Goal: Task Accomplishment & Management: Manage account settings

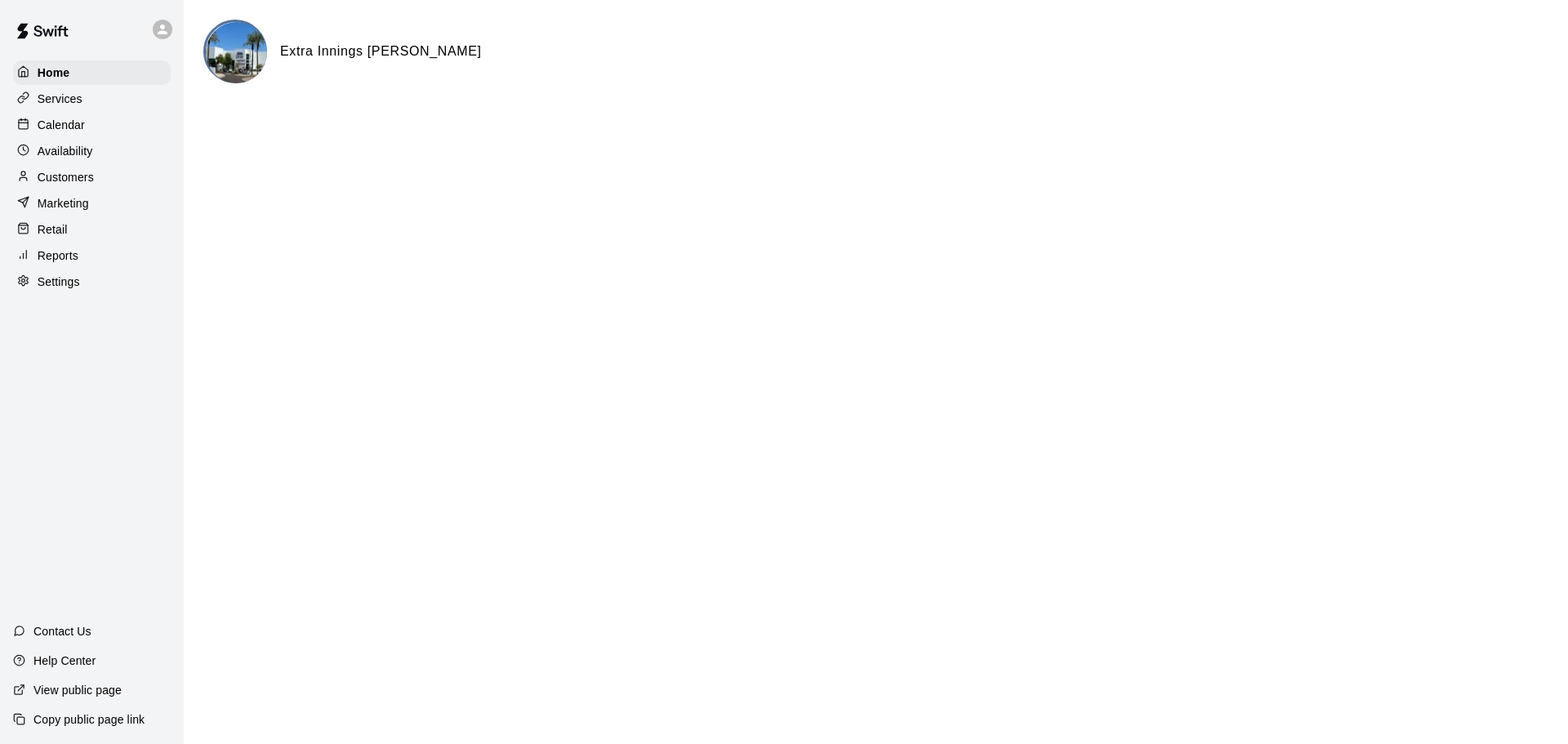
click at [96, 125] on div "Calendar" at bounding box center [92, 125] width 157 height 25
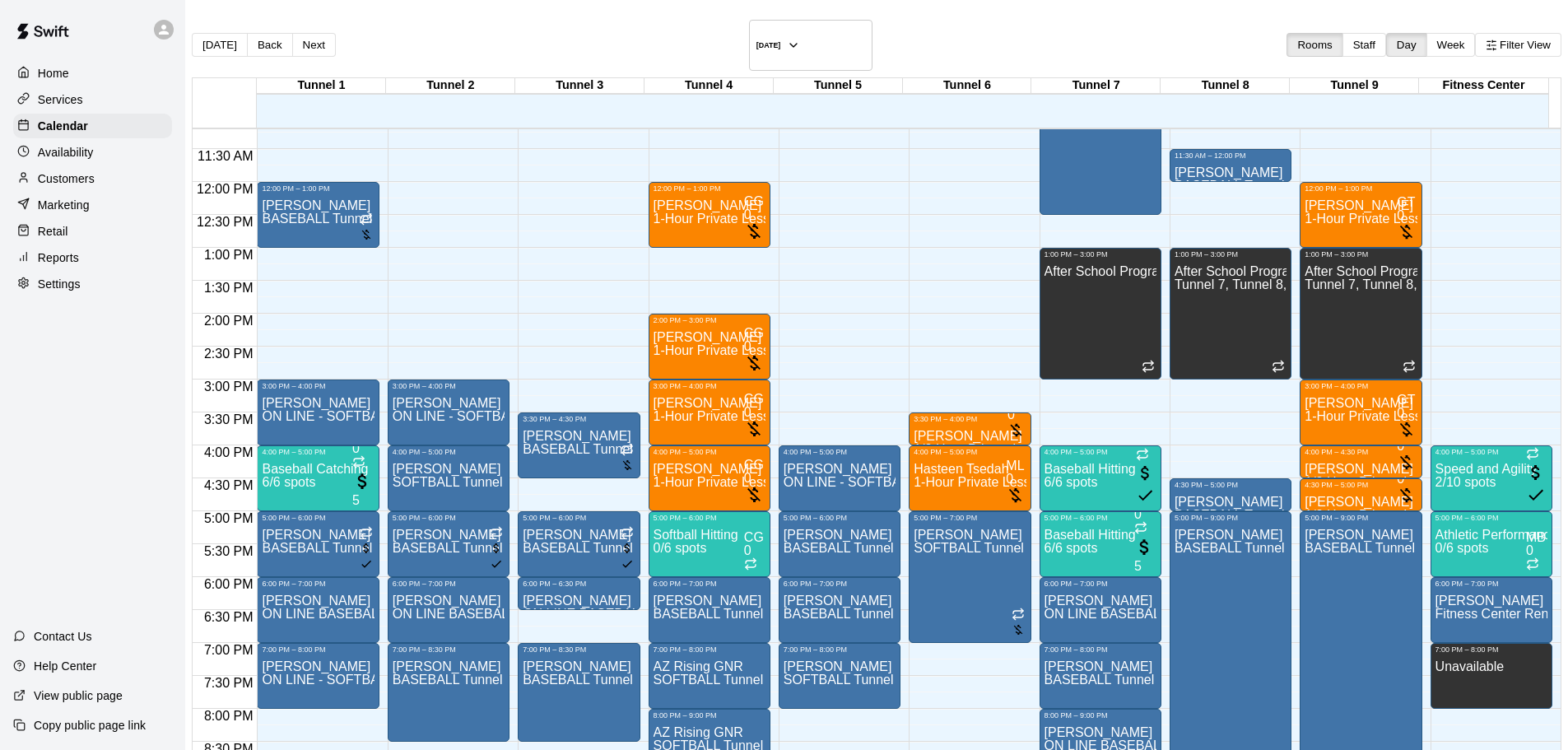
scroll to position [819, 0]
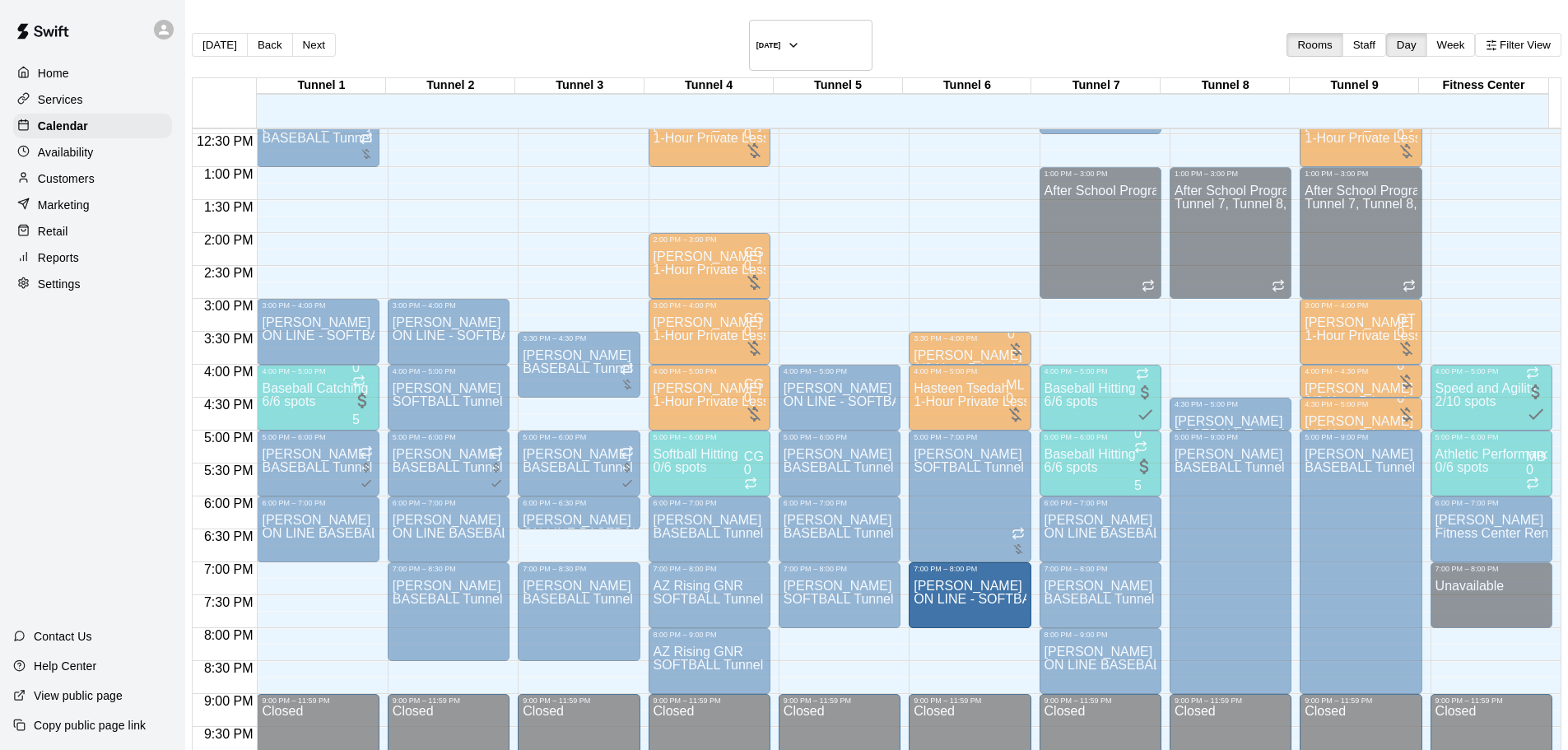
drag, startPoint x: 311, startPoint y: 566, endPoint x: 901, endPoint y: 574, distance: 590.1
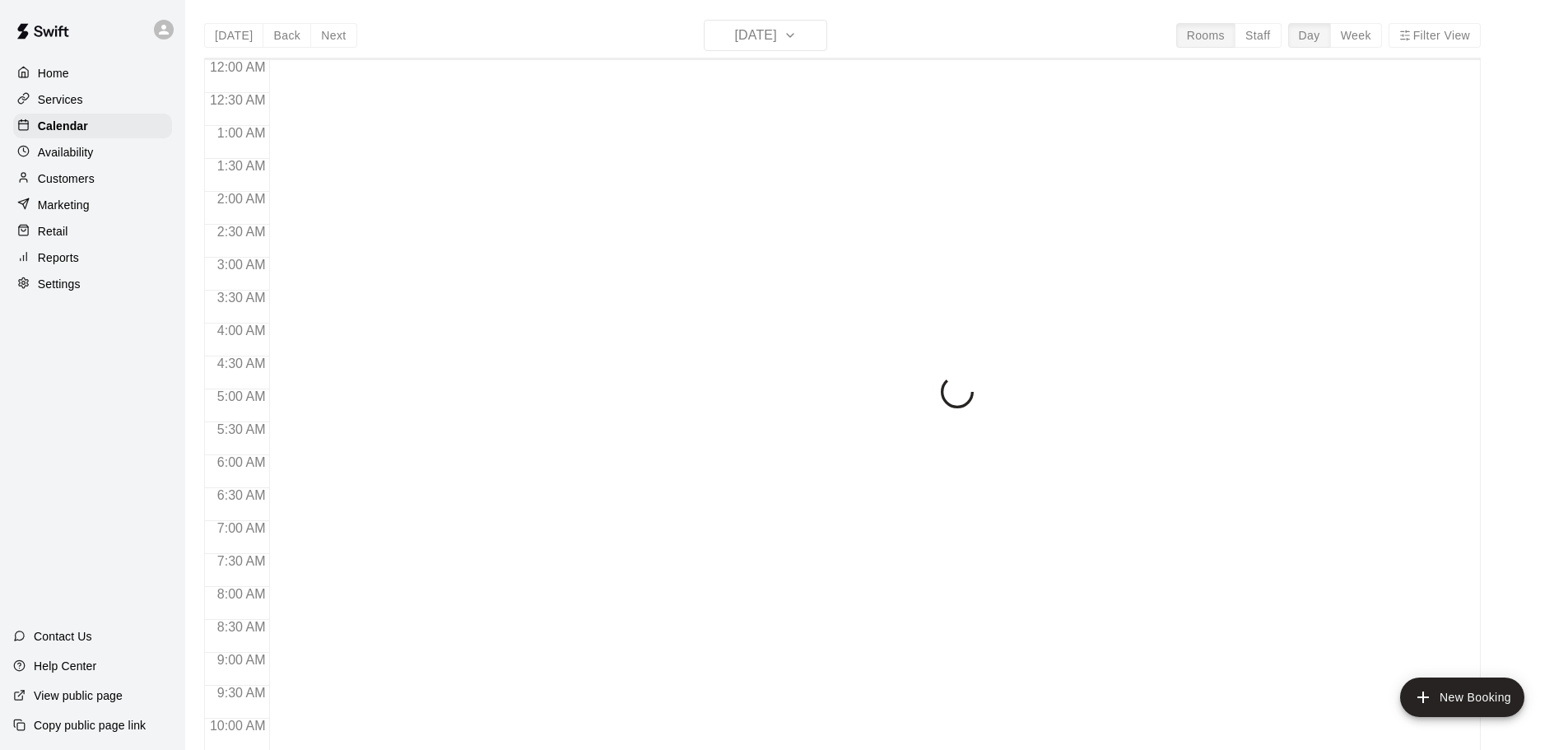
scroll to position [655, 0]
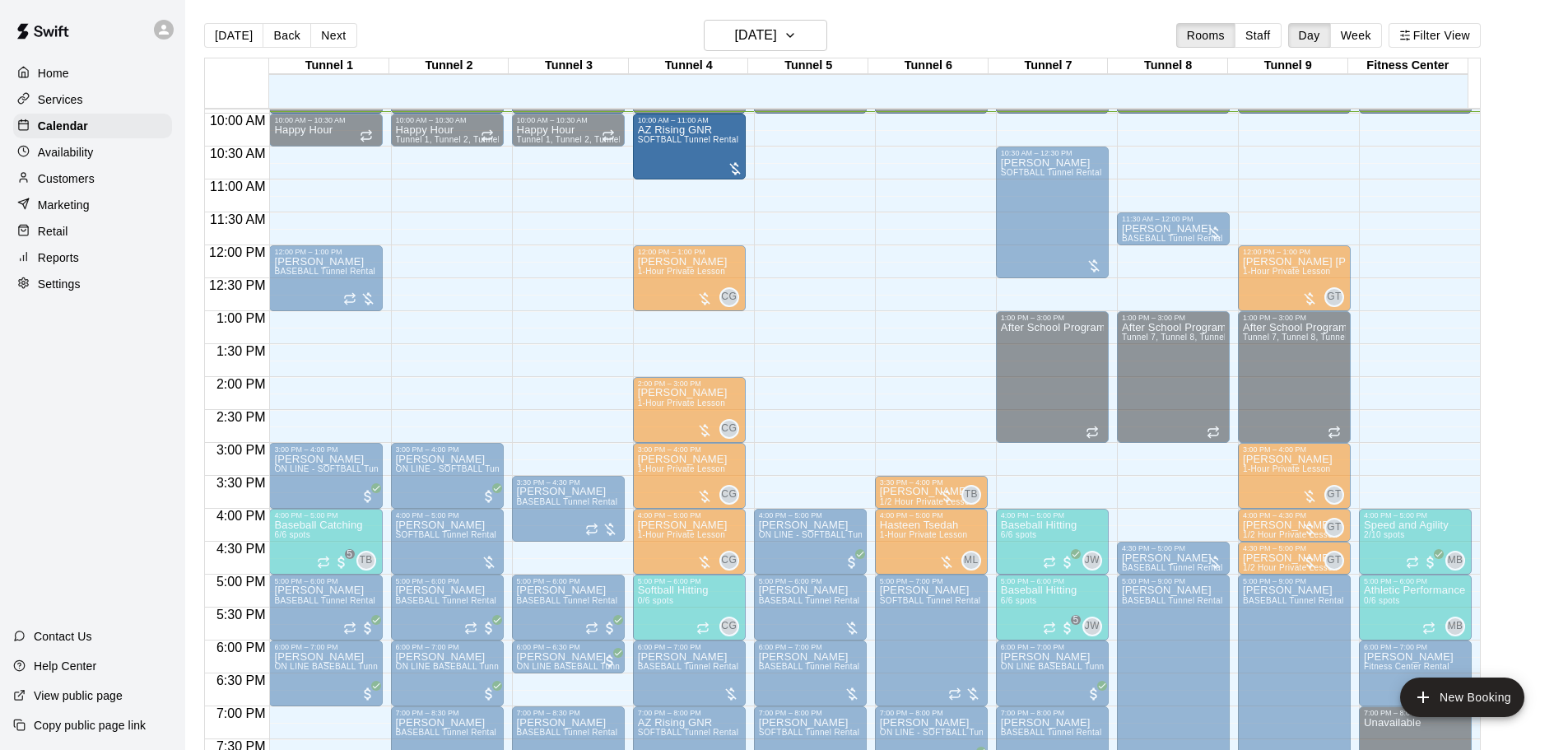
drag, startPoint x: 804, startPoint y: 128, endPoint x: 723, endPoint y: 136, distance: 81.4
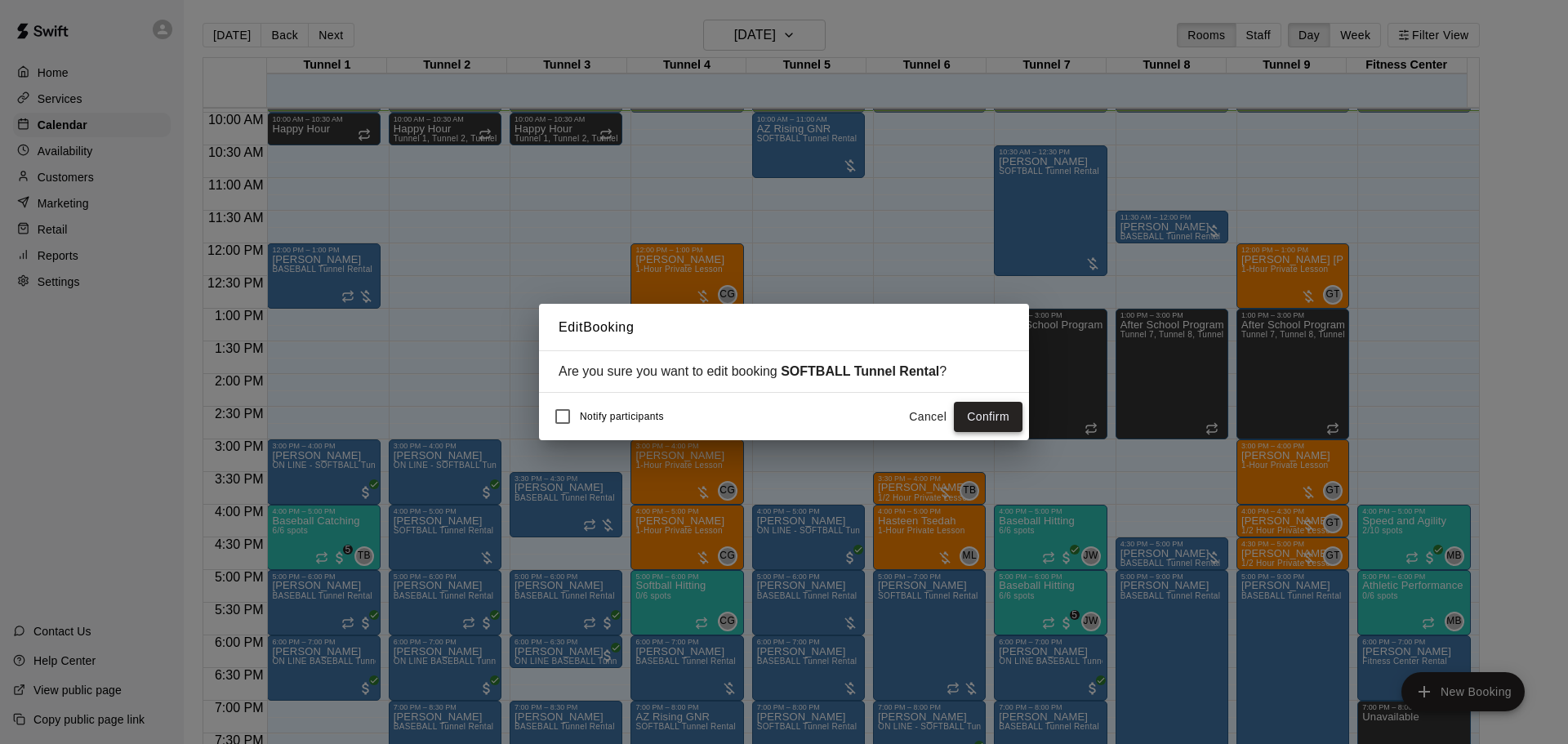
click at [997, 415] on button "Confirm" at bounding box center [988, 417] width 69 height 30
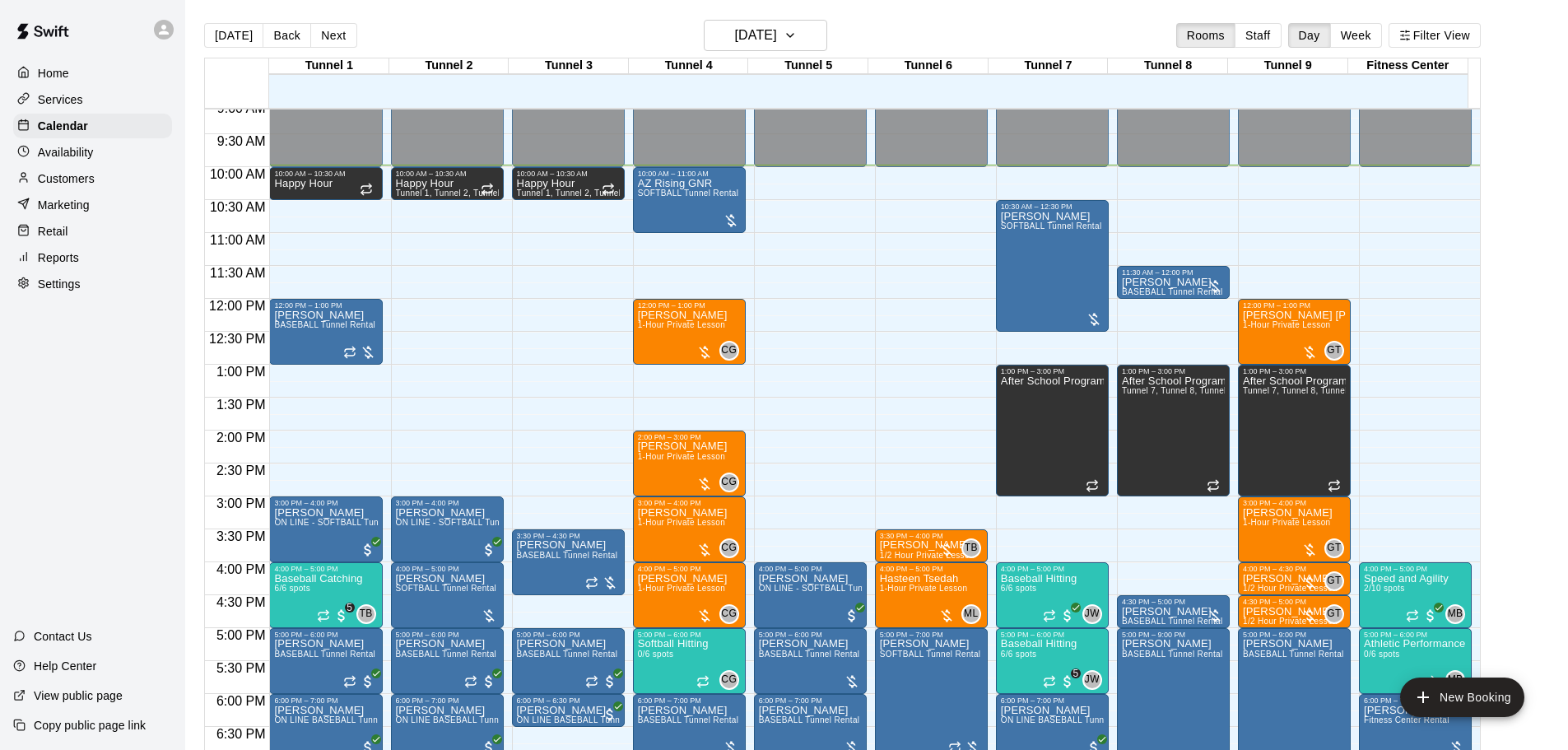
scroll to position [572, 0]
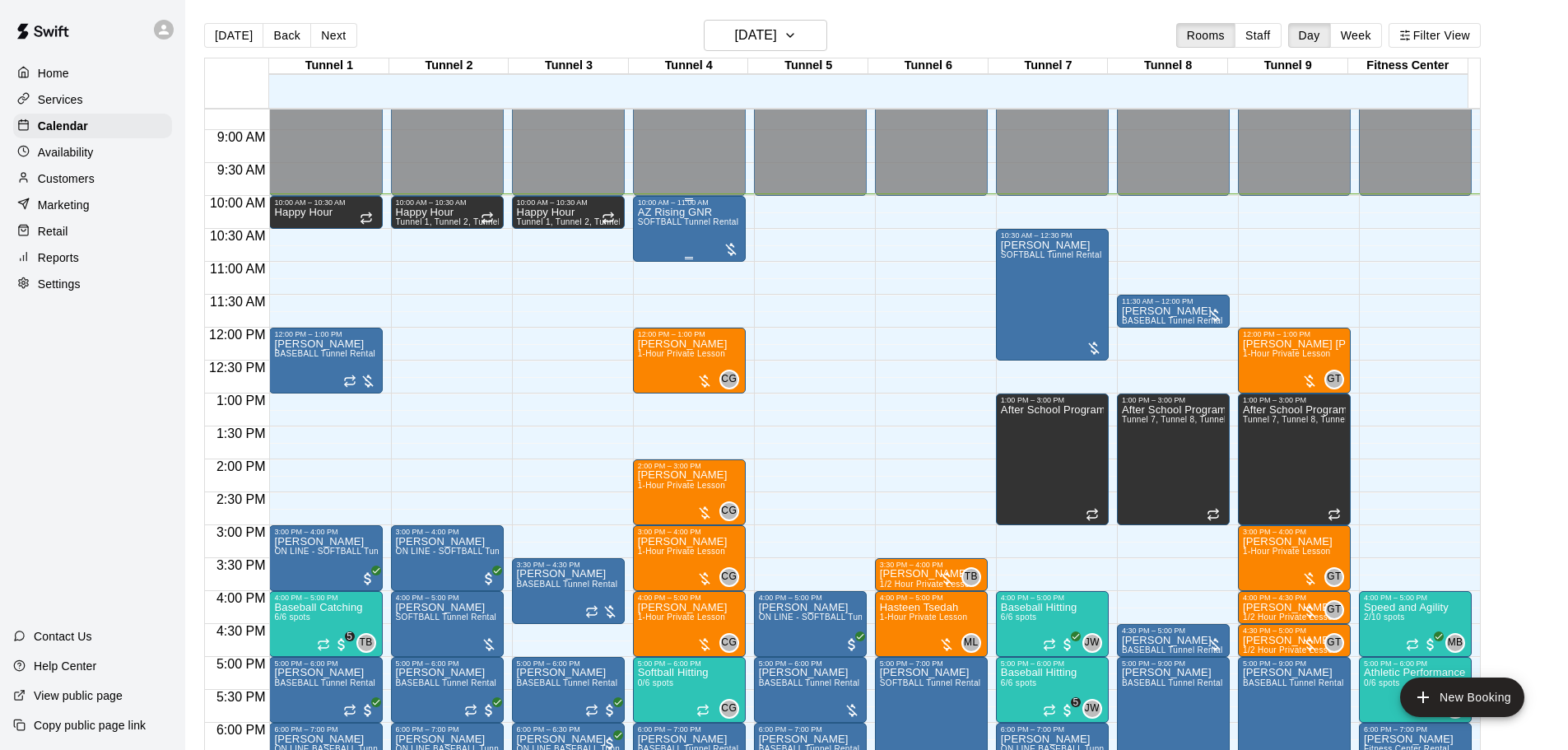
click at [674, 213] on p "AZ Rising GNR" at bounding box center [689, 213] width 102 height 0
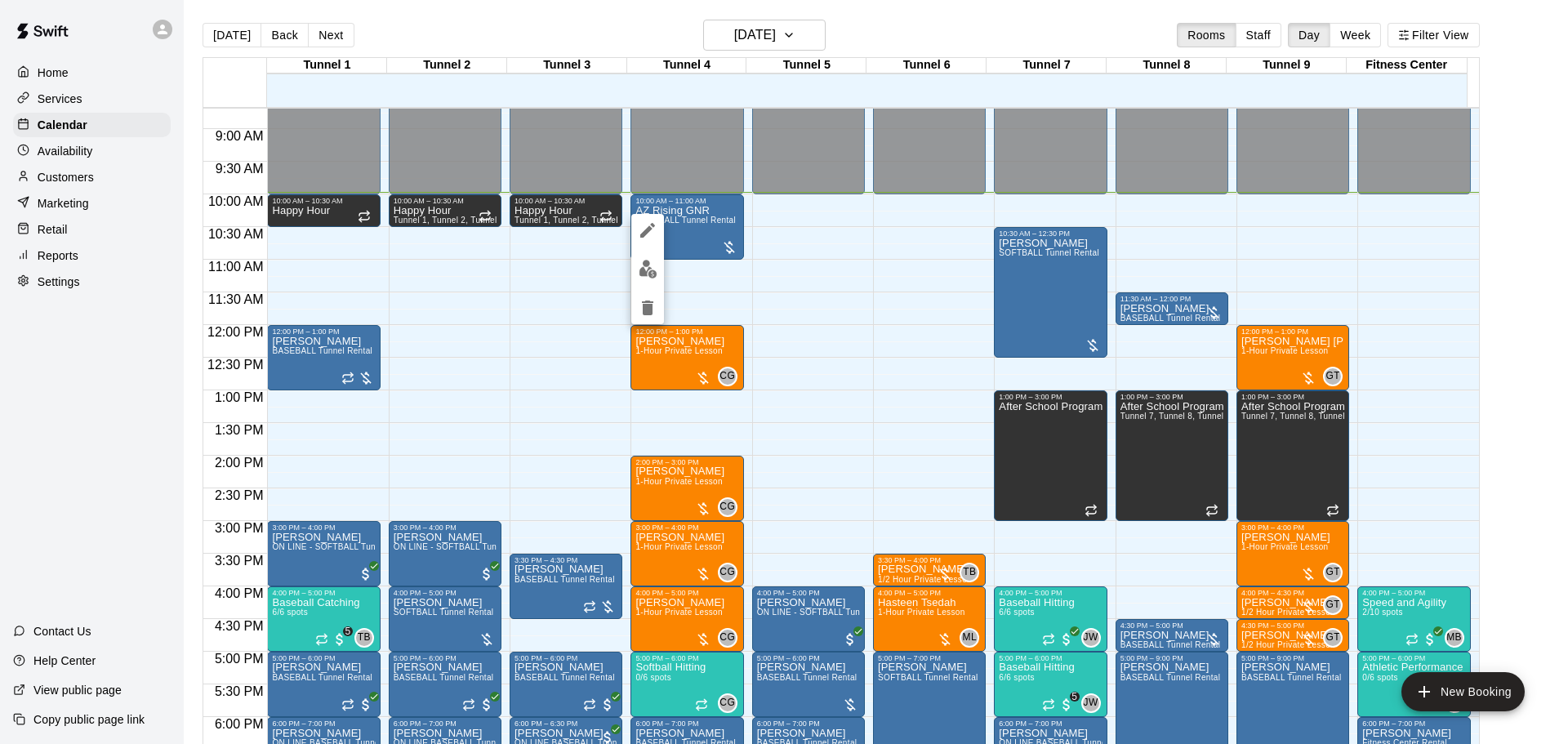
click at [645, 265] on img "edit" at bounding box center [648, 269] width 19 height 19
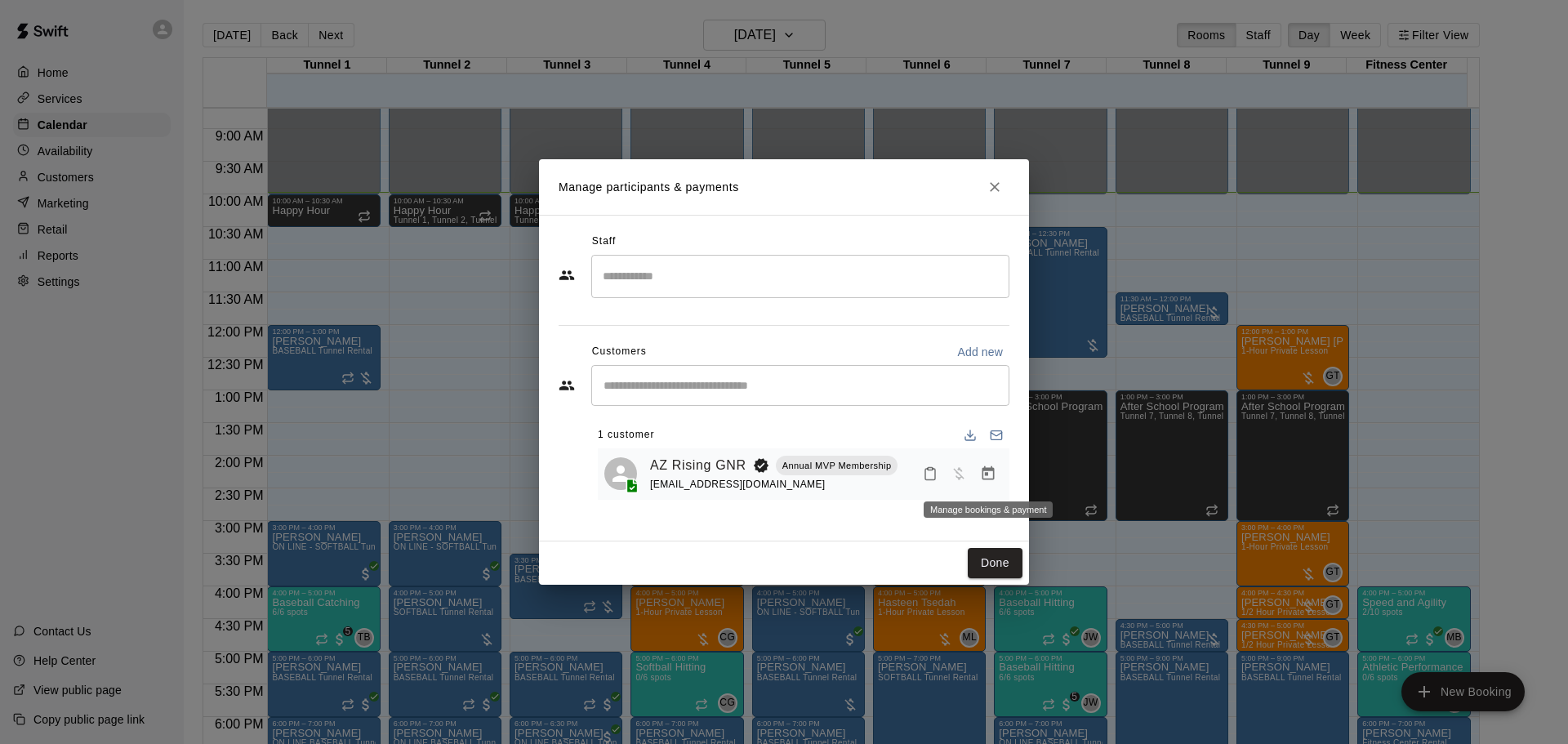
click at [994, 469] on icon "Manage bookings & payment" at bounding box center [988, 474] width 16 height 16
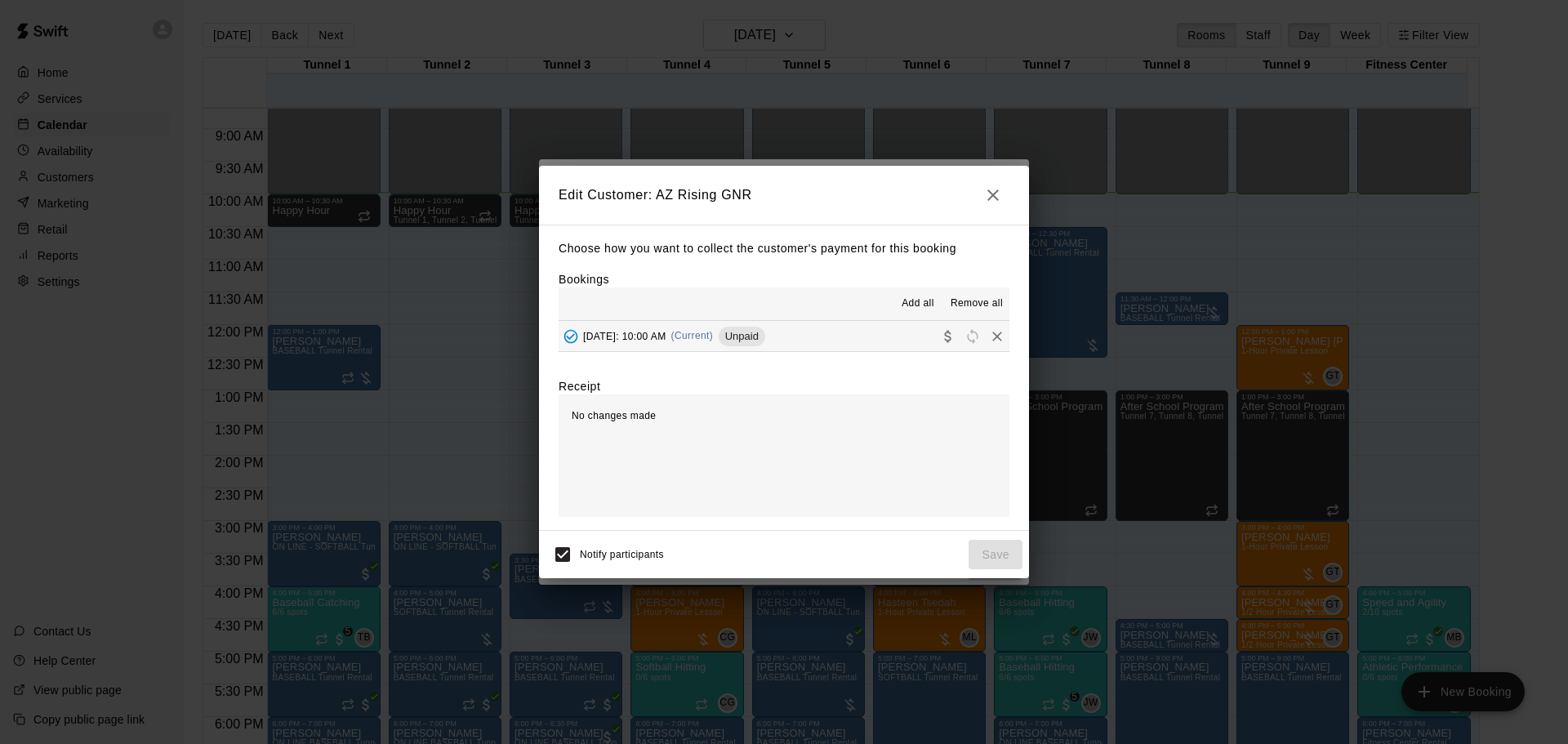
click at [667, 340] on span "Wednesday, August 13: 10:00 AM" at bounding box center [625, 335] width 84 height 11
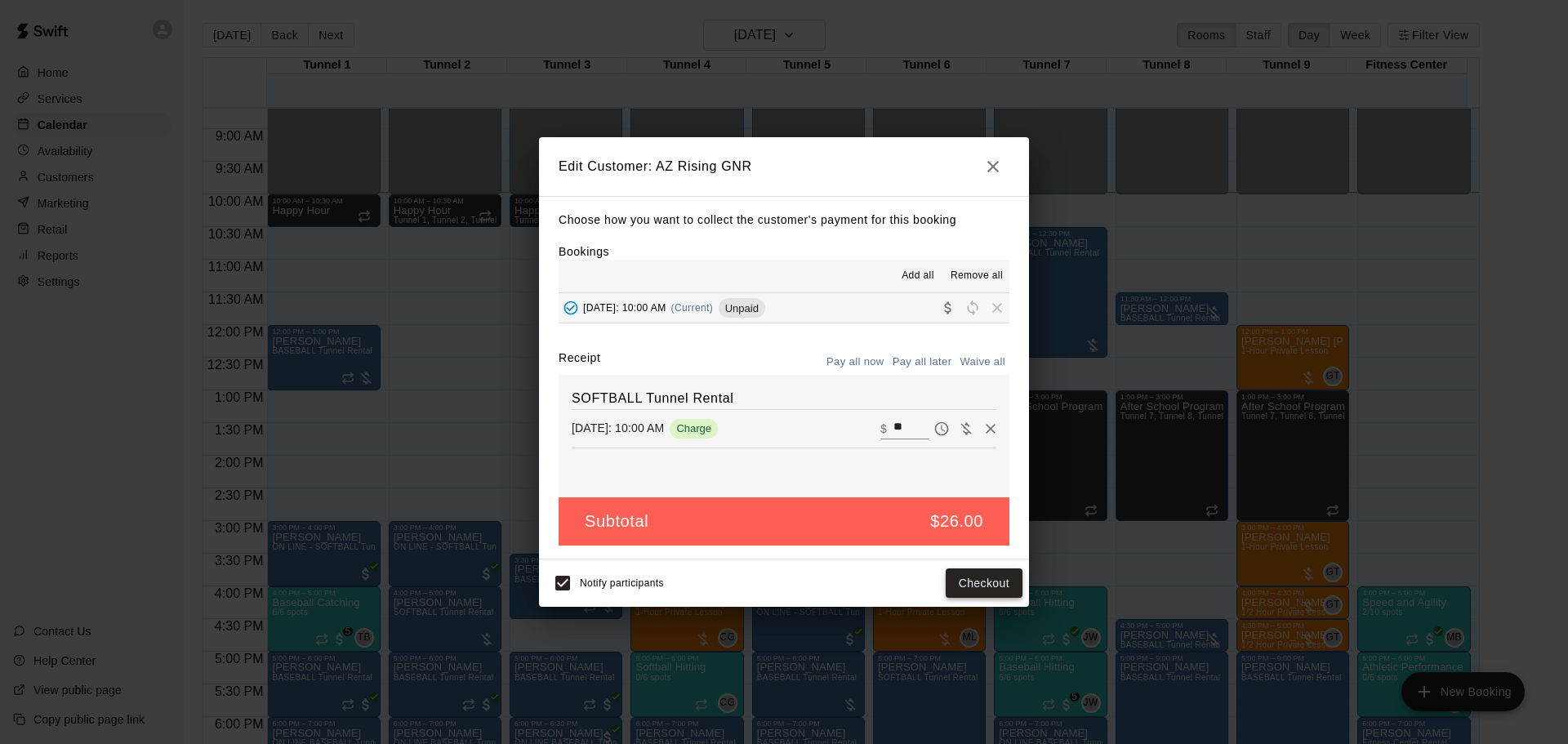
click at [994, 583] on button "Checkout" at bounding box center [984, 583] width 77 height 30
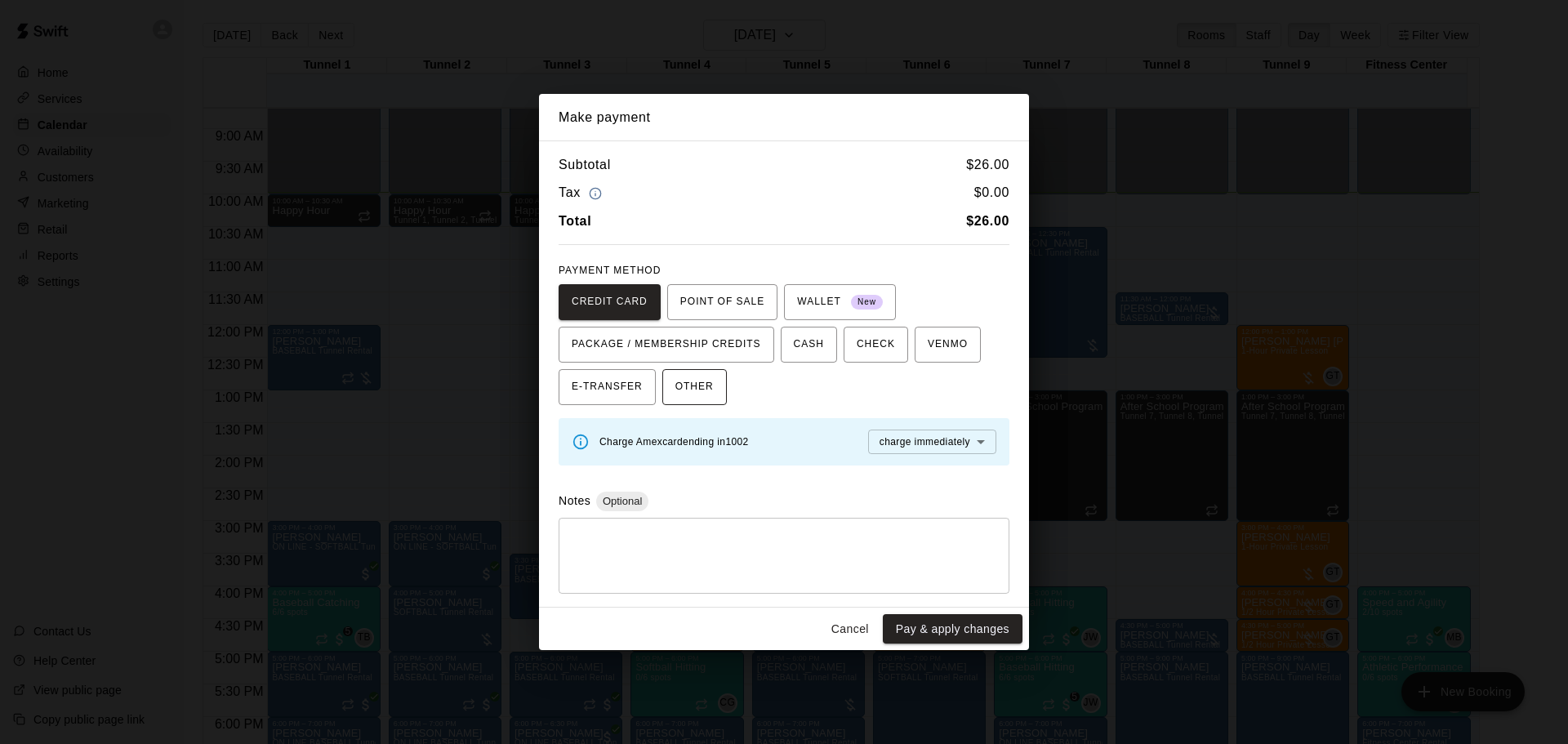
click at [678, 389] on span "OTHER" at bounding box center [695, 387] width 39 height 26
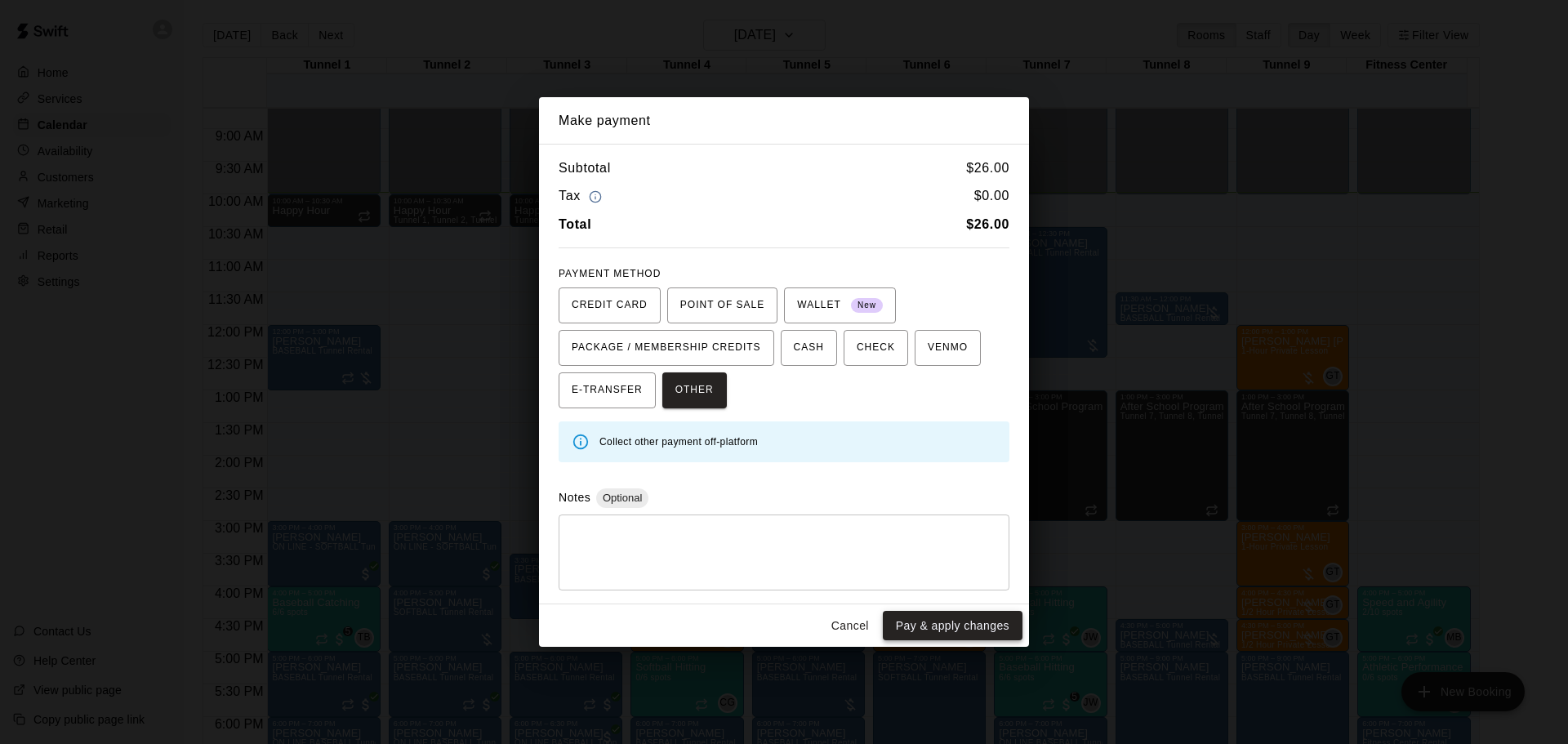
click at [965, 631] on button "Pay & apply changes" at bounding box center [953, 626] width 139 height 30
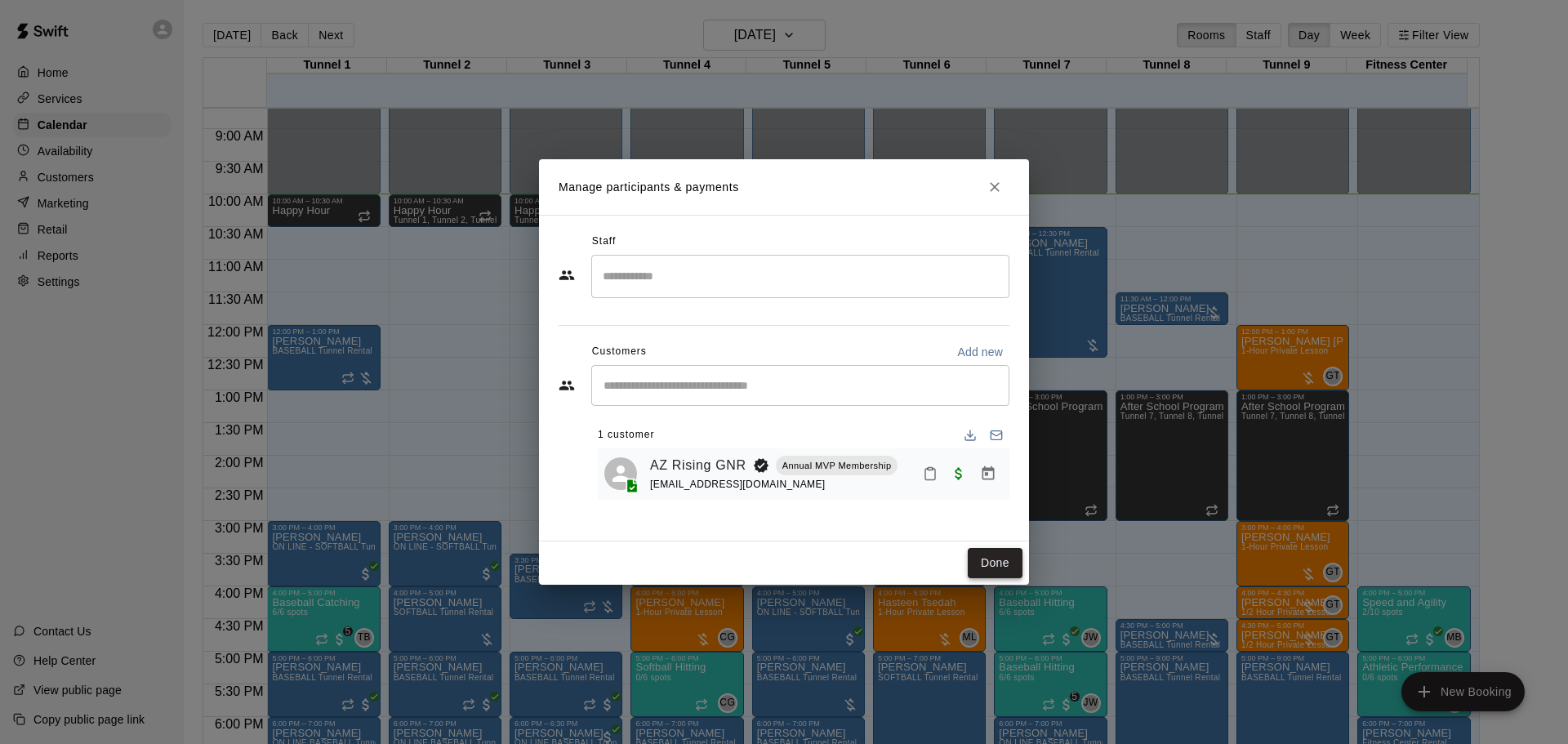
click at [996, 561] on button "Done" at bounding box center [995, 563] width 55 height 30
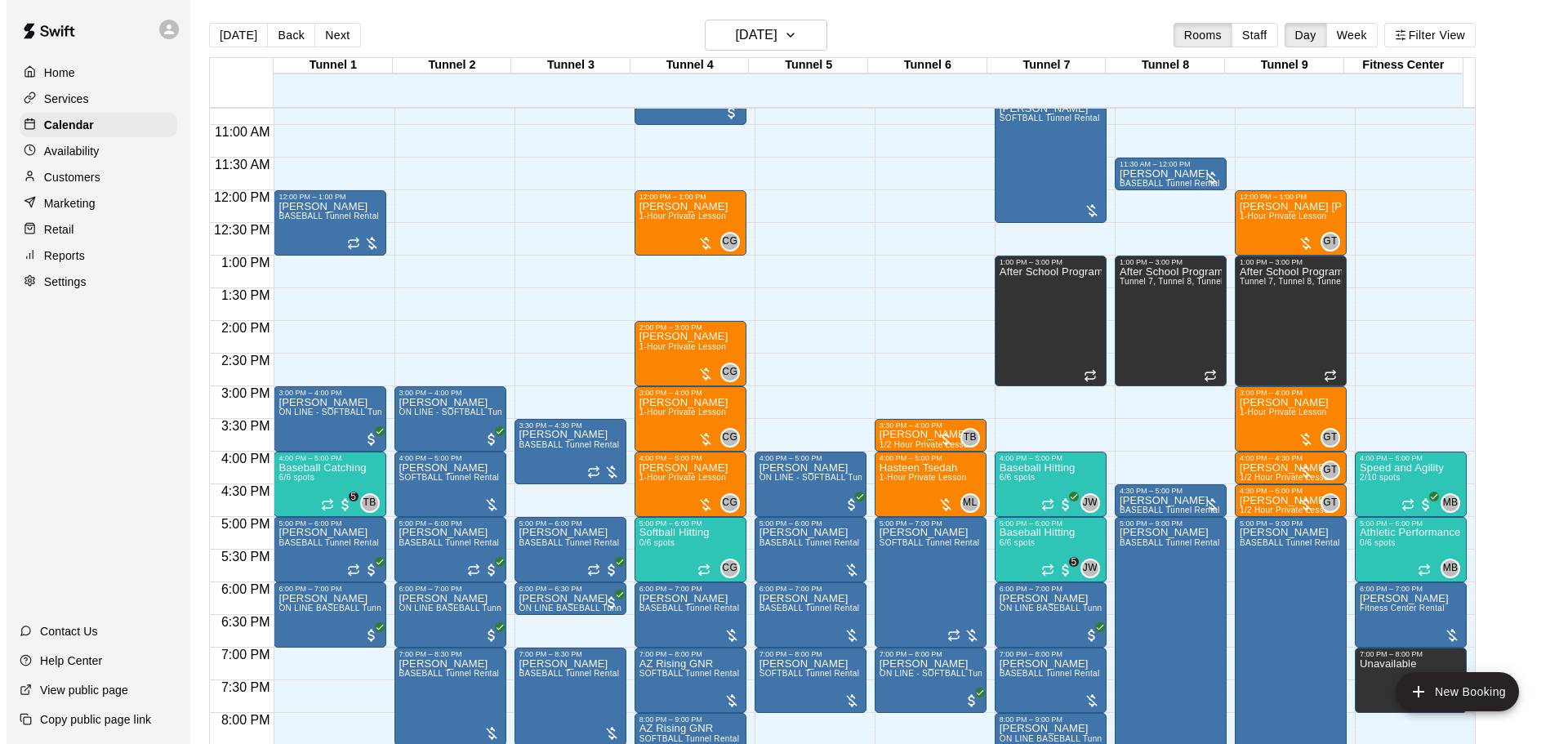
scroll to position [731, 0]
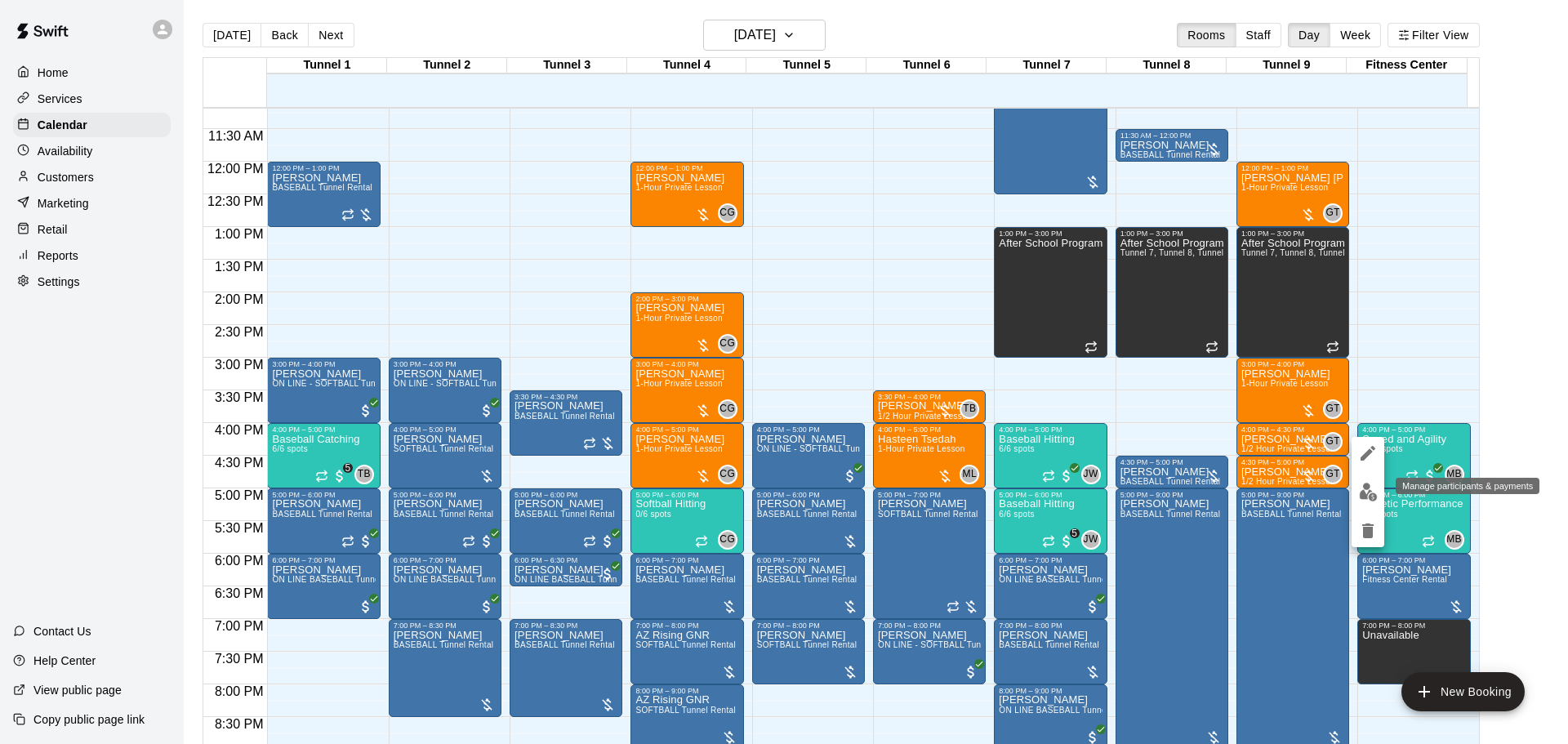
click at [1372, 480] on button "edit" at bounding box center [1368, 492] width 33 height 32
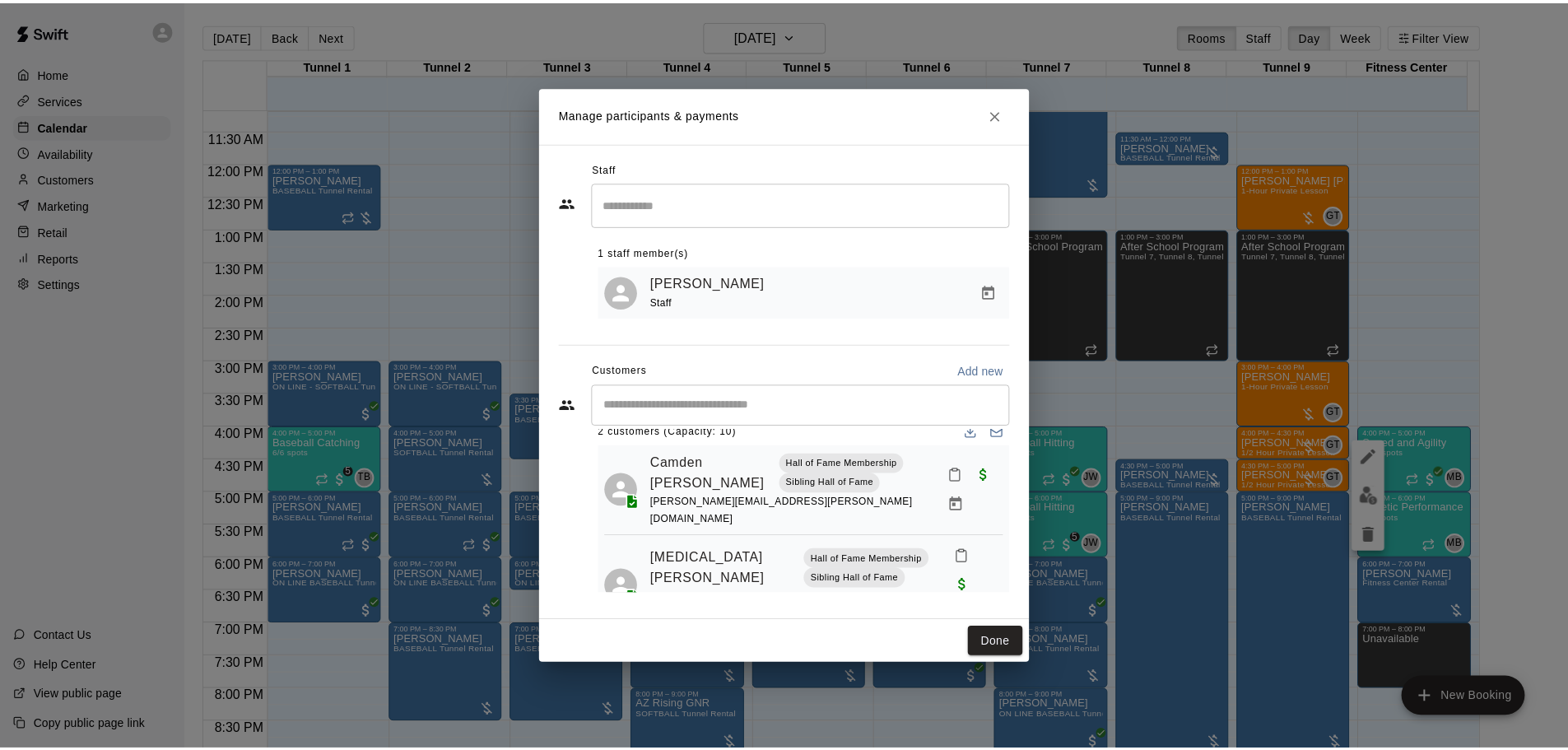
scroll to position [33, 0]
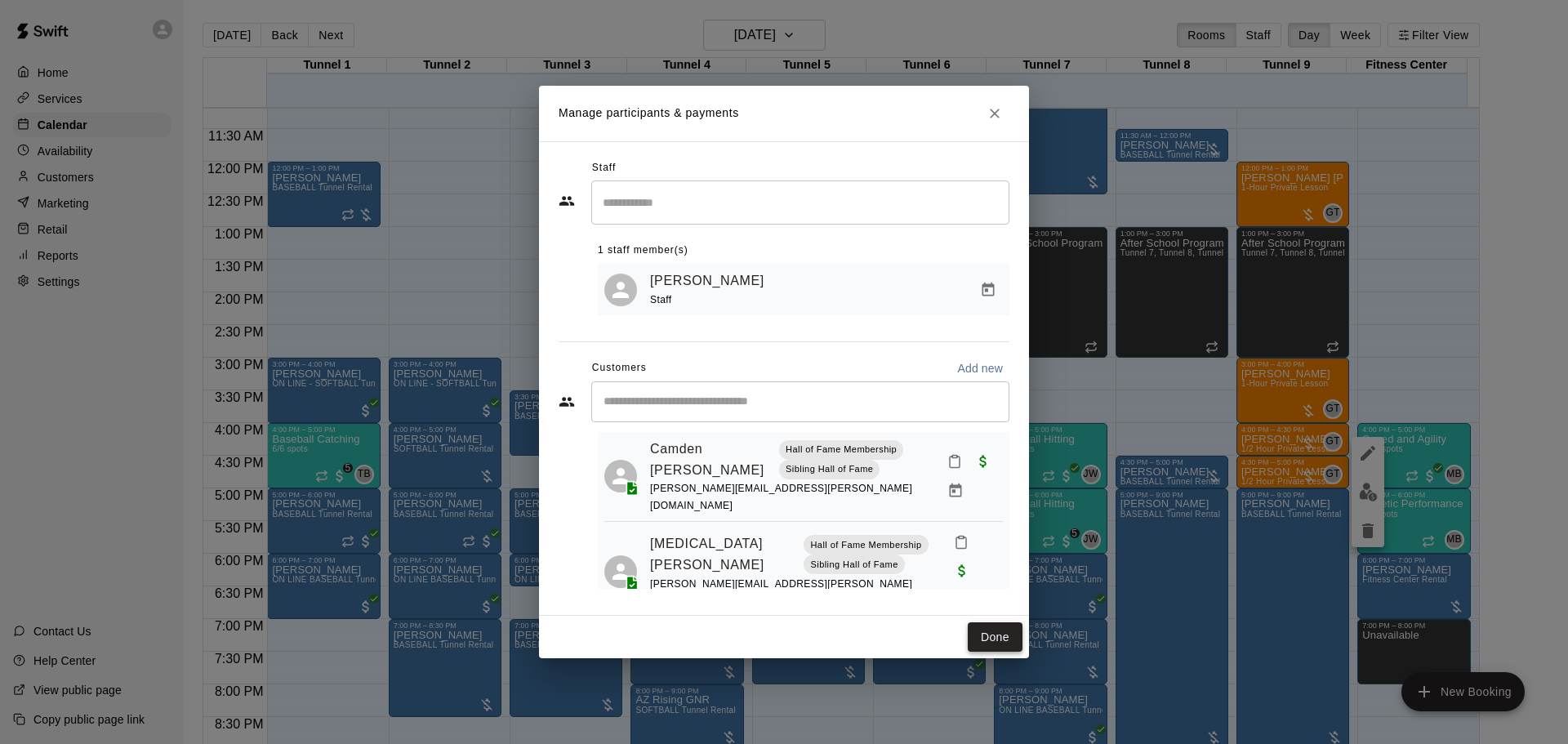
click at [1014, 632] on button "Done" at bounding box center [995, 637] width 55 height 30
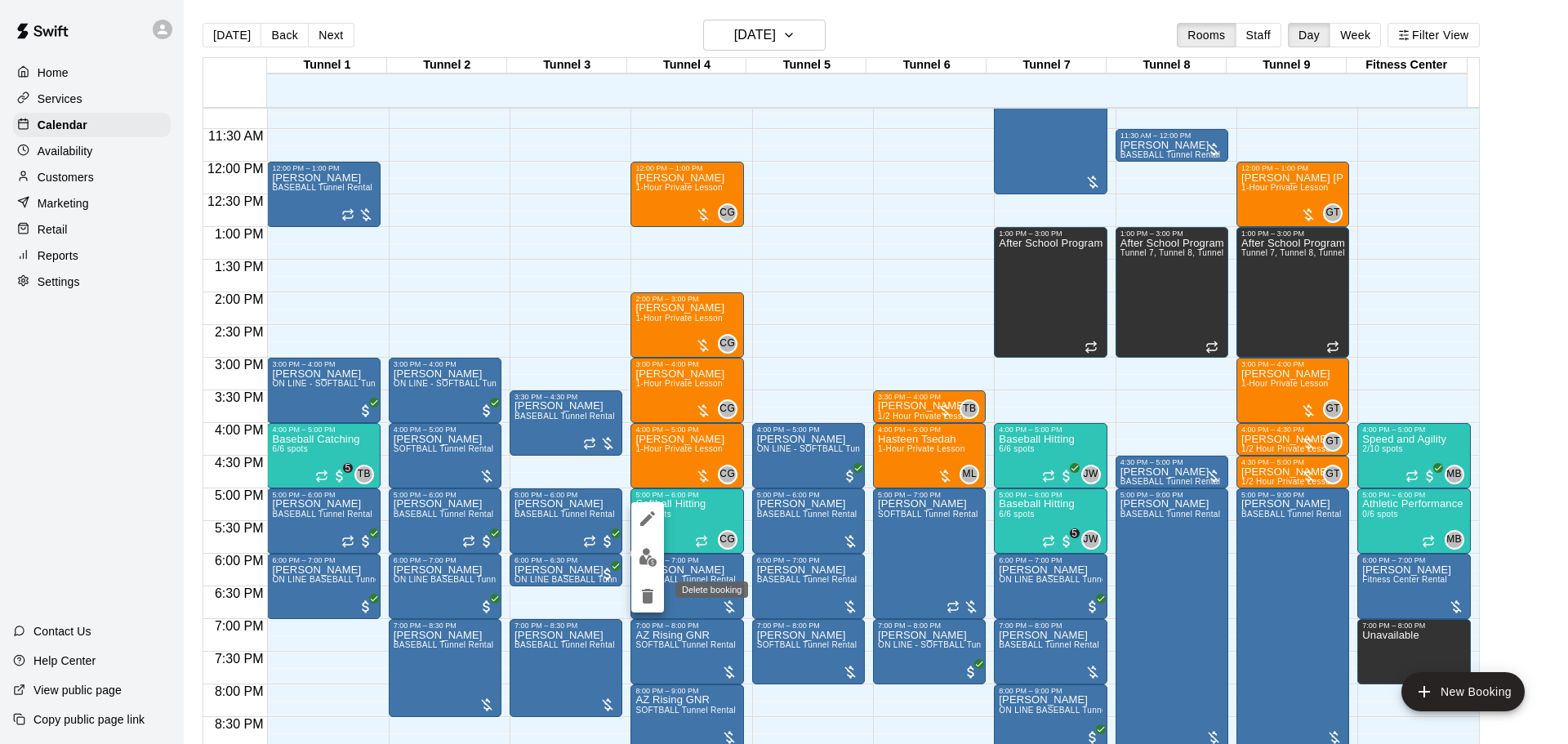
click at [649, 602] on icon "delete" at bounding box center [648, 596] width 11 height 15
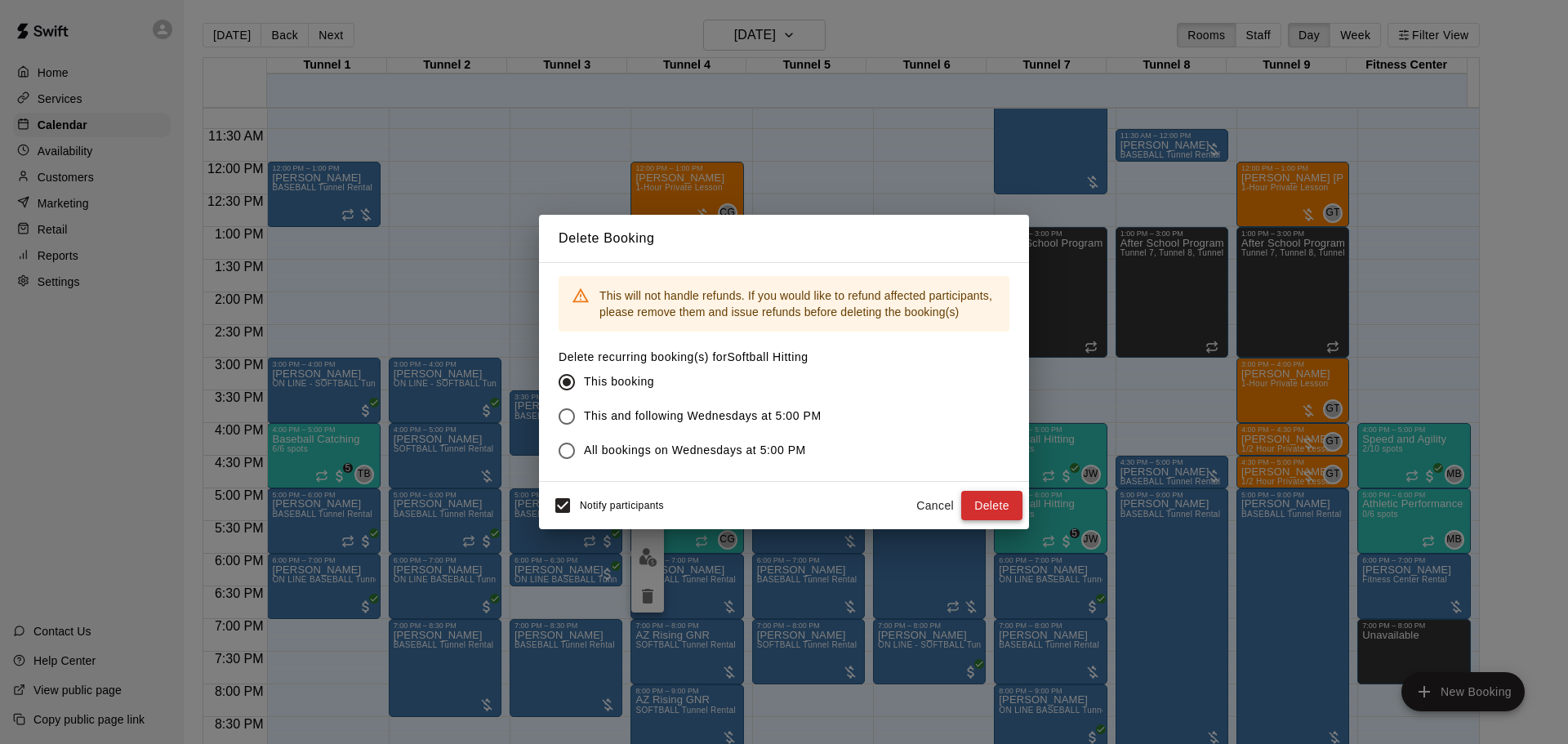
click at [991, 504] on button "Delete" at bounding box center [991, 506] width 62 height 30
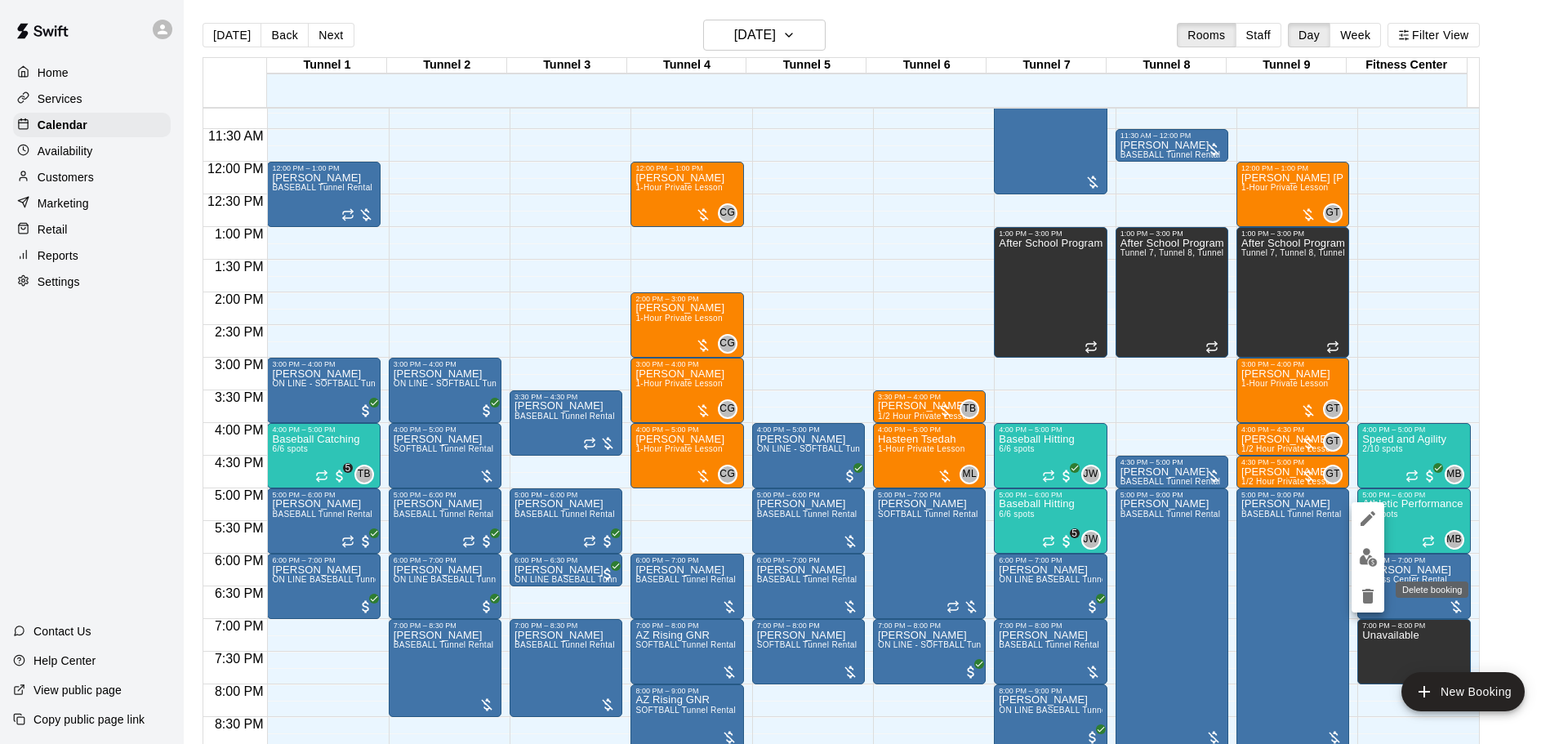
click at [1366, 591] on icon "delete" at bounding box center [1368, 596] width 11 height 15
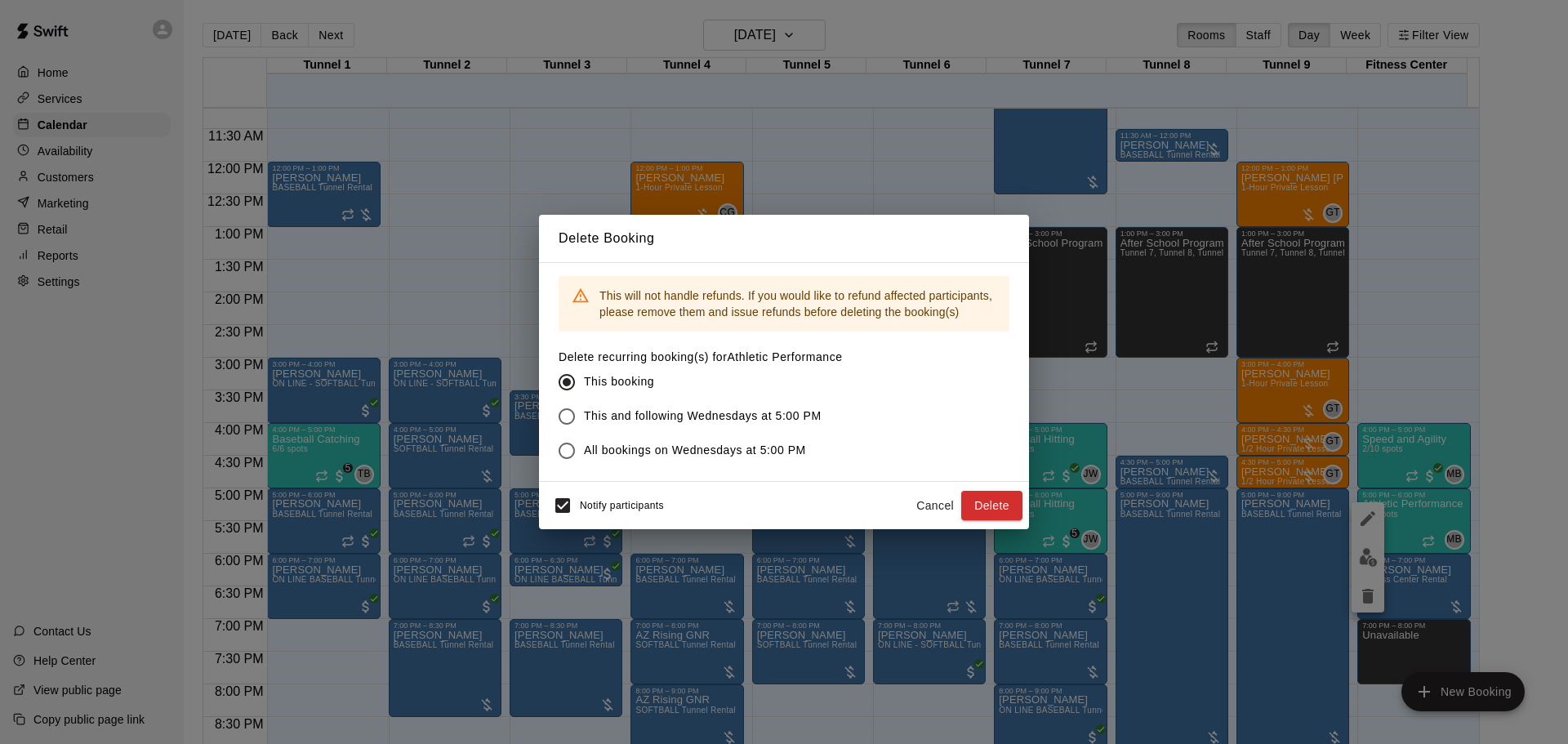
click at [984, 499] on button "Delete" at bounding box center [991, 506] width 62 height 30
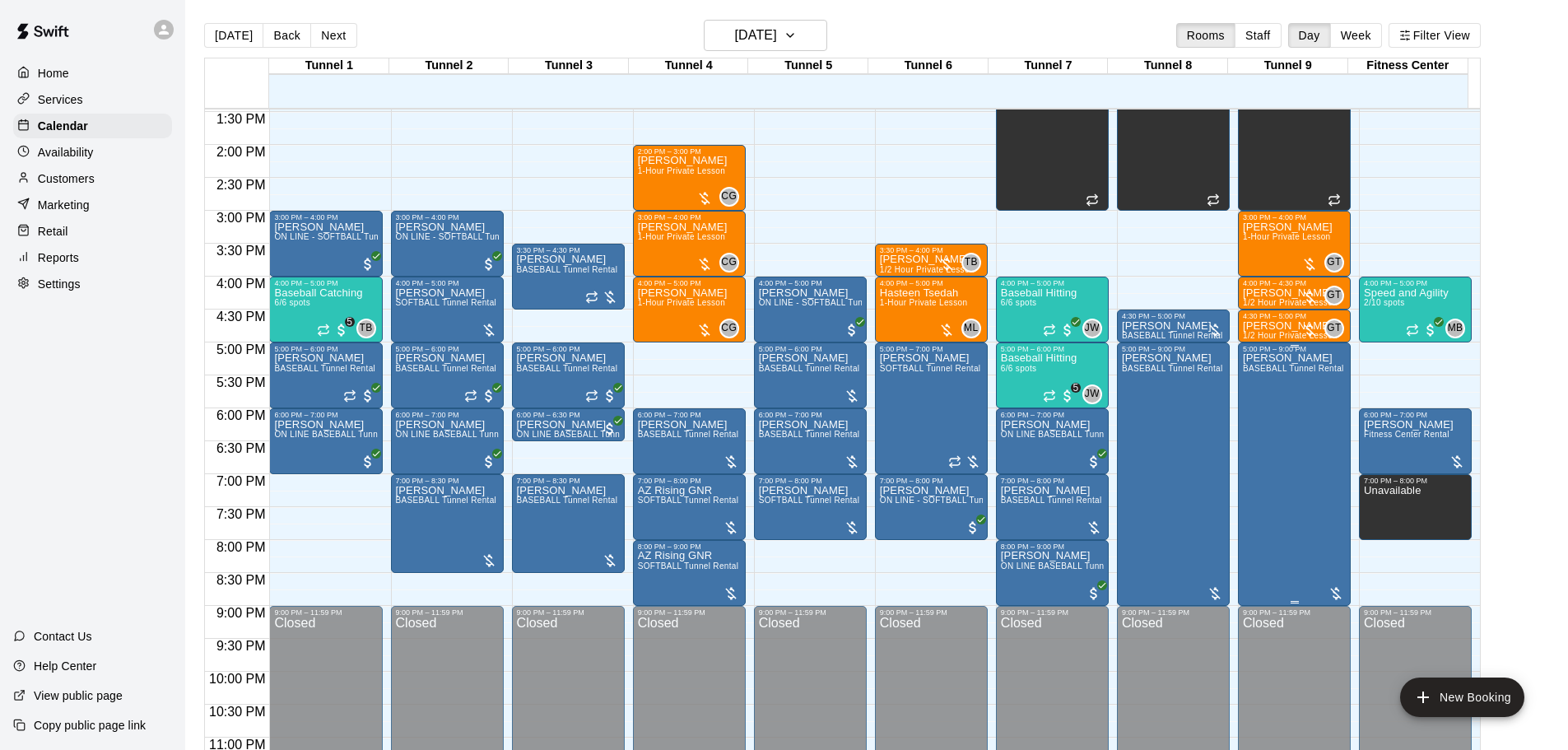
scroll to position [902, 0]
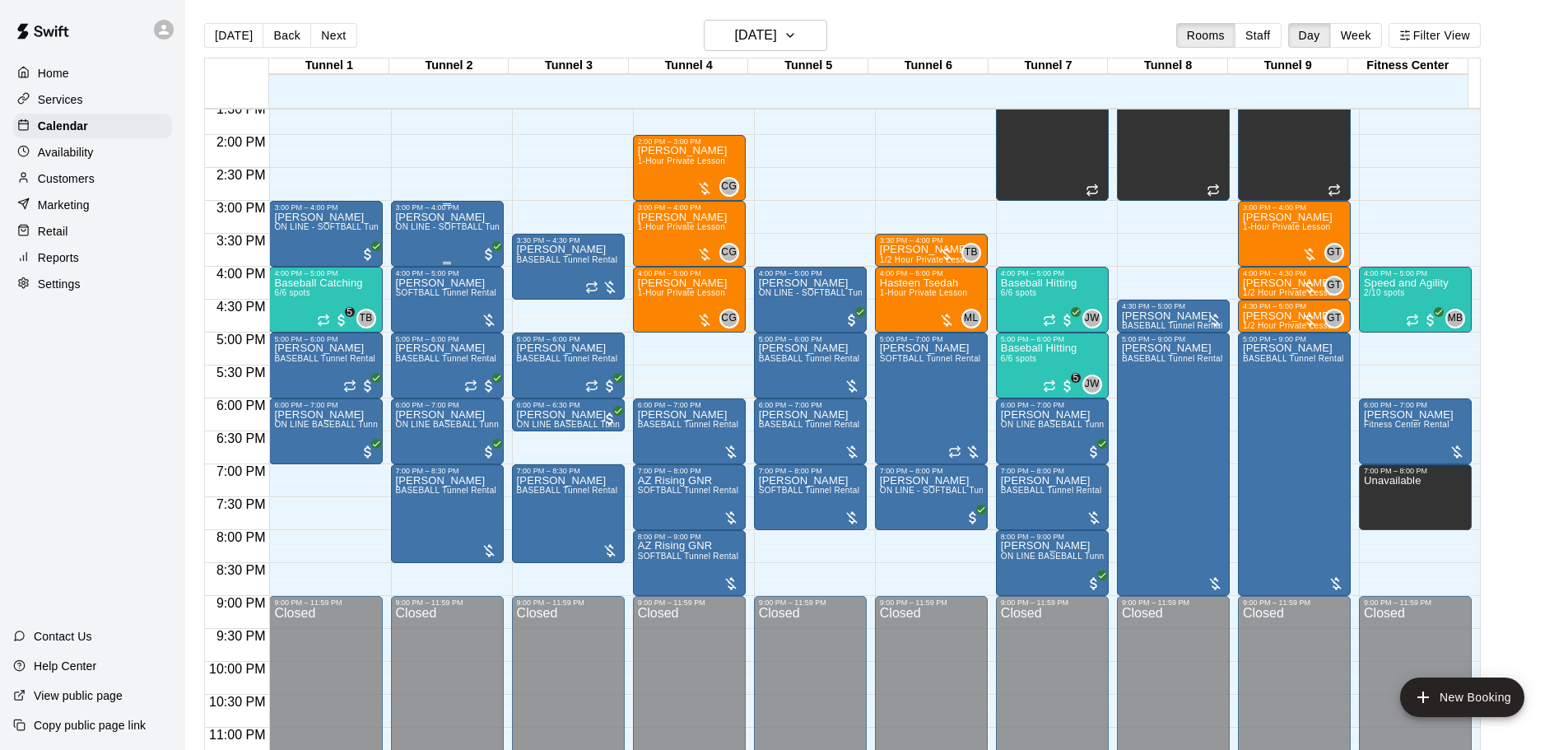
scroll to position [914, 0]
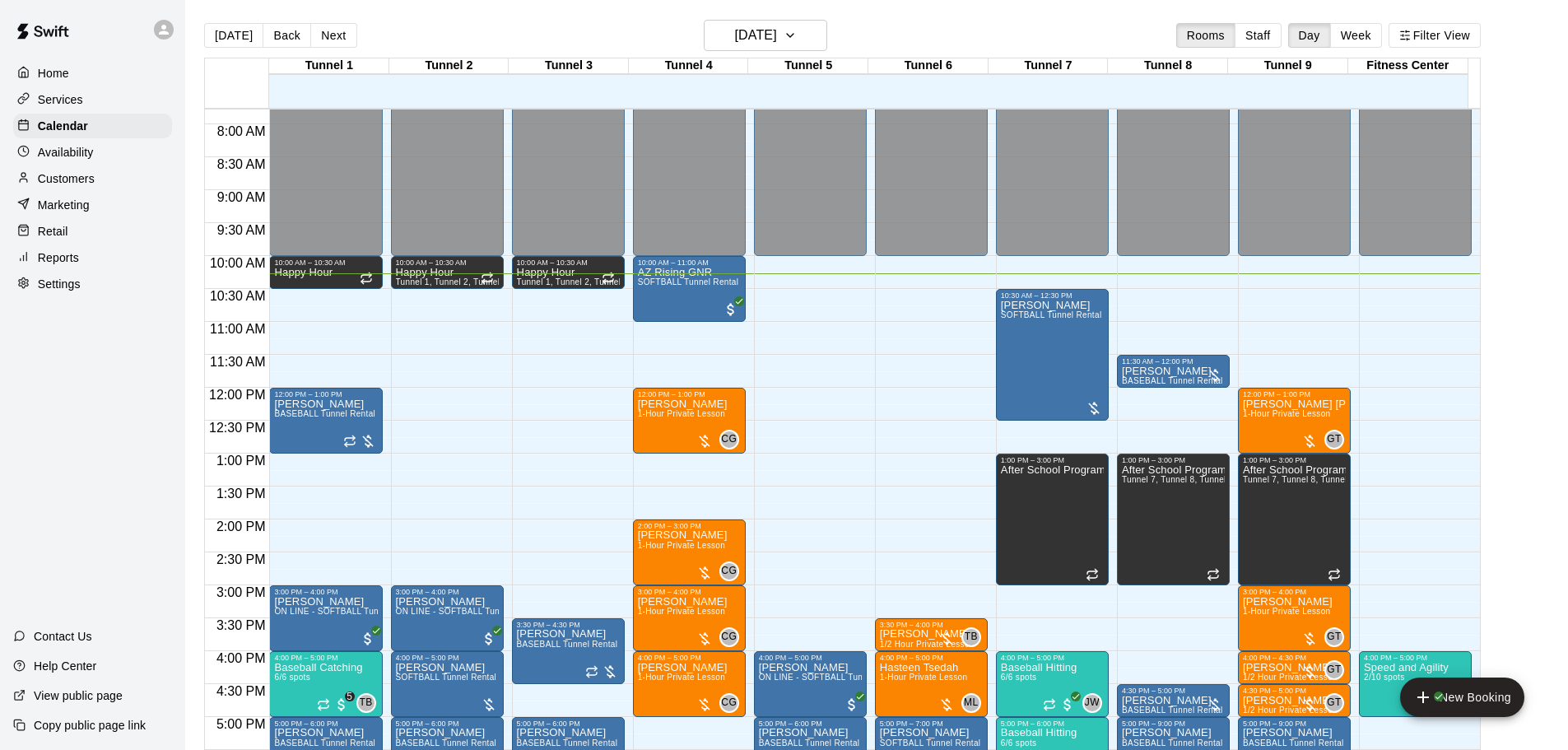
scroll to position [504, 0]
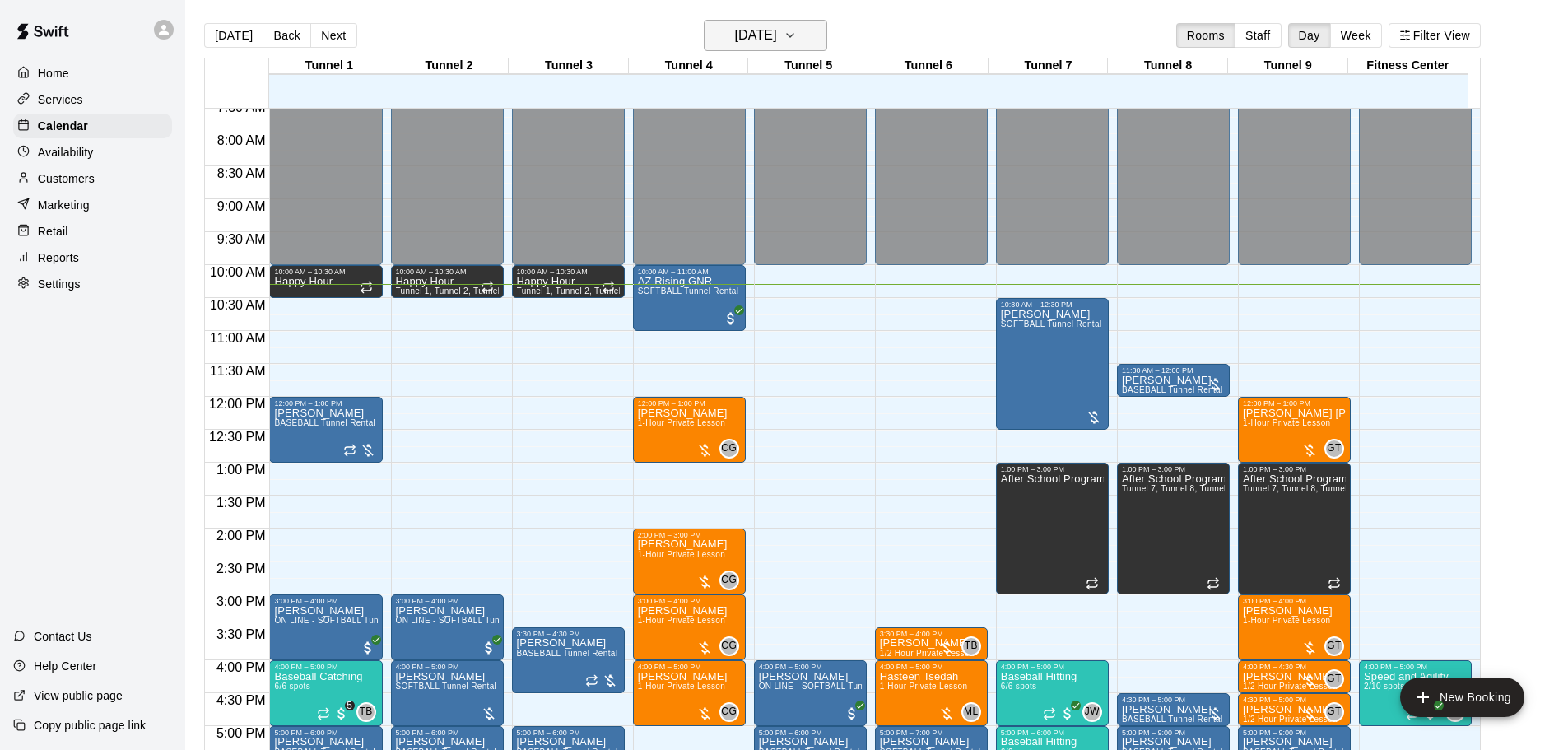
click at [761, 28] on h6 "[DATE]" at bounding box center [755, 36] width 42 height 23
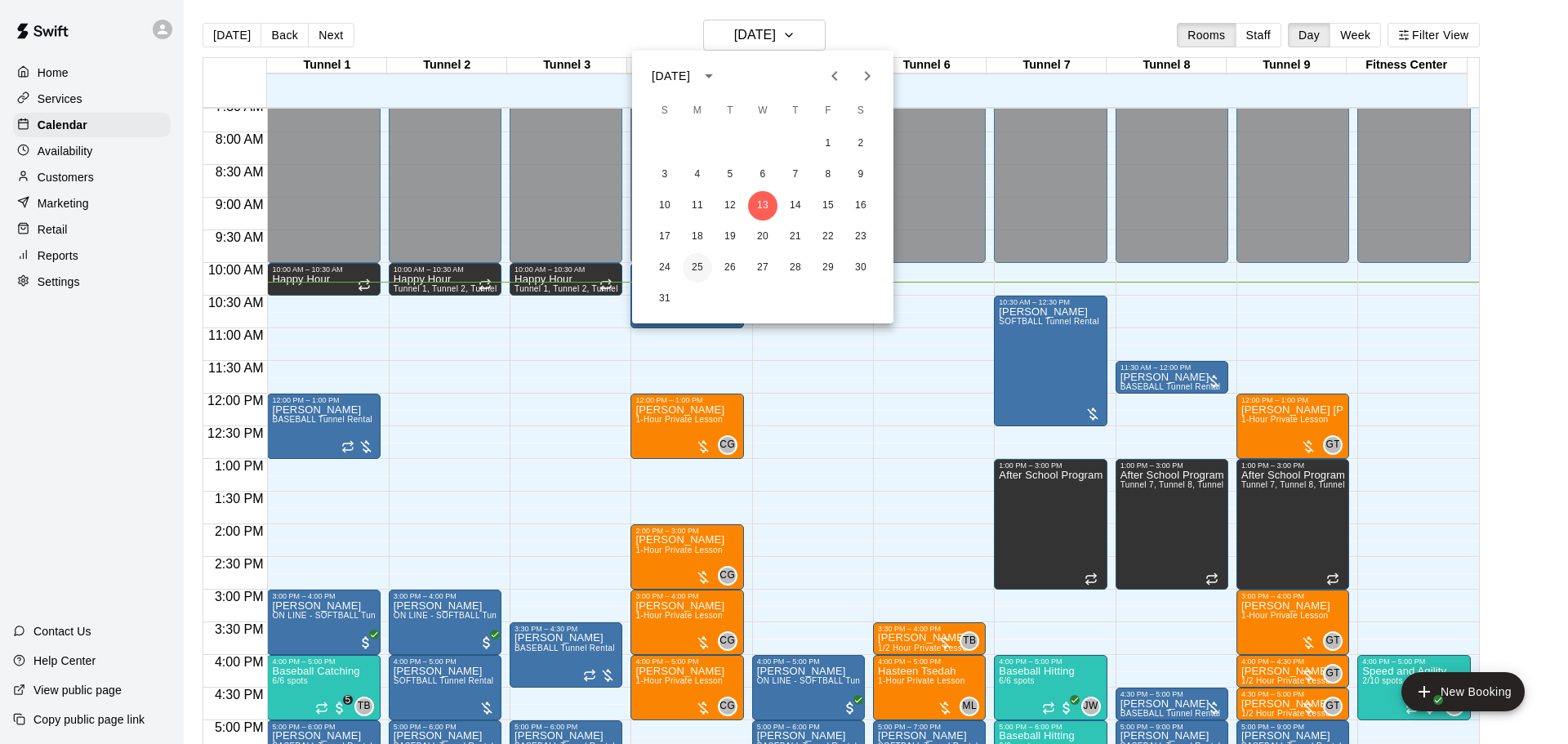
click at [694, 265] on button "25" at bounding box center [698, 268] width 30 height 30
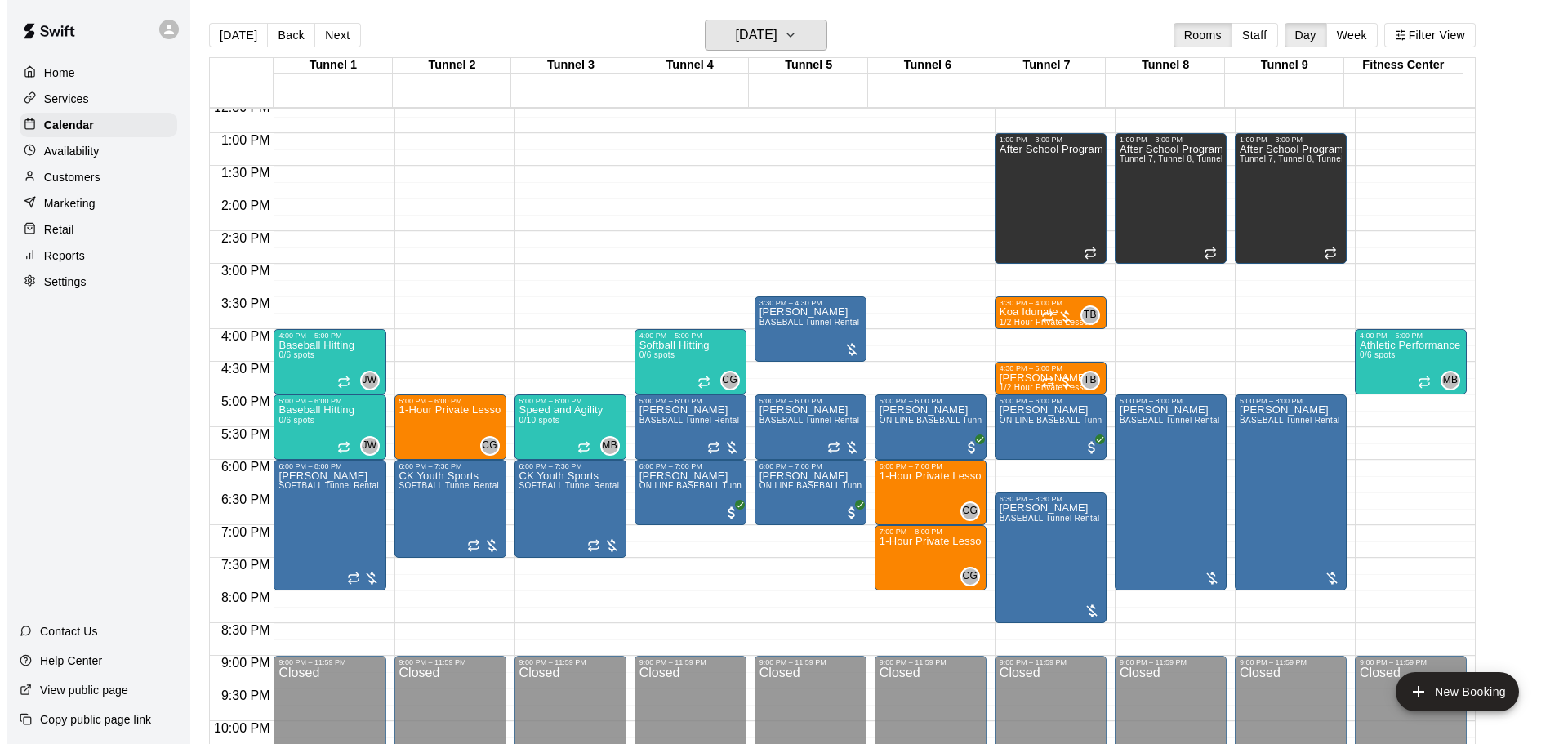
scroll to position [826, 0]
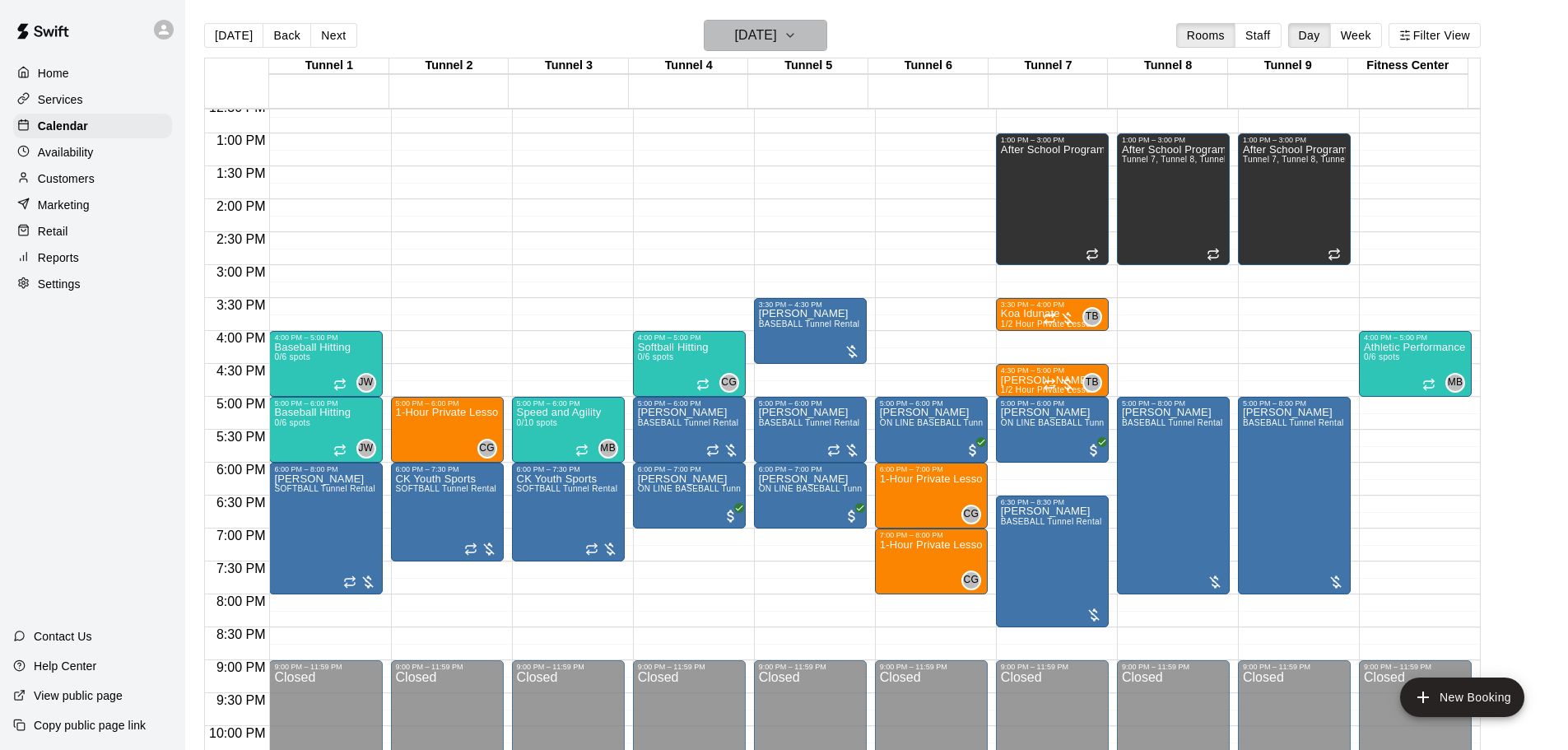
click at [776, 33] on h6 "Monday Aug 25" at bounding box center [755, 36] width 42 height 23
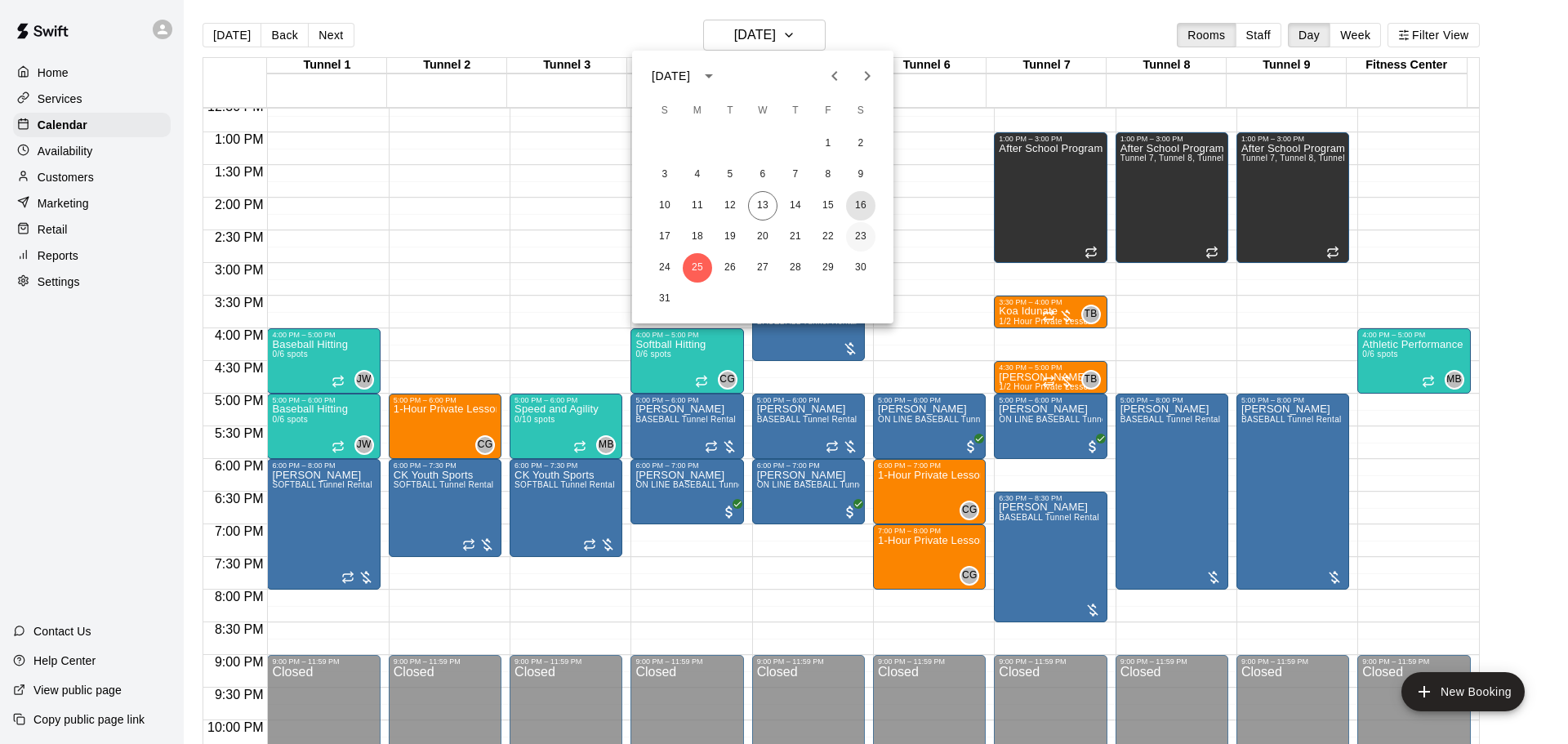
click at [859, 206] on button "16" at bounding box center [861, 206] width 30 height 30
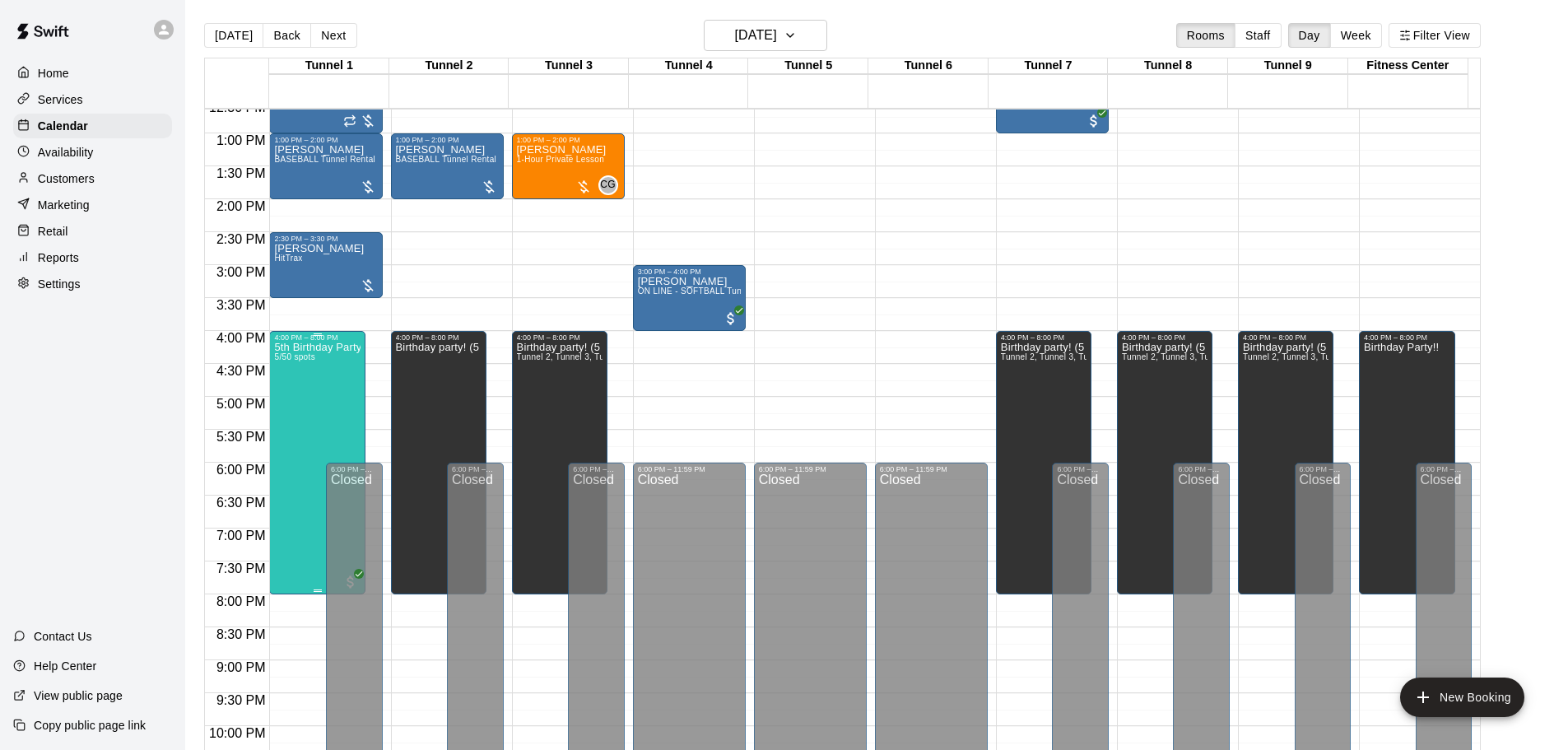
click at [324, 430] on div "5th Birthday Party Open Hitting 5/50 spots" at bounding box center [317, 716] width 87 height 750
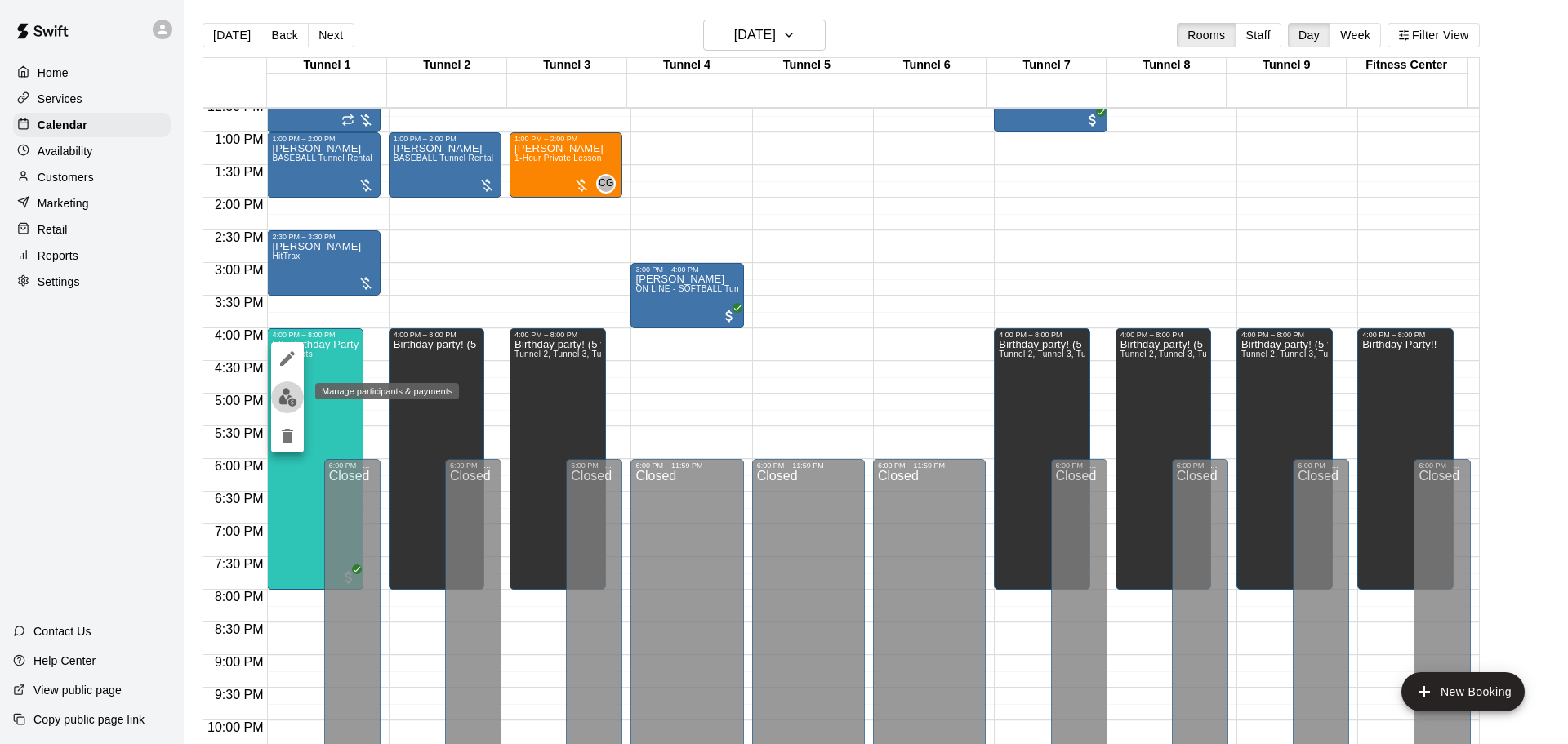
click at [285, 402] on img "edit" at bounding box center [288, 397] width 19 height 19
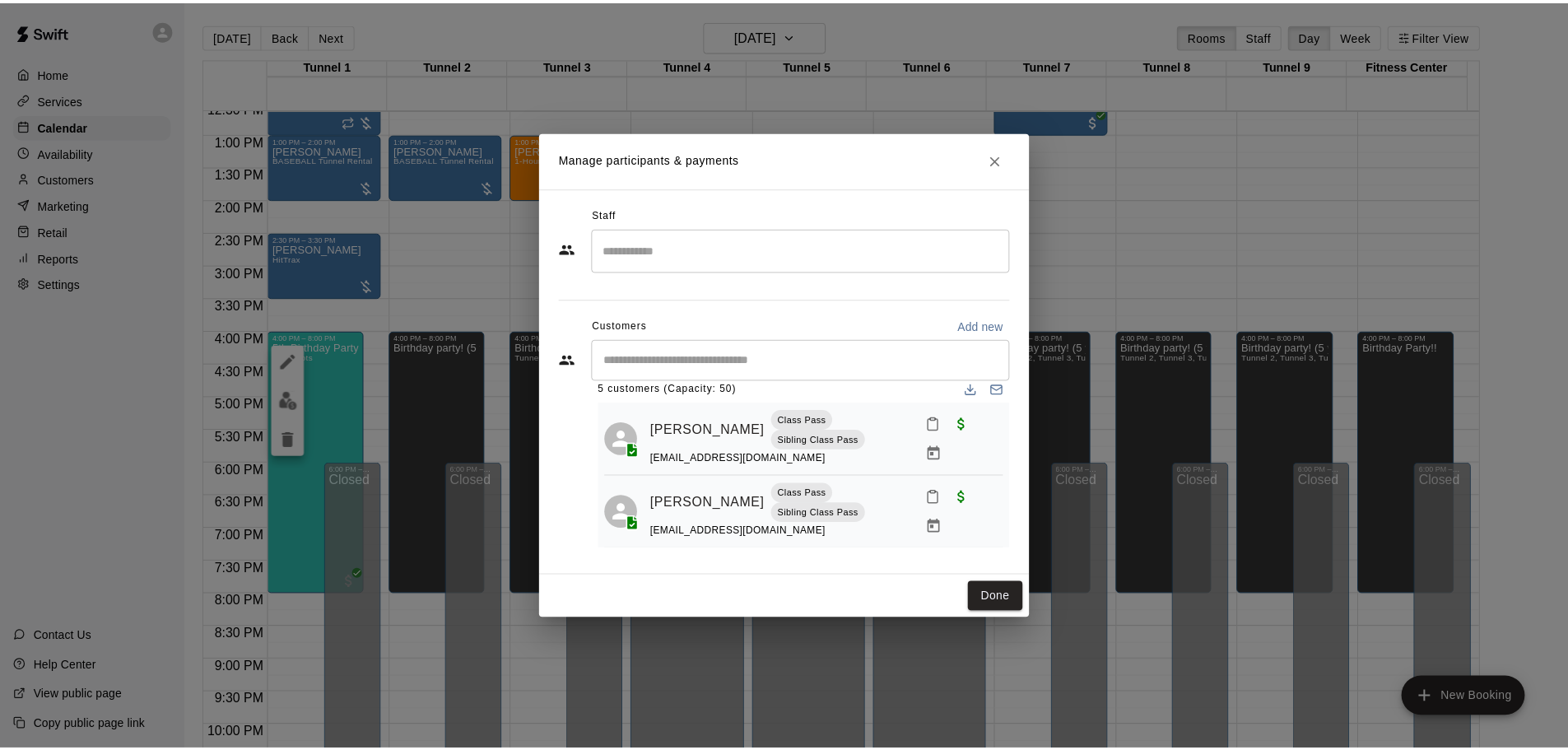
scroll to position [0, 0]
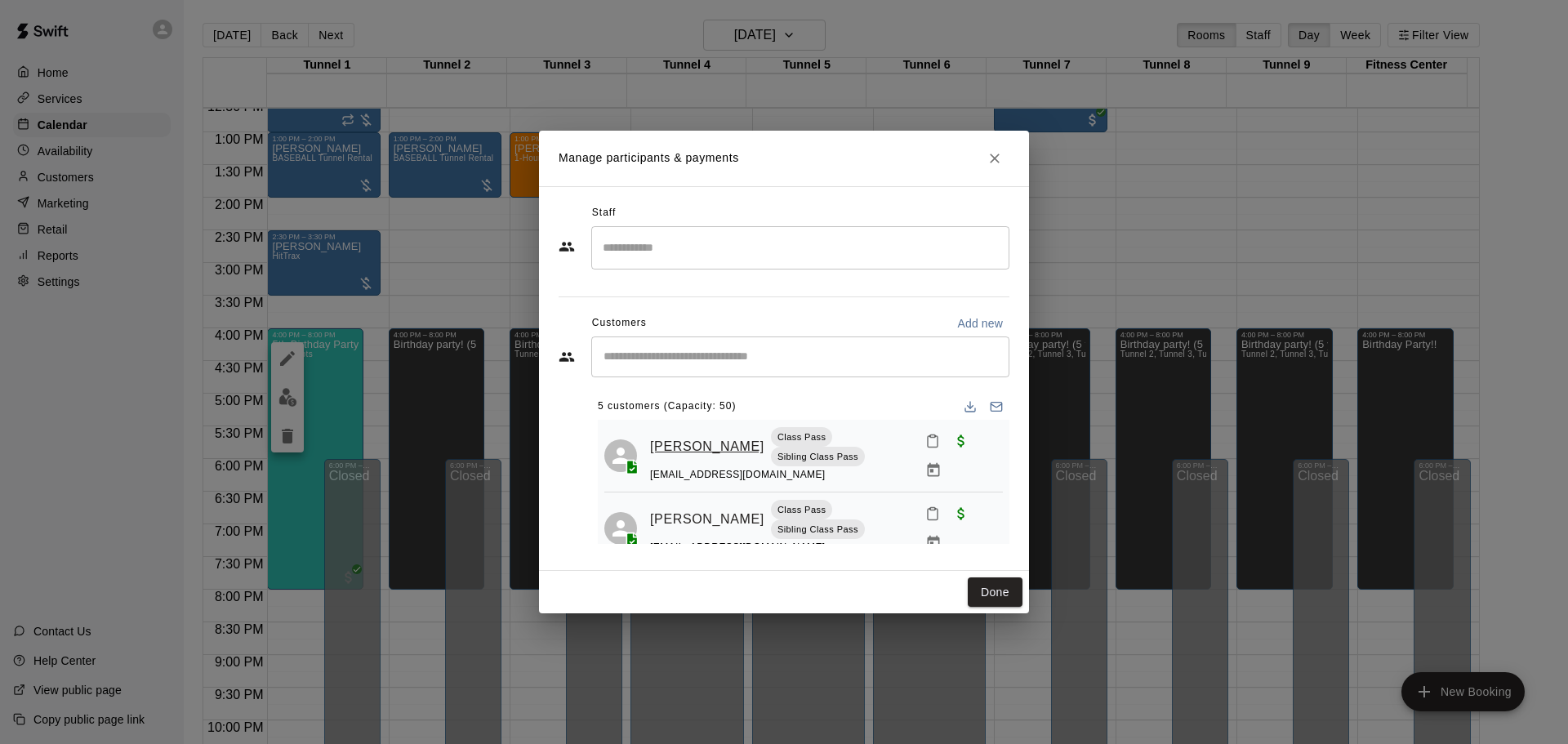
click at [685, 436] on link "Benjamin Mundt" at bounding box center [707, 447] width 114 height 21
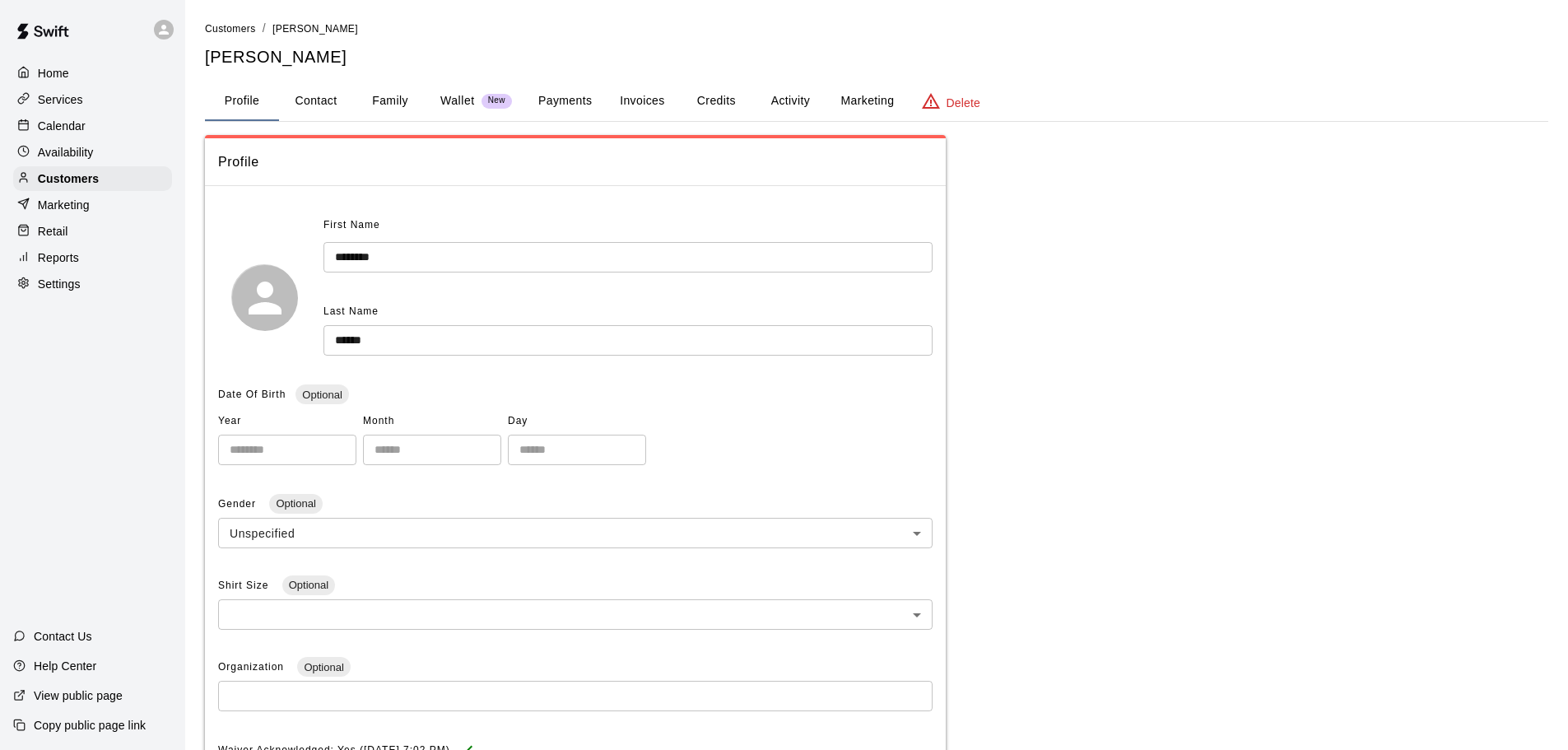
click at [662, 96] on button "Invoices" at bounding box center [642, 102] width 74 height 40
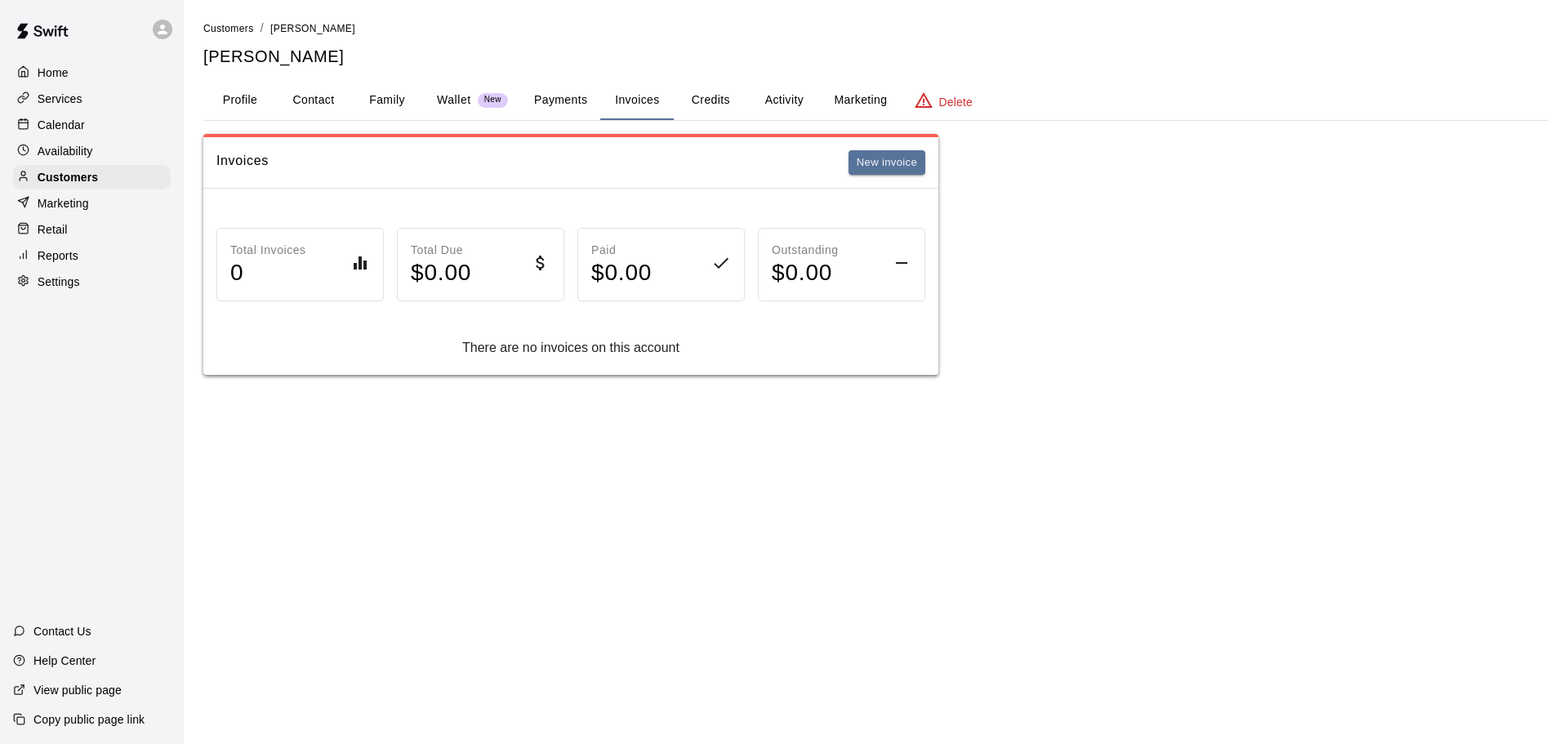
click at [581, 101] on button "Payments" at bounding box center [560, 101] width 80 height 39
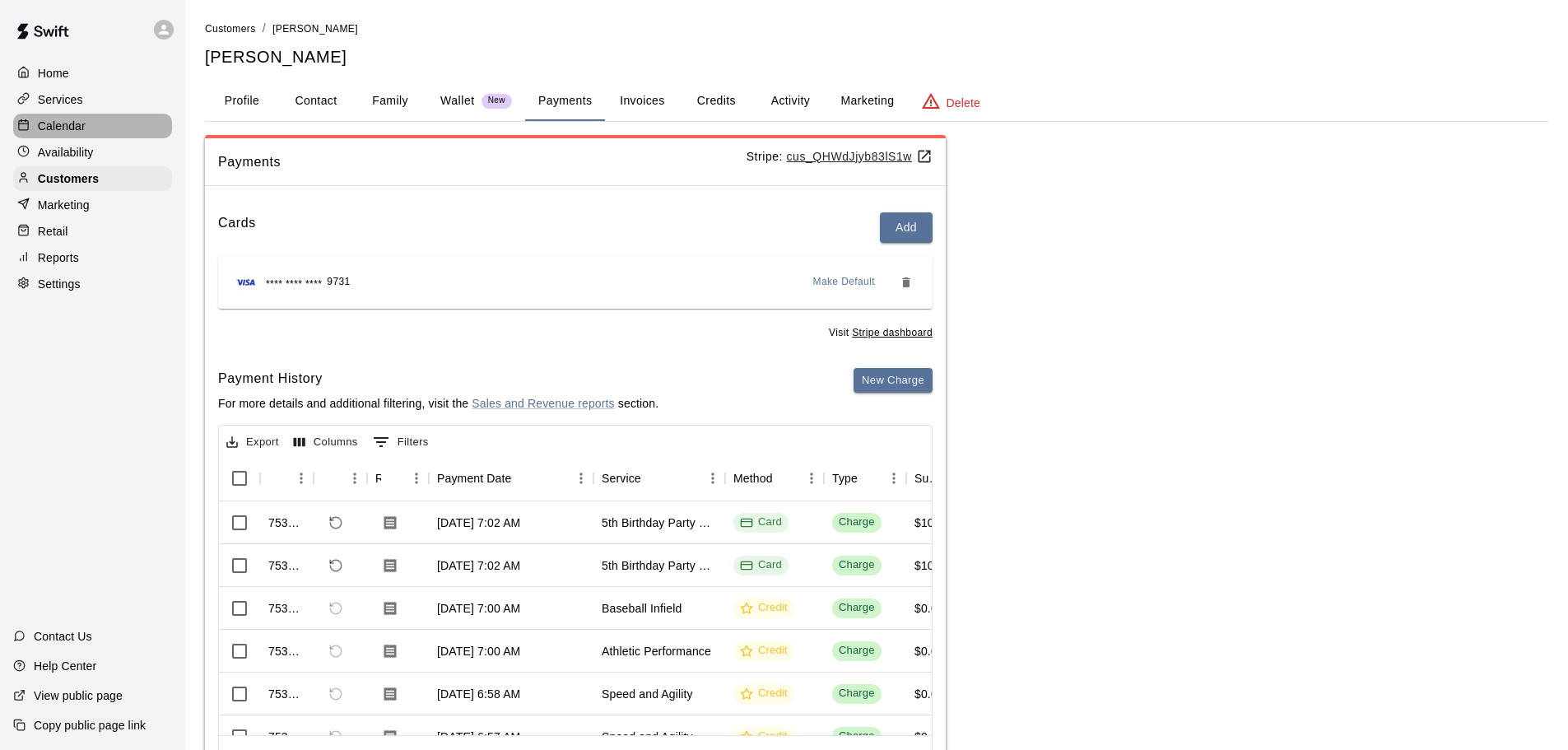
click at [71, 131] on p "Calendar" at bounding box center [62, 126] width 48 height 17
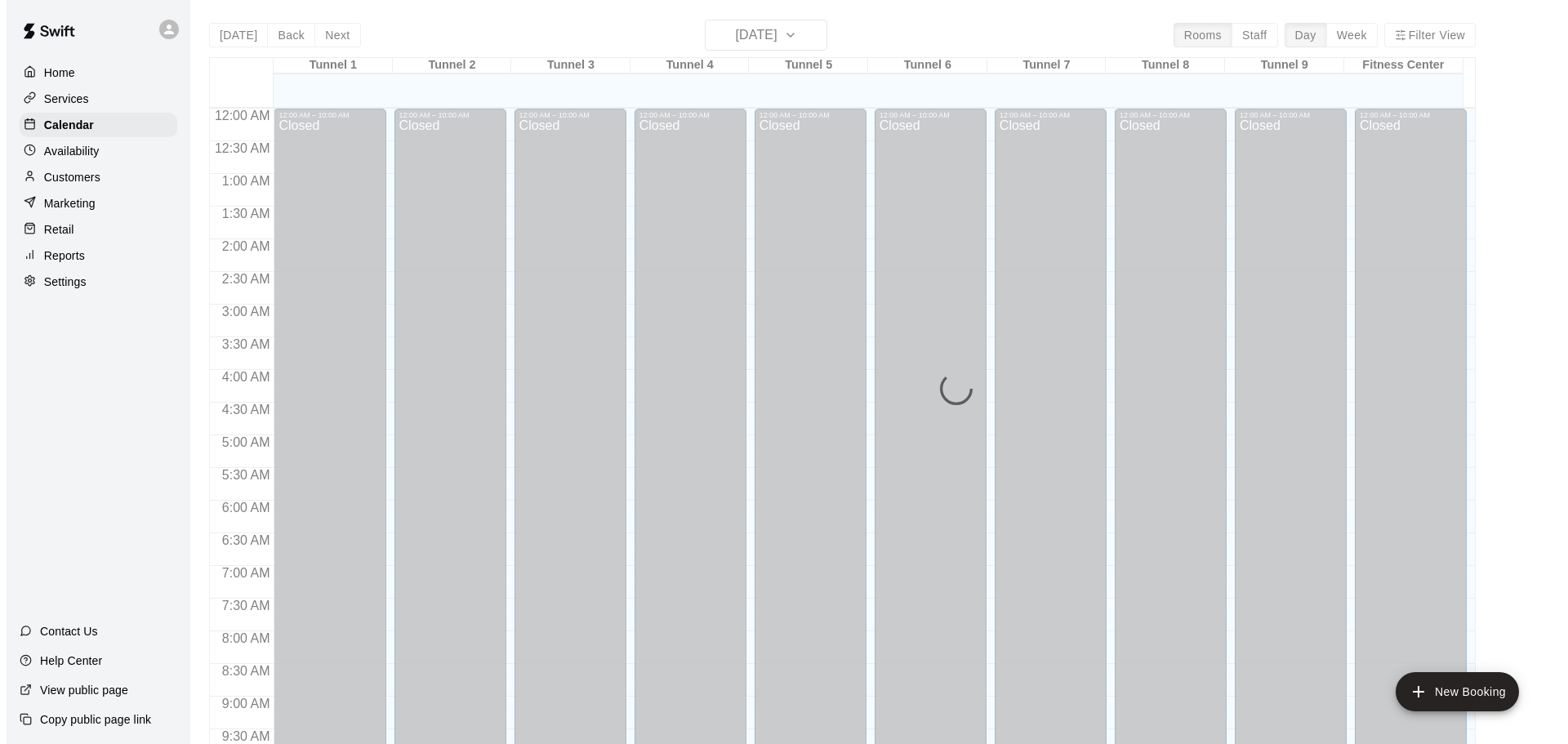
scroll to position [673, 0]
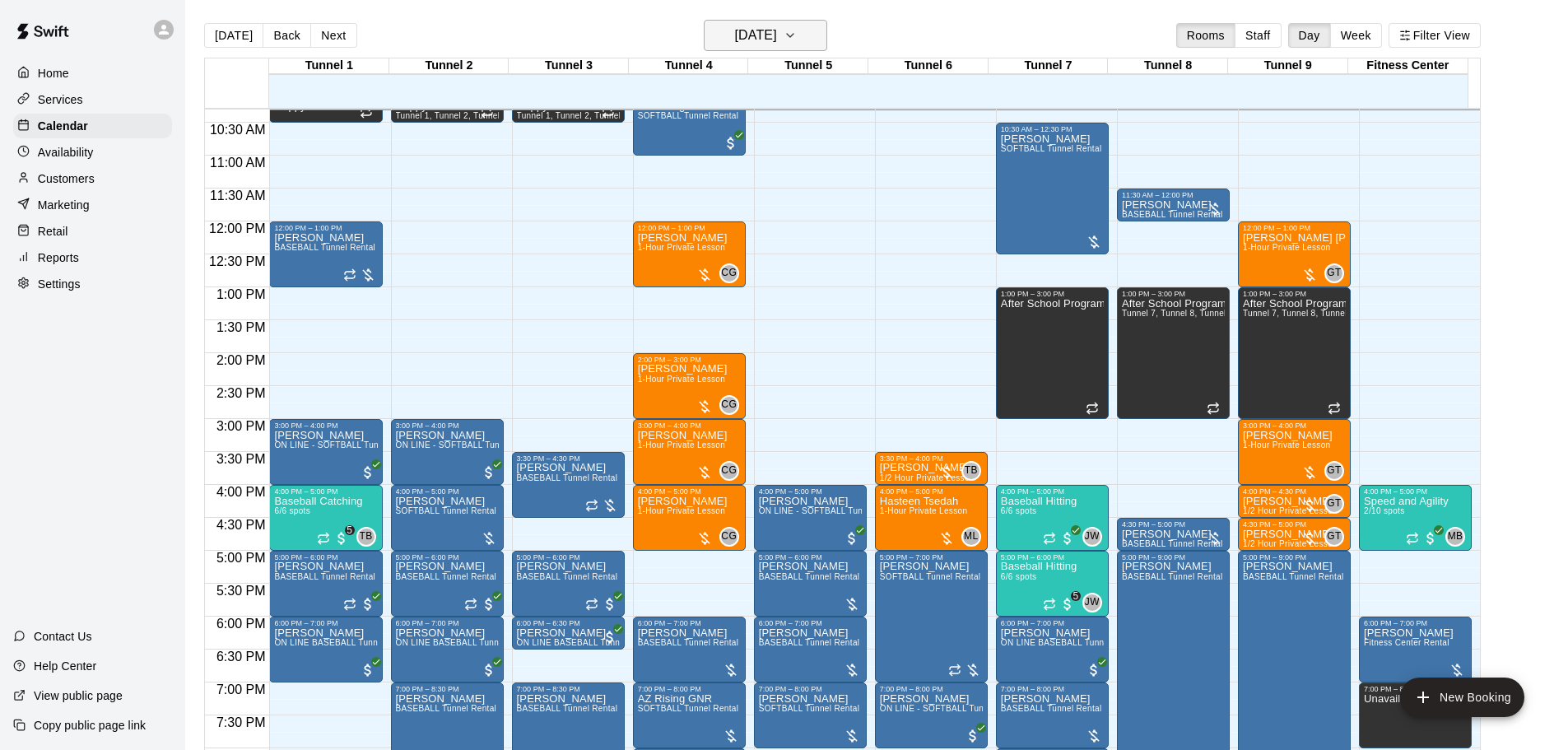
click at [777, 26] on h6 "[DATE]" at bounding box center [755, 36] width 42 height 23
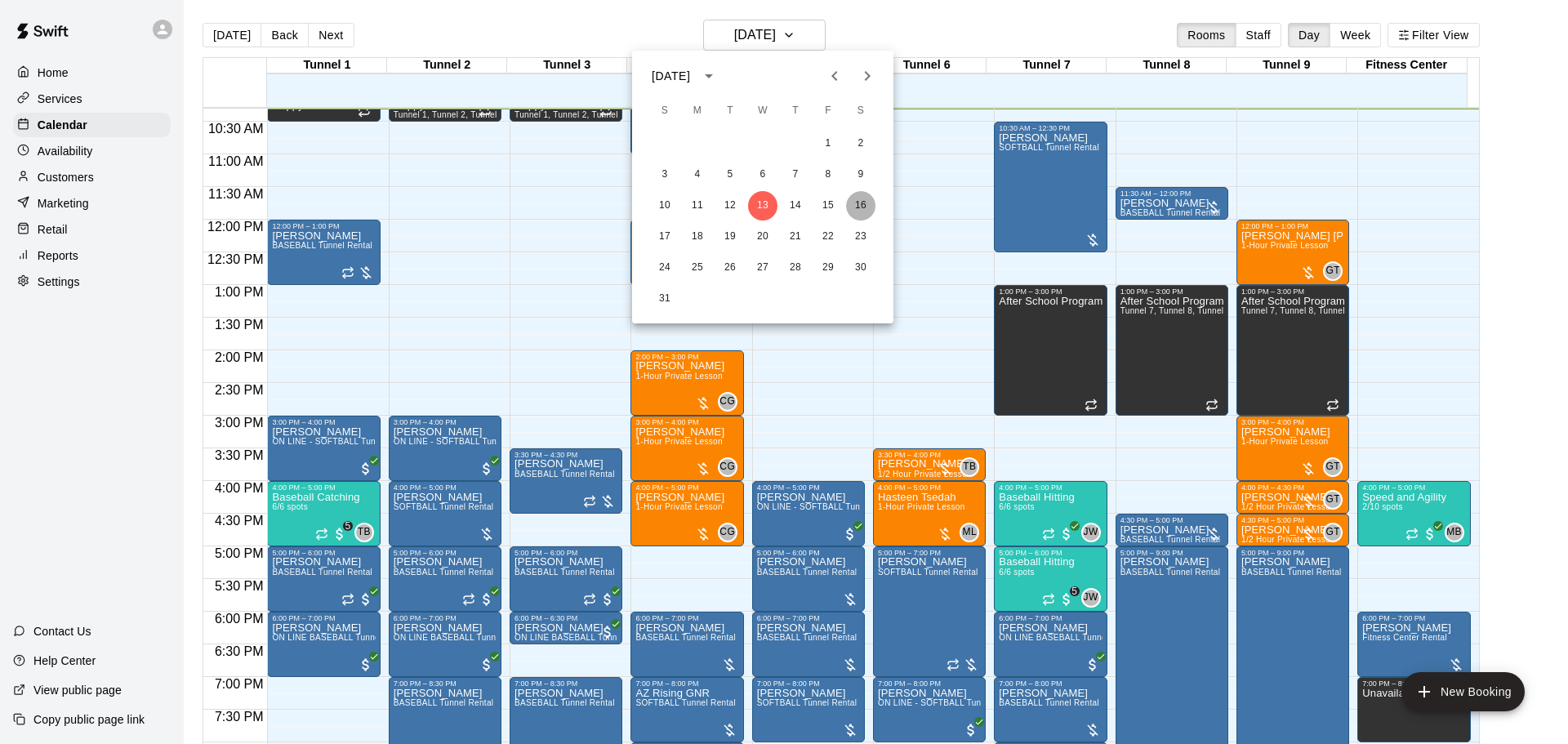
click at [866, 194] on button "16" at bounding box center [861, 206] width 30 height 30
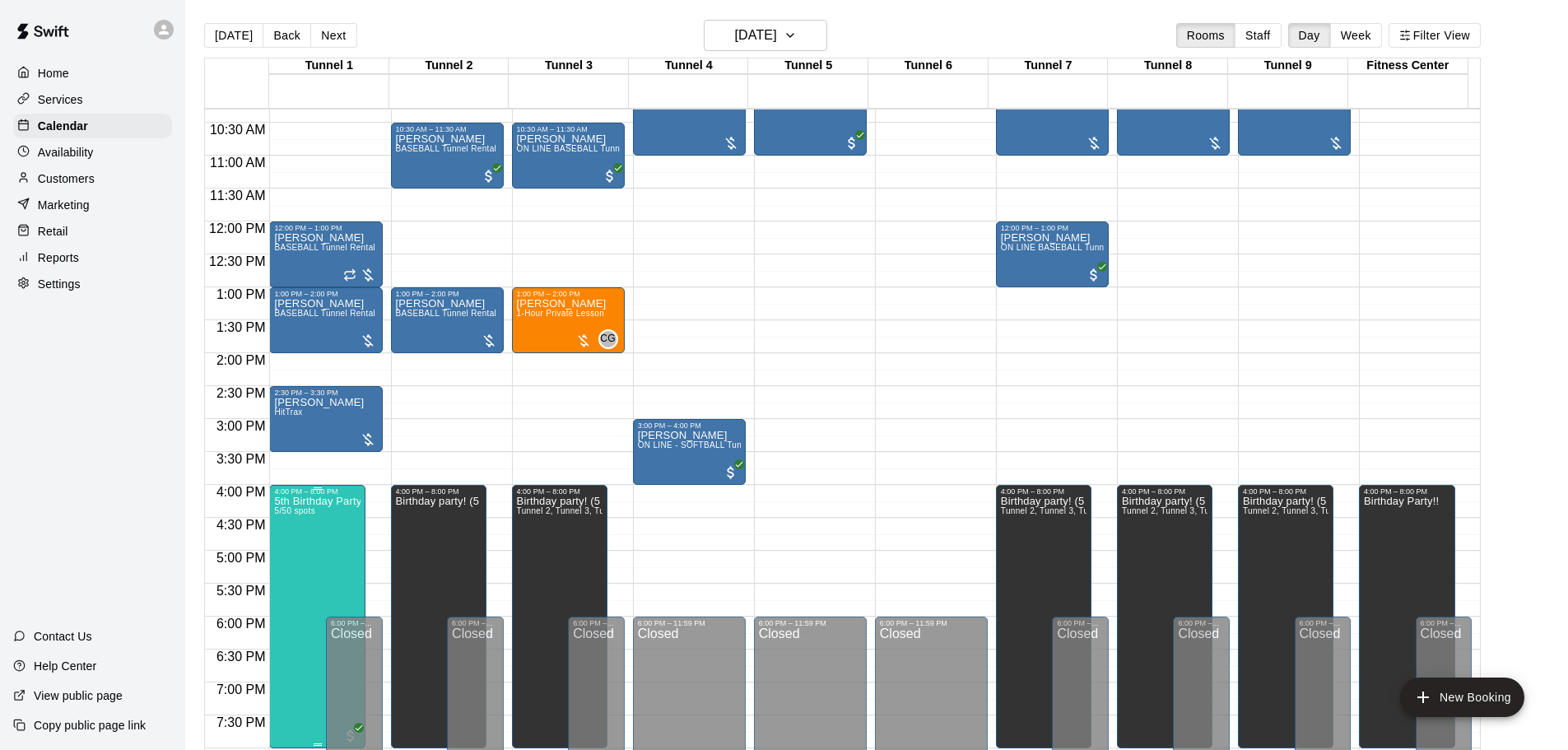
click at [312, 514] on span "5/50 spots" at bounding box center [294, 511] width 41 height 9
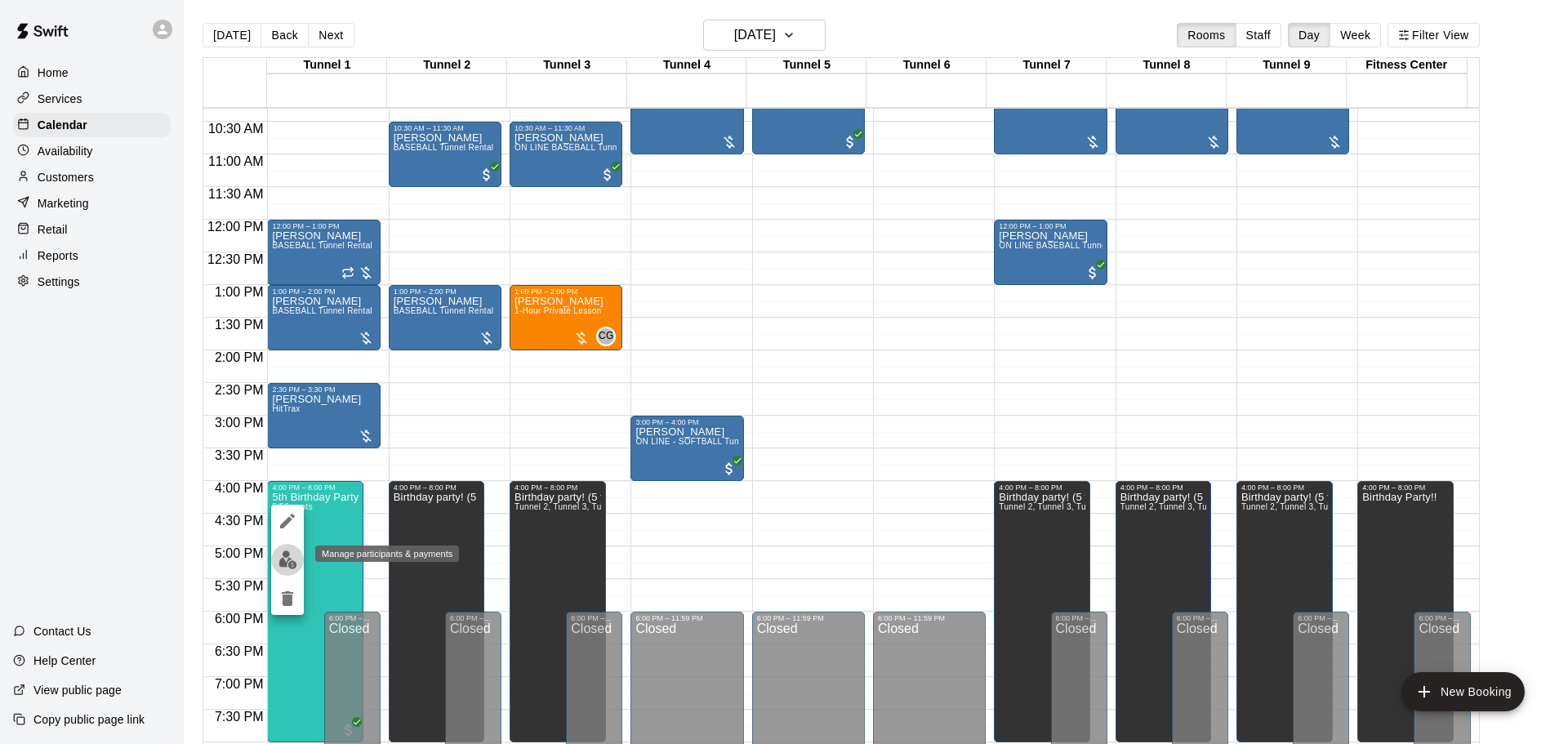
click at [289, 552] on img "edit" at bounding box center [288, 559] width 19 height 19
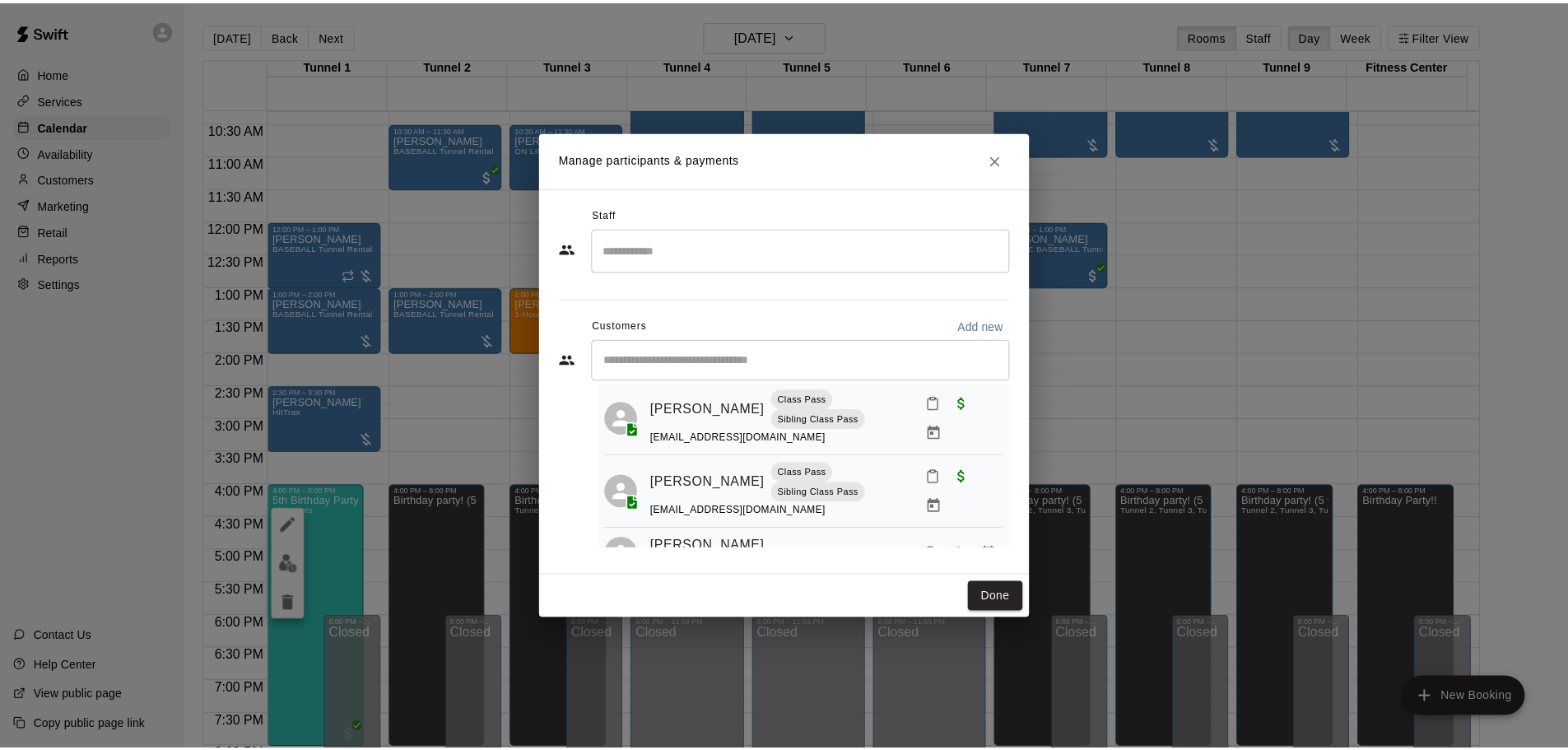
scroll to position [0, 0]
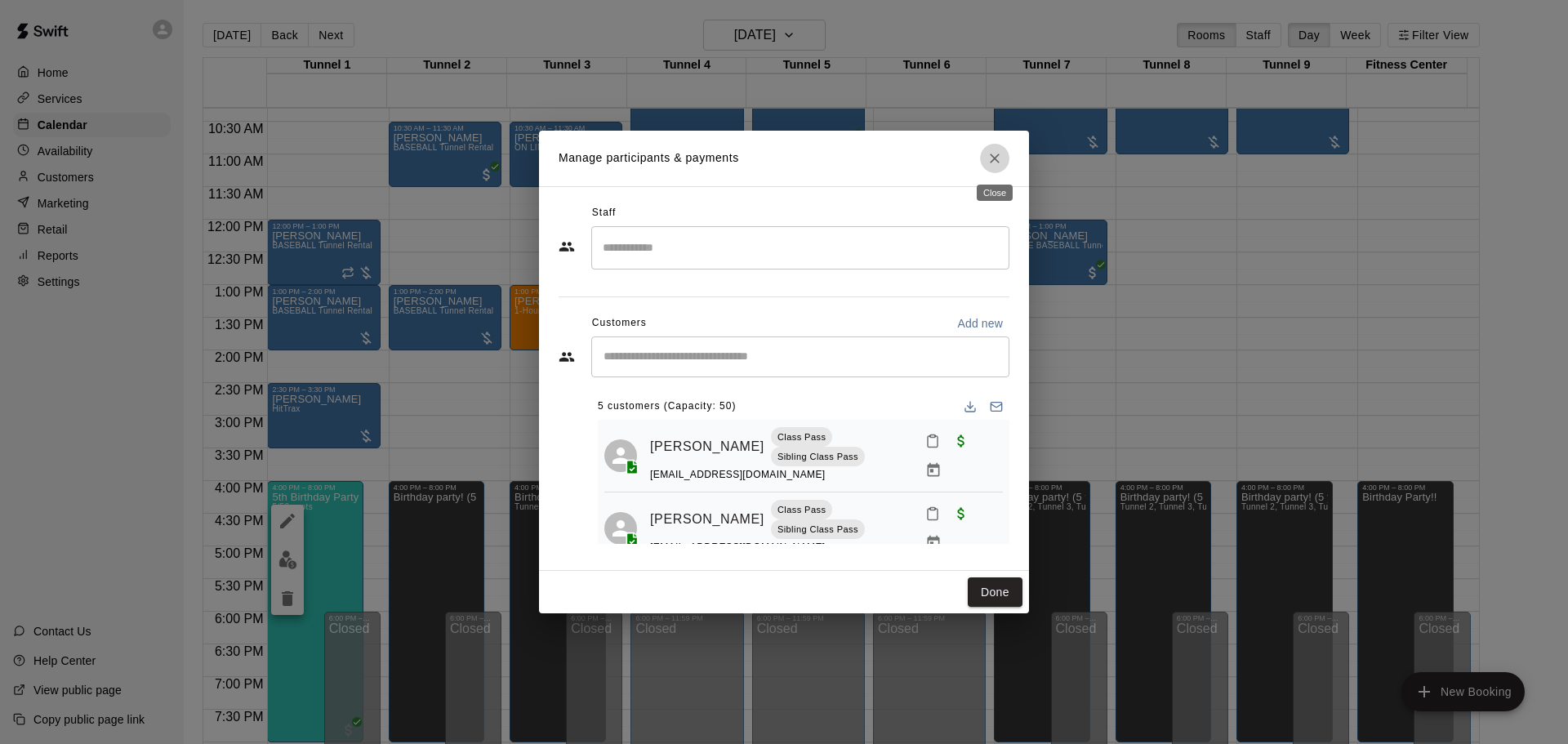
click at [996, 161] on icon "Close" at bounding box center [995, 158] width 16 height 16
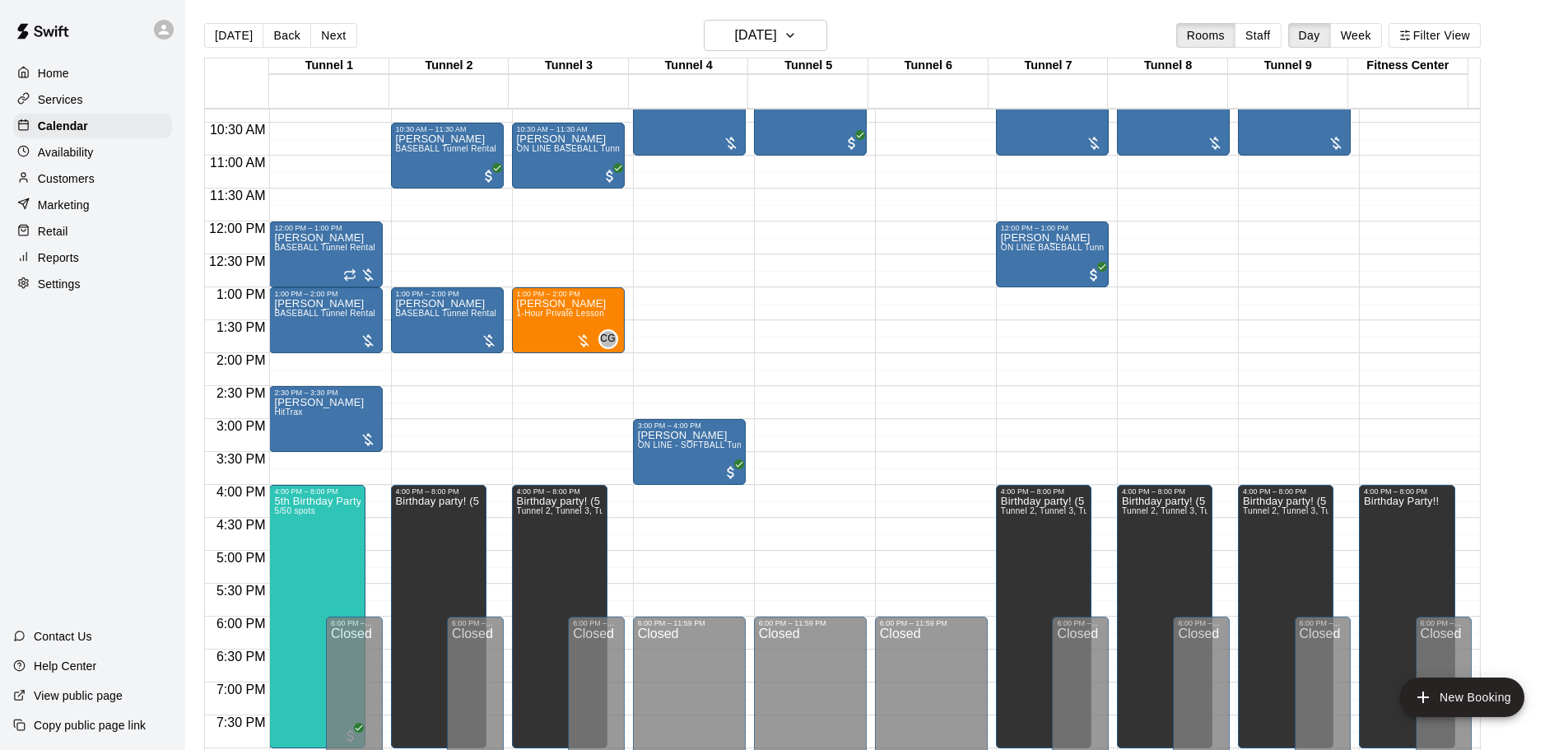
click at [251, 19] on main "Today Back Next Saturday Aug 16 Rooms Staff Day Week Filter View Tunnel 1 16 Sa…" at bounding box center [876, 388] width 1383 height 776
click at [244, 37] on button "[DATE]" at bounding box center [234, 36] width 60 height 25
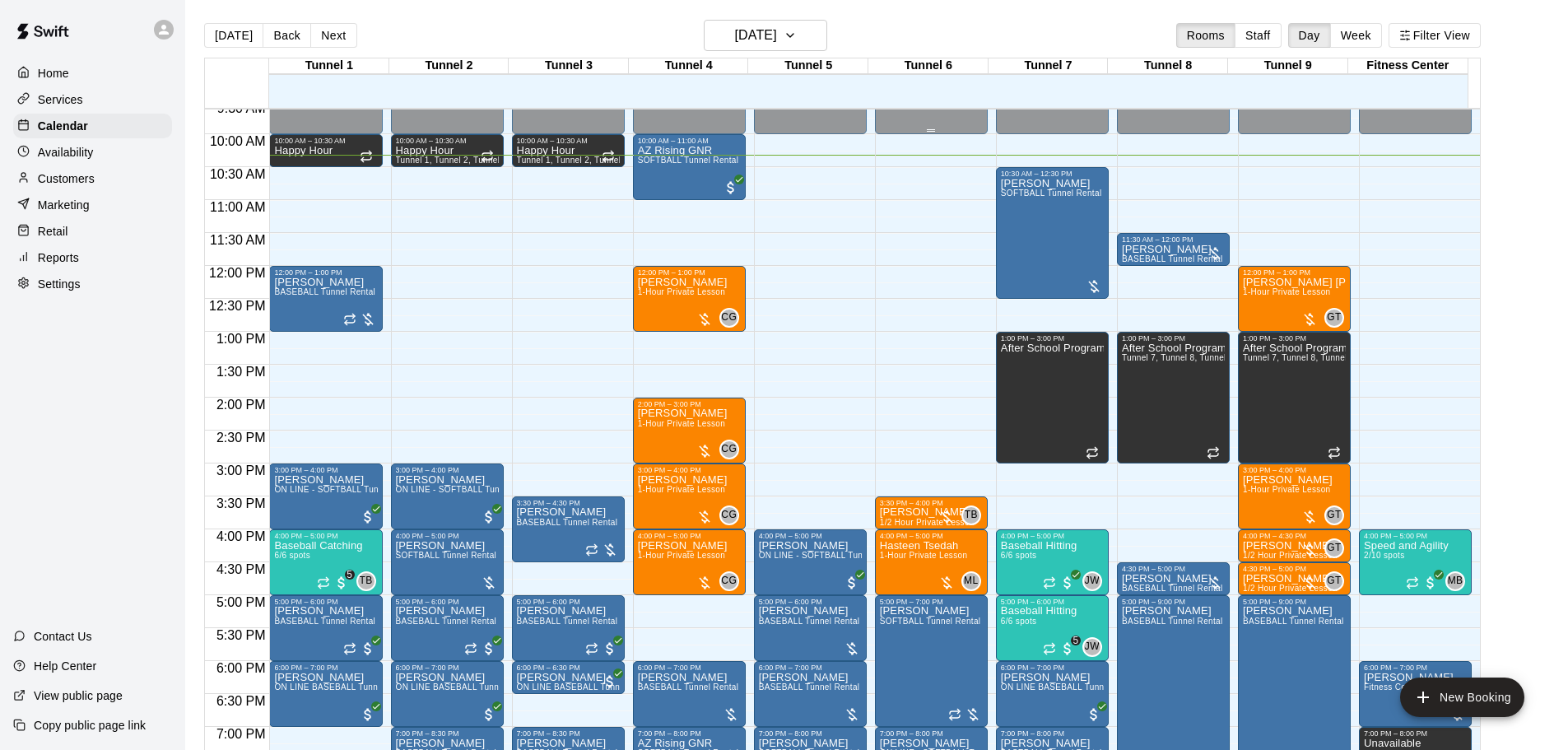
scroll to position [514, 0]
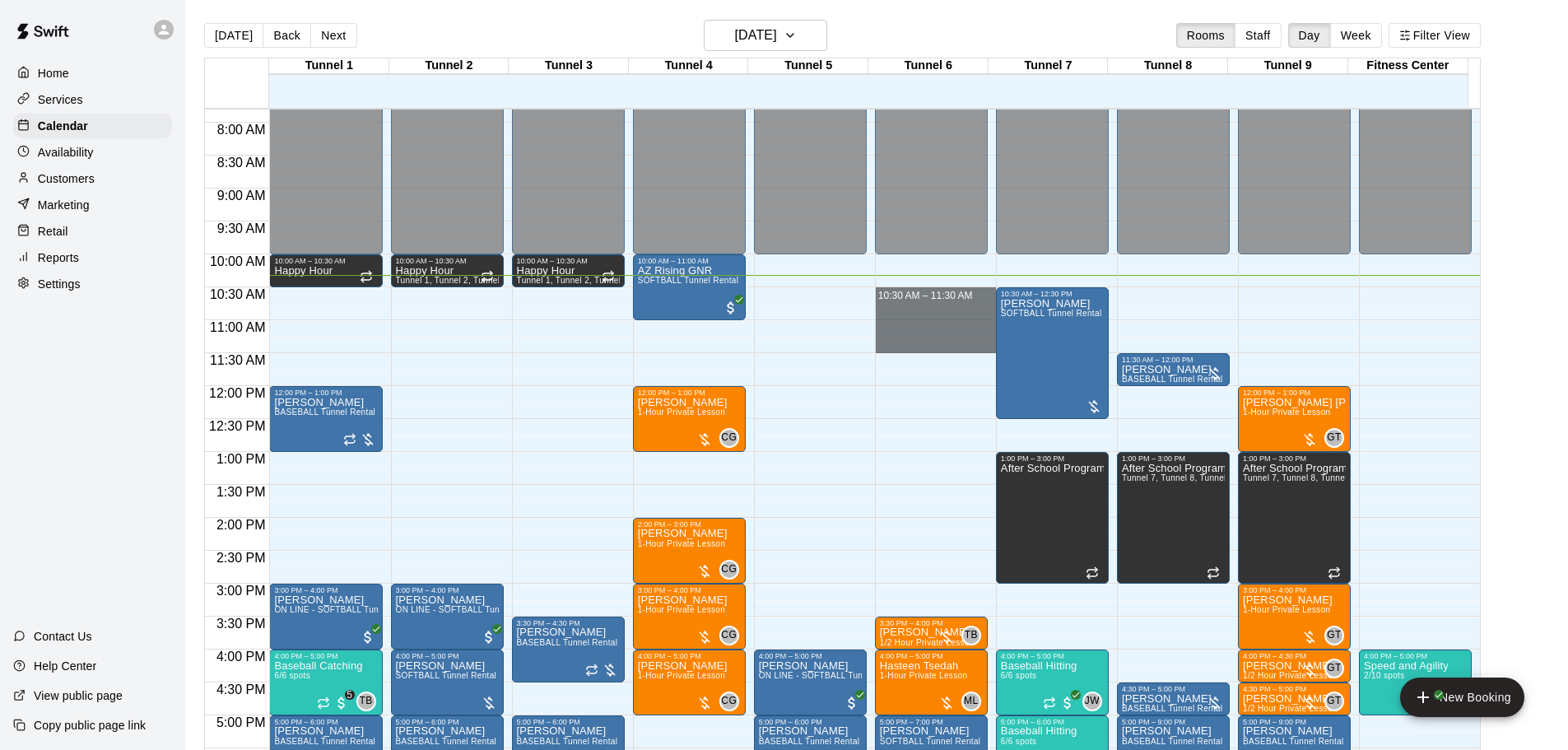
drag, startPoint x: 935, startPoint y: 293, endPoint x: 951, endPoint y: 344, distance: 53.5
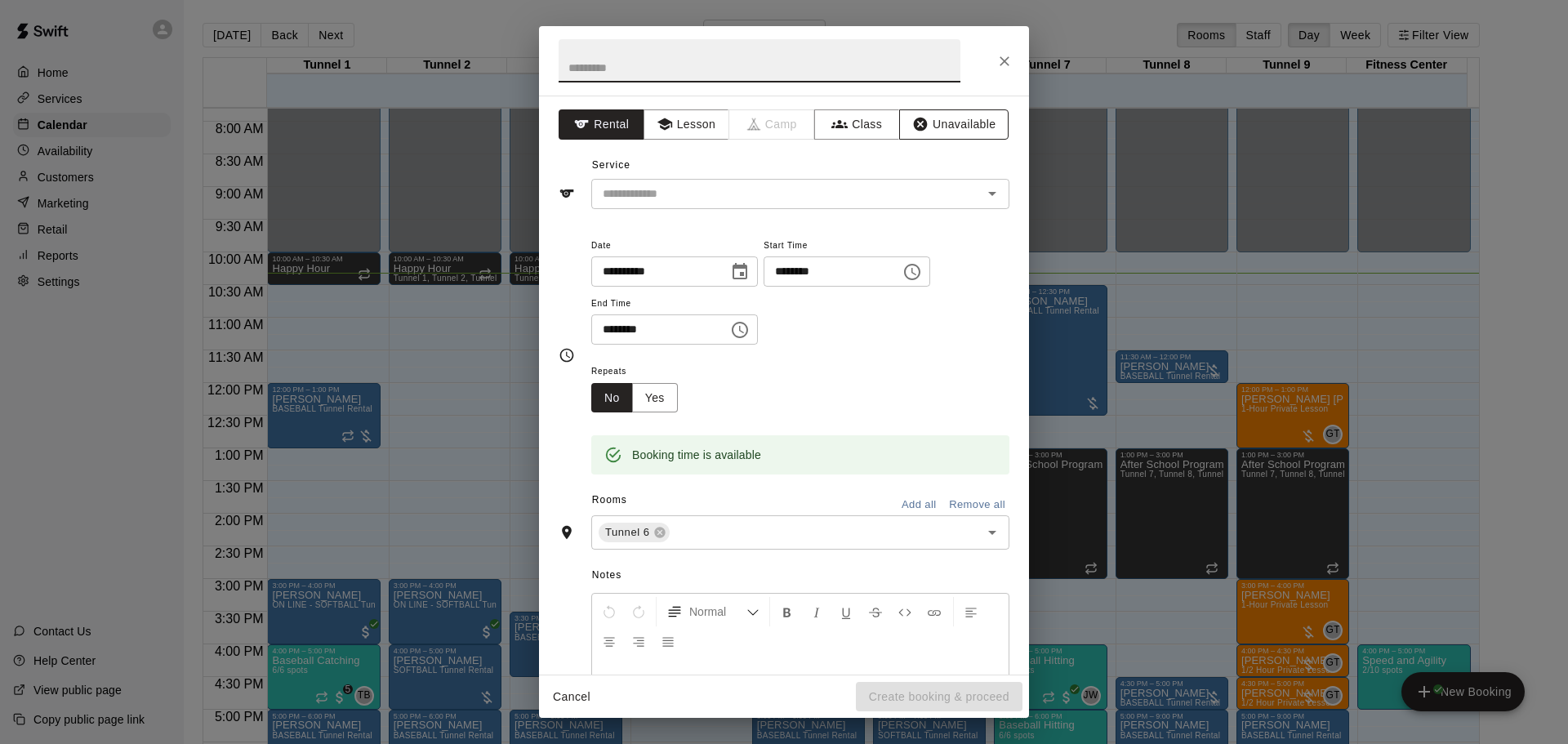
drag, startPoint x: 980, startPoint y: 121, endPoint x: 971, endPoint y: 127, distance: 10.8
click at [979, 121] on button "Unavailable" at bounding box center [954, 124] width 109 height 30
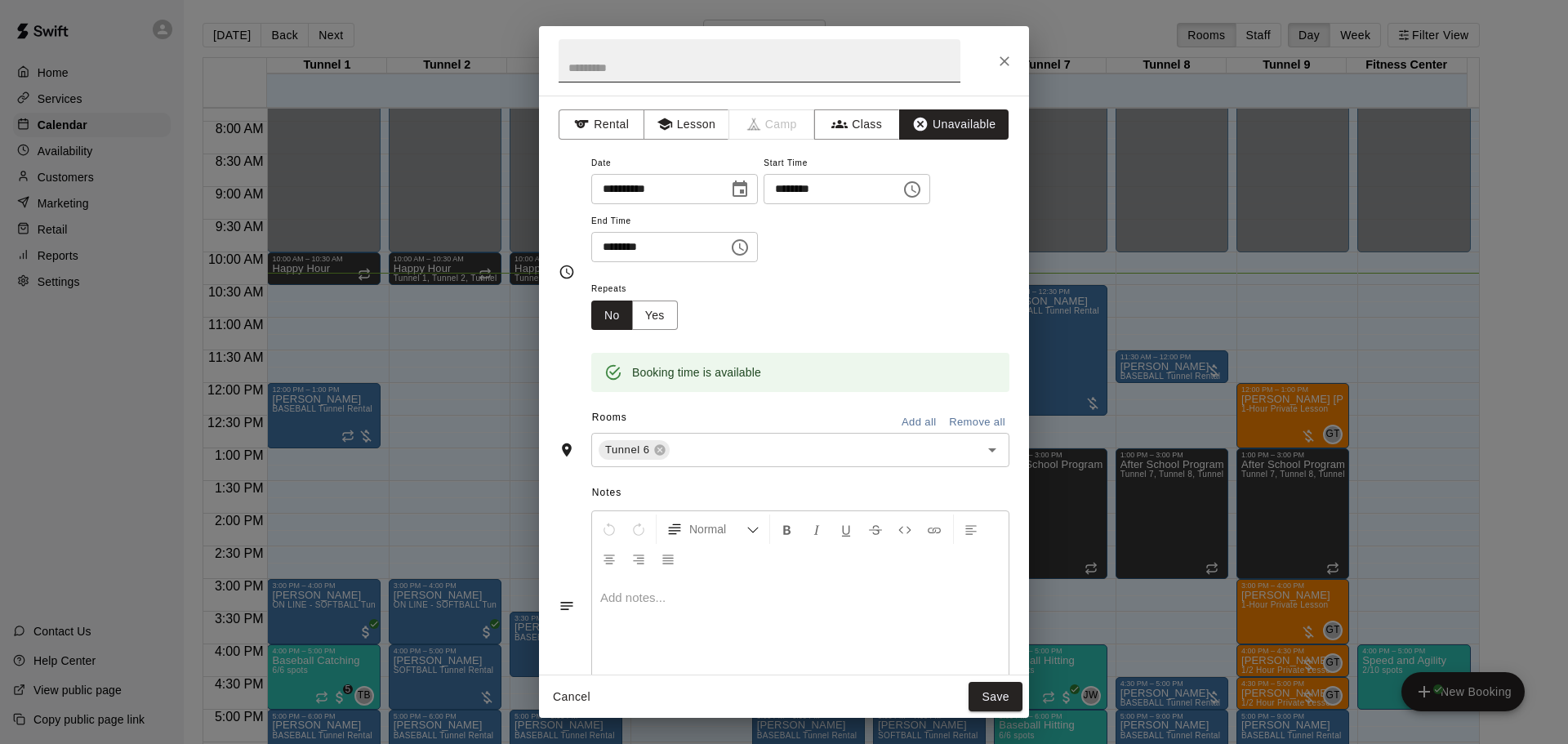
click at [755, 81] on input "text" at bounding box center [759, 61] width 402 height 43
click at [609, 65] on input "**********" at bounding box center [759, 61] width 402 height 43
click at [610, 65] on input "**********" at bounding box center [759, 61] width 402 height 43
type input "**********"
click at [1001, 696] on button "Save" at bounding box center [996, 697] width 54 height 30
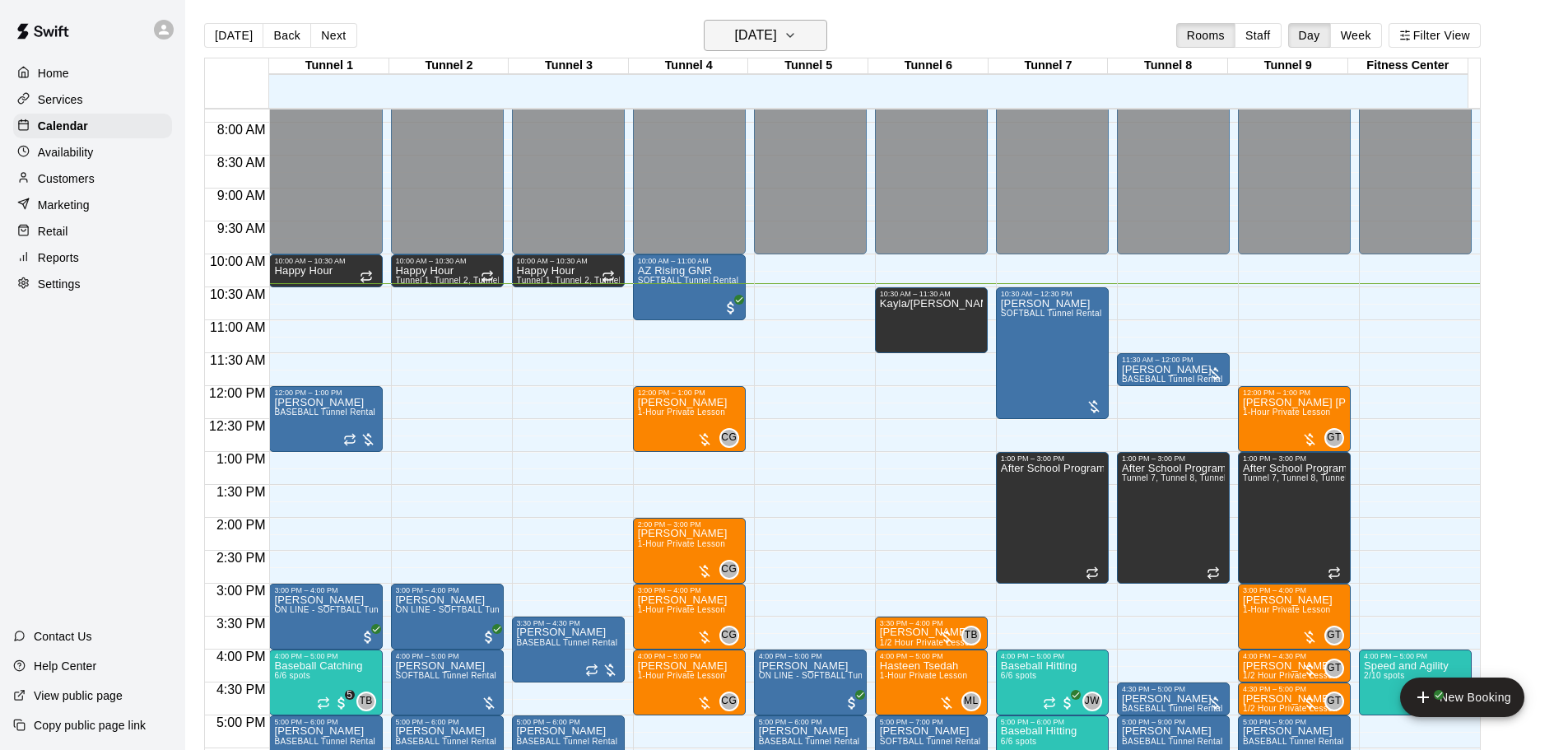
click at [777, 40] on h6 "[DATE]" at bounding box center [755, 36] width 42 height 23
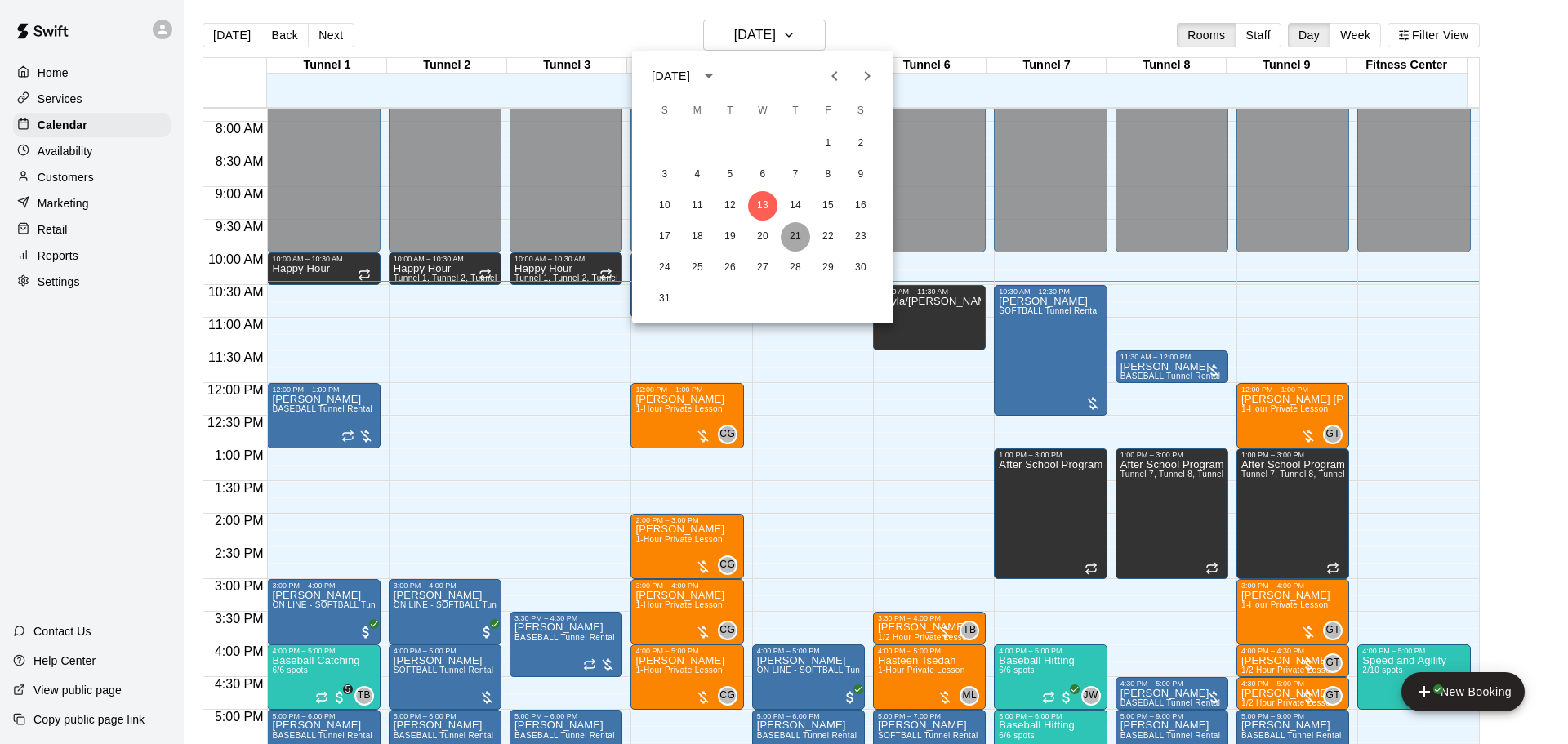
drag, startPoint x: 792, startPoint y: 238, endPoint x: 936, endPoint y: 281, distance: 150.3
click at [793, 237] on button "21" at bounding box center [795, 237] width 30 height 30
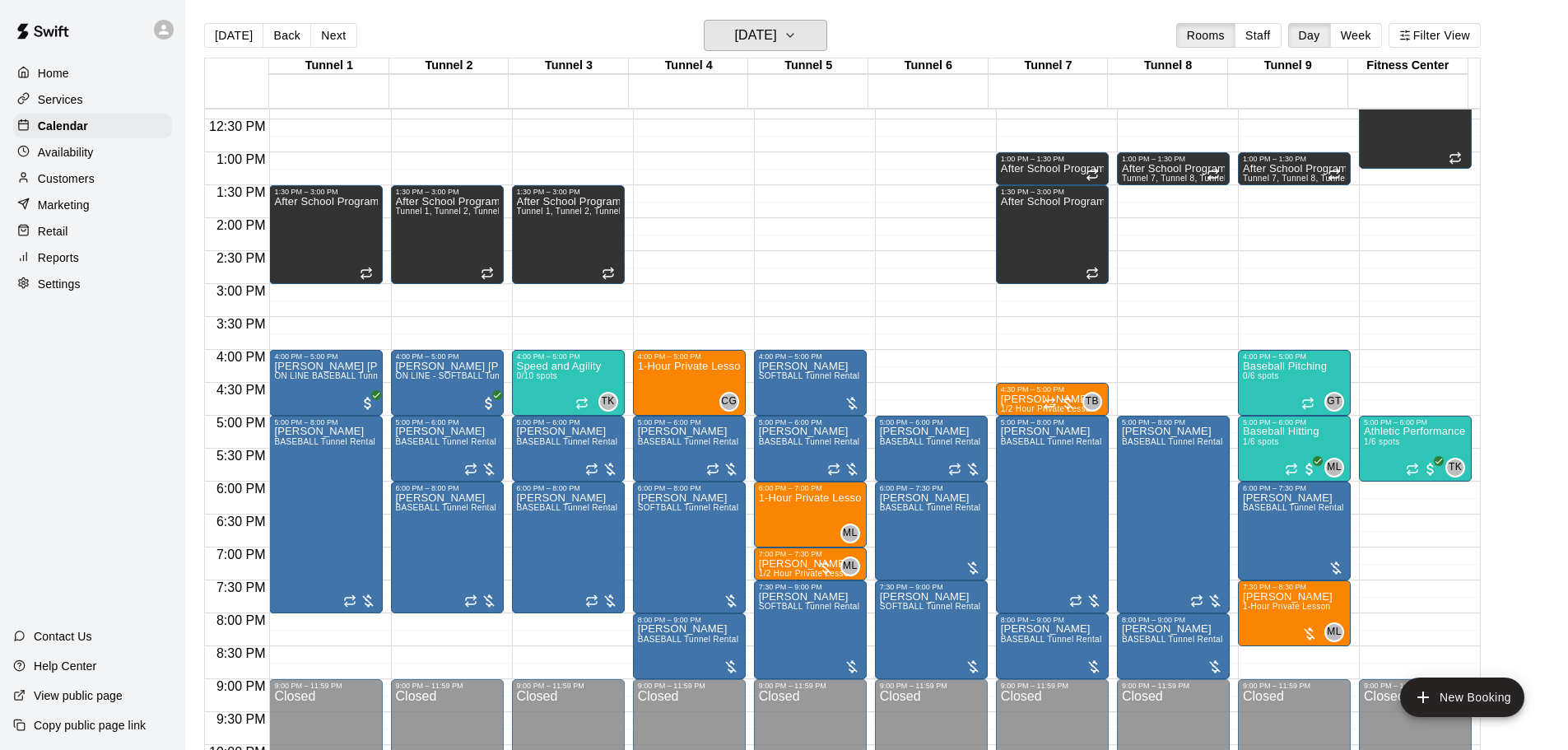
scroll to position [843, 0]
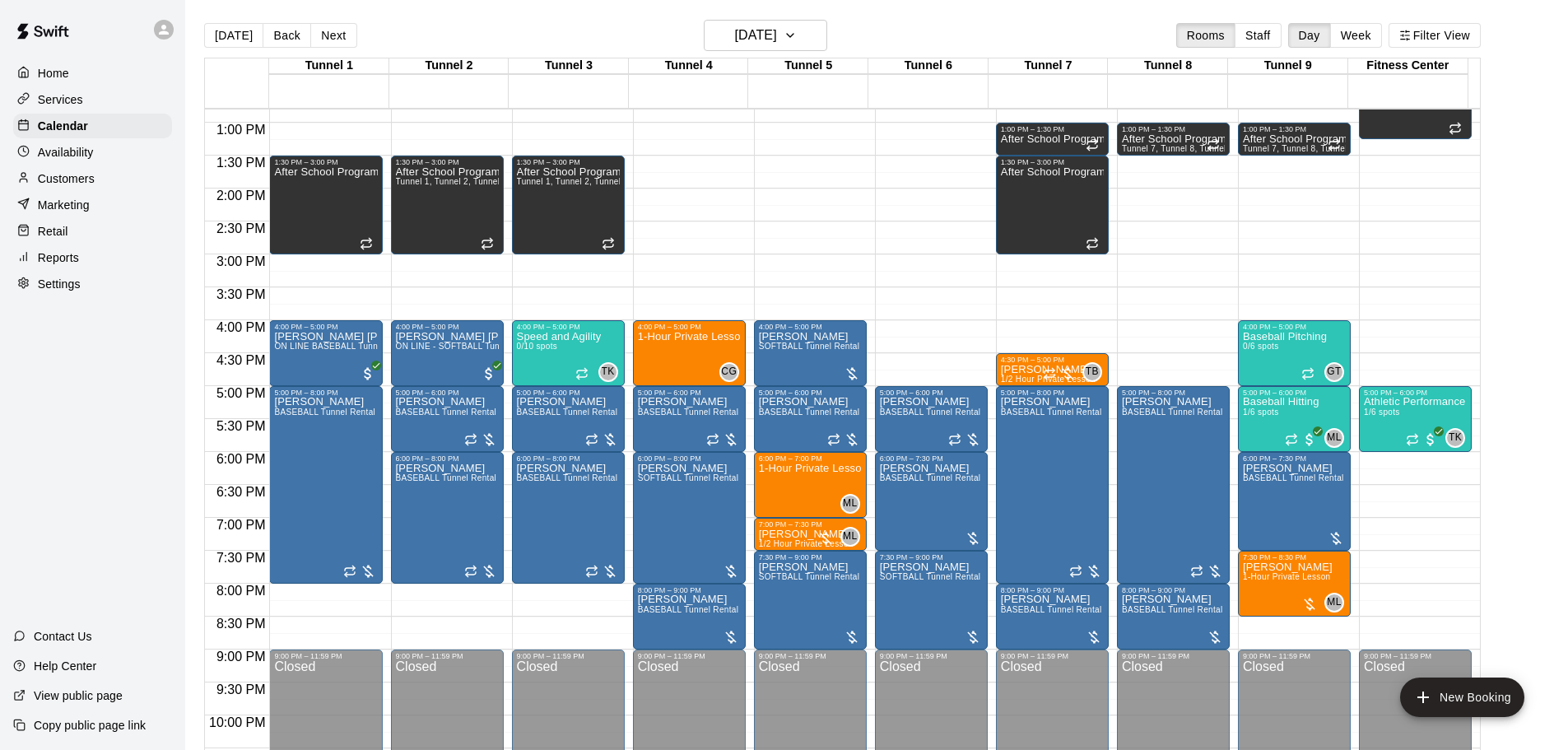
click at [333, 34] on button "Next" at bounding box center [333, 36] width 46 height 25
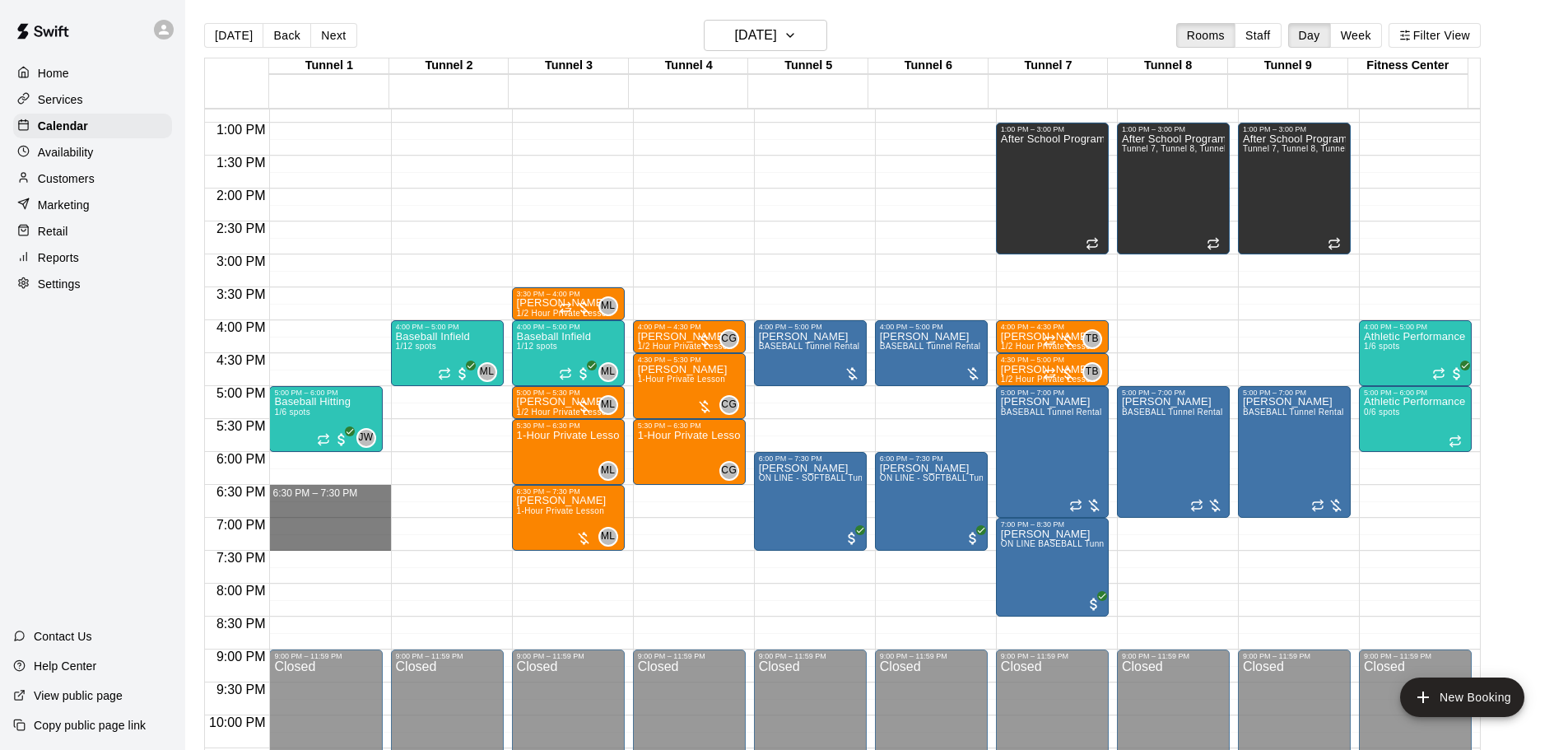
drag, startPoint x: 304, startPoint y: 490, endPoint x: 325, endPoint y: 542, distance: 56.1
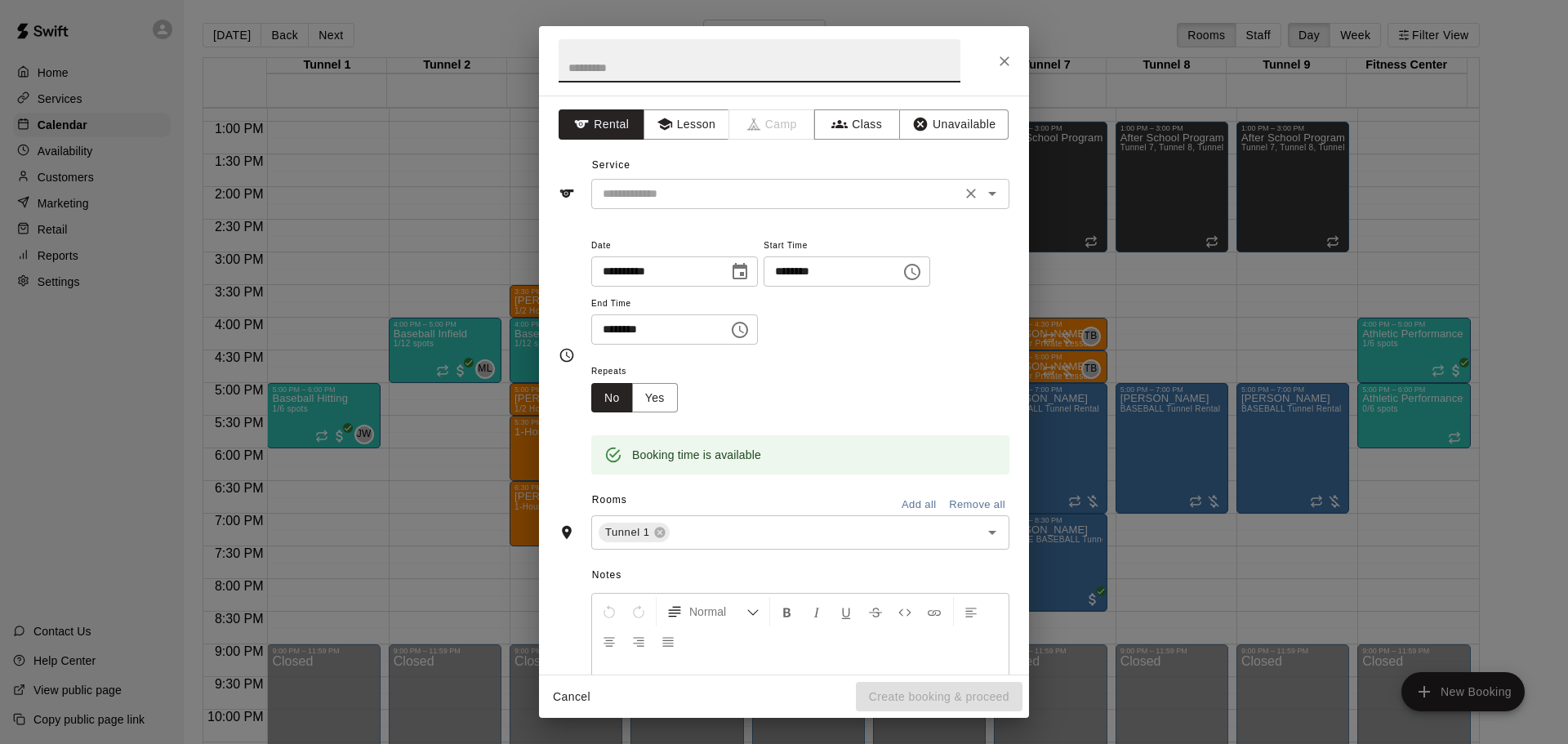
click at [681, 186] on input "text" at bounding box center [776, 194] width 360 height 21
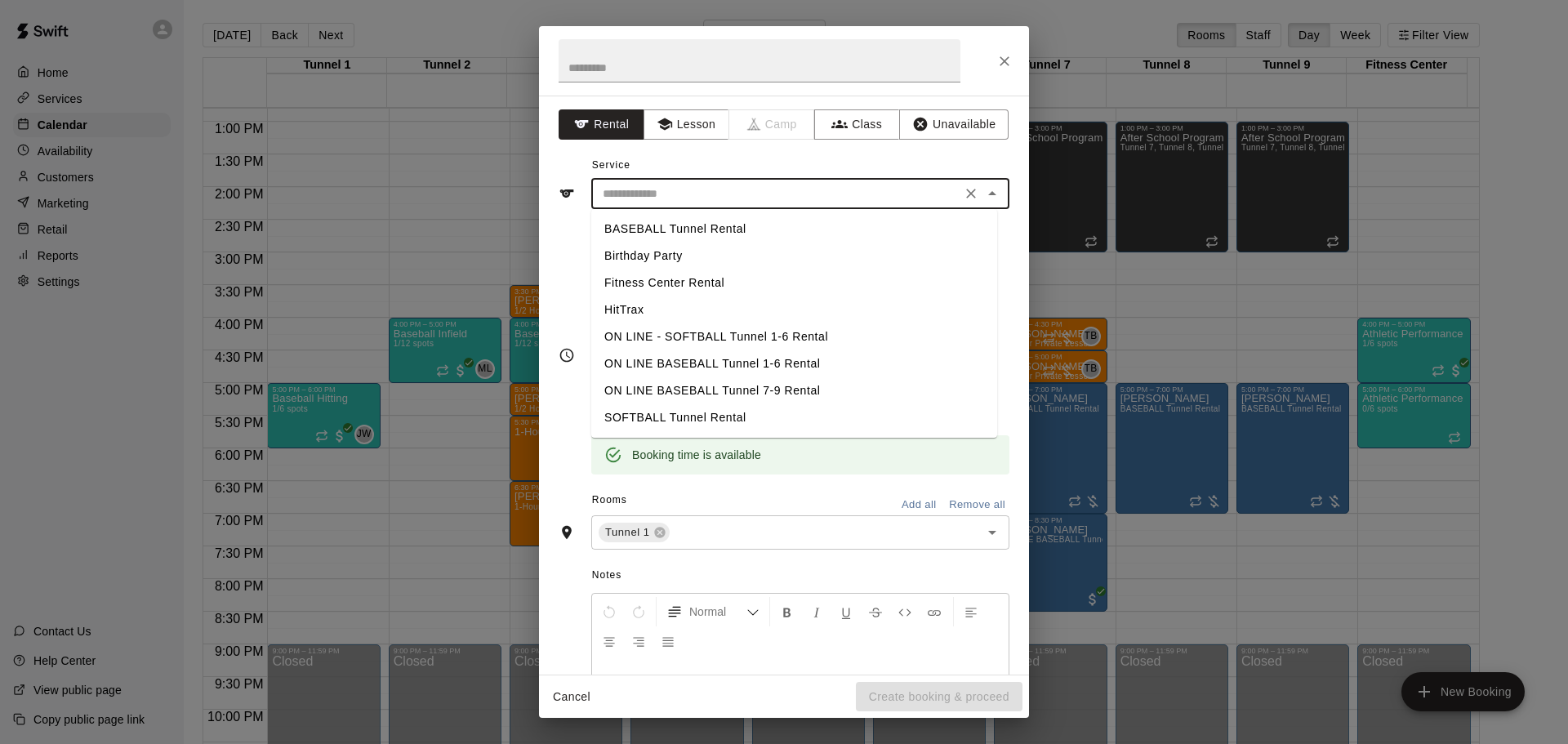
click at [681, 226] on li "BASEBALL Tunnel Rental" at bounding box center [794, 229] width 406 height 27
type input "**********"
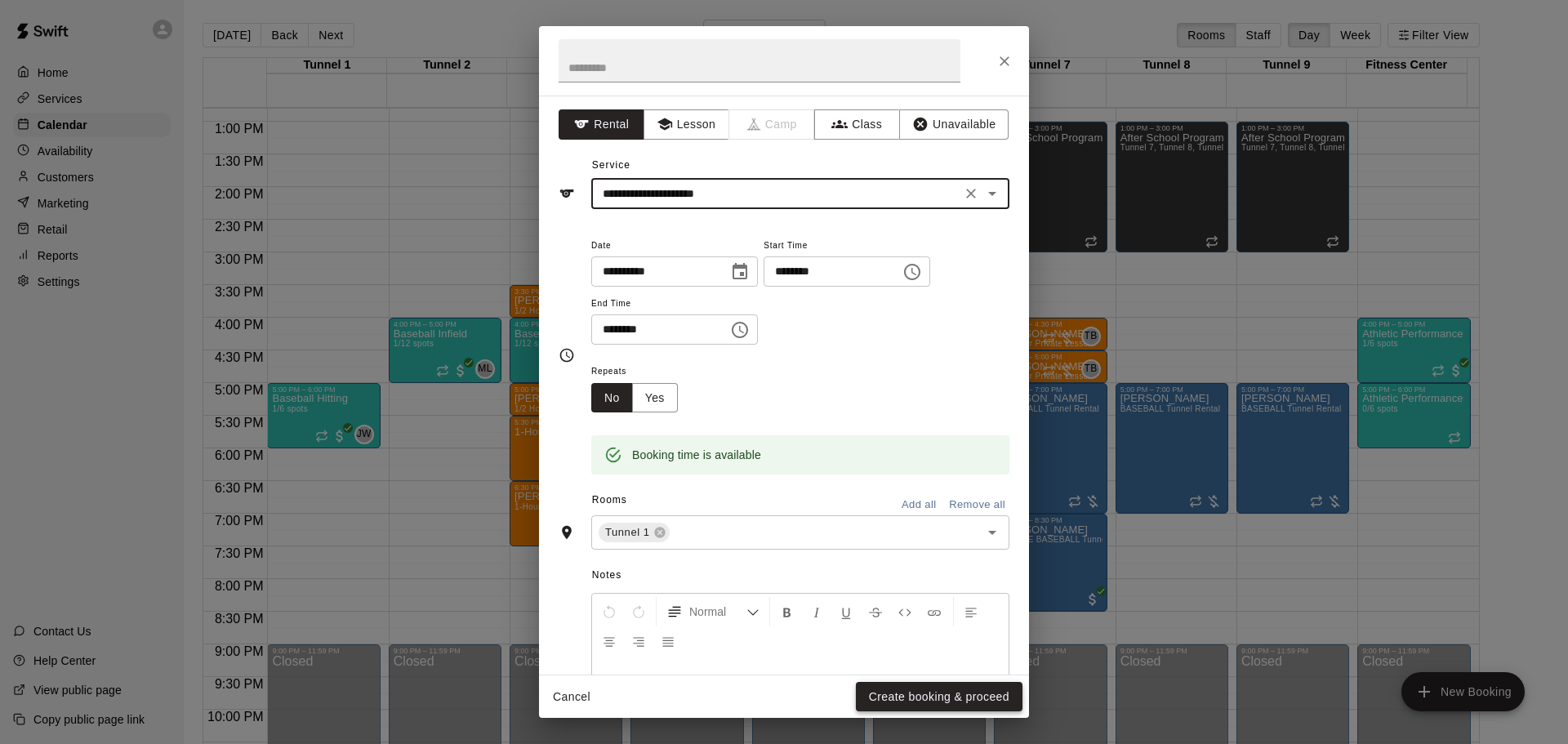
click at [934, 699] on button "Create booking & proceed" at bounding box center [939, 697] width 166 height 30
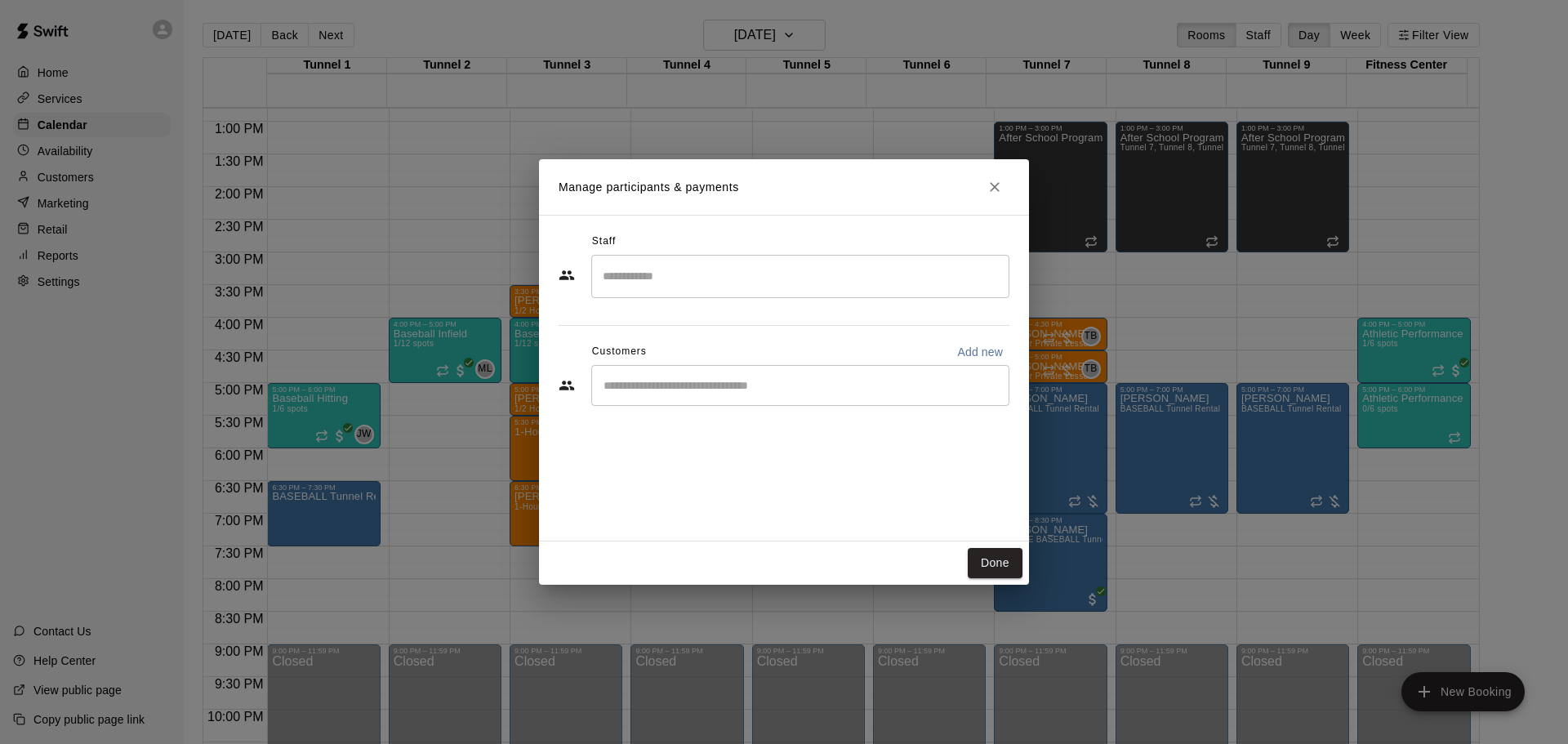
click at [704, 375] on div "​" at bounding box center [800, 386] width 418 height 41
click at [1000, 185] on icon "Close" at bounding box center [995, 187] width 16 height 16
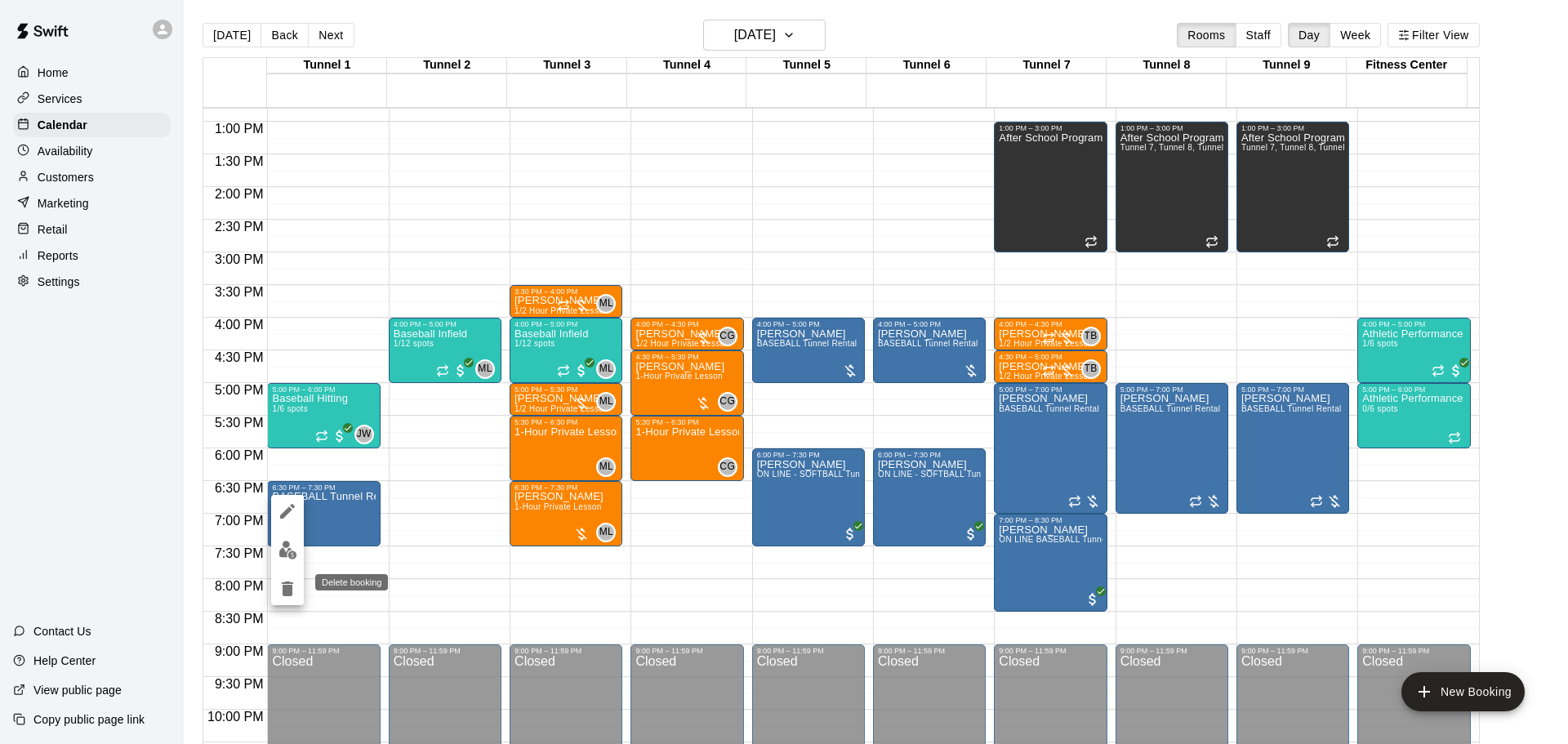
click at [281, 587] on icon "delete" at bounding box center [288, 589] width 20 height 20
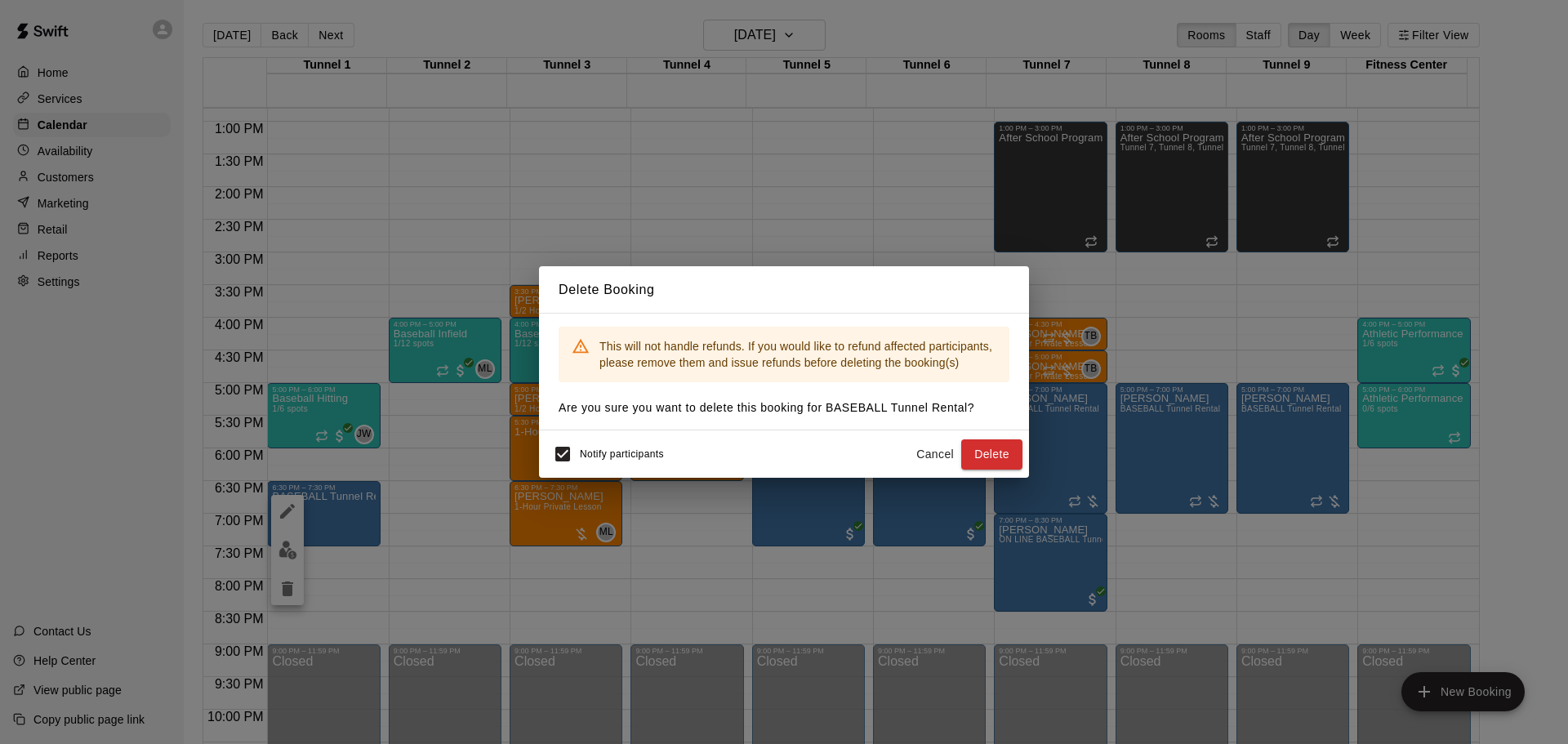
click at [1008, 448] on button "Delete" at bounding box center [991, 454] width 62 height 30
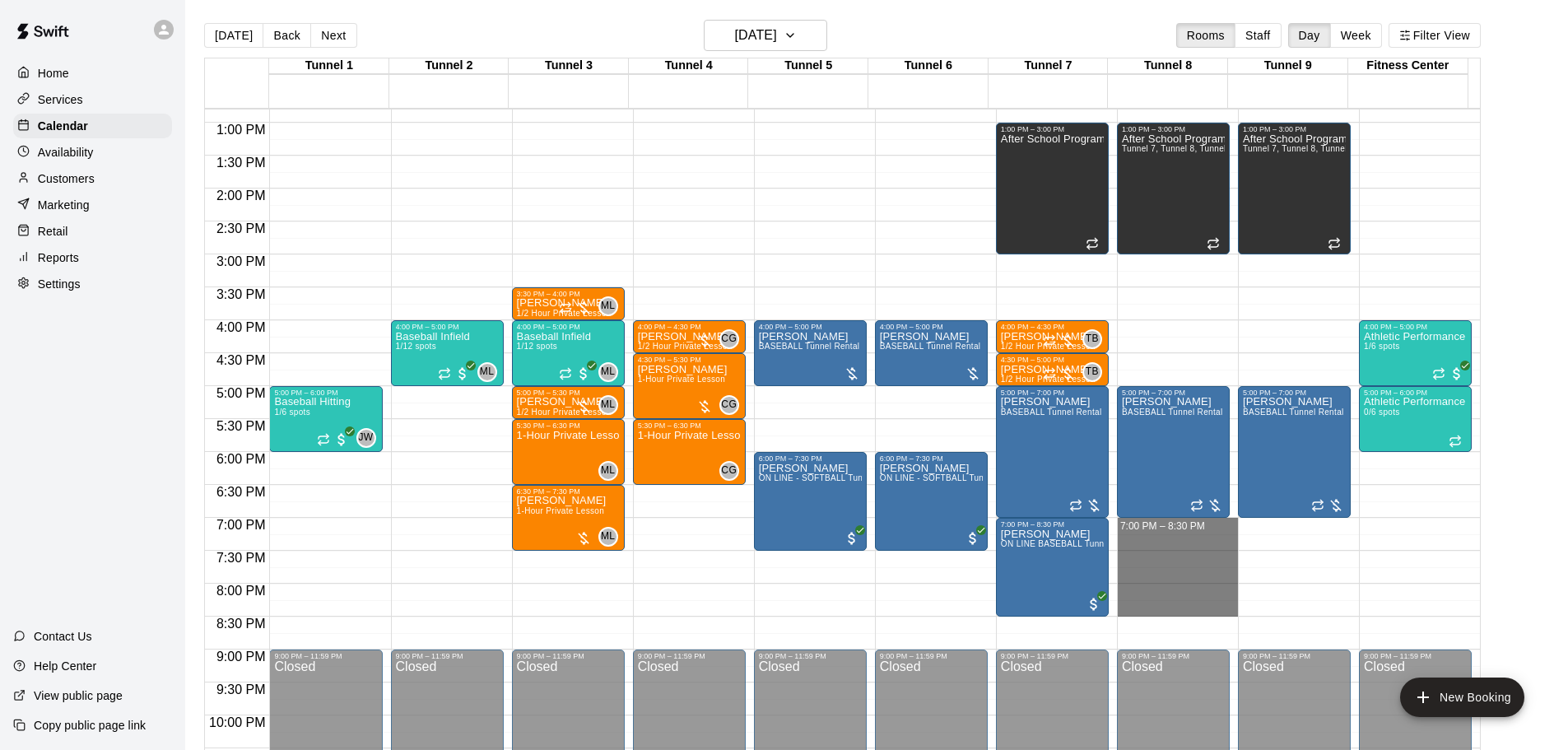
drag, startPoint x: 1175, startPoint y: 526, endPoint x: 1179, endPoint y: 607, distance: 81.1
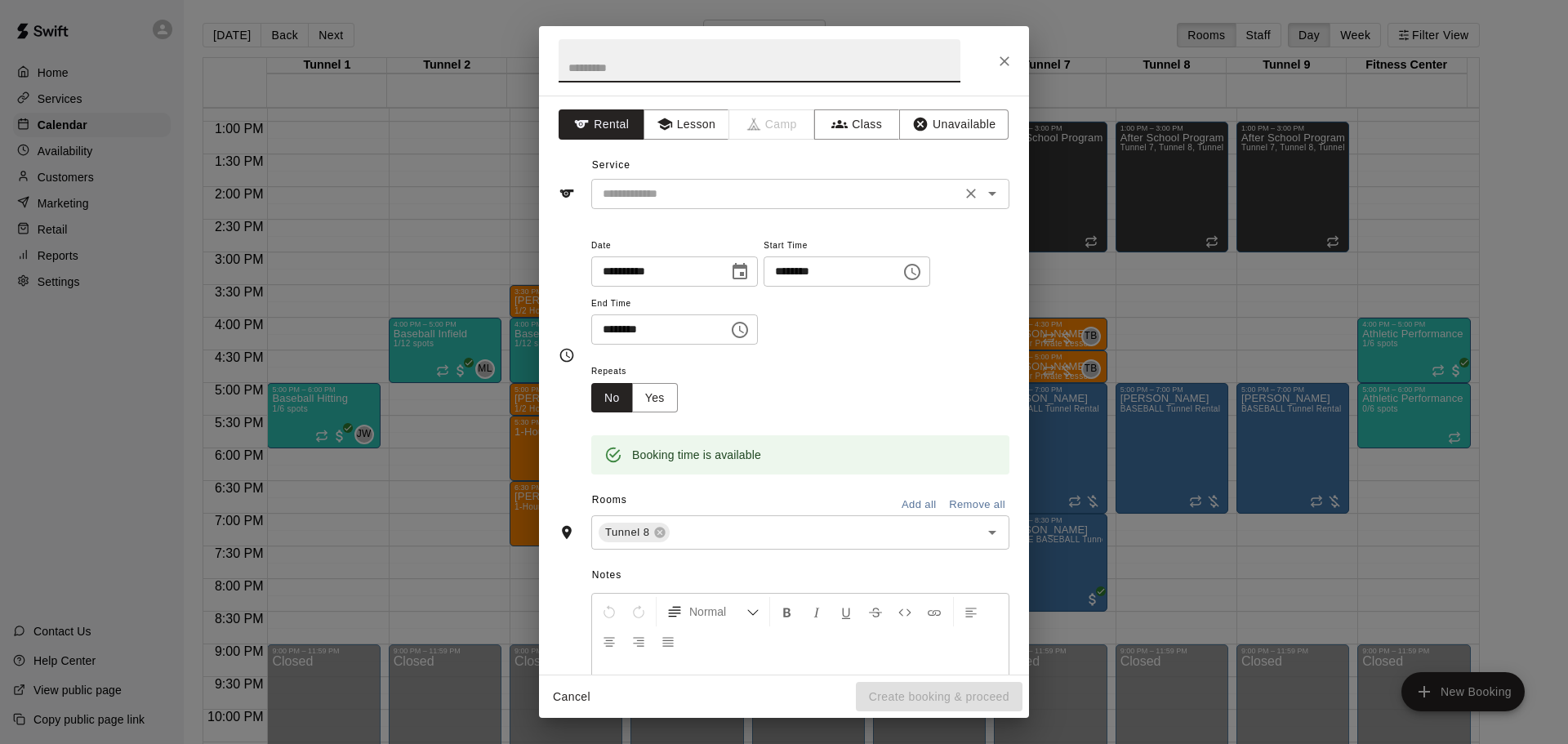
click at [664, 203] on input "text" at bounding box center [776, 194] width 360 height 21
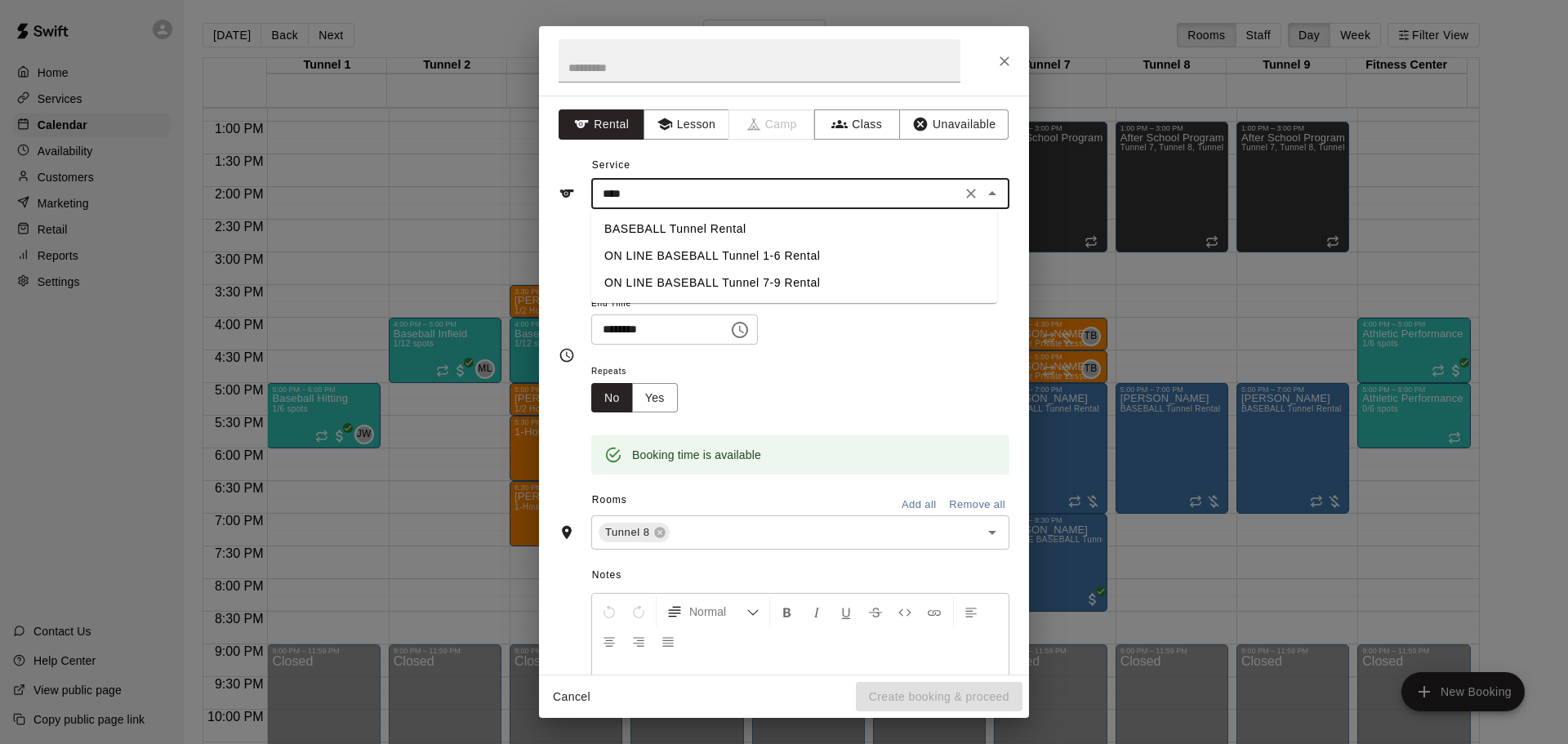
click at [652, 232] on li "BASEBALL Tunnel Rental" at bounding box center [794, 229] width 406 height 27
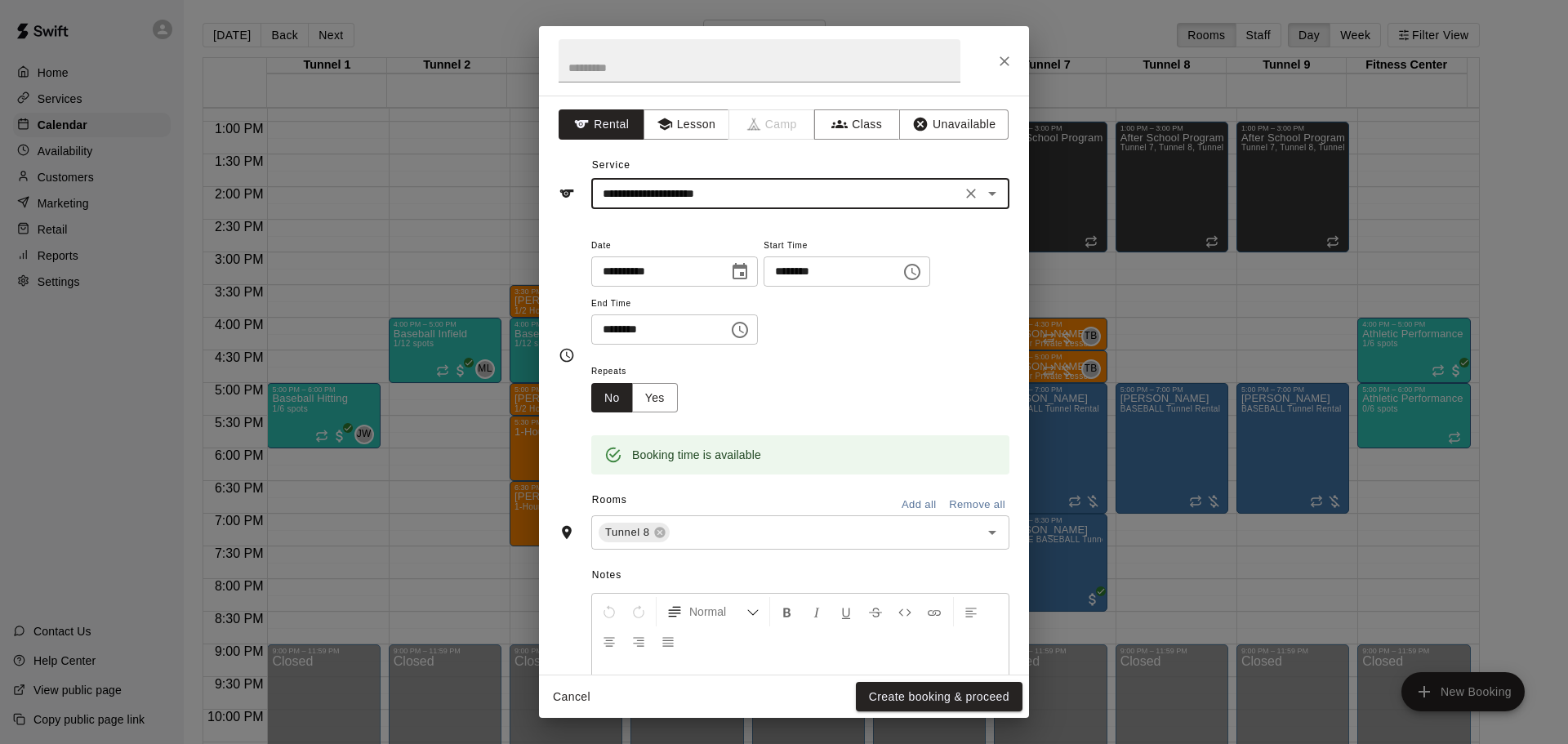
type input "**********"
click at [907, 696] on button "Create booking & proceed" at bounding box center [939, 697] width 166 height 30
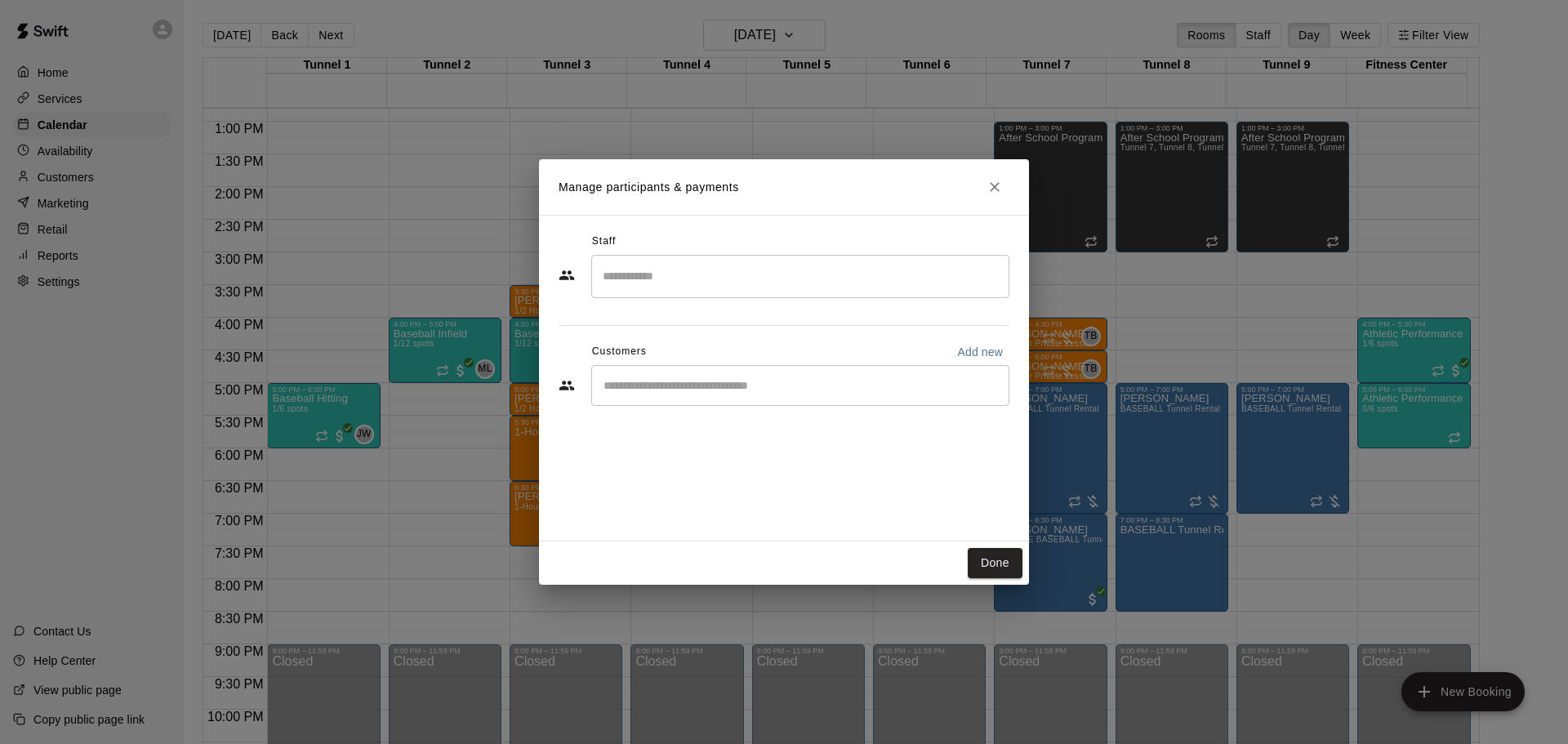
click at [696, 398] on div "​" at bounding box center [800, 386] width 418 height 41
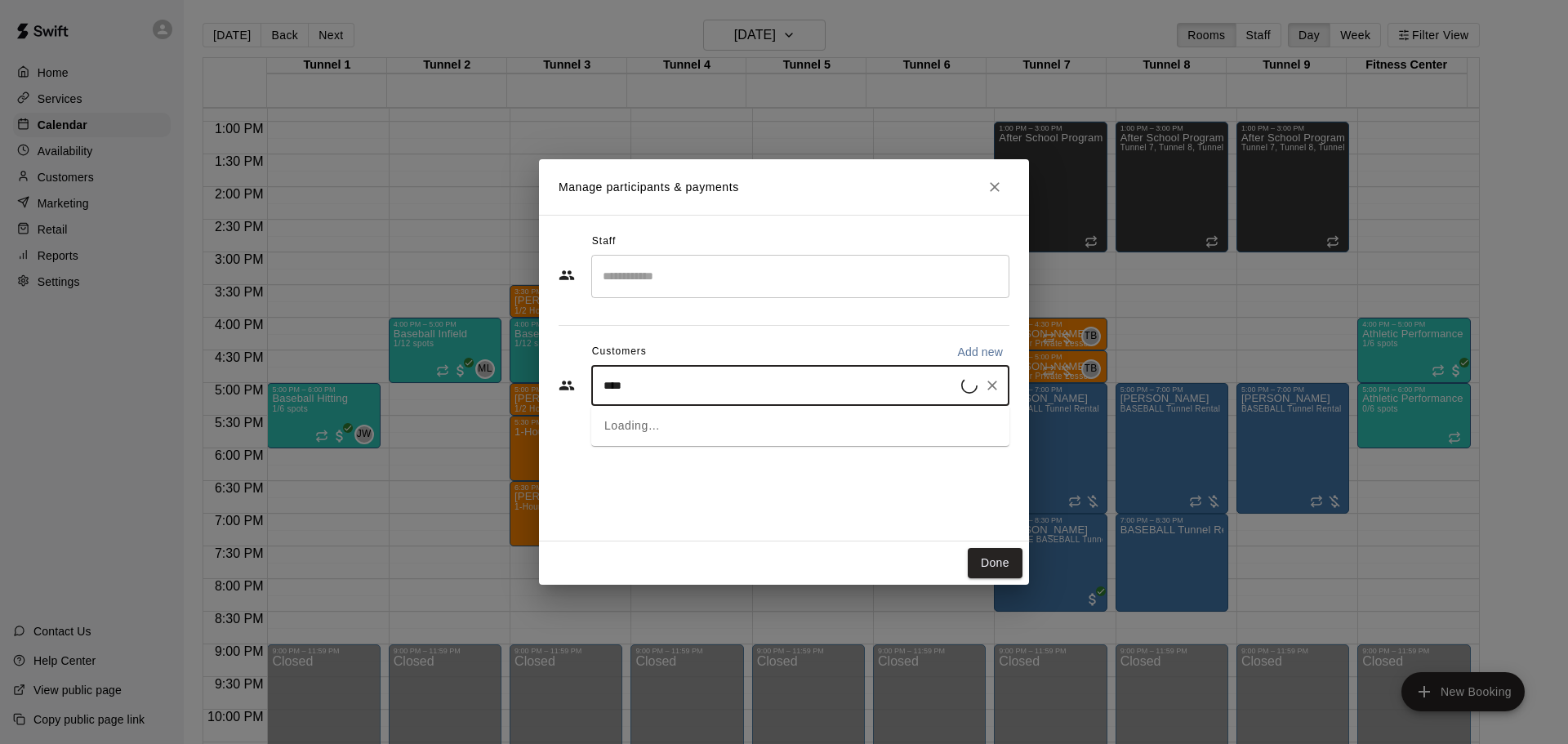
type input "*****"
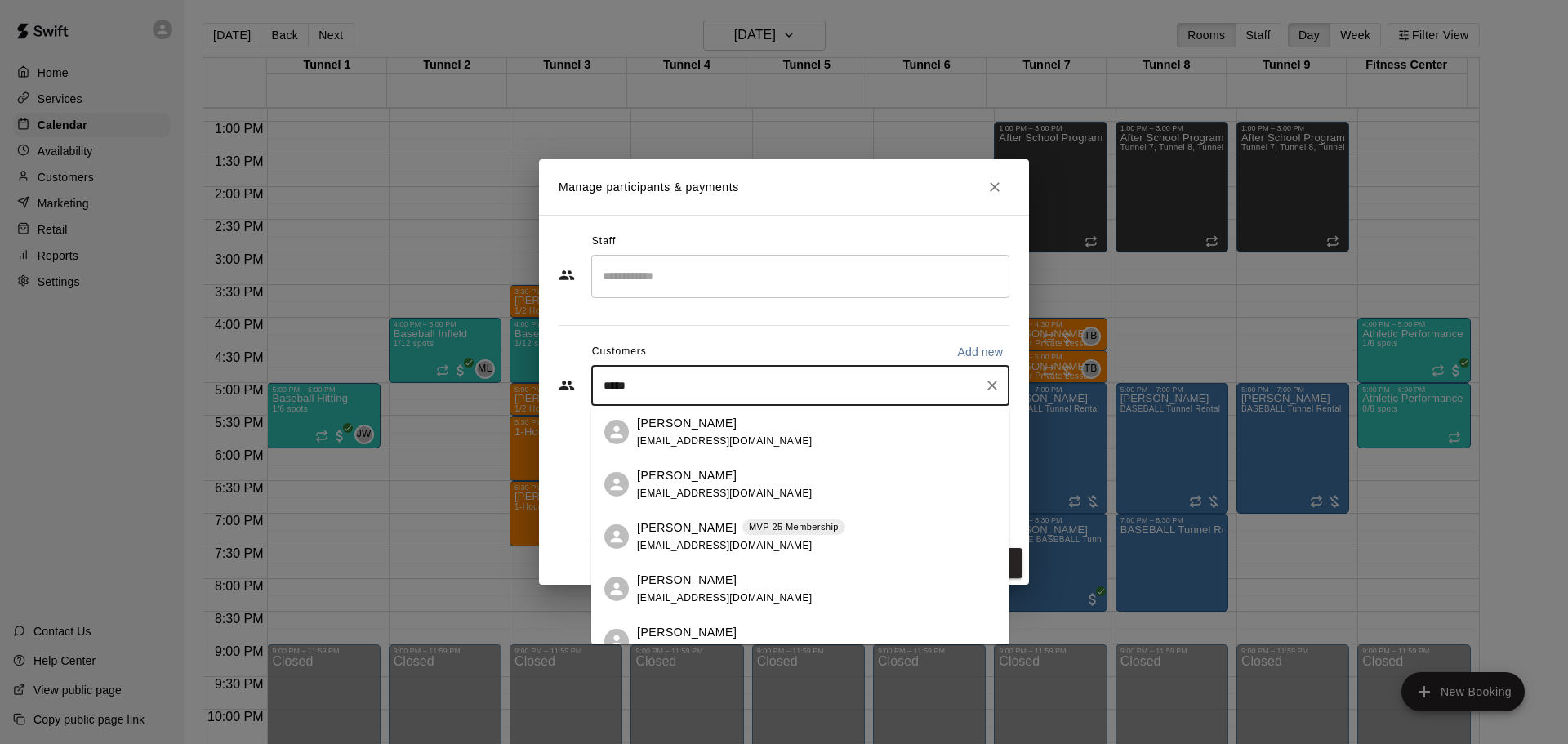
click at [684, 534] on p "Ruben Ayala" at bounding box center [687, 527] width 100 height 17
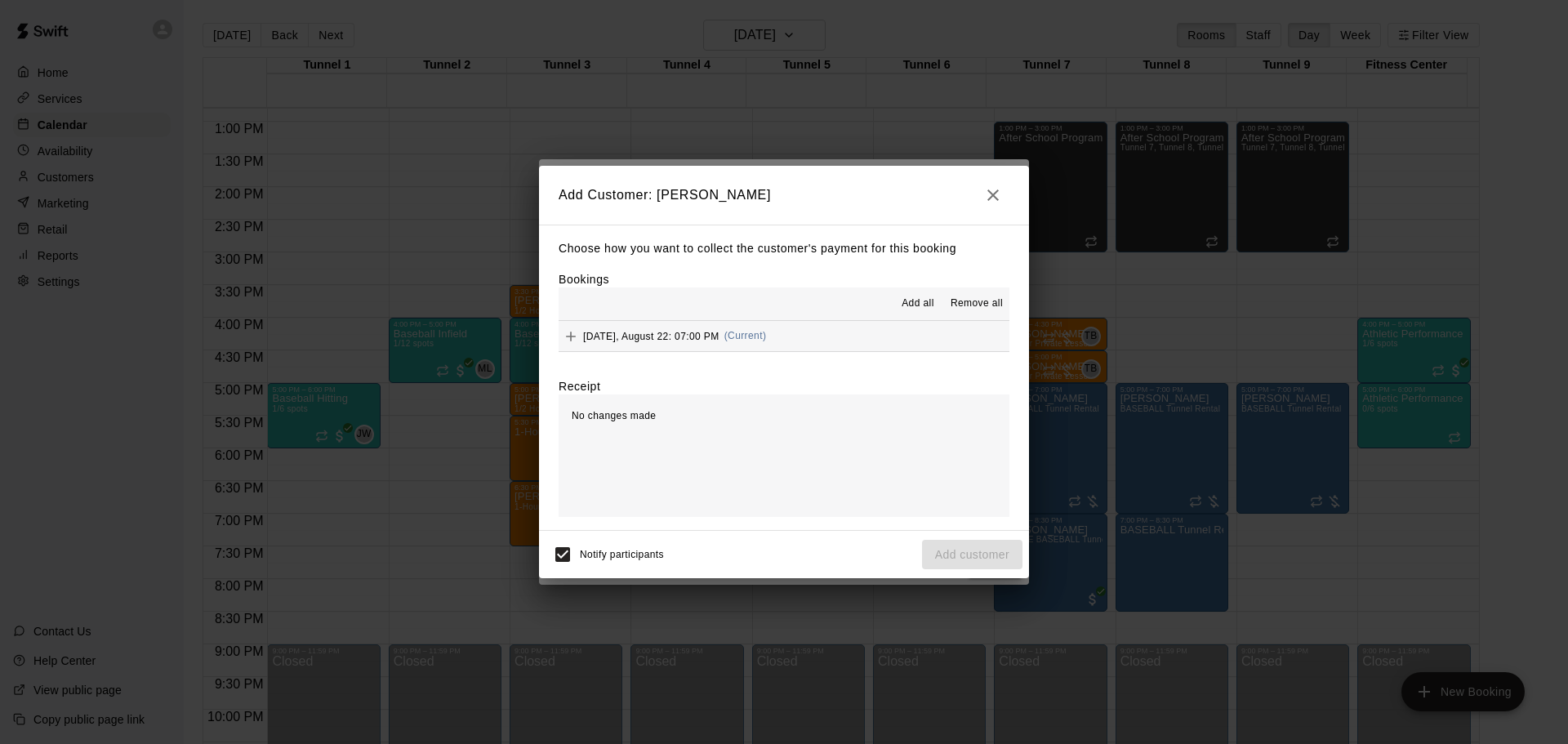
click at [746, 339] on span "(Current)" at bounding box center [745, 335] width 43 height 11
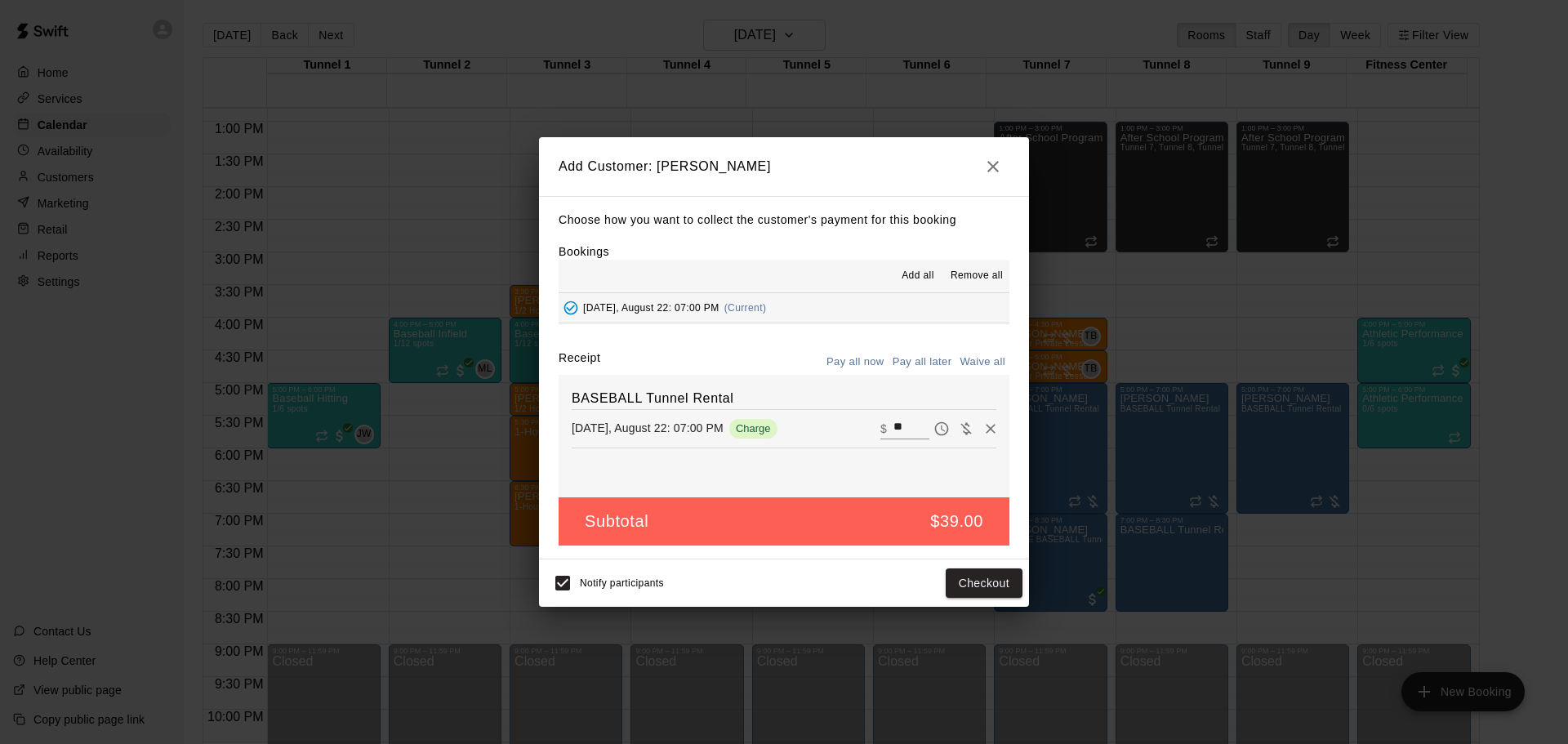
click at [928, 355] on button "Pay all later" at bounding box center [923, 362] width 68 height 25
click at [968, 582] on button "Add customer" at bounding box center [972, 583] width 101 height 30
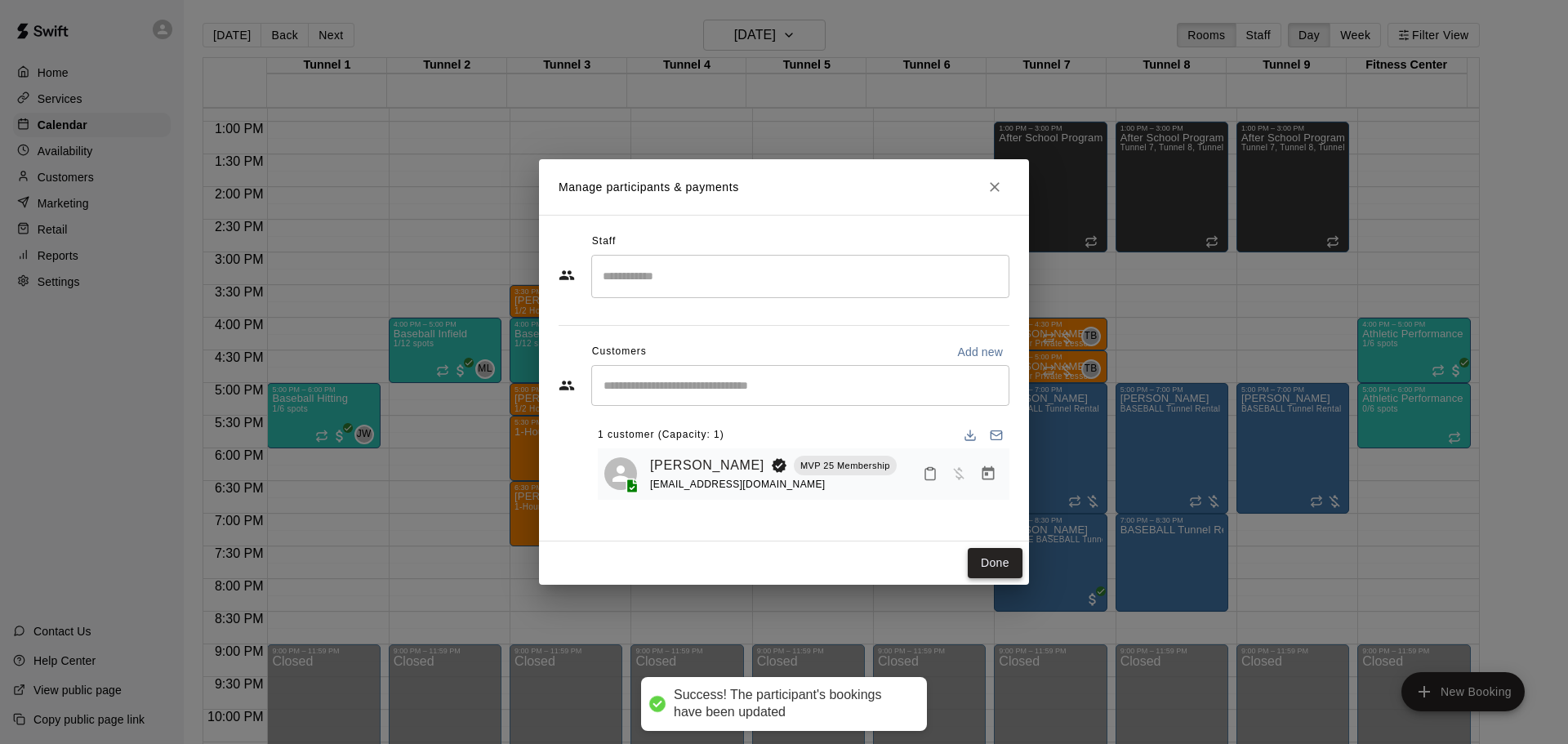
click at [982, 564] on button "Done" at bounding box center [995, 563] width 55 height 30
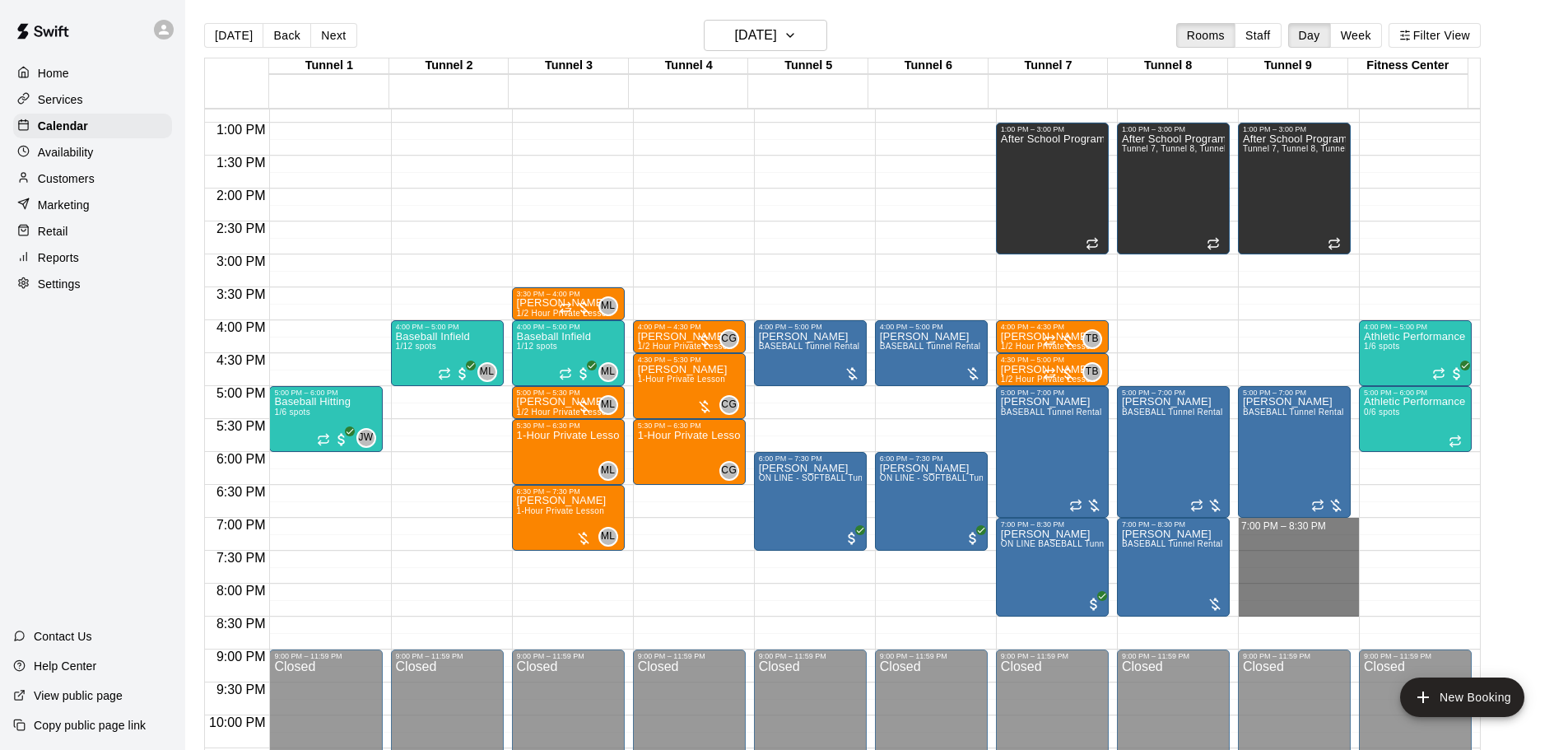
drag, startPoint x: 1302, startPoint y: 528, endPoint x: 1304, endPoint y: 612, distance: 84.0
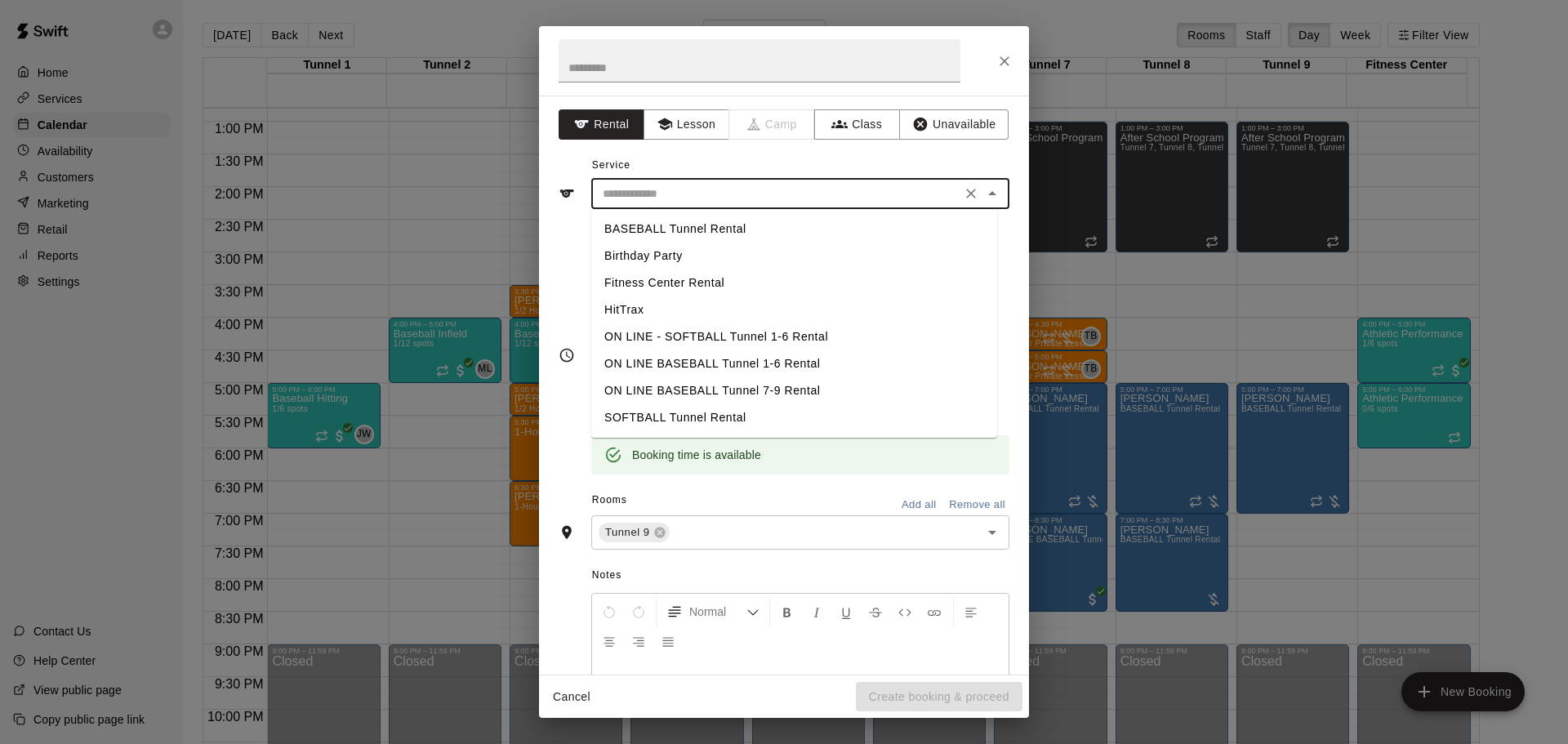
click at [708, 195] on input "text" at bounding box center [776, 194] width 360 height 21
click at [695, 228] on li "BASEBALL Tunnel Rental" at bounding box center [794, 229] width 406 height 27
type input "**********"
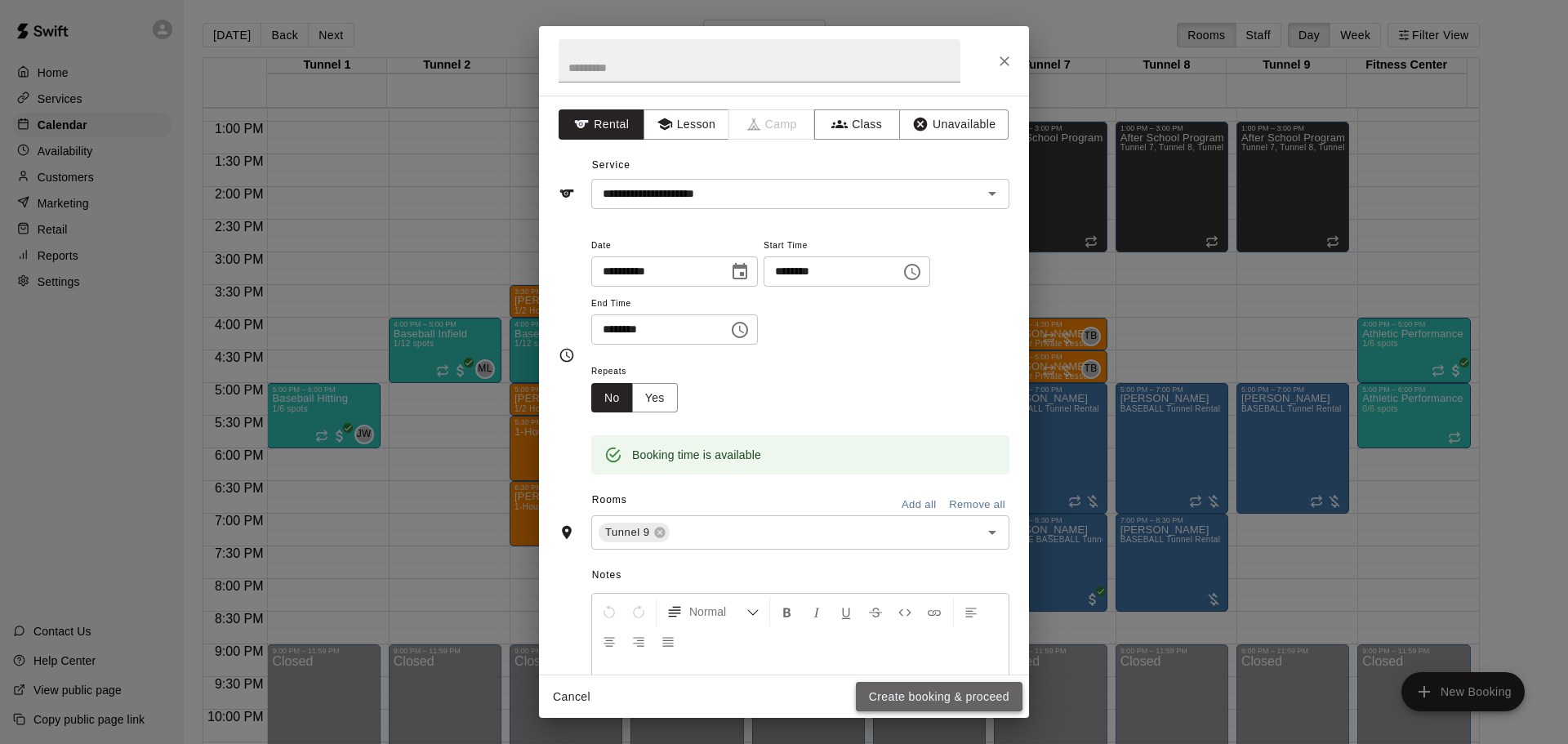
click at [931, 694] on button "Create booking & proceed" at bounding box center [939, 697] width 166 height 30
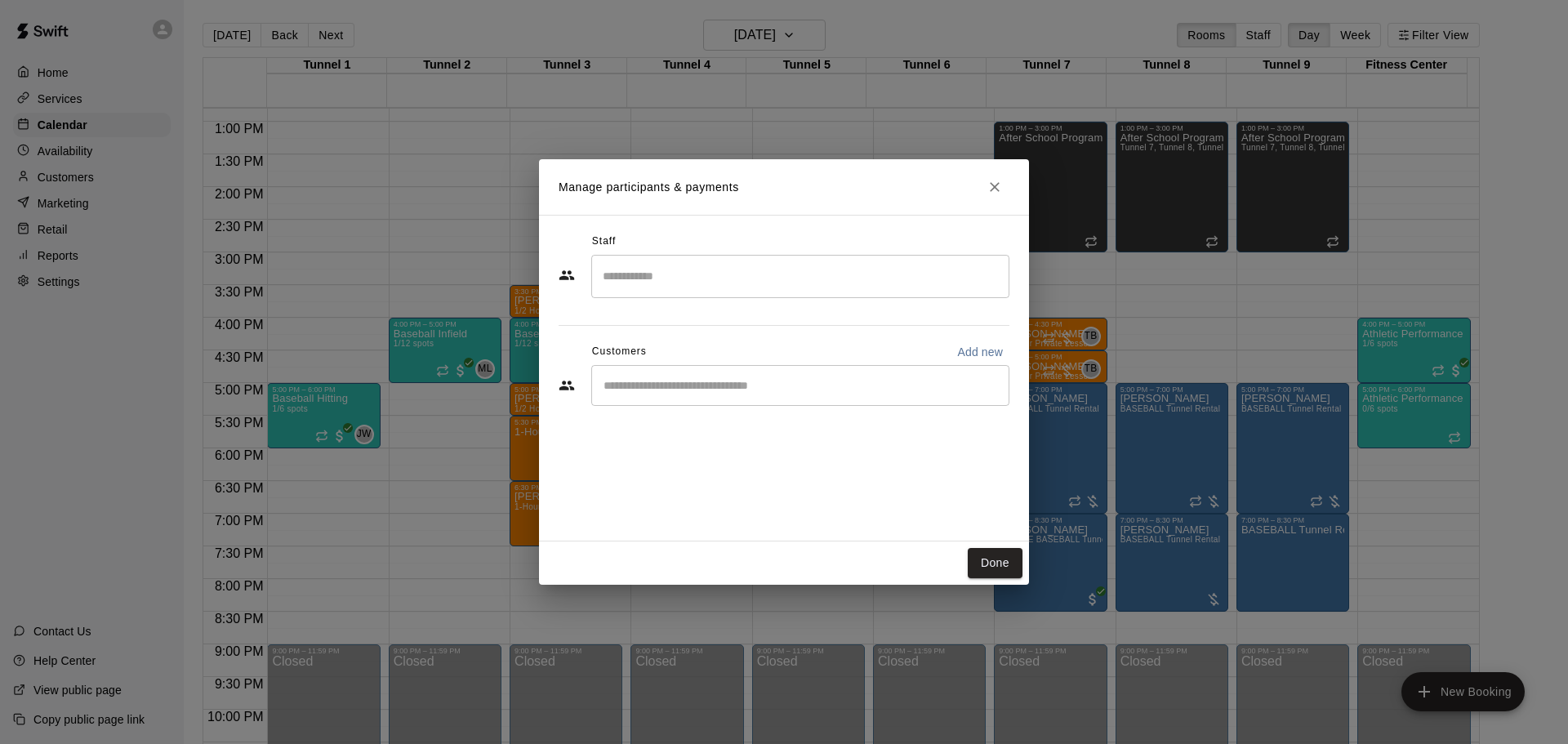
click at [870, 390] on input "Start typing to search customers..." at bounding box center [800, 386] width 403 height 16
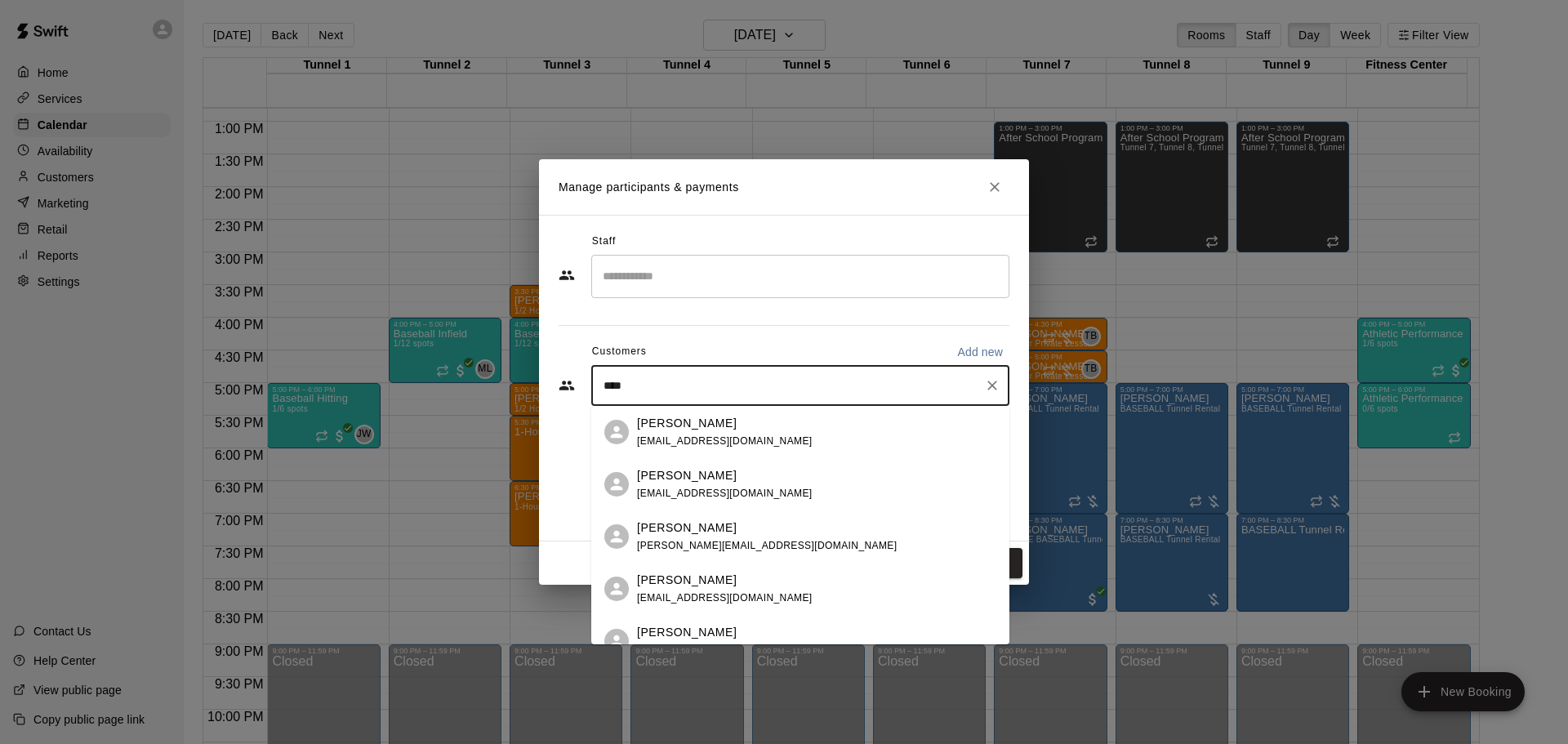
type input "*****"
click at [704, 533] on div "Ruben Ayala MVP 25 Membership" at bounding box center [741, 527] width 208 height 17
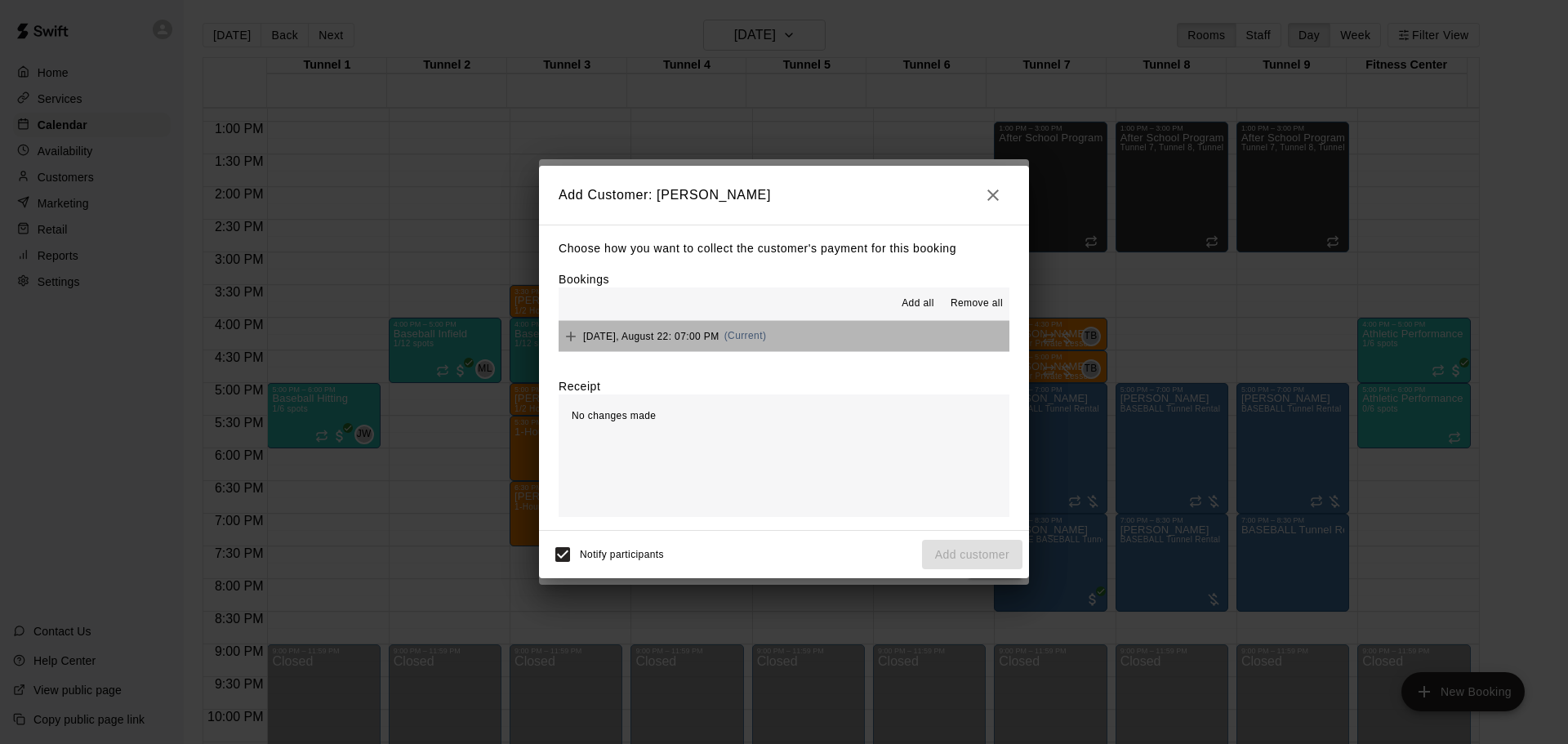
click at [887, 326] on button "Friday, August 22: 07:00 PM (Current)" at bounding box center [784, 335] width 451 height 30
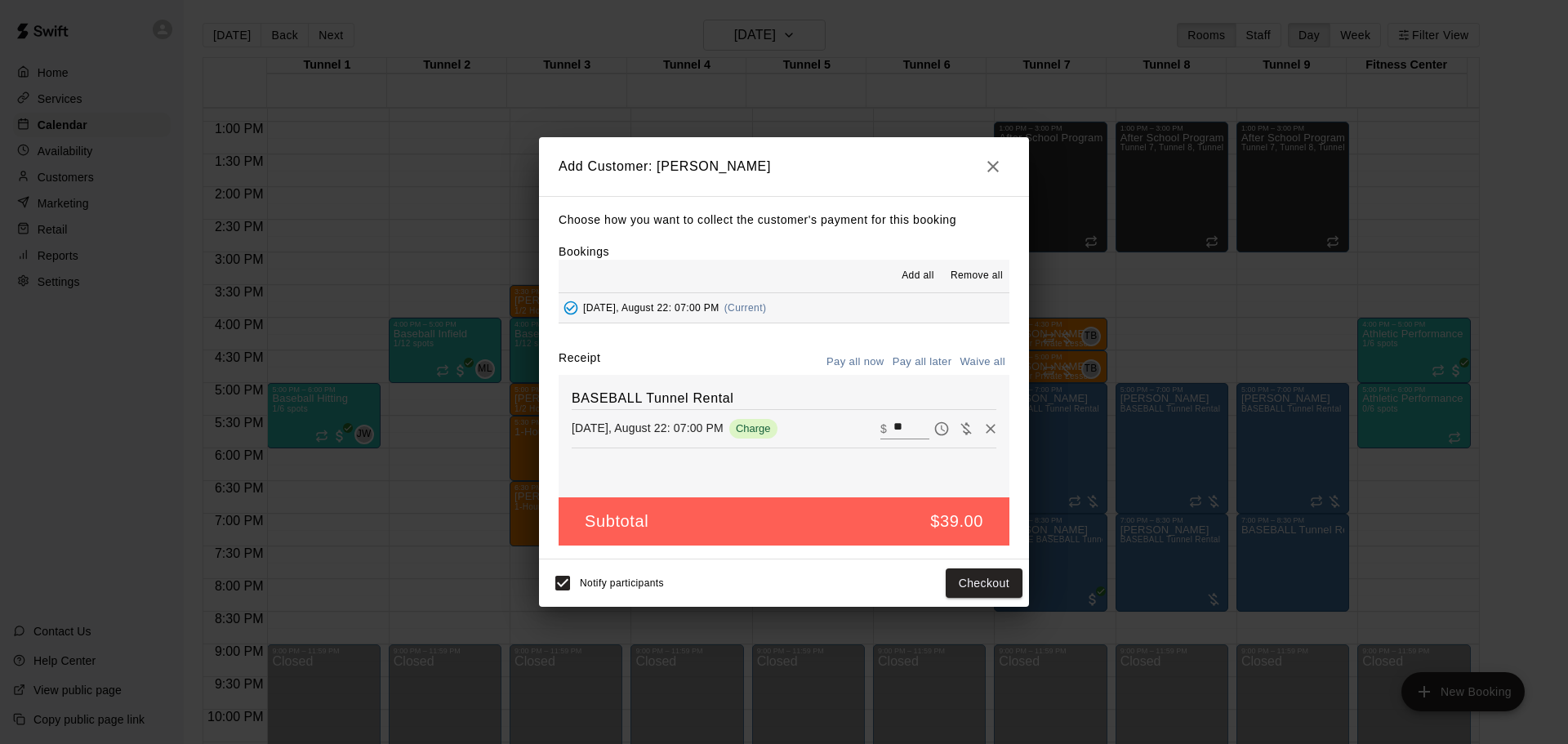
click at [924, 344] on div "Choose how you want to collect the customer's payment for this booking Bookings…" at bounding box center [784, 377] width 490 height 363
click at [924, 363] on button "Pay all later" at bounding box center [923, 362] width 68 height 25
click at [952, 581] on button "Add customer" at bounding box center [972, 583] width 101 height 30
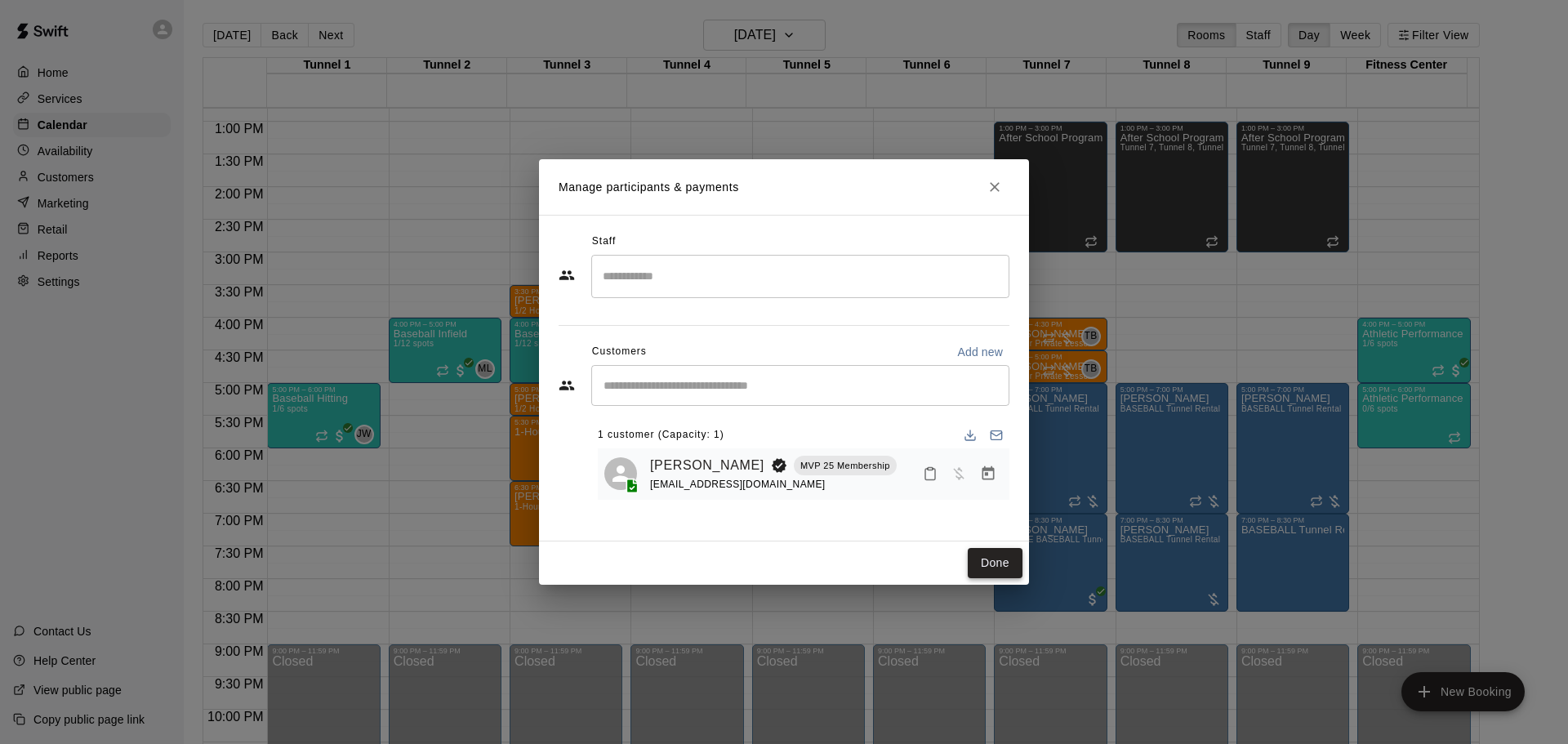
click at [979, 559] on button "Done" at bounding box center [995, 563] width 55 height 30
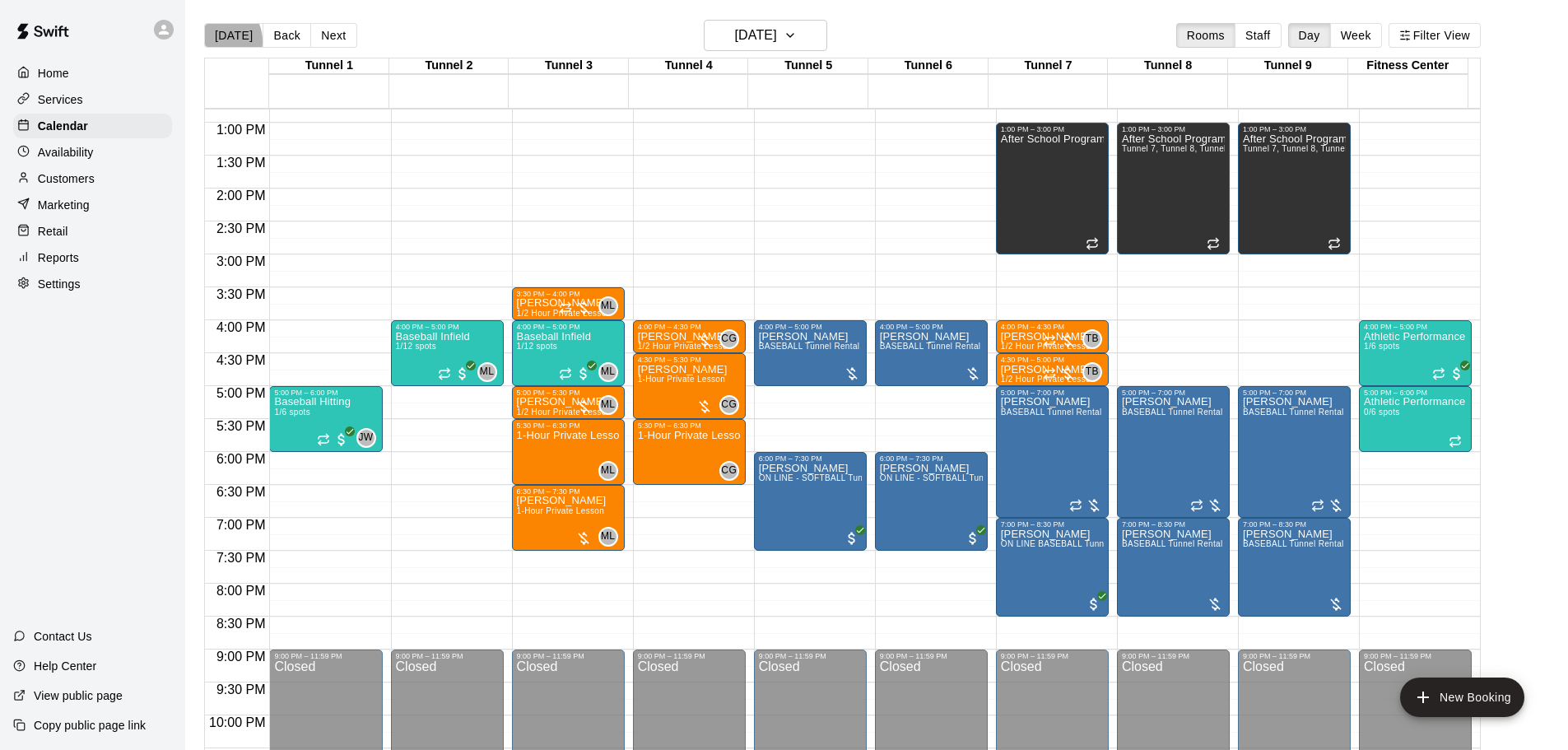
click at [217, 39] on button "[DATE]" at bounding box center [234, 36] width 60 height 25
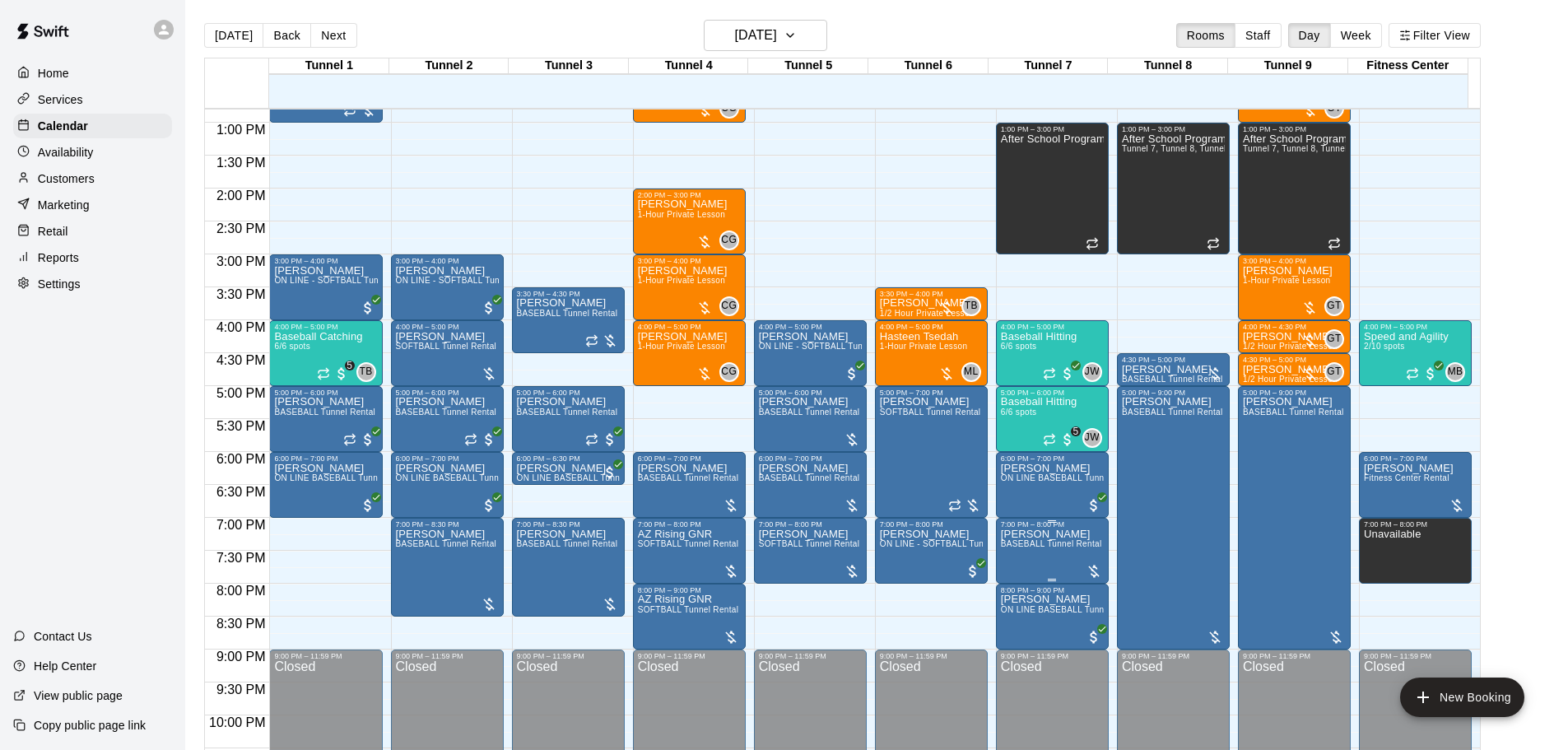
click at [1054, 525] on div "7:00 PM – 8:00 PM" at bounding box center [1052, 524] width 102 height 8
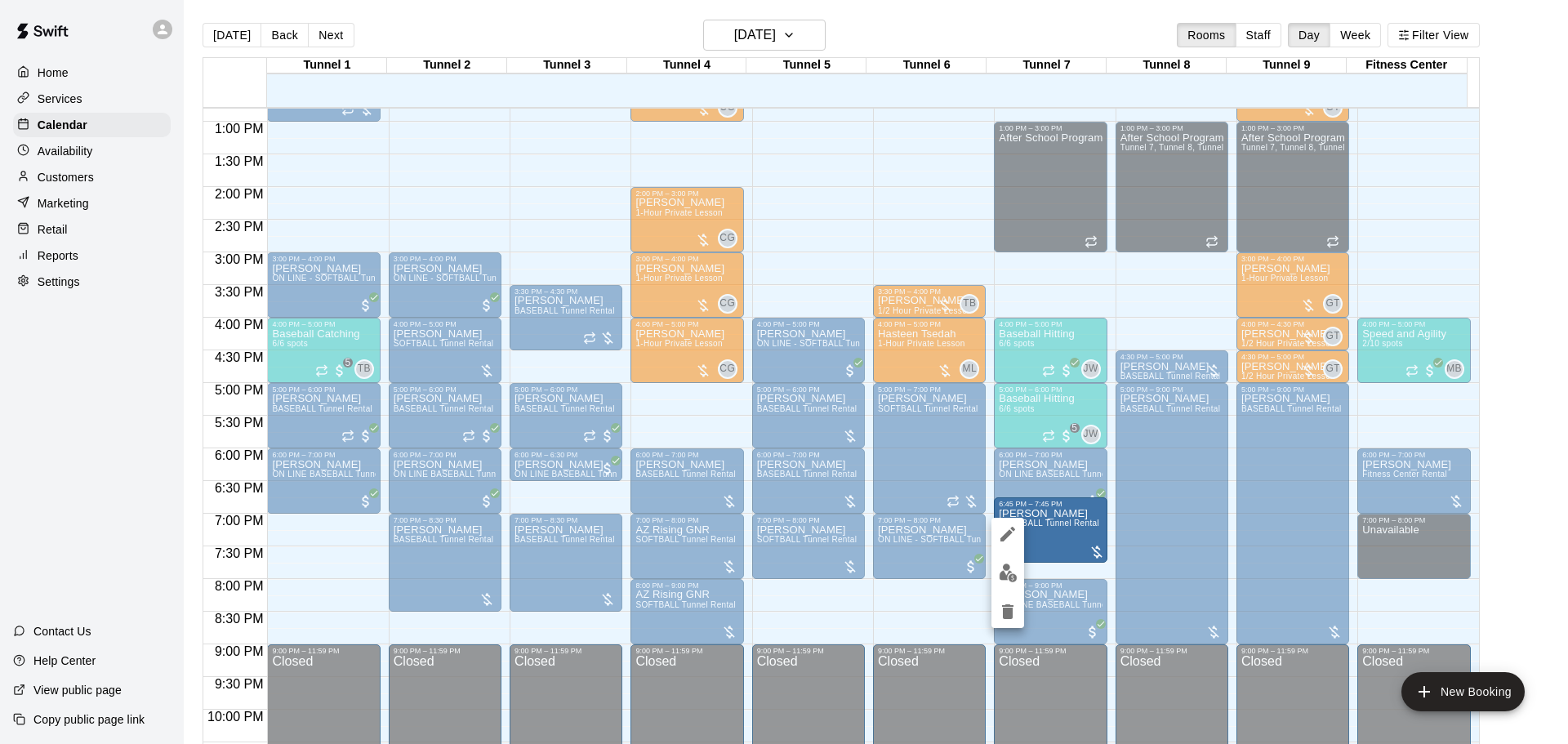
click at [1555, 436] on div at bounding box center [784, 372] width 1568 height 744
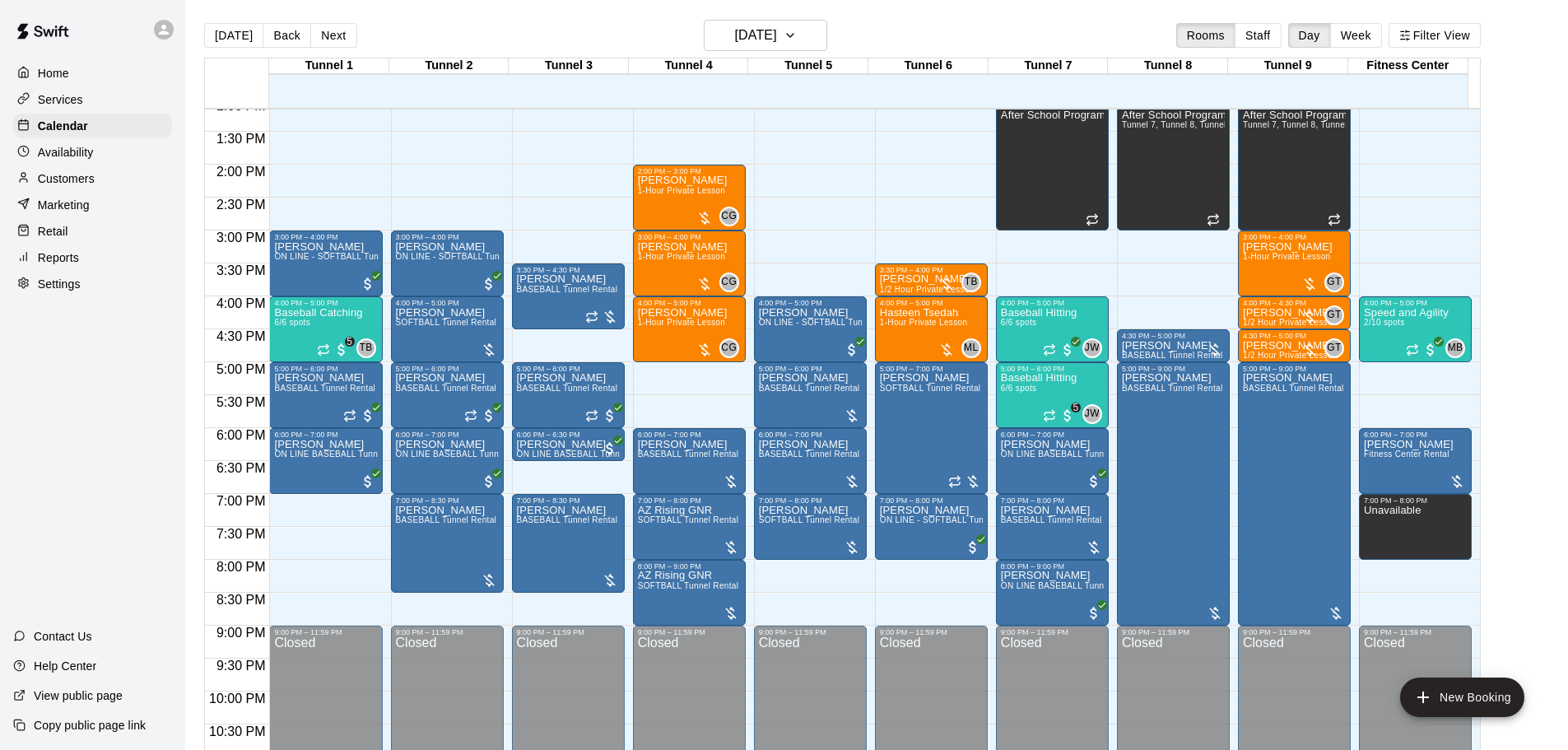
scroll to position [841, 0]
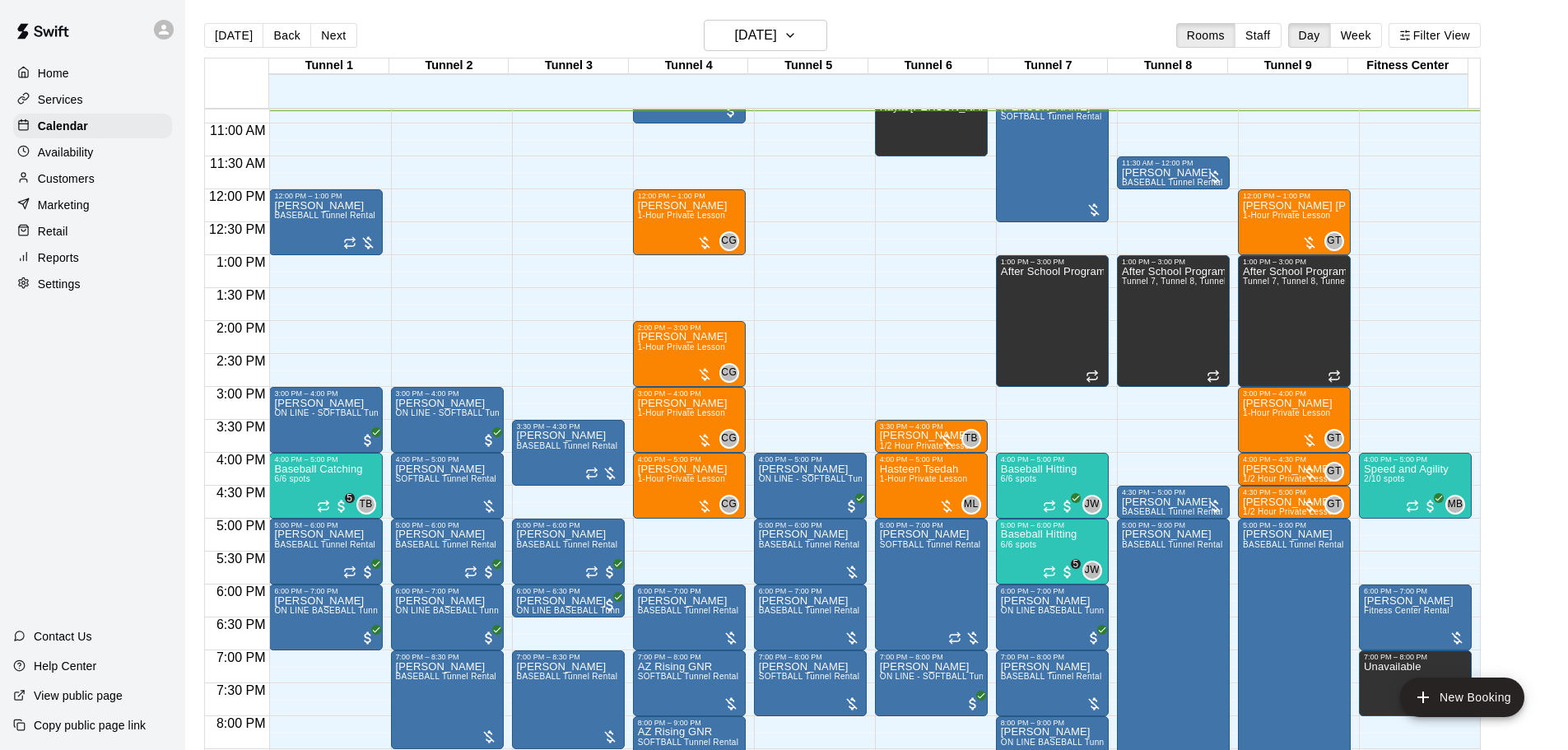
scroll to position [26, 0]
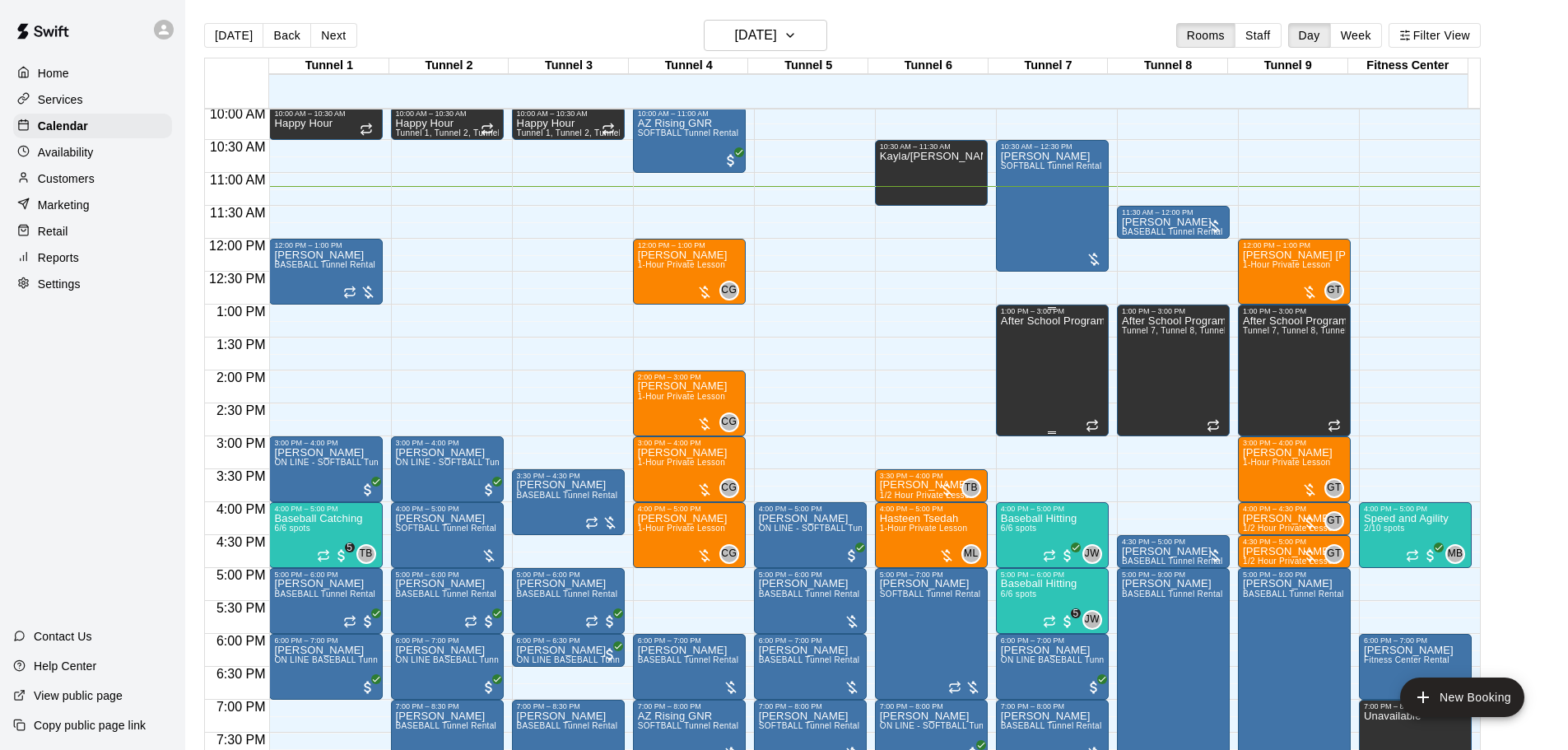
scroll to position [574, 0]
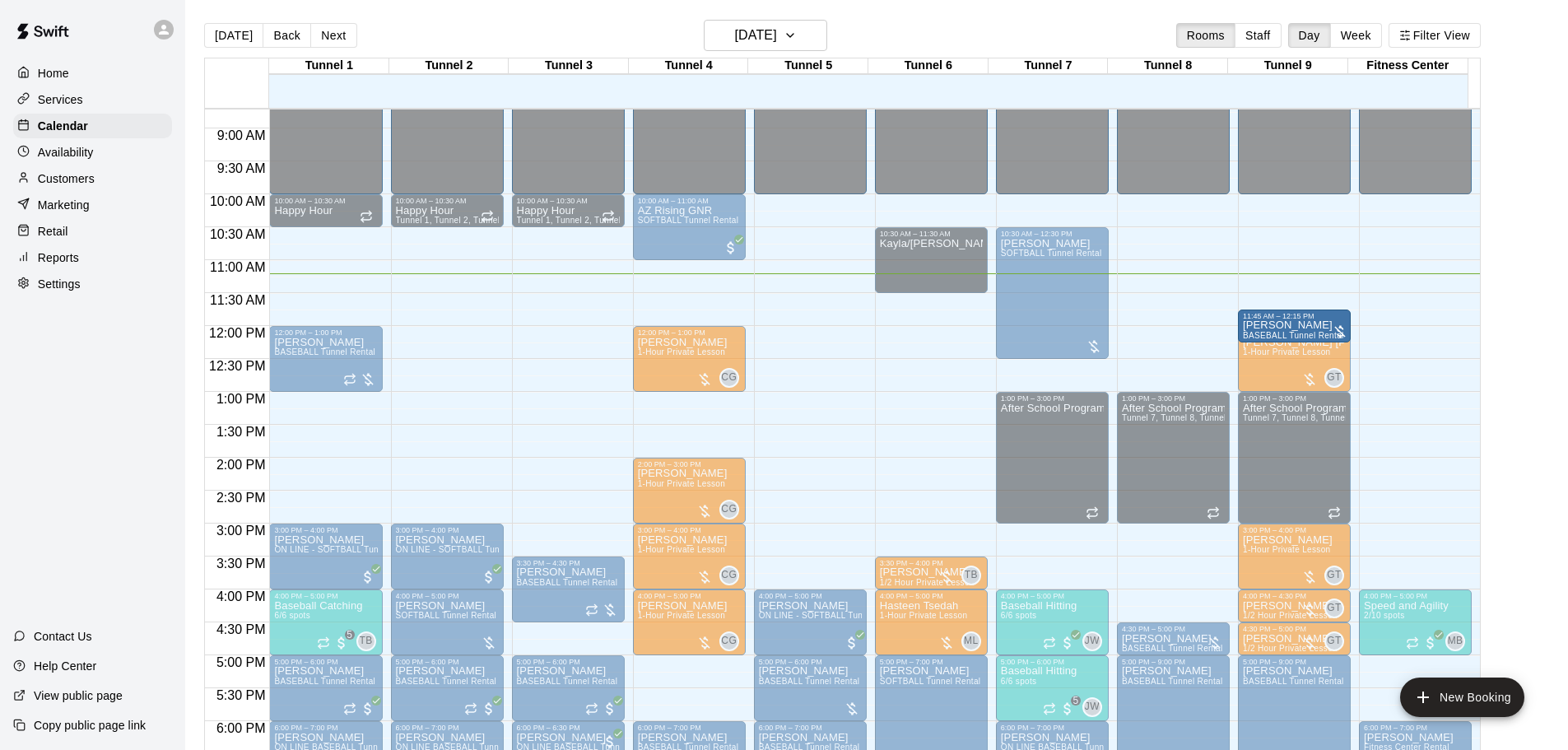
drag, startPoint x: 1134, startPoint y: 306, endPoint x: 1256, endPoint y: 323, distance: 123.2
drag, startPoint x: 1131, startPoint y: 300, endPoint x: 1242, endPoint y: 305, distance: 111.1
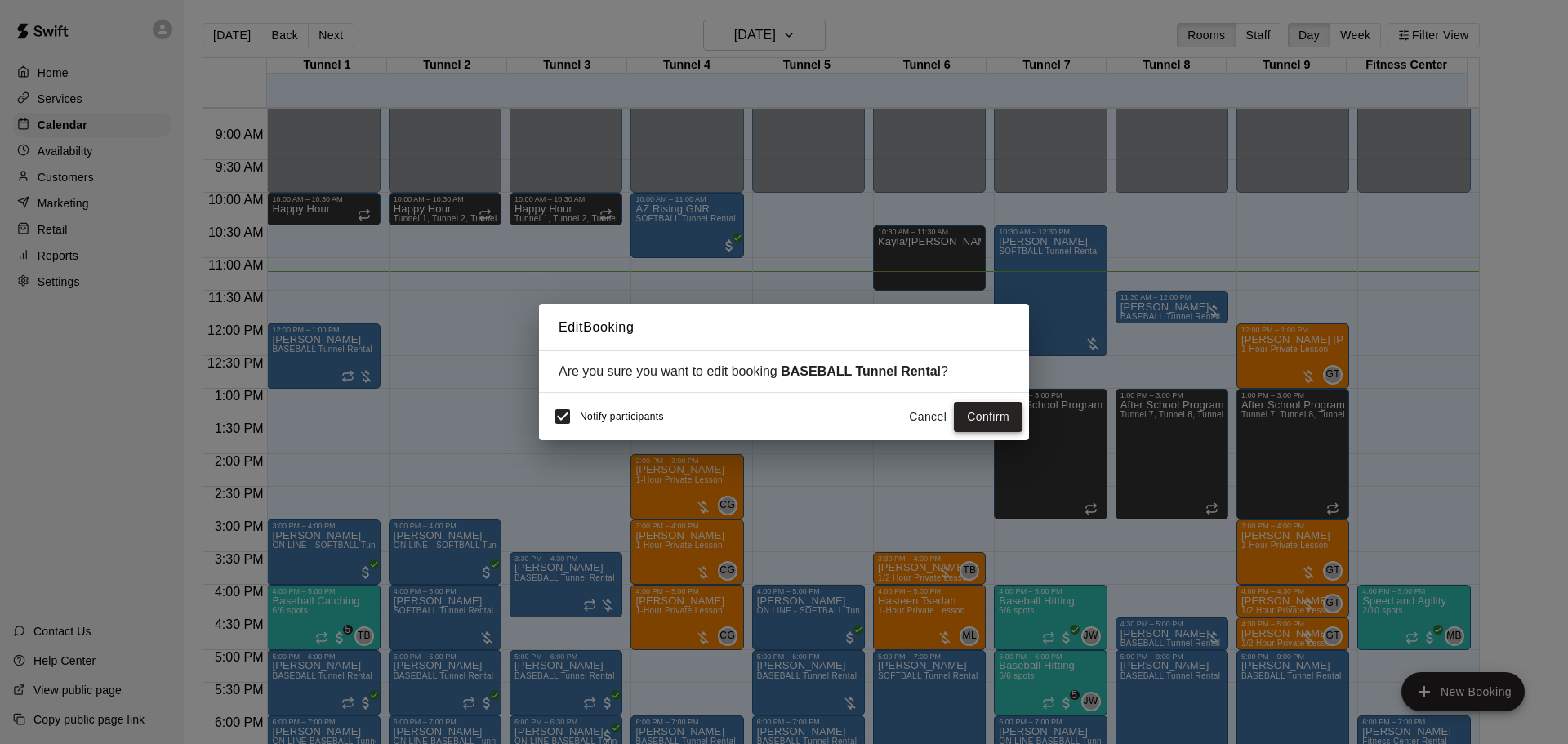
click at [982, 411] on button "Confirm" at bounding box center [988, 417] width 69 height 30
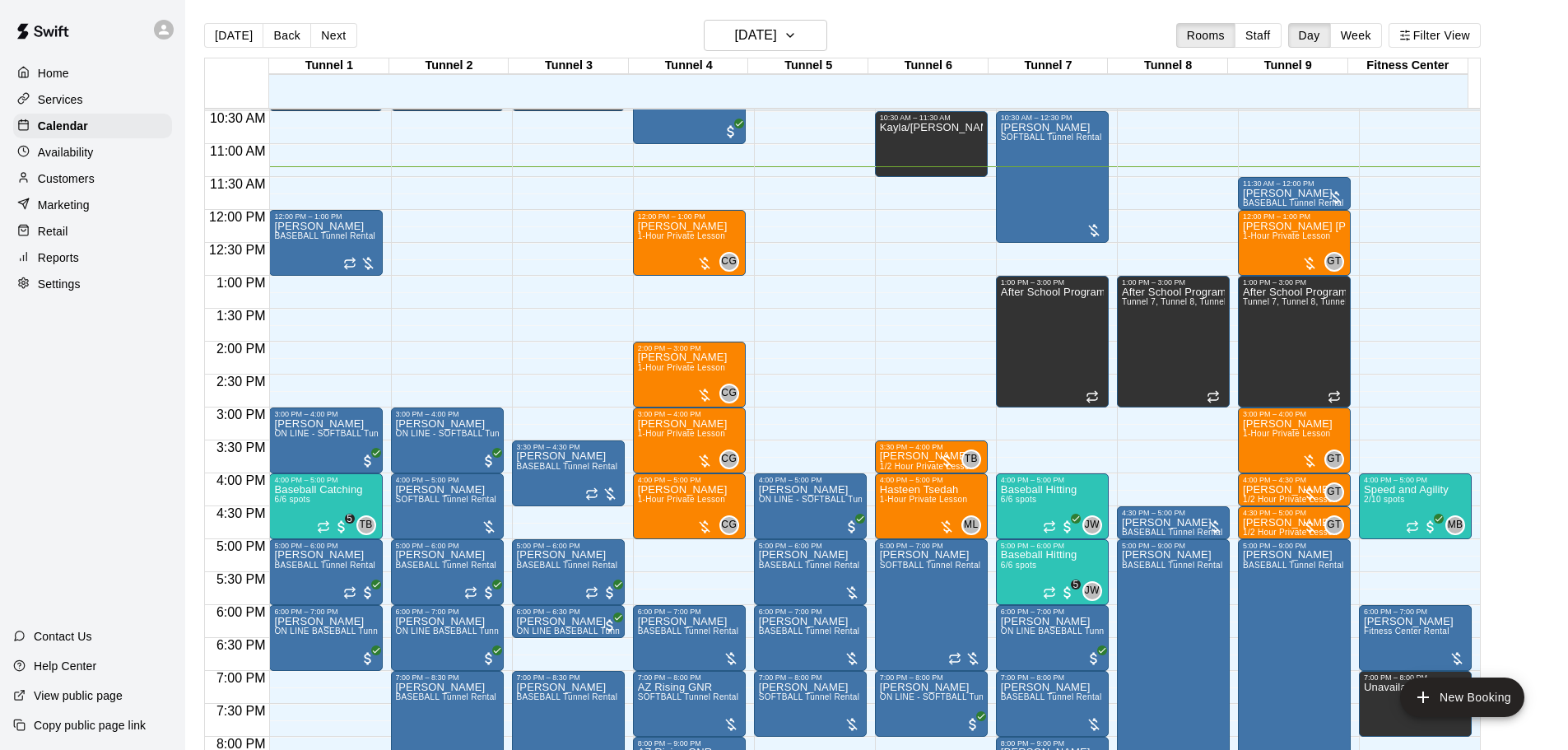
scroll to position [583, 0]
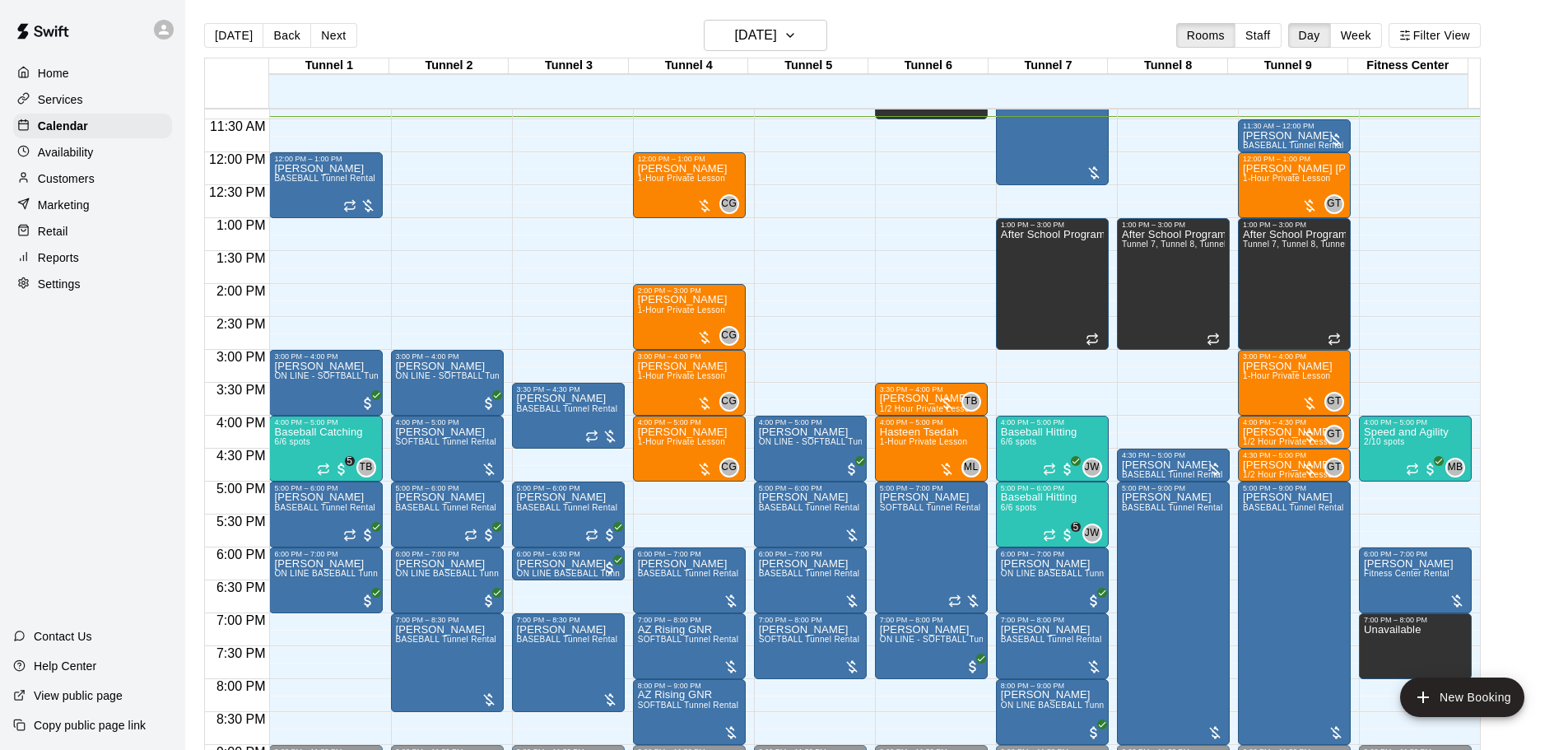
scroll to position [583, 0]
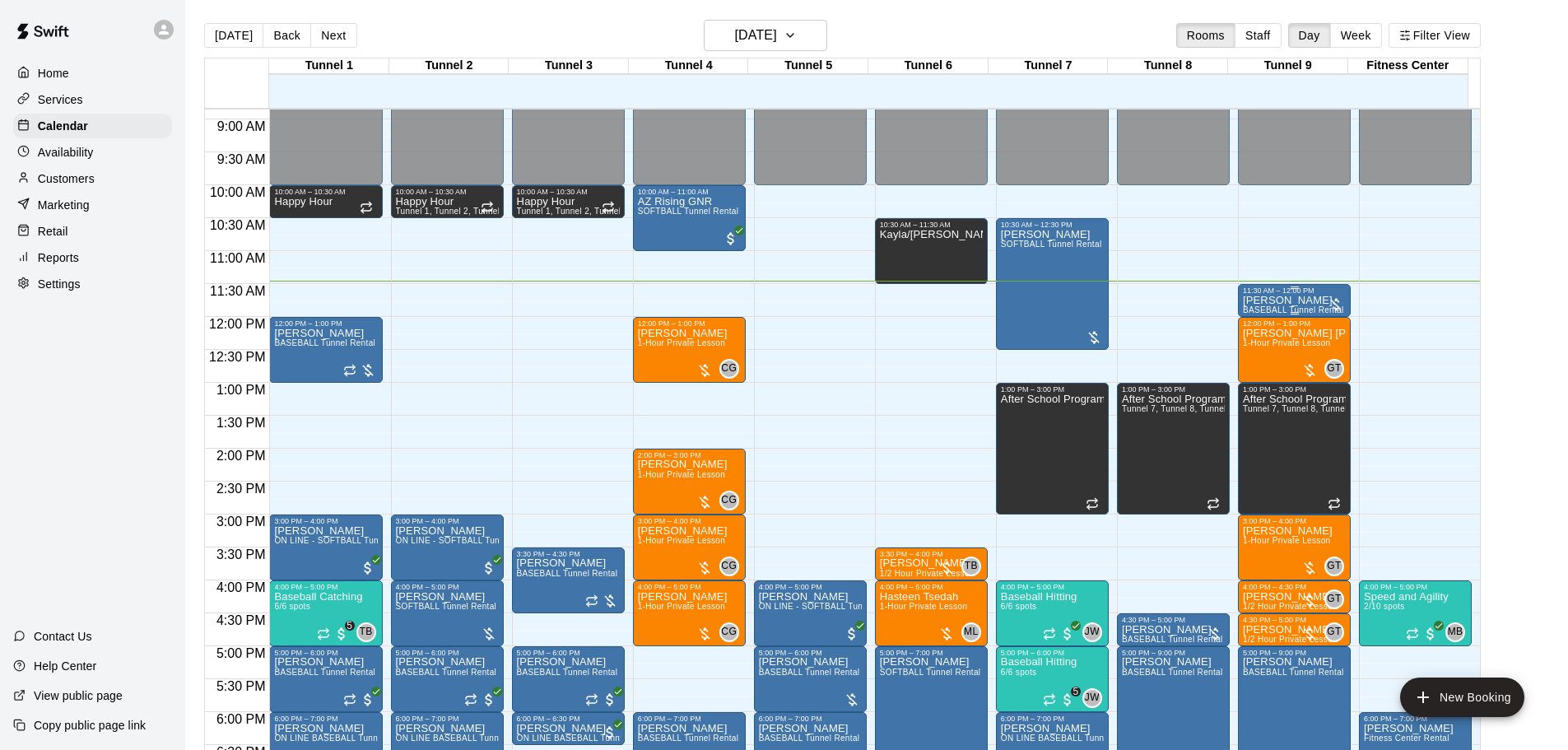
click at [1261, 295] on div "11:30 AM – 12:00 PM" at bounding box center [1294, 291] width 102 height 8
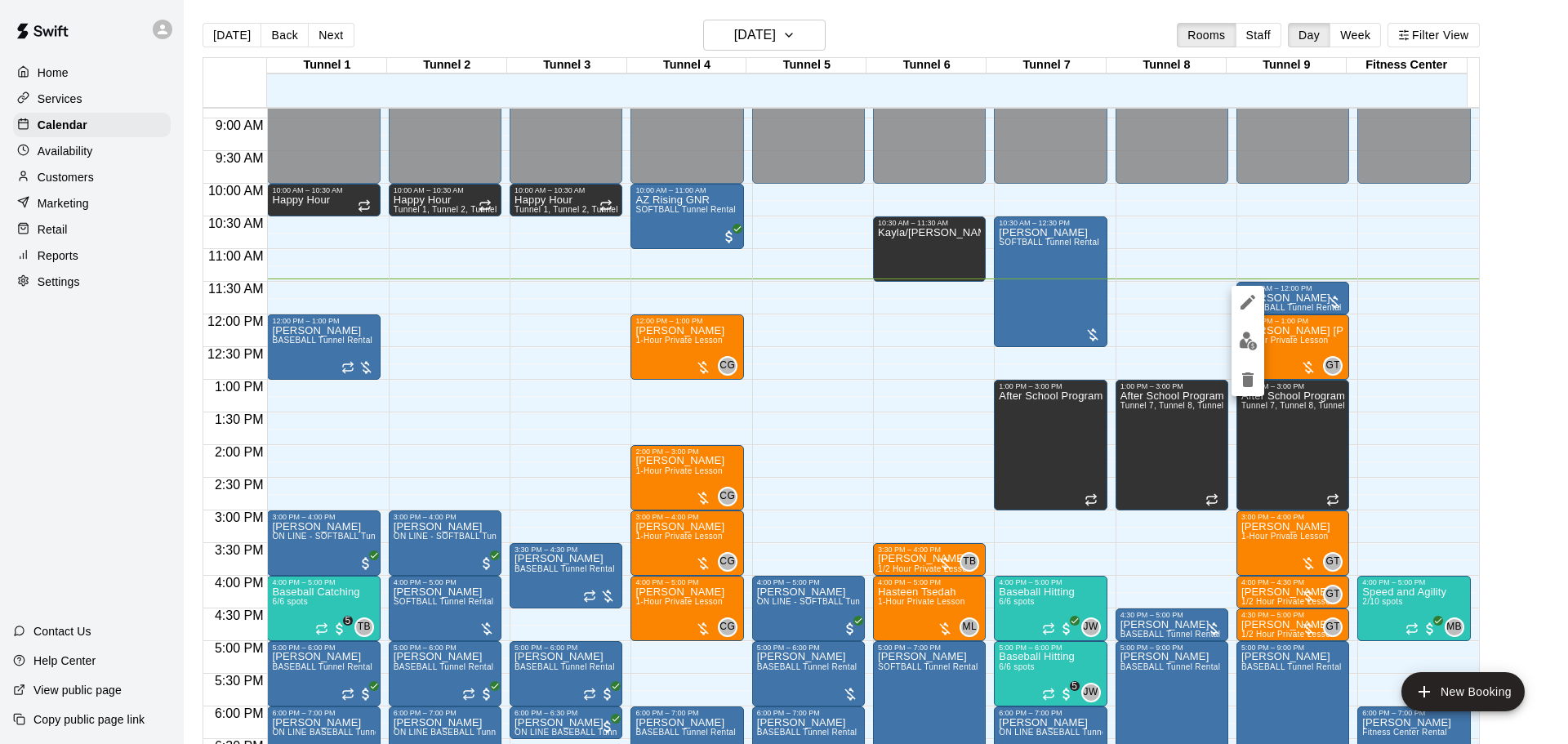
click at [1249, 357] on div at bounding box center [1248, 341] width 33 height 110
click at [1247, 342] on img "edit" at bounding box center [1248, 340] width 19 height 19
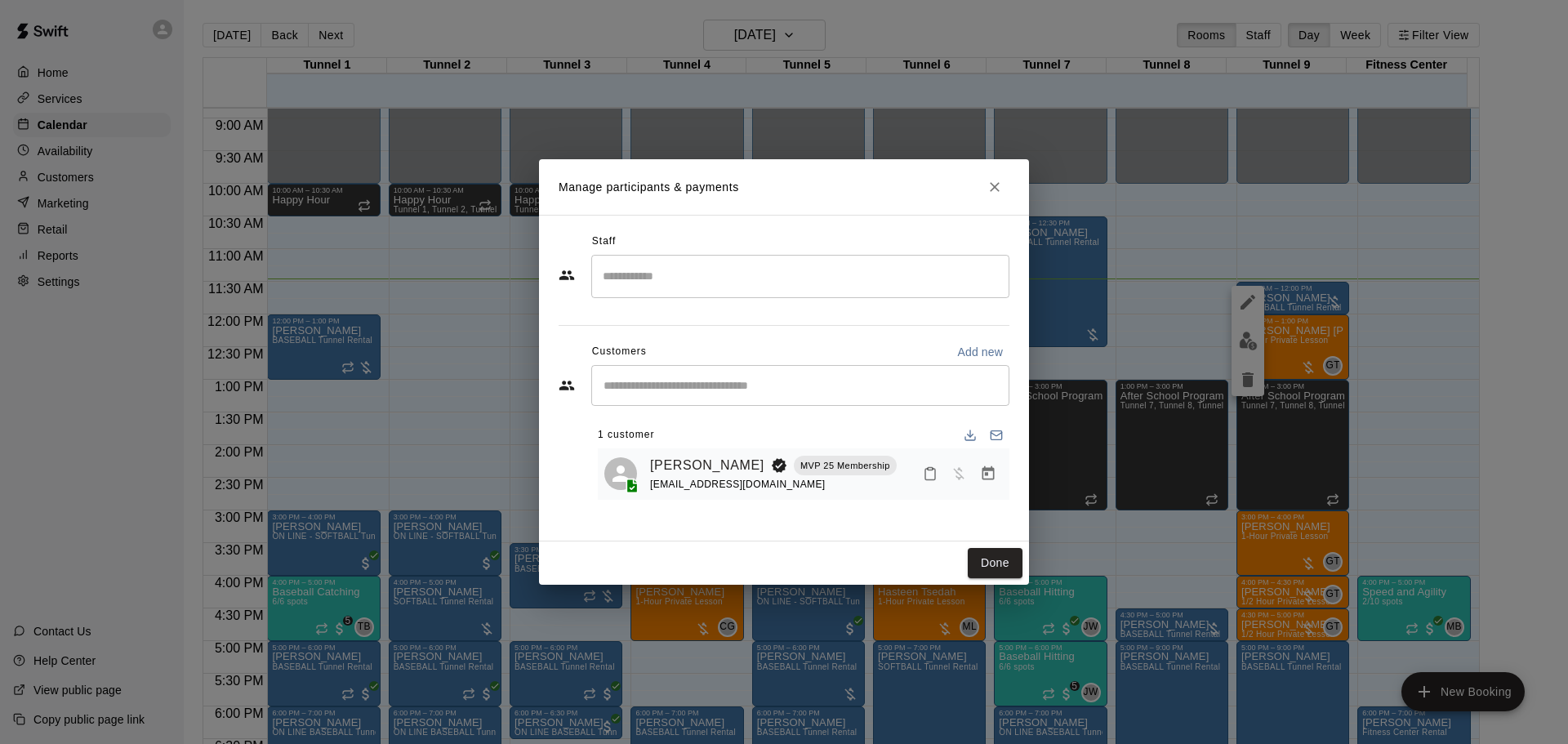
click at [980, 477] on icon "Manage bookings & payment" at bounding box center [988, 474] width 16 height 16
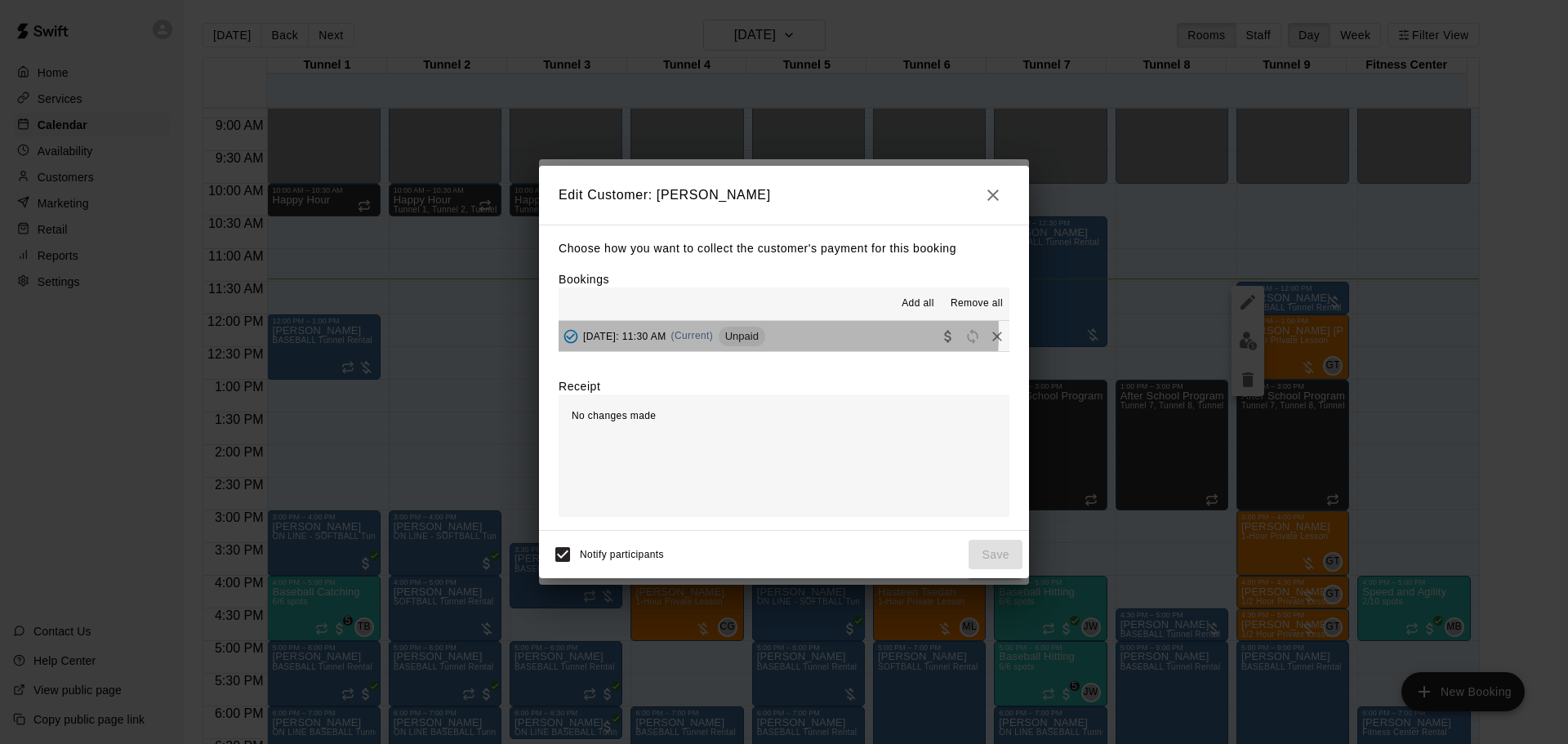
click at [667, 334] on span "Wednesday, August 13: 11:30 AM" at bounding box center [625, 335] width 84 height 11
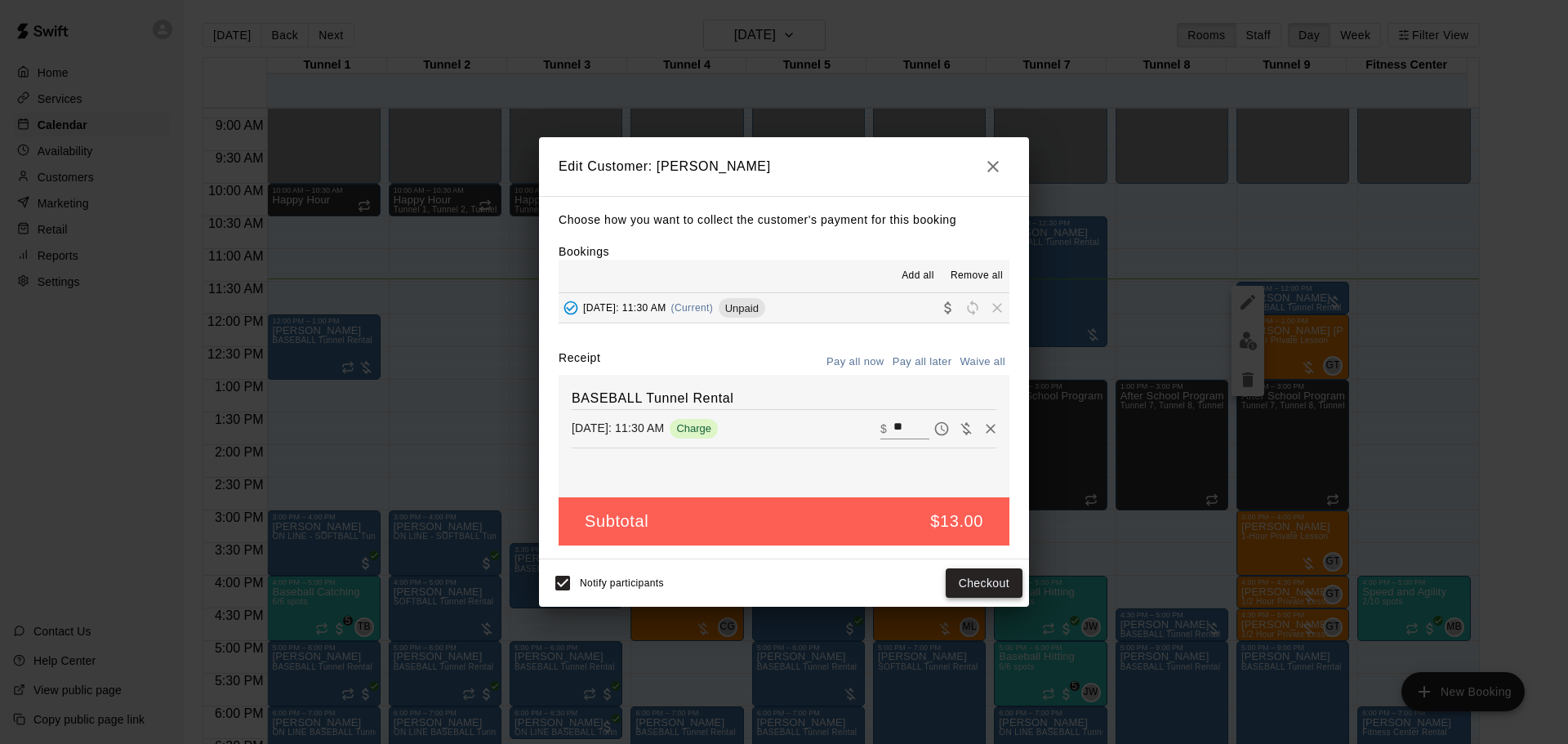
click at [966, 577] on button "Checkout" at bounding box center [984, 583] width 77 height 30
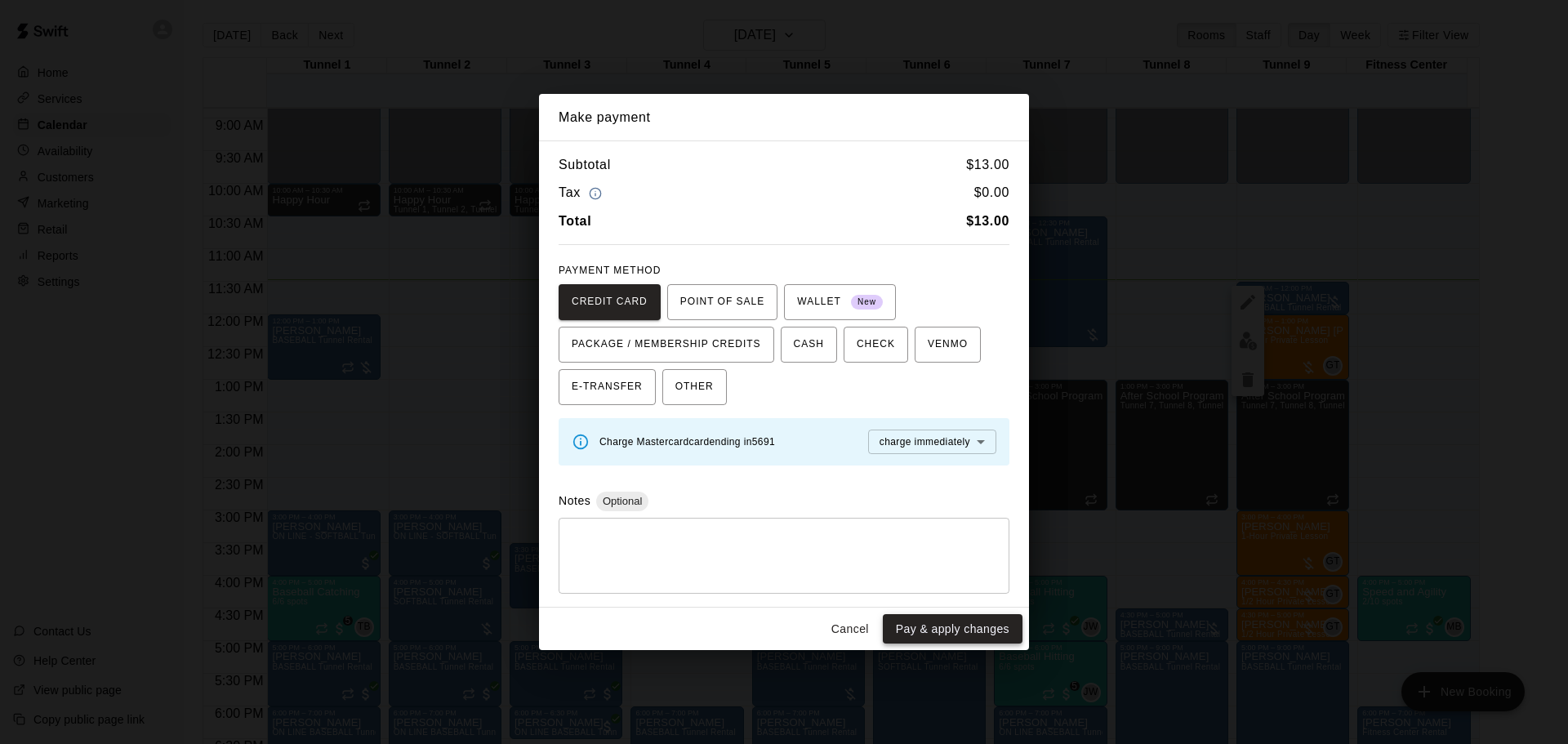
click at [944, 633] on button "Pay & apply changes" at bounding box center [953, 629] width 139 height 30
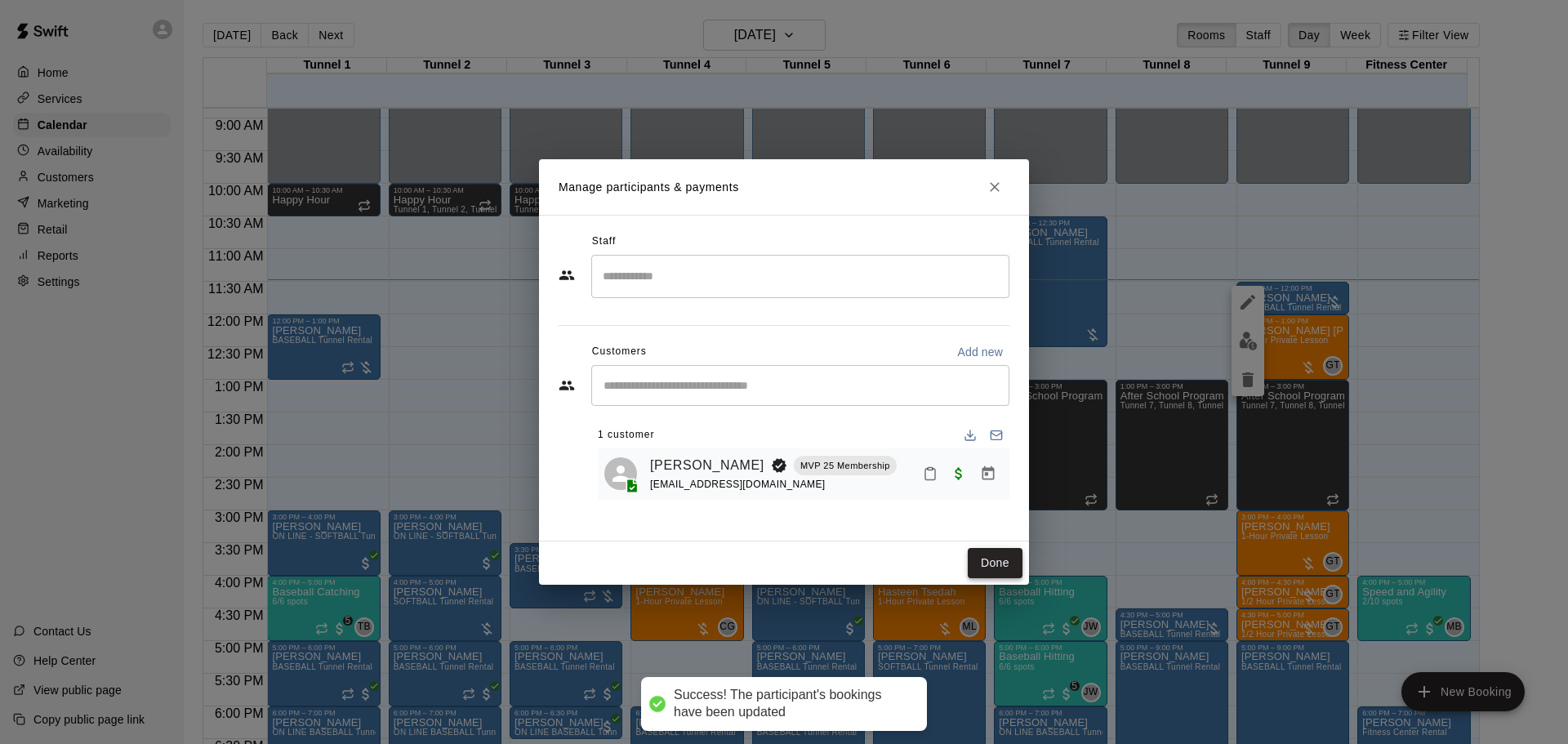
click at [1001, 559] on button "Done" at bounding box center [995, 563] width 55 height 30
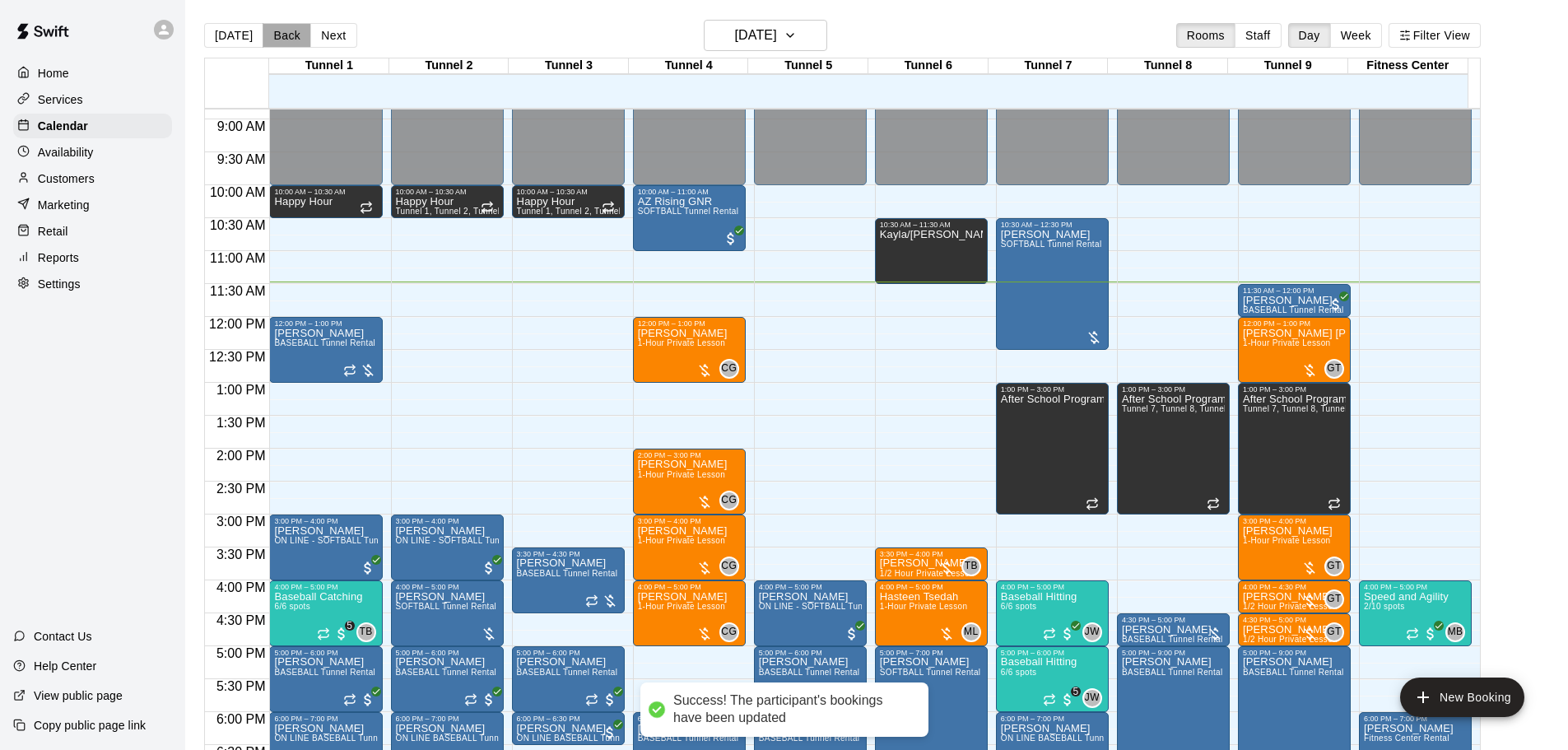
click at [285, 27] on button "Back" at bounding box center [287, 36] width 49 height 25
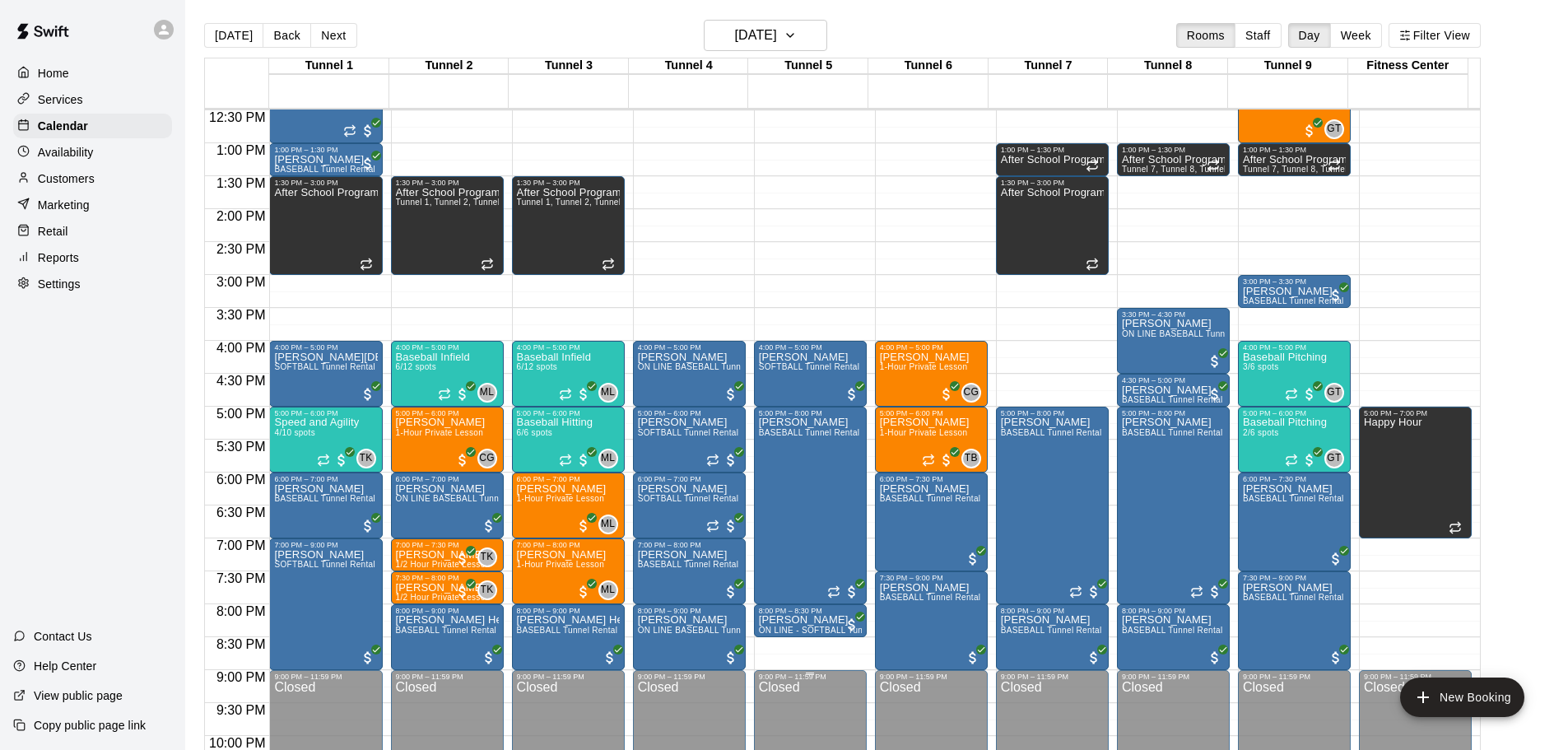
scroll to position [923, 0]
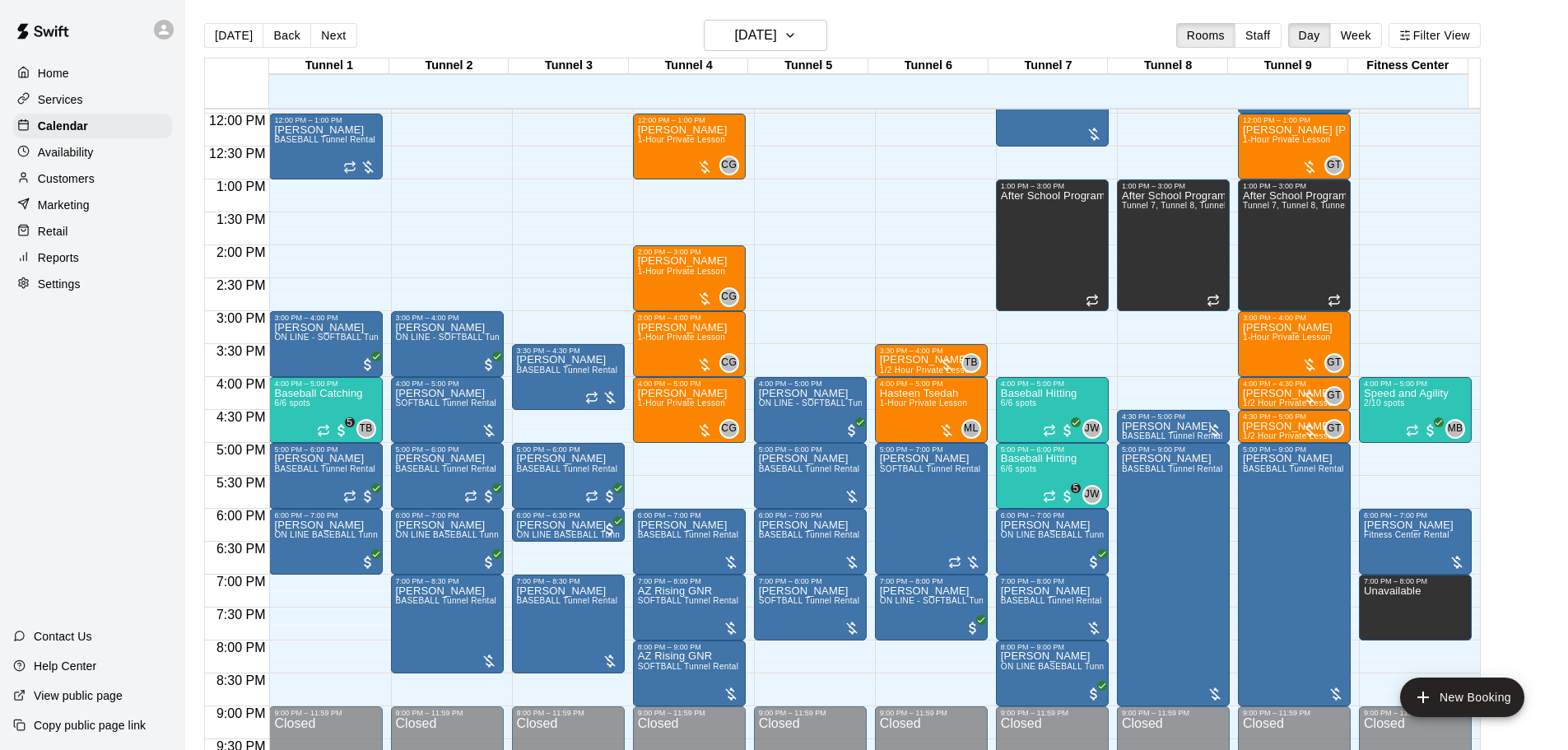
scroll to position [757, 0]
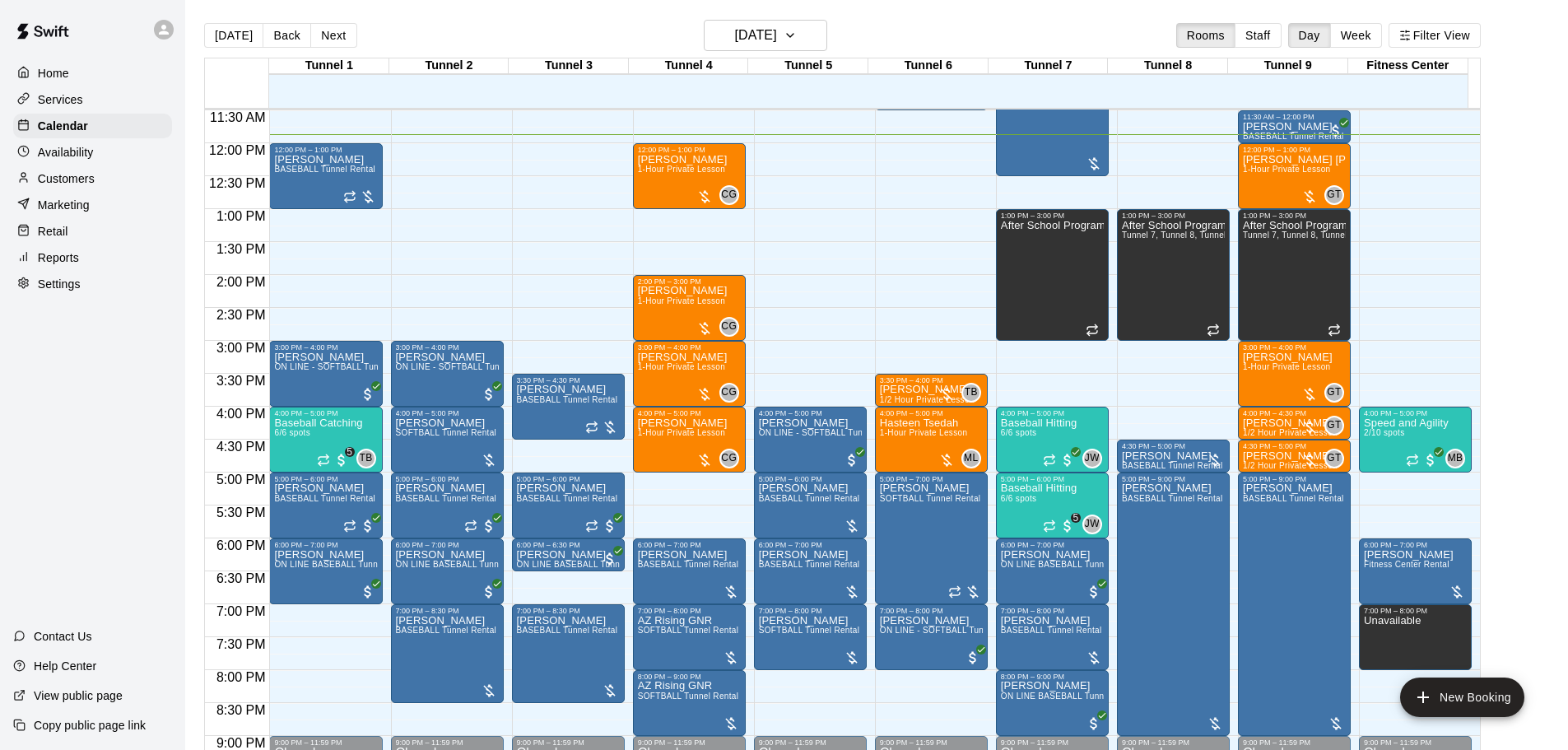
click at [753, 17] on main "[DATE] Back [DATE][DATE] Rooms Staff Day Week Filter View Tunnel 1 13 Wed Tunne…" at bounding box center [876, 388] width 1383 height 776
click at [776, 36] on h6 "[DATE]" at bounding box center [755, 36] width 42 height 23
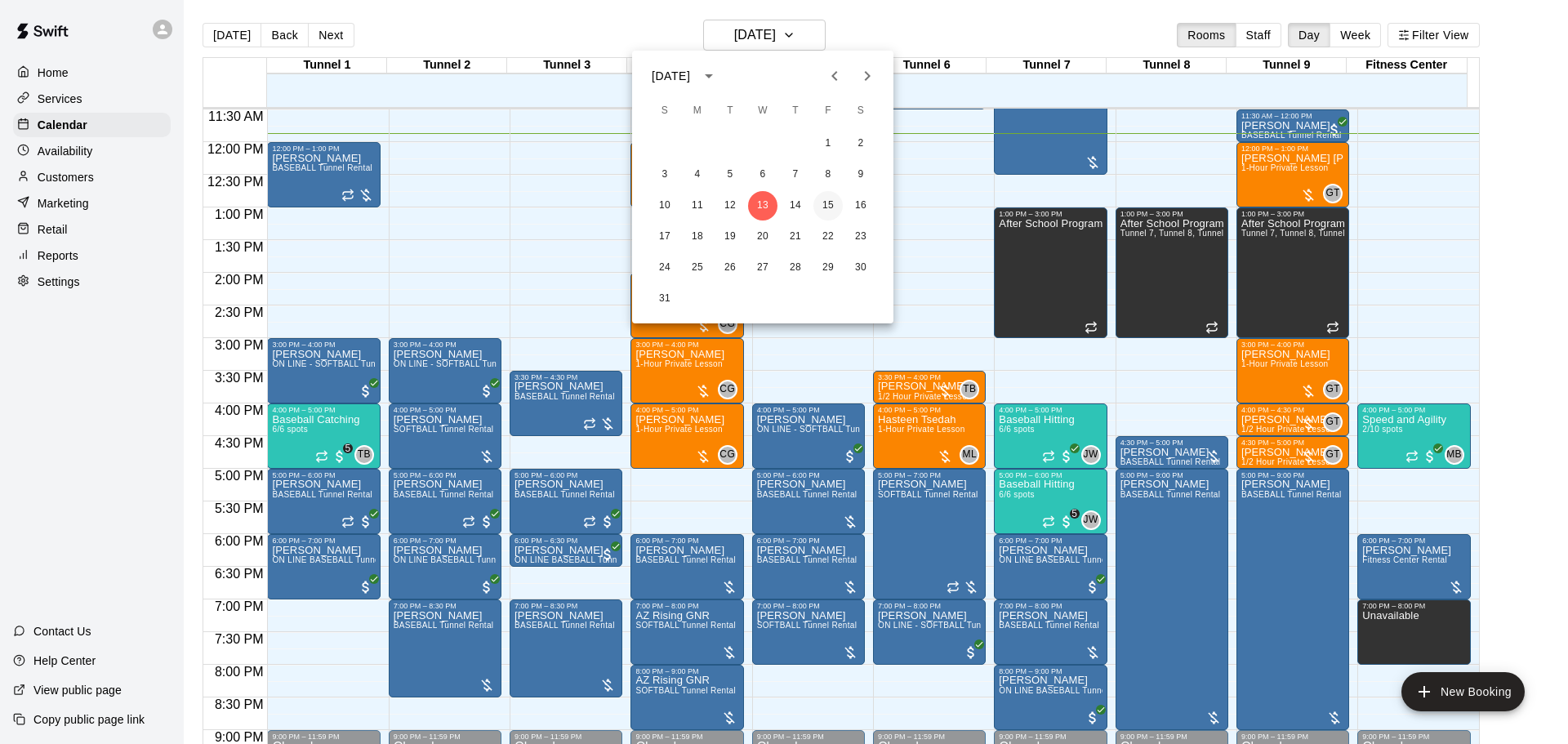
click at [814, 210] on button "15" at bounding box center [828, 206] width 30 height 30
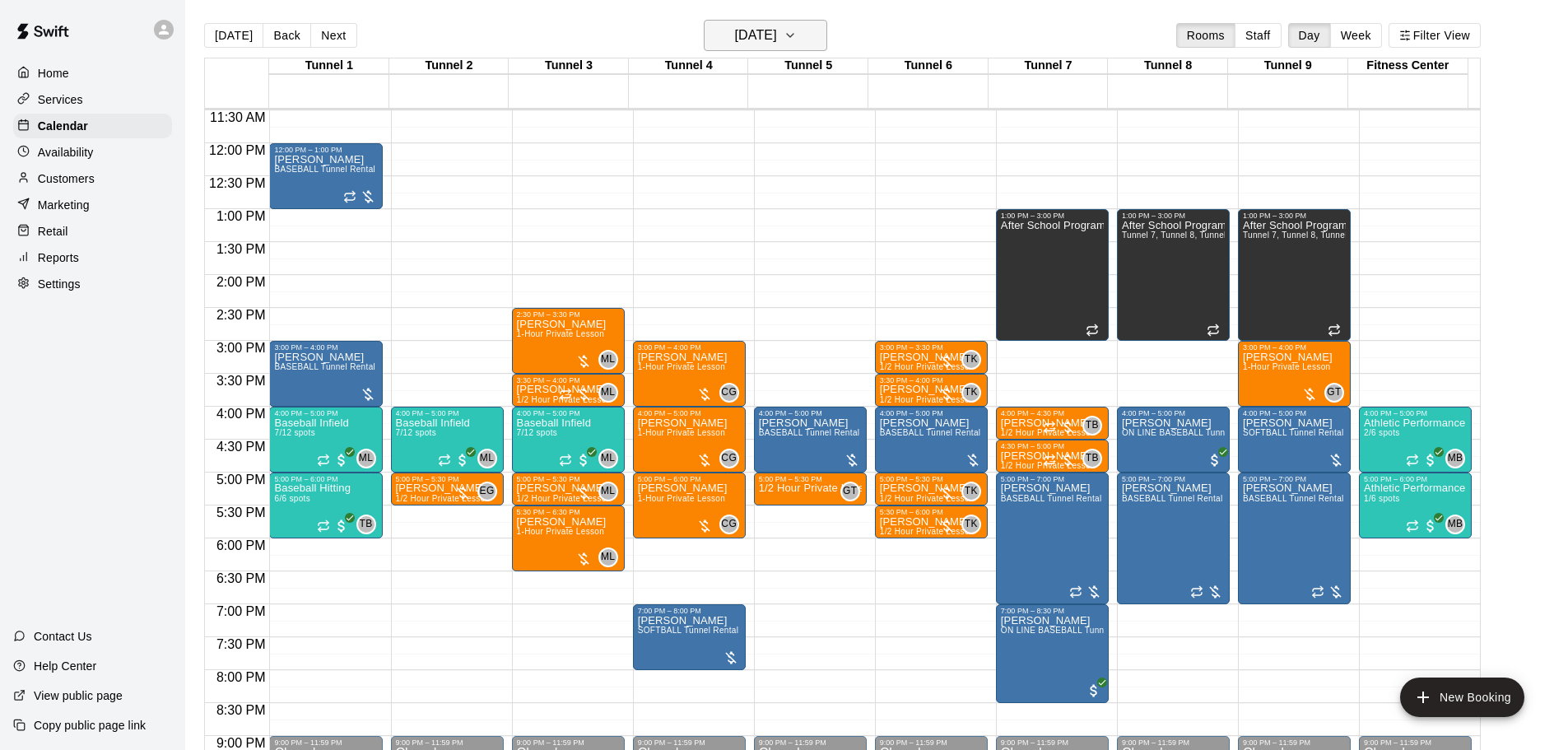
click at [770, 34] on h6 "[DATE]" at bounding box center [755, 36] width 42 height 23
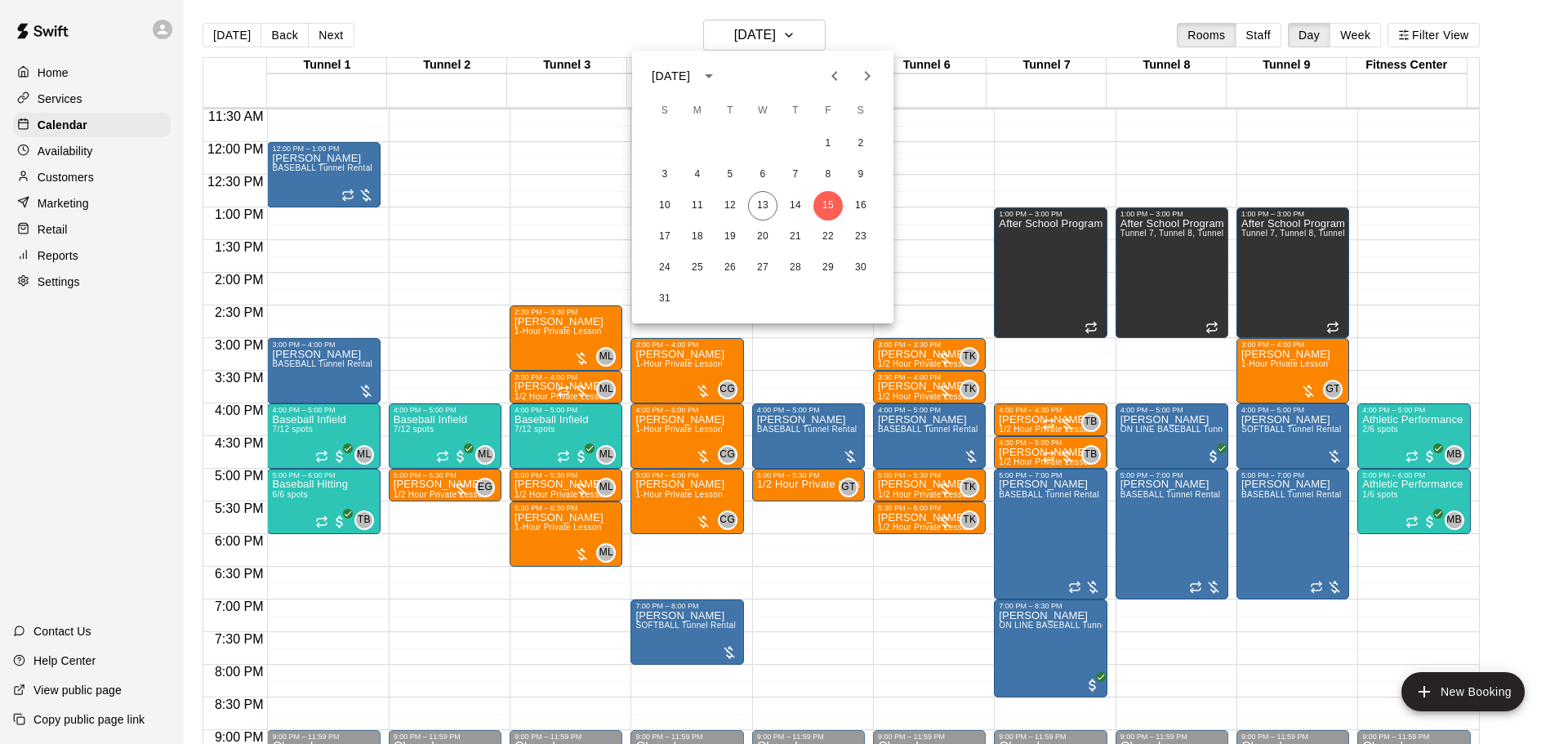
click at [435, 194] on div at bounding box center [784, 372] width 1568 height 744
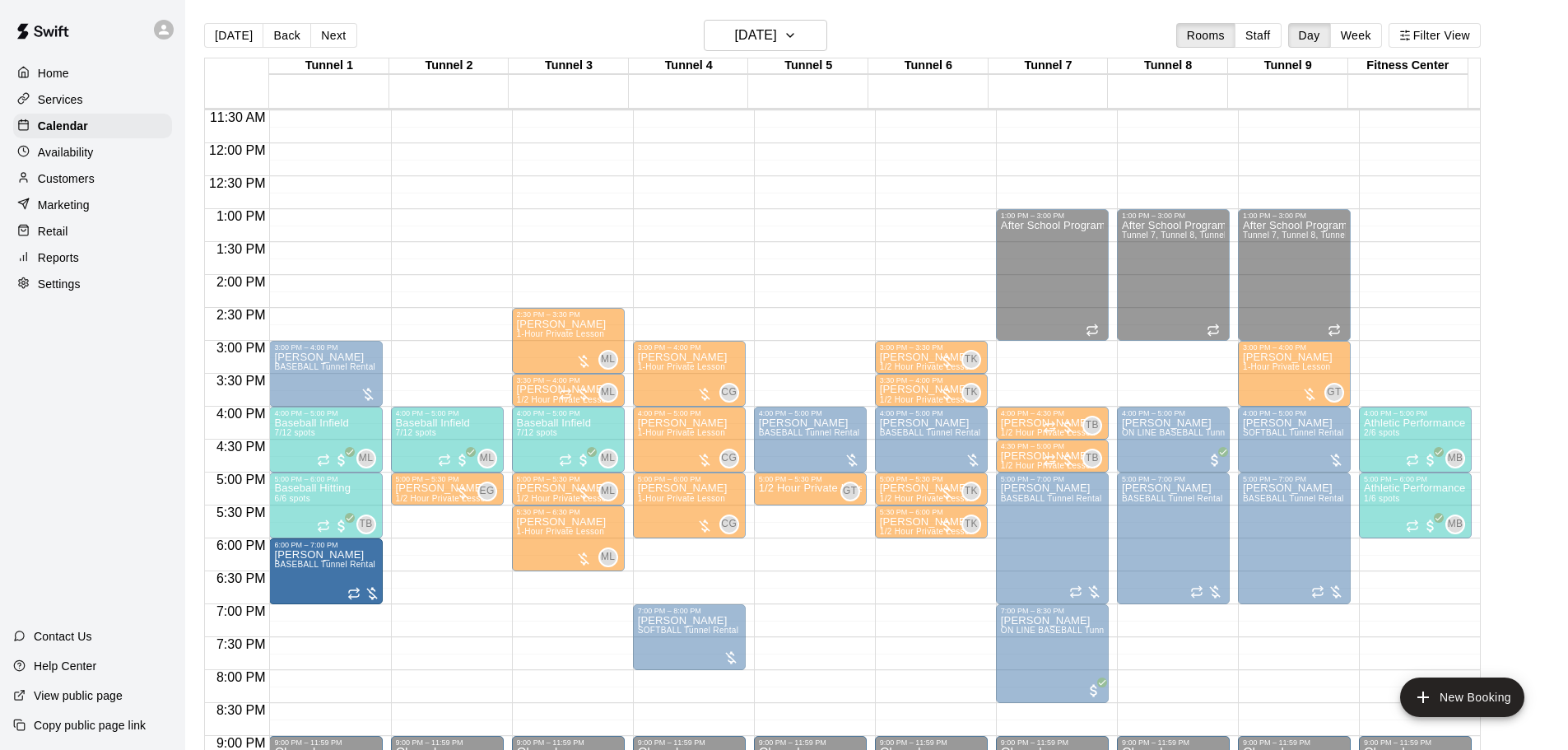
drag, startPoint x: 307, startPoint y: 174, endPoint x: 290, endPoint y: 572, distance: 398.4
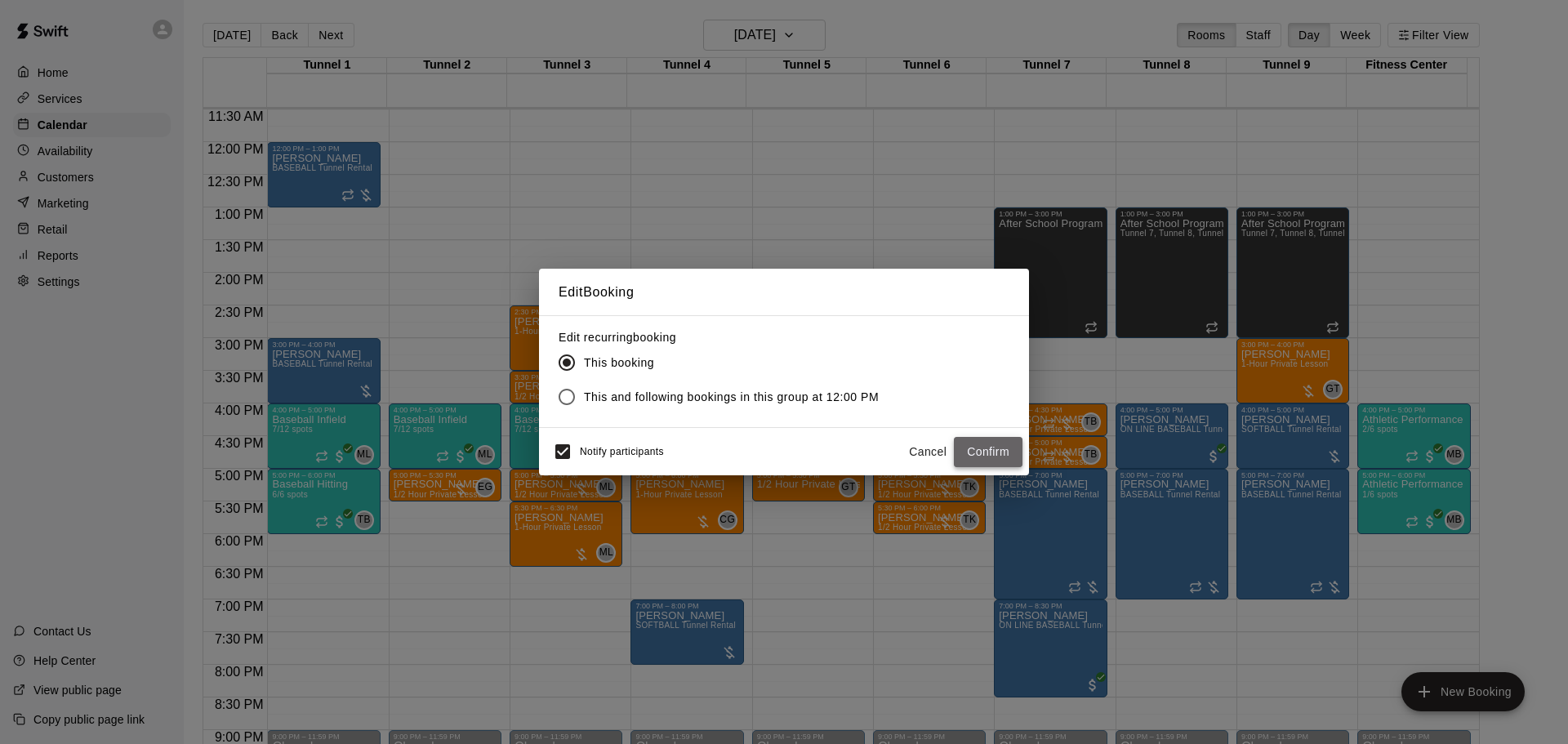
click at [985, 440] on button "Confirm" at bounding box center [988, 452] width 69 height 30
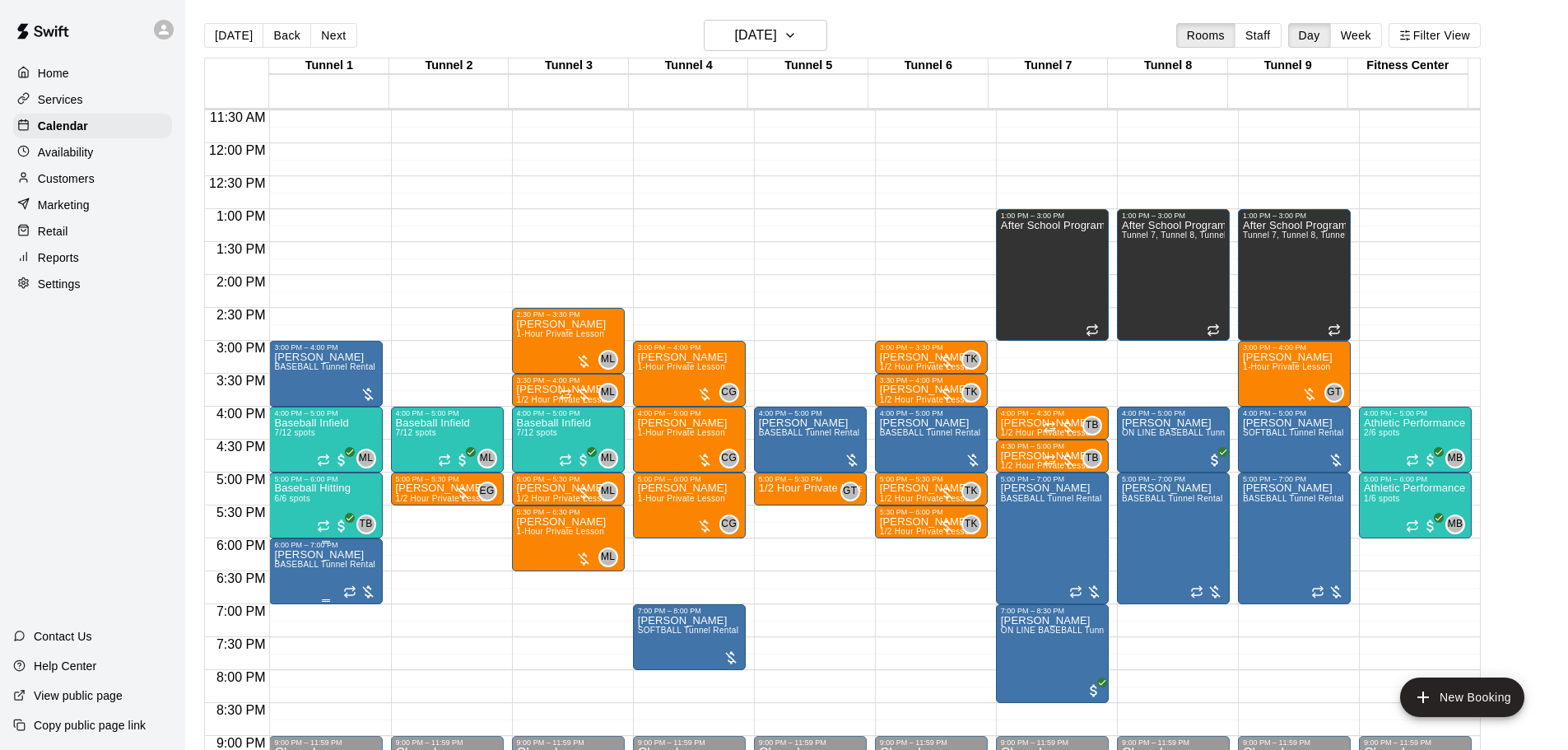
click at [302, 555] on p "[PERSON_NAME]" at bounding box center [325, 555] width 102 height 0
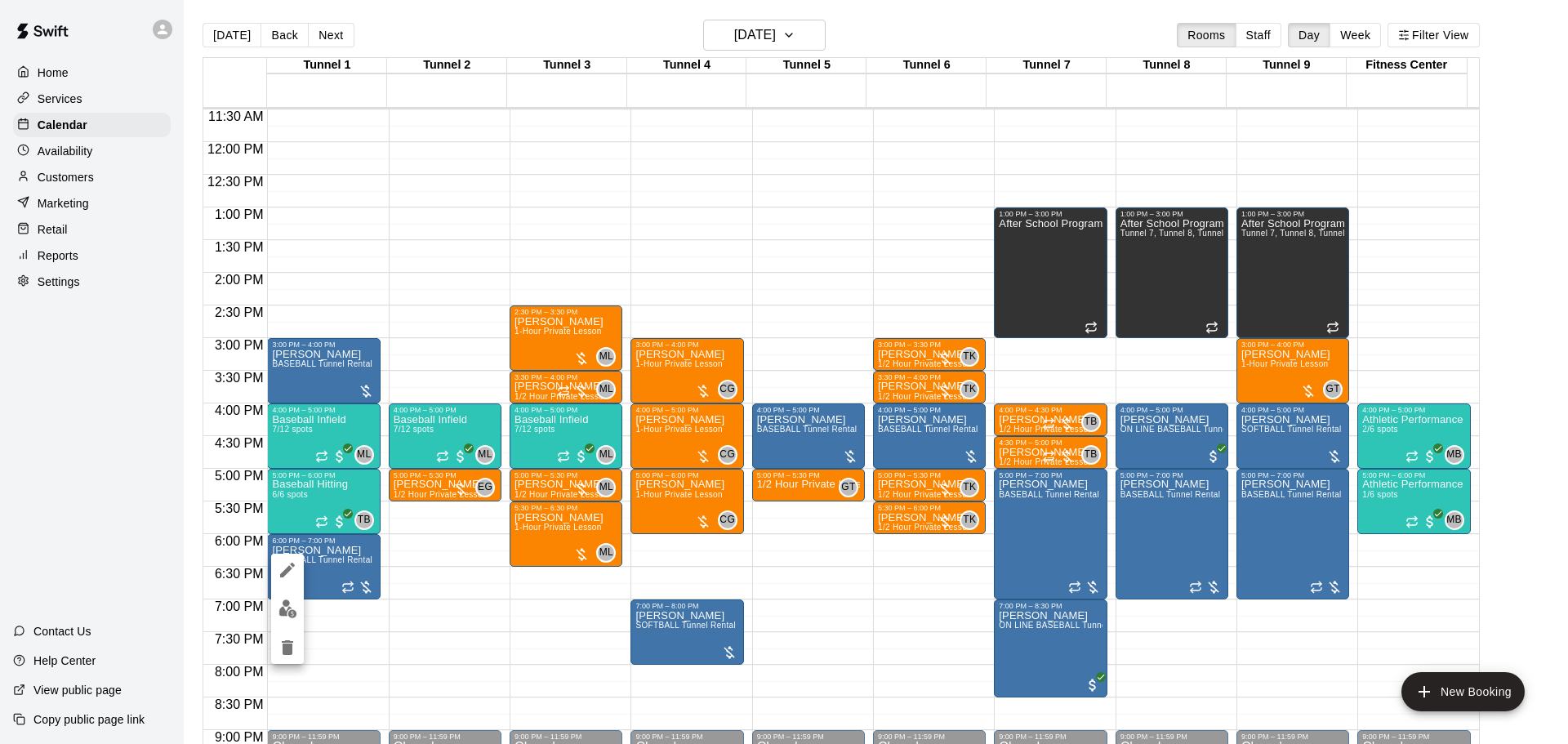
click at [280, 615] on img "edit" at bounding box center [288, 609] width 19 height 19
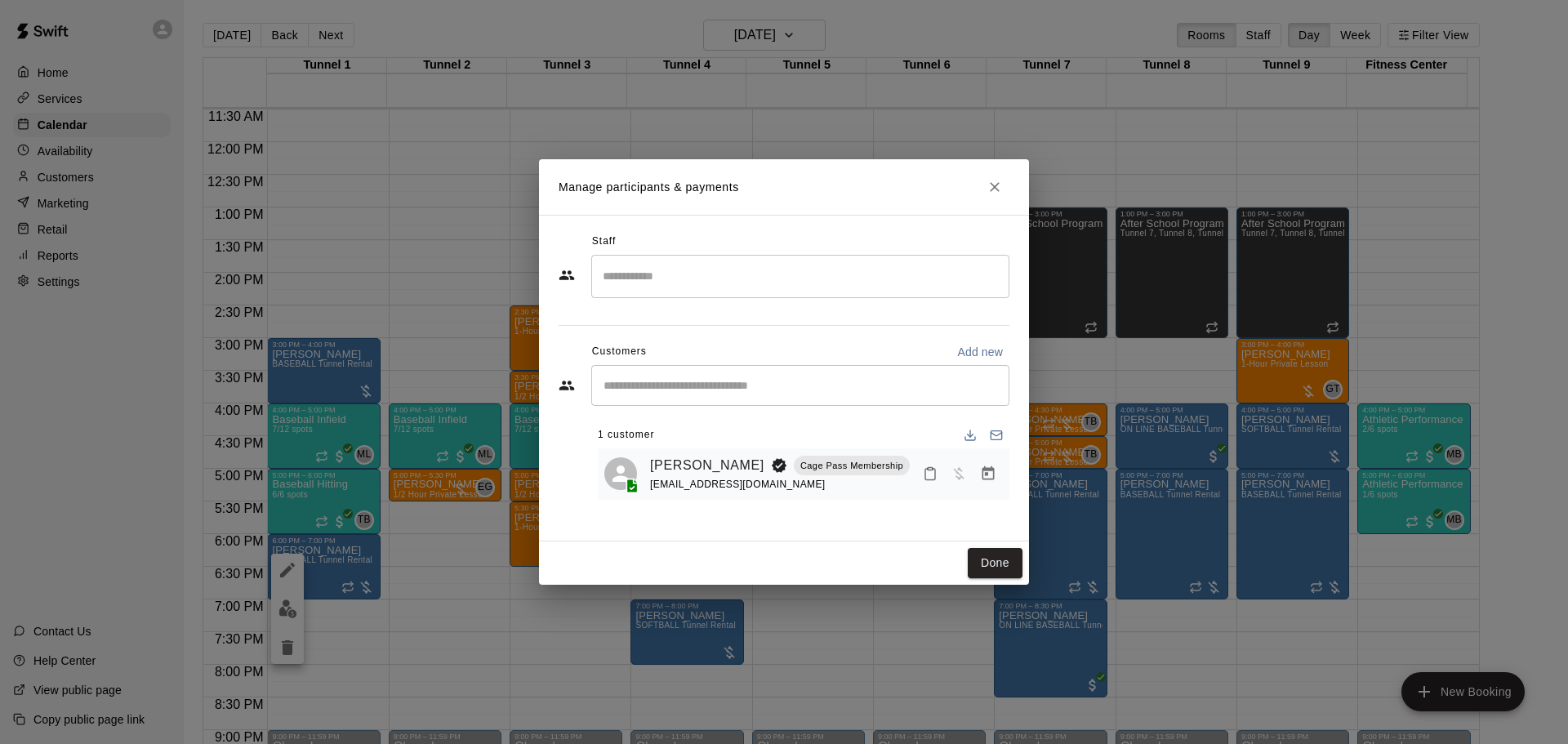
click at [992, 197] on button "Close" at bounding box center [995, 187] width 30 height 30
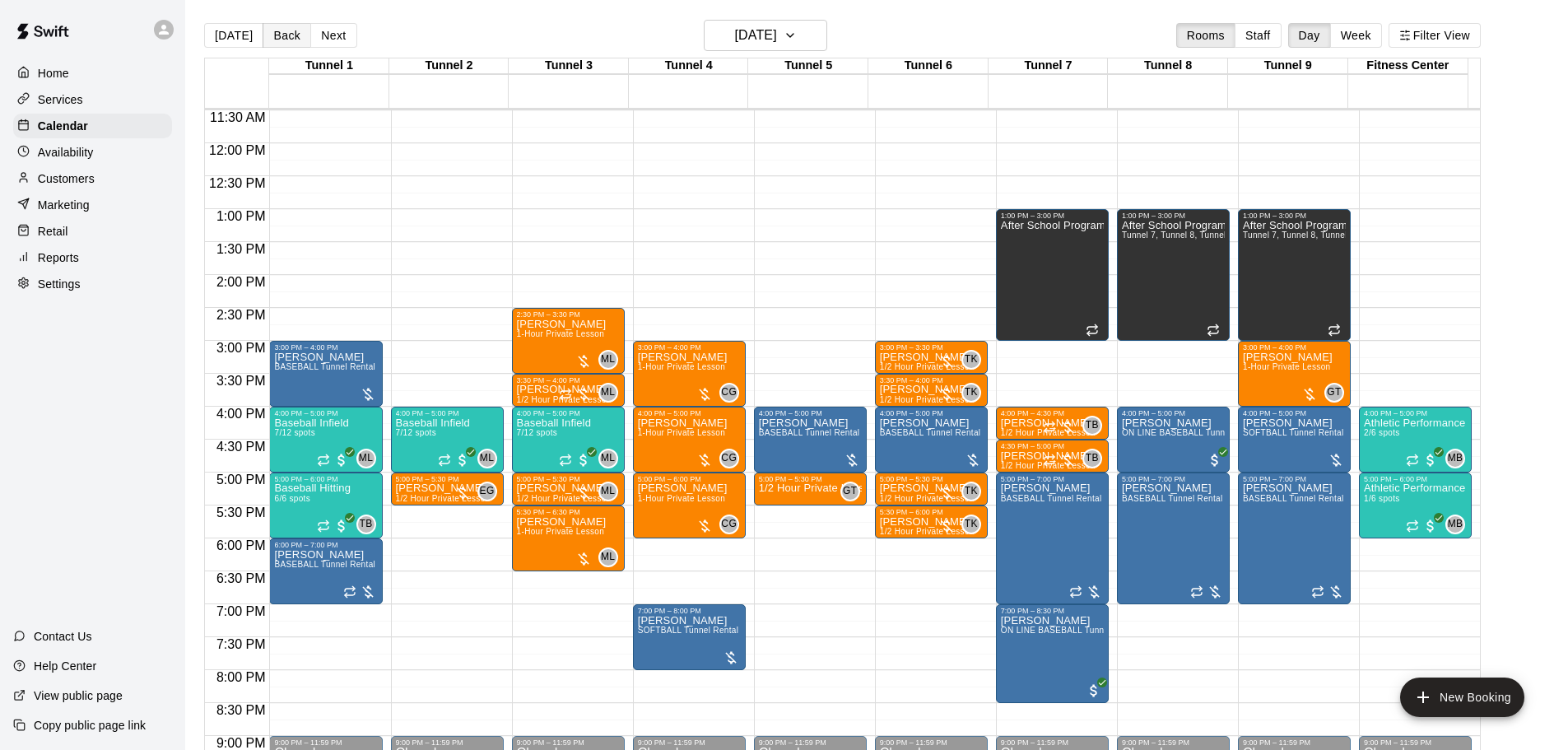
click at [282, 39] on button "Back" at bounding box center [287, 36] width 49 height 25
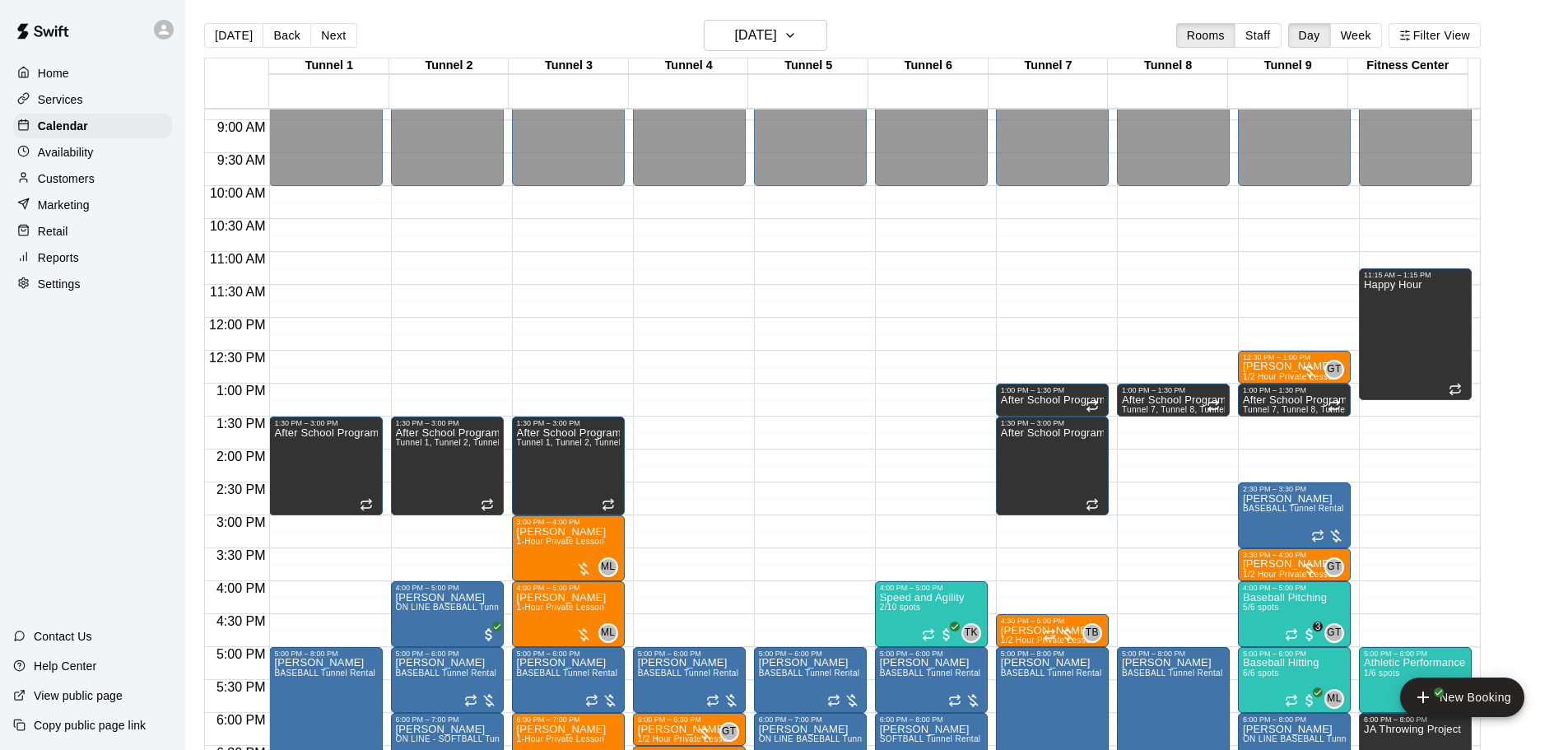
scroll to position [675, 0]
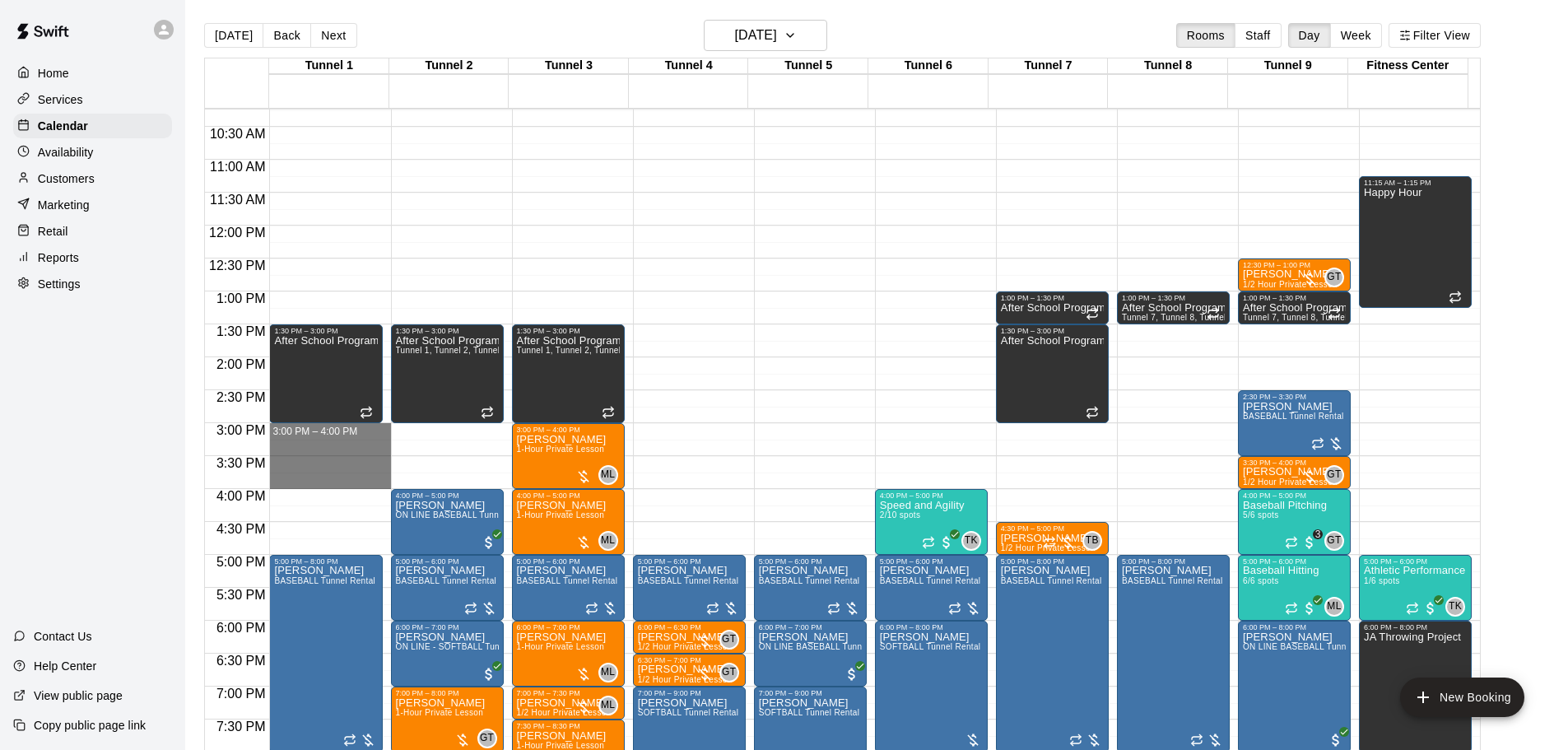
drag, startPoint x: 307, startPoint y: 431, endPoint x: 312, endPoint y: 480, distance: 49.3
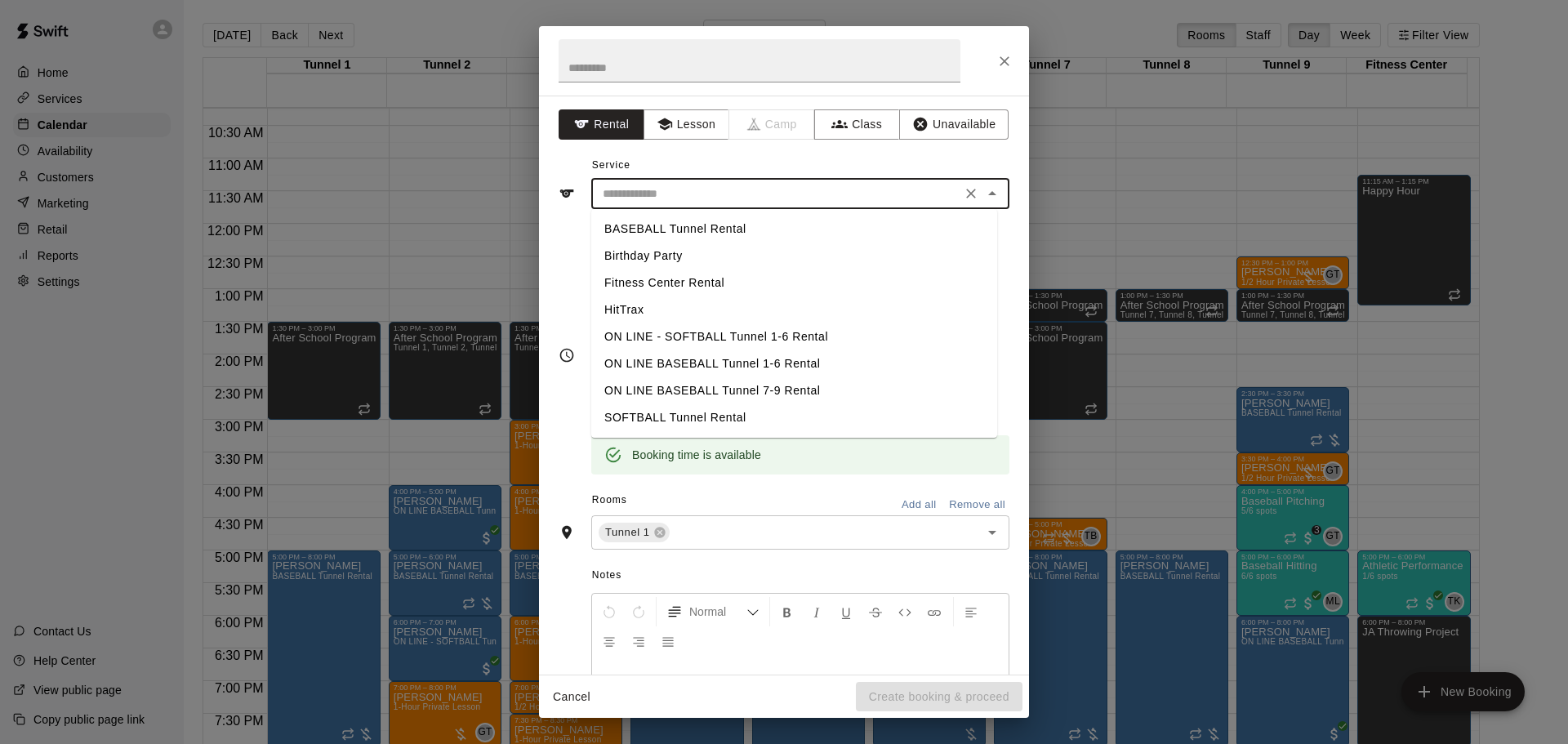
drag, startPoint x: 684, startPoint y: 203, endPoint x: 718, endPoint y: 215, distance: 36.1
click at [686, 205] on div "​" at bounding box center [800, 194] width 418 height 30
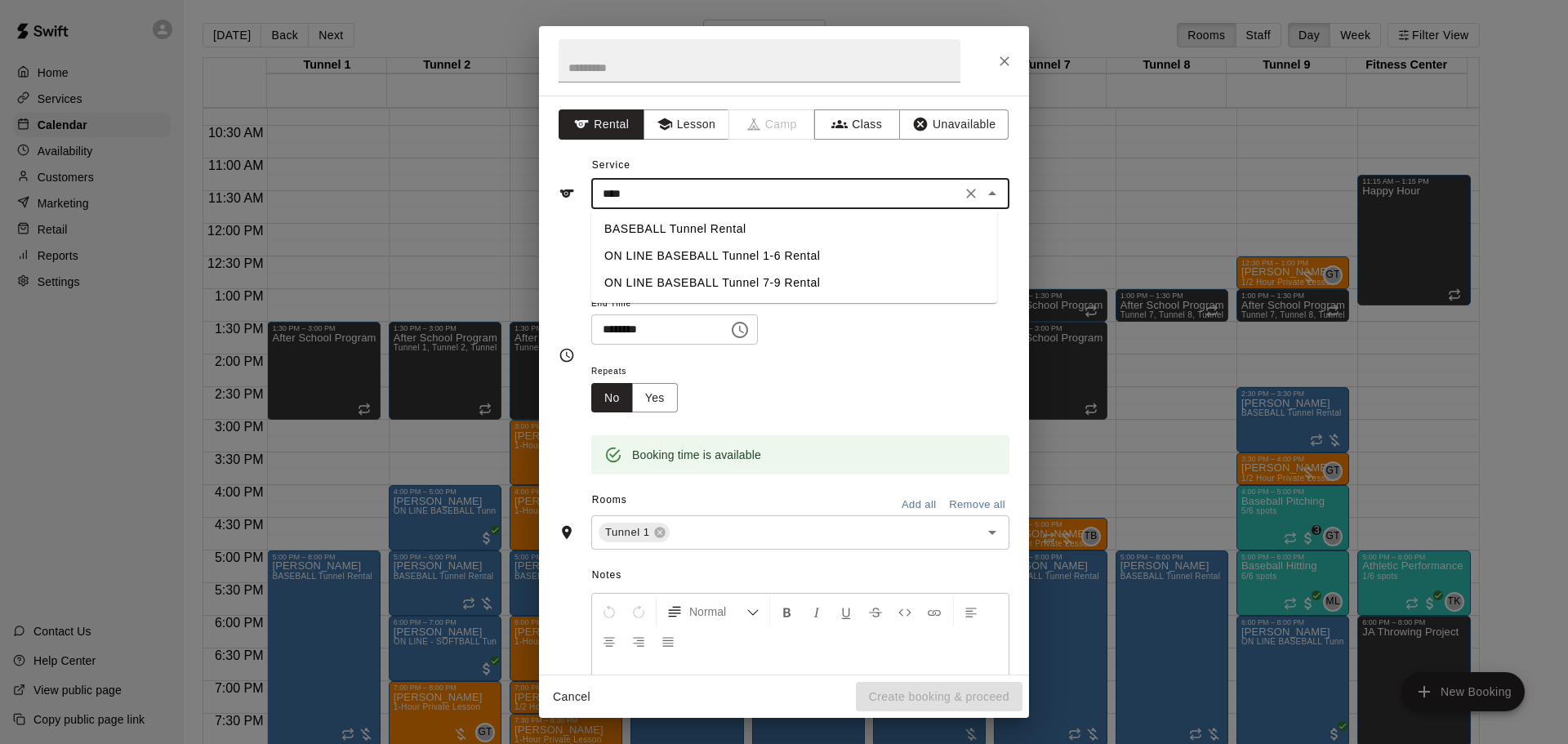
click at [721, 228] on li "BASEBALL Tunnel Rental" at bounding box center [794, 229] width 406 height 27
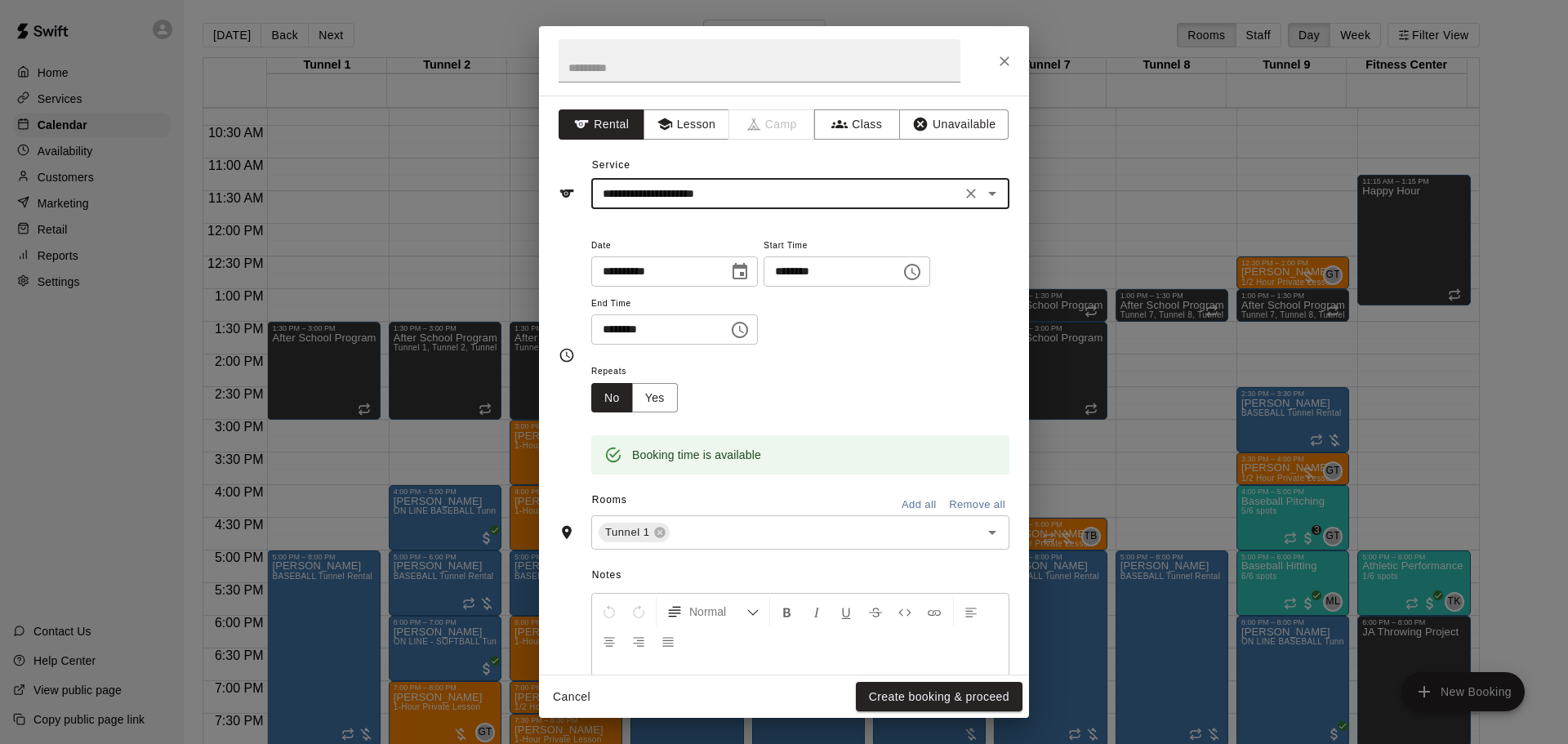
type input "**********"
click at [932, 701] on button "Create booking & proceed" at bounding box center [939, 697] width 166 height 30
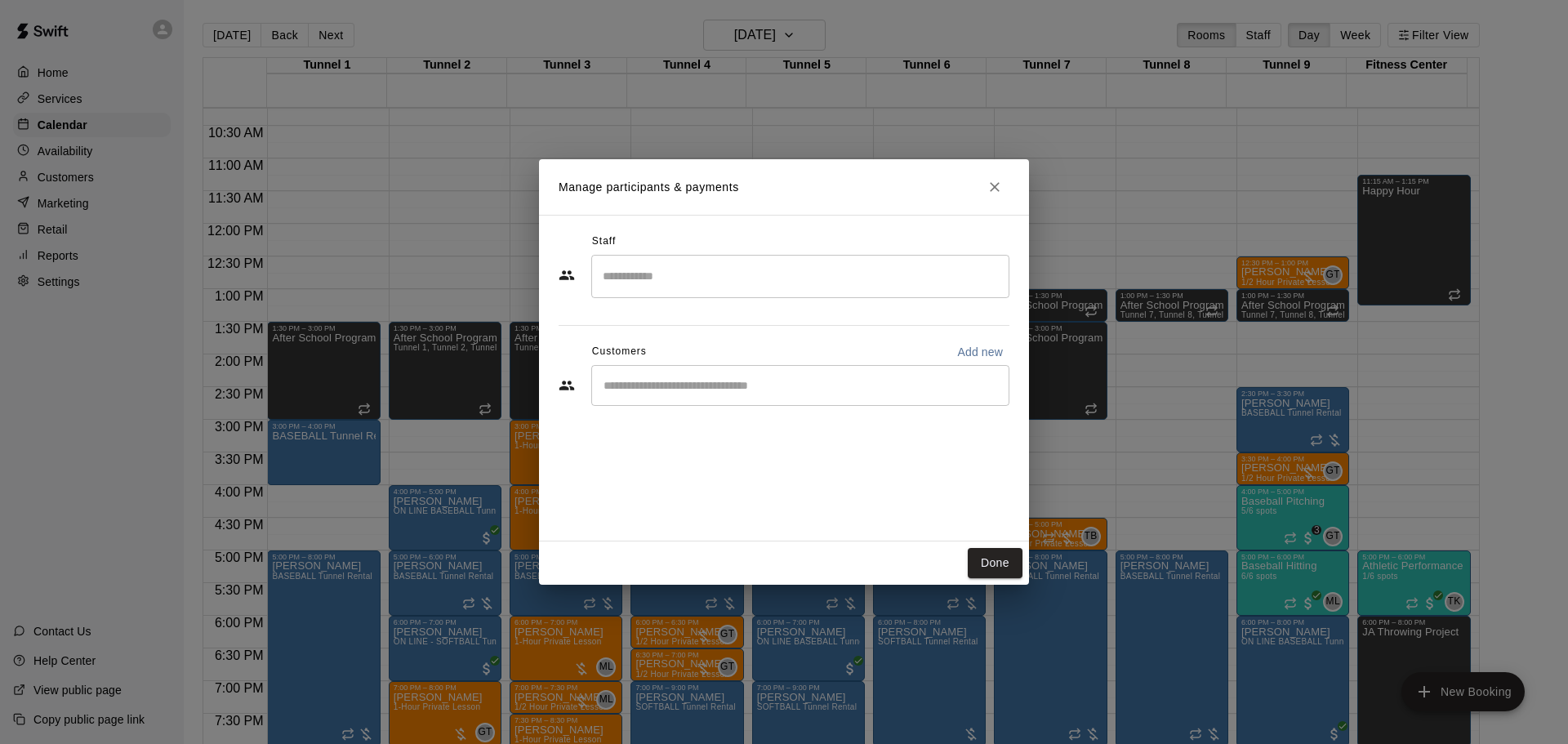
click at [731, 392] on input "Start typing to search customers..." at bounding box center [800, 386] width 403 height 16
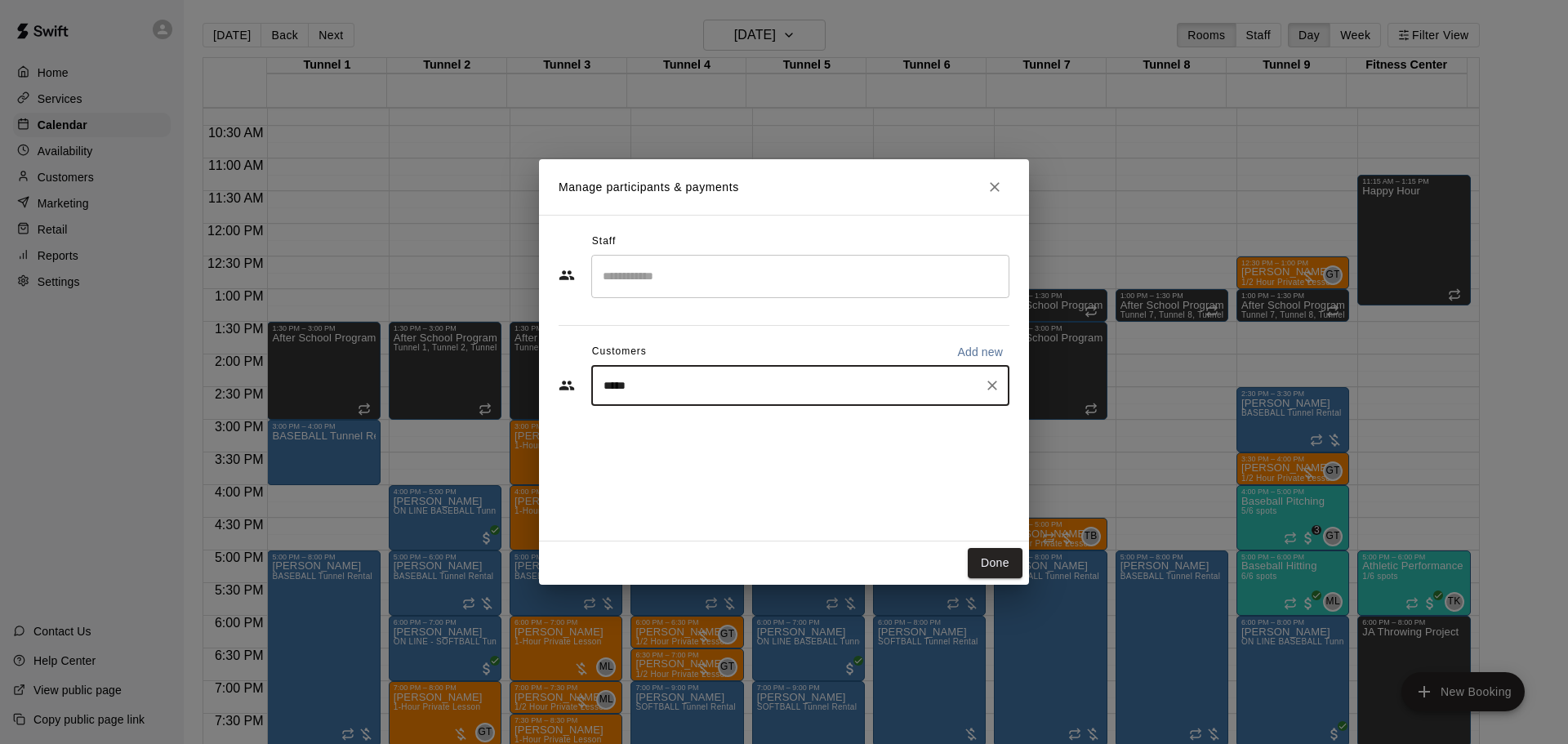
type input "******"
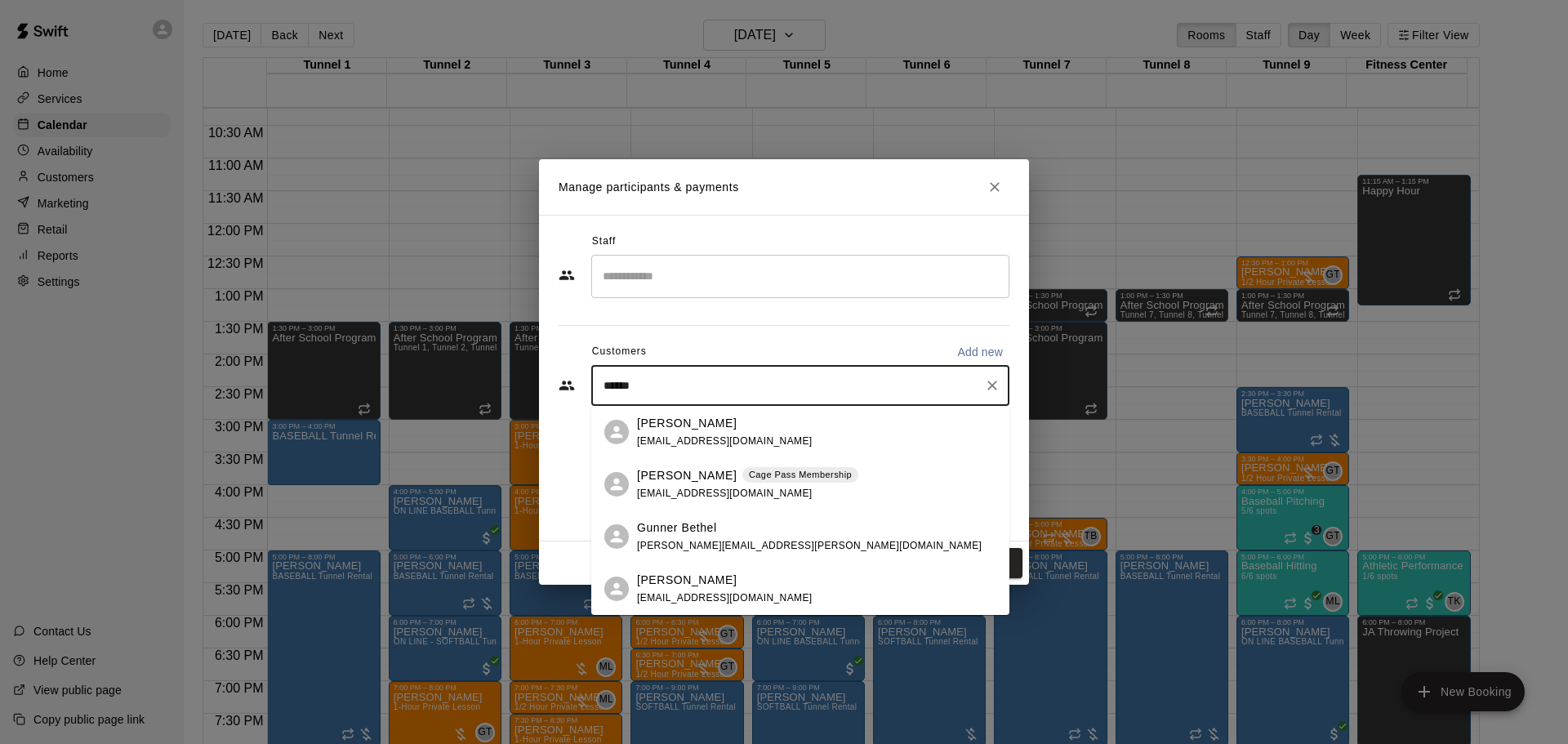
click at [742, 471] on span "Cage Pass Membership" at bounding box center [800, 475] width 116 height 14
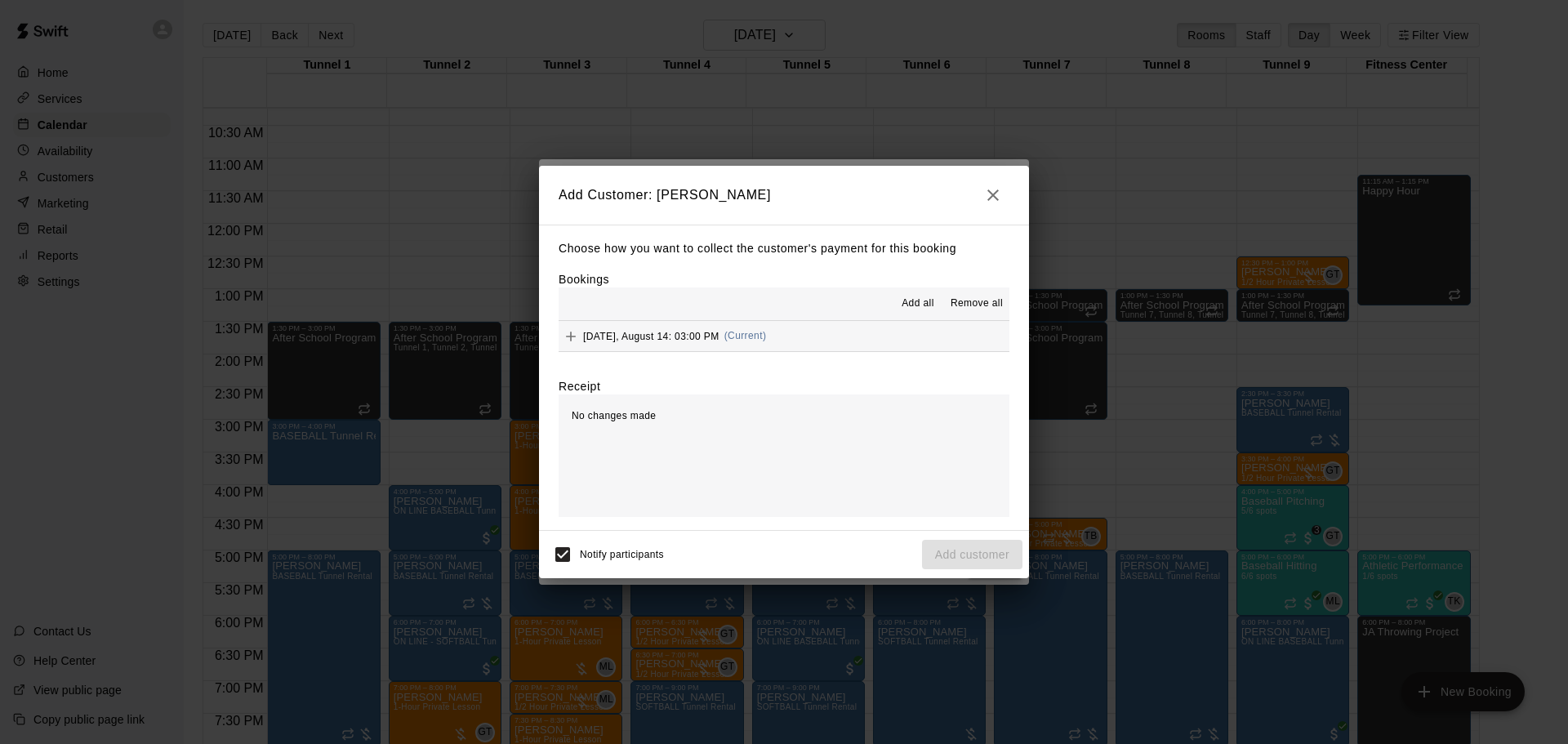
click at [733, 335] on span "(Current)" at bounding box center [745, 335] width 43 height 11
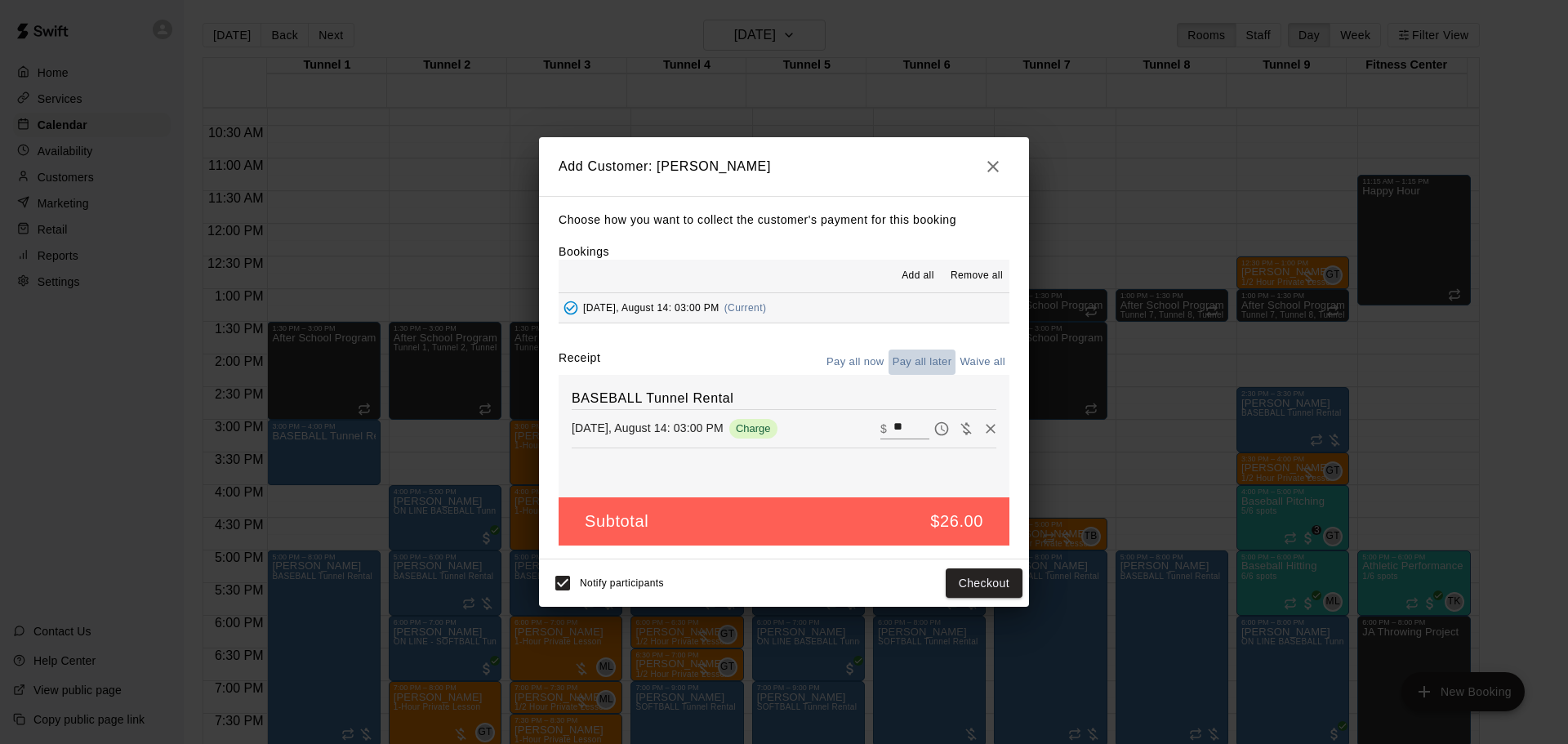
drag, startPoint x: 926, startPoint y: 350, endPoint x: 948, endPoint y: 409, distance: 63.0
click at [927, 350] on button "Pay all later" at bounding box center [923, 362] width 68 height 25
click at [982, 588] on button "Add customer" at bounding box center [972, 583] width 101 height 30
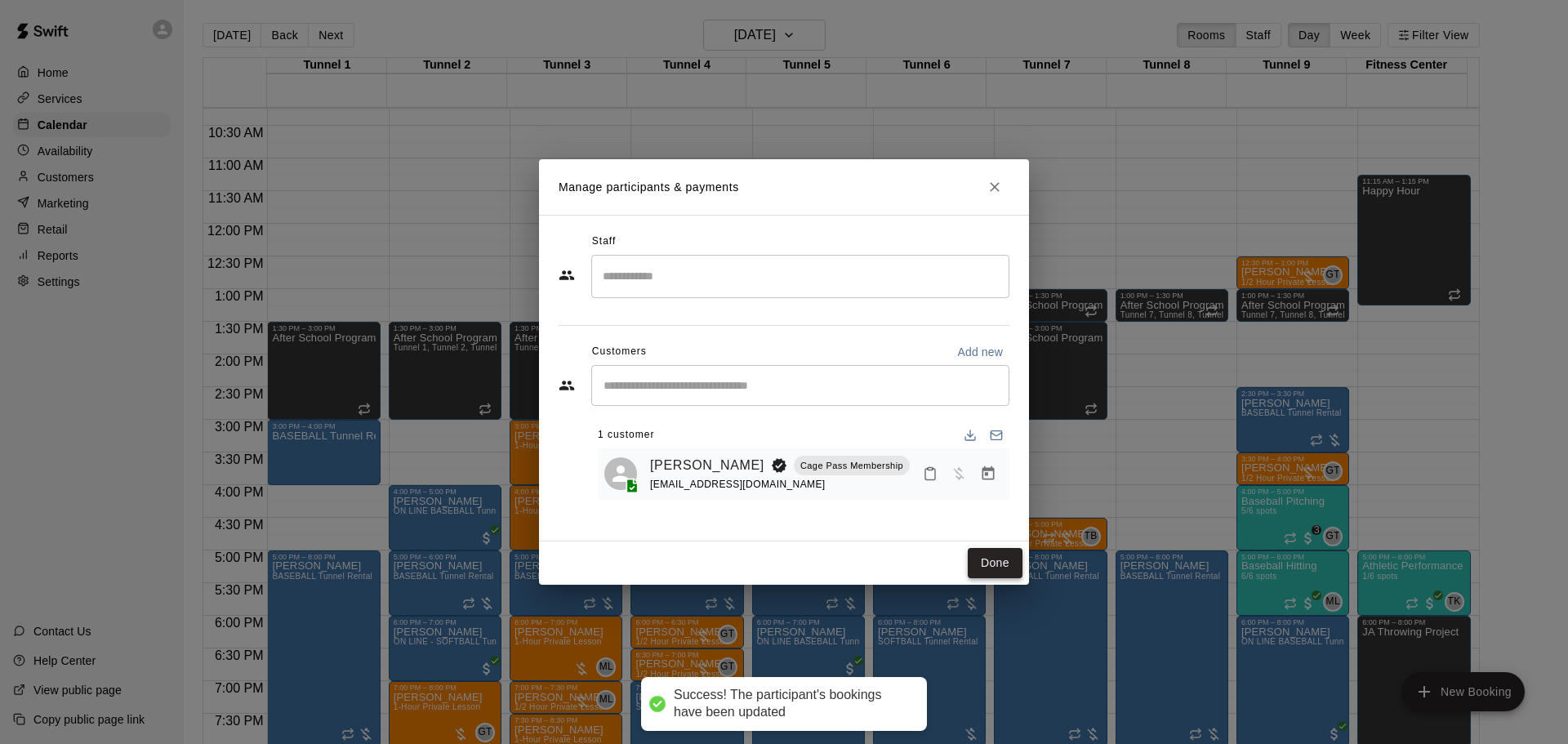
click at [996, 562] on button "Done" at bounding box center [995, 563] width 55 height 30
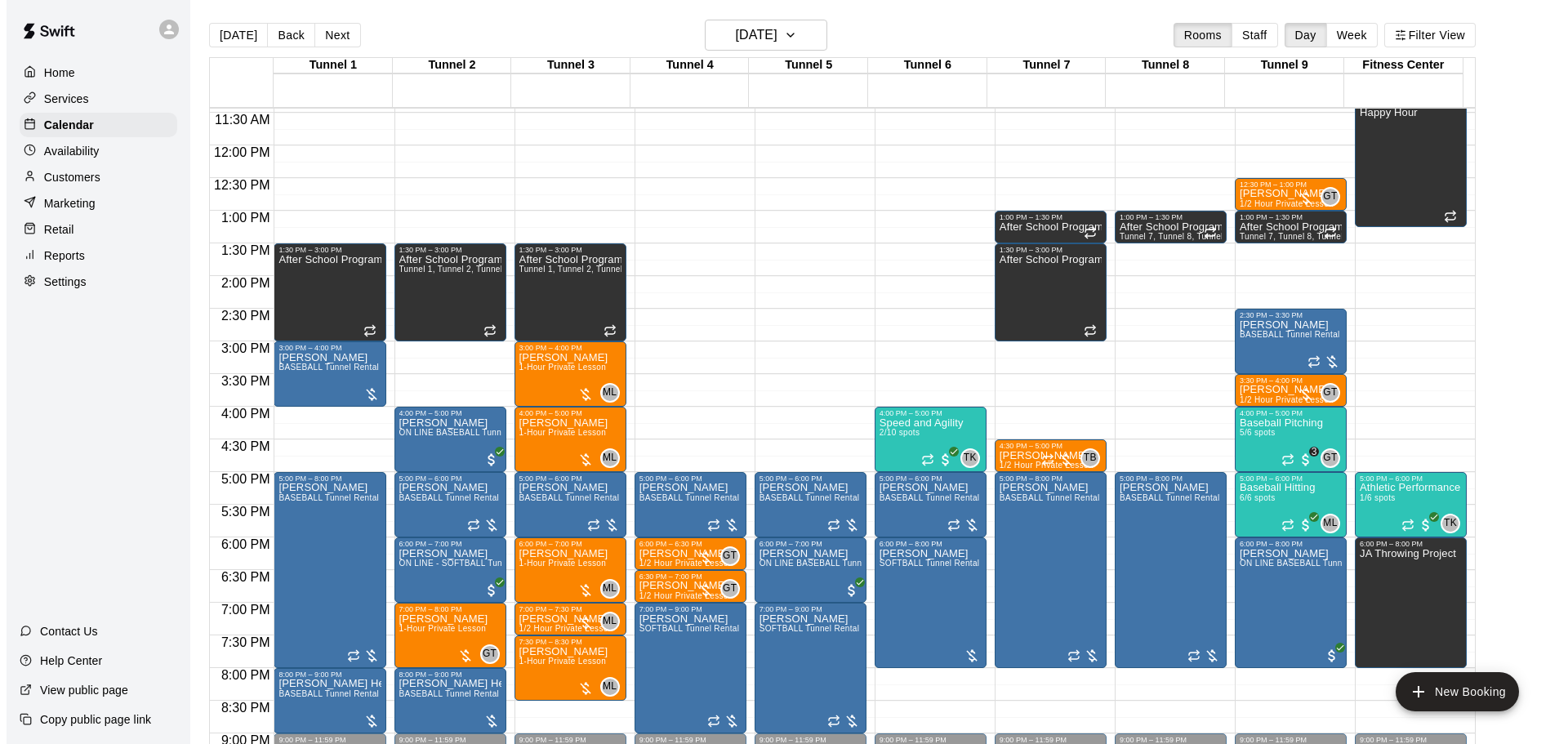
scroll to position [833, 0]
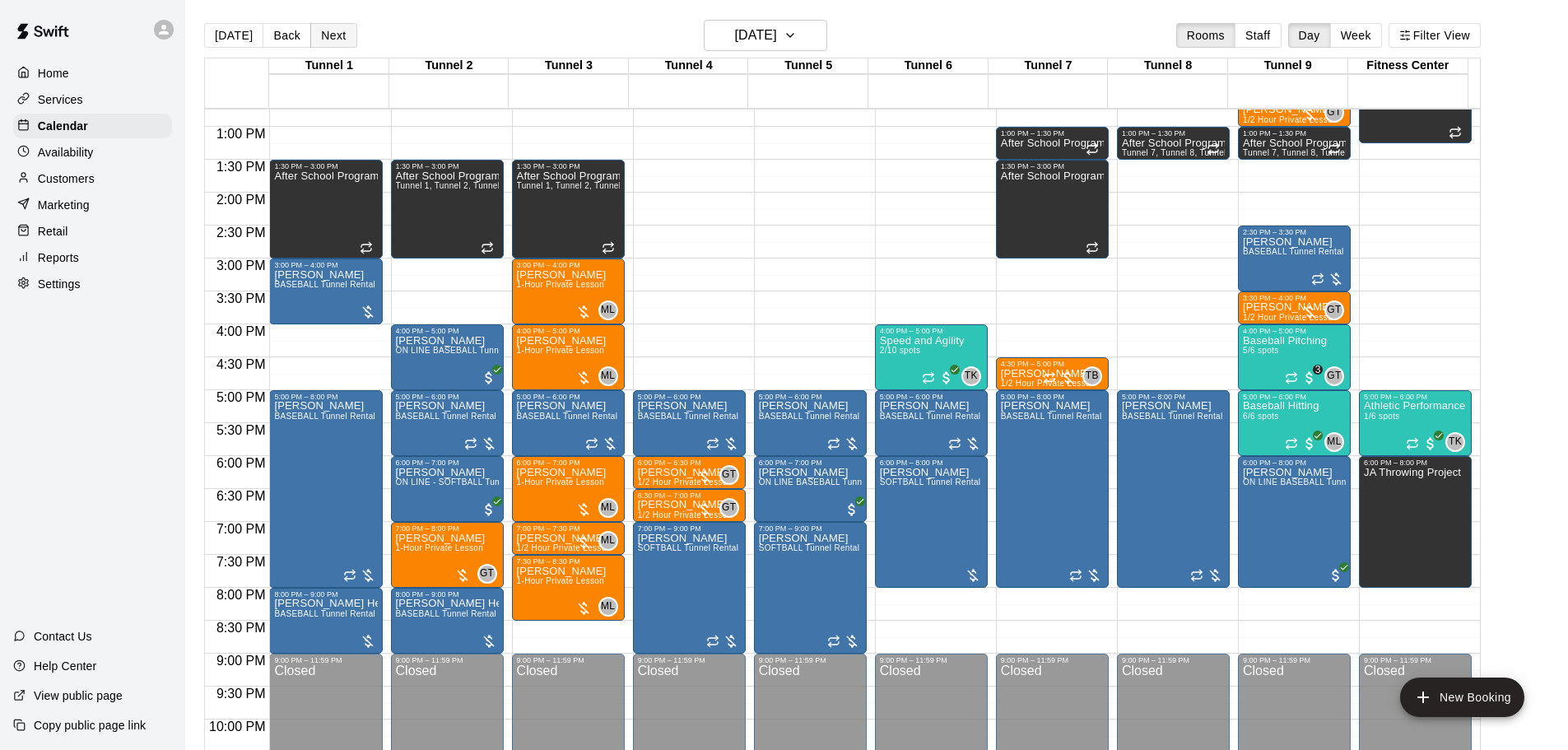
click at [313, 32] on button "Next" at bounding box center [333, 36] width 46 height 25
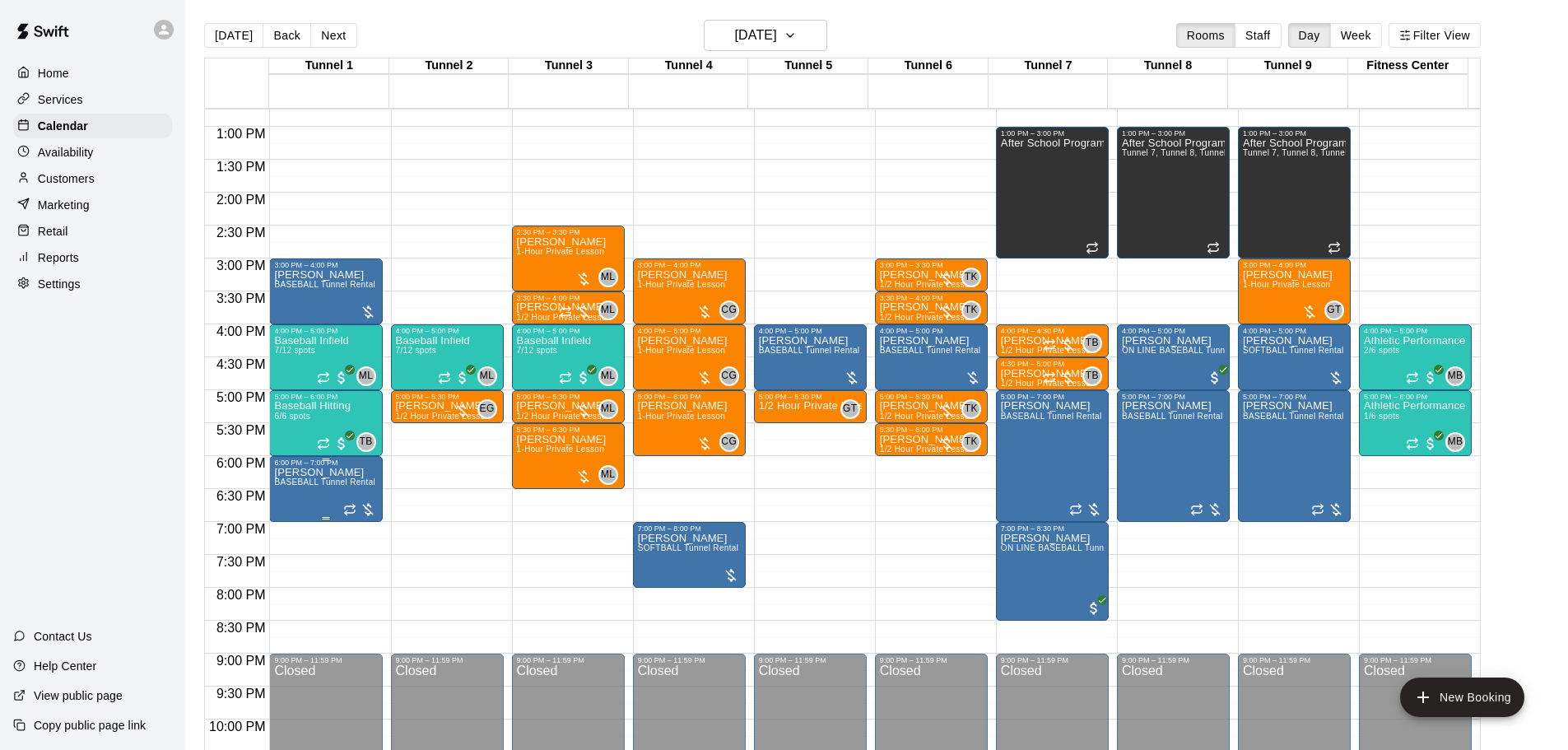
click at [308, 473] on p "[PERSON_NAME]" at bounding box center [325, 473] width 102 height 0
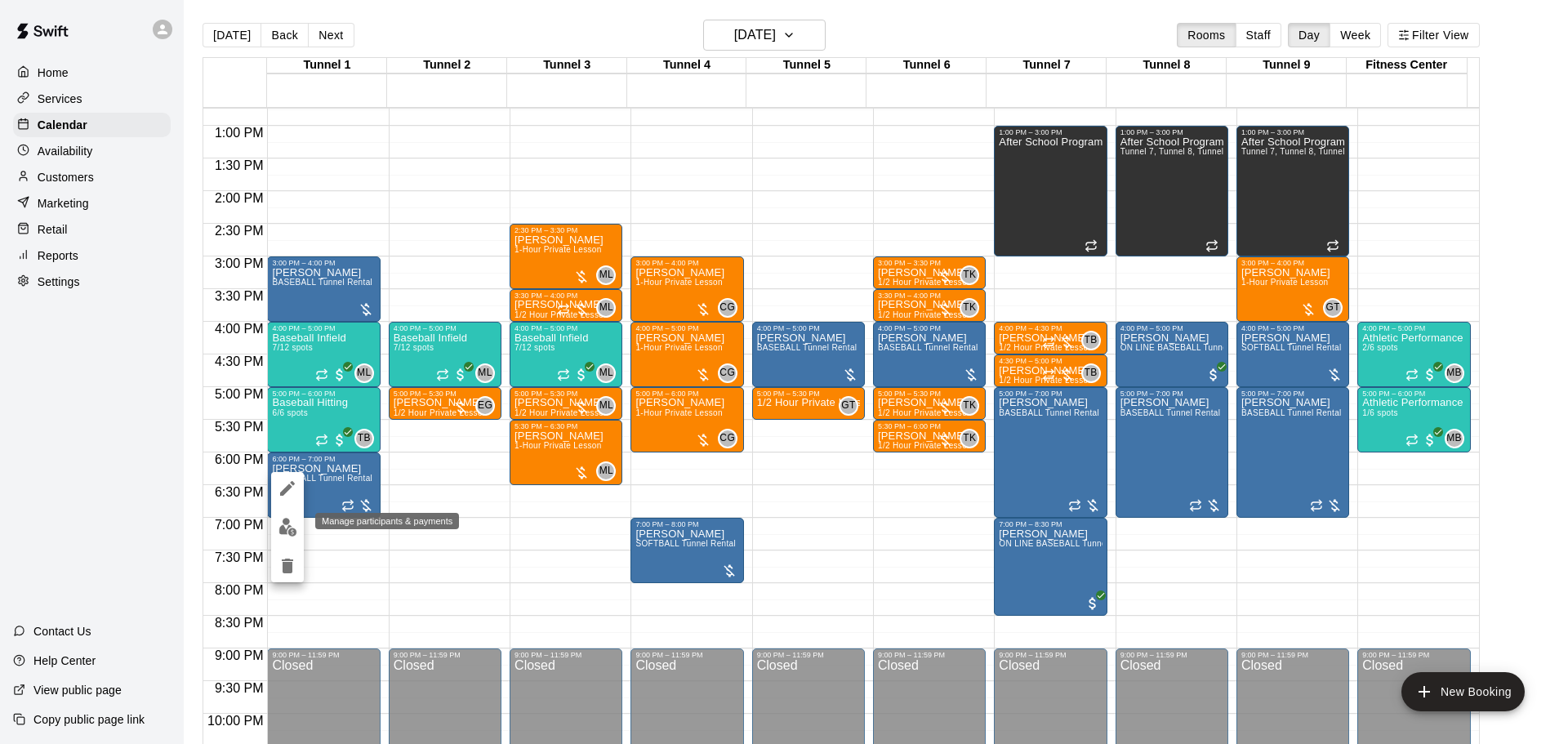
click at [281, 533] on img "edit" at bounding box center [288, 527] width 19 height 19
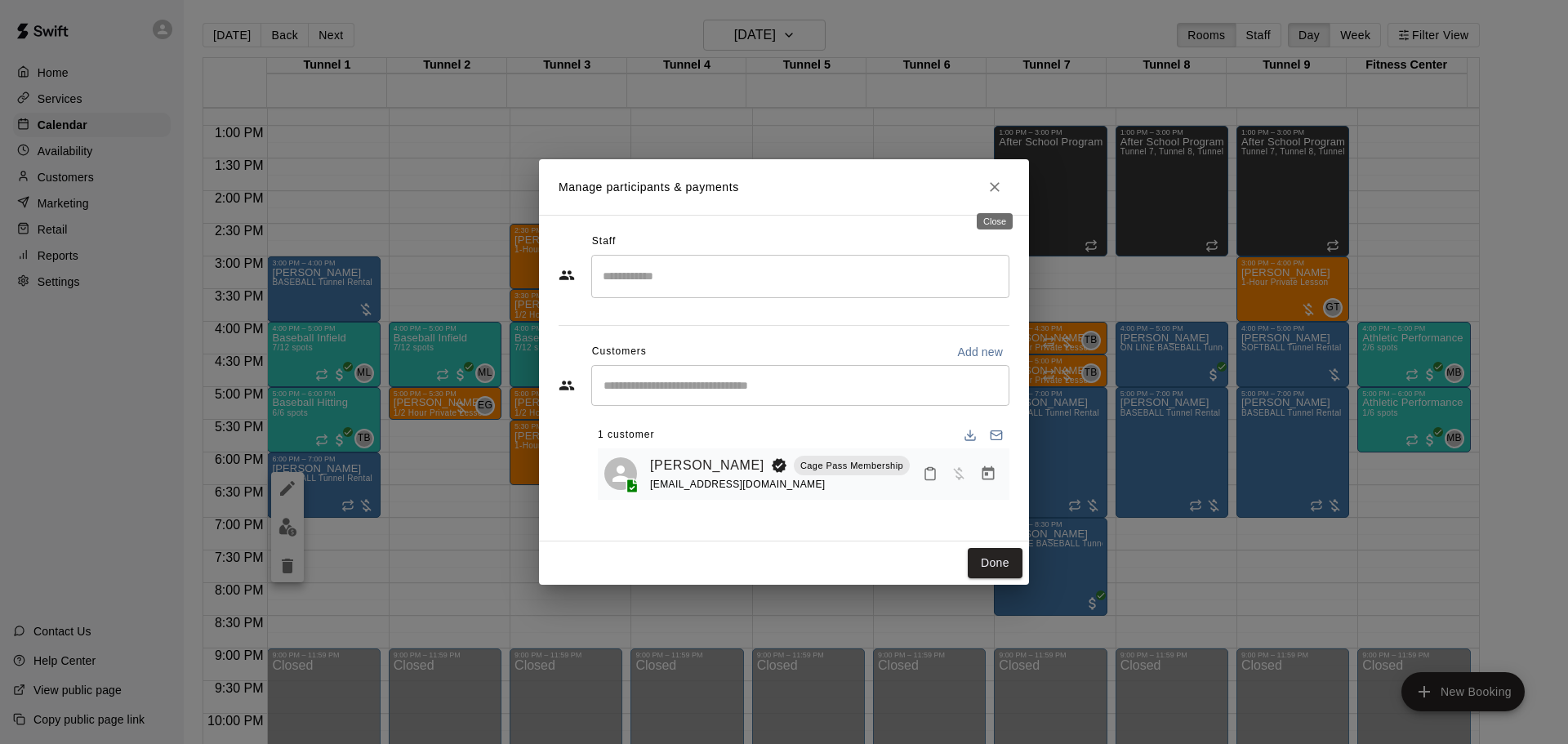
click at [987, 196] on button "Close" at bounding box center [995, 187] width 30 height 30
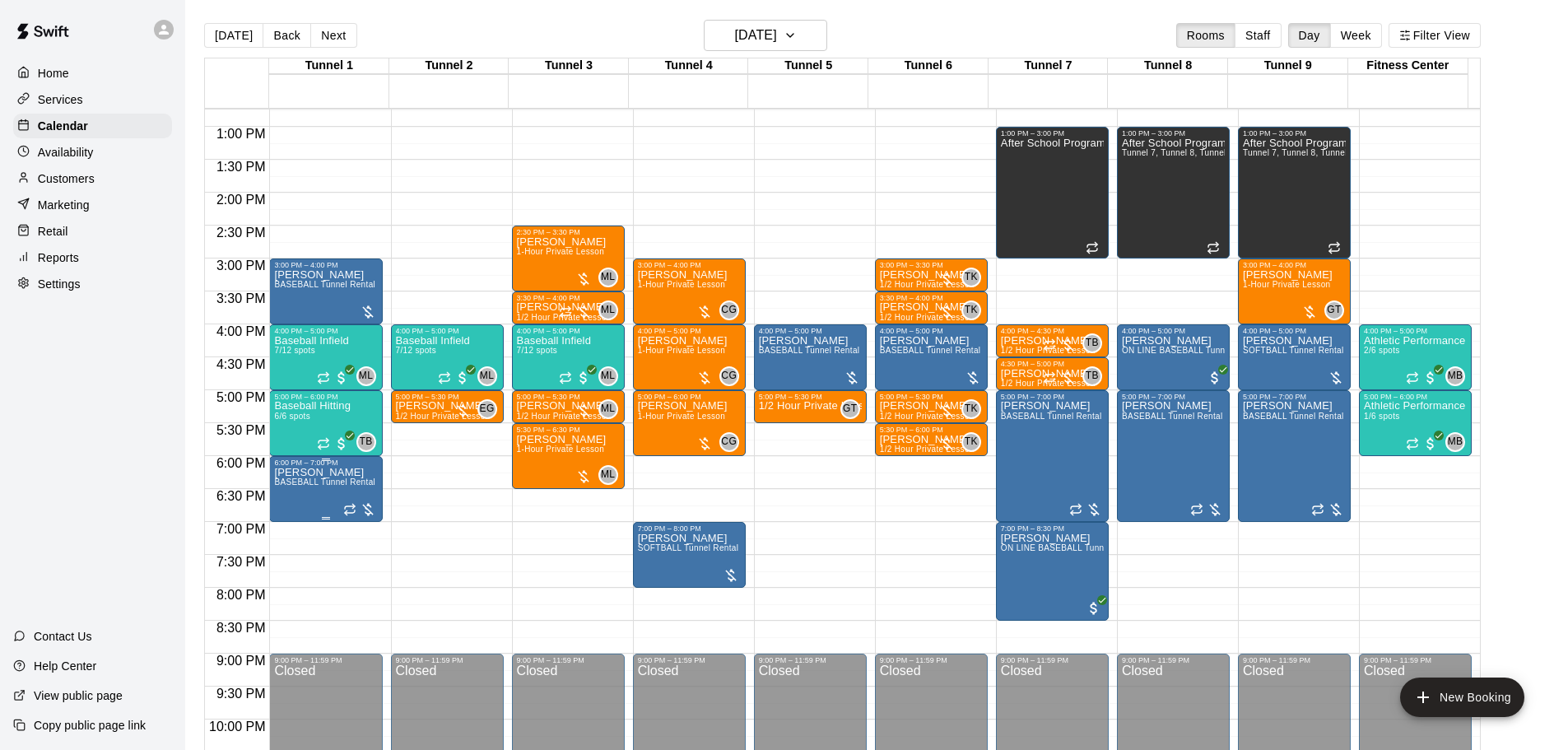
click at [325, 467] on div "6:00 PM – 7:00 PM" at bounding box center [326, 463] width 102 height 8
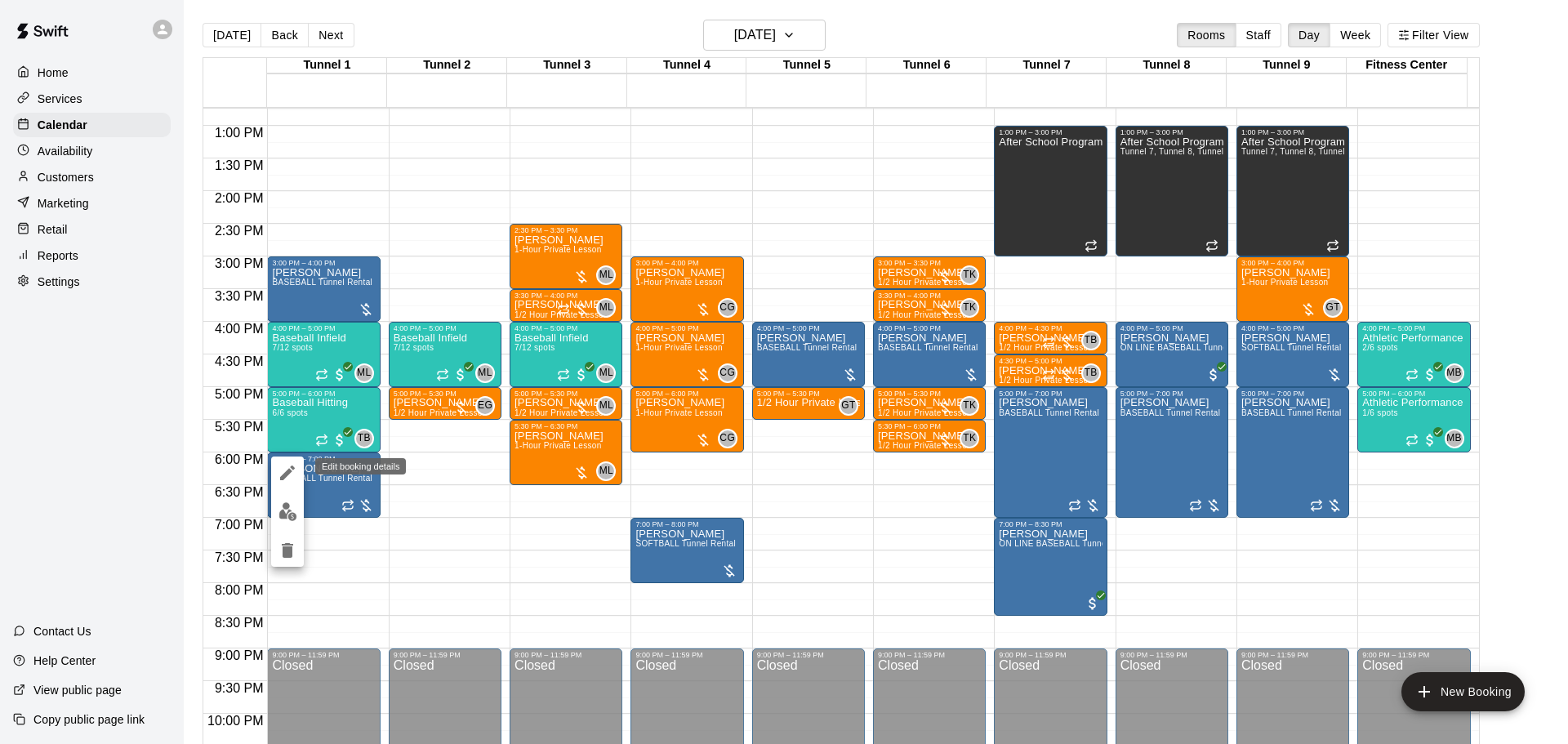
click at [281, 477] on icon "edit" at bounding box center [288, 473] width 15 height 15
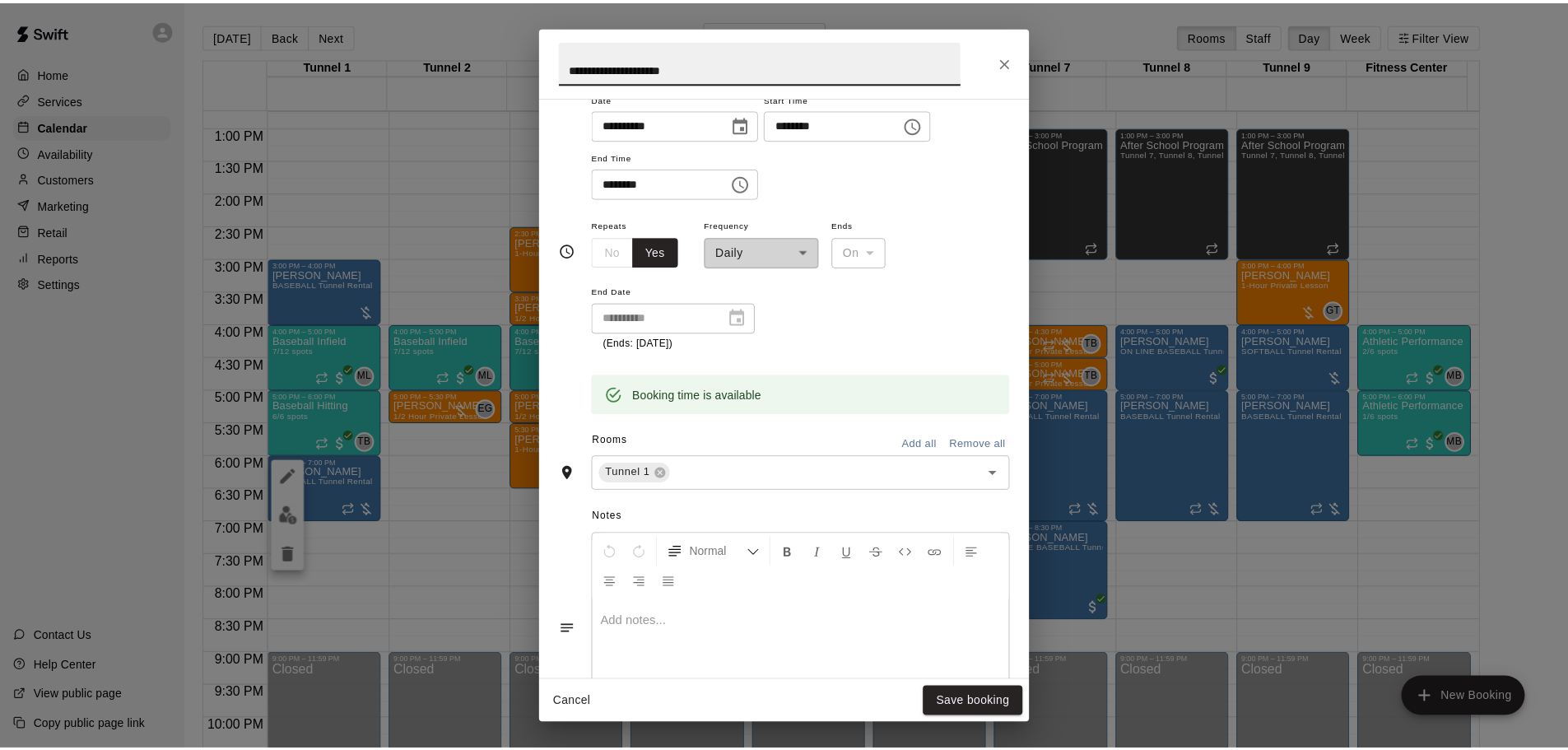
scroll to position [247, 0]
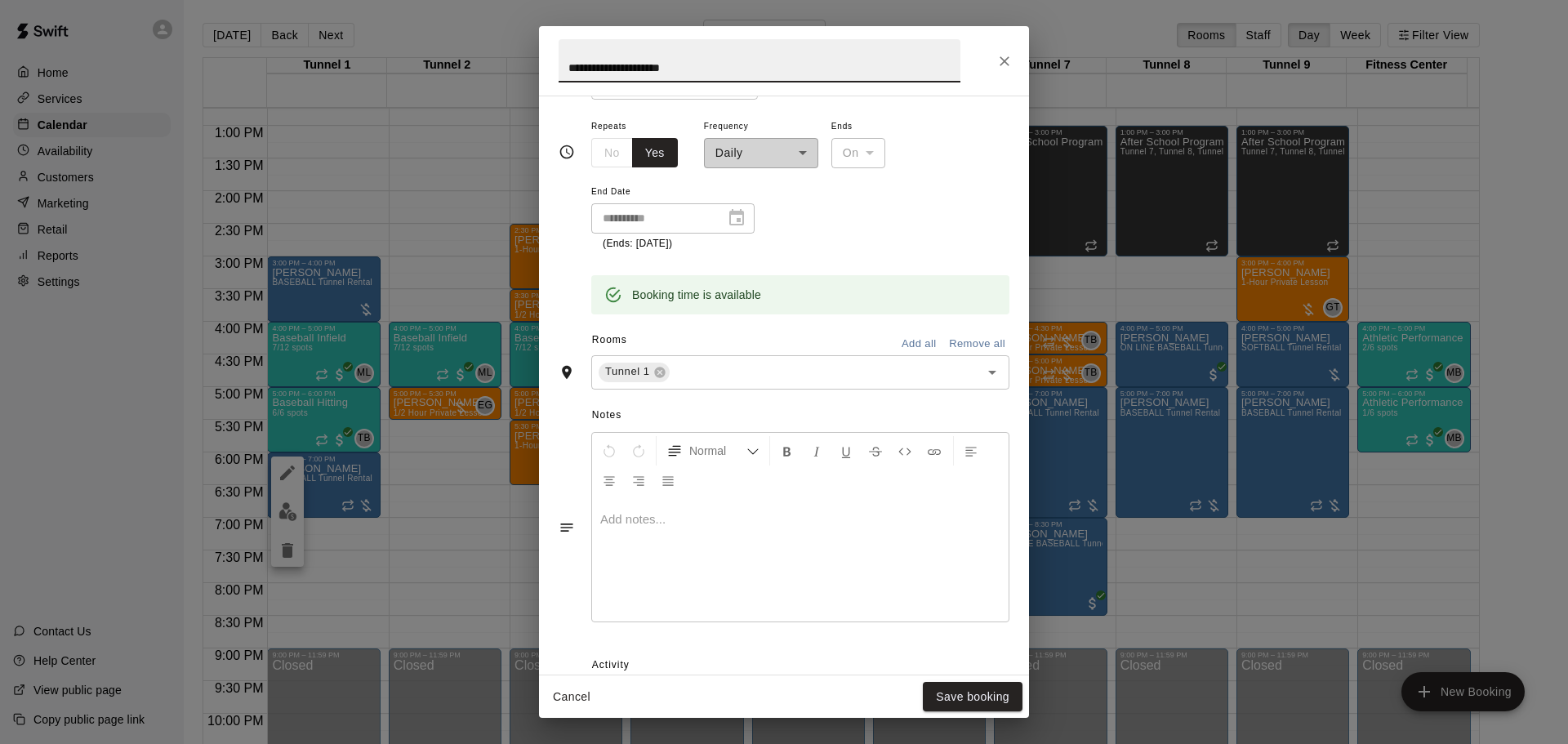
click at [713, 526] on p at bounding box center [800, 519] width 400 height 16
click at [975, 703] on button "Save booking" at bounding box center [973, 697] width 100 height 30
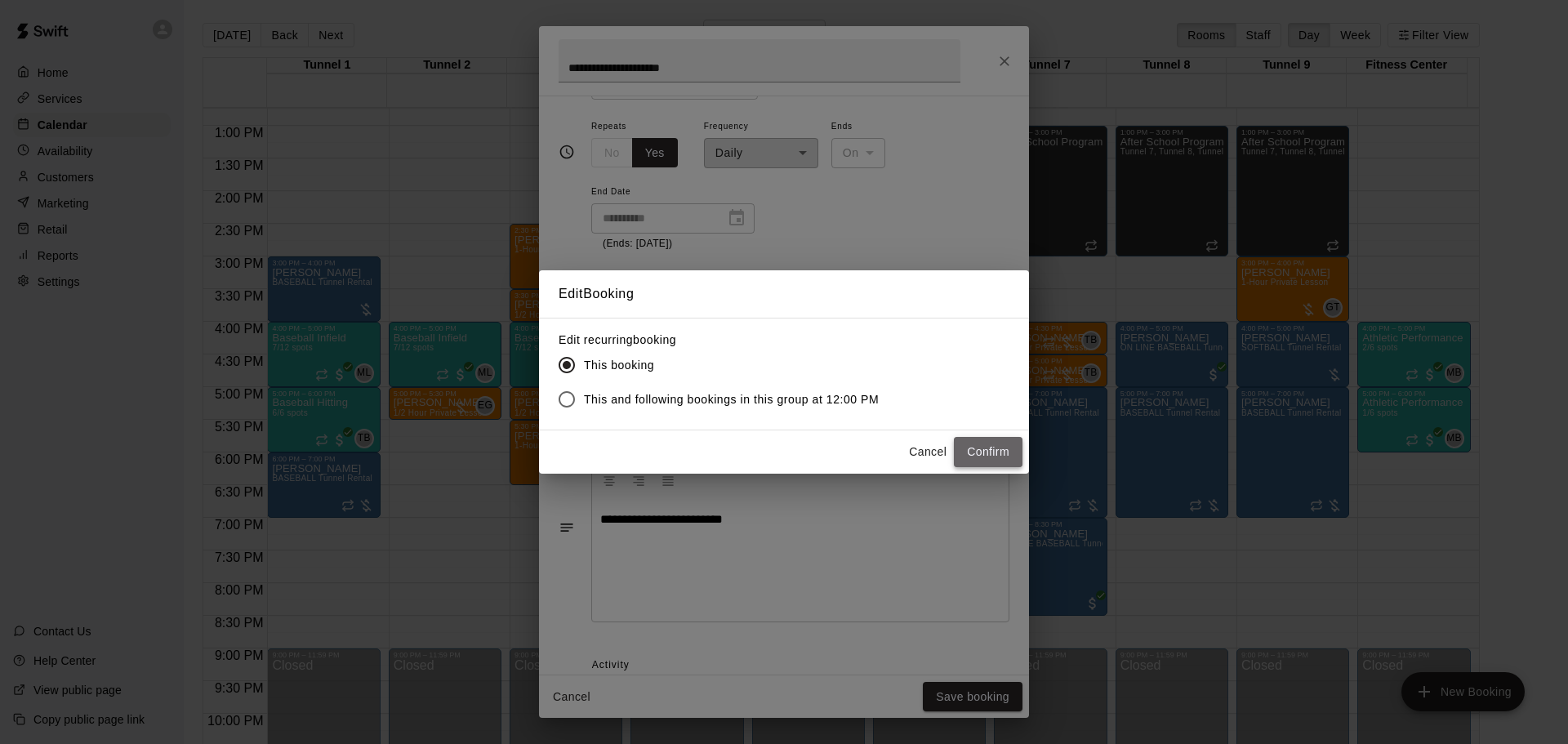
click at [987, 446] on button "Confirm" at bounding box center [988, 452] width 69 height 30
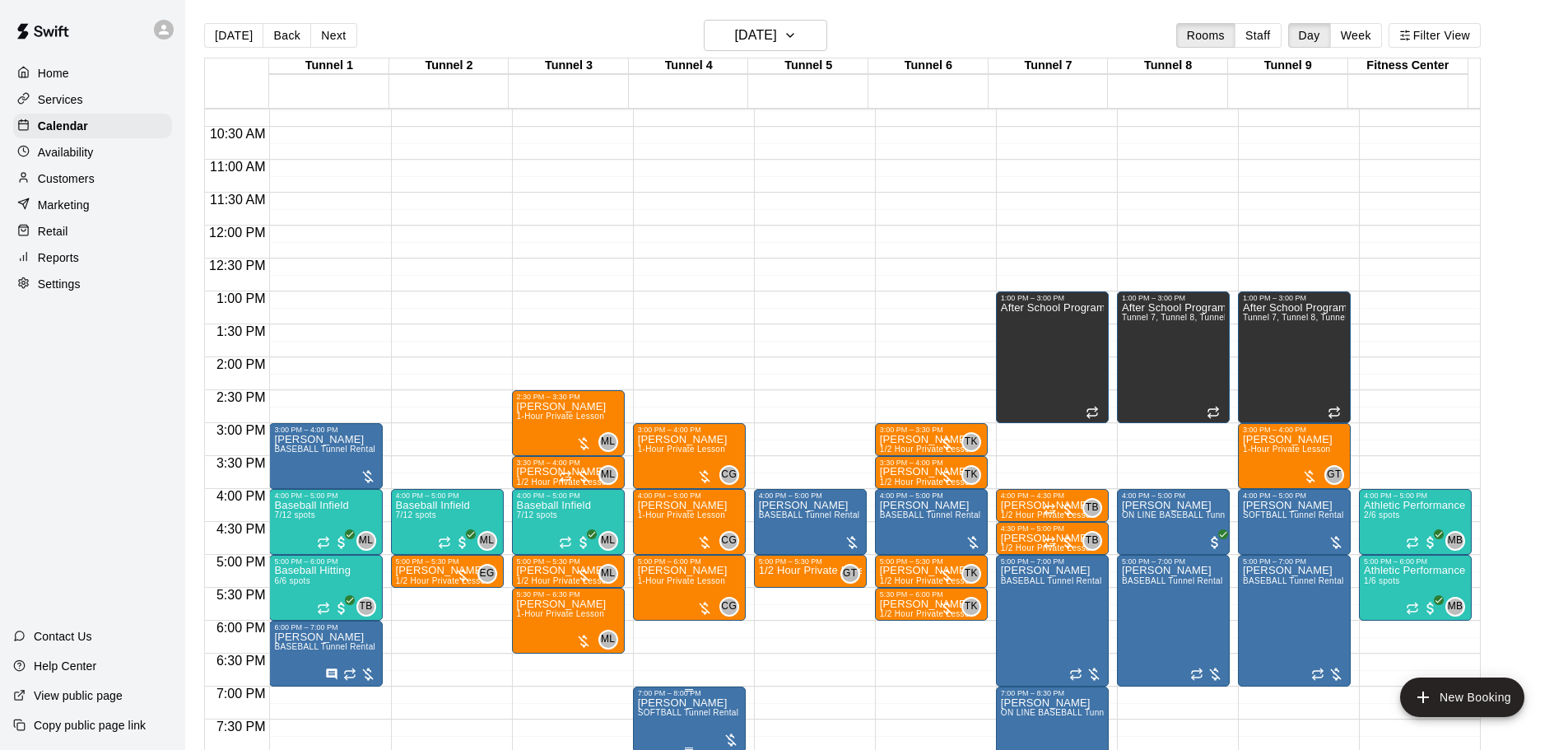
scroll to position [921, 0]
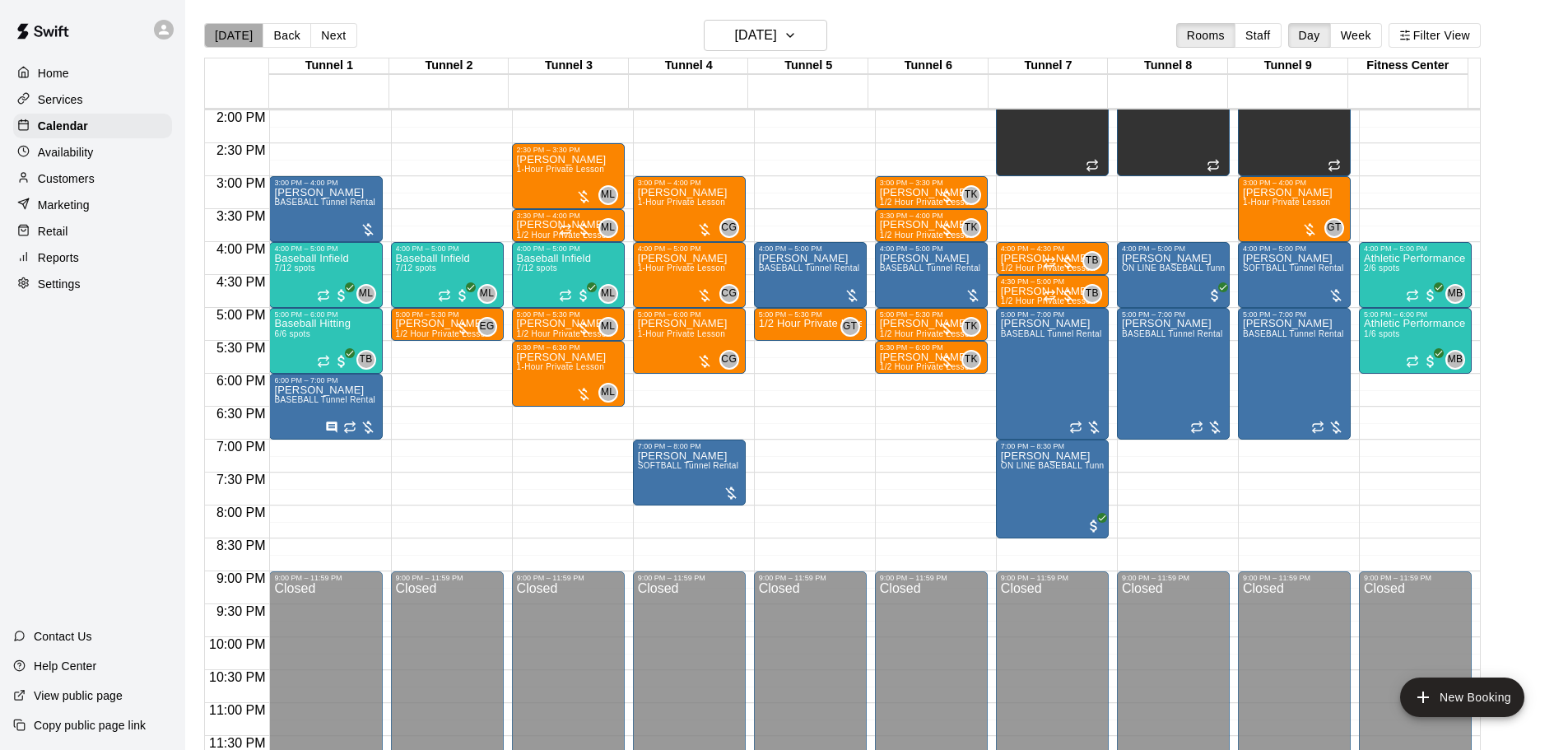
click at [241, 37] on button "[DATE]" at bounding box center [234, 36] width 60 height 25
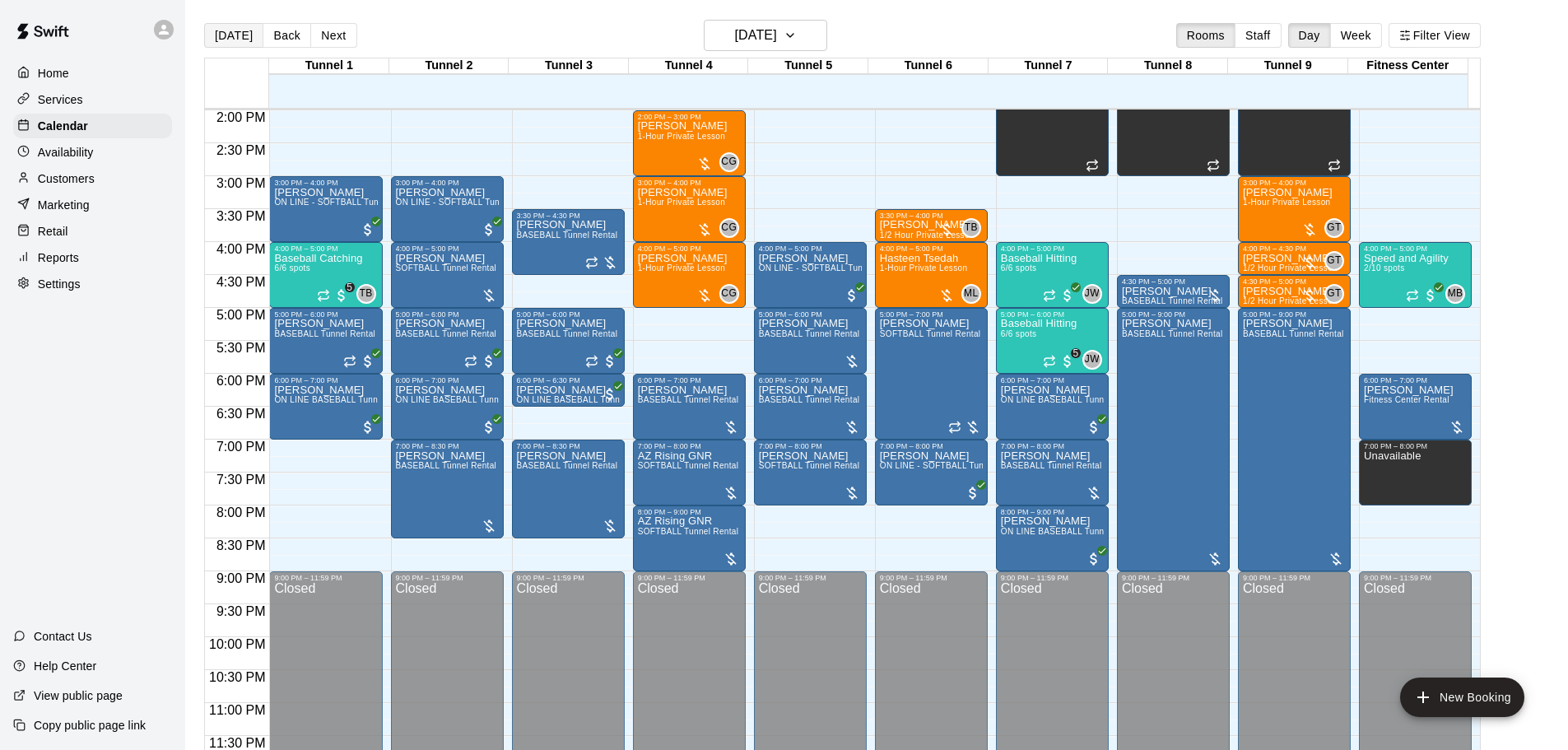
click at [227, 24] on button "[DATE]" at bounding box center [234, 36] width 60 height 25
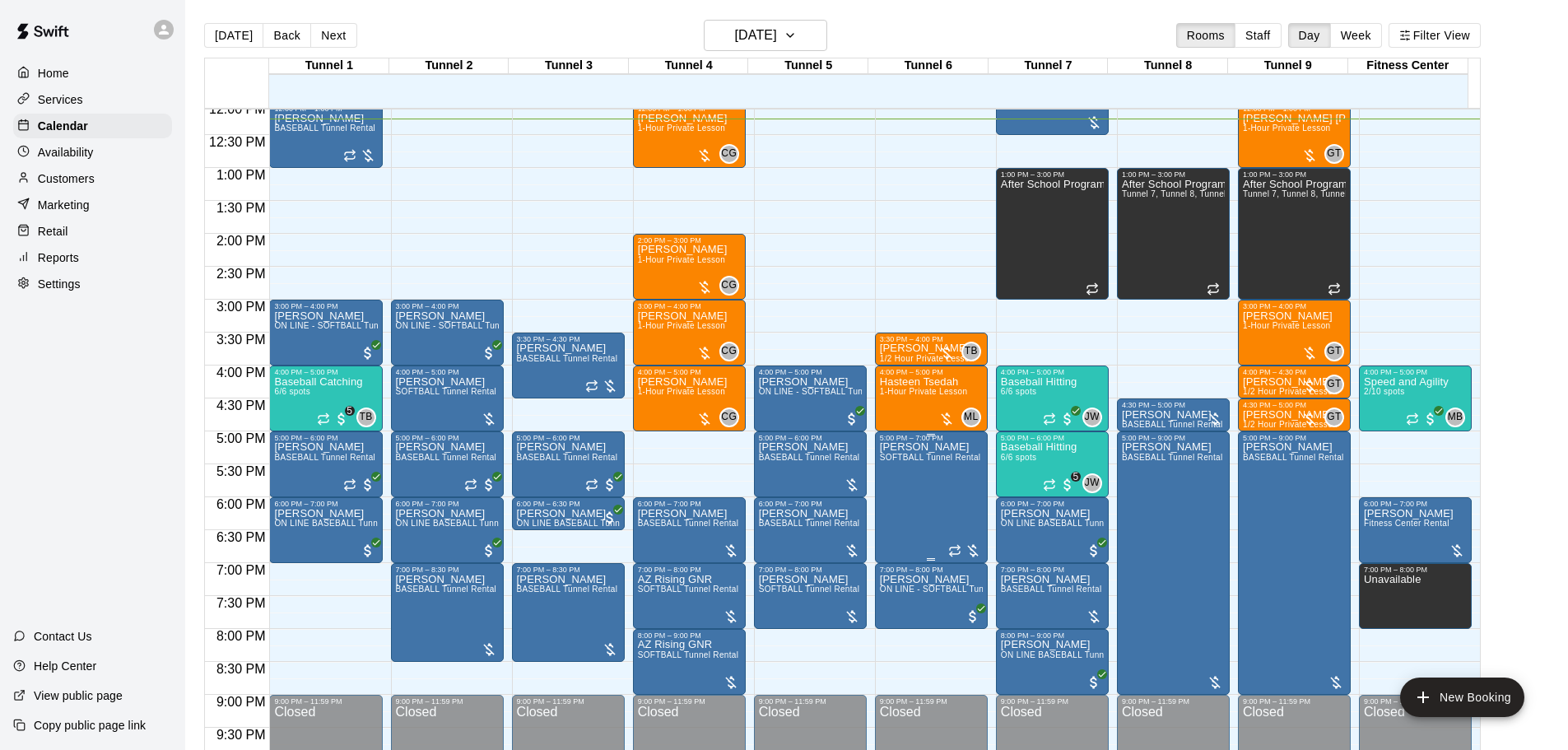
scroll to position [923, 0]
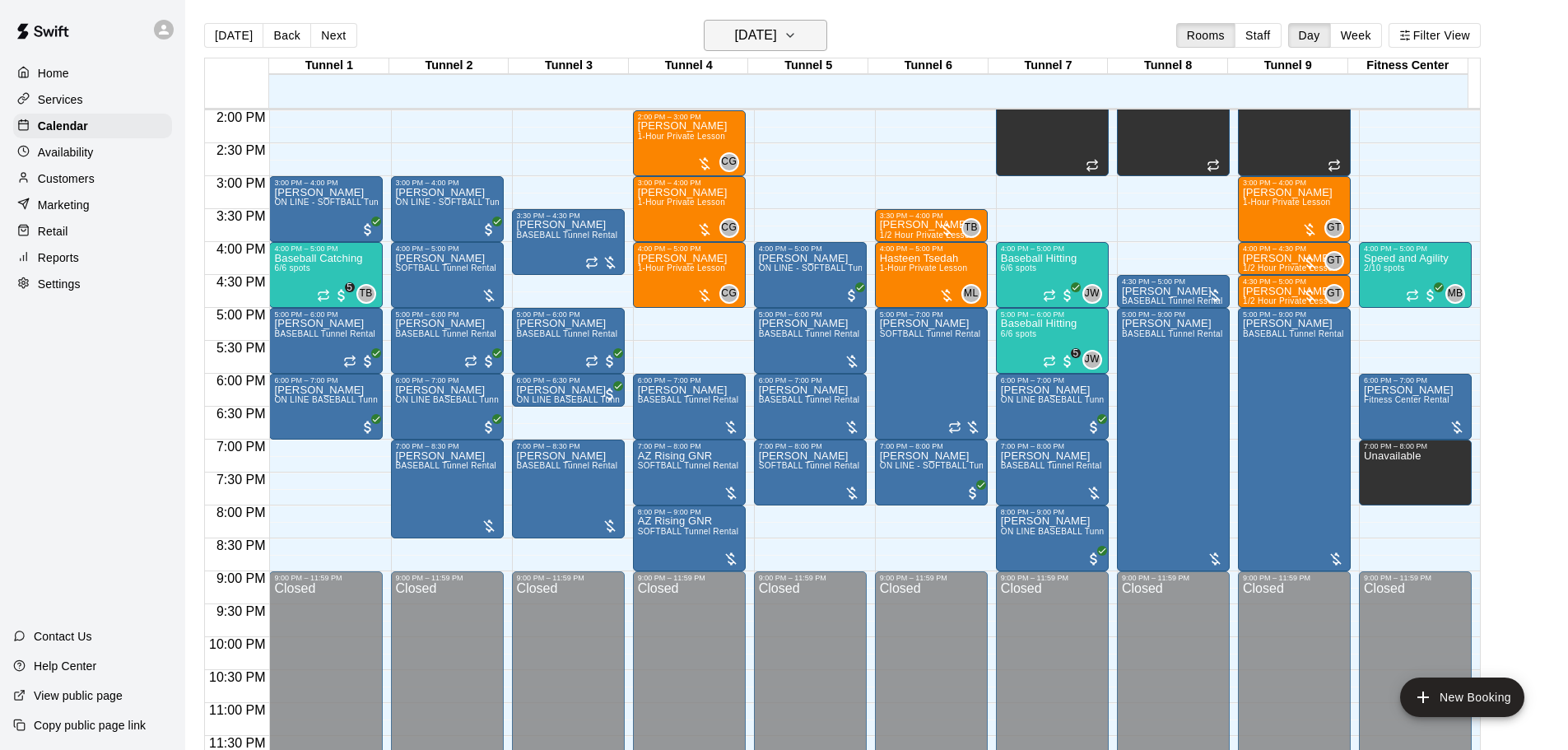
click at [774, 30] on h6 "[DATE]" at bounding box center [755, 36] width 42 height 23
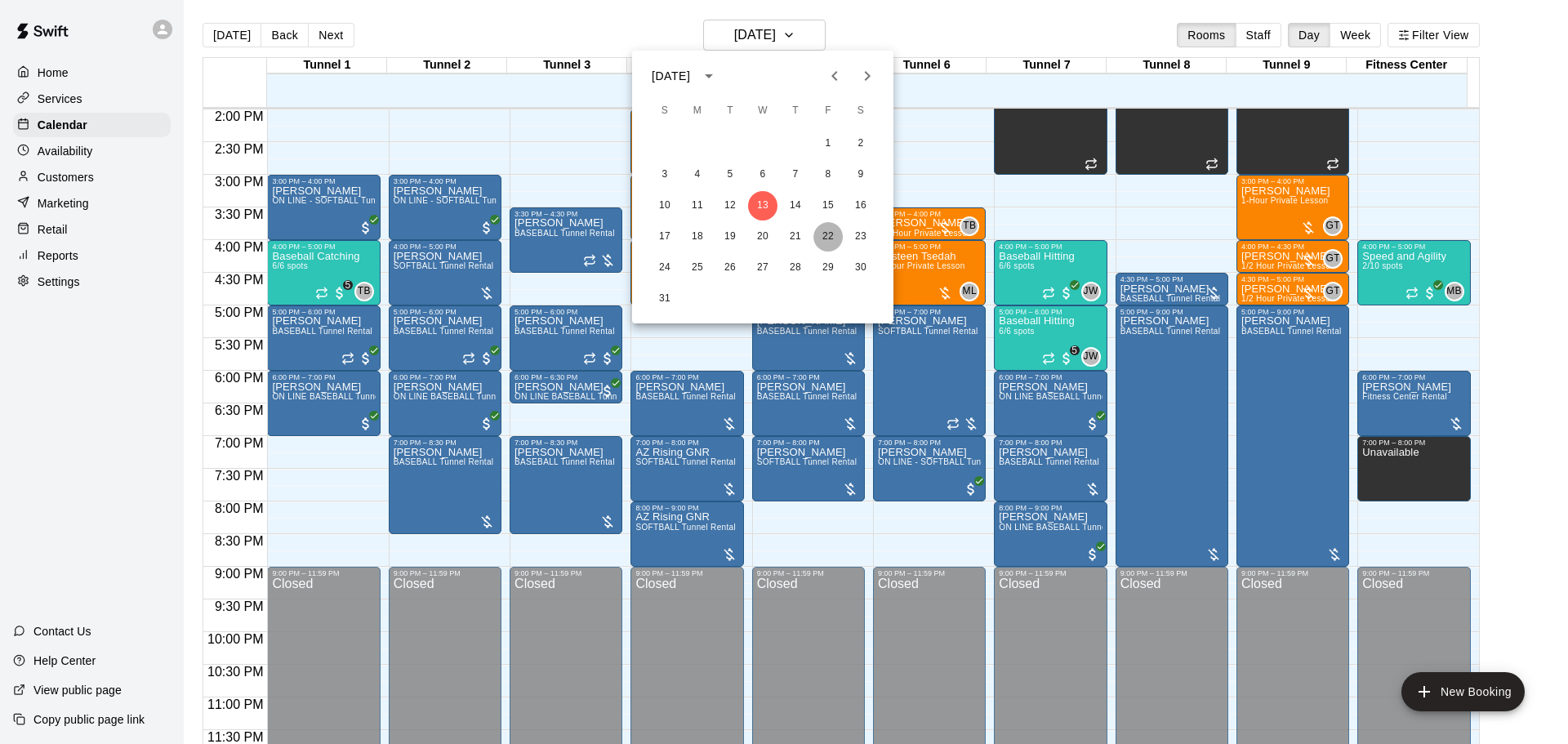
click at [823, 239] on button "22" at bounding box center [828, 237] width 30 height 30
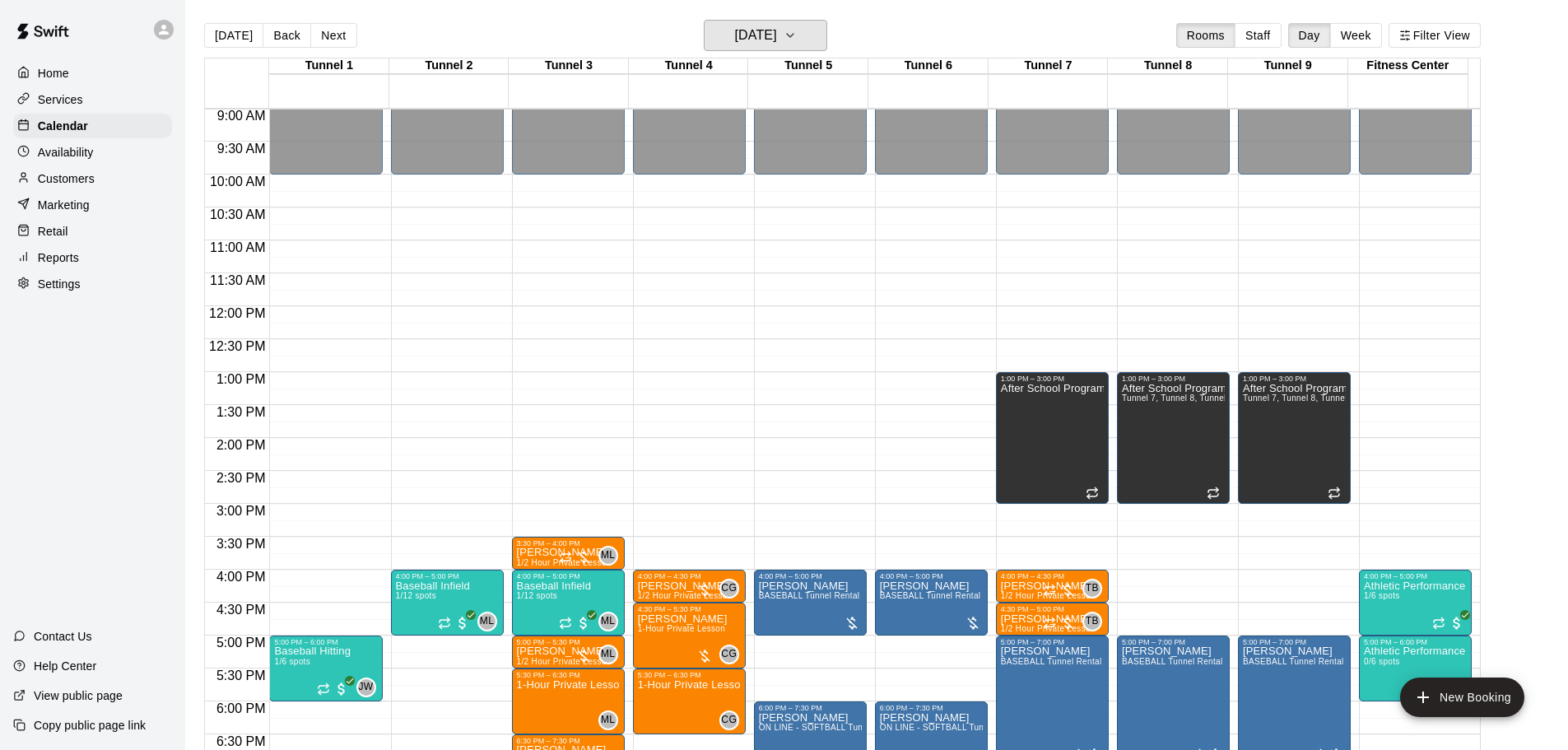
scroll to position [758, 0]
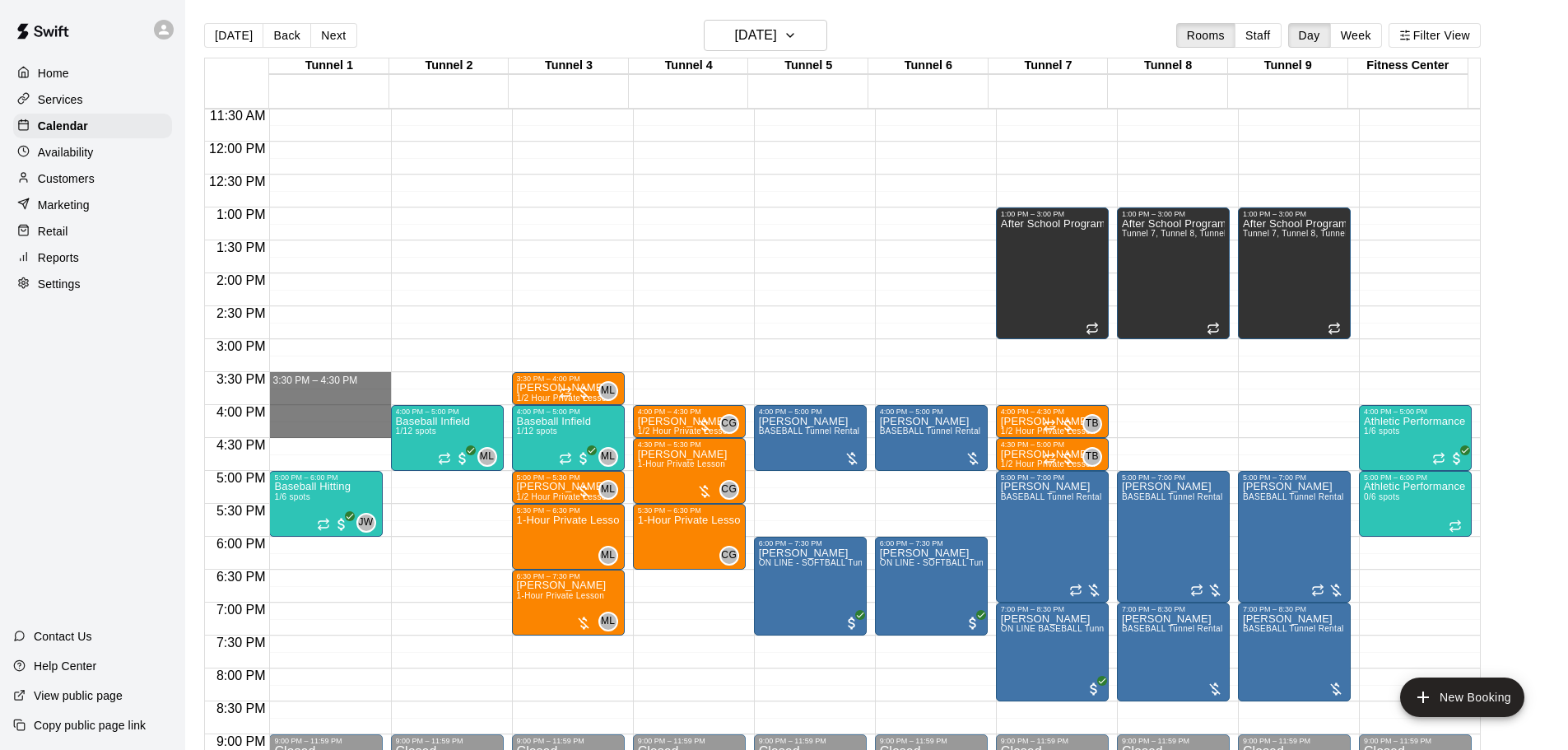
drag, startPoint x: 329, startPoint y: 377, endPoint x: 331, endPoint y: 428, distance: 51.0
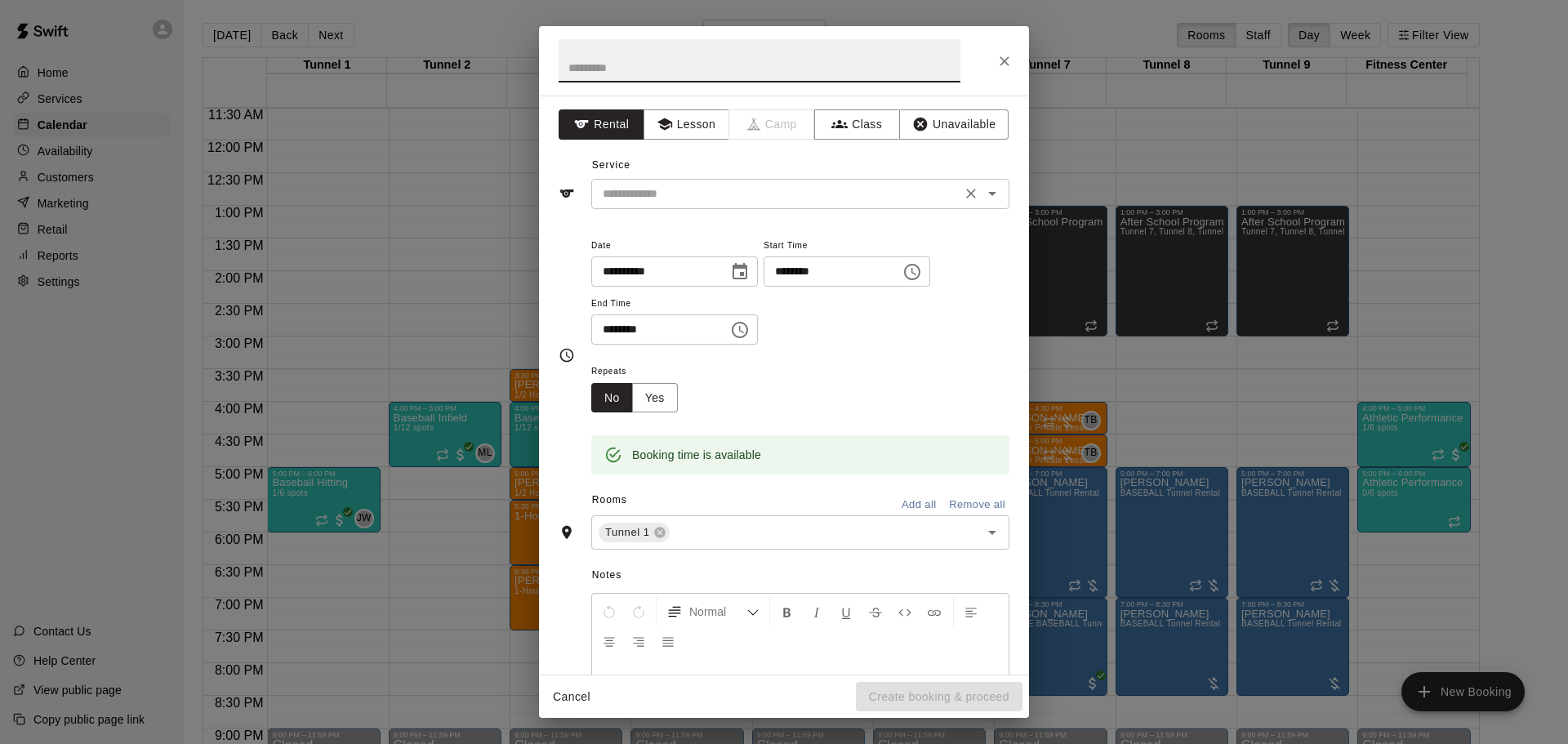
click at [757, 200] on input "text" at bounding box center [776, 194] width 360 height 21
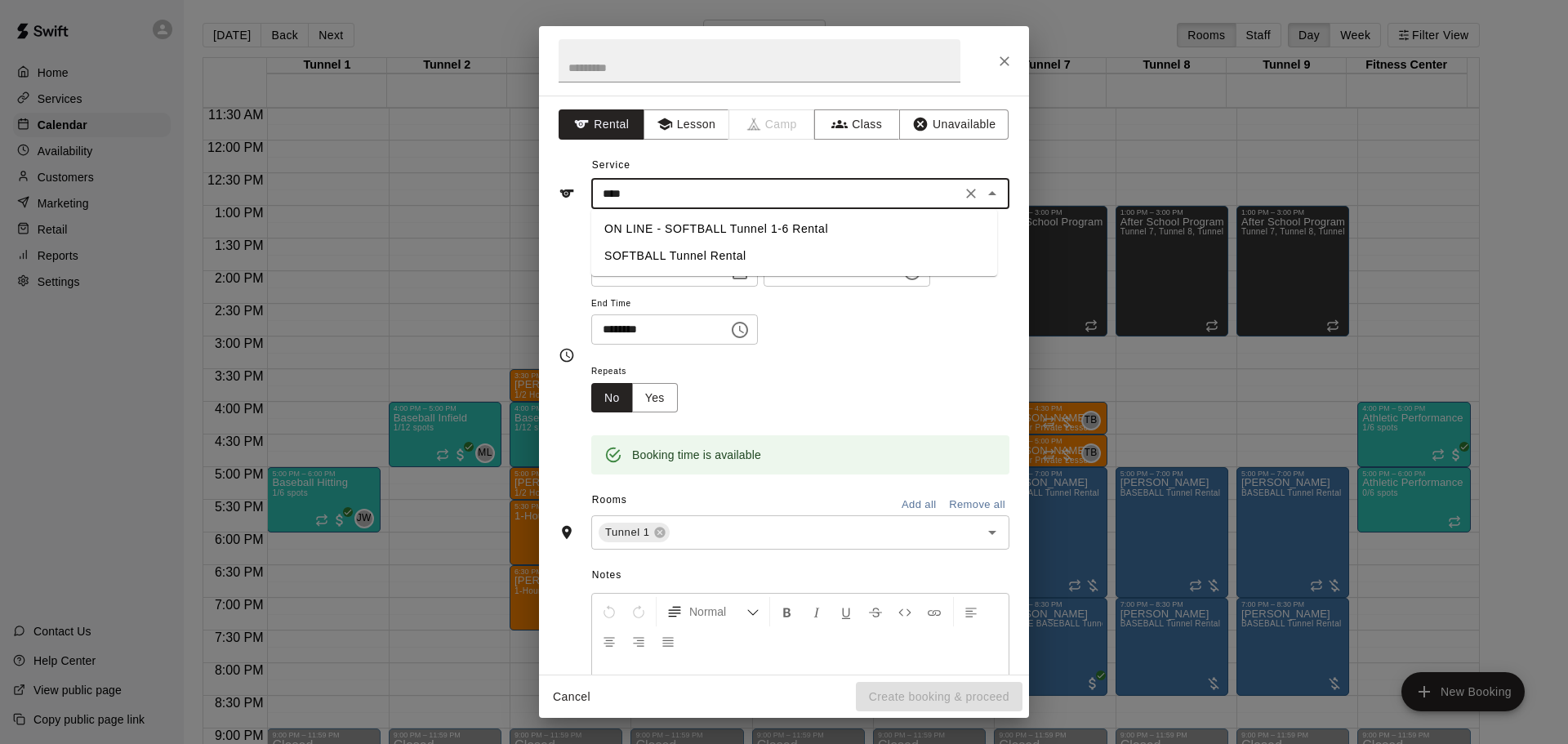
click at [665, 261] on li "SOFTBALL Tunnel Rental" at bounding box center [794, 256] width 406 height 27
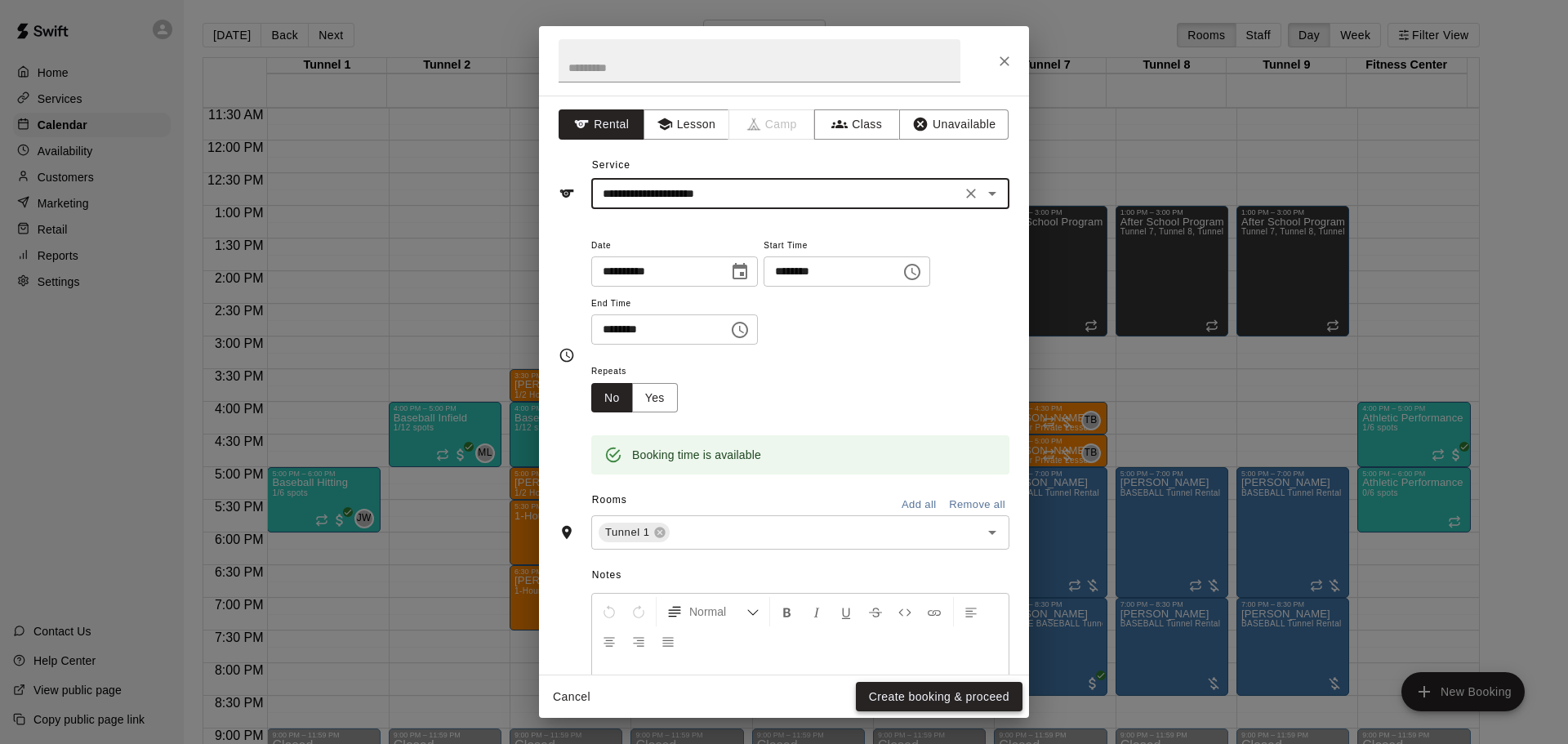
type input "**********"
click at [932, 694] on button "Create booking & proceed" at bounding box center [939, 697] width 166 height 30
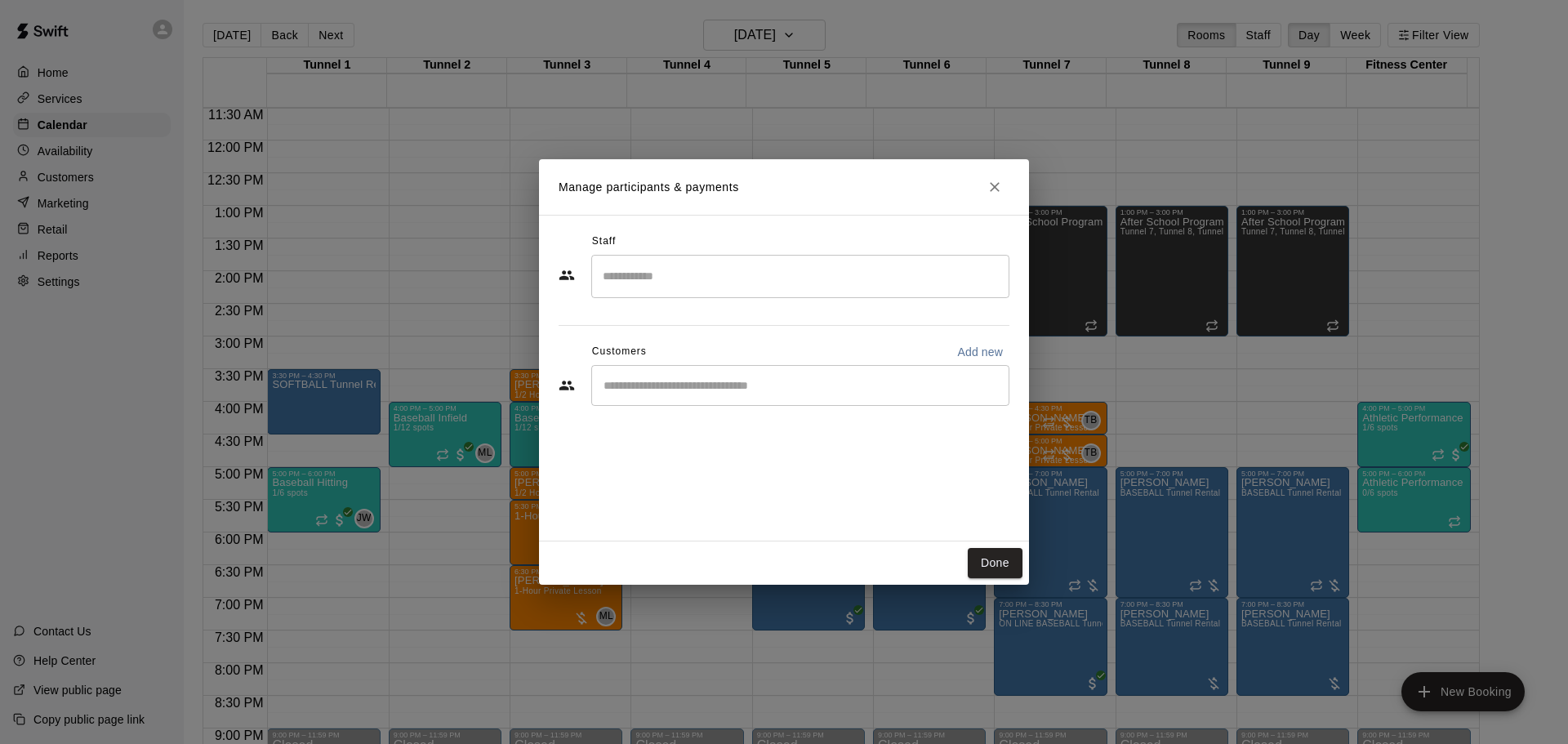
click at [738, 395] on div "​" at bounding box center [800, 386] width 418 height 41
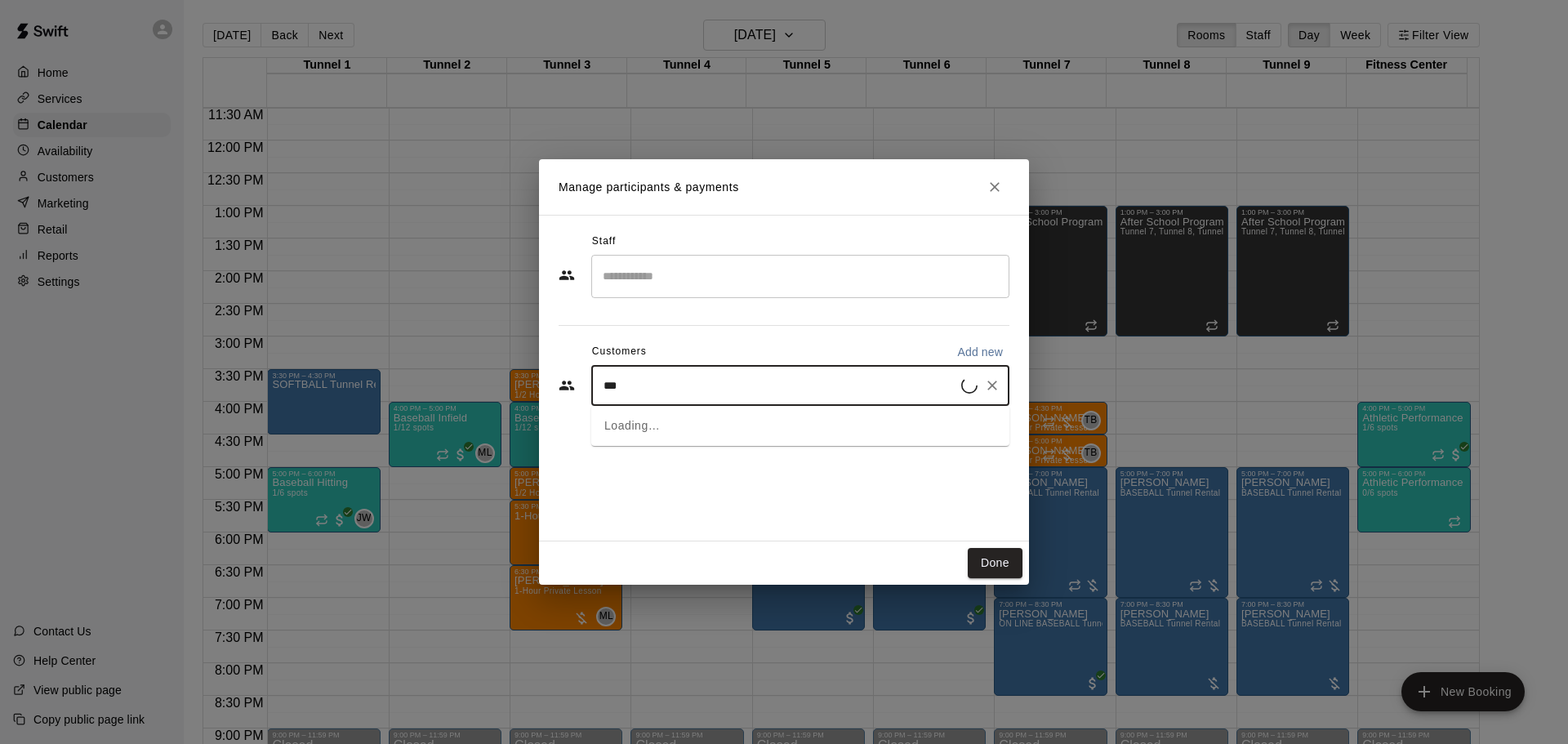
type input "****"
click at [734, 427] on p "Annual MVP Membership" at bounding box center [786, 422] width 109 height 14
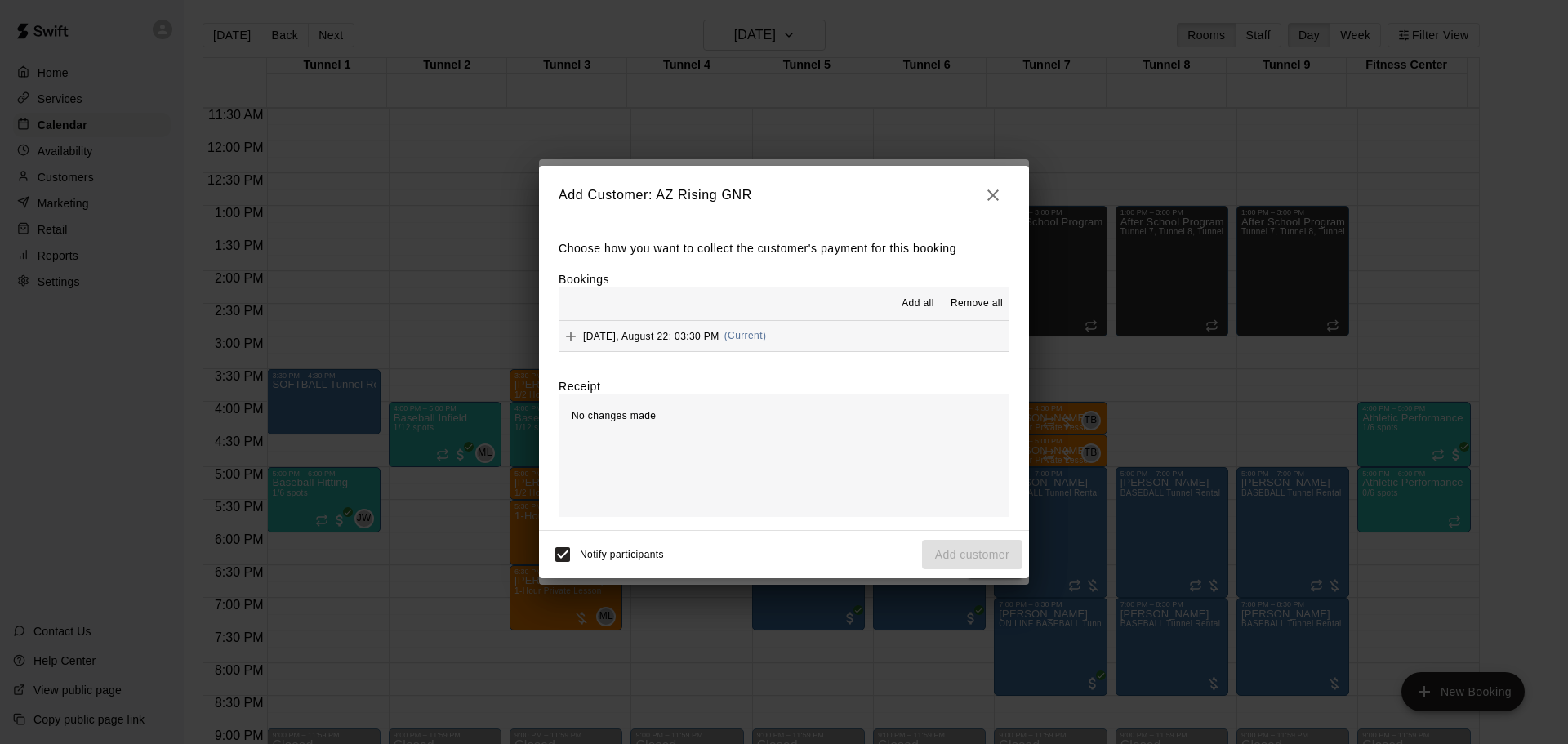
drag, startPoint x: 665, startPoint y: 341, endPoint x: 676, endPoint y: 348, distance: 13.0
click at [666, 341] on span "Friday, August 22: 03:30 PM" at bounding box center [651, 335] width 136 height 11
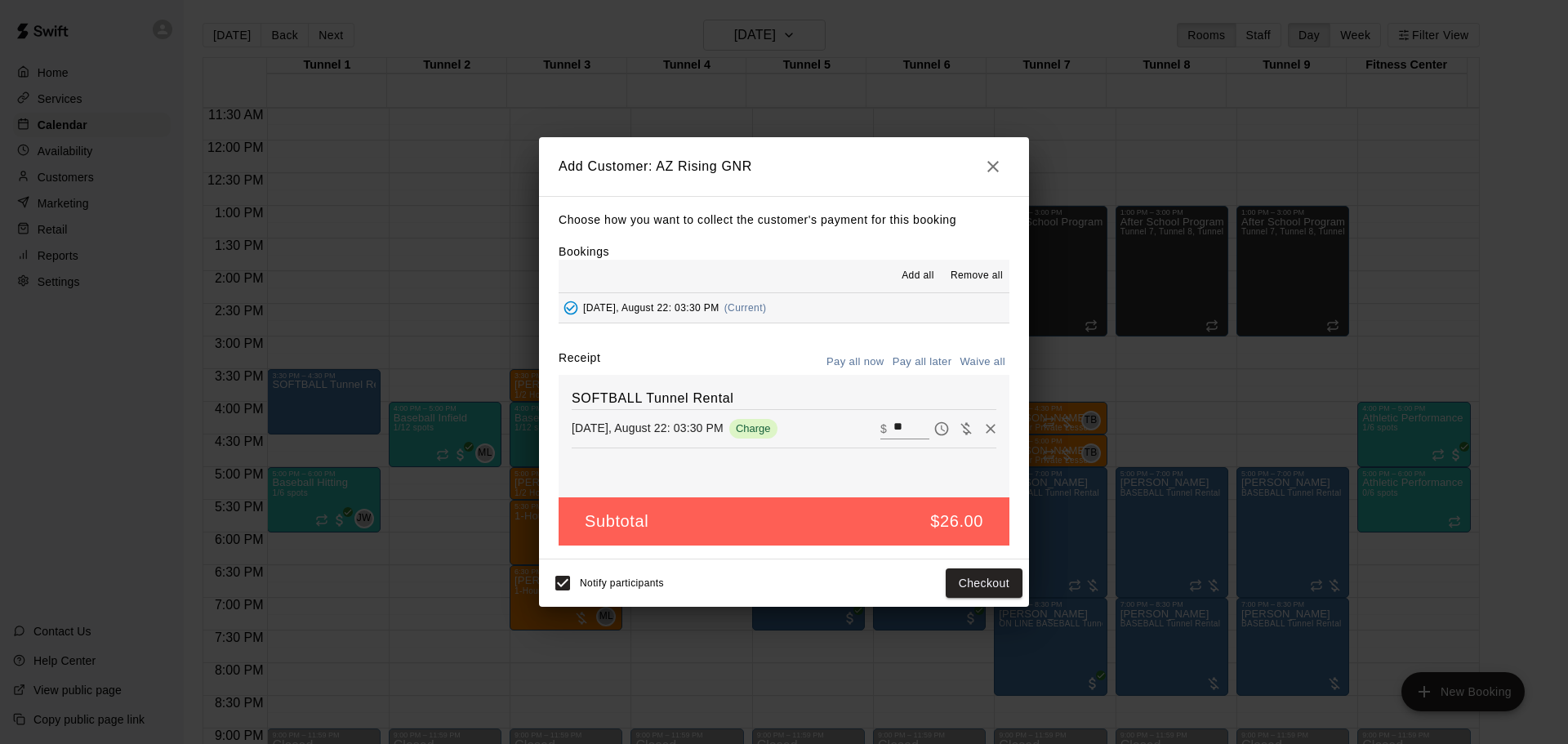
click at [912, 366] on button "Pay all later" at bounding box center [923, 362] width 68 height 25
click at [962, 585] on button "Add customer" at bounding box center [972, 583] width 101 height 30
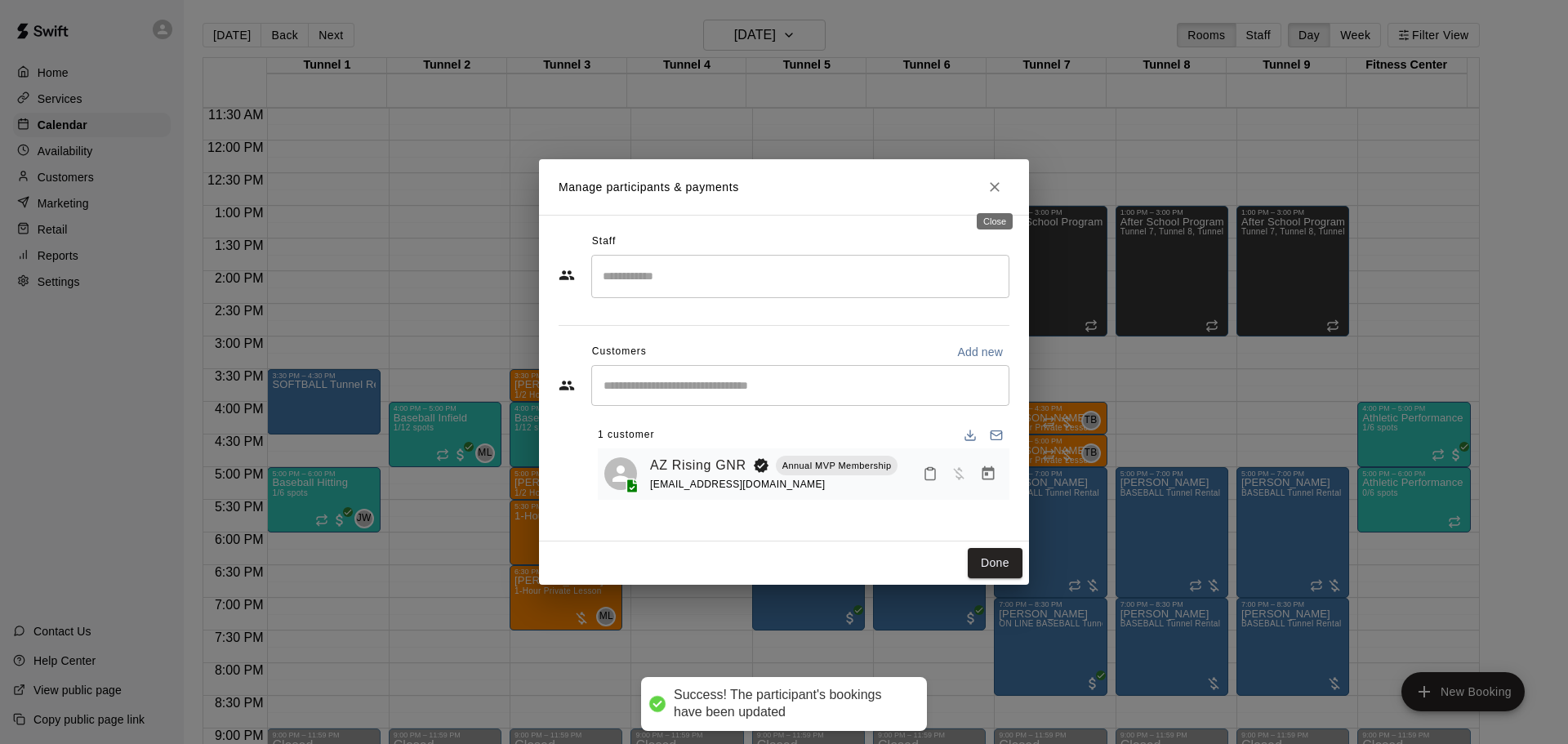
click at [996, 192] on icon "Close" at bounding box center [995, 187] width 16 height 16
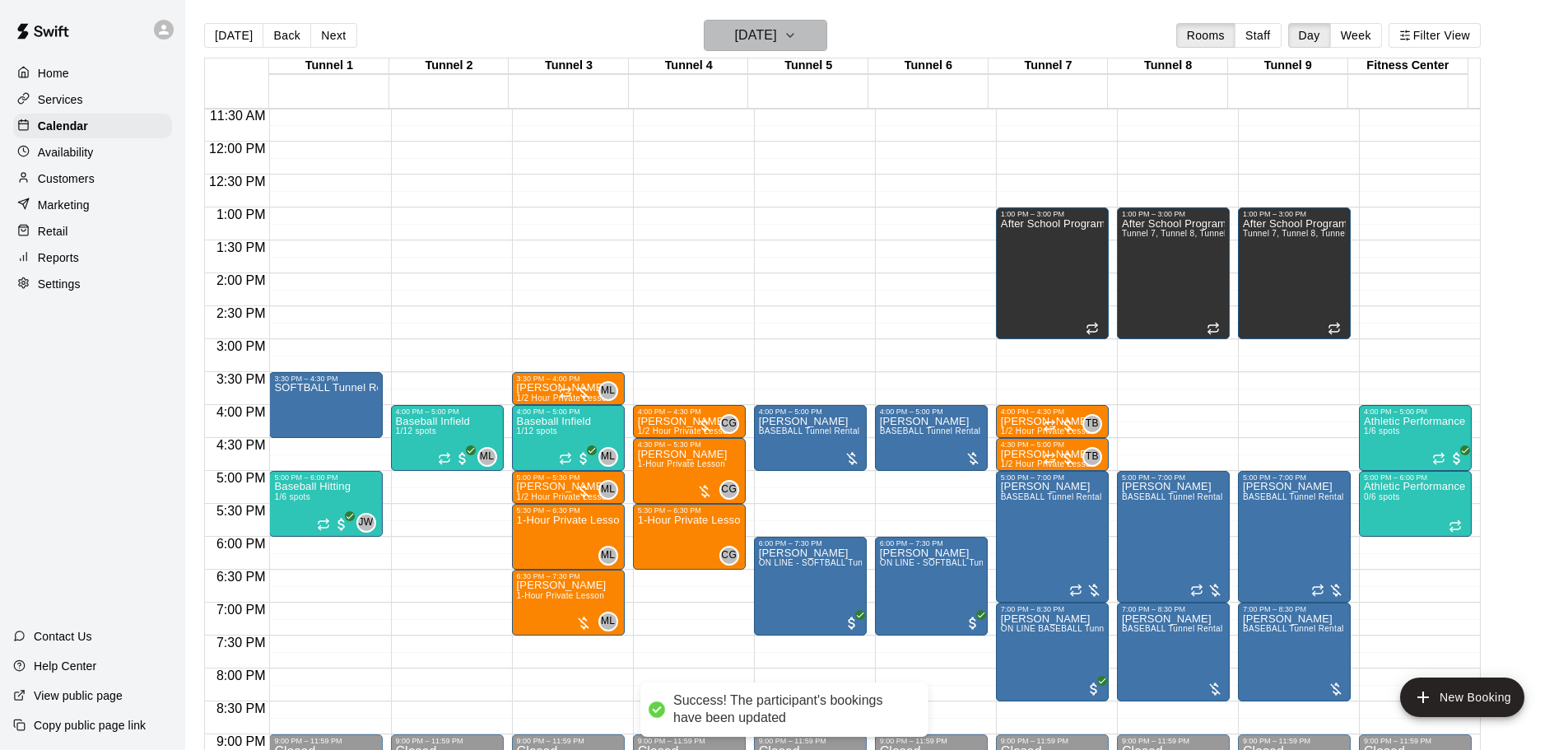
click at [800, 45] on button "Friday Aug 22" at bounding box center [765, 36] width 123 height 31
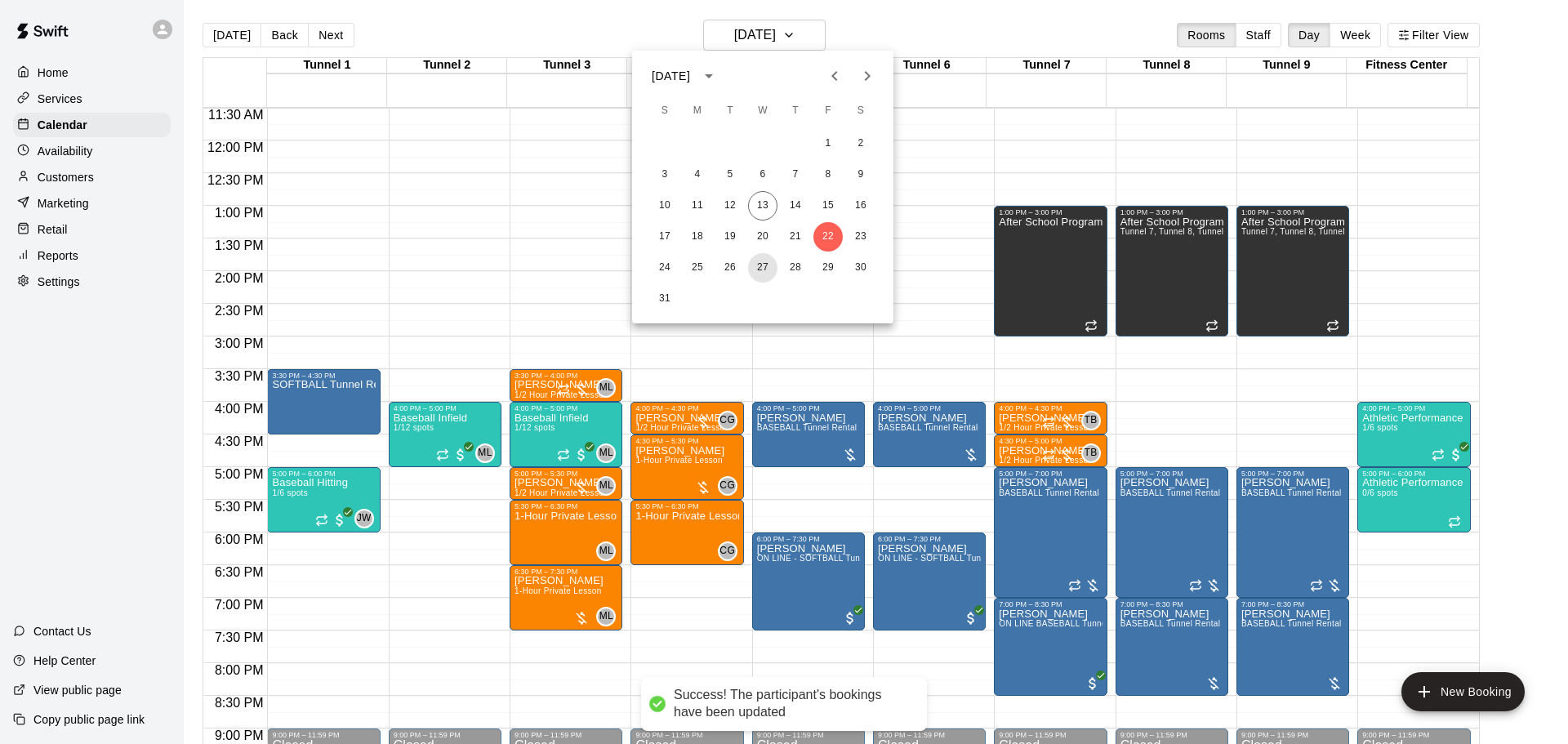
click at [754, 267] on button "27" at bounding box center [763, 268] width 30 height 30
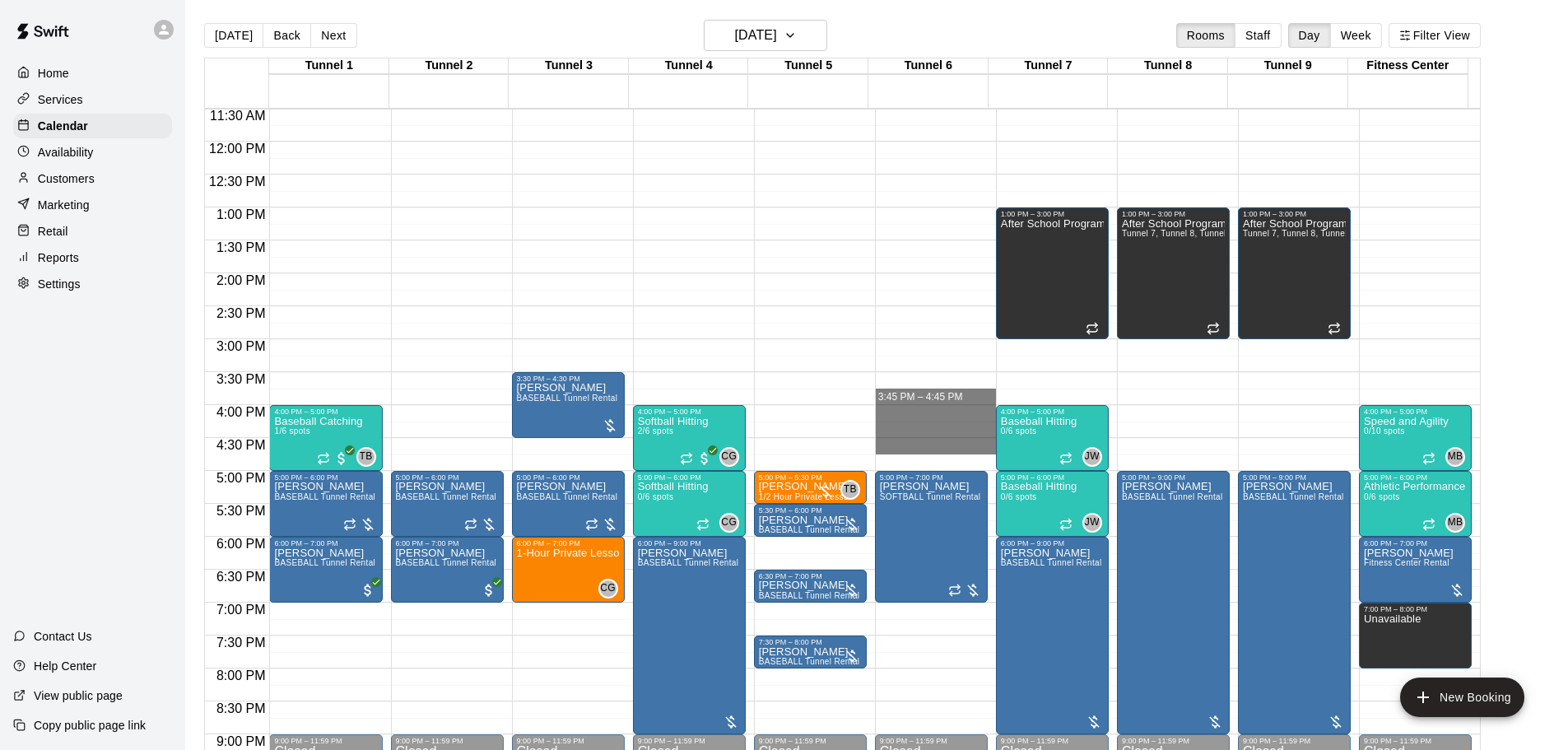
drag, startPoint x: 961, startPoint y: 403, endPoint x: 965, endPoint y: 445, distance: 42.2
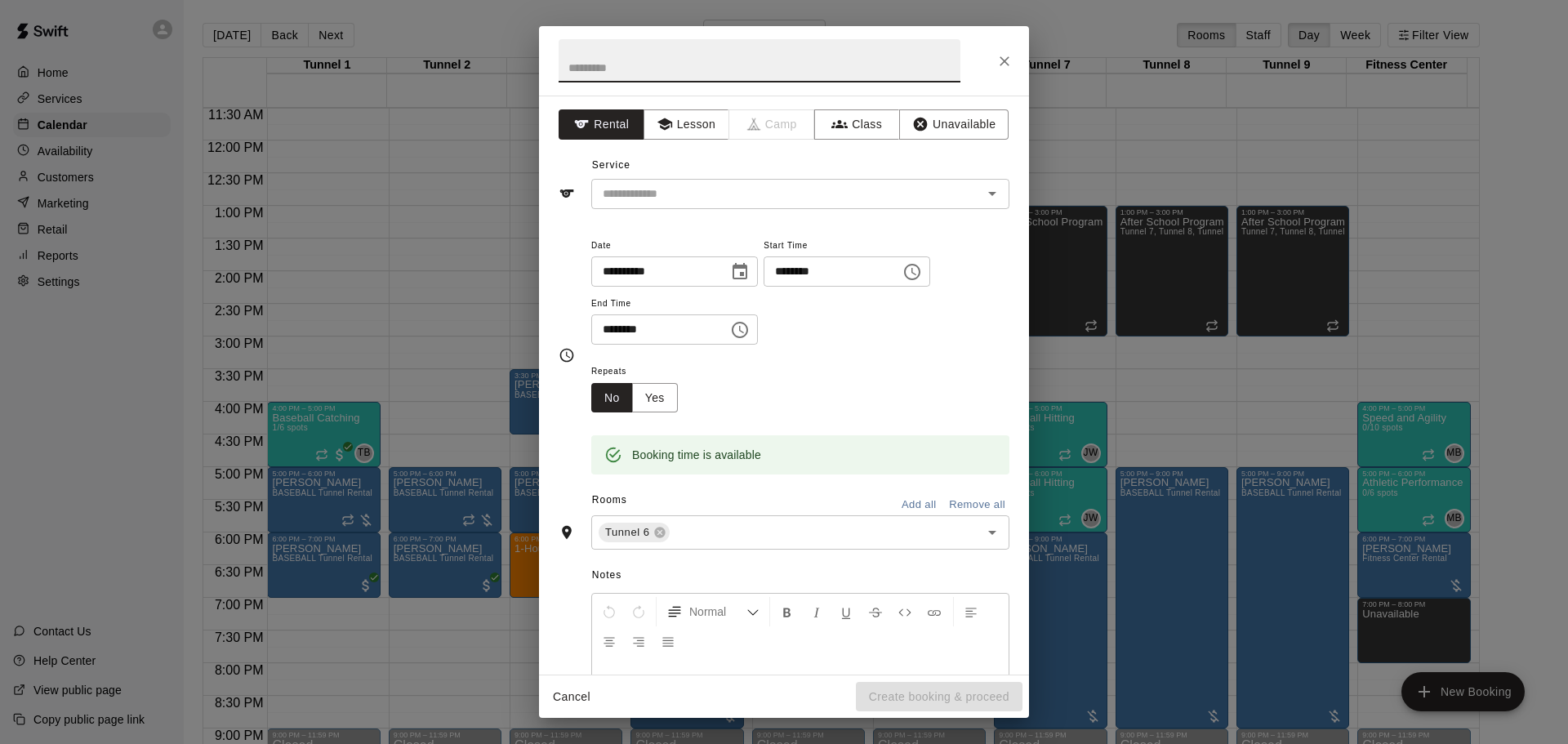
click at [1014, 57] on button "Close" at bounding box center [1005, 62] width 30 height 30
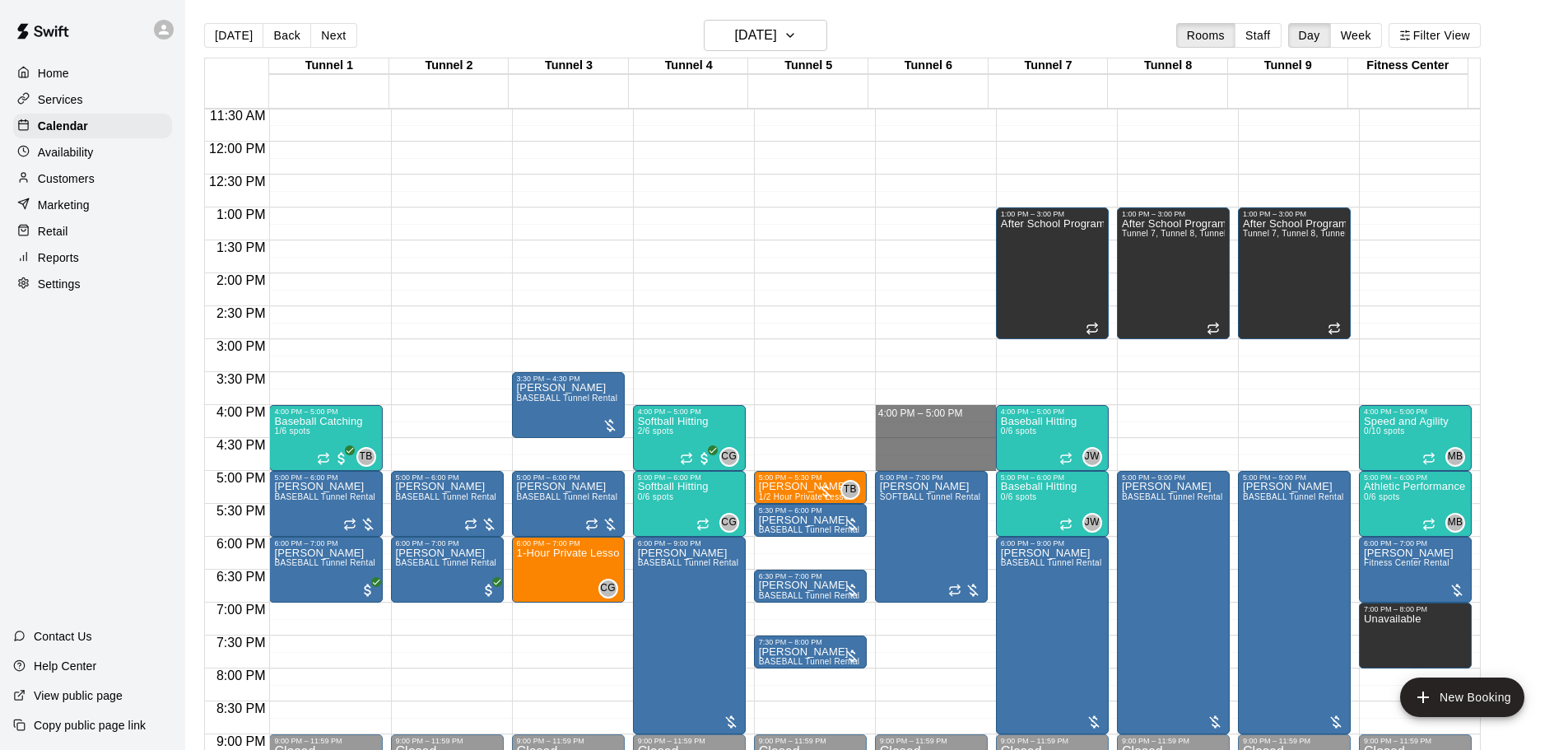
drag, startPoint x: 918, startPoint y: 408, endPoint x: 918, endPoint y: 468, distance: 60.0
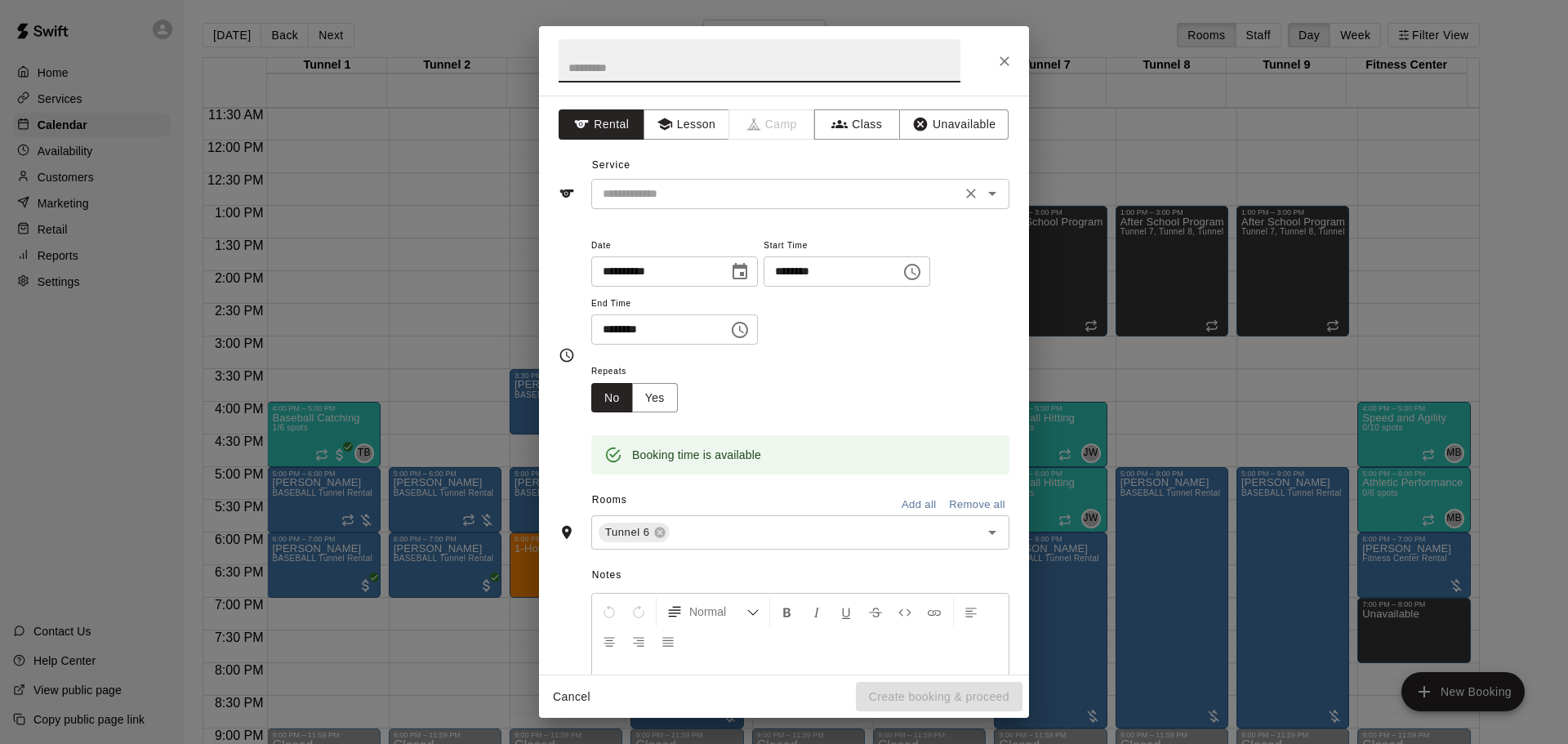
click at [646, 198] on input "text" at bounding box center [776, 194] width 360 height 21
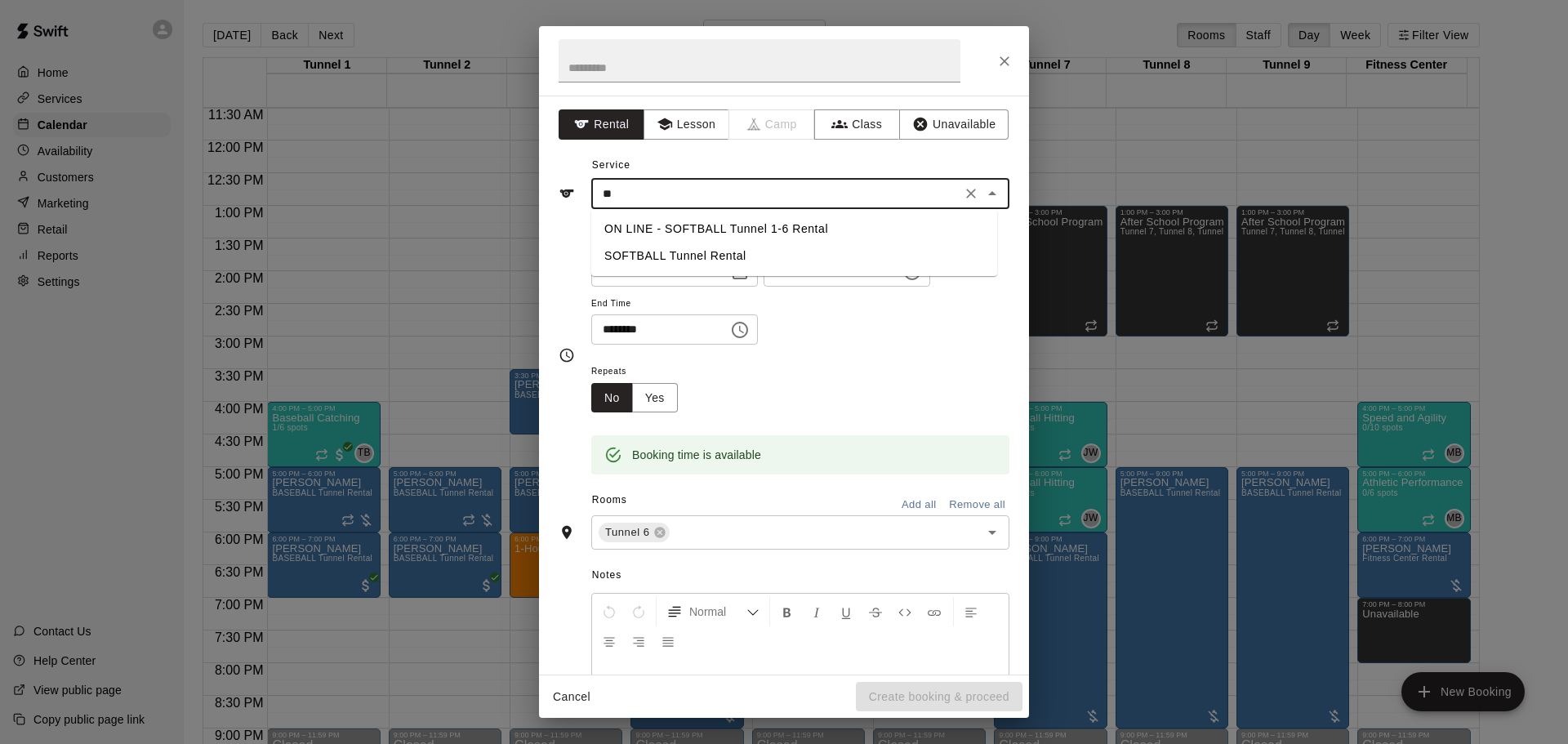
click at [685, 262] on li "SOFTBALL Tunnel Rental" at bounding box center [794, 256] width 406 height 27
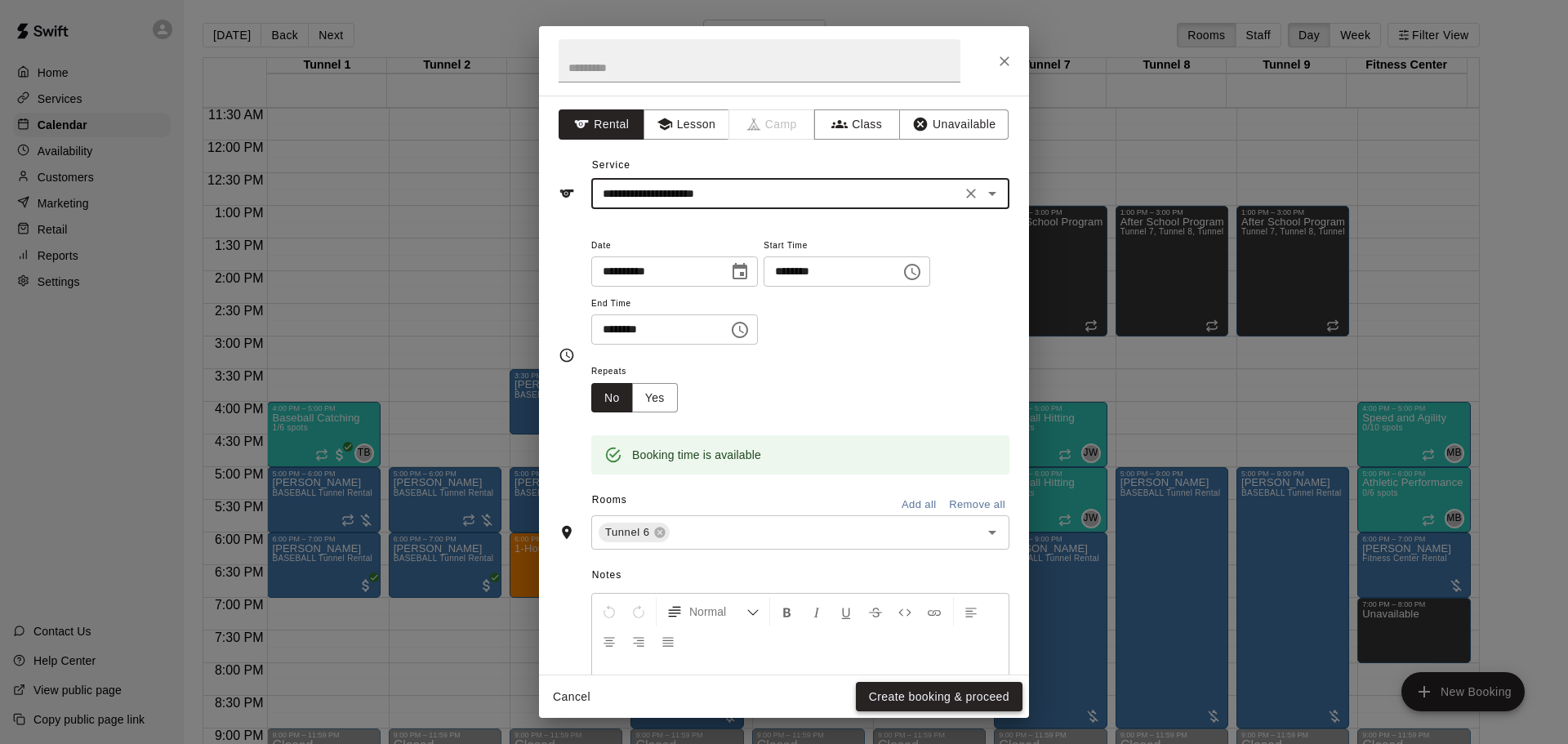
type input "**********"
click at [912, 696] on button "Create booking & proceed" at bounding box center [939, 697] width 166 height 30
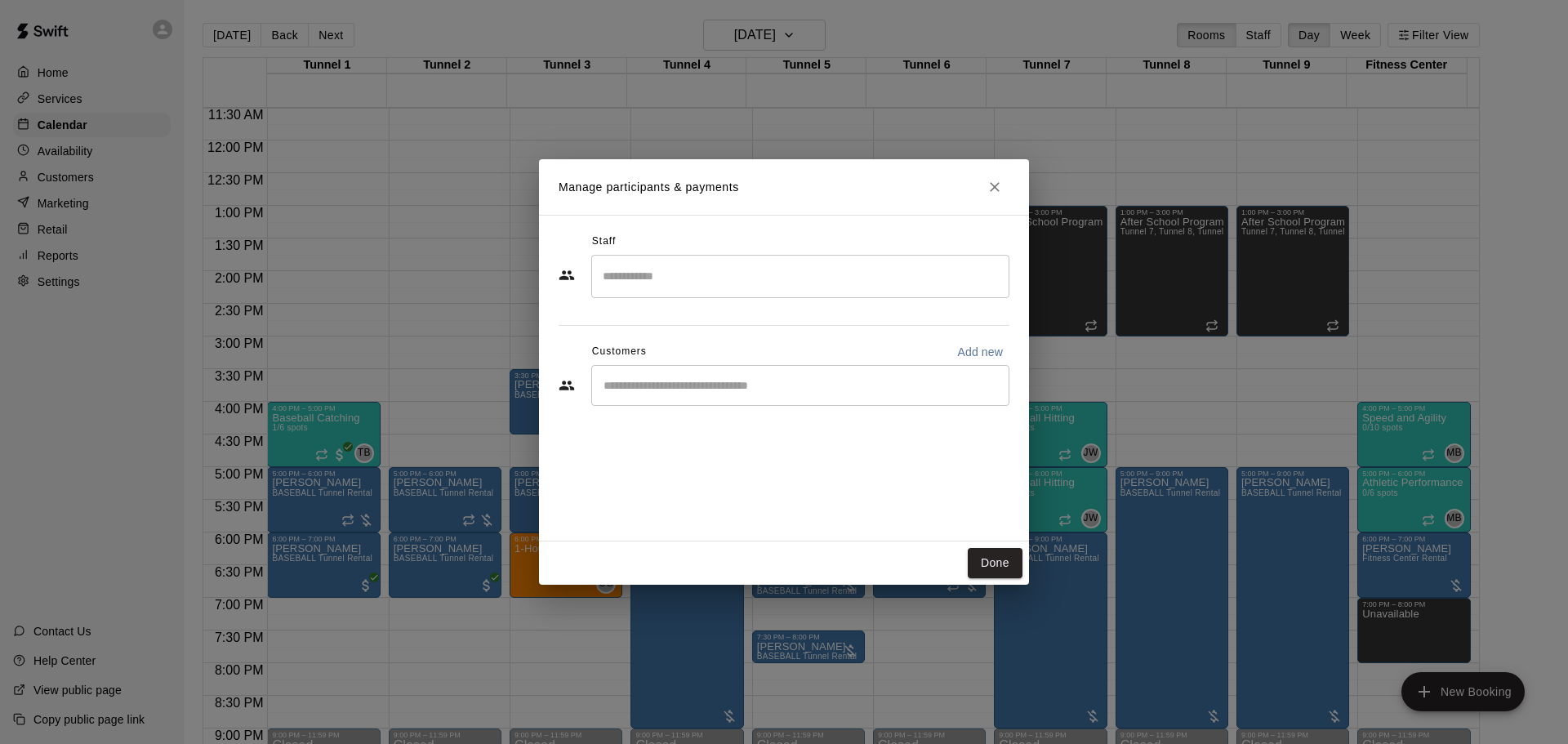
click at [746, 379] on input "Start typing to search customers..." at bounding box center [800, 386] width 403 height 16
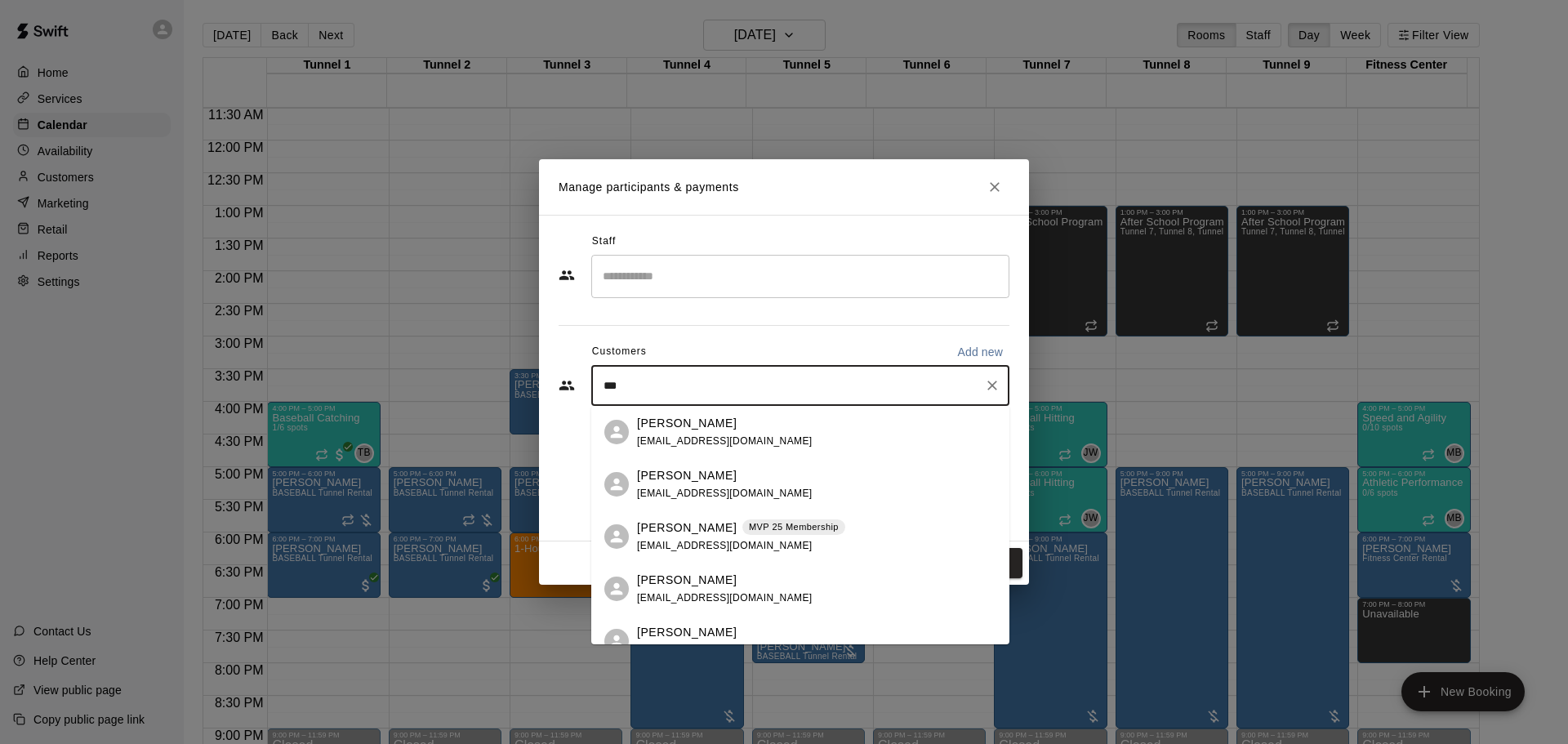
type input "****"
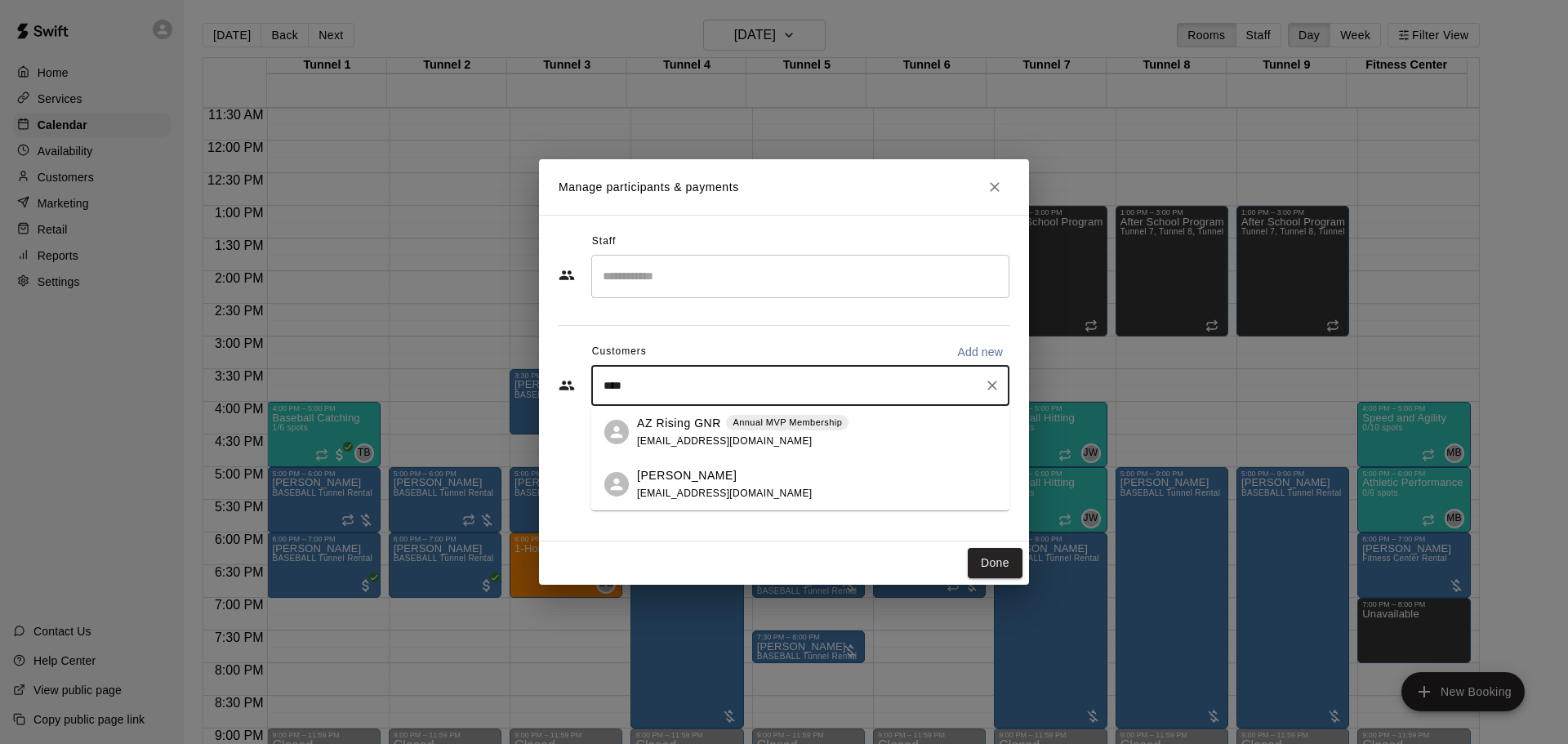
click at [803, 439] on div "AZ Rising GNR Annual MVP Membership eliginnis3@gmail.com" at bounding box center [743, 432] width 212 height 35
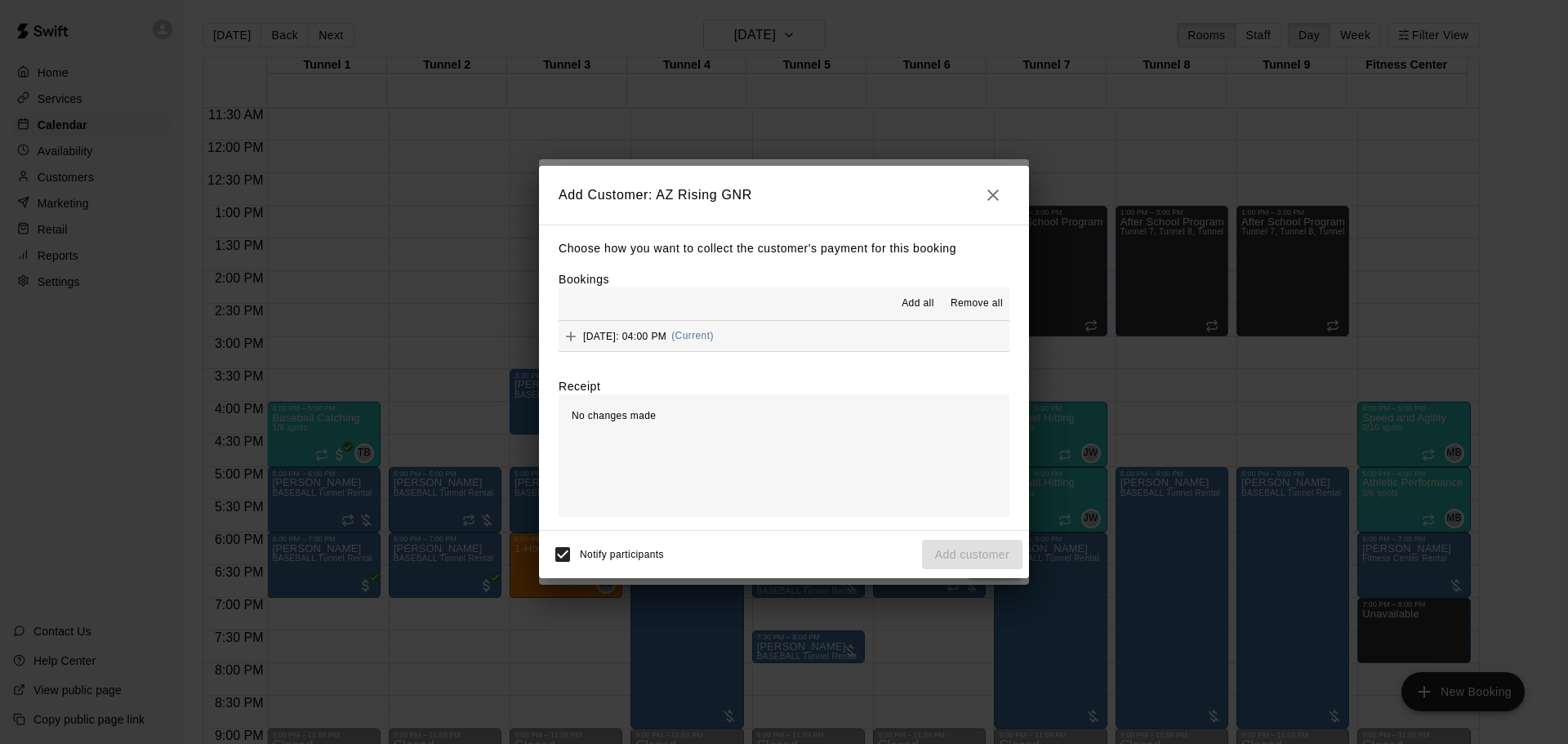
click at [713, 329] on div "Wednesday, August 27: 04:00 PM (Current)" at bounding box center [636, 336] width 155 height 25
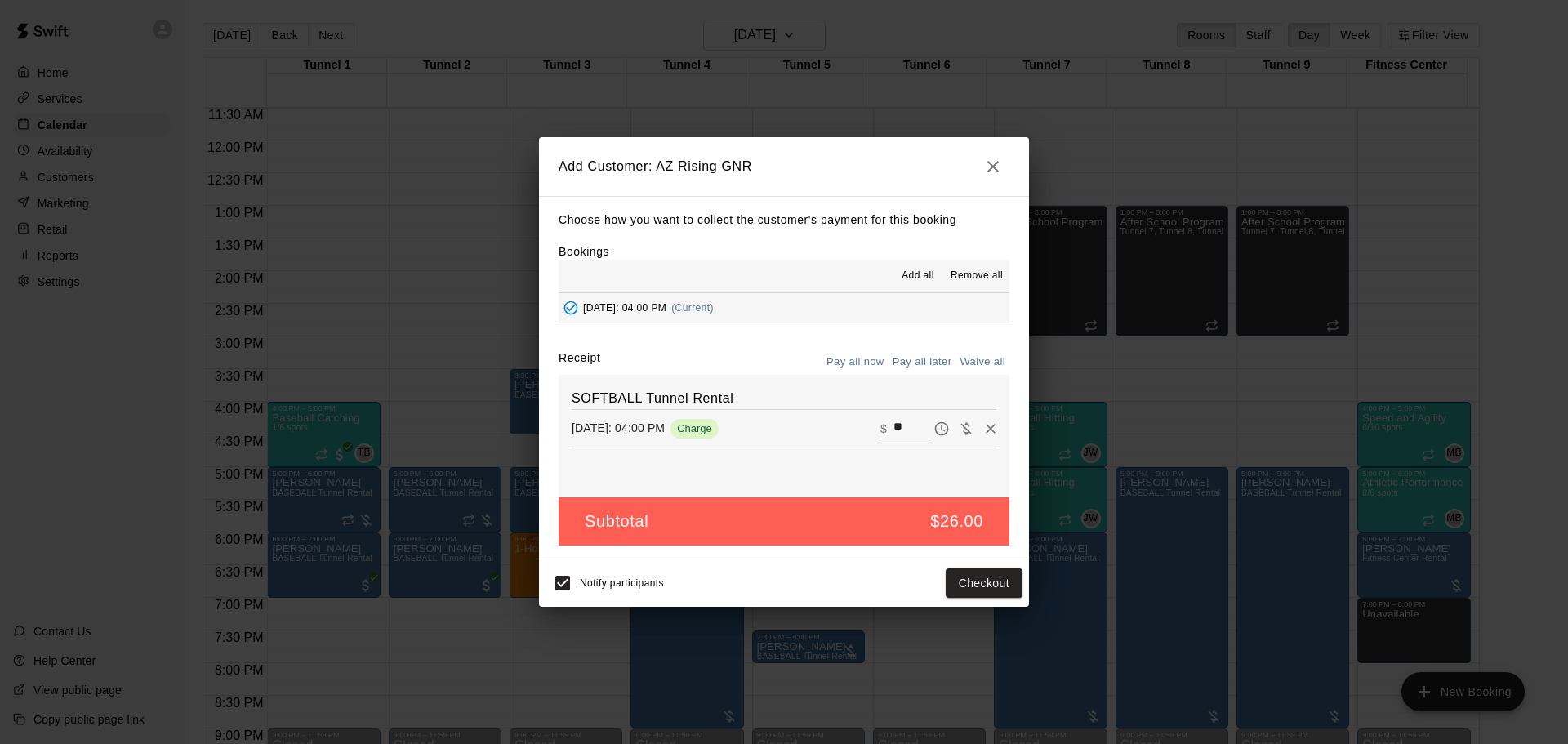
click at [946, 352] on button "Pay all later" at bounding box center [923, 362] width 68 height 25
click at [959, 583] on button "Add customer" at bounding box center [972, 583] width 101 height 30
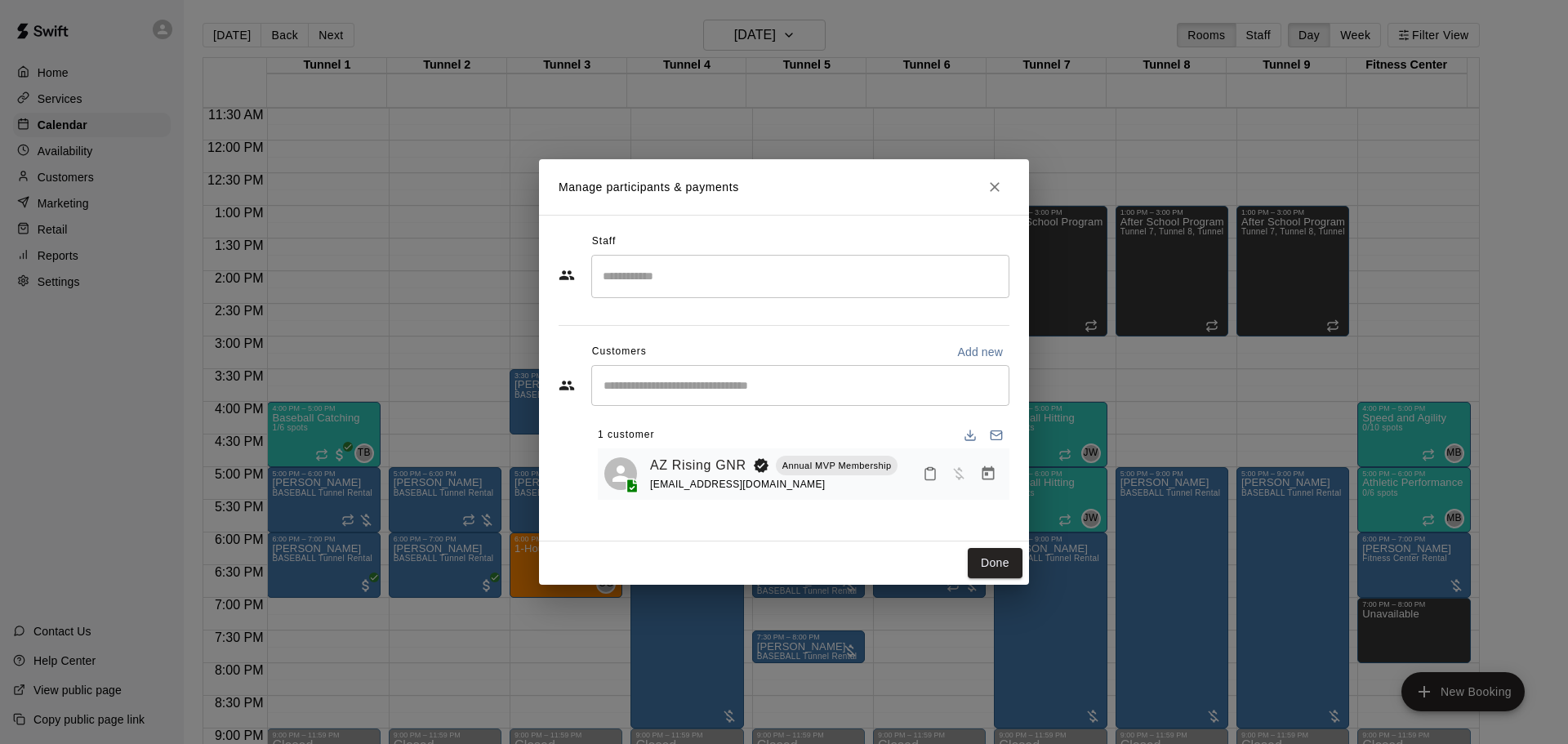
click at [996, 190] on icon "Close" at bounding box center [995, 187] width 16 height 16
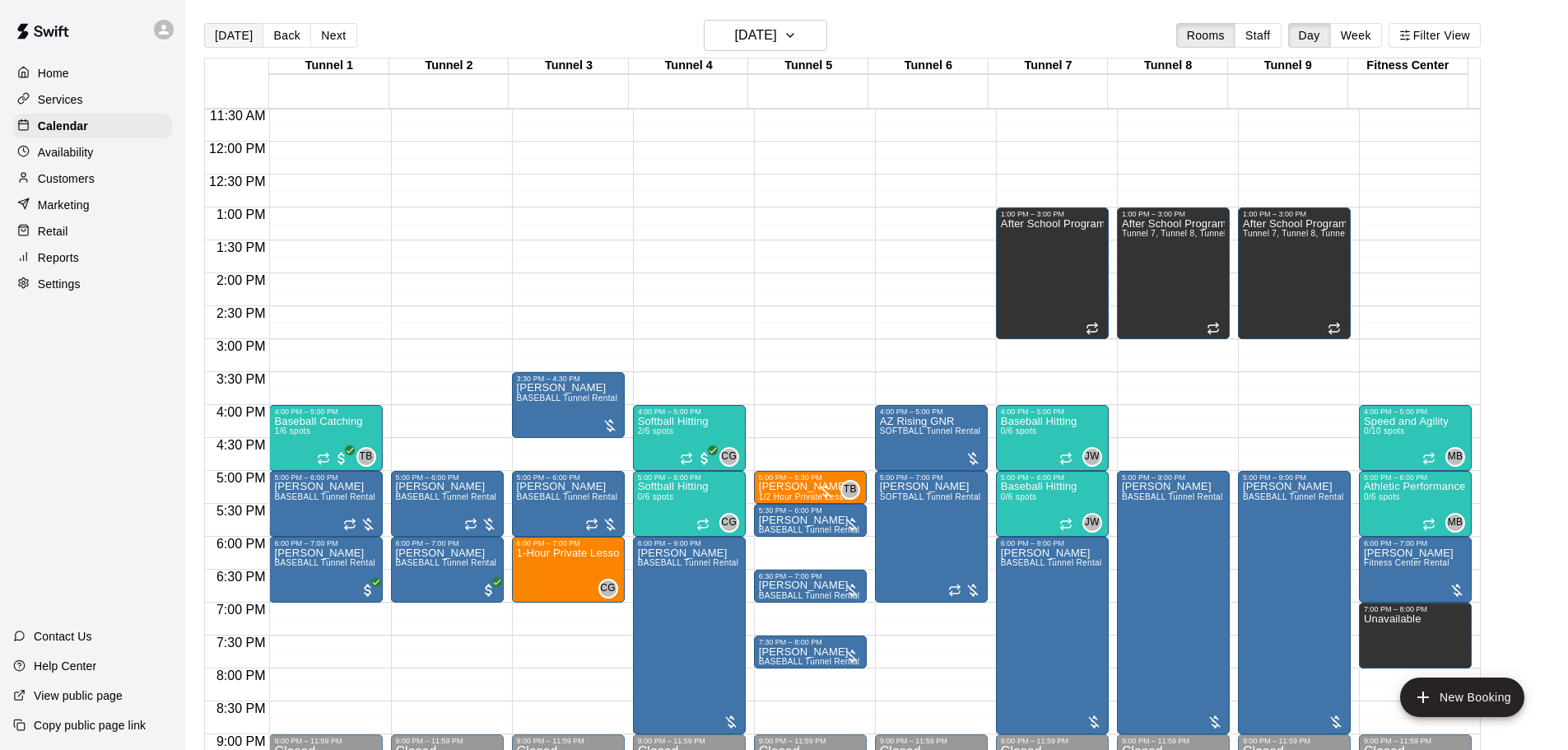
click at [240, 33] on button "[DATE]" at bounding box center [234, 36] width 60 height 25
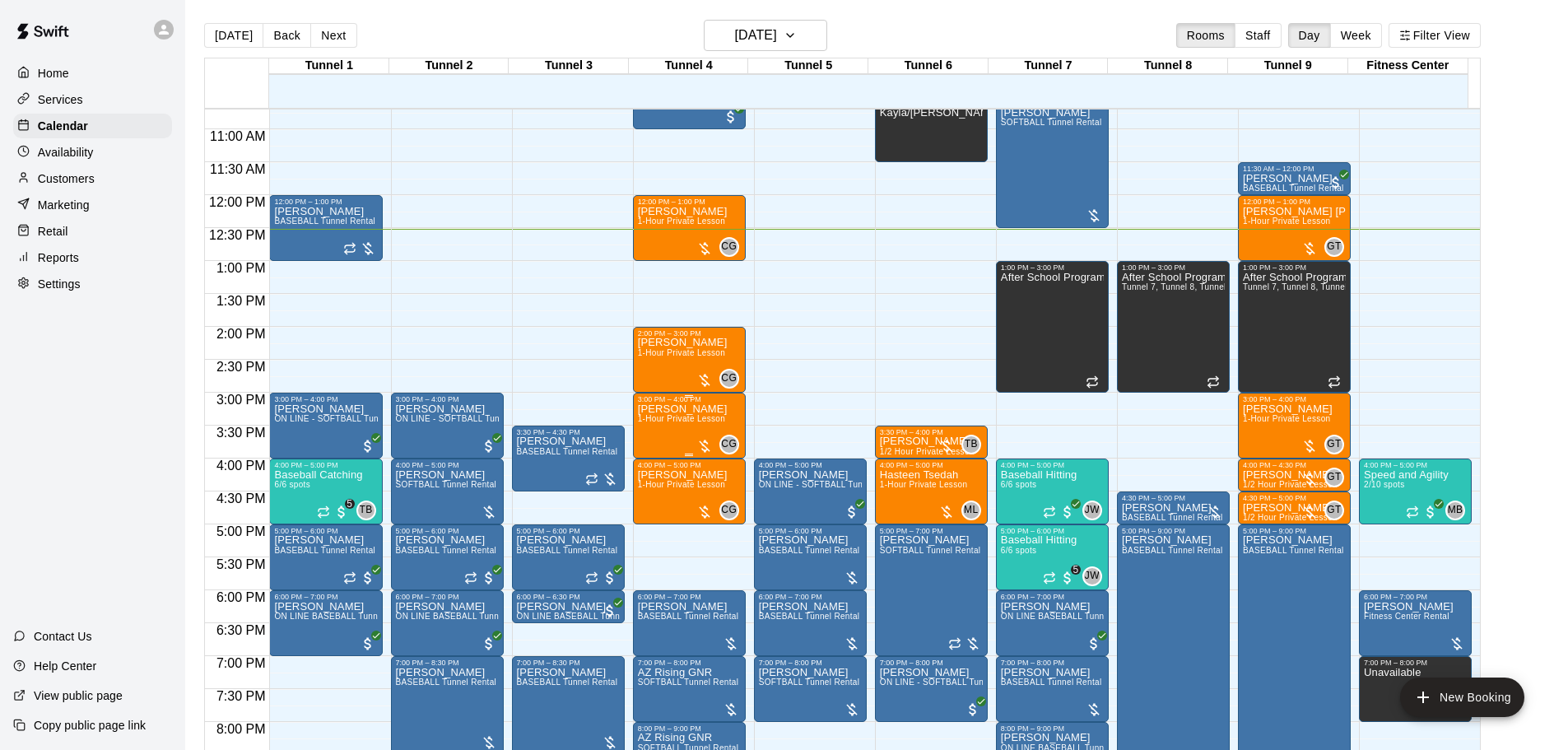
scroll to position [676, 0]
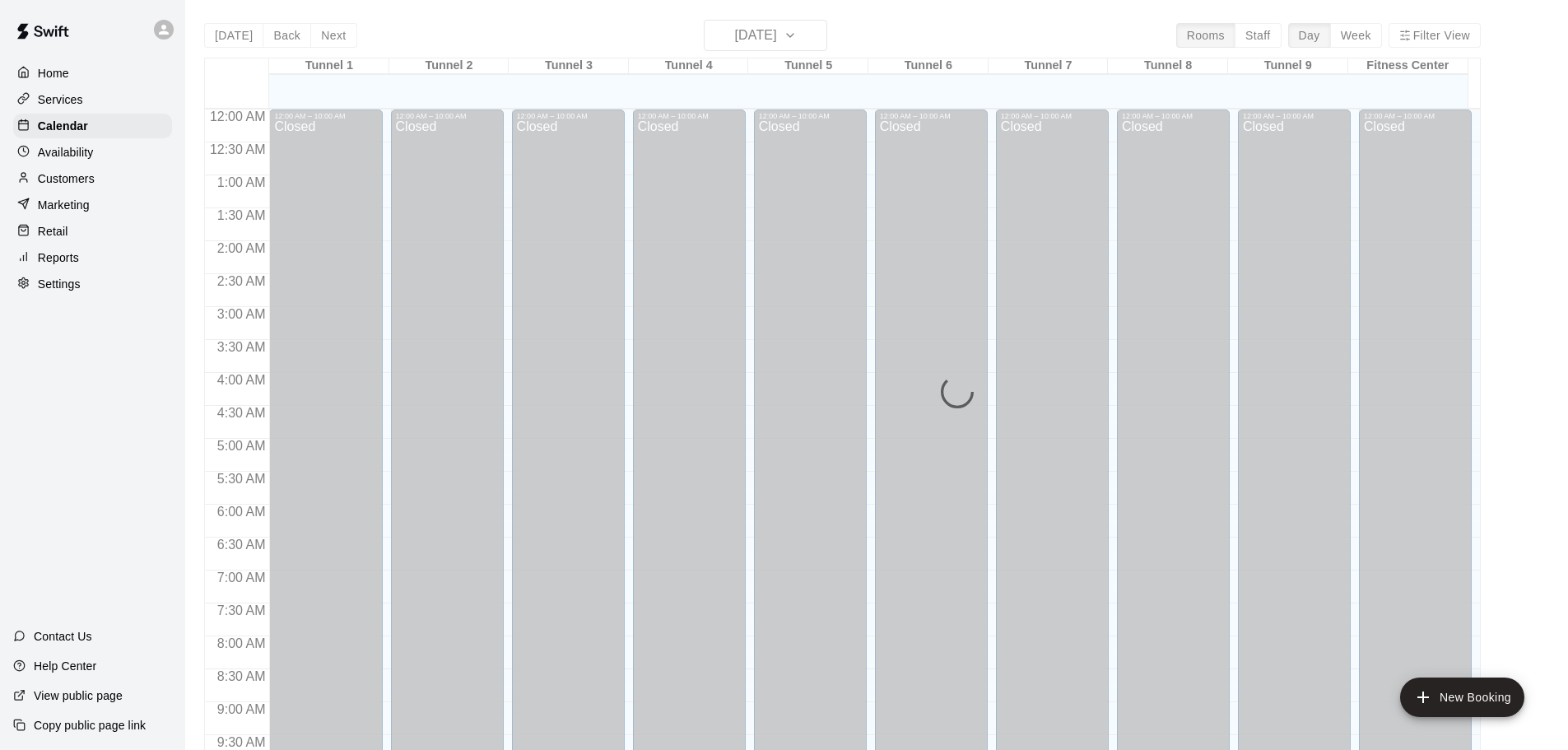
scroll to position [848, 0]
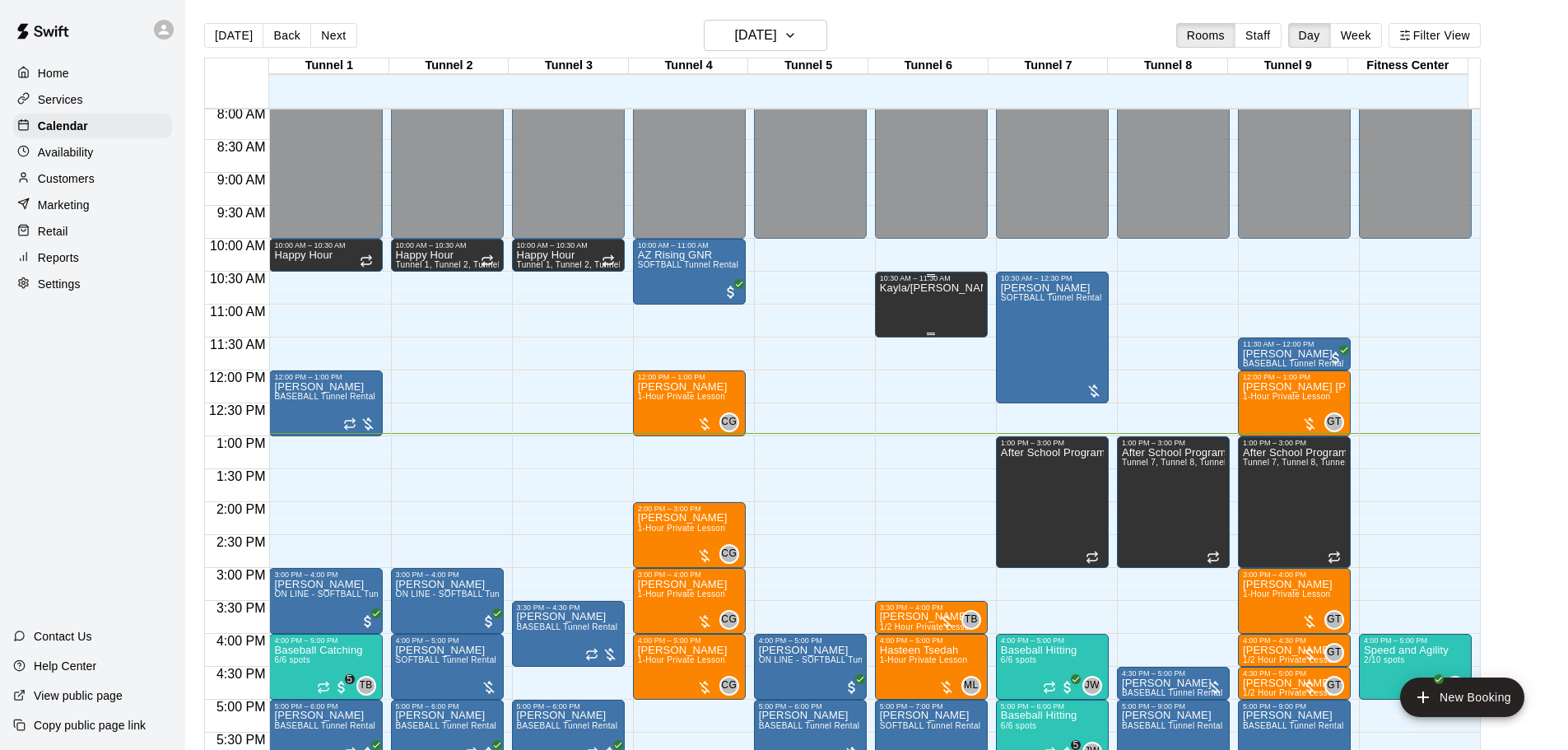
scroll to position [523, 0]
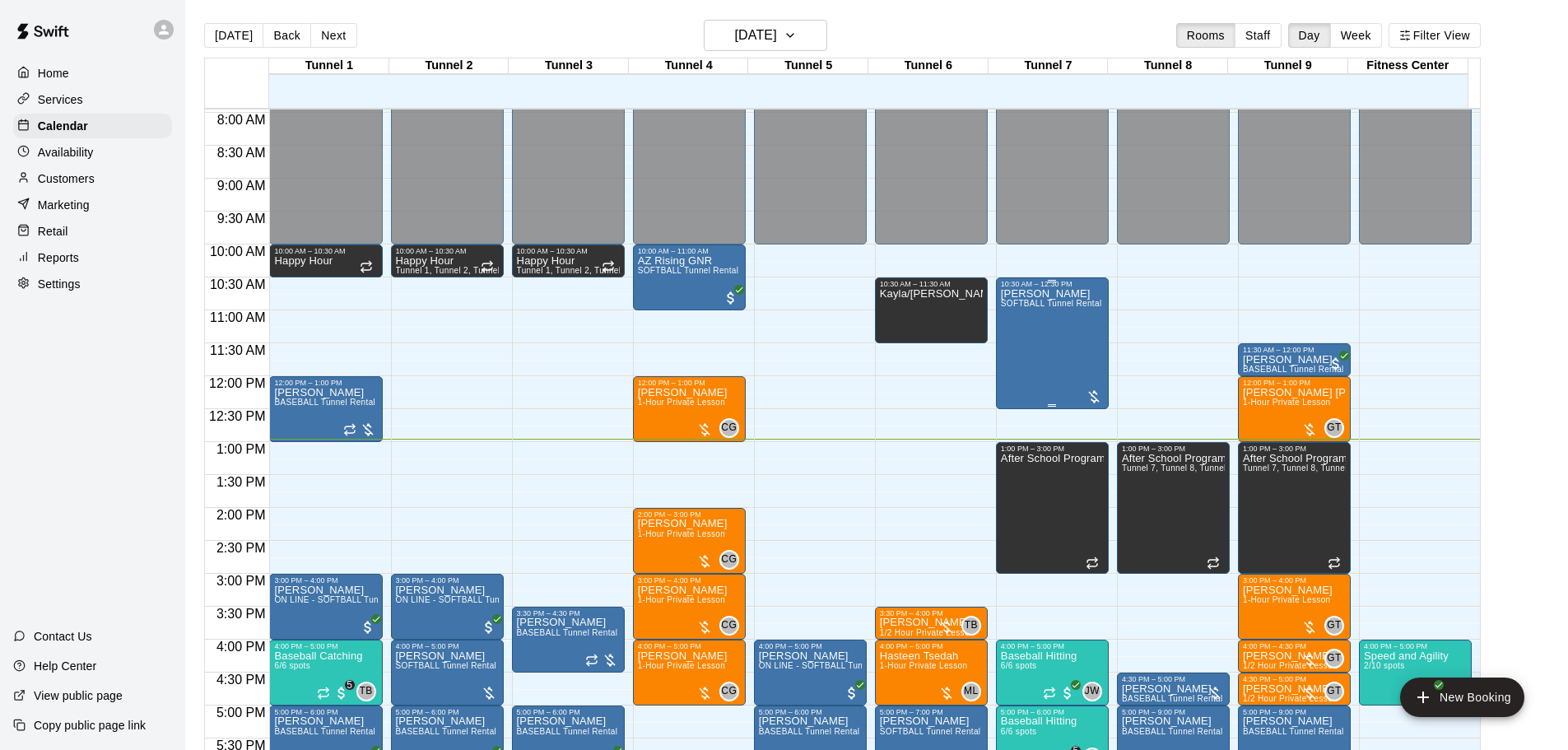
click at [1068, 333] on div "Cory Vance SOFTBALL Tunnel Rental" at bounding box center [1051, 663] width 102 height 750
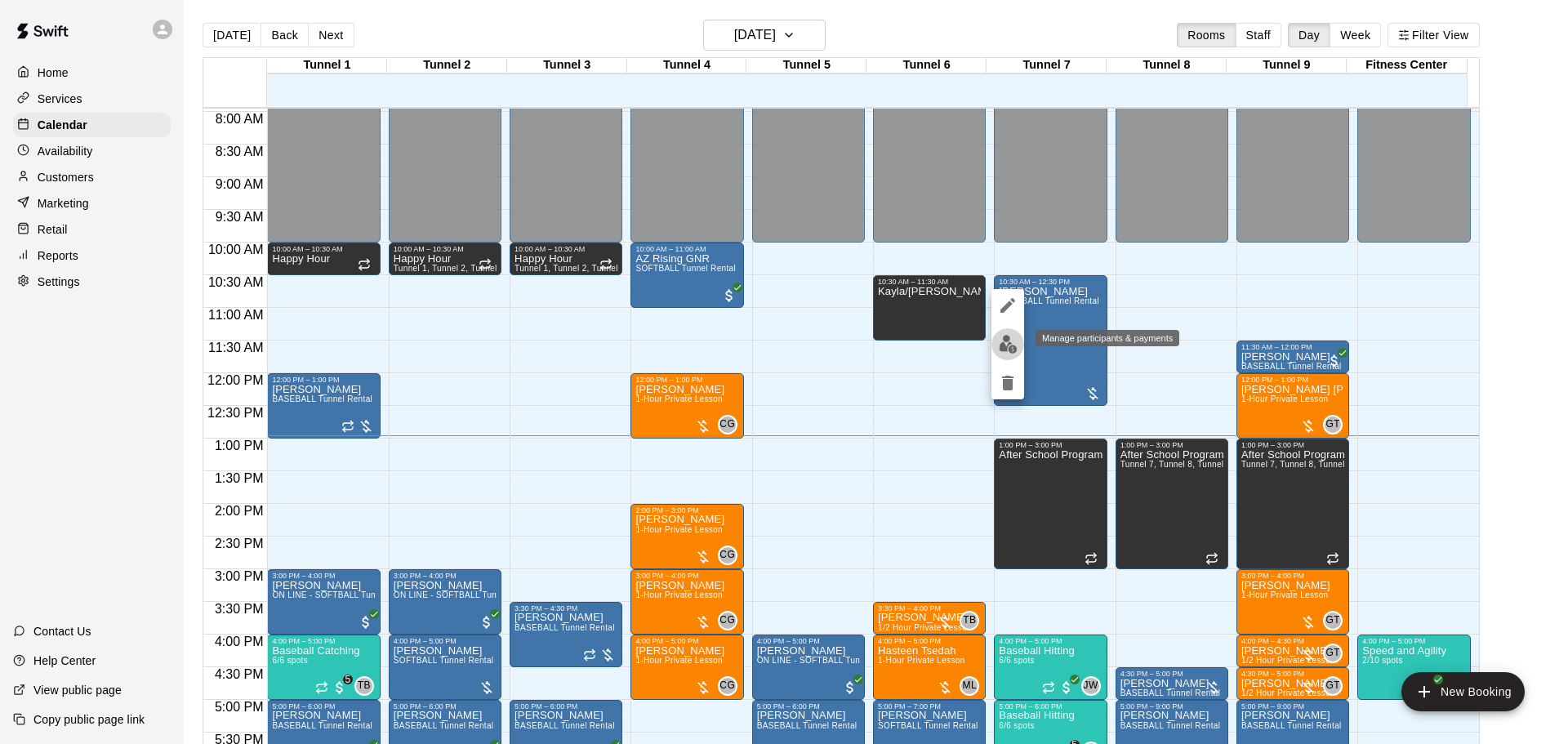
click at [1022, 345] on button "edit" at bounding box center [1008, 344] width 33 height 32
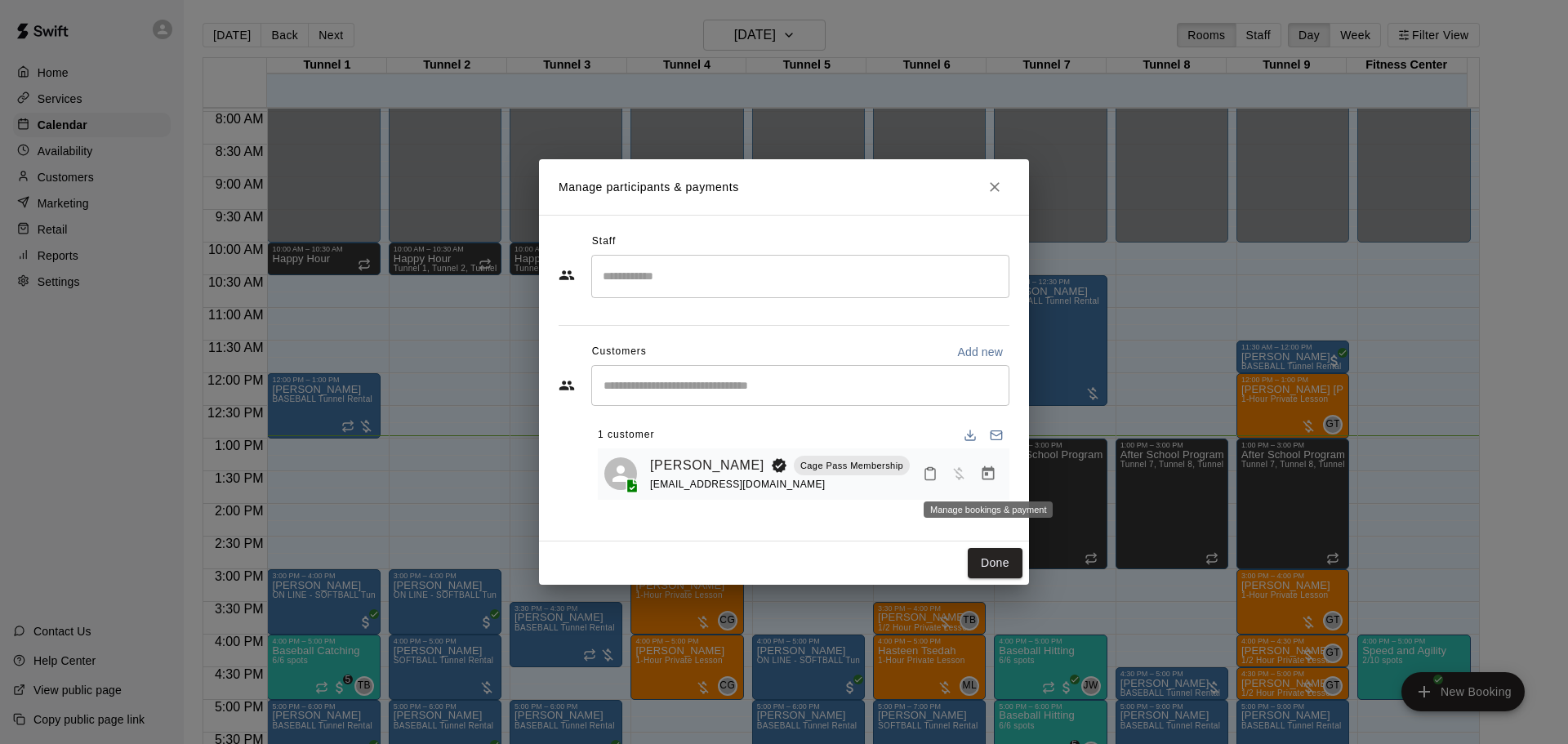
click at [987, 469] on icon "Manage bookings & payment" at bounding box center [988, 474] width 16 height 16
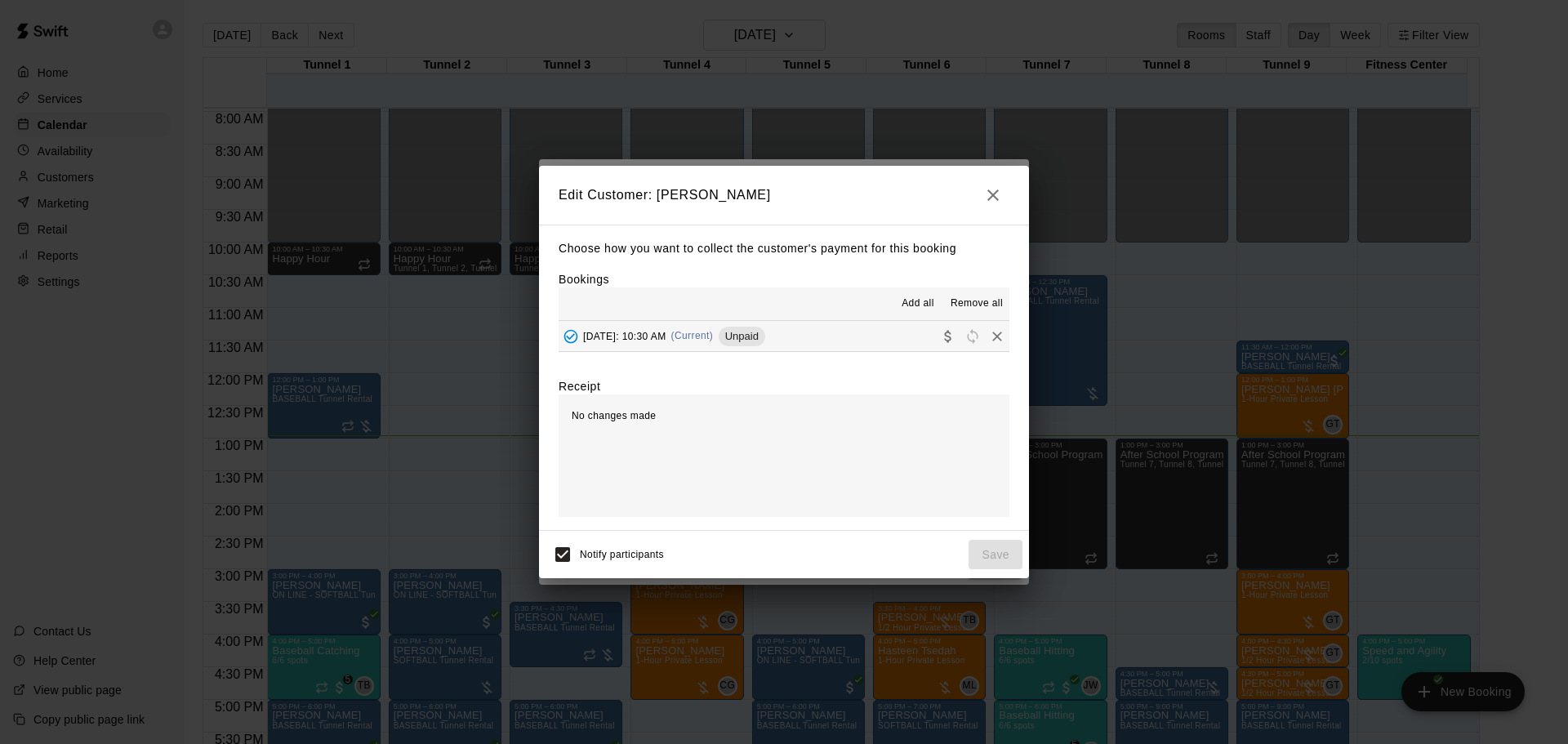
click at [667, 339] on span "Wednesday, August 13: 10:30 AM" at bounding box center [625, 335] width 84 height 11
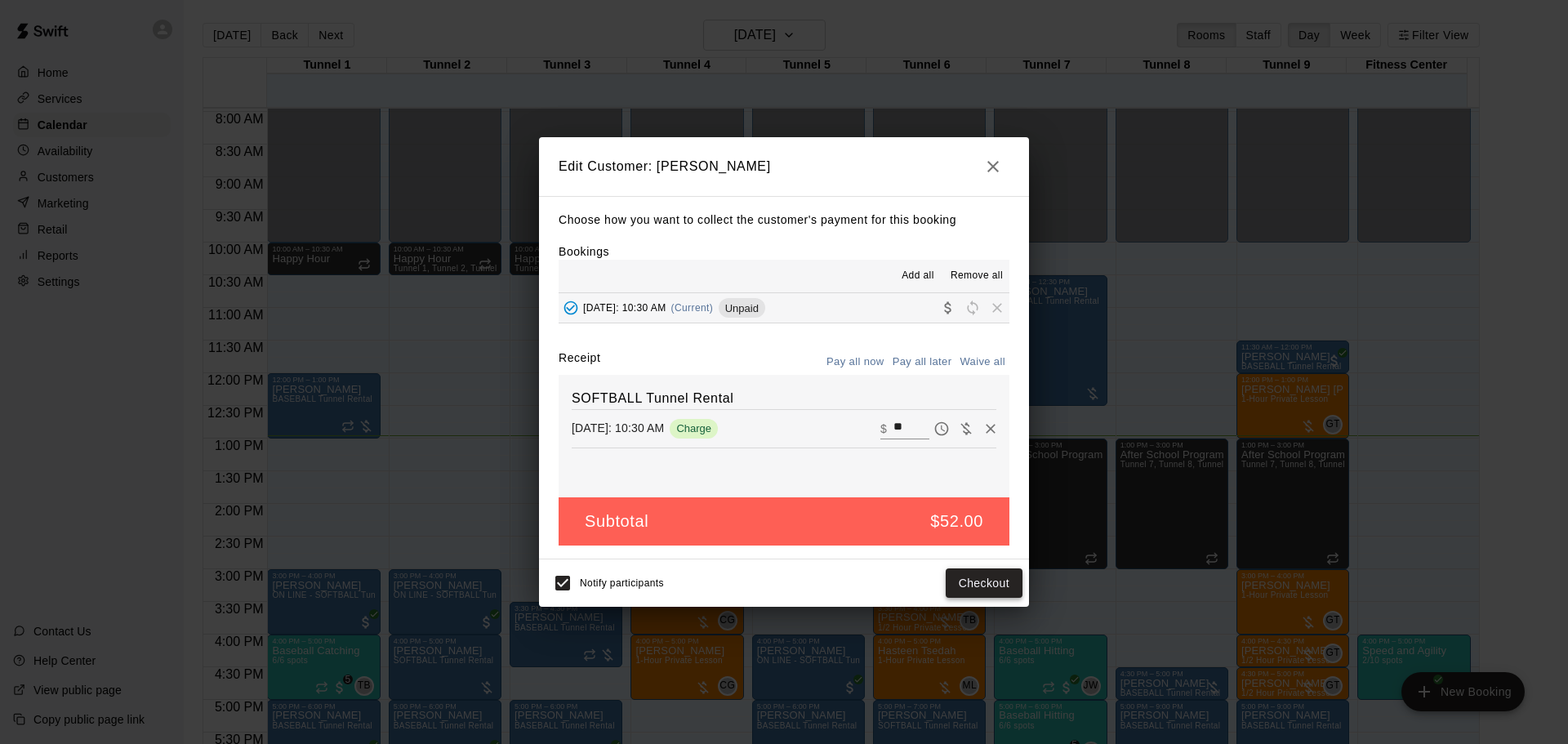
click at [983, 582] on button "Checkout" at bounding box center [984, 583] width 77 height 30
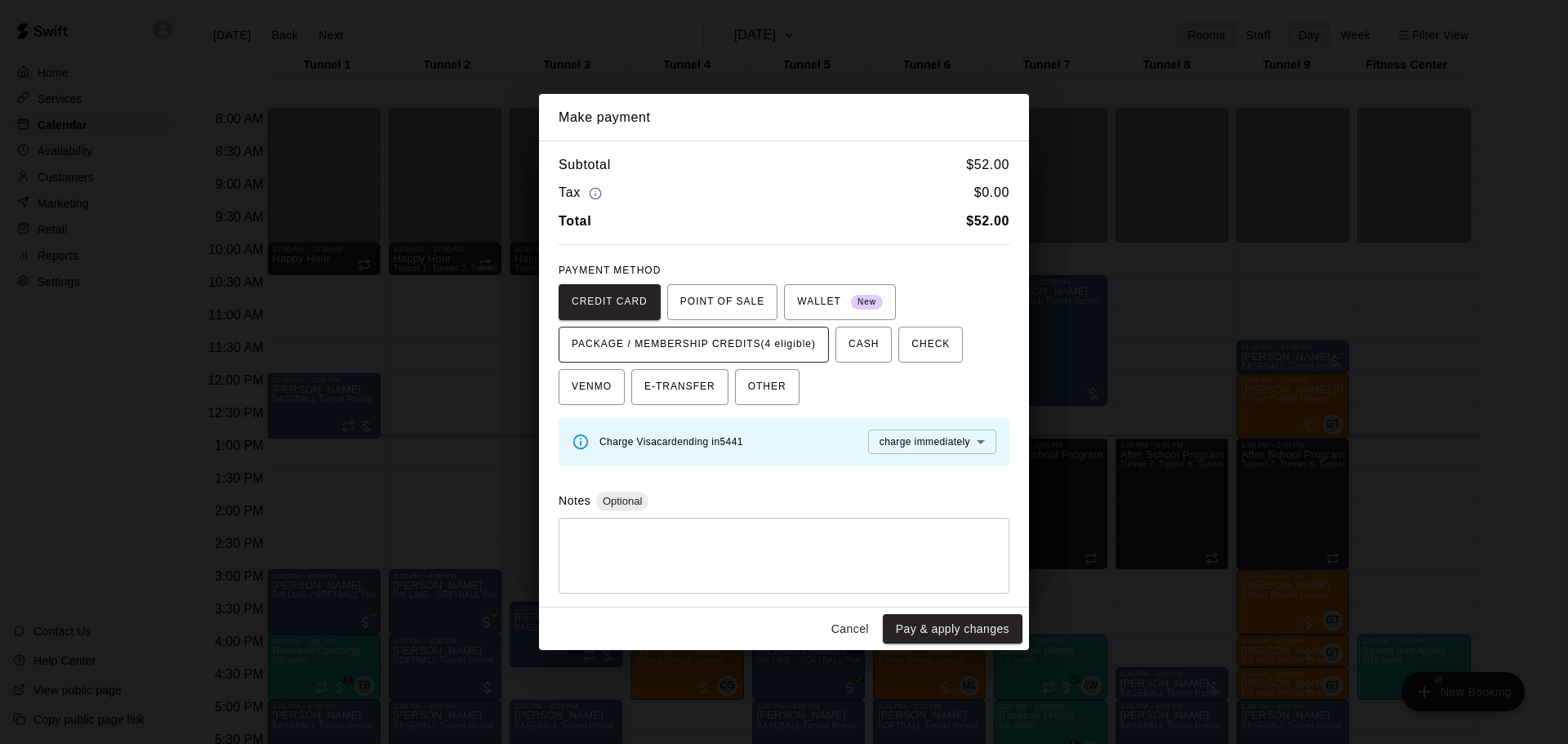
click at [752, 335] on span "PACKAGE / MEMBERSHIP CREDITS (4 eligible)" at bounding box center [694, 345] width 244 height 26
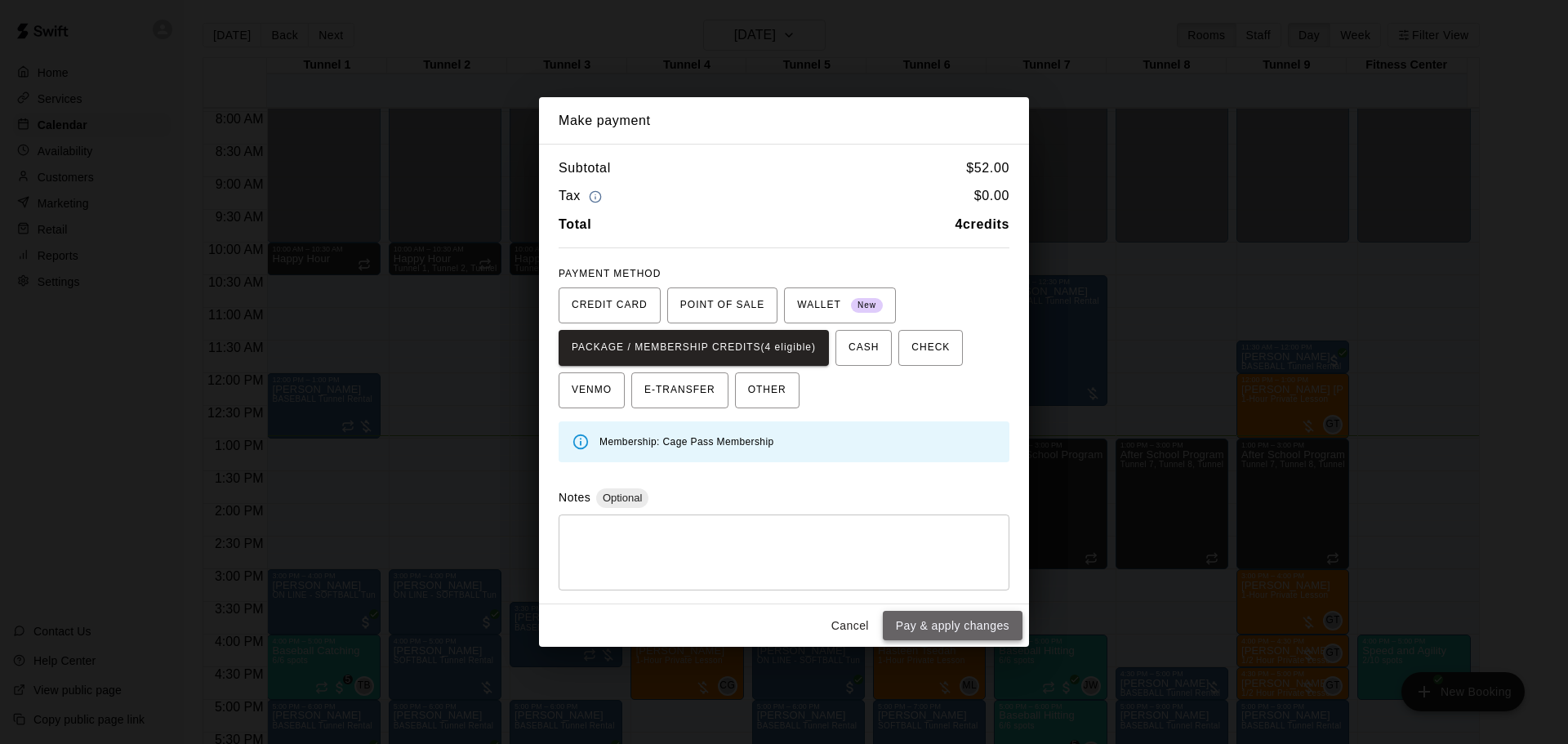
click at [955, 614] on button "Pay & apply changes" at bounding box center [953, 626] width 139 height 30
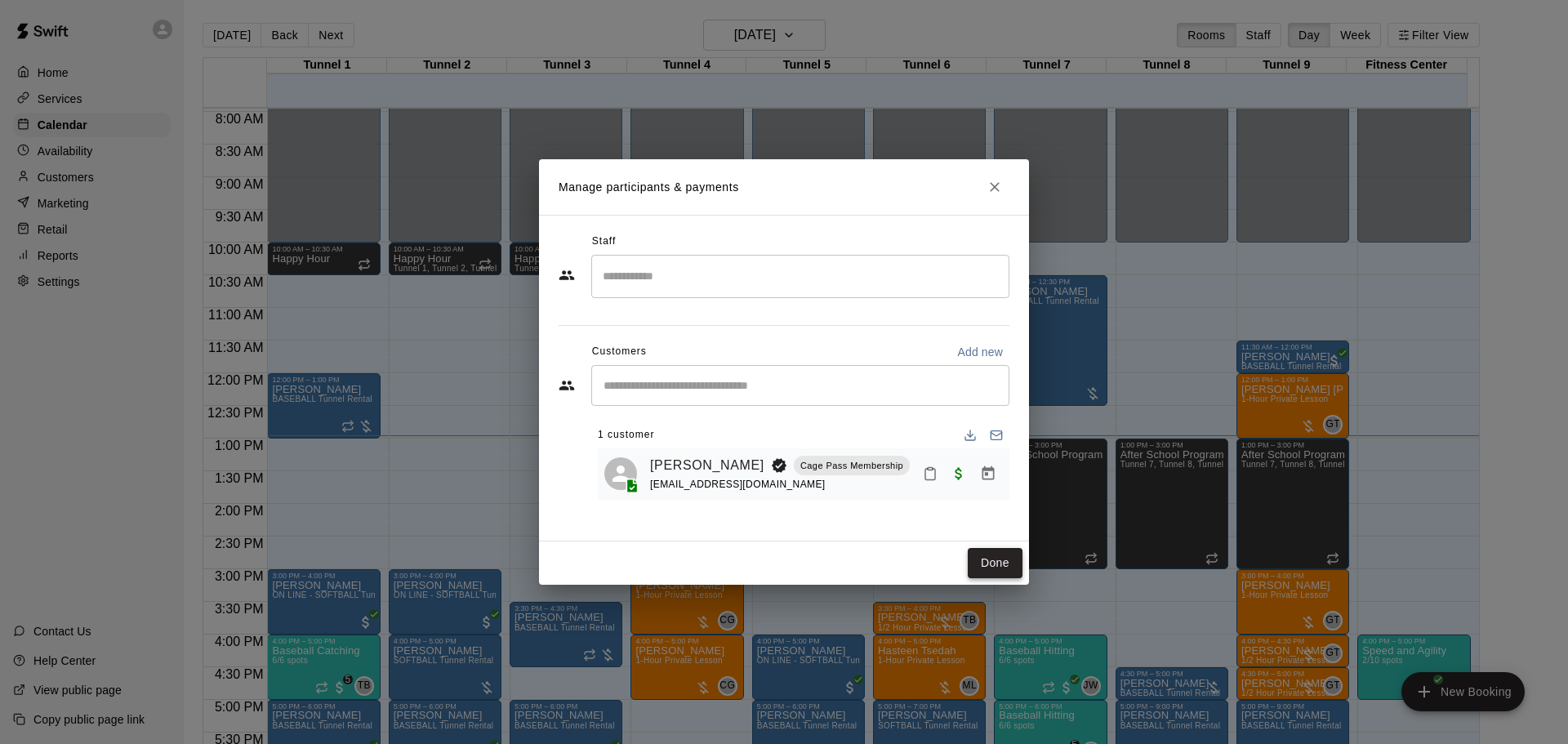
click at [1000, 558] on button "Done" at bounding box center [995, 563] width 55 height 30
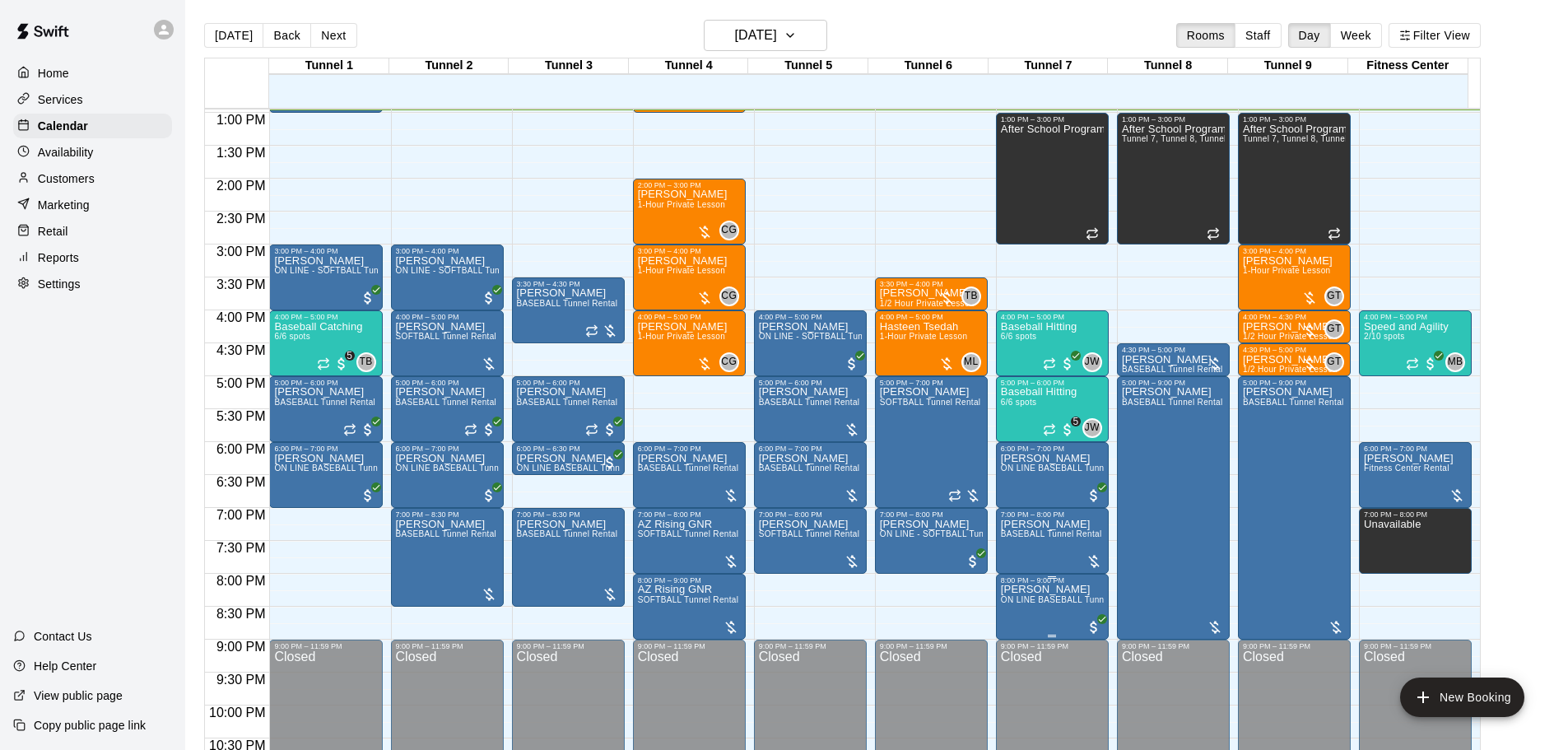
scroll to position [689, 0]
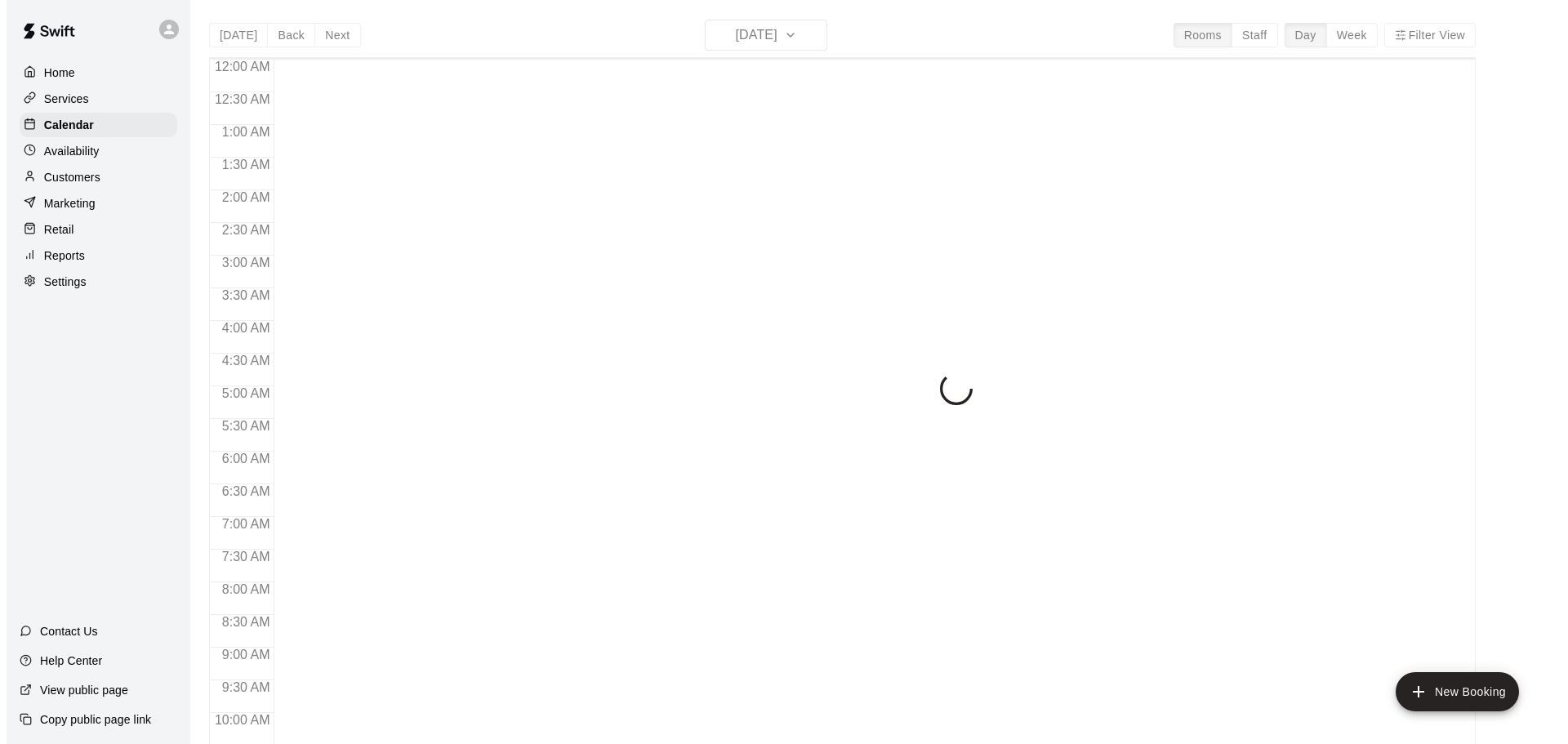
scroll to position [849, 0]
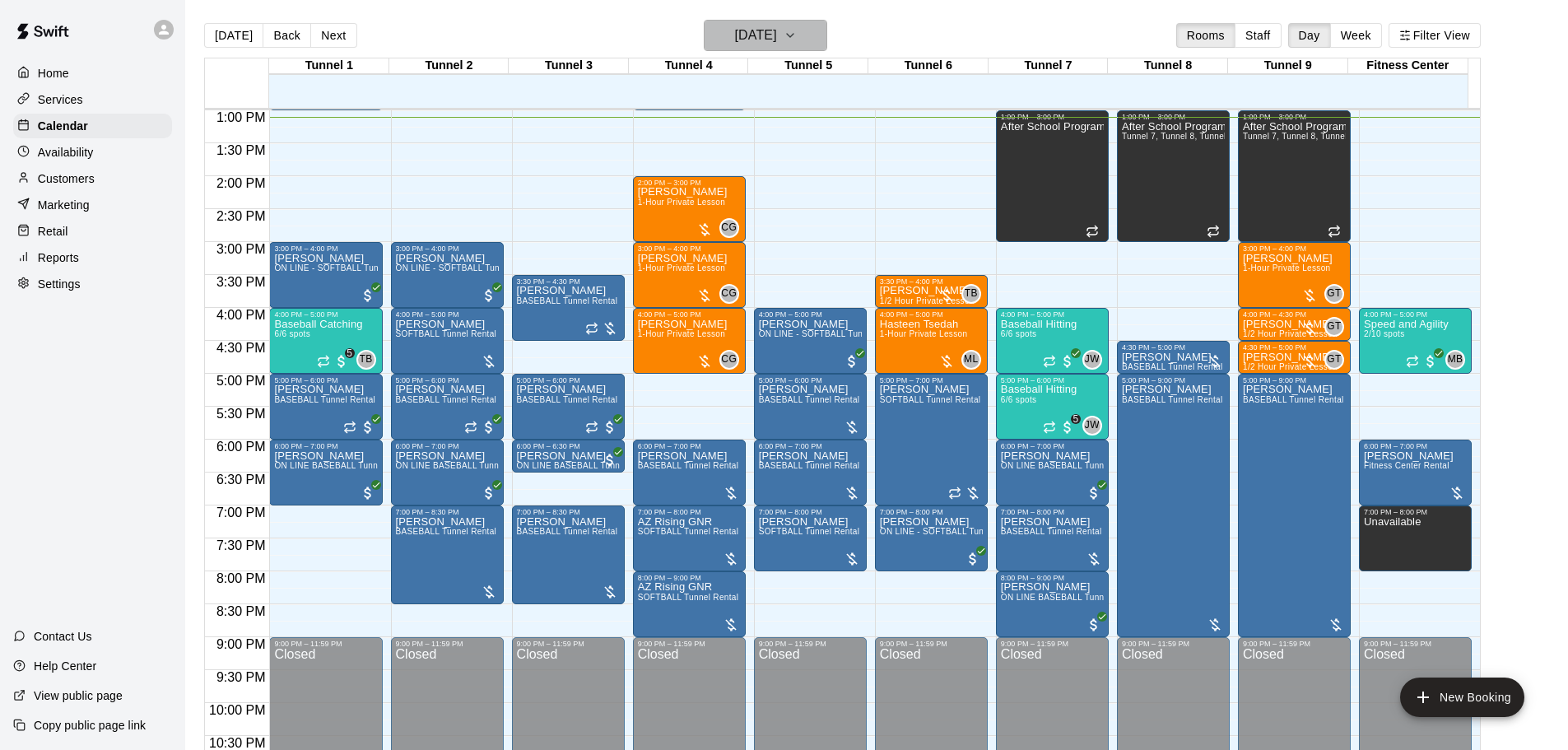
click at [777, 27] on h6 "[DATE]" at bounding box center [755, 36] width 42 height 23
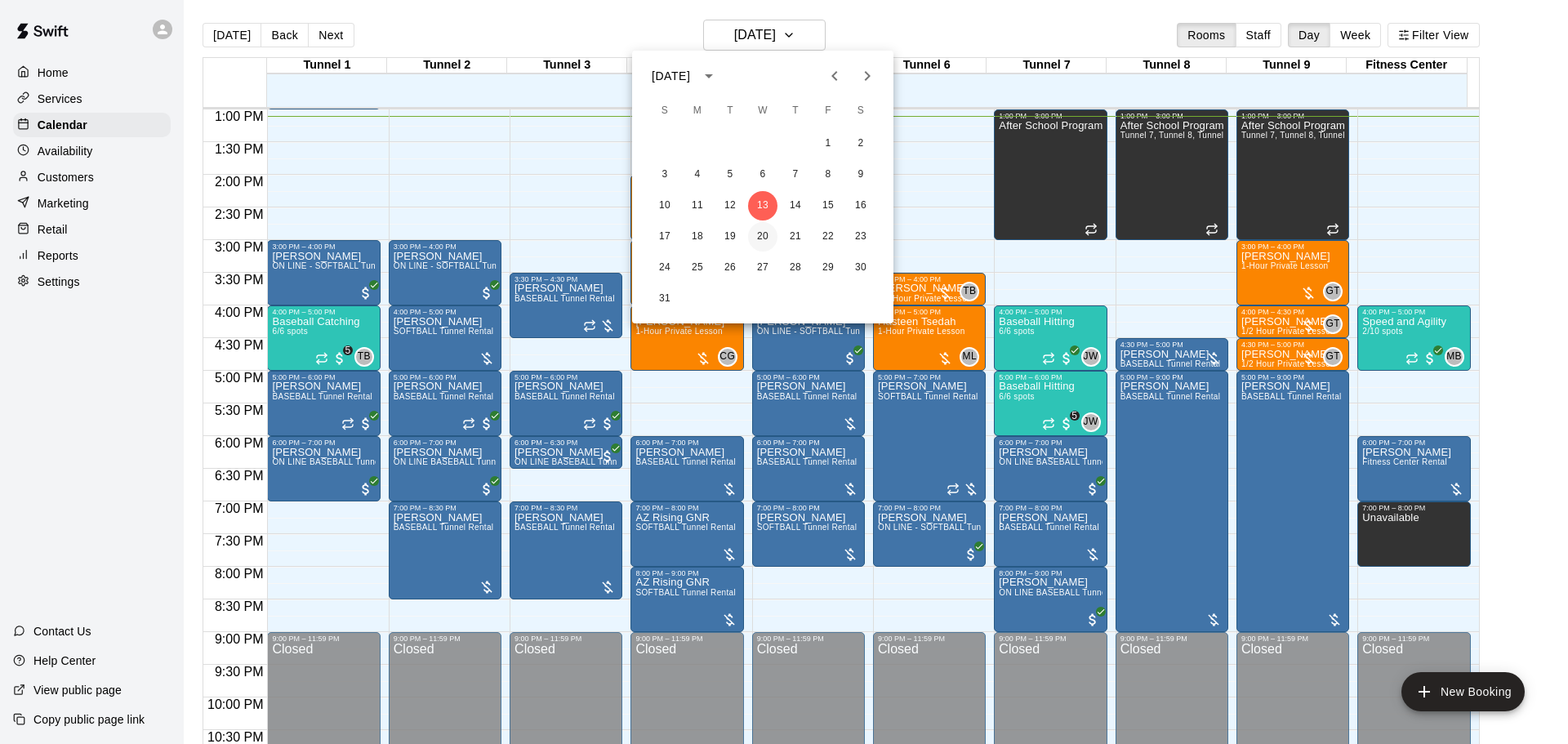
click at [764, 228] on button "20" at bounding box center [763, 237] width 30 height 30
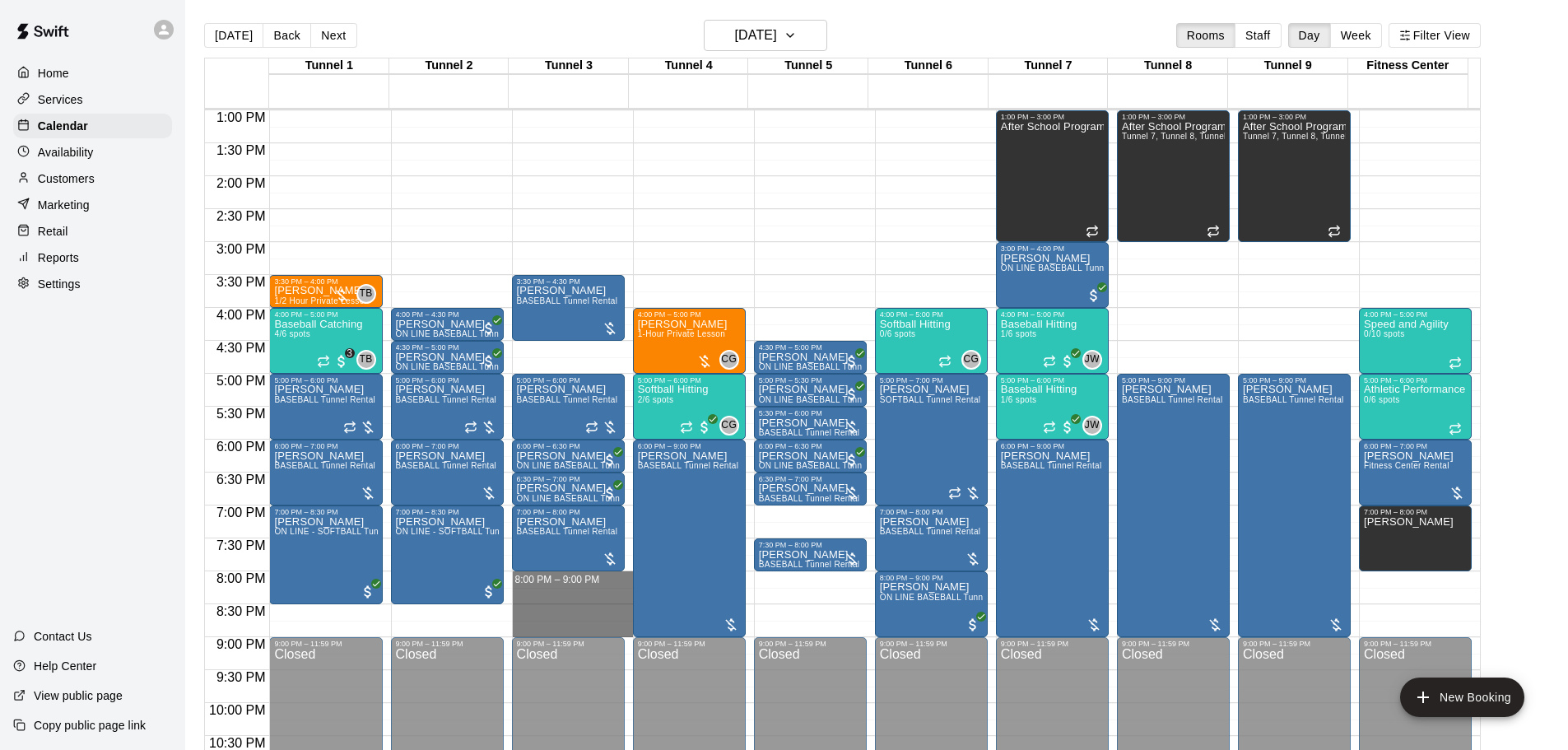
drag, startPoint x: 548, startPoint y: 577, endPoint x: 551, endPoint y: 629, distance: 52.1
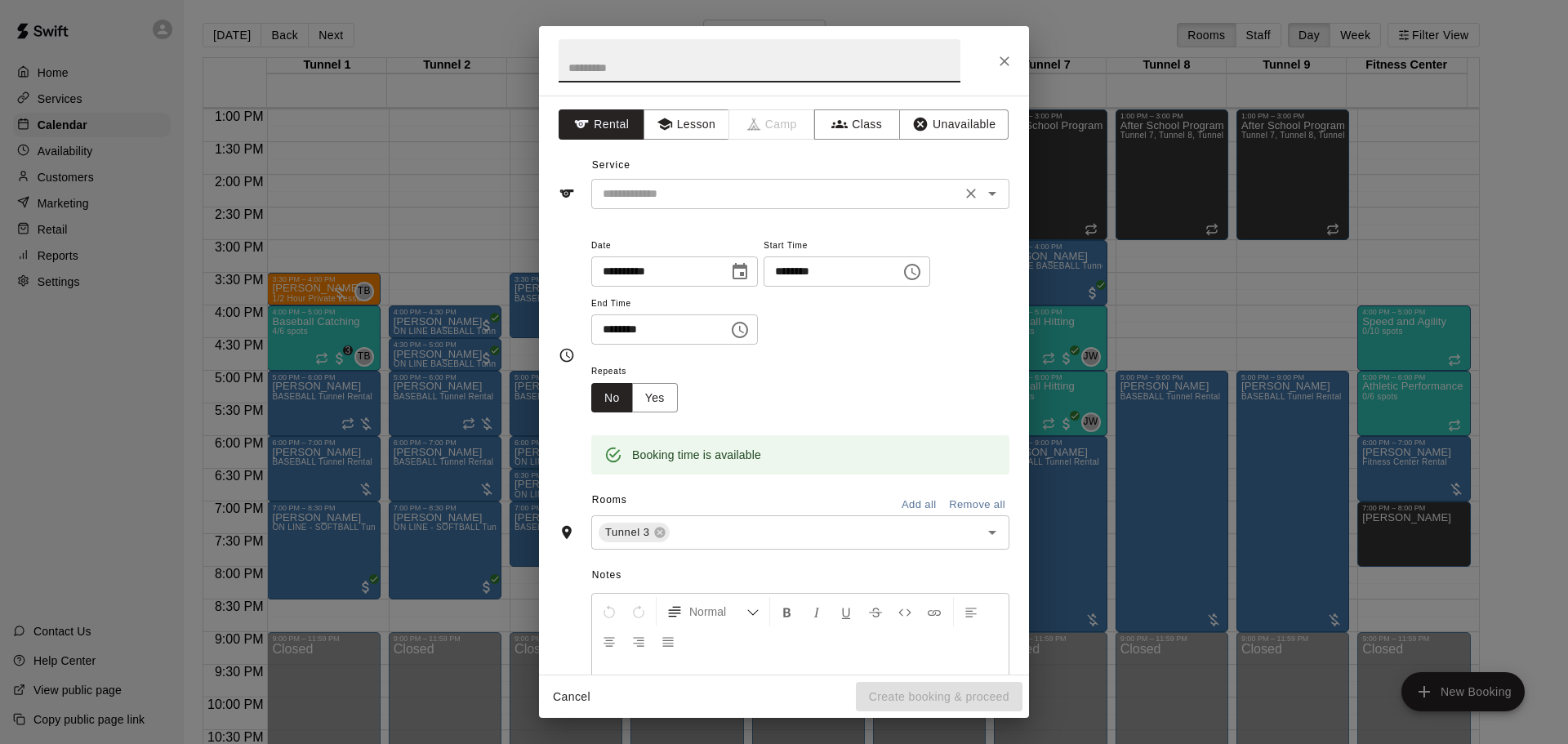
click at [695, 193] on input "text" at bounding box center [776, 194] width 360 height 21
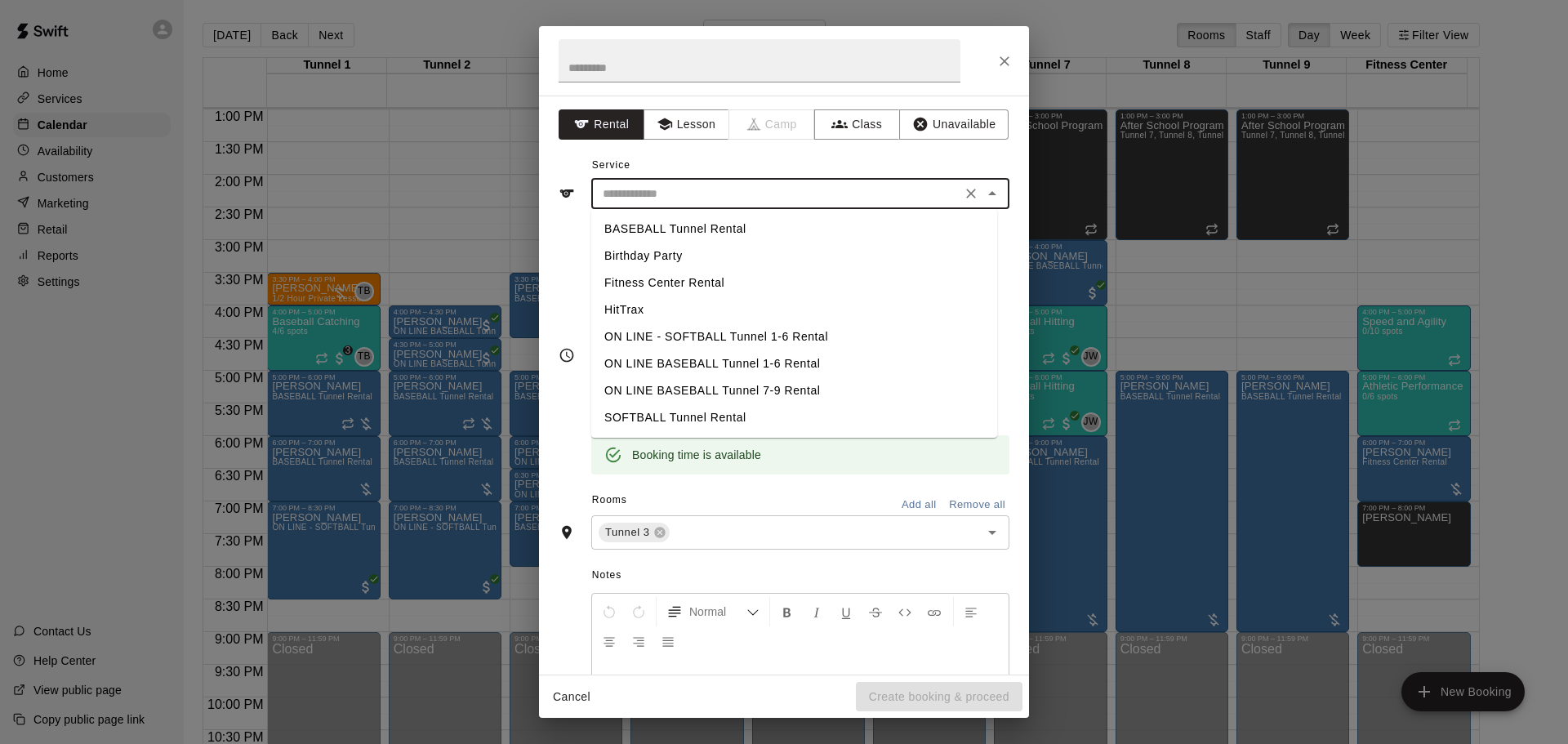
click at [681, 222] on li "BASEBALL Tunnel Rental" at bounding box center [794, 229] width 406 height 27
type input "**********"
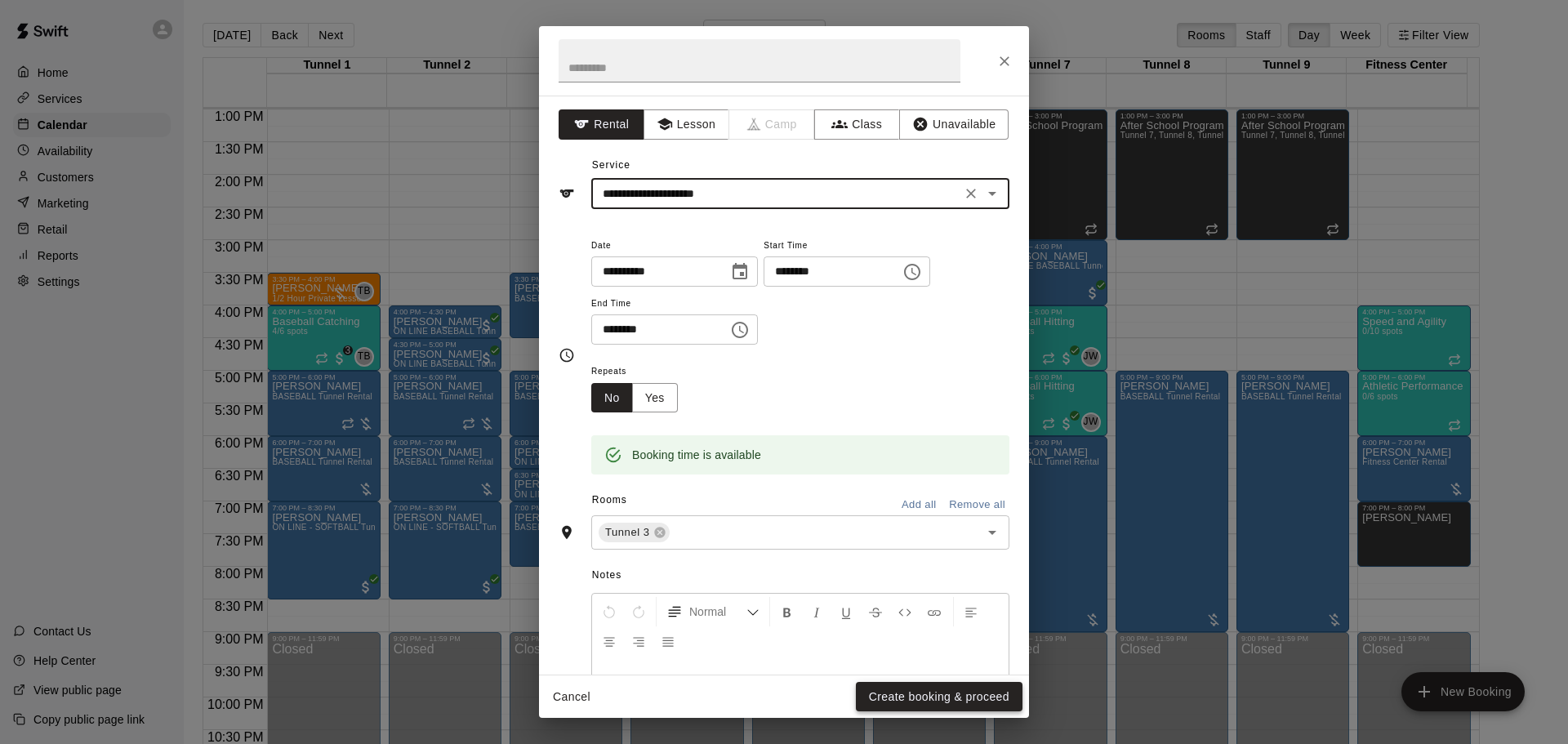
click at [910, 693] on button "Create booking & proceed" at bounding box center [939, 697] width 166 height 30
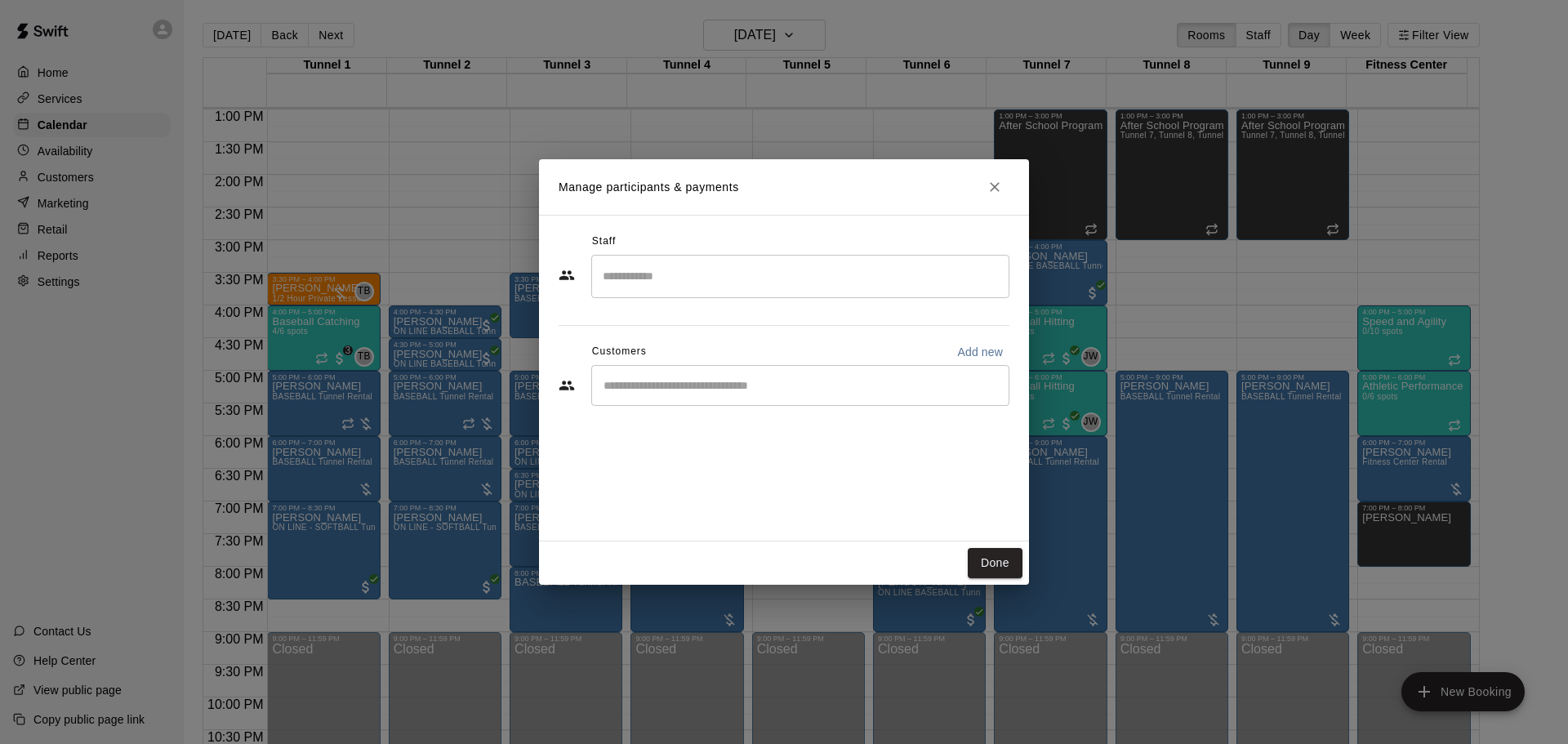
click at [669, 381] on input "Start typing to search customers..." at bounding box center [800, 386] width 403 height 16
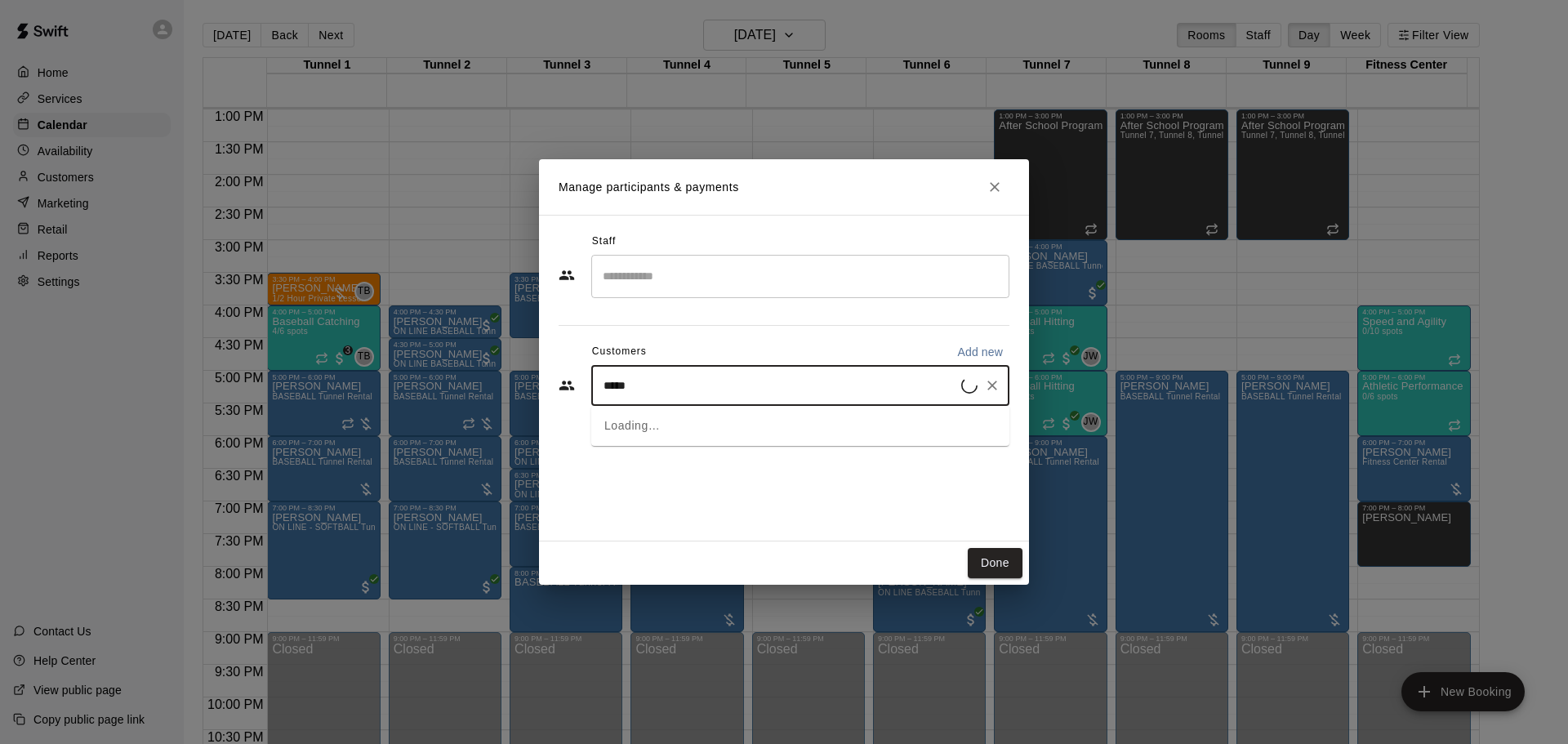
type input "******"
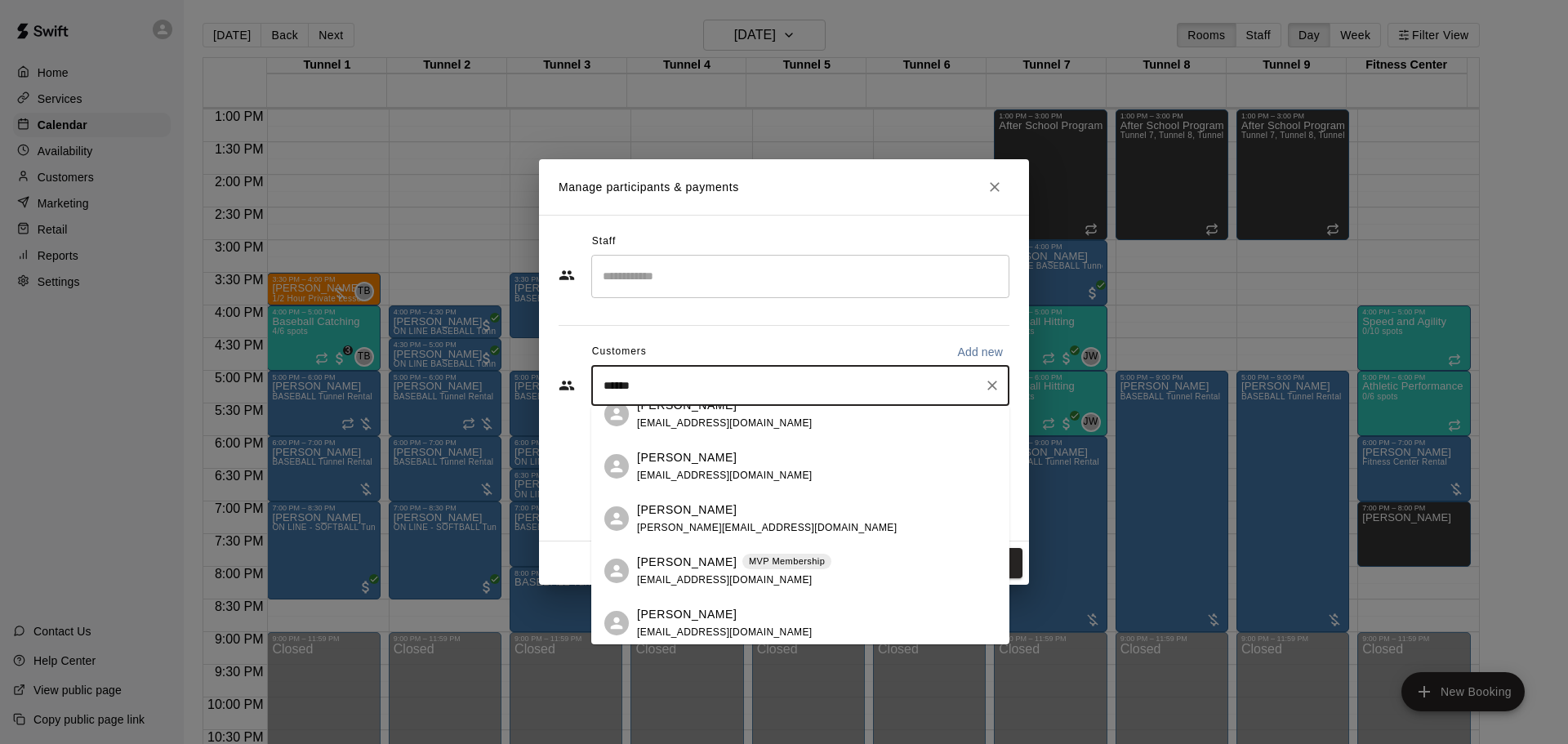
scroll to position [23, 0]
click at [668, 562] on p "[PERSON_NAME]" at bounding box center [687, 557] width 100 height 17
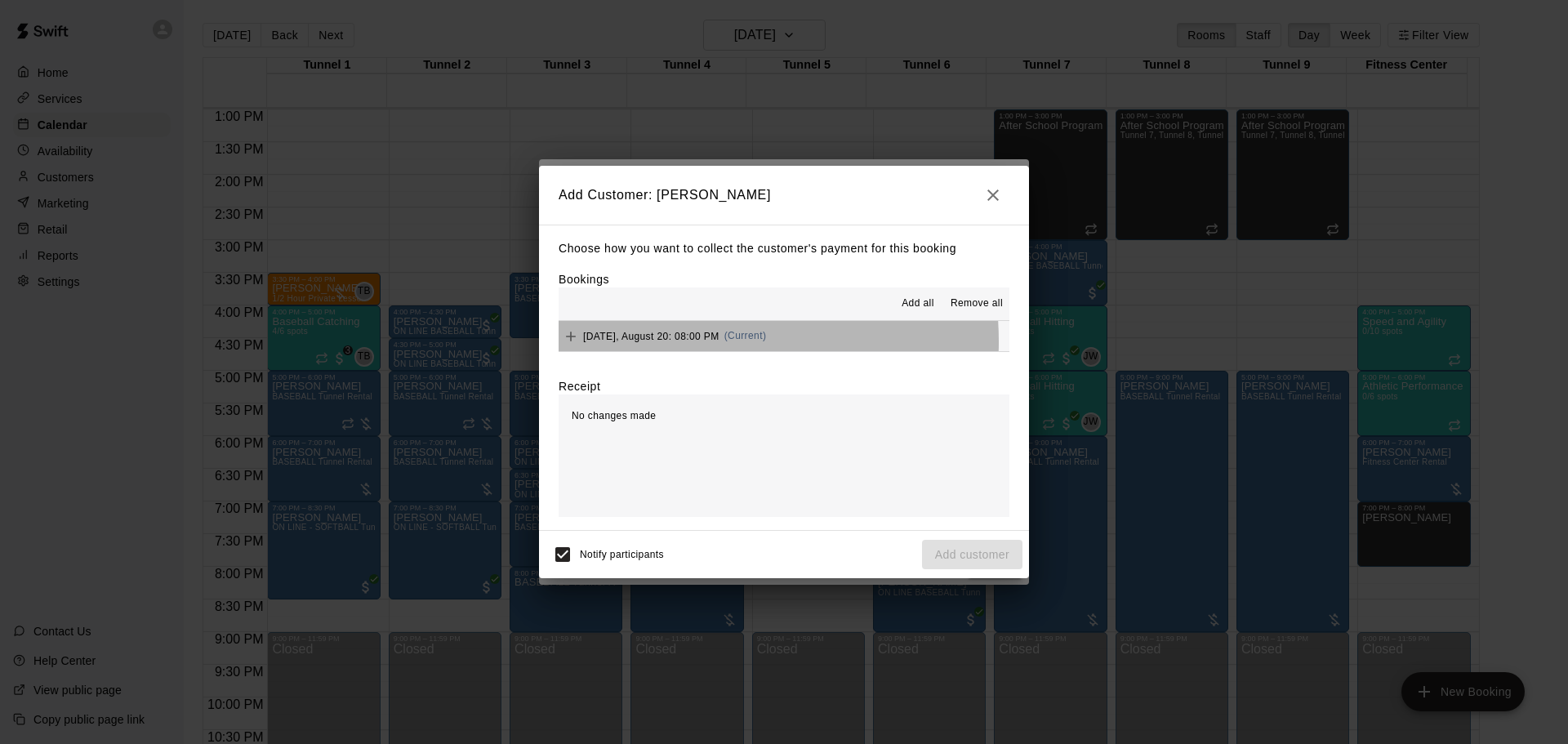
click at [672, 343] on div "Wednesday, August 20: 08:00 PM (Current)" at bounding box center [662, 336] width 207 height 25
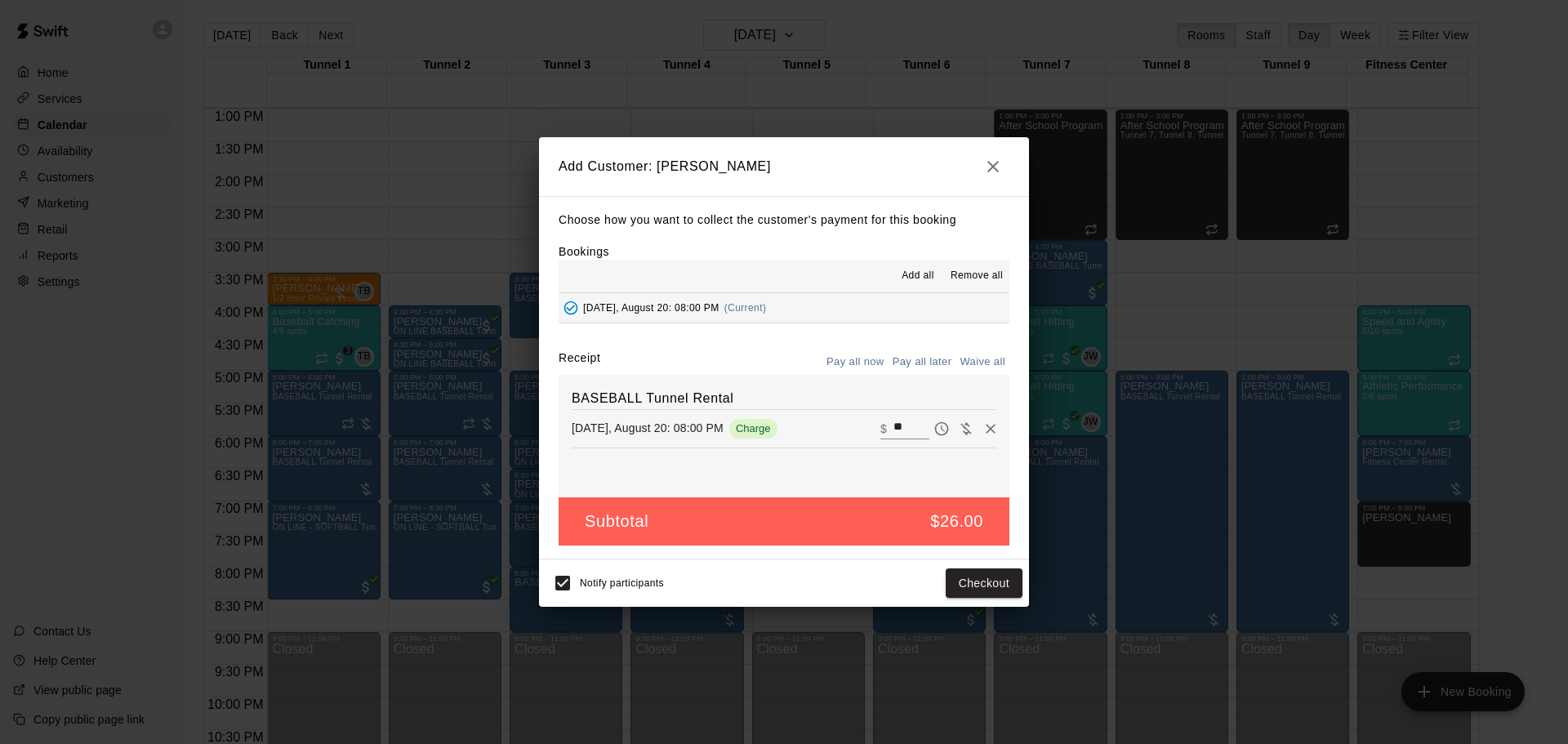
click at [903, 362] on button "Pay all later" at bounding box center [923, 362] width 68 height 25
click at [963, 584] on button "Add customer" at bounding box center [972, 583] width 101 height 30
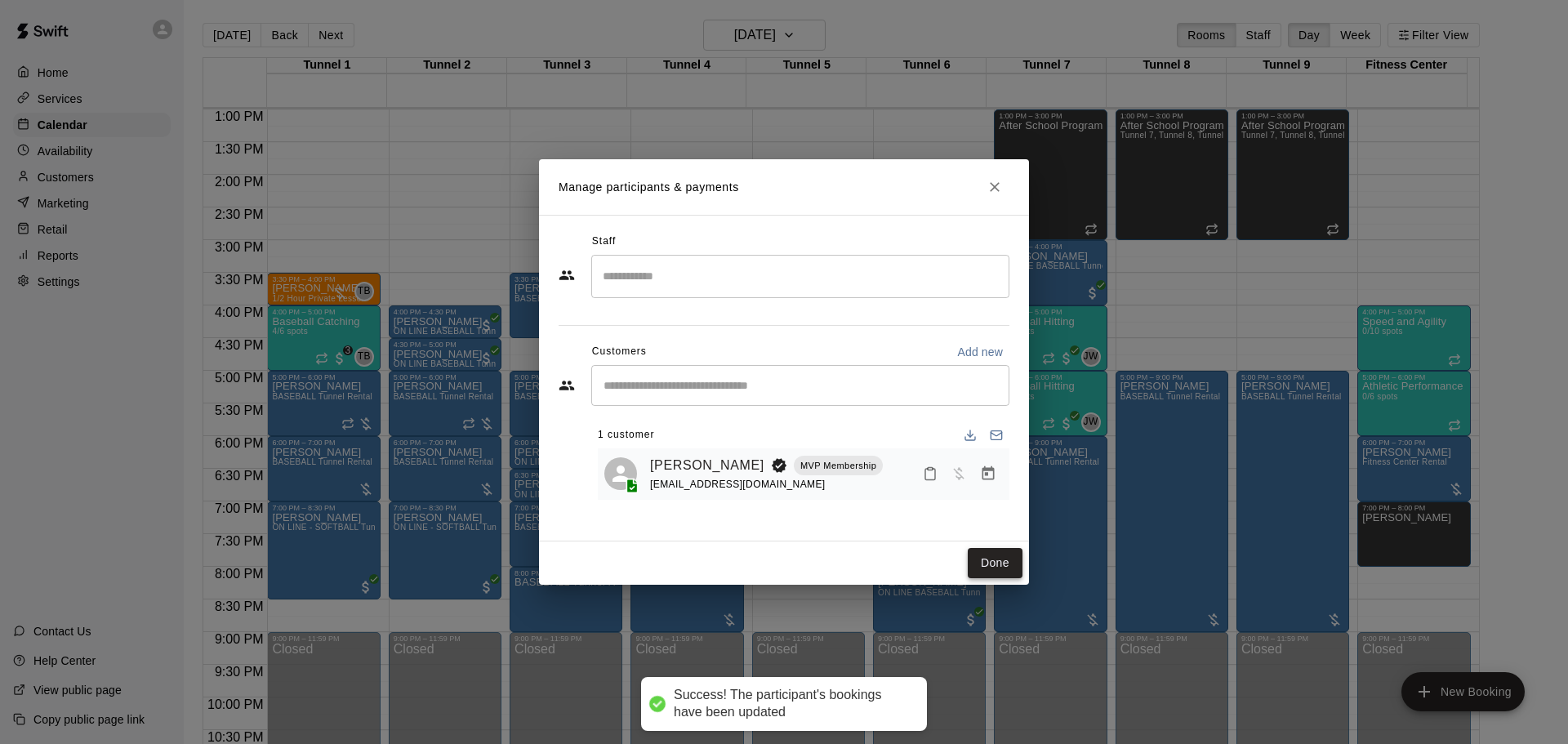
click at [996, 555] on button "Done" at bounding box center [995, 563] width 55 height 30
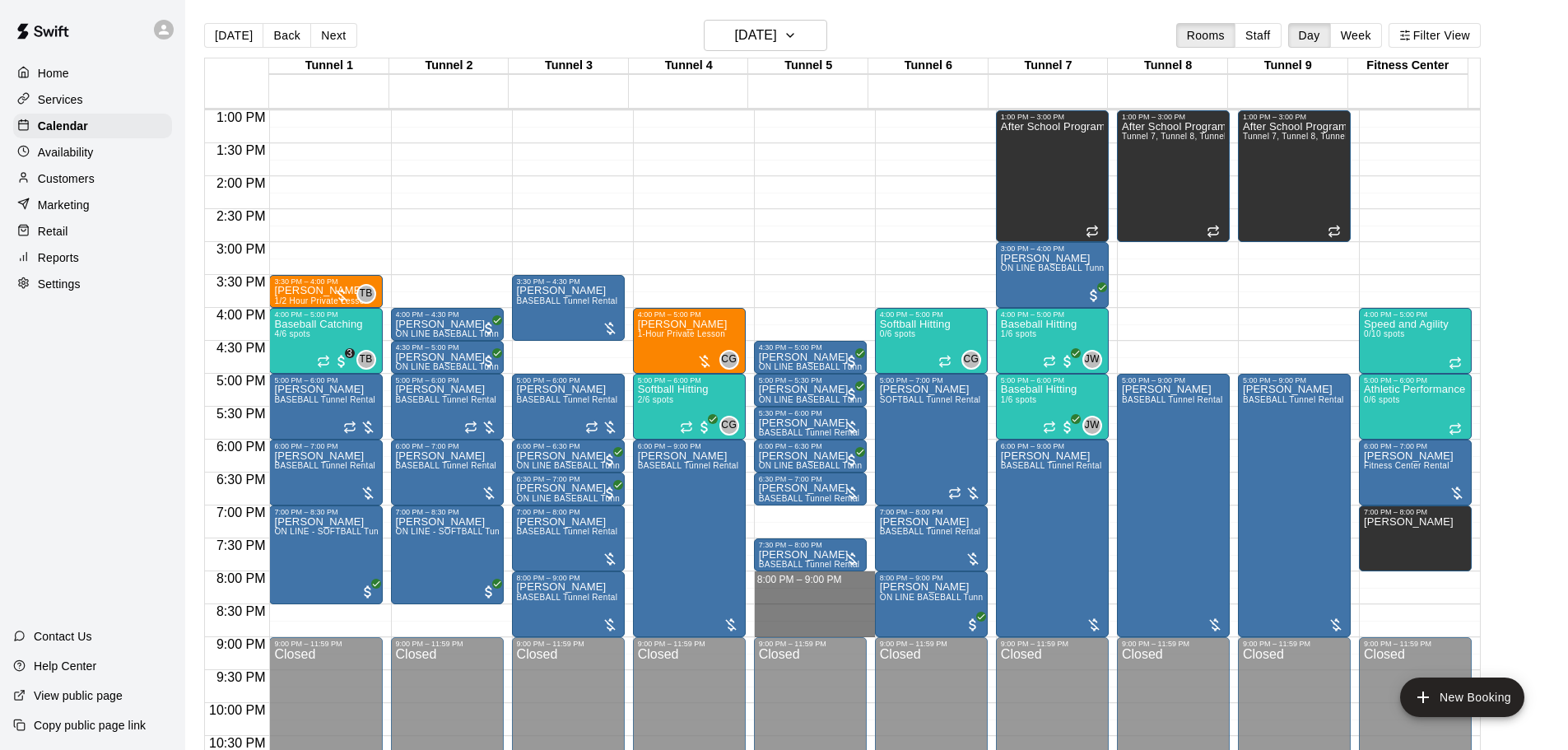
drag, startPoint x: 807, startPoint y: 580, endPoint x: 803, endPoint y: 628, distance: 48.2
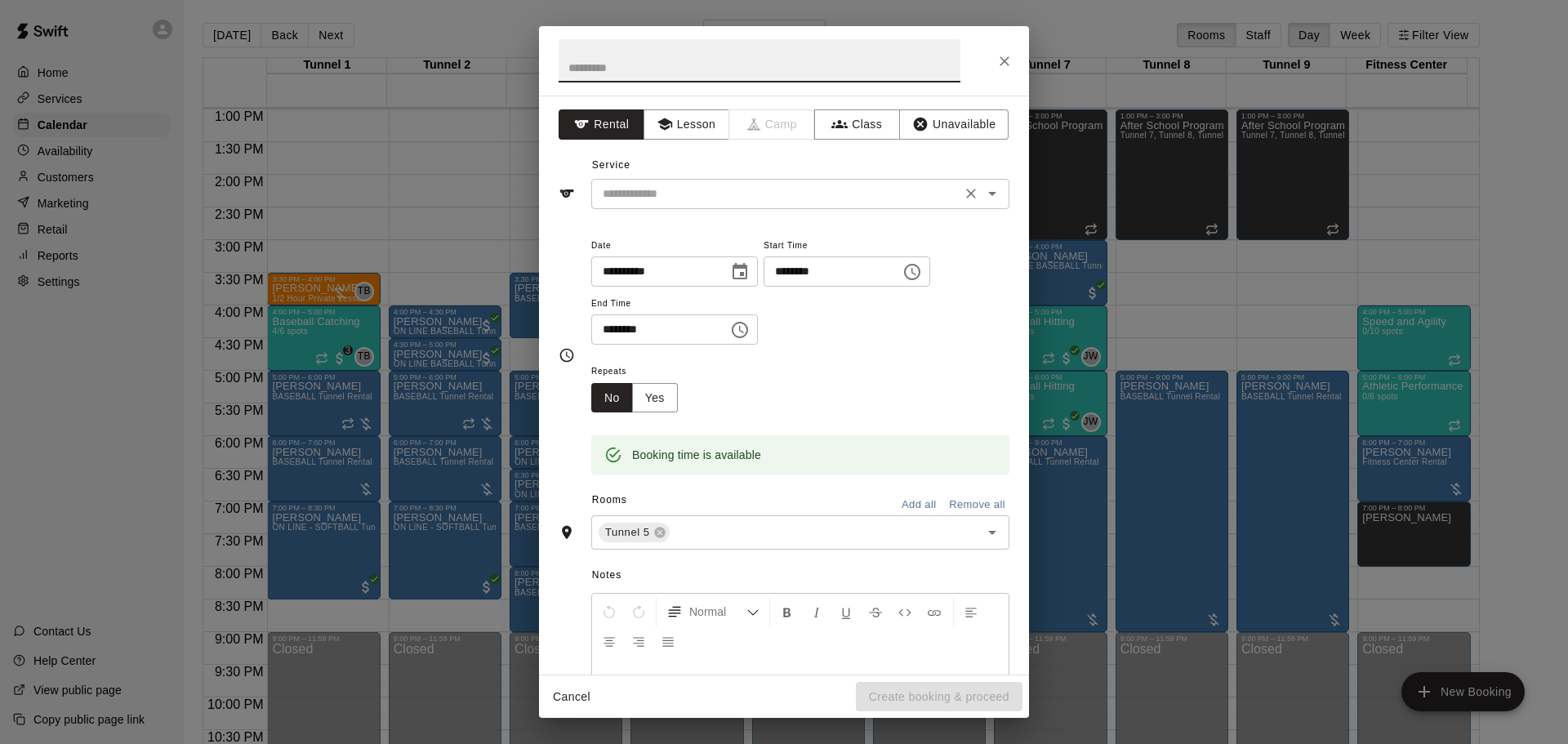
click at [754, 193] on input "text" at bounding box center [776, 194] width 360 height 21
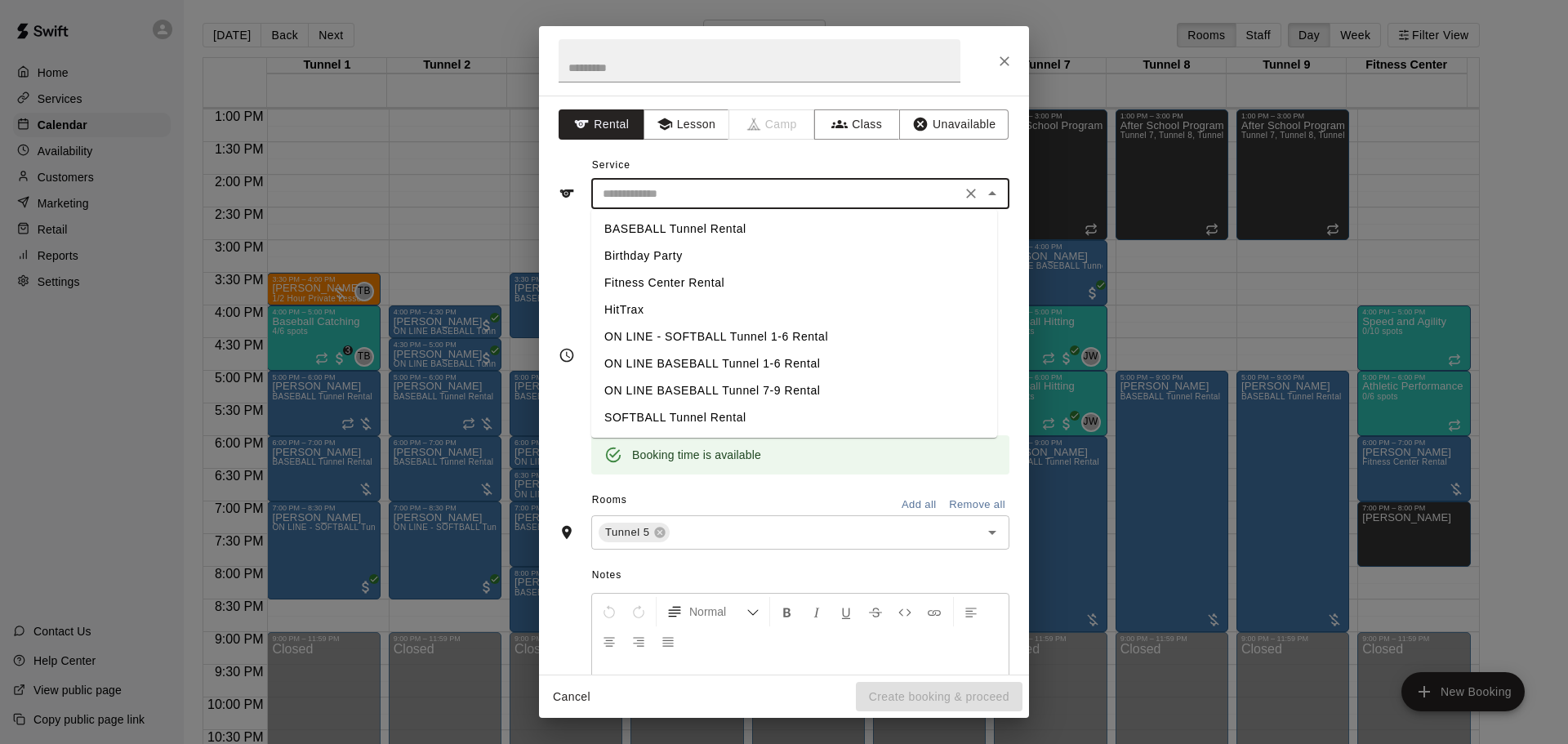
click at [674, 227] on li "BASEBALL Tunnel Rental" at bounding box center [794, 229] width 406 height 27
type input "**********"
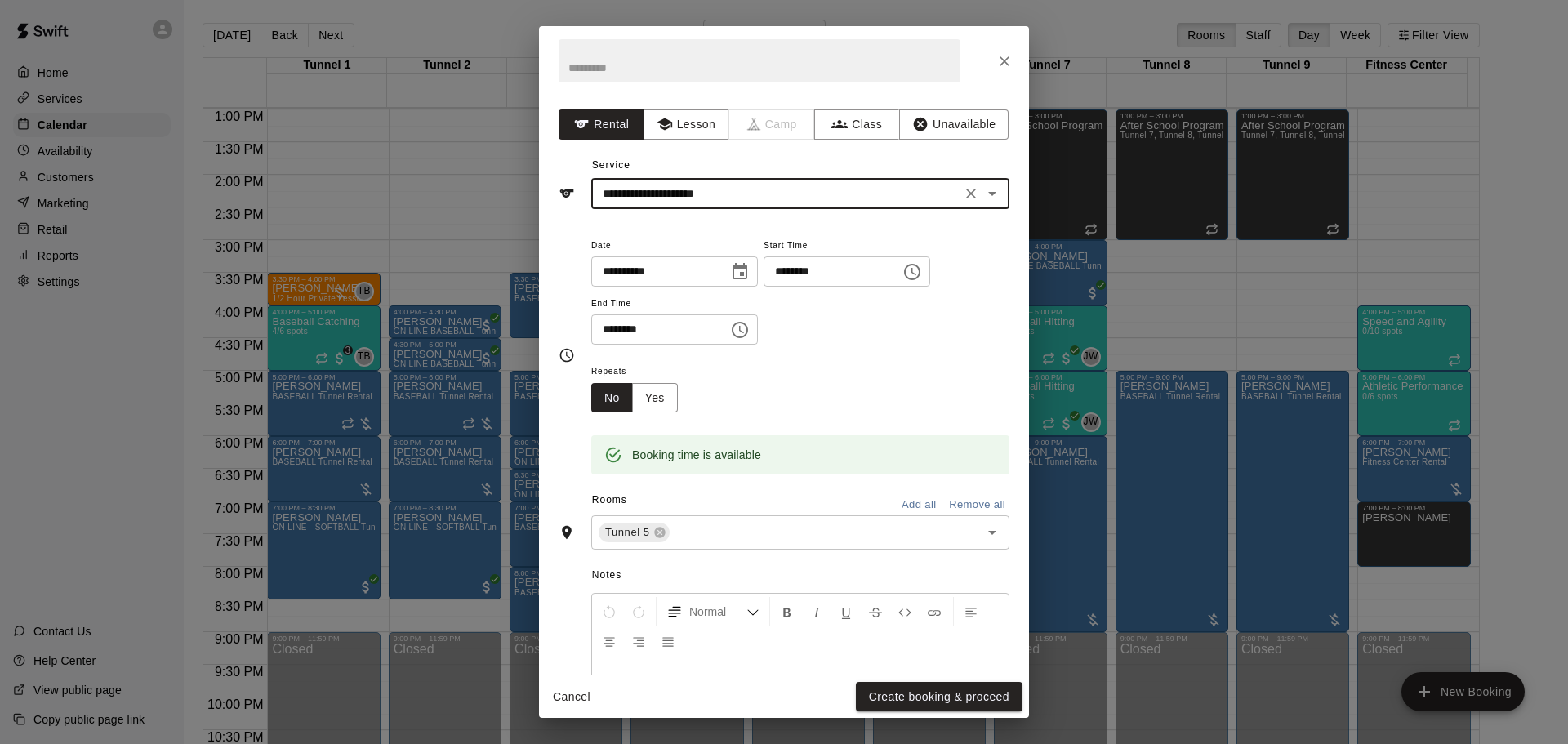
drag, startPoint x: 902, startPoint y: 692, endPoint x: 899, endPoint y: 683, distance: 9.5
click at [902, 691] on button "Create booking & proceed" at bounding box center [939, 697] width 166 height 30
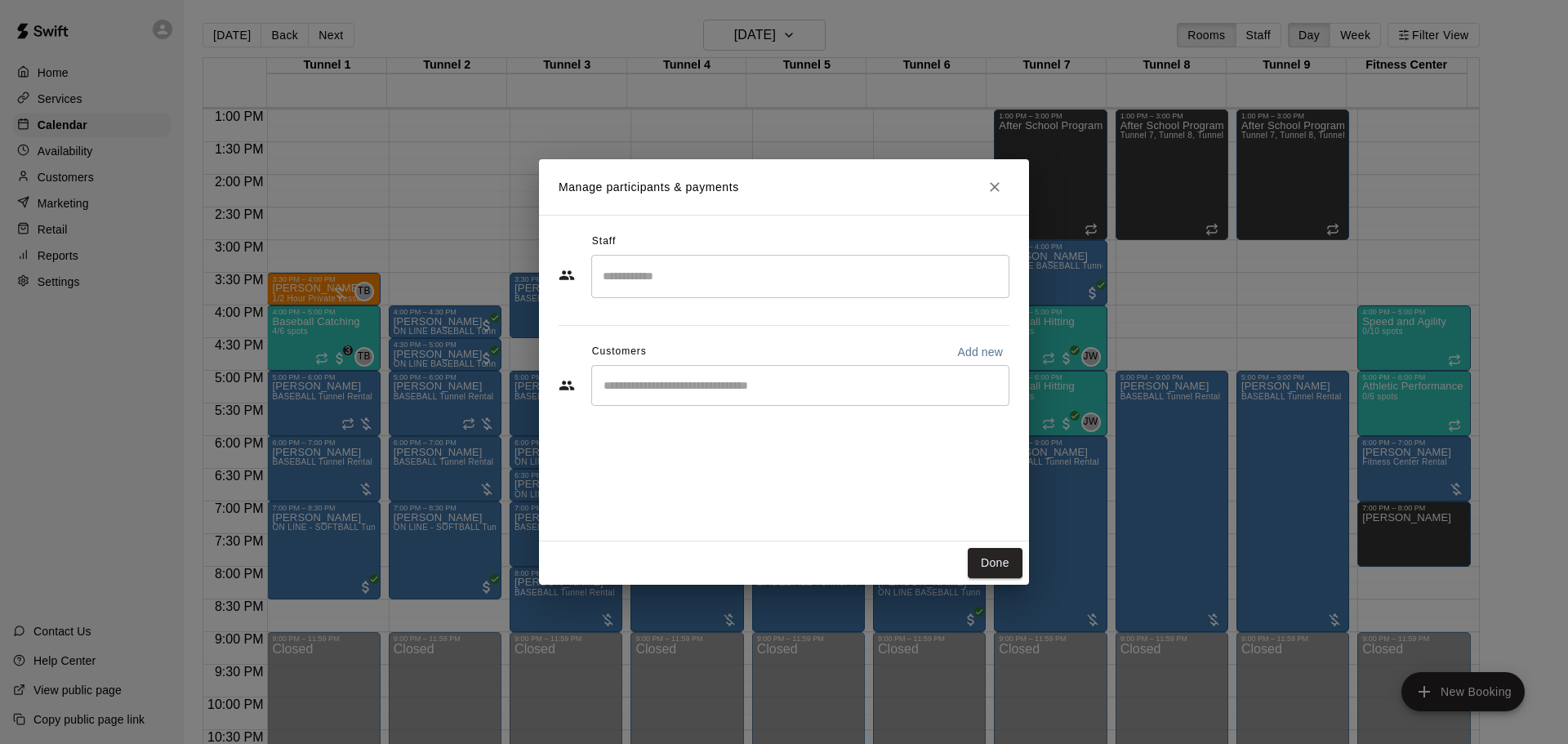
click at [729, 384] on input "Start typing to search customers..." at bounding box center [800, 386] width 403 height 16
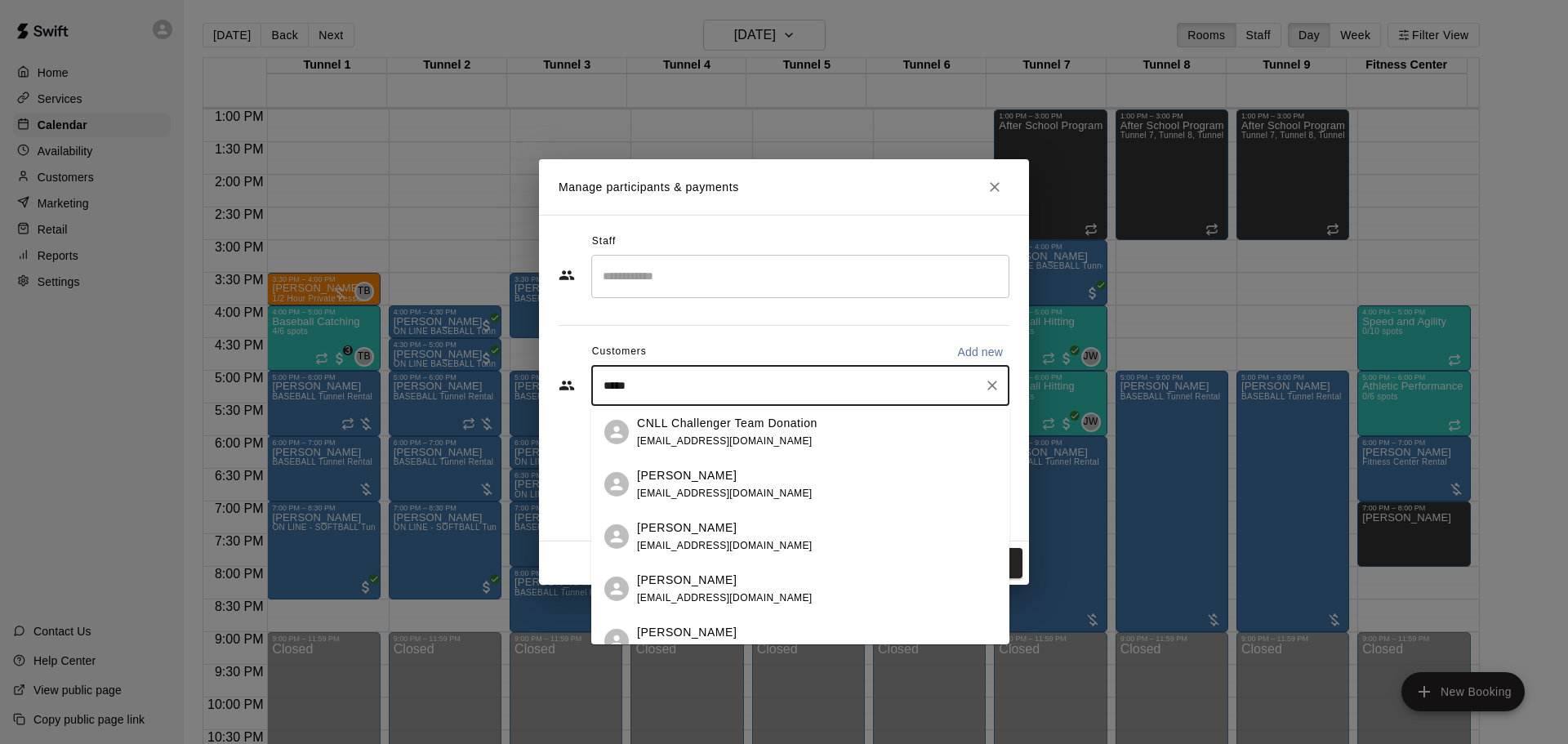
type input "*****"
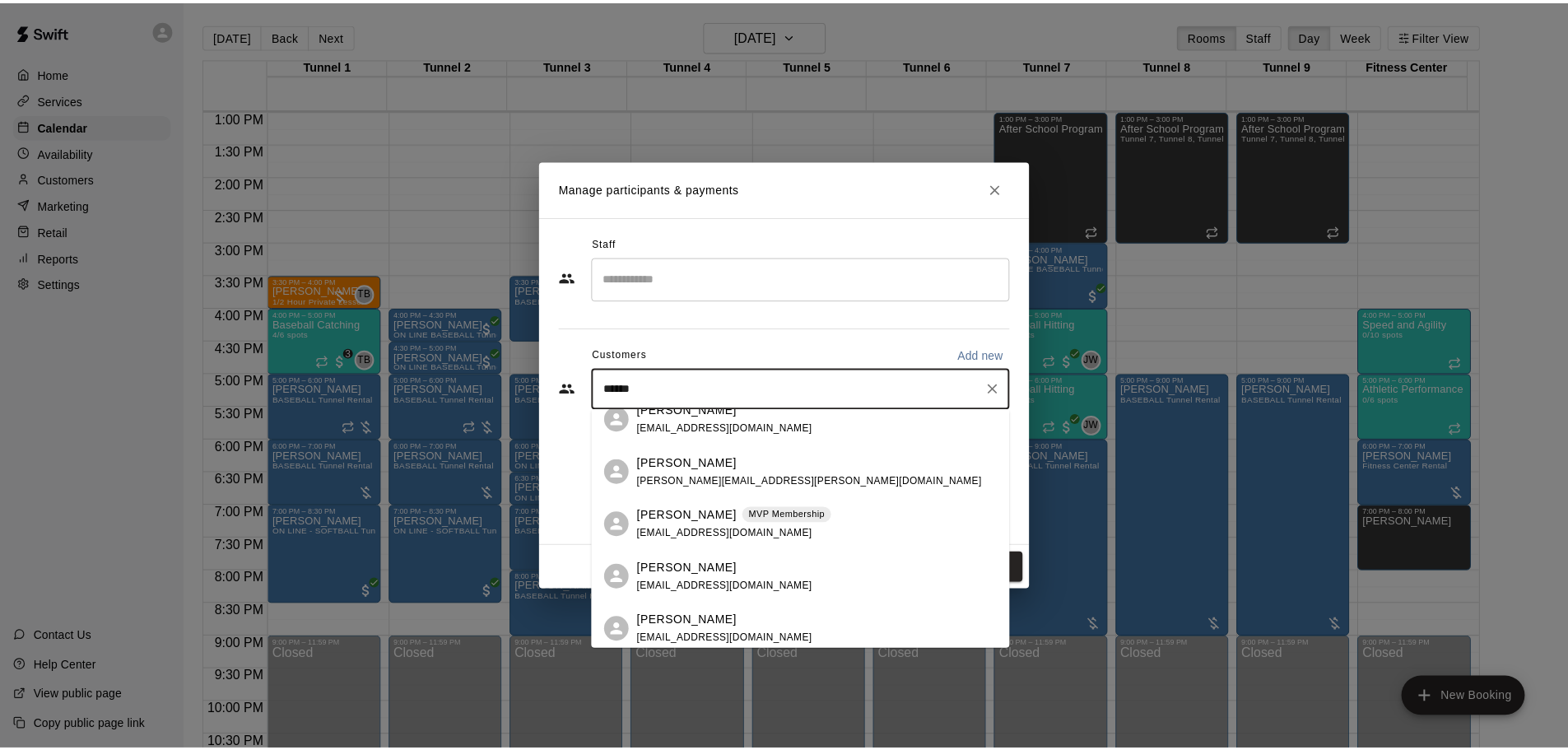
scroll to position [412, 0]
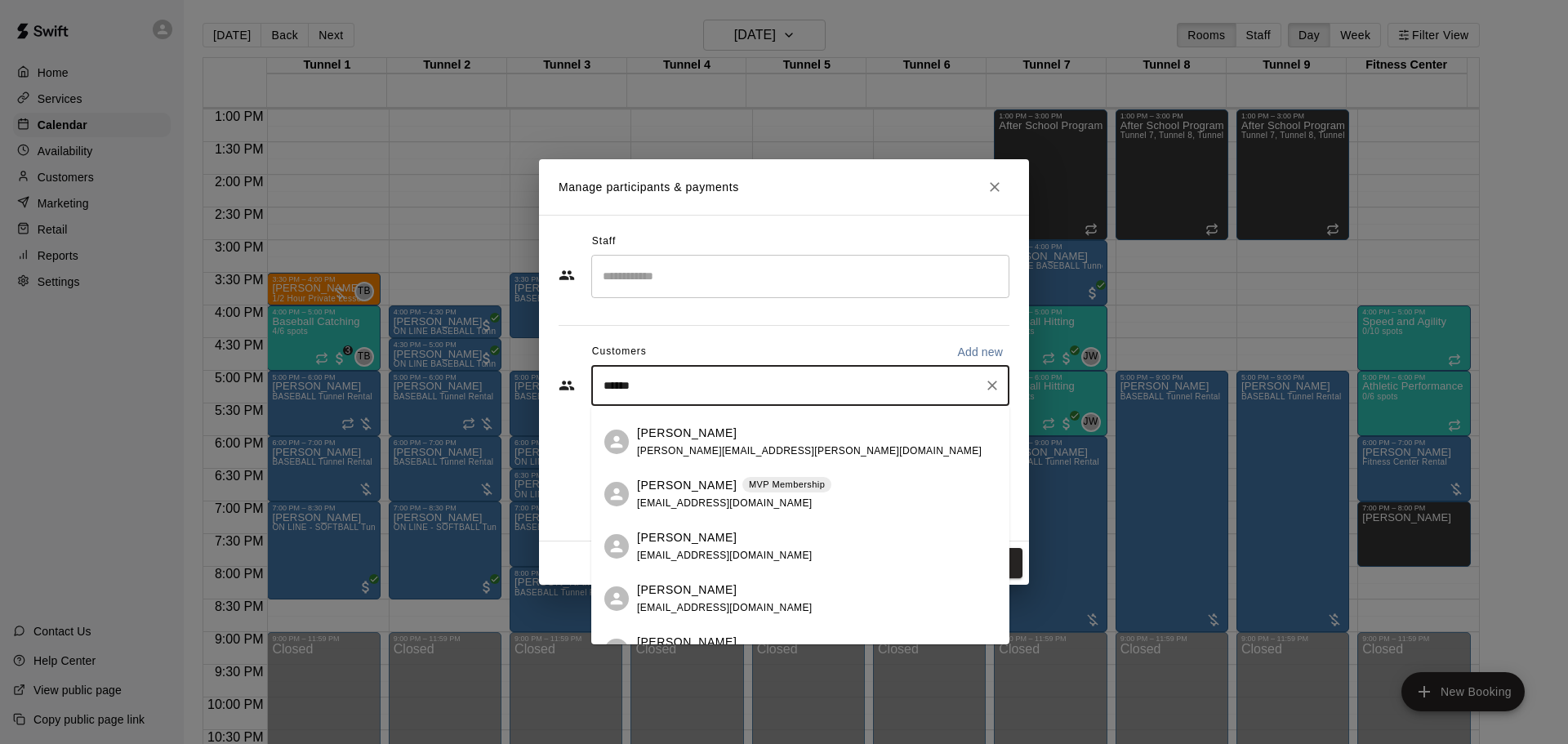
click at [659, 491] on p "Allen Carley" at bounding box center [687, 486] width 100 height 17
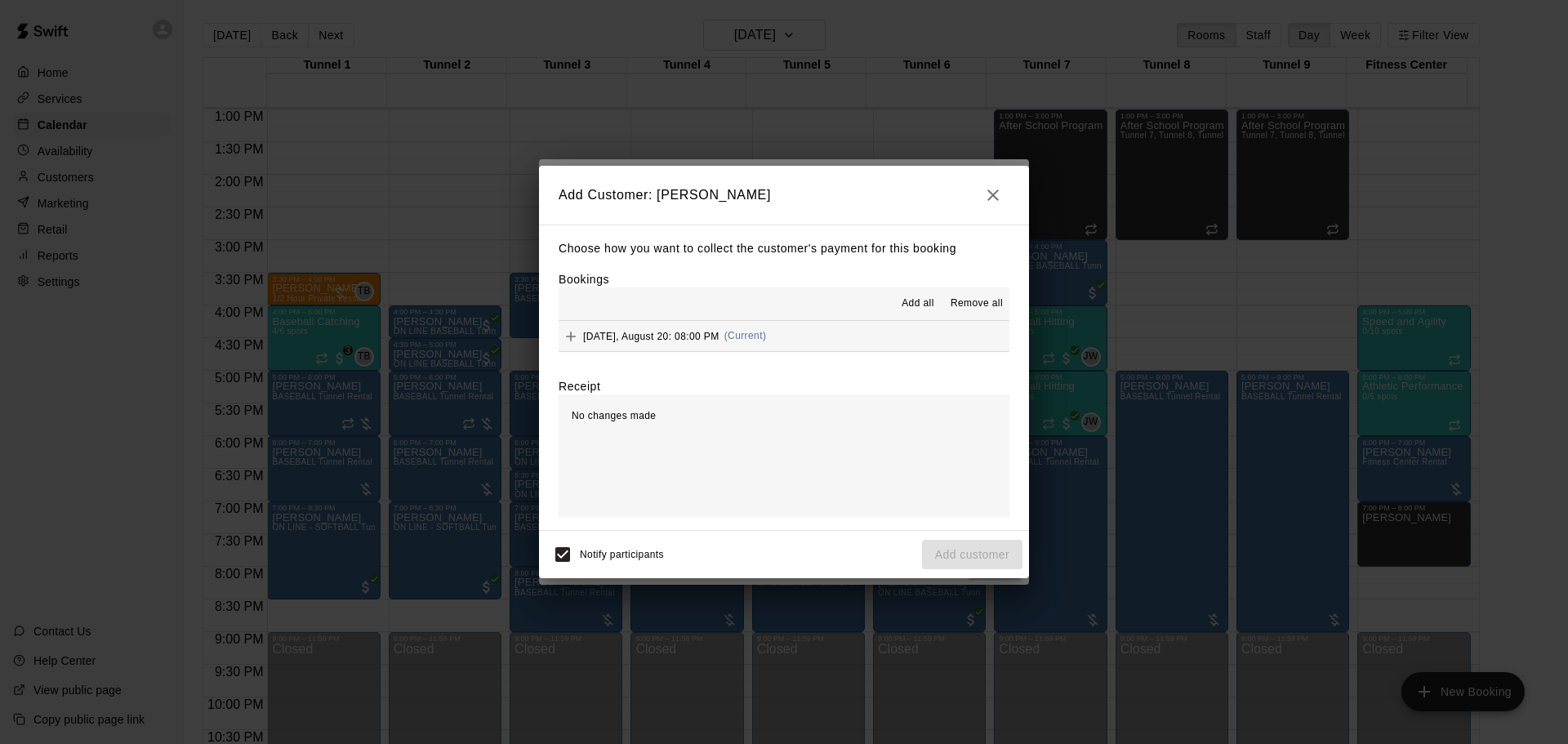
click at [719, 335] on span "Wednesday, August 20: 08:00 PM" at bounding box center [651, 335] width 136 height 11
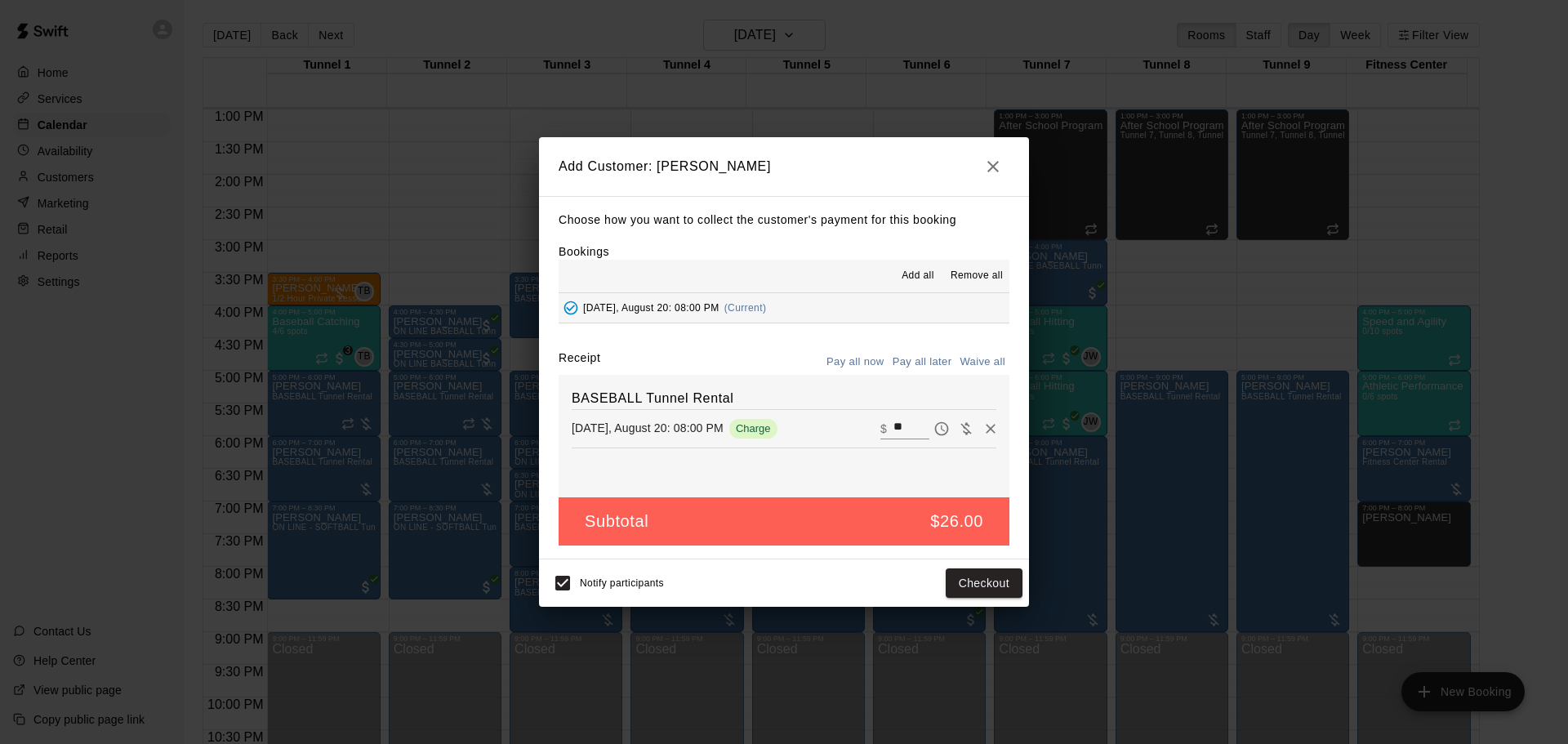
click at [914, 358] on button "Pay all later" at bounding box center [923, 362] width 68 height 25
click at [967, 583] on button "Add customer" at bounding box center [972, 583] width 101 height 30
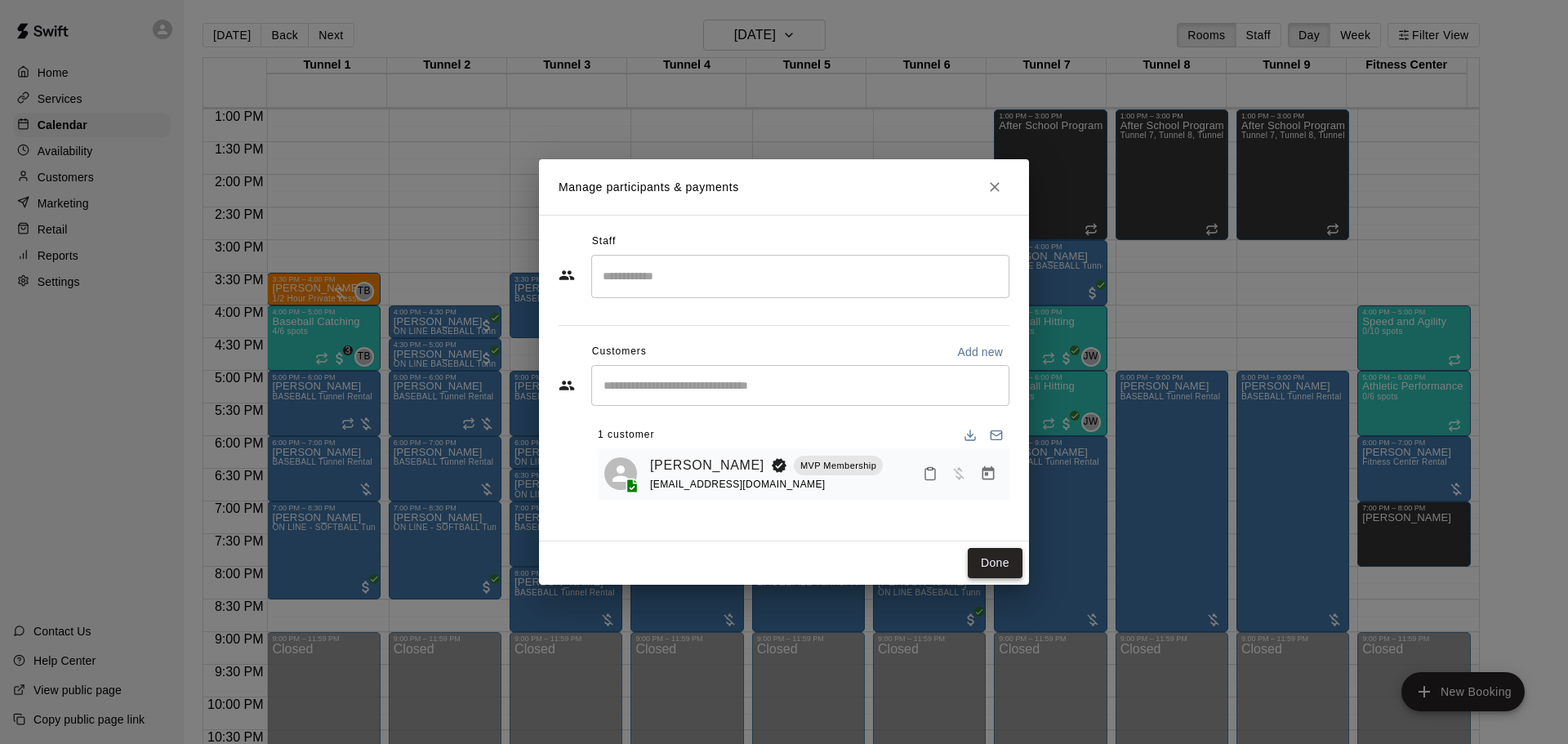
click at [1002, 550] on button "Done" at bounding box center [995, 563] width 55 height 30
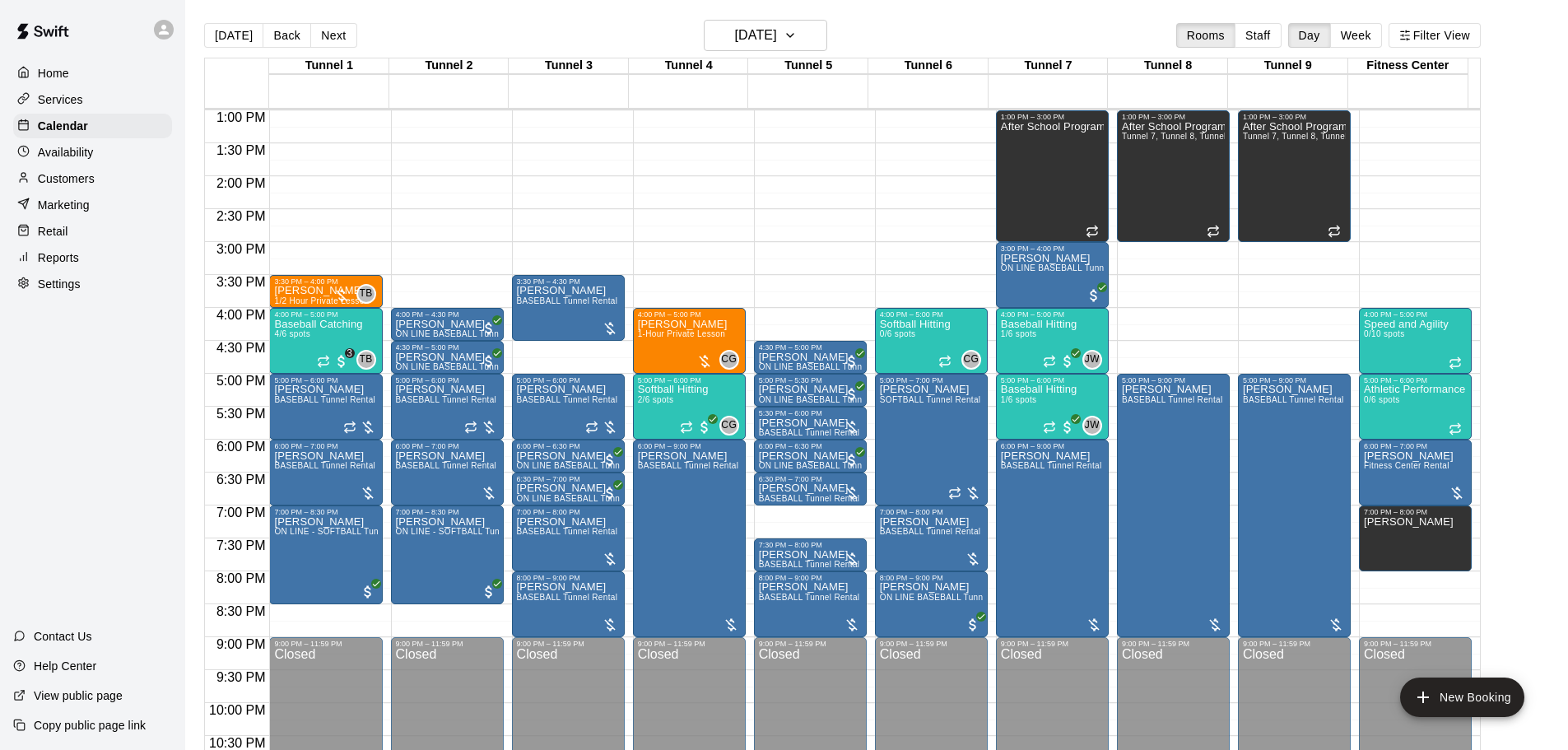
click at [236, 31] on button "[DATE]" at bounding box center [234, 36] width 60 height 25
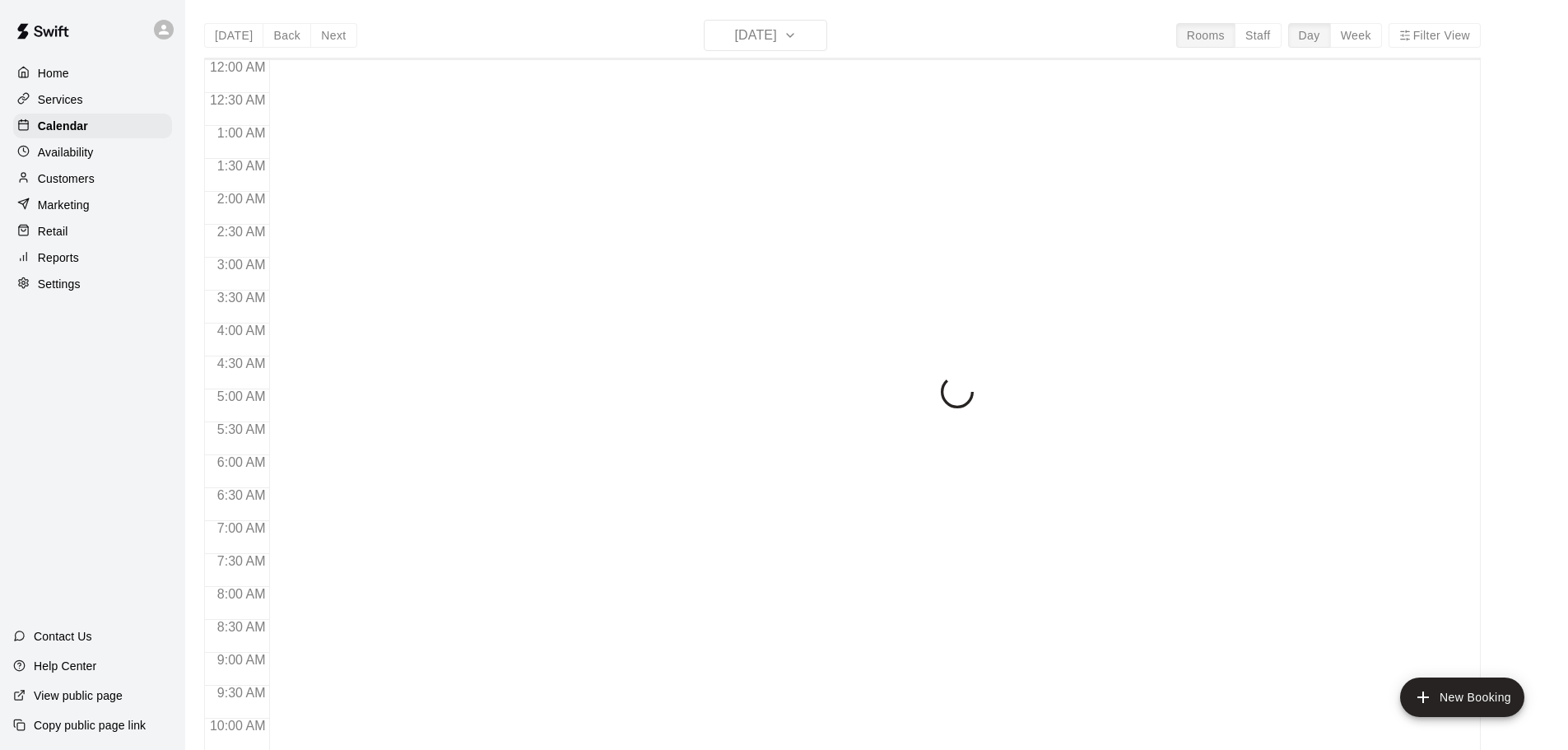
scroll to position [872, 0]
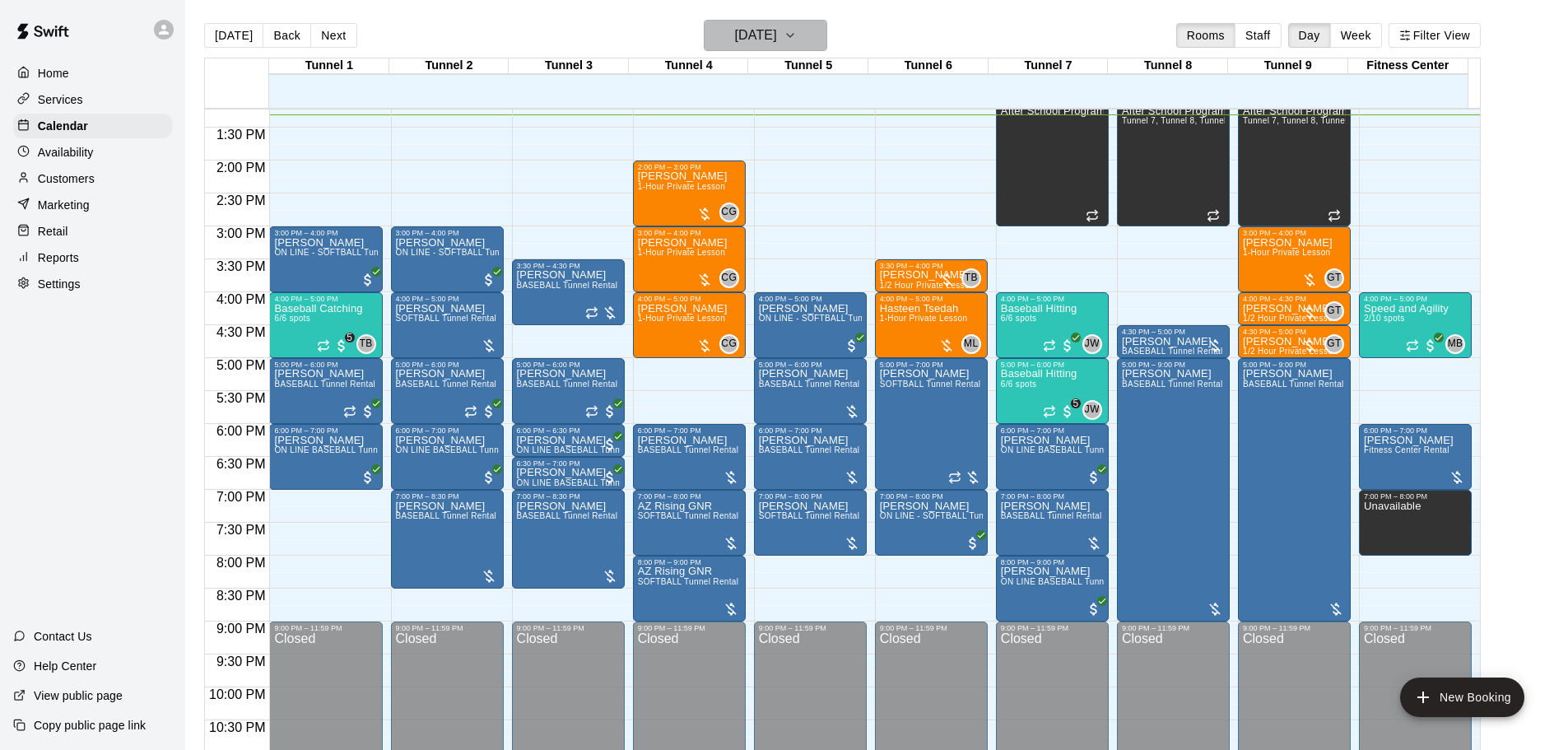
click at [738, 43] on h6 "[DATE]" at bounding box center [755, 36] width 42 height 23
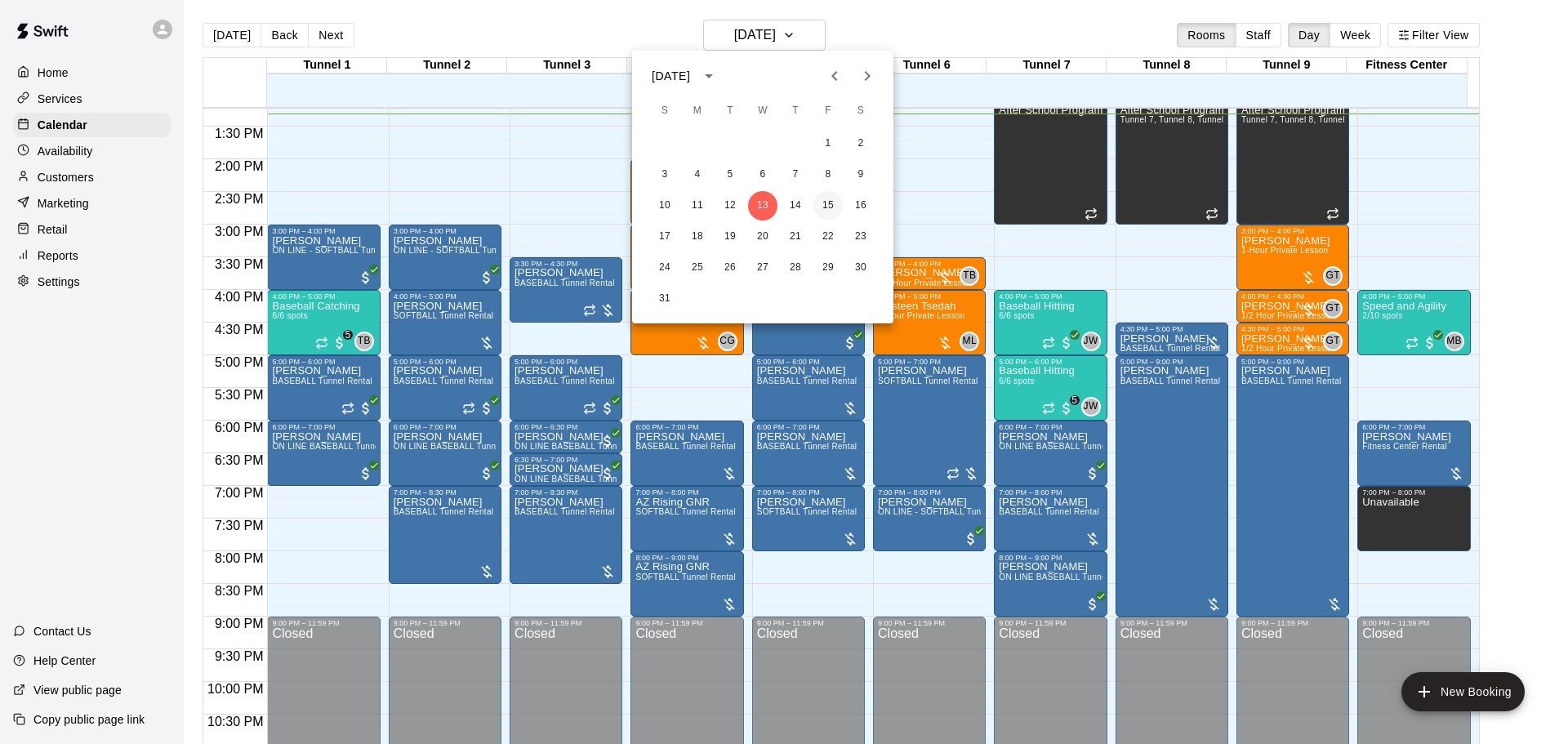
click at [826, 210] on button "15" at bounding box center [828, 206] width 30 height 30
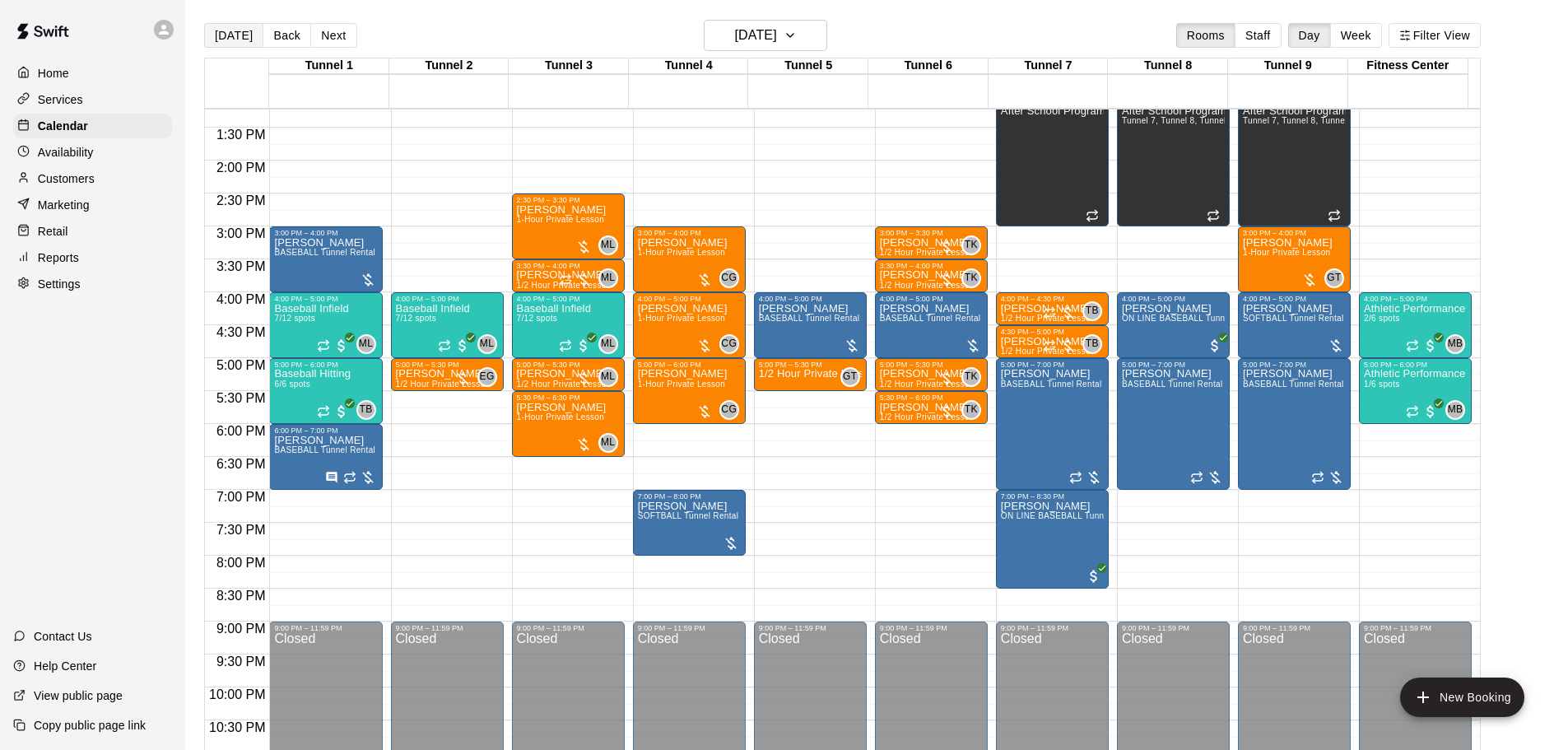
click at [237, 27] on button "[DATE]" at bounding box center [234, 36] width 60 height 25
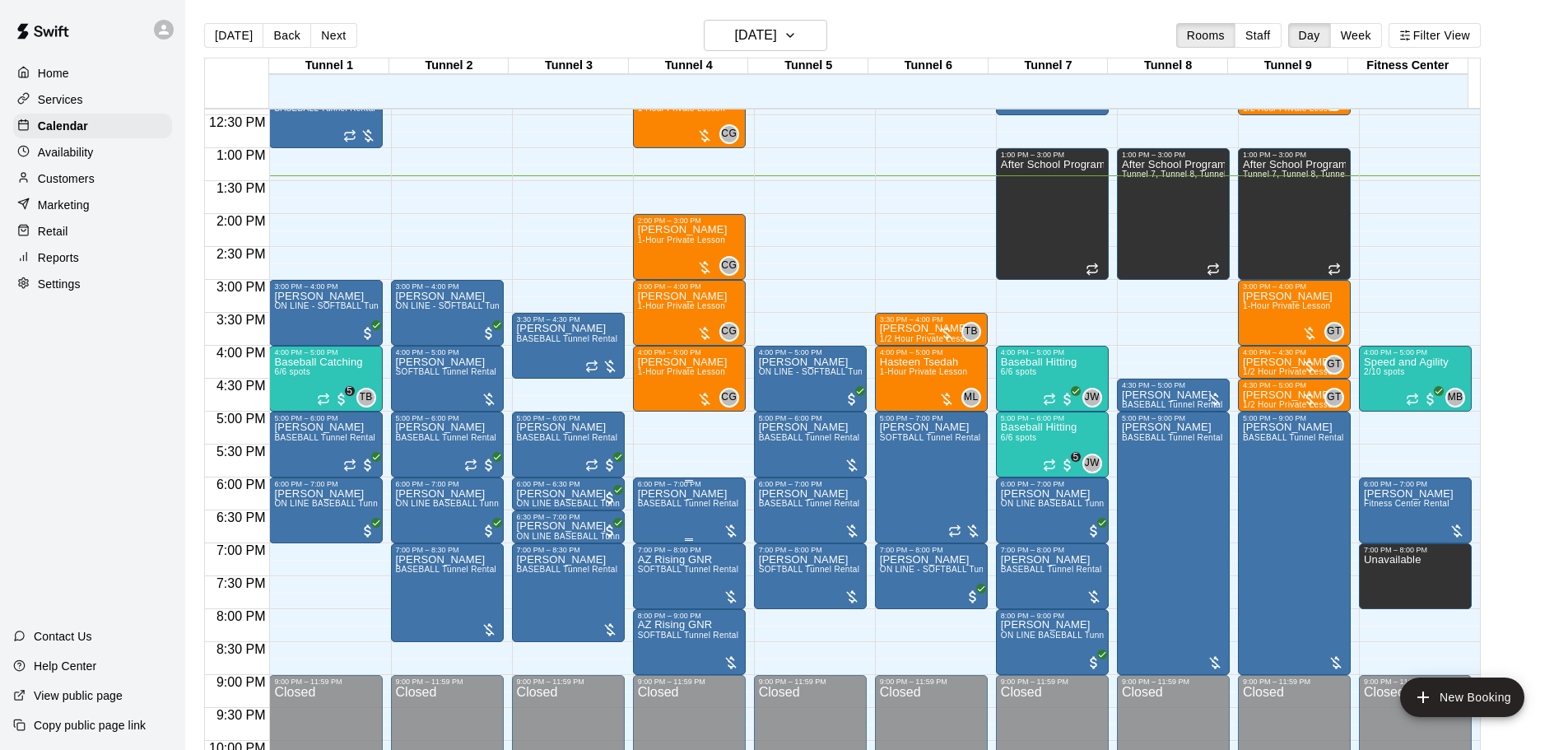
scroll to position [790, 0]
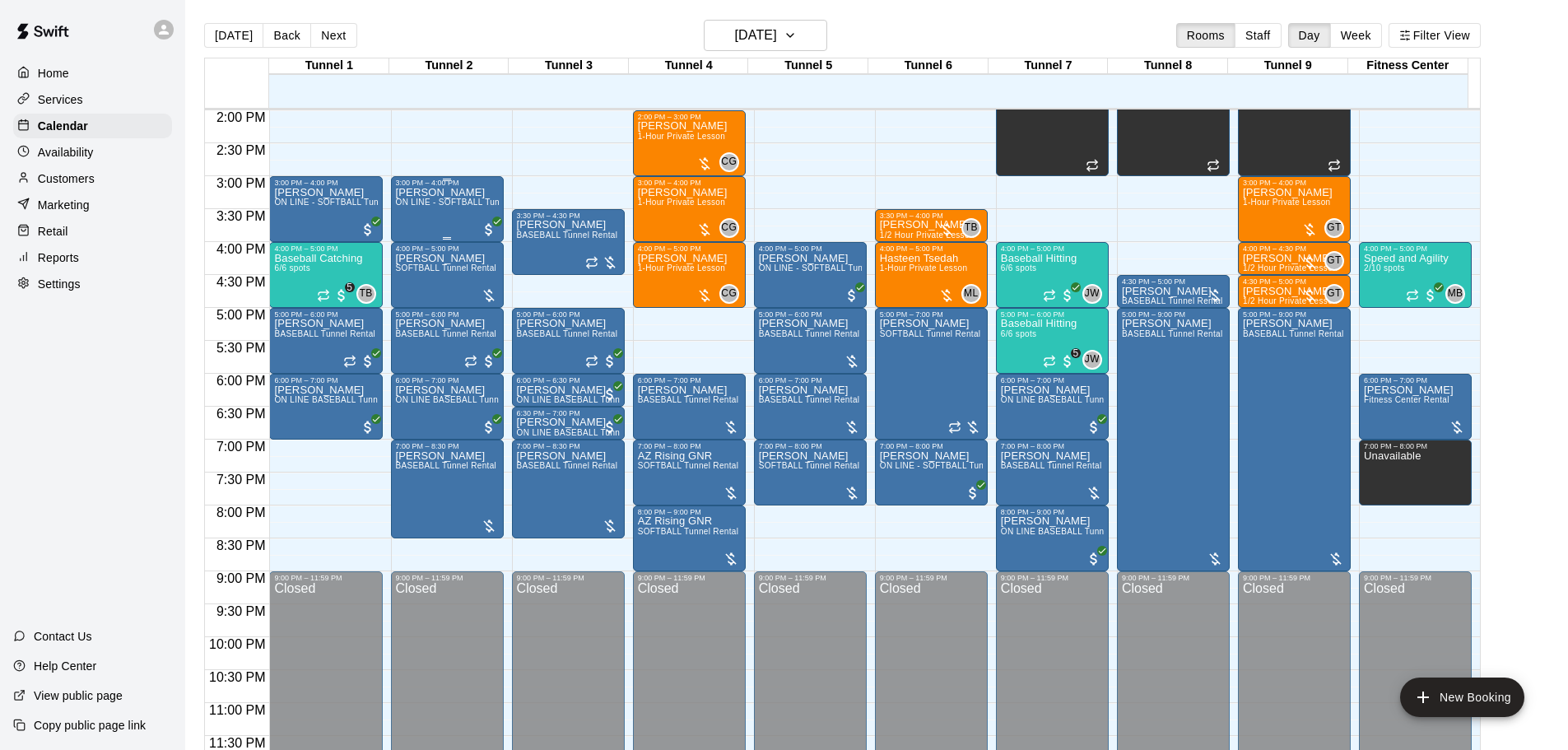
scroll to position [841, 0]
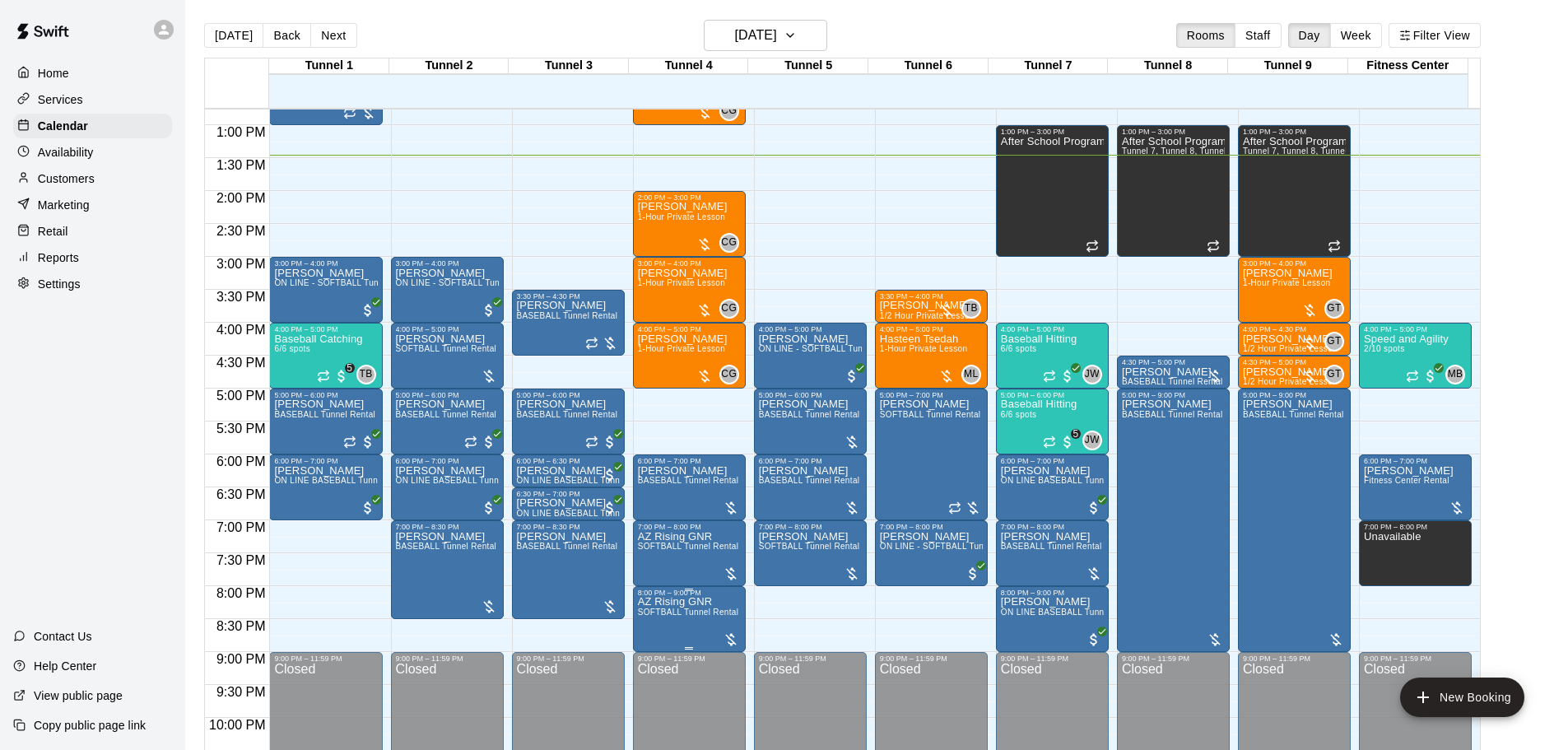
click at [685, 602] on p "AZ Rising GNR" at bounding box center [689, 602] width 102 height 0
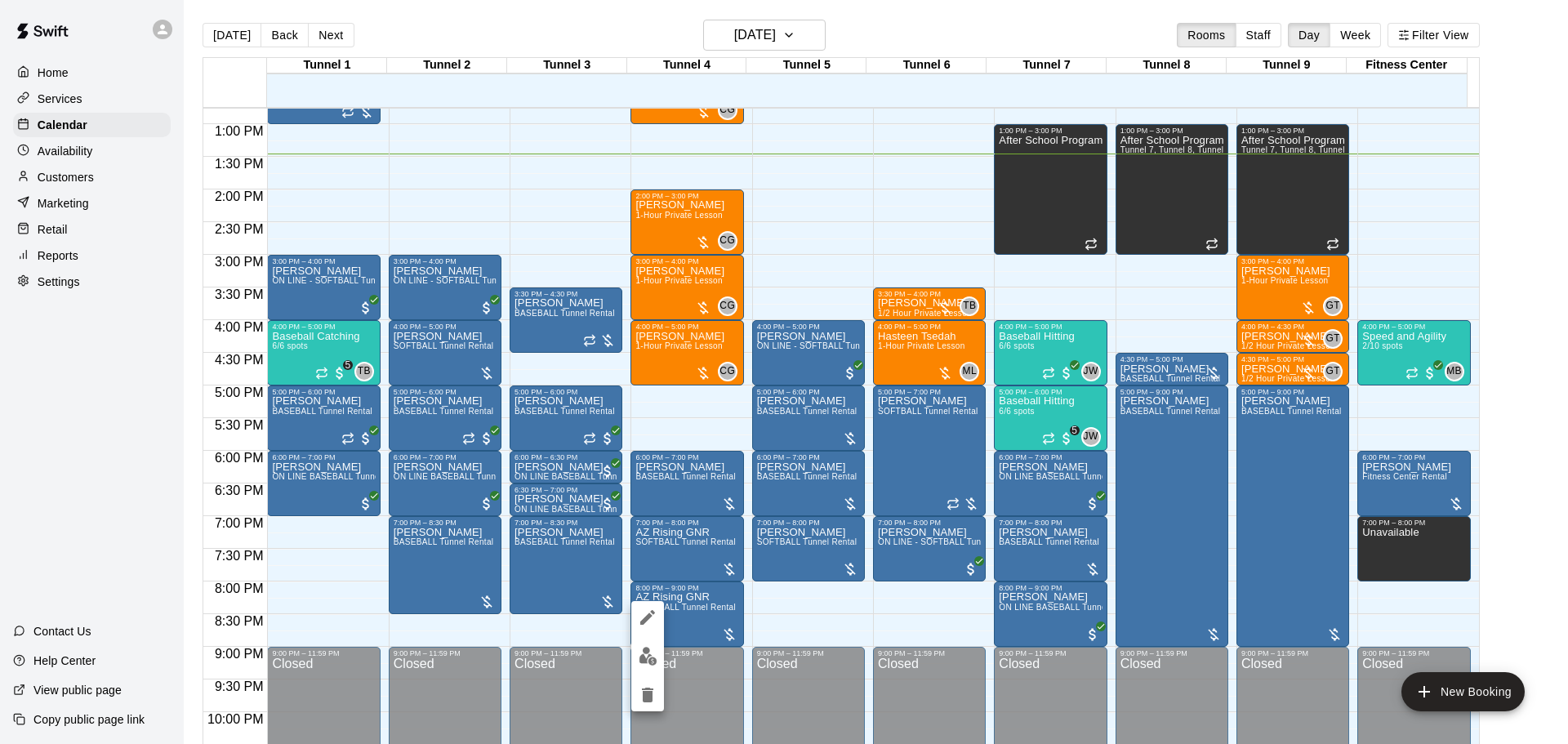
click at [161, 479] on div at bounding box center [784, 372] width 1568 height 744
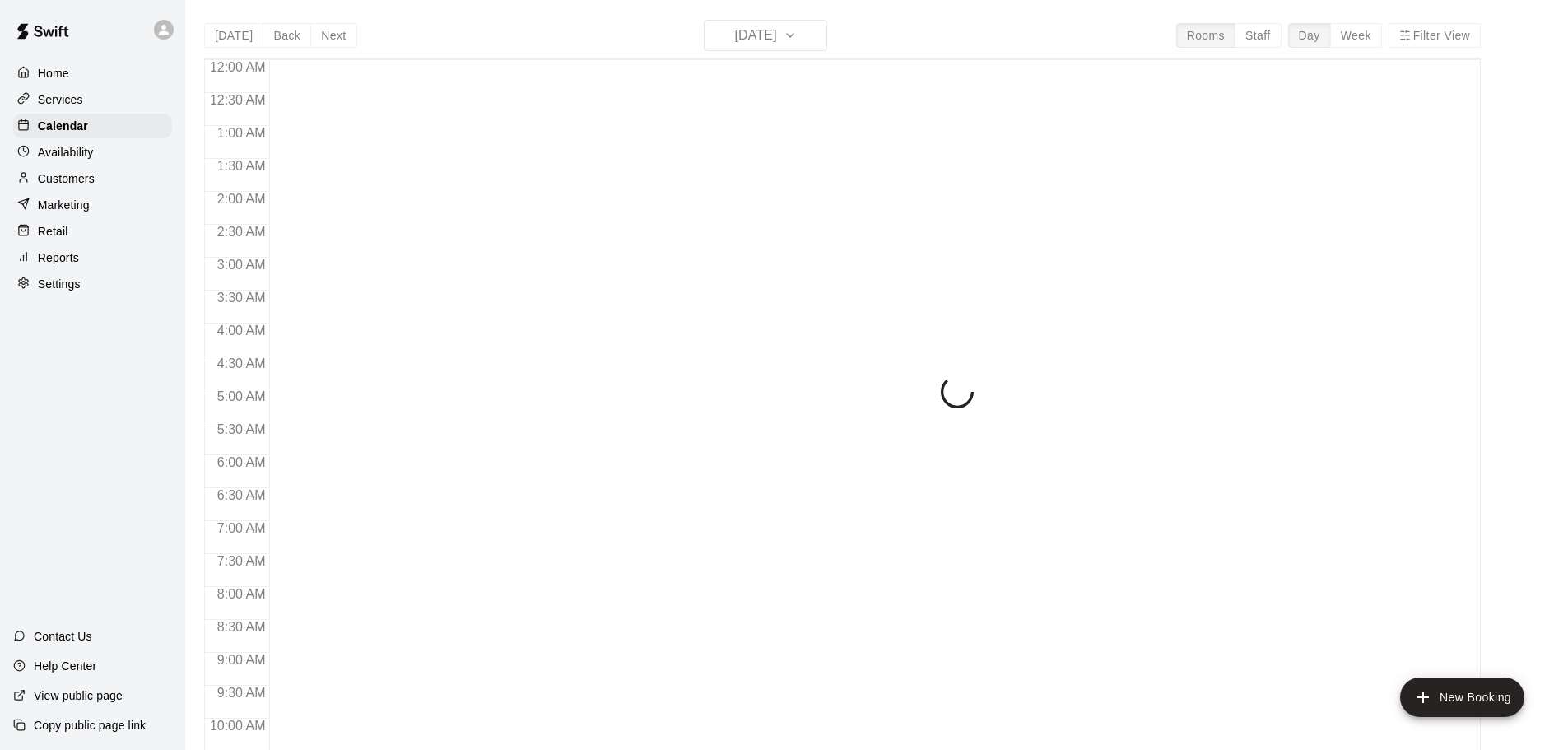
scroll to position [872, 0]
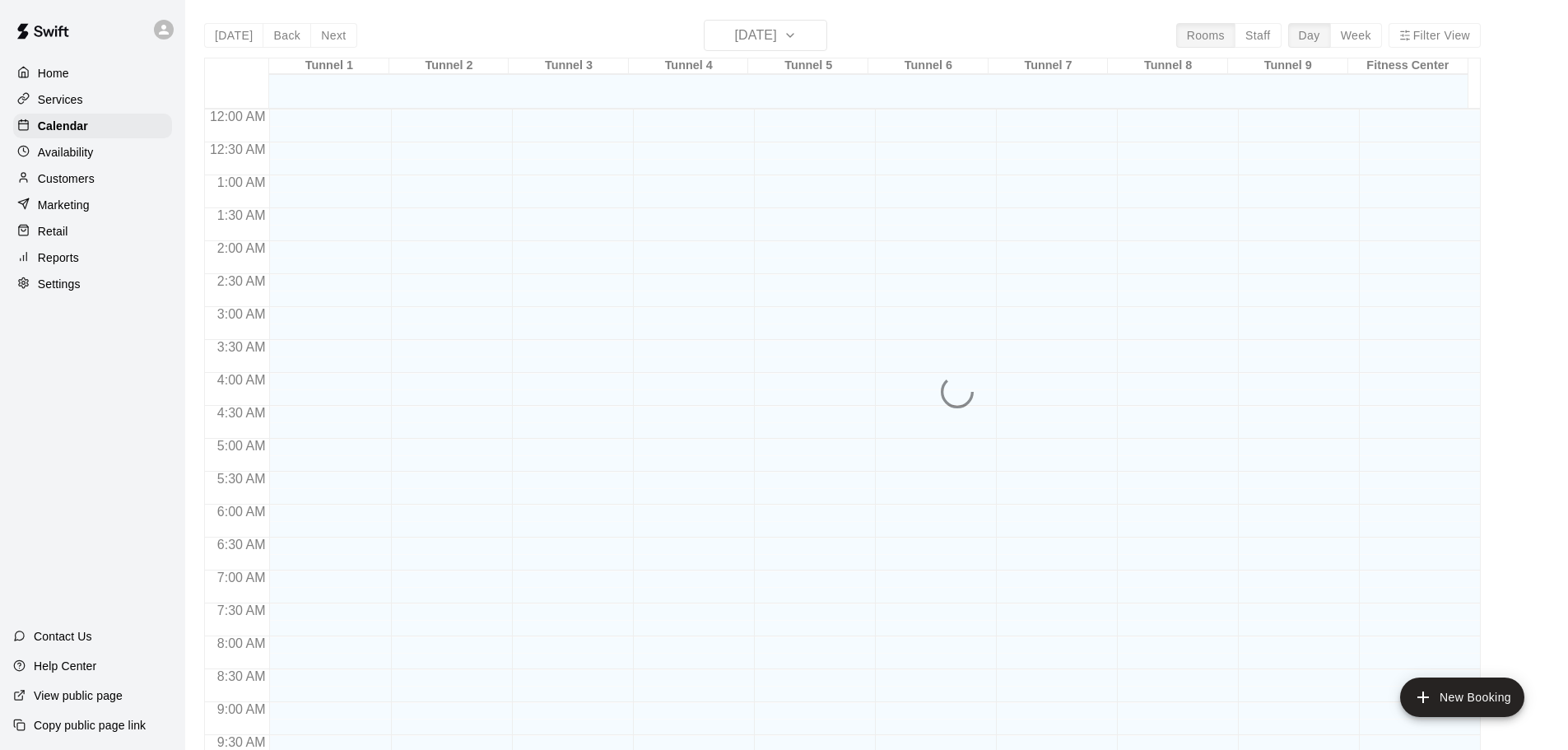
scroll to position [872, 0]
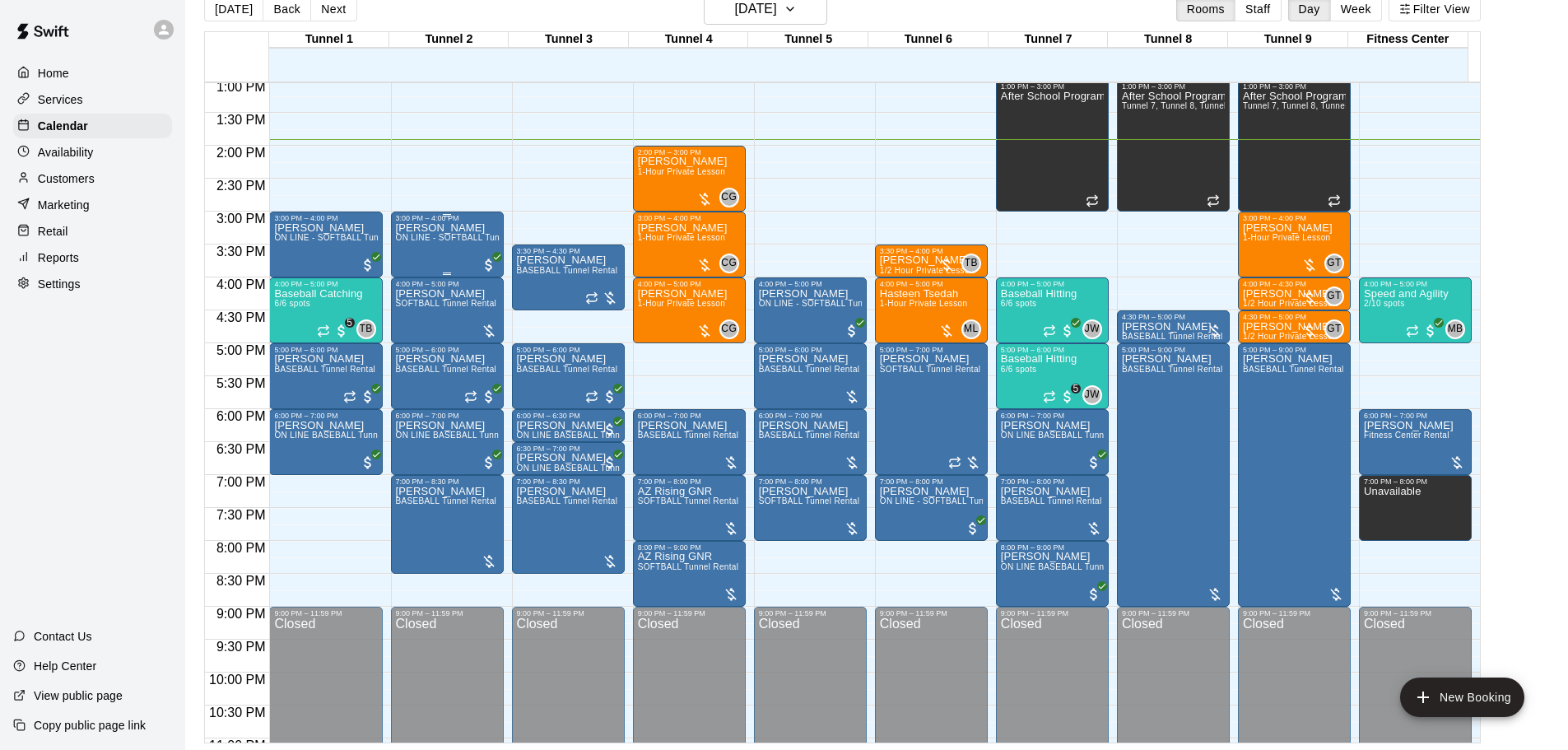
scroll to position [872, 0]
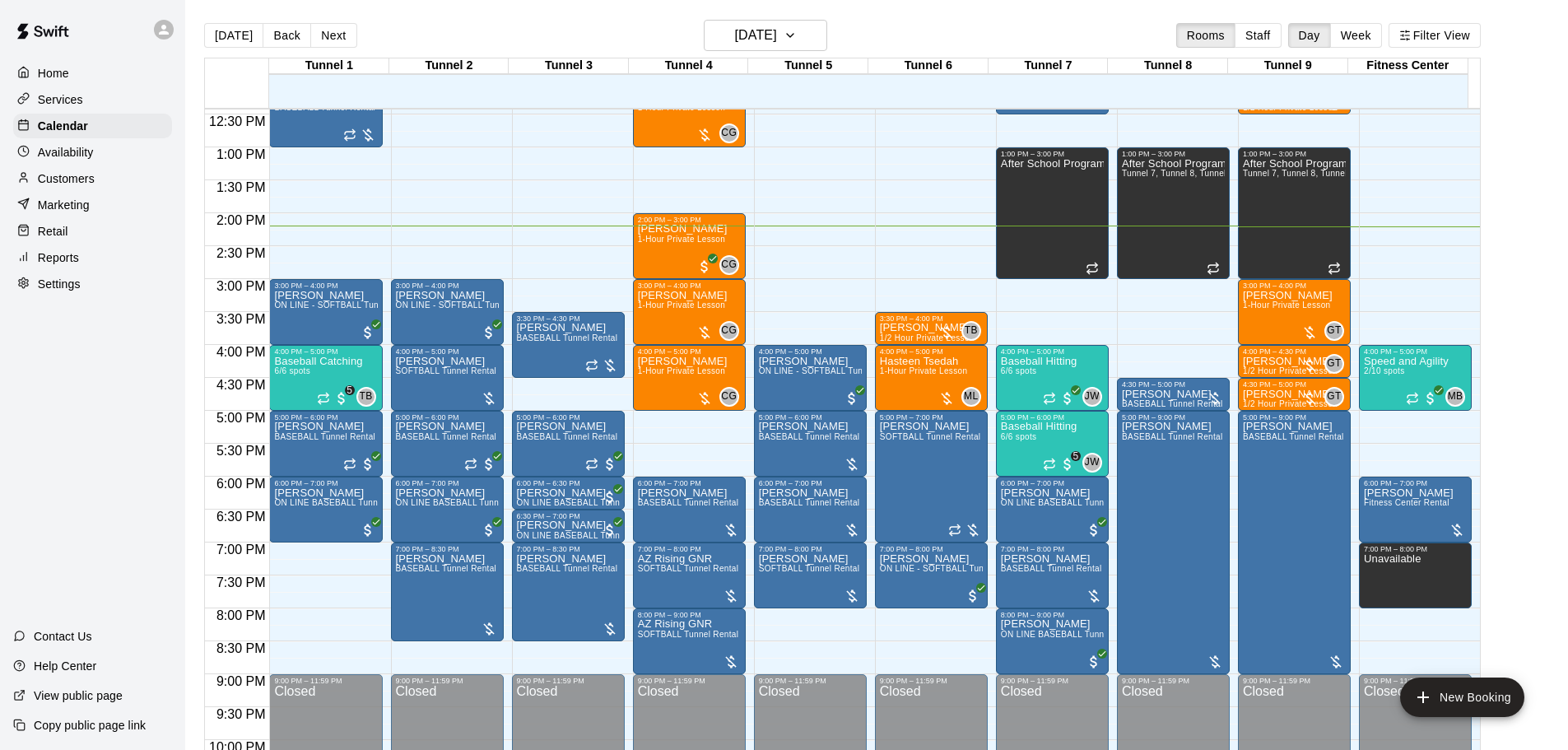
scroll to position [790, 0]
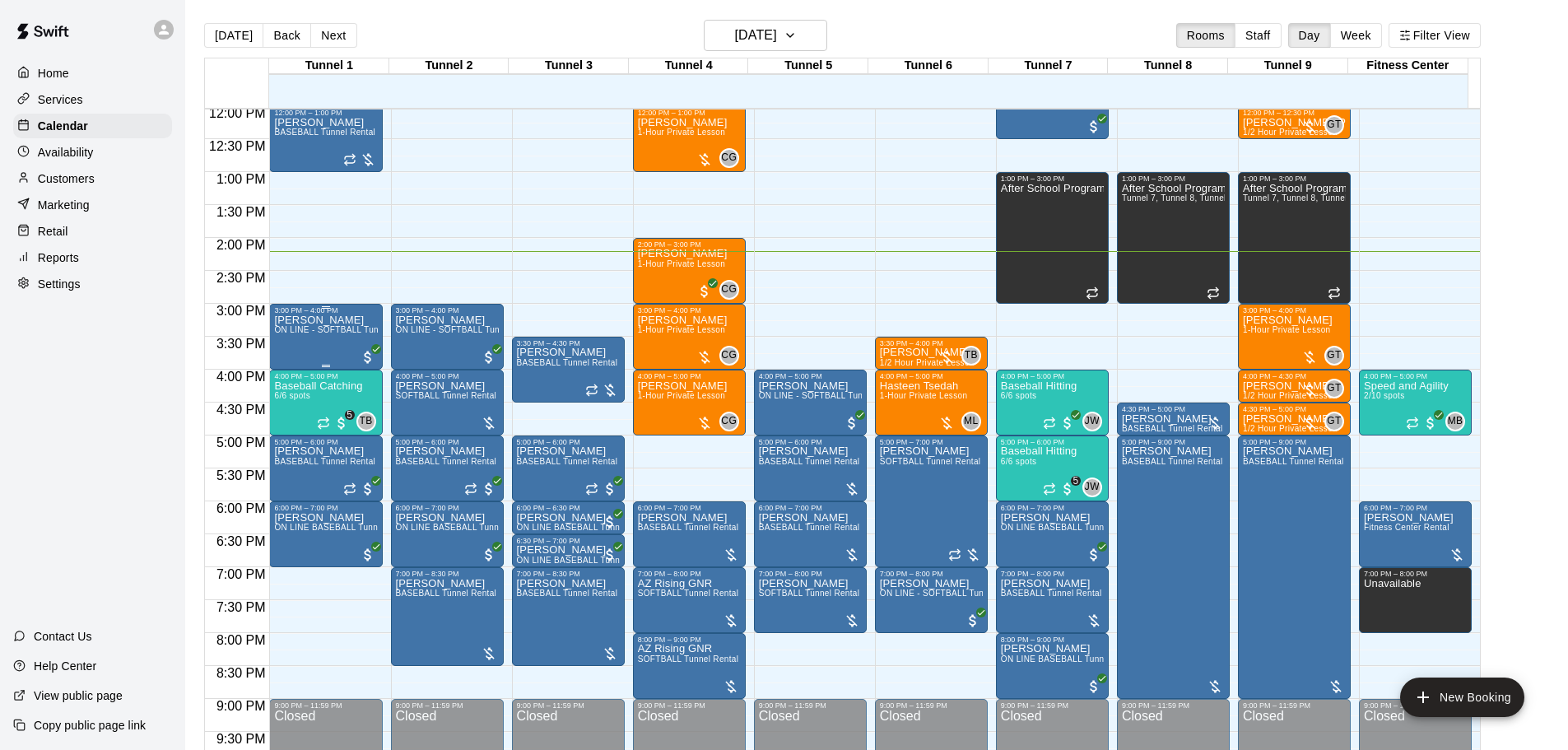
scroll to position [708, 0]
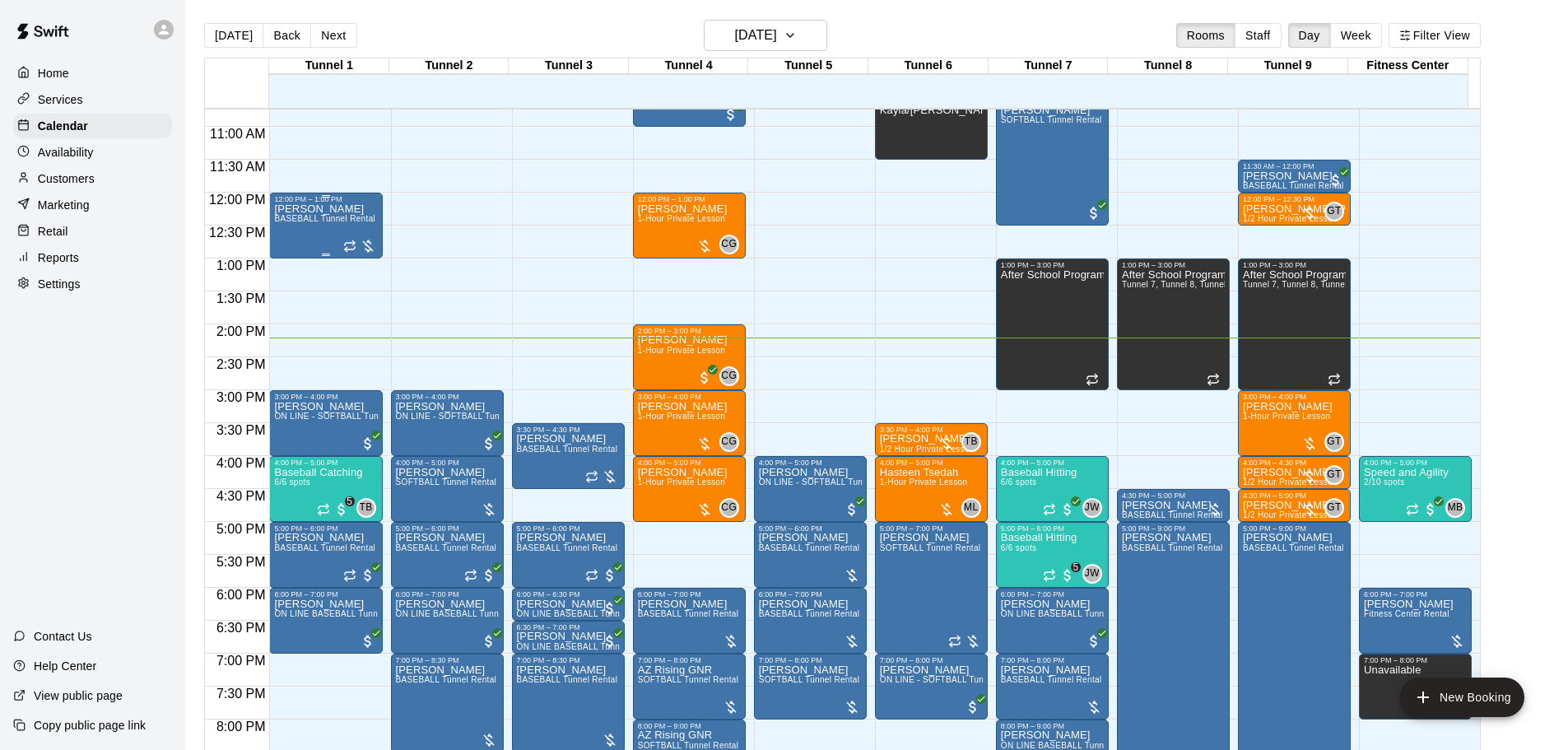
click at [327, 223] on span "BASEBALL Tunnel Rental" at bounding box center [325, 218] width 102 height 9
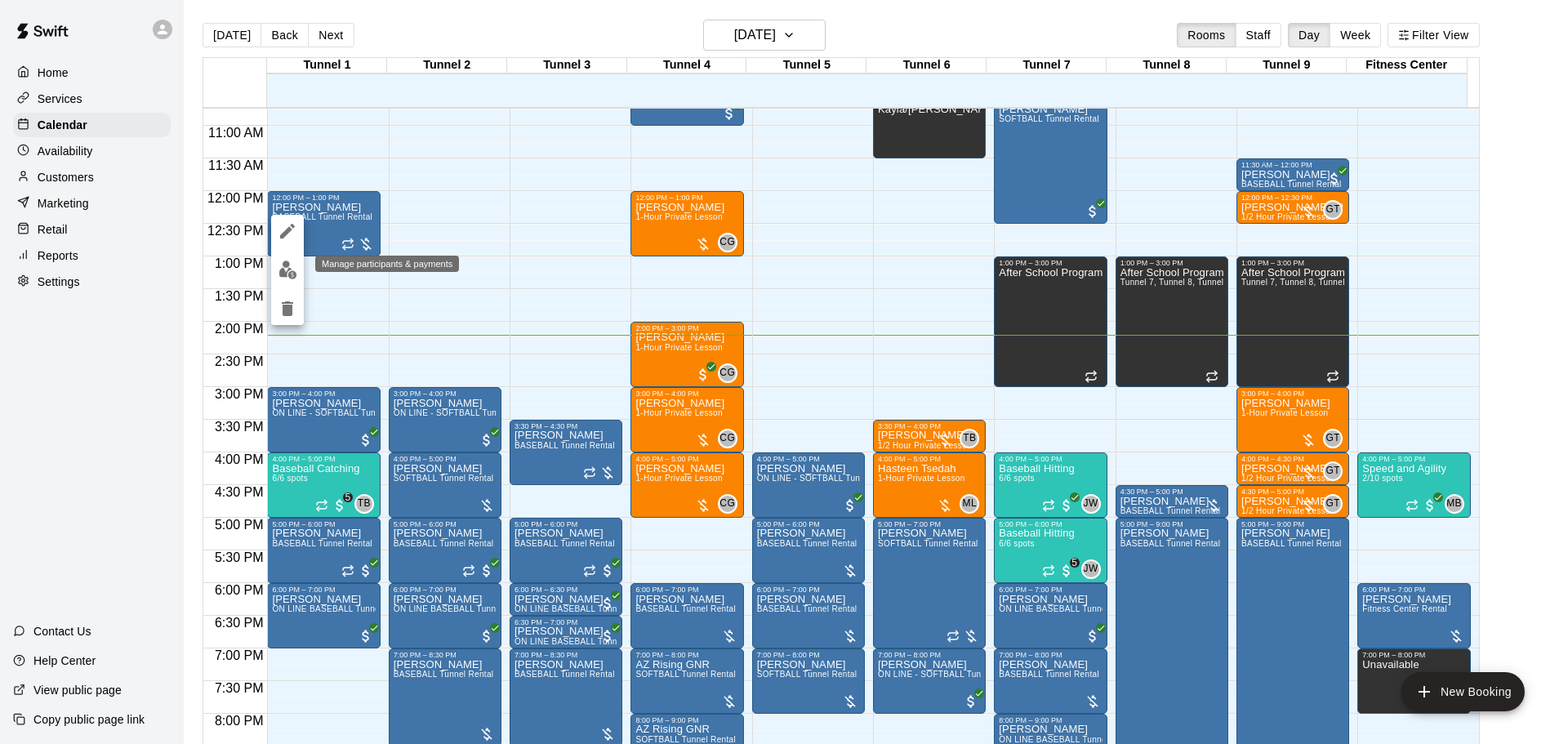
click at [285, 264] on img "edit" at bounding box center [288, 270] width 19 height 19
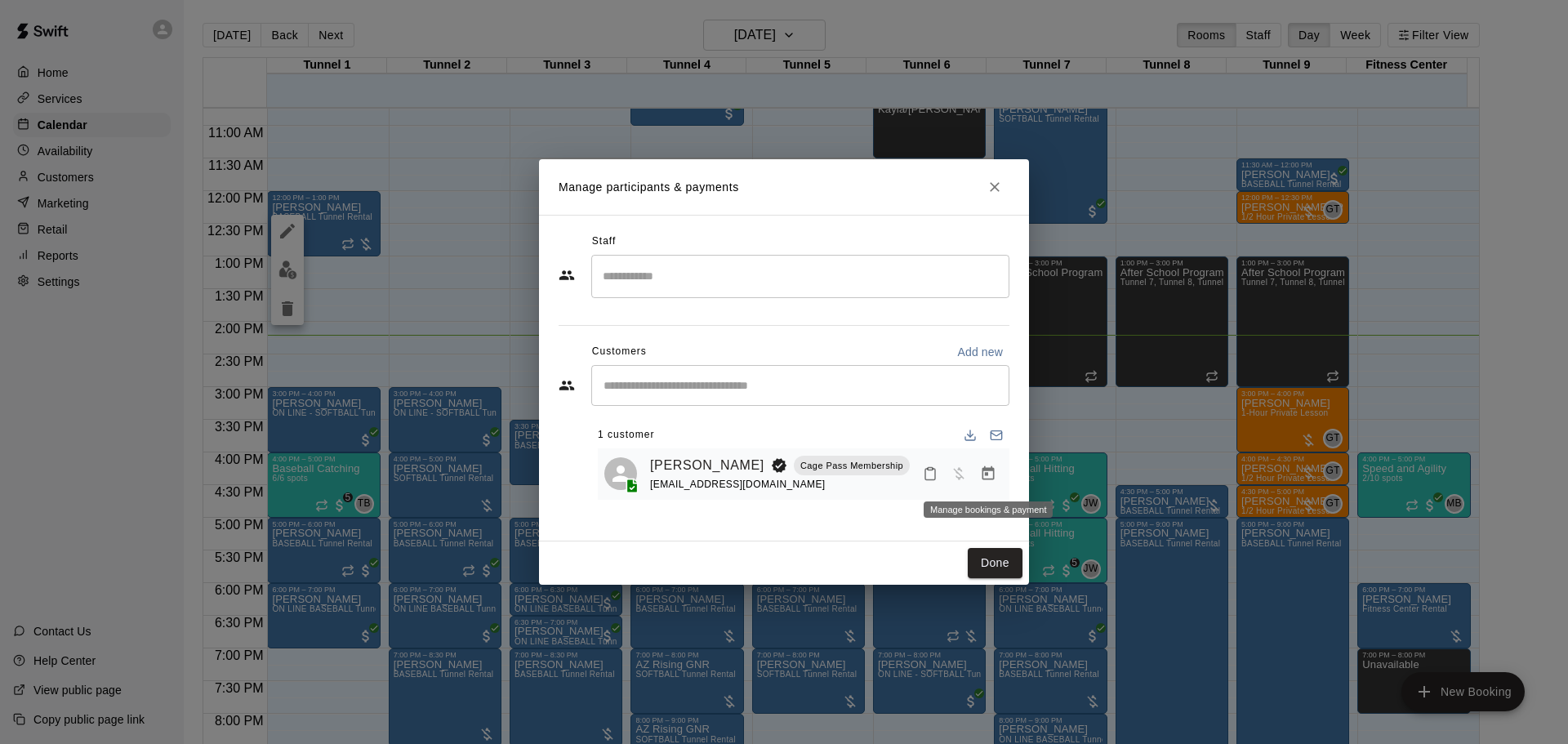
click at [992, 472] on icon "Manage bookings & payment" at bounding box center [988, 473] width 12 height 14
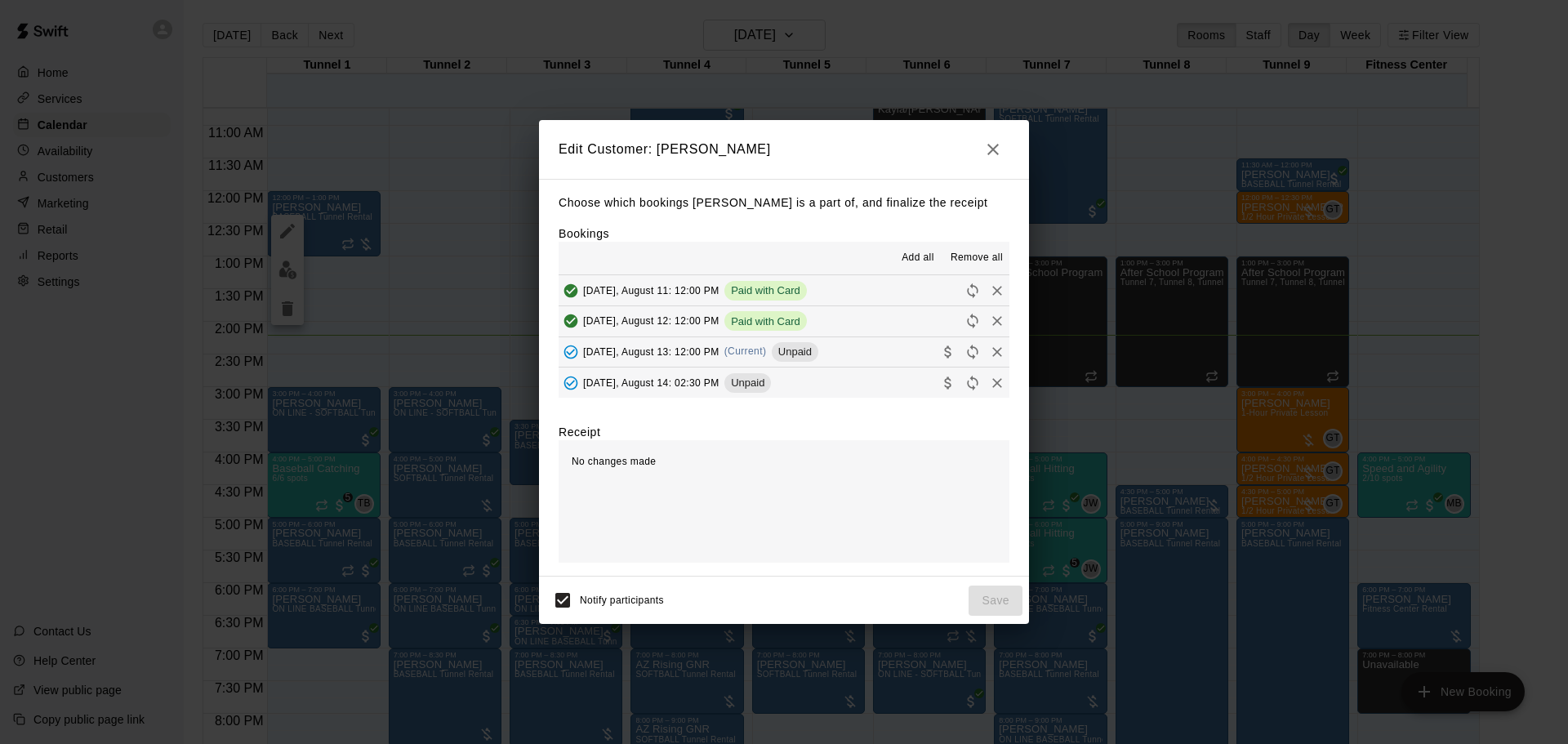
click at [700, 361] on div "Wednesday, August 13: 12:00 PM (Current) Unpaid" at bounding box center [688, 352] width 260 height 25
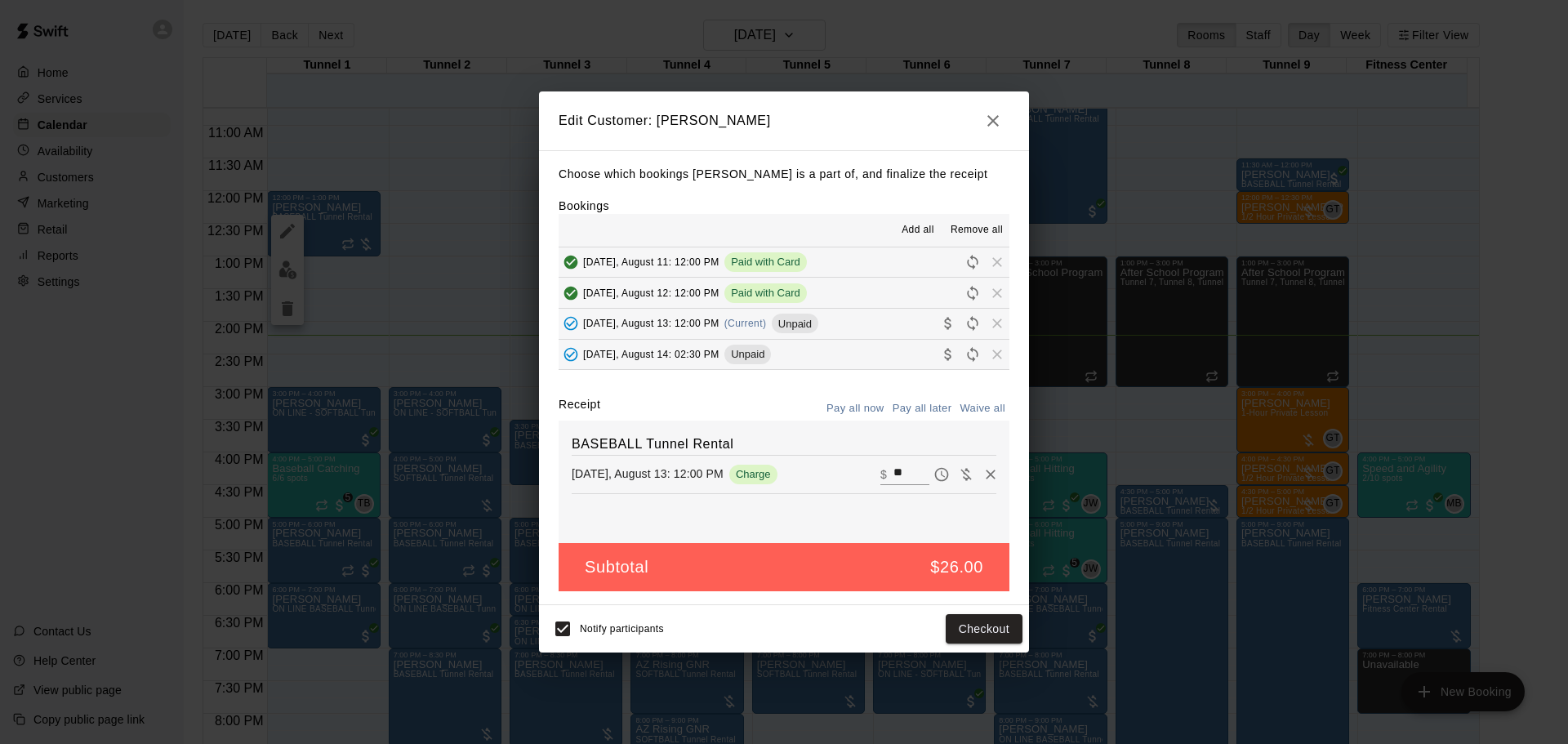
click at [903, 468] on input "**" at bounding box center [912, 475] width 36 height 21
type input "**"
click at [989, 635] on button "Checkout" at bounding box center [984, 629] width 77 height 30
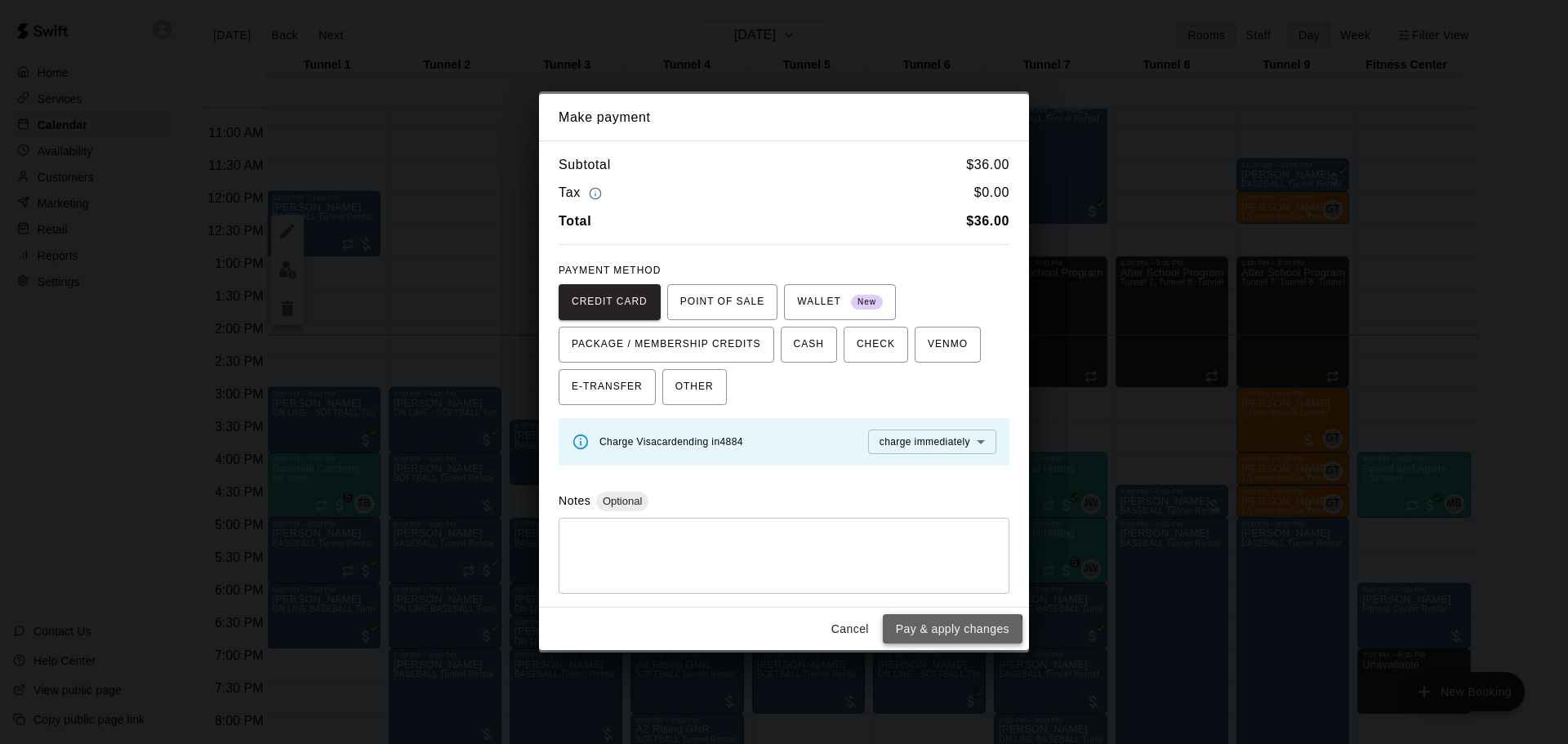
click at [928, 635] on button "Pay & apply changes" at bounding box center [953, 629] width 139 height 30
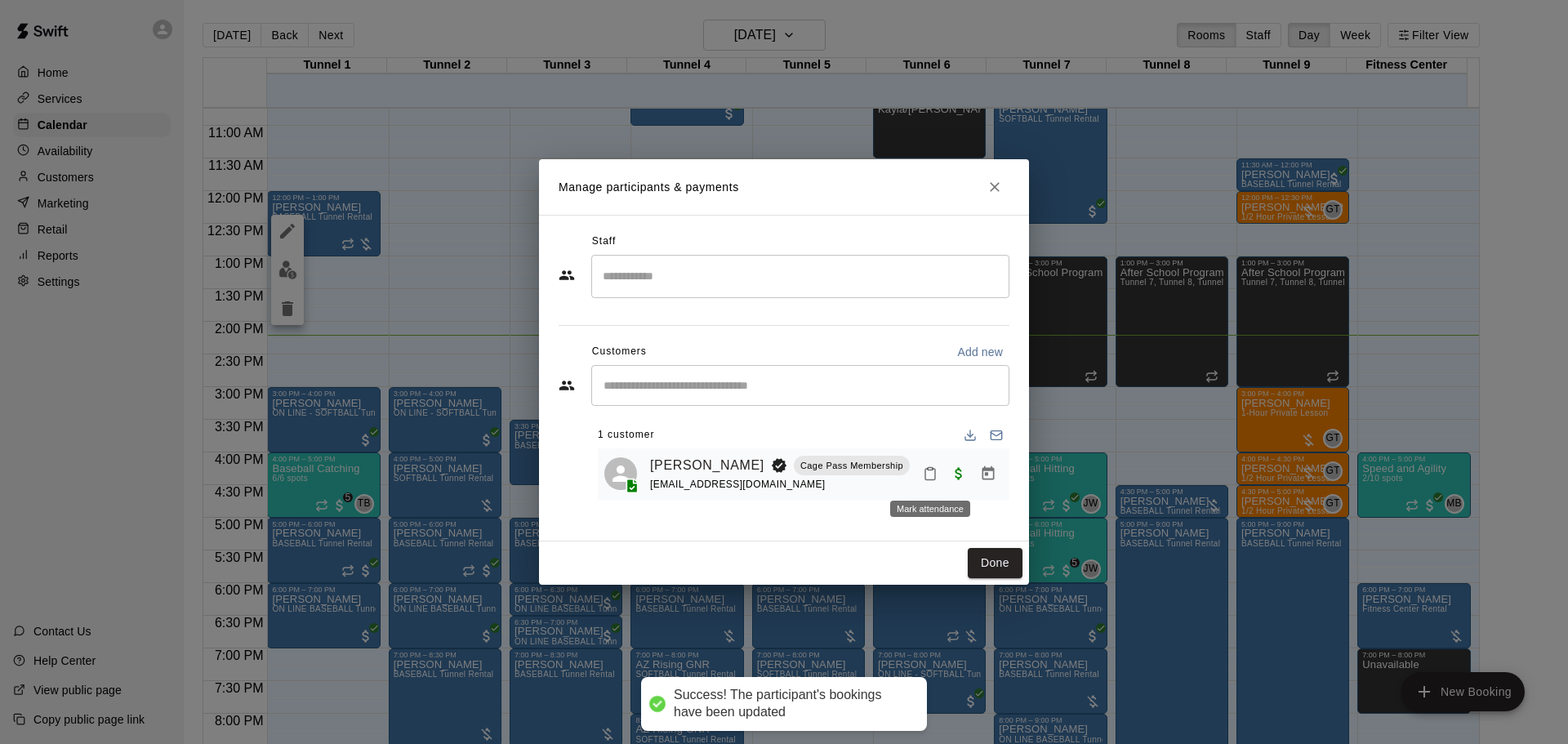
click at [928, 481] on icon "Mark attendance" at bounding box center [930, 475] width 10 height 11
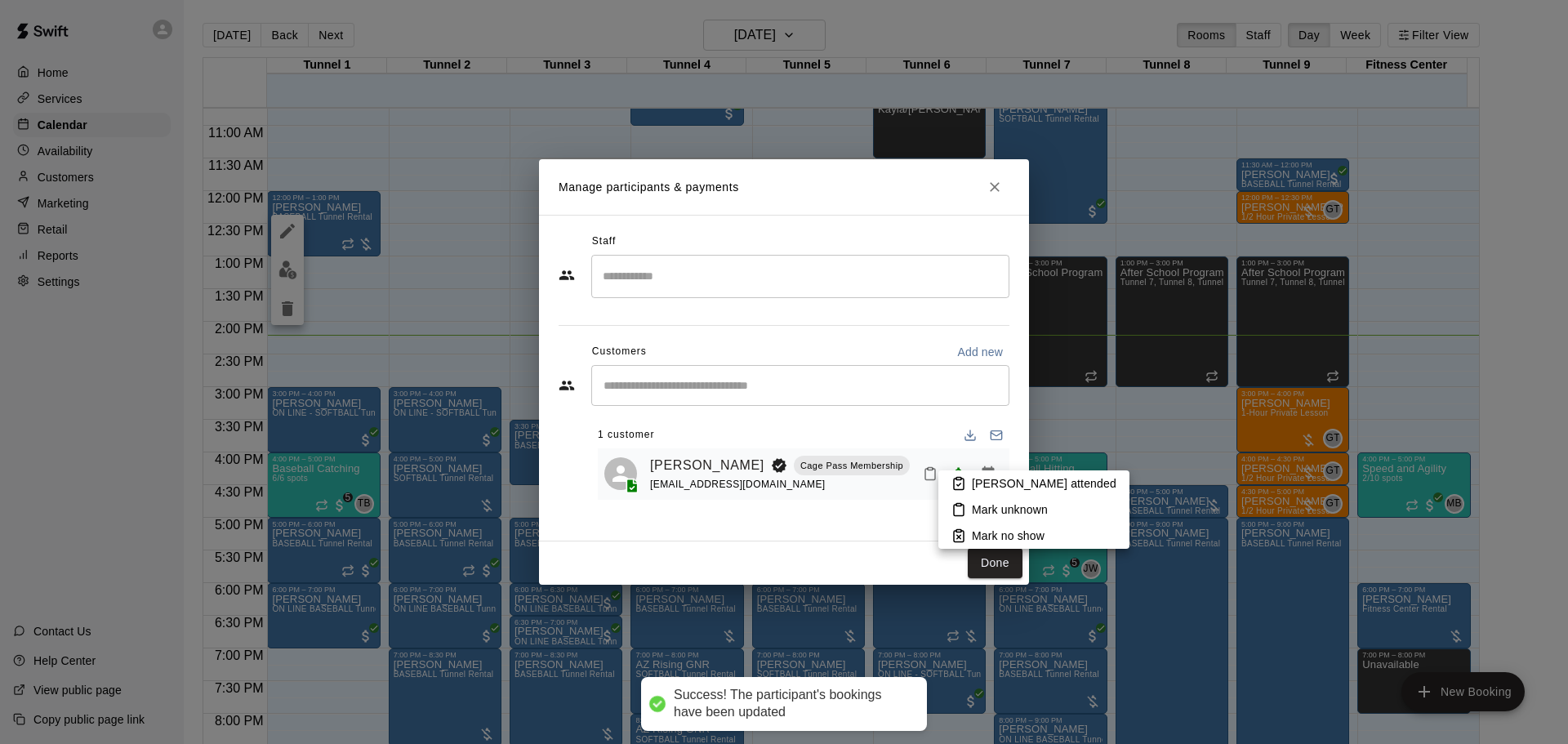
click at [959, 491] on icon at bounding box center [959, 485] width 10 height 11
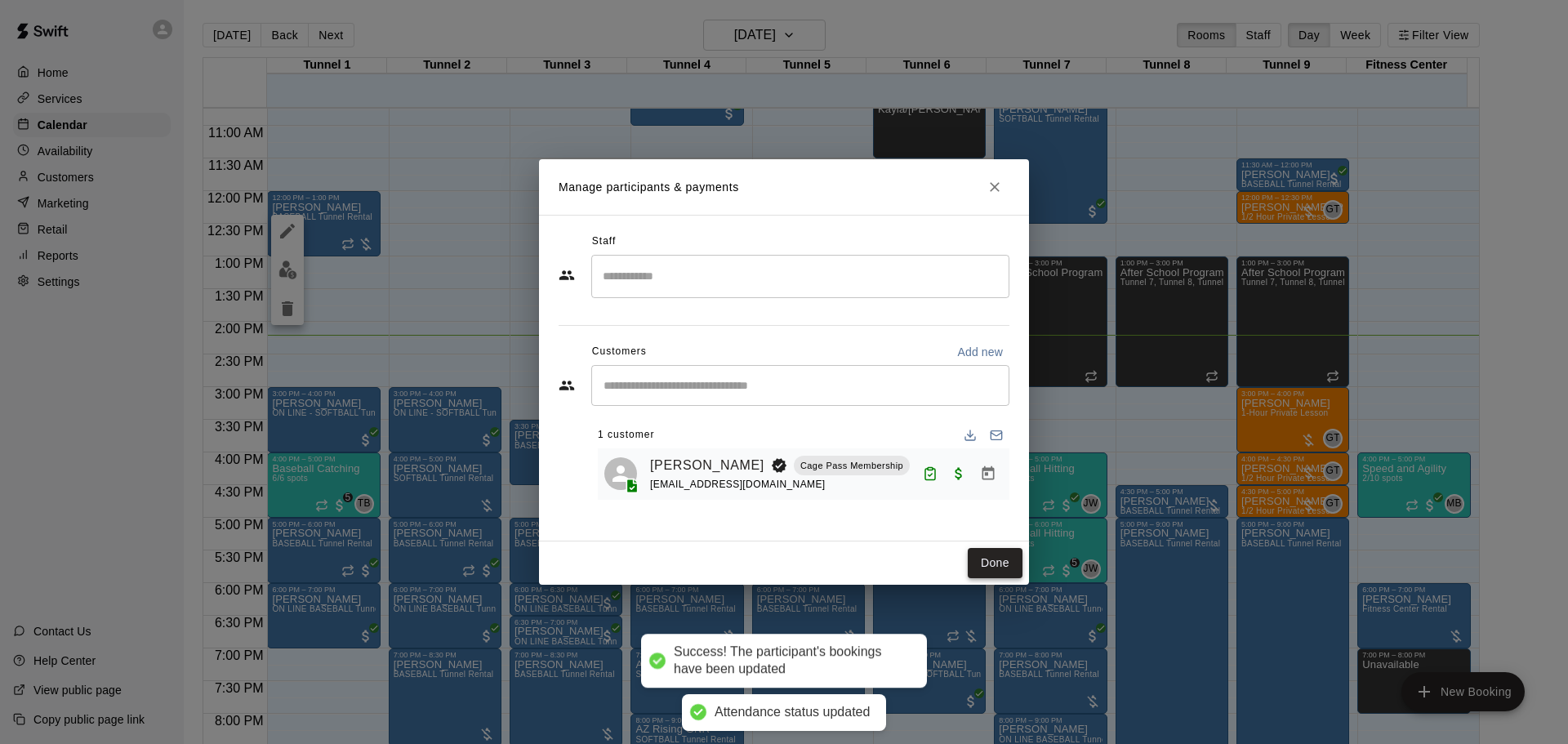
click at [1007, 558] on button "Done" at bounding box center [995, 563] width 55 height 30
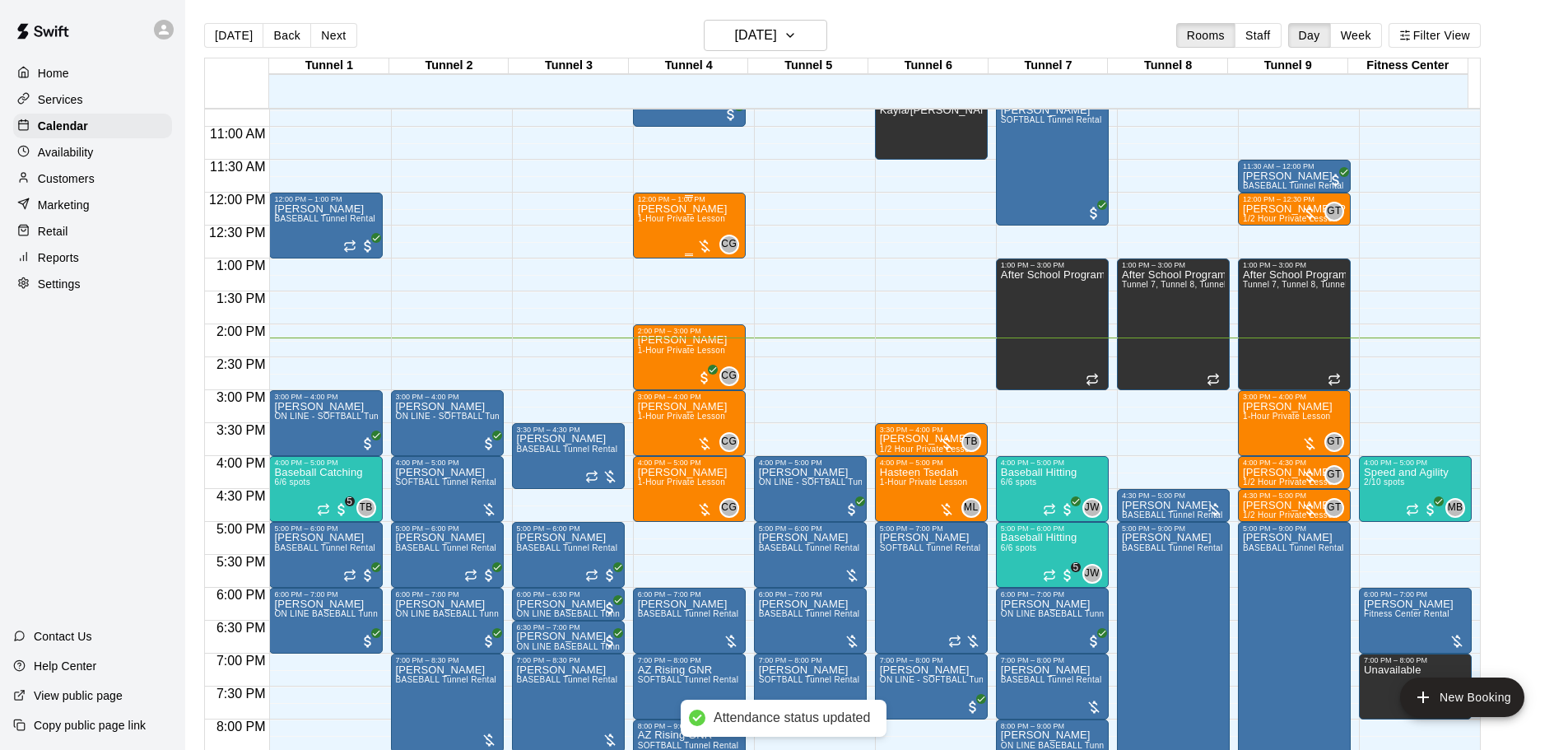
click at [689, 216] on div "Hailey Laufer 1-Hour Private Lesson" at bounding box center [683, 578] width 90 height 750
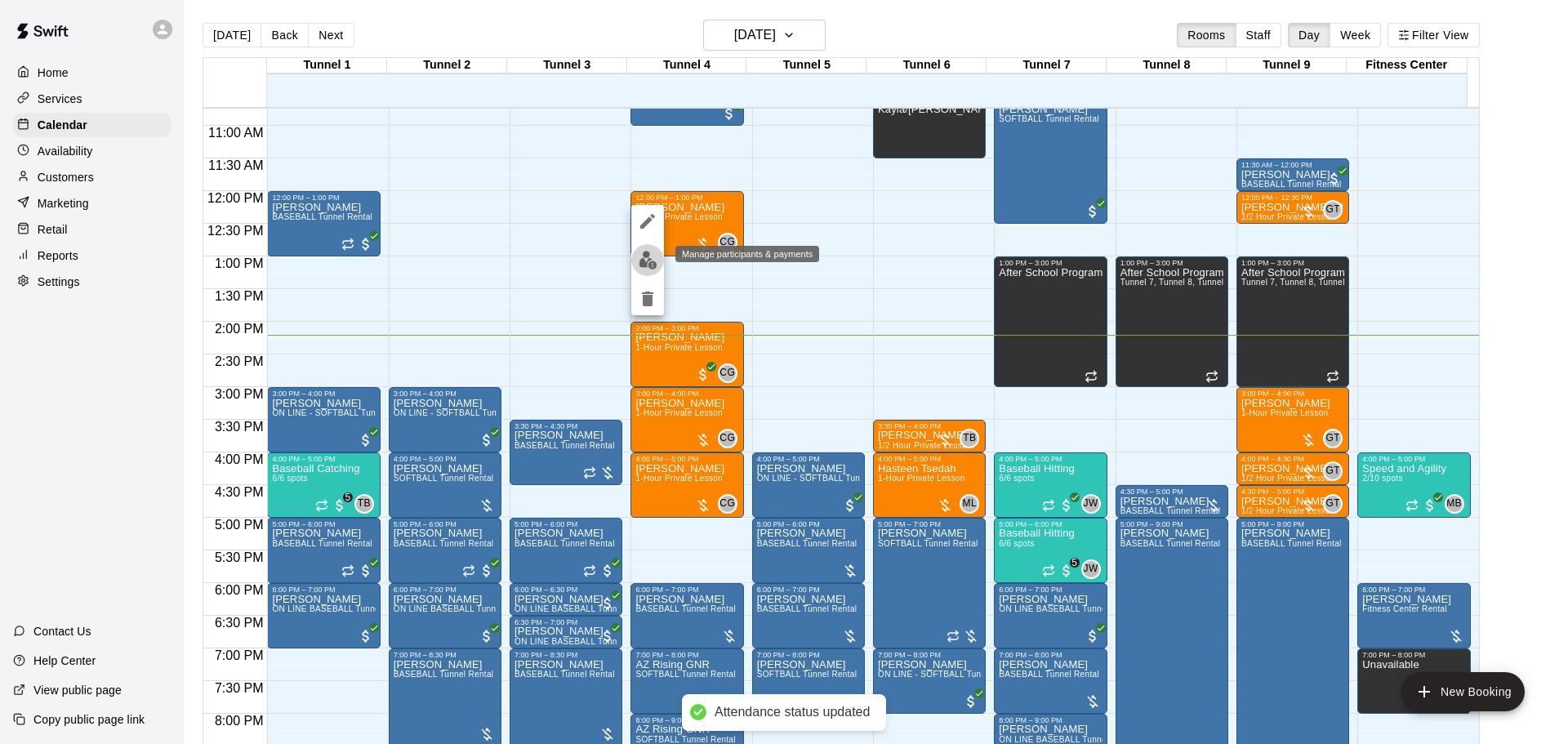
click at [649, 260] on img "edit" at bounding box center [648, 260] width 19 height 19
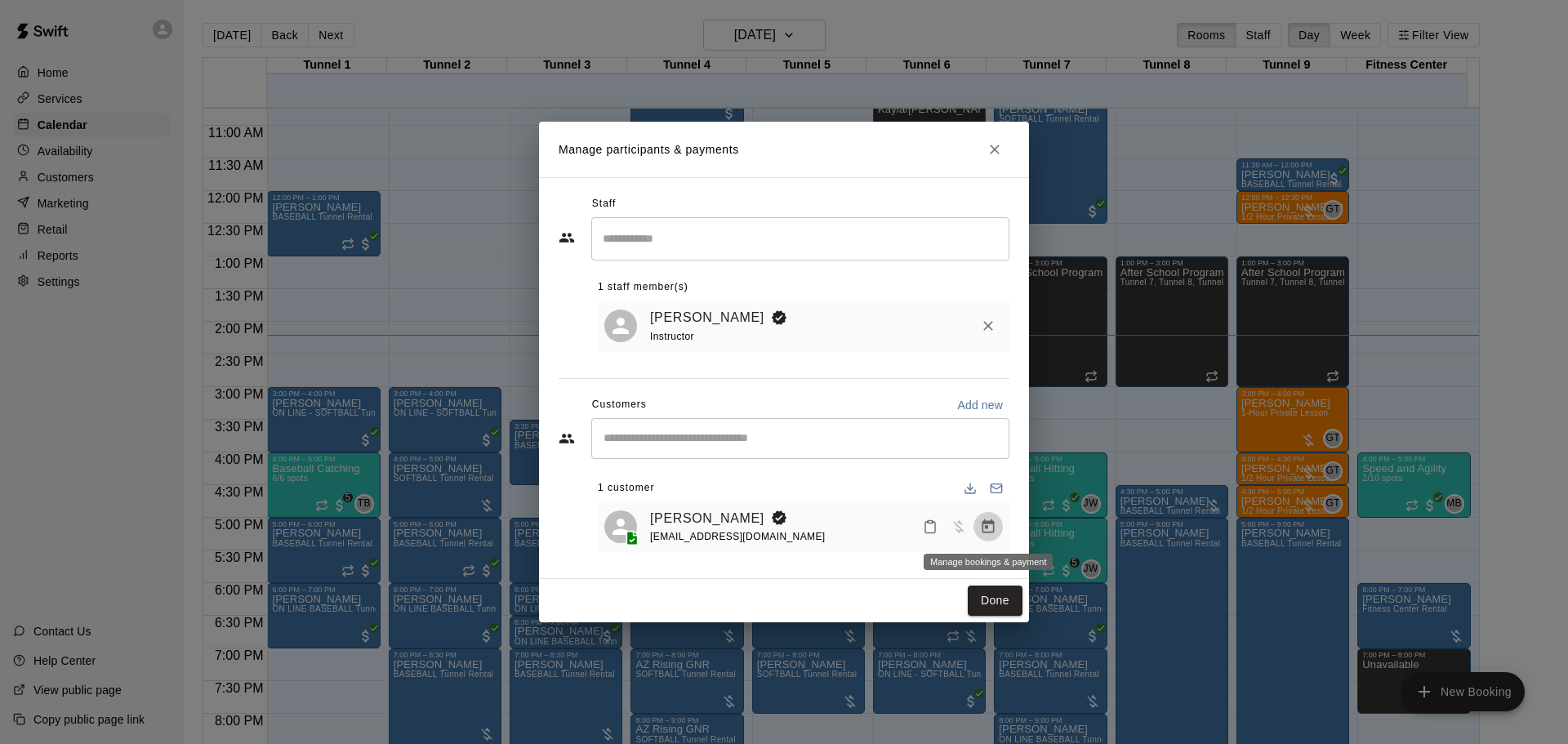
click at [994, 523] on icon "Manage bookings & payment" at bounding box center [988, 526] width 12 height 14
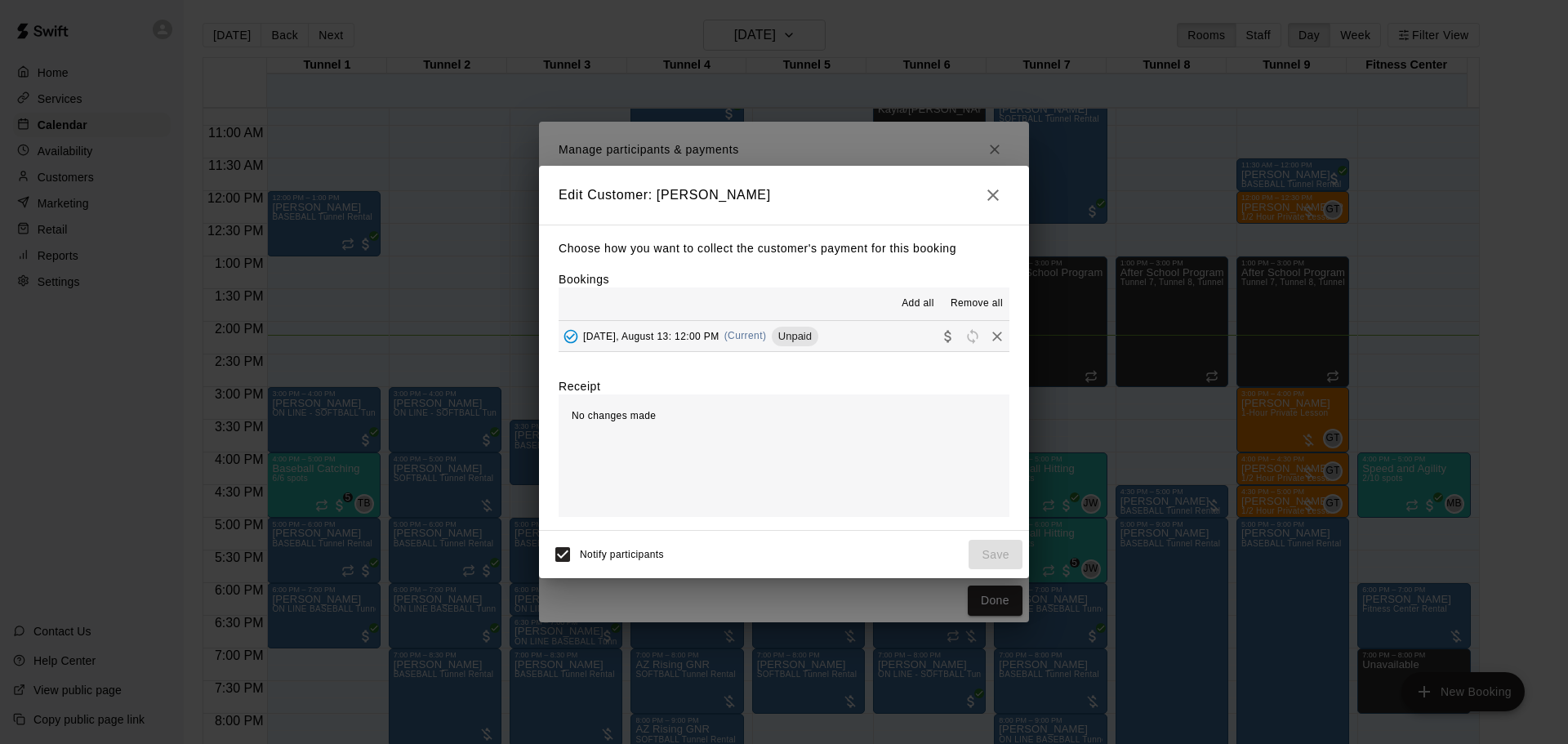
click at [731, 321] on hr at bounding box center [784, 320] width 451 height 1
click at [719, 335] on span "Wednesday, August 13: 12:00 PM" at bounding box center [651, 335] width 136 height 11
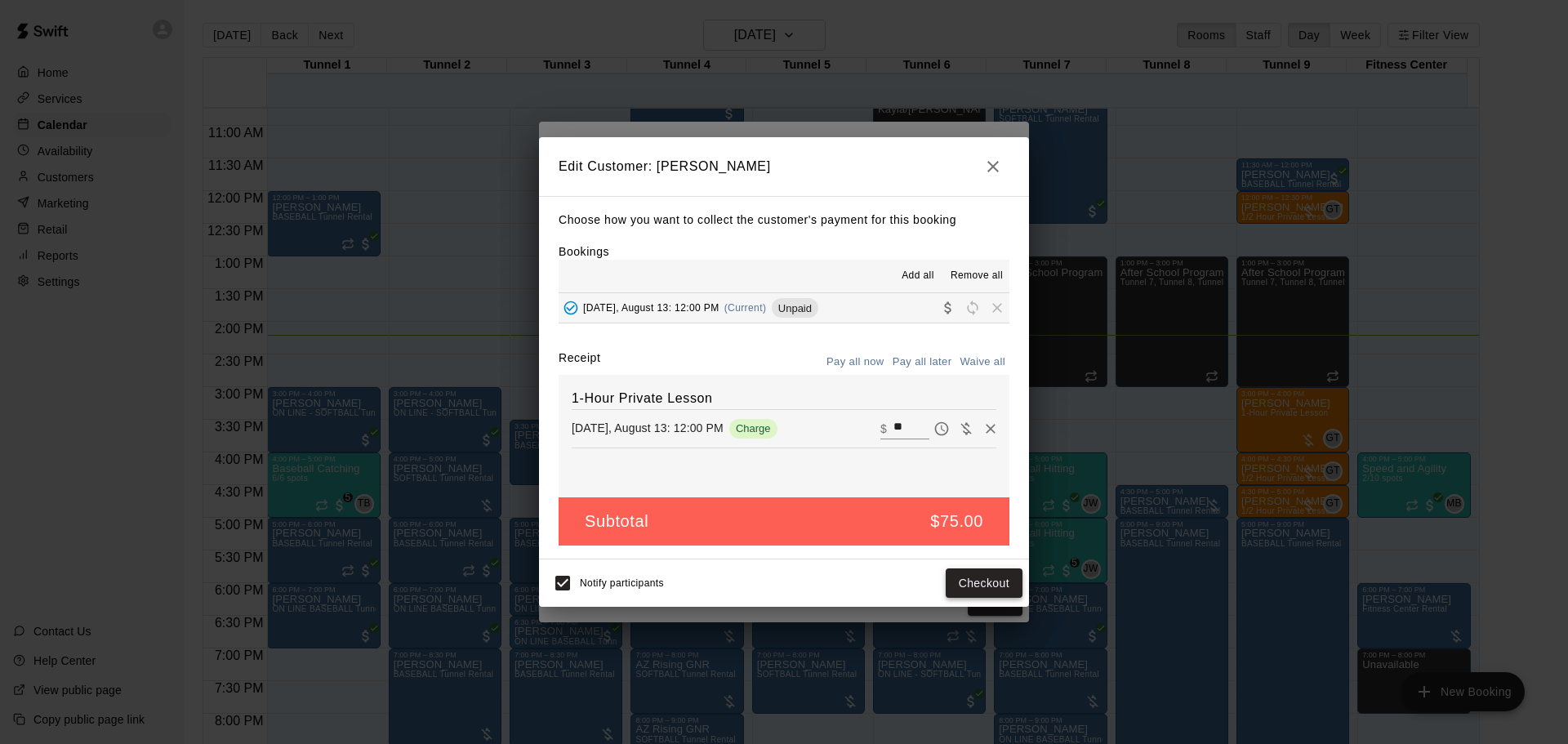
click at [978, 586] on button "Checkout" at bounding box center [984, 583] width 77 height 30
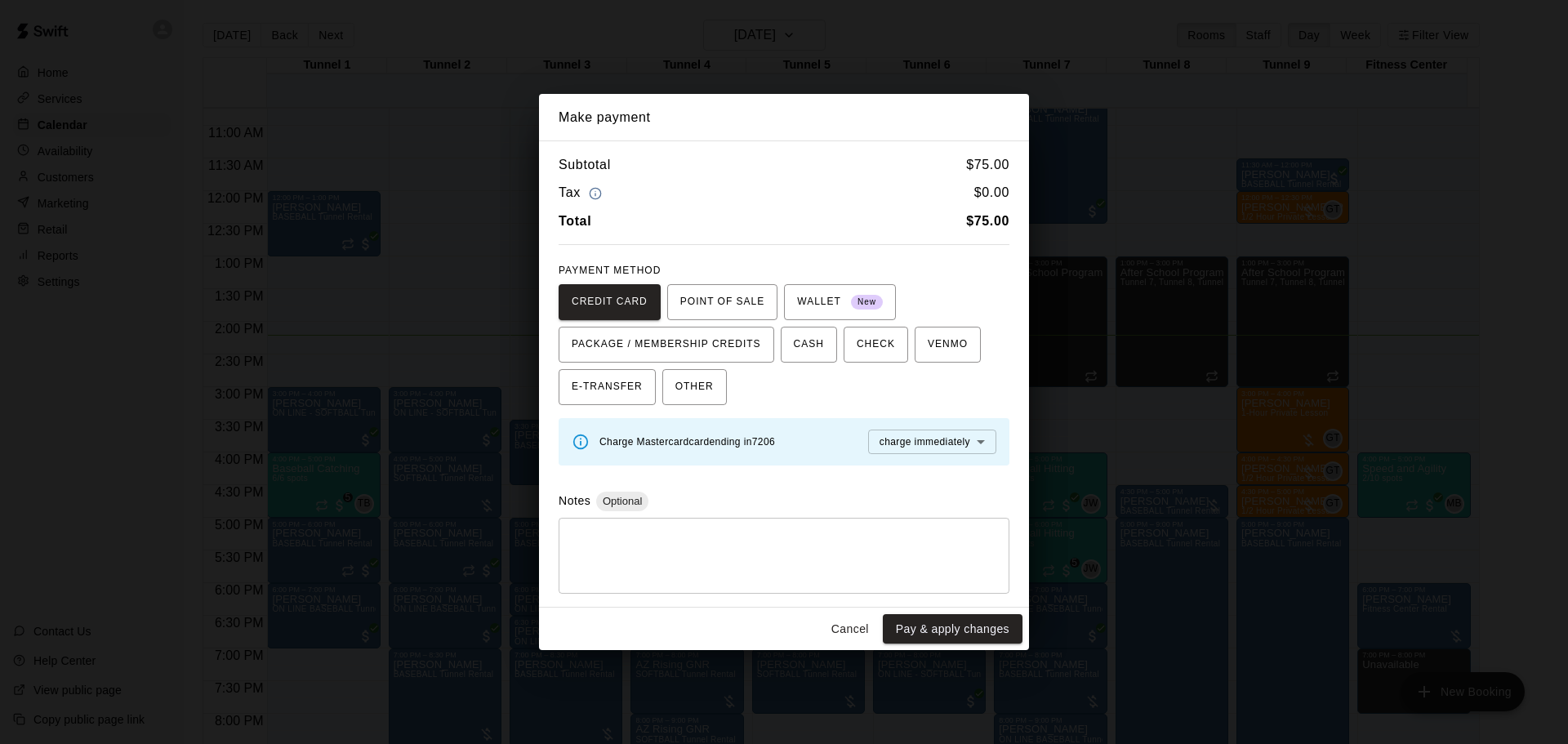
click at [929, 613] on div "Cancel Pay & apply changes" at bounding box center [784, 629] width 490 height 43
click at [934, 623] on button "Pay & apply changes" at bounding box center [953, 629] width 139 height 30
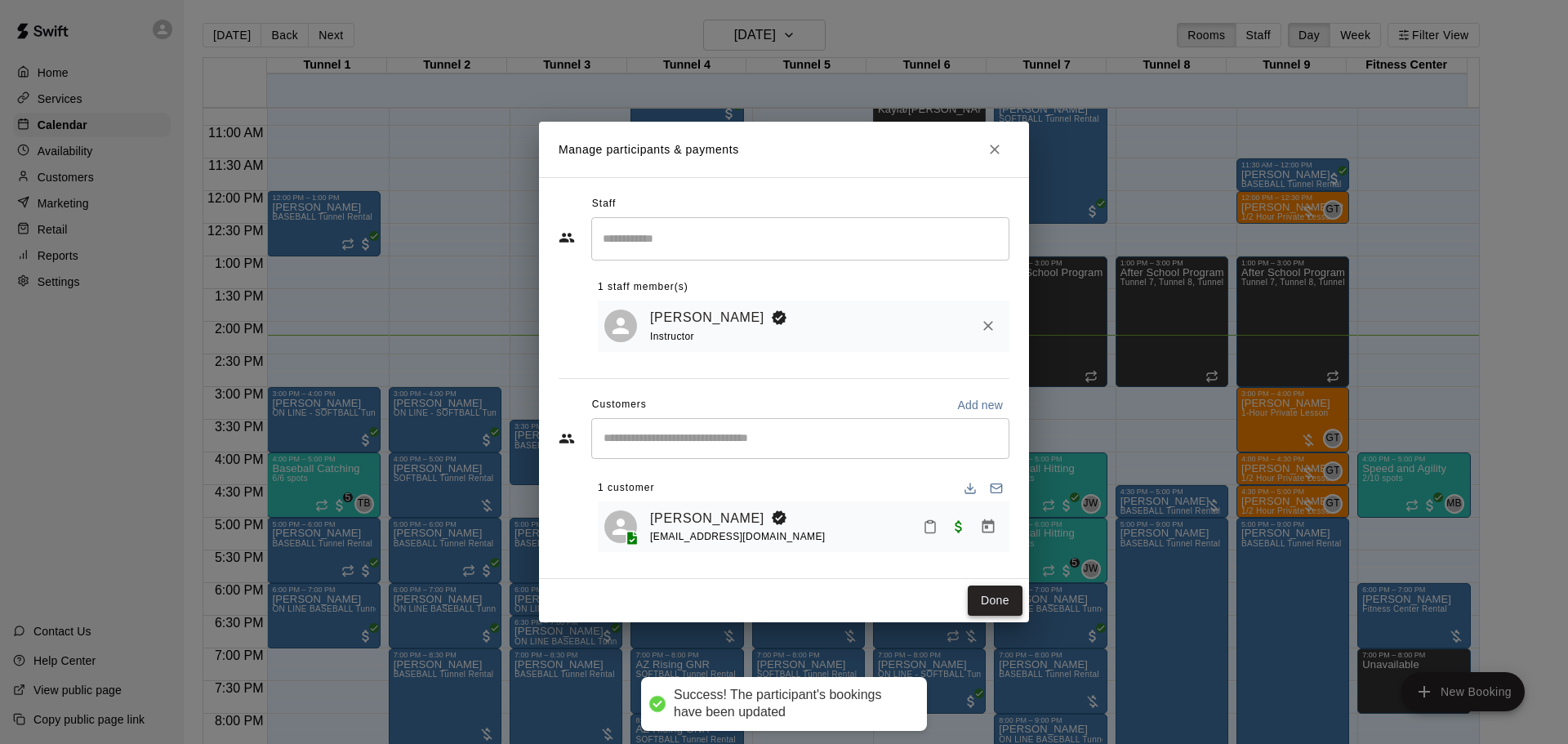
click at [989, 609] on button "Done" at bounding box center [995, 600] width 55 height 30
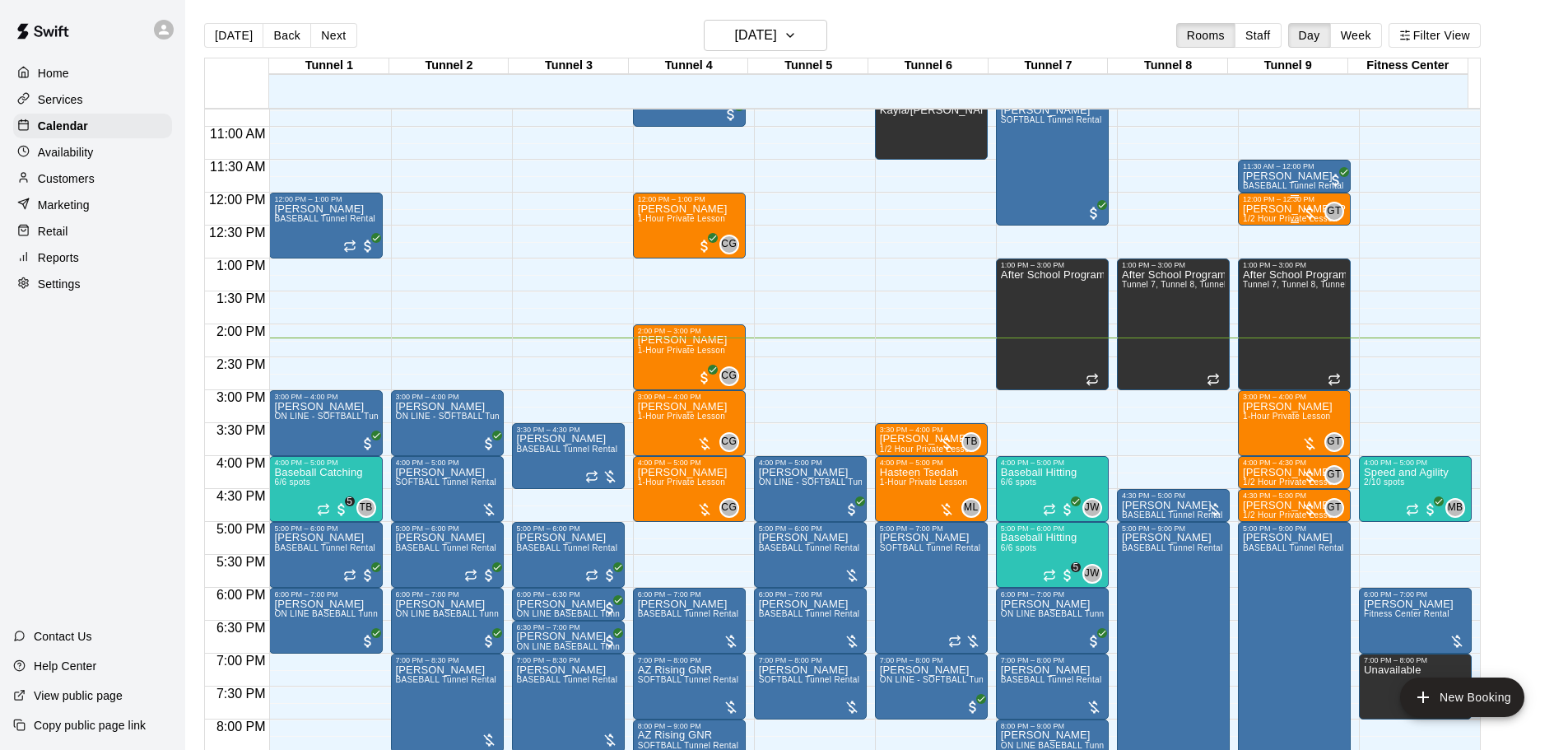
click at [1279, 209] on p "[PERSON_NAME] [PERSON_NAME]" at bounding box center [1294, 209] width 102 height 0
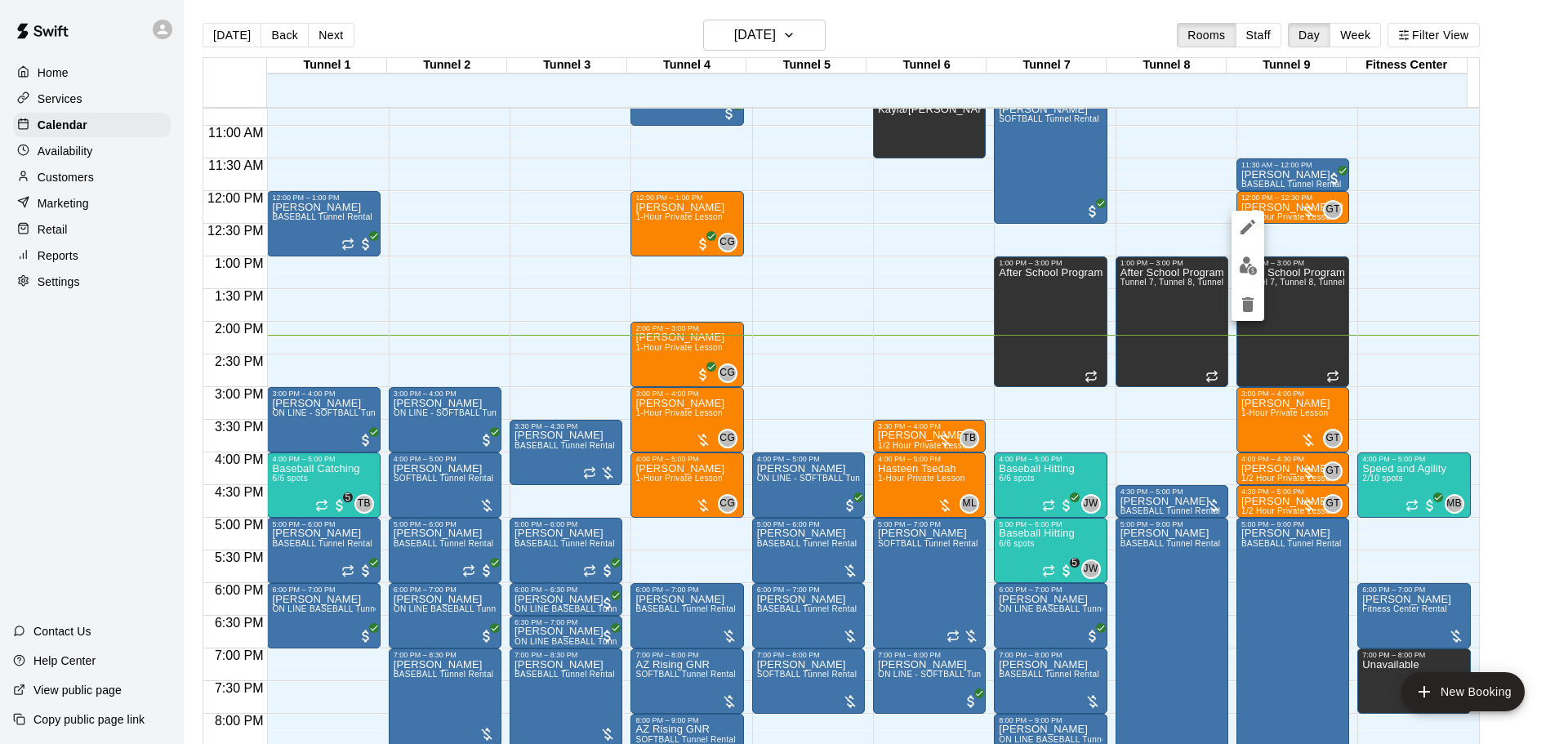
click at [1247, 259] on img "edit" at bounding box center [1248, 266] width 19 height 19
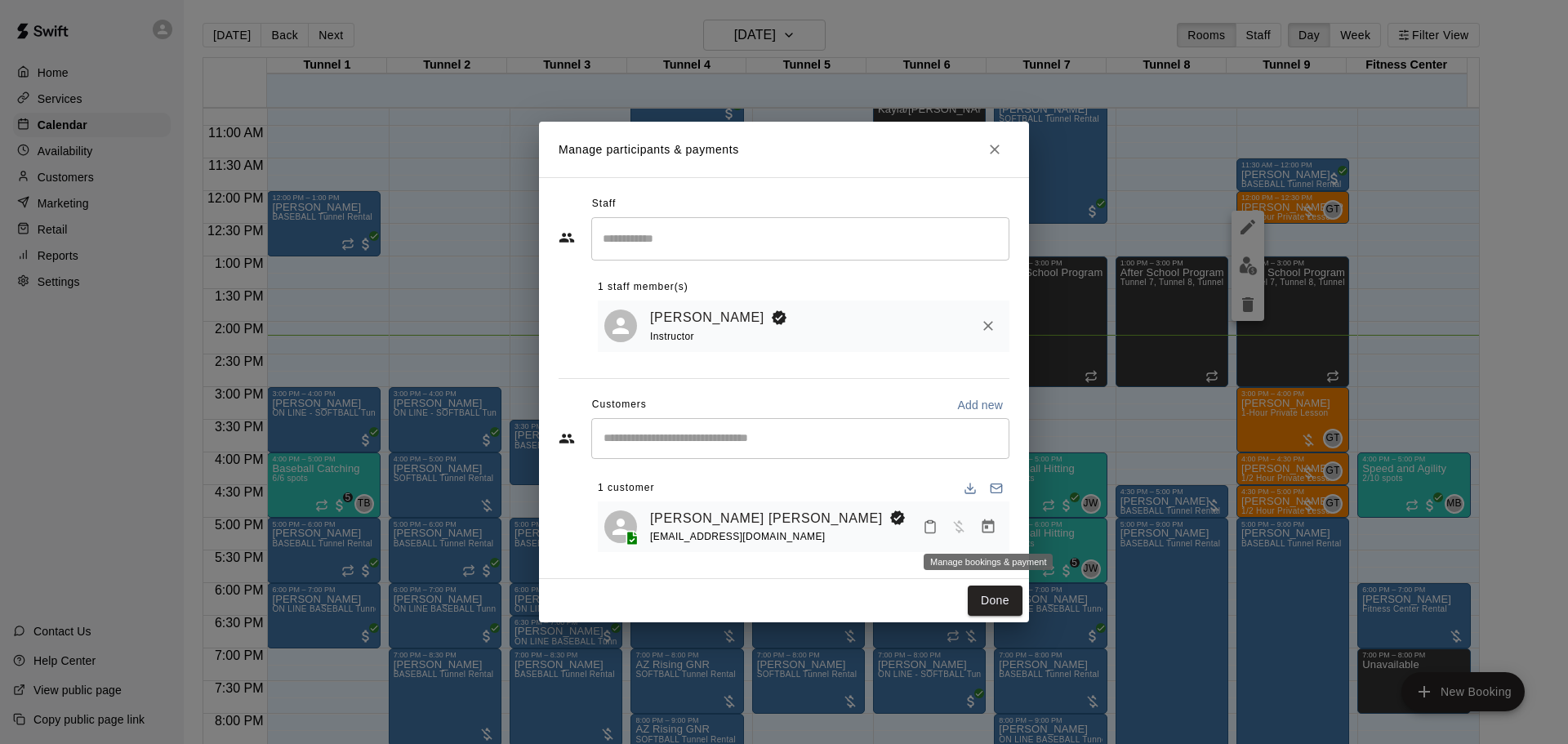
click at [996, 524] on icon "Manage bookings & payment" at bounding box center [988, 527] width 16 height 16
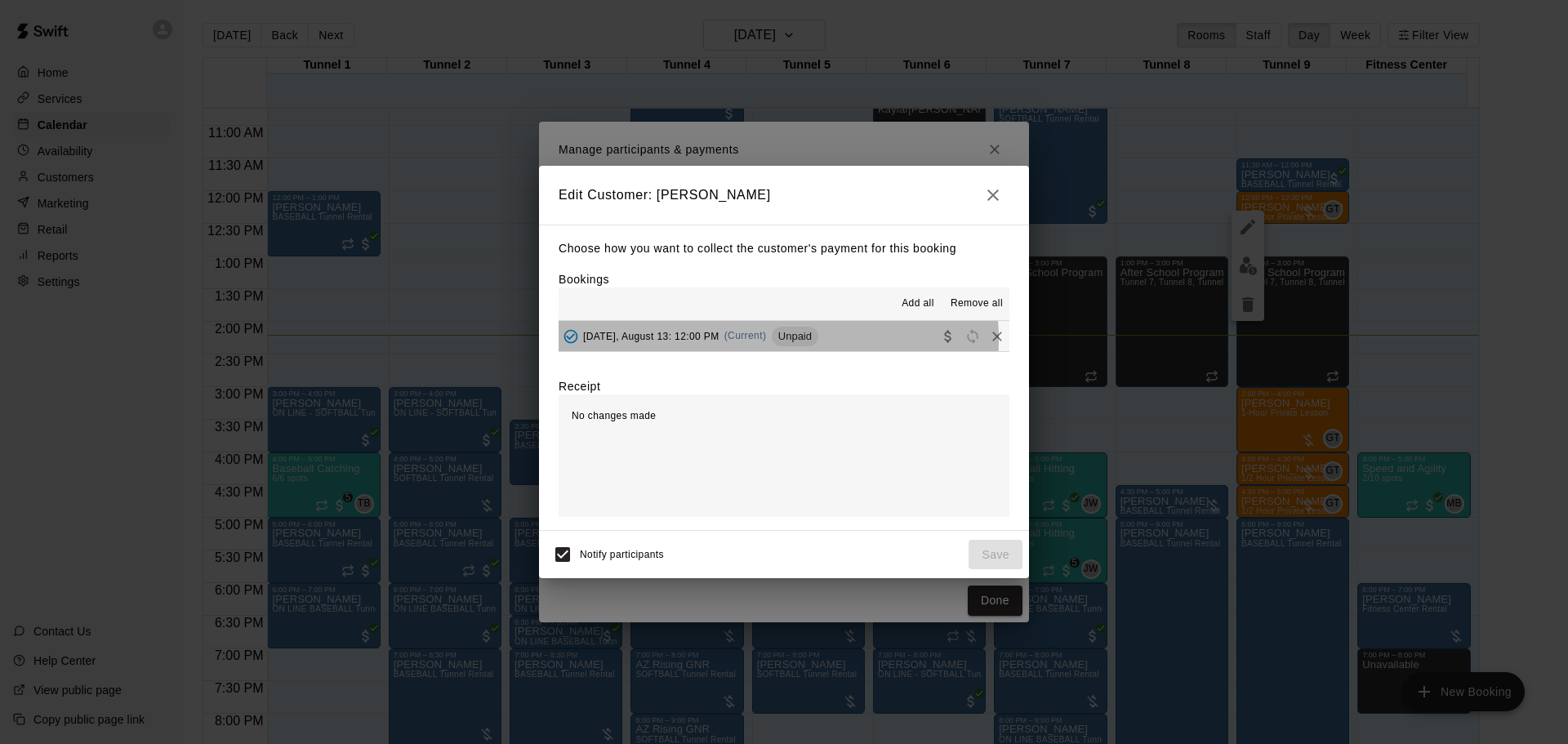
click at [719, 341] on span "Wednesday, August 13: 12:00 PM" at bounding box center [651, 335] width 136 height 11
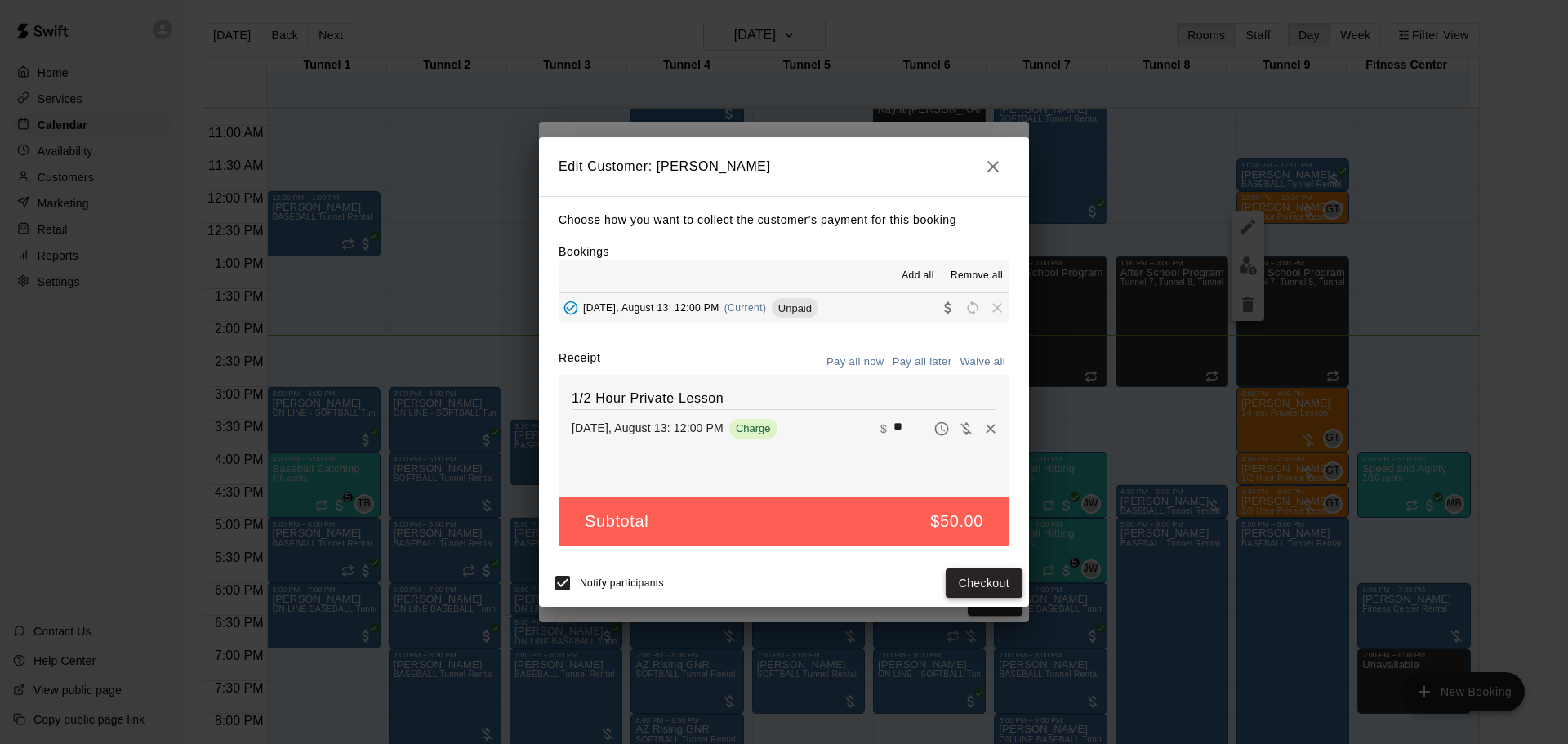
click at [978, 574] on button "Checkout" at bounding box center [984, 583] width 77 height 30
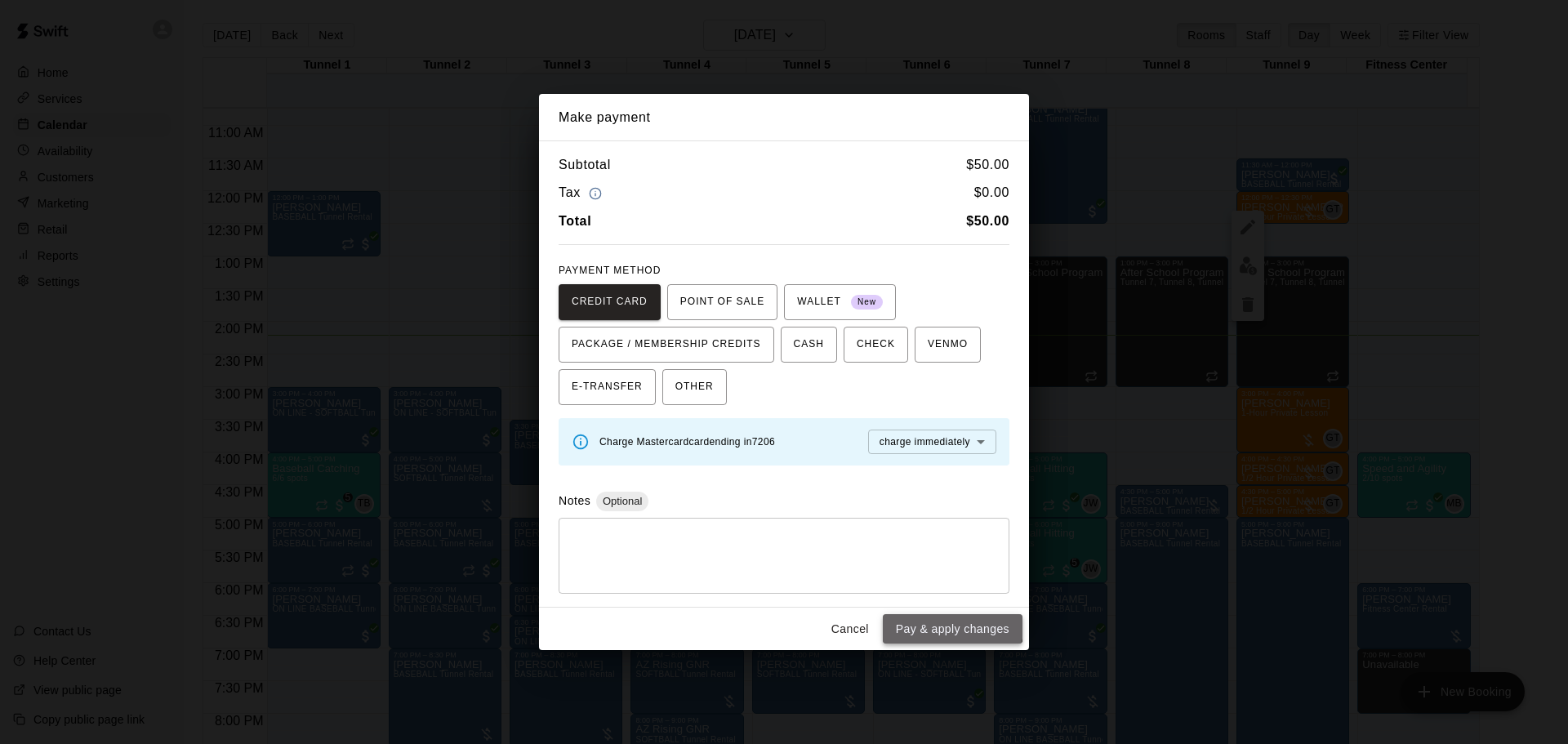
click at [953, 623] on button "Pay & apply changes" at bounding box center [953, 629] width 139 height 30
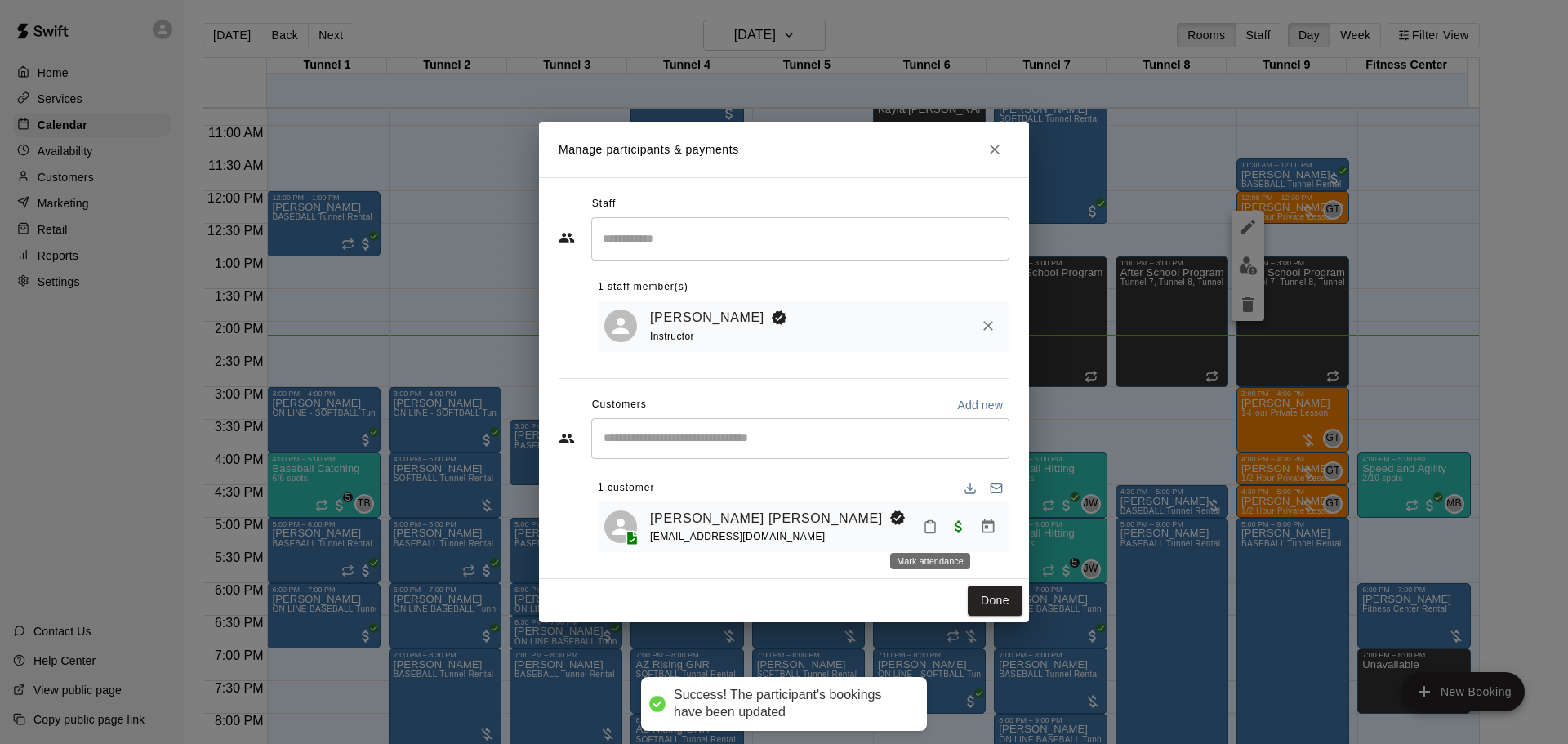
click at [920, 525] on button "Mark attendance" at bounding box center [930, 527] width 28 height 28
click at [949, 528] on icon at bounding box center [950, 527] width 4 height 2
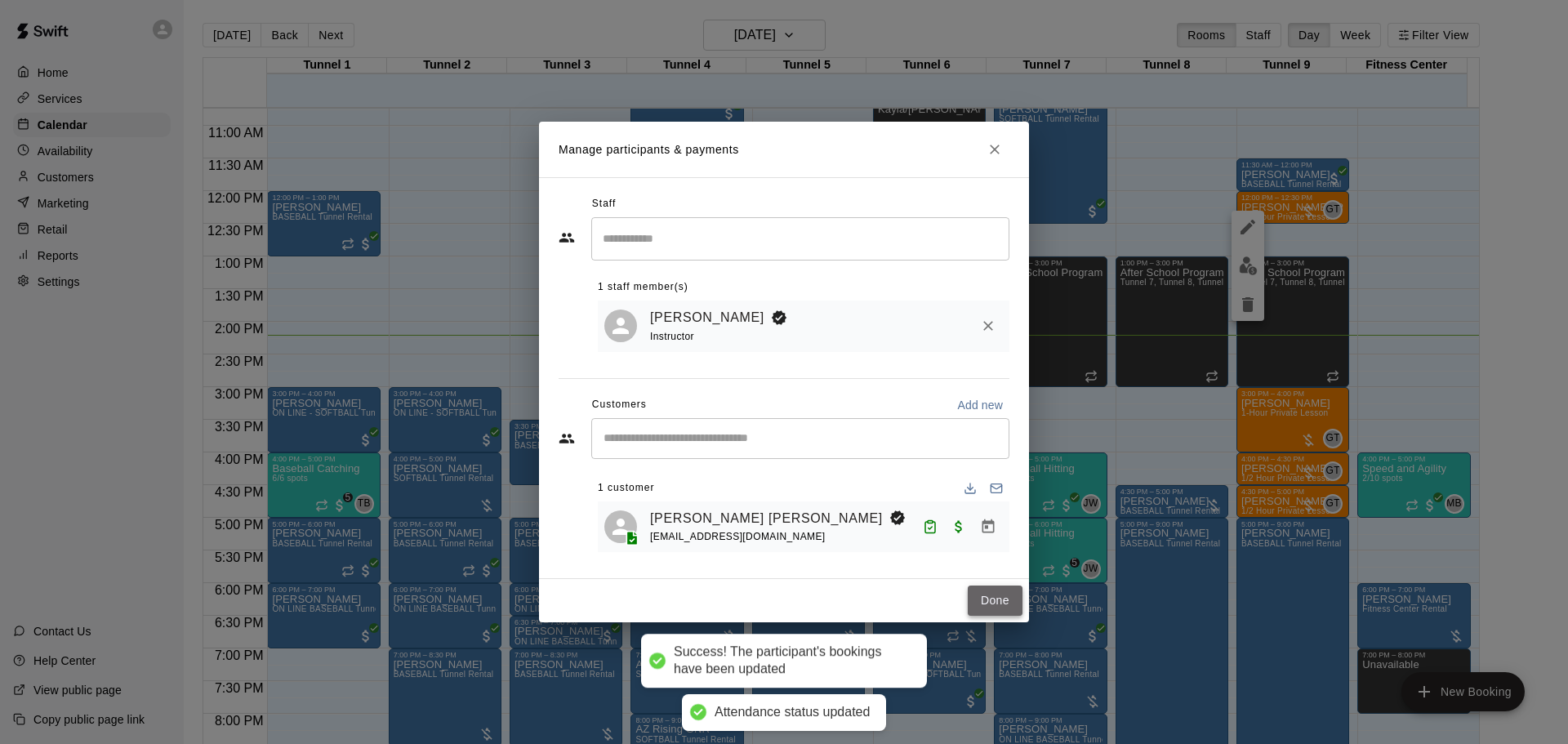
click at [996, 603] on button "Done" at bounding box center [995, 600] width 55 height 30
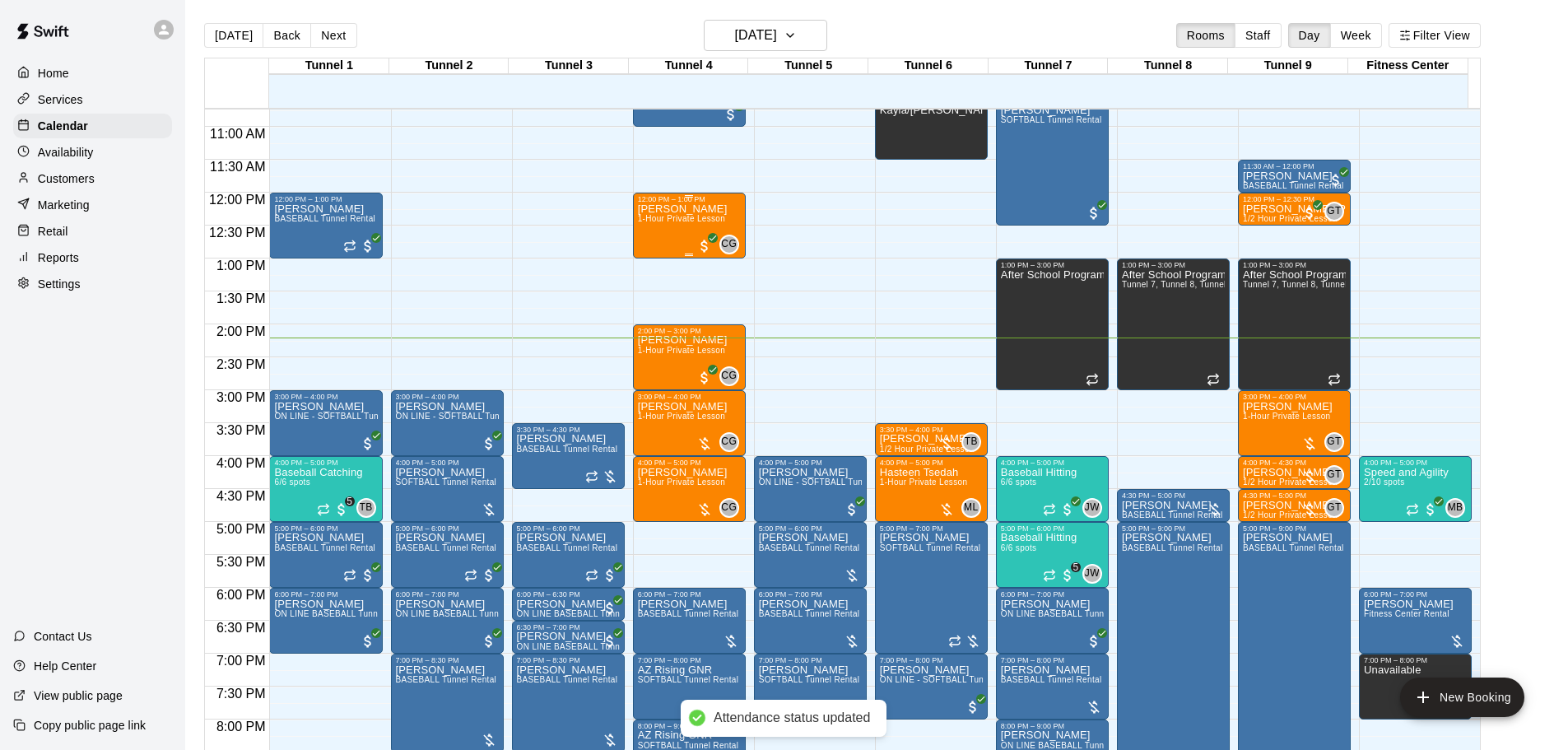
click at [676, 223] on span "1-Hour Private Lesson" at bounding box center [682, 218] width 88 height 9
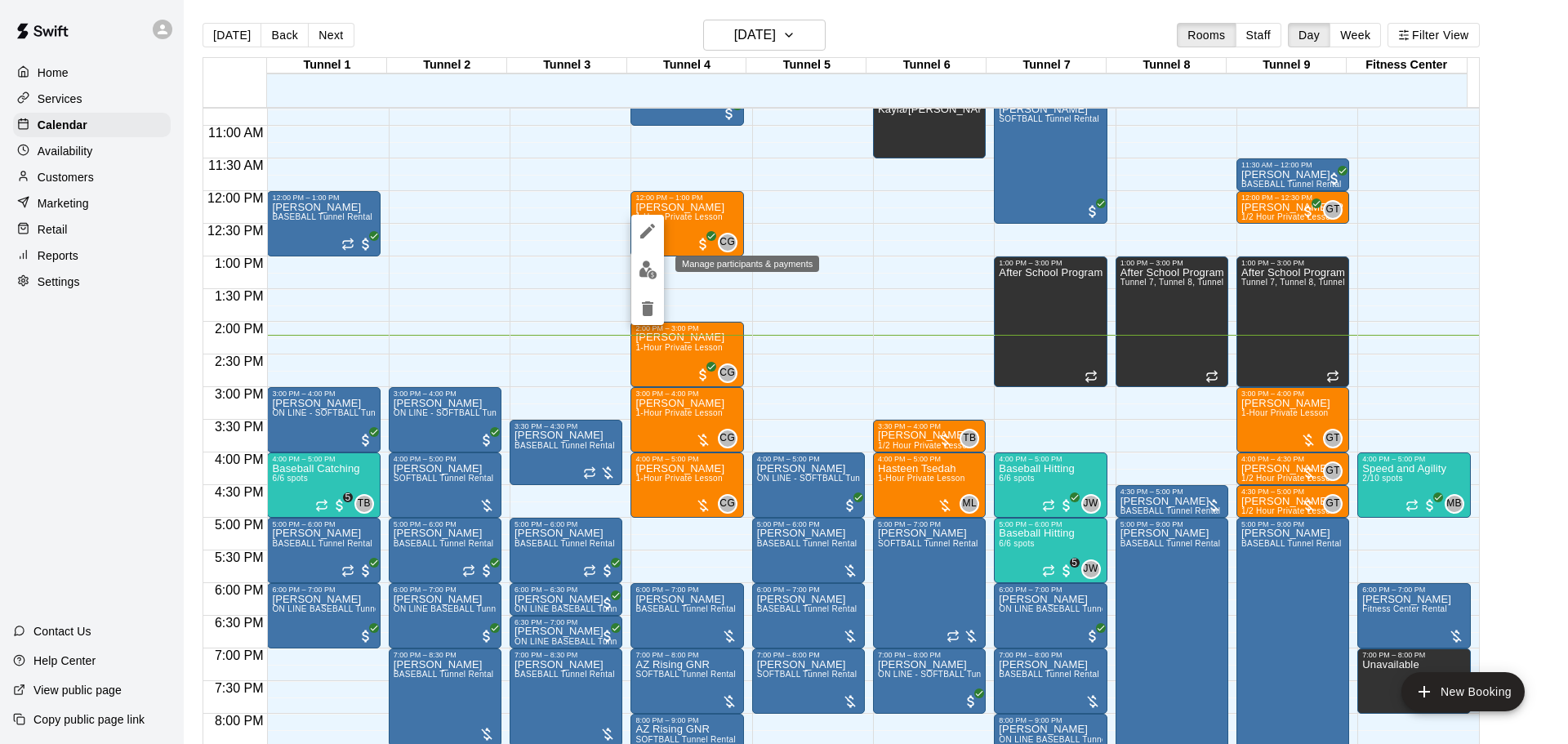
click at [642, 279] on button "edit" at bounding box center [648, 270] width 33 height 32
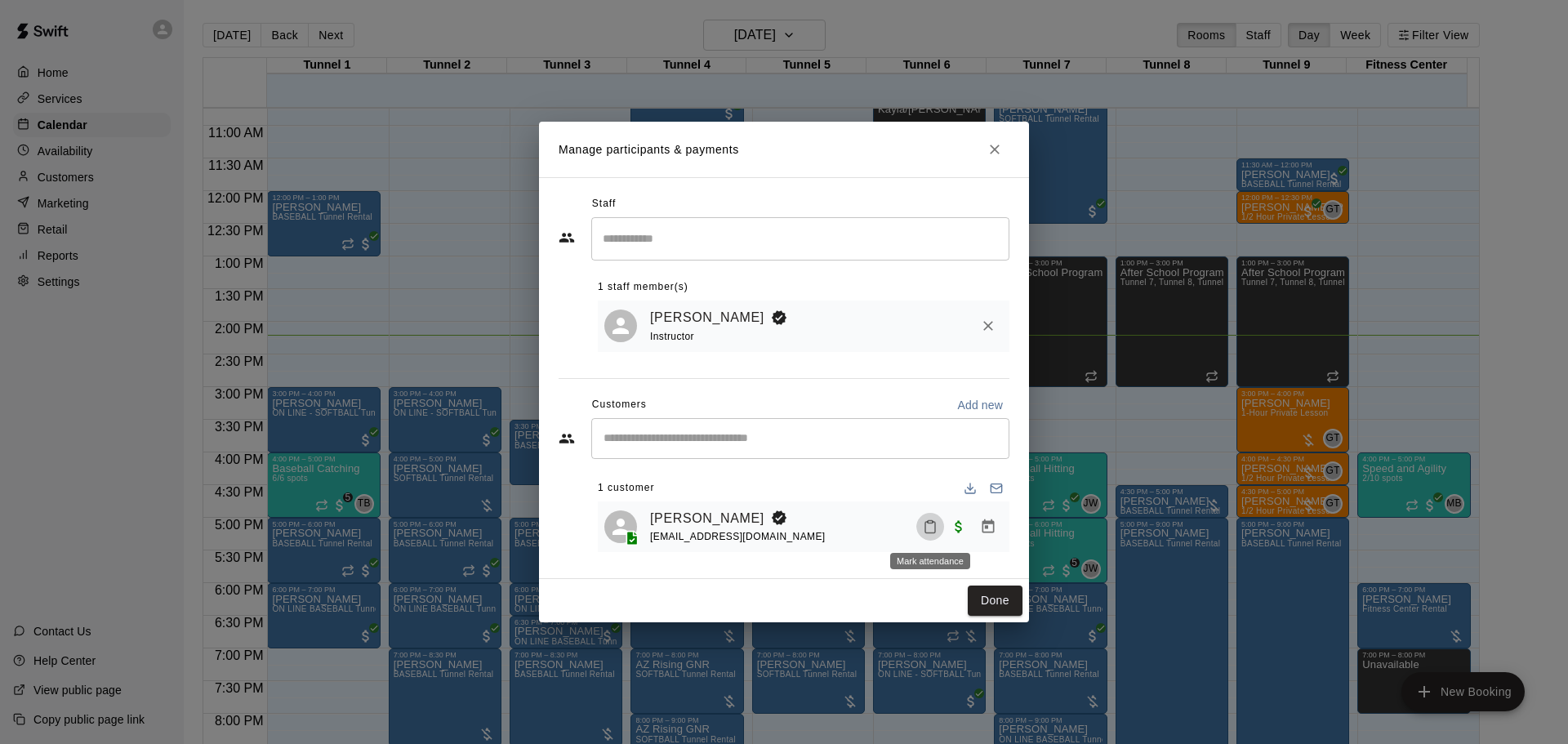
click at [929, 534] on icon "Mark attendance" at bounding box center [930, 527] width 15 height 15
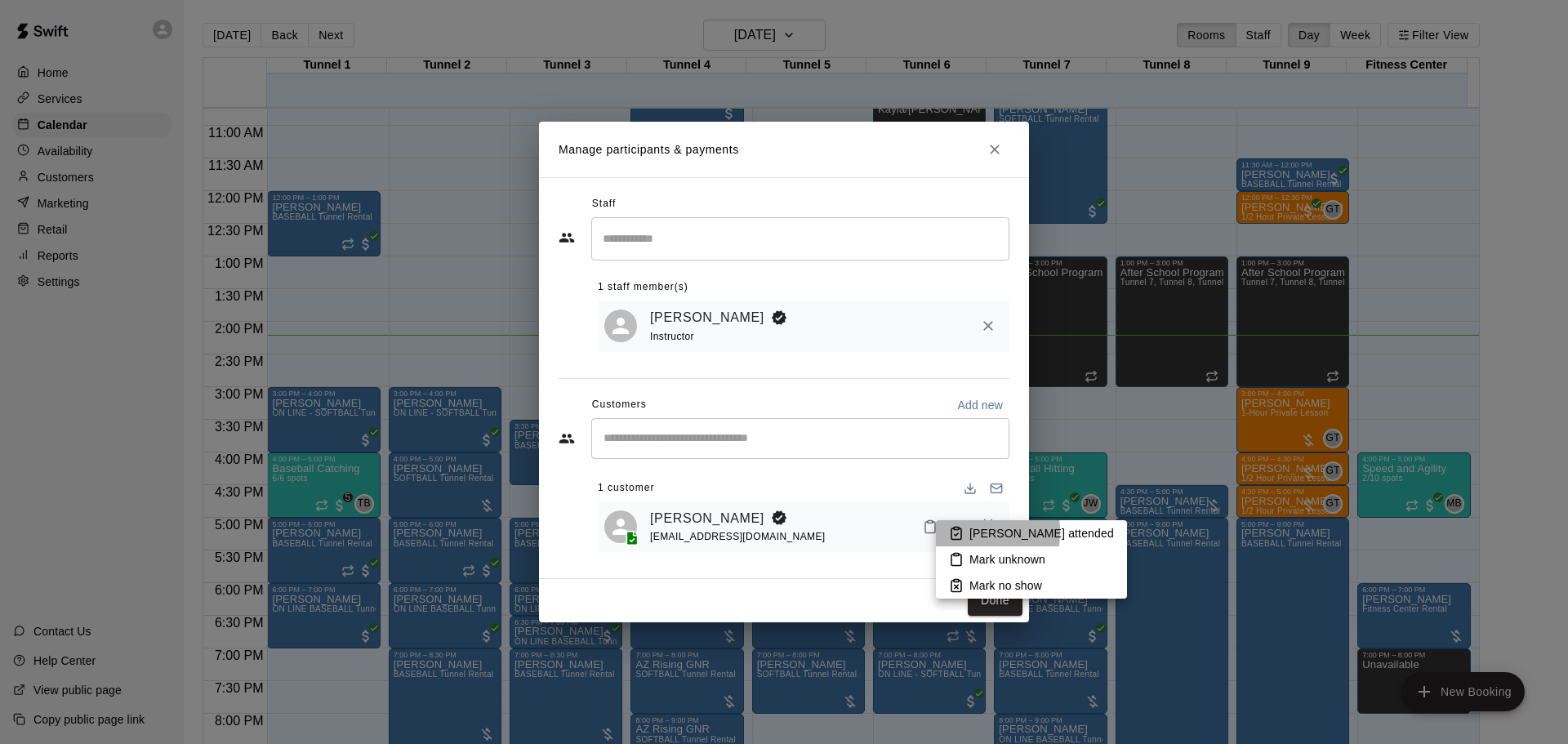
click at [949, 532] on icon at bounding box center [956, 533] width 15 height 15
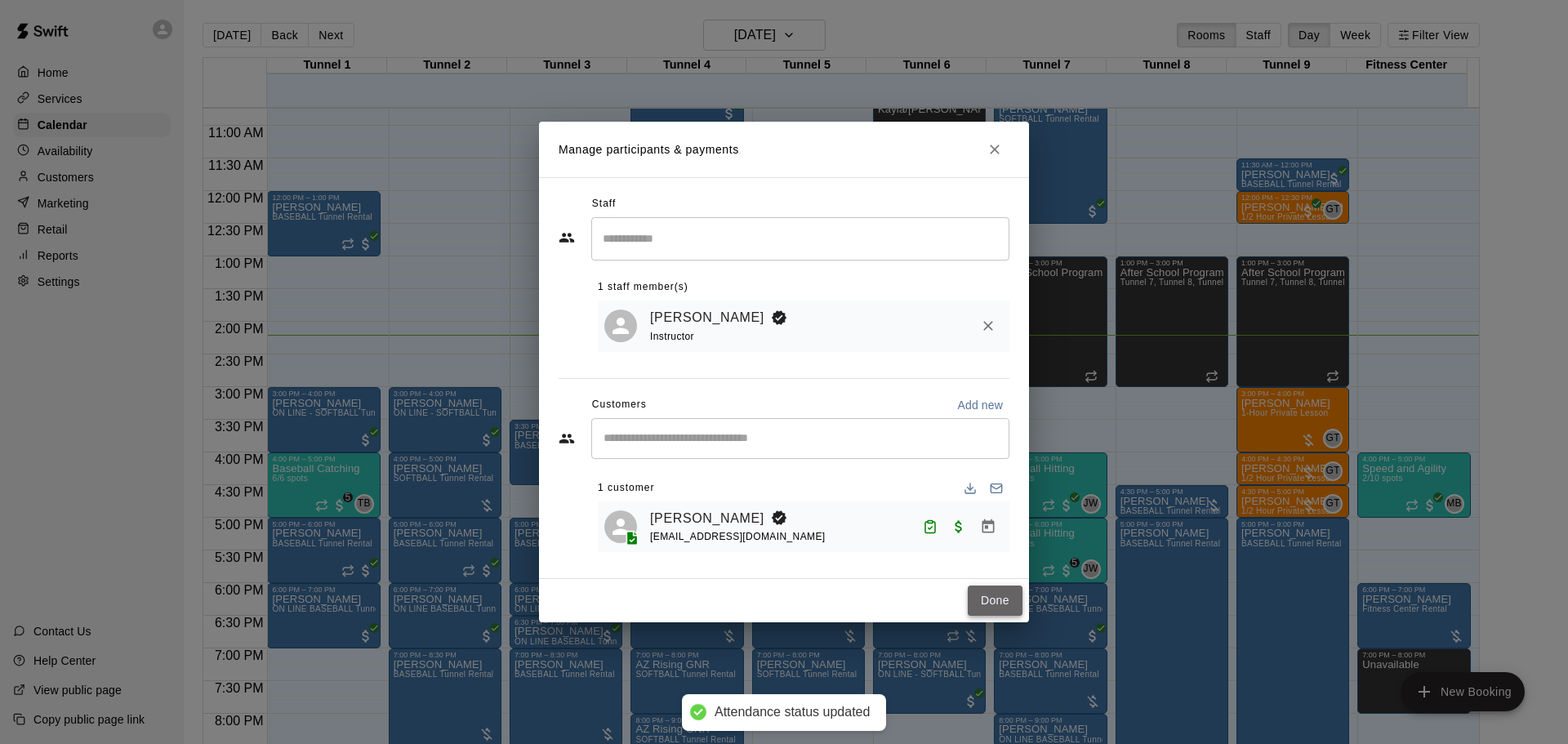
click at [977, 616] on button "Done" at bounding box center [995, 600] width 55 height 30
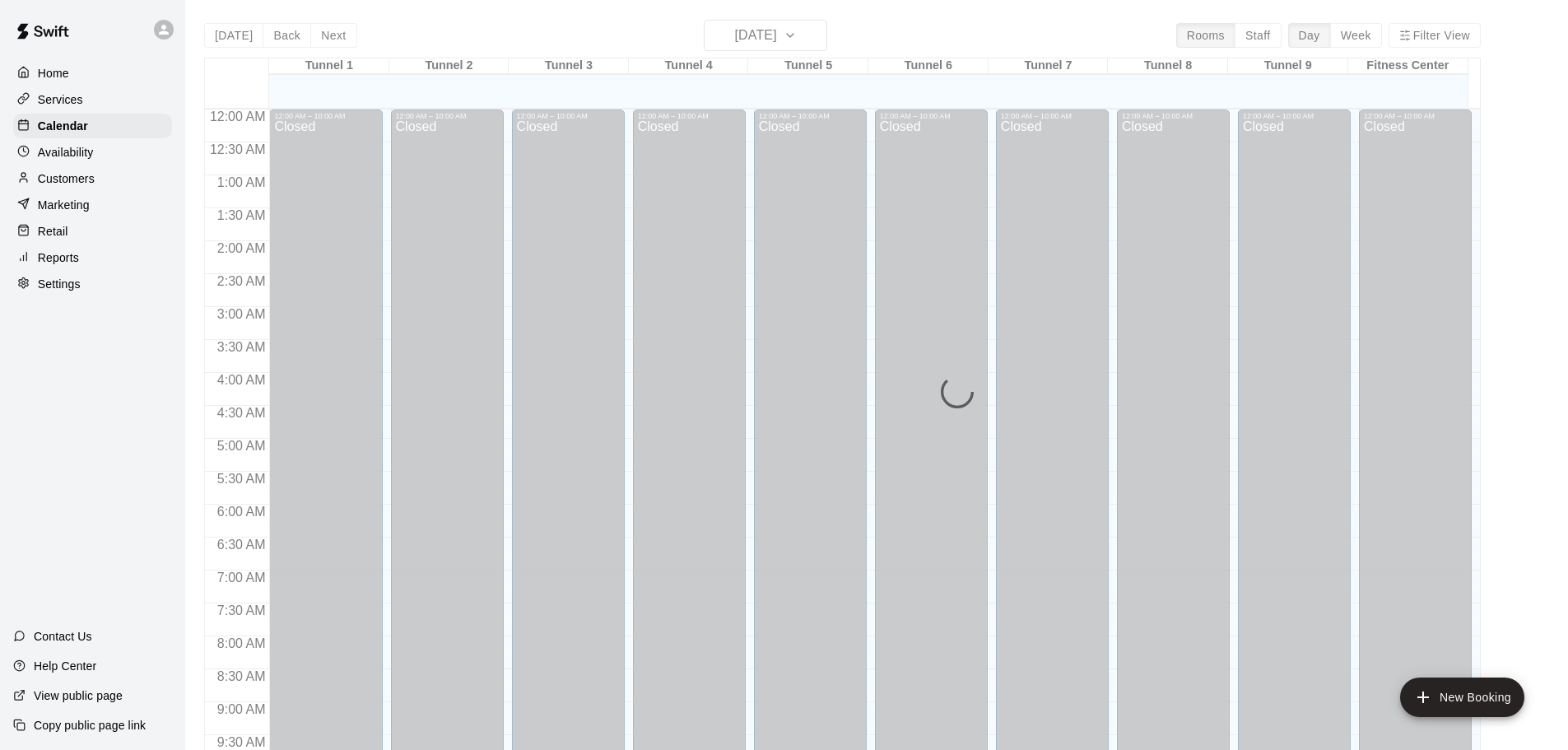
scroll to position [872, 0]
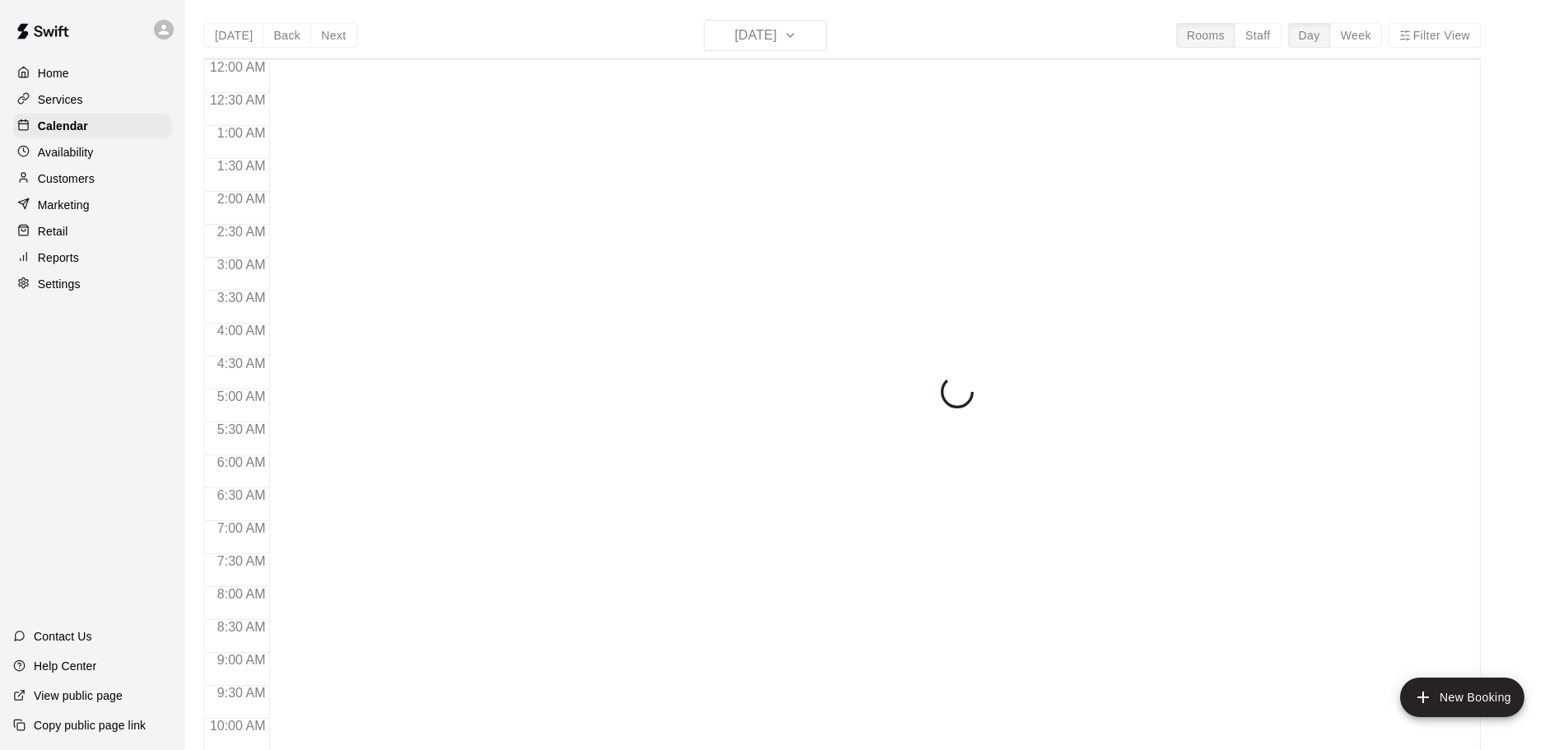
scroll to position [872, 0]
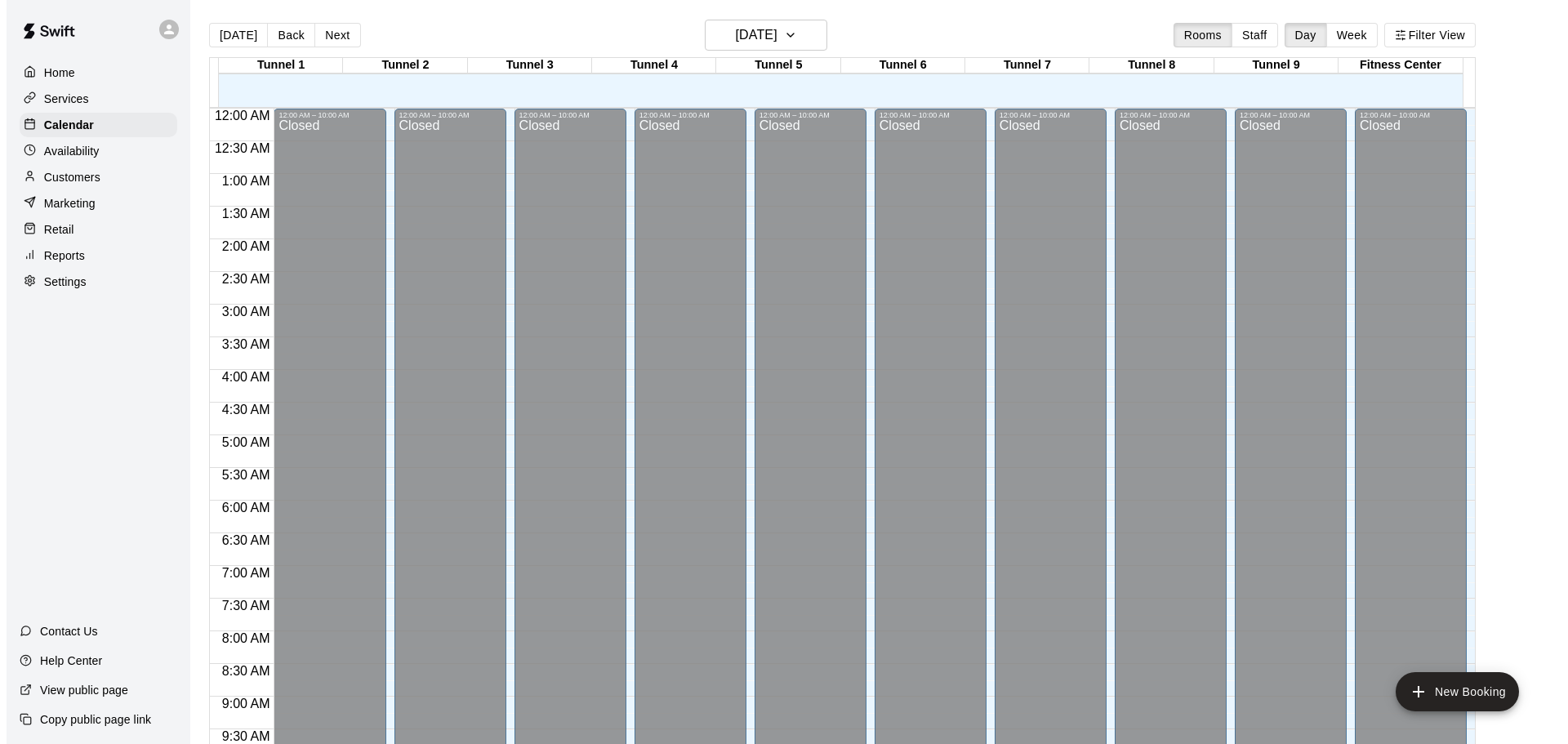
scroll to position [865, 0]
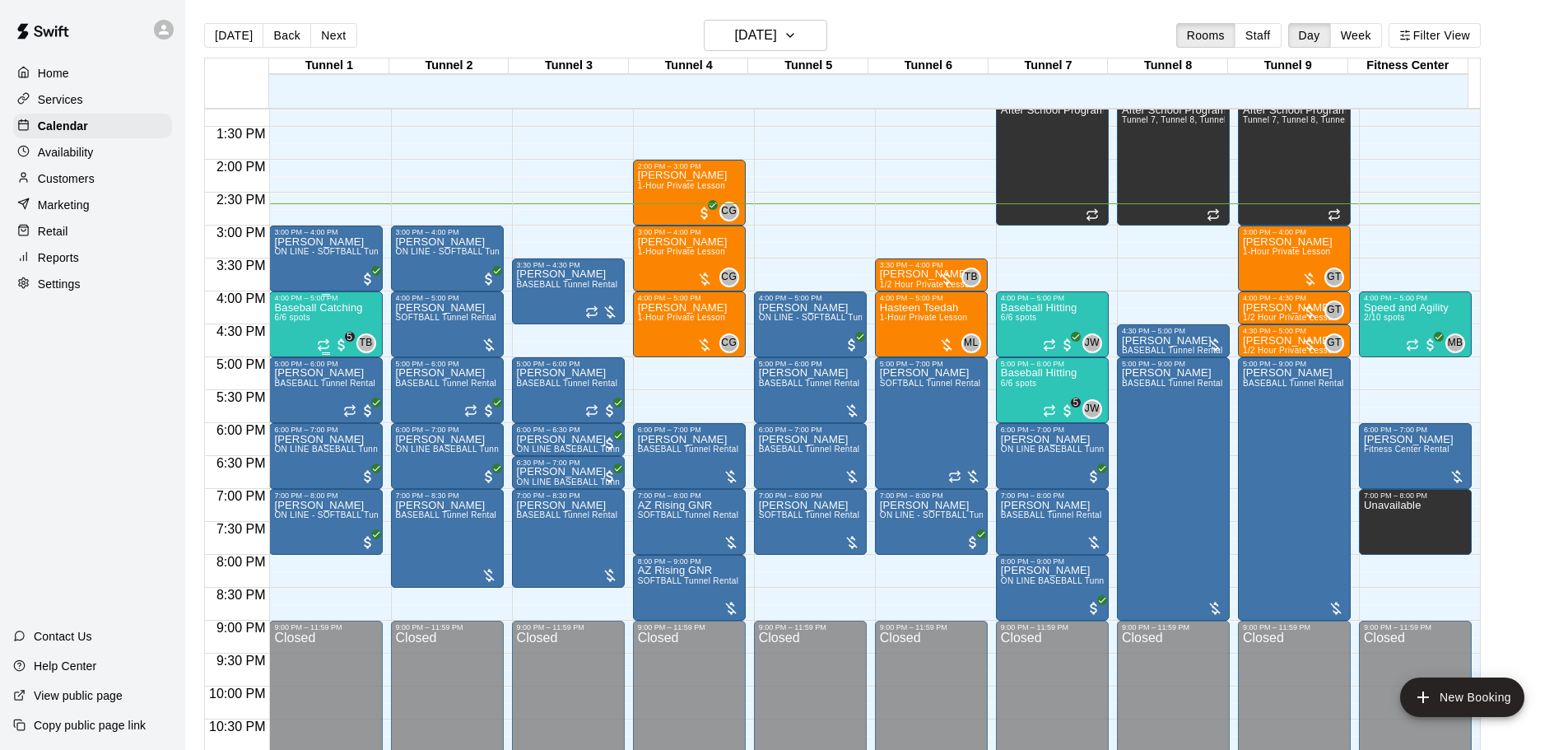
click at [316, 308] on p "Baseball Catching" at bounding box center [318, 308] width 88 height 0
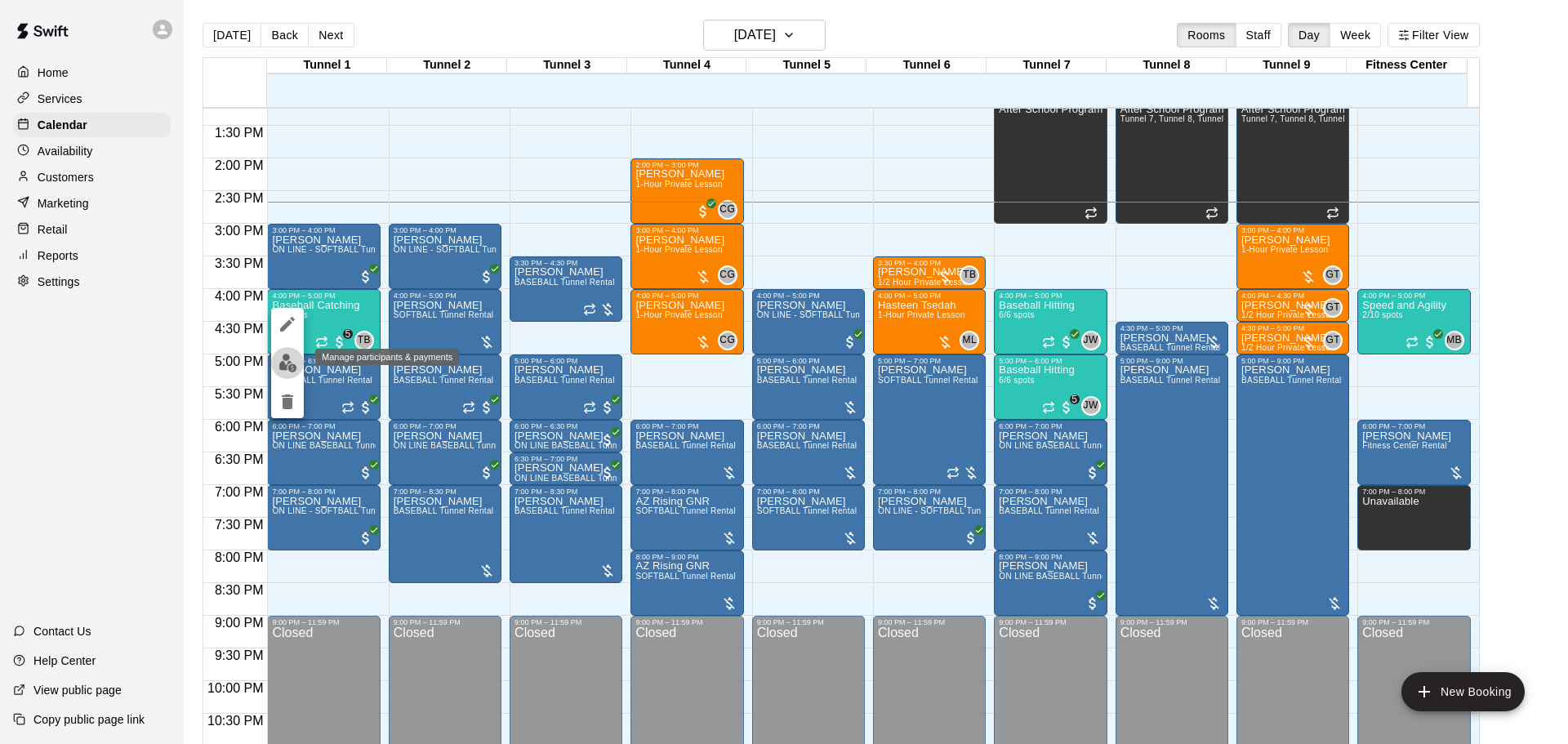
click at [283, 358] on img "edit" at bounding box center [288, 363] width 19 height 19
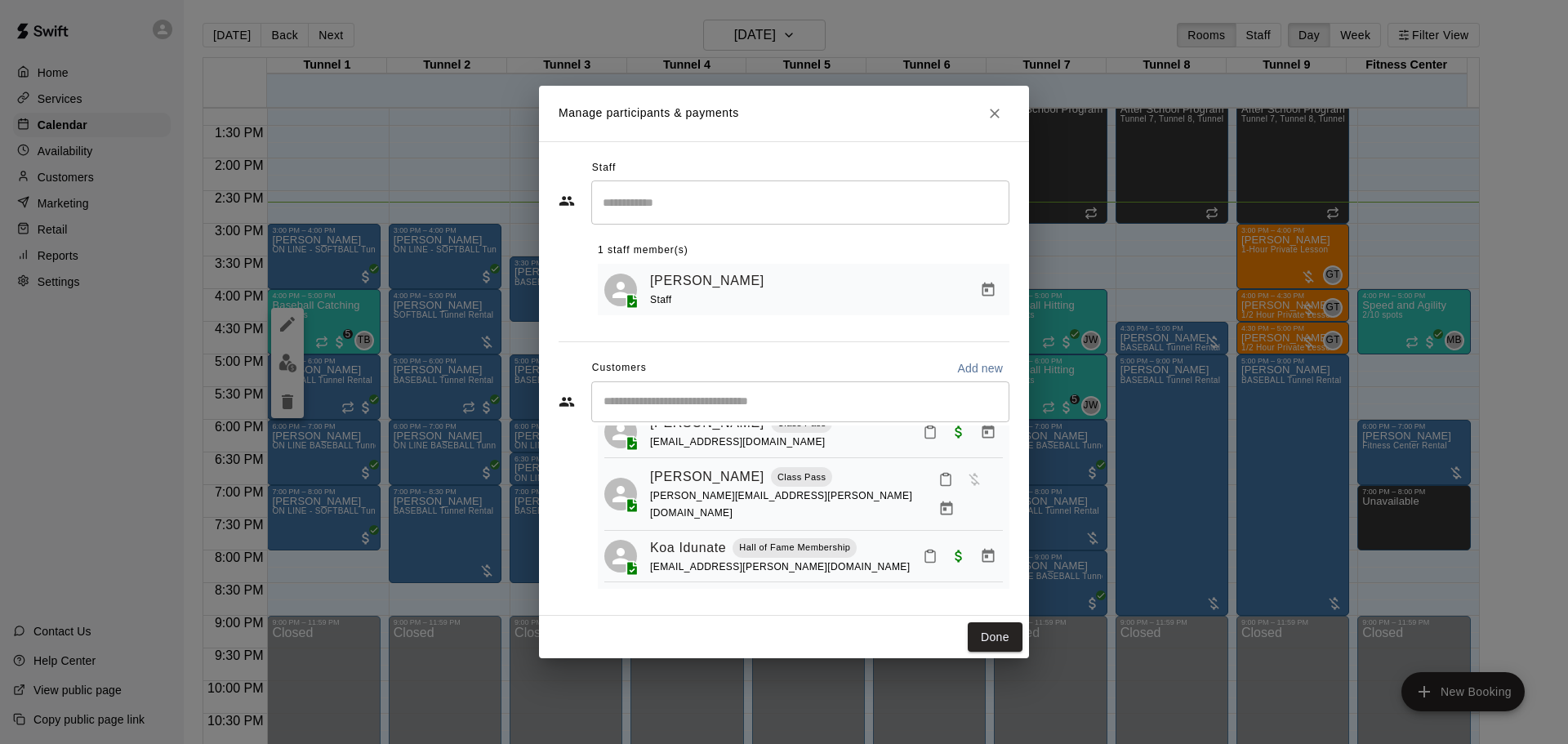
scroll to position [82, 0]
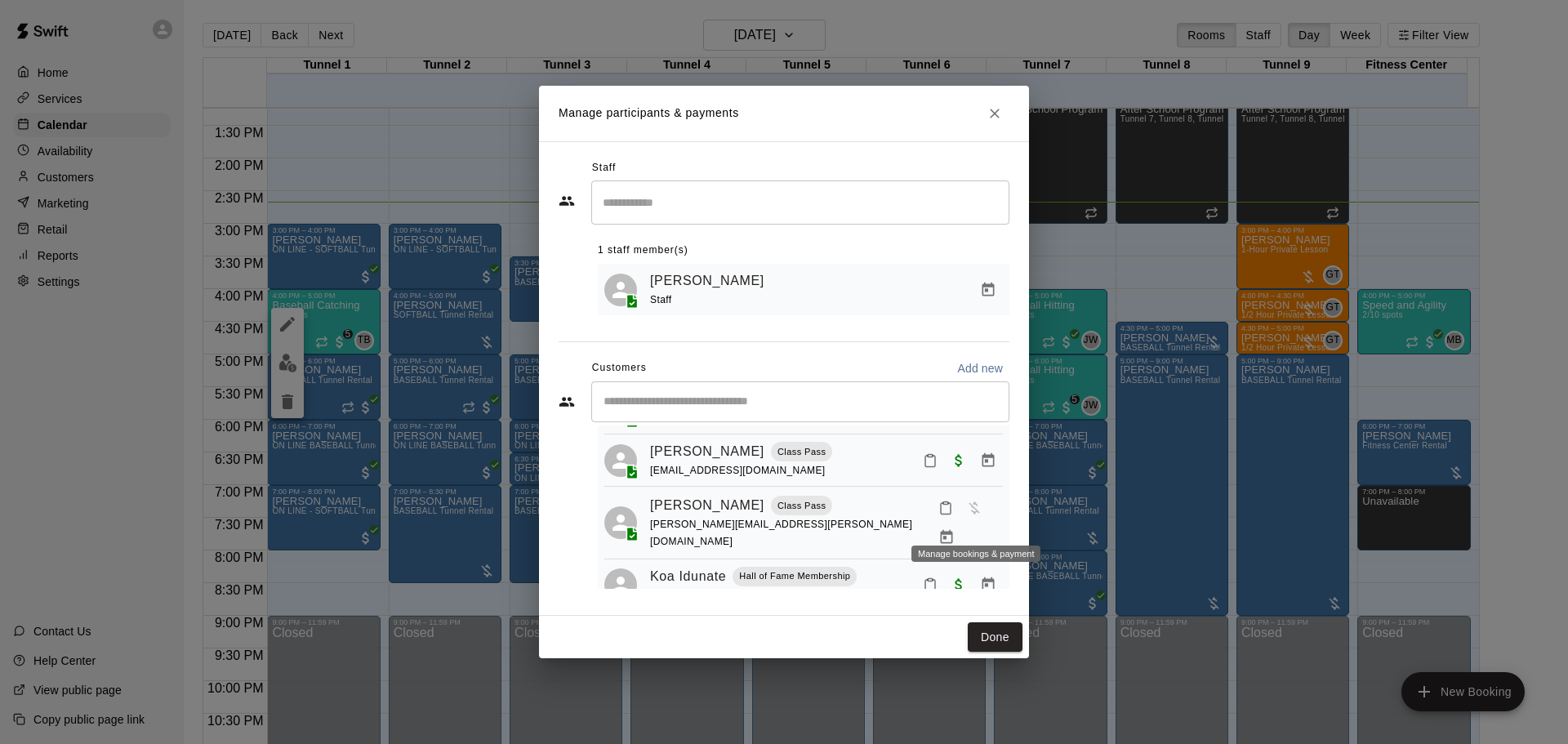
click at [961, 523] on button "Manage bookings & payment" at bounding box center [946, 537] width 30 height 30
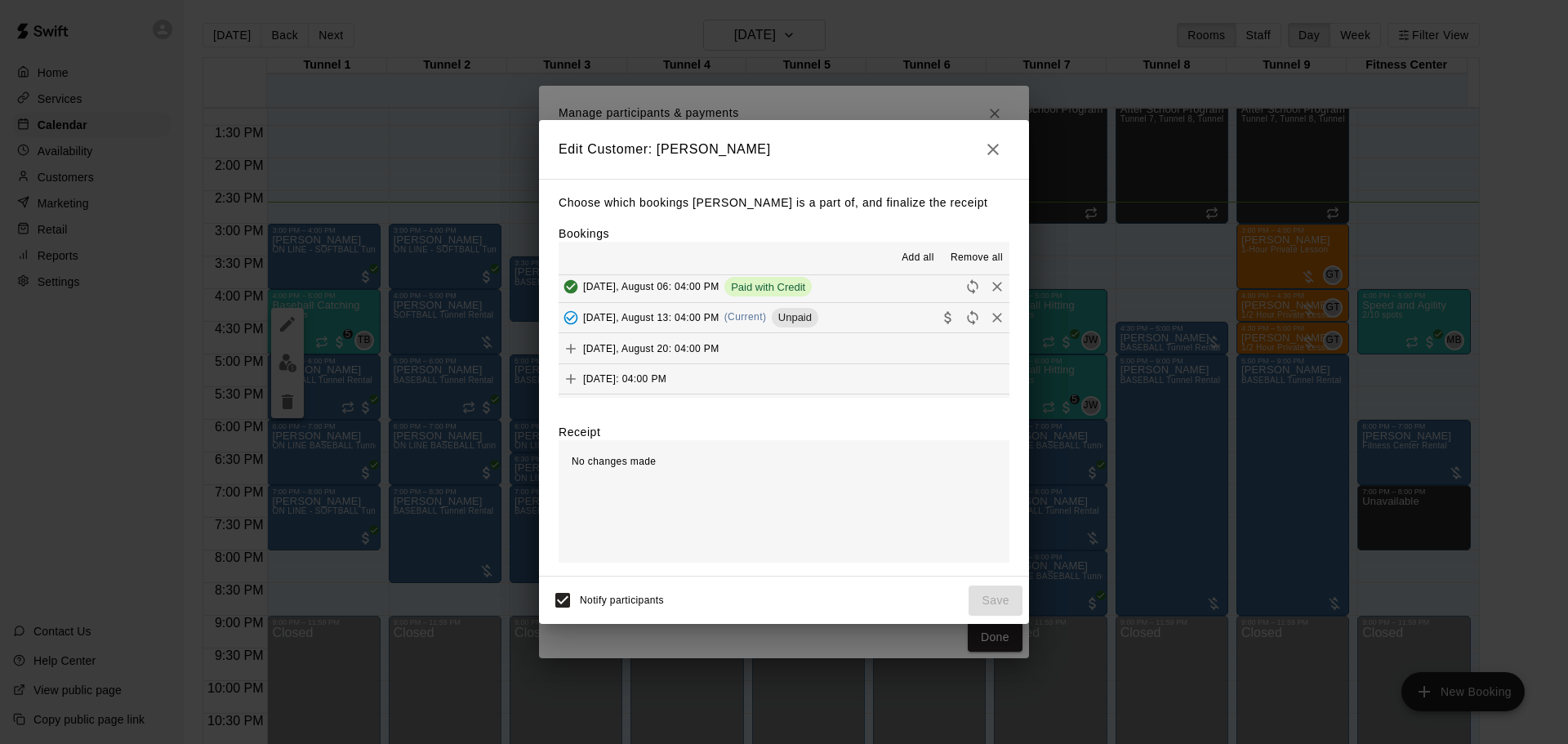
scroll to position [980, 0]
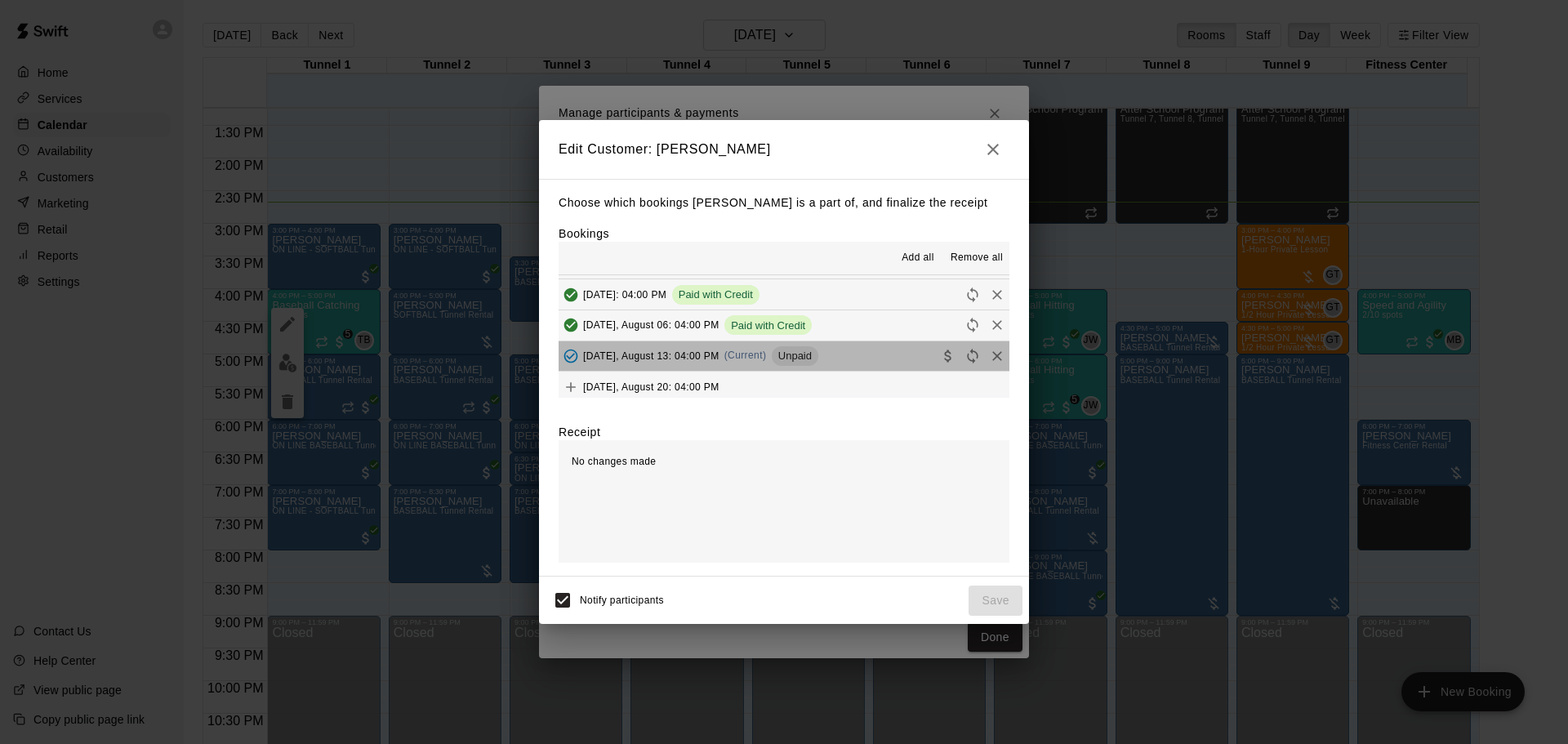
click at [839, 355] on button "[DATE], August 13: 04:00 PM (Current) Unpaid" at bounding box center [784, 356] width 451 height 30
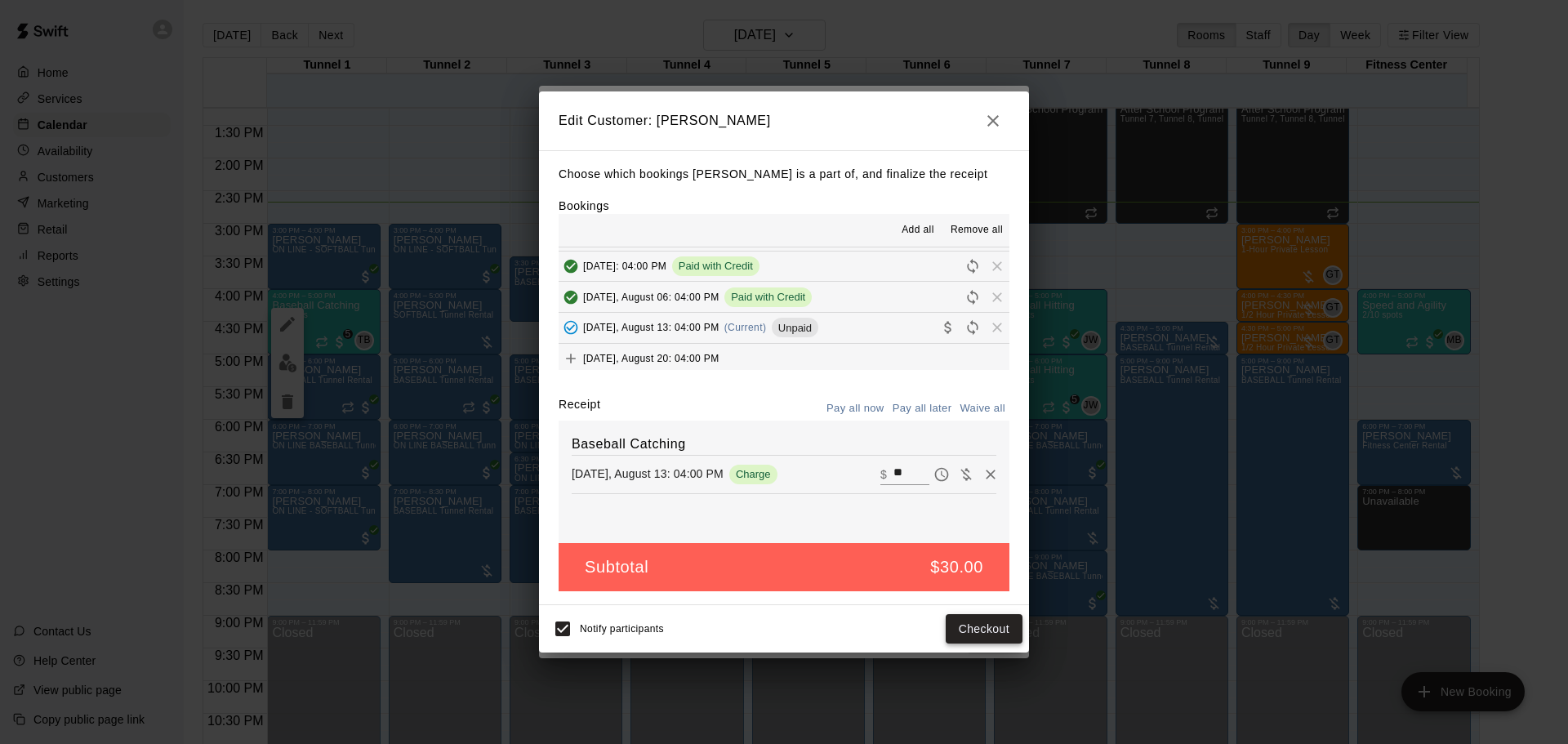
click at [978, 633] on button "Checkout" at bounding box center [984, 629] width 77 height 30
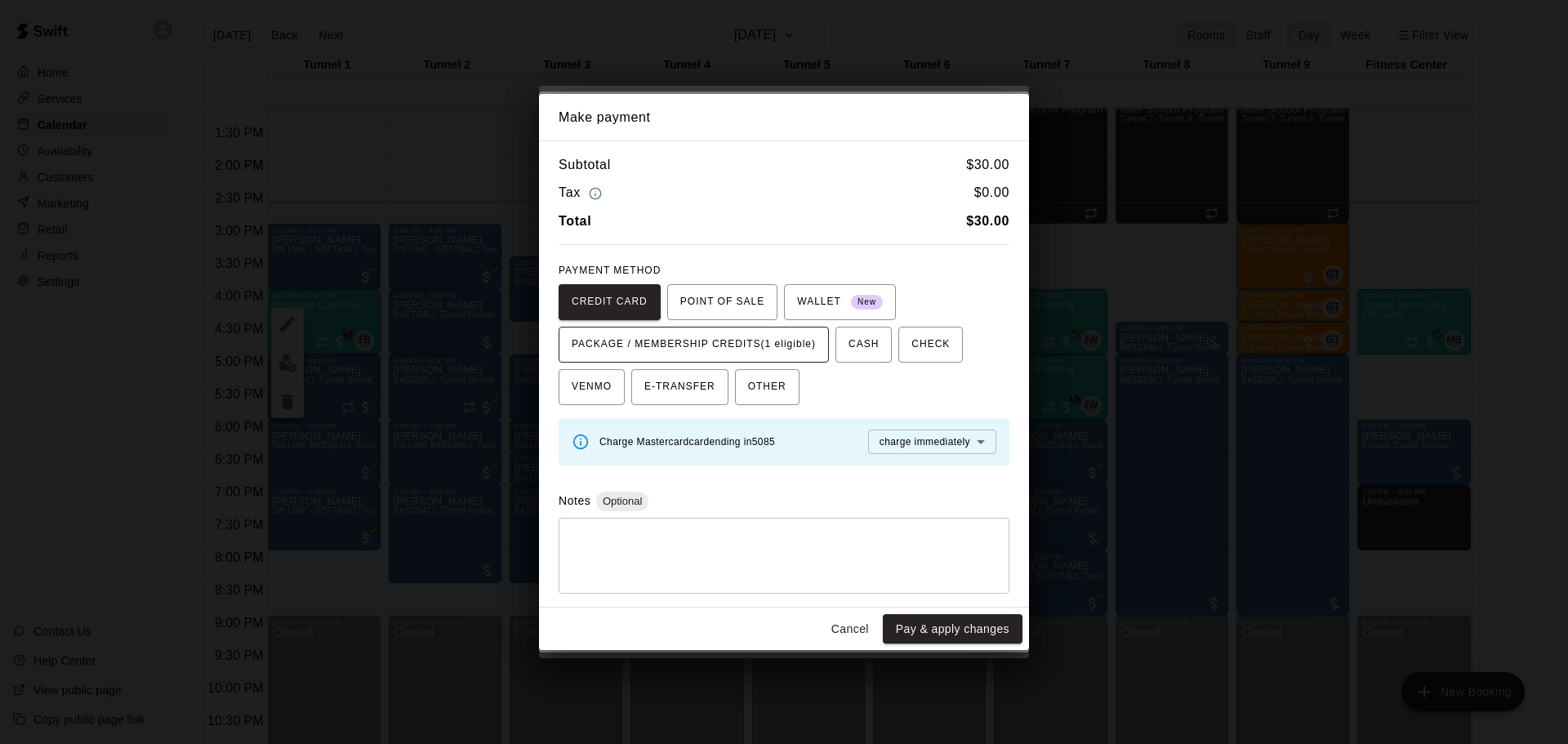
click at [780, 339] on span "PACKAGE / MEMBERSHIP CREDITS (1 eligible)" at bounding box center [694, 345] width 244 height 26
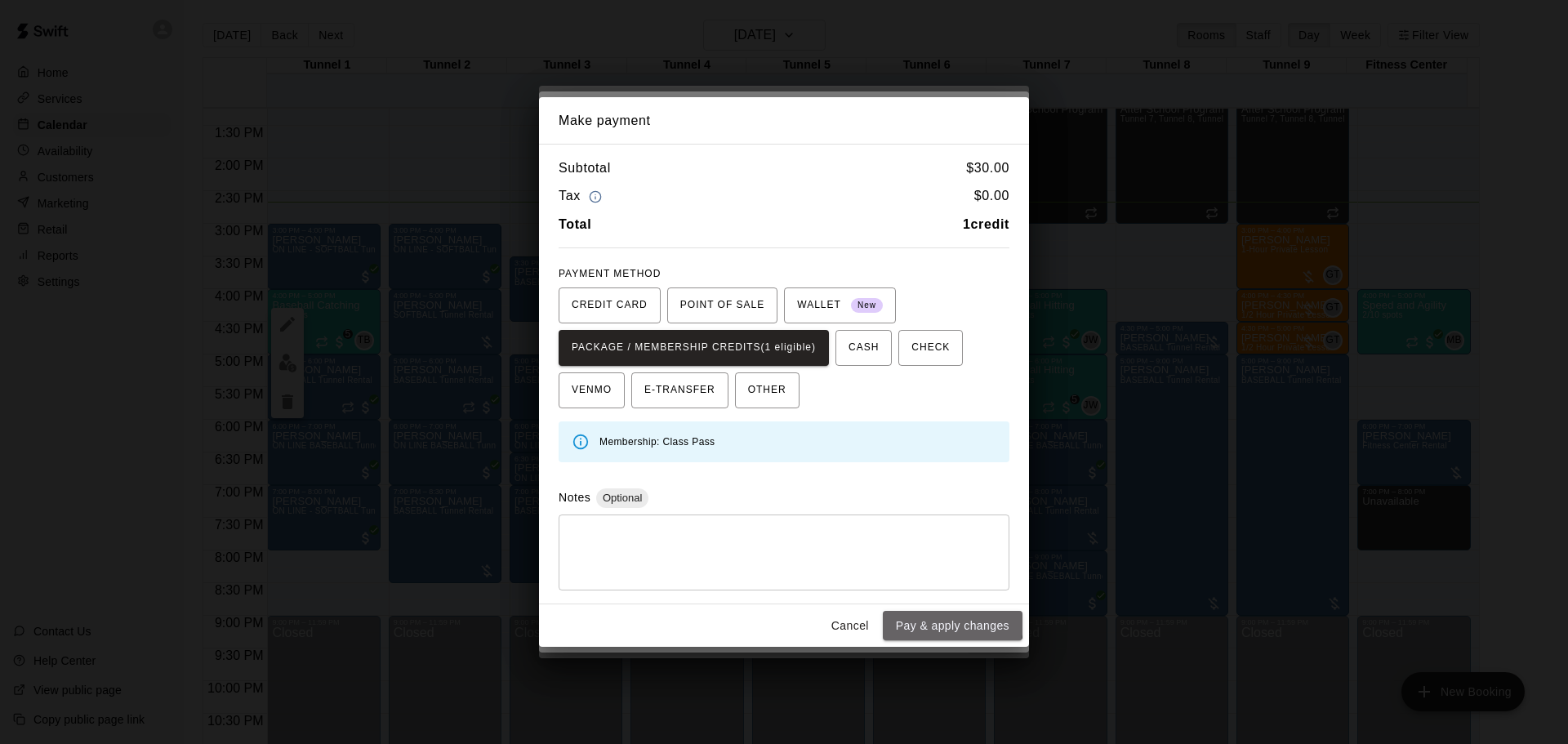
drag, startPoint x: 935, startPoint y: 623, endPoint x: 905, endPoint y: 581, distance: 51.6
click at [934, 623] on button "Pay & apply changes" at bounding box center [953, 626] width 139 height 30
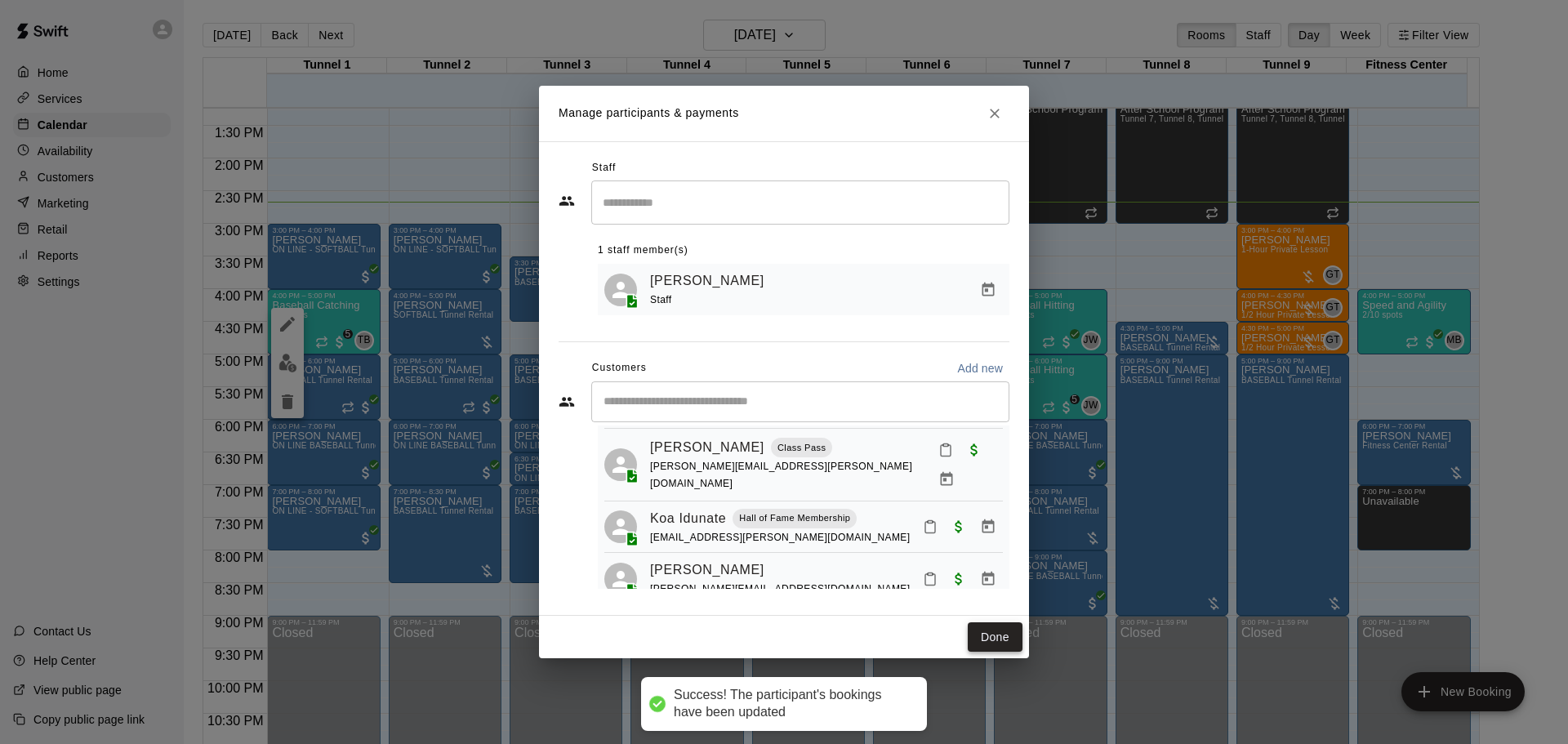
scroll to position [0, 0]
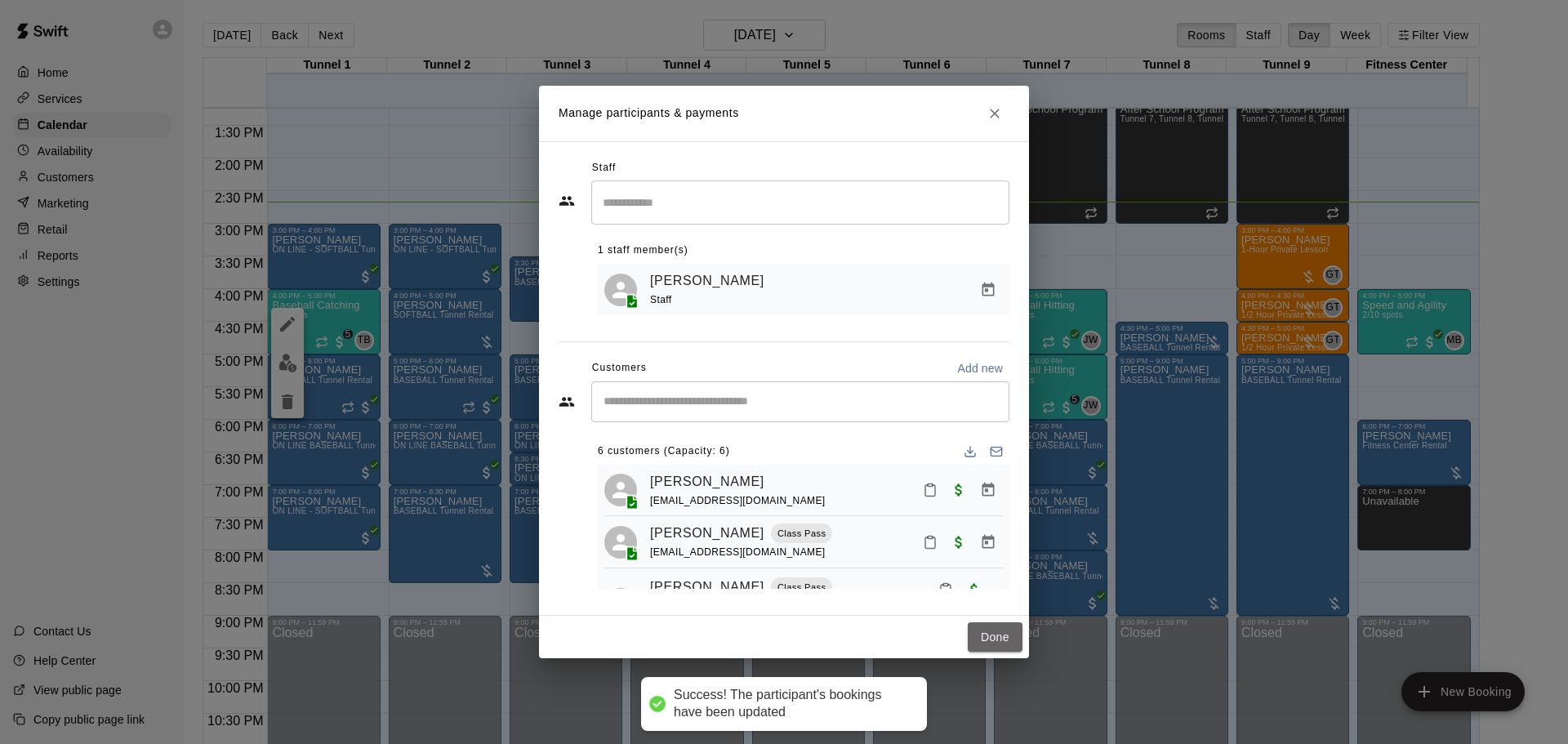
drag, startPoint x: 993, startPoint y: 632, endPoint x: 775, endPoint y: 615, distance: 218.7
click at [994, 632] on button "Done" at bounding box center [995, 637] width 55 height 30
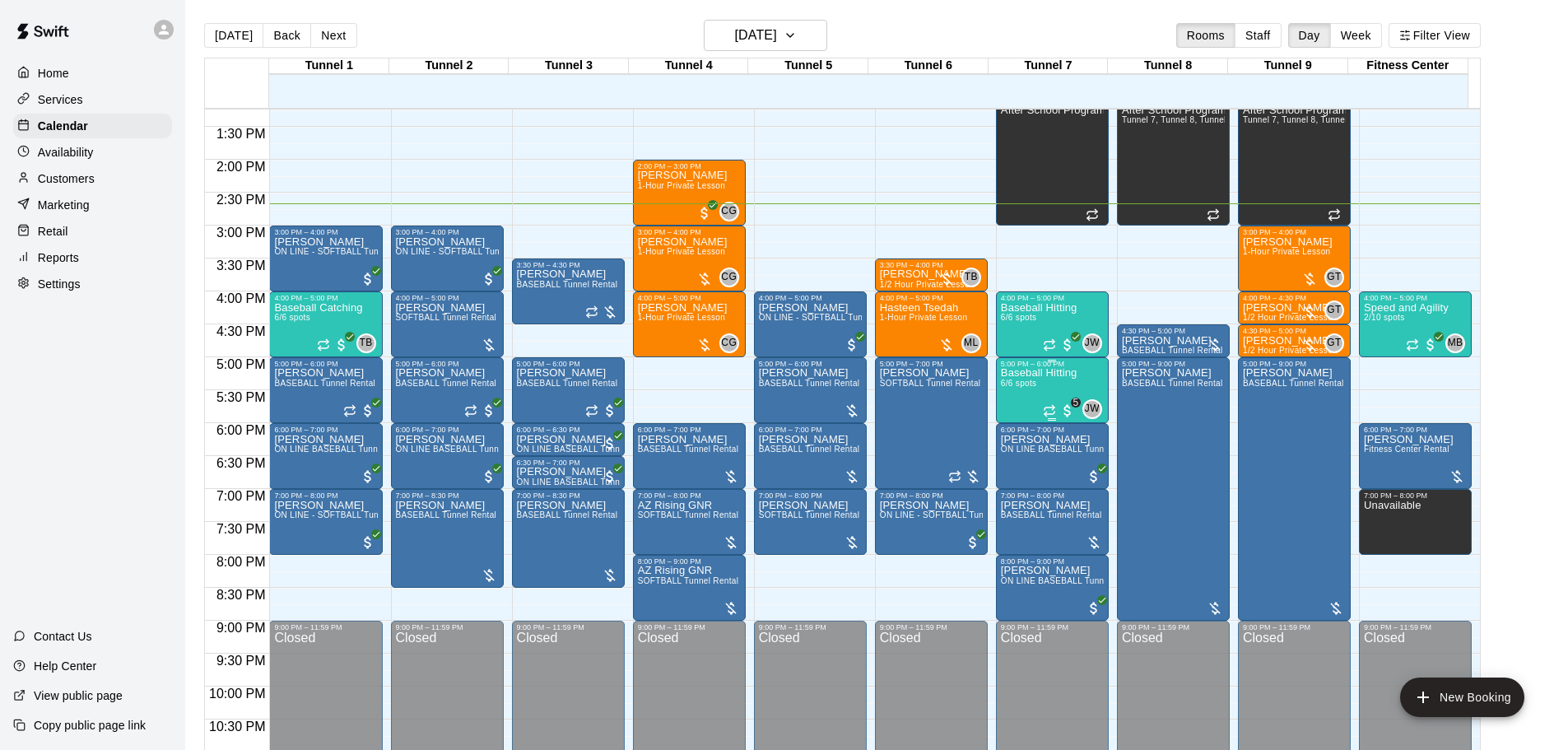
click at [1019, 373] on p "Baseball Hitting" at bounding box center [1039, 373] width 77 height 0
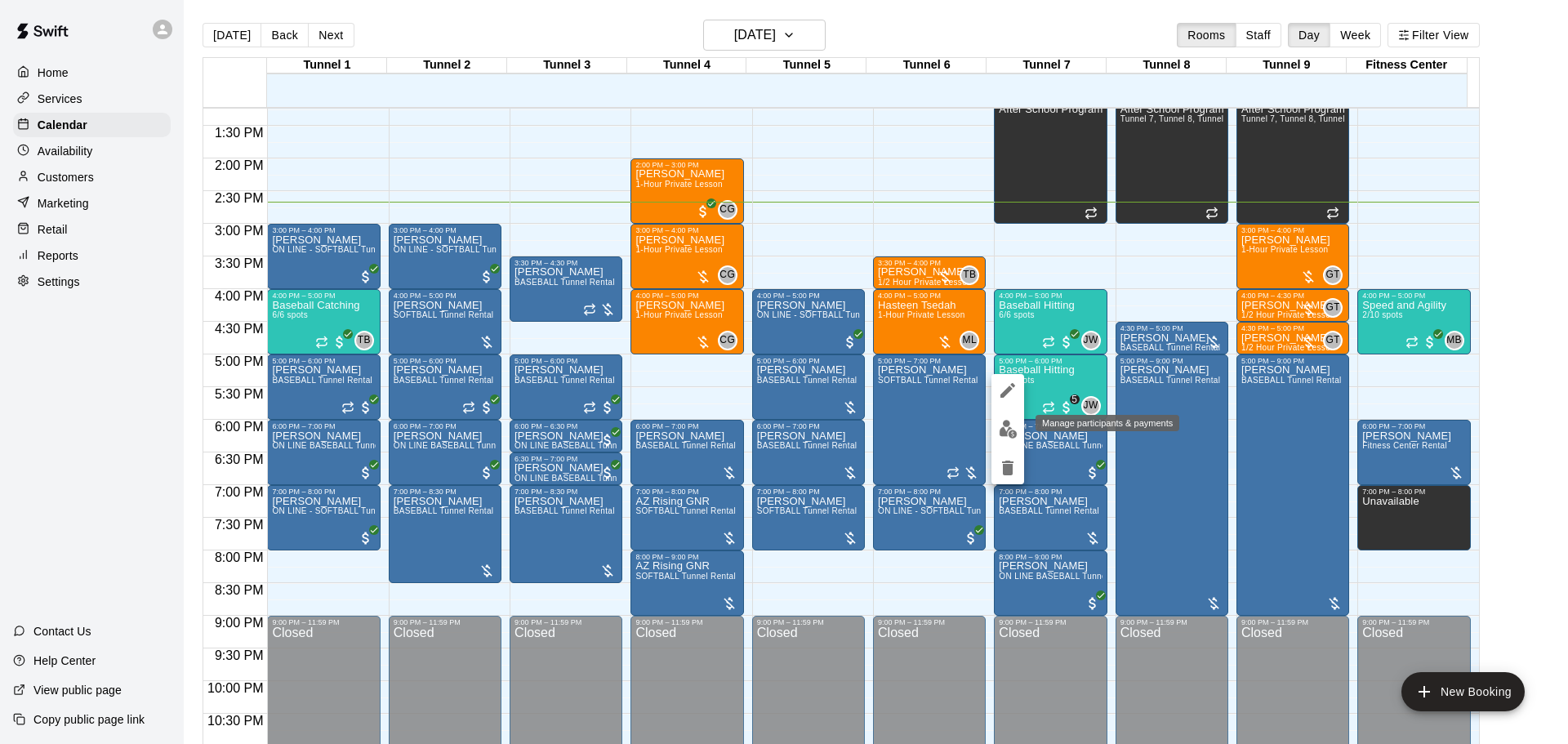
click at [1003, 427] on img "edit" at bounding box center [1008, 429] width 19 height 19
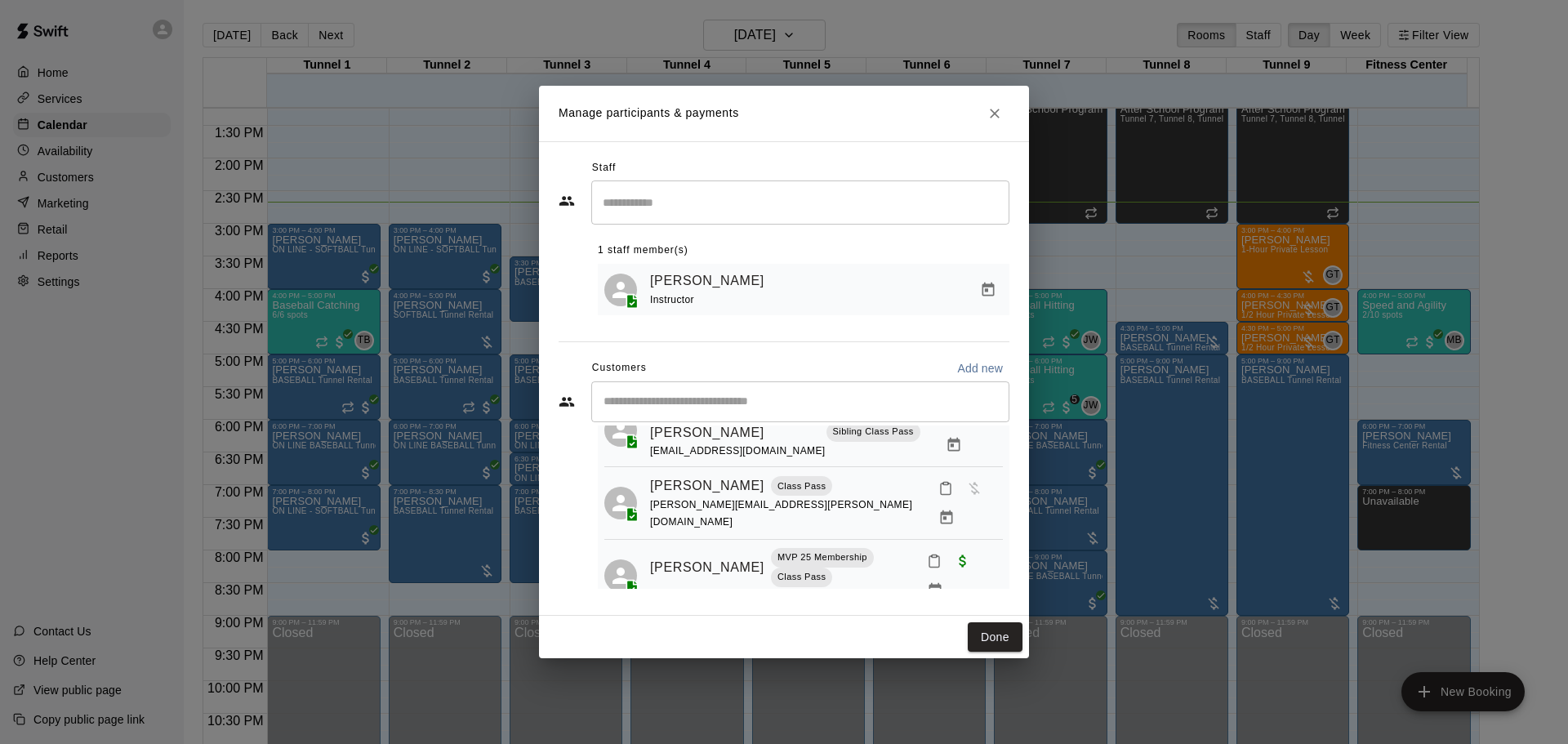
scroll to position [250, 0]
click at [953, 507] on icon "Manage bookings & payment" at bounding box center [946, 513] width 12 height 14
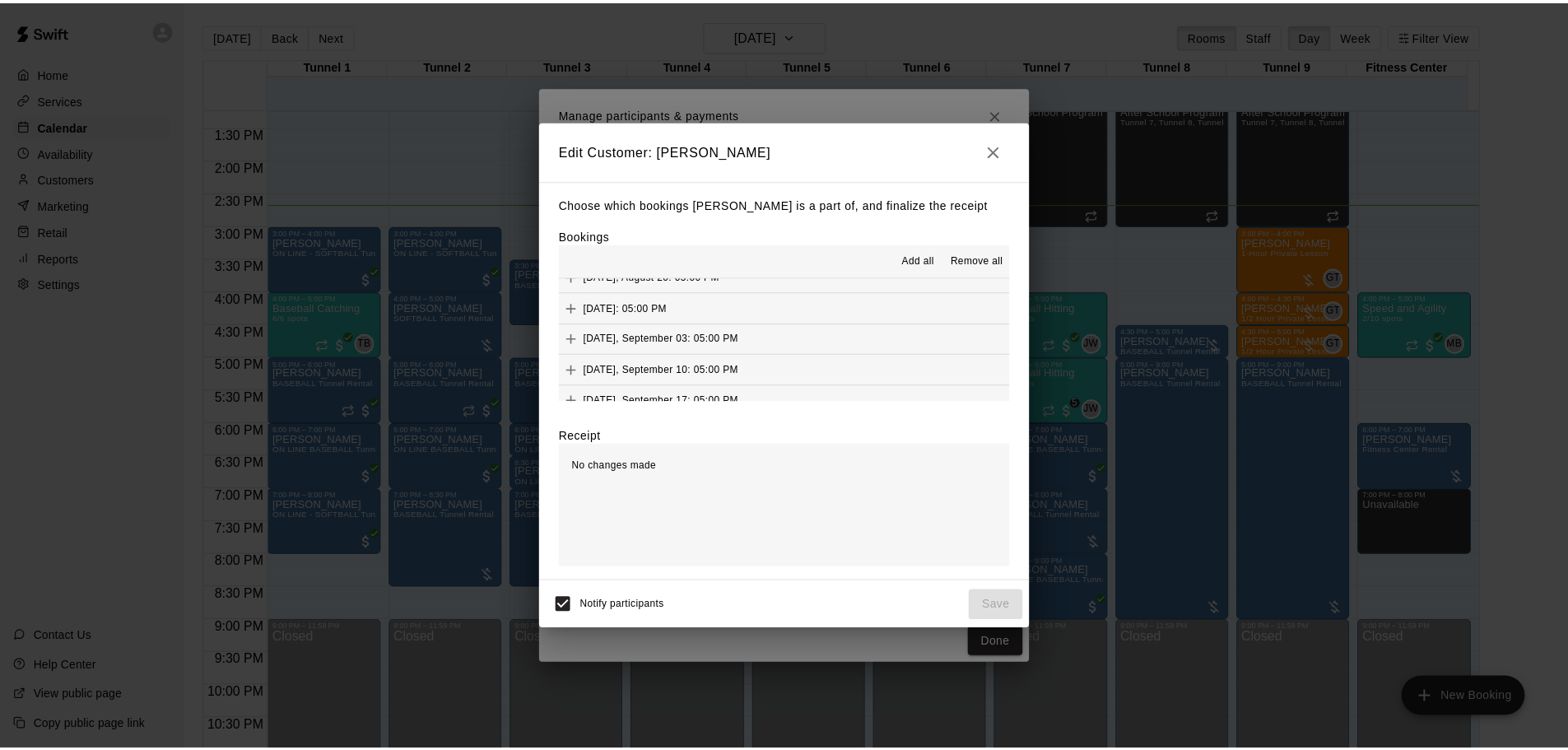
scroll to position [988, 0]
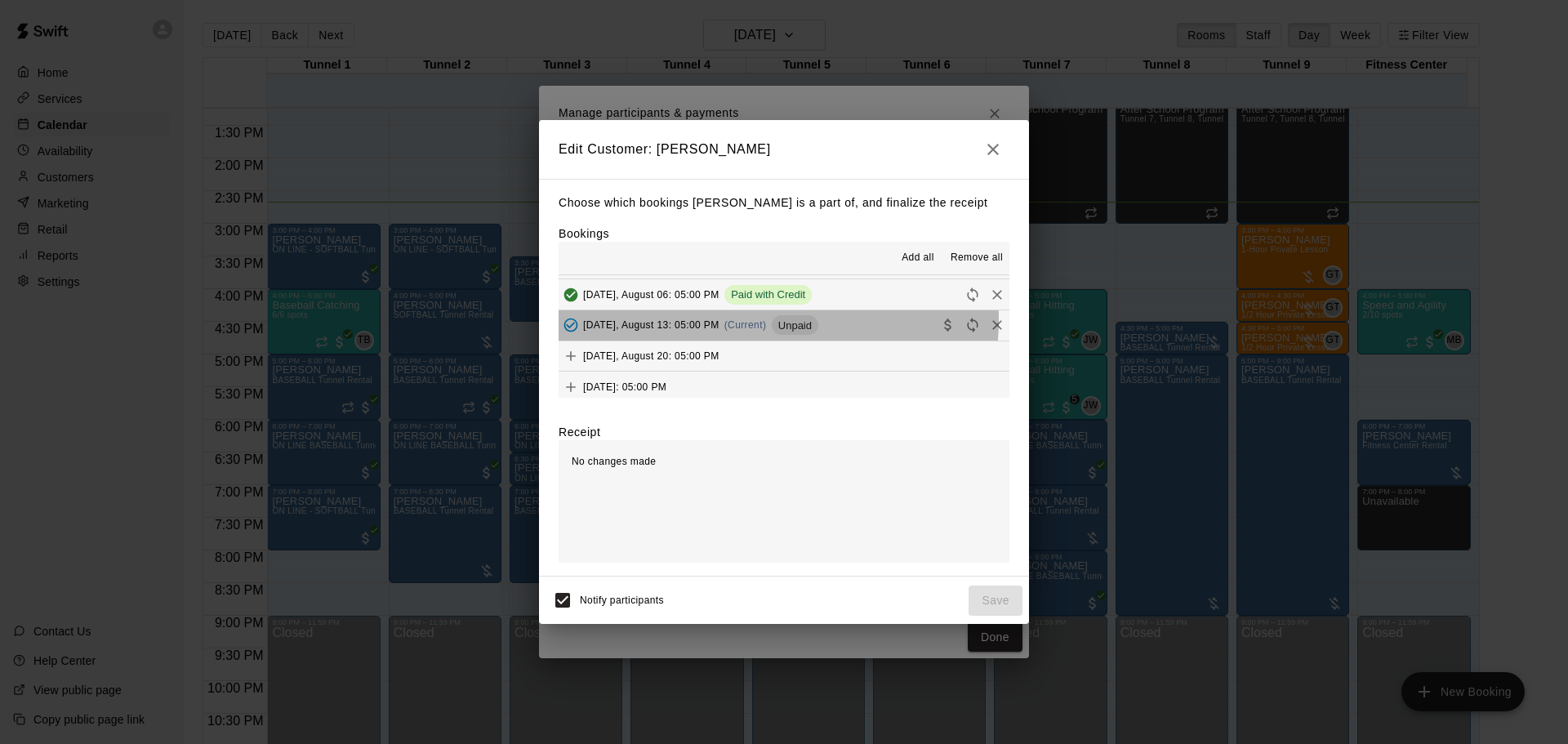
click at [742, 320] on span "(Current)" at bounding box center [745, 325] width 43 height 11
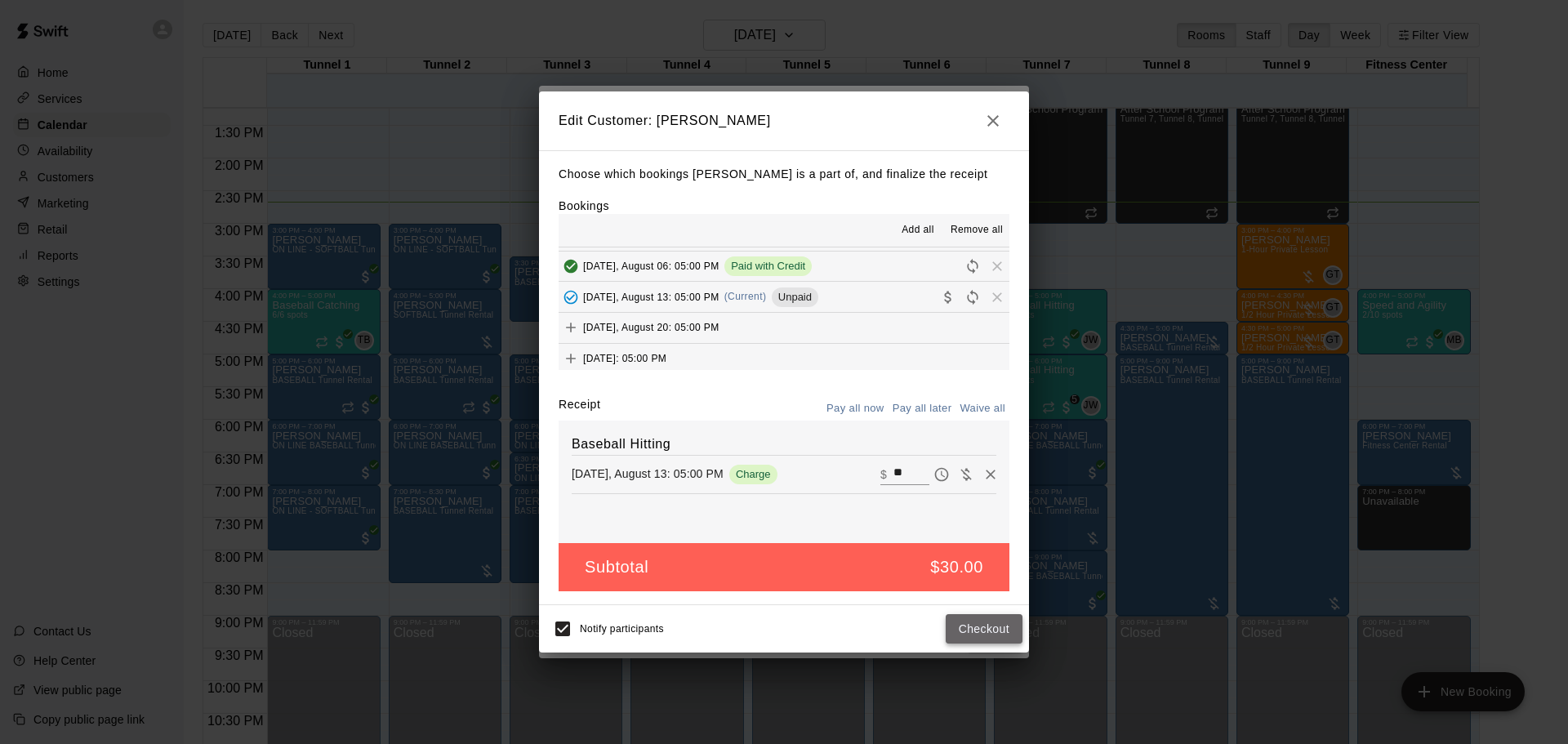
click at [983, 626] on button "Checkout" at bounding box center [984, 629] width 77 height 30
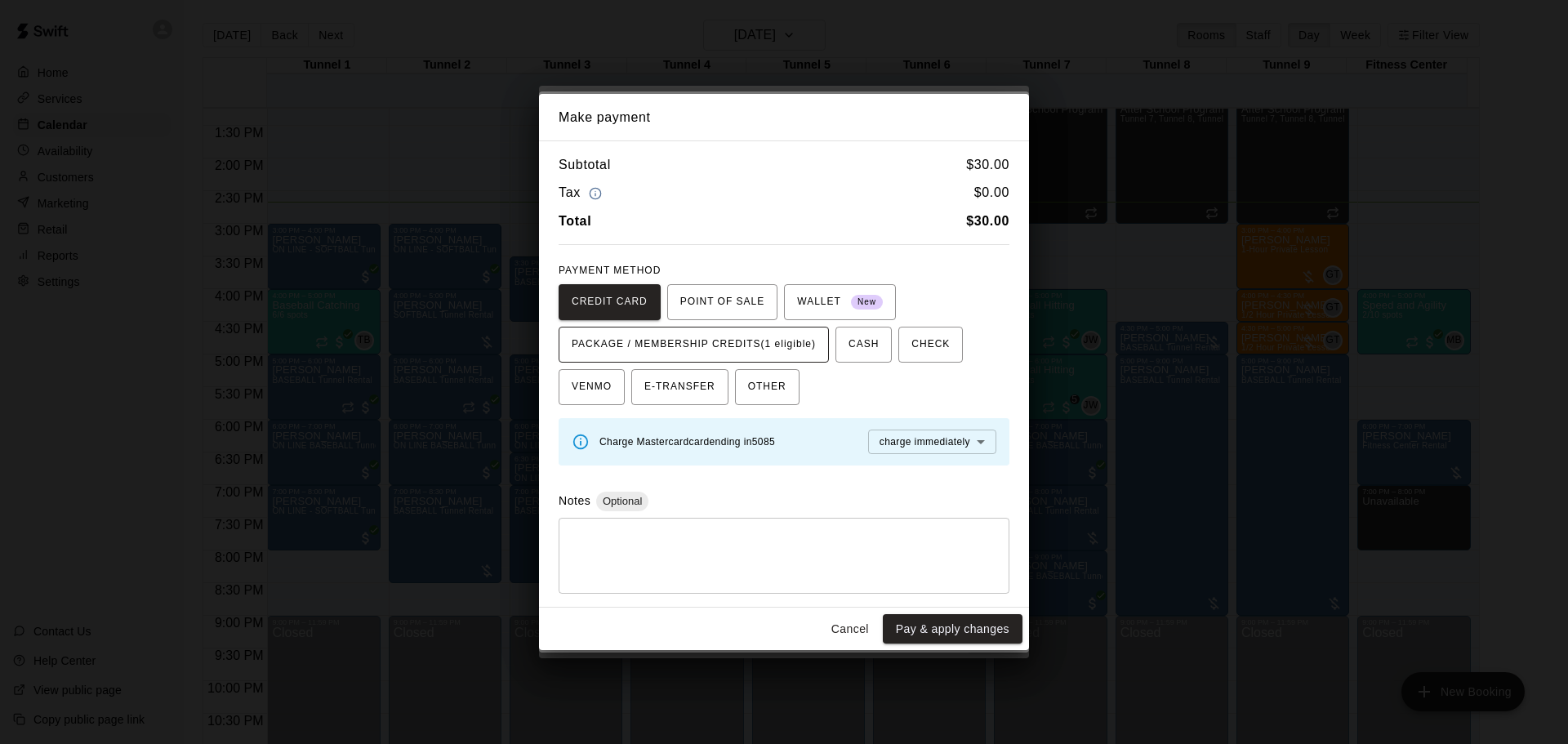
click at [770, 358] on button "PACKAGE / MEMBERSHIP CREDITS (1 eligible)" at bounding box center [694, 345] width 271 height 36
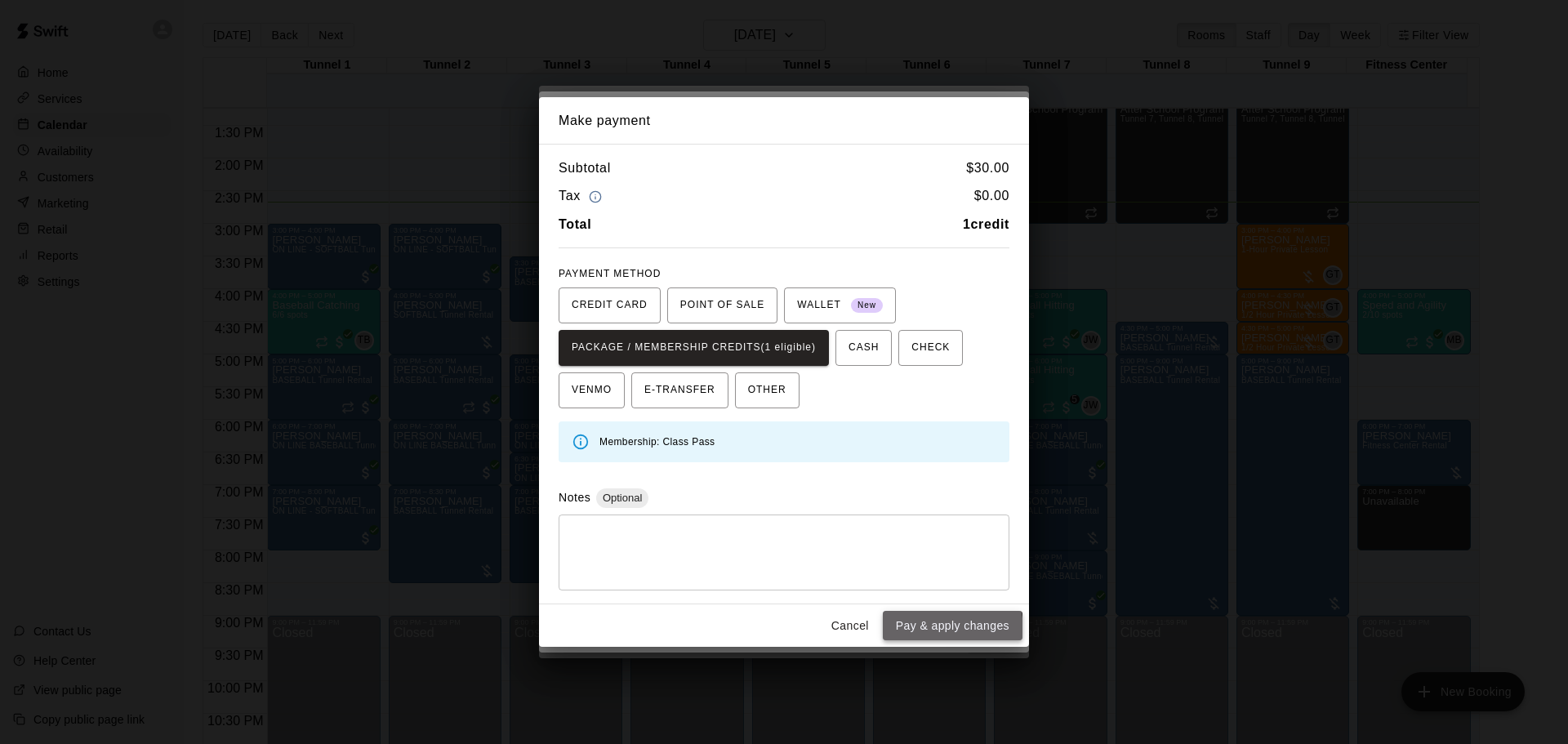
click at [933, 631] on button "Pay & apply changes" at bounding box center [953, 626] width 139 height 30
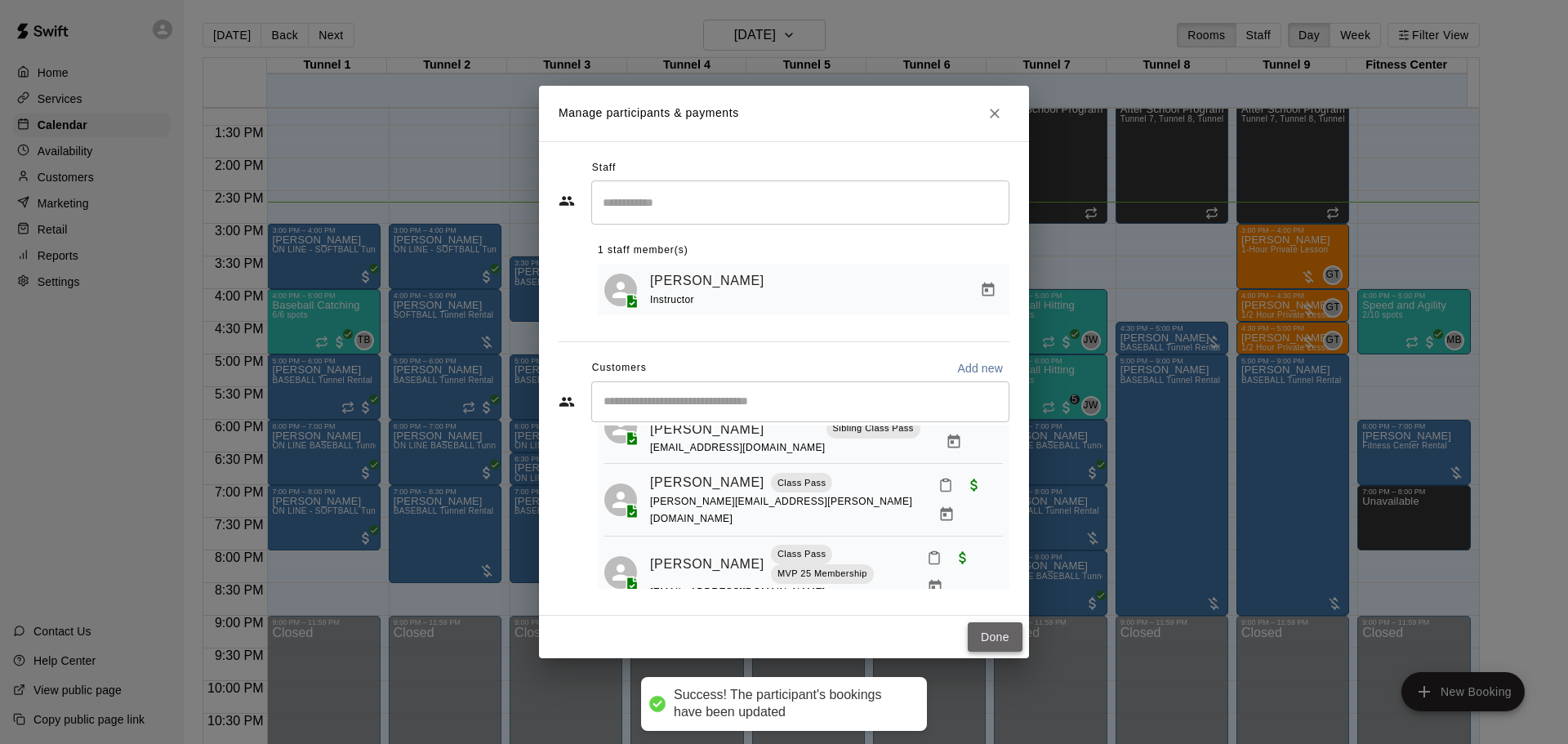
click at [983, 637] on button "Done" at bounding box center [995, 637] width 55 height 30
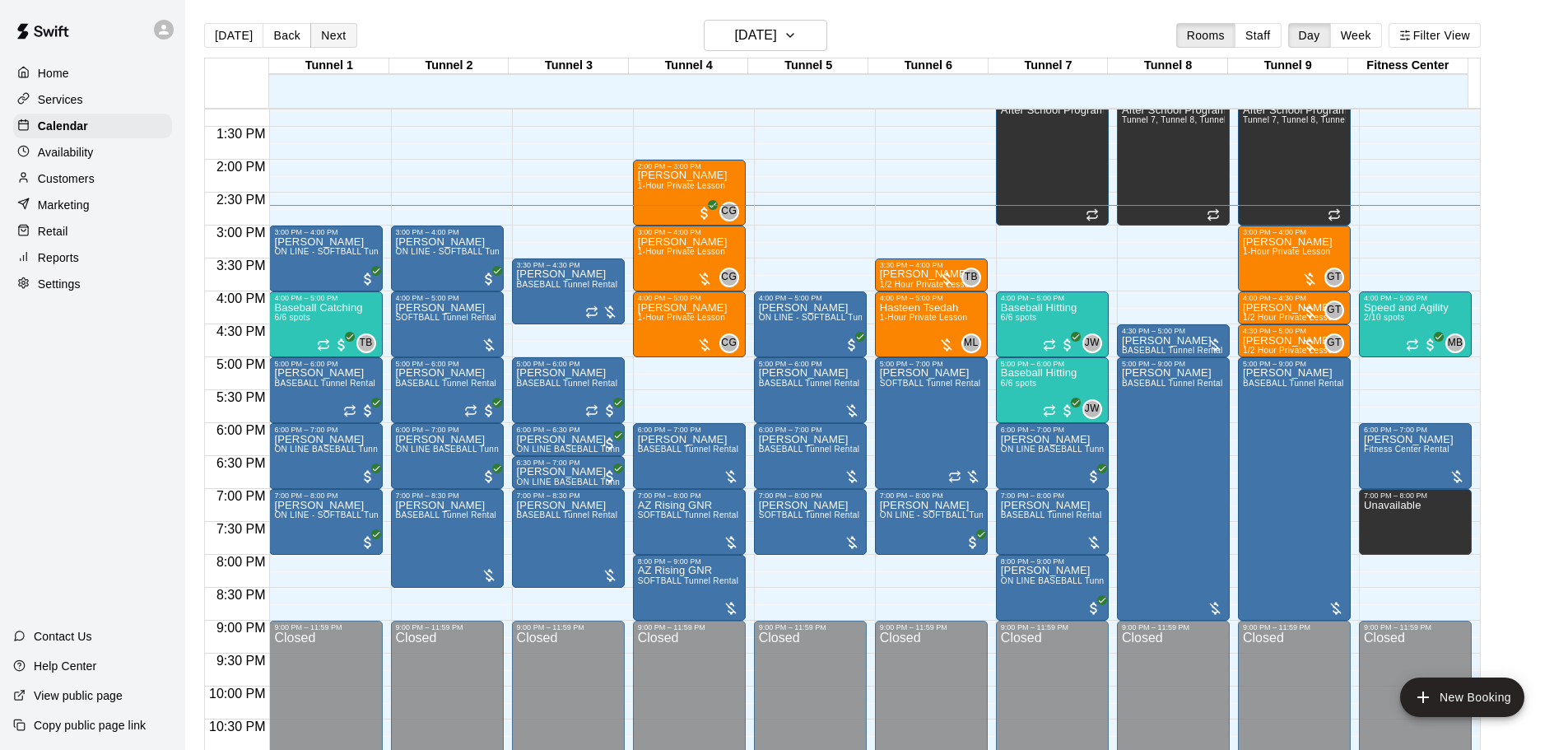
click at [332, 32] on button "Next" at bounding box center [333, 36] width 46 height 25
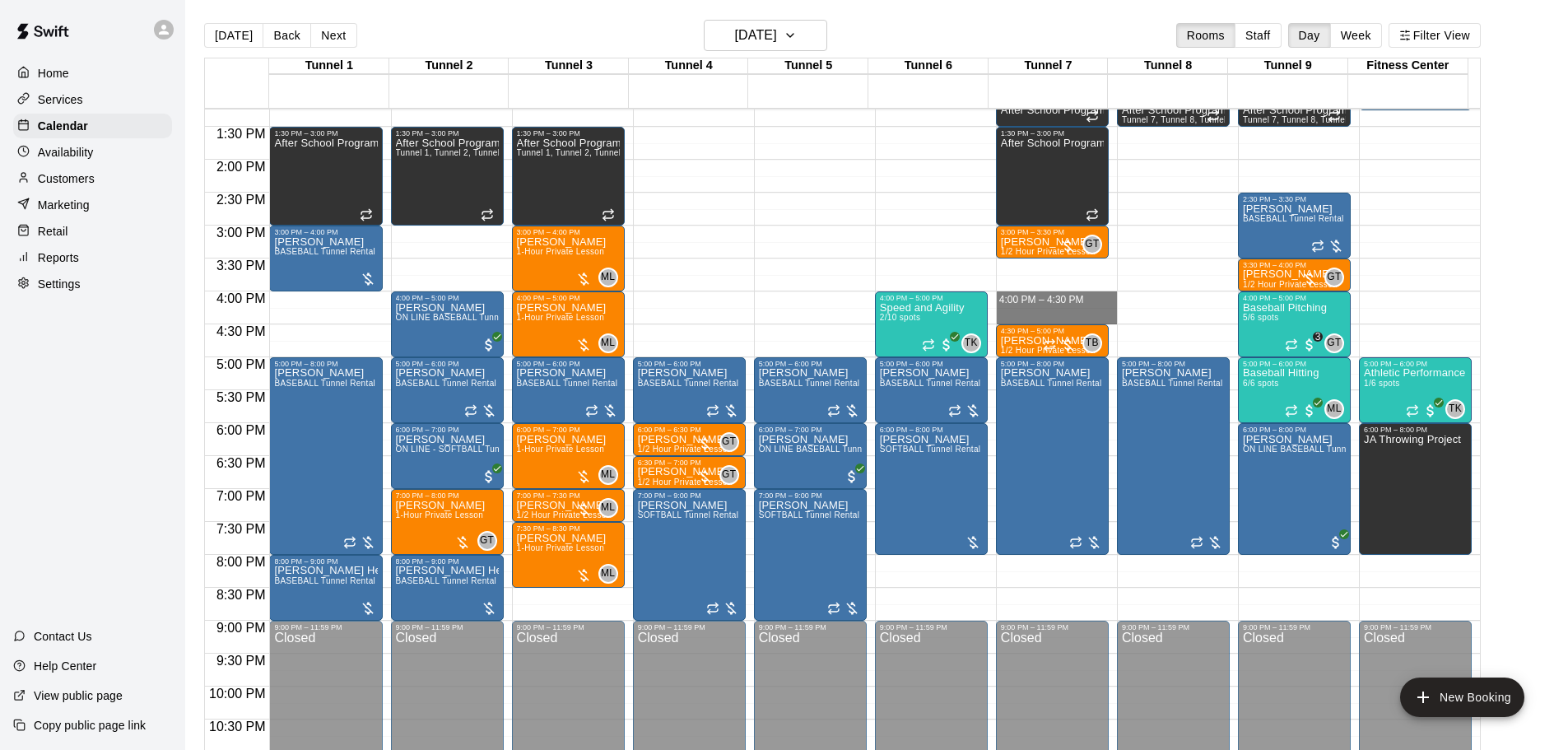
drag, startPoint x: 1076, startPoint y: 300, endPoint x: 1078, endPoint y: 309, distance: 9.2
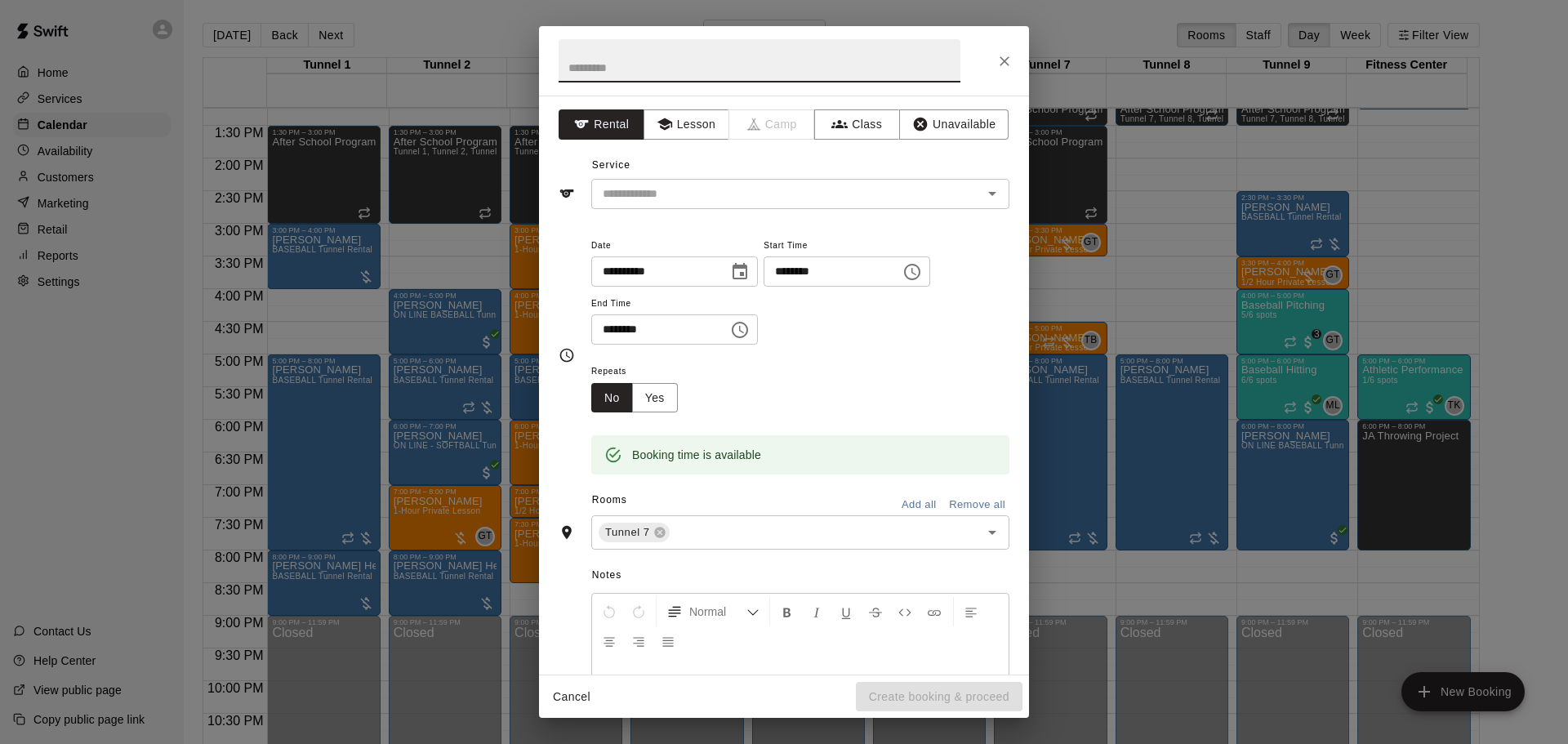
click at [1007, 64] on icon "Close" at bounding box center [1005, 62] width 10 height 10
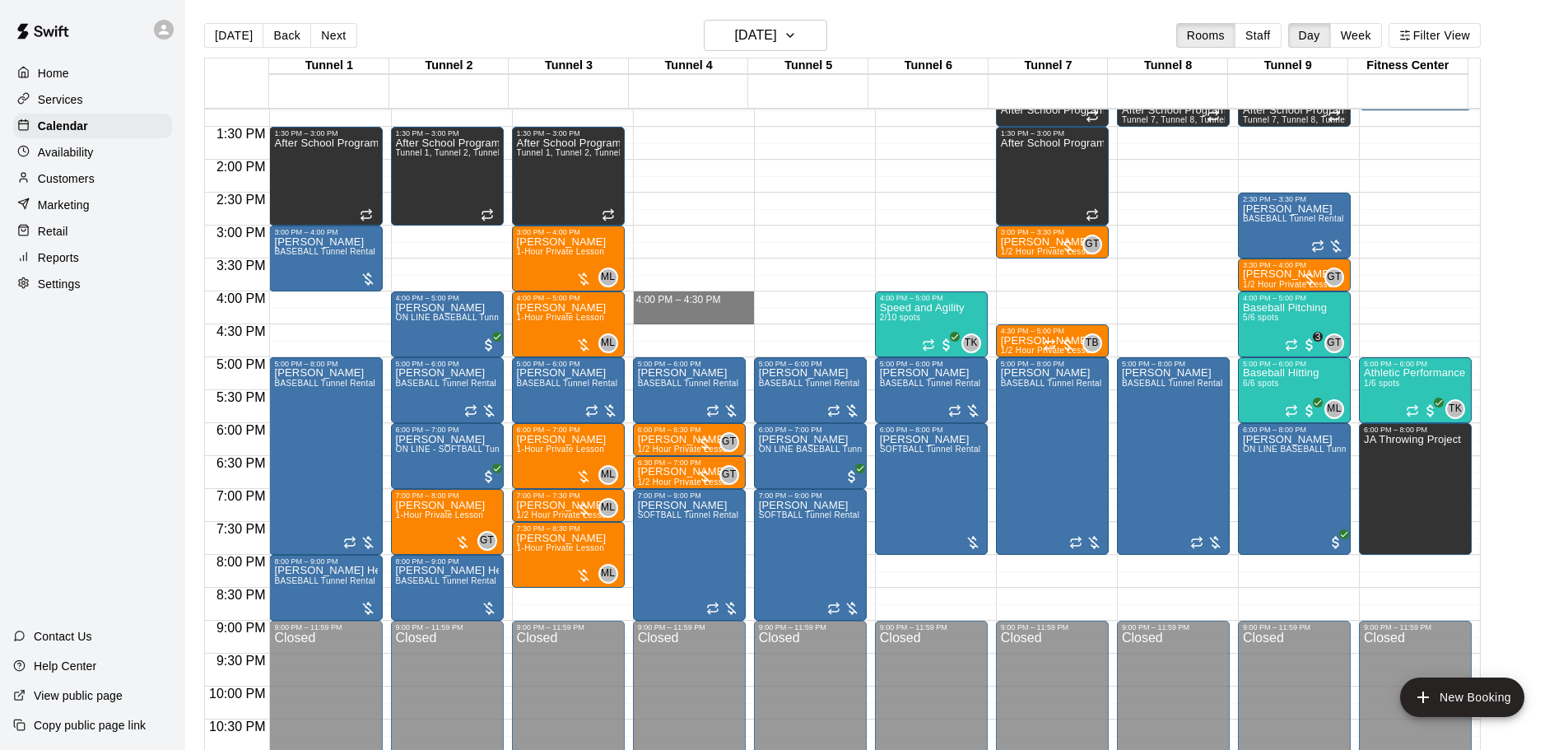
drag, startPoint x: 698, startPoint y: 298, endPoint x: 698, endPoint y: 313, distance: 15.0
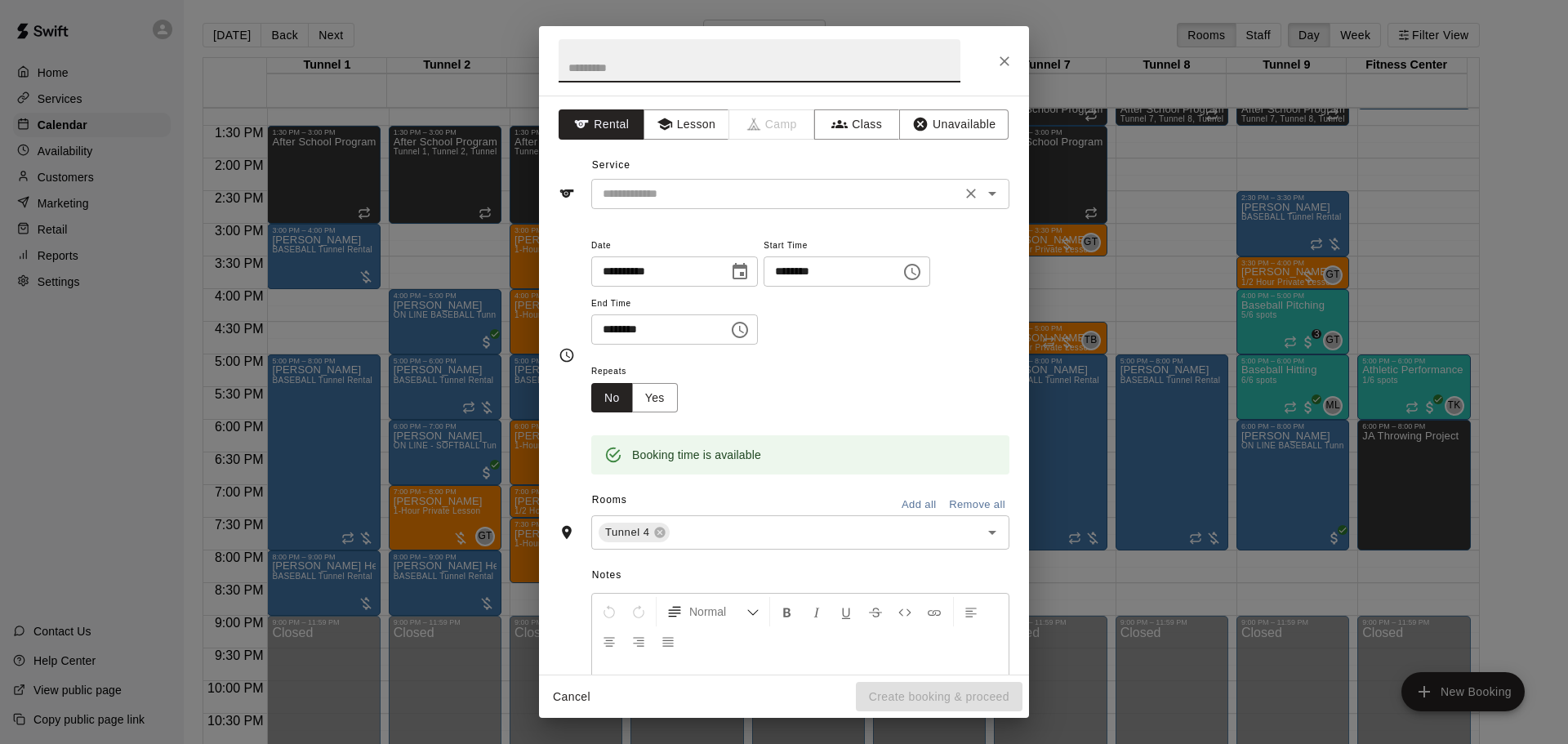
click at [727, 181] on div "​" at bounding box center [800, 194] width 418 height 30
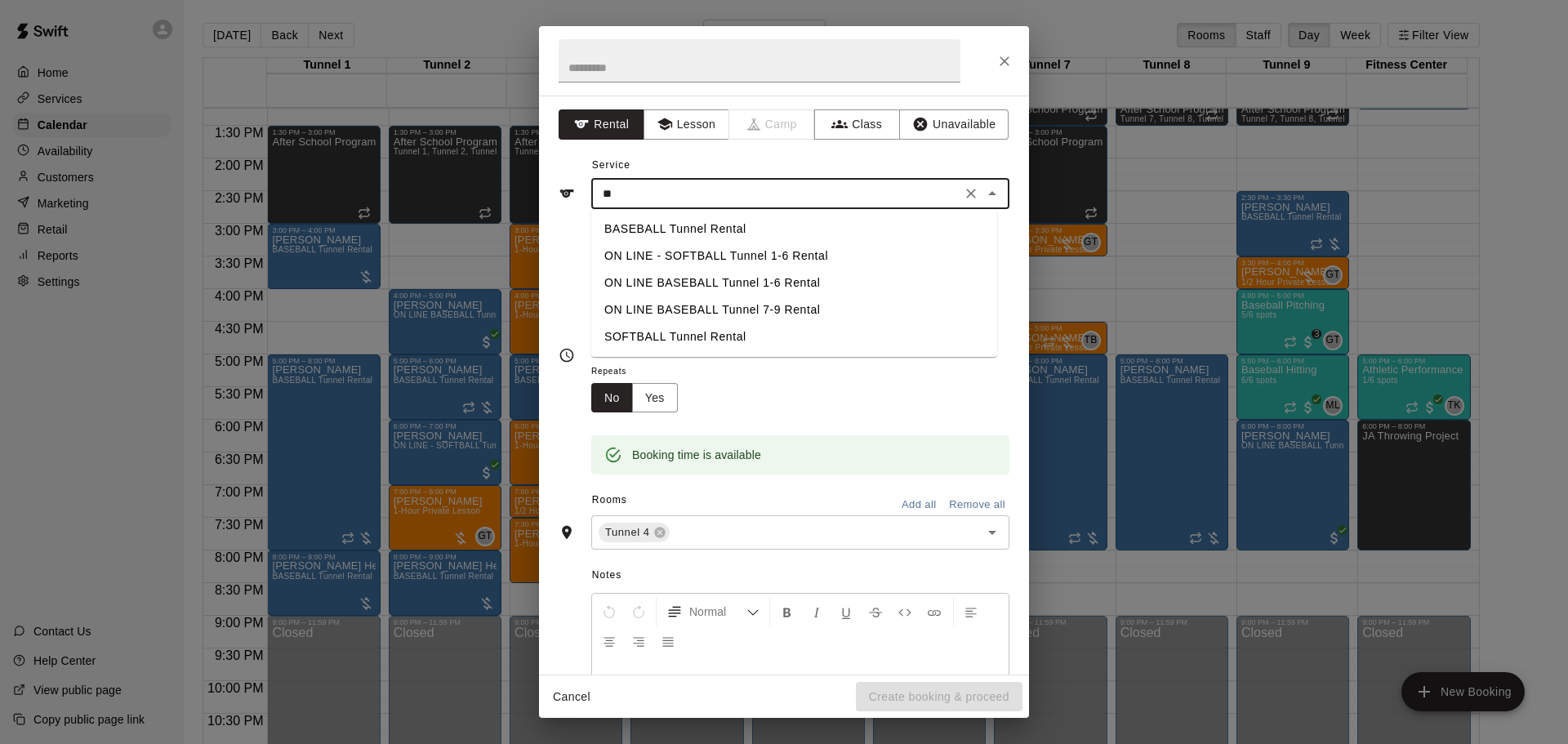
click at [720, 232] on li "BASEBALL Tunnel Rental" at bounding box center [794, 229] width 406 height 27
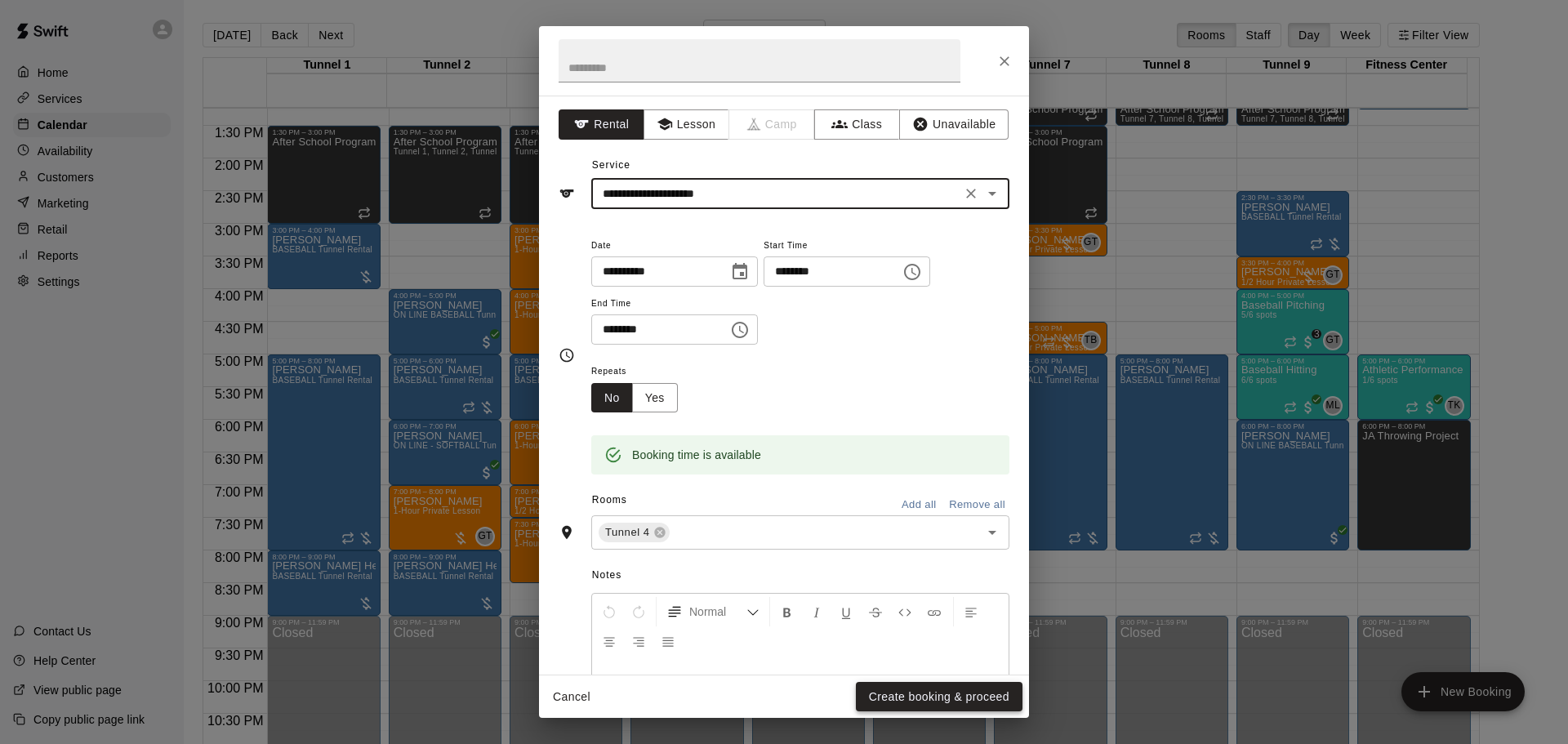
type input "**********"
click at [931, 687] on button "Create booking & proceed" at bounding box center [939, 697] width 166 height 30
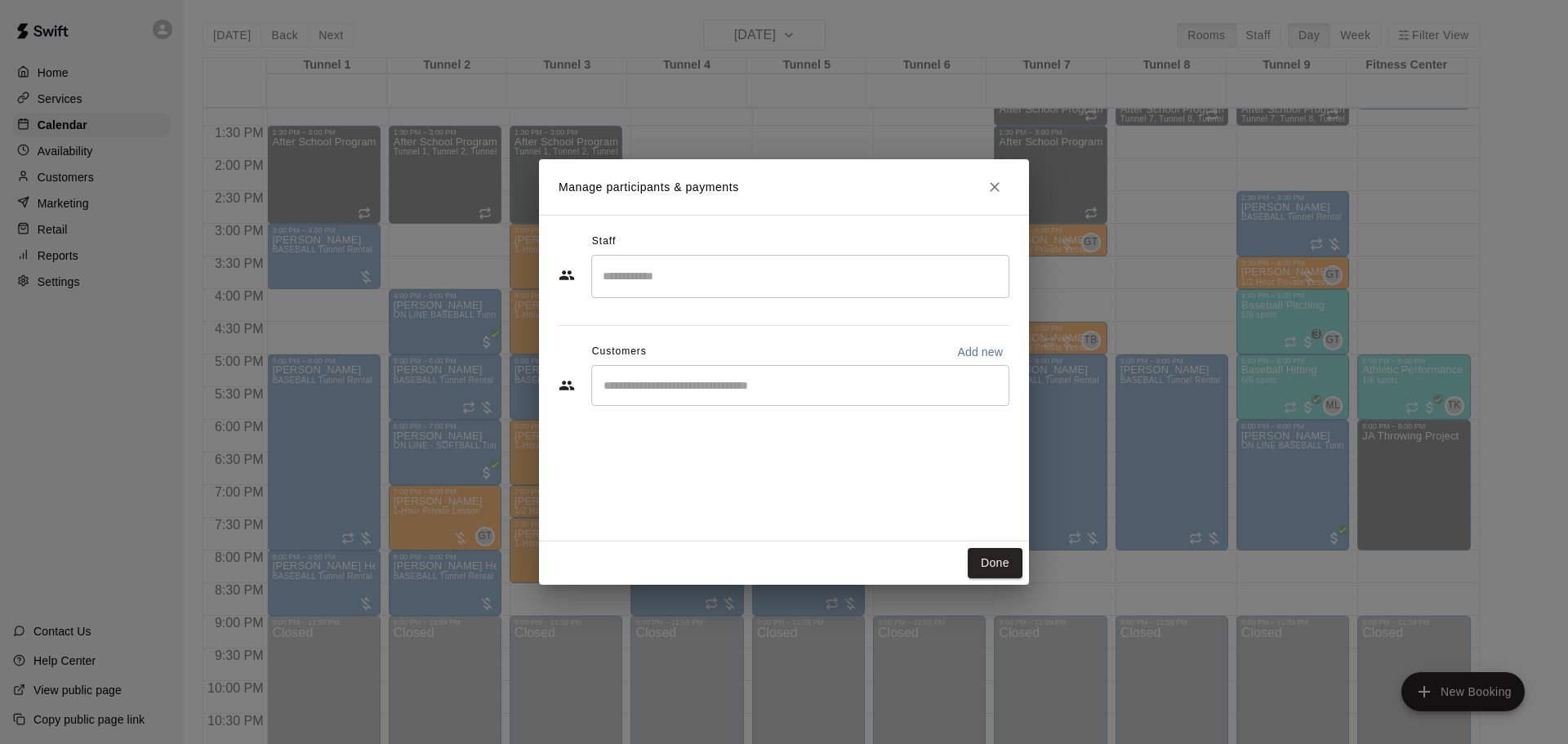
click at [763, 380] on input "Start typing to search customers..." at bounding box center [800, 386] width 403 height 16
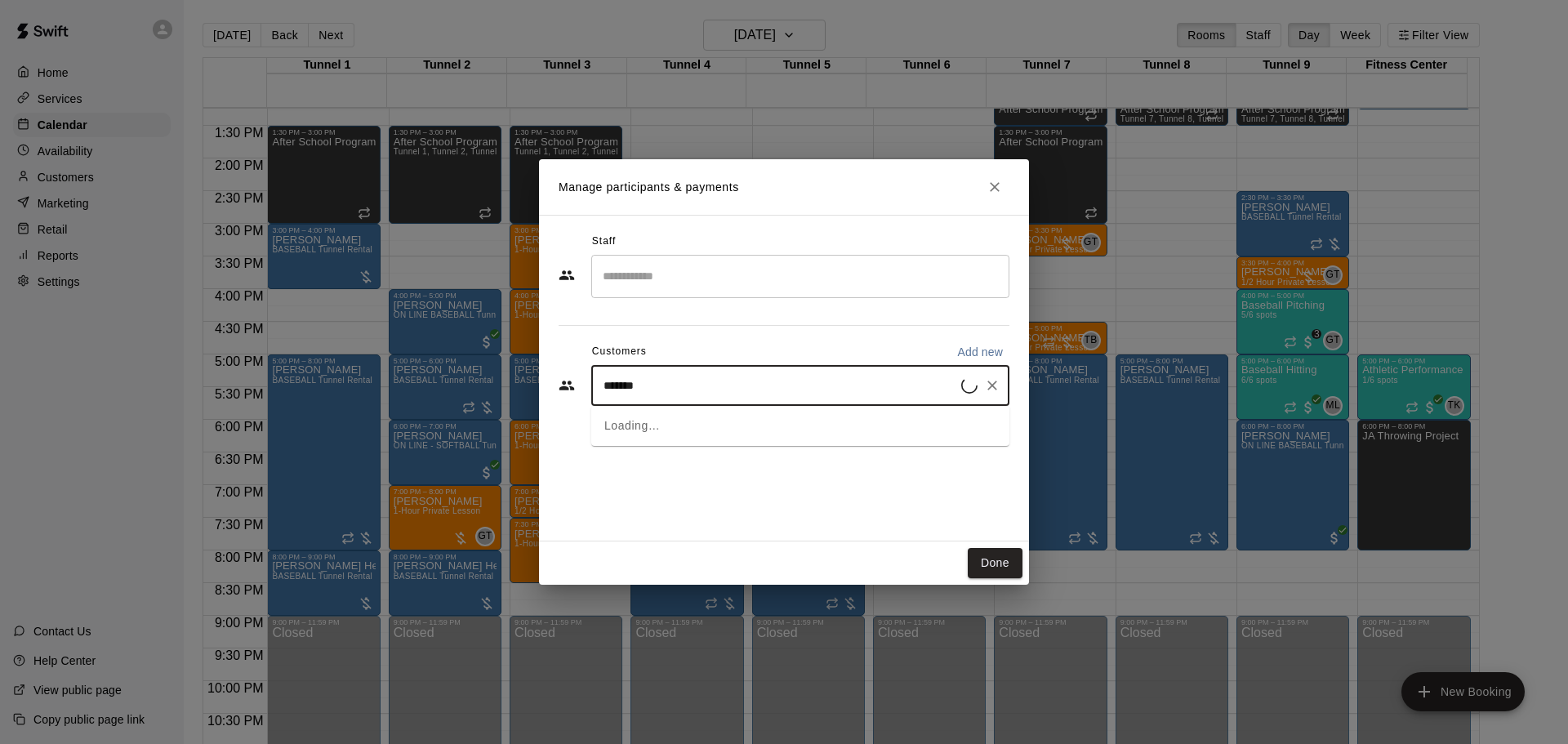
type input "*******"
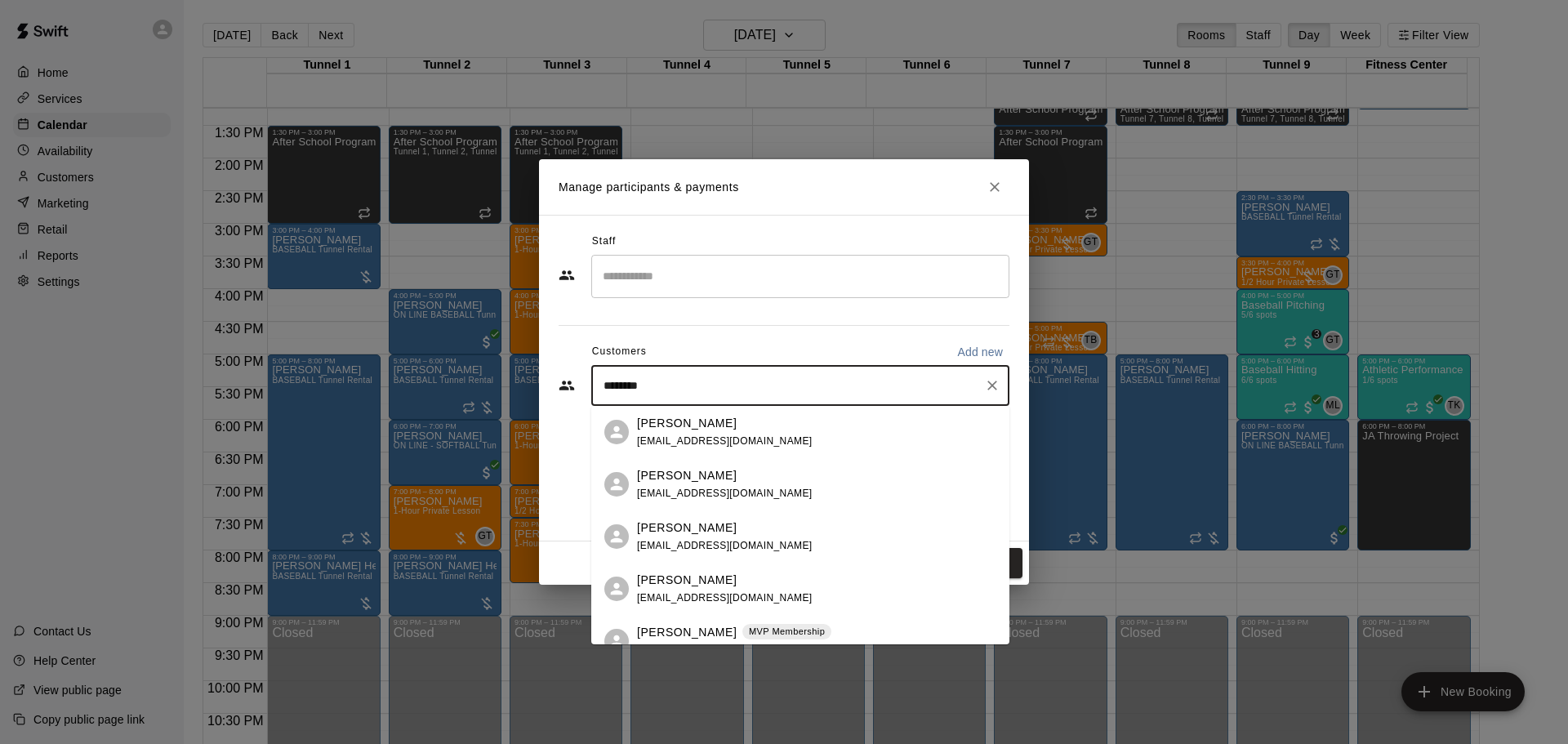
click at [710, 626] on p "[PERSON_NAME]" at bounding box center [687, 632] width 100 height 17
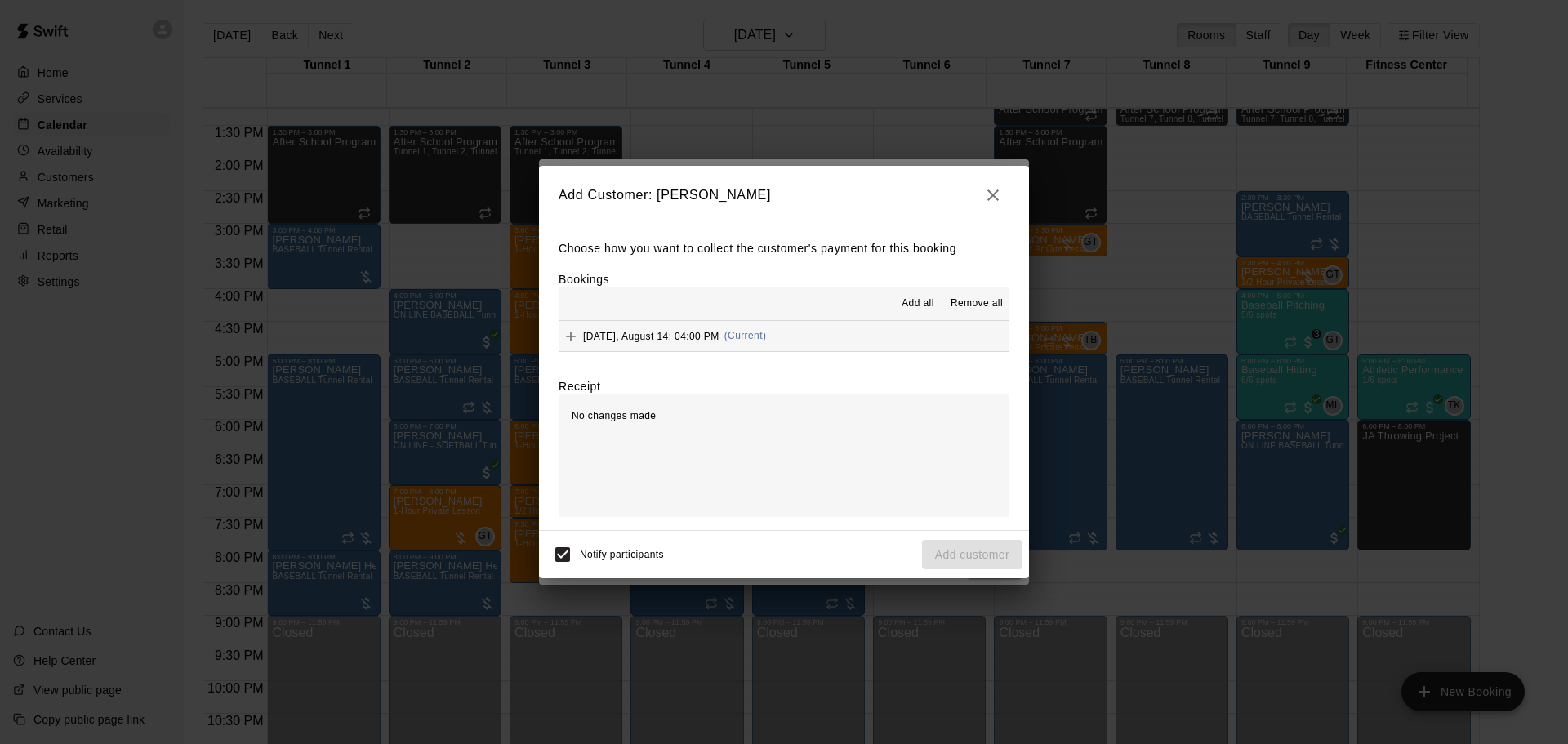
click at [702, 329] on div "[DATE], August 14: 04:00 PM (Current)" at bounding box center [662, 336] width 207 height 25
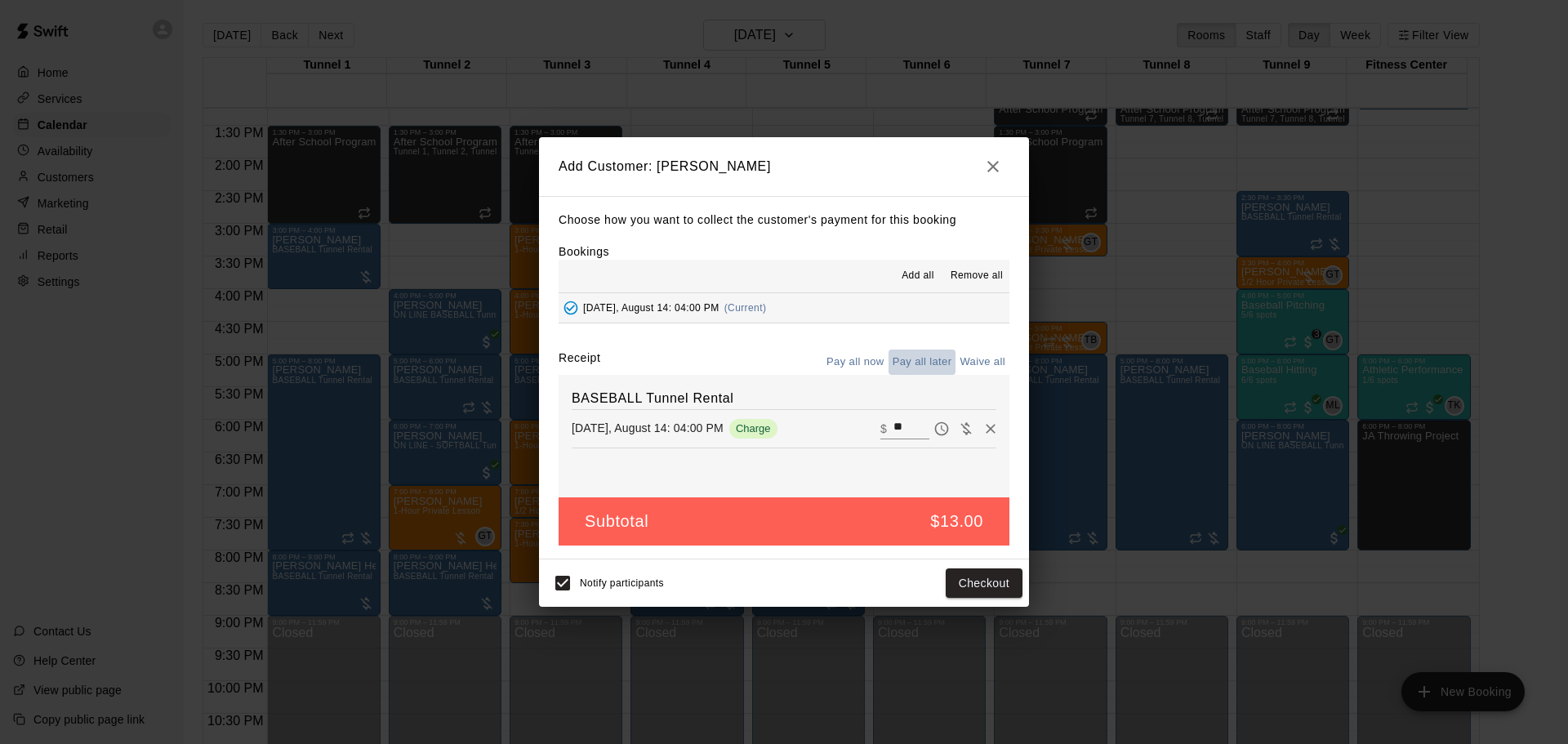
click at [946, 363] on button "Pay all later" at bounding box center [923, 362] width 68 height 25
click at [952, 582] on button "Add customer" at bounding box center [972, 583] width 101 height 30
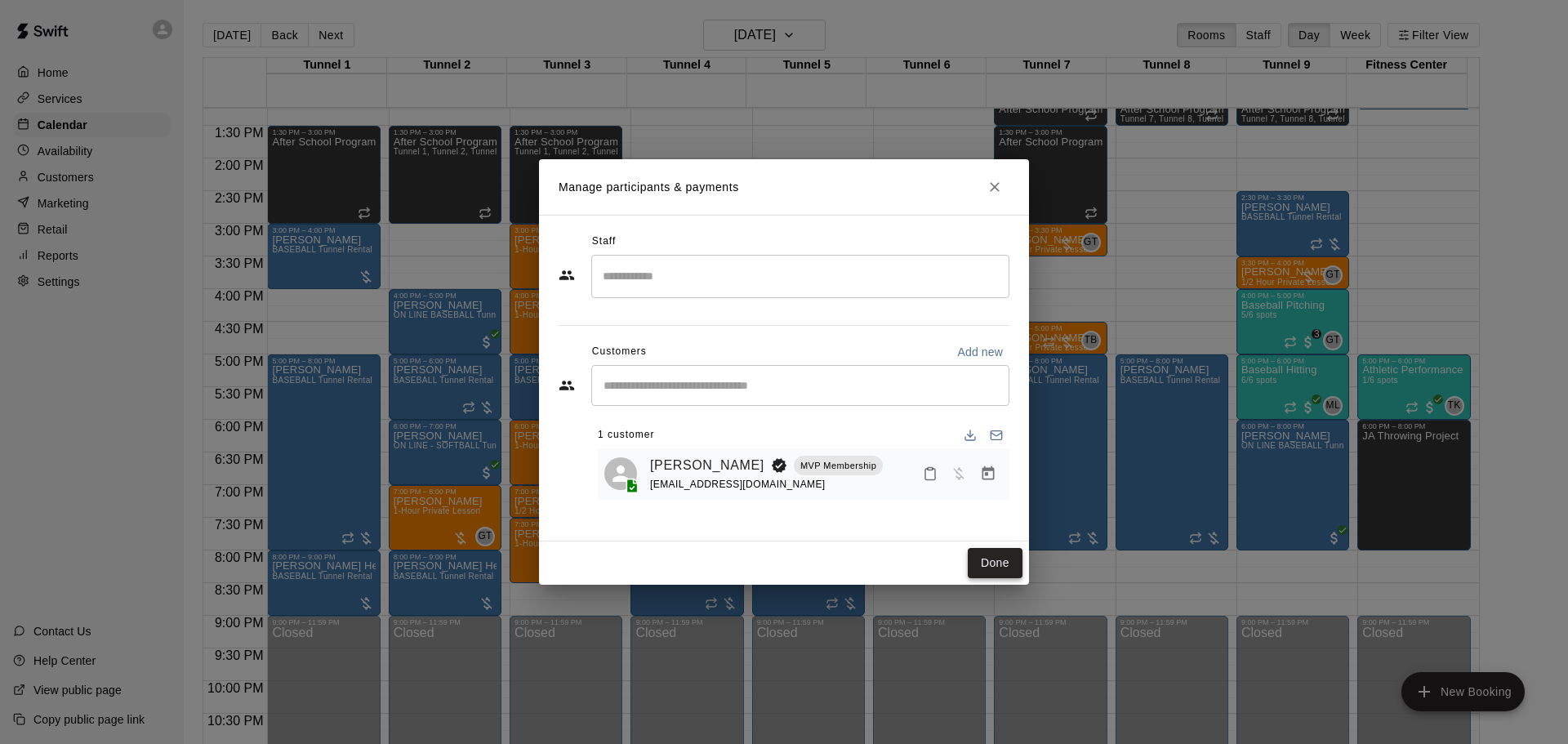
click at [996, 551] on button "Done" at bounding box center [995, 563] width 55 height 30
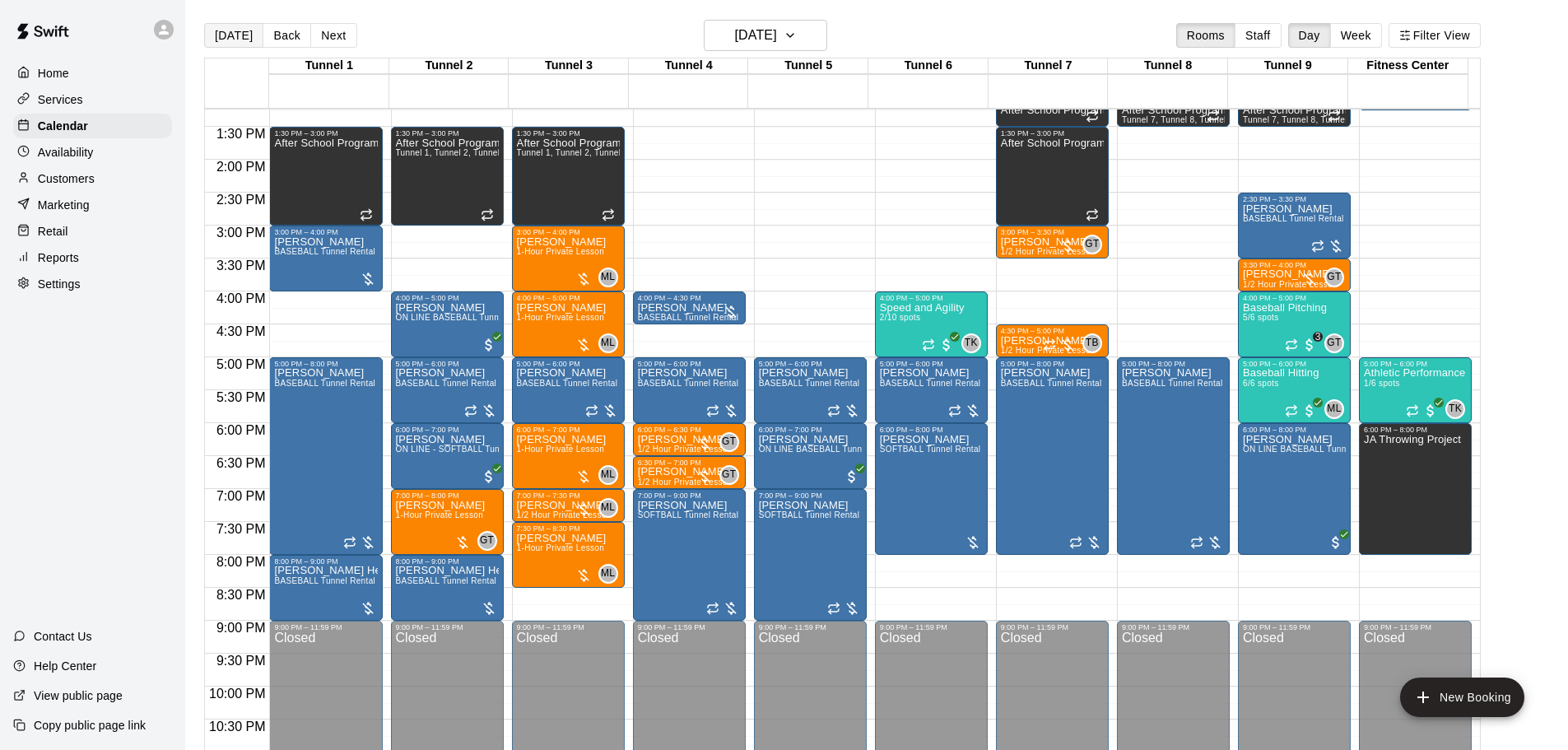
click at [244, 30] on button "[DATE]" at bounding box center [234, 36] width 60 height 25
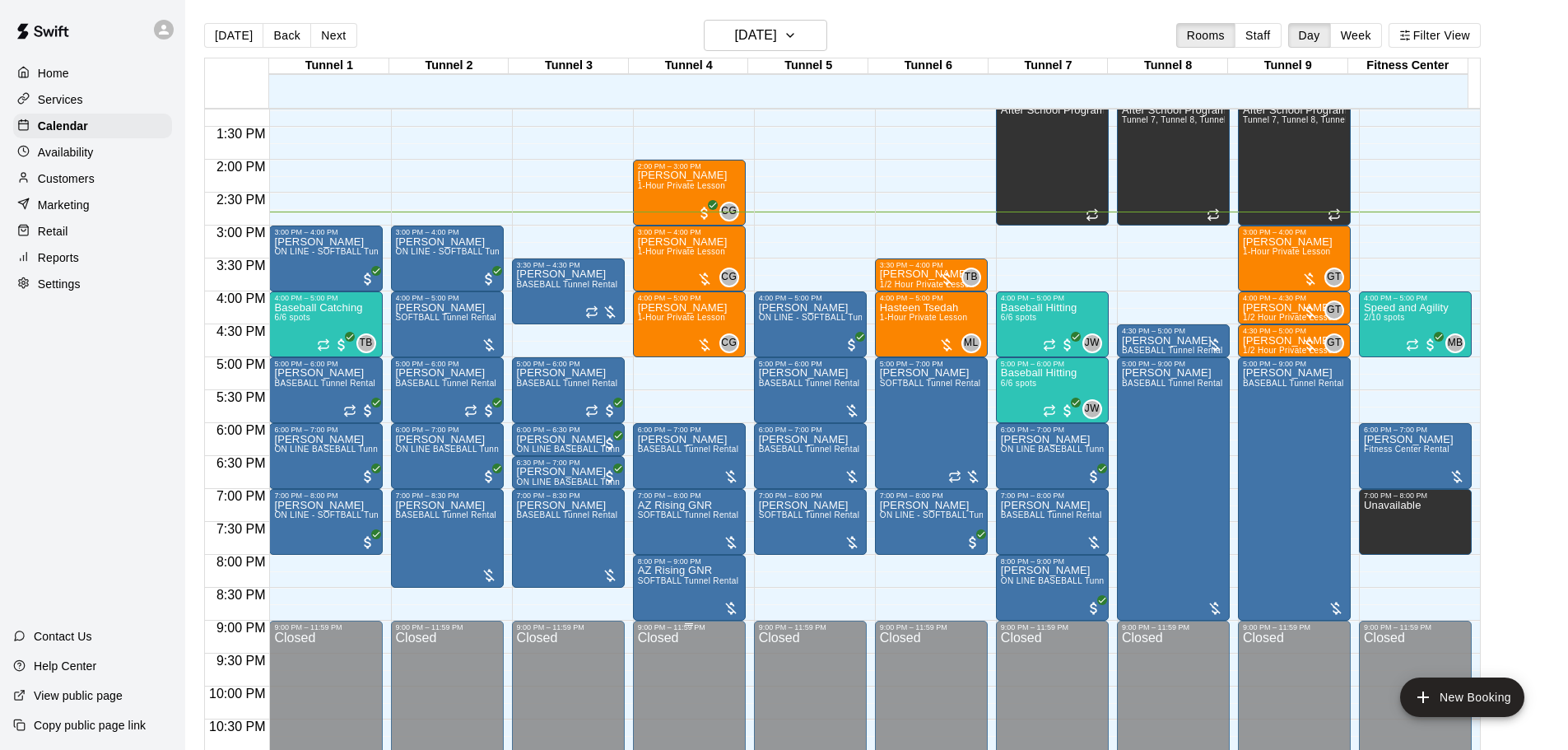
drag, startPoint x: 649, startPoint y: 671, endPoint x: 668, endPoint y: 682, distance: 22.0
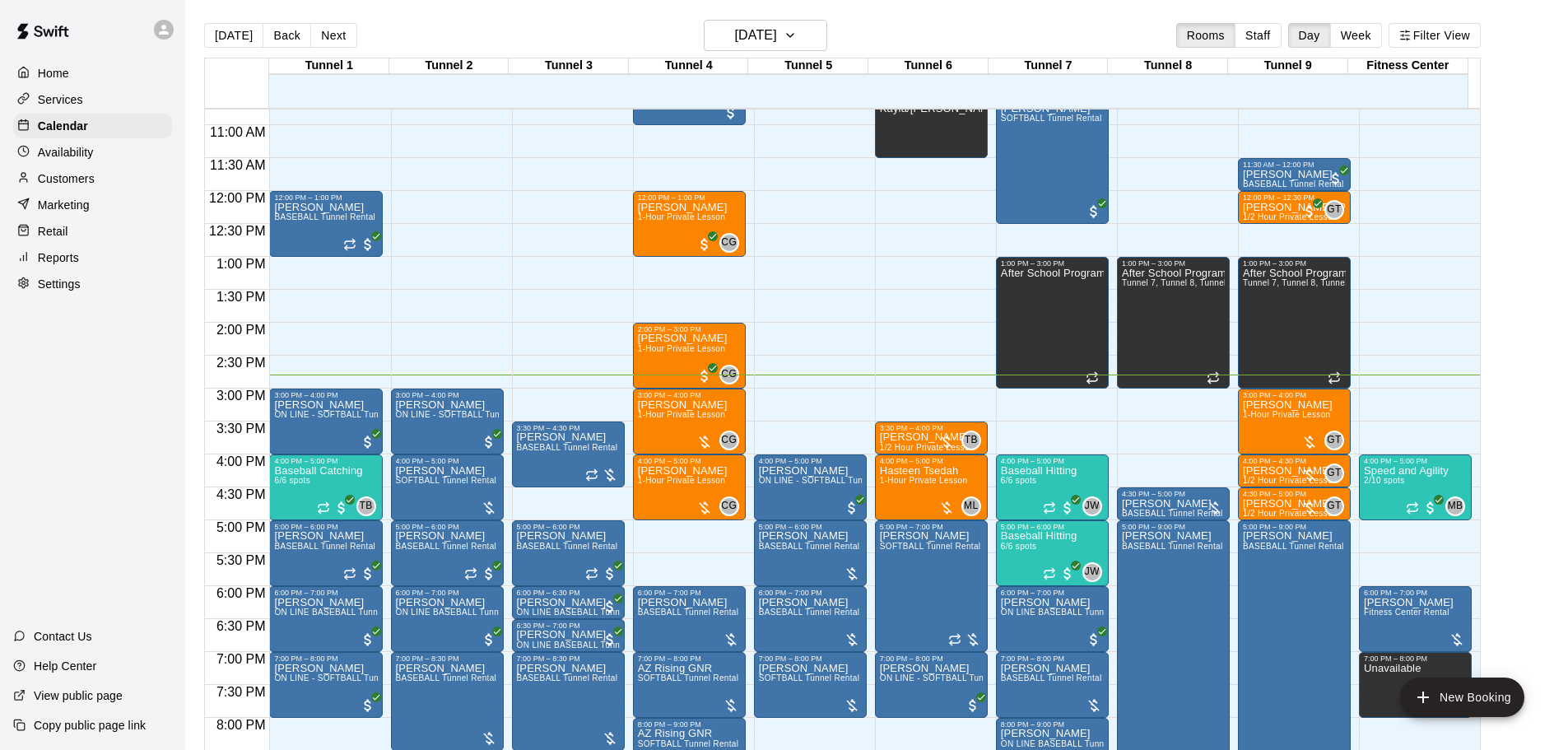
scroll to position [708, 0]
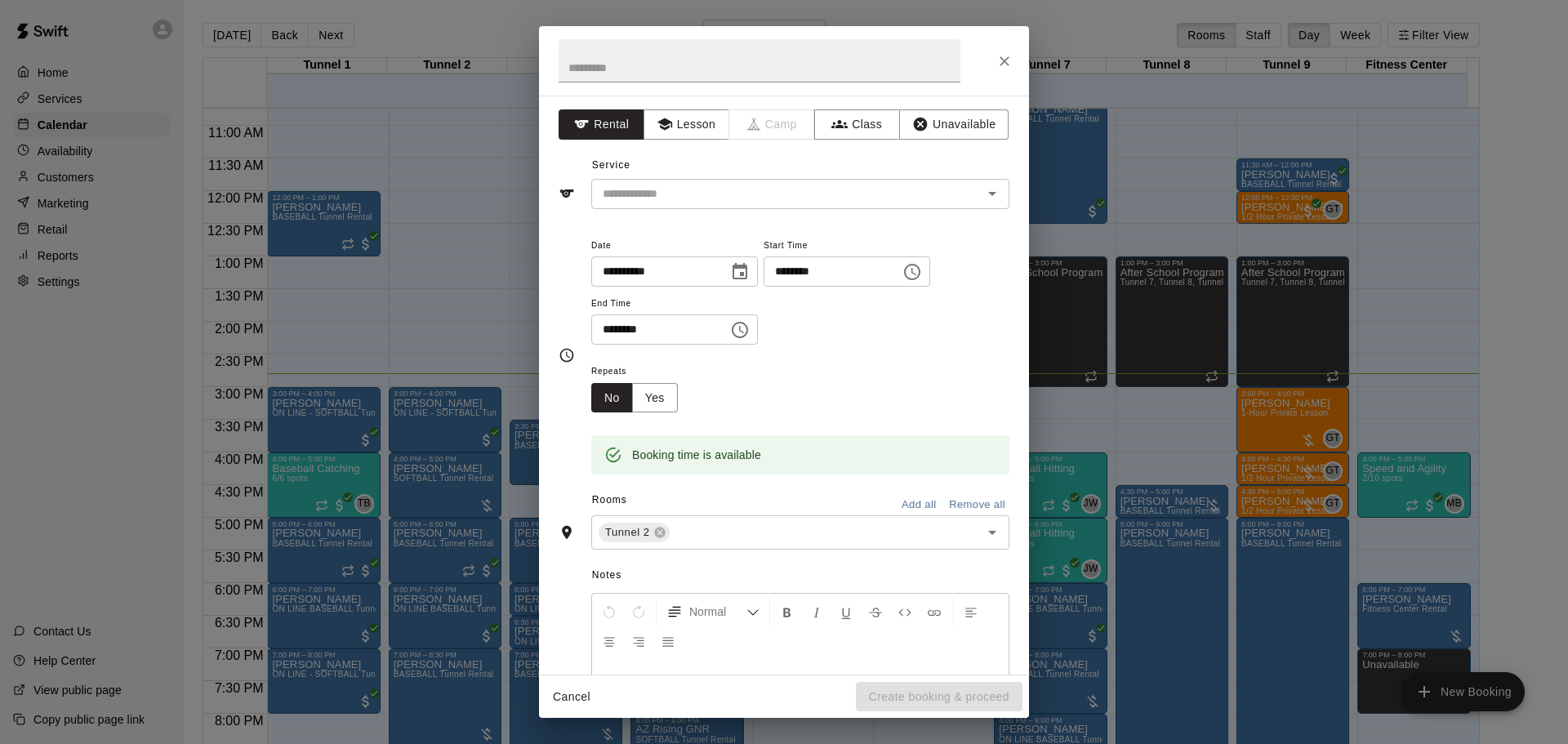
click at [982, 74] on div at bounding box center [784, 61] width 490 height 70
click at [1010, 48] on button "Close" at bounding box center [1005, 62] width 30 height 30
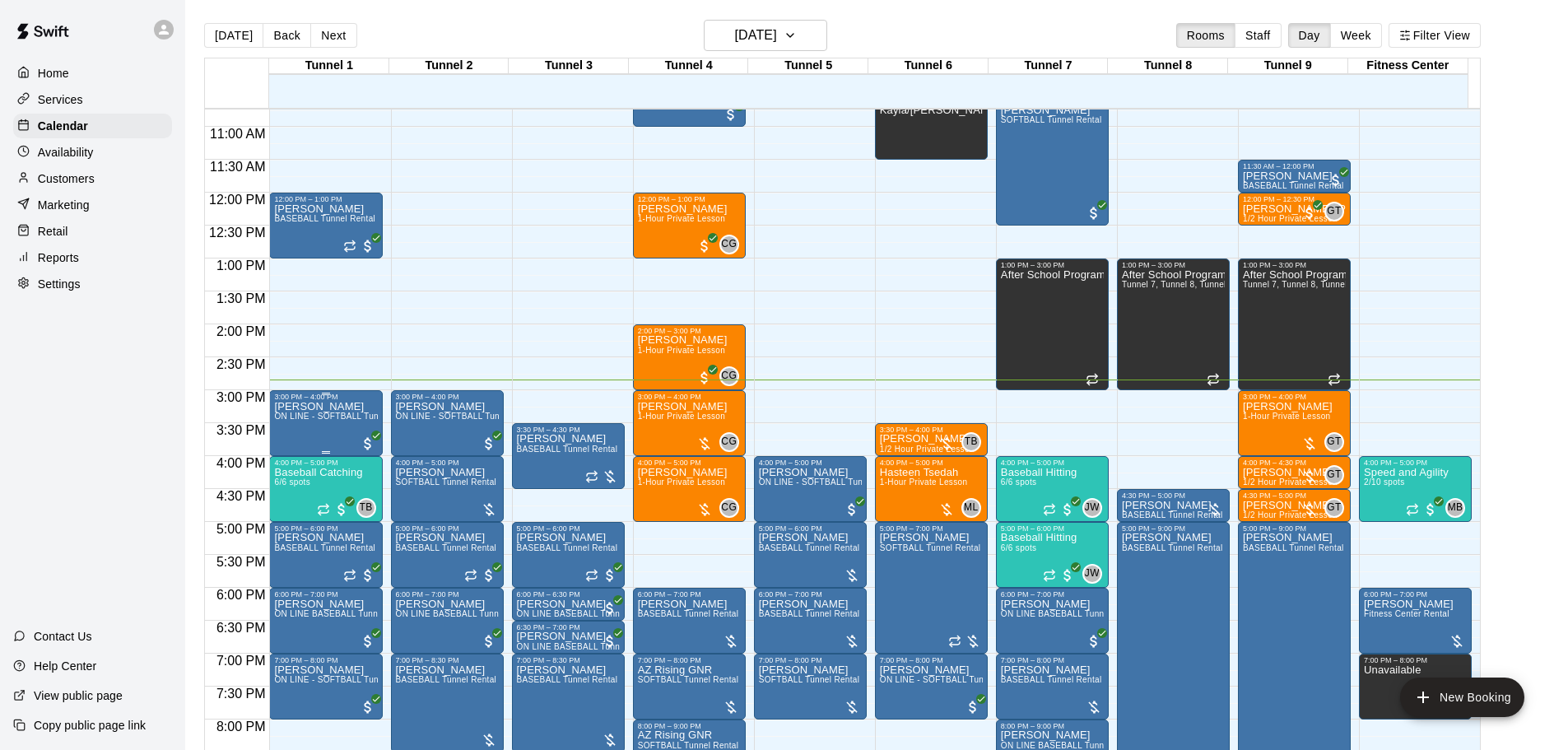
click at [316, 407] on p "[PERSON_NAME]" at bounding box center [326, 407] width 102 height 0
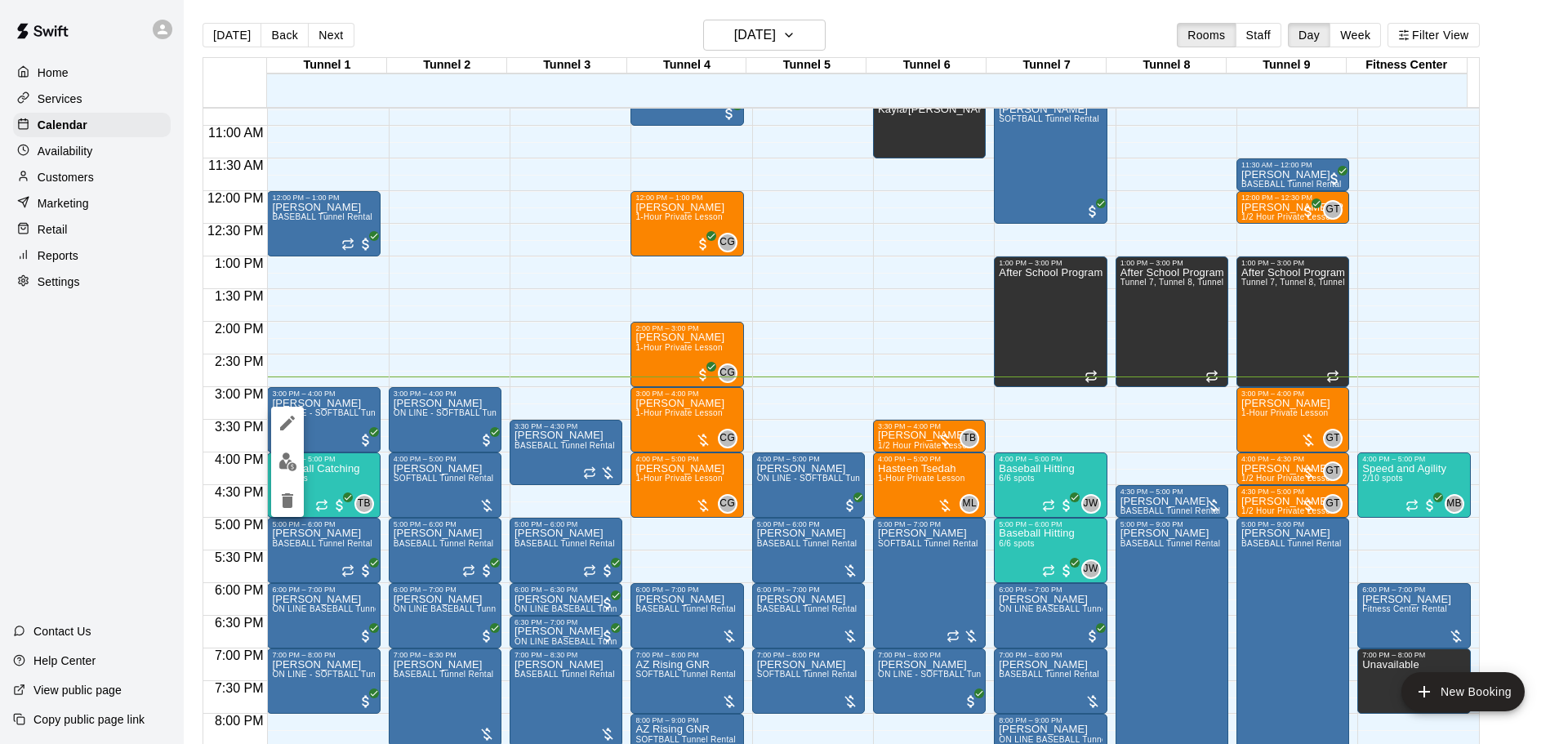
click at [296, 458] on img "edit" at bounding box center [288, 462] width 19 height 19
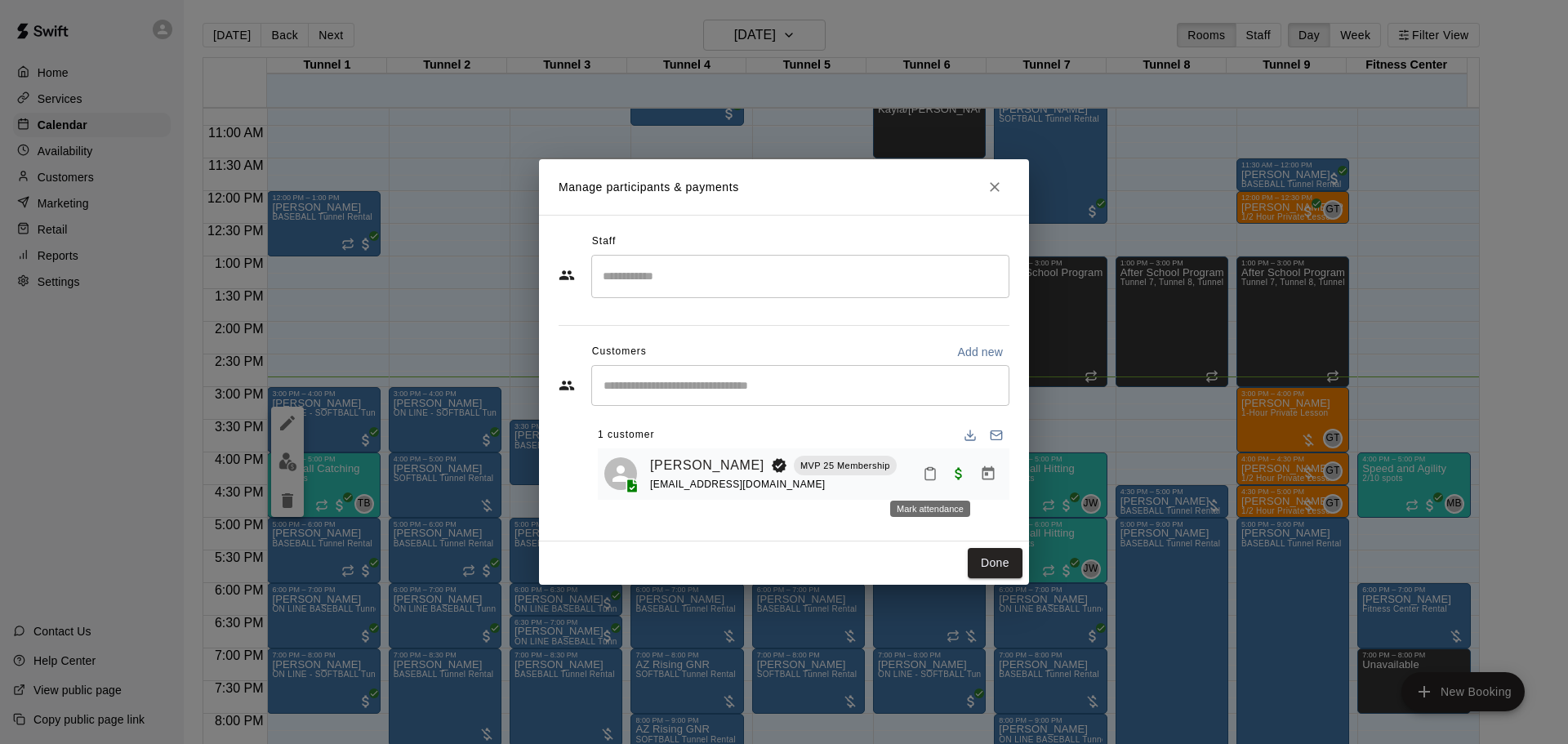
click at [935, 470] on icon "Mark attendance" at bounding box center [930, 474] width 15 height 15
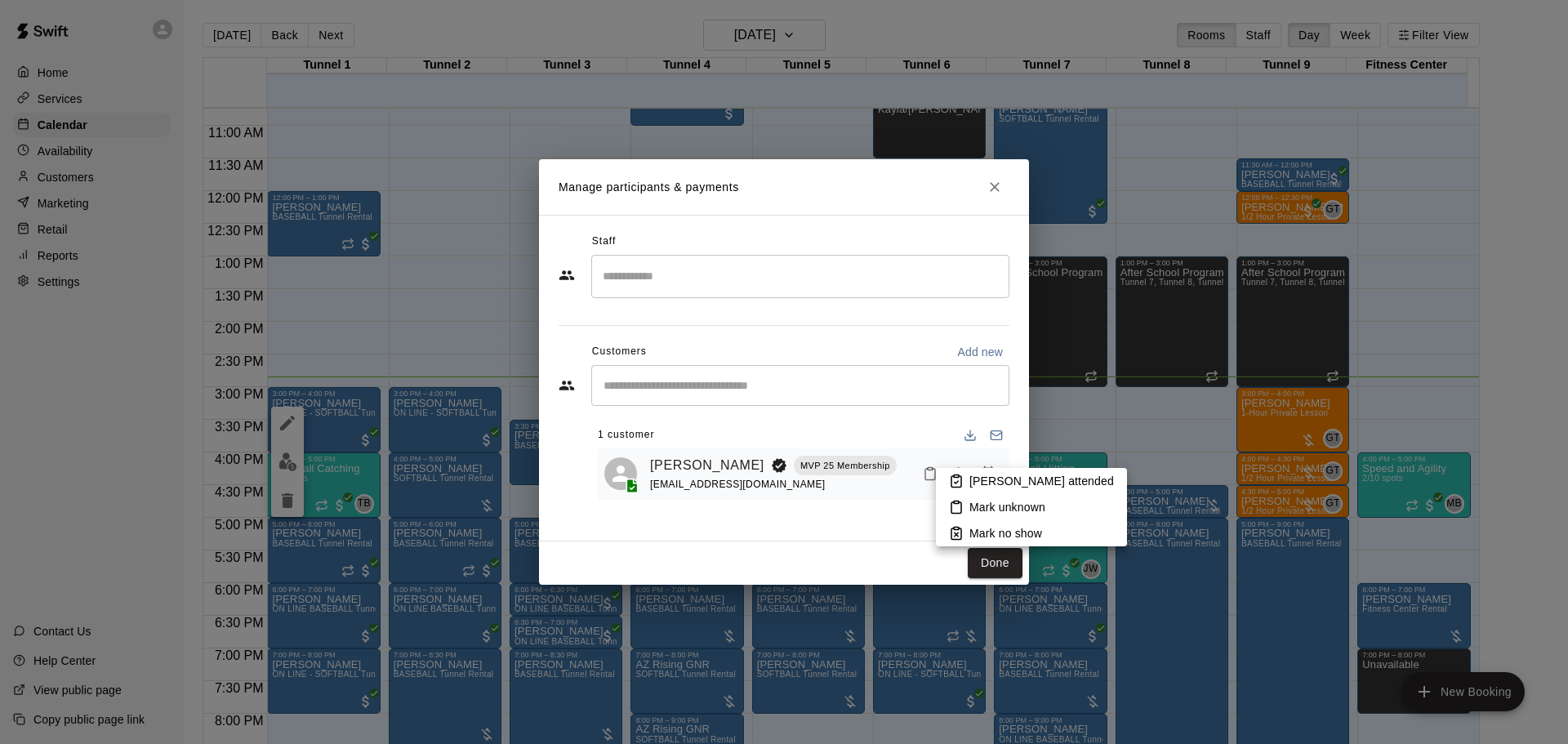
click at [954, 476] on rect at bounding box center [956, 477] width 5 height 2
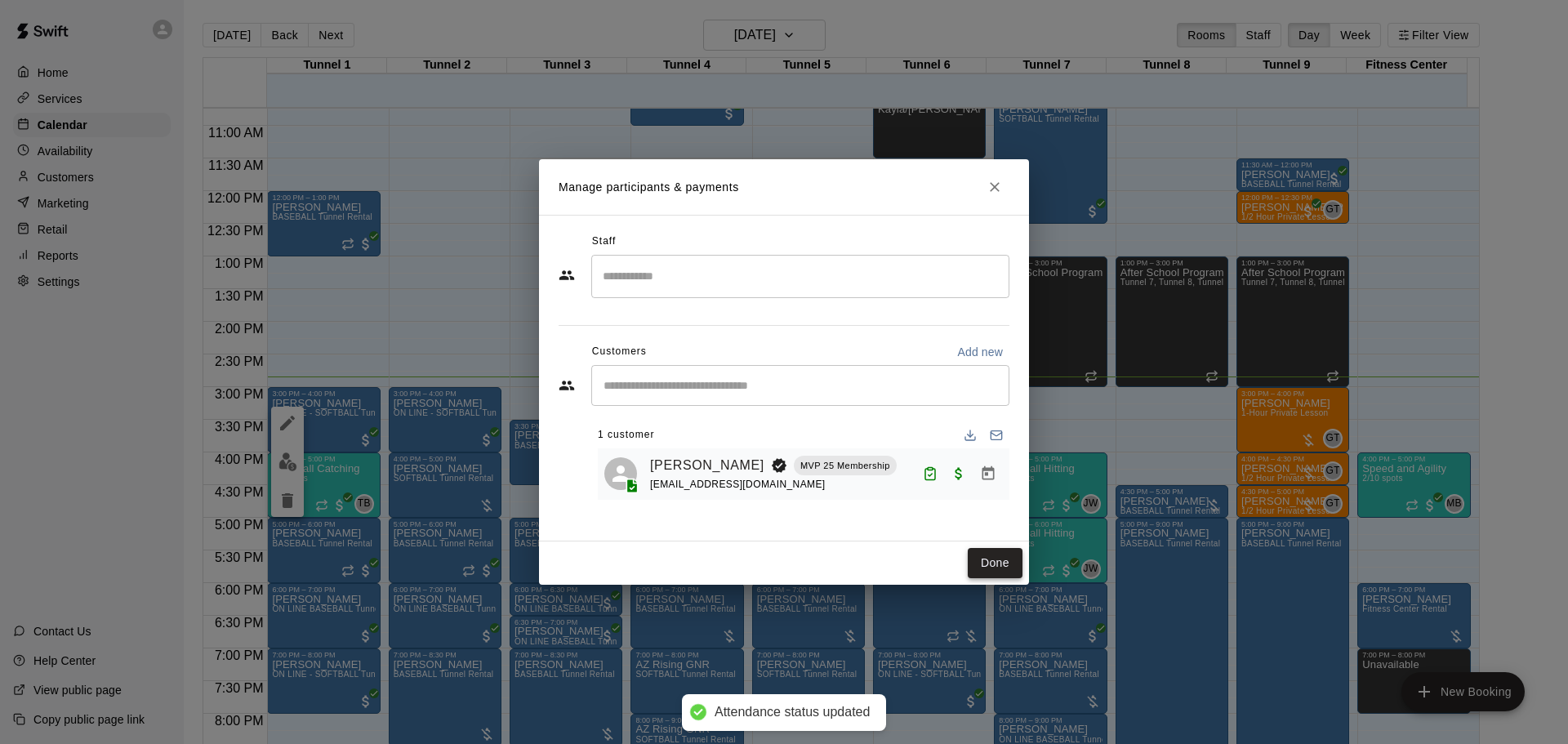
click at [983, 564] on button "Done" at bounding box center [995, 563] width 55 height 30
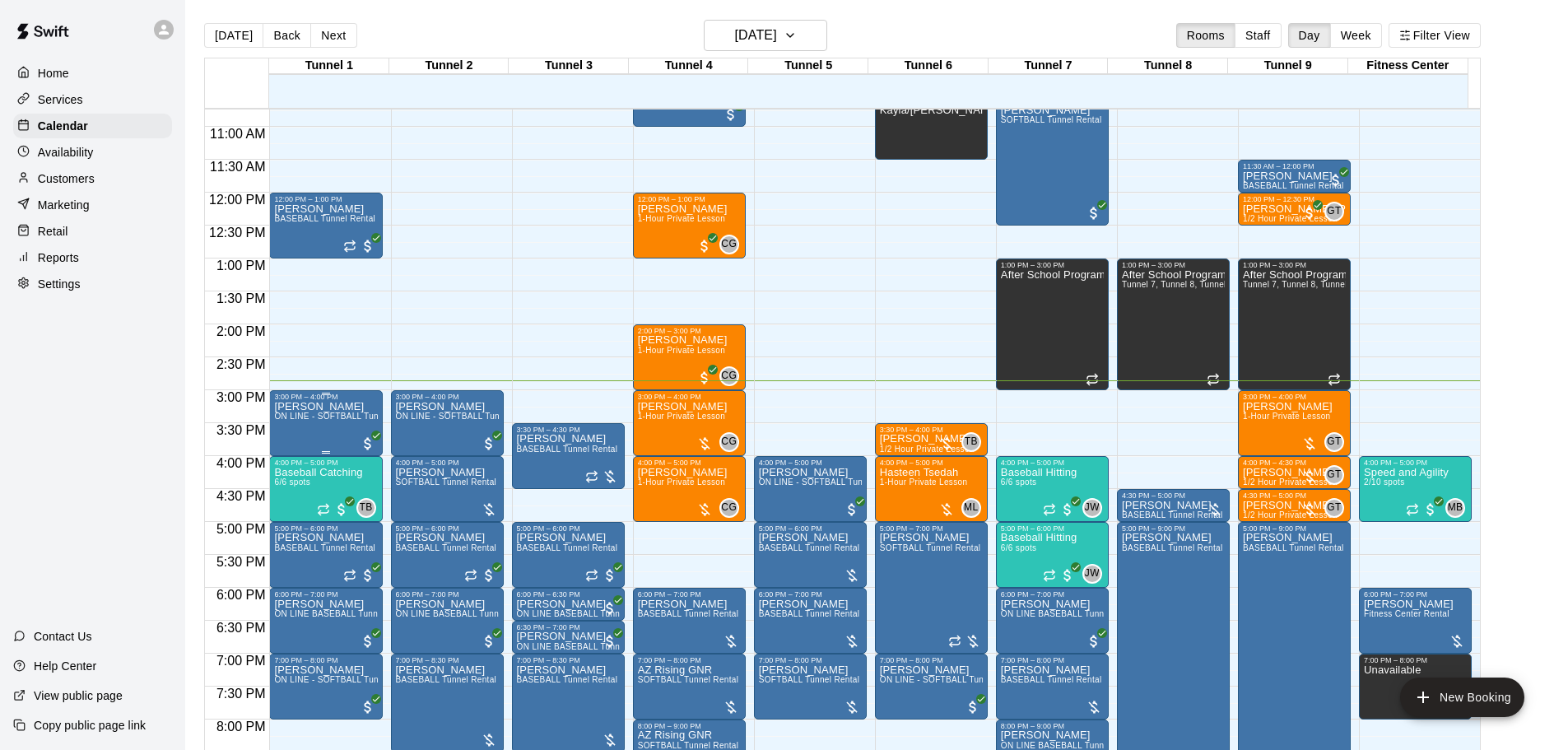
click at [302, 417] on span "ON LINE - SOFTBALL Tunnel 1-6 Rental" at bounding box center [354, 416] width 159 height 9
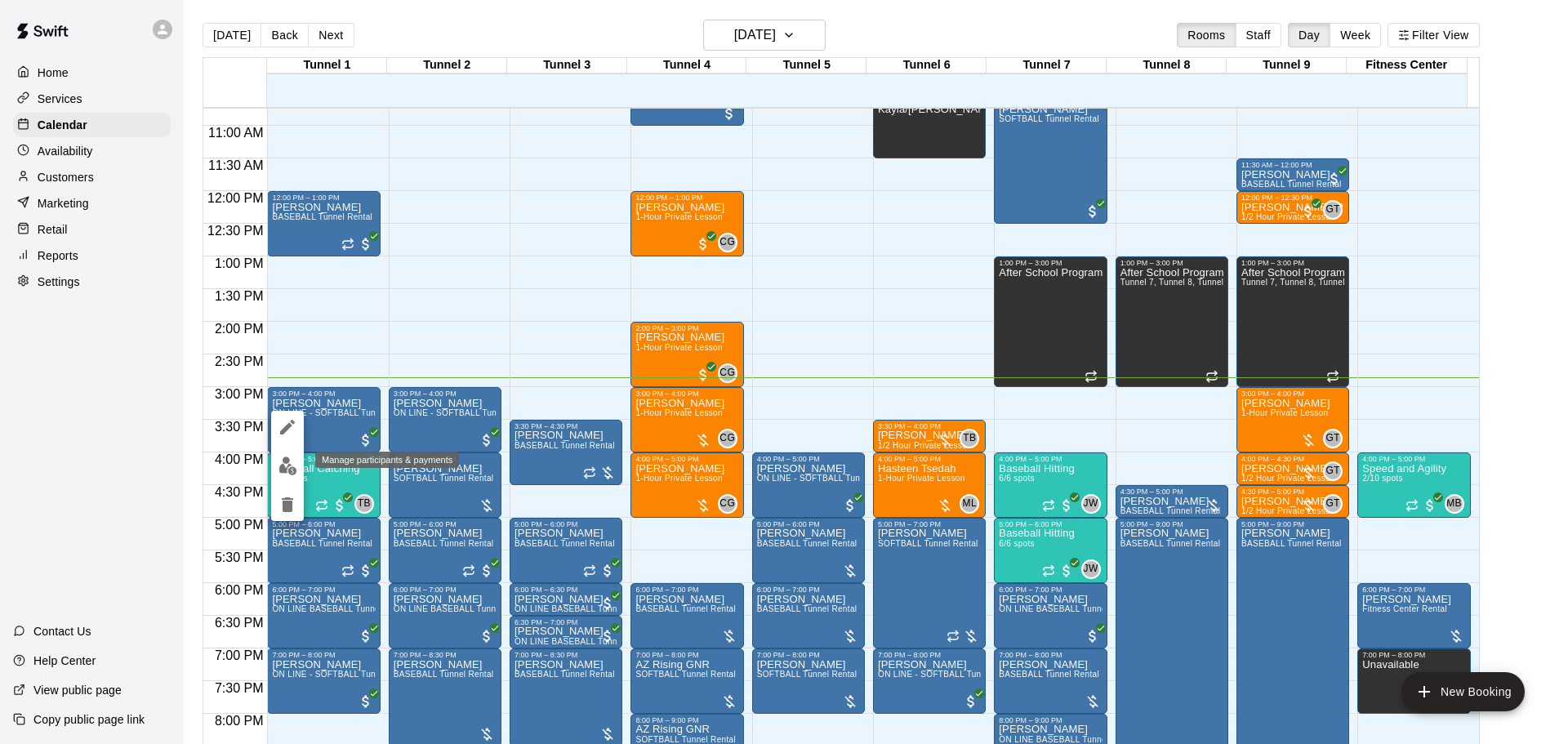
click at [290, 463] on img "edit" at bounding box center [288, 466] width 19 height 19
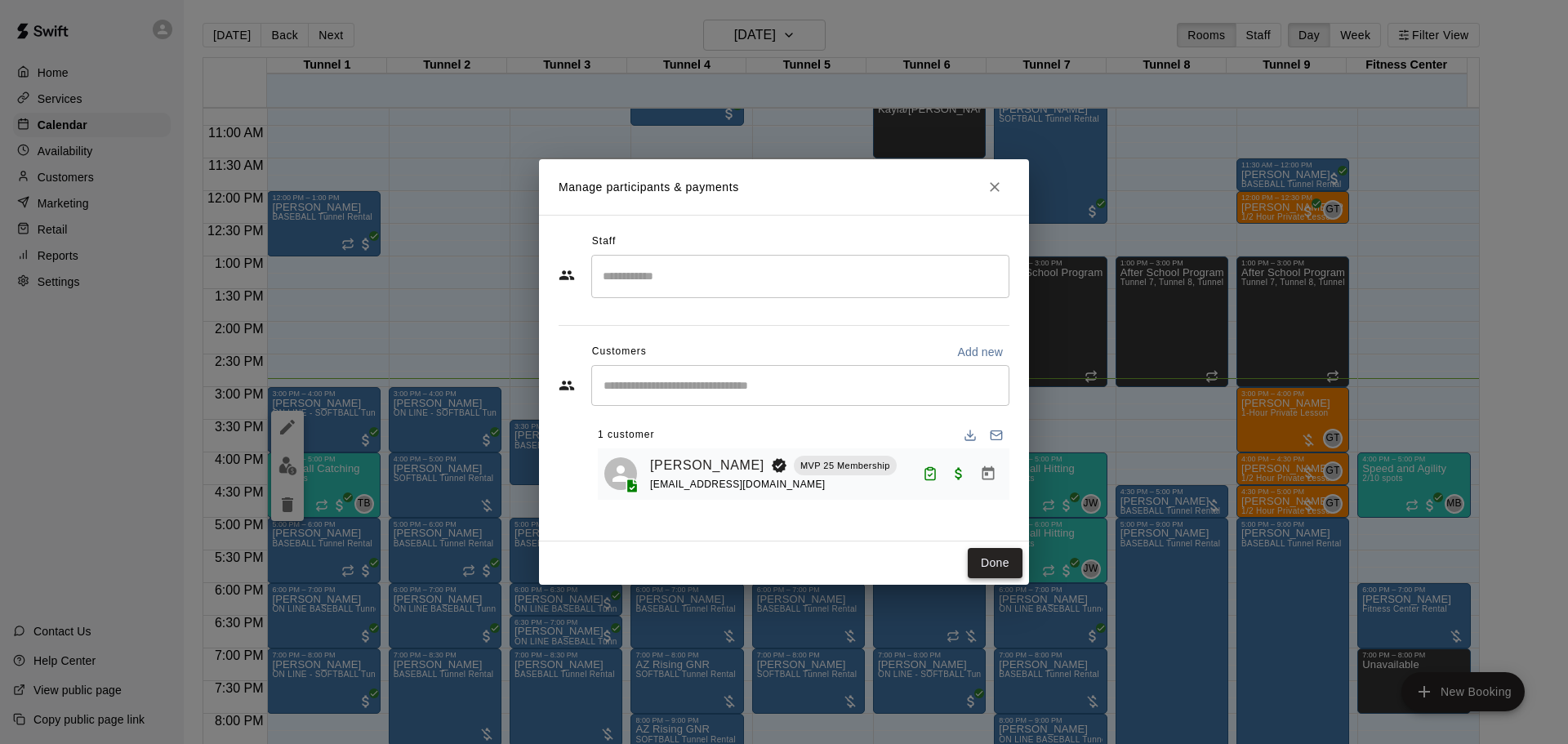
click at [988, 559] on button "Done" at bounding box center [995, 563] width 55 height 30
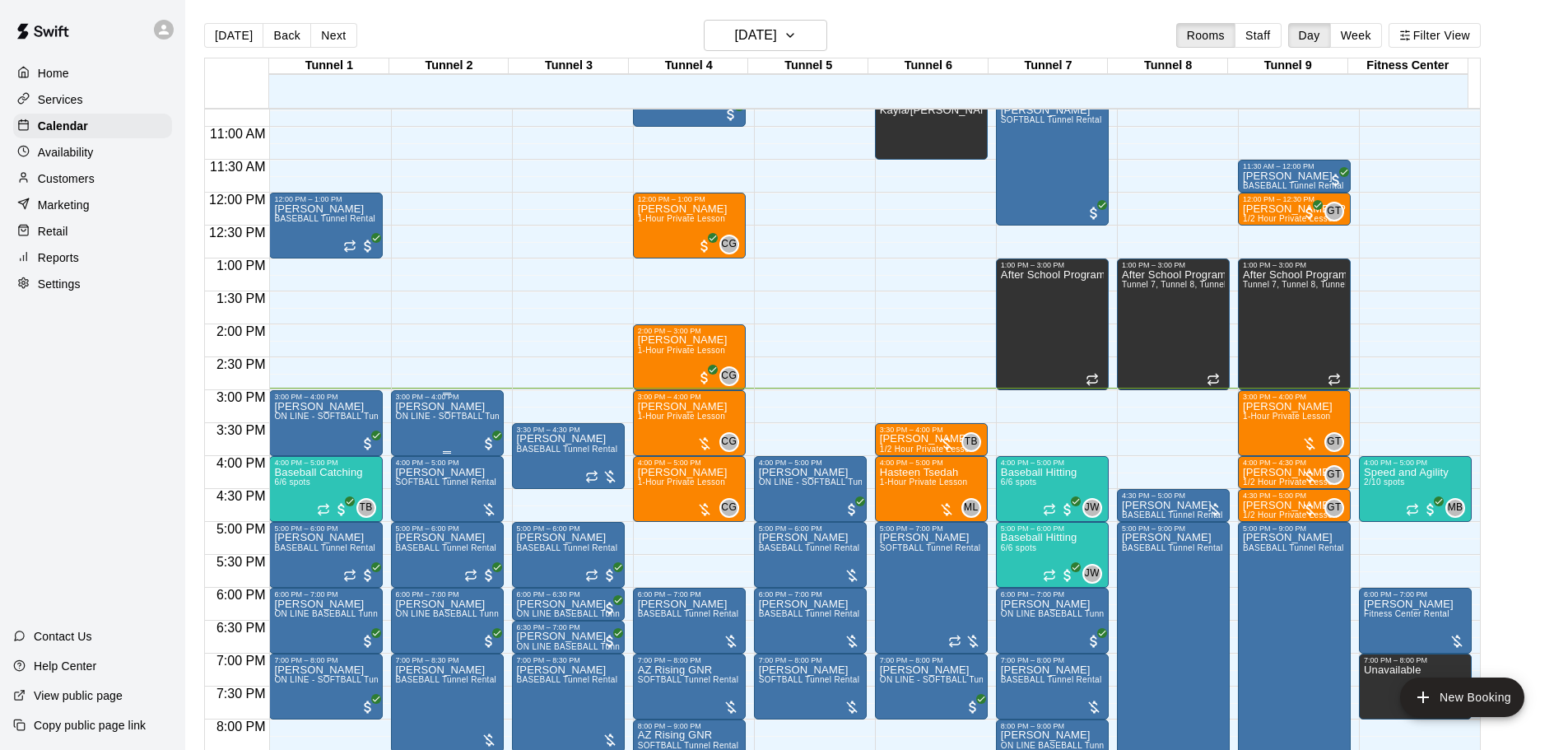
click at [419, 418] on span "ON LINE - SOFTBALL Tunnel 1-6 Rental" at bounding box center [475, 416] width 159 height 9
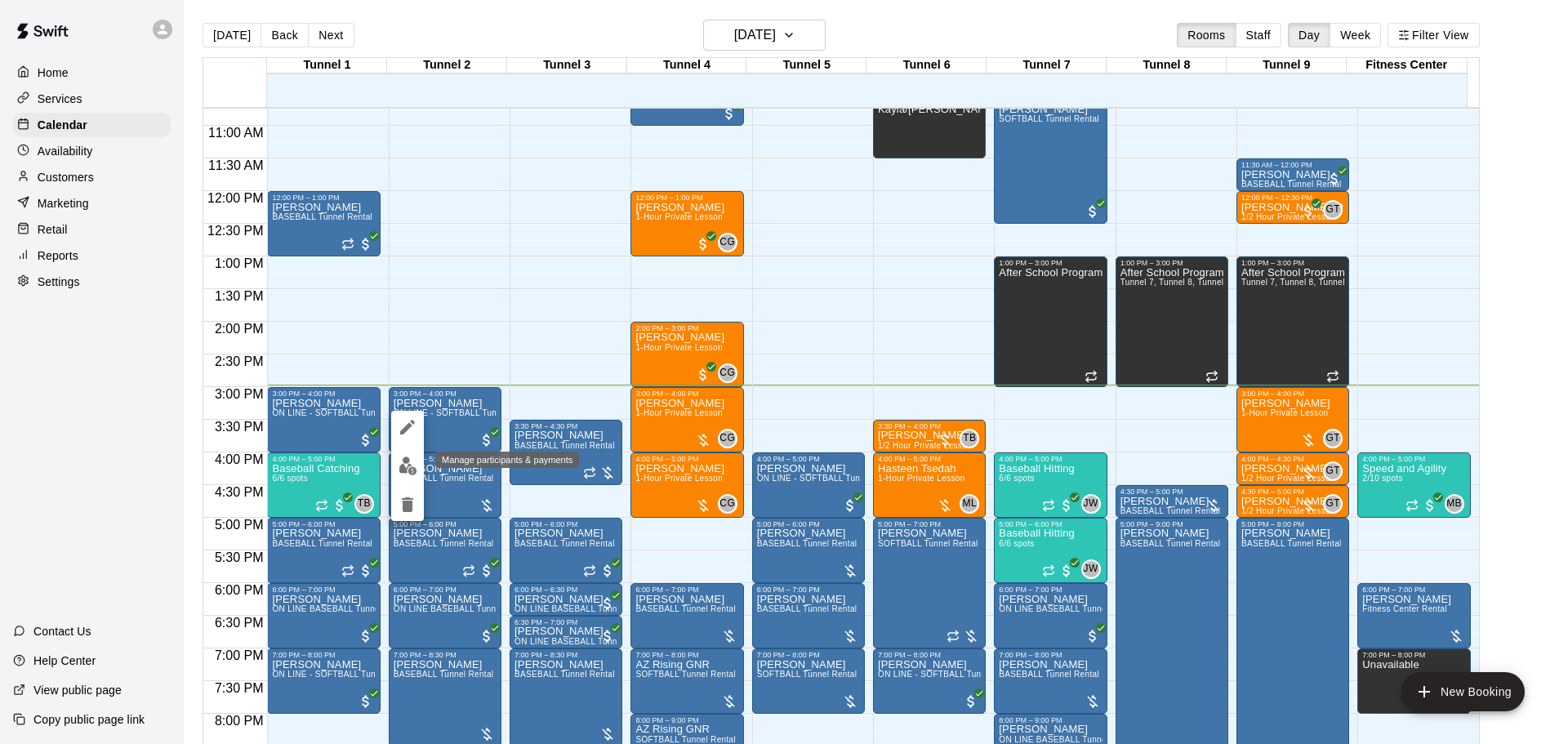
click at [406, 468] on img "edit" at bounding box center [408, 466] width 19 height 19
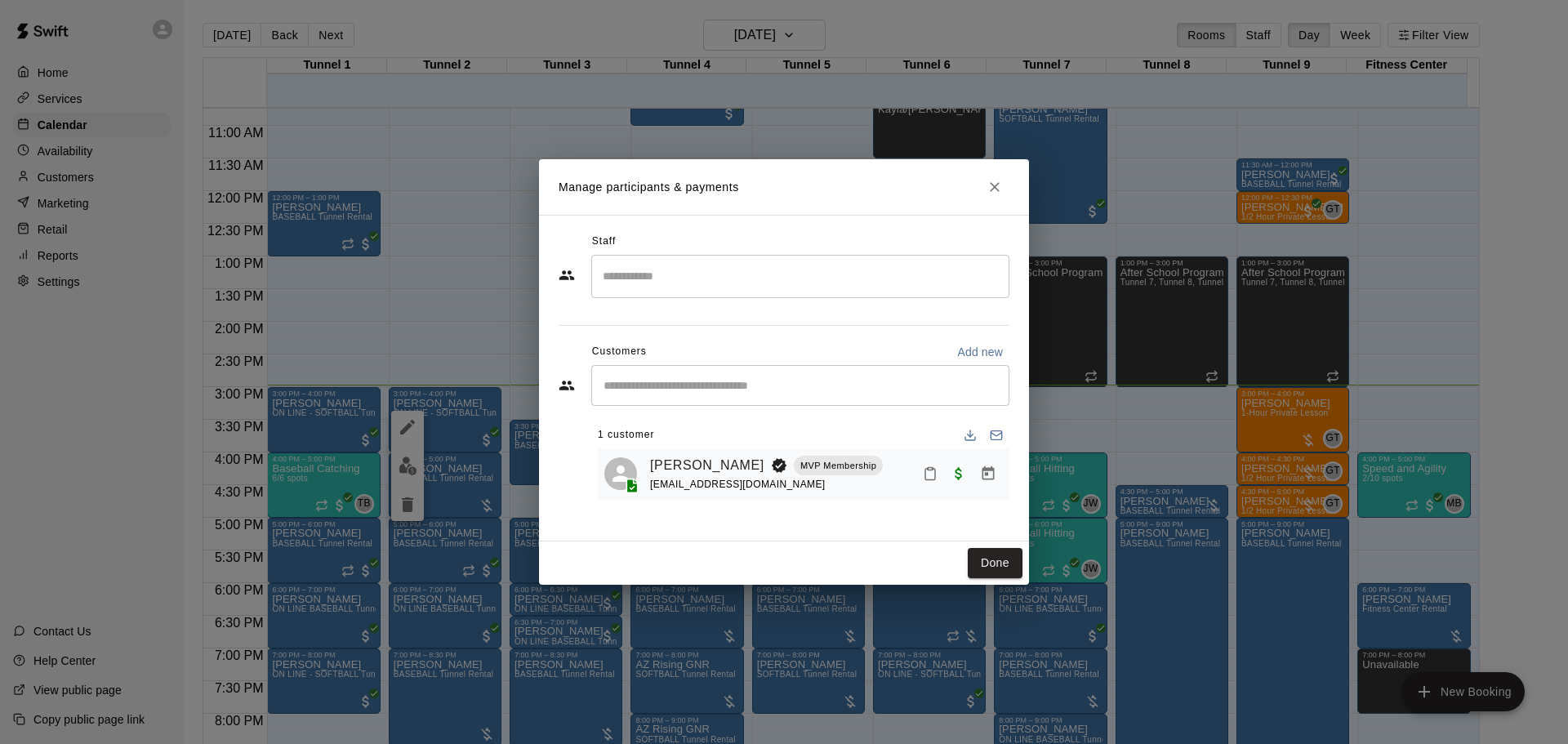
click at [924, 485] on button "Mark attendance" at bounding box center [930, 474] width 28 height 28
click at [983, 478] on p "Mark attended" at bounding box center [1035, 475] width 144 height 16
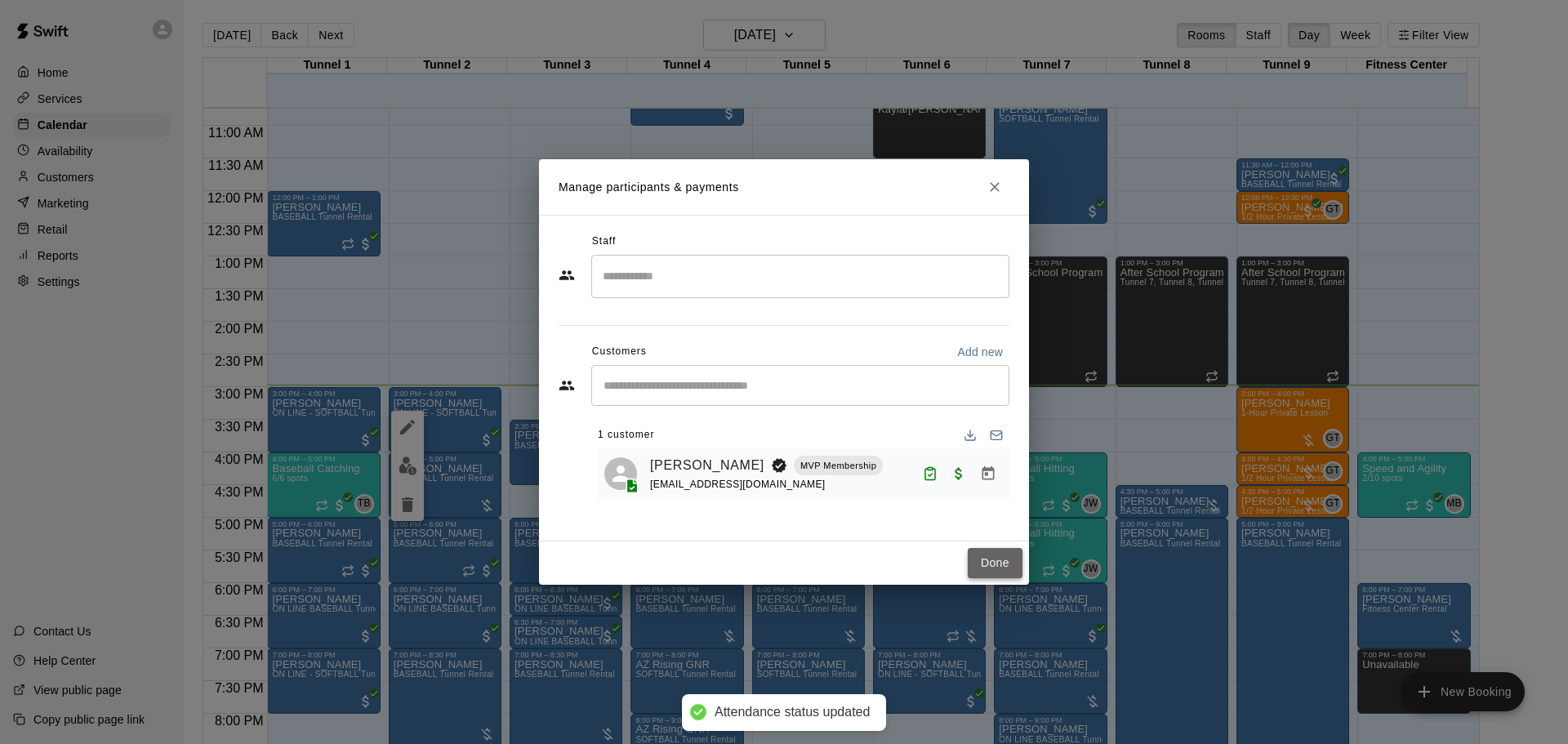
click at [988, 565] on button "Done" at bounding box center [995, 563] width 55 height 30
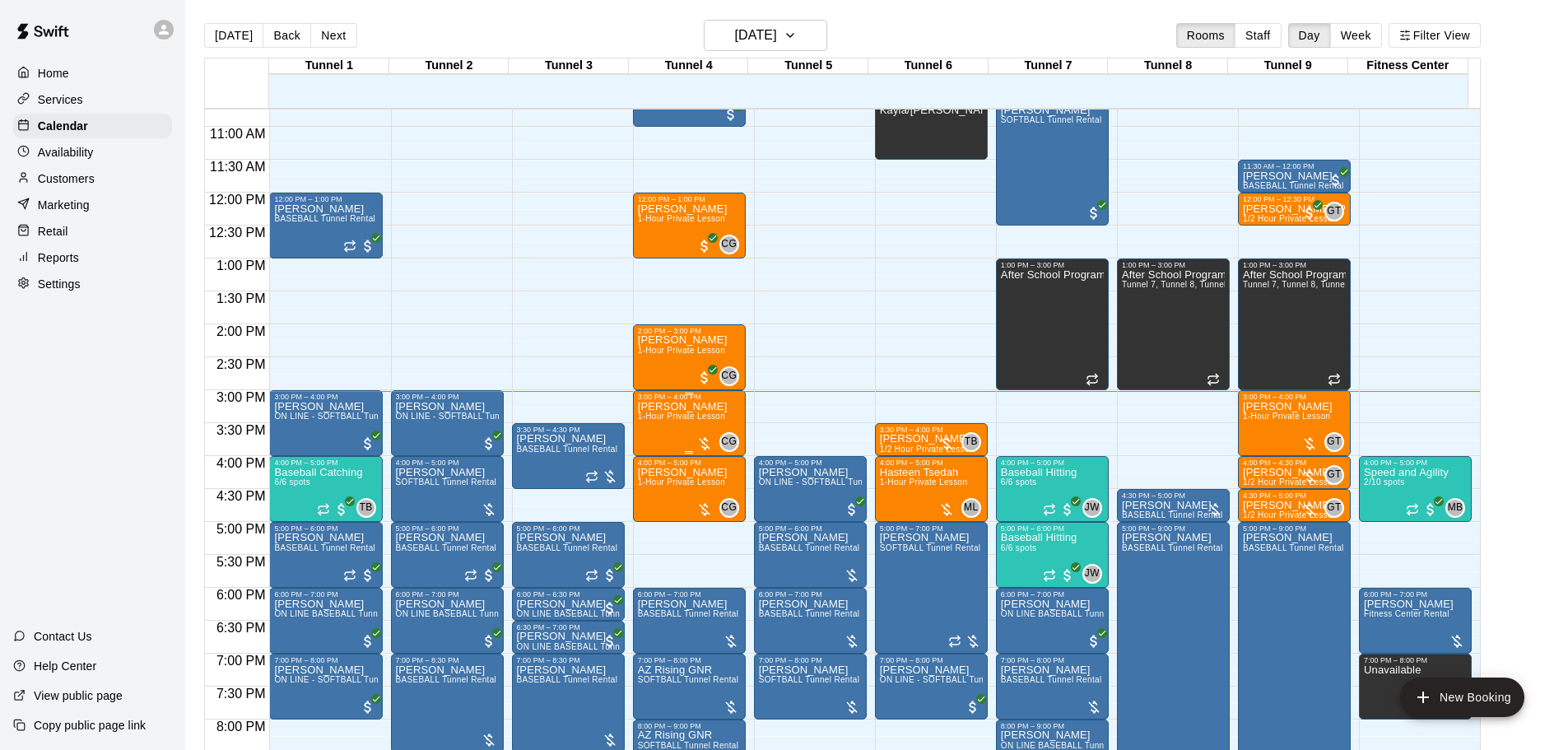
click at [680, 407] on p "[PERSON_NAME]" at bounding box center [683, 407] width 90 height 0
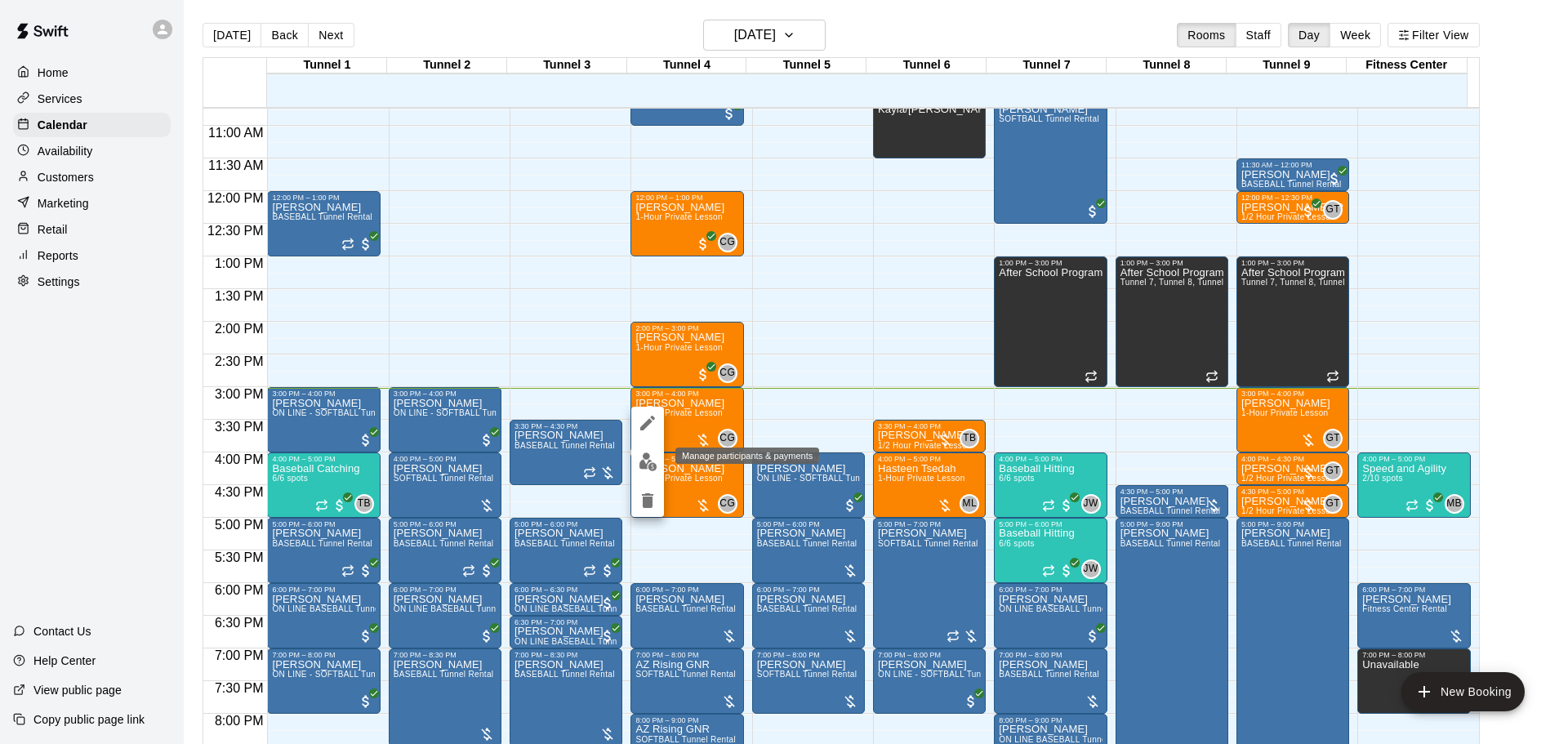
click at [651, 460] on img "edit" at bounding box center [648, 462] width 19 height 19
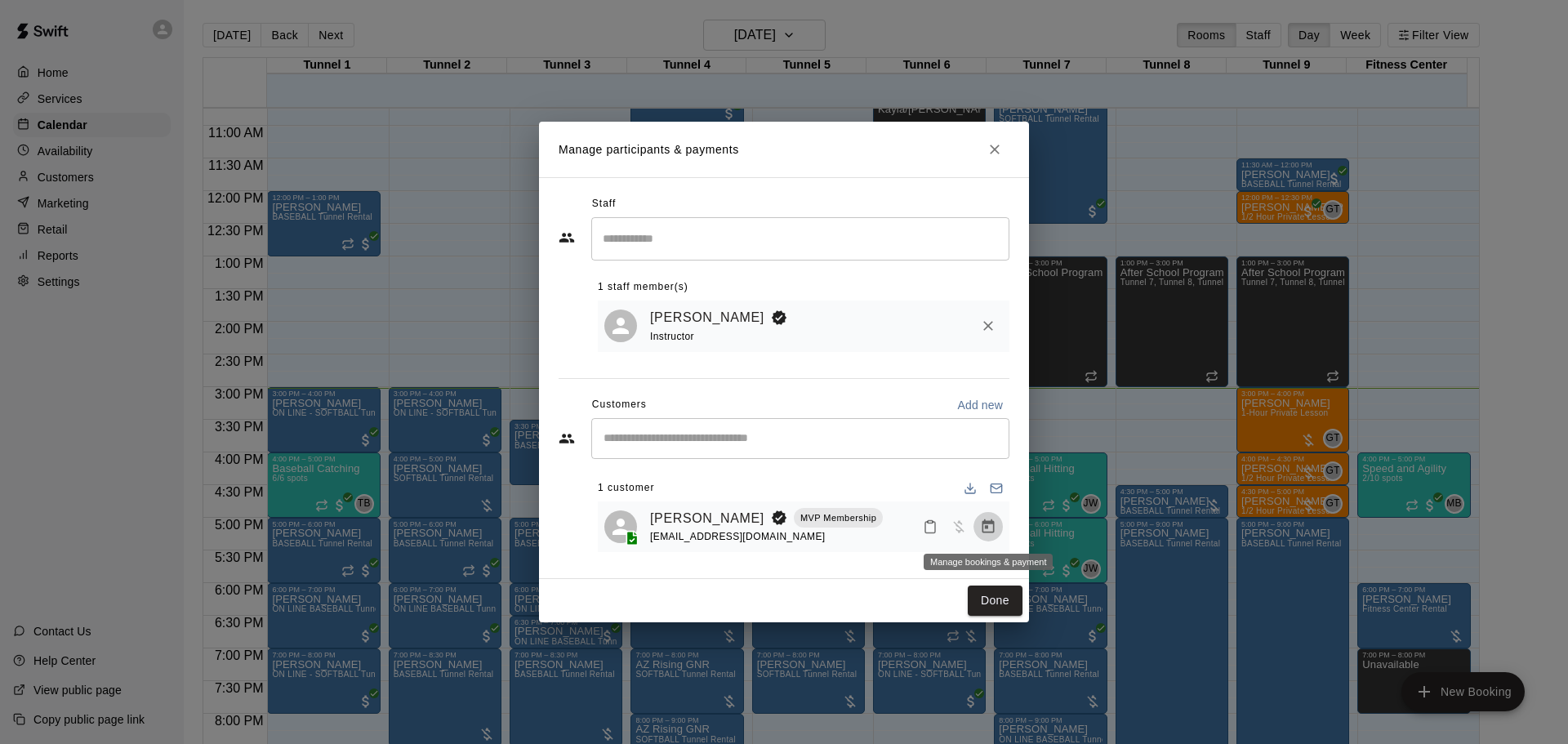
click at [986, 523] on icon "Manage bookings & payment" at bounding box center [988, 526] width 12 height 14
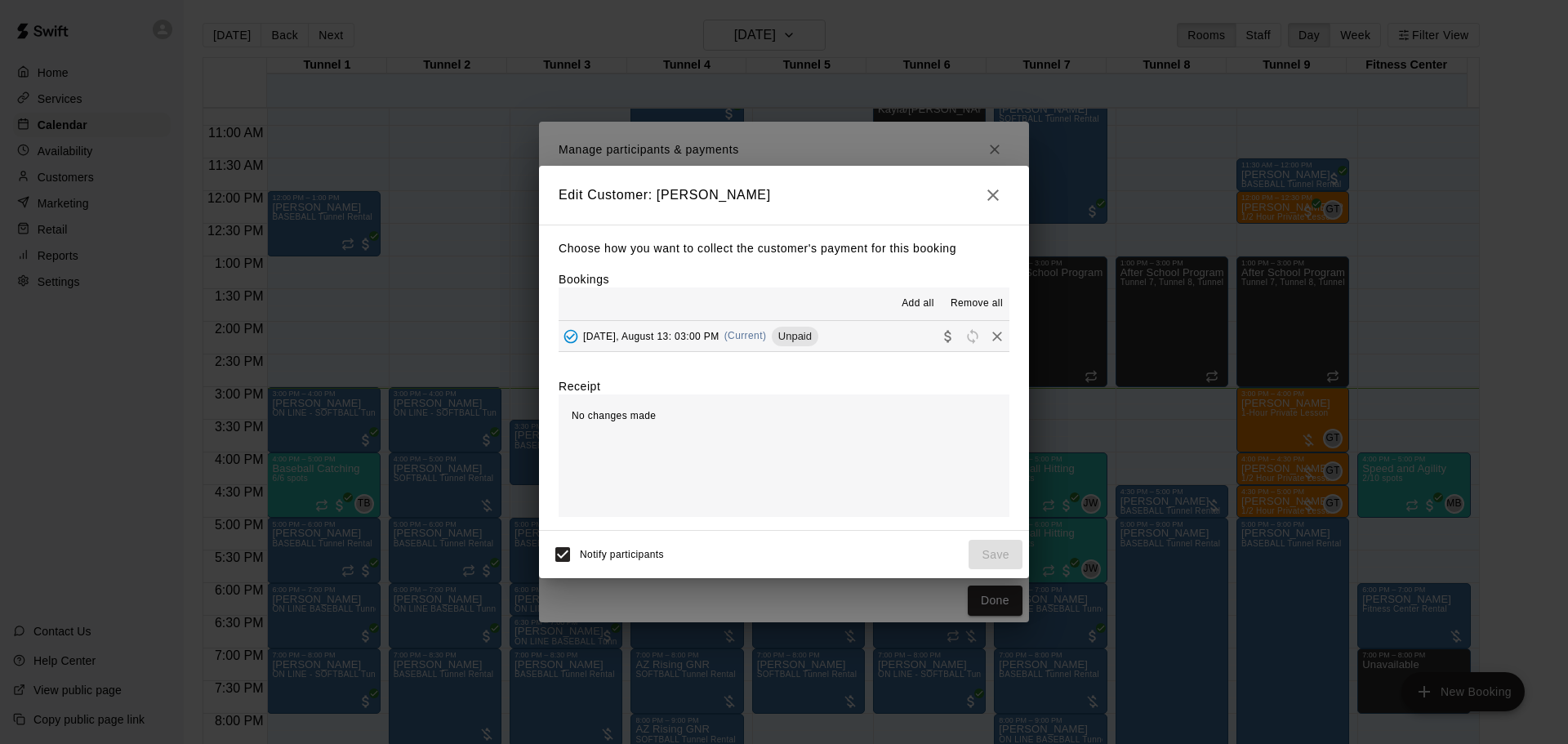
click at [719, 341] on span "Wednesday, August 13: 03:00 PM" at bounding box center [651, 335] width 136 height 11
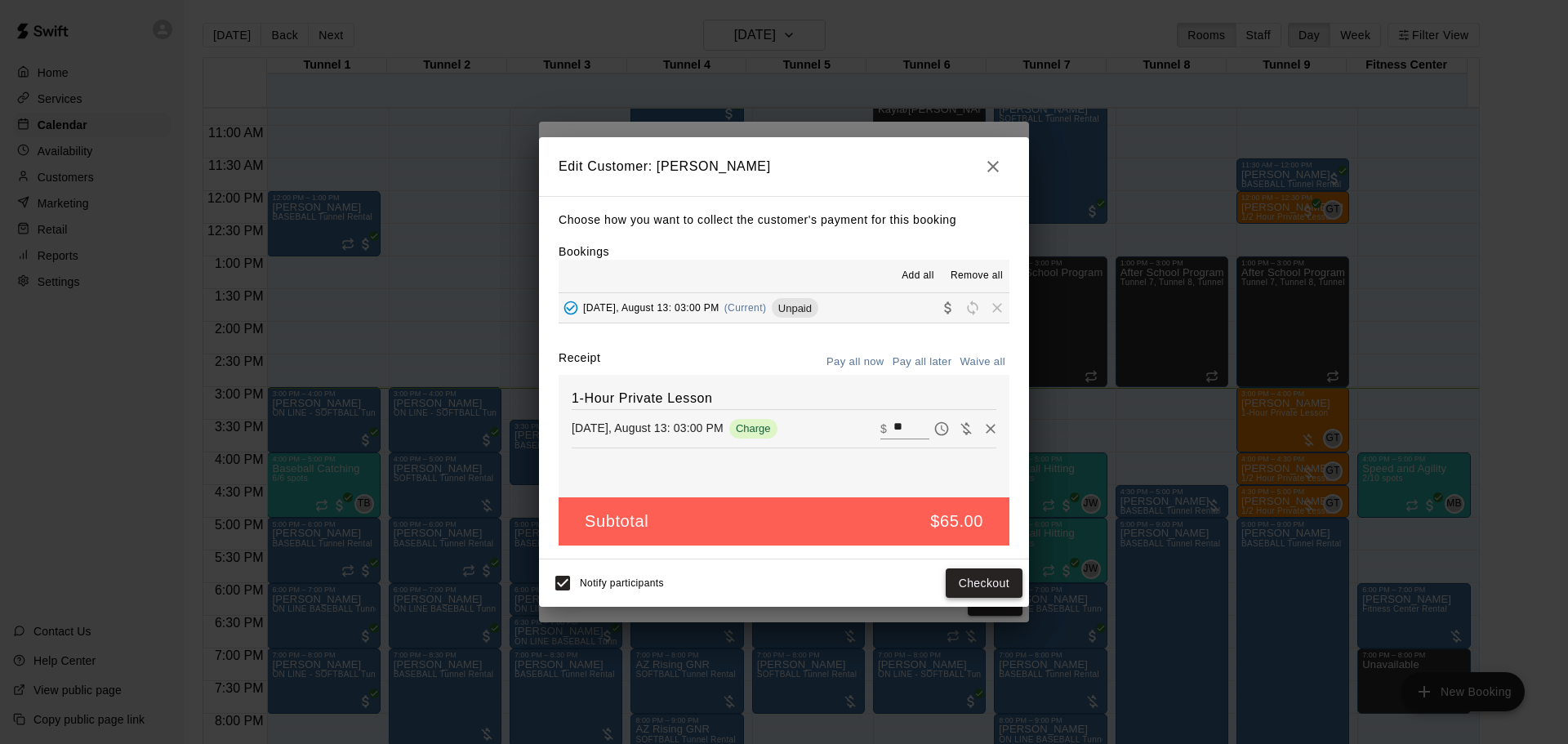
click at [996, 576] on button "Checkout" at bounding box center [984, 583] width 77 height 30
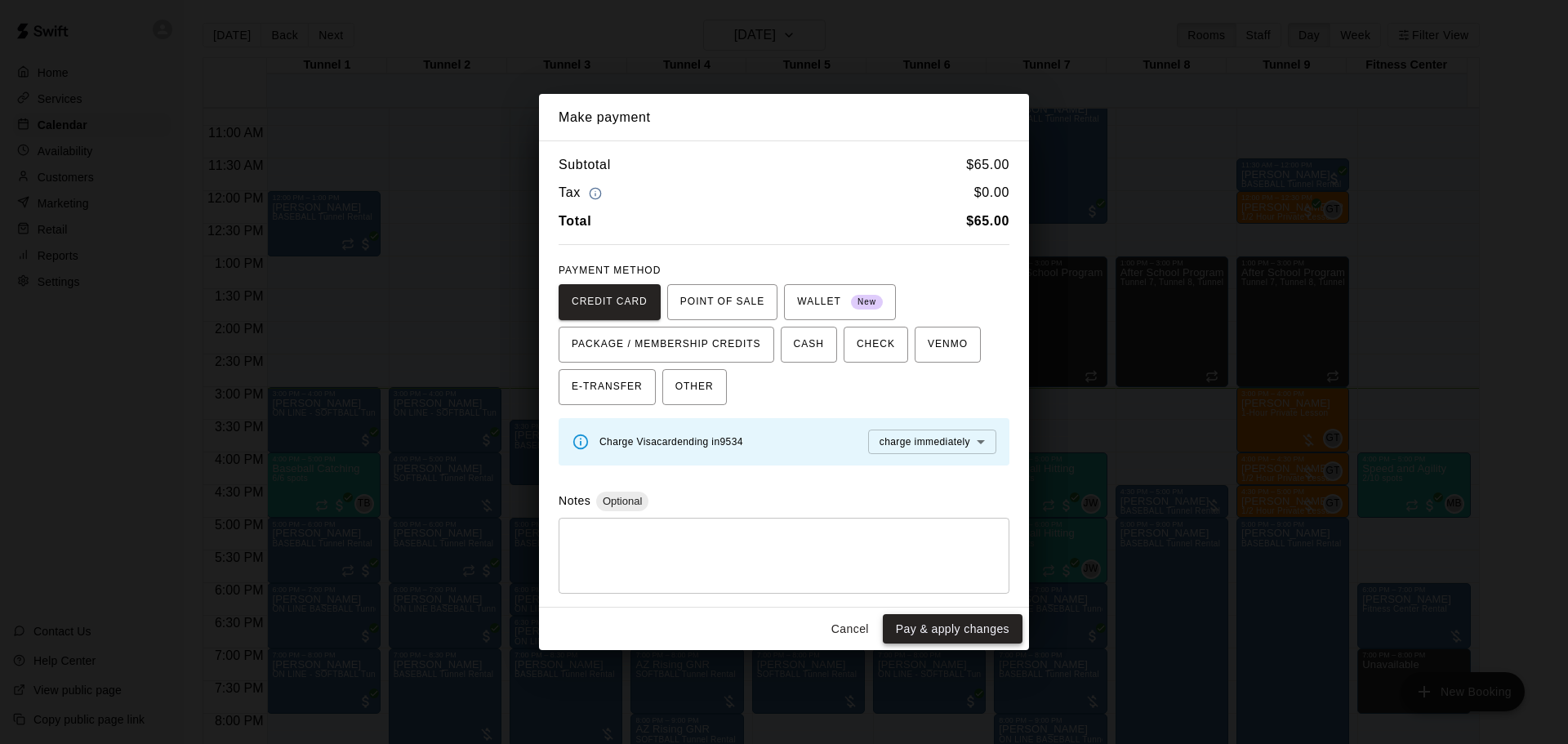
click at [923, 644] on button "Pay & apply changes" at bounding box center [953, 629] width 139 height 30
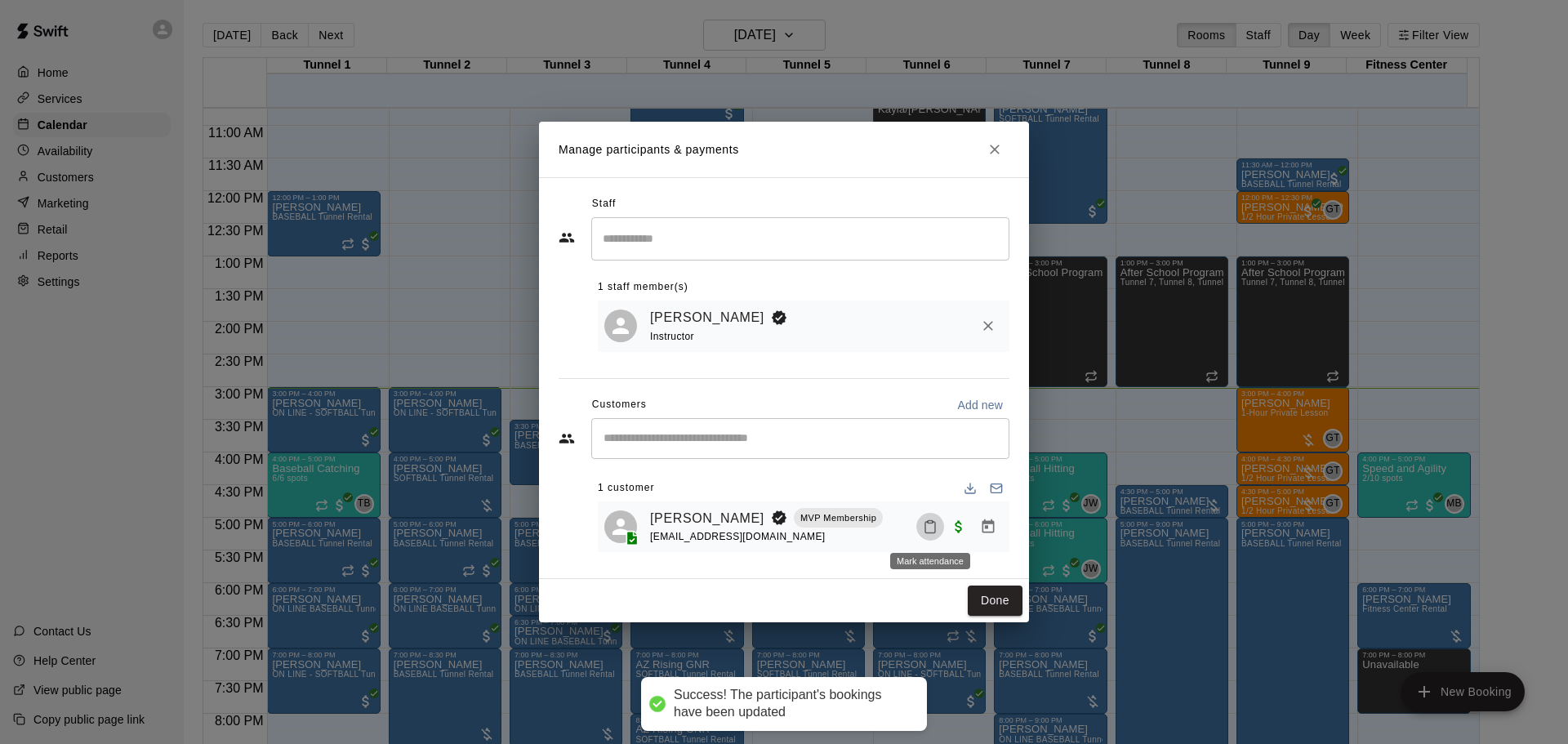
click at [943, 529] on button "Mark attendance" at bounding box center [930, 527] width 28 height 28
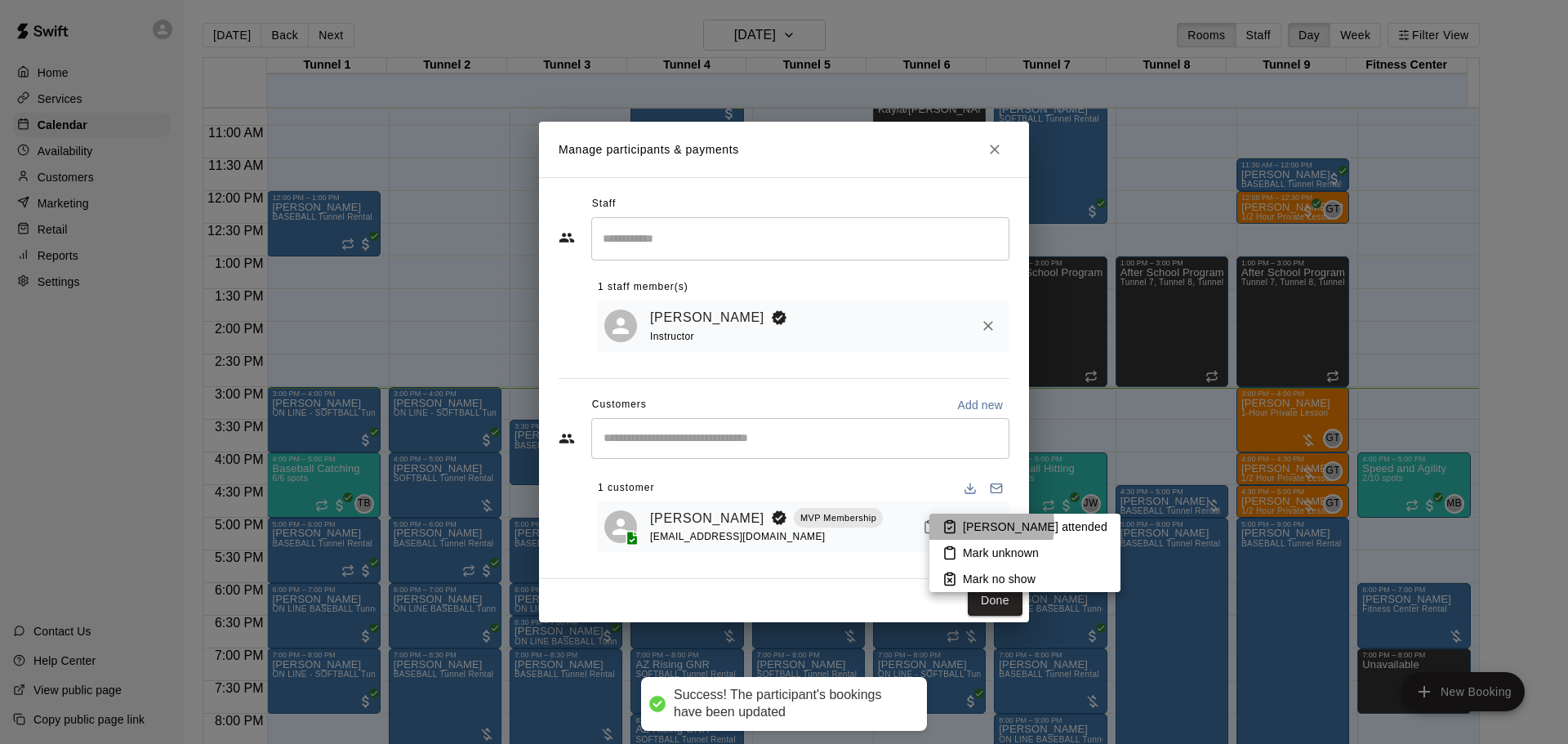
click at [966, 528] on p "Mark attended" at bounding box center [1035, 527] width 144 height 16
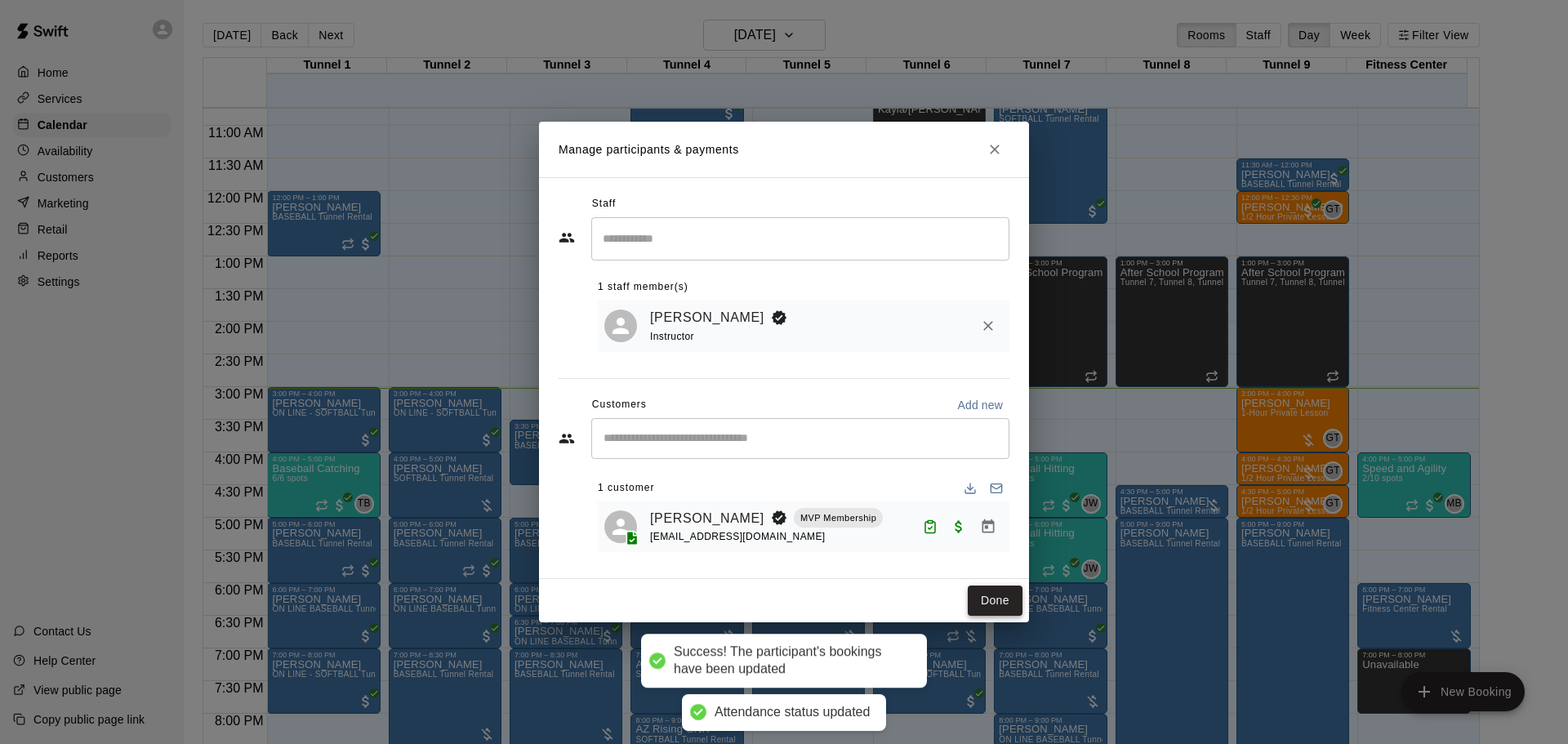
click at [975, 603] on button "Done" at bounding box center [995, 600] width 55 height 30
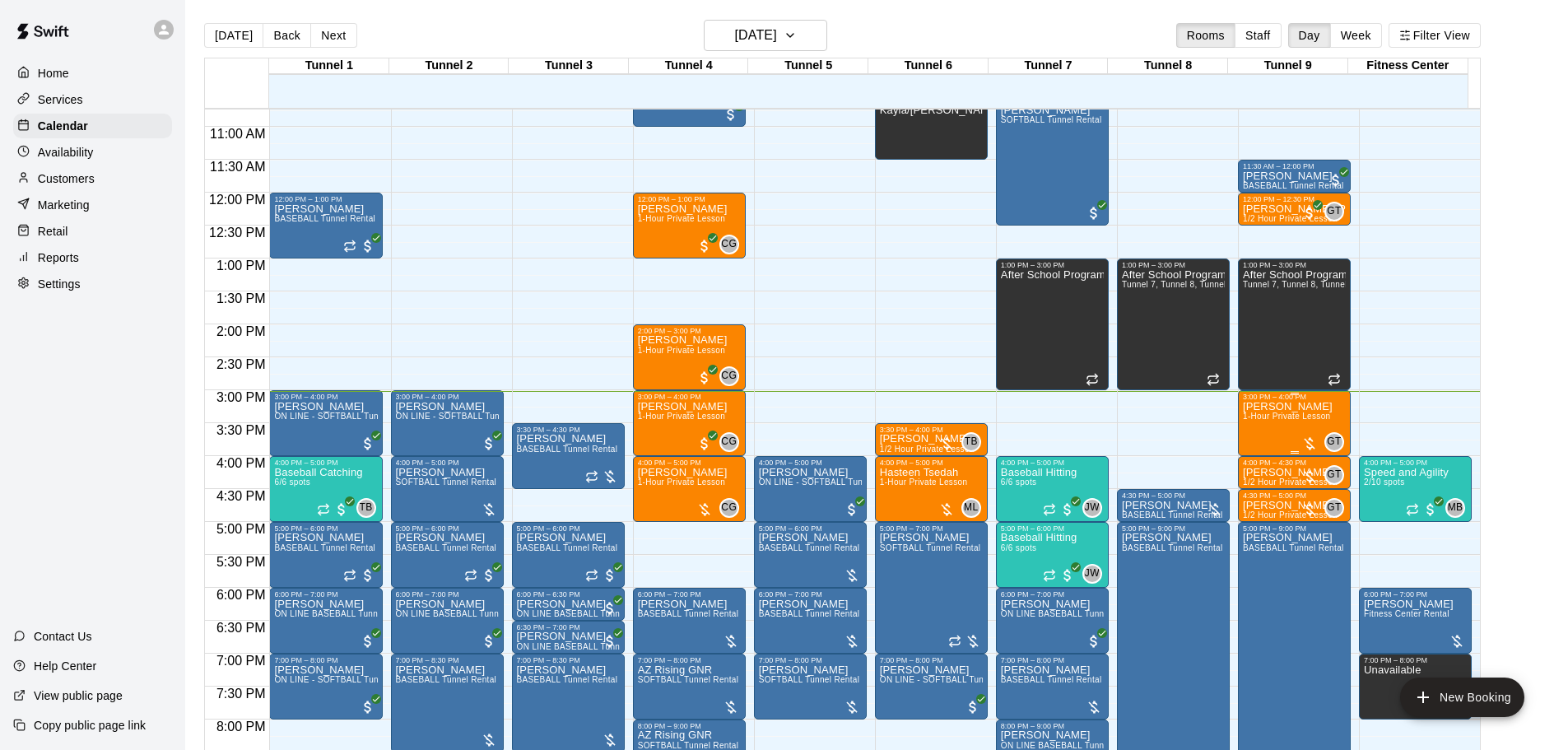
click at [1262, 421] on span "1-Hour Private Lesson" at bounding box center [1287, 416] width 88 height 9
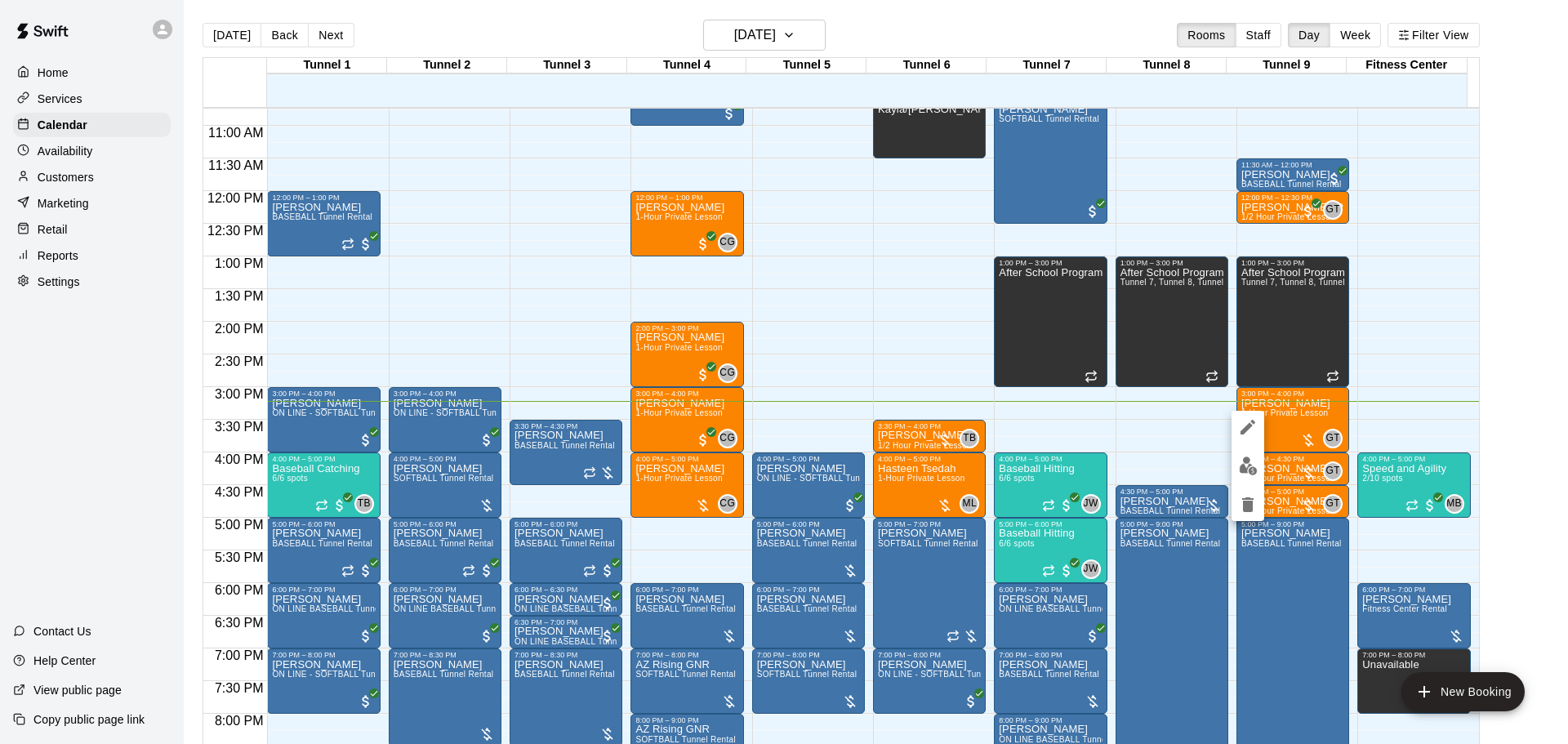
click at [910, 426] on div at bounding box center [784, 372] width 1568 height 744
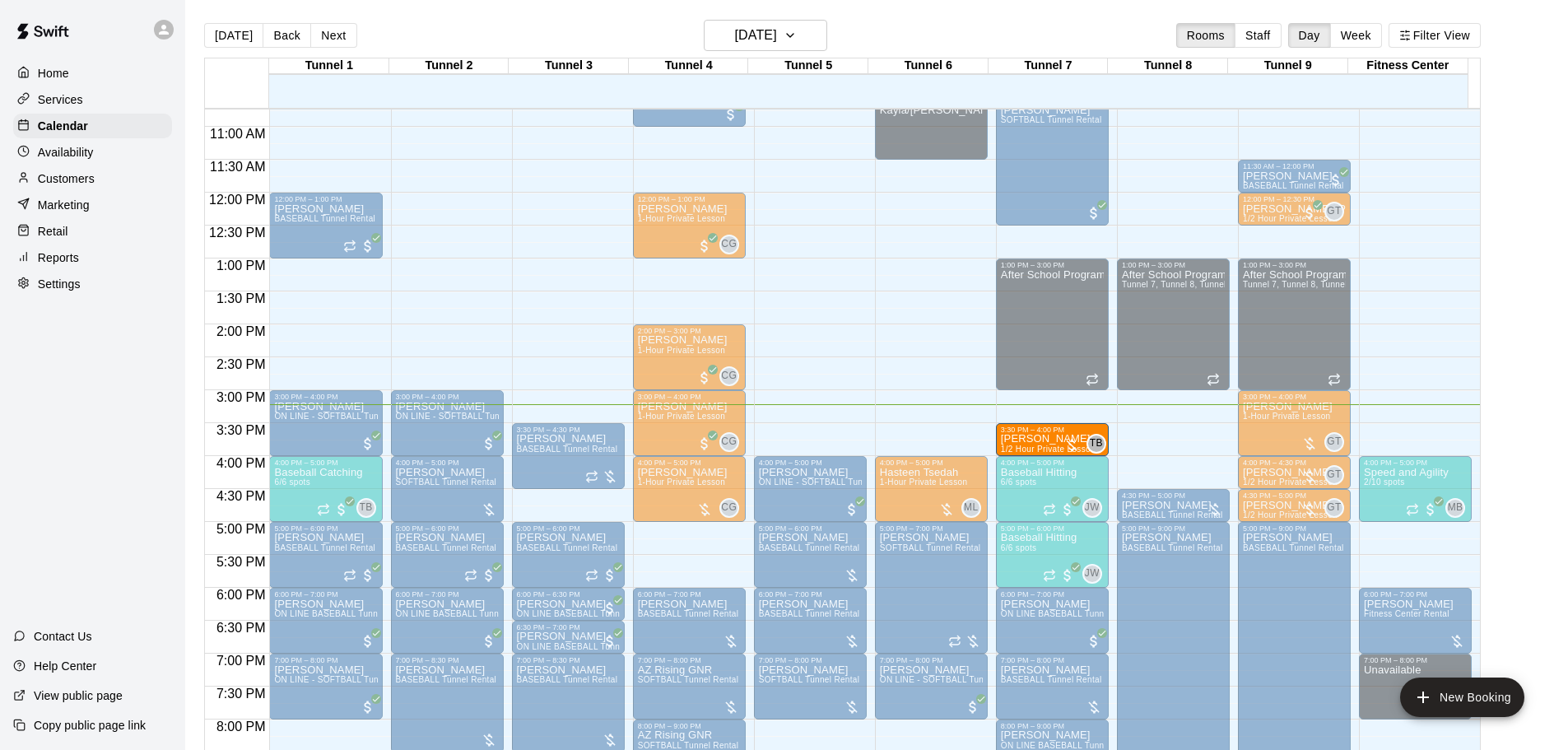
drag, startPoint x: 923, startPoint y: 434, endPoint x: 1000, endPoint y: 436, distance: 77.0
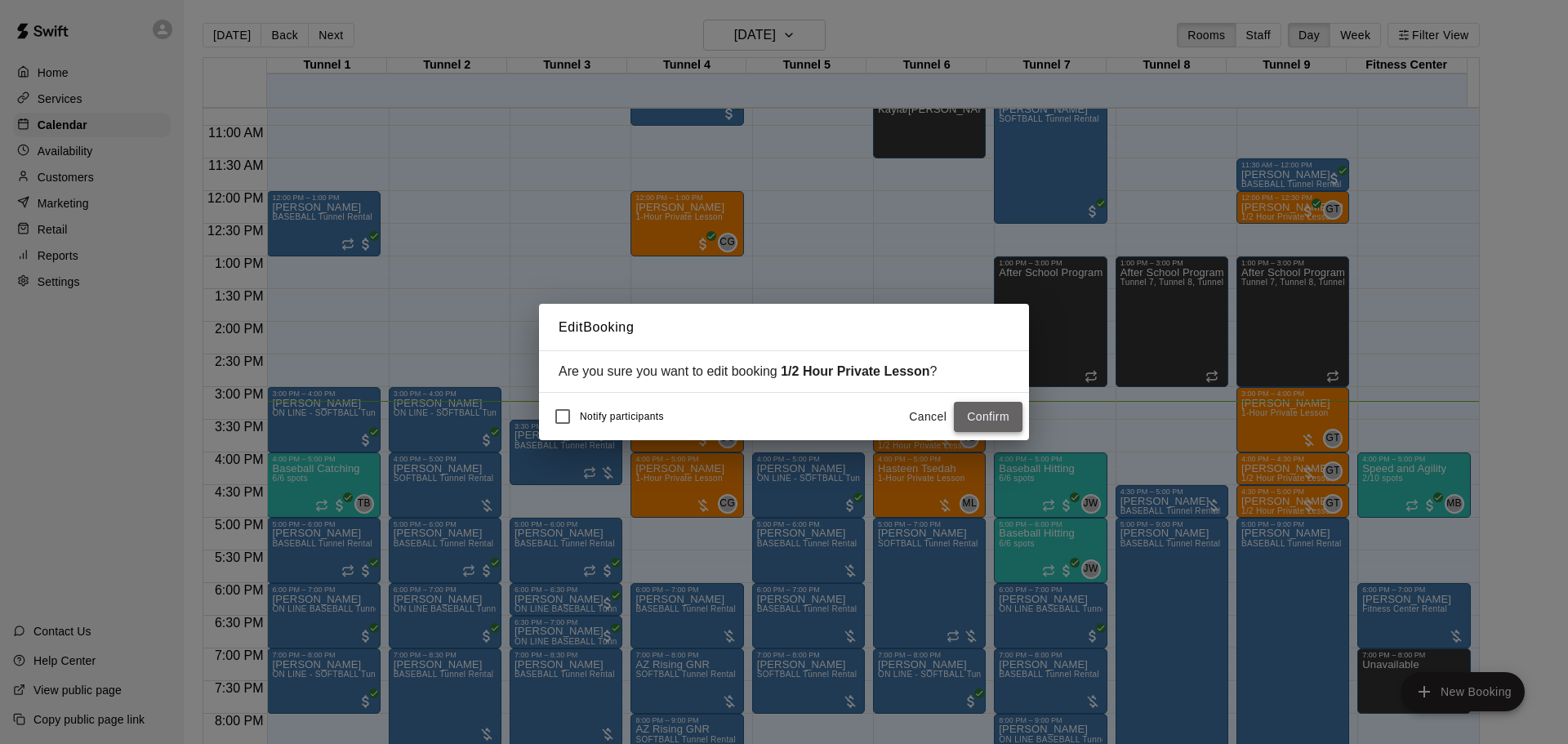
click at [976, 422] on button "Confirm" at bounding box center [988, 417] width 69 height 30
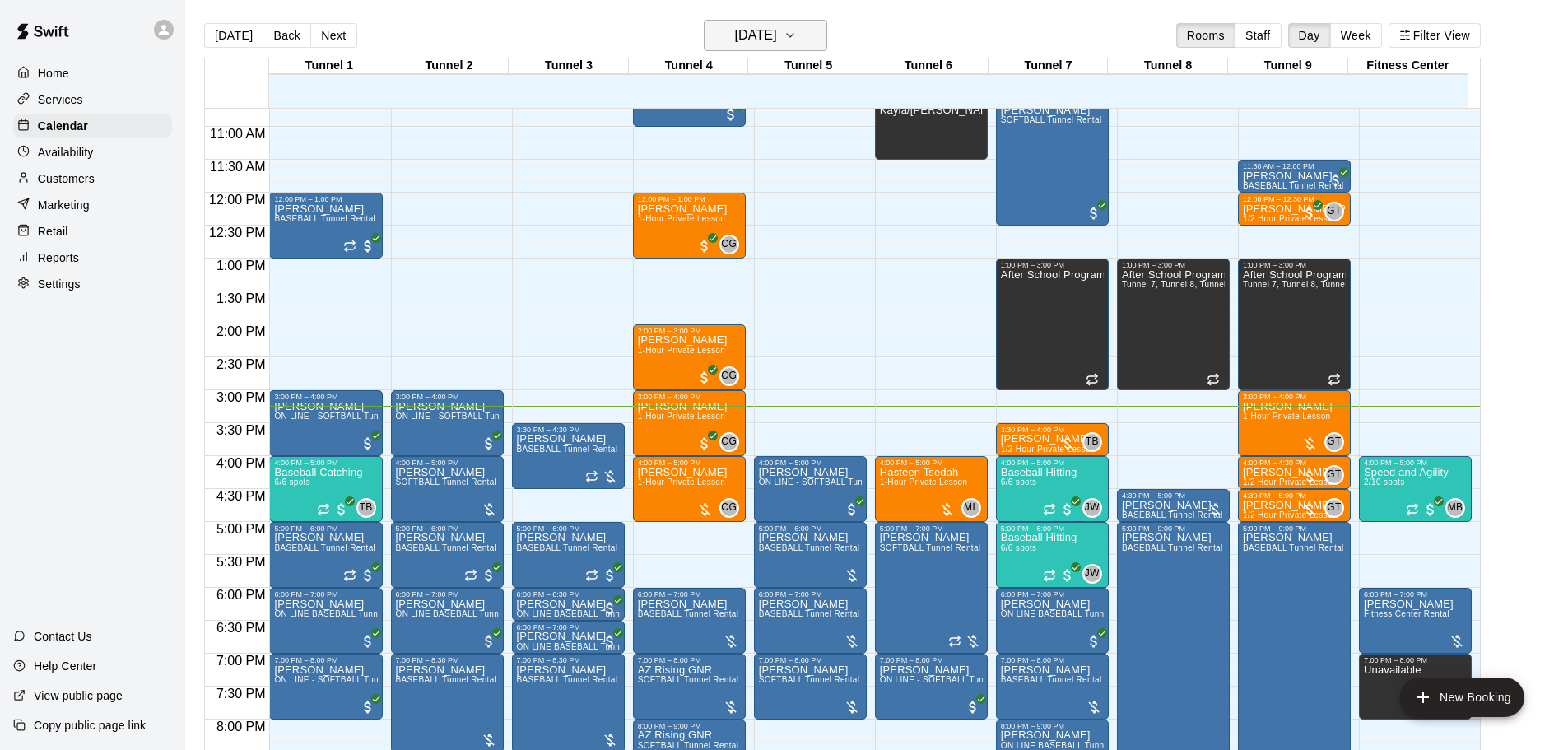
click at [735, 31] on h6 "[DATE]" at bounding box center [755, 36] width 42 height 23
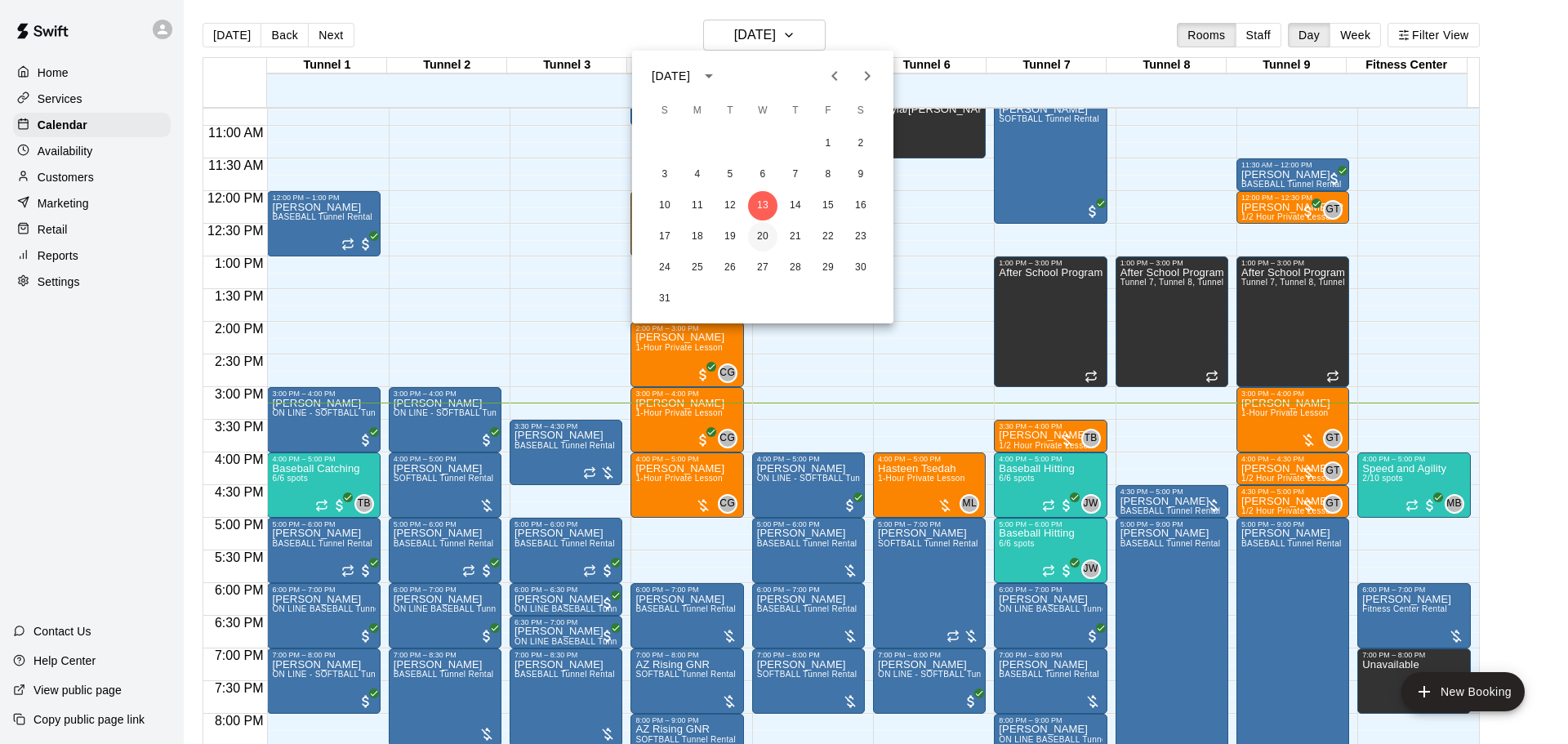
click at [759, 231] on button "20" at bounding box center [763, 237] width 30 height 30
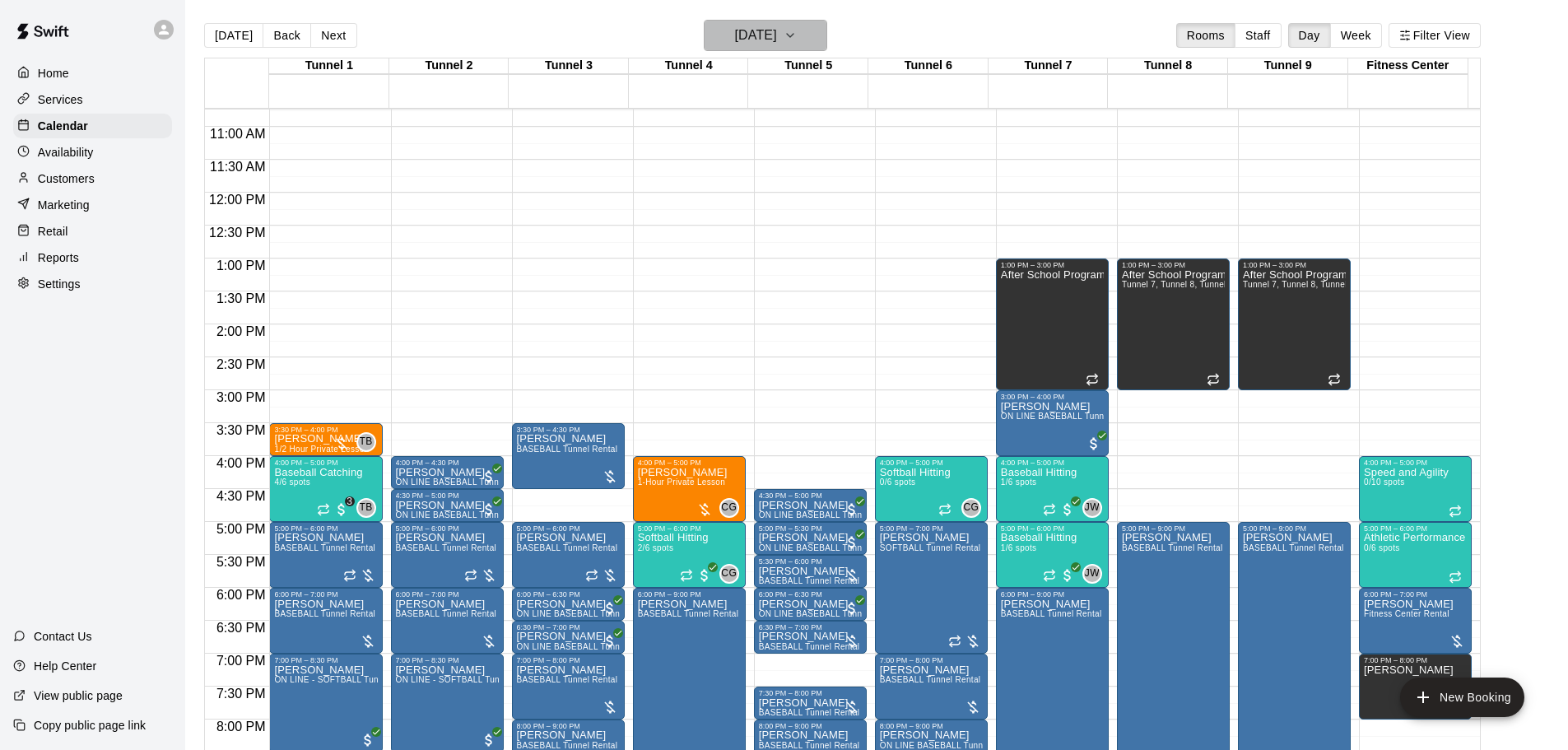
click at [757, 38] on h6 "Wednesday Aug 20" at bounding box center [755, 36] width 42 height 23
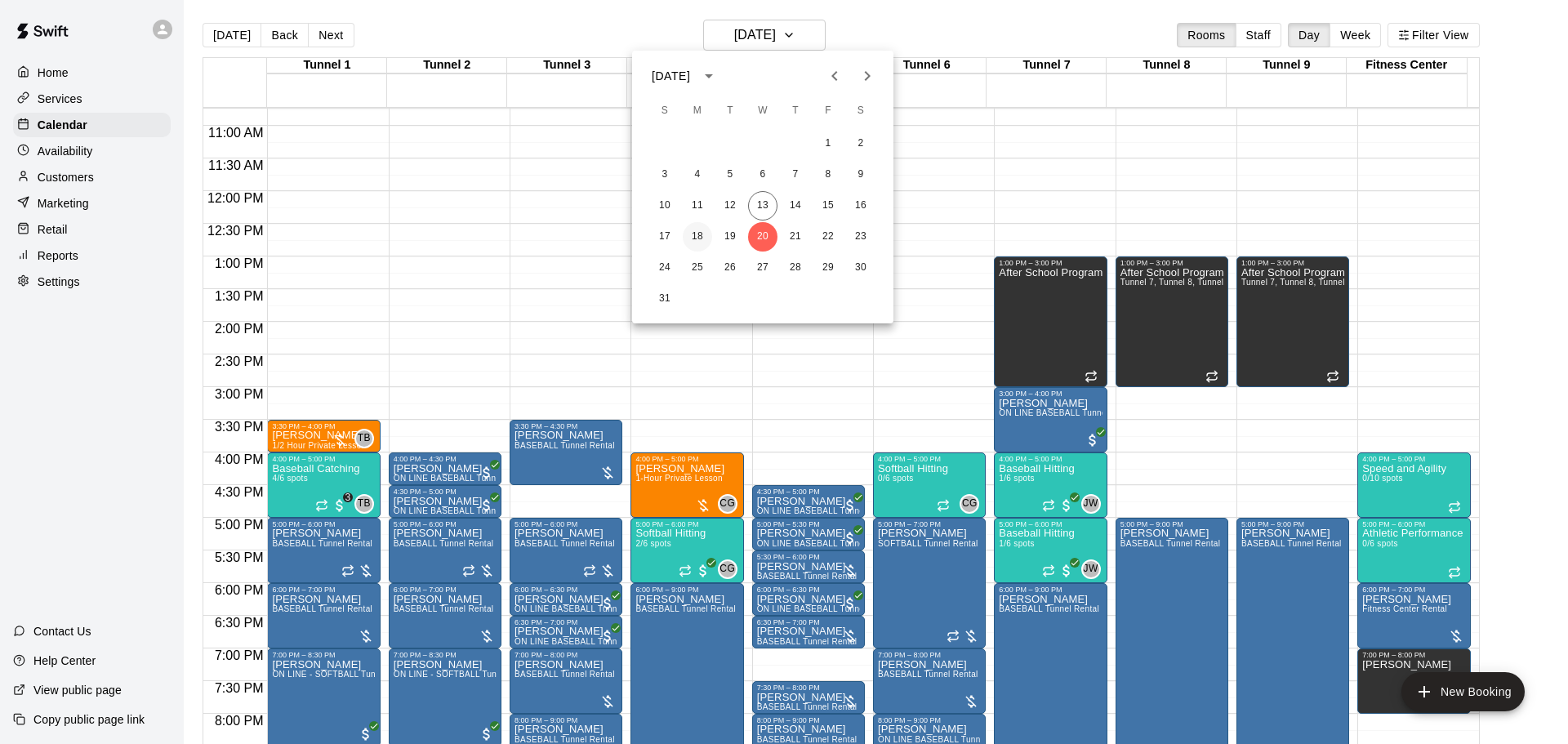
click at [697, 235] on button "18" at bounding box center [698, 237] width 30 height 30
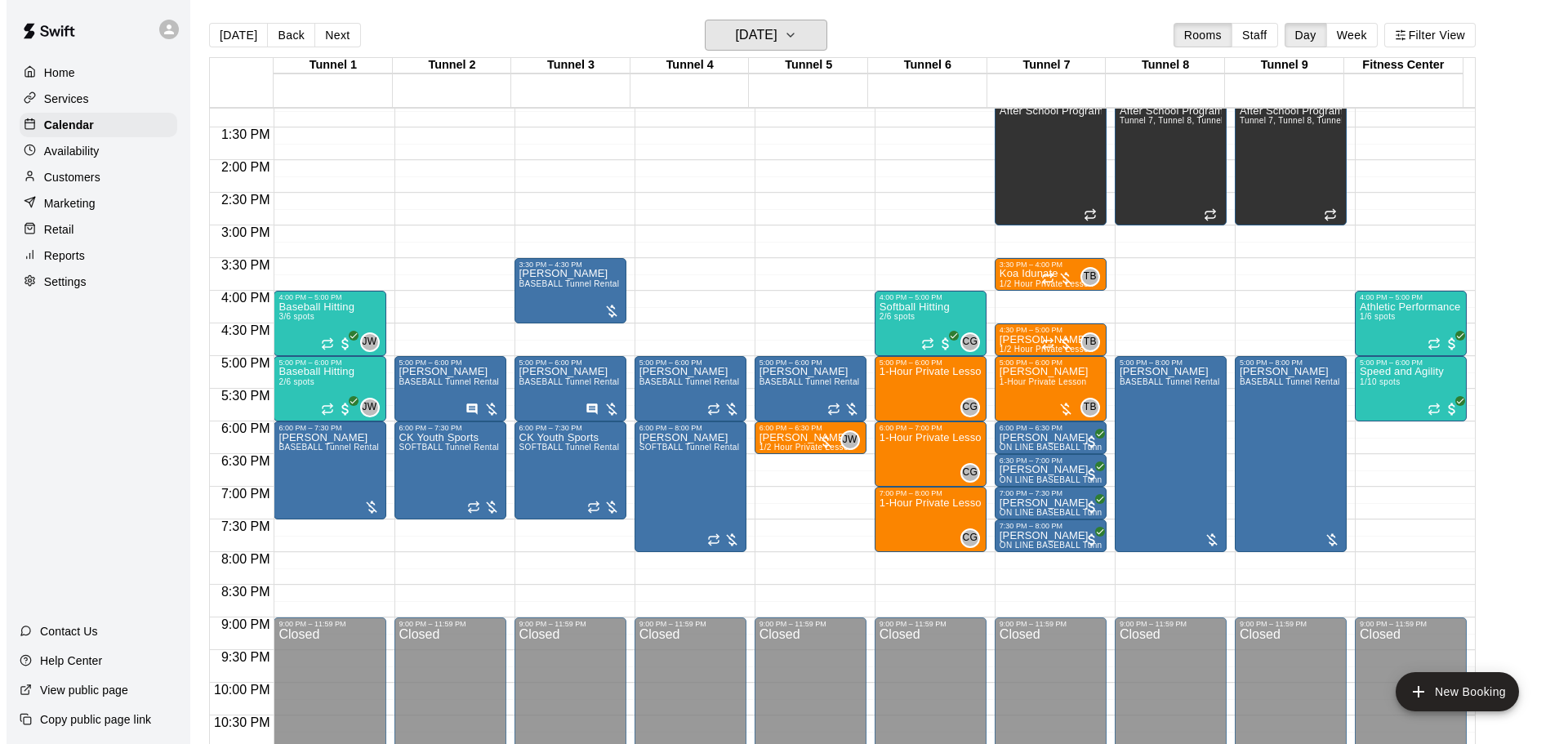
scroll to position [865, 0]
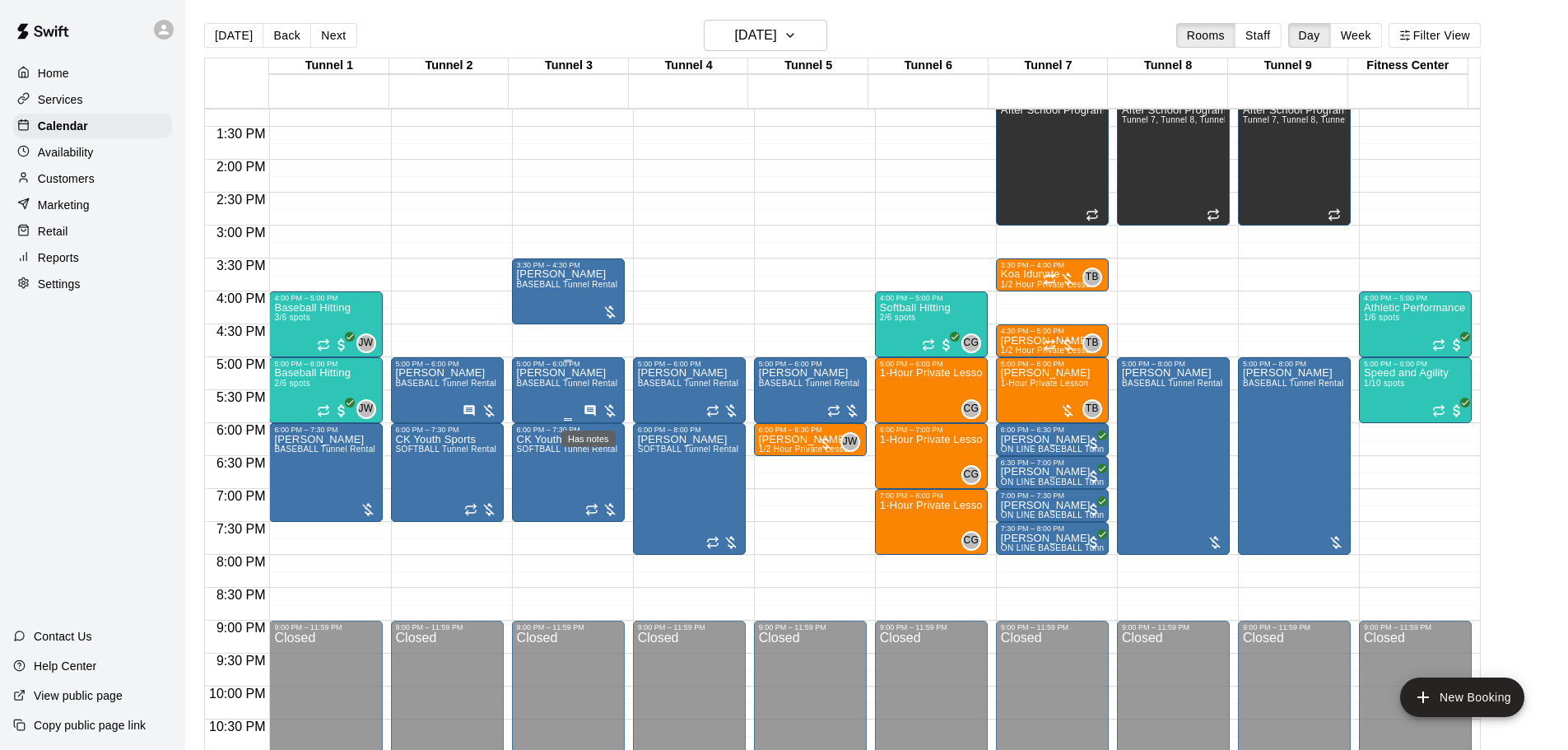
click at [587, 412] on icon "Has notes" at bounding box center [590, 411] width 13 height 13
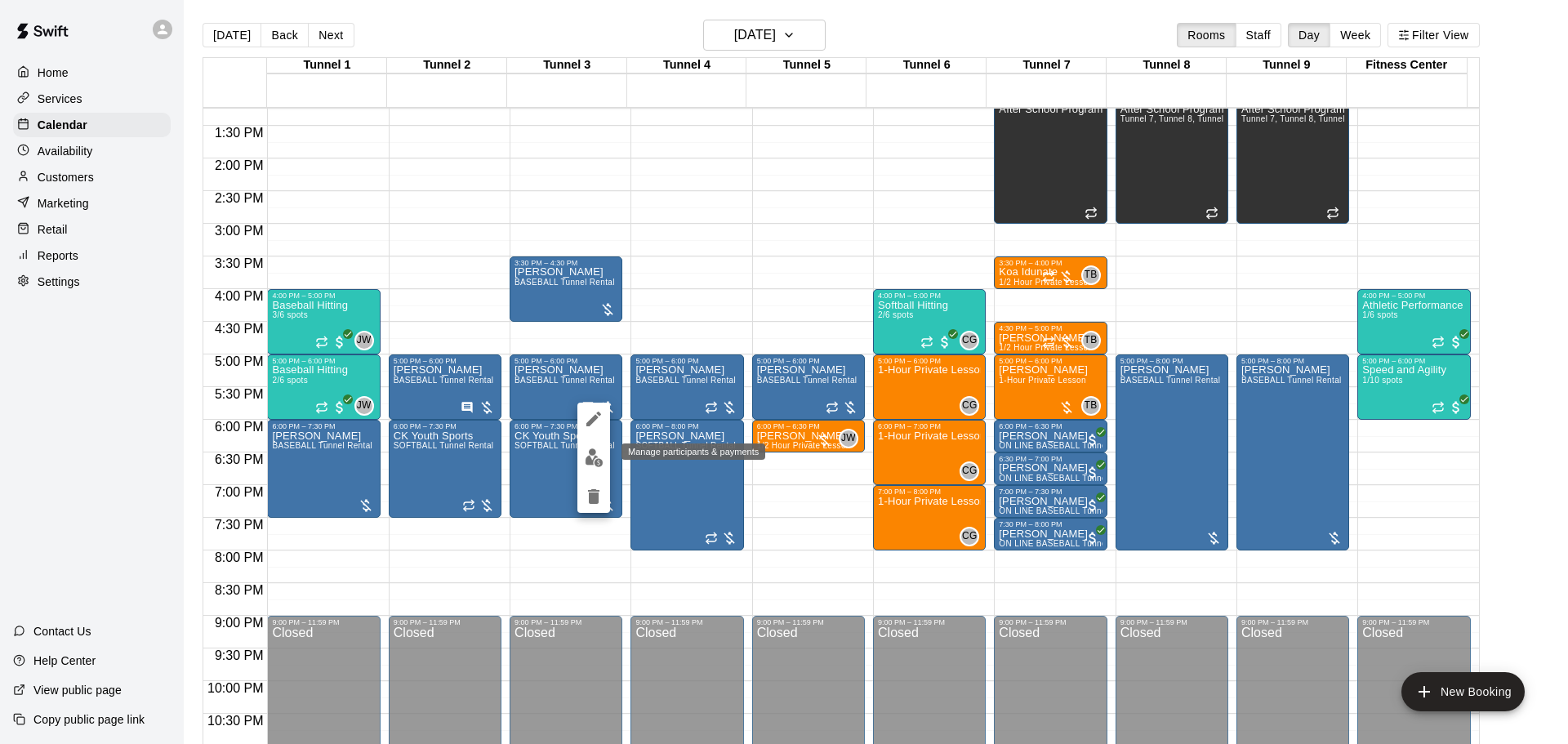
click at [594, 455] on img "edit" at bounding box center [594, 458] width 19 height 19
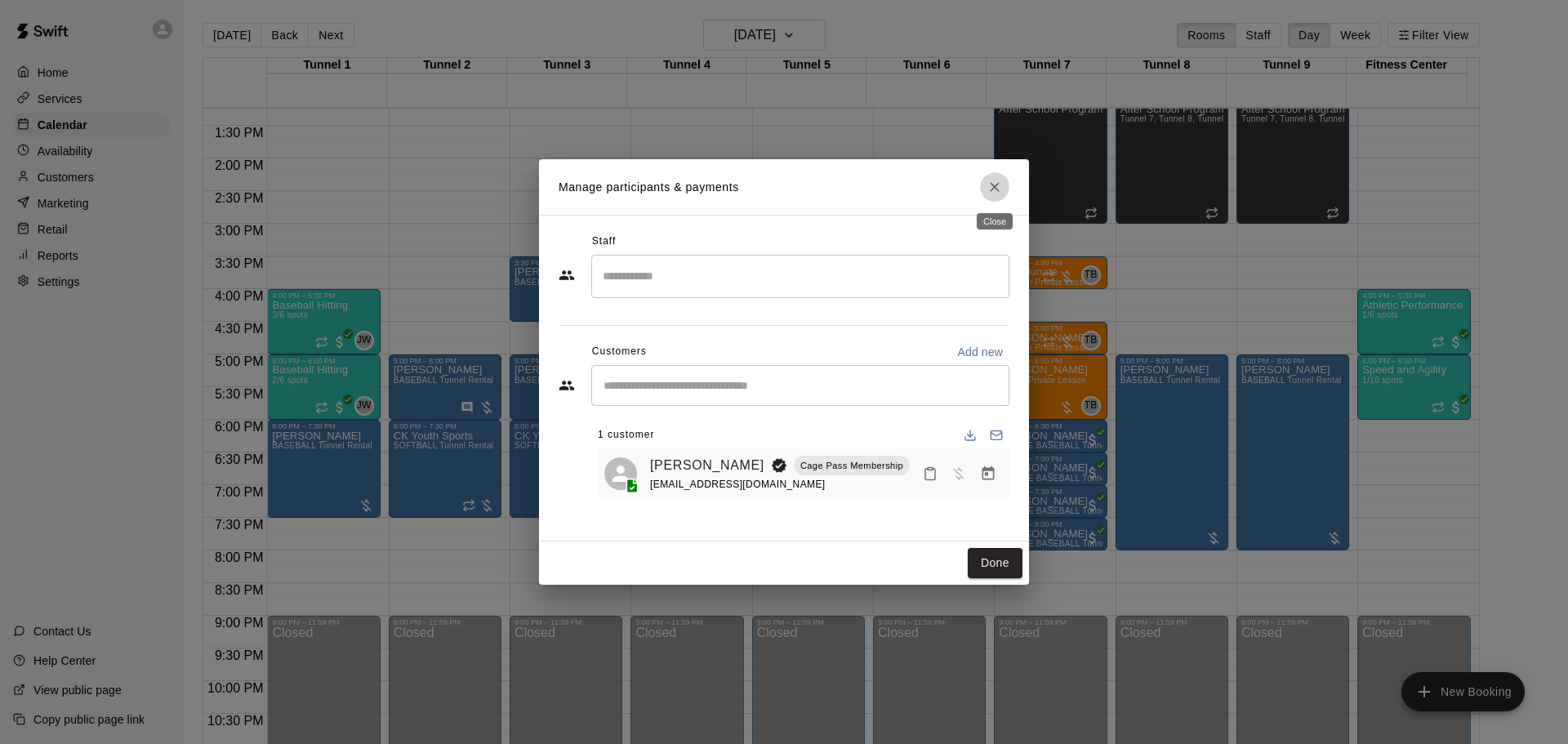
click at [991, 194] on icon "Close" at bounding box center [995, 187] width 16 height 16
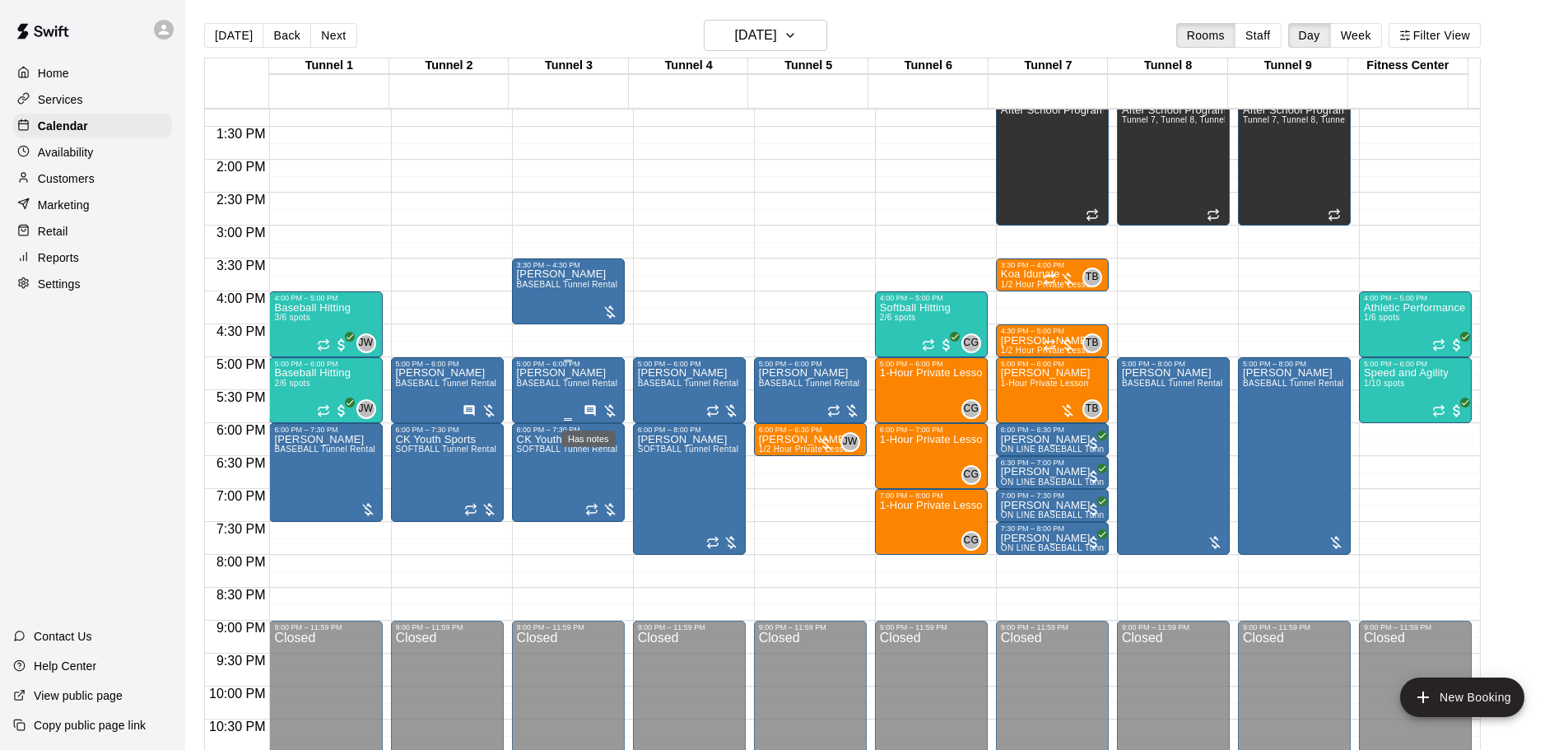
click at [589, 411] on icon "Has notes" at bounding box center [590, 411] width 13 height 13
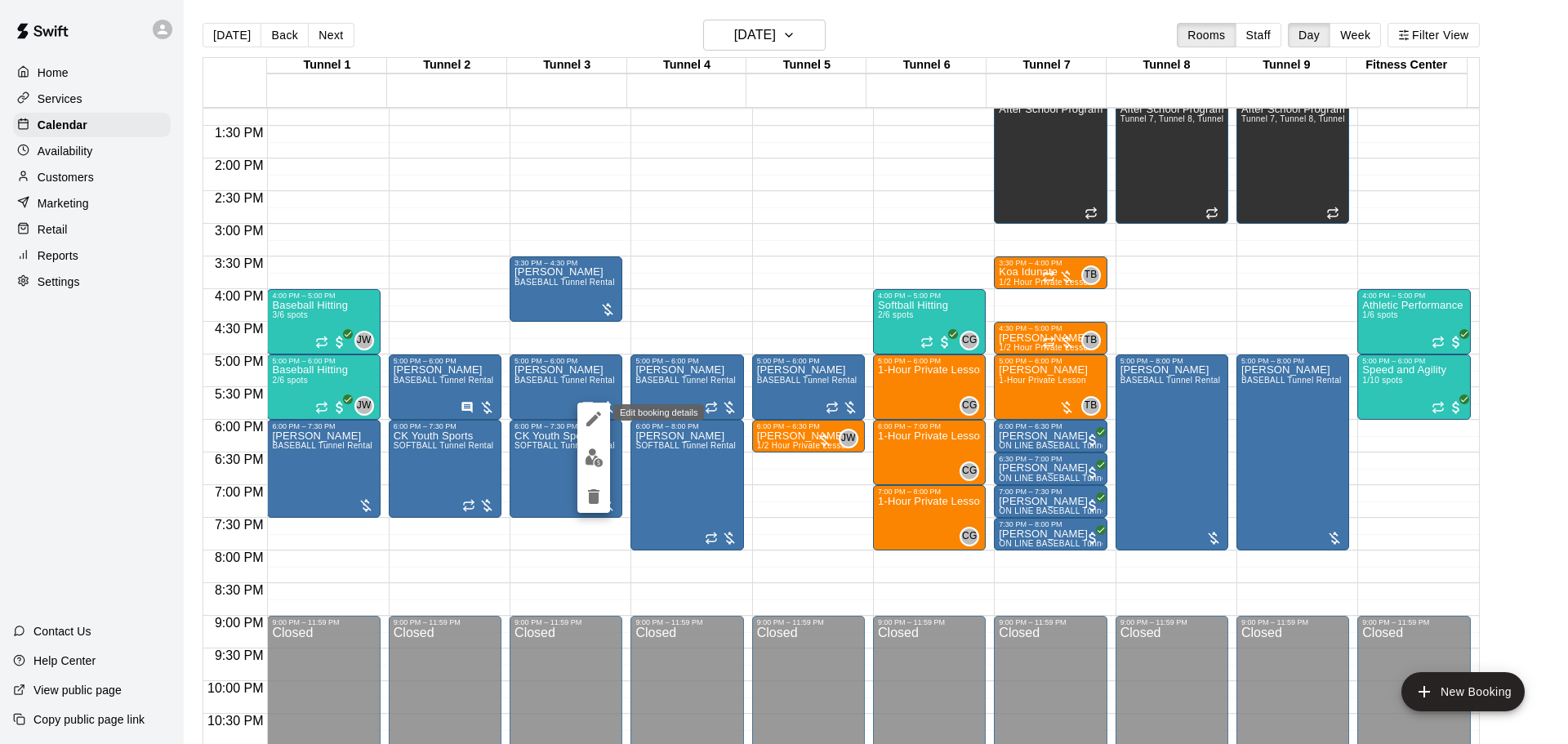
click at [593, 411] on icon "edit" at bounding box center [594, 419] width 20 height 20
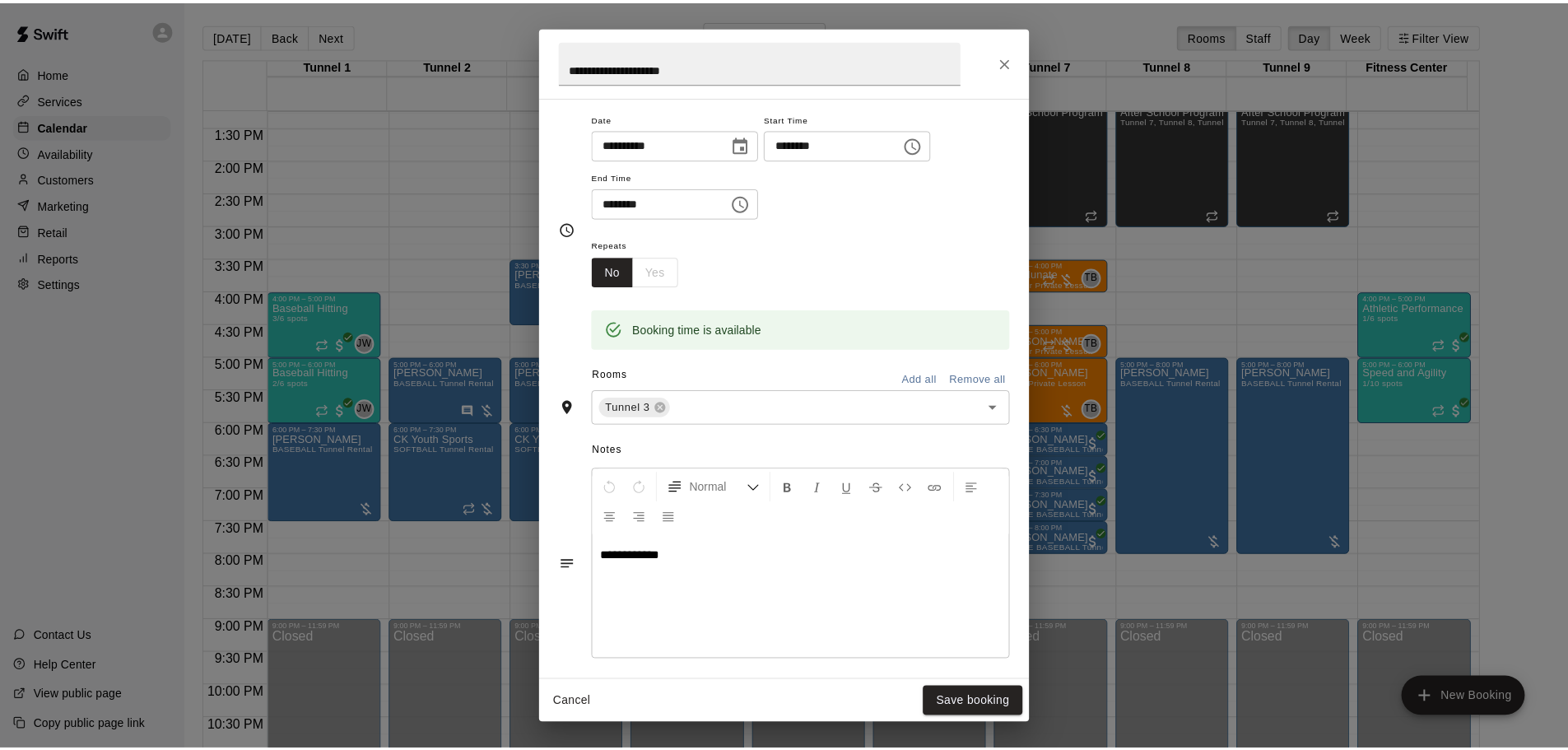
scroll to position [299, 0]
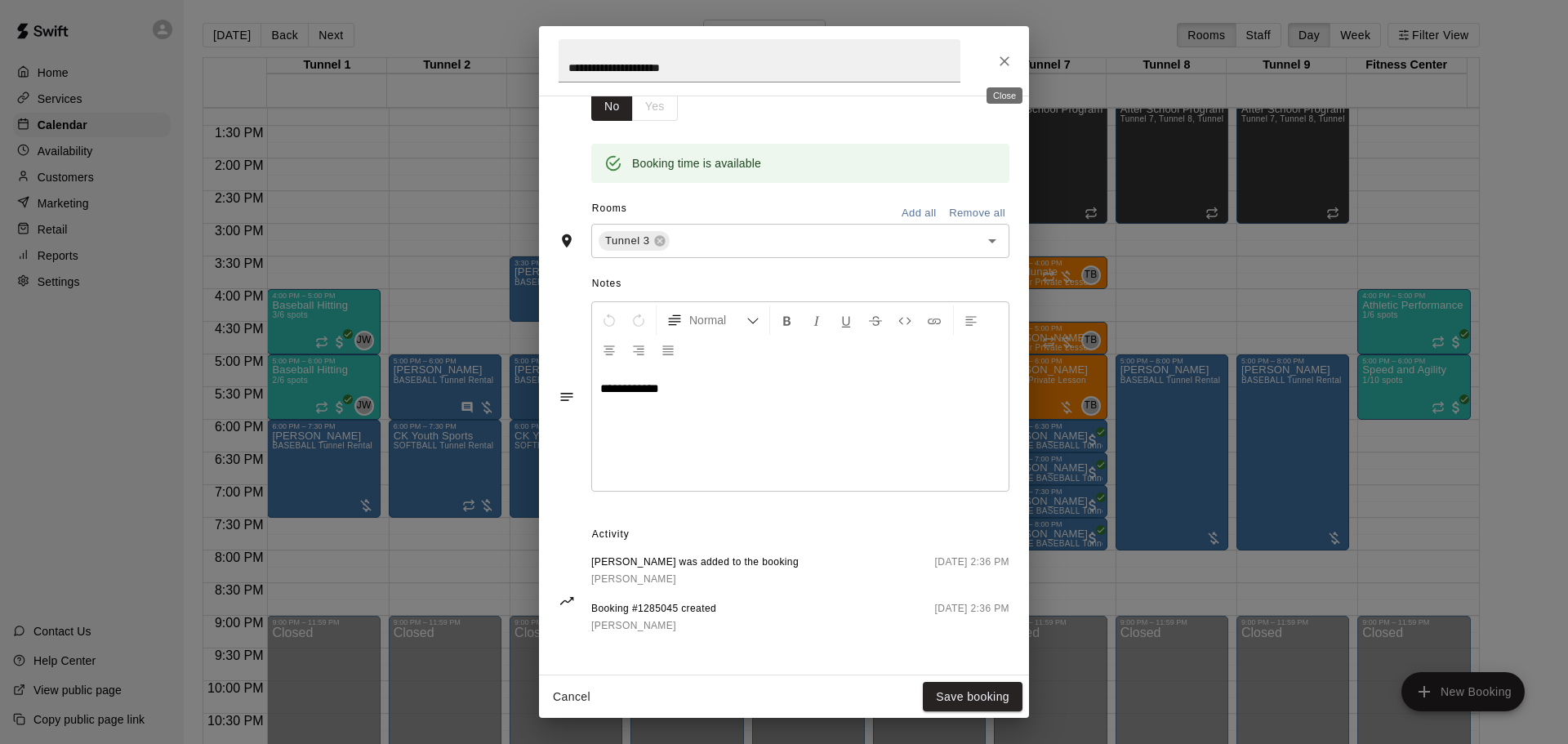
click at [1001, 56] on icon "Close" at bounding box center [1005, 62] width 16 height 16
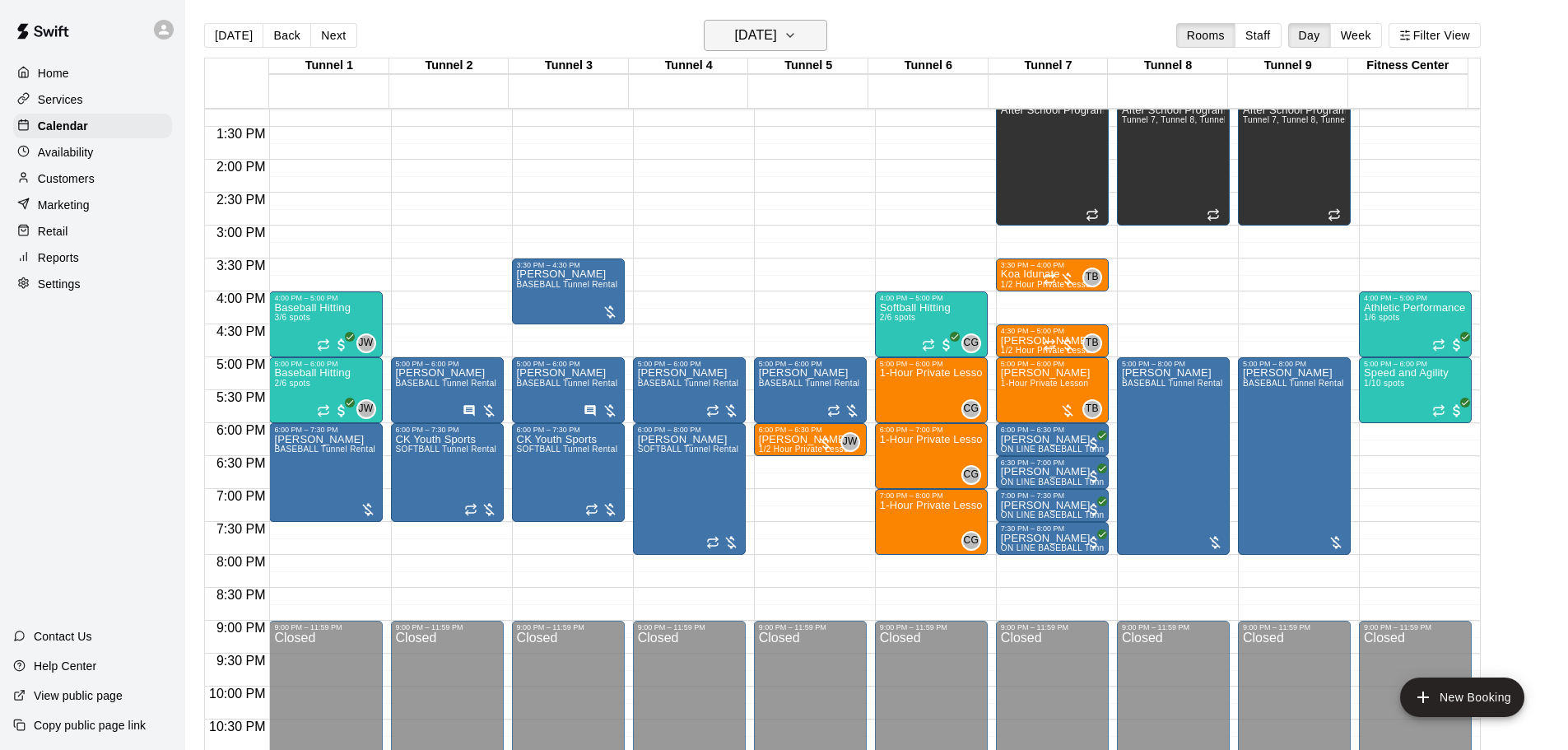
click at [758, 41] on h6 "Monday Aug 18" at bounding box center [755, 36] width 42 height 23
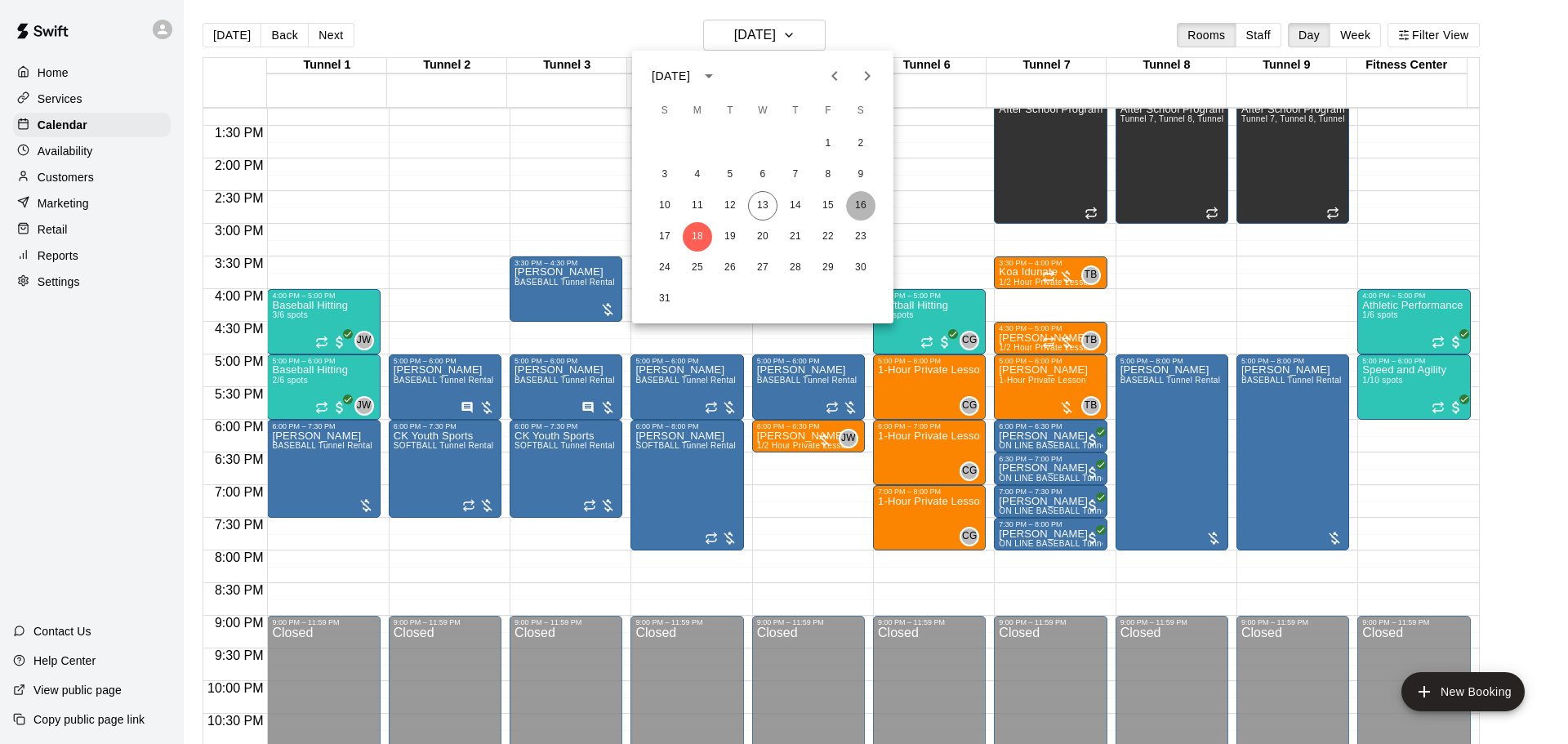
click at [863, 201] on button "16" at bounding box center [861, 206] width 30 height 30
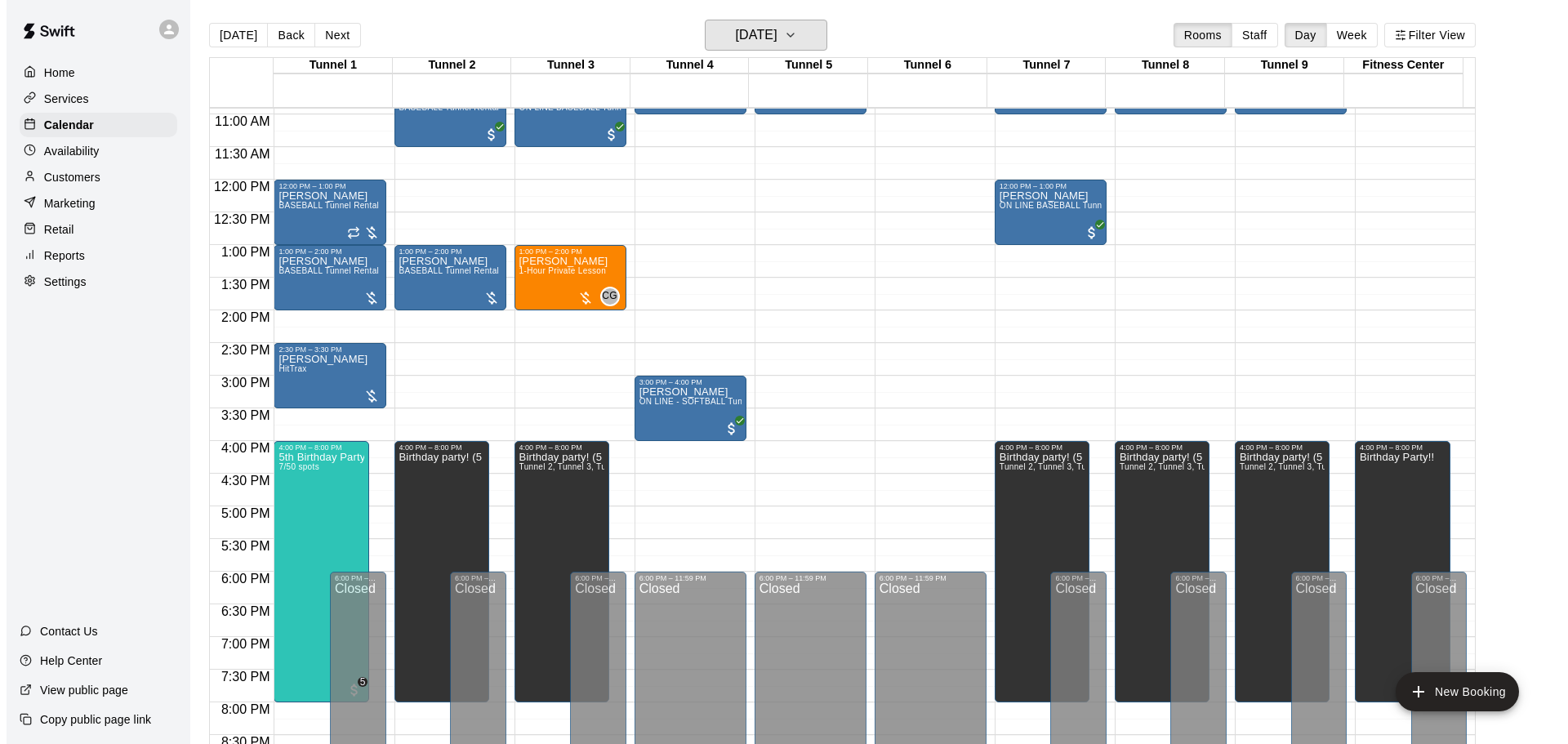
scroll to position [702, 0]
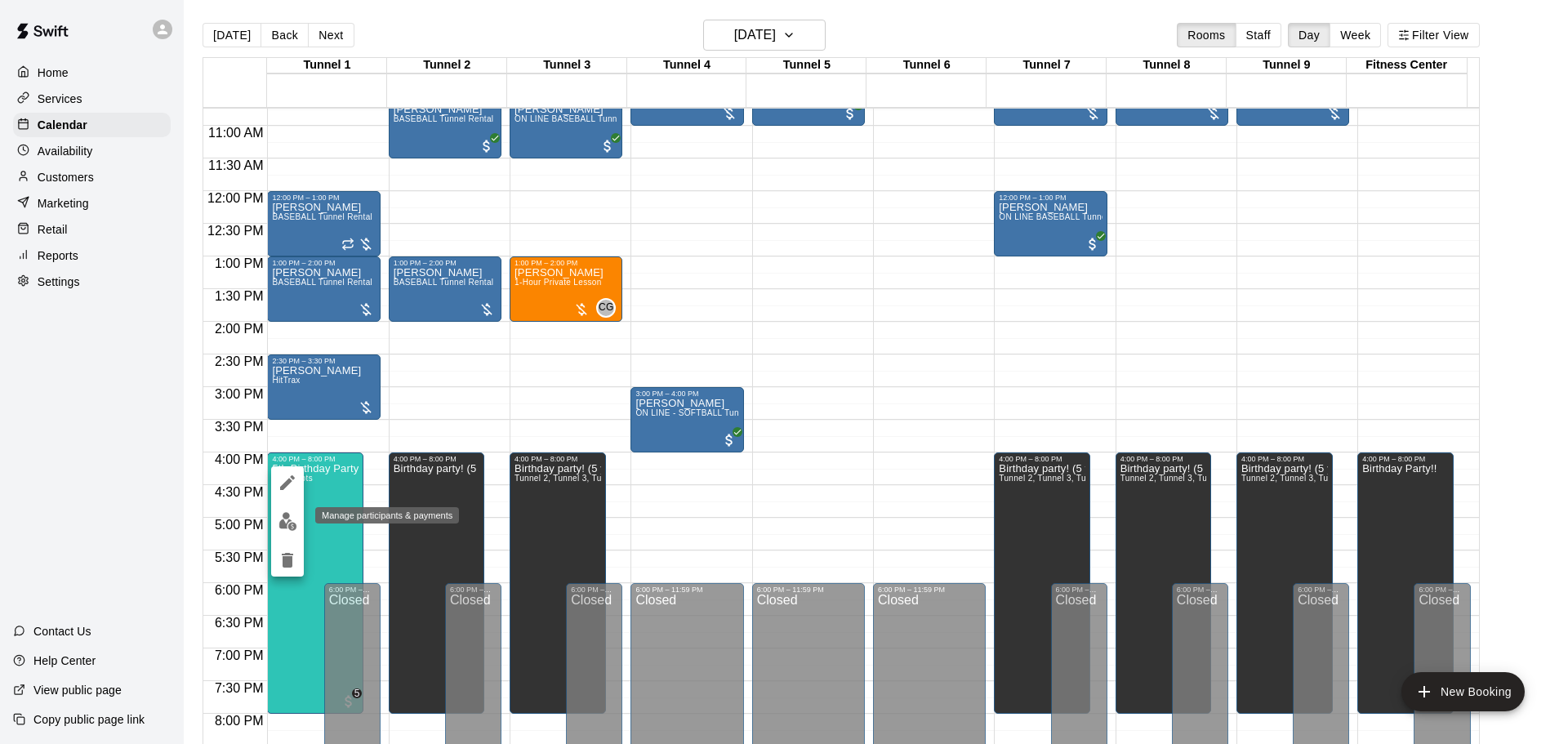
click at [277, 522] on button "edit" at bounding box center [288, 521] width 33 height 32
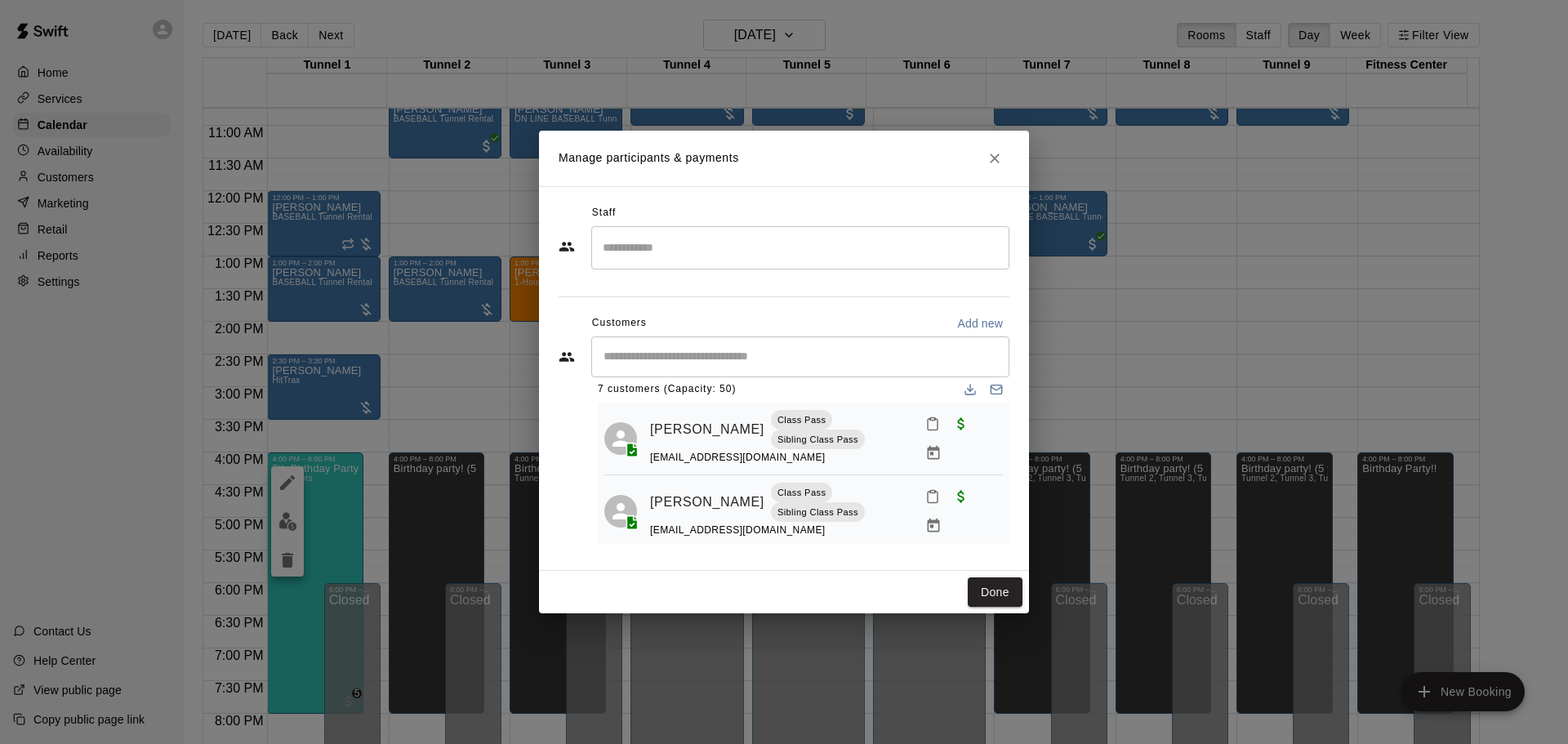
scroll to position [0, 0]
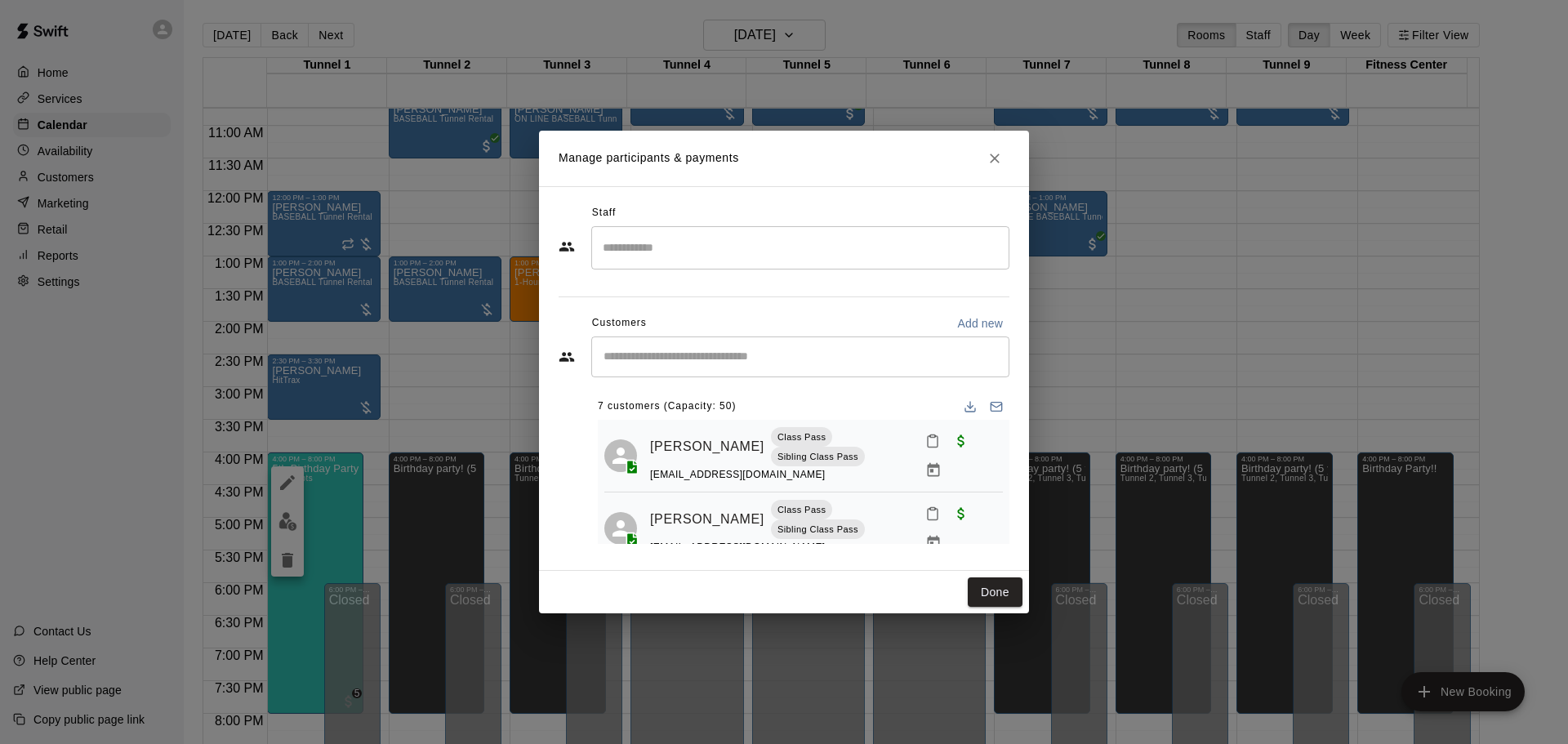
click at [668, 358] on input "Start typing to search customers..." at bounding box center [800, 357] width 403 height 16
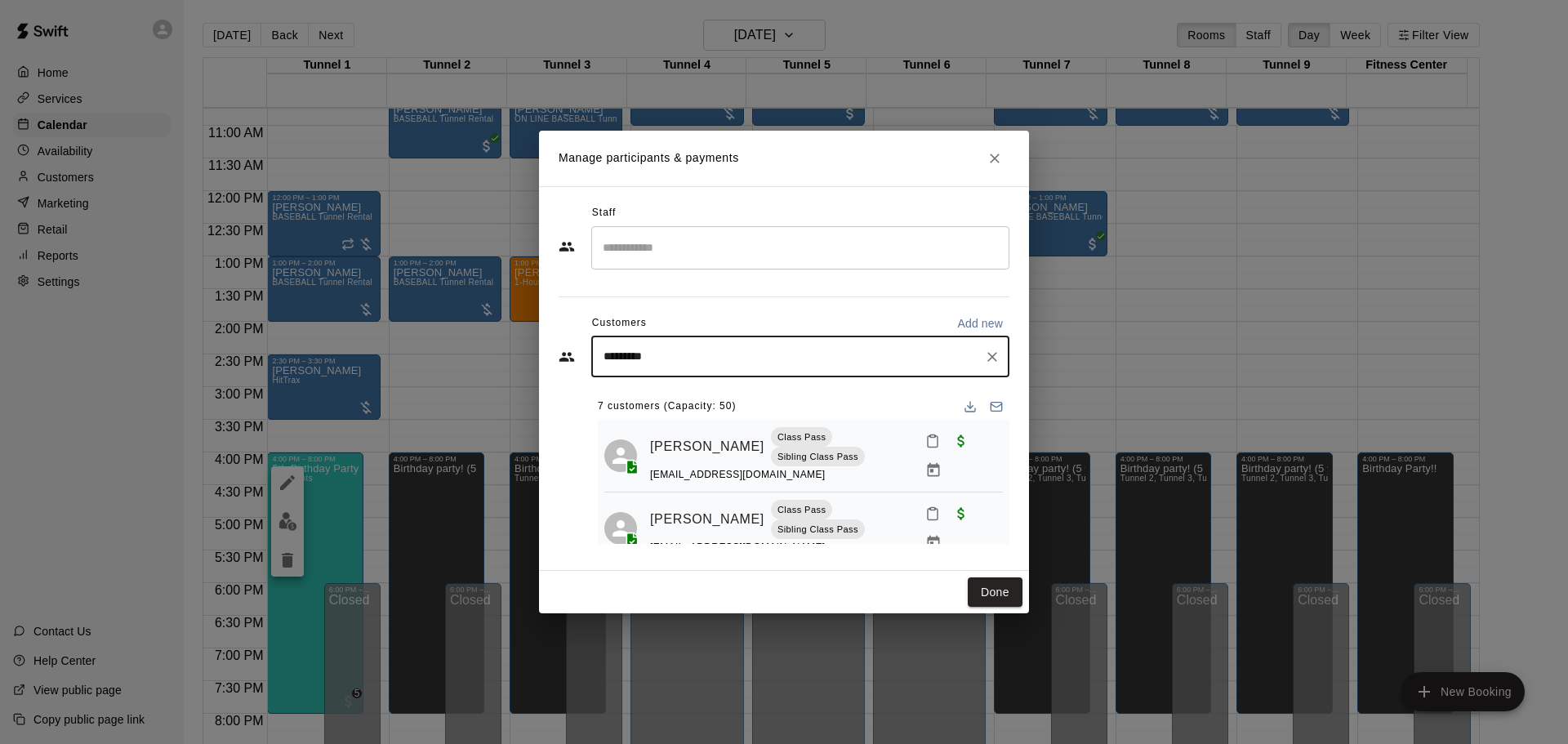
click at [623, 354] on input "*********" at bounding box center [788, 357] width 379 height 16
type input "**********"
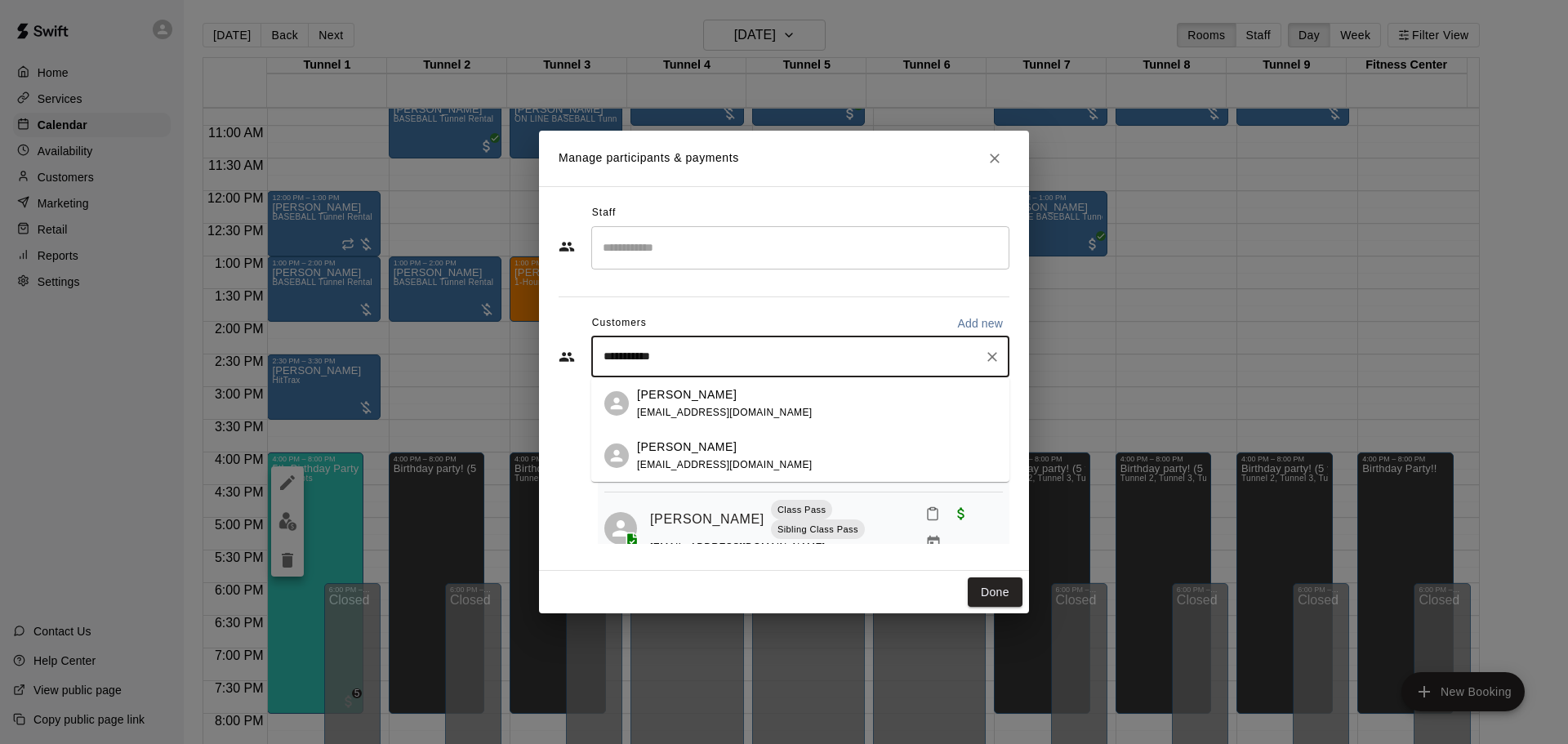
click at [761, 448] on div "Beau Tucker" at bounding box center [725, 447] width 175 height 17
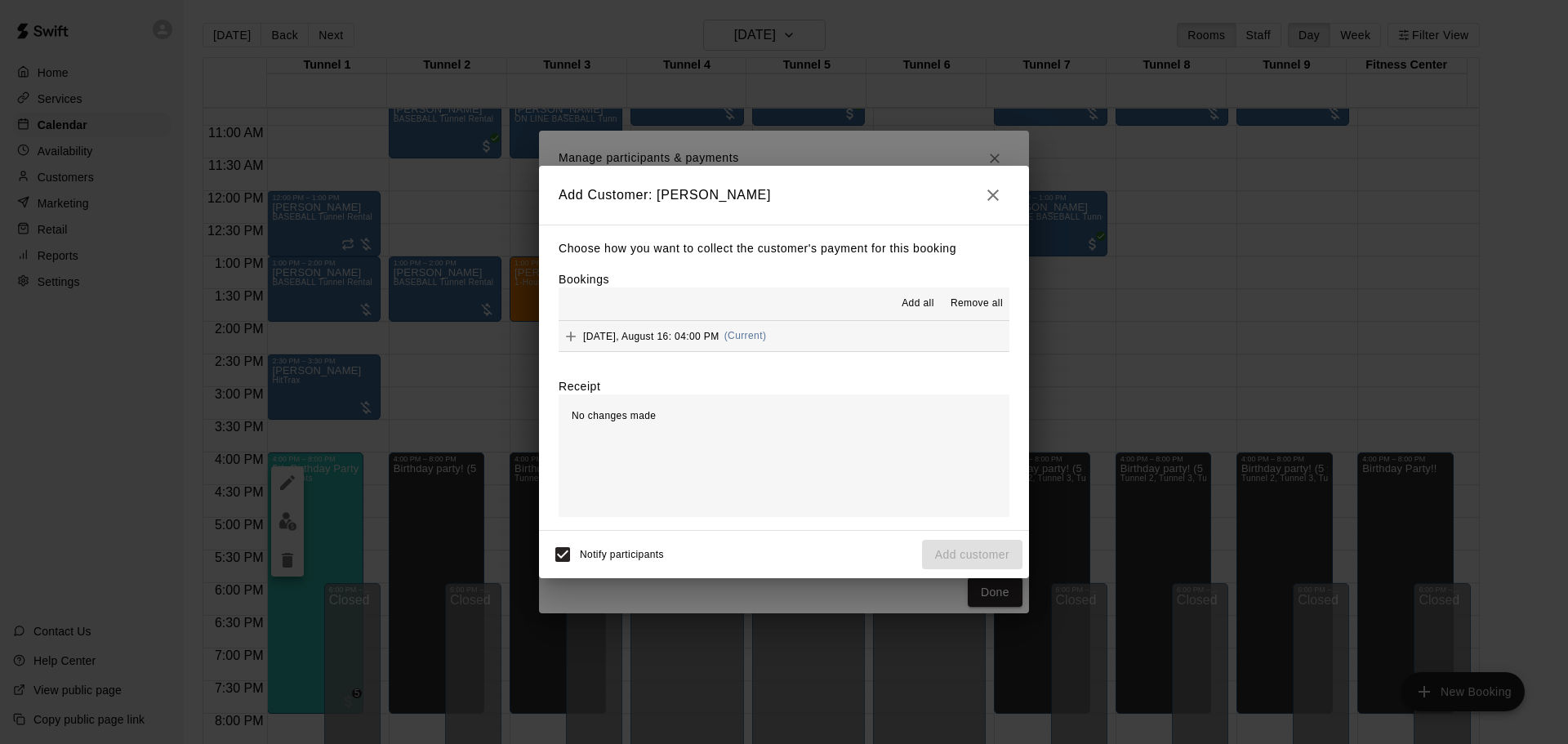
click at [987, 199] on icon "button" at bounding box center [993, 195] width 20 height 20
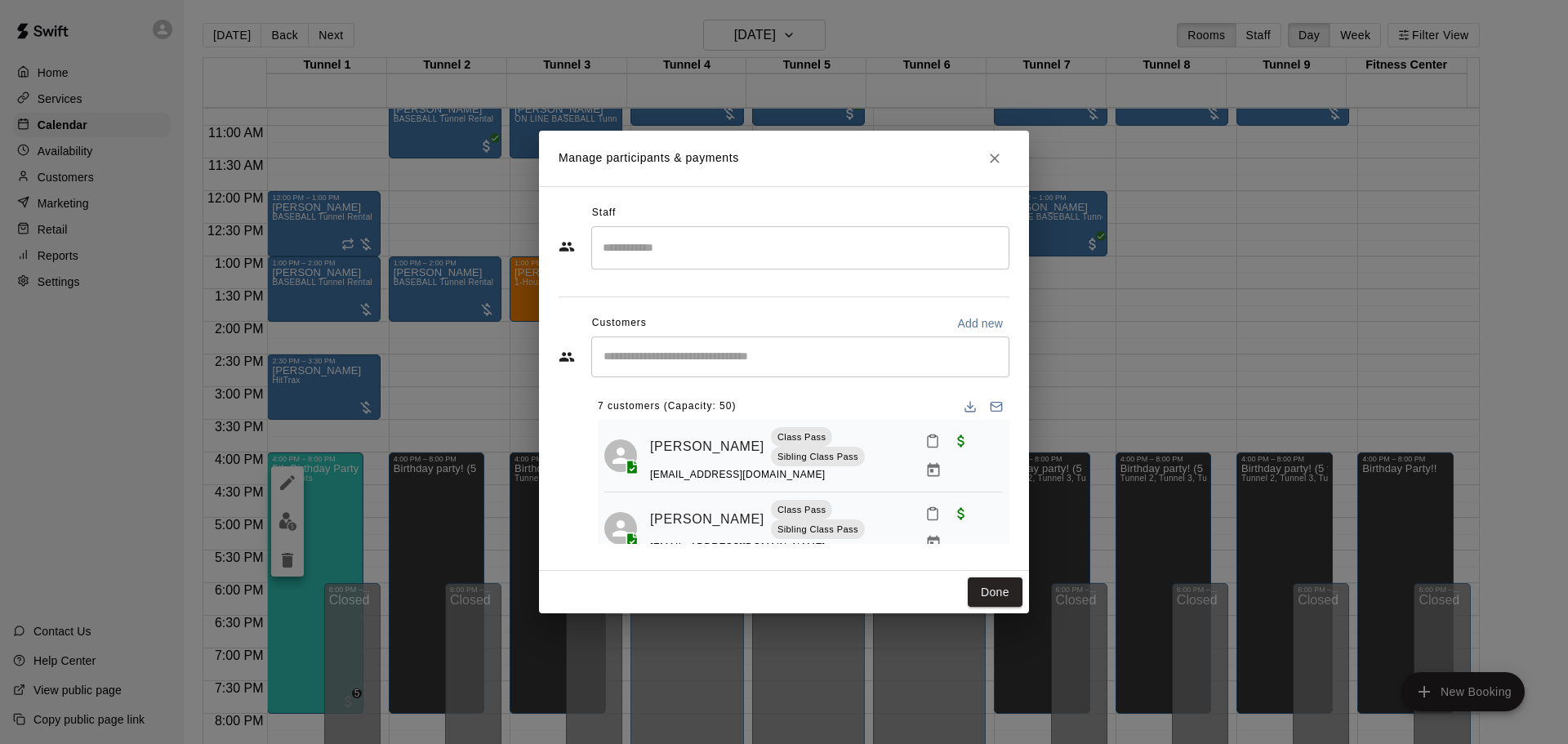
click at [672, 363] on input "Start typing to search customers..." at bounding box center [800, 357] width 403 height 16
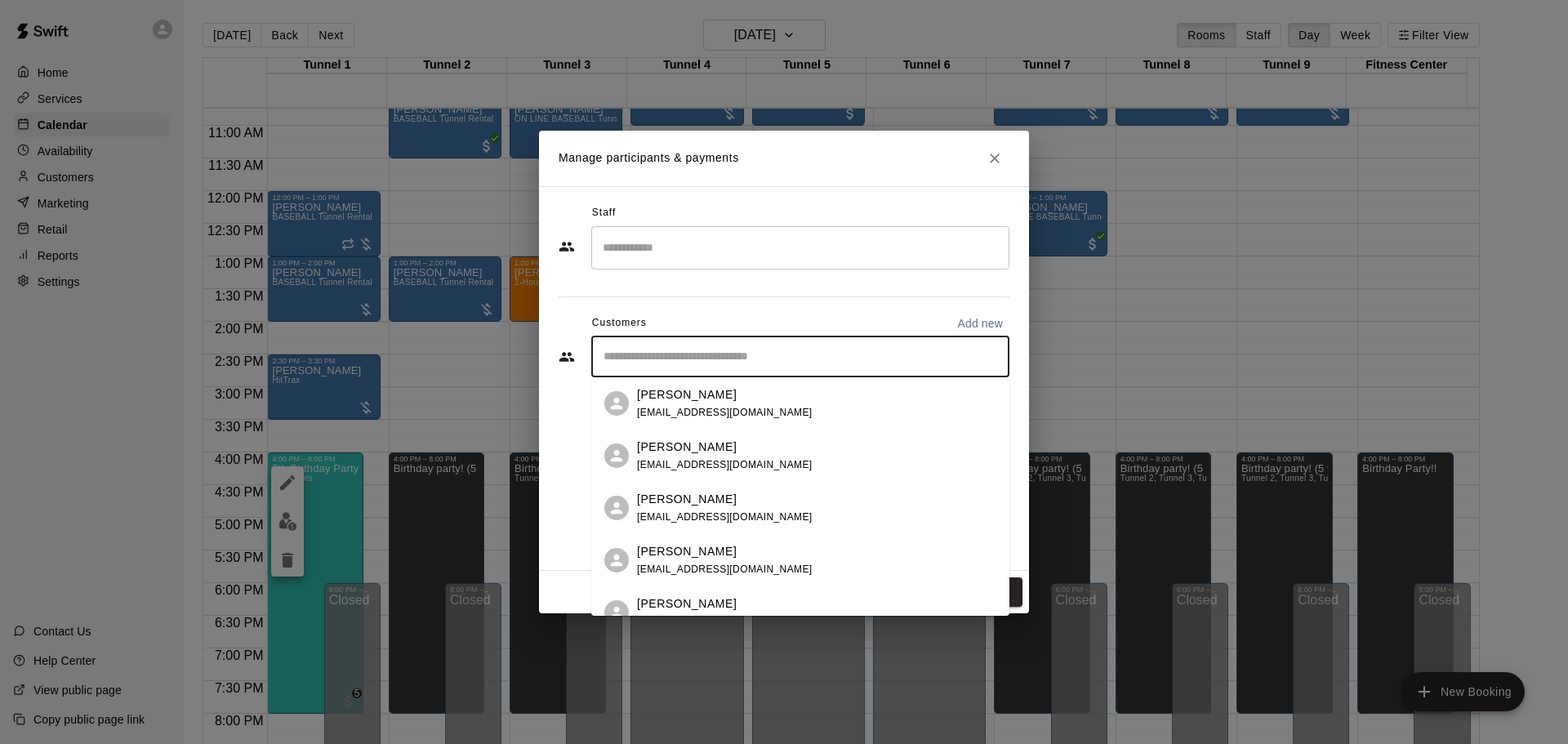
click at [690, 399] on p "Ashley Tucker" at bounding box center [687, 395] width 100 height 17
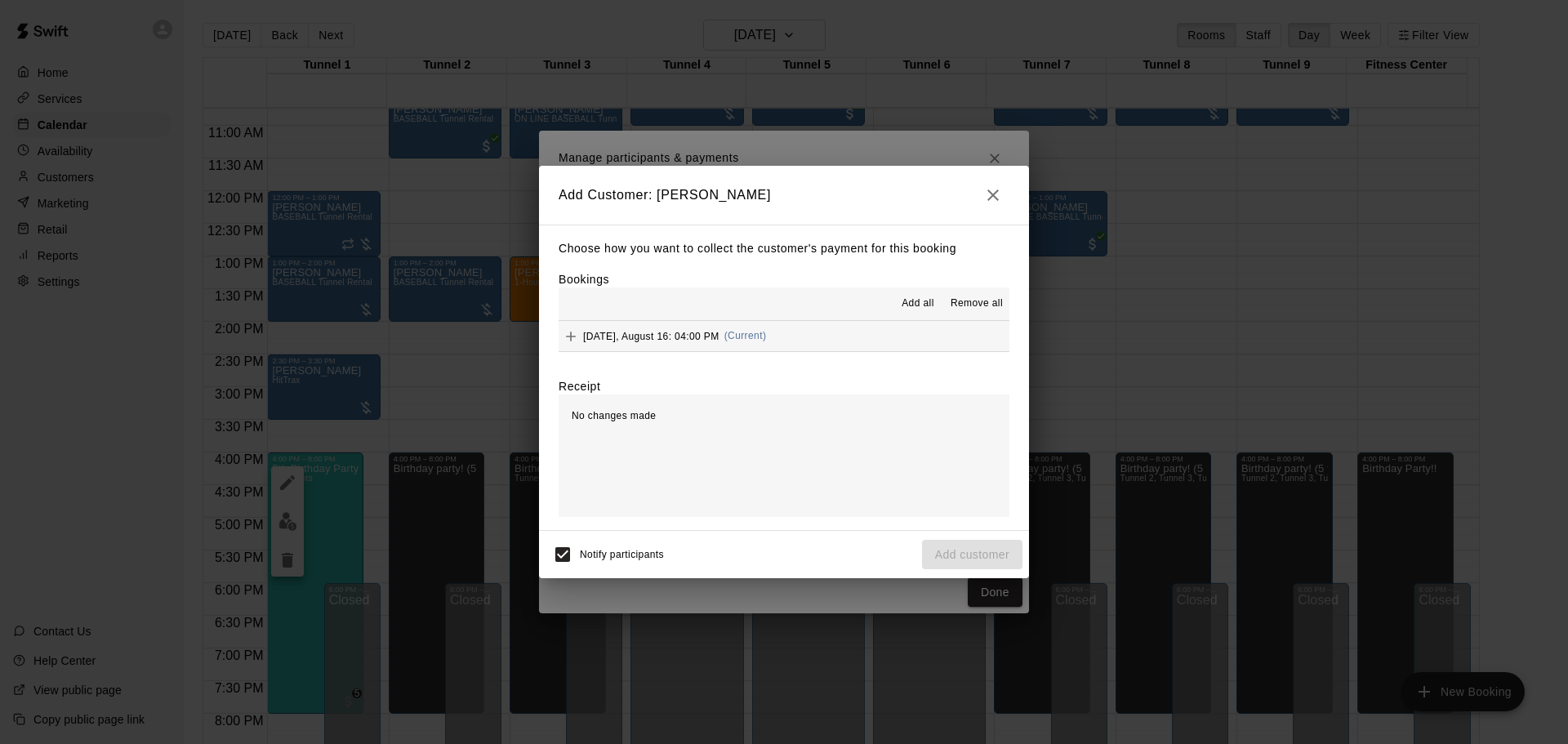
click at [747, 330] on div "Saturday, August 16: 04:00 PM (Current)" at bounding box center [662, 336] width 207 height 25
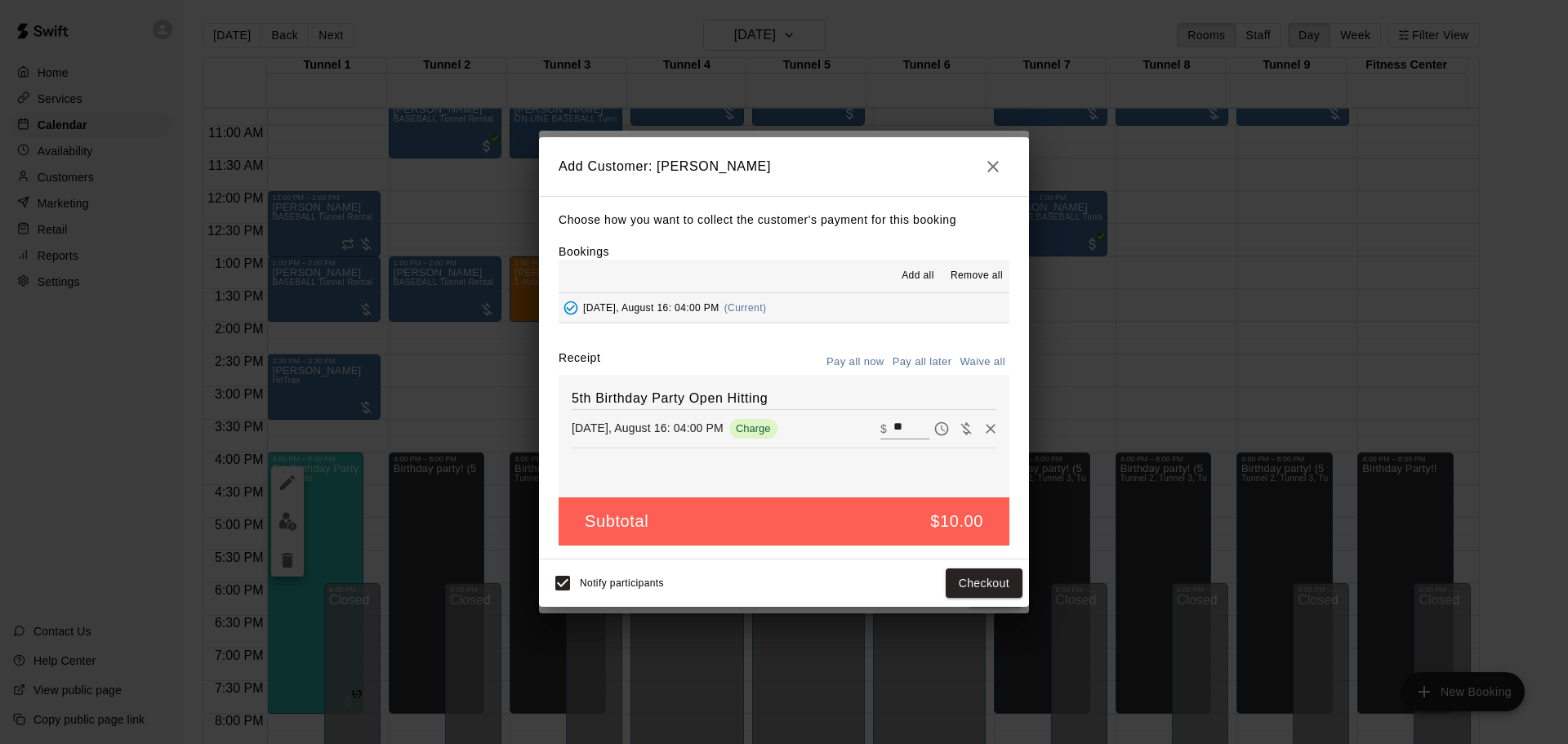
click at [979, 568] on div "Notify participants Checkout" at bounding box center [784, 583] width 477 height 34
click at [982, 580] on button "Checkout" at bounding box center [984, 583] width 77 height 30
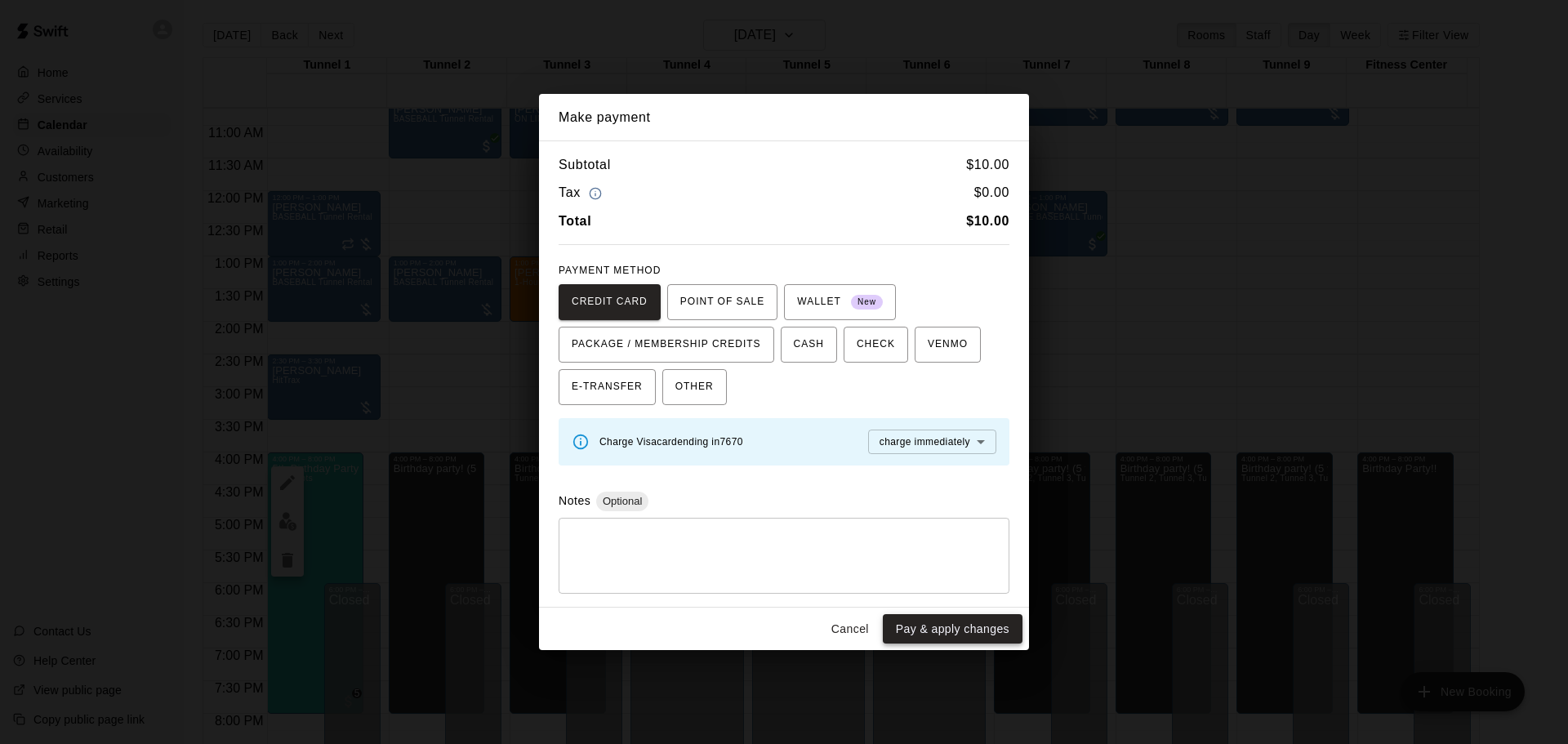
click at [945, 628] on button "Pay & apply changes" at bounding box center [953, 629] width 139 height 30
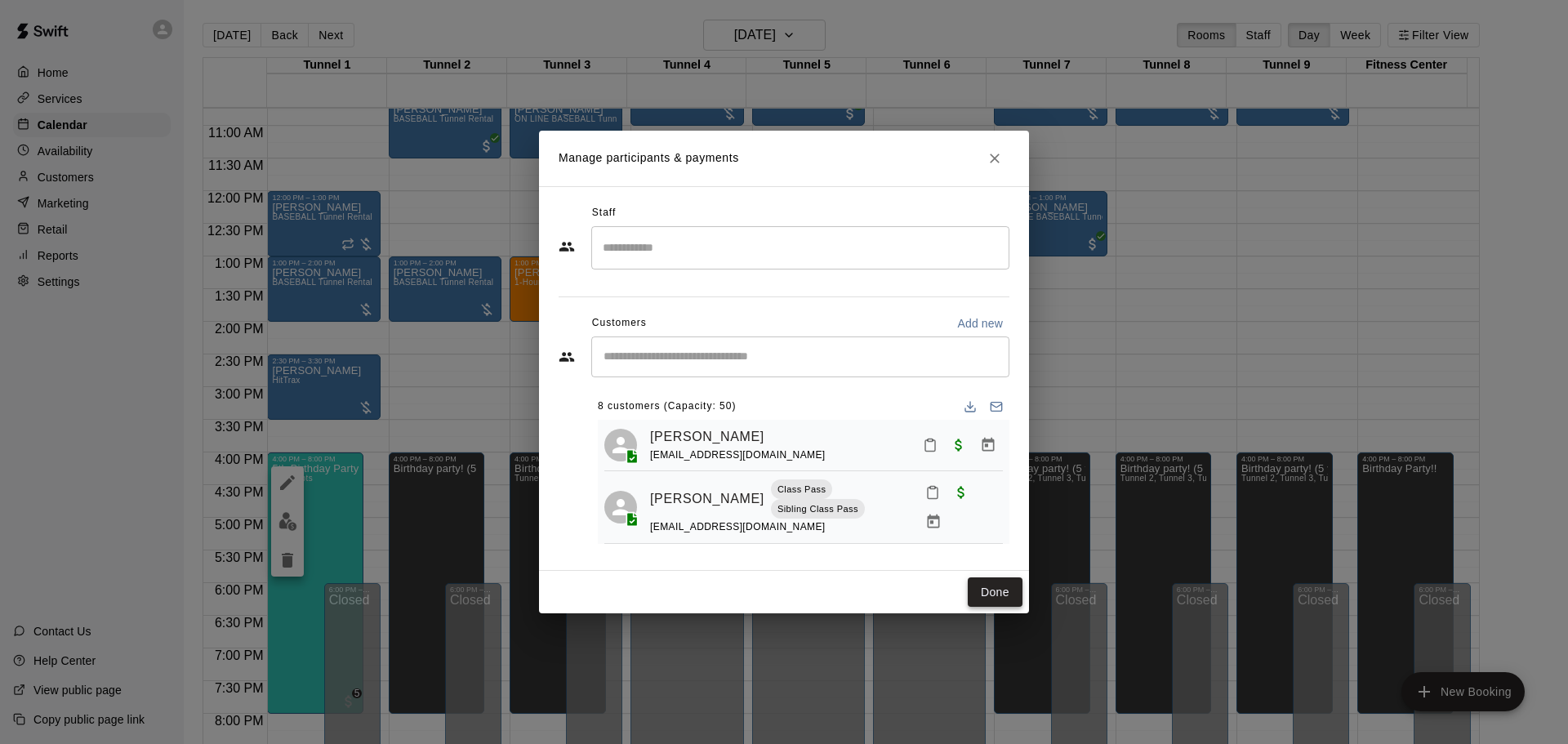
click at [1010, 592] on button "Done" at bounding box center [995, 592] width 55 height 30
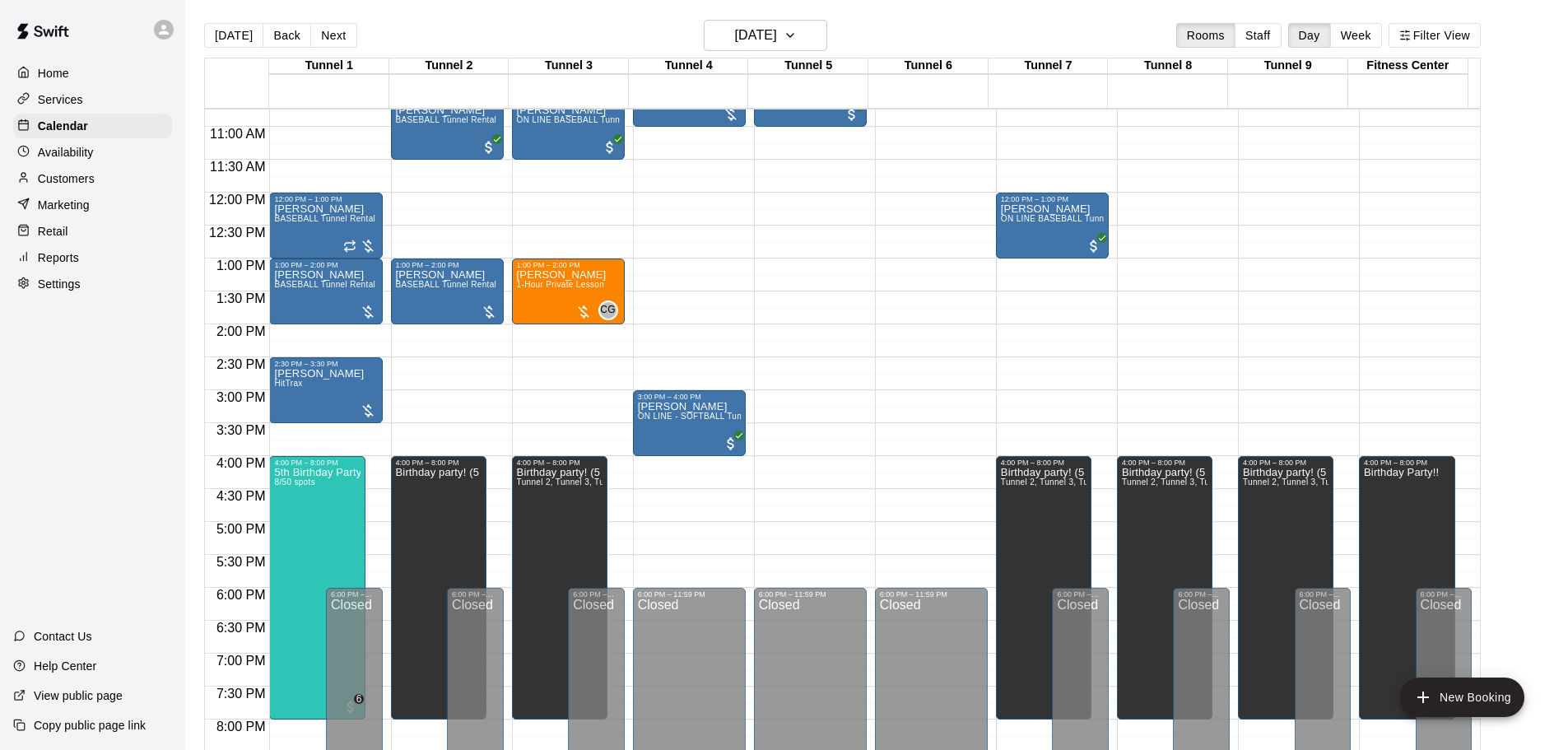
click at [233, 23] on button "[DATE]" at bounding box center [234, 36] width 60 height 25
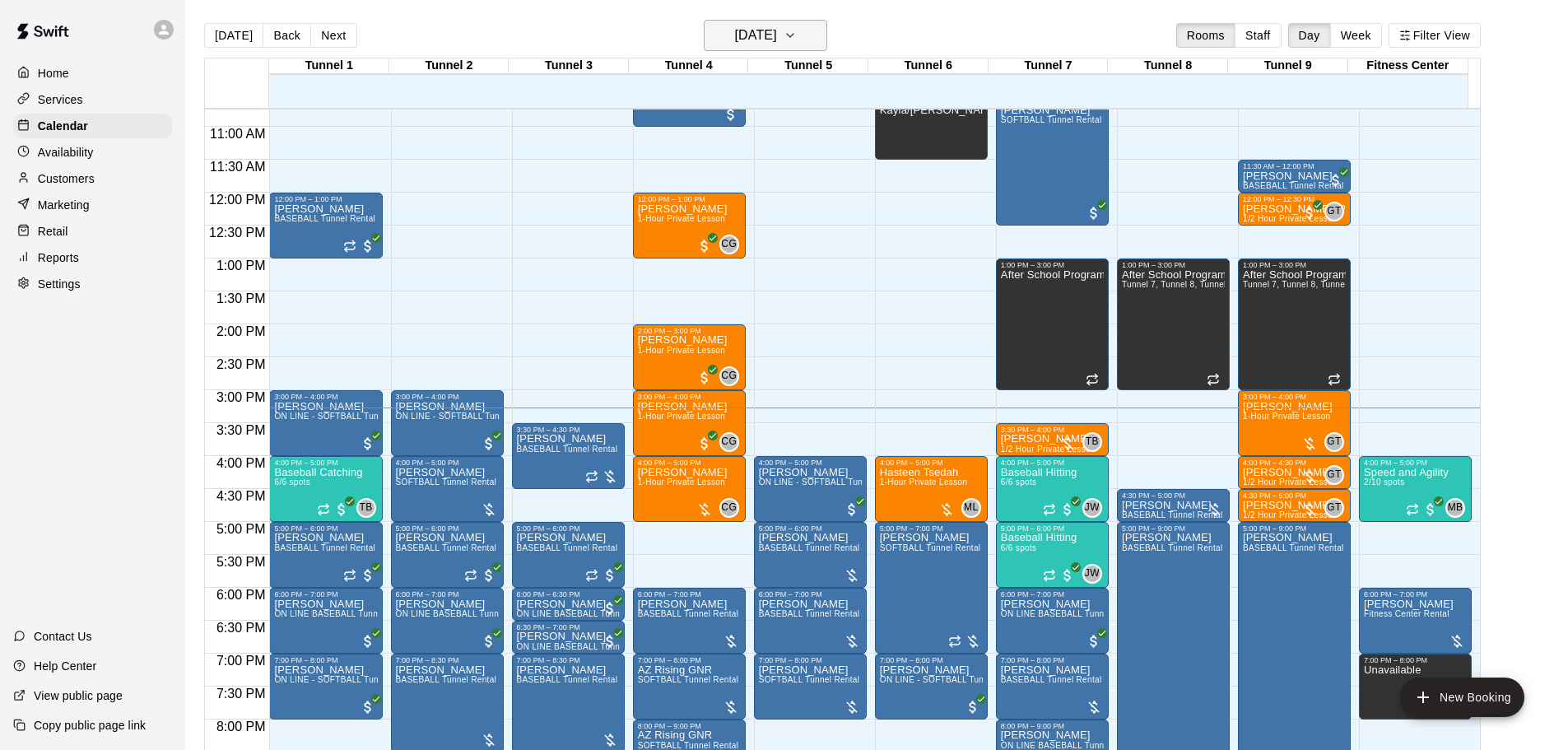
click at [770, 45] on h6 "[DATE]" at bounding box center [755, 36] width 42 height 23
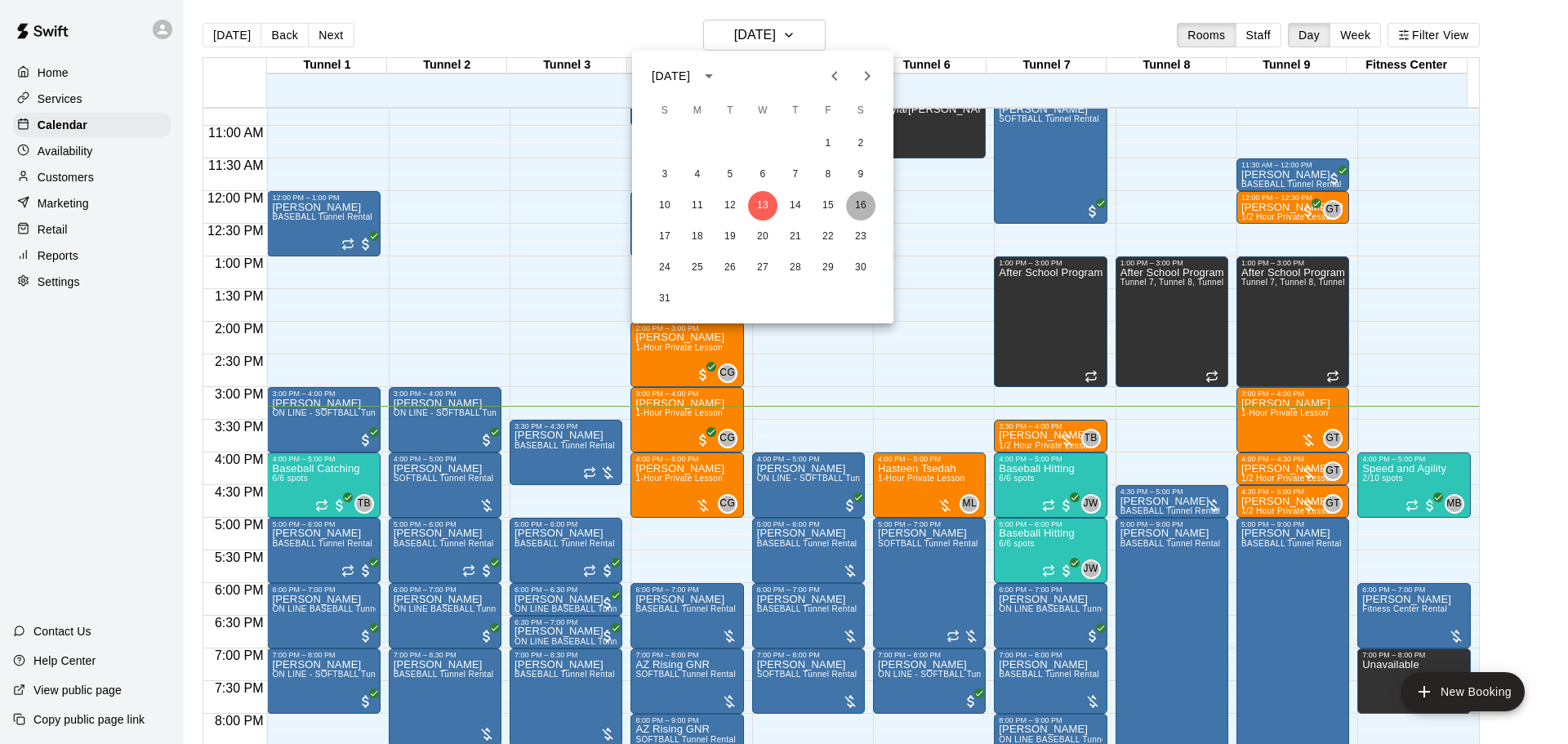
click at [858, 201] on button "16" at bounding box center [861, 206] width 30 height 30
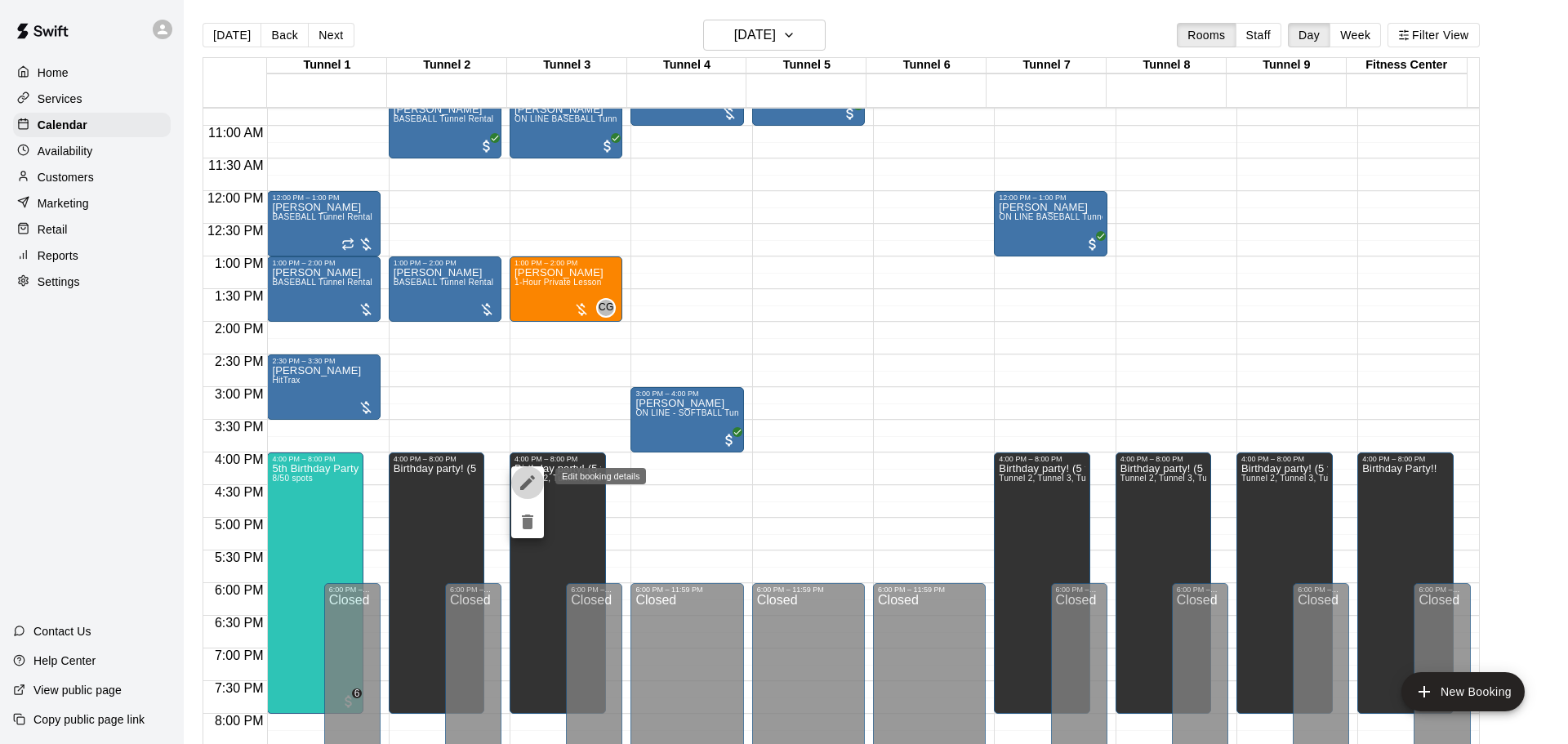
click at [522, 481] on icon "edit" at bounding box center [527, 483] width 20 height 20
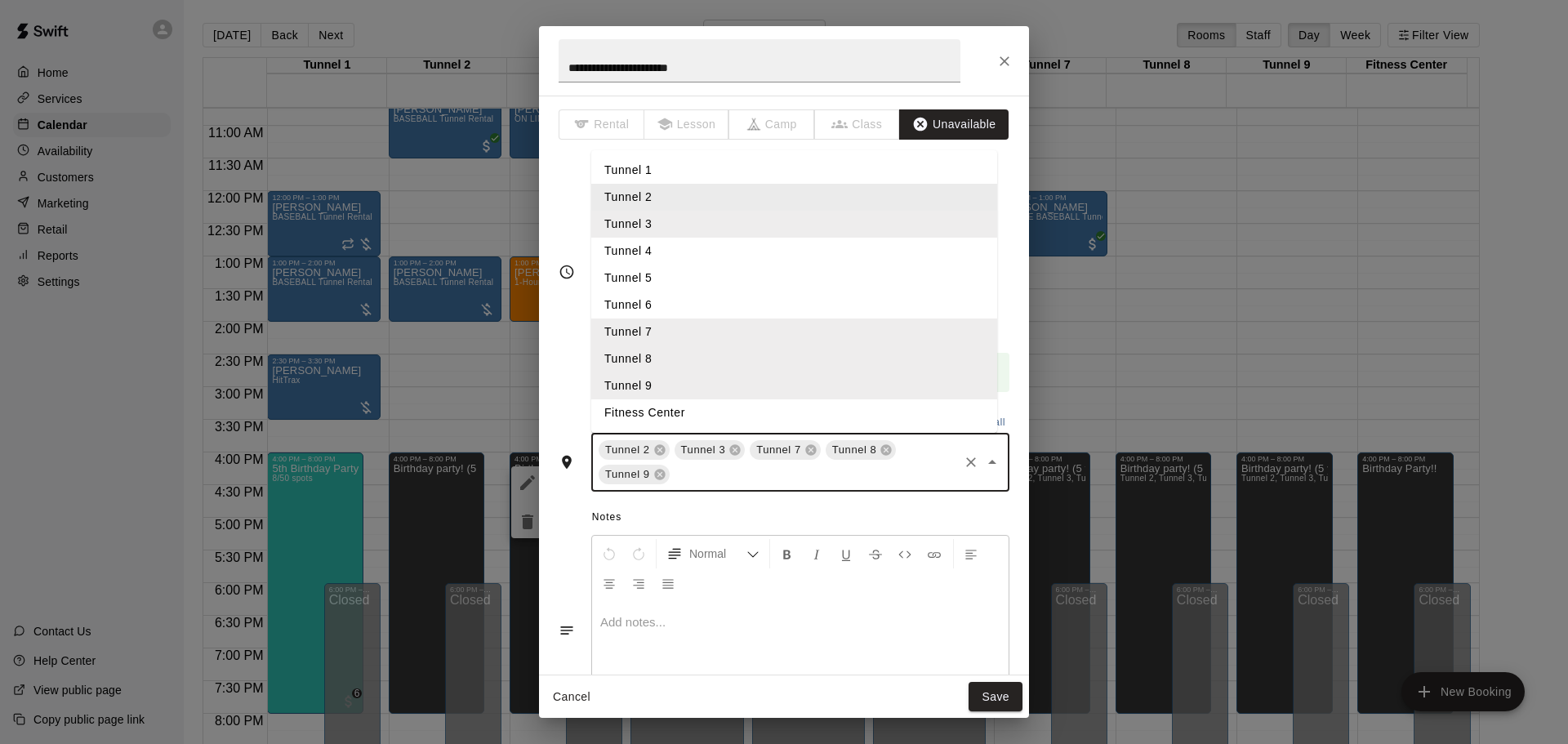
click at [708, 484] on input "text" at bounding box center [814, 475] width 285 height 21
click at [654, 253] on li "Tunnel 4" at bounding box center [794, 251] width 406 height 27
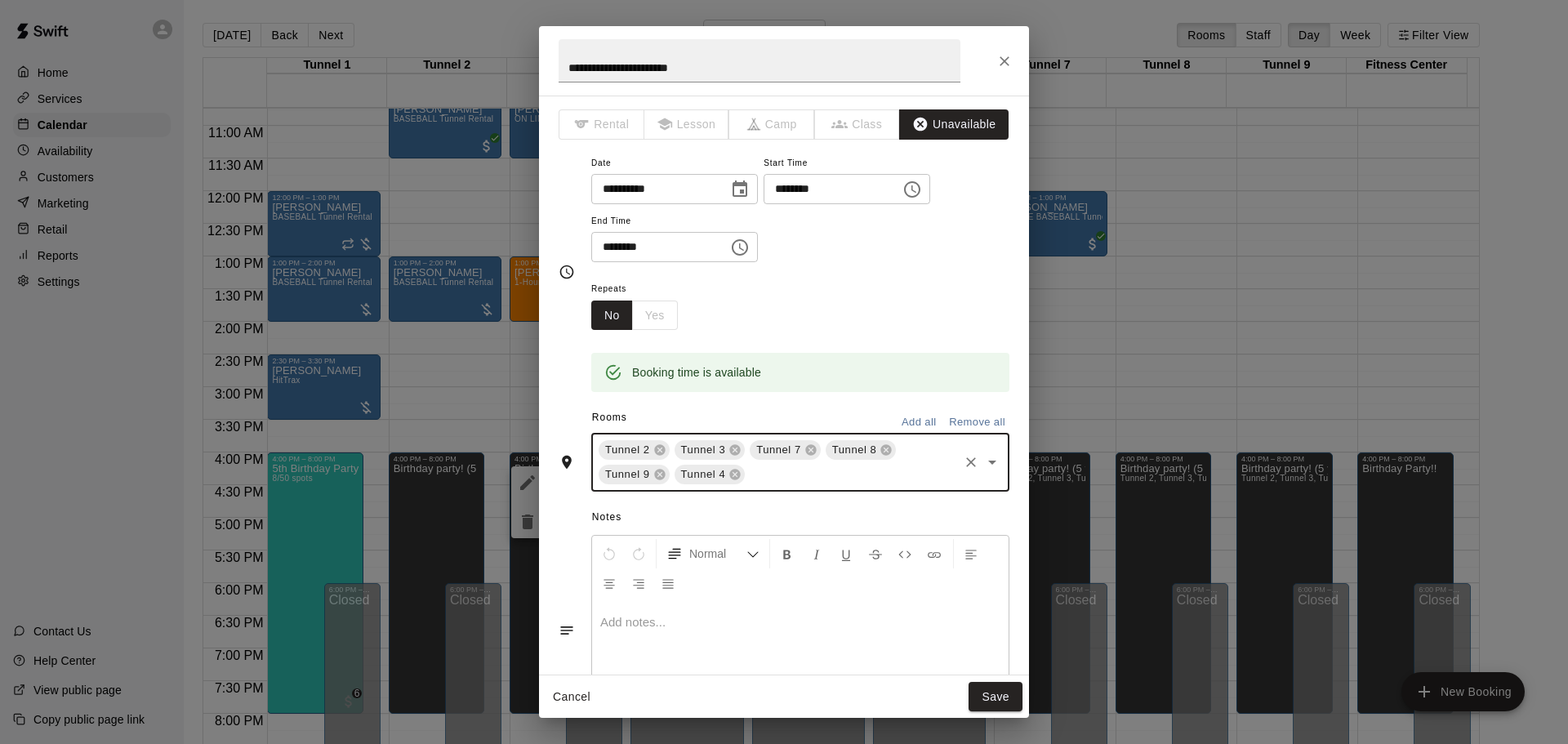
click at [772, 472] on input "text" at bounding box center [851, 475] width 209 height 21
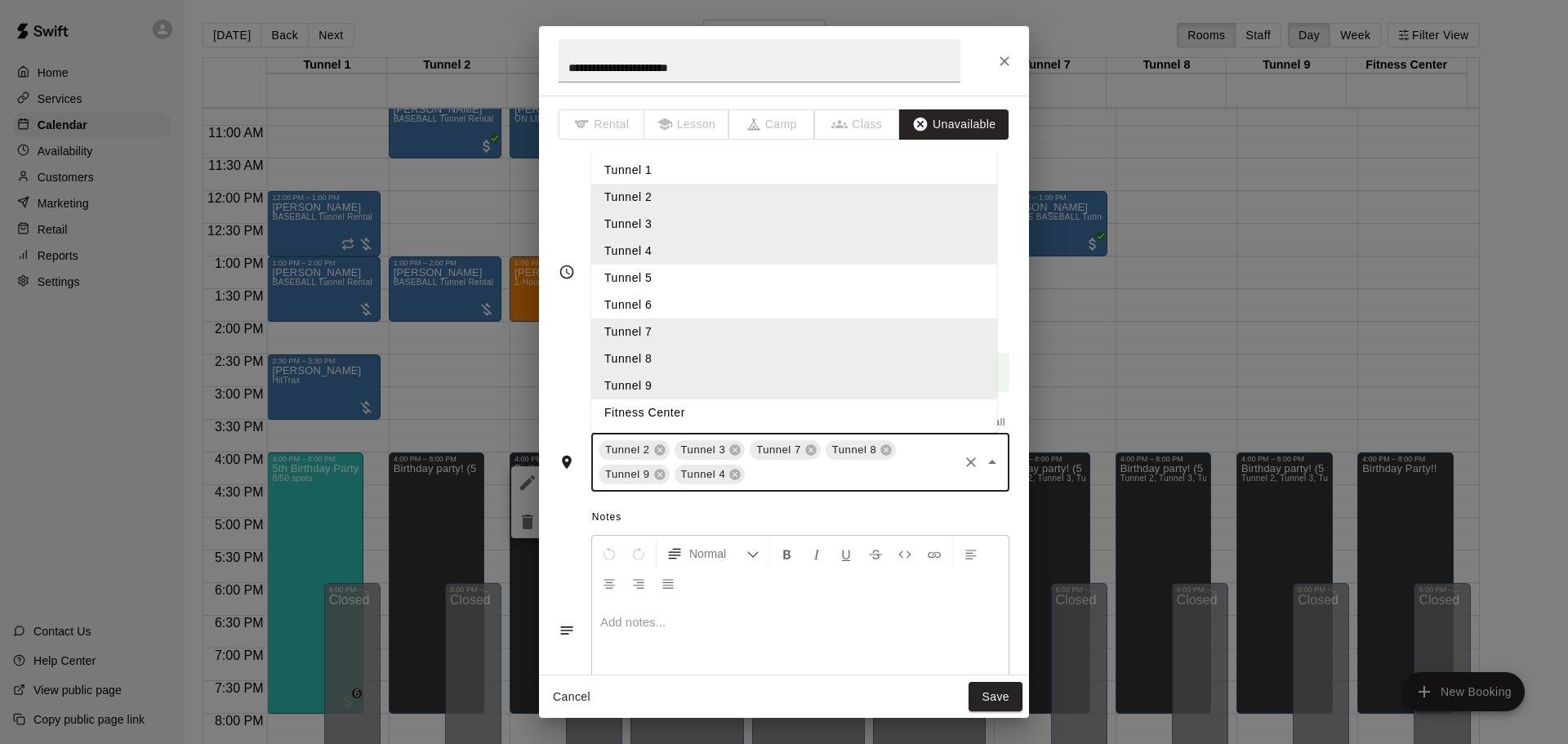
click at [679, 277] on li "Tunnel 5" at bounding box center [794, 278] width 406 height 27
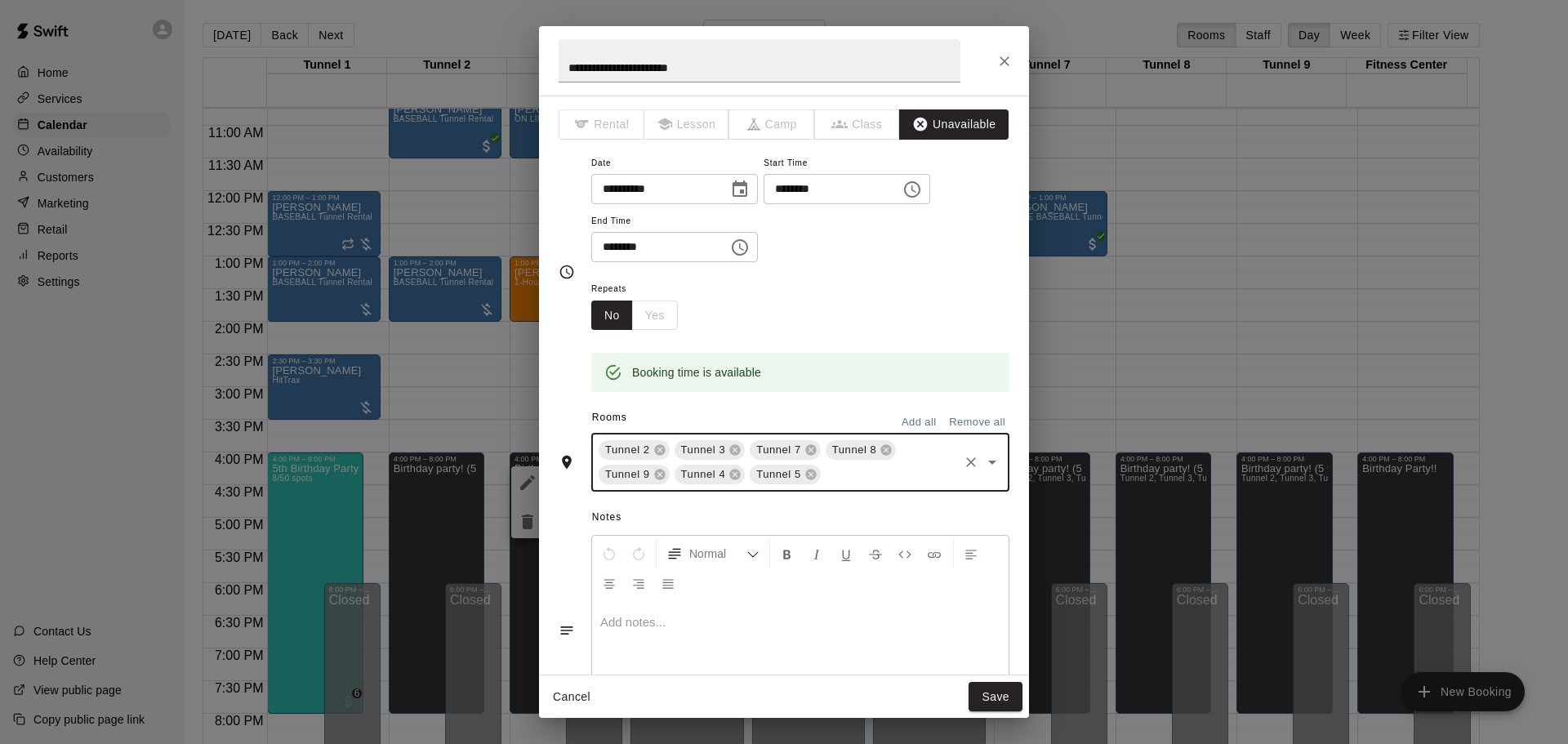
click at [837, 479] on input "text" at bounding box center [890, 475] width 133 height 21
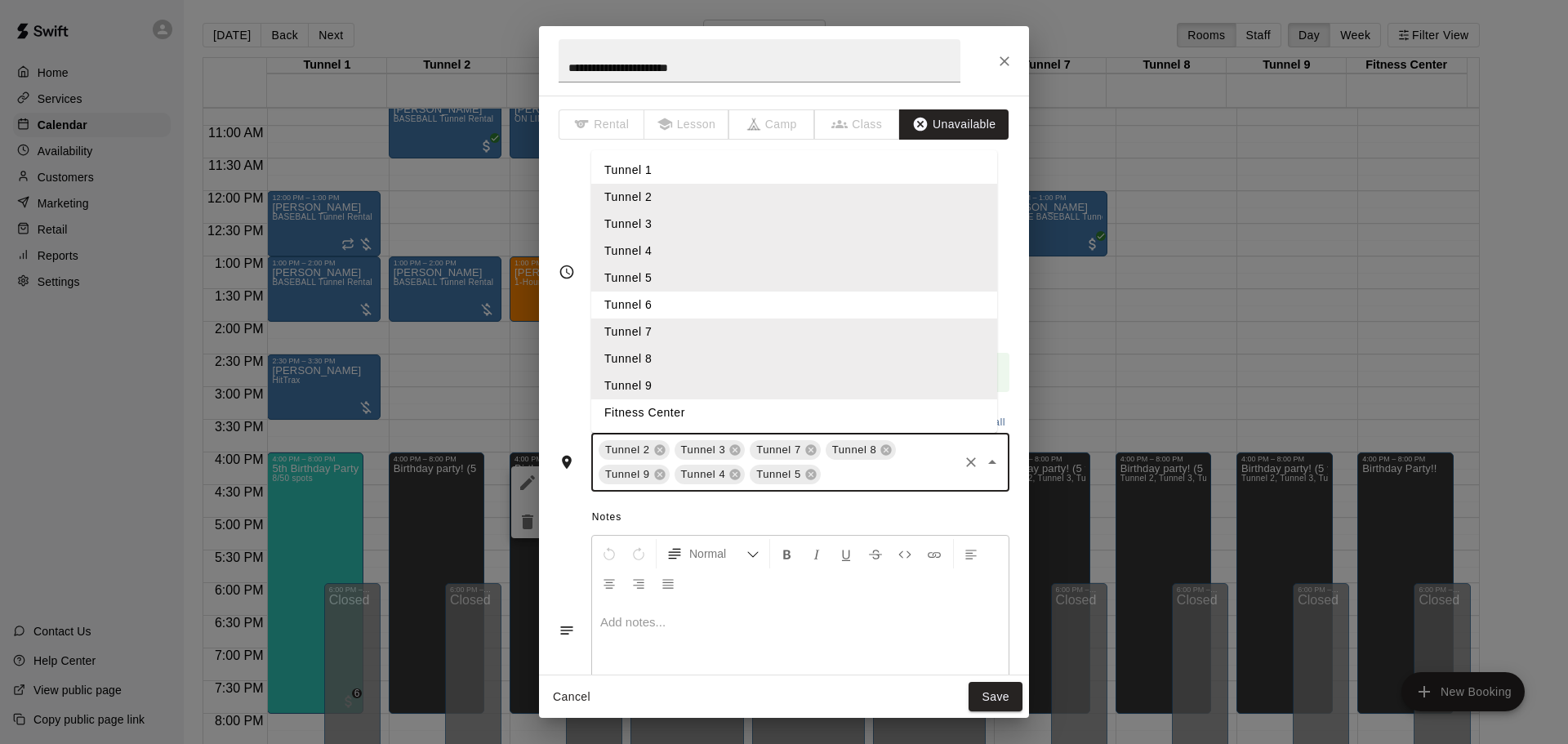
click at [746, 307] on li "Tunnel 6" at bounding box center [794, 305] width 406 height 27
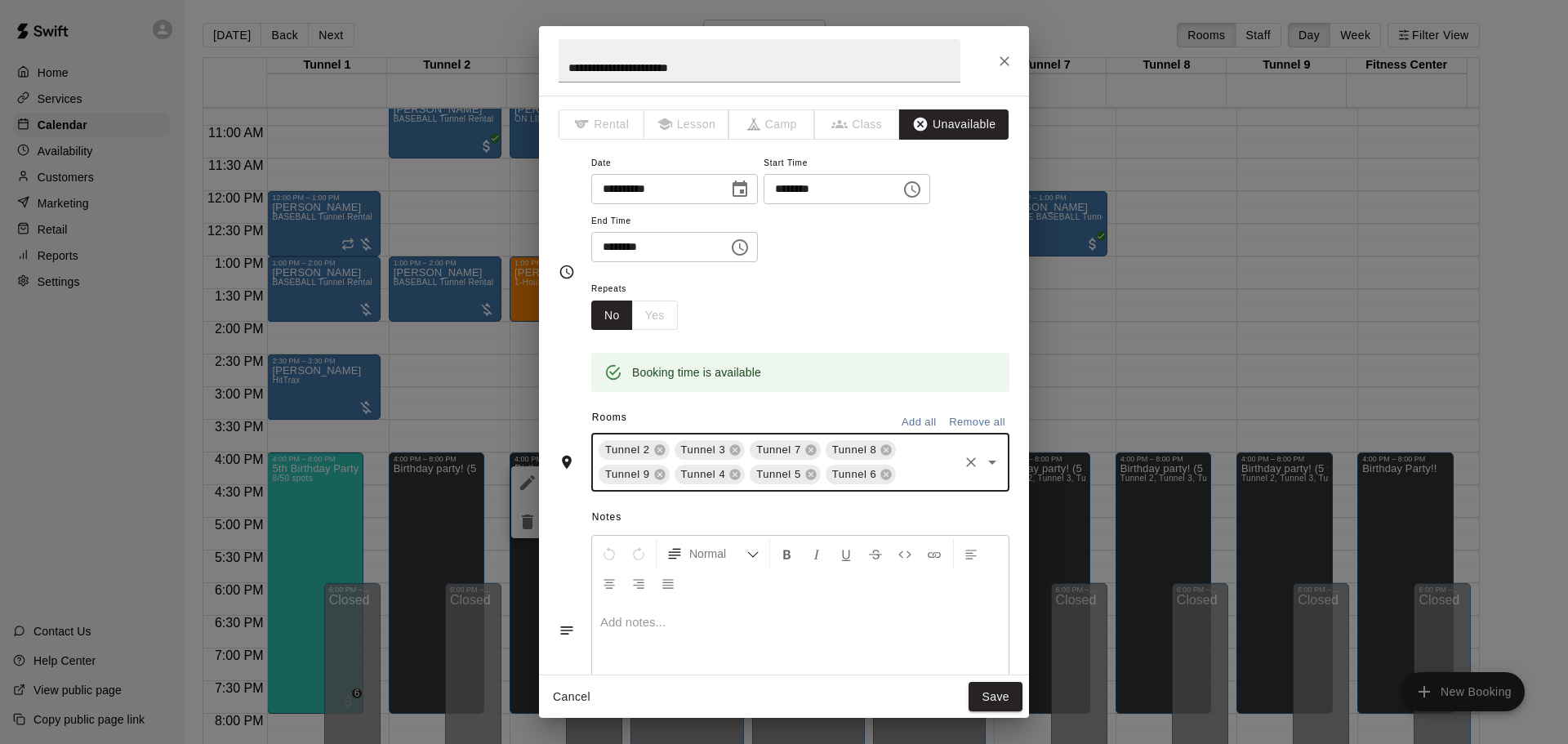
click at [1003, 62] on icon "Close" at bounding box center [1005, 62] width 16 height 16
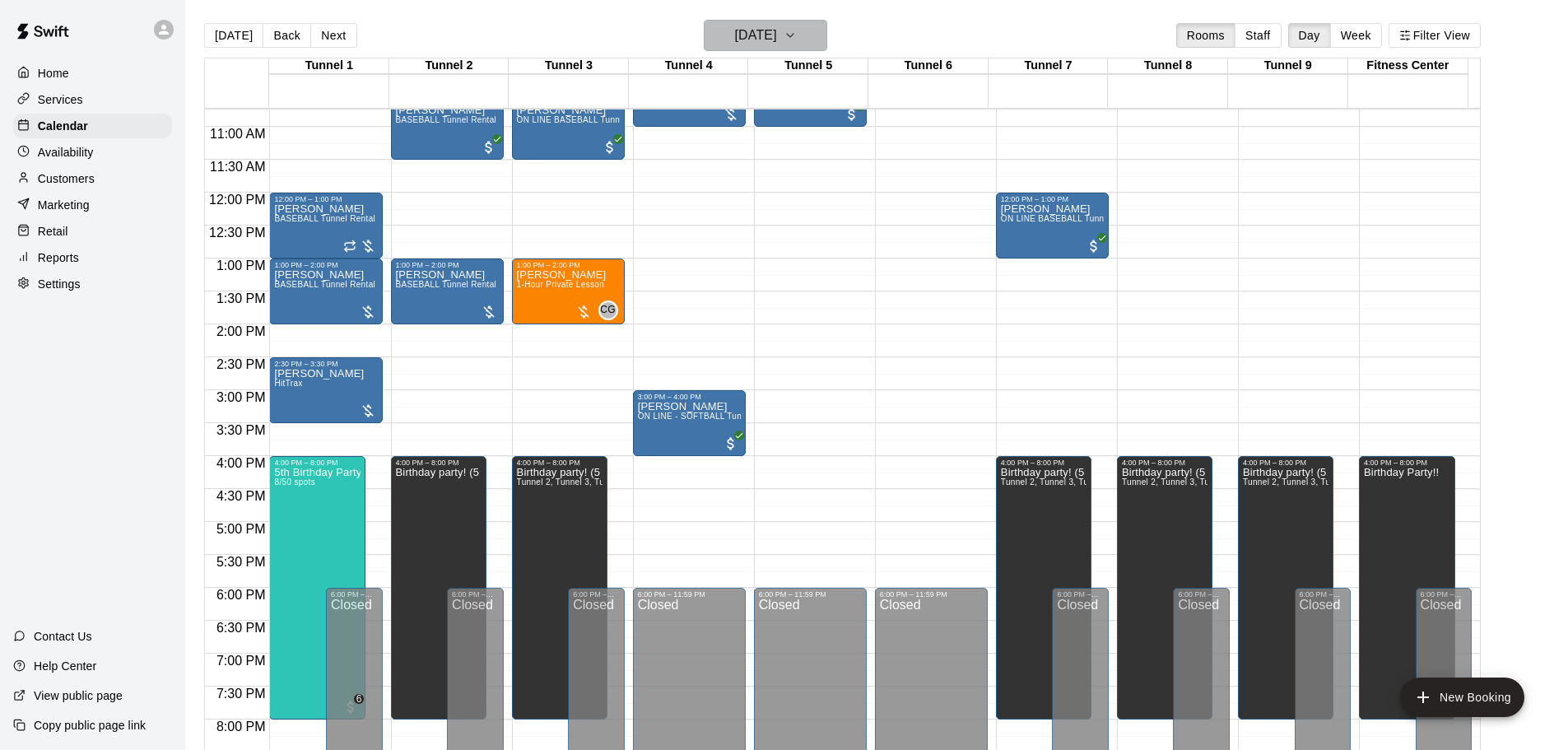
click at [826, 22] on button "Saturday Aug 16" at bounding box center [765, 36] width 123 height 31
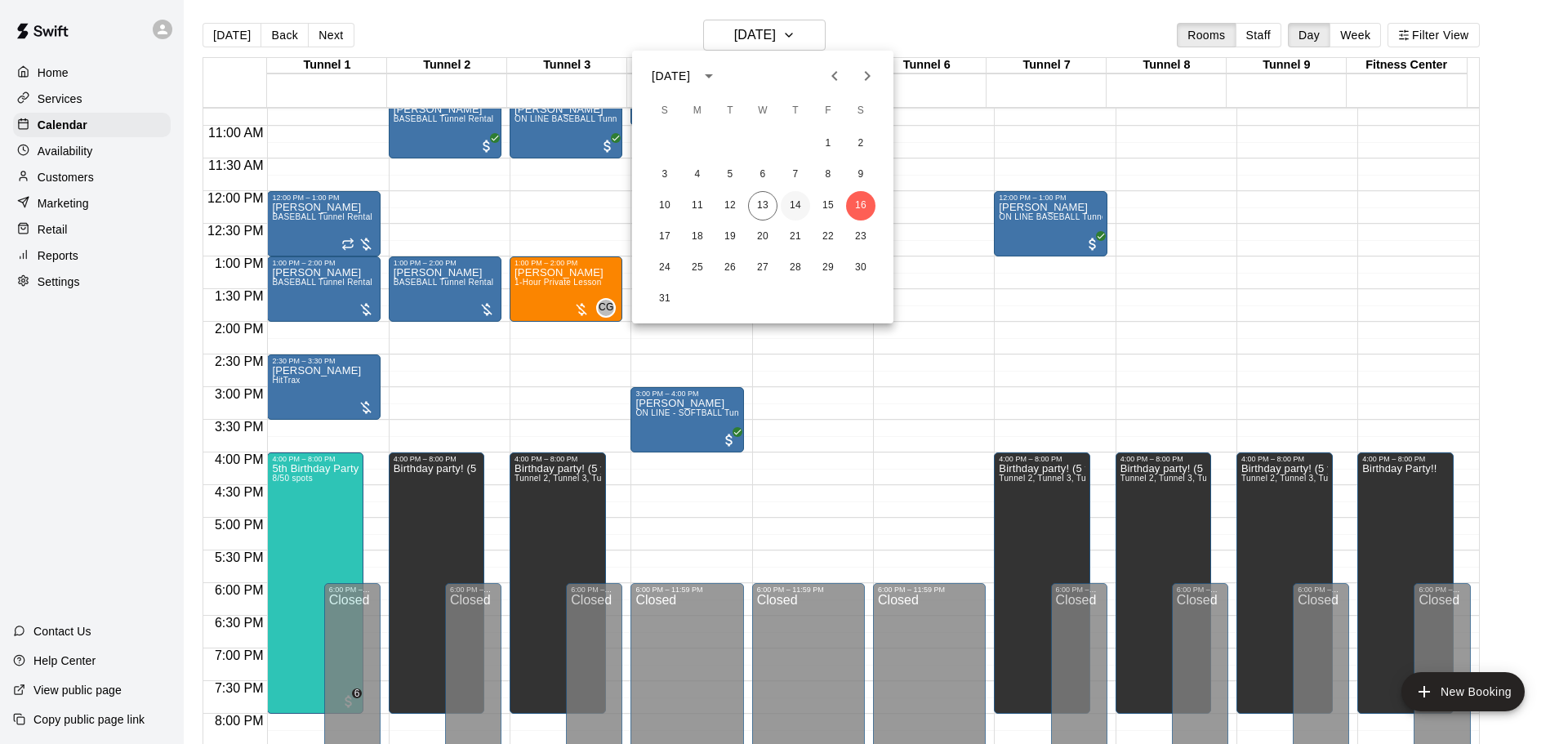
click at [783, 203] on button "14" at bounding box center [795, 206] width 30 height 30
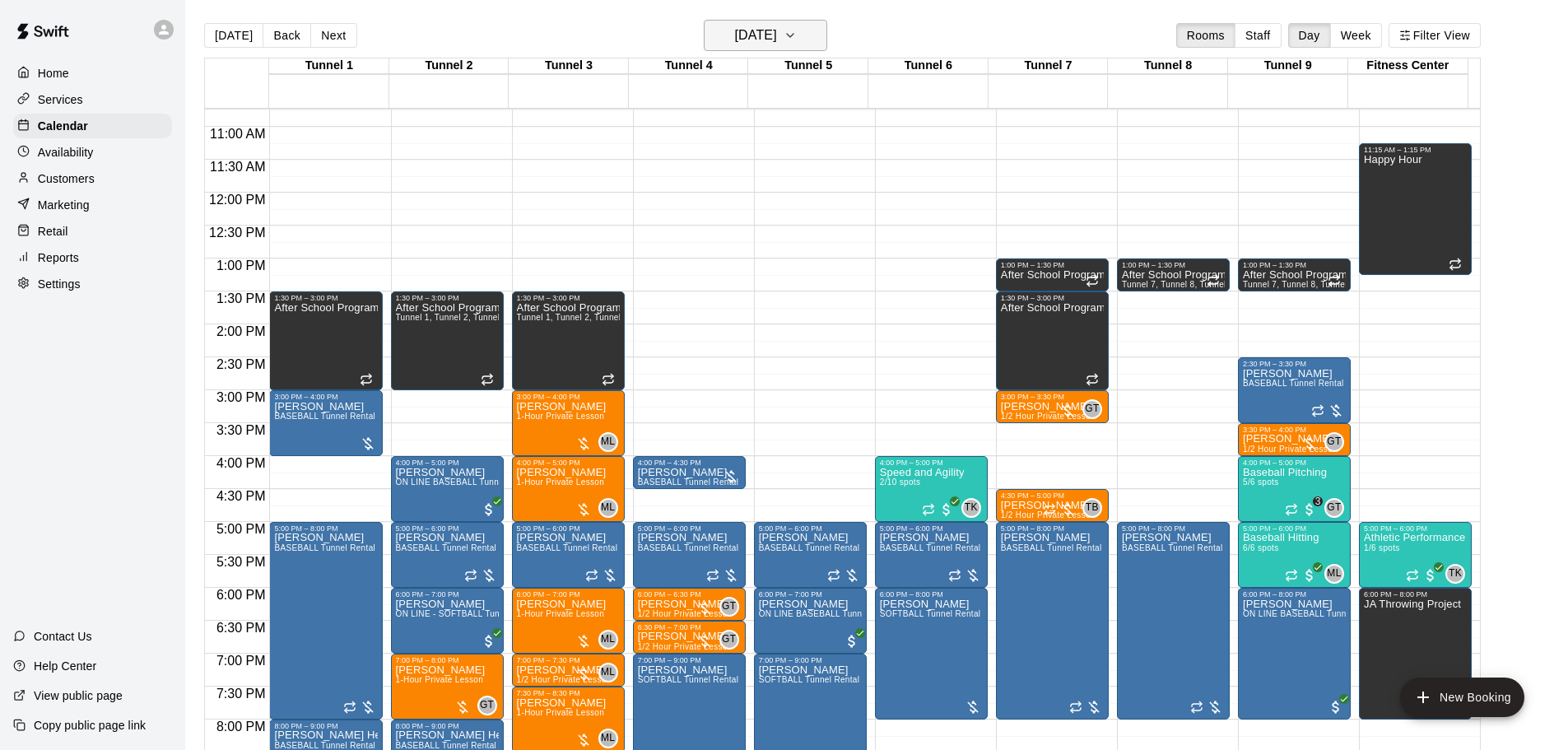
click at [794, 47] on button "Thursday Aug 14" at bounding box center [765, 36] width 123 height 31
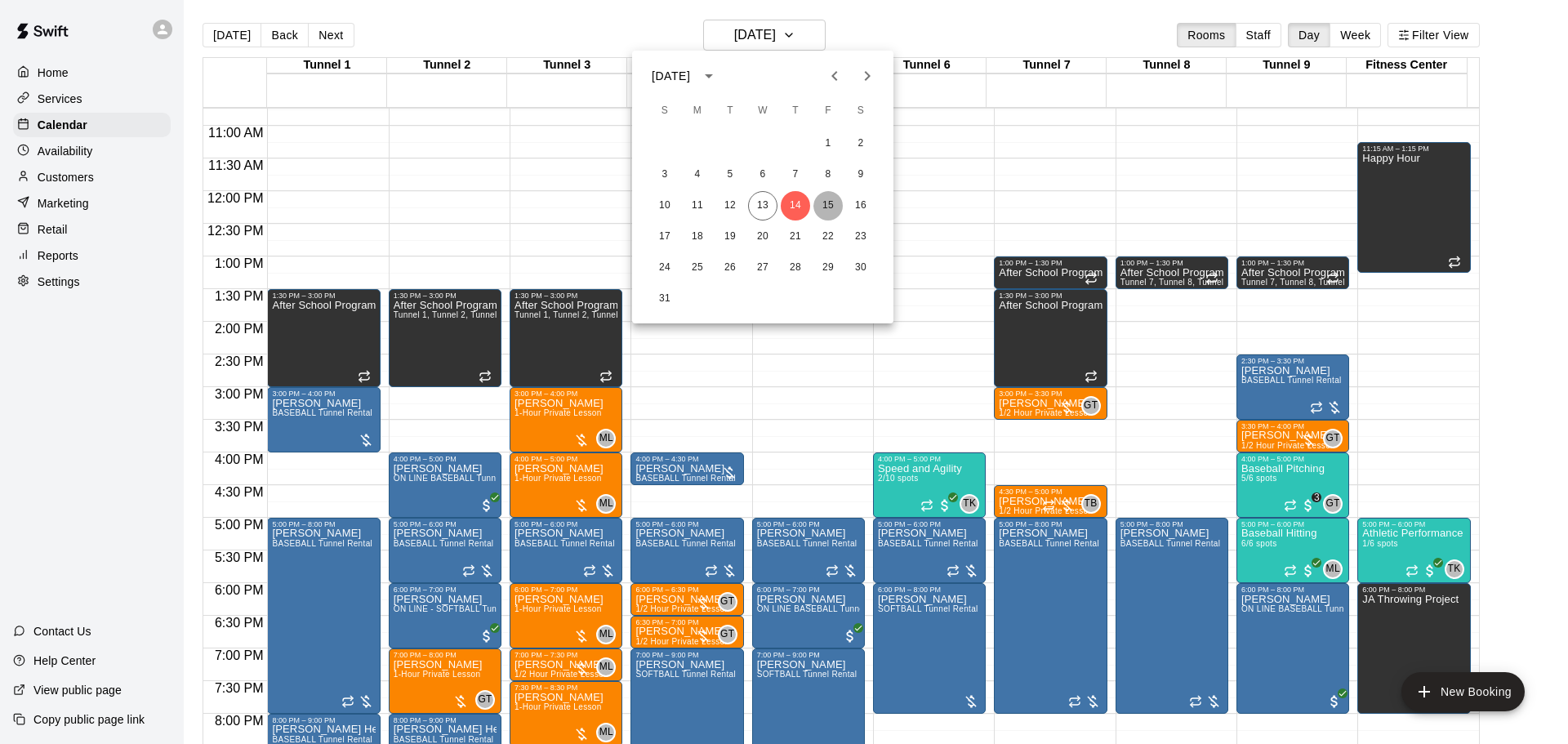
click at [819, 209] on button "15" at bounding box center [828, 206] width 30 height 30
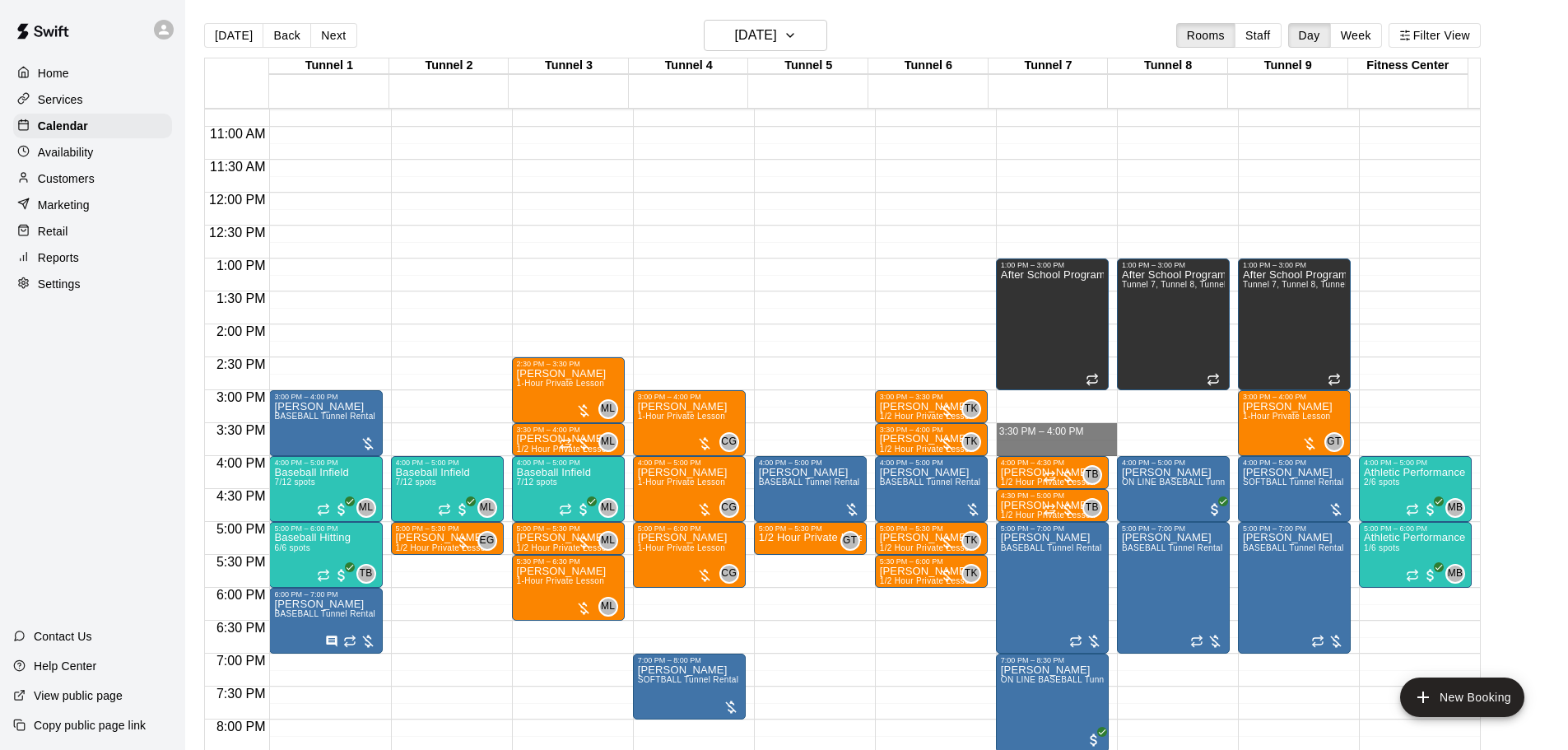
drag, startPoint x: 1014, startPoint y: 428, endPoint x: 1014, endPoint y: 445, distance: 17.0
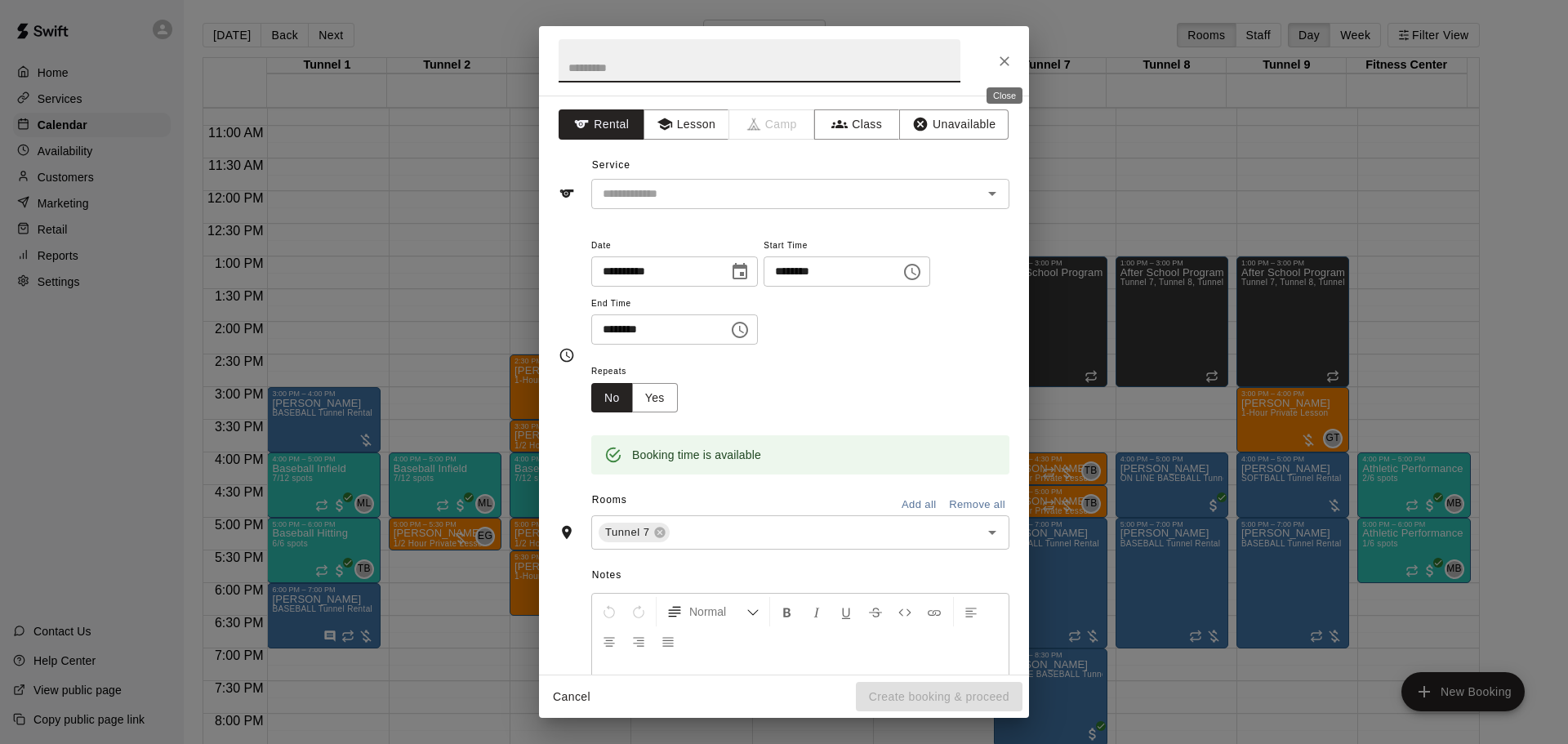
click at [991, 57] on button "Close" at bounding box center [1005, 62] width 30 height 30
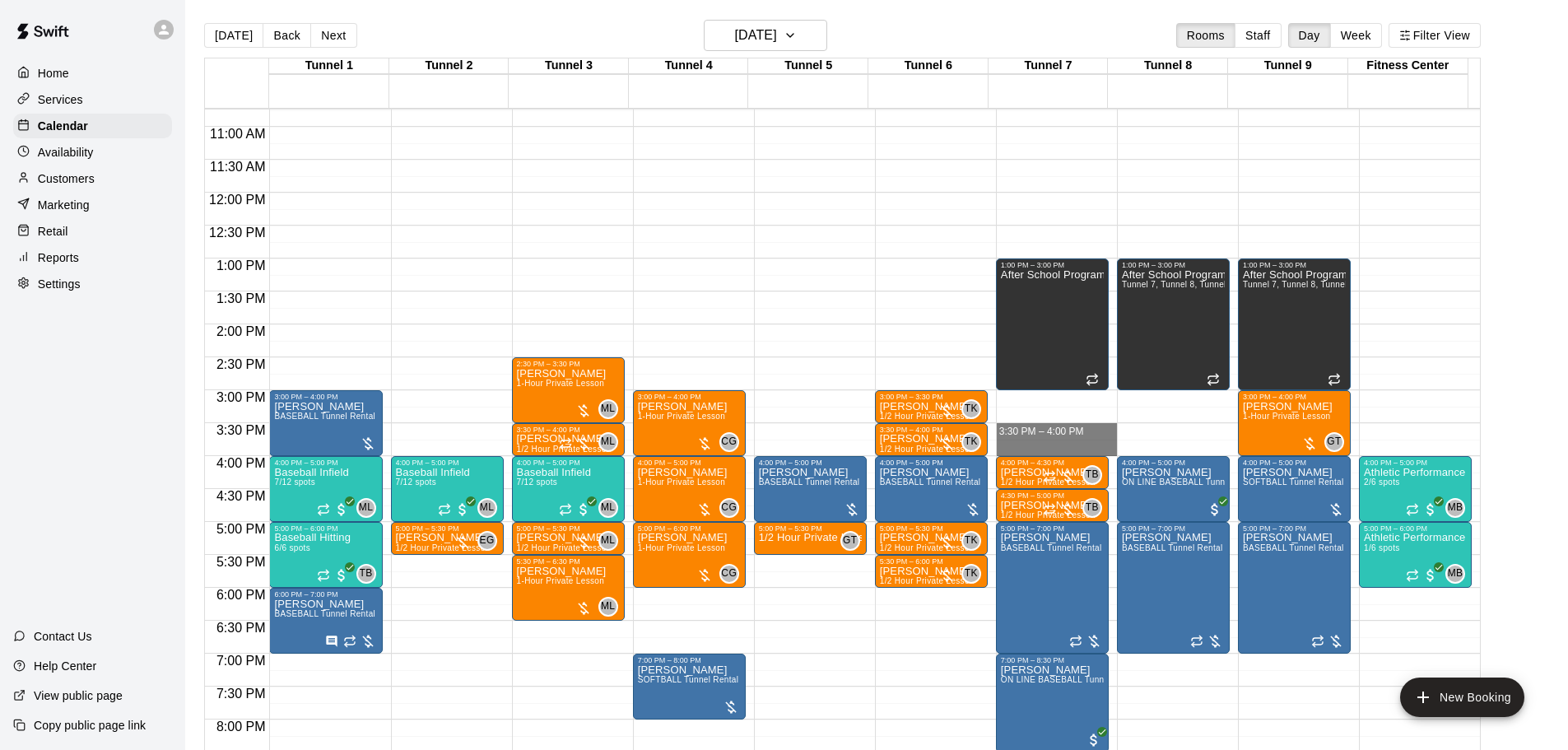
drag, startPoint x: 1036, startPoint y: 428, endPoint x: 1036, endPoint y: 446, distance: 18.0
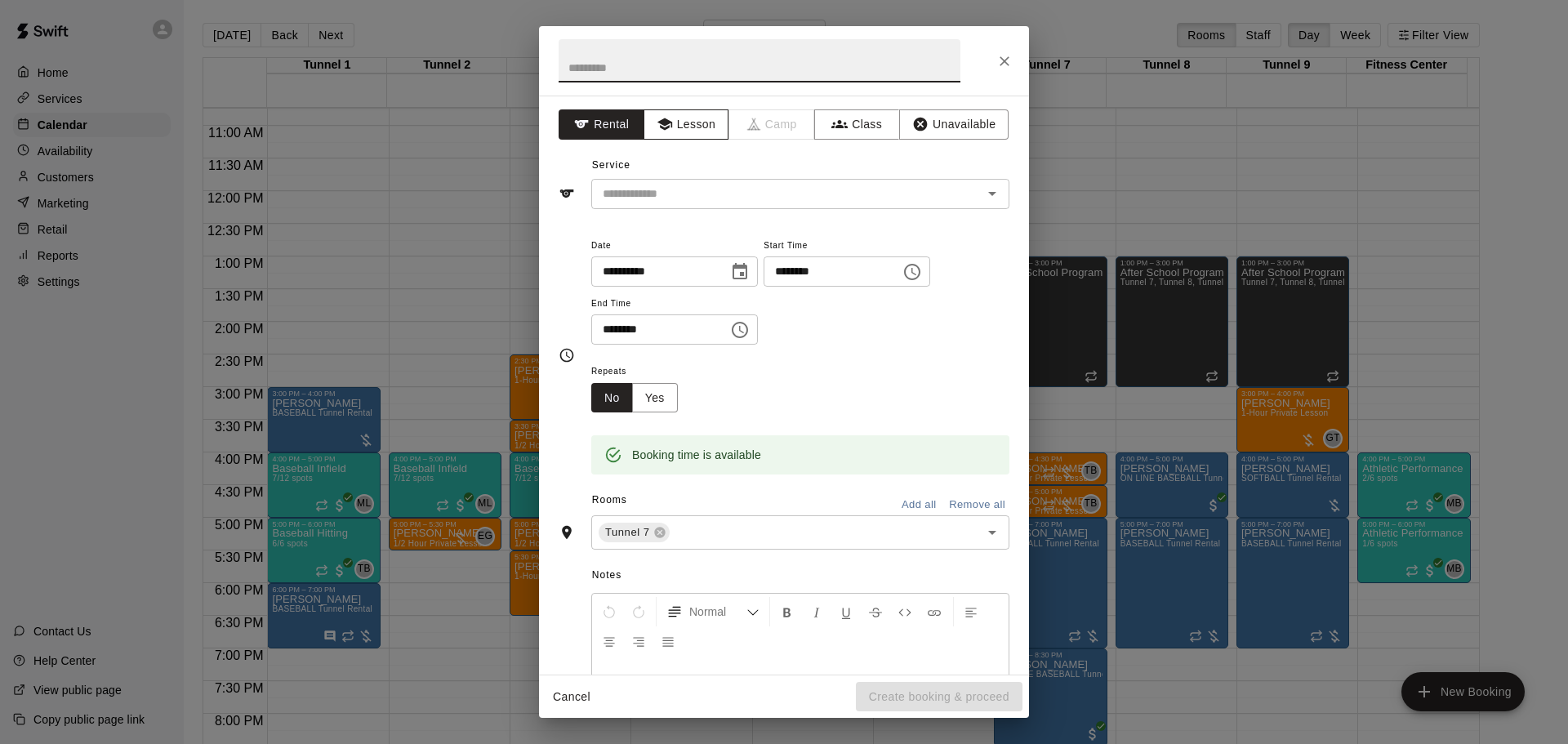
click at [679, 122] on button "Lesson" at bounding box center [686, 124] width 86 height 30
click at [695, 189] on input "text" at bounding box center [776, 194] width 360 height 21
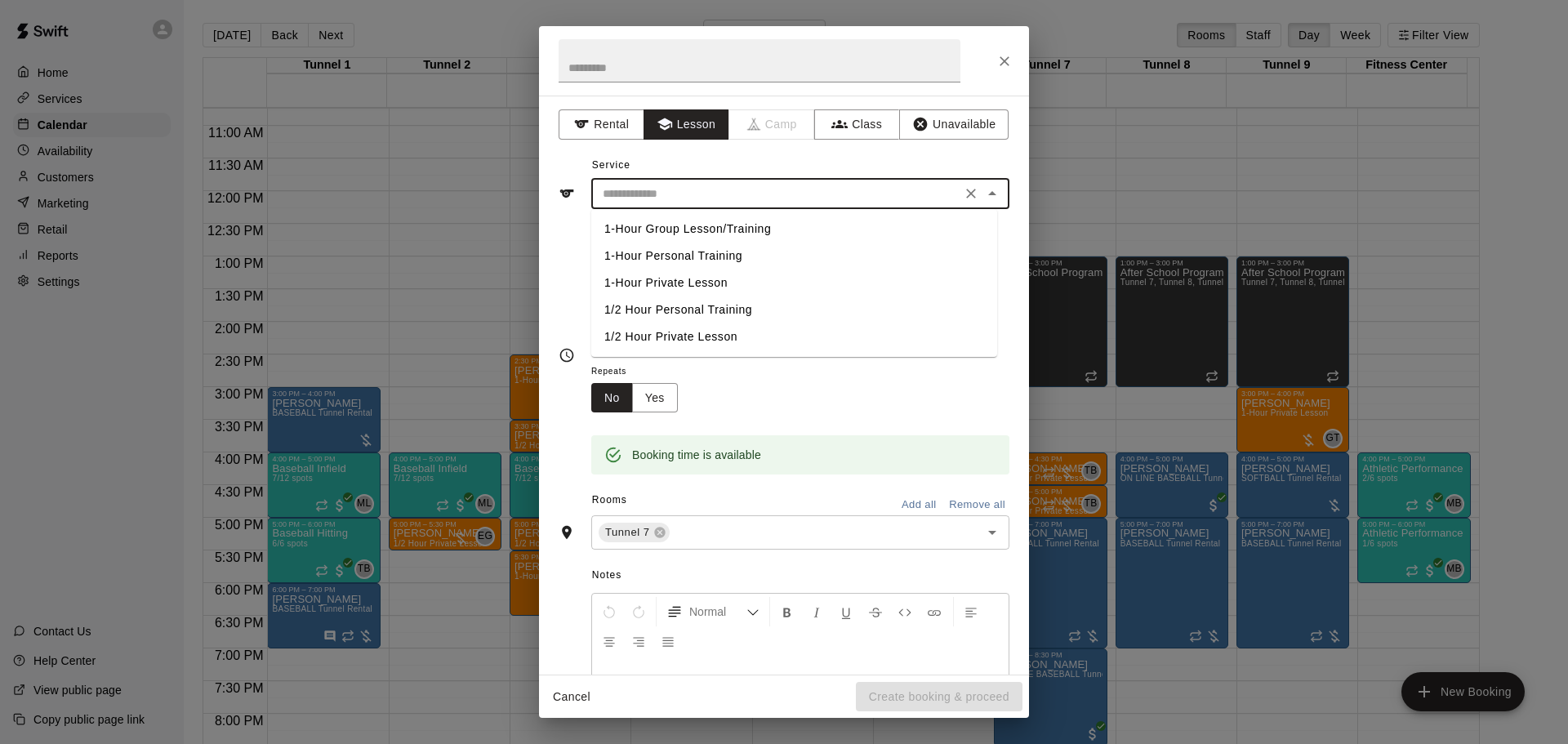
click at [695, 335] on li "1/2 Hour Private Lesson" at bounding box center [794, 336] width 406 height 27
type input "**********"
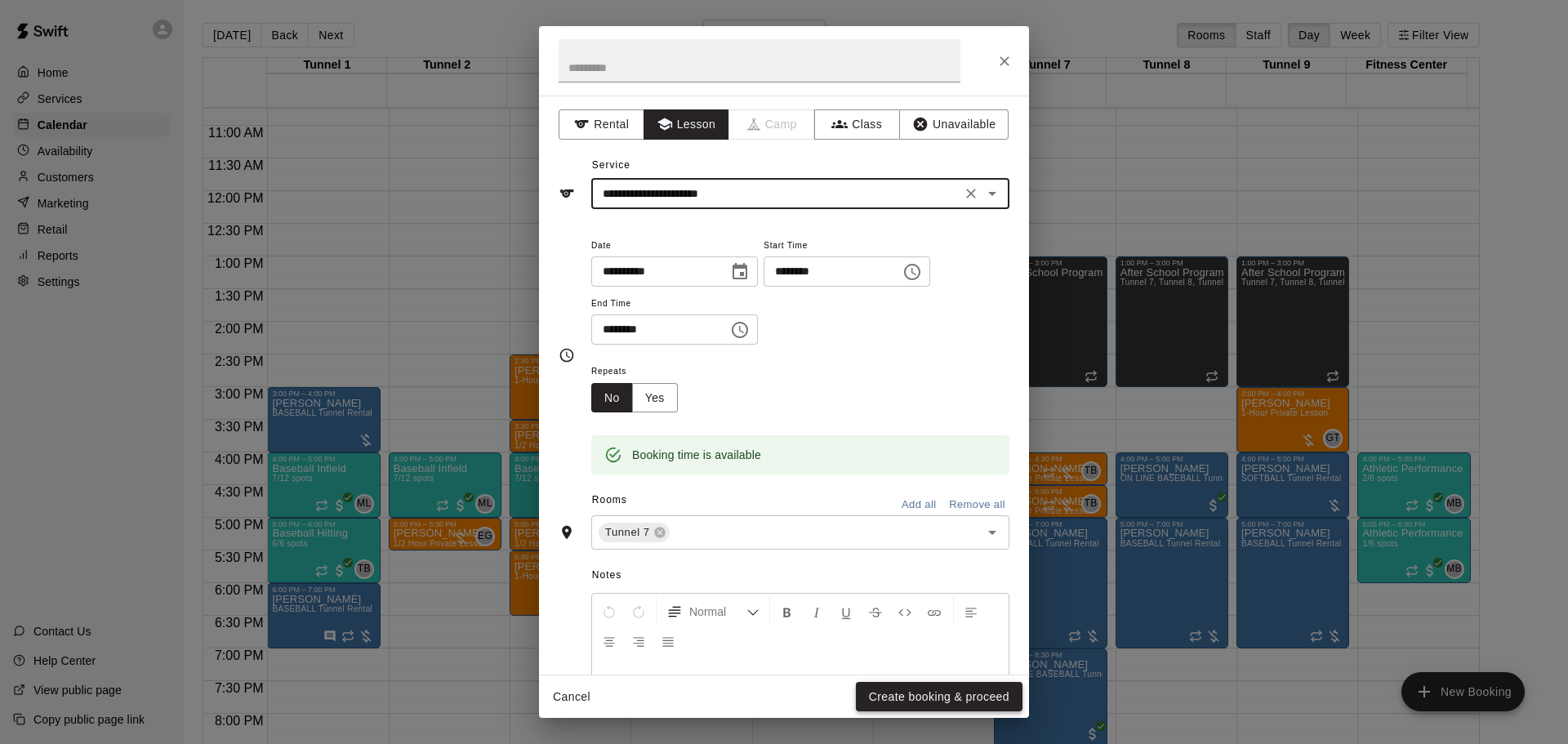
click at [923, 696] on button "Create booking & proceed" at bounding box center [939, 697] width 166 height 30
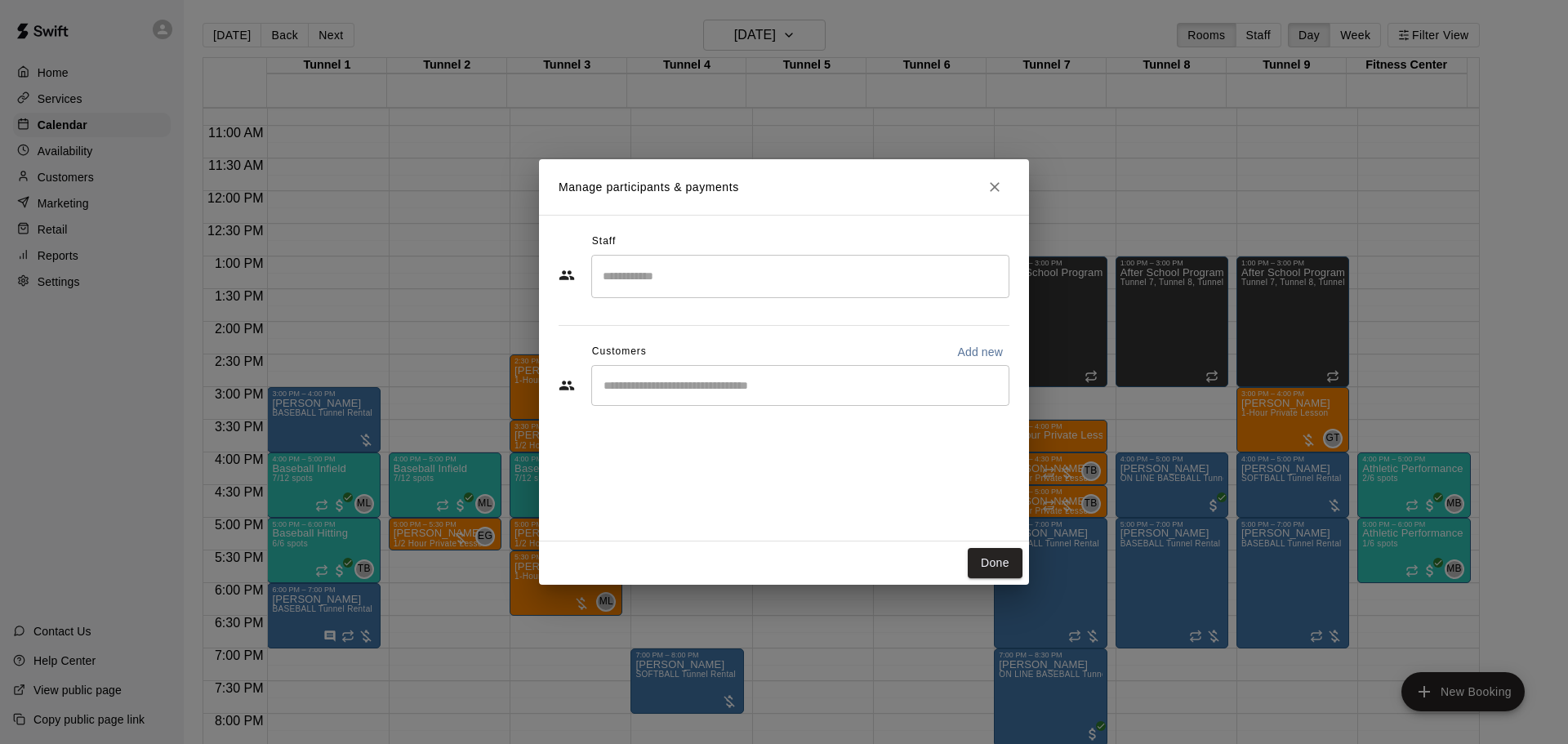
drag, startPoint x: 672, startPoint y: 304, endPoint x: 669, endPoint y: 270, distance: 34.1
click at [675, 297] on div "Staff ​ Customers Add new ​" at bounding box center [784, 326] width 451 height 194
click at [669, 265] on input "Search staff" at bounding box center [800, 276] width 403 height 29
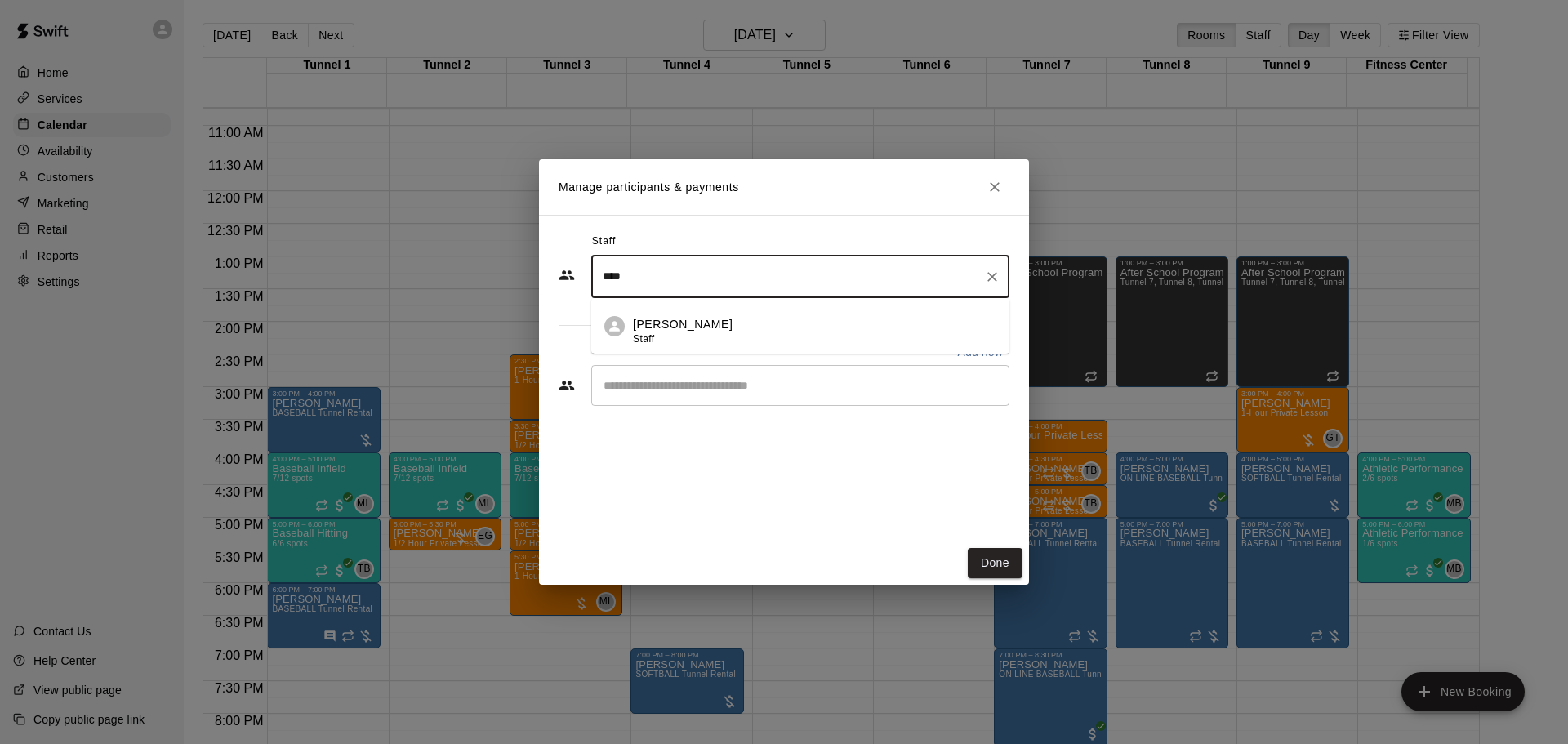
click at [718, 319] on div "Tate Budnick Staff" at bounding box center [814, 331] width 363 height 32
click at [729, 372] on div "​" at bounding box center [800, 386] width 418 height 41
type input "****"
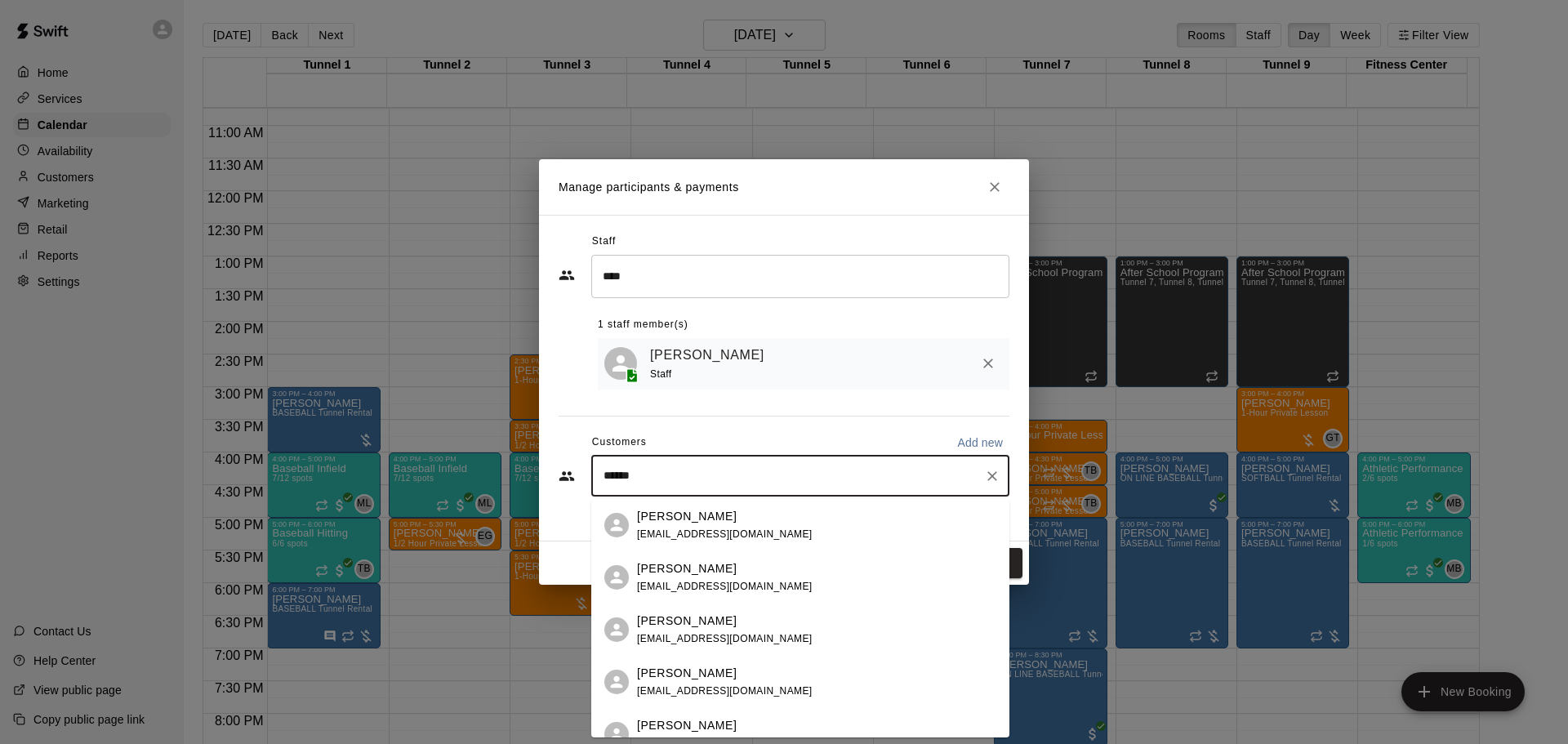
type input "*******"
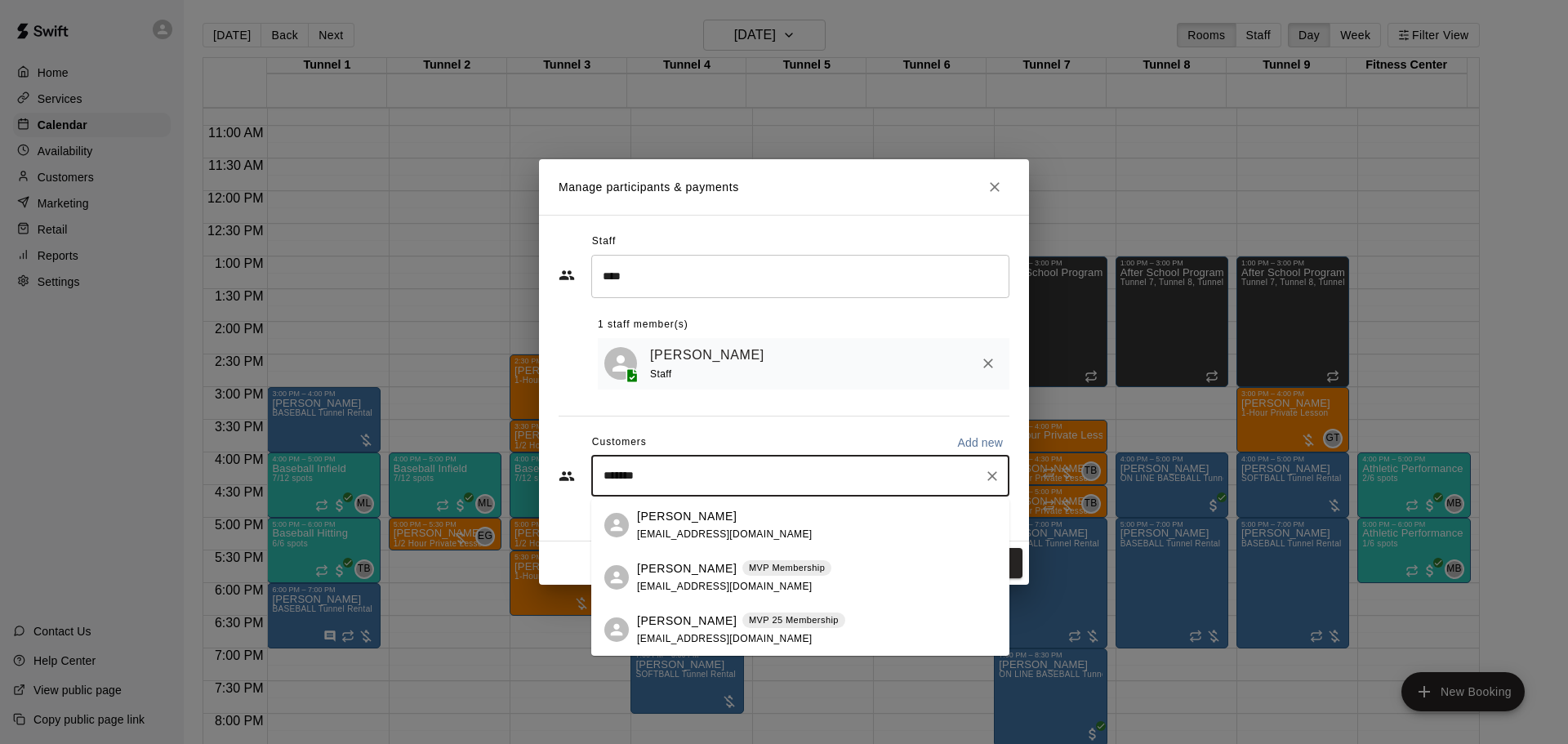
click at [759, 591] on span "[EMAIL_ADDRESS][DOMAIN_NAME]" at bounding box center [725, 587] width 175 height 11
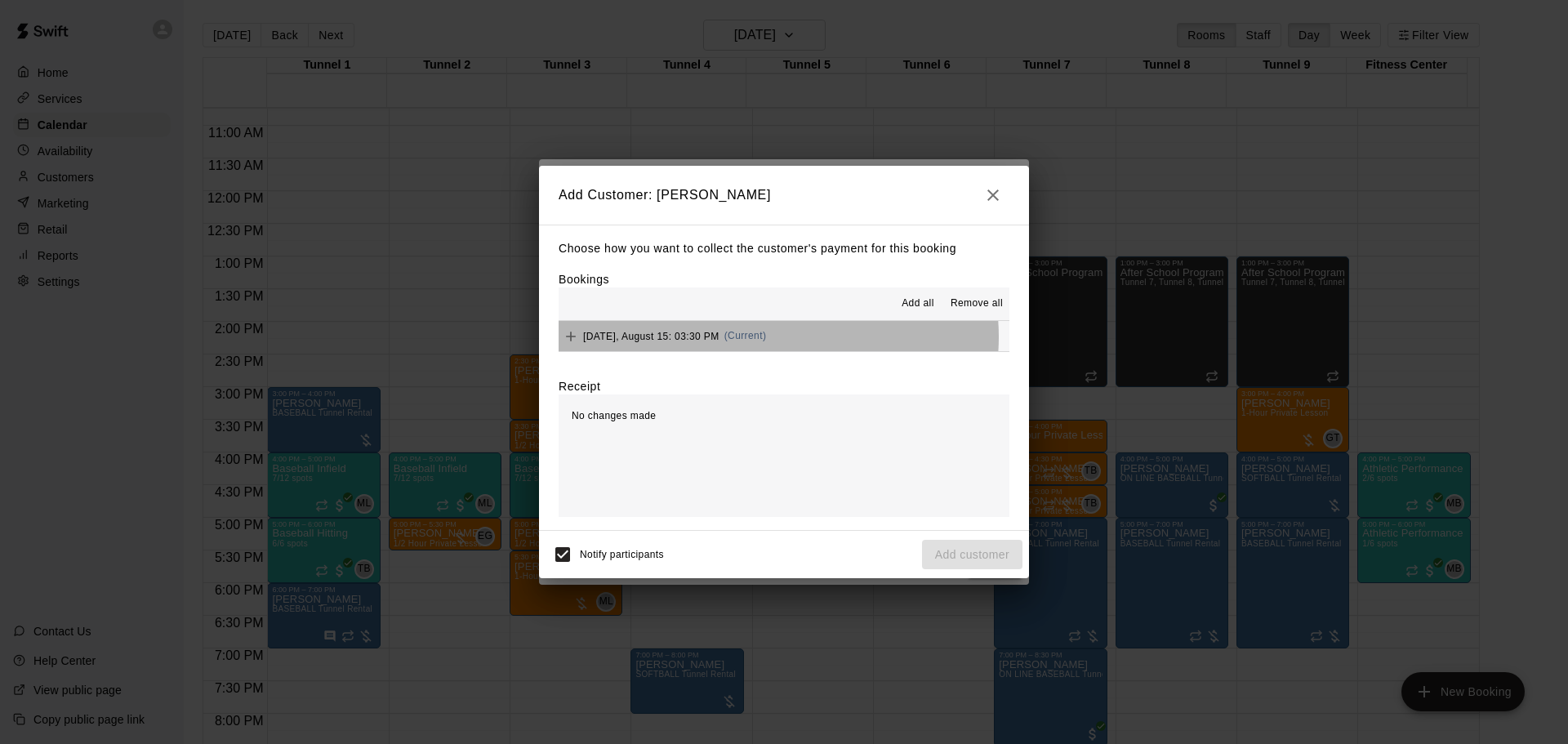
click at [776, 338] on button "Friday, August 15: 03:30 PM (Current)" at bounding box center [784, 335] width 451 height 30
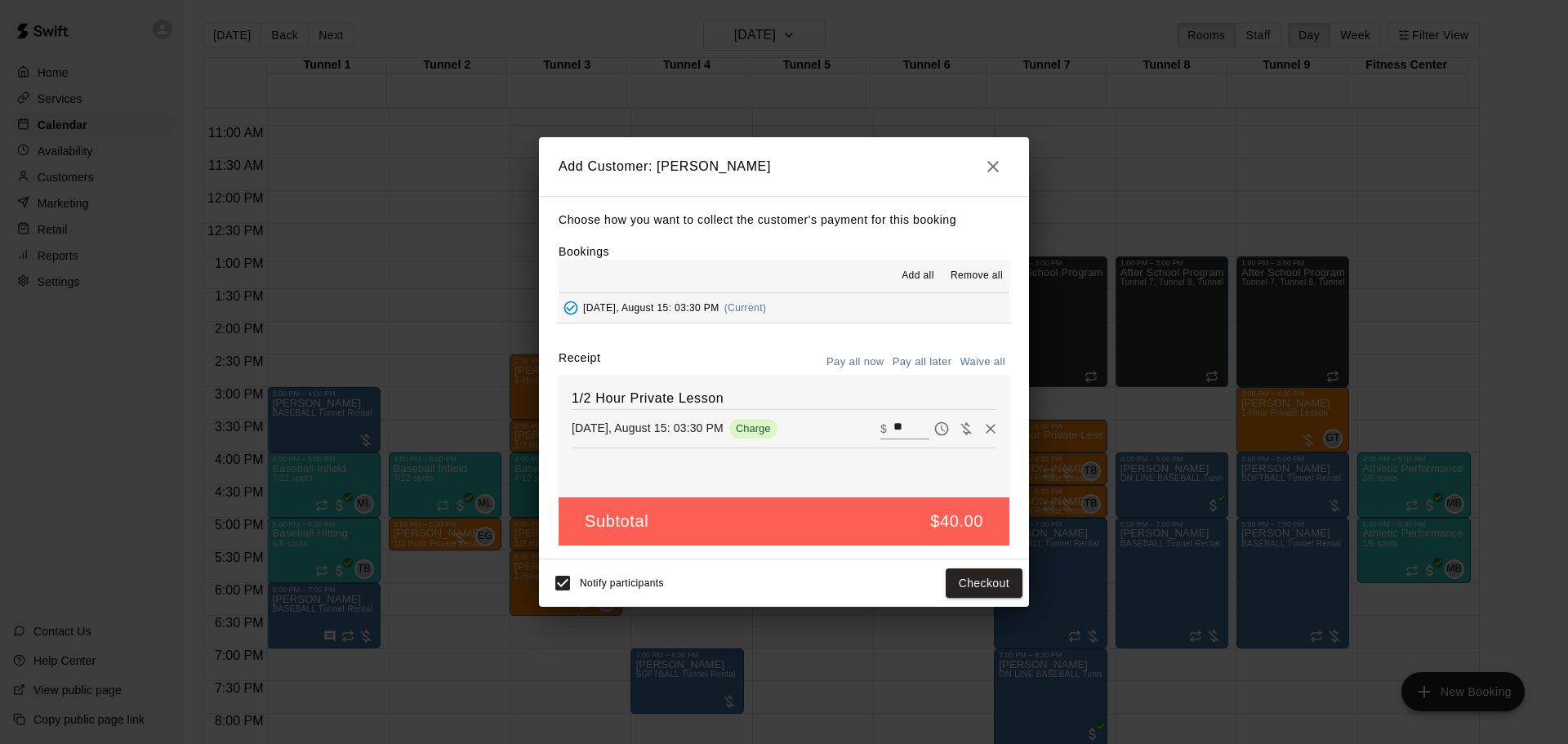
click at [915, 361] on button "Pay all later" at bounding box center [923, 362] width 68 height 25
click at [973, 564] on div "Notify participants Add customer" at bounding box center [784, 583] width 490 height 48
click at [969, 587] on button "Add customer" at bounding box center [972, 583] width 101 height 30
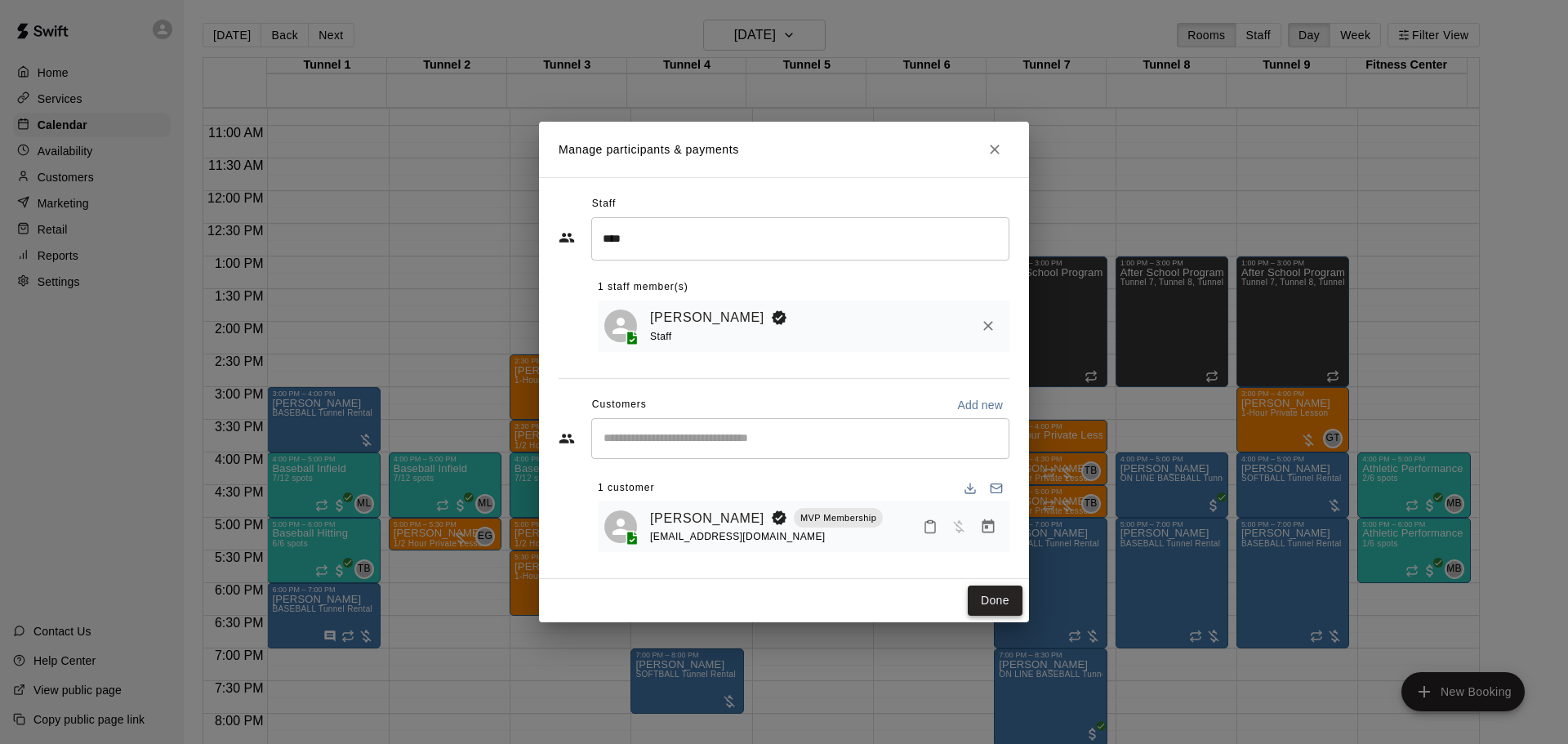
click at [1010, 609] on button "Done" at bounding box center [995, 600] width 55 height 30
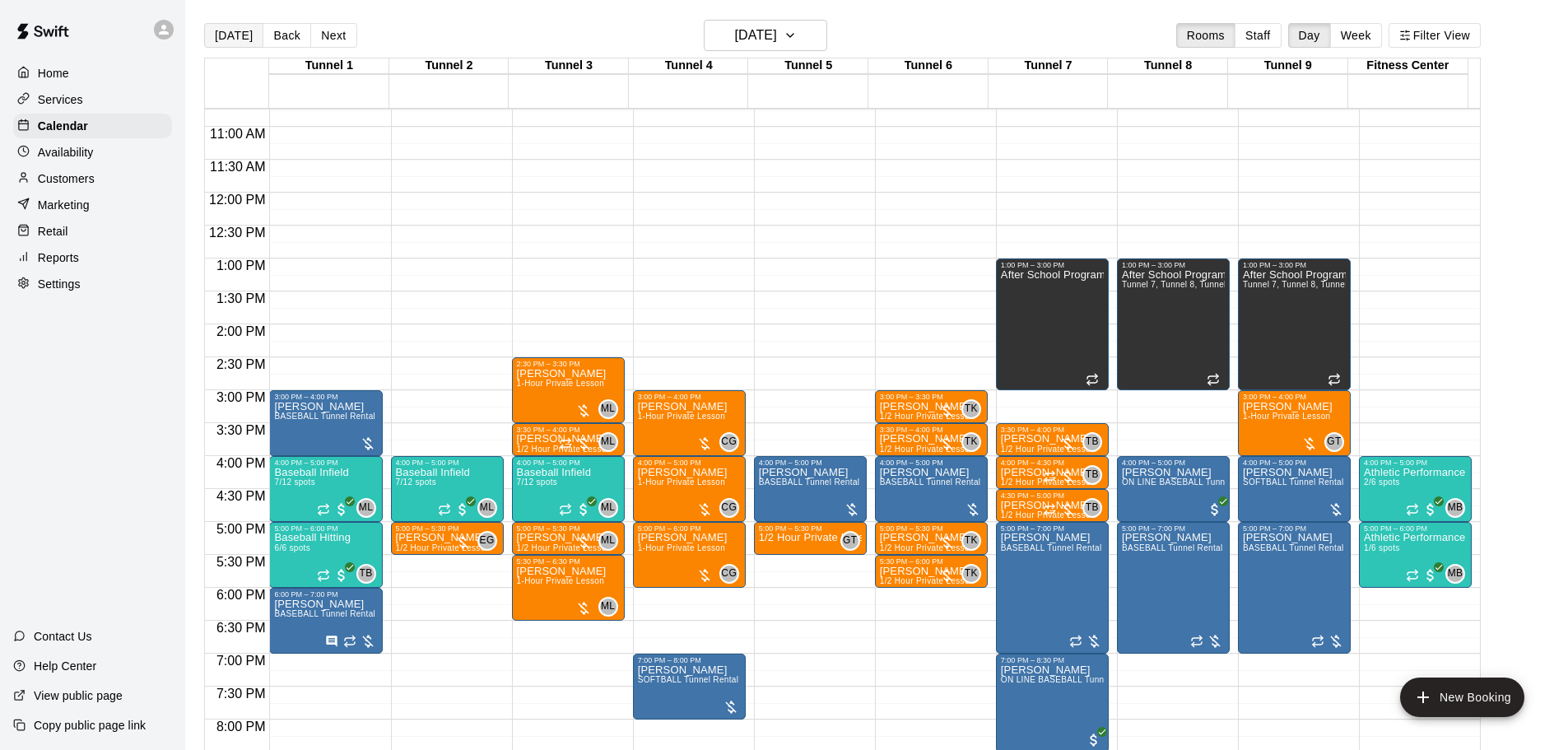
click at [245, 38] on button "[DATE]" at bounding box center [234, 36] width 60 height 25
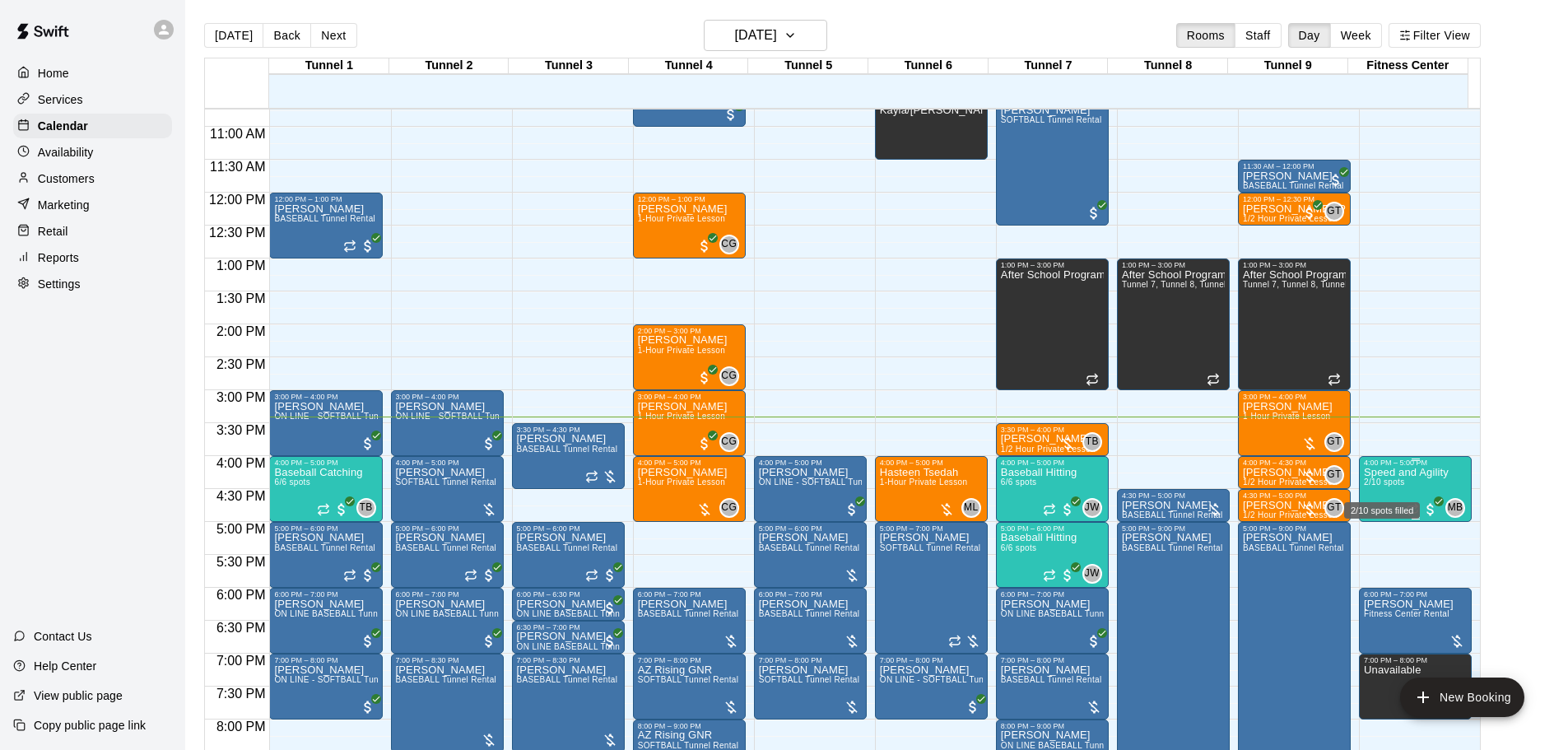
click at [1380, 487] on span "2/10 spots" at bounding box center [1384, 482] width 41 height 9
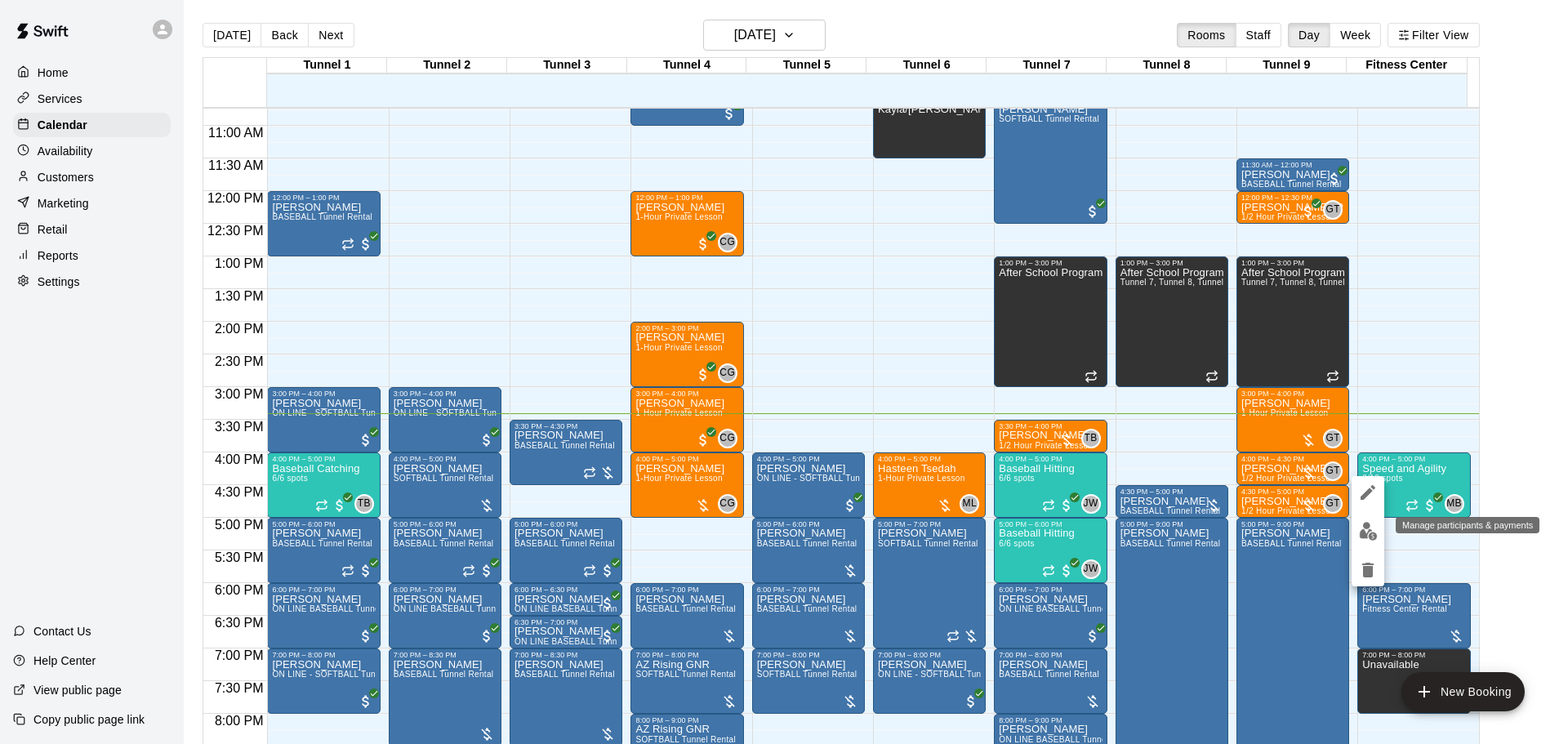
click at [1373, 535] on img "edit" at bounding box center [1368, 531] width 19 height 19
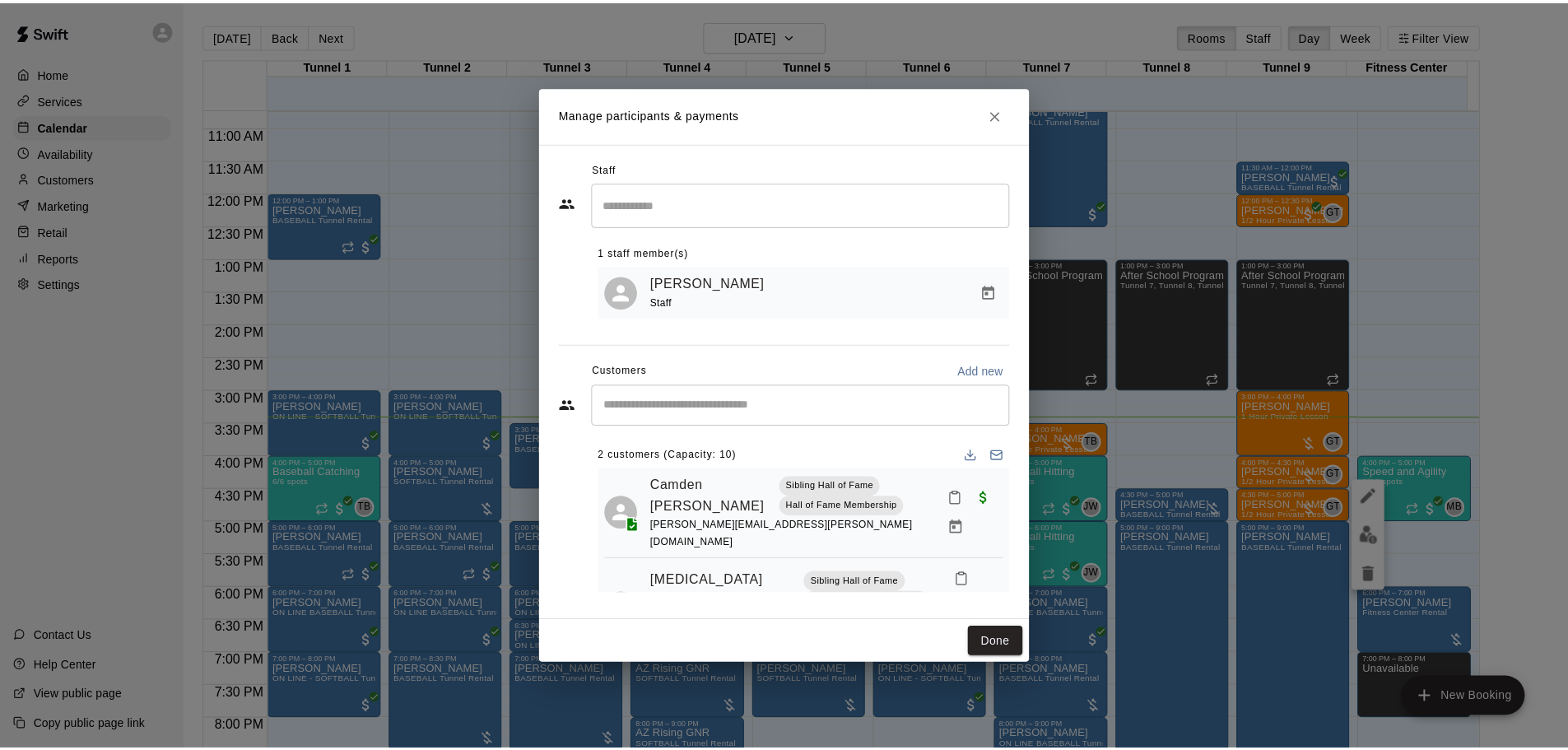
scroll to position [33, 0]
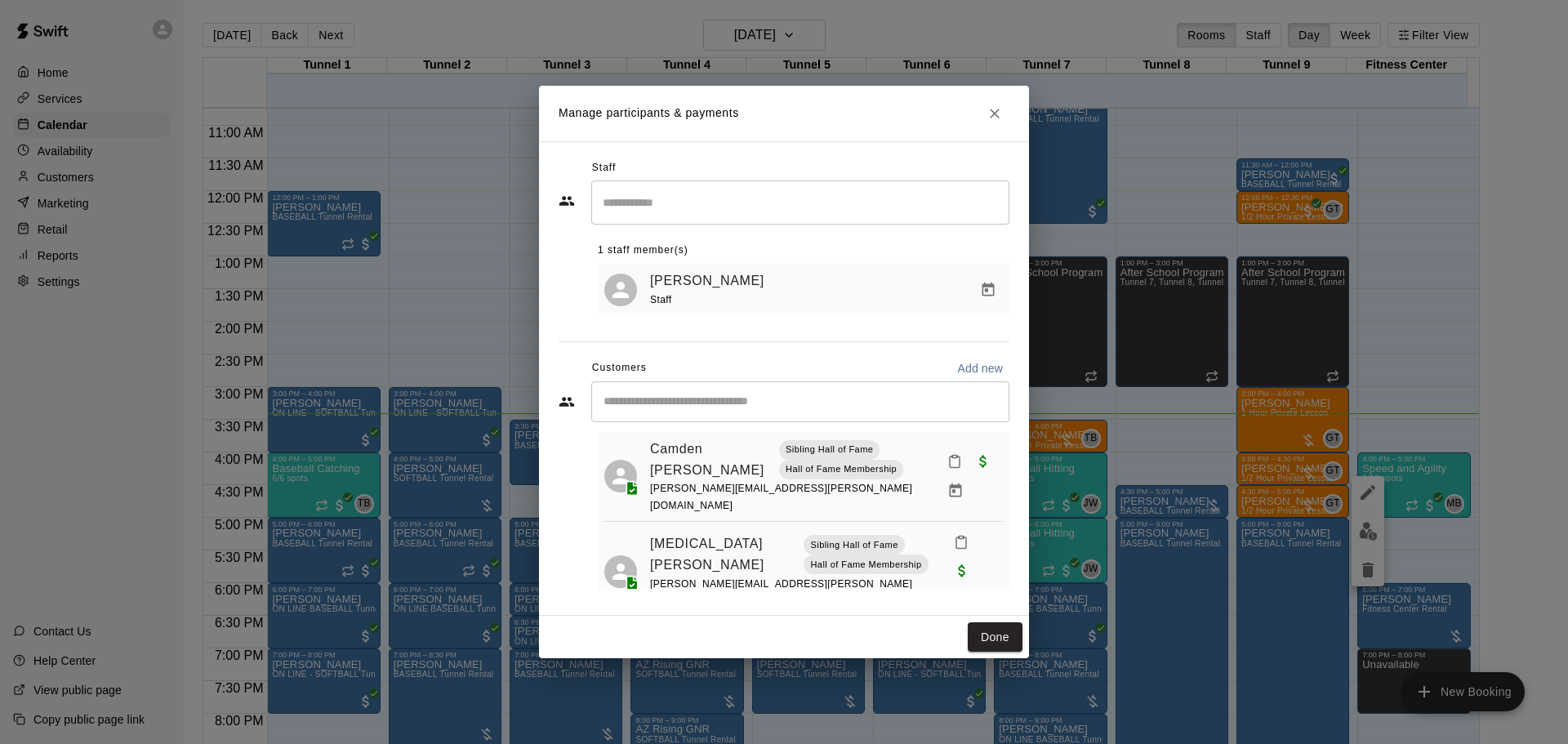
click at [758, 410] on input "Start typing to search customers..." at bounding box center [800, 402] width 403 height 16
click at [664, 454] on link "Camden Lawler" at bounding box center [711, 459] width 122 height 42
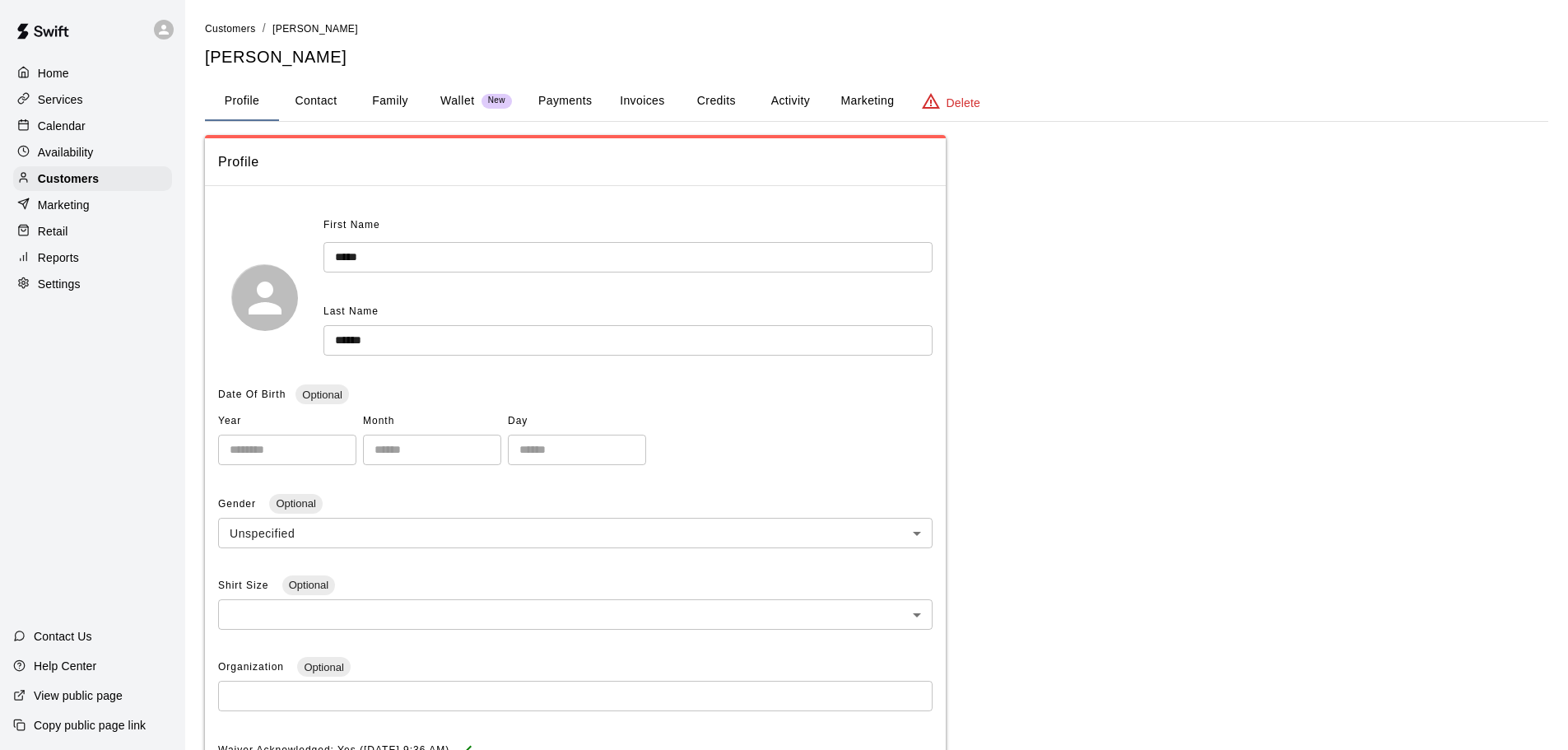
drag, startPoint x: 571, startPoint y: 105, endPoint x: 494, endPoint y: 105, distance: 77.0
click at [570, 105] on button "Payments" at bounding box center [565, 102] width 80 height 40
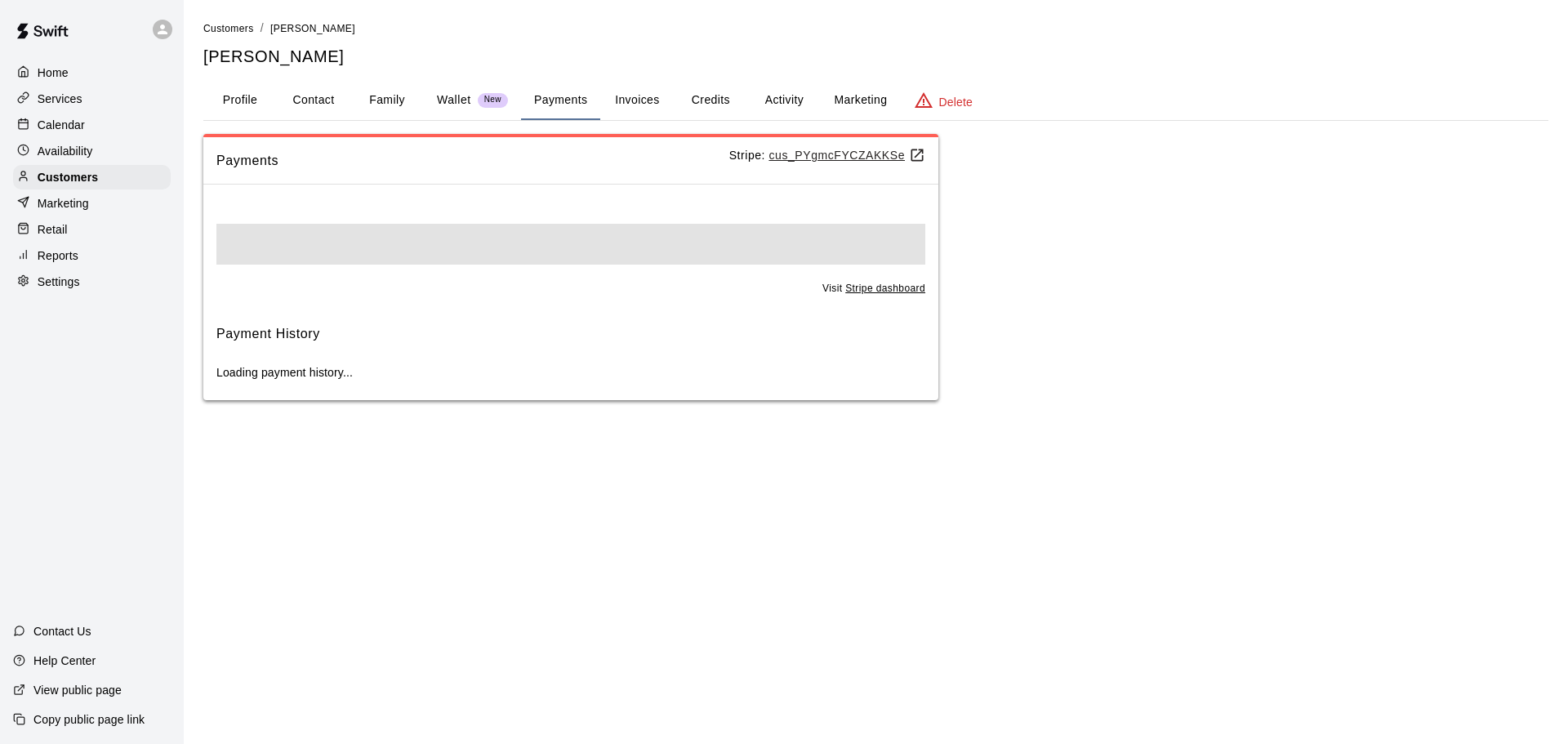
click at [620, 99] on button "Invoices" at bounding box center [637, 101] width 74 height 39
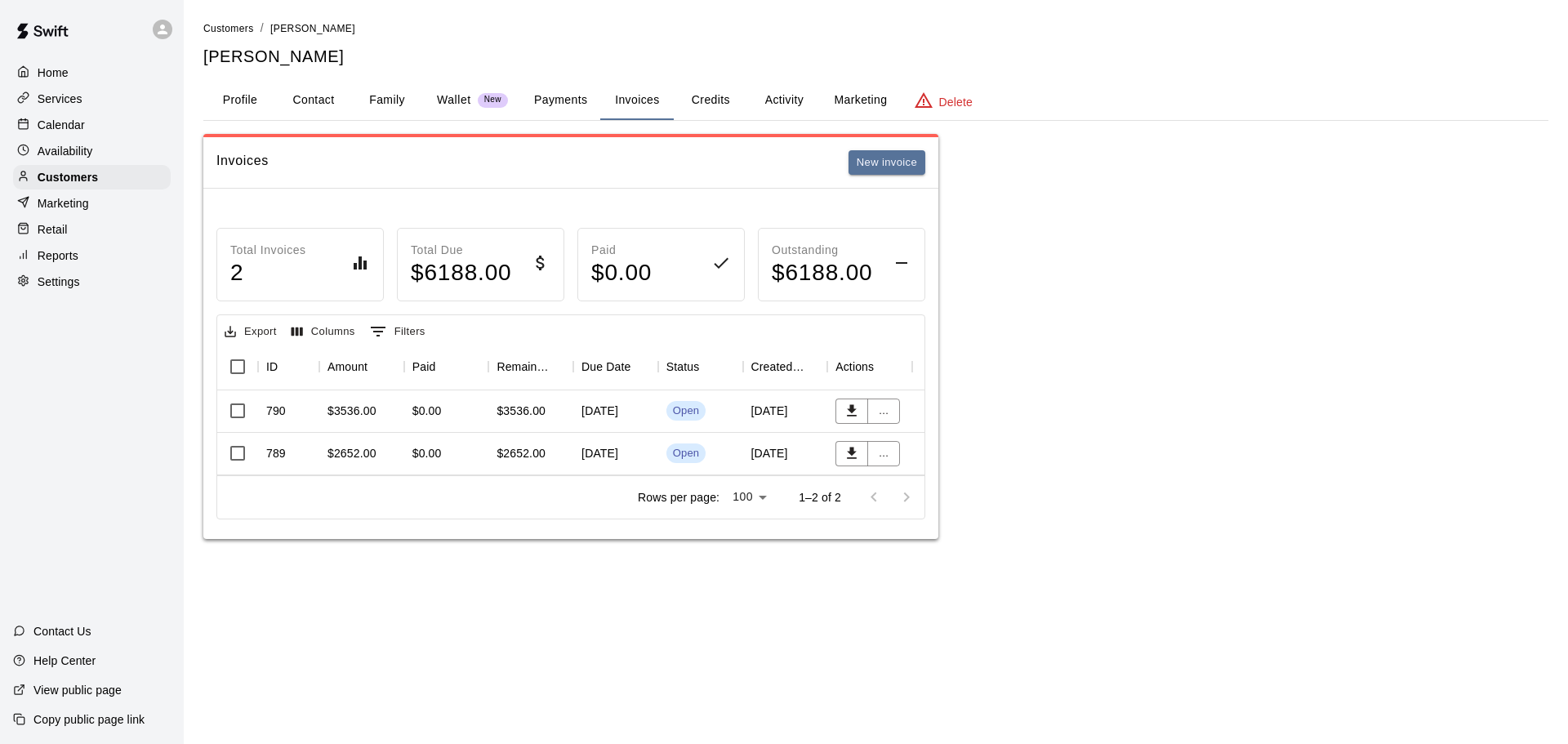
click at [369, 113] on button "Family" at bounding box center [387, 101] width 74 height 39
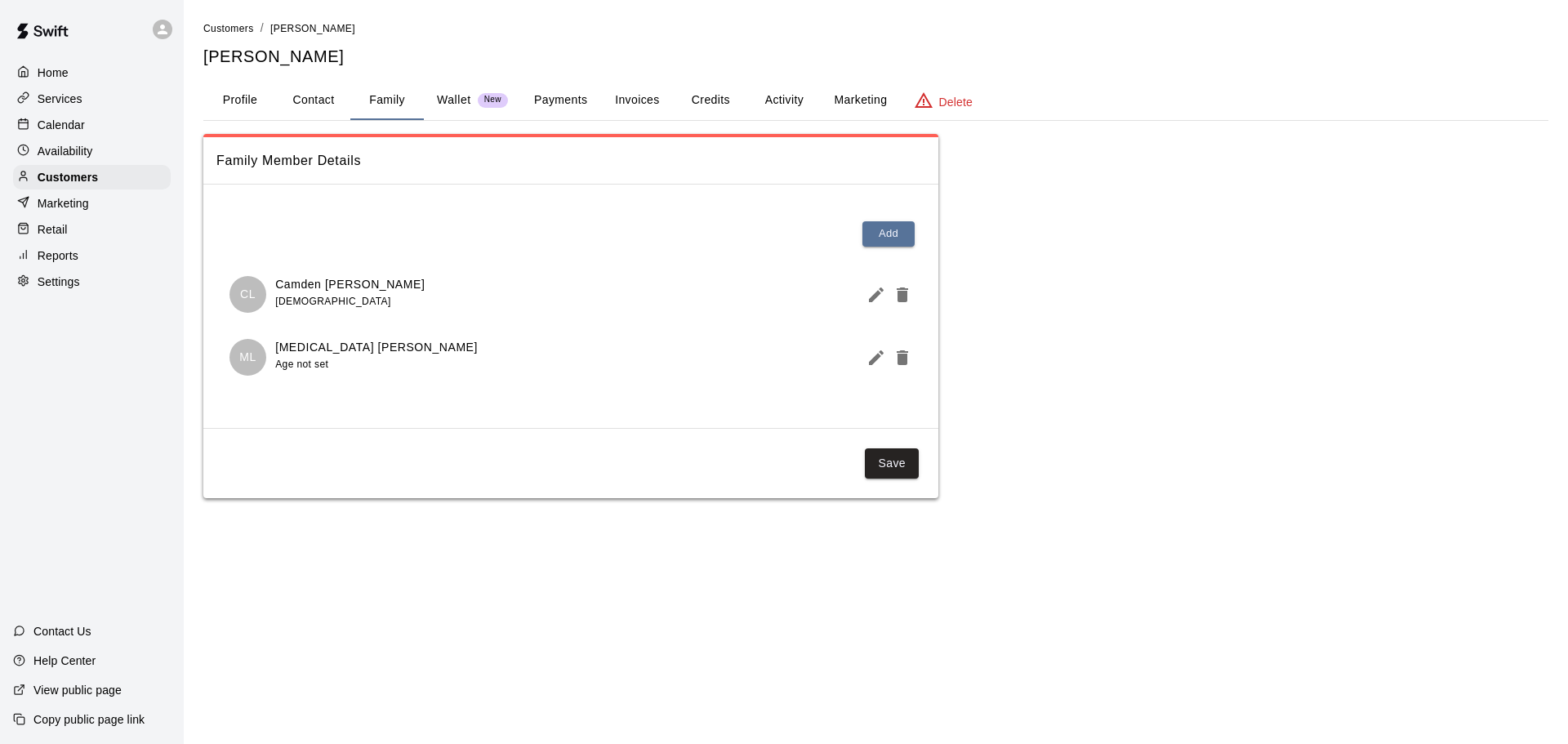
click at [888, 221] on div at bounding box center [571, 237] width 709 height 52
click at [893, 229] on button "Add" at bounding box center [889, 234] width 52 height 25
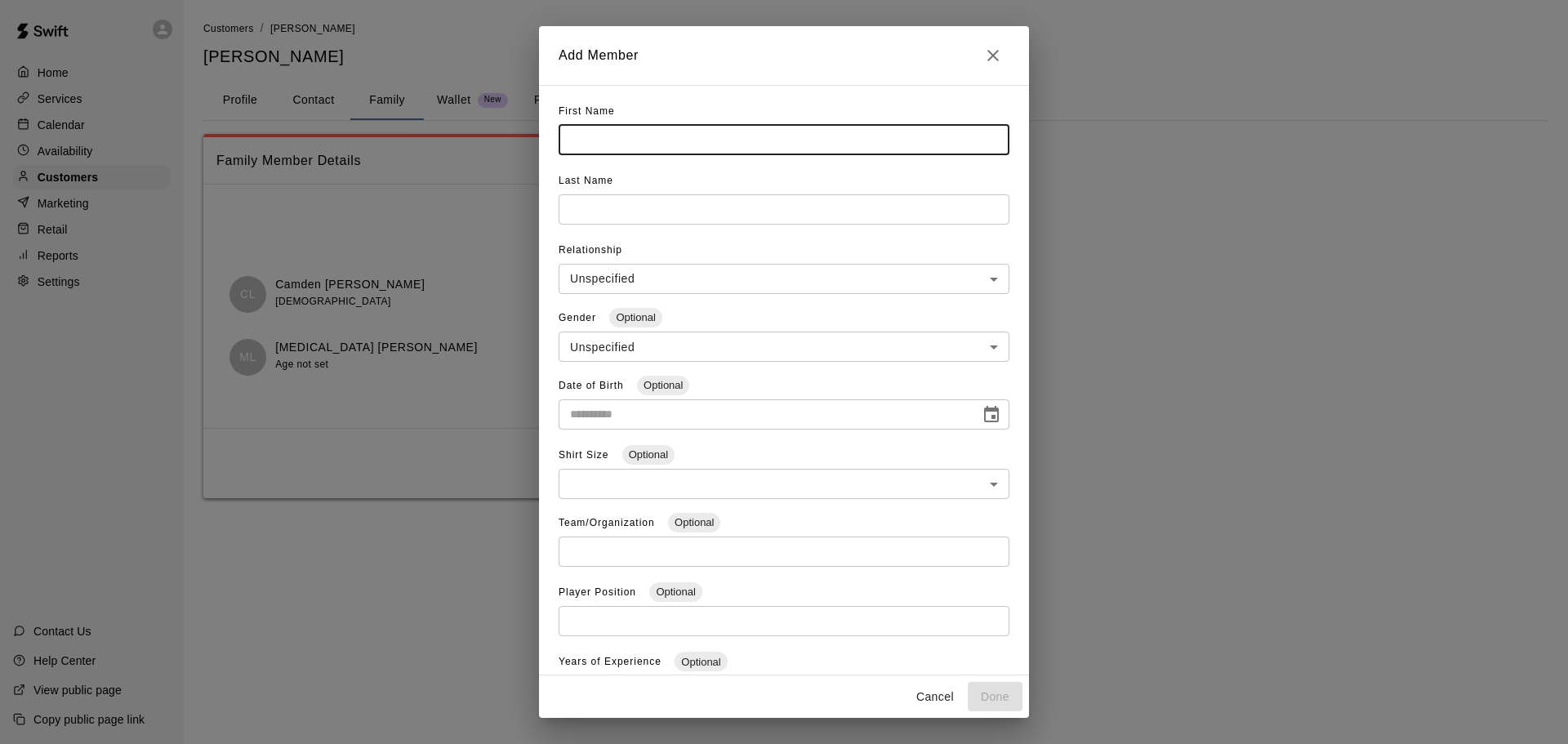
click at [746, 139] on input "text" at bounding box center [784, 139] width 451 height 30
type input "******"
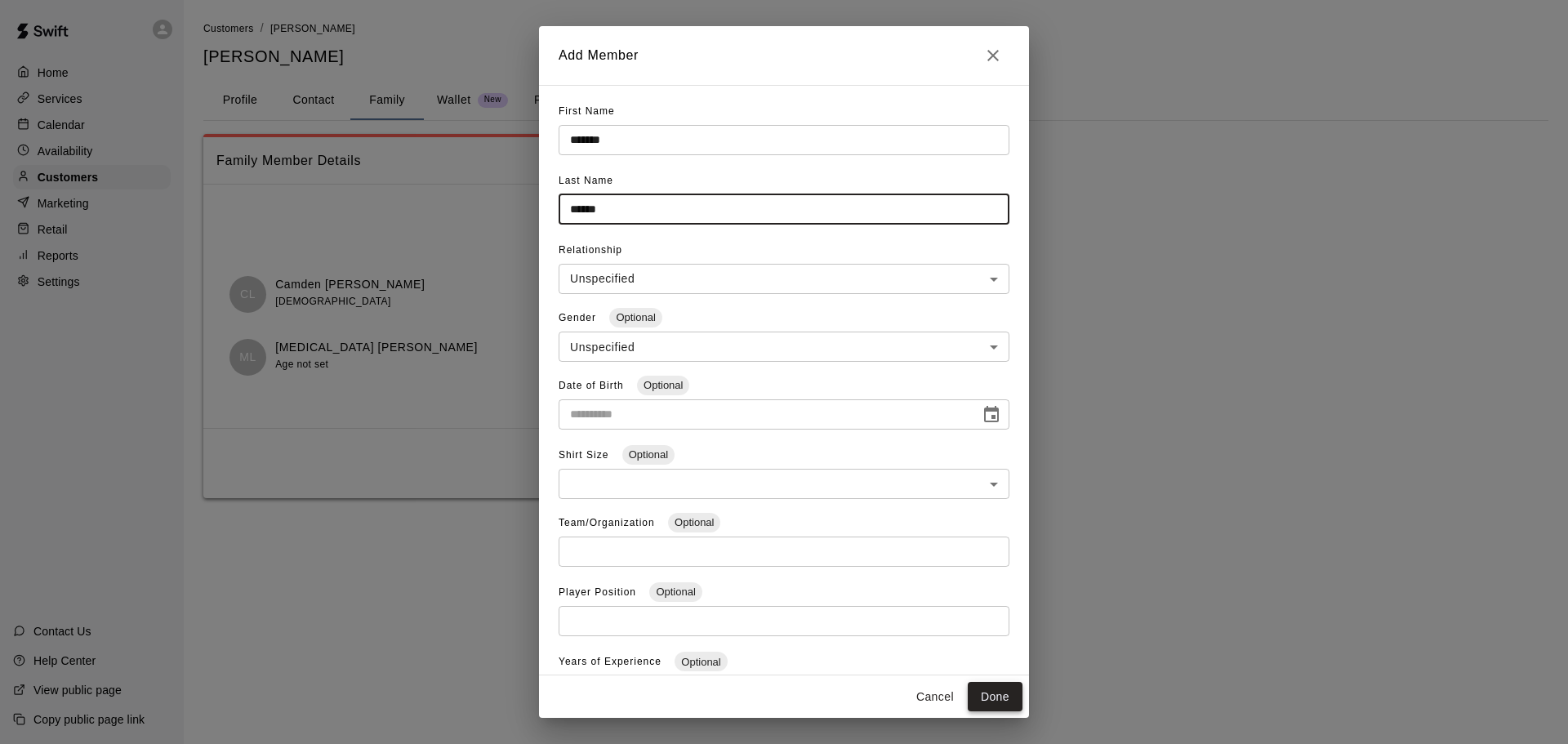
type input "******"
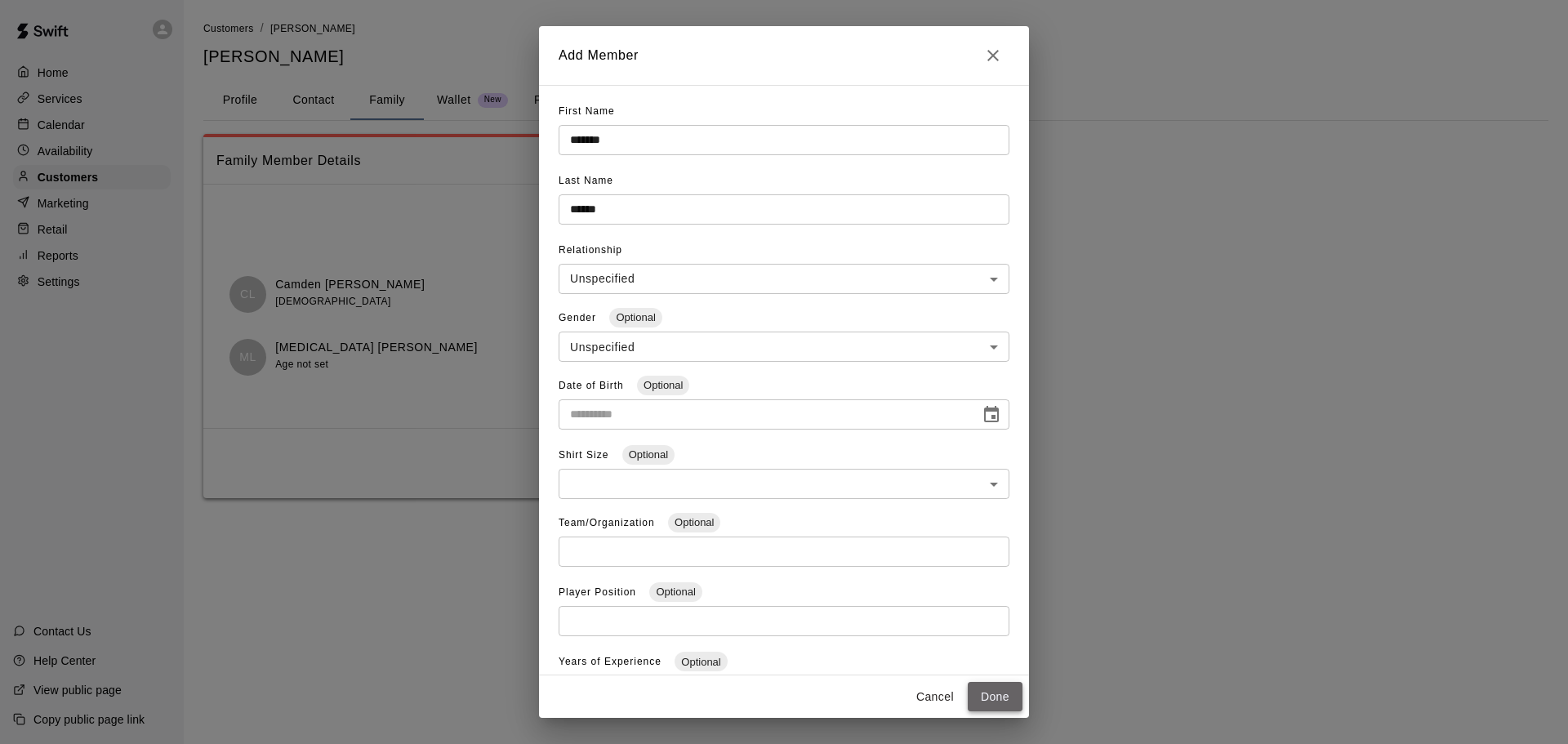
click at [989, 686] on button "Done" at bounding box center [995, 697] width 55 height 30
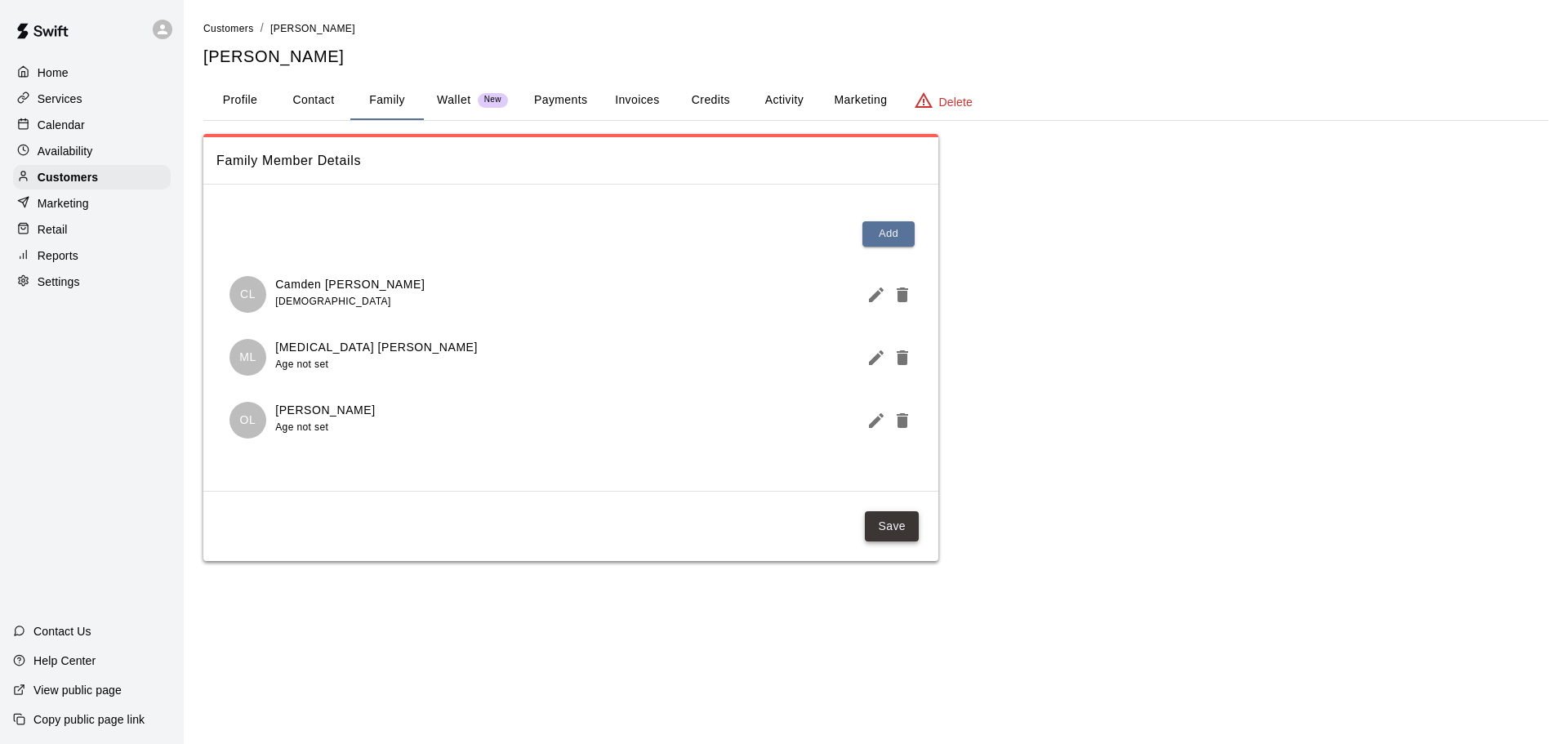
click at [896, 532] on button "Save" at bounding box center [892, 526] width 54 height 30
click at [89, 126] on div "Calendar" at bounding box center [92, 125] width 157 height 25
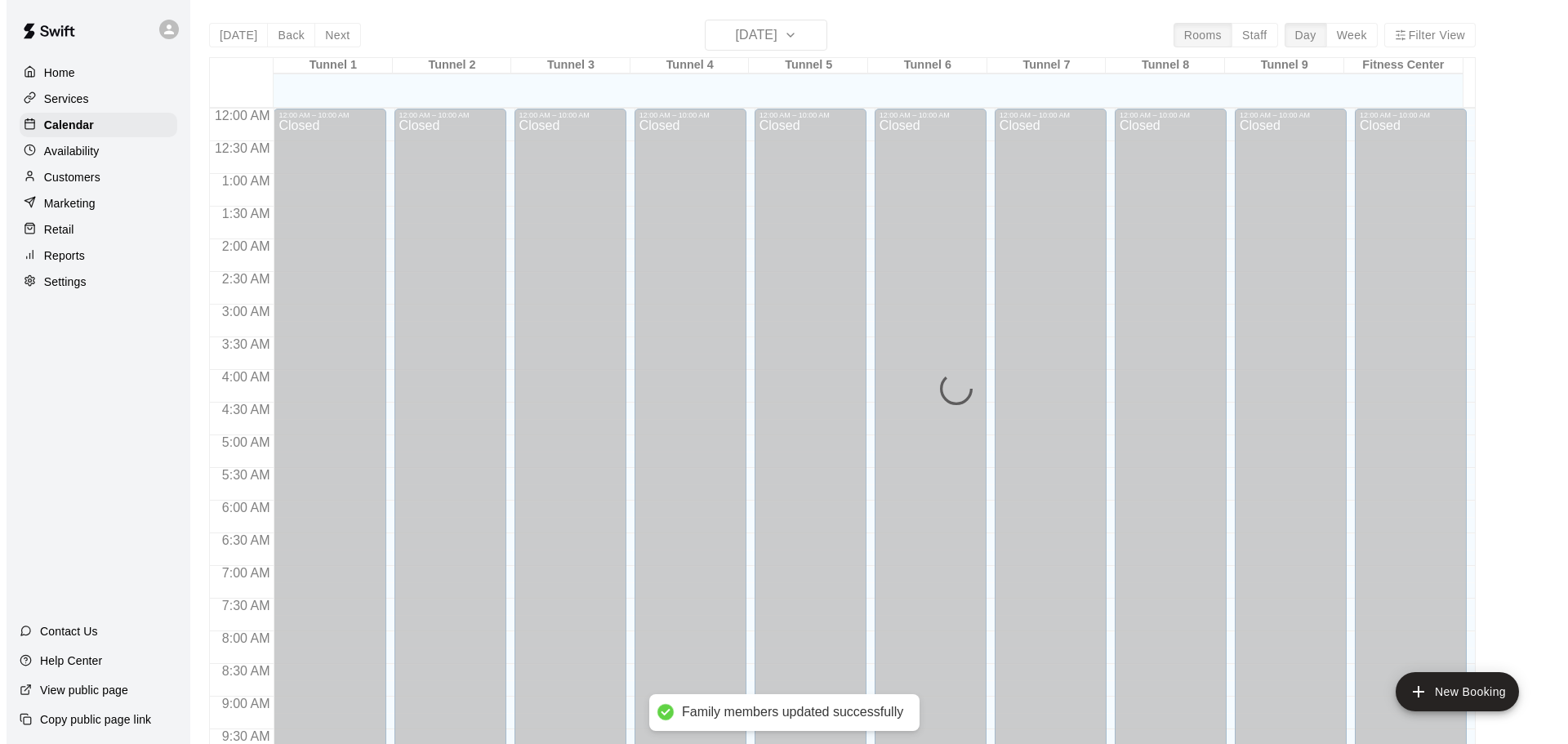
scroll to position [865, 0]
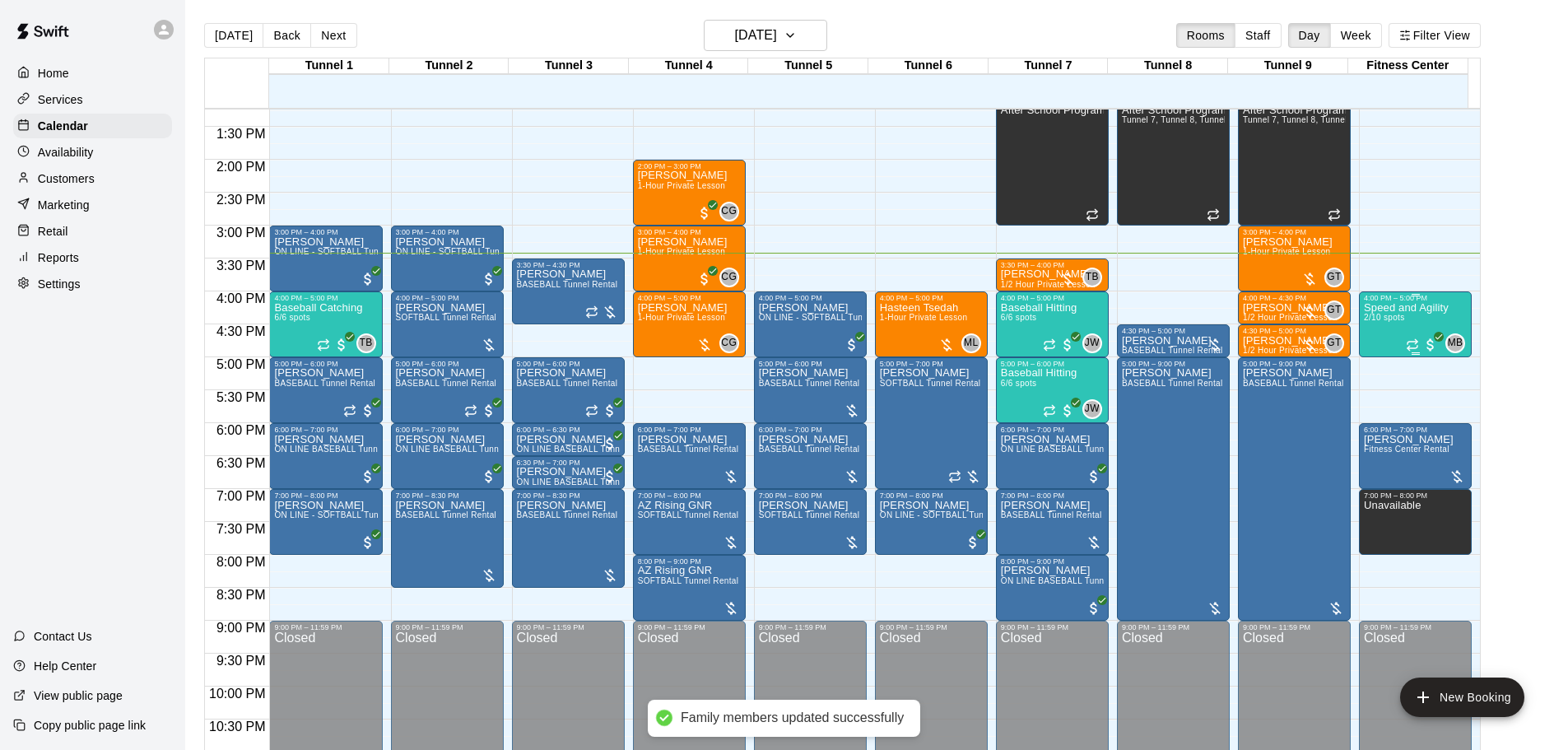
click at [1370, 295] on div at bounding box center [1415, 295] width 102 height 2
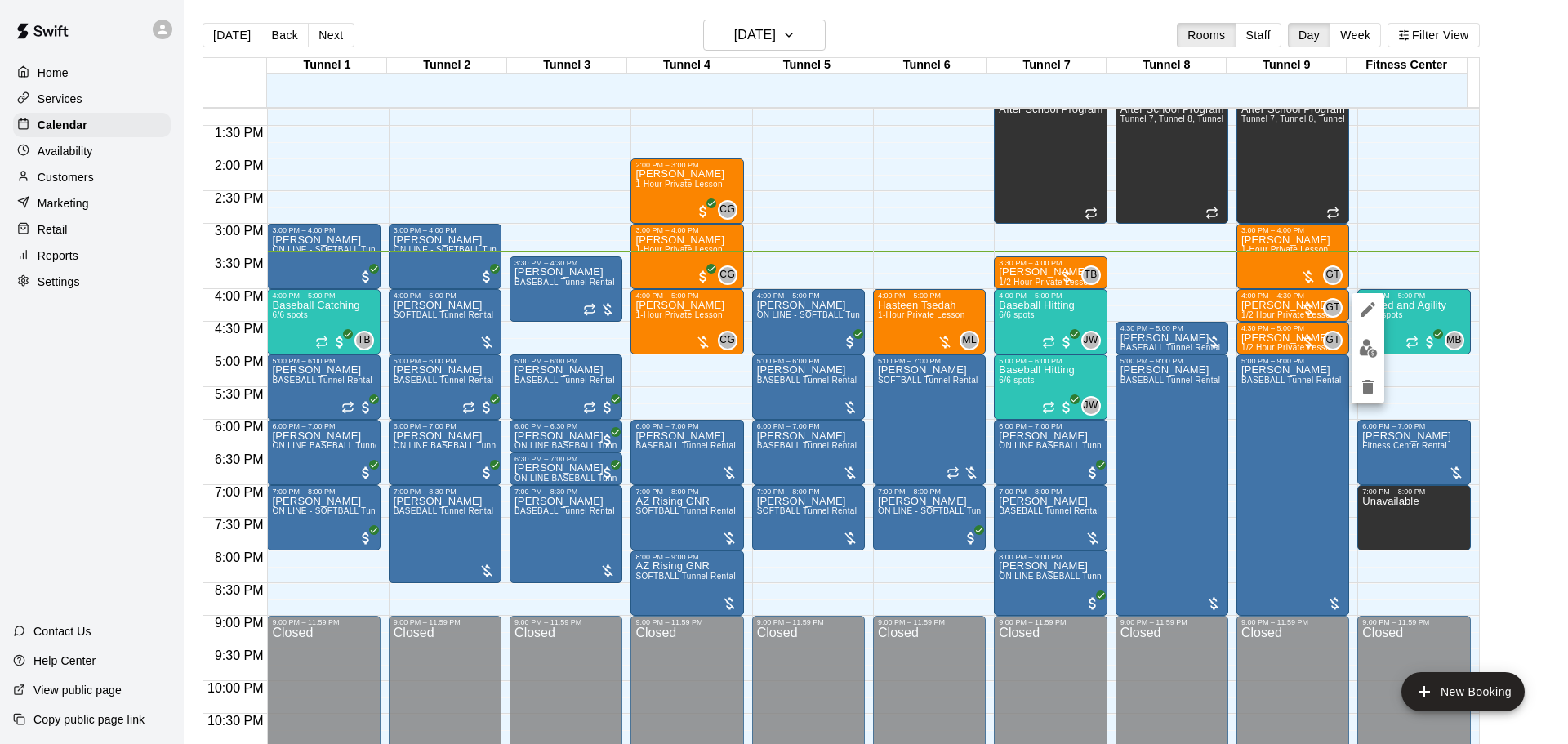
click at [1371, 334] on button "edit" at bounding box center [1368, 348] width 33 height 32
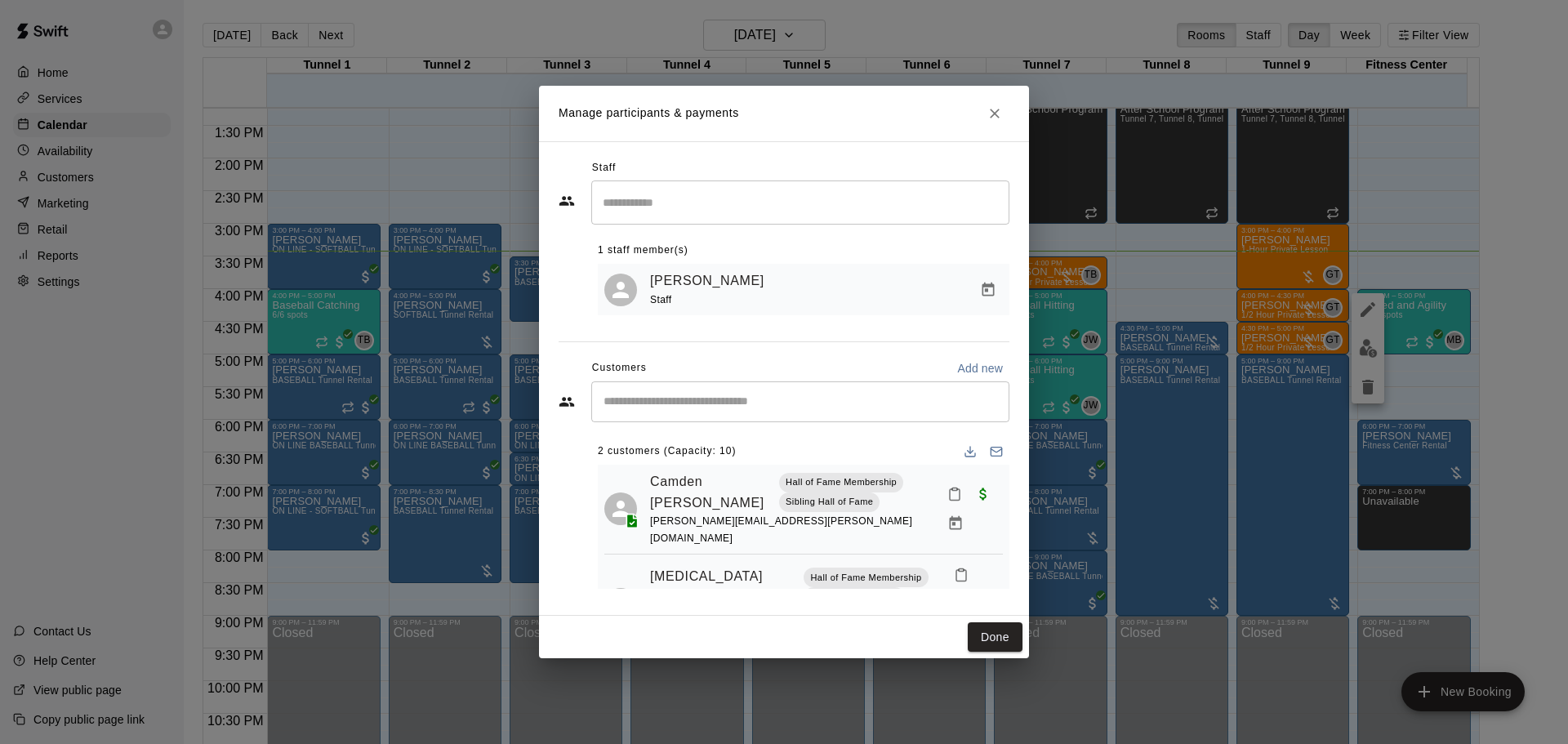
click at [830, 391] on div "​" at bounding box center [800, 402] width 418 height 41
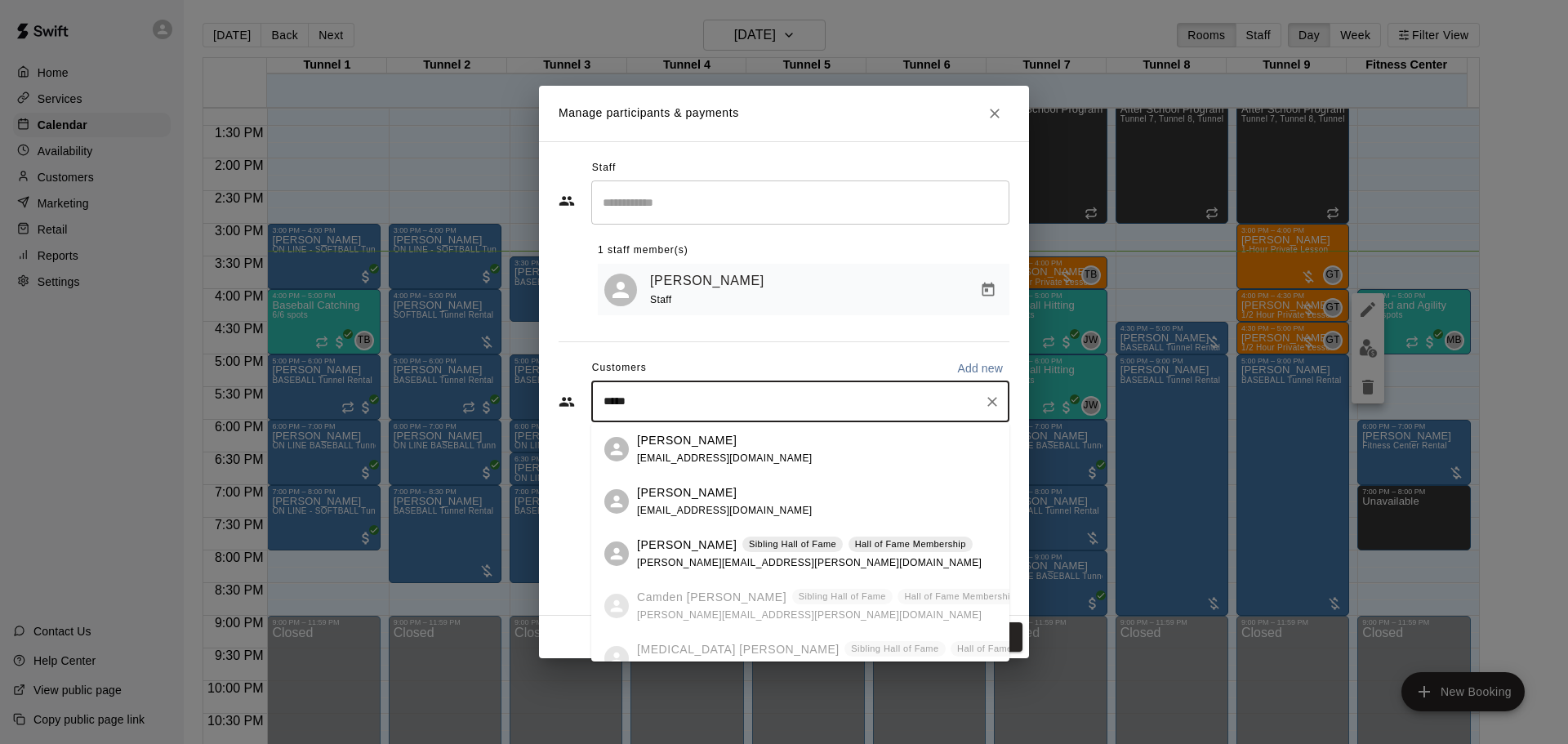
type input "******"
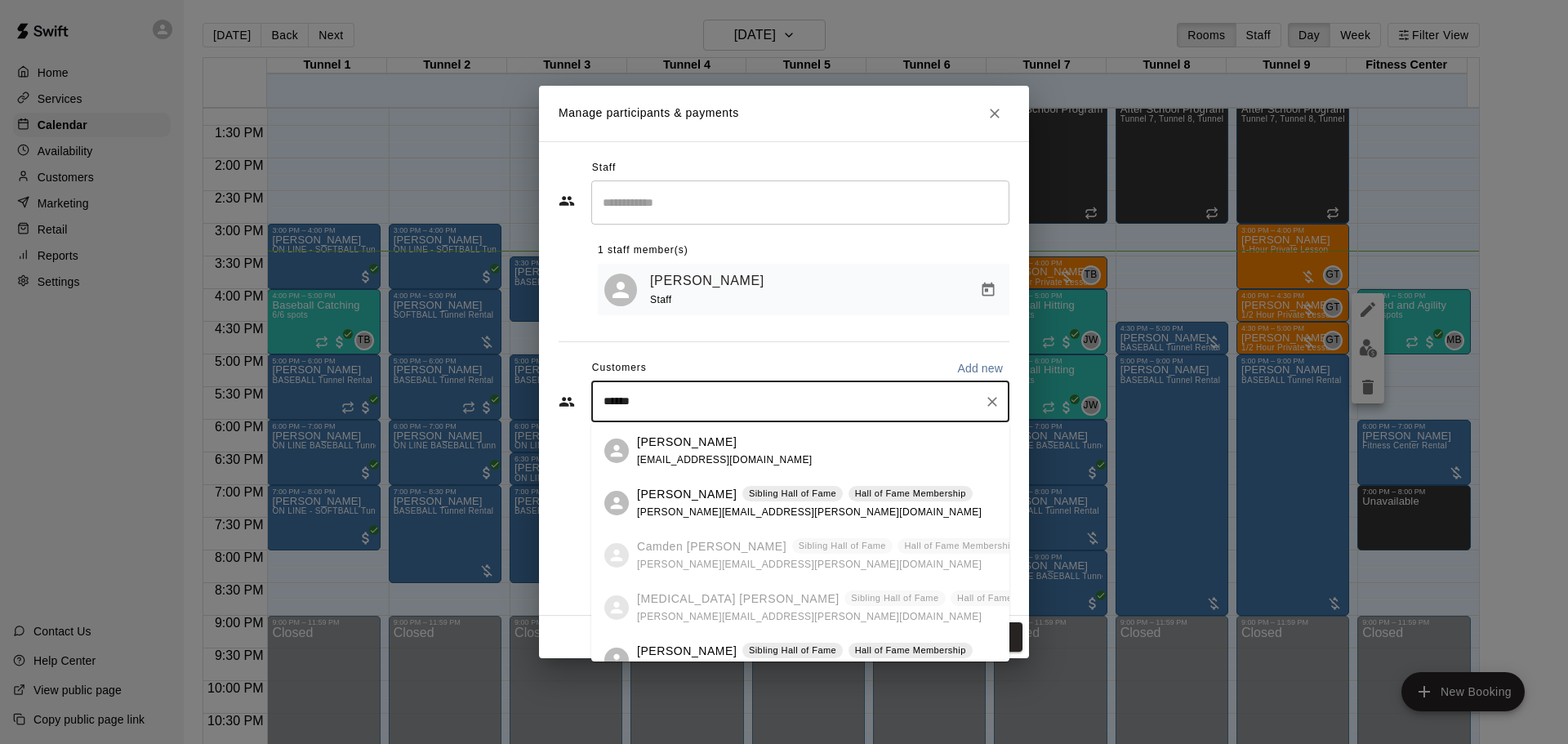
scroll to position [75, 0]
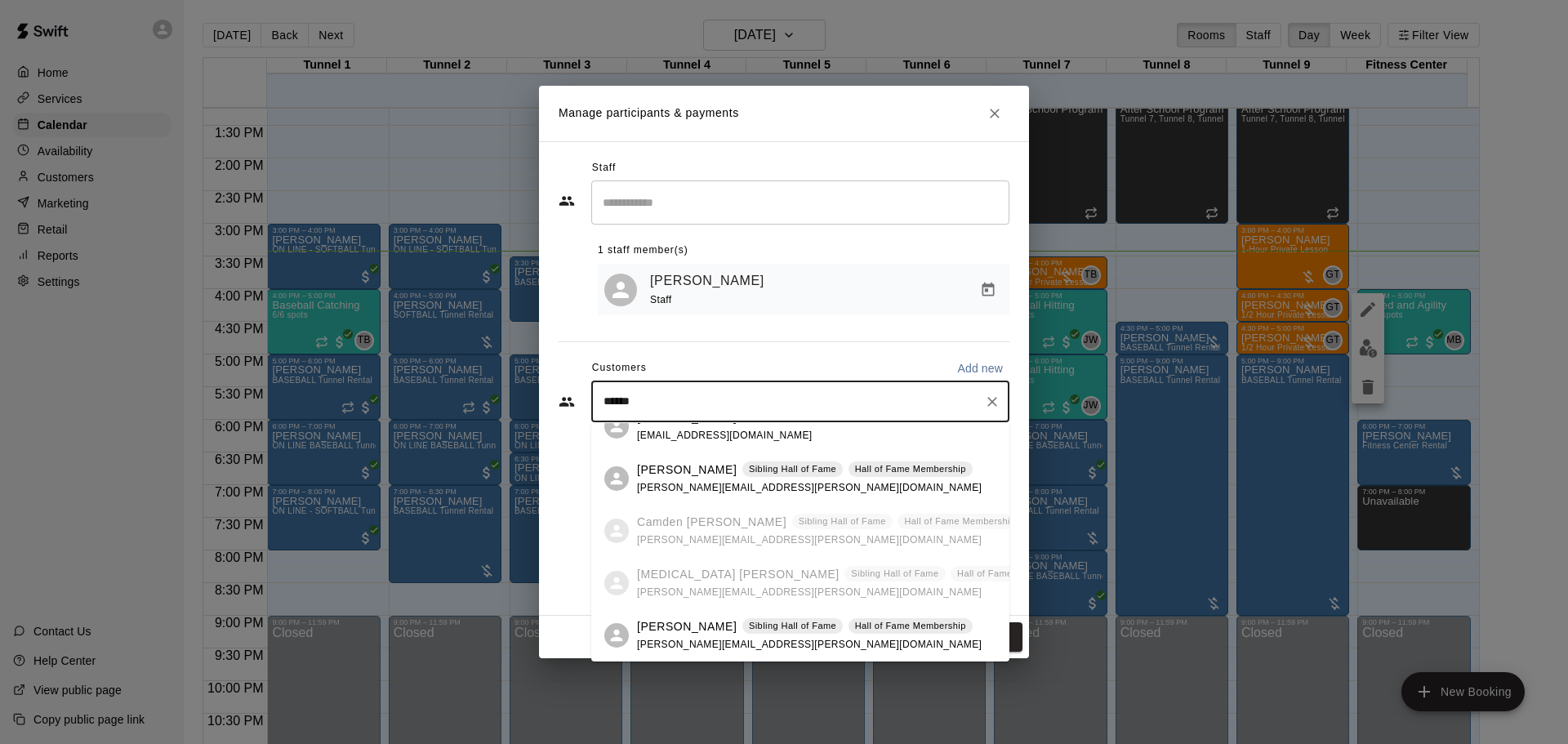
click at [678, 628] on p "Olivia Lawler" at bounding box center [687, 627] width 100 height 17
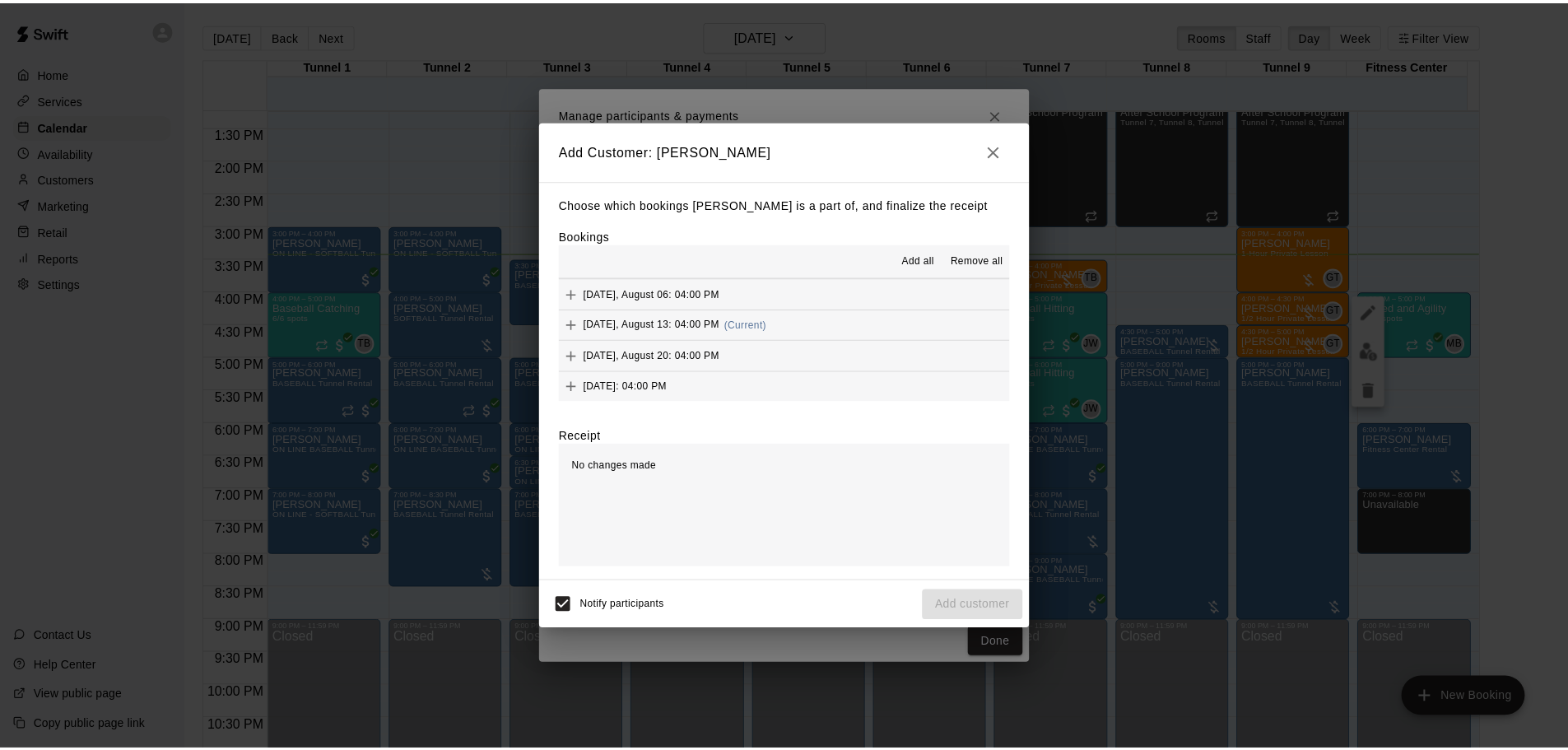
scroll to position [93, 0]
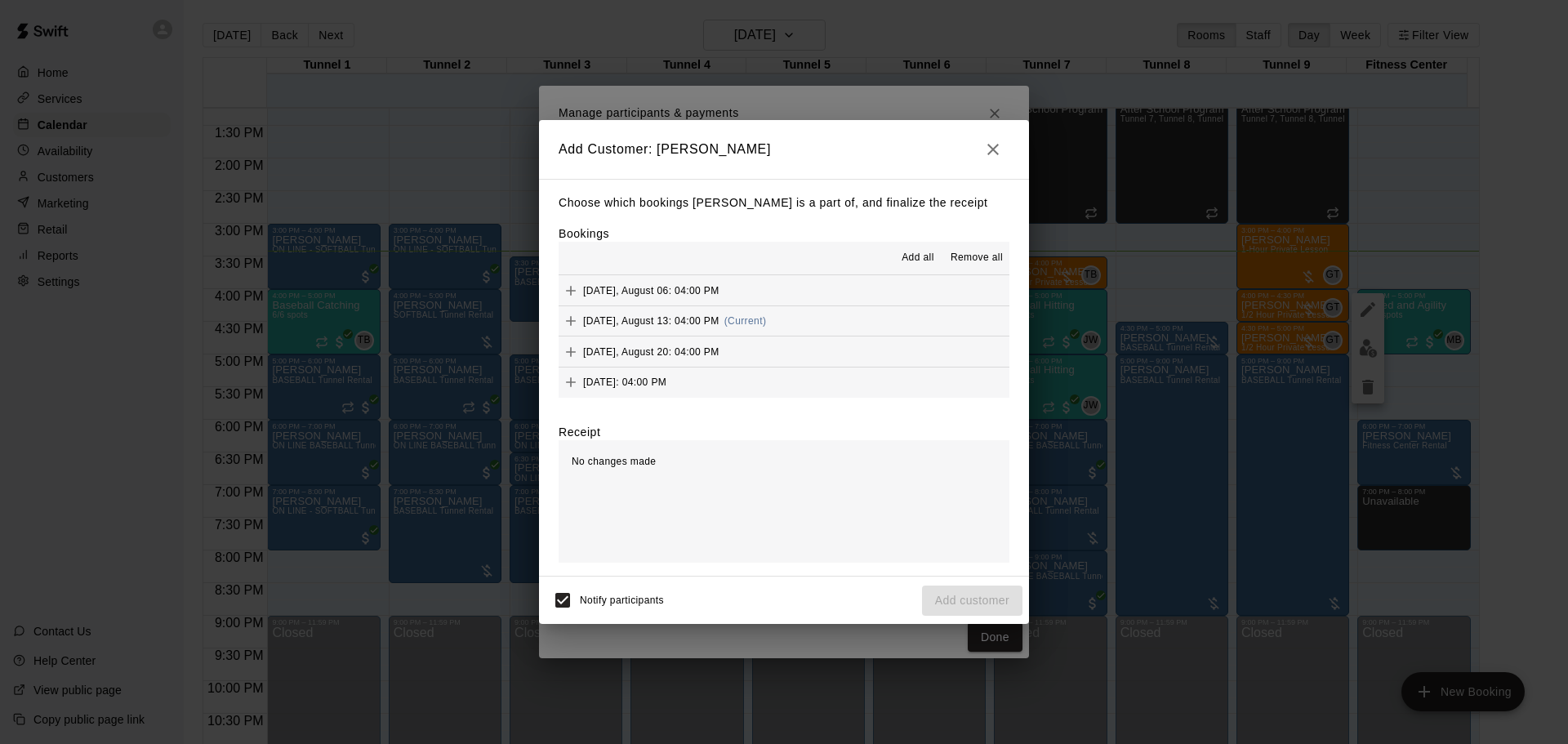
click at [724, 314] on div "Wednesday, August 13: 04:00 PM (Current)" at bounding box center [662, 321] width 207 height 25
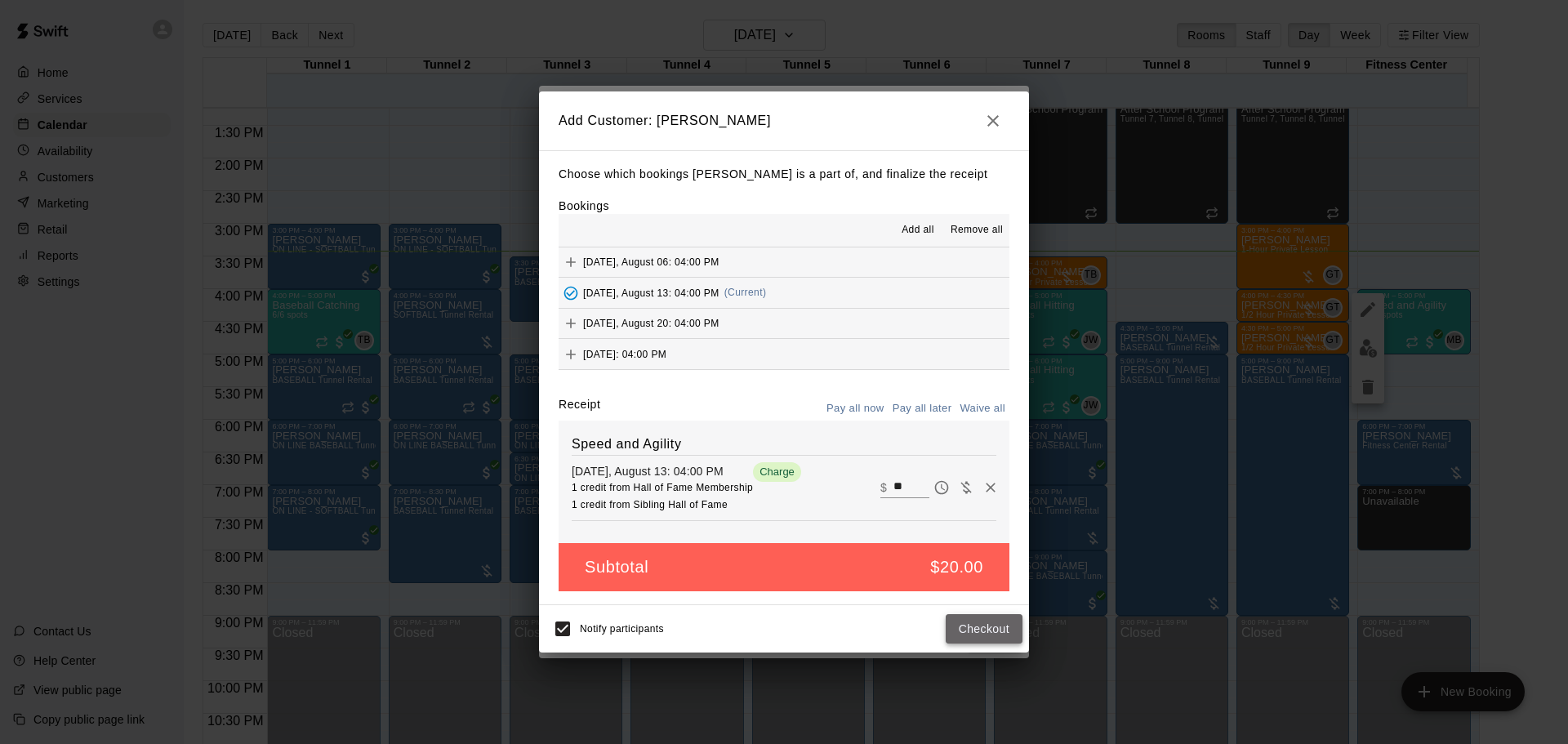
click at [984, 631] on button "Checkout" at bounding box center [984, 629] width 77 height 30
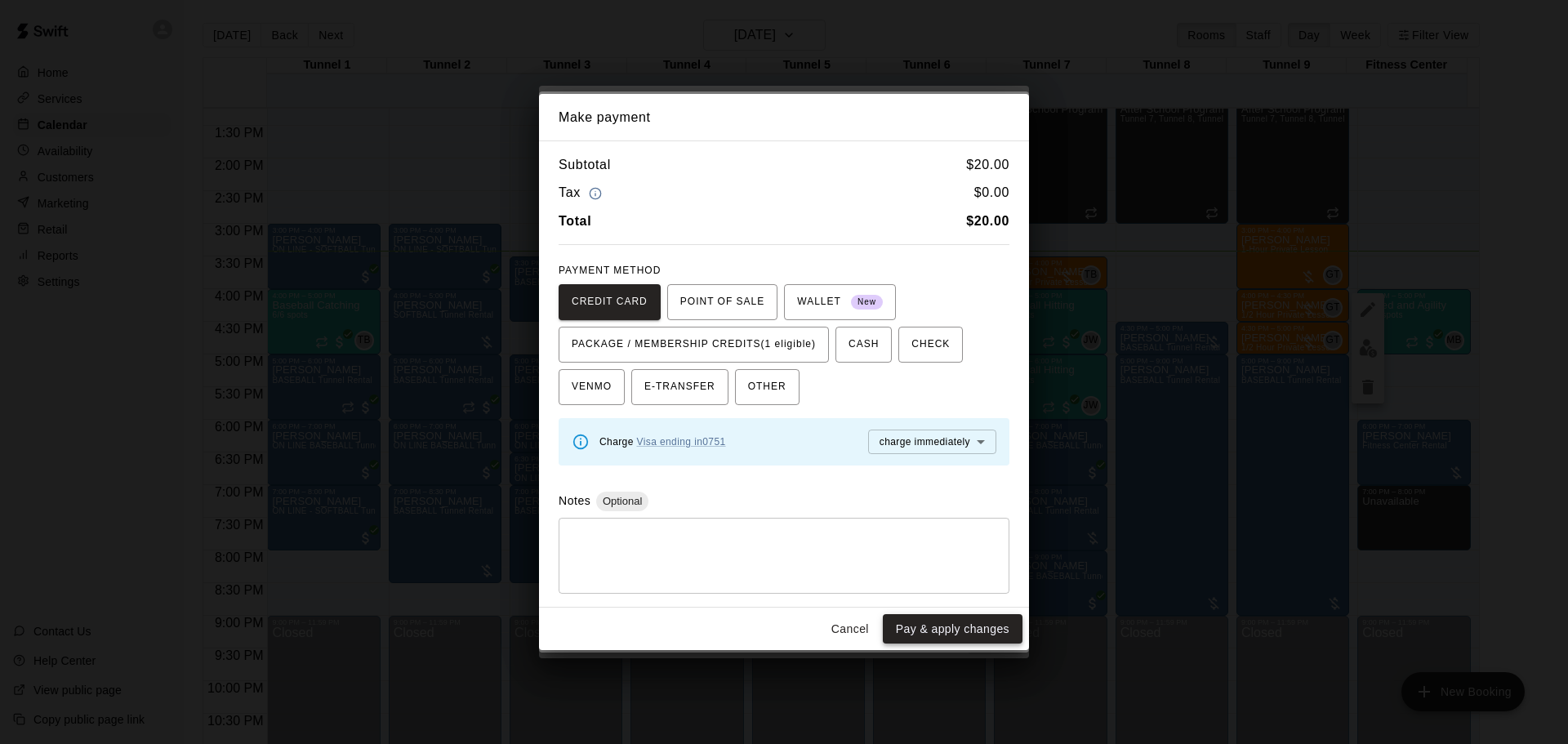
click at [957, 618] on button "Pay & apply changes" at bounding box center [953, 629] width 139 height 30
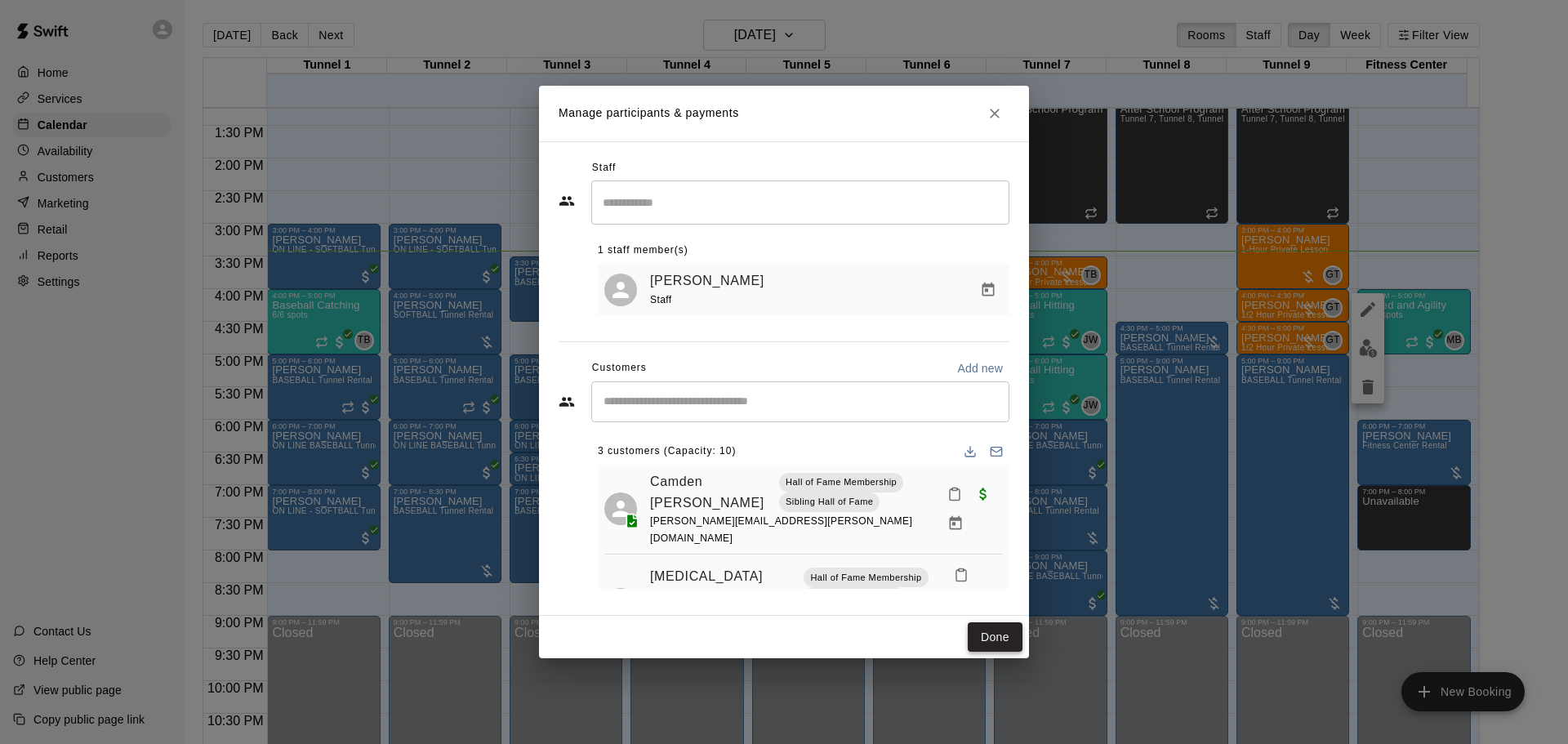
click at [997, 635] on button "Done" at bounding box center [995, 637] width 55 height 30
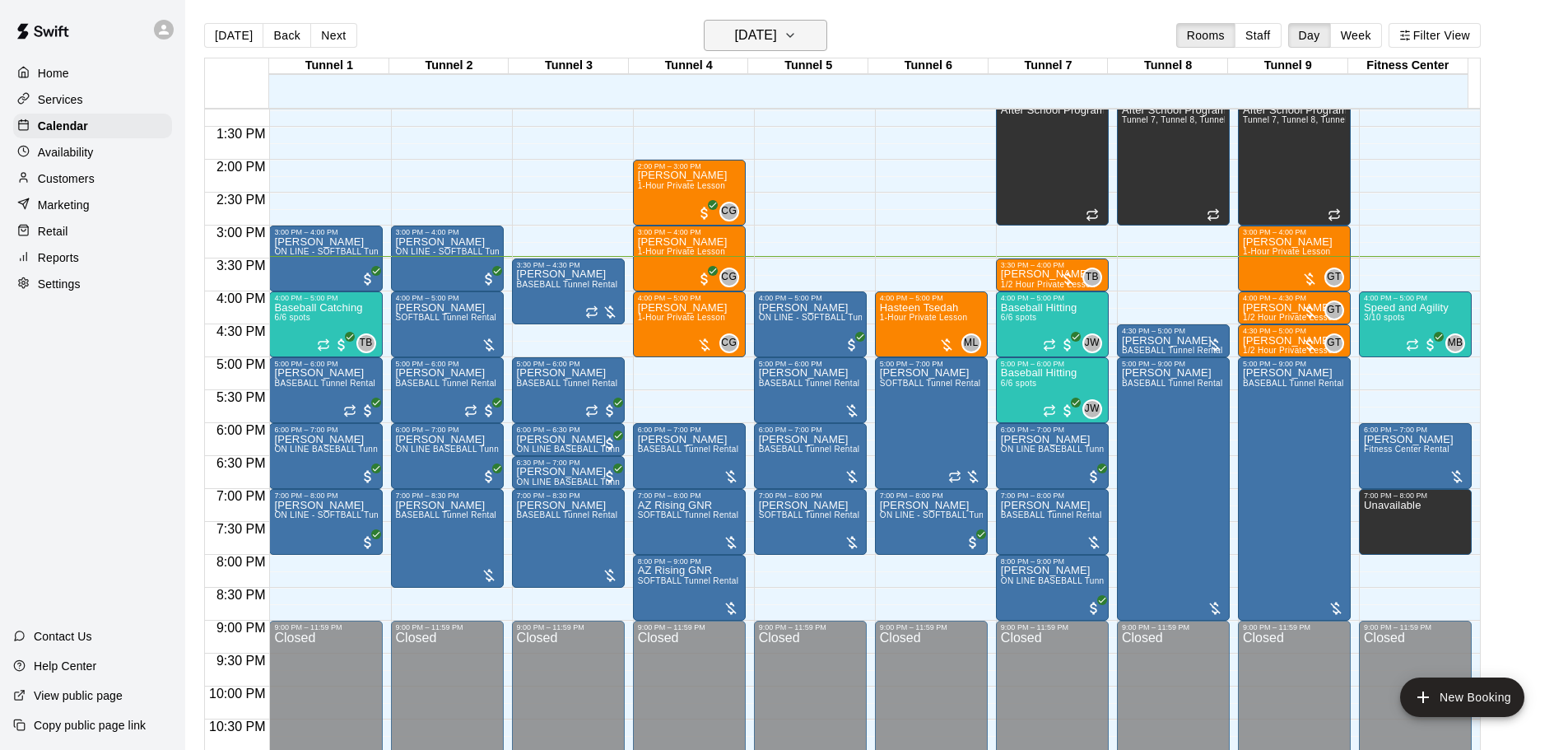
click at [756, 31] on h6 "[DATE]" at bounding box center [755, 36] width 42 height 23
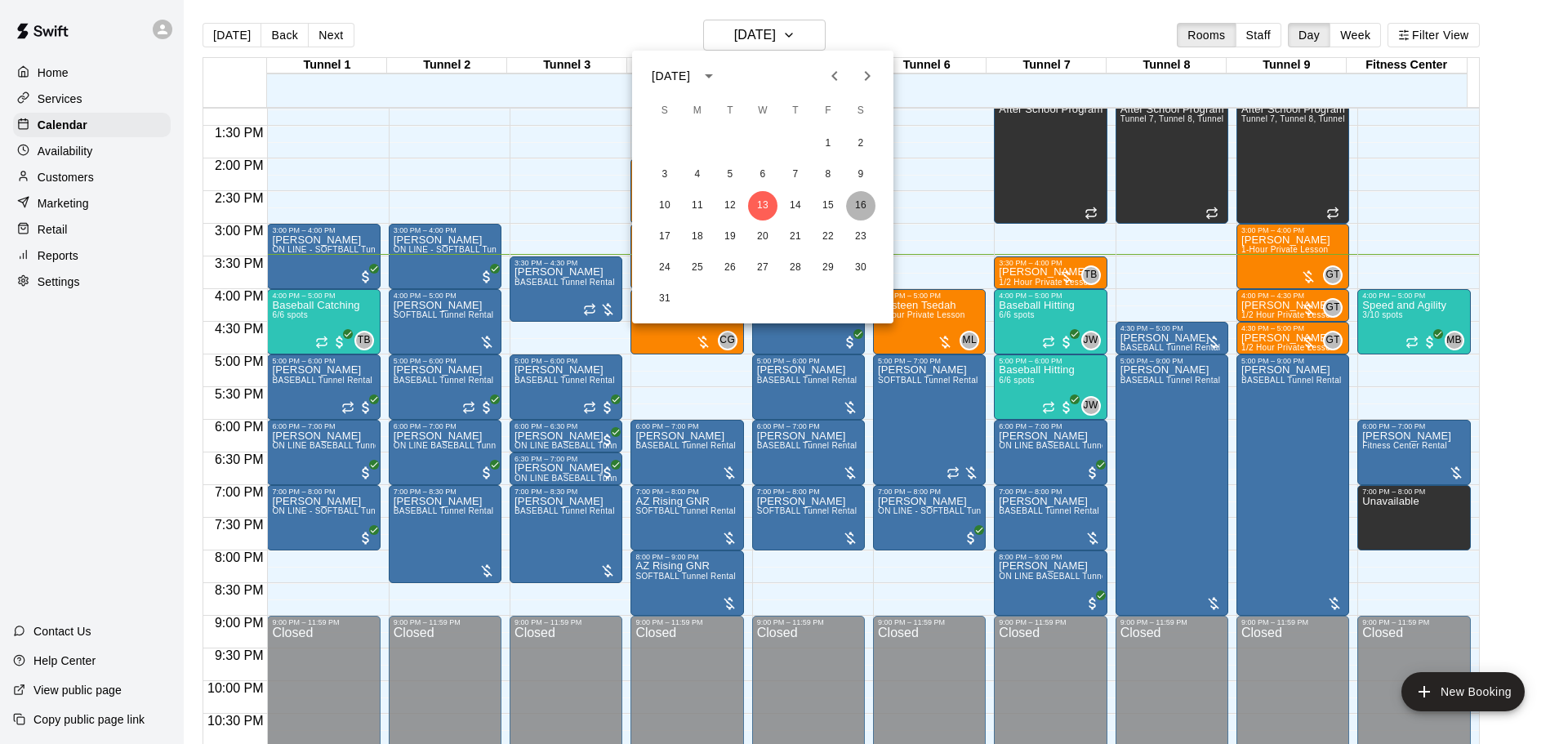
click at [850, 205] on button "16" at bounding box center [861, 206] width 30 height 30
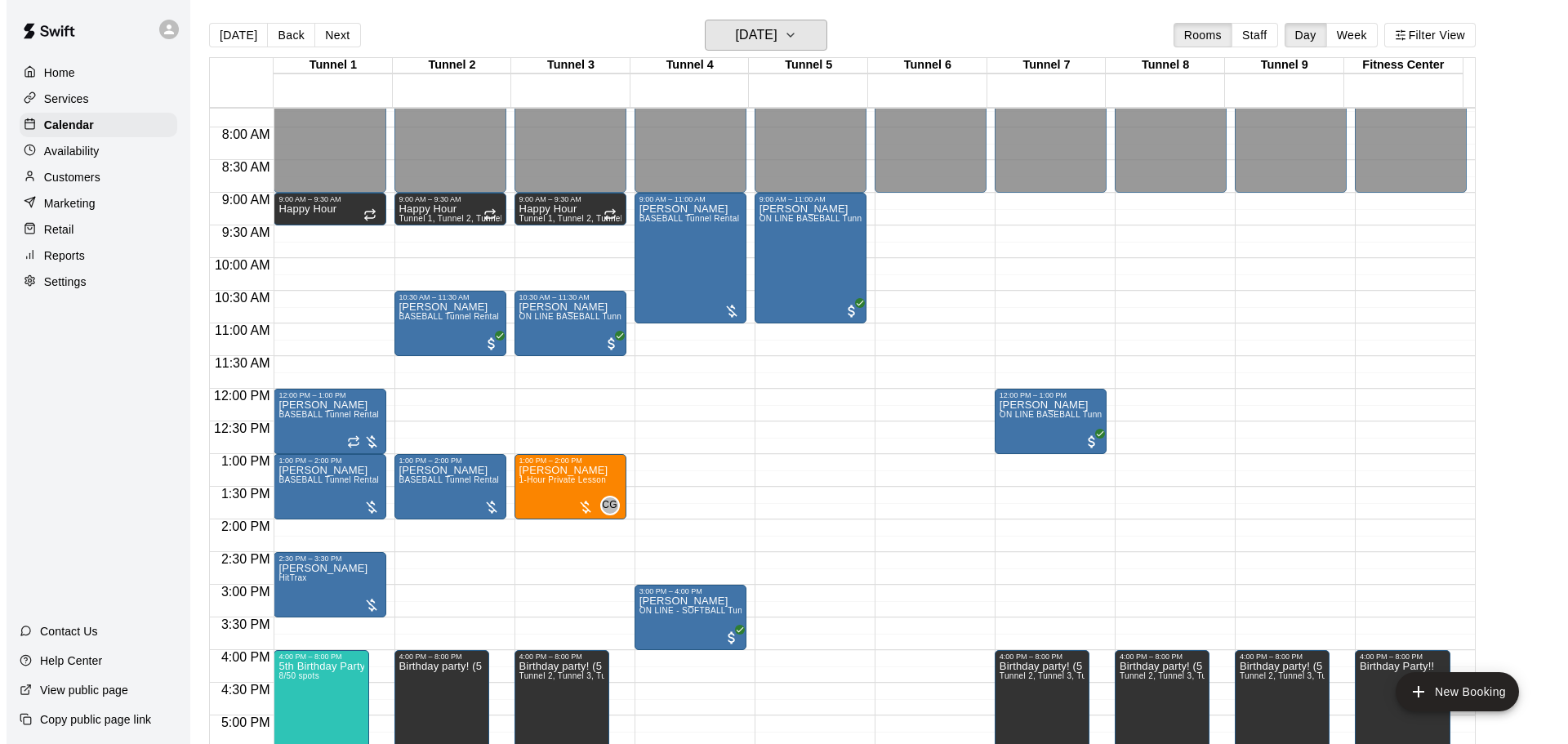
scroll to position [620, 0]
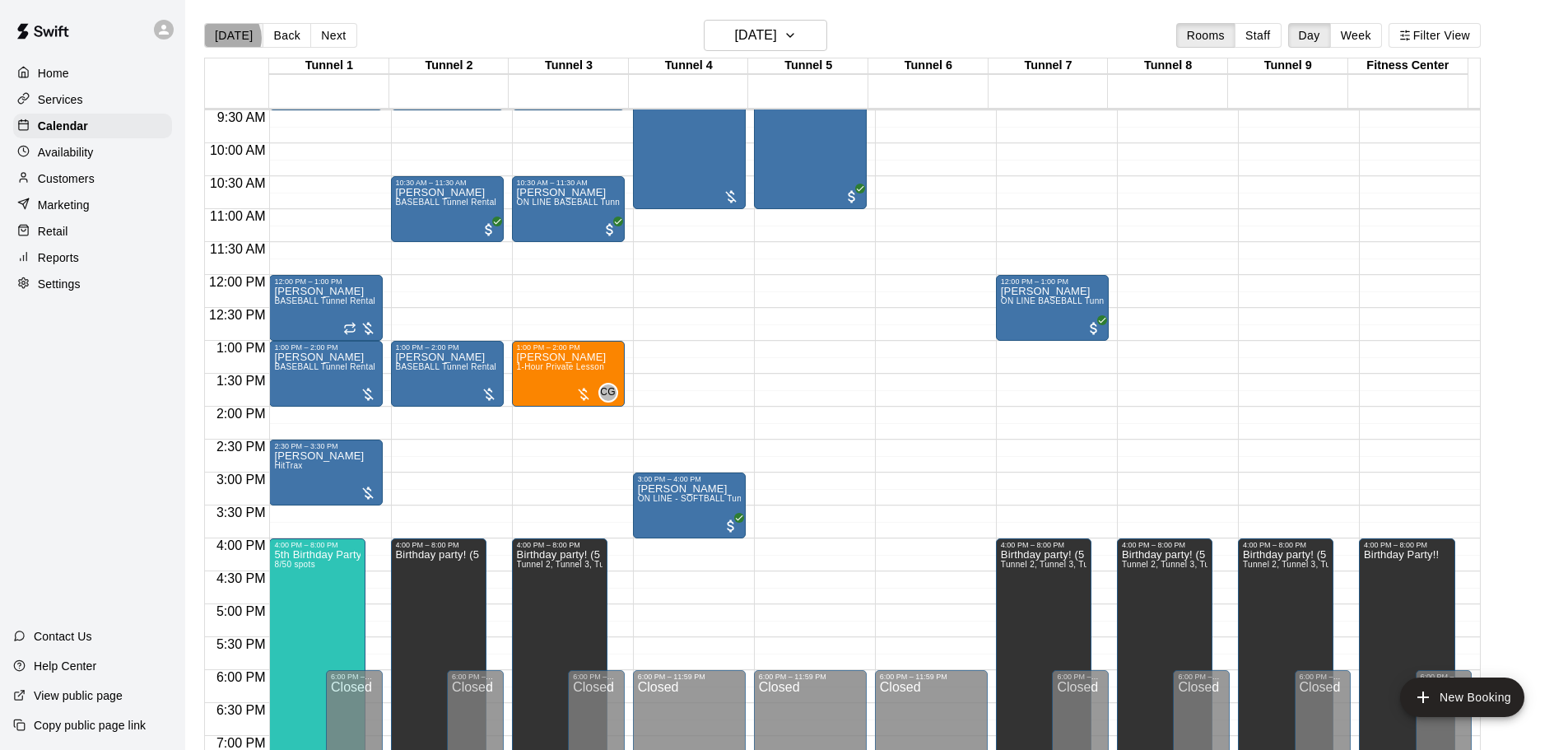
click at [227, 37] on button "[DATE]" at bounding box center [234, 36] width 60 height 25
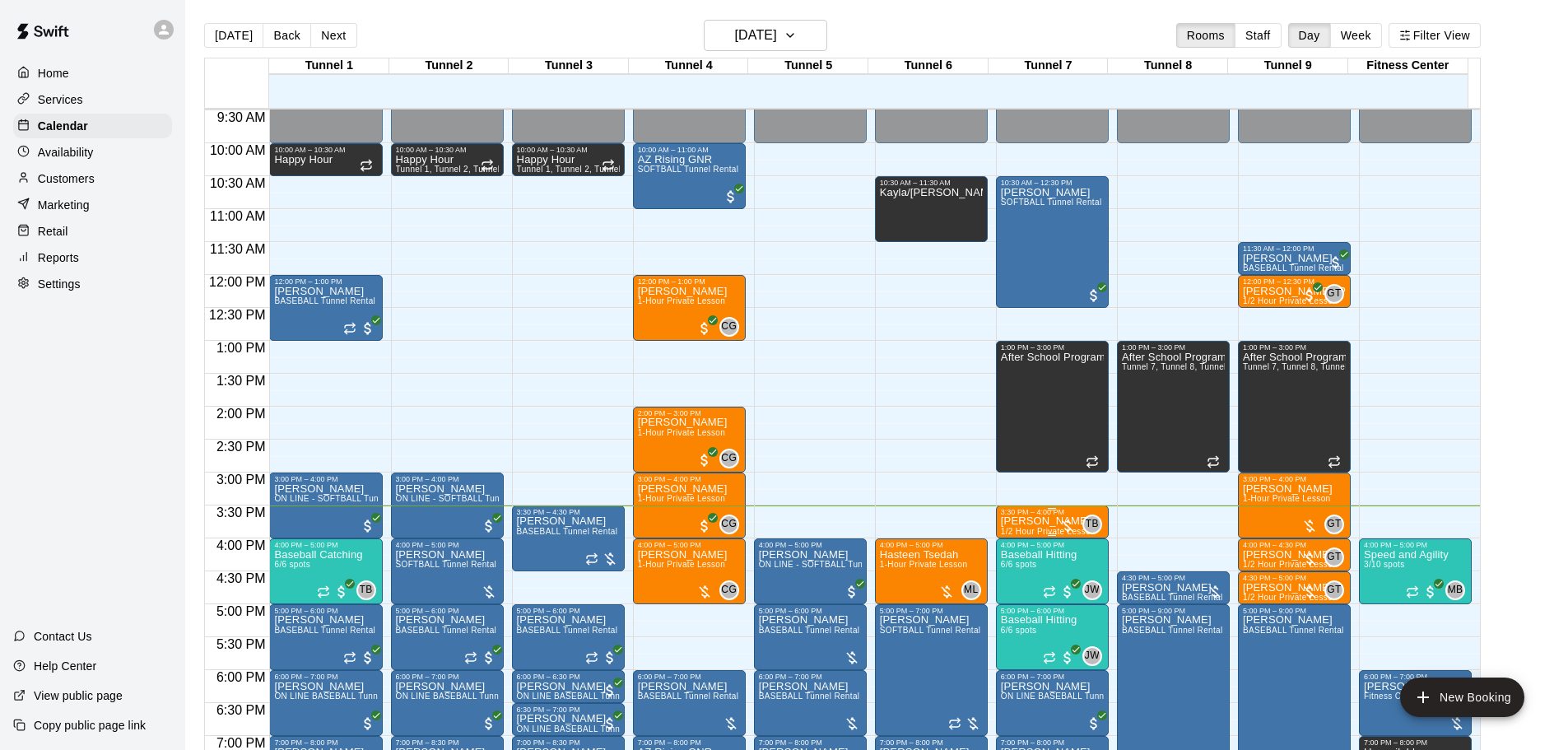
click at [1001, 515] on div "3:30 PM – 4:00 PM" at bounding box center [1052, 512] width 102 height 8
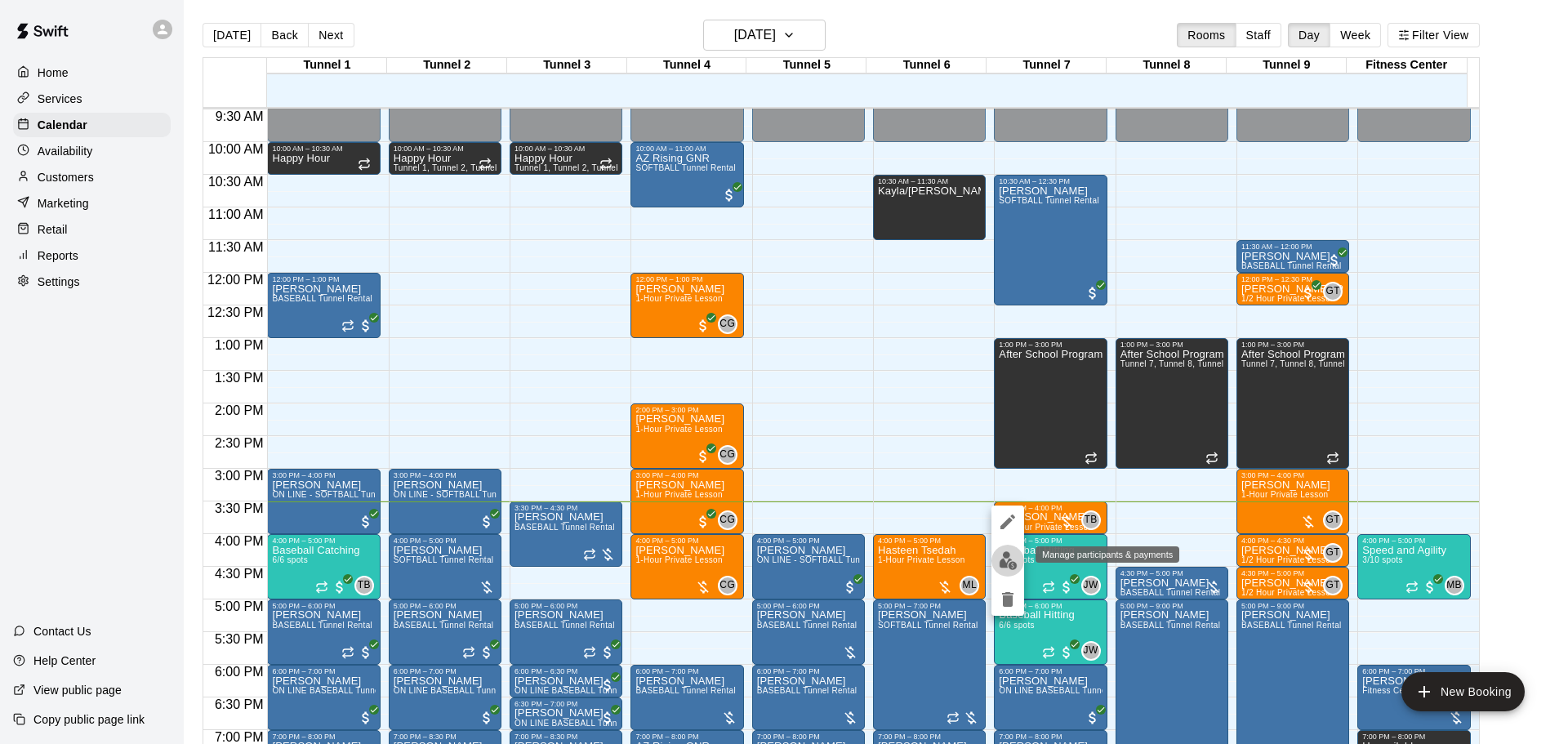
click at [1005, 565] on img "edit" at bounding box center [1008, 560] width 19 height 19
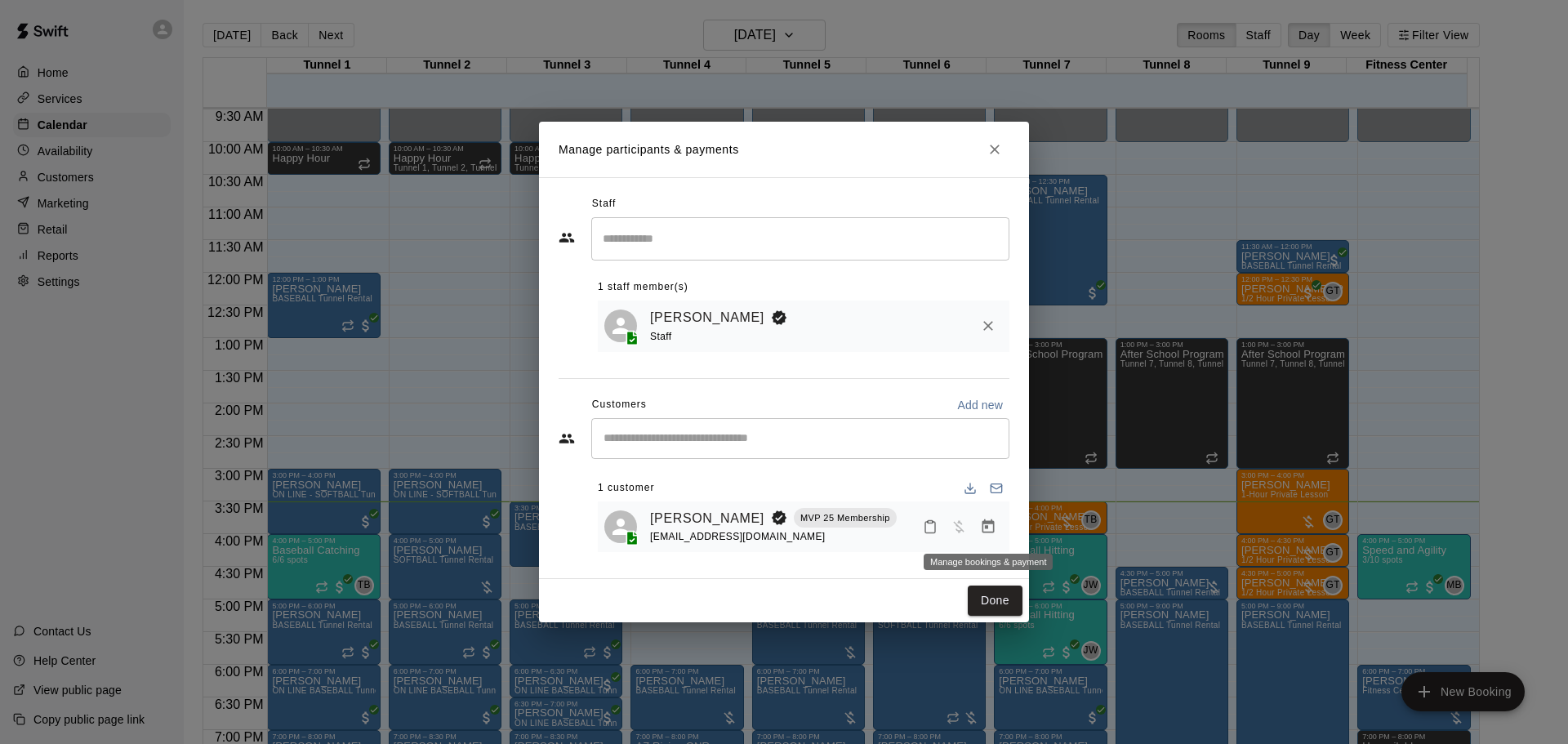
click at [984, 526] on icon "Manage bookings & payment" at bounding box center [988, 527] width 16 height 16
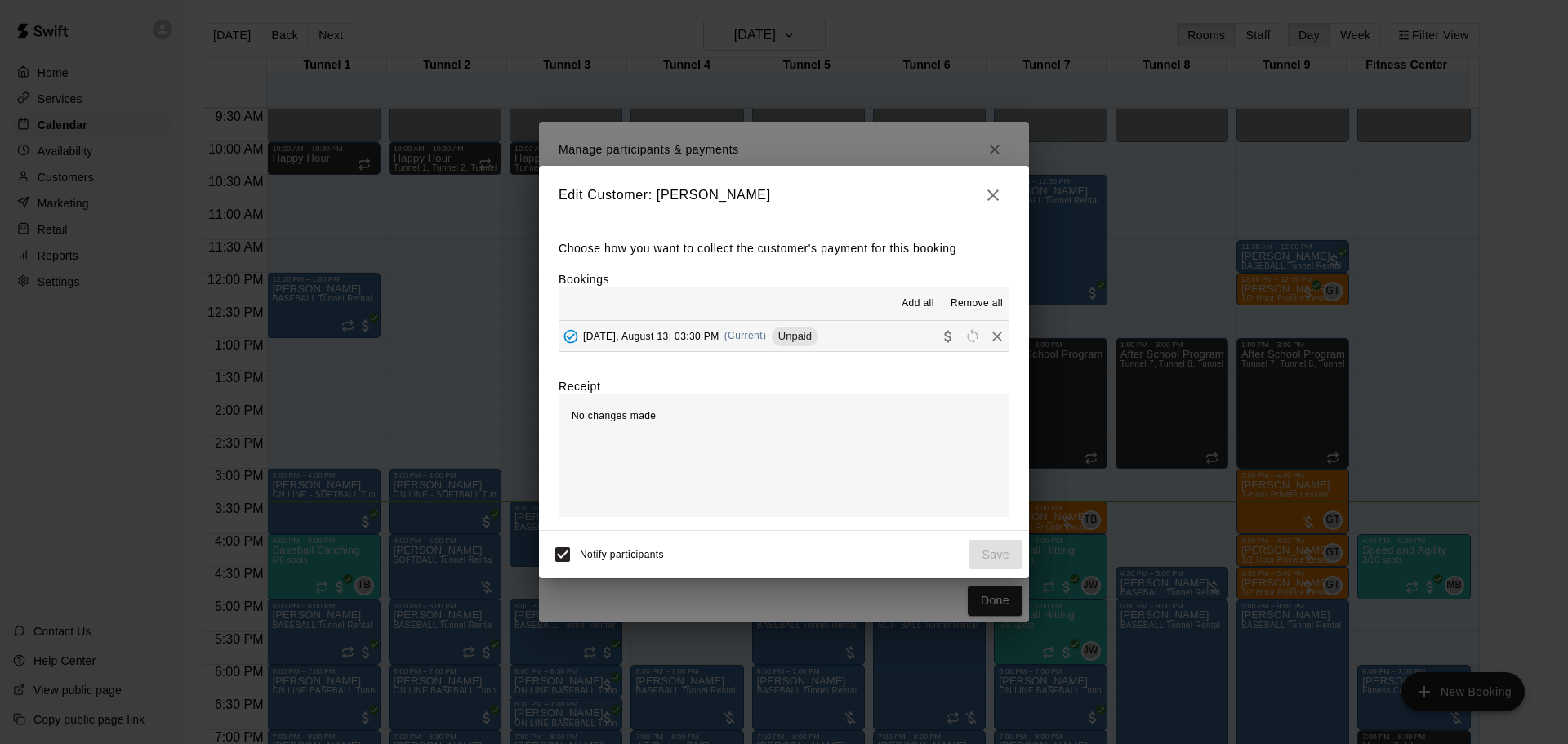
click at [719, 334] on span "Wednesday, August 13: 03:30 PM" at bounding box center [651, 335] width 136 height 11
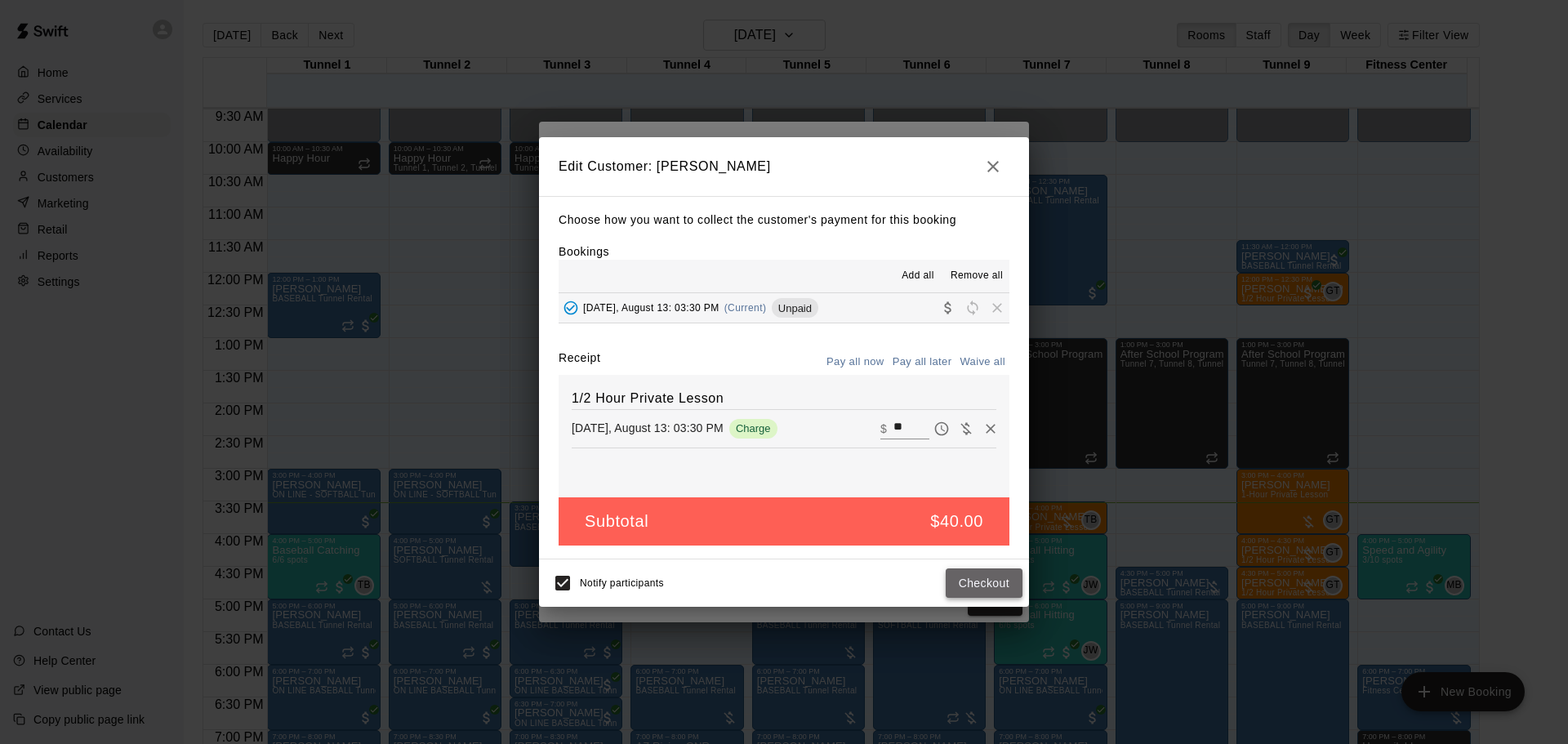
click at [997, 582] on button "Checkout" at bounding box center [984, 583] width 77 height 30
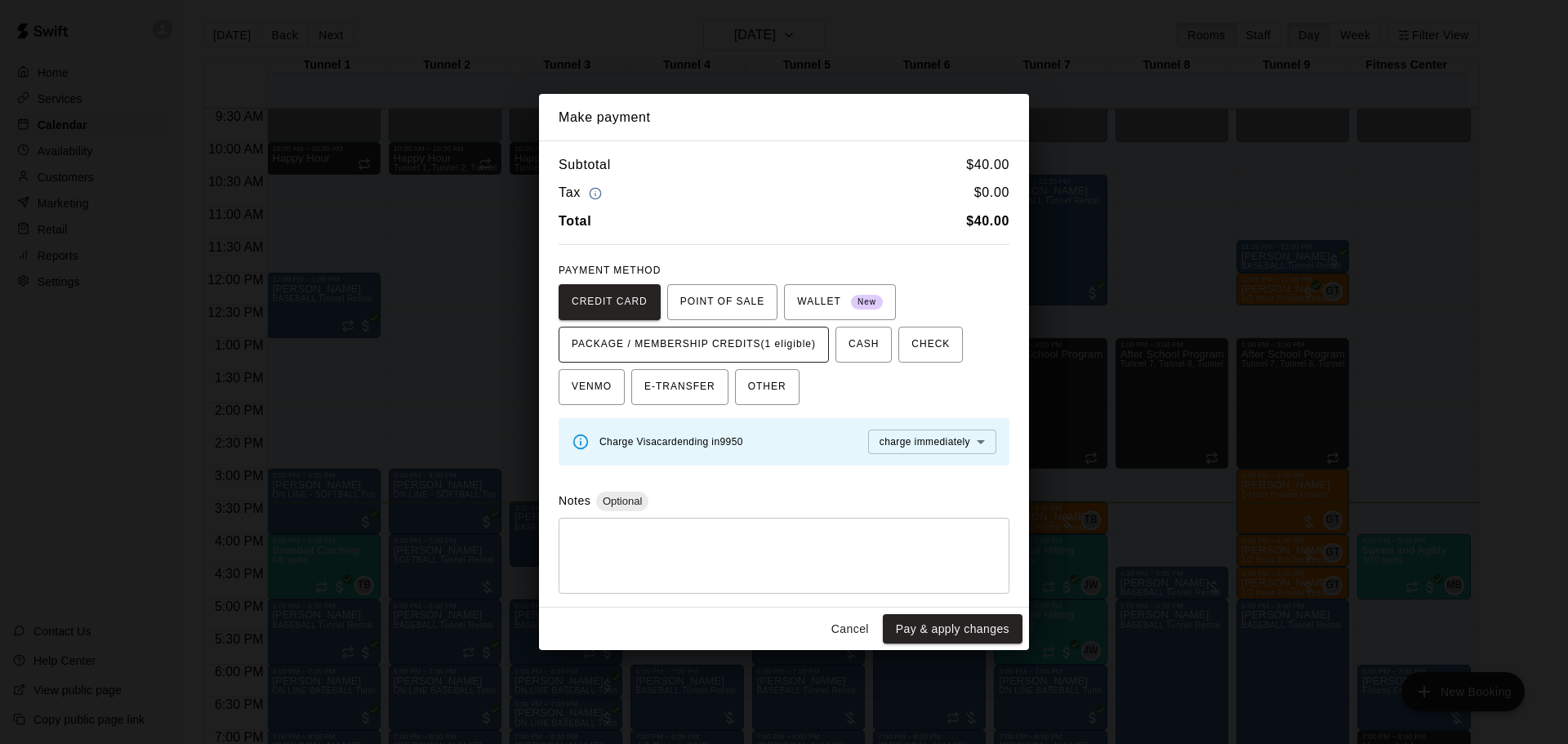
click at [753, 340] on span "PACKAGE / MEMBERSHIP CREDITS (1 eligible)" at bounding box center [694, 345] width 244 height 26
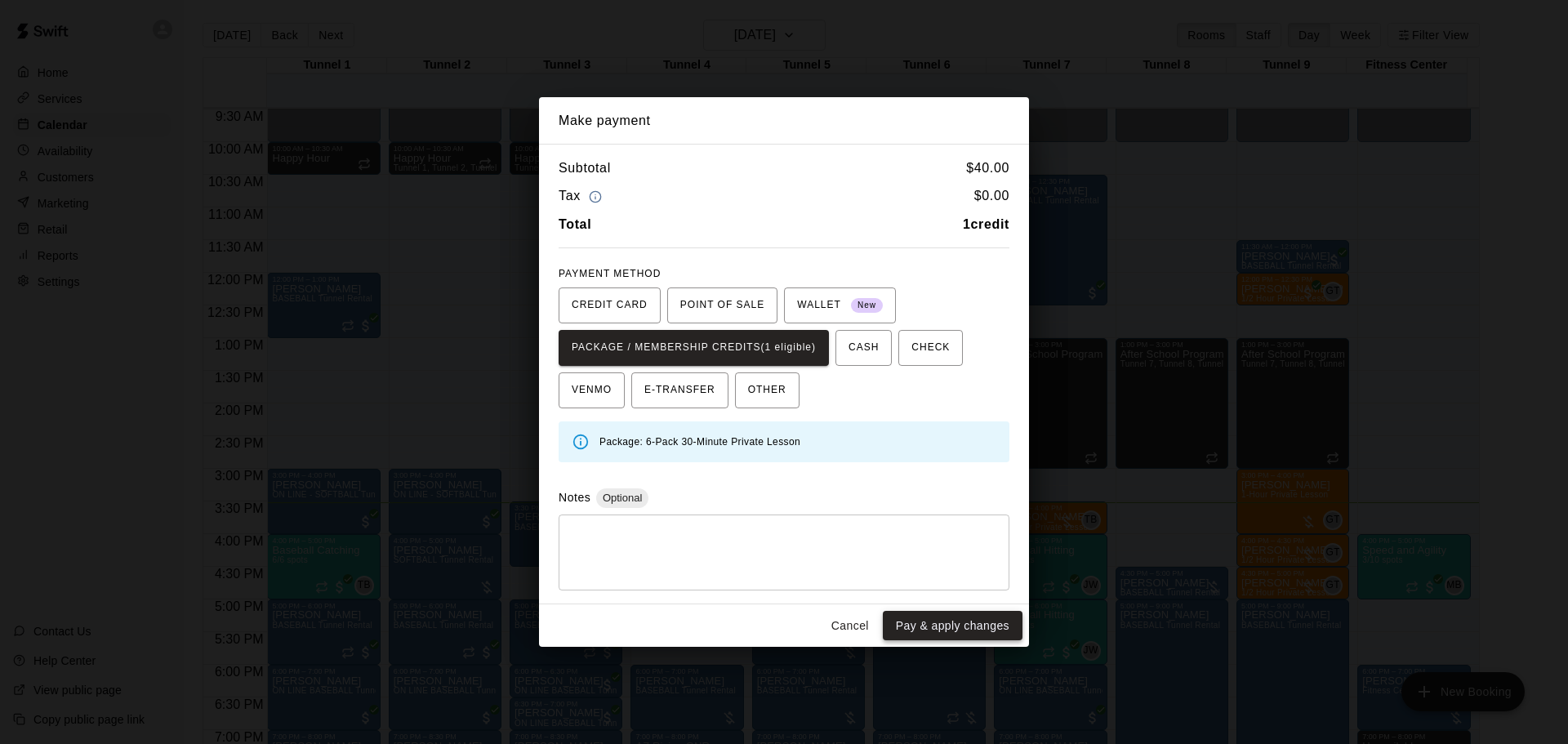
click at [961, 624] on button "Pay & apply changes" at bounding box center [953, 626] width 139 height 30
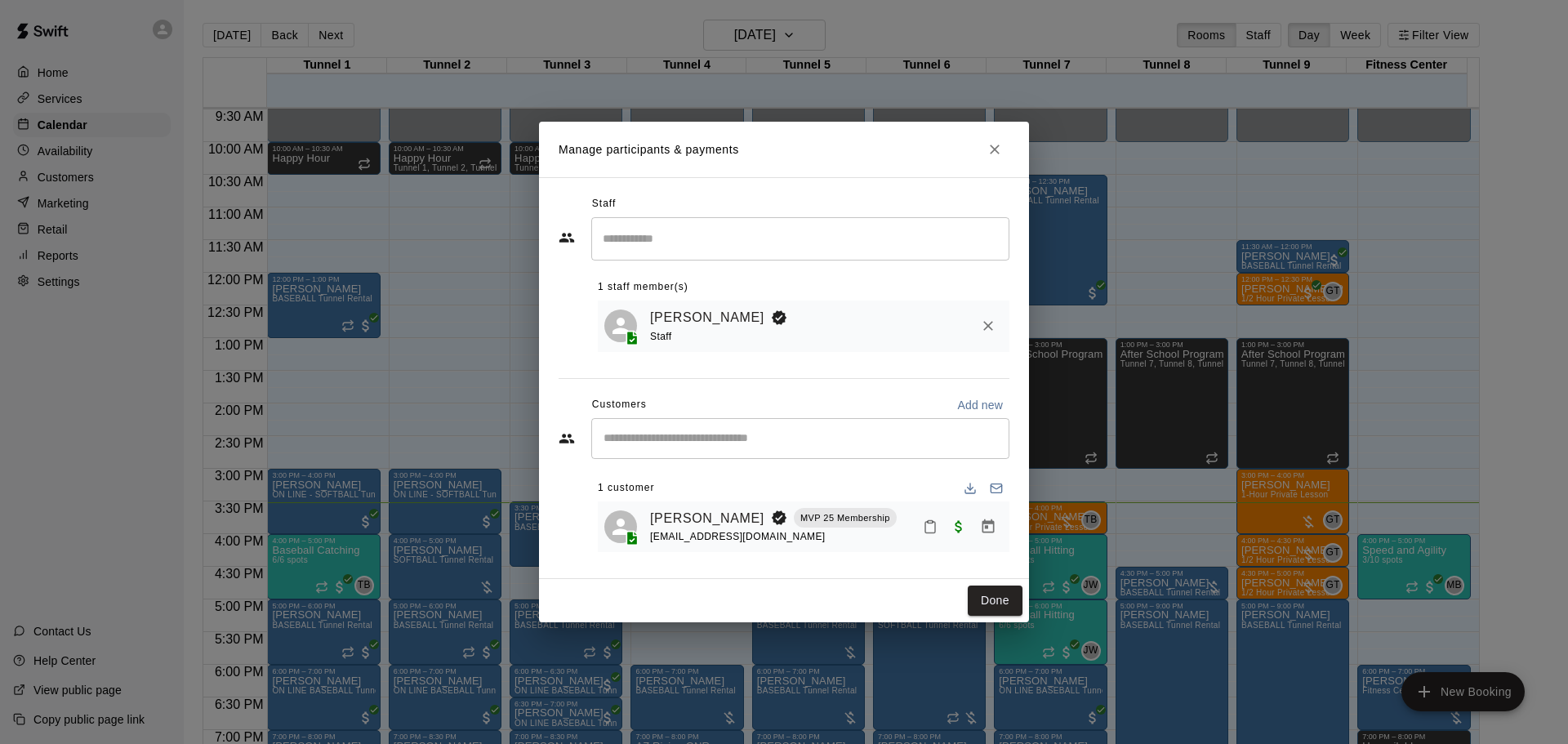
click at [914, 510] on div "Branden Peck MVP 25 Membership drpamp@yahoo.com" at bounding box center [827, 527] width 353 height 39
click at [932, 523] on rect "Mark attendance" at bounding box center [930, 521] width 5 height 2
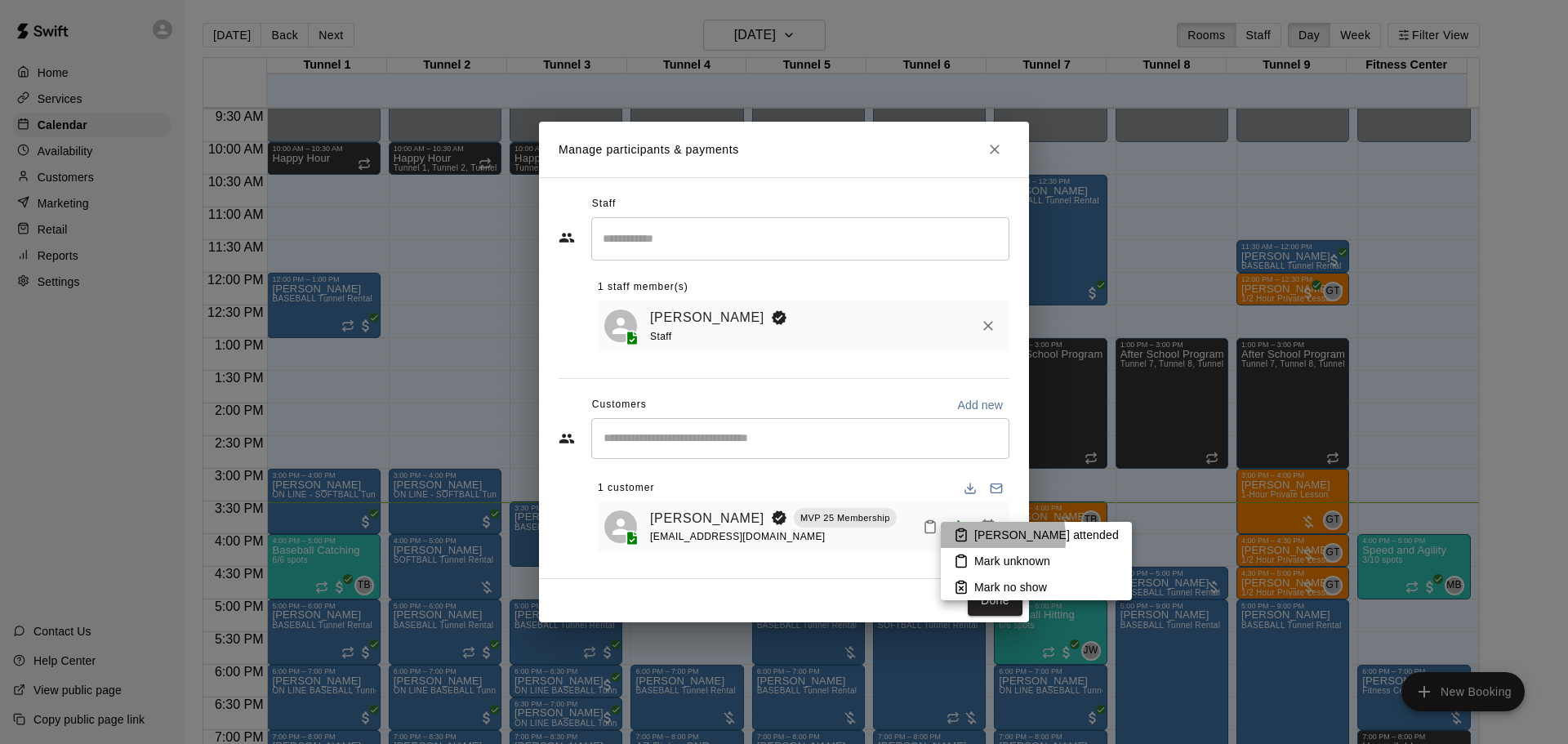
click at [953, 539] on li "Mark attended" at bounding box center [1036, 535] width 191 height 26
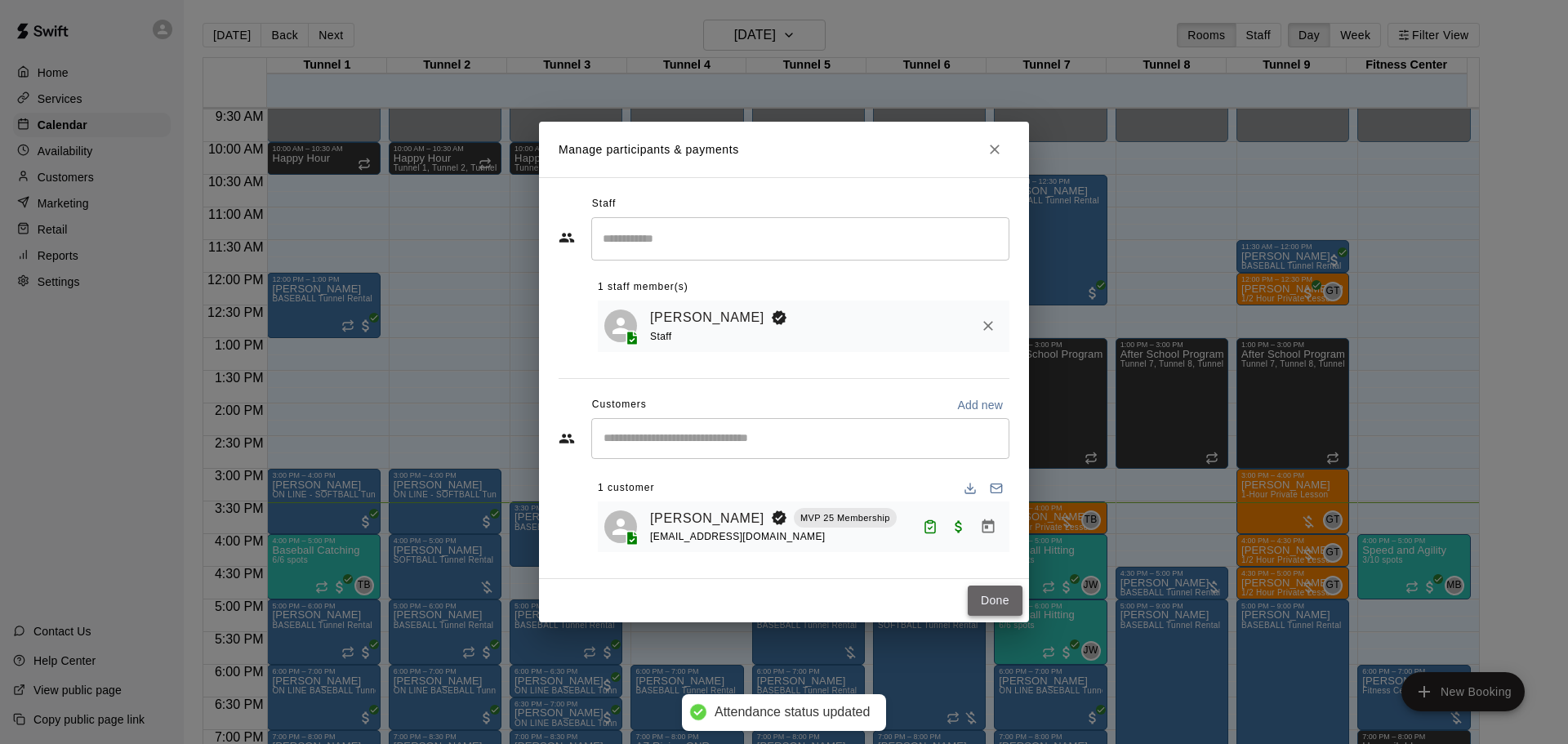
click at [1007, 607] on button "Done" at bounding box center [995, 600] width 55 height 30
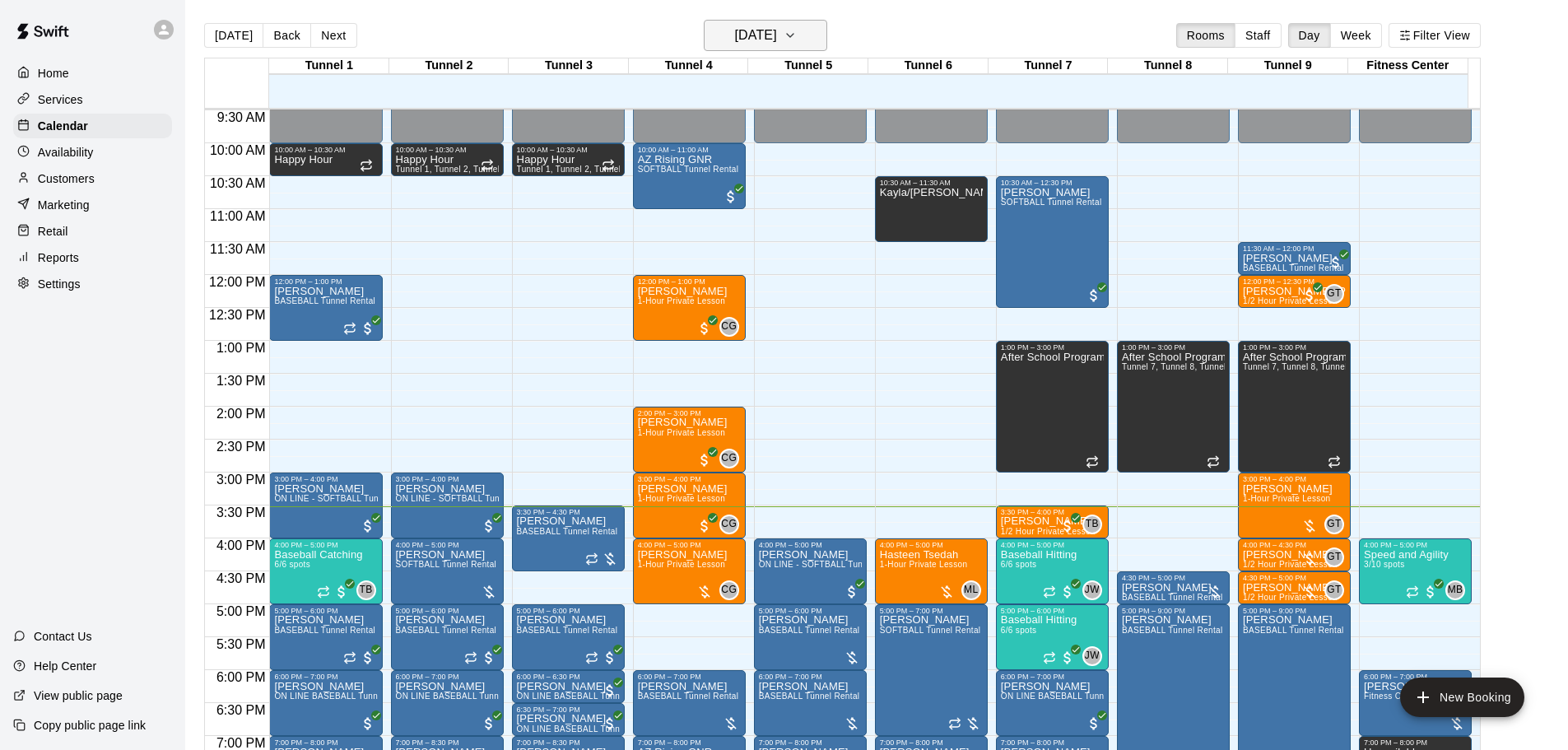
click at [777, 45] on h6 "[DATE]" at bounding box center [755, 36] width 42 height 23
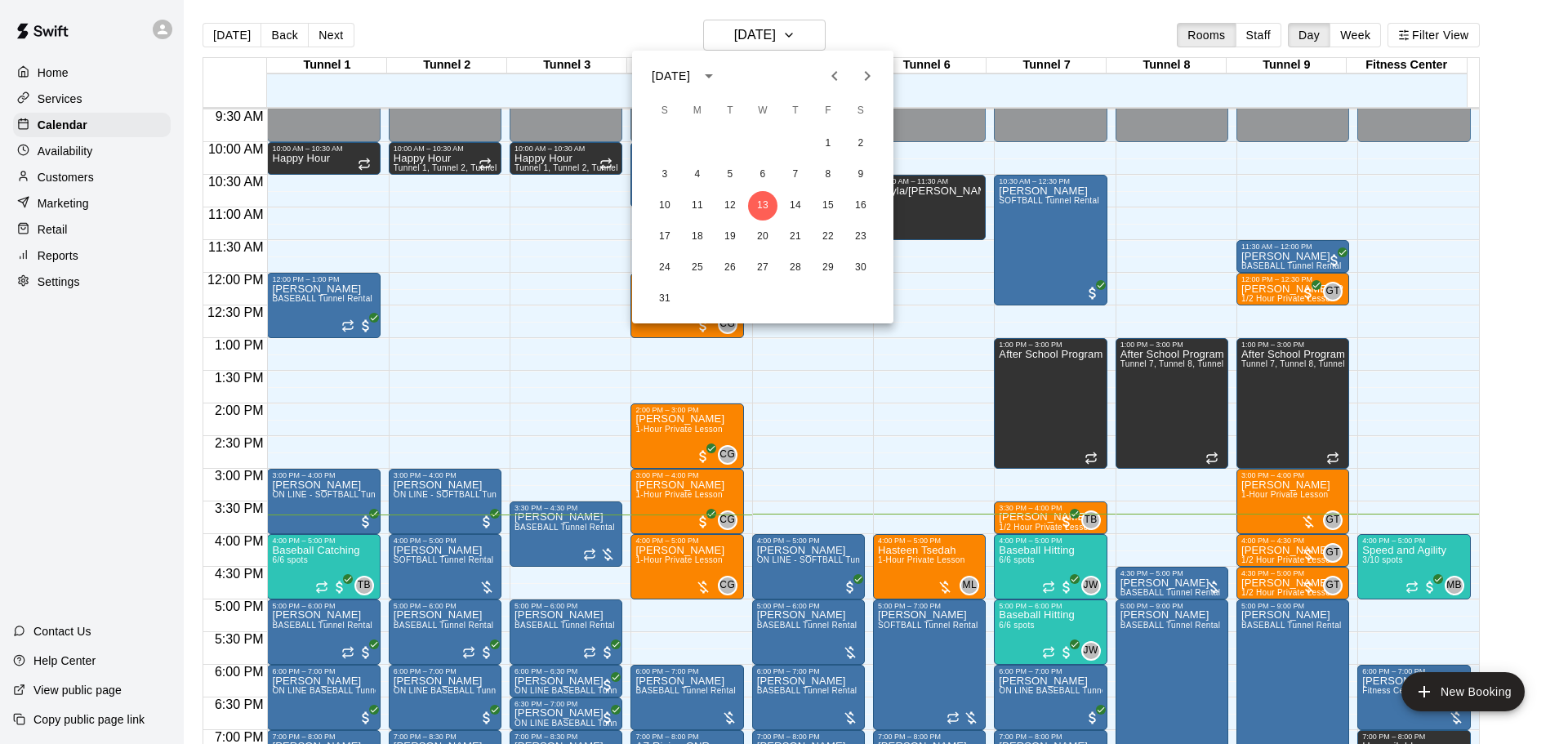
click at [922, 26] on div at bounding box center [784, 372] width 1568 height 744
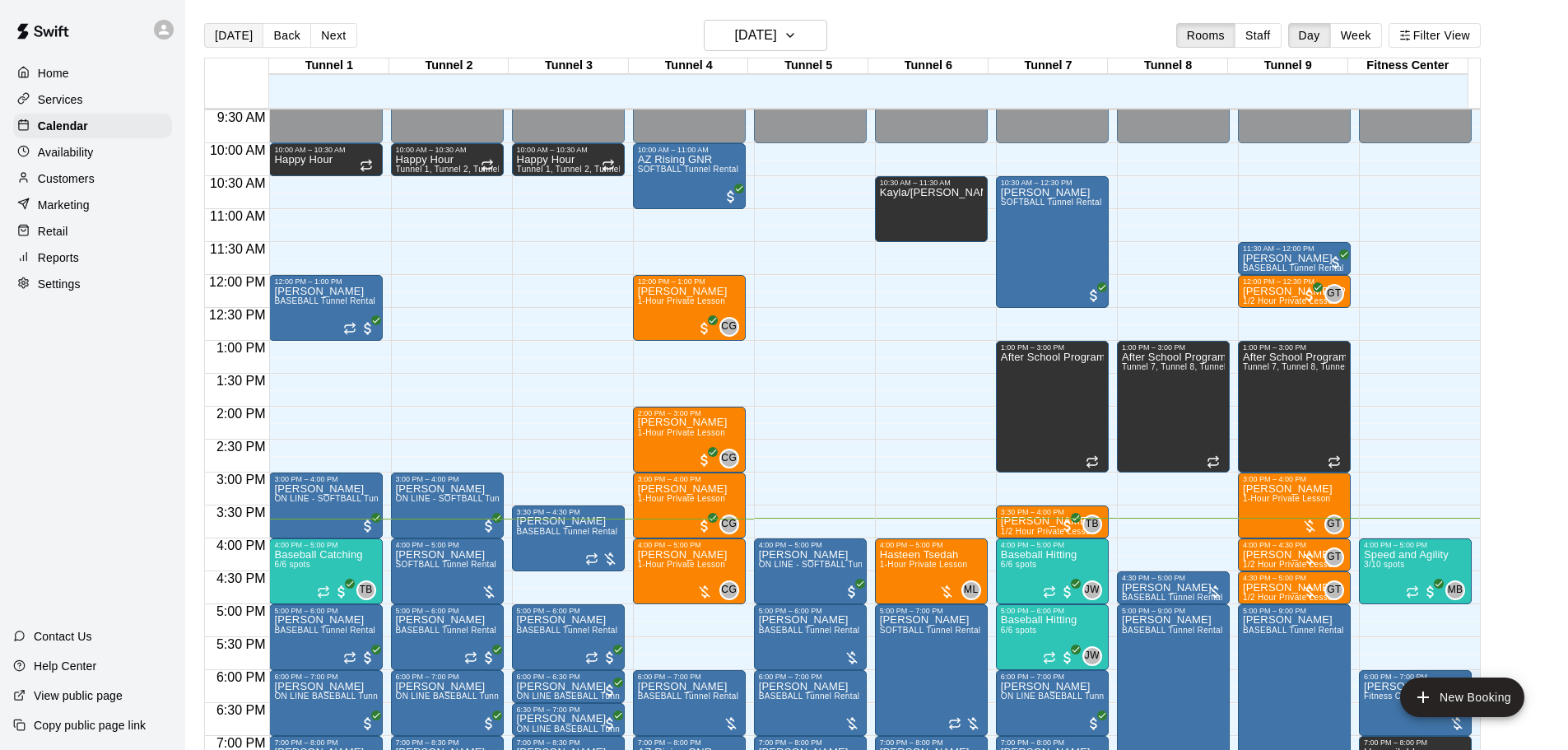
click at [213, 38] on button "[DATE]" at bounding box center [234, 36] width 60 height 25
click at [281, 555] on p "Baseball Catching" at bounding box center [318, 555] width 88 height 0
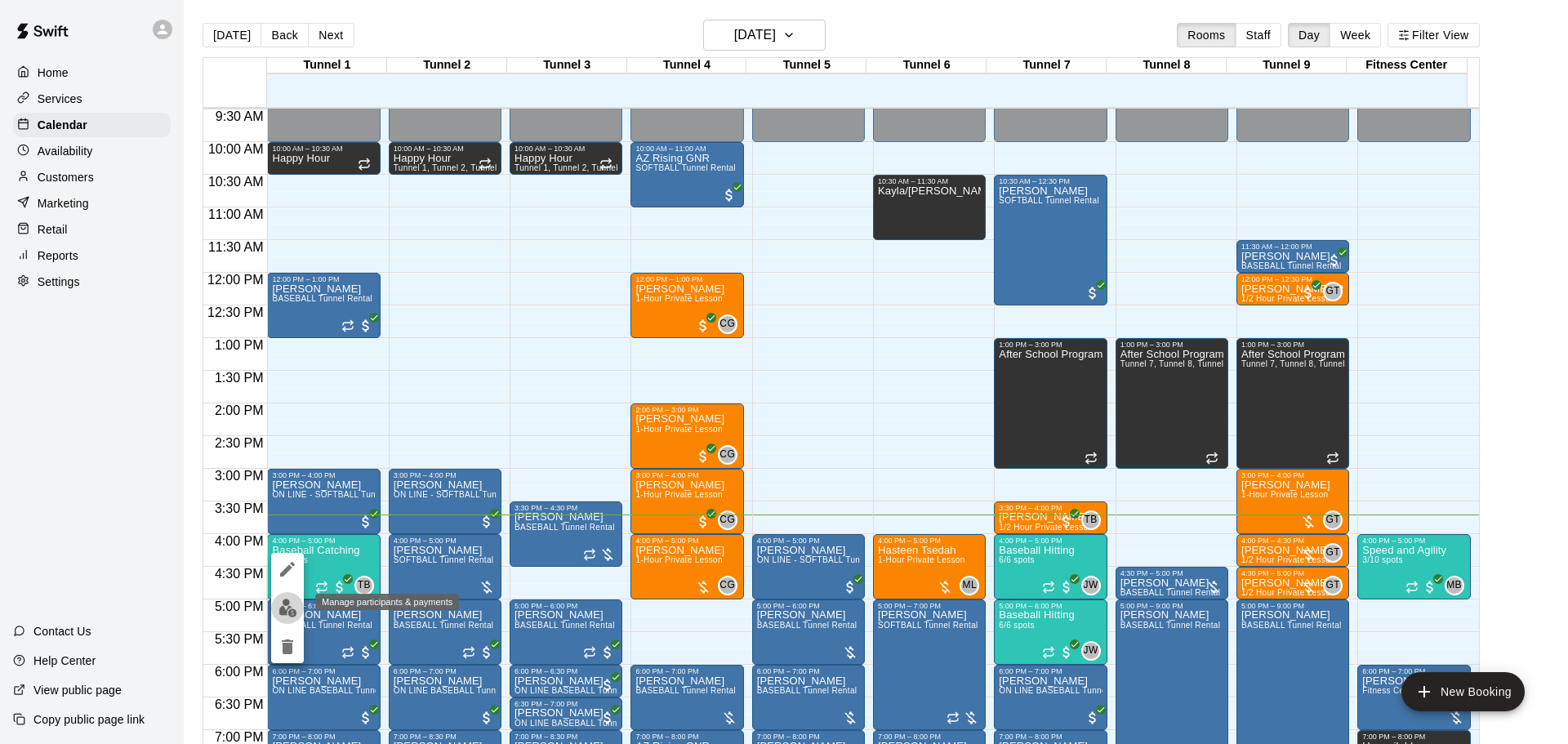
click at [294, 604] on img "edit" at bounding box center [288, 608] width 19 height 19
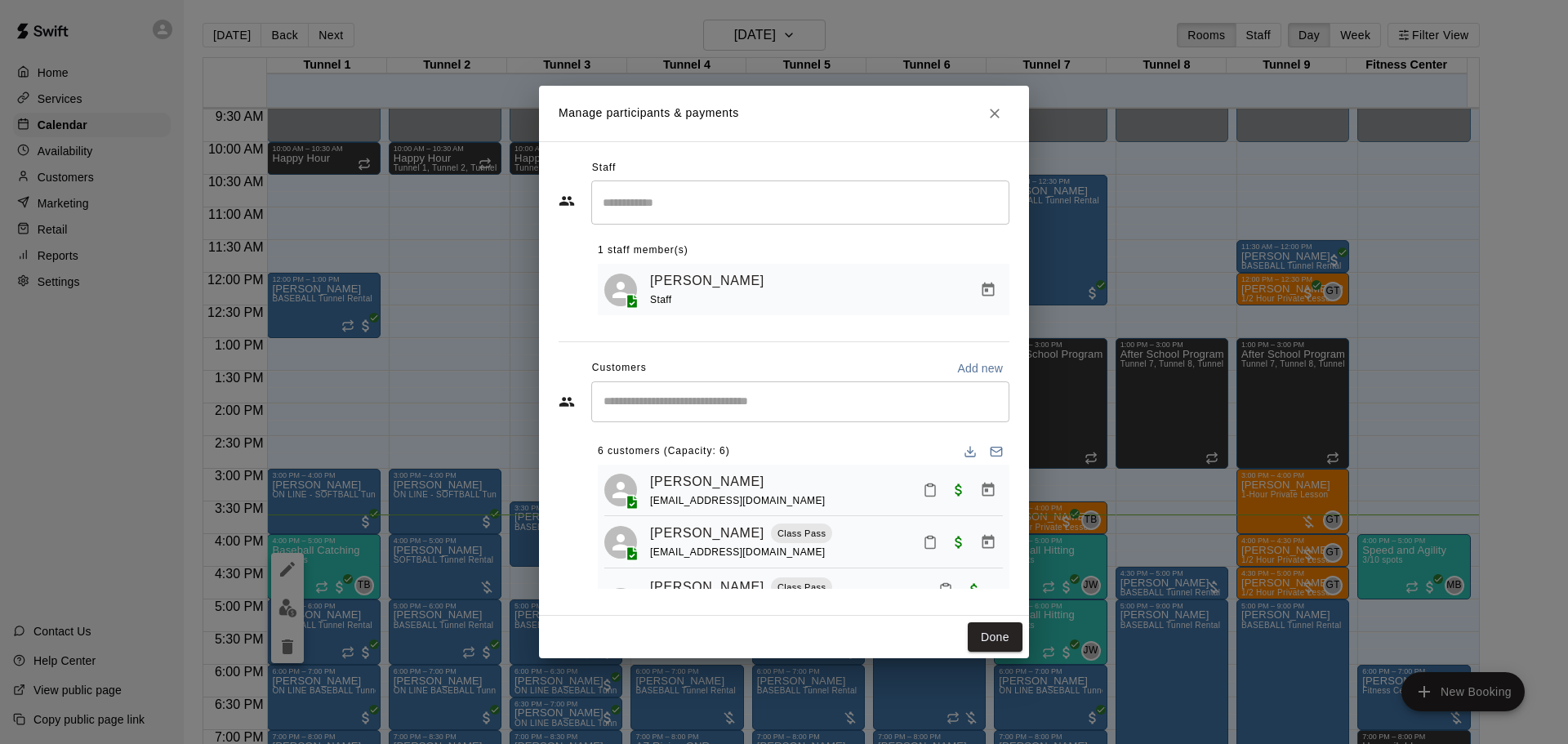
scroll to position [82, 0]
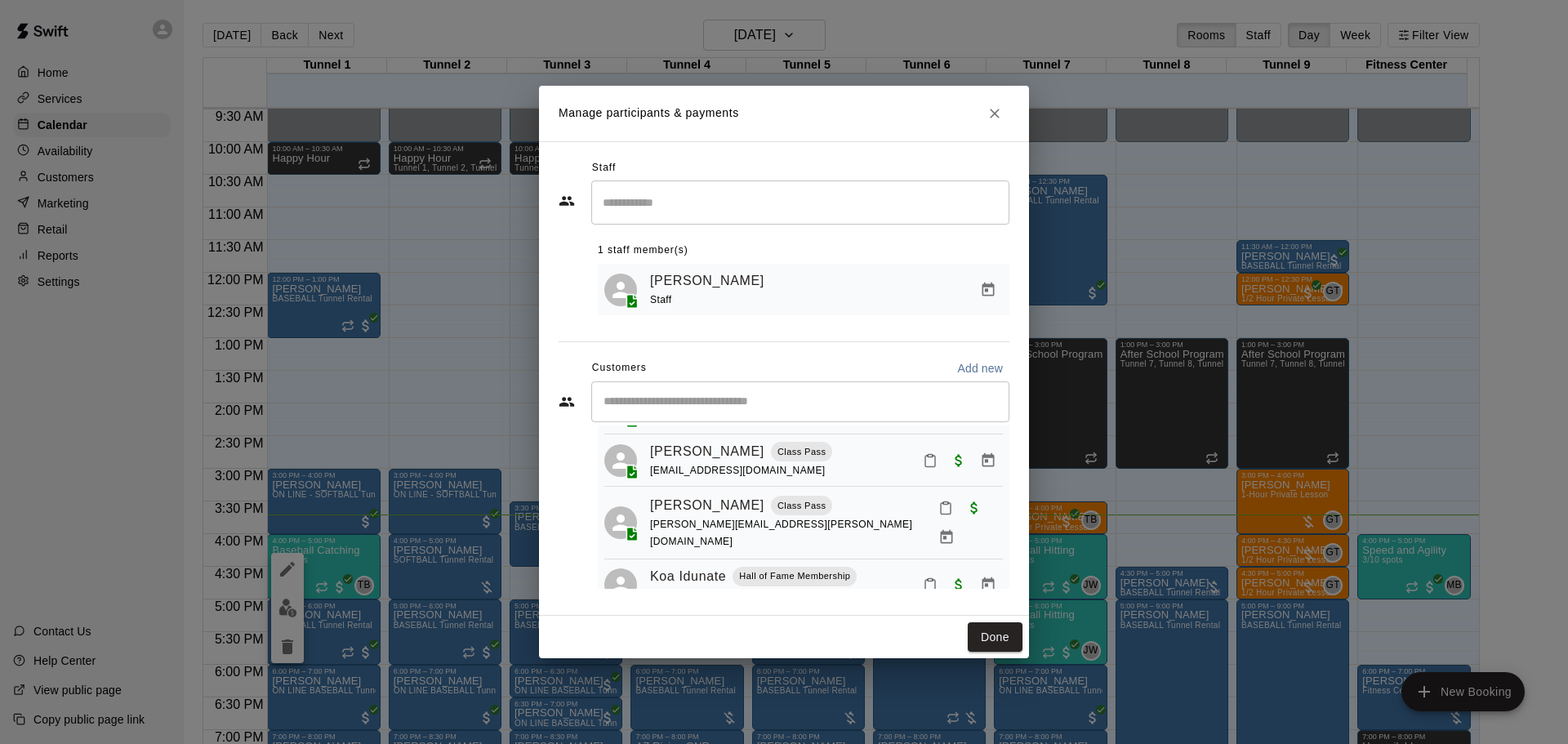
click at [927, 470] on button "Mark attendance" at bounding box center [930, 461] width 28 height 28
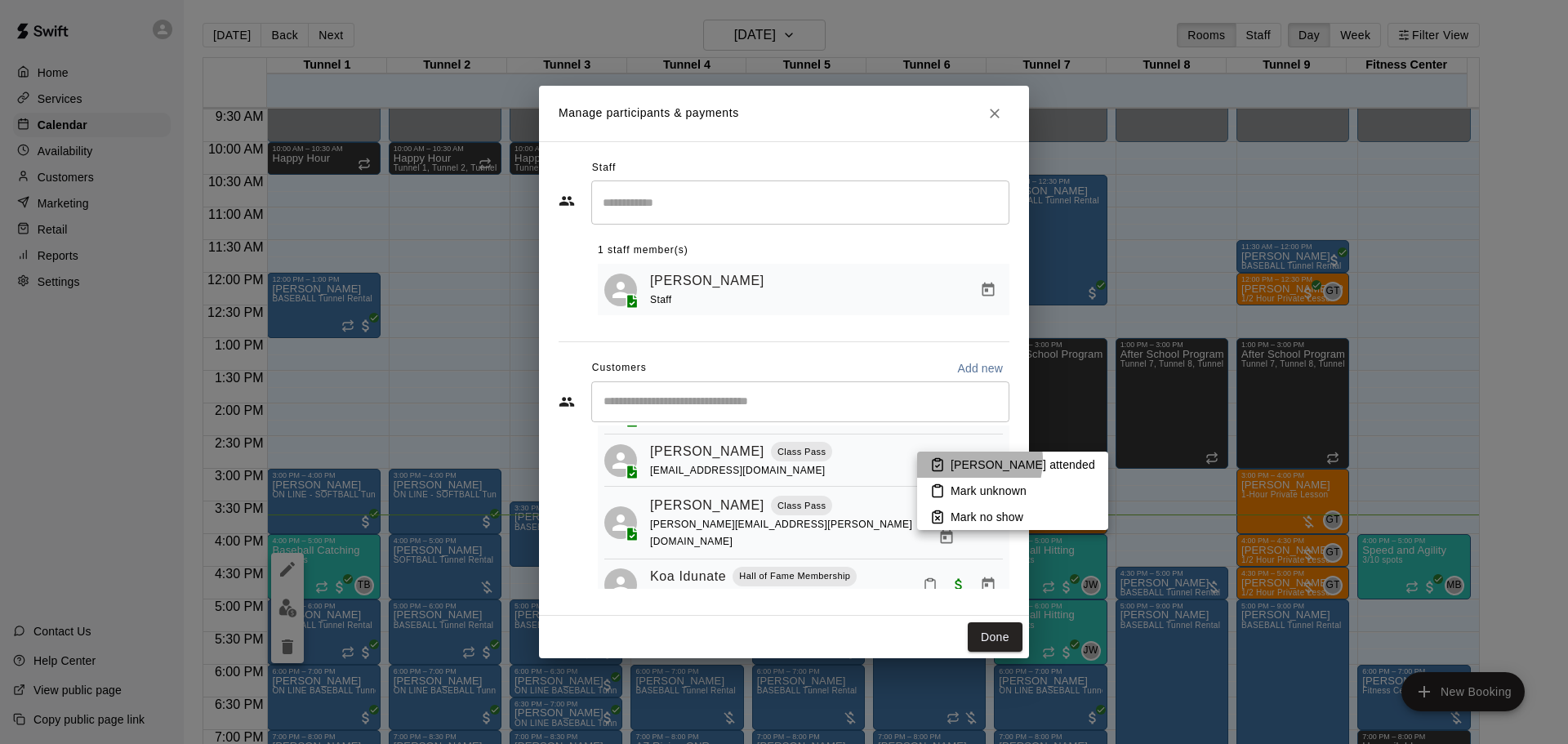
click at [963, 460] on p "Mark attended" at bounding box center [1023, 465] width 144 height 16
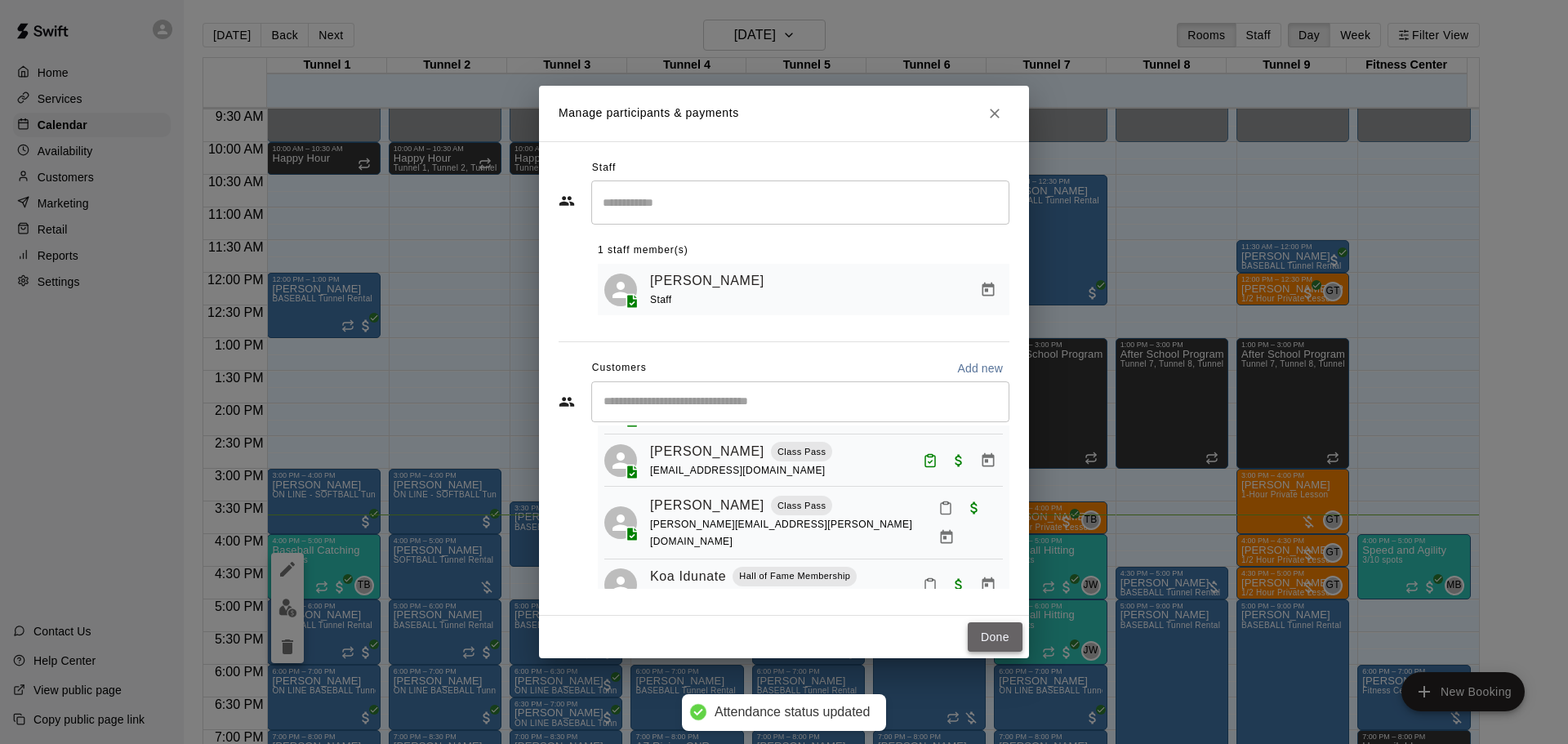
click at [986, 641] on button "Done" at bounding box center [995, 637] width 55 height 30
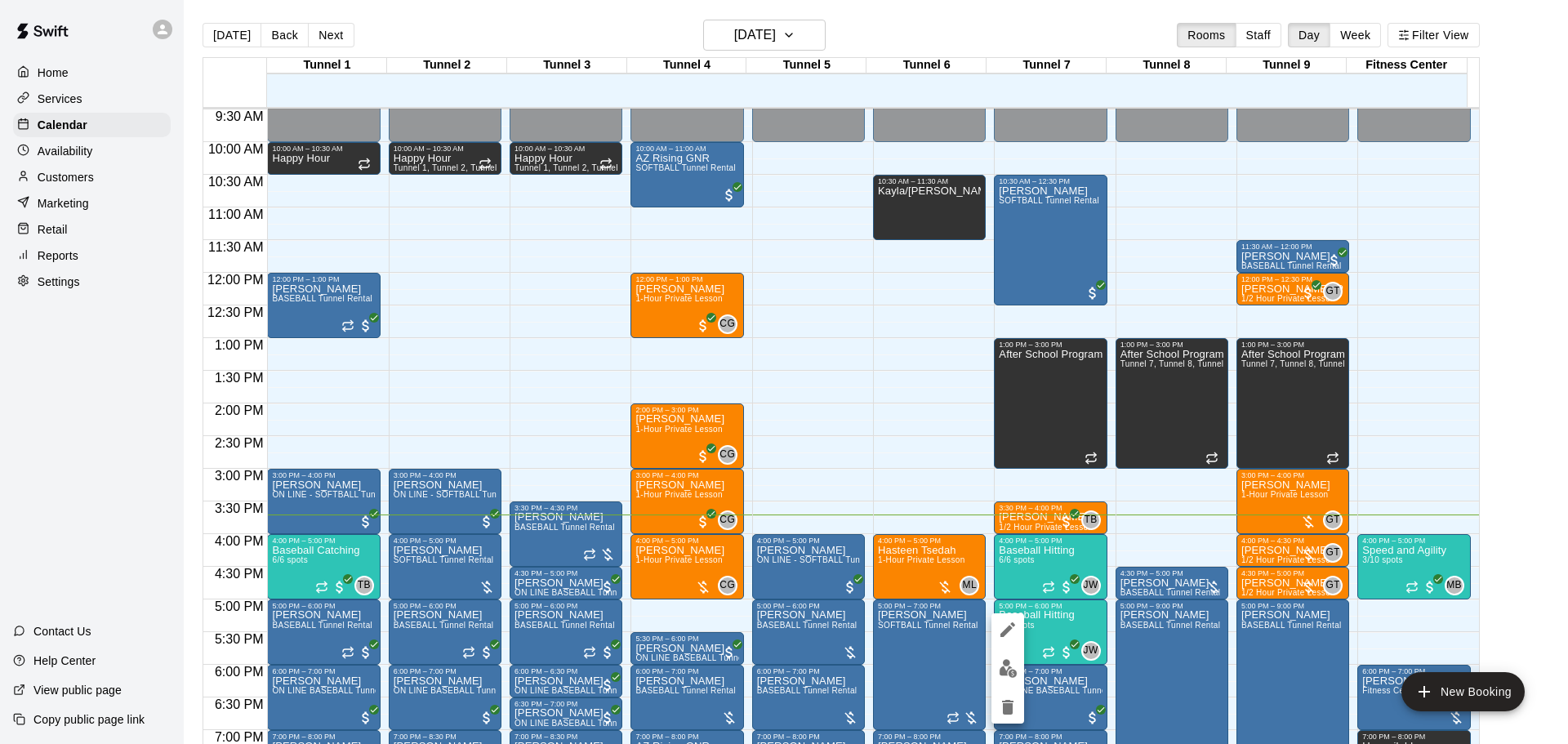
click at [1010, 673] on img "edit" at bounding box center [1008, 669] width 19 height 19
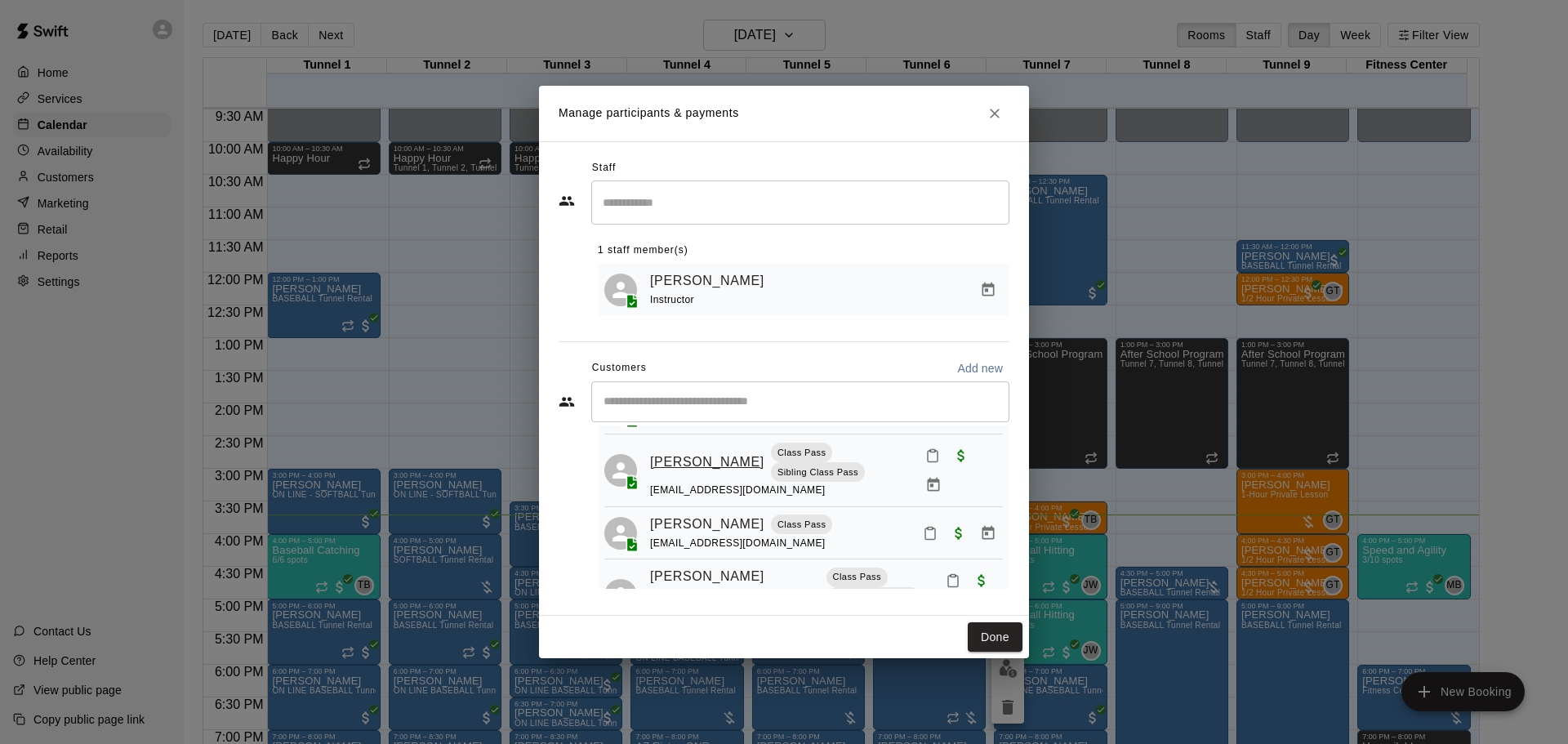
scroll to position [163, 0]
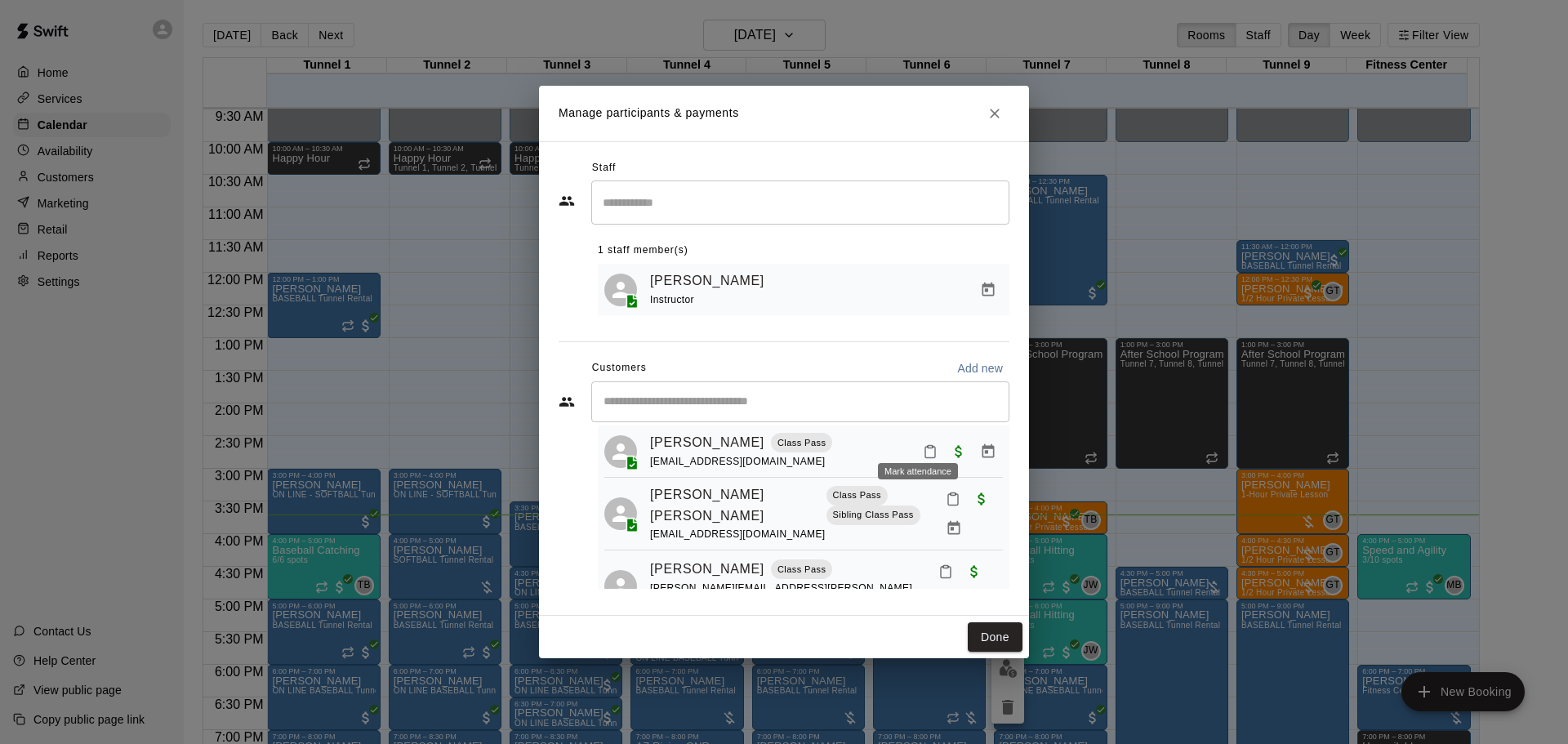
click at [923, 445] on icon "Mark attendance" at bounding box center [930, 452] width 15 height 15
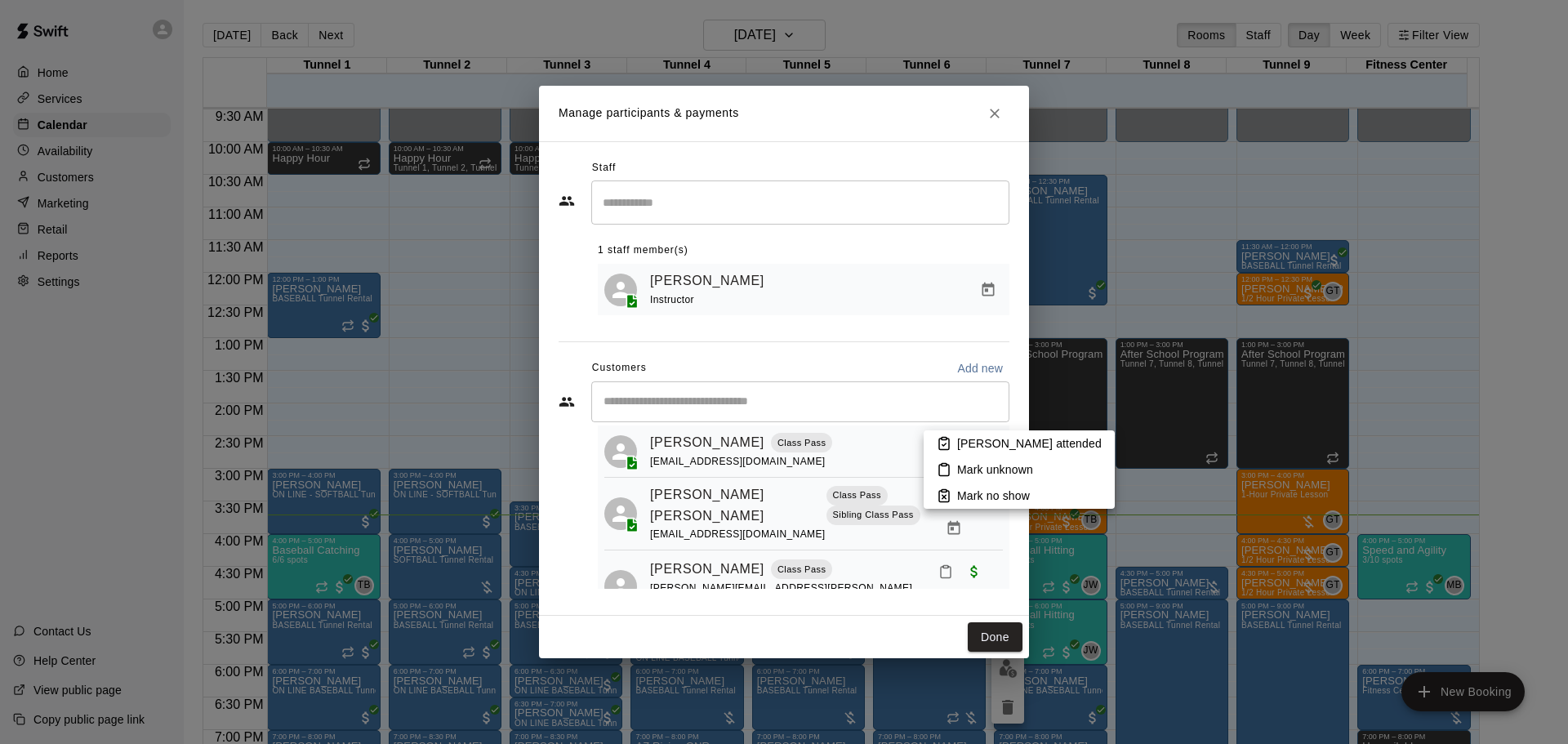
click at [959, 444] on p "Mark attended" at bounding box center [1029, 444] width 144 height 16
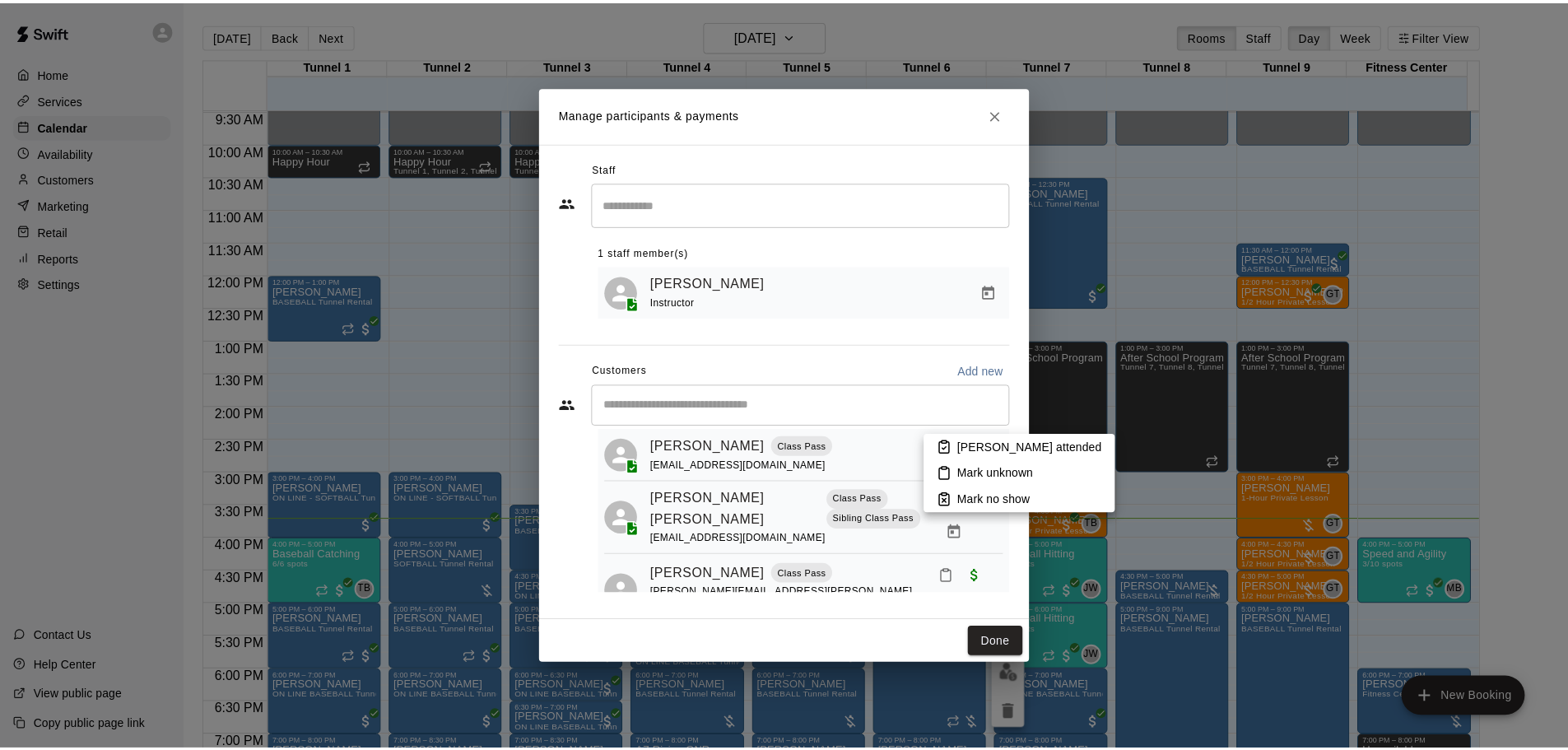
scroll to position [162, 0]
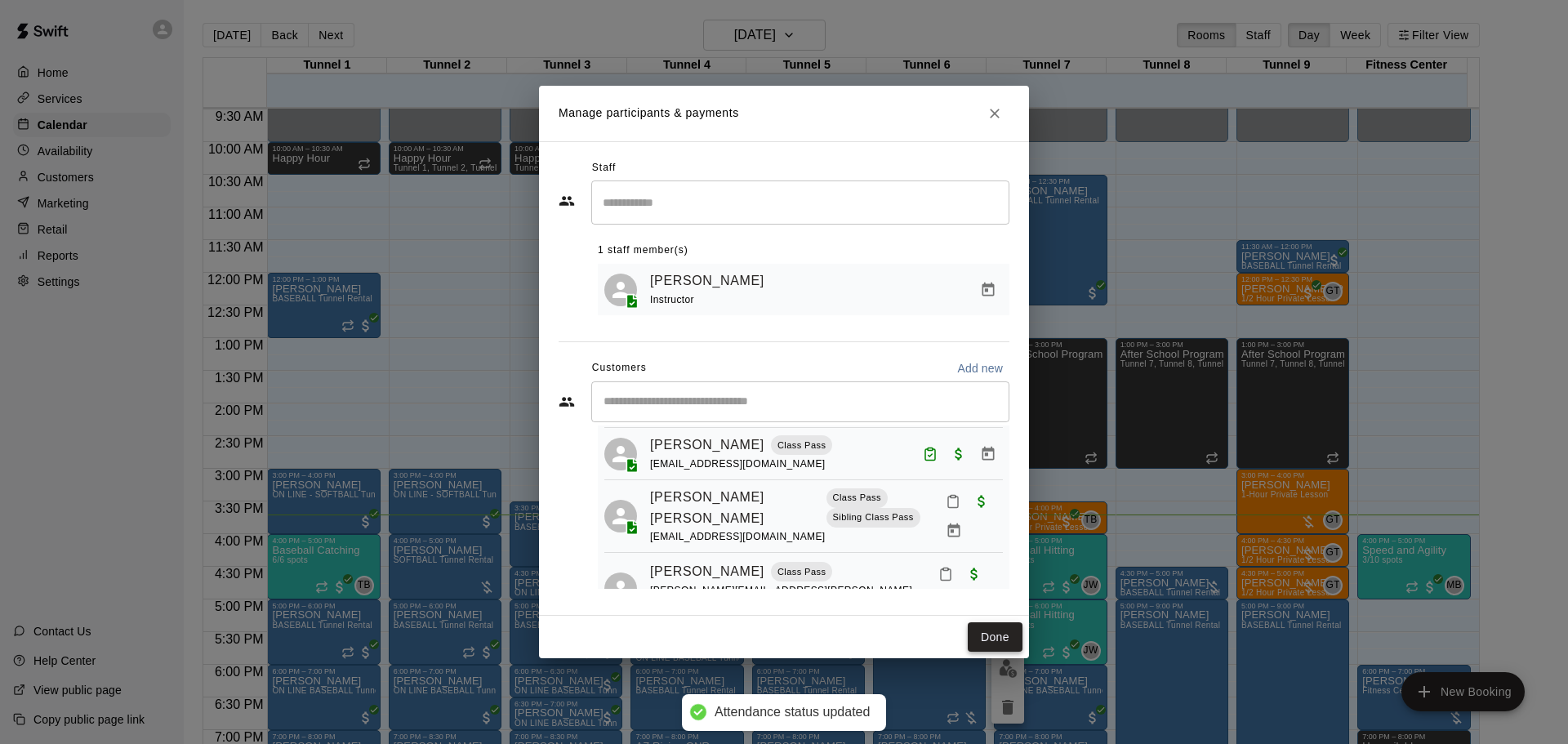
click at [993, 641] on button "Done" at bounding box center [995, 637] width 55 height 30
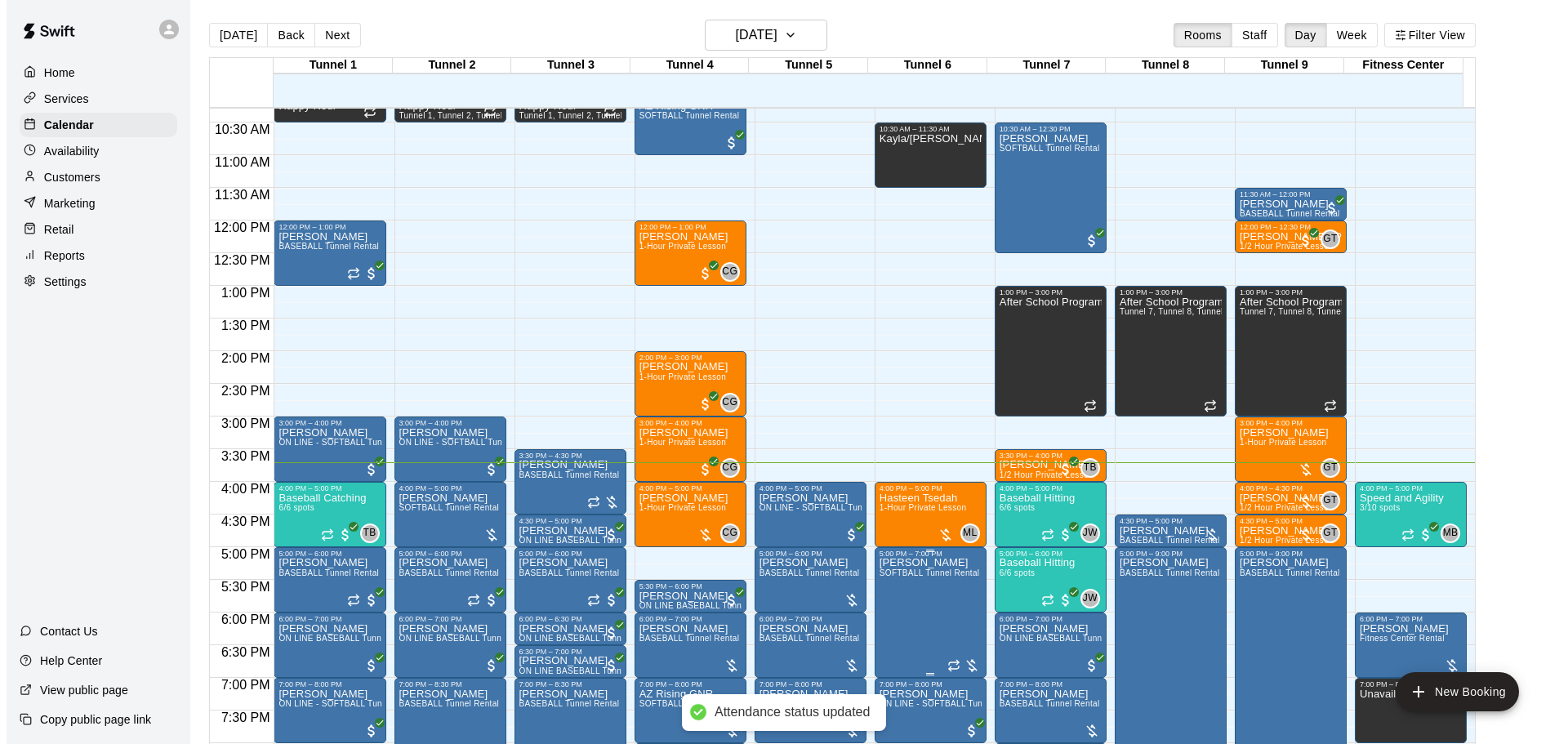
scroll to position [702, 0]
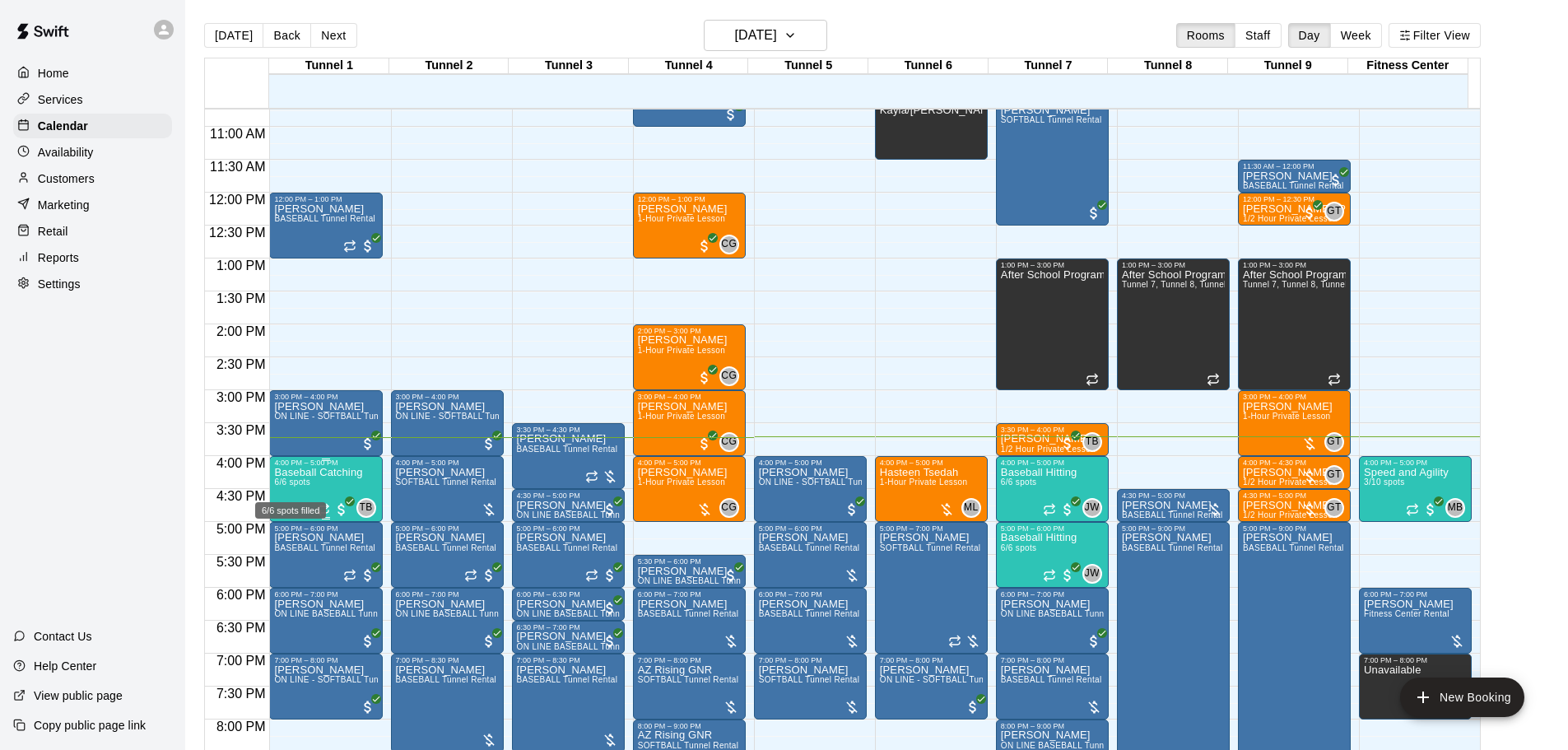
click at [307, 481] on span "6/6 spots" at bounding box center [293, 482] width 36 height 9
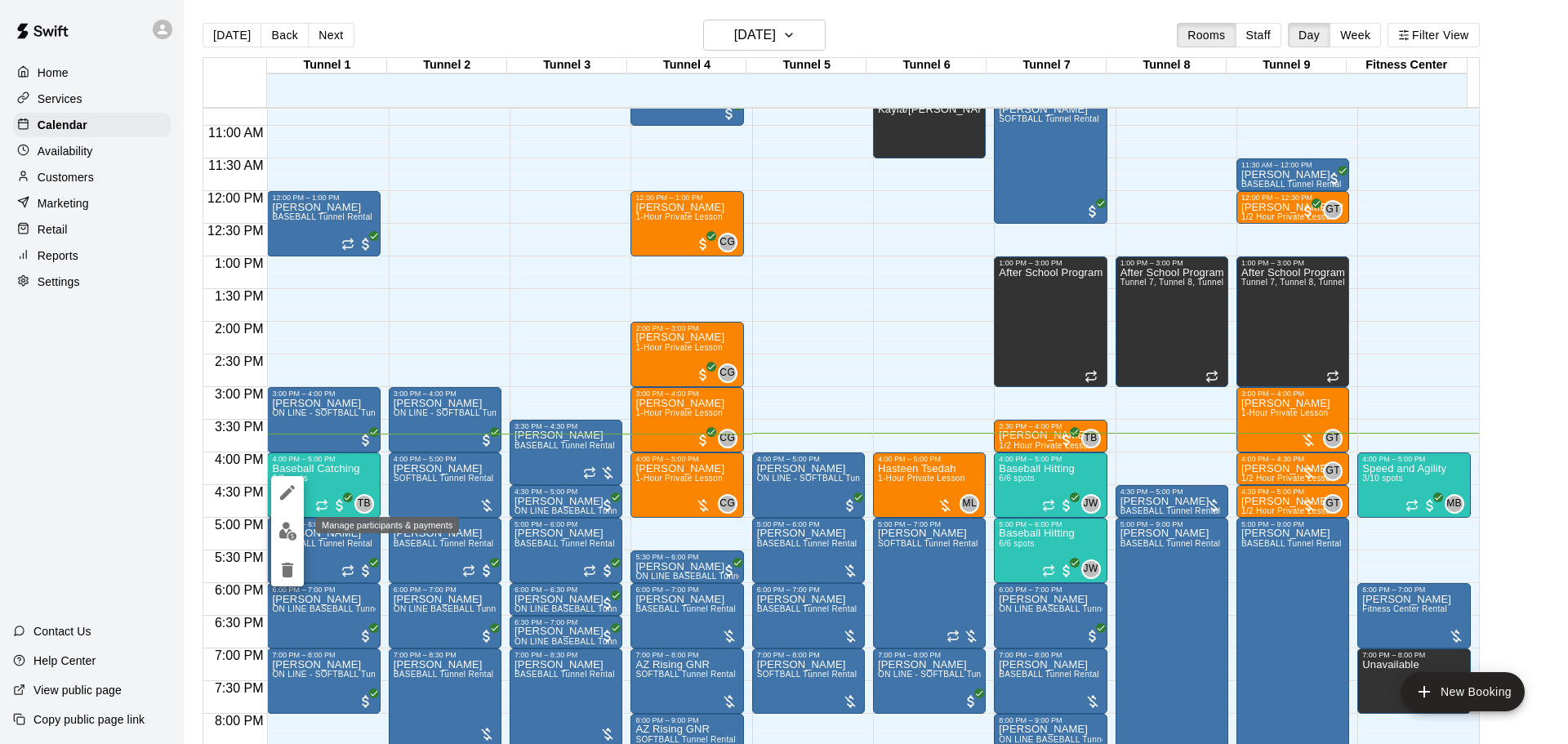
click at [294, 530] on img "edit" at bounding box center [288, 531] width 19 height 19
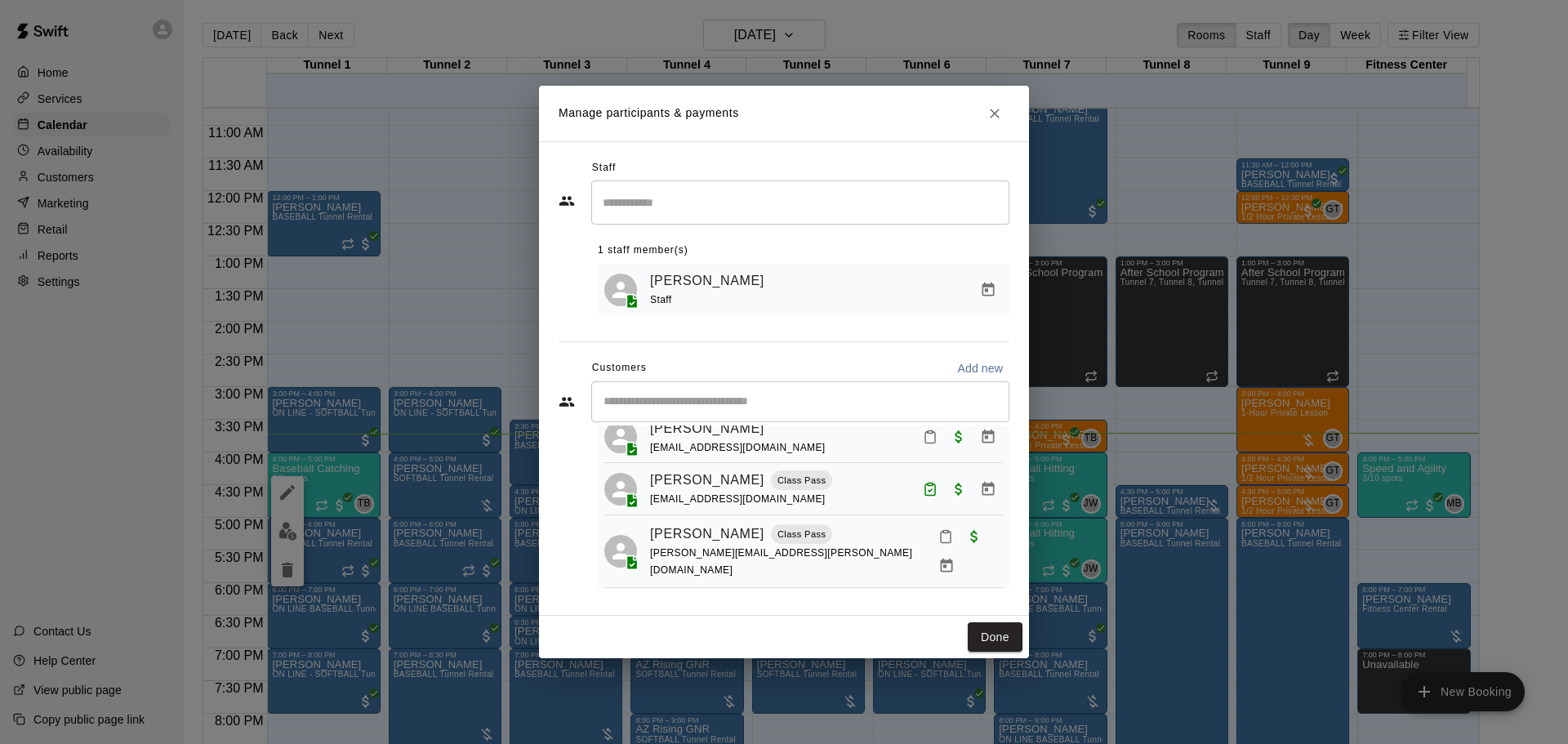
scroll to position [82, 0]
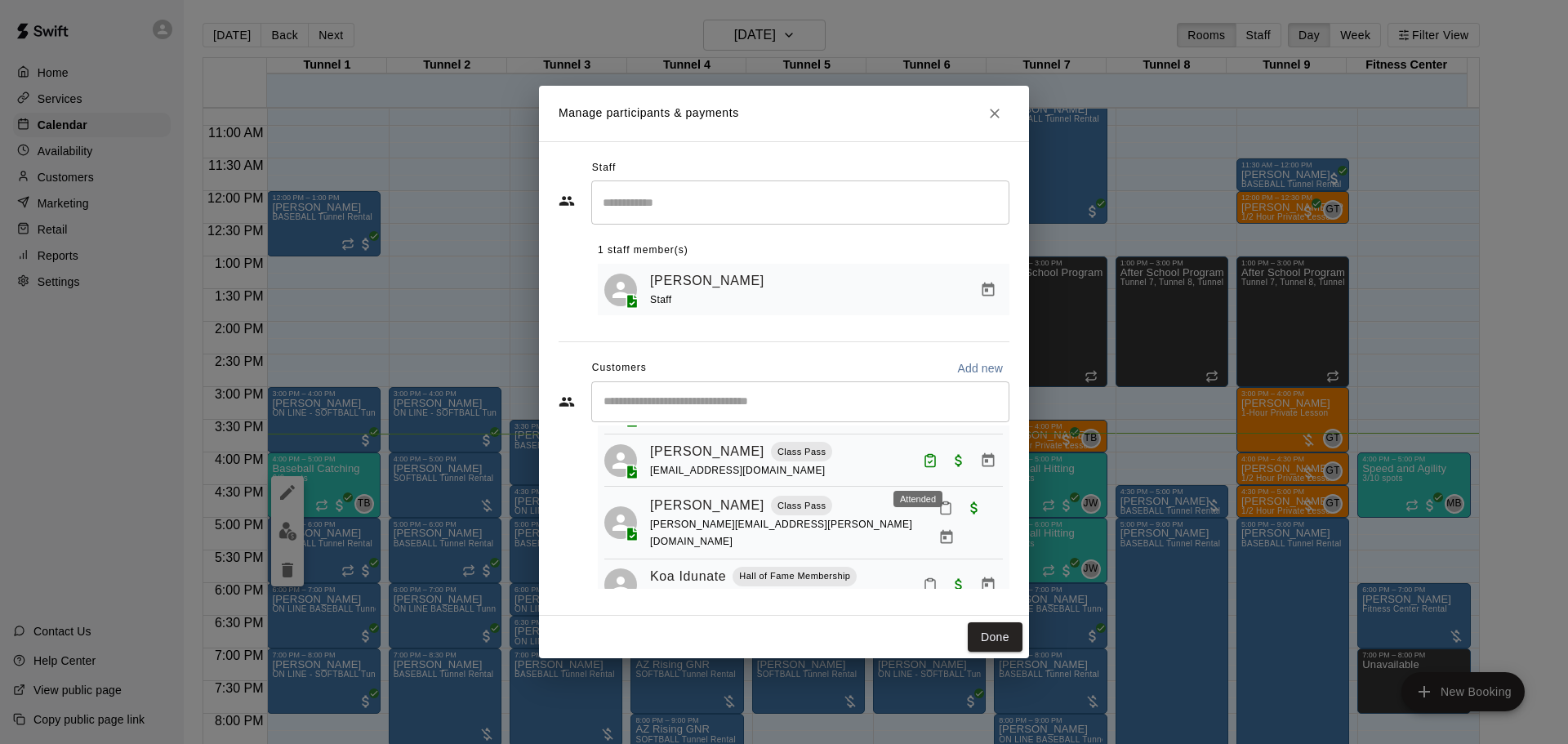
click at [923, 459] on icon "Attended" at bounding box center [930, 461] width 15 height 15
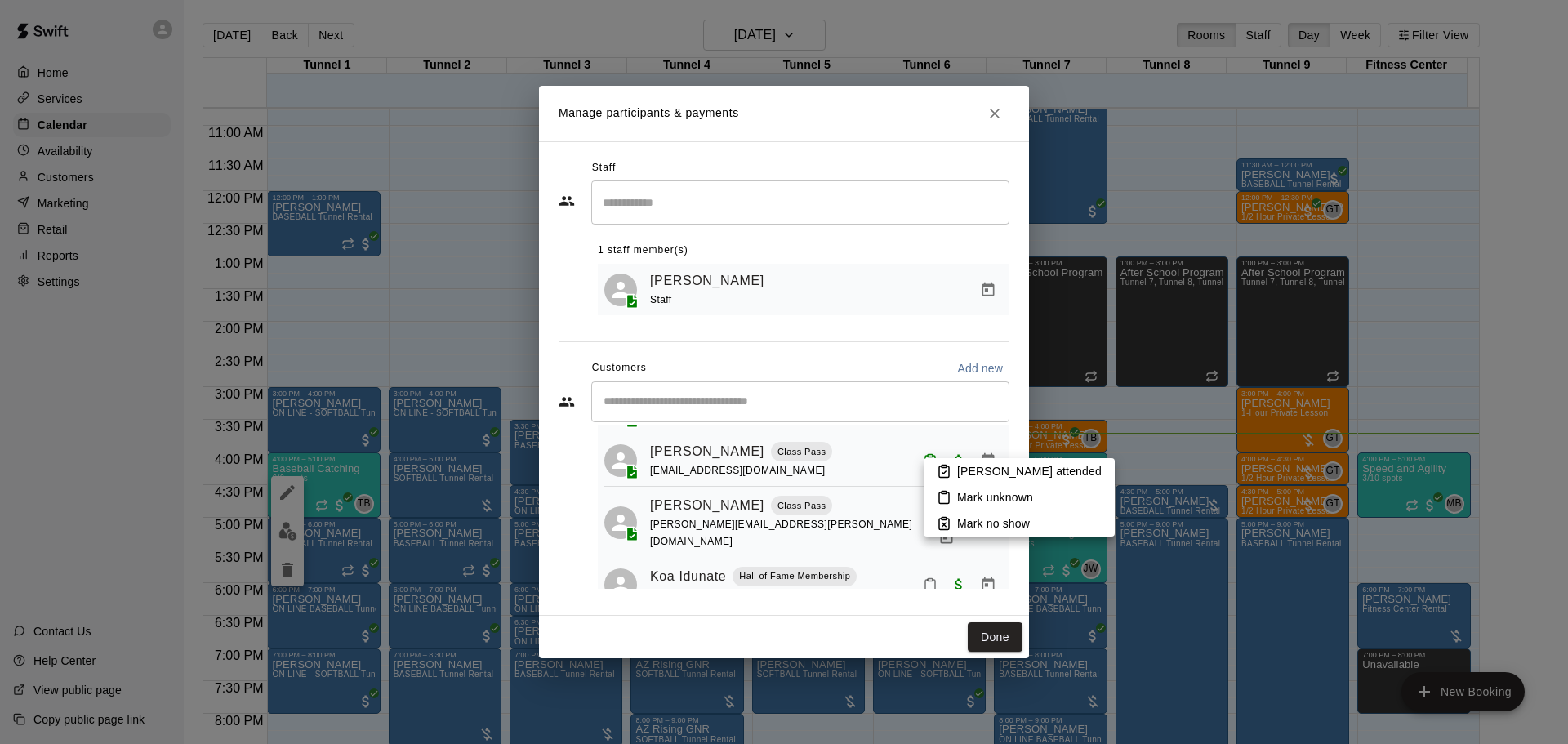
click at [958, 498] on p "Mark unknown" at bounding box center [995, 498] width 76 height 16
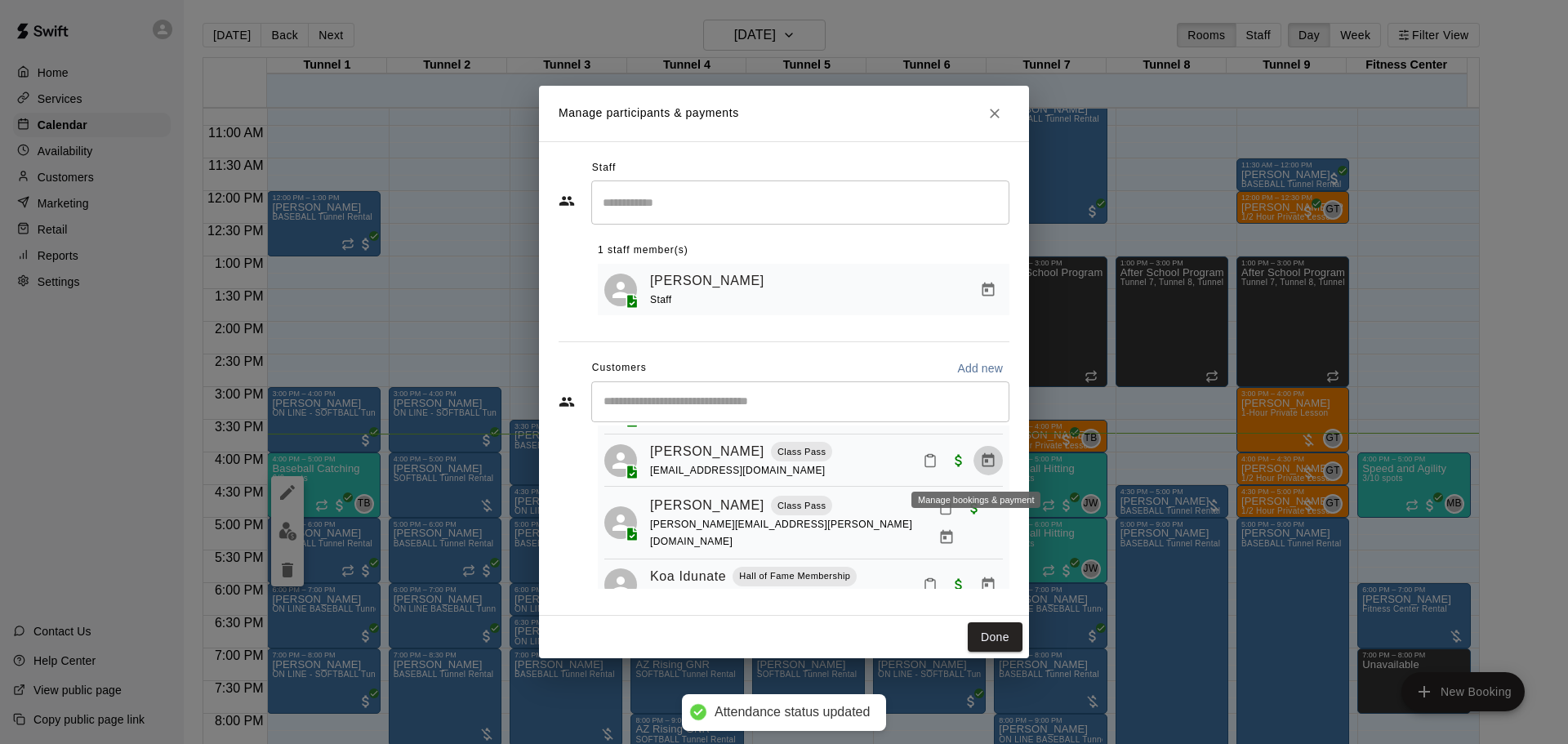
click at [980, 469] on icon "Manage bookings & payment" at bounding box center [988, 461] width 16 height 16
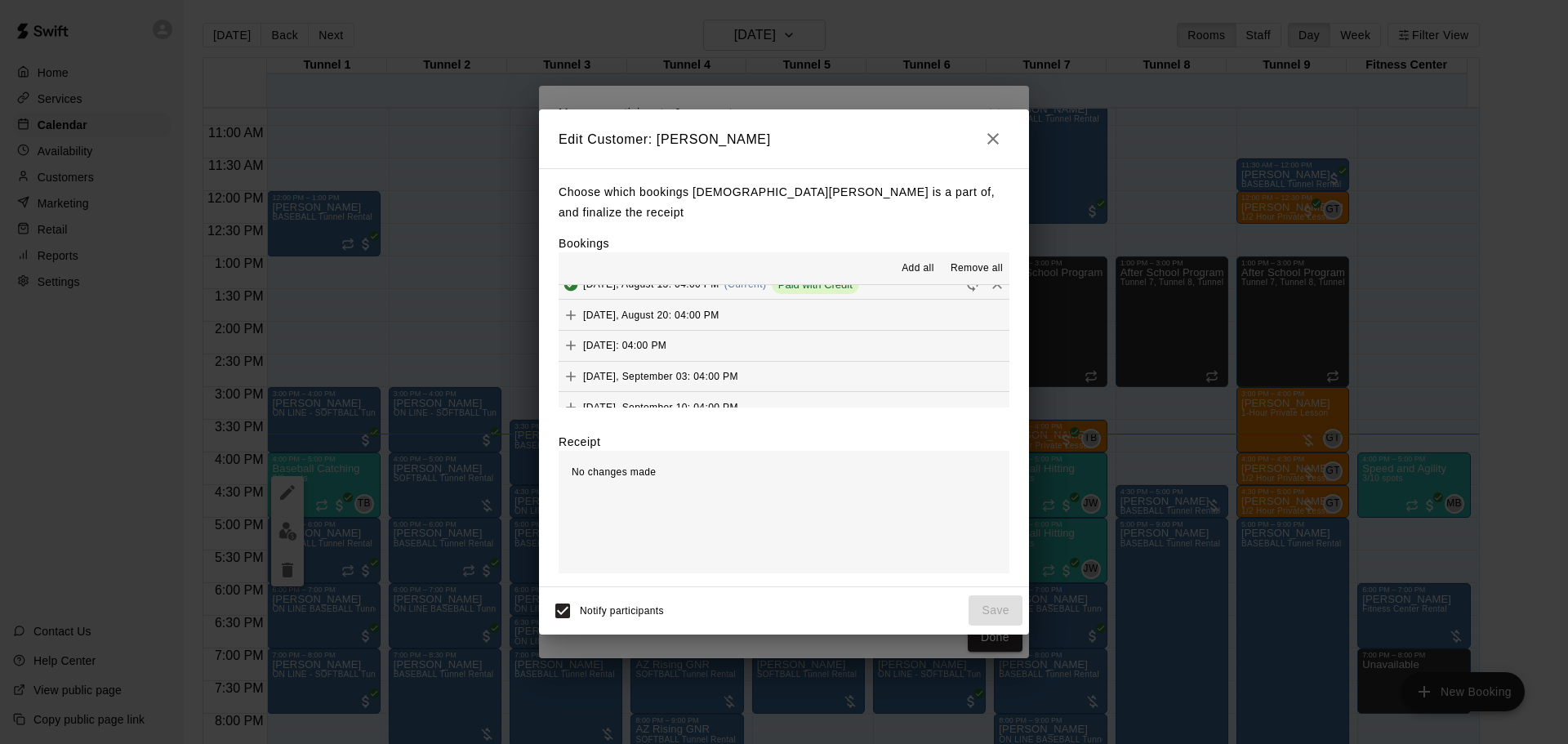
scroll to position [980, 0]
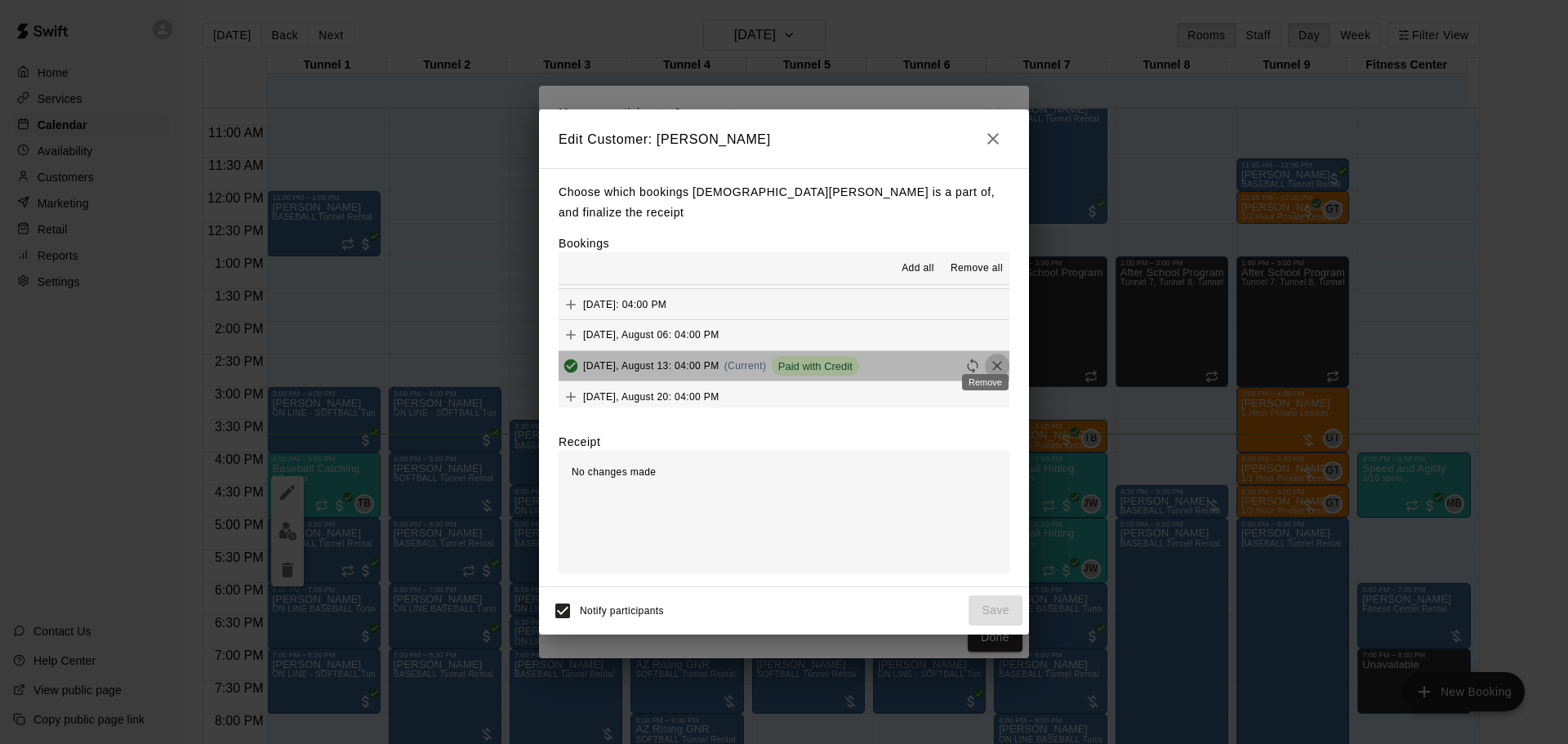
click at [985, 357] on button "Remove" at bounding box center [997, 366] width 25 height 25
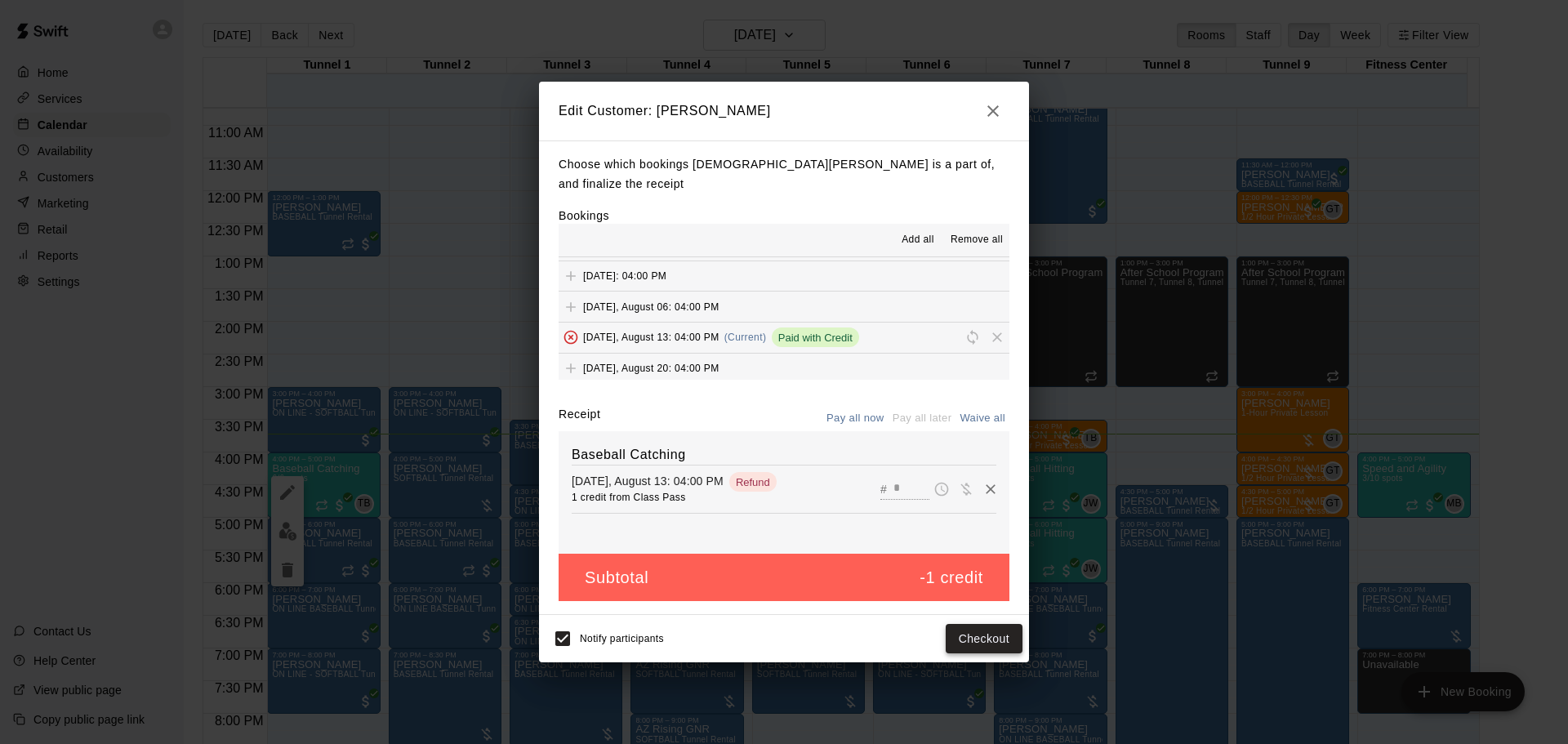
click at [998, 628] on button "Checkout" at bounding box center [984, 639] width 77 height 30
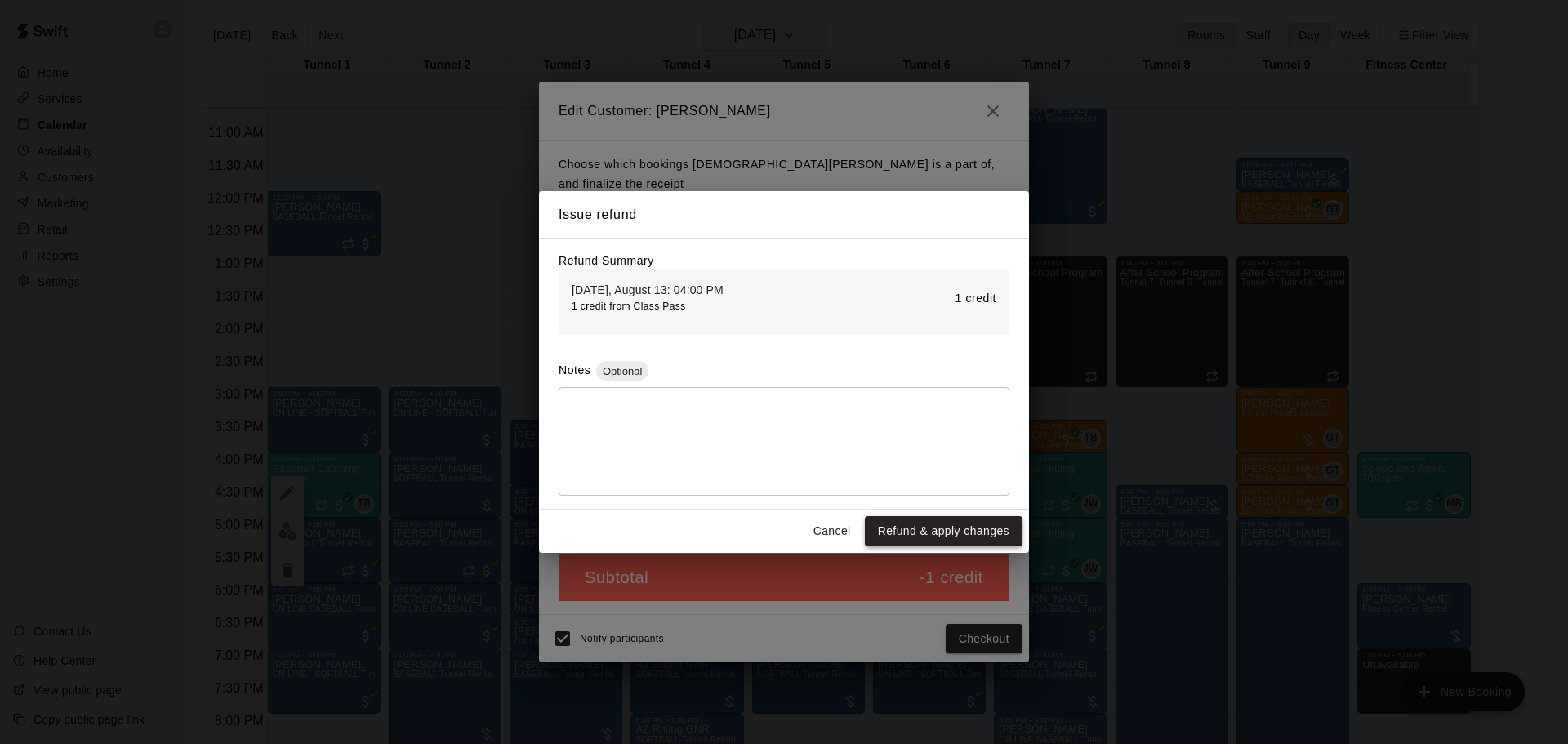
click at [941, 537] on button "Refund & apply changes" at bounding box center [944, 531] width 157 height 30
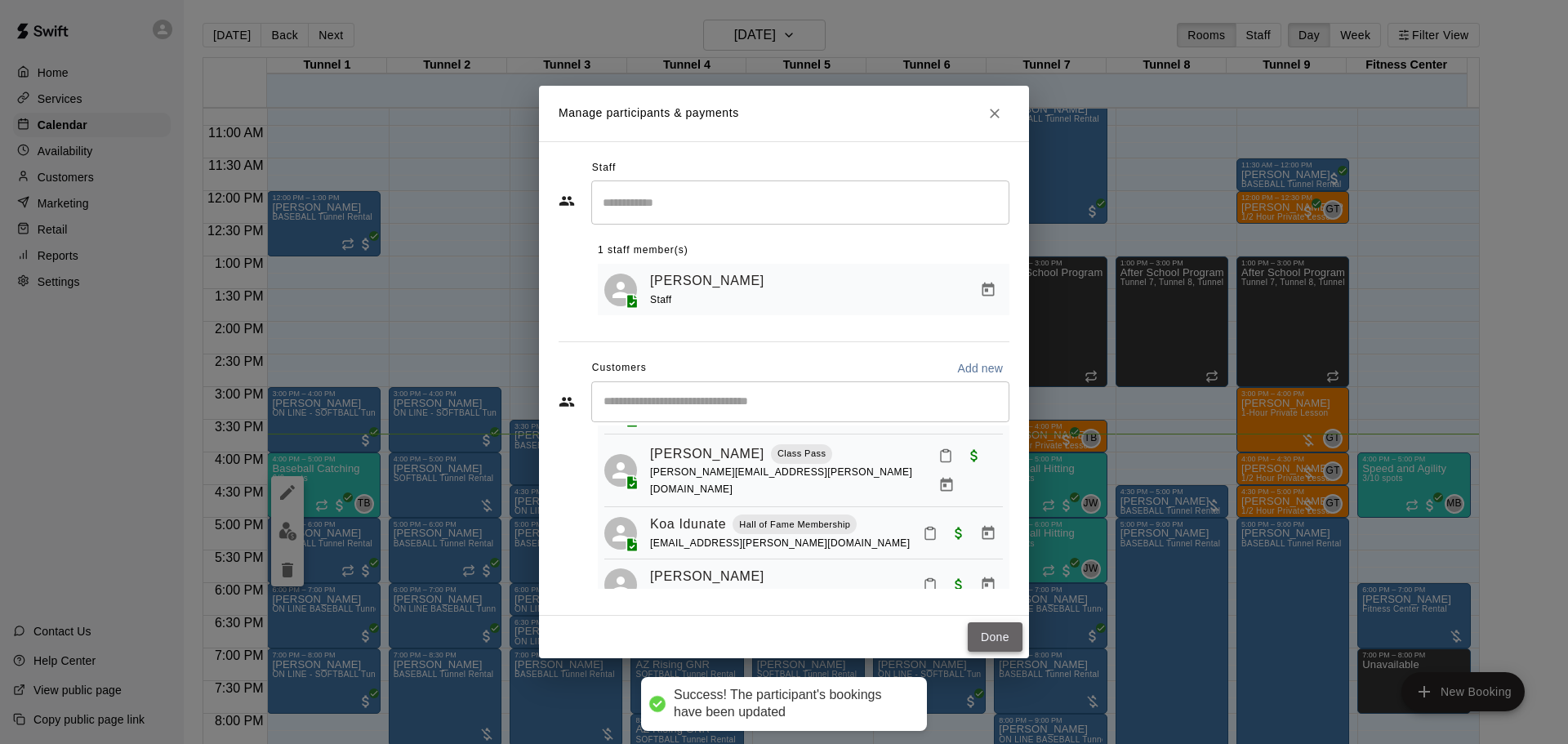
click at [1008, 631] on button "Done" at bounding box center [995, 637] width 55 height 30
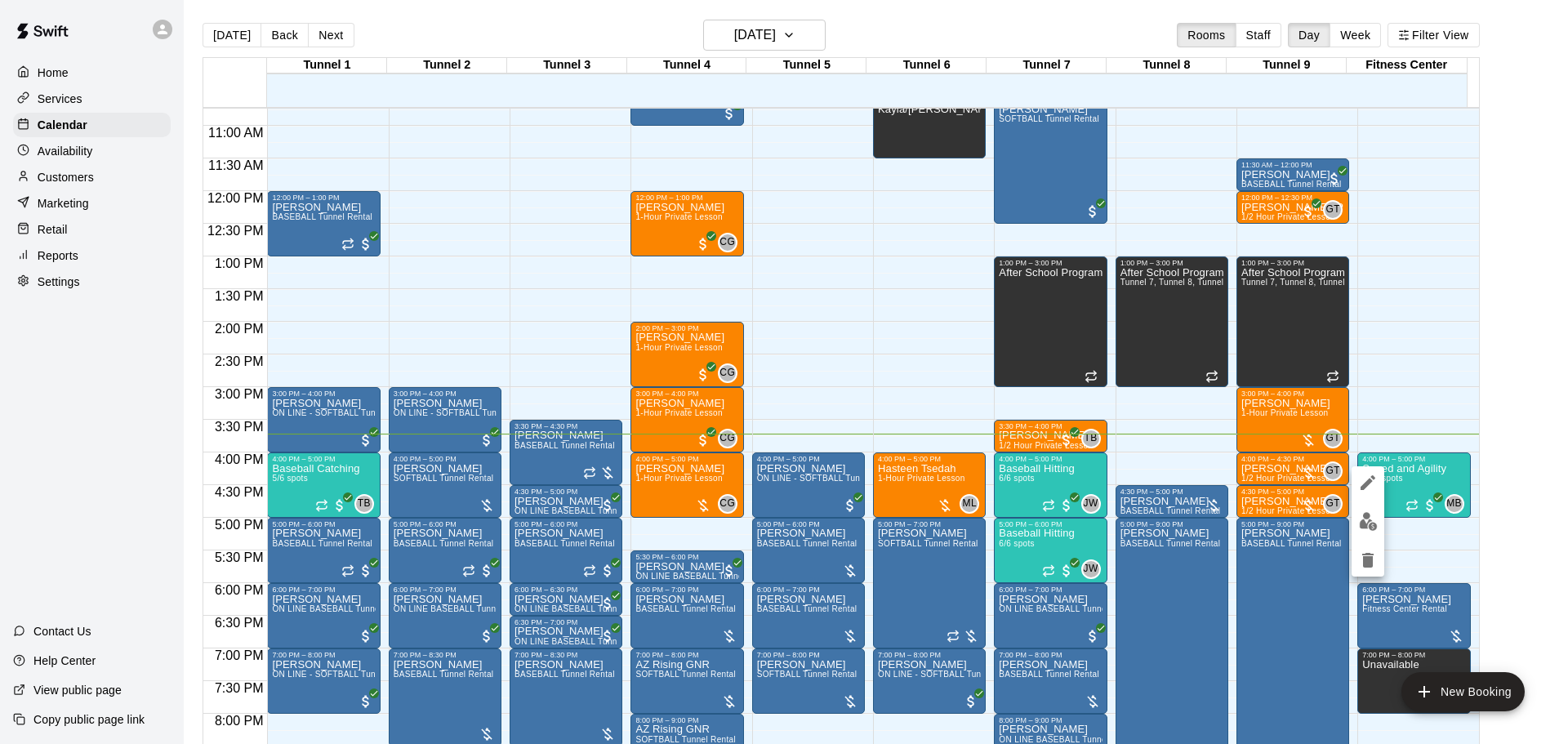
click at [1368, 525] on img "edit" at bounding box center [1368, 521] width 19 height 19
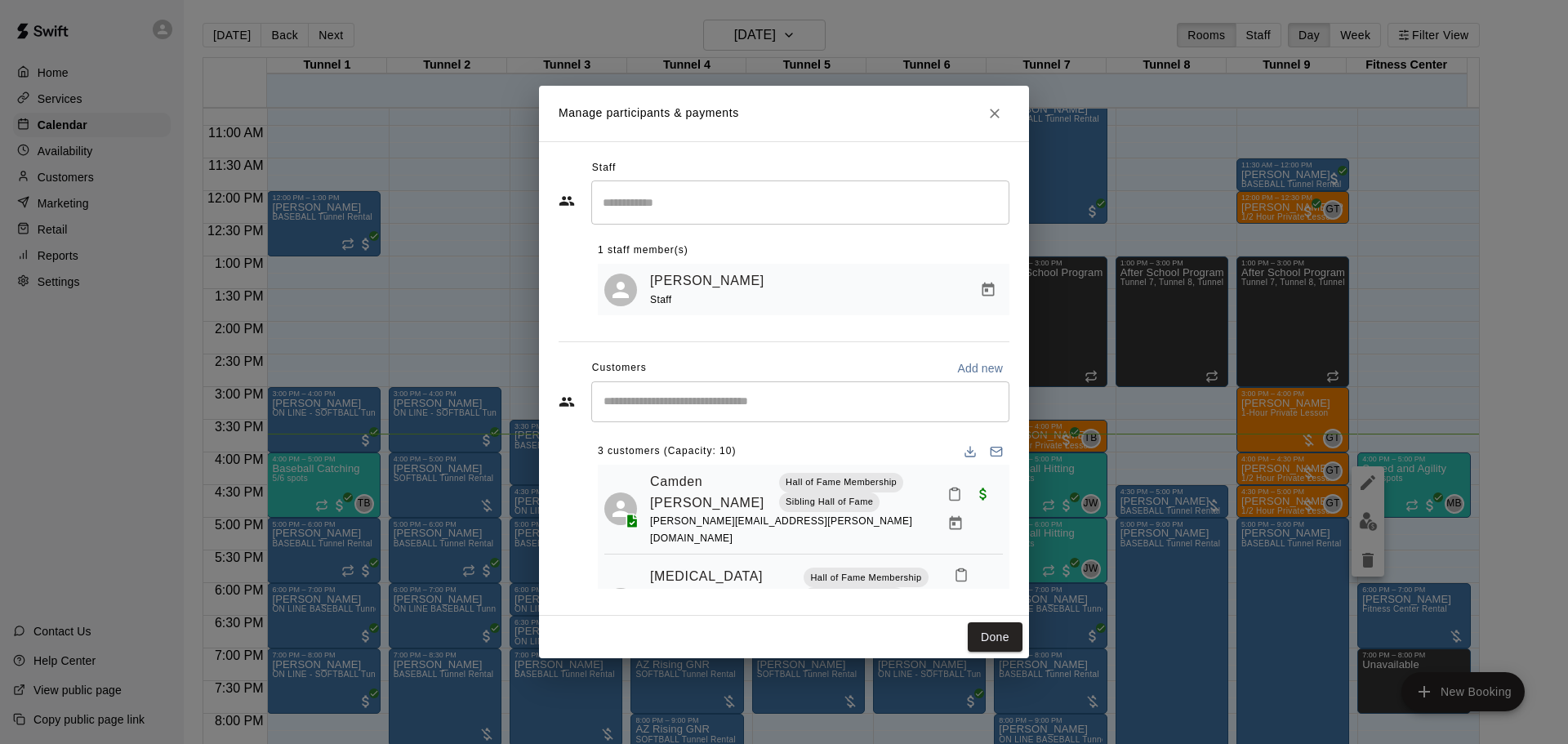
click at [718, 409] on input "Start typing to search customers..." at bounding box center [800, 402] width 403 height 16
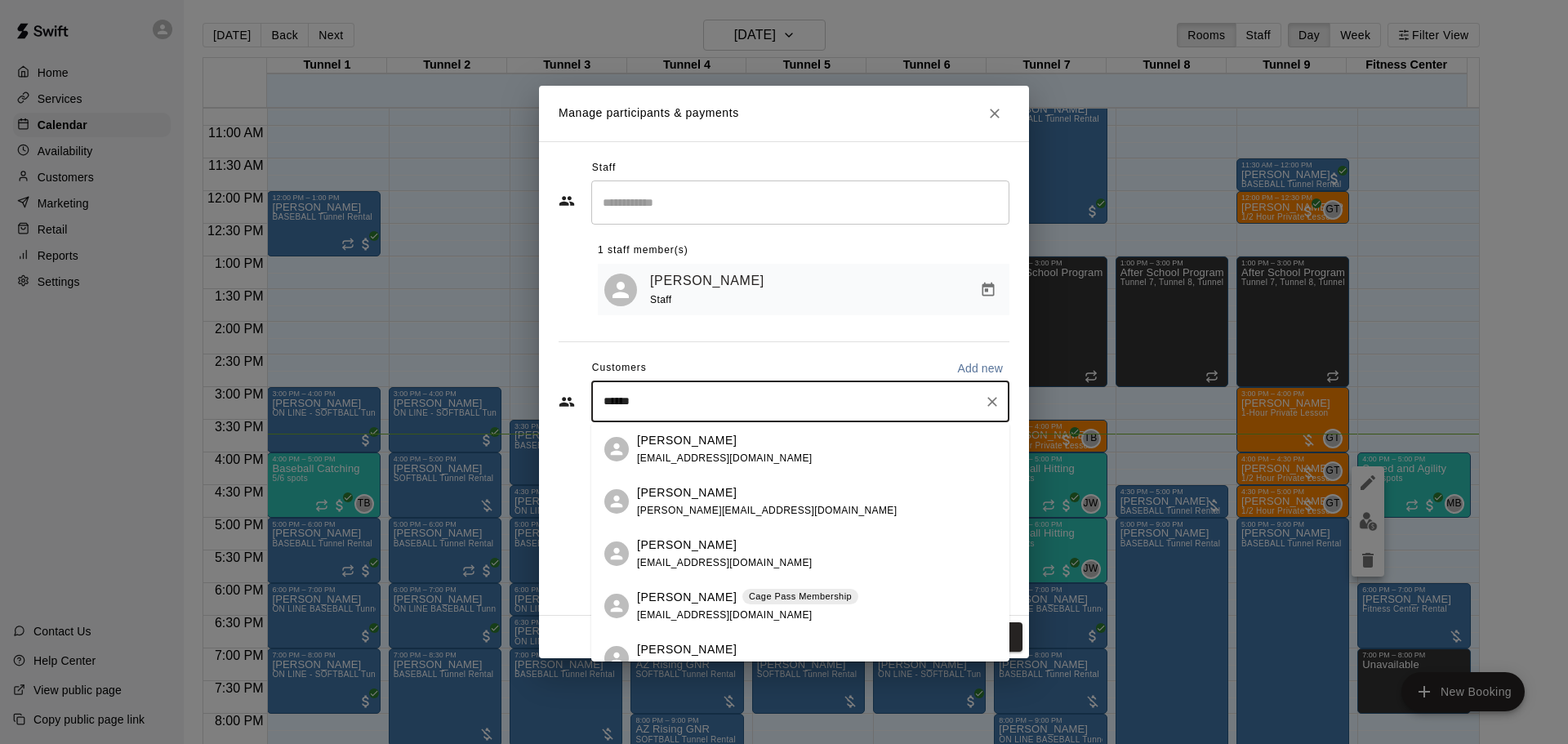
type input "*******"
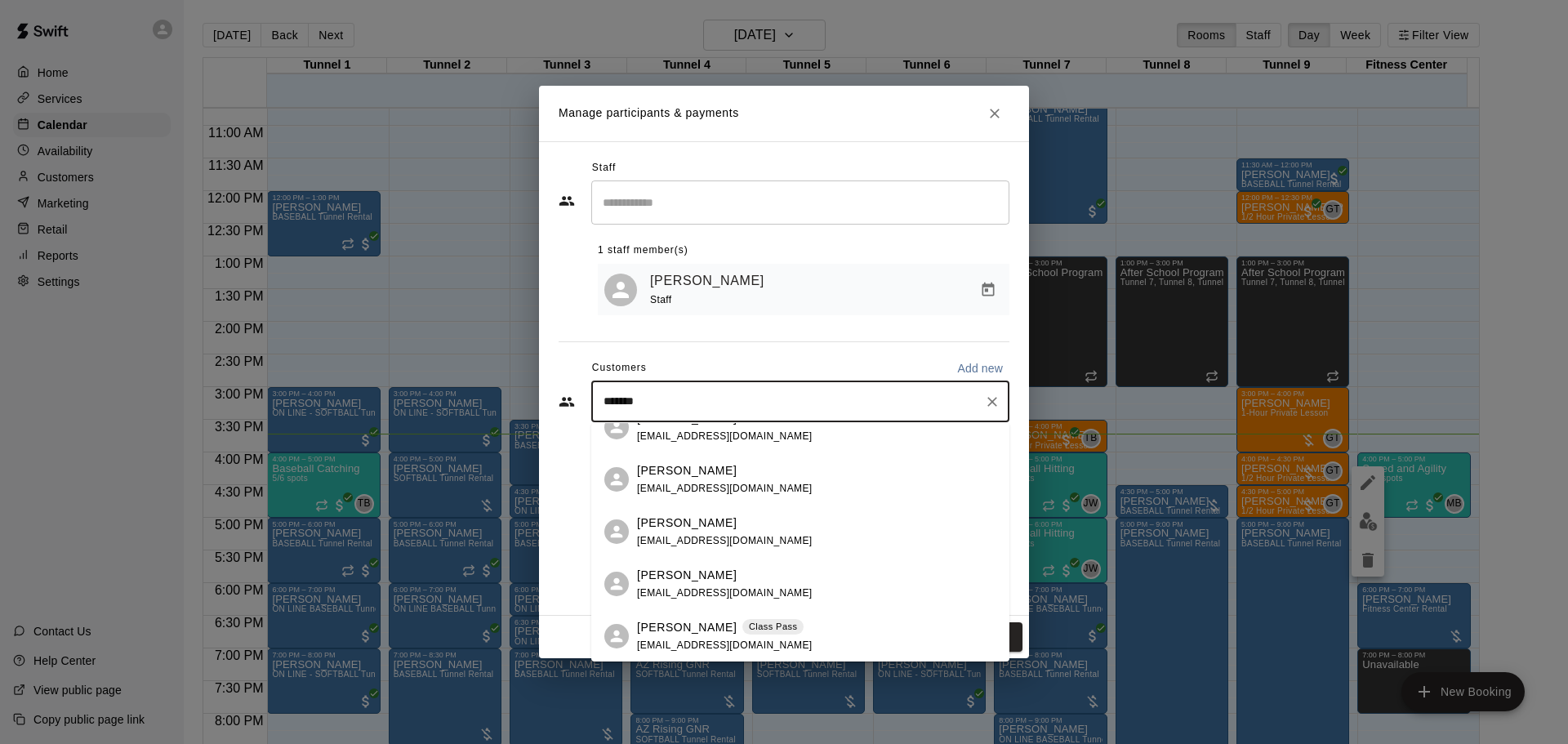
scroll to position [232, 0]
click at [699, 632] on p "Greyson Walters" at bounding box center [687, 627] width 100 height 17
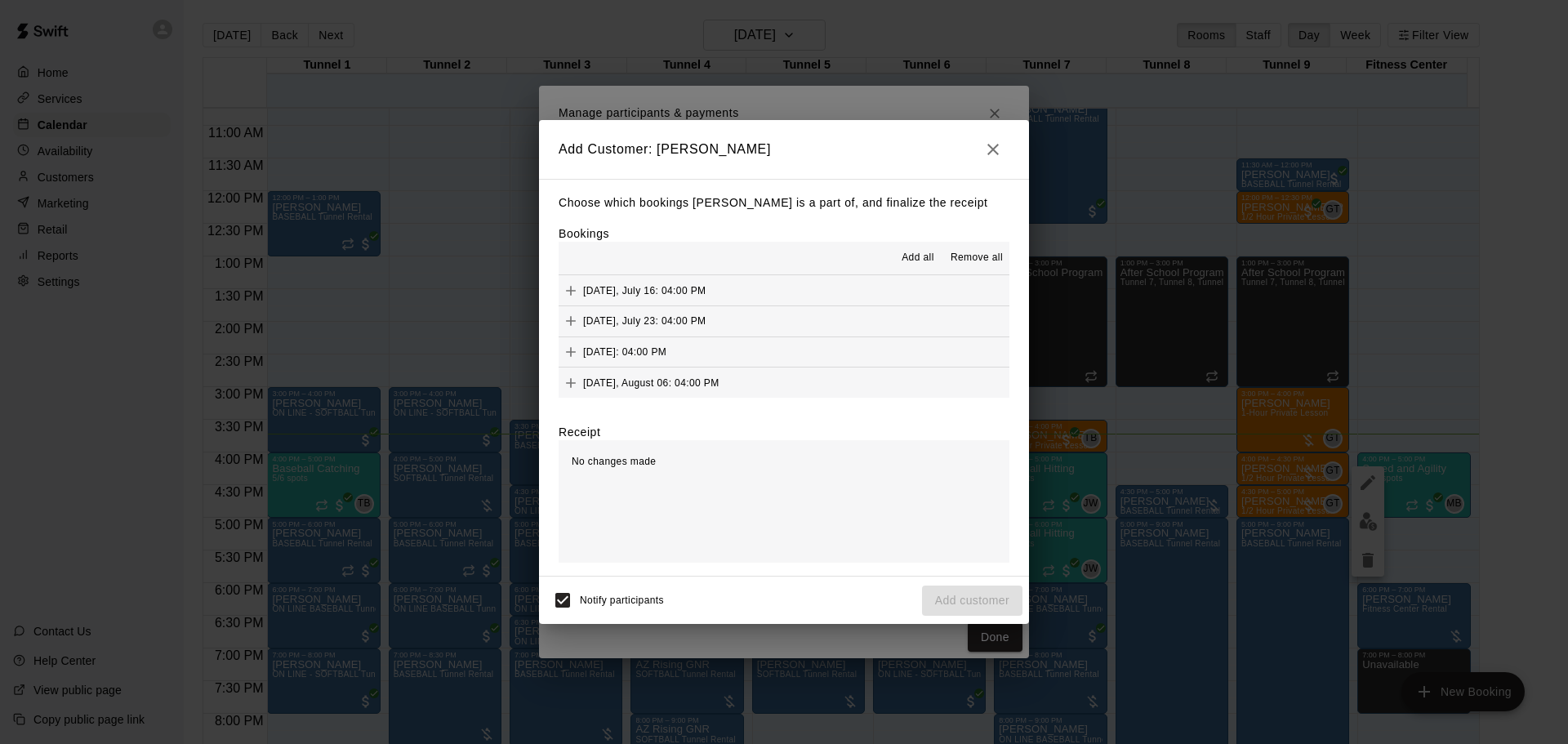
scroll to position [93, 0]
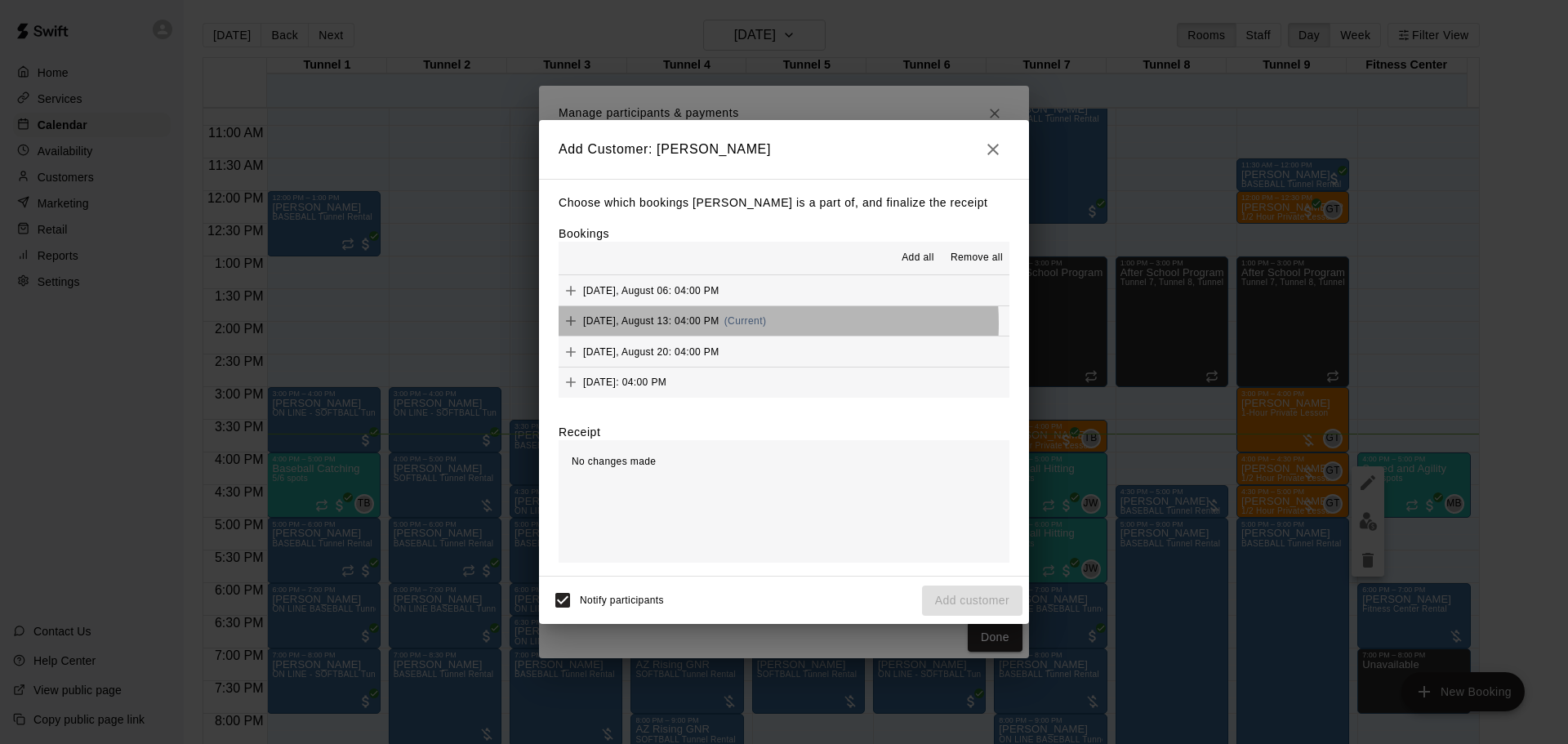
click at [751, 324] on span "(Current)" at bounding box center [745, 321] width 43 height 11
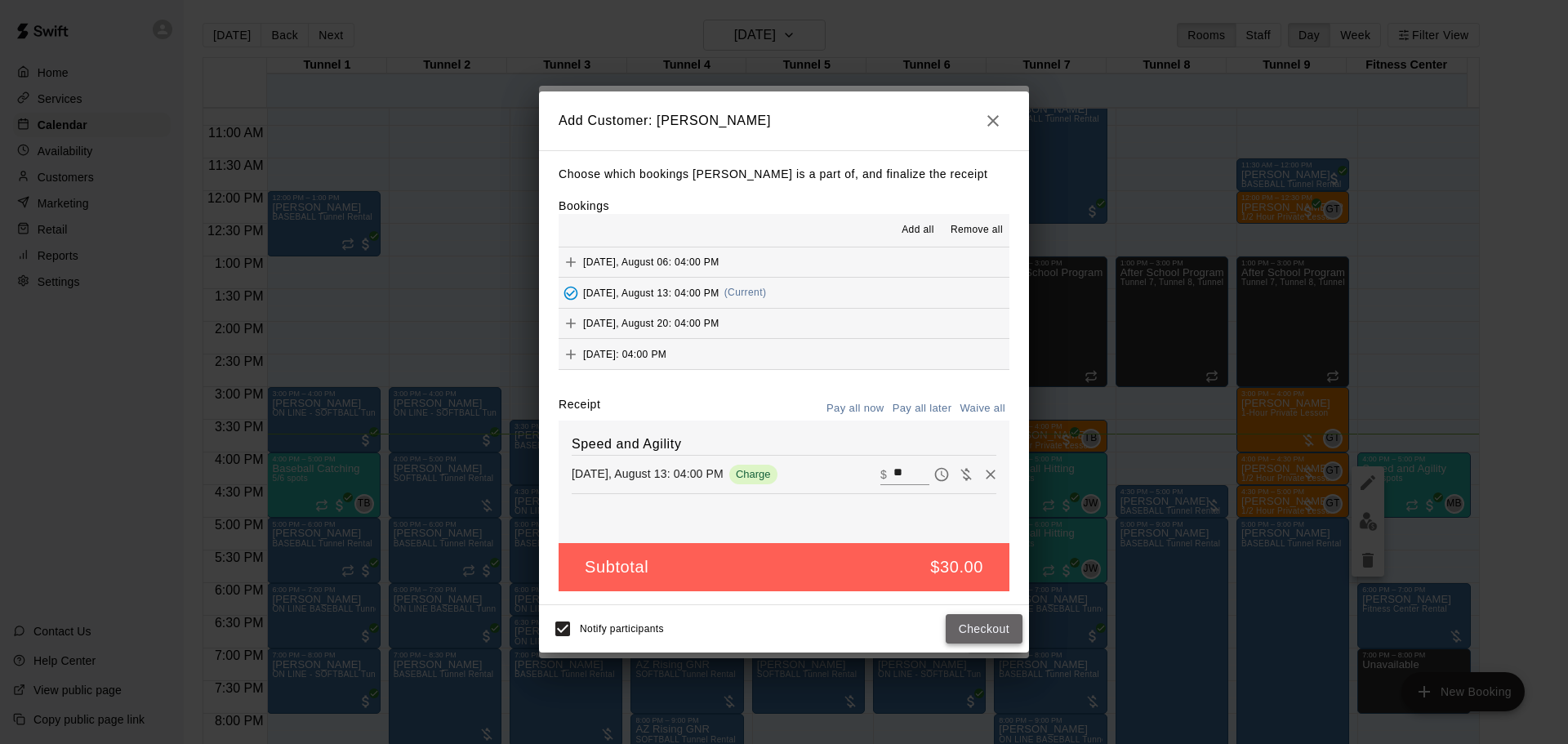
click at [989, 634] on button "Checkout" at bounding box center [984, 629] width 77 height 30
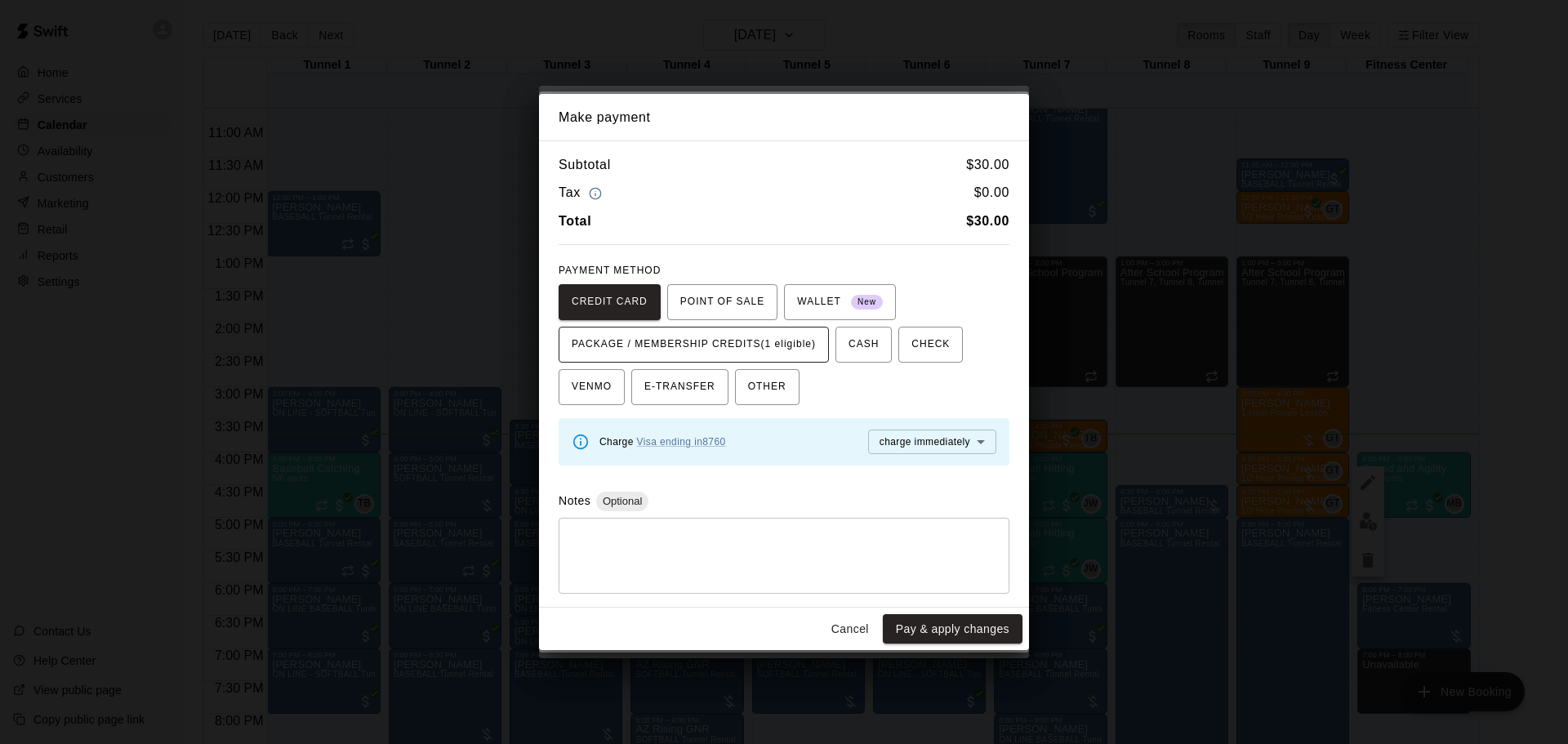
click at [745, 353] on span "PACKAGE / MEMBERSHIP CREDITS (1 eligible)" at bounding box center [694, 345] width 244 height 26
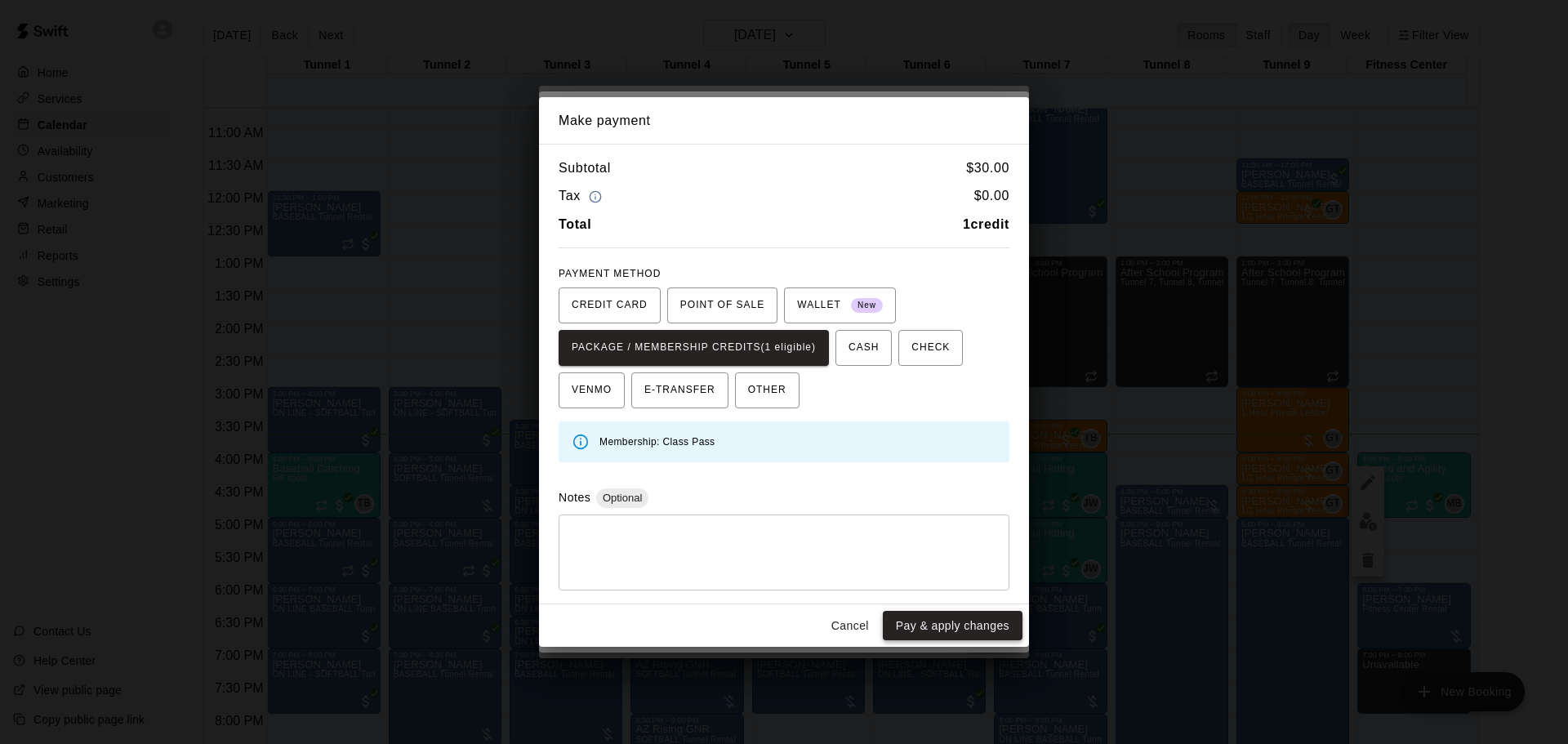
click at [920, 620] on button "Pay & apply changes" at bounding box center [953, 626] width 139 height 30
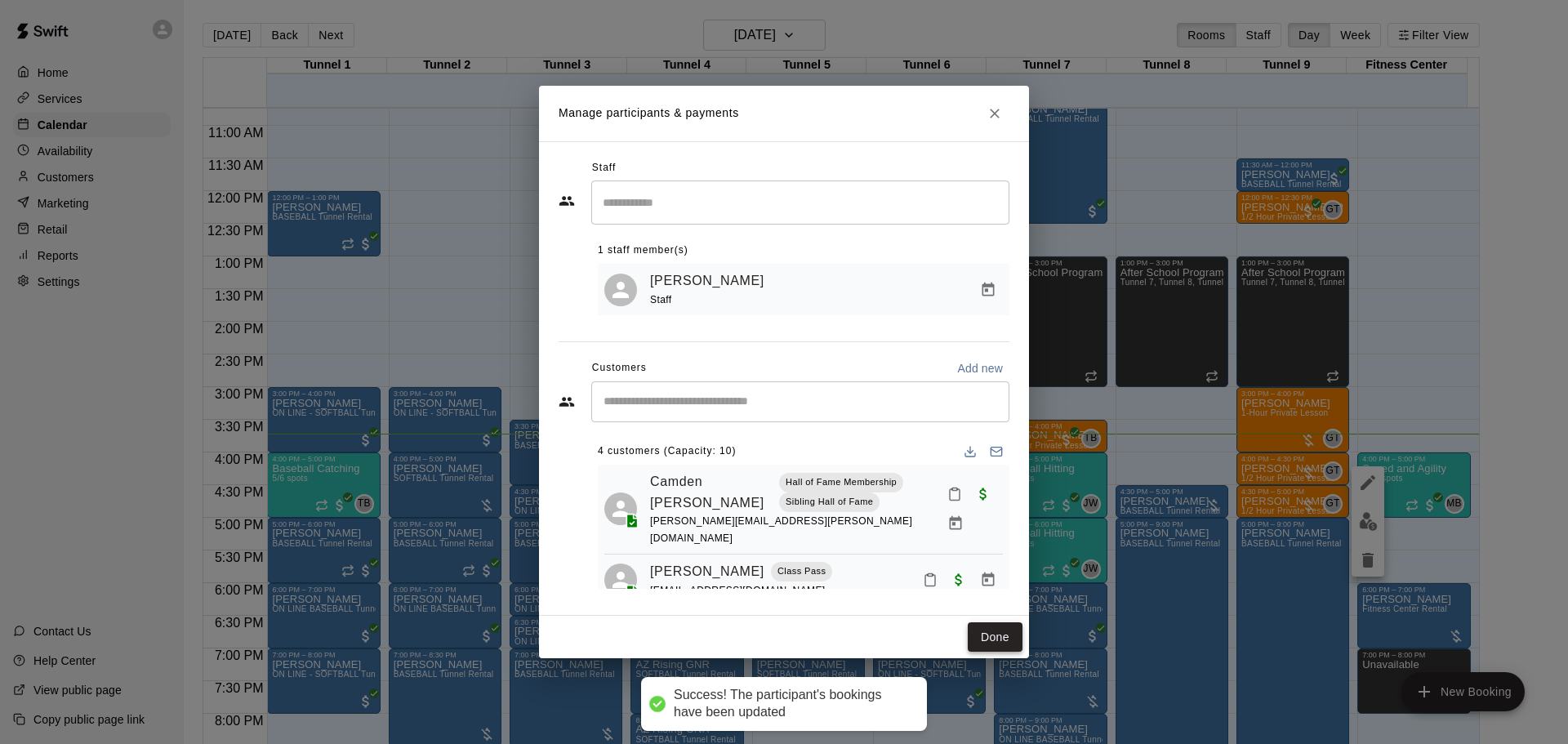
click at [994, 631] on button "Done" at bounding box center [995, 637] width 55 height 30
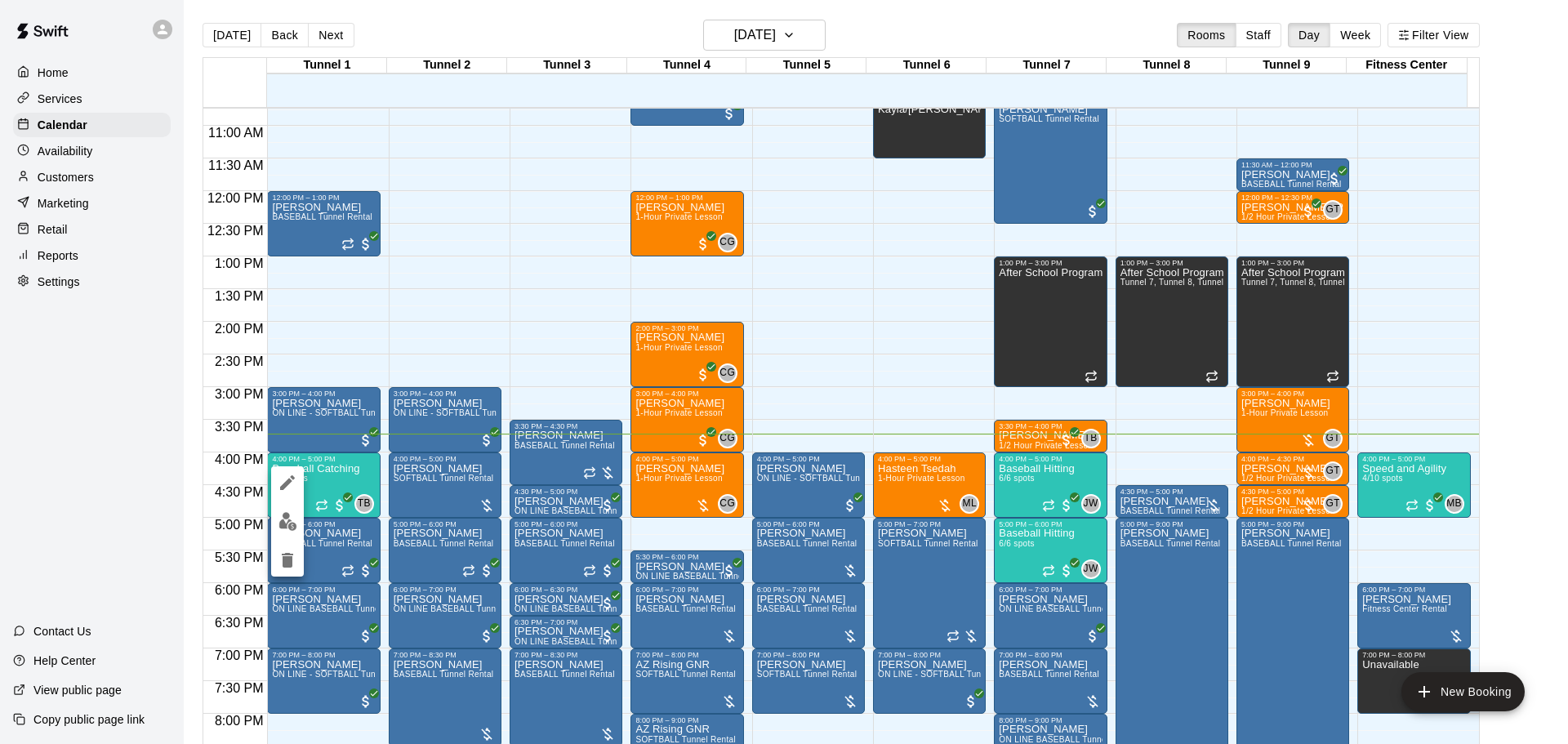
click at [279, 528] on img "edit" at bounding box center [288, 521] width 19 height 19
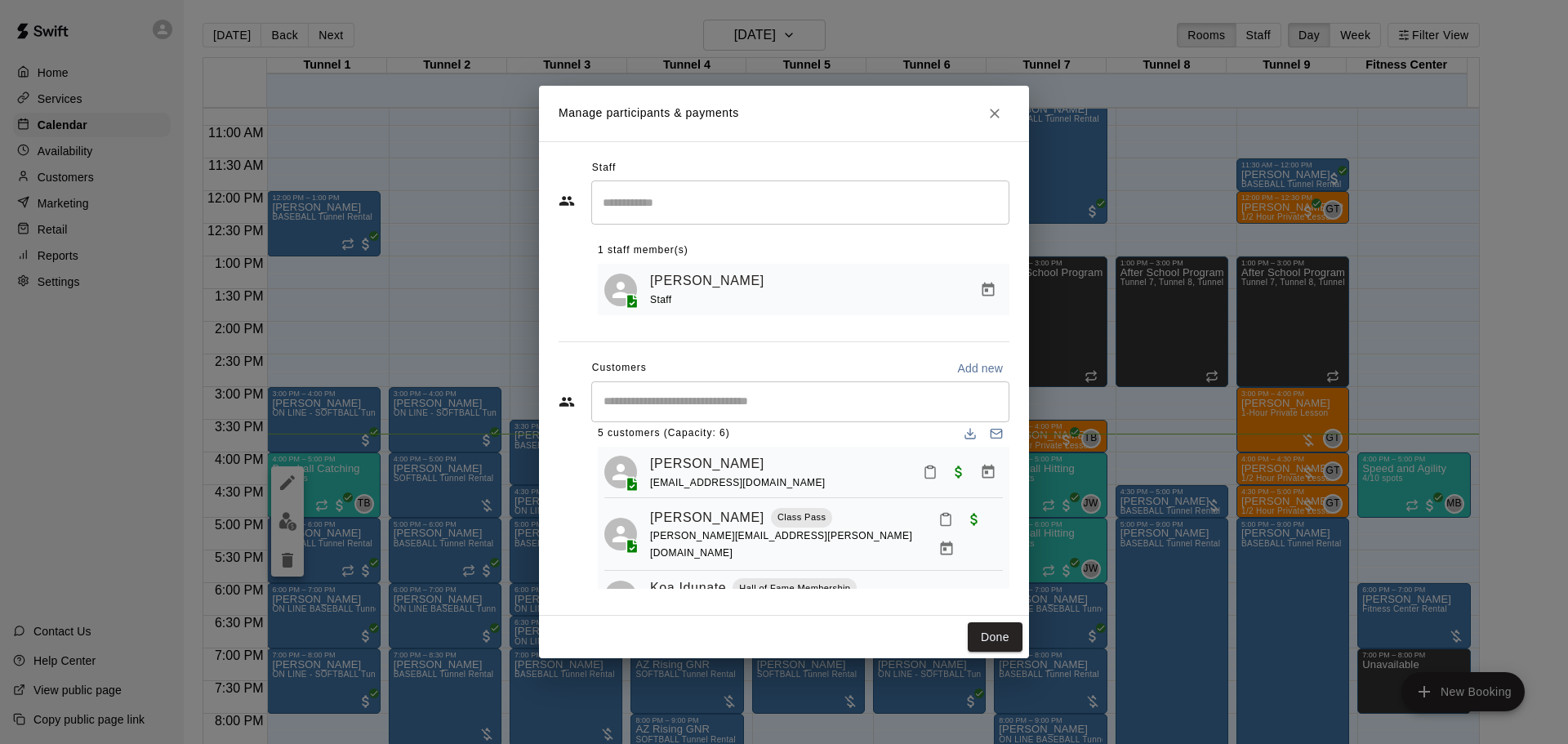
scroll to position [0, 0]
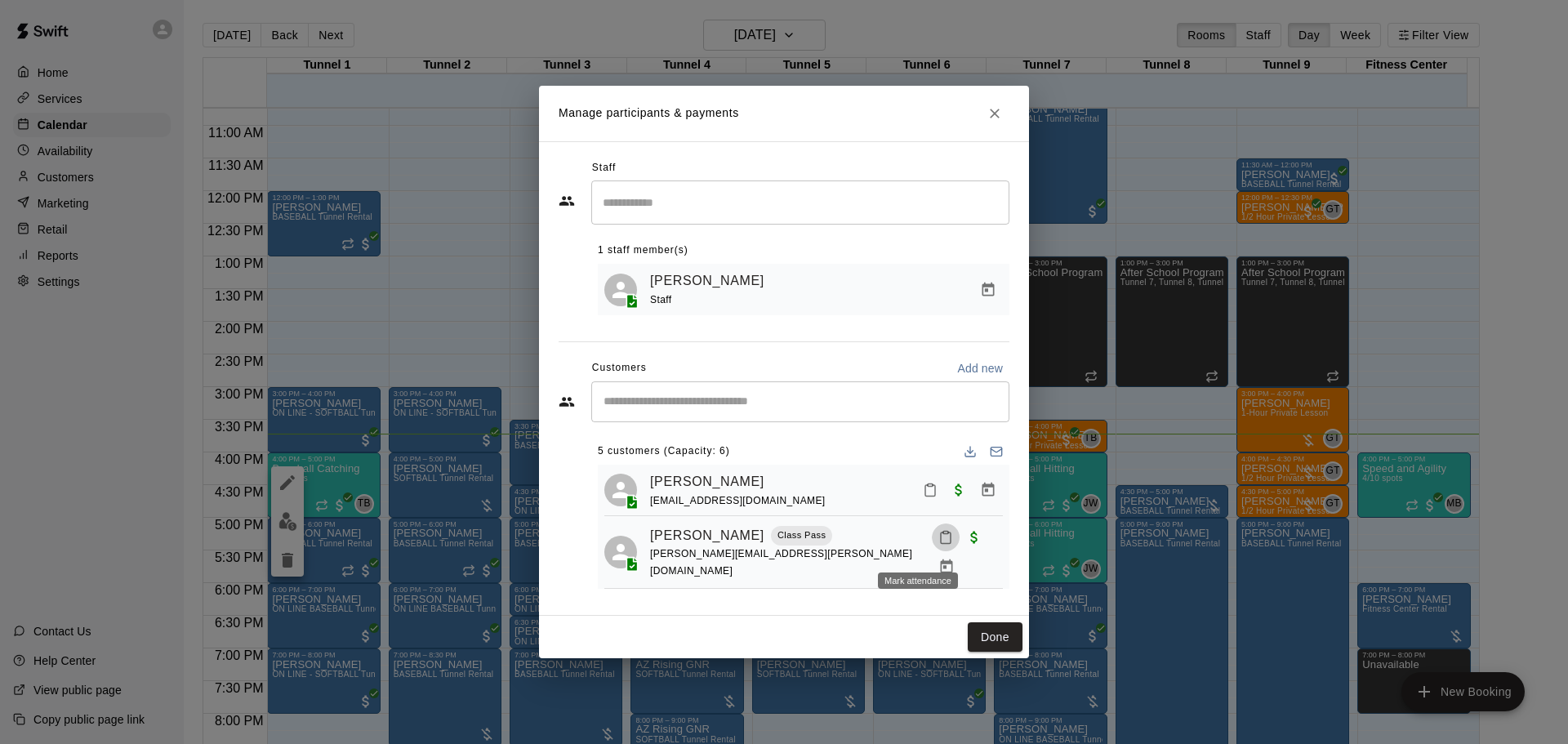
click at [938, 545] on icon "Mark attendance" at bounding box center [946, 537] width 15 height 15
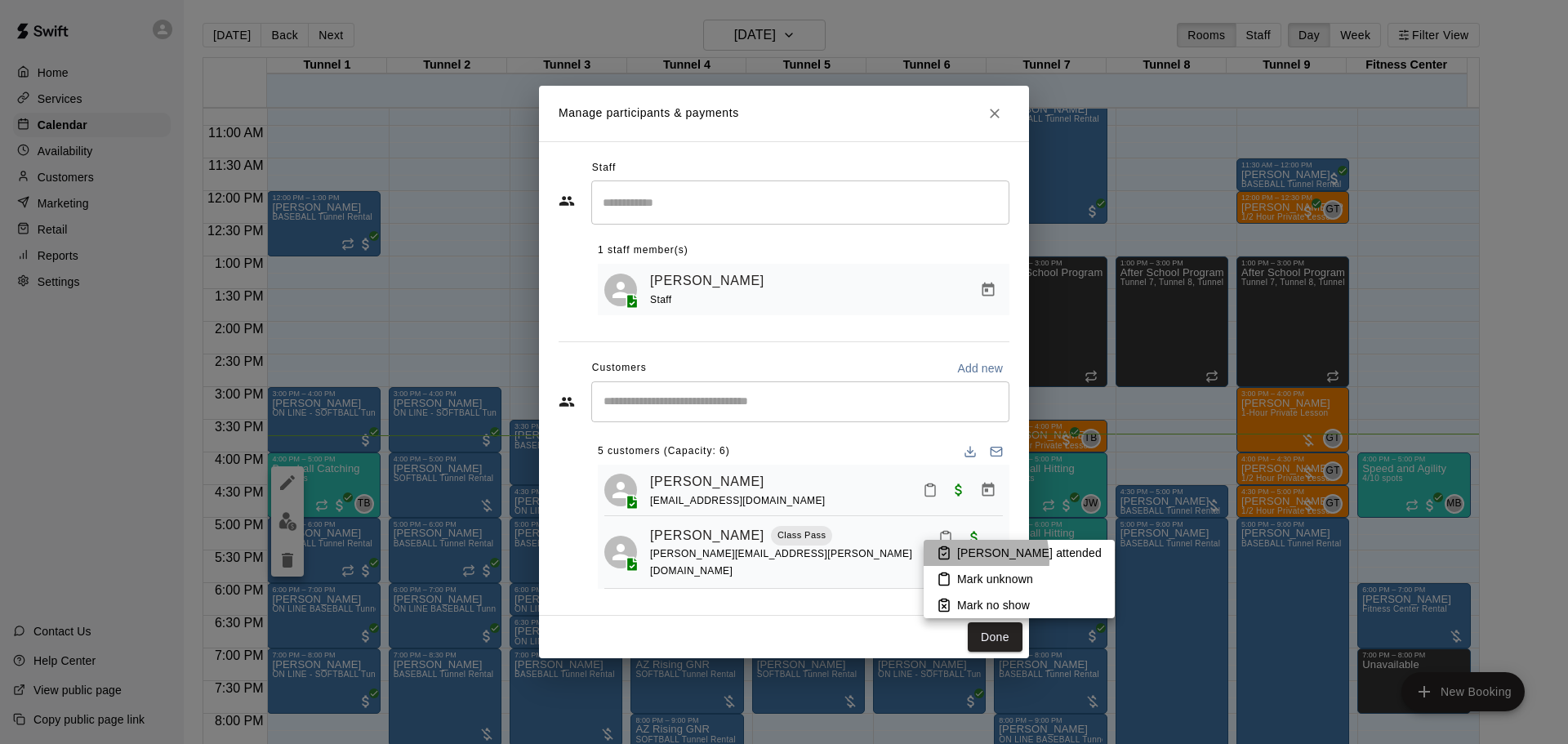
click at [954, 560] on li "Mark attended" at bounding box center [1019, 553] width 191 height 26
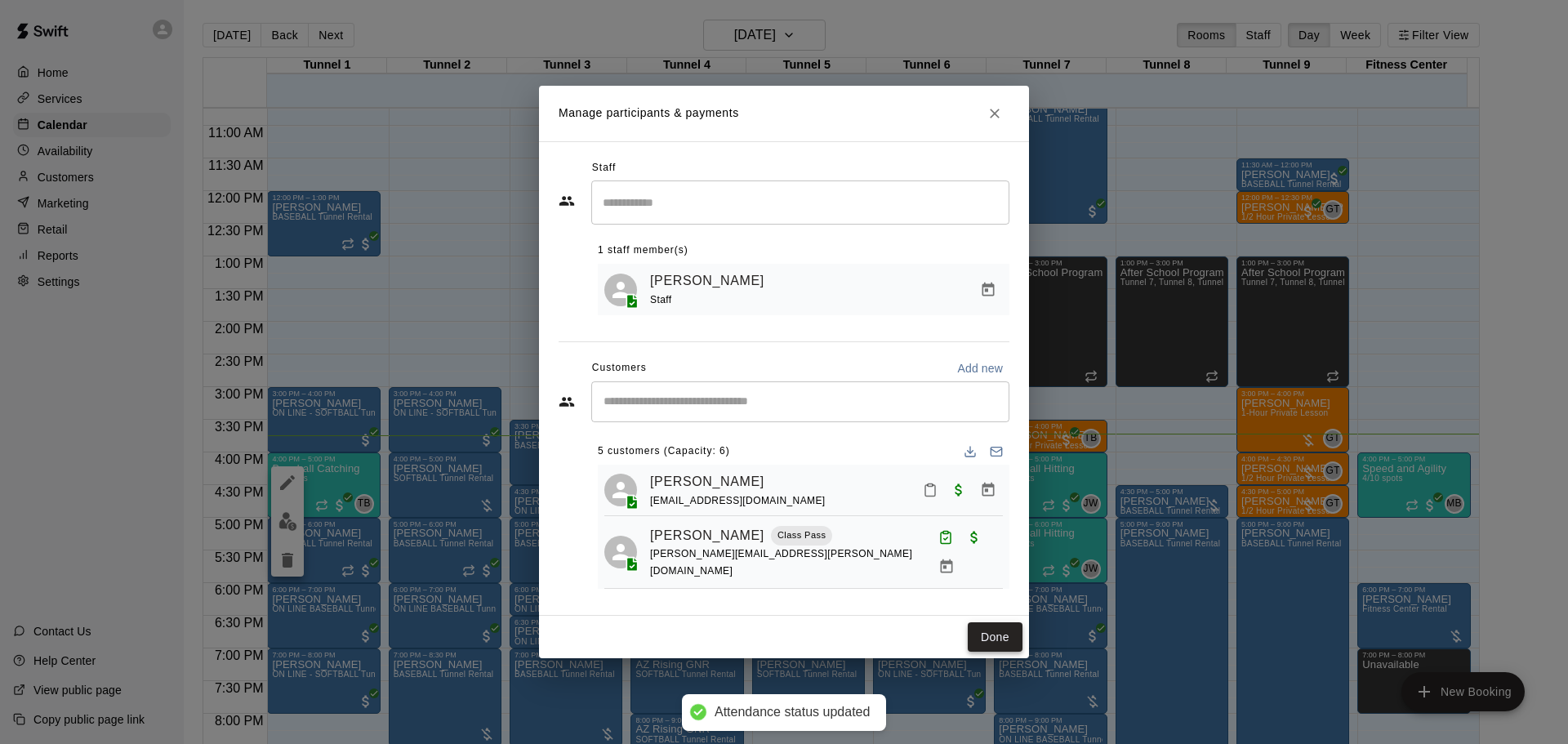
click at [997, 650] on button "Done" at bounding box center [995, 637] width 55 height 30
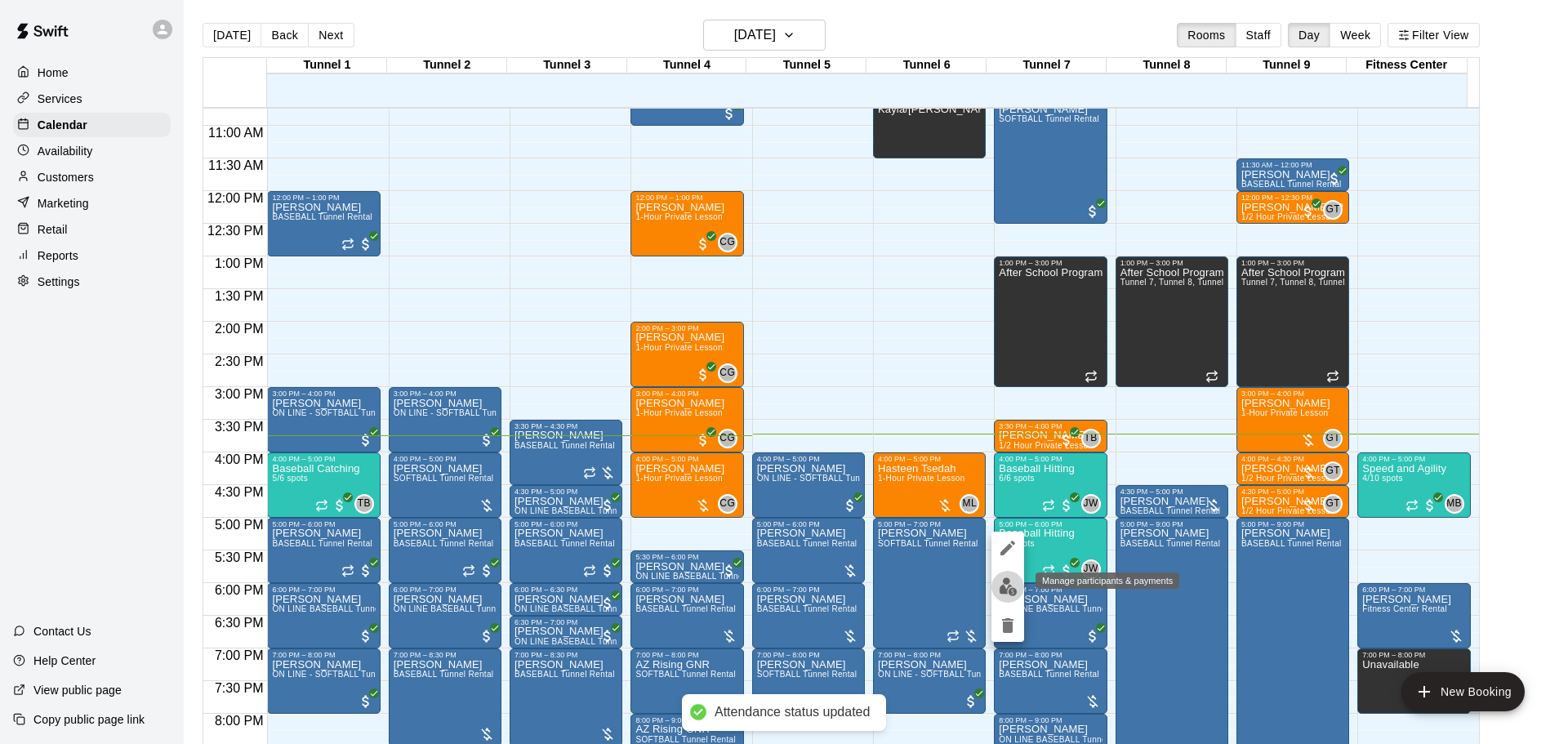
click at [1014, 584] on img "edit" at bounding box center [1008, 587] width 19 height 19
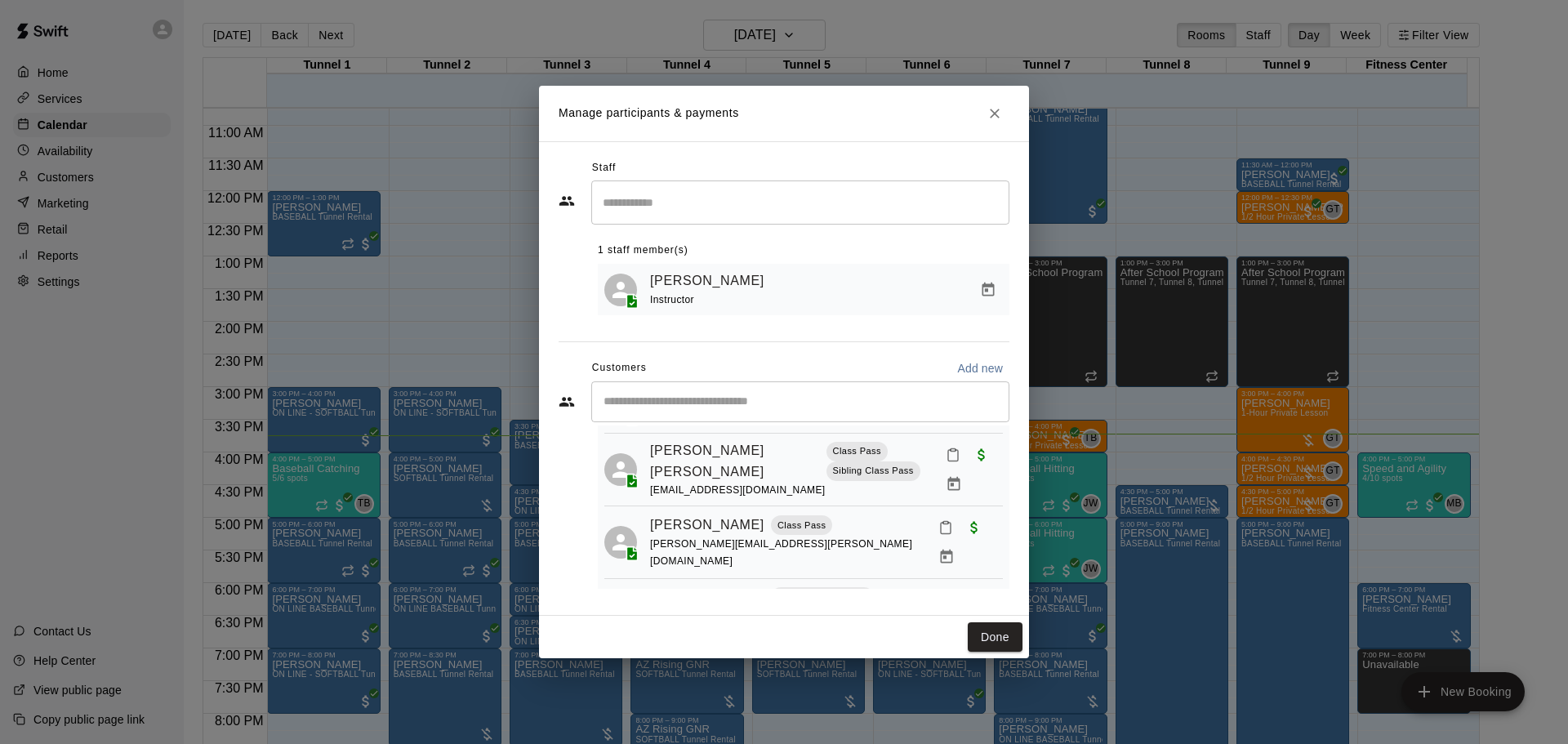
scroll to position [245, 0]
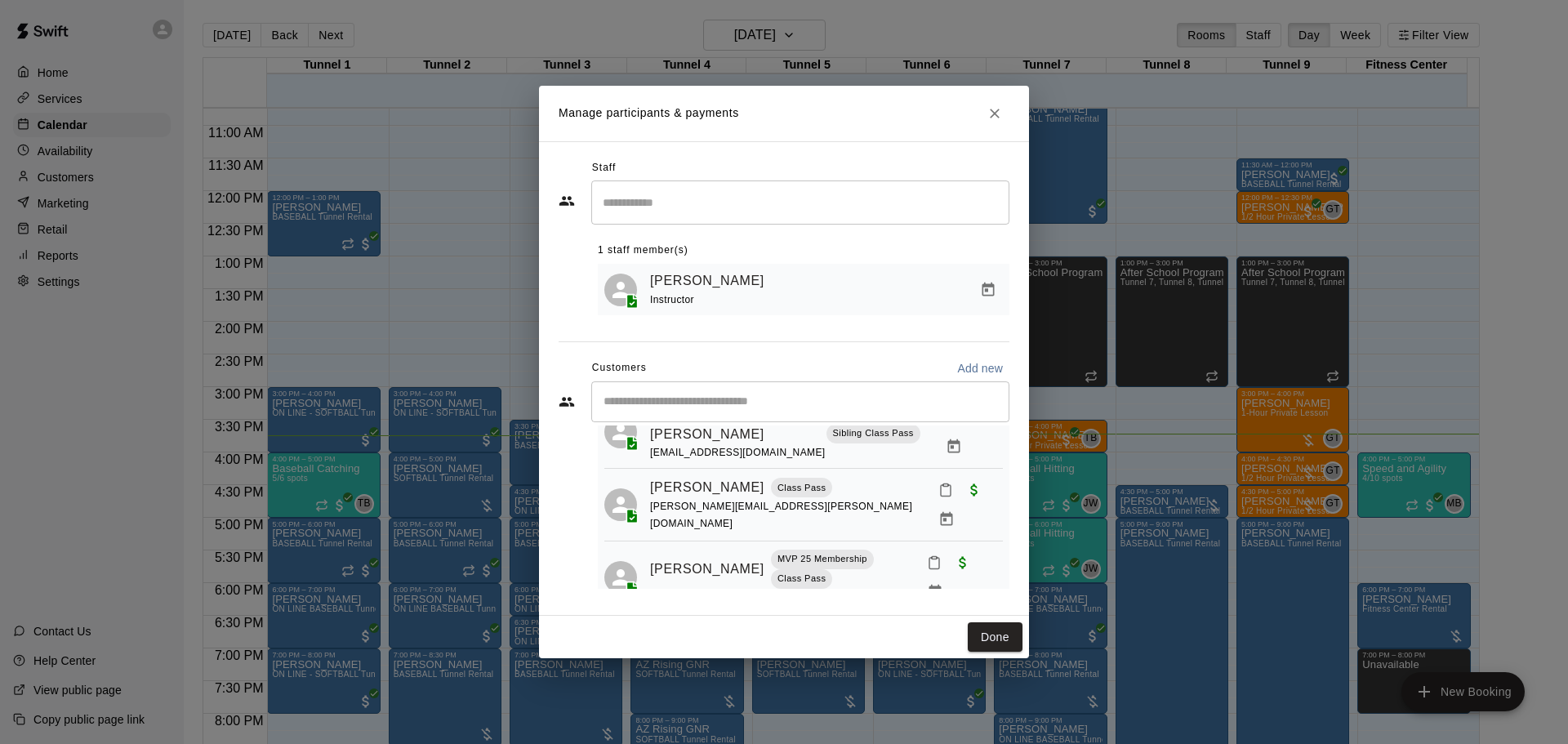
click at [938, 491] on icon "Mark attendance" at bounding box center [946, 491] width 15 height 15
click at [957, 489] on p "Mark attended" at bounding box center [1029, 492] width 144 height 16
click at [997, 638] on button "Done" at bounding box center [995, 637] width 55 height 30
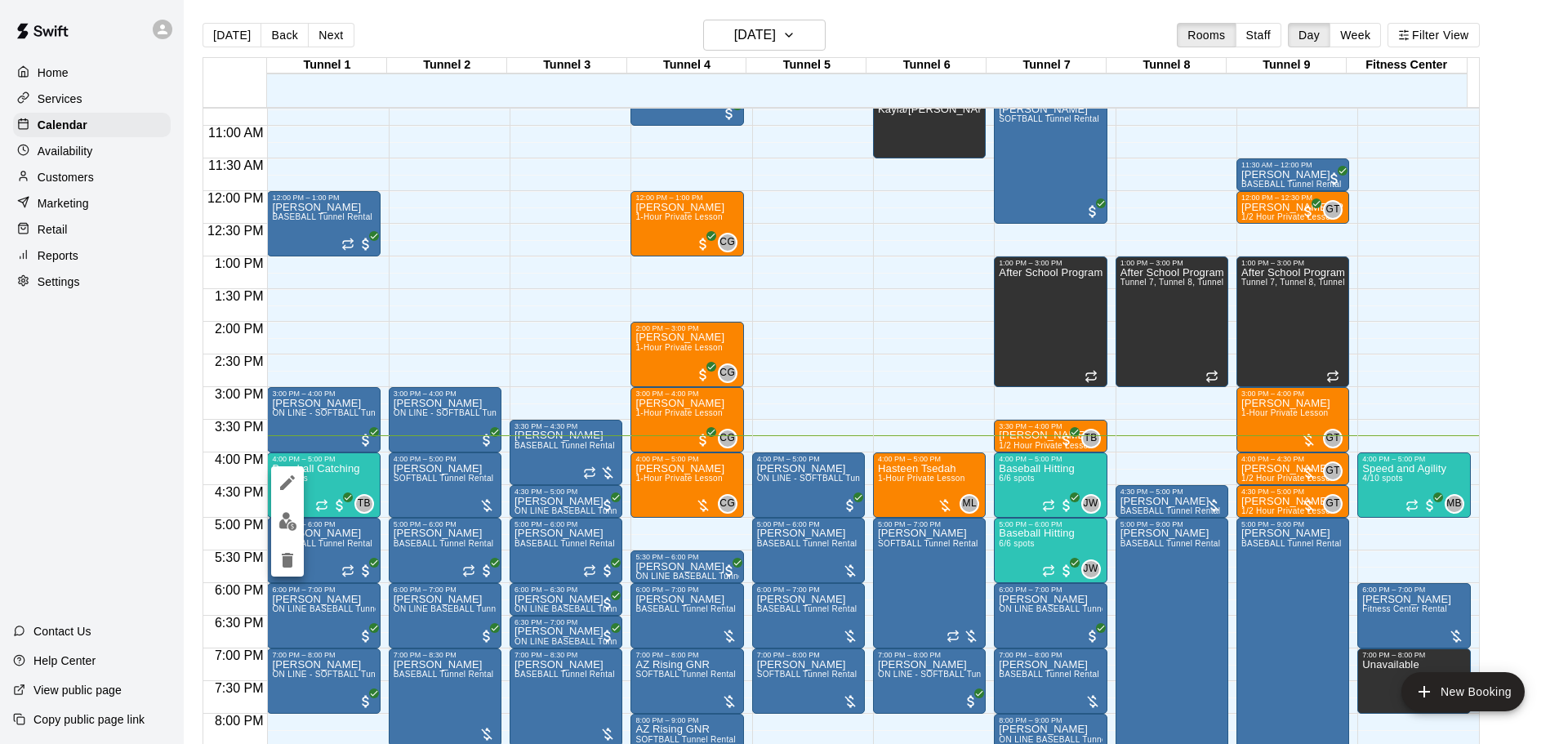
click at [1003, 504] on div at bounding box center [784, 372] width 1568 height 744
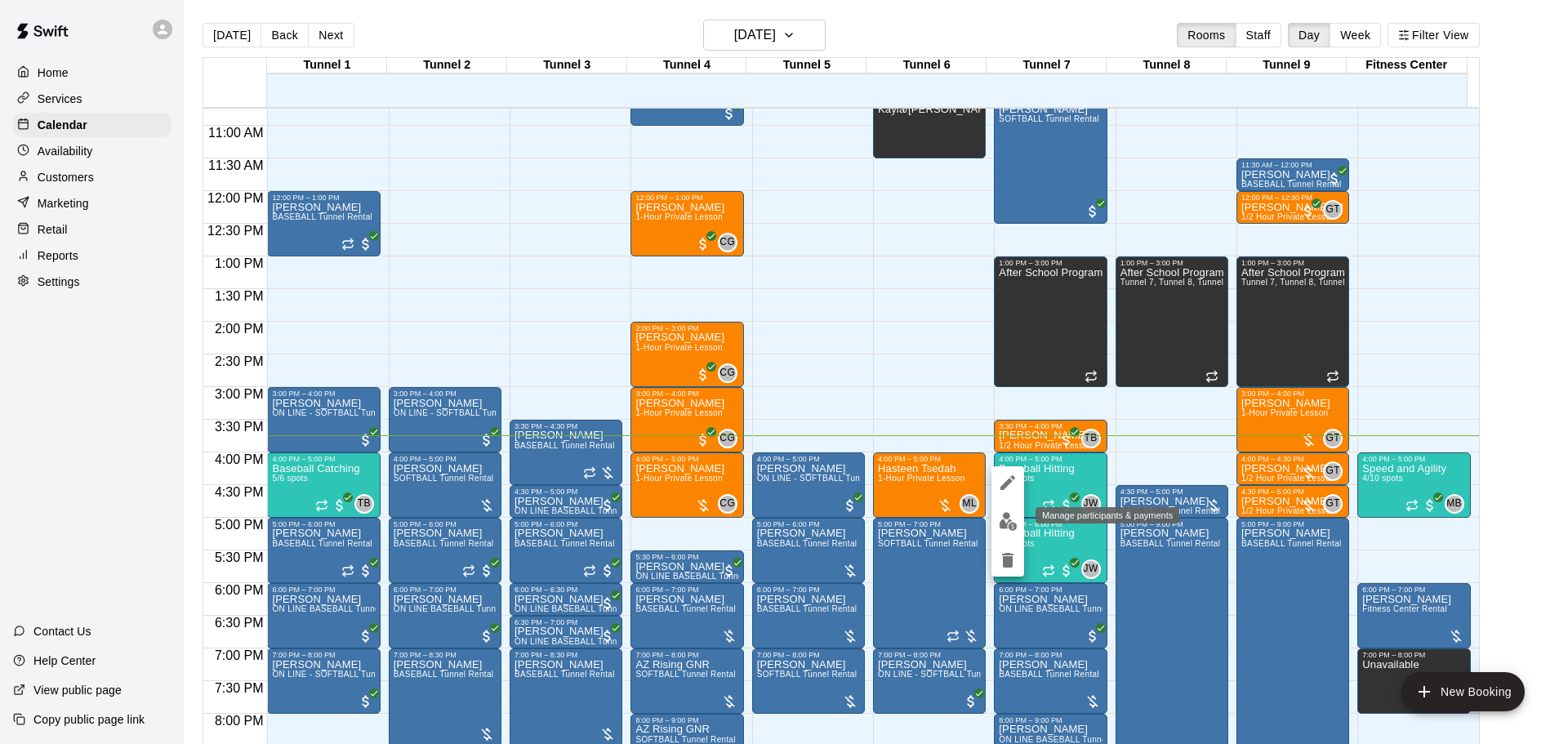
click at [1004, 525] on img "edit" at bounding box center [1008, 521] width 19 height 19
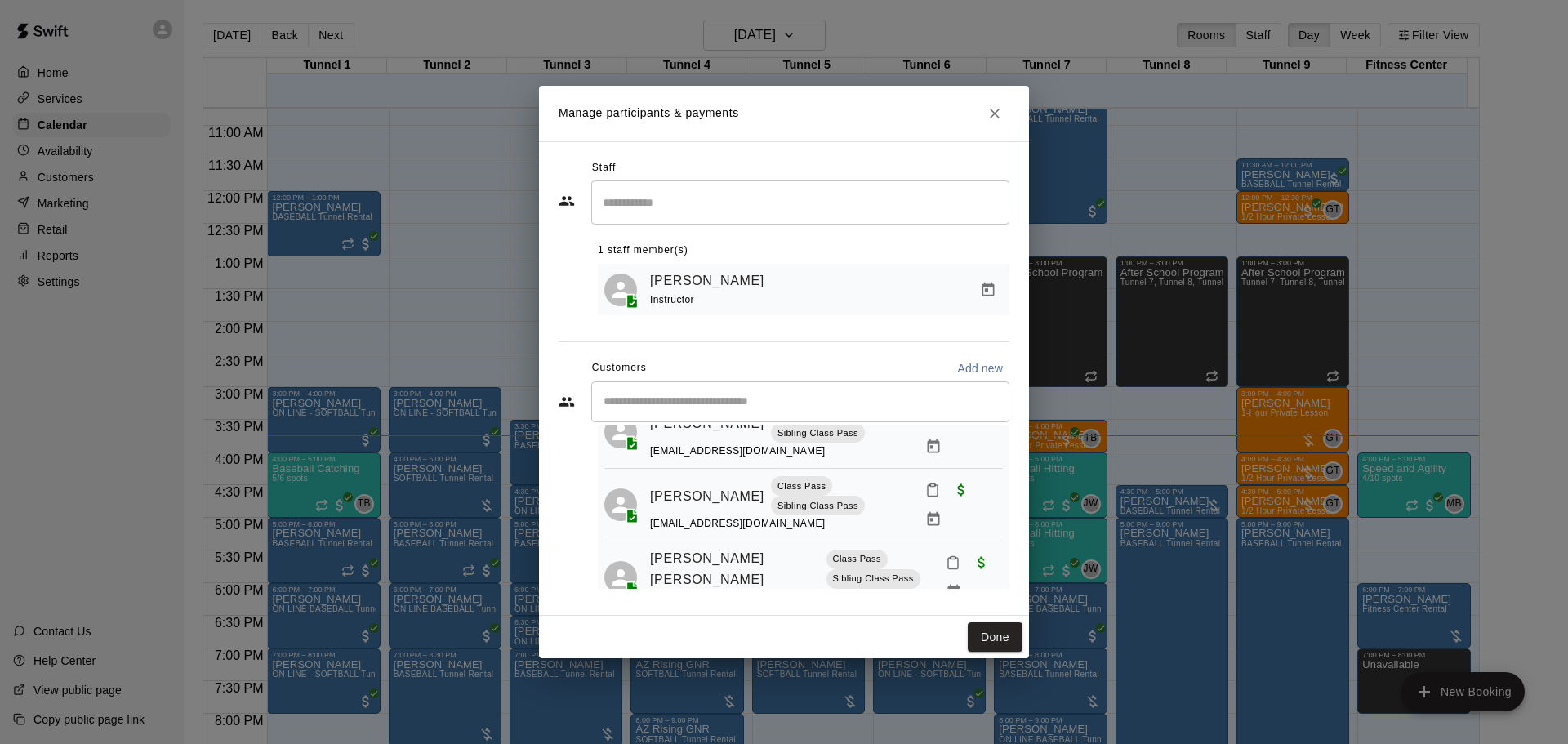
scroll to position [250, 0]
click at [925, 482] on icon "Mark attendance" at bounding box center [932, 486] width 15 height 15
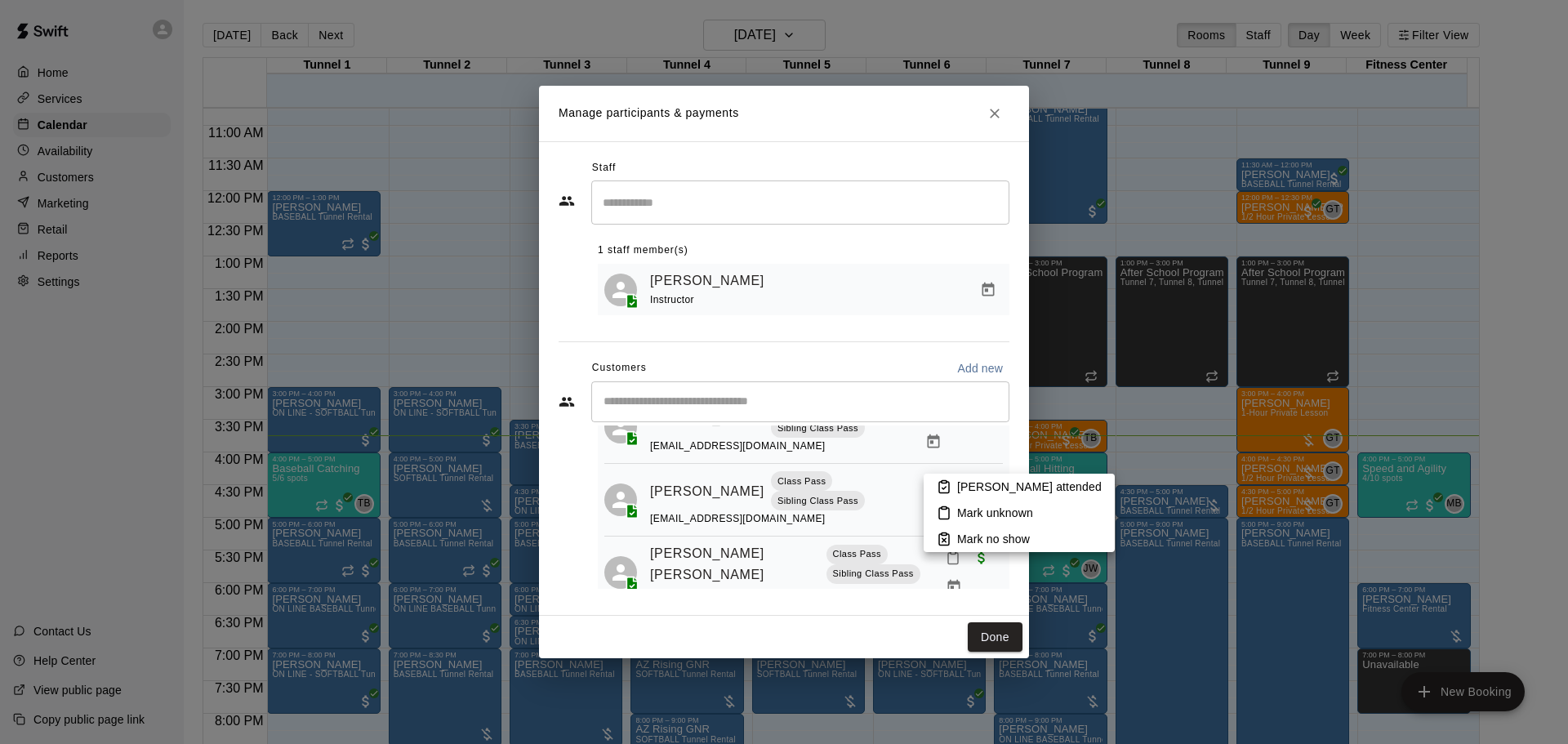
click at [945, 484] on rect at bounding box center [944, 482] width 5 height 2
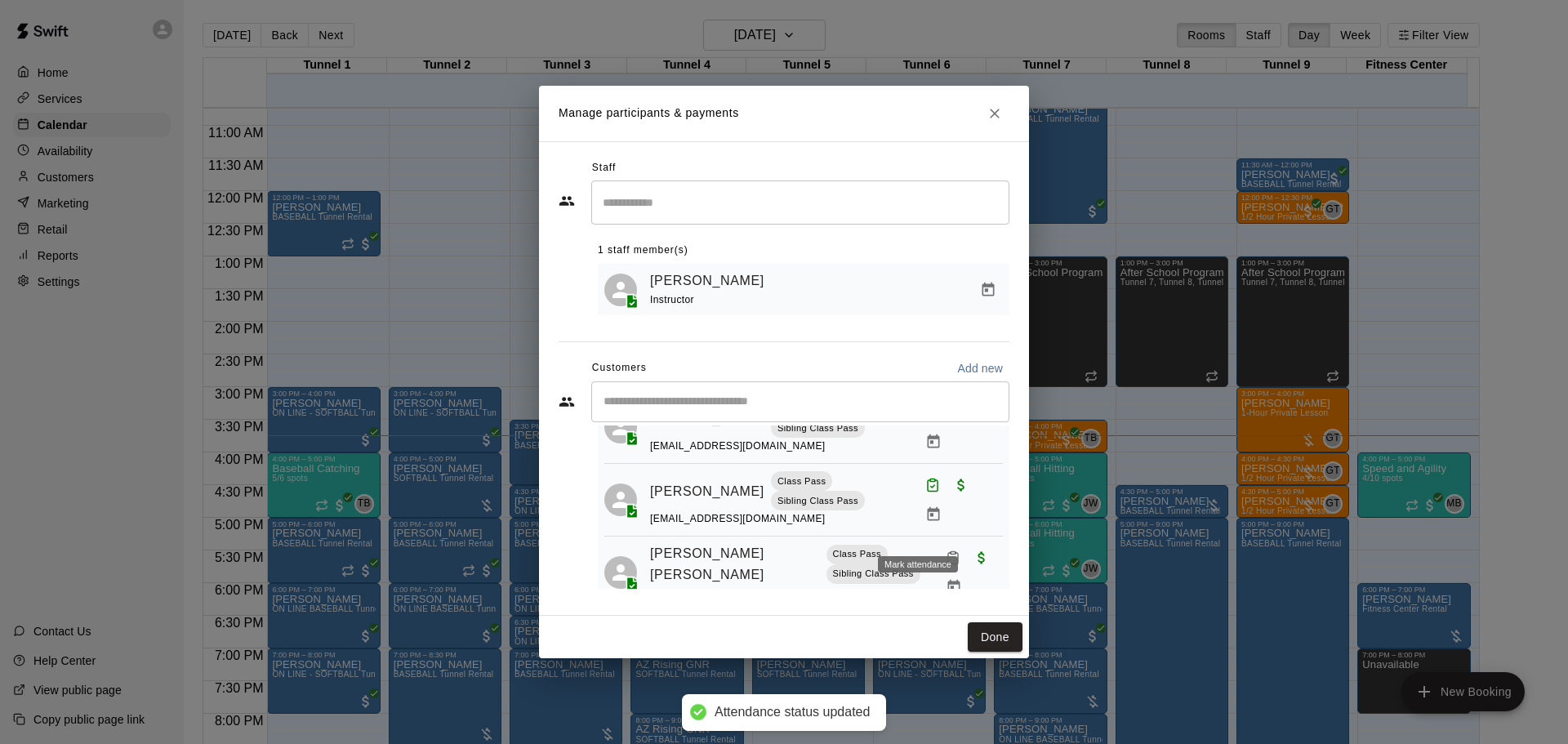
click at [946, 550] on icon "Mark attendance" at bounding box center [953, 558] width 15 height 15
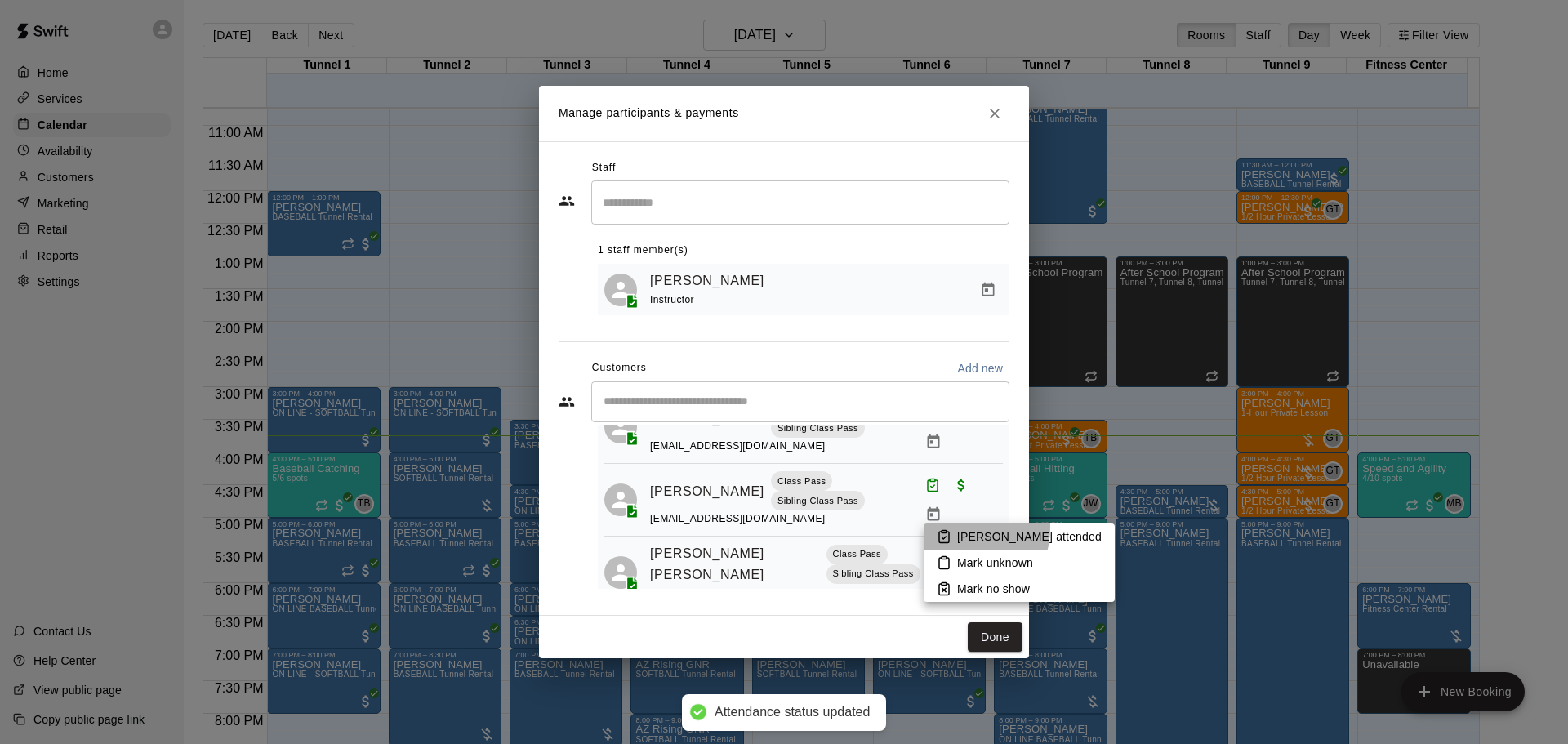
click at [959, 527] on li "Mark attended" at bounding box center [1019, 536] width 191 height 26
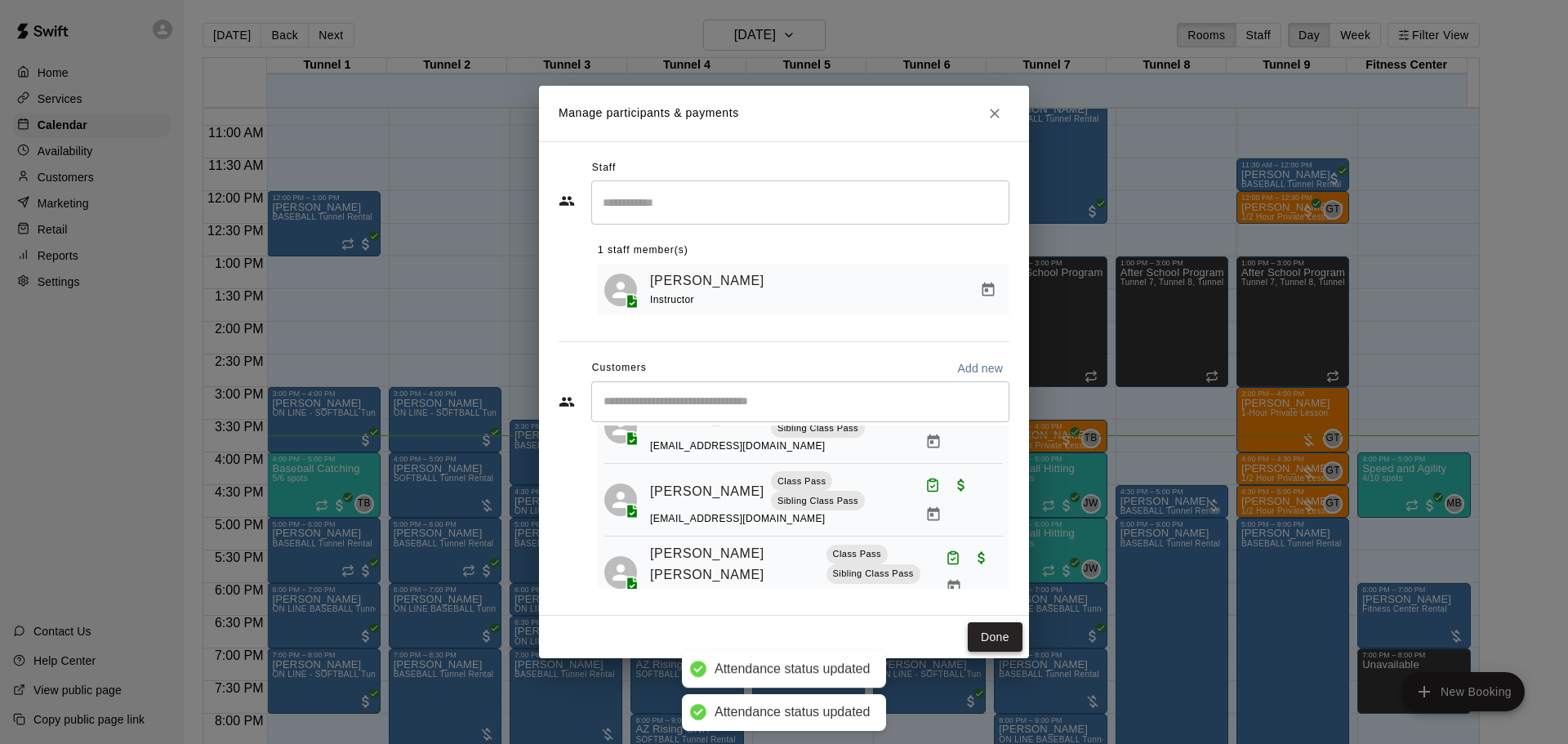
click at [982, 645] on button "Done" at bounding box center [995, 637] width 55 height 30
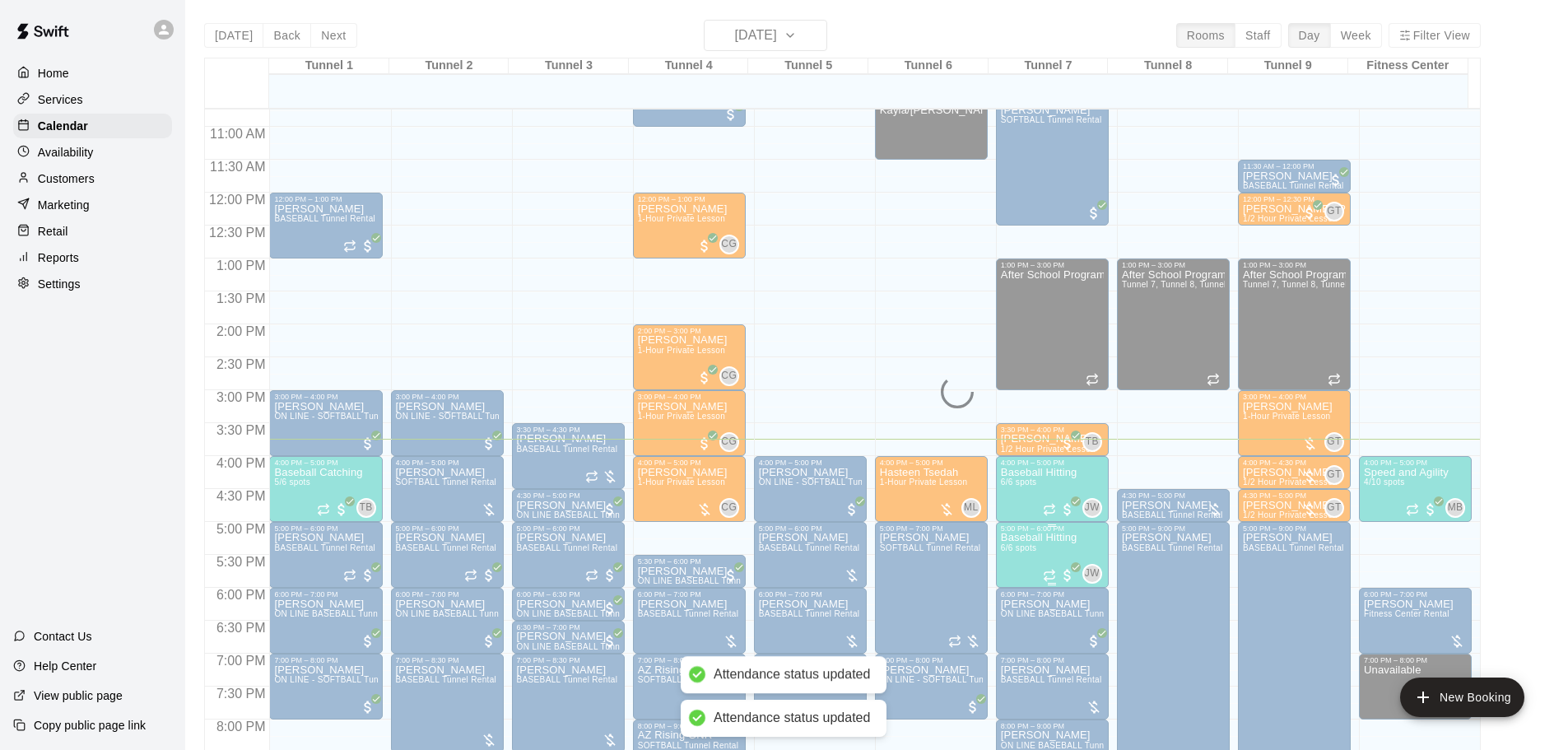
click at [1030, 548] on span "6/6 spots" at bounding box center [1019, 547] width 36 height 9
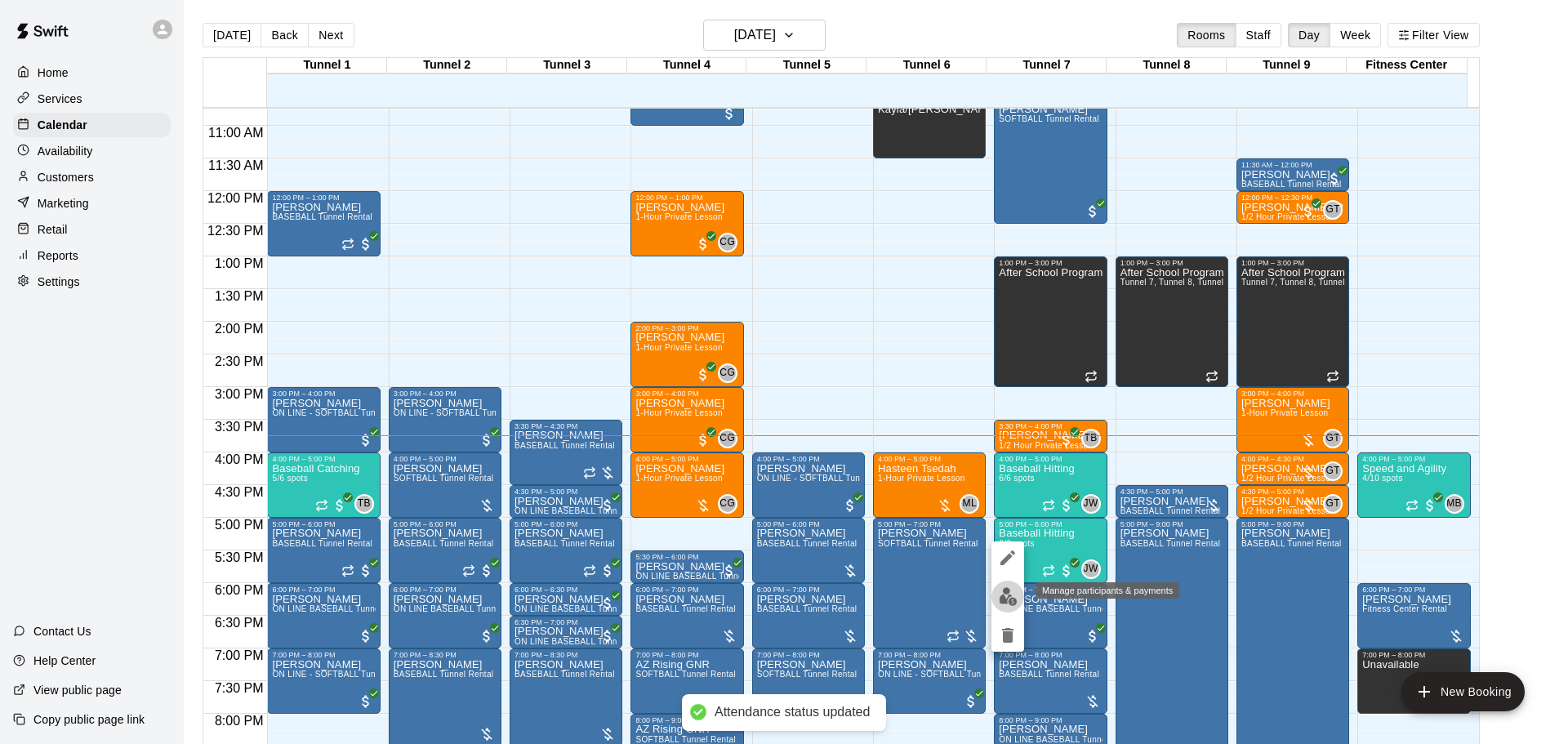
click at [1005, 597] on img "edit" at bounding box center [1008, 596] width 19 height 19
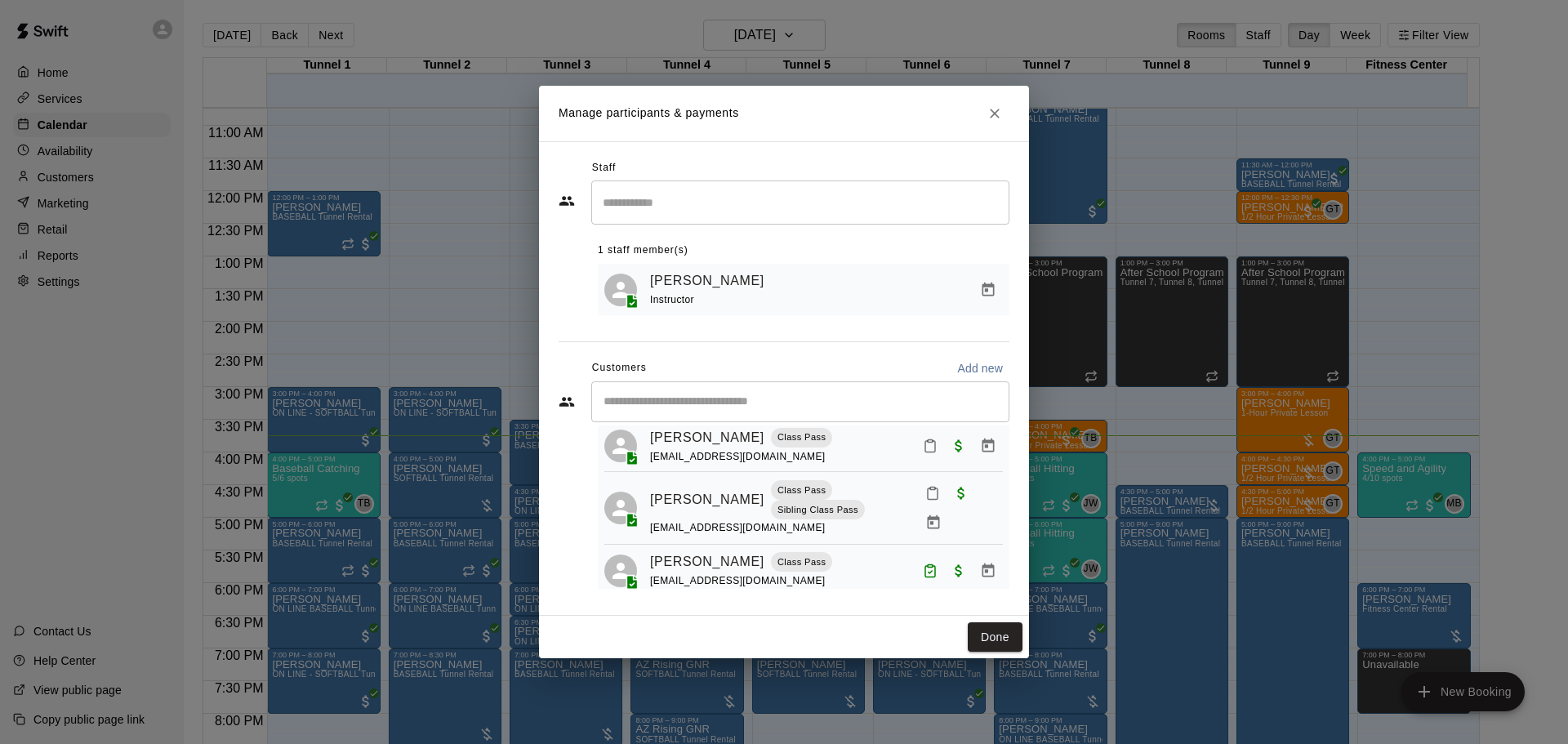
scroll to position [82, 0]
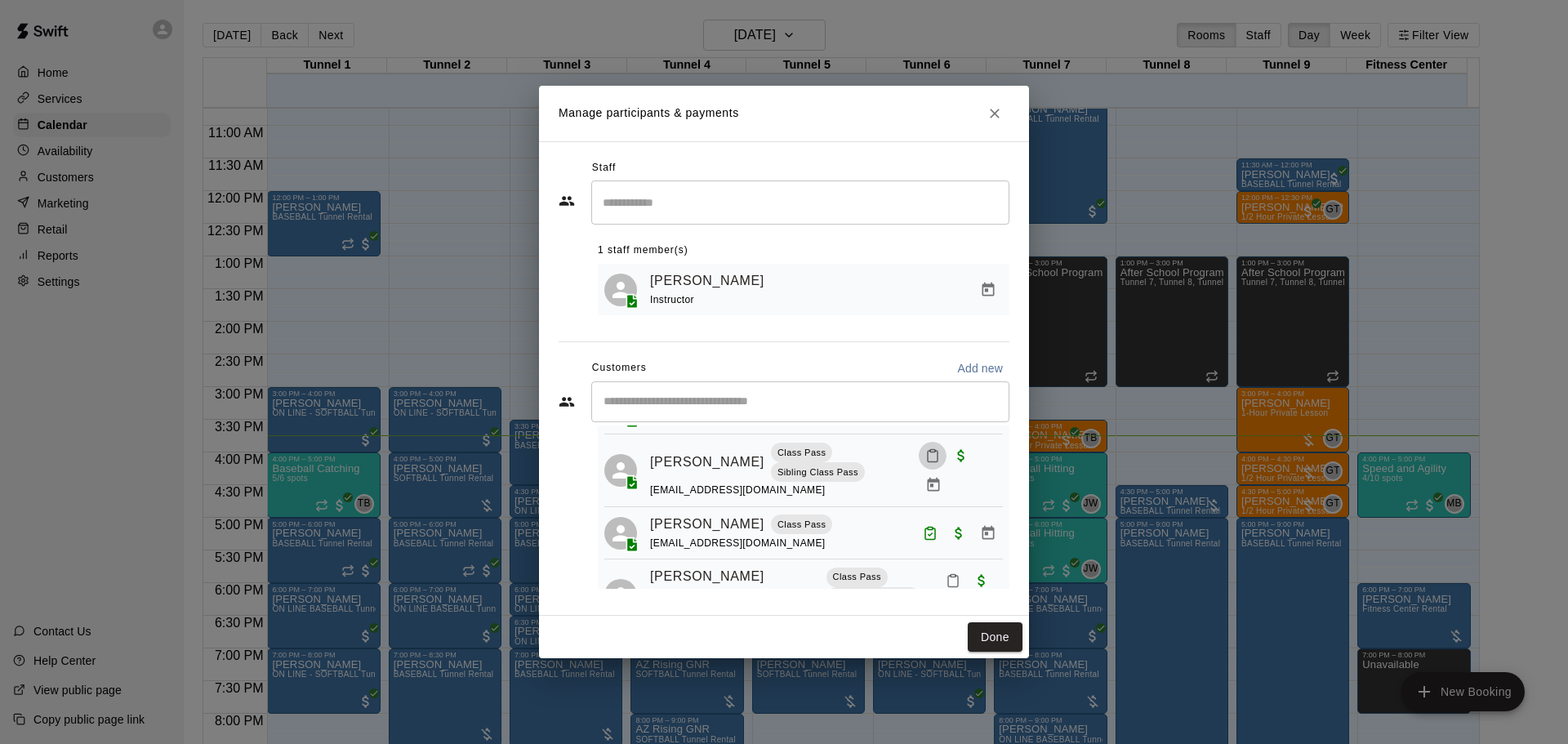
click at [925, 463] on icon "Mark attendance" at bounding box center [932, 456] width 15 height 15
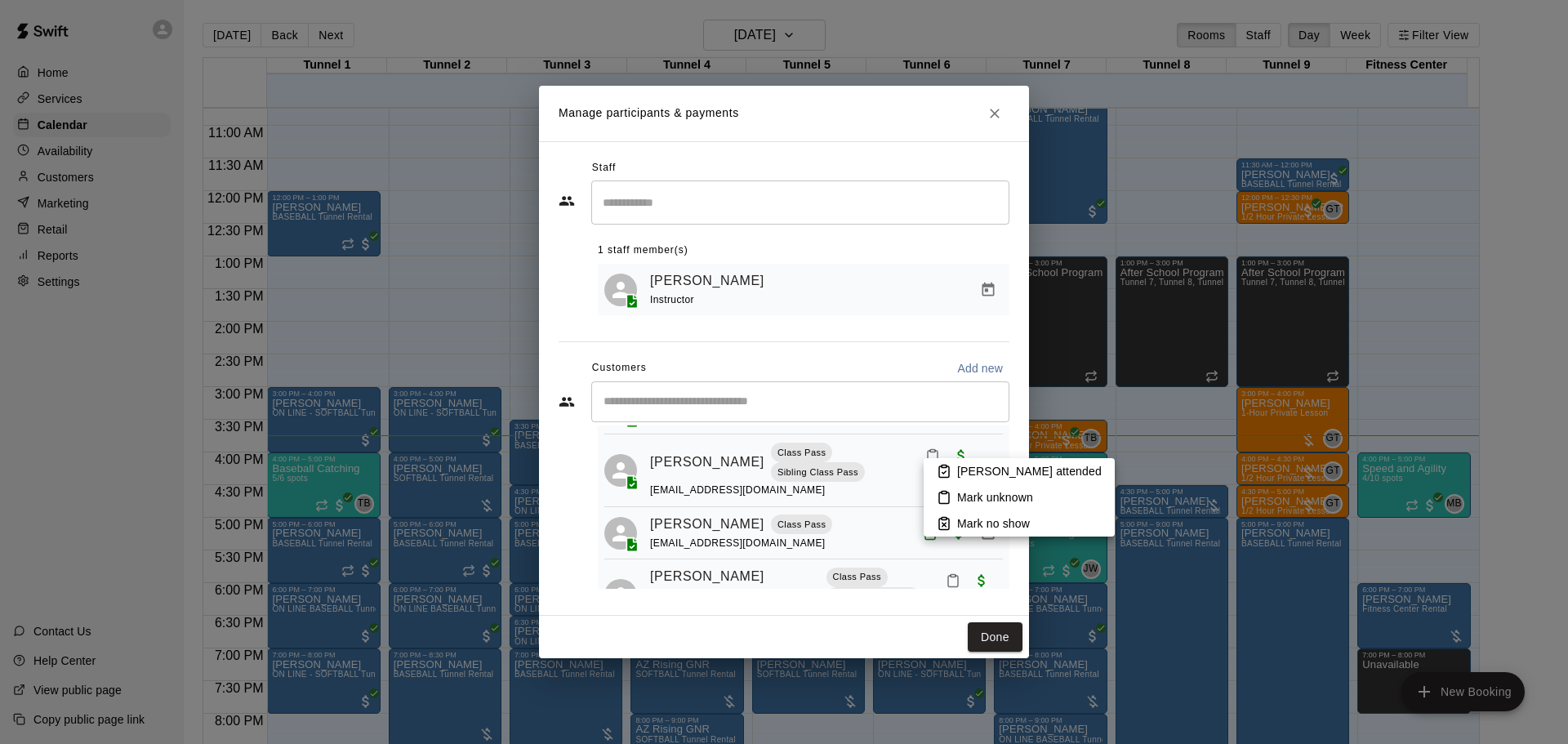
click at [941, 470] on icon at bounding box center [944, 472] width 15 height 15
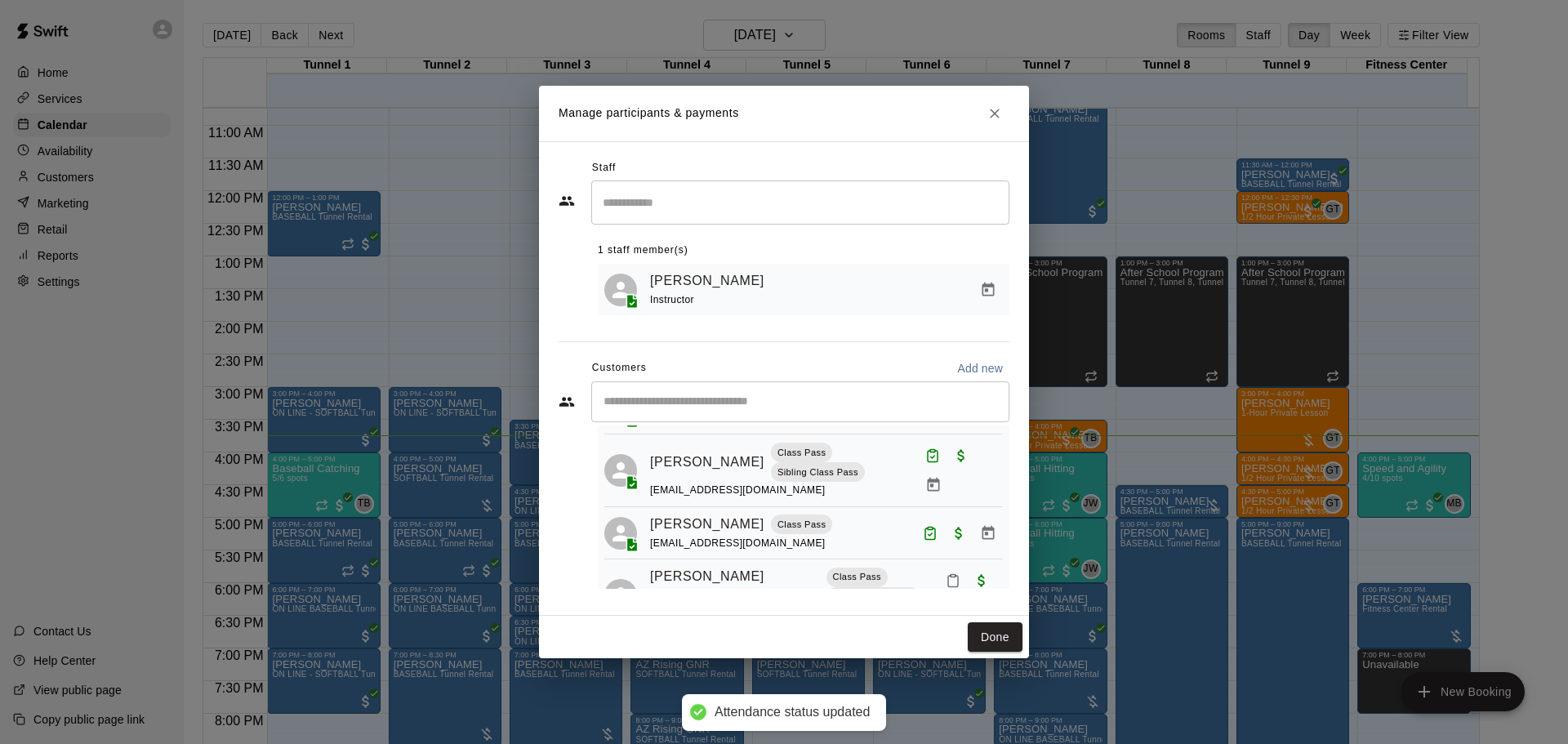
click at [946, 573] on icon "Mark attendance" at bounding box center [953, 581] width 15 height 15
click at [940, 571] on icon at bounding box center [944, 575] width 15 height 15
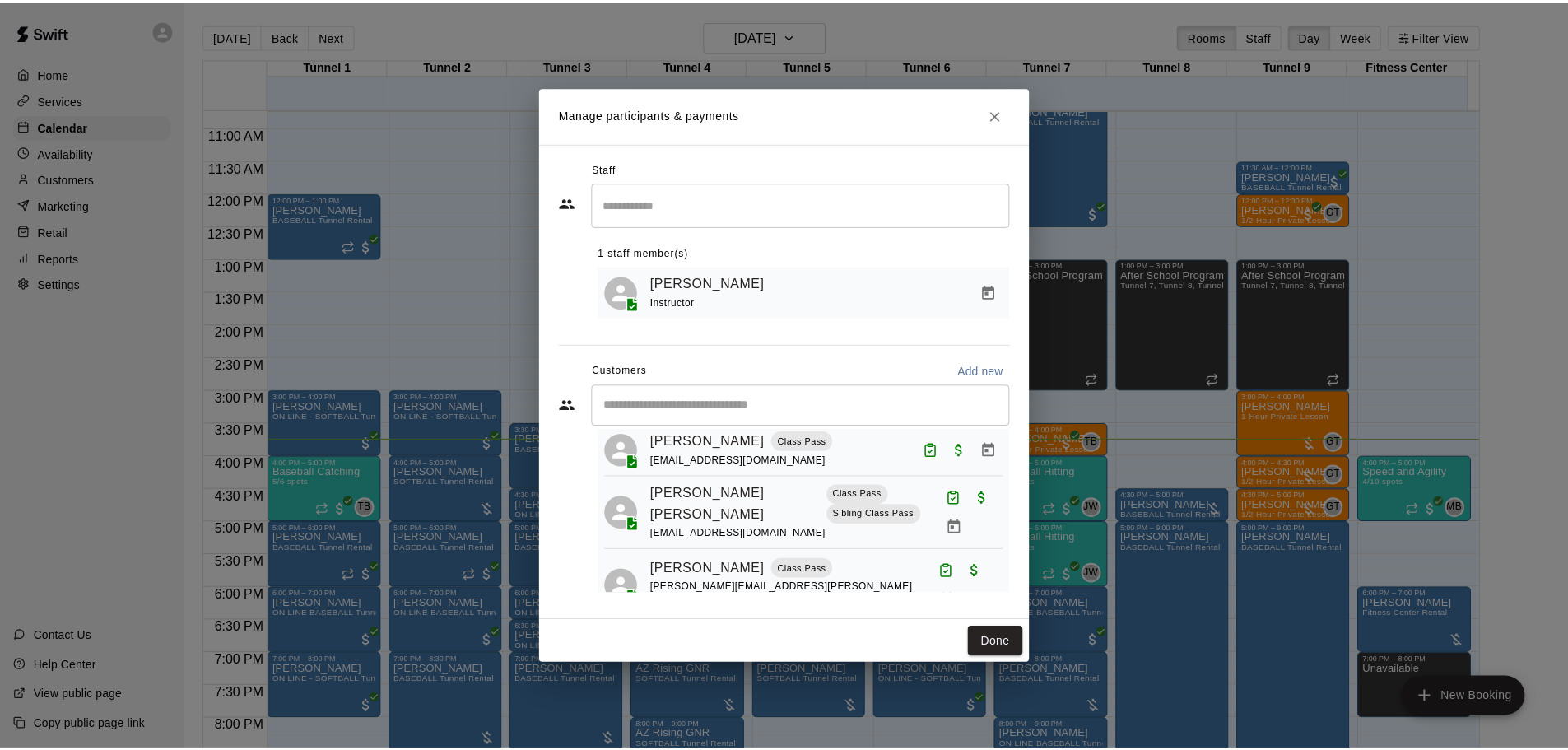
scroll to position [88, 0]
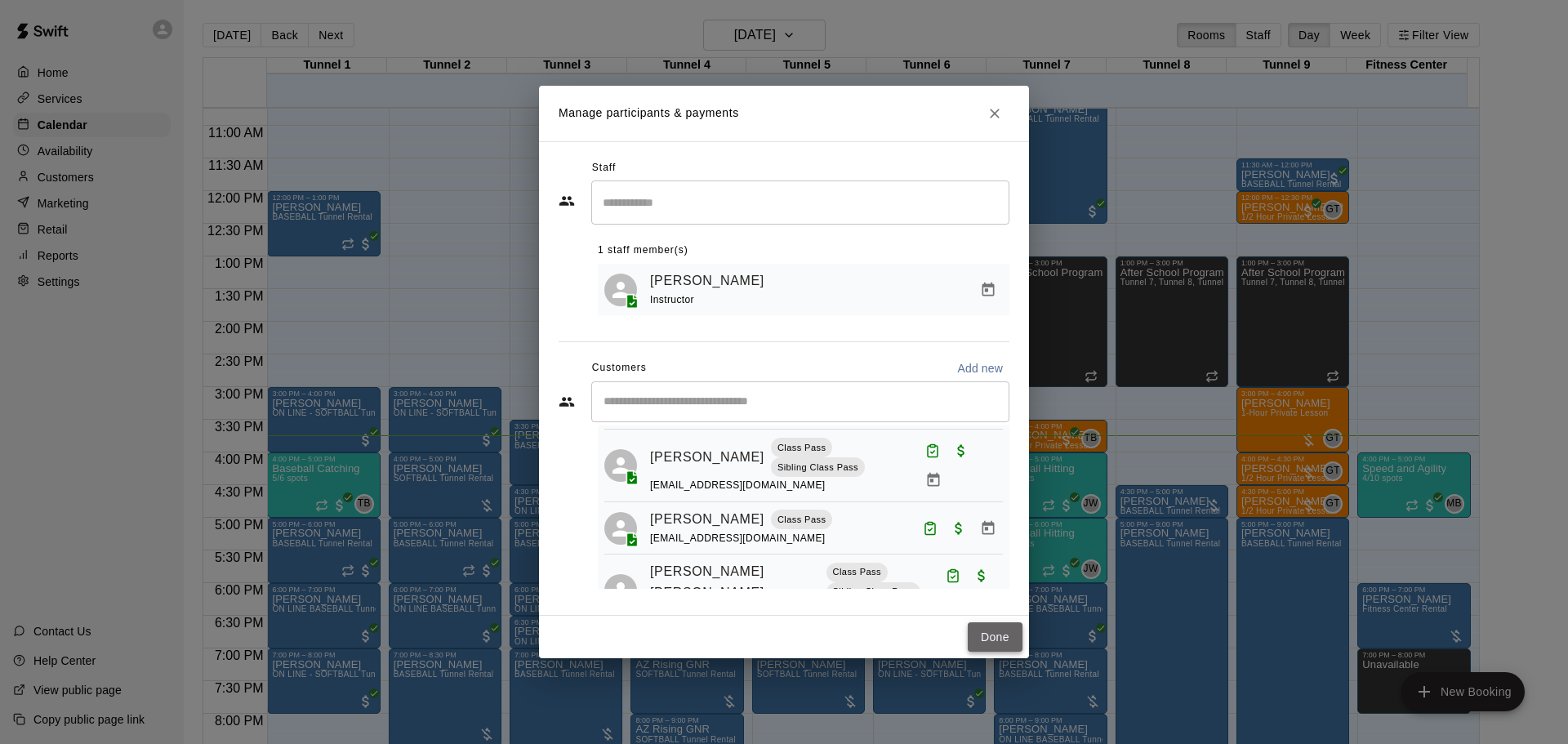
click at [994, 637] on button "Done" at bounding box center [995, 637] width 55 height 30
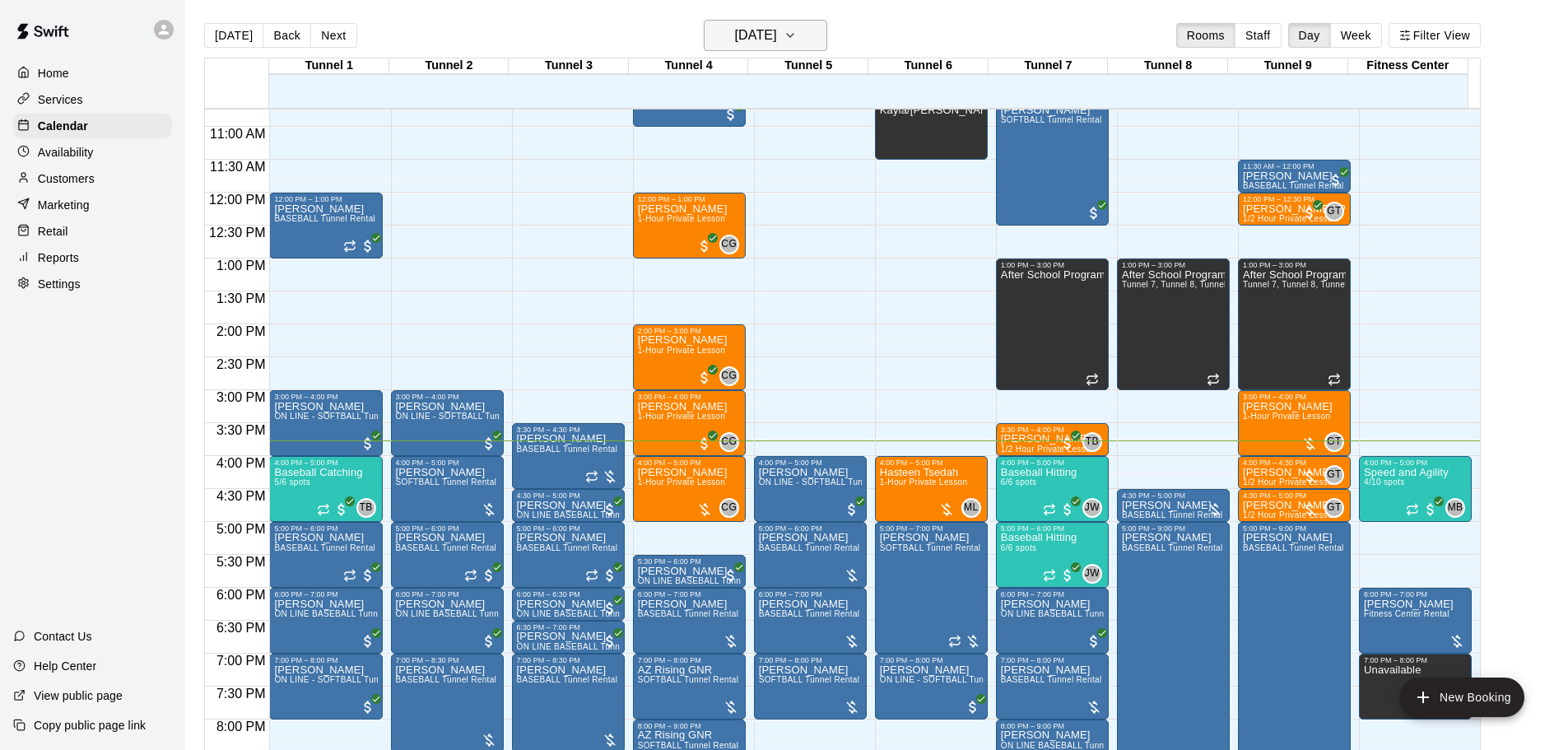
click at [777, 37] on h6 "[DATE]" at bounding box center [755, 36] width 42 height 23
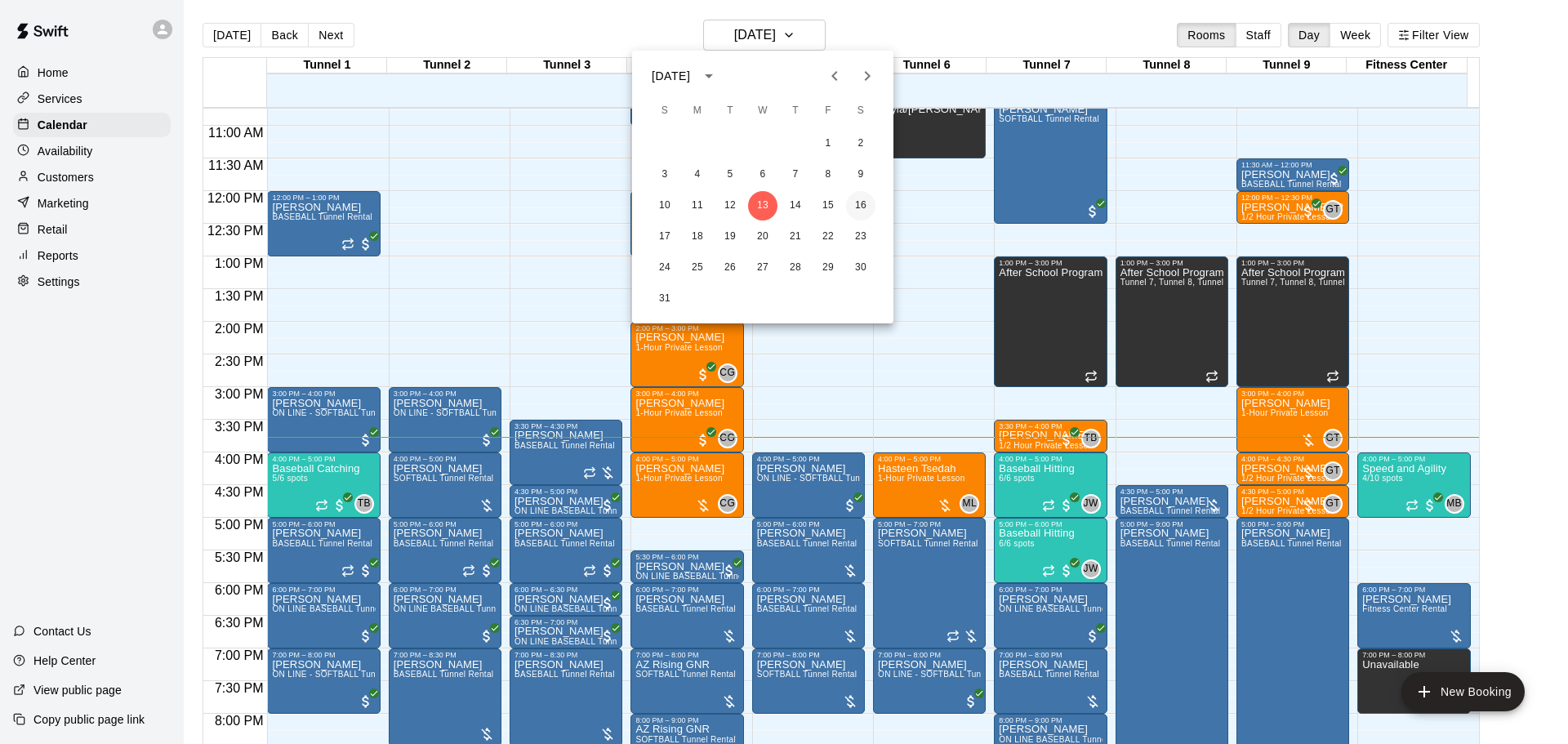
click at [856, 208] on button "16" at bounding box center [861, 206] width 30 height 30
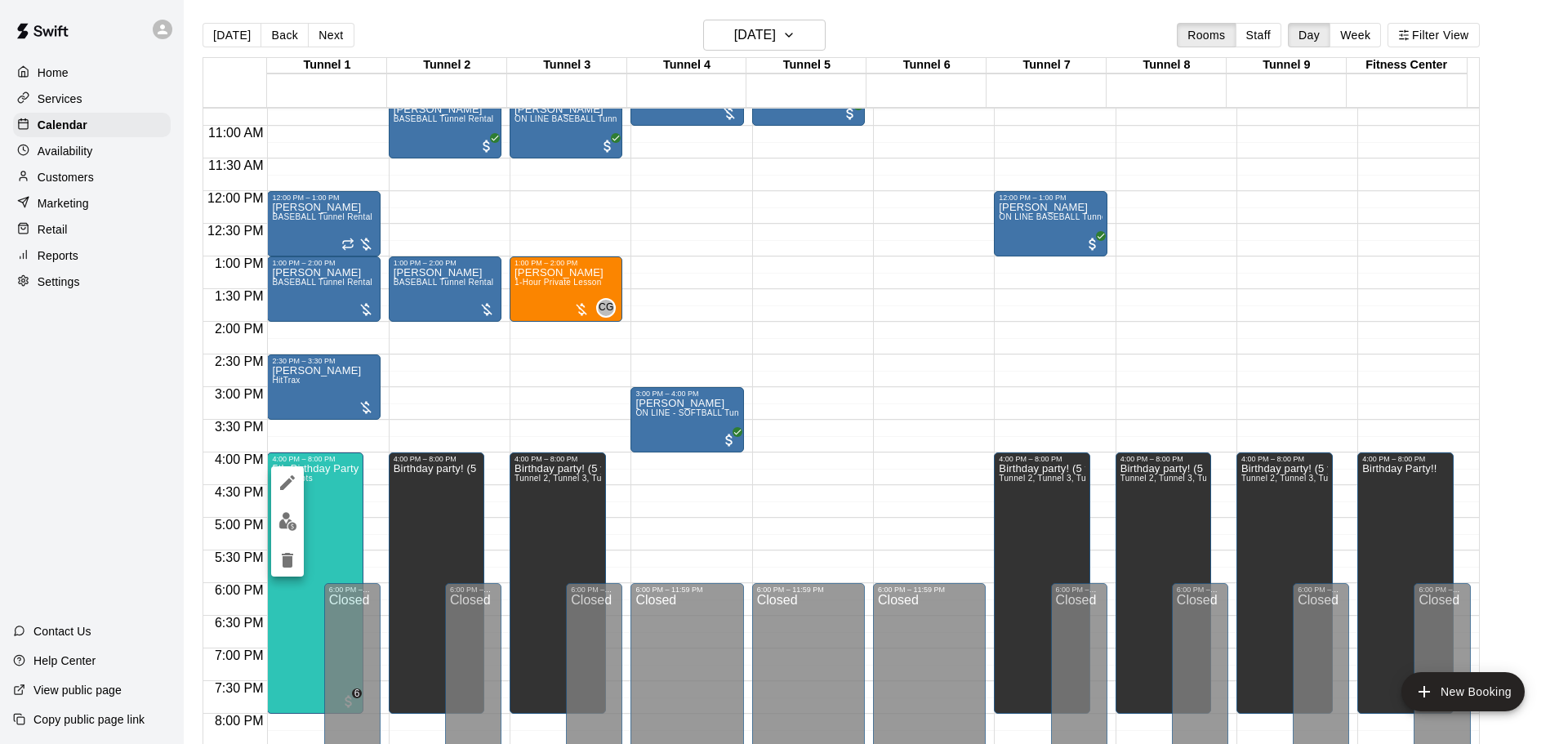
click at [463, 393] on div at bounding box center [784, 372] width 1568 height 744
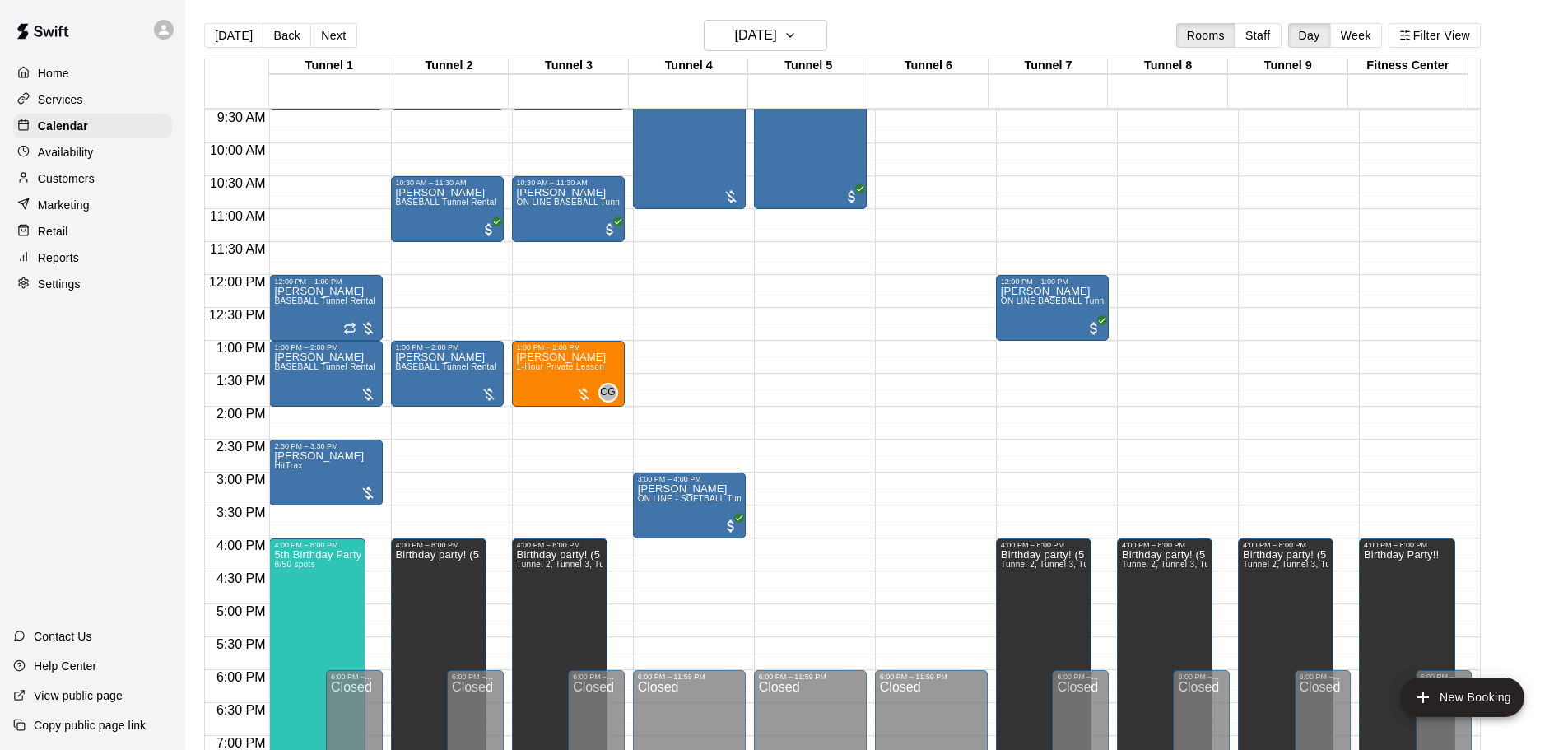
scroll to position [708, 0]
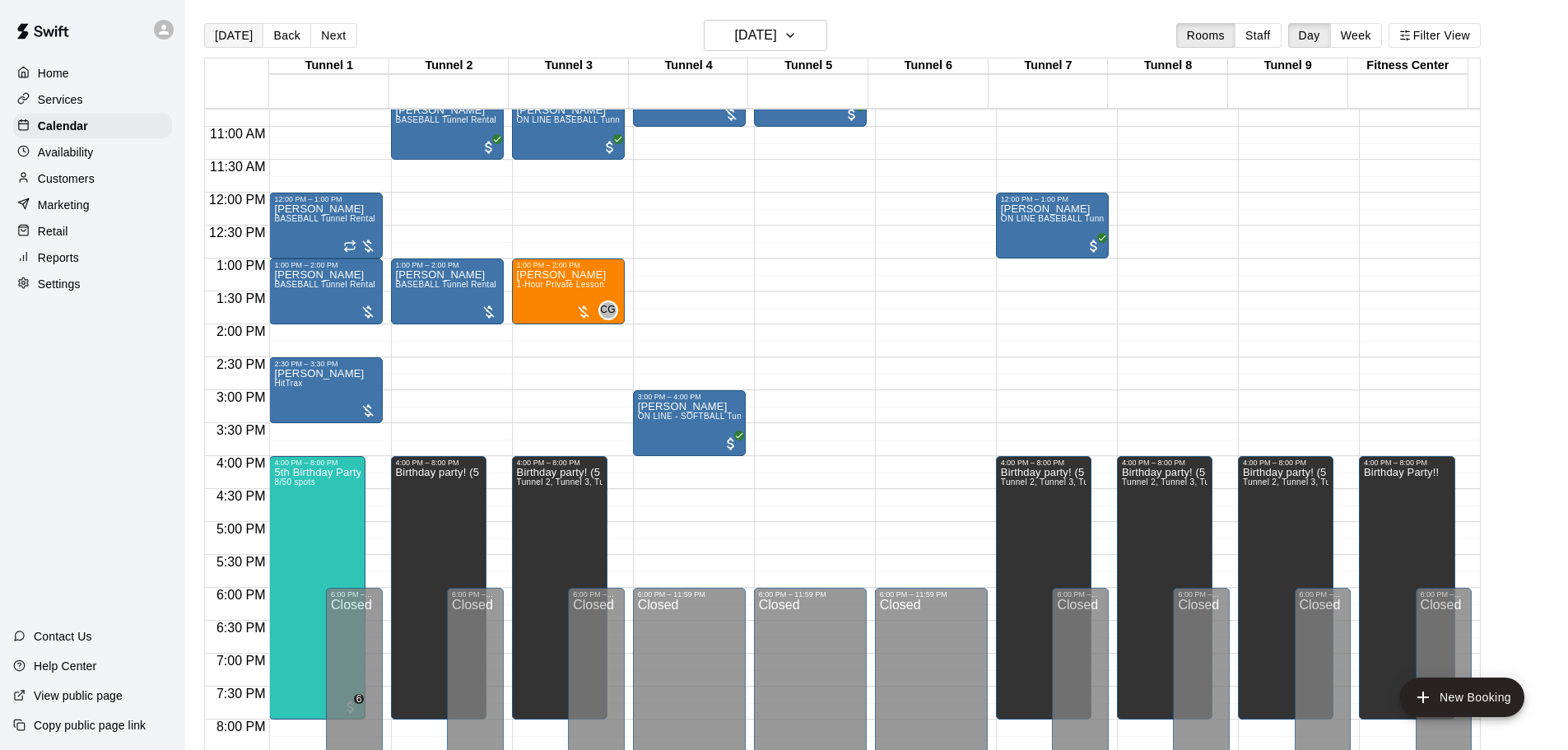
click at [227, 34] on button "[DATE]" at bounding box center [234, 36] width 60 height 25
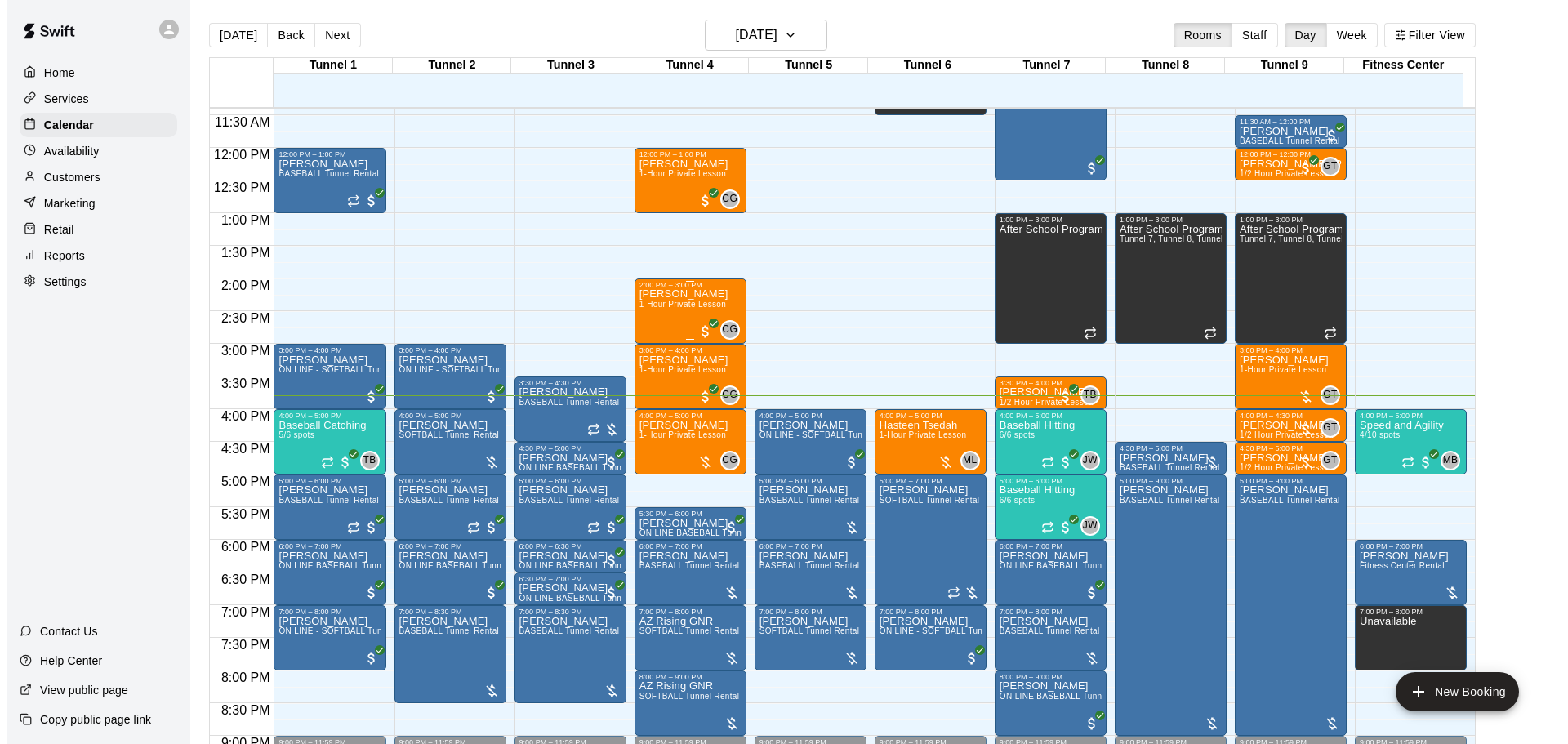
scroll to position [783, 0]
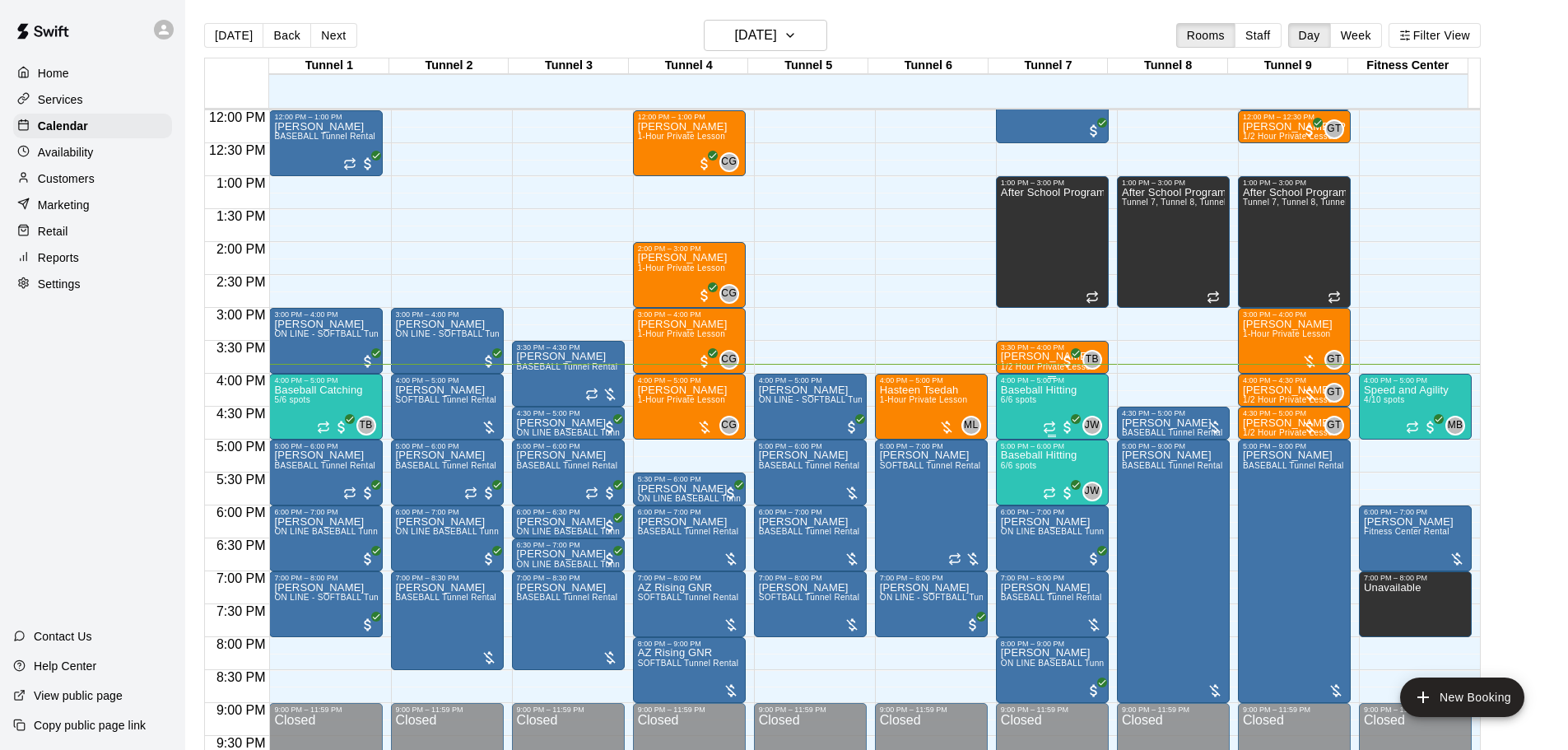
click at [1032, 390] on p "Baseball Hitting" at bounding box center [1039, 390] width 77 height 0
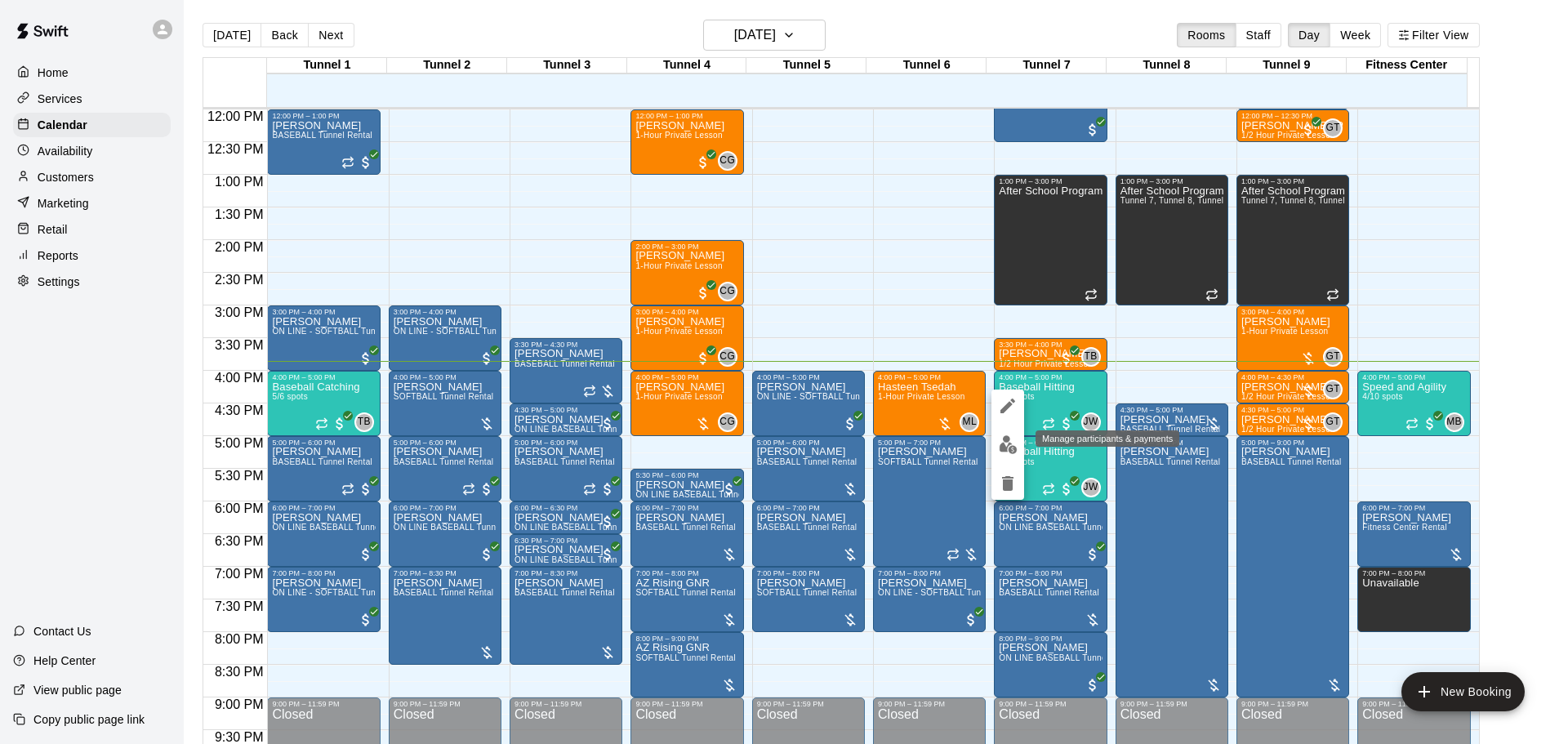
click at [1011, 440] on img "edit" at bounding box center [1008, 445] width 19 height 19
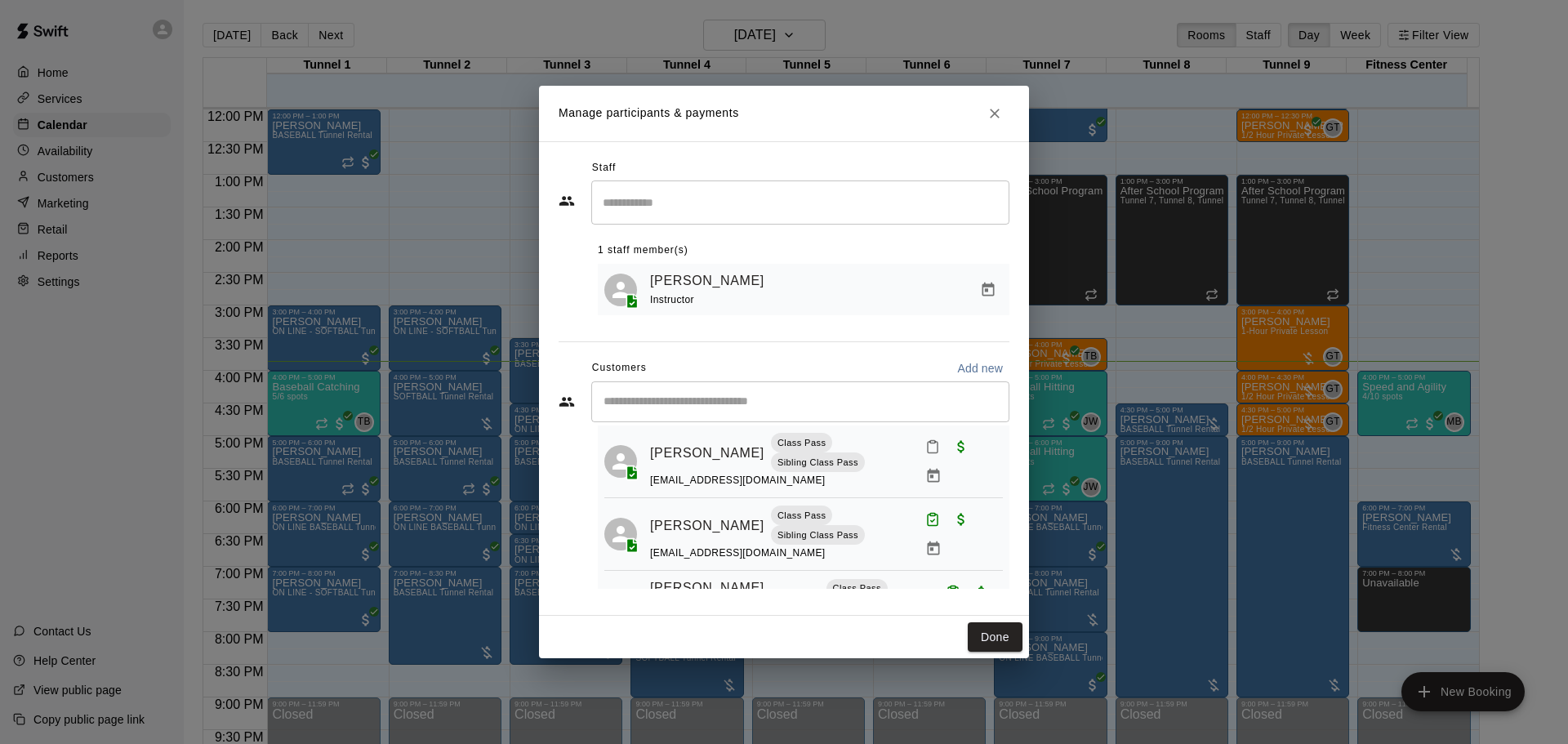
scroll to position [245, 0]
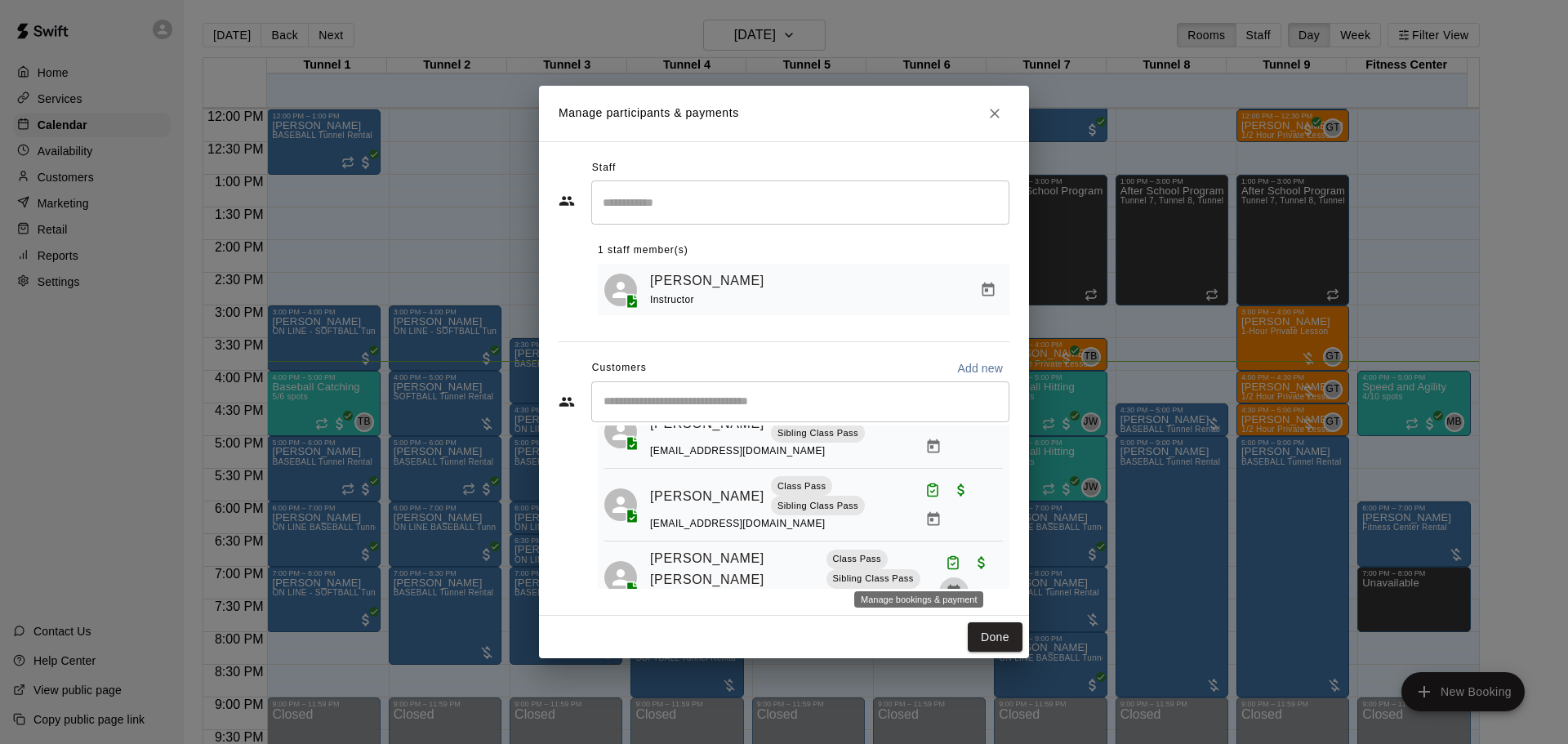
click at [939, 577] on button "Manage bookings & payment" at bounding box center [954, 592] width 30 height 30
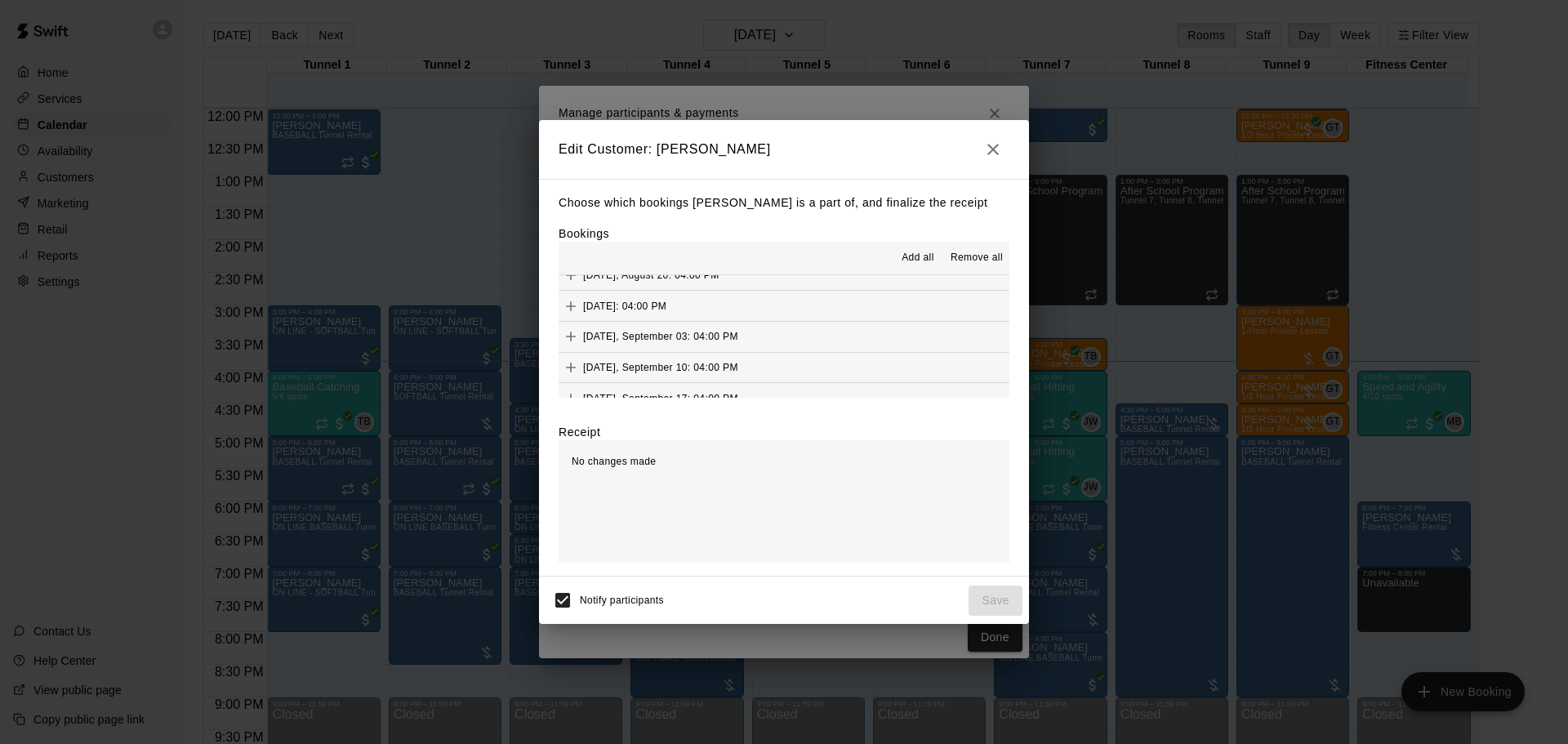
scroll to position [1226, 0]
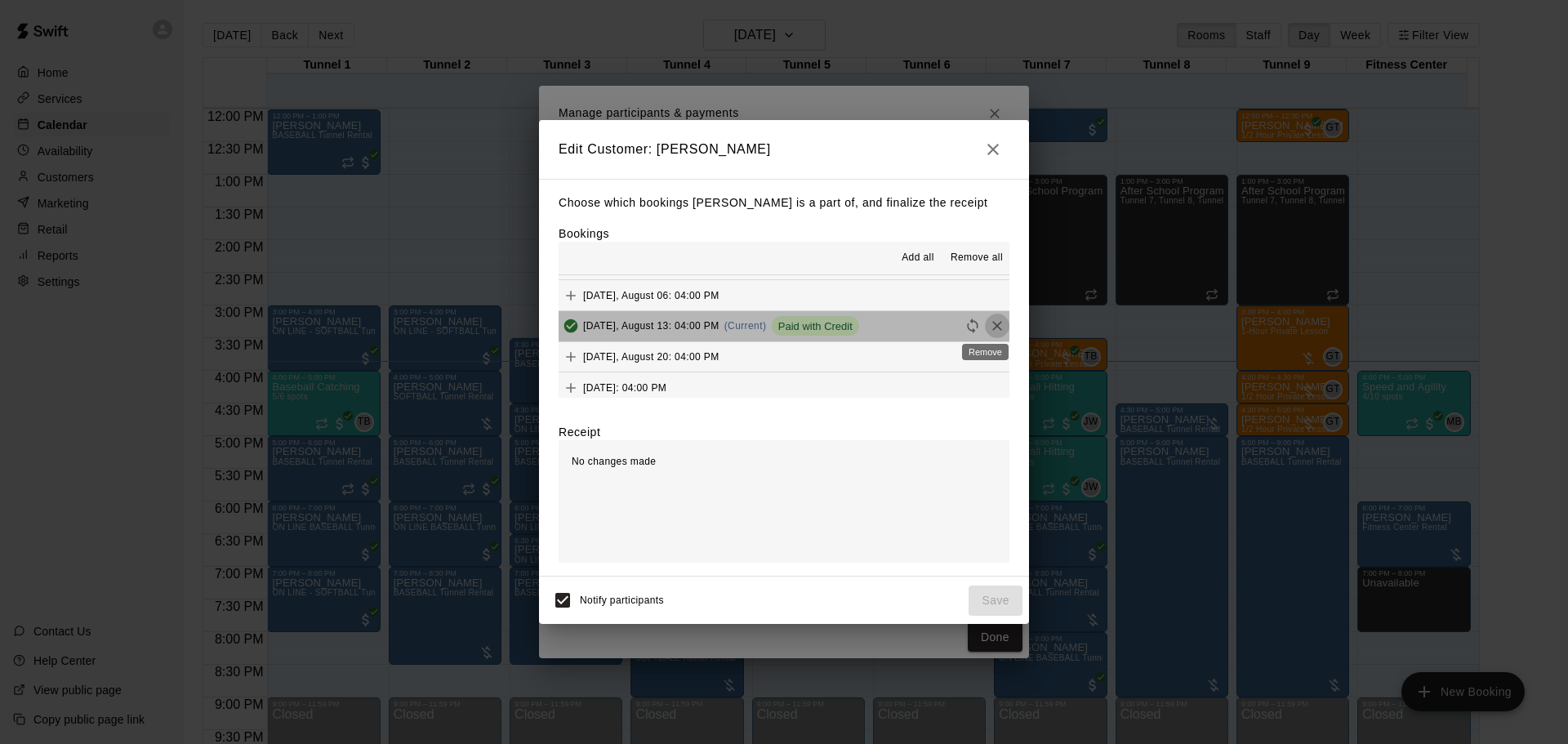
click at [989, 323] on icon "Remove" at bounding box center [997, 326] width 16 height 16
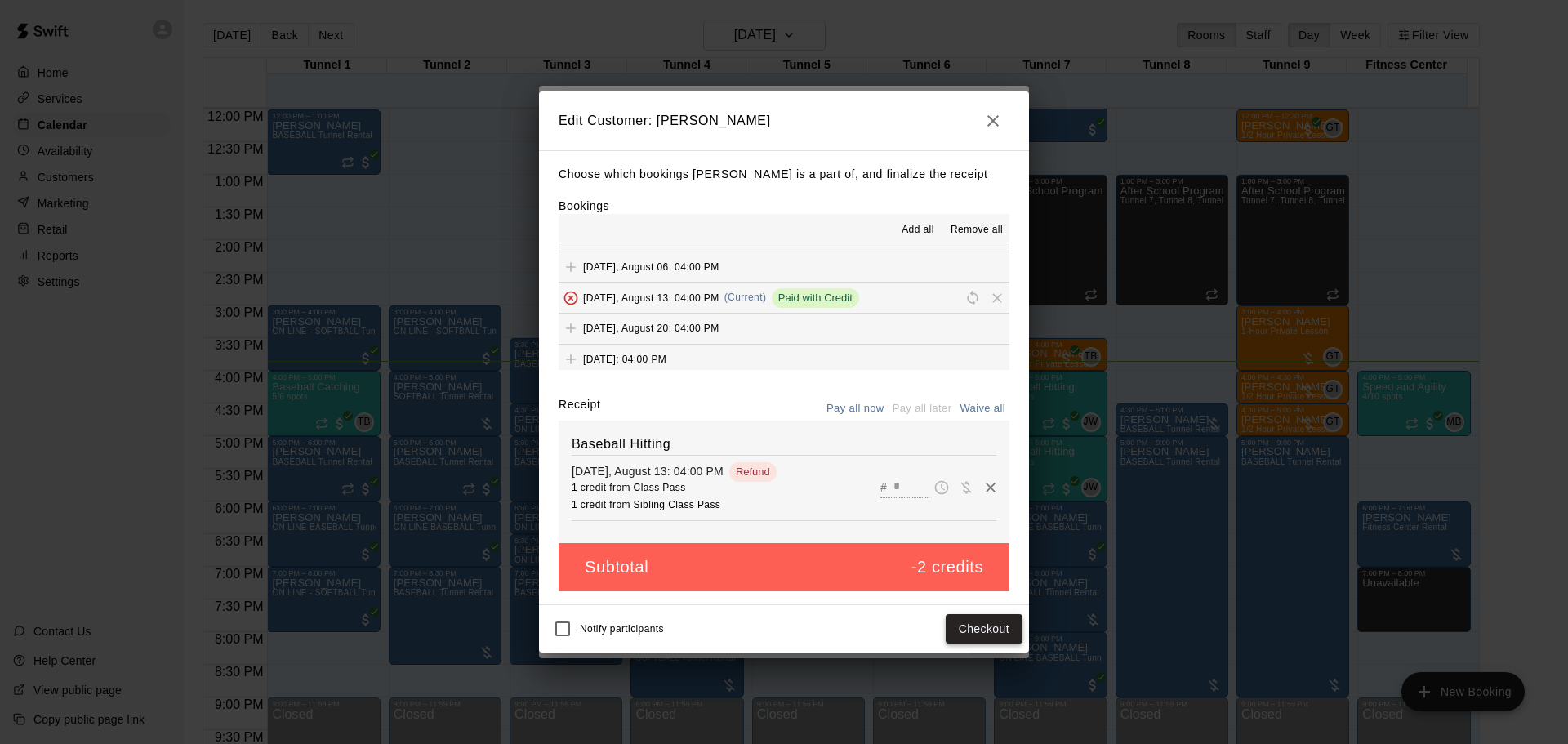
click at [986, 621] on button "Checkout" at bounding box center [984, 629] width 77 height 30
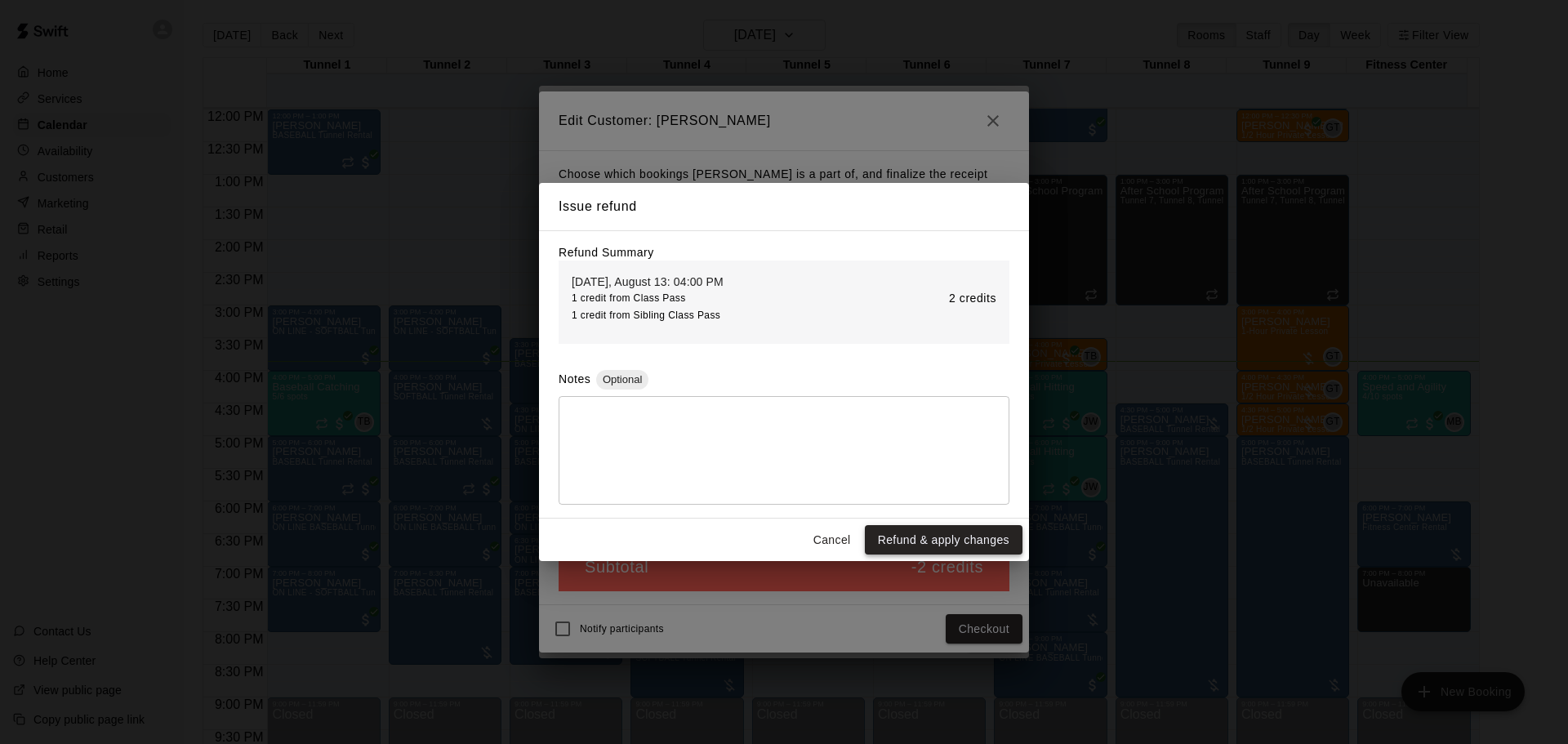
click at [907, 550] on button "Refund & apply changes" at bounding box center [944, 540] width 157 height 30
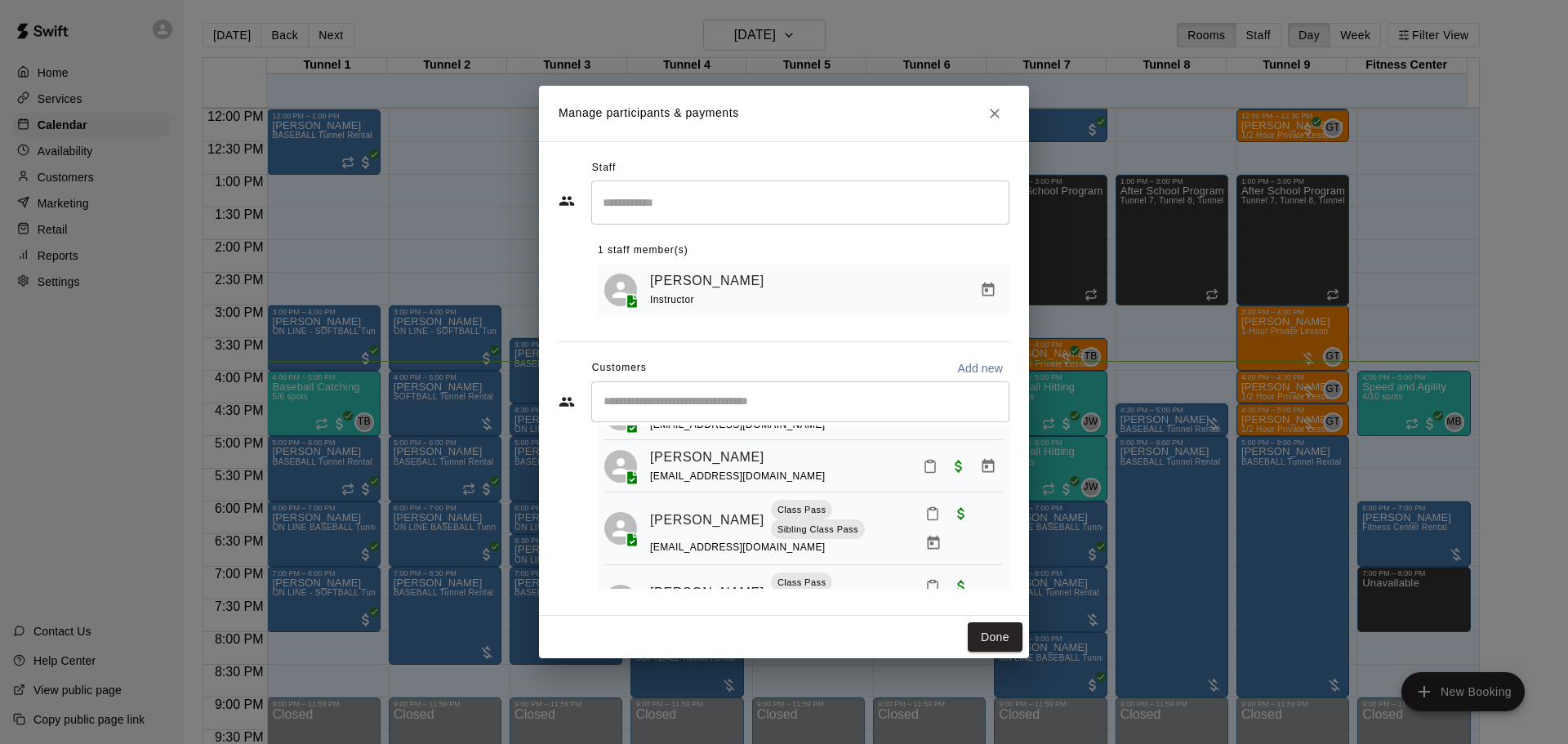
scroll to position [175, 0]
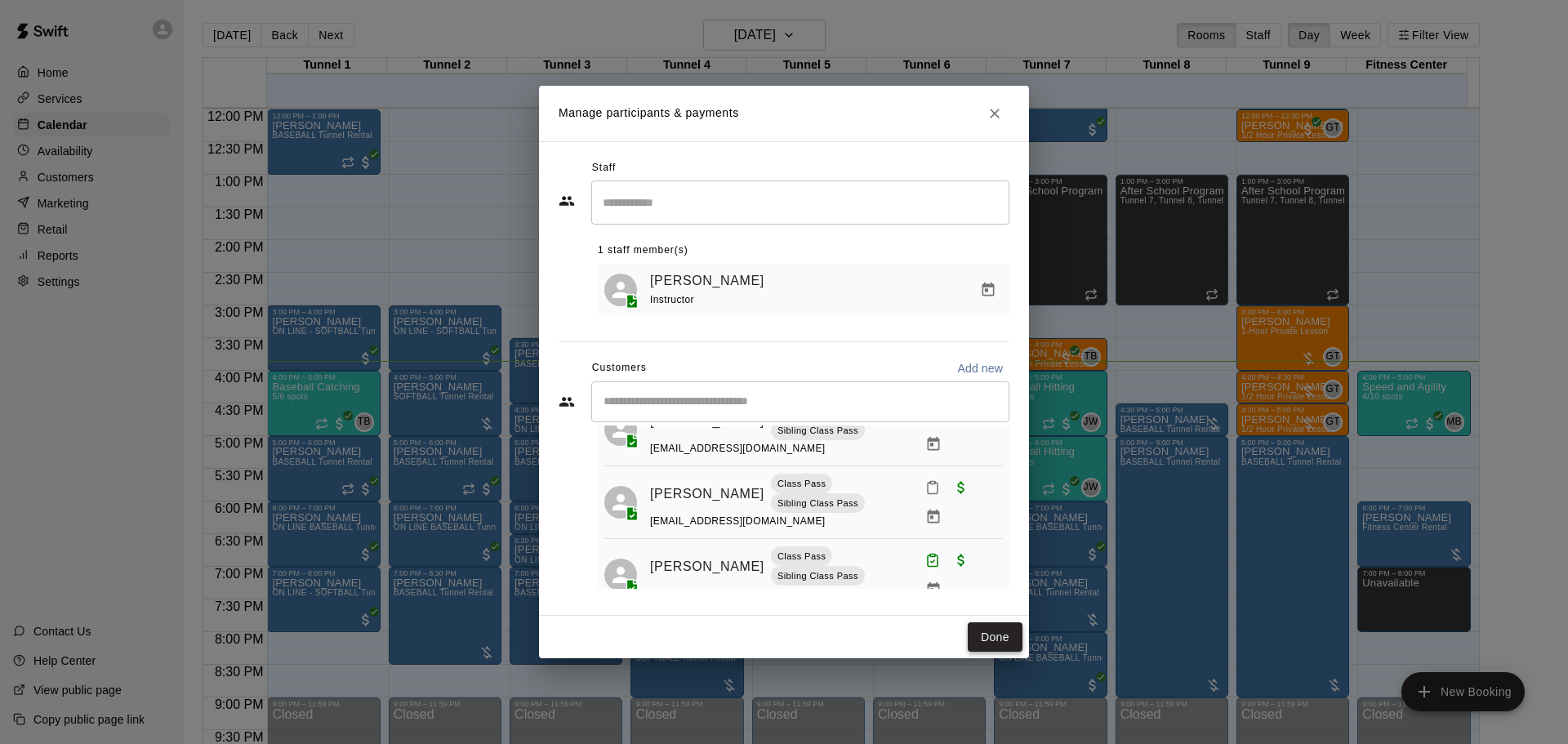
click at [992, 638] on button "Done" at bounding box center [995, 637] width 55 height 30
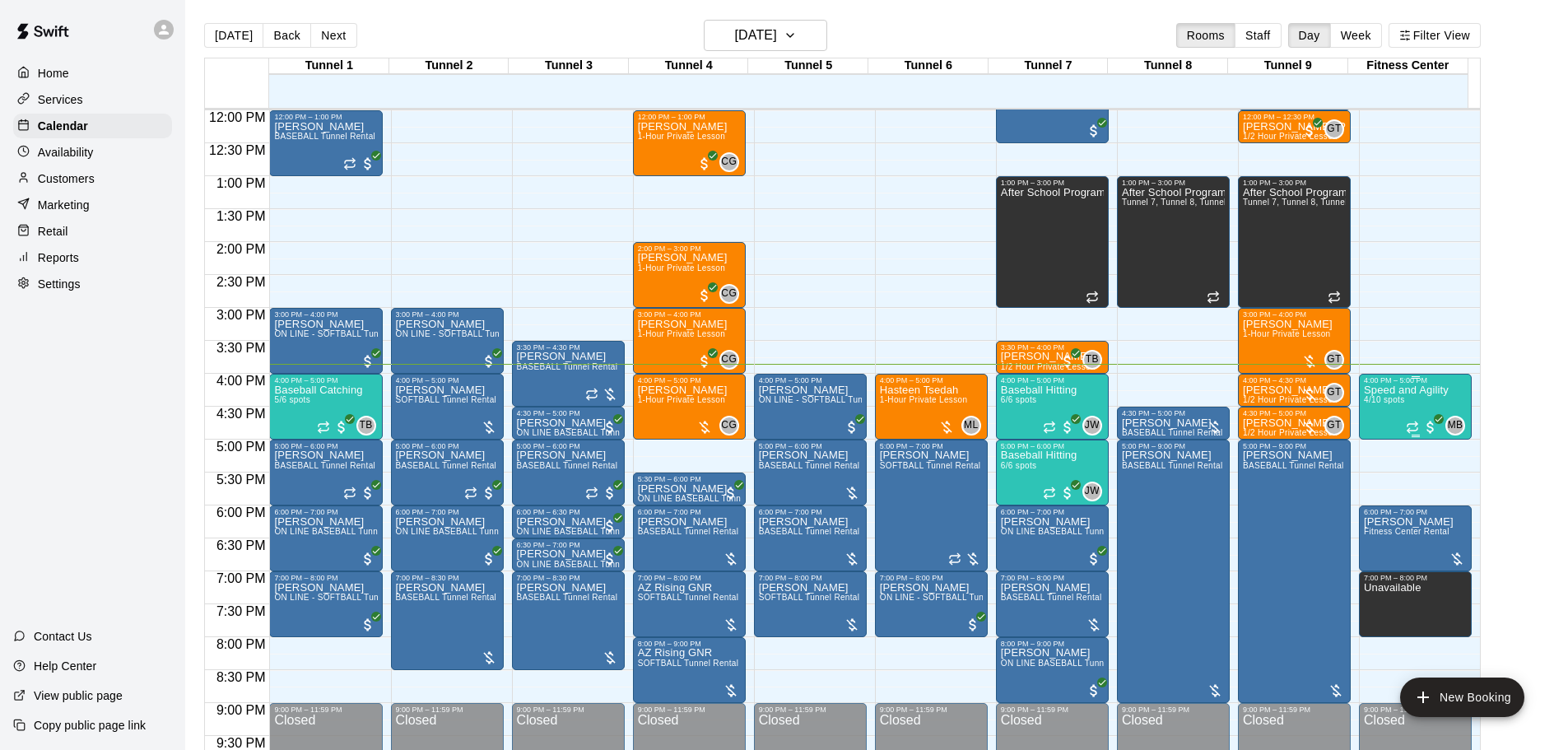
click at [1388, 414] on div "Speed and Agility 4/10 spots" at bounding box center [1406, 759] width 85 height 750
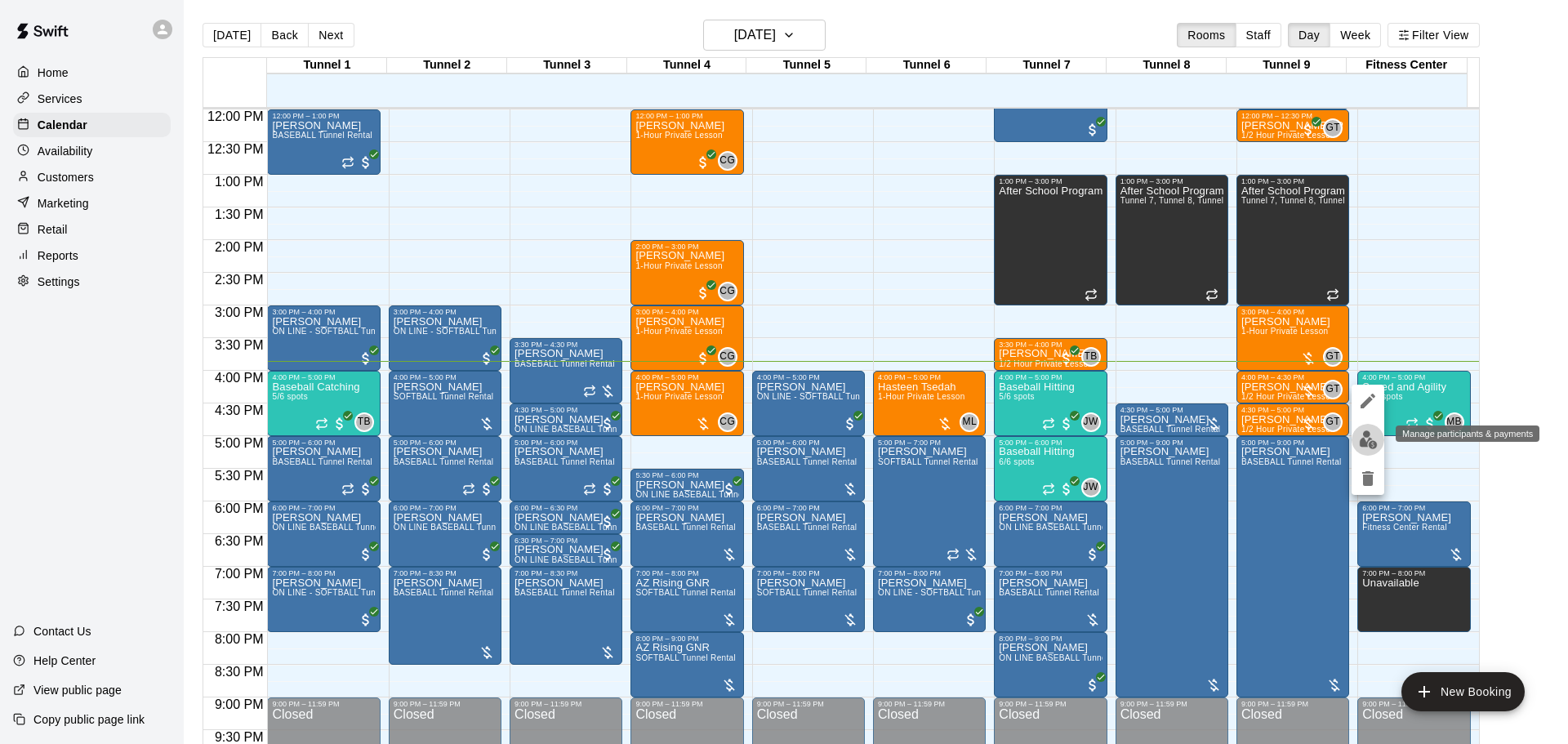
click at [1363, 448] on img "edit" at bounding box center [1368, 440] width 19 height 19
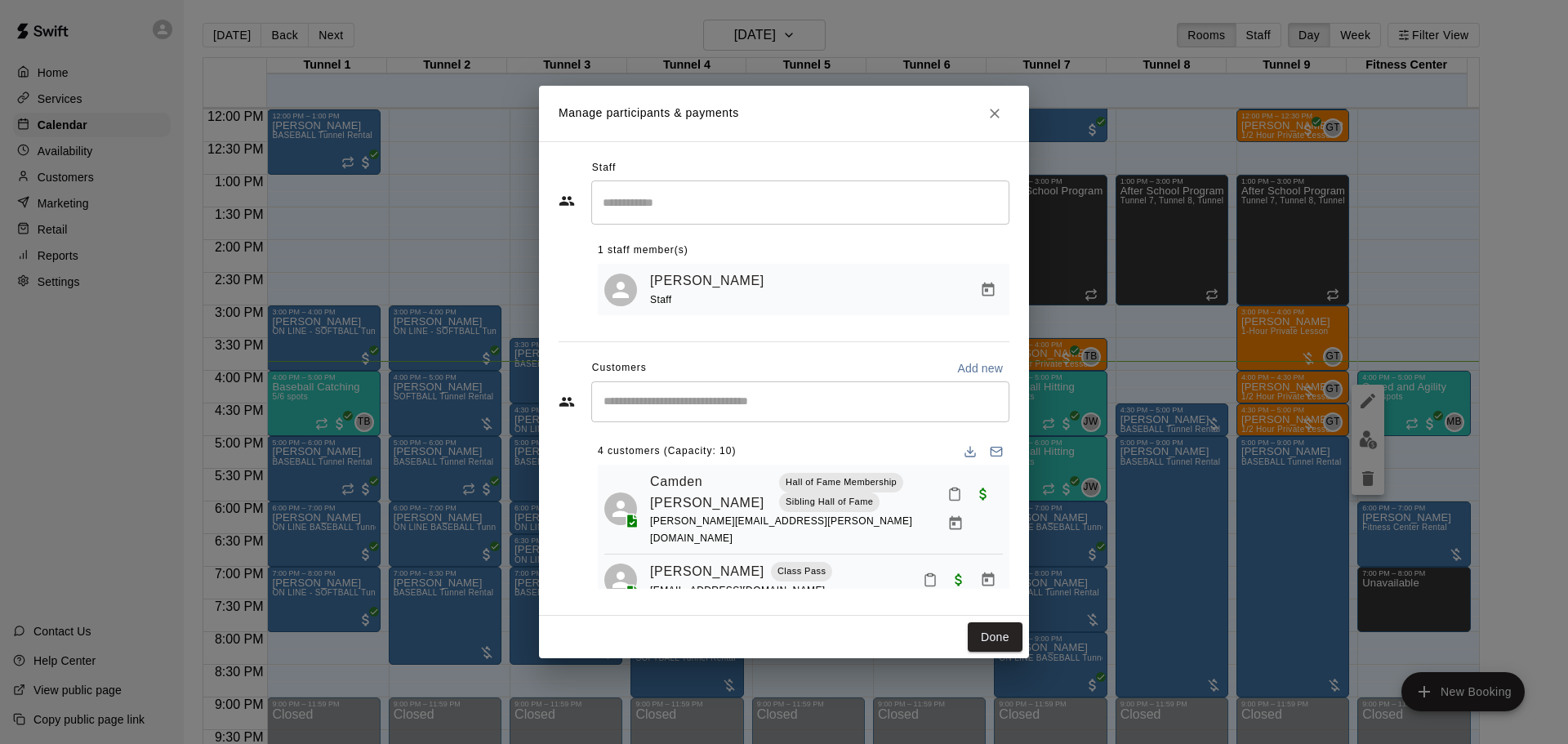
click at [718, 406] on input "Start typing to search customers..." at bounding box center [800, 402] width 403 height 16
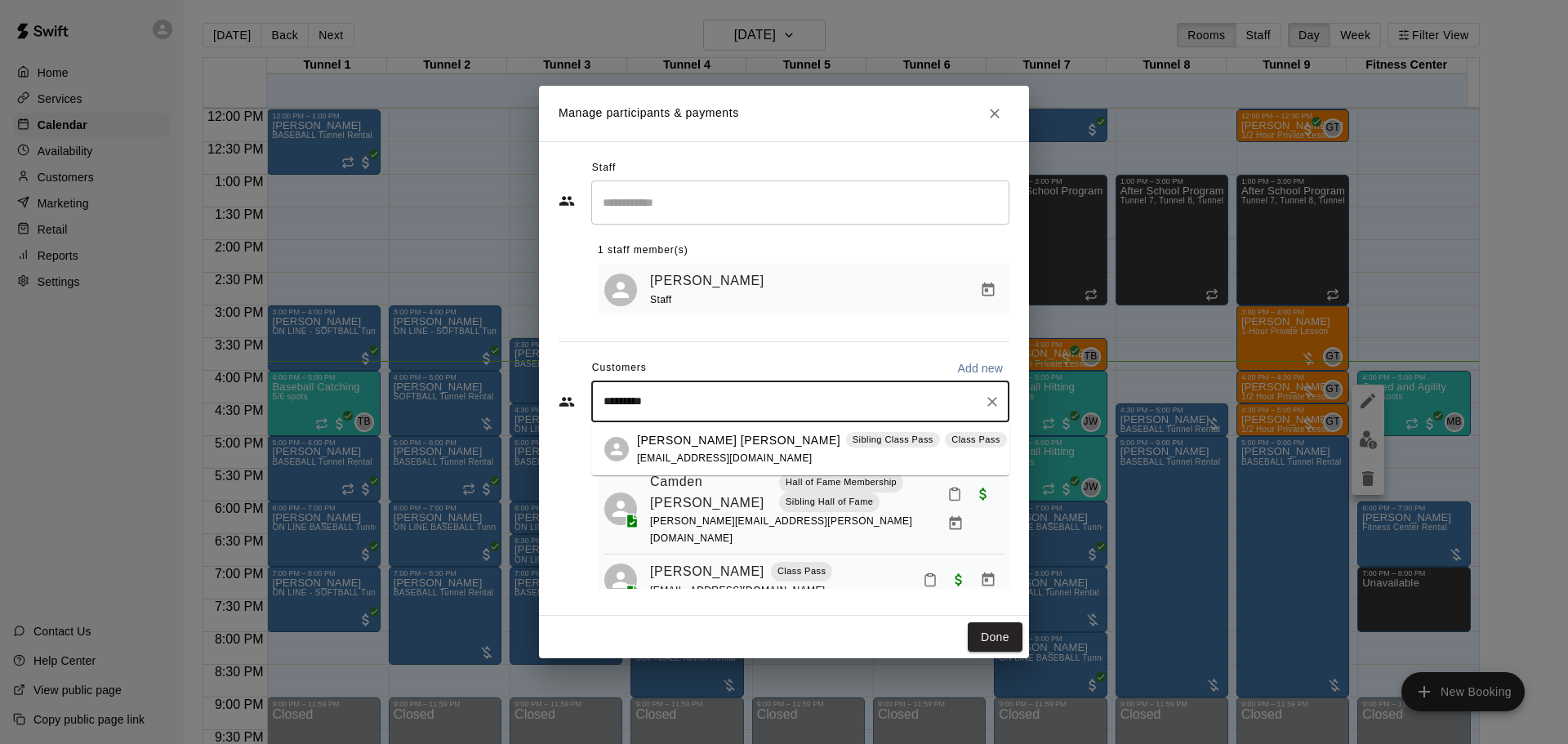
type input "**********"
click at [717, 437] on p "Hudson Masog" at bounding box center [739, 440] width 203 height 17
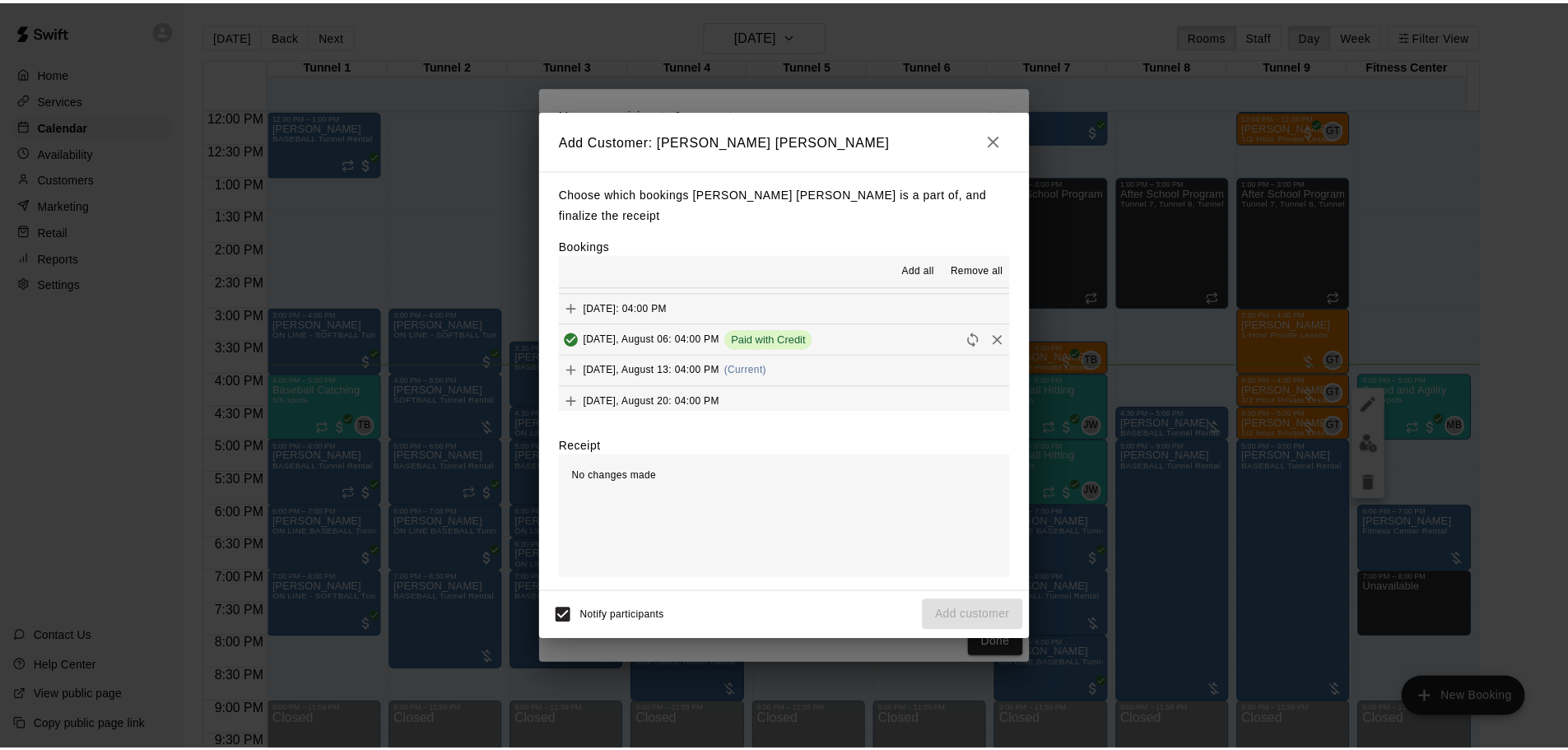
scroll to position [83, 0]
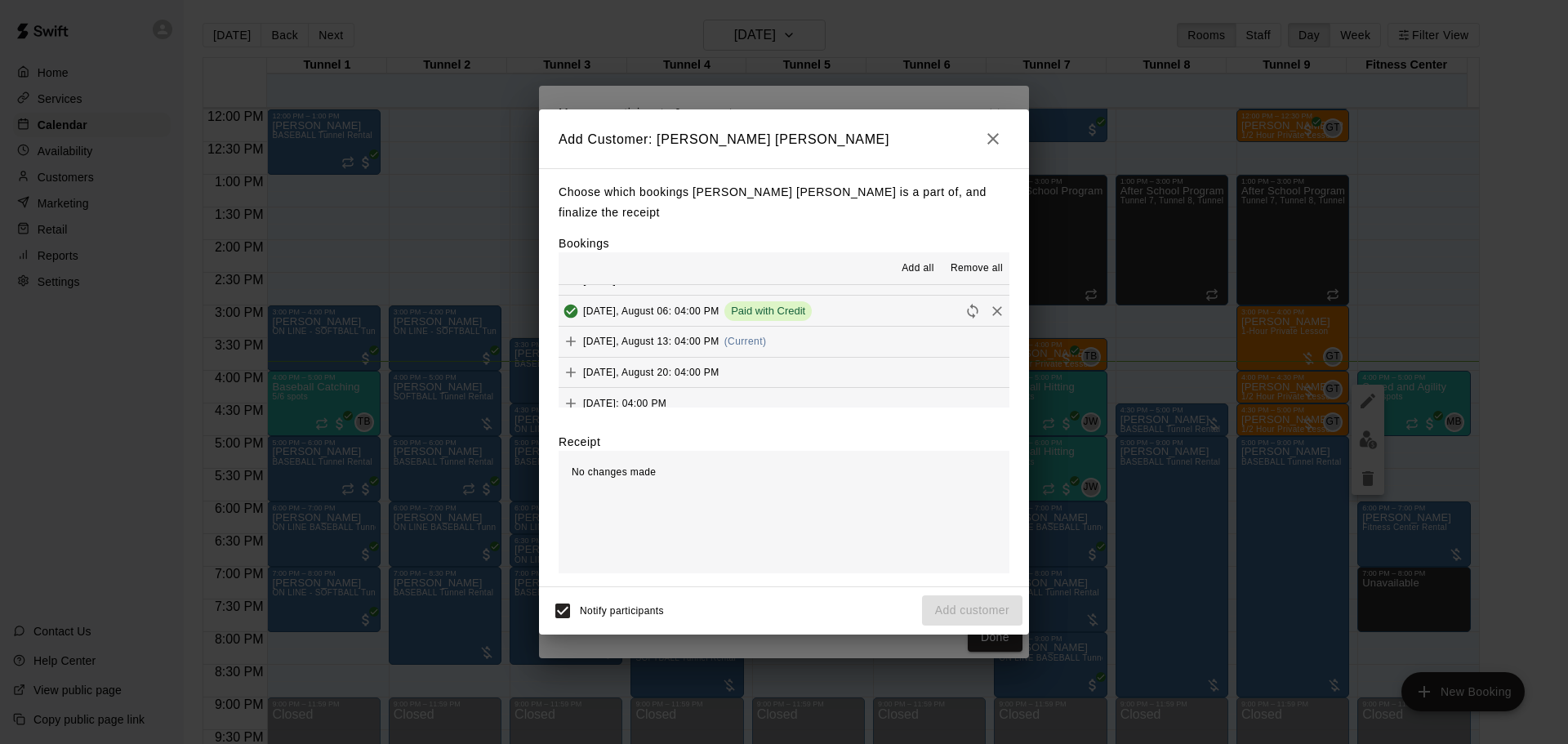
click at [785, 335] on button "Wednesday, August 13: 04:00 PM (Current)" at bounding box center [784, 341] width 451 height 30
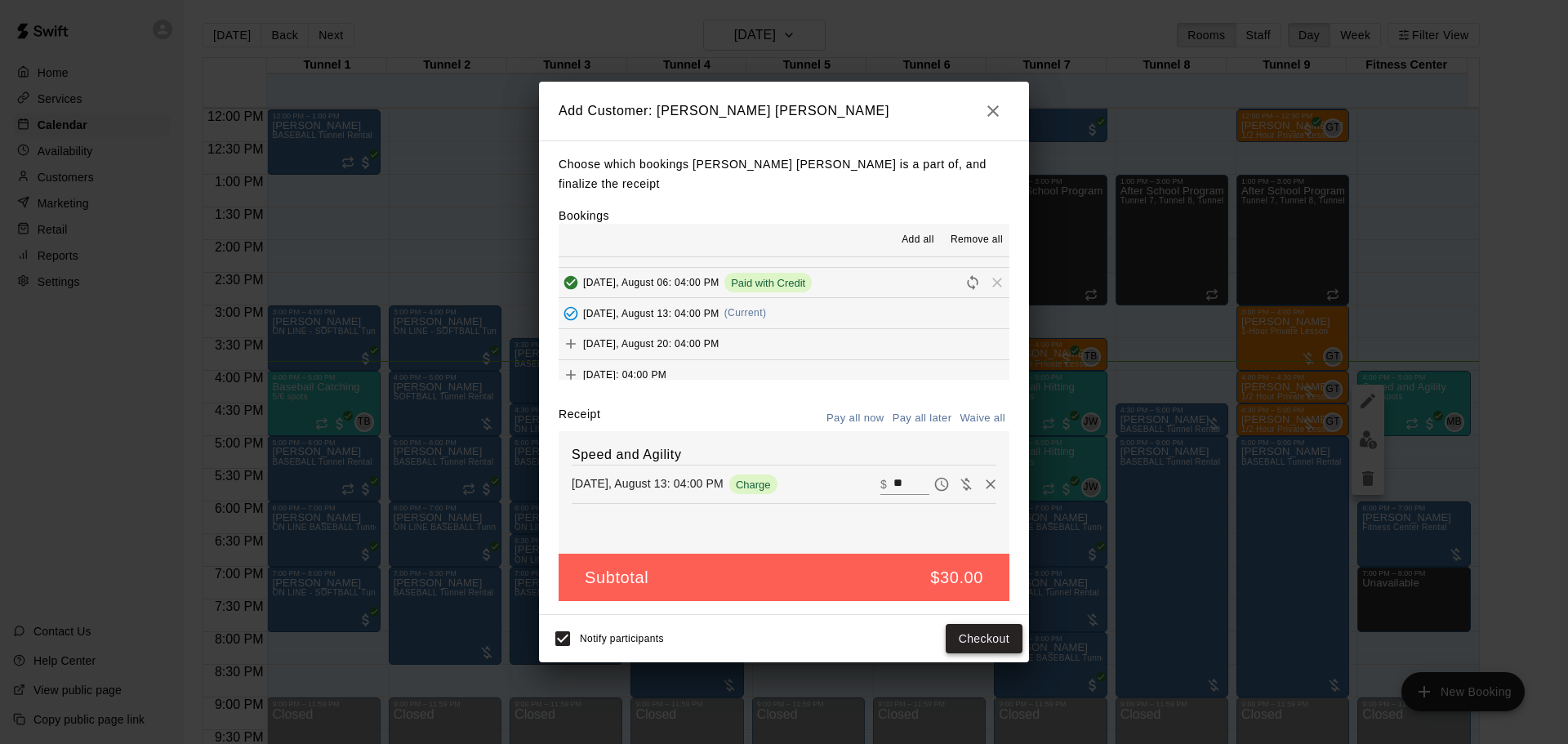
click at [990, 631] on button "Checkout" at bounding box center [984, 639] width 77 height 30
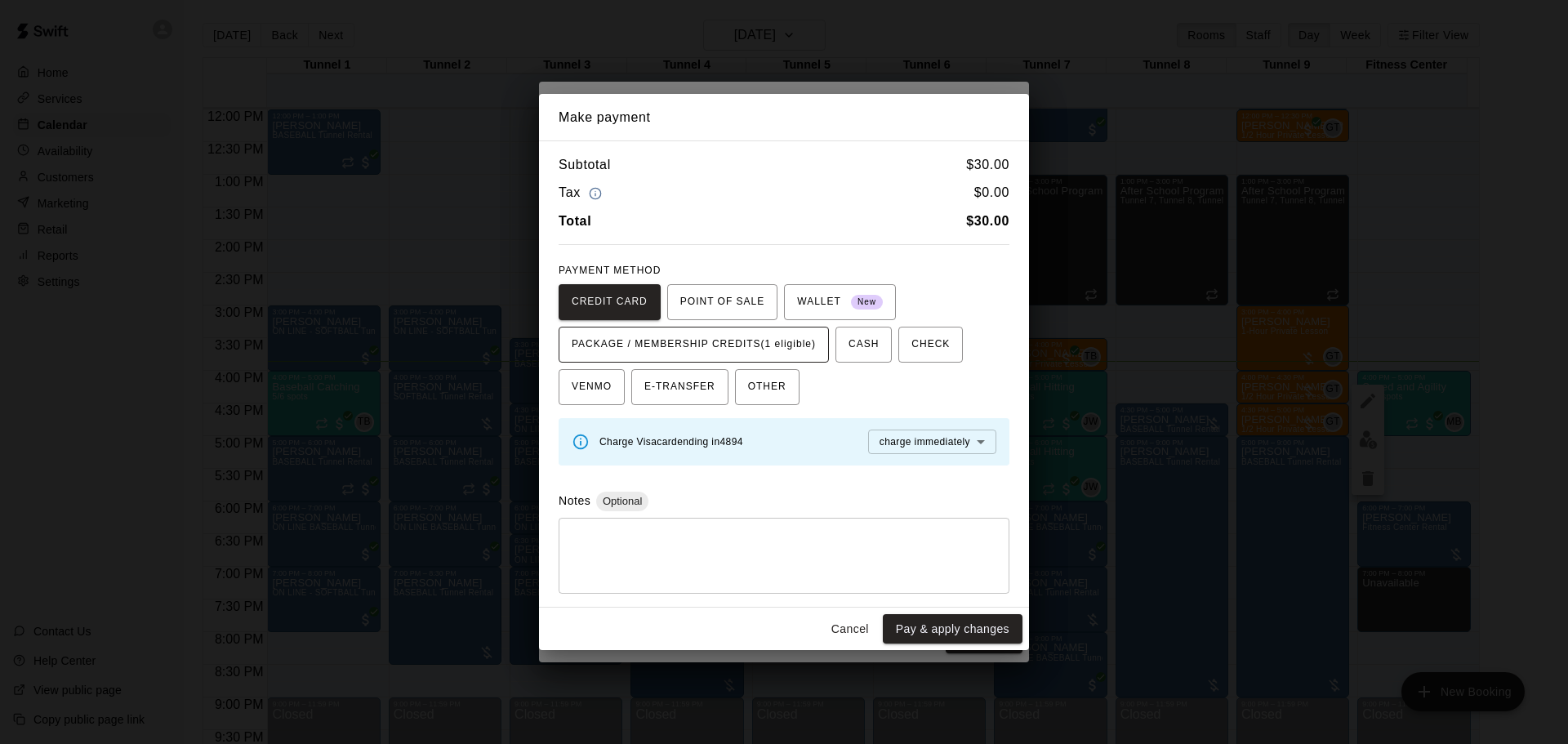
click at [745, 344] on span "PACKAGE / MEMBERSHIP CREDITS (1 eligible)" at bounding box center [694, 345] width 244 height 26
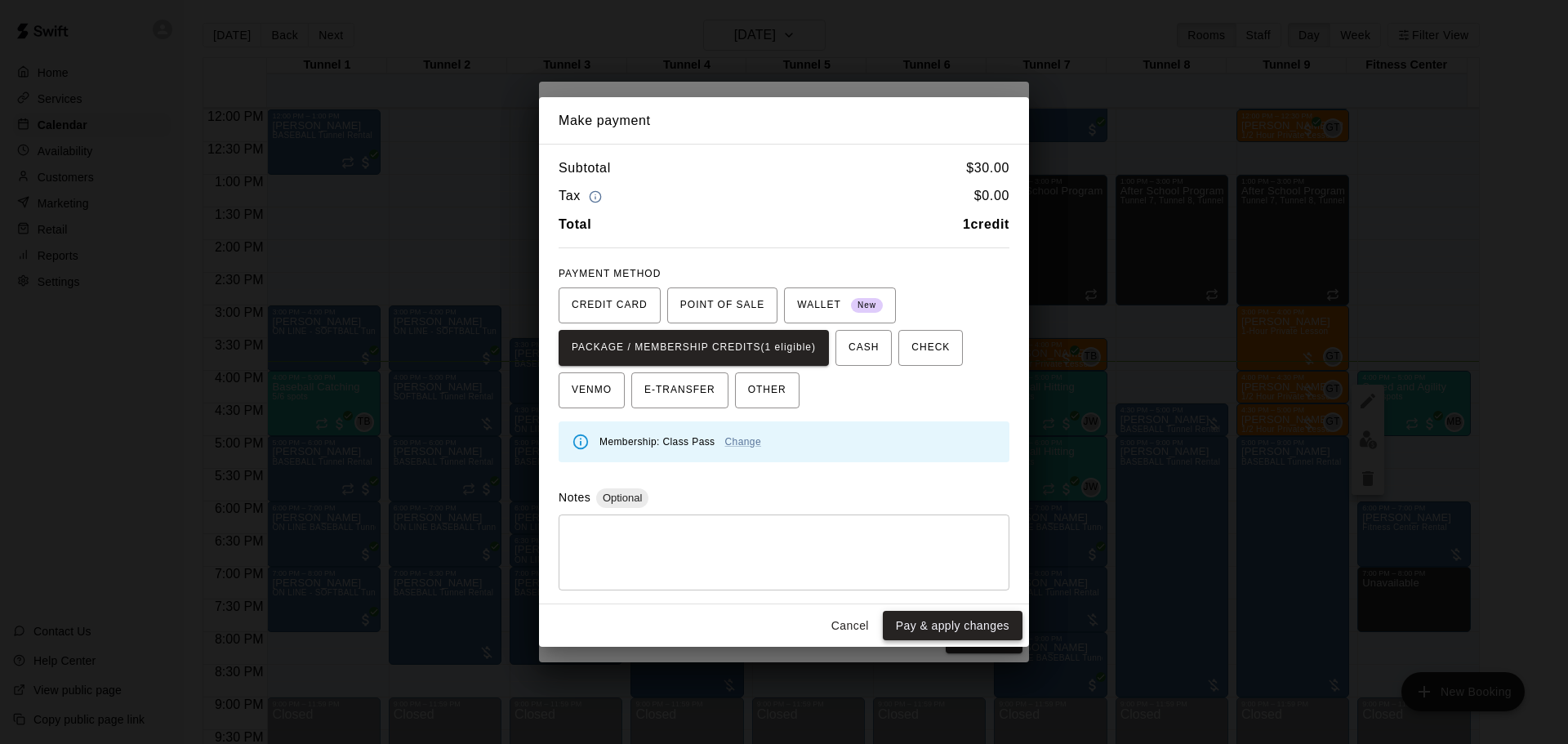
click at [956, 625] on button "Pay & apply changes" at bounding box center [953, 626] width 139 height 30
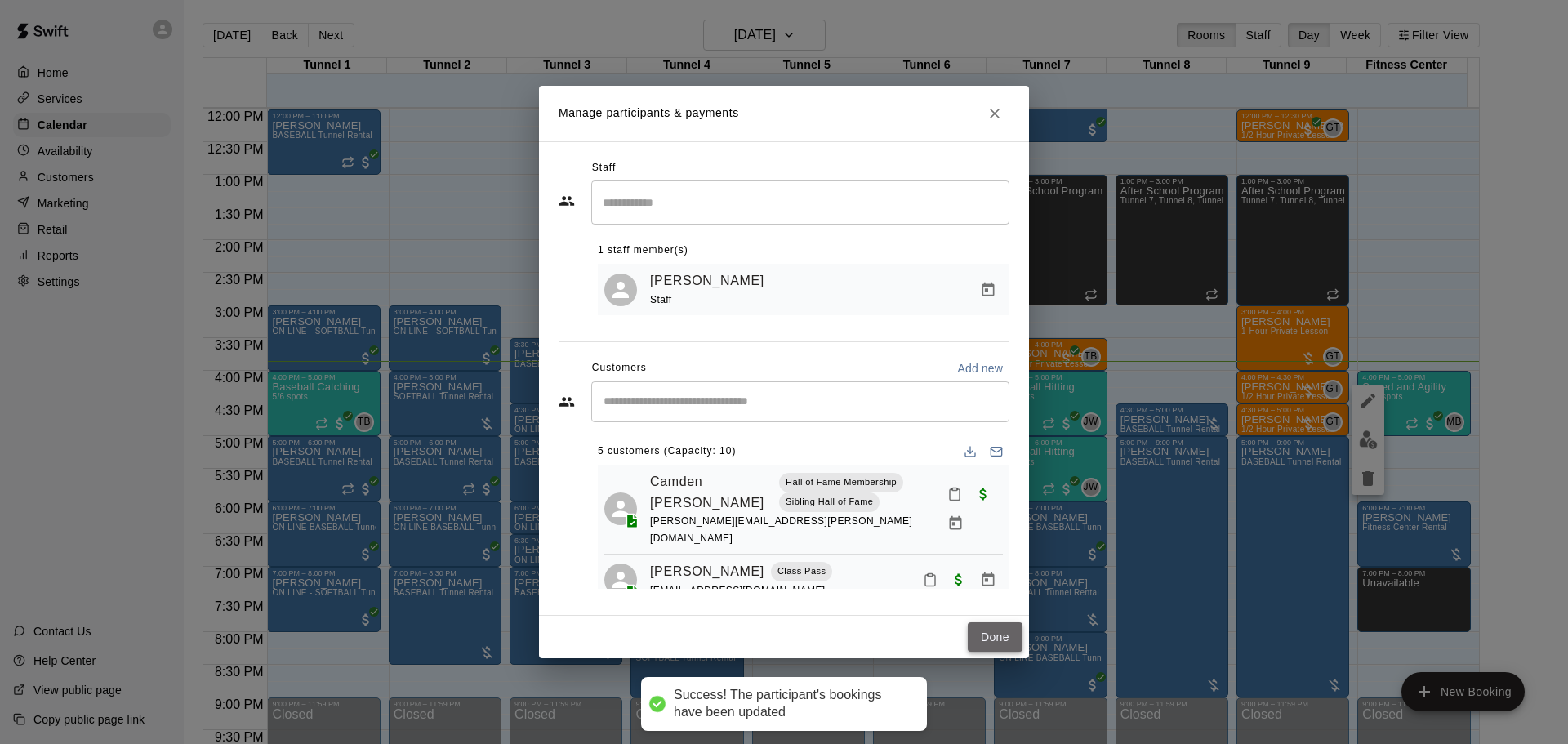
click at [986, 642] on button "Done" at bounding box center [995, 637] width 55 height 30
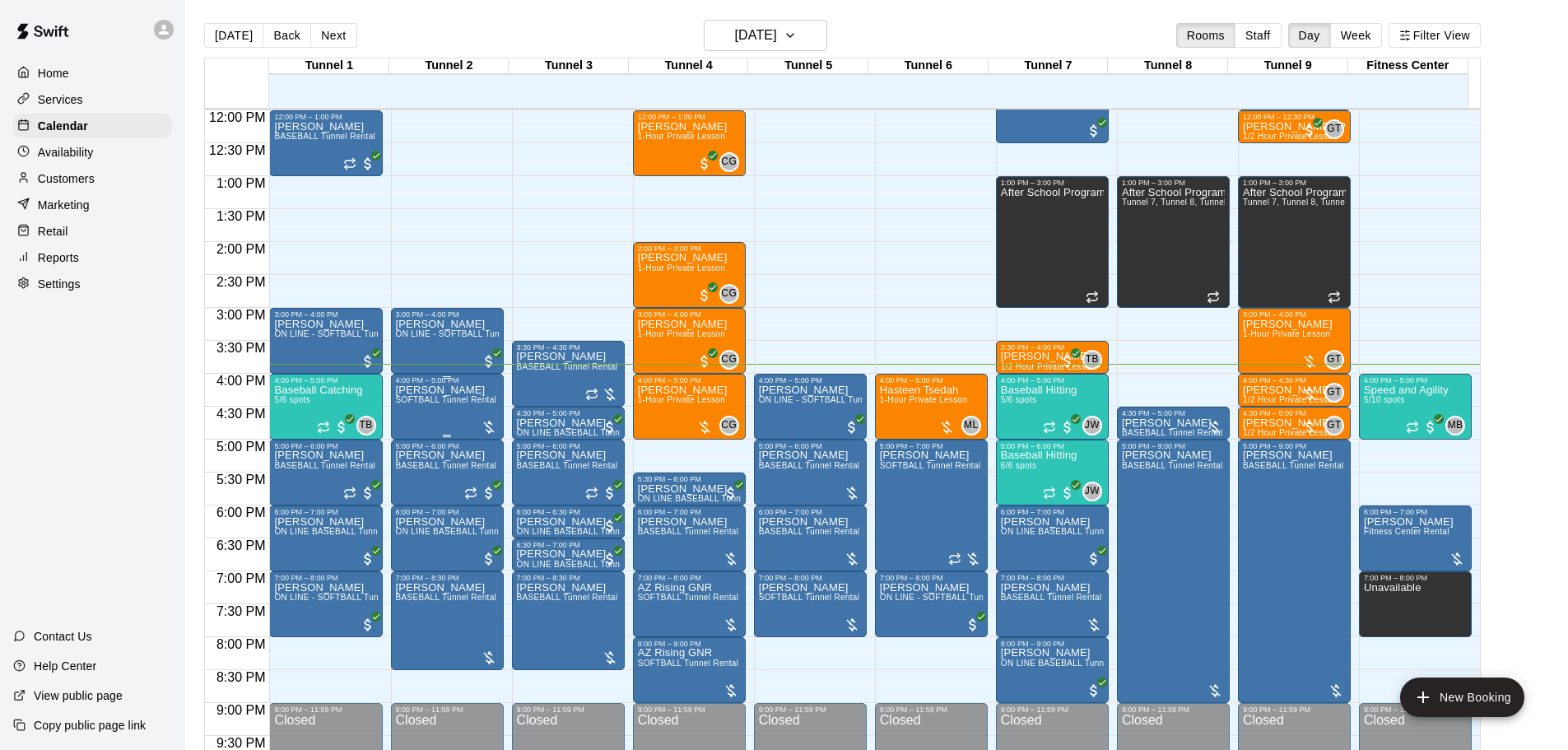
click at [471, 401] on span "SOFTBALL Tunnel Rental" at bounding box center [446, 399] width 102 height 9
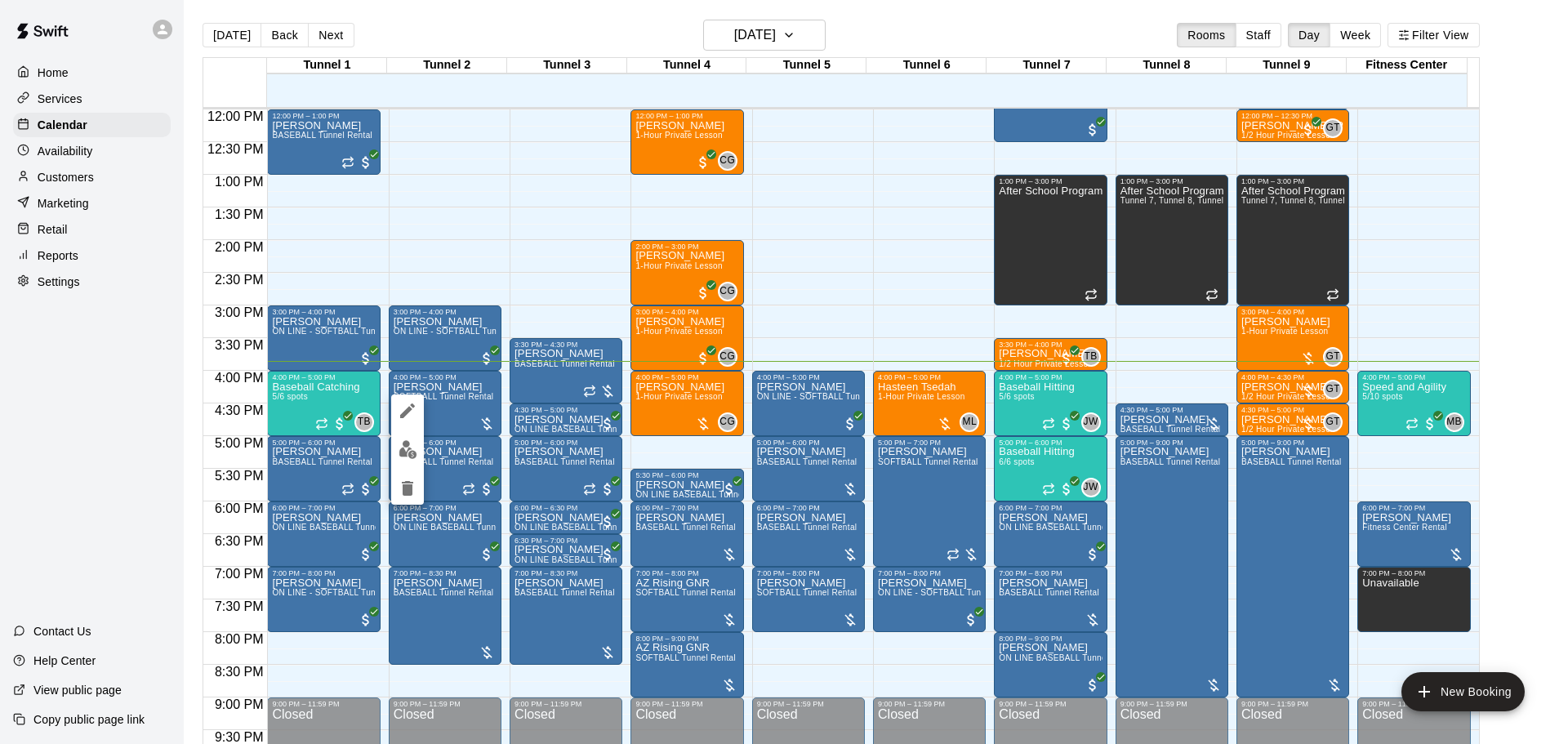
click at [395, 449] on button "edit" at bounding box center [408, 450] width 33 height 32
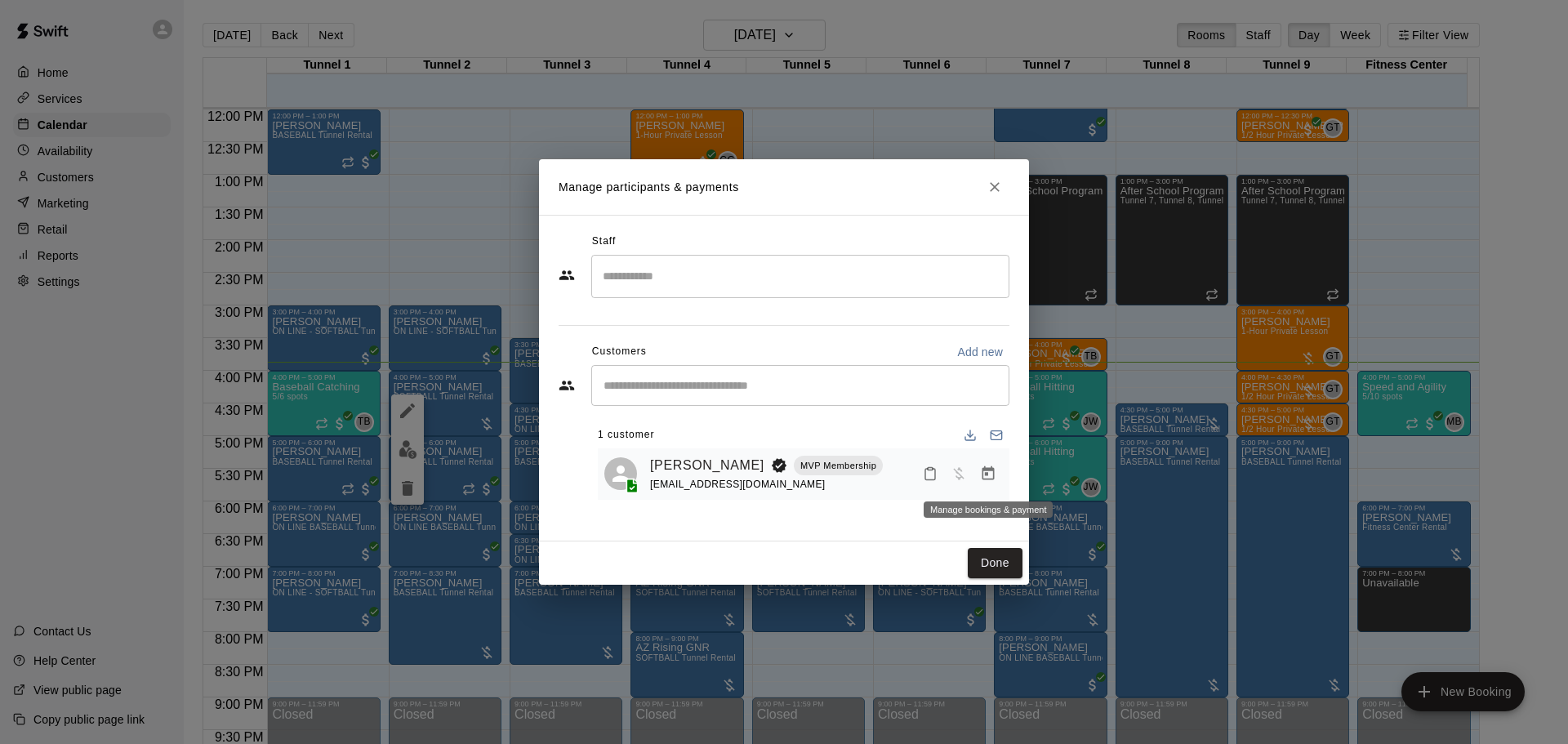
click at [995, 472] on icon "Manage bookings & payment" at bounding box center [988, 474] width 16 height 16
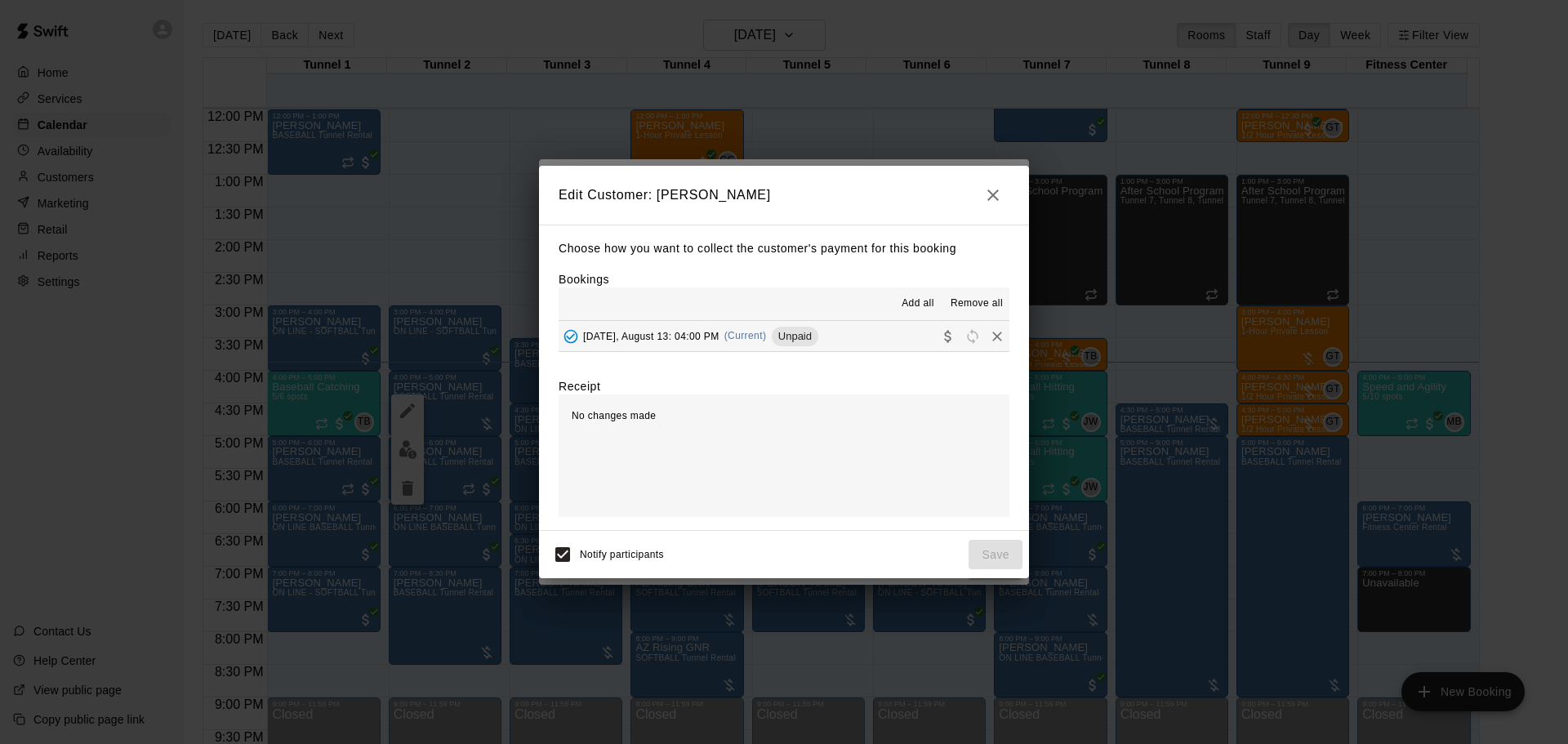
click at [710, 322] on button "Wednesday, August 13: 04:00 PM (Current) Unpaid" at bounding box center [784, 335] width 451 height 30
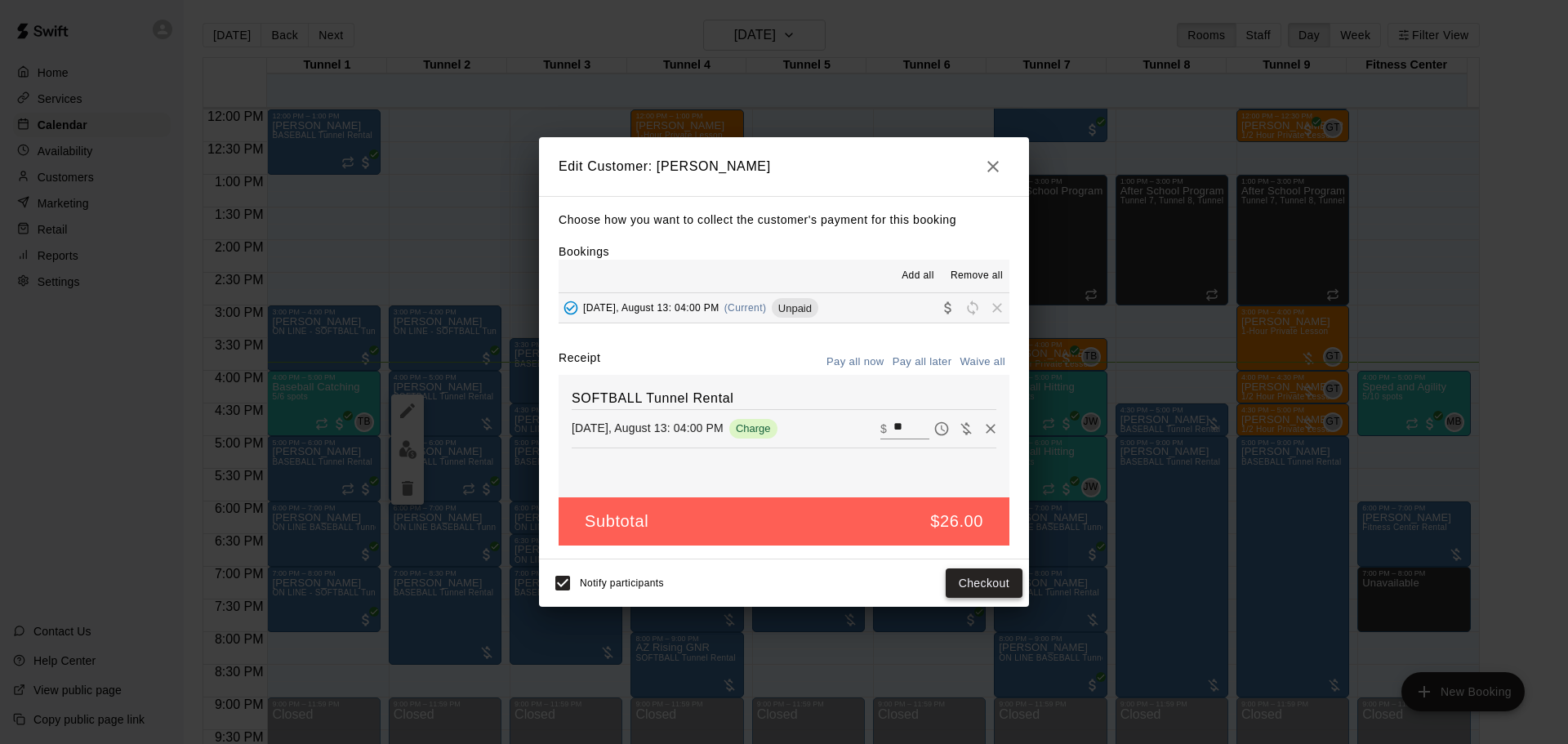
click at [988, 582] on button "Checkout" at bounding box center [984, 583] width 77 height 30
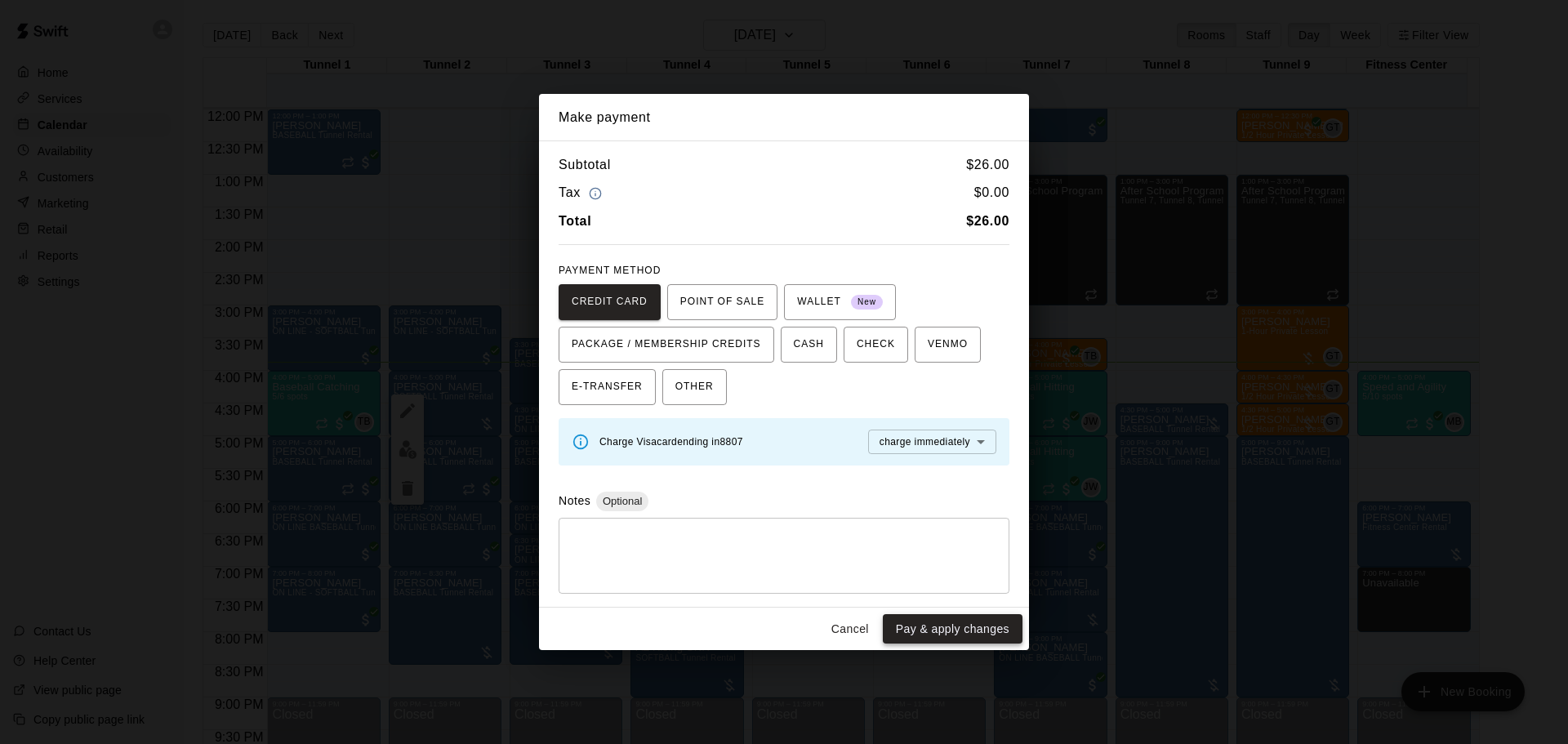
click at [956, 618] on button "Pay & apply changes" at bounding box center [953, 629] width 139 height 30
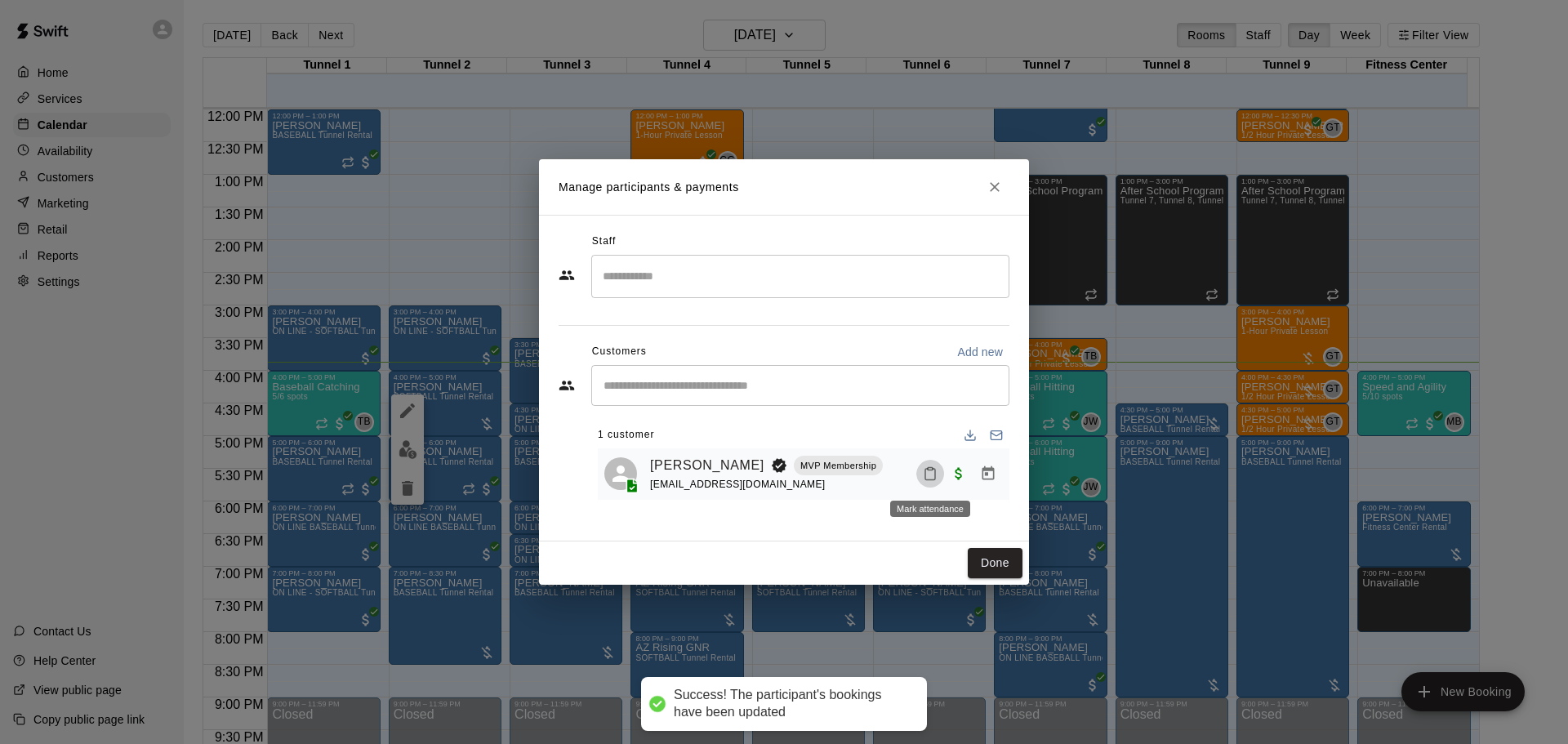
click at [926, 480] on icon "Mark attendance" at bounding box center [930, 474] width 15 height 15
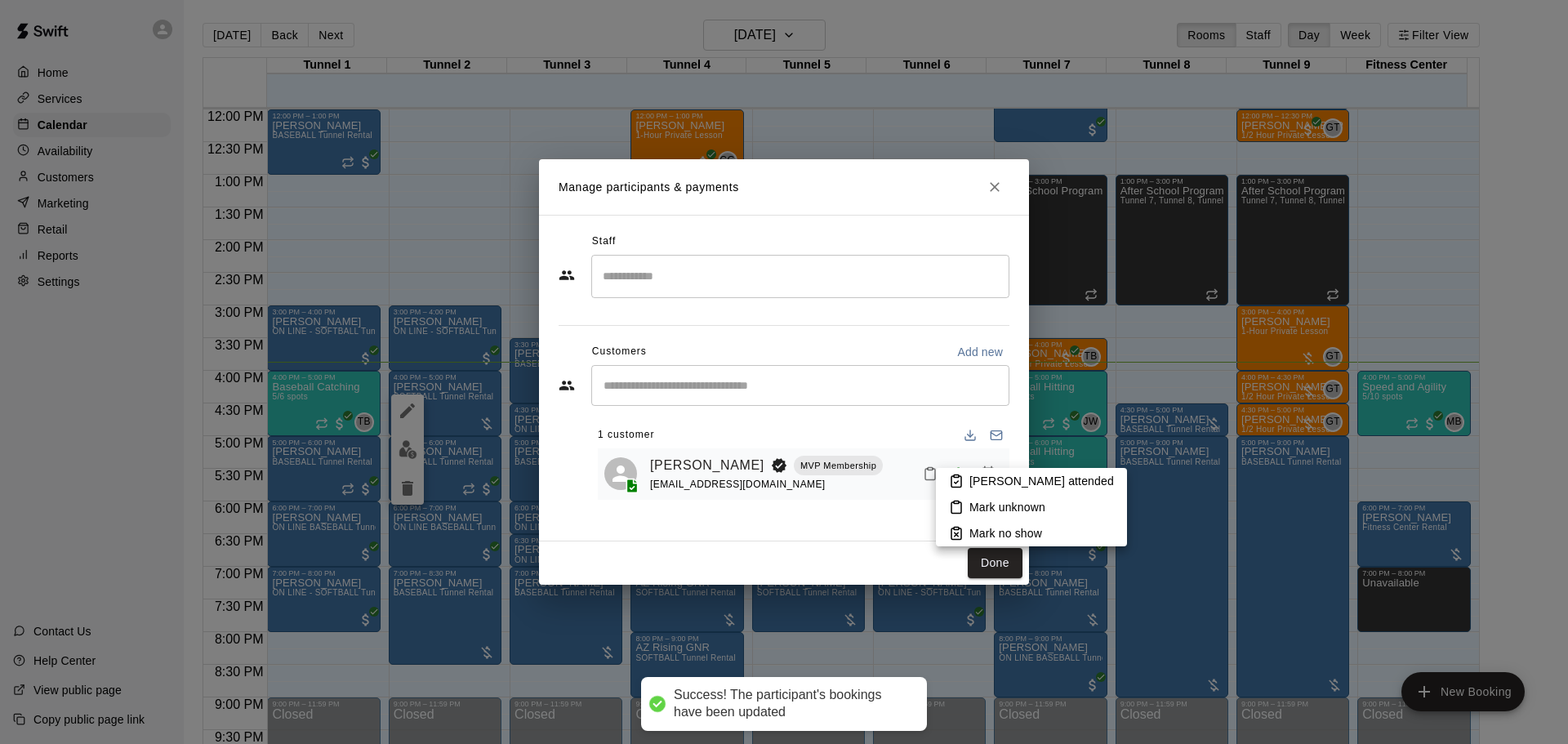
click at [980, 473] on p "Mark attended" at bounding box center [1042, 482] width 144 height 16
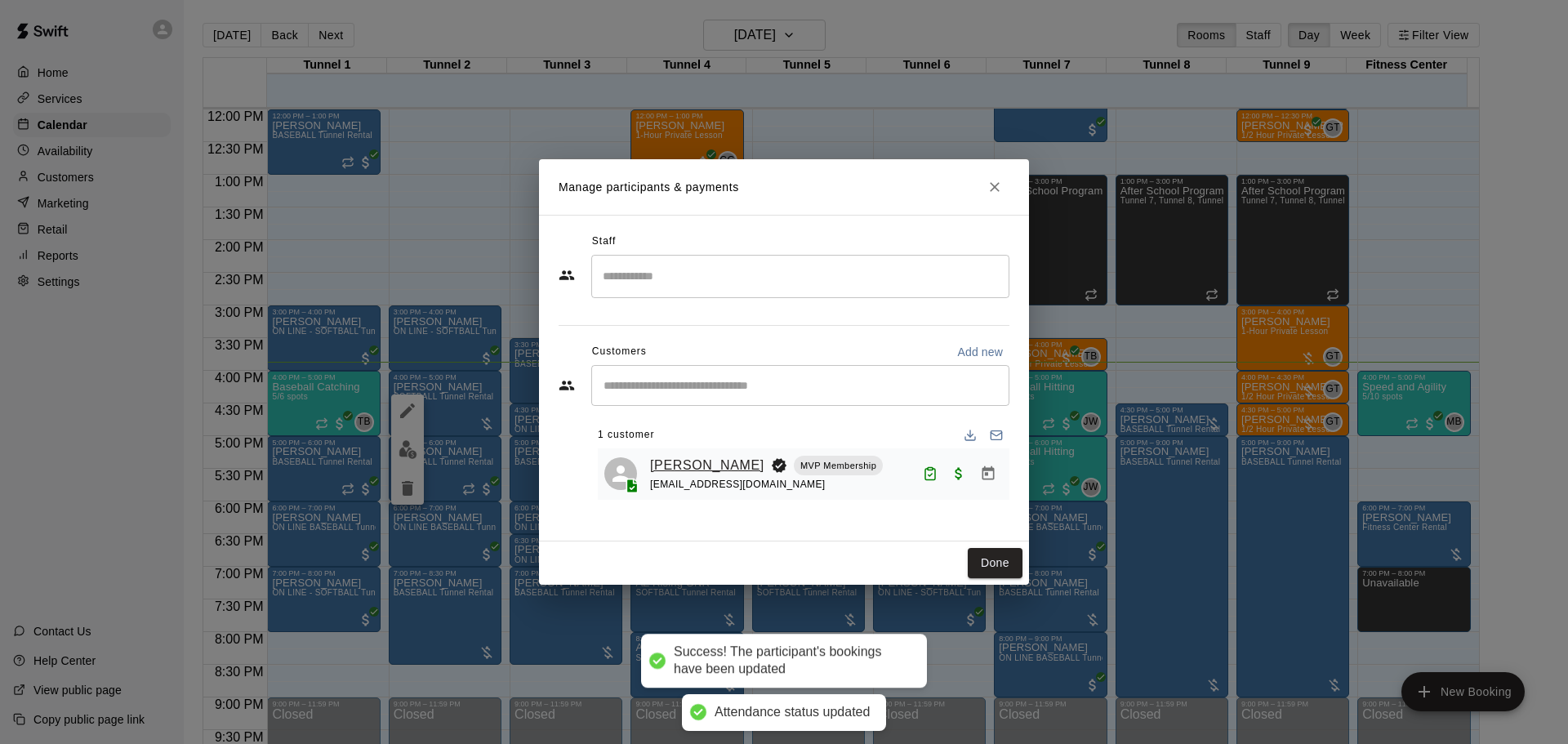
click at [700, 464] on link "[PERSON_NAME]" at bounding box center [707, 466] width 114 height 21
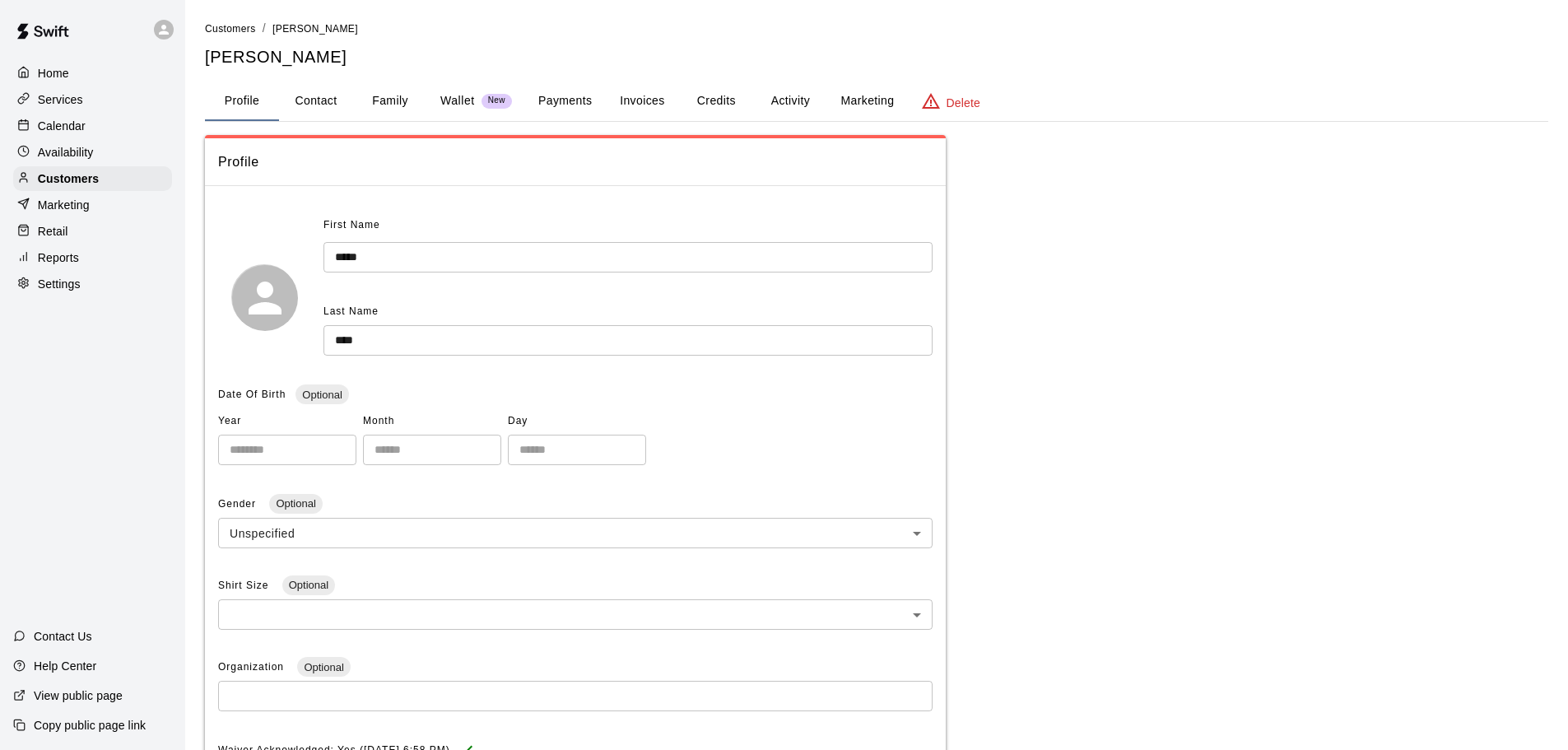
click at [71, 125] on p "Calendar" at bounding box center [62, 126] width 48 height 17
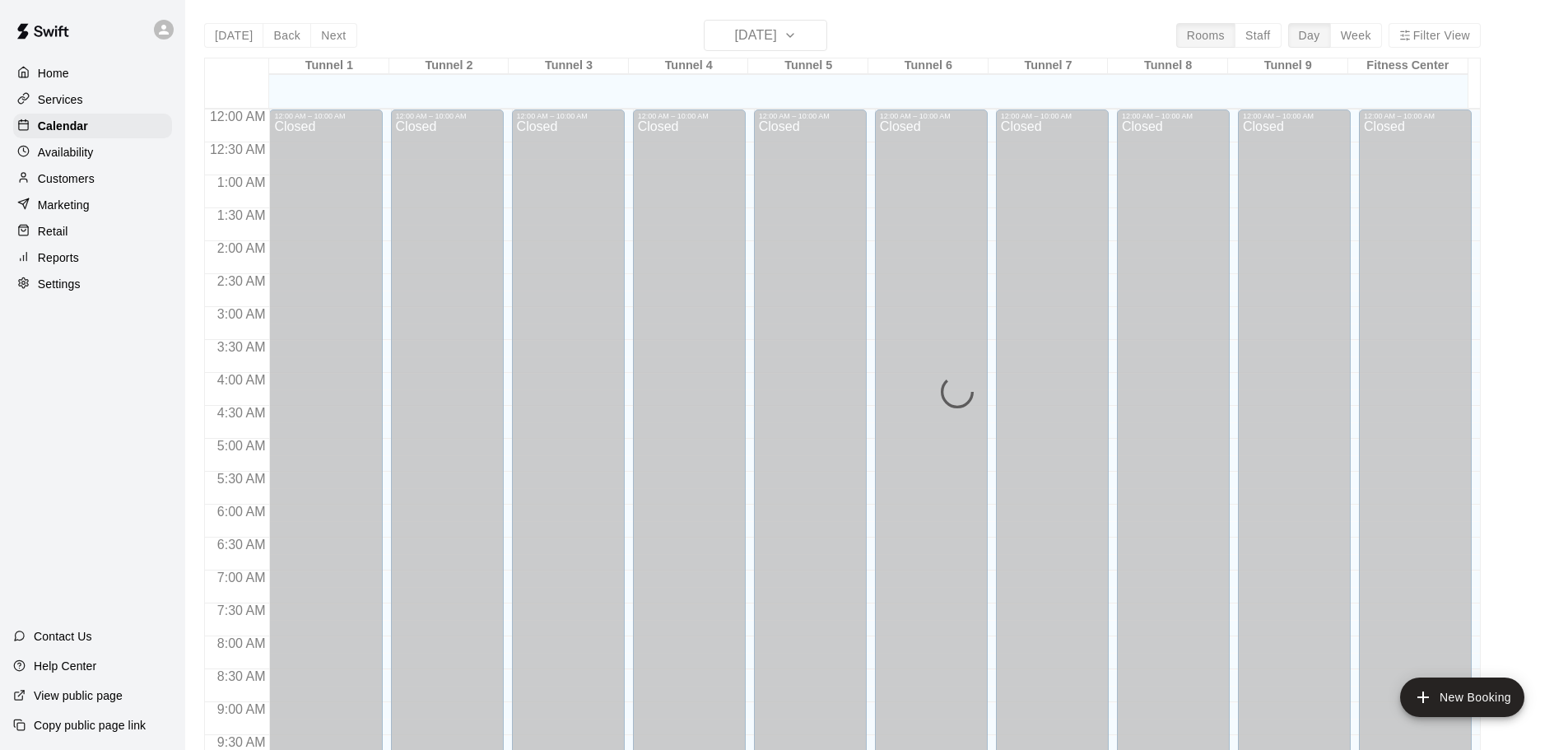
scroll to position [872, 0]
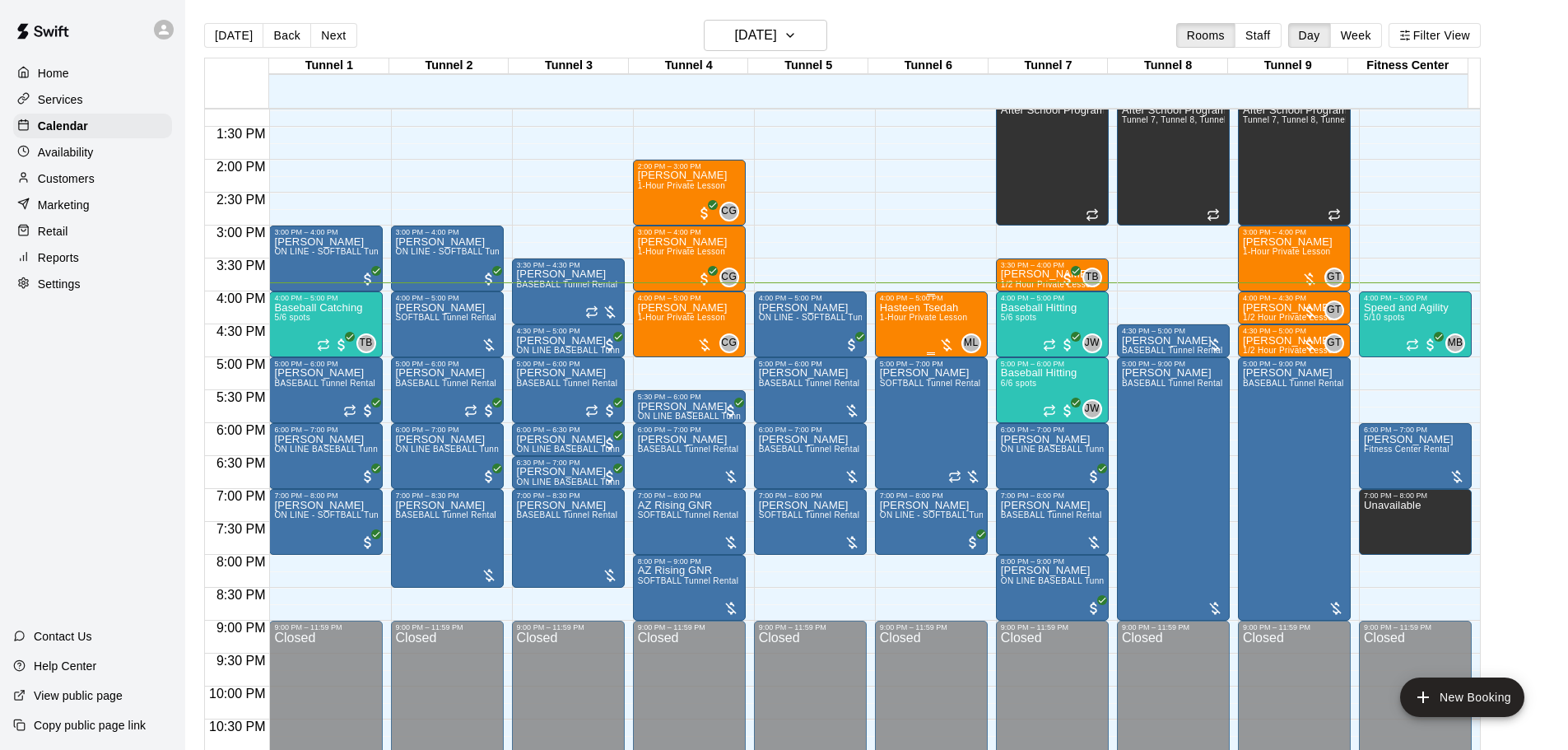
click at [924, 308] on p "Hasteen Tsedah" at bounding box center [924, 308] width 88 height 0
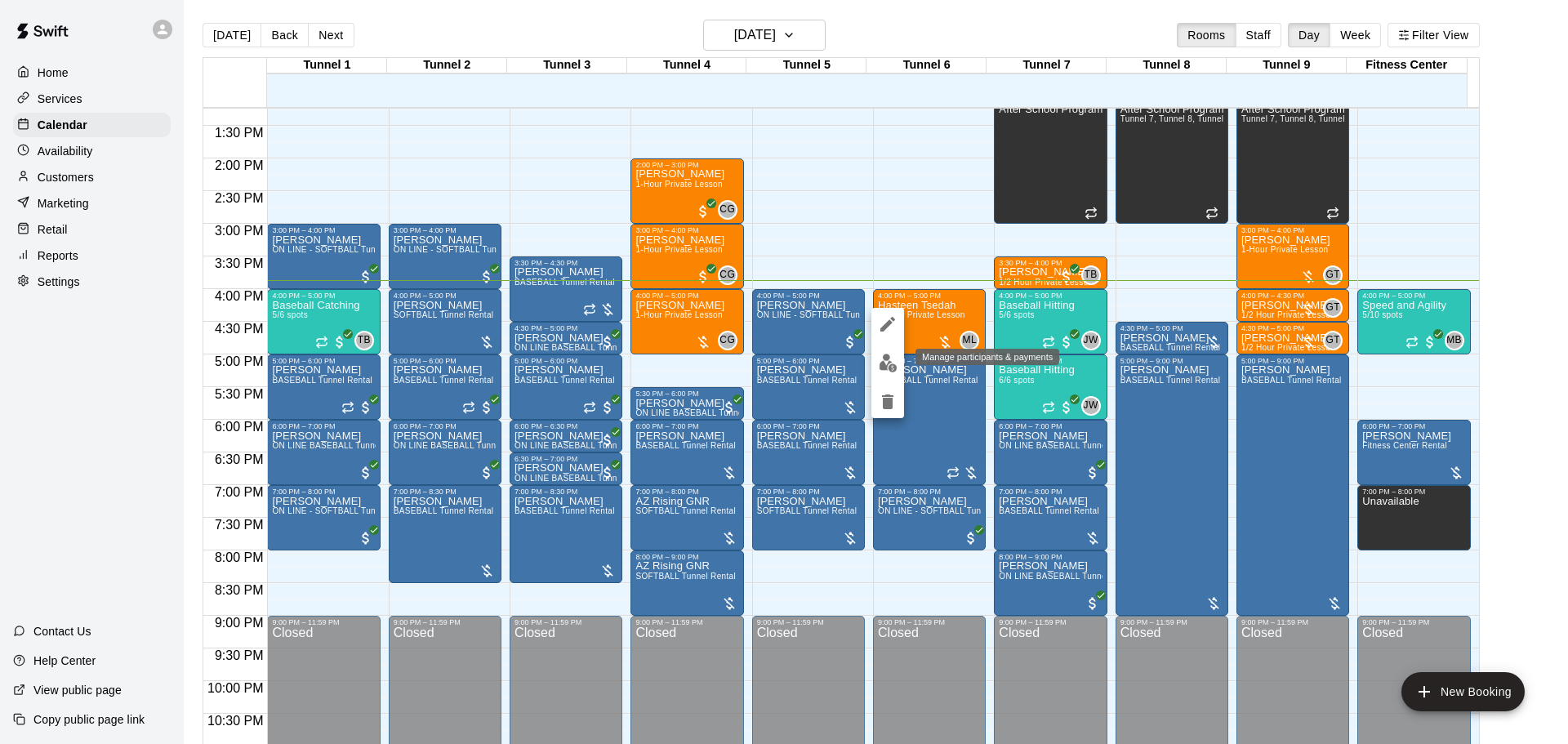
click at [892, 367] on img "edit" at bounding box center [888, 363] width 19 height 19
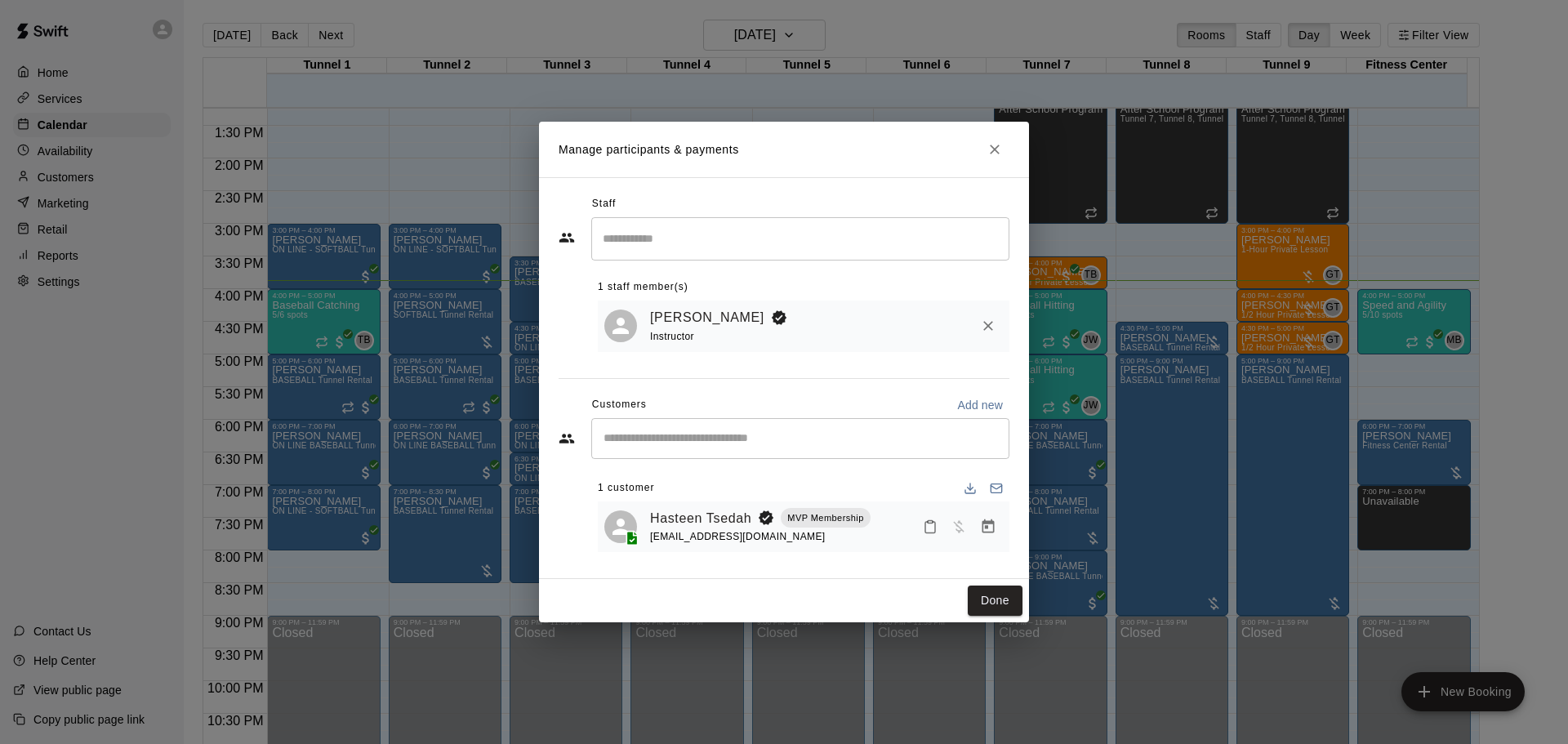
click at [988, 519] on icon "Manage bookings & payment" at bounding box center [988, 527] width 16 height 16
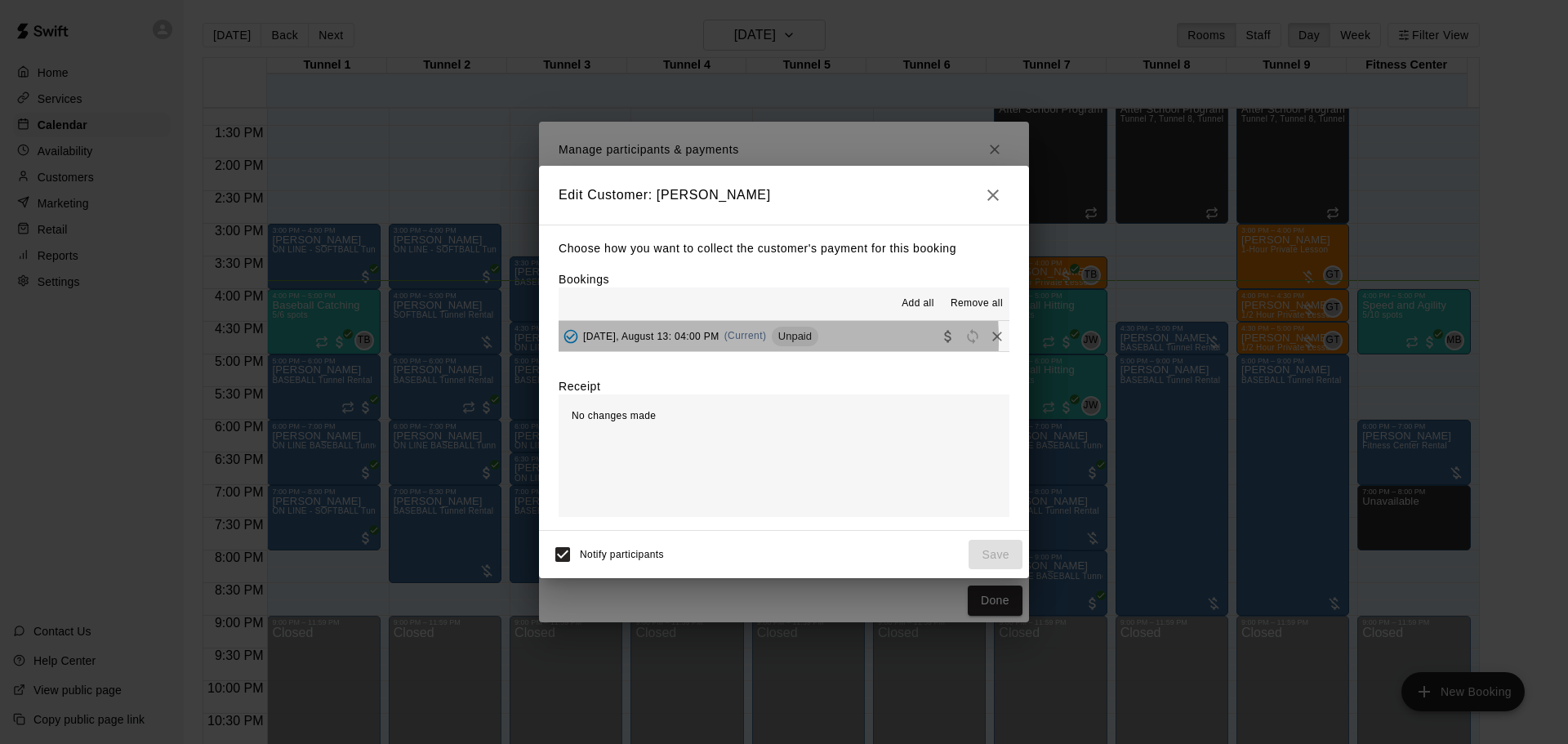
click at [685, 341] on span "[DATE], August 13: 04:00 PM" at bounding box center [651, 335] width 136 height 11
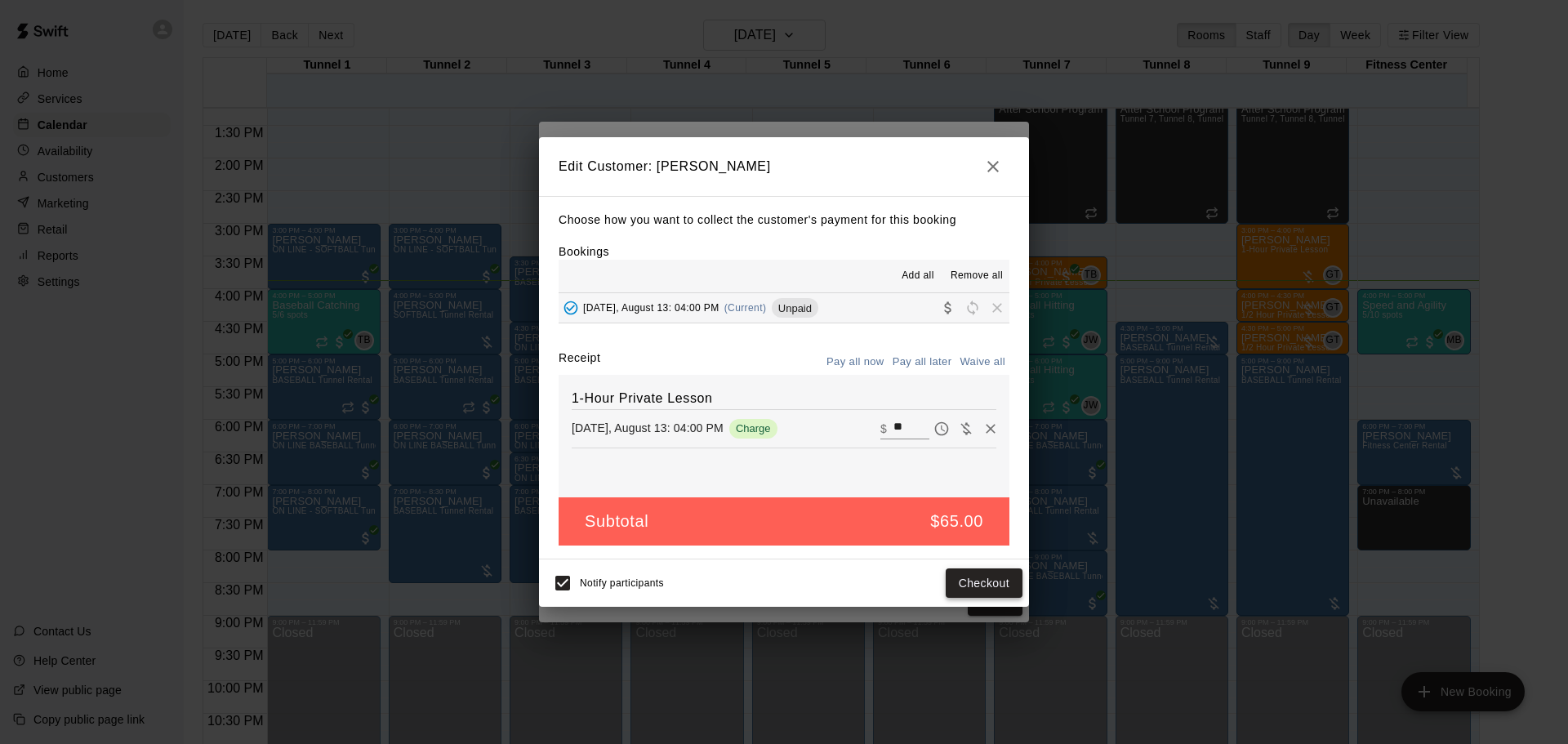
click at [976, 581] on button "Checkout" at bounding box center [984, 583] width 77 height 30
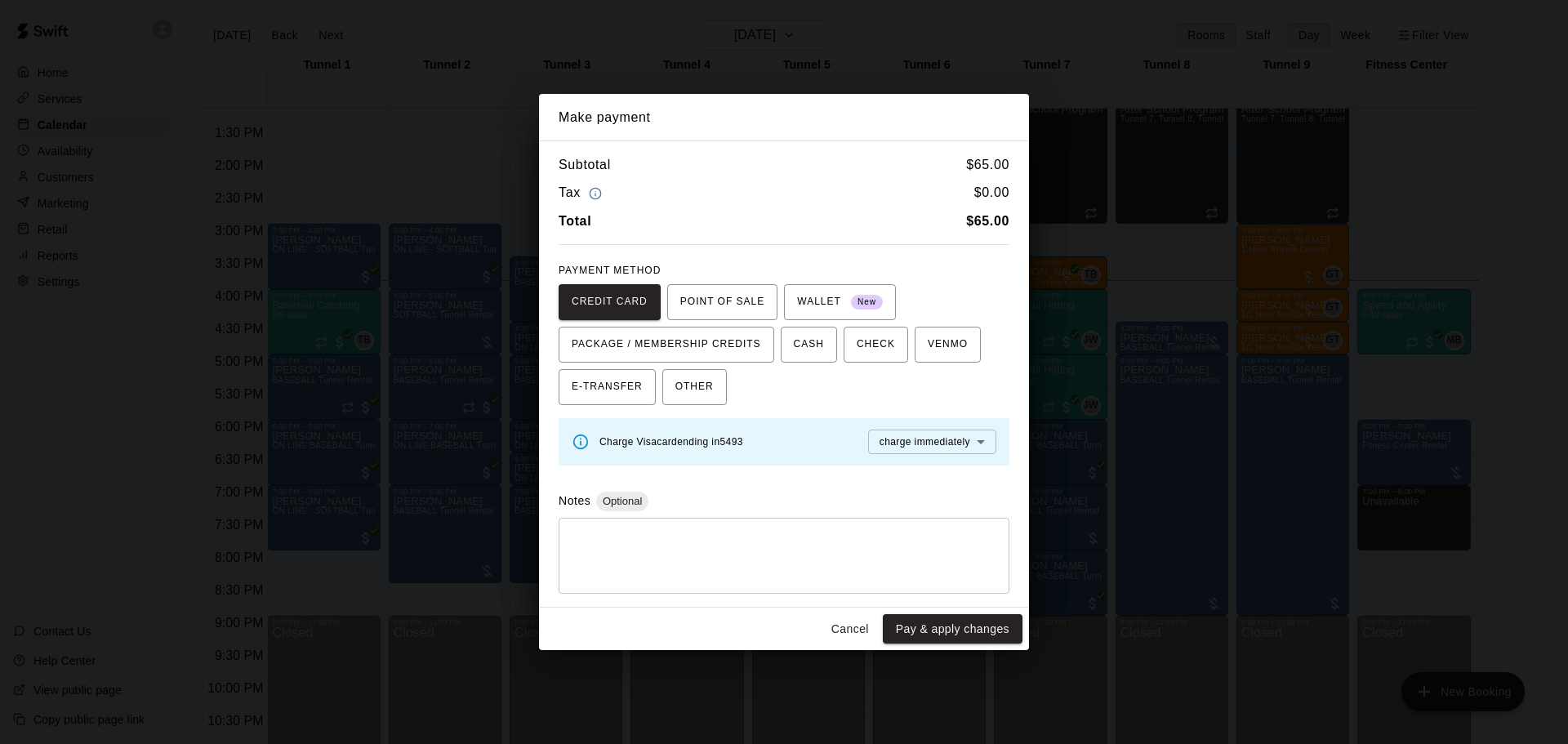
click at [973, 631] on button "Pay & apply changes" at bounding box center [953, 629] width 139 height 30
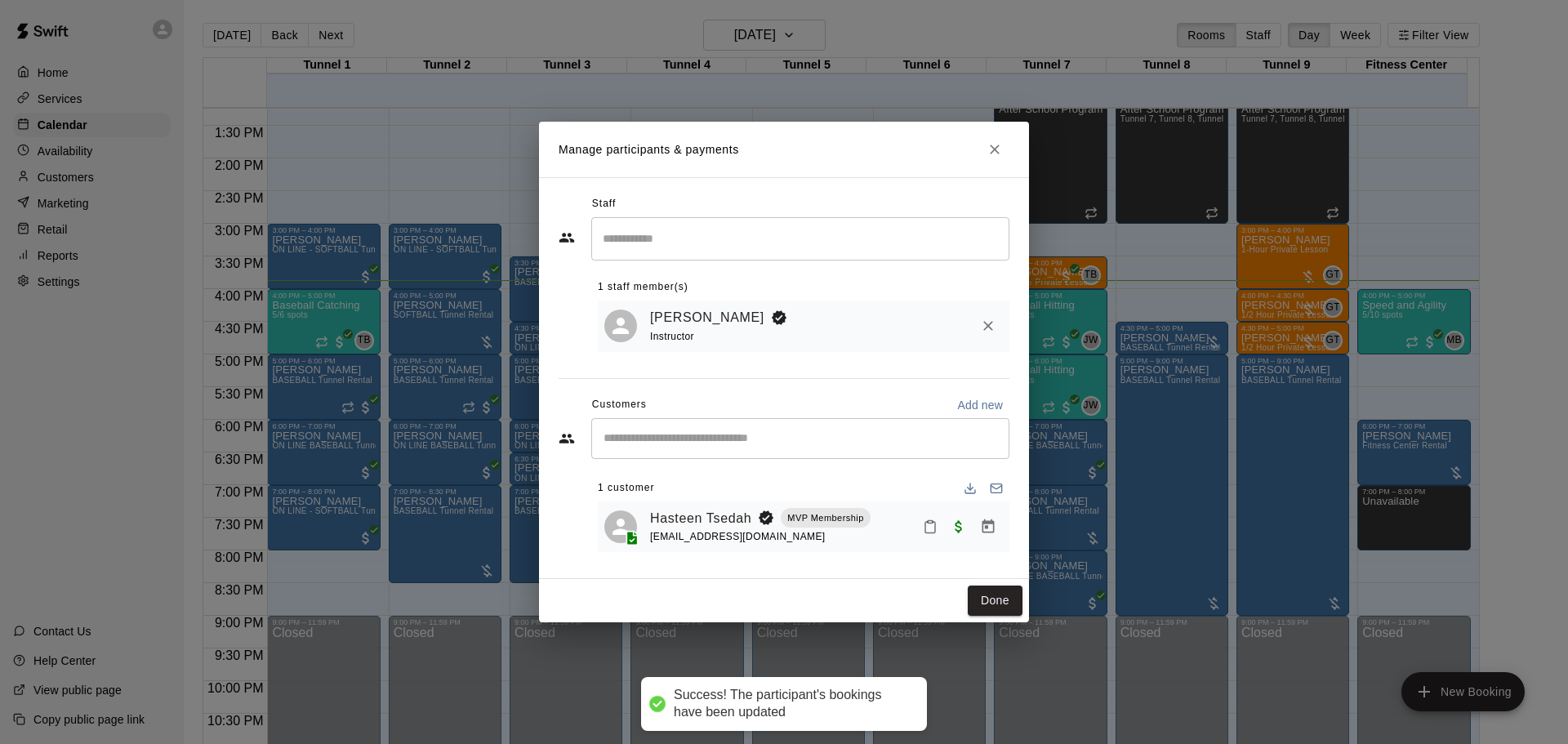
click at [942, 517] on div at bounding box center [959, 527] width 87 height 30
click at [927, 534] on div "Paid with Card" at bounding box center [959, 549] width 75 height 30
click at [921, 527] on button "Mark attendance" at bounding box center [930, 527] width 28 height 28
click at [966, 526] on p "Mark attended" at bounding box center [1035, 527] width 144 height 16
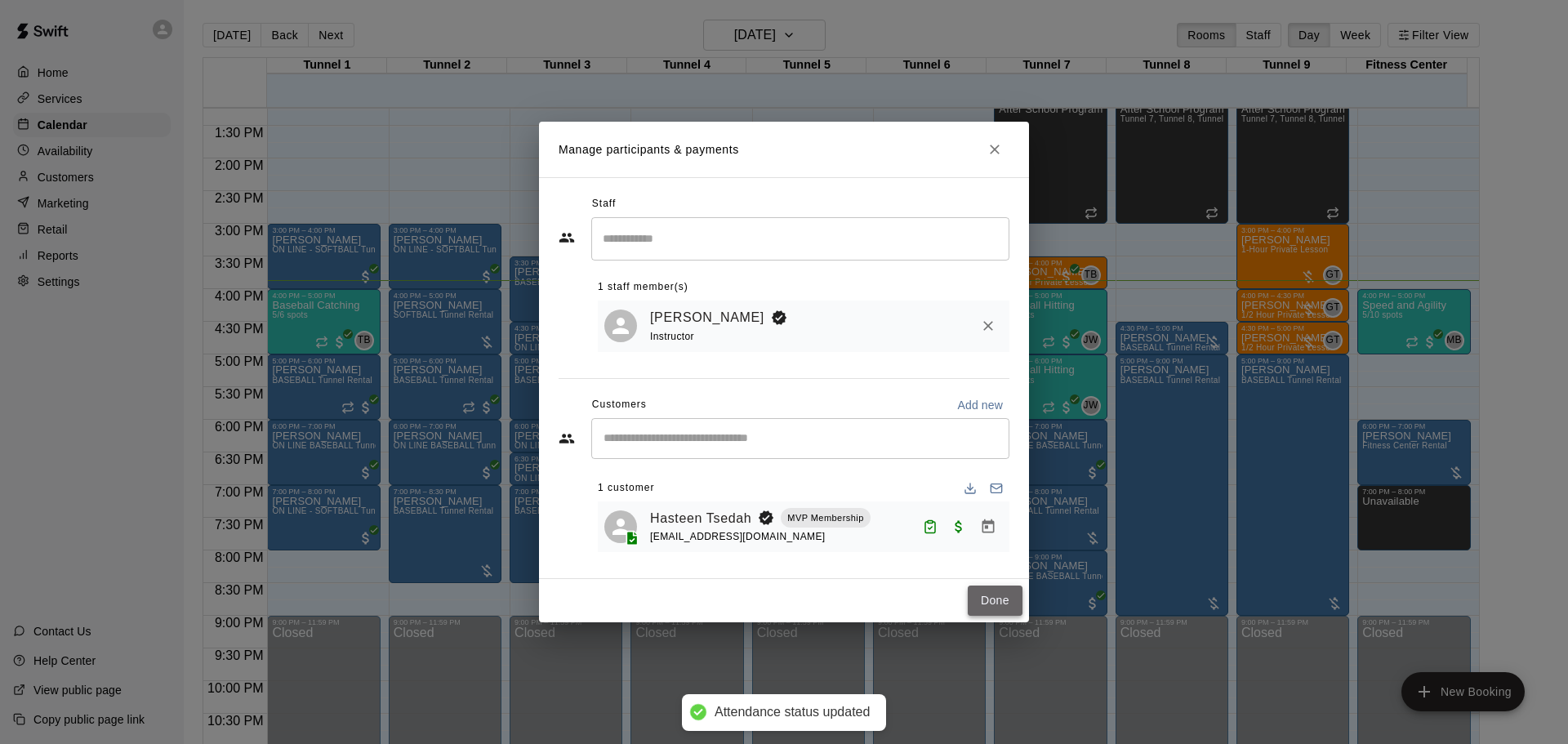
click at [1000, 602] on button "Done" at bounding box center [995, 600] width 55 height 30
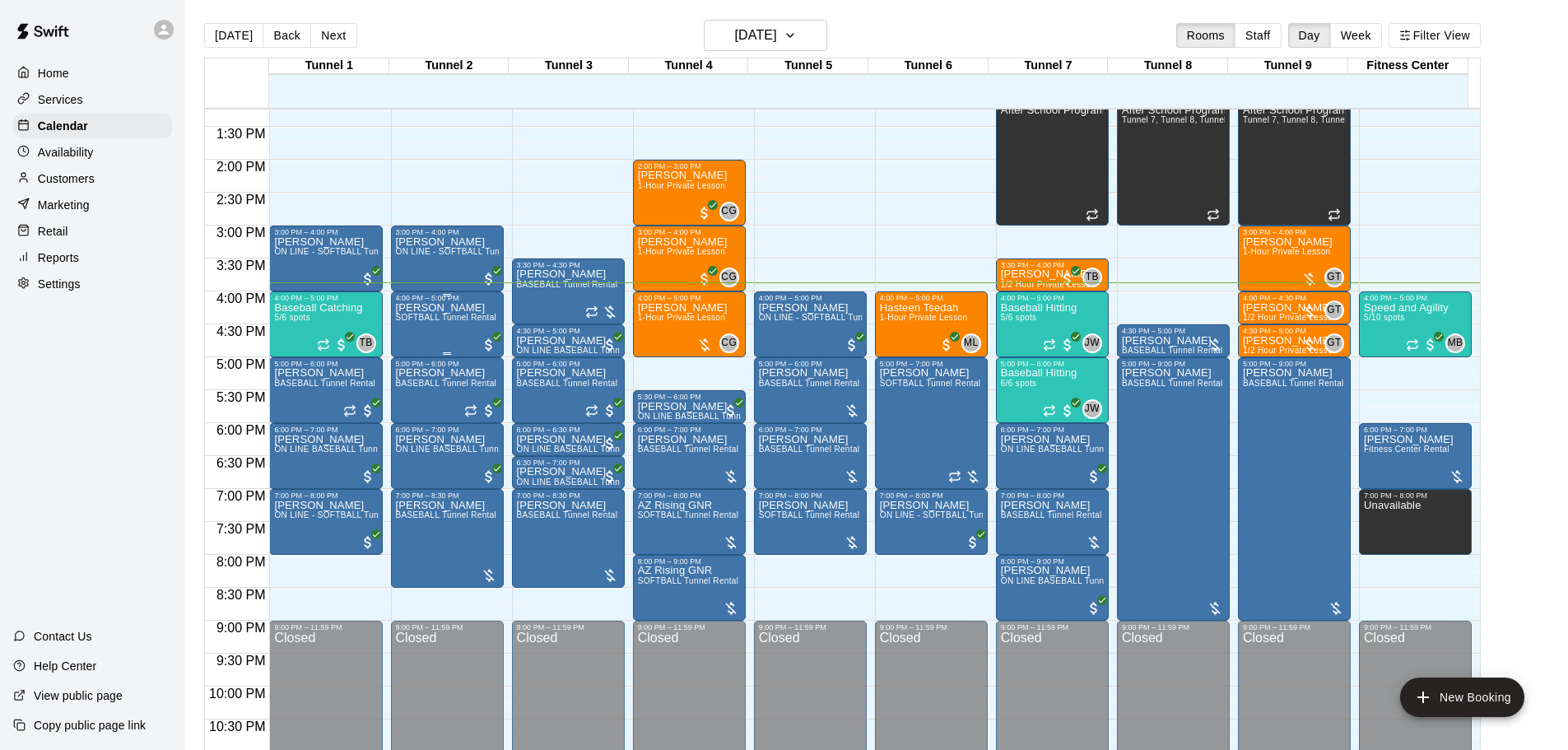
click at [451, 316] on span "SOFTBALL Tunnel Rental" at bounding box center [446, 317] width 102 height 9
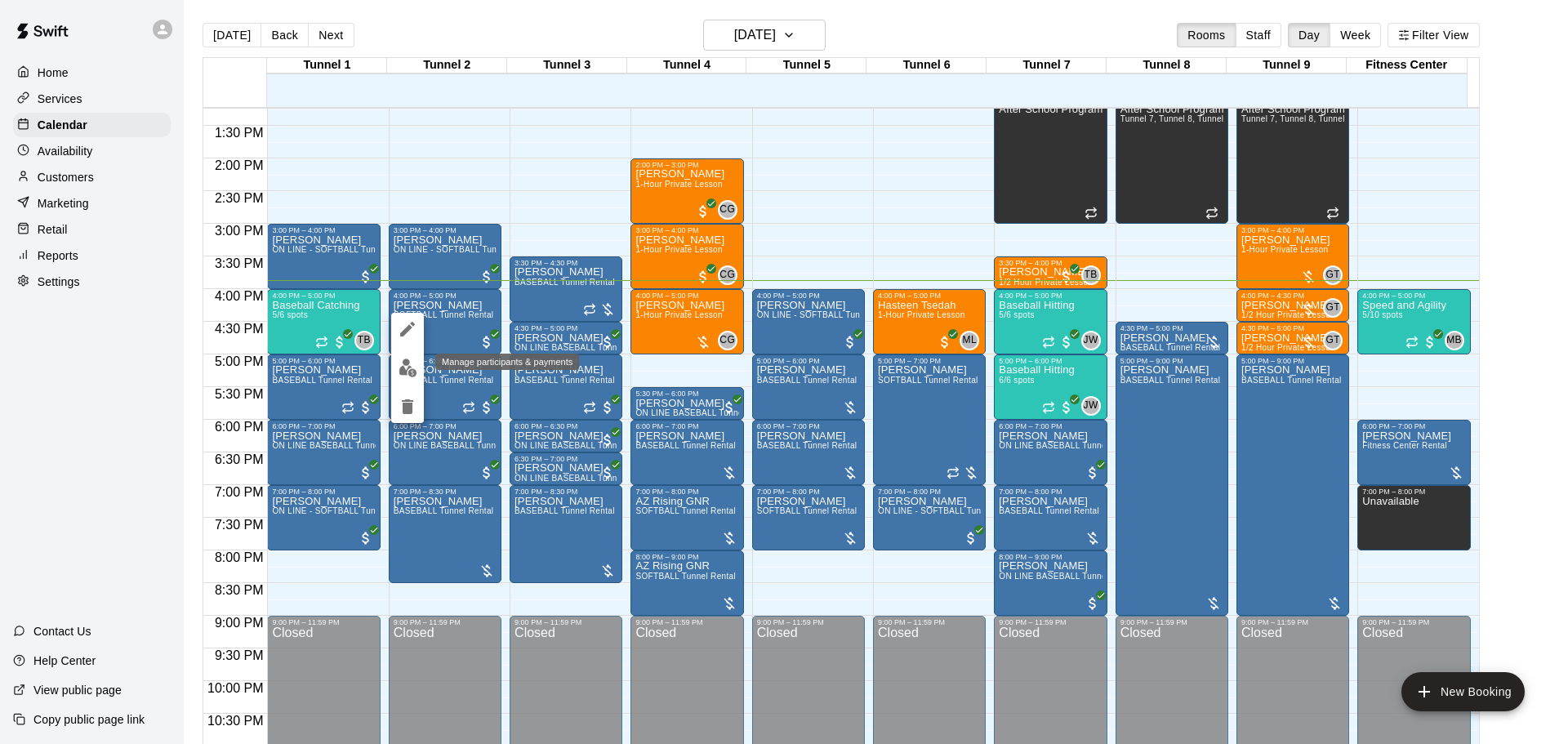
click at [403, 369] on img "edit" at bounding box center [408, 367] width 19 height 19
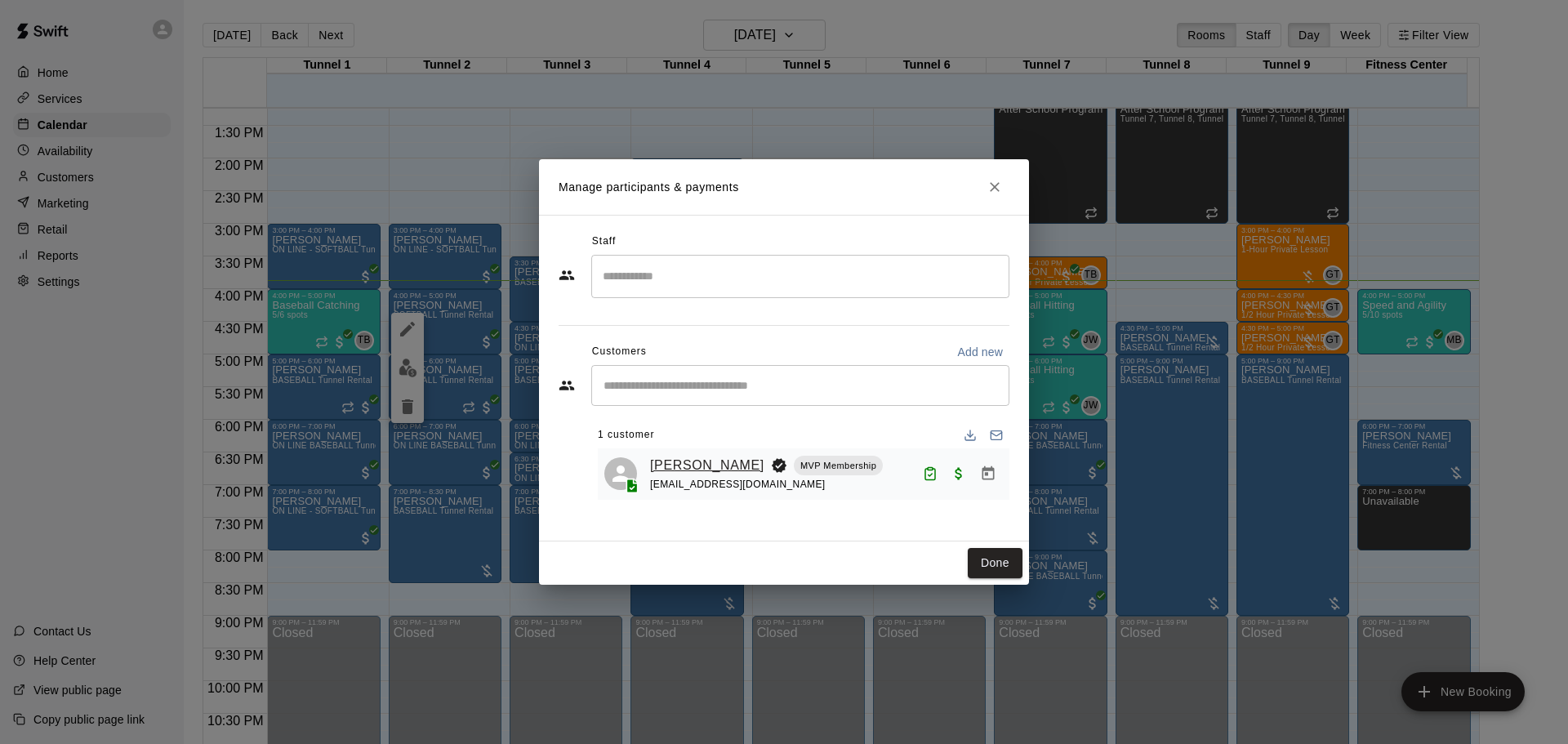
click at [691, 469] on link "[PERSON_NAME]" at bounding box center [707, 466] width 114 height 21
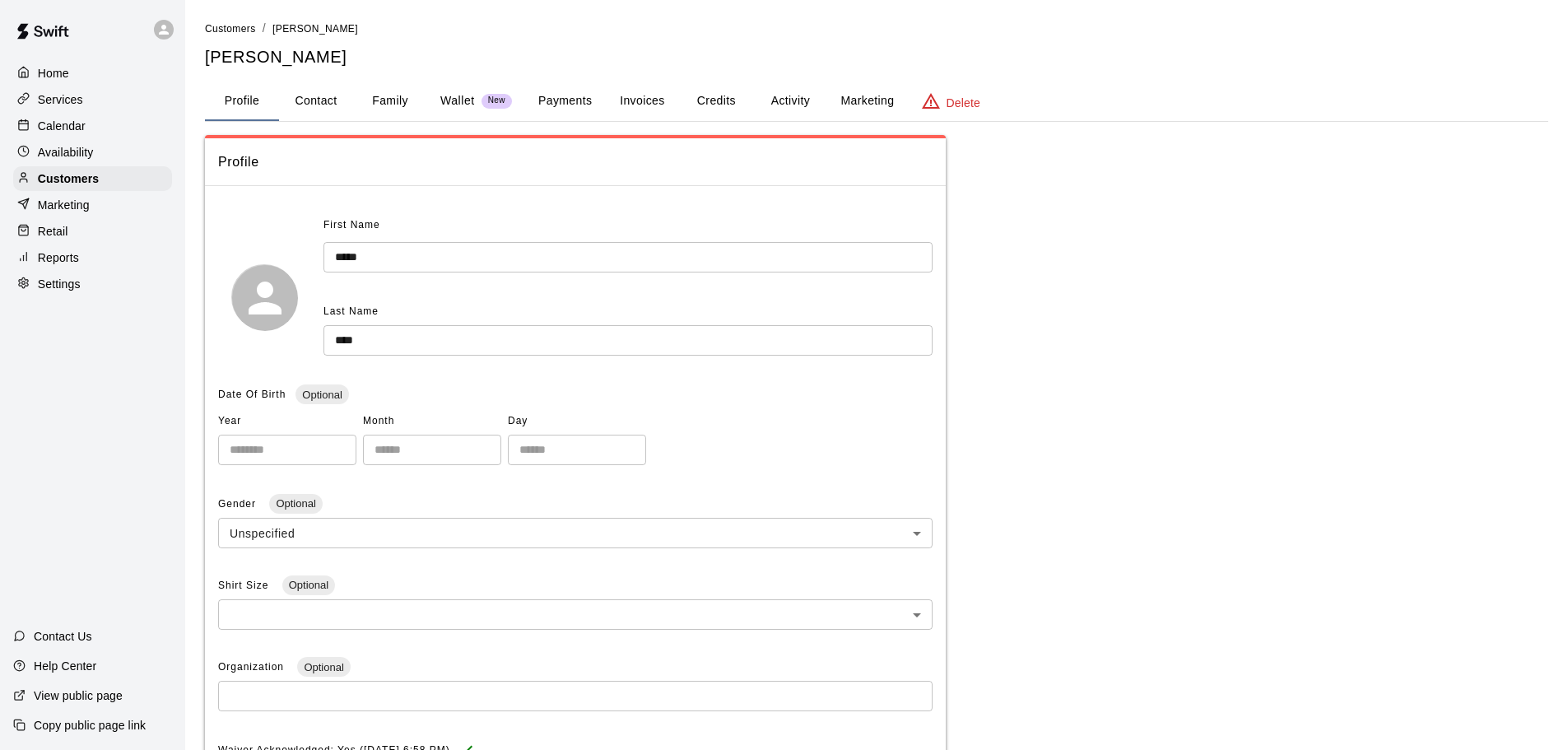
click at [574, 99] on button "Payments" at bounding box center [565, 102] width 80 height 40
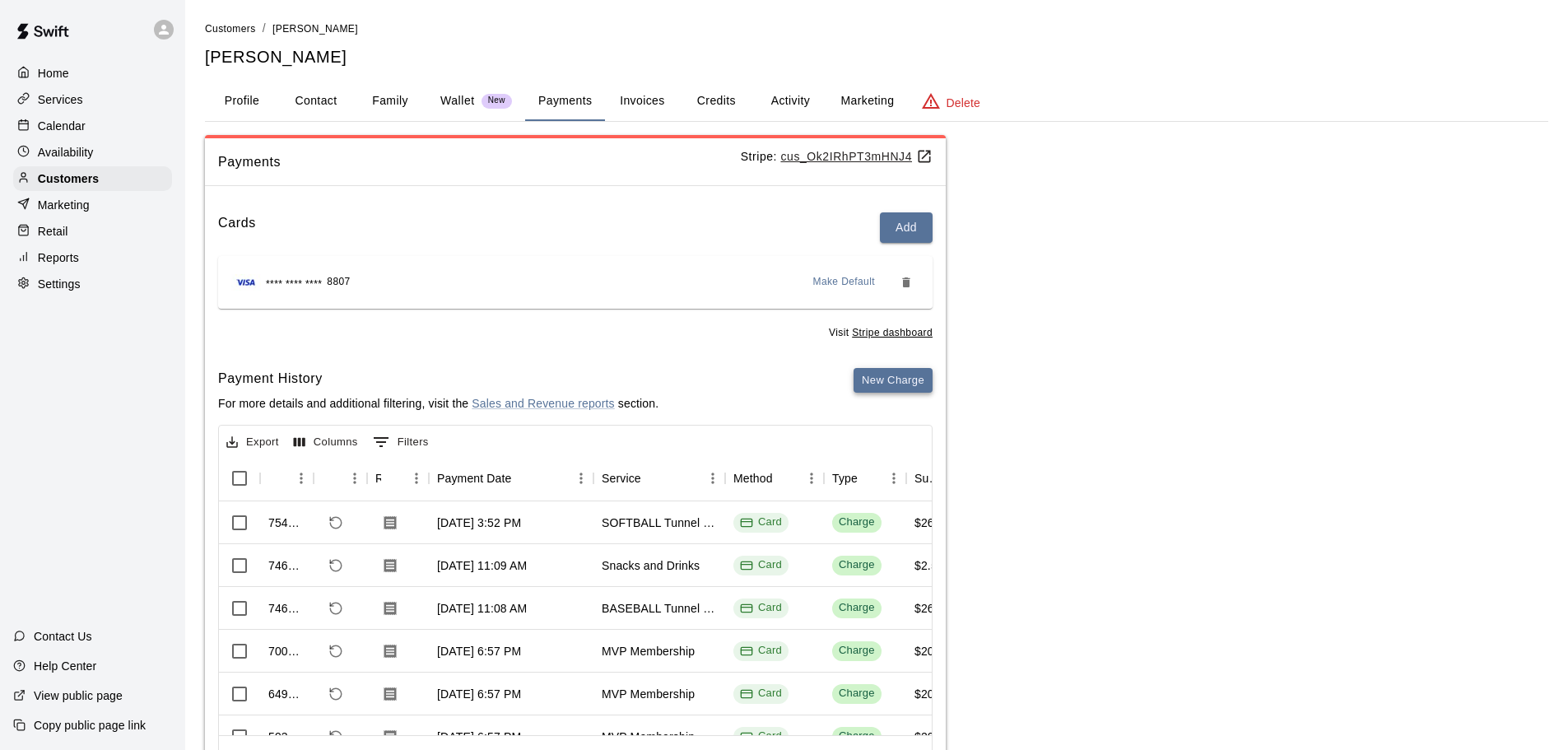
click at [900, 384] on button "New Charge" at bounding box center [894, 380] width 79 height 26
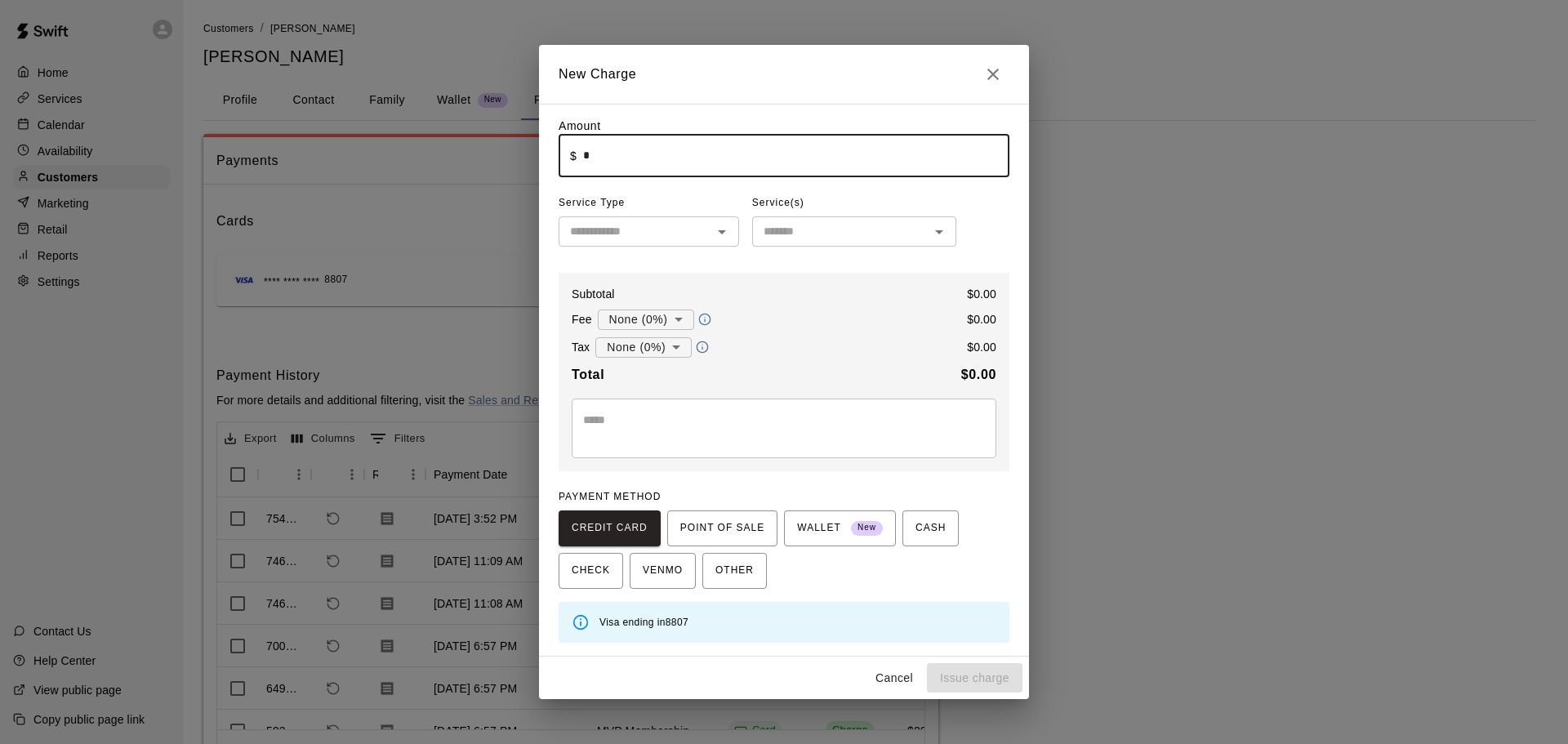
click at [750, 144] on input "*" at bounding box center [796, 155] width 426 height 43
type input "****"
click at [659, 238] on input "text" at bounding box center [635, 231] width 144 height 21
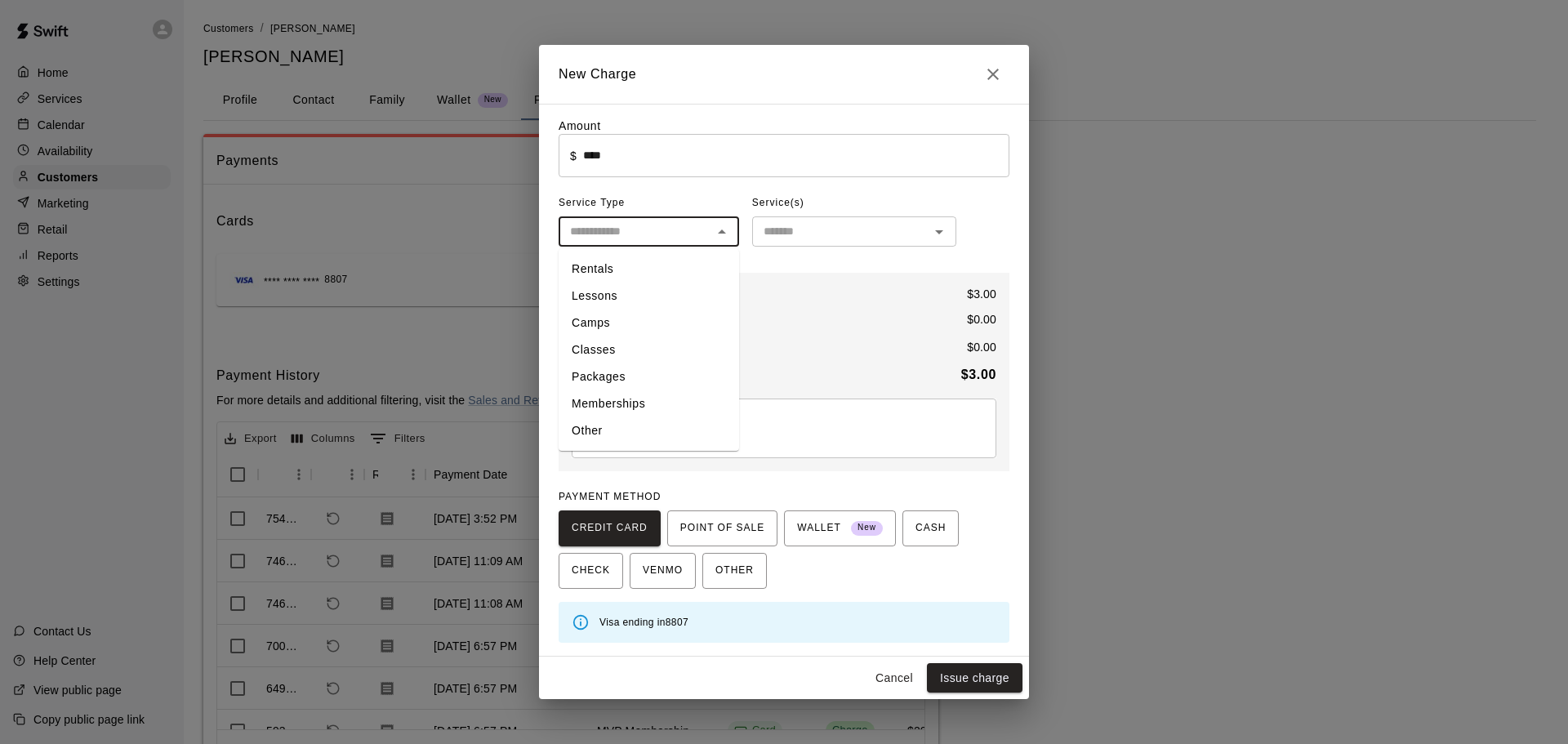
click at [645, 427] on li "Other" at bounding box center [649, 431] width 180 height 27
type input "*****"
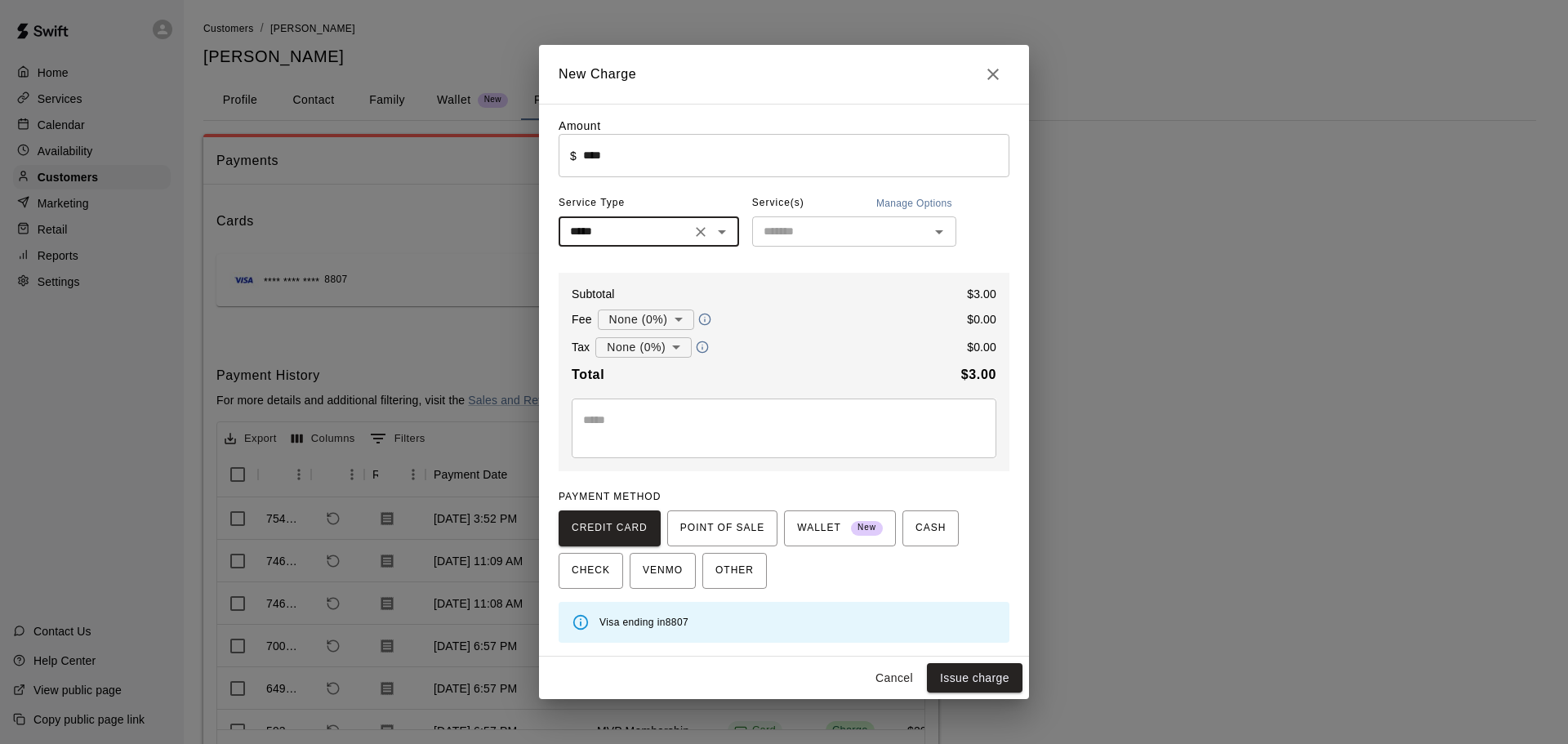
click at [822, 242] on input "text" at bounding box center [841, 231] width 167 height 21
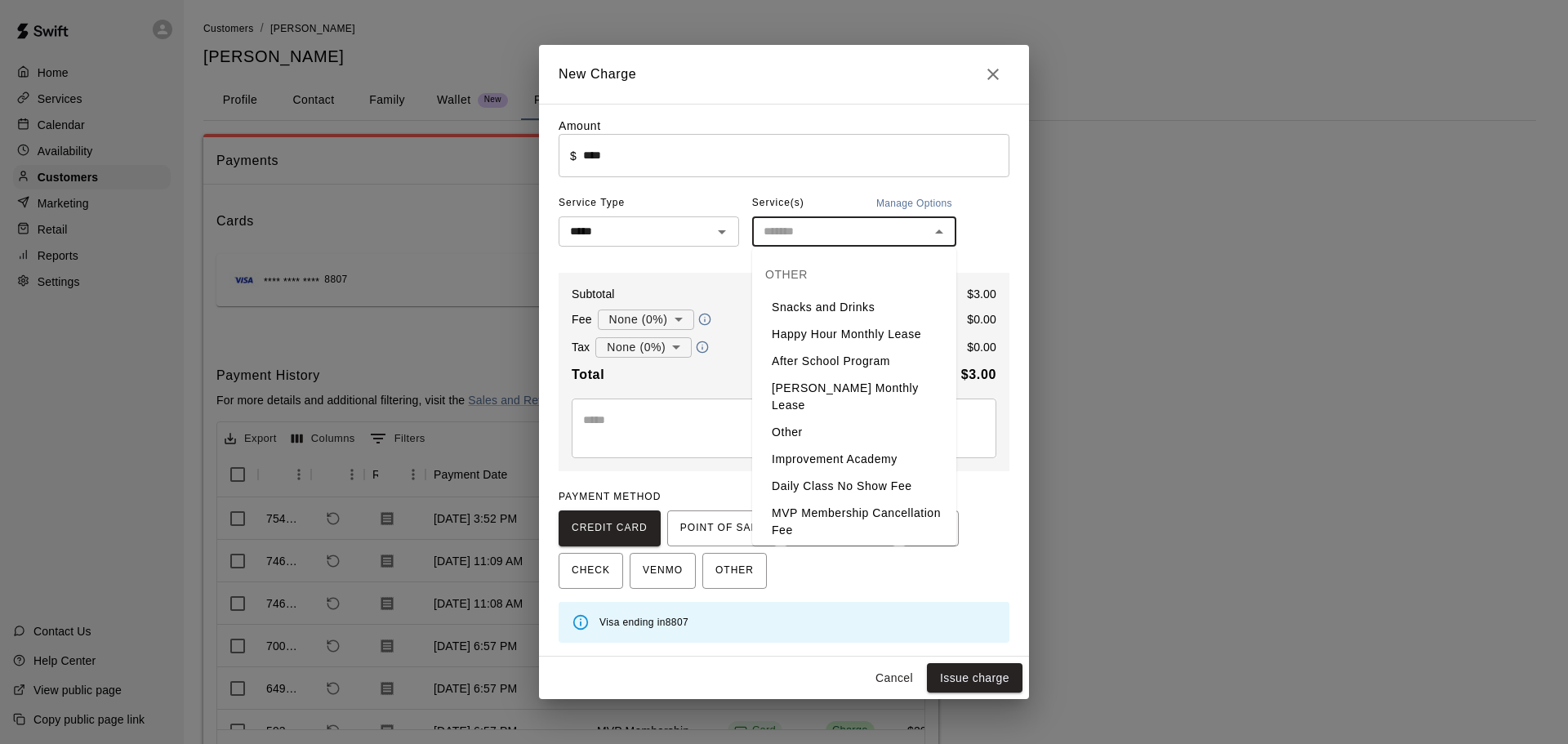
click at [839, 302] on li "Snacks and Drinks" at bounding box center [854, 308] width 204 height 27
type input "**********"
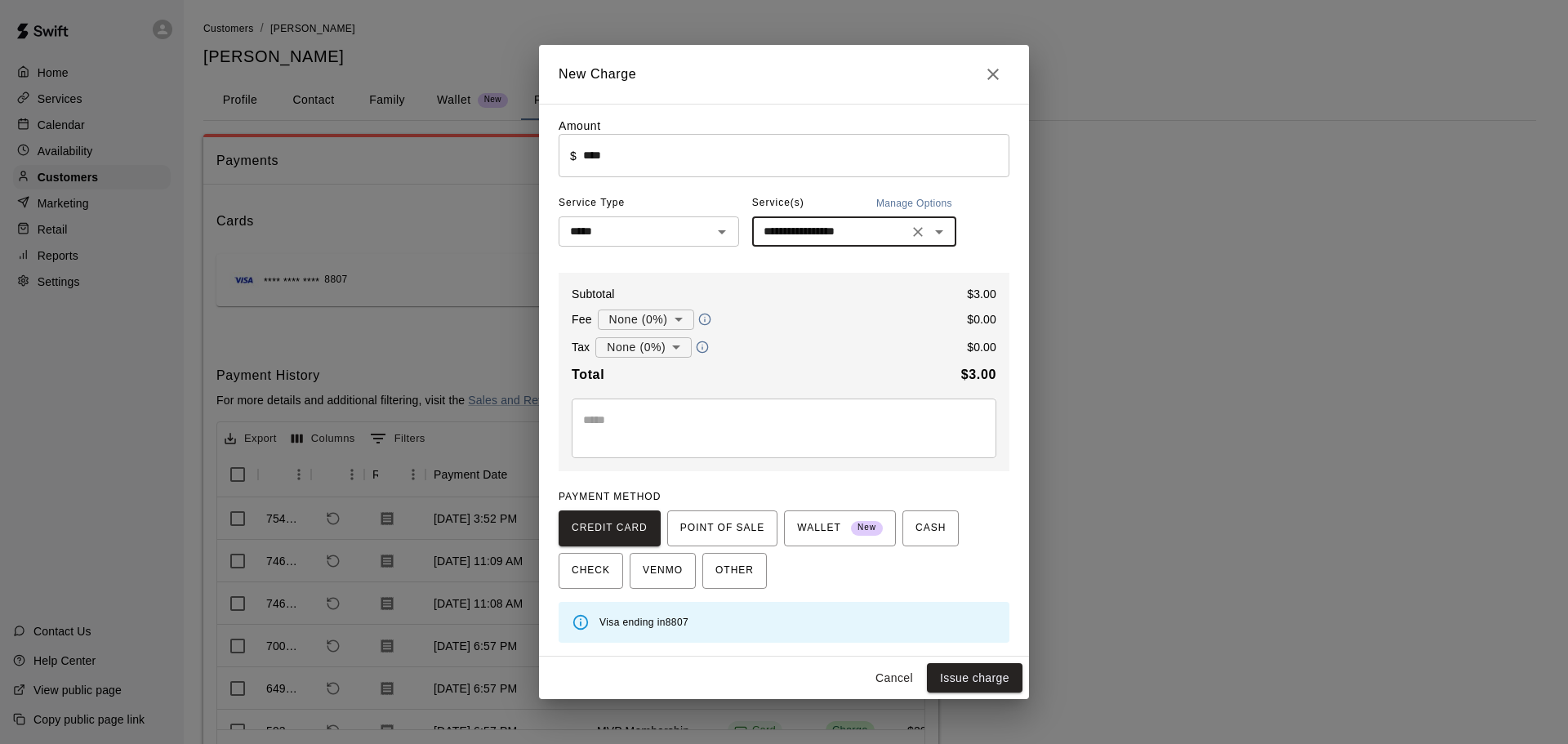
click at [817, 444] on textarea at bounding box center [784, 428] width 402 height 33
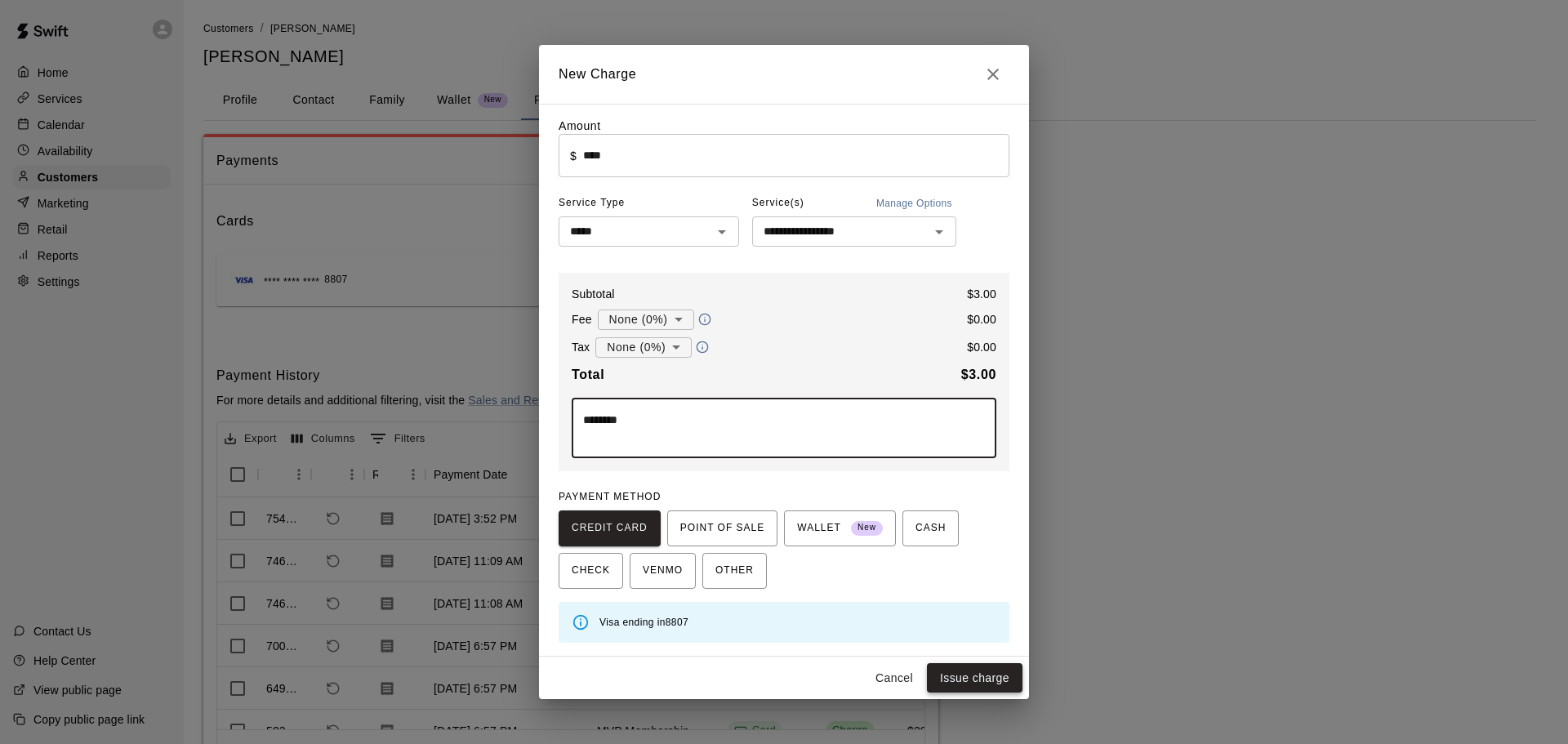
type textarea "********"
click at [977, 673] on button "Issue charge" at bounding box center [974, 678] width 96 height 30
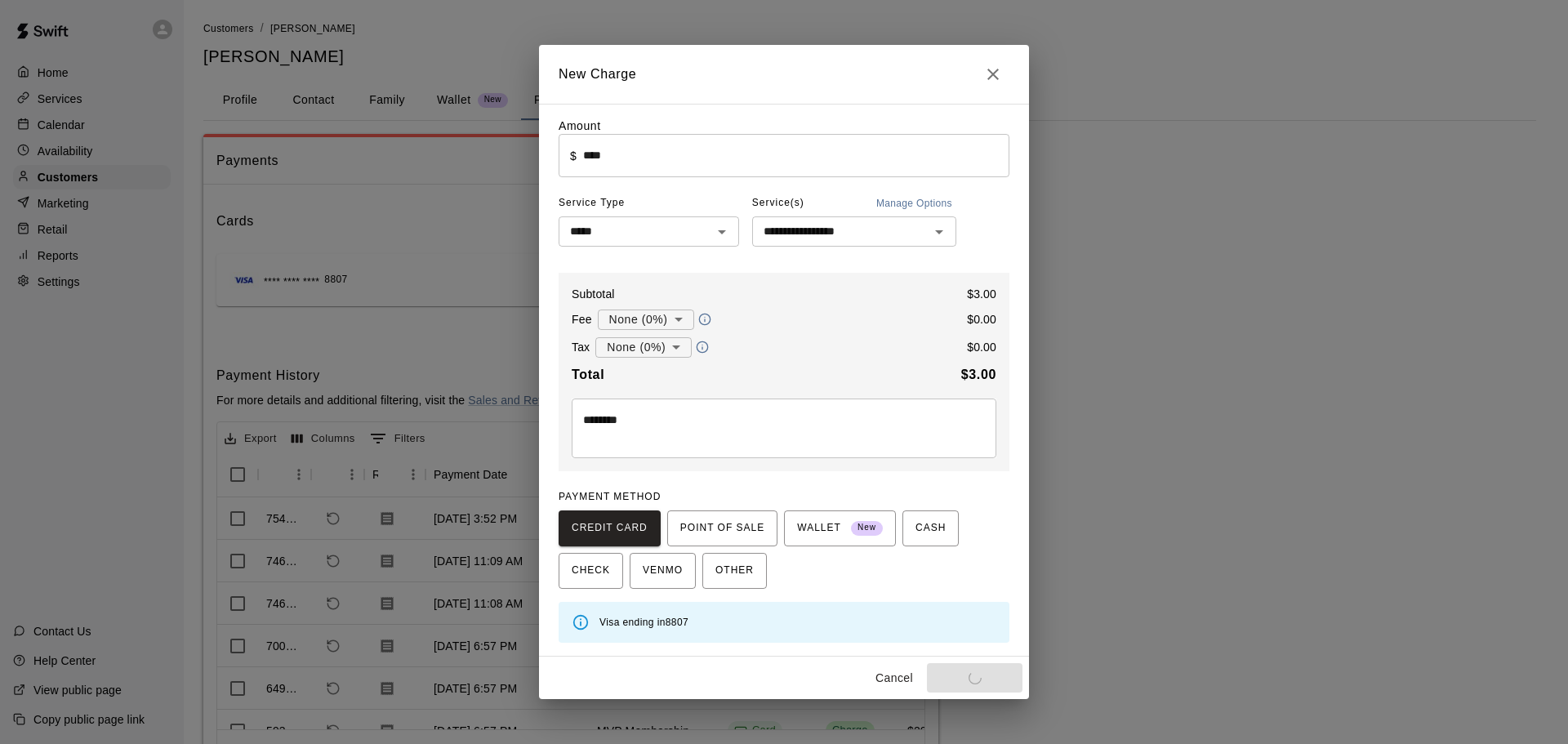
type input "*"
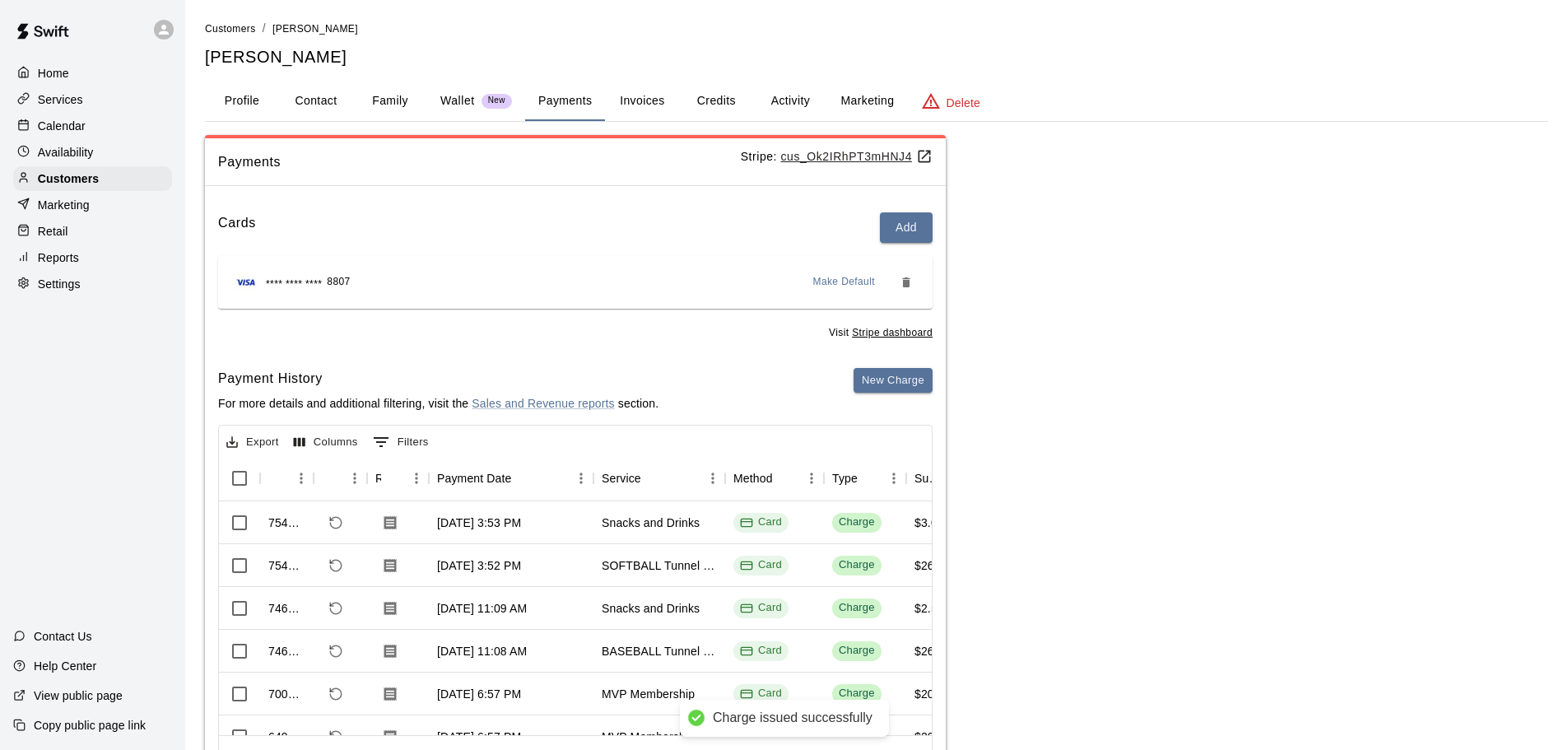
click at [74, 129] on p "Calendar" at bounding box center [62, 126] width 48 height 17
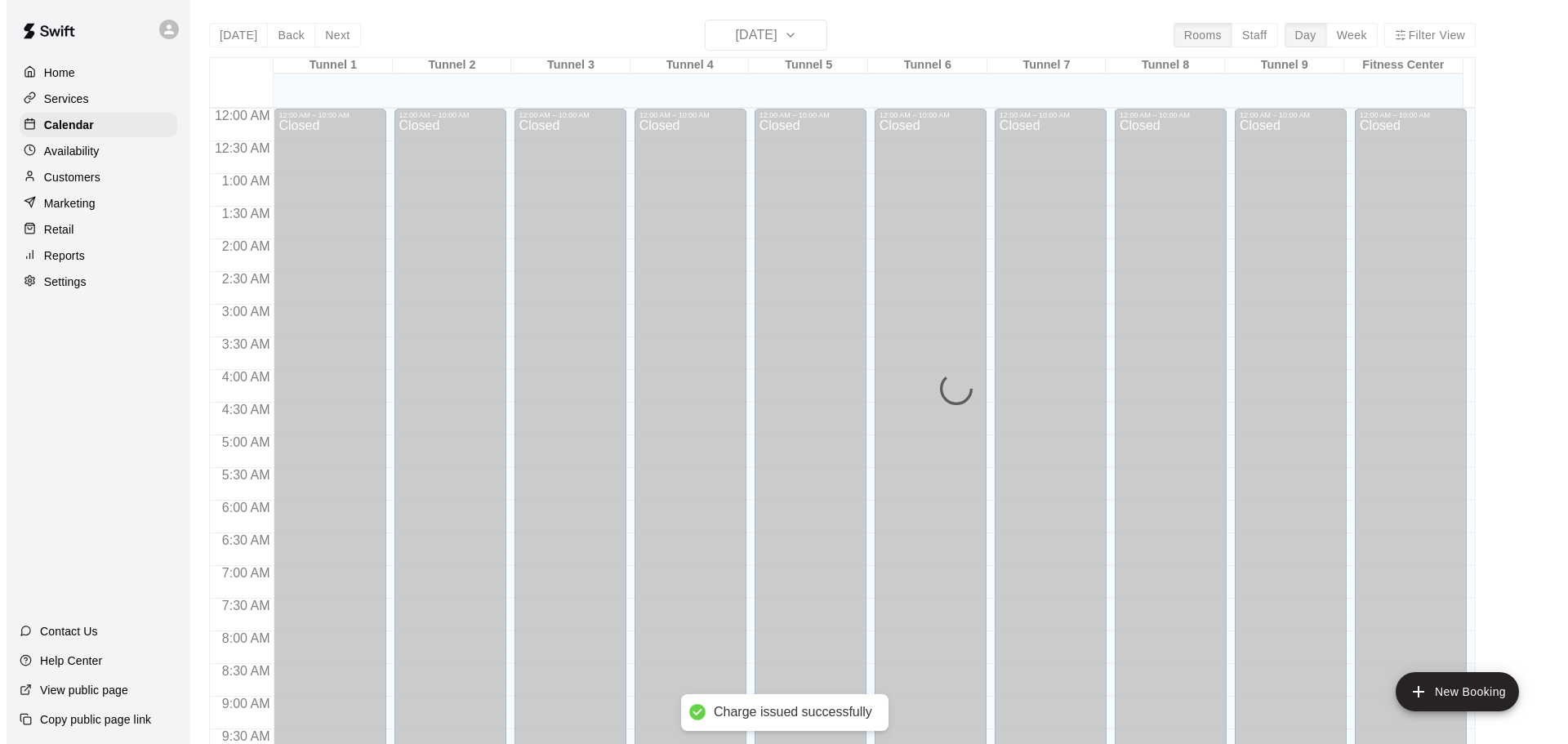
scroll to position [865, 0]
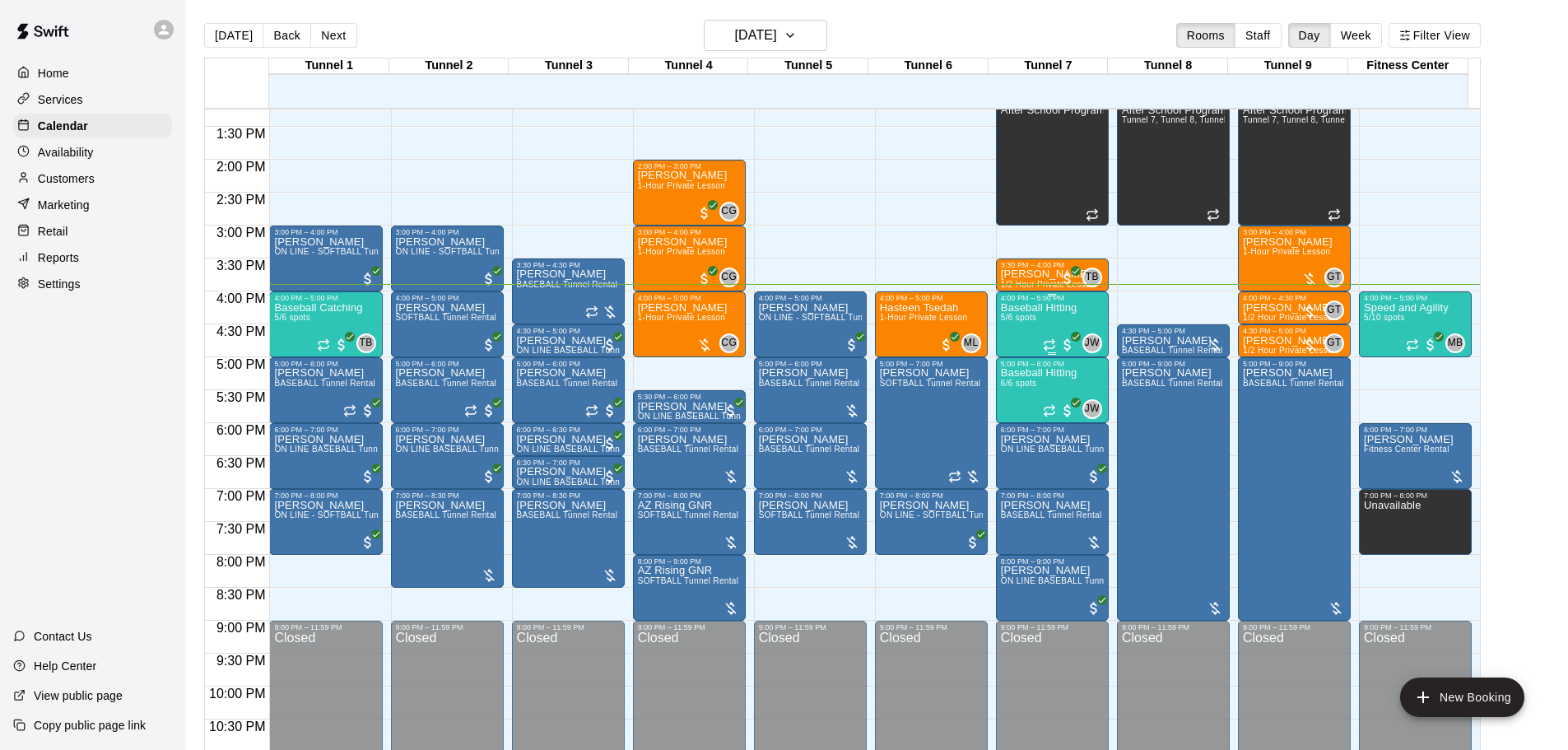
click at [1035, 321] on span "5/6 spots" at bounding box center [1019, 317] width 36 height 9
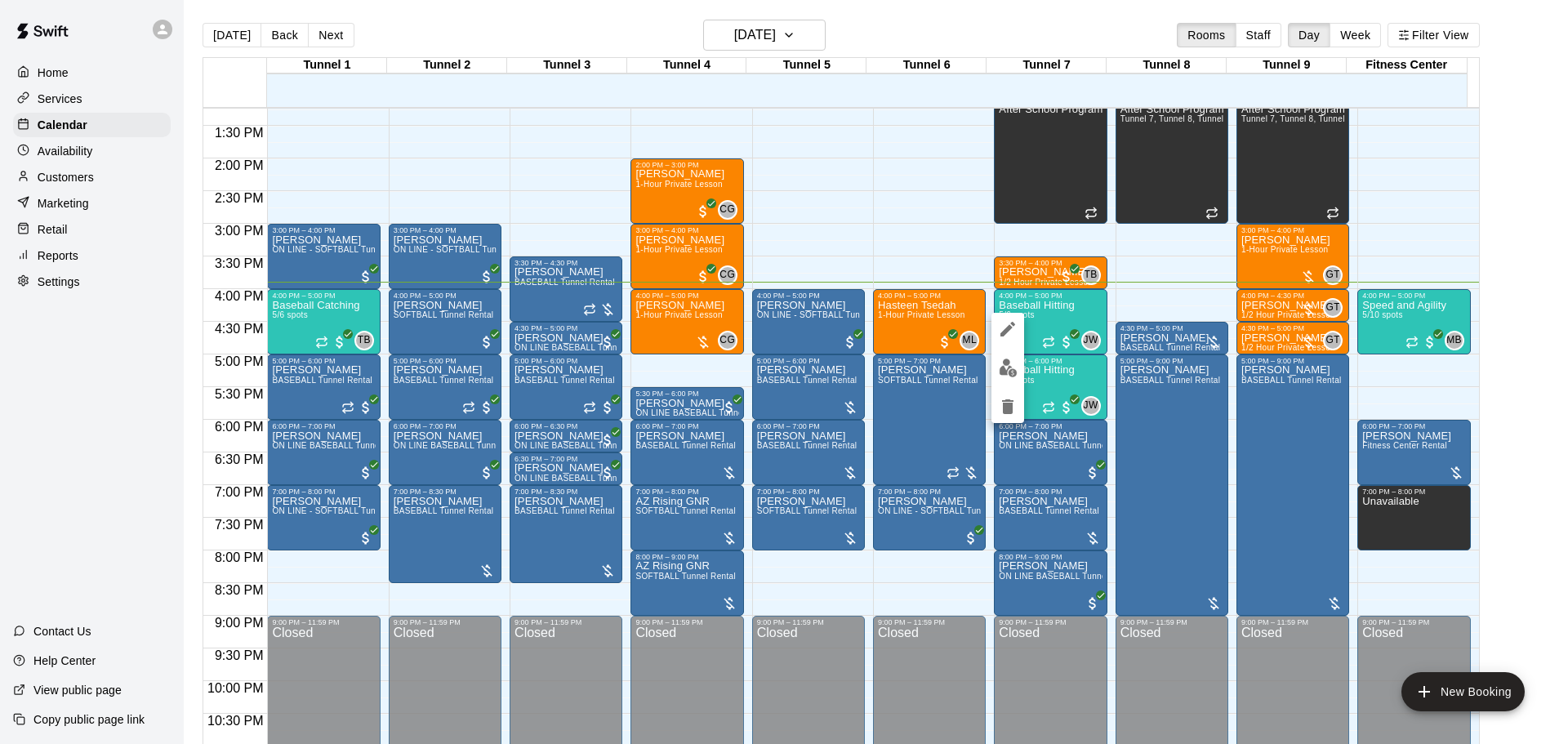
click at [1005, 371] on img "edit" at bounding box center [1008, 367] width 19 height 19
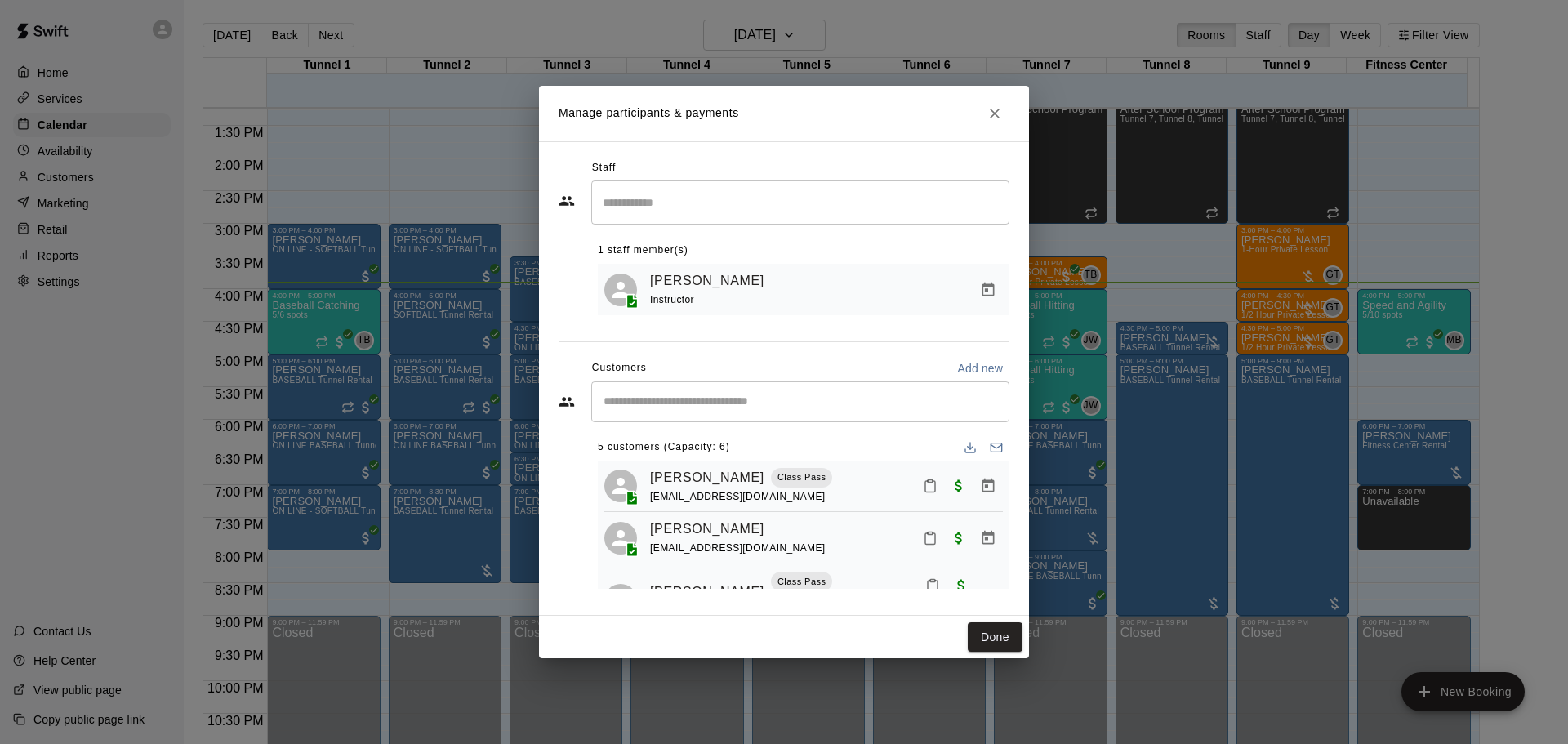
scroll to position [0, 0]
click at [923, 491] on icon "Mark attendance" at bounding box center [930, 491] width 15 height 15
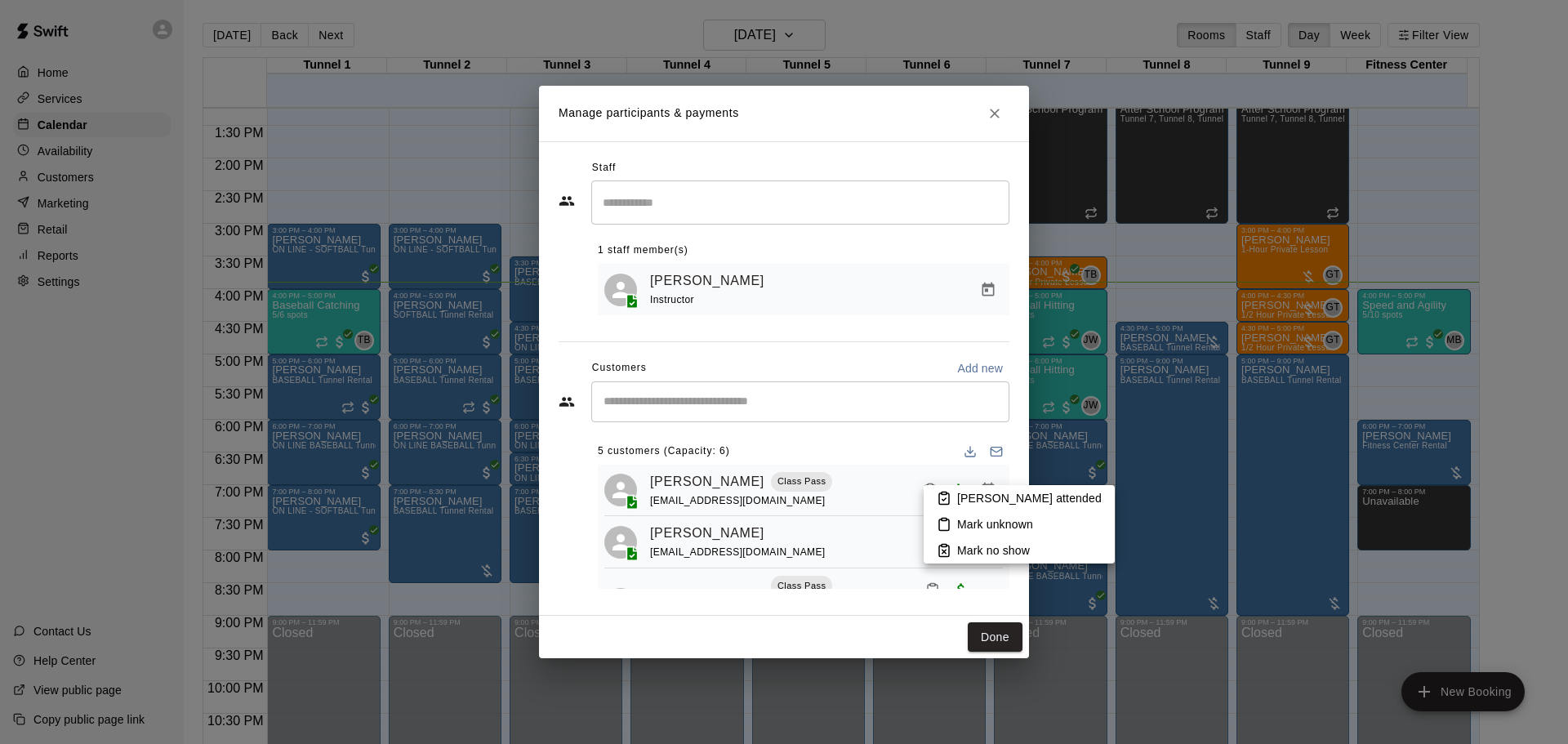
click at [962, 491] on p "Mark attended" at bounding box center [1029, 499] width 144 height 16
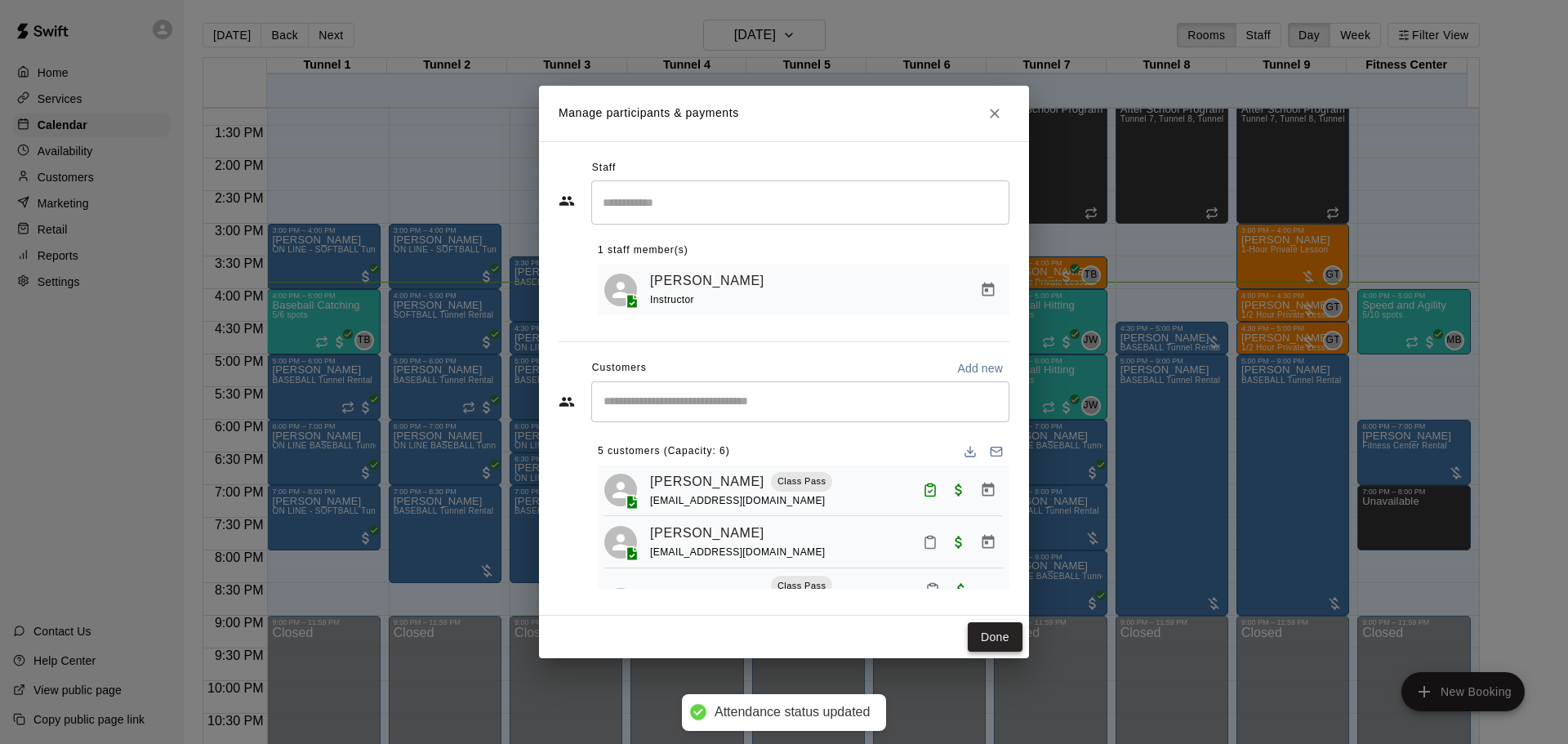
click at [989, 646] on button "Done" at bounding box center [995, 637] width 55 height 30
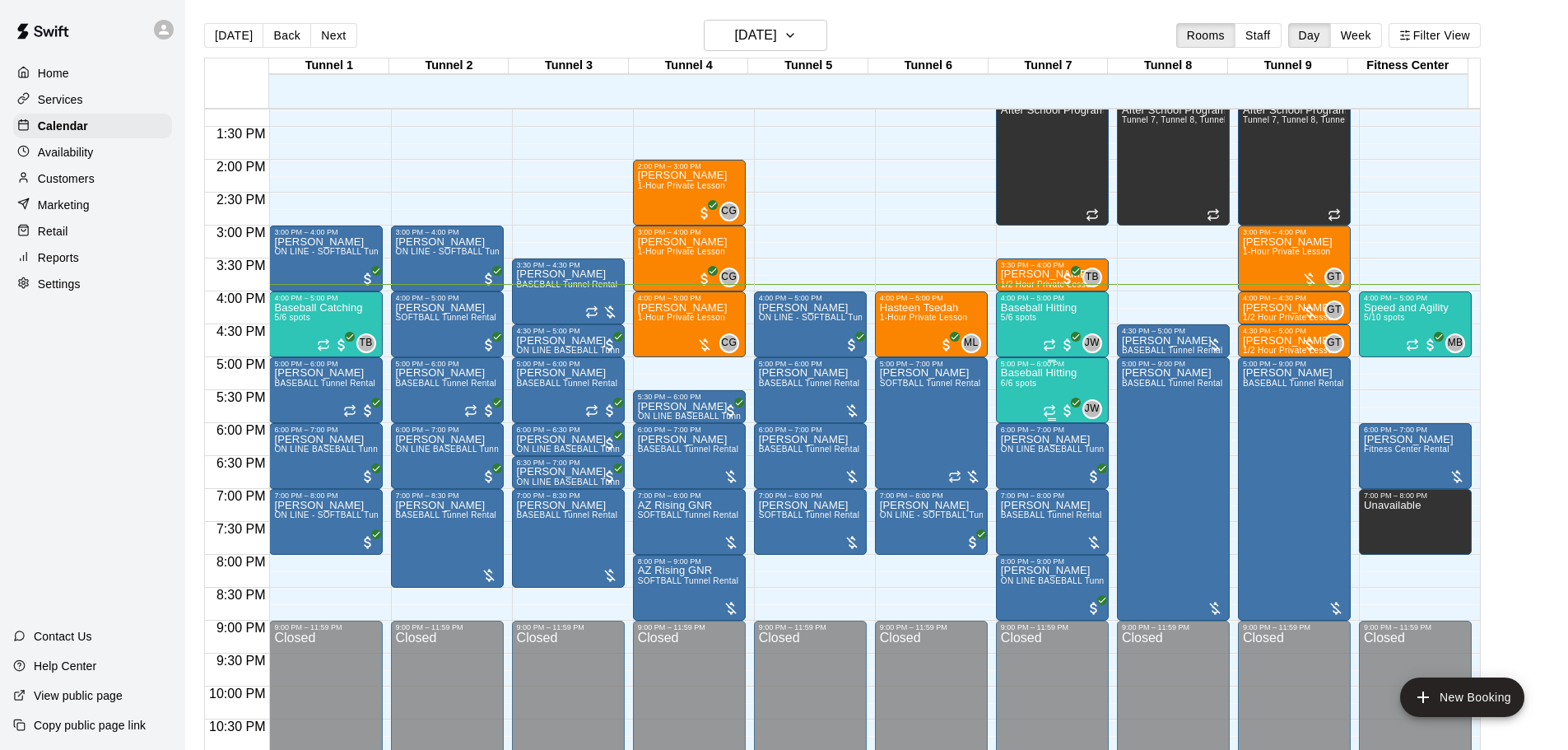
click at [1015, 373] on p "Baseball Hitting" at bounding box center [1039, 373] width 77 height 0
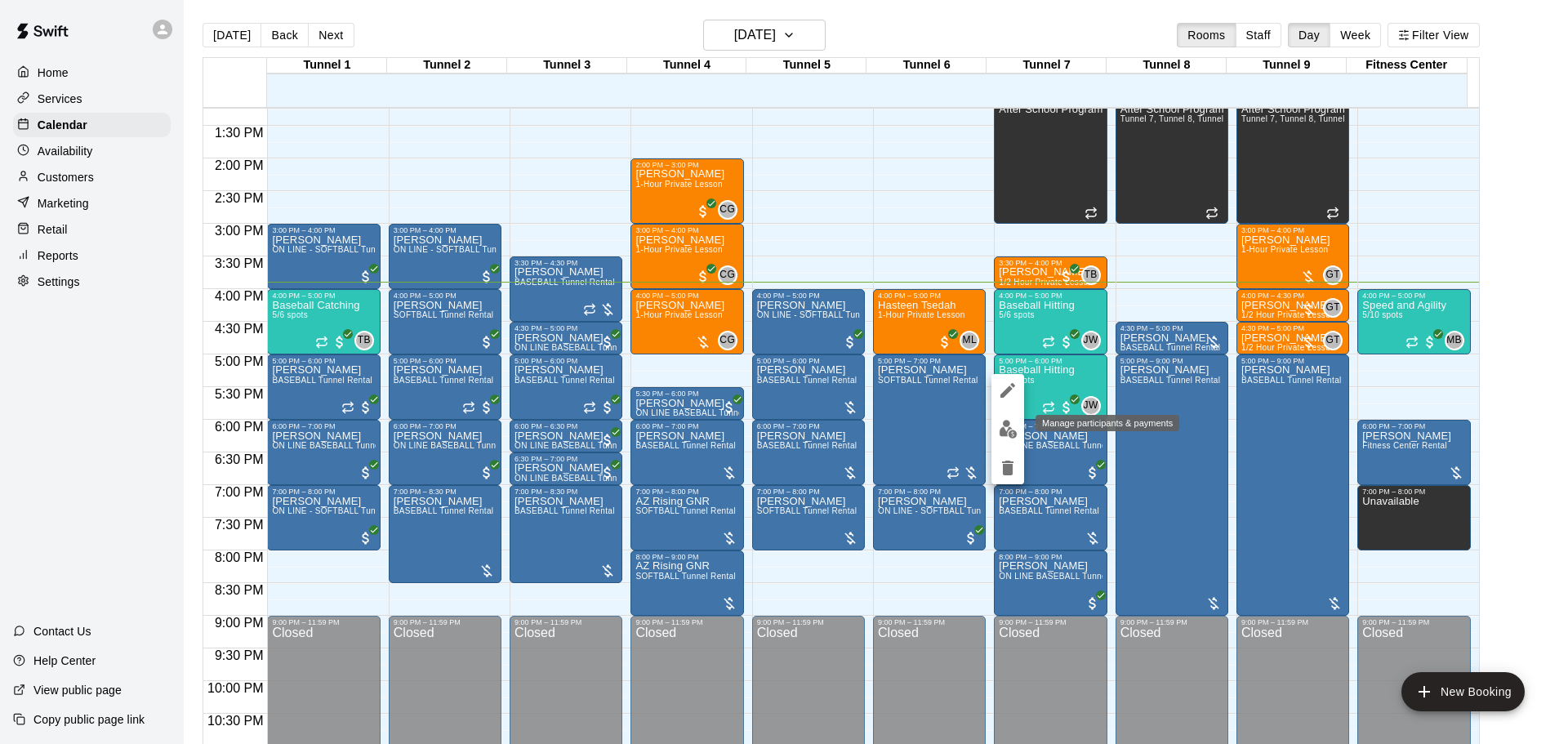
click at [1007, 428] on img "edit" at bounding box center [1008, 429] width 19 height 19
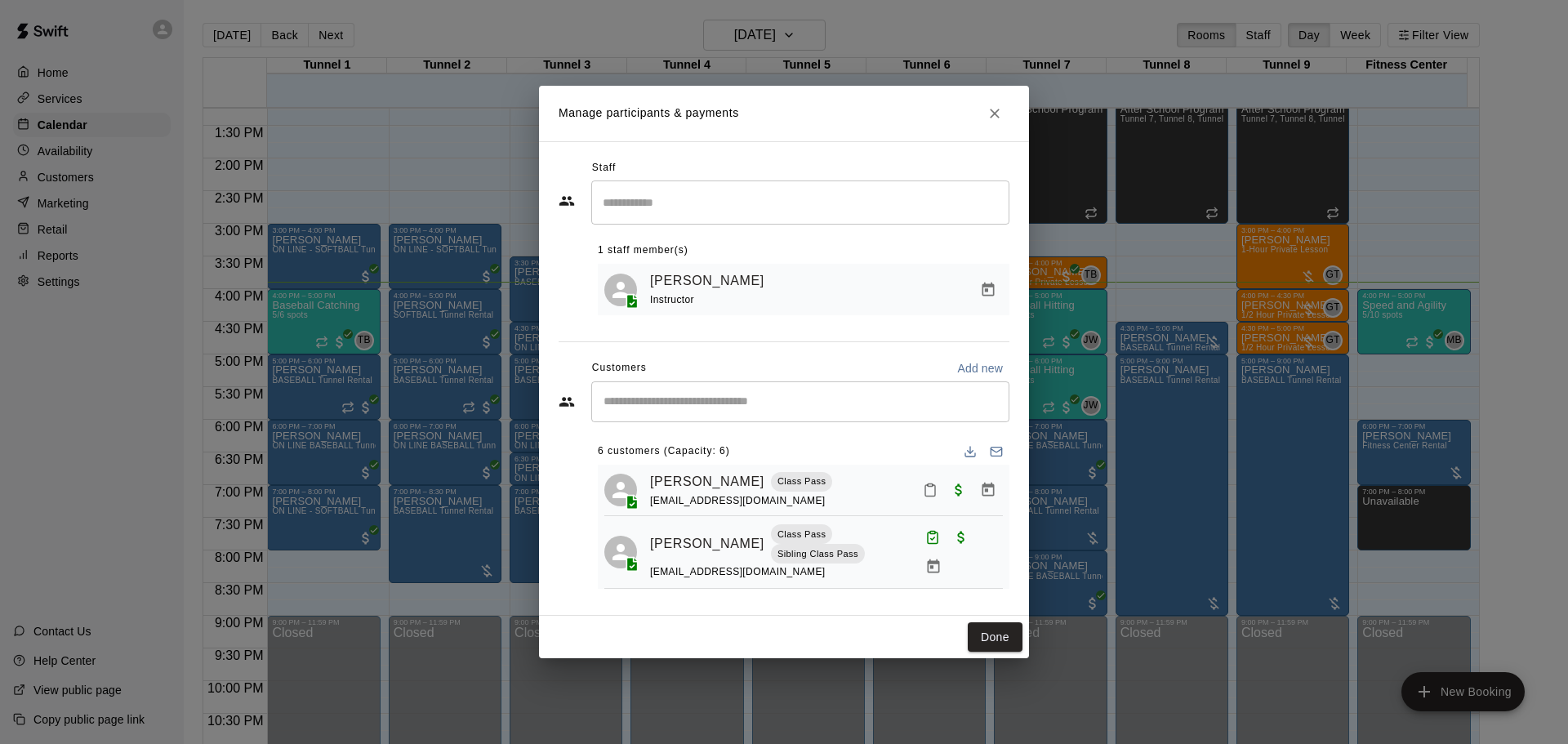
click at [916, 490] on button "Mark attendance" at bounding box center [930, 491] width 28 height 28
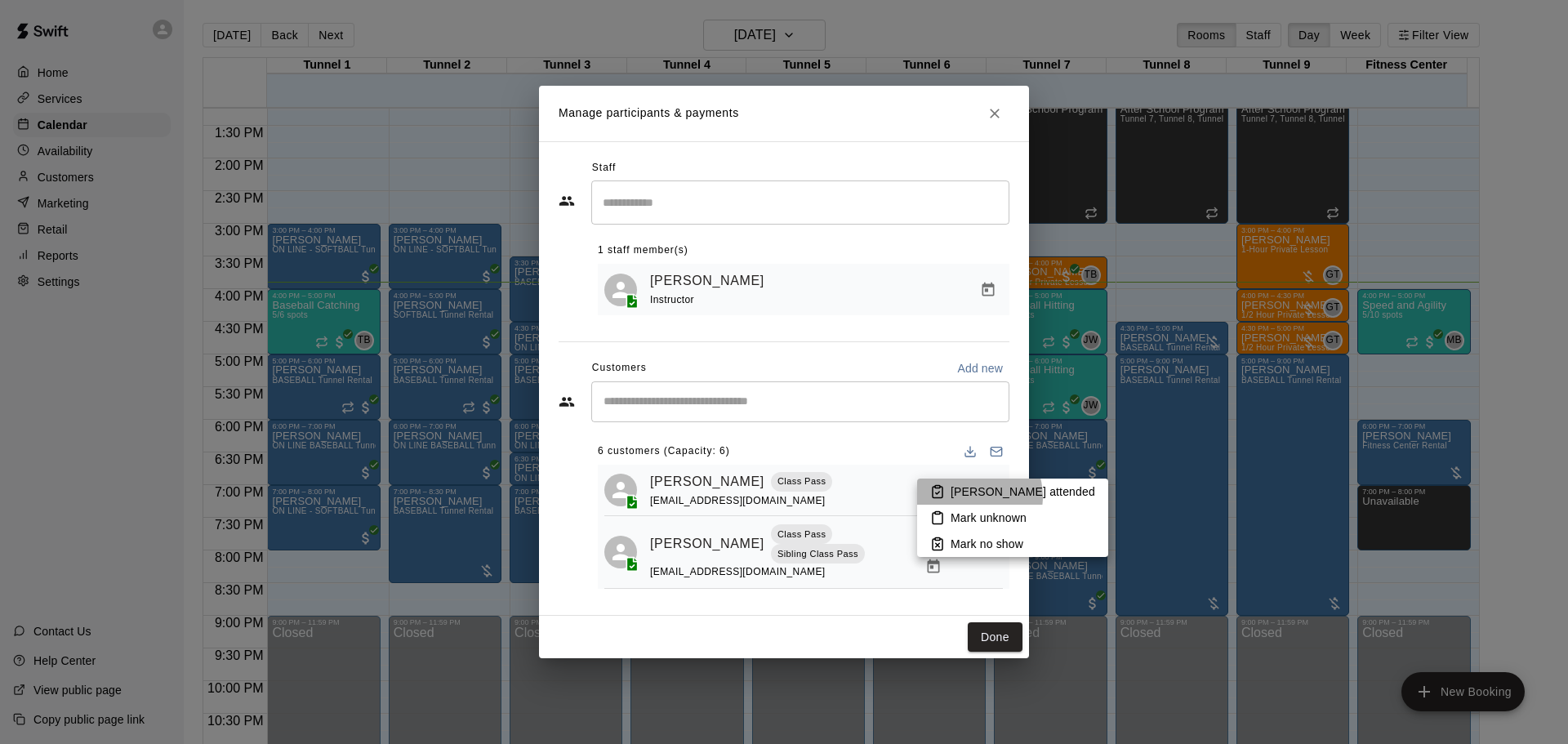
click at [969, 497] on p "Mark attended" at bounding box center [1023, 492] width 144 height 16
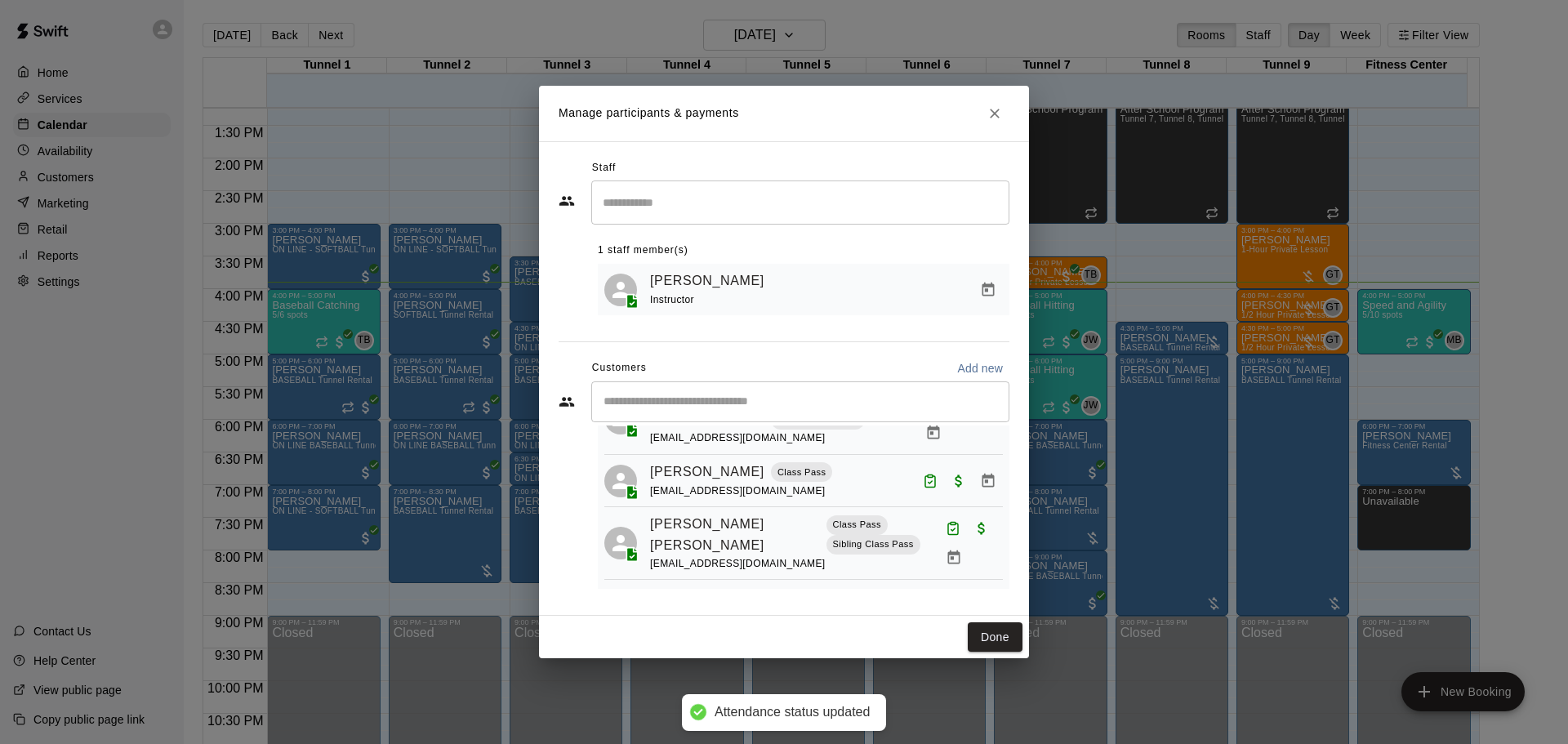
scroll to position [163, 0]
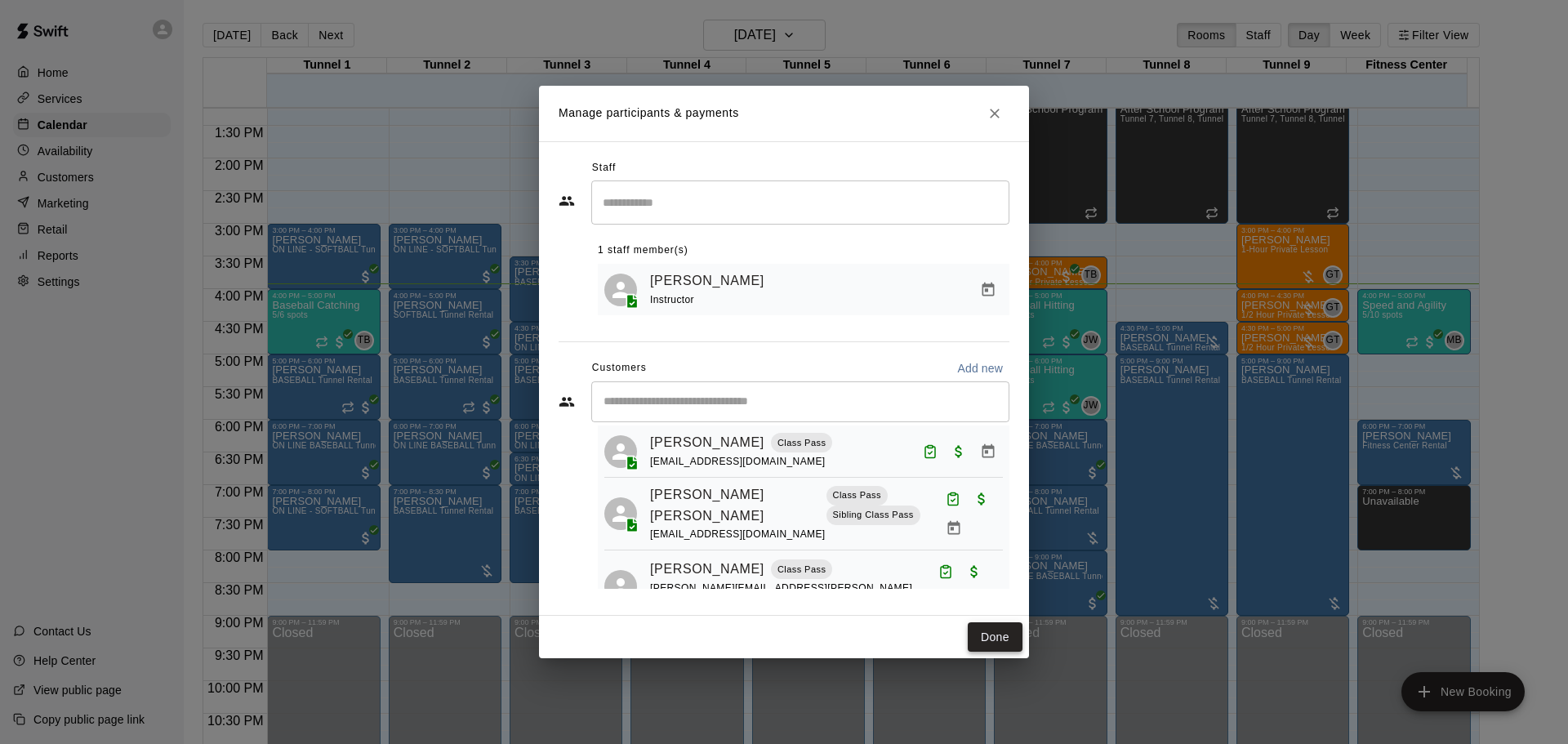
click at [1003, 642] on button "Done" at bounding box center [995, 637] width 55 height 30
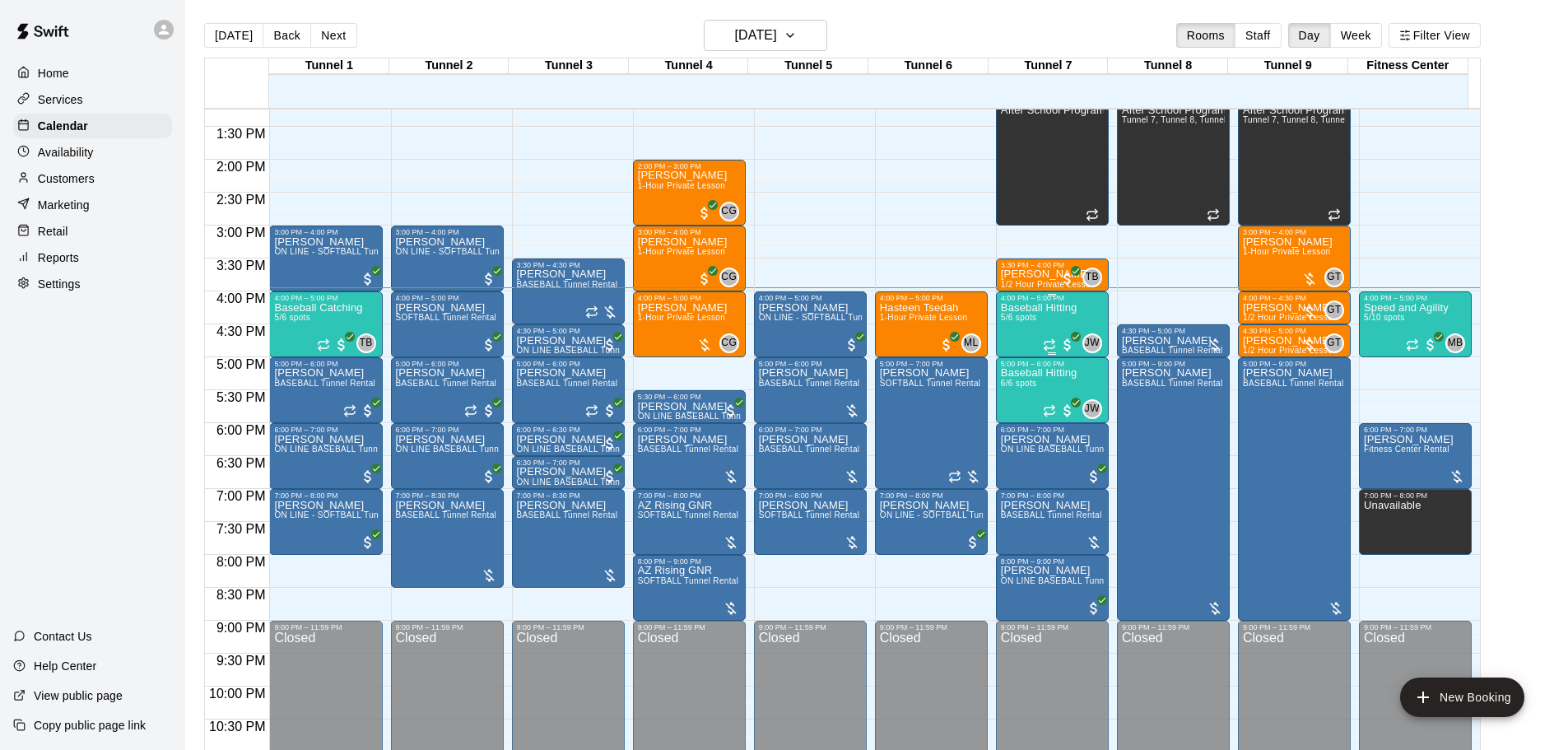
click at [1035, 308] on p "Baseball Hitting" at bounding box center [1039, 308] width 77 height 0
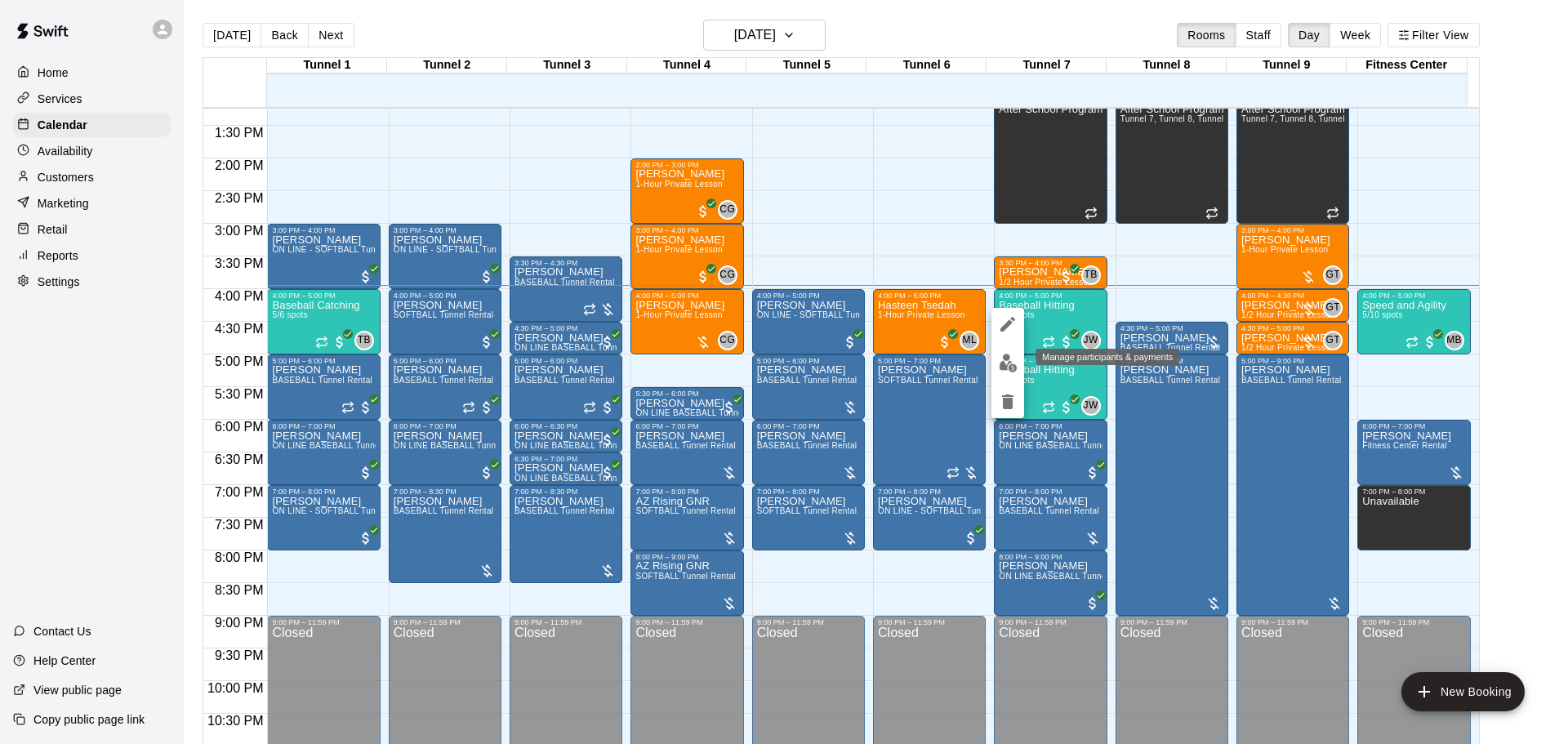
click at [1005, 366] on img "edit" at bounding box center [1008, 363] width 19 height 19
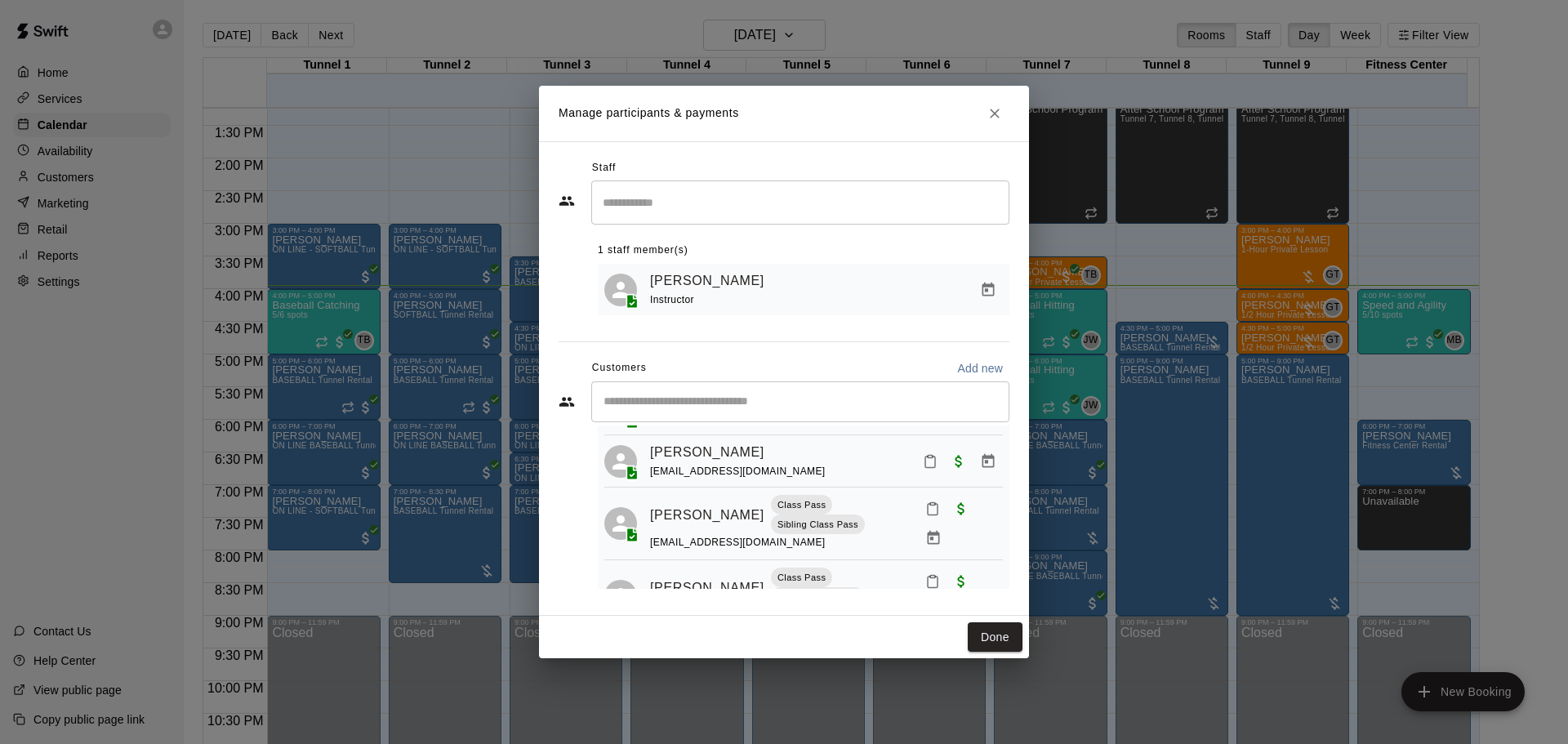
scroll to position [82, 0]
click at [925, 515] on icon "Mark attendance" at bounding box center [932, 509] width 15 height 15
click at [978, 523] on p "Mark attended" at bounding box center [1032, 521] width 144 height 16
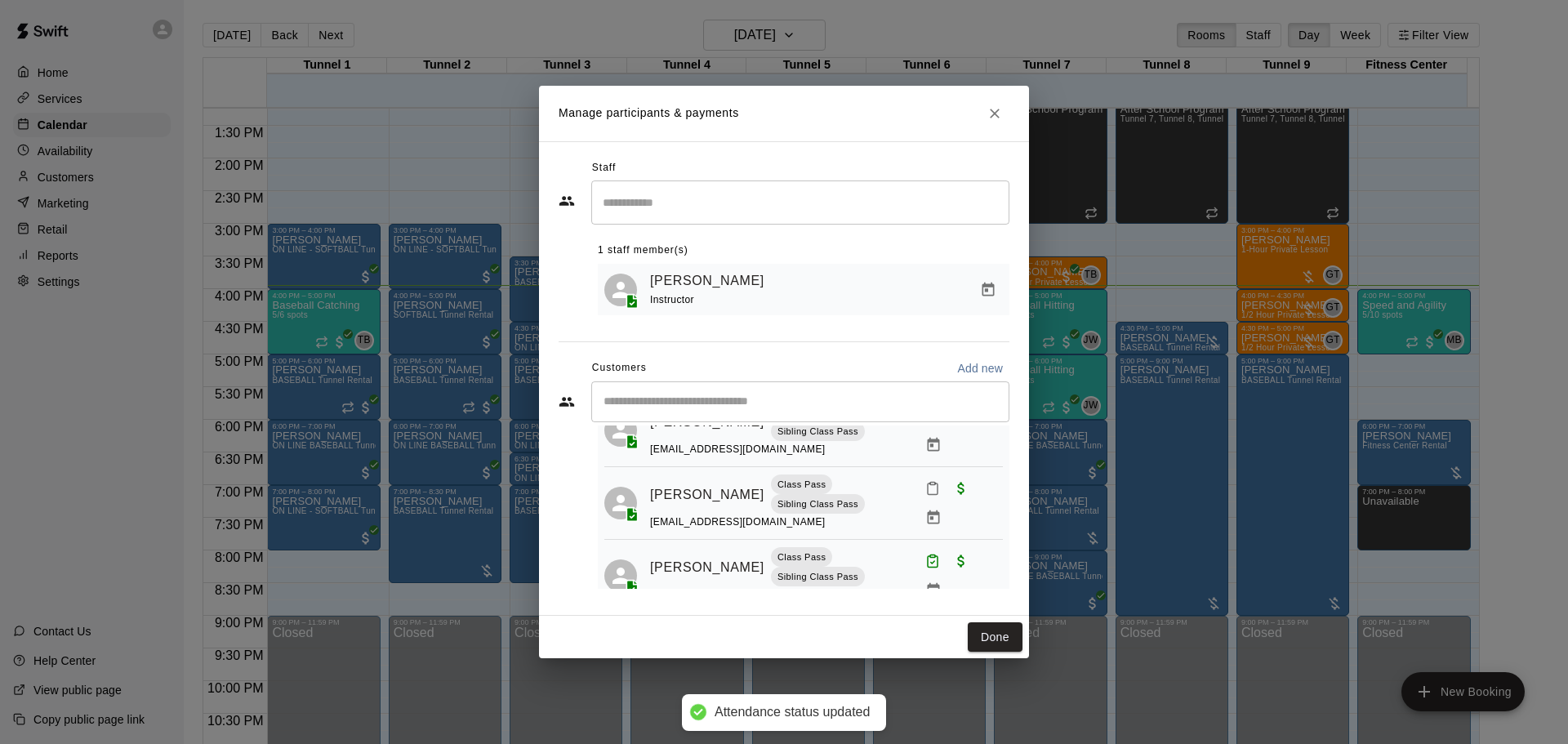
scroll to position [175, 0]
click at [930, 484] on rect "Mark attendance" at bounding box center [932, 482] width 5 height 2
click at [995, 509] on p "Mark attended" at bounding box center [1034, 509] width 144 height 16
click at [985, 632] on button "Done" at bounding box center [995, 637] width 55 height 30
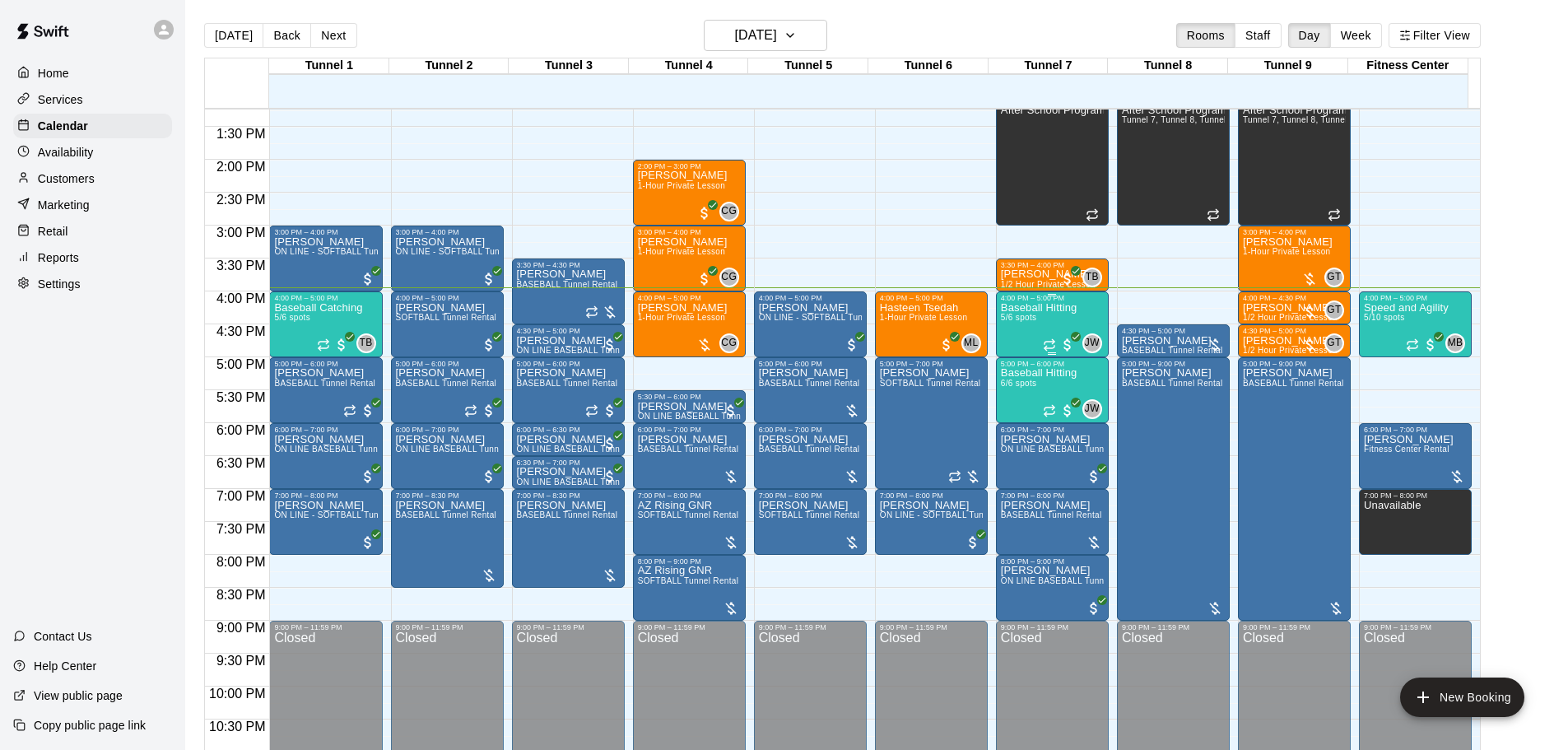
click at [1040, 328] on div "Baseball Hitting 5/6 spots" at bounding box center [1039, 677] width 77 height 750
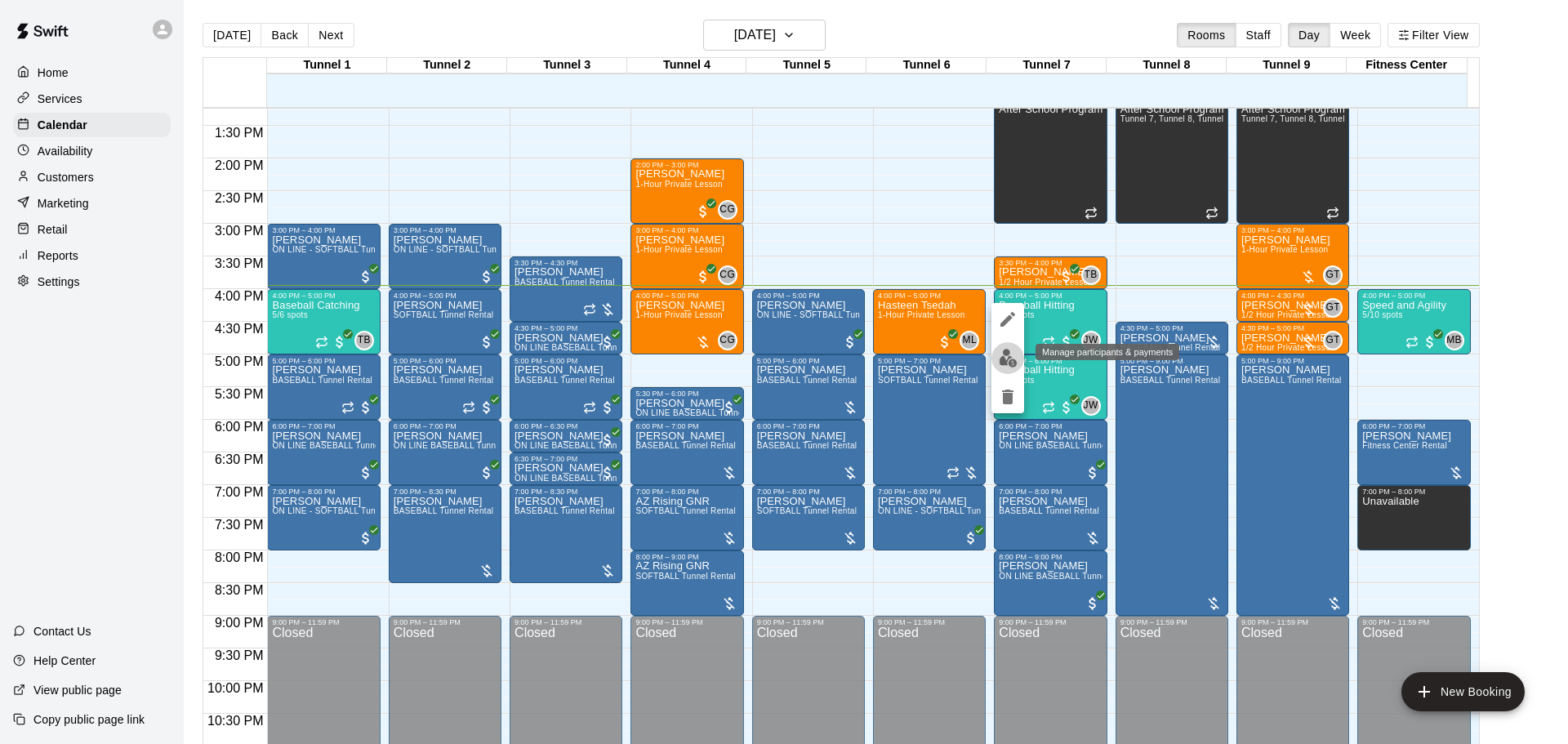
click at [1004, 367] on img "edit" at bounding box center [1008, 358] width 19 height 19
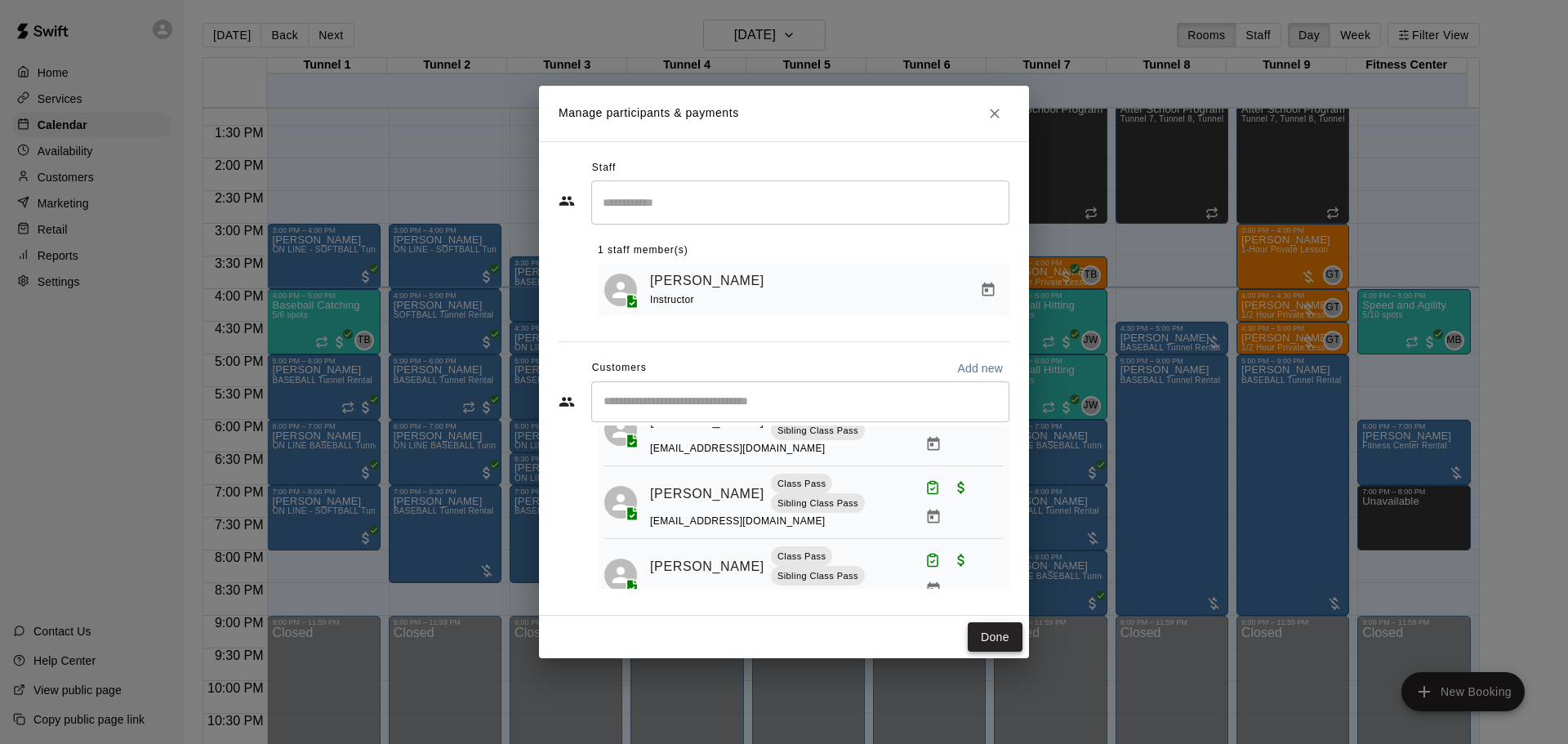
click at [980, 635] on button "Done" at bounding box center [995, 637] width 55 height 30
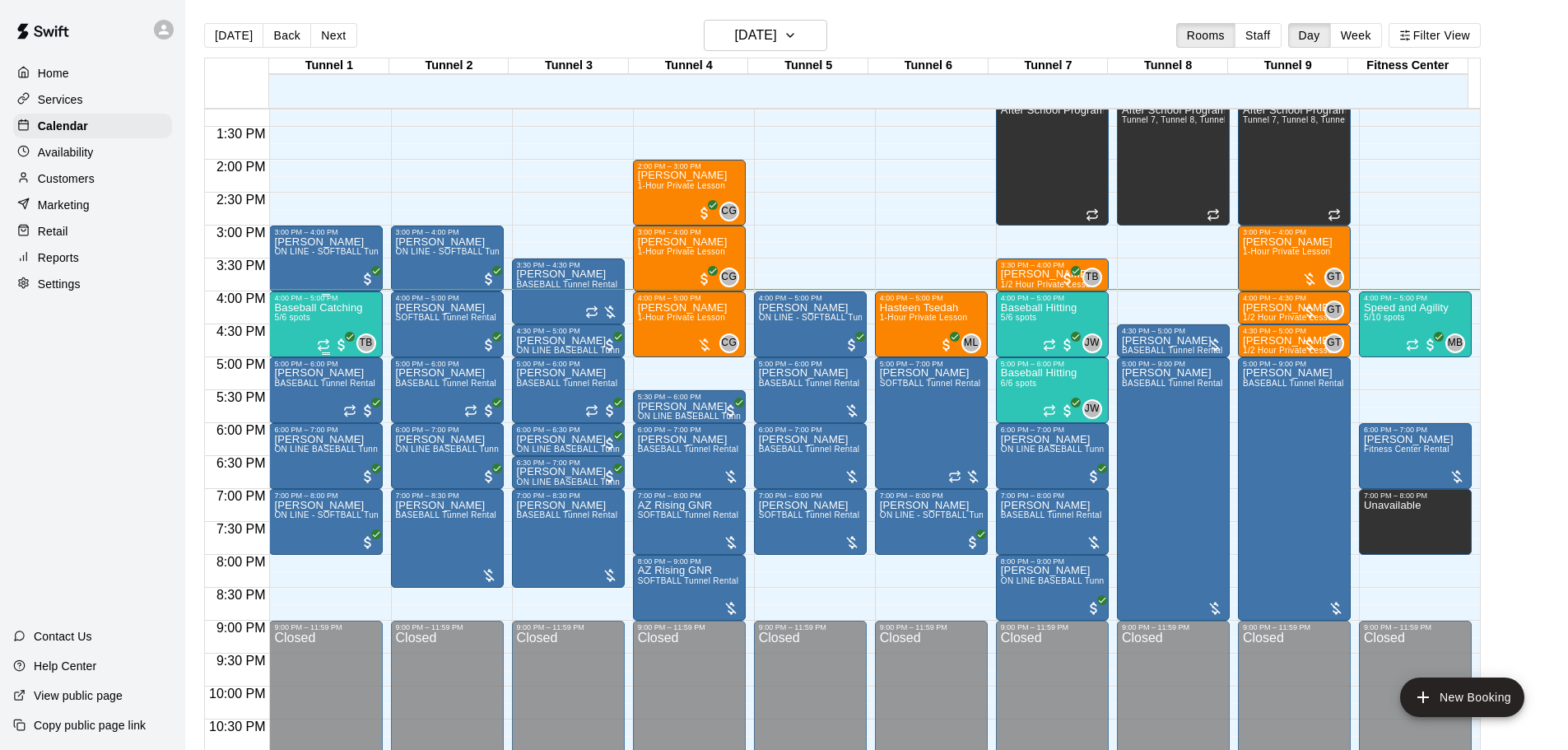
click at [296, 339] on div "Baseball Catching 5/6 spots" at bounding box center [318, 677] width 88 height 750
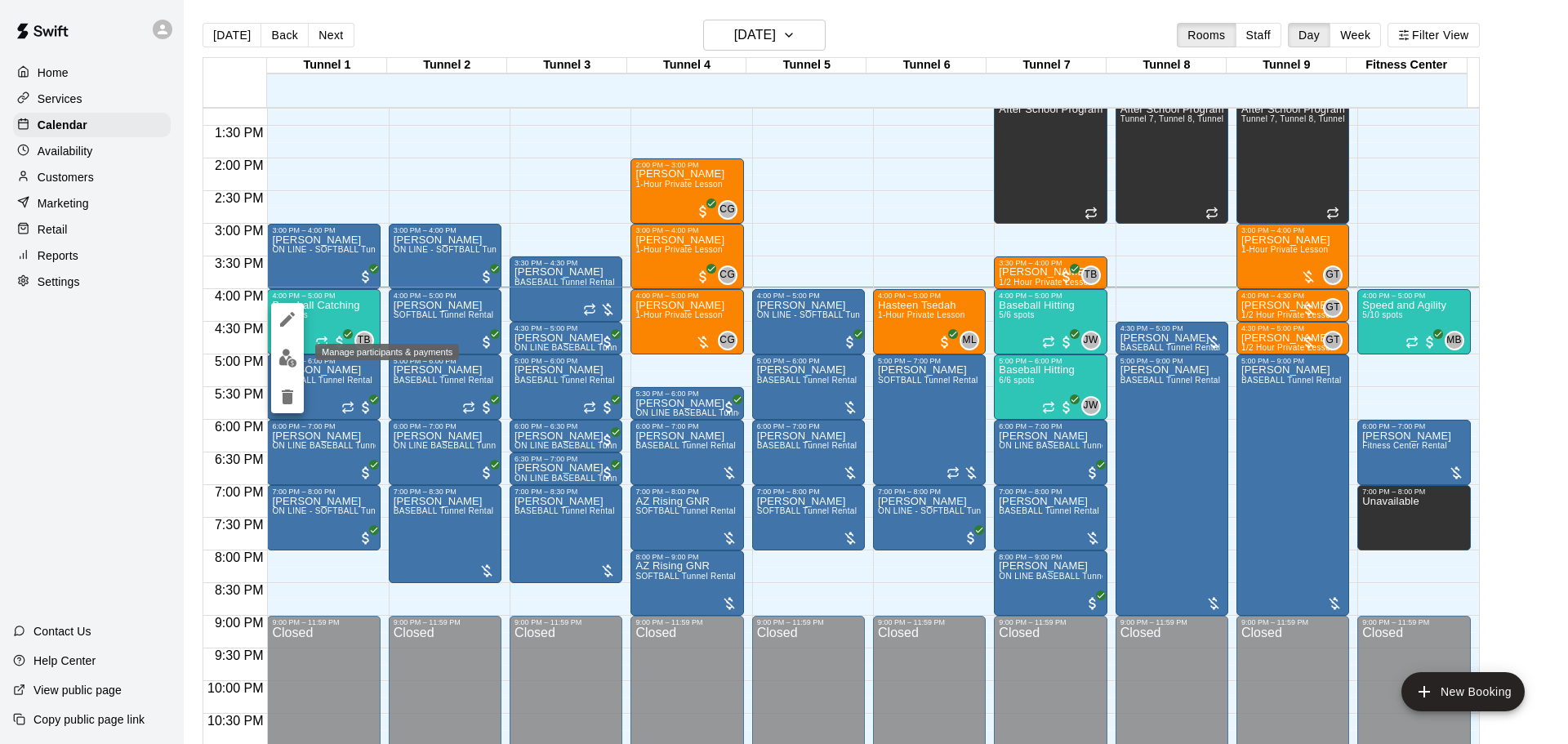
click at [287, 350] on img "edit" at bounding box center [288, 358] width 19 height 19
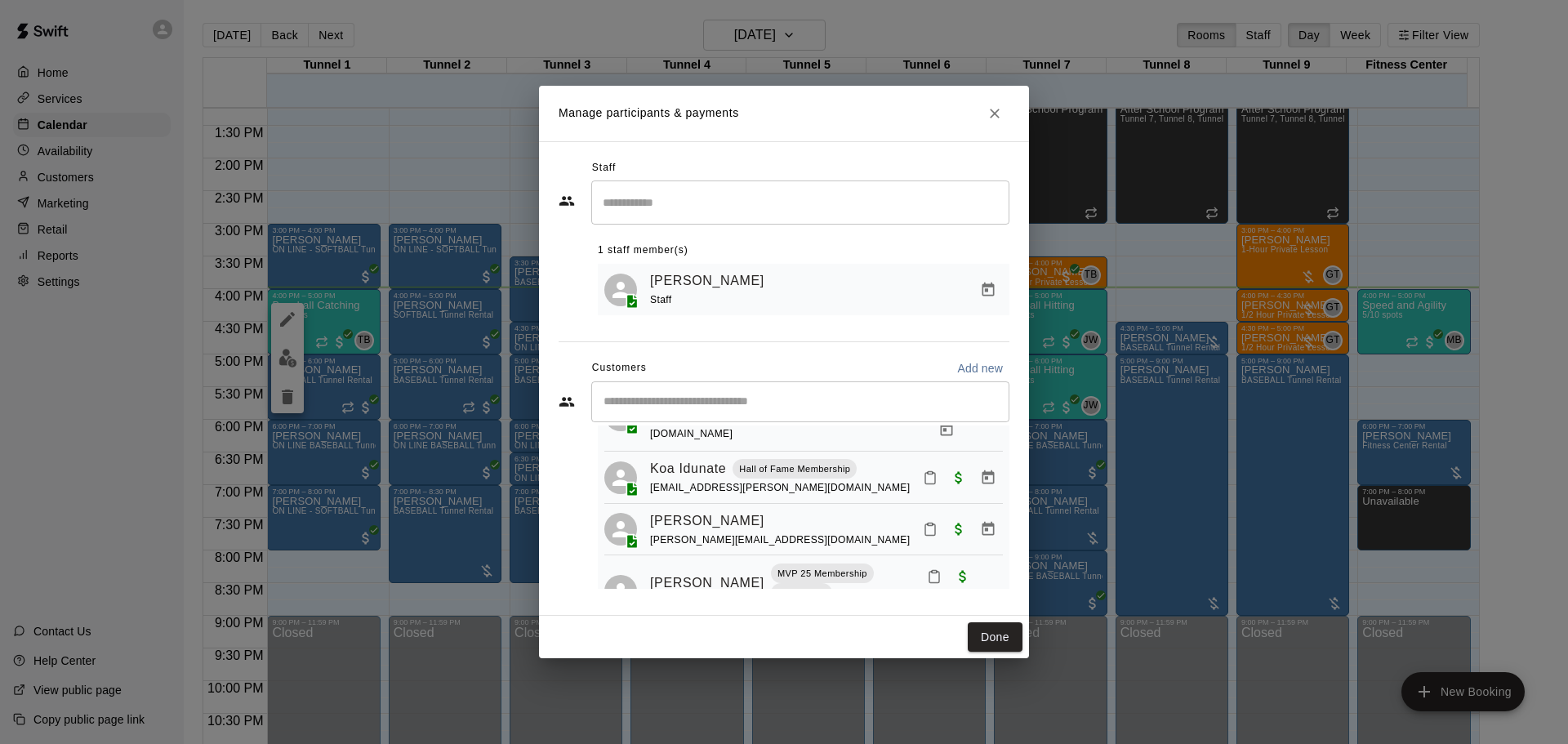
scroll to position [163, 0]
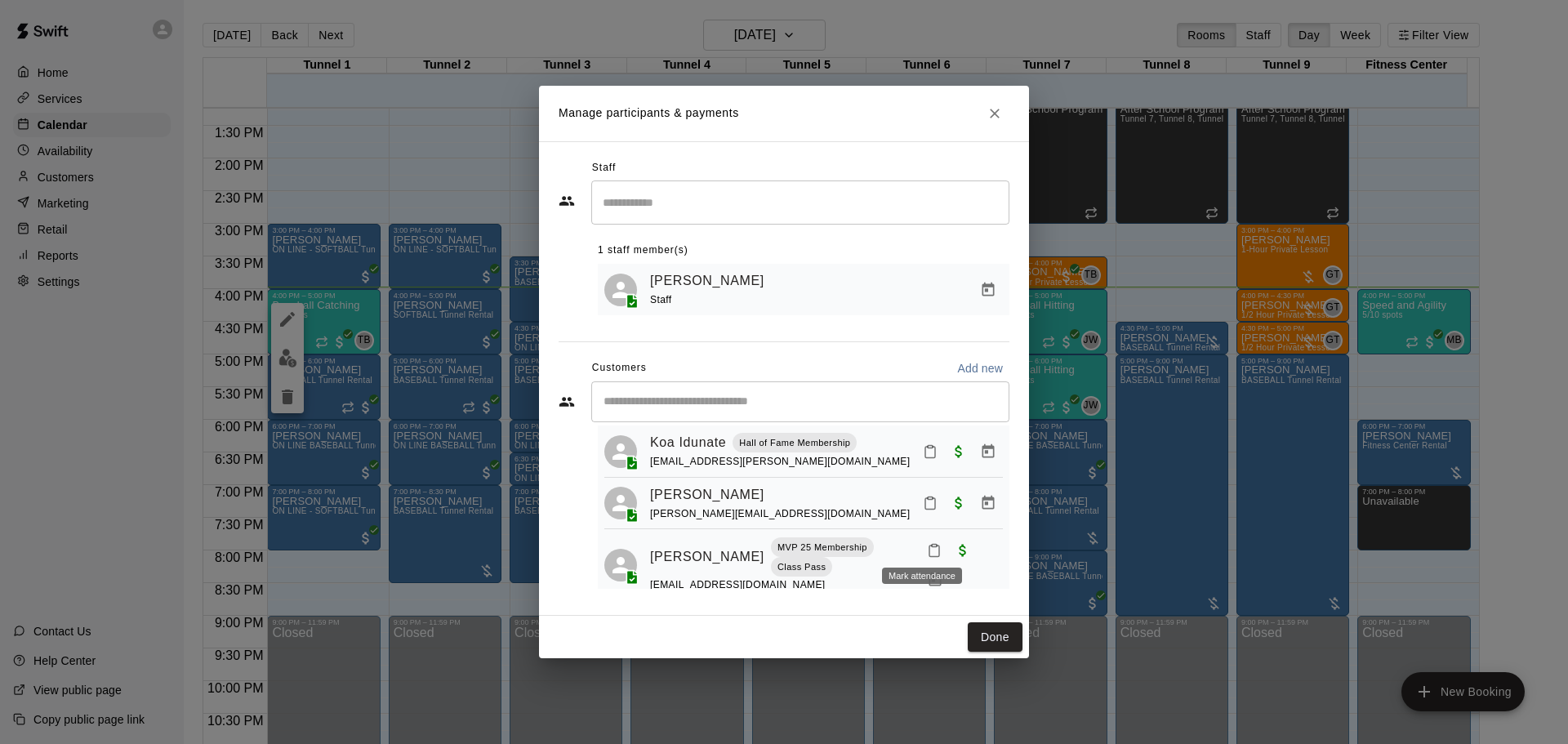
click at [927, 543] on icon "Mark attendance" at bounding box center [934, 550] width 15 height 15
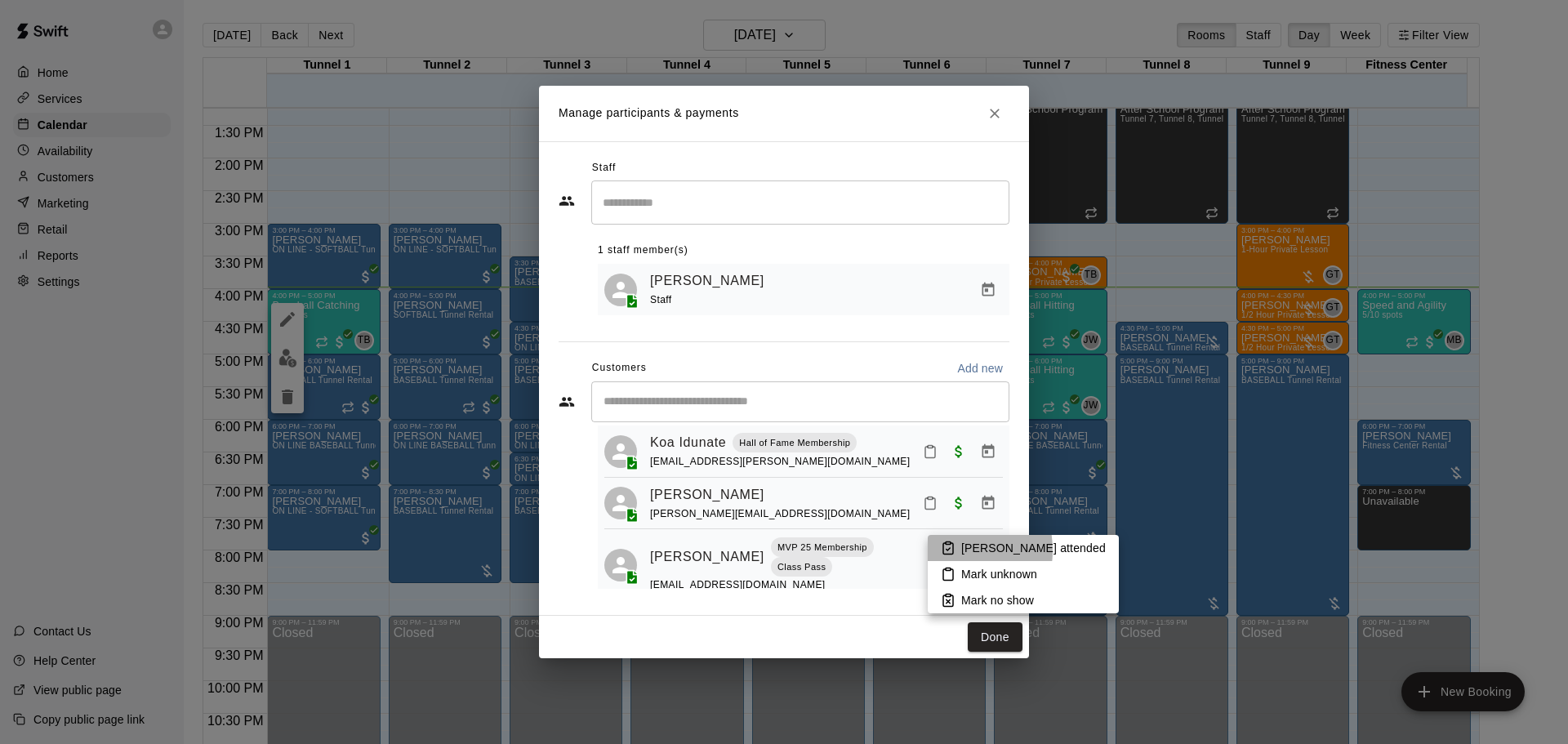
click at [946, 550] on icon at bounding box center [948, 548] width 15 height 15
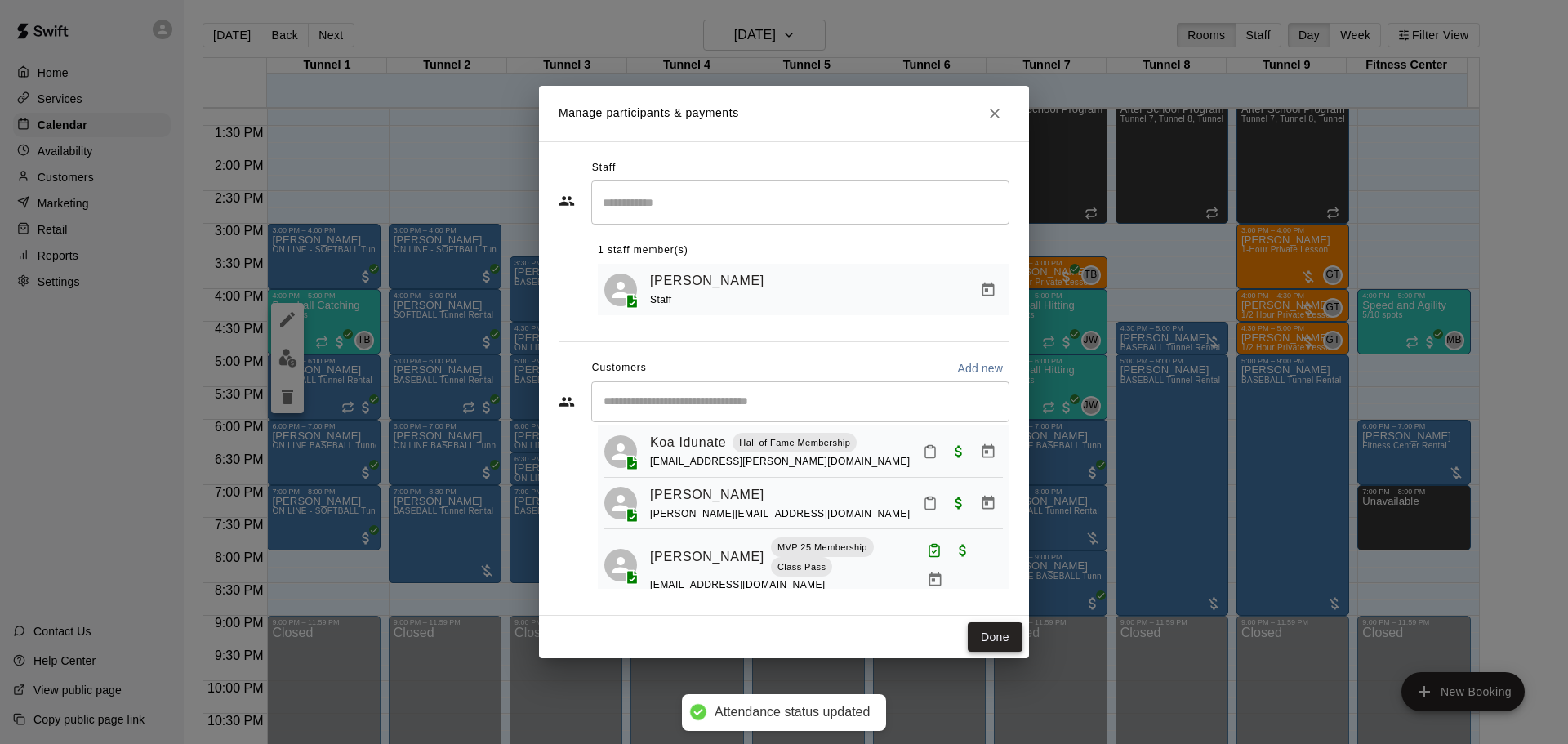
click at [1005, 636] on button "Done" at bounding box center [995, 637] width 55 height 30
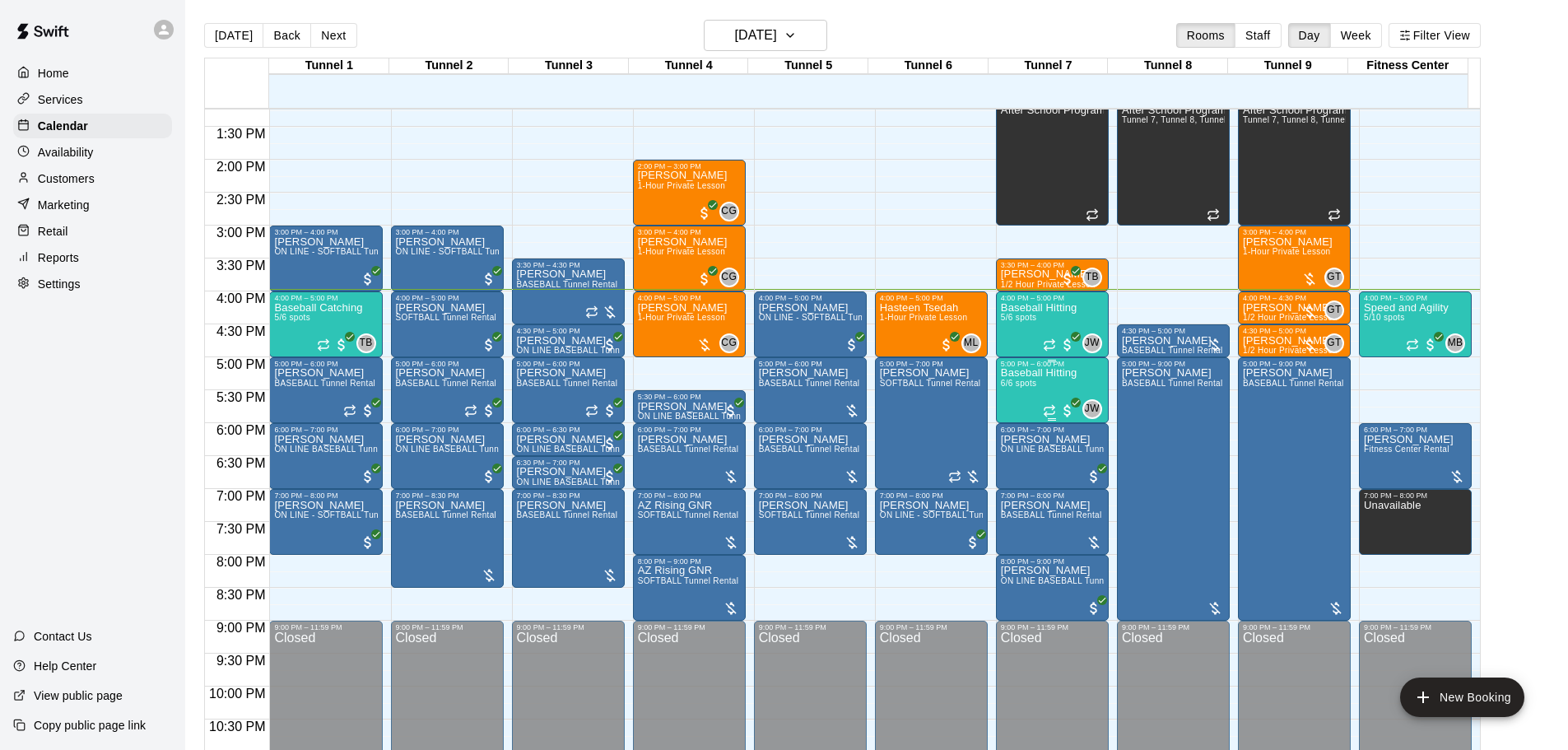
click at [1027, 393] on div "Baseball Hitting 6/6 spots" at bounding box center [1039, 743] width 77 height 750
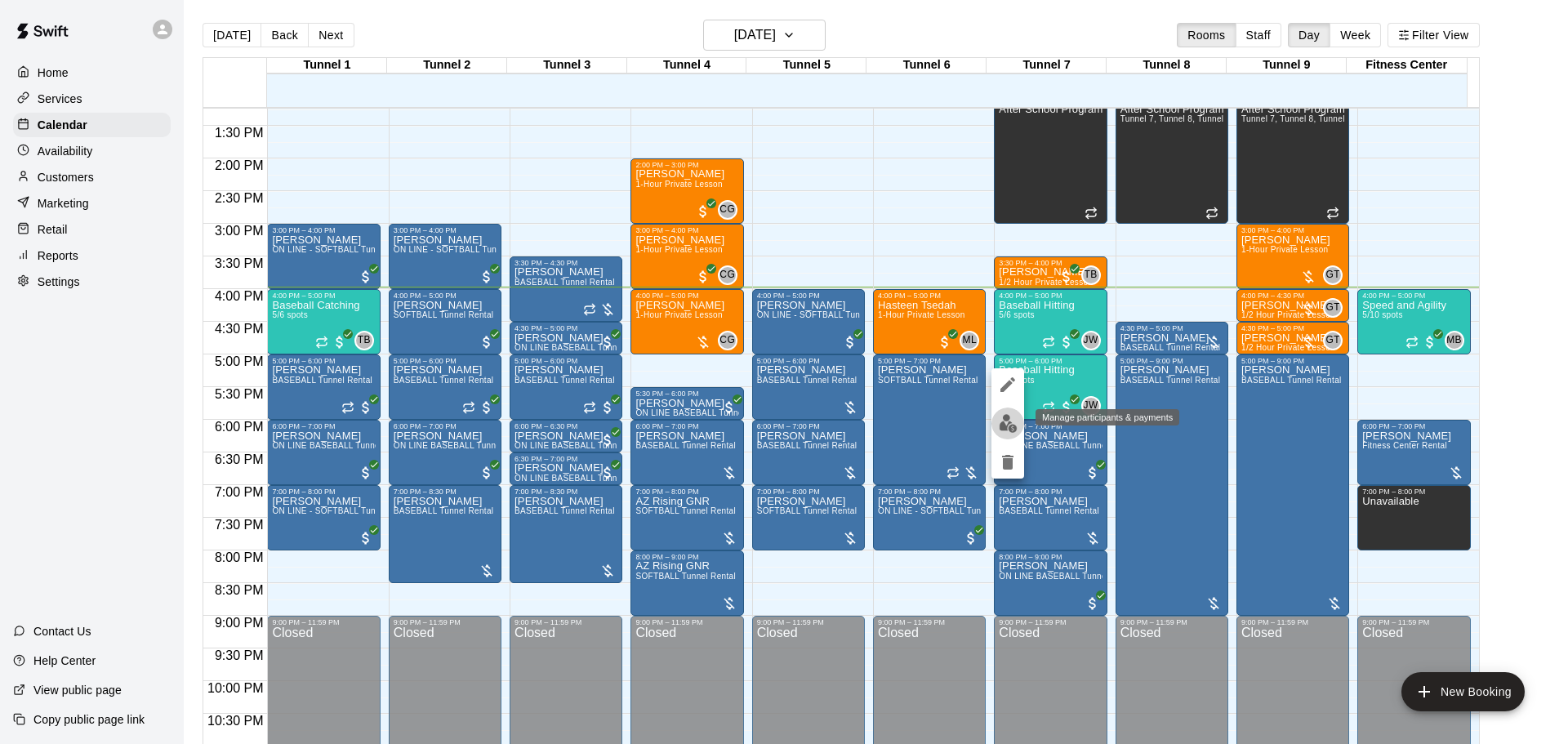
click at [1006, 418] on img "edit" at bounding box center [1008, 423] width 19 height 19
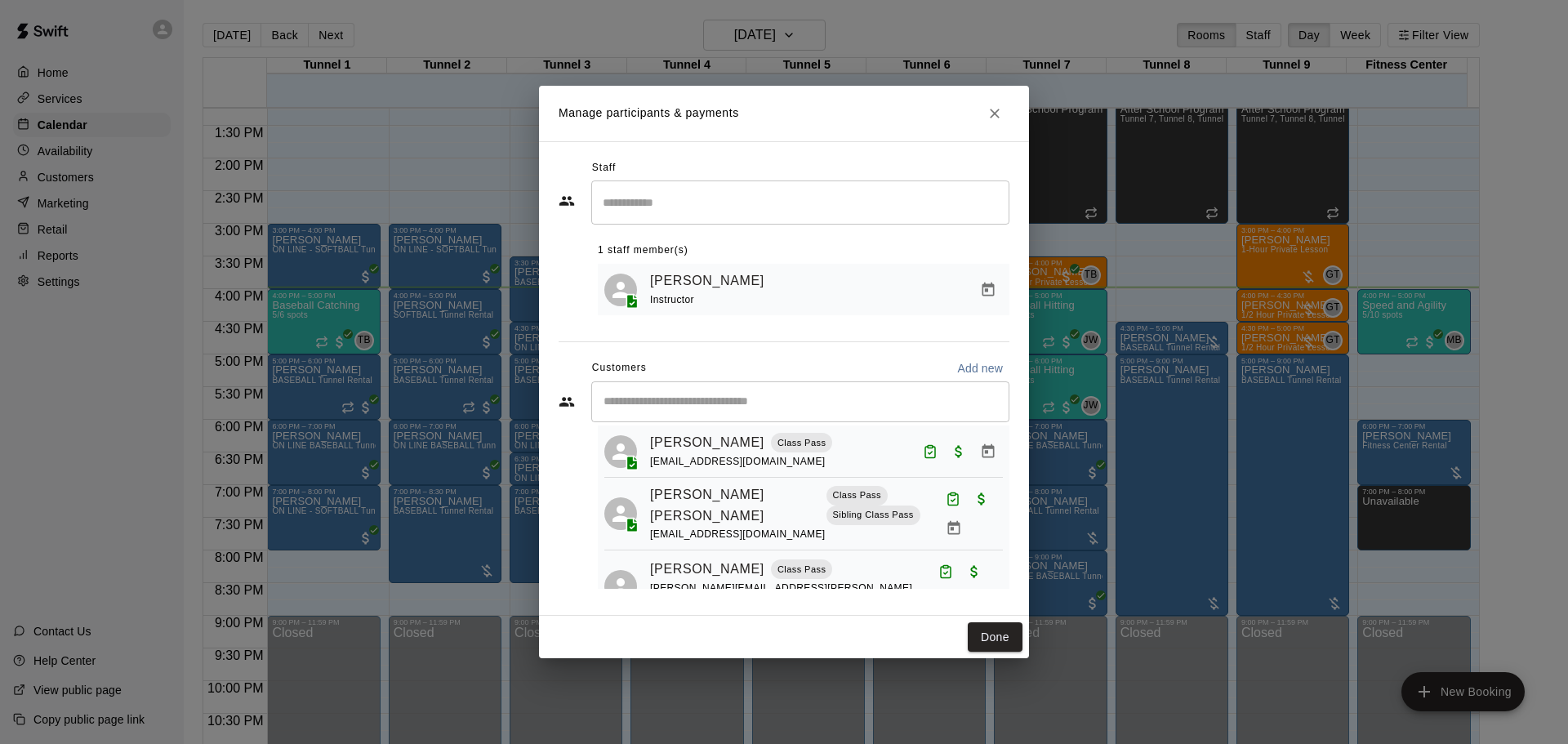
scroll to position [245, 0]
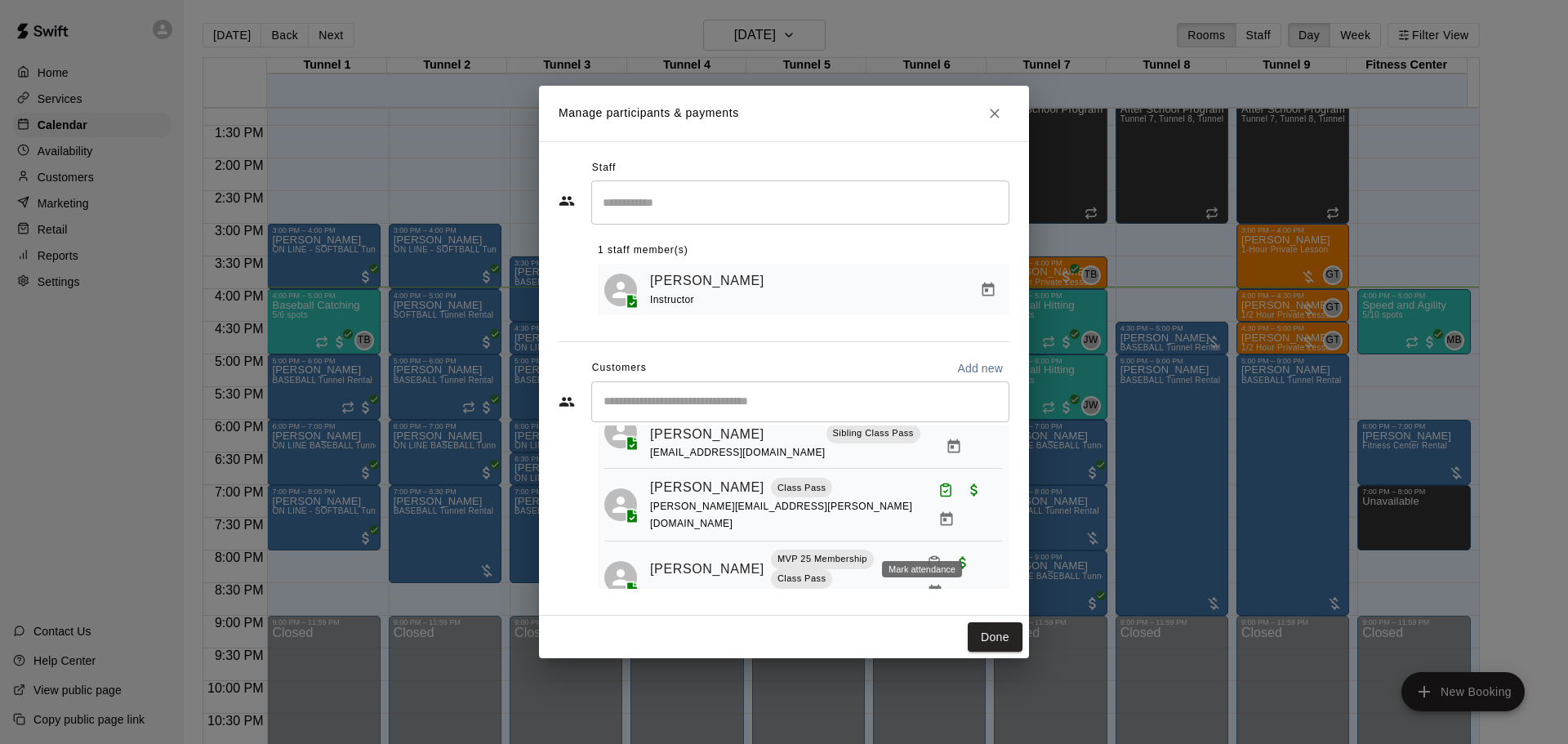
click at [928, 555] on icon "Mark attendance" at bounding box center [934, 563] width 15 height 15
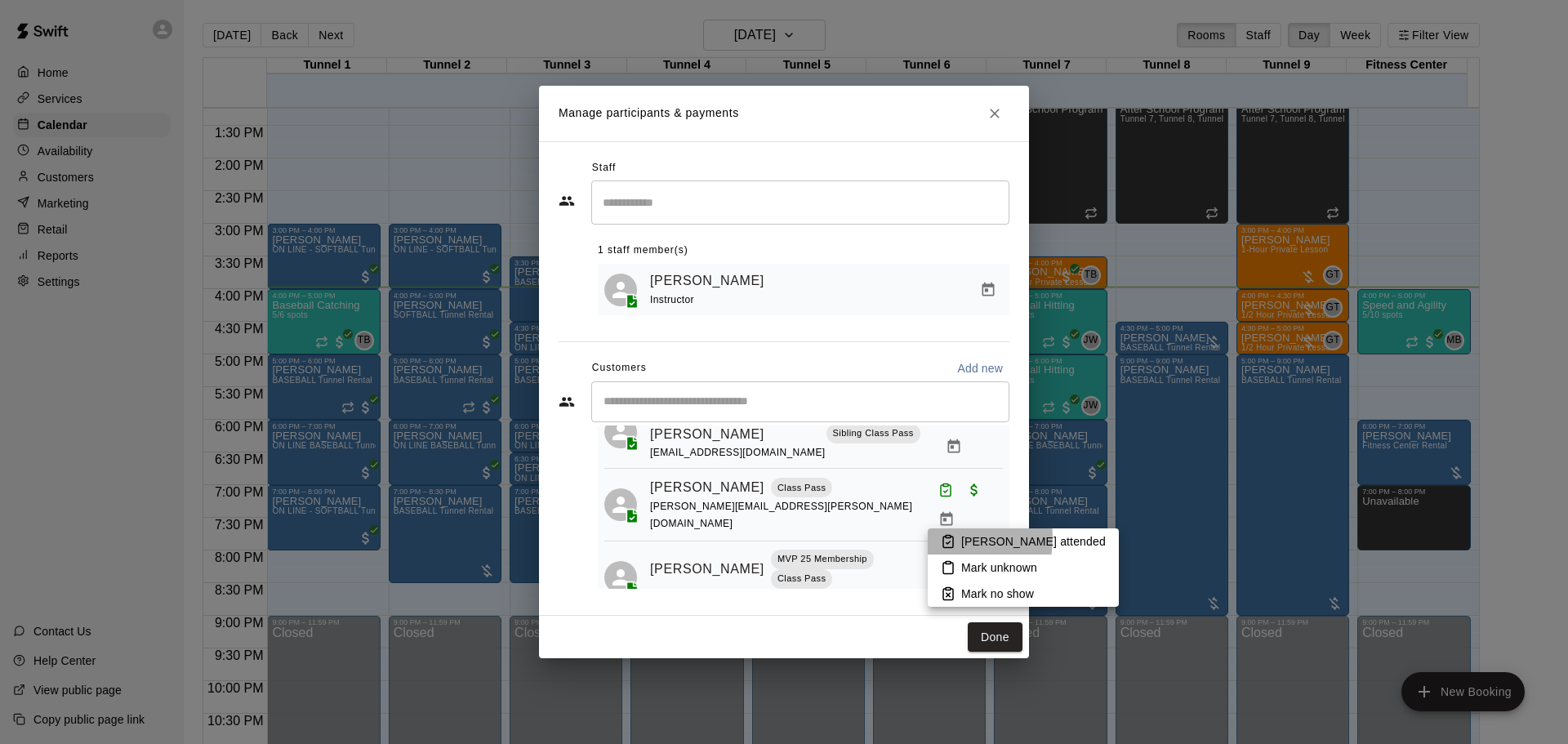
click at [946, 538] on rect at bounding box center [948, 536] width 5 height 2
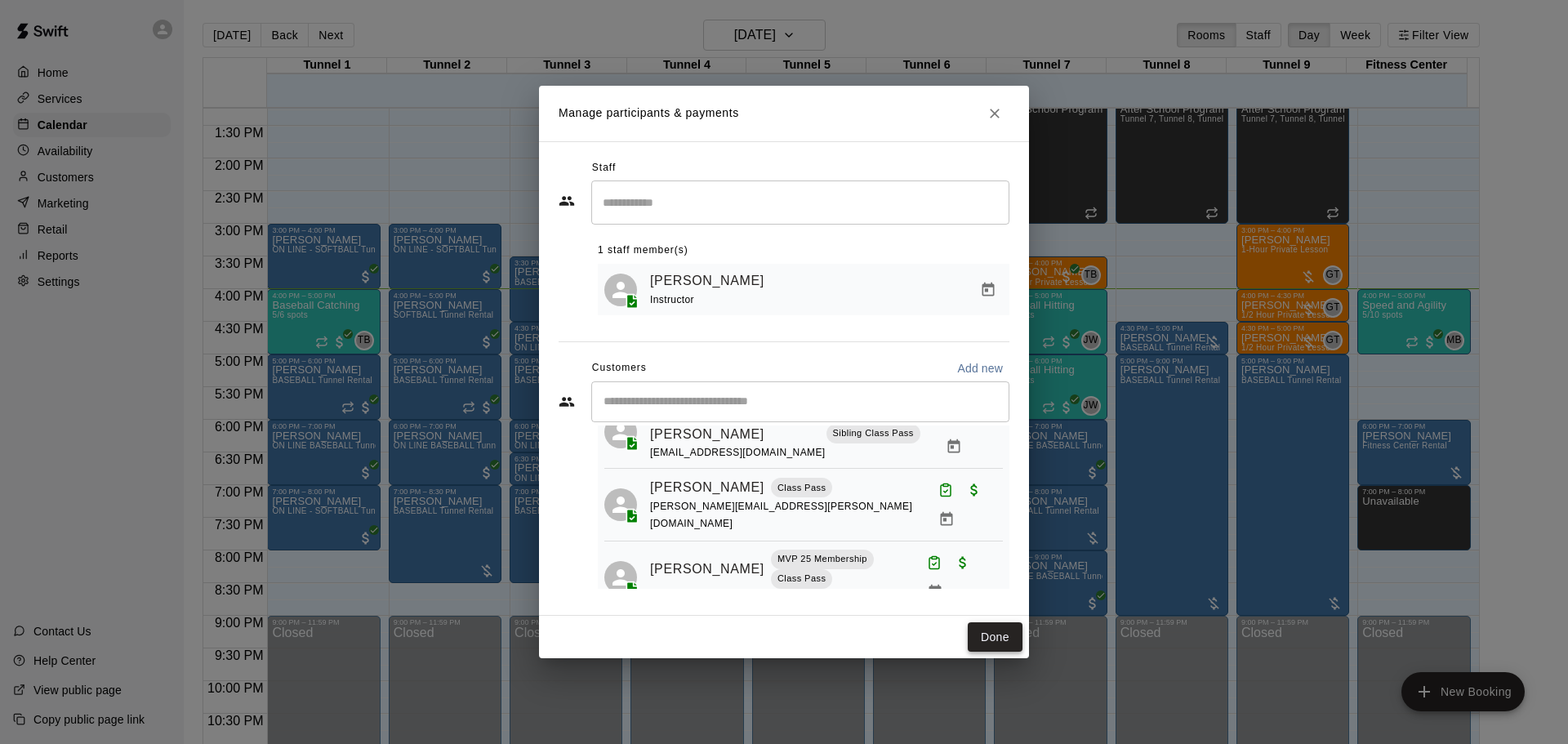
click at [1005, 636] on button "Done" at bounding box center [995, 637] width 55 height 30
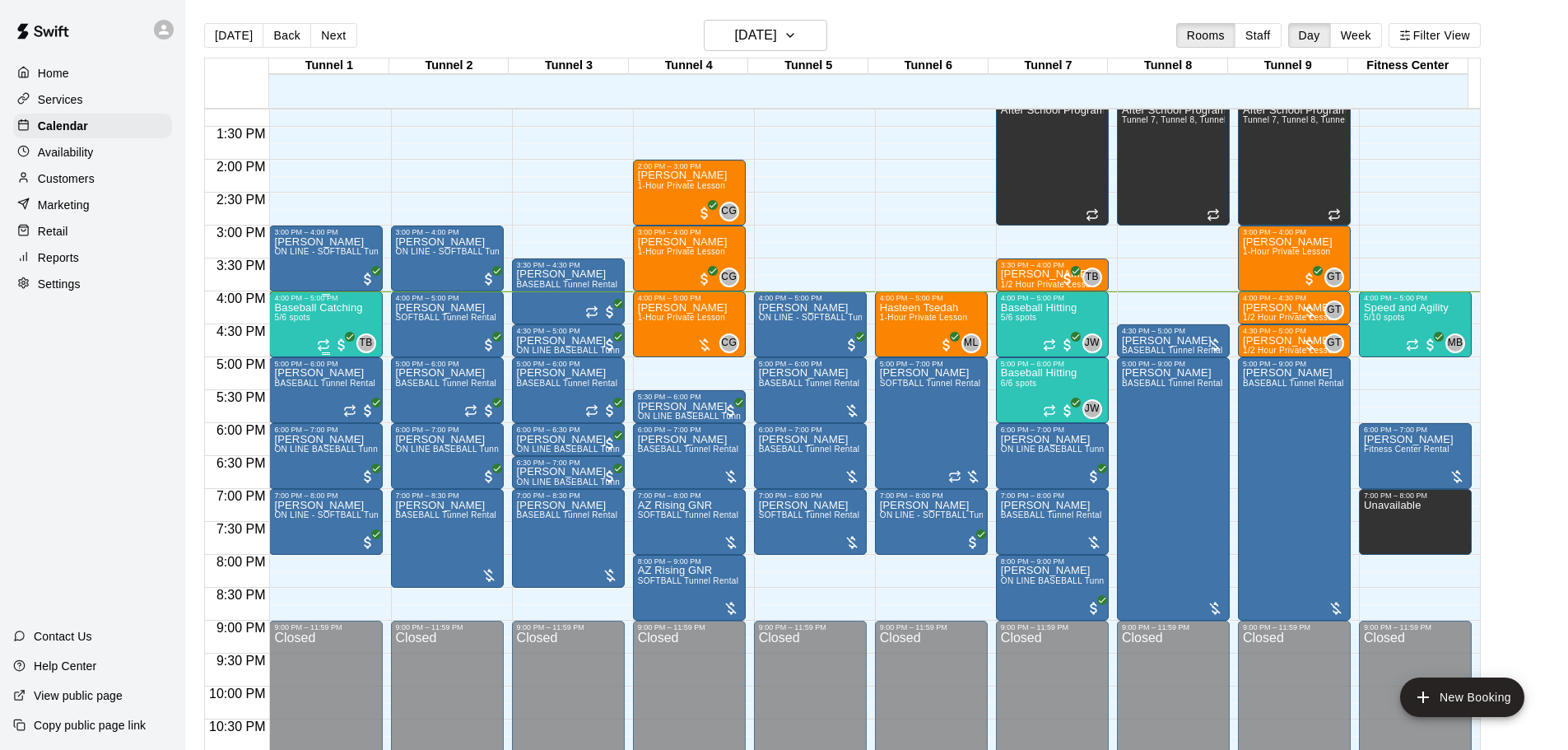
click at [334, 324] on div "Baseball Catching 5/6 spots" at bounding box center [318, 677] width 88 height 750
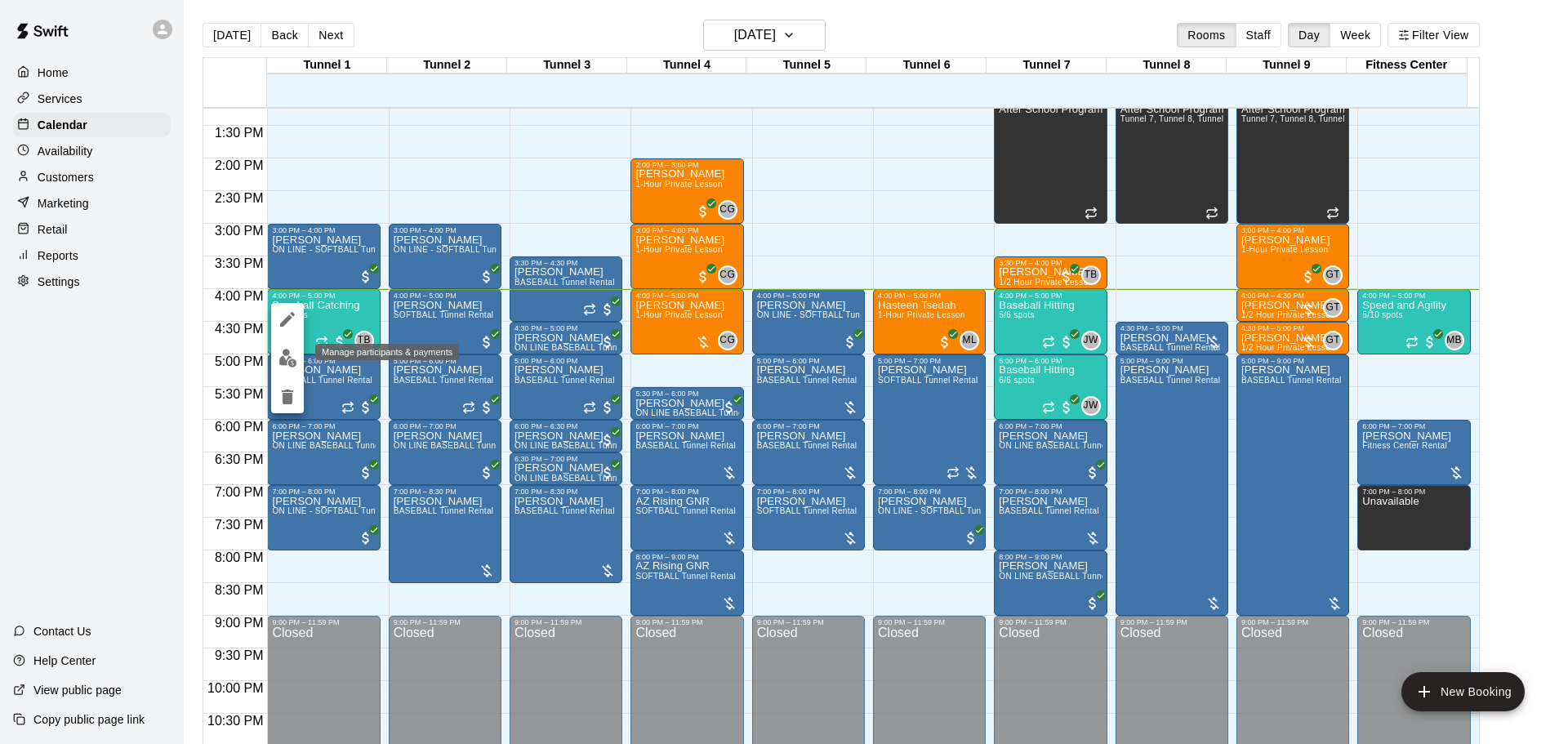
click at [278, 349] on button "edit" at bounding box center [288, 358] width 33 height 32
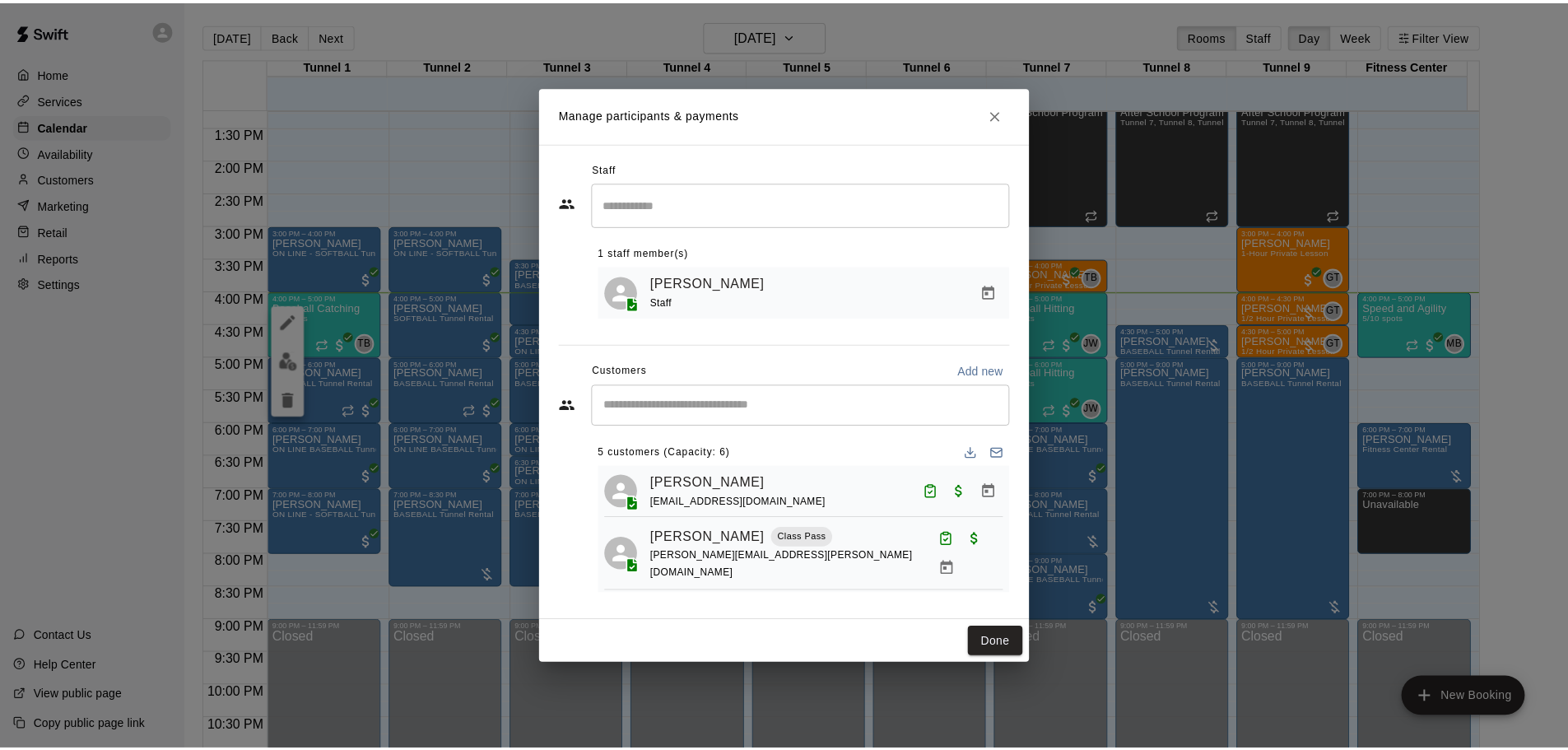
scroll to position [0, 0]
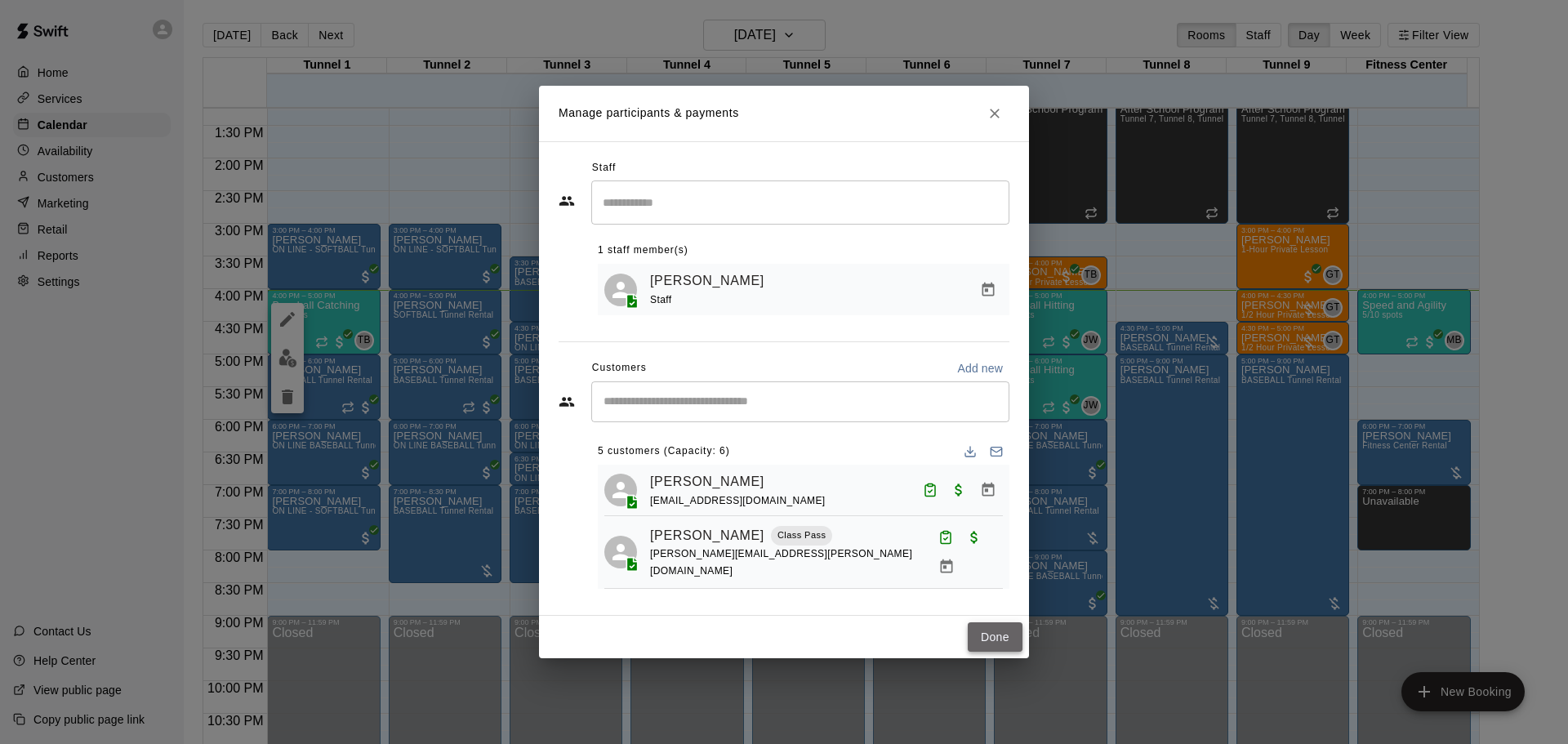
click at [998, 623] on button "Done" at bounding box center [995, 637] width 55 height 30
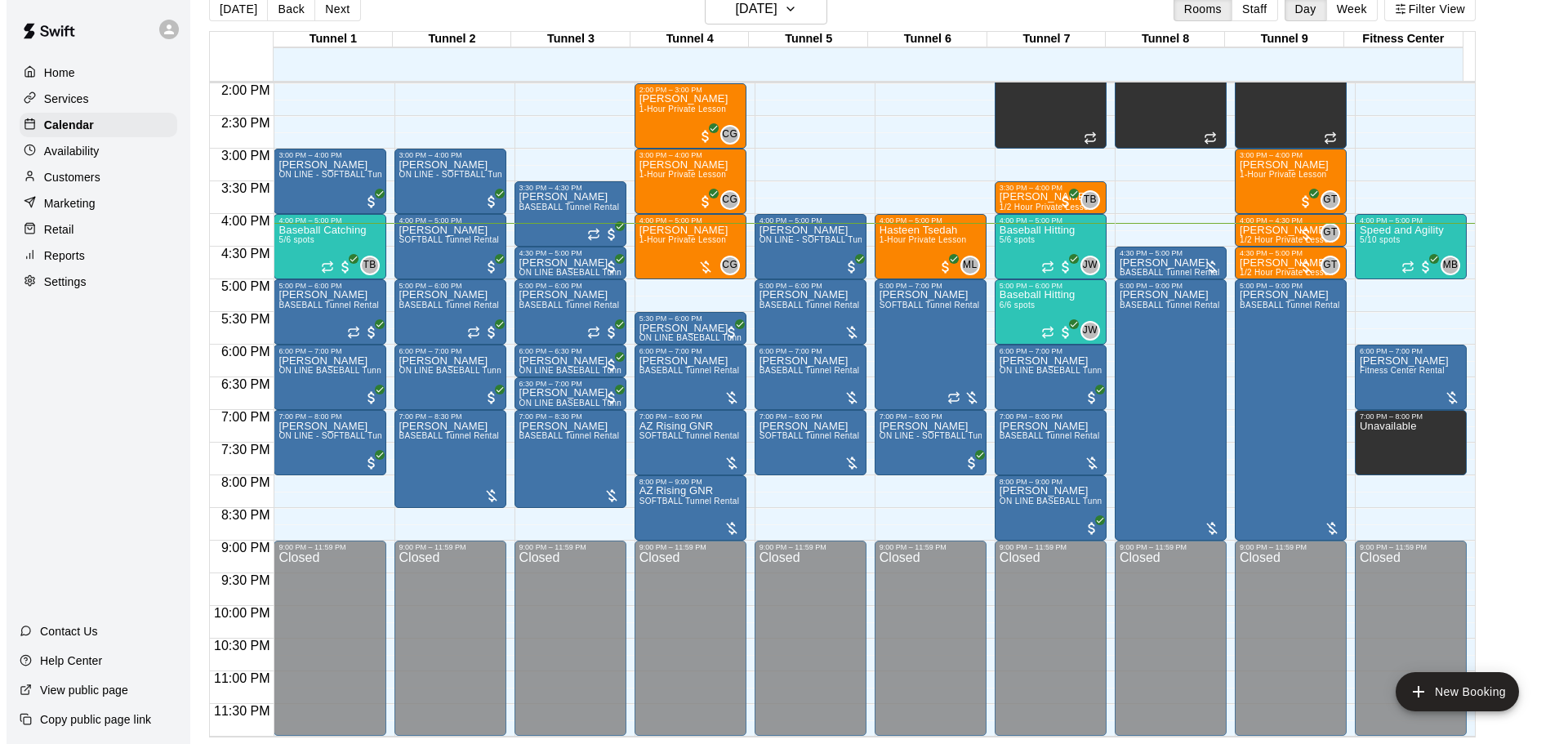
scroll to position [262, 0]
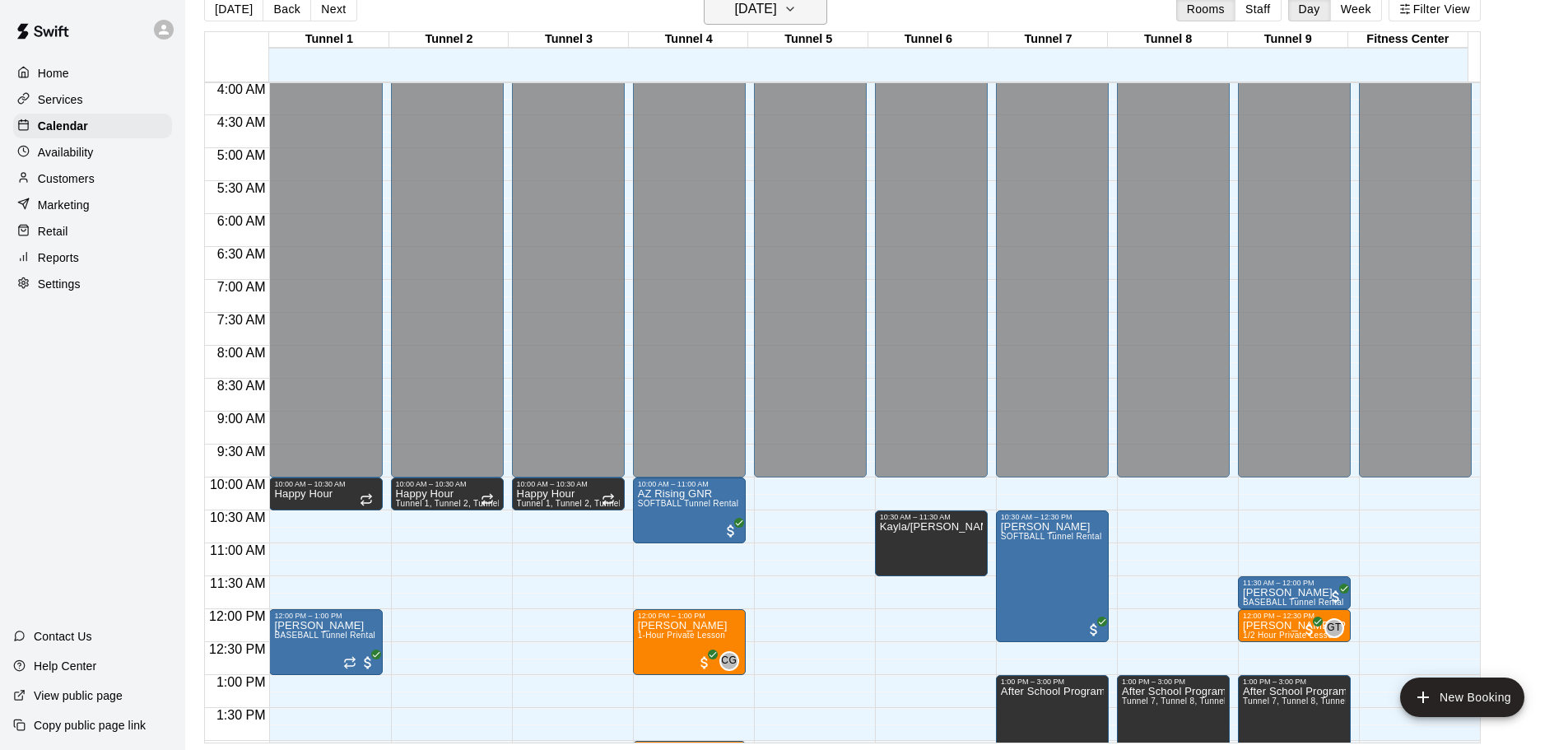
click at [822, 12] on button "[DATE]" at bounding box center [765, 9] width 123 height 31
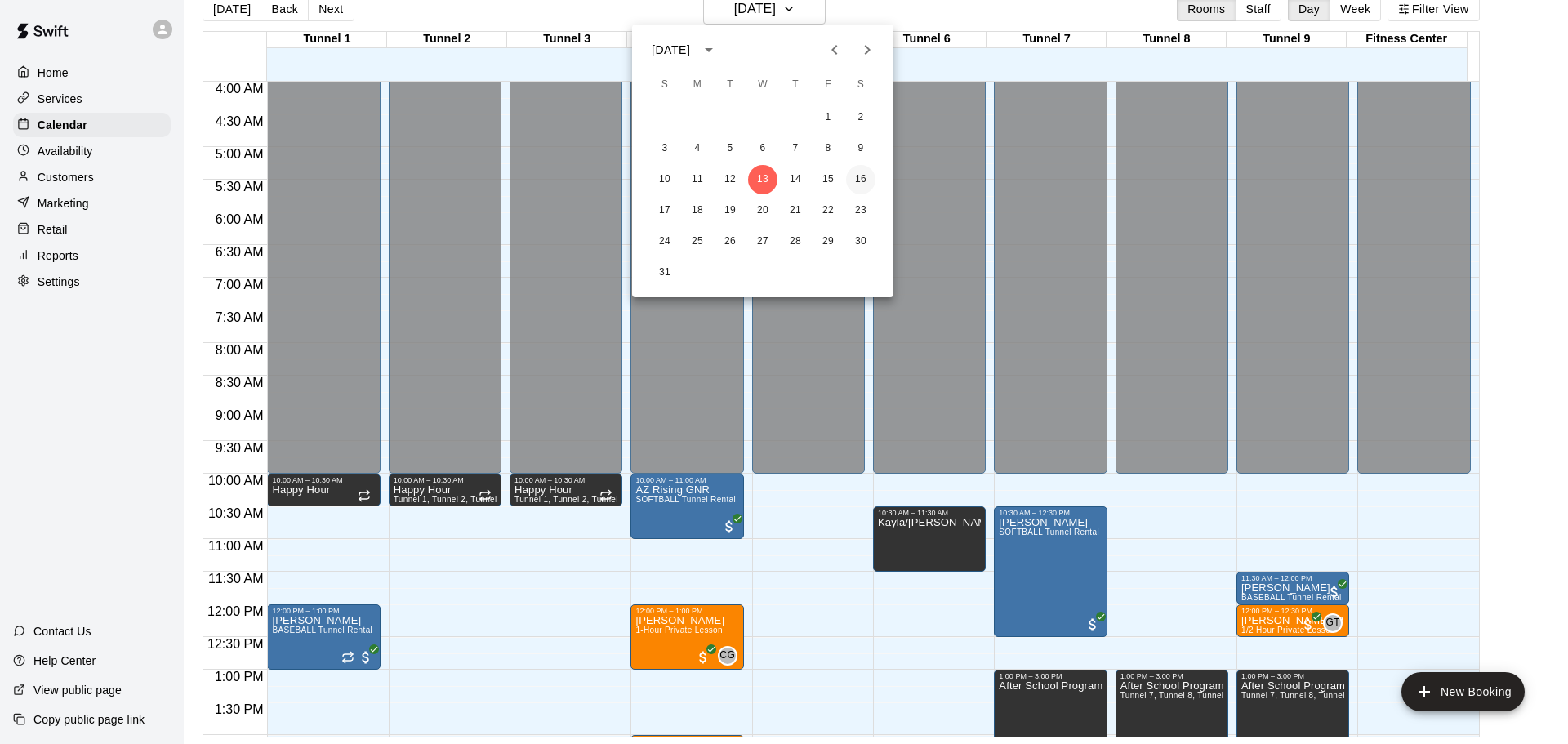
click at [868, 177] on button "16" at bounding box center [861, 180] width 30 height 30
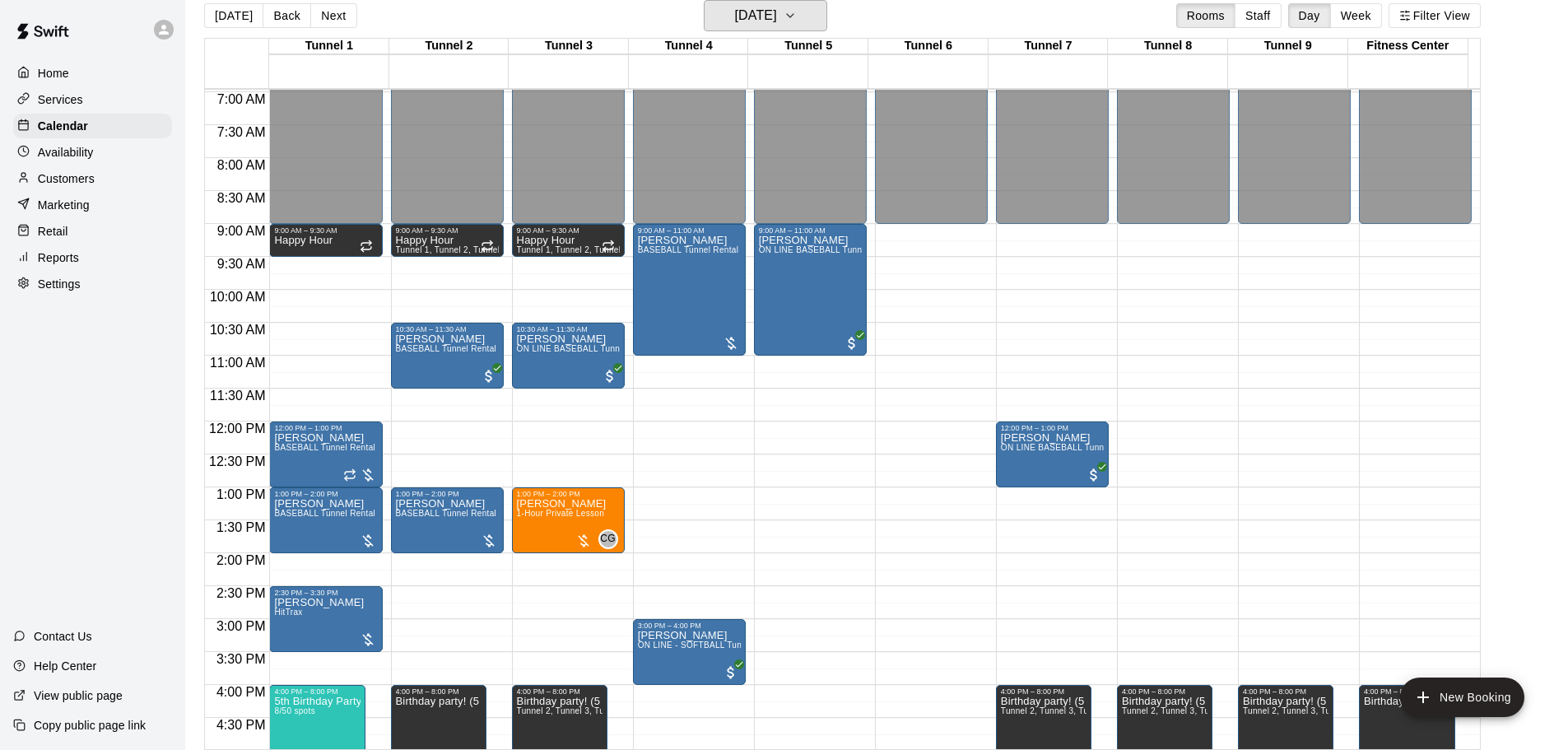
scroll to position [429, 0]
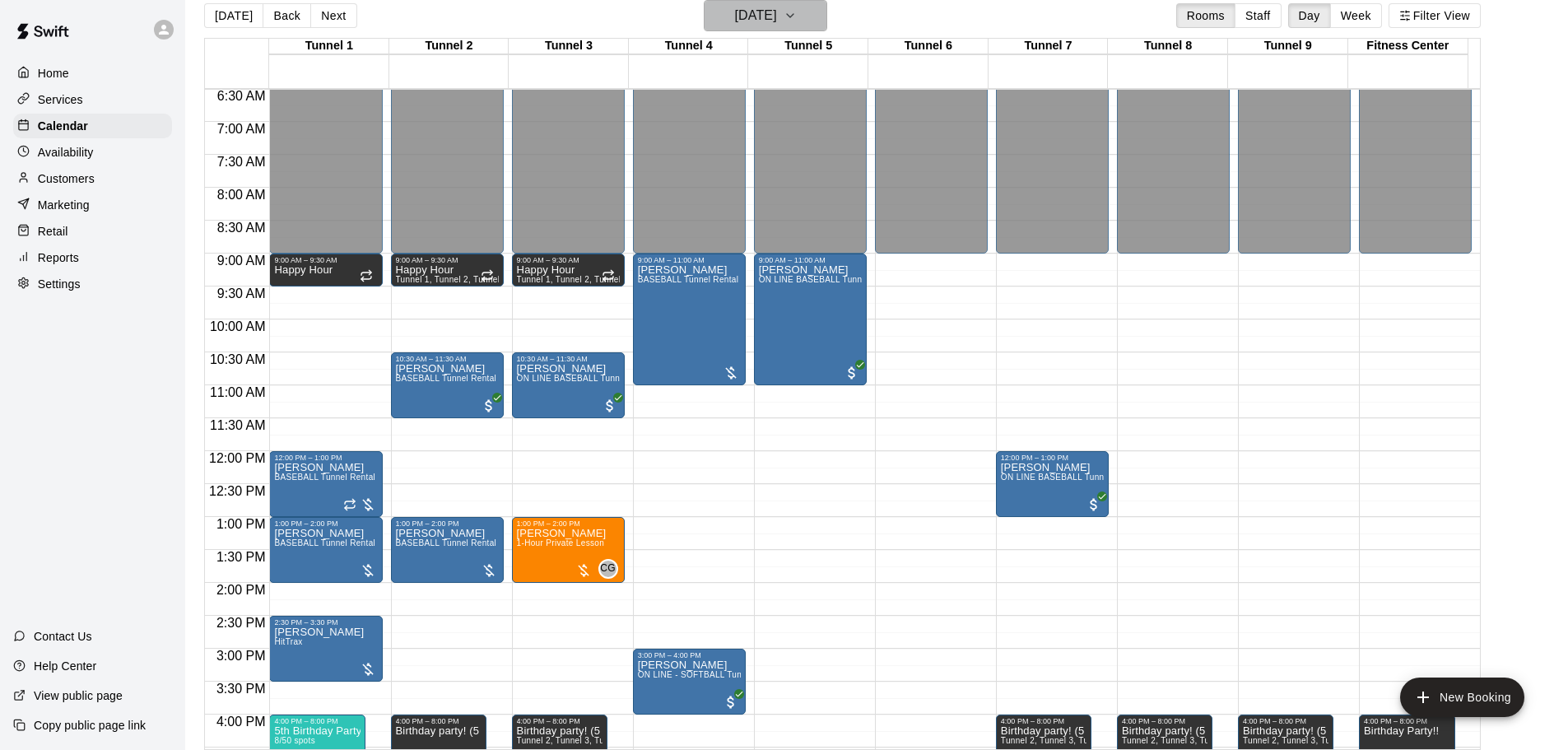
click at [755, 7] on h6 "Saturday Aug 16" at bounding box center [755, 16] width 42 height 23
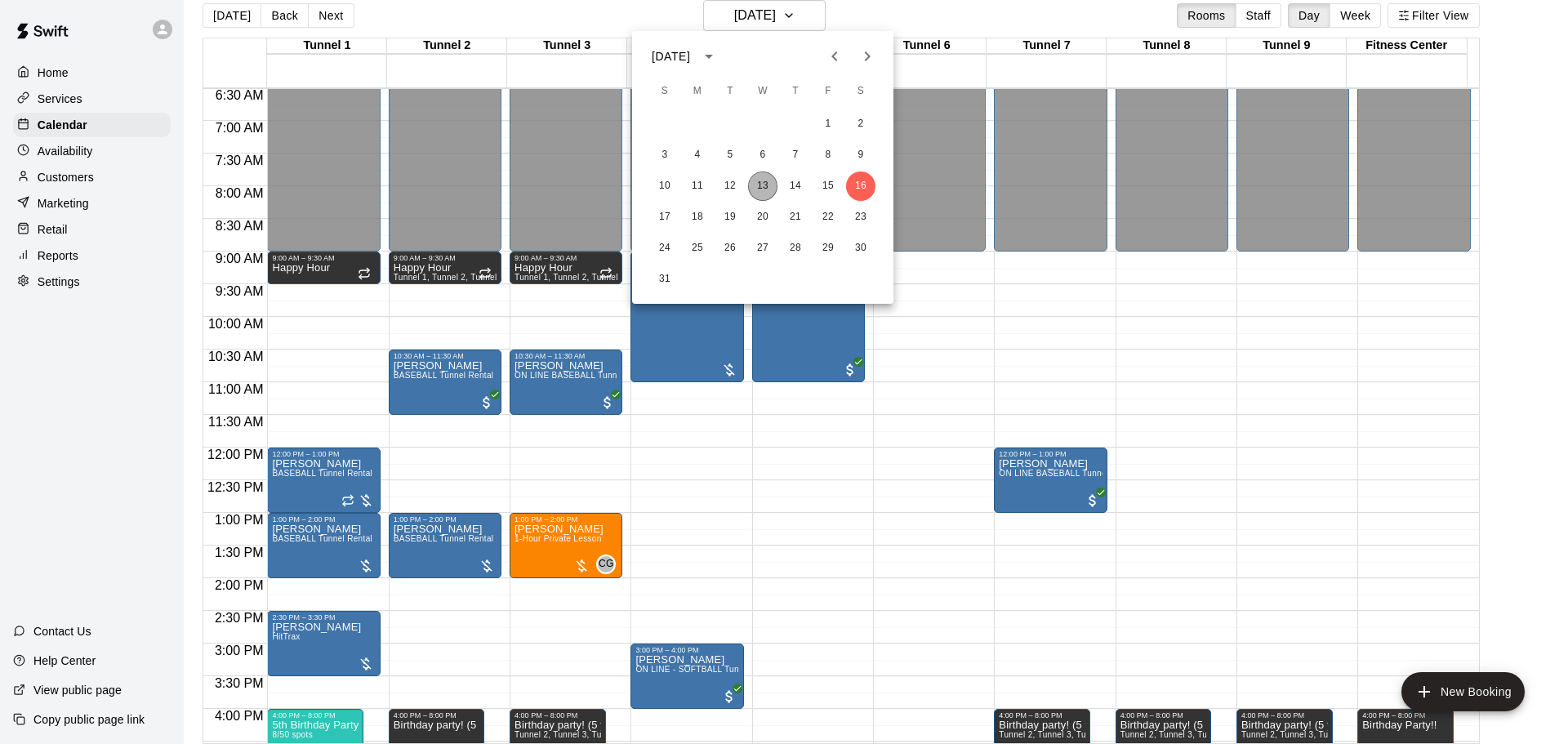
click at [748, 185] on button "13" at bounding box center [763, 186] width 30 height 30
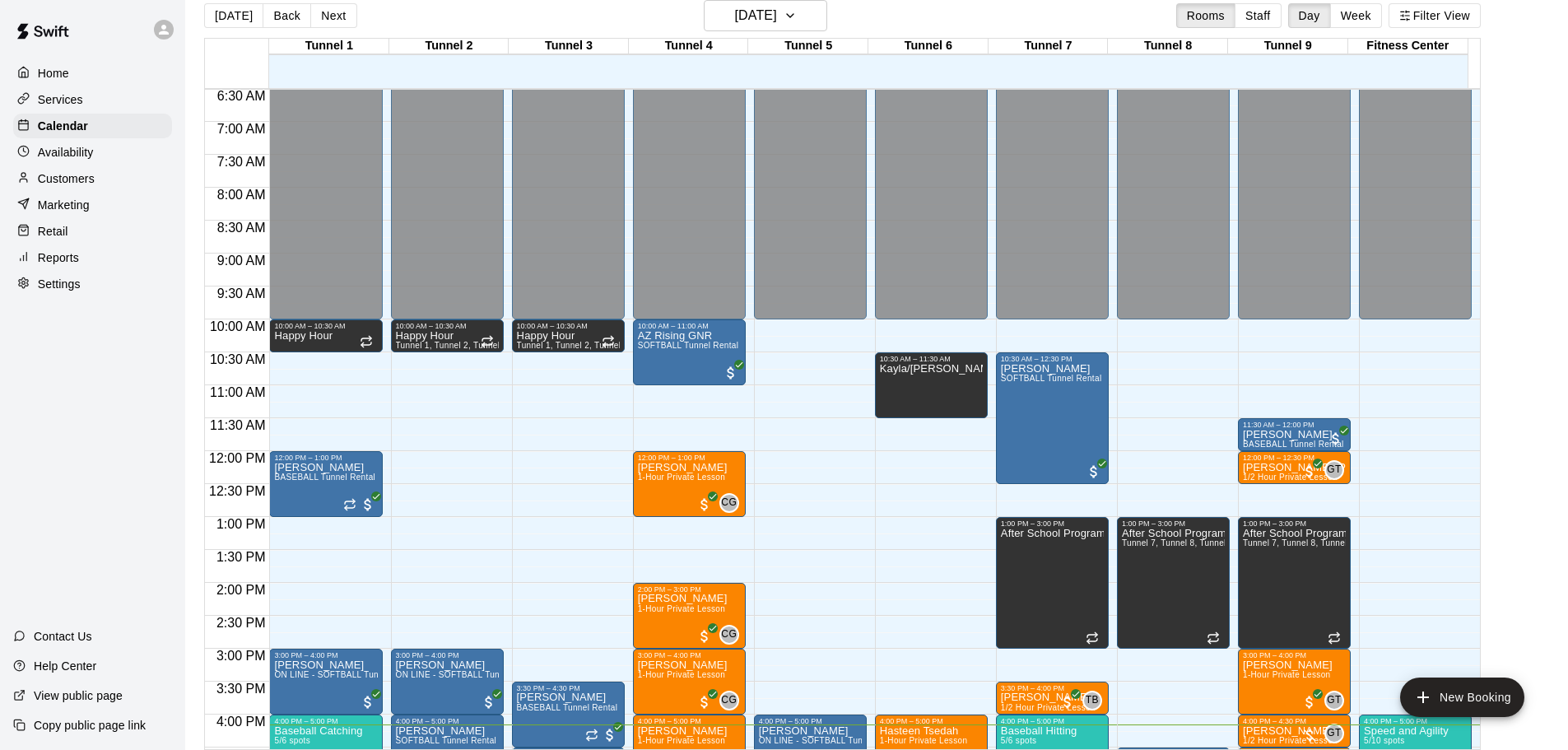
click at [1524, 415] on main "[DATE] Back [DATE][DATE] Rooms Staff Day Week Filter View Tunnel 1 13 Wed Tunne…" at bounding box center [876, 375] width 1370 height 750
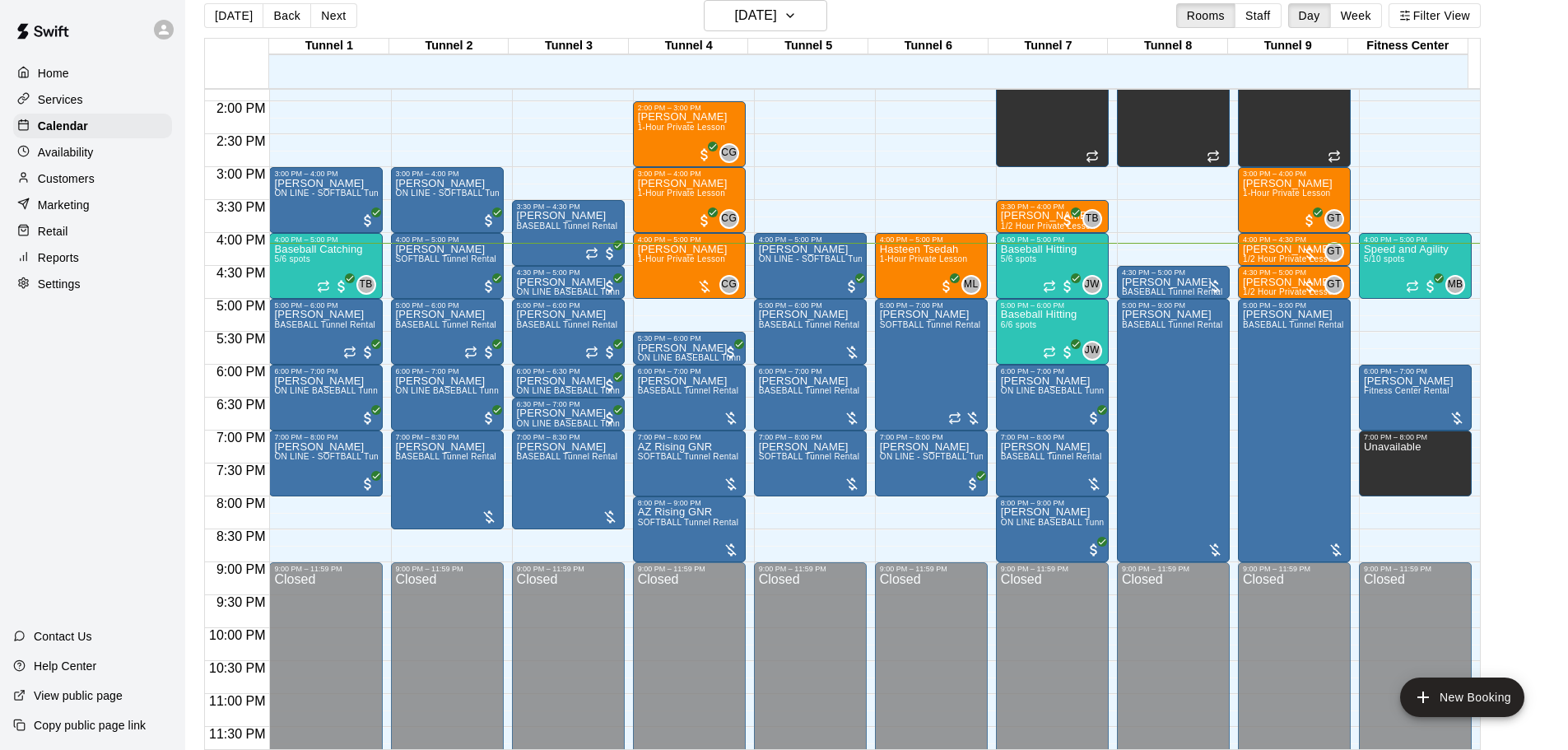
scroll to position [923, 0]
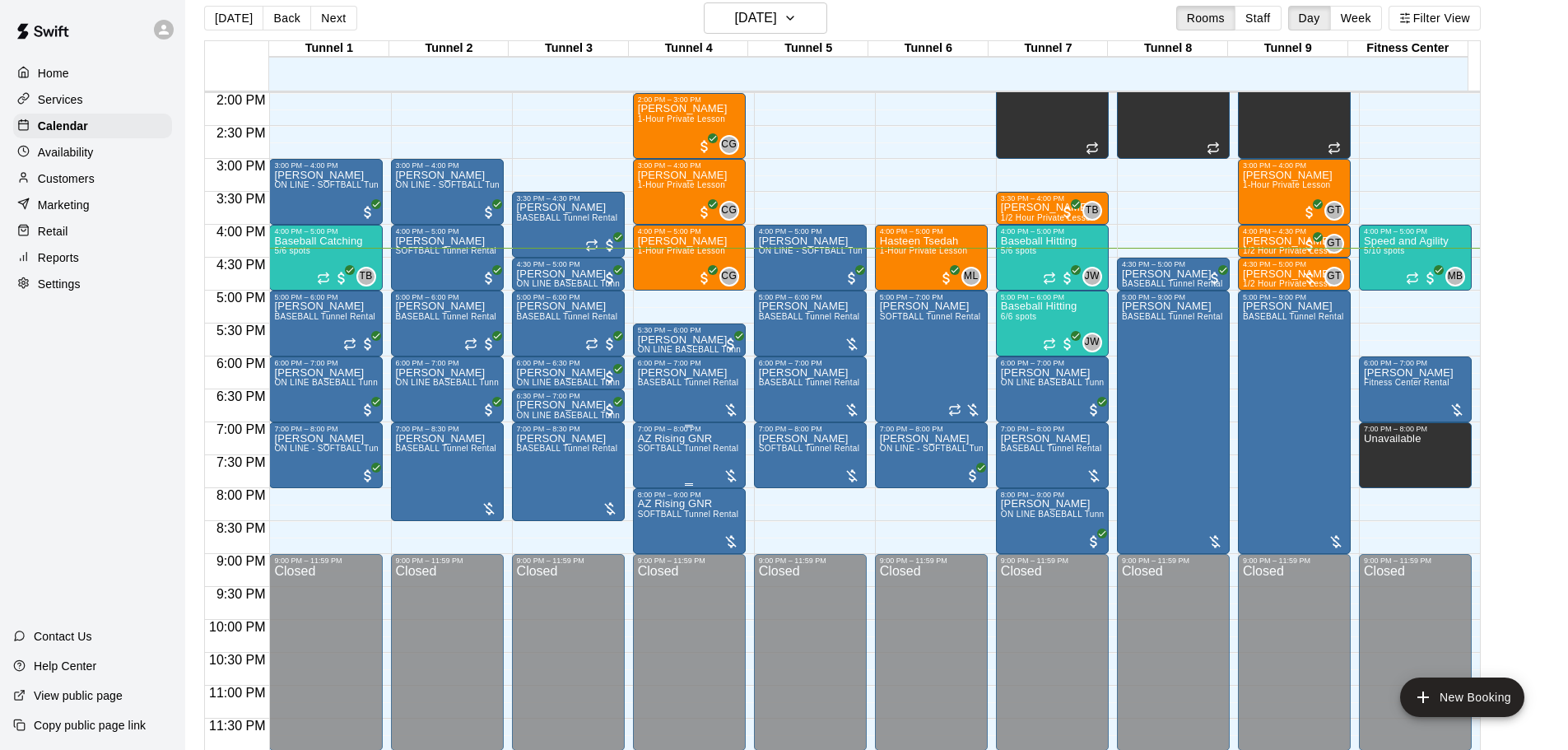
scroll to position [26, 0]
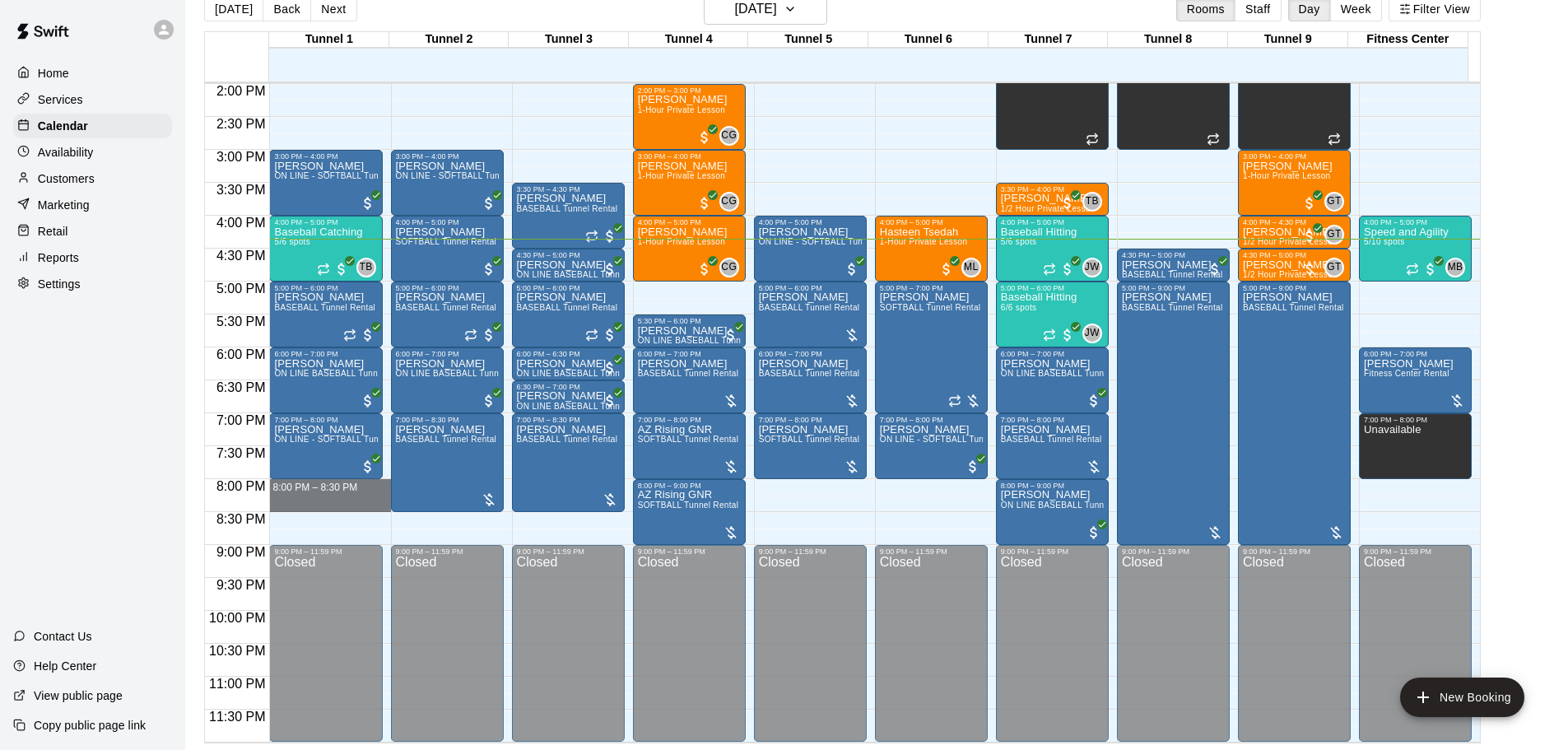
drag, startPoint x: 289, startPoint y: 483, endPoint x: 306, endPoint y: 496, distance: 21.4
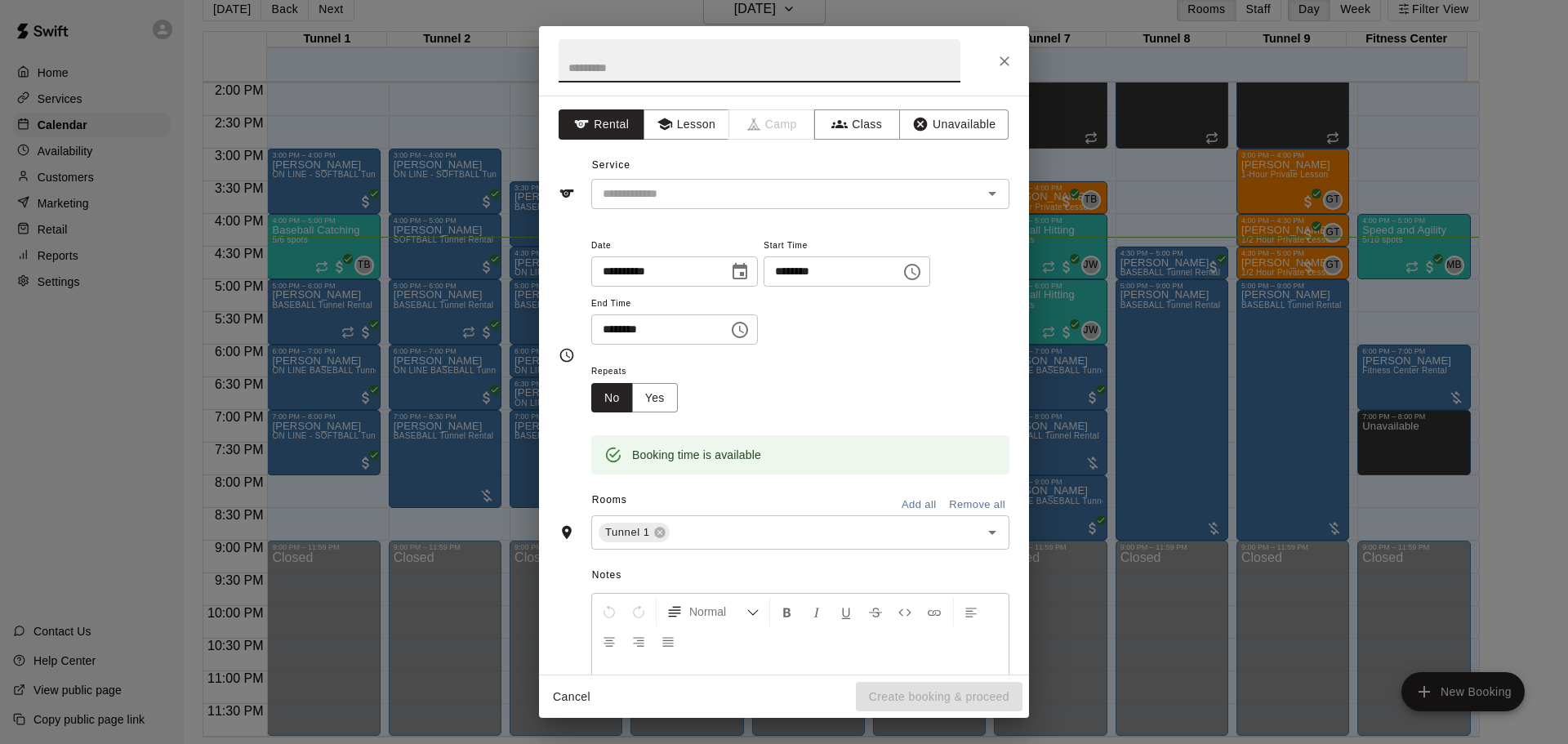
click at [1011, 63] on icon "Close" at bounding box center [1005, 62] width 16 height 16
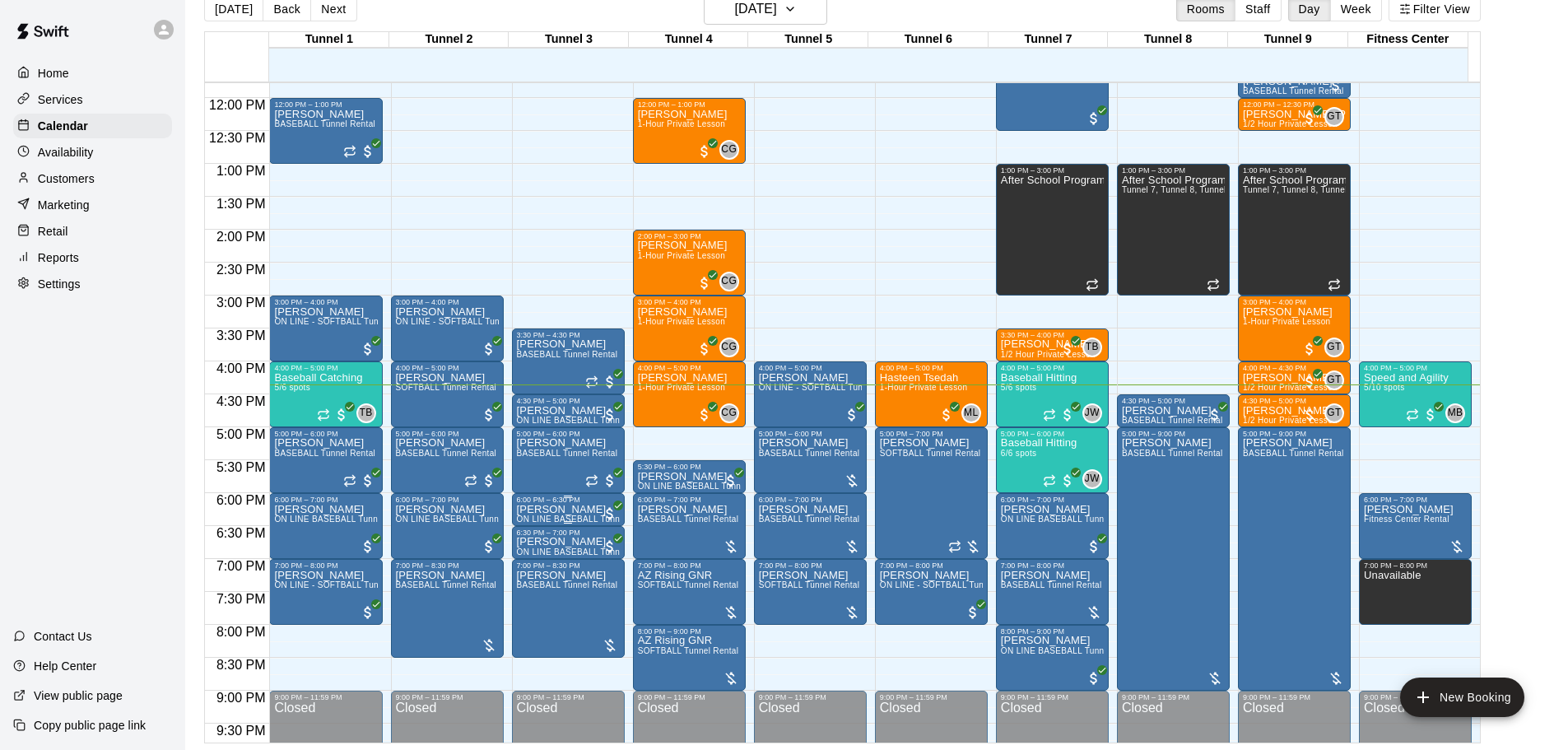
scroll to position [923, 0]
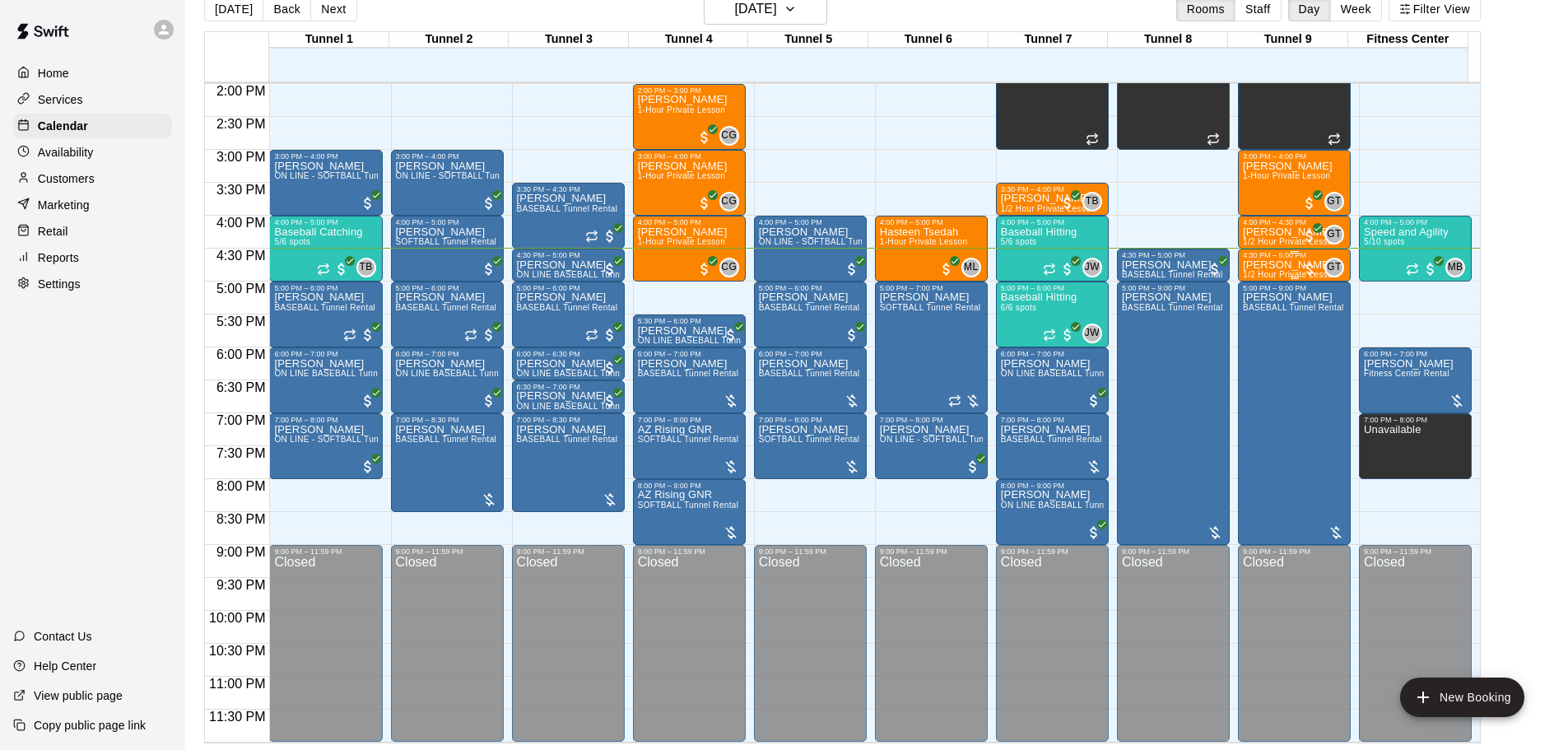
click at [1276, 274] on span "1/2 Hour Private Lesson" at bounding box center [1290, 275] width 95 height 9
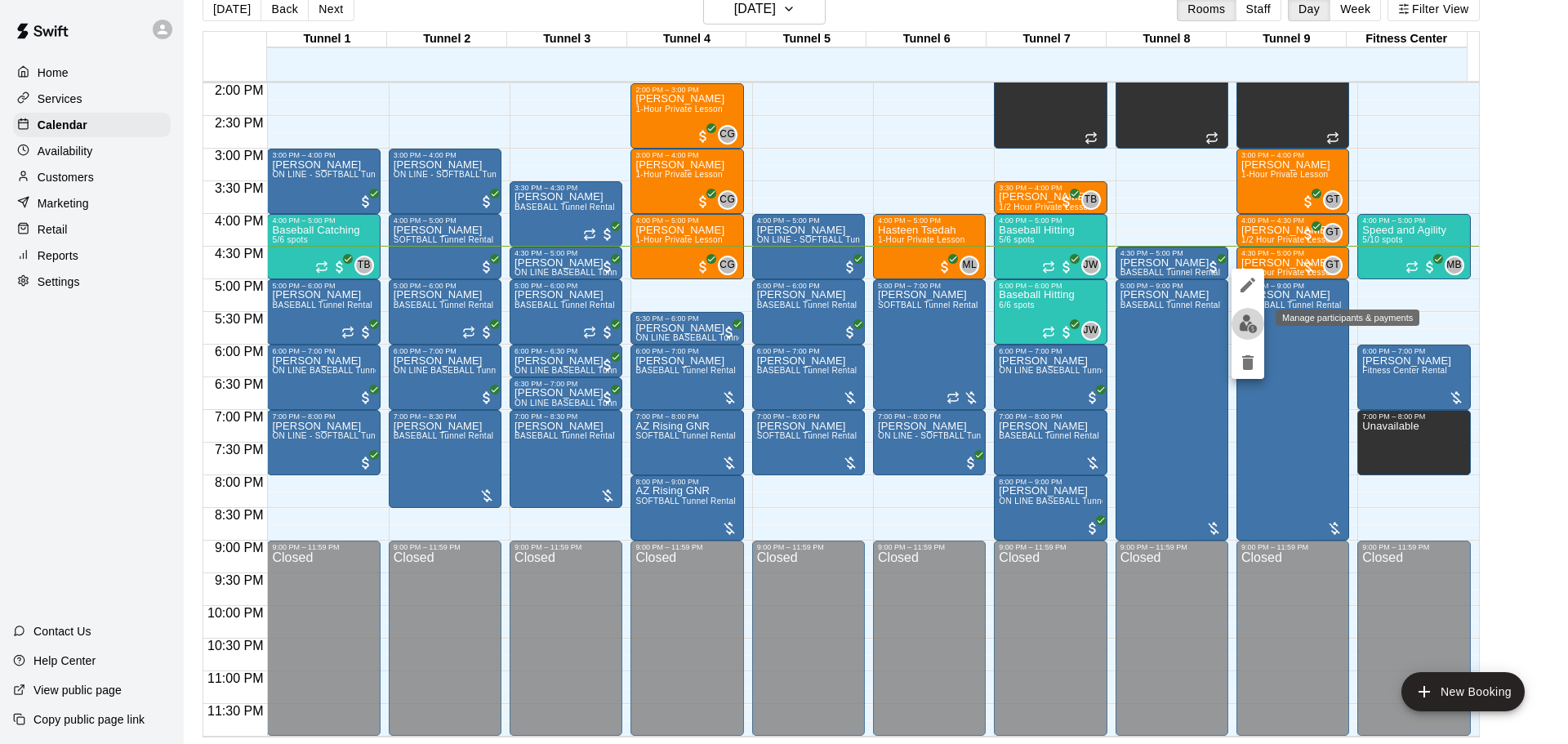
click at [1240, 325] on img "edit" at bounding box center [1248, 323] width 19 height 19
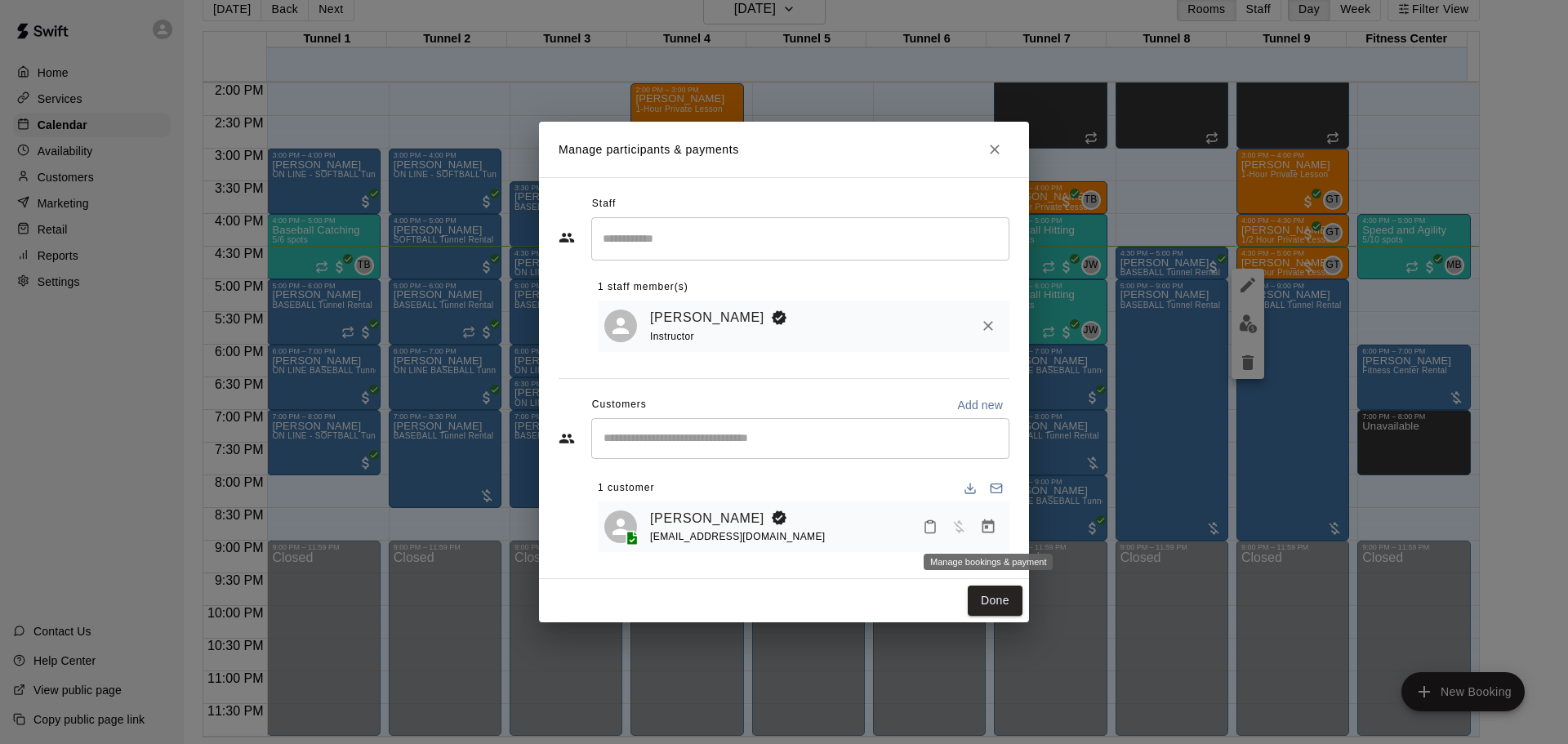
click at [991, 532] on icon "Manage bookings & payment" at bounding box center [988, 527] width 16 height 16
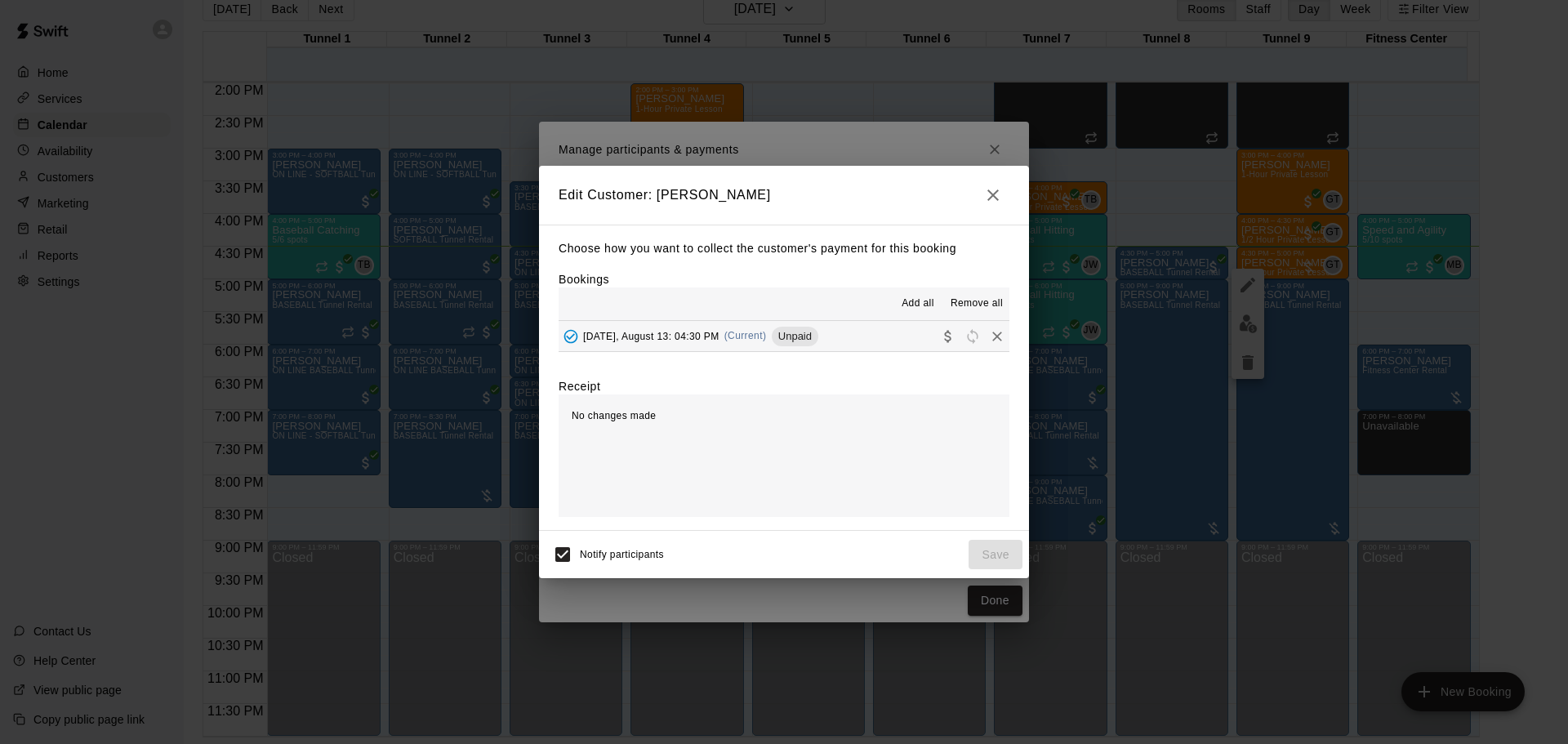
click at [805, 331] on span "Unpaid" at bounding box center [795, 335] width 47 height 12
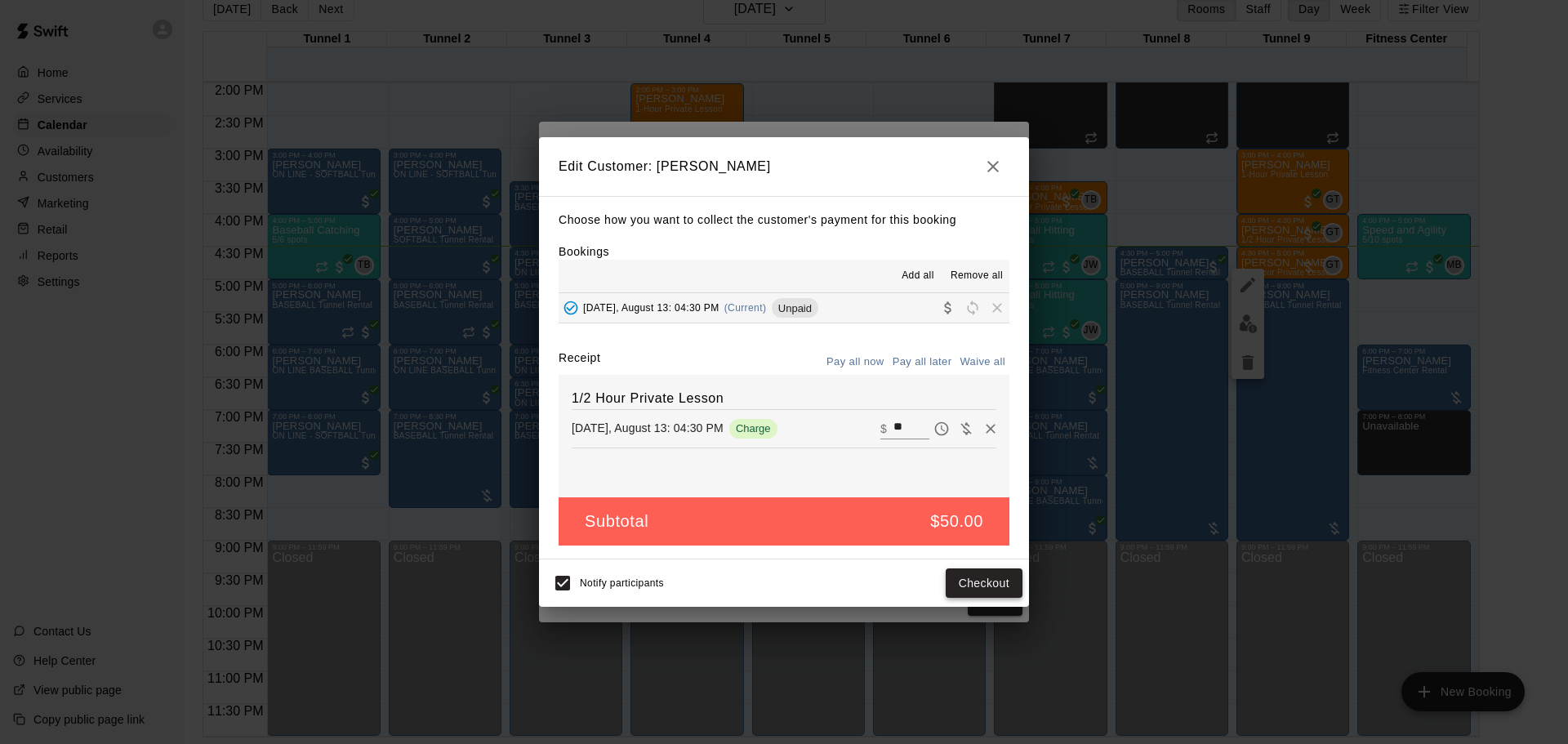
click at [965, 583] on button "Checkout" at bounding box center [984, 583] width 77 height 30
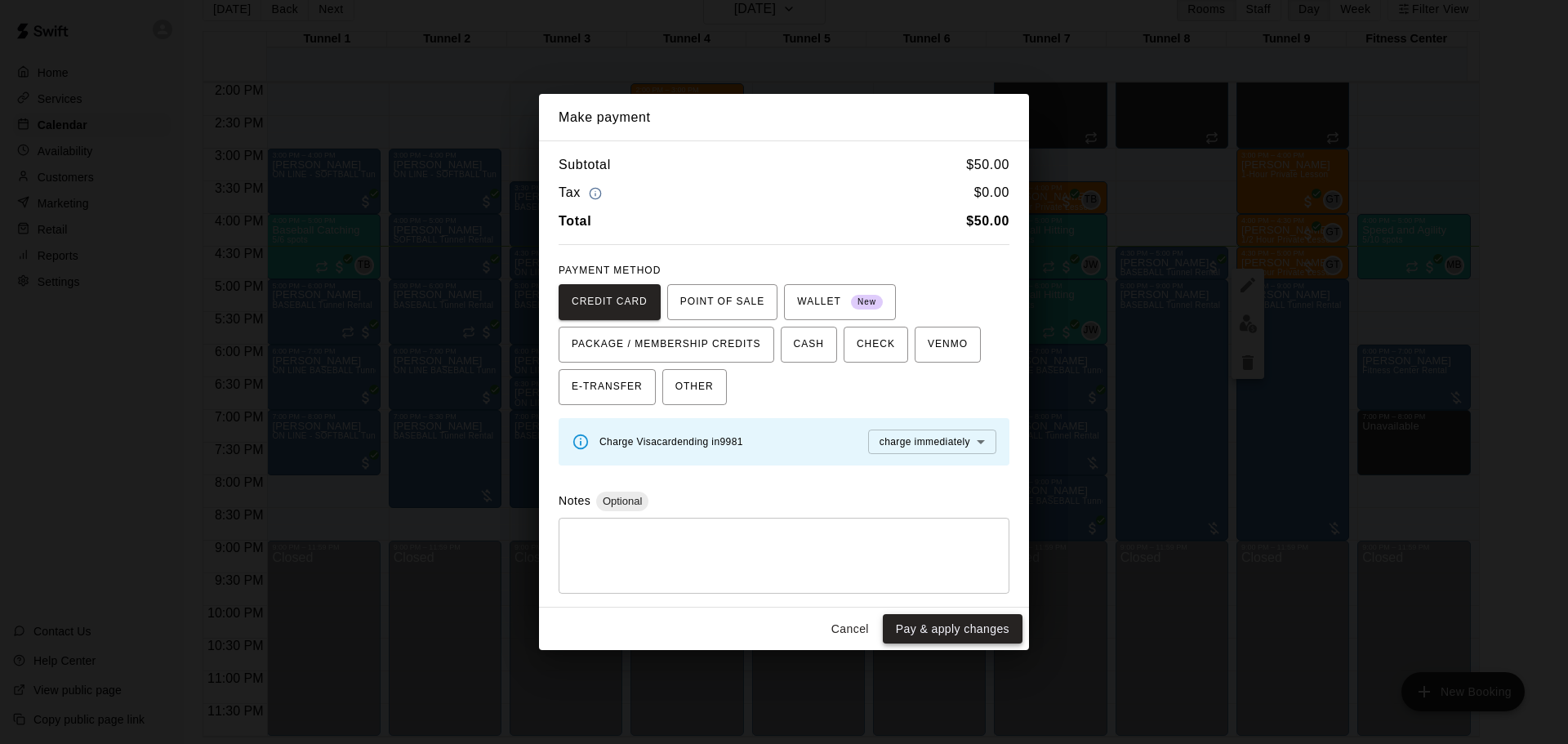
click at [959, 632] on button "Pay & apply changes" at bounding box center [953, 629] width 139 height 30
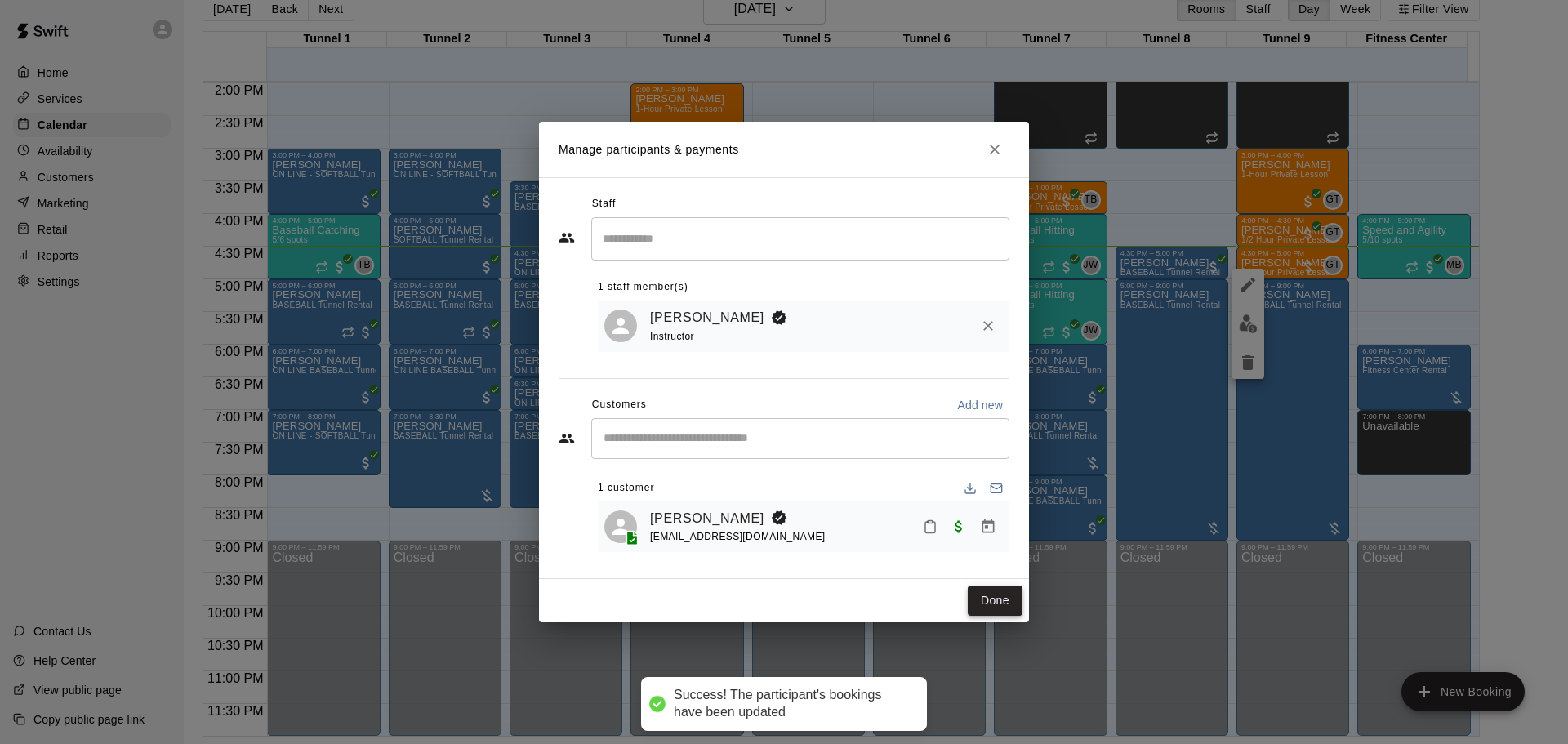
click at [977, 597] on button "Done" at bounding box center [995, 600] width 55 height 30
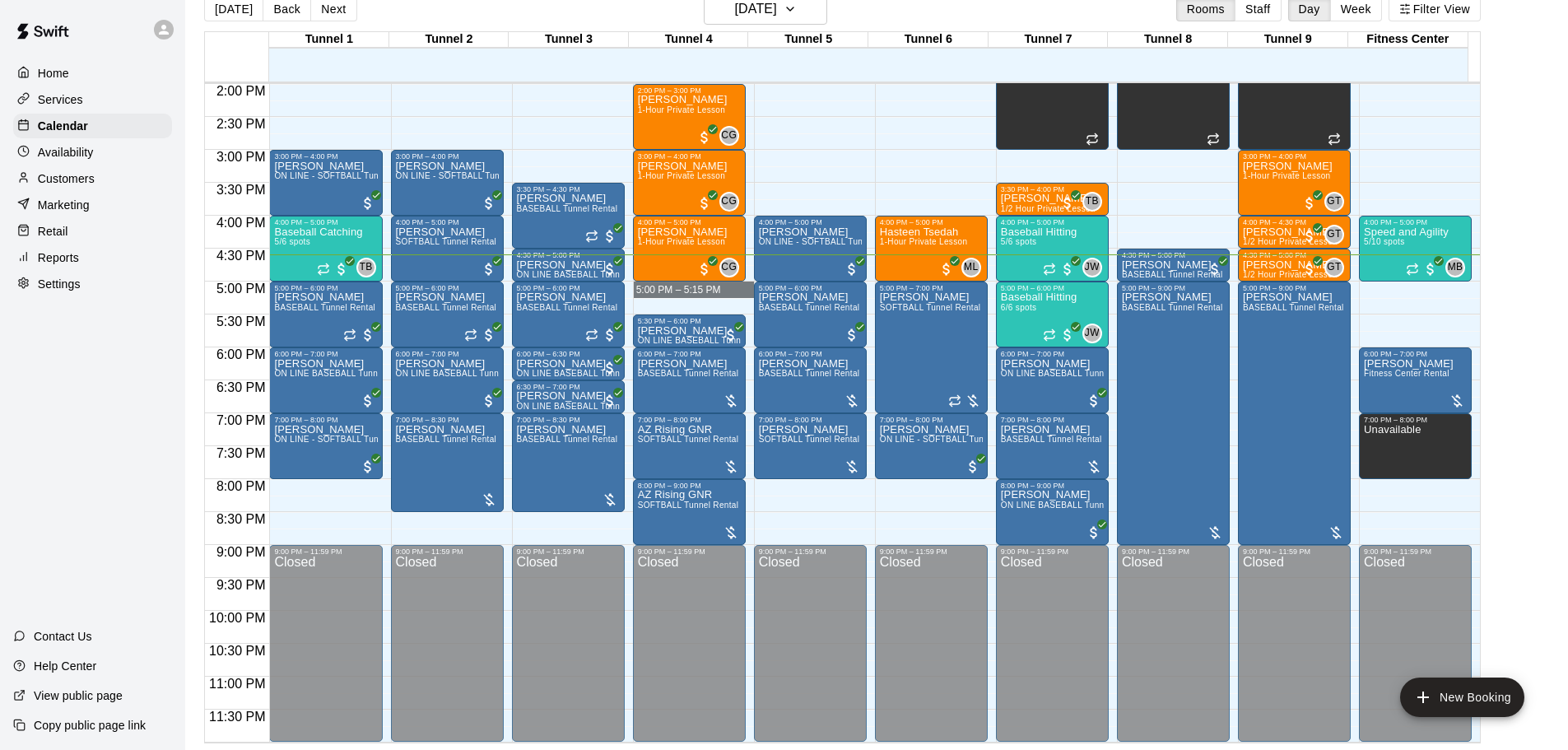
drag, startPoint x: 680, startPoint y: 282, endPoint x: 689, endPoint y: 289, distance: 11.4
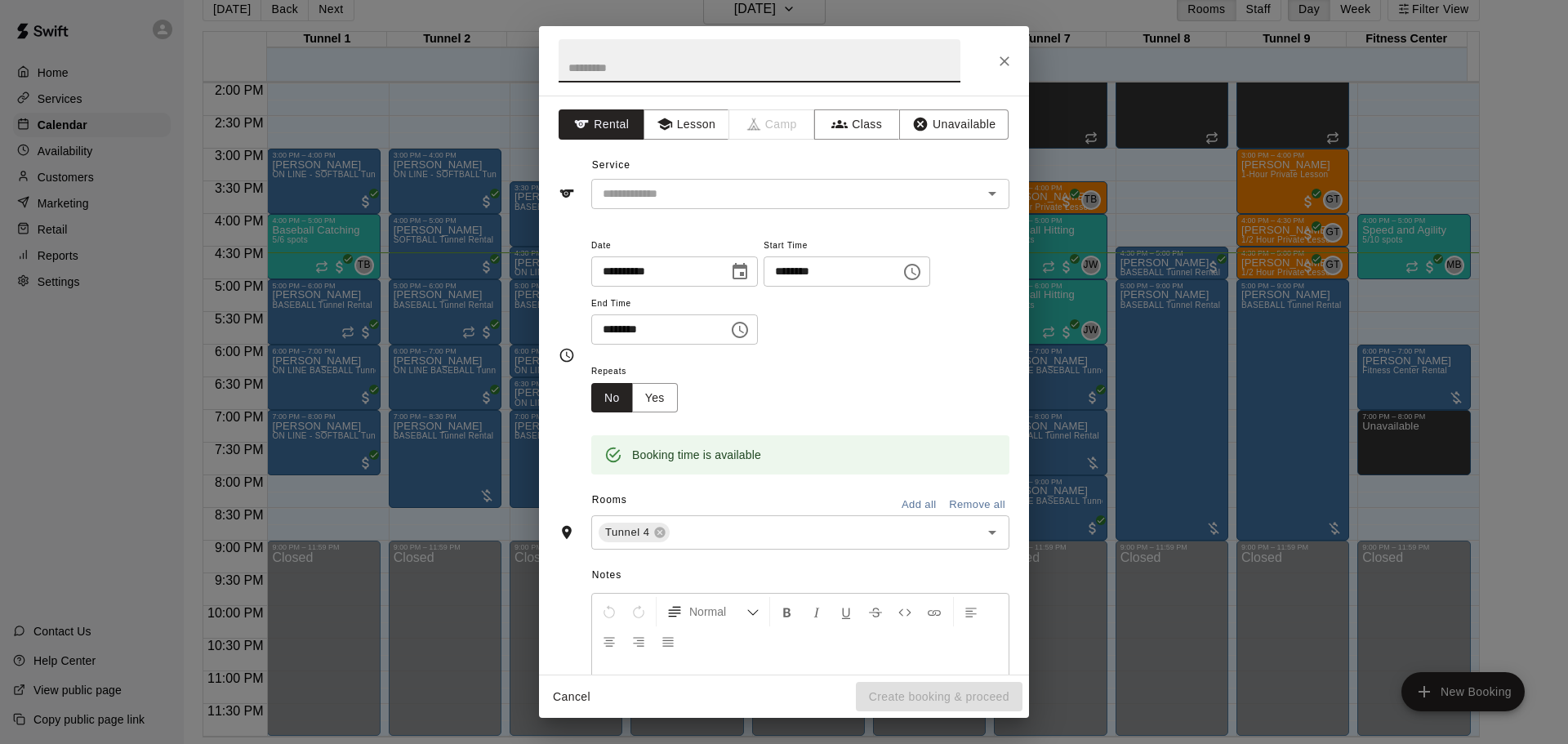
click at [994, 59] on button "Close" at bounding box center [1005, 62] width 30 height 30
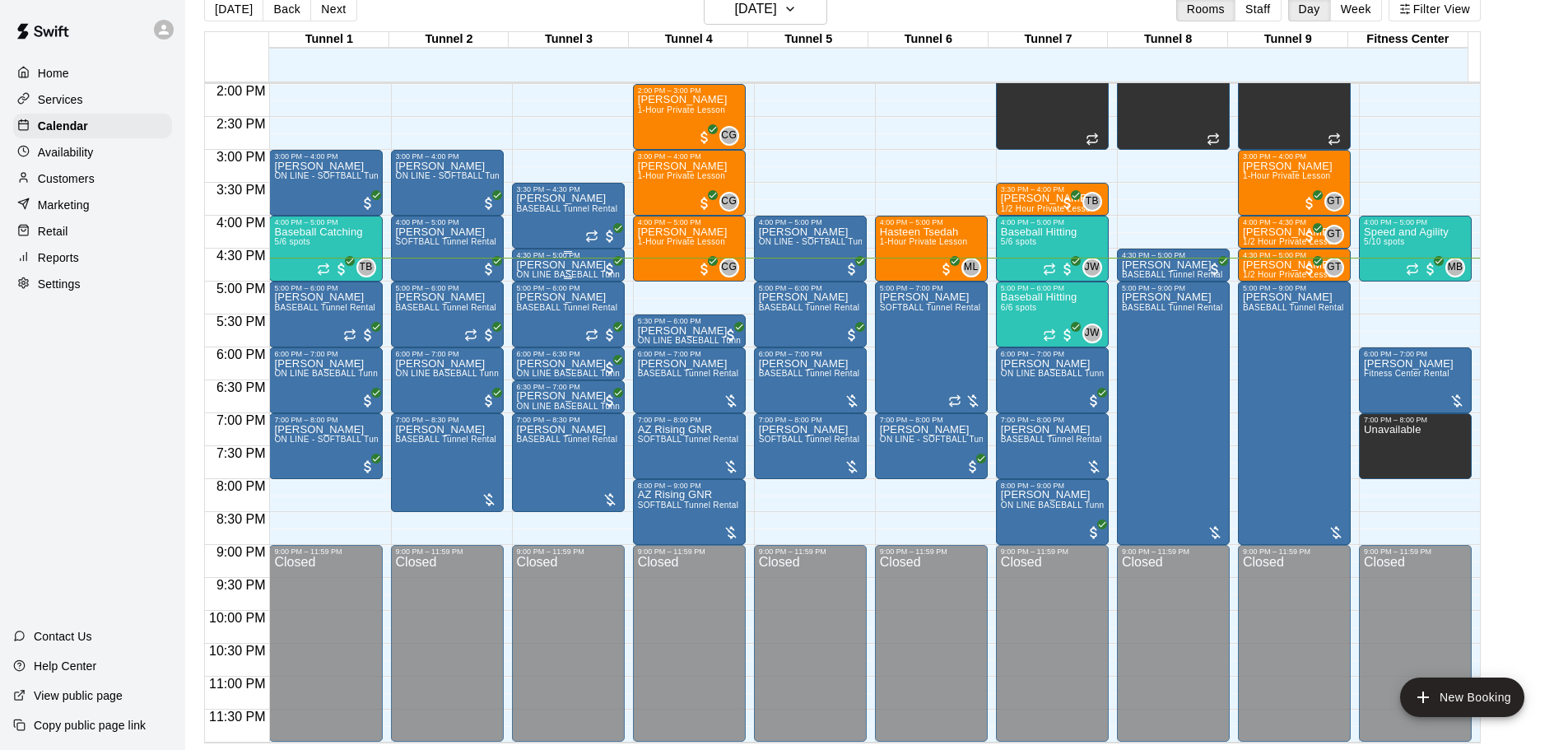
click at [573, 265] on p "[PERSON_NAME]" at bounding box center [568, 265] width 102 height 0
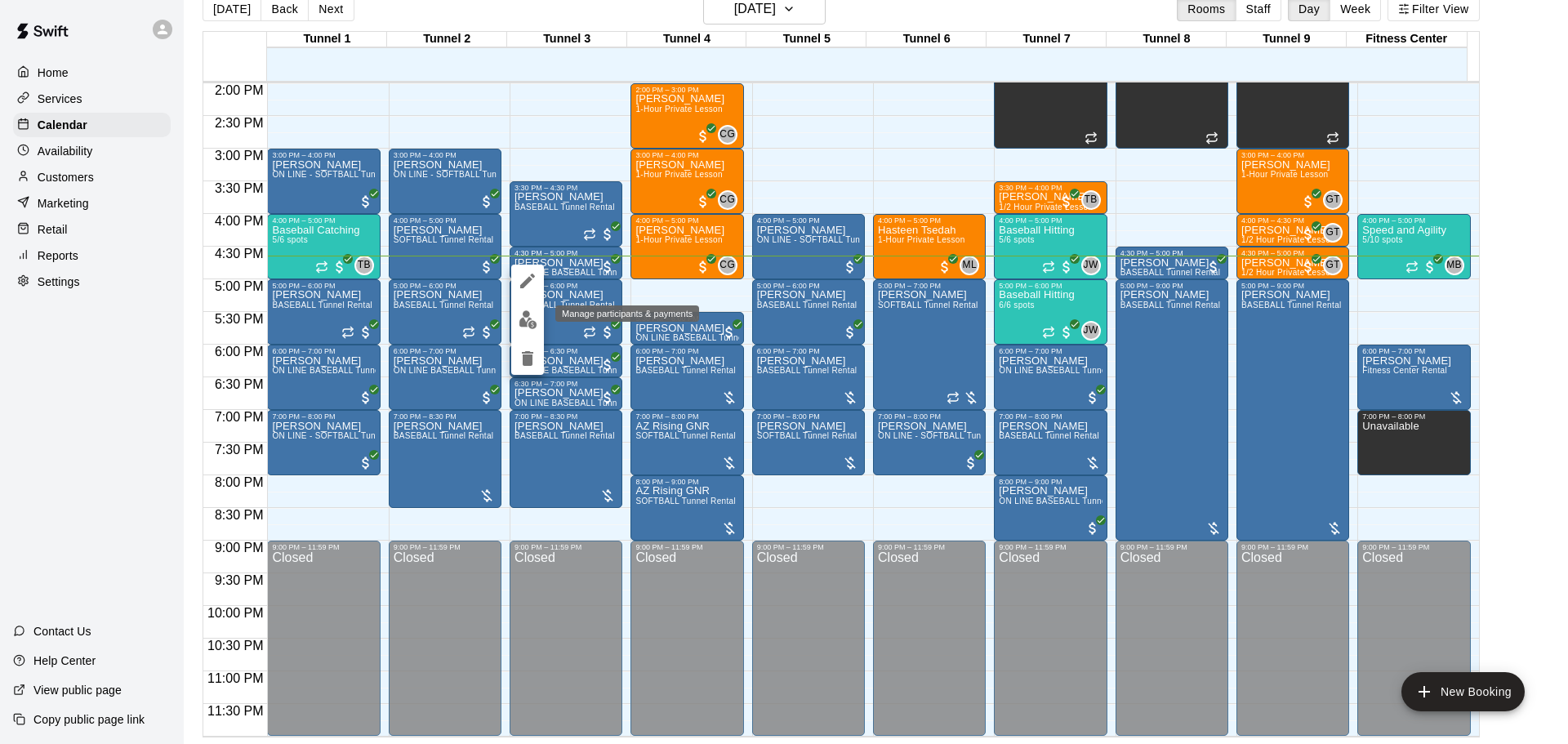
click at [518, 320] on img "edit" at bounding box center [527, 319] width 19 height 19
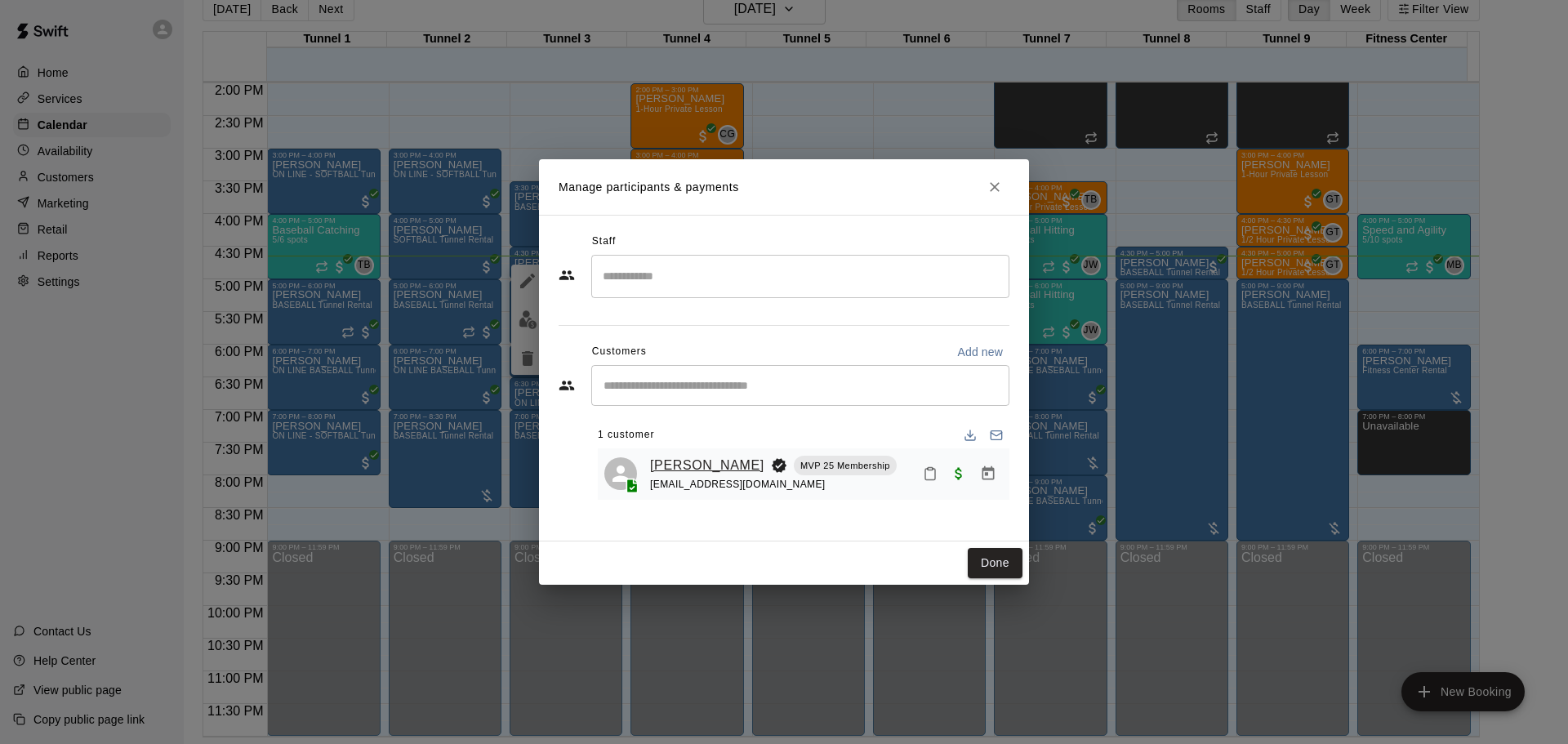
click at [718, 467] on link "[PERSON_NAME]" at bounding box center [707, 466] width 114 height 21
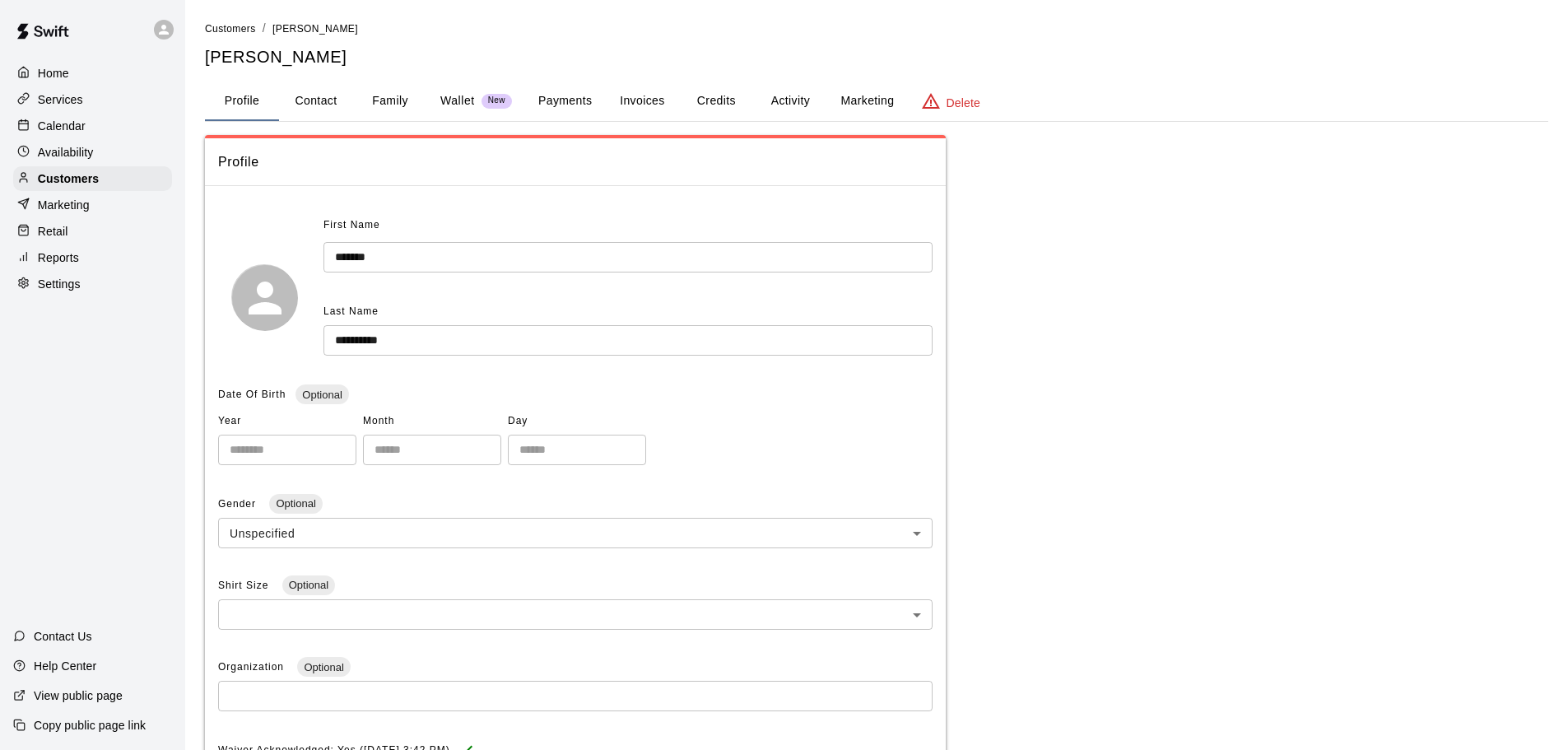
click at [556, 112] on button "Payments" at bounding box center [565, 102] width 80 height 40
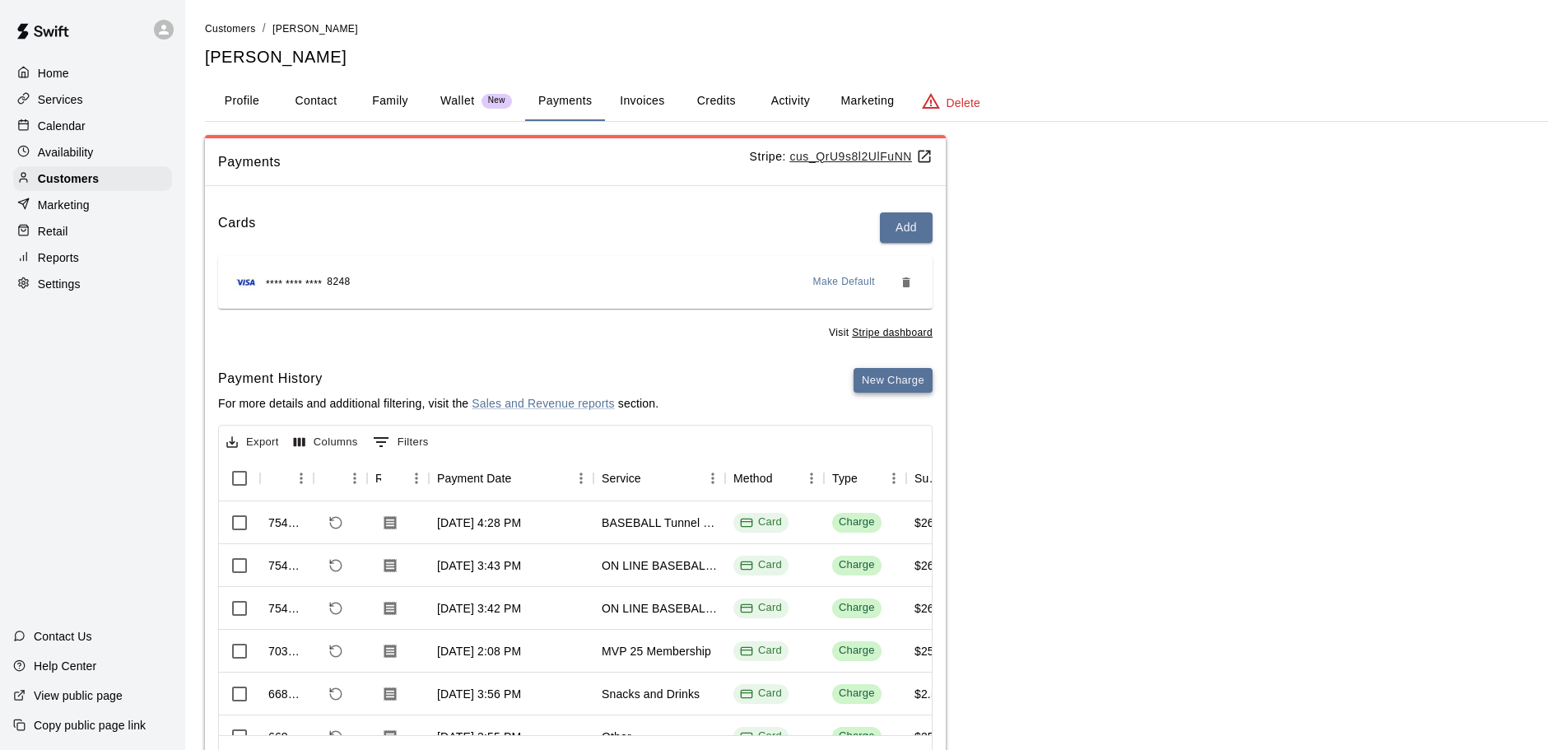
click at [908, 380] on button "New Charge" at bounding box center [894, 380] width 79 height 26
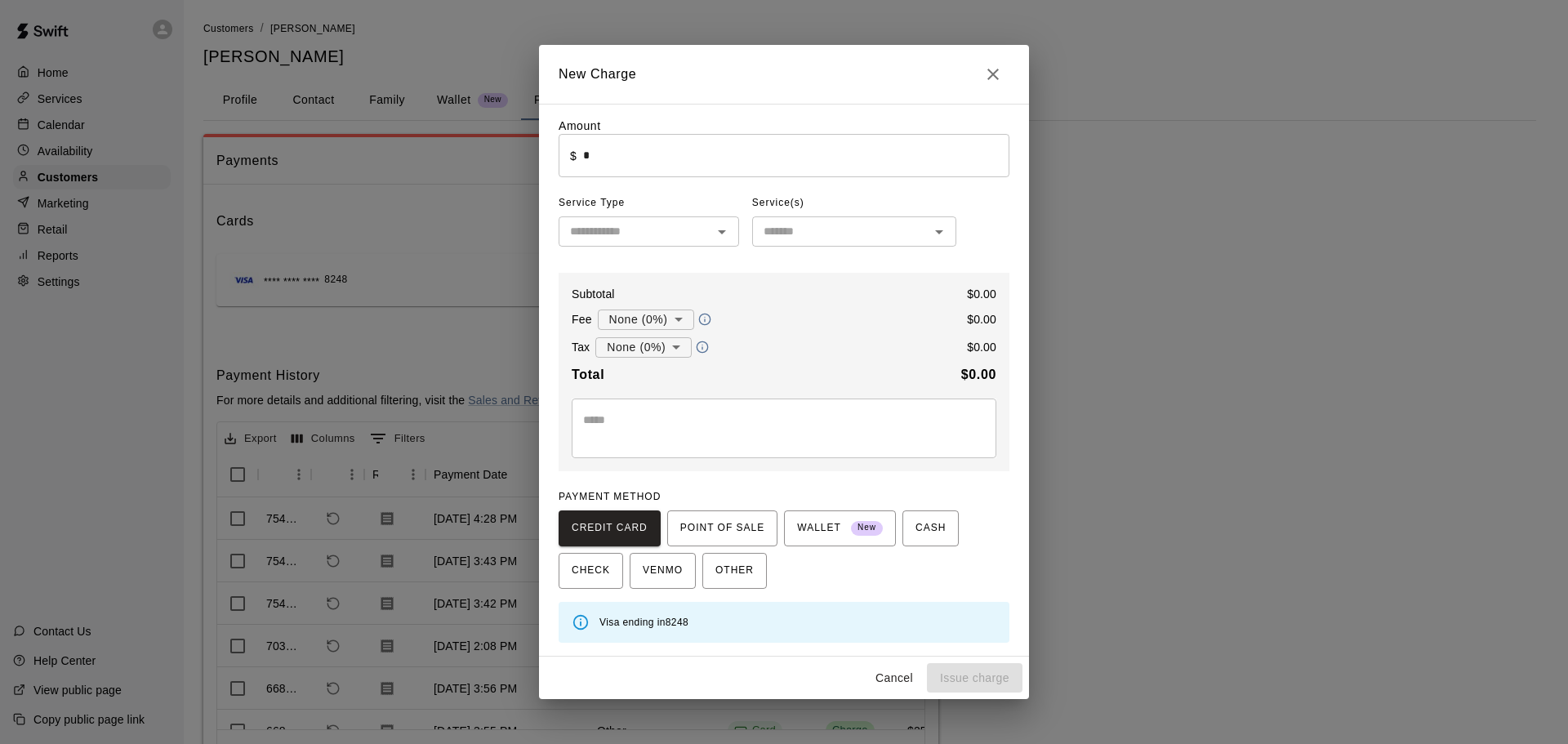
click at [689, 166] on input "*" at bounding box center [796, 155] width 426 height 43
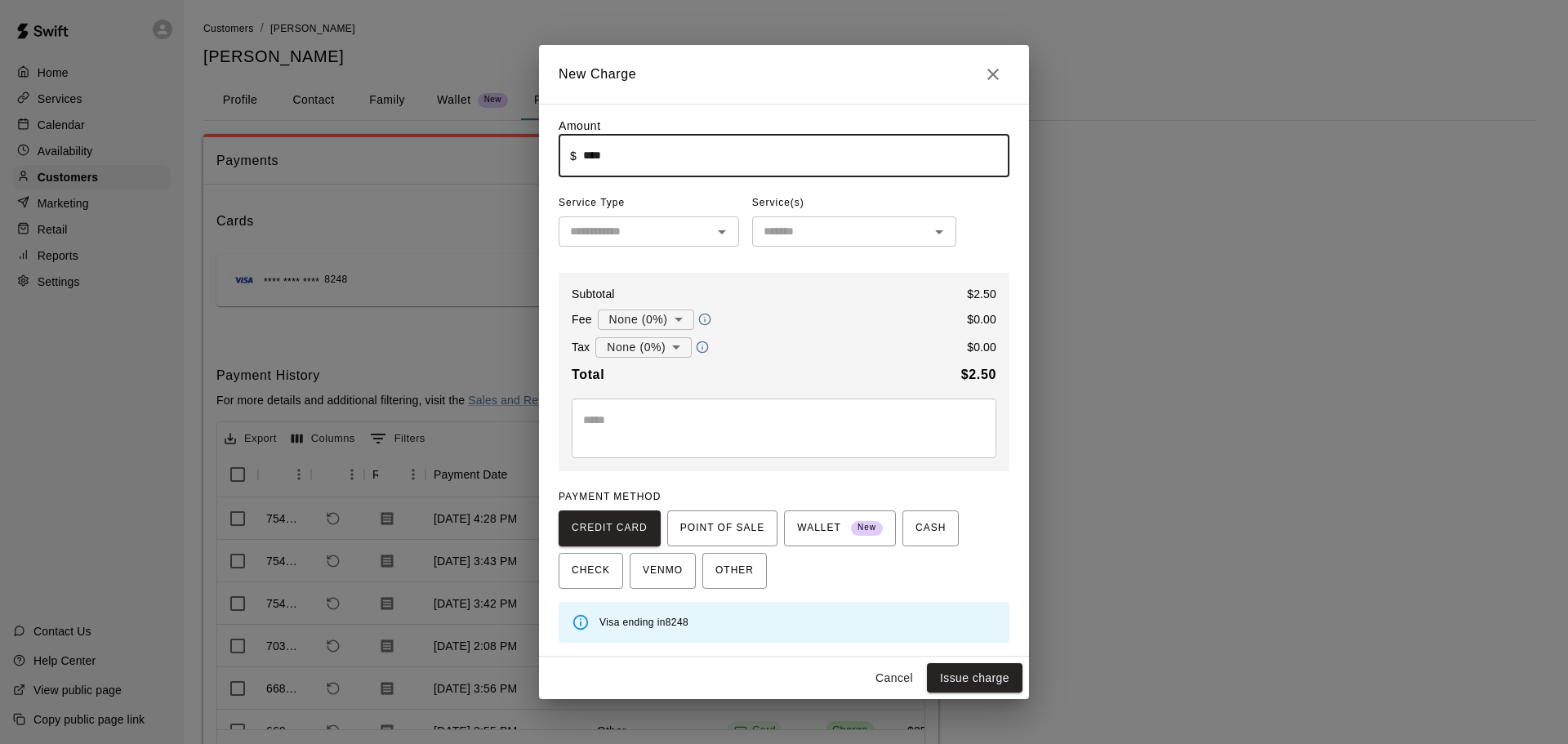
type input "****"
click at [626, 230] on input "text" at bounding box center [635, 231] width 144 height 21
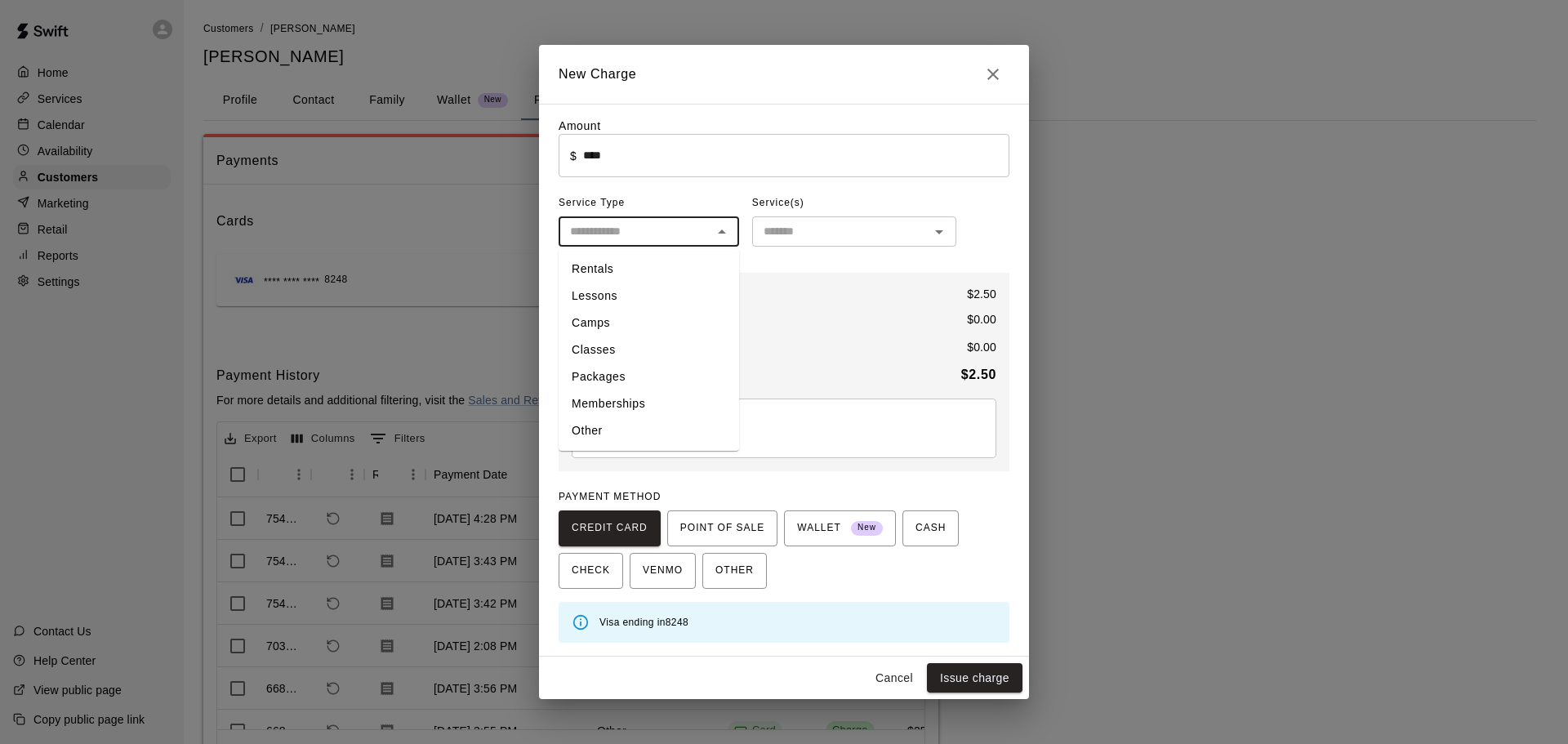
click at [598, 428] on li "Other" at bounding box center [649, 431] width 180 height 27
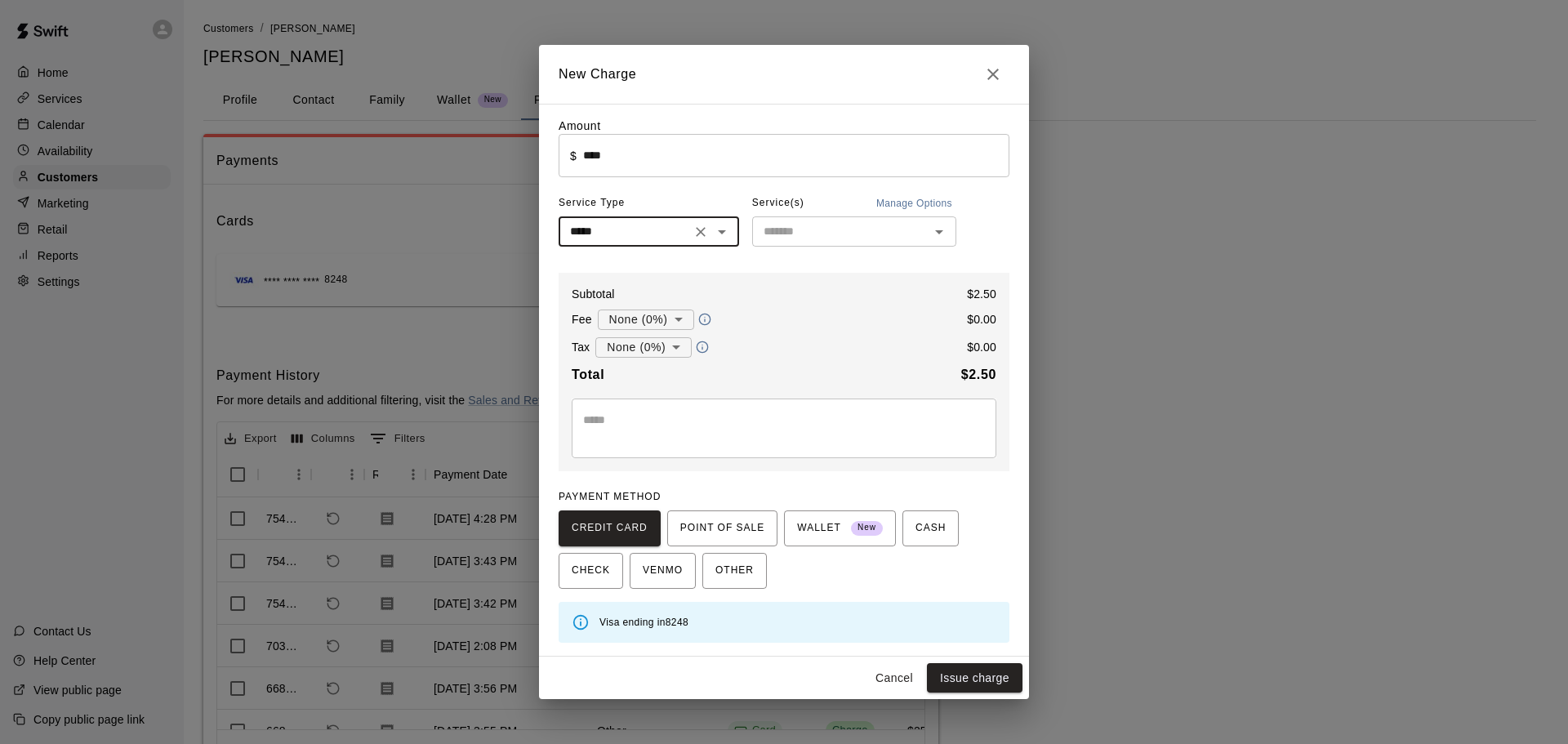
type input "*****"
click at [794, 231] on input "text" at bounding box center [841, 231] width 167 height 21
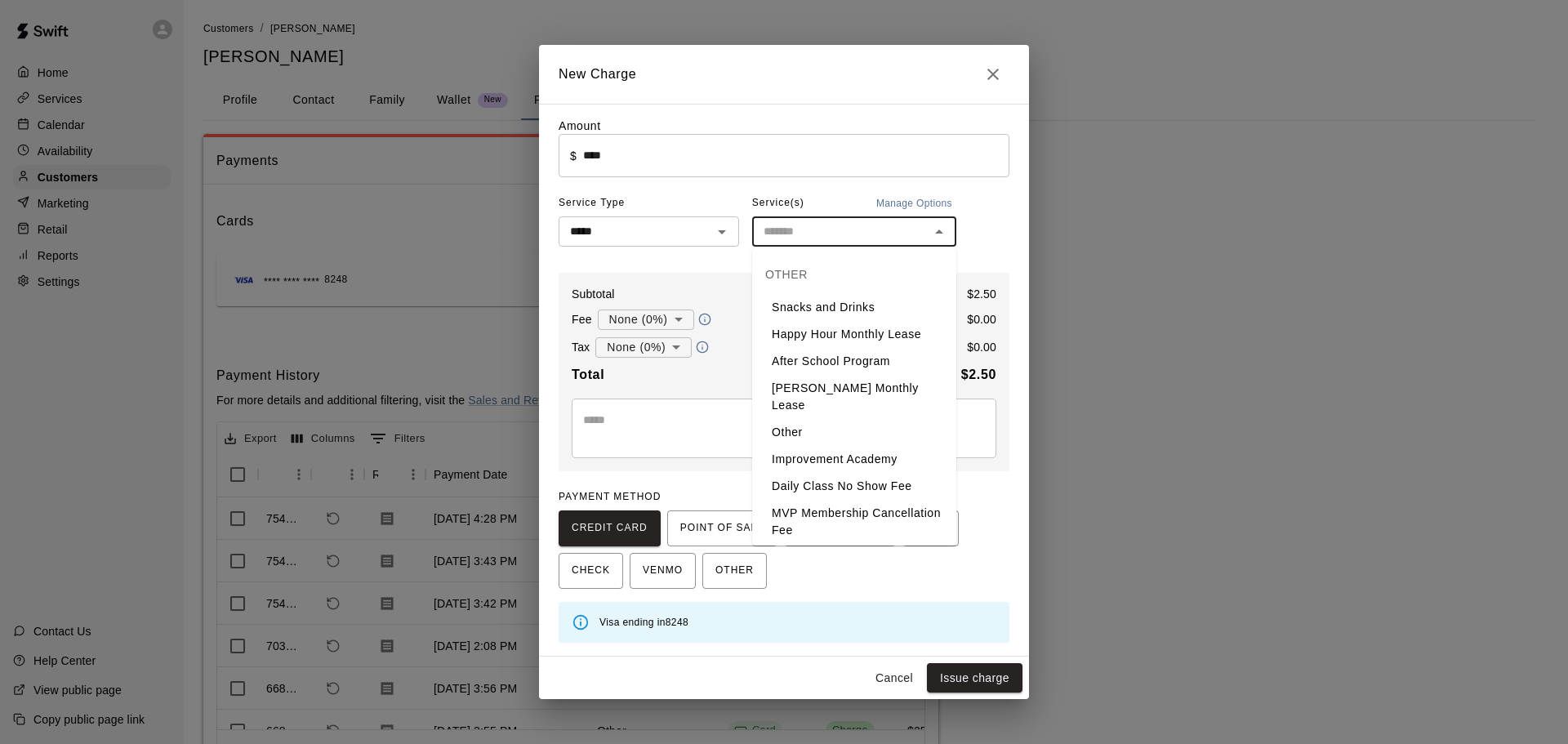
click at [857, 314] on li "Snacks and Drinks" at bounding box center [854, 308] width 204 height 27
type input "**********"
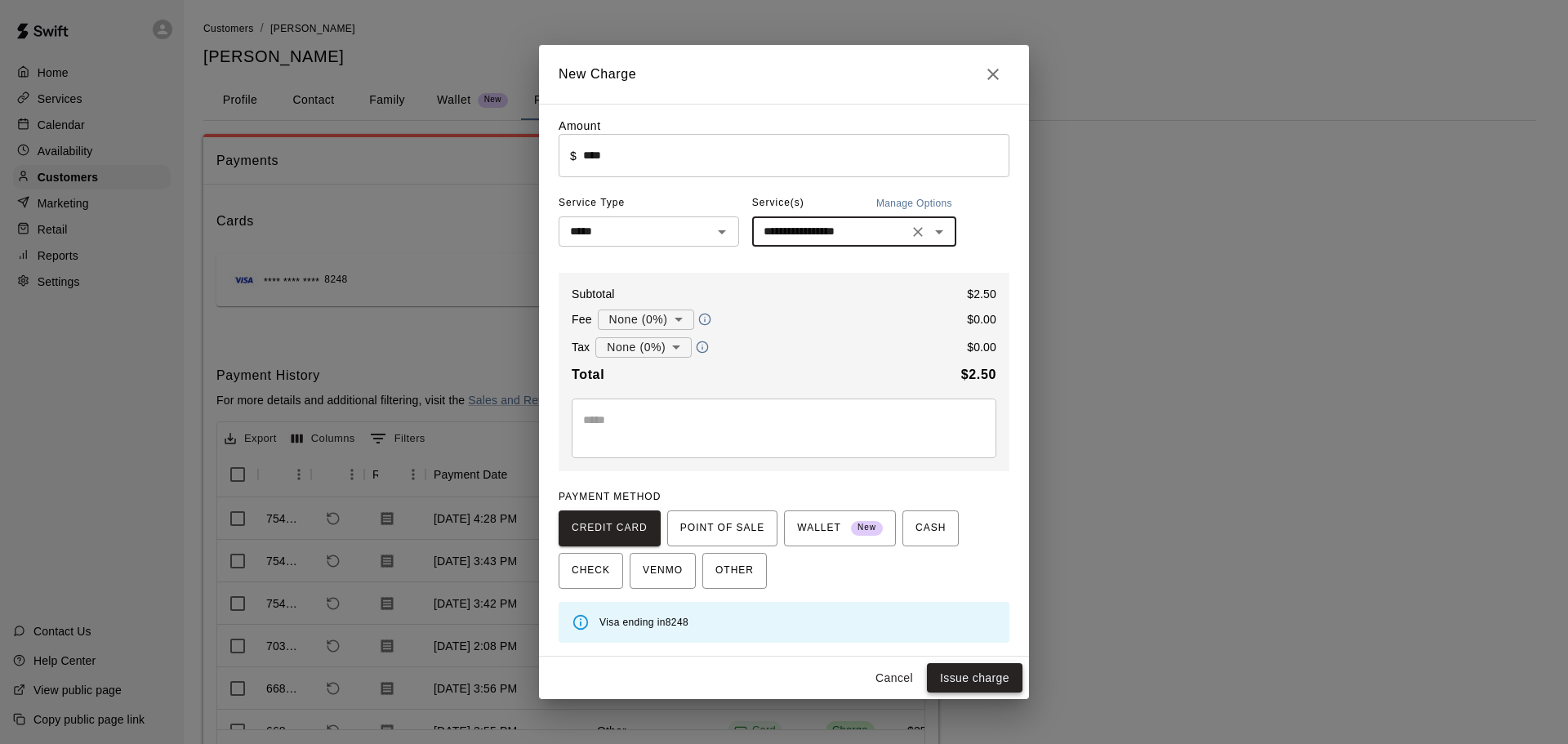
click at [977, 677] on button "Issue charge" at bounding box center [974, 678] width 96 height 30
type input "*"
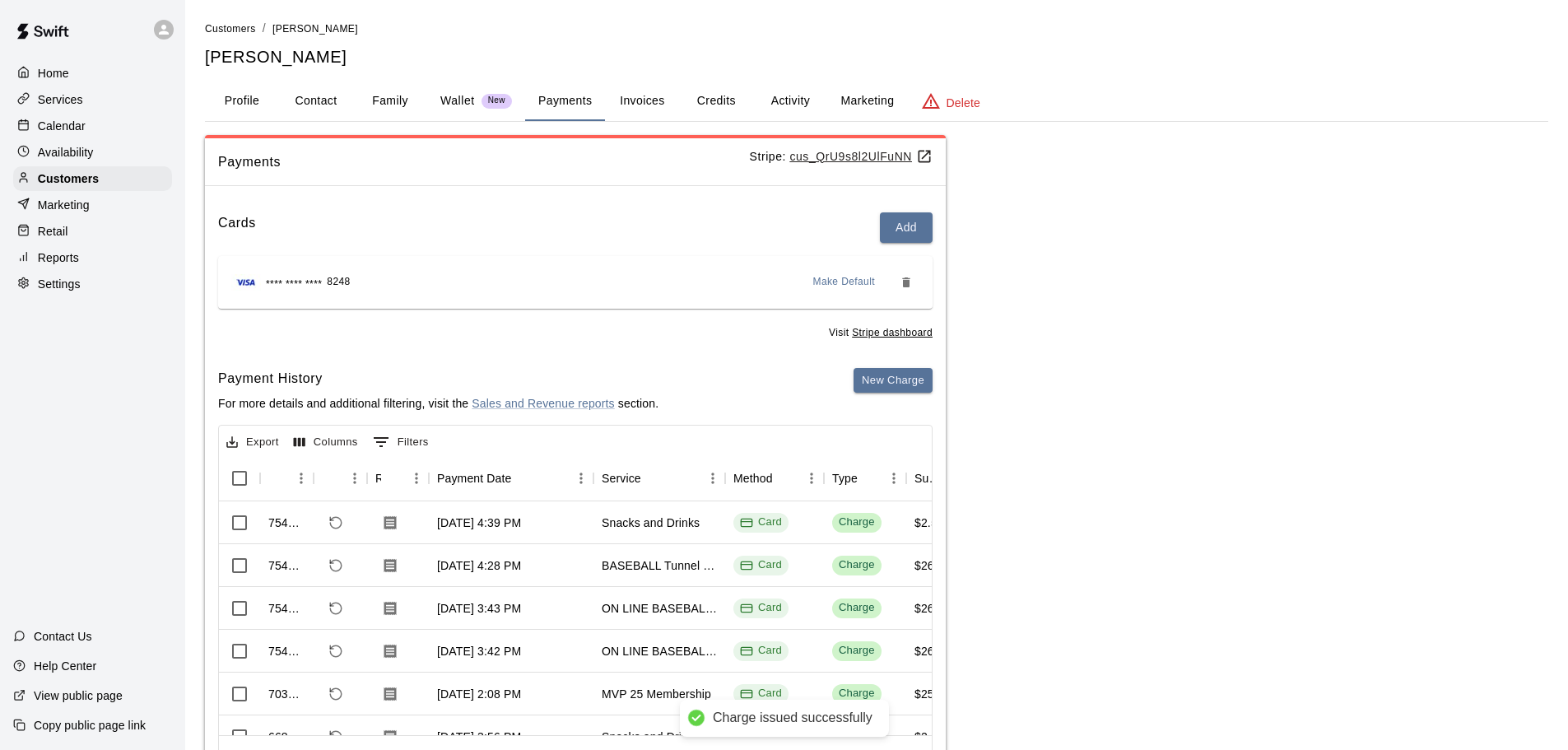
click at [1070, 312] on div "Payments Stripe: cus_QrU9s8l2UlFuNN Cards Add **** **** **** 8248 Make Default …" at bounding box center [876, 467] width 1343 height 665
click at [45, 117] on div "Calendar" at bounding box center [93, 126] width 159 height 25
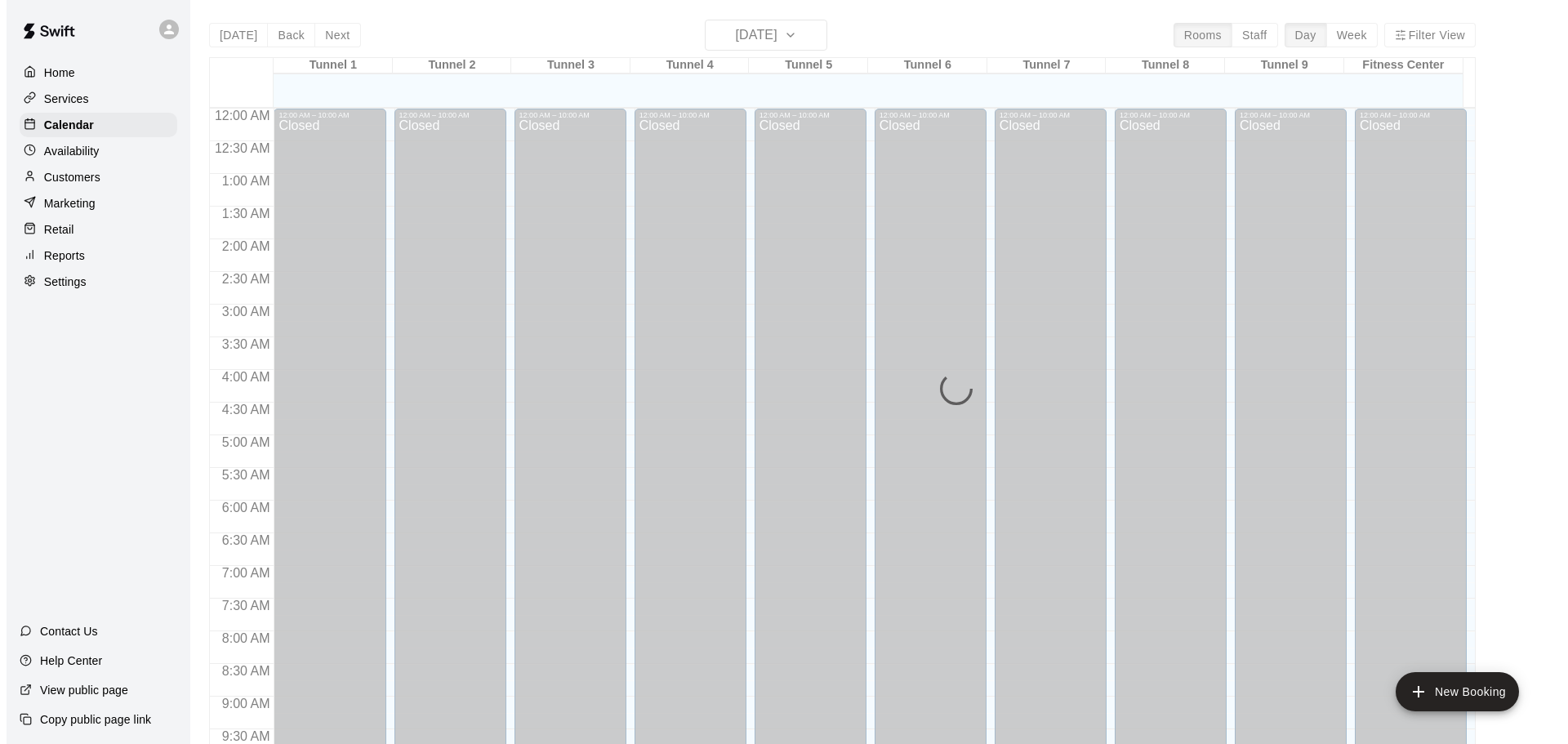
scroll to position [865, 0]
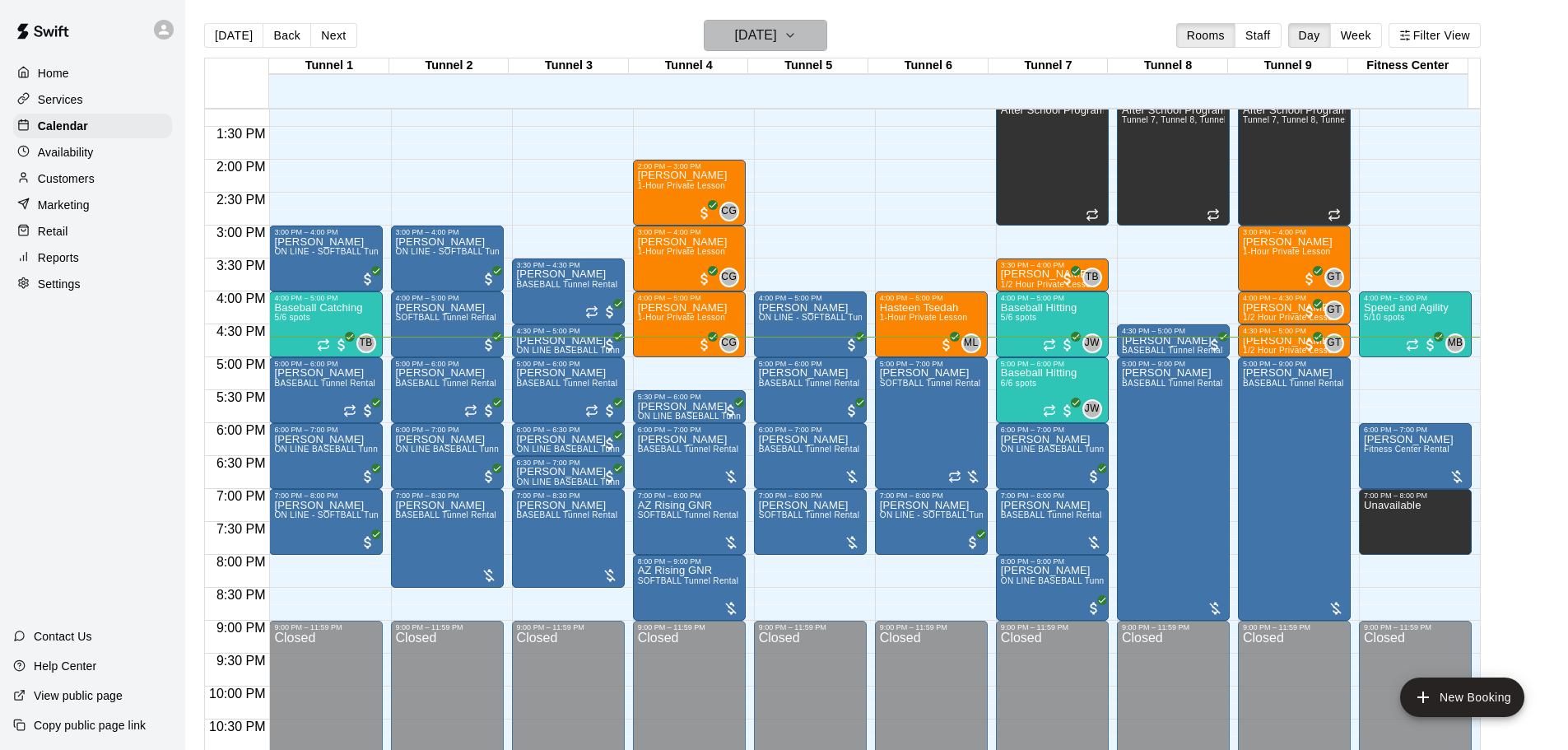
click at [757, 42] on h6 "[DATE]" at bounding box center [755, 36] width 42 height 23
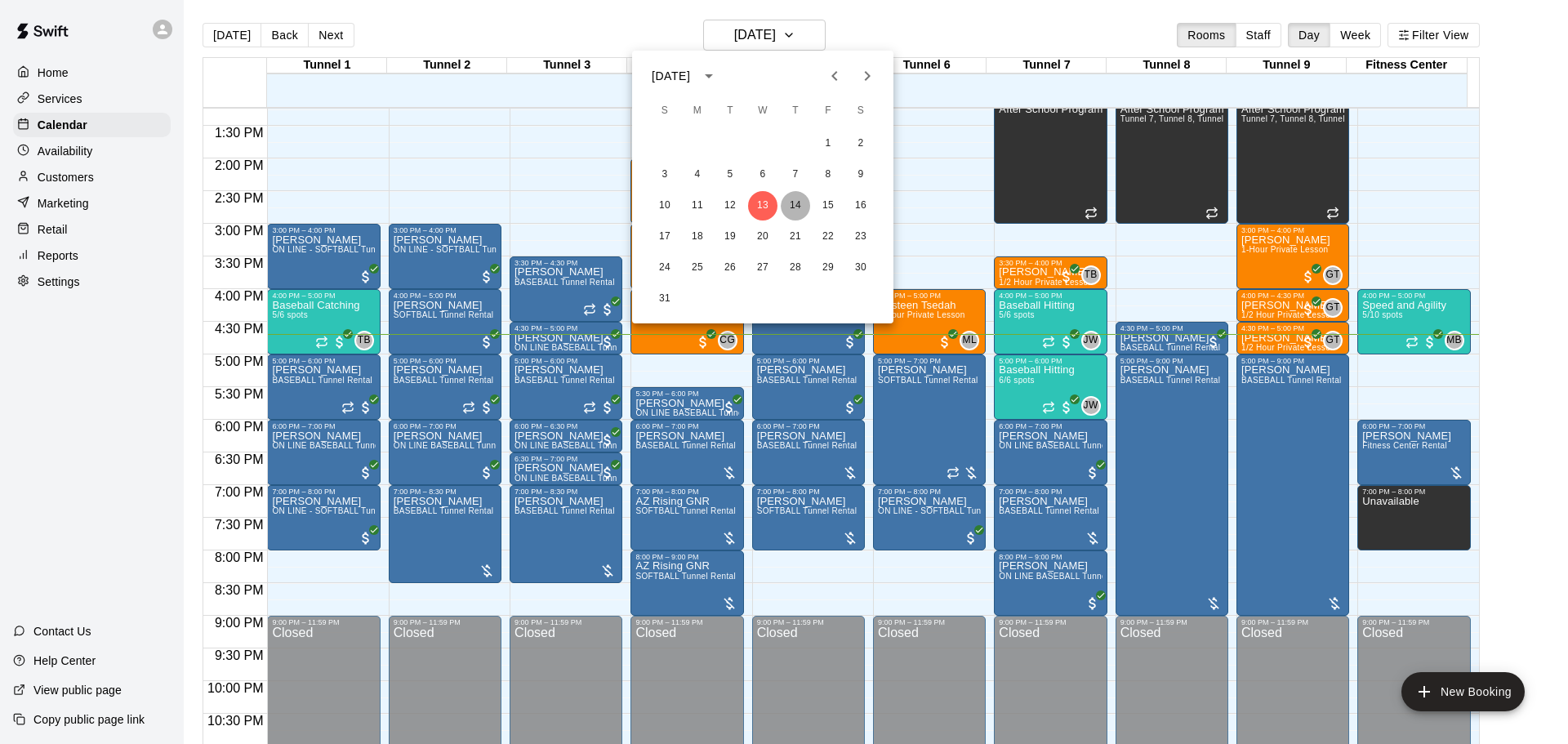
click at [791, 212] on button "14" at bounding box center [795, 206] width 30 height 30
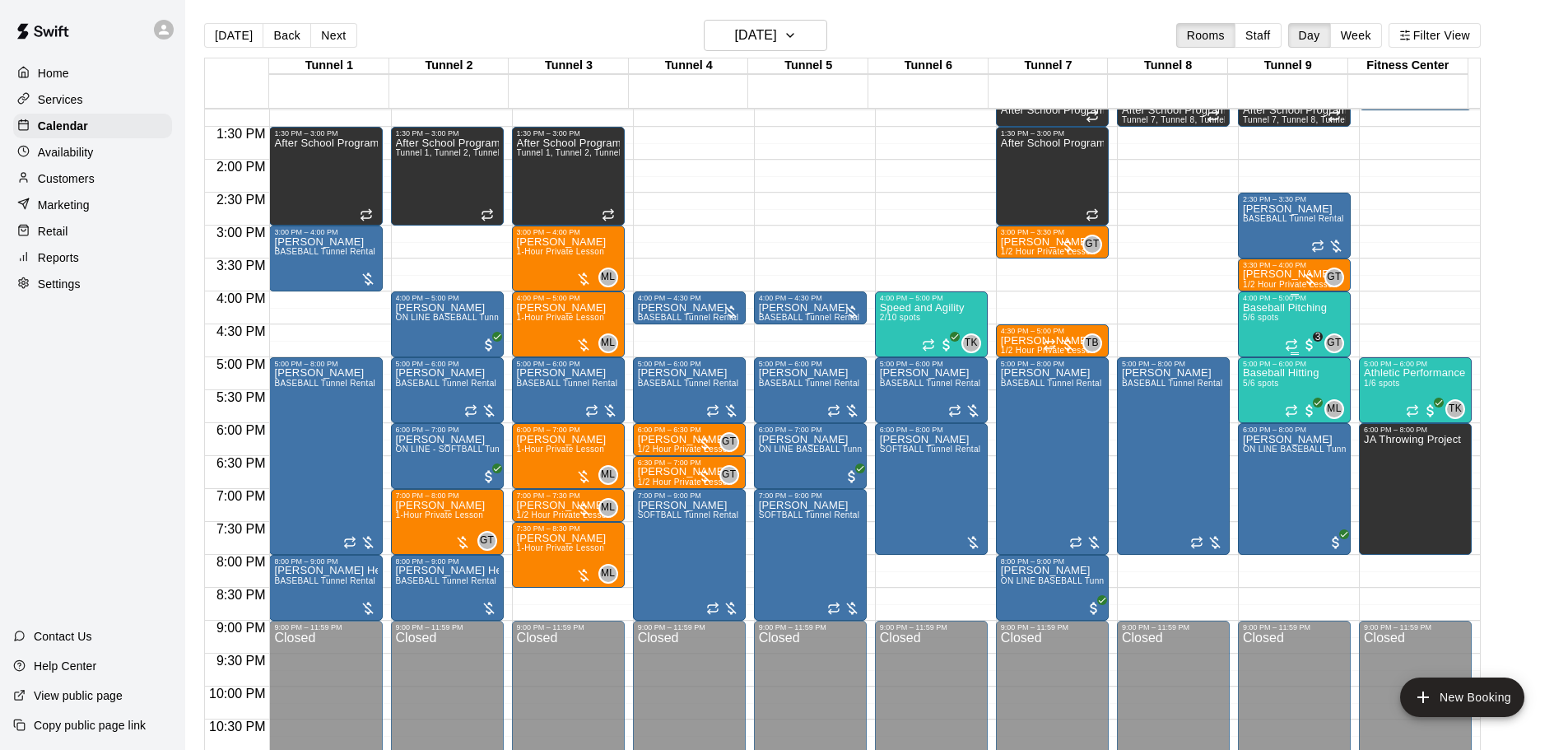
click at [1332, 324] on div "Baseball Pitching 5/6 spots GT 0 3" at bounding box center [1294, 677] width 102 height 750
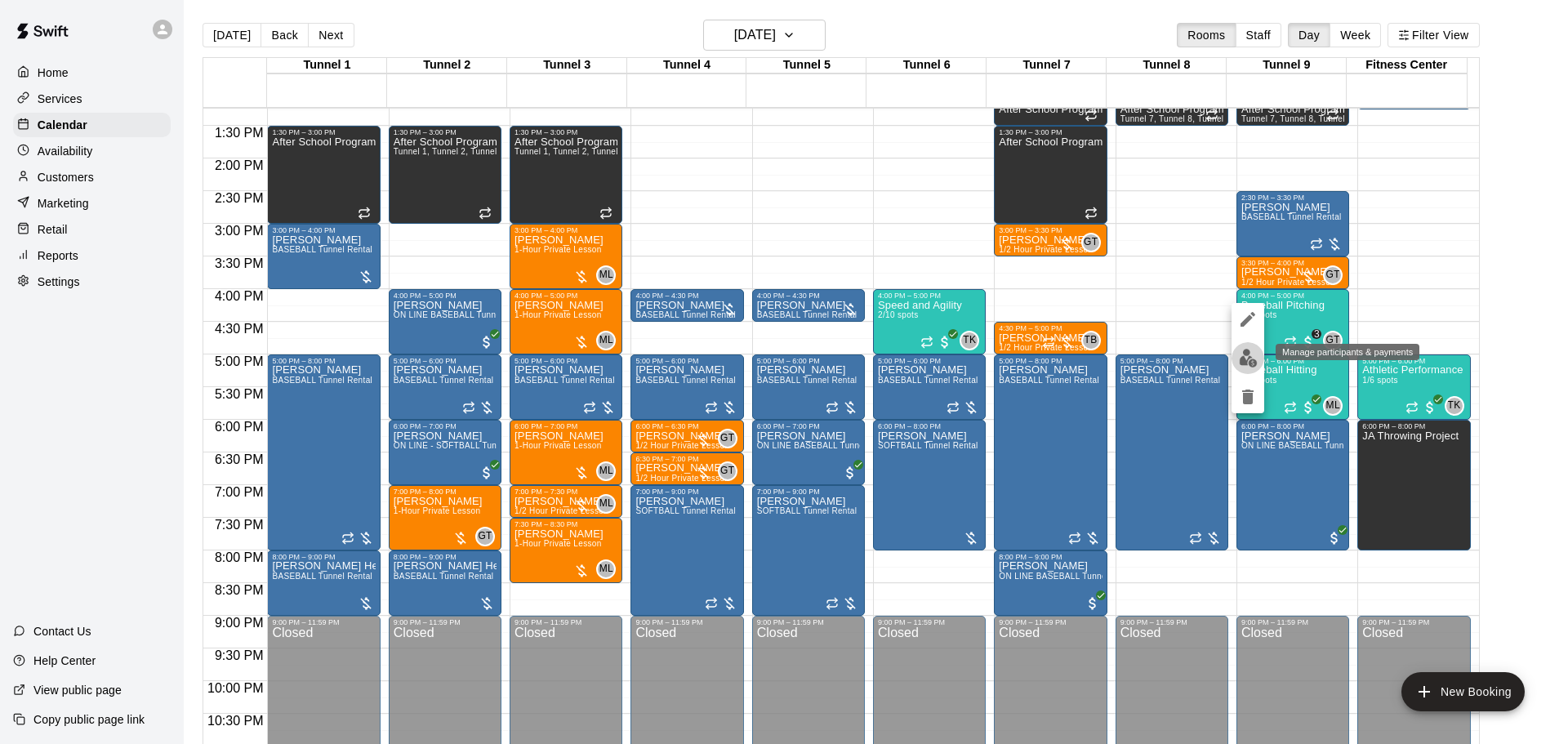
click at [1256, 363] on img "edit" at bounding box center [1248, 358] width 19 height 19
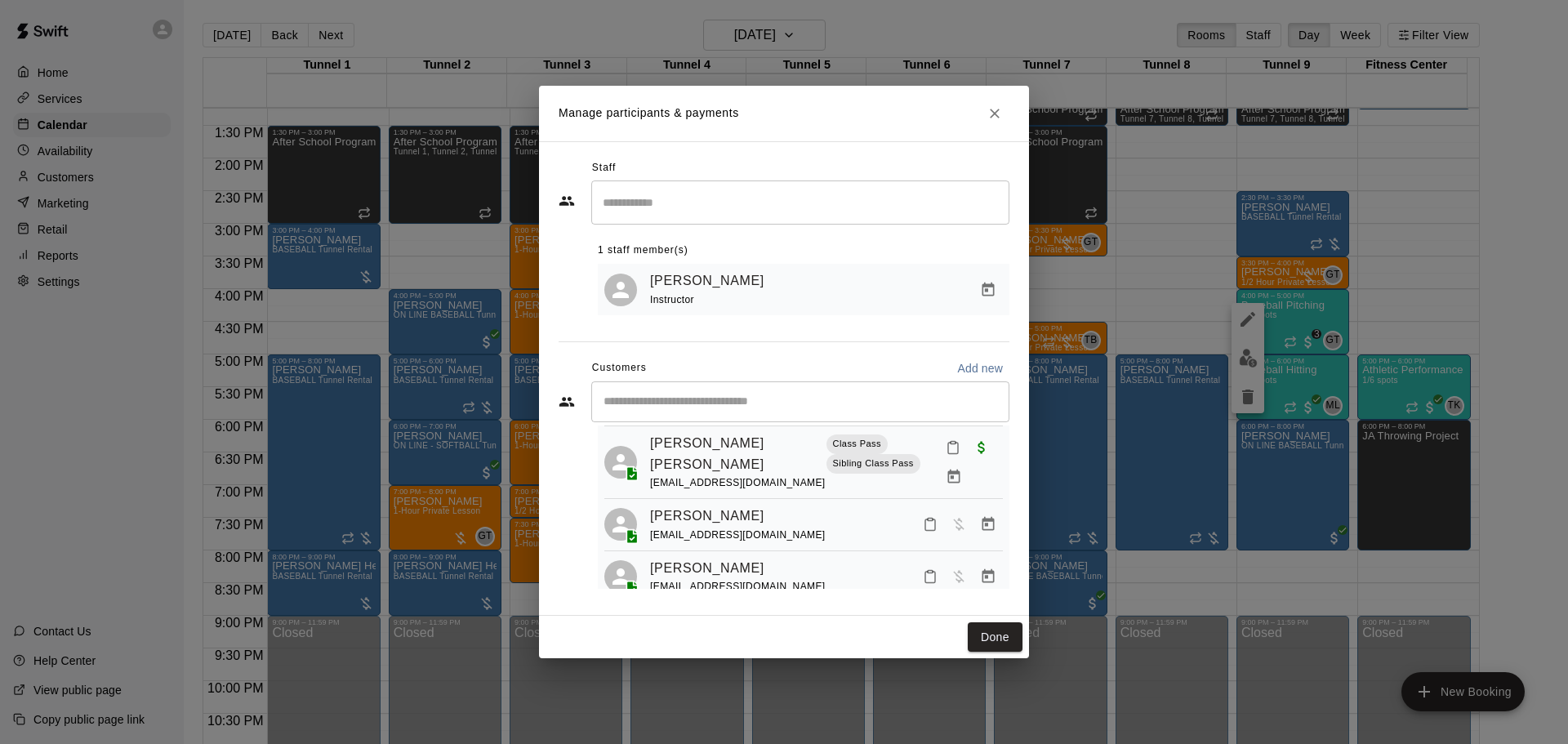
scroll to position [163, 0]
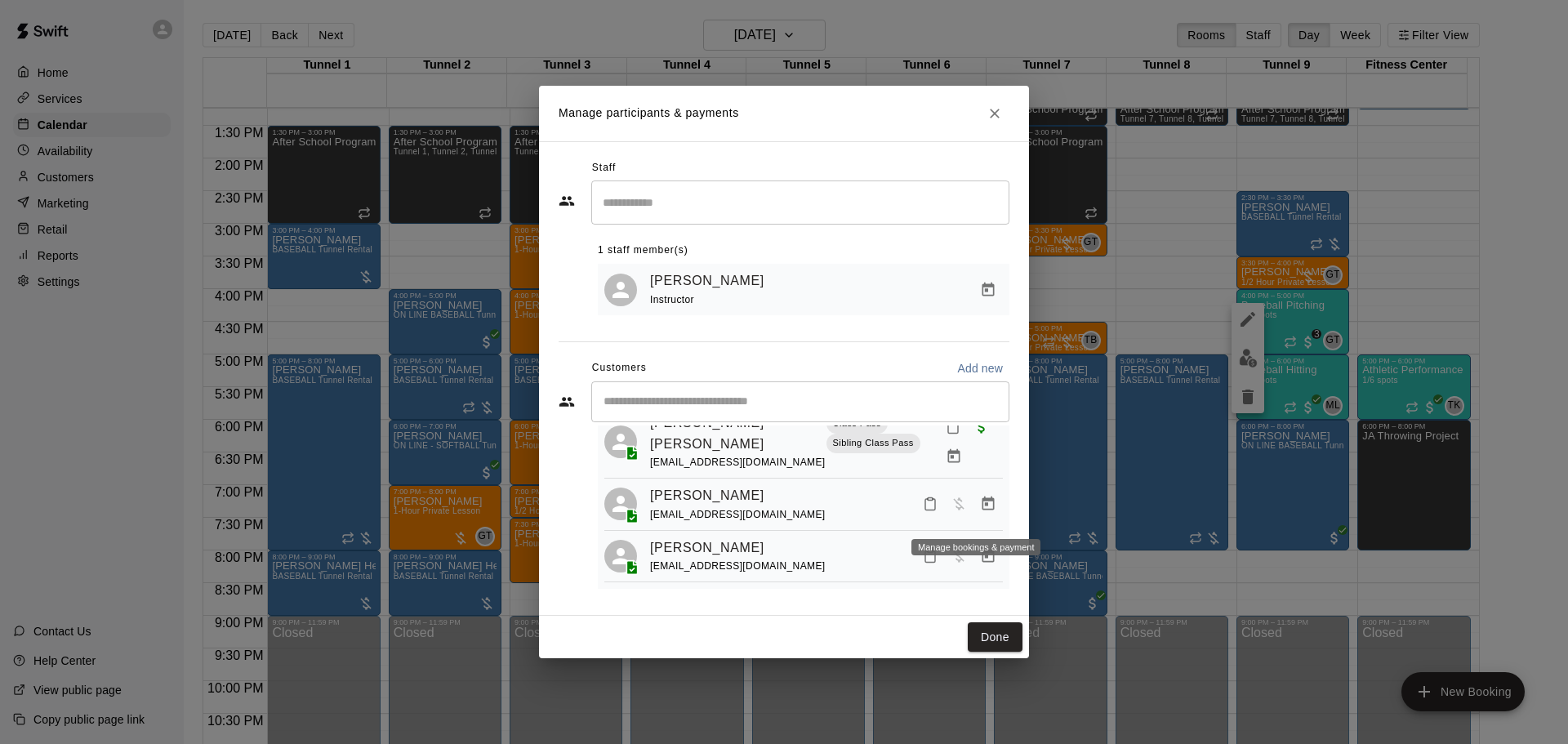
click at [982, 510] on icon "Manage bookings & payment" at bounding box center [988, 504] width 12 height 14
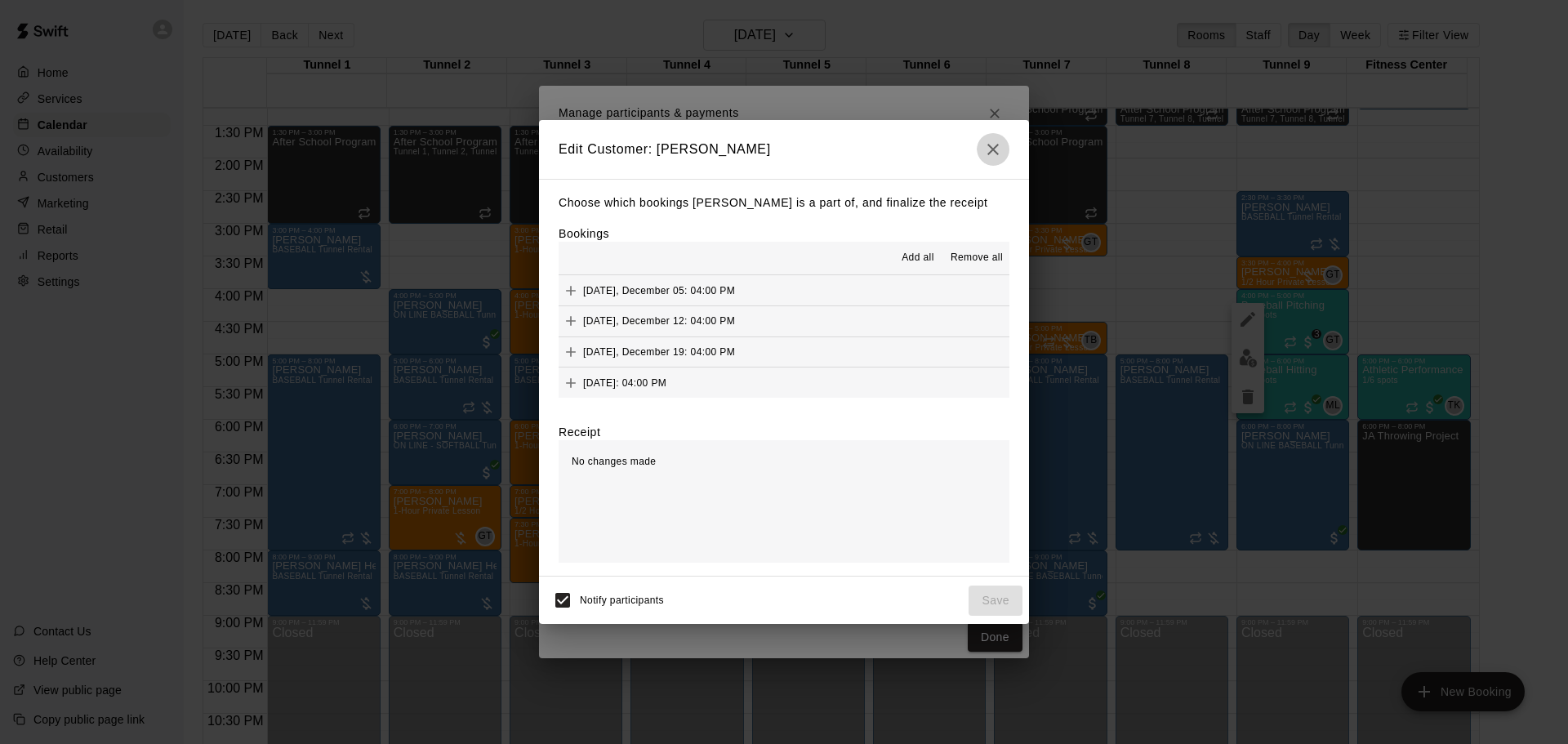
click at [993, 149] on icon "button" at bounding box center [993, 149] width 20 height 20
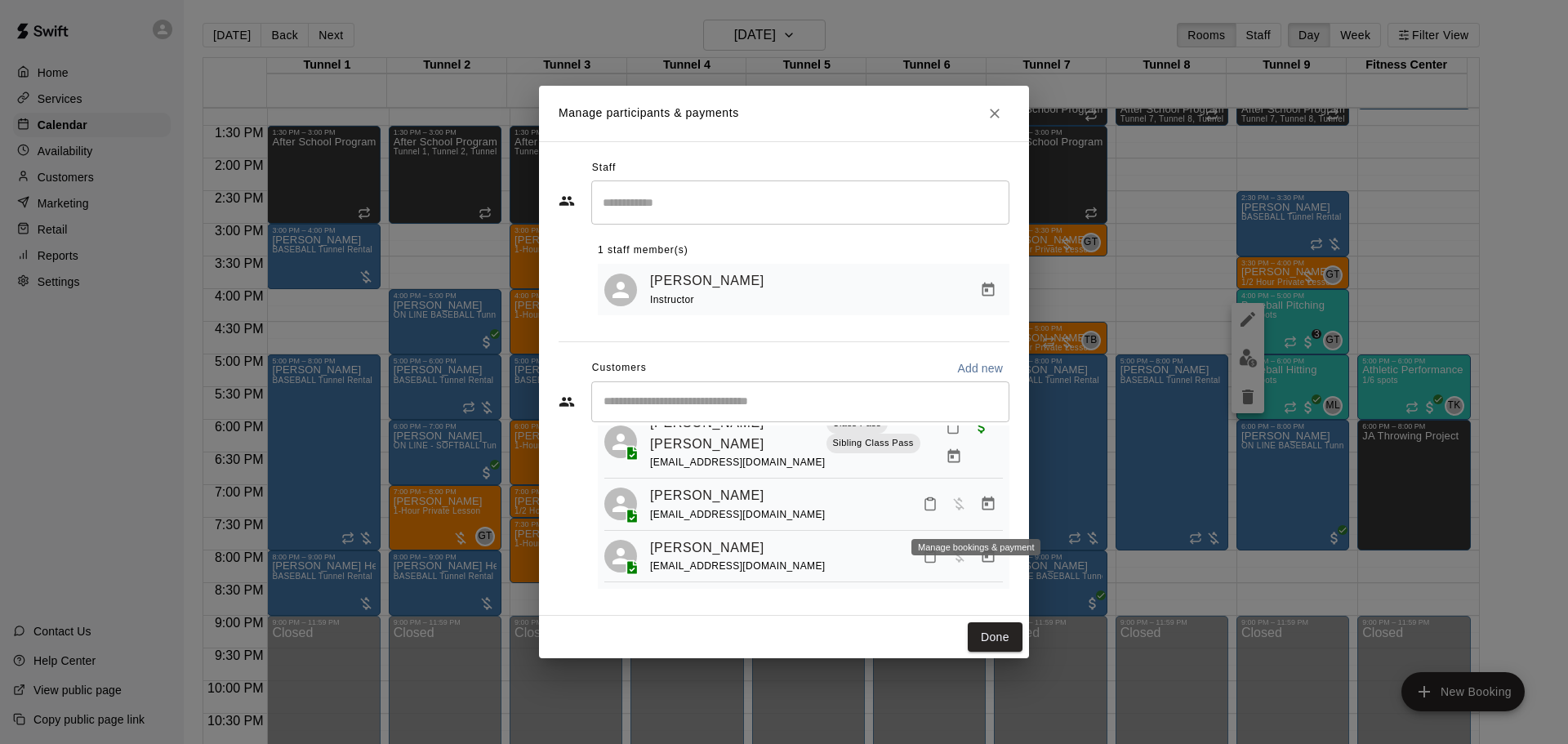
click at [982, 510] on icon "Manage bookings & payment" at bounding box center [988, 504] width 12 height 14
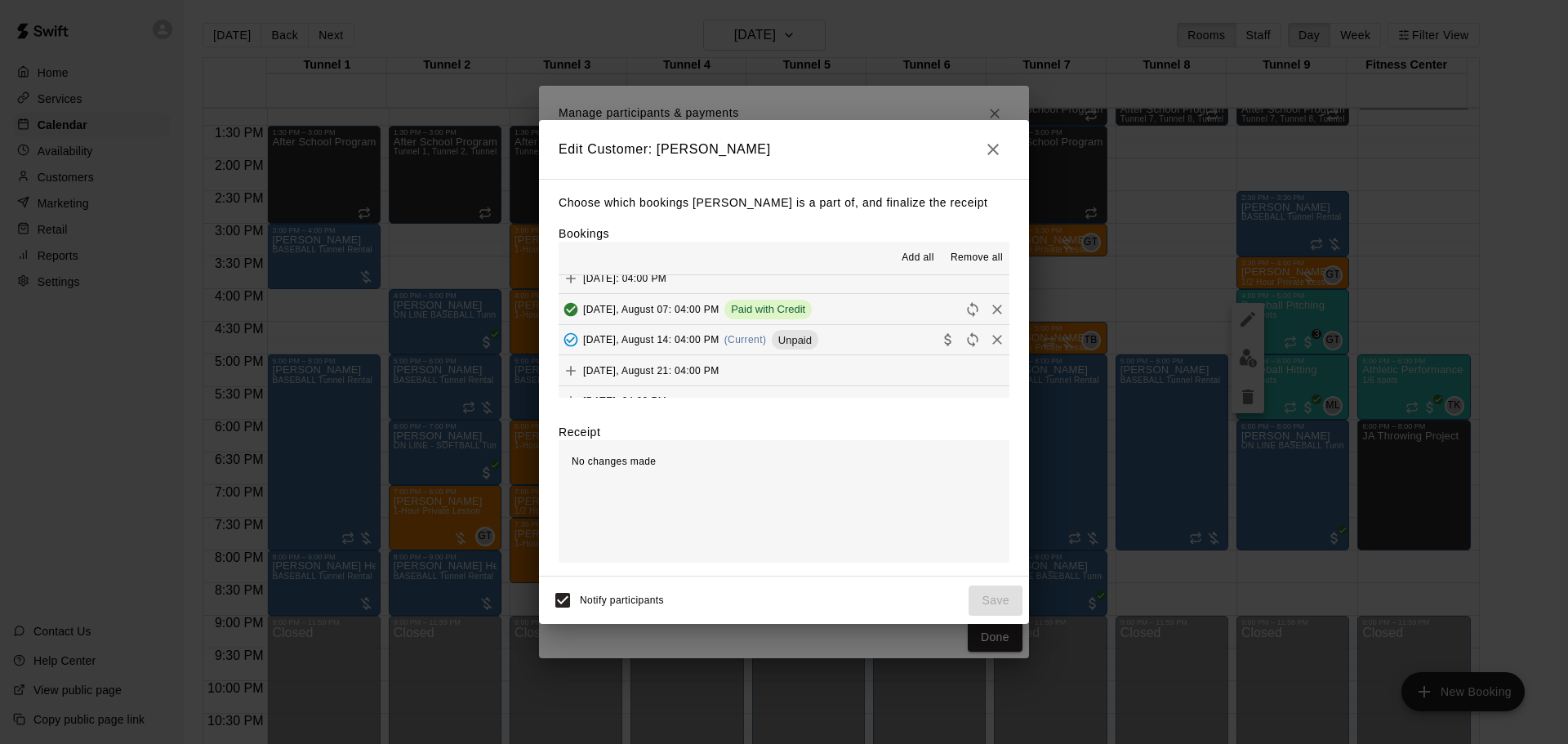
scroll to position [1062, 0]
click at [686, 339] on span "[DATE], August 14: 04:00 PM" at bounding box center [651, 335] width 136 height 11
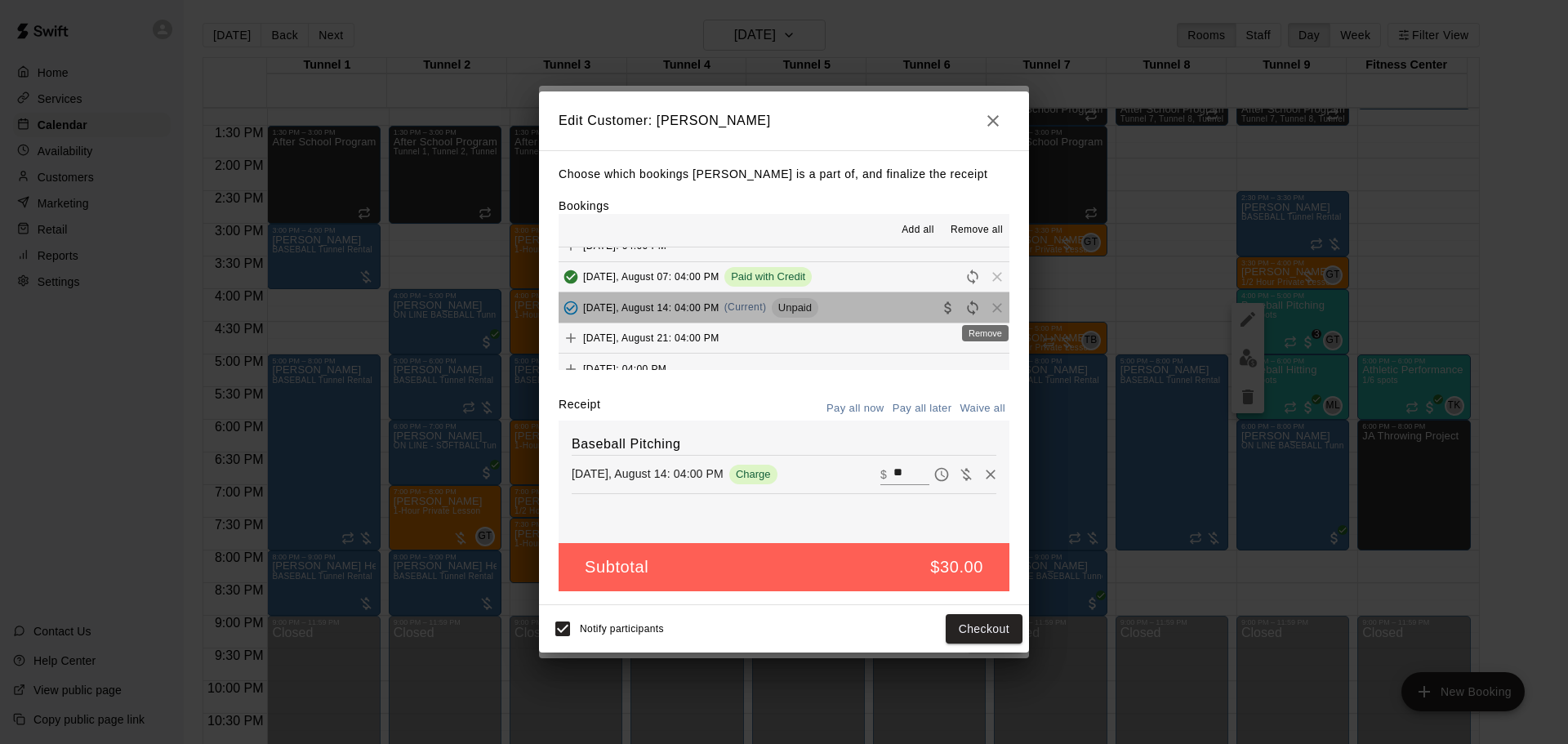
click at [985, 310] on span "Remove" at bounding box center [997, 307] width 25 height 12
click at [986, 112] on icon "button" at bounding box center [993, 121] width 20 height 20
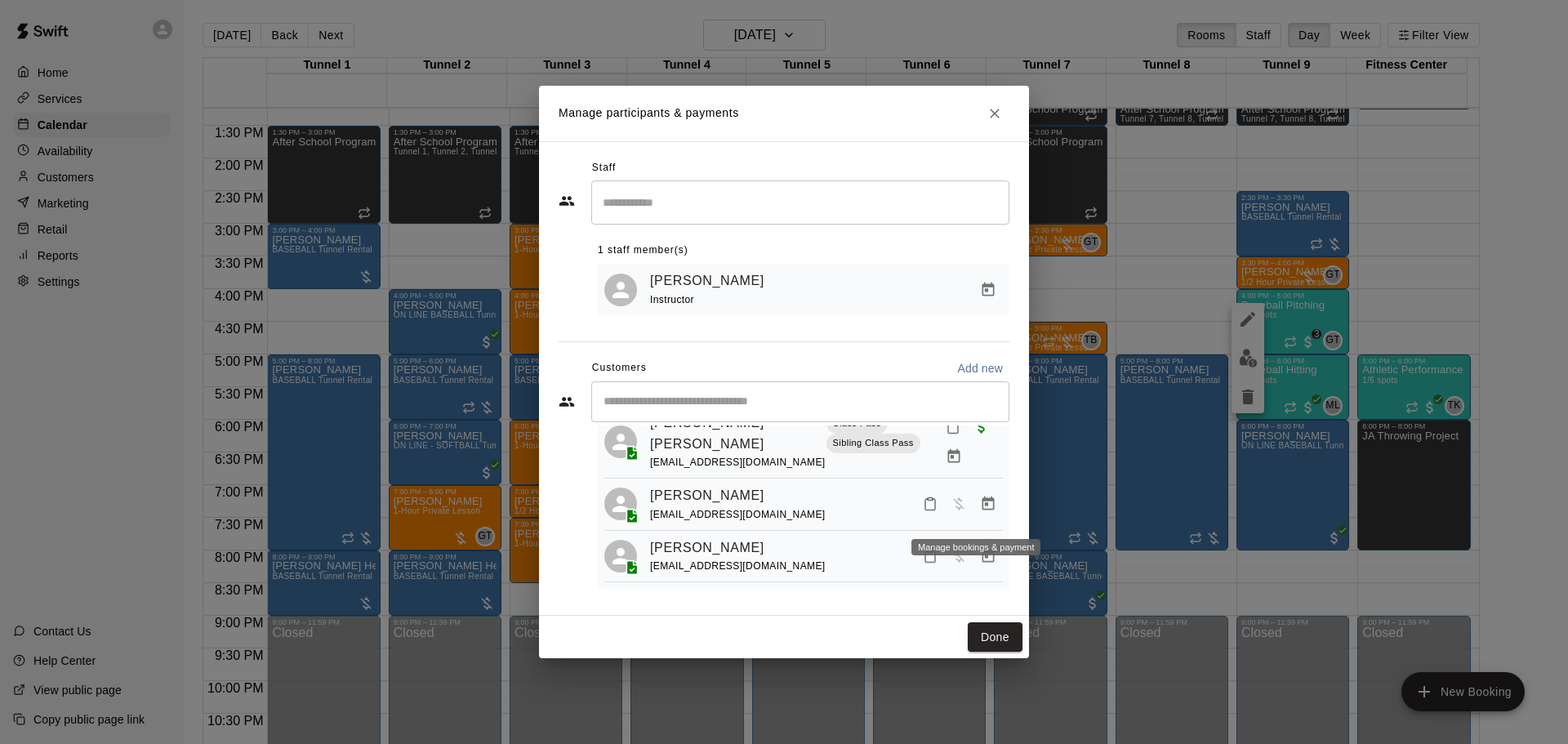
click at [980, 510] on icon "Manage bookings & payment" at bounding box center [988, 504] width 16 height 16
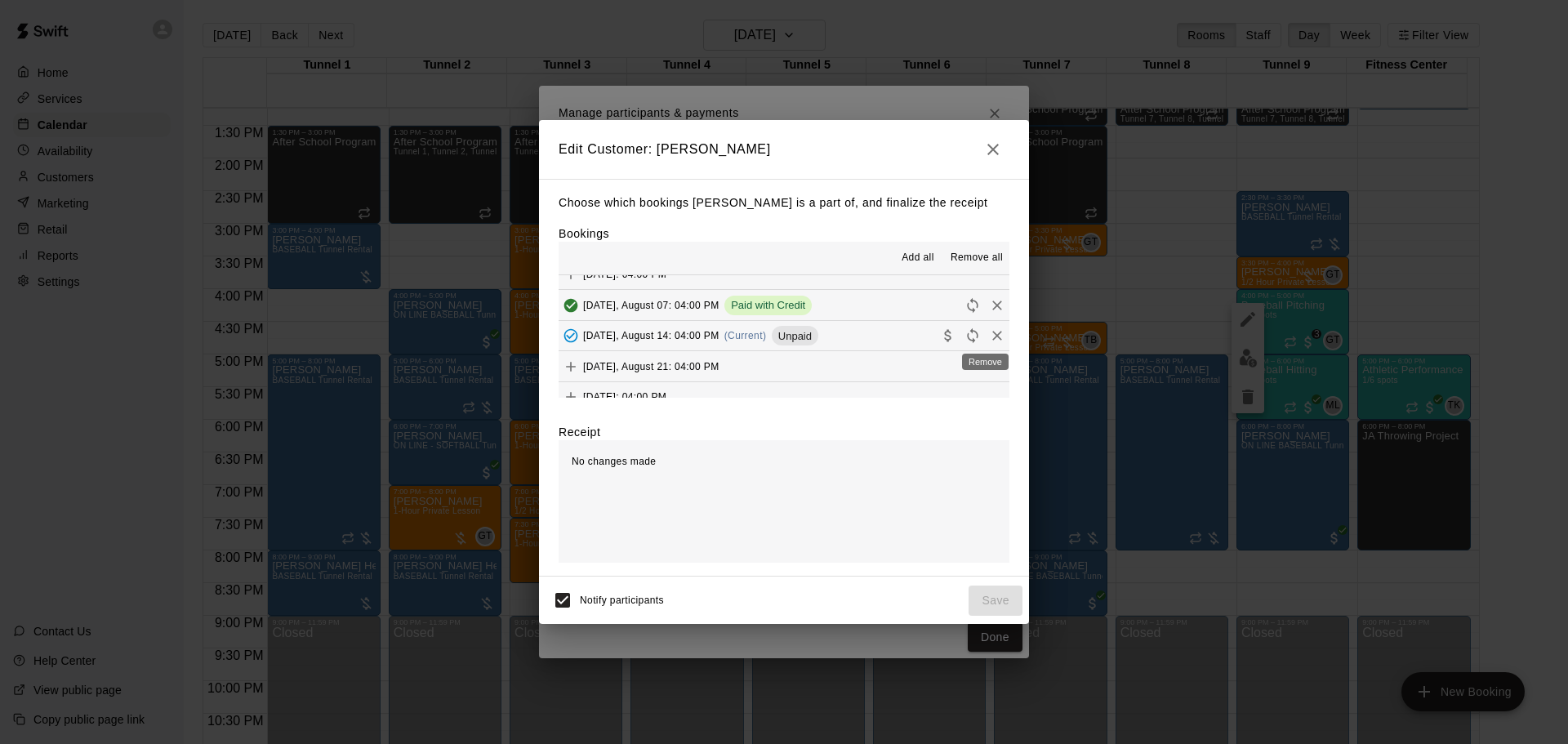
click at [992, 337] on icon "Remove" at bounding box center [997, 335] width 10 height 10
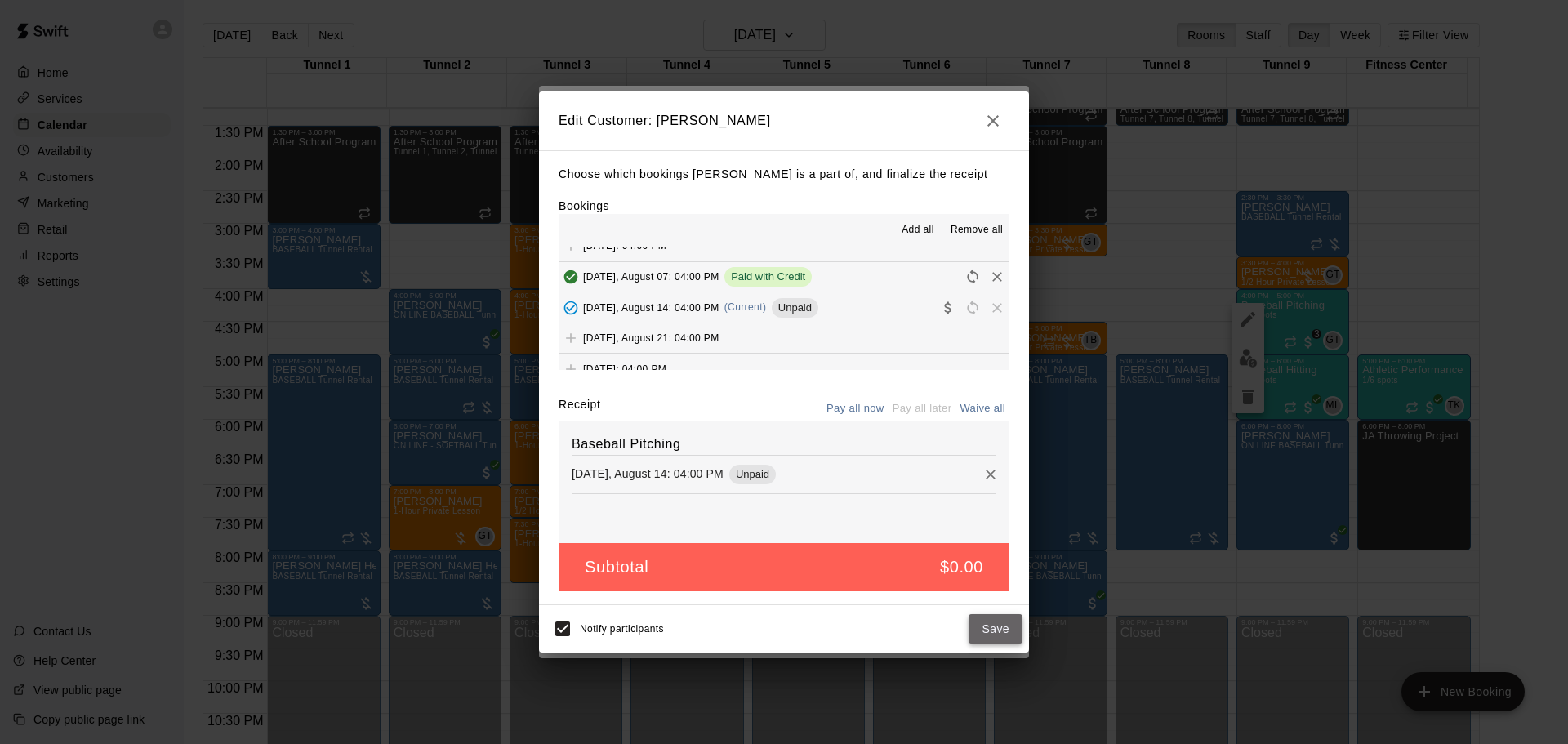
click at [994, 623] on button "Save" at bounding box center [996, 629] width 54 height 30
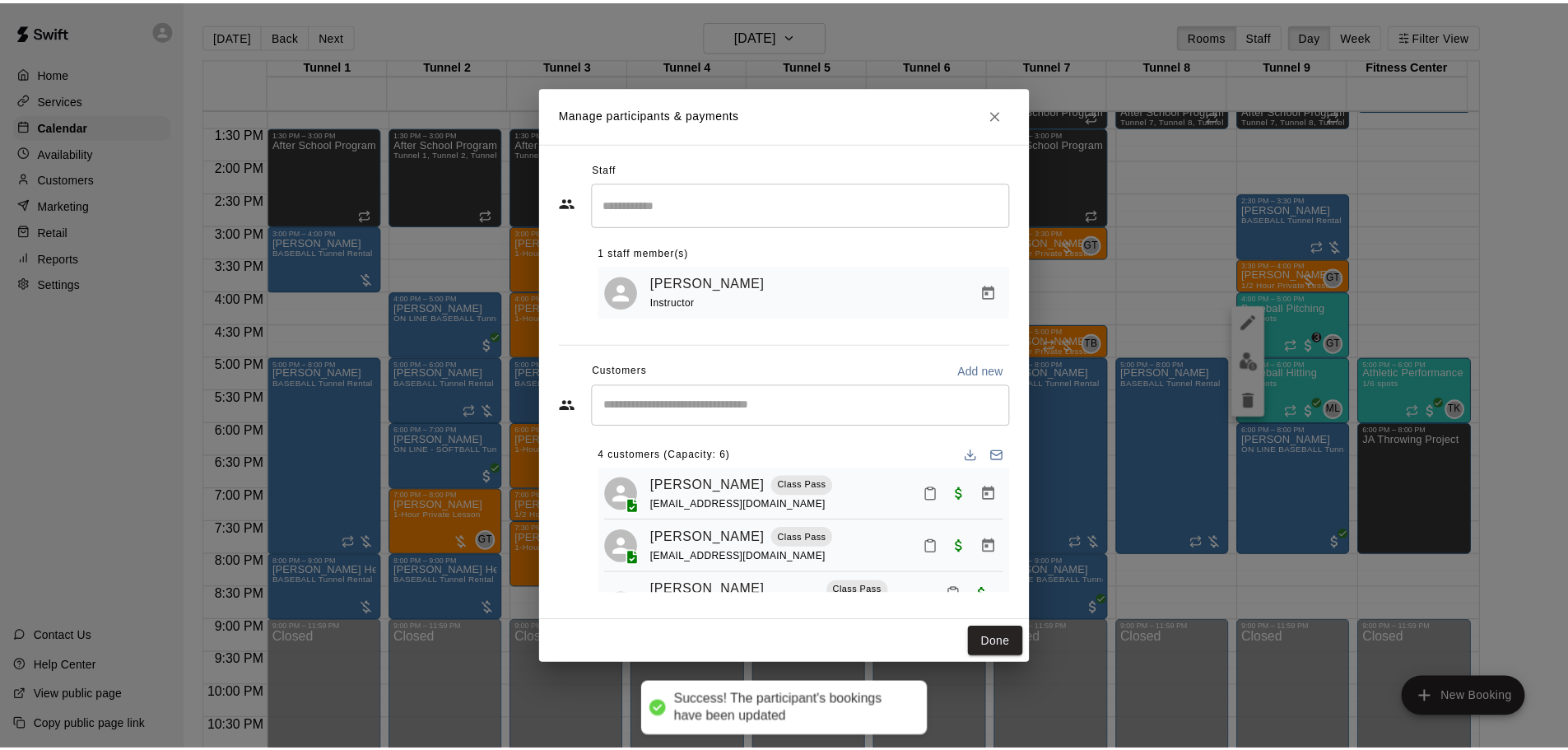
scroll to position [122, 0]
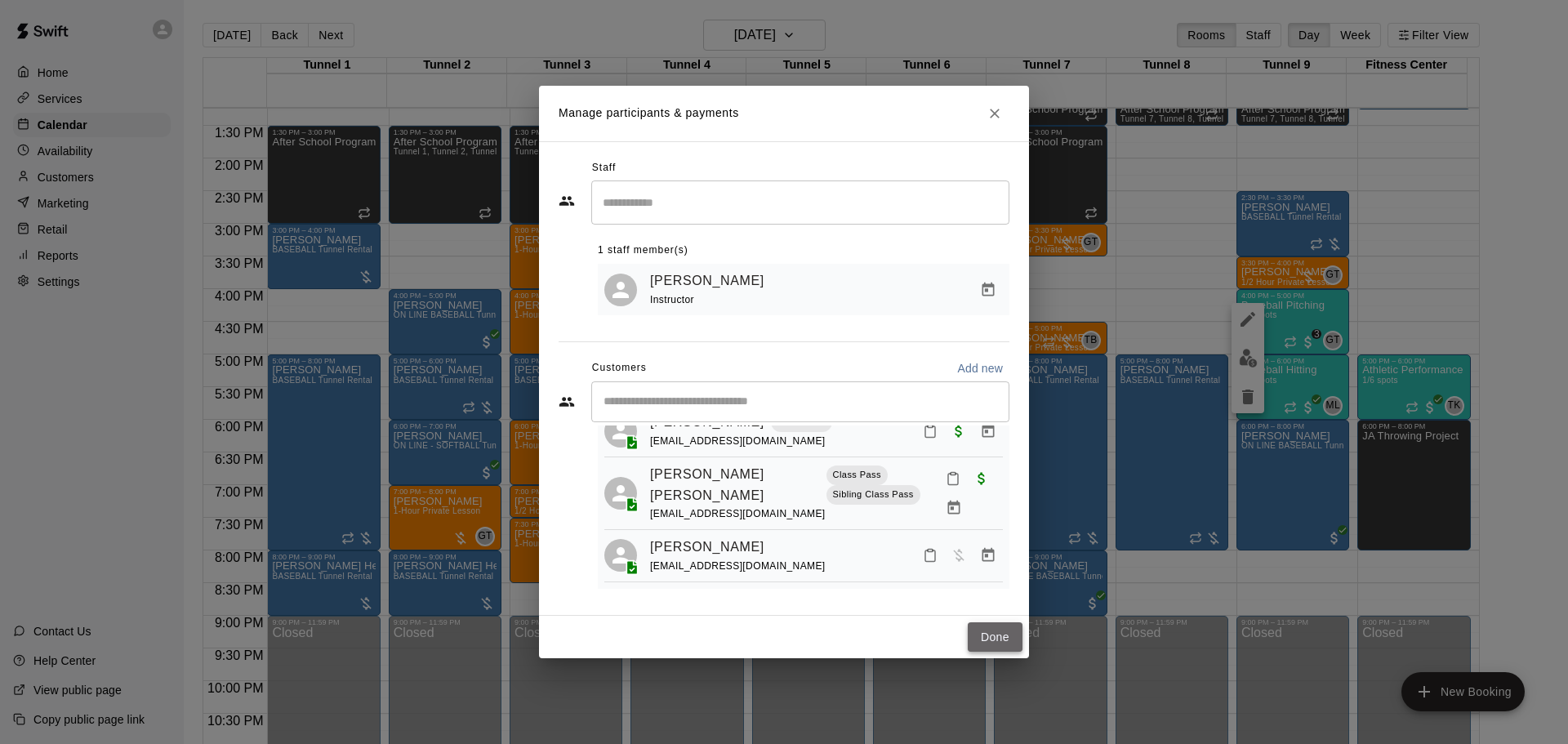
click at [1001, 648] on button "Done" at bounding box center [995, 637] width 55 height 30
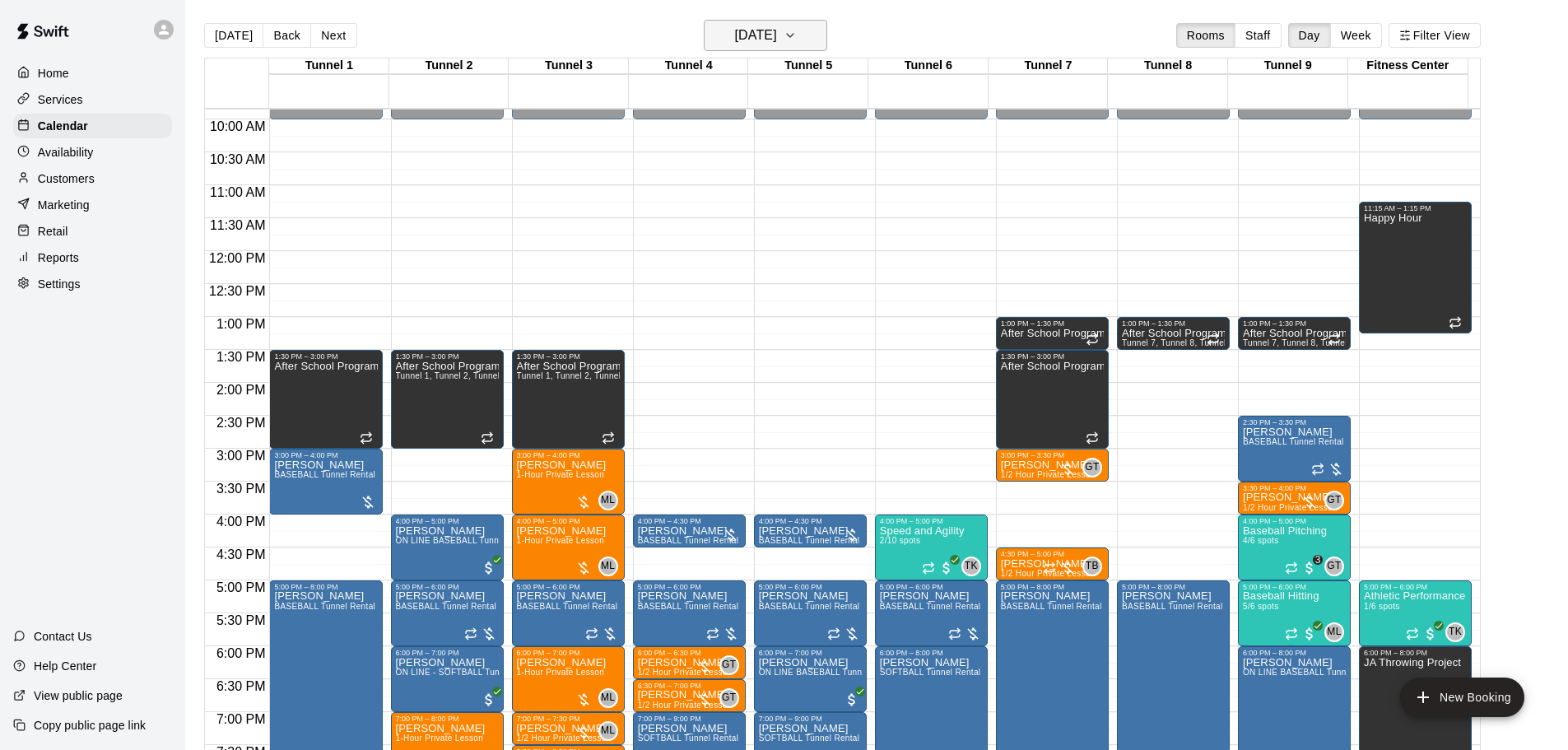
scroll to position [625, 0]
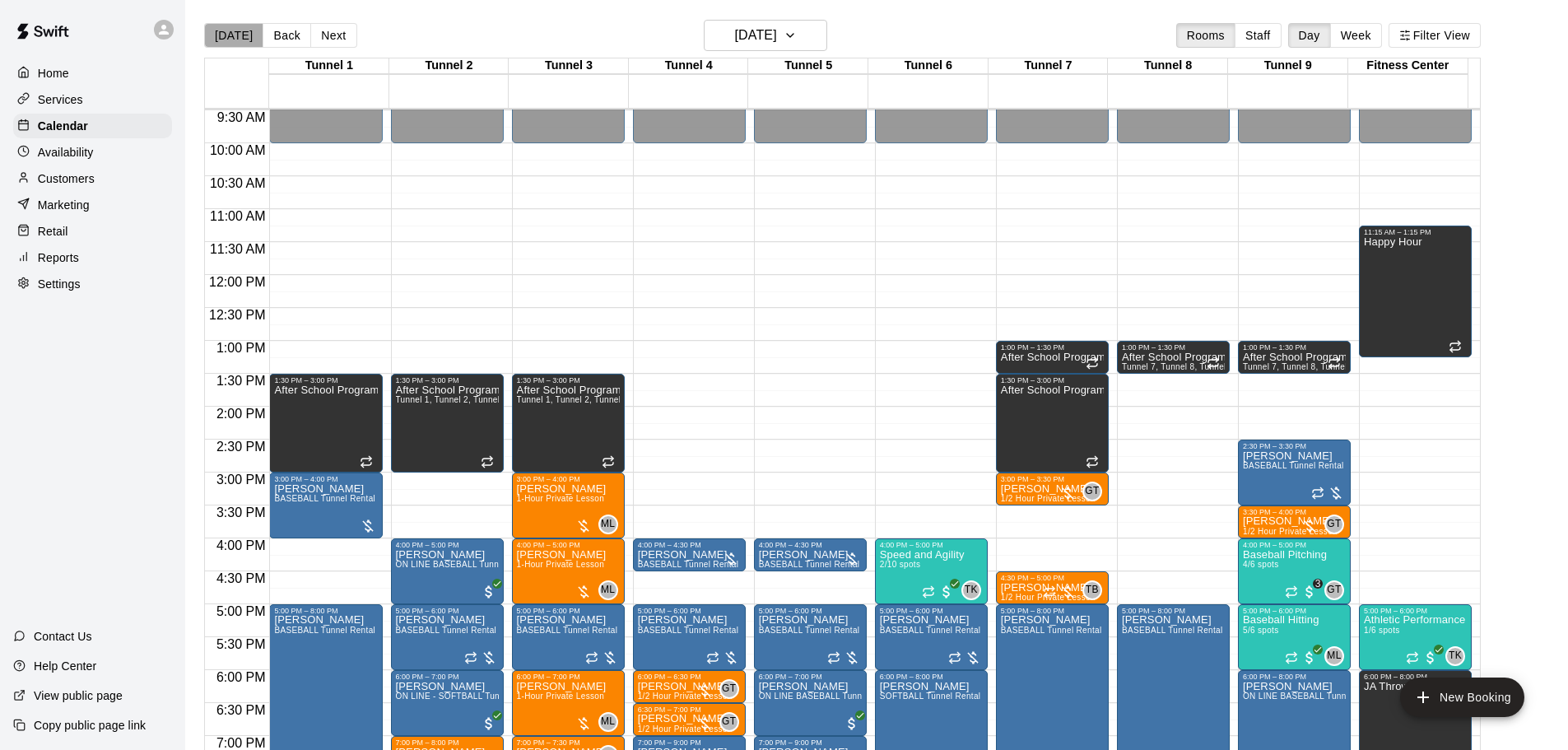
click at [255, 38] on button "[DATE]" at bounding box center [234, 36] width 60 height 25
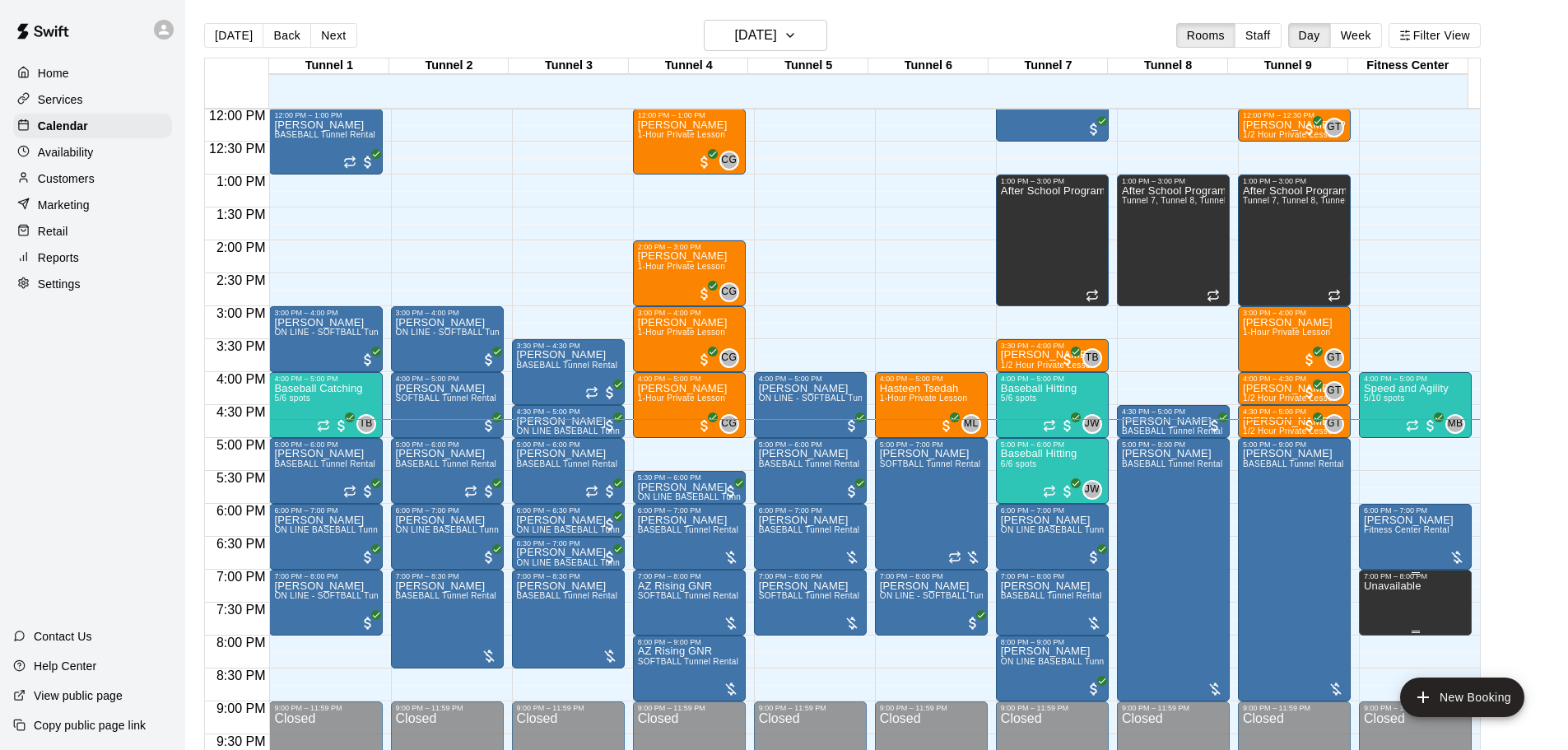
scroll to position [923, 0]
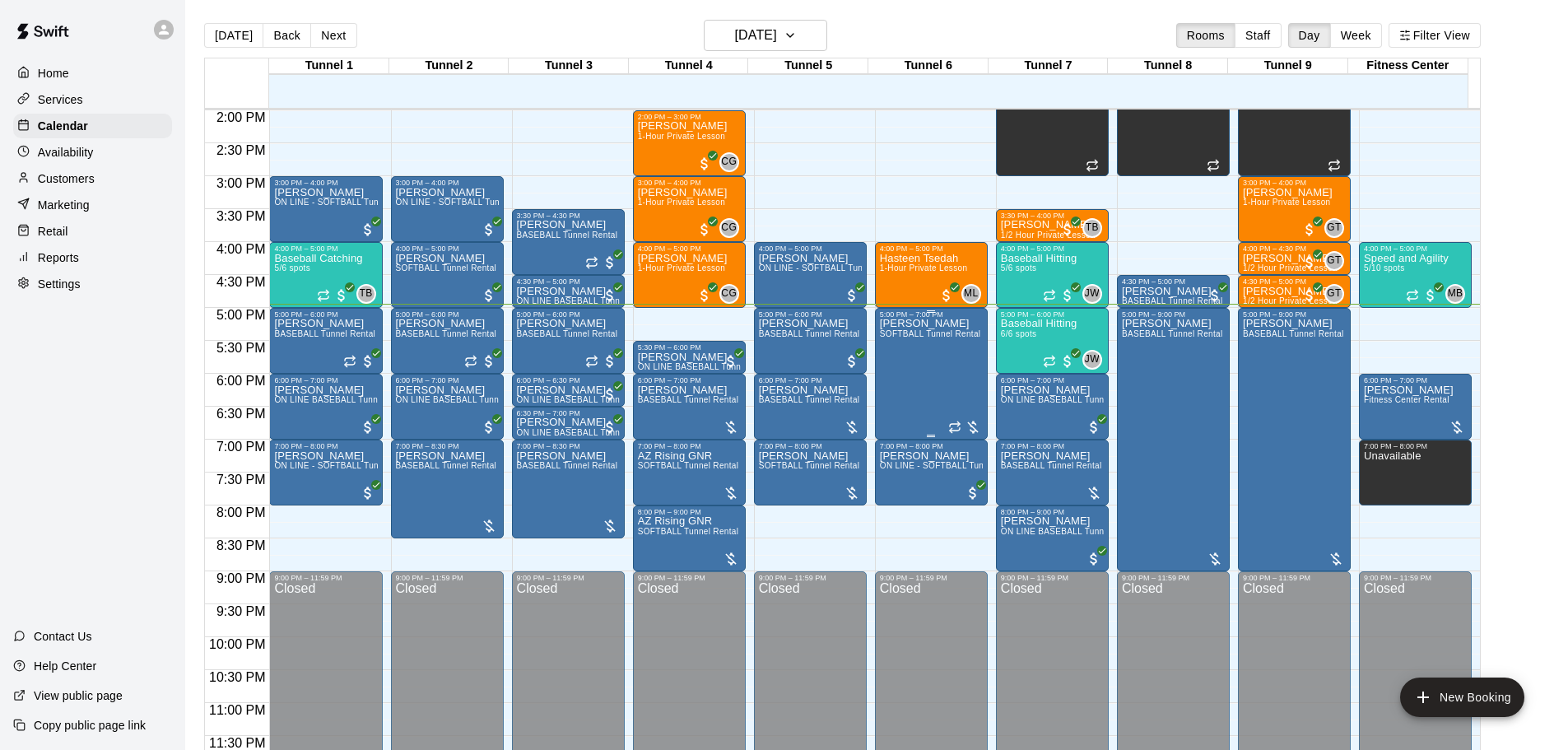
click at [949, 385] on div "Warren Cole SOFTBALL Tunnel Rental" at bounding box center [931, 693] width 102 height 750
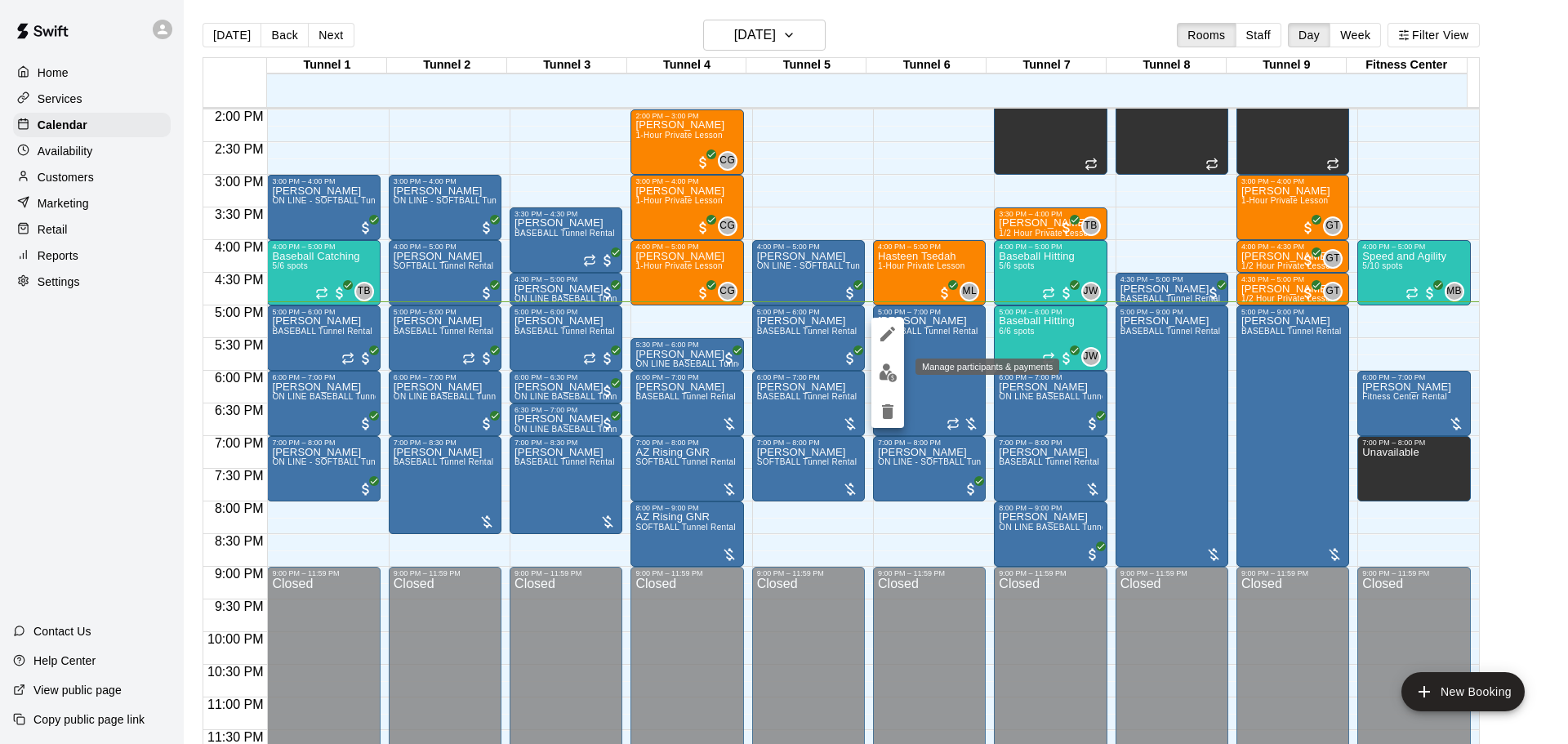
click at [887, 365] on img "edit" at bounding box center [888, 372] width 19 height 19
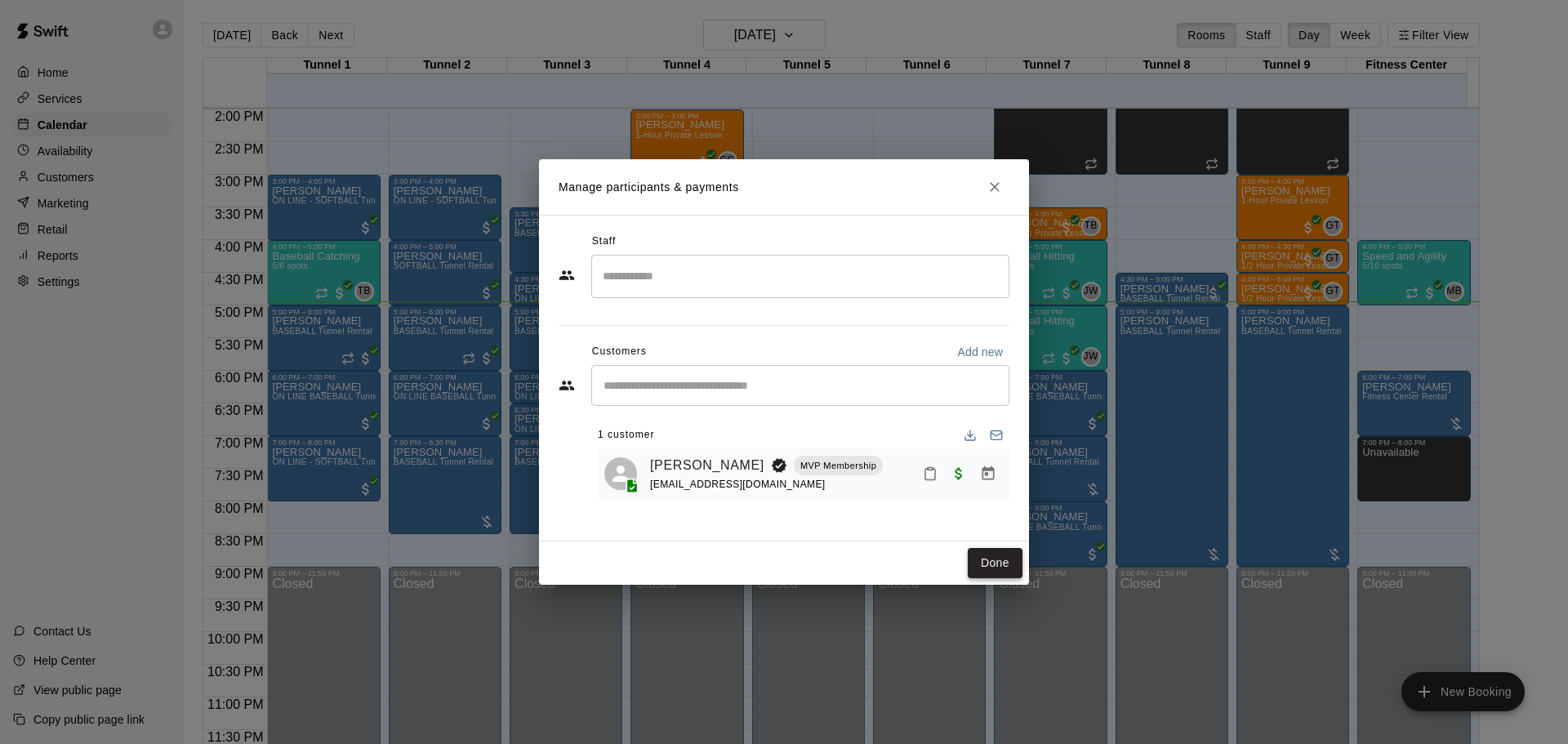
click at [1010, 568] on button "Done" at bounding box center [995, 563] width 55 height 30
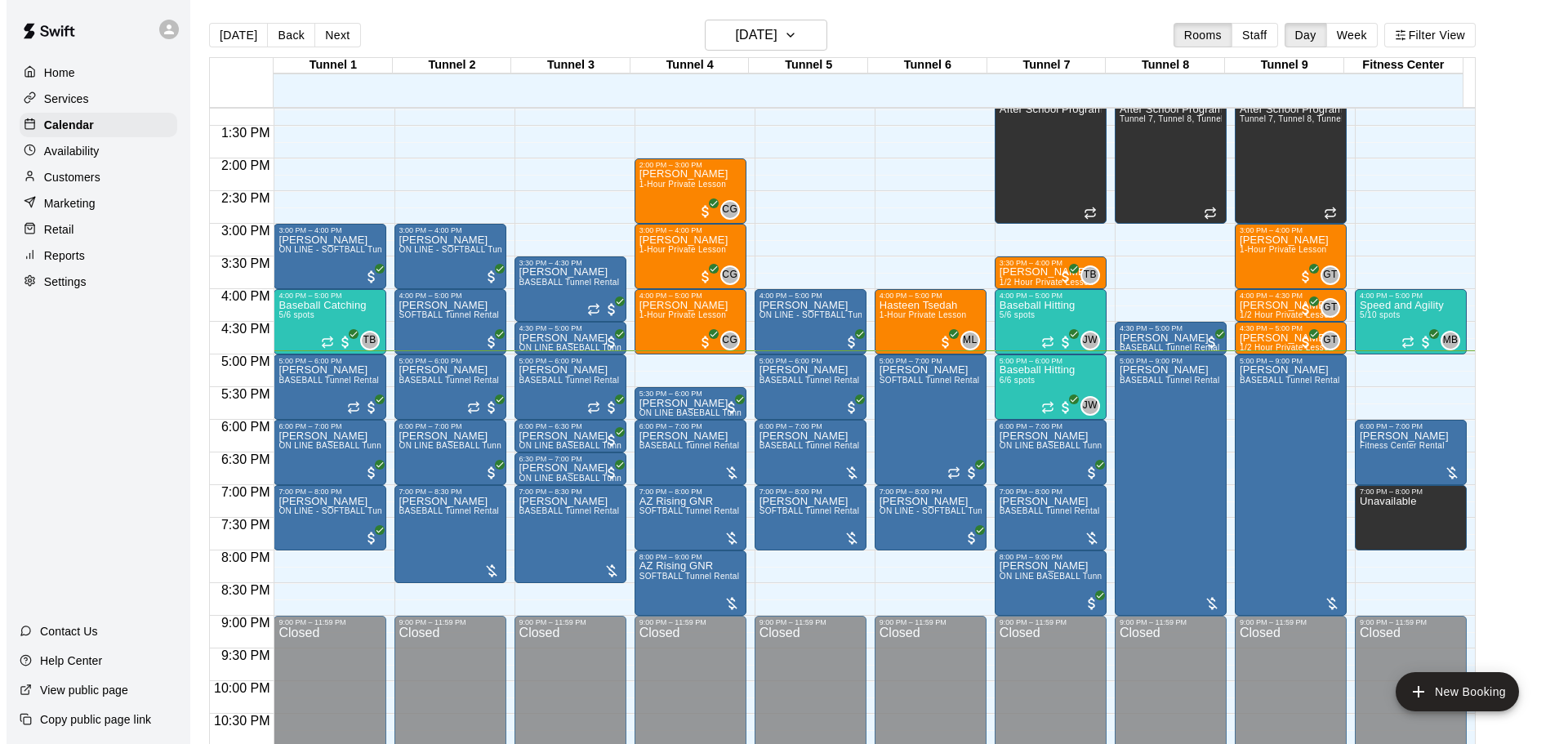
scroll to position [915, 0]
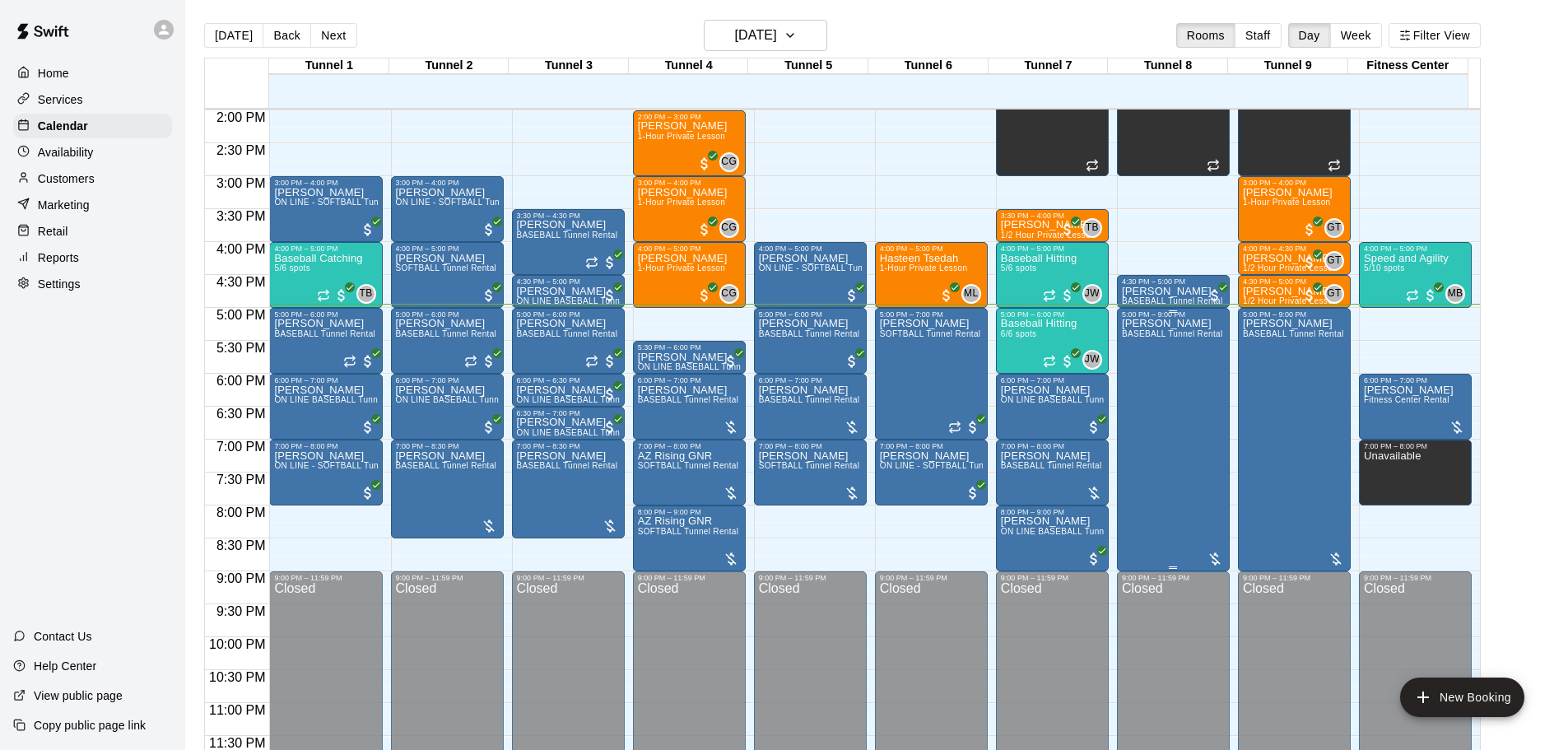
click at [1197, 489] on div "[PERSON_NAME] BASEBALL Tunnel Rental" at bounding box center [1172, 693] width 102 height 750
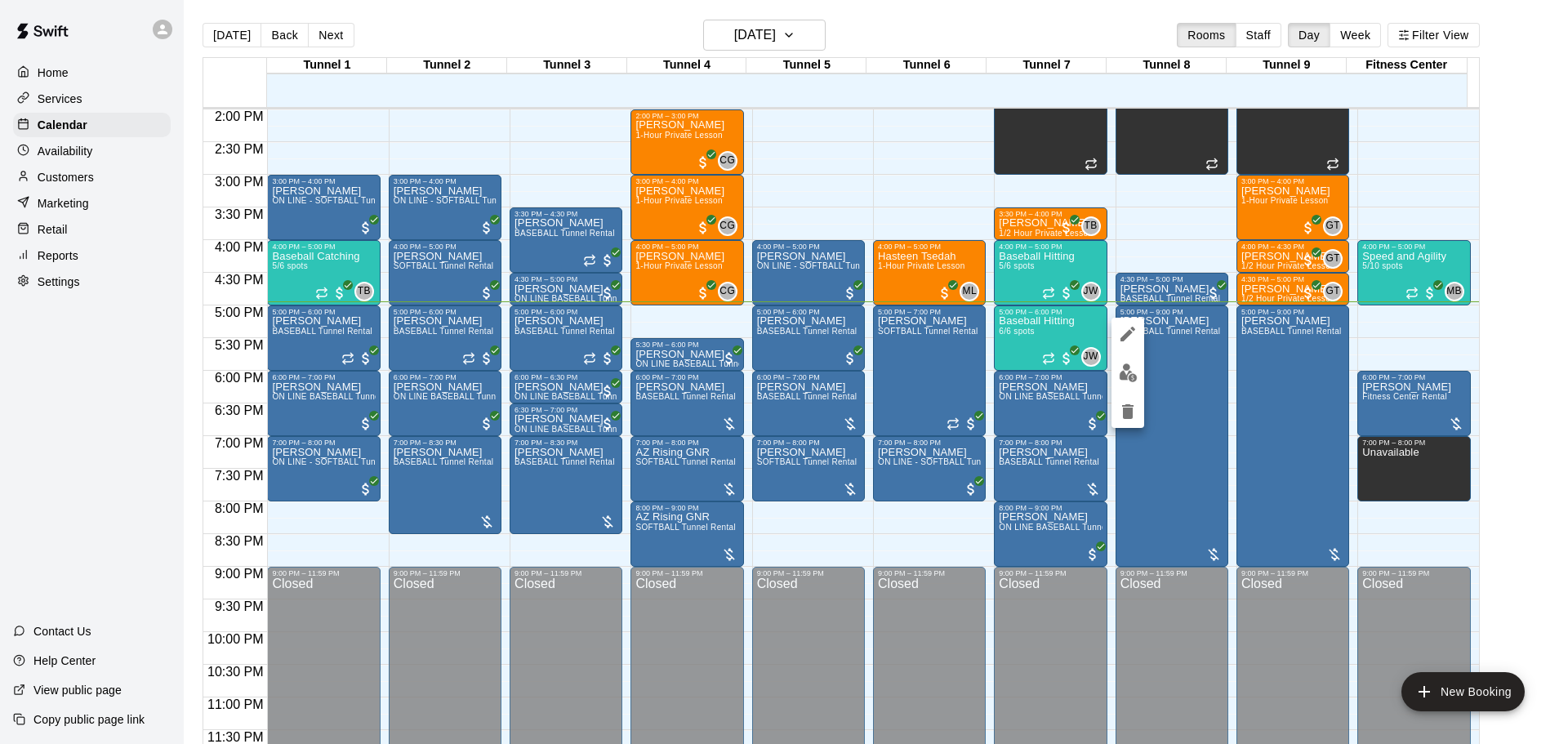
click at [1129, 384] on button "edit" at bounding box center [1128, 372] width 33 height 32
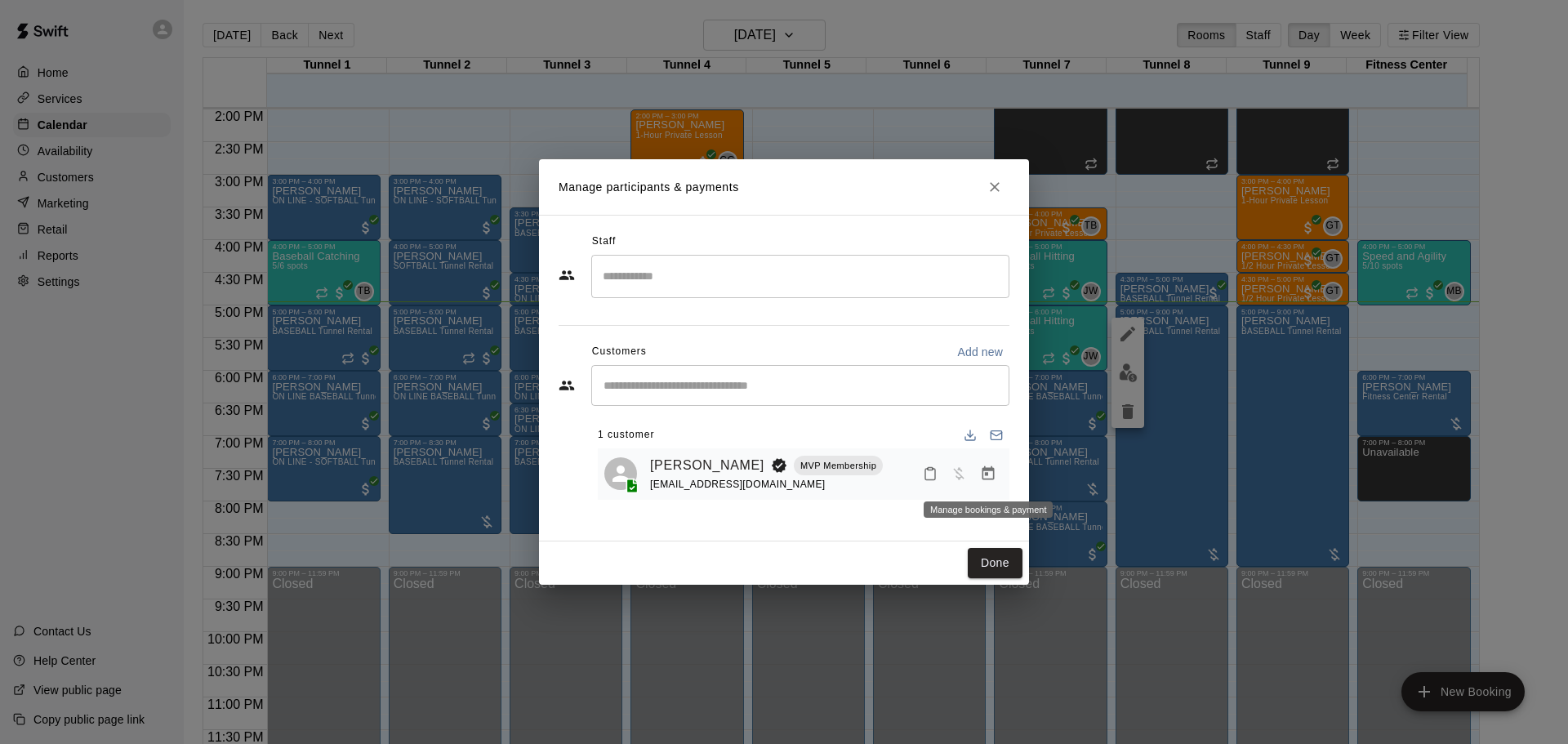
click at [983, 478] on icon "Manage bookings & payment" at bounding box center [988, 473] width 12 height 14
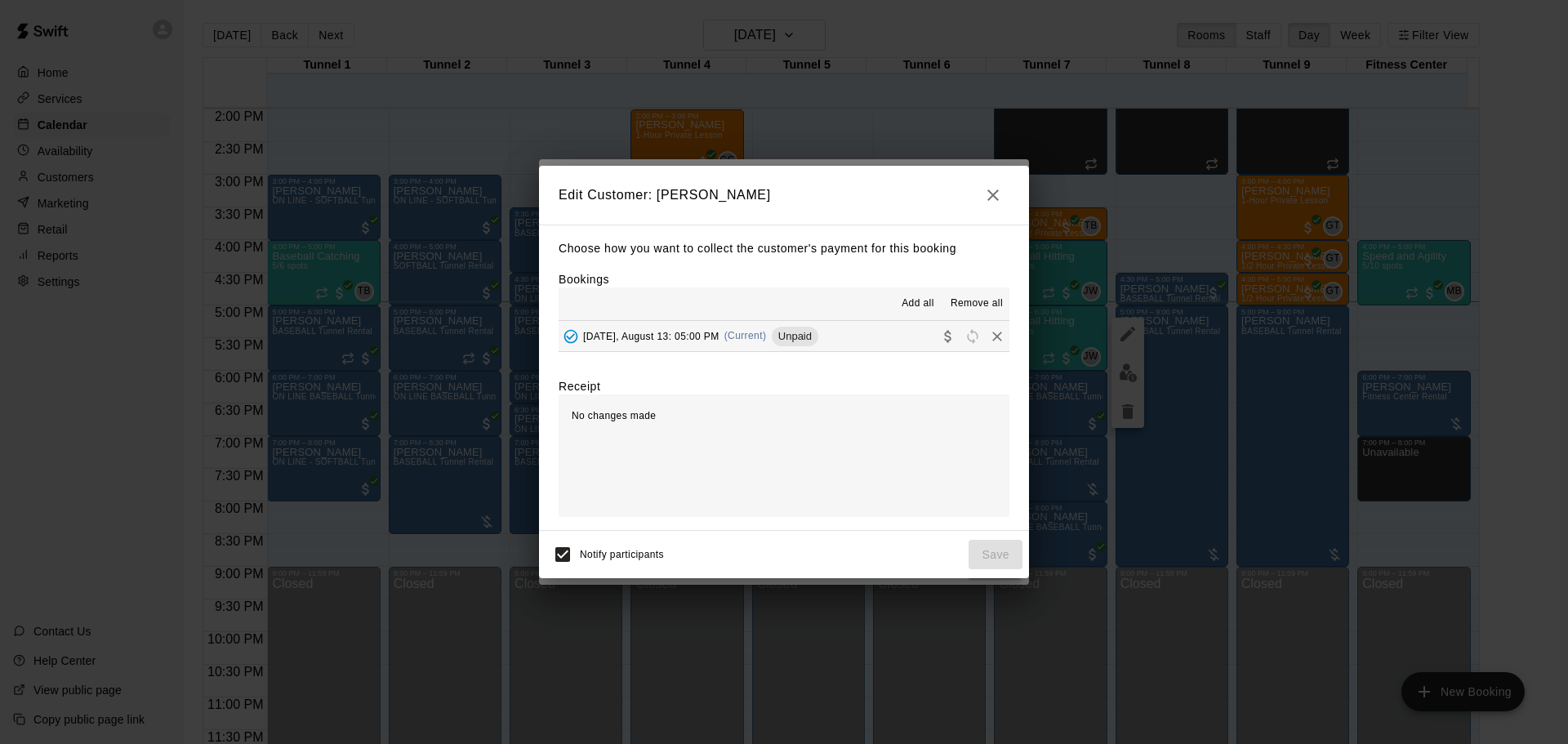
click at [878, 335] on button "[DATE], August 13: 05:00 PM (Current) Unpaid" at bounding box center [784, 335] width 451 height 30
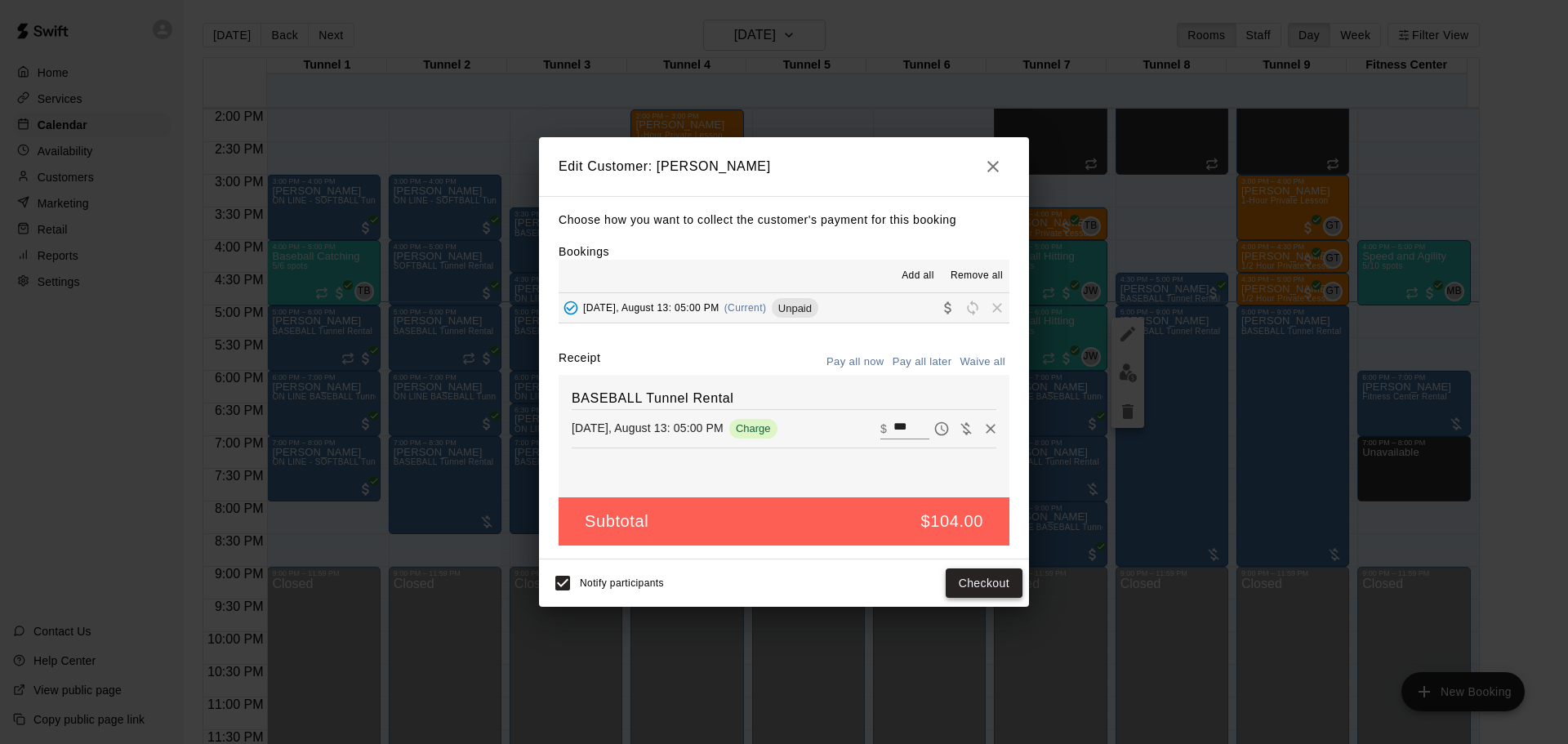
click at [983, 587] on button "Checkout" at bounding box center [984, 583] width 77 height 30
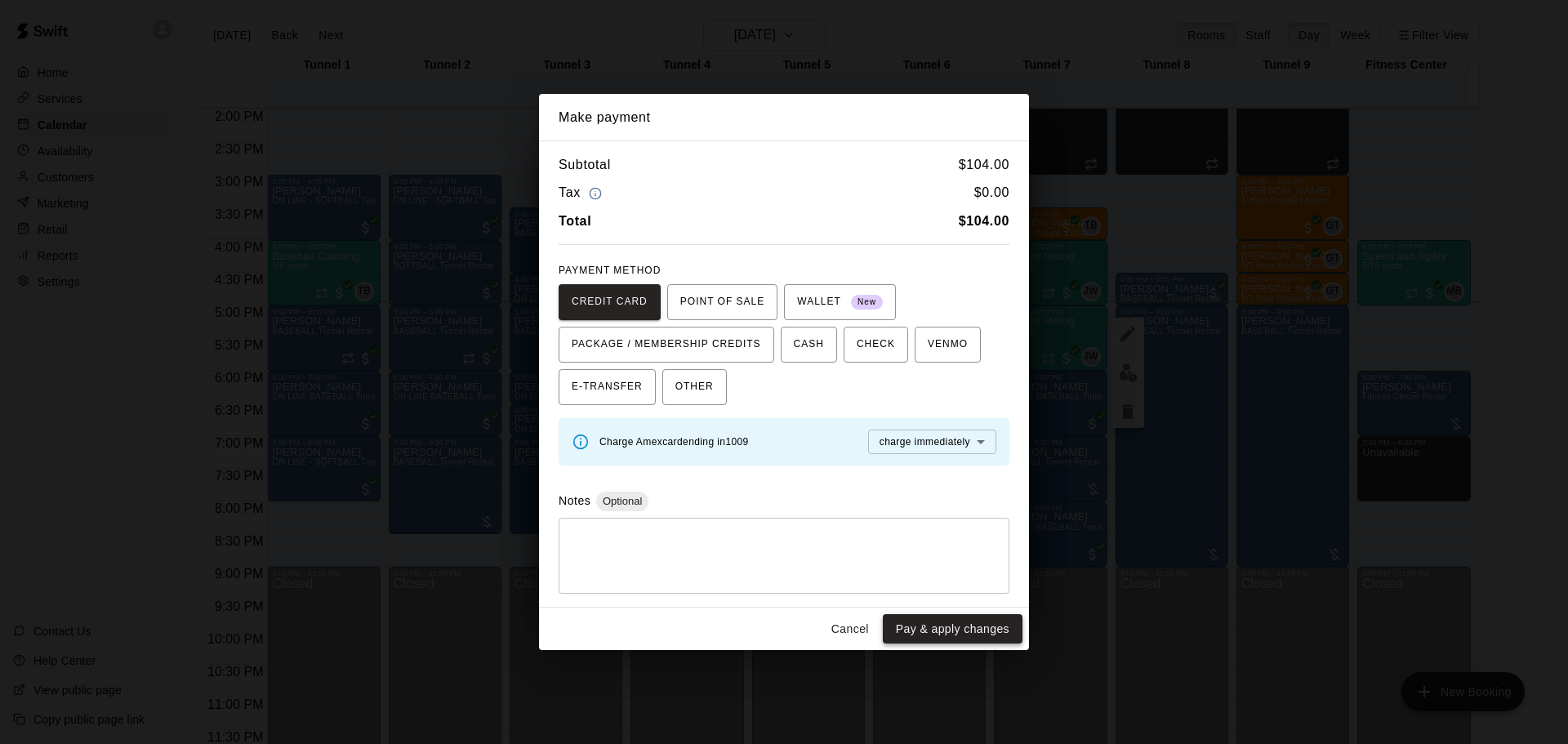
click at [924, 636] on button "Pay & apply changes" at bounding box center [953, 629] width 139 height 30
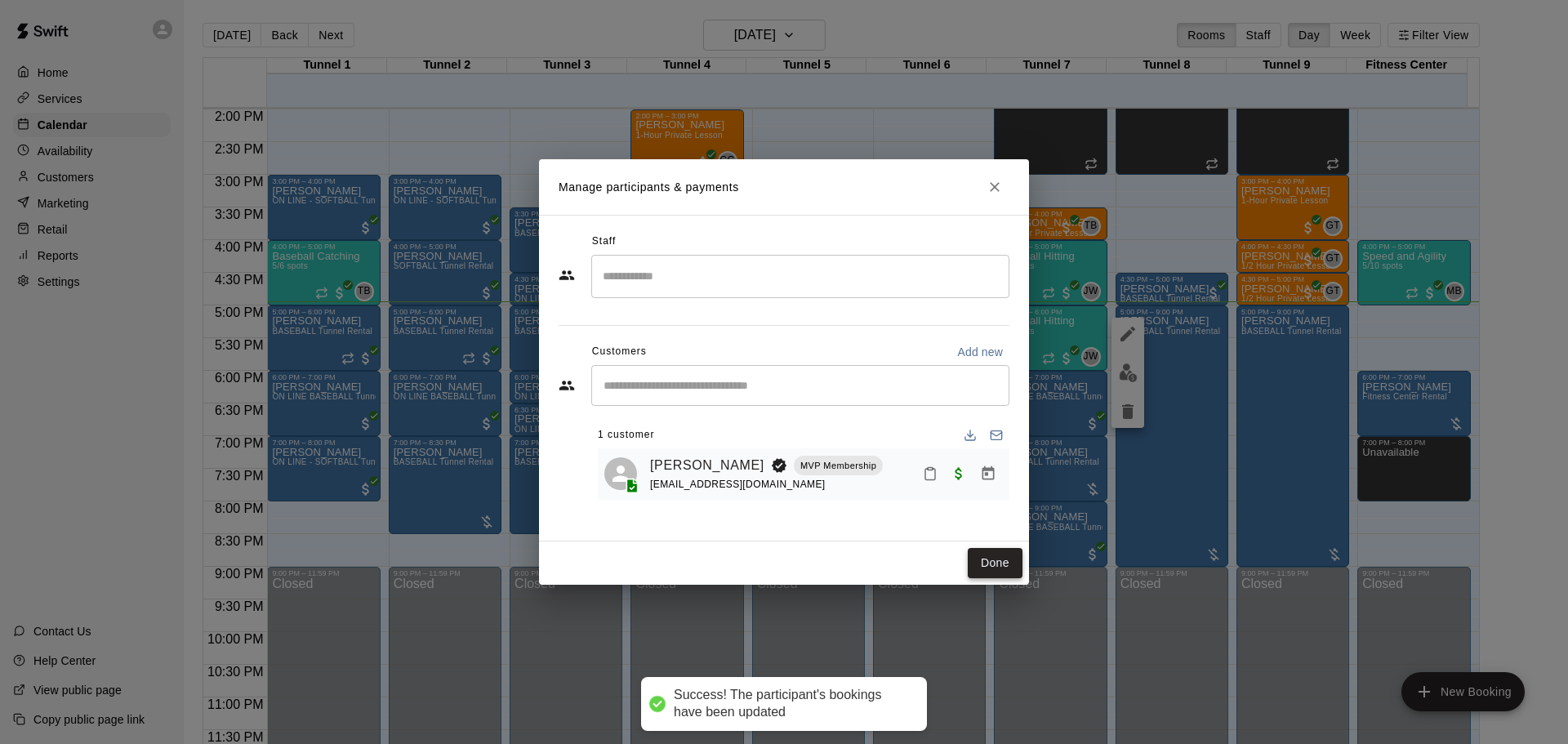
click at [1004, 568] on button "Done" at bounding box center [995, 563] width 55 height 30
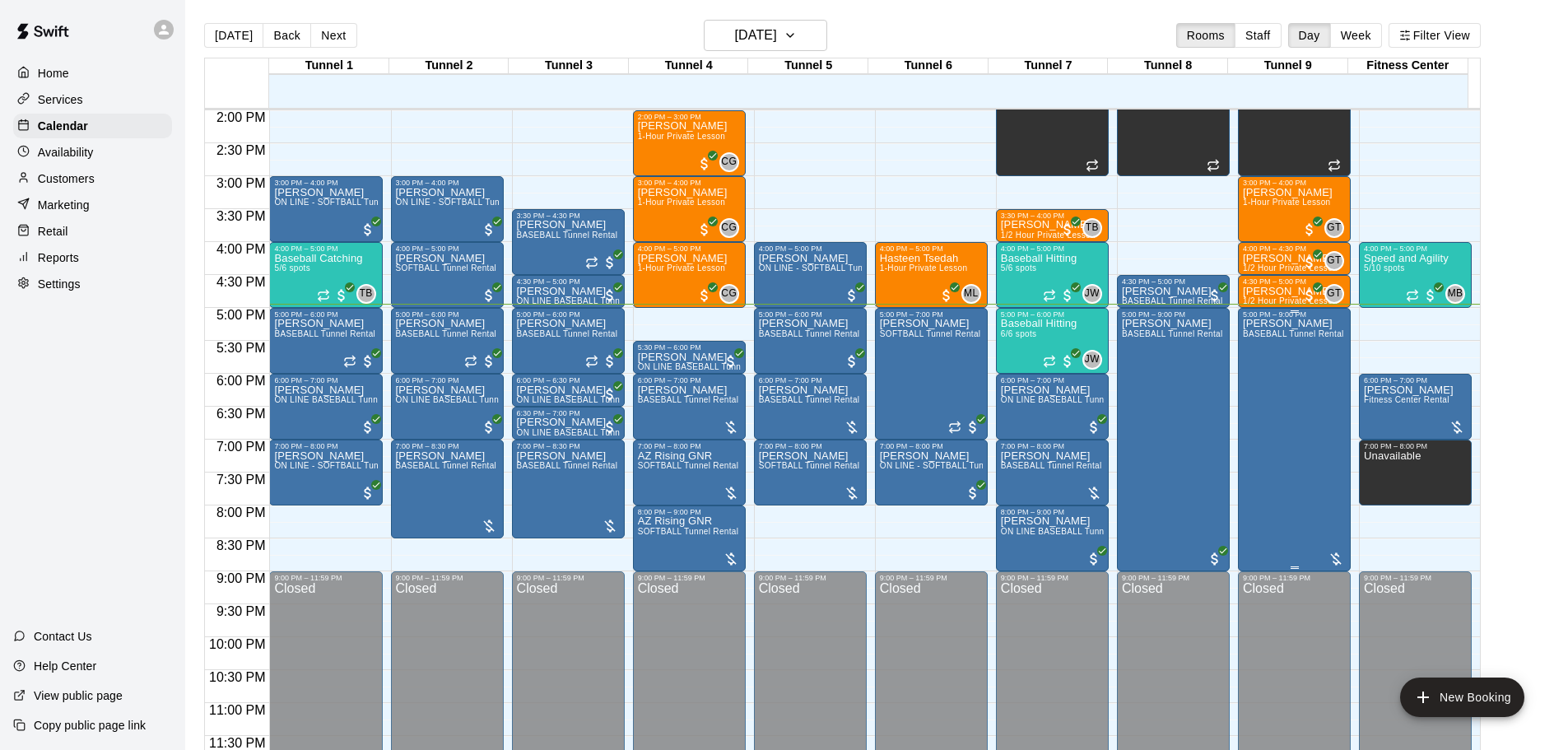
click at [1263, 475] on div "[PERSON_NAME] BASEBALL Tunnel Rental" at bounding box center [1294, 693] width 102 height 750
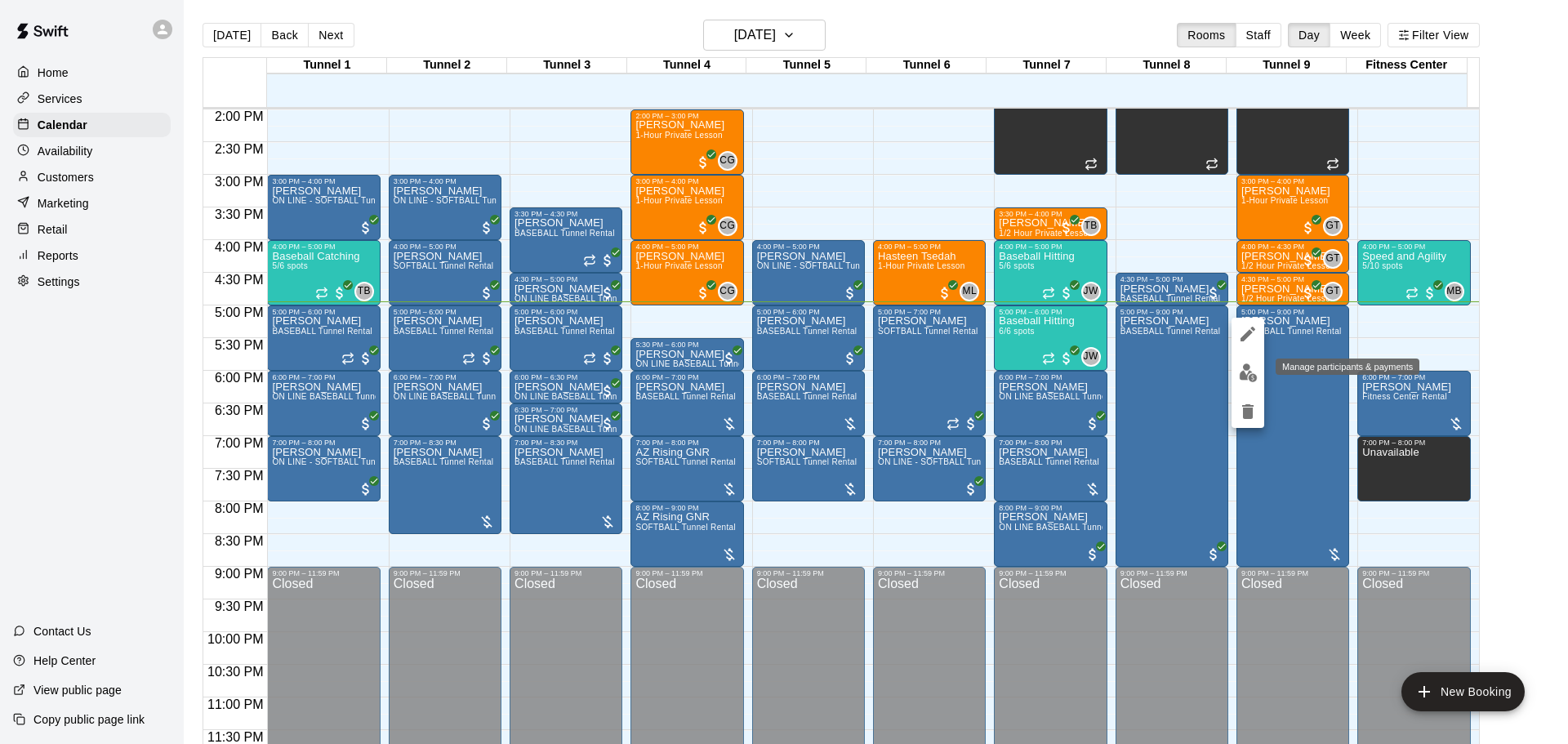
click at [1247, 375] on img "edit" at bounding box center [1248, 372] width 19 height 19
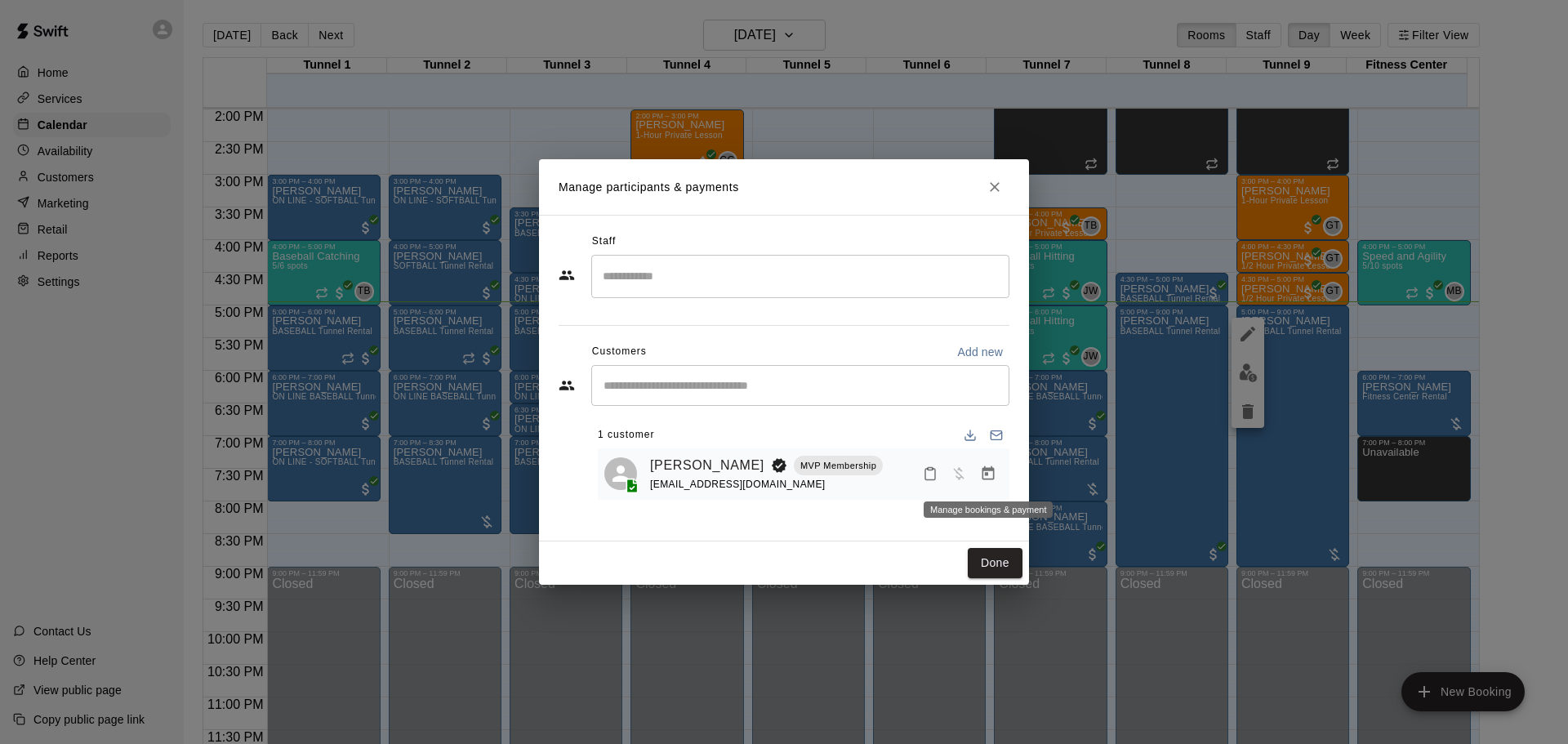
click at [993, 477] on icon "Manage bookings & payment" at bounding box center [988, 473] width 12 height 14
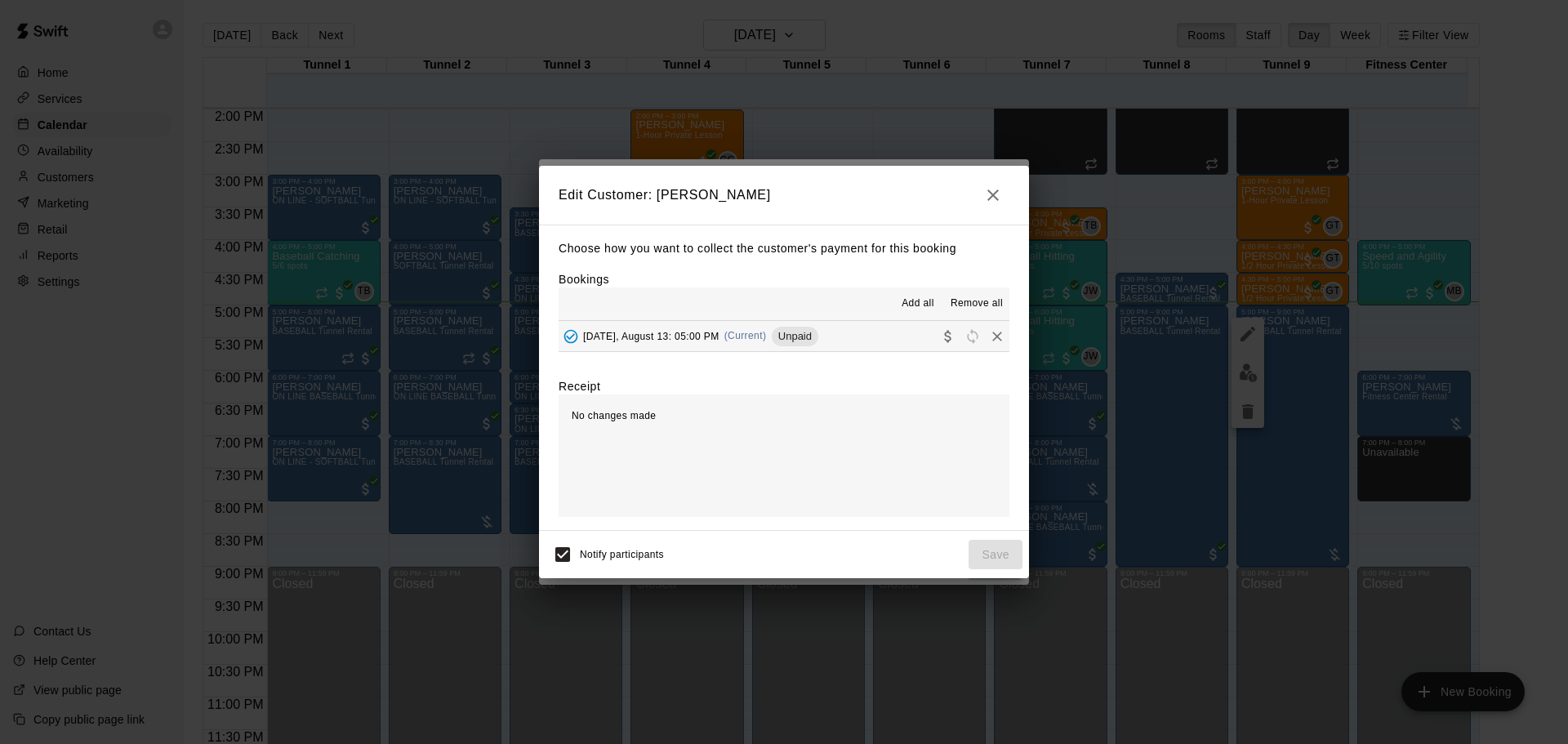
click at [786, 335] on div "[DATE], August 13: 05:00 PM (Current) Unpaid" at bounding box center [688, 336] width 260 height 25
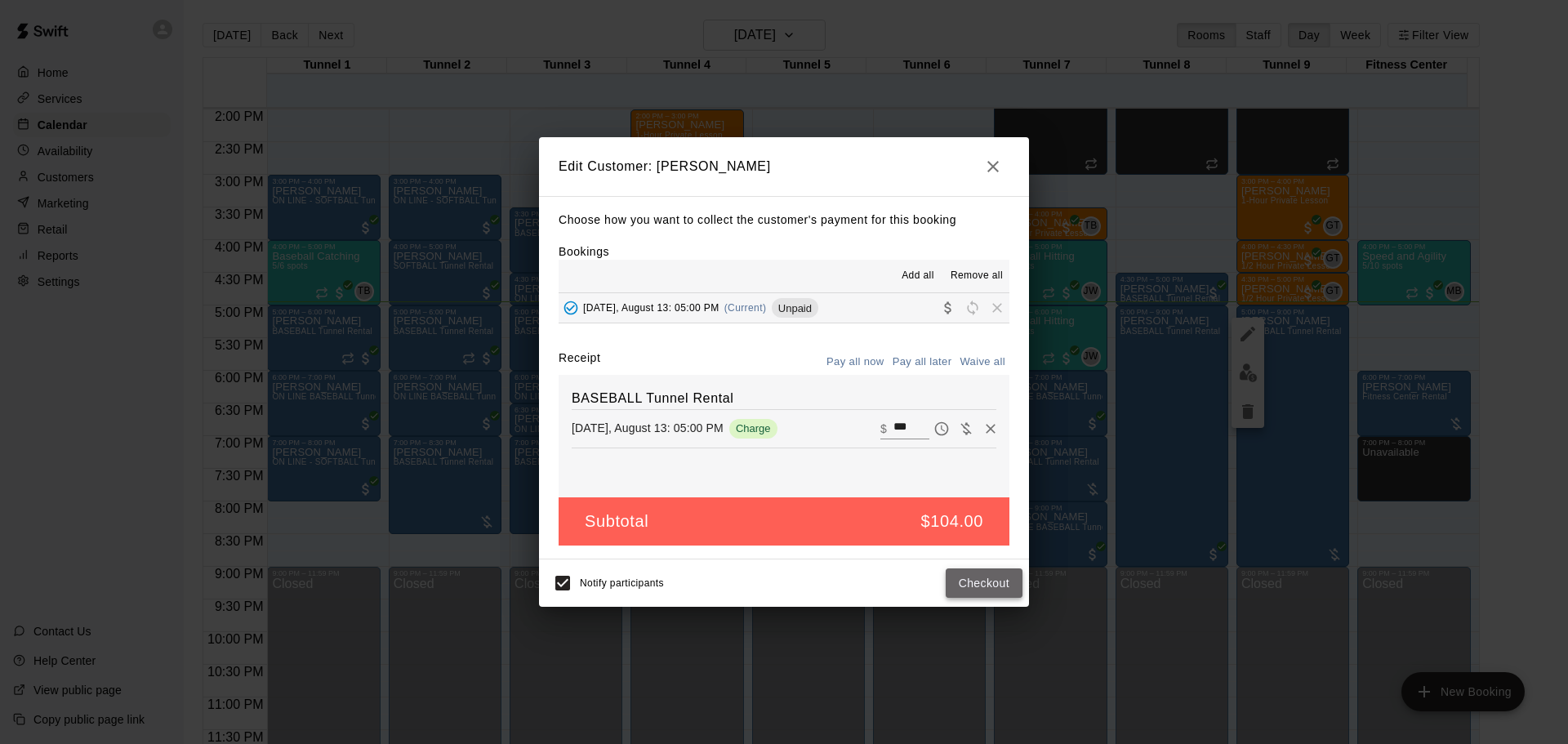
click at [973, 582] on button "Checkout" at bounding box center [984, 583] width 77 height 30
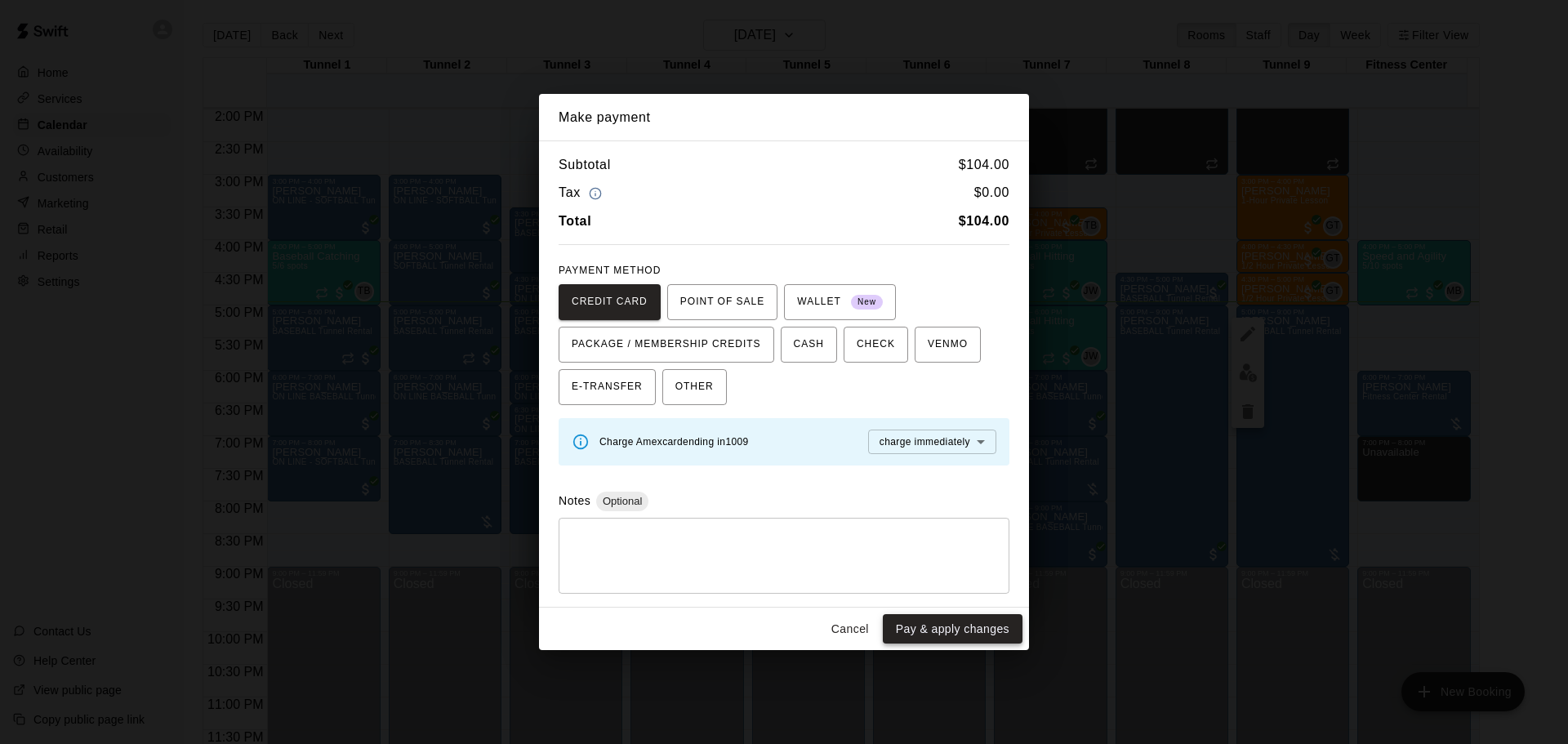
click at [954, 630] on button "Pay & apply changes" at bounding box center [953, 629] width 139 height 30
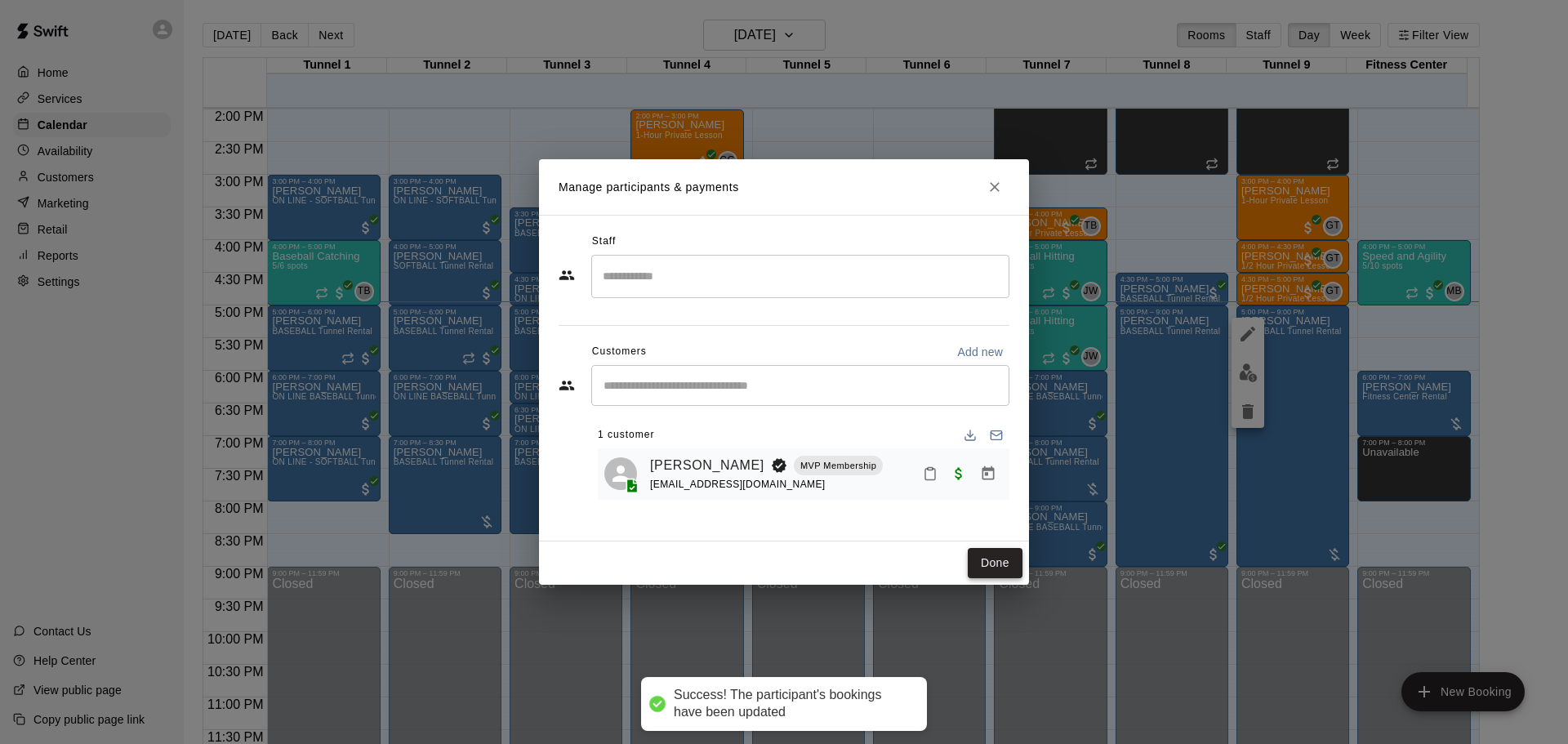
click at [981, 569] on button "Done" at bounding box center [995, 563] width 55 height 30
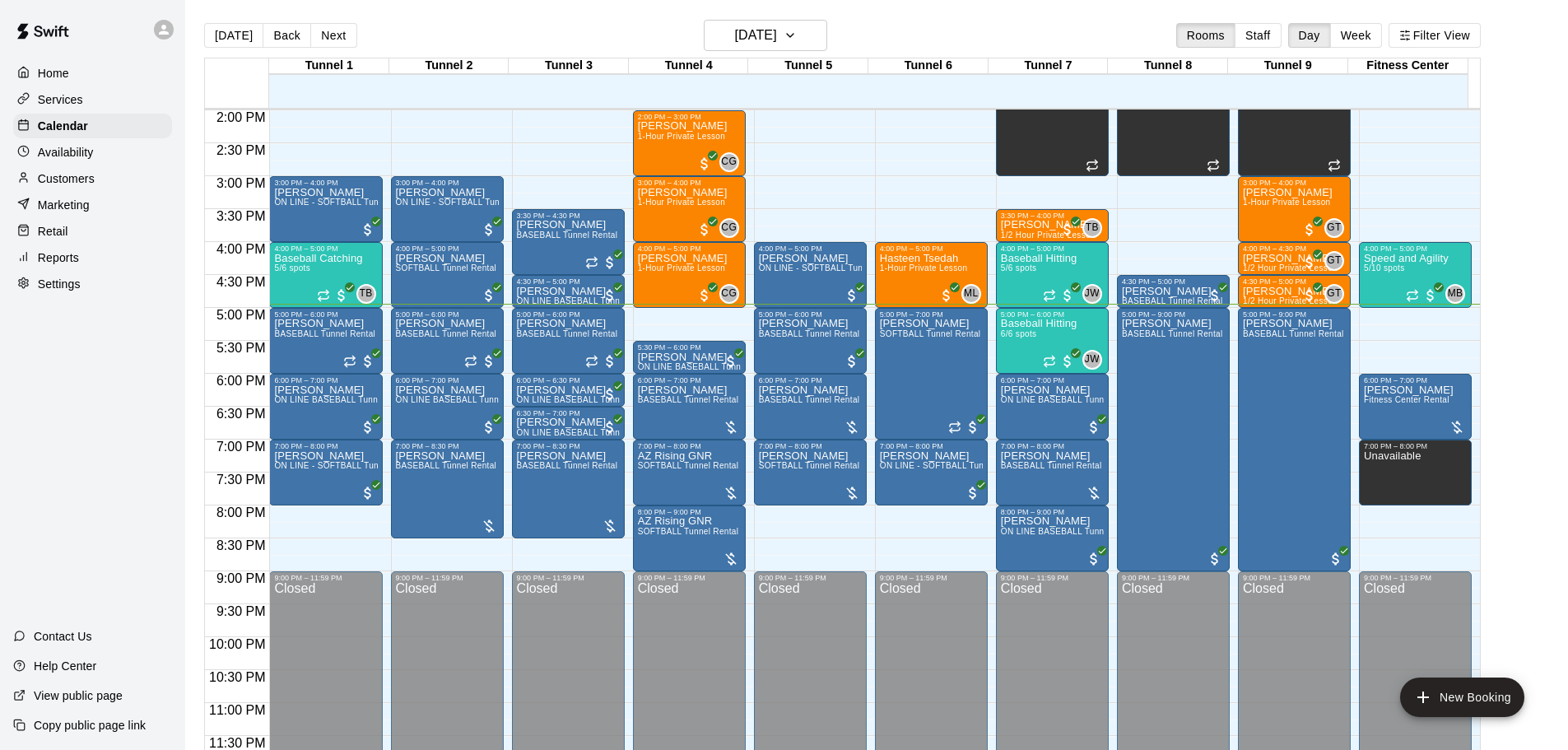
click at [1555, 454] on main "[DATE] Back [DATE][DATE] Rooms Staff Day Week Filter View Tunnel 1 13 Wed Tunne…" at bounding box center [876, 394] width 1370 height 750
click at [777, 38] on h6 "[DATE]" at bounding box center [755, 36] width 42 height 23
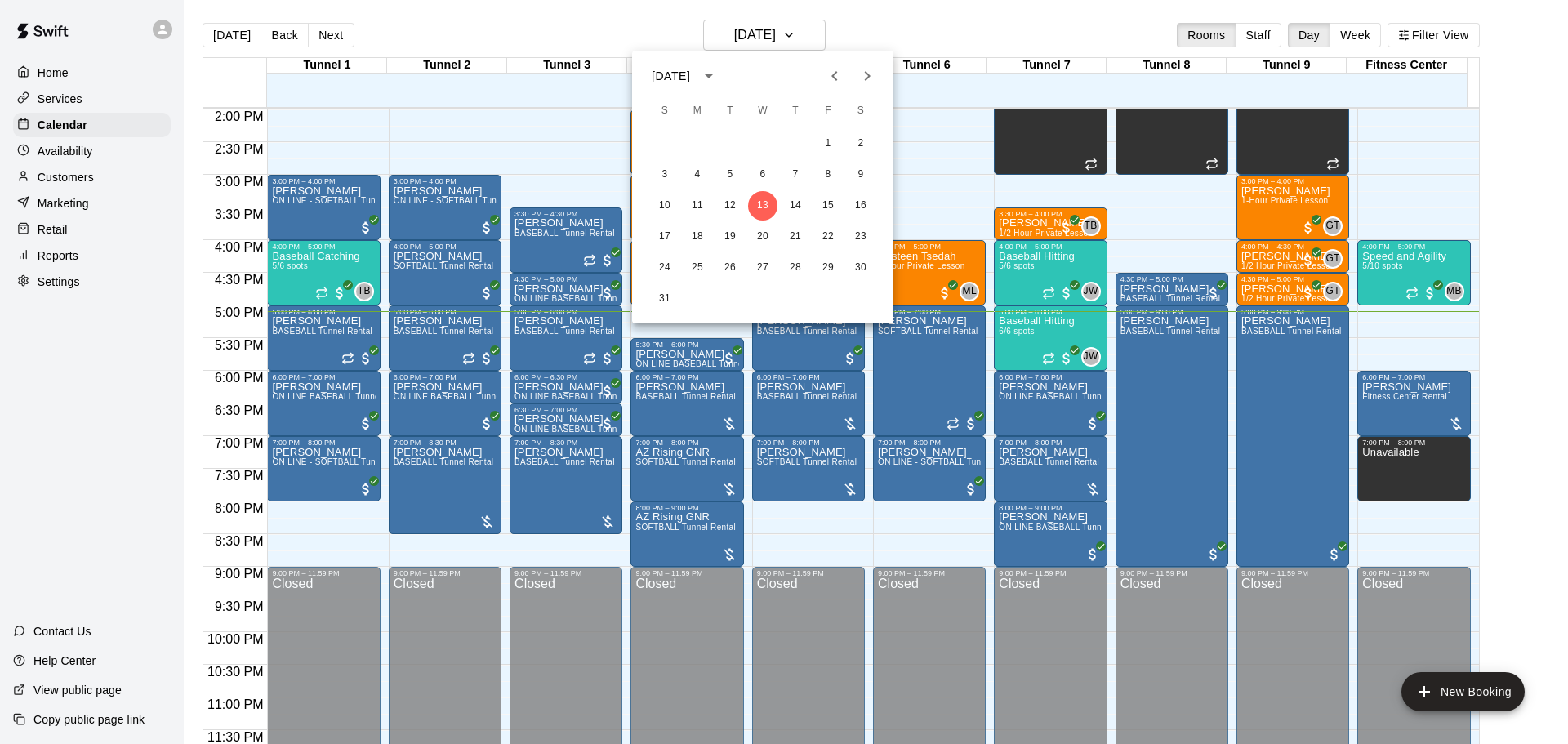
click at [695, 71] on div "[DATE]" at bounding box center [673, 76] width 43 height 17
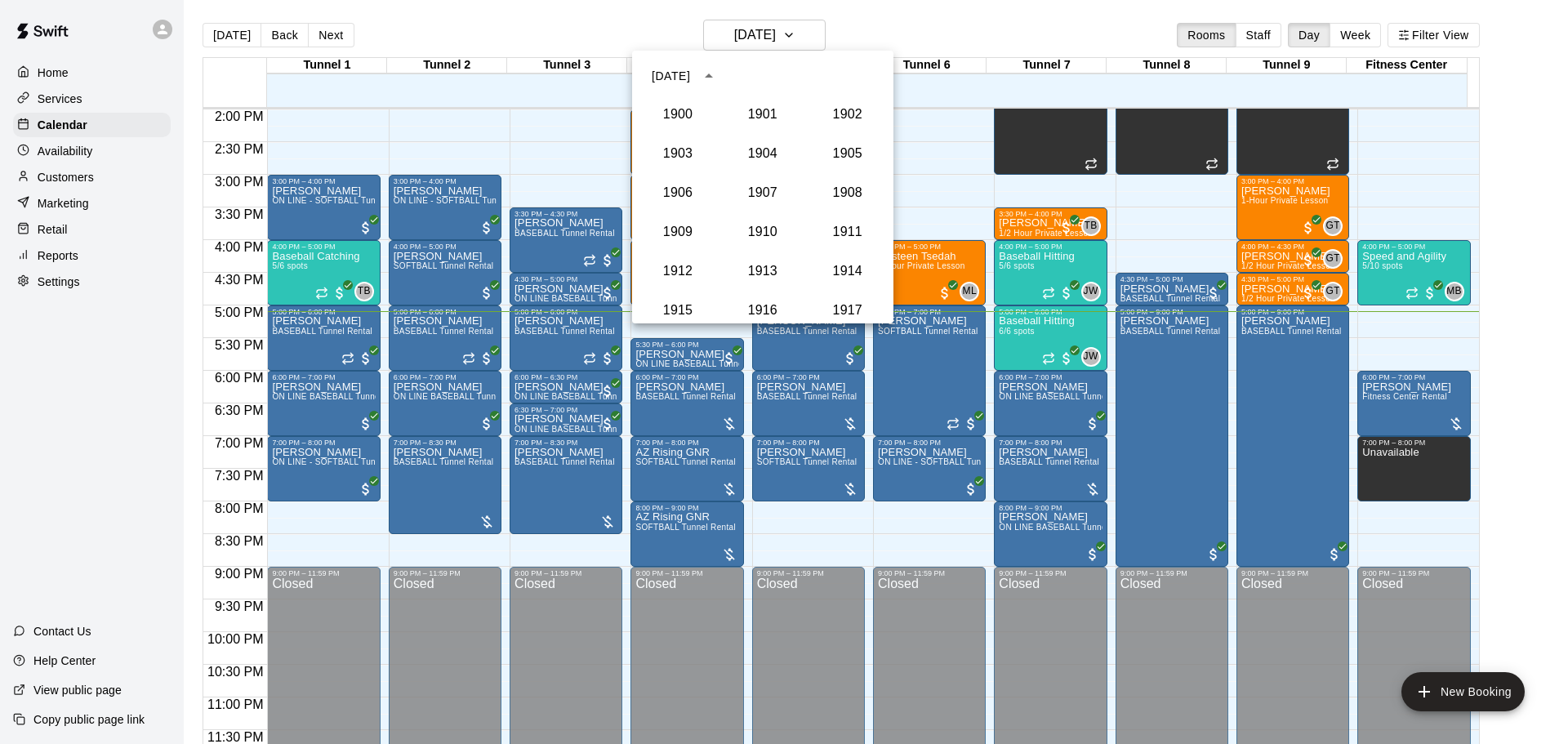
scroll to position [1513, 0]
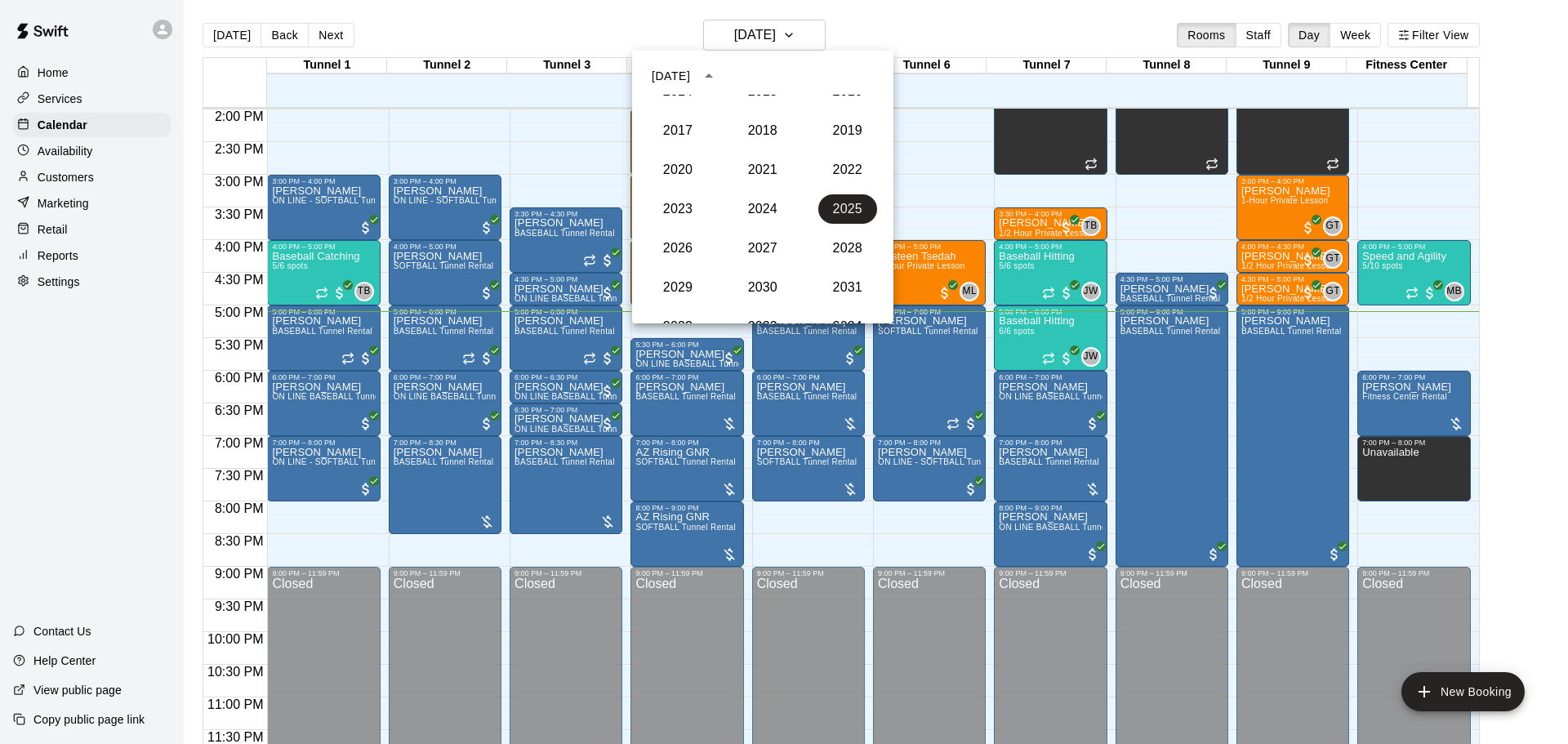
click at [695, 80] on div "[DATE]" at bounding box center [673, 76] width 43 height 17
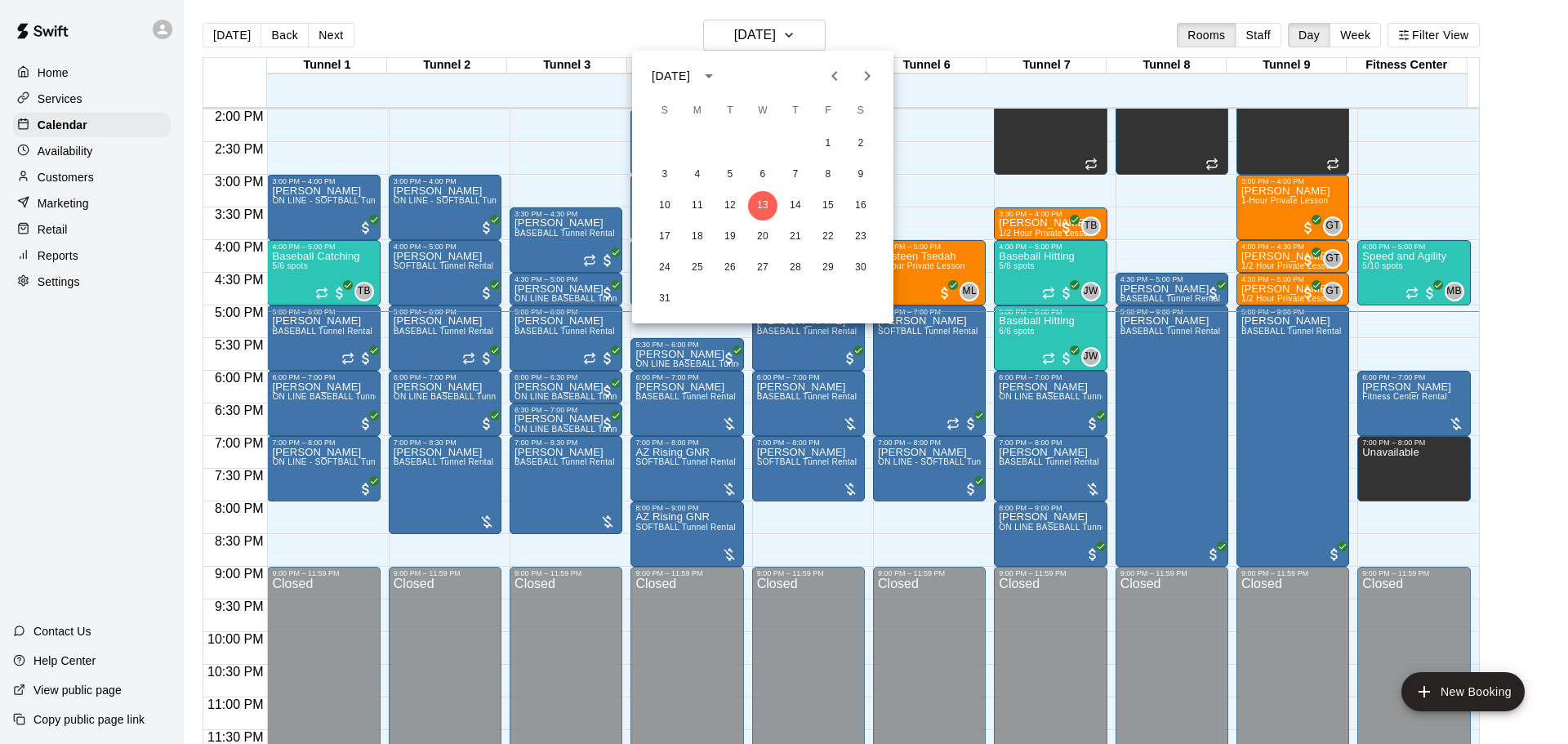
click at [921, 37] on div at bounding box center [784, 372] width 1568 height 744
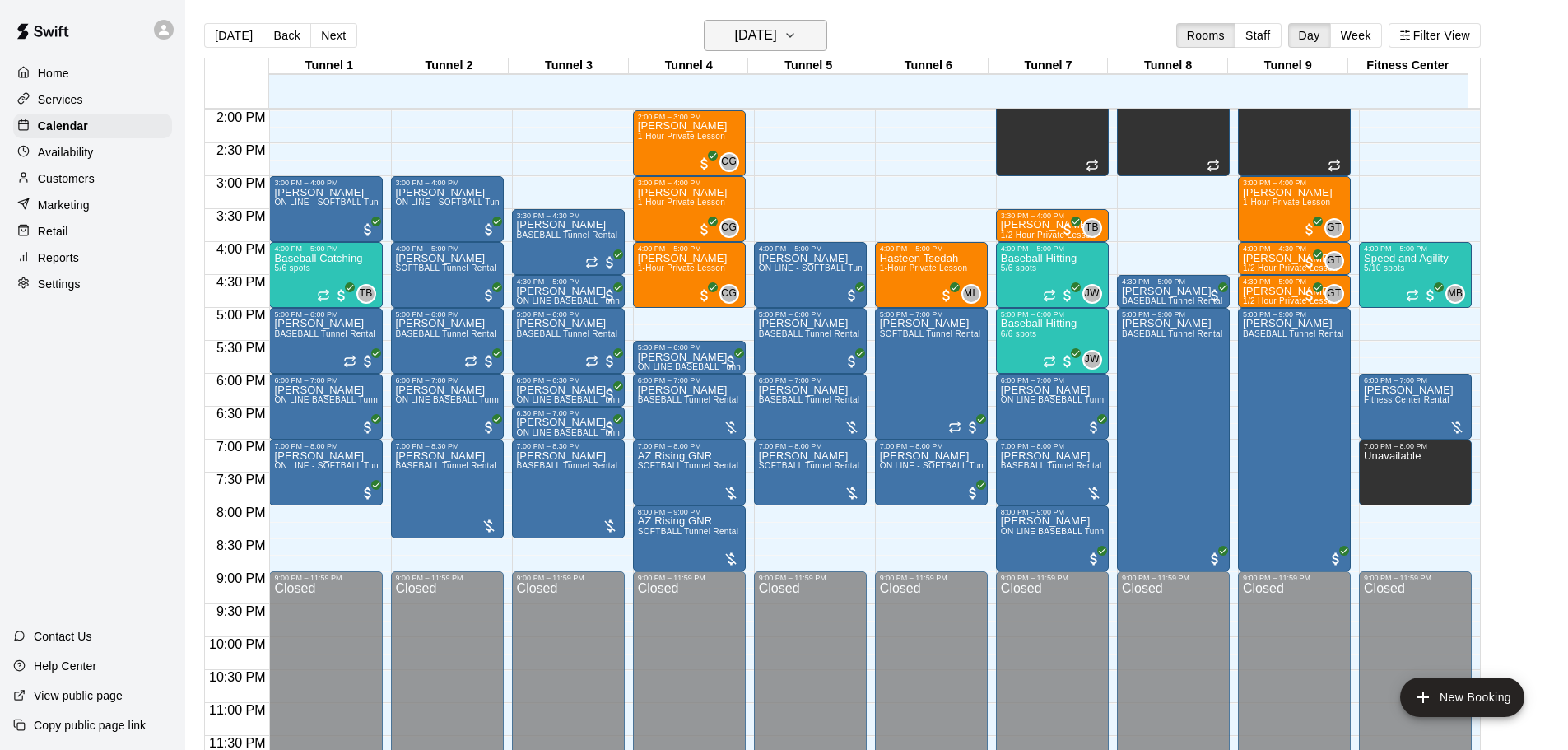
click at [743, 34] on h6 "[DATE]" at bounding box center [755, 36] width 42 height 23
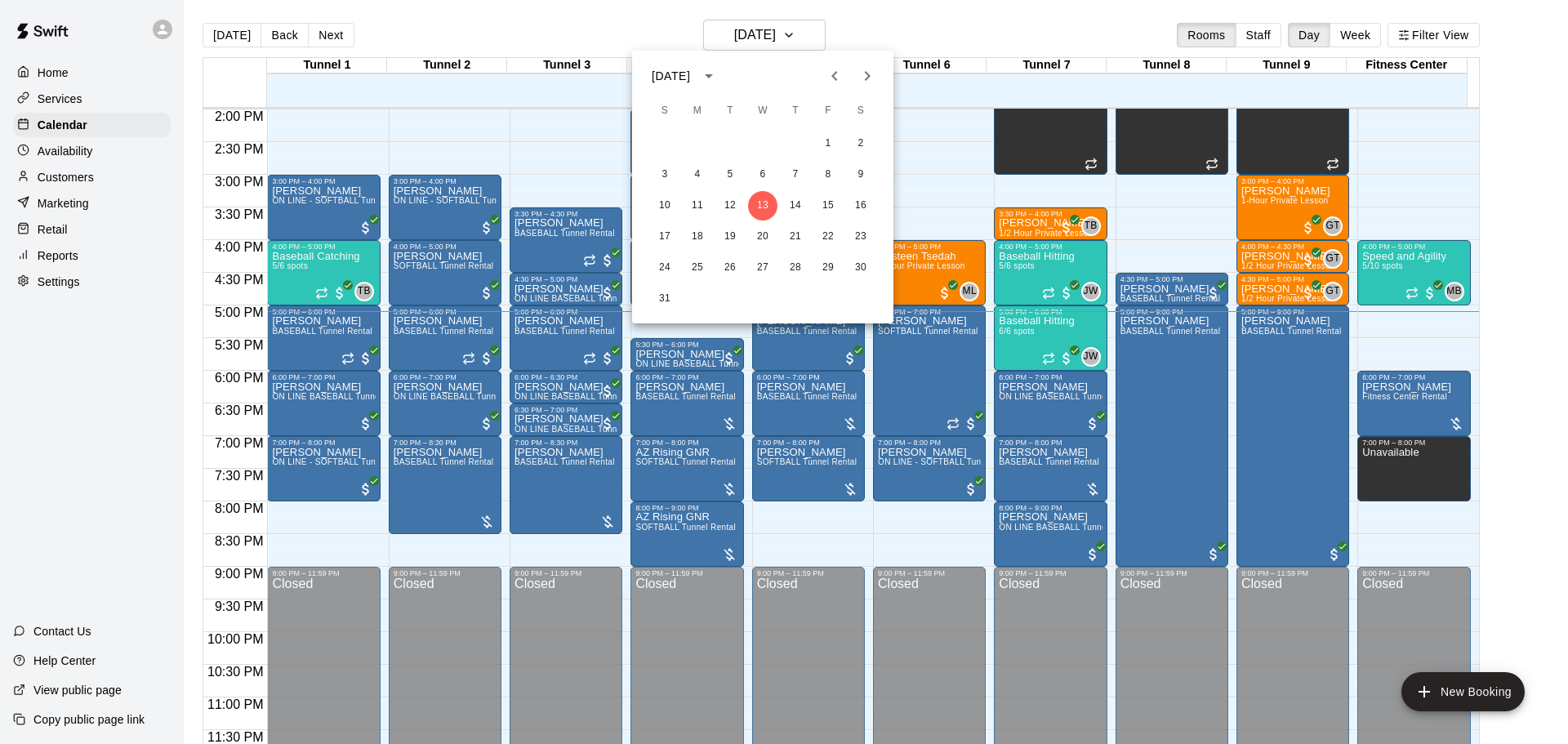
click at [865, 80] on icon "Next month" at bounding box center [868, 76] width 20 height 20
click at [696, 170] on button "6" at bounding box center [698, 175] width 30 height 30
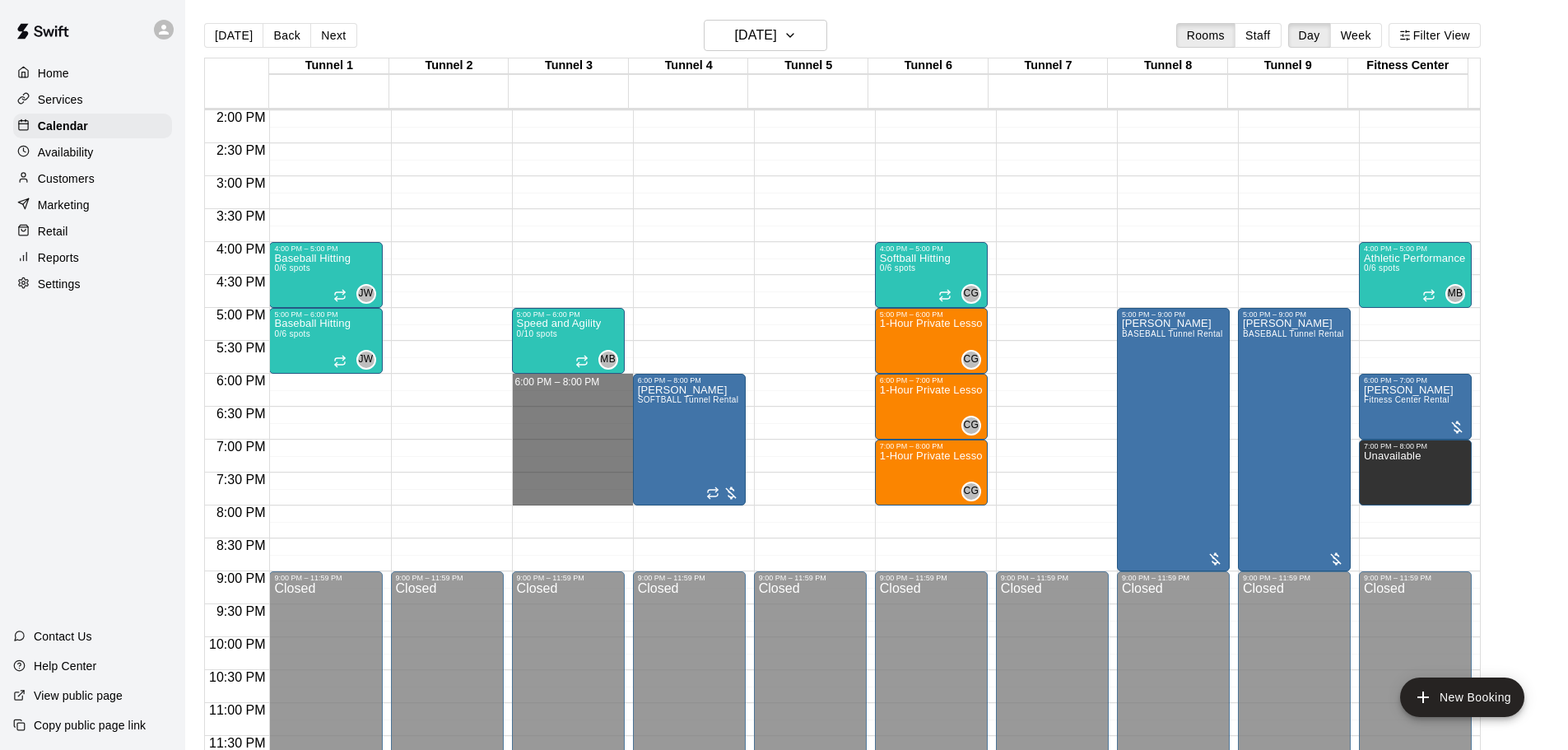
drag, startPoint x: 524, startPoint y: 378, endPoint x: 539, endPoint y: 496, distance: 118.9
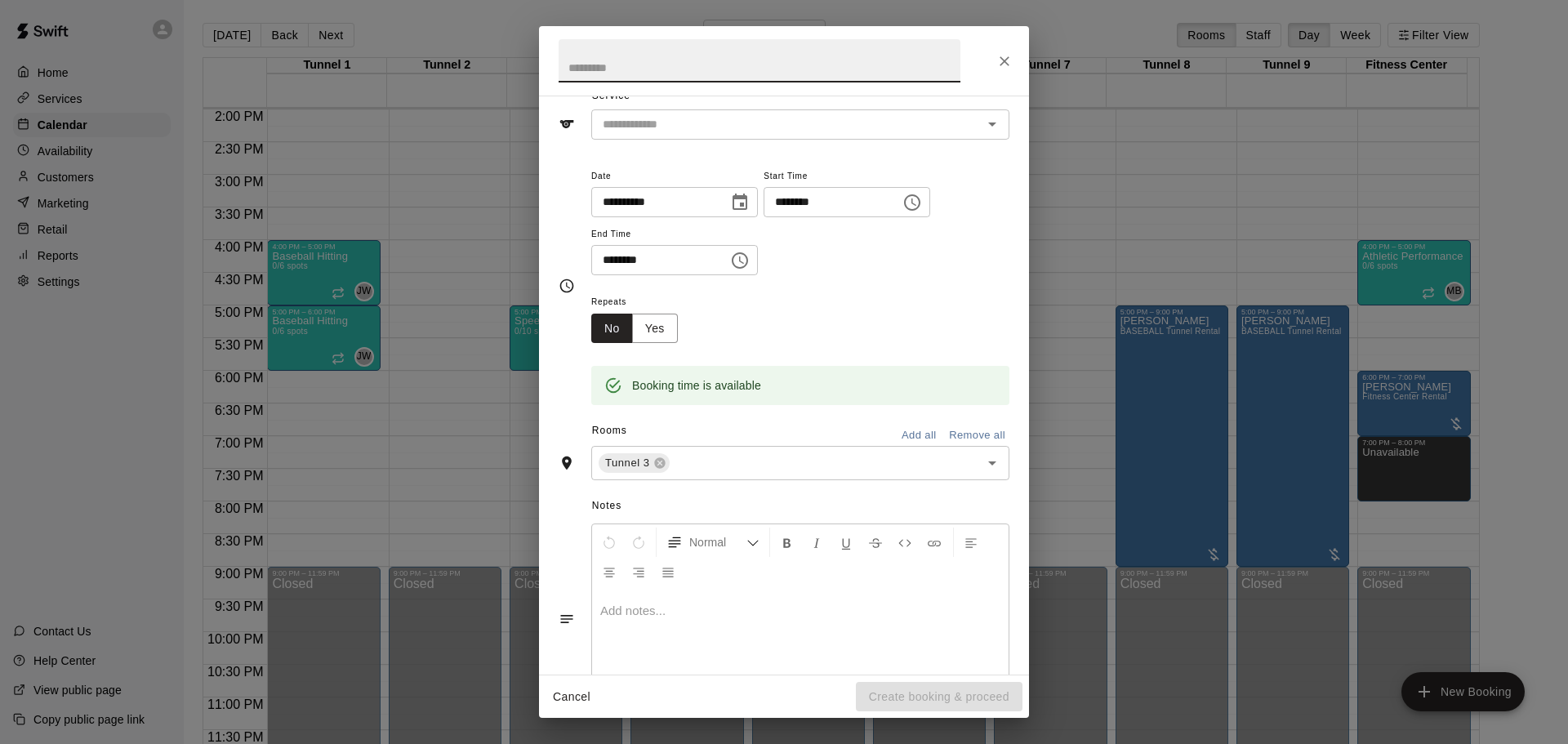
scroll to position [0, 0]
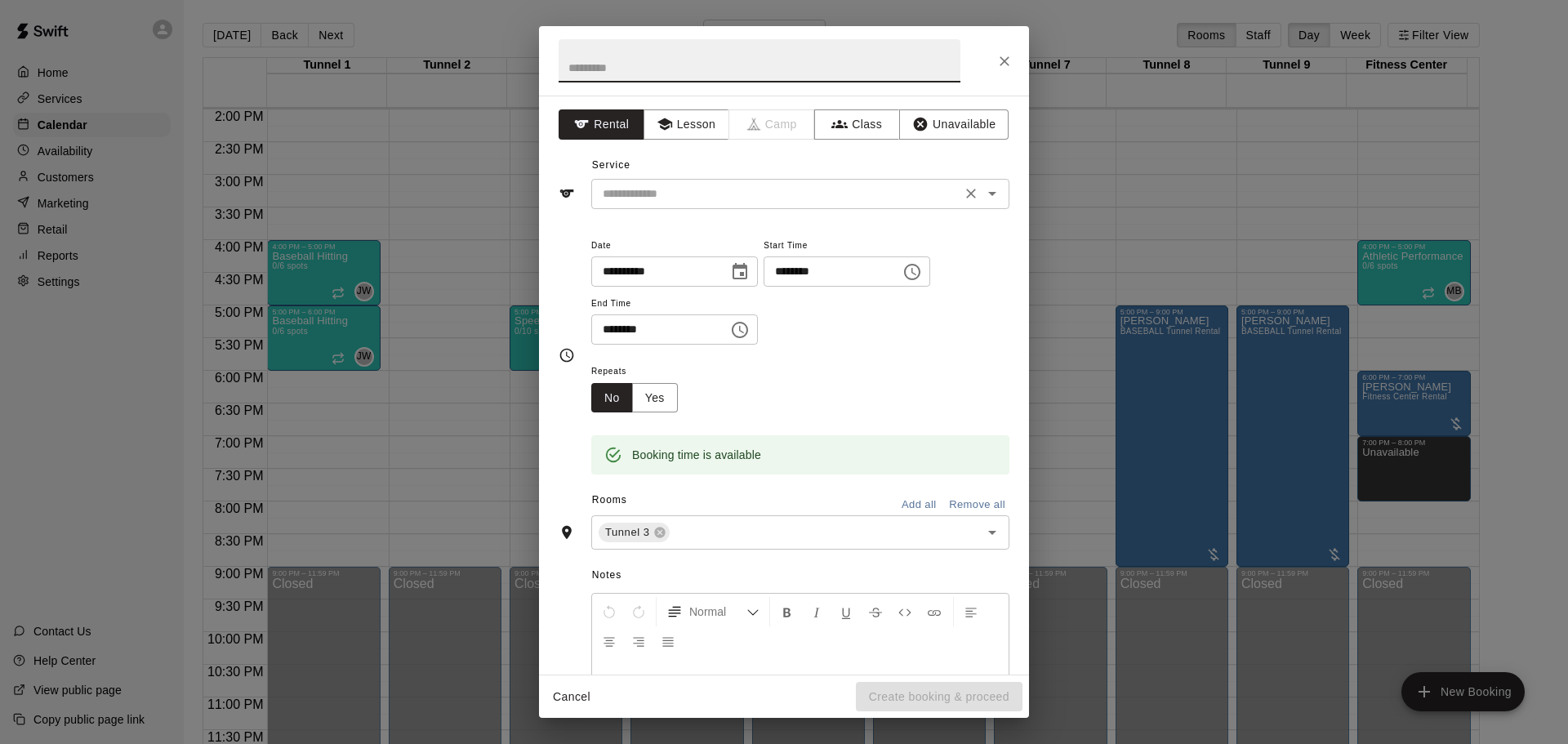
click at [808, 205] on div "​" at bounding box center [800, 194] width 418 height 30
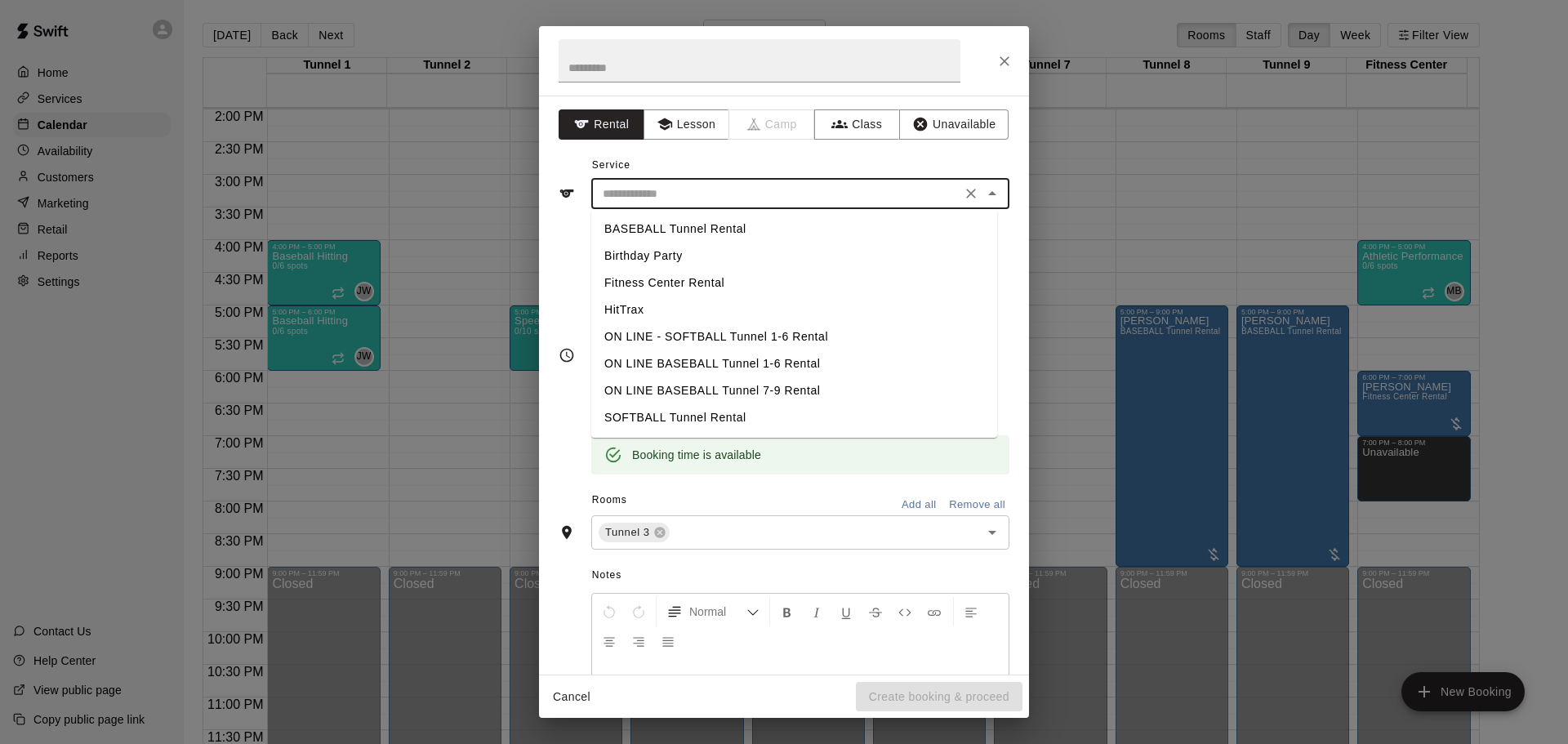
click at [741, 416] on li "SOFTBALL Tunnel Rental" at bounding box center [794, 418] width 406 height 27
type input "**********"
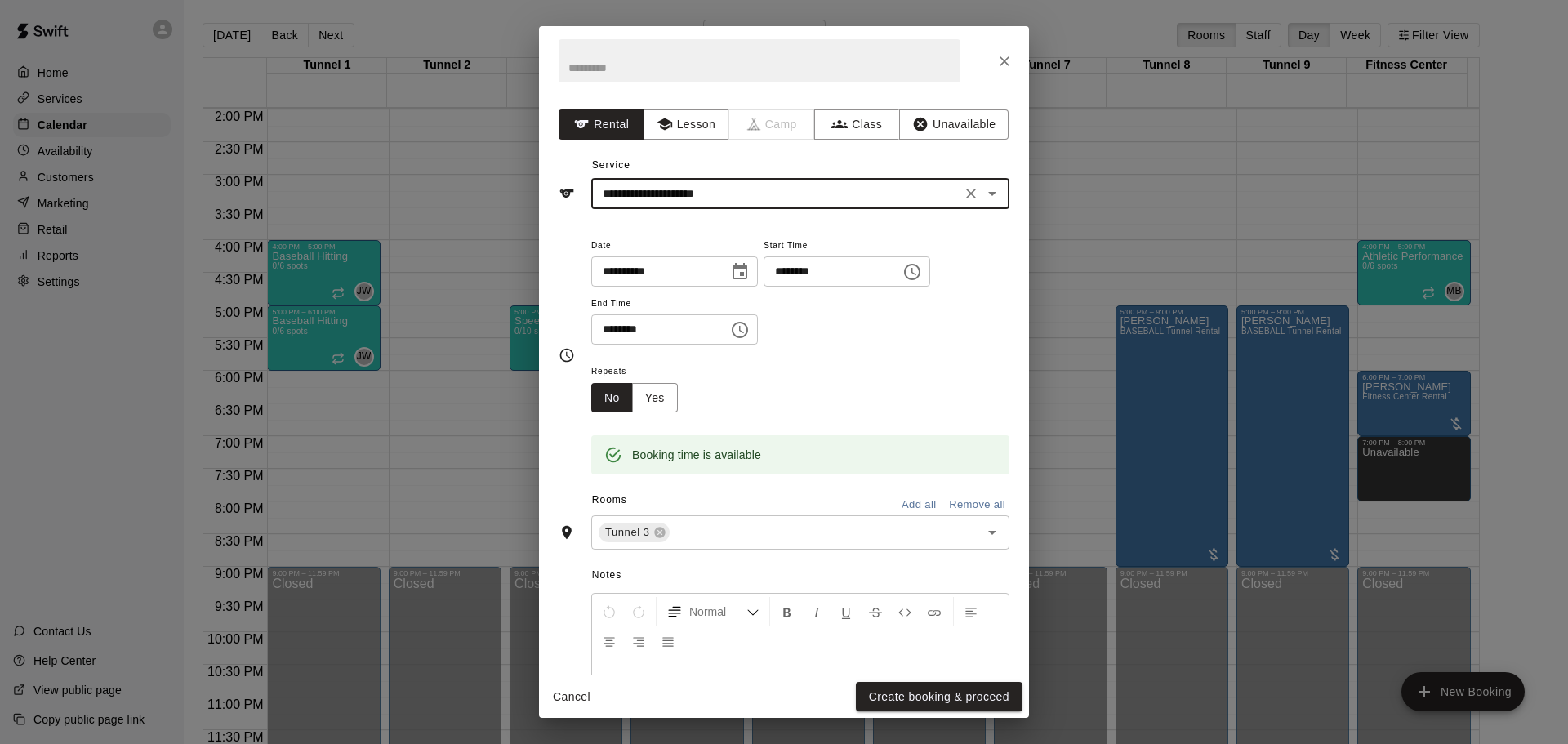
click at [1005, 55] on icon "Close" at bounding box center [1005, 62] width 16 height 16
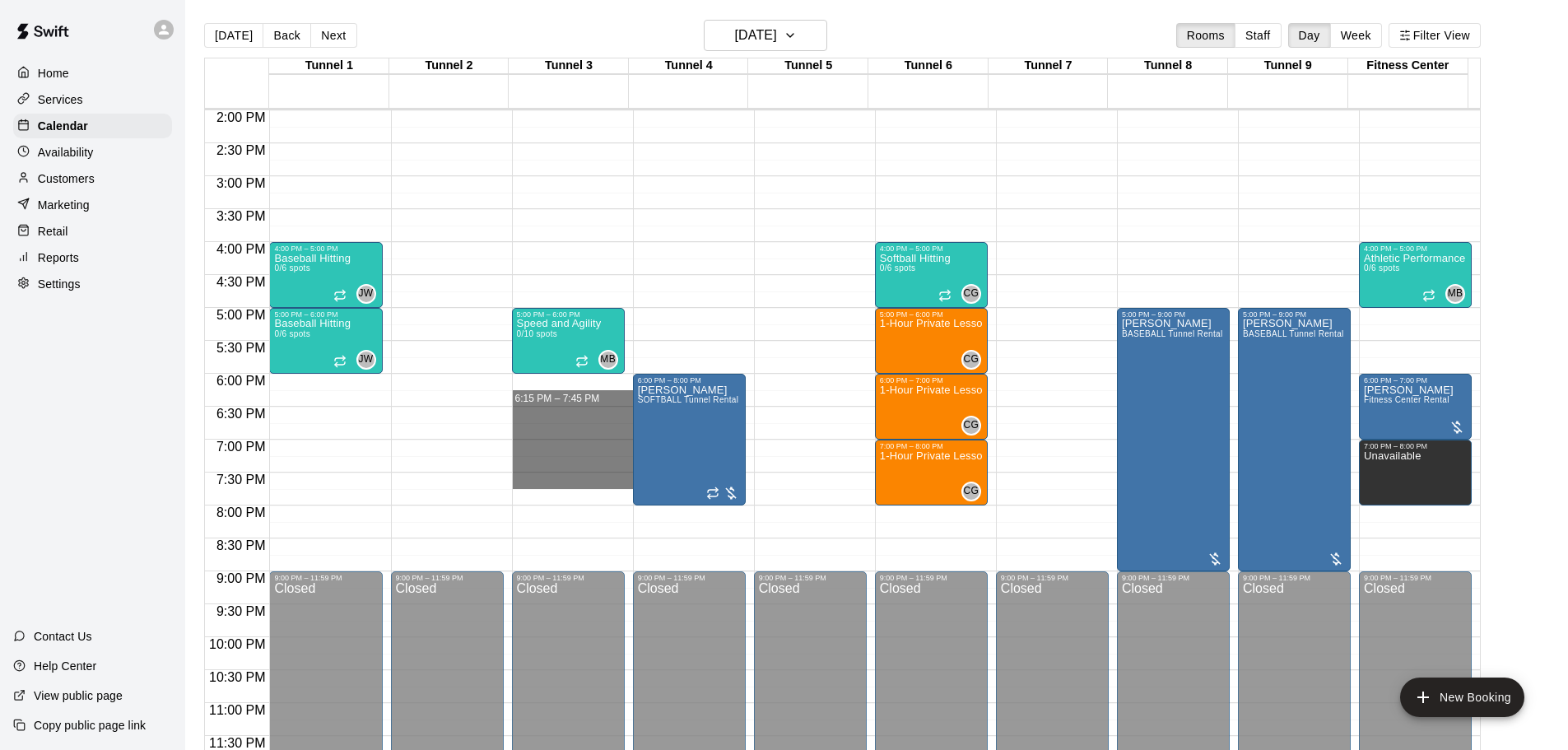
drag, startPoint x: 527, startPoint y: 390, endPoint x: 546, endPoint y: 473, distance: 85.1
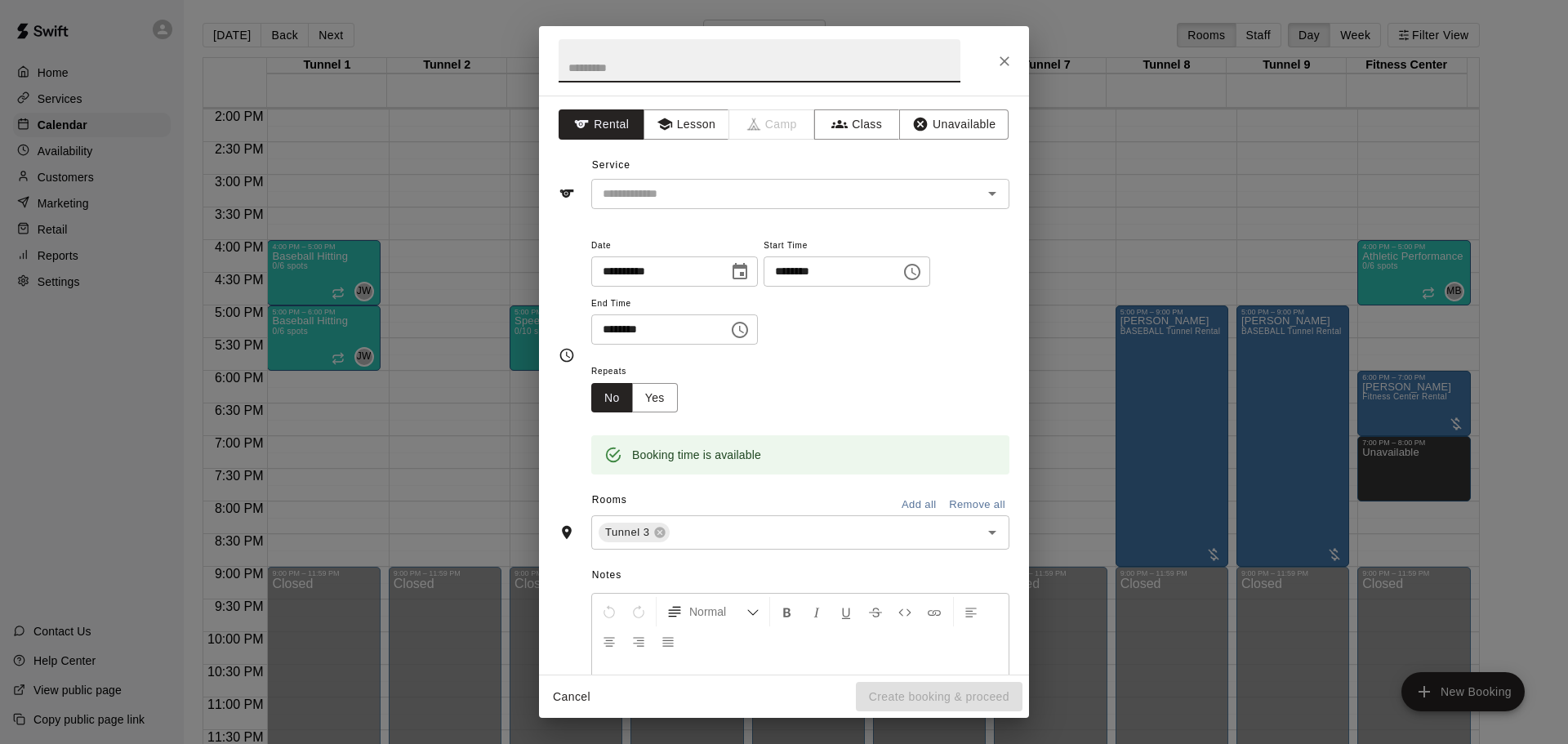
click at [1003, 54] on icon "Close" at bounding box center [1005, 62] width 16 height 16
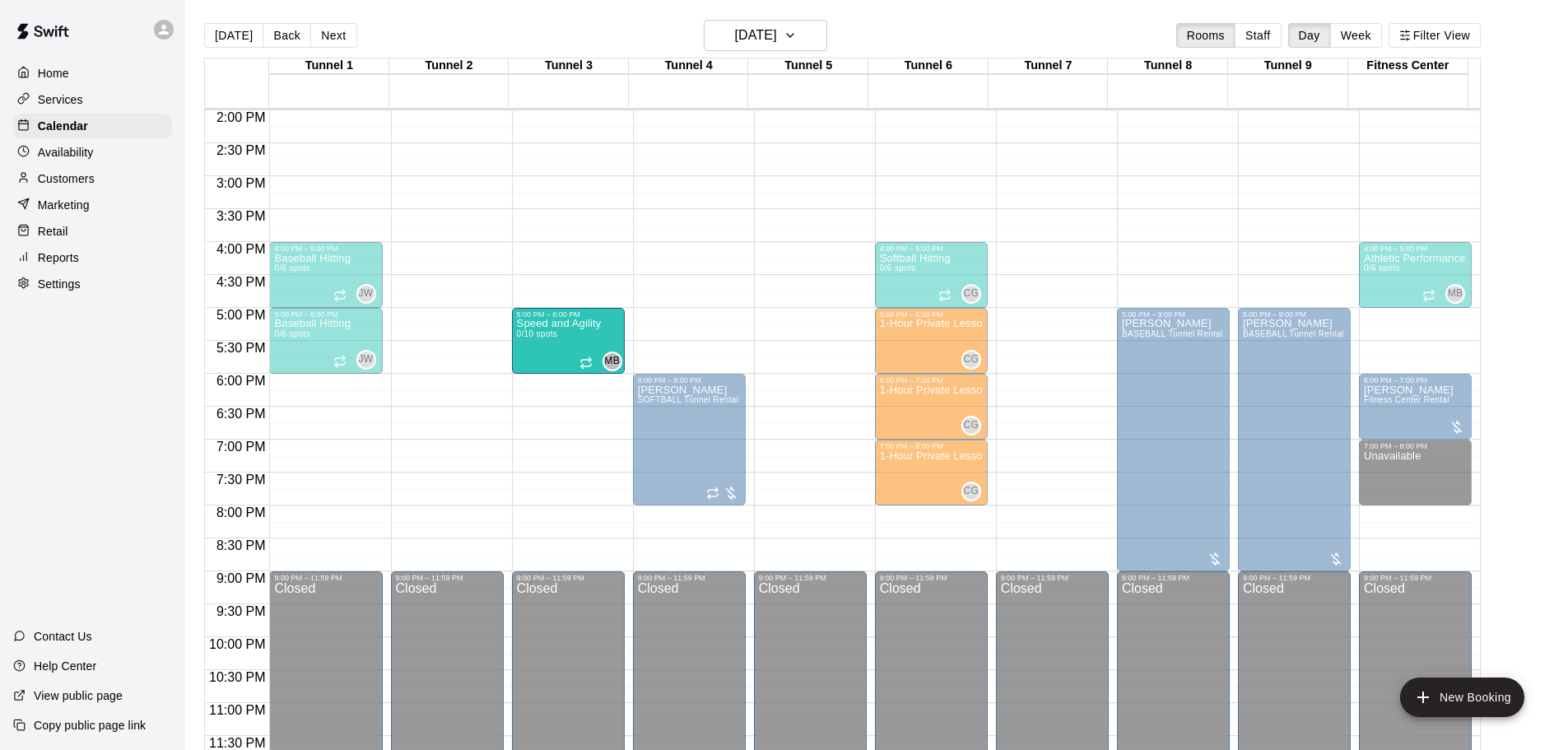
drag, startPoint x: 563, startPoint y: 373, endPoint x: 566, endPoint y: 381, distance: 8.5
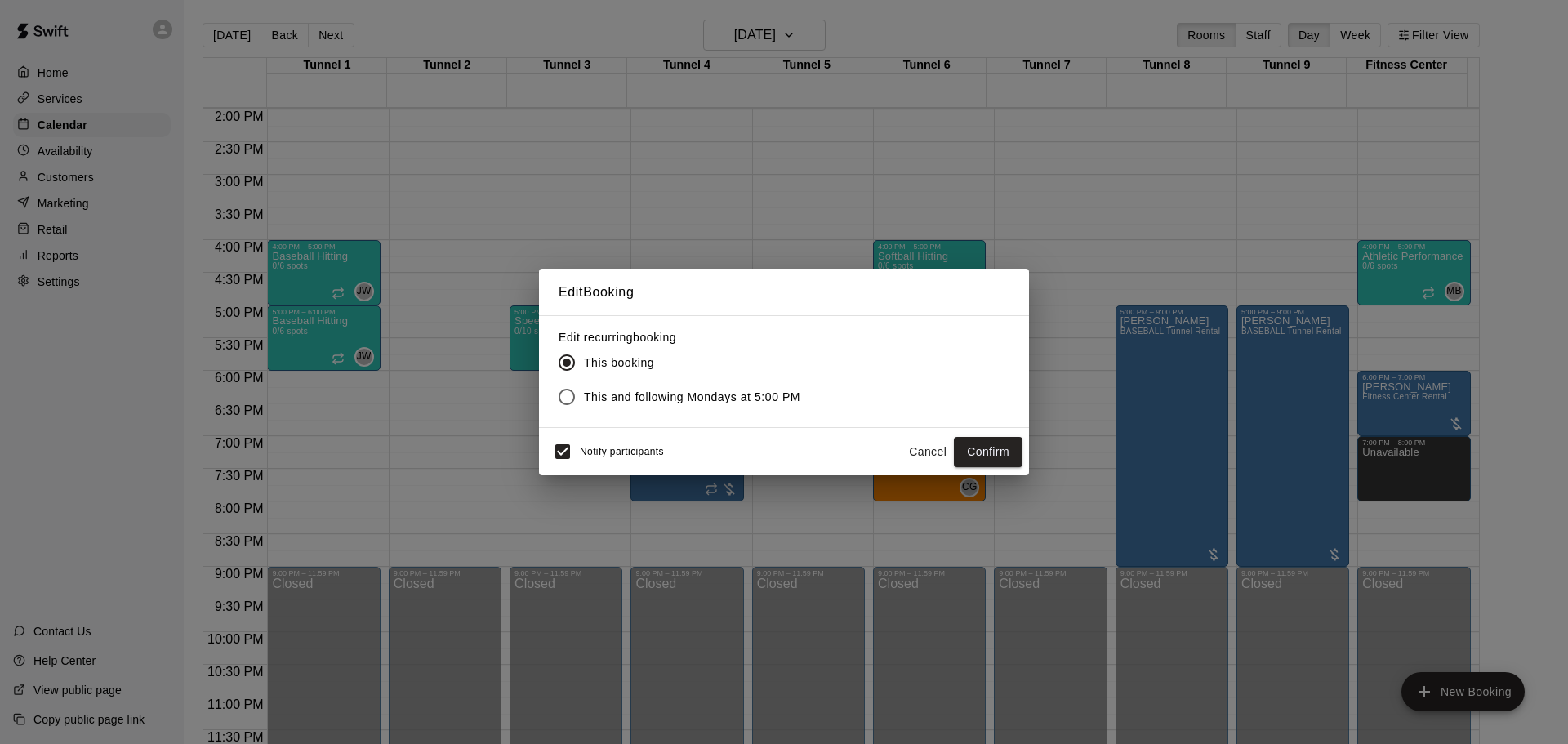
click at [943, 445] on button "Cancel" at bounding box center [928, 452] width 52 height 30
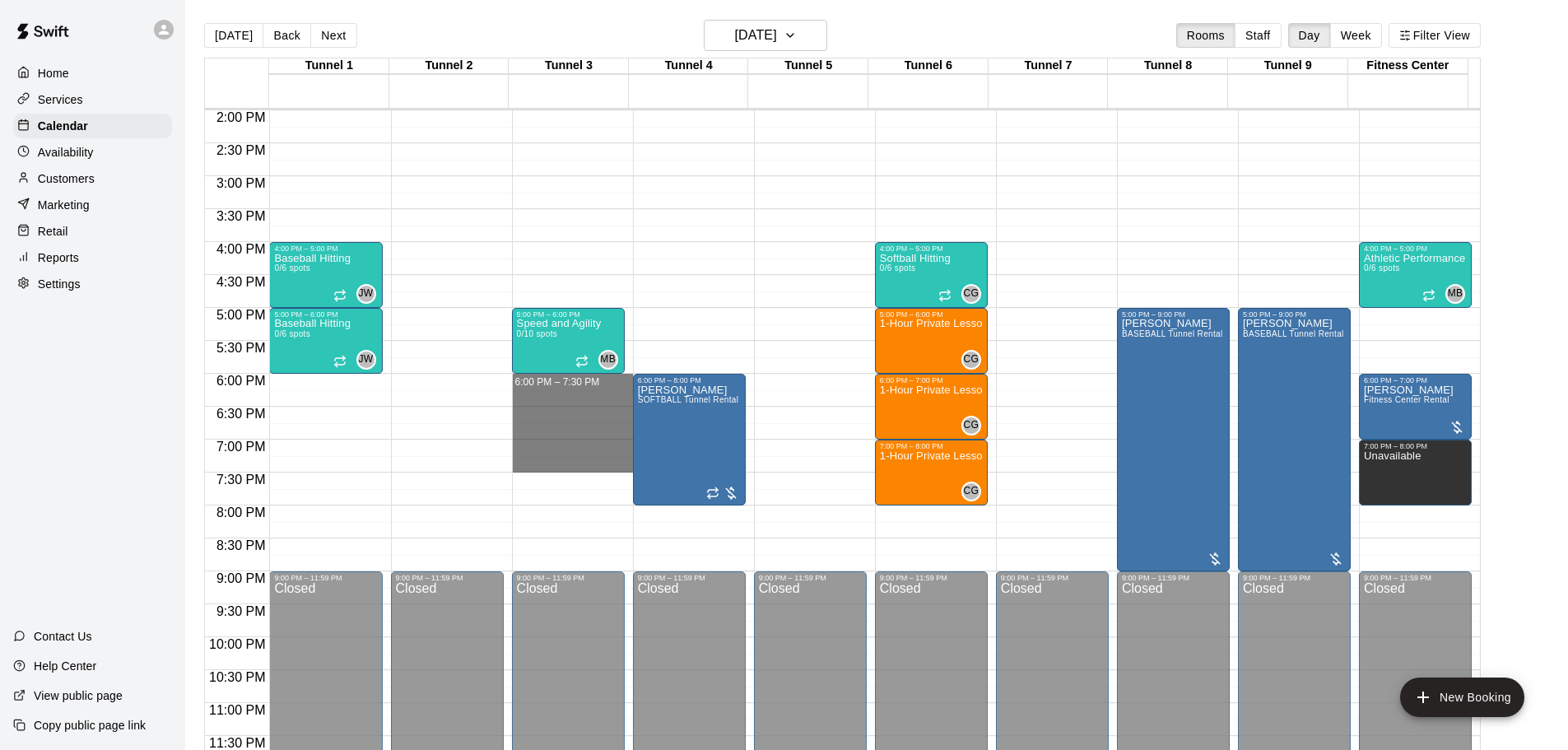
drag, startPoint x: 553, startPoint y: 380, endPoint x: 549, endPoint y: 461, distance: 81.1
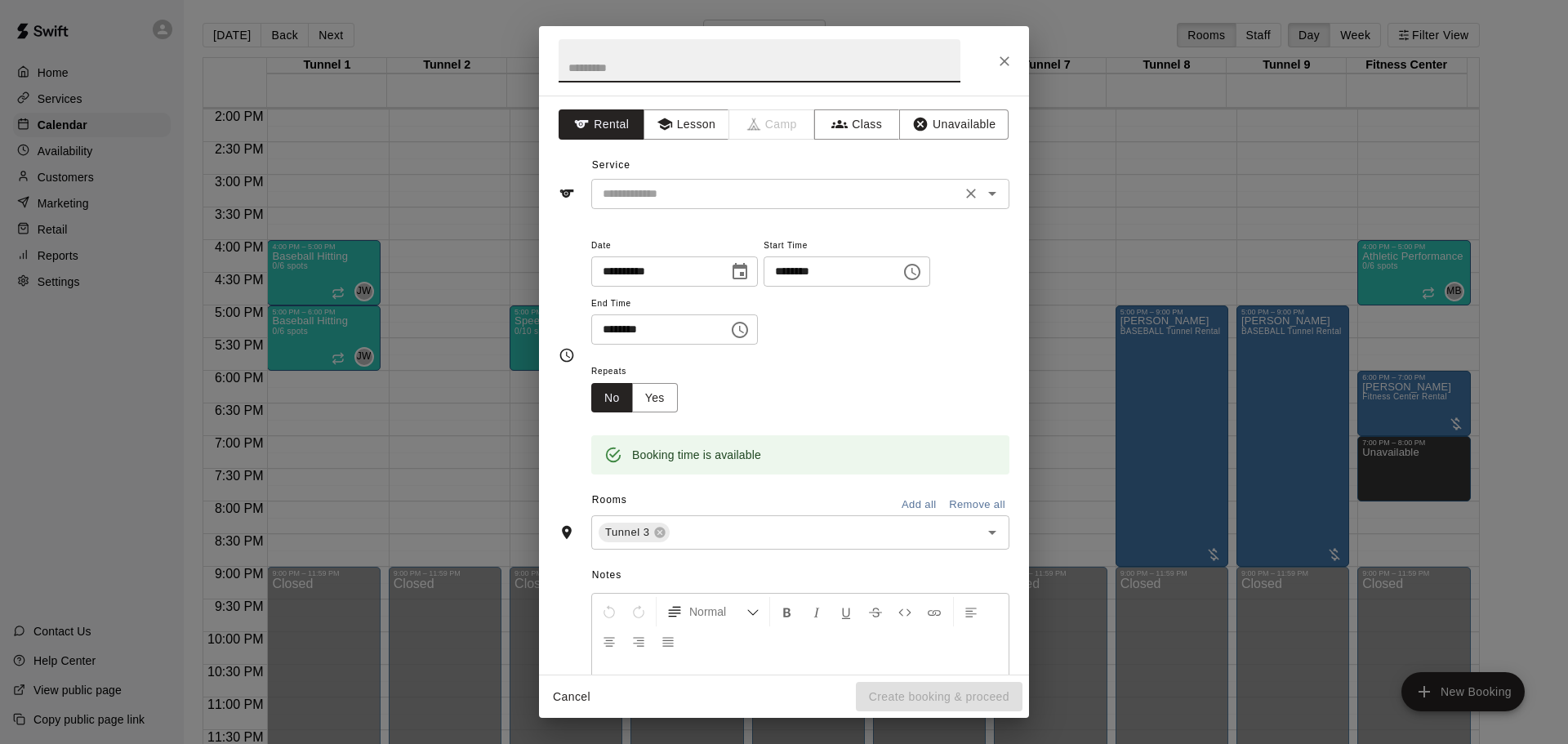
click at [690, 180] on div "​" at bounding box center [800, 194] width 418 height 30
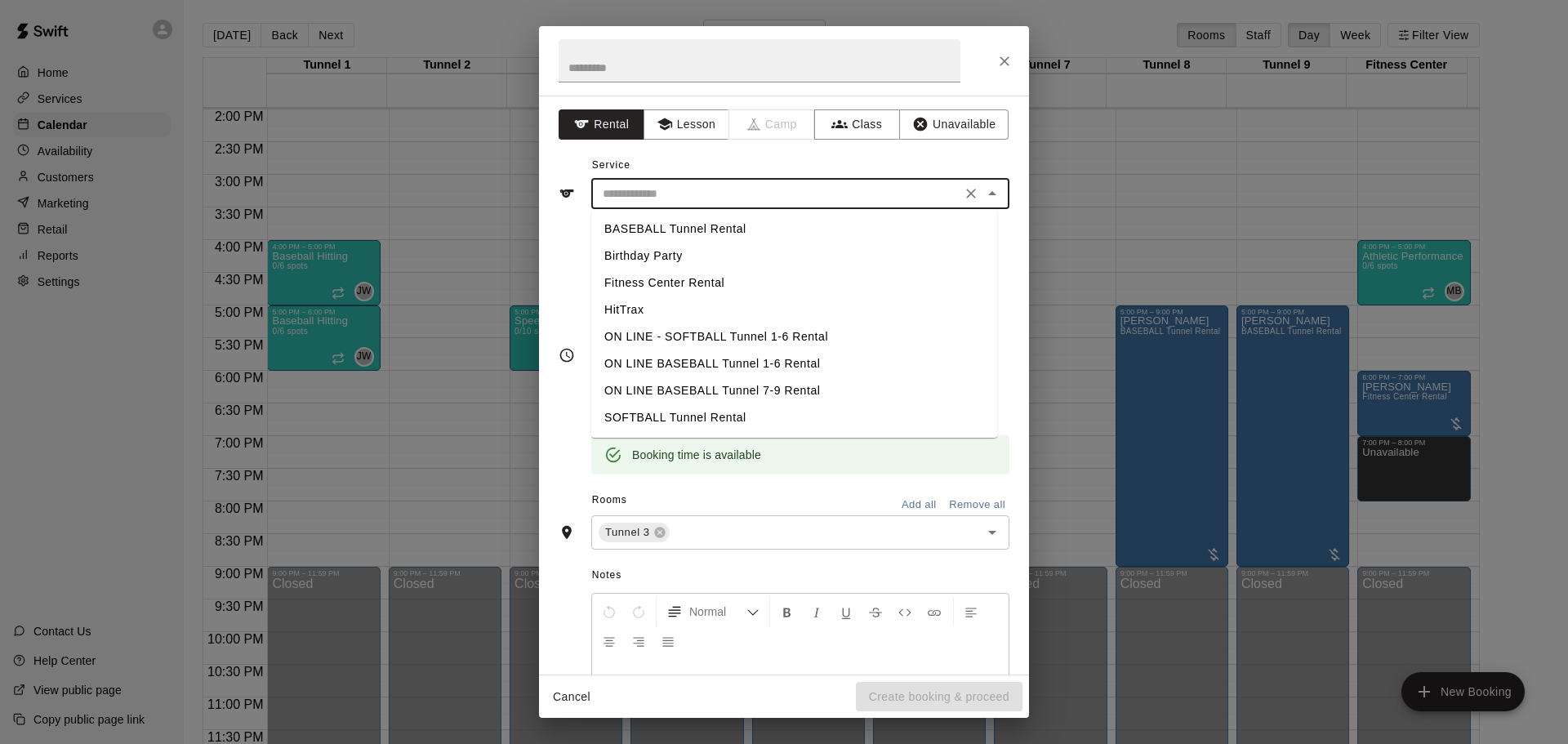
click at [661, 413] on li "SOFTBALL Tunnel Rental" at bounding box center [794, 418] width 406 height 27
type input "**********"
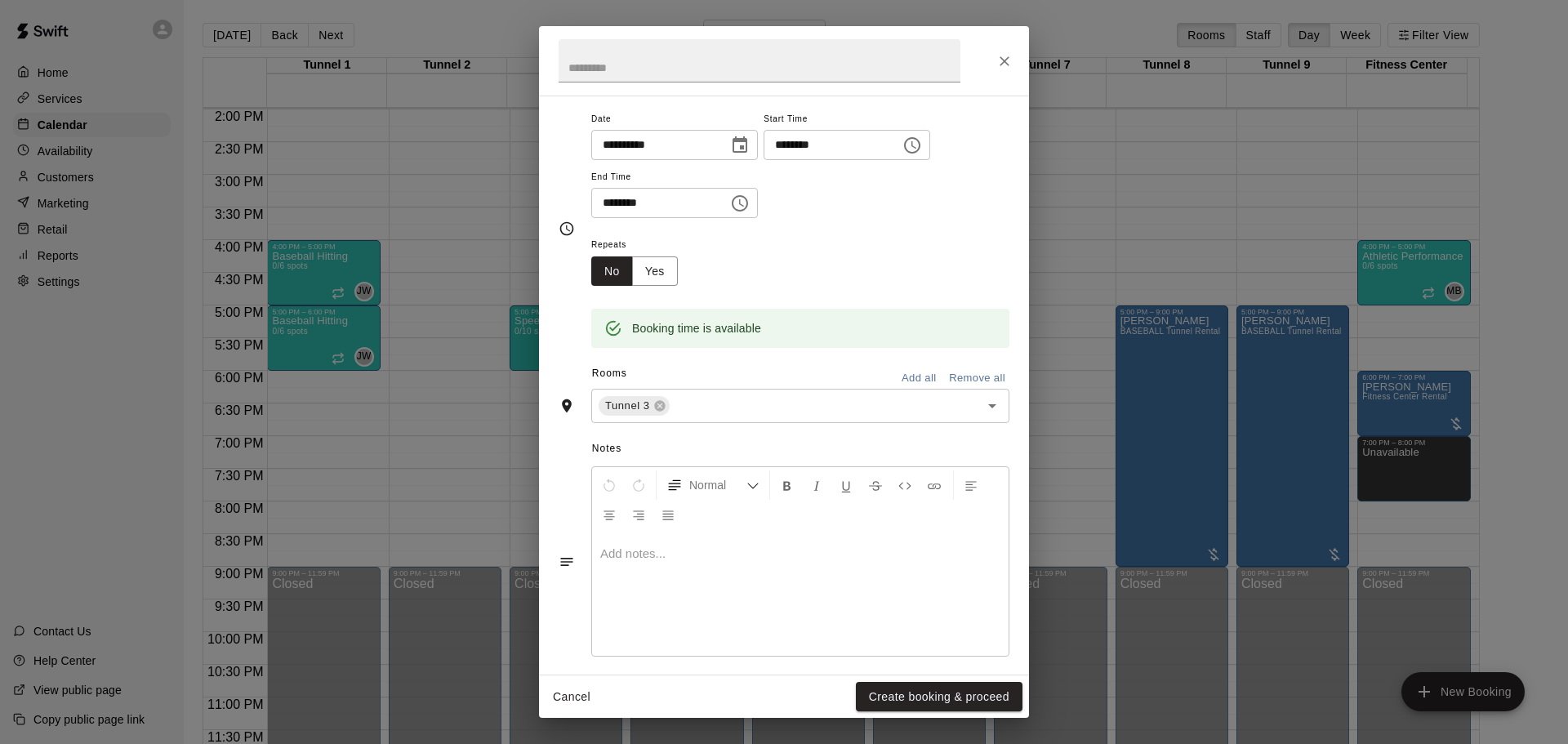
scroll to position [139, 0]
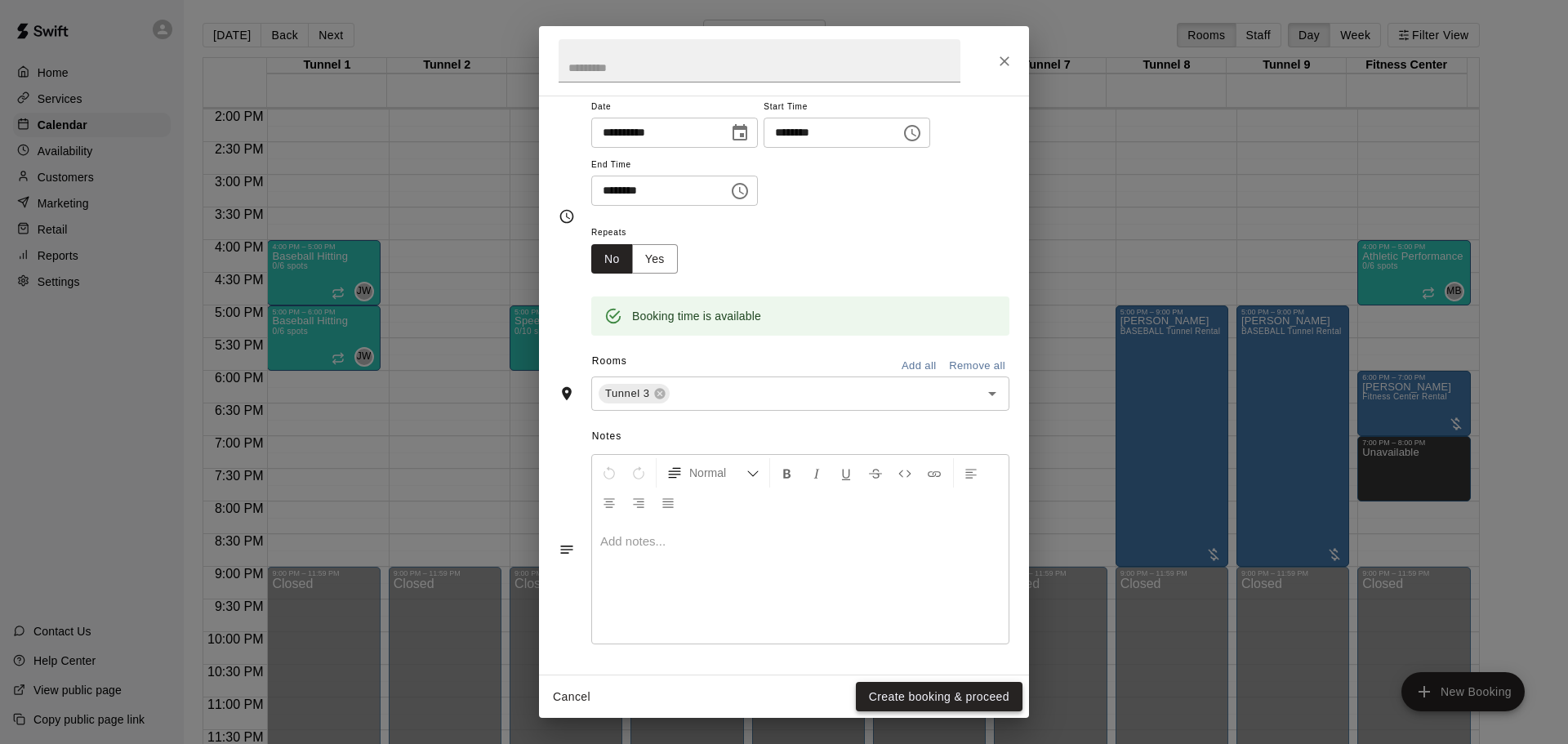
click at [902, 701] on button "Create booking & proceed" at bounding box center [939, 697] width 166 height 30
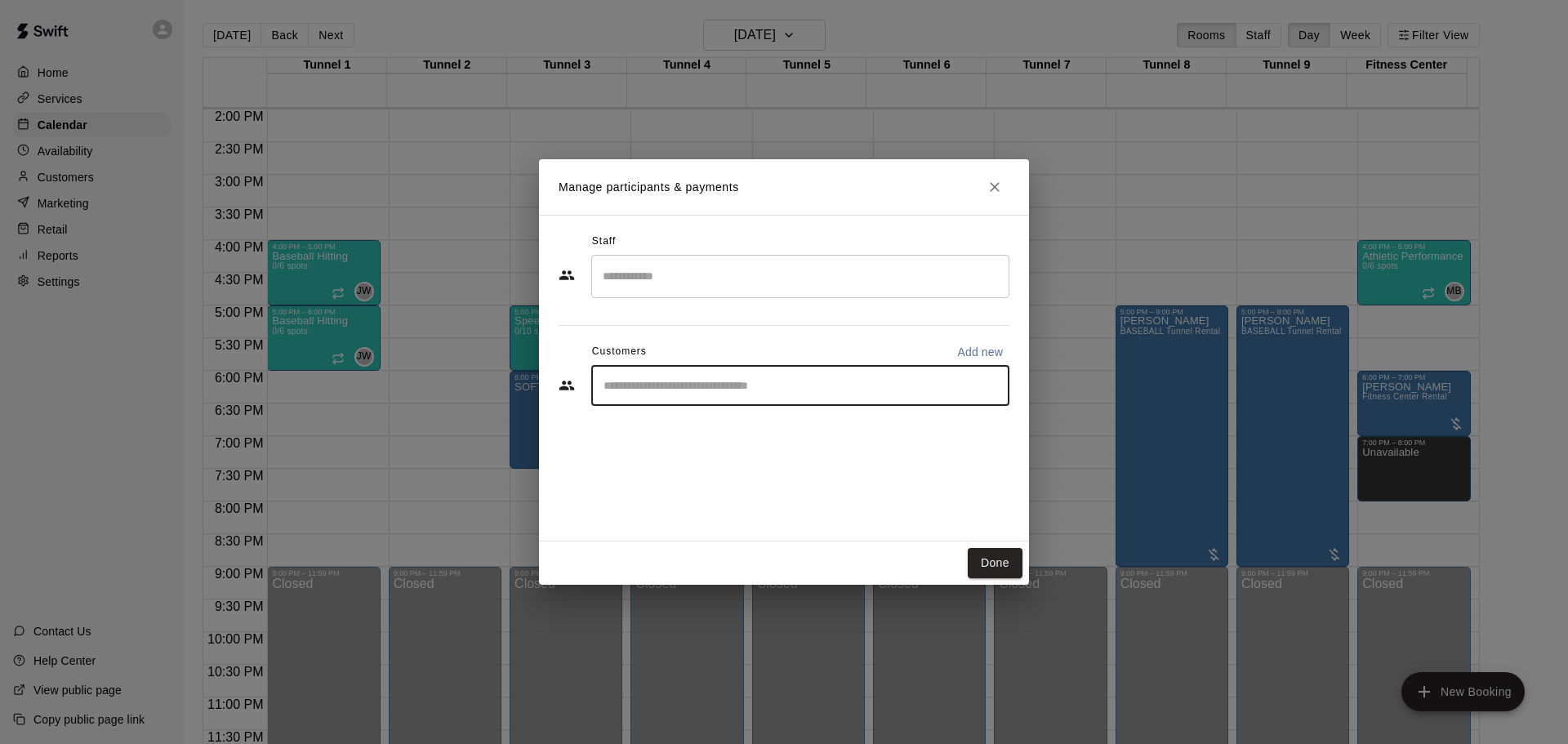
click at [680, 385] on input "Start typing to search customers..." at bounding box center [800, 386] width 403 height 16
type input "*"
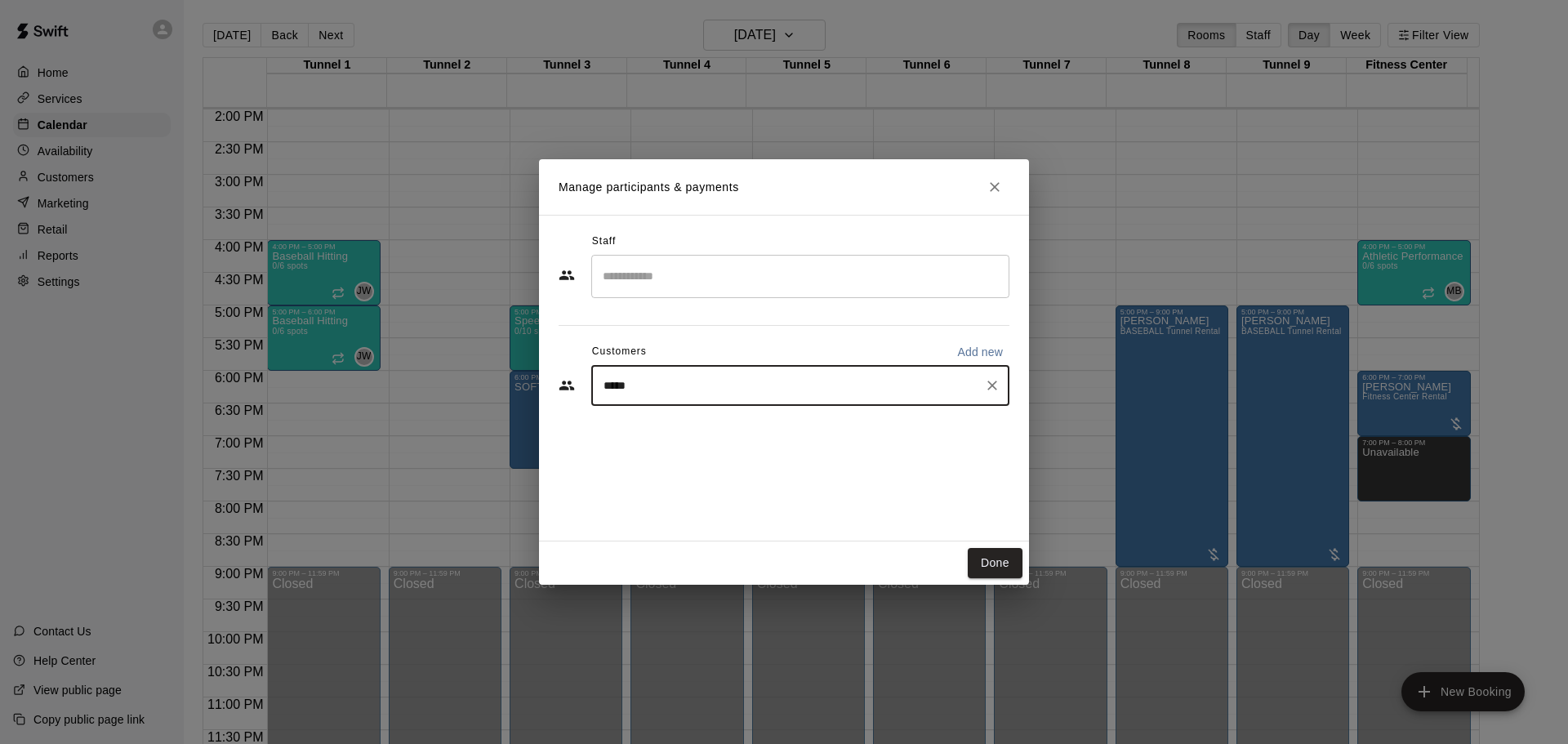
type input "******"
click at [654, 427] on p "CK Youth Sports" at bounding box center [682, 423] width 91 height 17
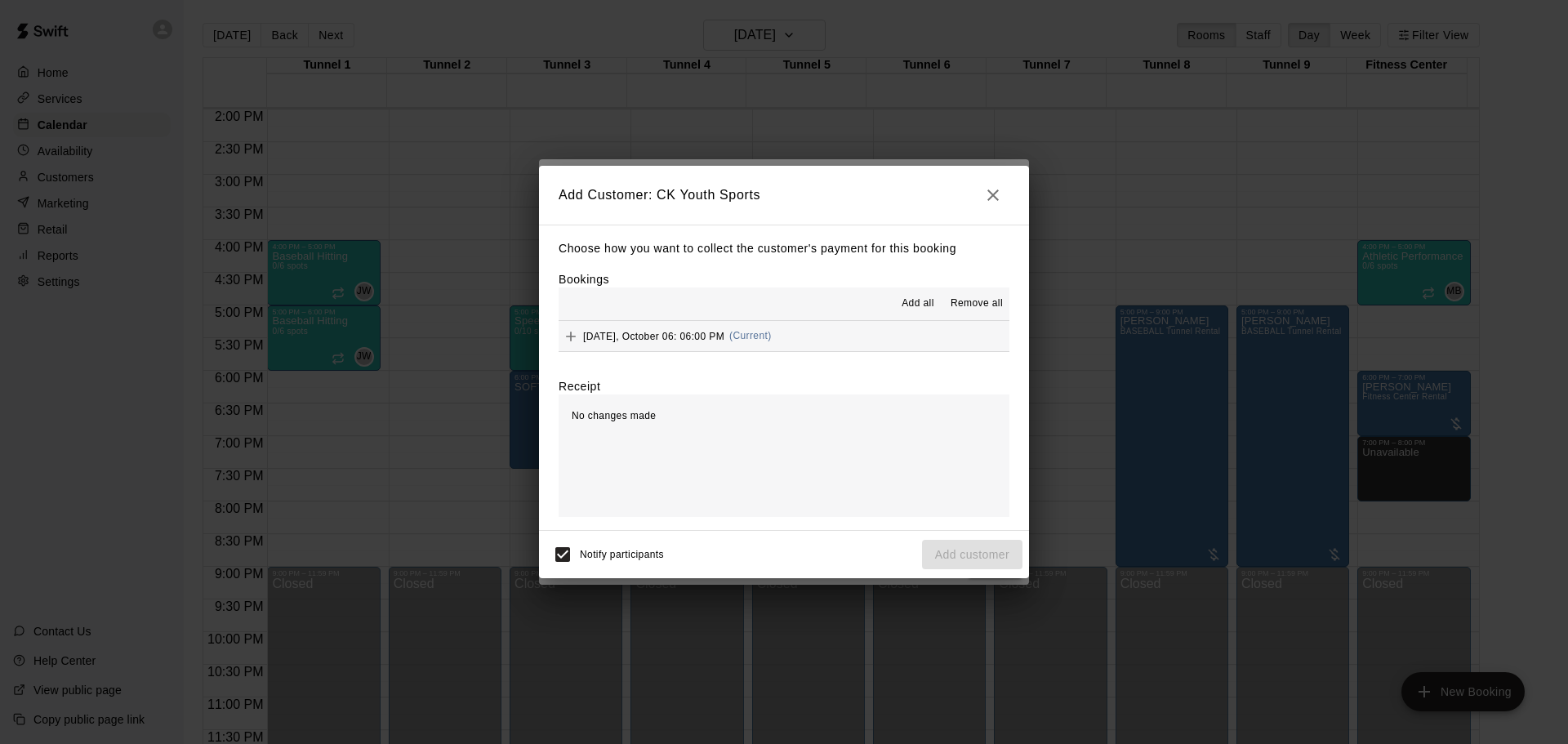
click at [986, 187] on icon "button" at bounding box center [993, 195] width 20 height 20
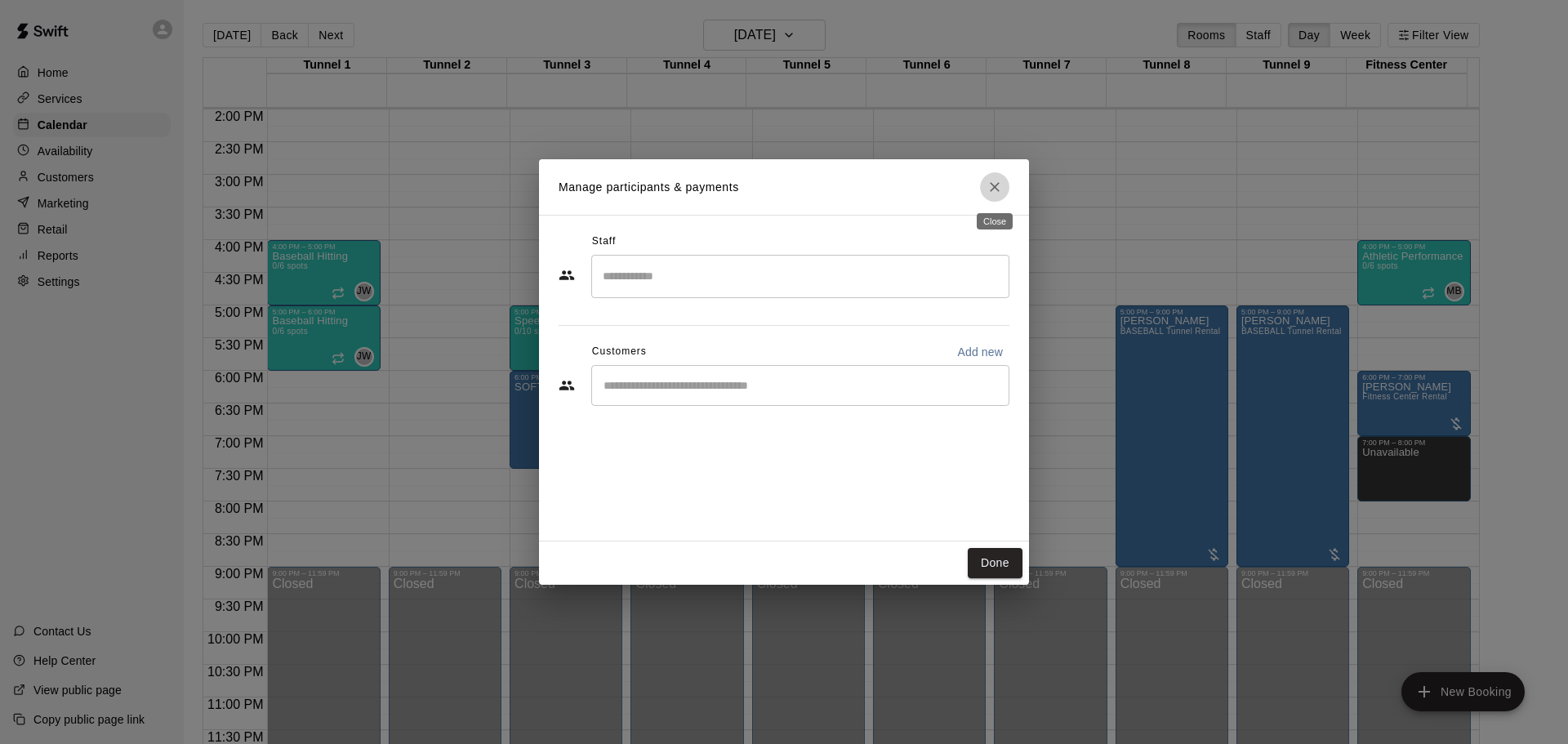
click at [1001, 185] on icon "Close" at bounding box center [995, 187] width 16 height 16
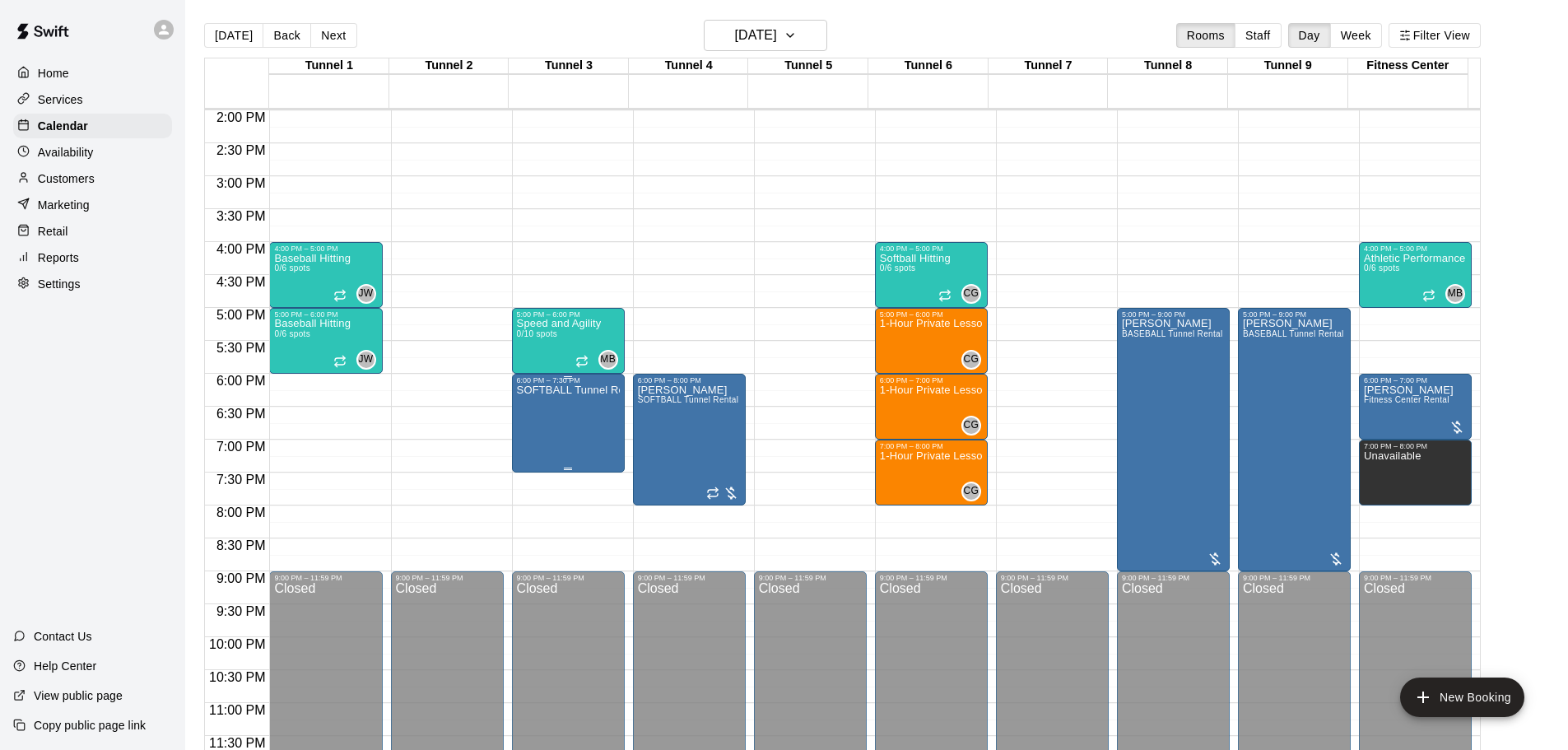
click at [540, 417] on div "SOFTBALL Tunnel Rental" at bounding box center [568, 759] width 102 height 750
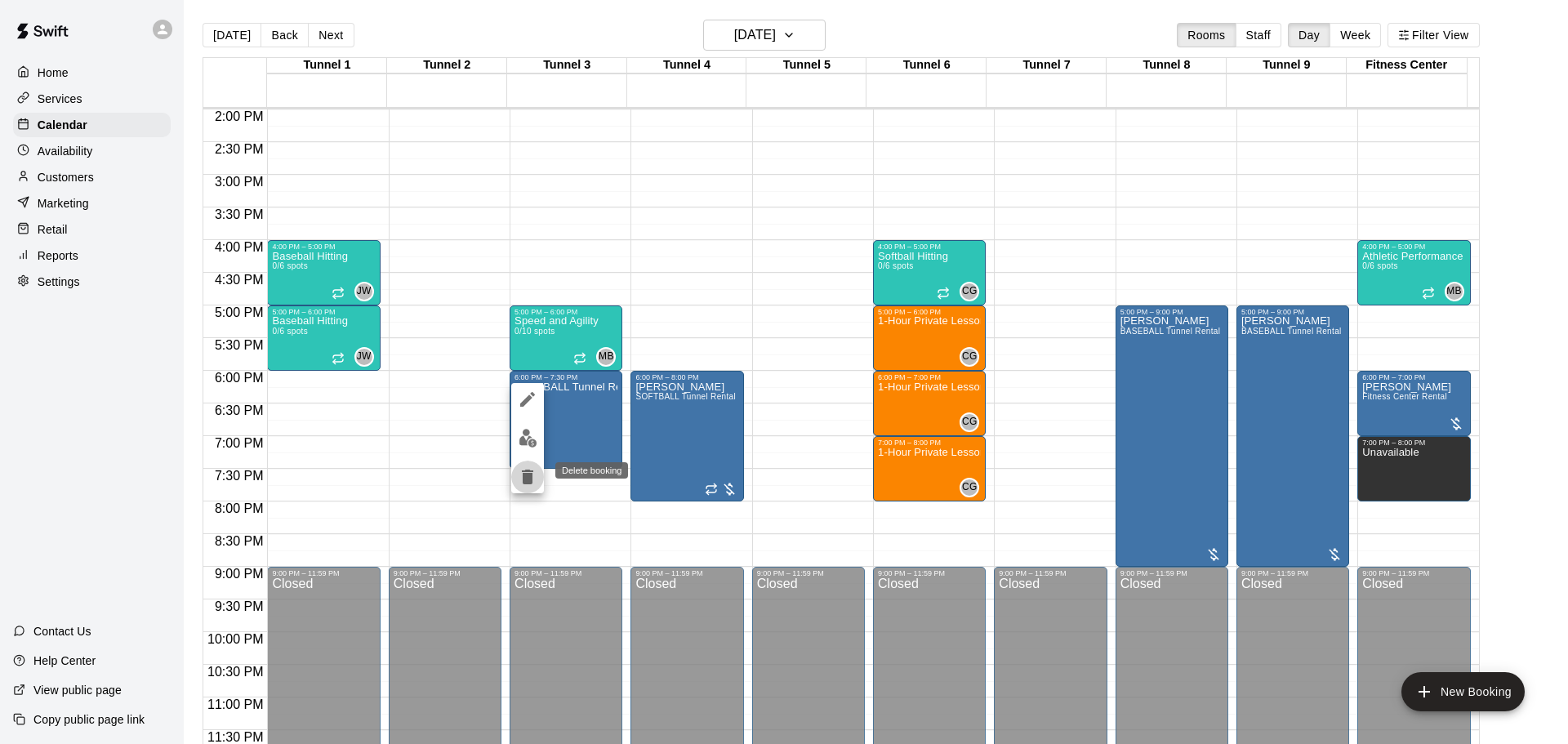
click at [527, 485] on icon "delete" at bounding box center [527, 477] width 11 height 15
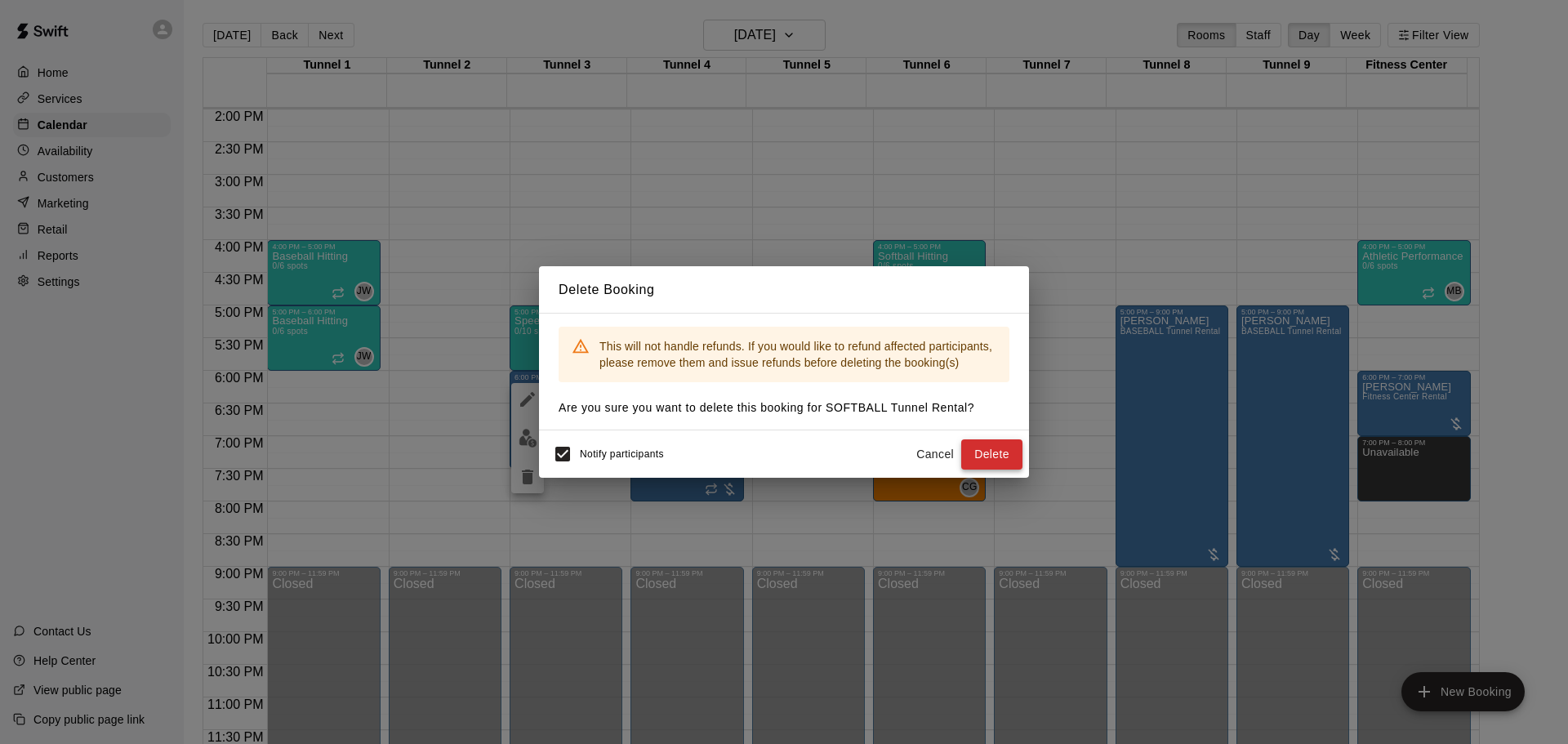
click at [997, 452] on button "Delete" at bounding box center [991, 454] width 62 height 30
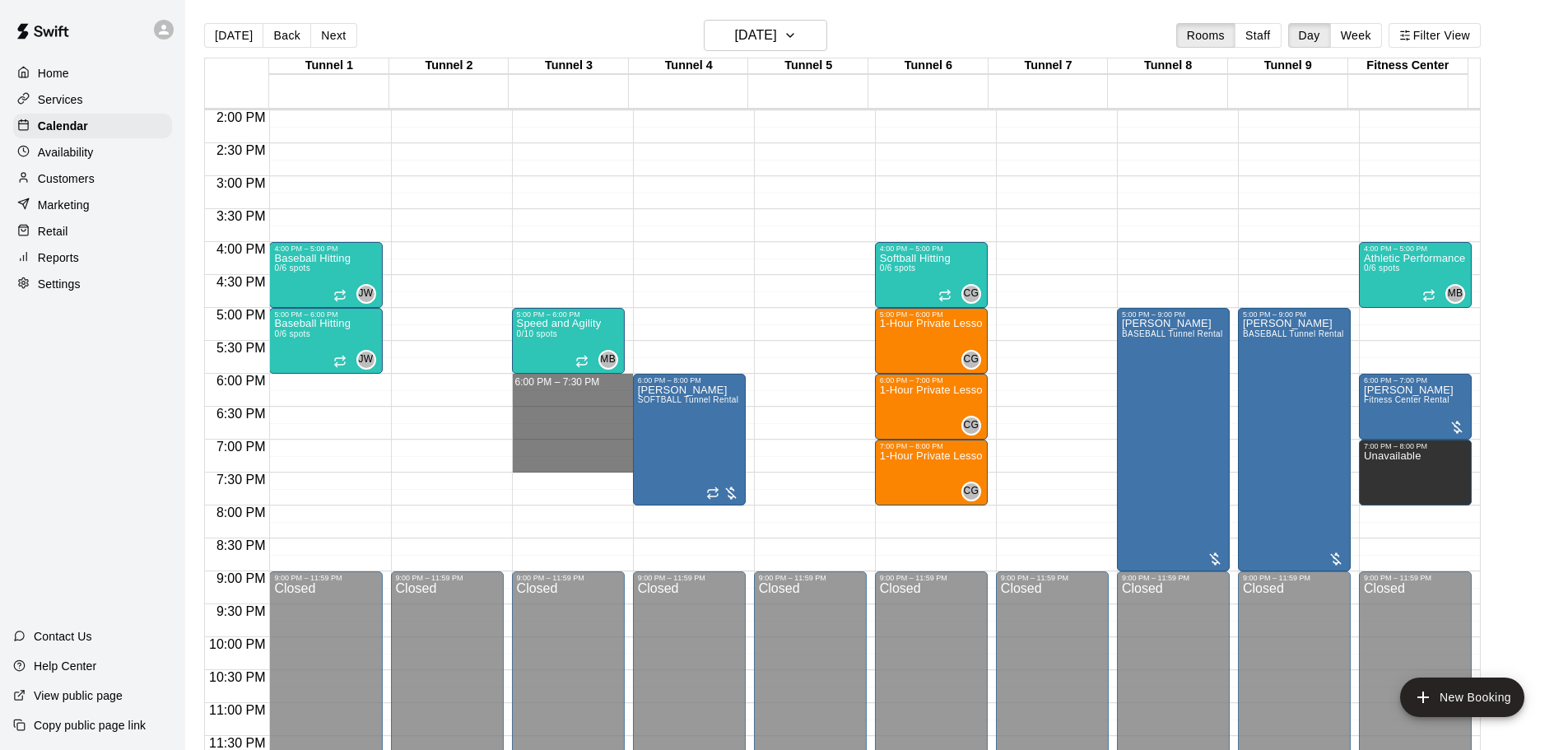
drag, startPoint x: 529, startPoint y: 384, endPoint x: 544, endPoint y: 465, distance: 82.4
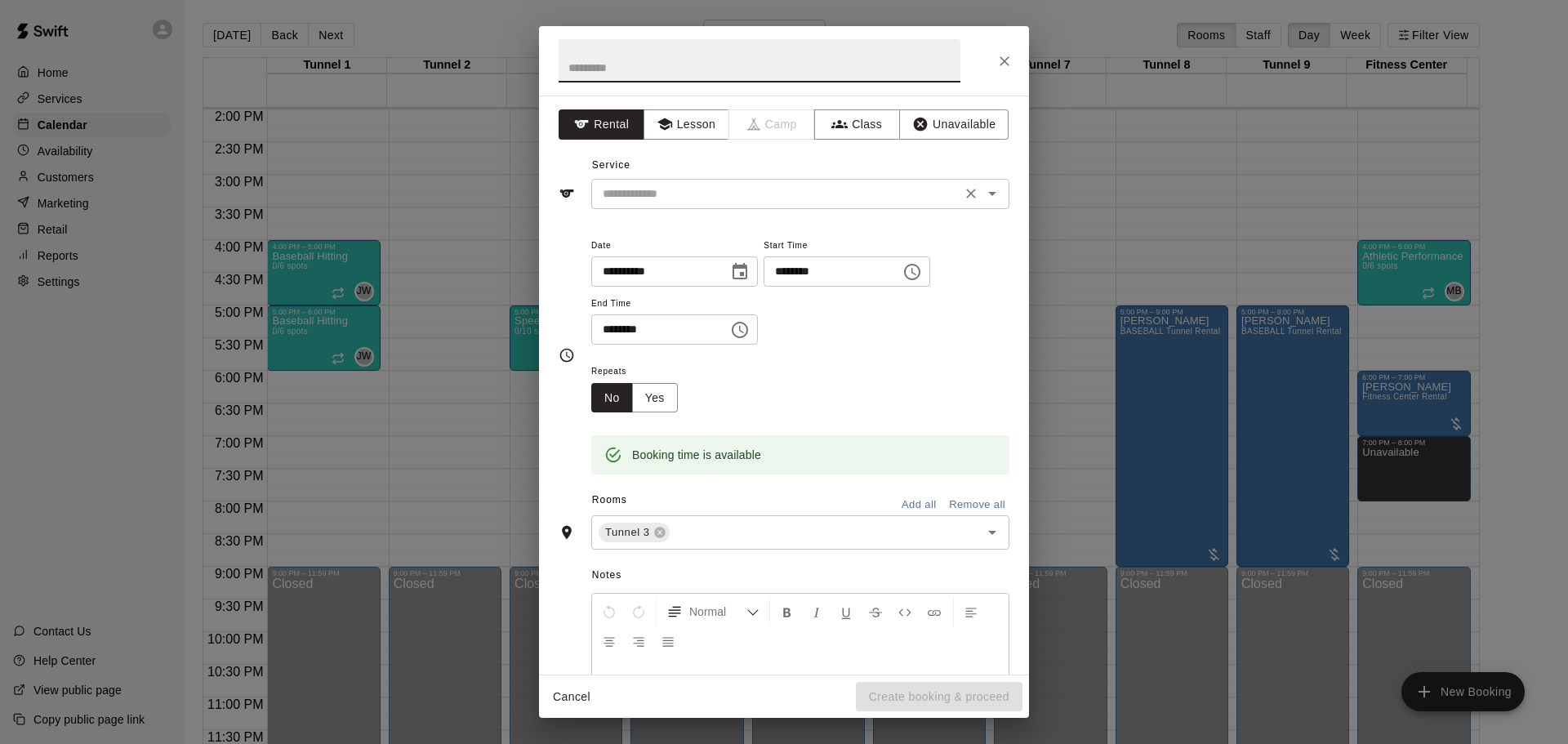
click at [635, 195] on input "text" at bounding box center [776, 194] width 360 height 21
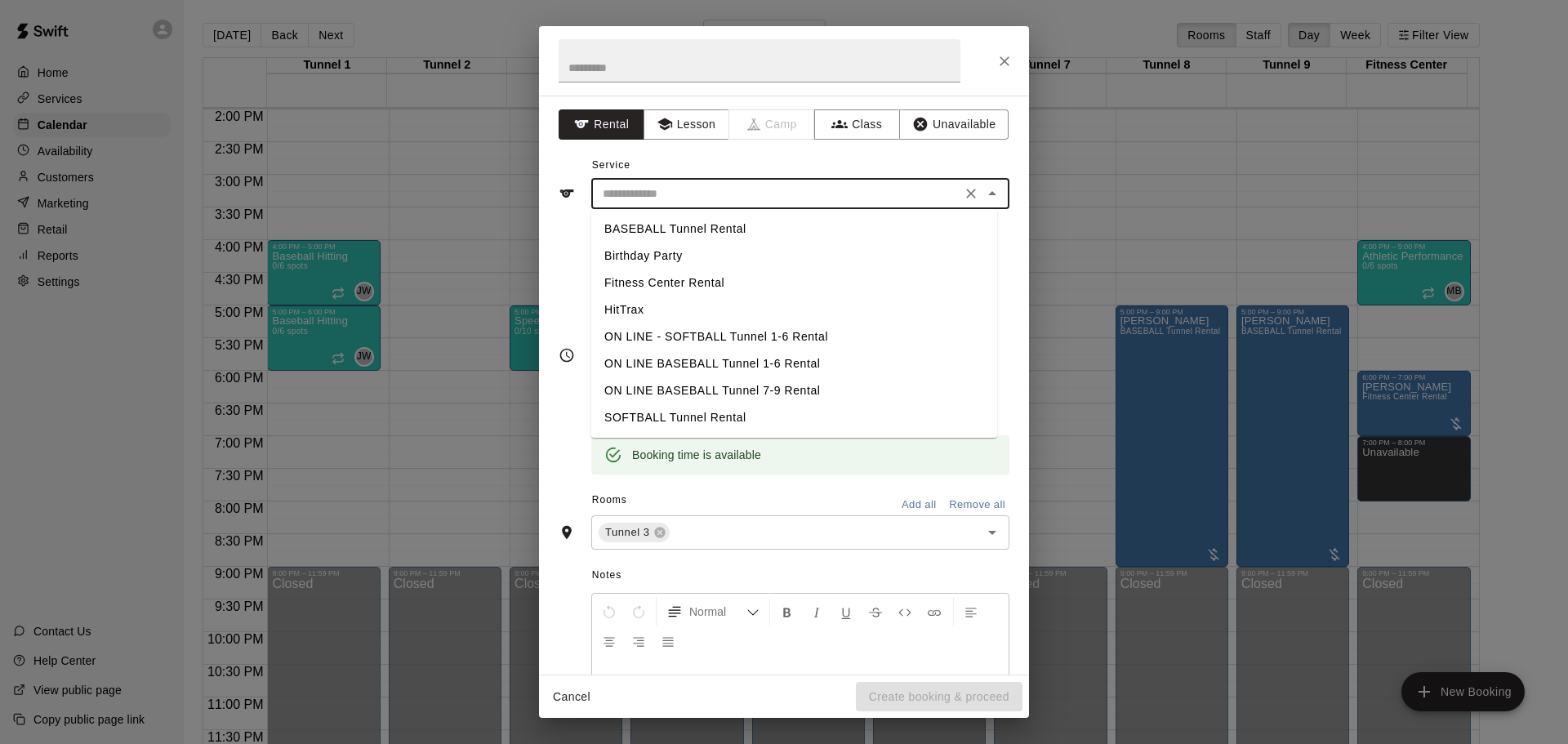
click at [654, 418] on li "SOFTBALL Tunnel Rental" at bounding box center [794, 418] width 406 height 27
type input "**********"
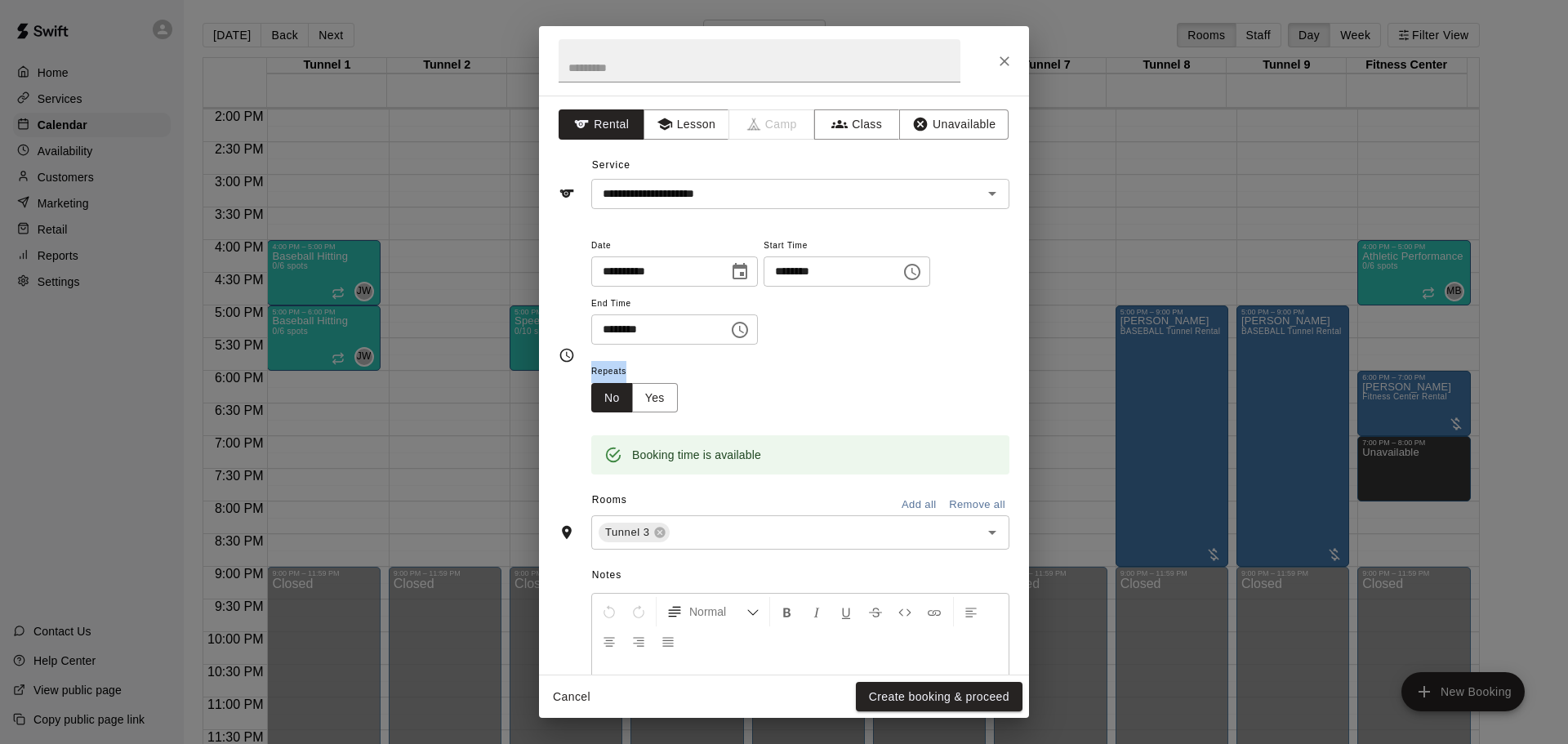
drag, startPoint x: 605, startPoint y: 378, endPoint x: 626, endPoint y: 379, distance: 21.0
click at [626, 379] on div "**********" at bounding box center [784, 355] width 451 height 240
click at [632, 373] on span "Repeats" at bounding box center [641, 372] width 100 height 22
click at [660, 402] on button "Yes" at bounding box center [655, 398] width 46 height 30
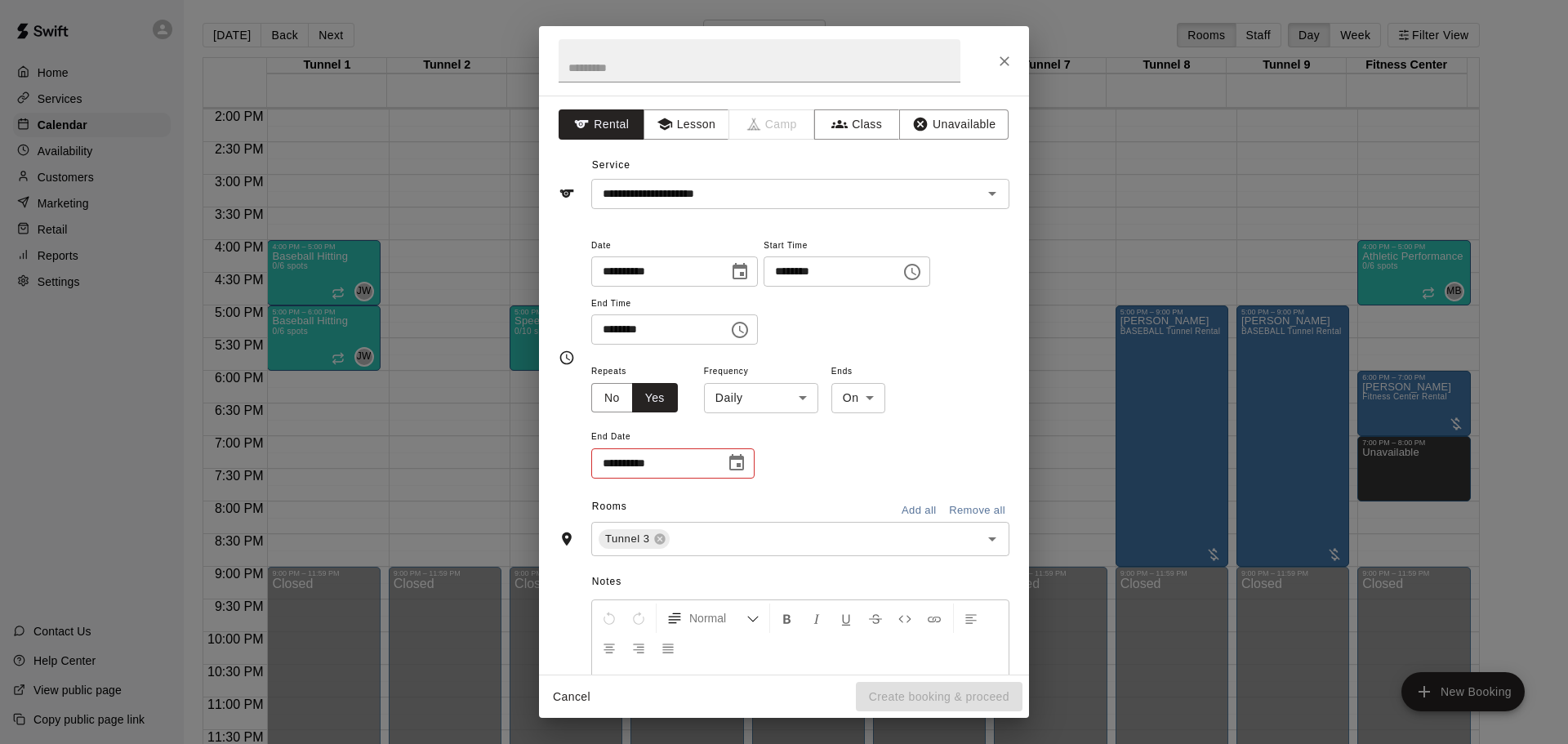
click at [721, 389] on body "Home Services Calendar Availability Customers Marketing Retail Reports Settings…" at bounding box center [784, 385] width 1568 height 770
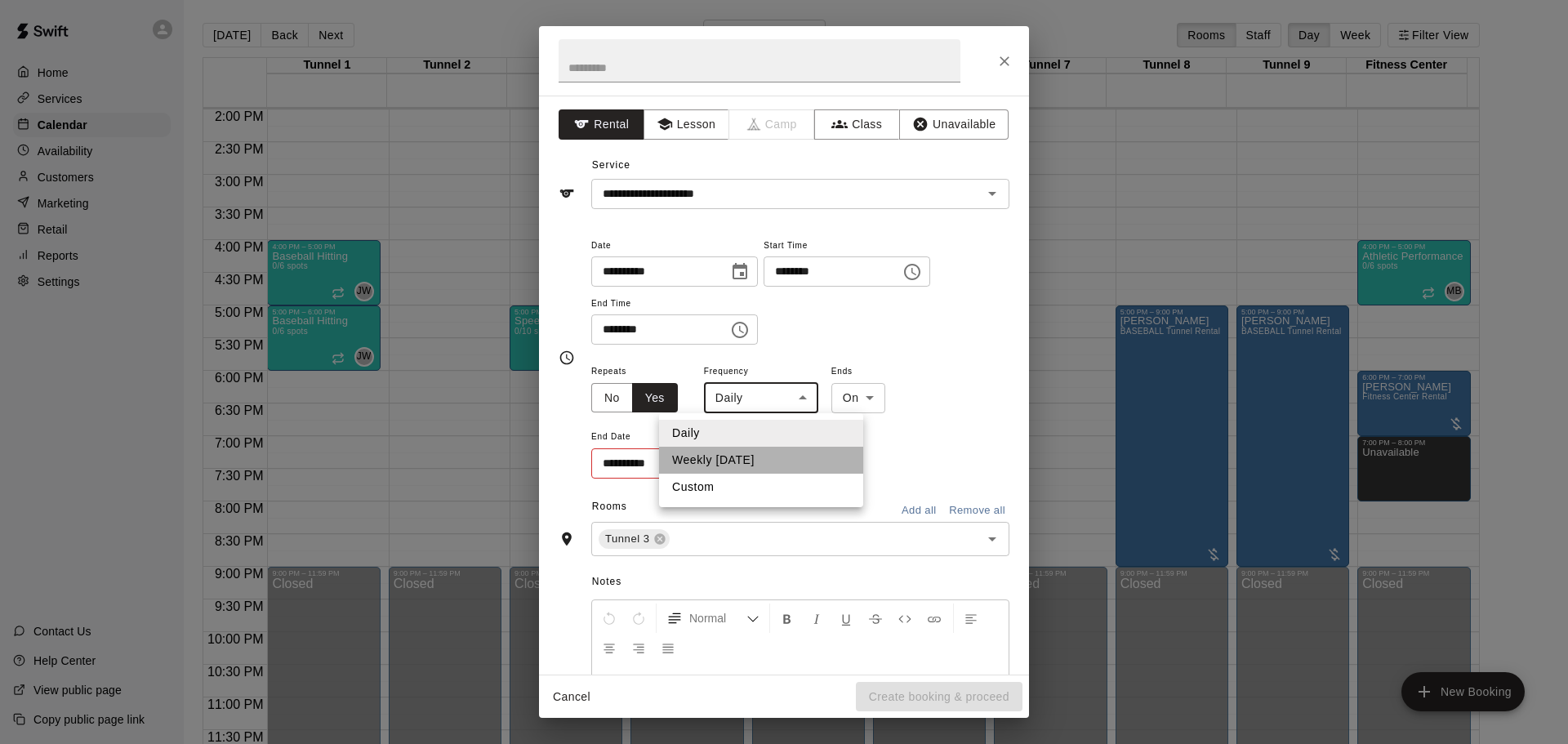
click at [734, 452] on li "Weekly [DATE]" at bounding box center [761, 460] width 204 height 27
type input "******"
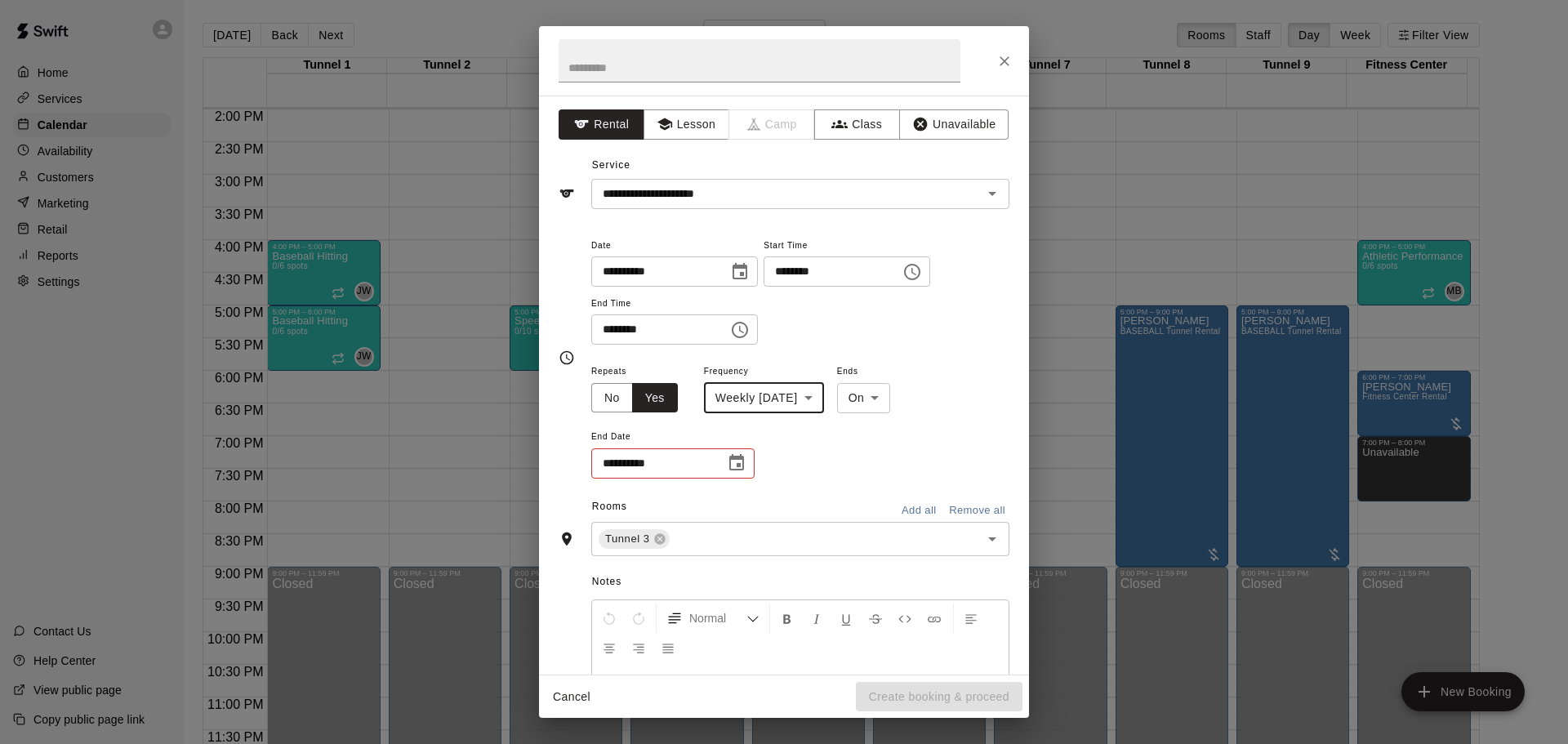
click at [732, 467] on icon "Choose date" at bounding box center [736, 463] width 20 height 20
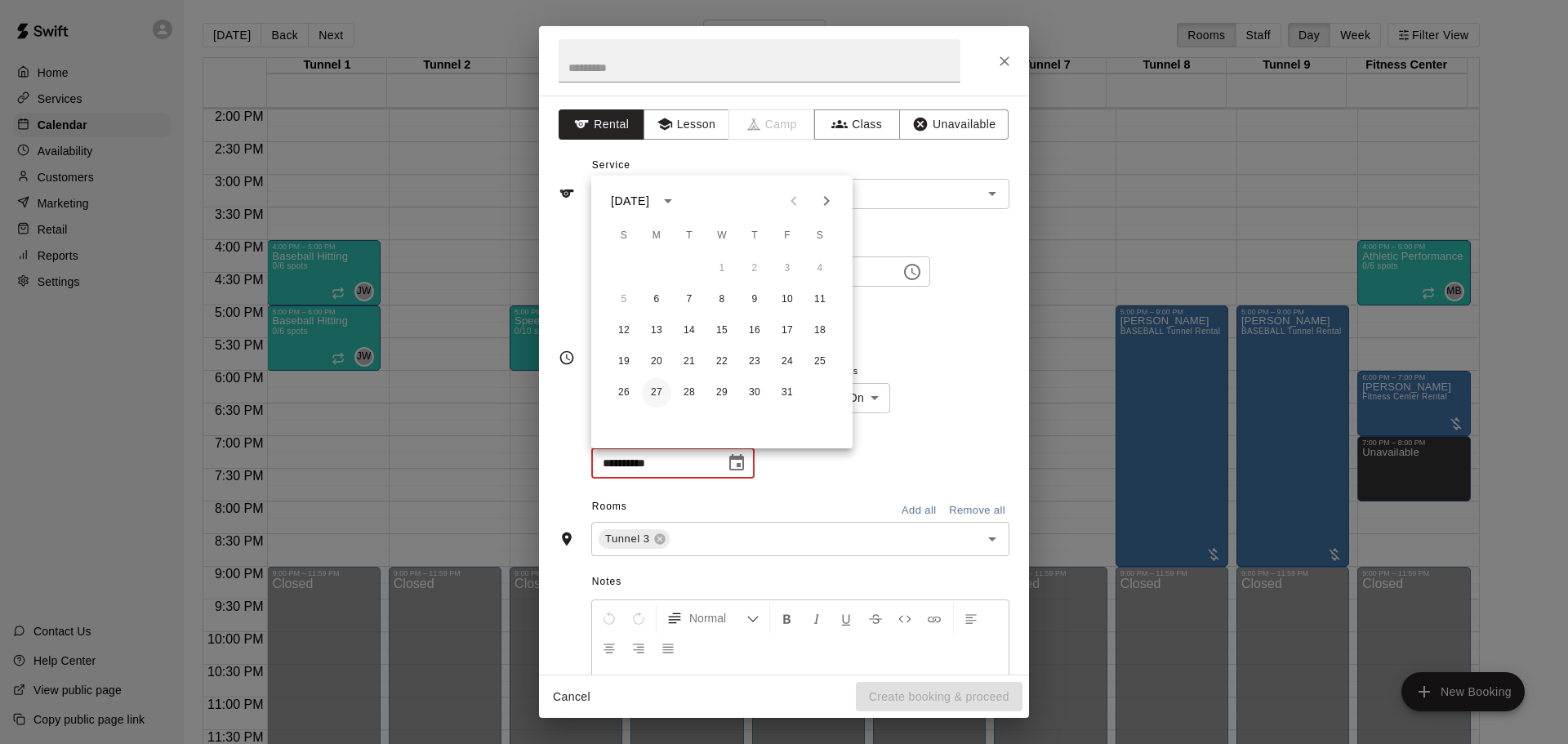
click at [661, 393] on button "27" at bounding box center [657, 393] width 30 height 30
type input "**********"
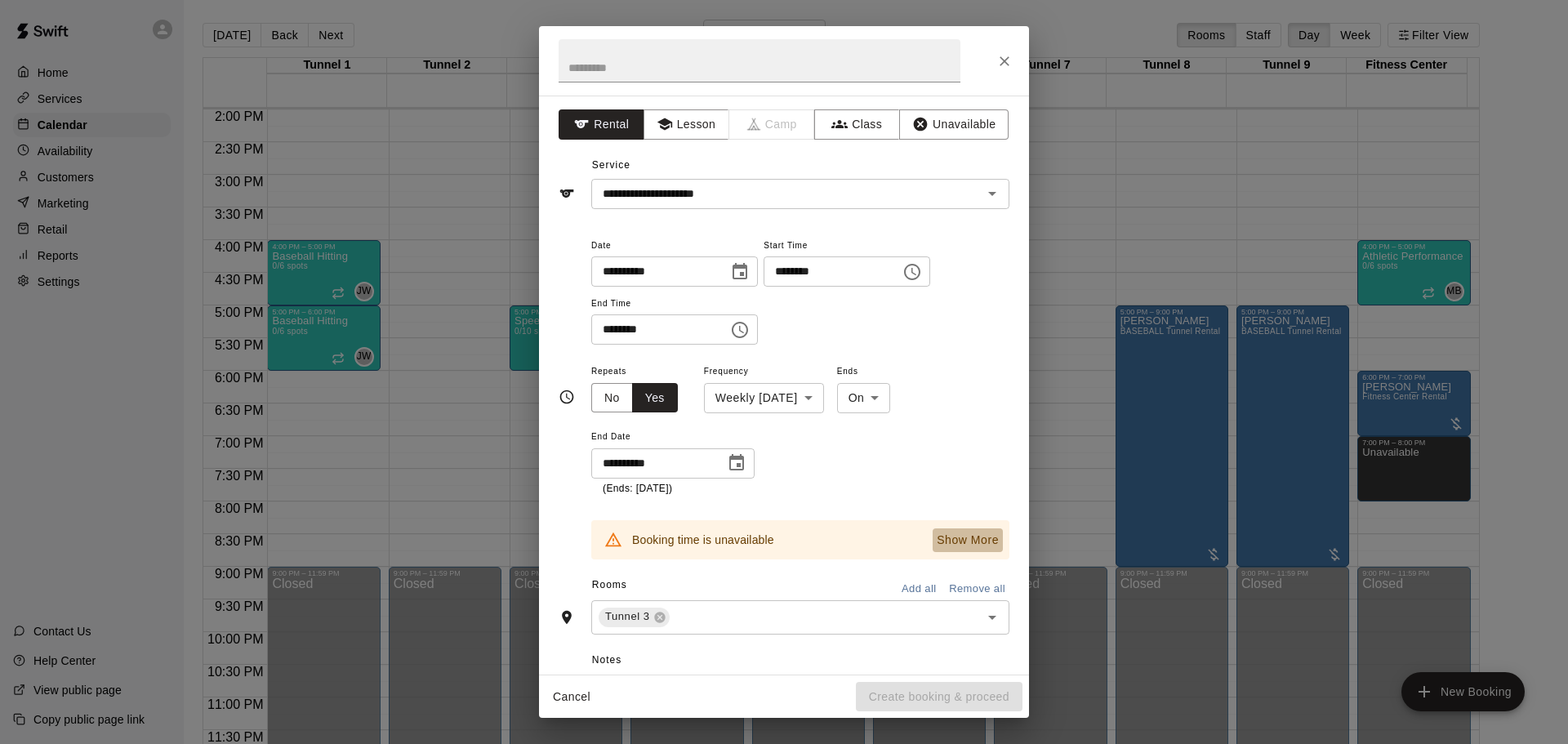
click at [969, 536] on p "Show More" at bounding box center [968, 540] width 62 height 17
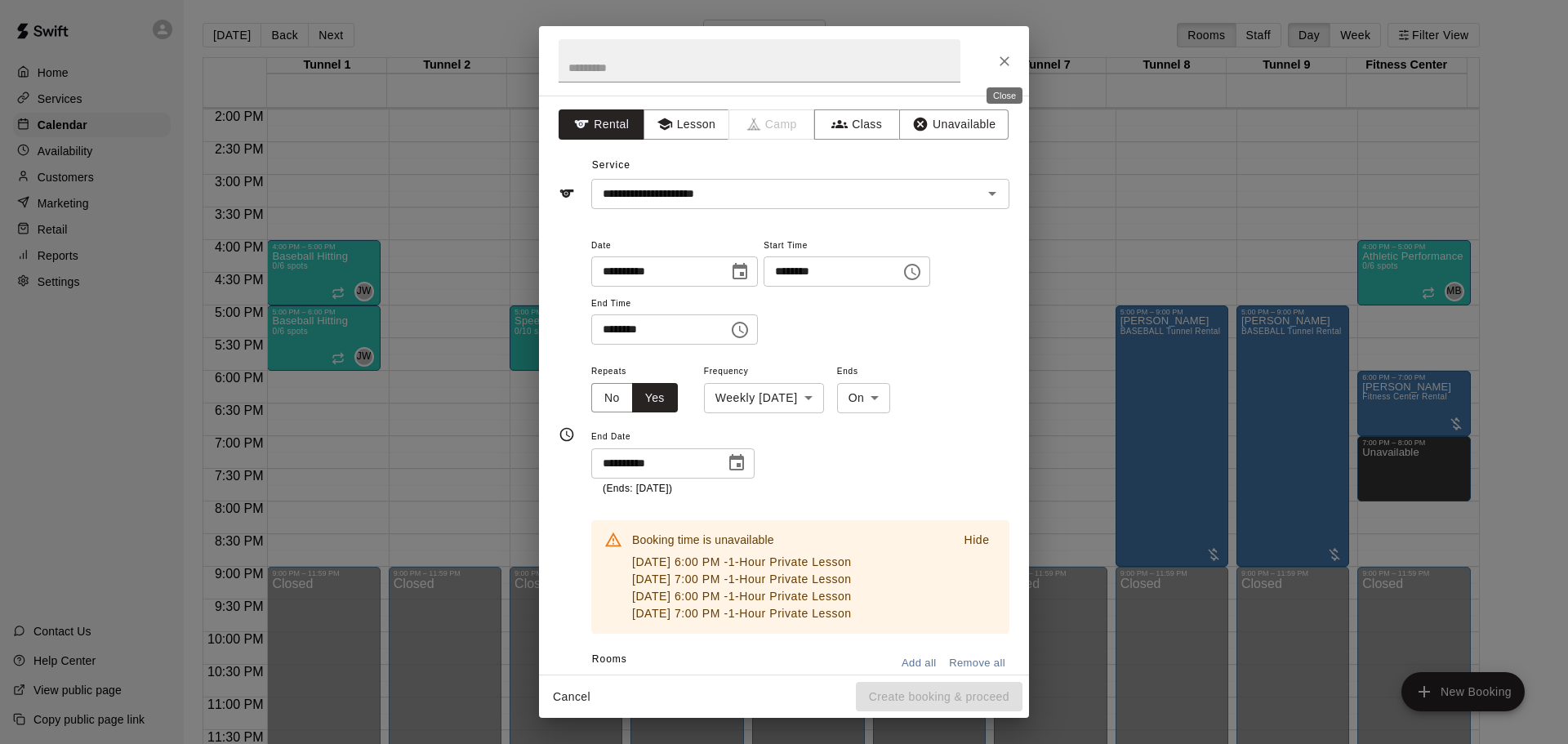
click at [1004, 54] on icon "Close" at bounding box center [1005, 62] width 16 height 16
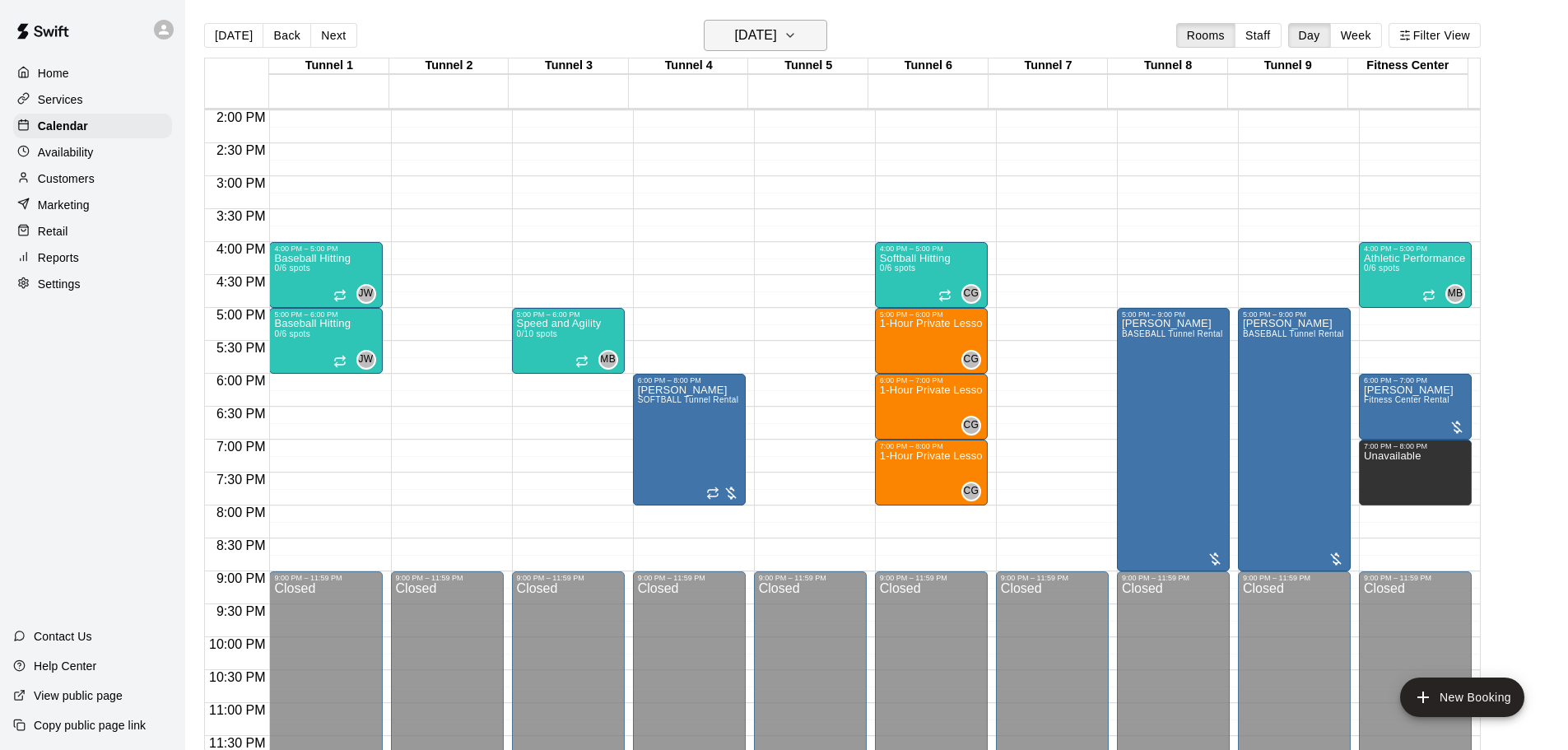
click at [777, 35] on h6 "[DATE]" at bounding box center [755, 36] width 42 height 23
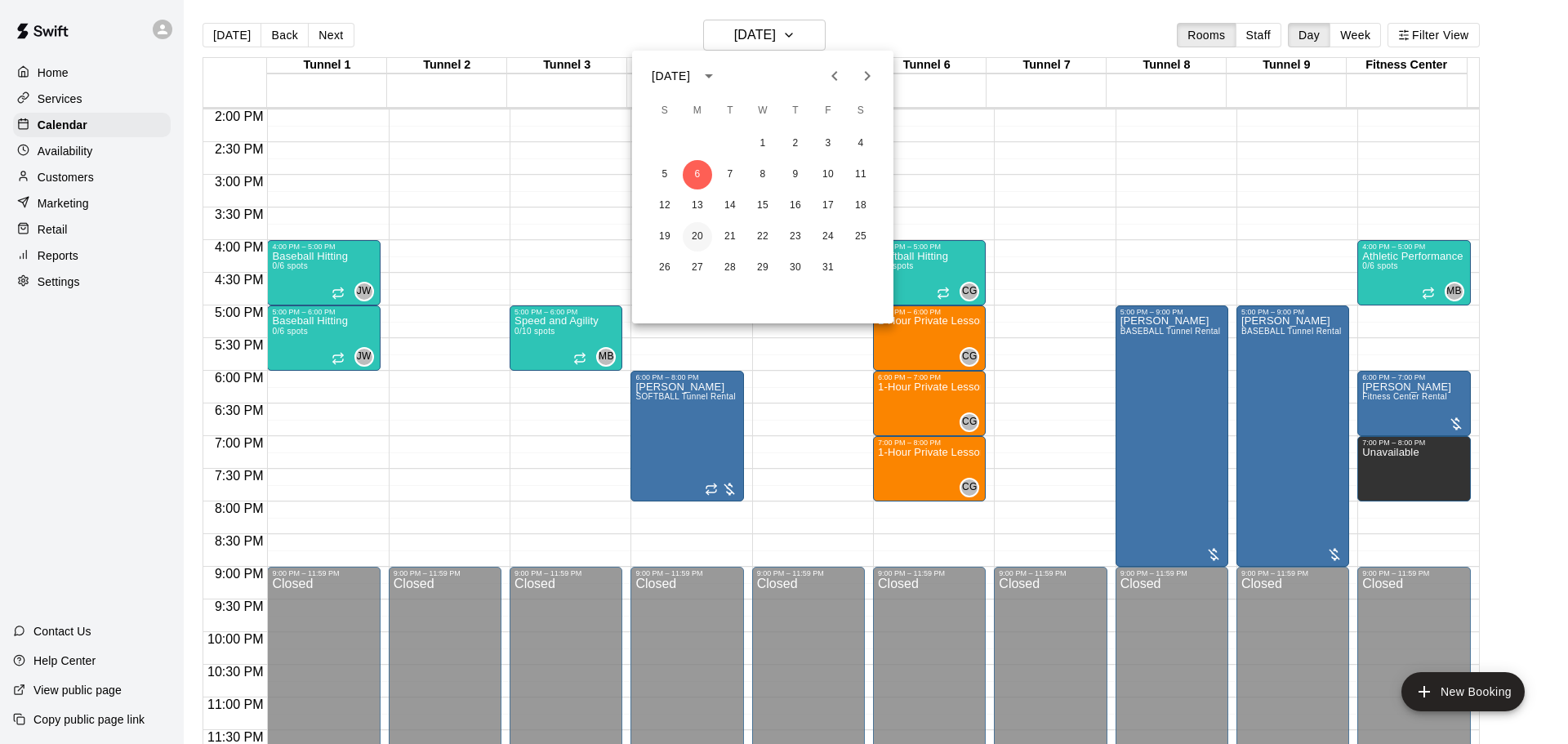
click at [706, 228] on button "20" at bounding box center [698, 237] width 30 height 30
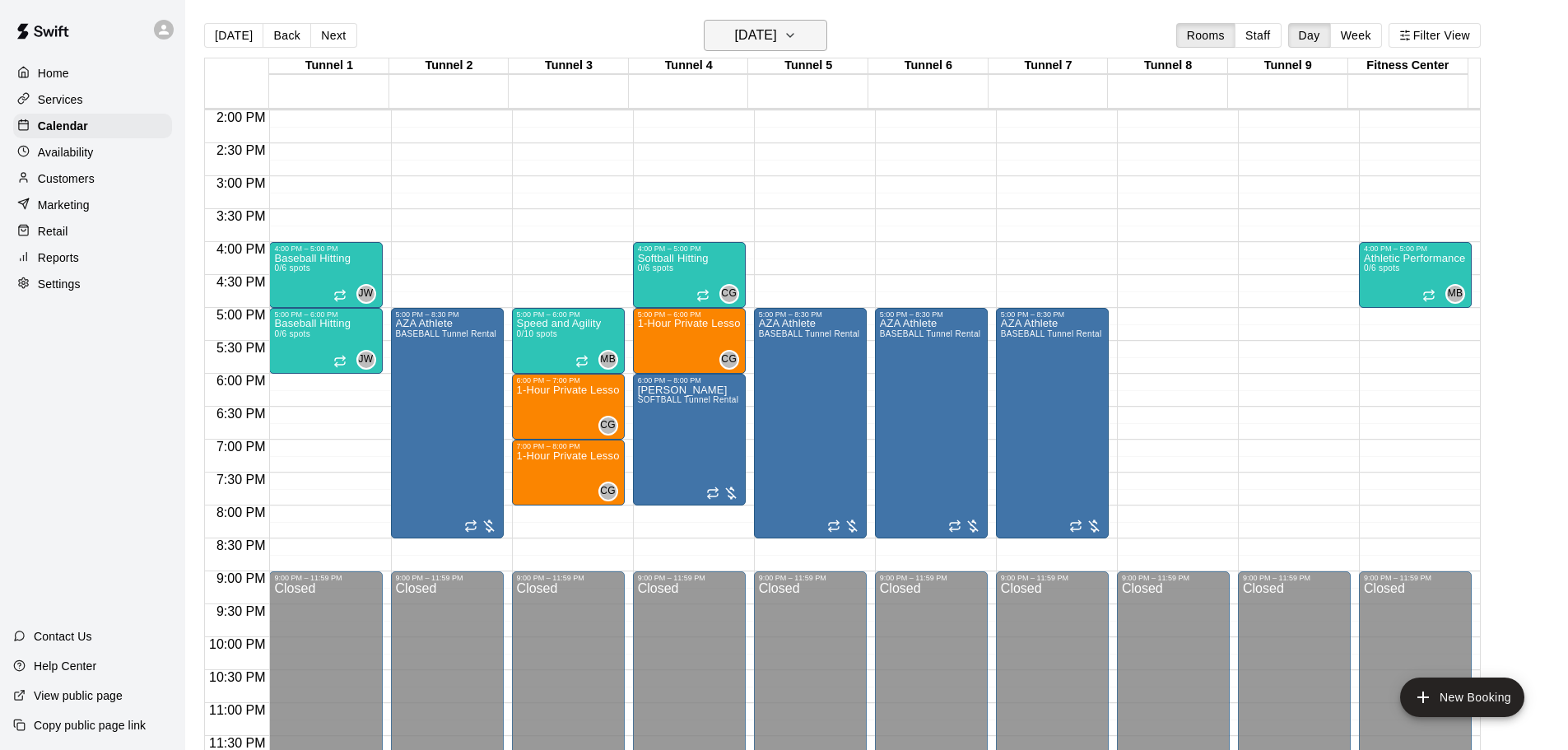
click at [777, 29] on h6 "[DATE]" at bounding box center [755, 36] width 42 height 23
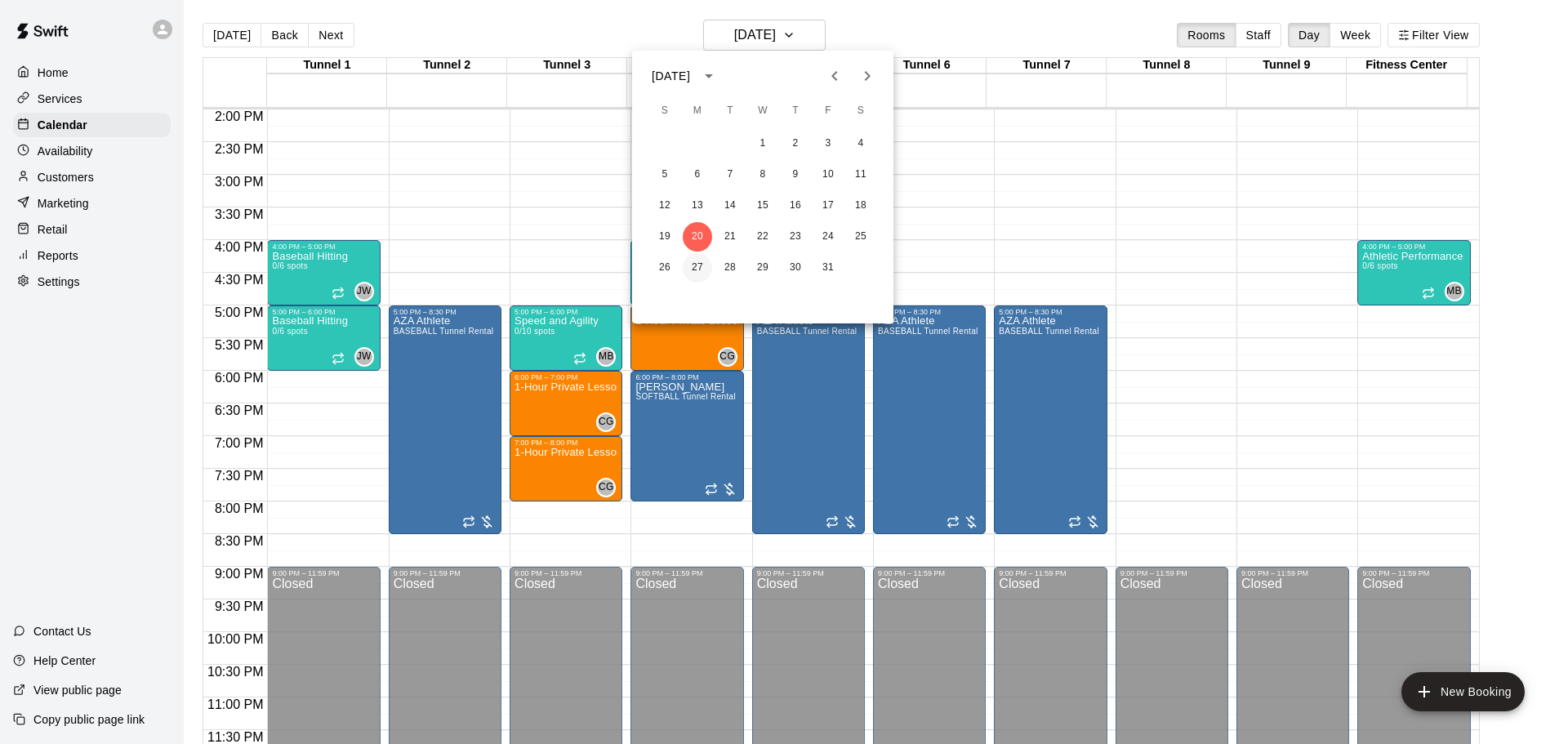
click at [698, 265] on button "27" at bounding box center [698, 268] width 30 height 30
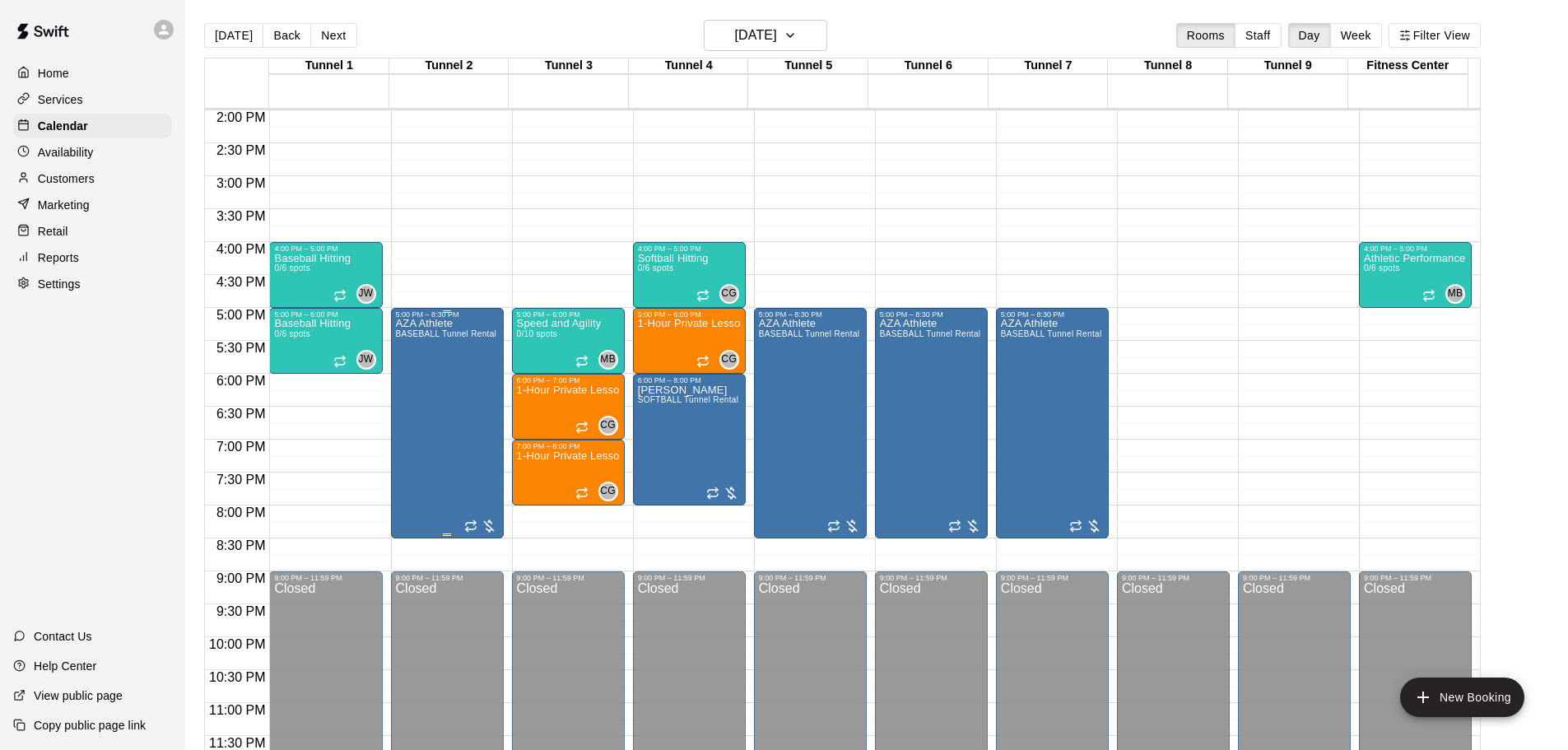
click at [465, 381] on div "AZA Athlete BASEBALL Tunnel Rental" at bounding box center [446, 693] width 102 height 750
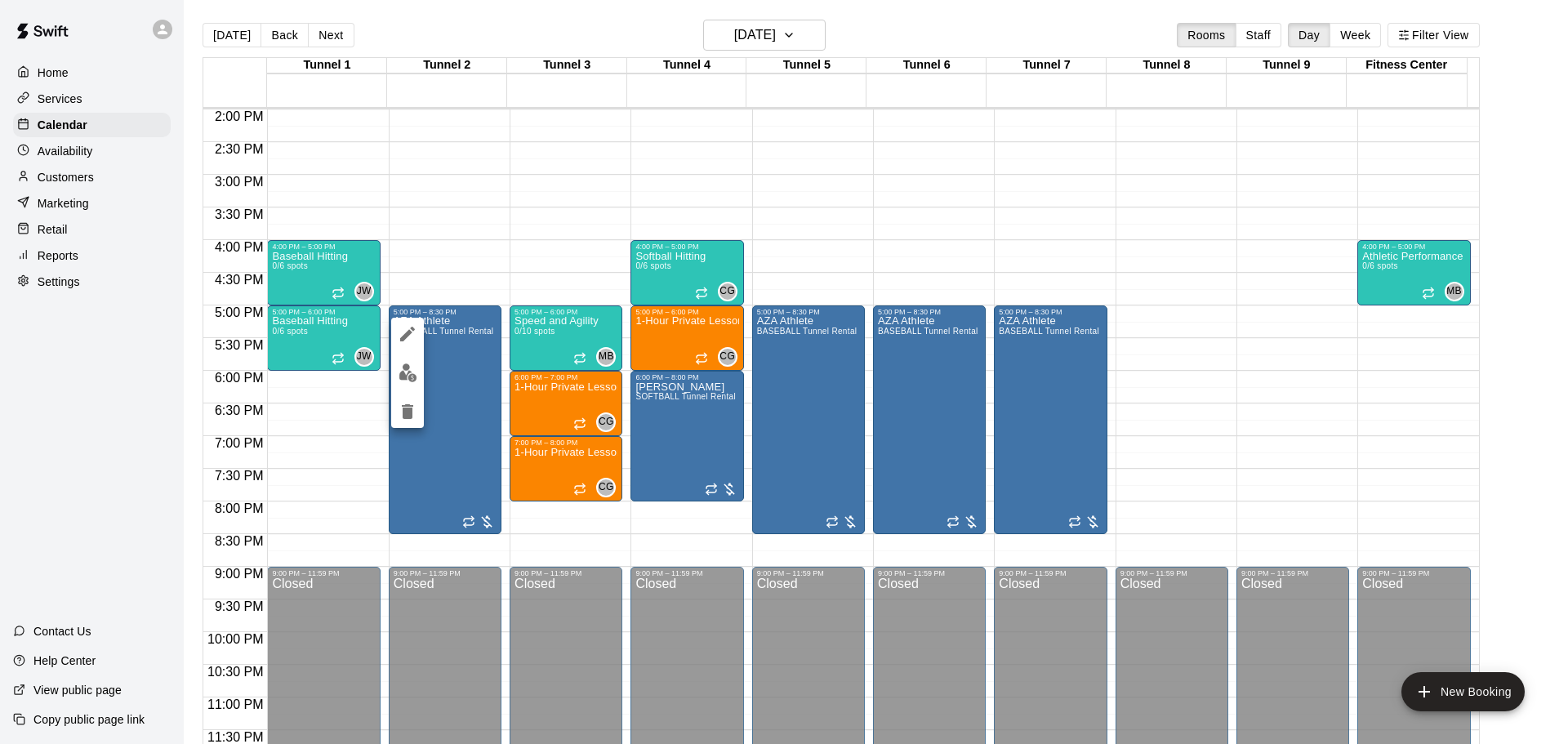
click at [444, 340] on div at bounding box center [784, 372] width 1568 height 744
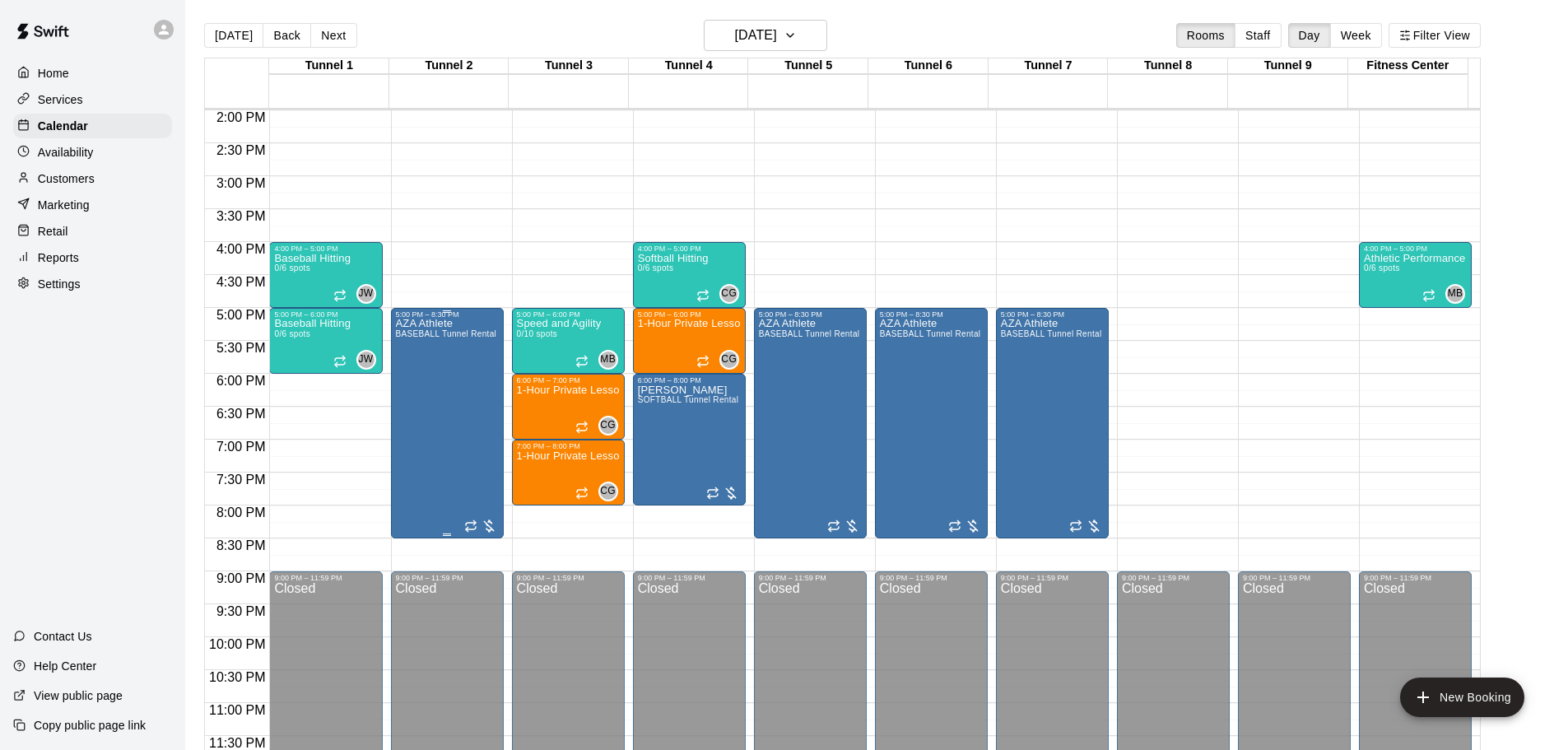
click at [441, 358] on div "AZA Athlete BASEBALL Tunnel Rental" at bounding box center [446, 693] width 102 height 750
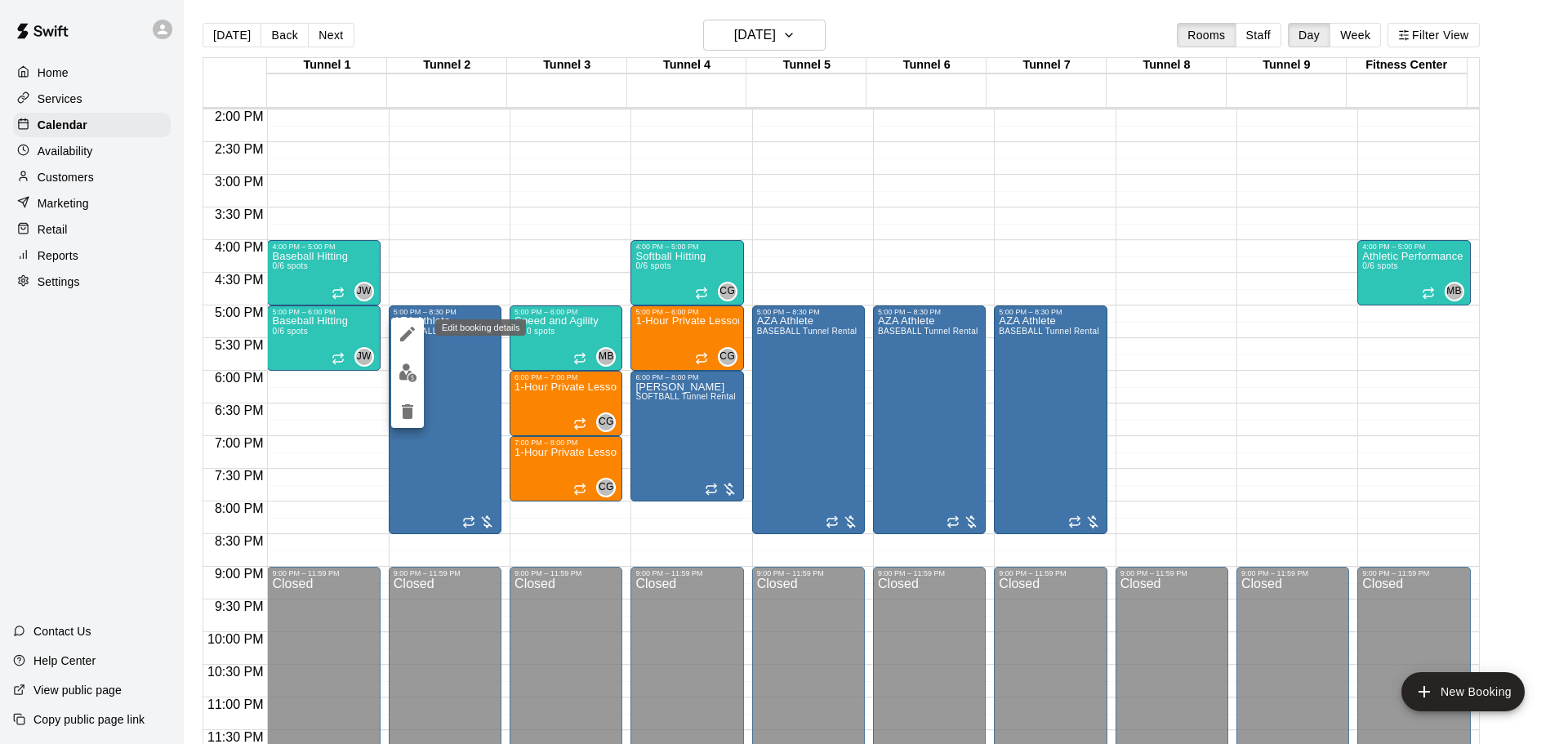
click at [399, 331] on icon "edit" at bounding box center [408, 334] width 20 height 20
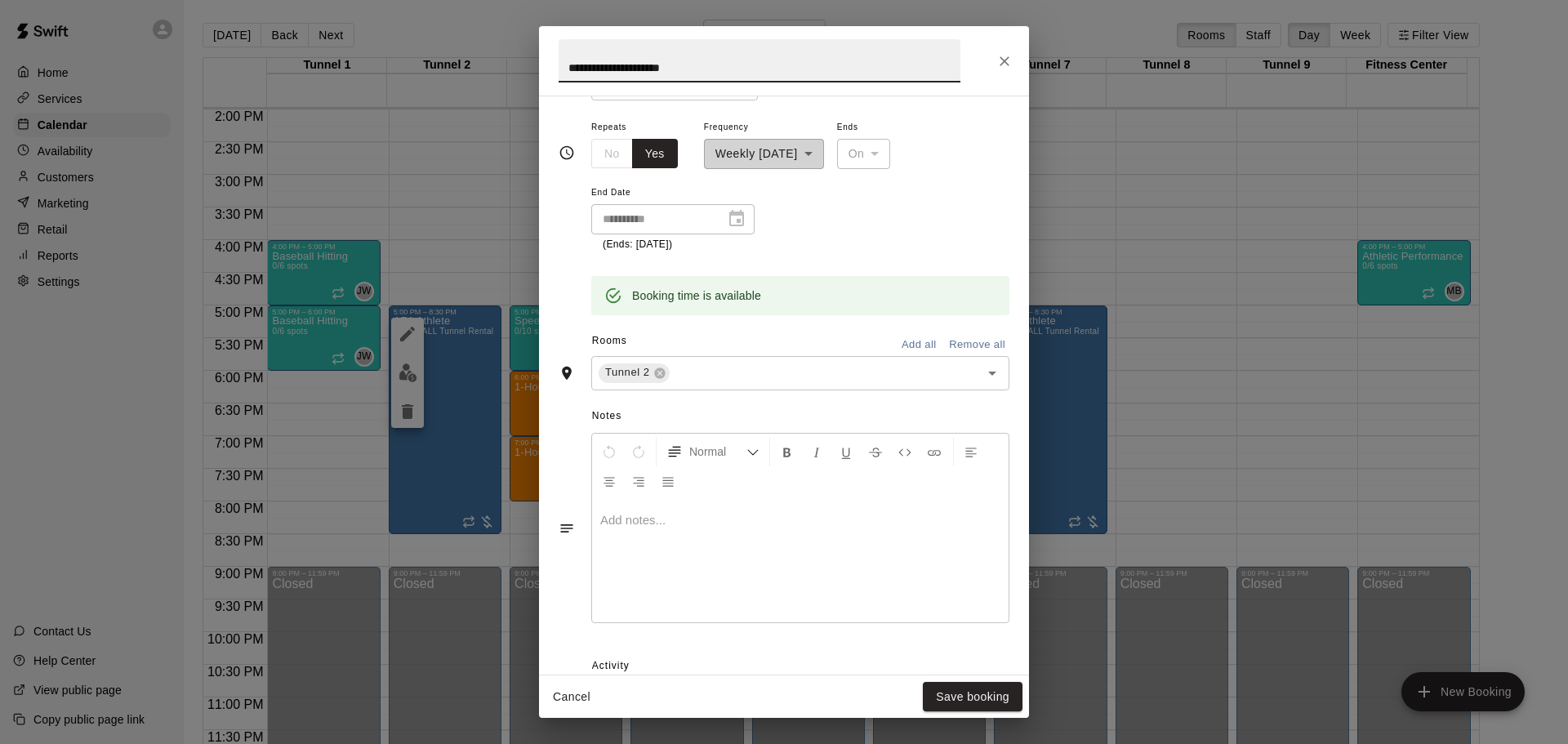
scroll to position [0, 0]
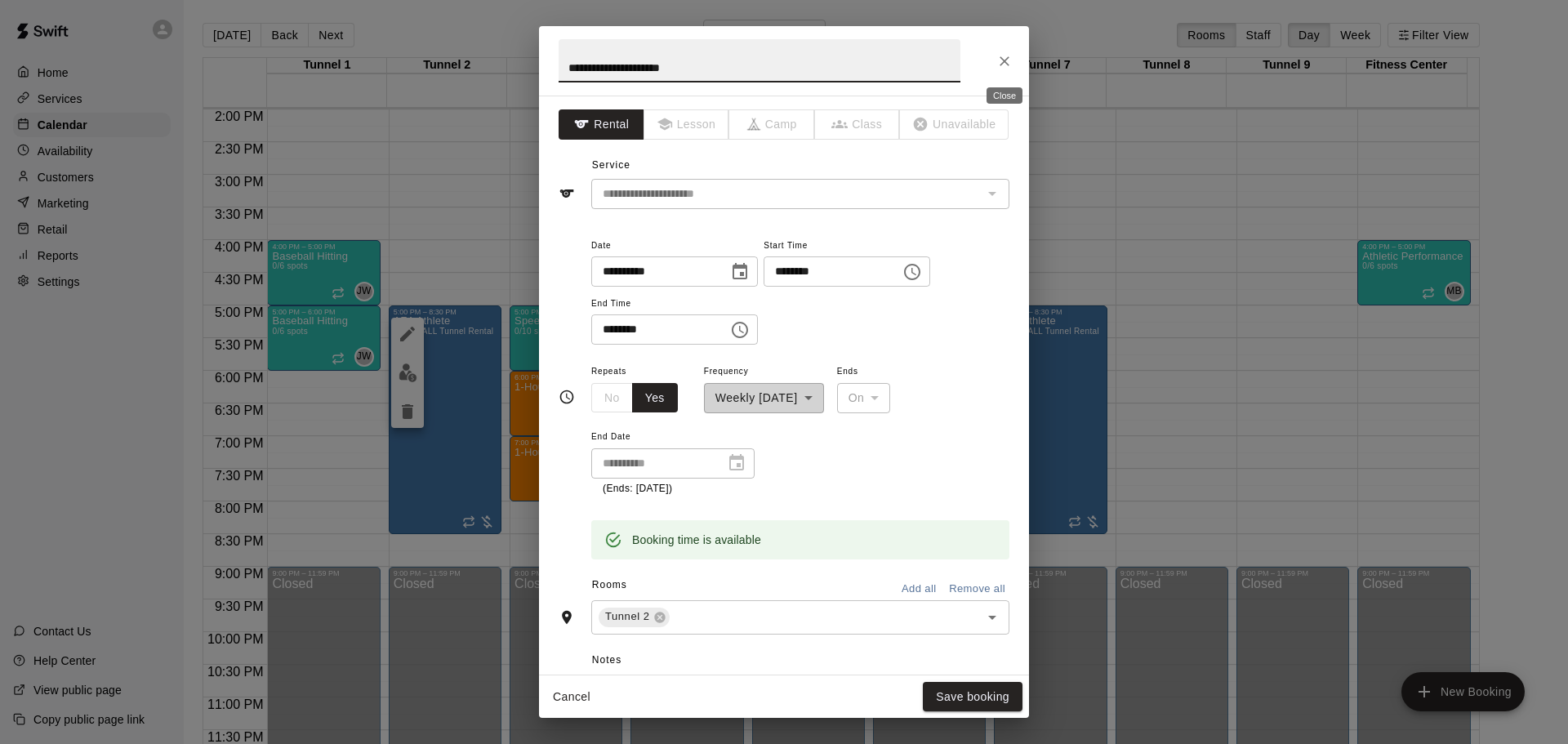
click at [1010, 63] on icon "Close" at bounding box center [1005, 62] width 16 height 16
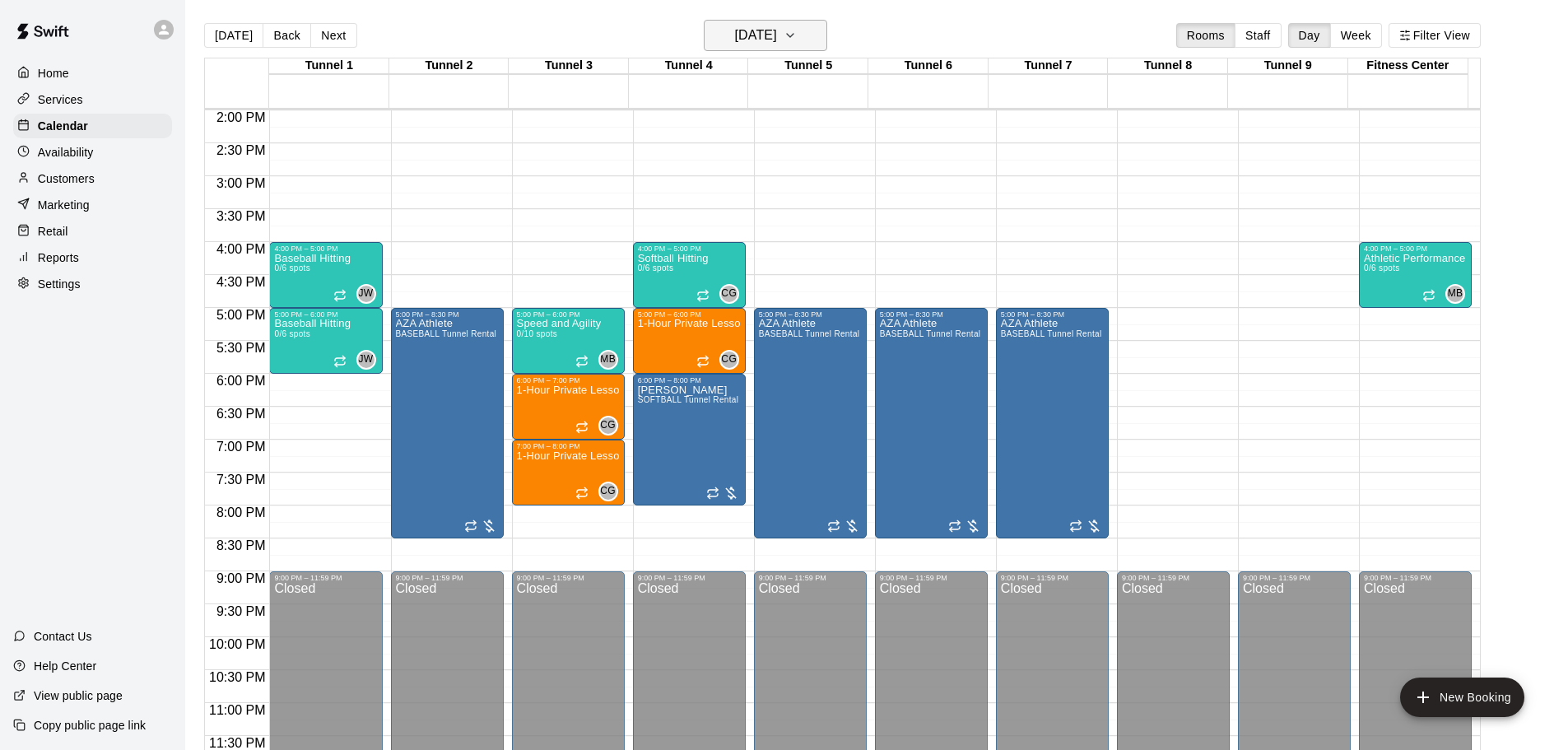
click at [777, 45] on h6 "[DATE]" at bounding box center [755, 36] width 42 height 23
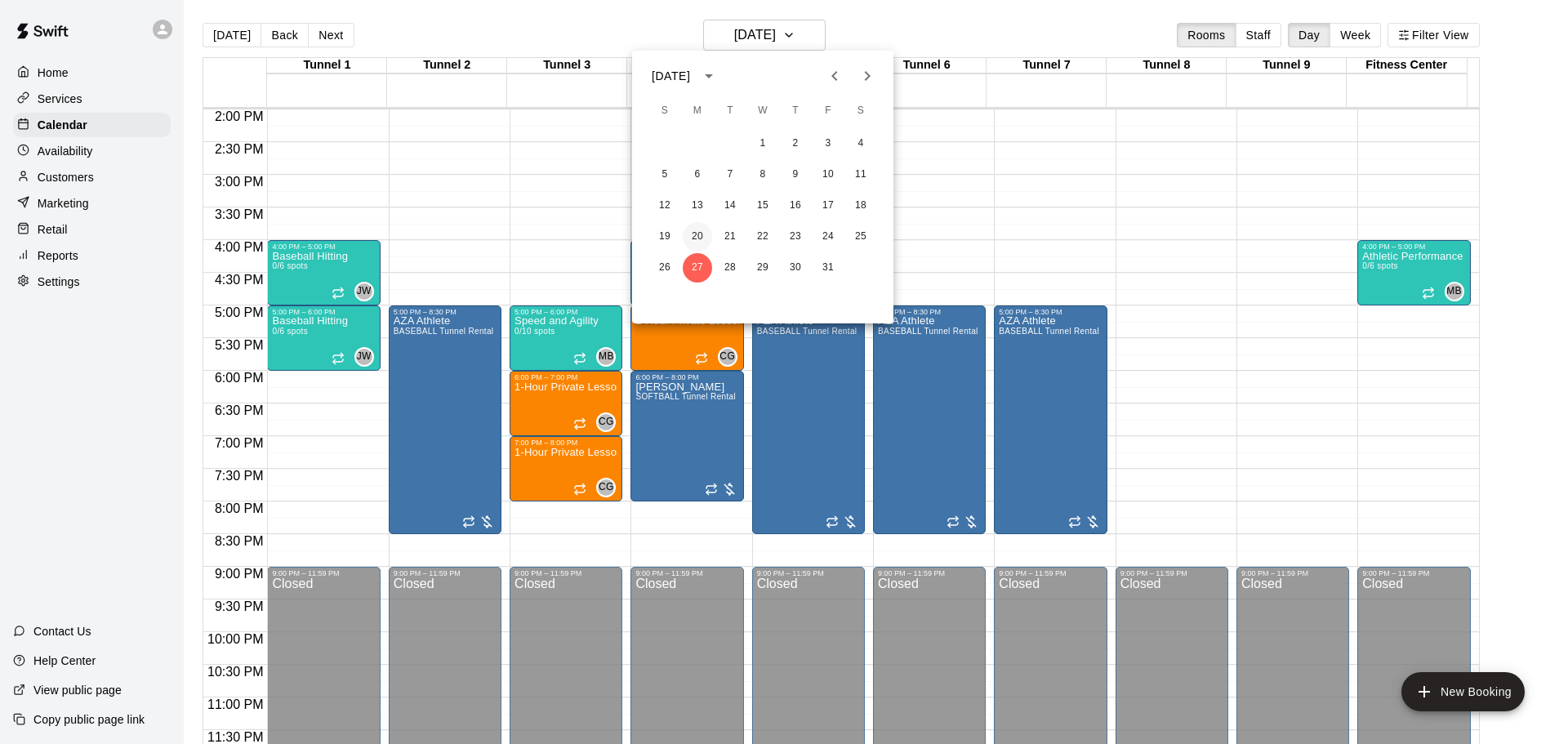
click at [700, 243] on button "20" at bounding box center [698, 237] width 30 height 30
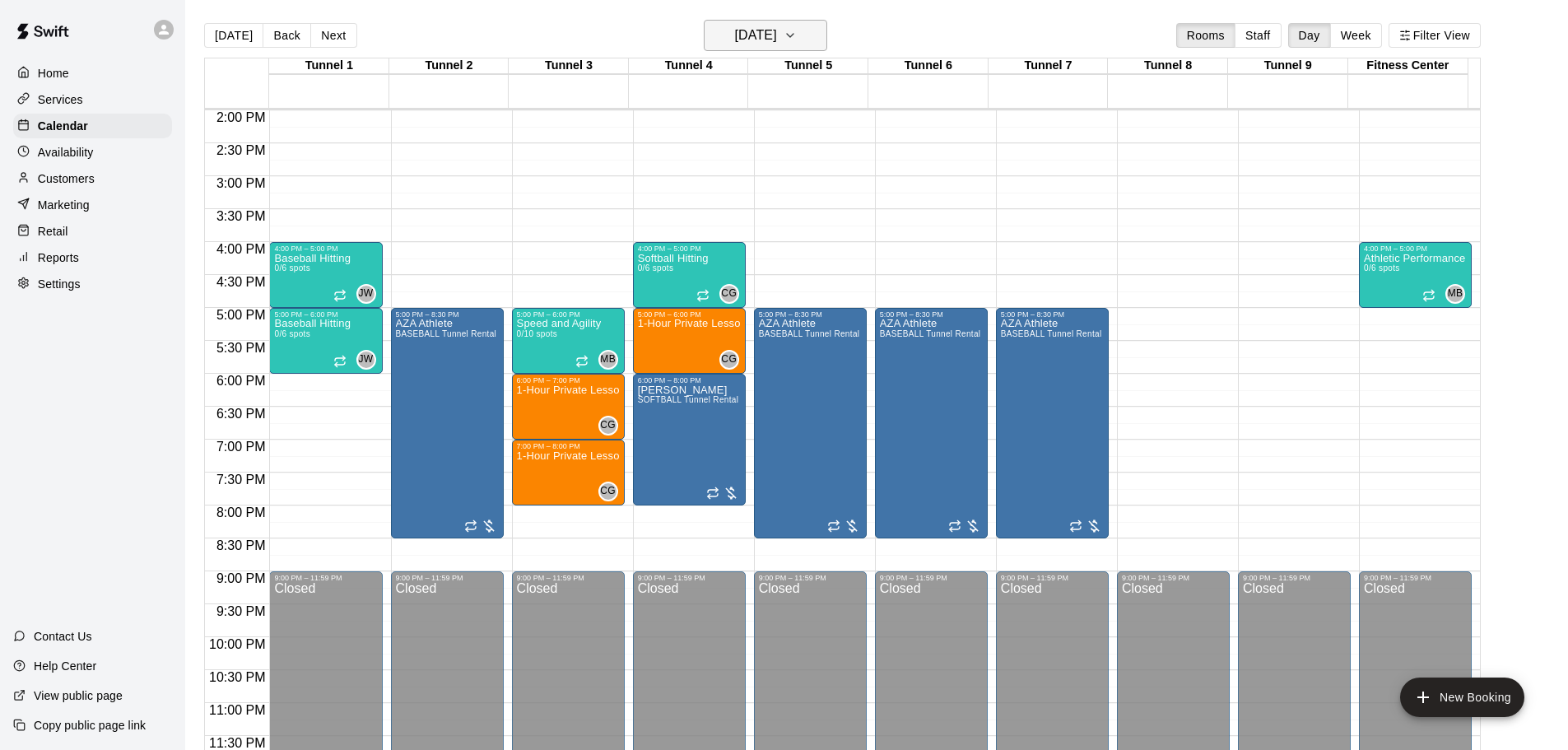
click at [741, 41] on h6 "[DATE]" at bounding box center [755, 36] width 42 height 23
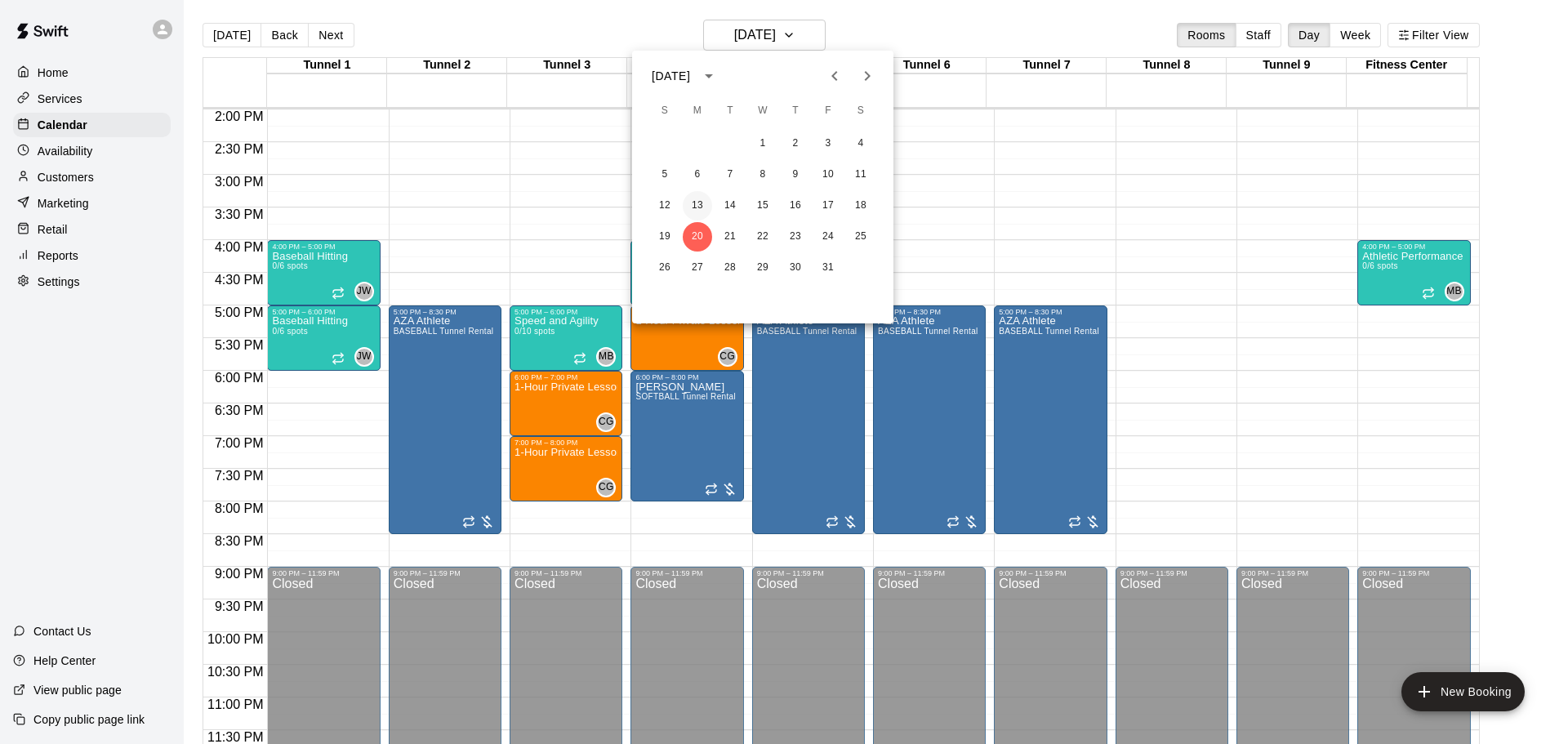
click at [684, 199] on button "13" at bounding box center [698, 206] width 30 height 30
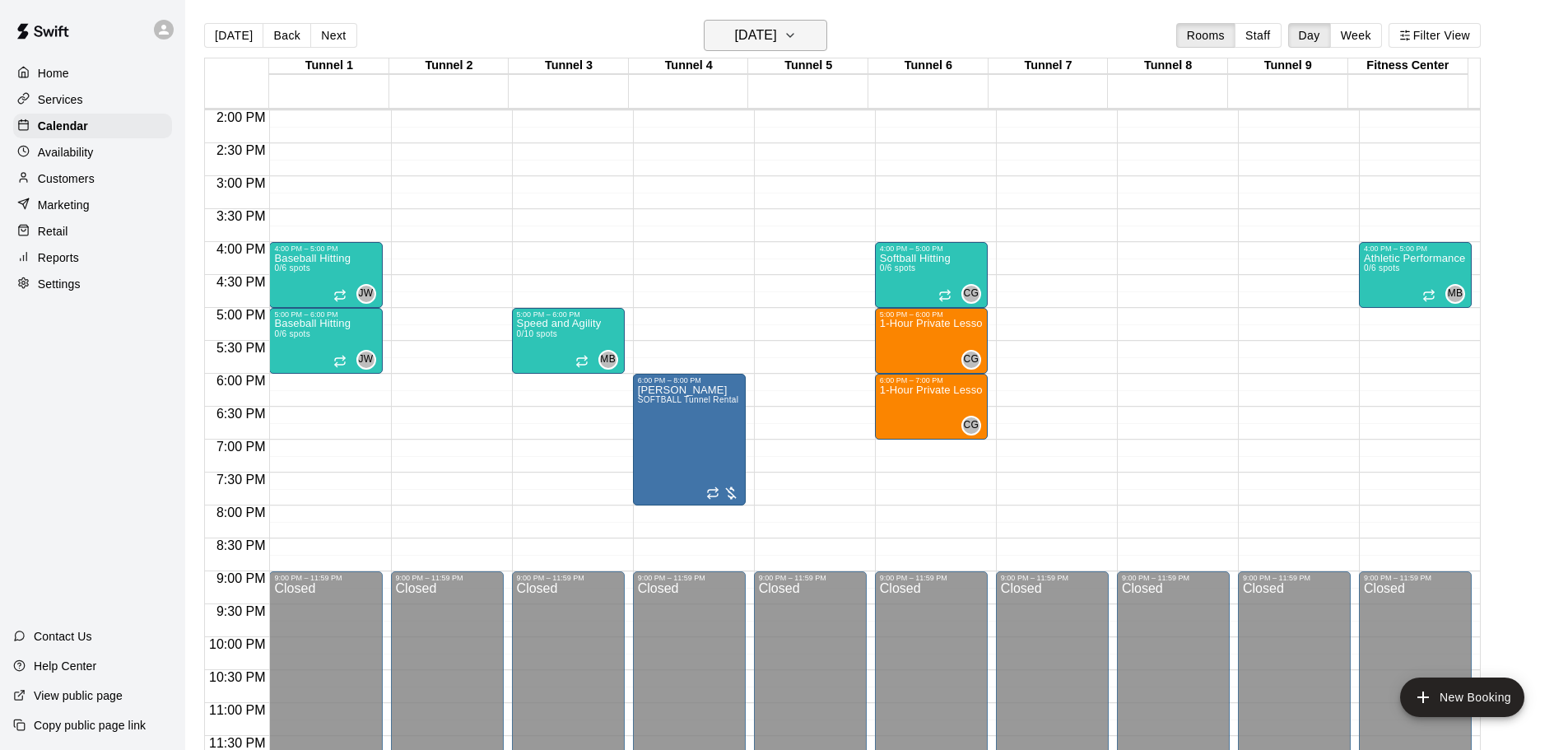
click at [741, 45] on h6 "[DATE]" at bounding box center [755, 36] width 42 height 23
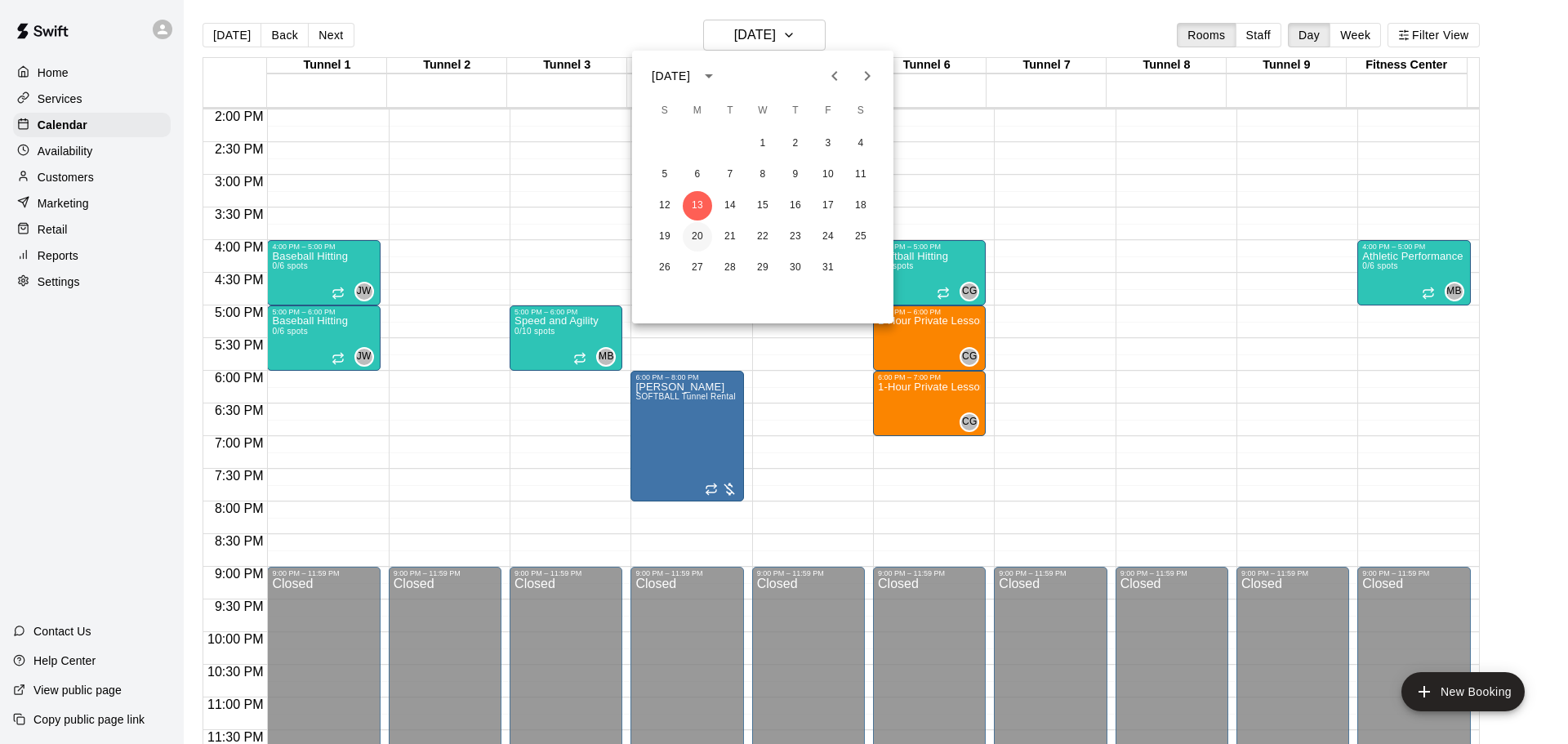
click at [706, 230] on button "20" at bounding box center [698, 237] width 30 height 30
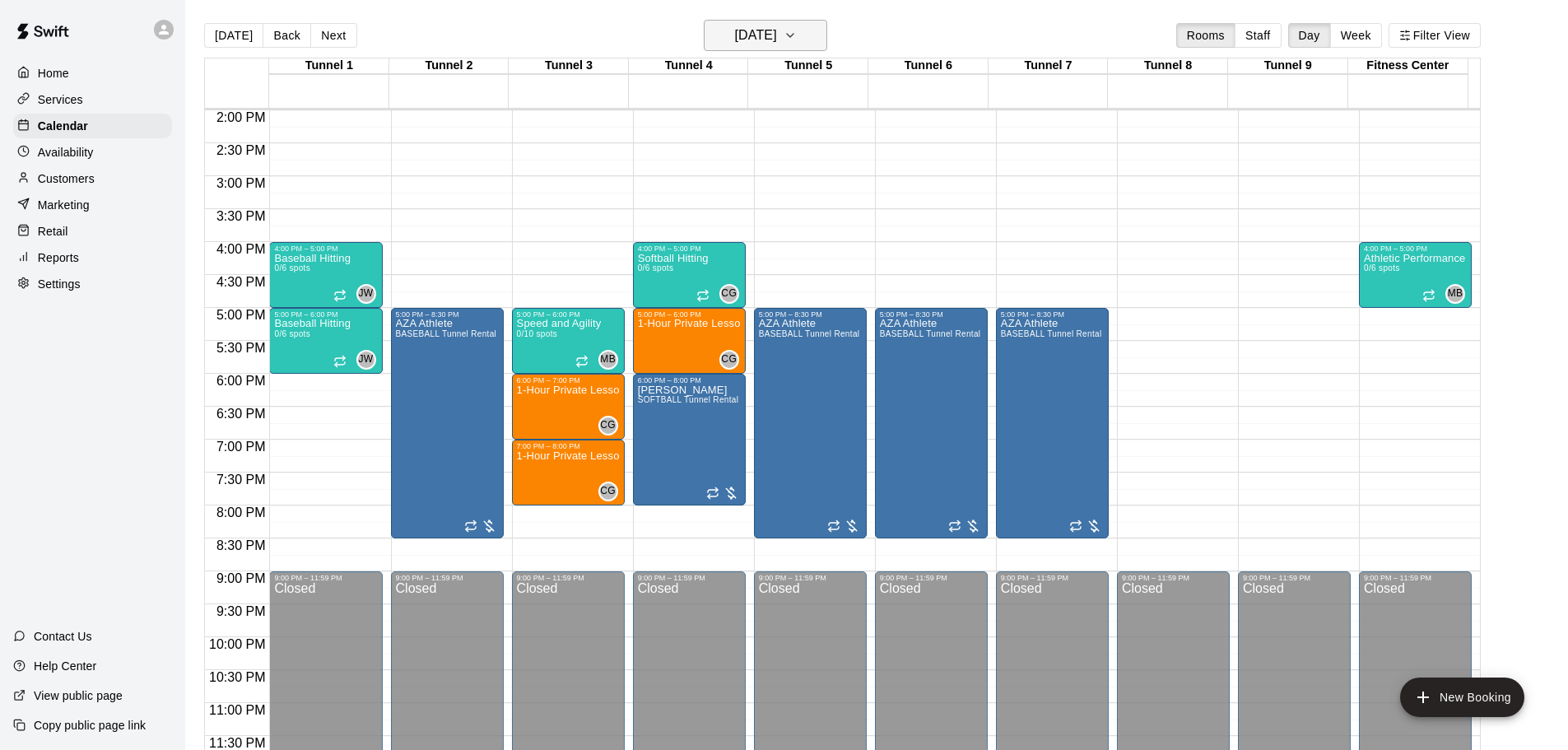
click at [764, 30] on h6 "[DATE]" at bounding box center [755, 36] width 42 height 23
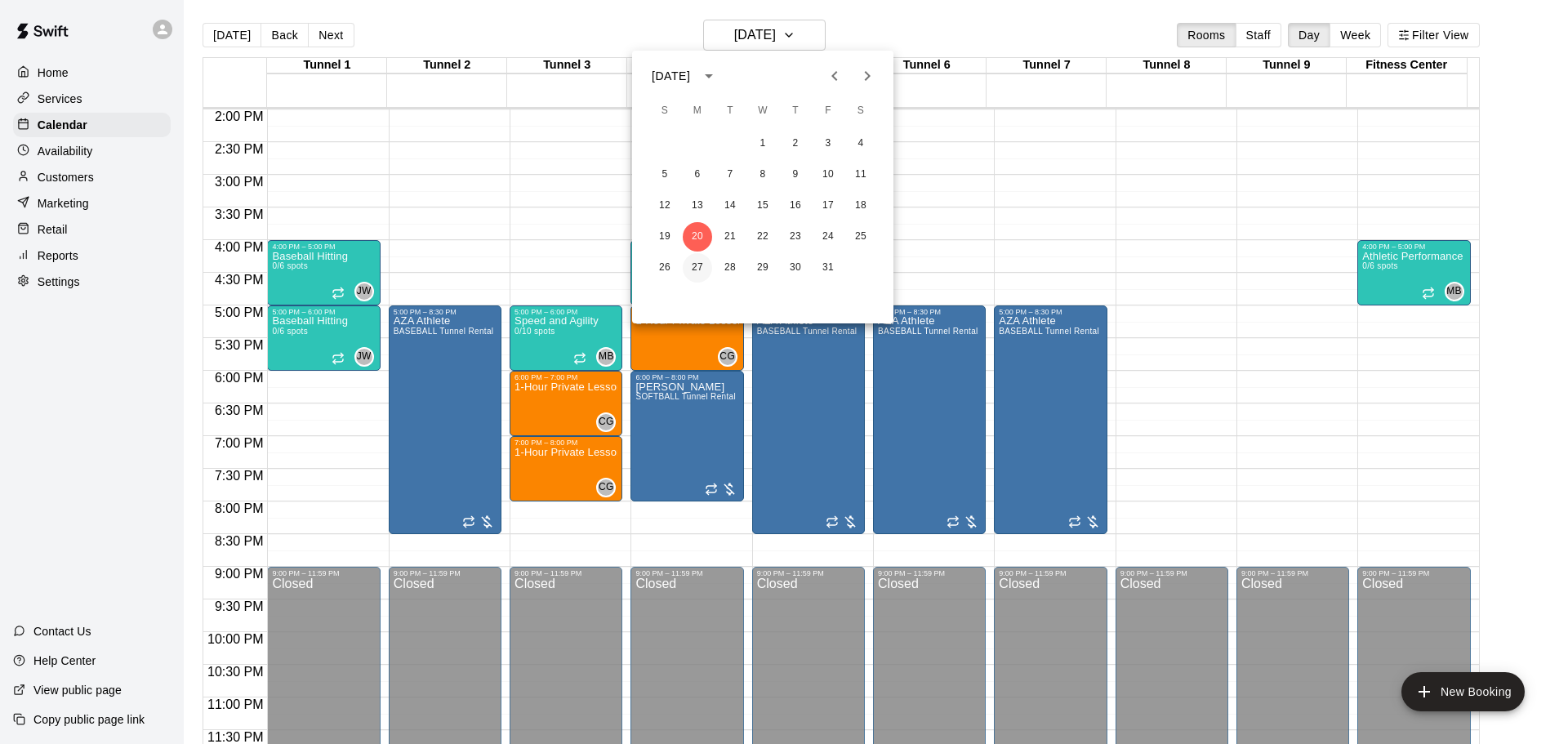
click at [704, 277] on button "27" at bounding box center [698, 268] width 30 height 30
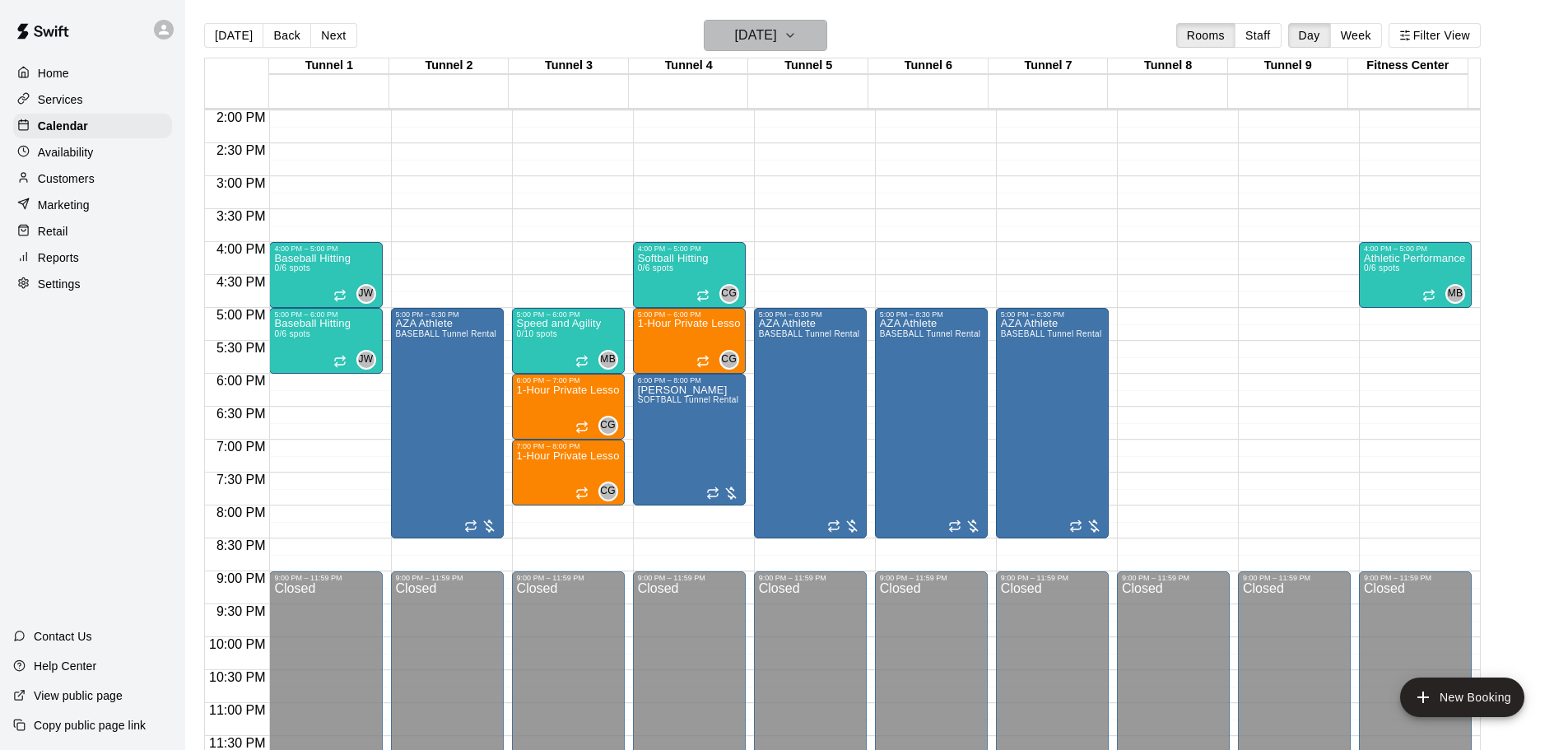
click at [797, 30] on icon "button" at bounding box center [790, 36] width 13 height 20
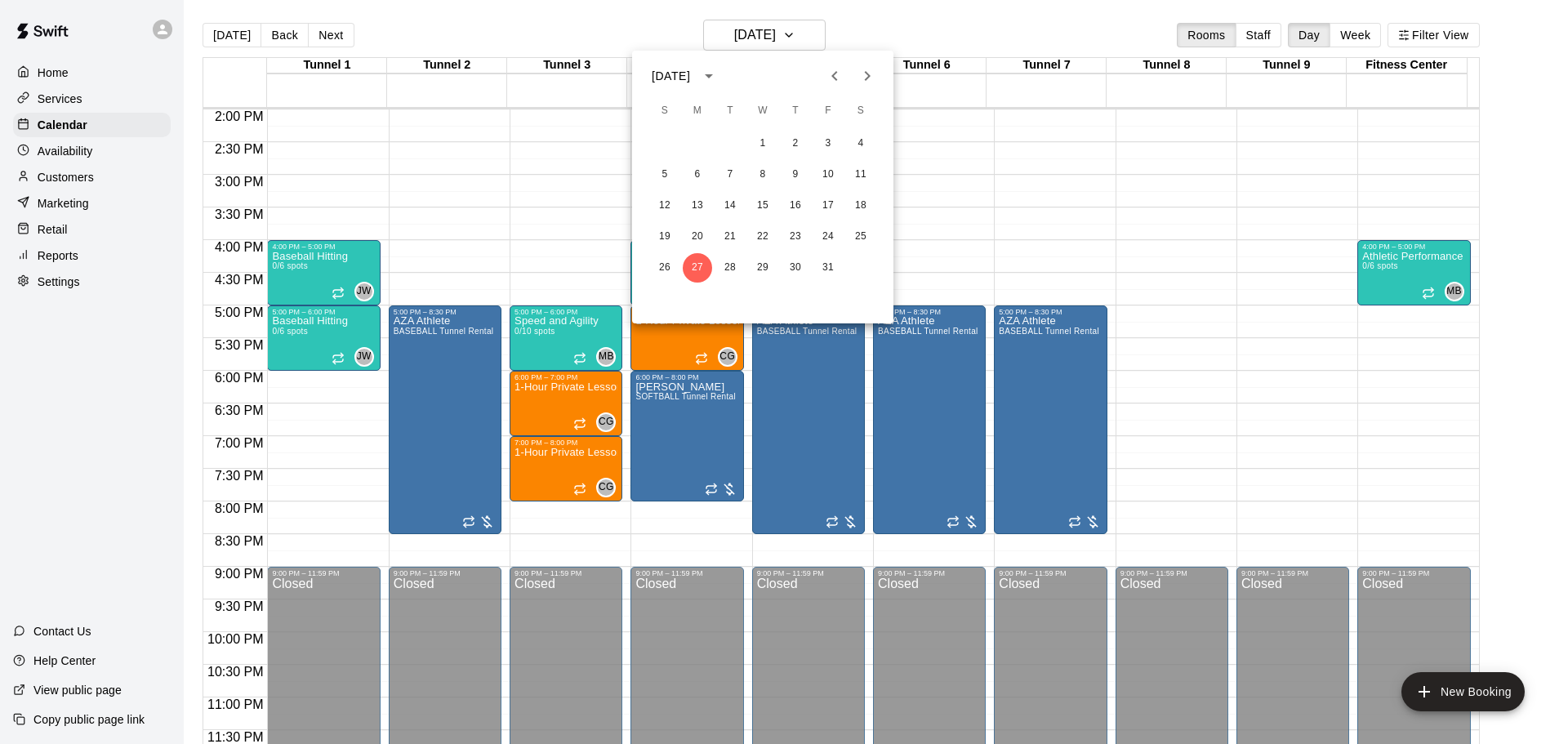
click at [876, 82] on icon "Next month" at bounding box center [868, 76] width 20 height 20
click at [689, 175] on button "3" at bounding box center [698, 175] width 30 height 30
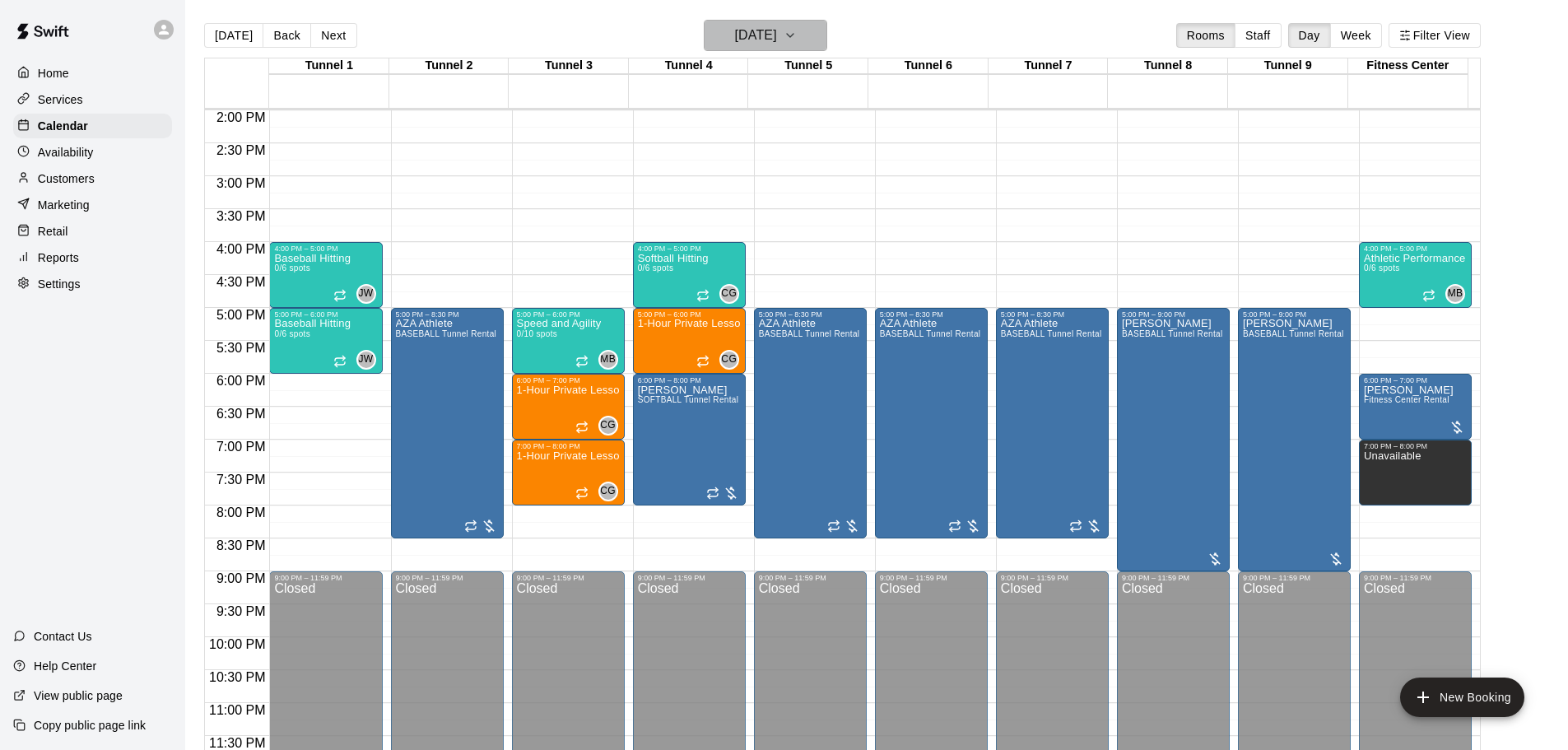
click at [772, 29] on h6 "[DATE]" at bounding box center [755, 36] width 42 height 23
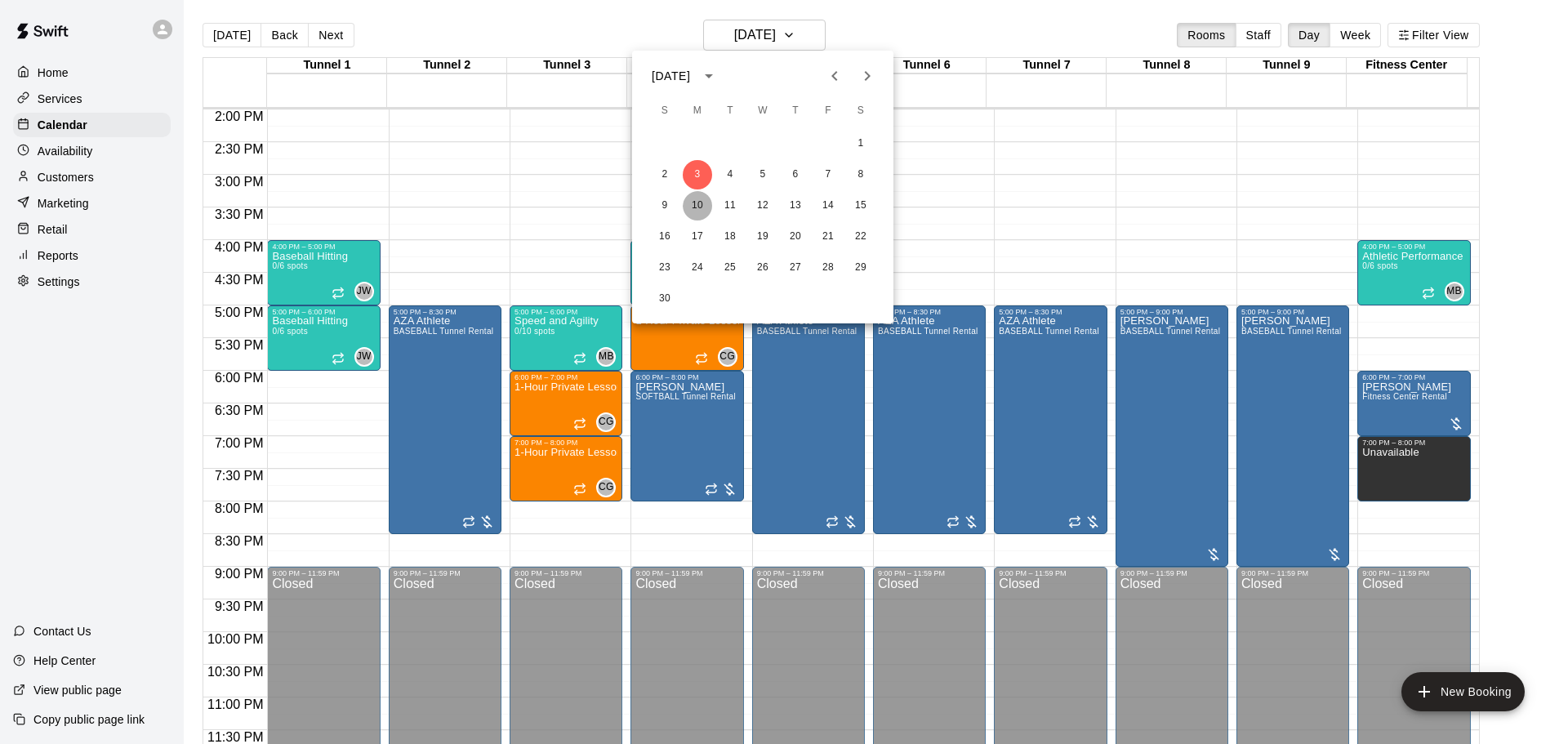
click at [704, 199] on button "10" at bounding box center [698, 206] width 30 height 30
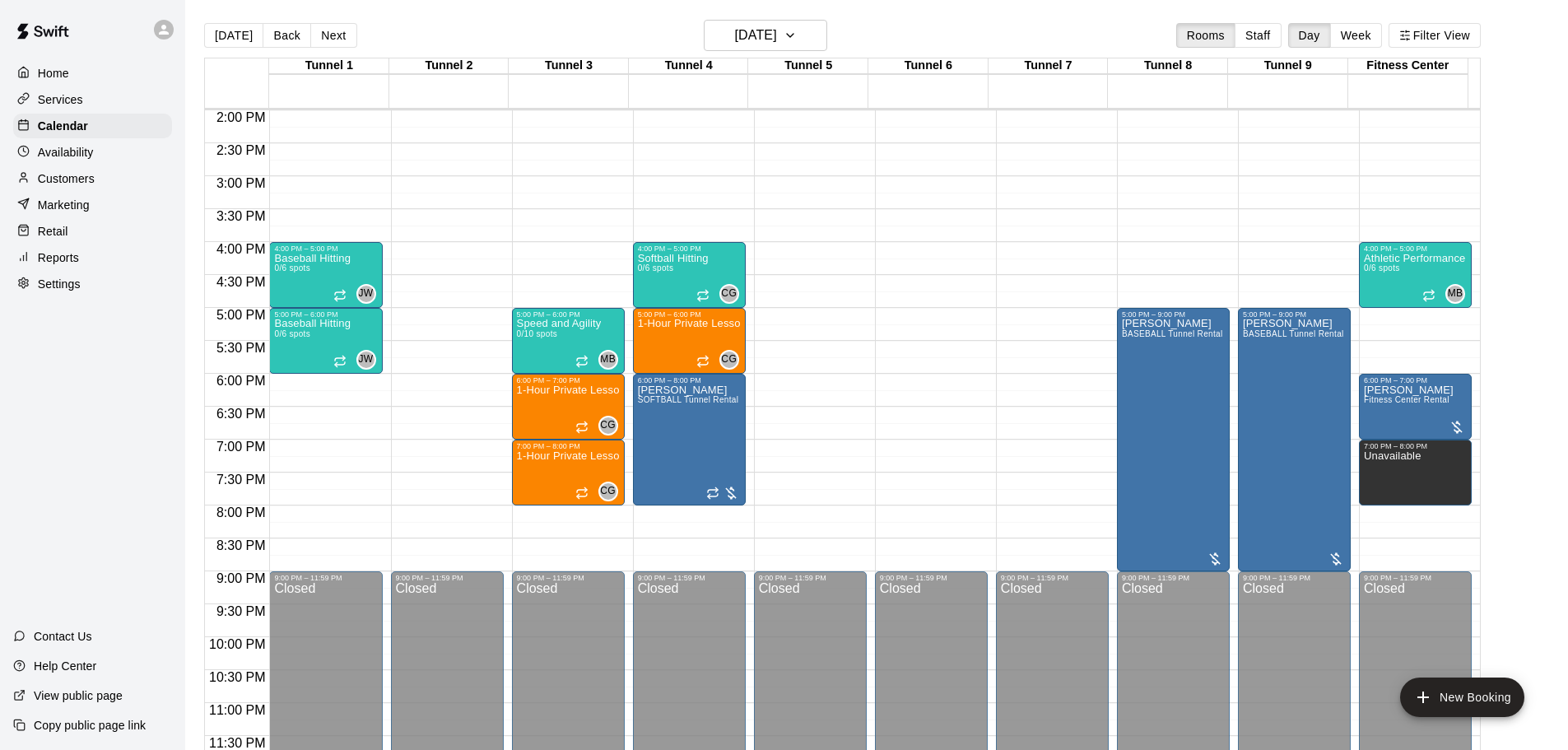
click at [794, 17] on main "[DATE] Back [DATE][DATE] Rooms Staff Day Week Filter View Tunnel 1 10 [GEOGRAPH…" at bounding box center [876, 388] width 1383 height 776
click at [777, 24] on h6 "[DATE]" at bounding box center [755, 36] width 42 height 23
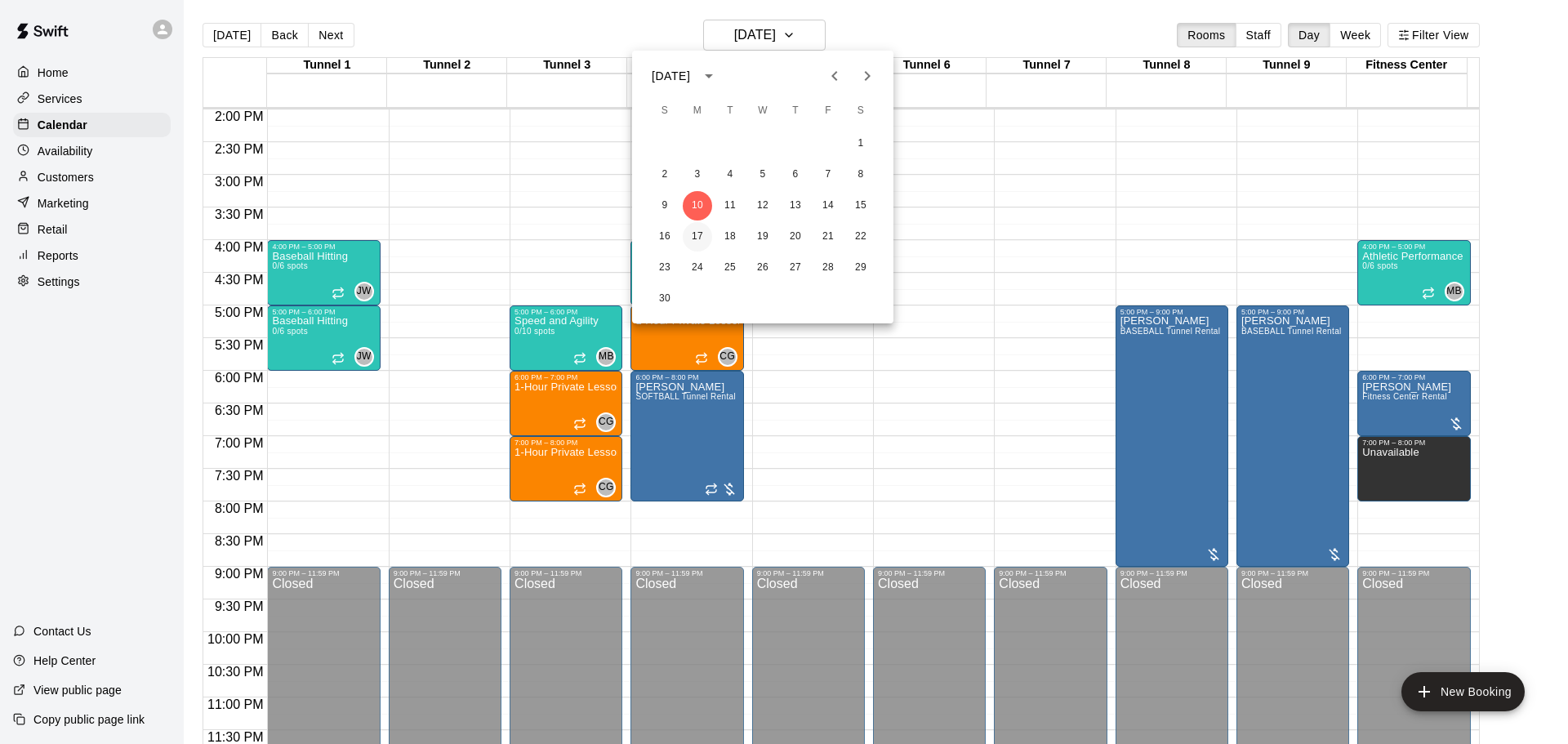
click at [701, 231] on button "17" at bounding box center [698, 237] width 30 height 30
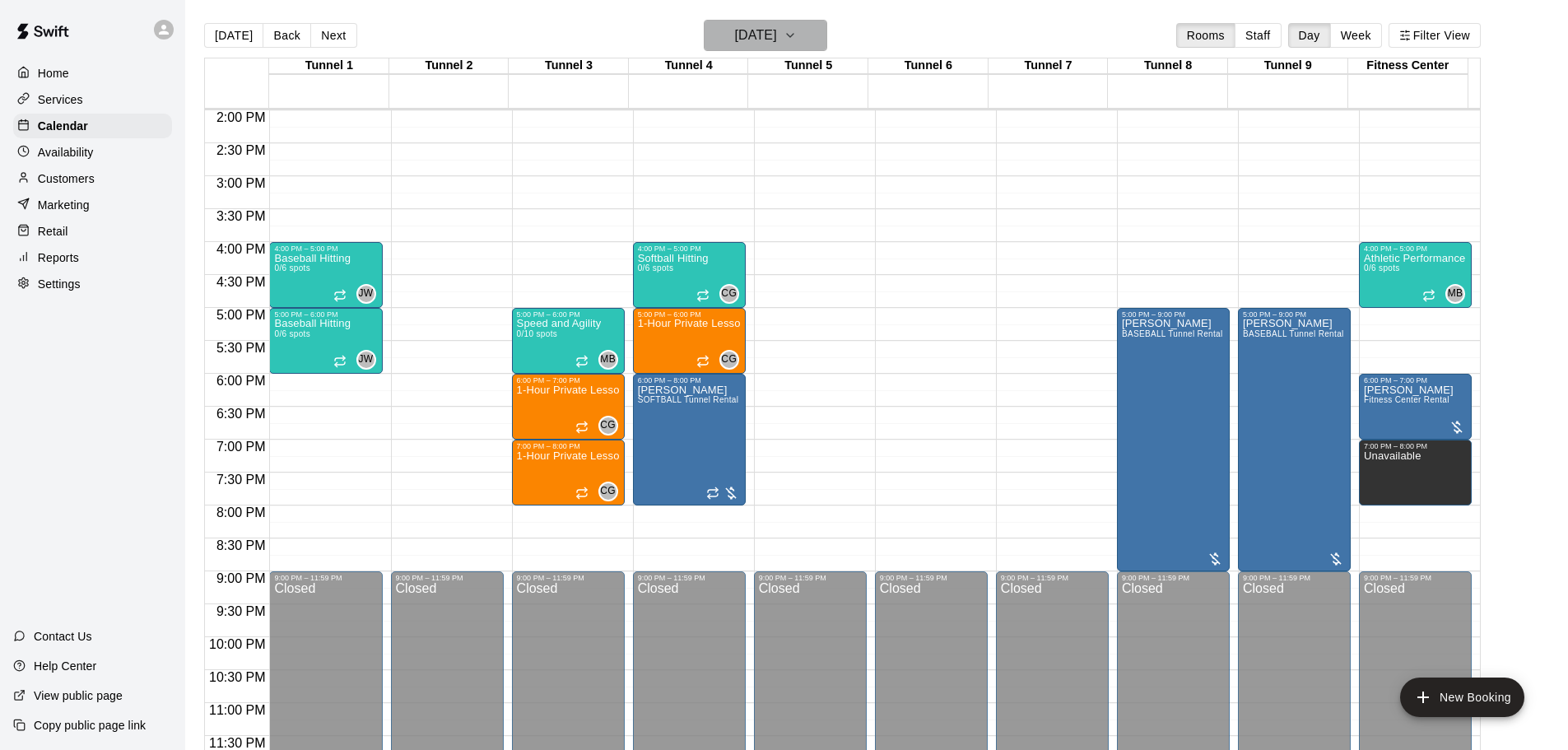
click at [749, 26] on h6 "[DATE]" at bounding box center [755, 36] width 42 height 23
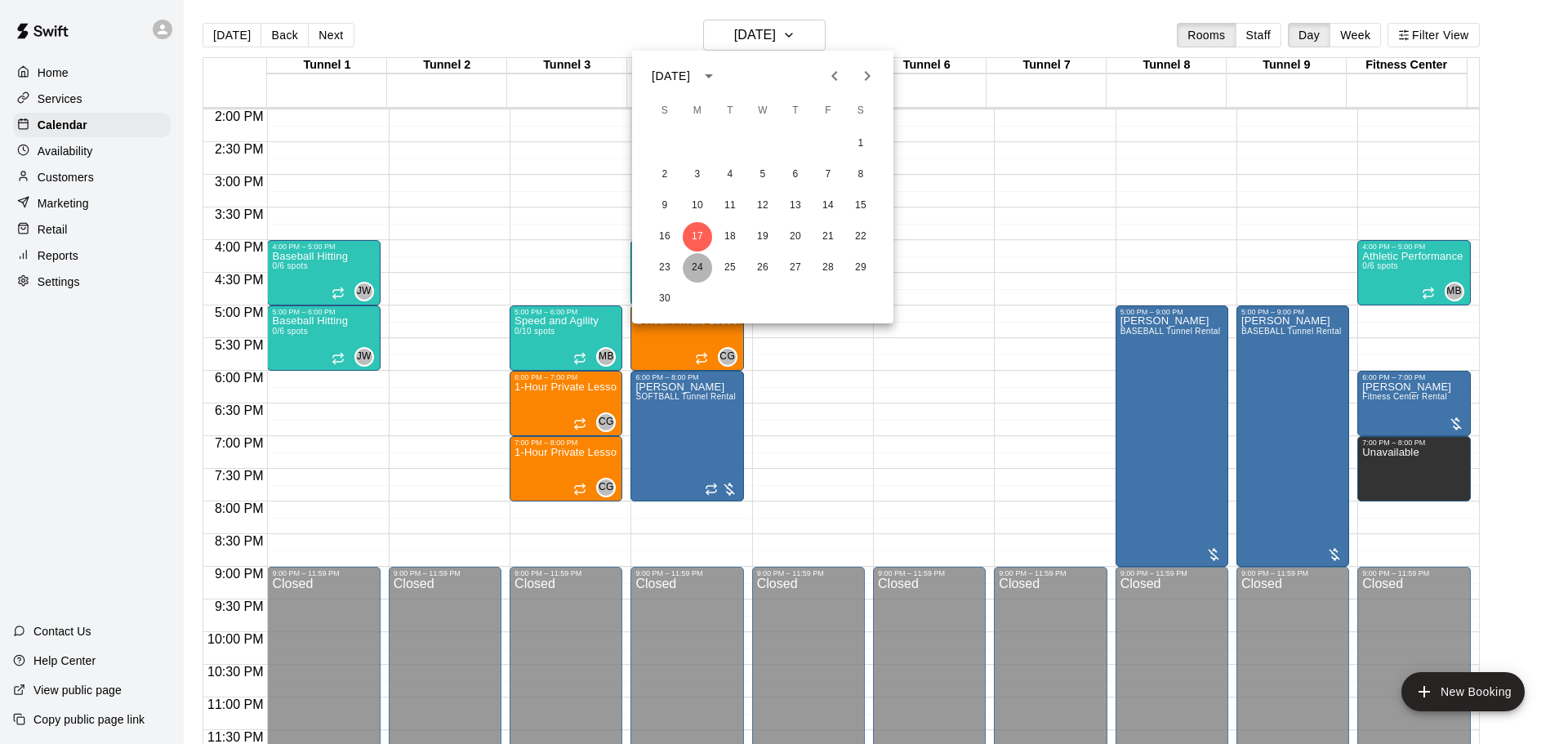
click at [695, 258] on button "24" at bounding box center [698, 268] width 30 height 30
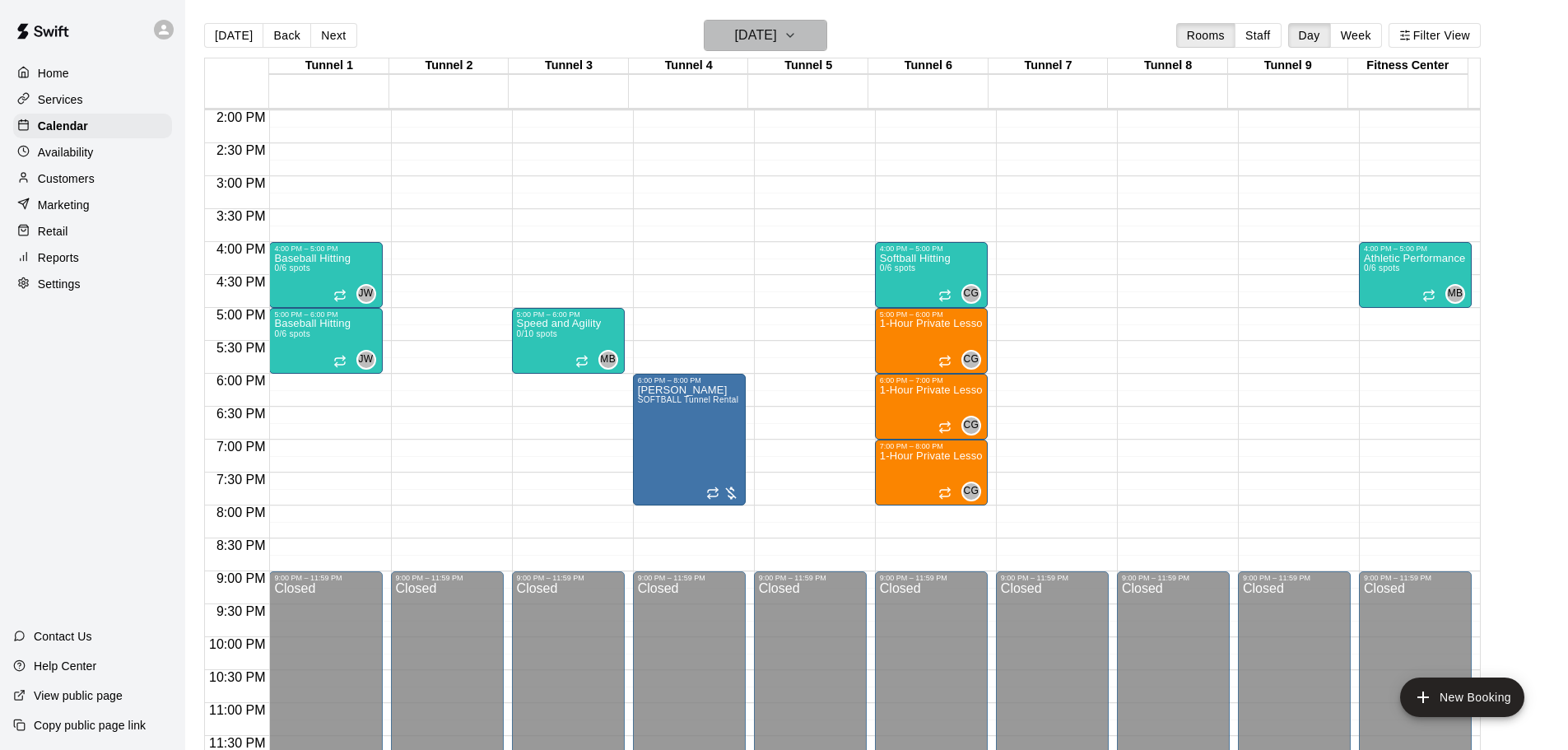
click at [761, 45] on h6 "[DATE]" at bounding box center [755, 36] width 42 height 23
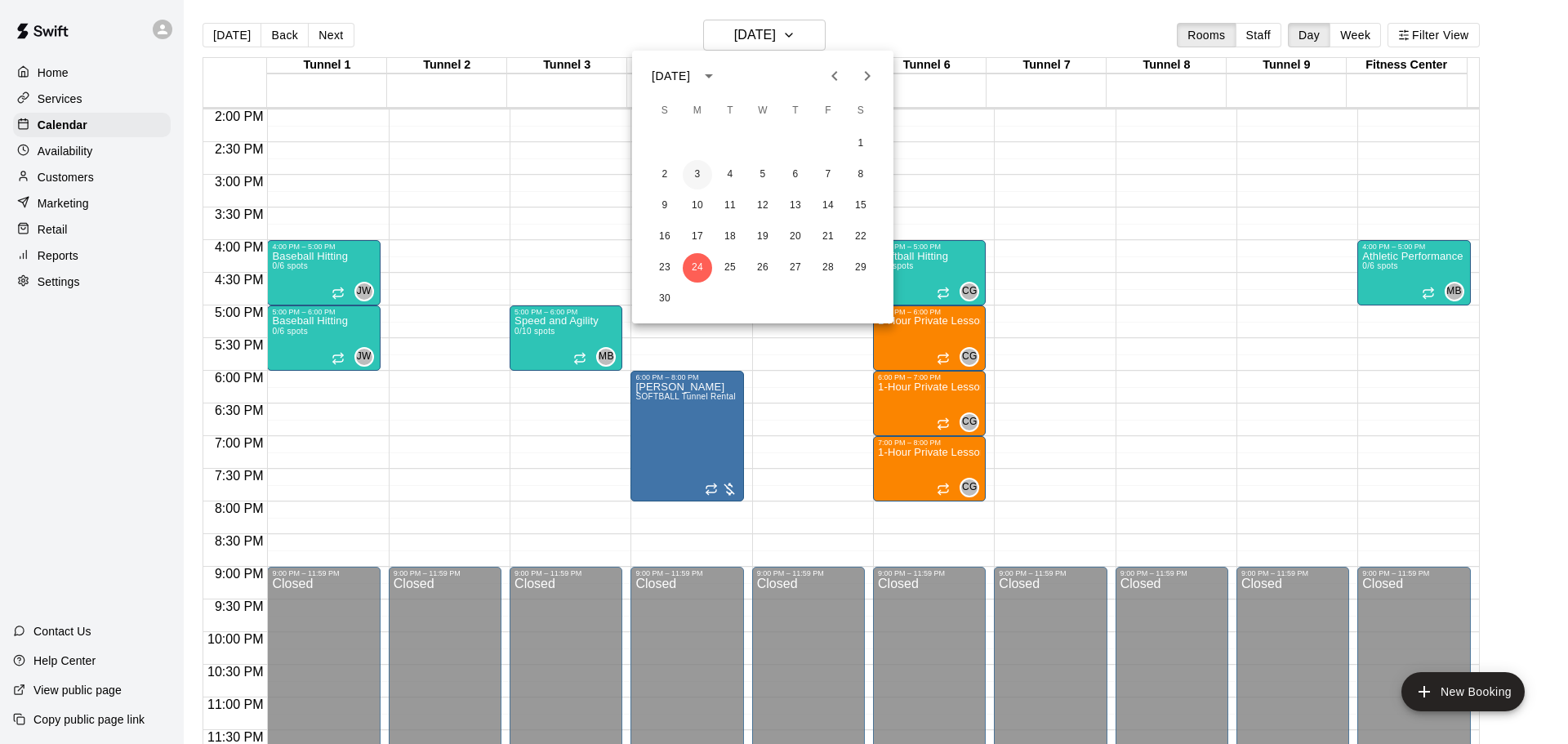
click at [696, 180] on button "3" at bounding box center [698, 175] width 30 height 30
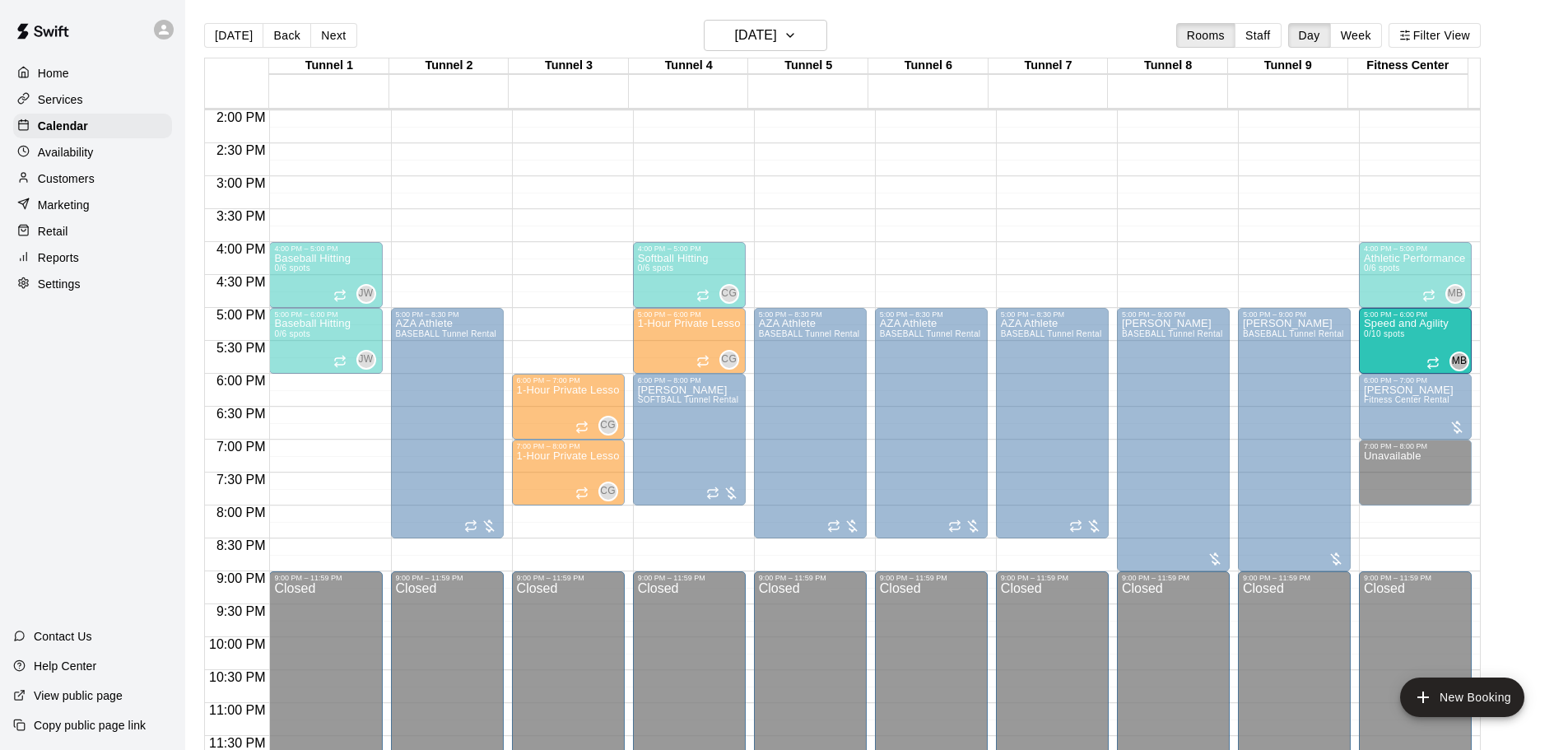
drag, startPoint x: 595, startPoint y: 334, endPoint x: 1420, endPoint y: 335, distance: 825.0
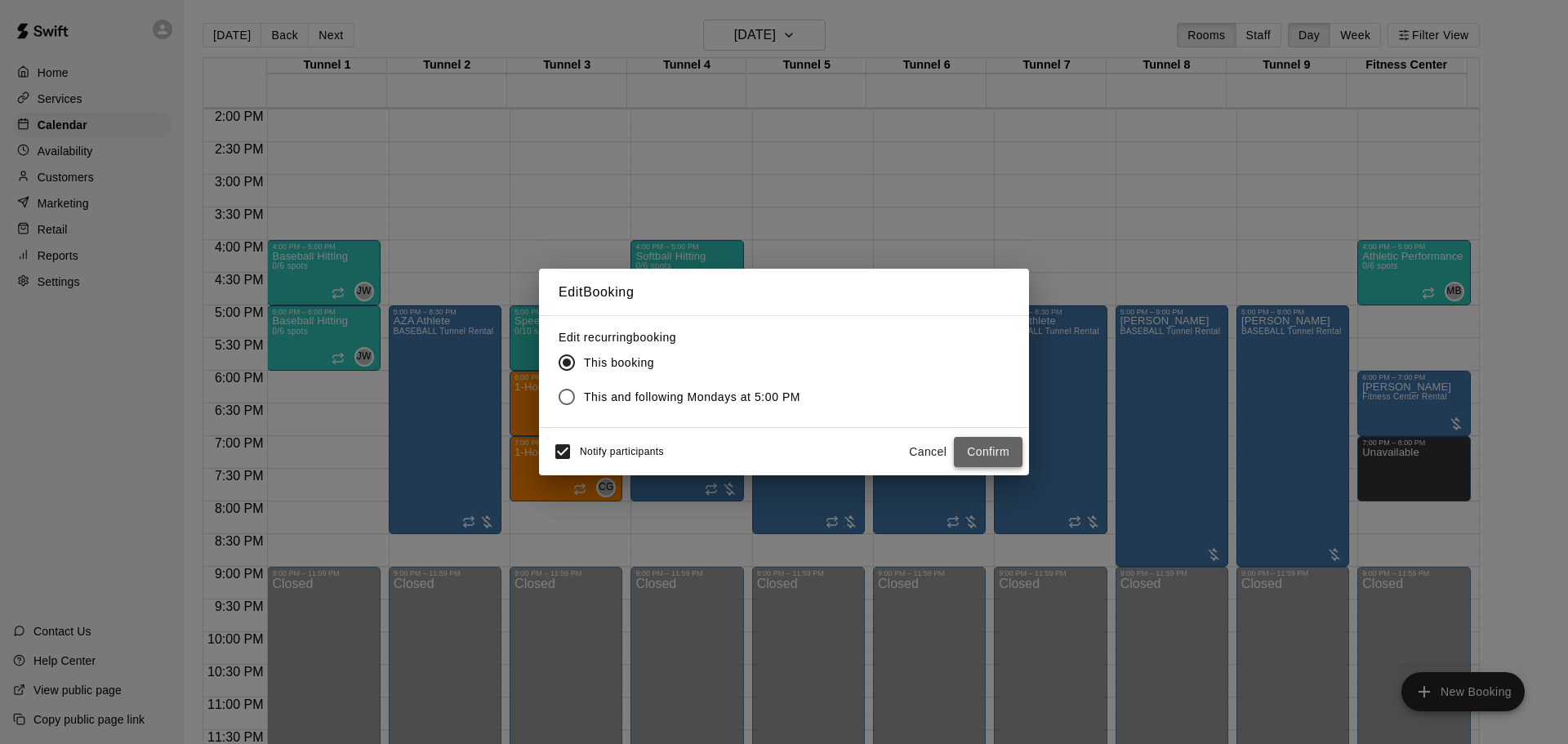
click at [975, 450] on button "Confirm" at bounding box center [988, 452] width 69 height 30
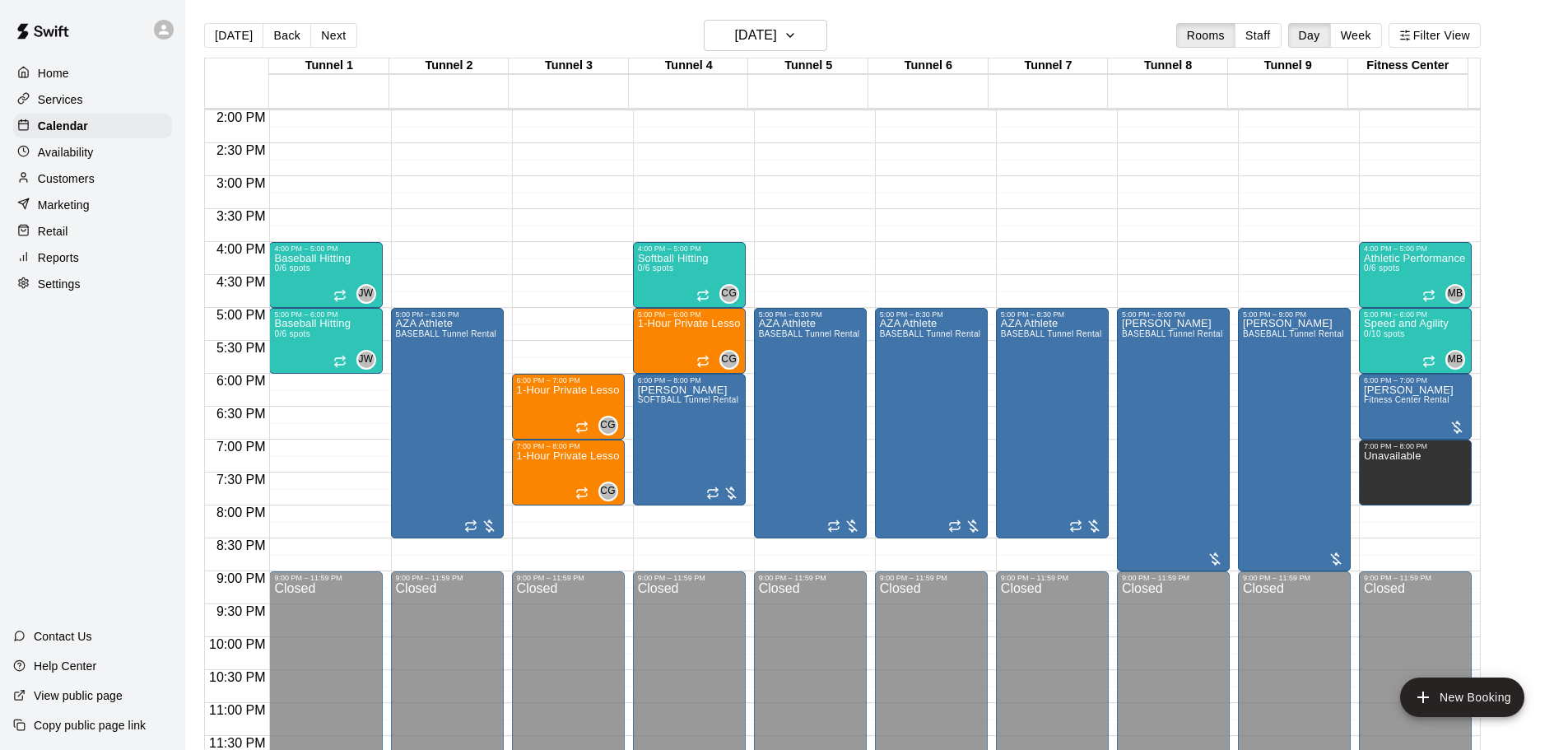
click at [759, 53] on div "[DATE] Back [DATE][DATE] Rooms Staff Day Week Filter View" at bounding box center [842, 39] width 1277 height 38
click at [770, 29] on h6 "[DATE]" at bounding box center [755, 36] width 42 height 23
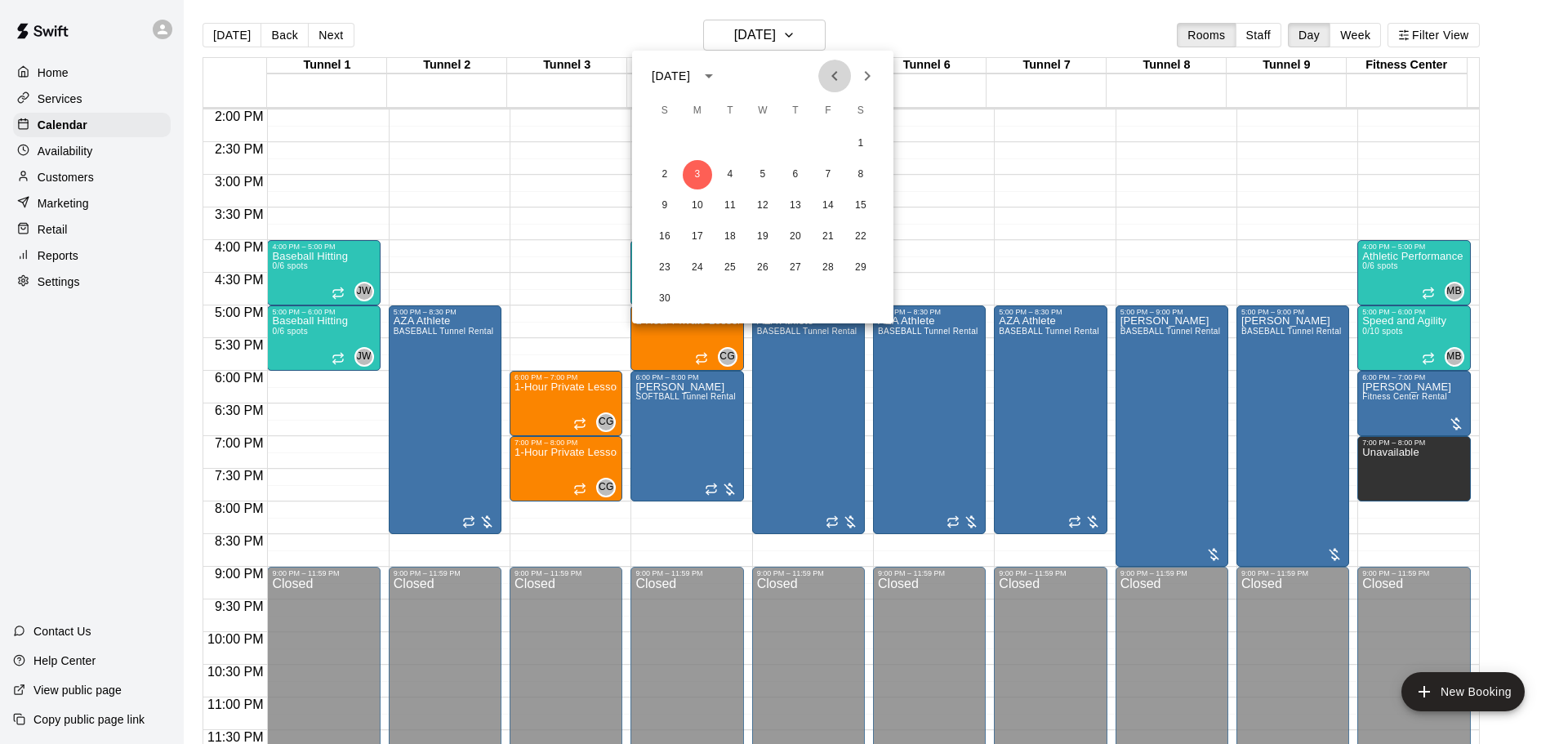
click at [838, 79] on icon "Previous month" at bounding box center [835, 76] width 20 height 20
click at [701, 177] on button "6" at bounding box center [698, 175] width 30 height 30
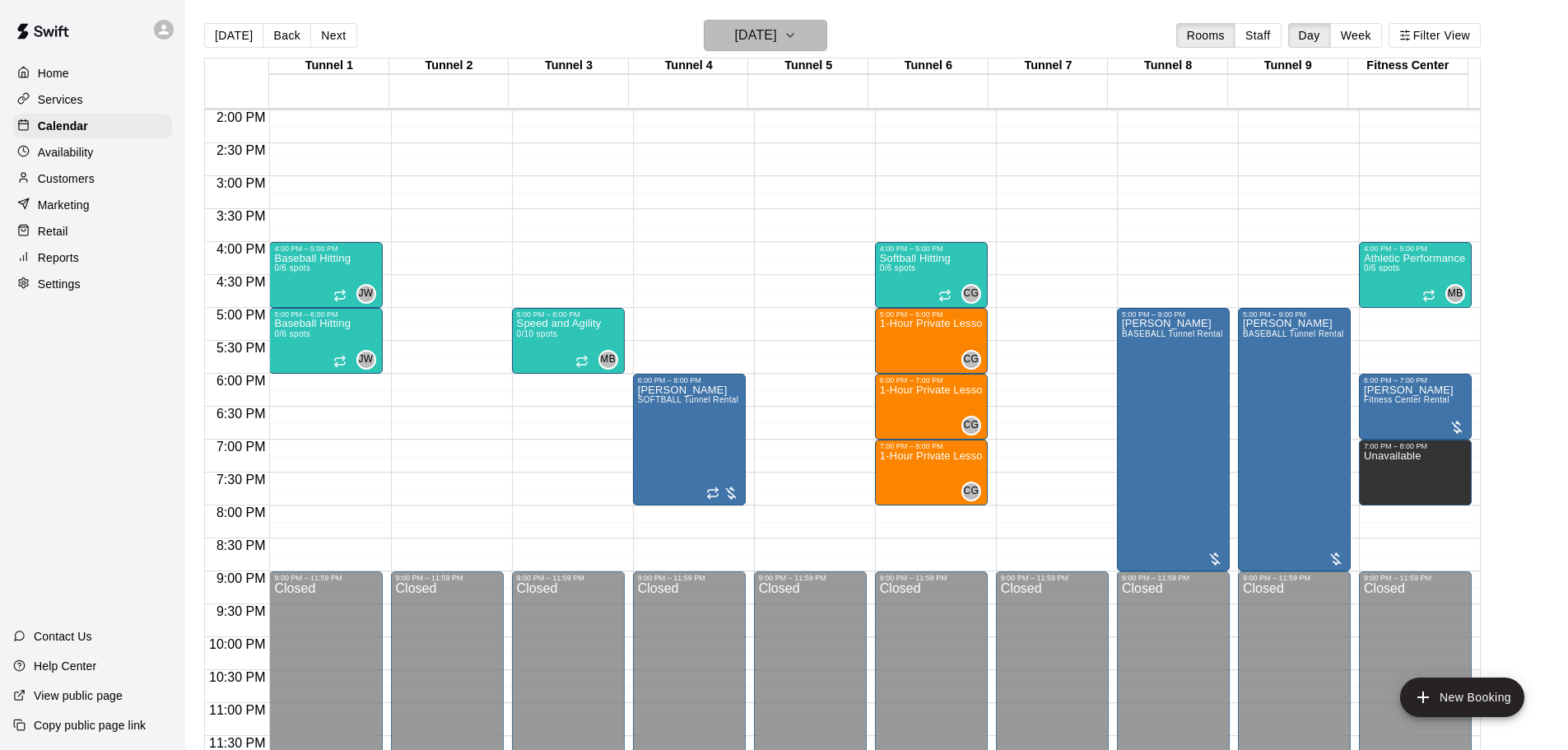
click at [756, 35] on h6 "[DATE]" at bounding box center [755, 36] width 42 height 23
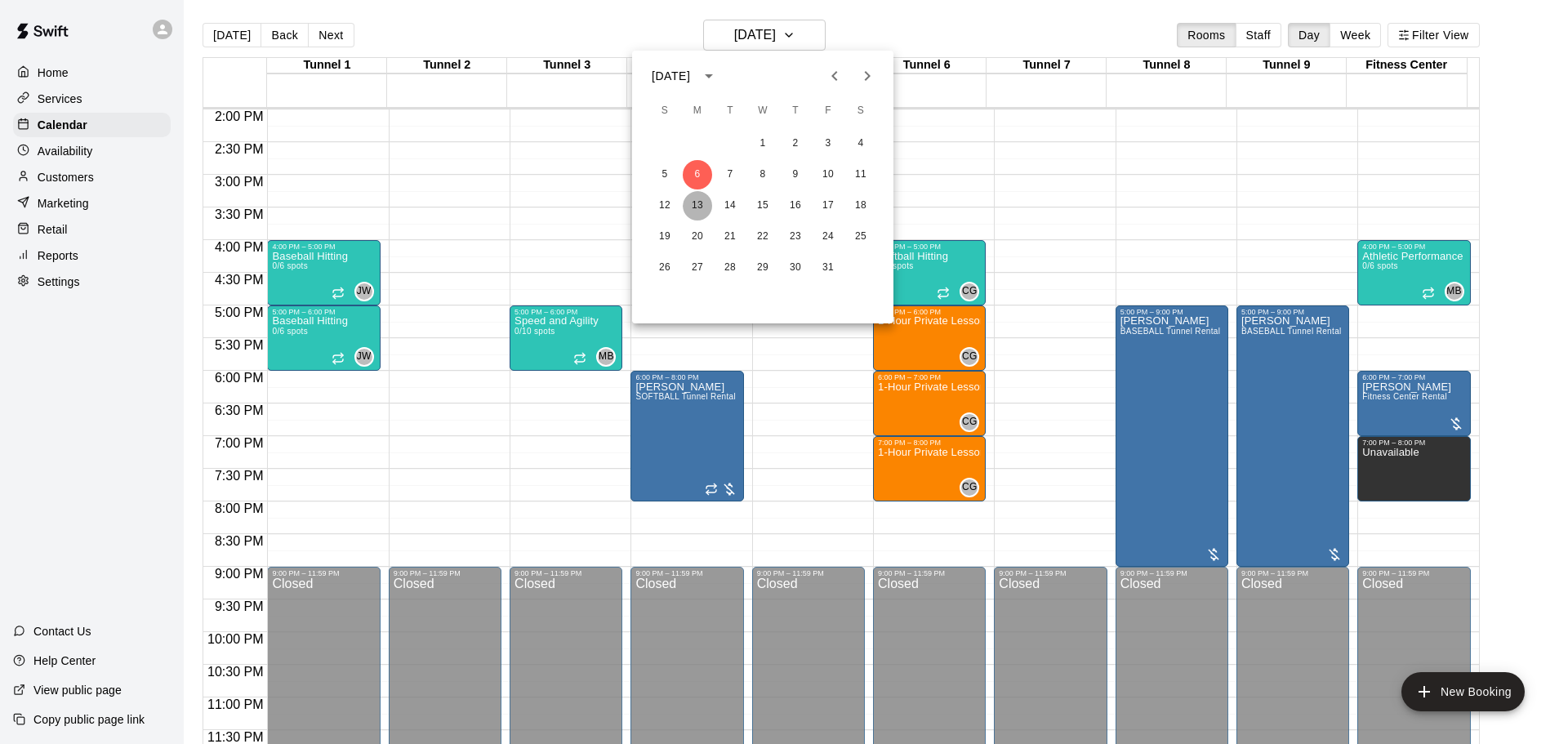
click at [693, 202] on button "13" at bounding box center [698, 206] width 30 height 30
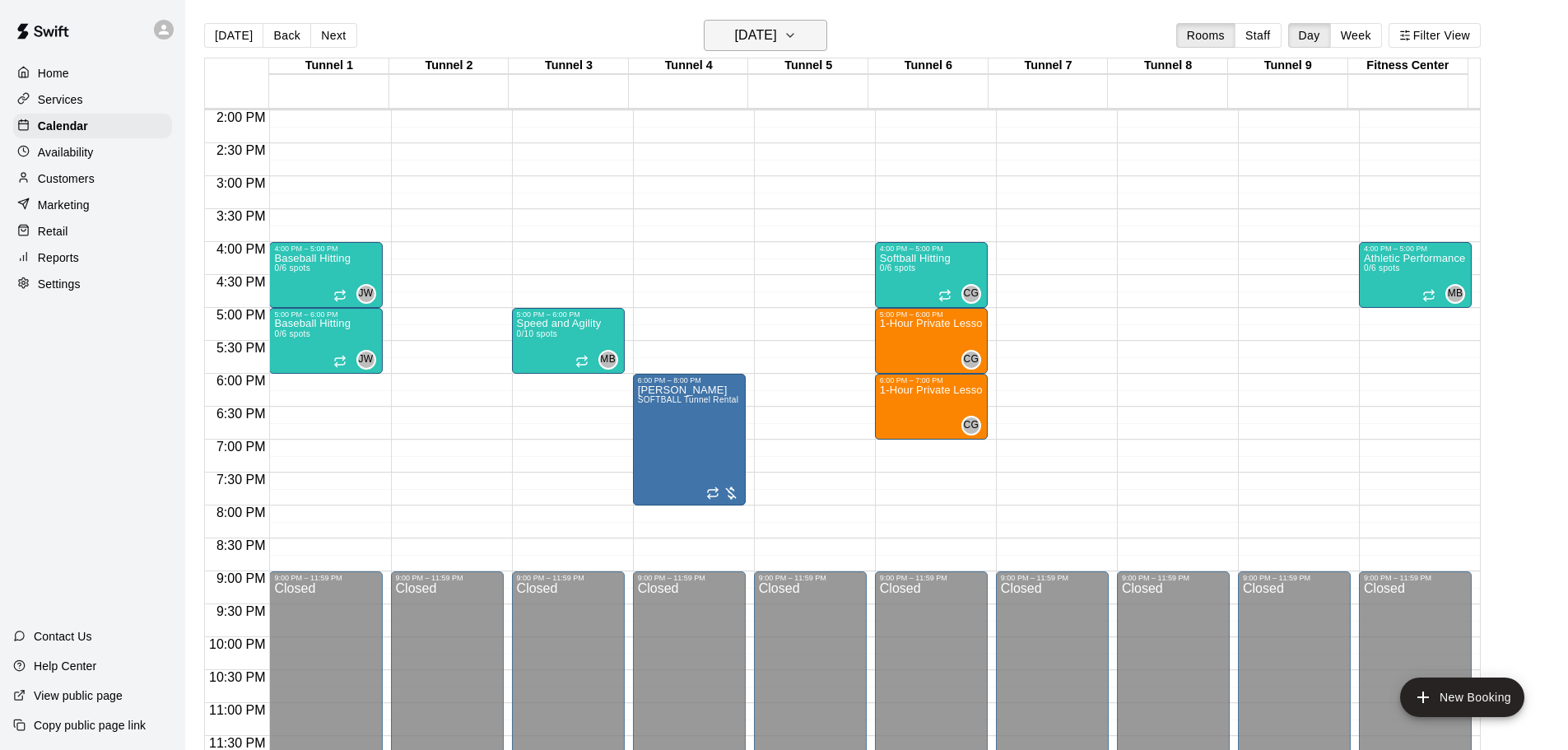
click at [735, 36] on h6 "[DATE]" at bounding box center [755, 36] width 42 height 23
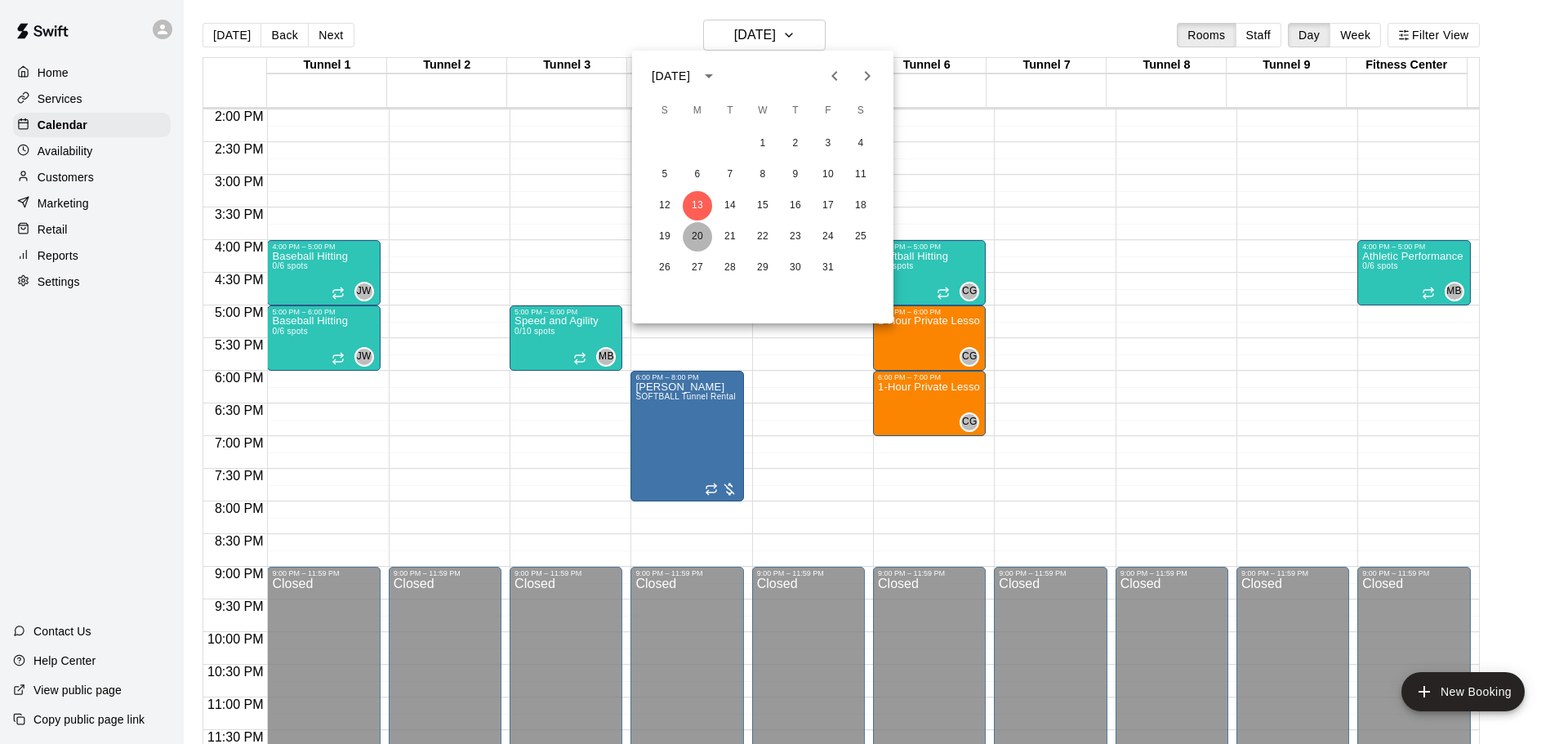
click at [693, 241] on button "20" at bounding box center [698, 237] width 30 height 30
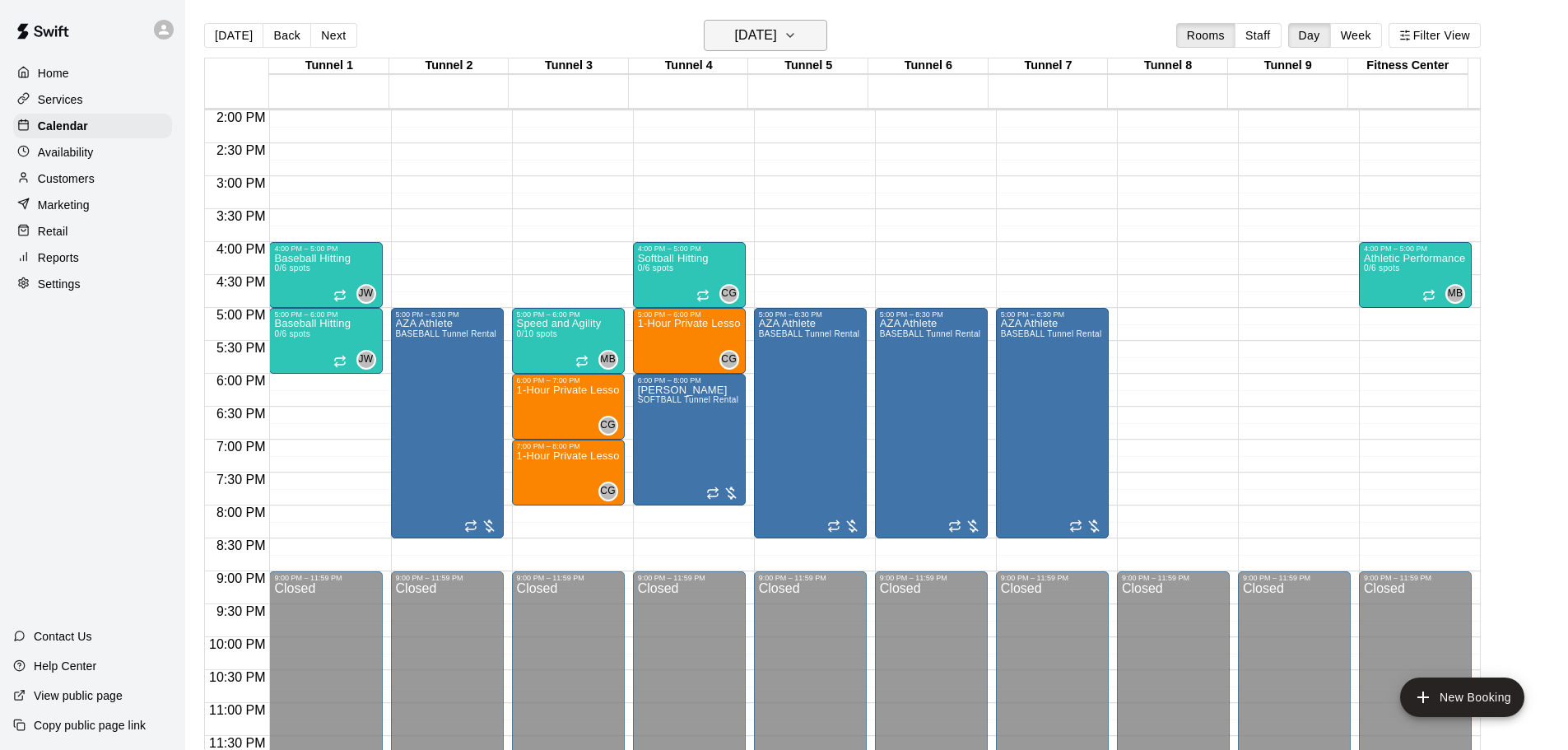
click at [777, 37] on h6 "[DATE]" at bounding box center [755, 36] width 42 height 23
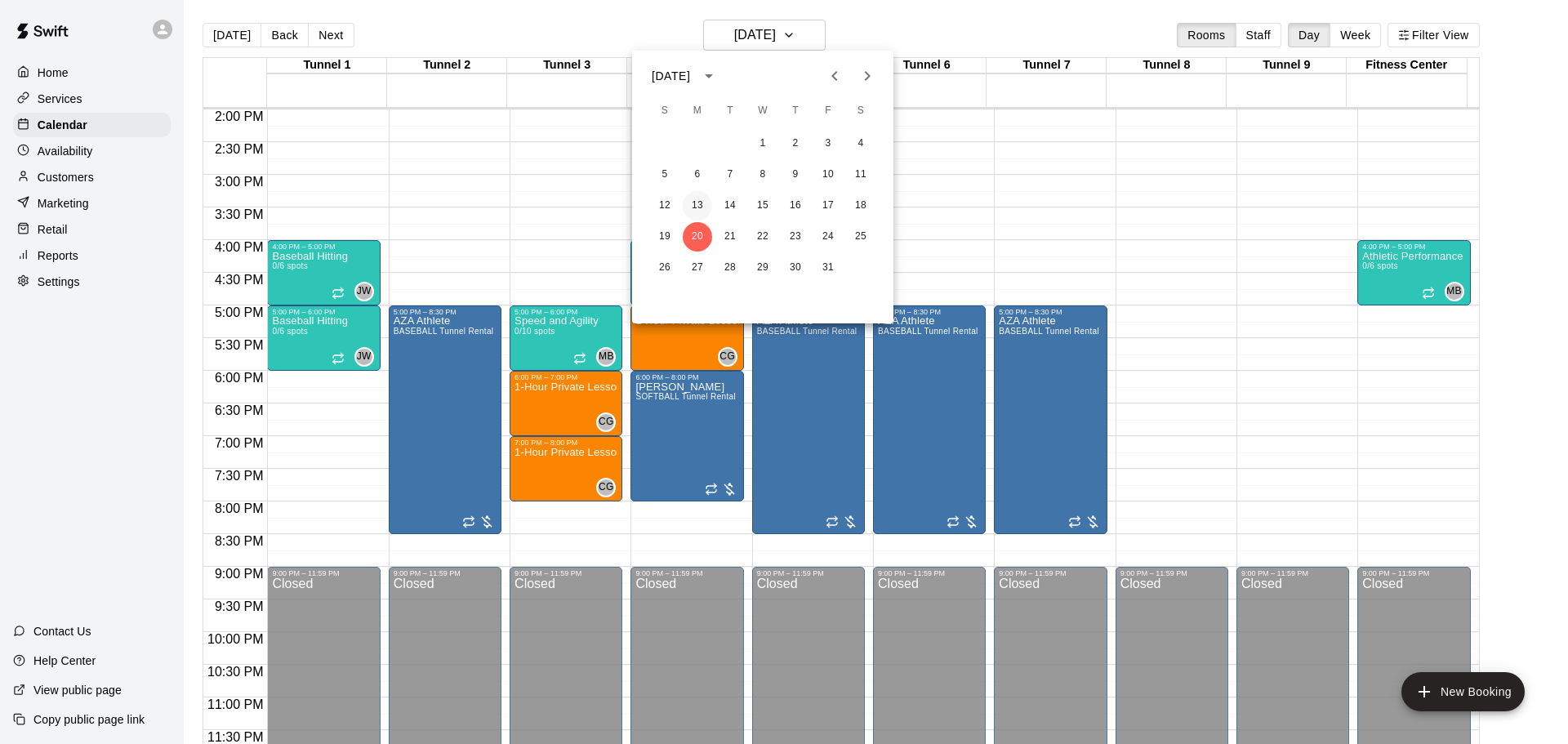
click at [701, 206] on button "13" at bounding box center [698, 206] width 30 height 30
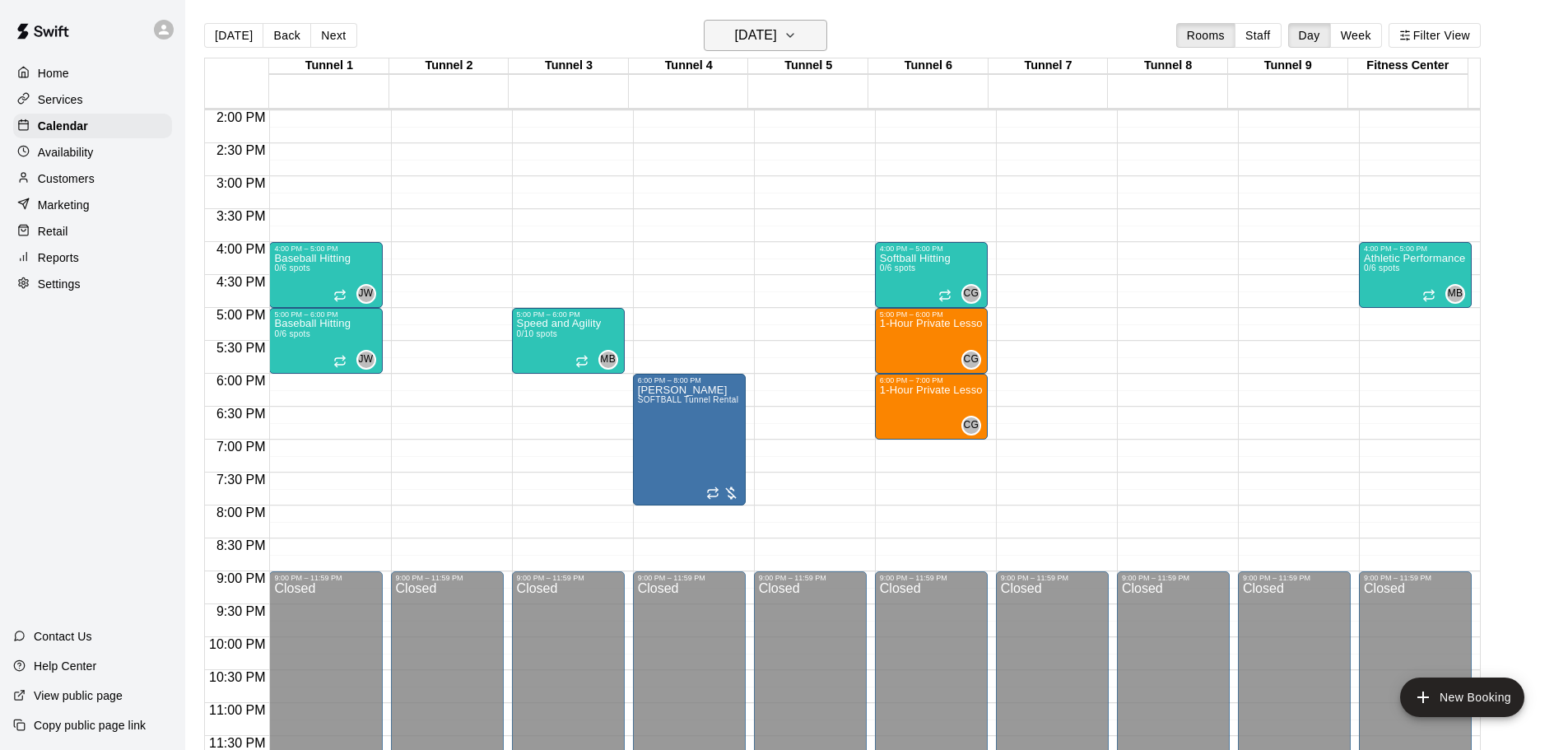
click at [750, 32] on h6 "[DATE]" at bounding box center [755, 36] width 42 height 23
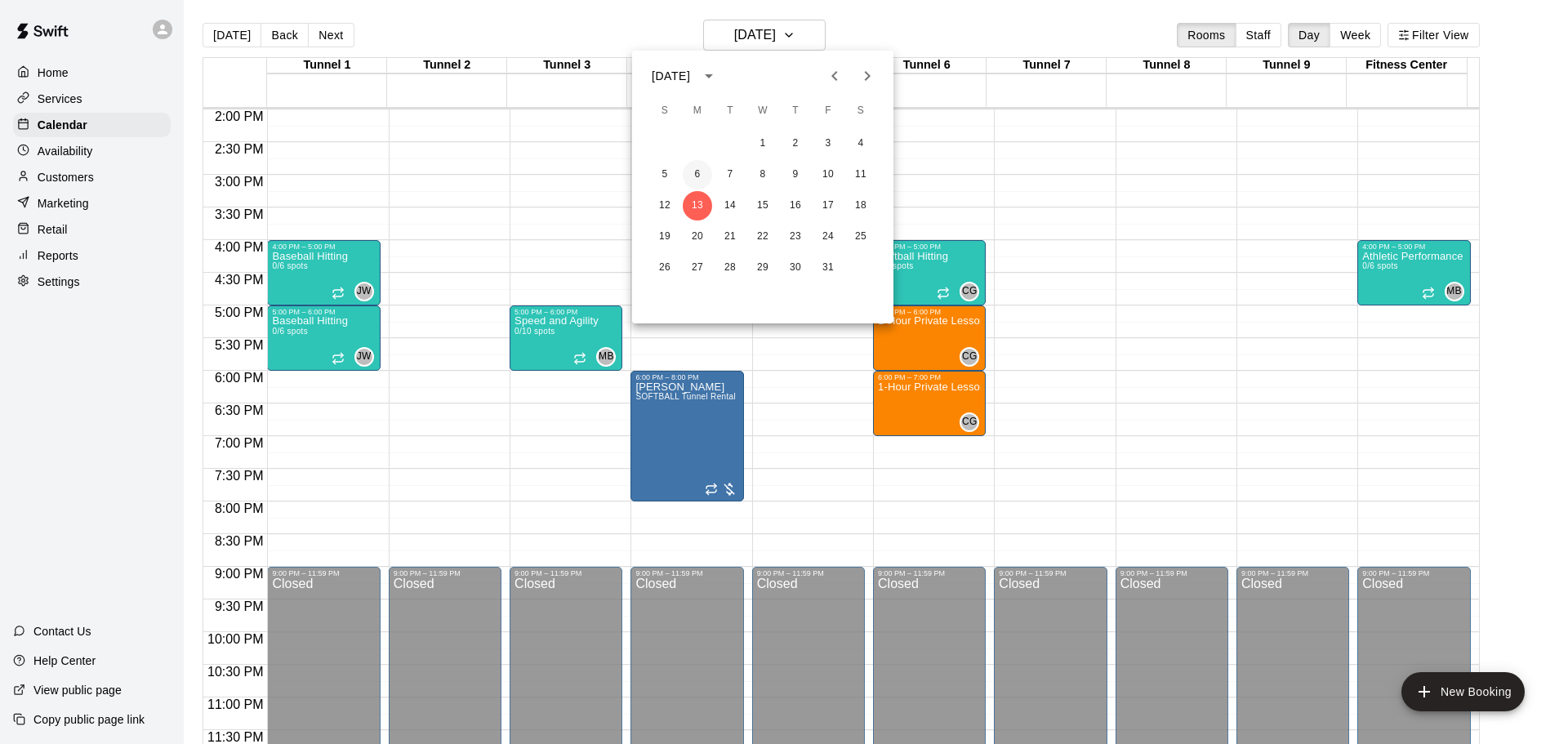
click at [702, 181] on button "6" at bounding box center [698, 175] width 30 height 30
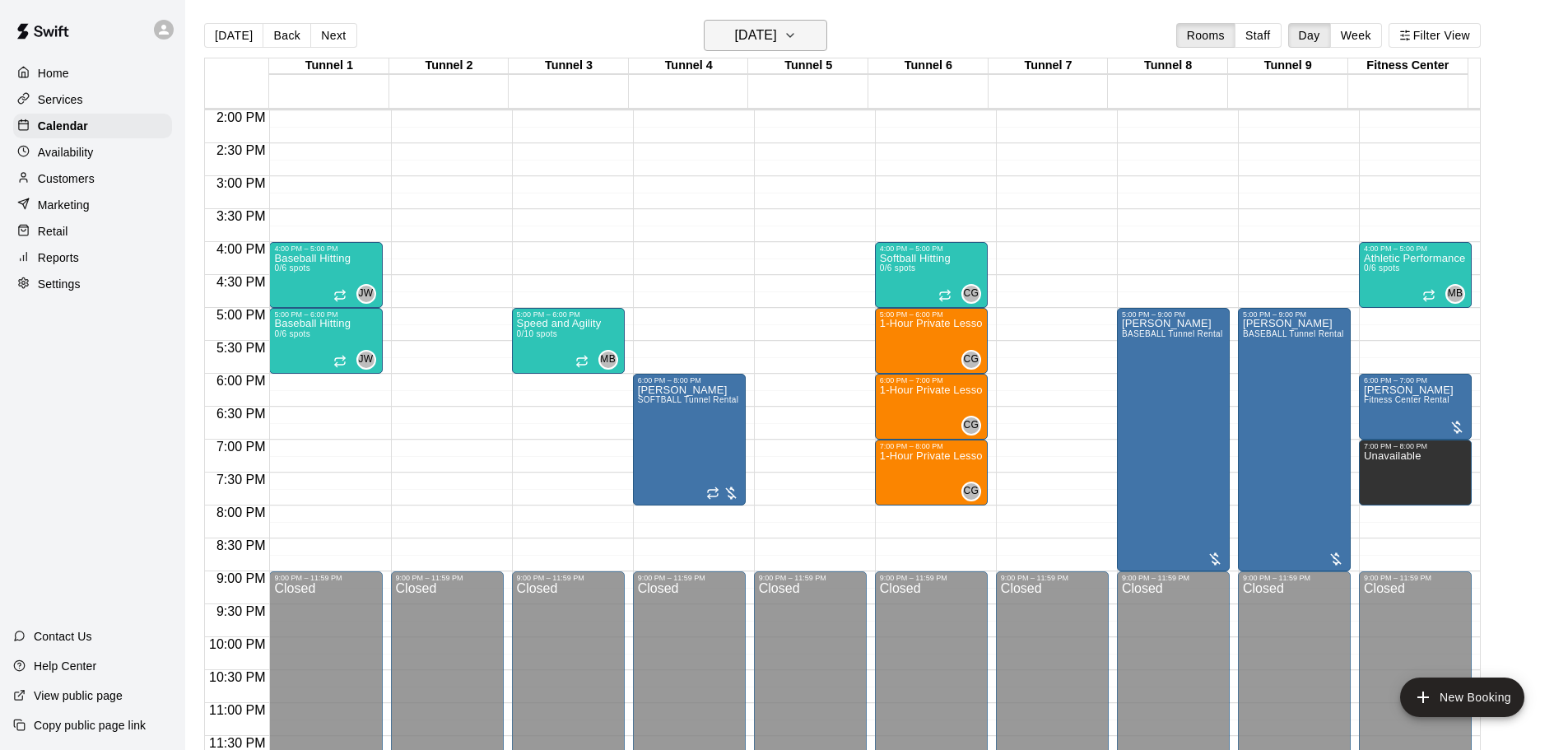
click at [744, 36] on h6 "[DATE]" at bounding box center [755, 36] width 42 height 23
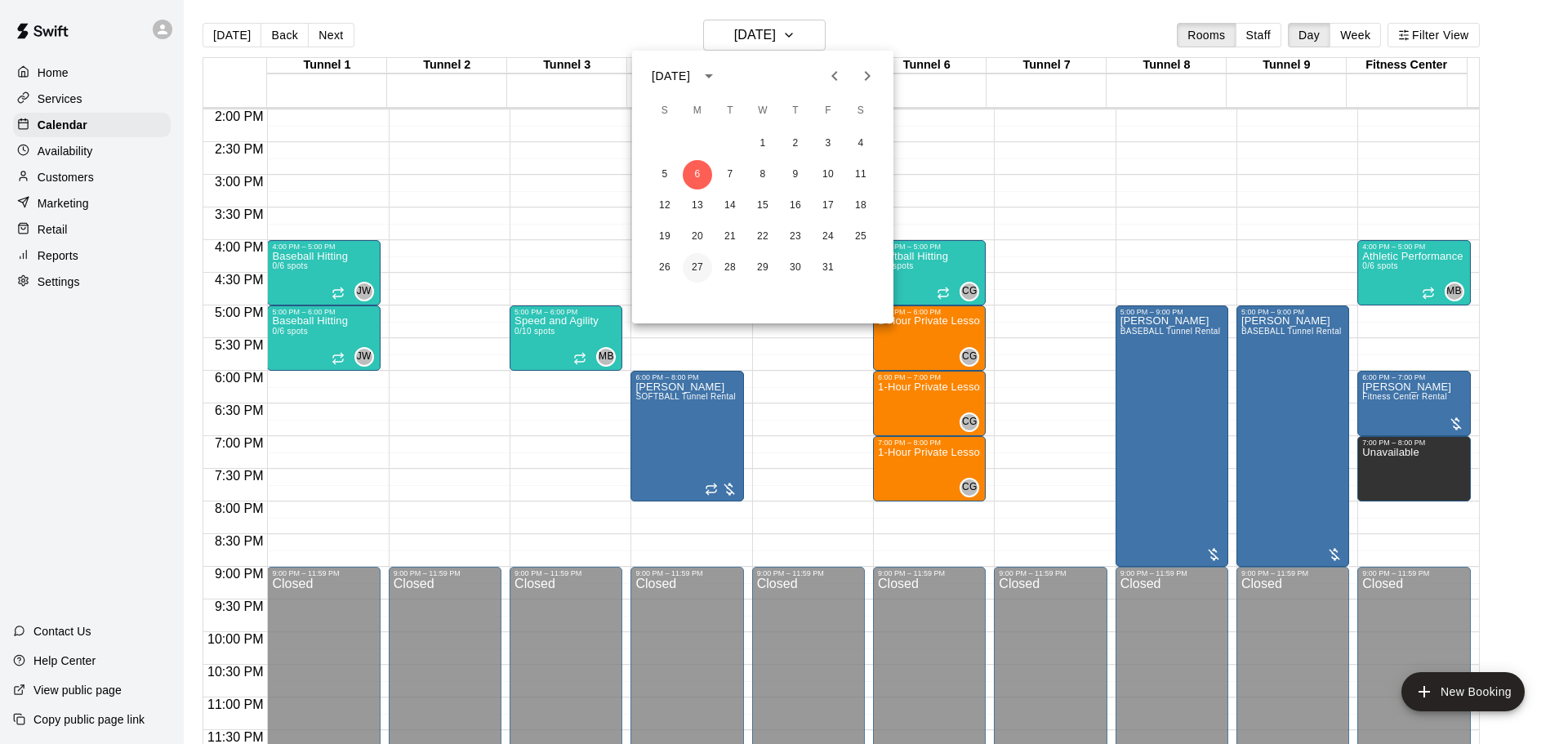
click at [700, 262] on button "27" at bounding box center [698, 268] width 30 height 30
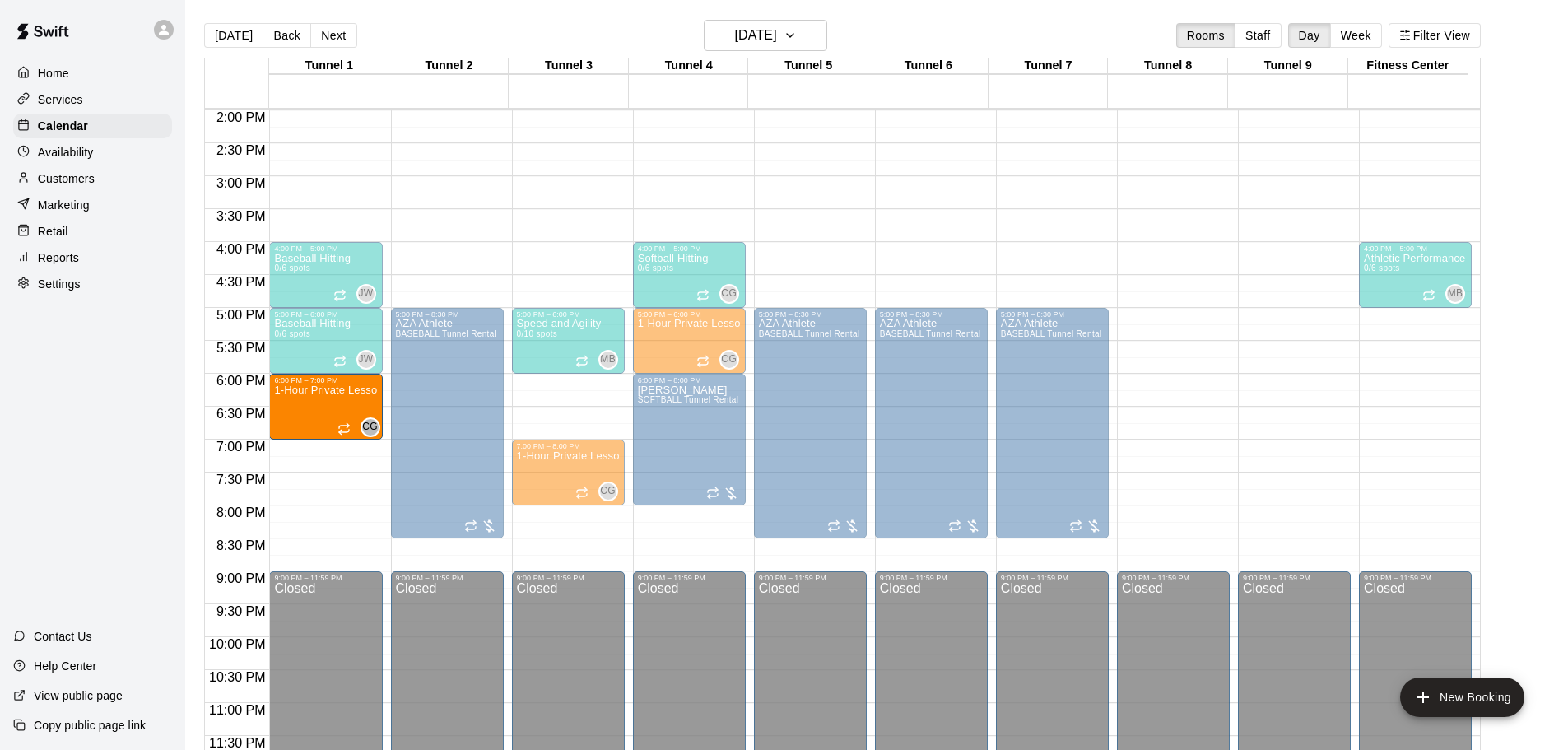
drag, startPoint x: 564, startPoint y: 395, endPoint x: 353, endPoint y: 399, distance: 211.0
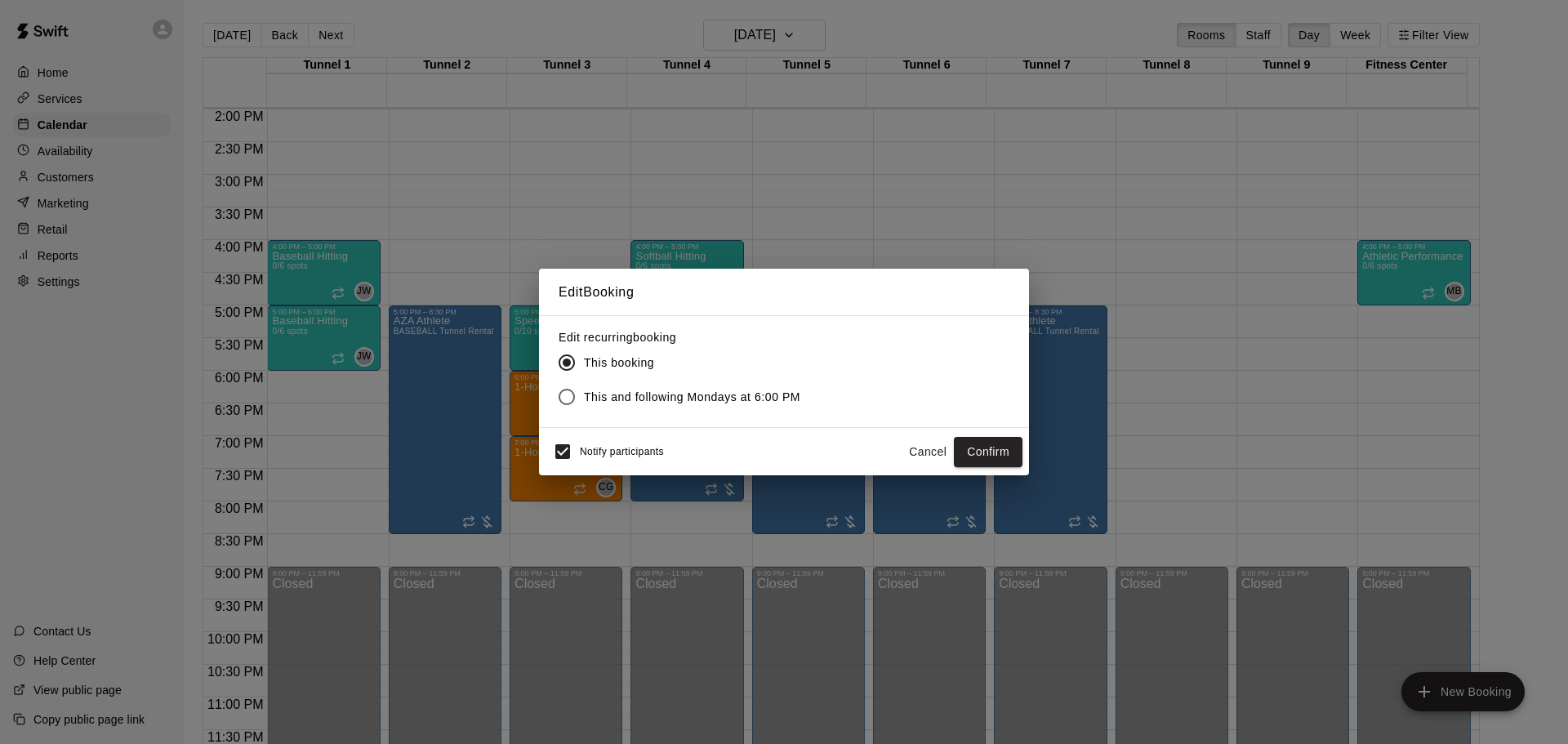
click at [928, 452] on button "Cancel" at bounding box center [928, 452] width 52 height 30
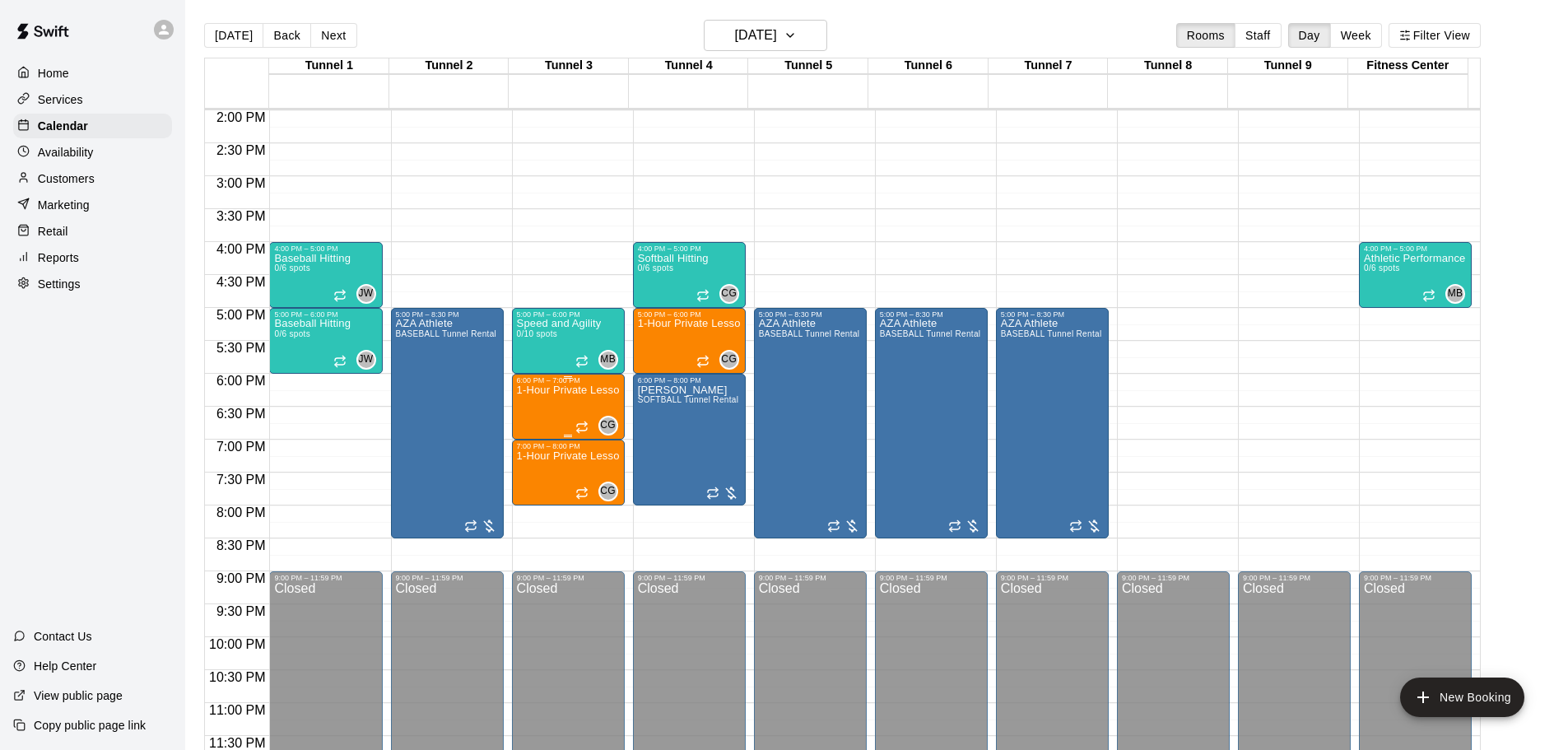
click at [529, 390] on p "1-Hour Private Lesson" at bounding box center [568, 390] width 102 height 0
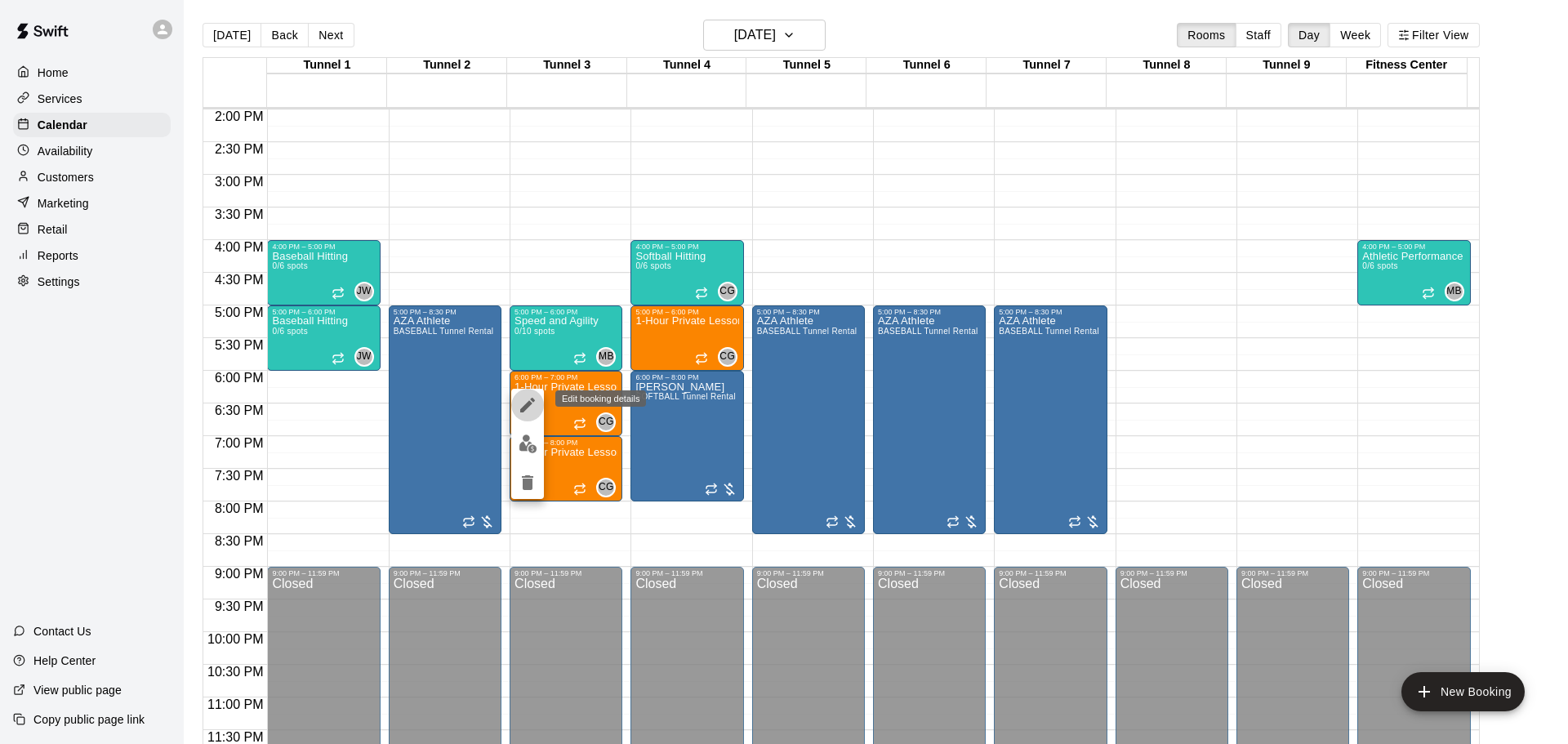
click at [523, 409] on icon "edit" at bounding box center [527, 405] width 15 height 15
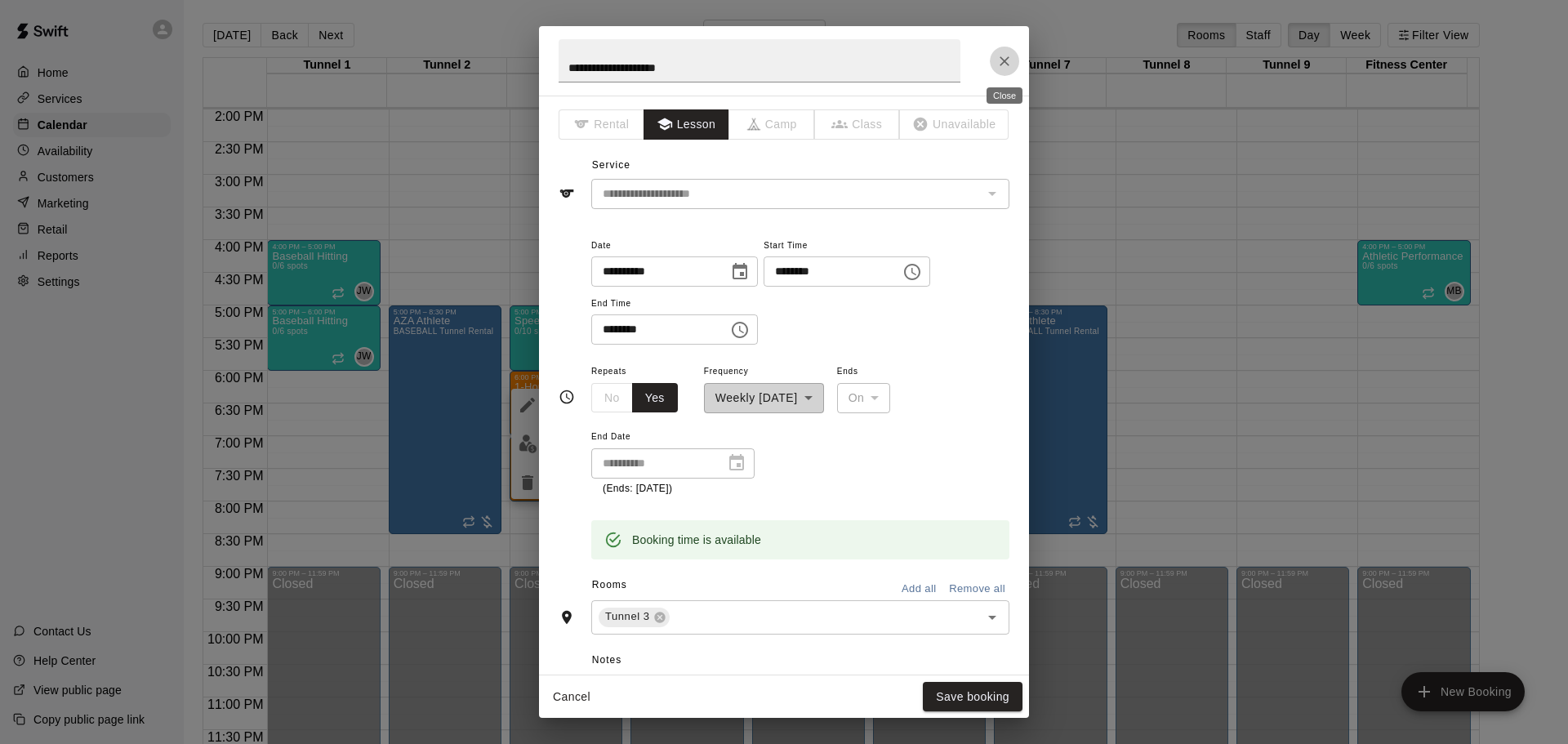
click at [1008, 71] on button "Close" at bounding box center [1005, 62] width 30 height 30
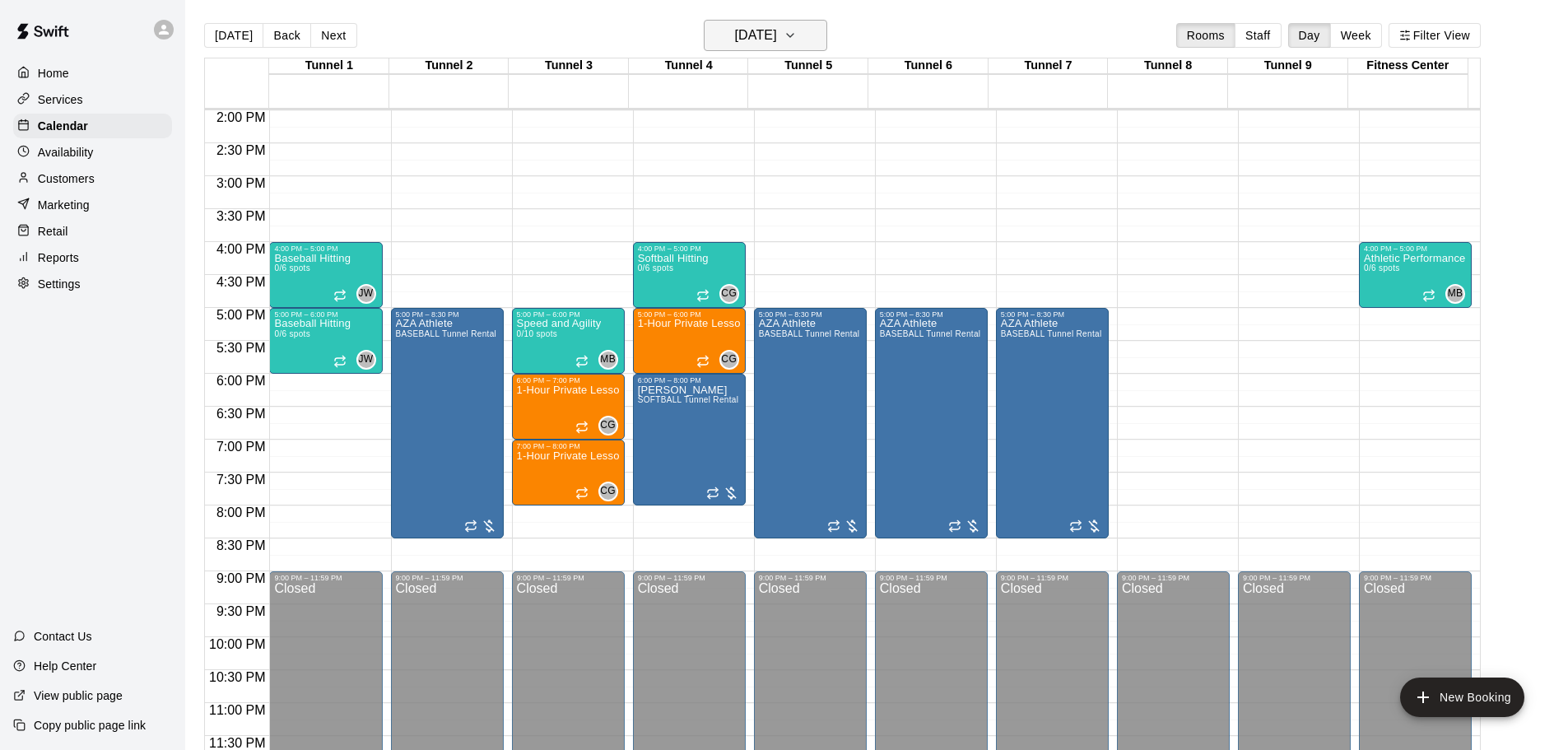
click at [777, 38] on h6 "[DATE]" at bounding box center [755, 36] width 42 height 23
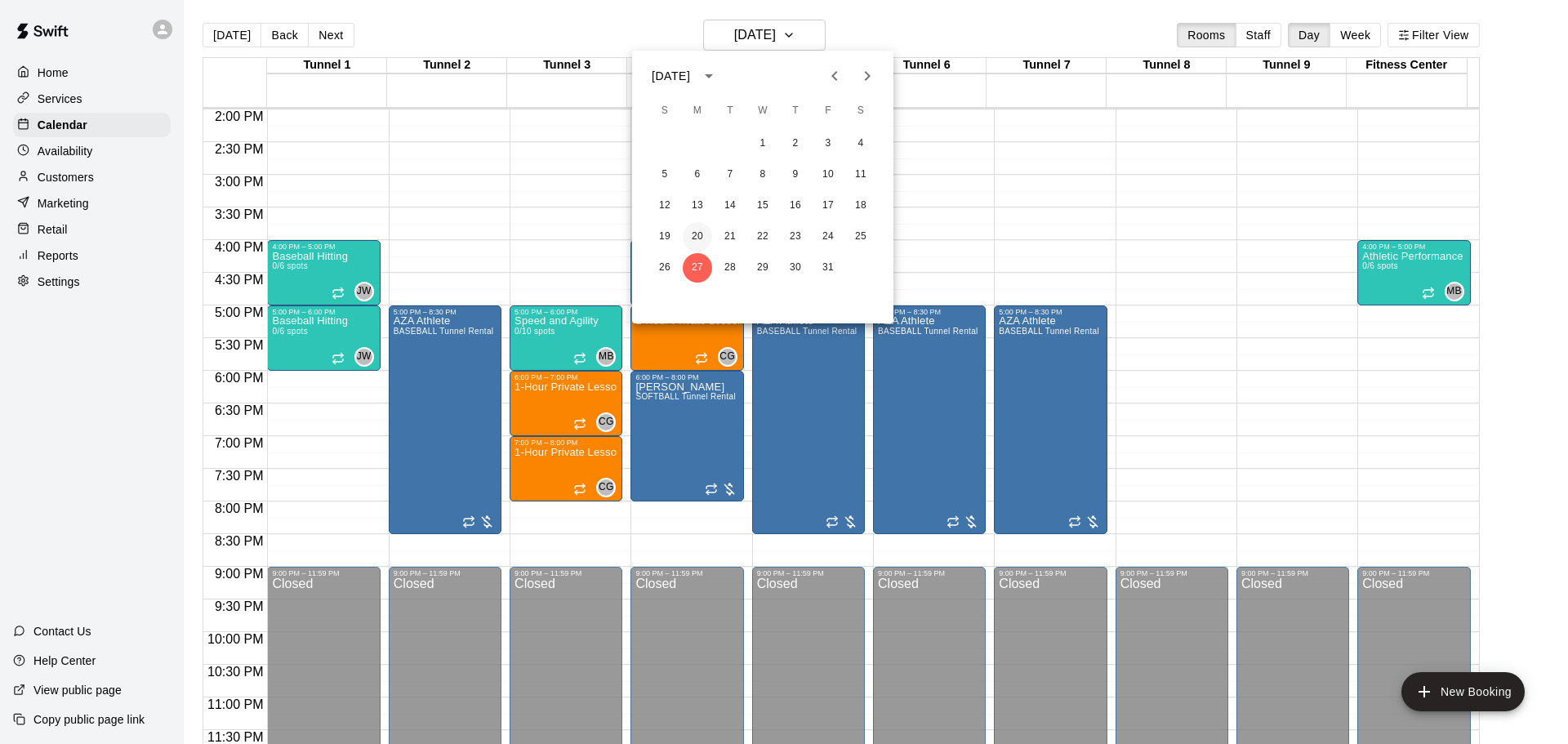
click at [690, 240] on button "20" at bounding box center [698, 237] width 30 height 30
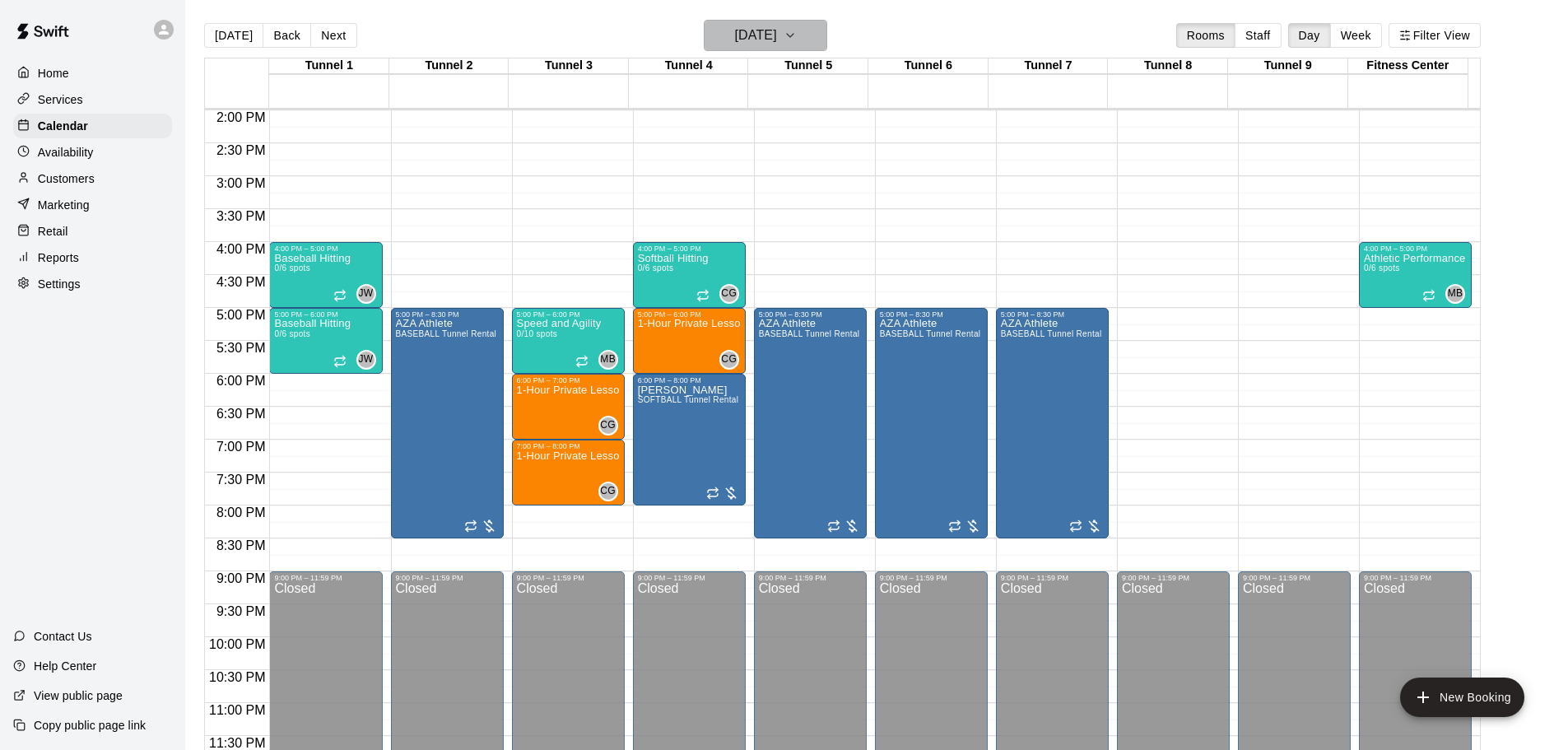
click at [770, 22] on button "[DATE]" at bounding box center [765, 36] width 123 height 31
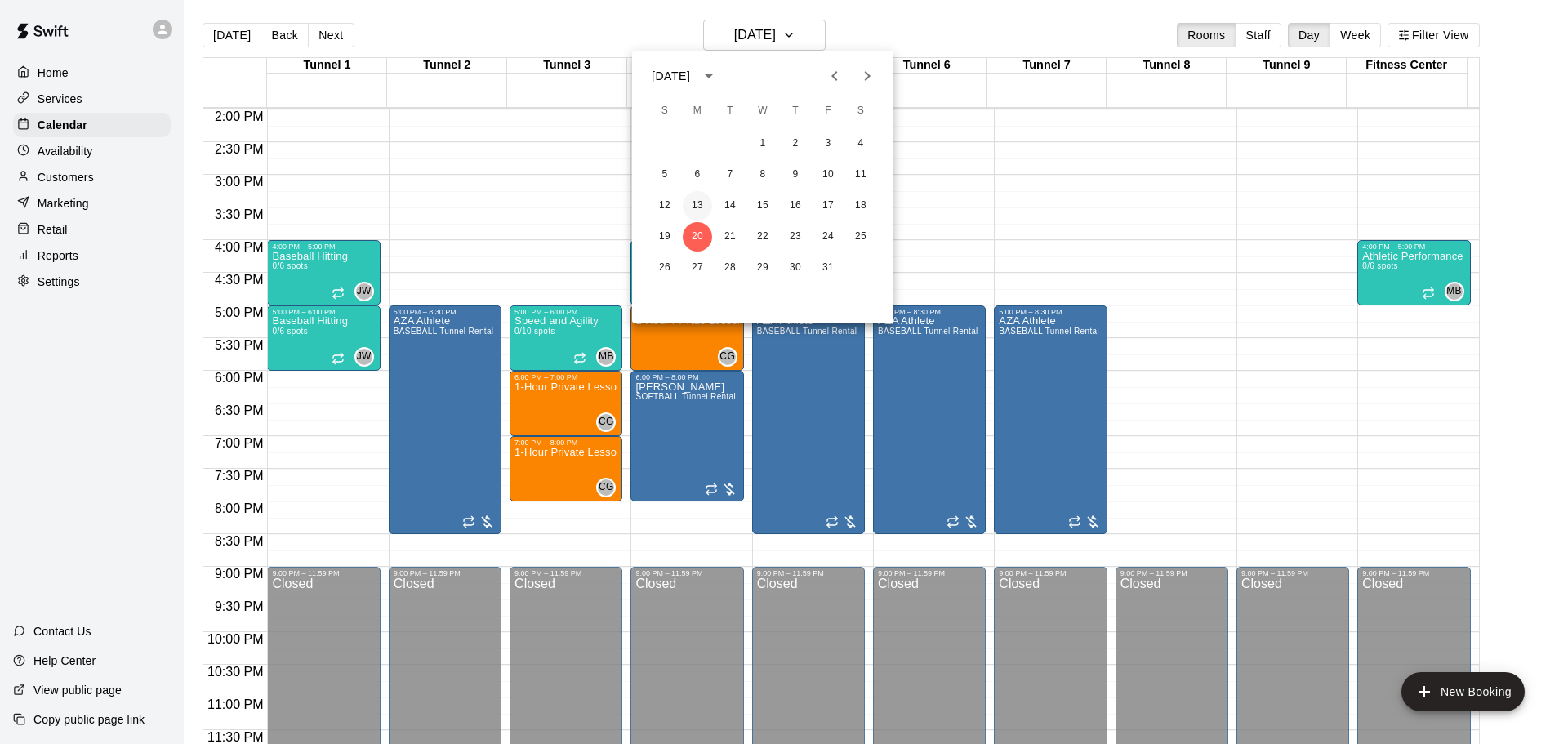
click at [687, 202] on button "13" at bounding box center [698, 206] width 30 height 30
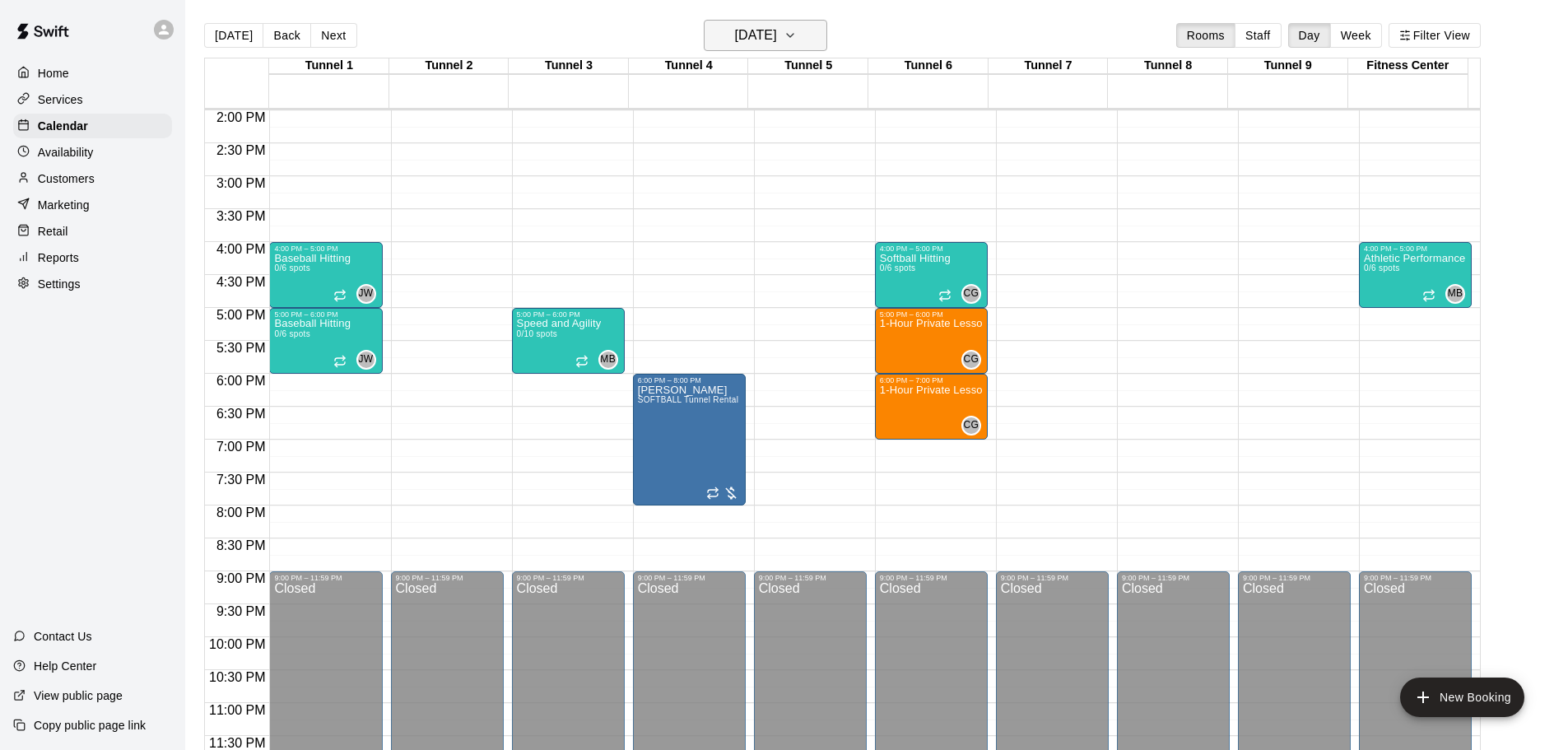
click at [736, 36] on h6 "[DATE]" at bounding box center [755, 36] width 42 height 23
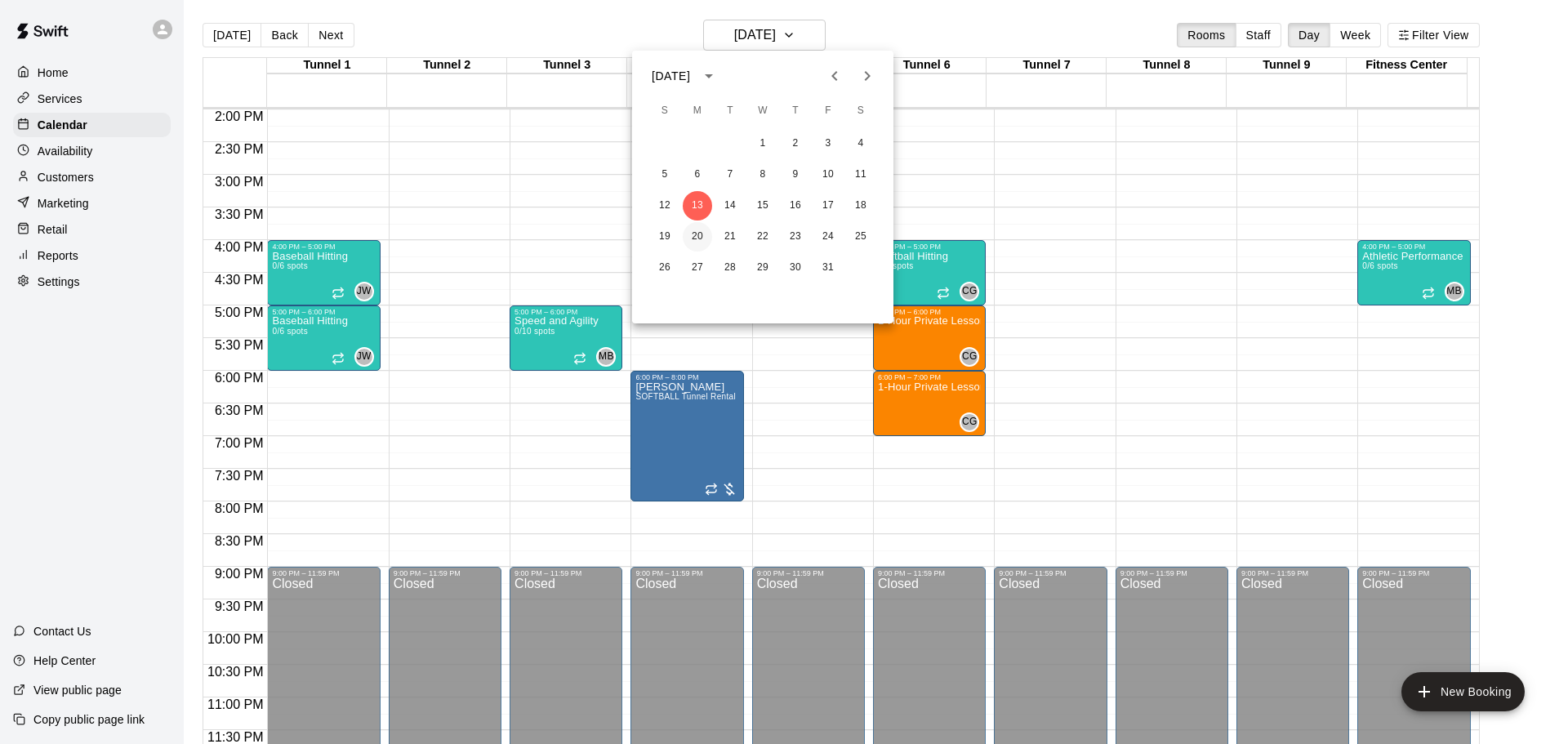
click at [695, 245] on button "20" at bounding box center [698, 237] width 30 height 30
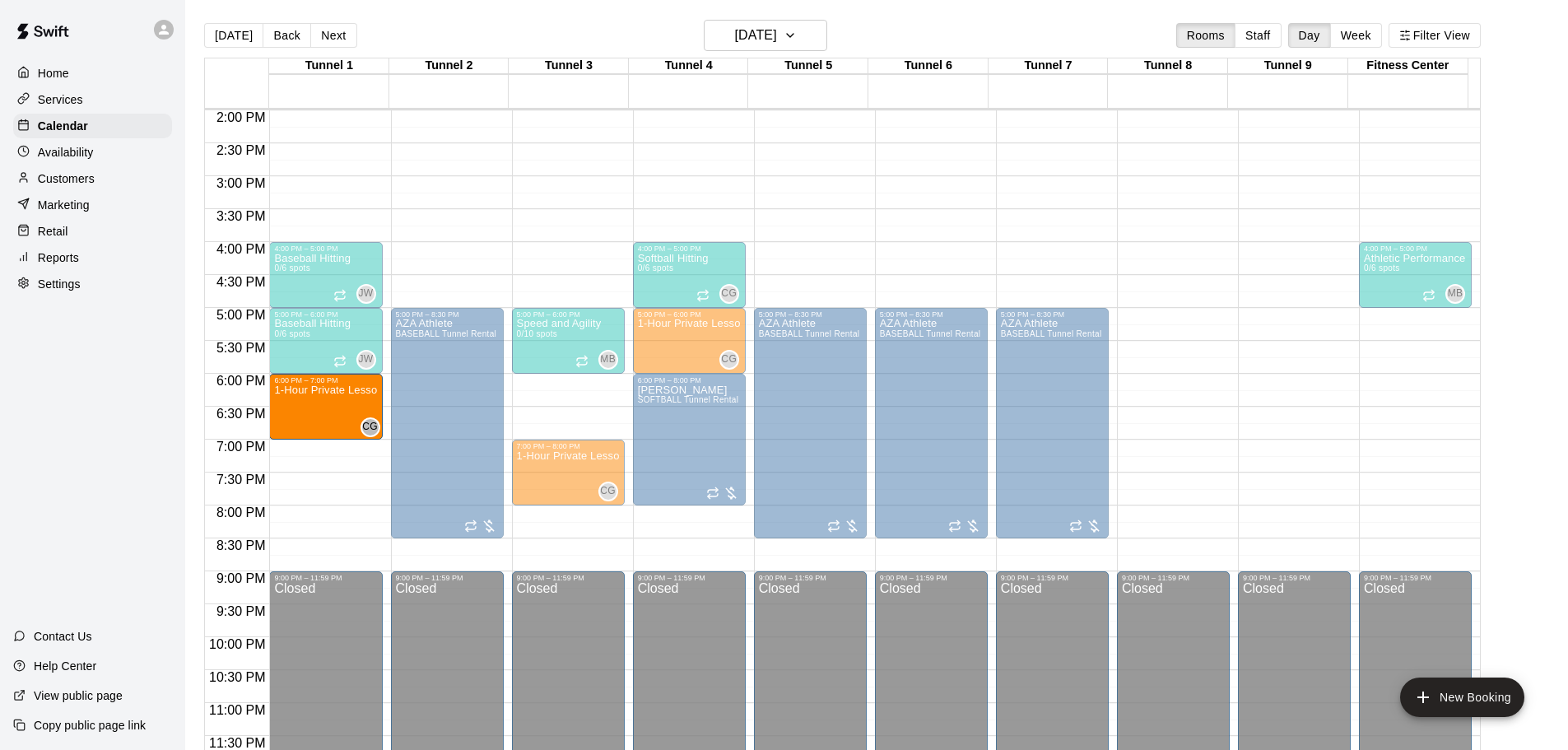
drag, startPoint x: 546, startPoint y: 413, endPoint x: 381, endPoint y: 411, distance: 165.0
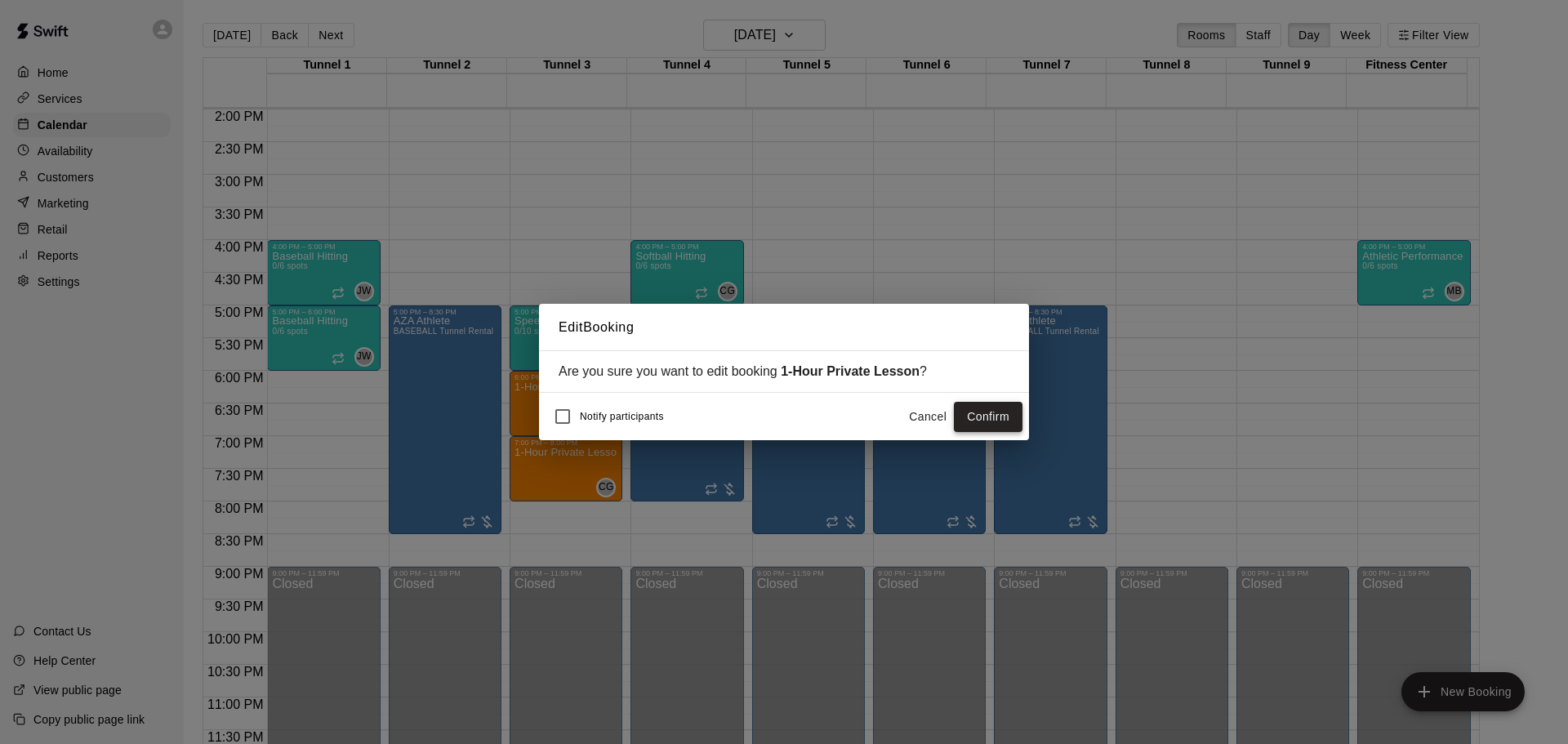
click at [959, 413] on button "Confirm" at bounding box center [988, 417] width 69 height 30
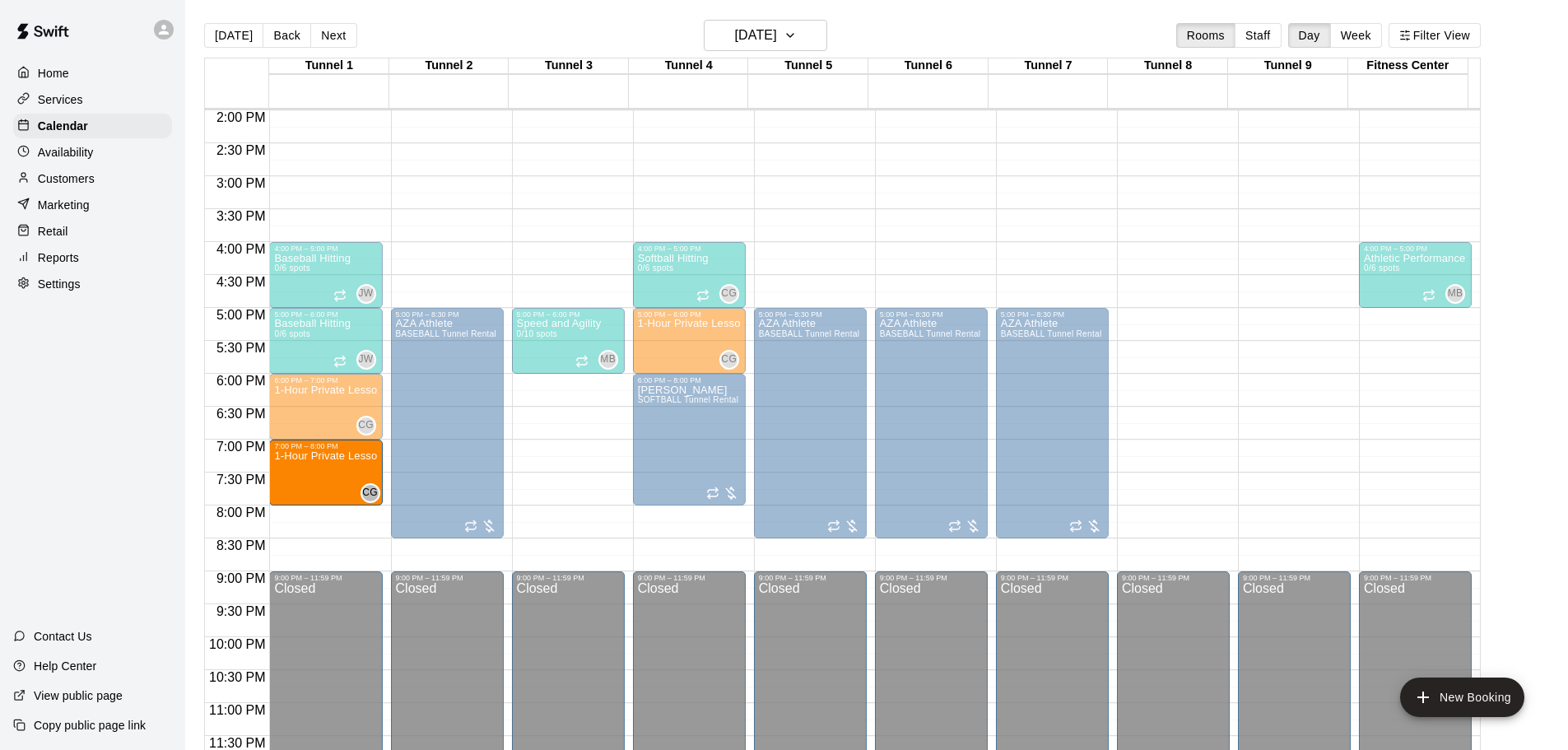
drag, startPoint x: 560, startPoint y: 460, endPoint x: 360, endPoint y: 465, distance: 200.1
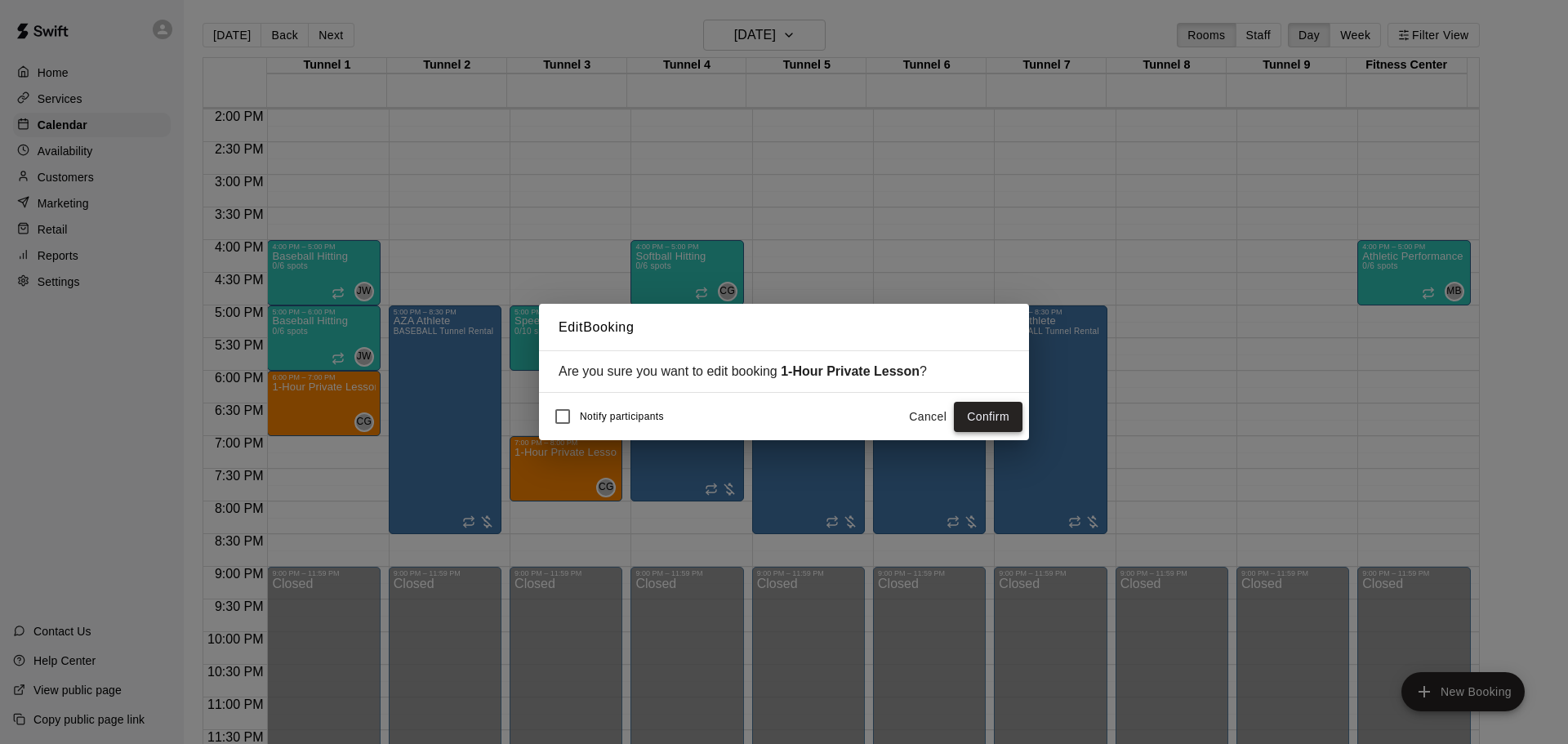
click at [965, 426] on button "Confirm" at bounding box center [988, 417] width 69 height 30
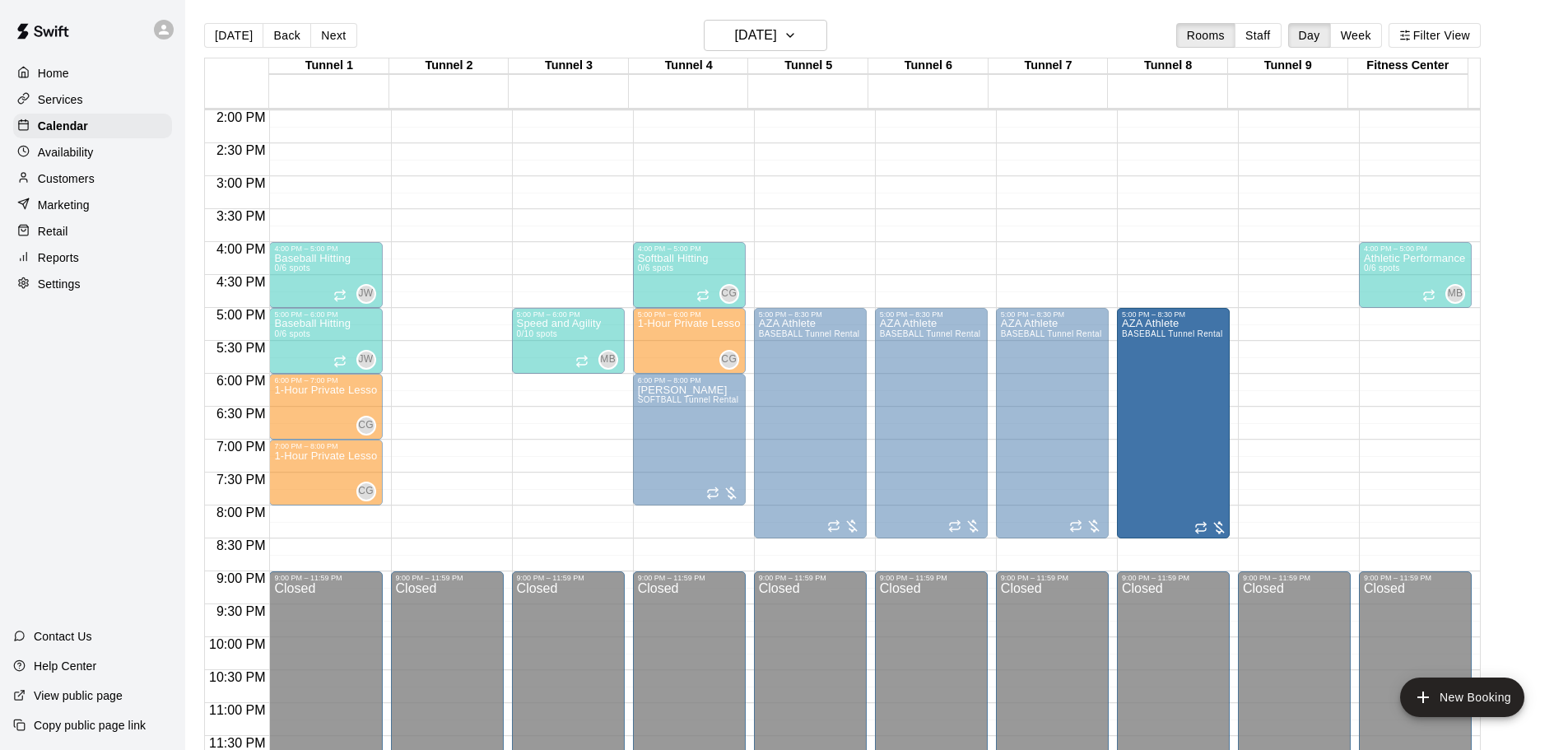
drag, startPoint x: 465, startPoint y: 393, endPoint x: 1136, endPoint y: 404, distance: 671.1
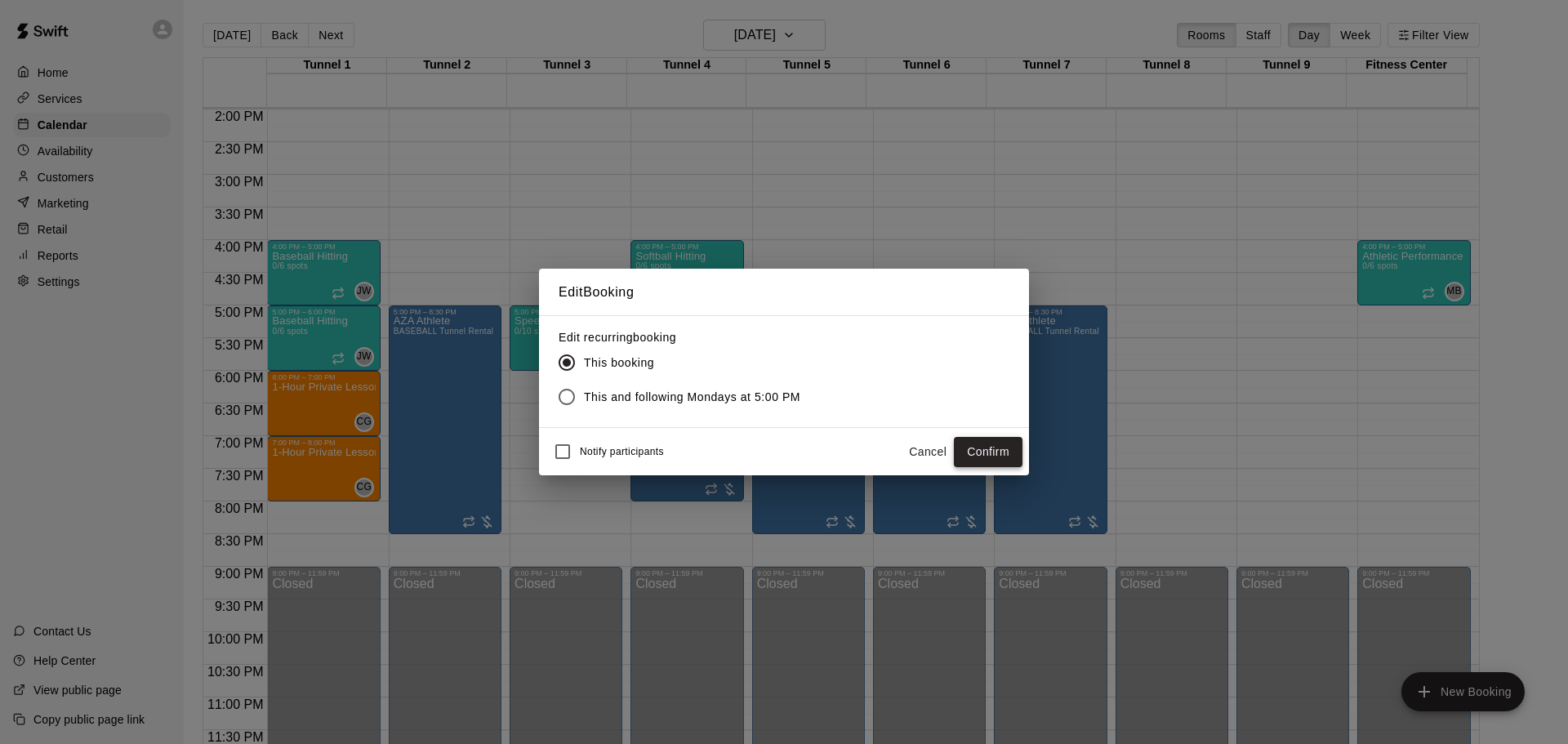
click at [1007, 454] on button "Confirm" at bounding box center [988, 452] width 69 height 30
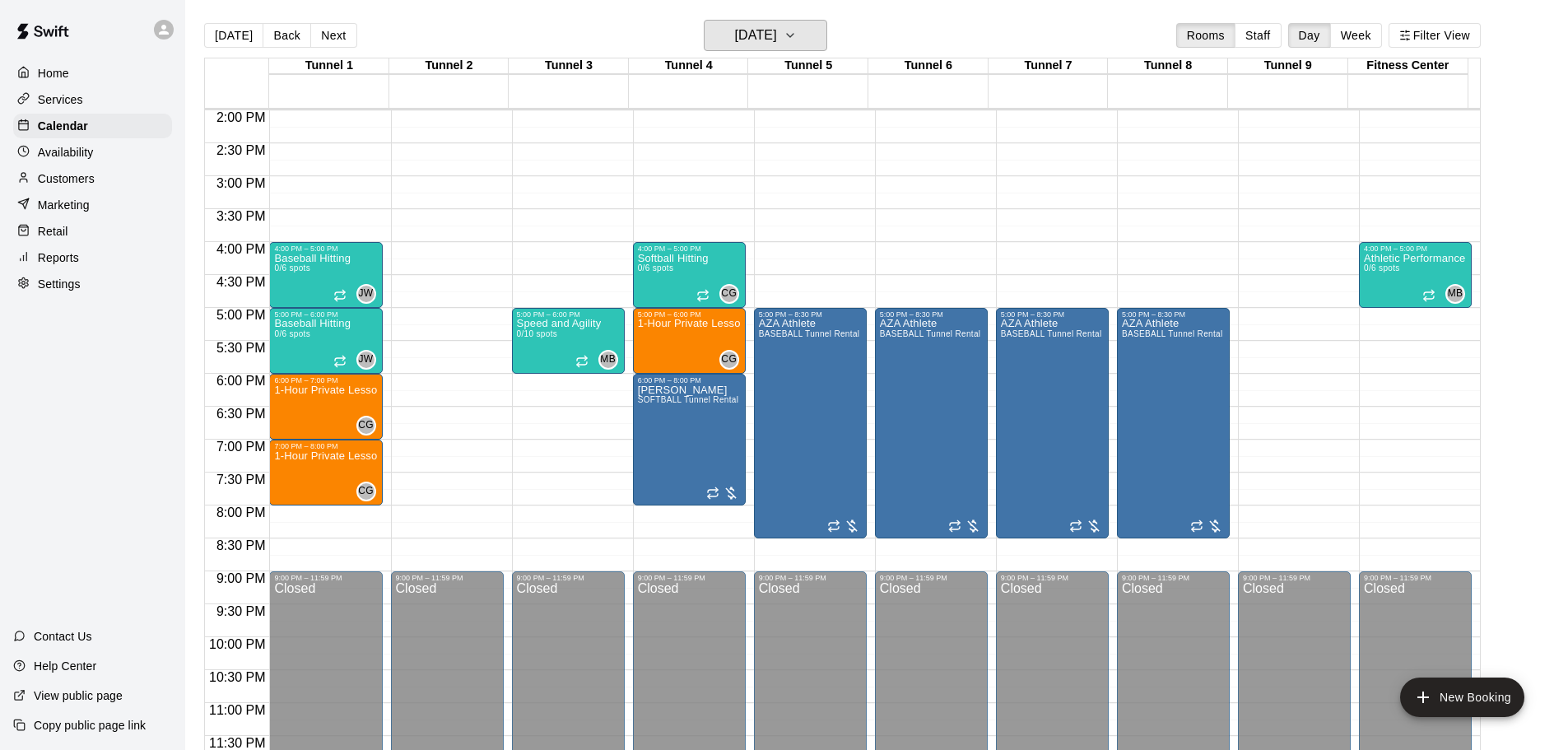
click at [742, 27] on h6 "[DATE]" at bounding box center [755, 36] width 42 height 23
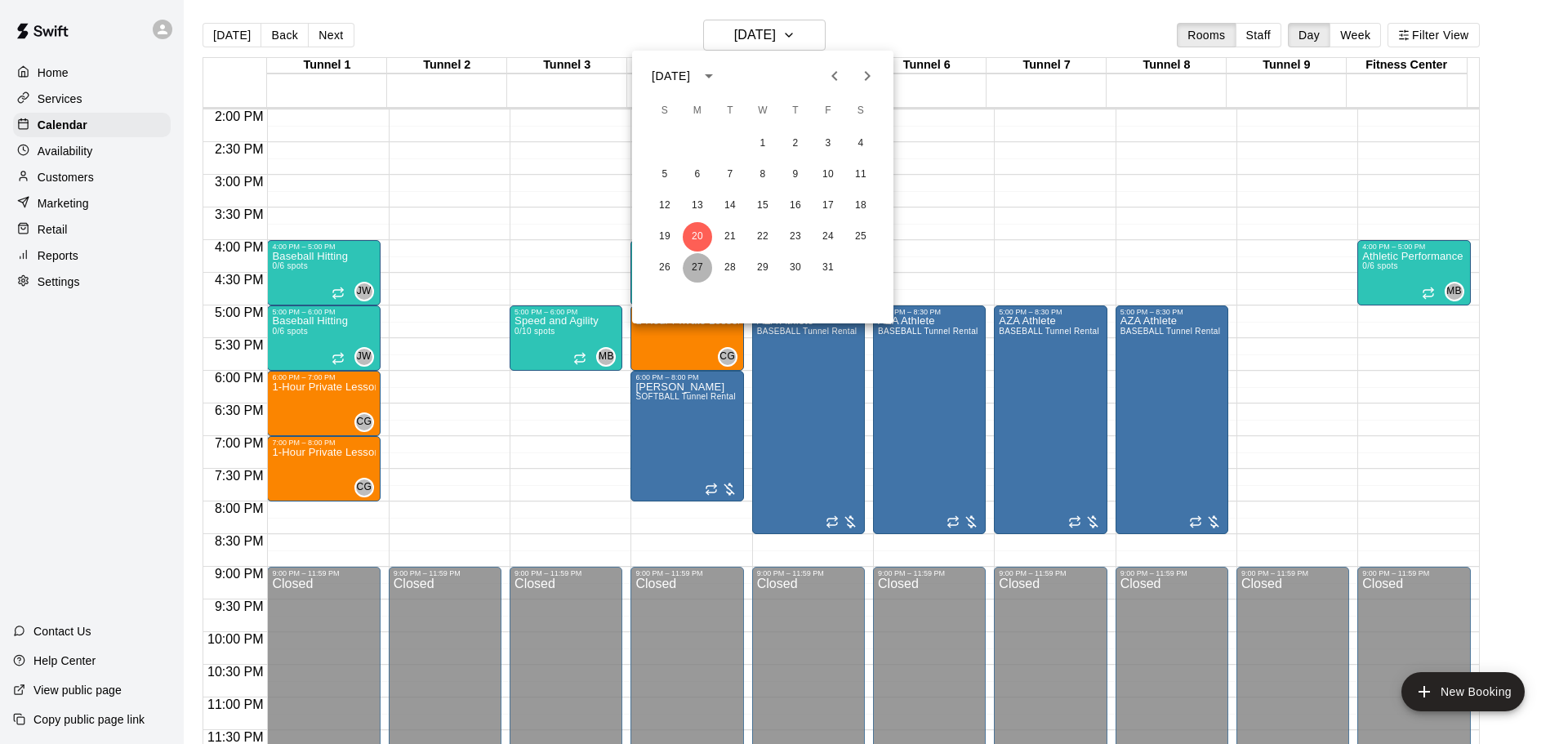
click at [700, 257] on button "27" at bounding box center [698, 268] width 30 height 30
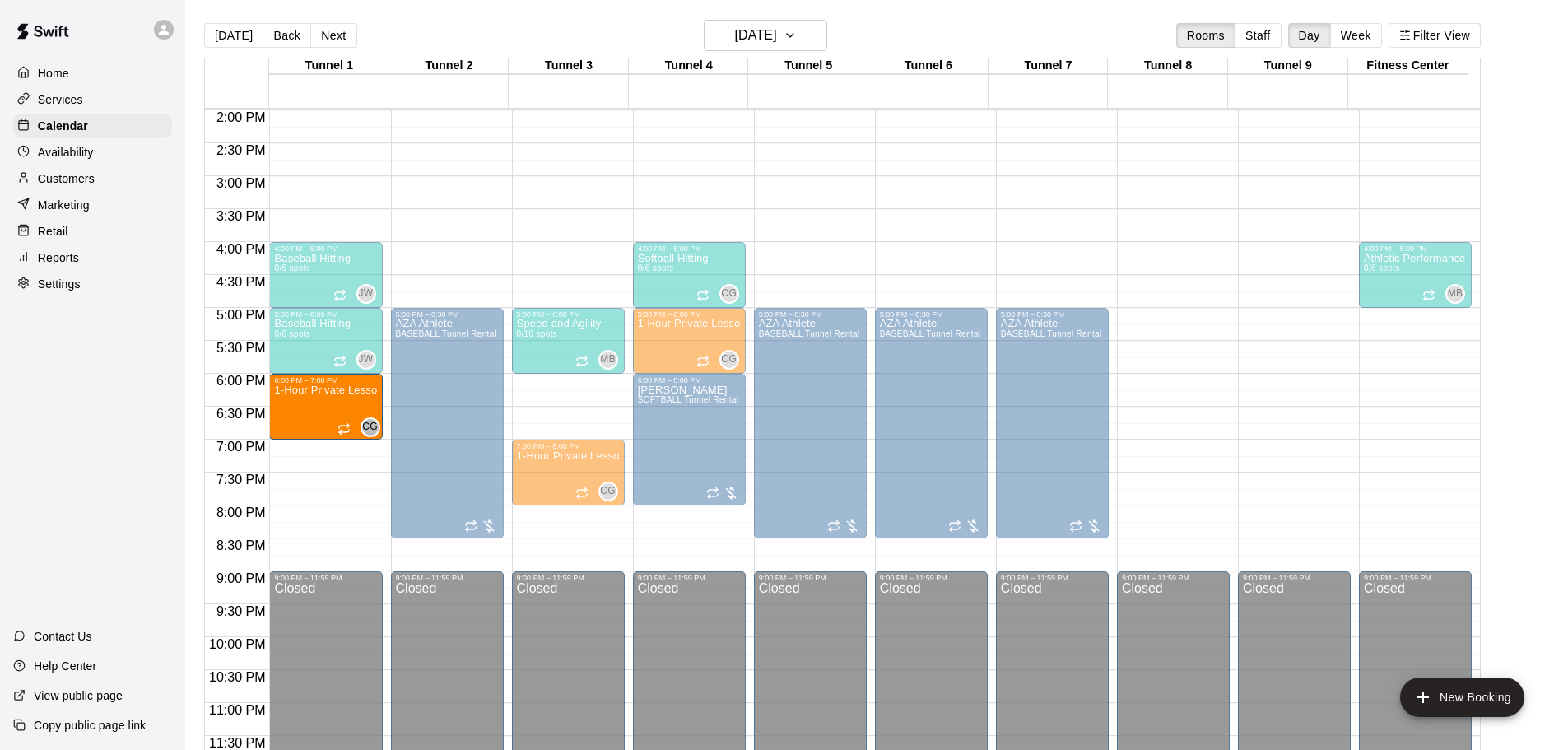
drag, startPoint x: 560, startPoint y: 391, endPoint x: 381, endPoint y: 400, distance: 179.2
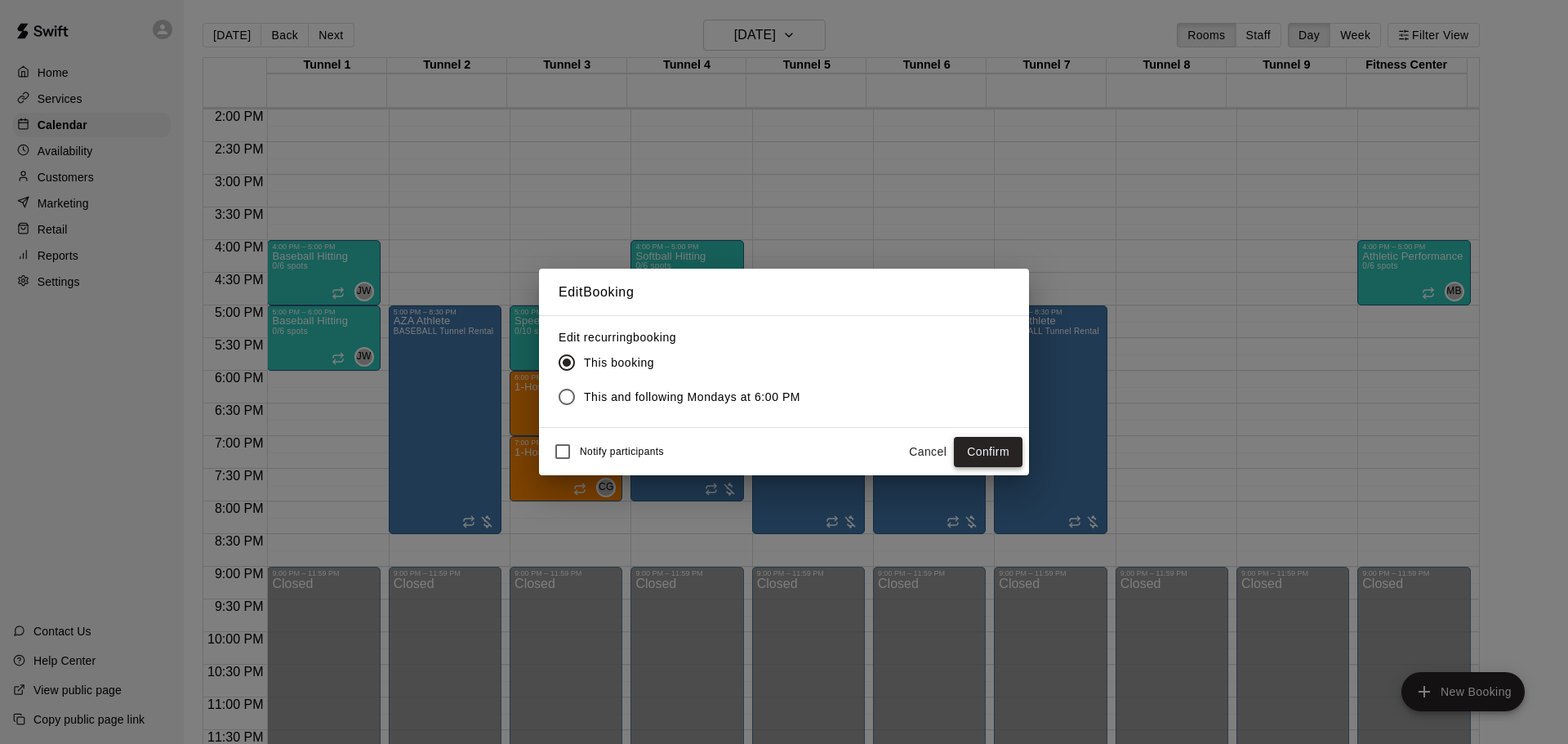
click at [1002, 448] on button "Confirm" at bounding box center [988, 452] width 69 height 30
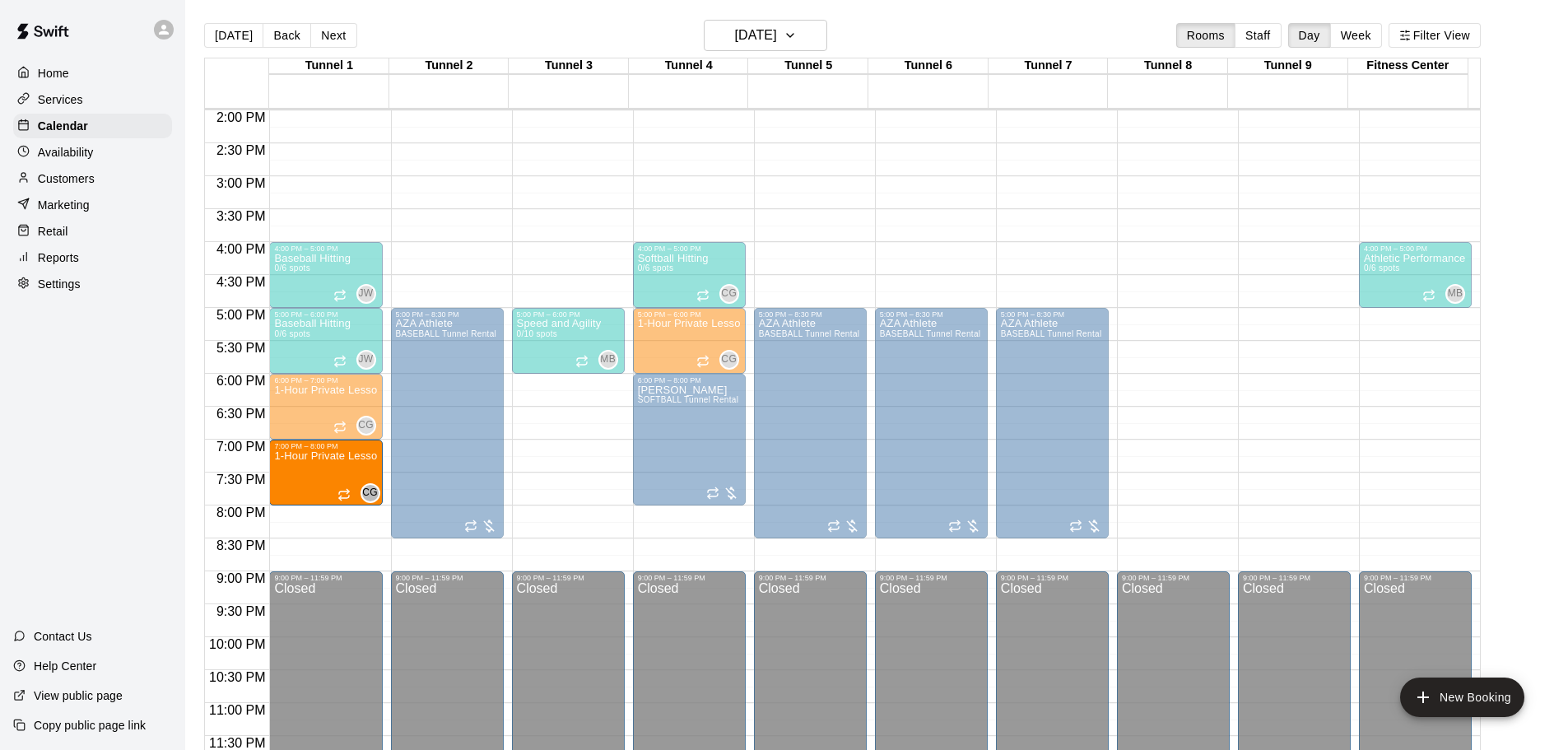
drag, startPoint x: 570, startPoint y: 451, endPoint x: 384, endPoint y: 463, distance: 186.4
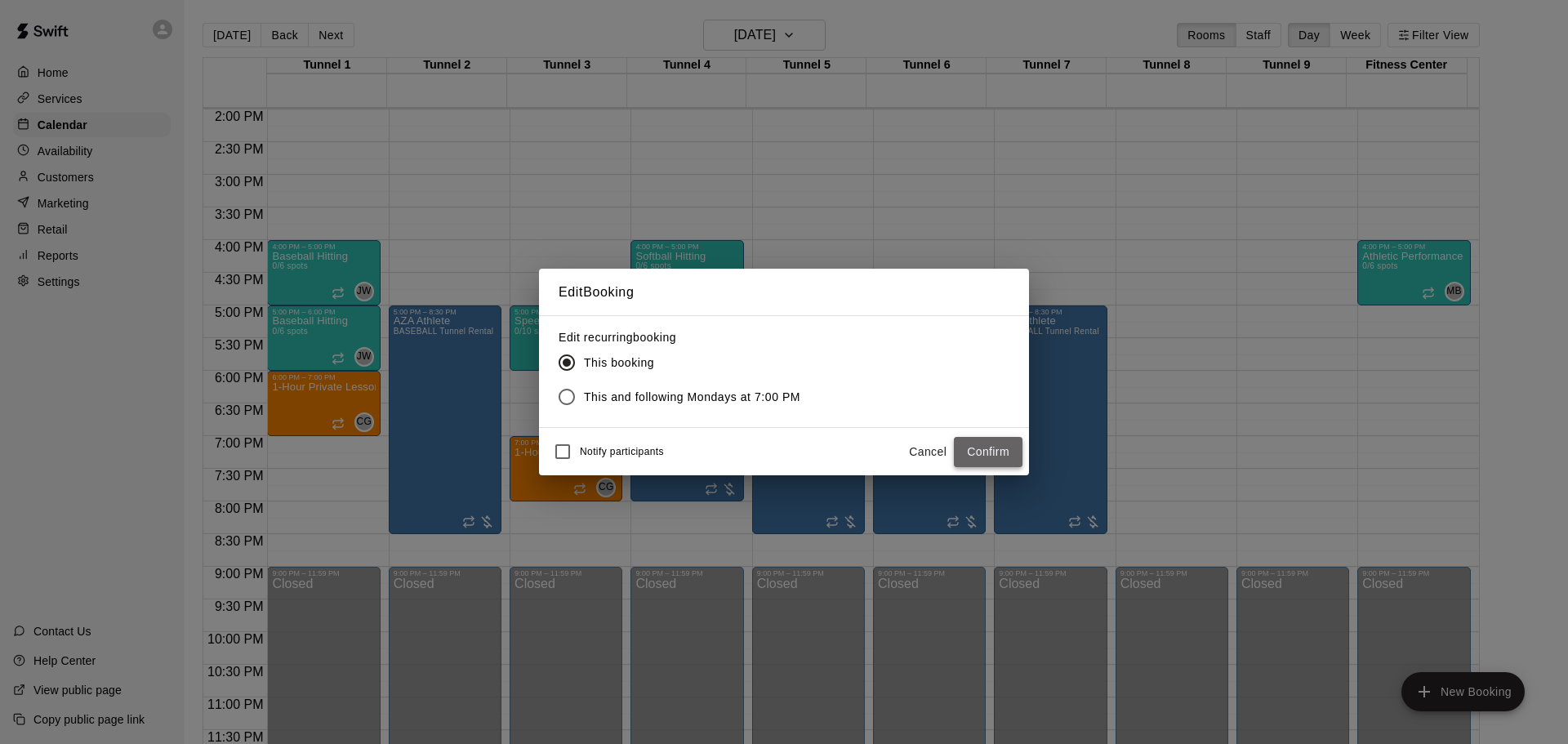
click at [973, 448] on button "Confirm" at bounding box center [988, 452] width 69 height 30
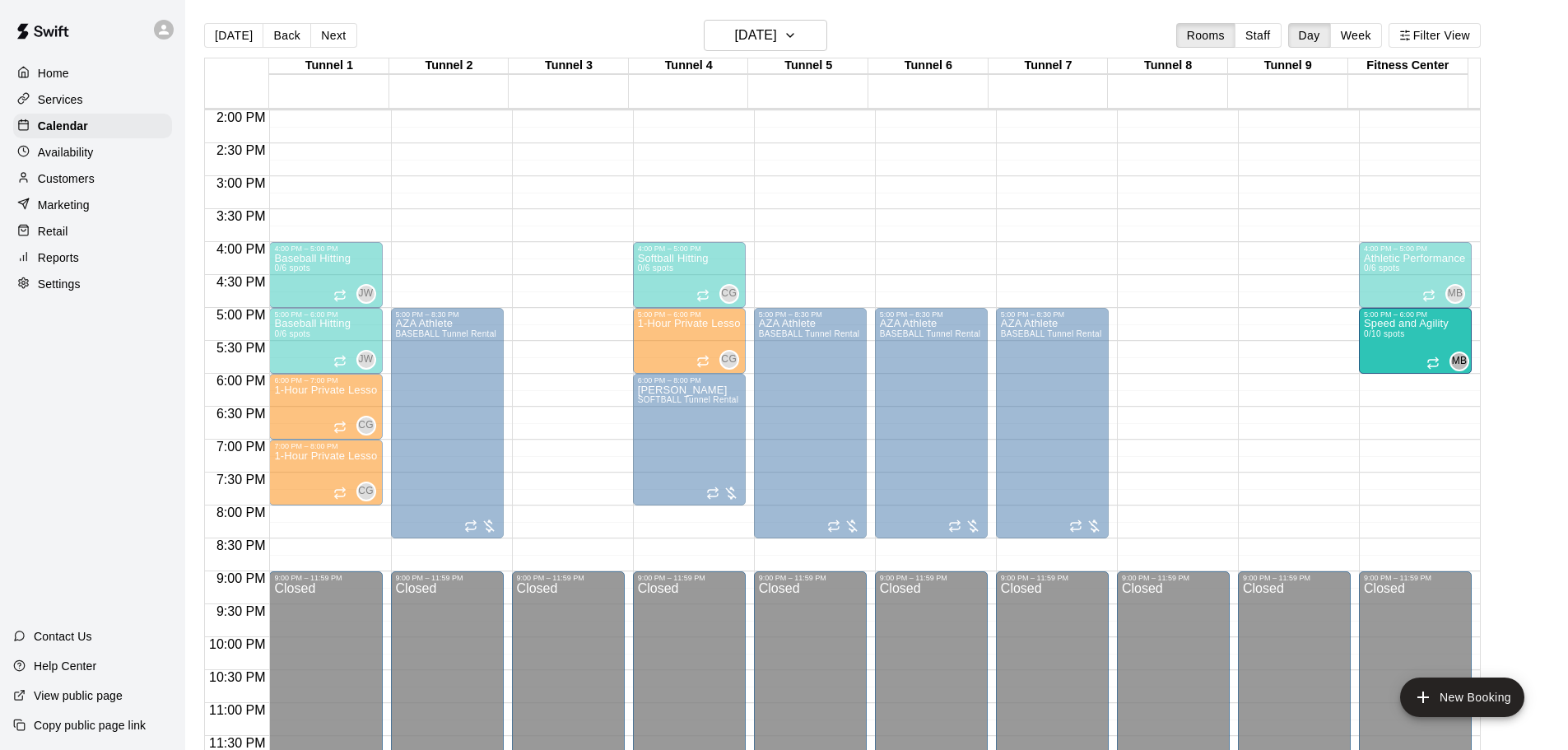
drag, startPoint x: 583, startPoint y: 332, endPoint x: 1357, endPoint y: 332, distance: 774.0
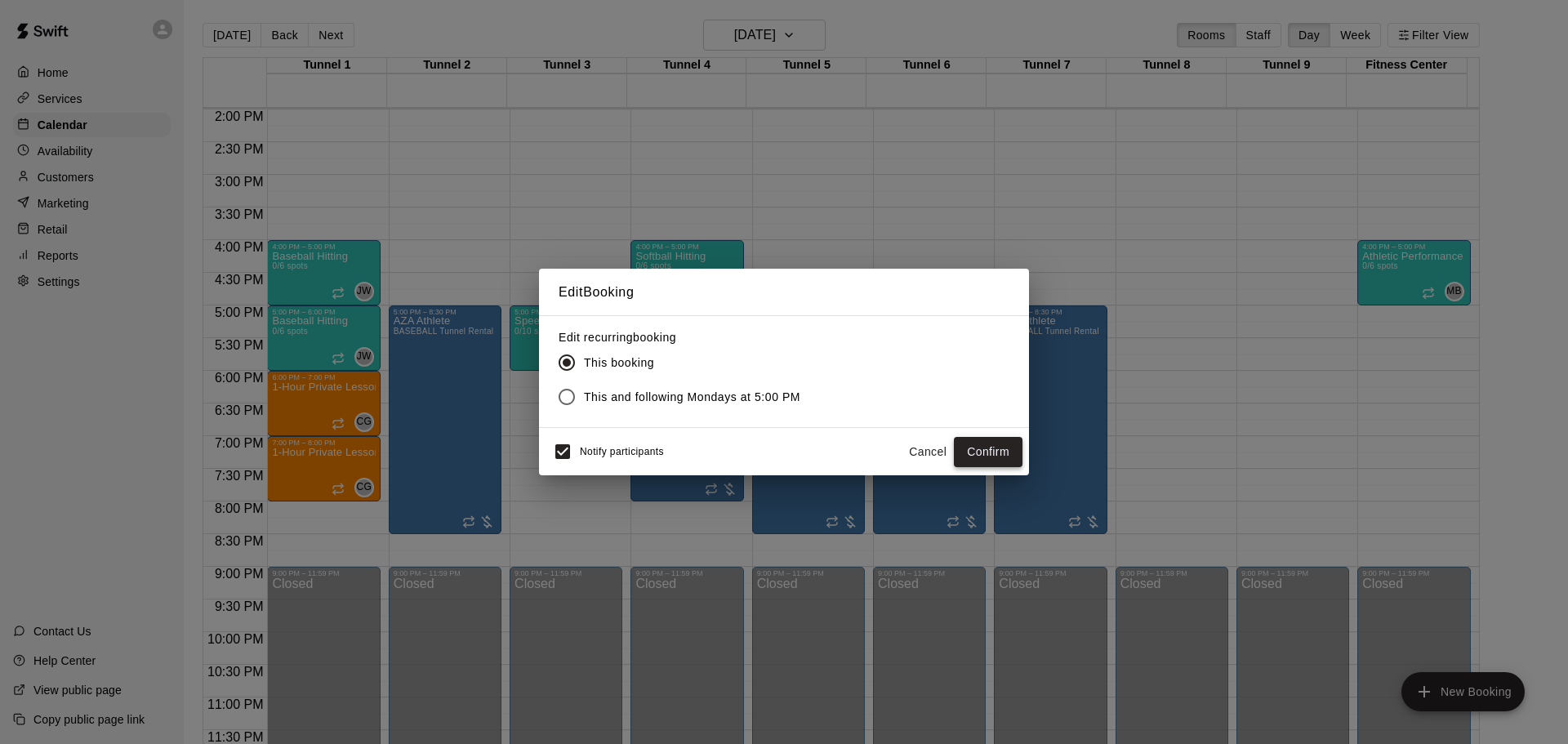
click at [997, 451] on button "Confirm" at bounding box center [988, 452] width 69 height 30
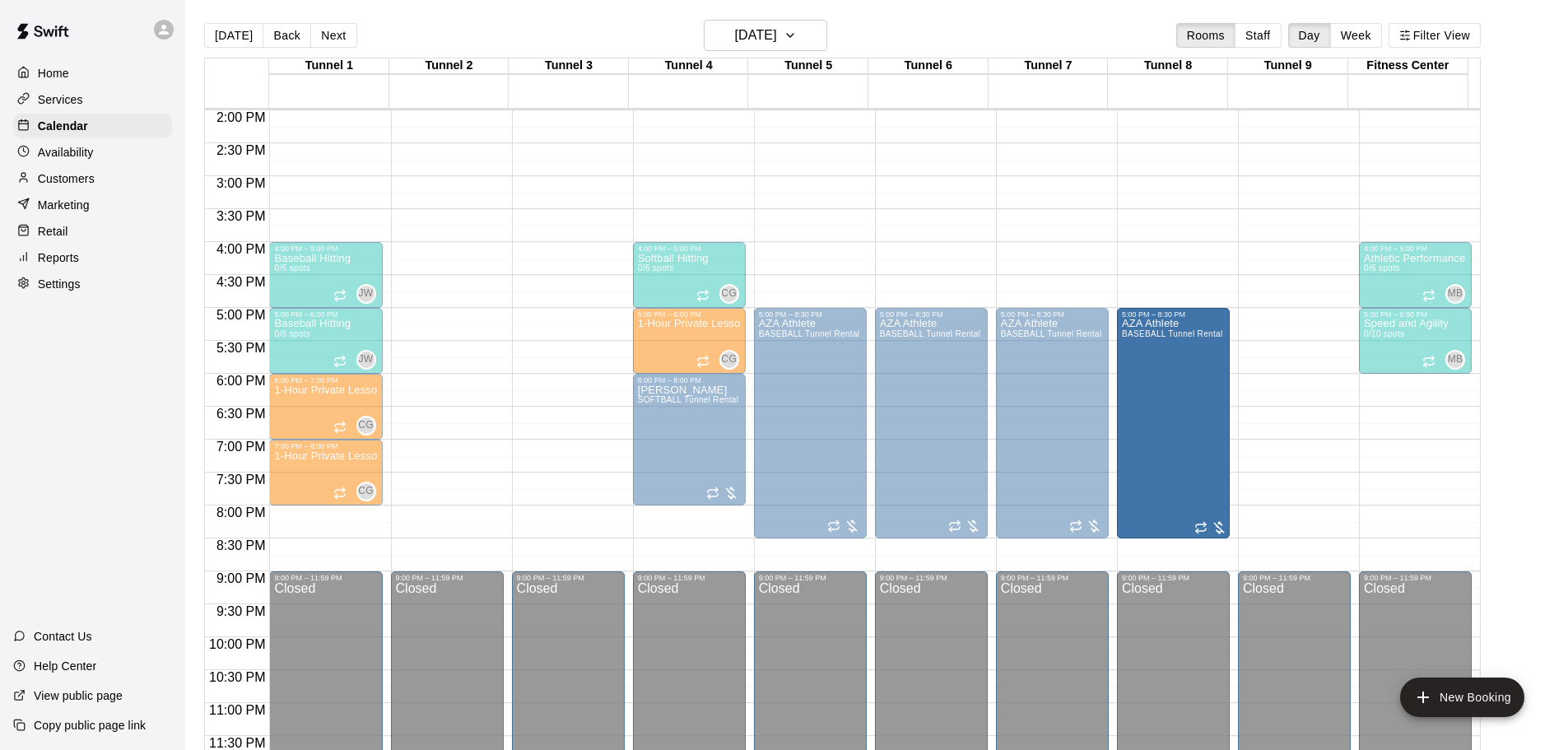
drag, startPoint x: 455, startPoint y: 367, endPoint x: 1138, endPoint y: 370, distance: 683.0
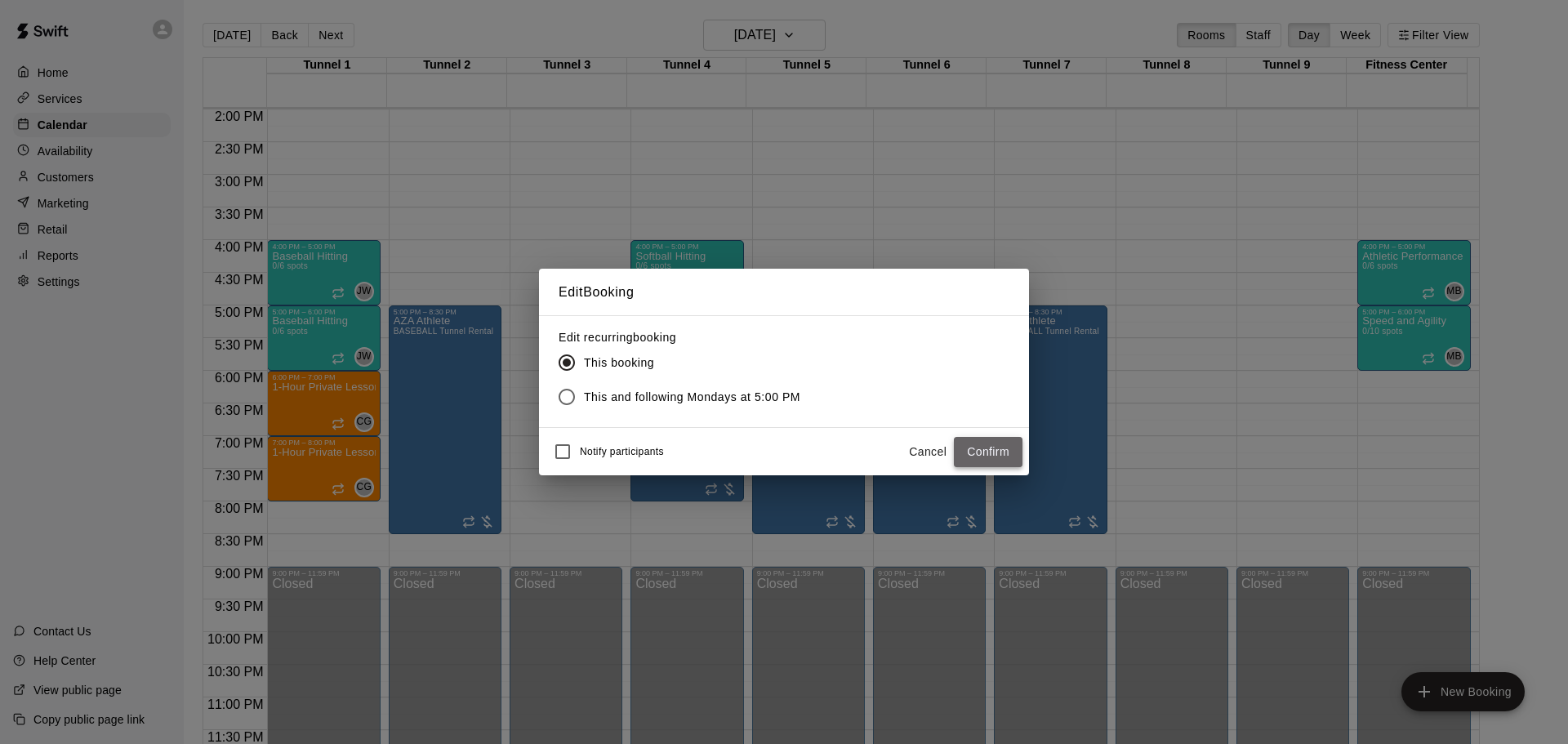
click at [1011, 451] on button "Confirm" at bounding box center [988, 452] width 69 height 30
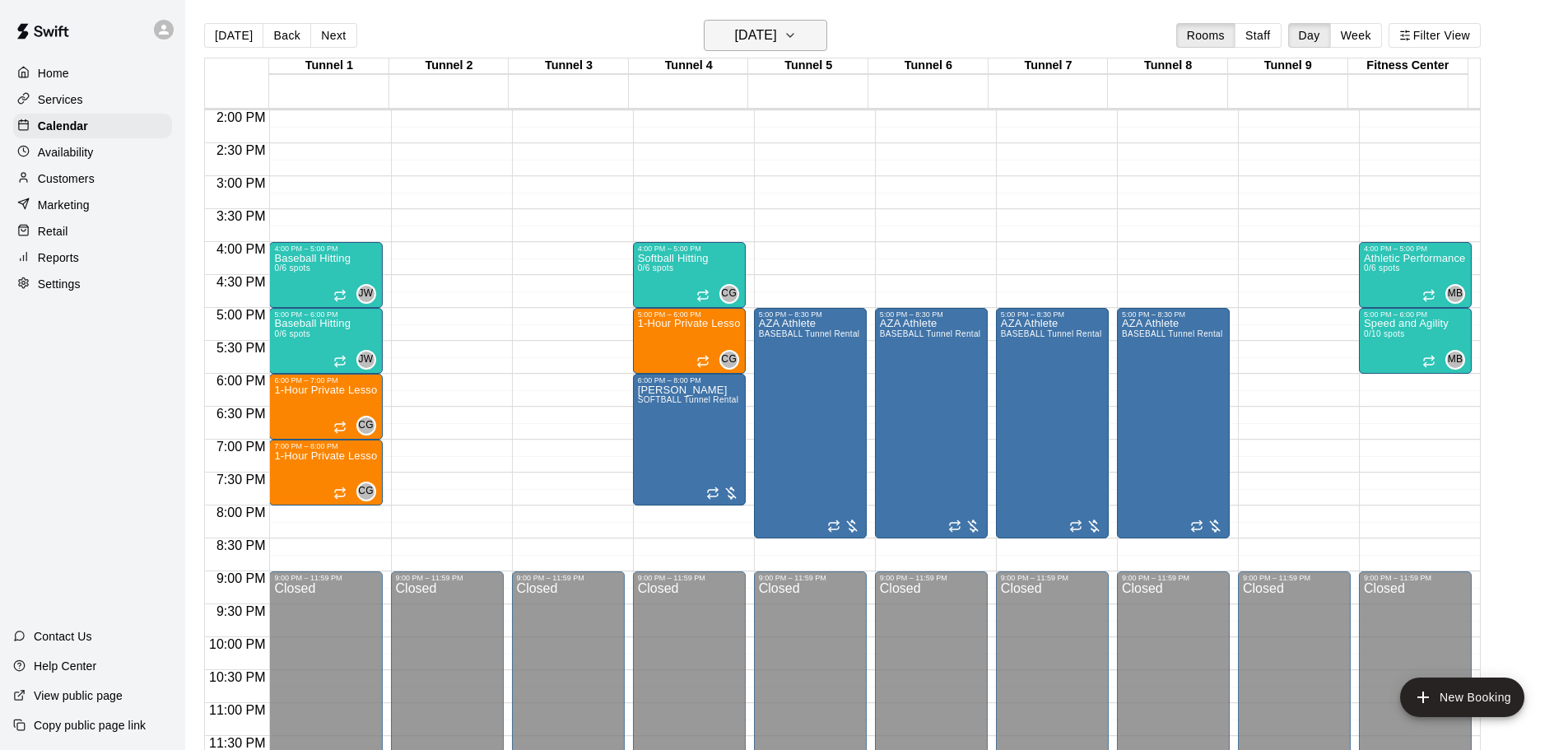
click at [708, 21] on button "[DATE]" at bounding box center [765, 36] width 123 height 31
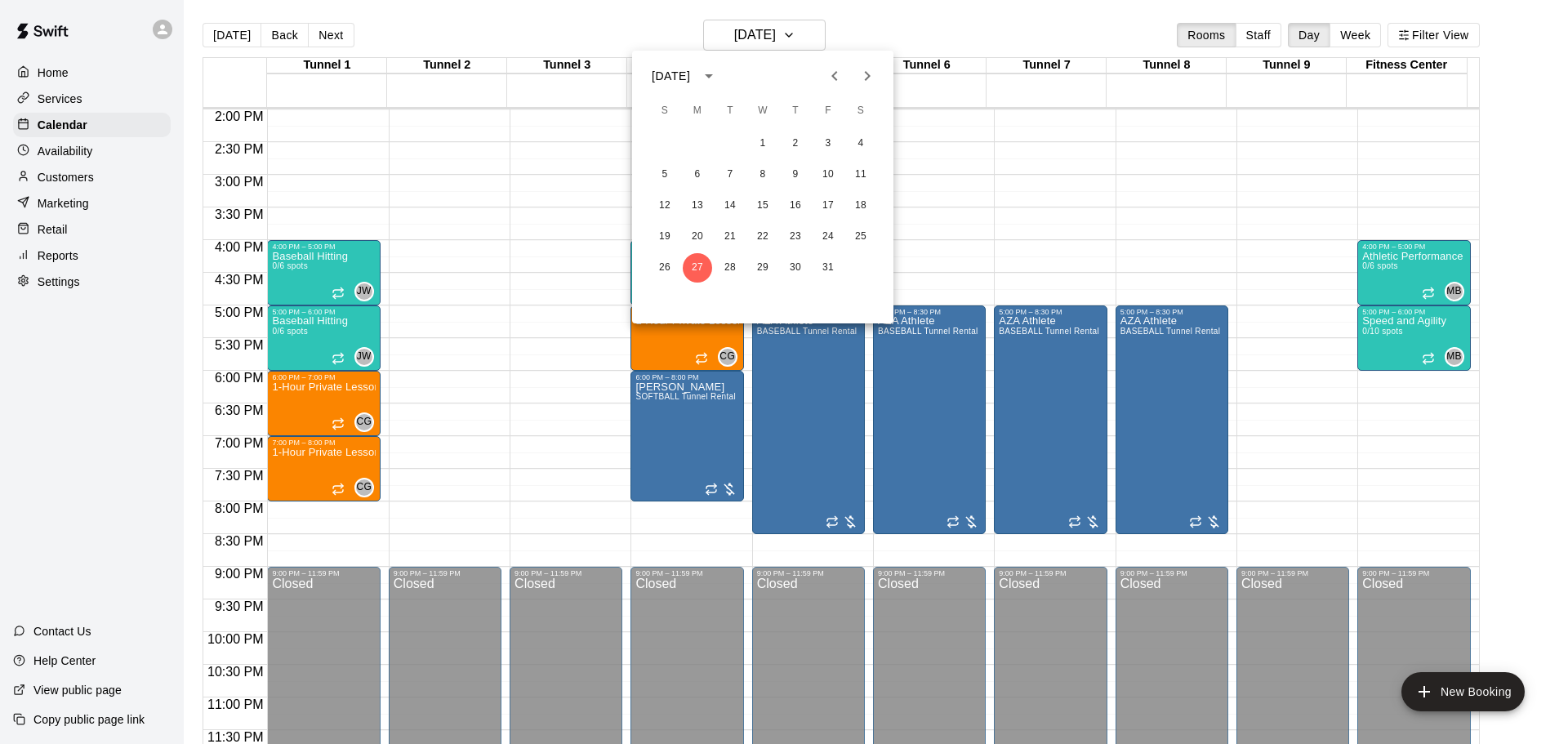
click at [865, 72] on icon "Next month" at bounding box center [868, 76] width 6 height 10
click at [706, 175] on button "3" at bounding box center [698, 175] width 30 height 30
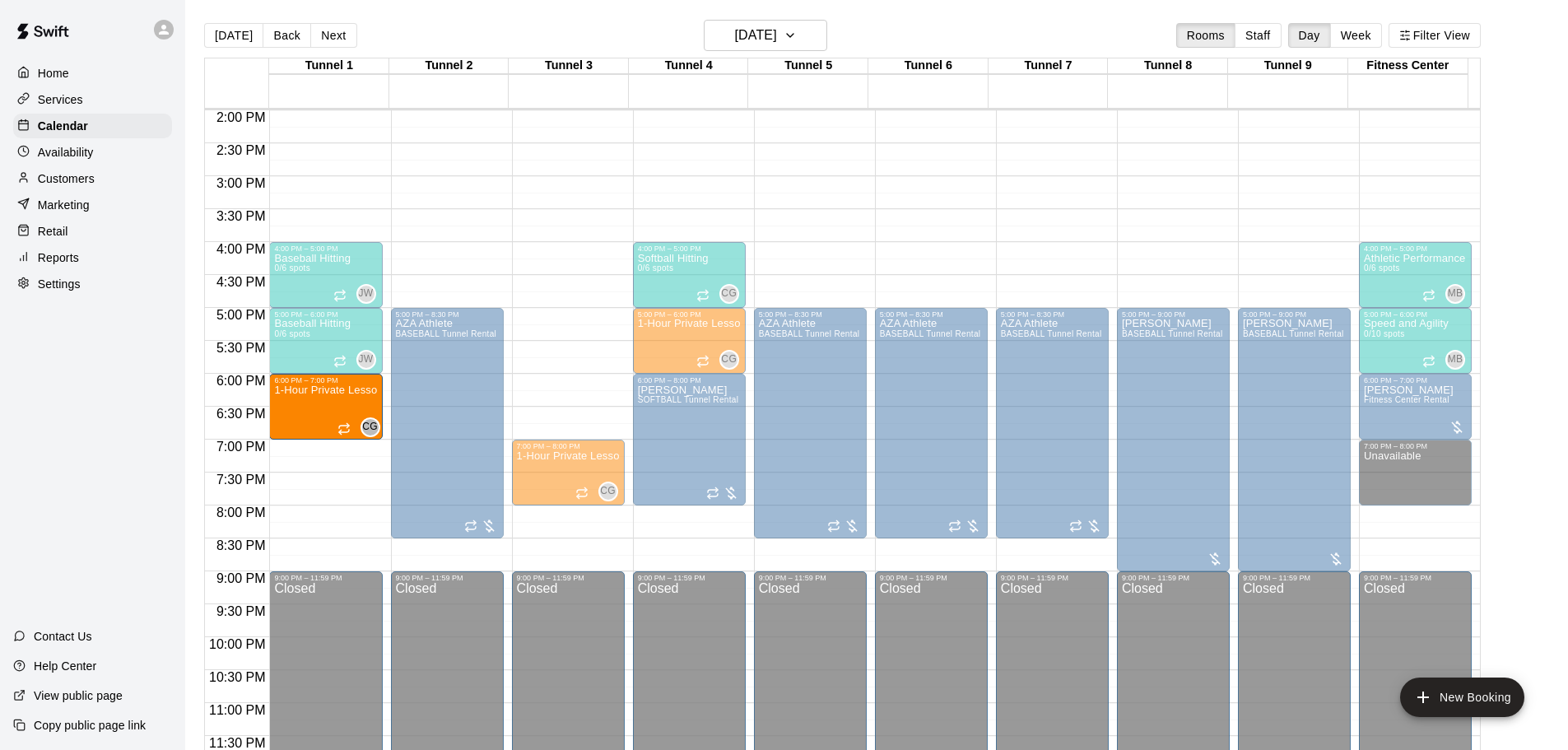
drag, startPoint x: 549, startPoint y: 396, endPoint x: 365, endPoint y: 400, distance: 184.0
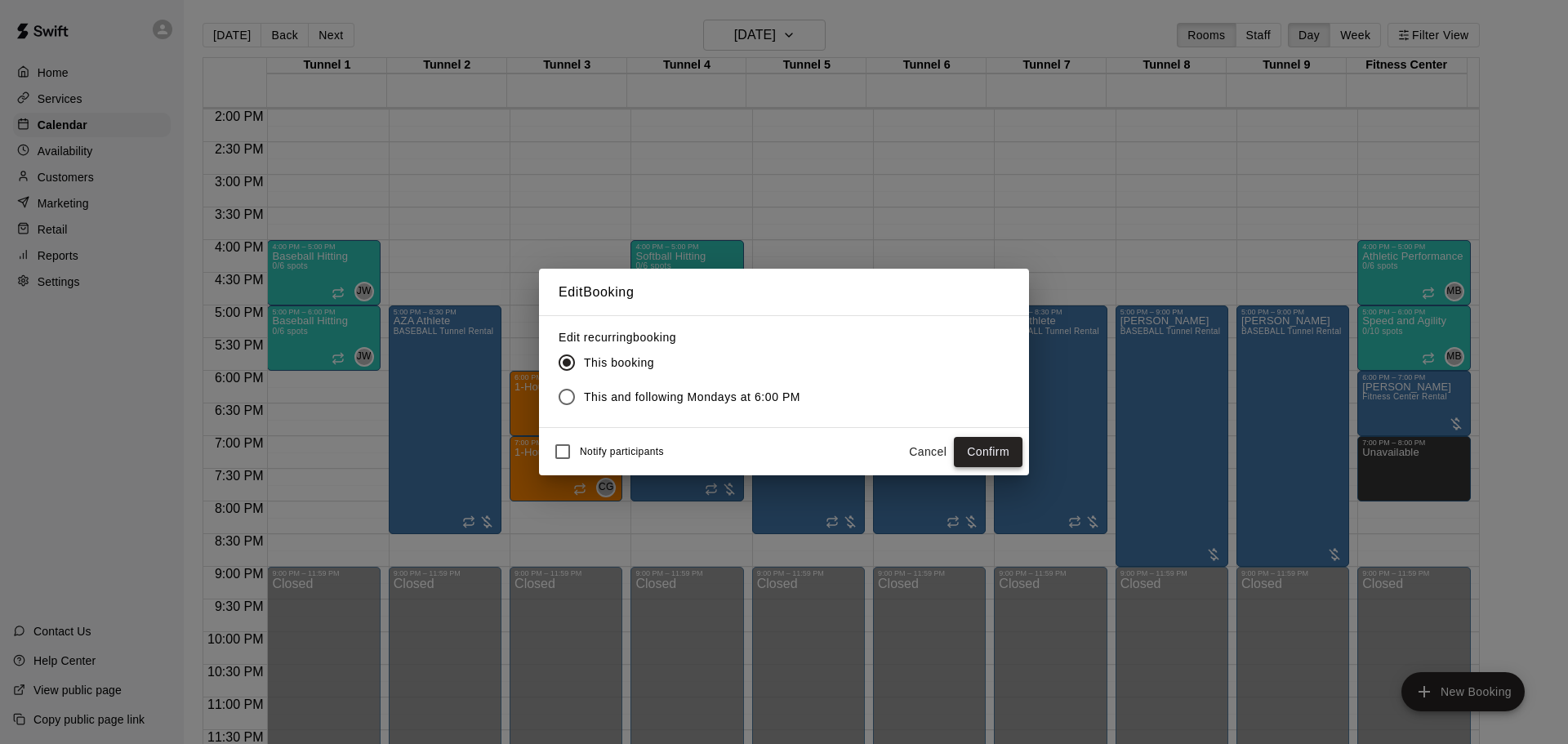
click at [989, 456] on button "Confirm" at bounding box center [988, 452] width 69 height 30
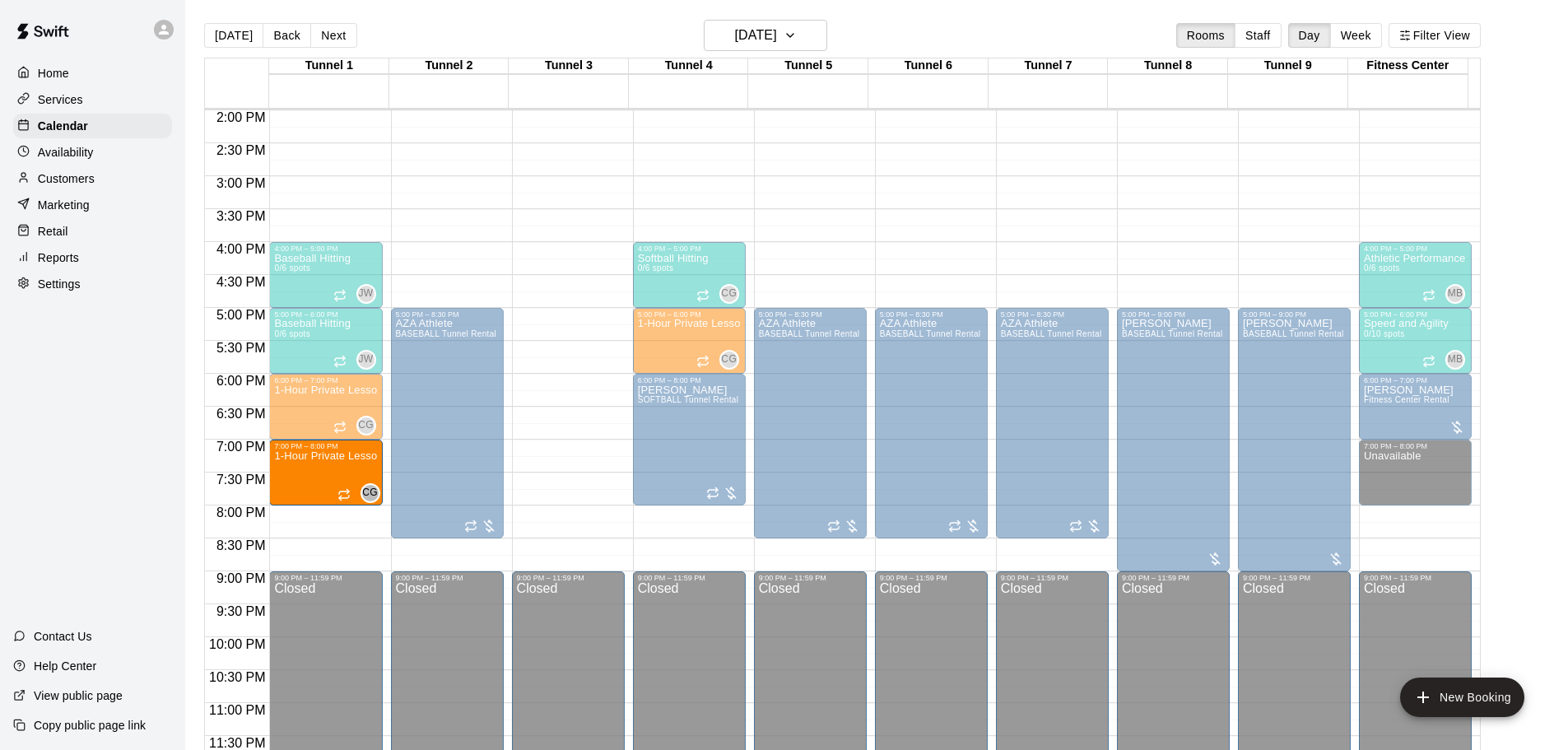
drag, startPoint x: 550, startPoint y: 475, endPoint x: 381, endPoint y: 479, distance: 169.0
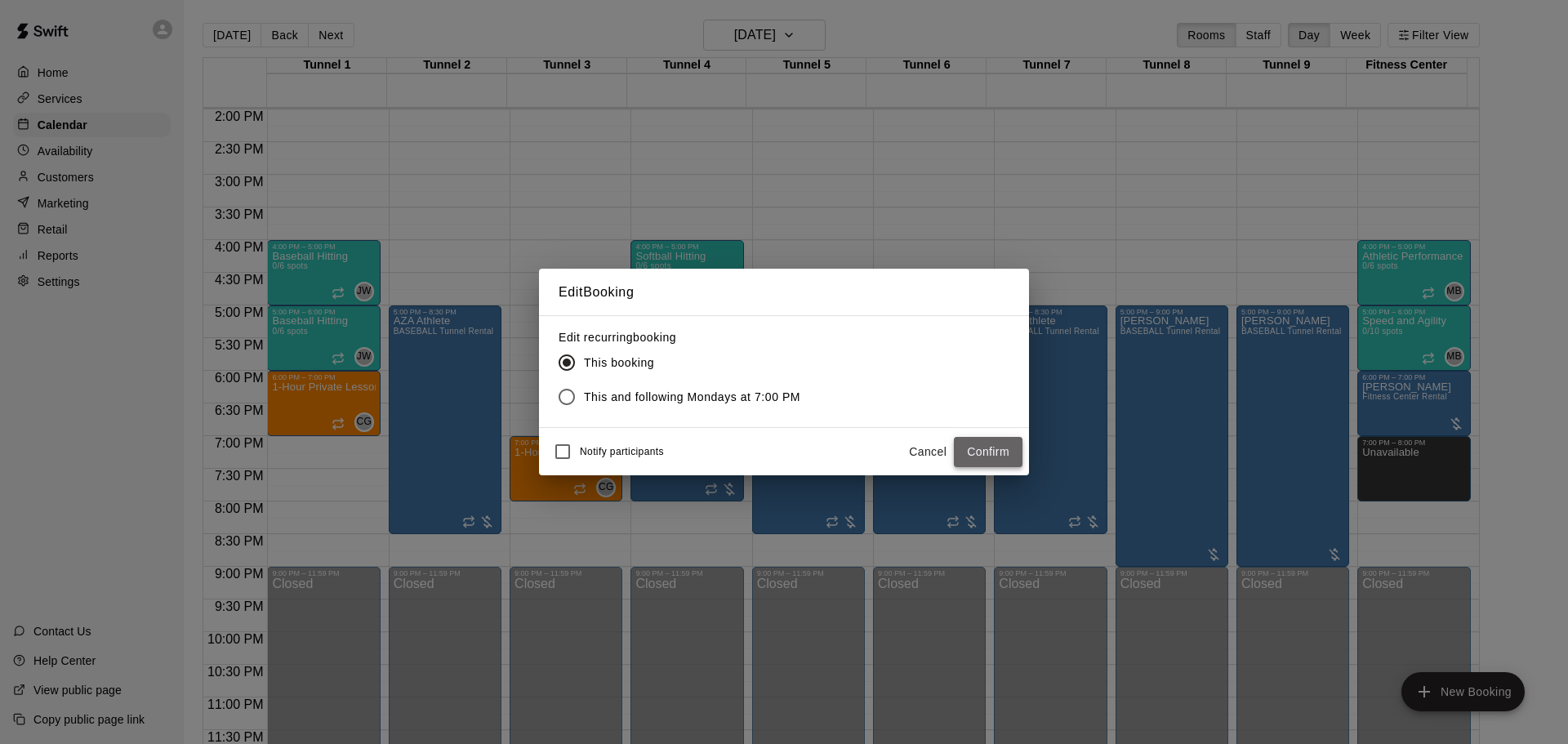
click at [987, 456] on button "Confirm" at bounding box center [988, 452] width 69 height 30
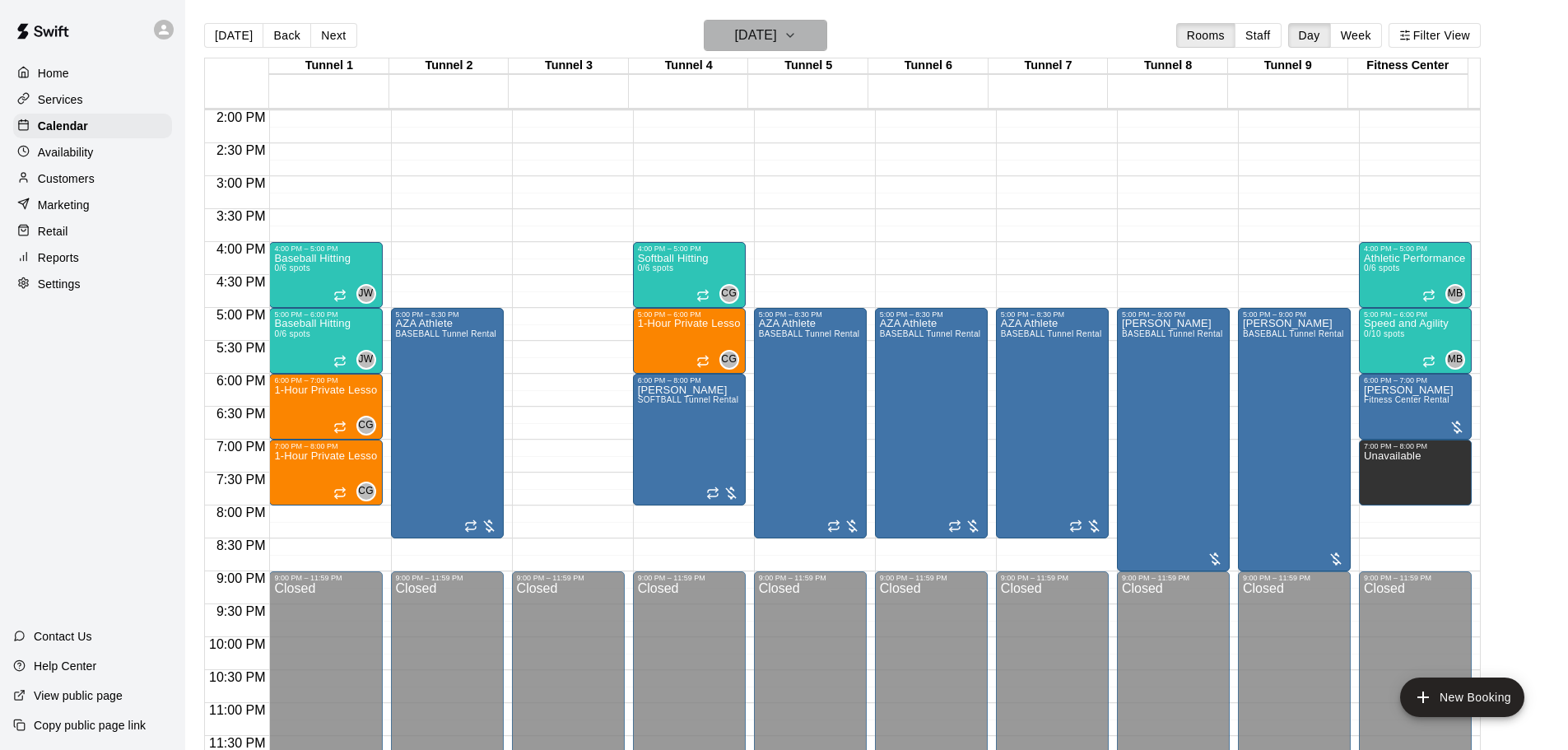
click at [766, 36] on h6 "[DATE]" at bounding box center [755, 36] width 42 height 23
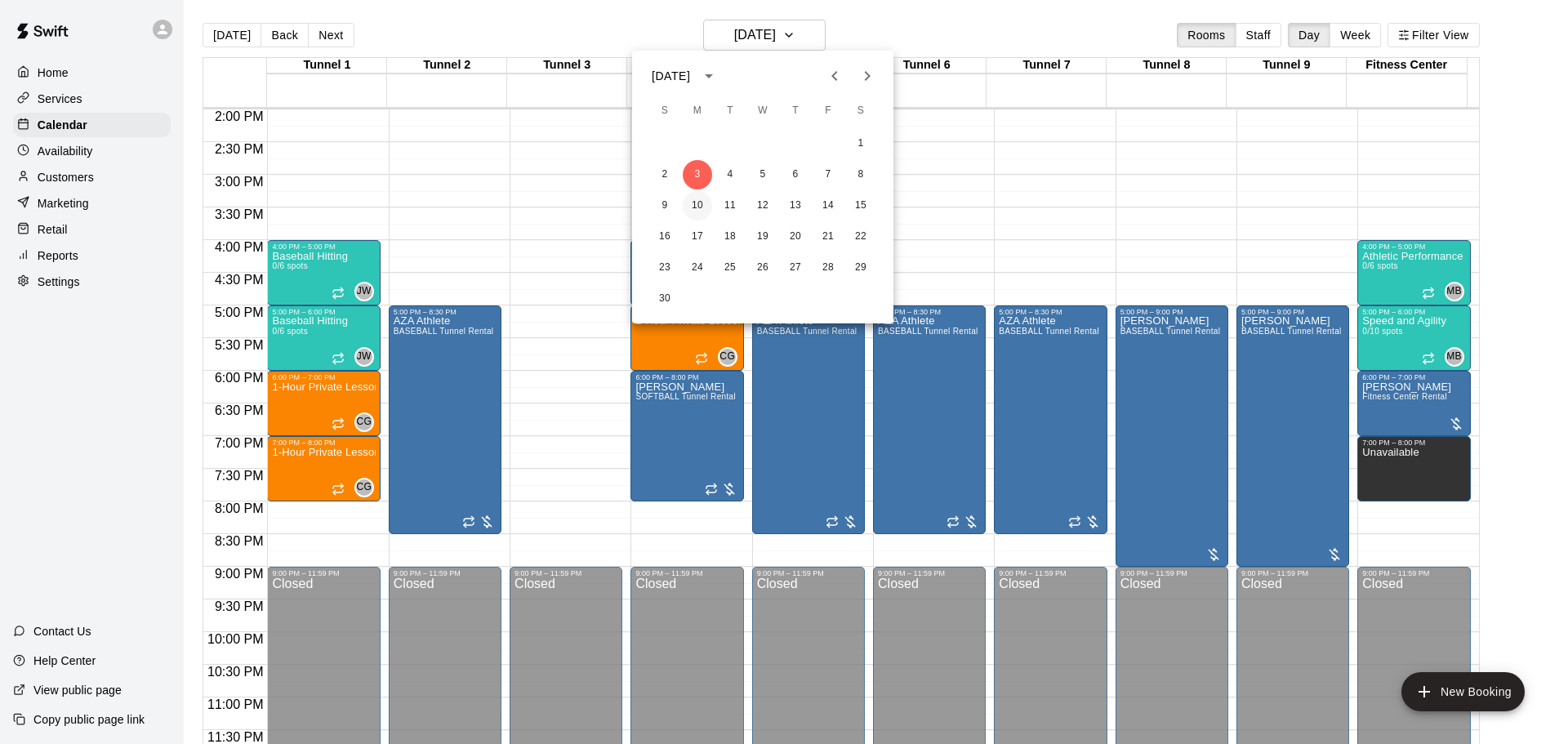
click at [704, 216] on button "10" at bounding box center [698, 206] width 30 height 30
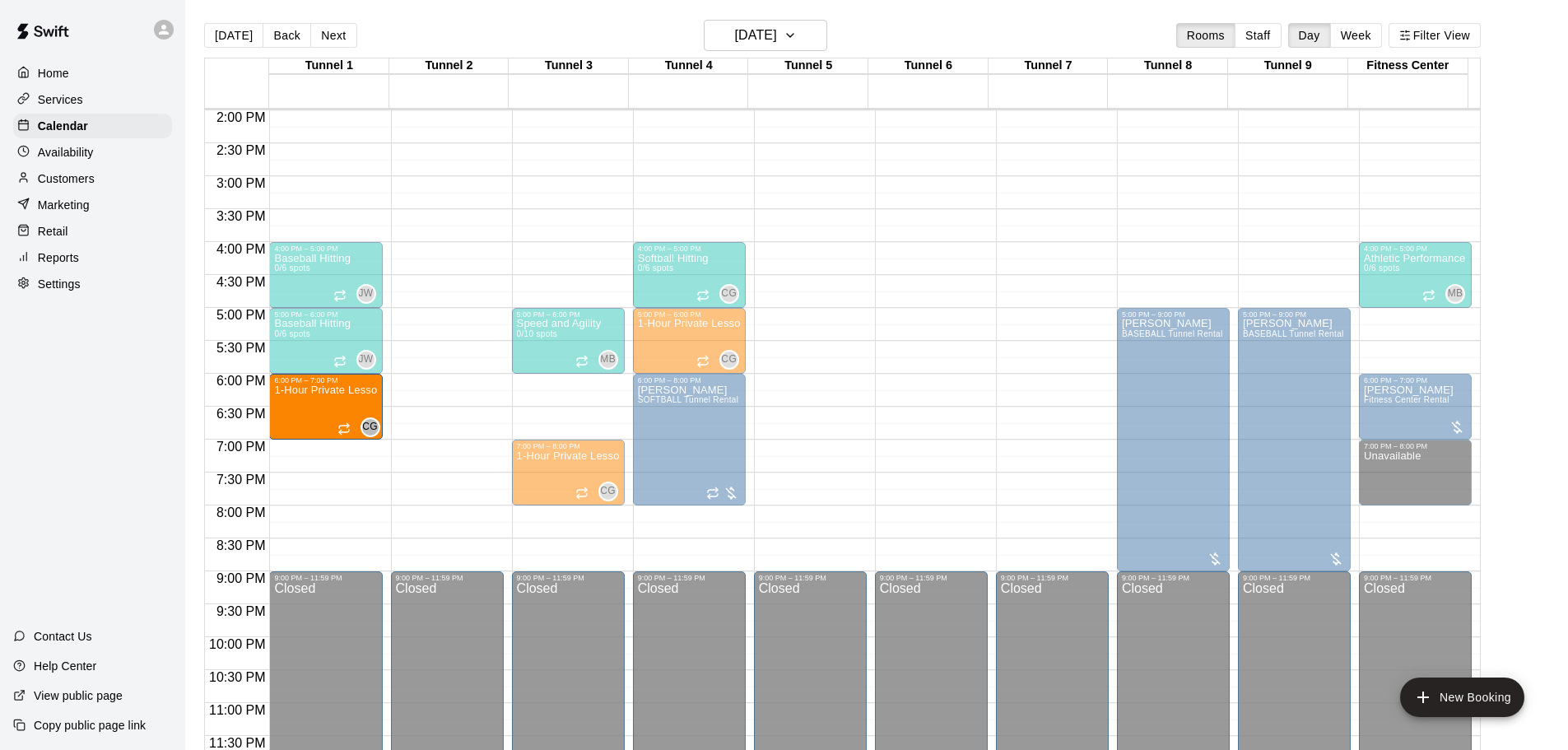
drag, startPoint x: 558, startPoint y: 404, endPoint x: 381, endPoint y: 412, distance: 177.2
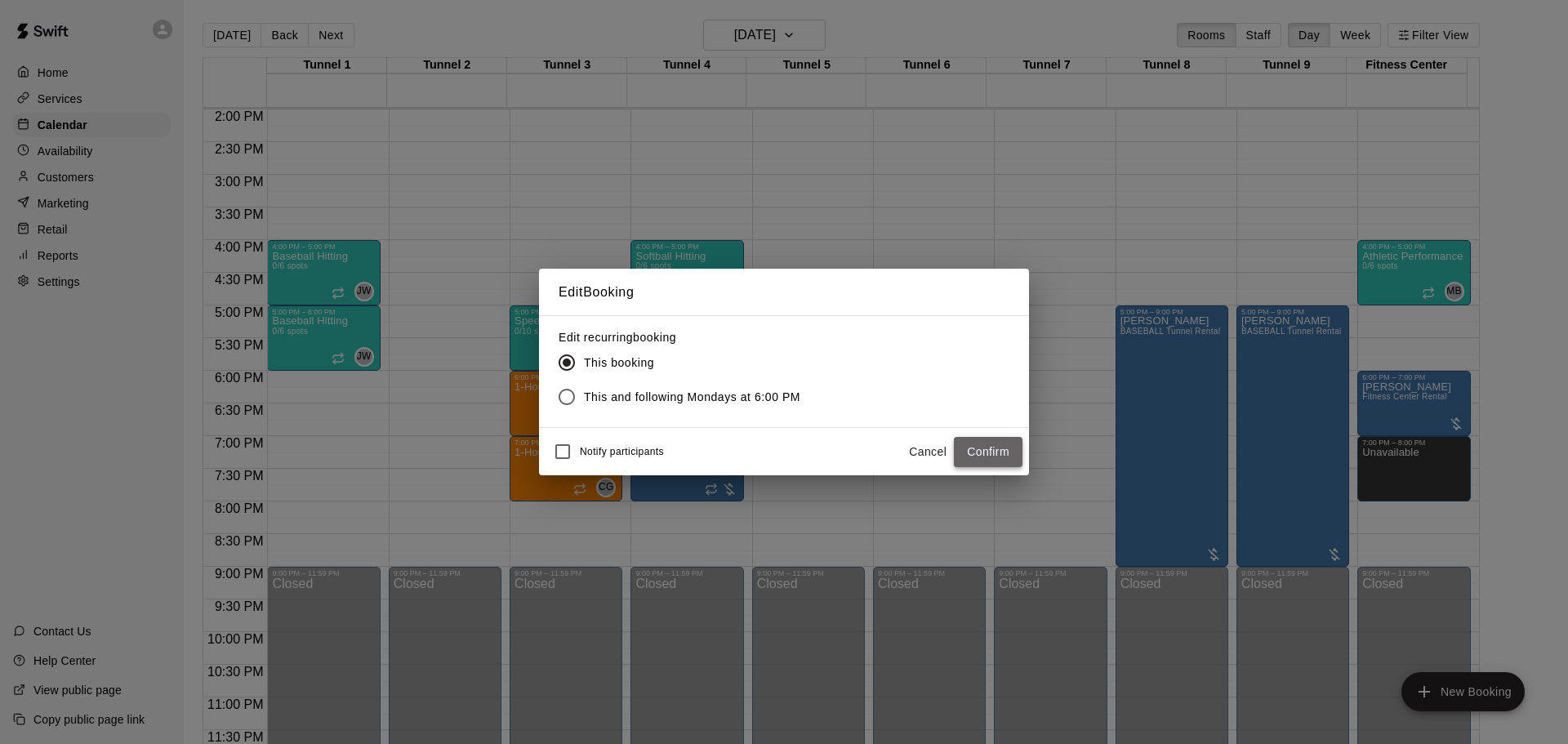
click at [987, 459] on button "Confirm" at bounding box center [988, 452] width 69 height 30
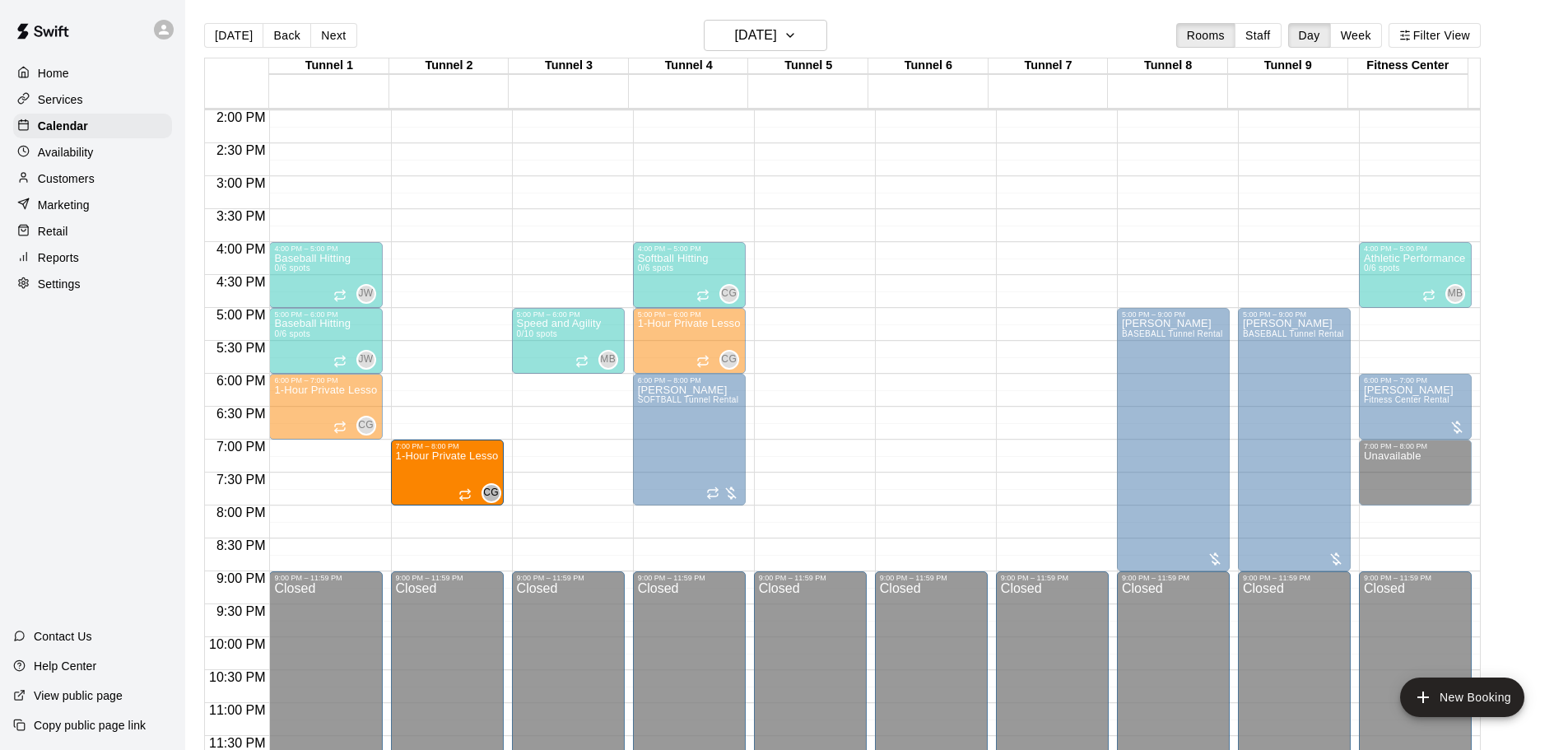
drag, startPoint x: 543, startPoint y: 475, endPoint x: 383, endPoint y: 480, distance: 160.1
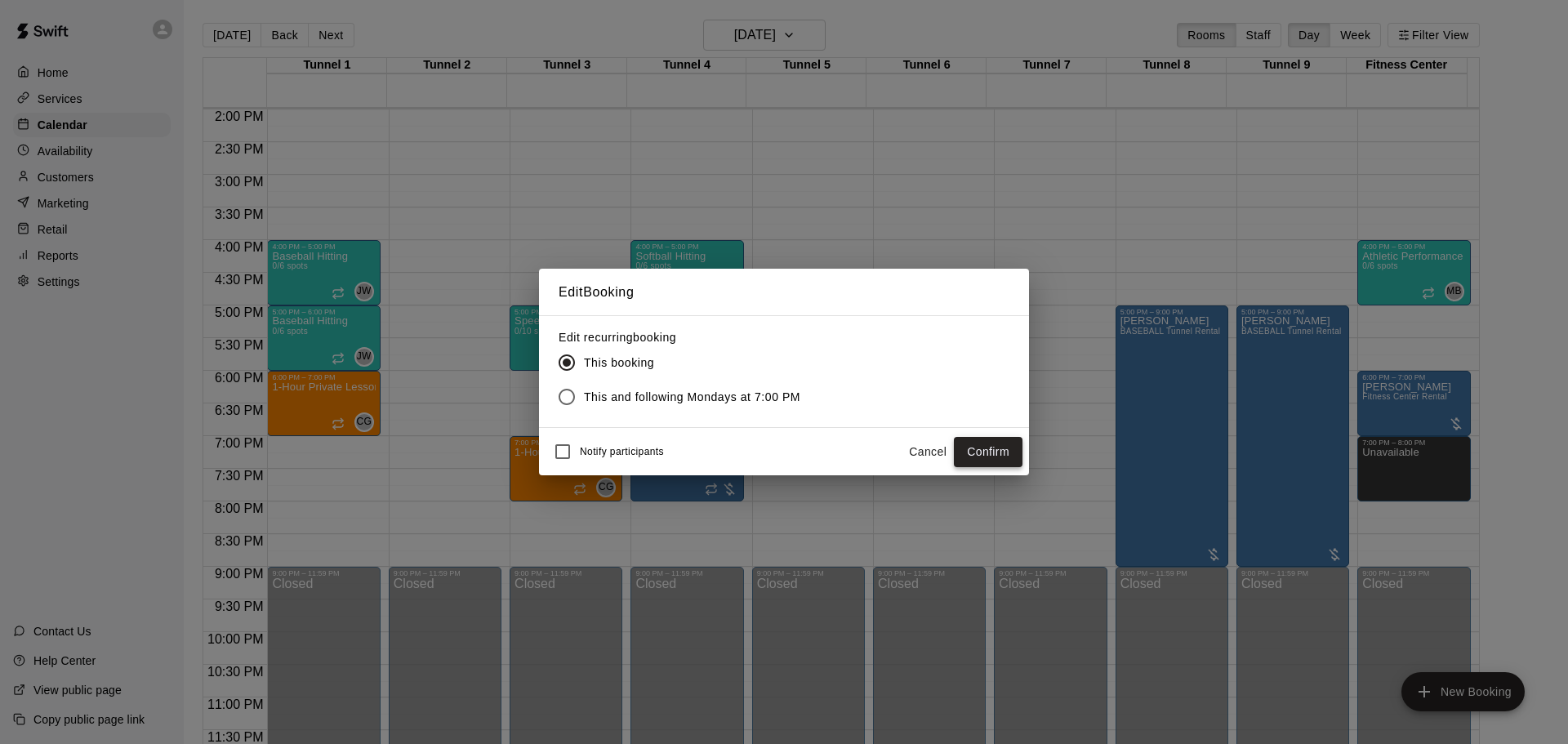
click at [975, 446] on button "Confirm" at bounding box center [988, 452] width 69 height 30
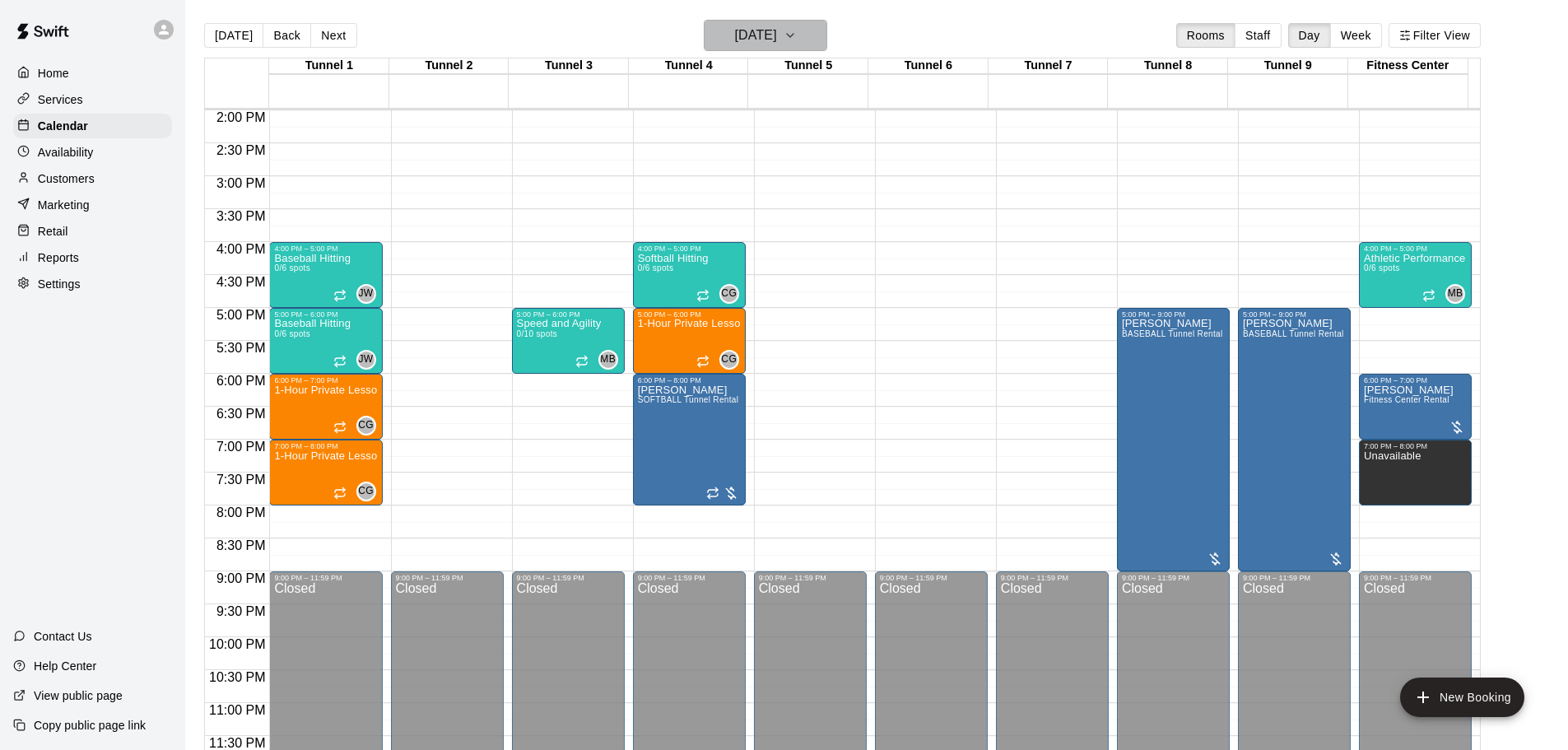
click at [752, 26] on h6 "[DATE]" at bounding box center [755, 36] width 42 height 23
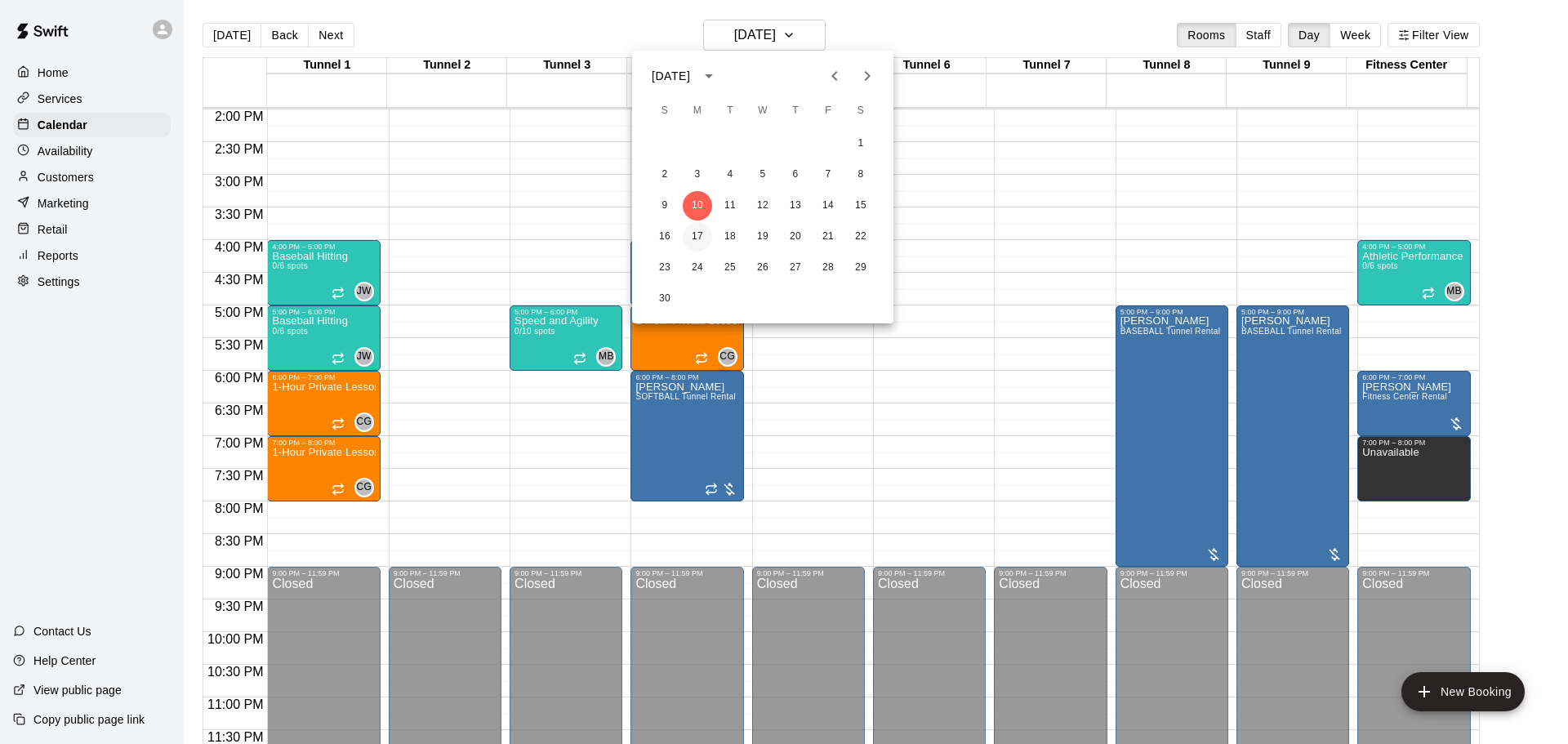
click at [704, 233] on button "17" at bounding box center [698, 237] width 30 height 30
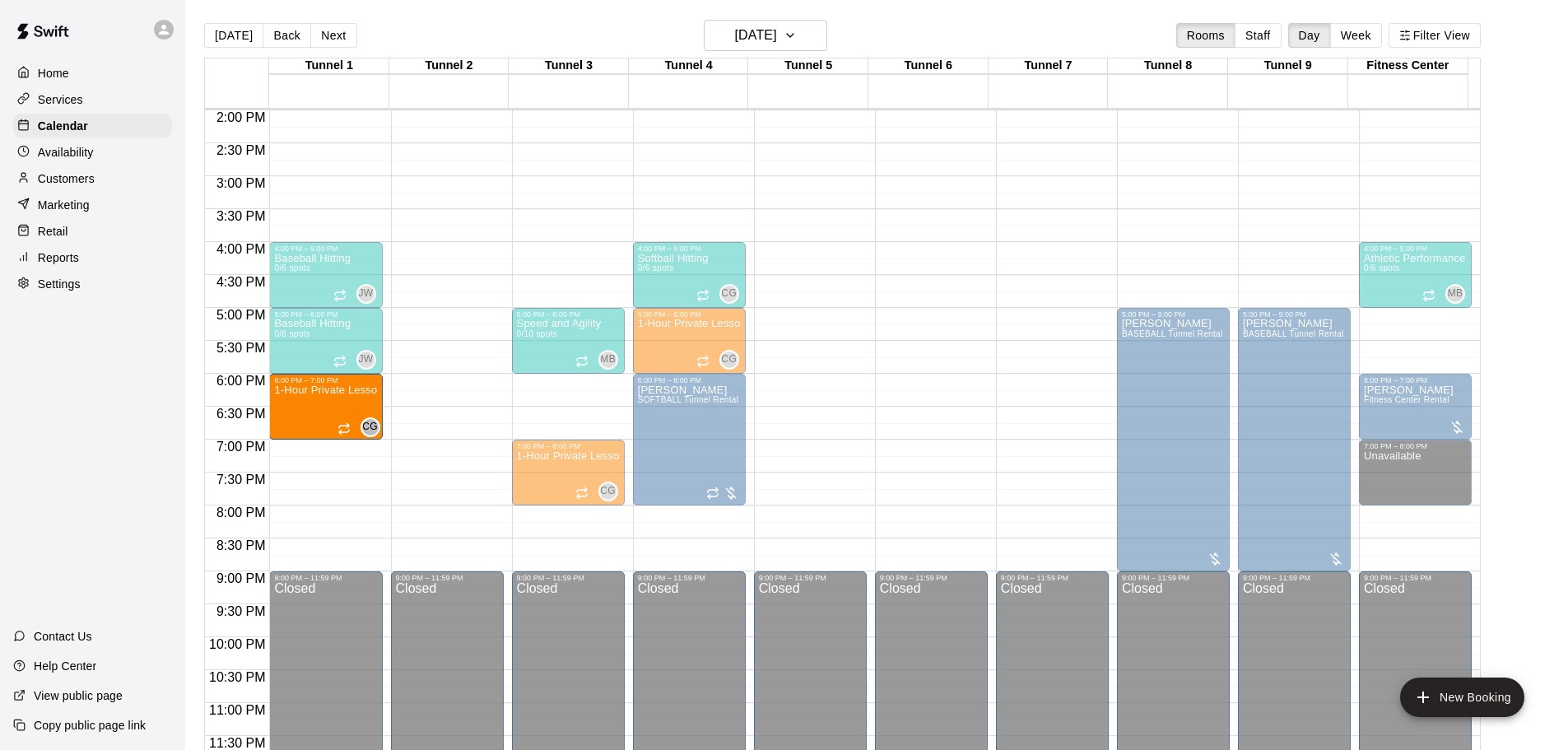
drag, startPoint x: 550, startPoint y: 394, endPoint x: 388, endPoint y: 401, distance: 162.2
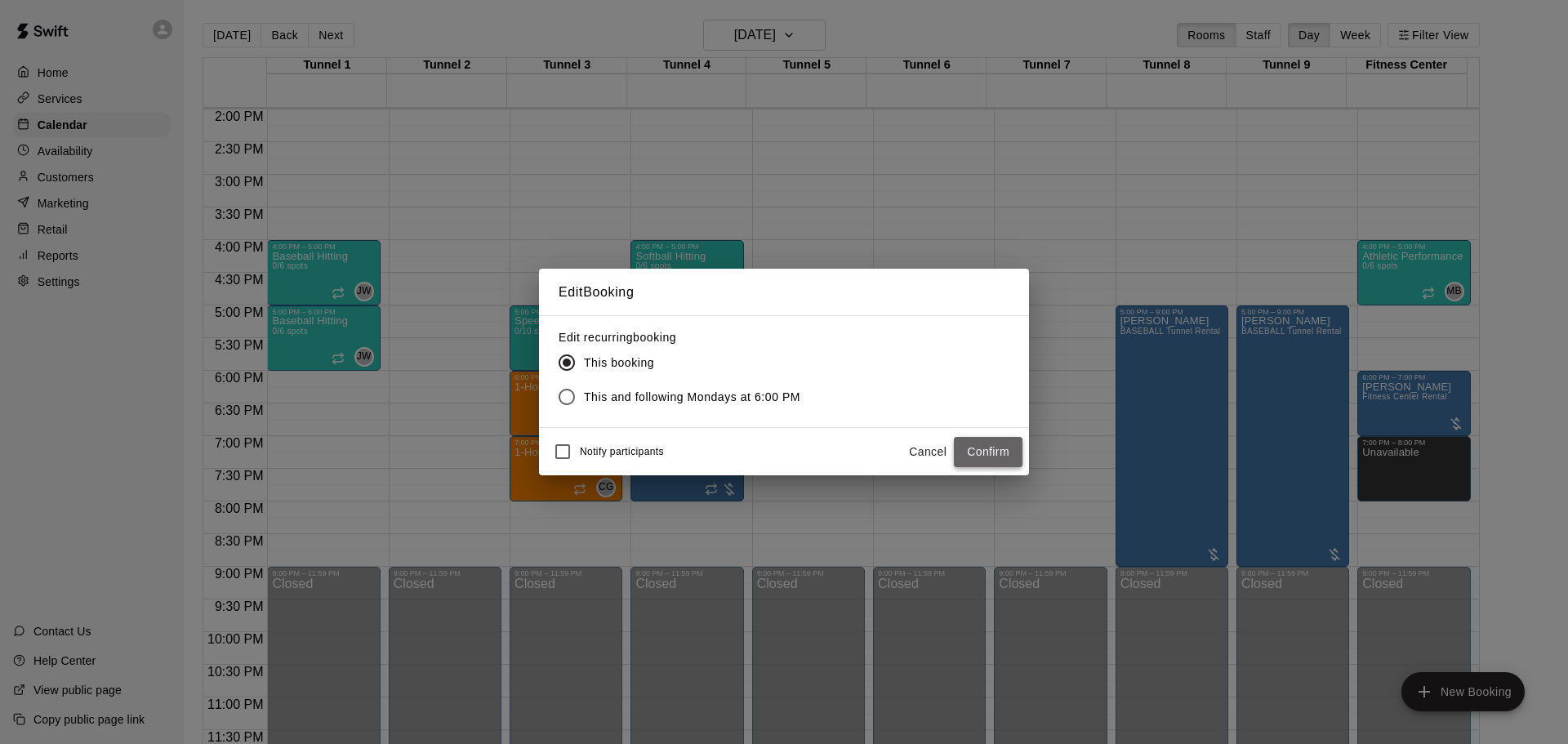
click at [985, 454] on button "Confirm" at bounding box center [988, 452] width 69 height 30
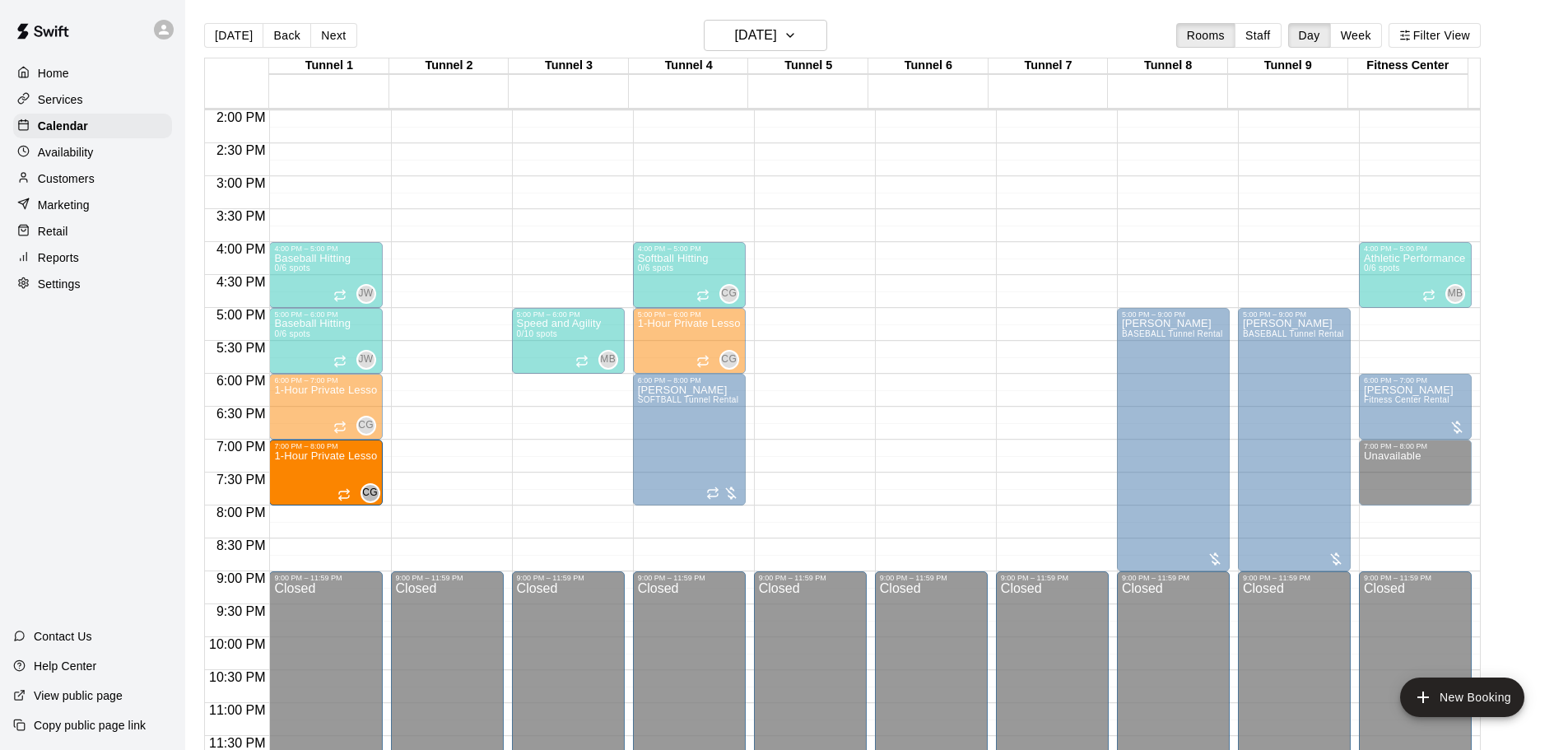
drag, startPoint x: 556, startPoint y: 471, endPoint x: 387, endPoint y: 481, distance: 169.3
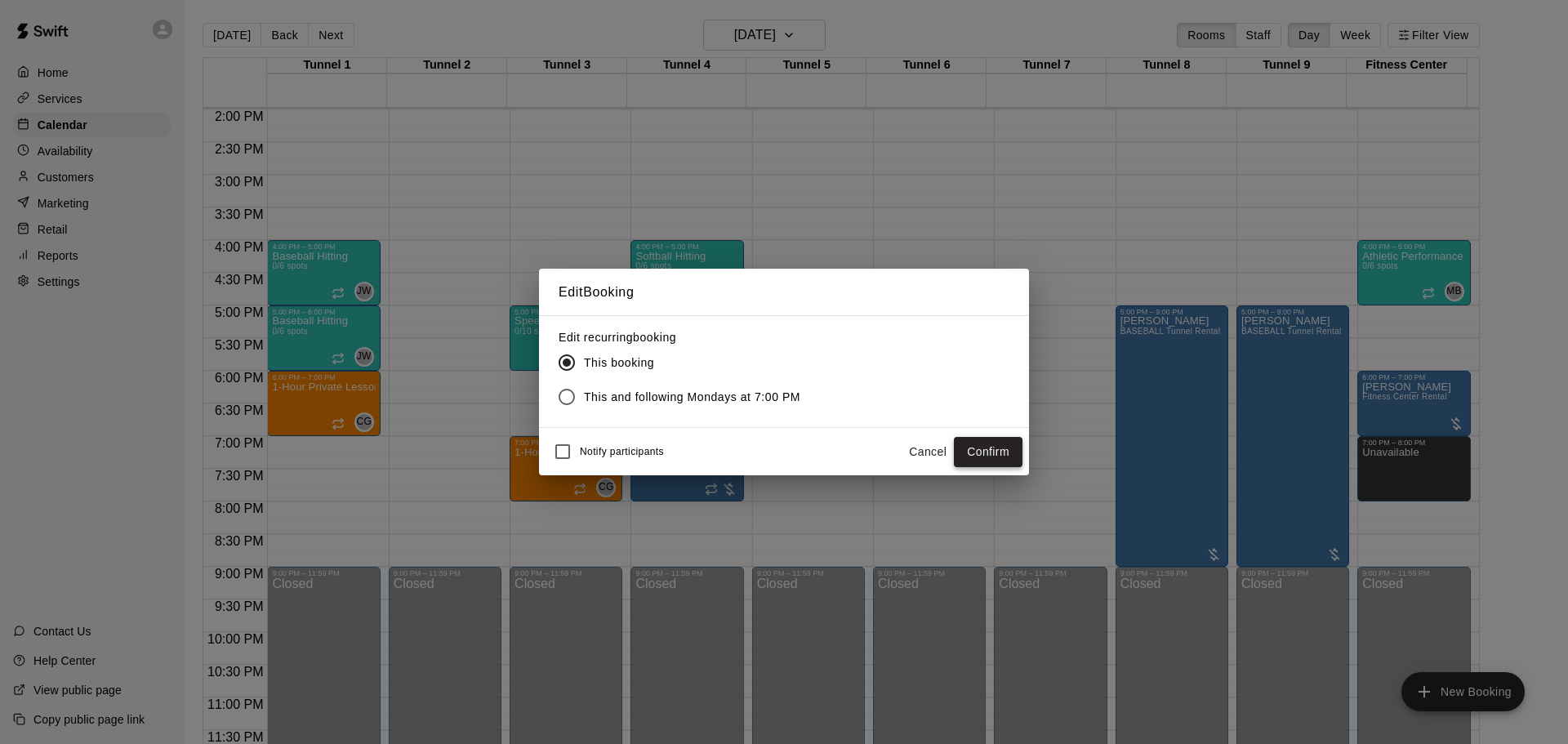
click at [976, 446] on button "Confirm" at bounding box center [988, 452] width 69 height 30
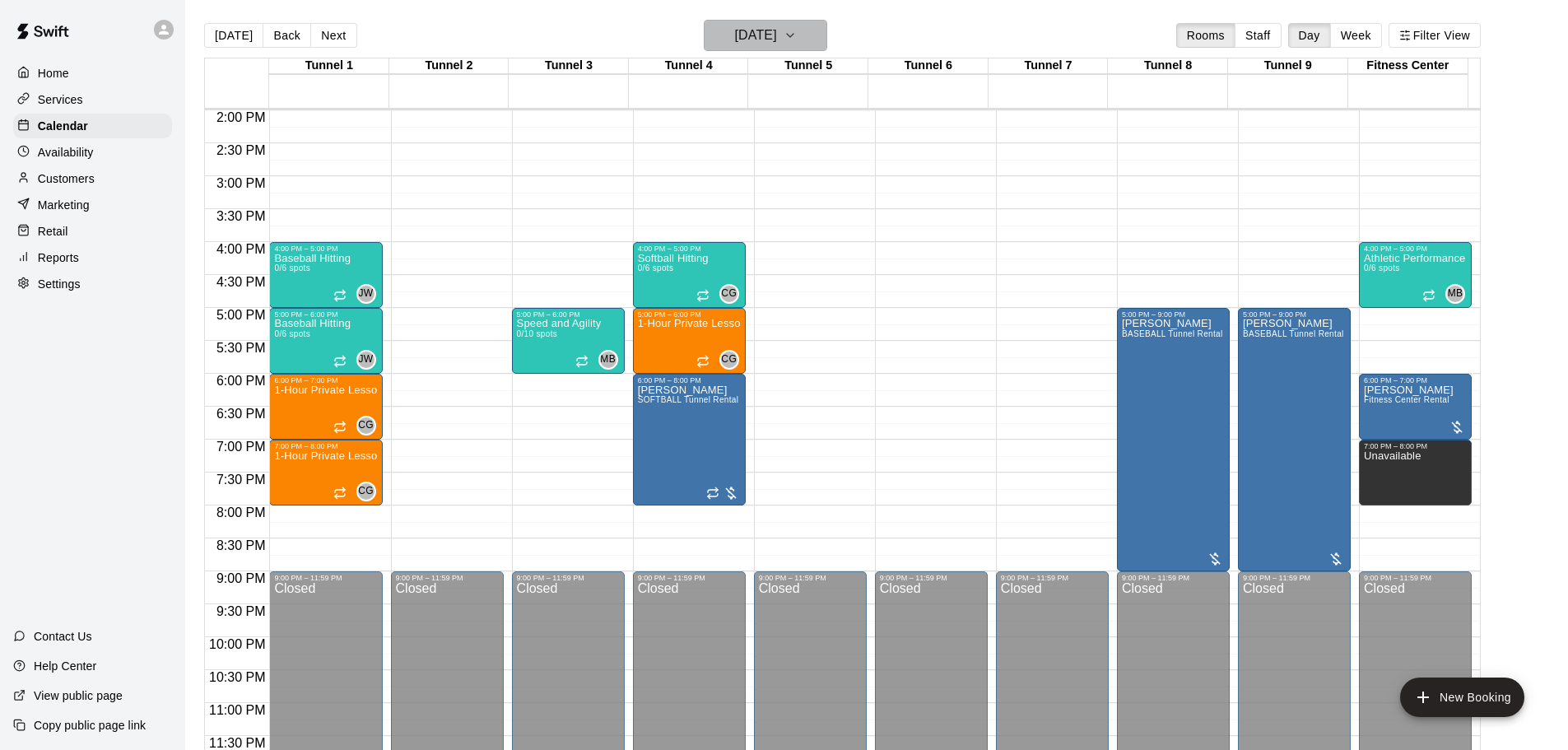
click at [748, 21] on button "[DATE]" at bounding box center [765, 36] width 123 height 31
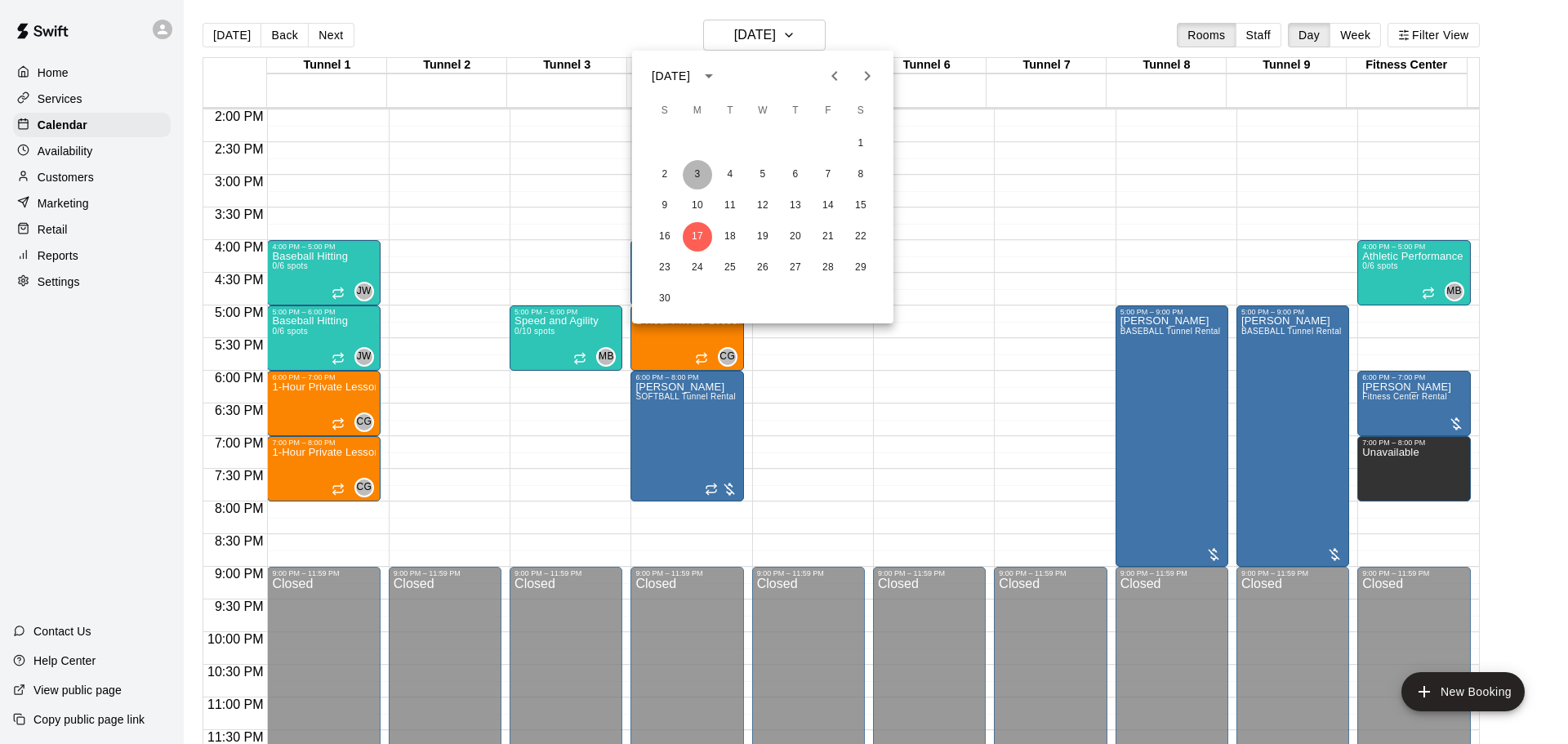
click at [701, 180] on button "3" at bounding box center [698, 175] width 30 height 30
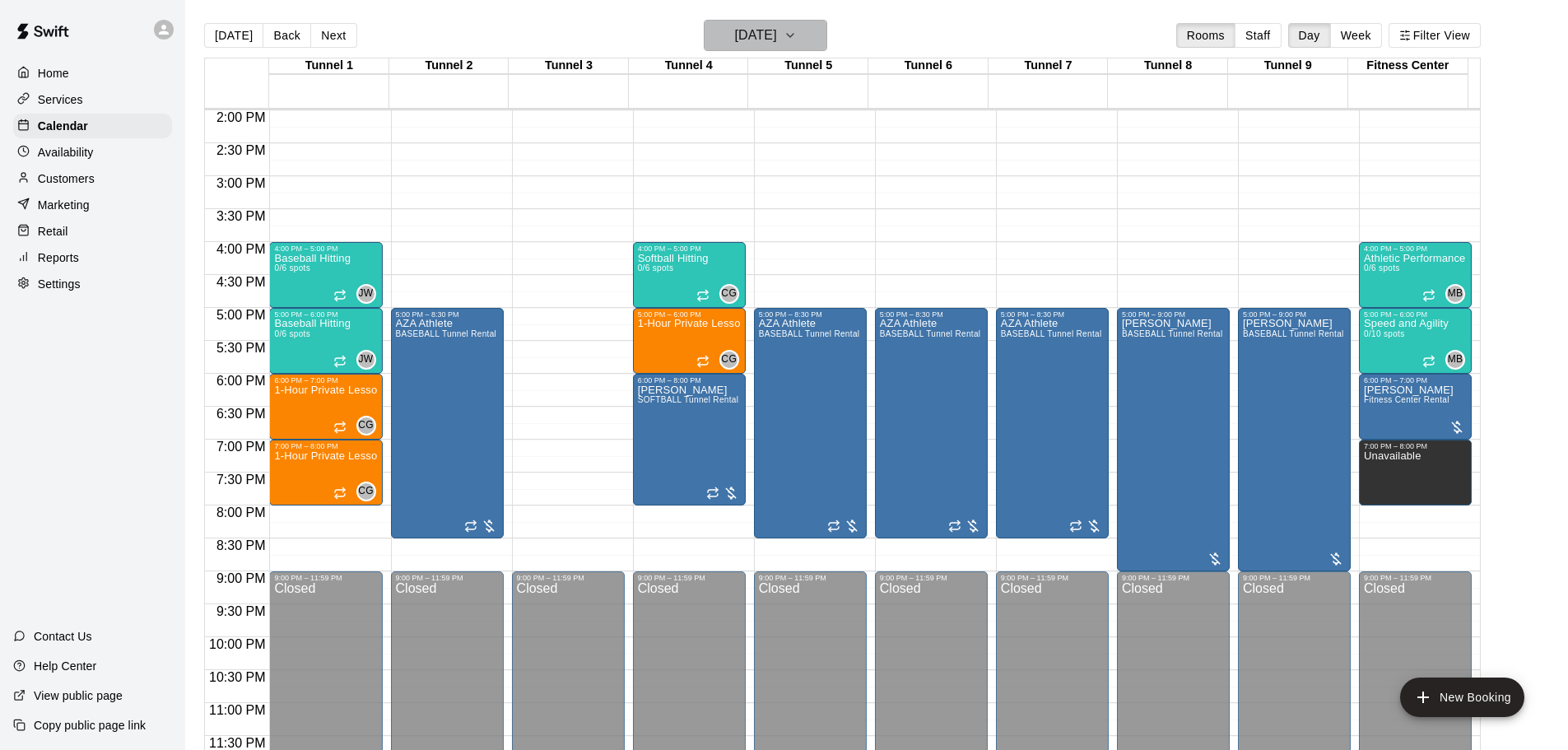
click at [742, 37] on h6 "[DATE]" at bounding box center [755, 36] width 42 height 23
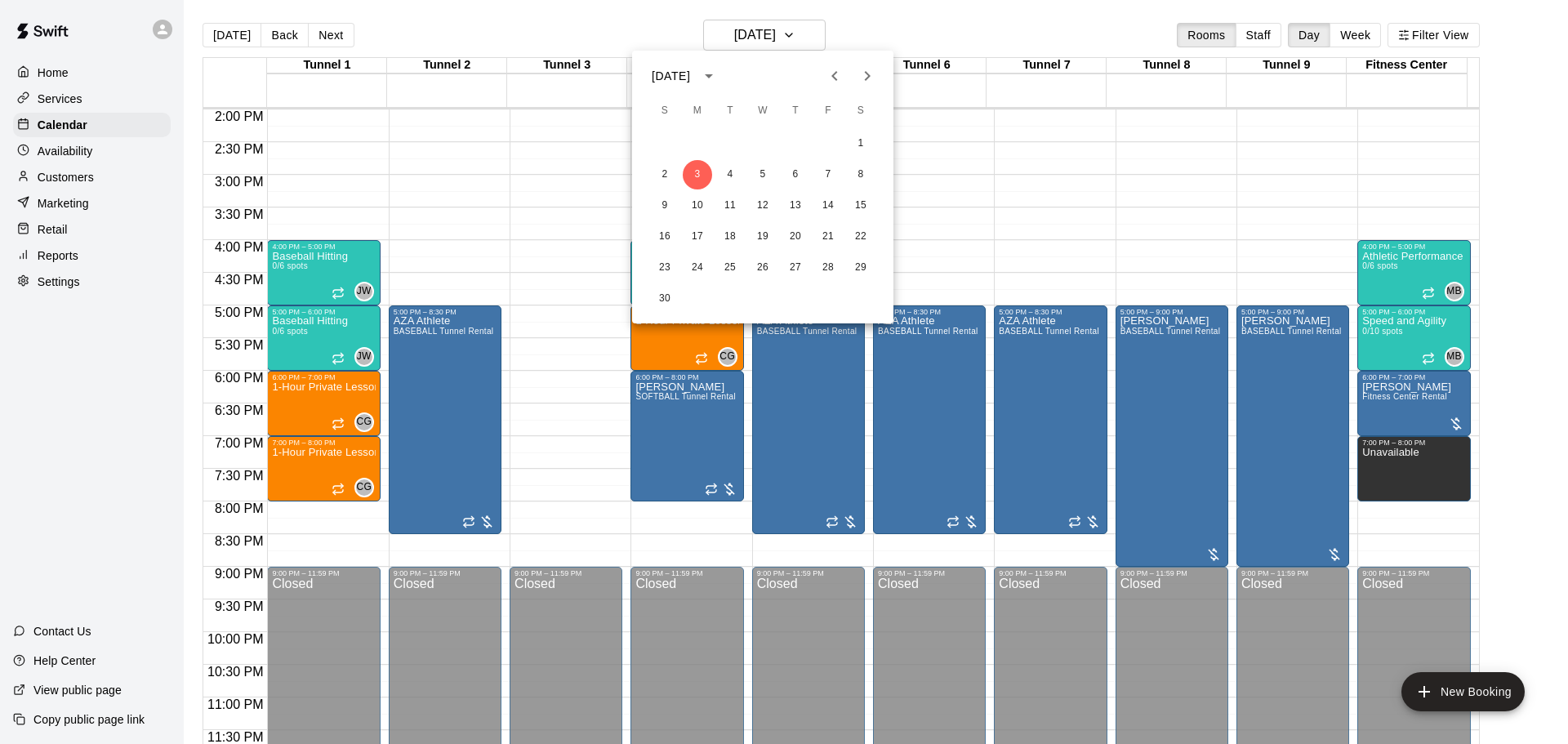
click at [839, 77] on icon "Previous month" at bounding box center [835, 76] width 20 height 20
click at [700, 171] on button "6" at bounding box center [698, 175] width 30 height 30
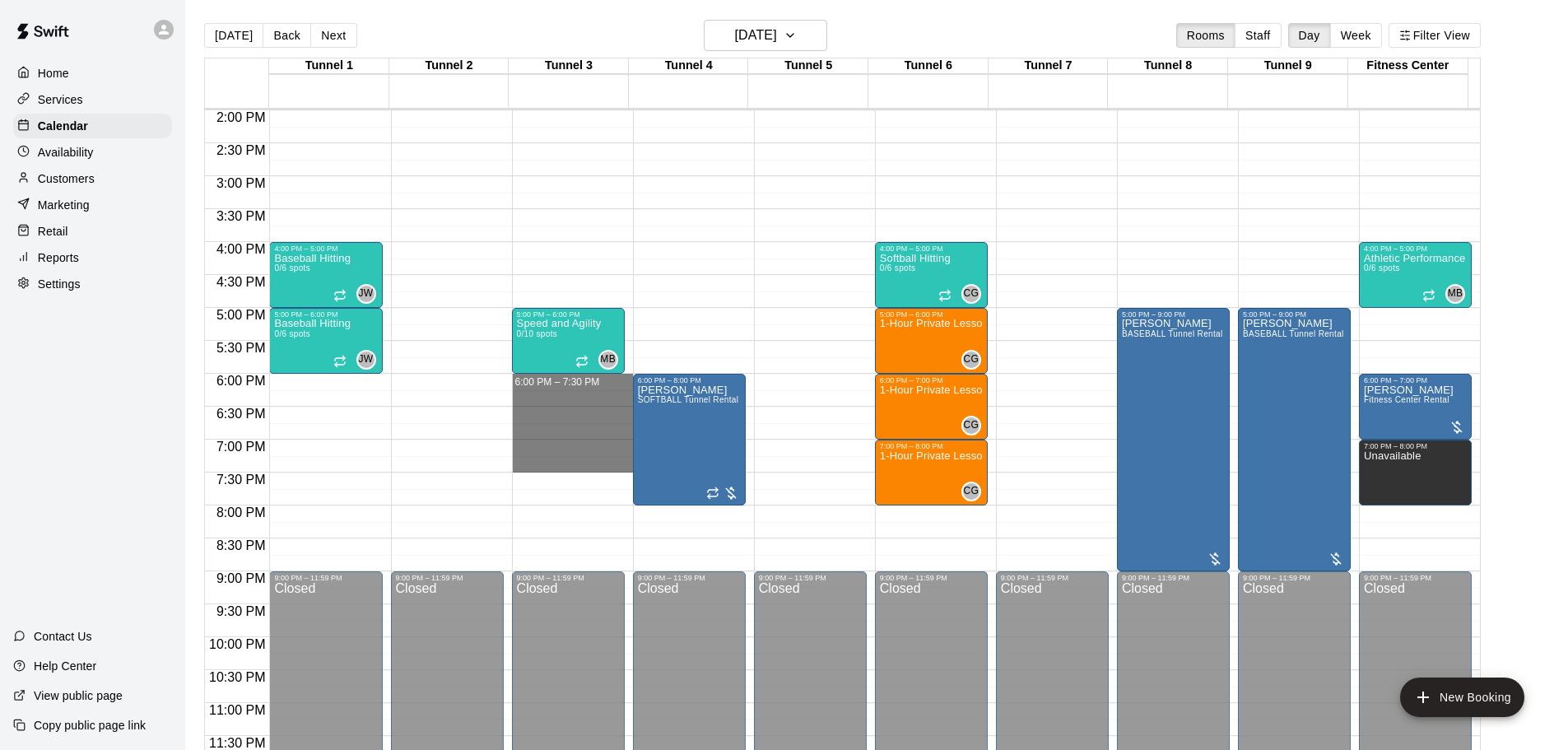
drag, startPoint x: 550, startPoint y: 379, endPoint x: 555, endPoint y: 467, distance: 88.1
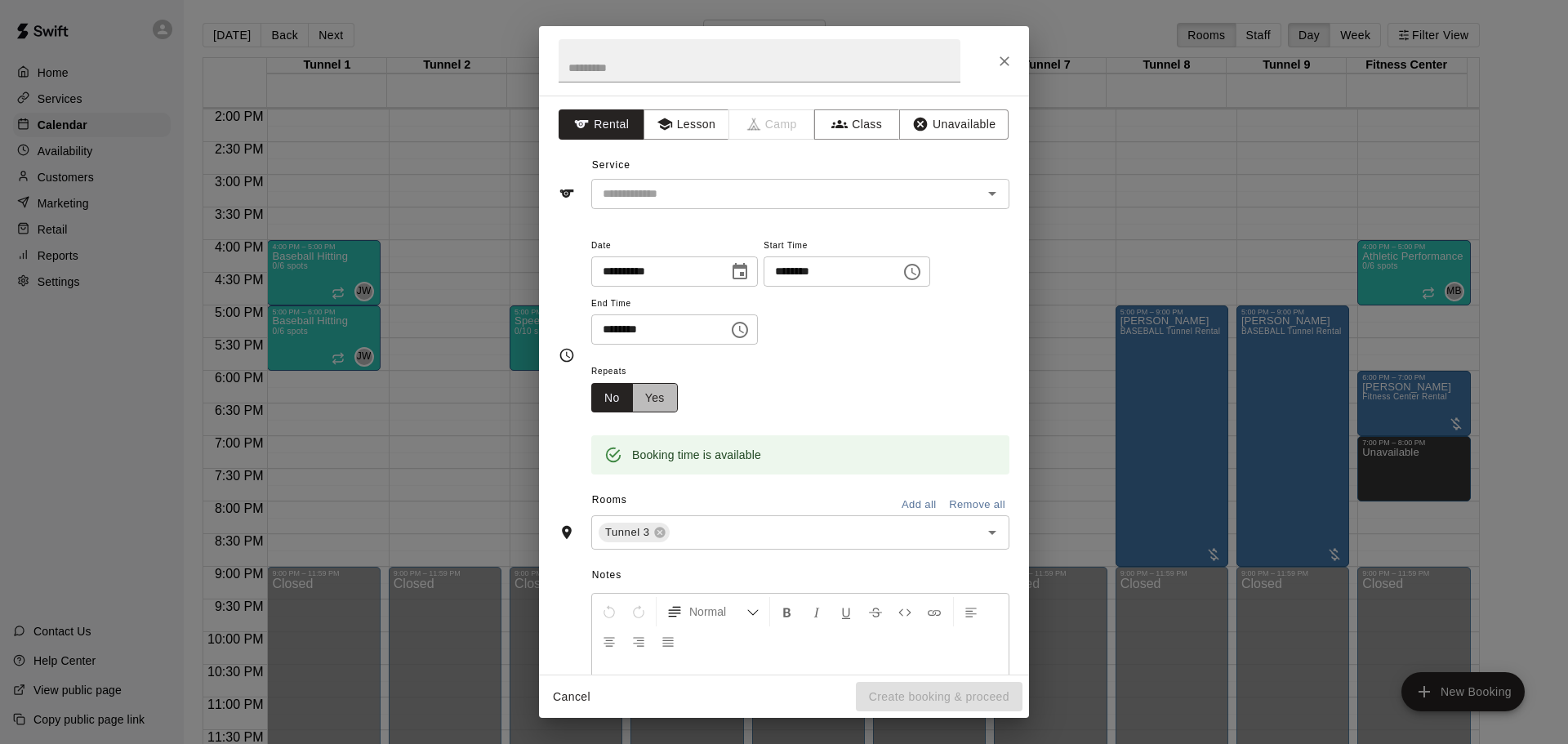
click at [654, 392] on button "Yes" at bounding box center [655, 398] width 46 height 30
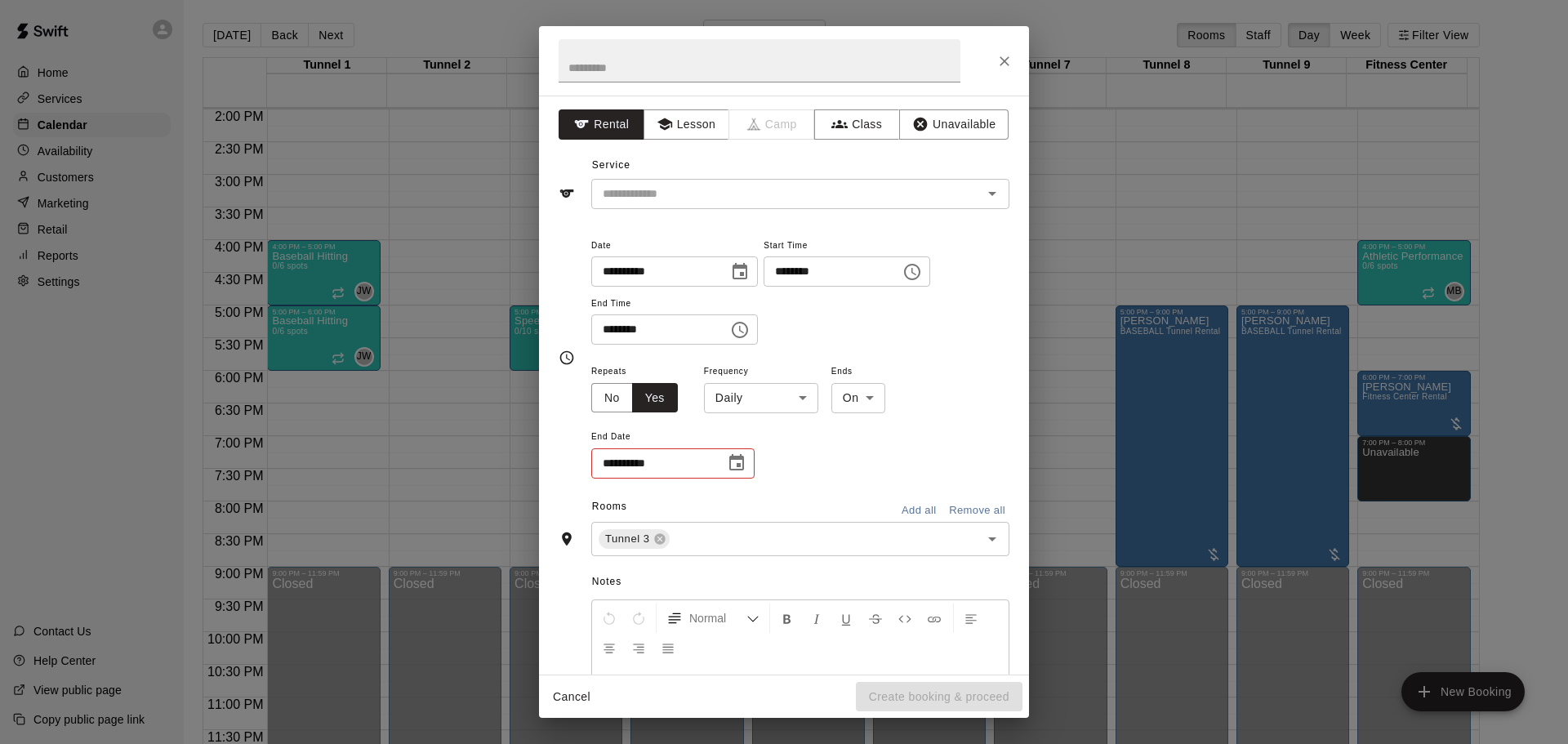
click at [773, 405] on body "Home Services Calendar Availability Customers Marketing Retail Reports Settings…" at bounding box center [784, 385] width 1568 height 770
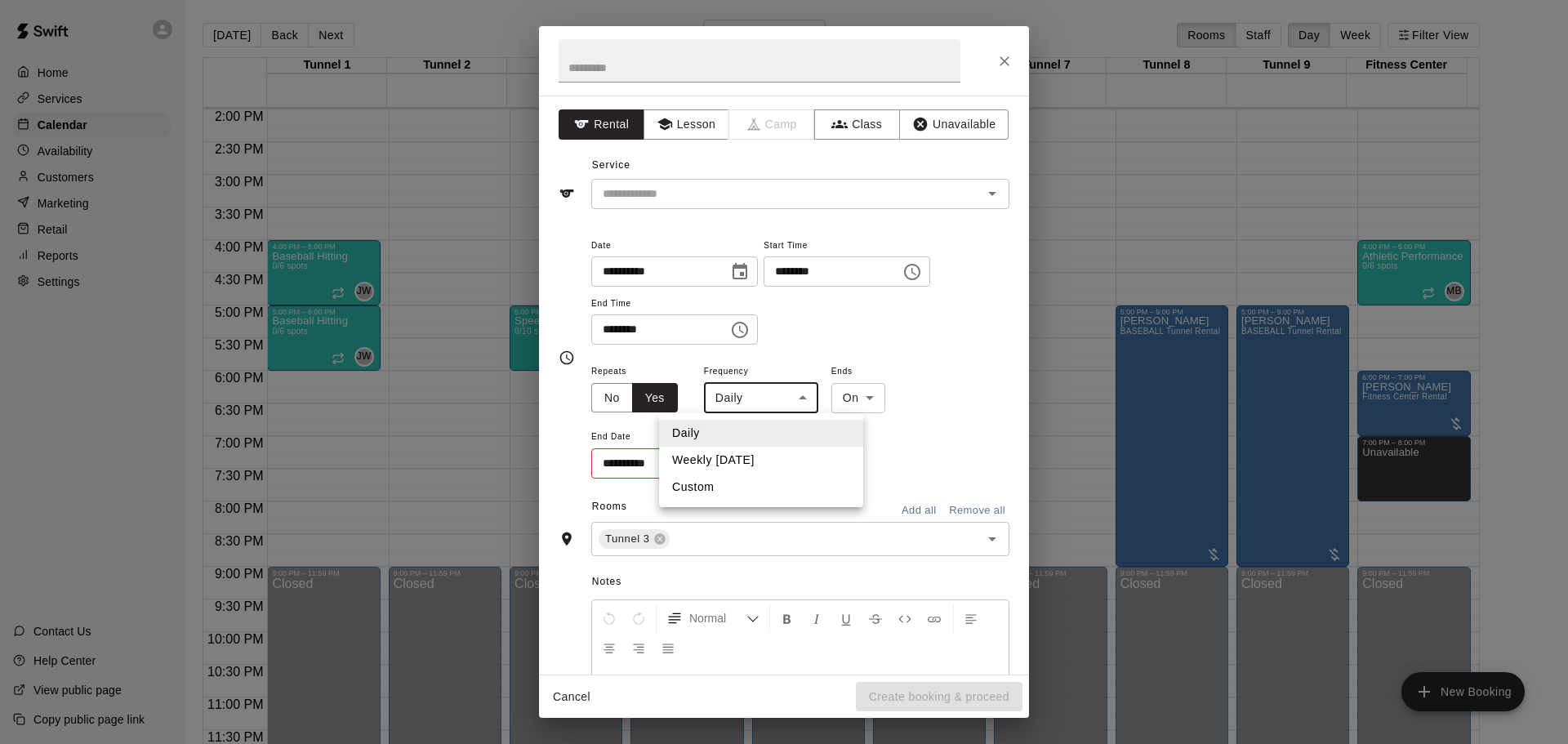
click at [753, 470] on li "Weekly [DATE]" at bounding box center [761, 460] width 204 height 27
type input "******"
click at [733, 464] on icon "Choose date" at bounding box center [736, 463] width 20 height 20
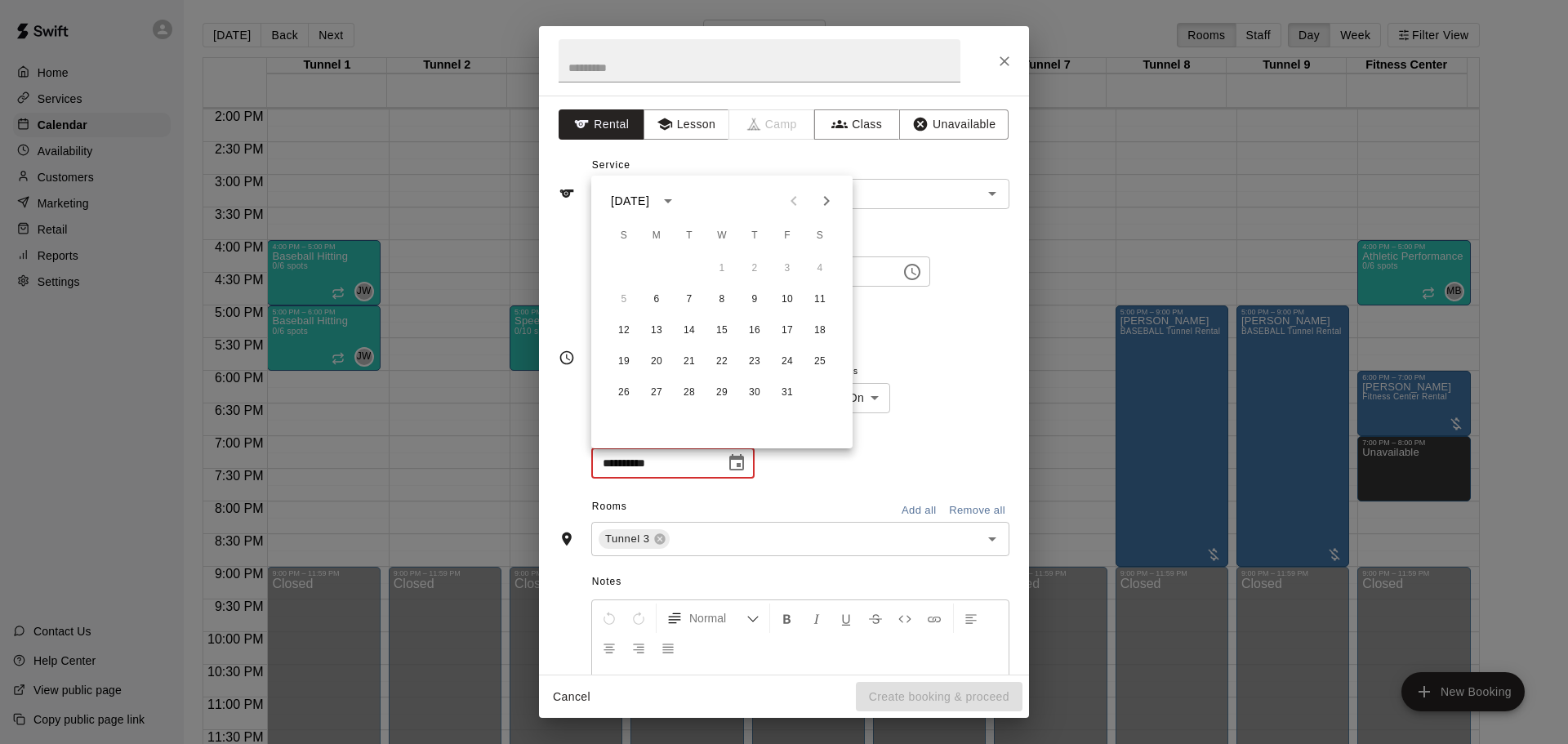
click at [827, 209] on icon "Next month" at bounding box center [827, 201] width 20 height 20
click at [650, 363] on button "17" at bounding box center [657, 362] width 30 height 30
type input "**********"
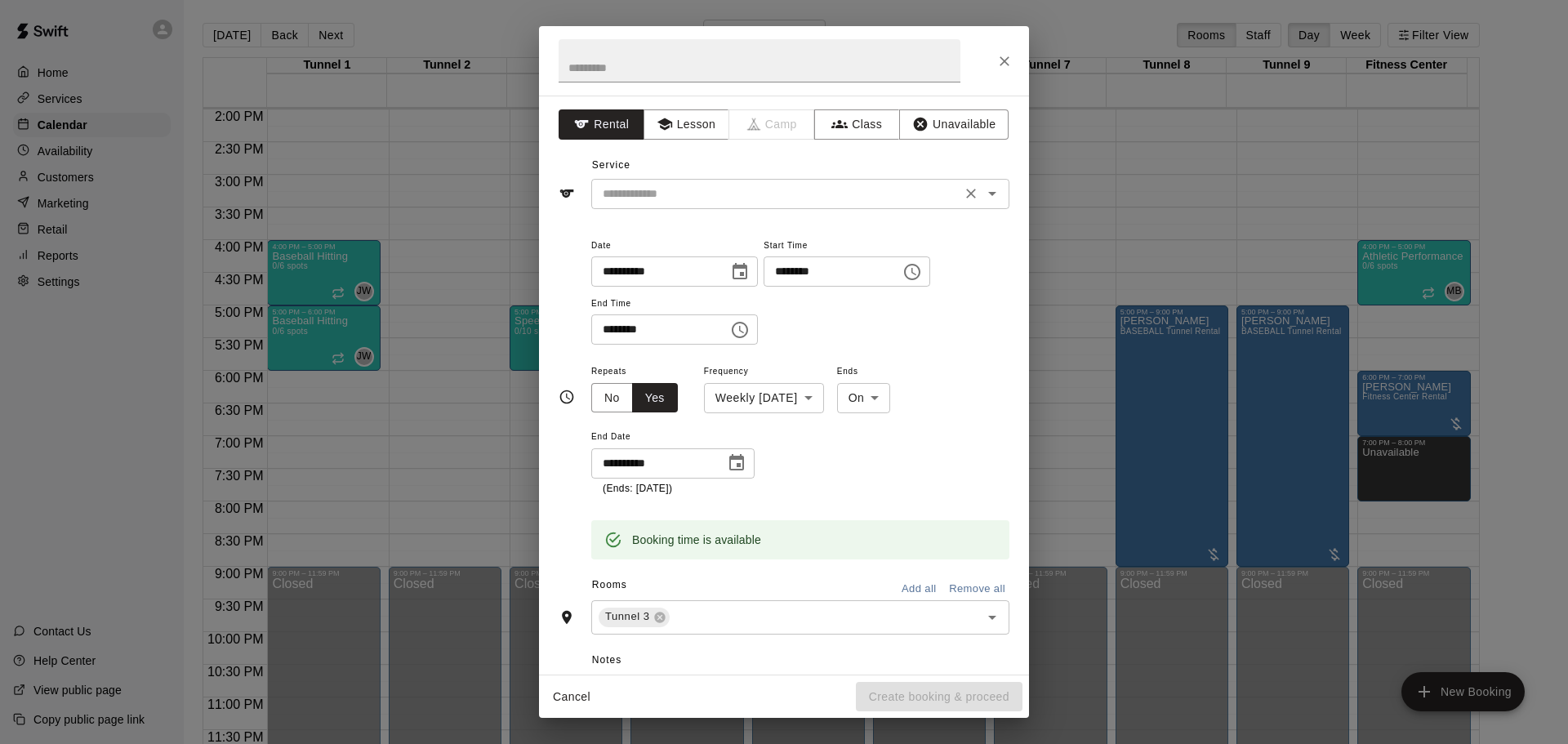
click at [775, 203] on input "text" at bounding box center [776, 194] width 360 height 21
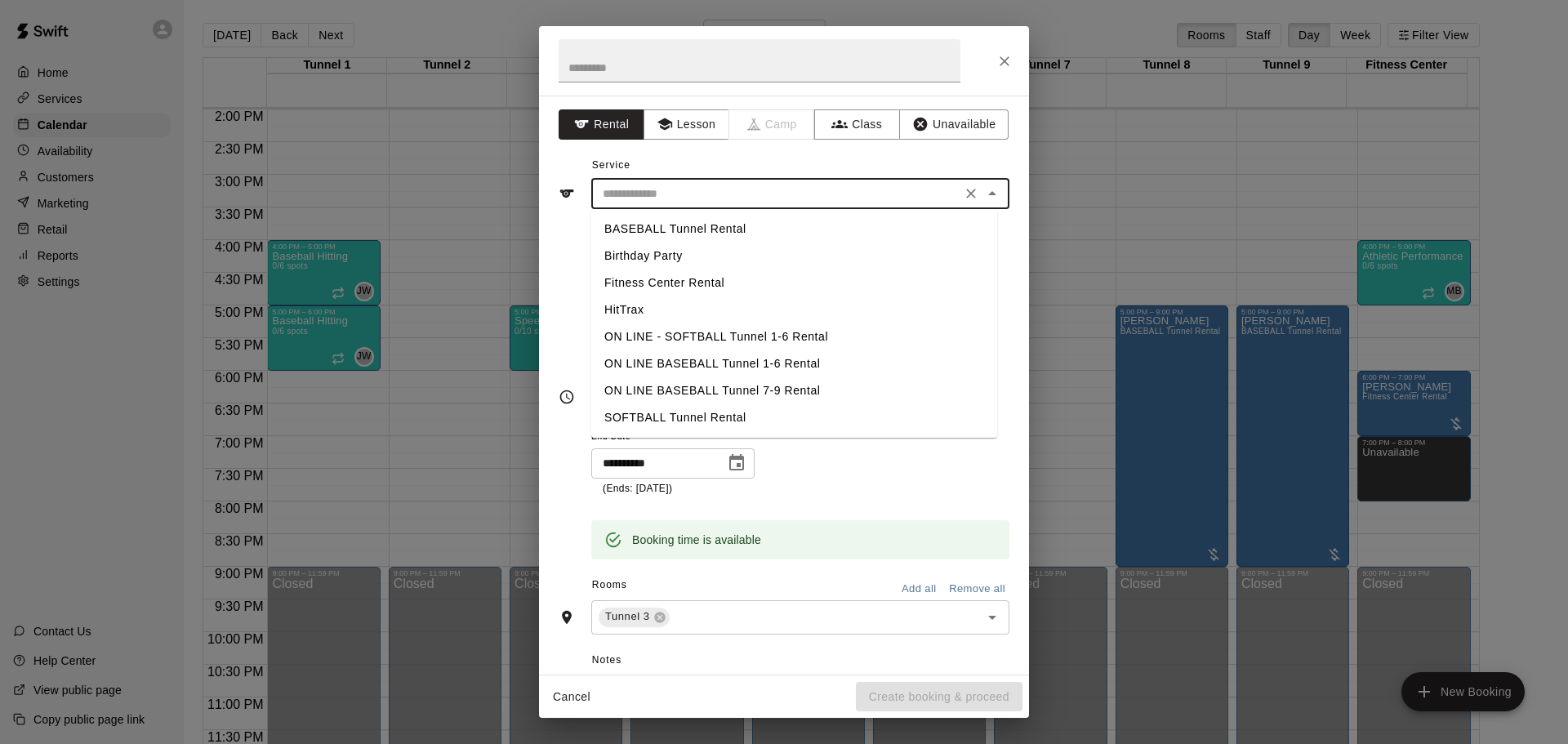
click at [695, 415] on li "SOFTBALL Tunnel Rental" at bounding box center [794, 418] width 406 height 27
type input "**********"
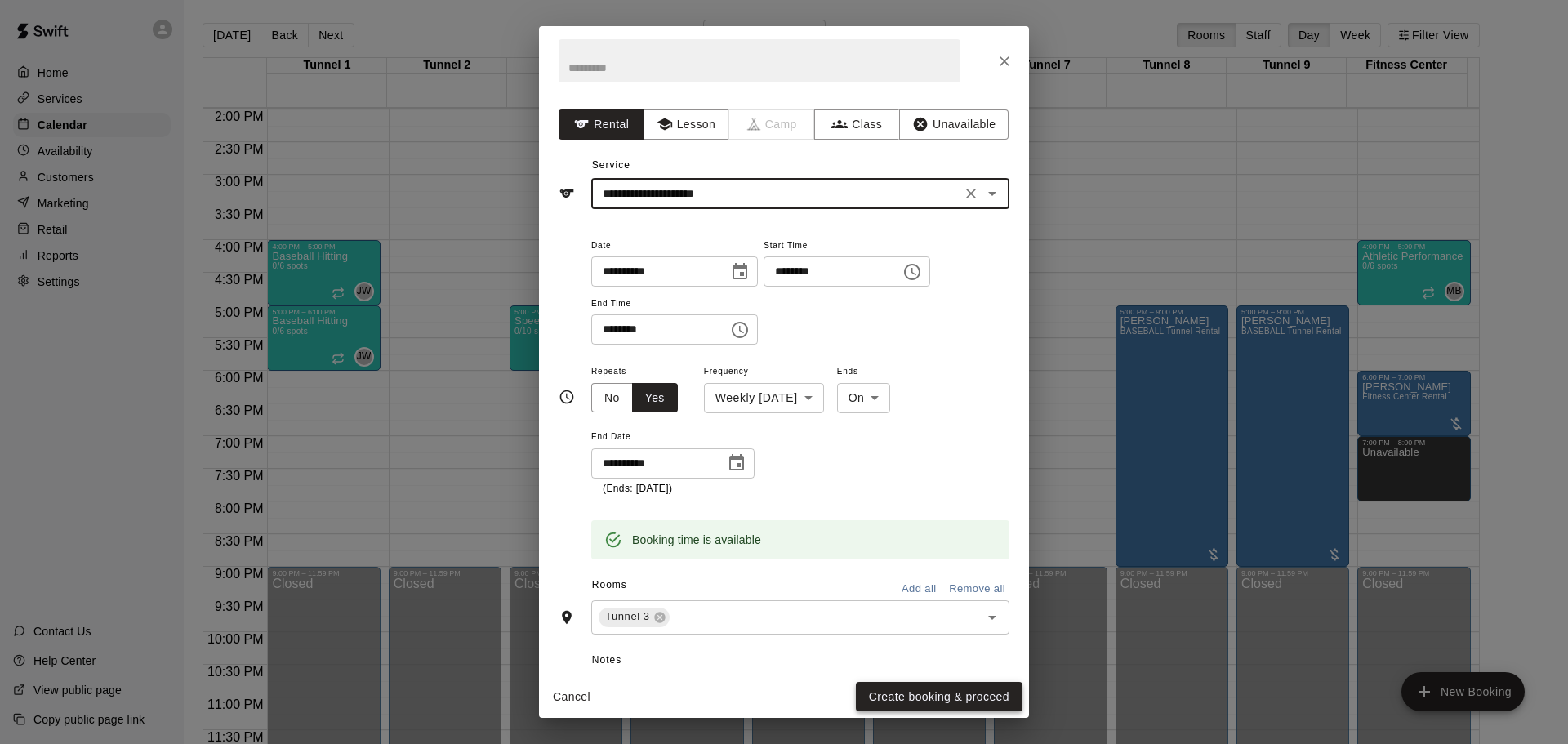
click at [911, 697] on button "Create booking & proceed" at bounding box center [939, 697] width 166 height 30
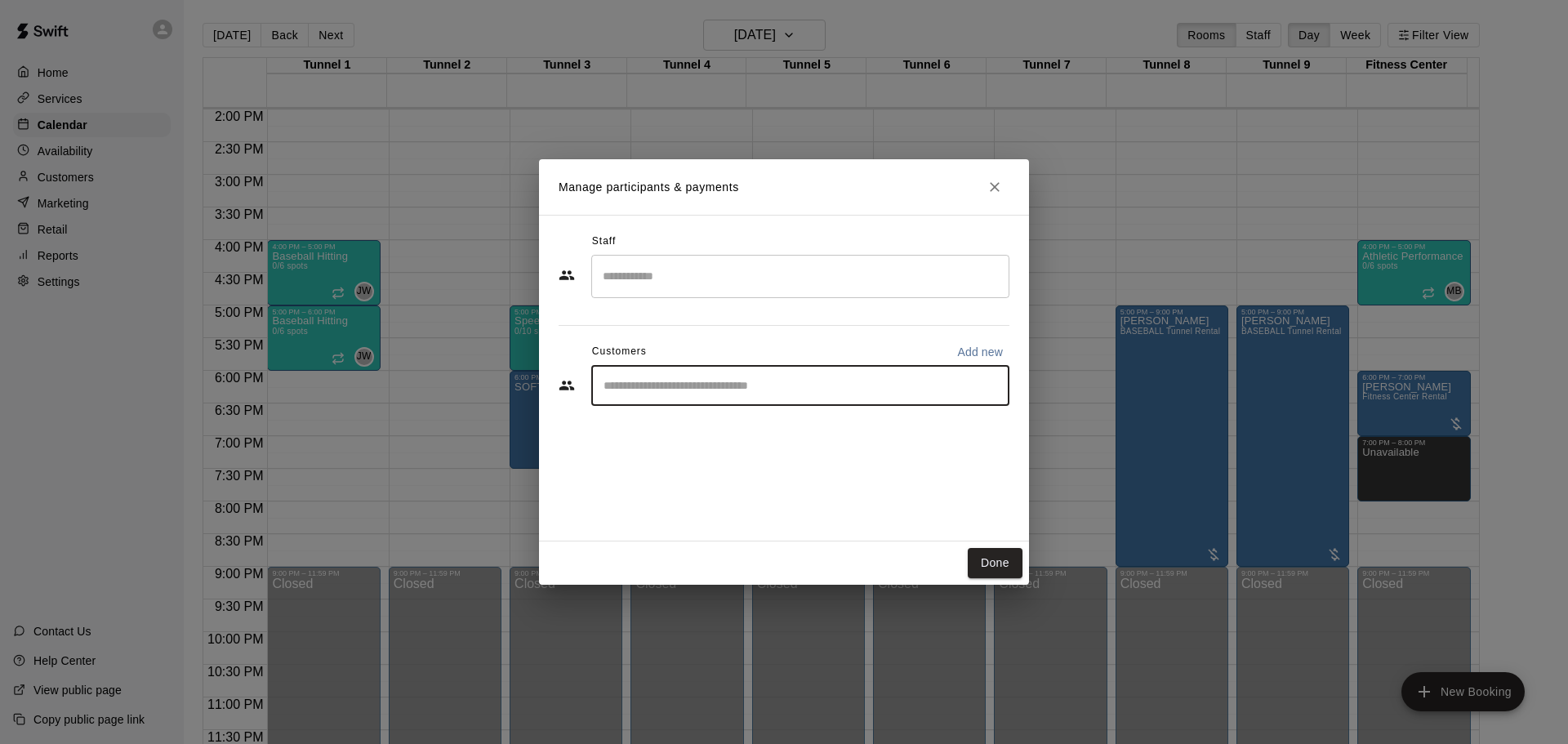
click at [685, 385] on input "Start typing to search customers..." at bounding box center [800, 386] width 403 height 16
type input "********"
click at [662, 431] on div "CK Youth Sports Cage Pass Membership [EMAIL_ADDRESS][DOMAIN_NAME]" at bounding box center [743, 432] width 212 height 35
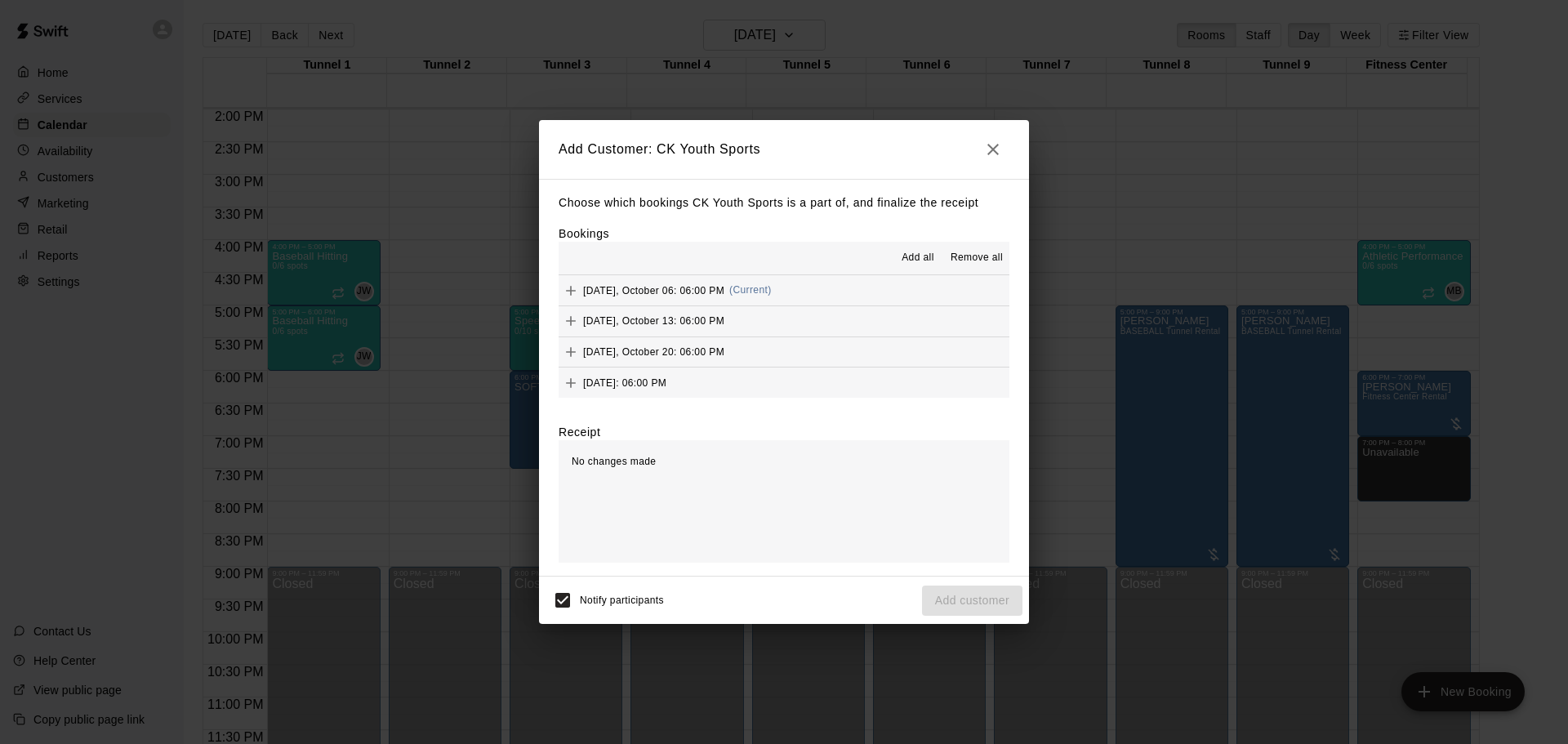
click at [917, 262] on span "Add all" at bounding box center [918, 258] width 33 height 16
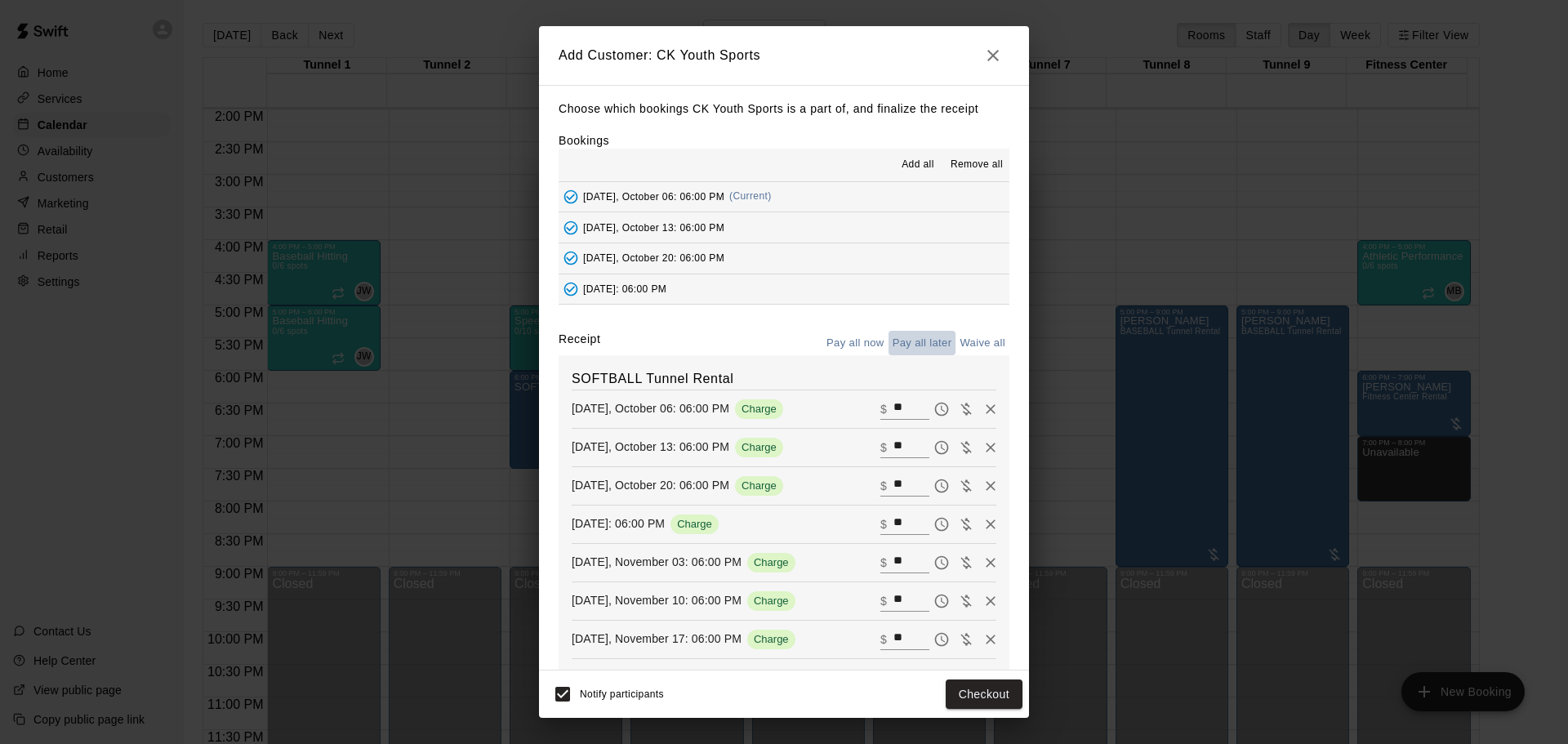
click at [915, 351] on button "Pay all later" at bounding box center [923, 343] width 68 height 25
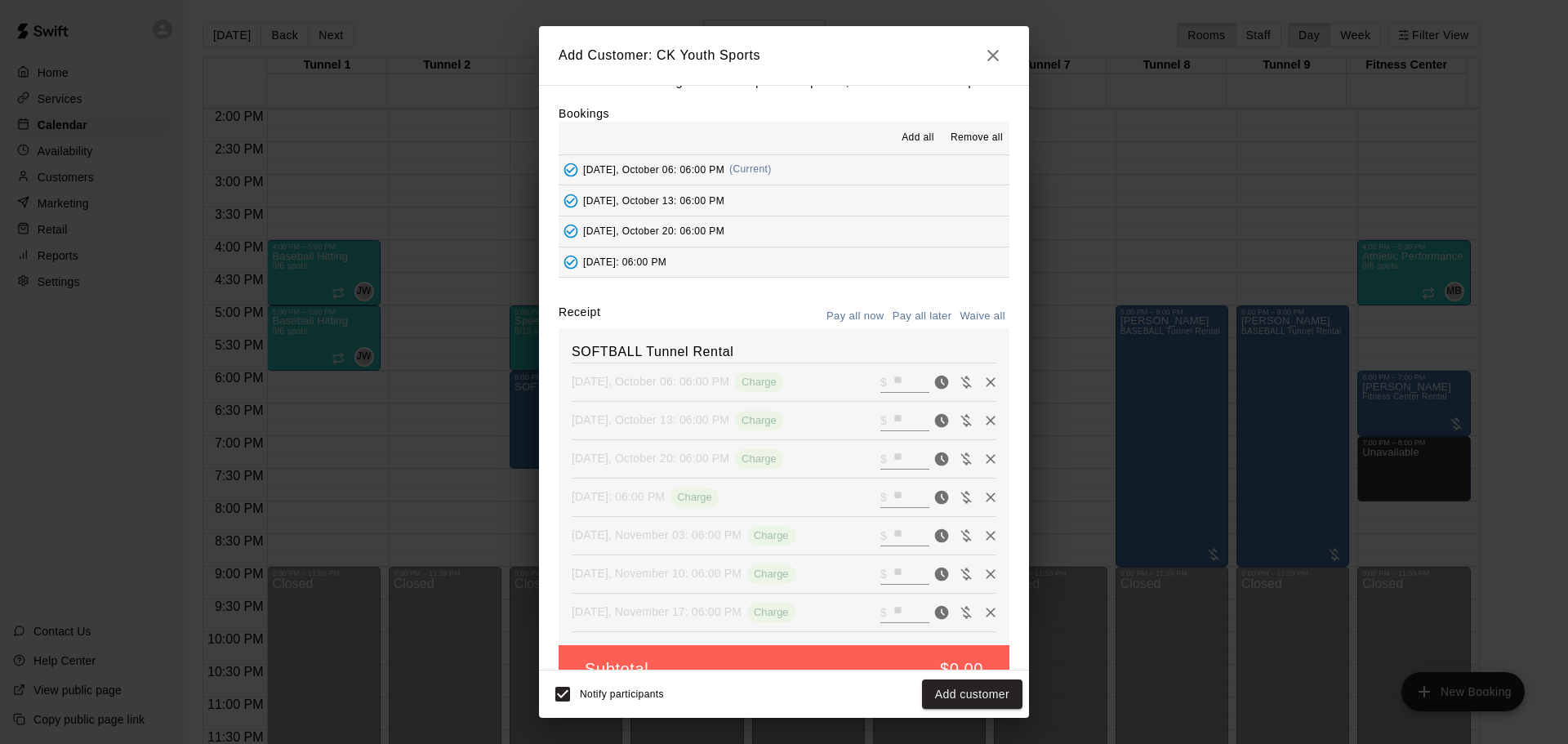
scroll to position [66, 0]
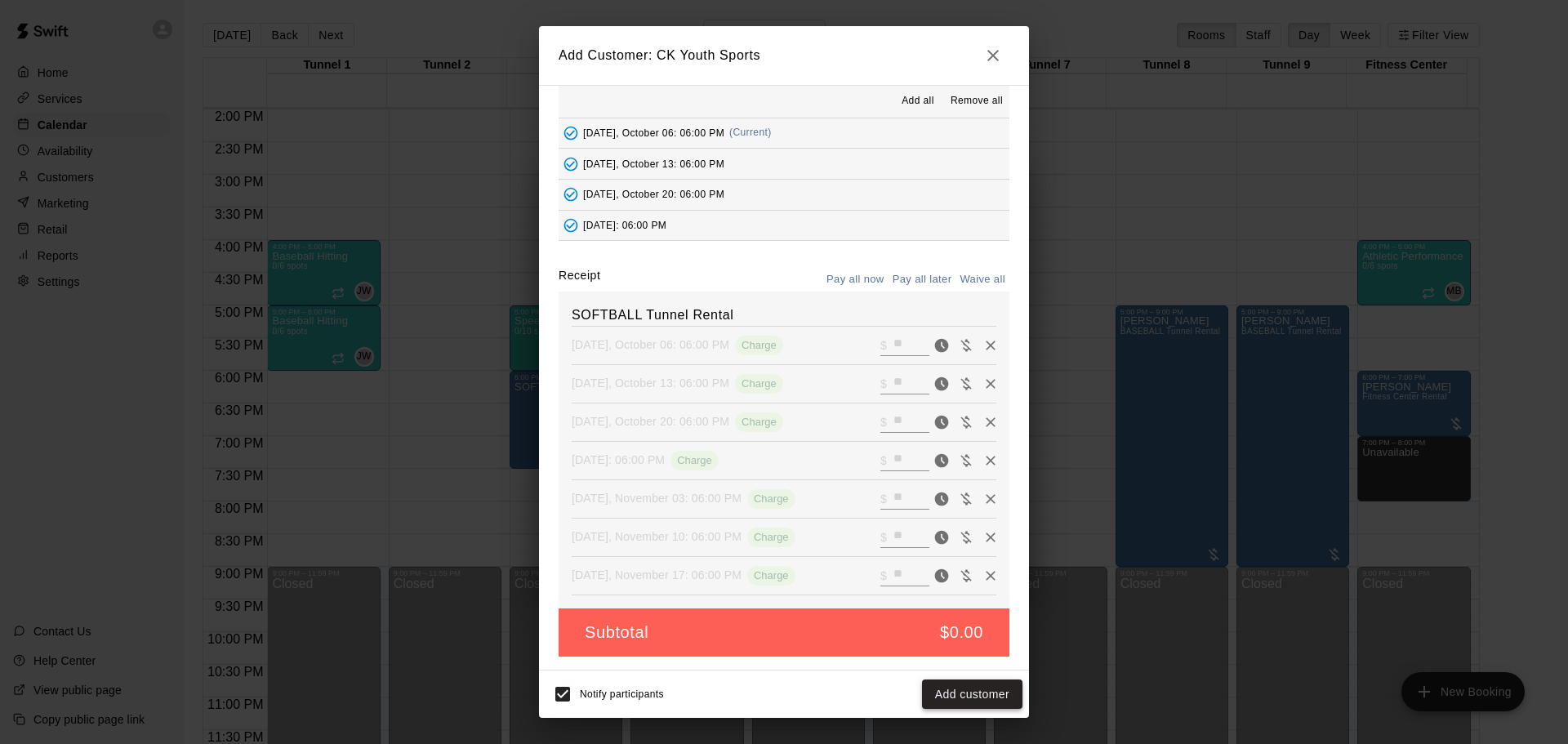
click at [957, 692] on button "Add customer" at bounding box center [972, 695] width 101 height 30
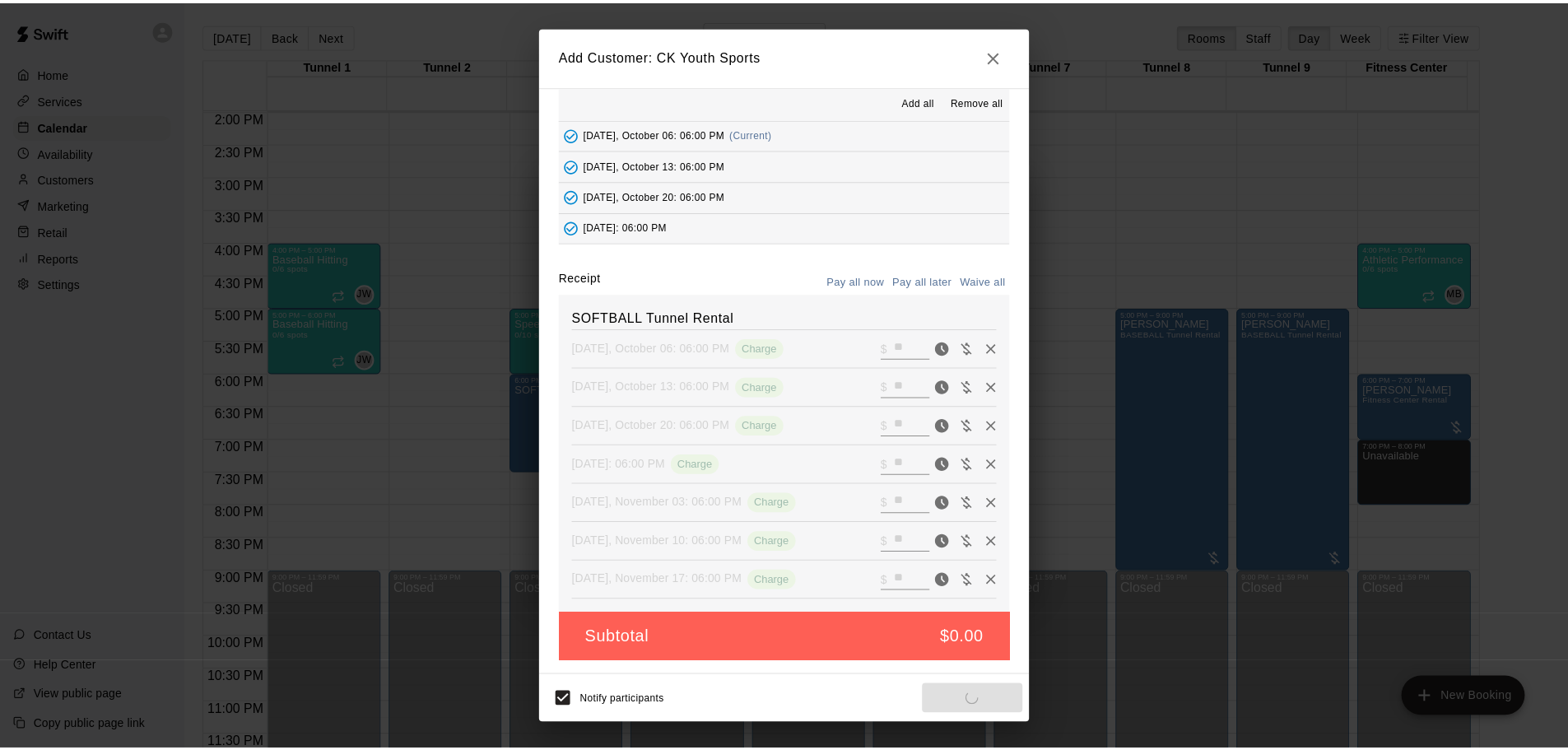
scroll to position [9, 0]
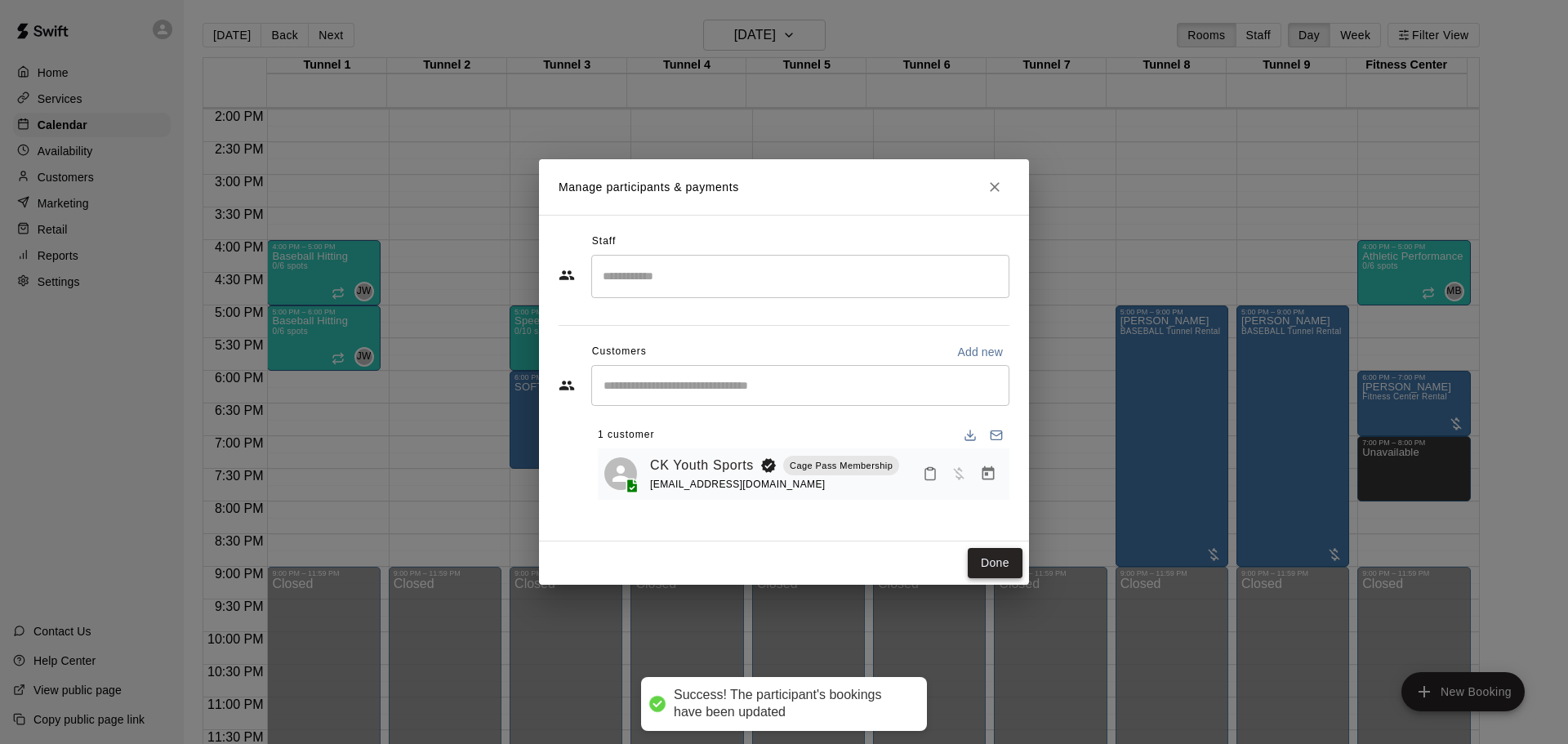
click at [999, 559] on button "Done" at bounding box center [995, 563] width 55 height 30
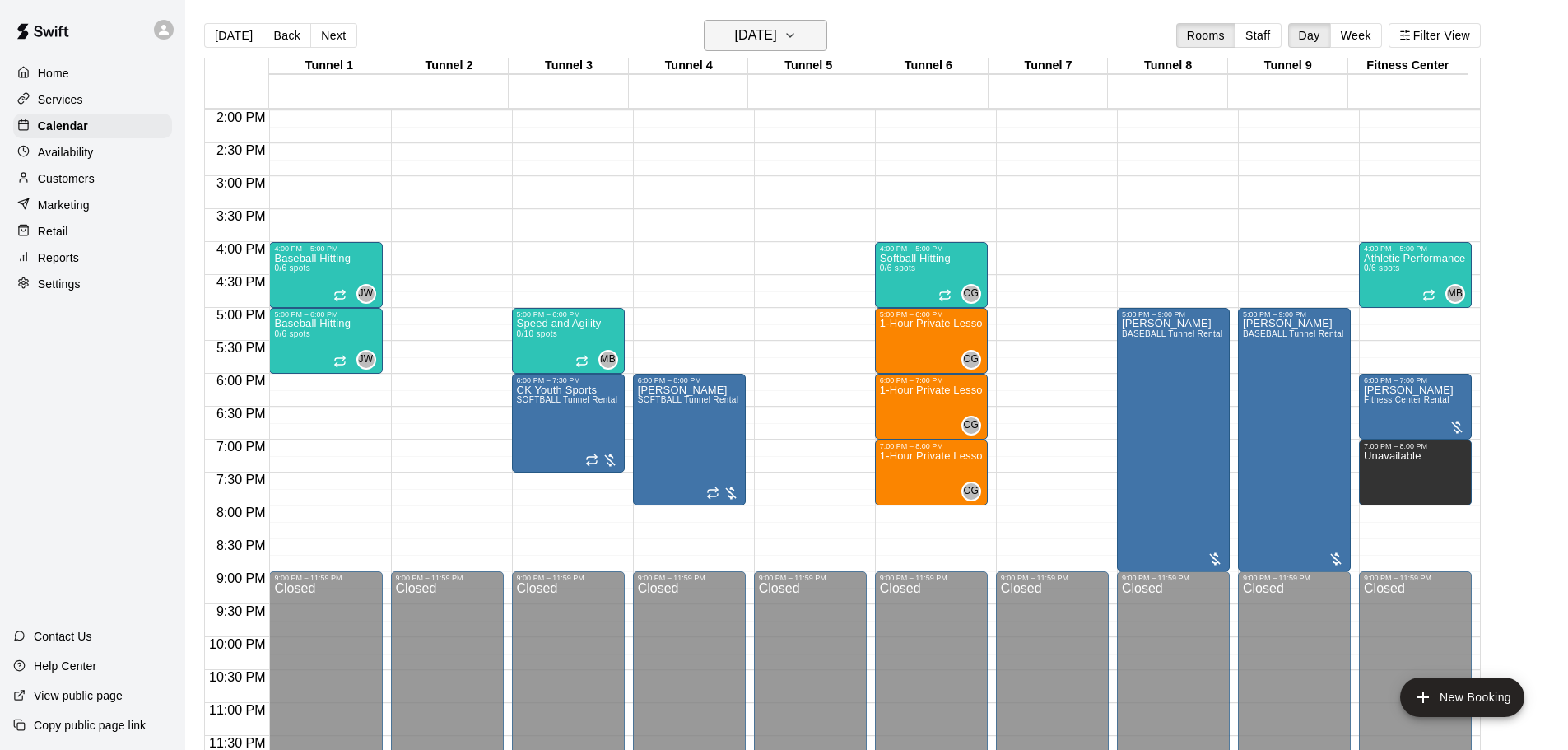
click at [777, 31] on h6 "[DATE]" at bounding box center [755, 36] width 42 height 23
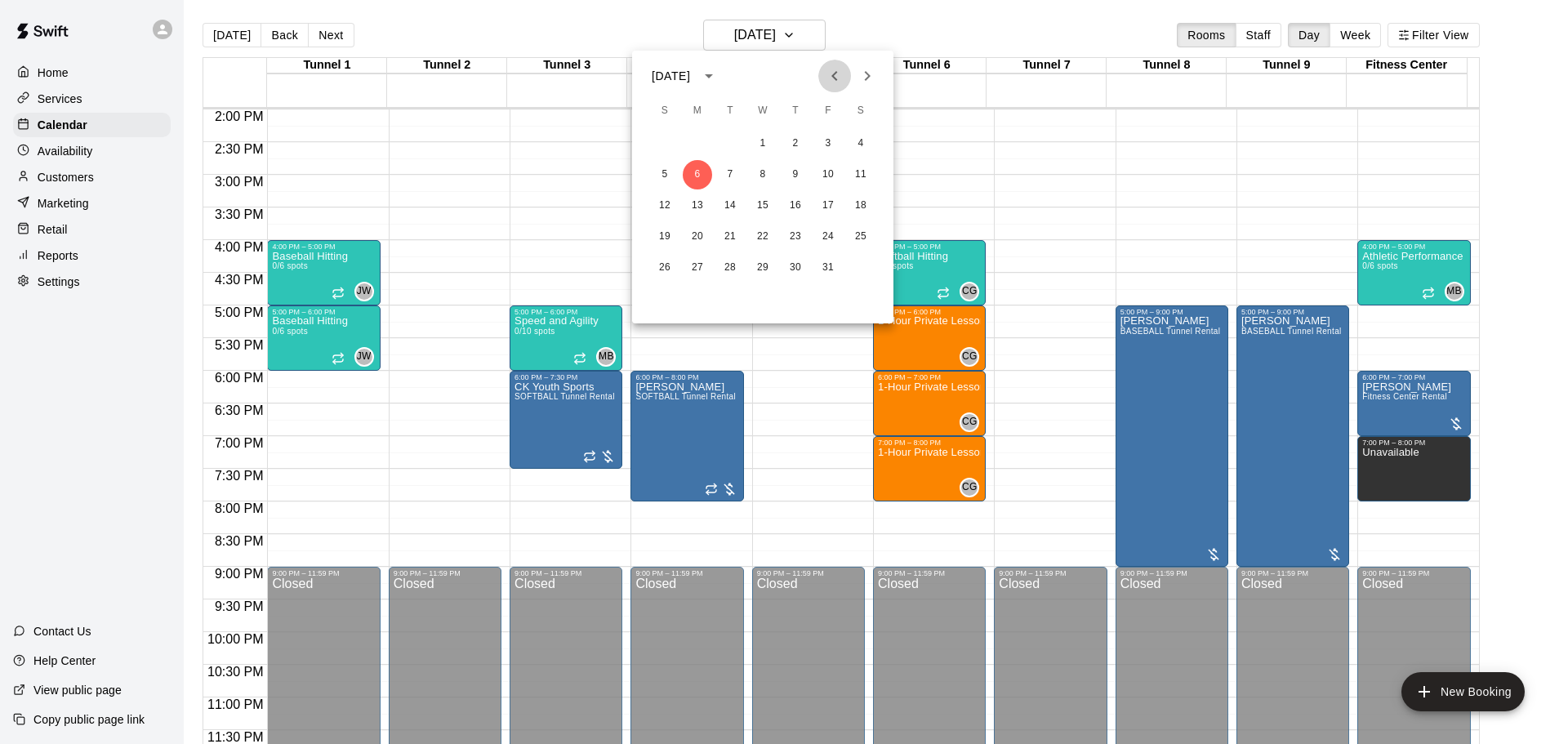
click at [838, 81] on icon "Previous month" at bounding box center [835, 76] width 20 height 20
click at [873, 77] on icon "Next month" at bounding box center [868, 76] width 20 height 20
click at [866, 78] on icon "Next month" at bounding box center [868, 76] width 20 height 20
click at [836, 75] on icon "Previous month" at bounding box center [835, 76] width 20 height 20
click at [433, 390] on div at bounding box center [784, 372] width 1568 height 744
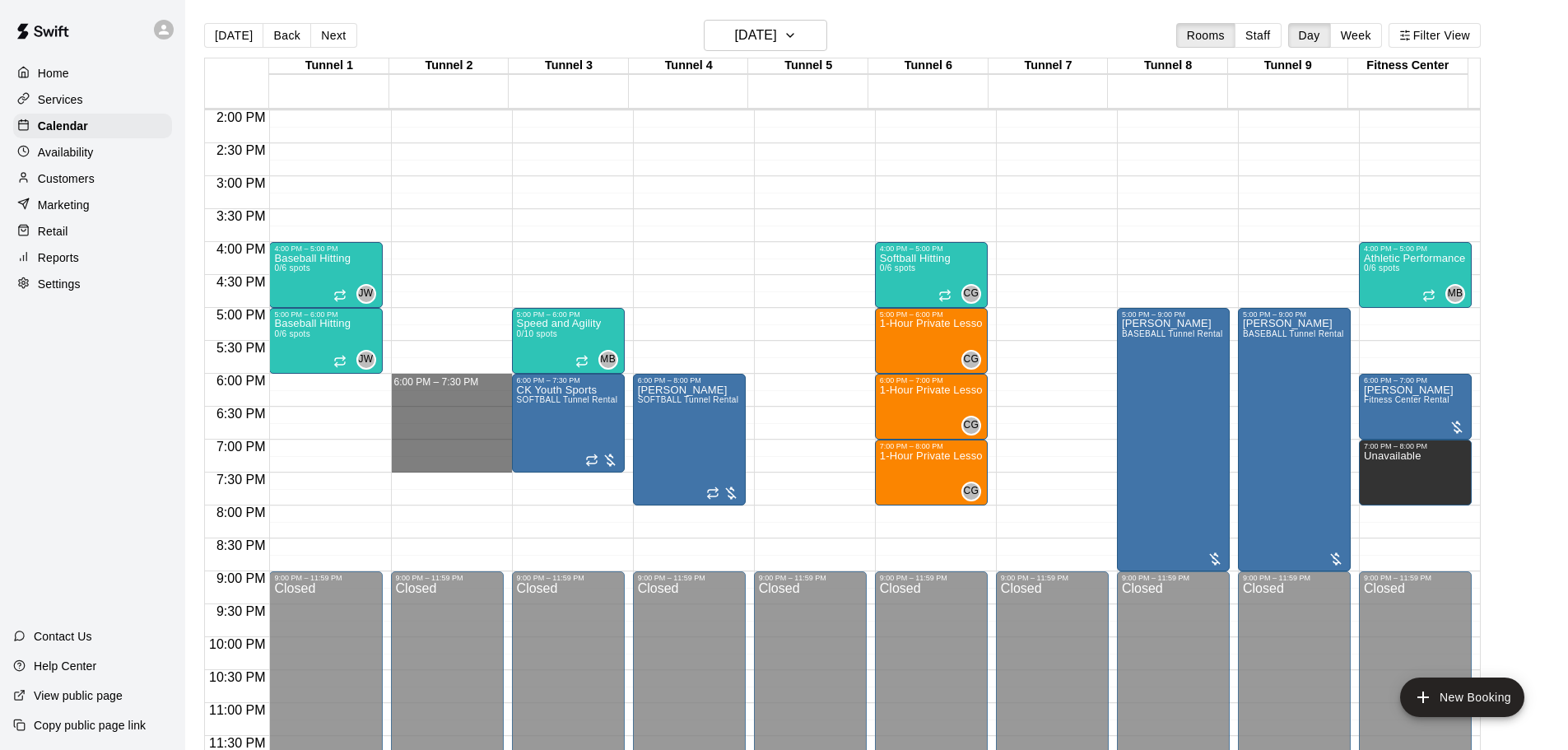
drag, startPoint x: 427, startPoint y: 380, endPoint x: 431, endPoint y: 464, distance: 84.1
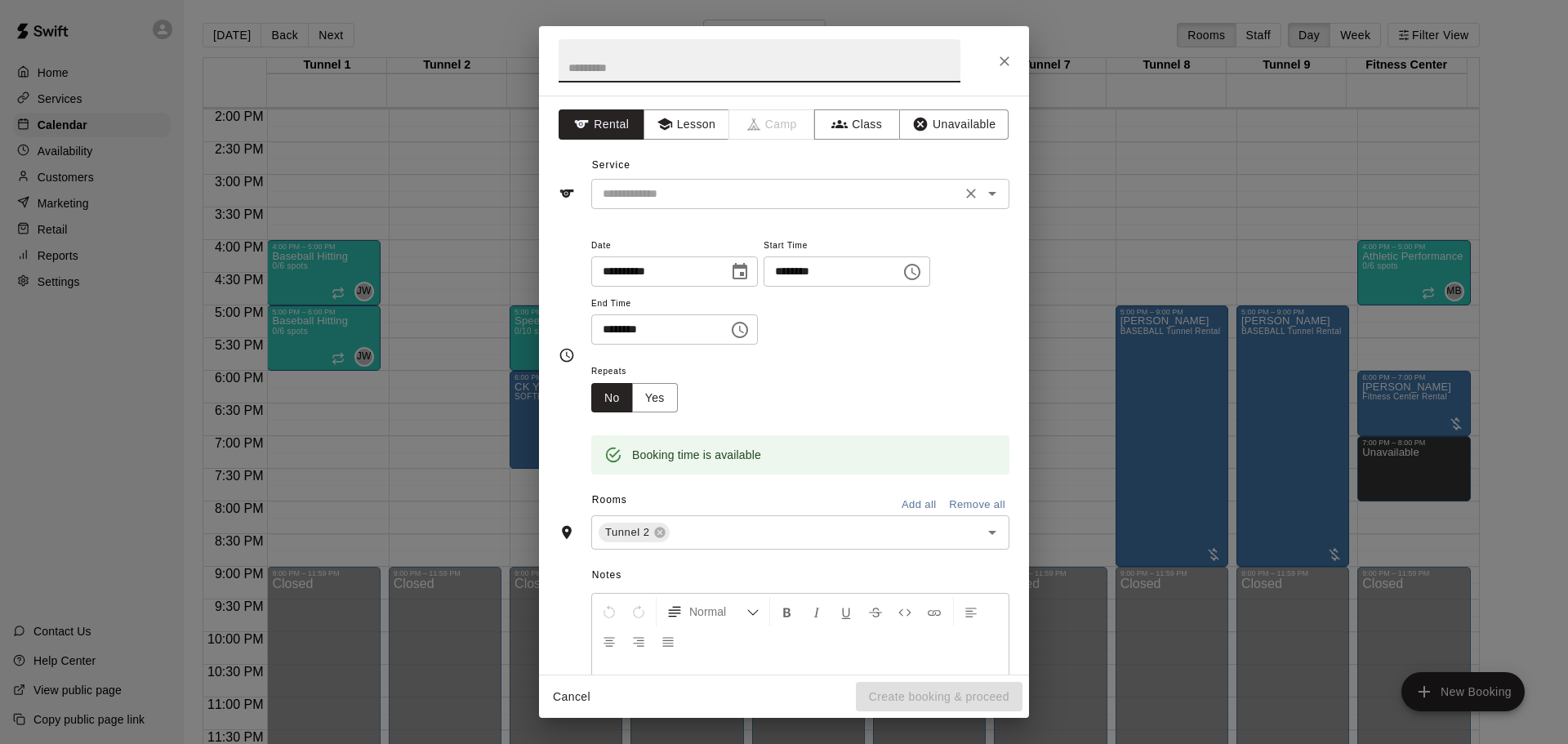
click at [679, 179] on div "​" at bounding box center [800, 194] width 418 height 30
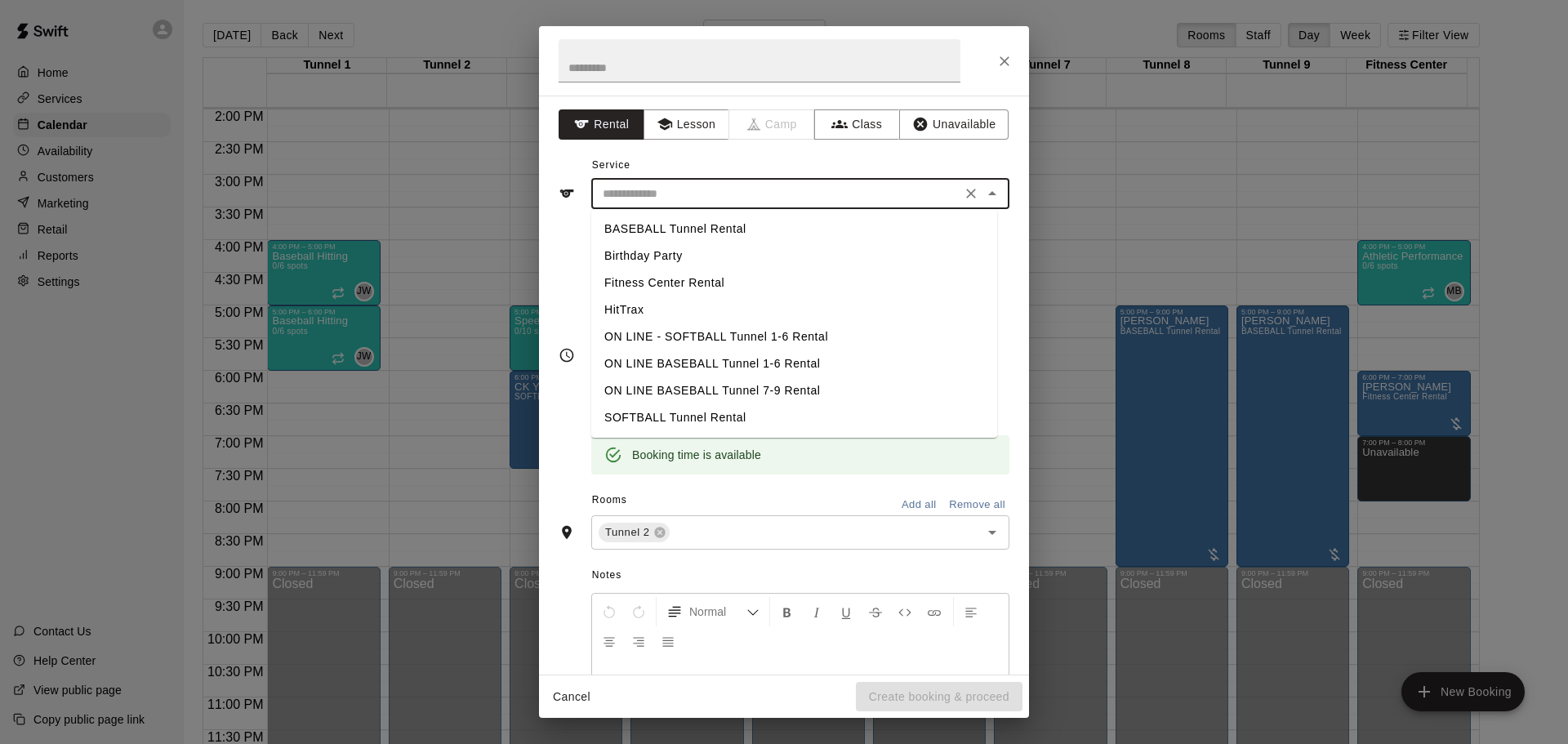
click at [663, 422] on li "SOFTBALL Tunnel Rental" at bounding box center [794, 418] width 406 height 27
type input "**********"
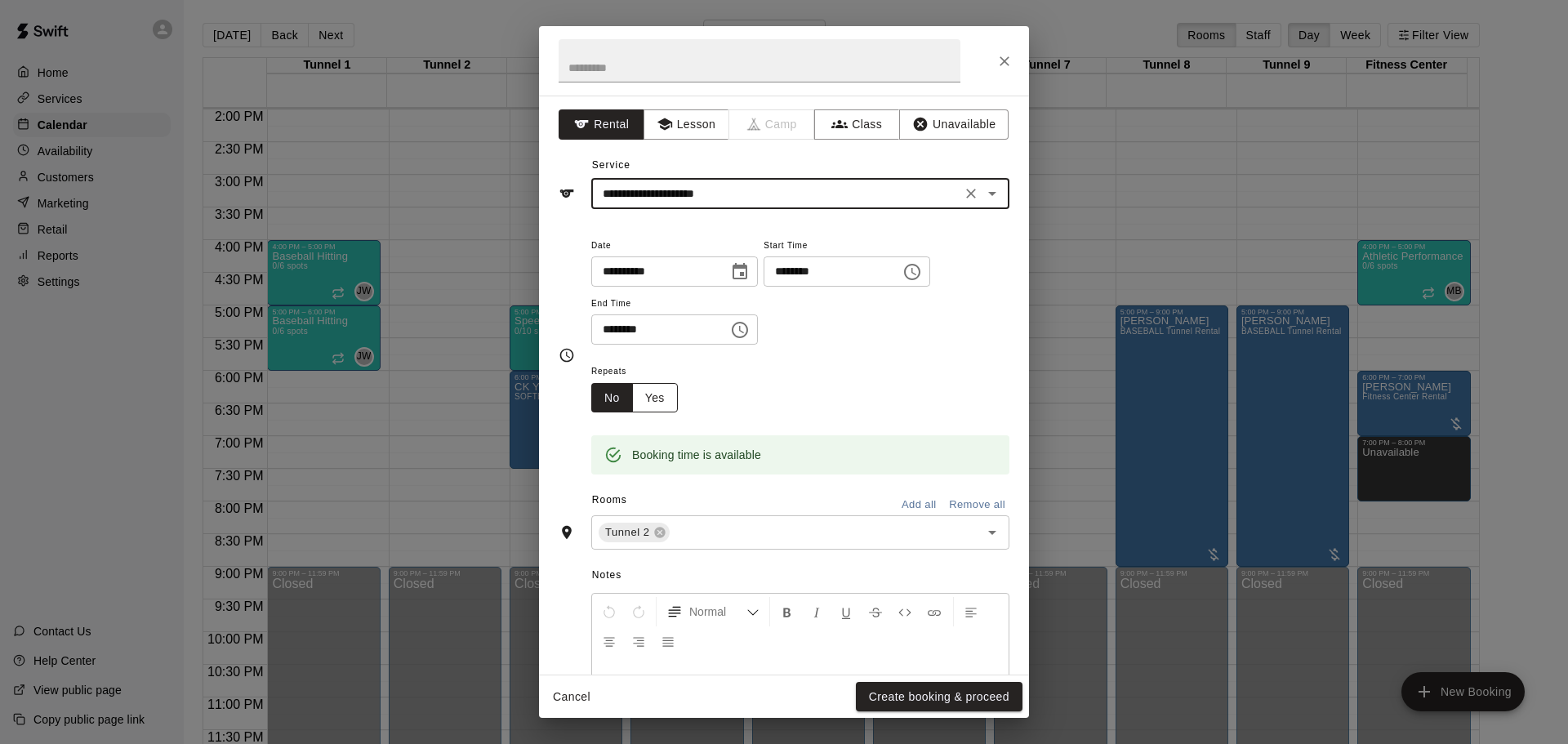
click at [661, 400] on button "Yes" at bounding box center [655, 398] width 46 height 30
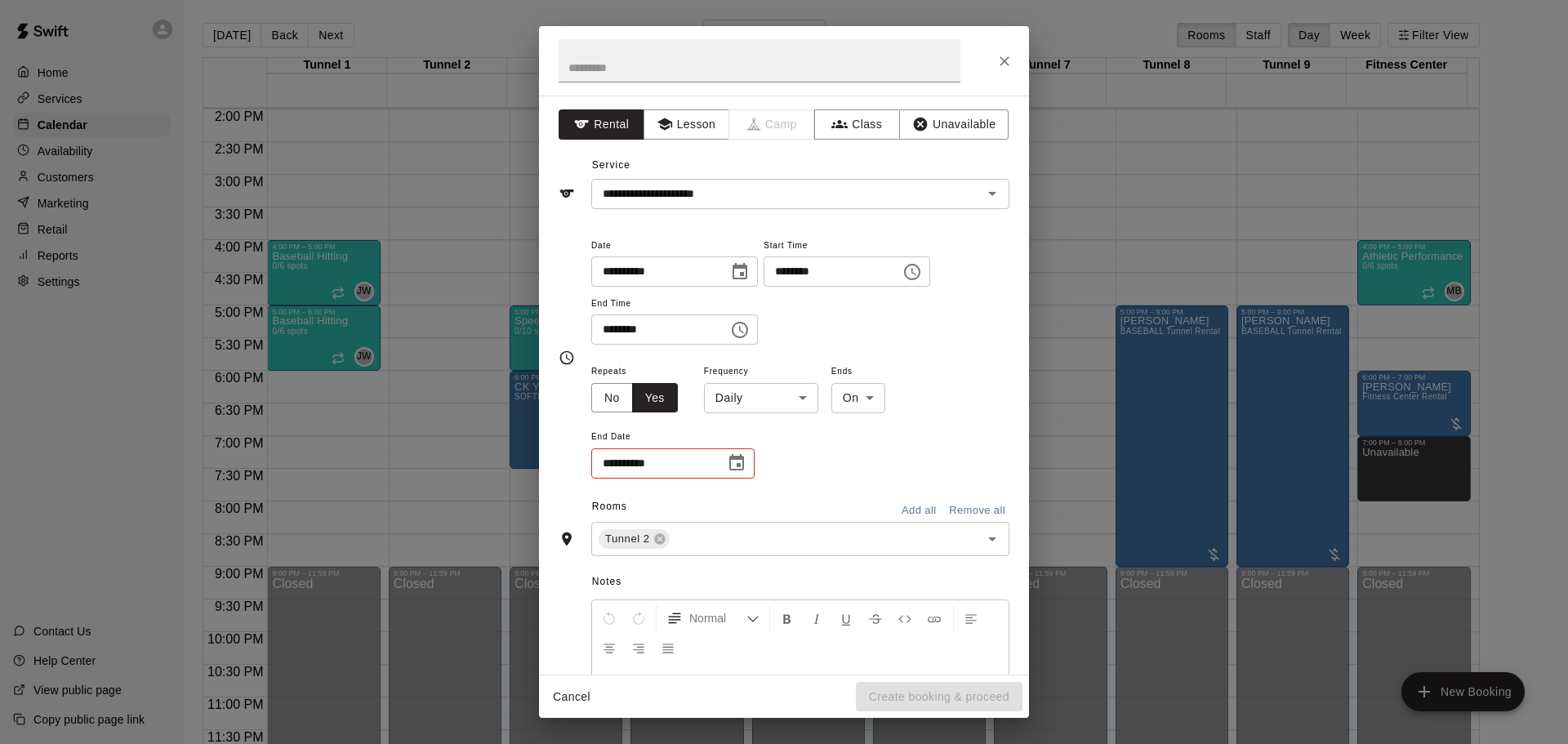
click at [755, 397] on body "Home Services Calendar Availability Customers Marketing Retail Reports Settings…" at bounding box center [784, 385] width 1568 height 770
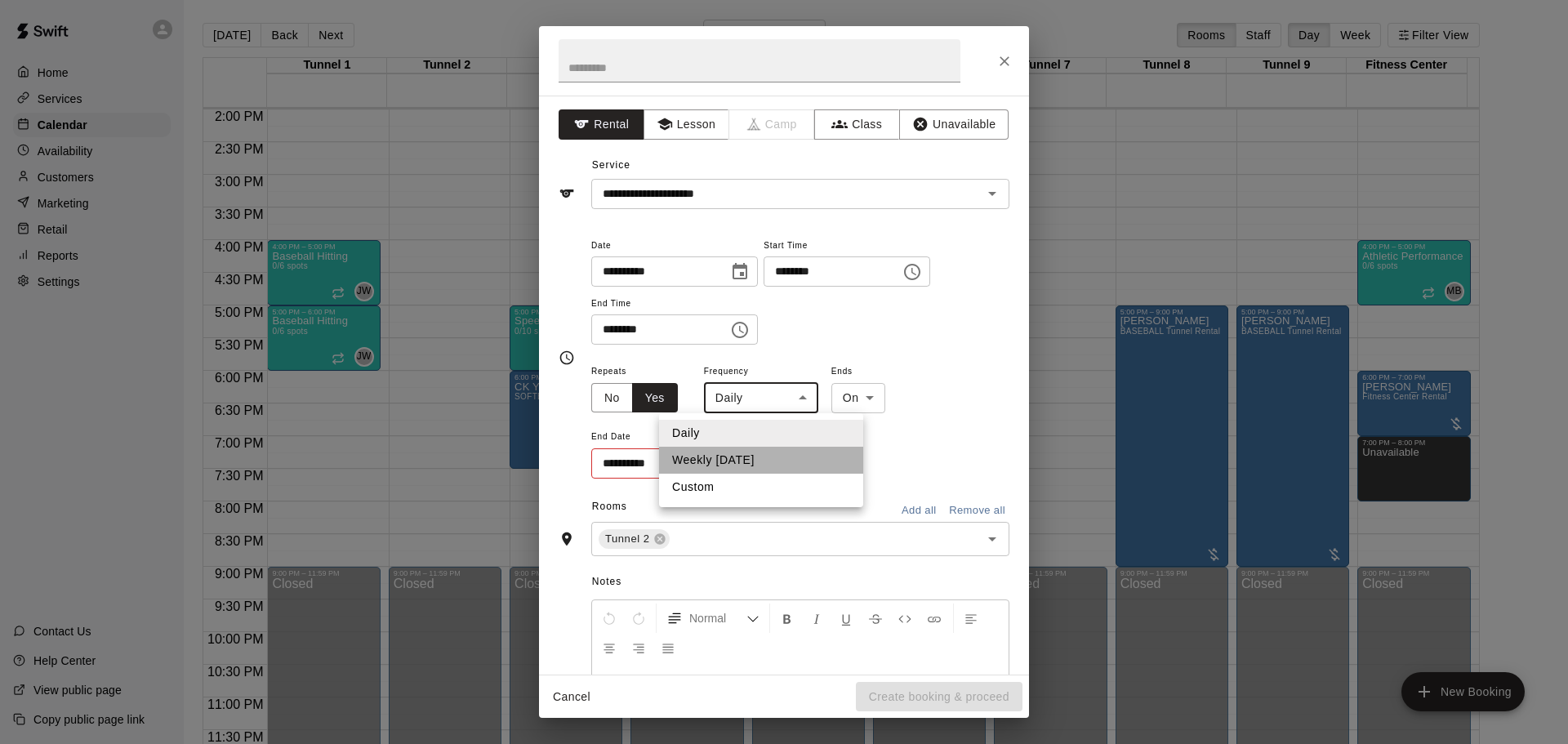
click at [751, 461] on li "Weekly [DATE]" at bounding box center [761, 460] width 204 height 27
type input "******"
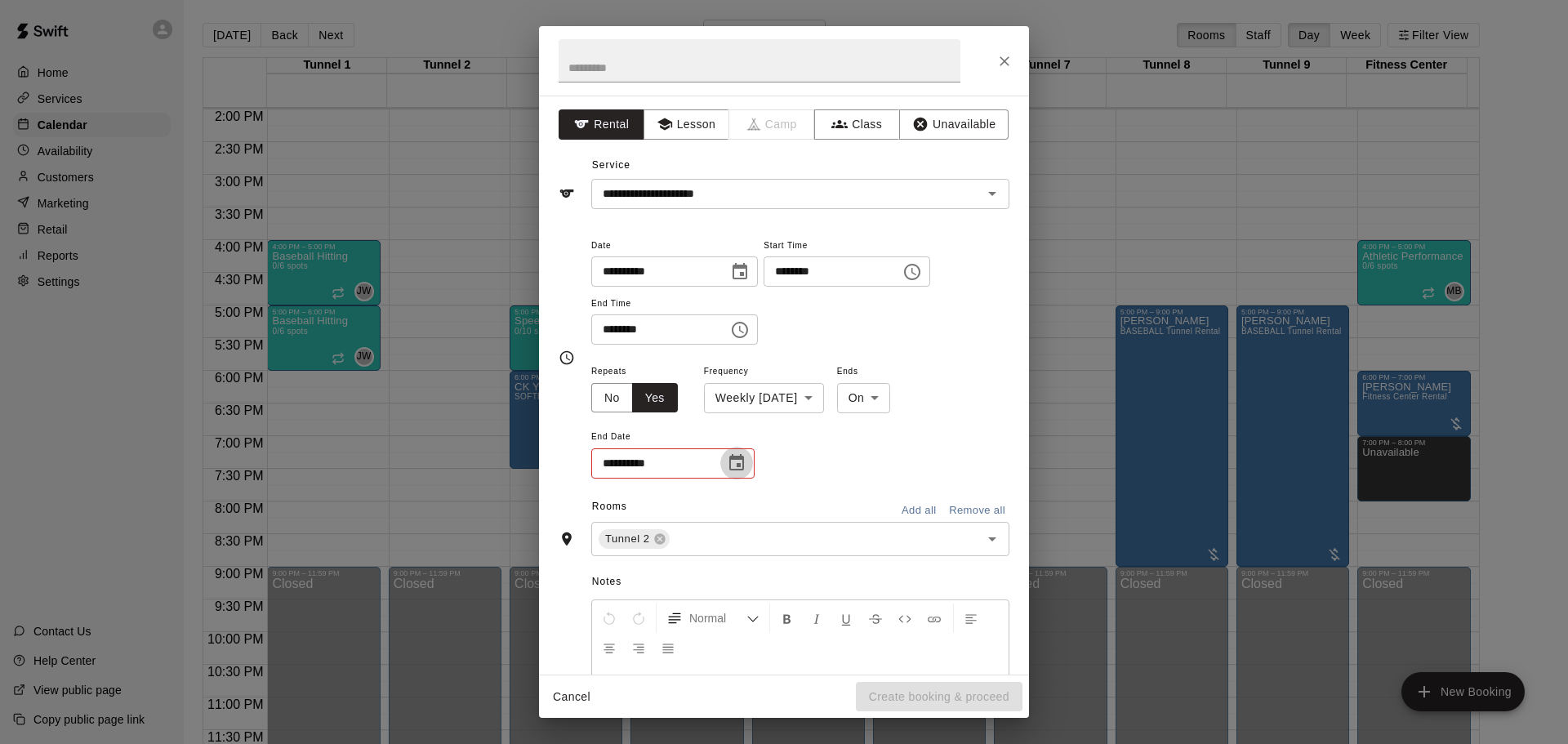
click at [738, 463] on icon "Choose date" at bounding box center [736, 463] width 20 height 20
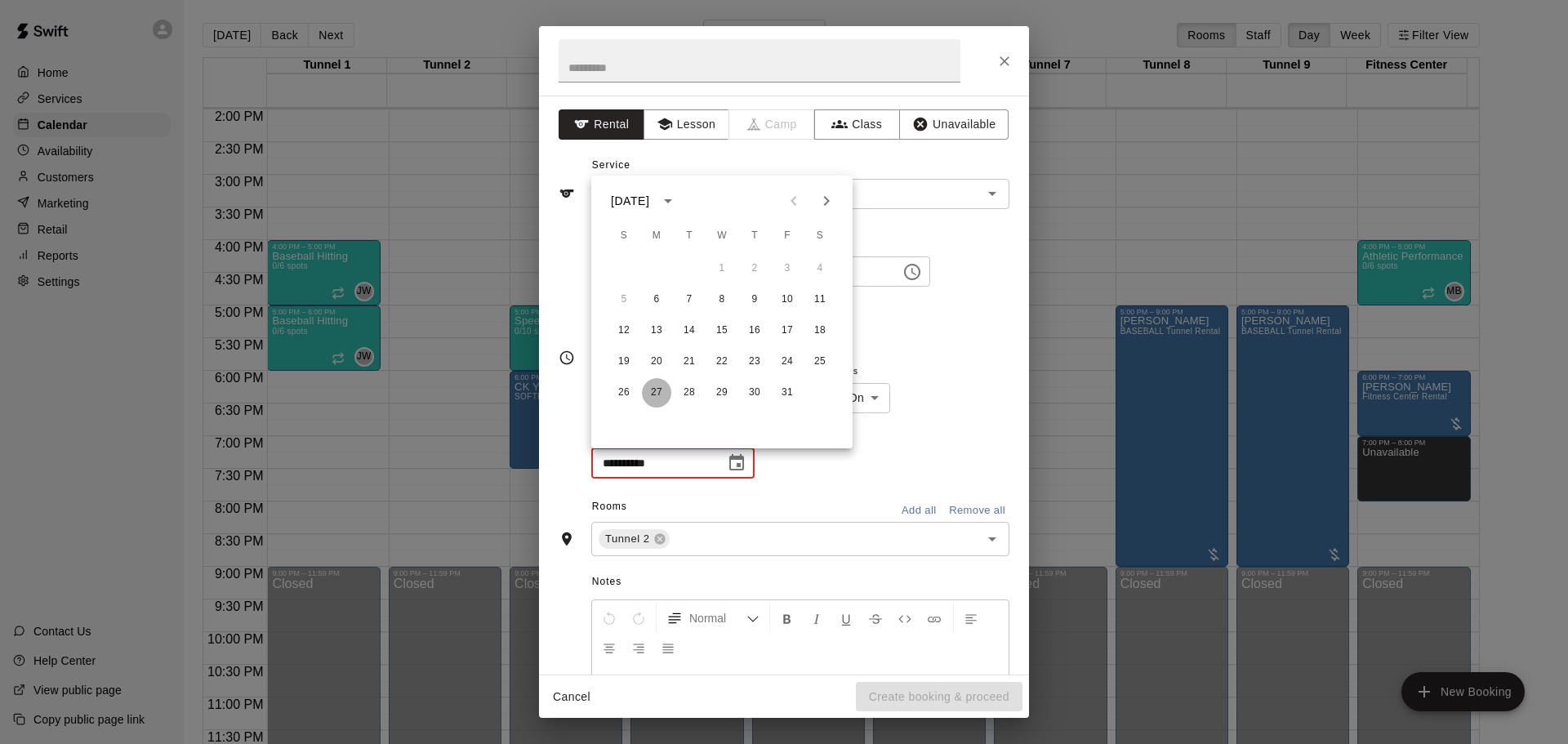
click at [659, 394] on button "27" at bounding box center [657, 393] width 30 height 30
type input "**********"
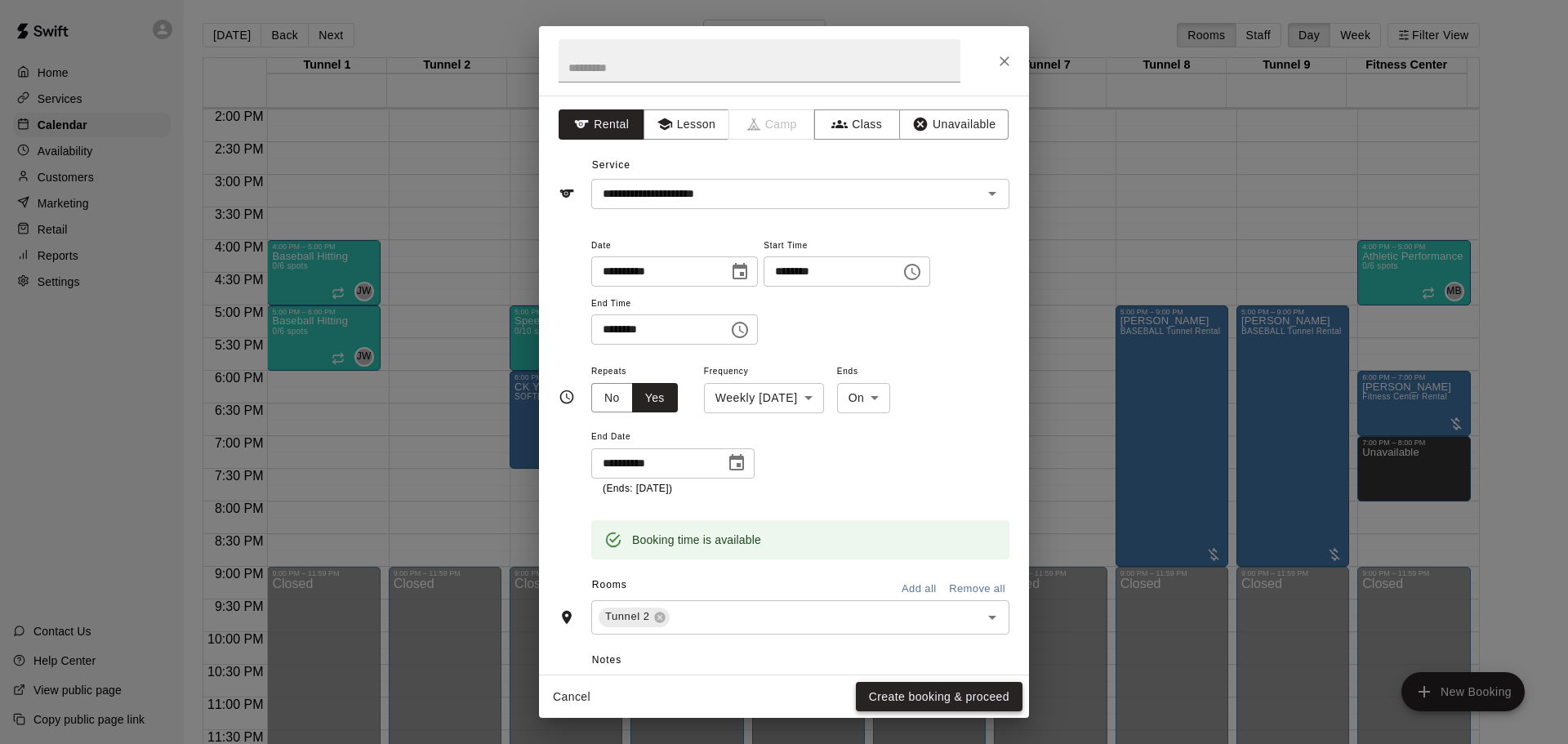
click at [928, 698] on button "Create booking & proceed" at bounding box center [939, 697] width 166 height 30
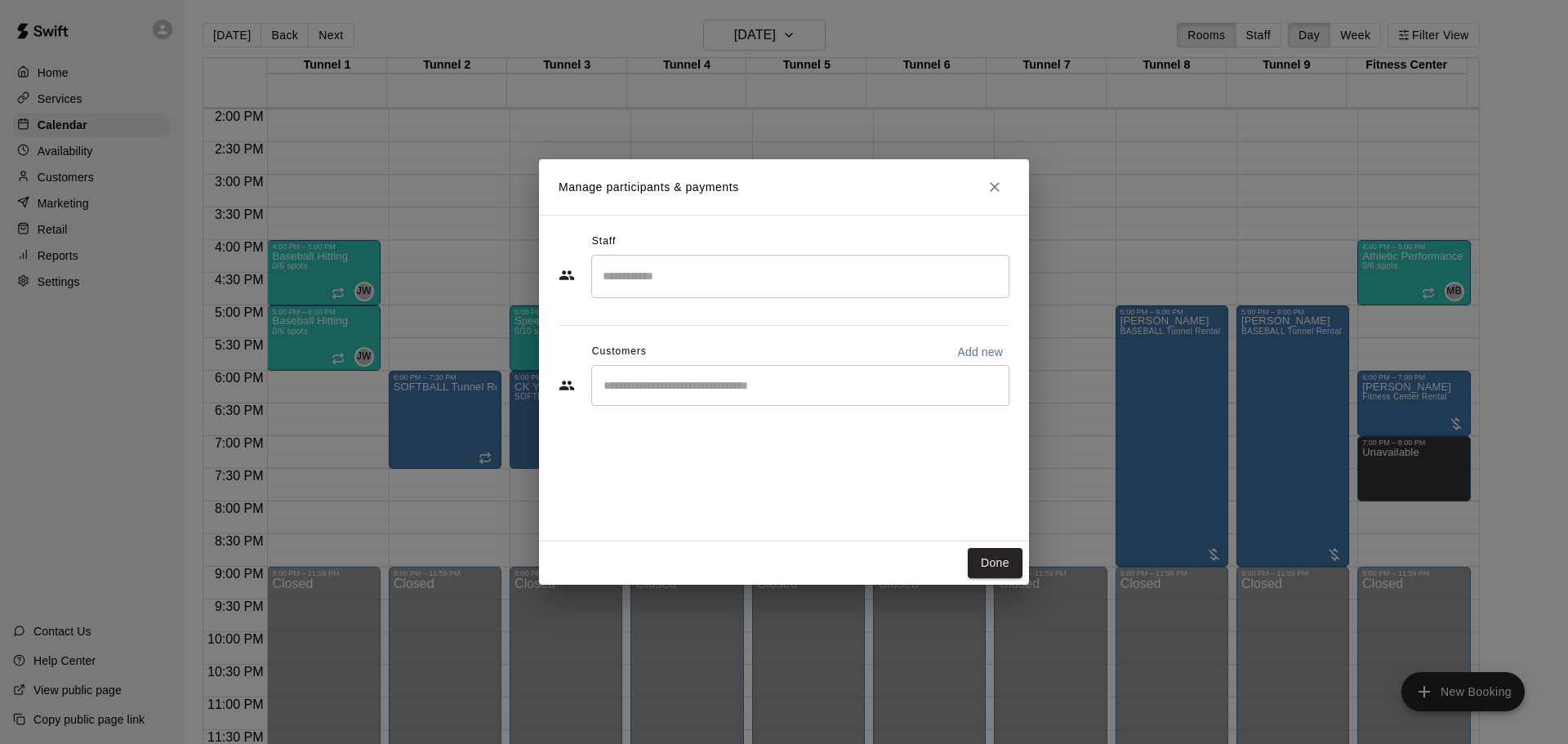
click at [634, 386] on input "Start typing to search customers..." at bounding box center [800, 386] width 403 height 16
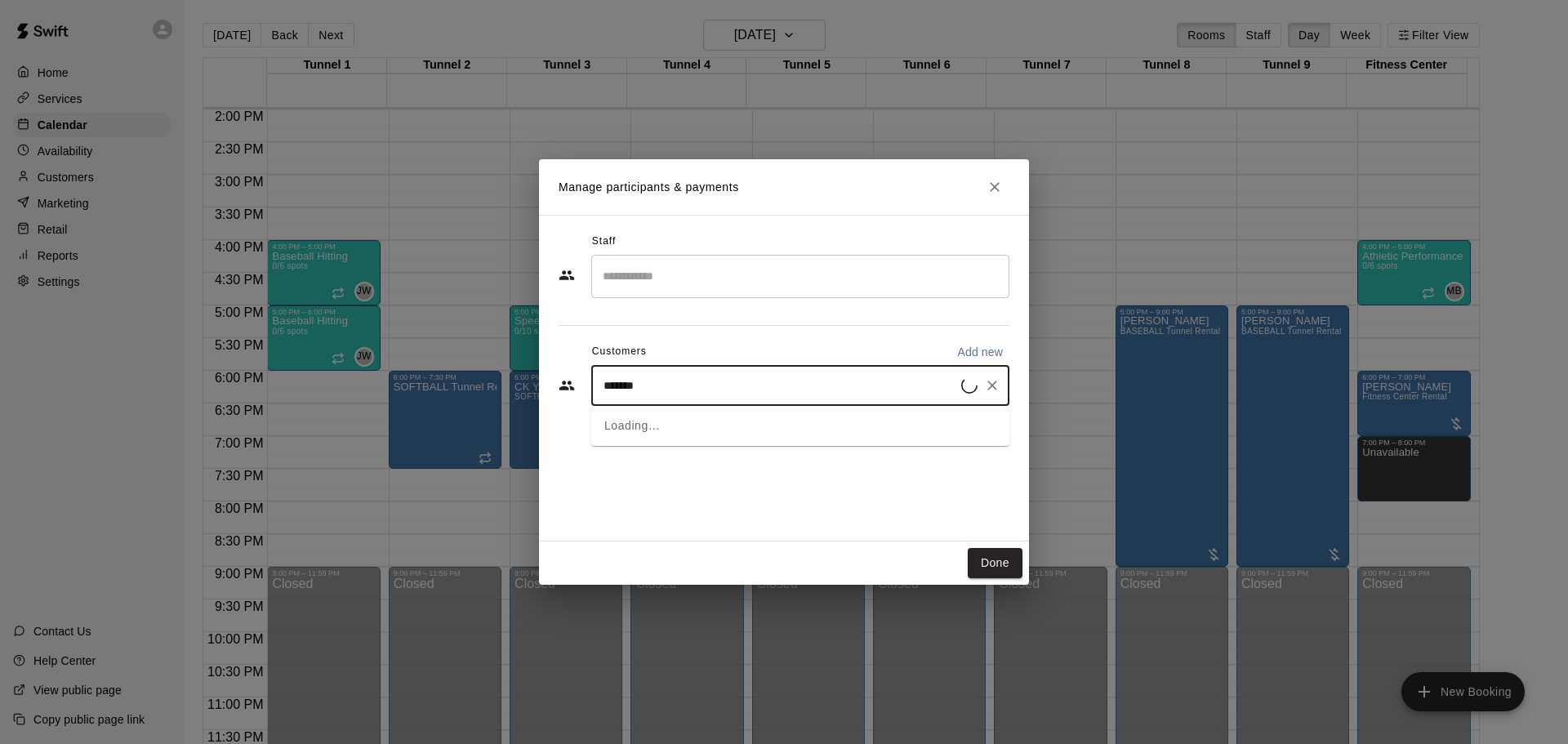
type input "********"
click at [718, 432] on div "CK Youth Sports Cage Pass Membership [EMAIL_ADDRESS][DOMAIN_NAME]" at bounding box center [743, 432] width 212 height 35
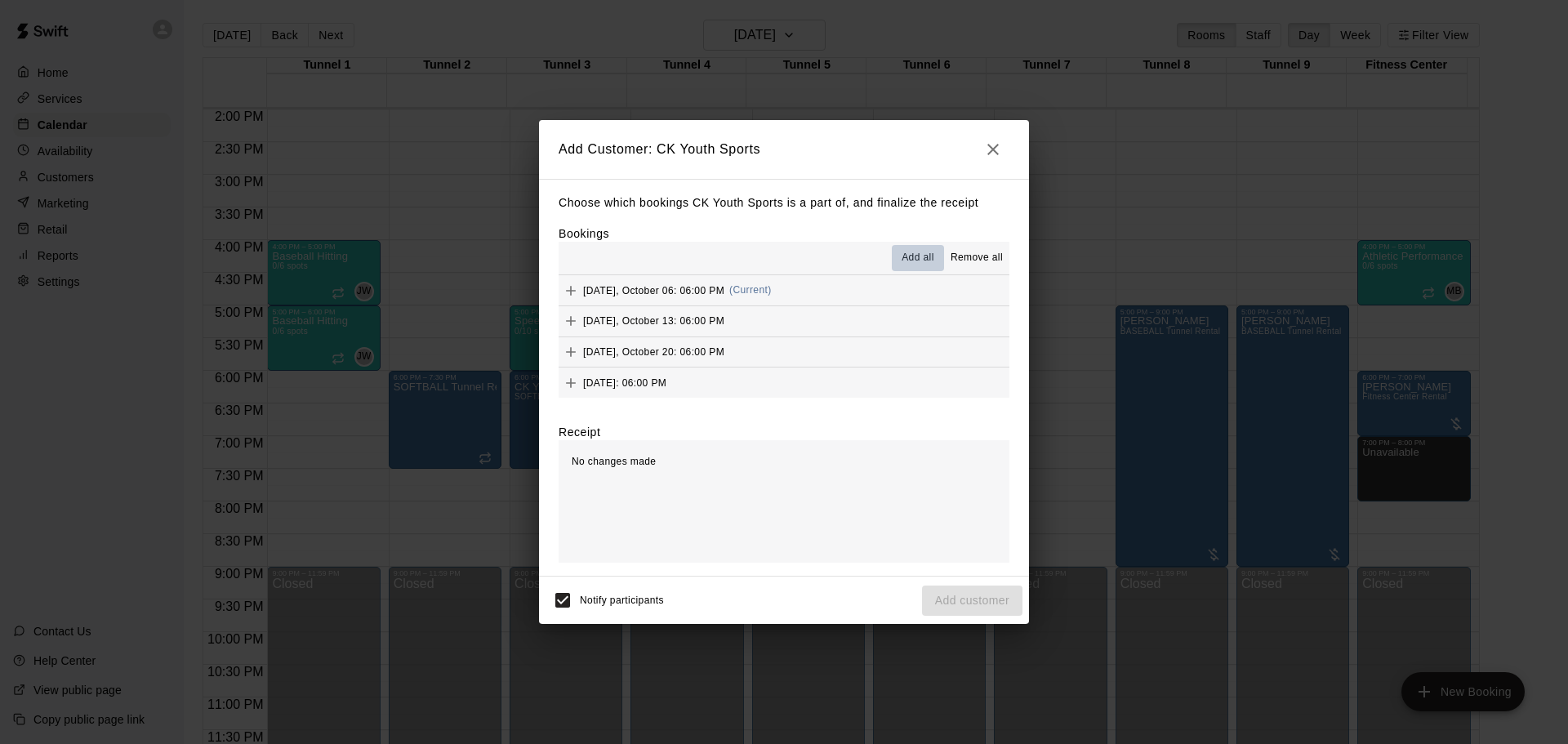
click at [918, 256] on span "Add all" at bounding box center [918, 258] width 33 height 16
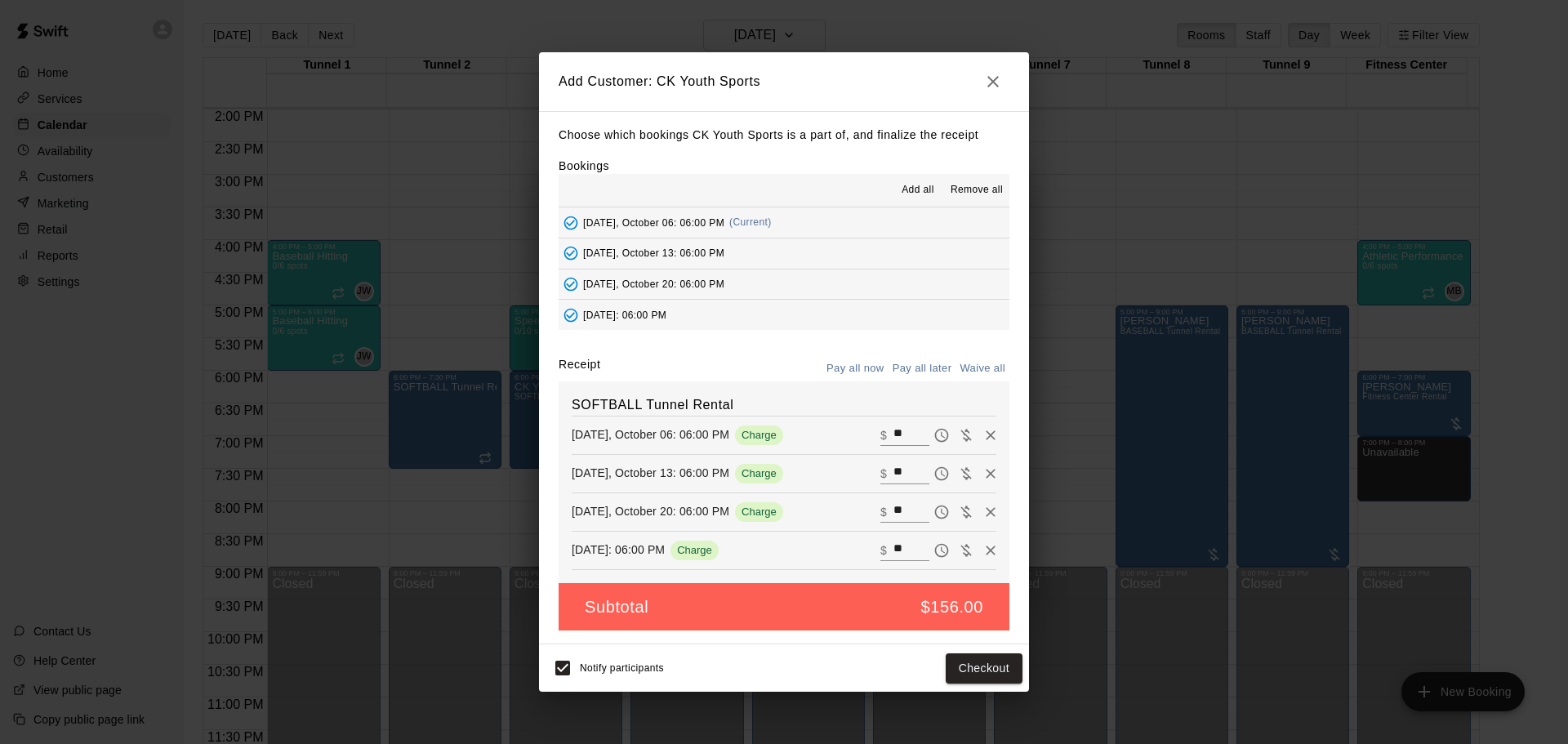
click at [921, 380] on button "Pay all later" at bounding box center [923, 368] width 68 height 25
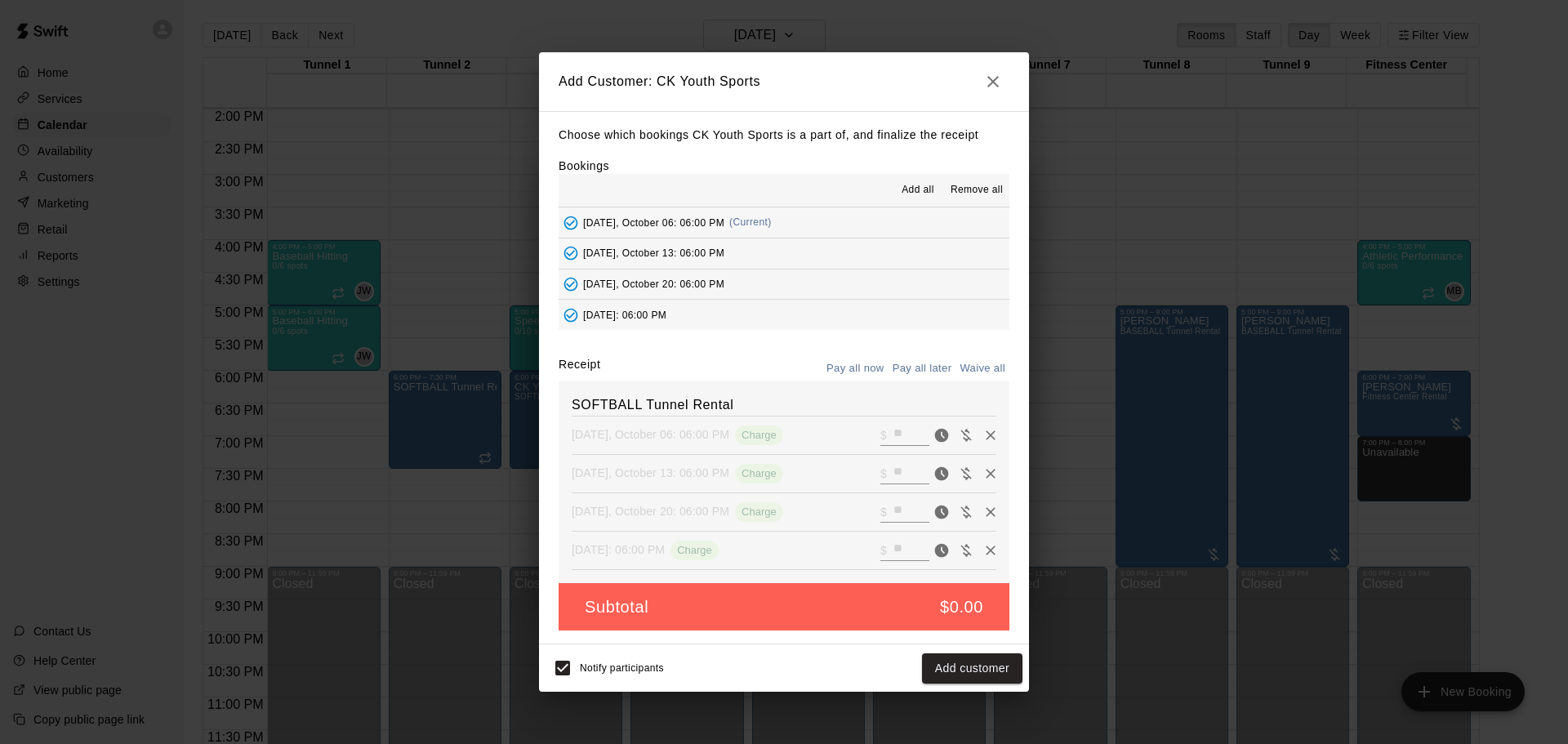
click at [973, 674] on button "Add customer" at bounding box center [972, 669] width 101 height 30
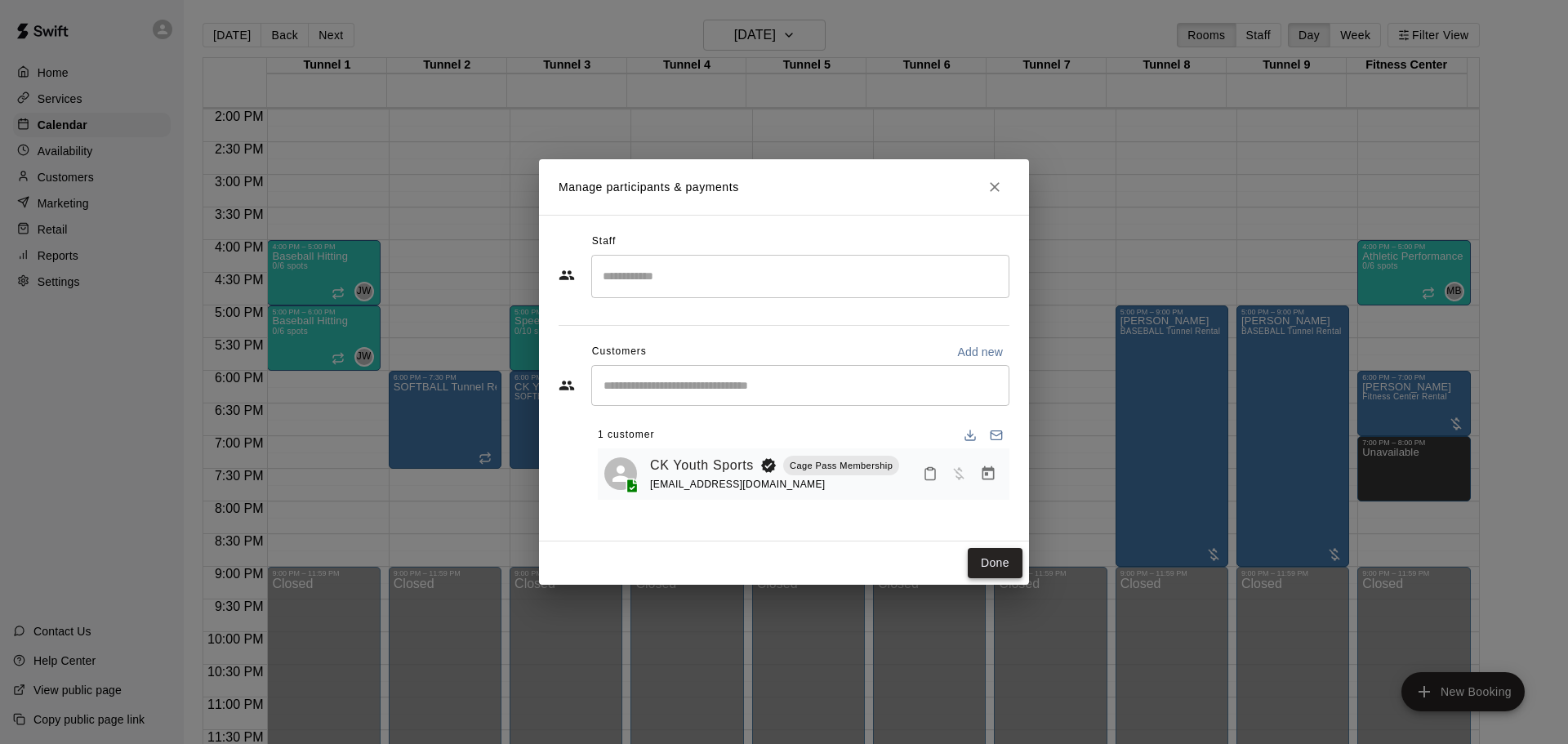
click at [1000, 548] on button "Done" at bounding box center [995, 563] width 55 height 30
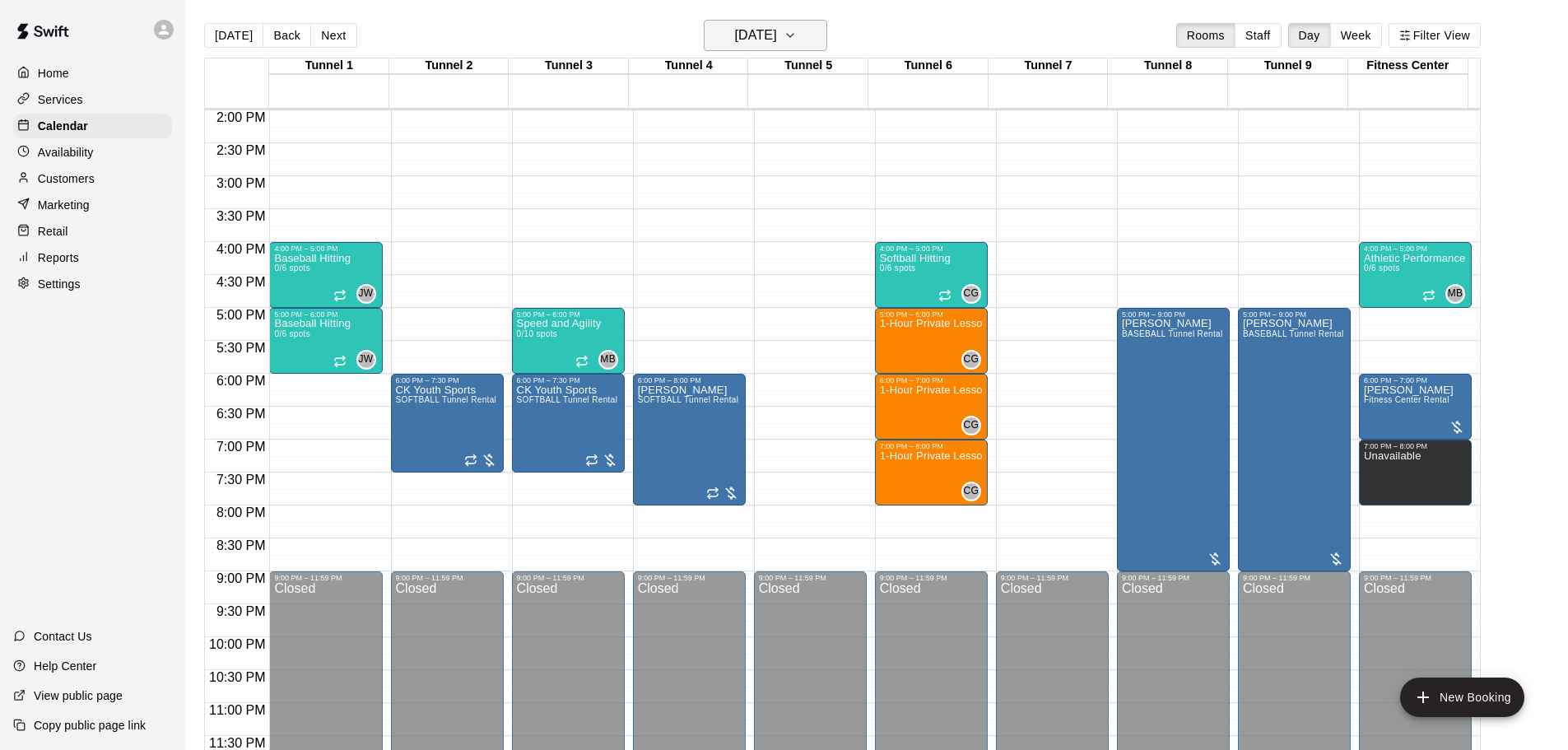
click at [797, 37] on icon "button" at bounding box center [790, 36] width 13 height 20
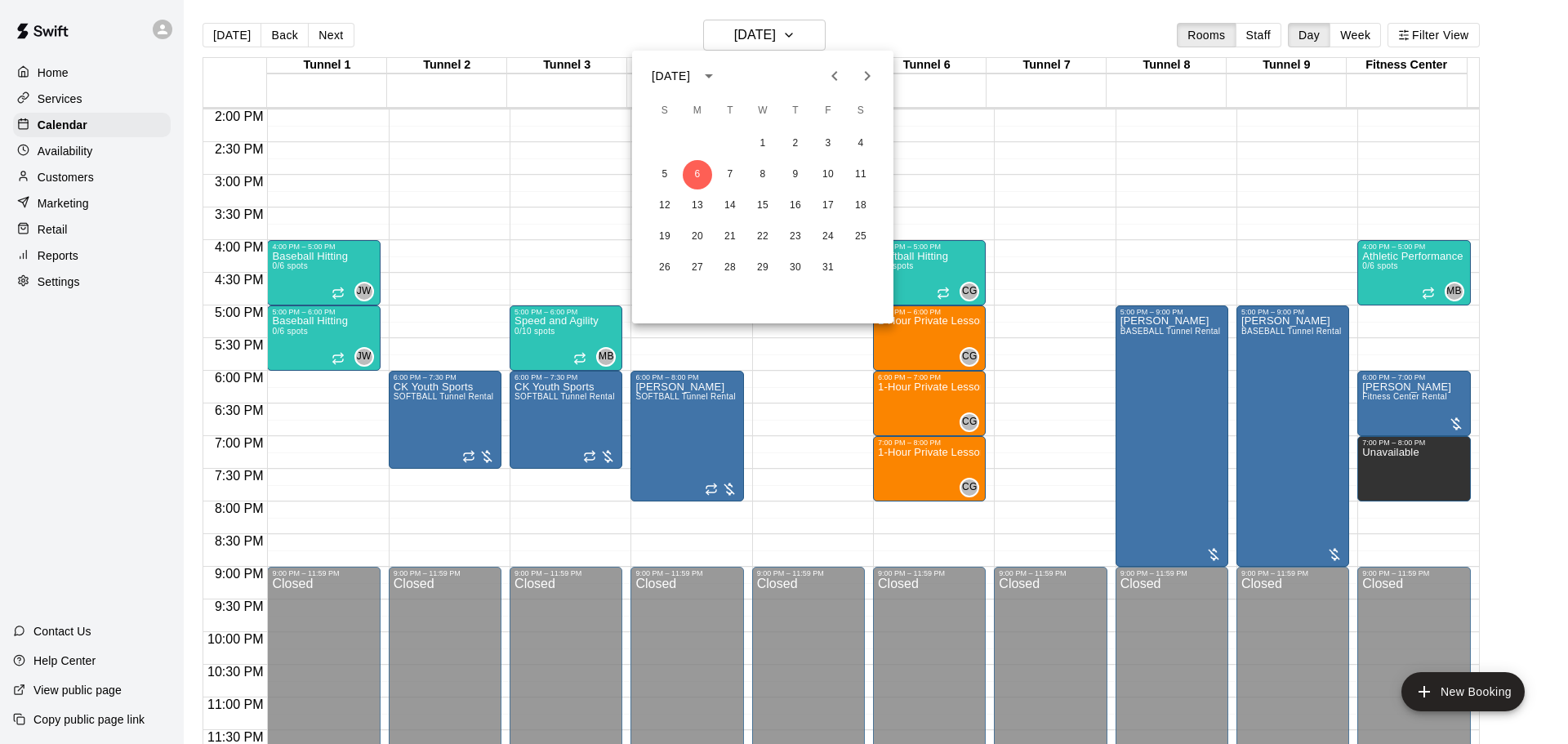
click at [855, 78] on button "Next month" at bounding box center [868, 76] width 33 height 33
click at [694, 200] on button "10" at bounding box center [698, 206] width 30 height 30
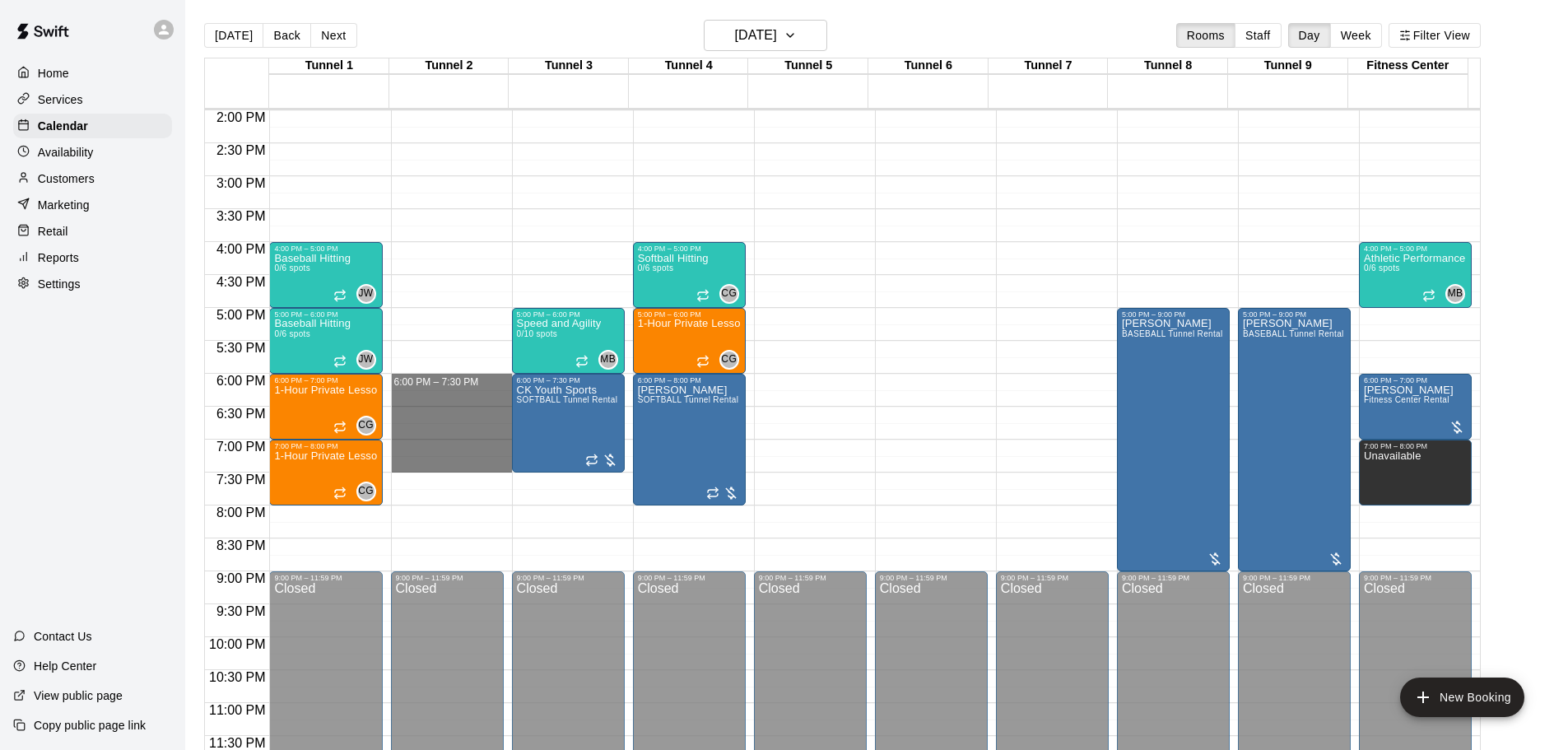
drag, startPoint x: 460, startPoint y: 377, endPoint x: 455, endPoint y: 461, distance: 84.1
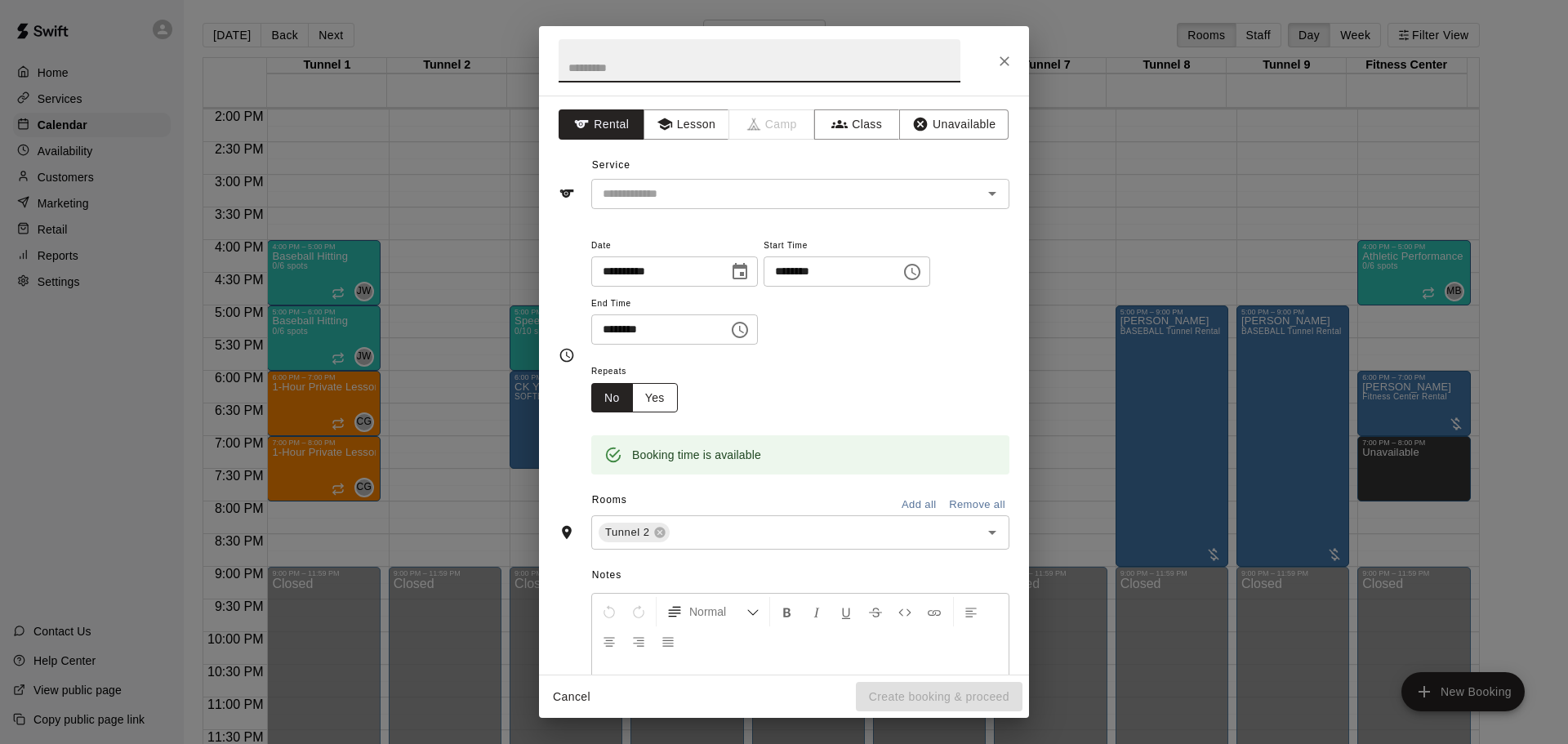
click at [654, 409] on button "Yes" at bounding box center [655, 398] width 46 height 30
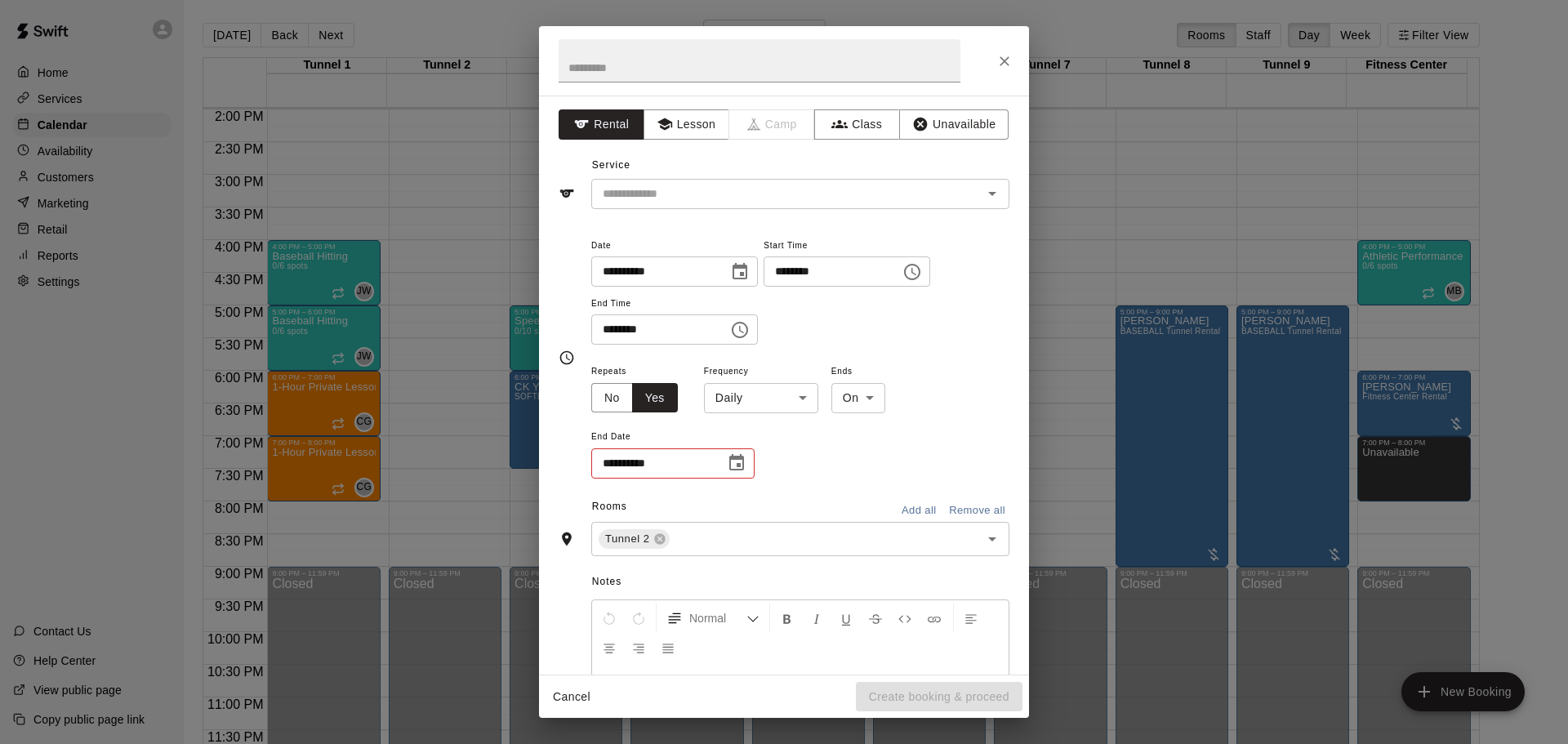
click at [740, 400] on body "Home Services Calendar Availability Customers Marketing Retail Reports Settings…" at bounding box center [784, 385] width 1568 height 770
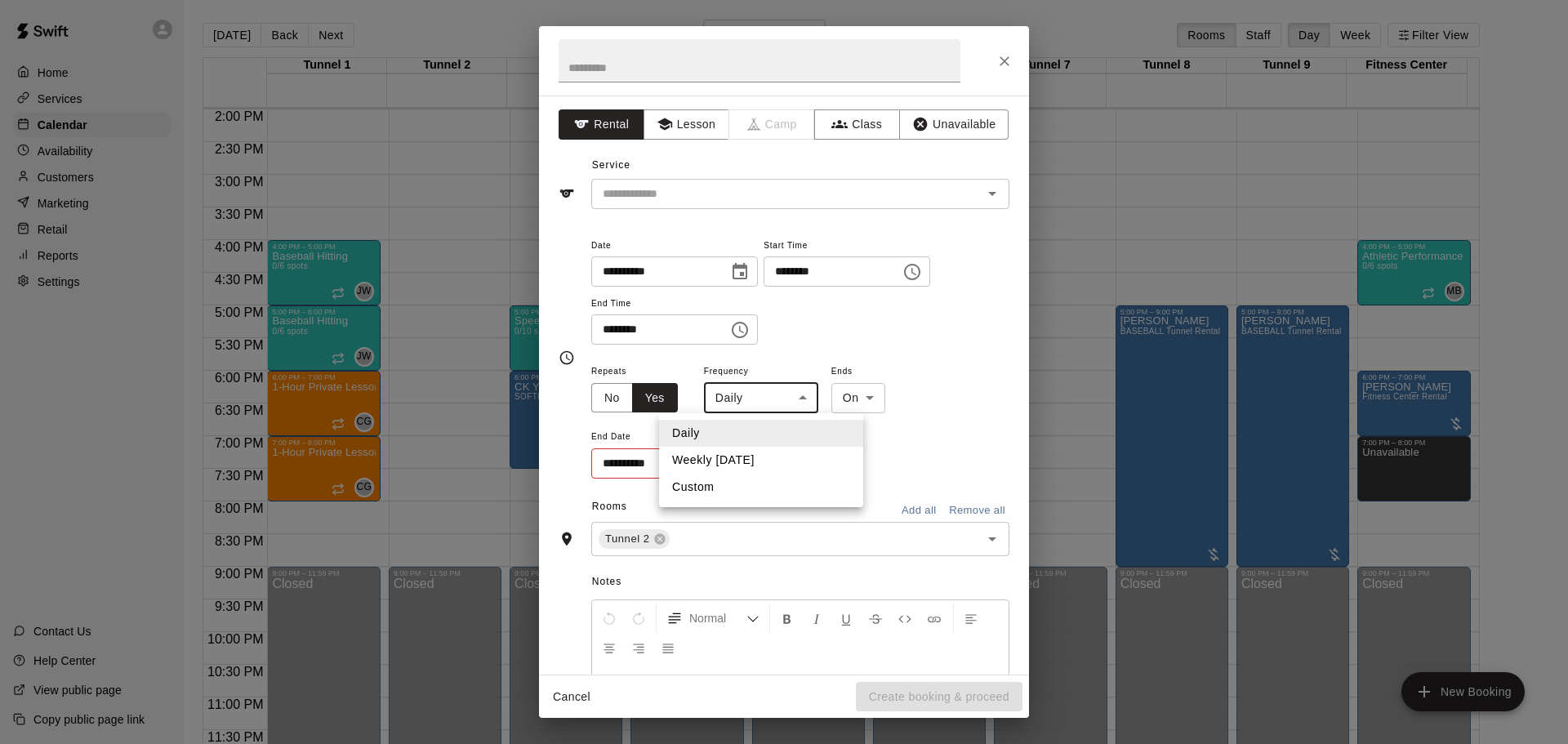
click at [744, 454] on li "Weekly [DATE]" at bounding box center [761, 460] width 204 height 27
type input "******"
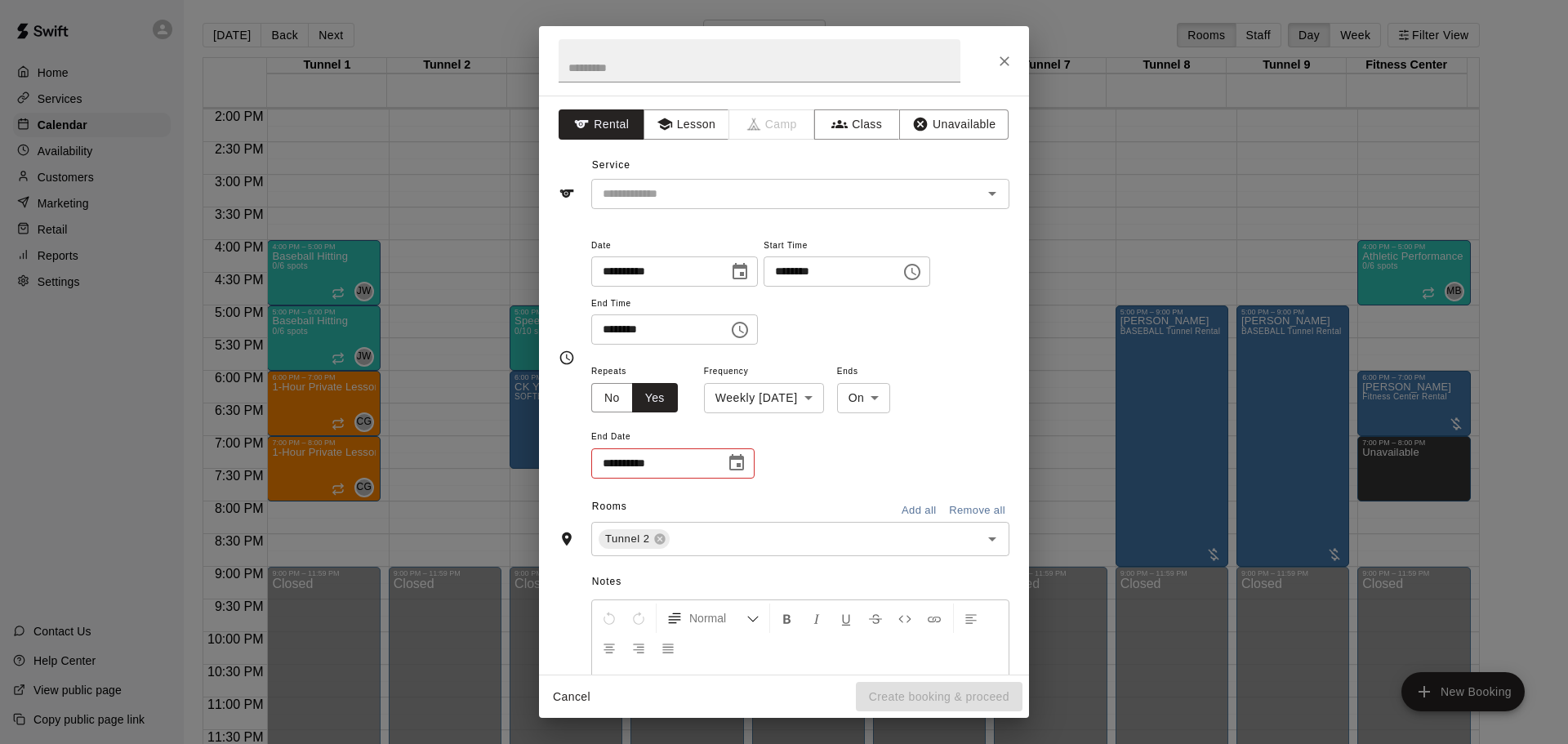
click at [719, 460] on div "**********" at bounding box center [672, 463] width 163 height 30
click at [751, 460] on button "Choose date" at bounding box center [736, 463] width 33 height 33
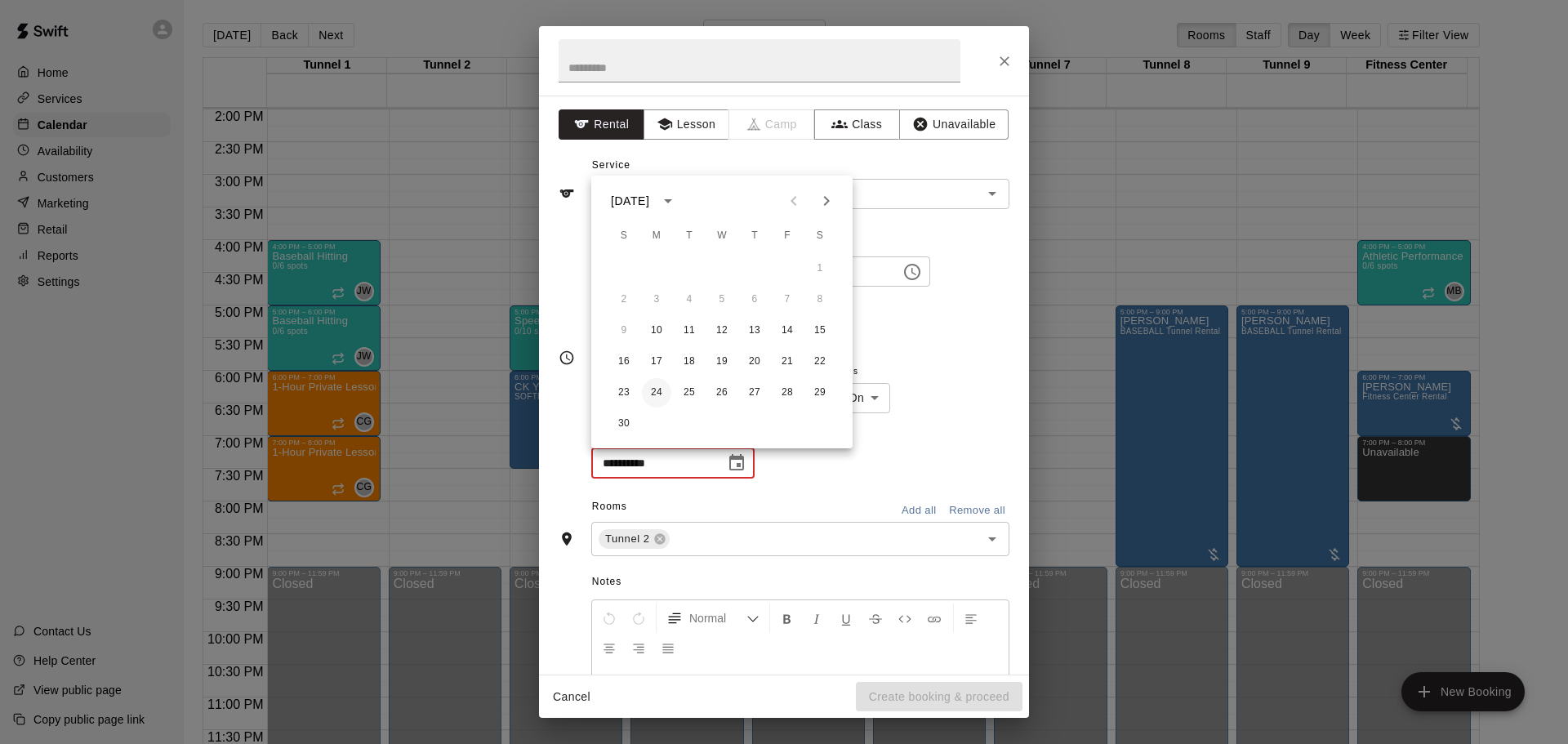
click at [663, 389] on button "24" at bounding box center [657, 393] width 30 height 30
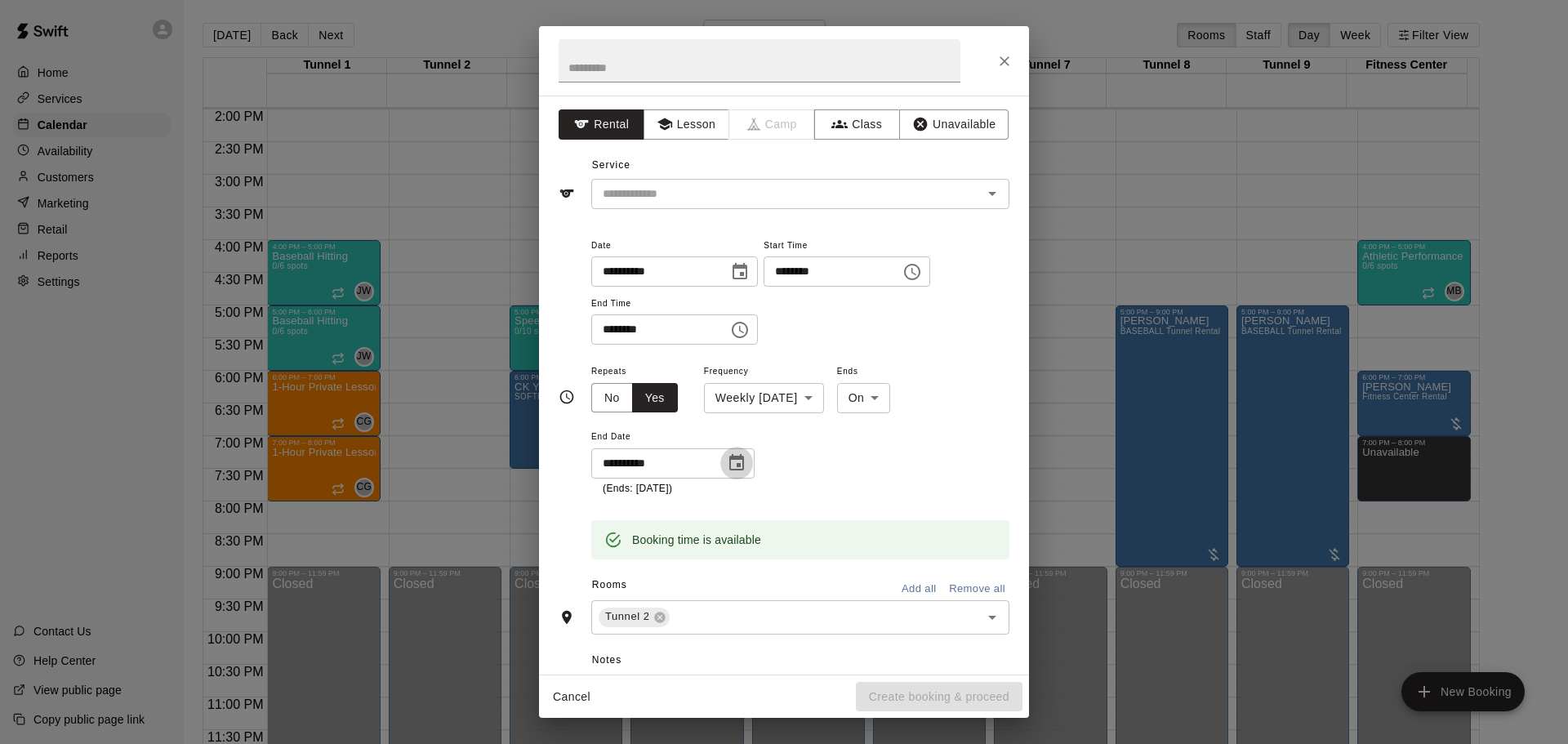
click at [739, 463] on icon "Choose date, selected date is Nov 24, 2025" at bounding box center [736, 463] width 20 height 20
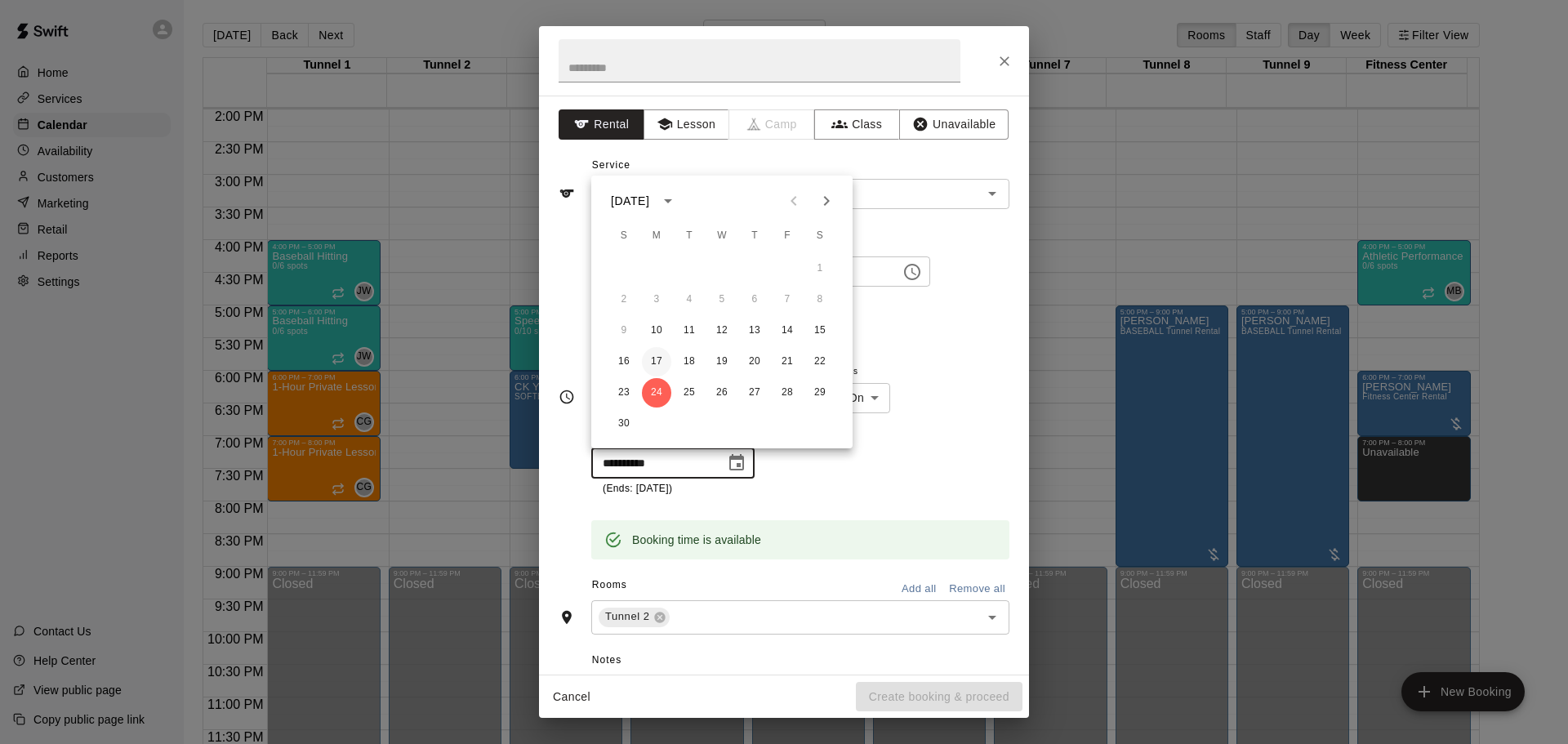
click at [663, 368] on button "17" at bounding box center [657, 362] width 30 height 30
type input "**********"
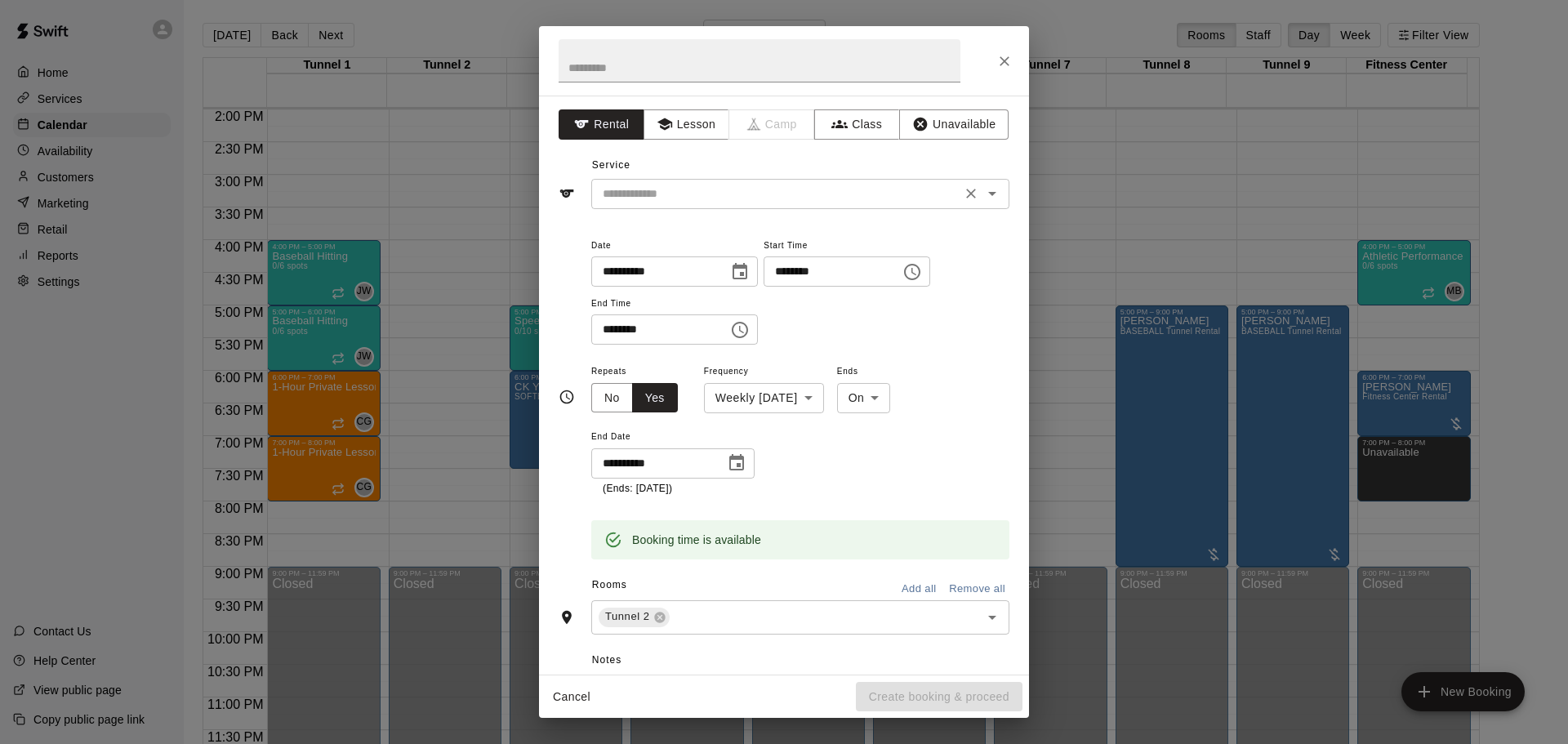
click at [721, 185] on input "text" at bounding box center [776, 194] width 360 height 21
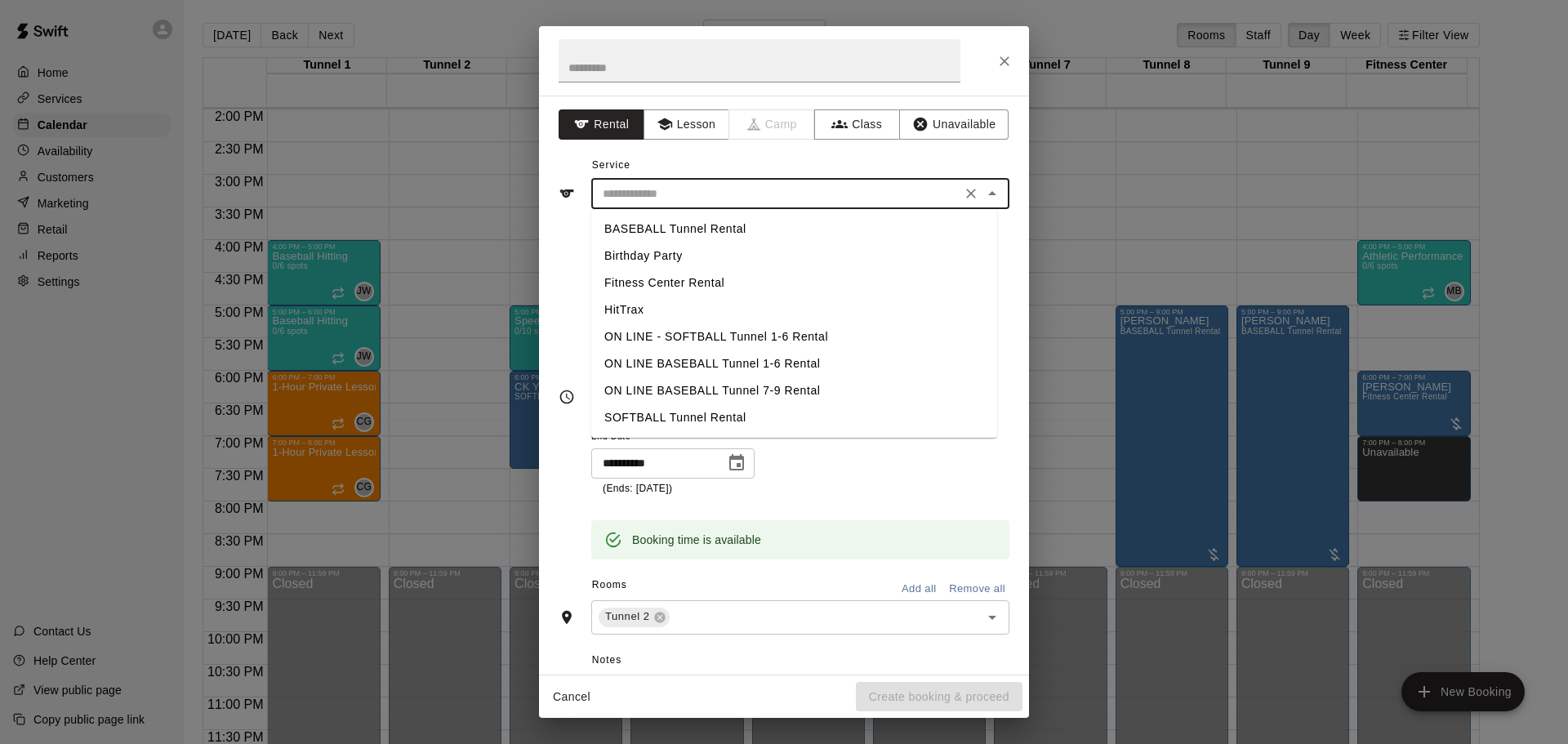
click at [709, 418] on li "SOFTBALL Tunnel Rental" at bounding box center [794, 418] width 406 height 27
type input "**********"
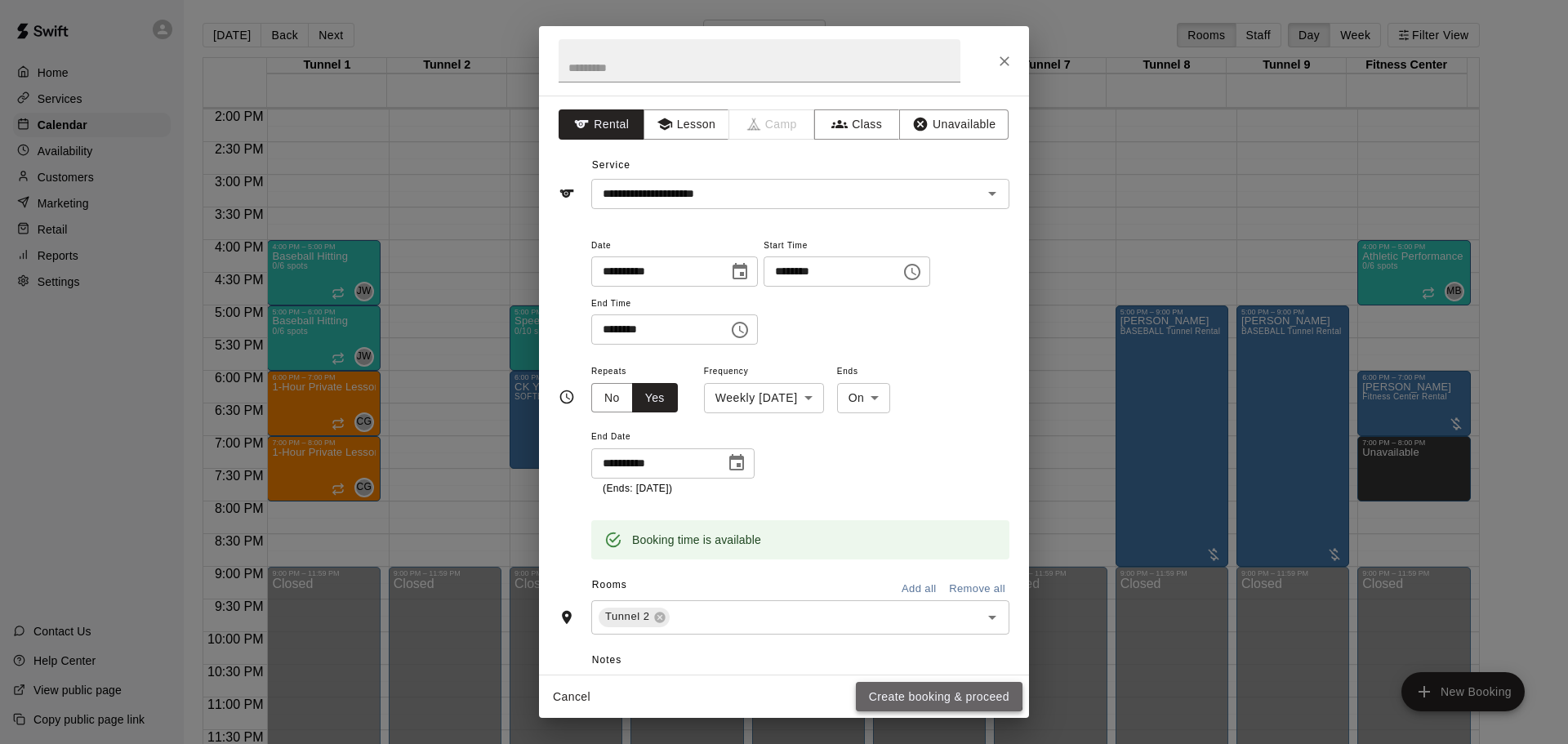
click at [906, 692] on button "Create booking & proceed" at bounding box center [939, 697] width 166 height 30
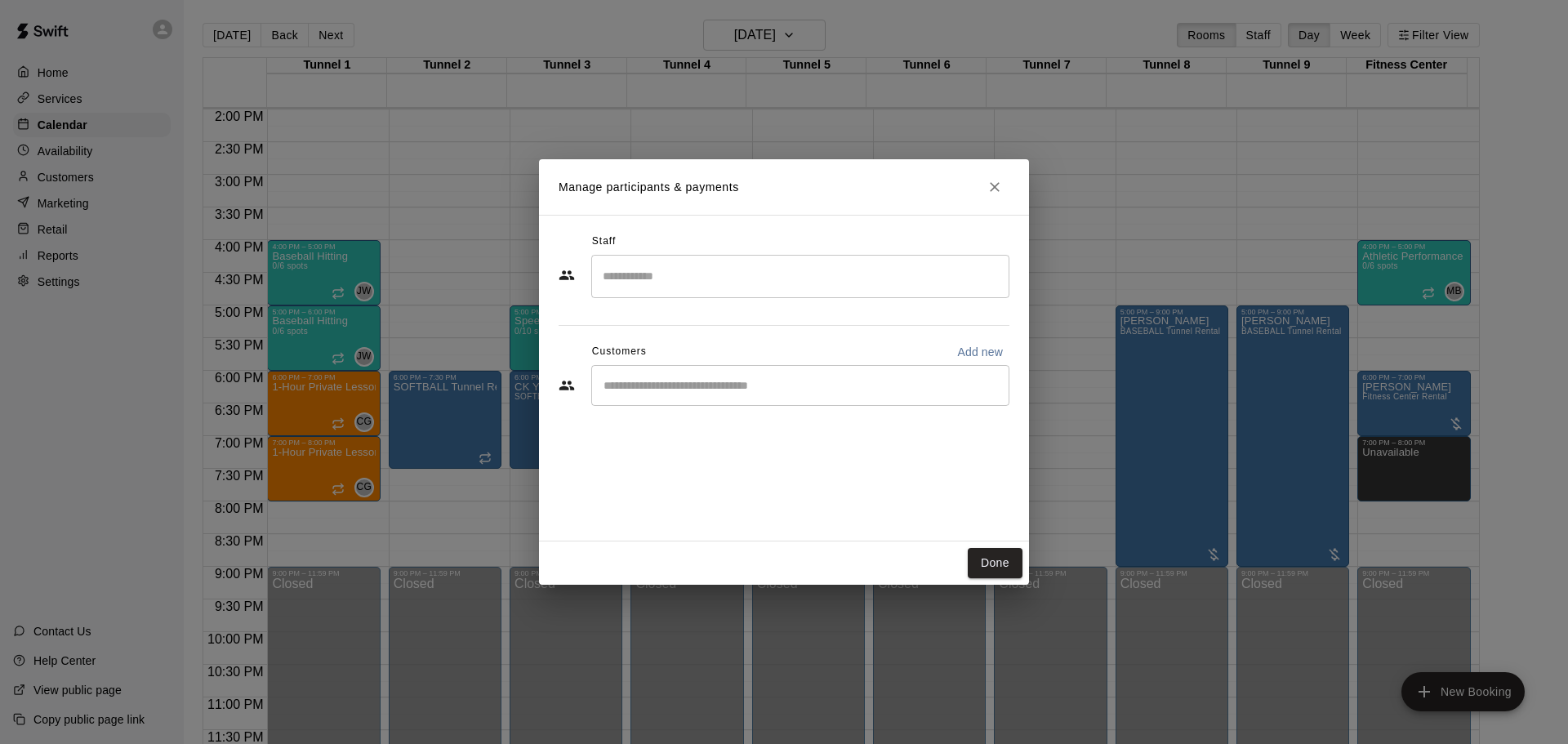
click at [731, 372] on div "​" at bounding box center [800, 386] width 418 height 41
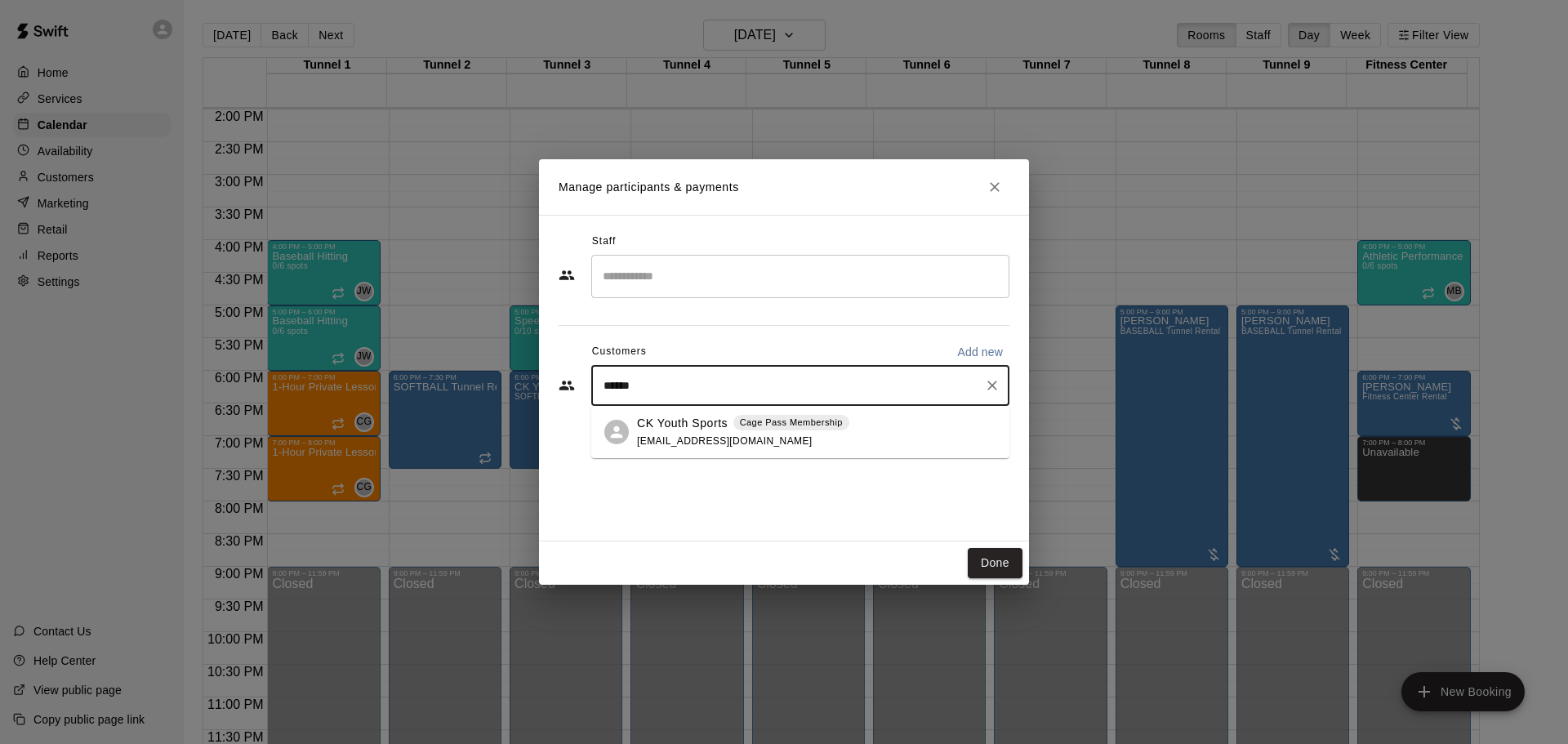
type input "*******"
click at [730, 425] on div "CK Youth Sports Cage Pass Membership" at bounding box center [743, 423] width 212 height 17
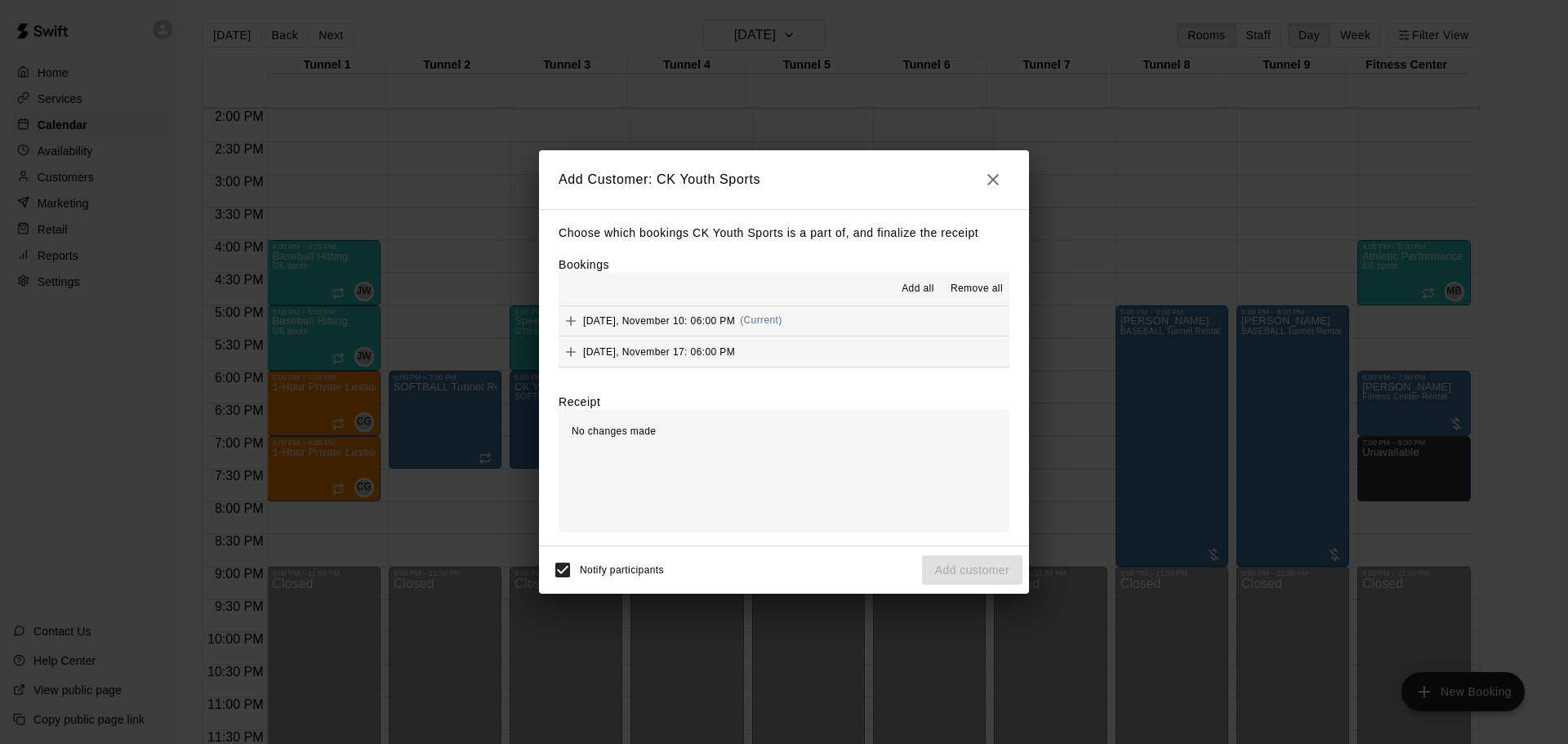
click at [934, 284] on span "Add all" at bounding box center [918, 290] width 33 height 16
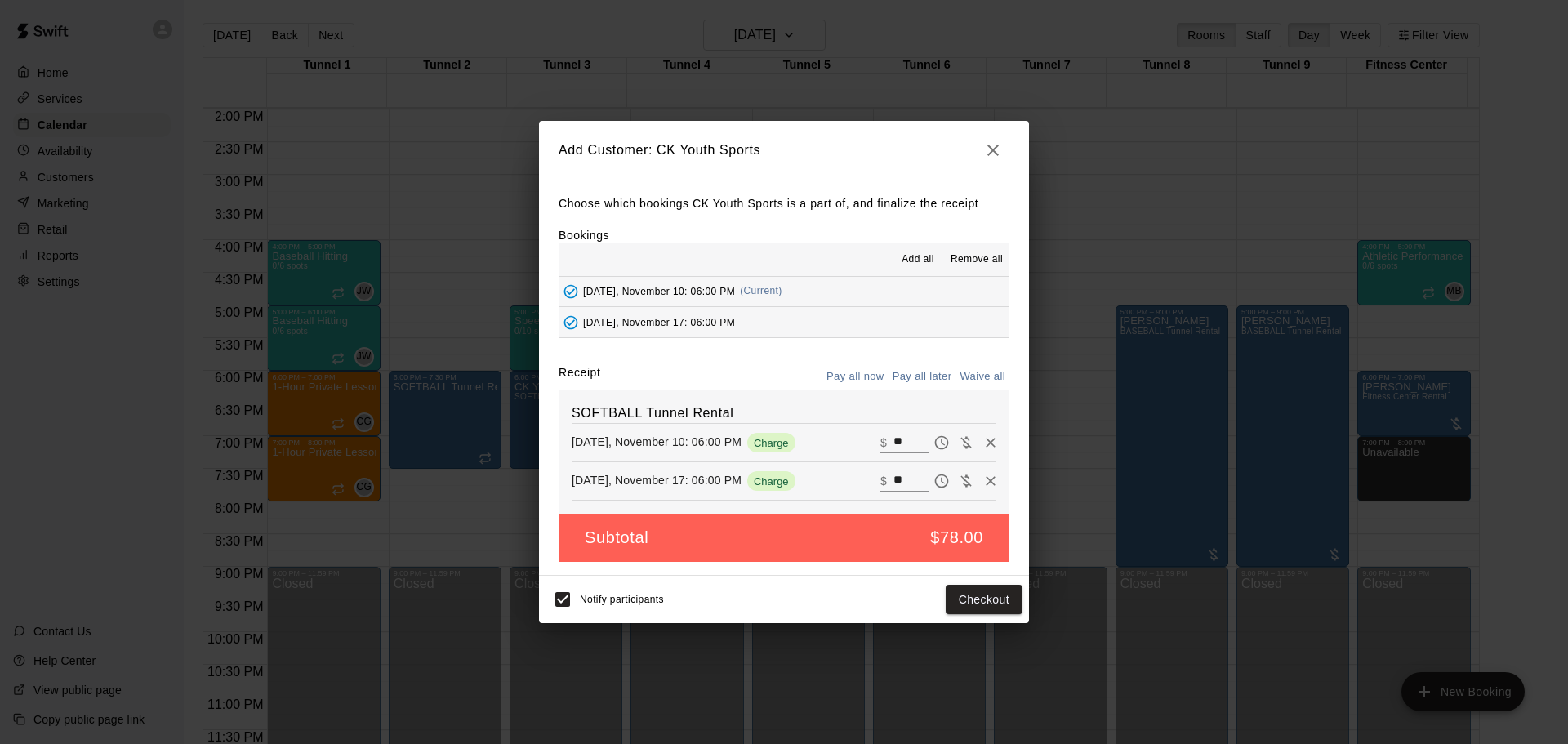
click at [928, 381] on button "Pay all later" at bounding box center [923, 377] width 68 height 25
click at [963, 587] on button "Add customer" at bounding box center [972, 600] width 101 height 30
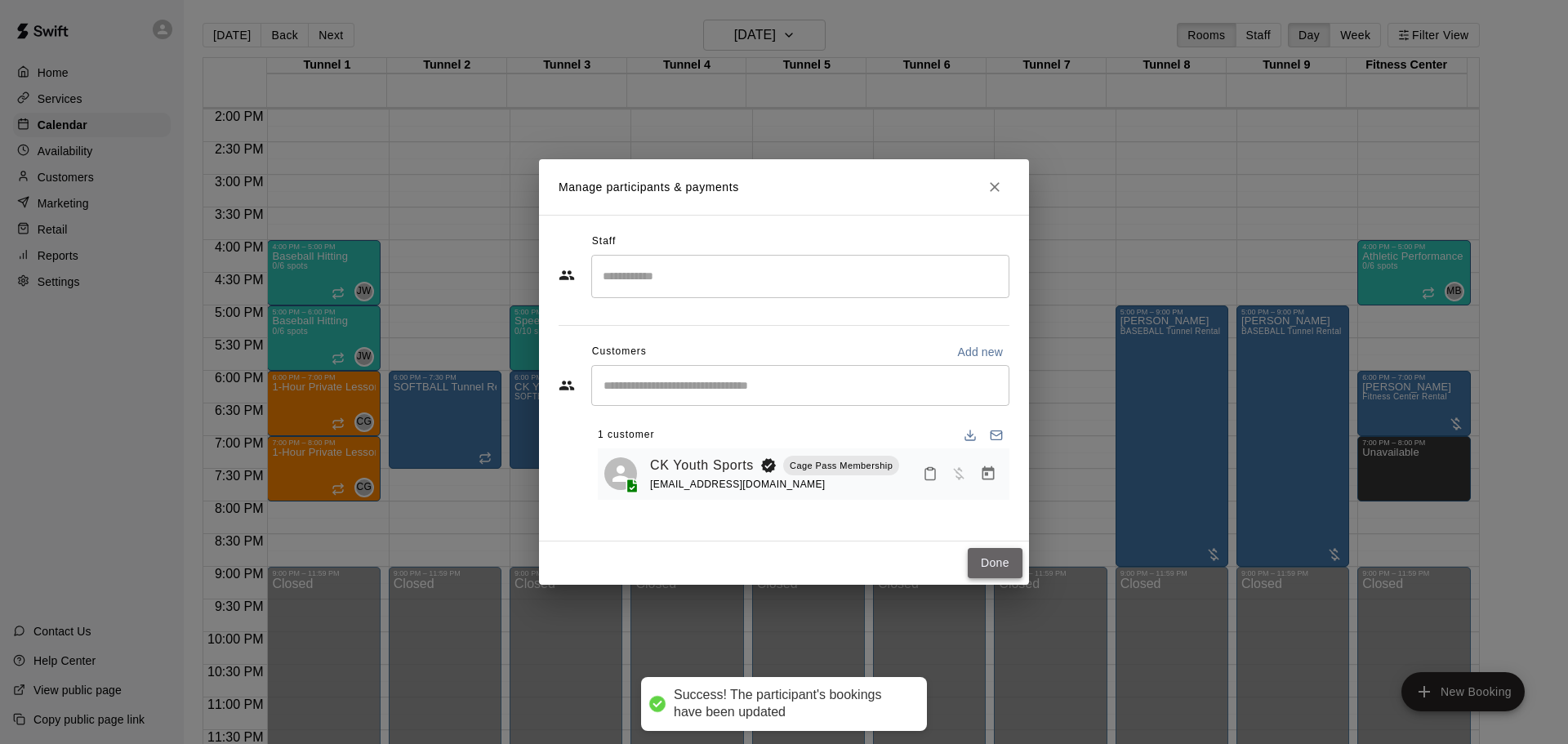
click at [973, 562] on button "Done" at bounding box center [995, 563] width 55 height 30
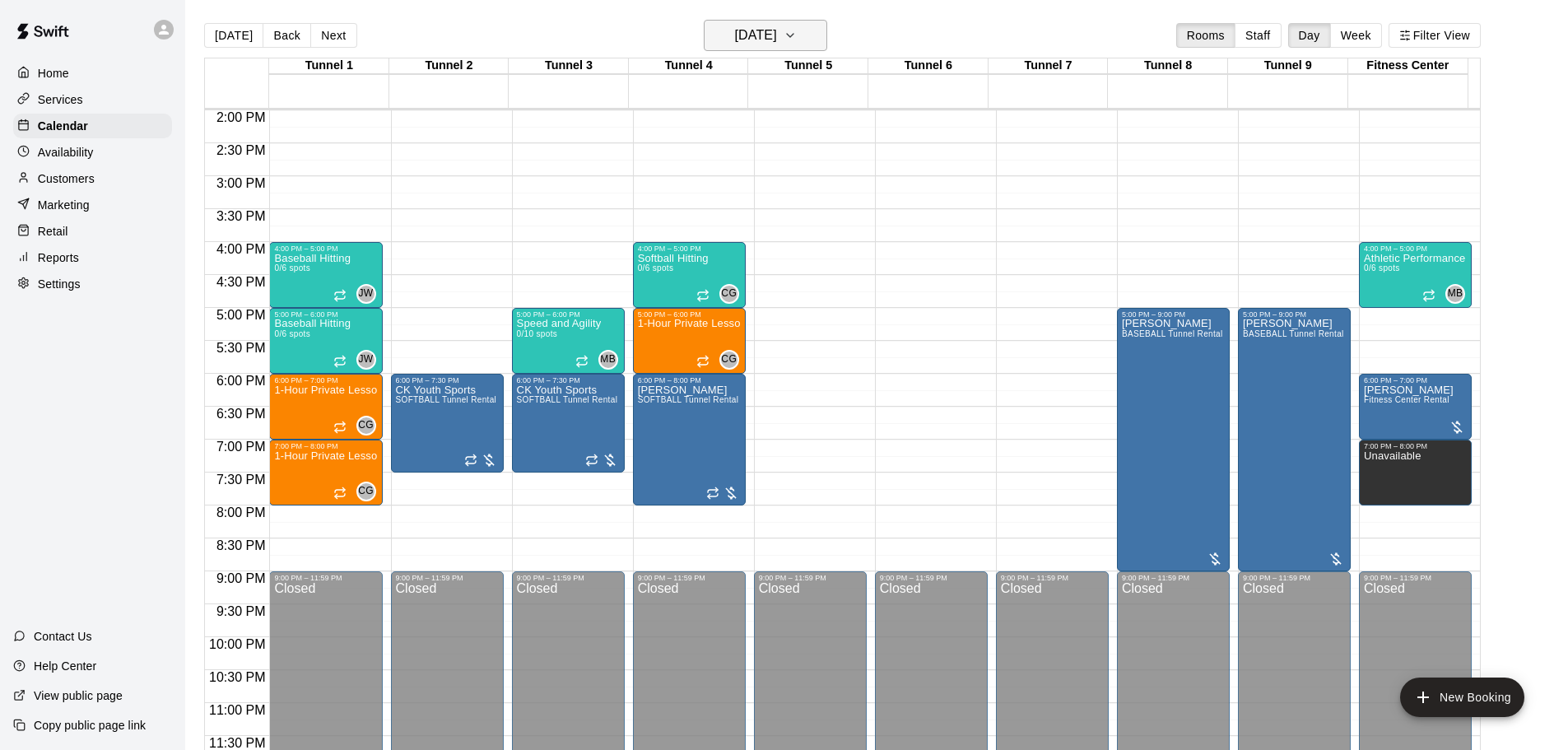
click at [731, 48] on button "[DATE]" at bounding box center [765, 36] width 123 height 31
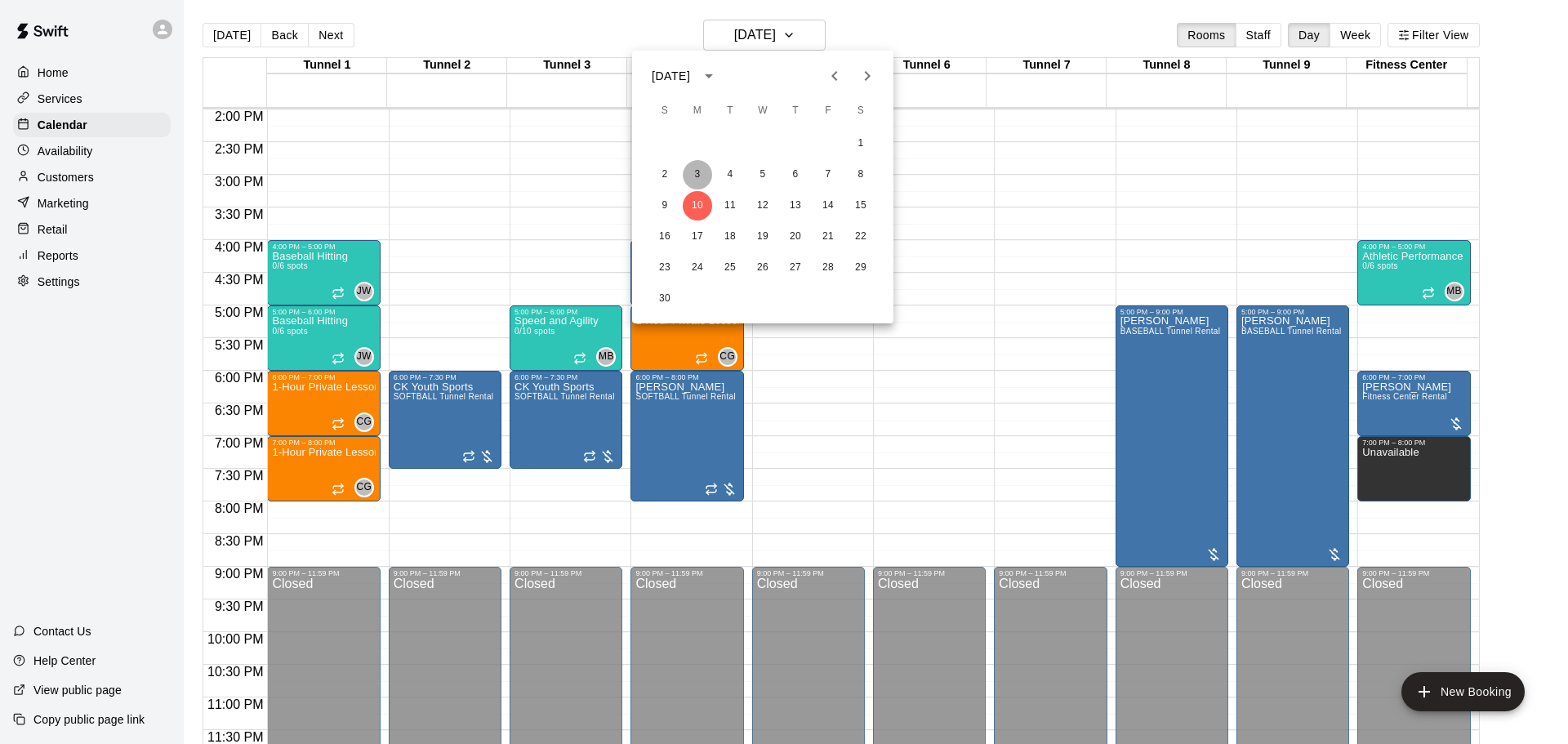
click at [701, 182] on button "3" at bounding box center [698, 175] width 30 height 30
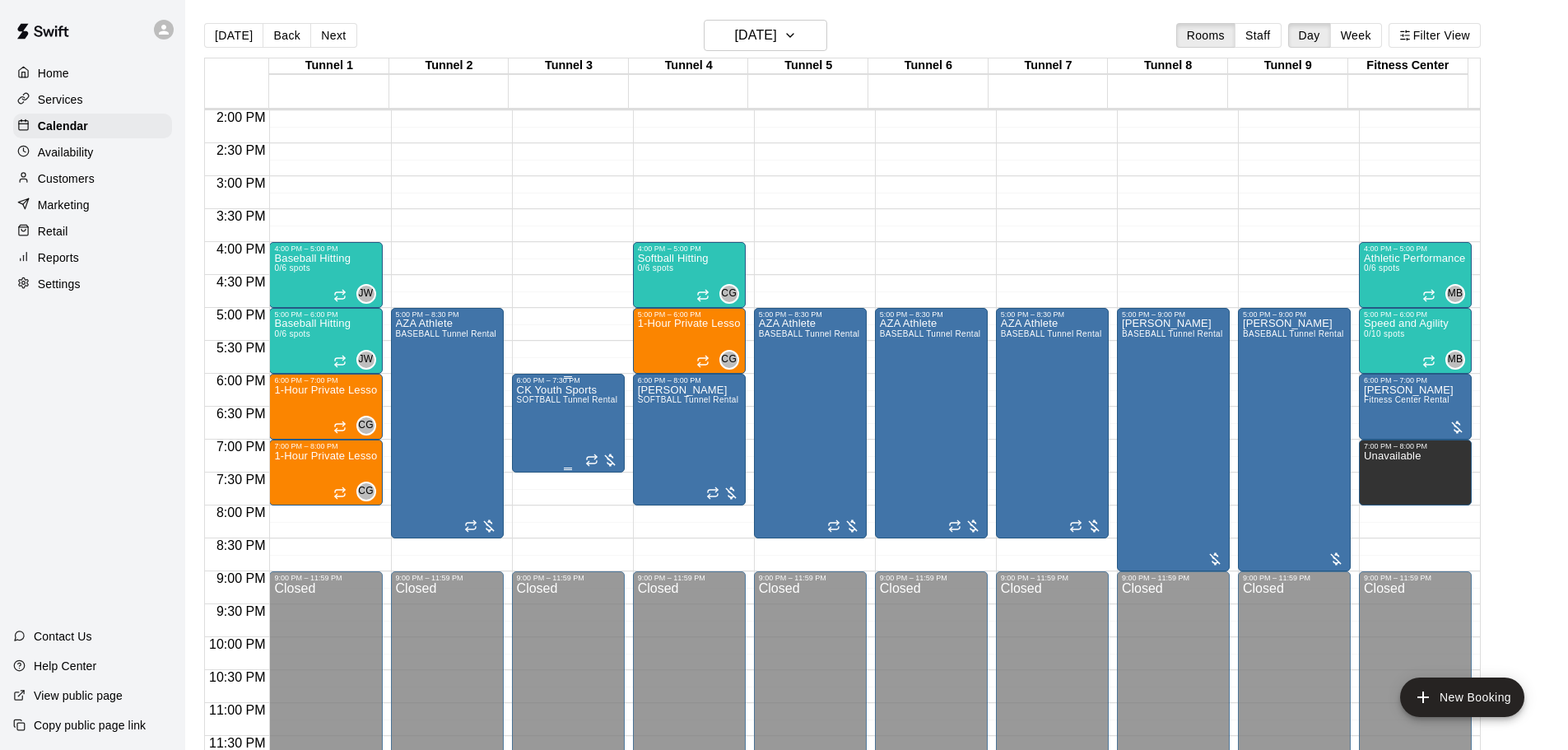
click at [582, 399] on span "SOFTBALL Tunnel Rental" at bounding box center [567, 399] width 102 height 9
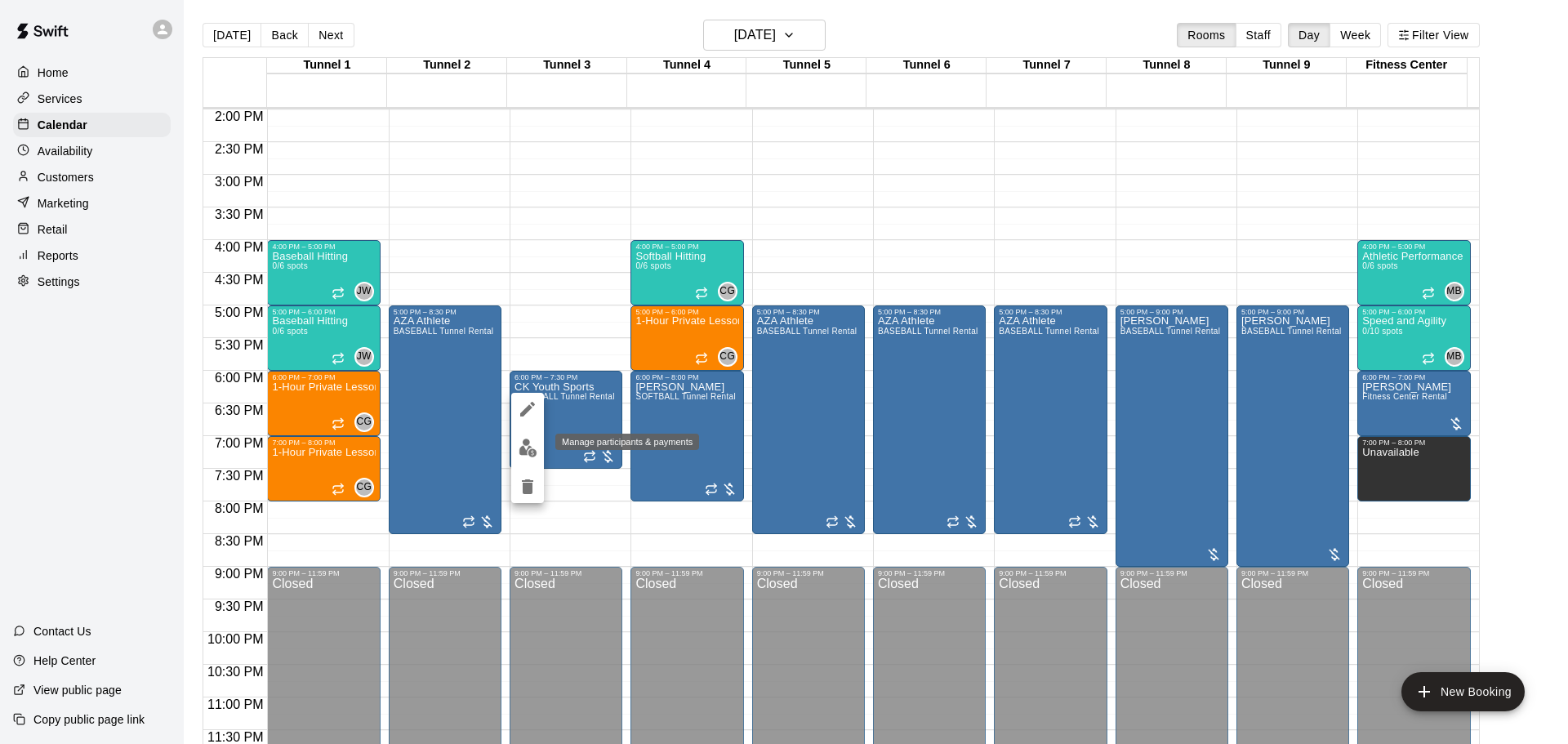
click at [527, 446] on img "edit" at bounding box center [527, 448] width 19 height 19
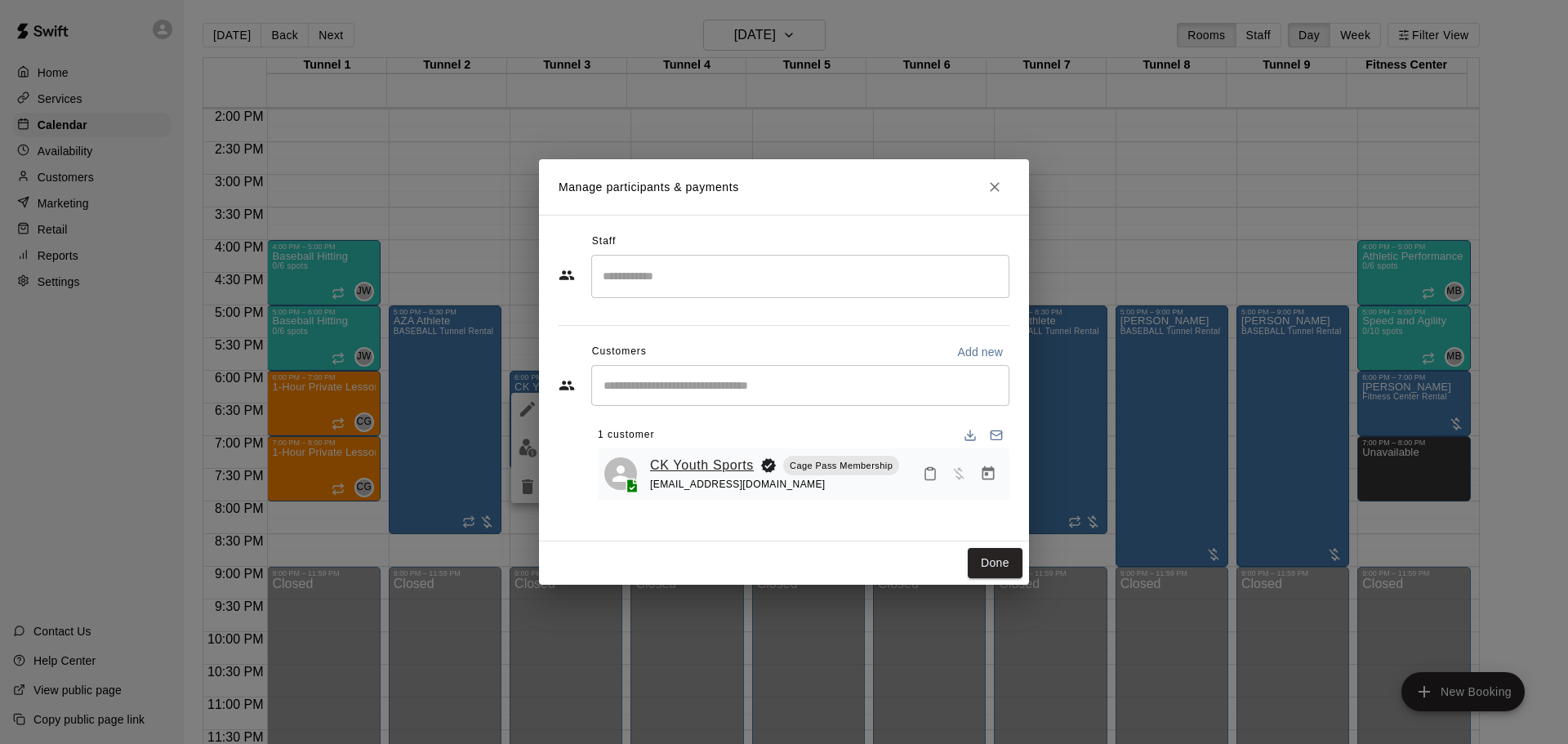
click at [671, 459] on link "CK Youth Sports" at bounding box center [702, 466] width 103 height 21
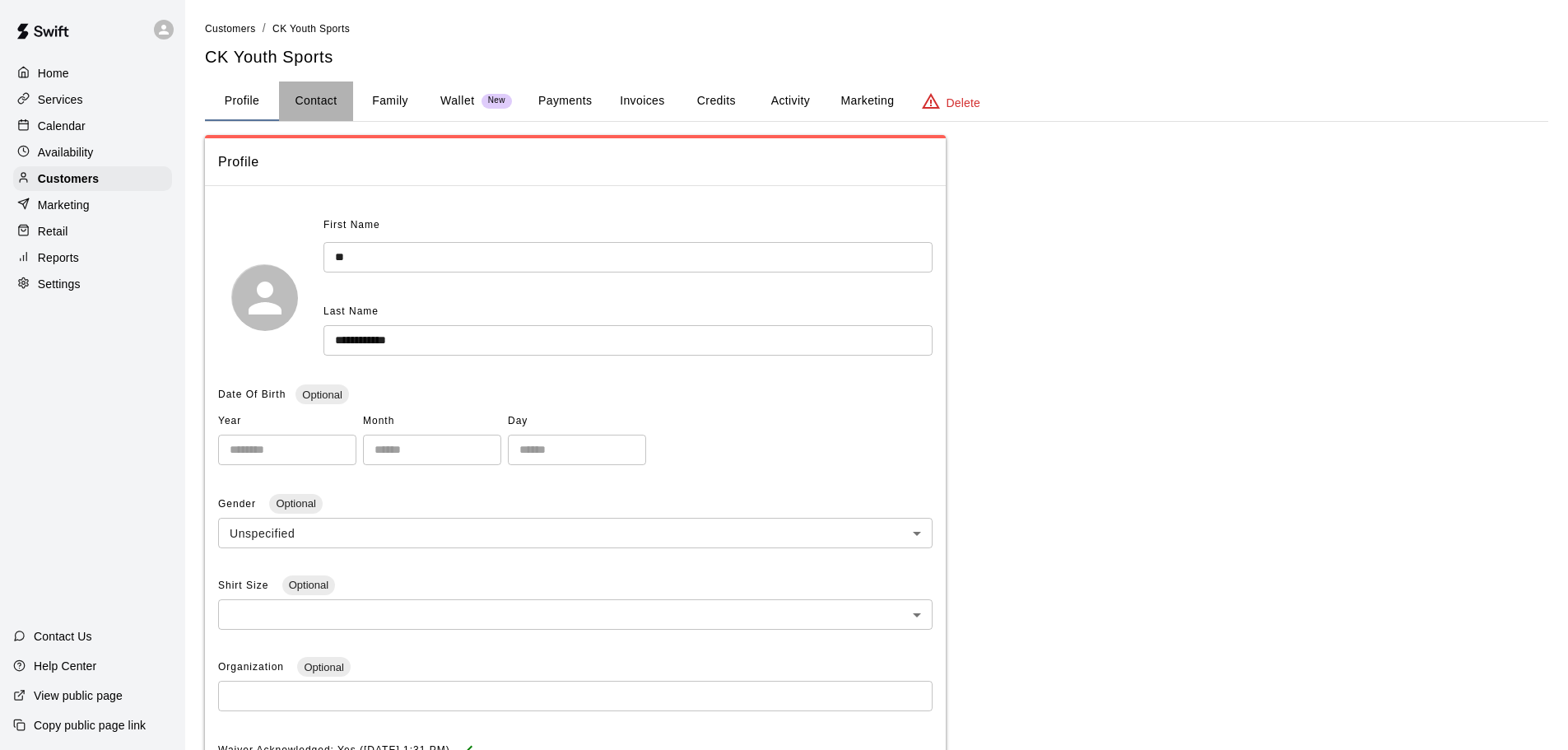
click at [304, 108] on button "Contact" at bounding box center [317, 102] width 74 height 40
select select "**"
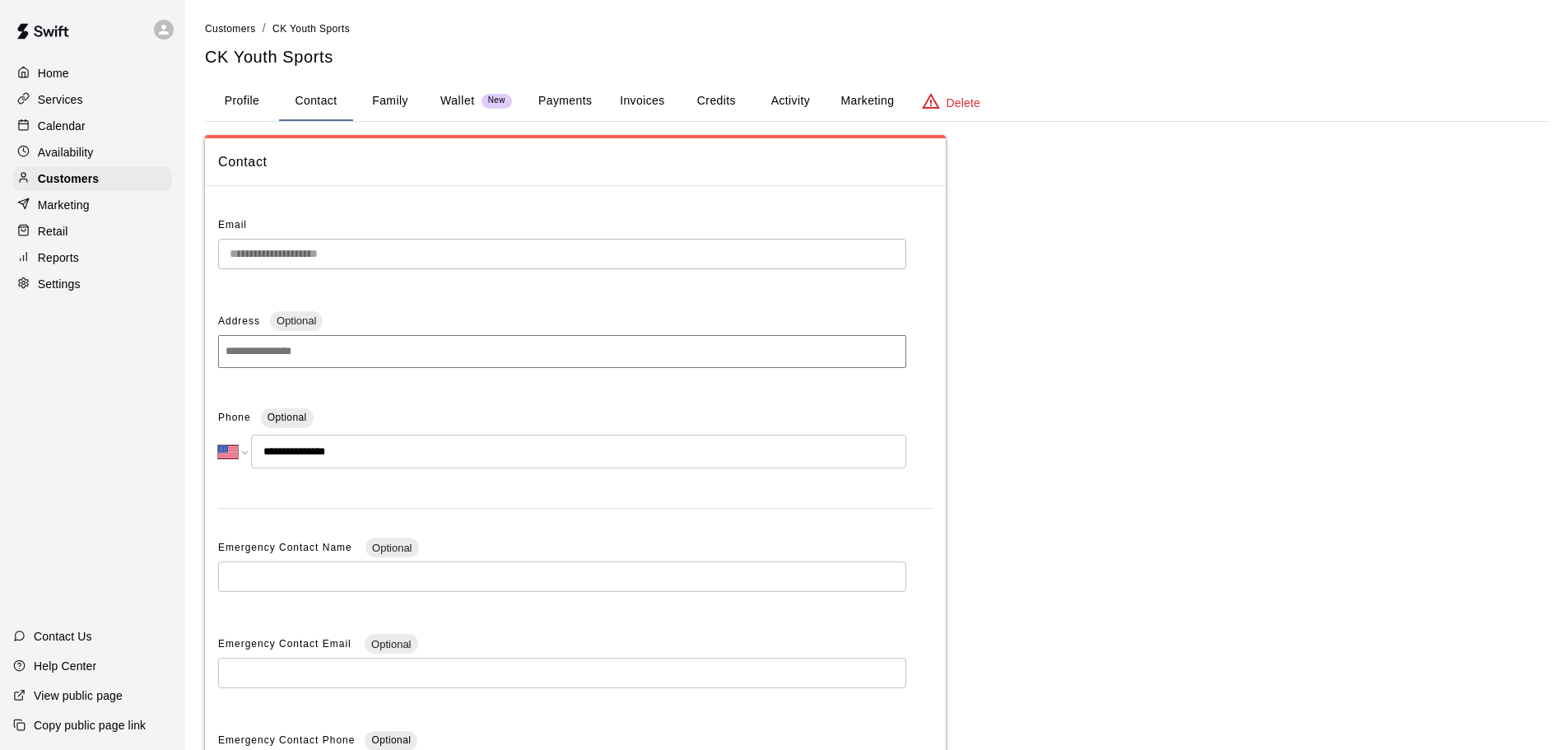
click at [98, 122] on div "Calendar" at bounding box center [93, 126] width 159 height 25
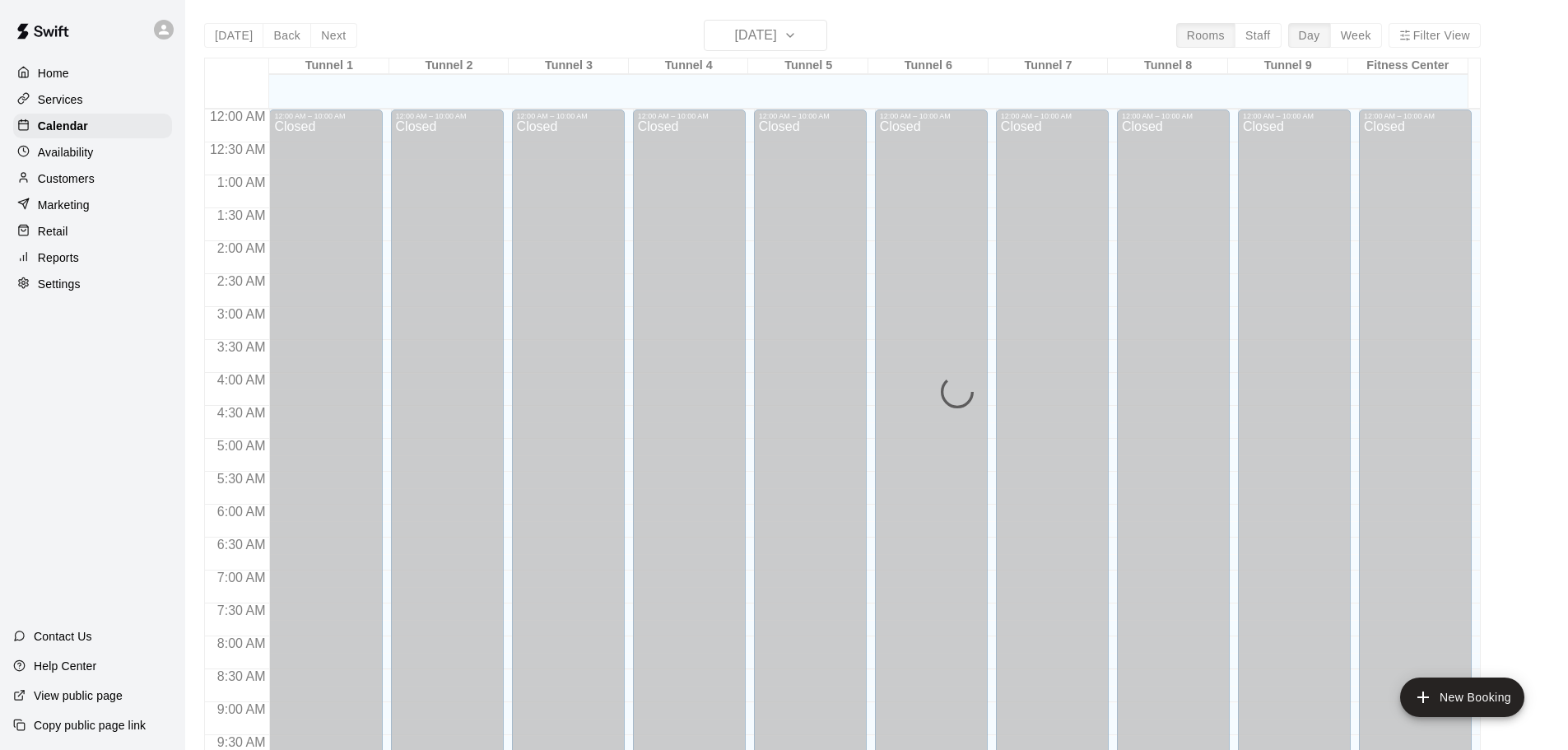
scroll to position [872, 0]
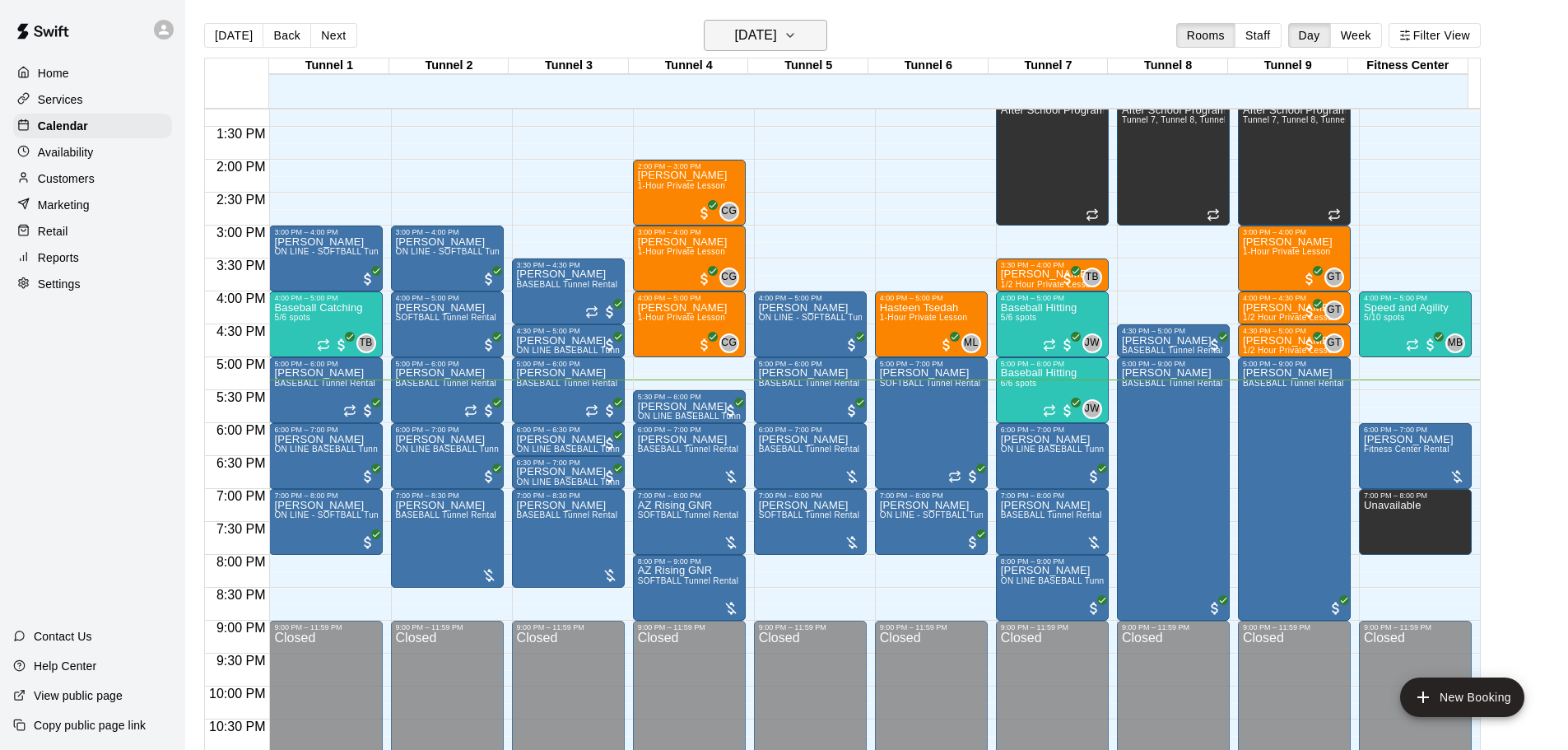
click at [737, 33] on h6 "[DATE]" at bounding box center [755, 36] width 42 height 23
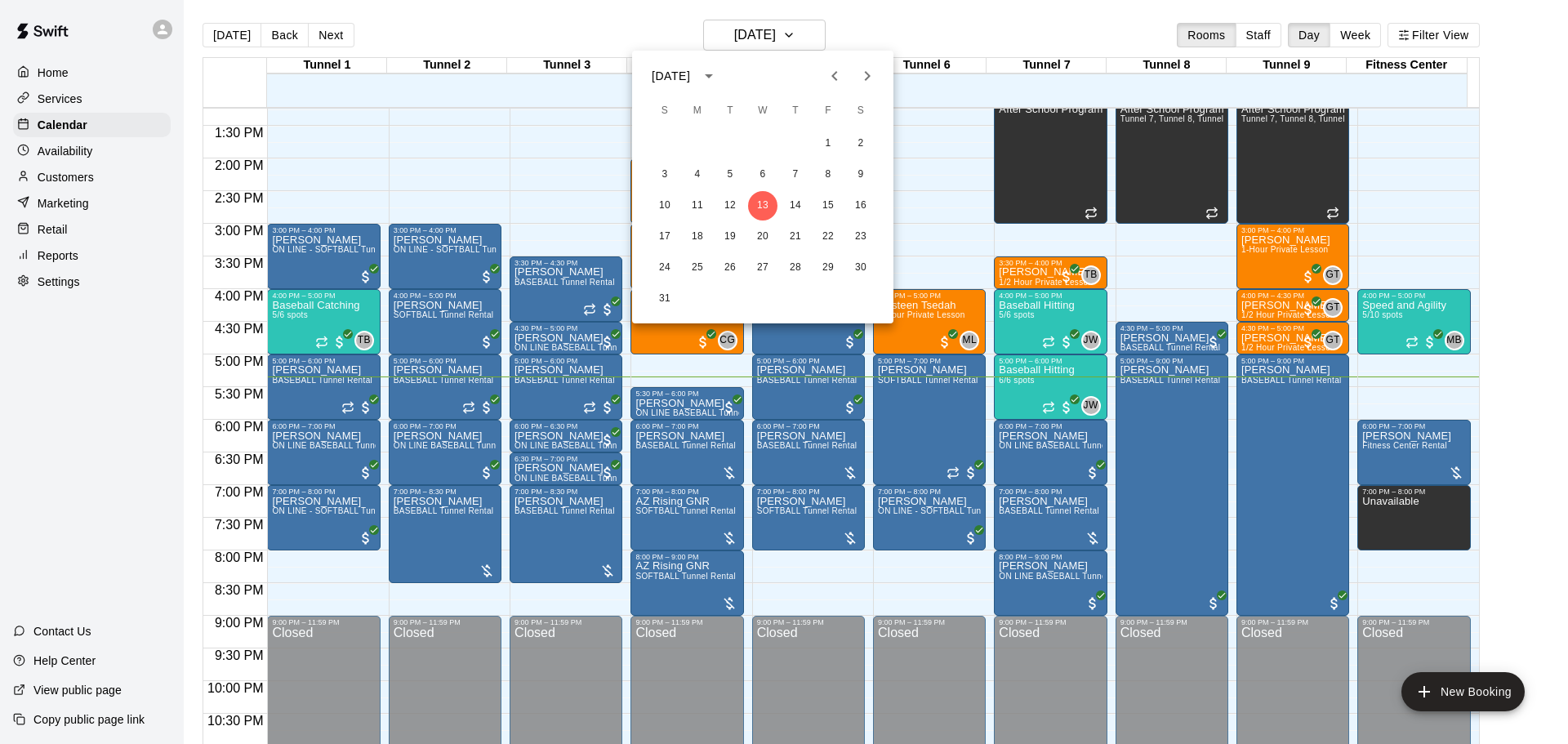
click at [863, 84] on icon "Next month" at bounding box center [868, 76] width 20 height 20
click at [867, 76] on icon "Next month" at bounding box center [868, 76] width 20 height 20
click at [702, 182] on button "6" at bounding box center [698, 175] width 30 height 30
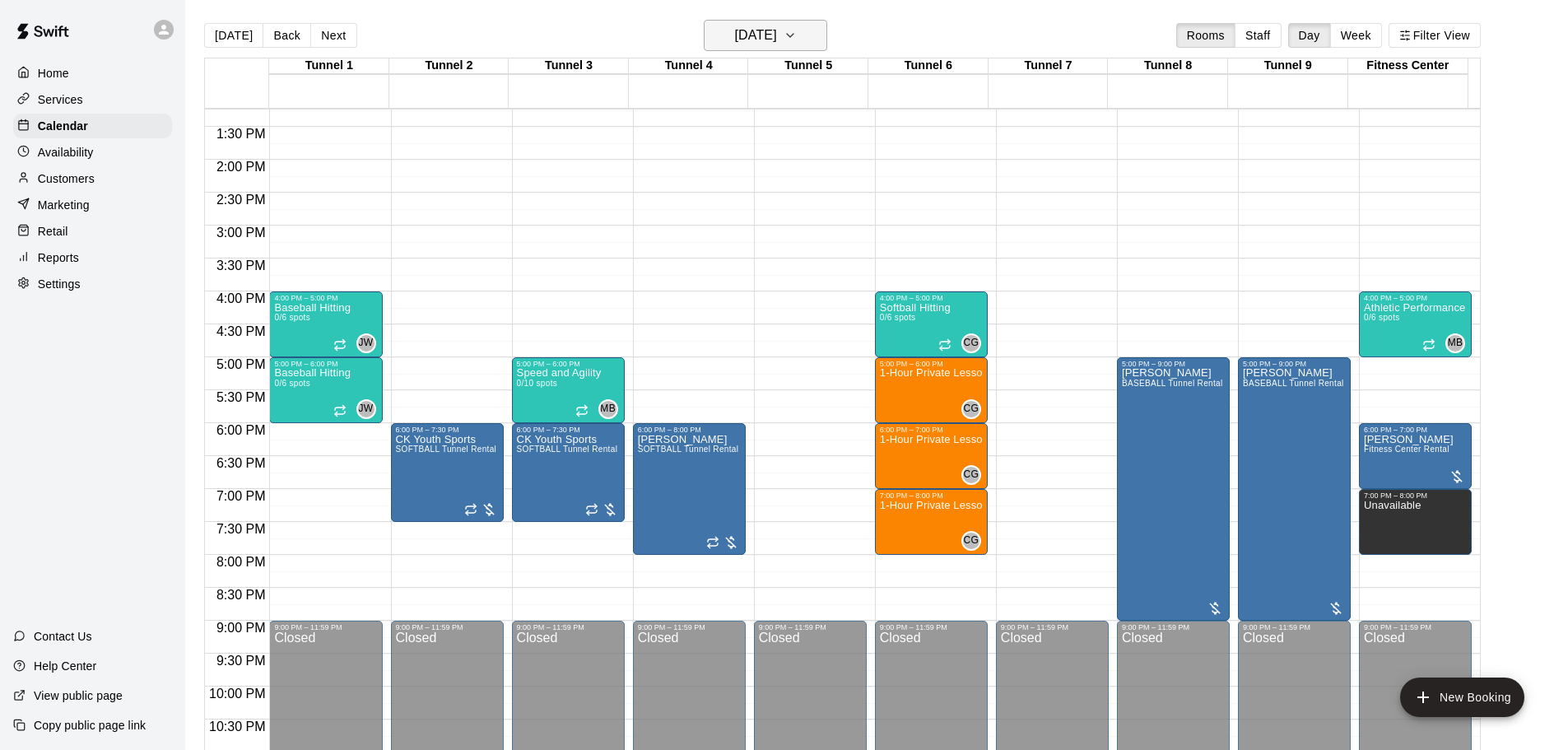
click at [777, 36] on h6 "[DATE]" at bounding box center [755, 36] width 42 height 23
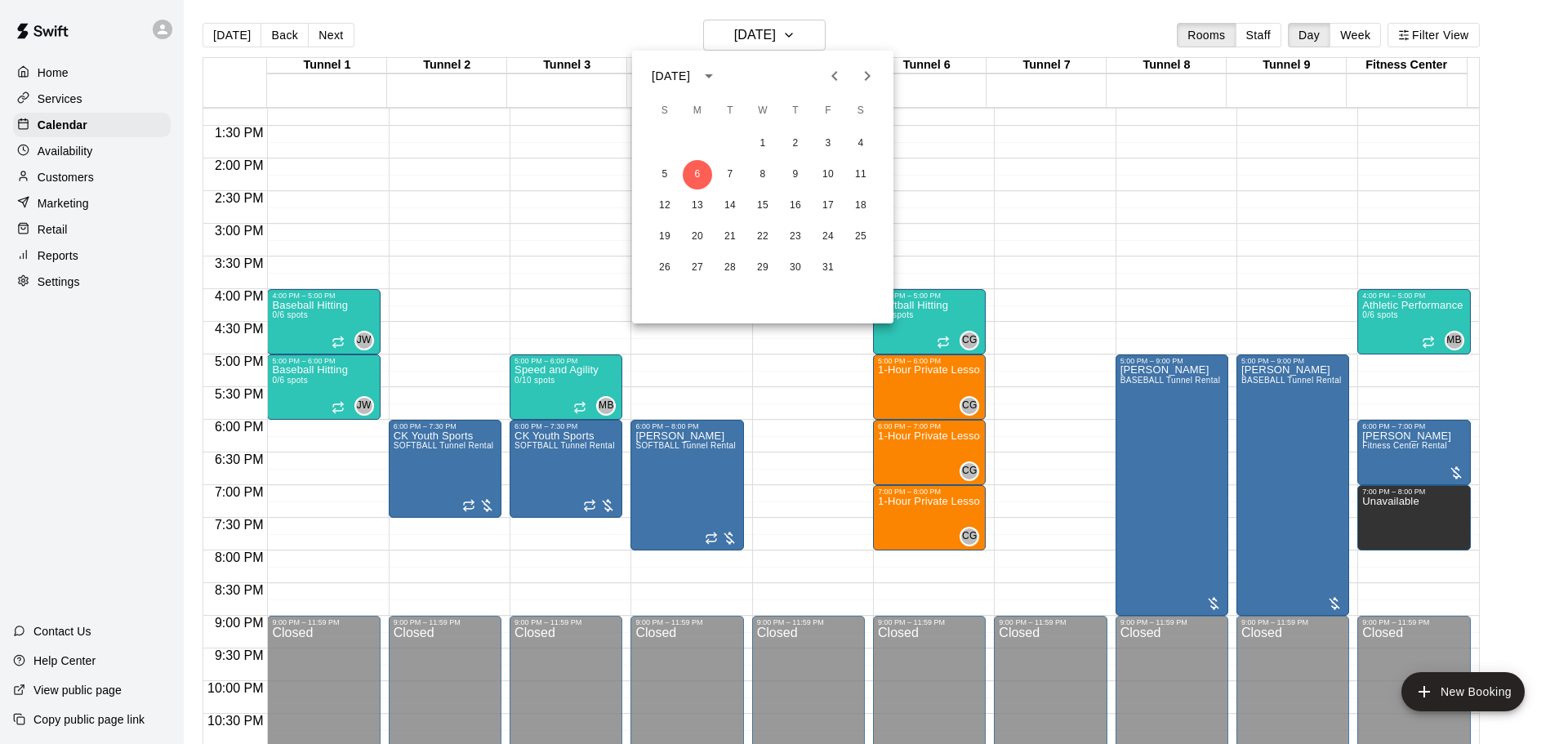
click at [869, 74] on icon "Next month" at bounding box center [868, 76] width 20 height 20
click at [704, 174] on button "3" at bounding box center [698, 175] width 30 height 30
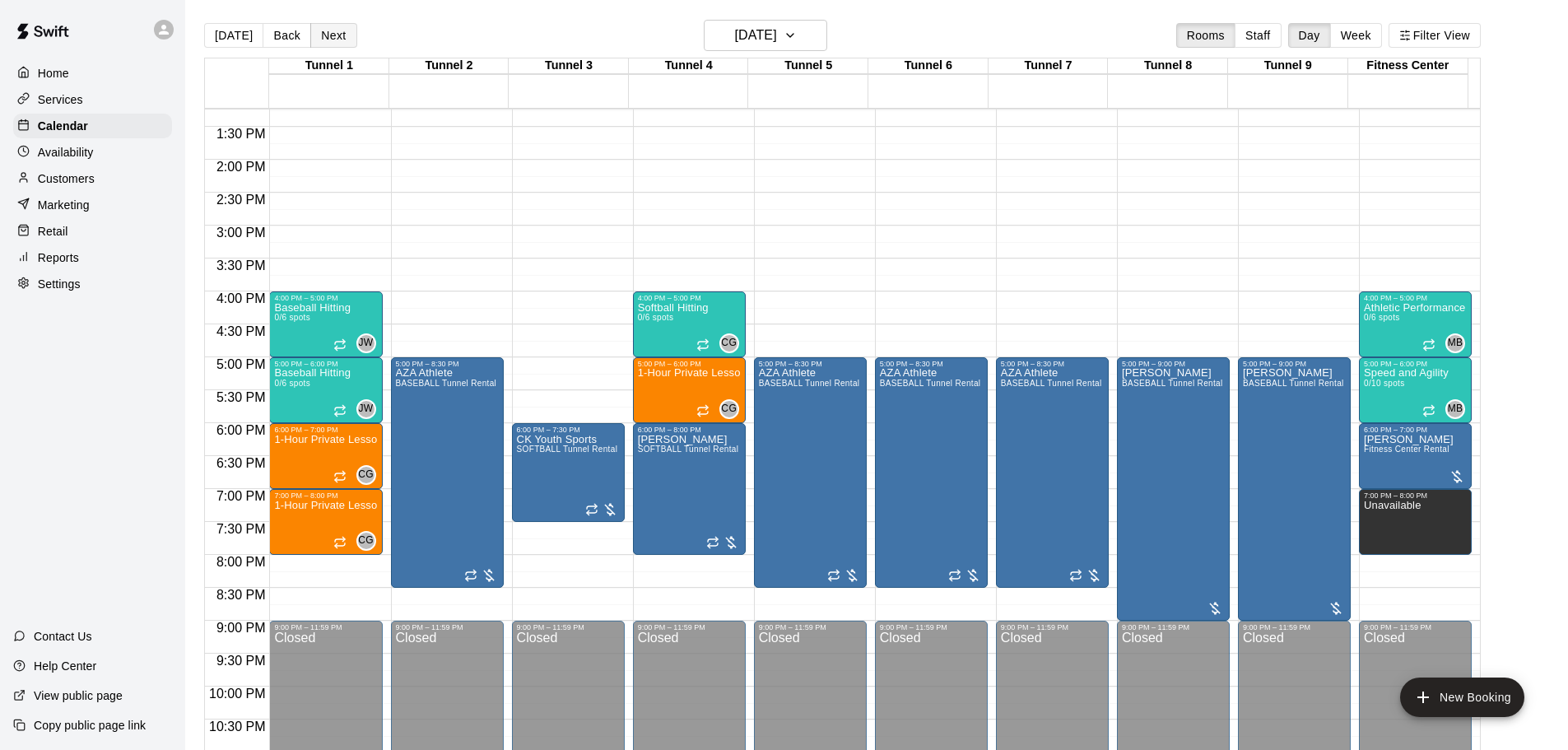
click at [342, 40] on button "Next" at bounding box center [333, 36] width 46 height 25
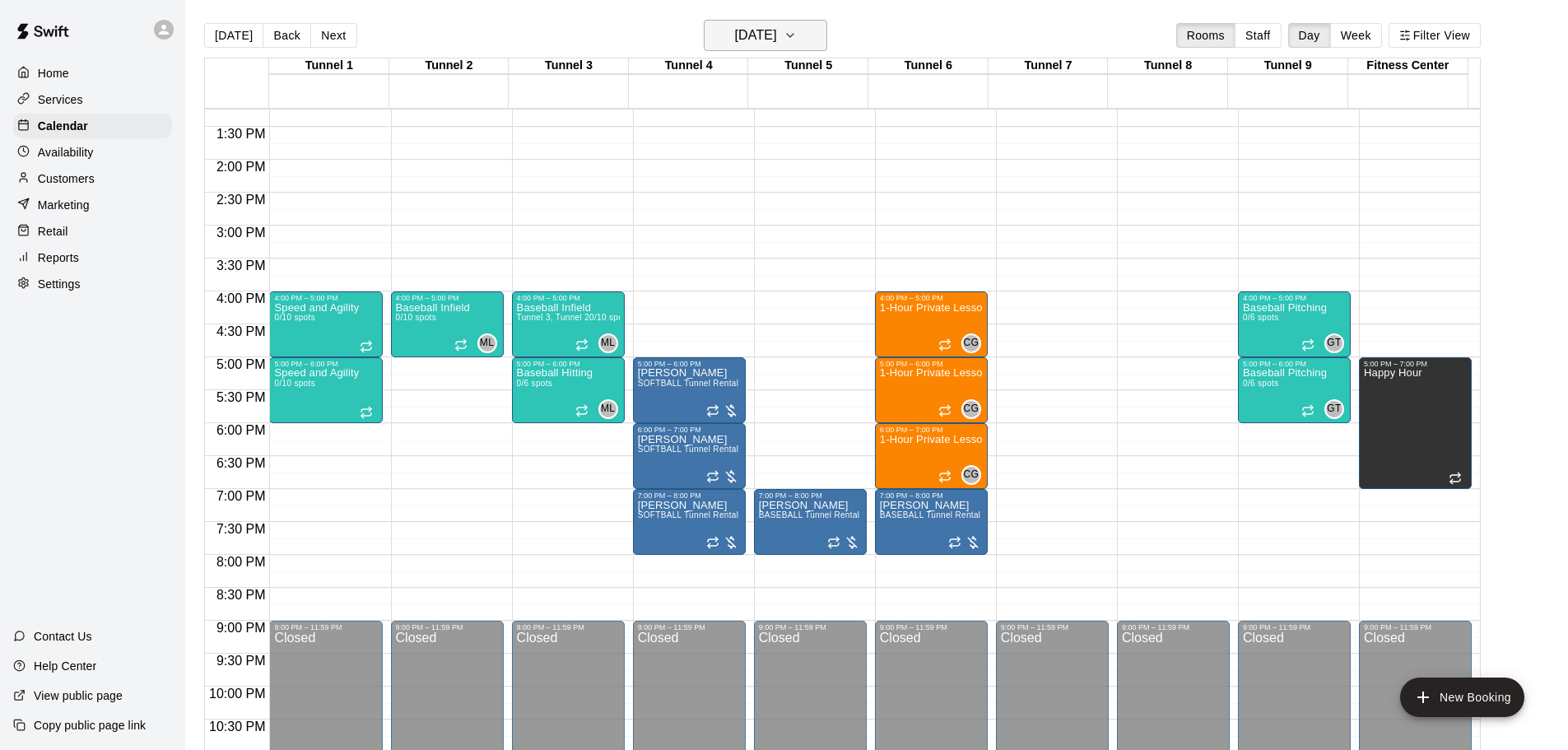
click at [735, 40] on h6 "[DATE]" at bounding box center [755, 36] width 42 height 23
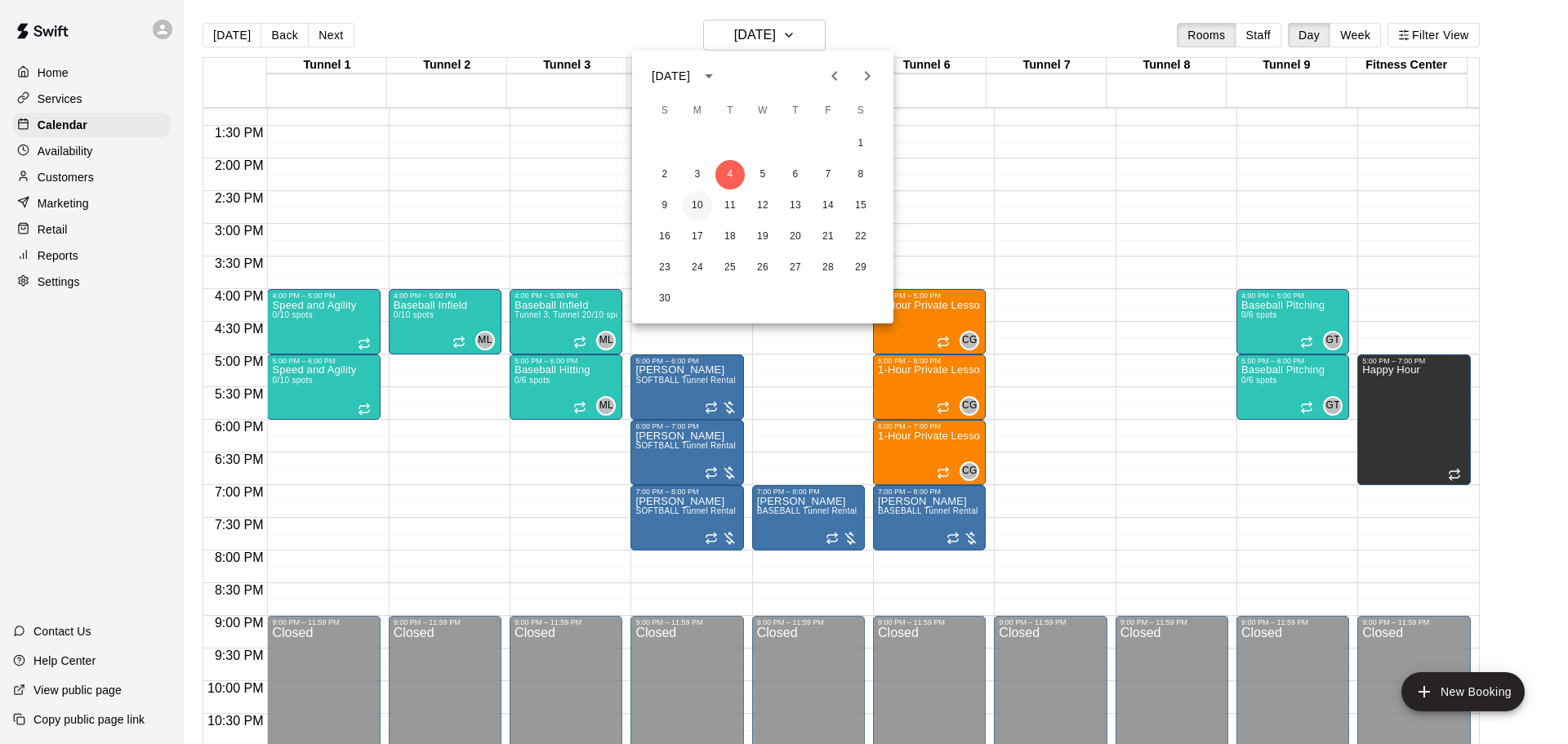
click at [700, 218] on button "10" at bounding box center [698, 206] width 30 height 30
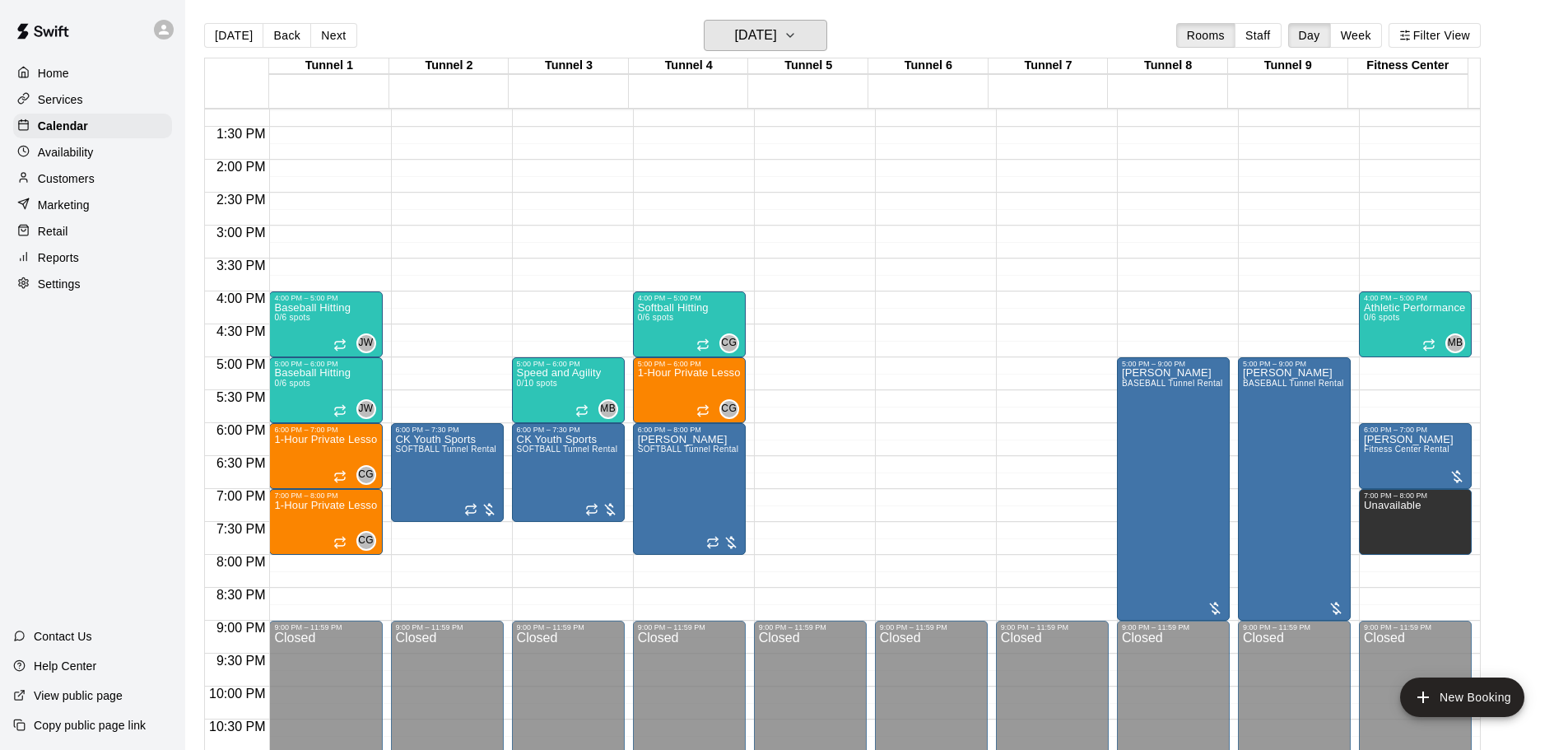
click at [773, 44] on h6 "[DATE]" at bounding box center [755, 36] width 42 height 23
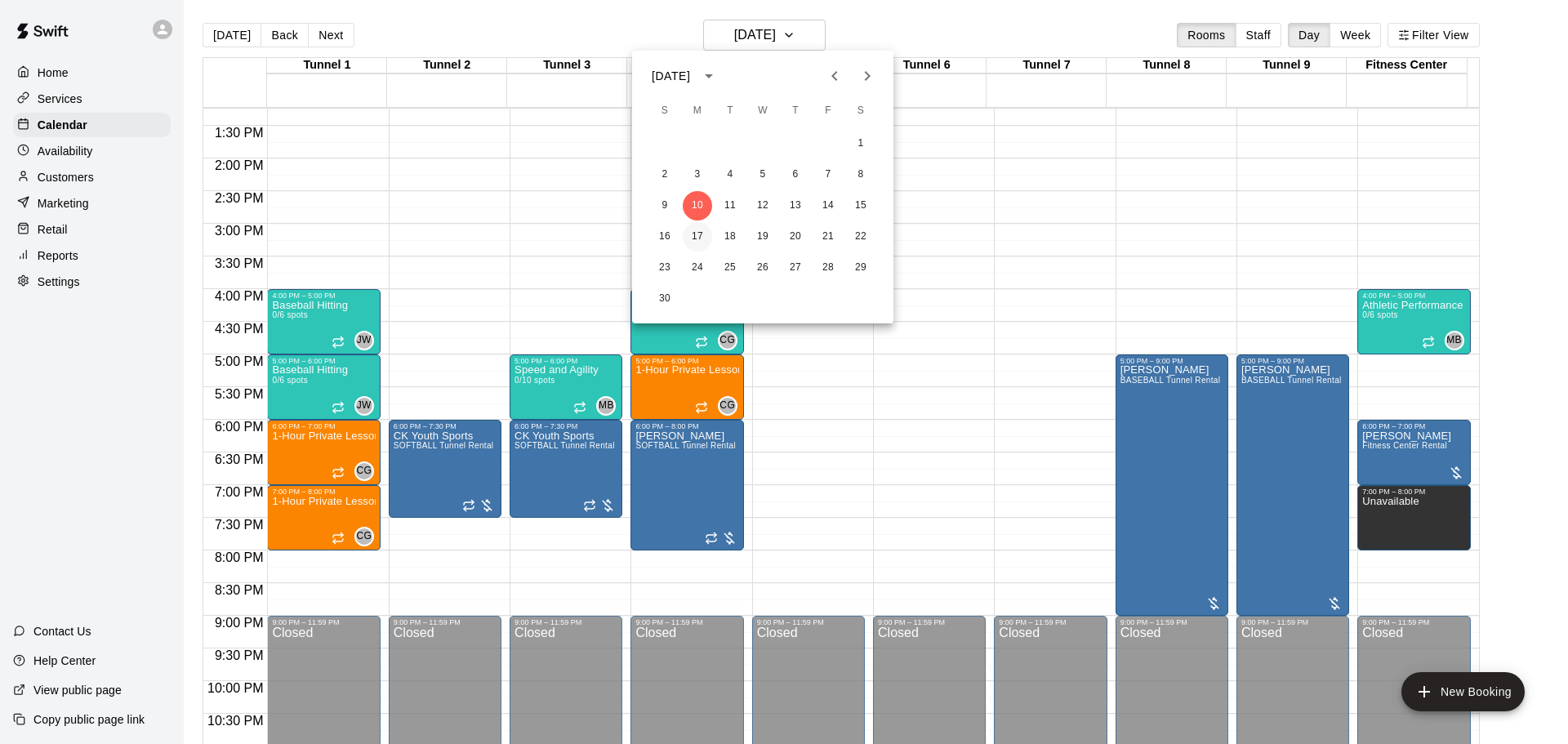
click at [697, 243] on button "17" at bounding box center [698, 237] width 30 height 30
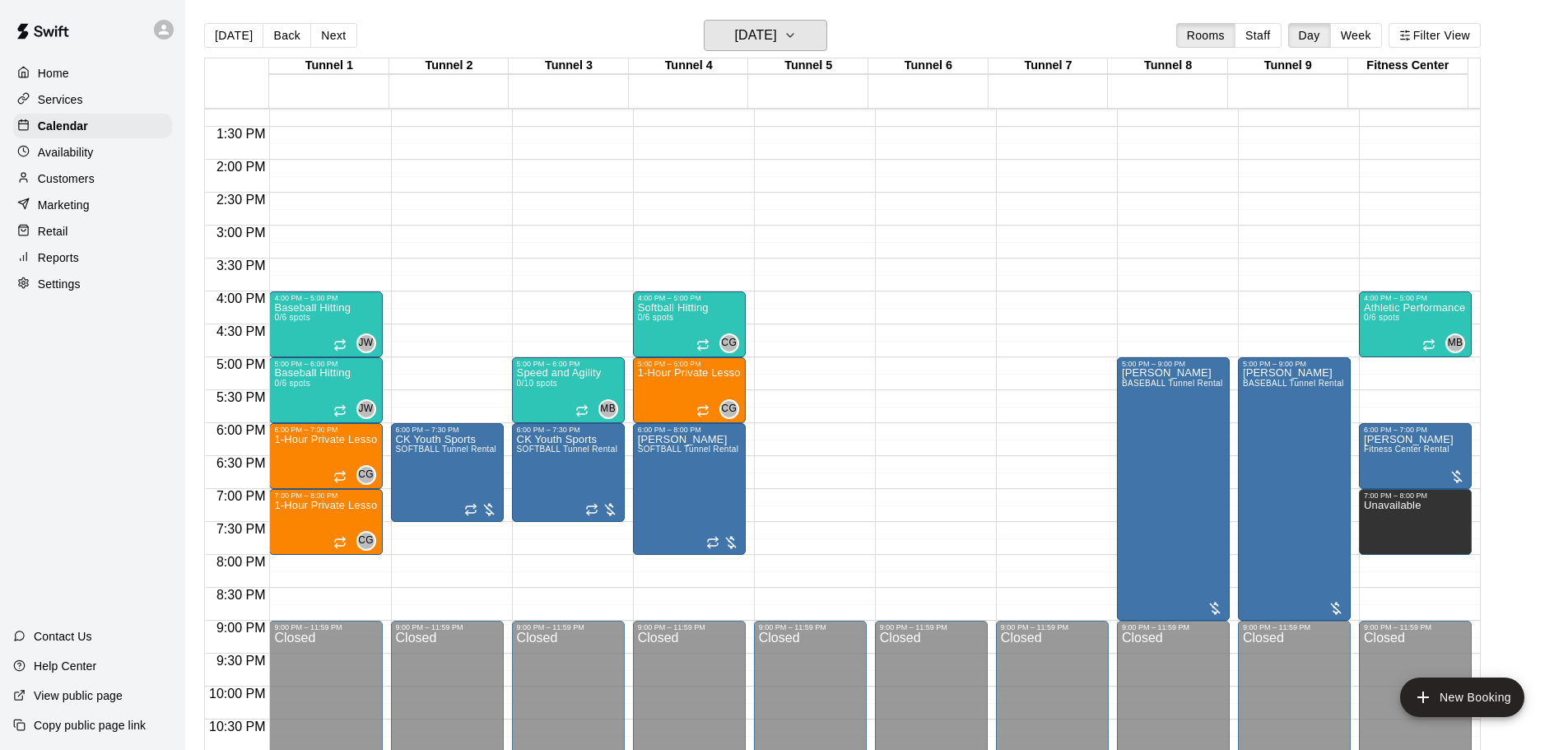
click at [769, 41] on h6 "[DATE]" at bounding box center [755, 36] width 42 height 23
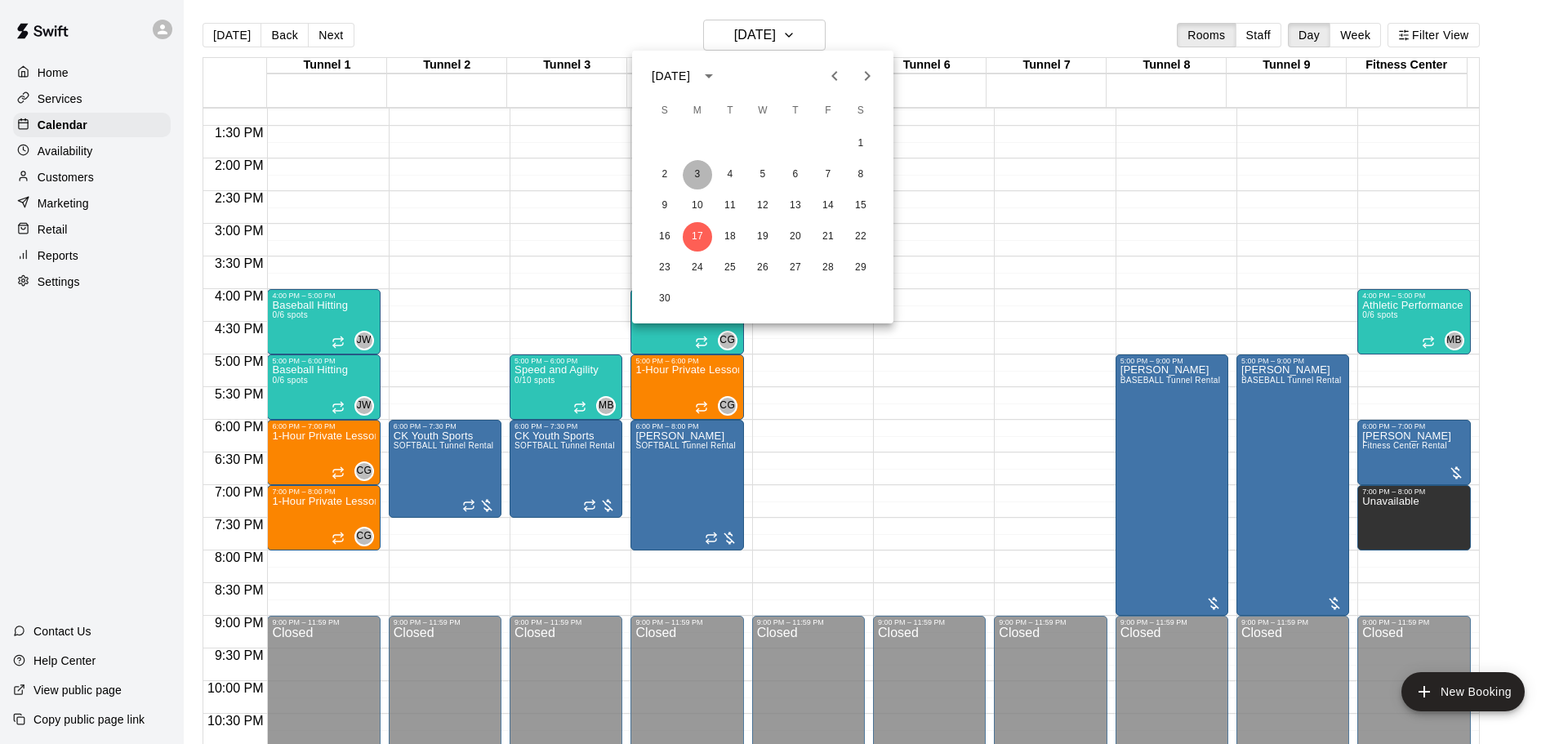
click at [698, 172] on button "3" at bounding box center [698, 175] width 30 height 30
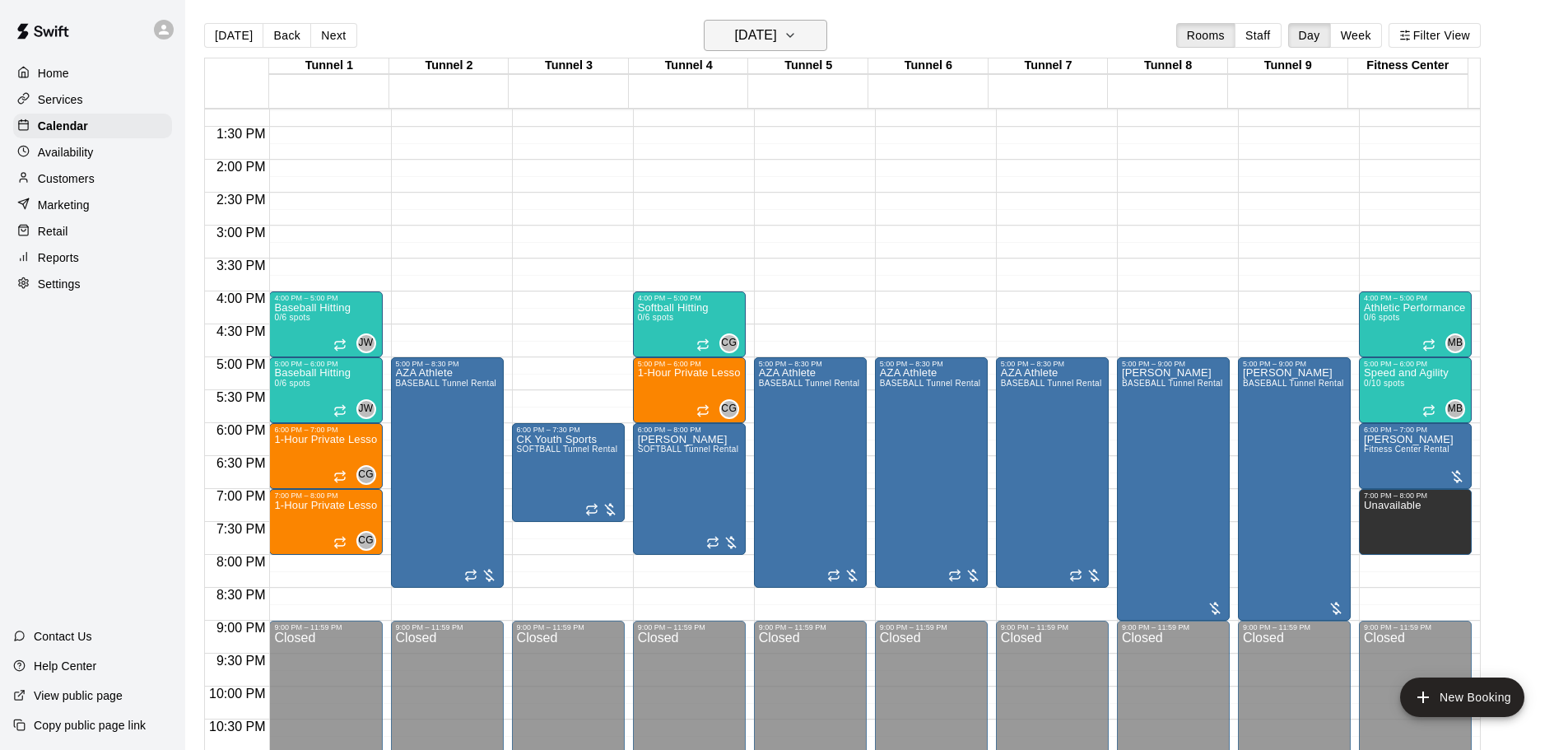
click at [777, 41] on h6 "[DATE]" at bounding box center [755, 36] width 42 height 23
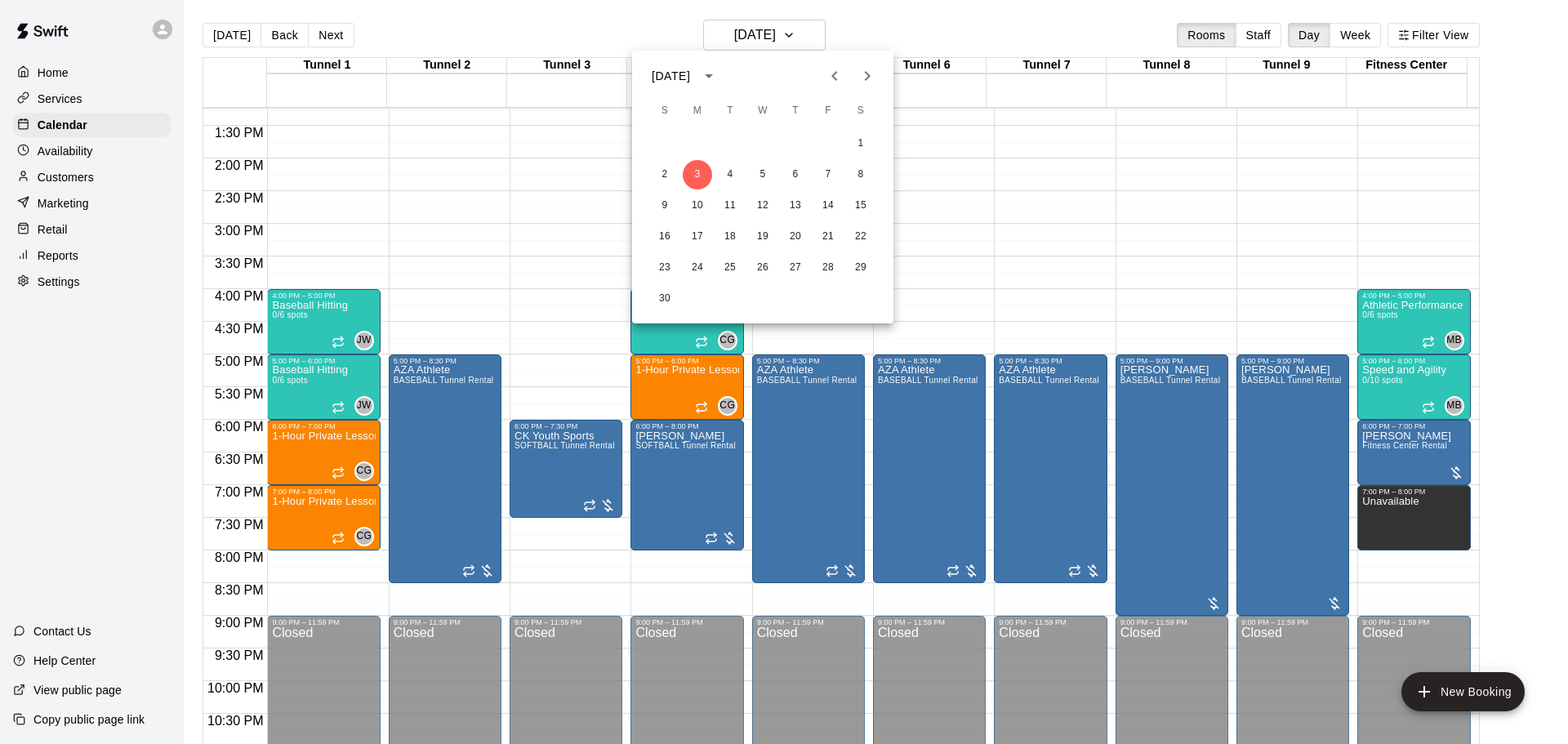
click at [878, 66] on button "Next month" at bounding box center [868, 76] width 33 height 33
click at [694, 153] on button "1" at bounding box center [698, 144] width 30 height 30
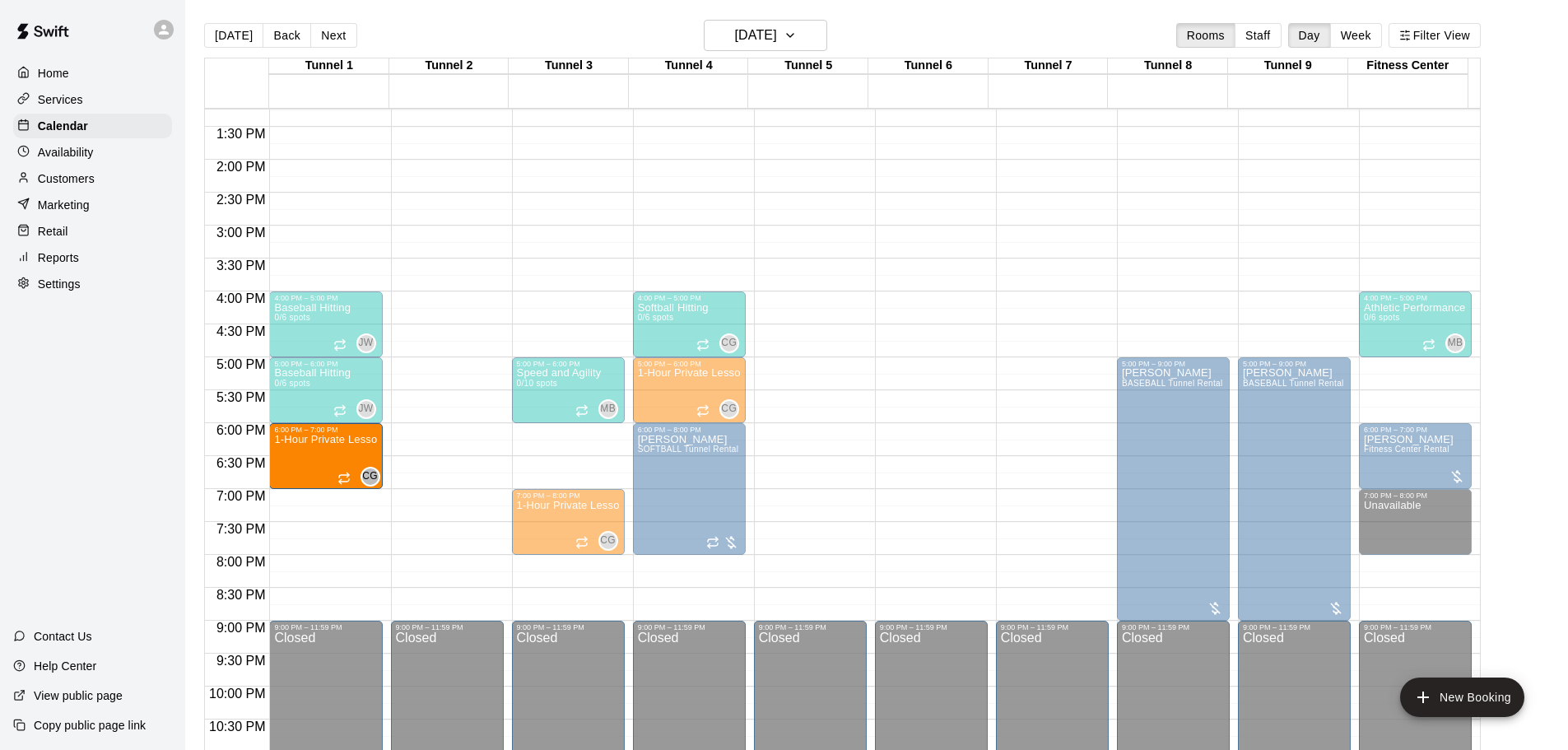
drag, startPoint x: 549, startPoint y: 451, endPoint x: 371, endPoint y: 463, distance: 178.4
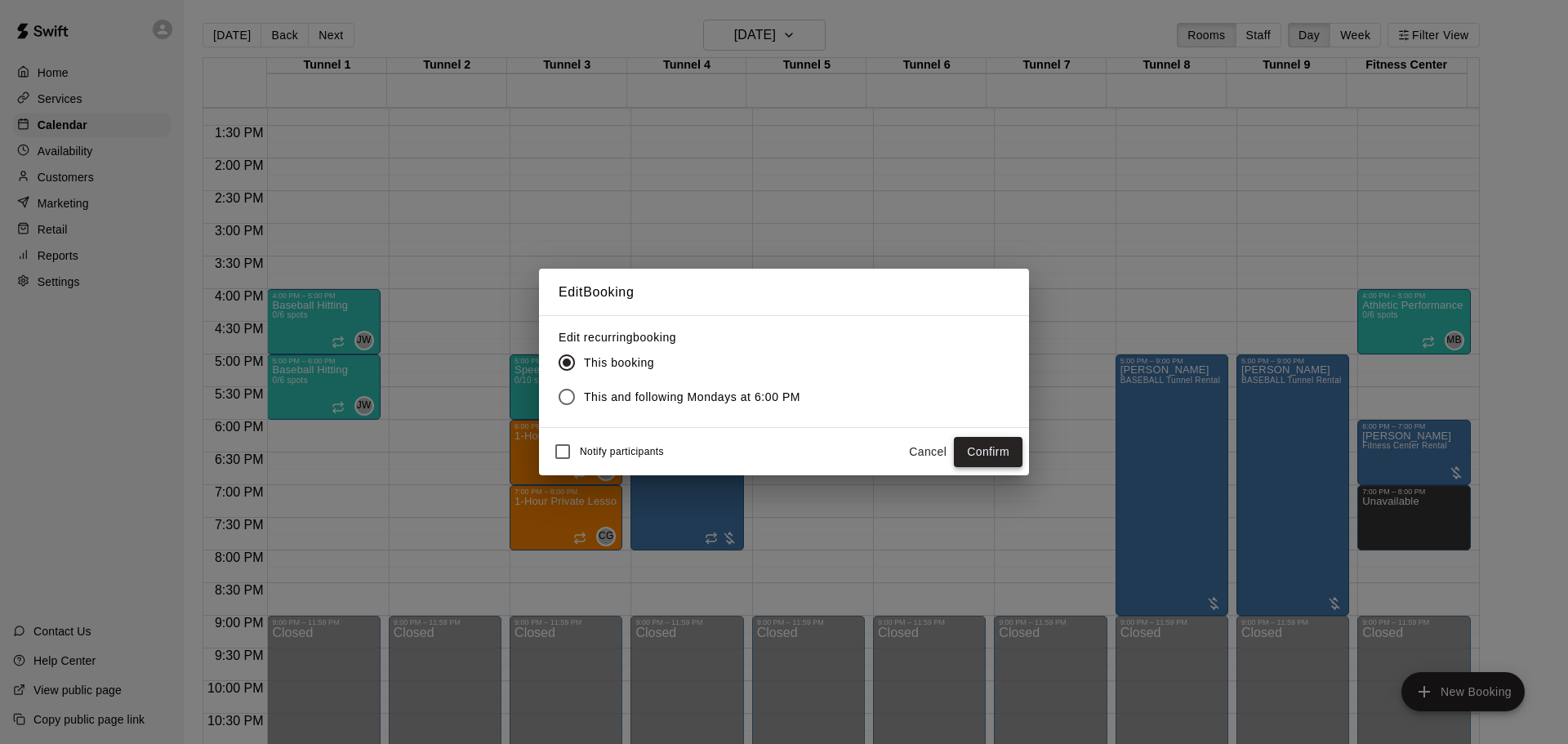
click at [973, 442] on button "Confirm" at bounding box center [988, 452] width 69 height 30
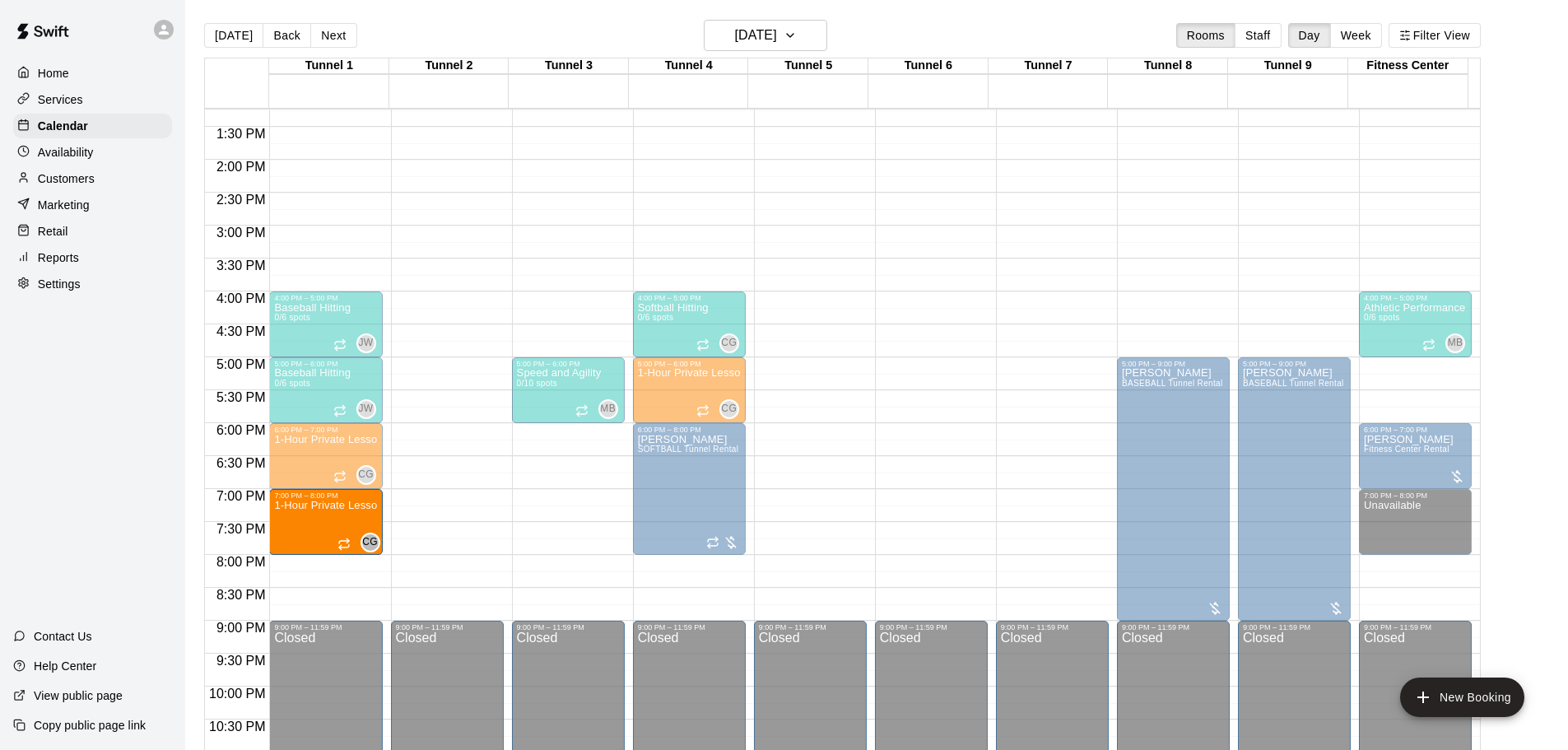
drag, startPoint x: 542, startPoint y: 517, endPoint x: 353, endPoint y: 532, distance: 189.6
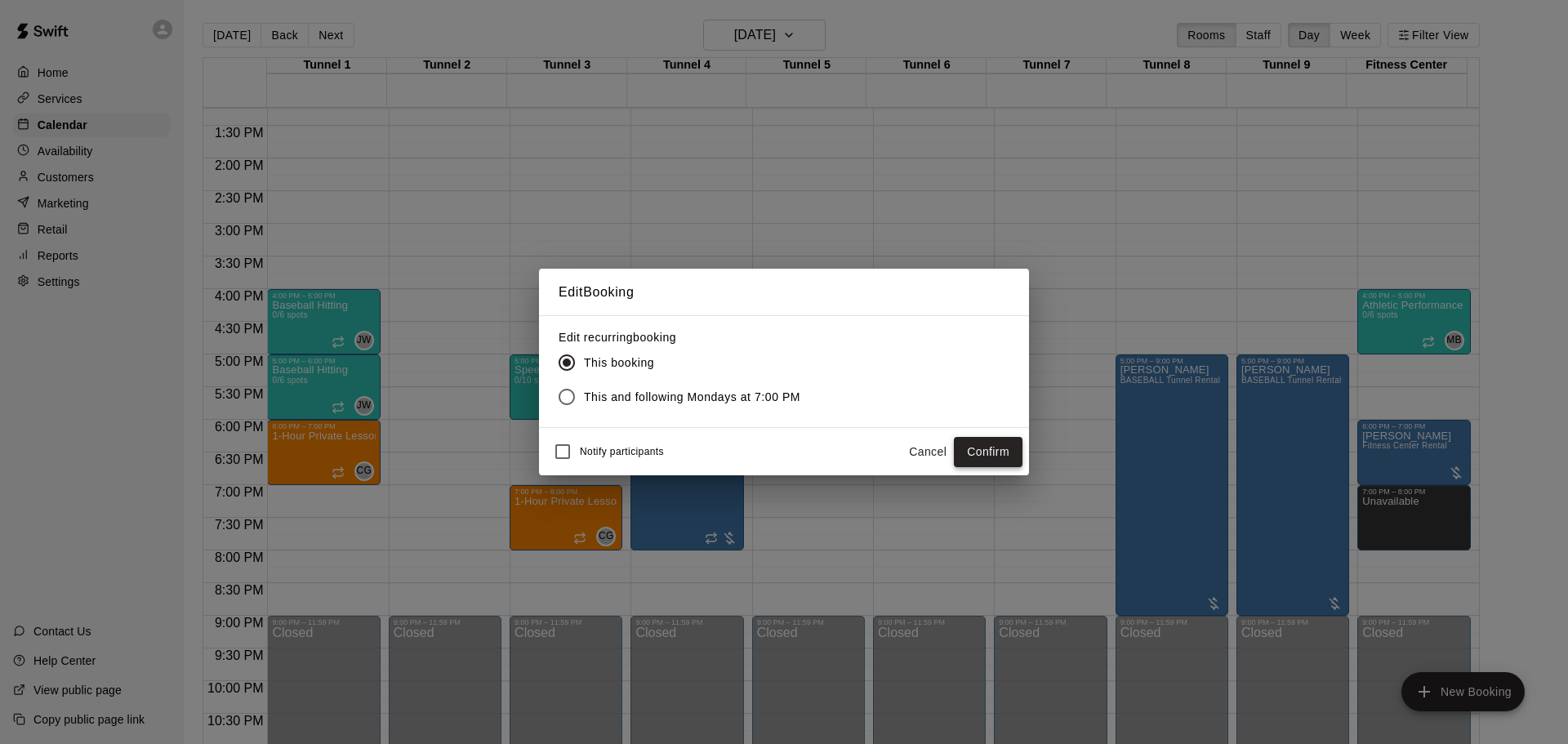
click at [982, 458] on button "Confirm" at bounding box center [988, 452] width 69 height 30
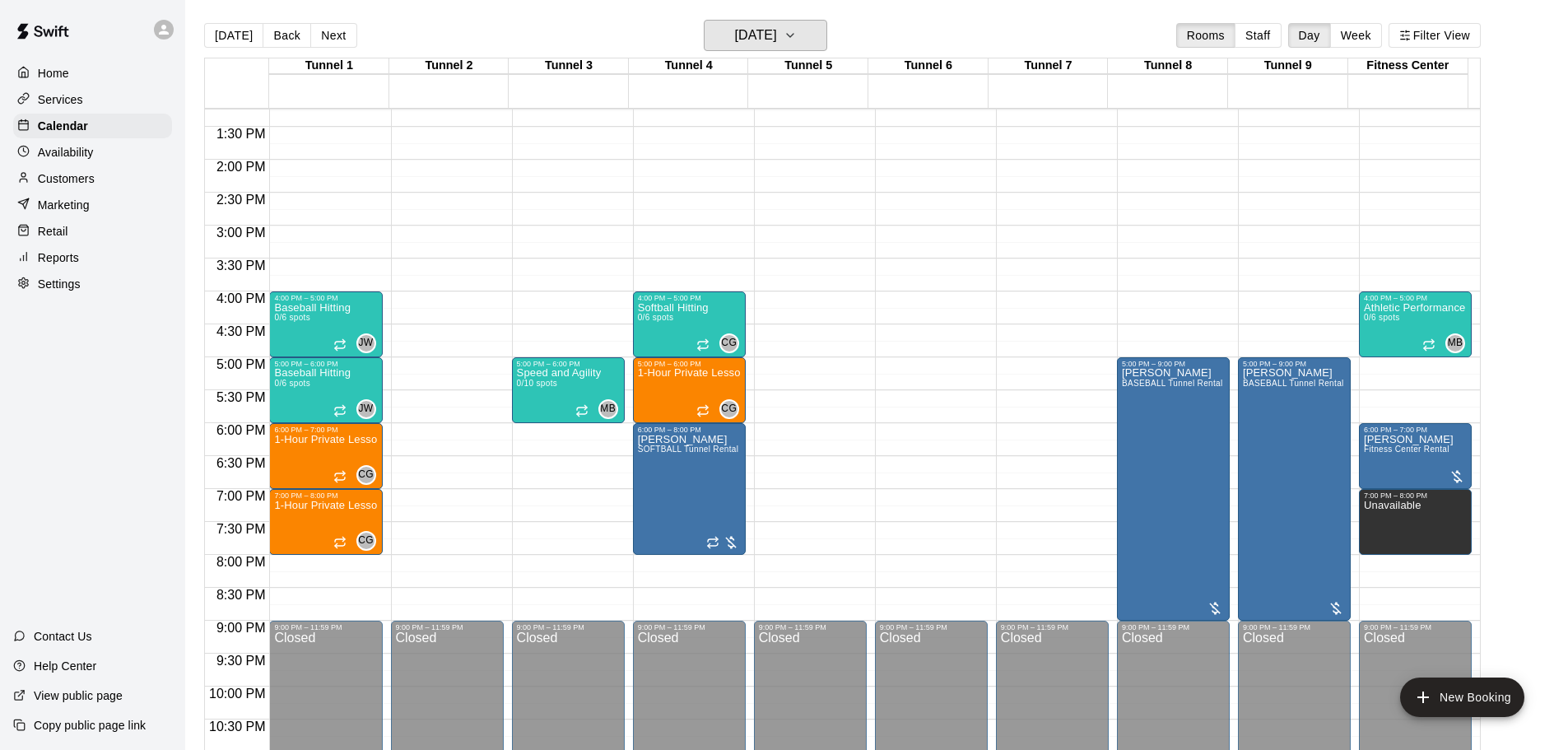
click at [749, 41] on h6 "[DATE]" at bounding box center [755, 36] width 42 height 23
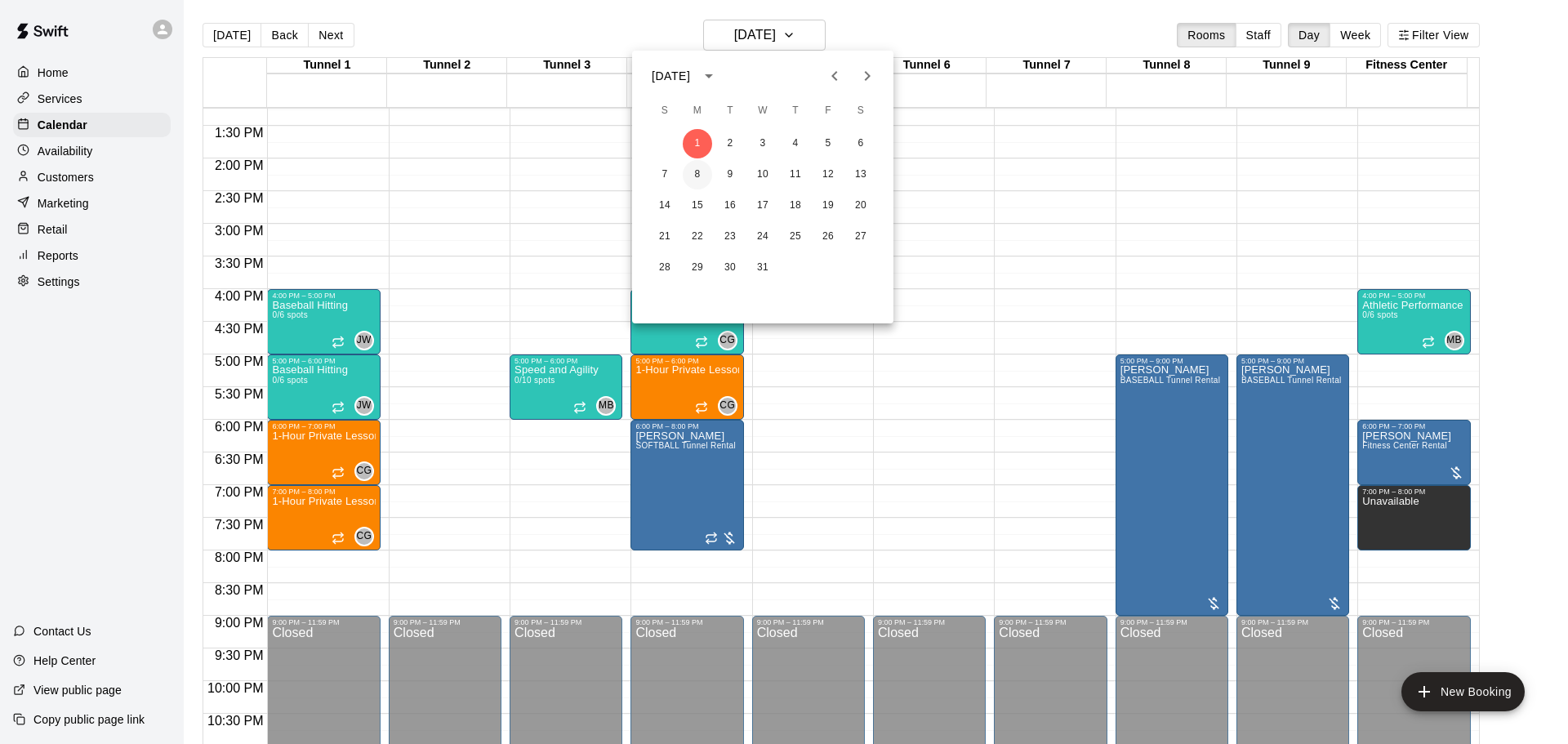
click at [701, 184] on button "8" at bounding box center [698, 175] width 30 height 30
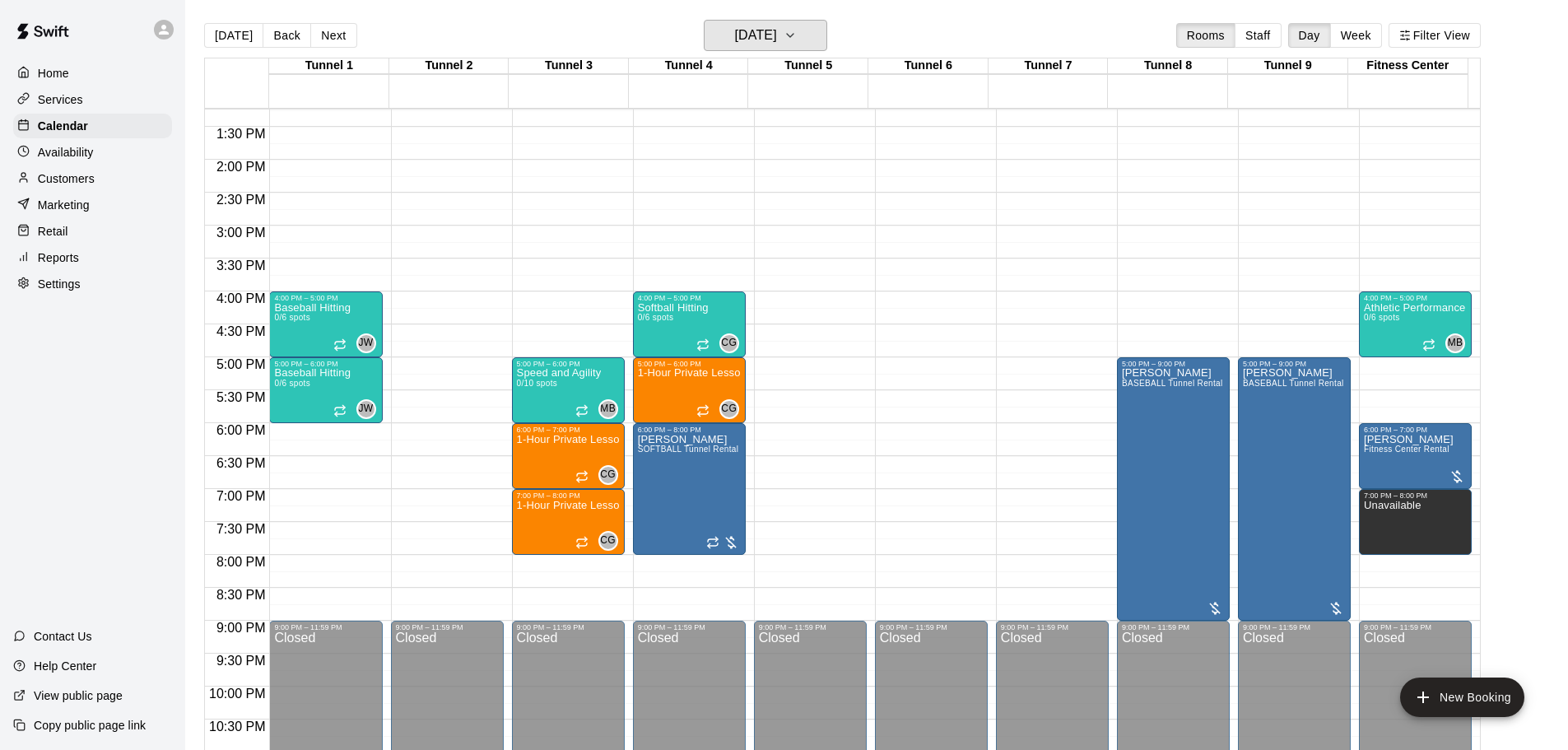
click at [759, 29] on h6 "[DATE]" at bounding box center [755, 36] width 42 height 23
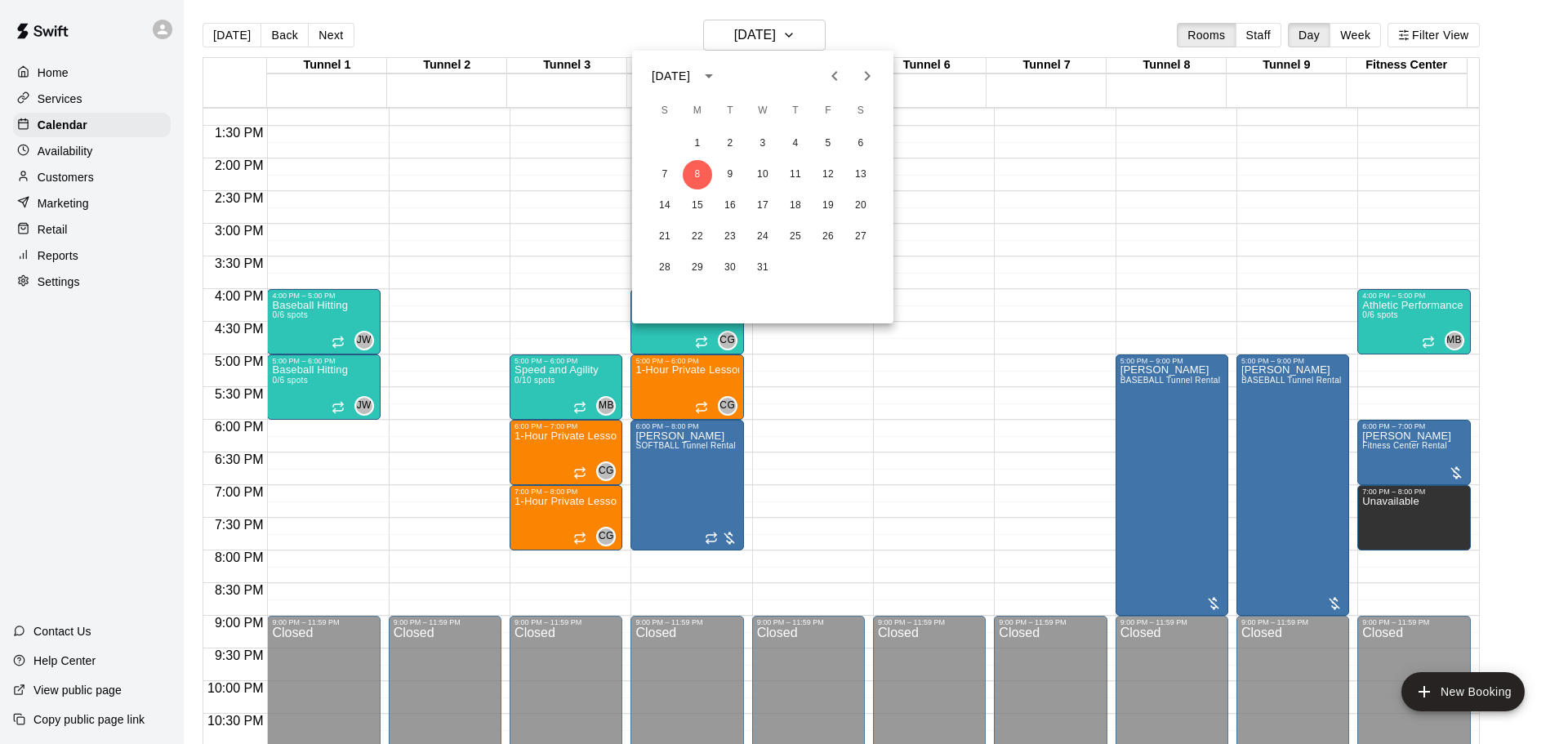
click at [636, 39] on div at bounding box center [784, 372] width 1568 height 744
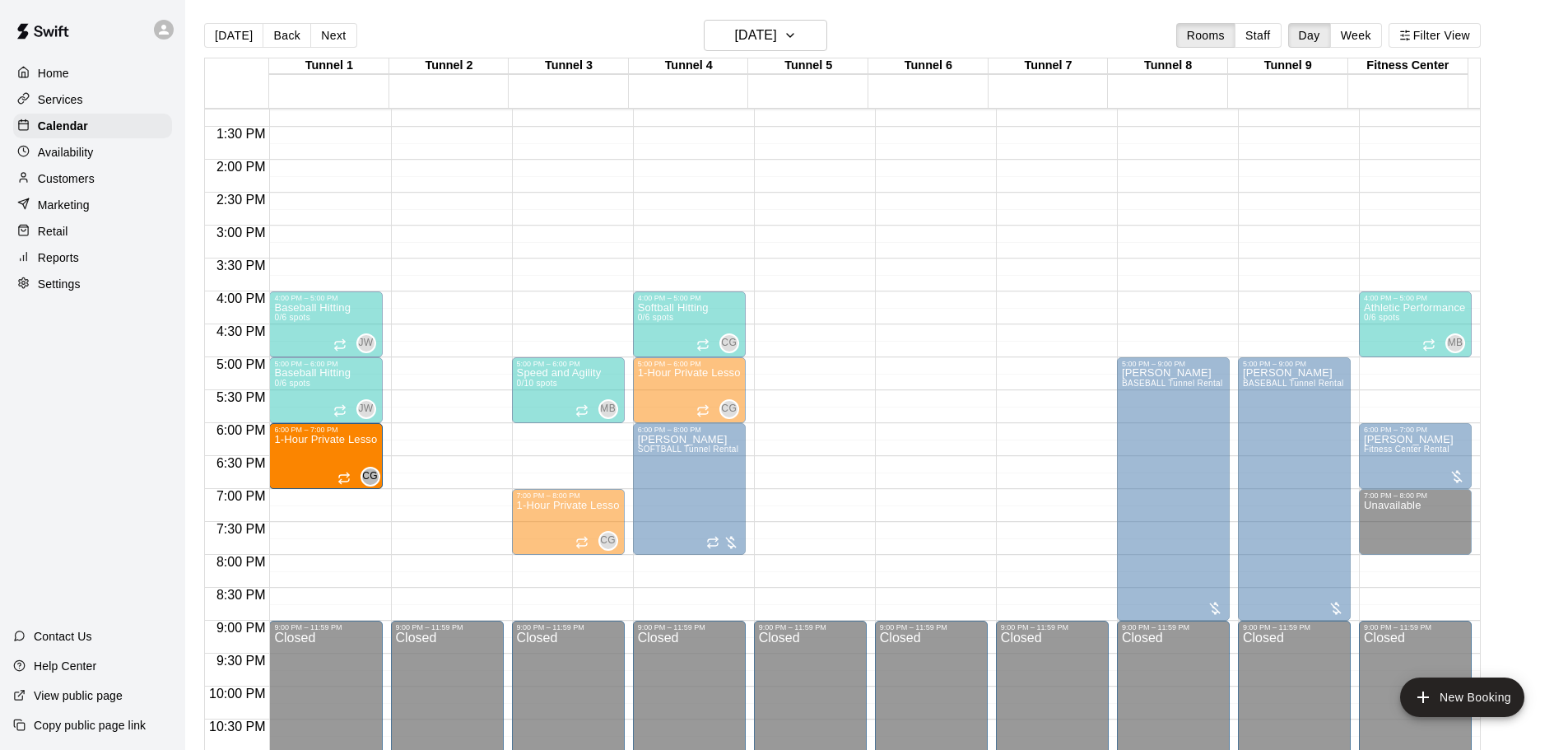
drag, startPoint x: 542, startPoint y: 469, endPoint x: 385, endPoint y: 480, distance: 157.4
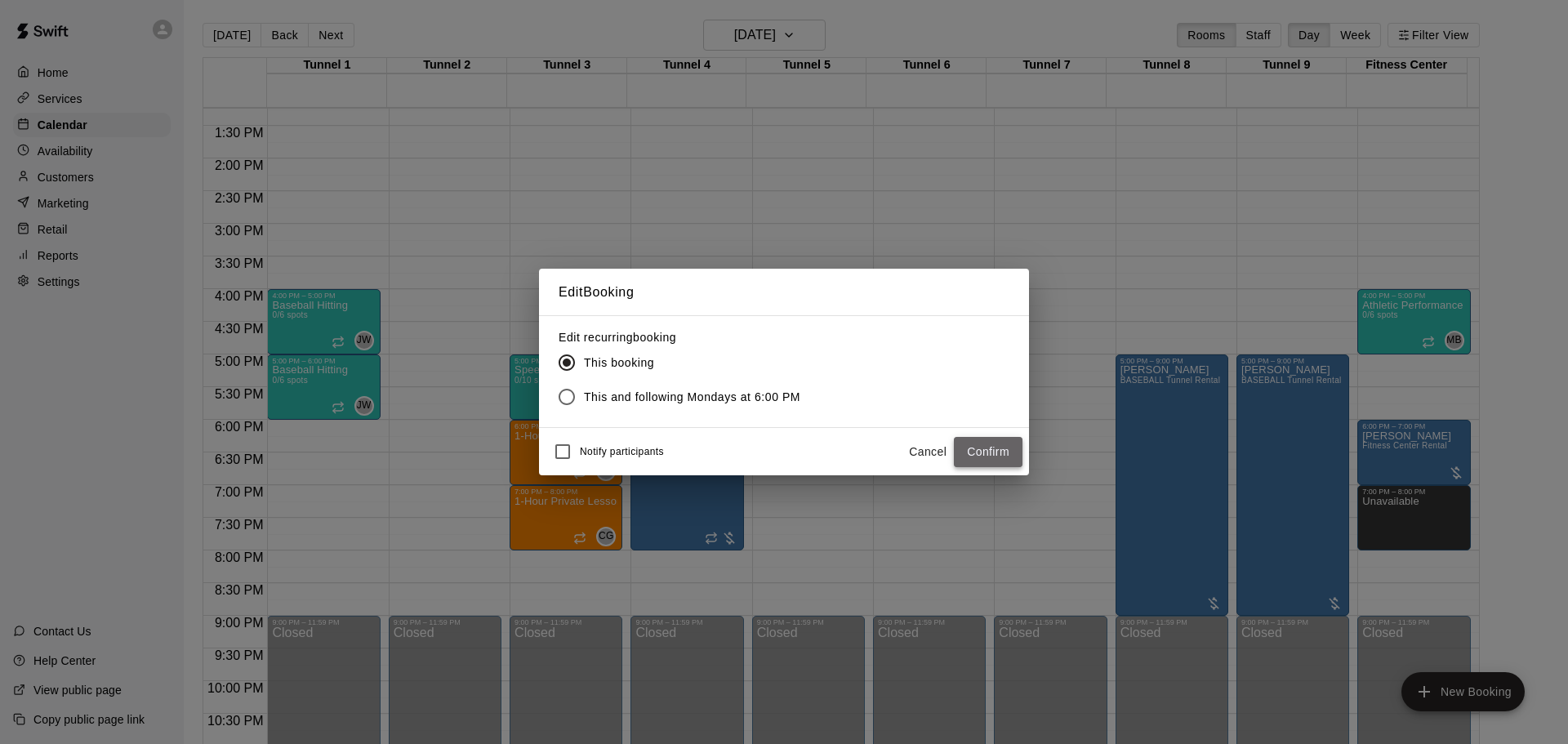
click at [974, 444] on button "Confirm" at bounding box center [988, 452] width 69 height 30
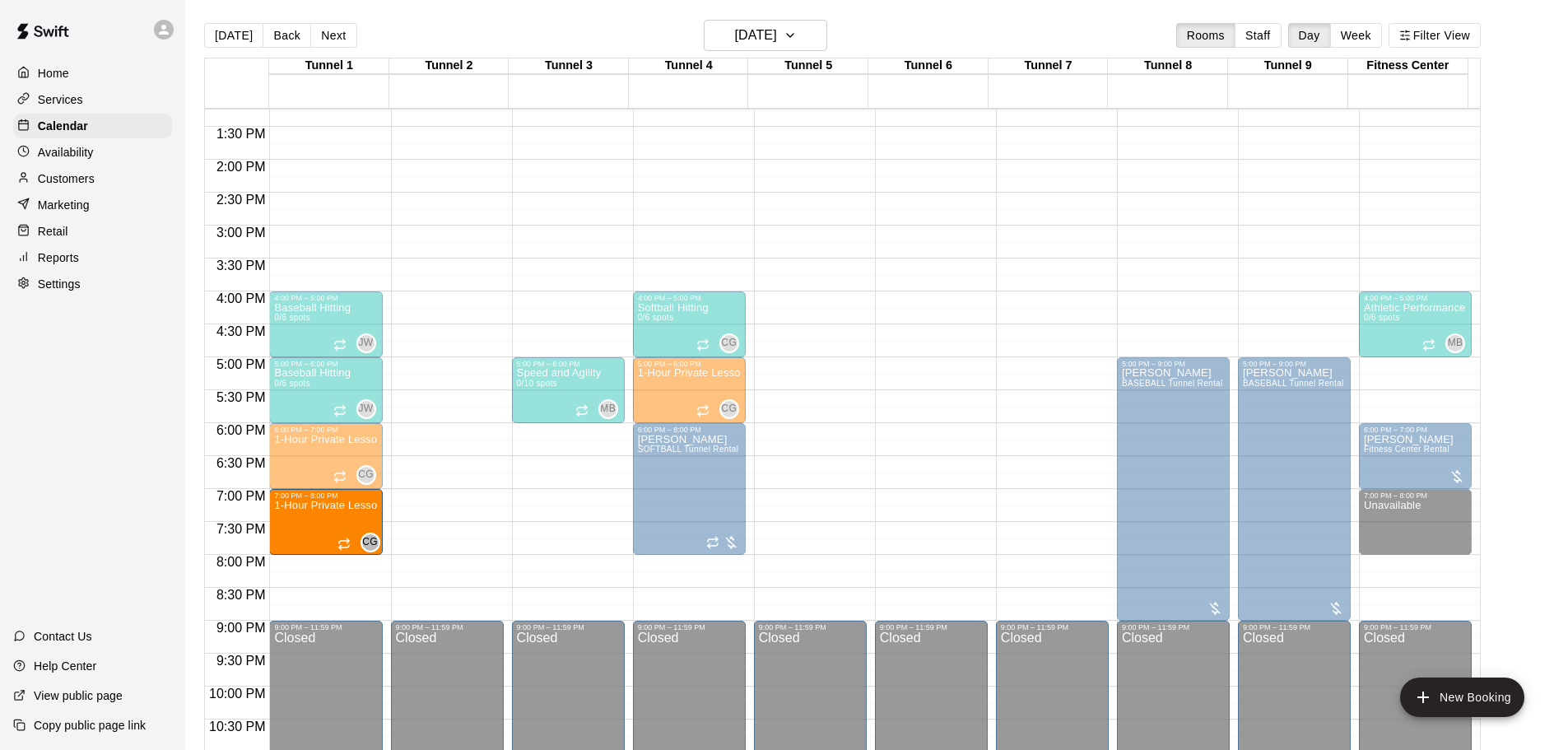
drag, startPoint x: 539, startPoint y: 508, endPoint x: 382, endPoint y: 513, distance: 157.1
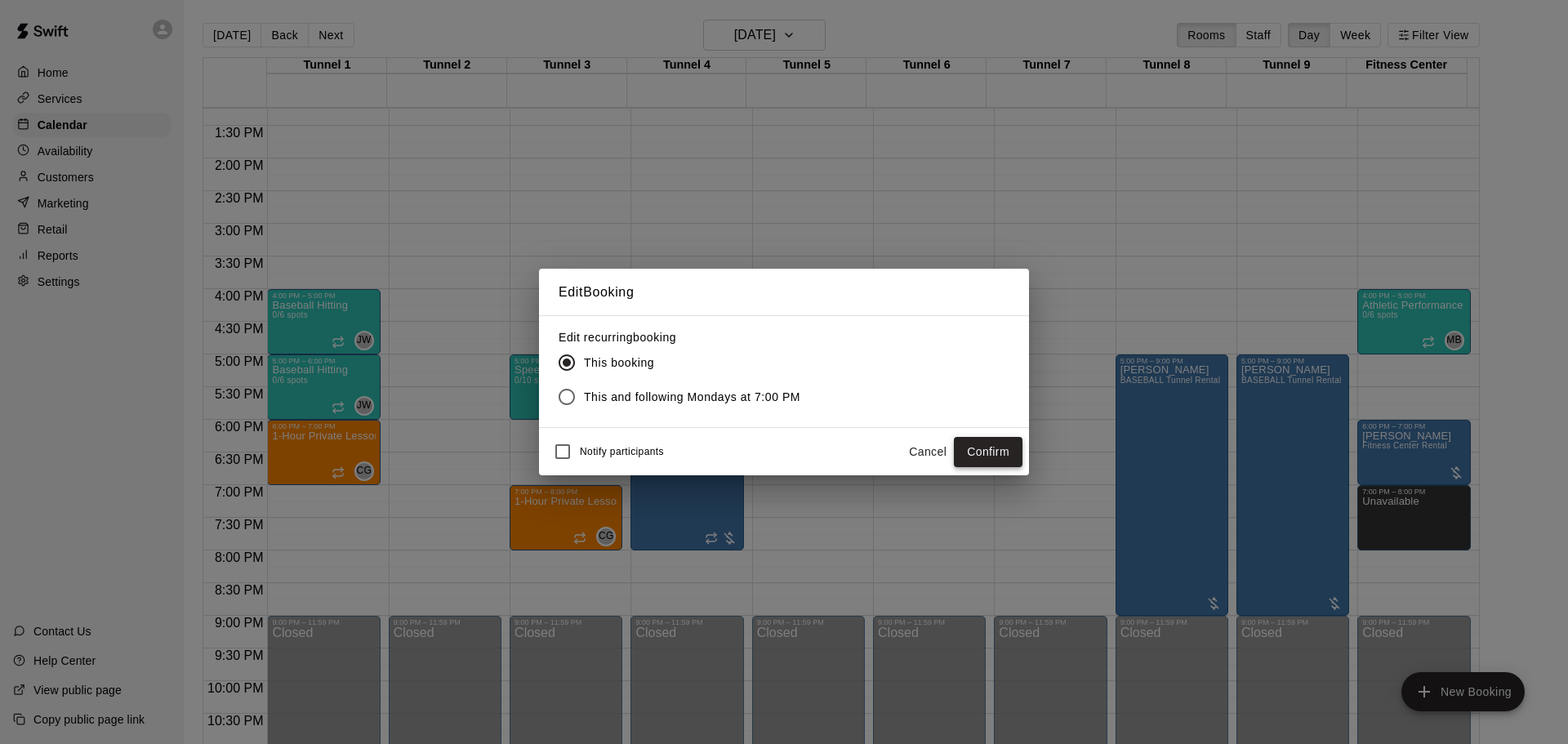
click at [983, 446] on button "Confirm" at bounding box center [988, 452] width 69 height 30
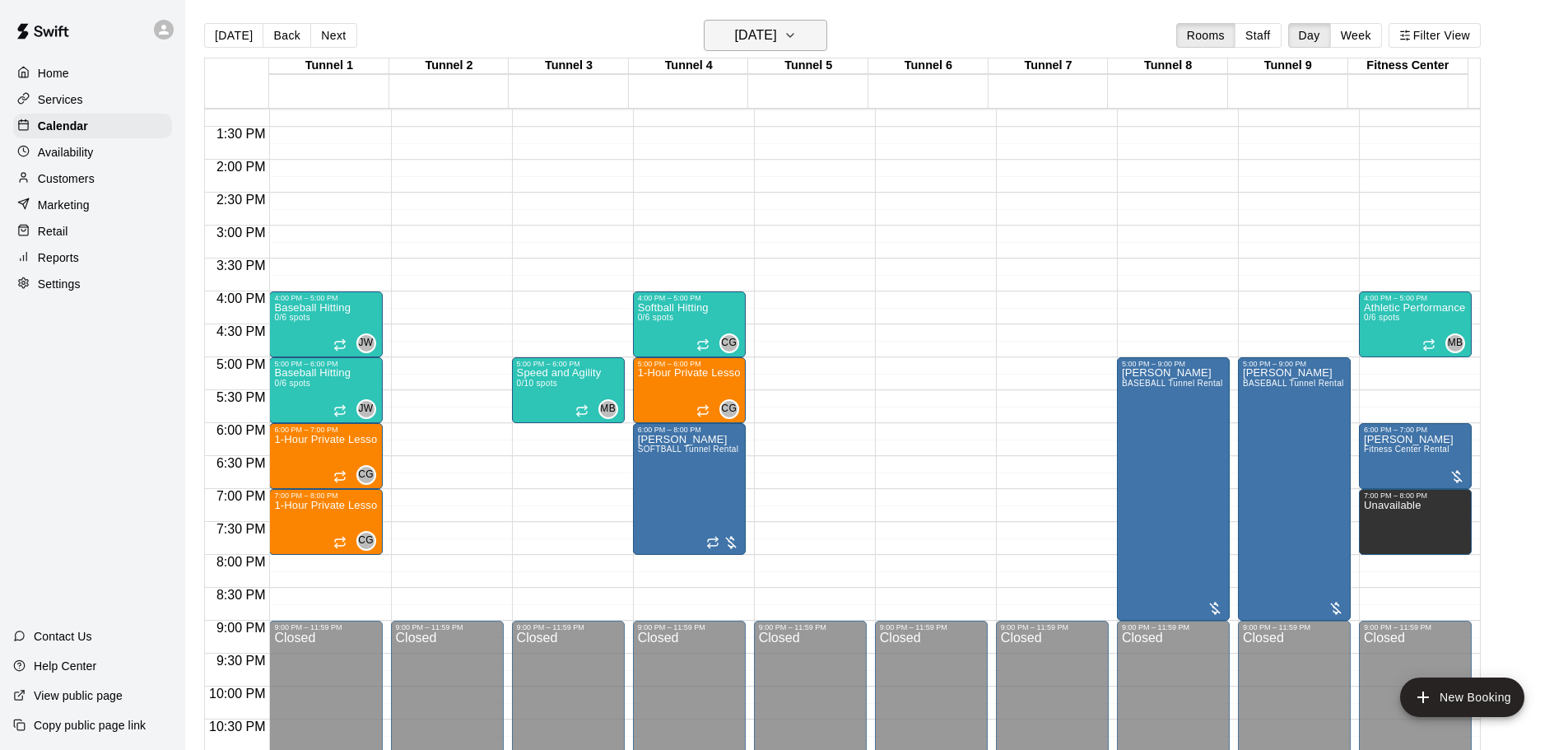
click at [749, 36] on h6 "[DATE]" at bounding box center [755, 36] width 42 height 23
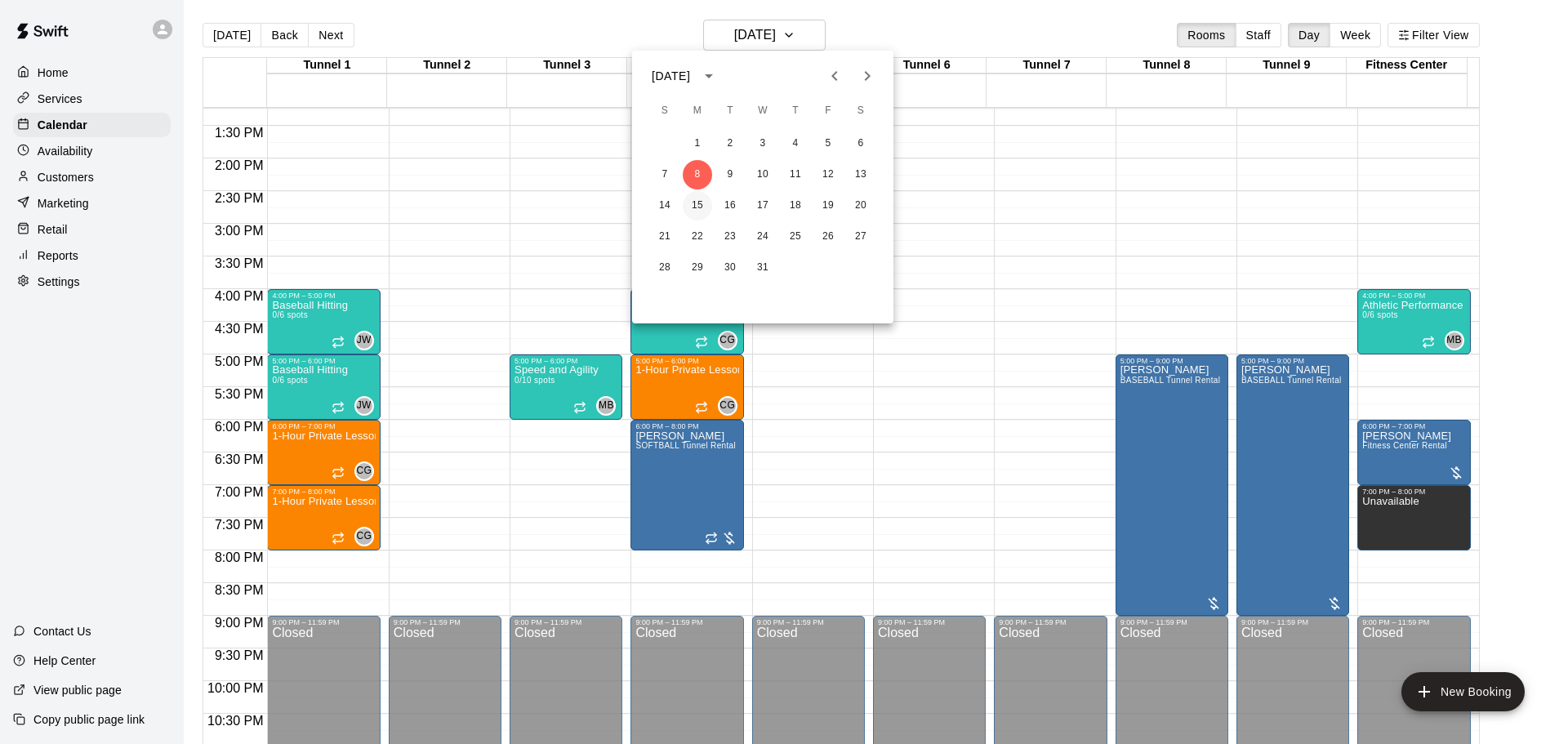
click at [697, 205] on button "15" at bounding box center [698, 206] width 30 height 30
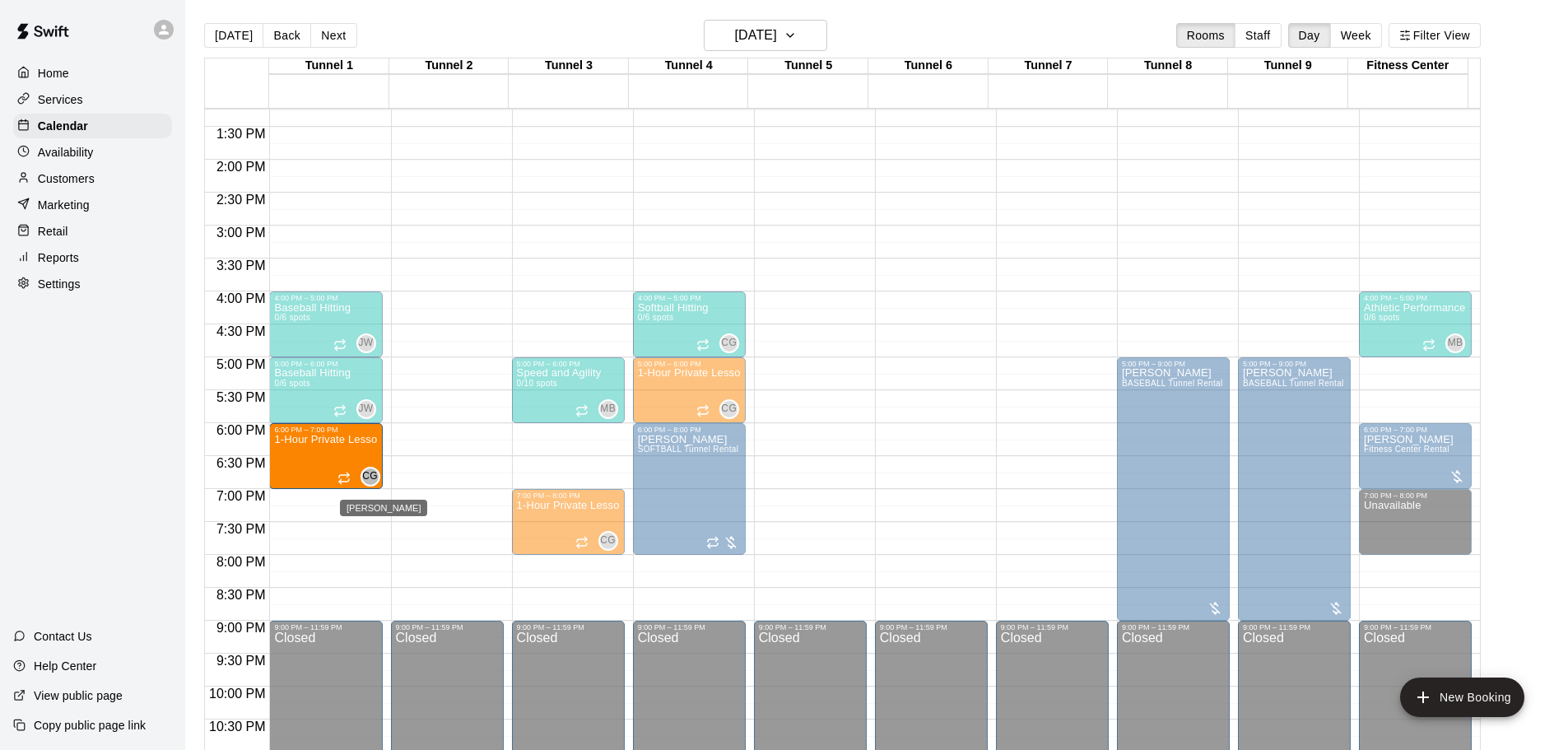
drag, startPoint x: 565, startPoint y: 460, endPoint x: 364, endPoint y: 474, distance: 201.5
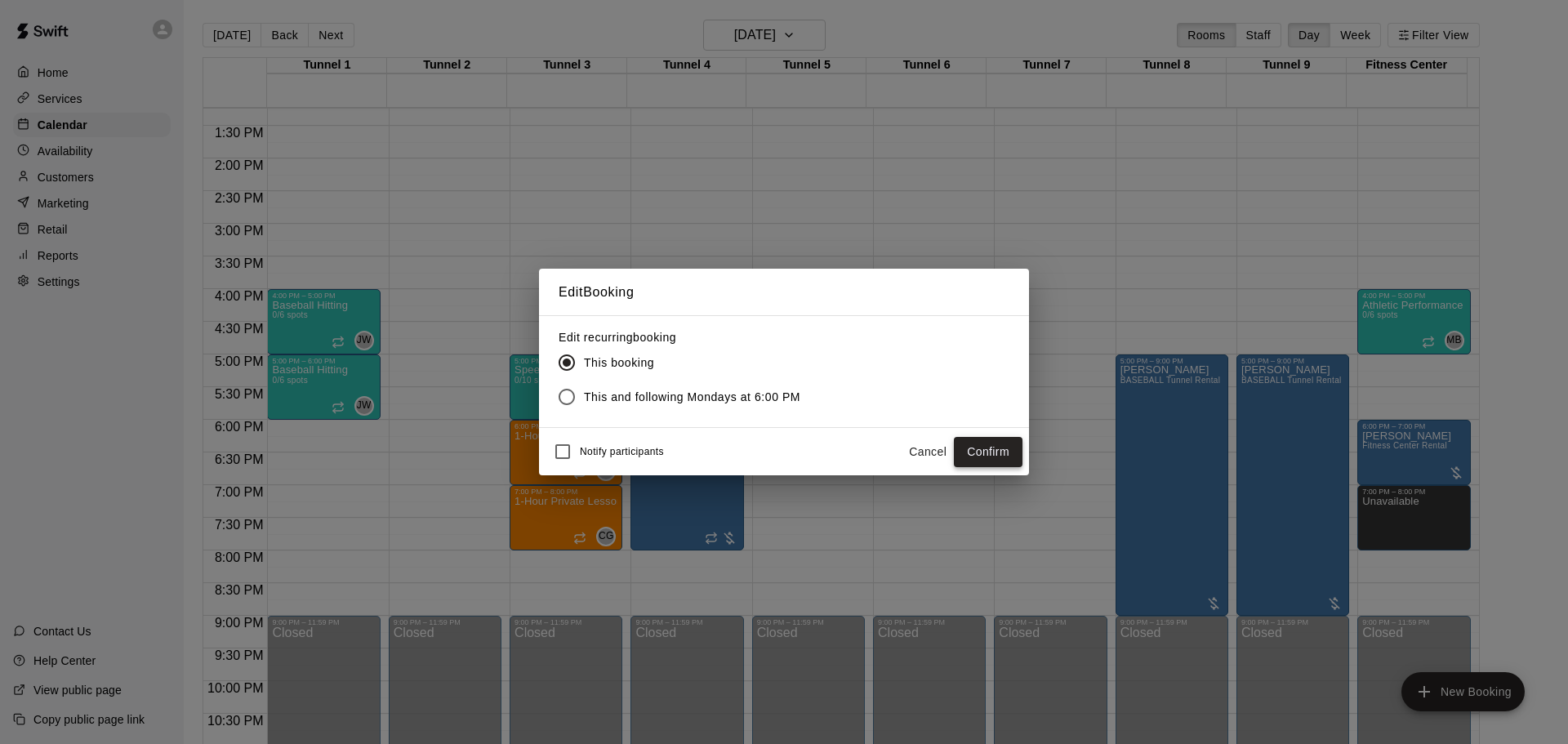
click at [965, 453] on button "Confirm" at bounding box center [988, 452] width 69 height 30
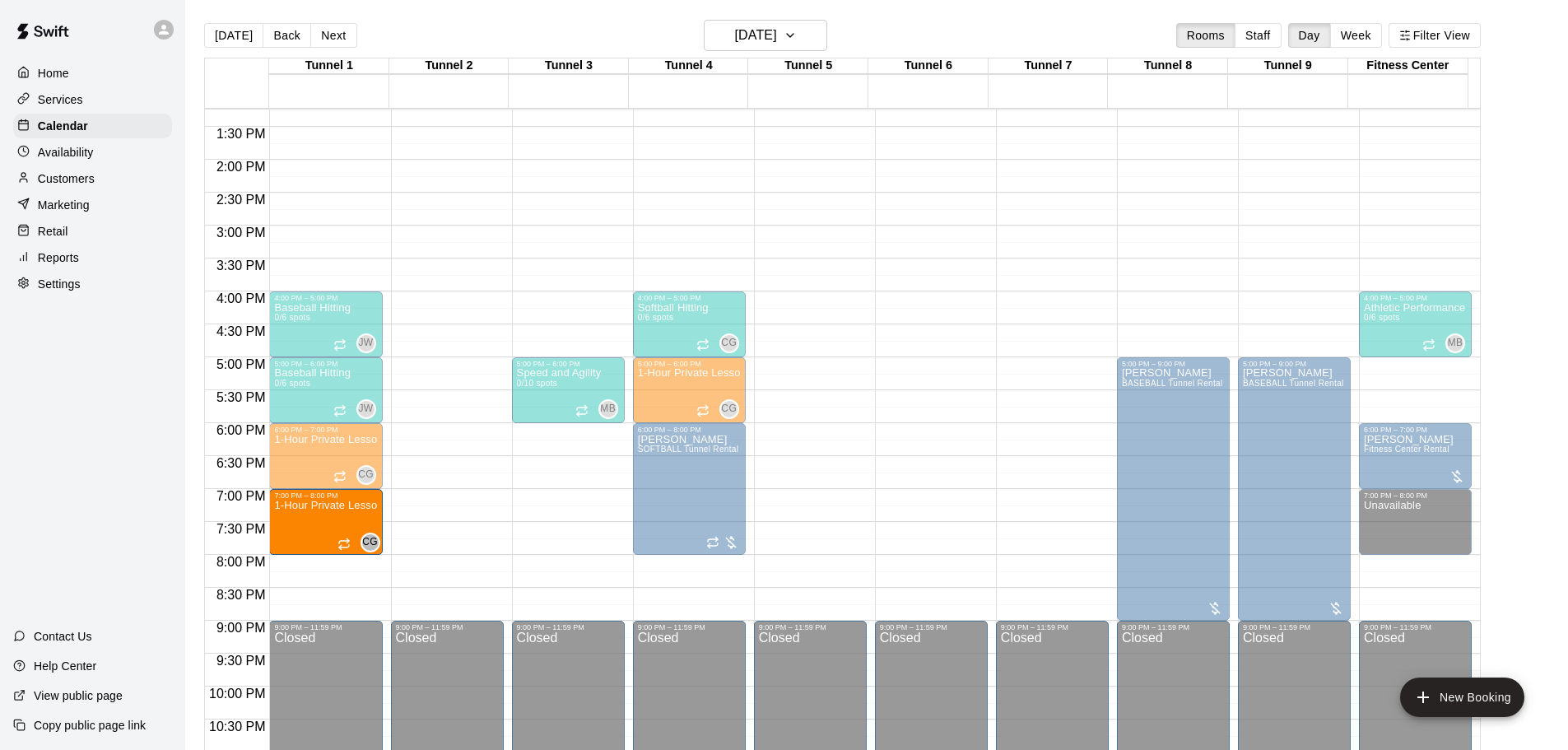
drag, startPoint x: 589, startPoint y: 516, endPoint x: 387, endPoint y: 524, distance: 202.2
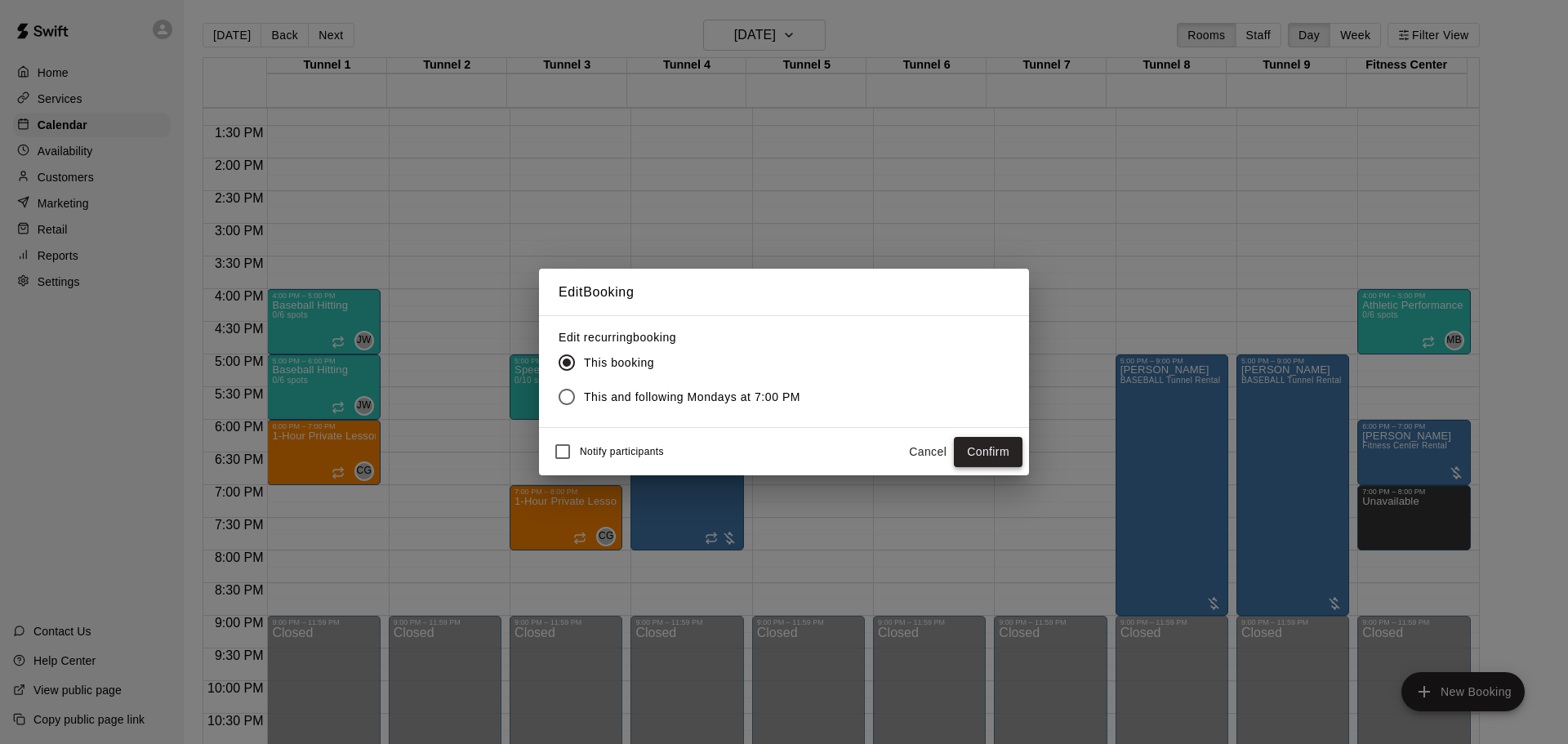
click at [996, 446] on button "Confirm" at bounding box center [988, 452] width 69 height 30
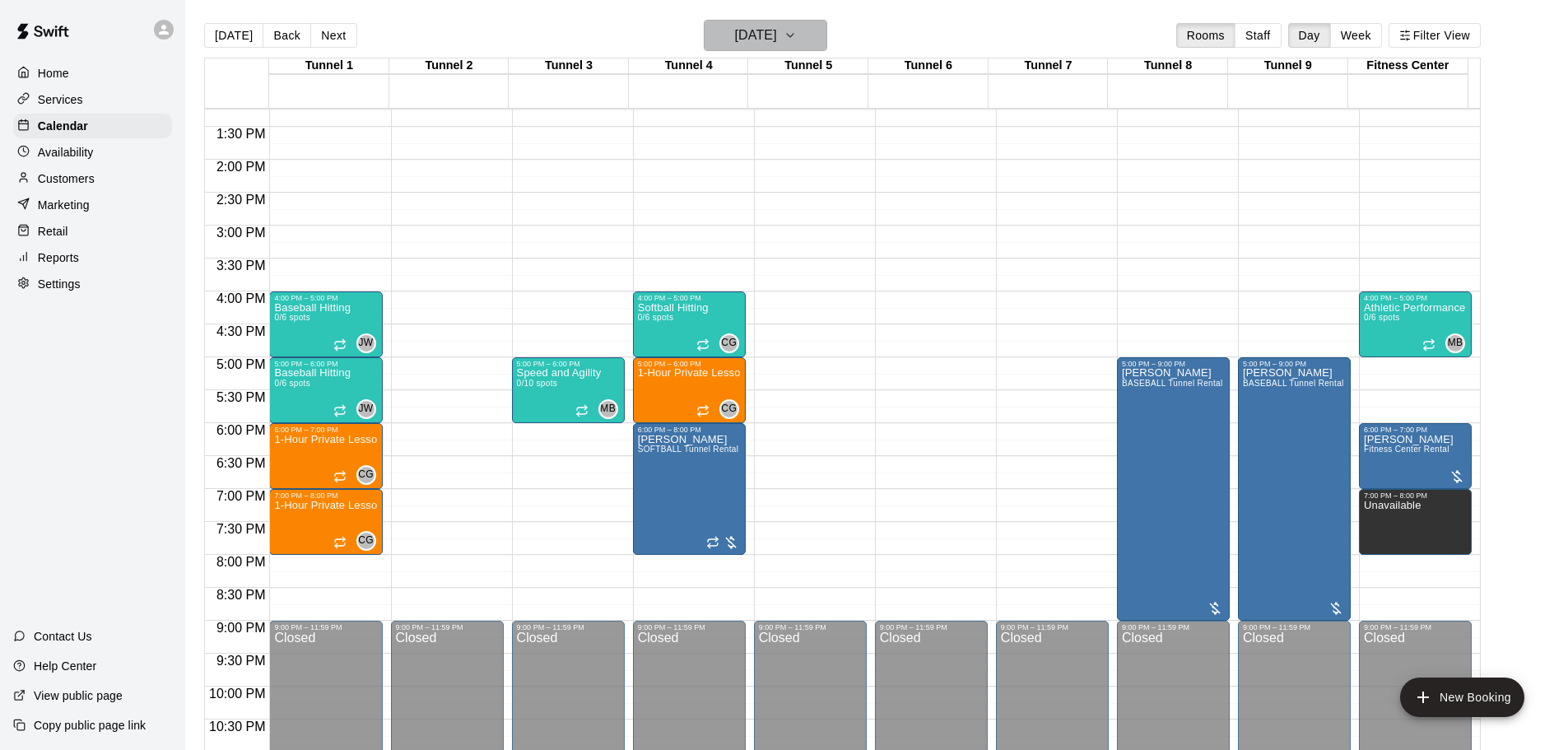
click at [777, 47] on button "[DATE]" at bounding box center [765, 36] width 123 height 31
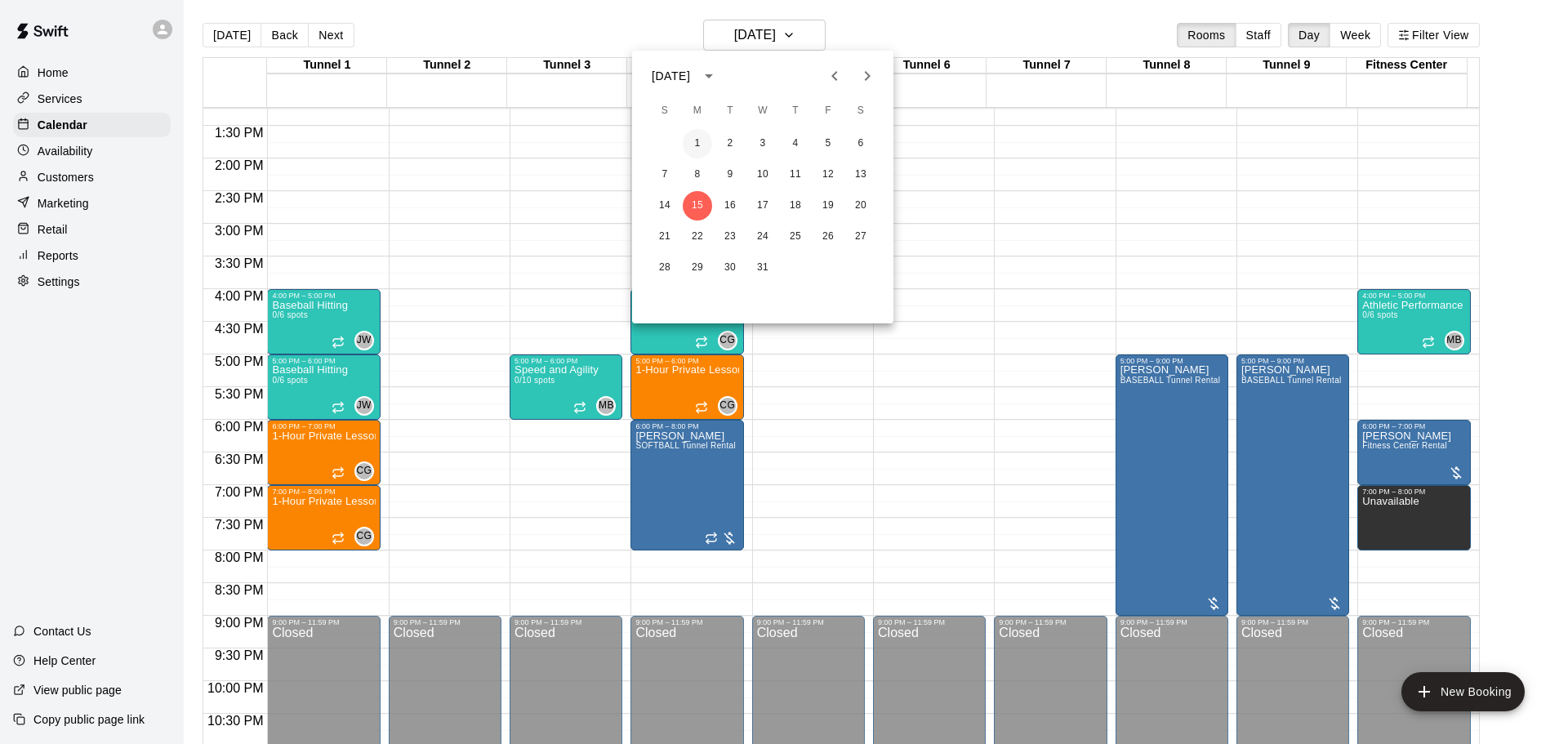
click at [702, 141] on button "1" at bounding box center [698, 144] width 30 height 30
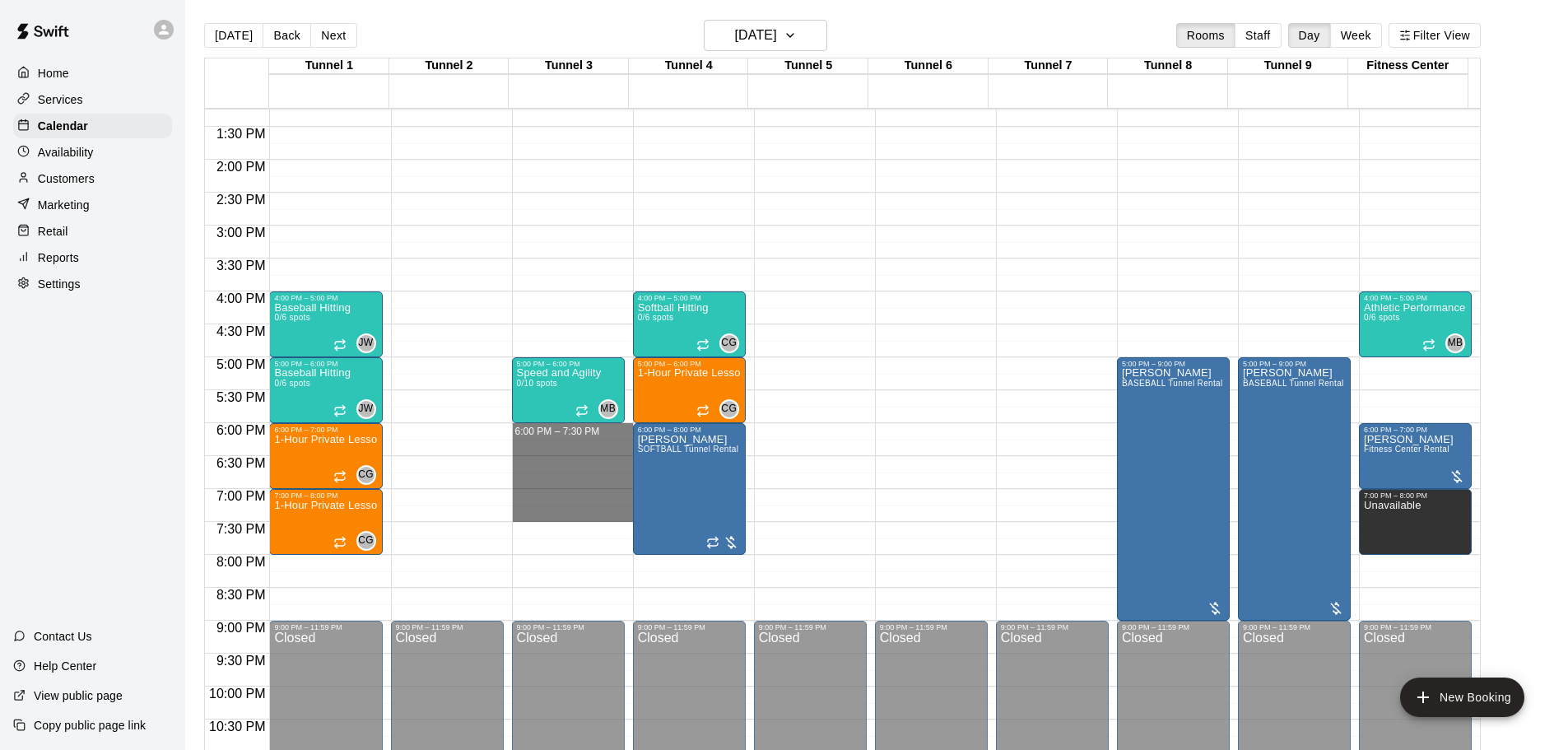
drag, startPoint x: 567, startPoint y: 432, endPoint x: 560, endPoint y: 511, distance: 79.3
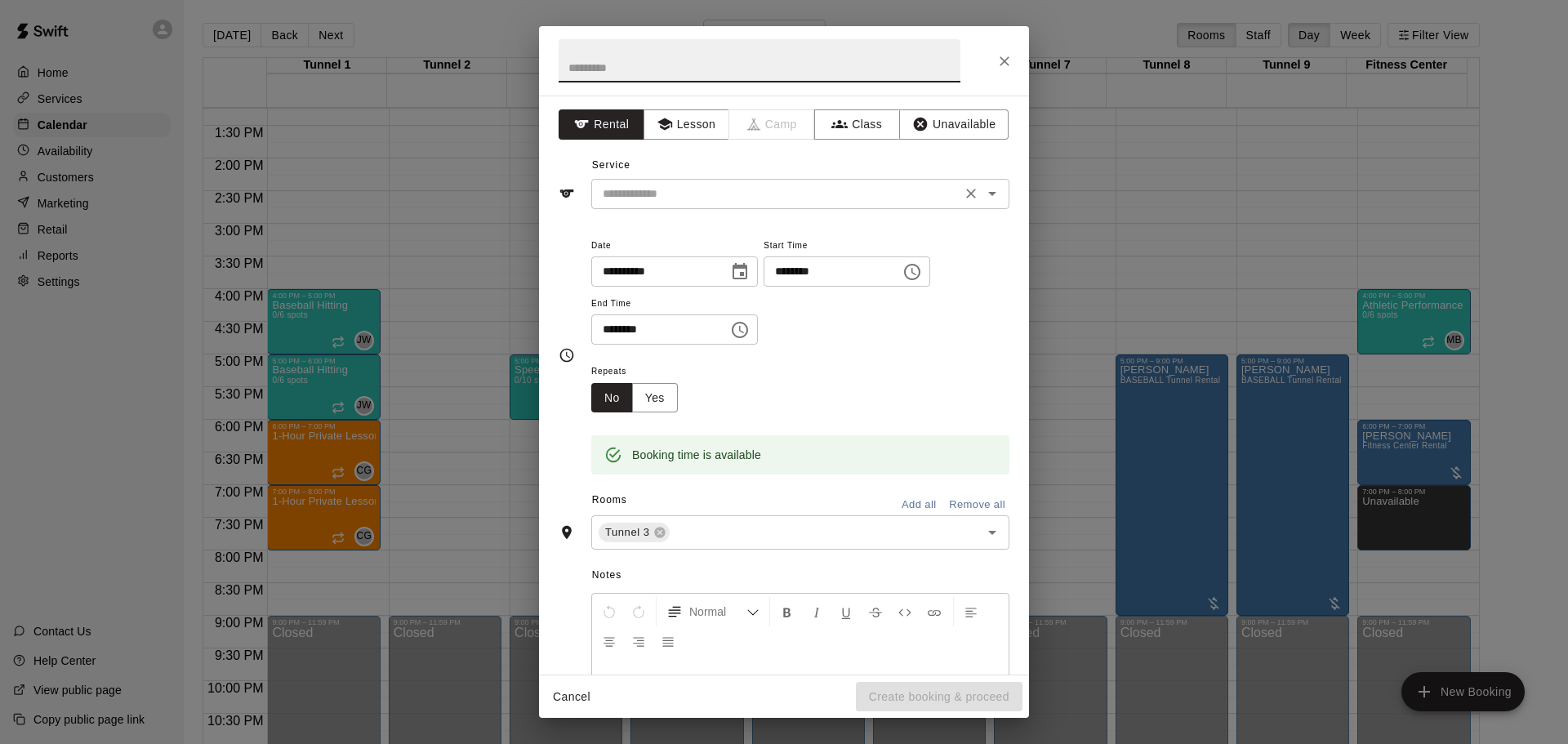
click at [673, 201] on input "text" at bounding box center [776, 194] width 360 height 21
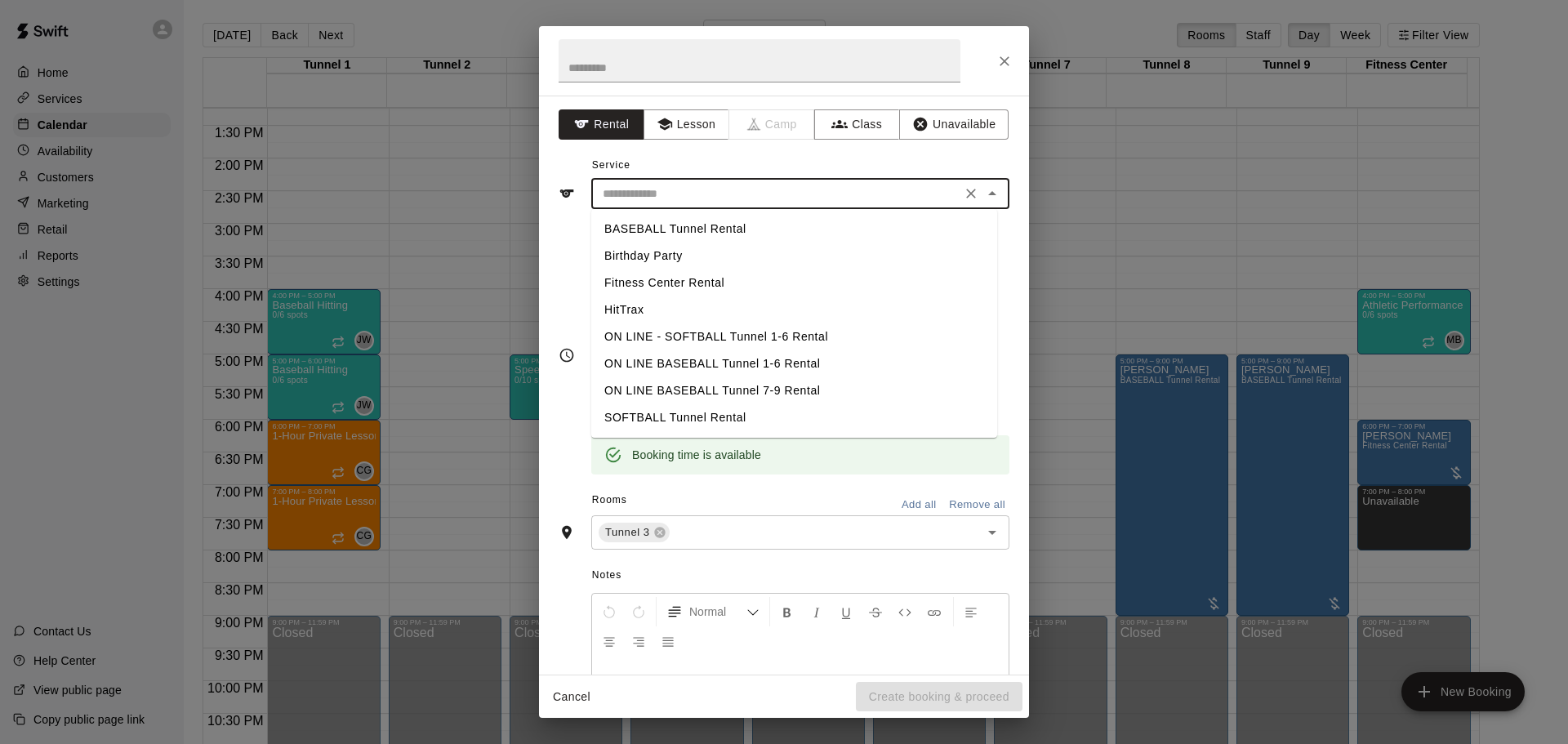
click at [702, 423] on li "SOFTBALL Tunnel Rental" at bounding box center [794, 418] width 406 height 27
type input "**********"
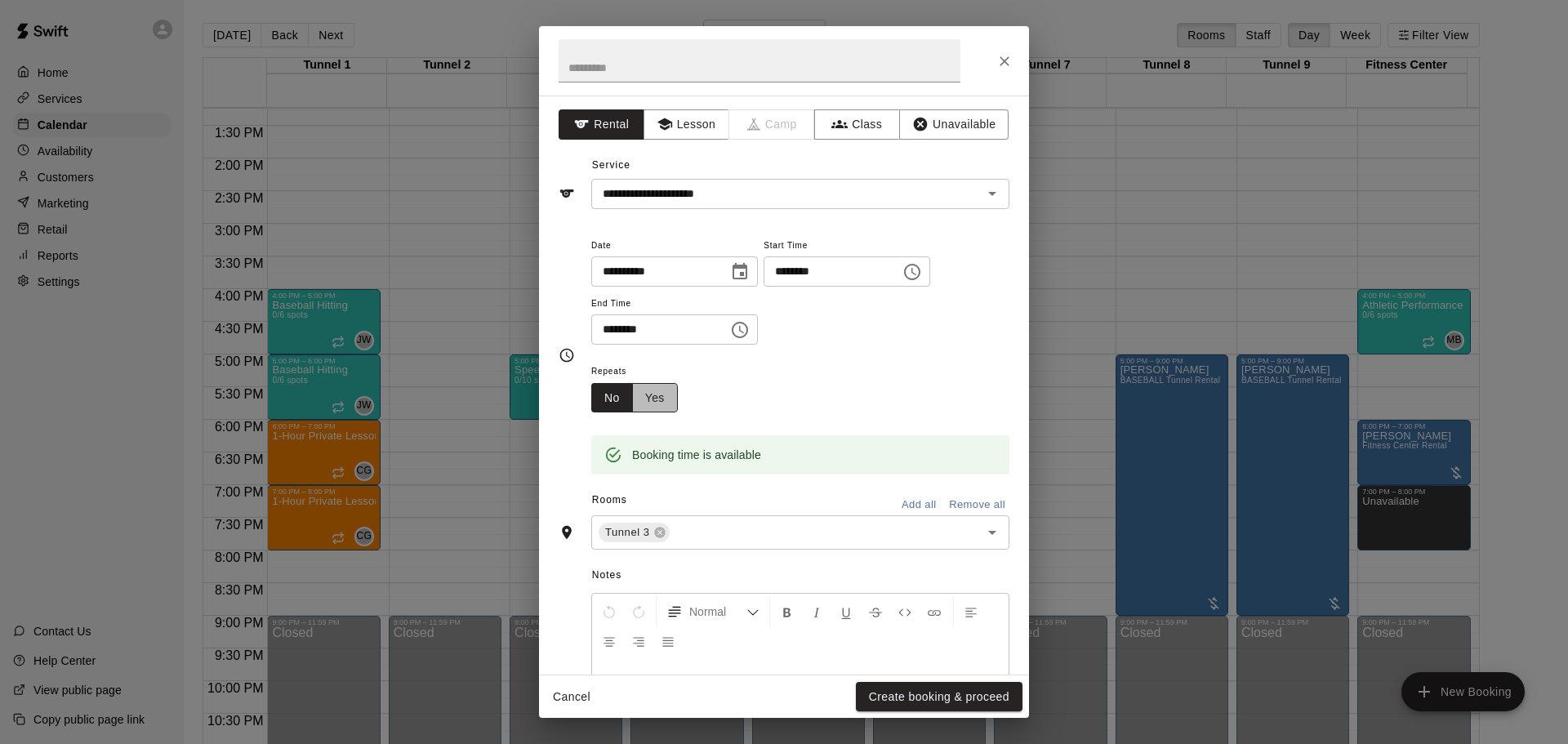
click at [674, 390] on button "Yes" at bounding box center [655, 398] width 46 height 30
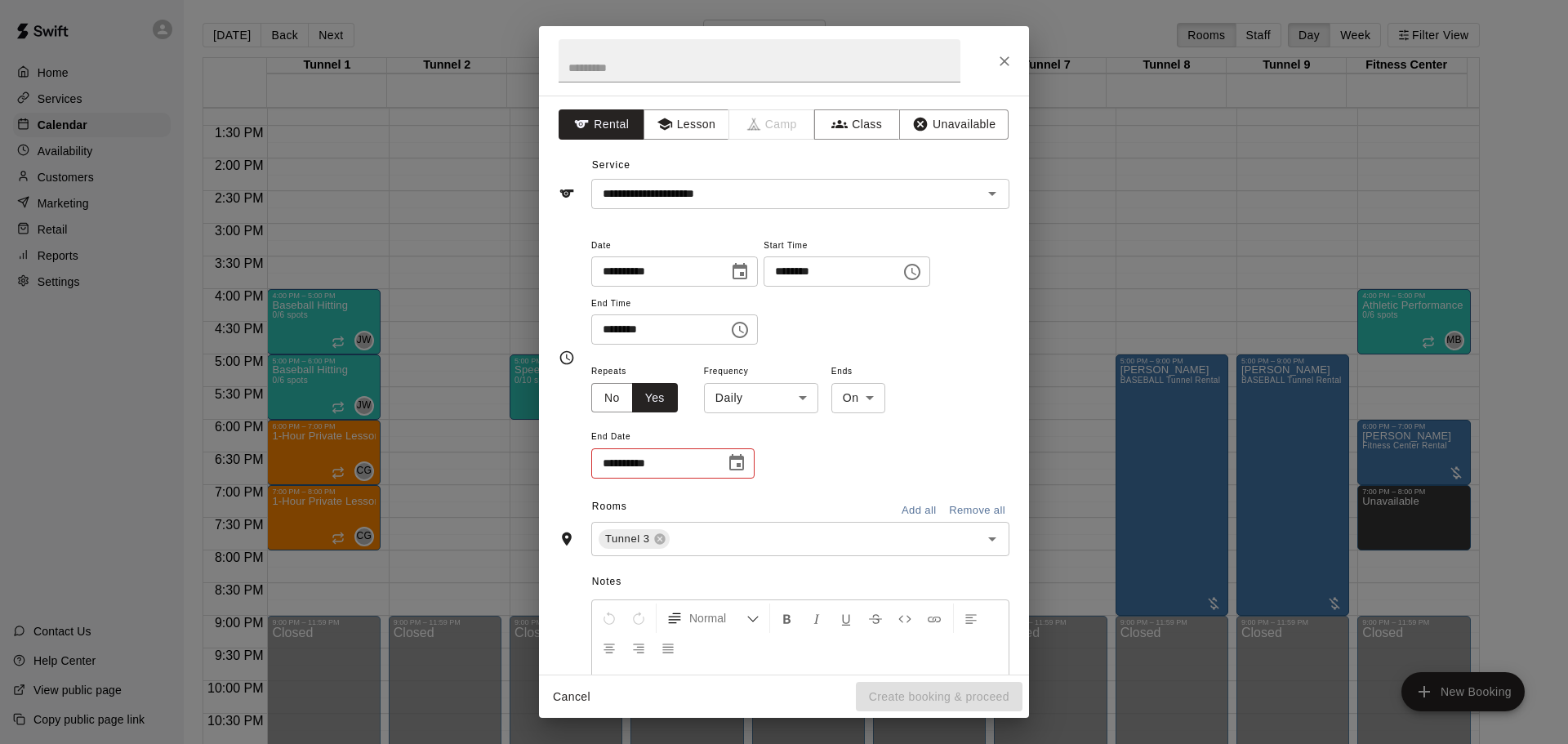
click at [753, 401] on body "Home Services Calendar Availability Customers Marketing Retail Reports Settings…" at bounding box center [784, 385] width 1568 height 770
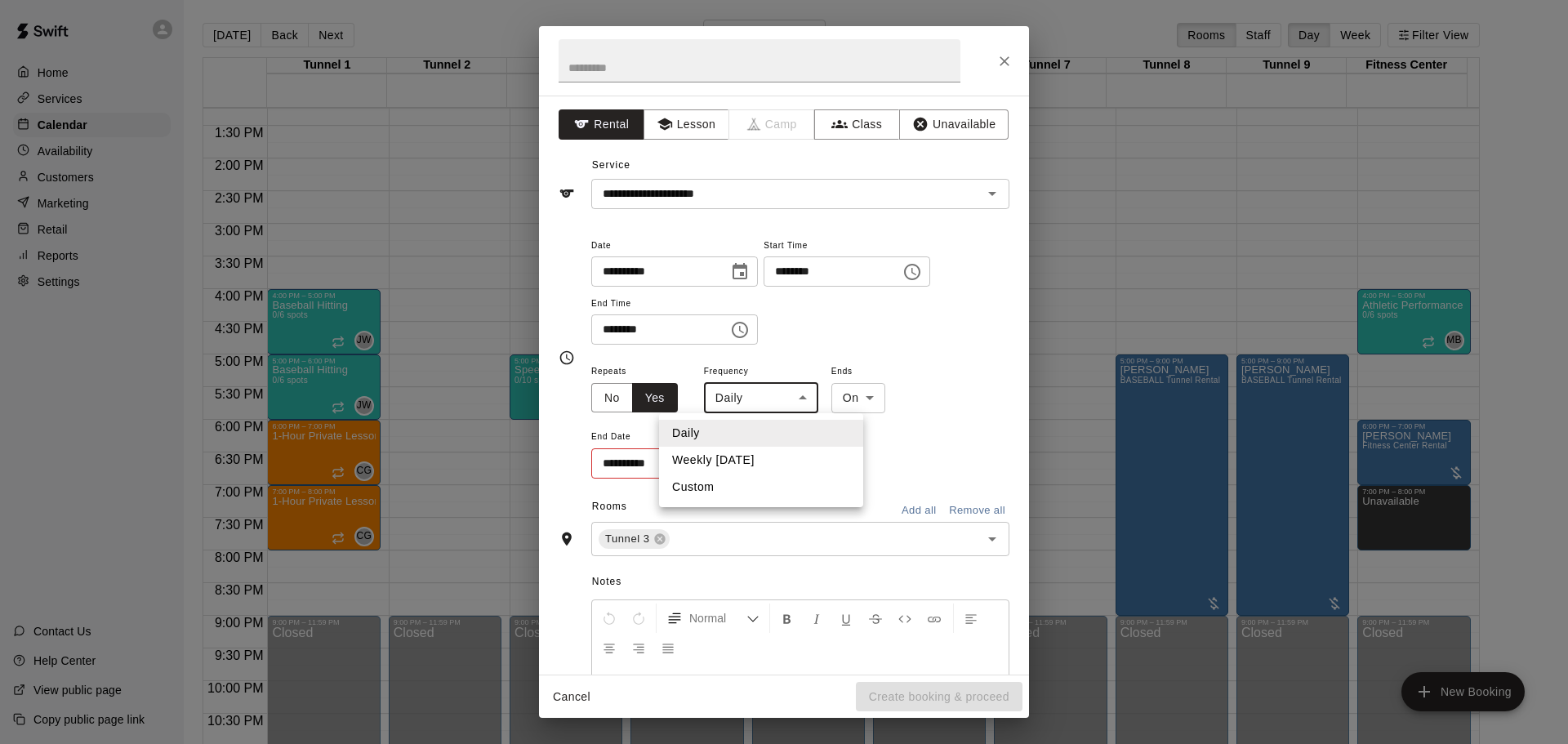
click at [747, 451] on li "Weekly [DATE]" at bounding box center [761, 460] width 204 height 27
type input "******"
click at [729, 459] on icon "Choose date" at bounding box center [736, 463] width 20 height 20
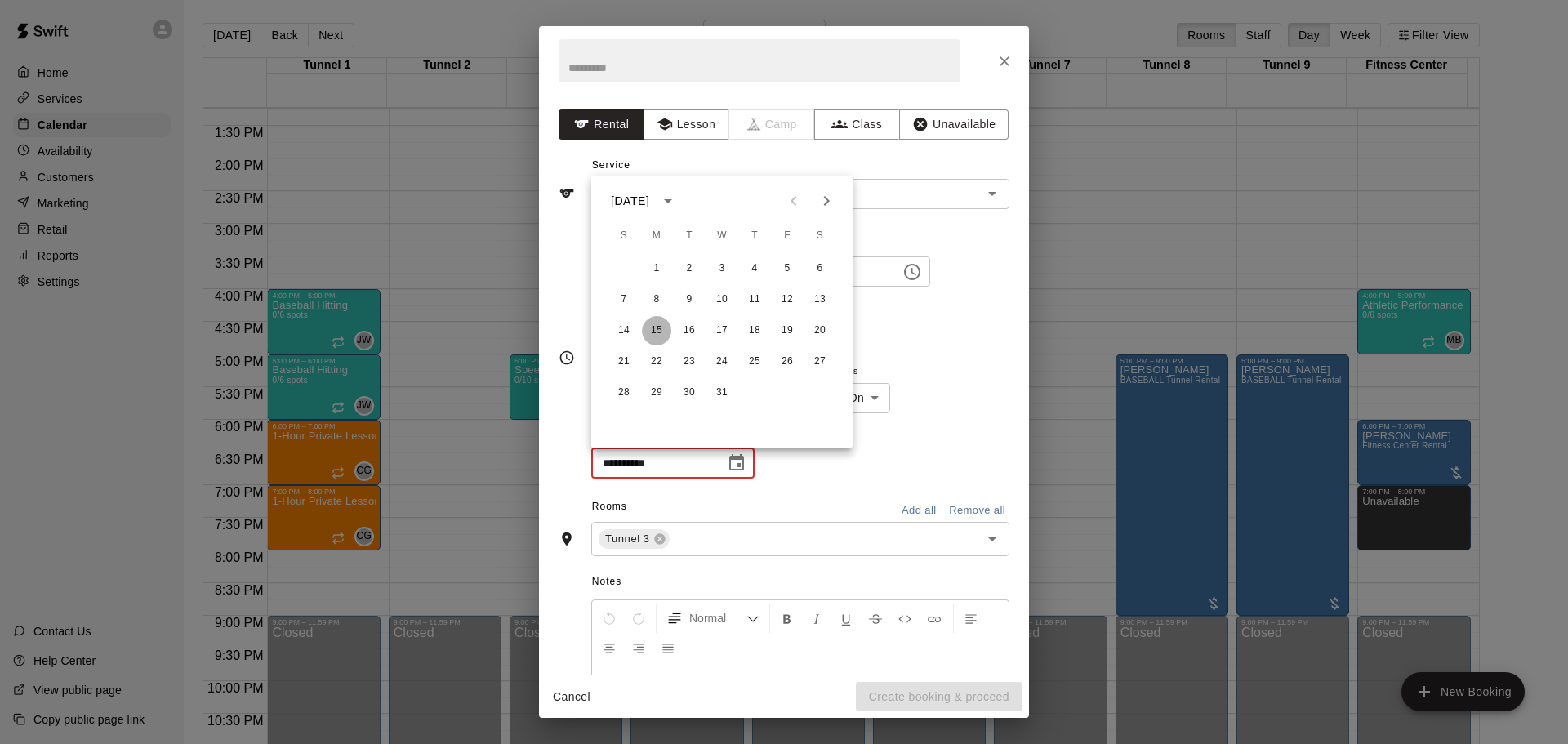
click at [660, 336] on button "15" at bounding box center [657, 331] width 30 height 30
type input "**********"
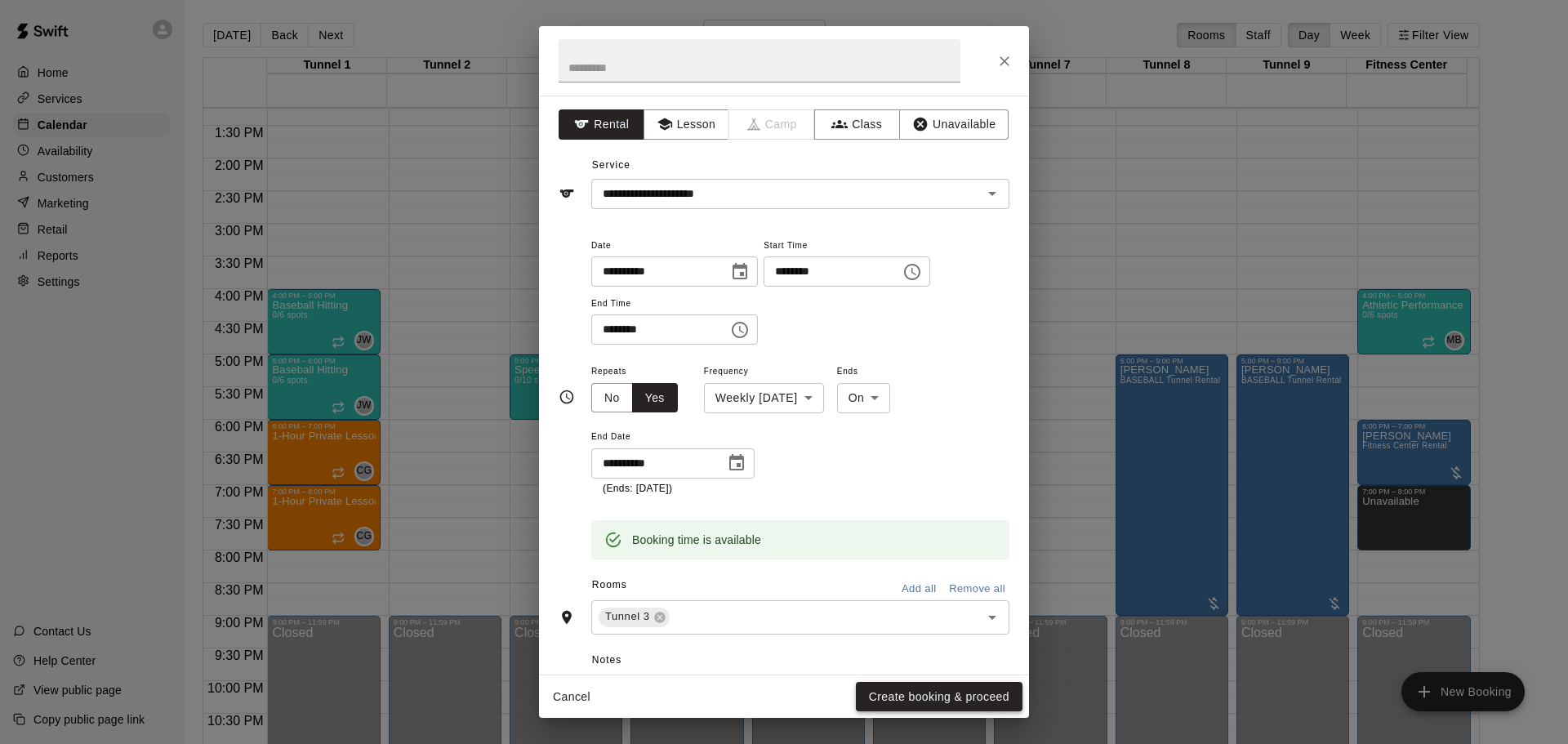
click at [889, 694] on button "Create booking & proceed" at bounding box center [939, 697] width 166 height 30
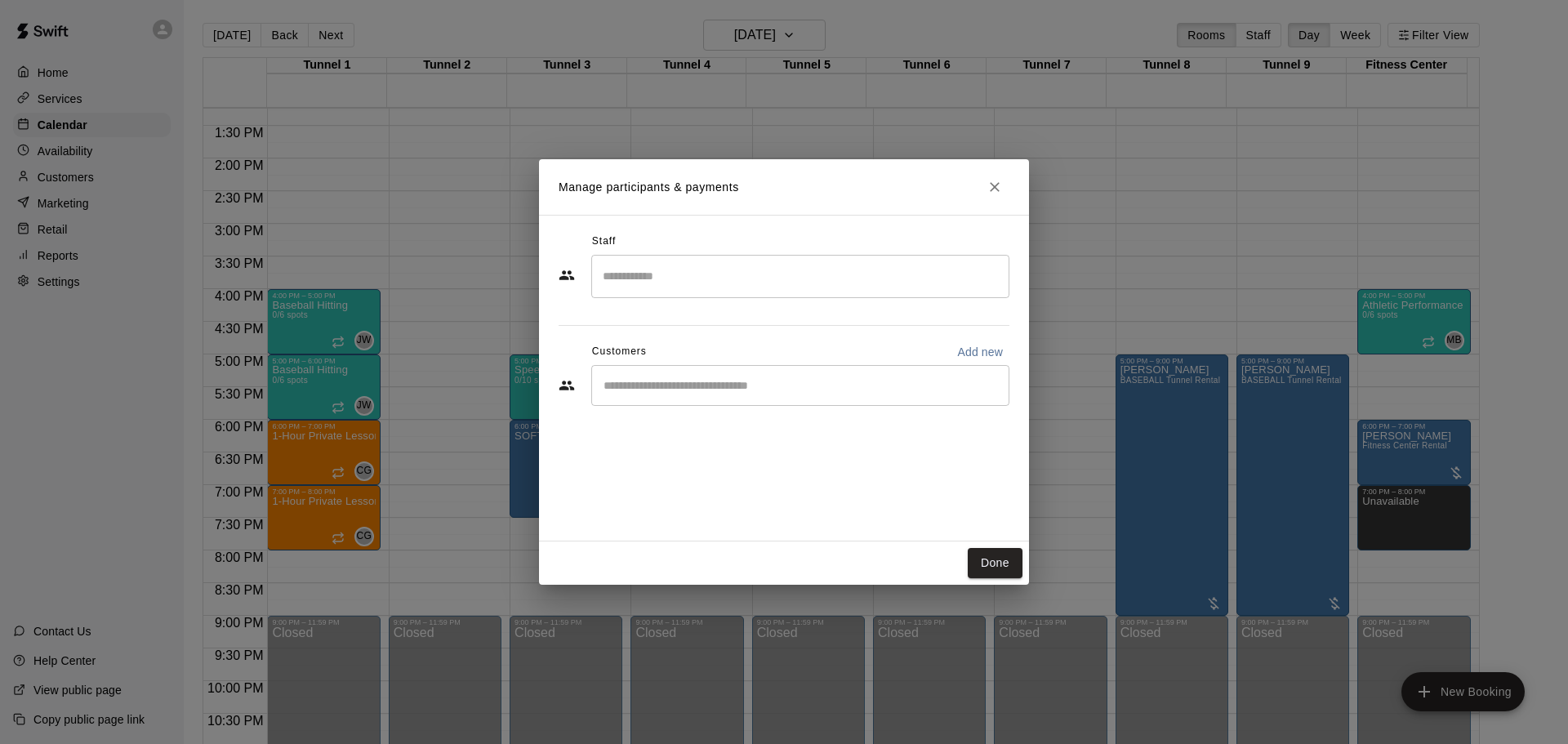
click at [715, 397] on div "​" at bounding box center [800, 386] width 418 height 41
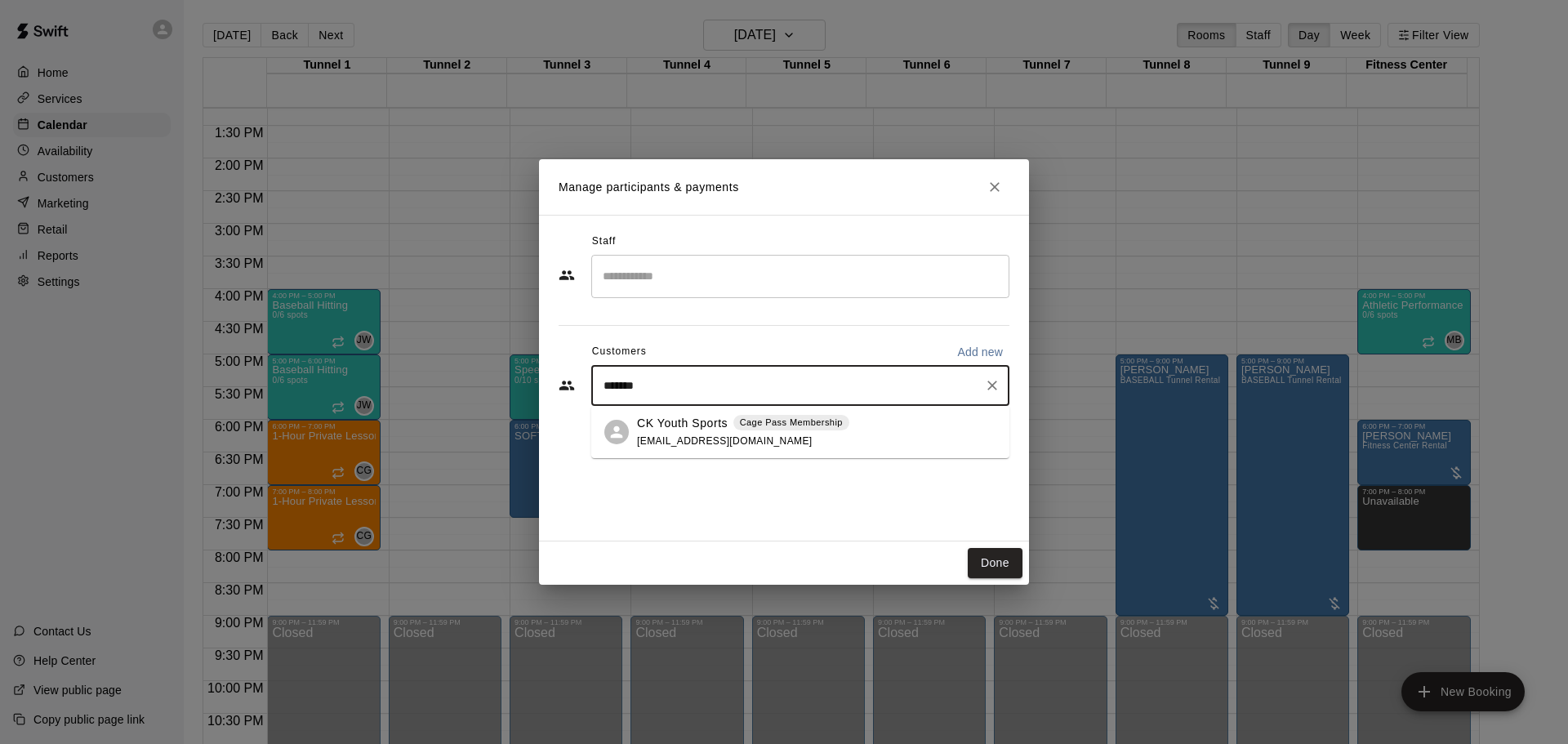
type input "********"
click at [678, 418] on p "CK Youth Sports" at bounding box center [682, 423] width 91 height 17
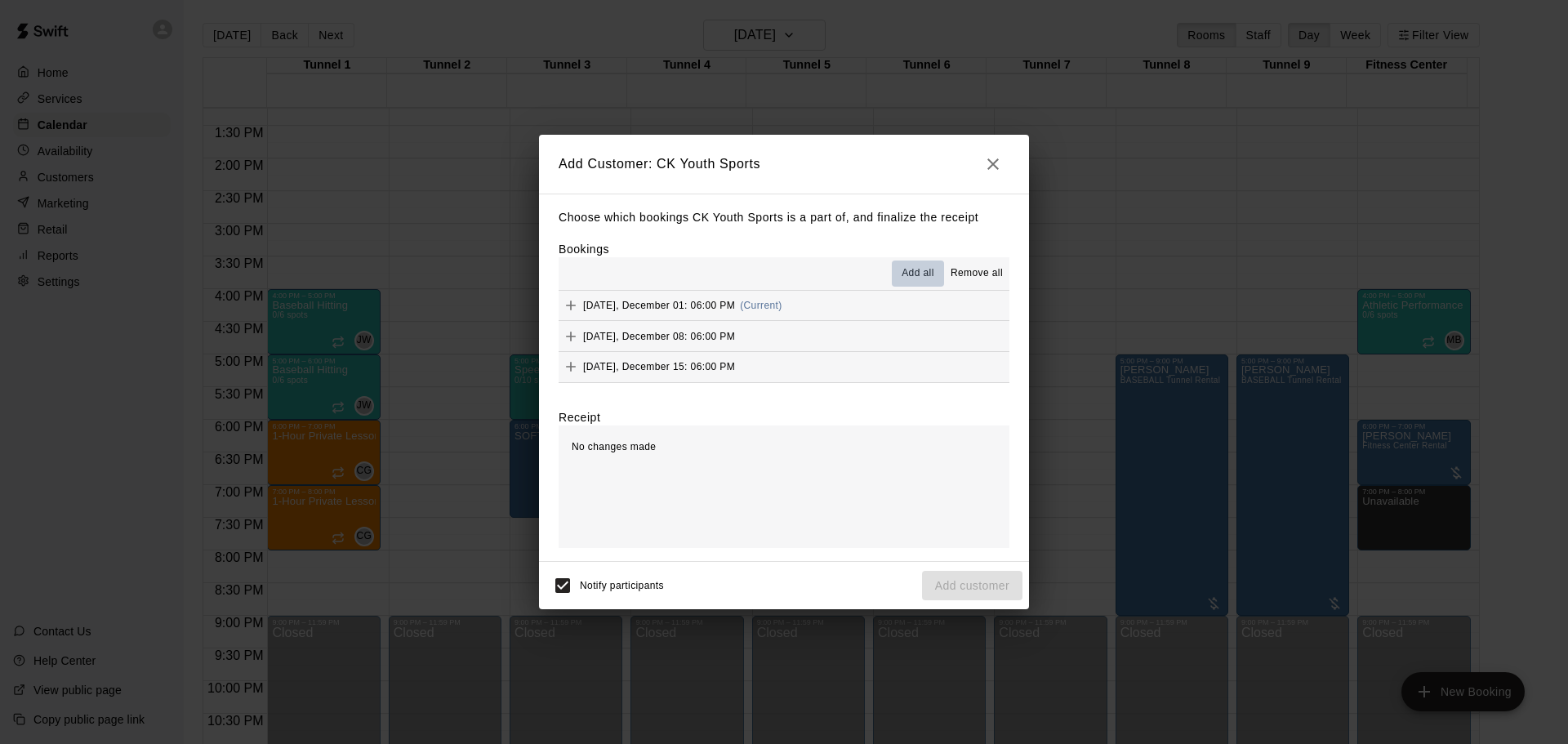
click at [911, 273] on span "Add all" at bounding box center [918, 274] width 33 height 16
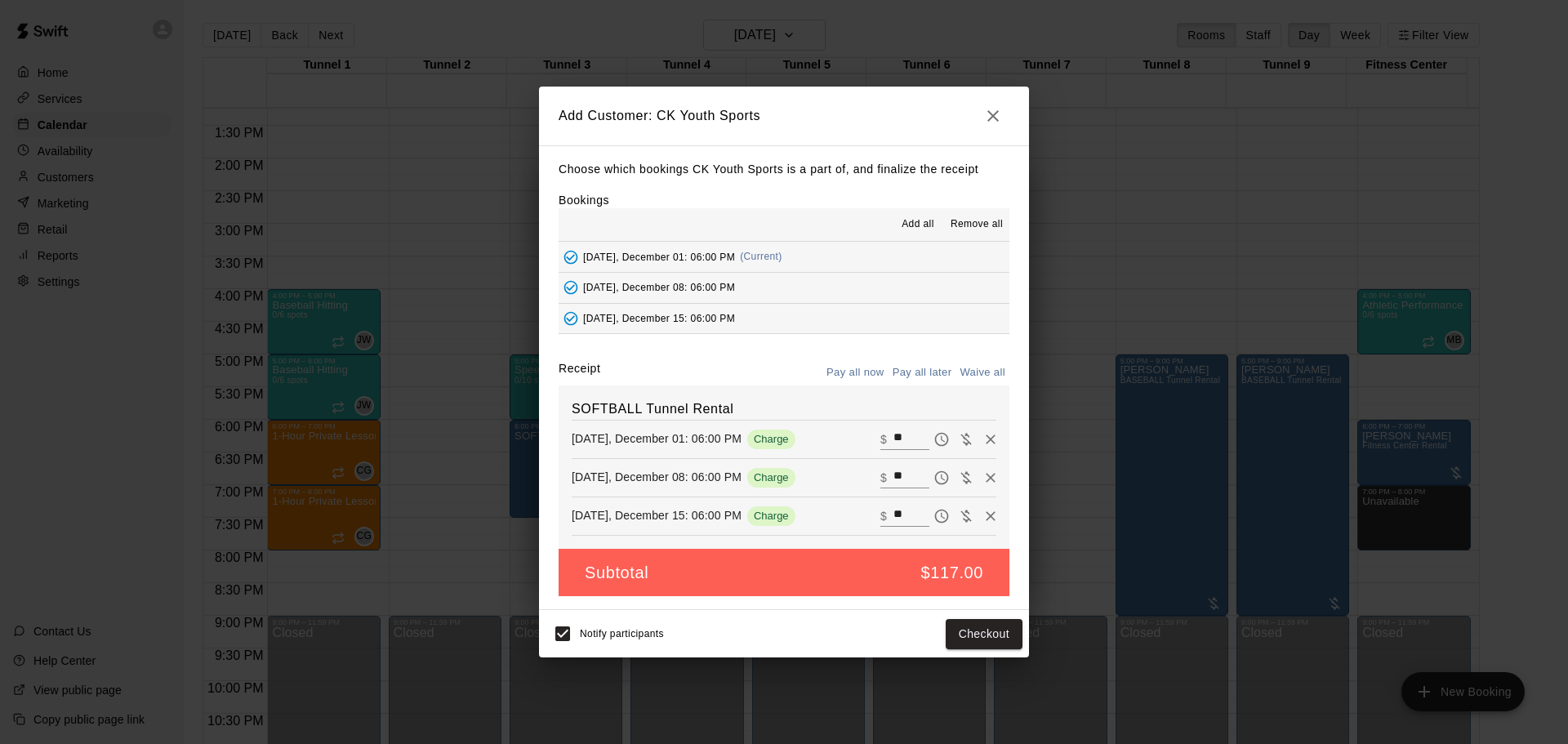
click at [910, 368] on button "Pay all later" at bounding box center [923, 372] width 68 height 25
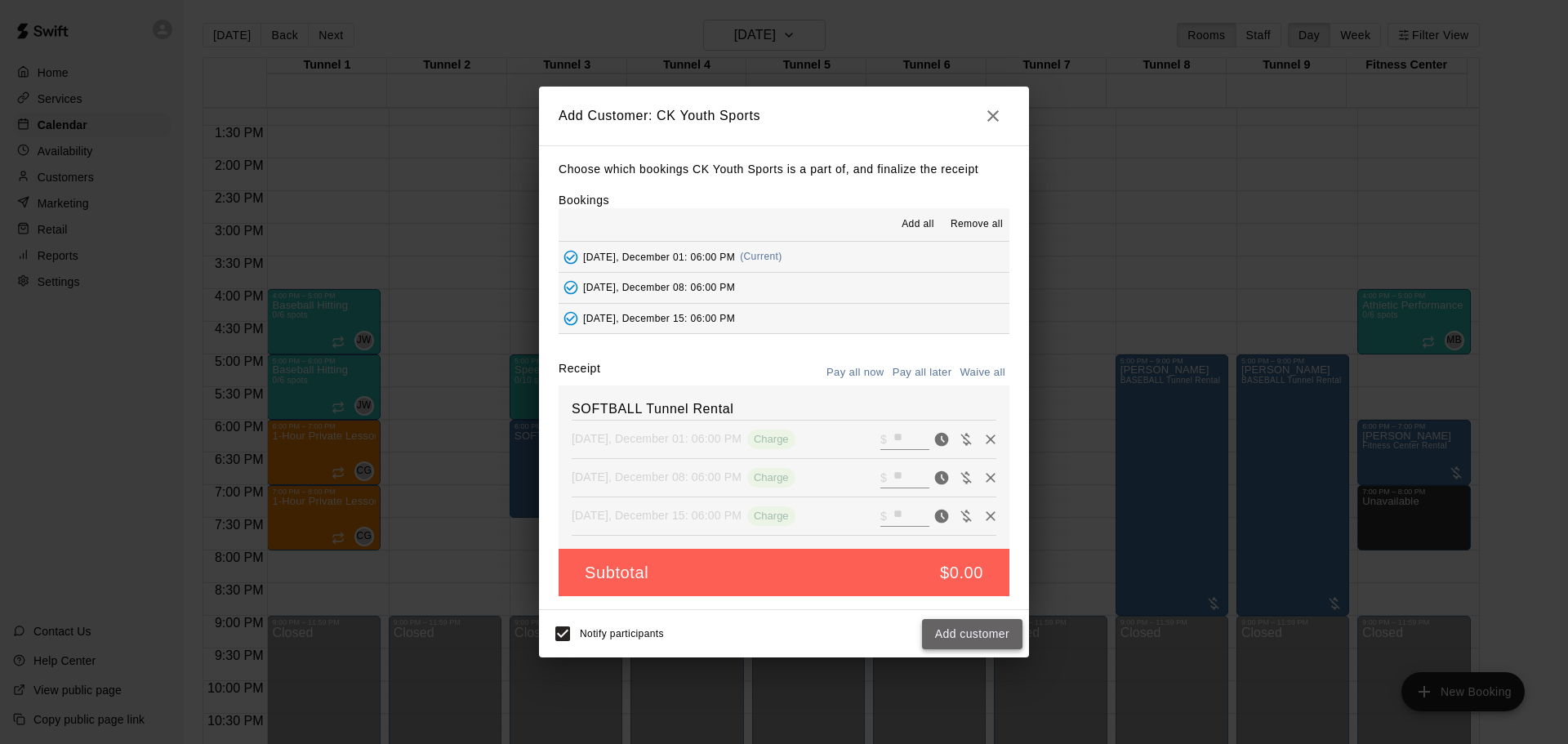
click at [949, 628] on button "Add customer" at bounding box center [972, 634] width 101 height 30
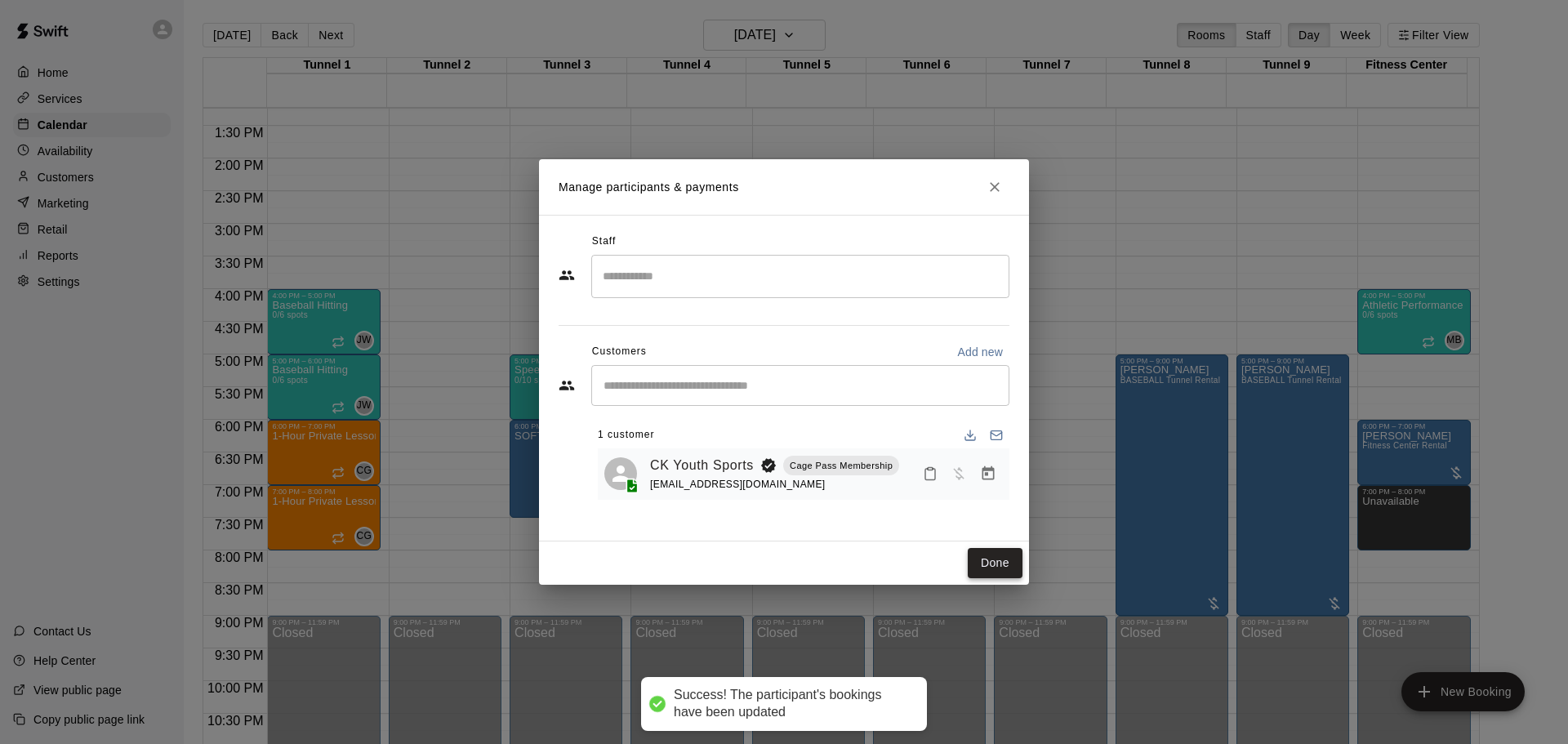
click at [984, 559] on button "Done" at bounding box center [995, 563] width 55 height 30
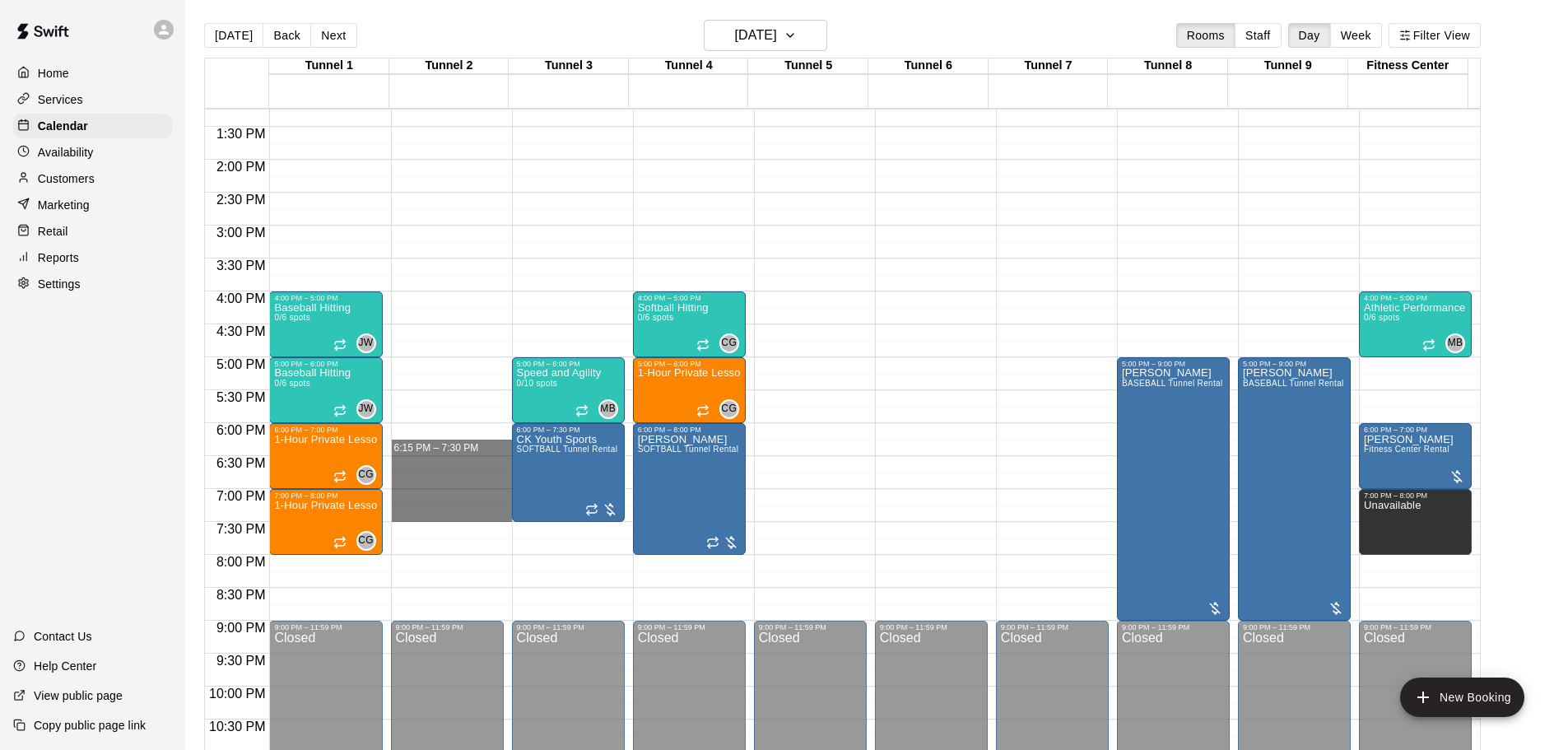
drag, startPoint x: 456, startPoint y: 437, endPoint x: 451, endPoint y: 520, distance: 83.2
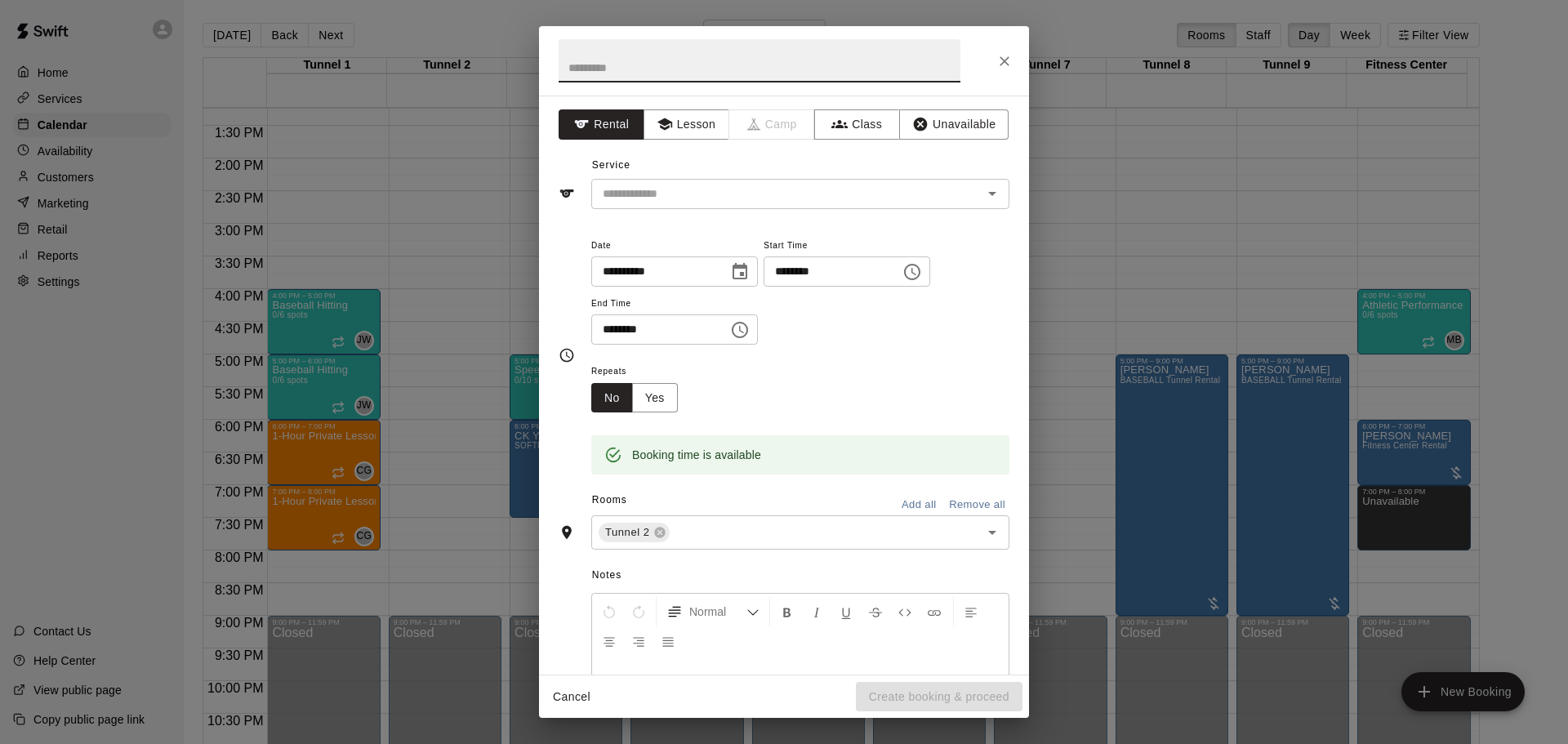
click at [815, 274] on input "********" at bounding box center [826, 272] width 125 height 30
type input "********"
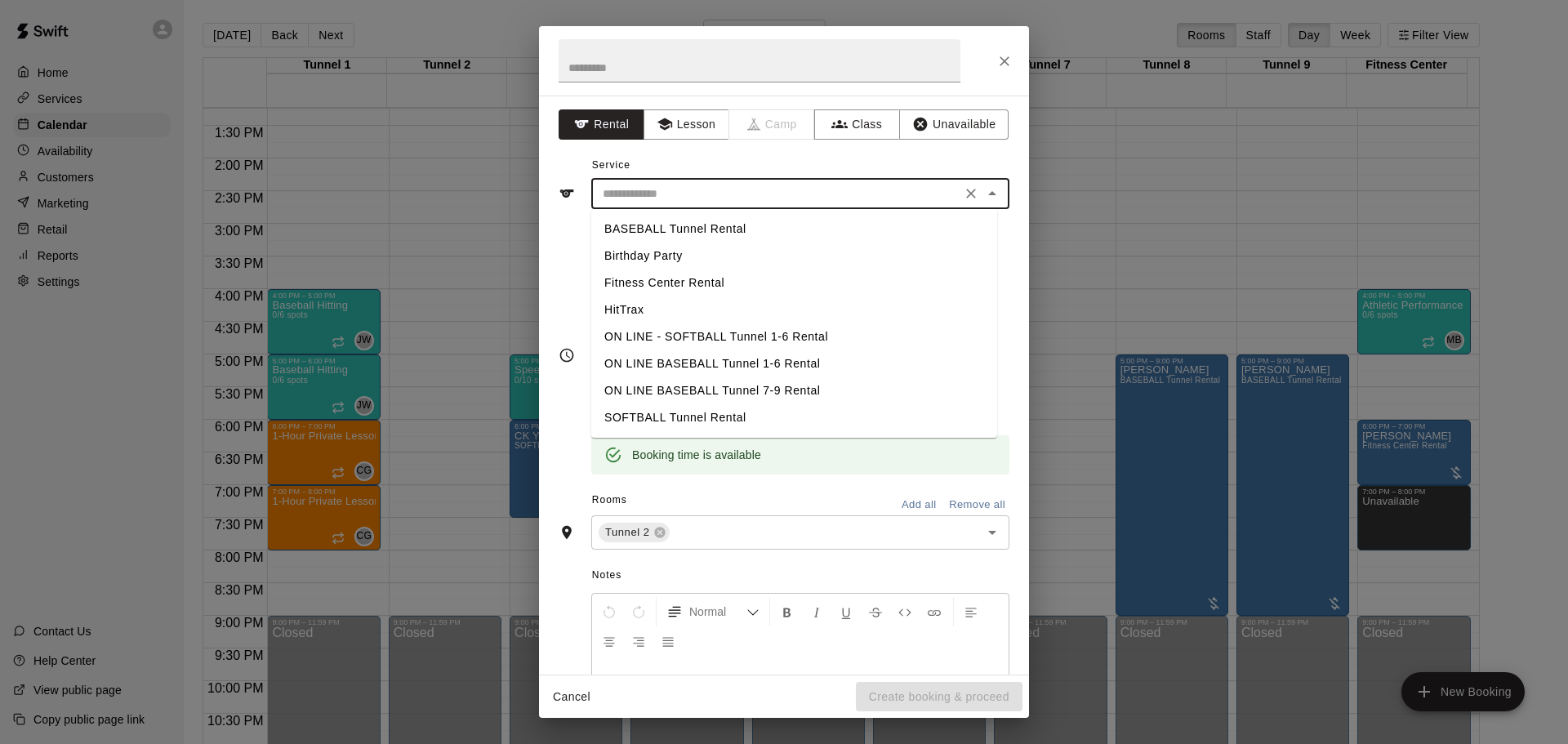
click at [730, 193] on input "text" at bounding box center [776, 194] width 360 height 21
click at [672, 420] on li "SOFTBALL Tunnel Rental" at bounding box center [794, 418] width 406 height 27
type input "**********"
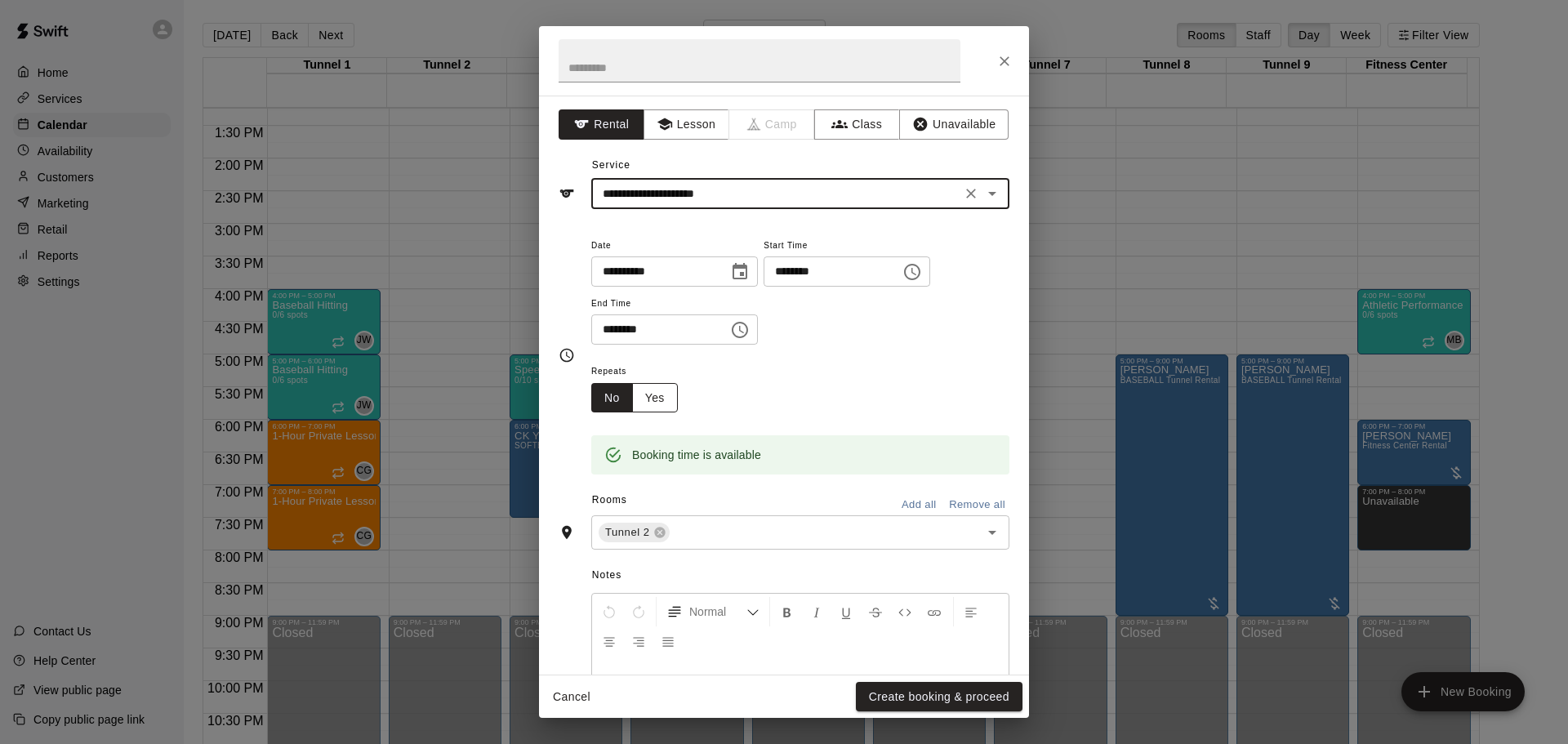
click at [670, 395] on button "Yes" at bounding box center [655, 398] width 46 height 30
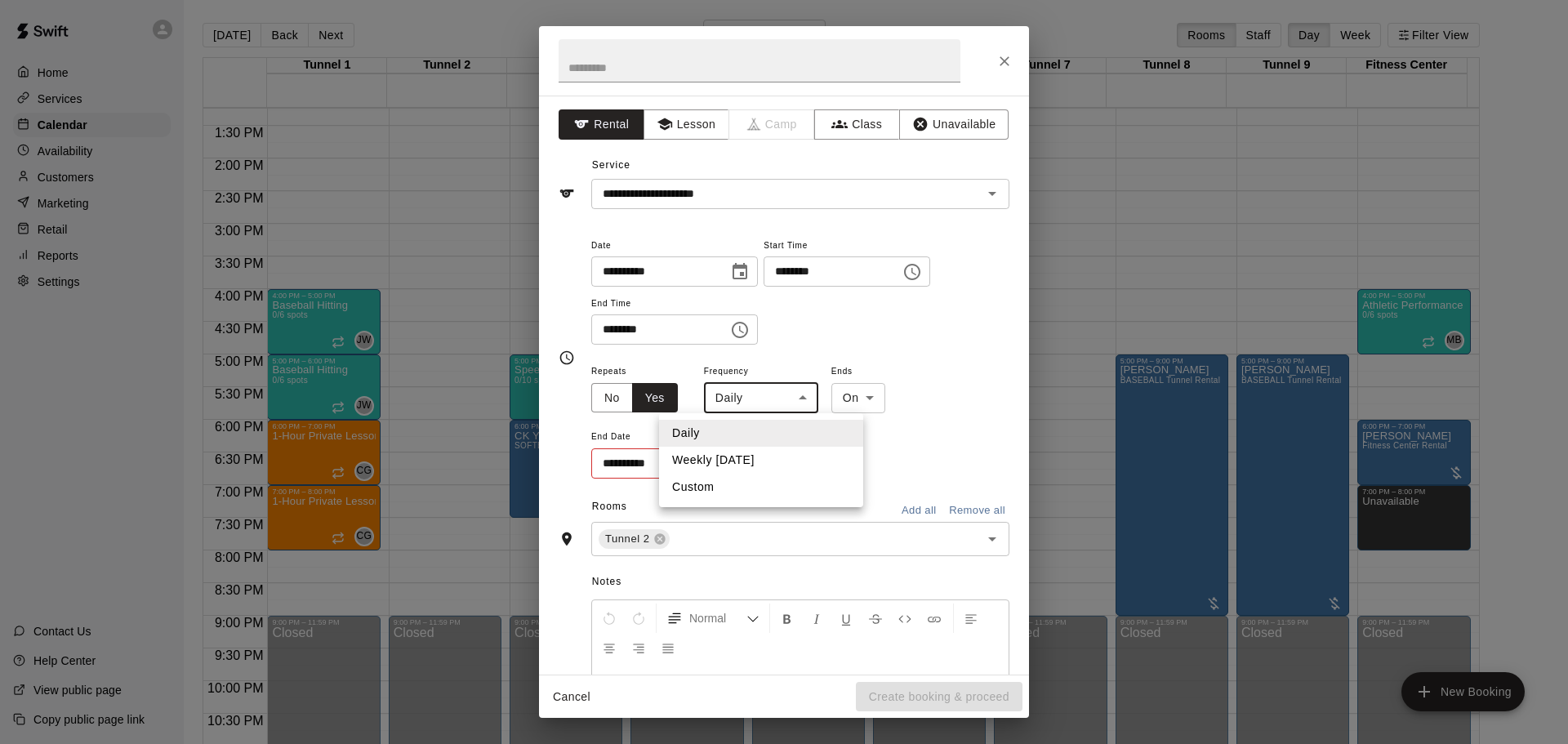
click at [741, 400] on body "Home Services Calendar Availability Customers Marketing Retail Reports Settings…" at bounding box center [784, 385] width 1568 height 770
click at [738, 455] on li "Weekly [DATE]" at bounding box center [761, 460] width 204 height 27
type input "******"
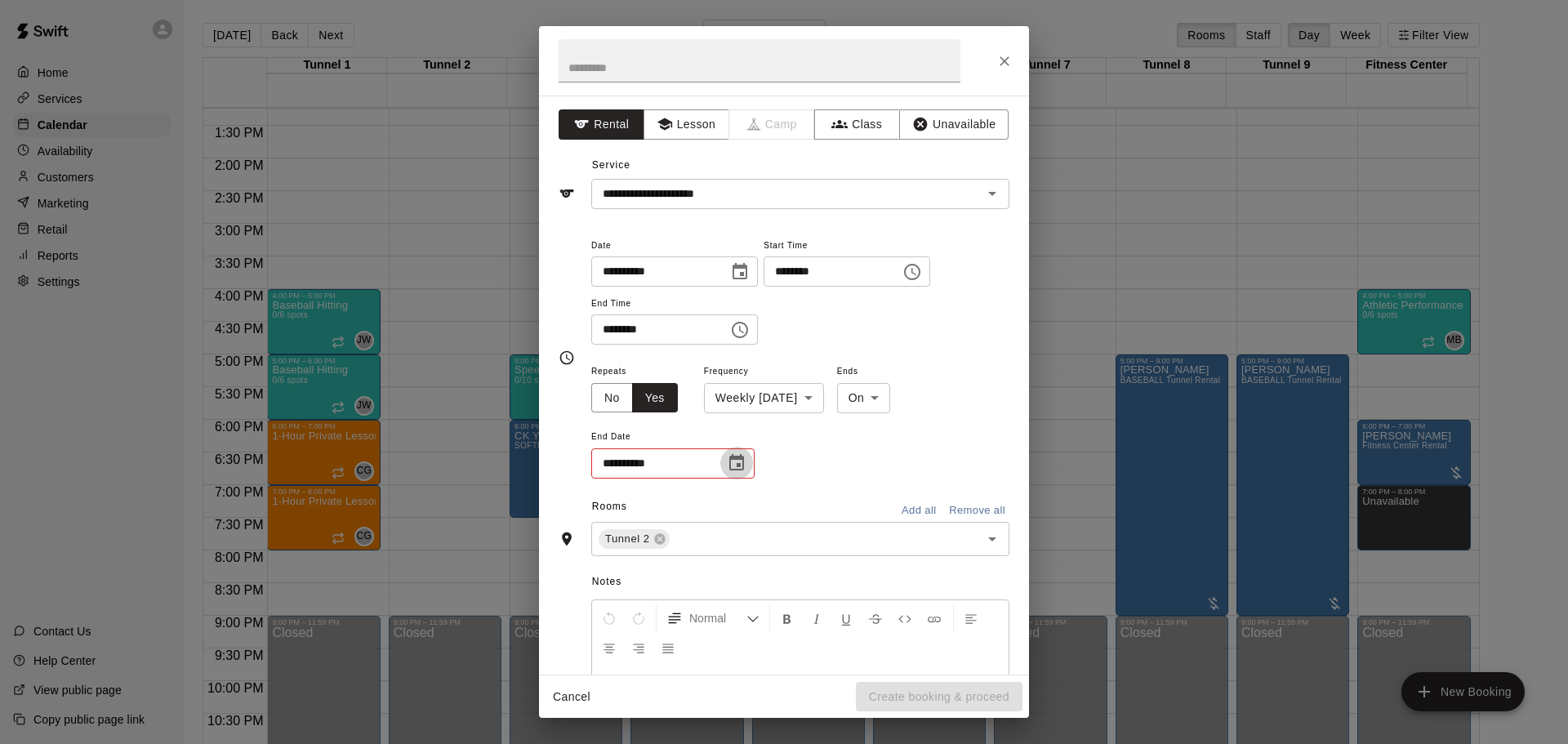
click at [746, 463] on button "Choose date" at bounding box center [736, 463] width 33 height 33
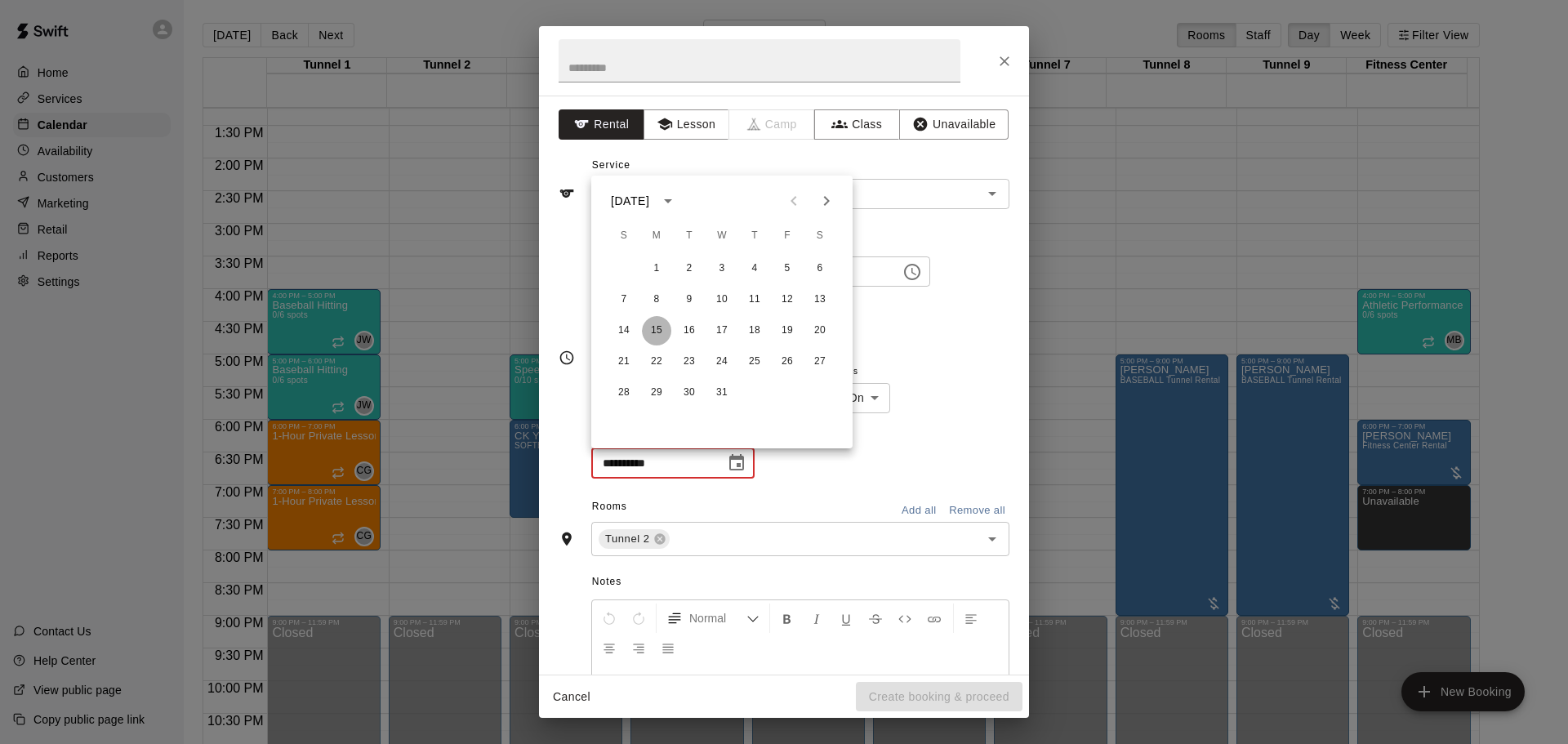
click at [659, 335] on button "15" at bounding box center [657, 331] width 30 height 30
type input "**********"
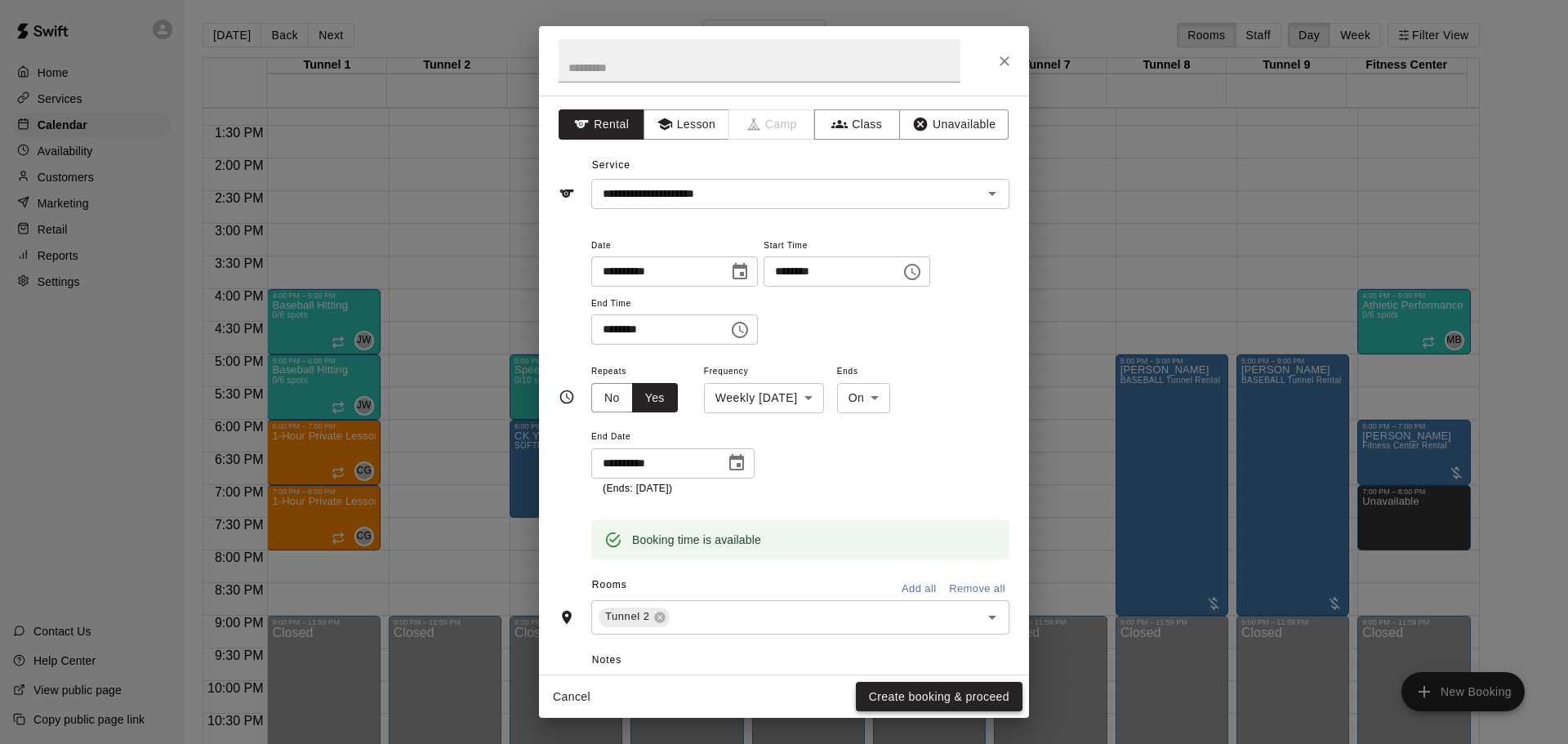
click at [894, 683] on button "Create booking & proceed" at bounding box center [939, 697] width 166 height 30
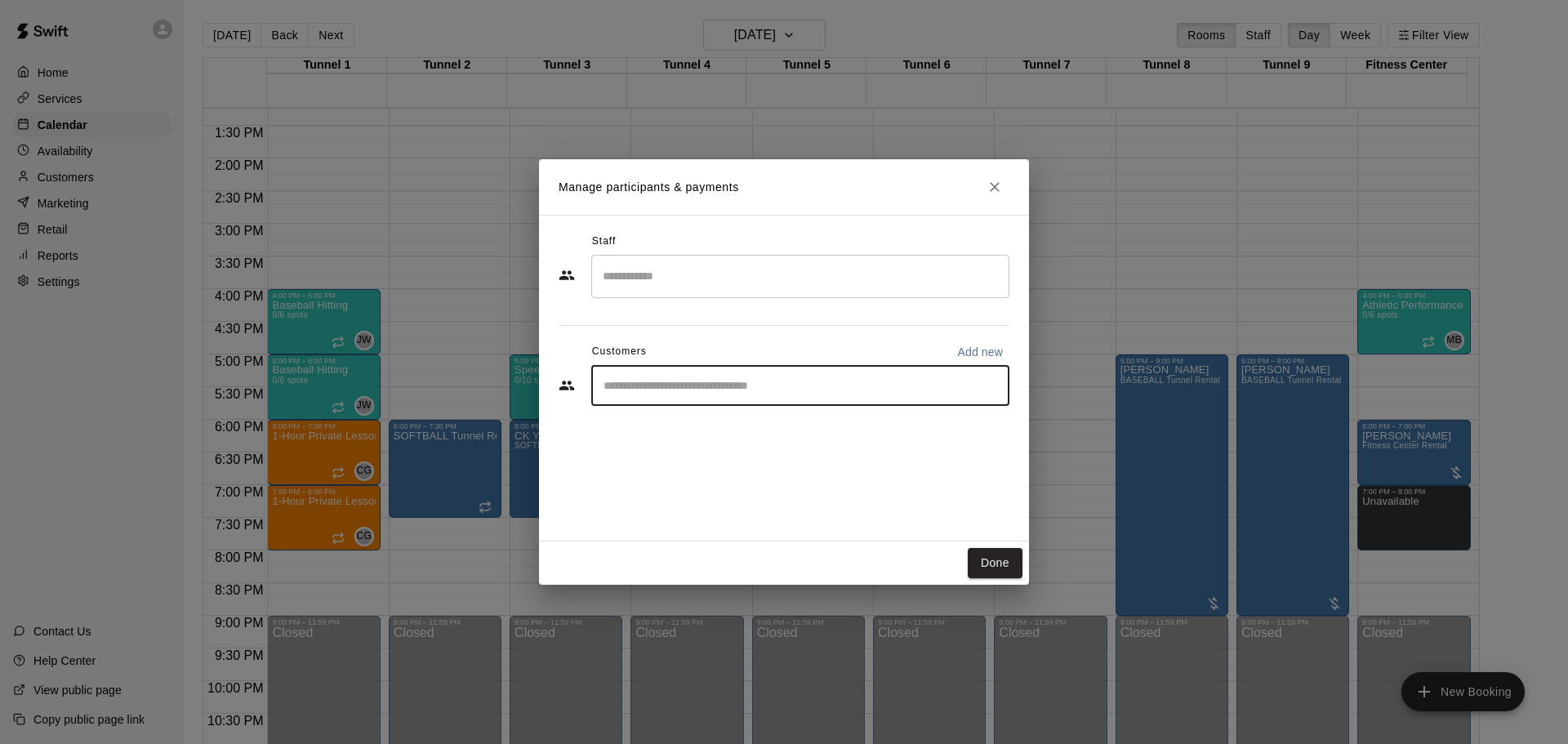
click at [700, 387] on input "Start typing to search customers..." at bounding box center [800, 386] width 403 height 16
type input "******"
drag, startPoint x: 697, startPoint y: 409, endPoint x: 691, endPoint y: 418, distance: 10.8
click at [691, 418] on p "CK Youth Sports" at bounding box center [682, 423] width 91 height 17
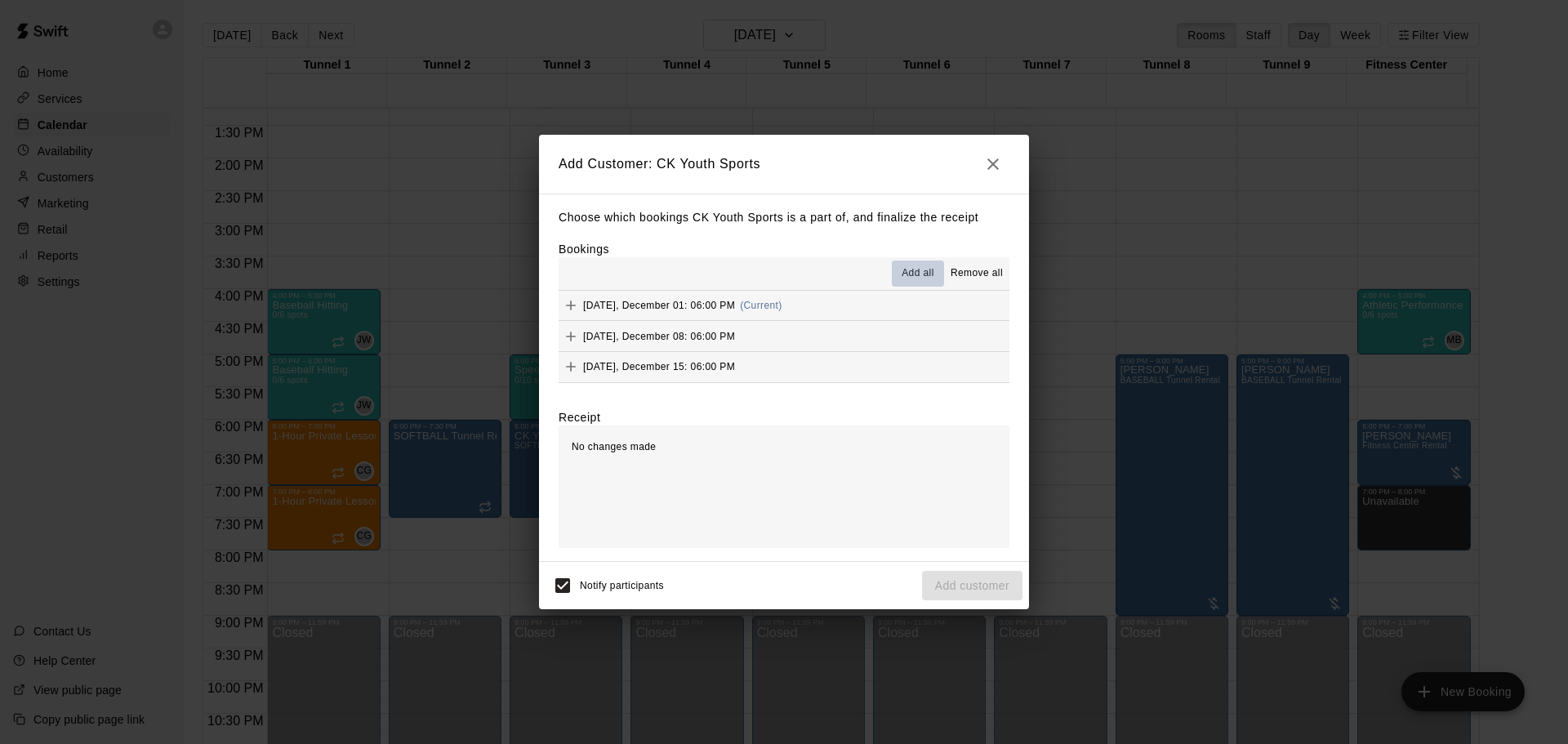
click at [903, 275] on span "Add all" at bounding box center [918, 274] width 33 height 16
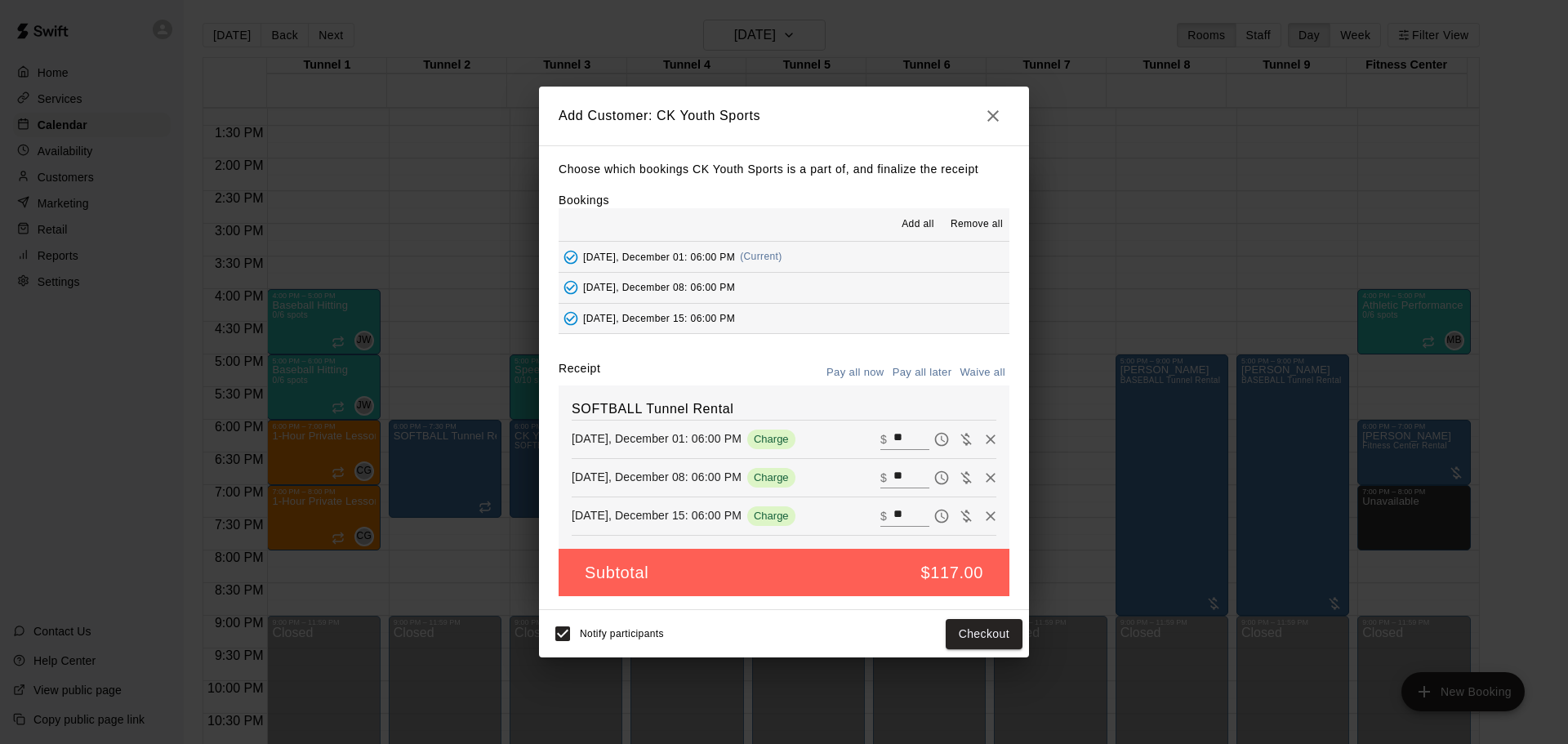
click at [933, 366] on button "Pay all later" at bounding box center [923, 372] width 68 height 25
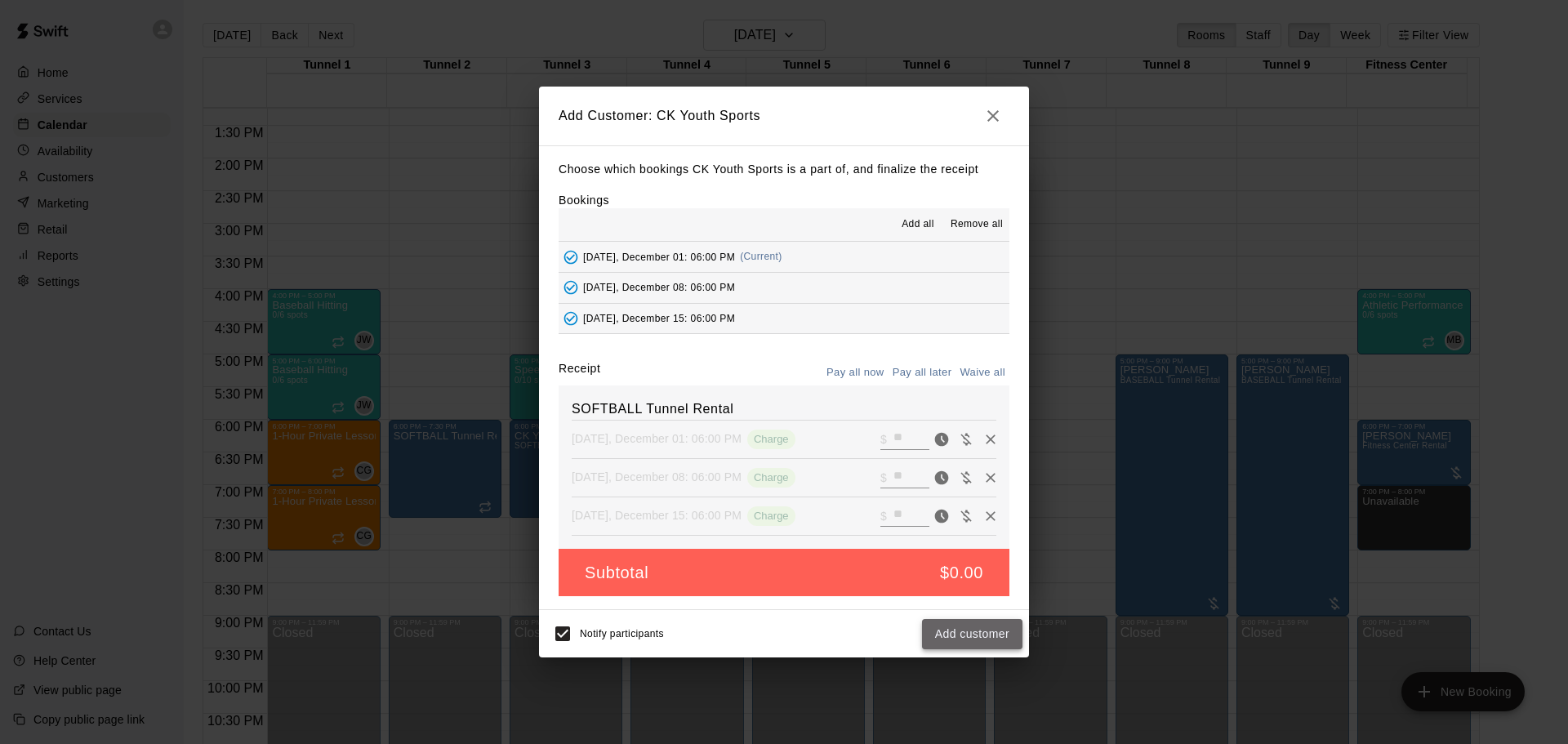
click at [959, 631] on button "Add customer" at bounding box center [972, 634] width 101 height 30
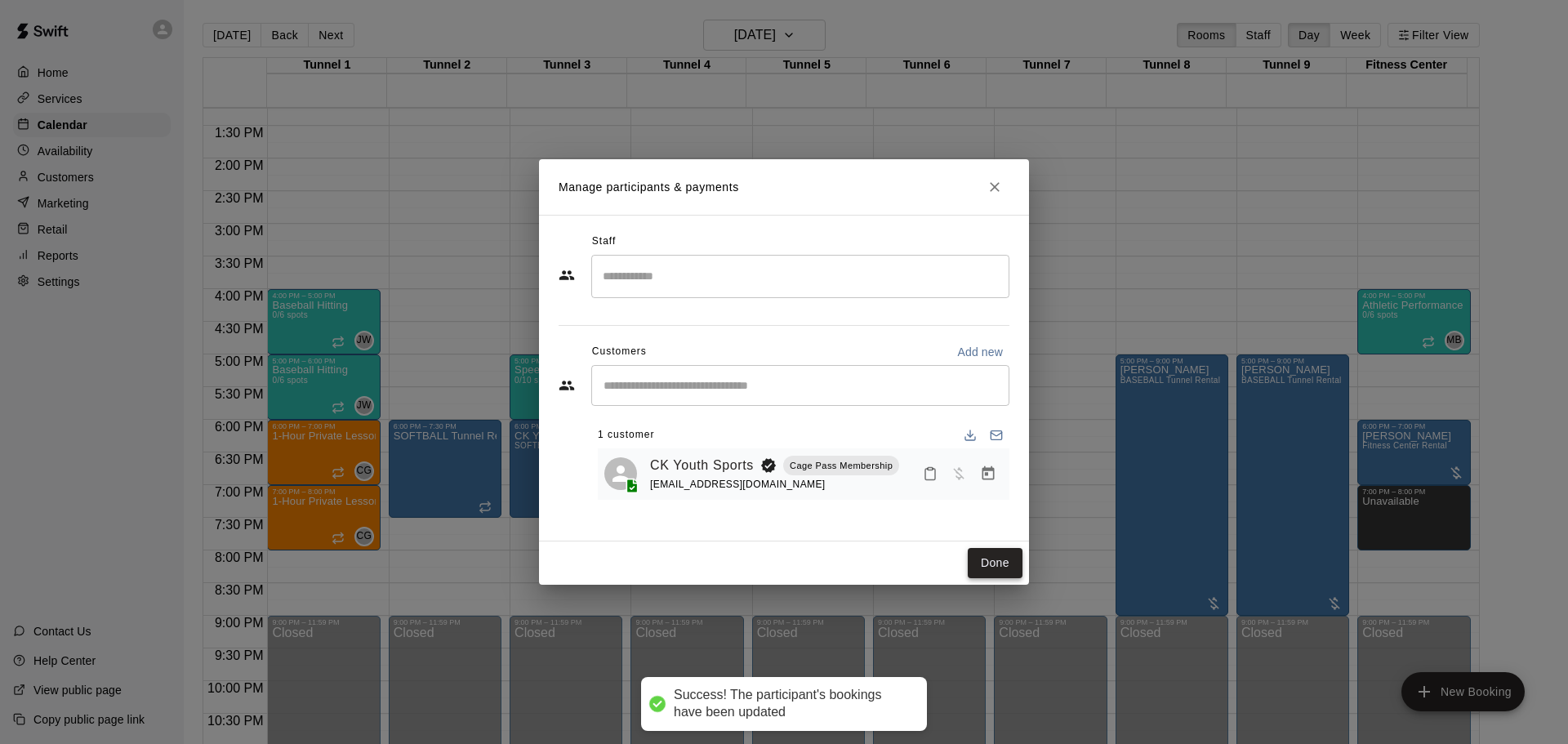
click at [970, 571] on button "Done" at bounding box center [995, 563] width 55 height 30
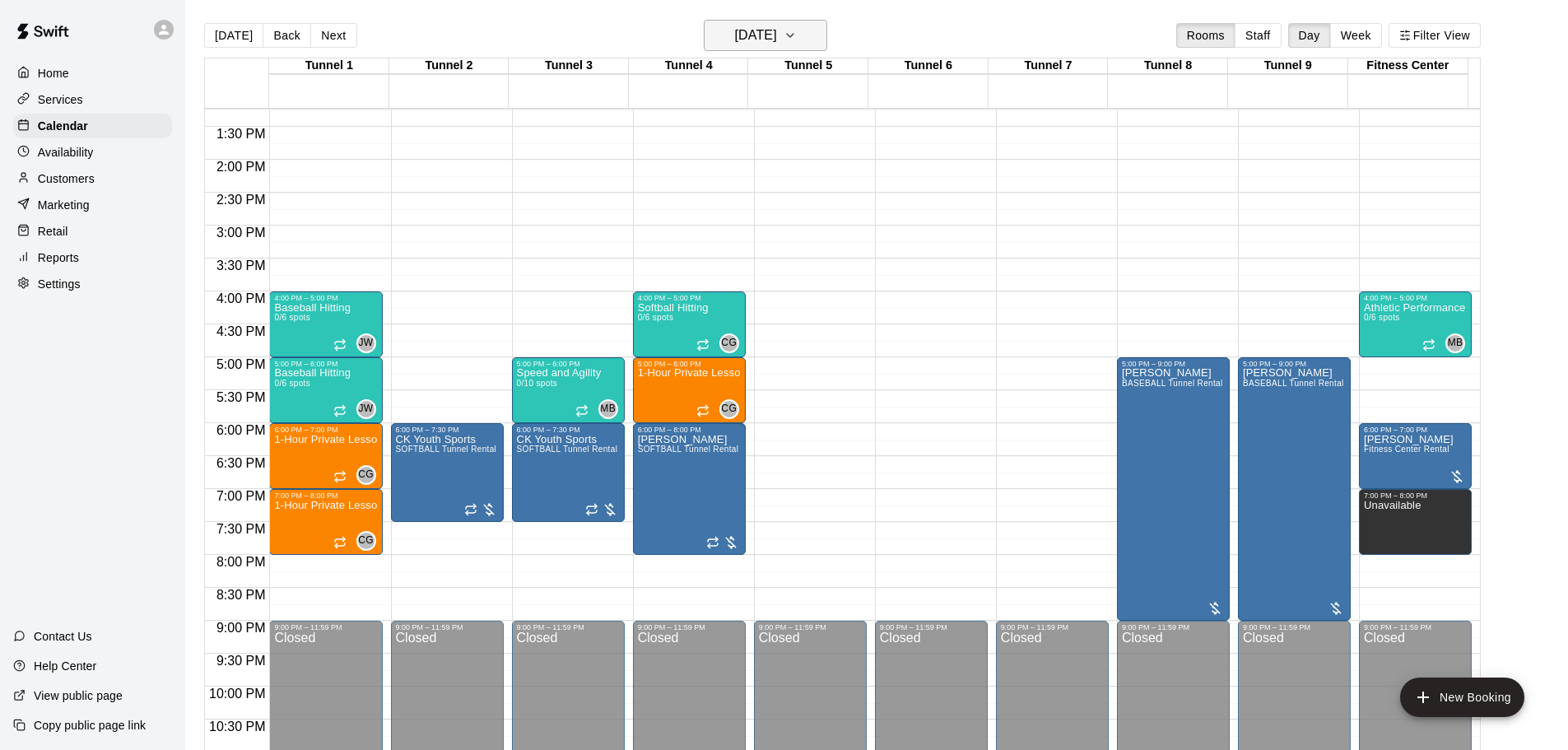
click at [777, 32] on h6 "[DATE]" at bounding box center [755, 36] width 42 height 23
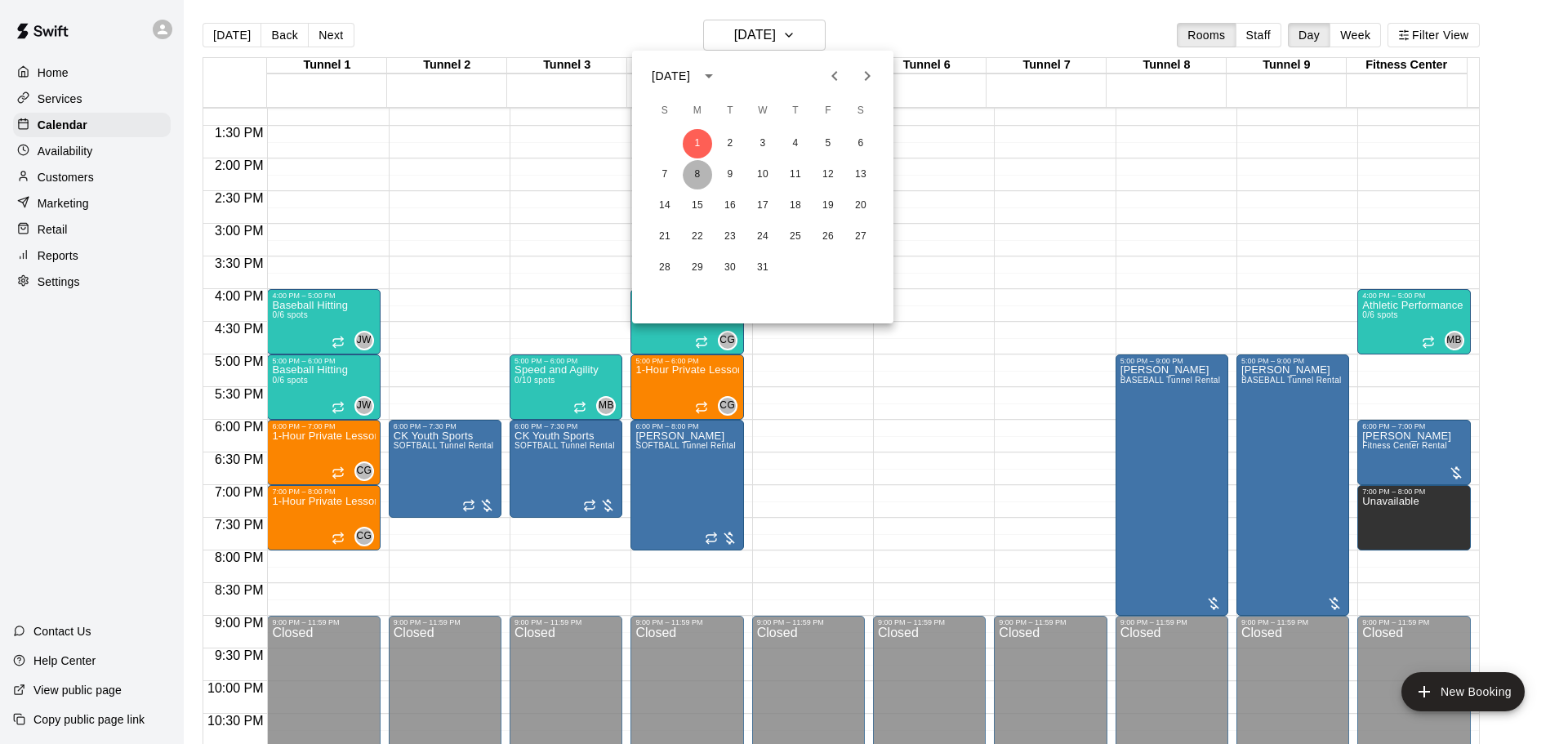
click at [706, 177] on button "8" at bounding box center [698, 175] width 30 height 30
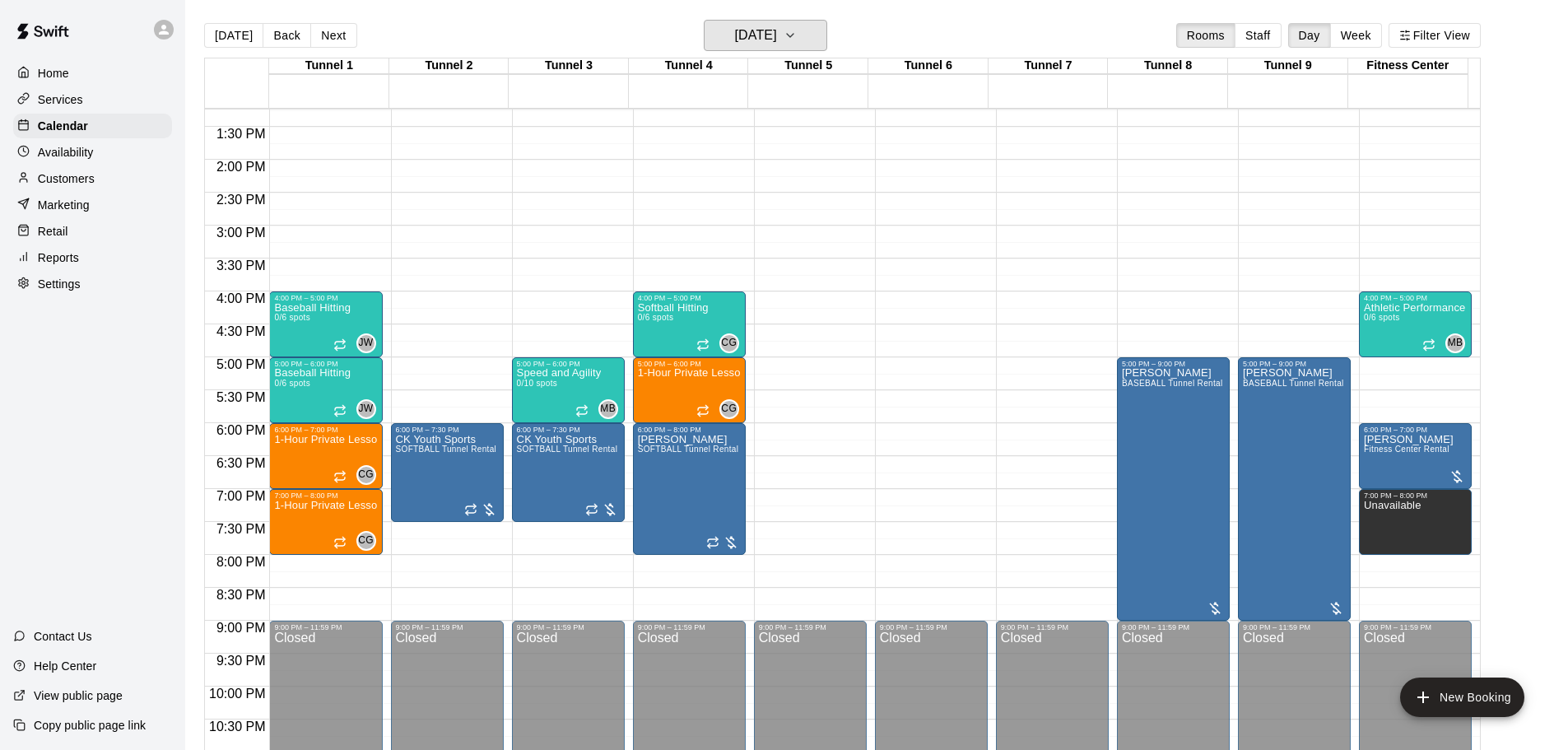
click at [794, 49] on button "[DATE]" at bounding box center [765, 36] width 123 height 31
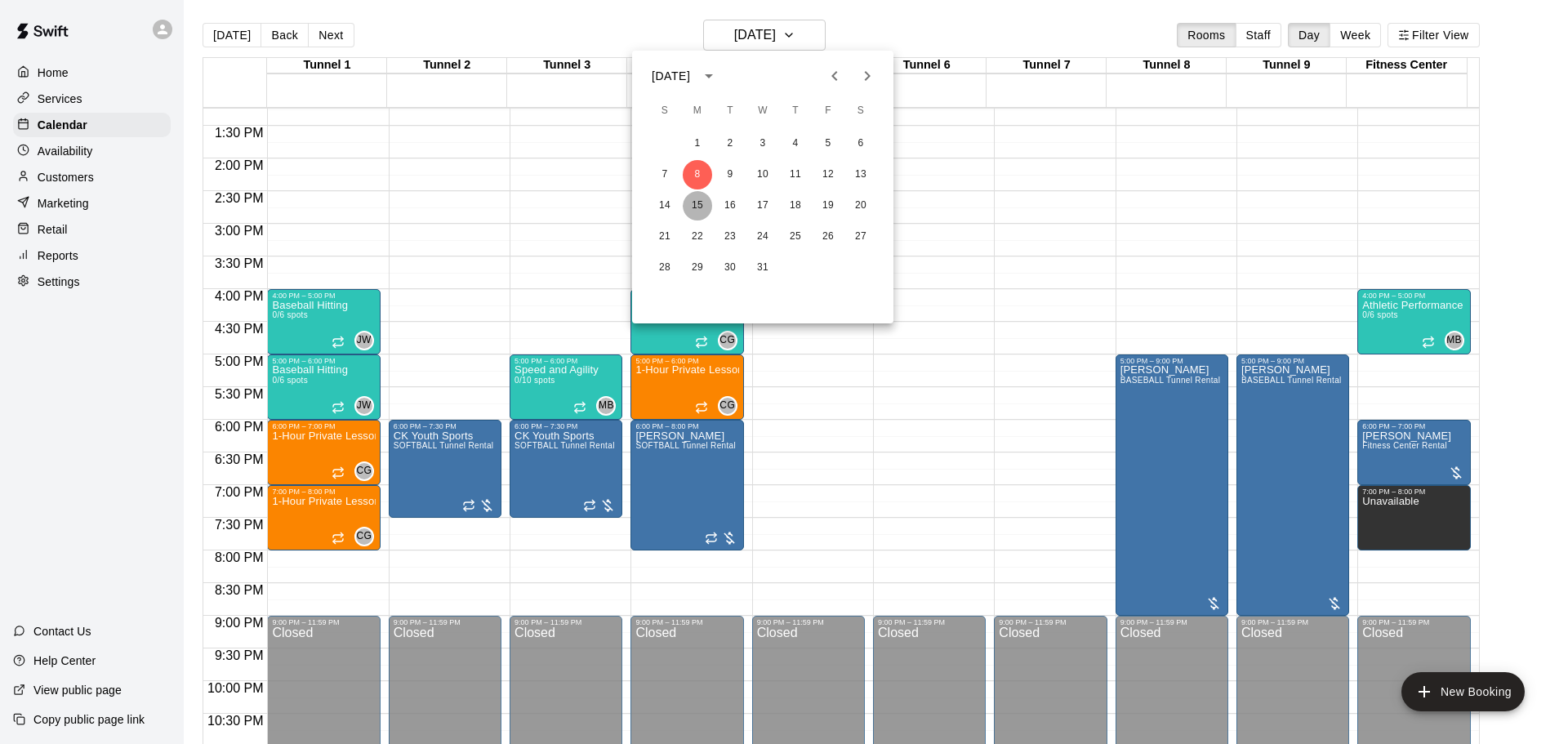
click at [693, 203] on button "15" at bounding box center [698, 206] width 30 height 30
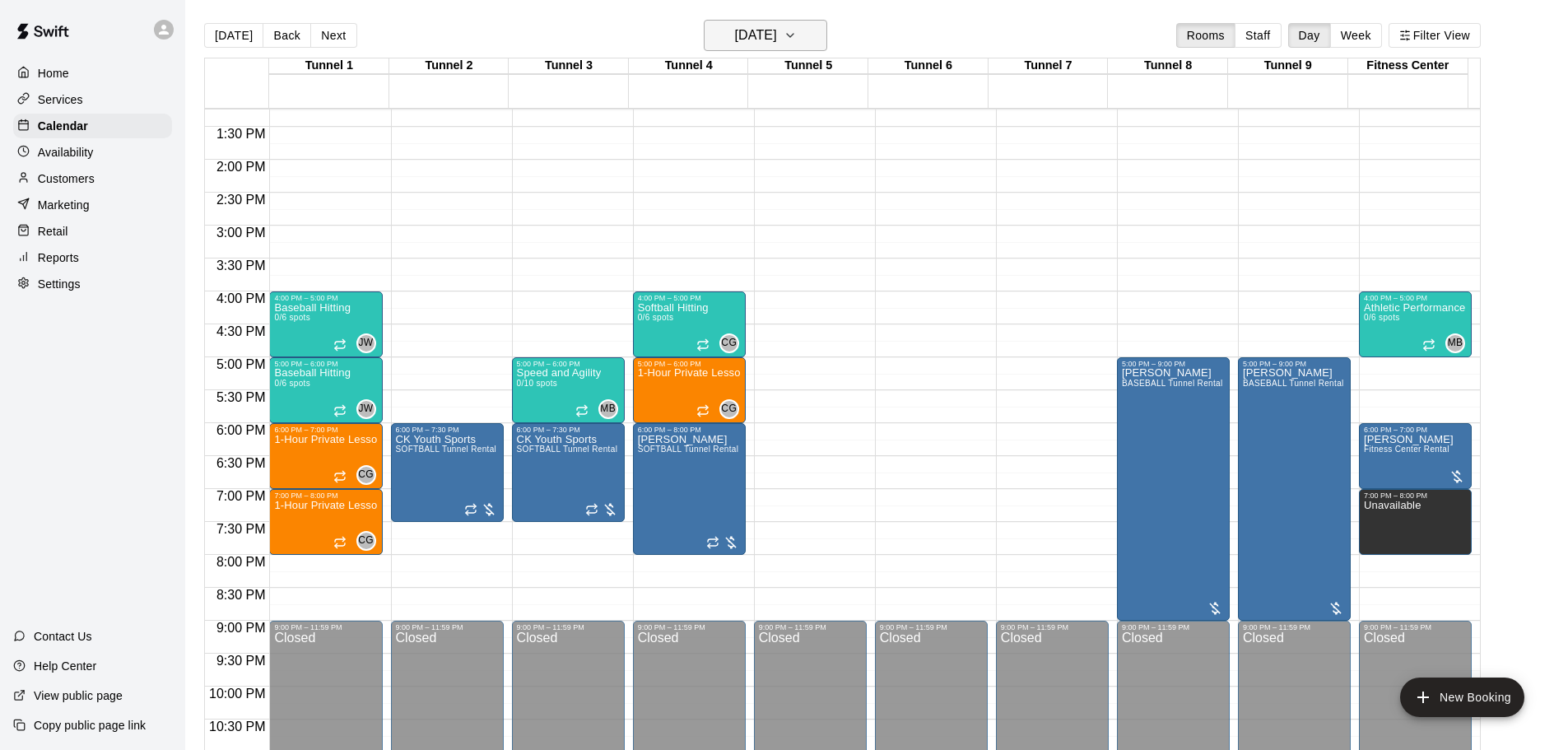
click at [762, 41] on h6 "[DATE]" at bounding box center [755, 36] width 42 height 23
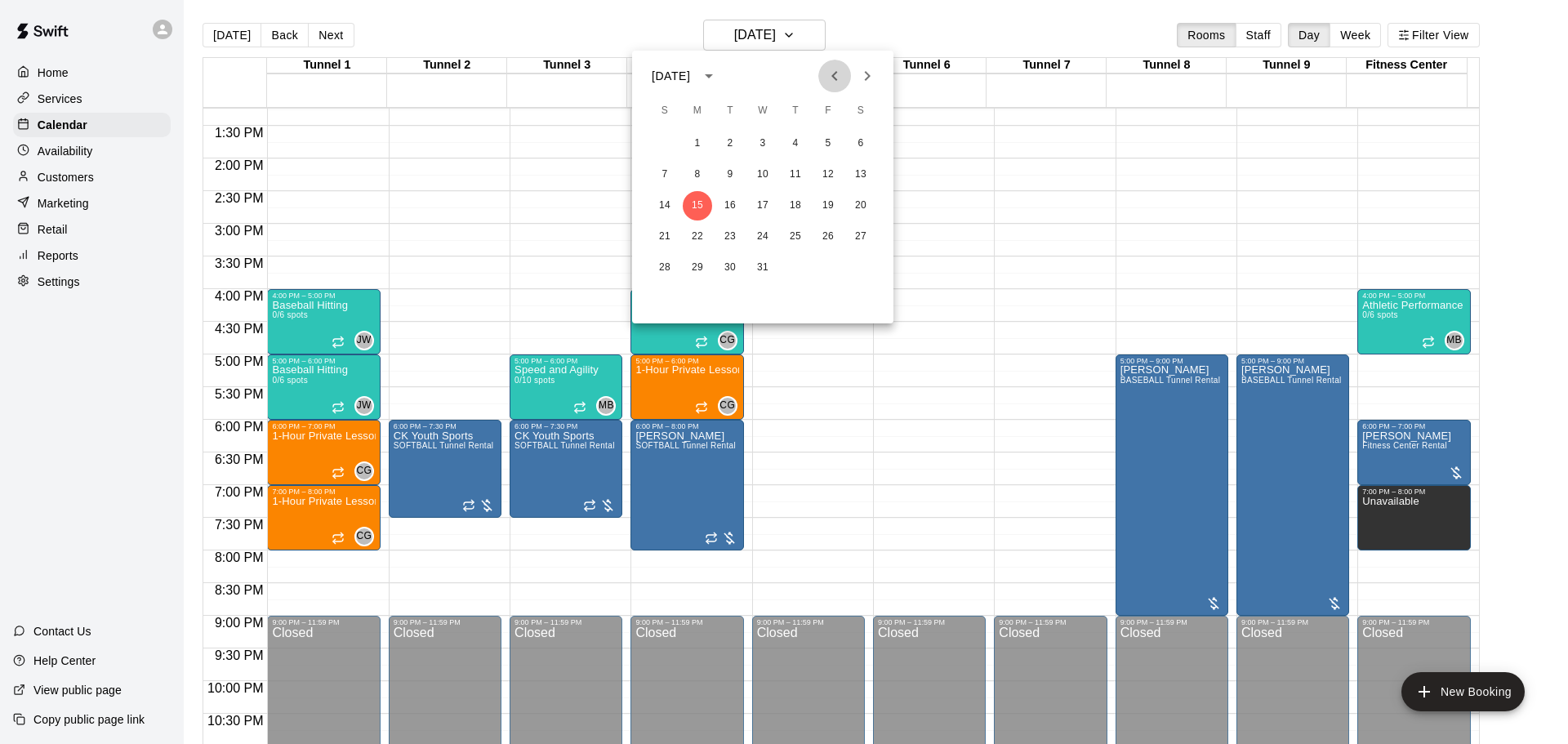
click at [825, 68] on icon "Previous month" at bounding box center [835, 76] width 20 height 20
click at [823, 65] on button "Previous month" at bounding box center [835, 76] width 33 height 33
click at [570, 36] on div at bounding box center [784, 372] width 1568 height 744
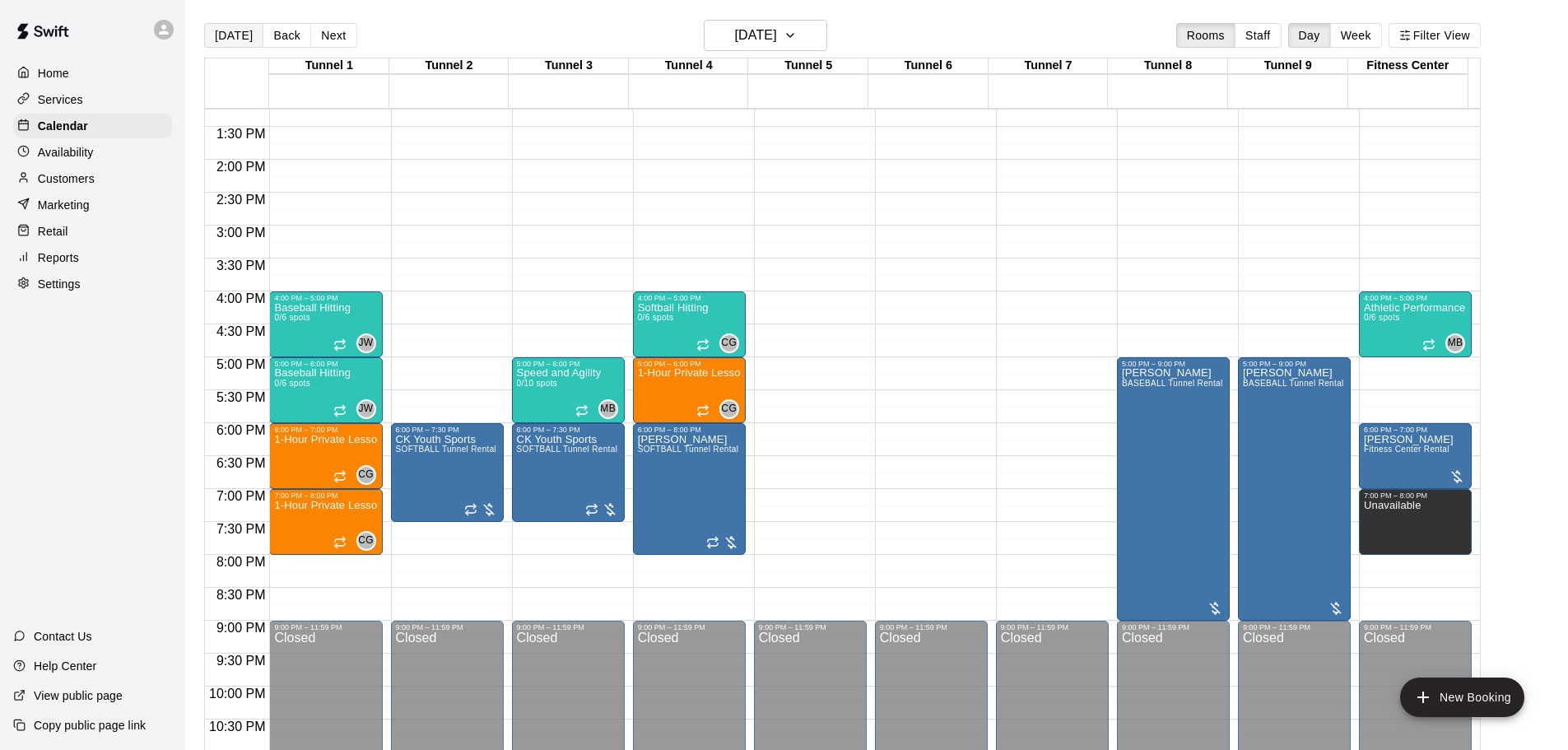
click at [248, 40] on button "[DATE]" at bounding box center [234, 36] width 60 height 25
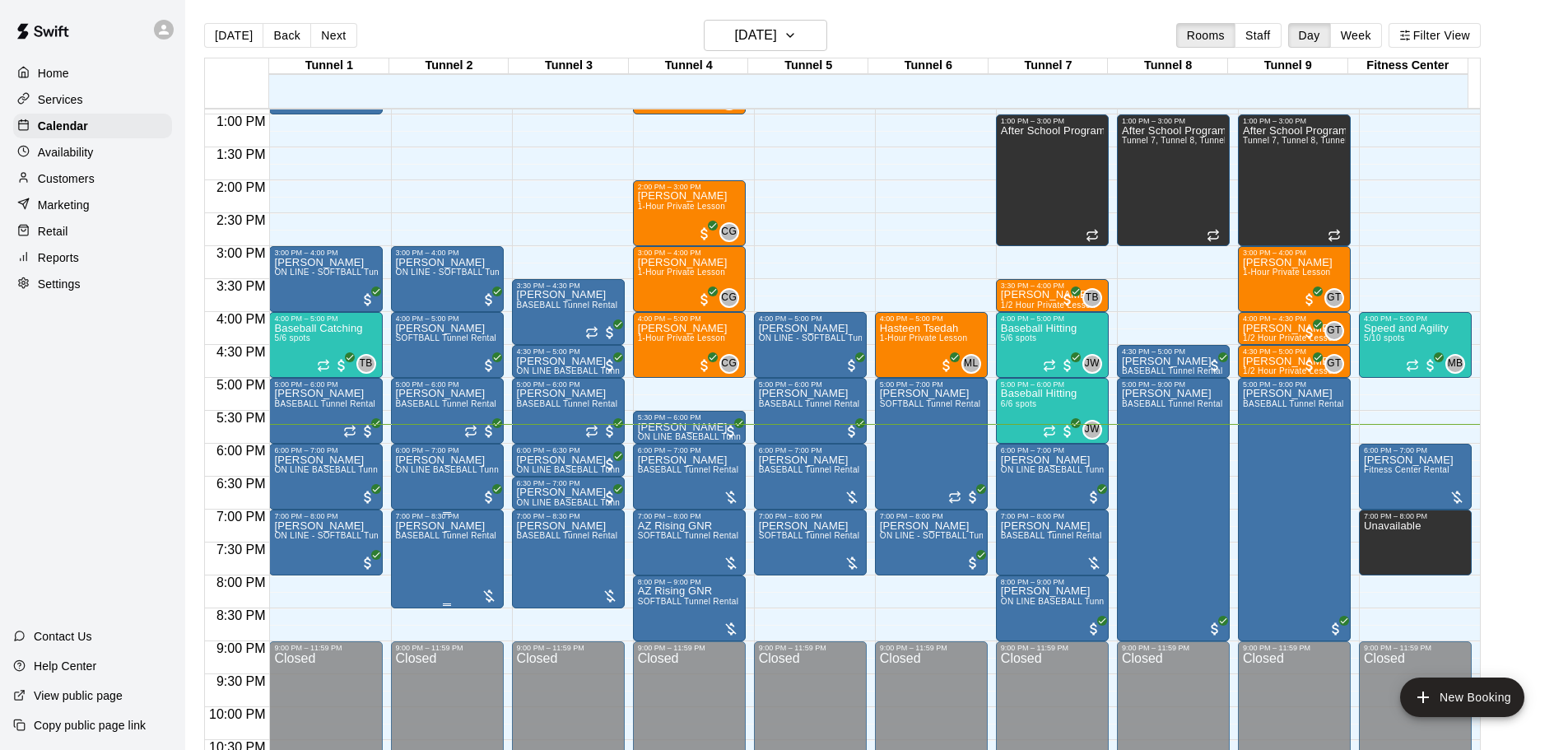
scroll to position [790, 0]
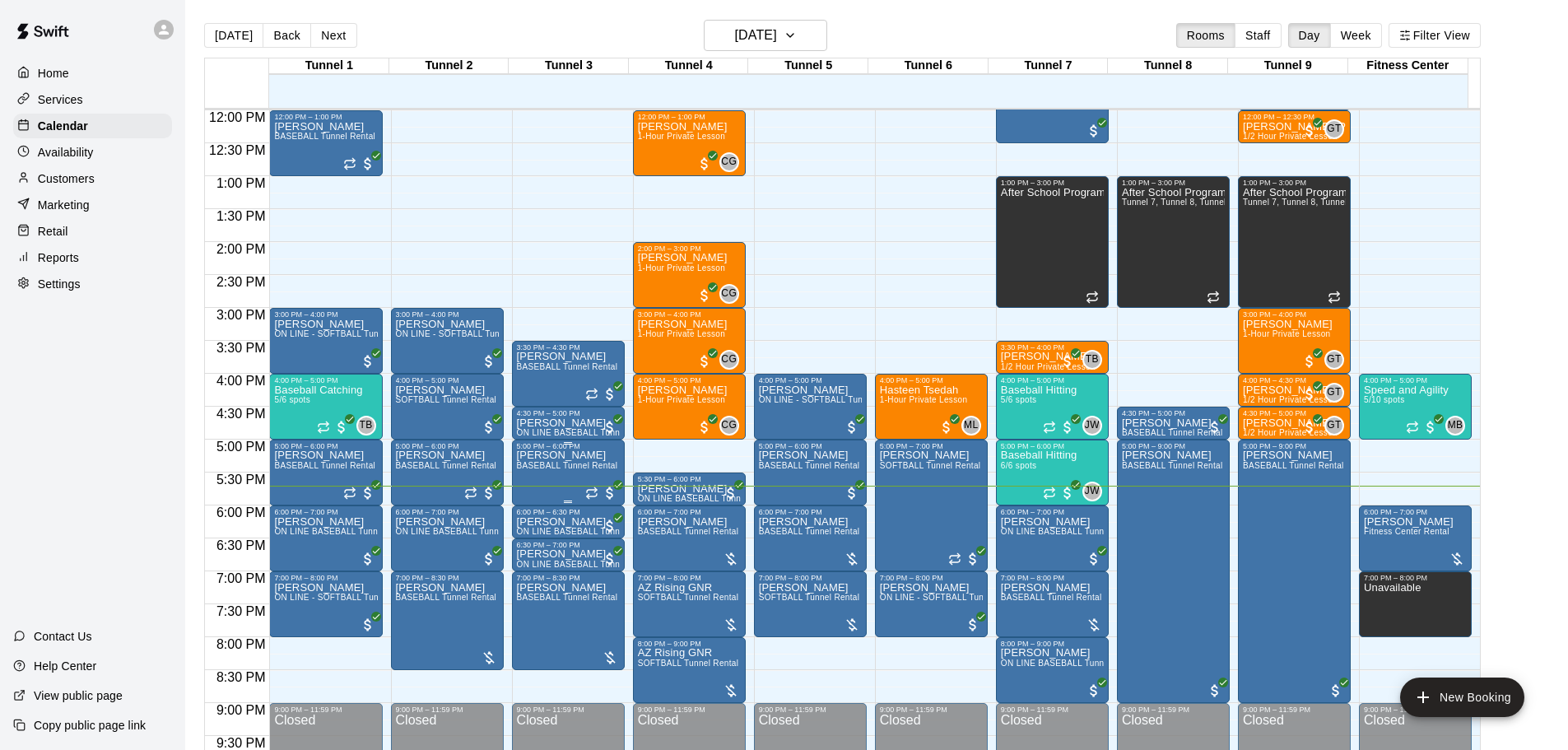
click at [582, 451] on div "5:00 PM – 6:00 PM" at bounding box center [568, 447] width 102 height 8
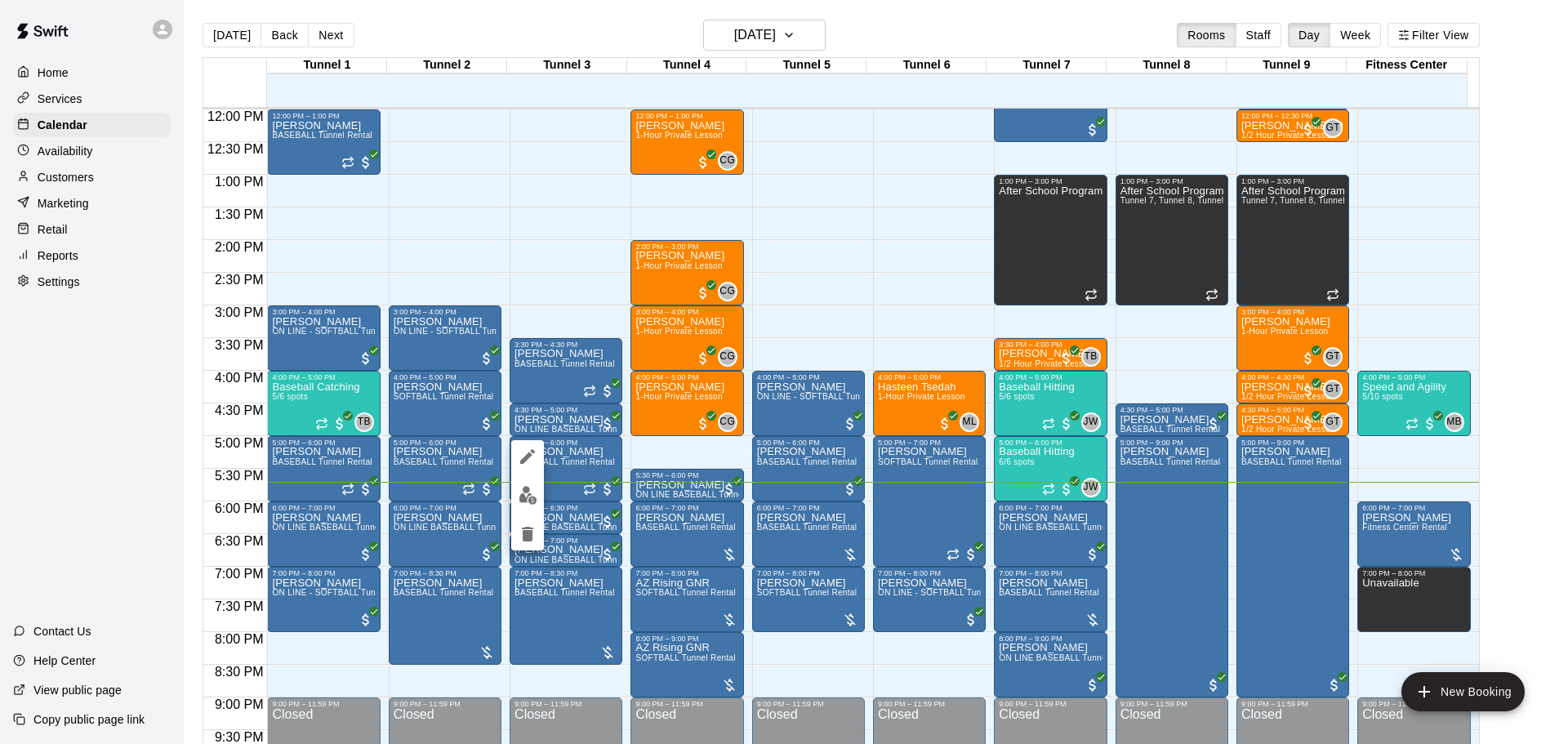
click at [531, 492] on img "edit" at bounding box center [527, 495] width 19 height 19
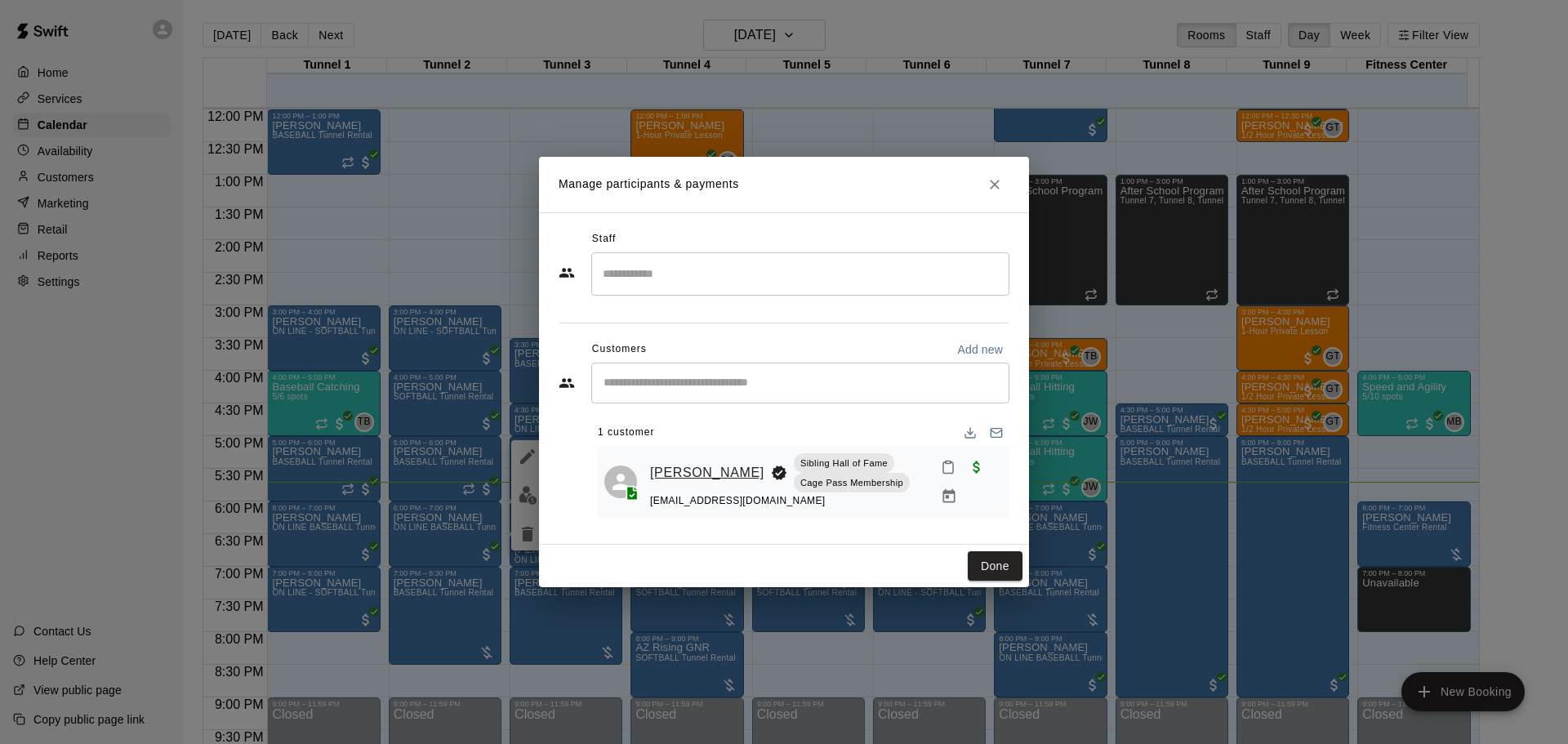
click at [658, 471] on link "[PERSON_NAME]" at bounding box center [707, 473] width 114 height 21
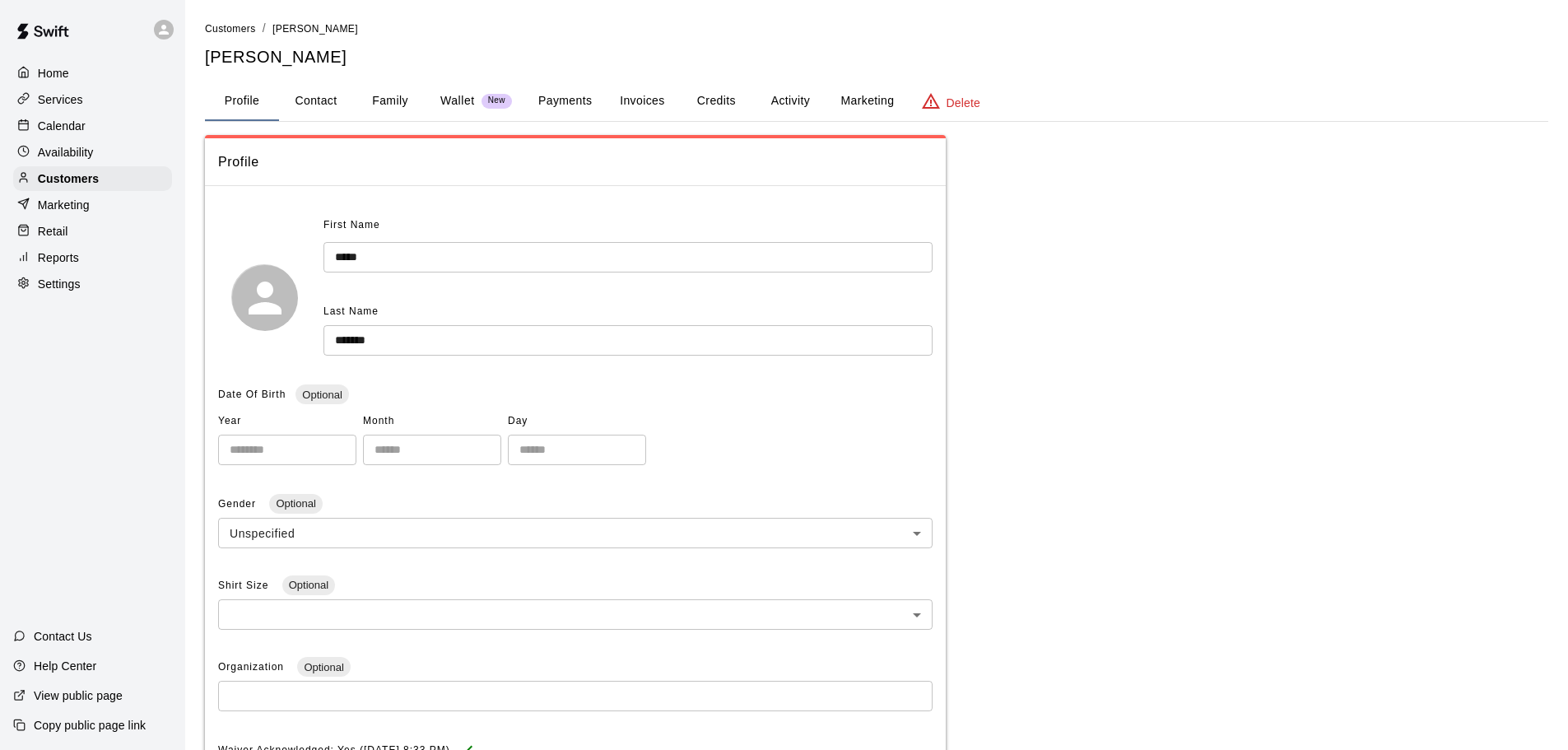
click at [557, 103] on button "Payments" at bounding box center [565, 102] width 80 height 40
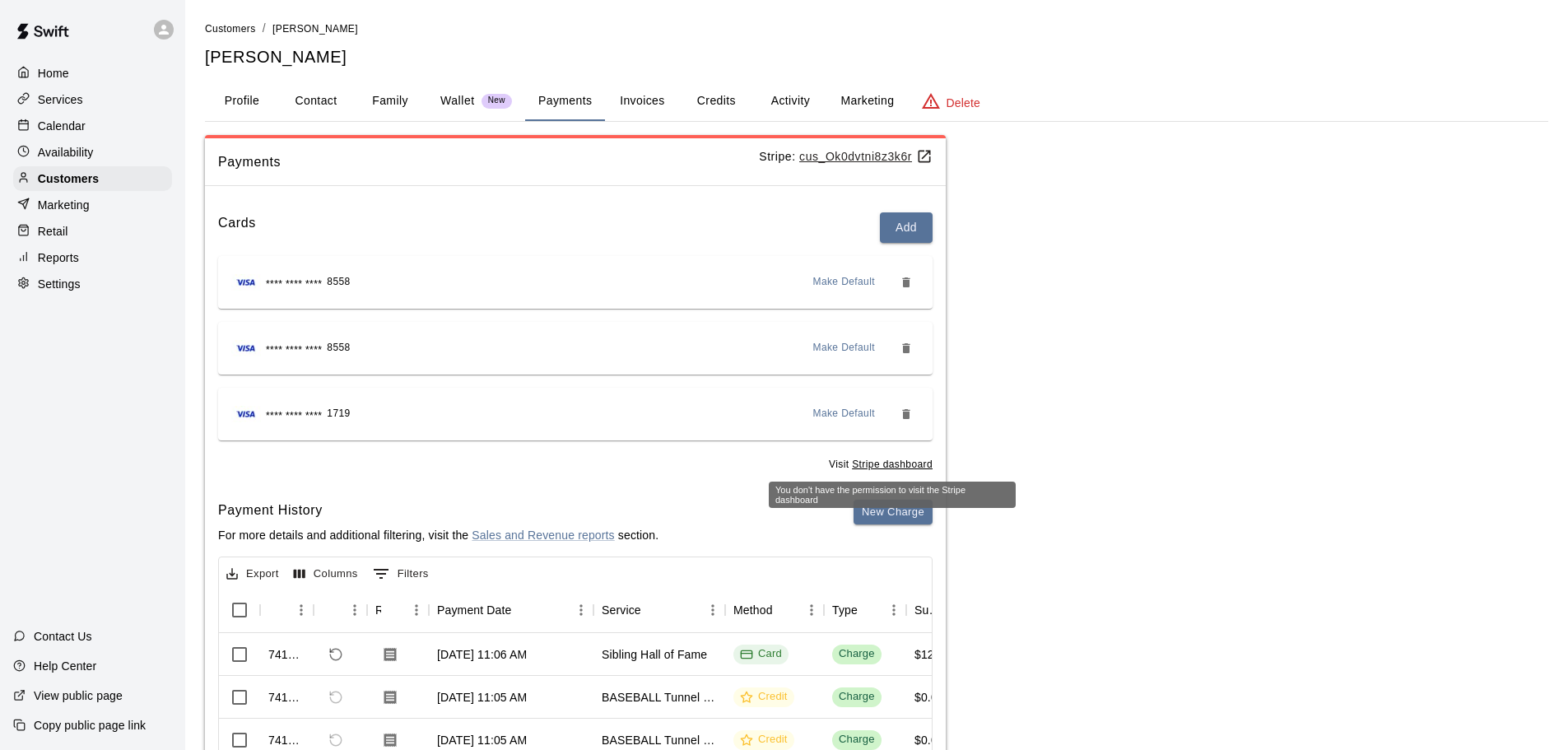
click at [870, 504] on div "You don't have the permission to visit the Stripe dashboard" at bounding box center [892, 495] width 247 height 26
click at [870, 517] on button "New Charge" at bounding box center [894, 513] width 79 height 26
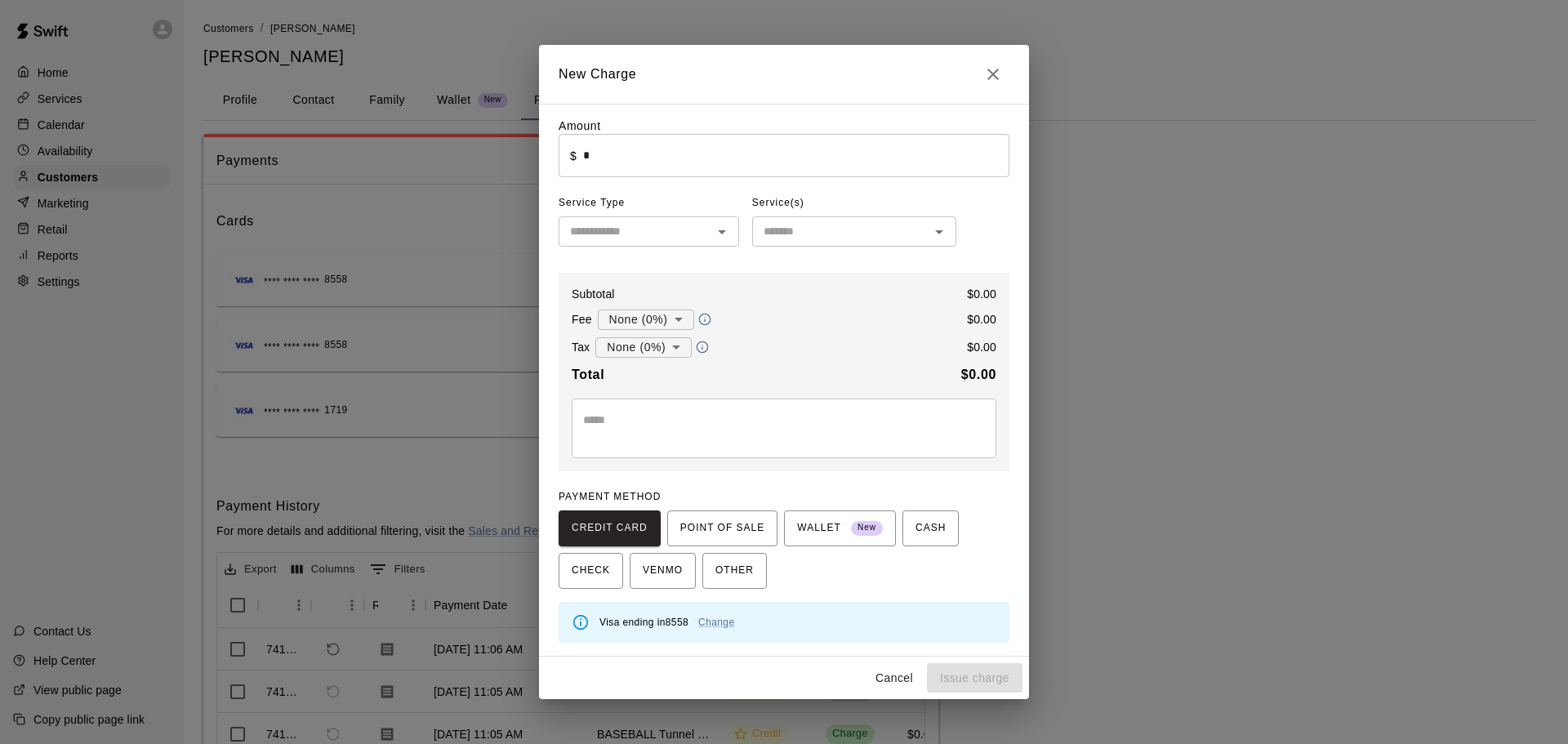
click at [668, 162] on input "*" at bounding box center [796, 155] width 426 height 43
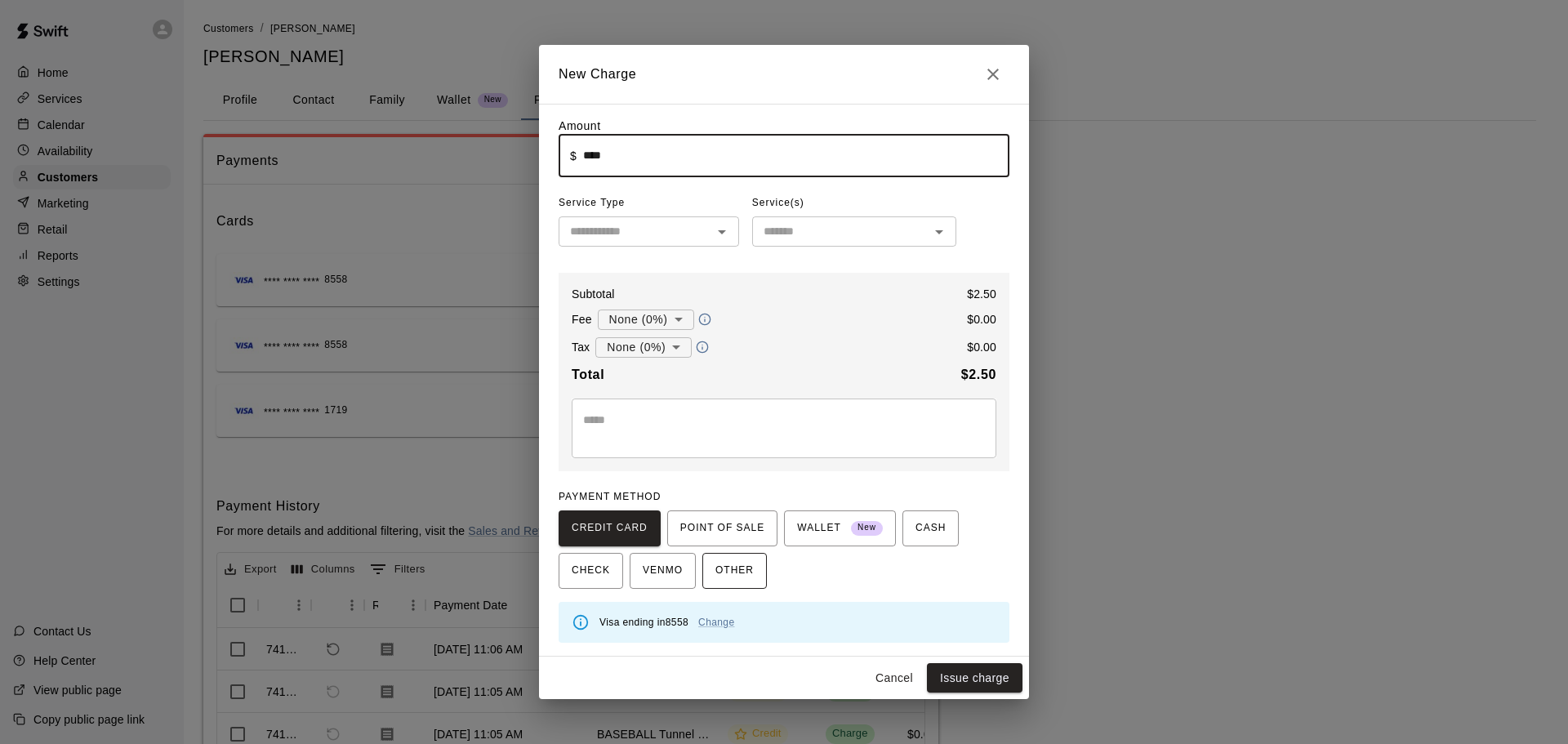
type input "****"
click at [708, 585] on button "OTHER" at bounding box center [735, 571] width 65 height 36
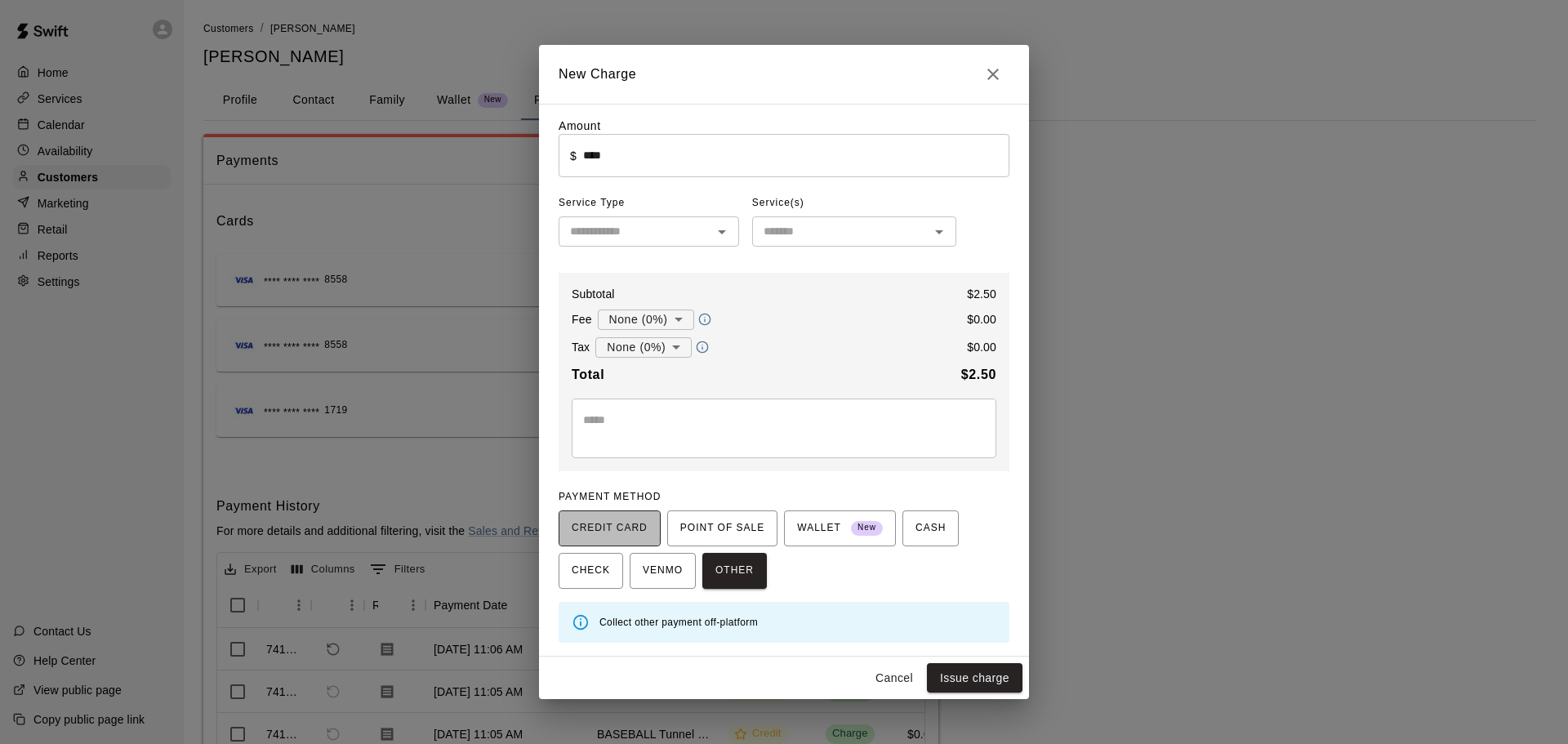
click at [631, 531] on span "CREDIT CARD" at bounding box center [609, 528] width 76 height 26
click at [673, 218] on div "​" at bounding box center [649, 231] width 180 height 30
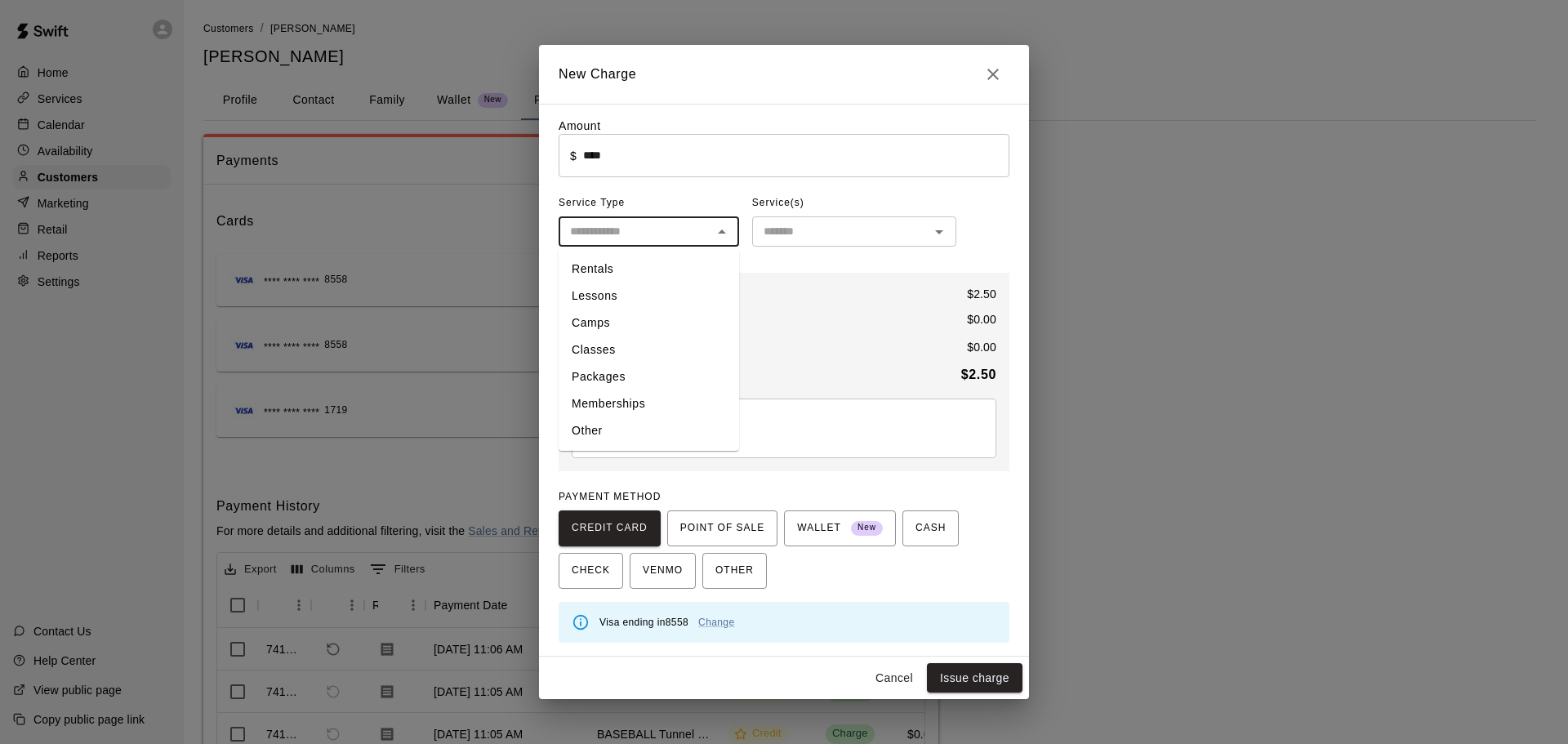
click at [604, 427] on li "Other" at bounding box center [649, 431] width 180 height 27
type input "*****"
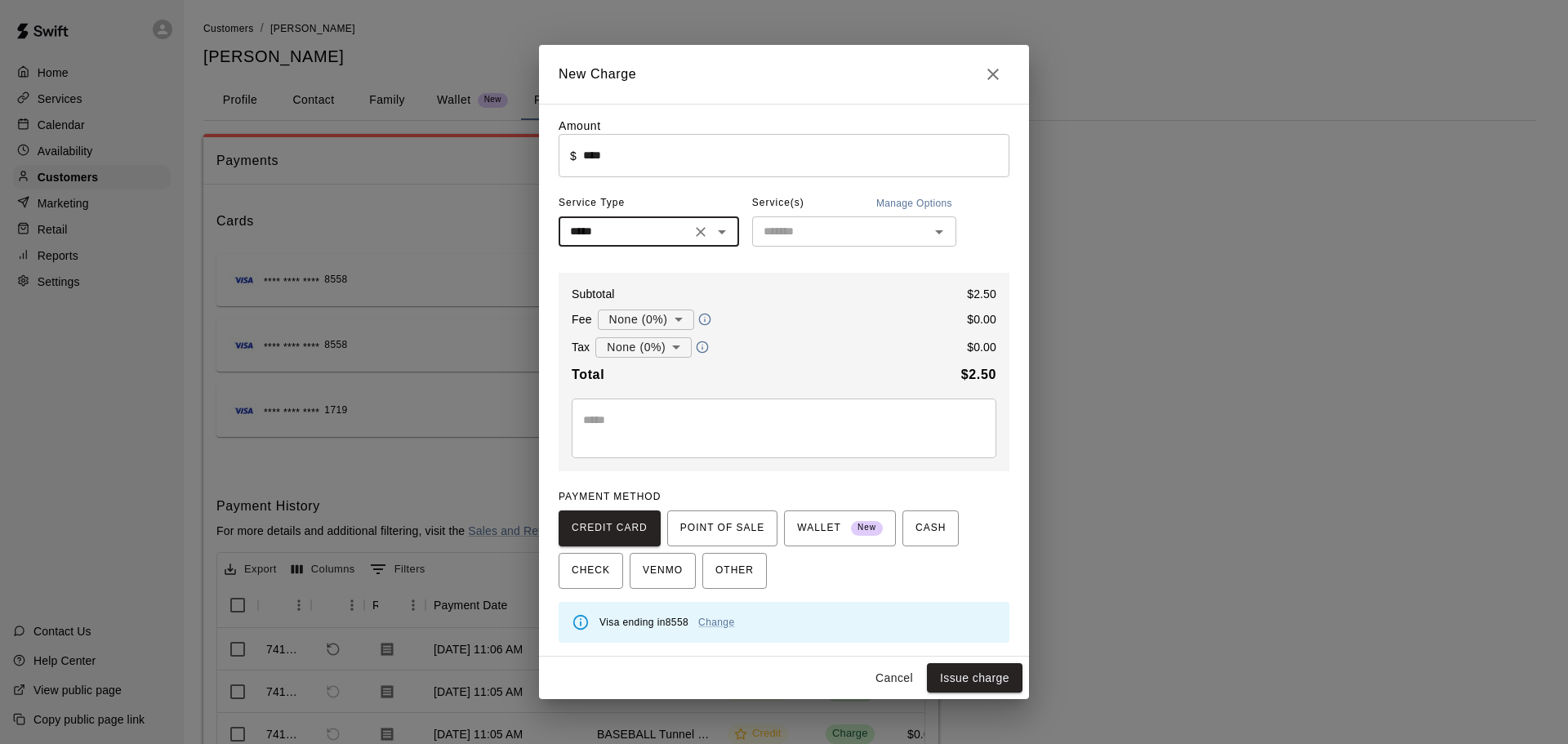
click at [798, 241] on input "text" at bounding box center [841, 231] width 167 height 21
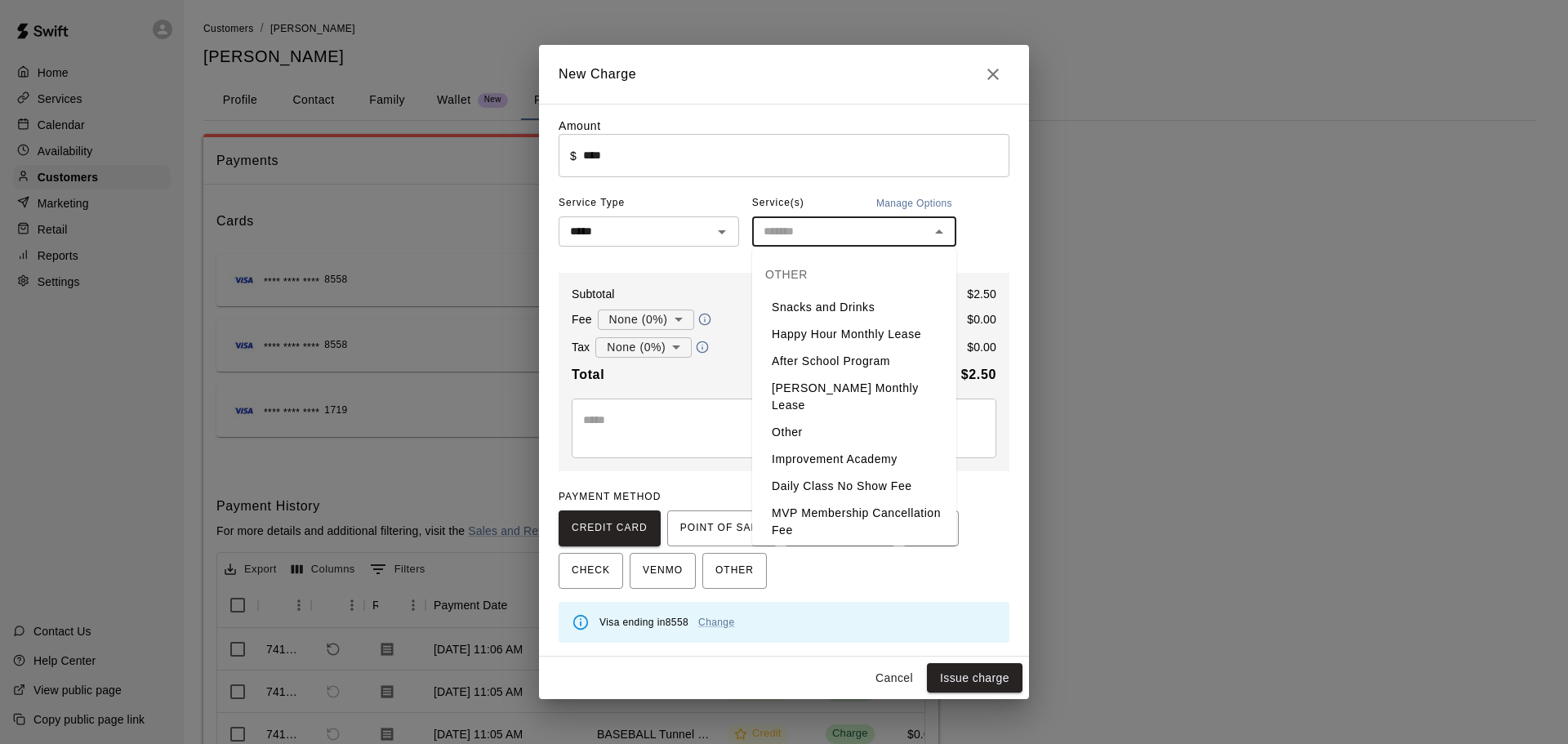
click at [806, 312] on li "Snacks and Drinks" at bounding box center [854, 308] width 204 height 27
type input "**********"
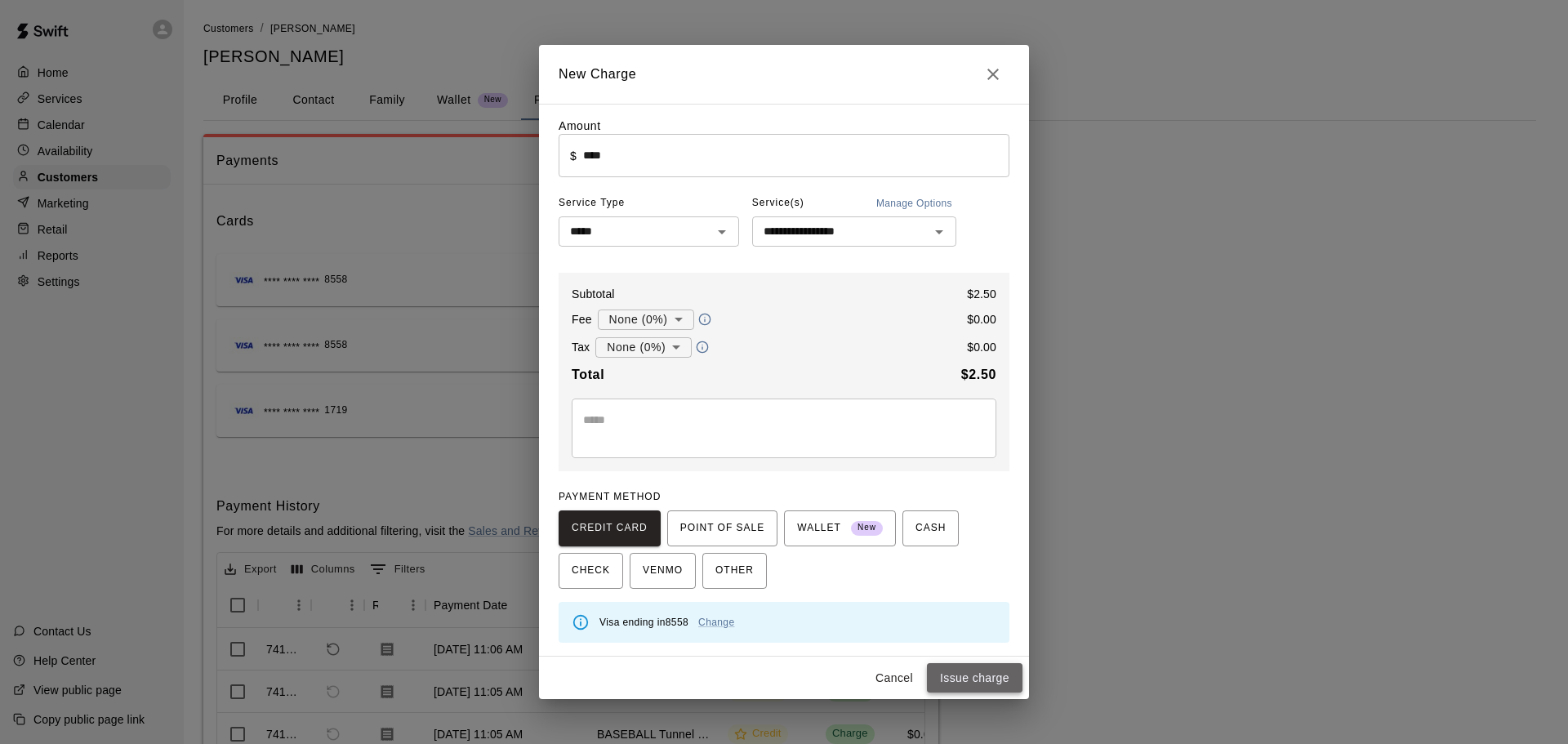
click at [950, 682] on button "Issue charge" at bounding box center [974, 678] width 96 height 30
type input "*"
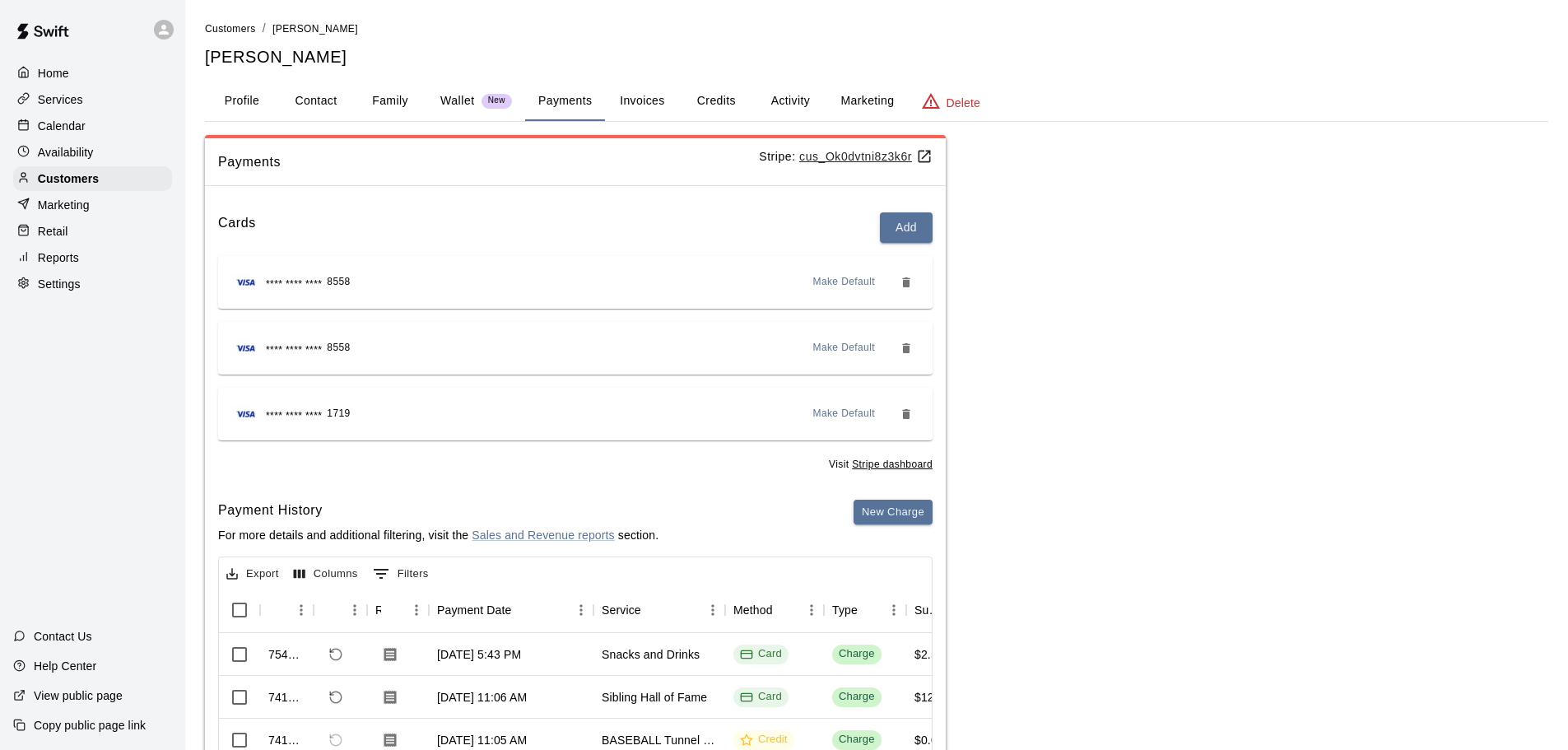
click at [91, 132] on div "Calendar" at bounding box center [93, 126] width 159 height 25
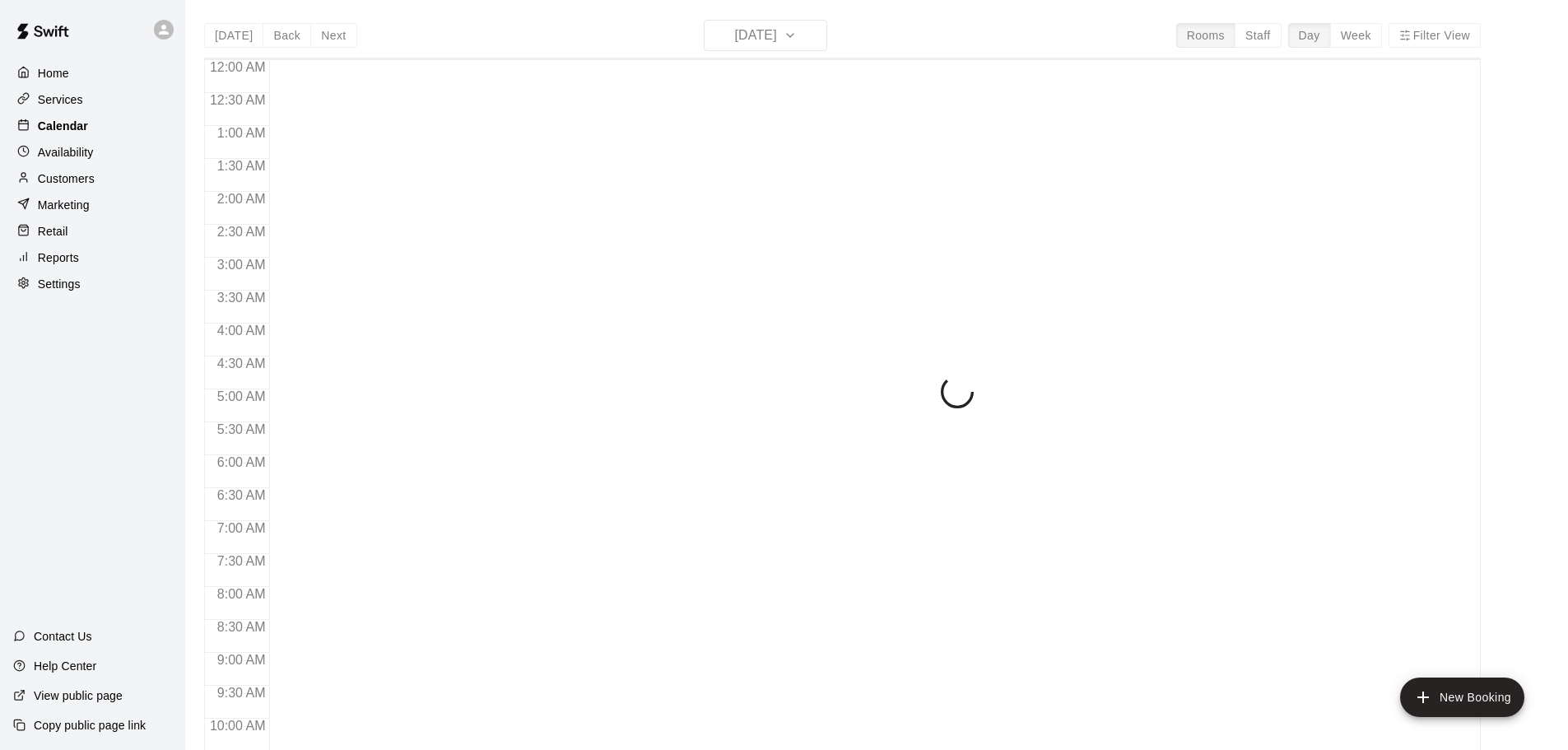
scroll to position [872, 0]
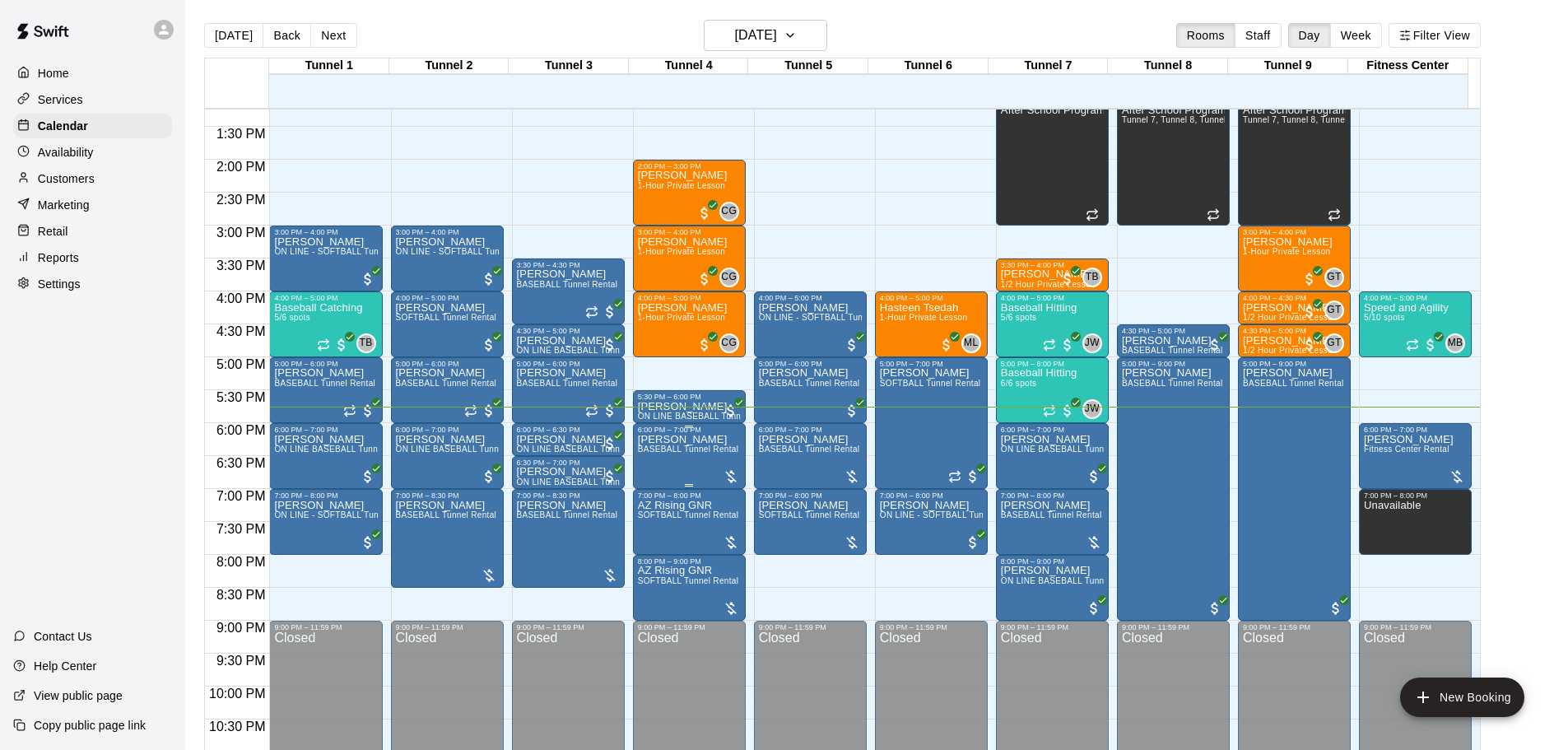
click at [742, 439] on div "6:00 PM – 7:00 PM [PERSON_NAME] BASEBALL Tunnel Rental" at bounding box center [689, 456] width 112 height 66
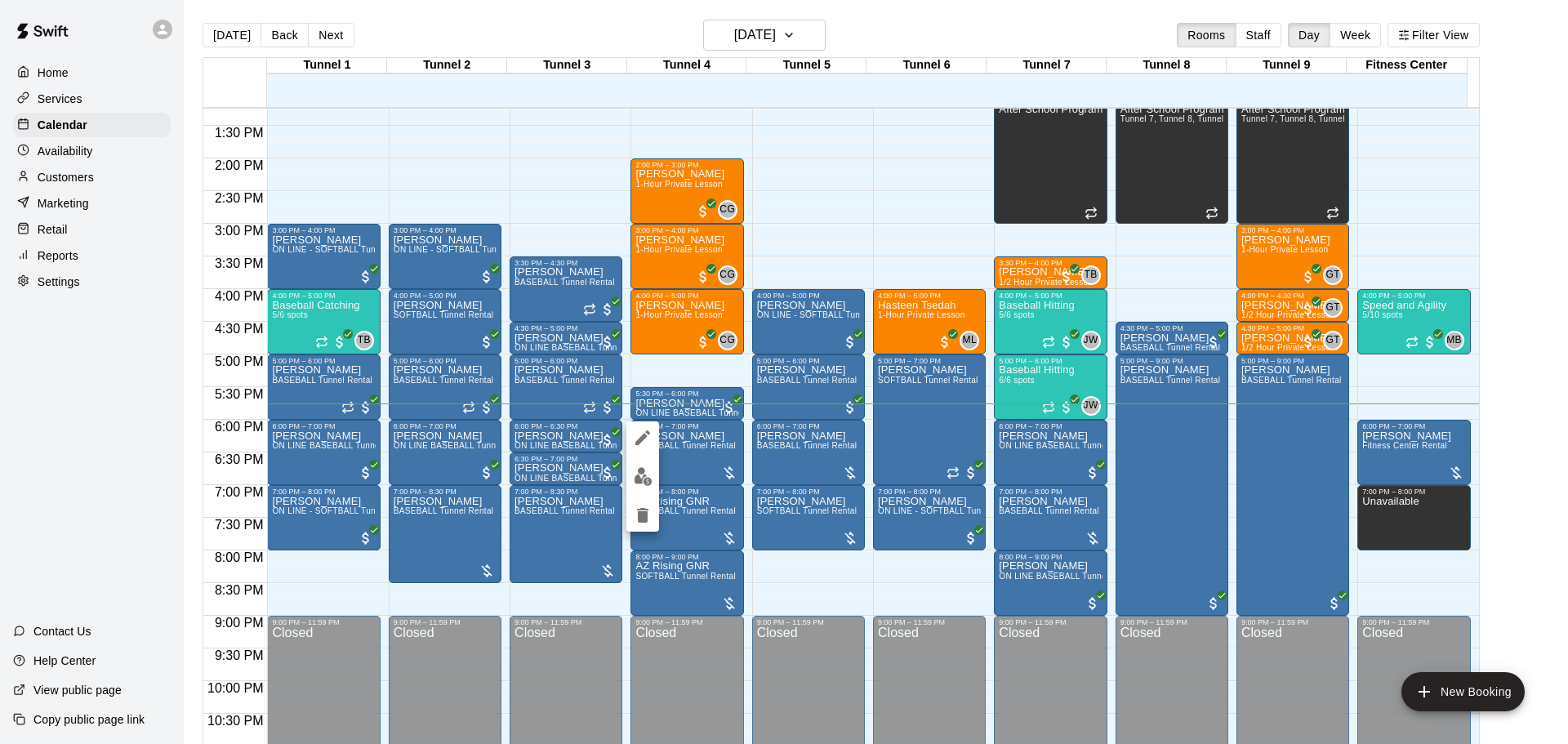
click at [792, 463] on div at bounding box center [784, 372] width 1568 height 744
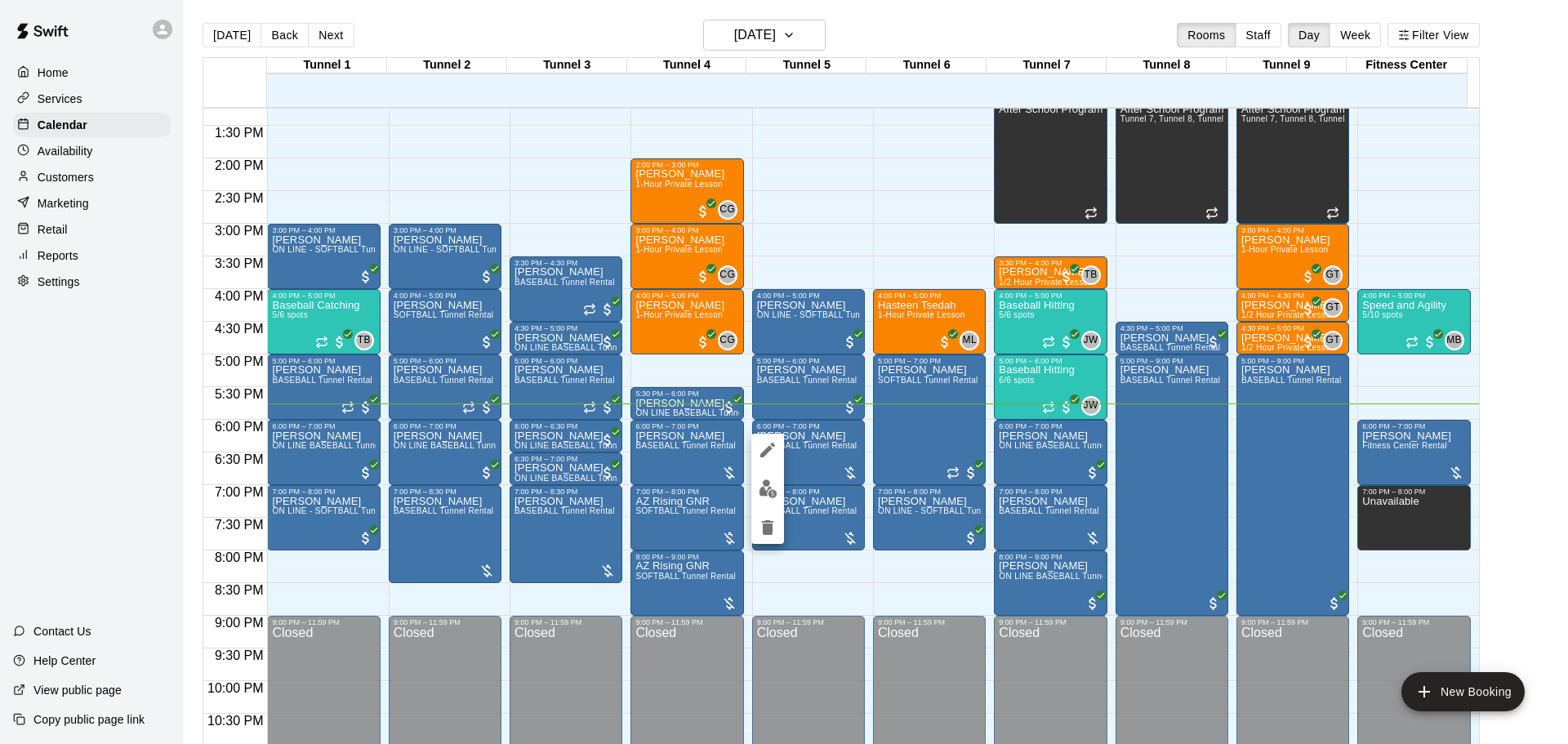
click at [750, 484] on div at bounding box center [784, 372] width 1568 height 744
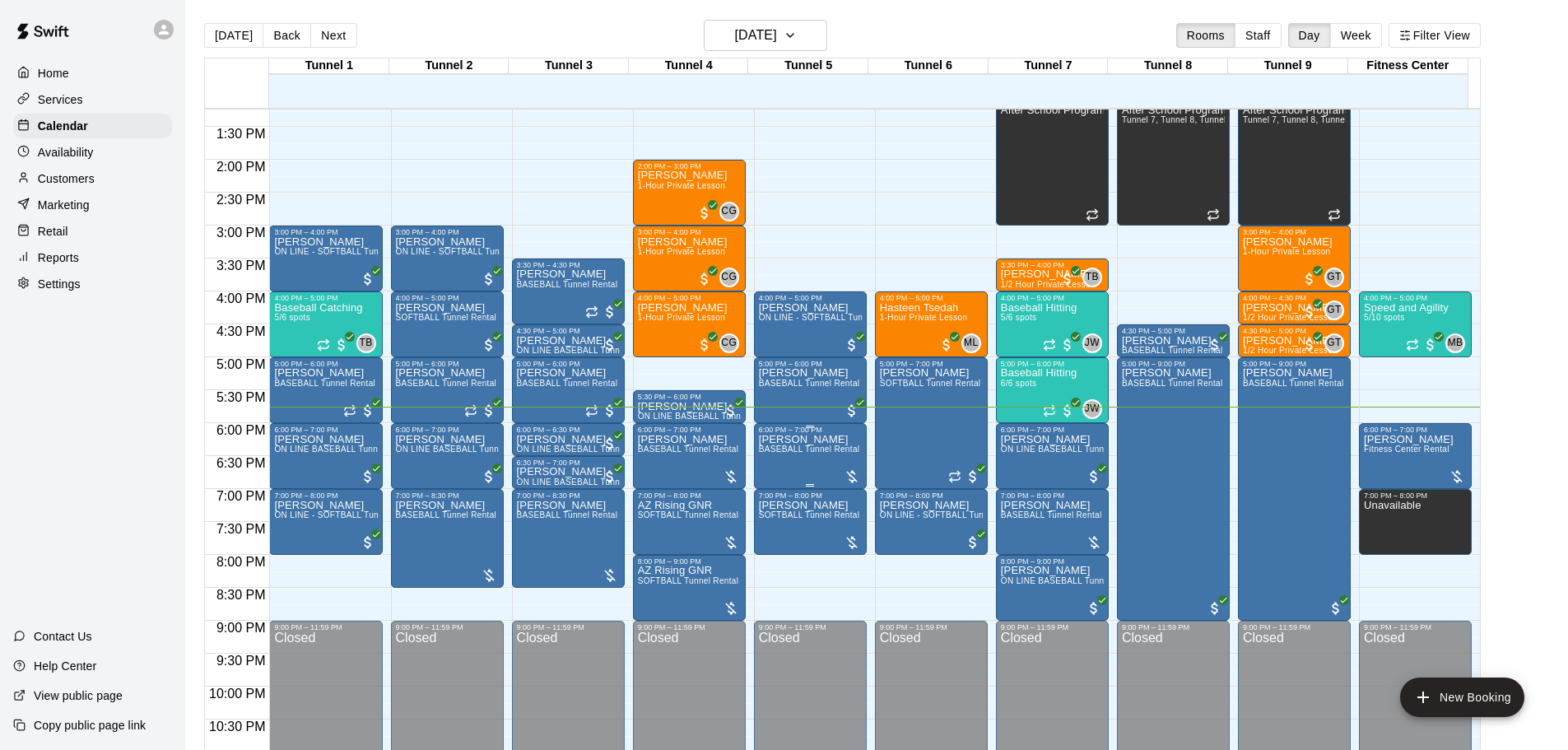
click at [771, 454] on span "BASEBALL Tunnel Rental" at bounding box center [809, 449] width 102 height 9
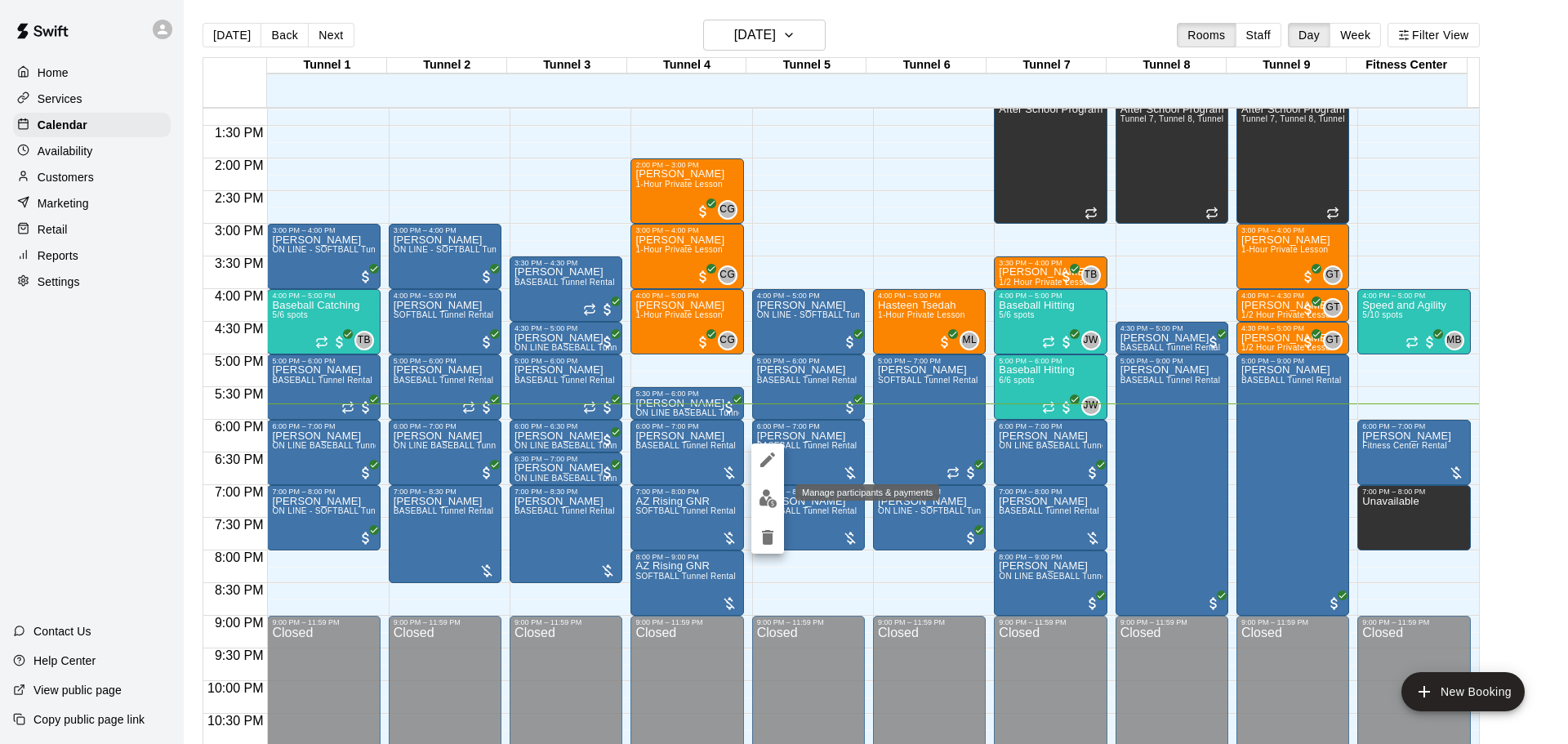
click at [768, 491] on img "edit" at bounding box center [768, 499] width 19 height 19
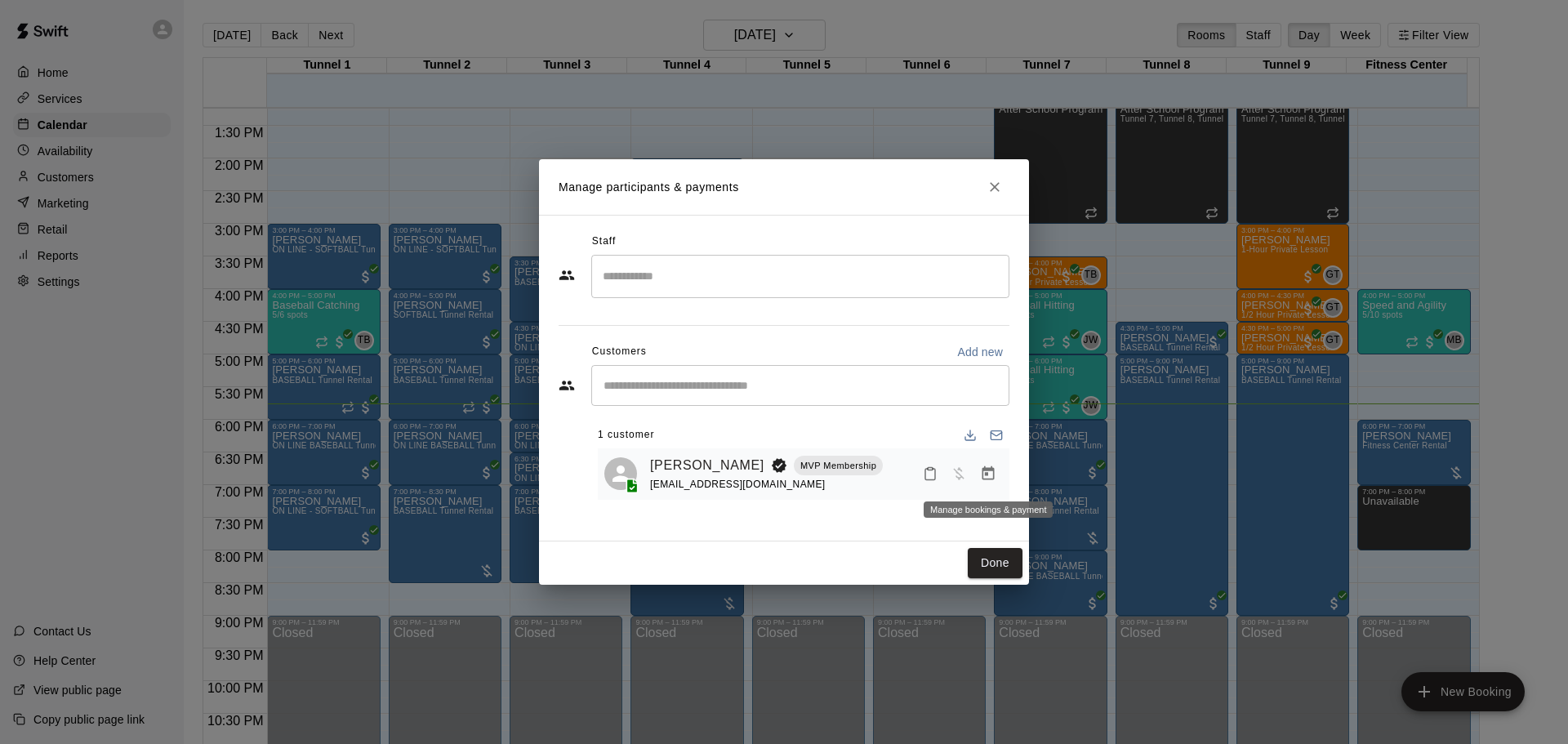
click at [980, 480] on icon "Manage bookings & payment" at bounding box center [988, 474] width 16 height 16
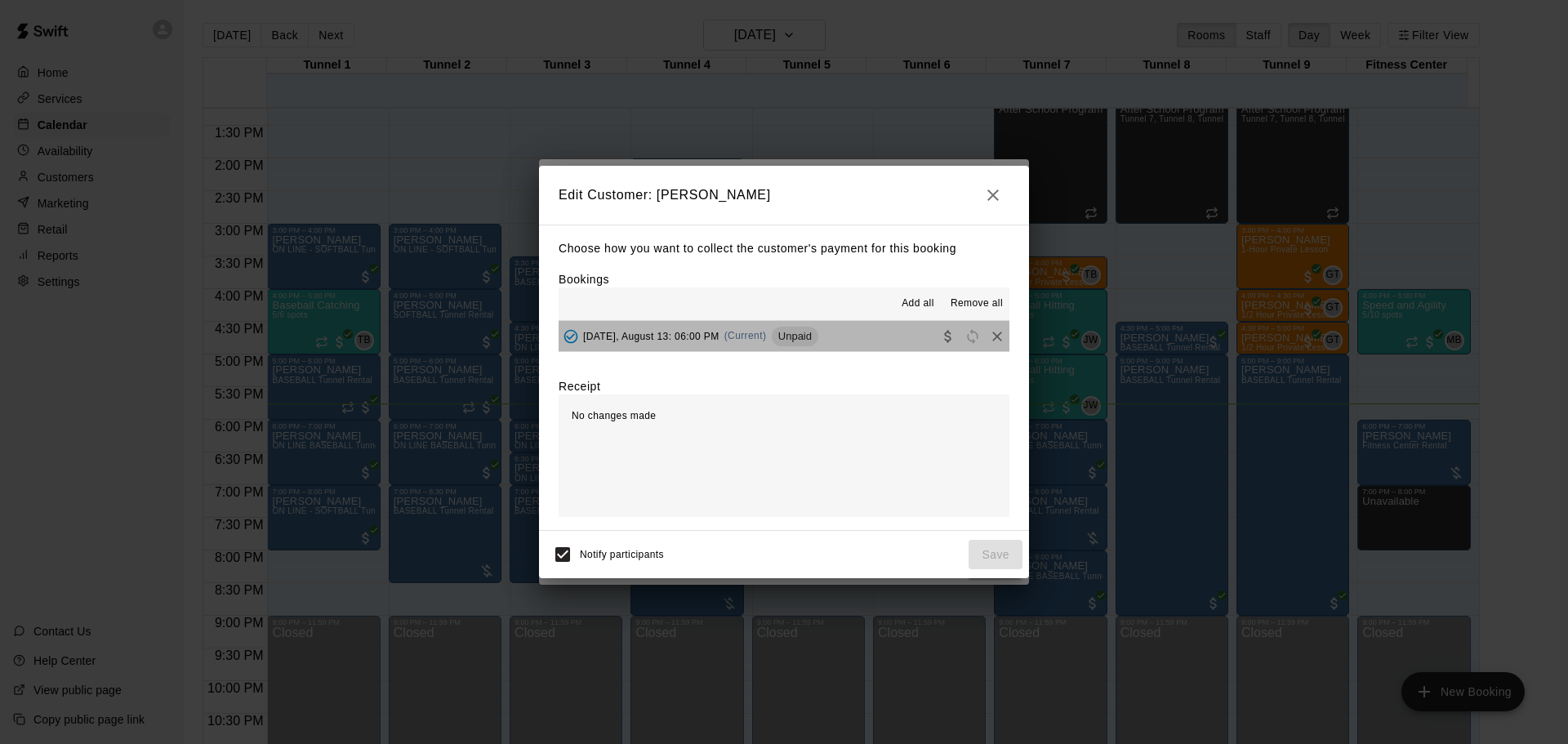
click at [845, 335] on button "[DATE], August 13: 06:00 PM (Current) Unpaid" at bounding box center [784, 335] width 451 height 30
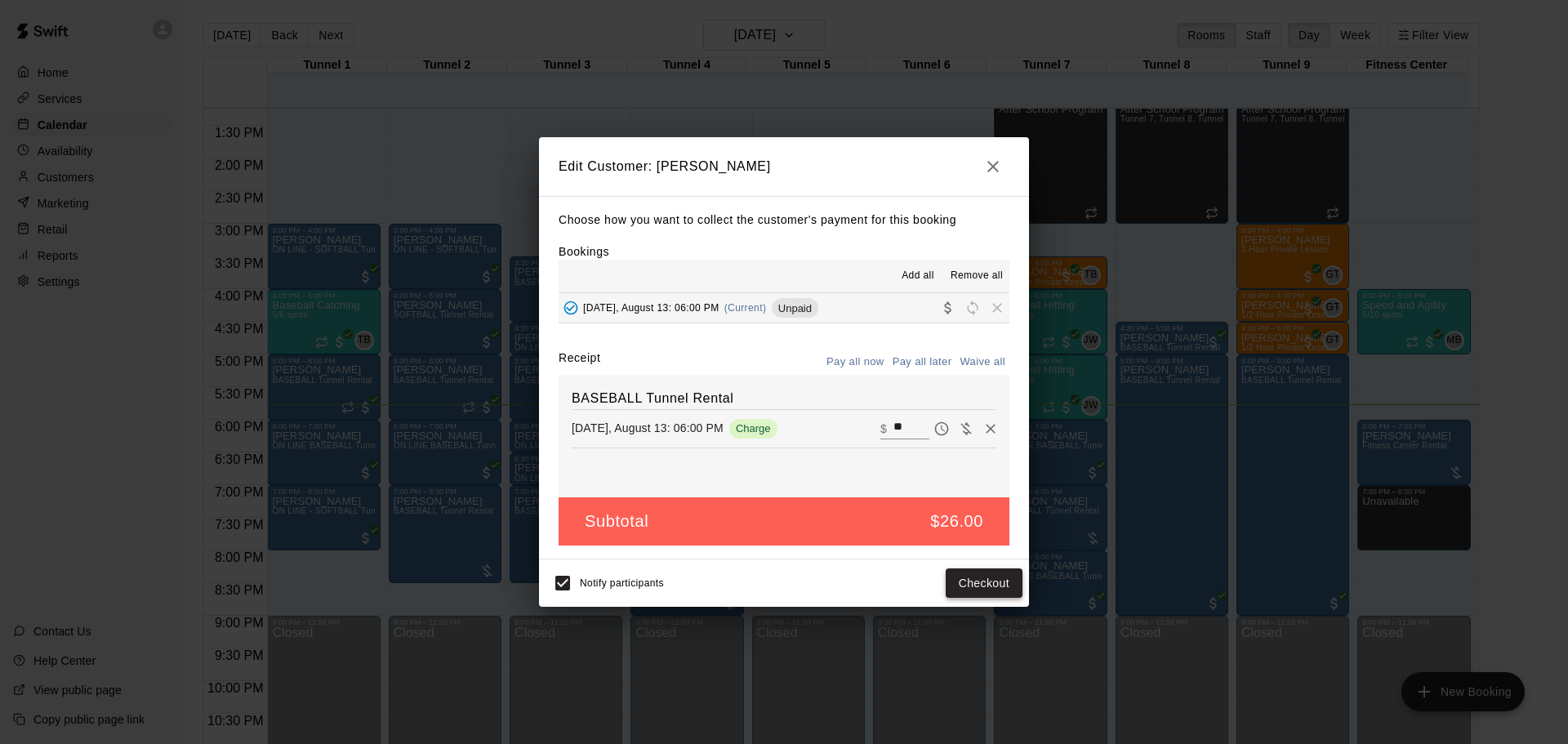
click at [996, 587] on button "Checkout" at bounding box center [984, 583] width 77 height 30
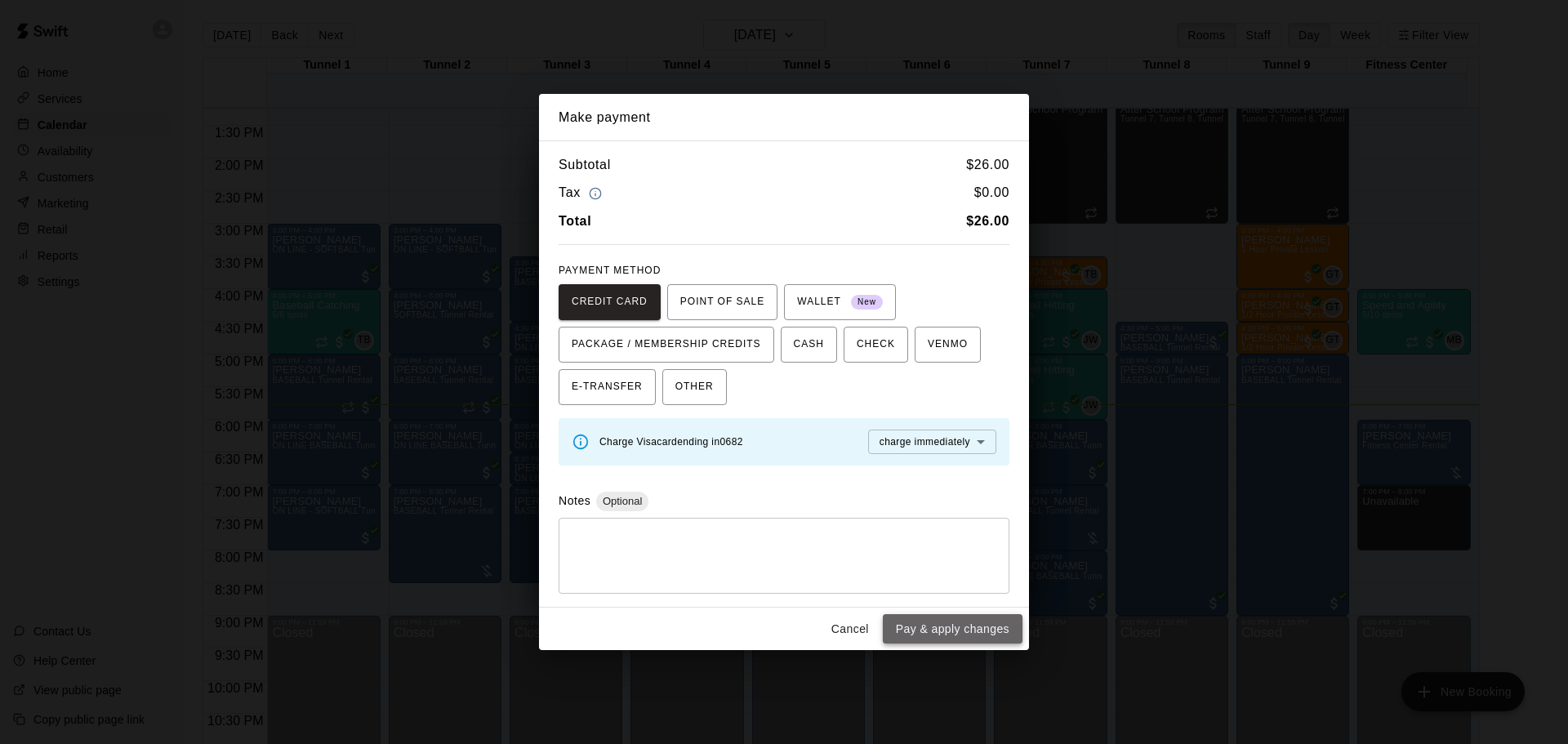
click at [1010, 632] on button "Pay & apply changes" at bounding box center [953, 629] width 139 height 30
click at [888, 693] on div "Make payment Subtotal $ 26.00 Tax $ 0.00 Total $ 26.00 PAYMENT METHOD CREDIT CA…" at bounding box center [784, 372] width 1568 height 744
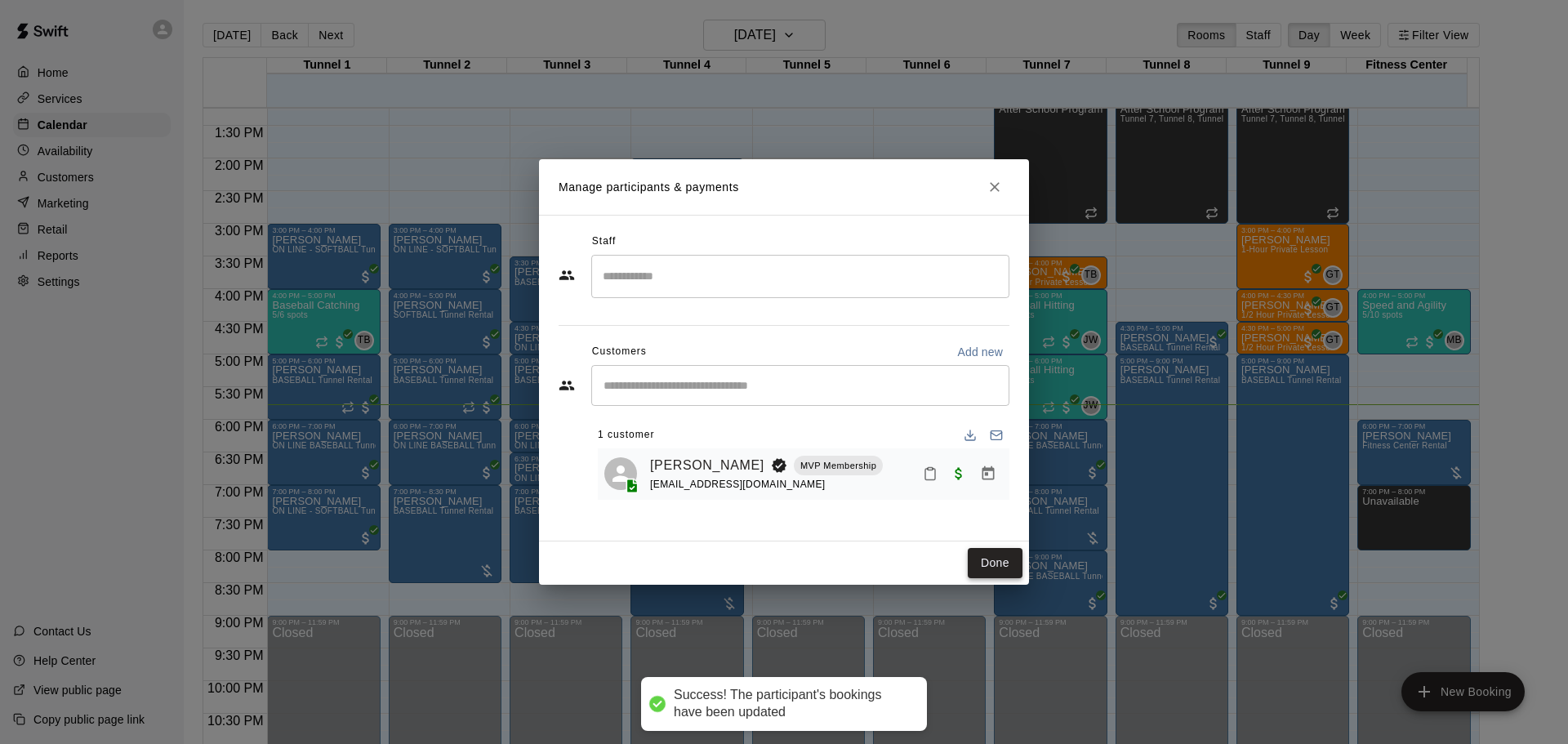
click at [1003, 559] on button "Done" at bounding box center [995, 563] width 55 height 30
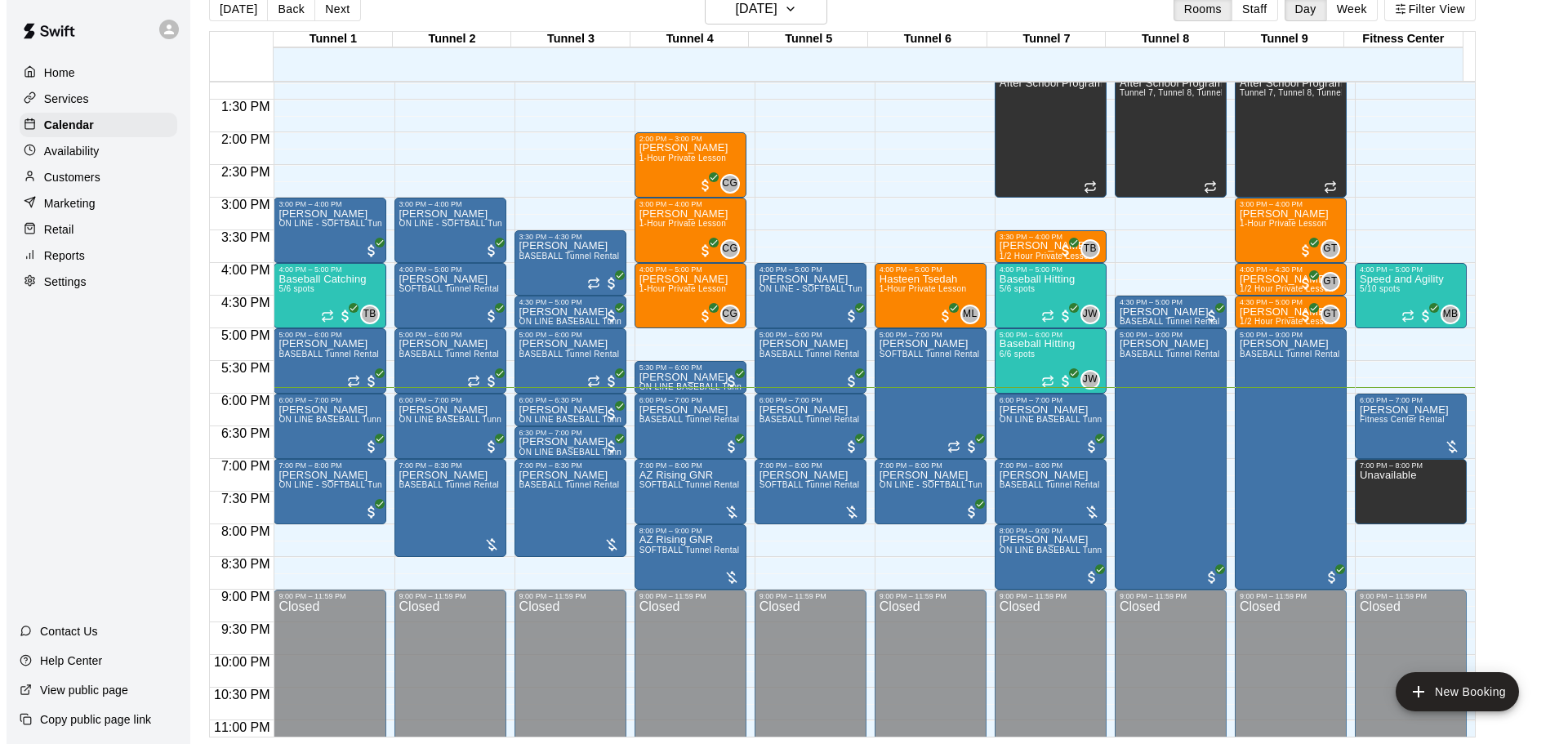
scroll to position [915, 0]
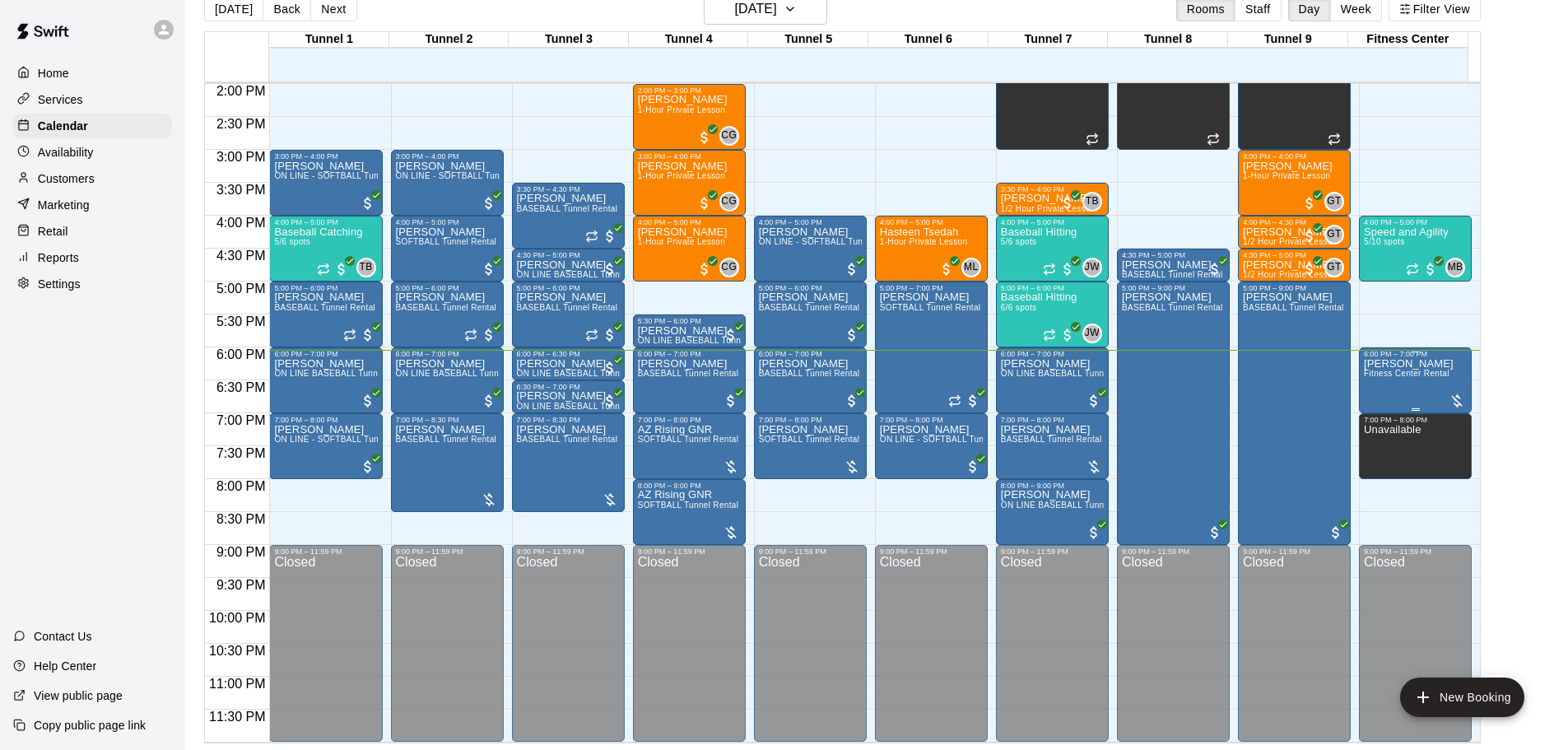
click at [1413, 374] on span "Fitness Center Rental" at bounding box center [1407, 373] width 86 height 9
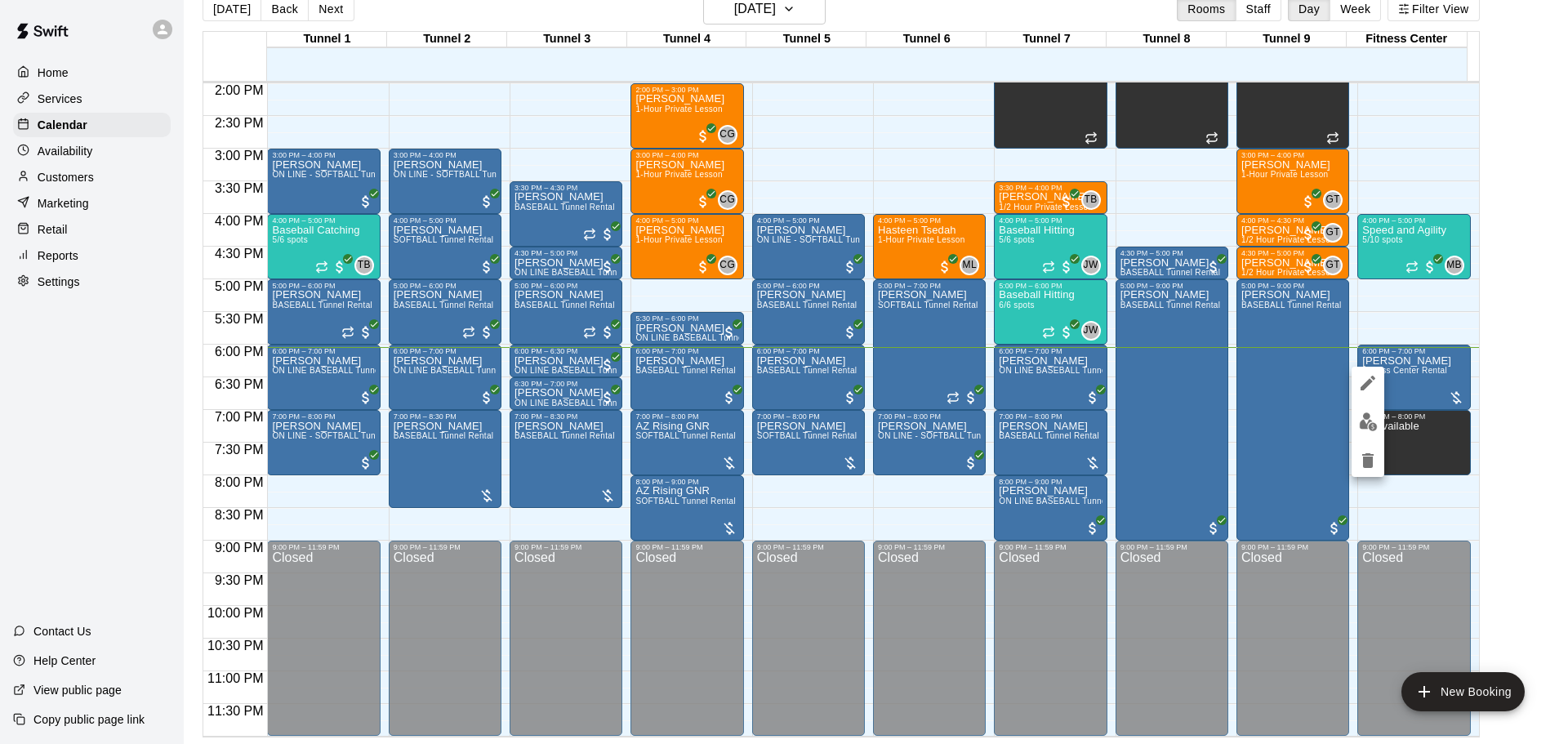
click at [1351, 415] on div at bounding box center [1368, 422] width 33 height 110
click at [1356, 415] on button "edit" at bounding box center [1368, 422] width 33 height 32
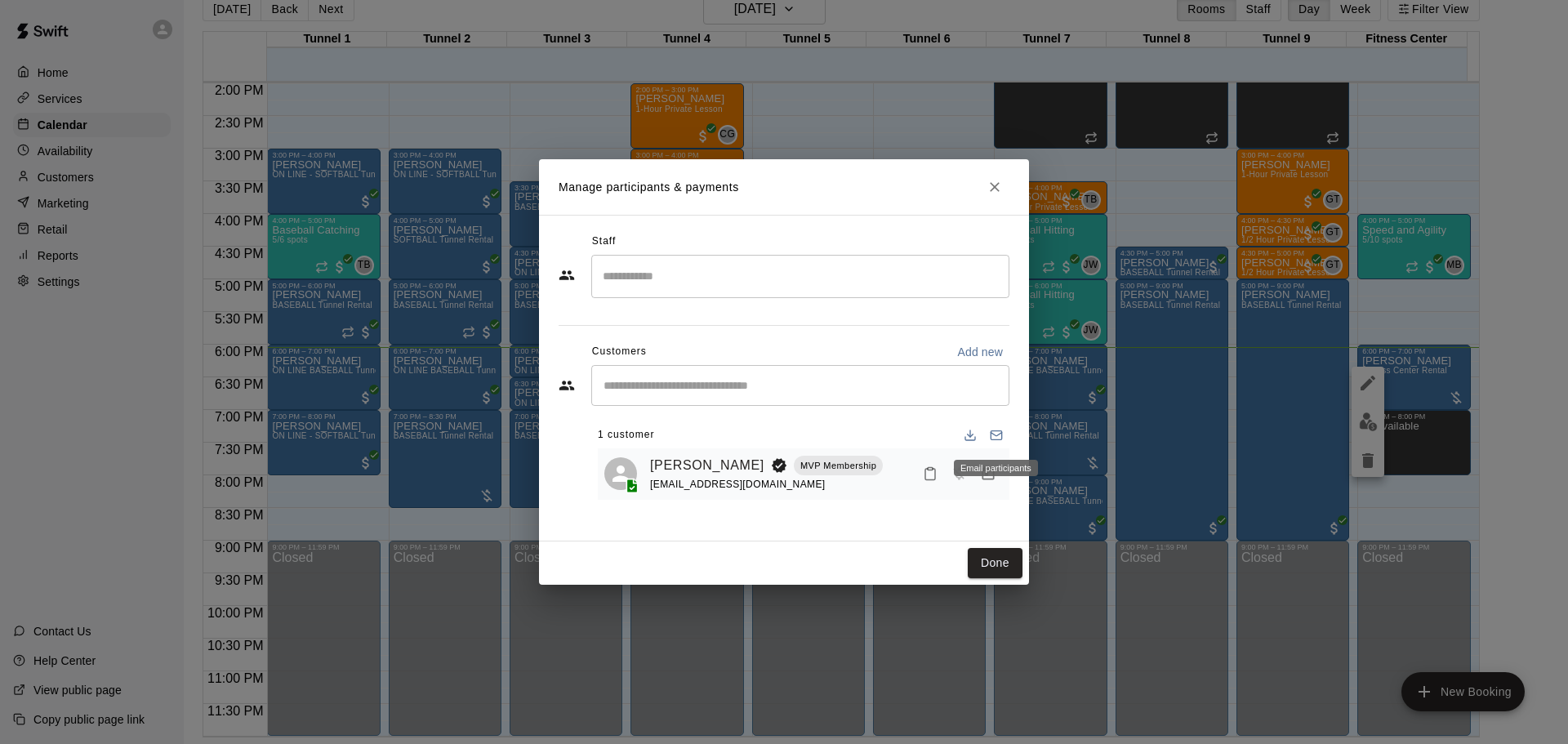
click at [997, 471] on div "Email participants" at bounding box center [996, 468] width 84 height 16
click at [991, 475] on div "Email participants" at bounding box center [996, 468] width 84 height 16
click at [987, 483] on div "Has not paid" at bounding box center [959, 497] width 67 height 30
click at [987, 478] on icon "Manage bookings & payment" at bounding box center [988, 474] width 16 height 16
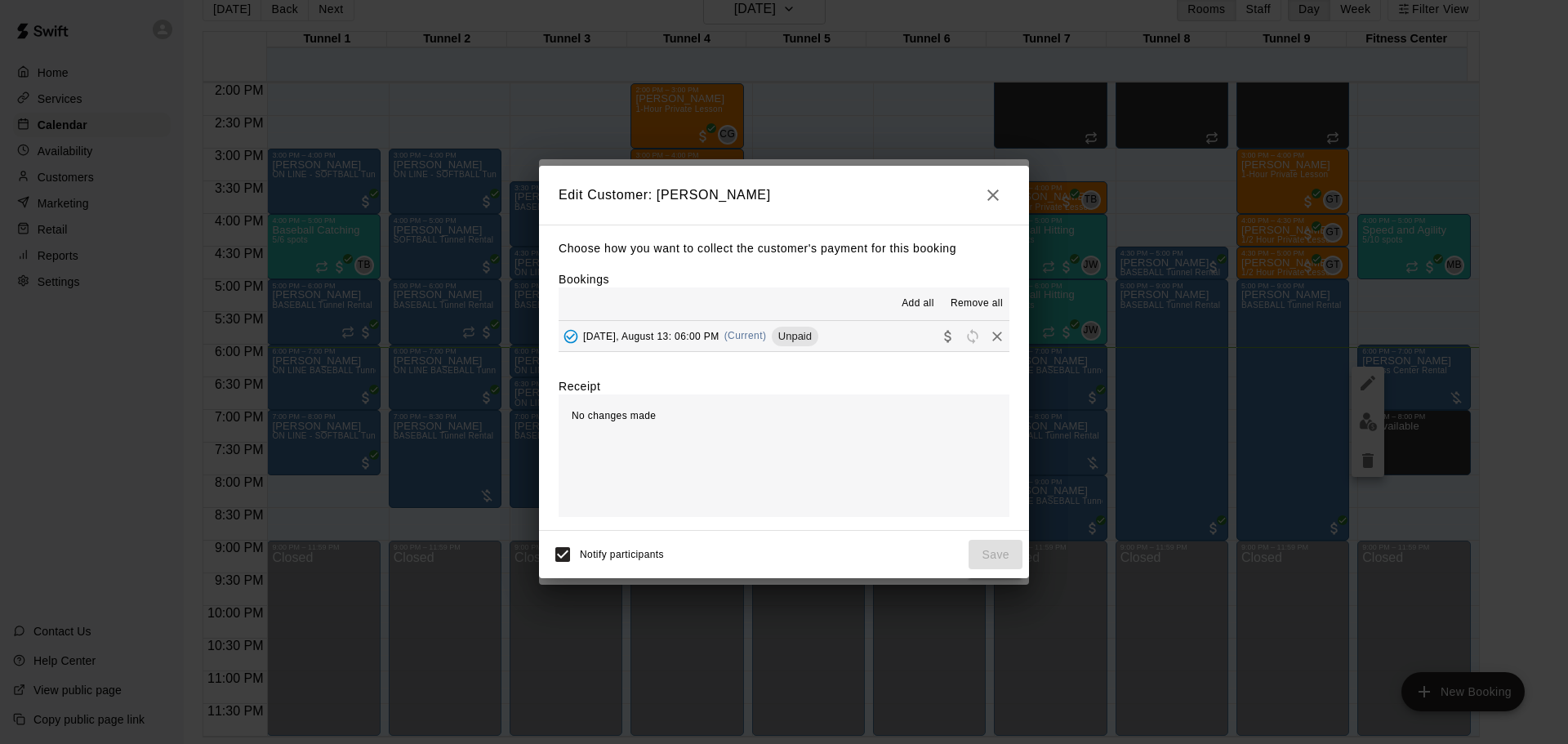
click at [848, 349] on button "[DATE], August 13: 06:00 PM (Current) Unpaid" at bounding box center [784, 335] width 451 height 30
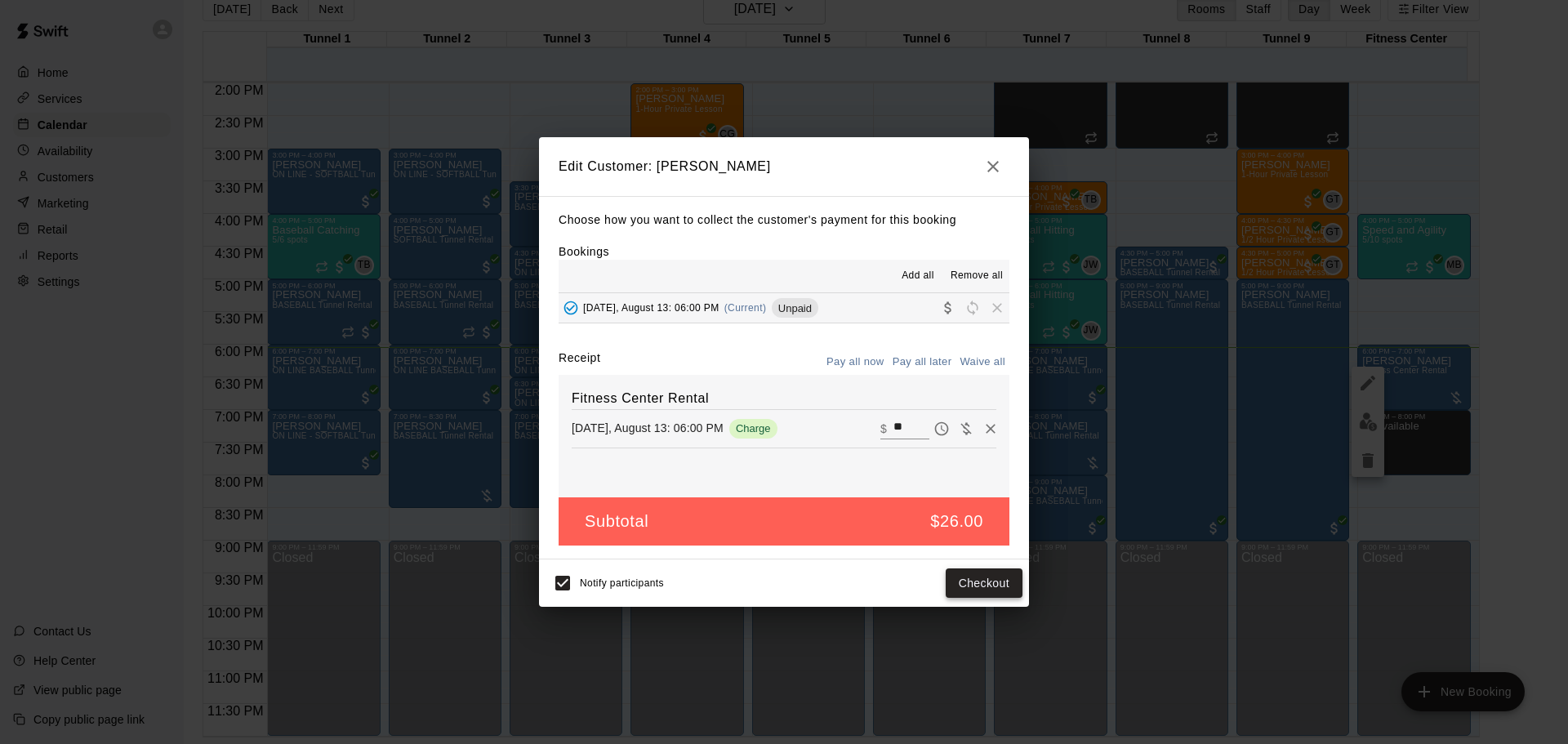
click at [982, 587] on button "Checkout" at bounding box center [984, 583] width 77 height 30
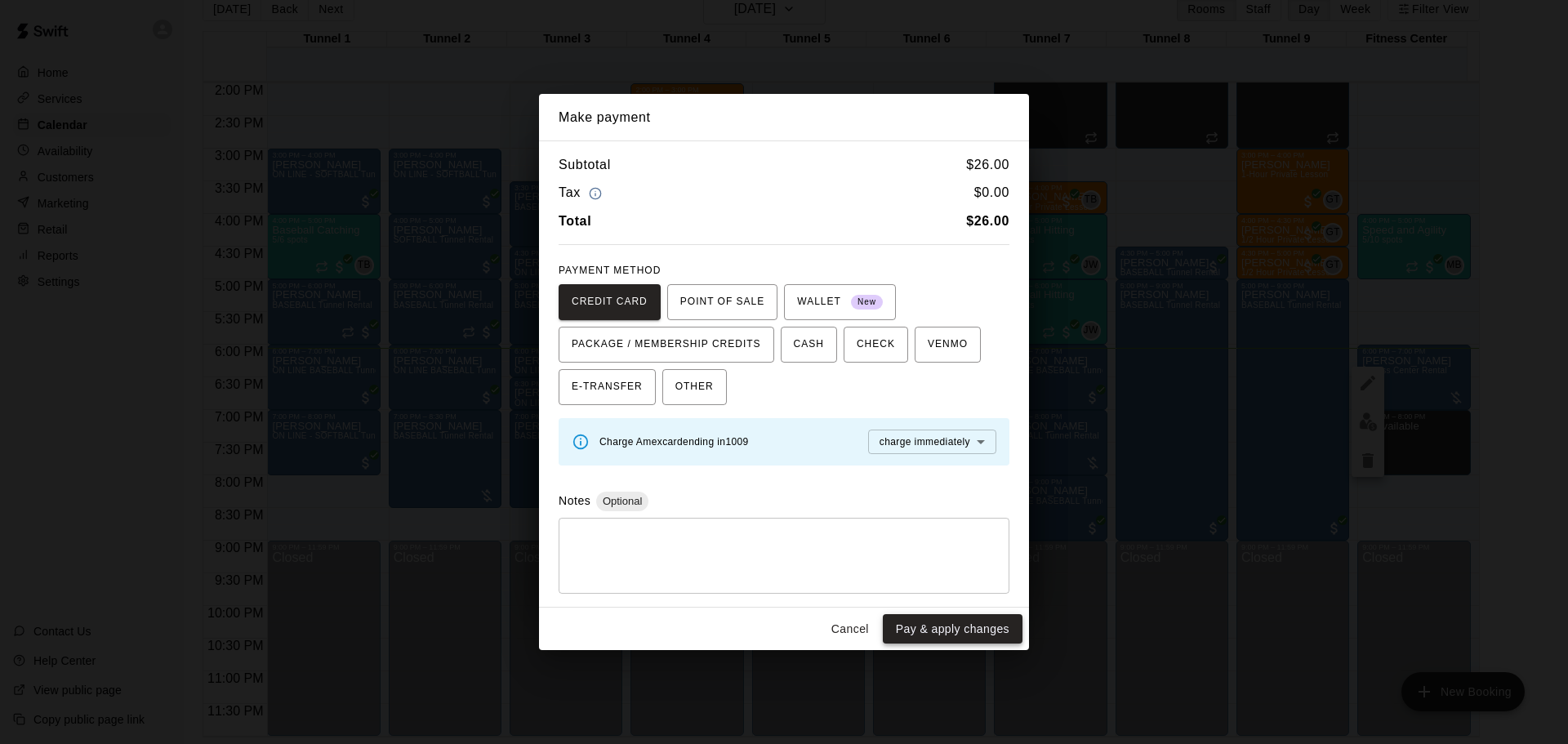
click at [932, 620] on button "Pay & apply changes" at bounding box center [953, 629] width 139 height 30
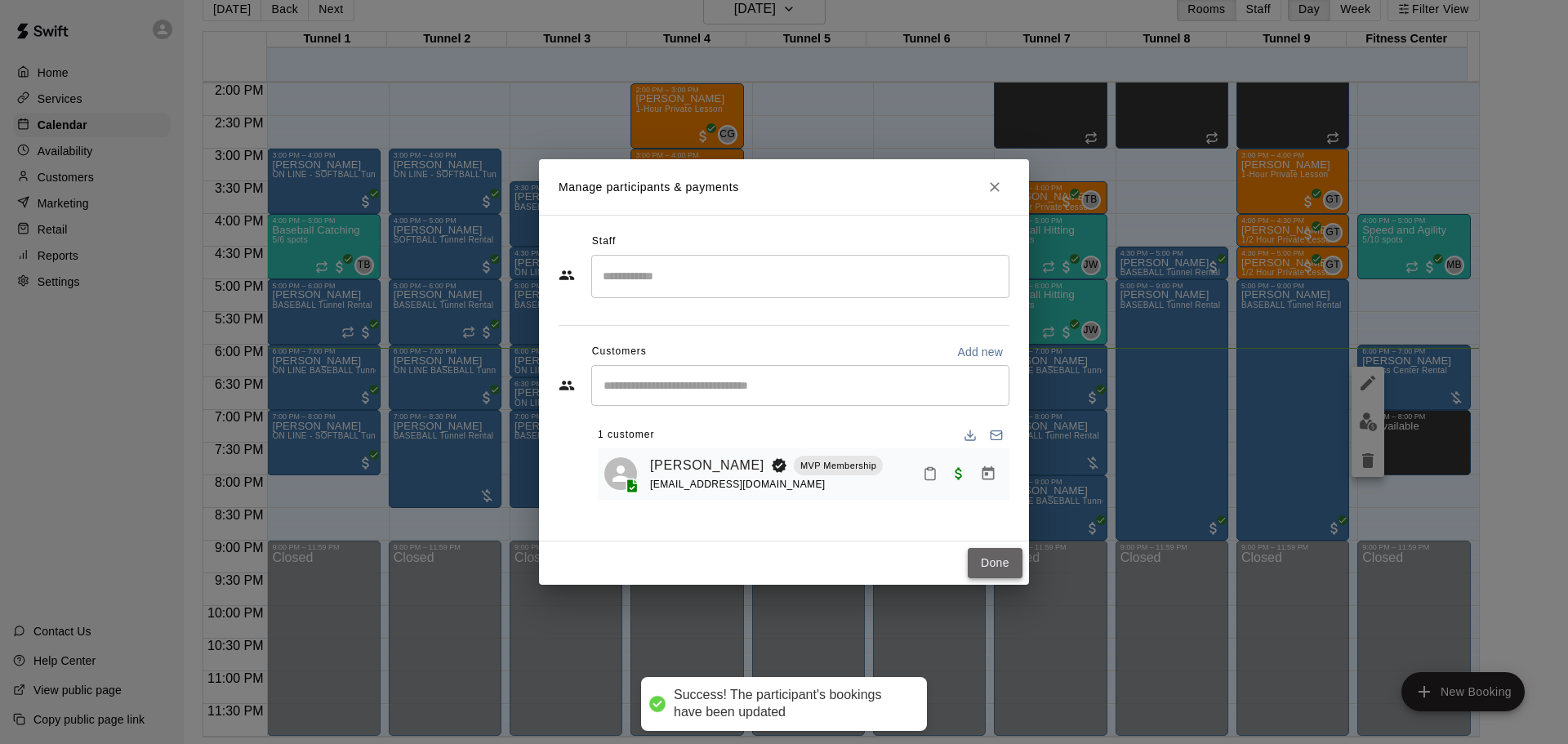
click at [981, 569] on button "Done" at bounding box center [995, 563] width 55 height 30
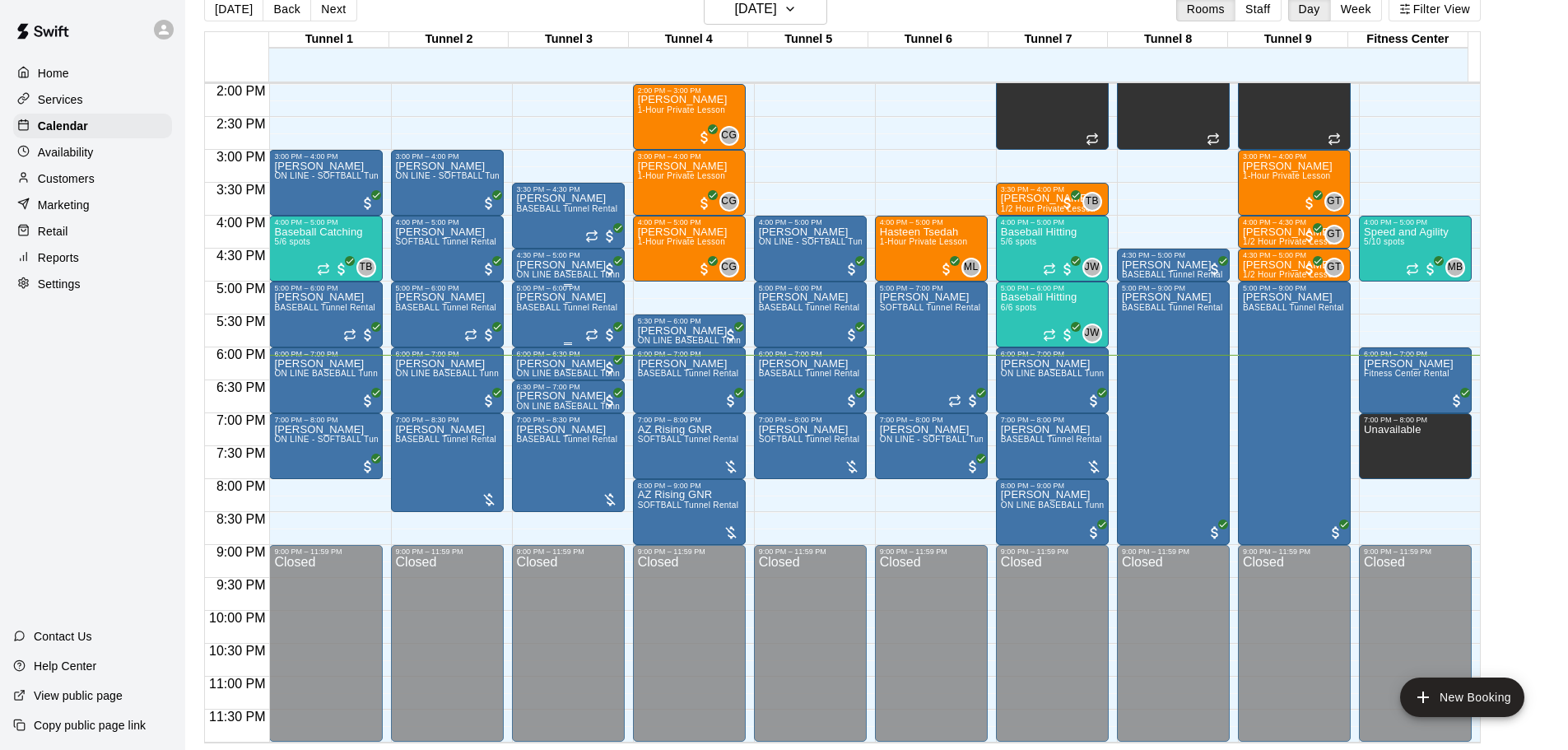
click at [560, 298] on p "[PERSON_NAME]" at bounding box center [567, 298] width 102 height 0
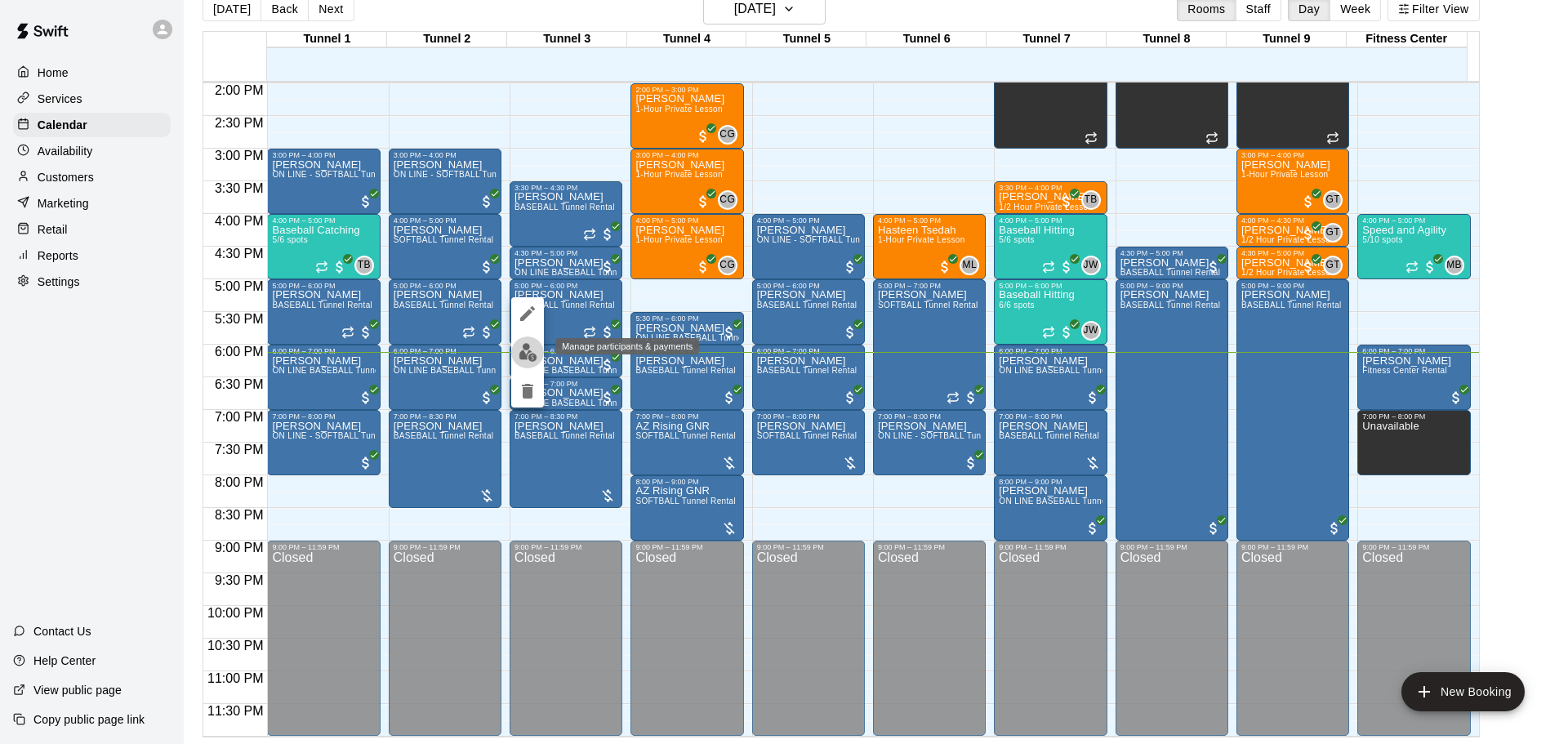
click at [535, 349] on img "edit" at bounding box center [527, 352] width 19 height 19
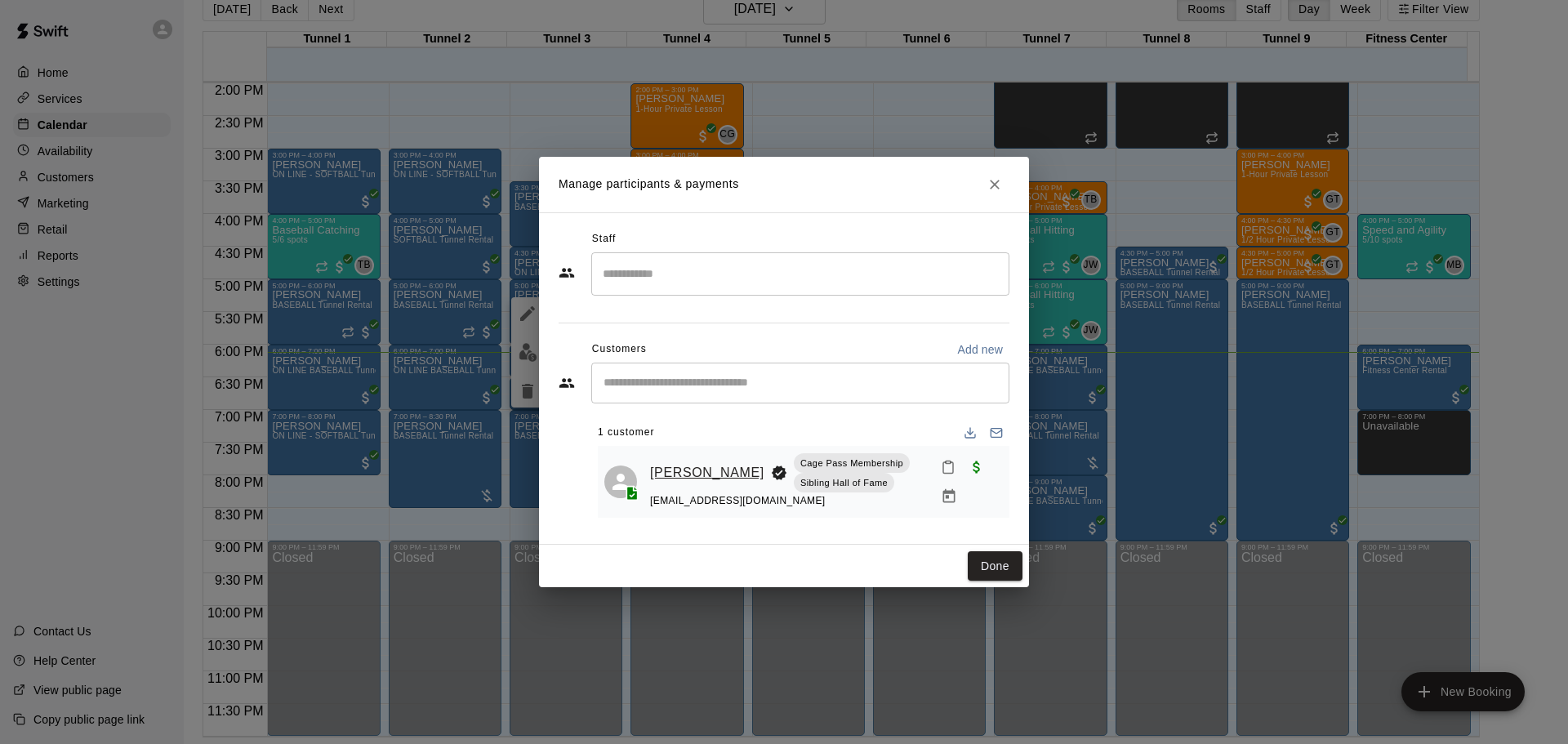
click at [663, 477] on link "[PERSON_NAME]" at bounding box center [707, 473] width 114 height 21
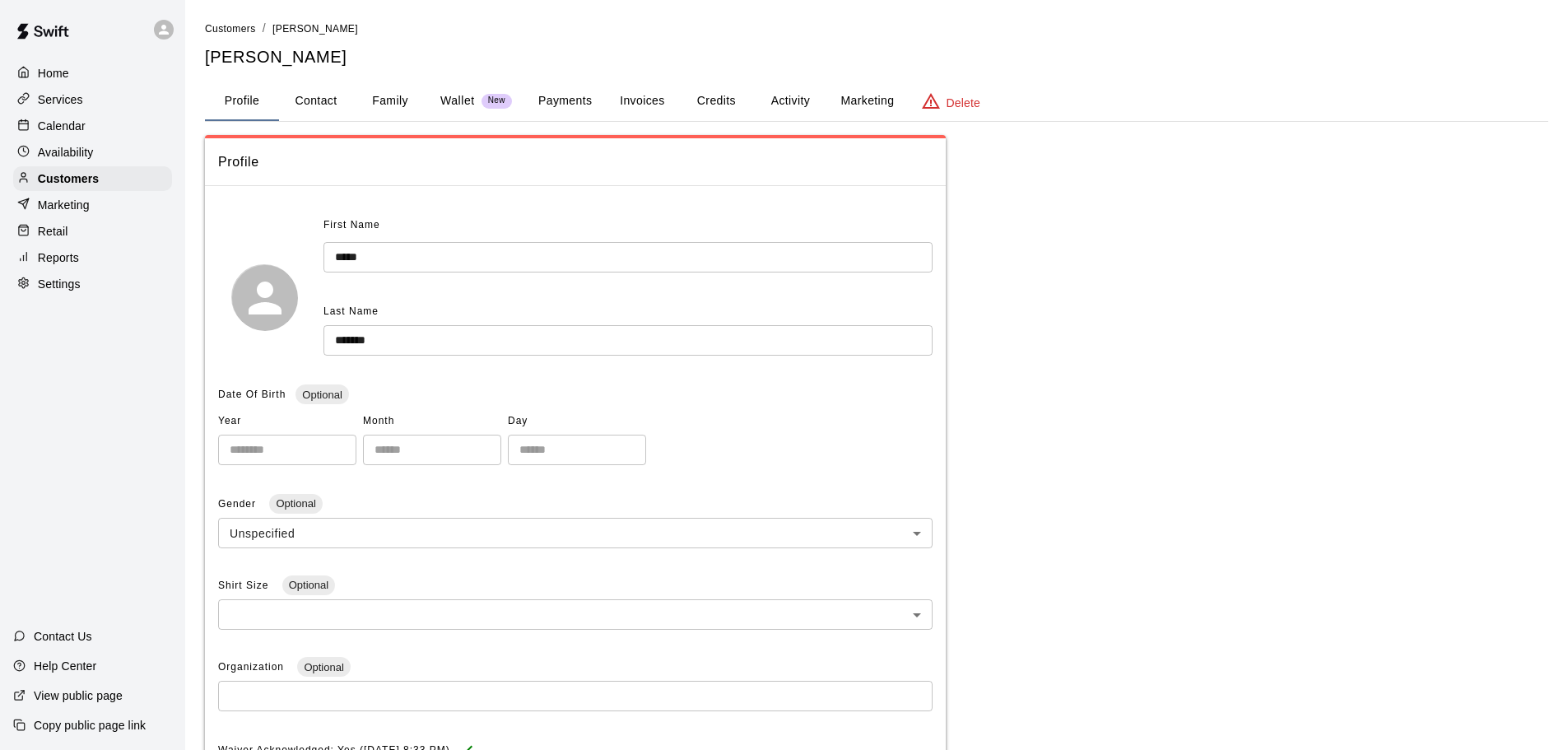
click at [570, 100] on button "Payments" at bounding box center [565, 102] width 80 height 40
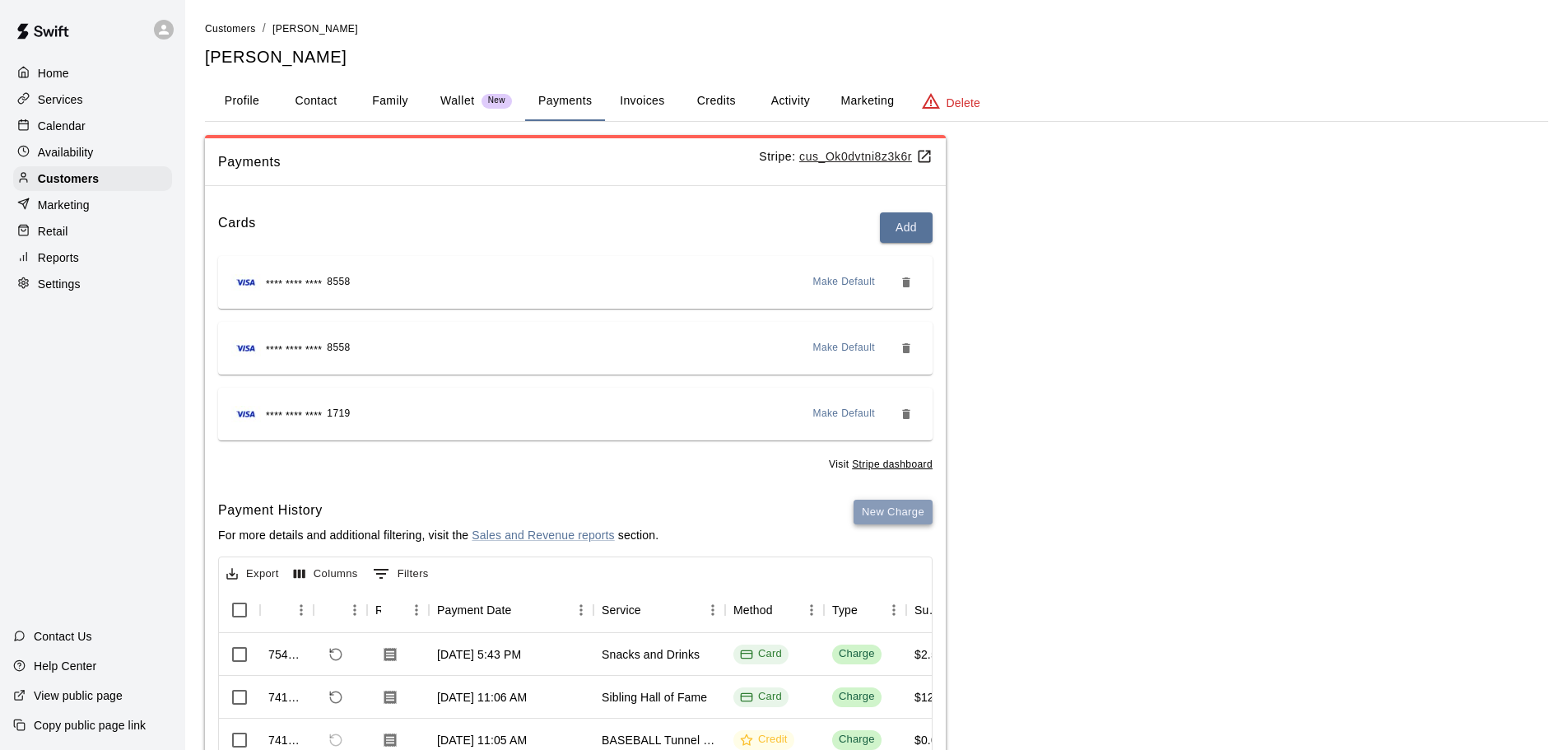
click at [902, 509] on button "New Charge" at bounding box center [894, 513] width 79 height 26
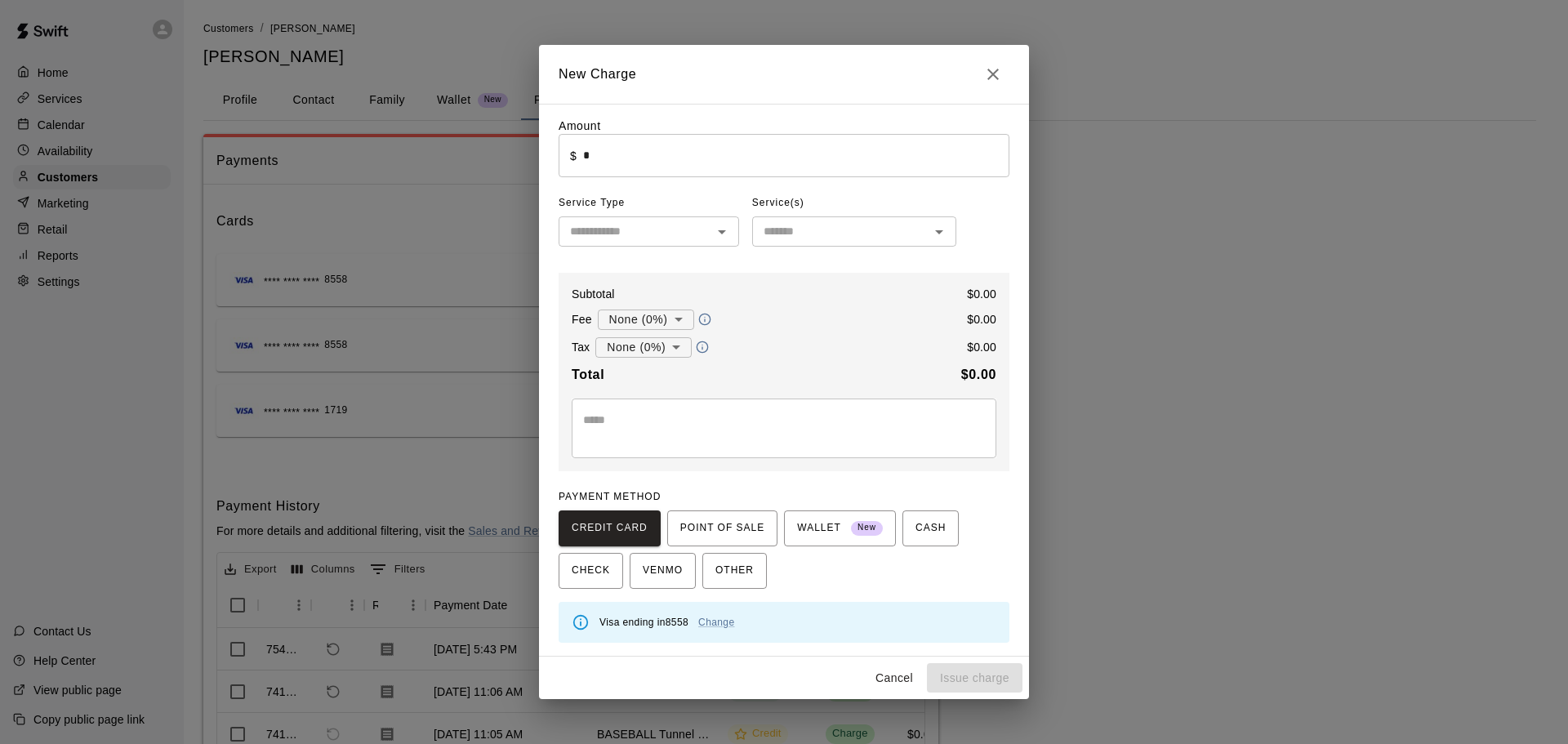
click at [609, 234] on input "text" at bounding box center [635, 231] width 144 height 21
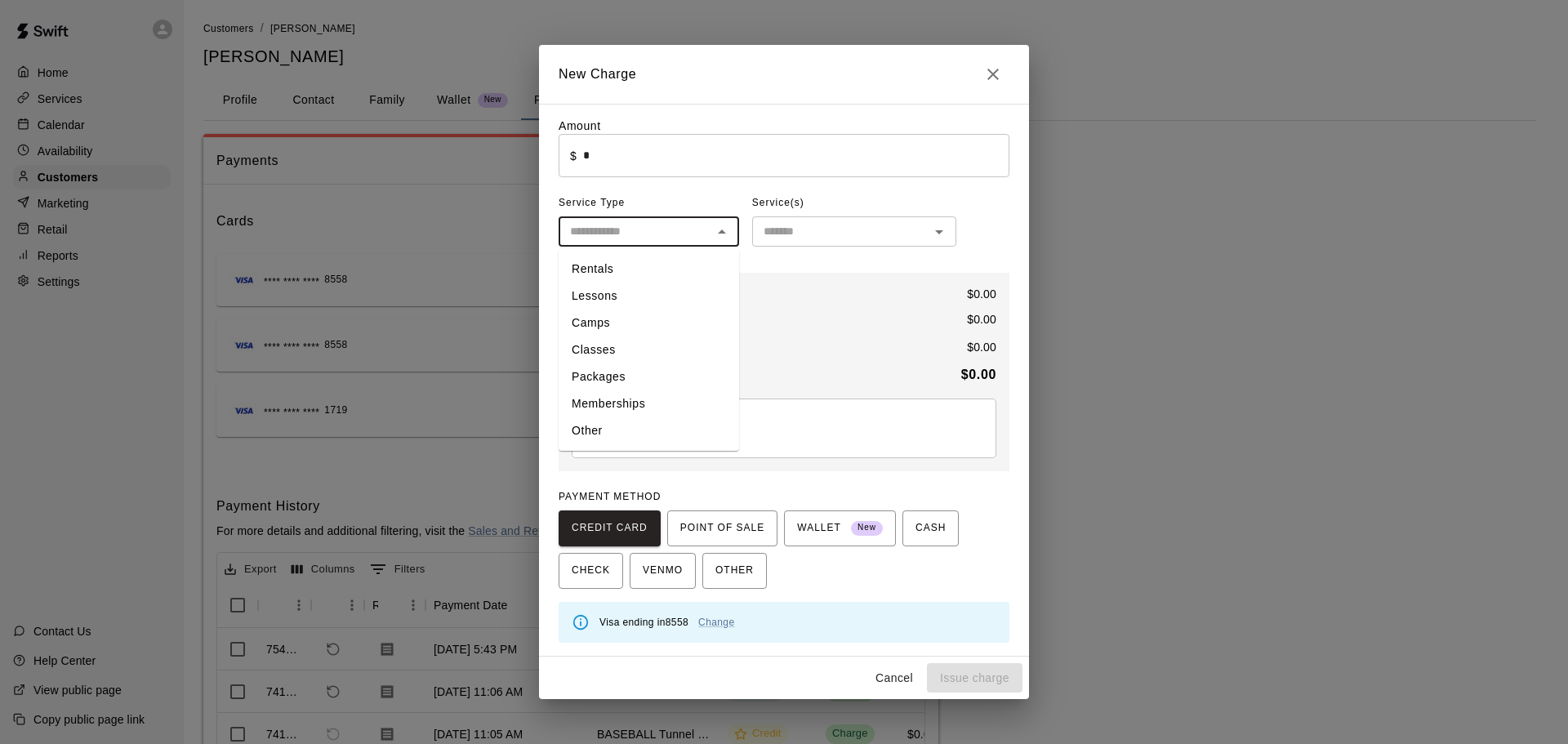
click at [617, 425] on li "Other" at bounding box center [649, 431] width 180 height 27
type input "*****"
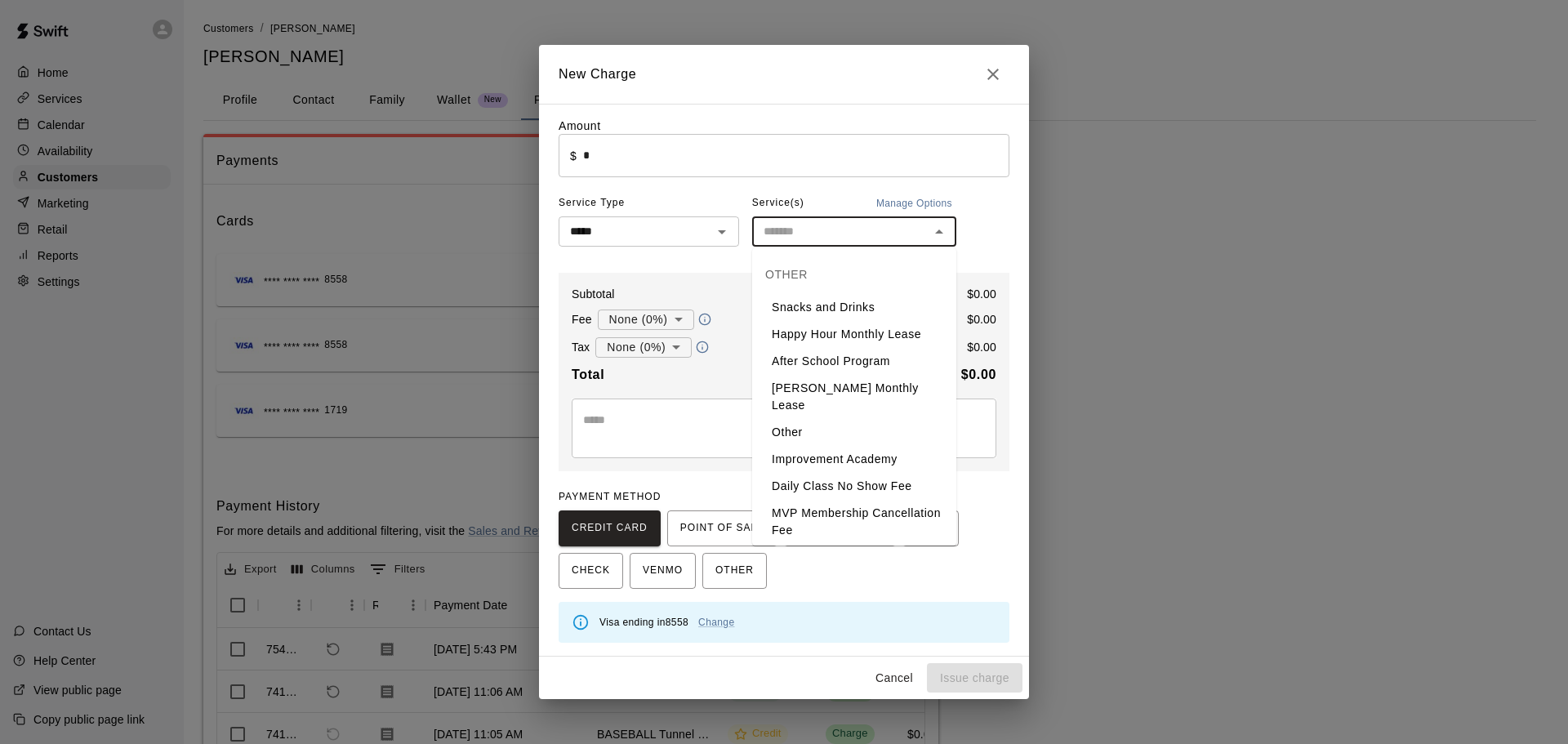
click at [804, 239] on input "text" at bounding box center [841, 231] width 167 height 21
click at [793, 314] on li "Snacks and Drinks" at bounding box center [854, 308] width 204 height 27
type input "**********"
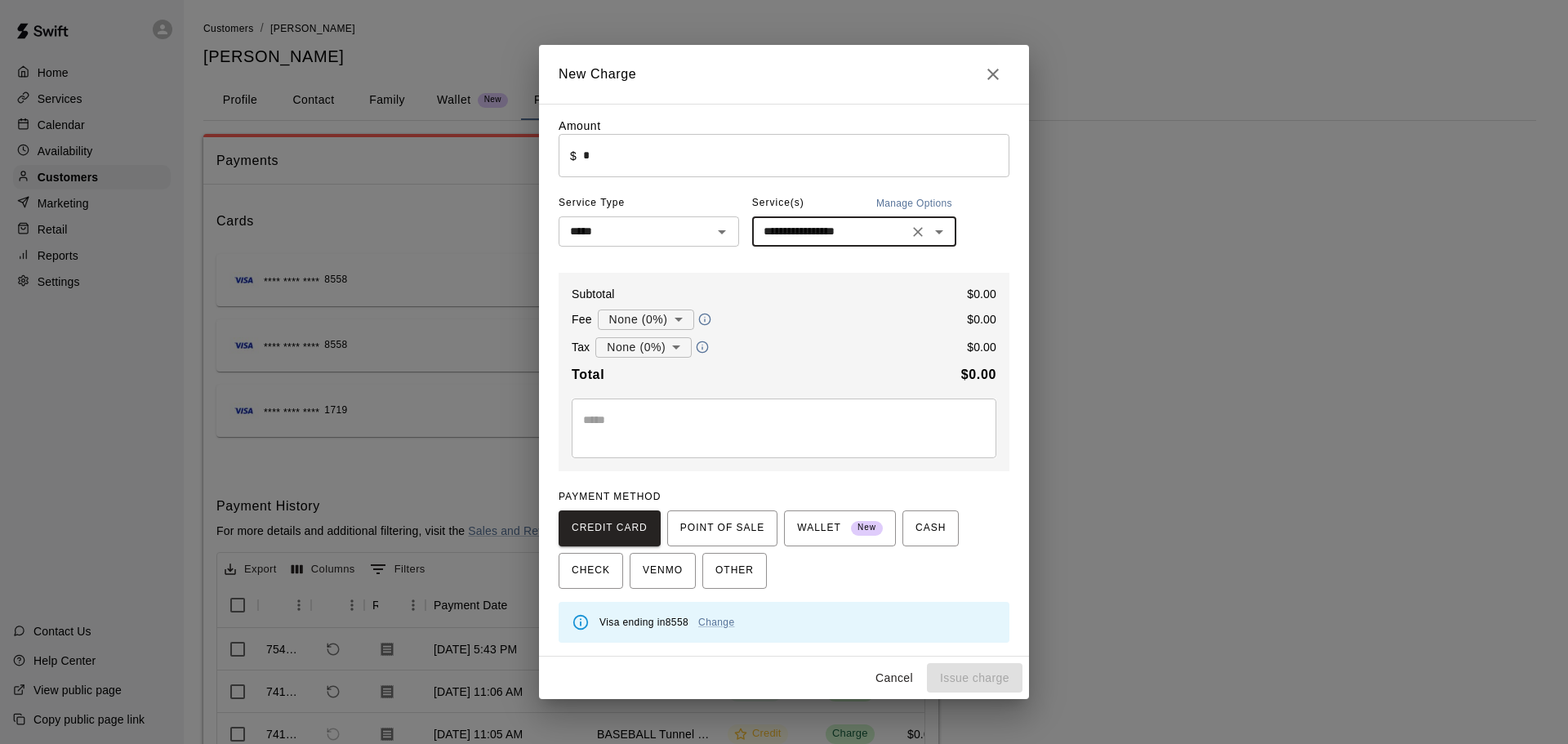
click at [613, 147] on input "*" at bounding box center [796, 155] width 426 height 43
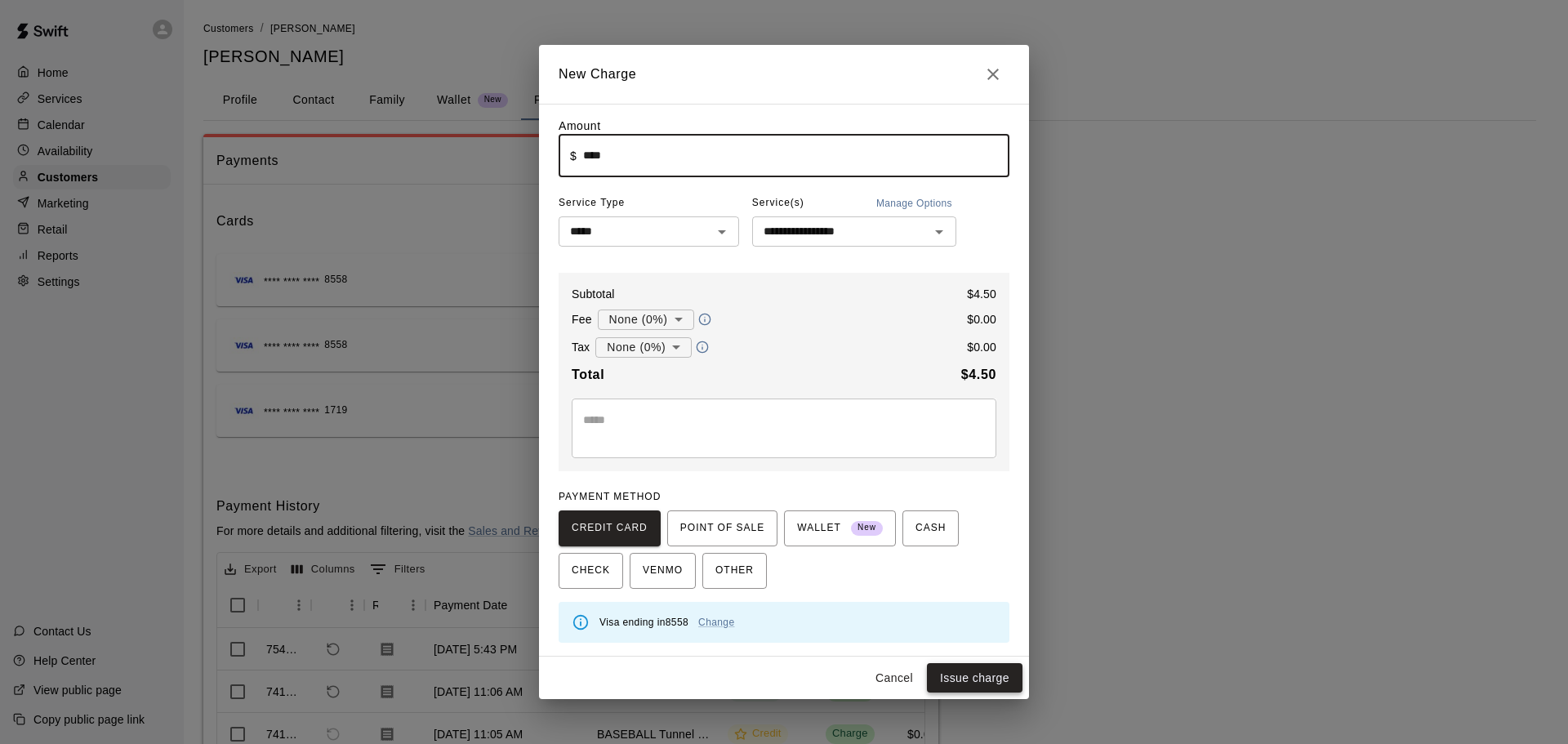
click at [958, 686] on button "Issue charge" at bounding box center [974, 678] width 96 height 30
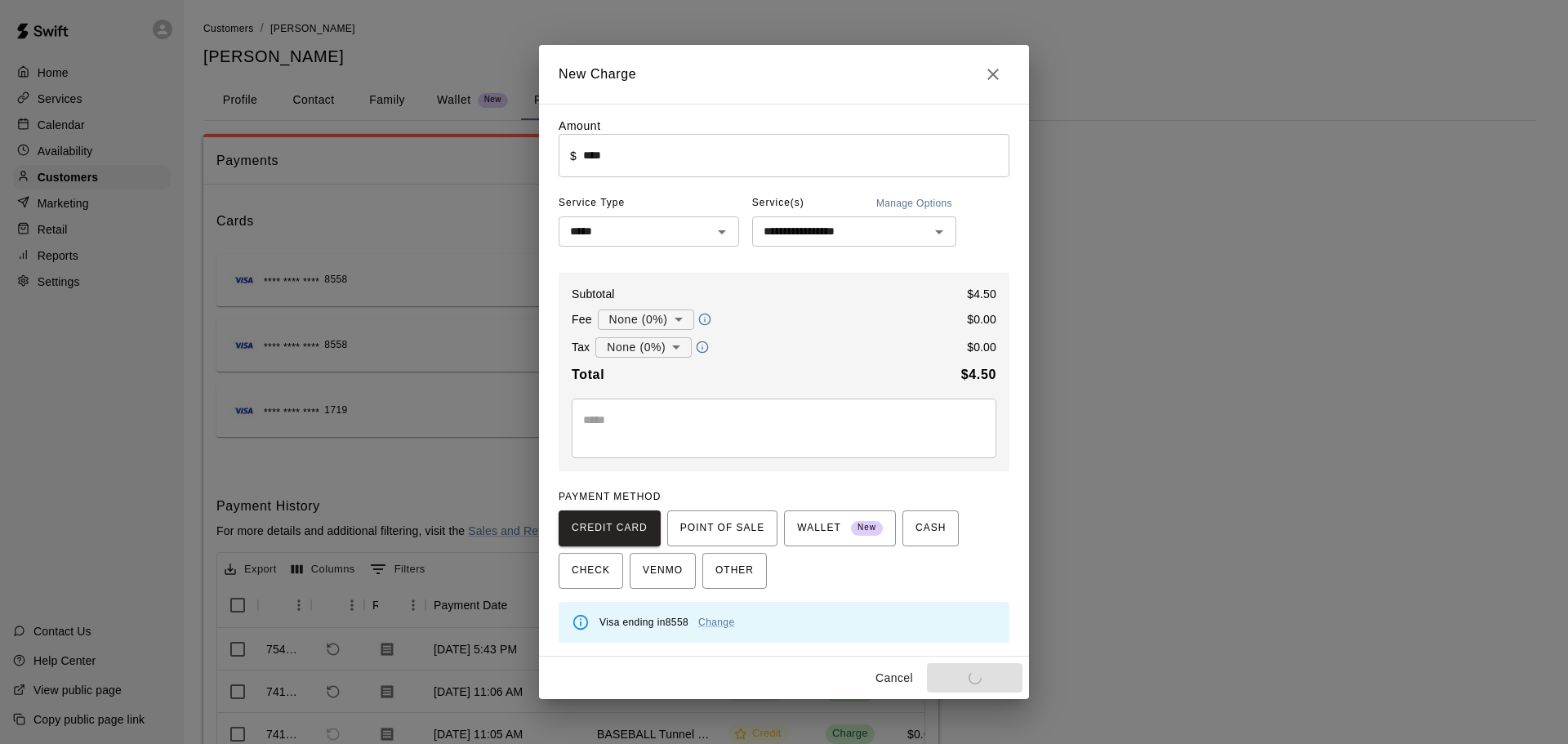
type input "*"
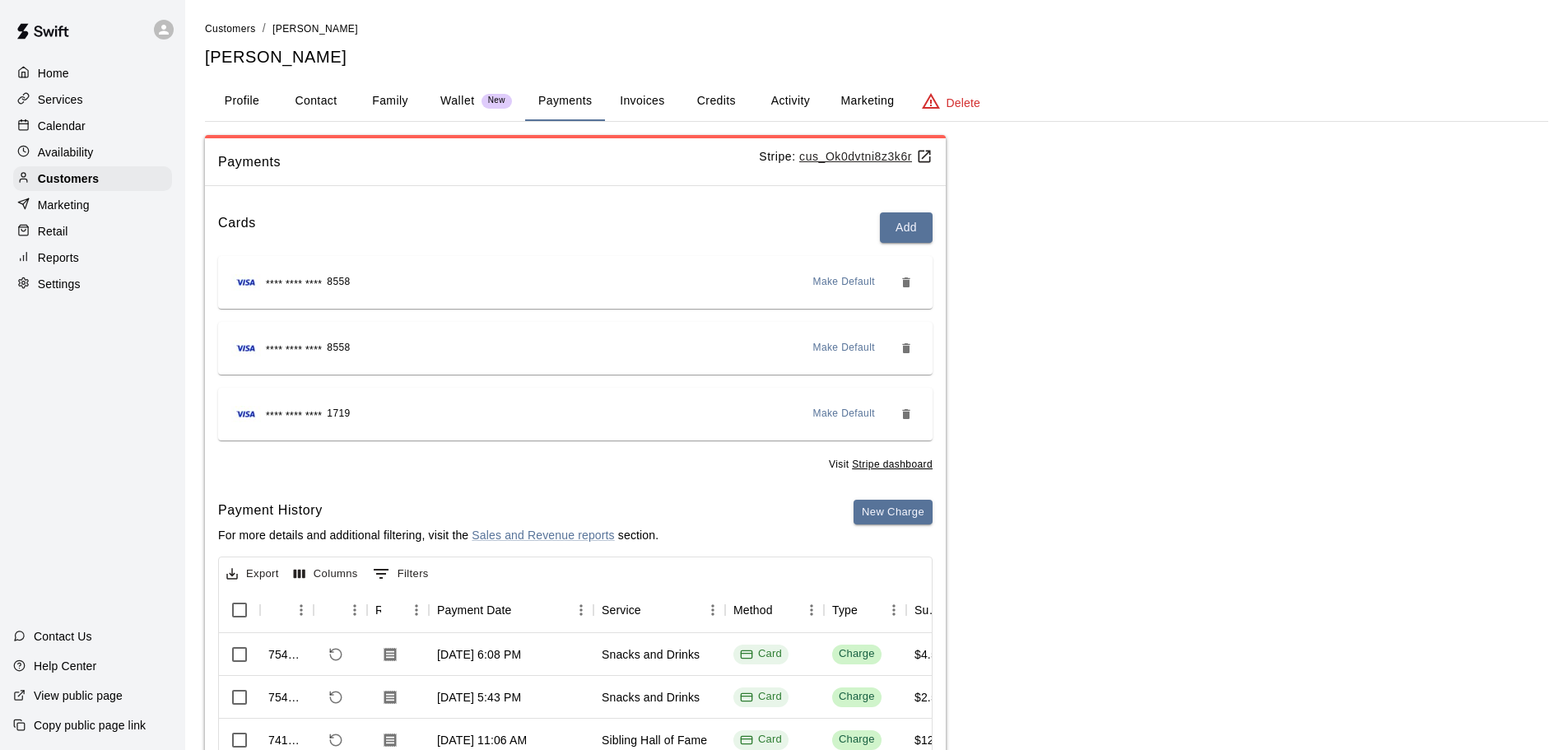
click at [84, 131] on p "Calendar" at bounding box center [62, 126] width 48 height 17
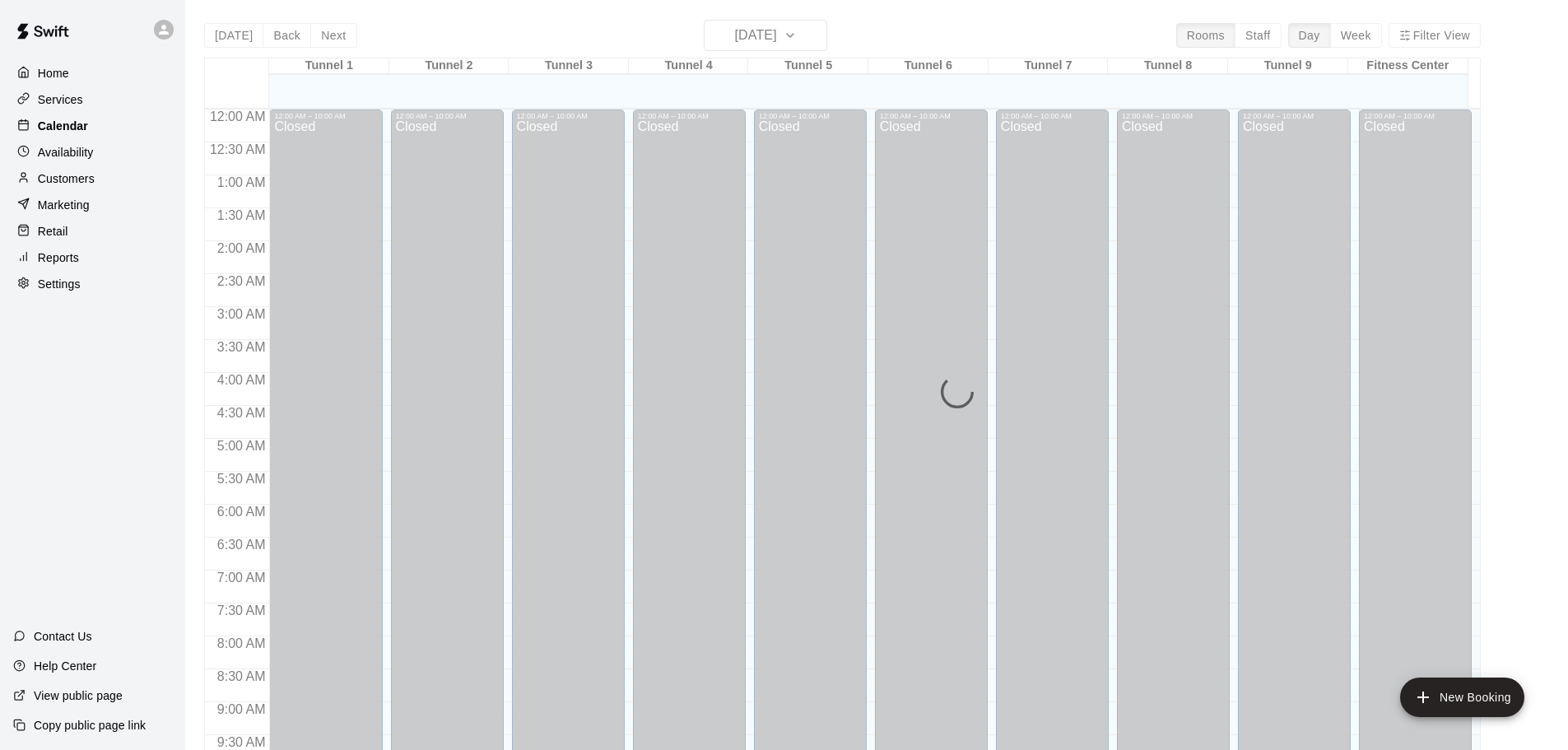
scroll to position [872, 0]
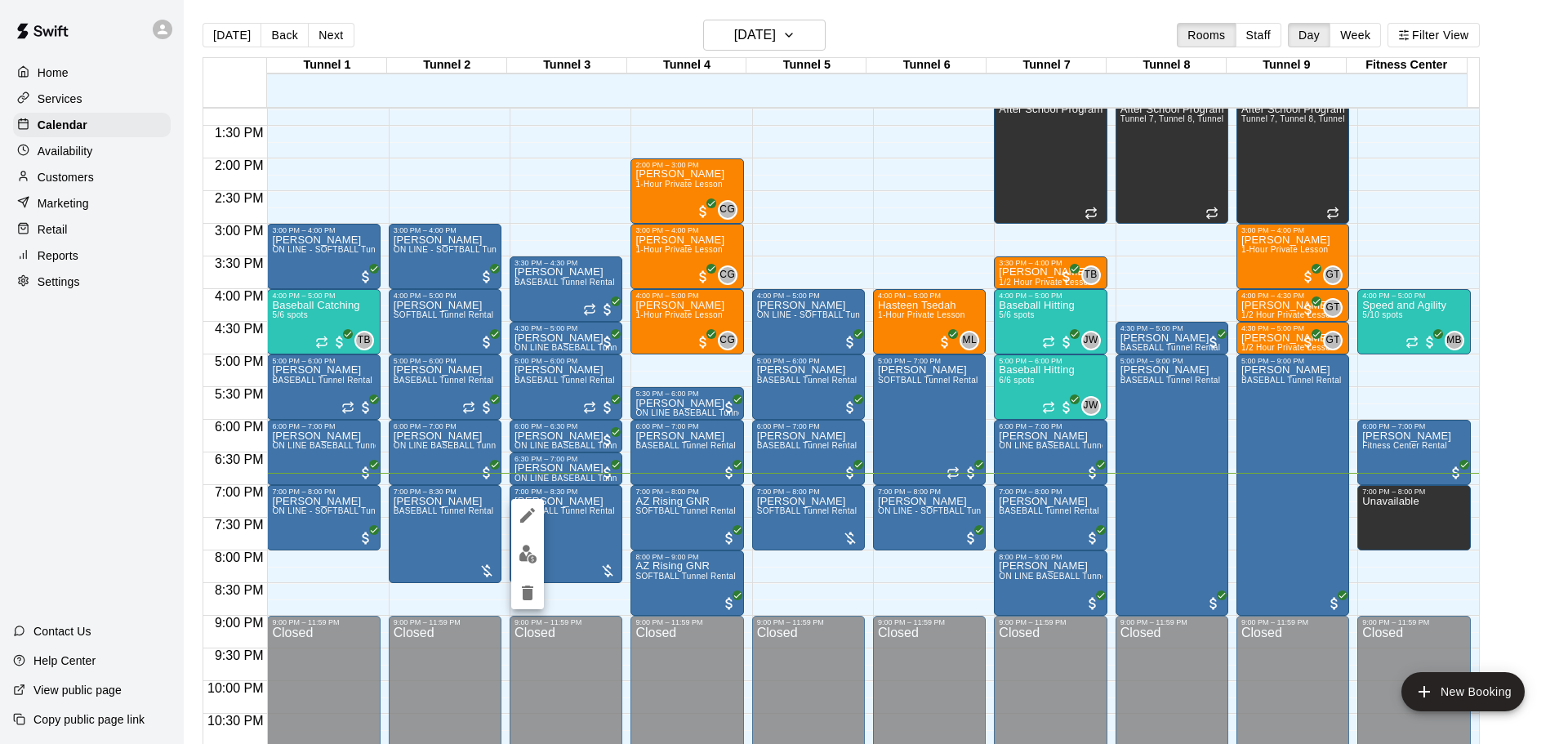
click at [534, 545] on img "edit" at bounding box center [527, 554] width 19 height 19
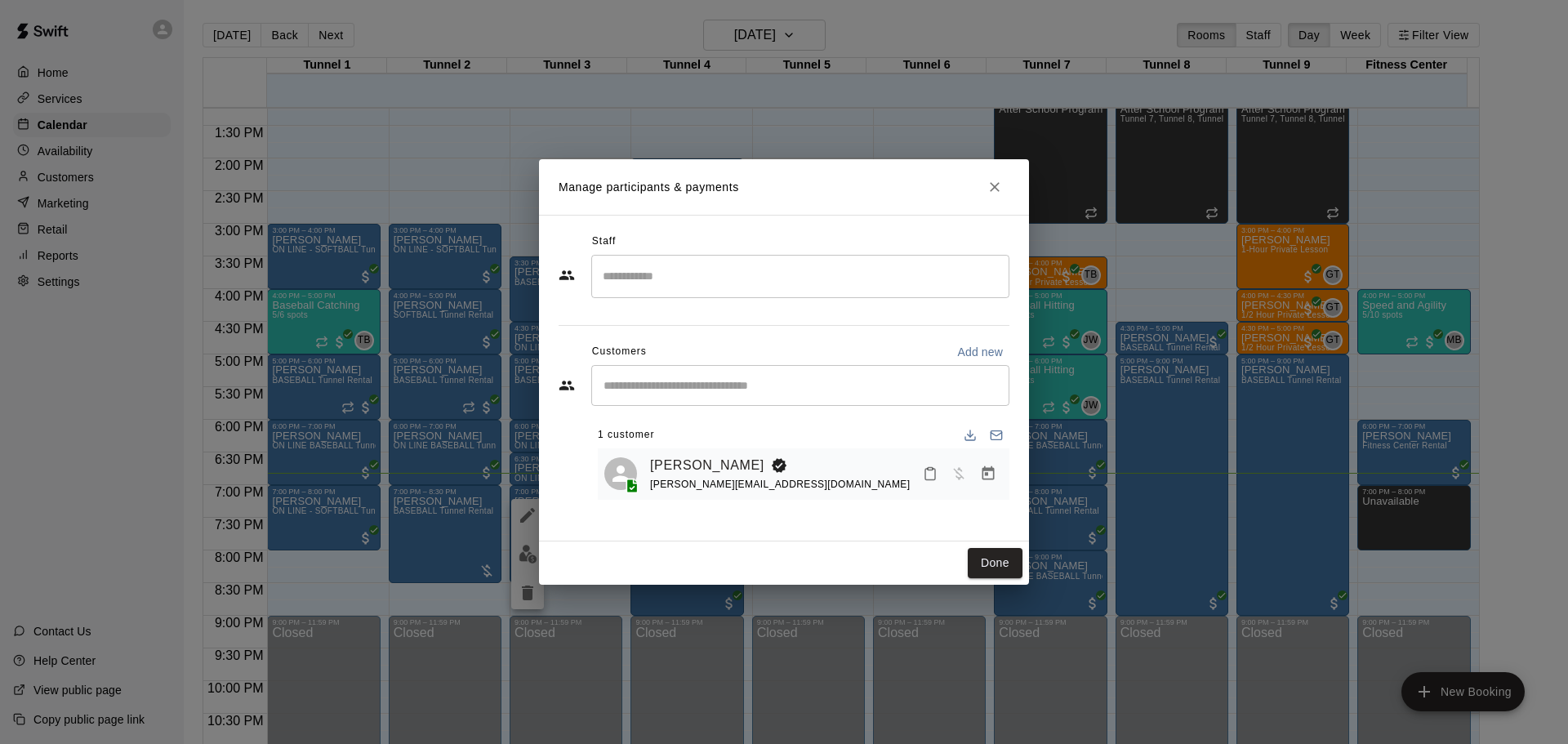
click at [986, 472] on icon "Manage bookings & payment" at bounding box center [988, 473] width 12 height 14
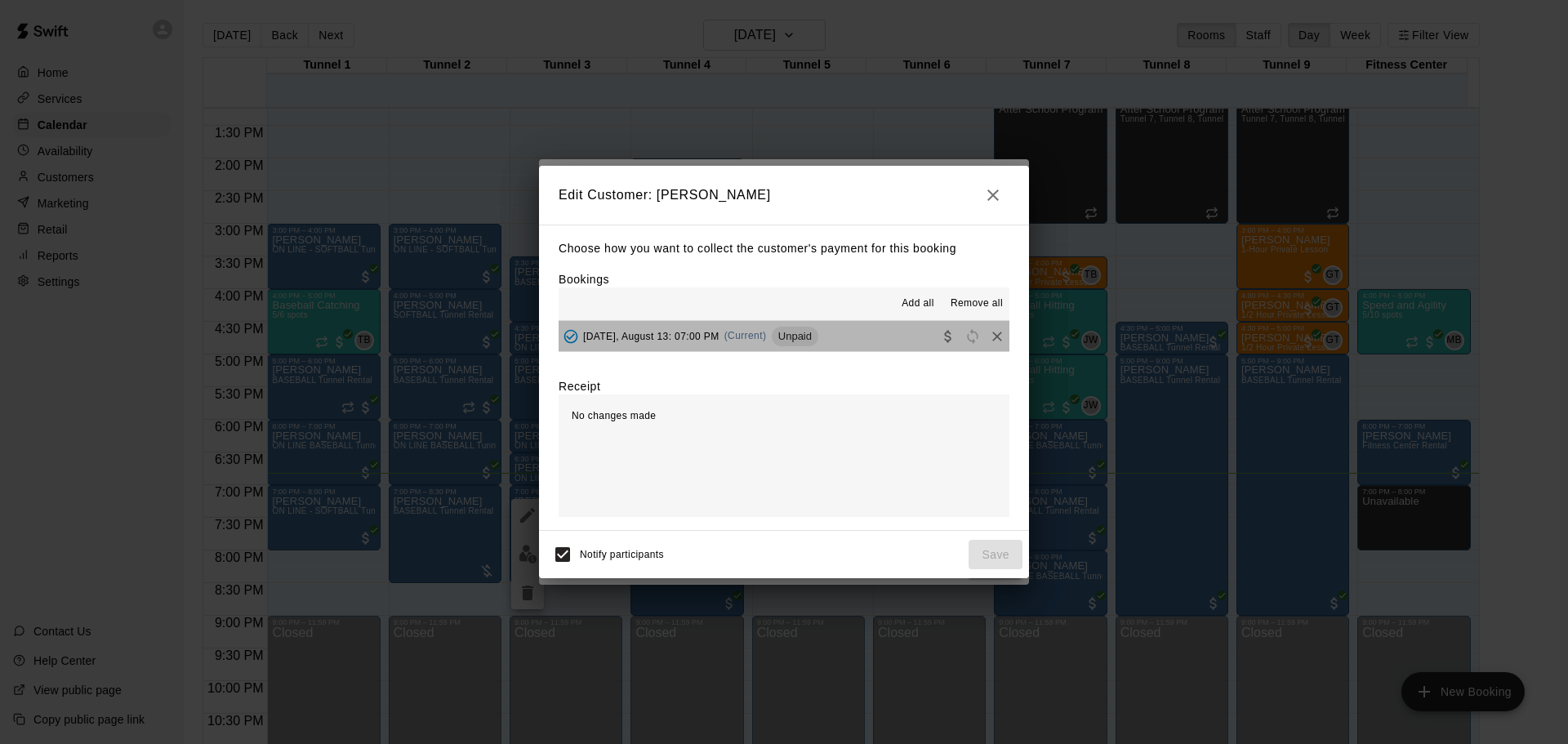
click at [818, 335] on span "Unpaid" at bounding box center [795, 335] width 47 height 12
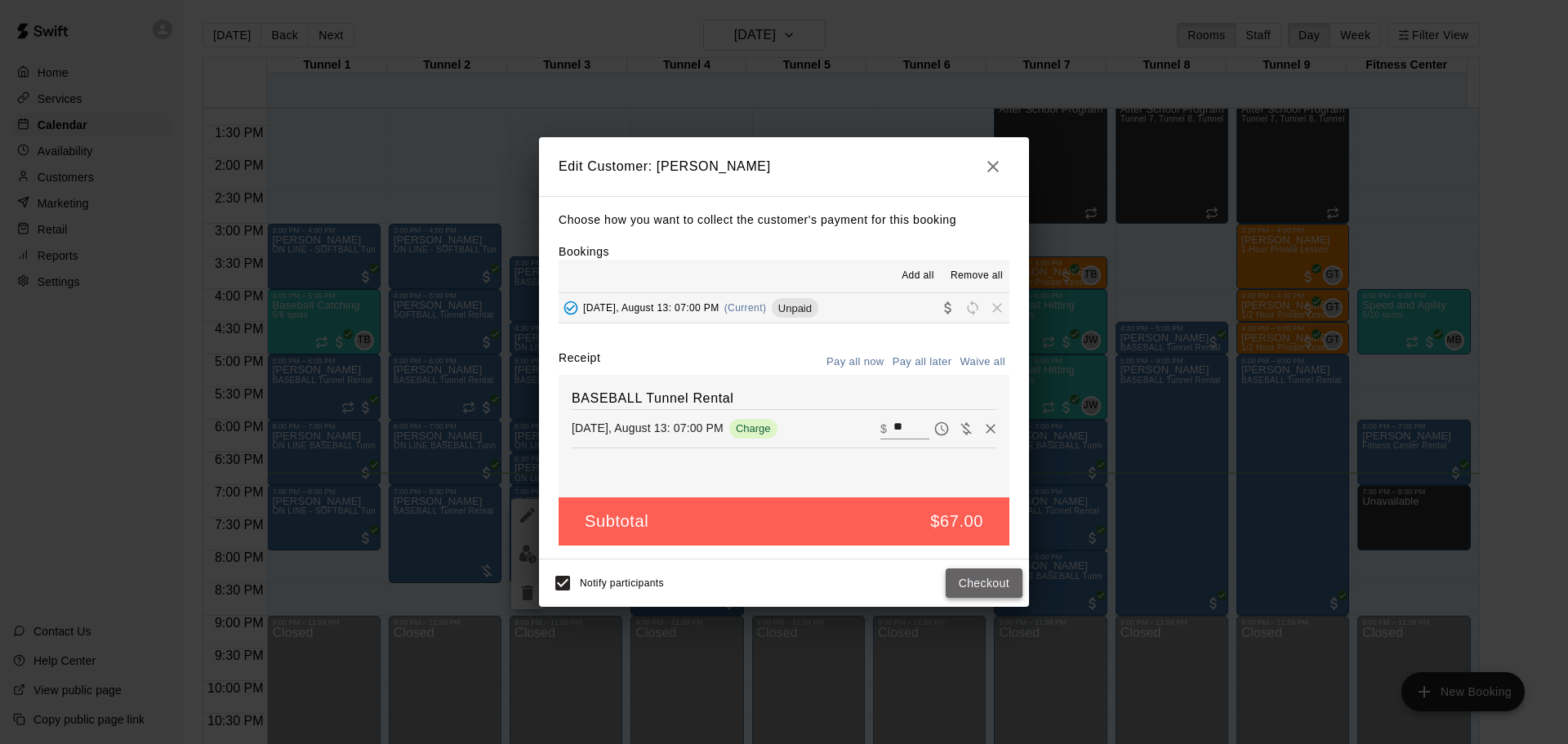
click at [981, 575] on button "Checkout" at bounding box center [984, 583] width 77 height 30
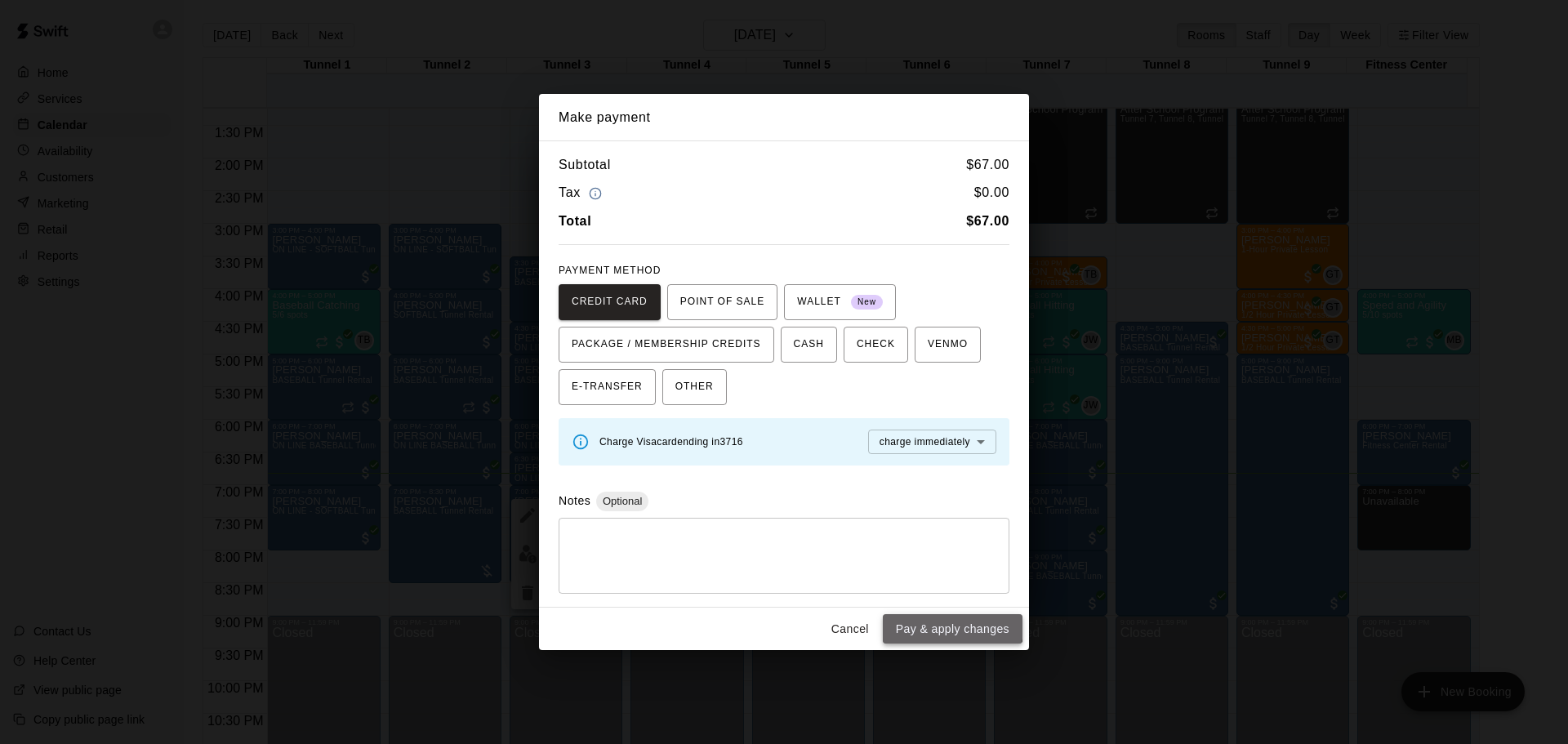
click at [919, 620] on button "Pay & apply changes" at bounding box center [953, 629] width 139 height 30
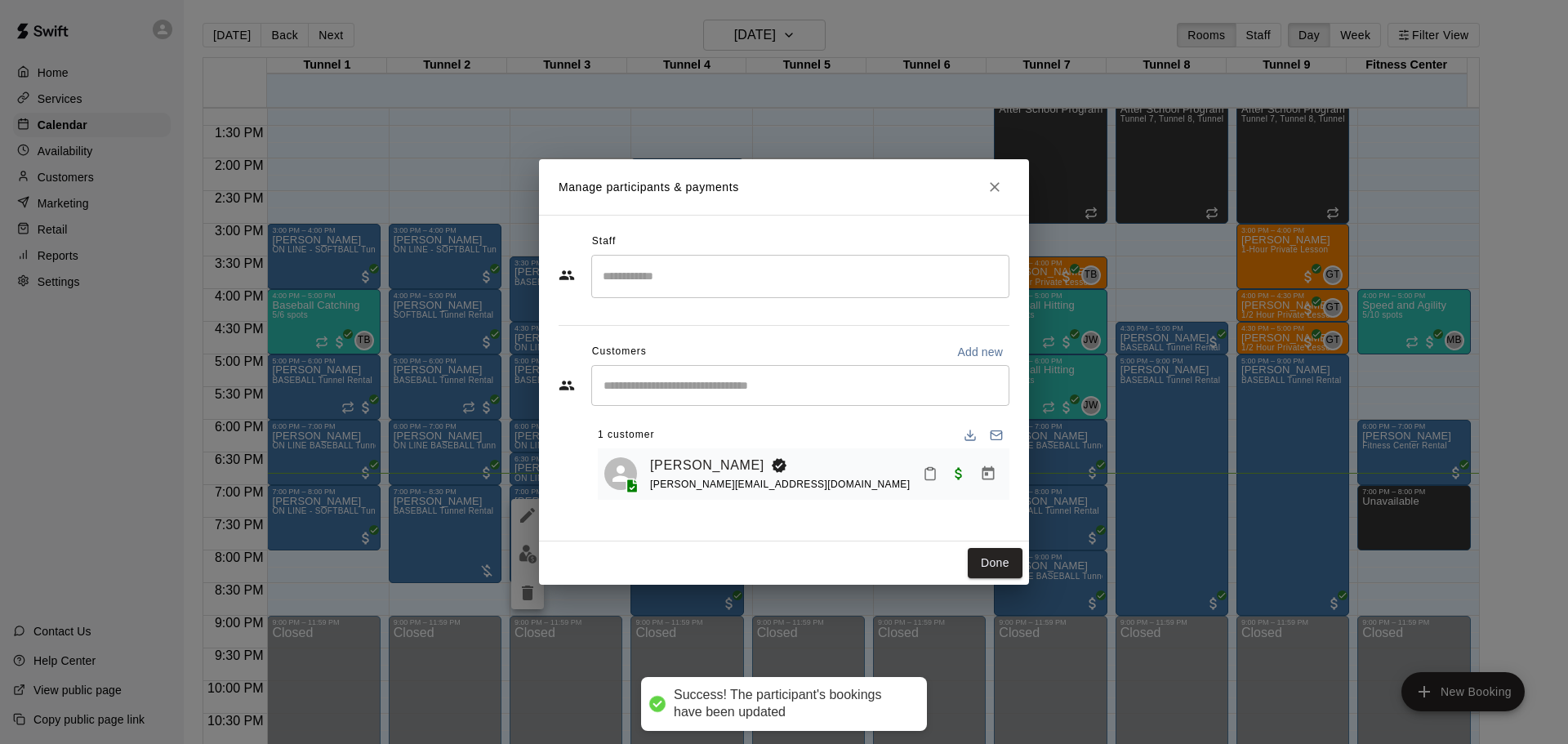
click at [967, 562] on div "Done" at bounding box center [784, 563] width 490 height 43
click at [978, 559] on button "Done" at bounding box center [995, 563] width 55 height 30
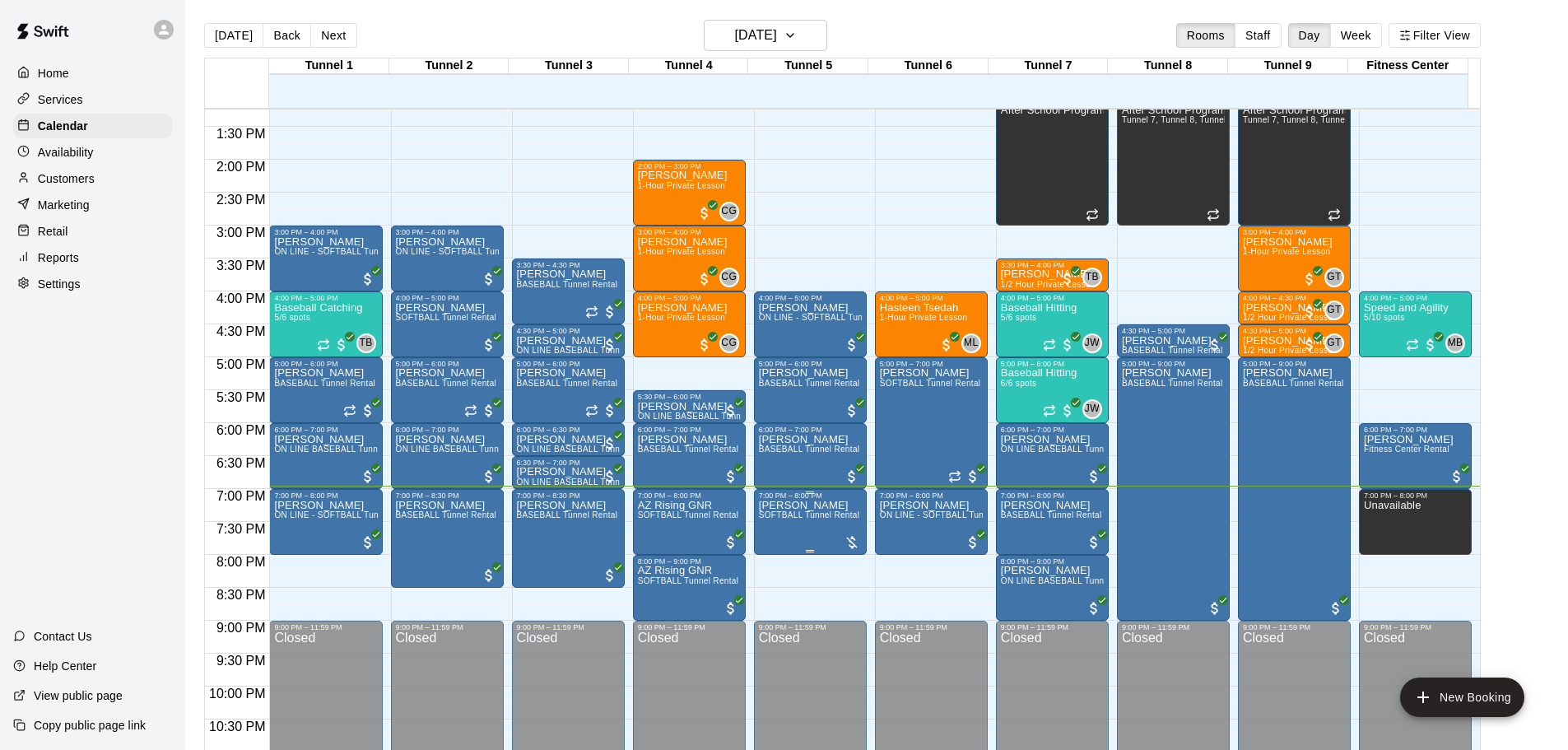
click at [805, 519] on span "SOFTBALL Tunnel Rental" at bounding box center [809, 514] width 102 height 9
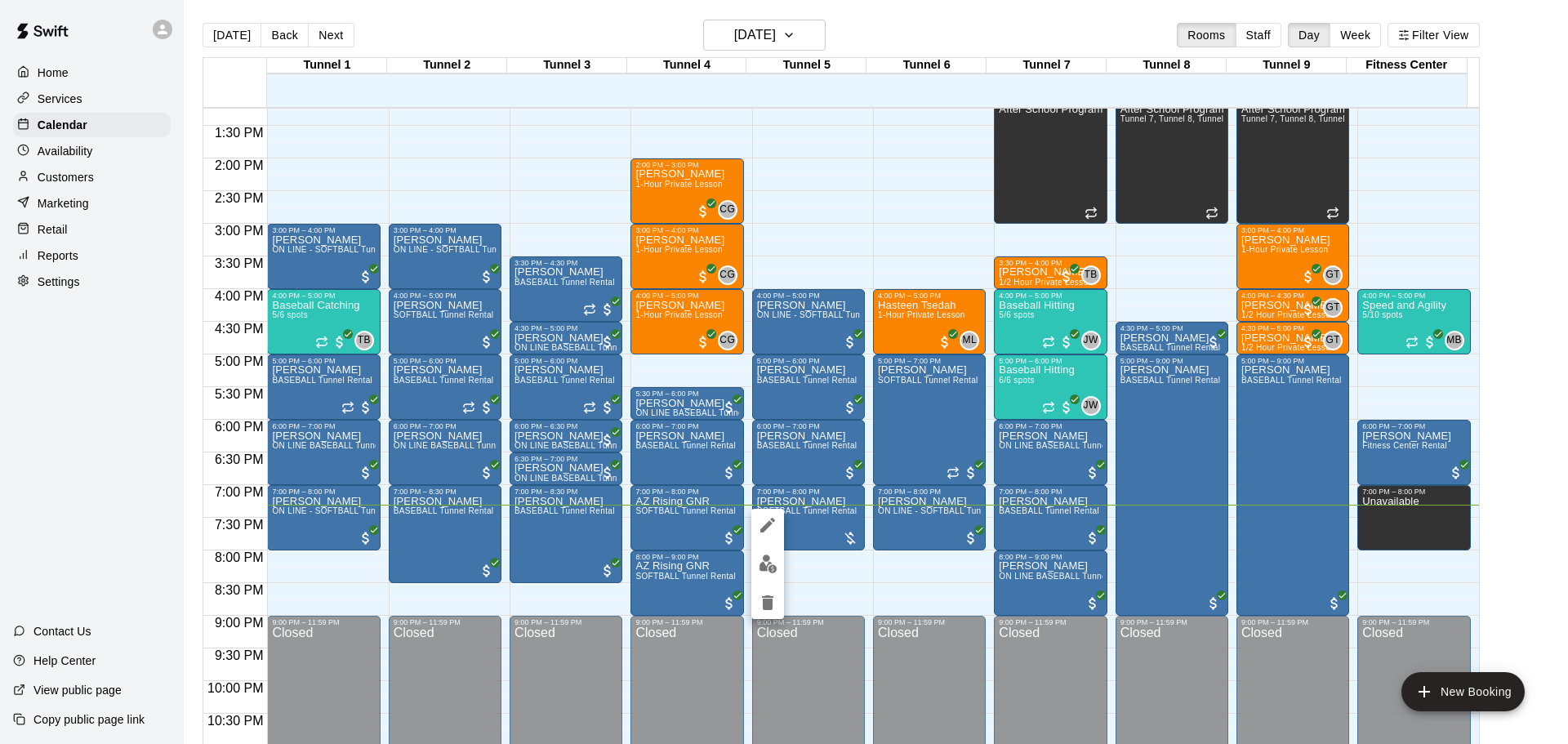
click at [842, 587] on div at bounding box center [784, 372] width 1568 height 744
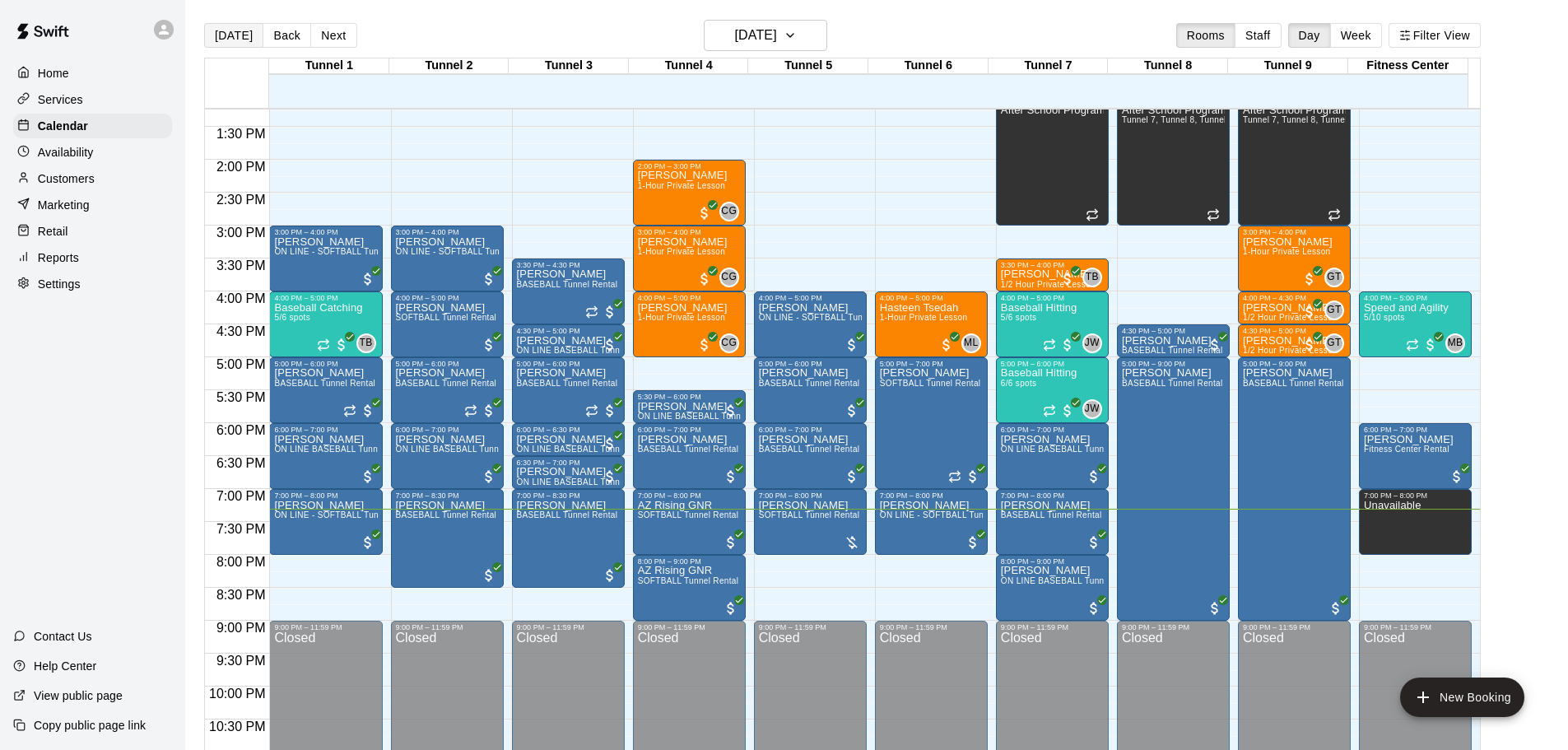
click at [233, 37] on button "[DATE]" at bounding box center [234, 36] width 60 height 25
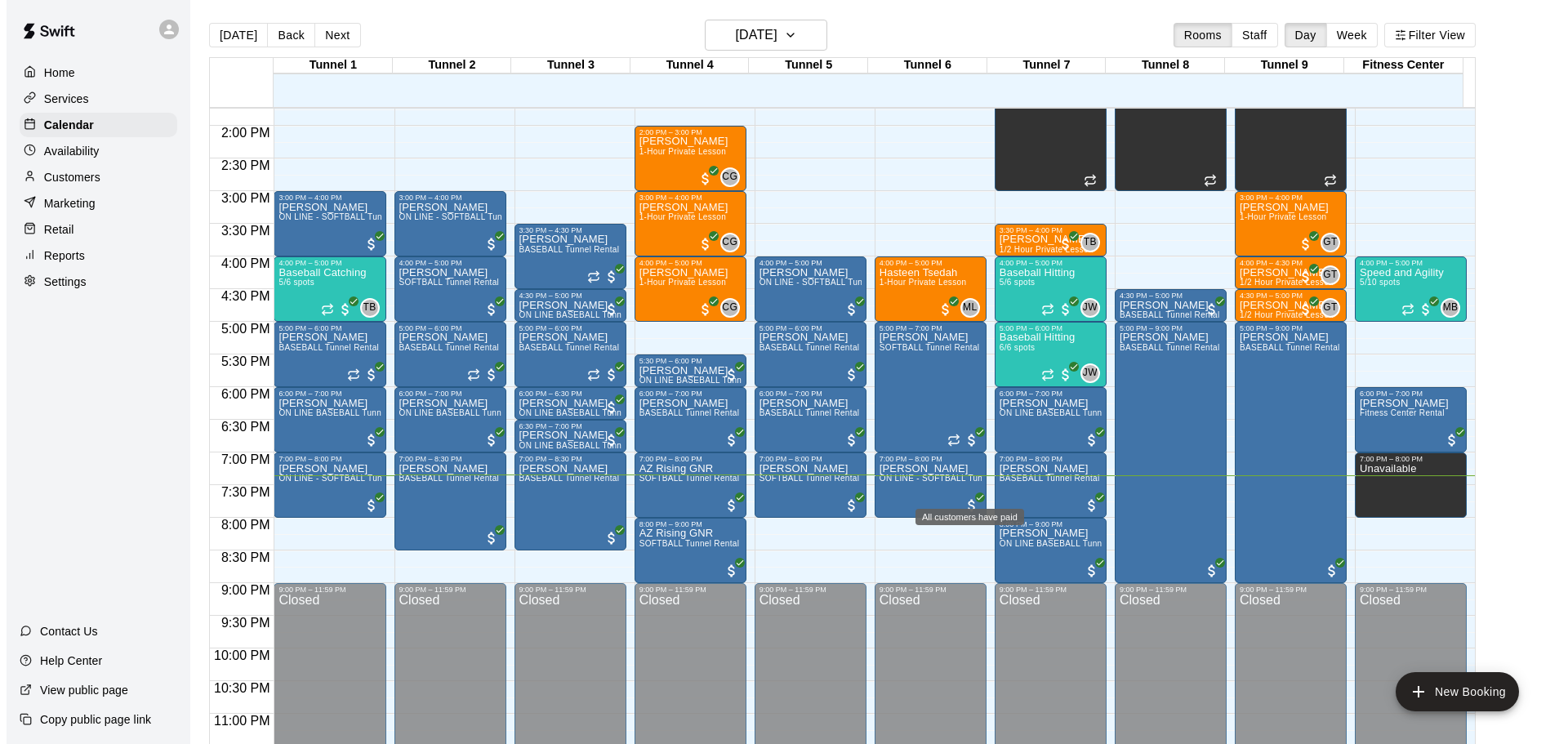
scroll to position [915, 0]
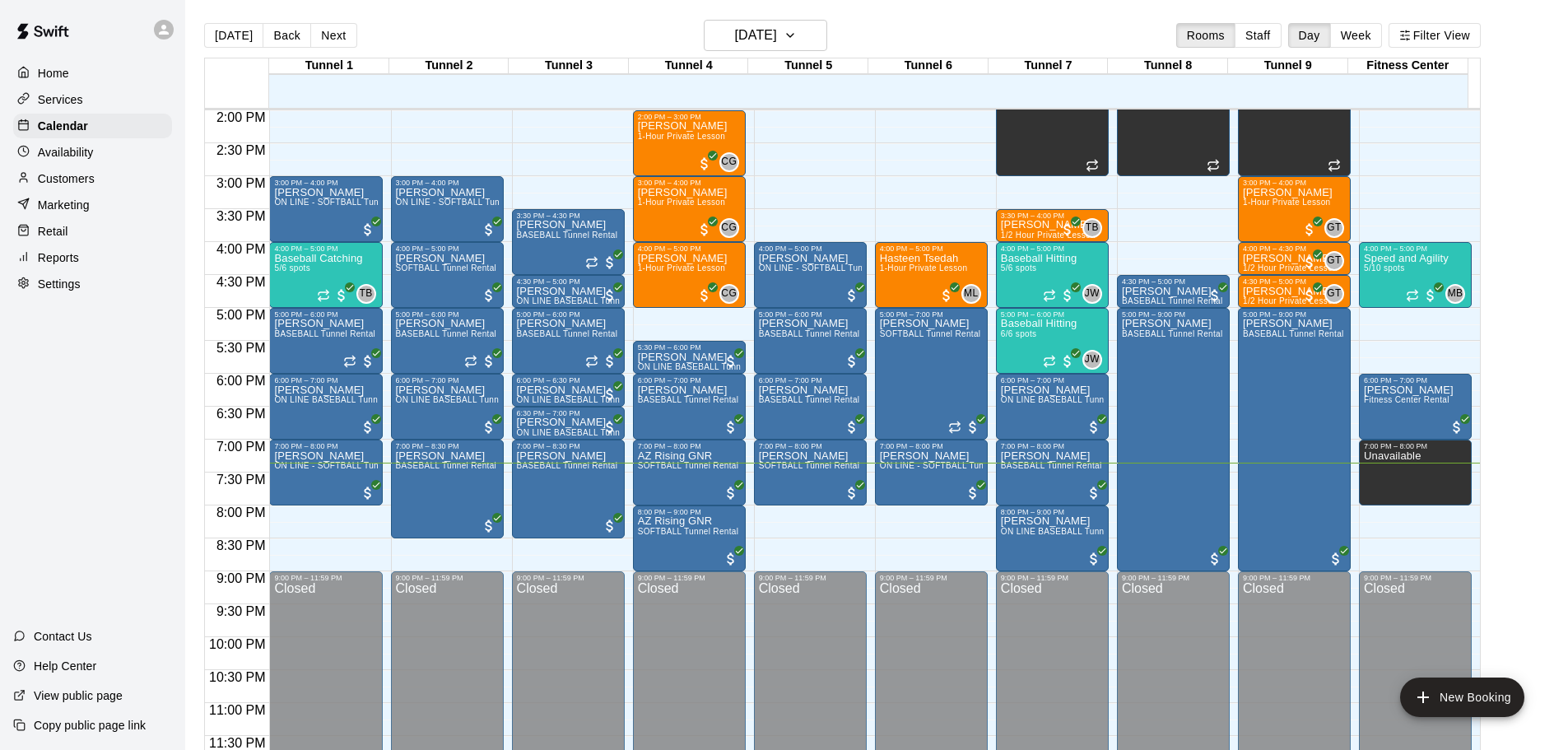
click at [1553, 86] on main "[DATE] Back [DATE][DATE] Rooms Staff Day Week Filter View Tunnel 1 13 Wed Tunne…" at bounding box center [876, 394] width 1370 height 750
click at [765, 43] on h6 "[DATE]" at bounding box center [755, 36] width 42 height 23
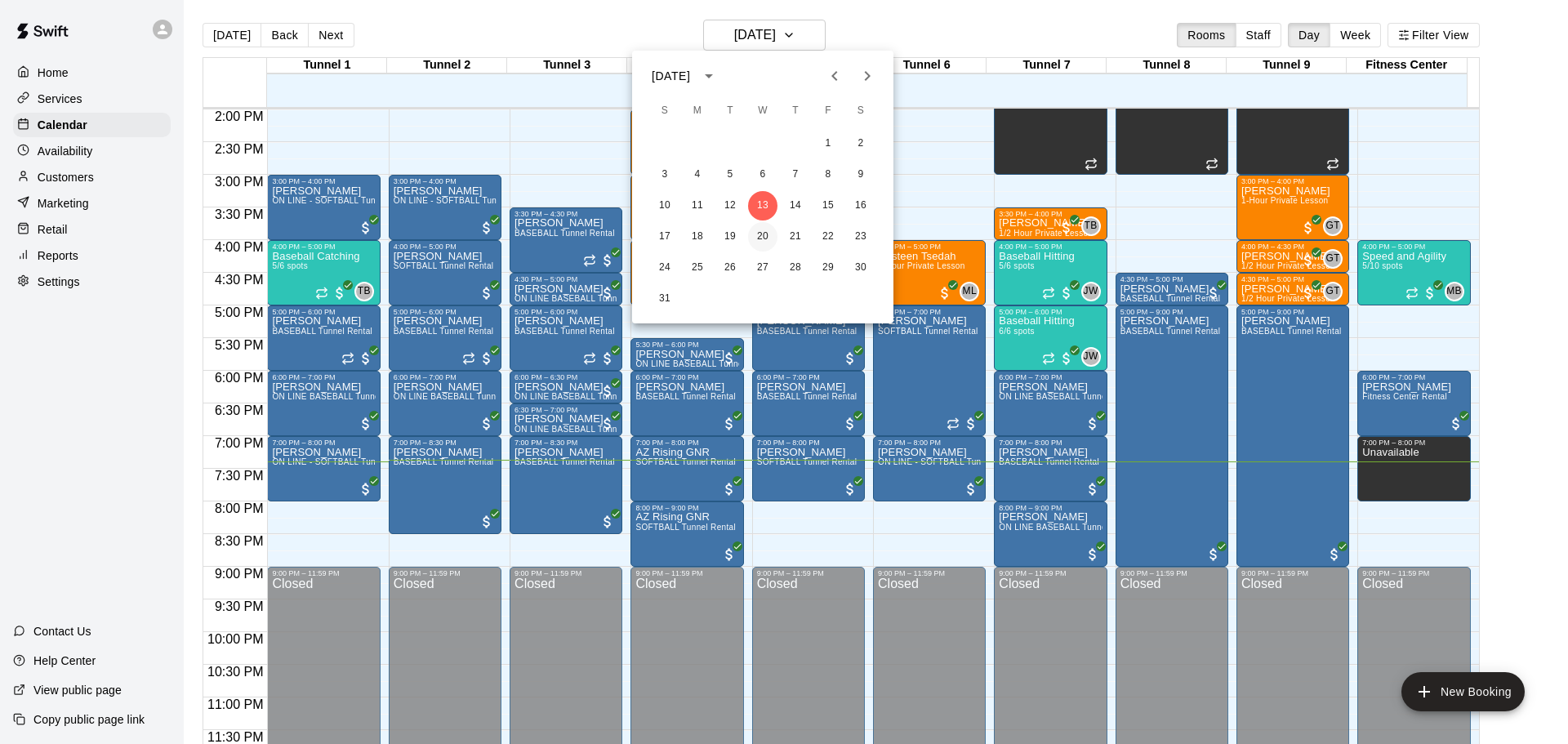
click at [754, 231] on button "20" at bounding box center [763, 237] width 30 height 30
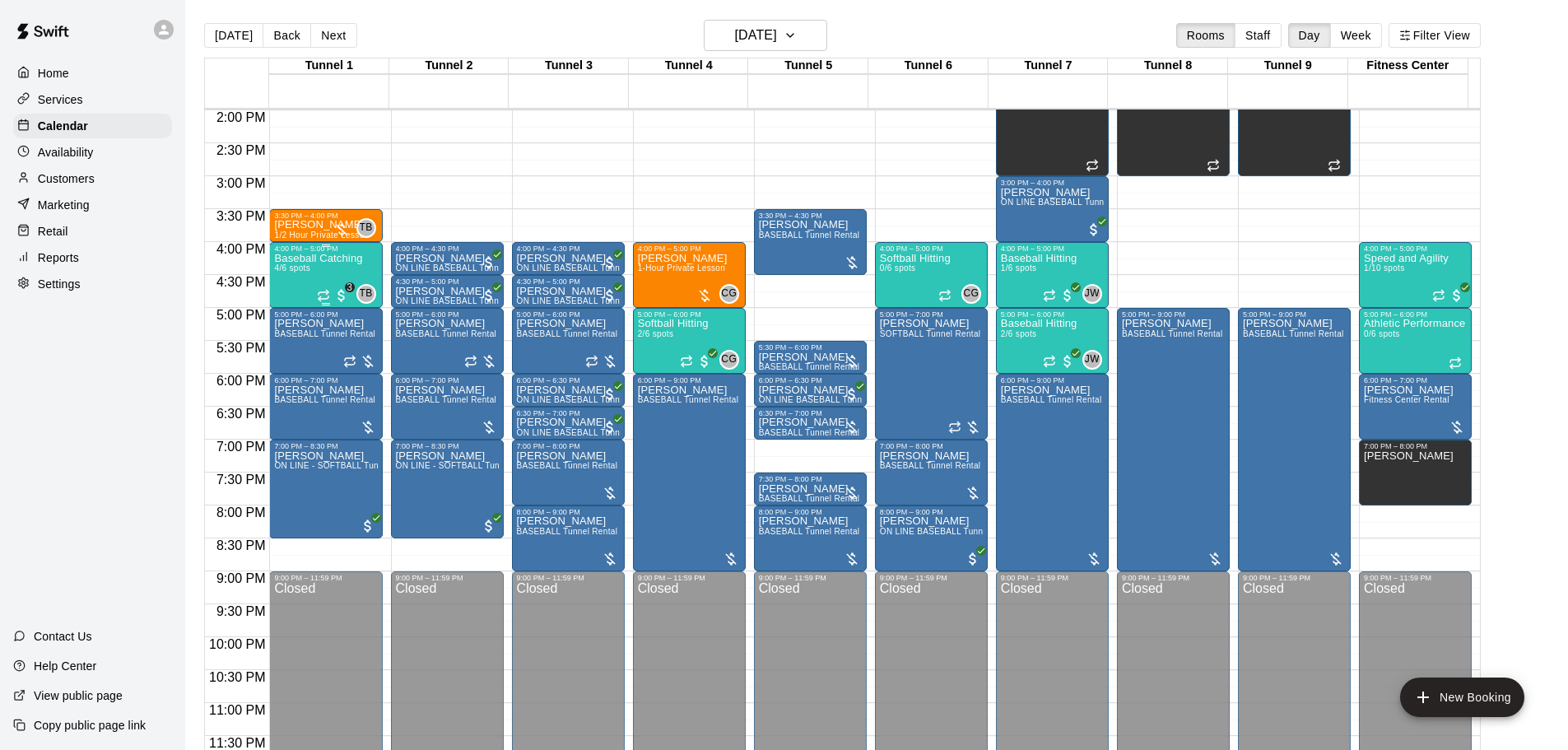
click at [298, 278] on div "Baseball Catching 4/6 spots" at bounding box center [318, 628] width 88 height 750
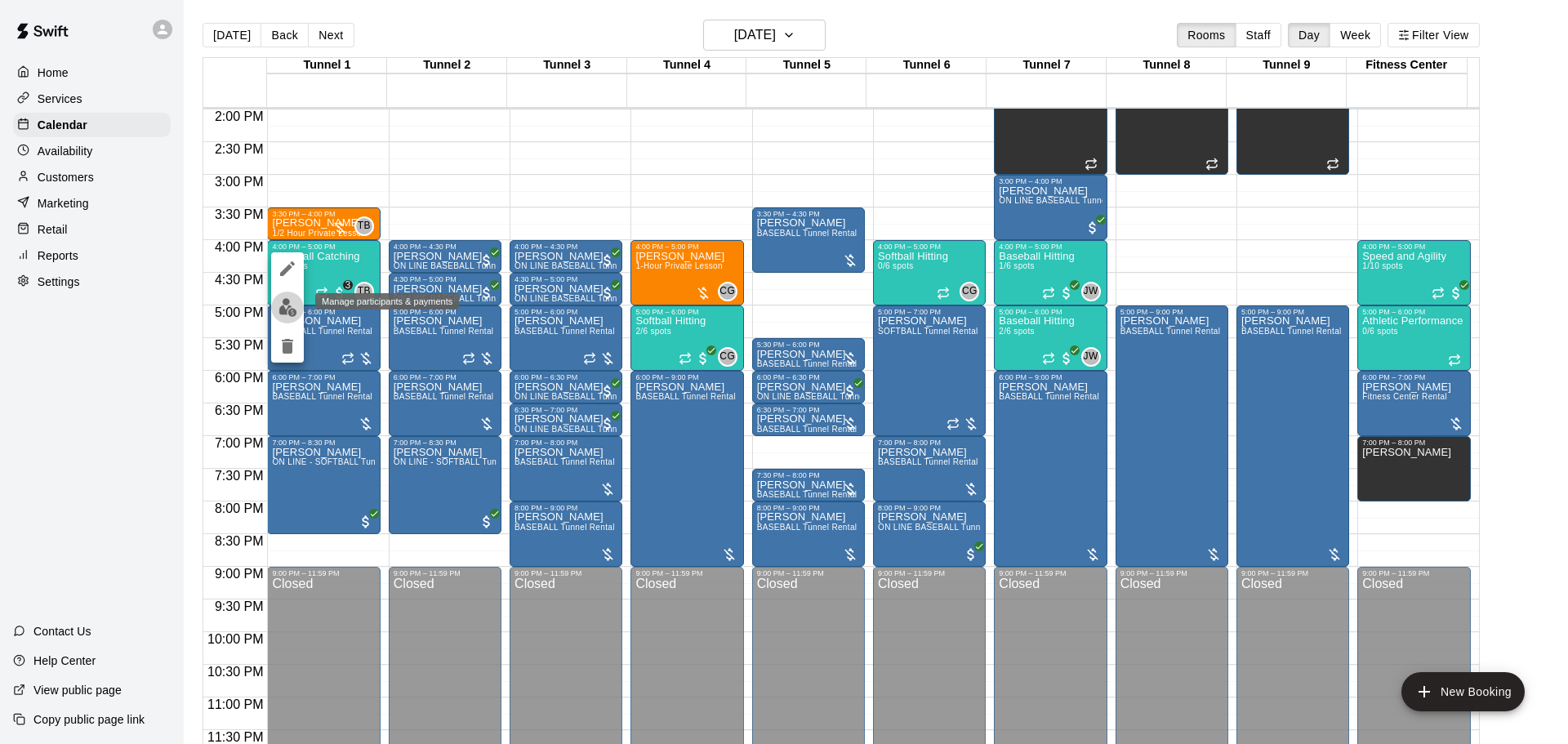
click at [293, 301] on img "edit" at bounding box center [288, 308] width 19 height 19
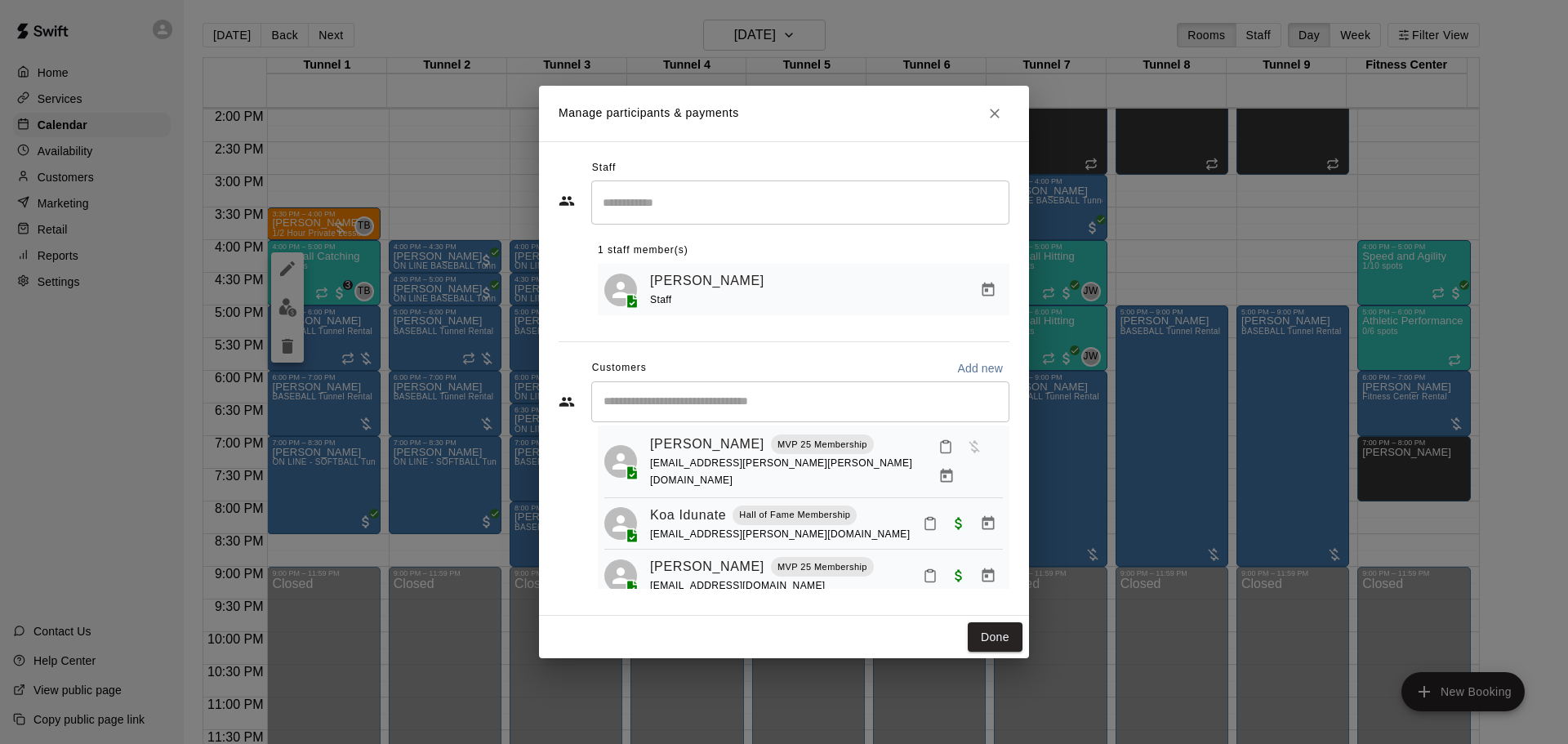
scroll to position [0, 0]
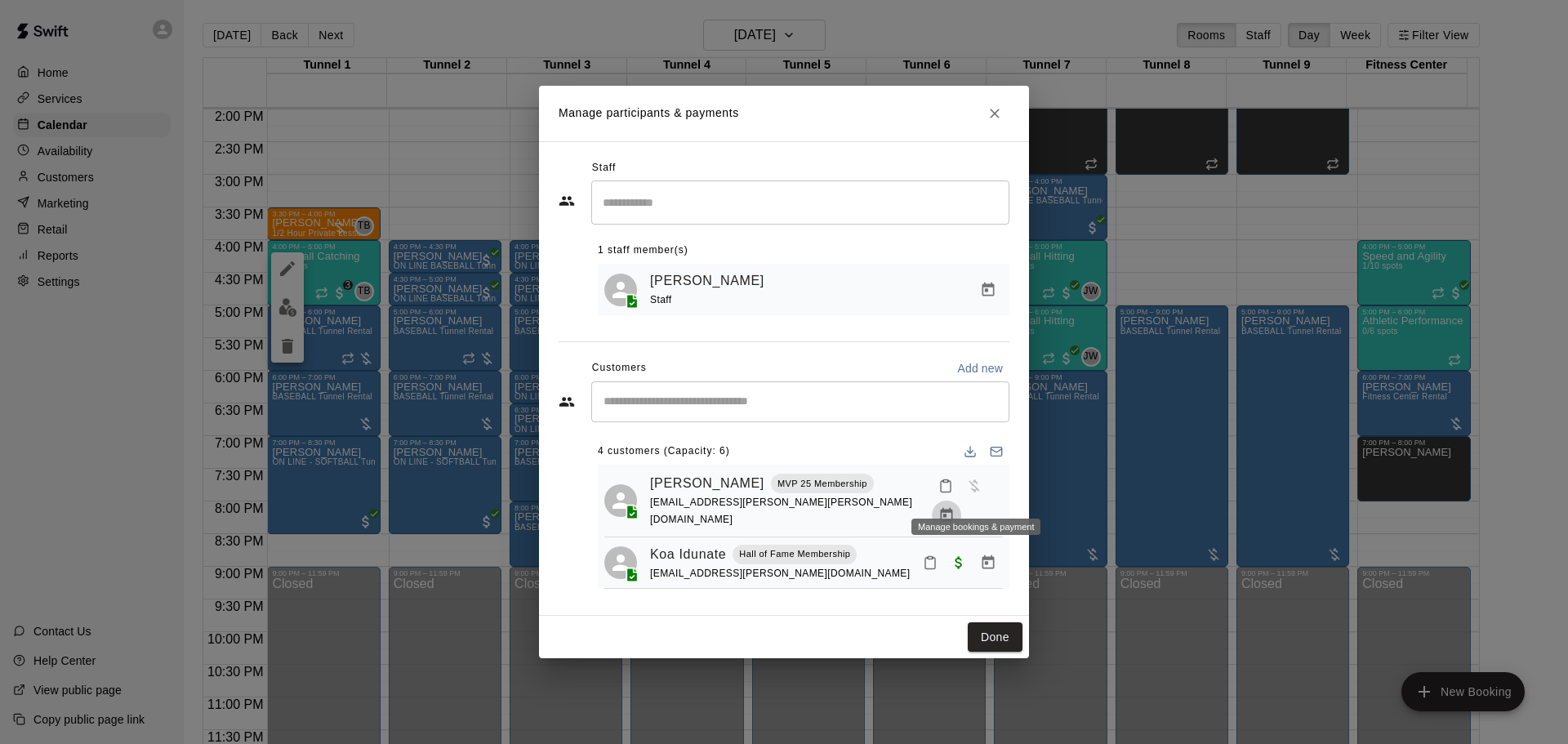
click at [961, 503] on button "Manage bookings & payment" at bounding box center [946, 516] width 30 height 30
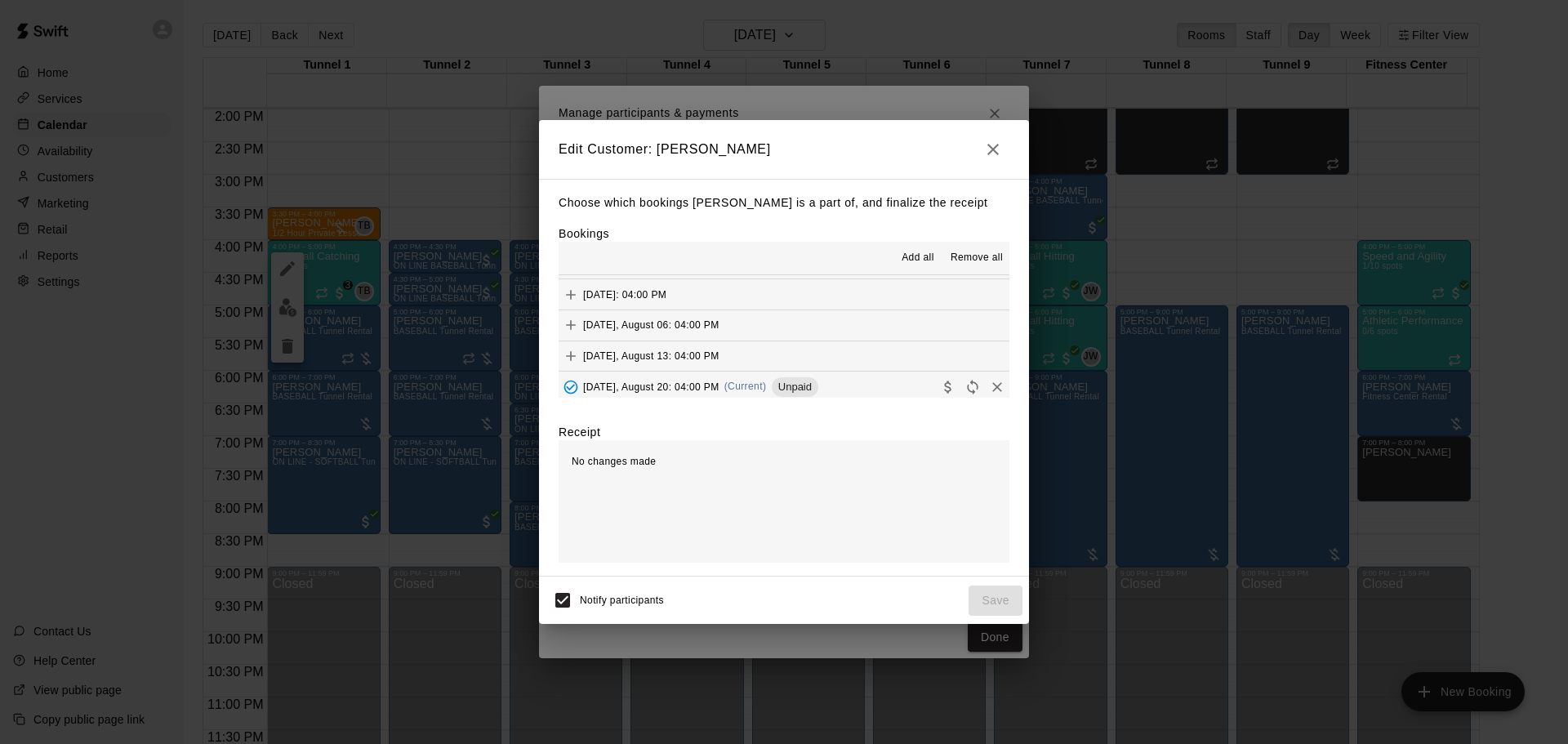
scroll to position [1062, 0]
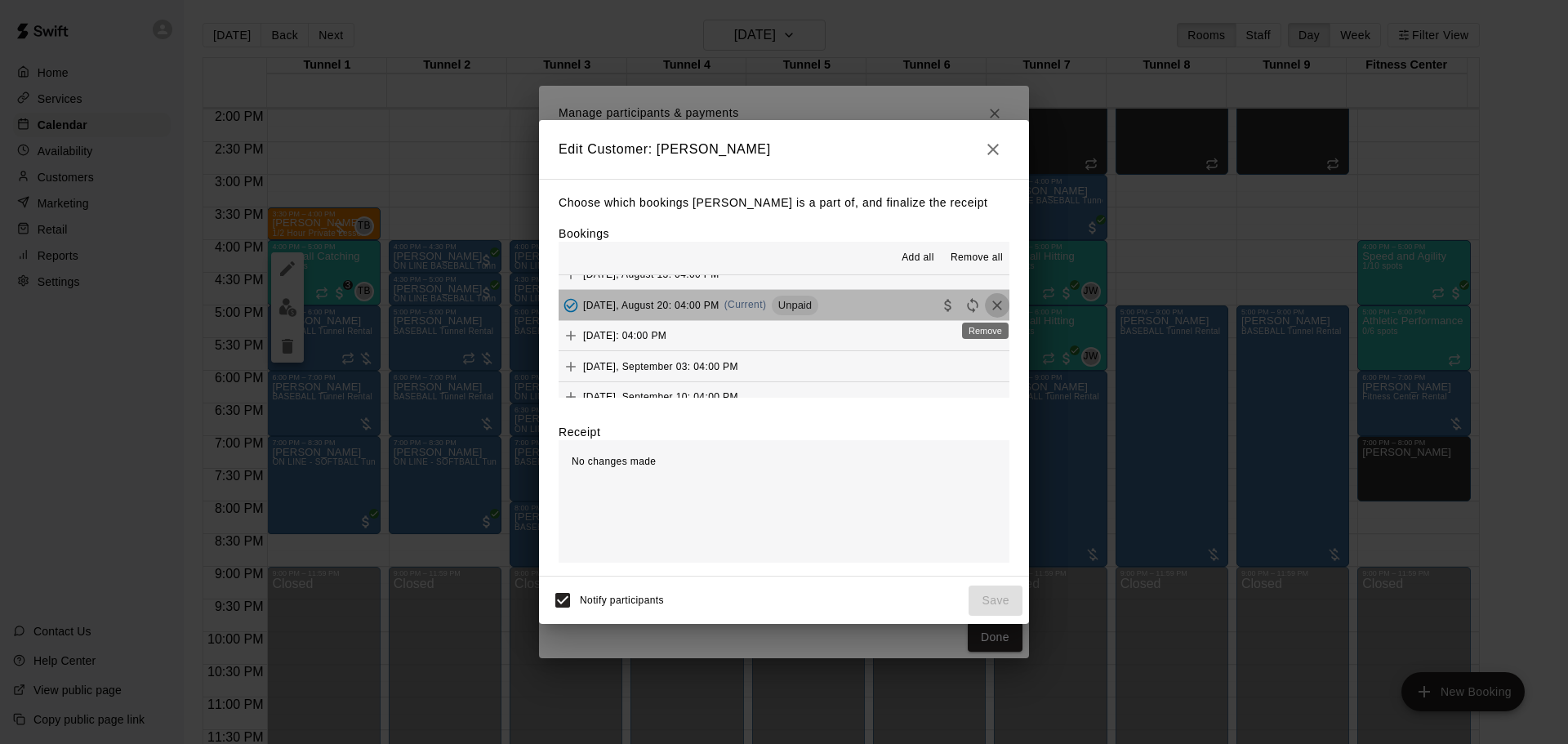
click at [989, 308] on icon "Remove" at bounding box center [997, 306] width 16 height 16
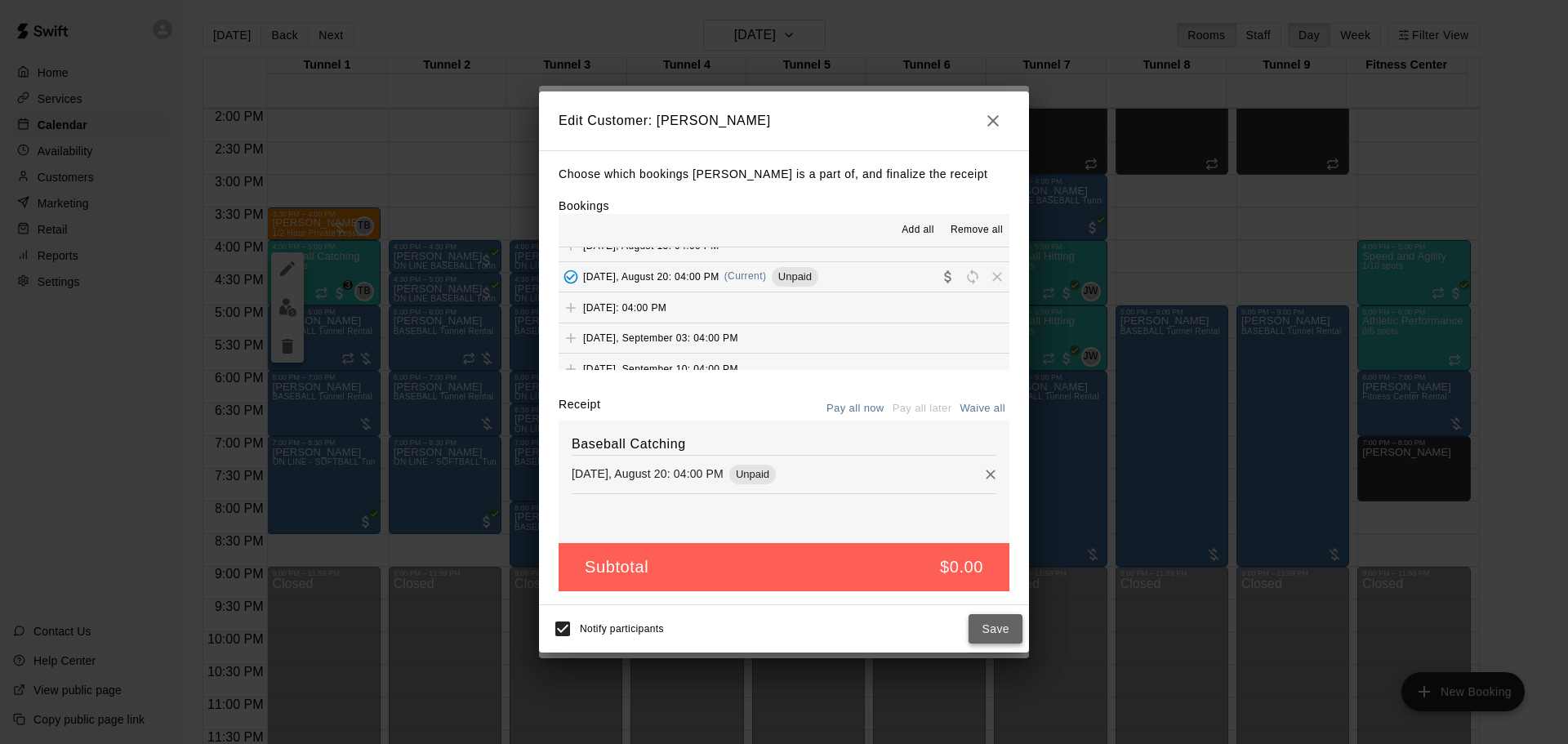
click at [998, 640] on button "Save" at bounding box center [996, 629] width 54 height 30
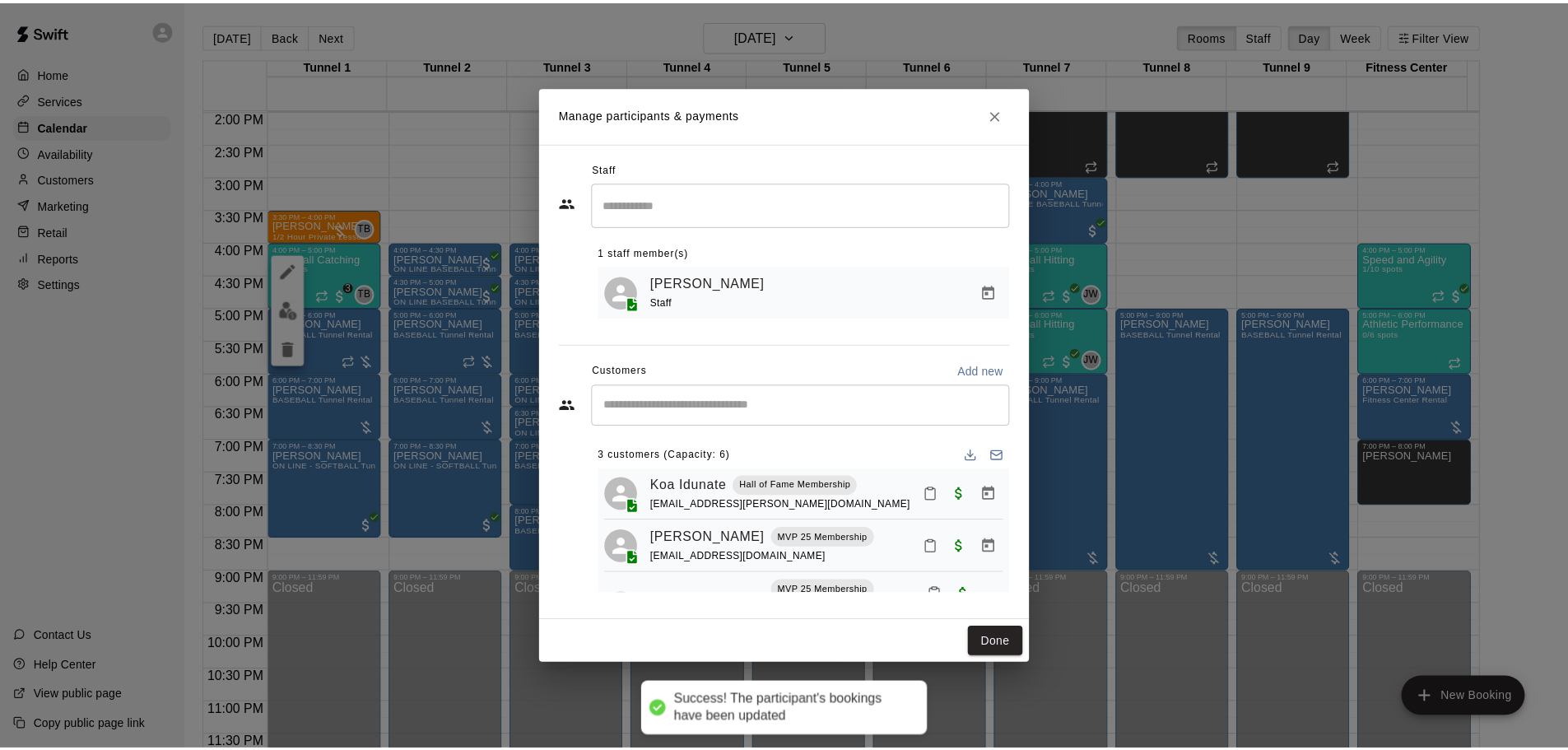
scroll to position [67, 0]
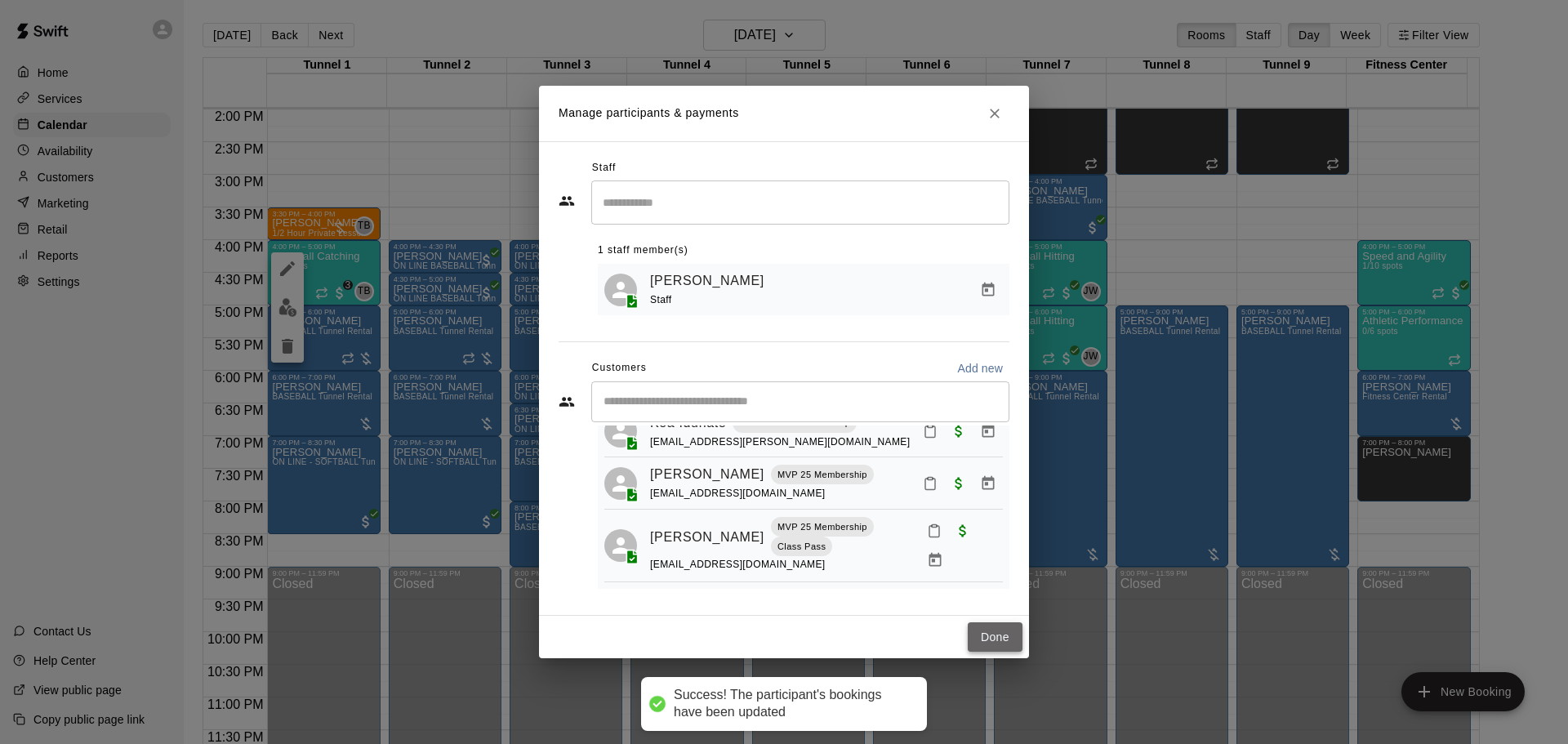
click at [990, 632] on button "Done" at bounding box center [995, 637] width 55 height 30
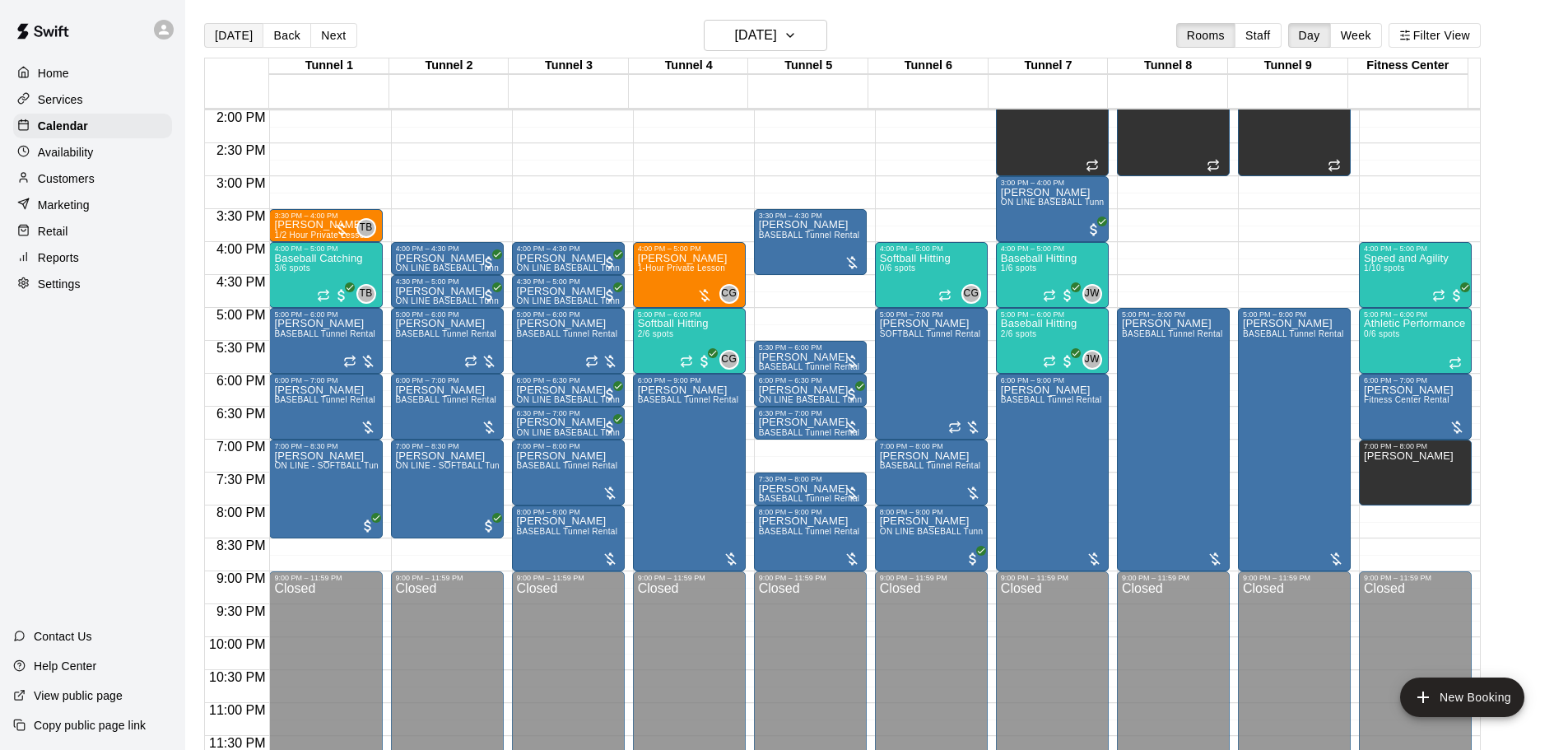
click at [221, 37] on button "[DATE]" at bounding box center [234, 36] width 60 height 25
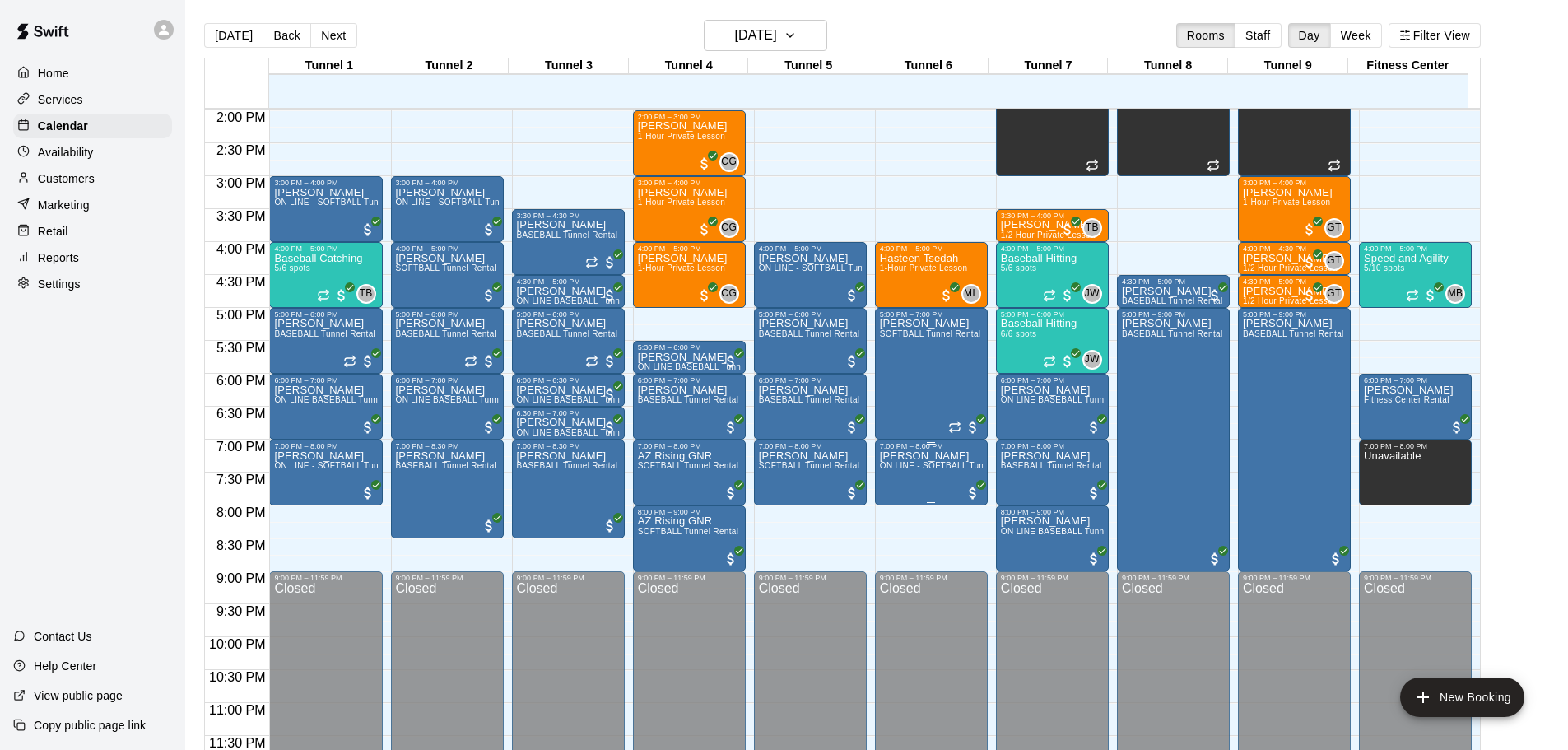
click at [929, 466] on span "ON LINE - SOFTBALL Tunnel 1-6 Rental" at bounding box center [960, 466] width 159 height 9
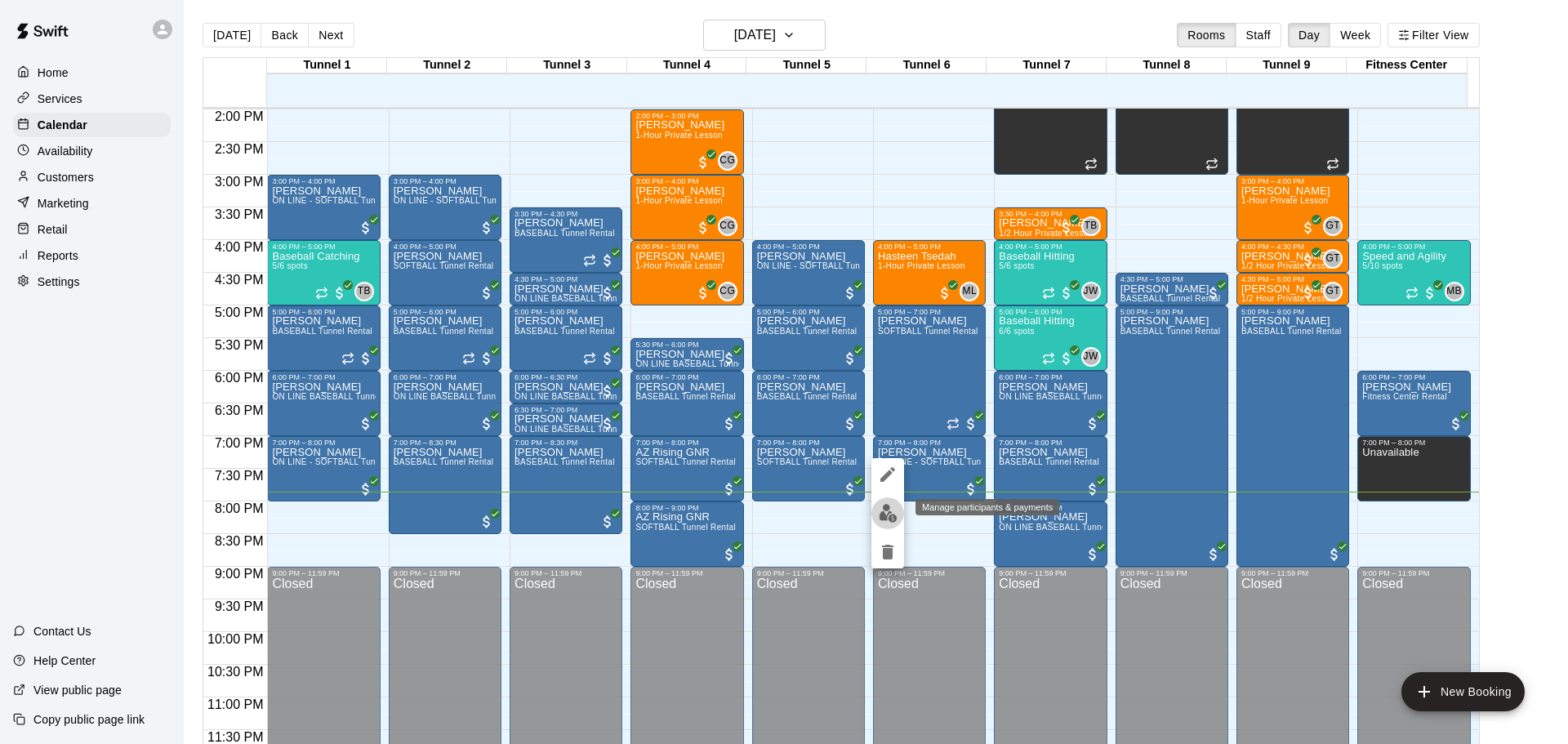
click at [885, 509] on img "edit" at bounding box center [888, 513] width 19 height 19
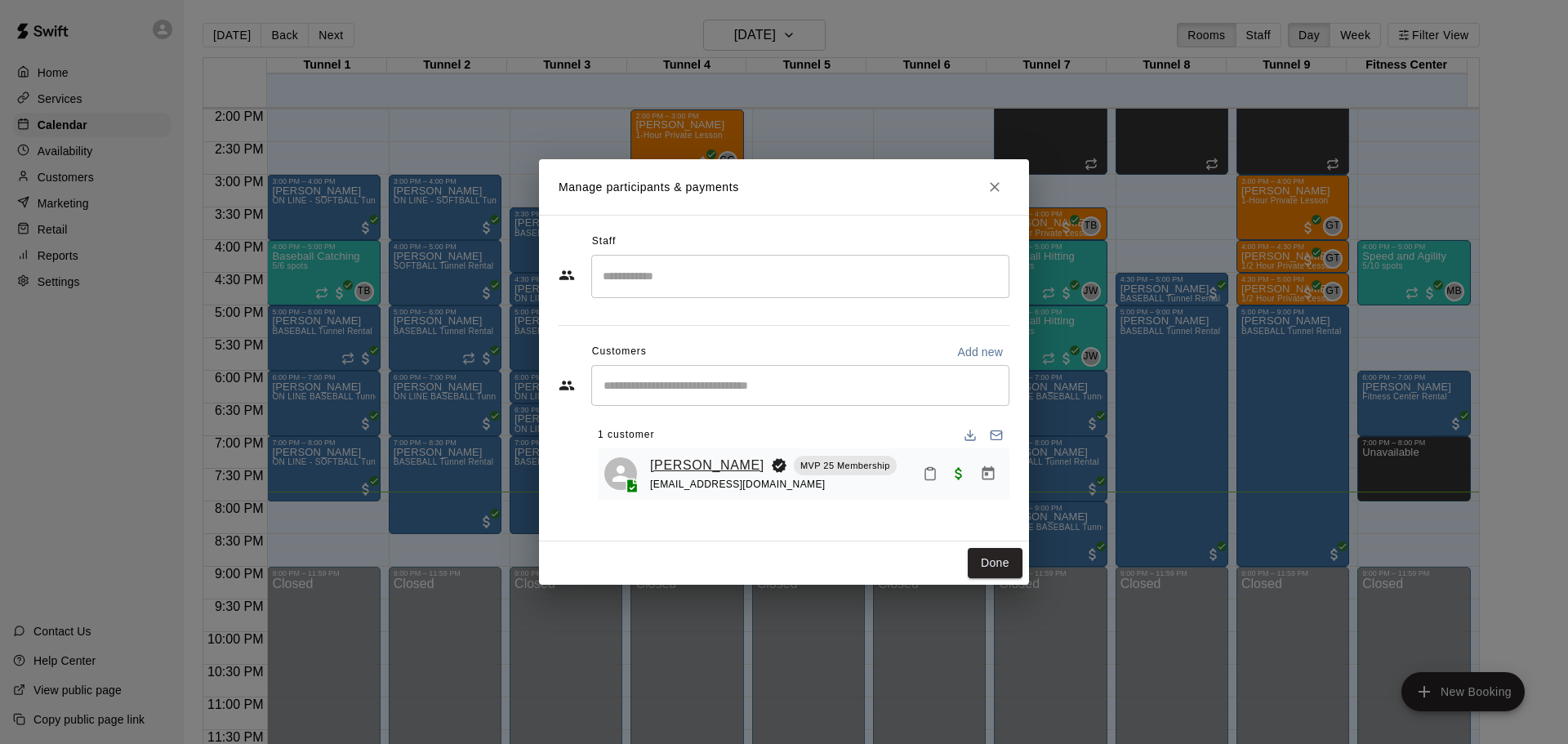
click at [691, 465] on link "[PERSON_NAME]" at bounding box center [707, 466] width 114 height 21
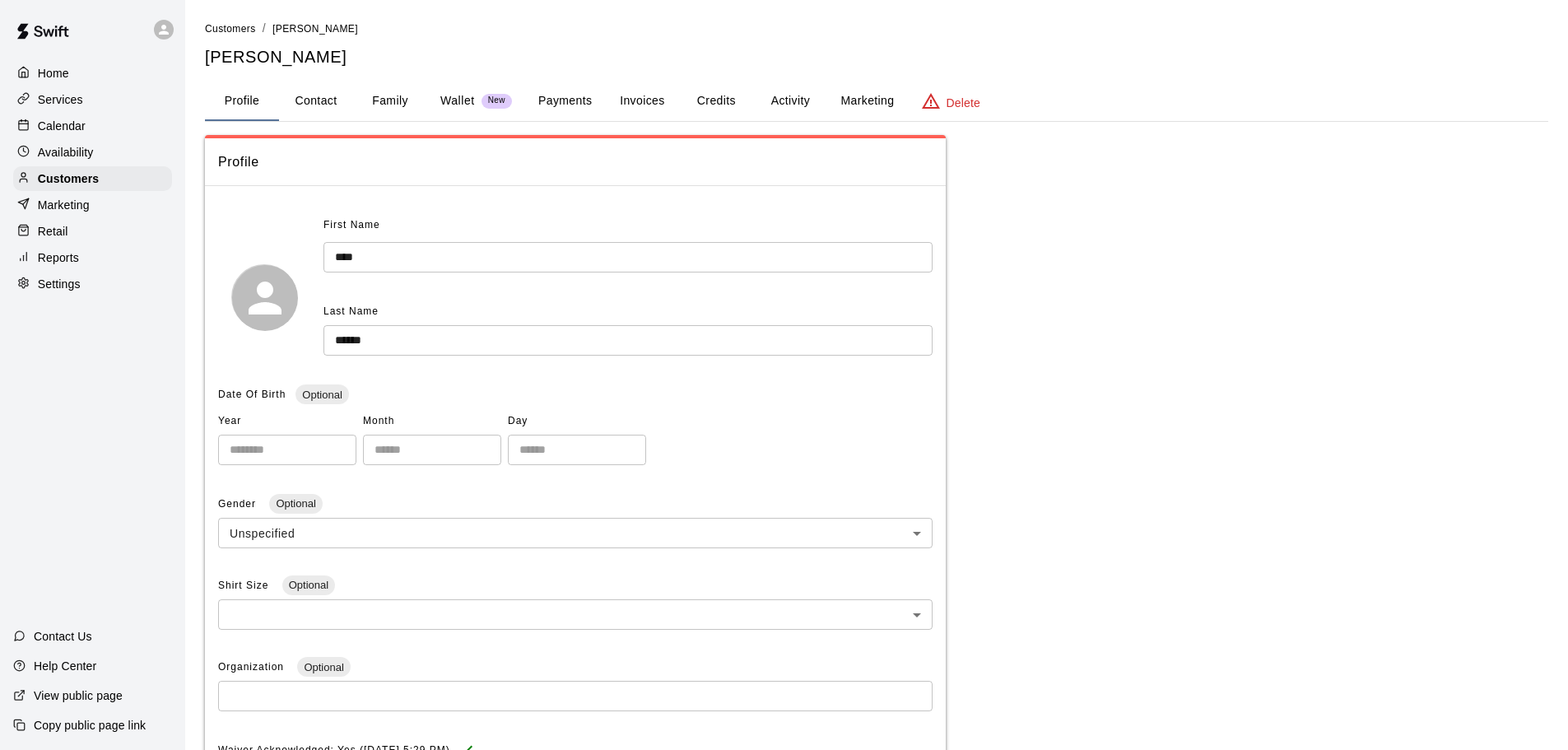
click at [584, 103] on button "Payments" at bounding box center [565, 102] width 80 height 40
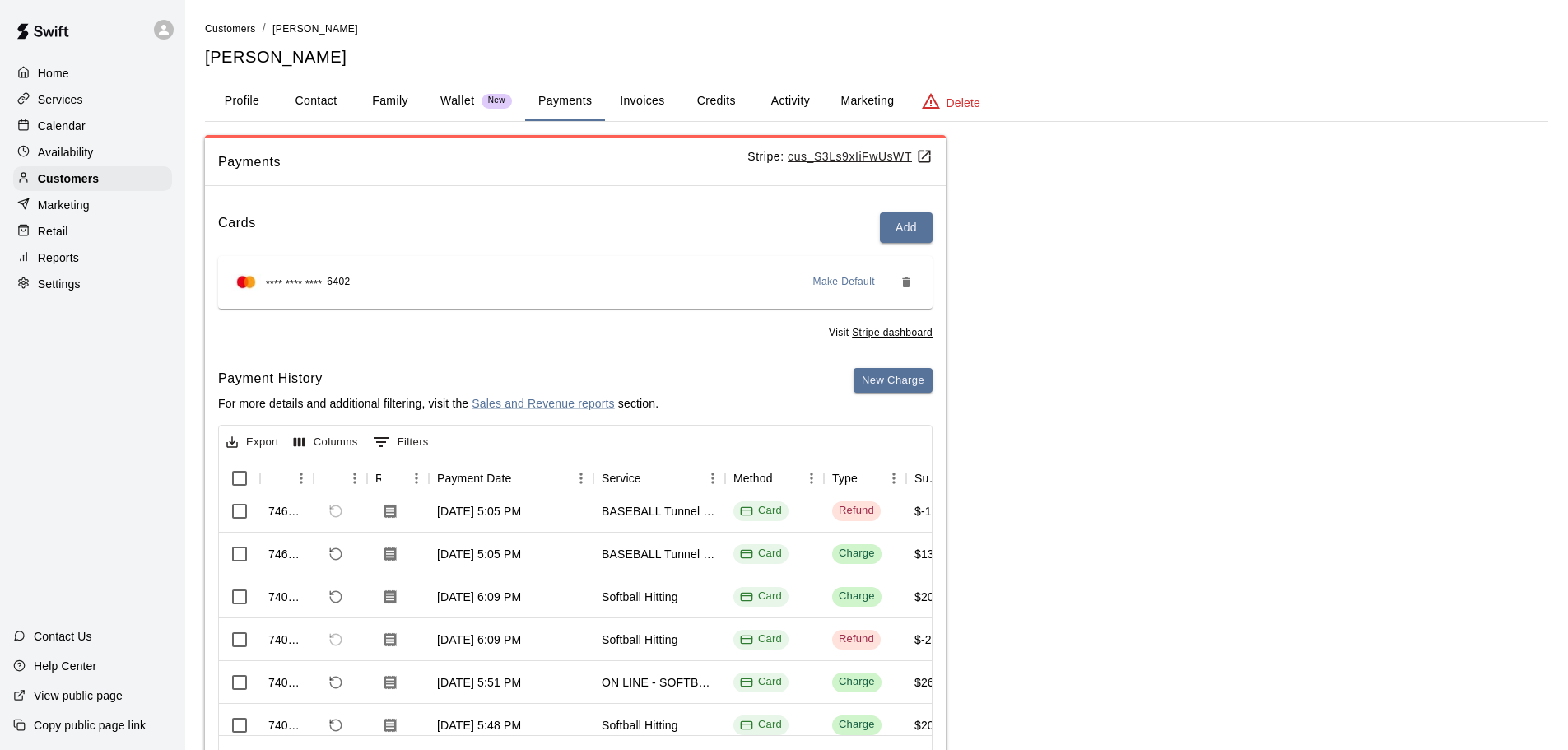
scroll to position [83, 0]
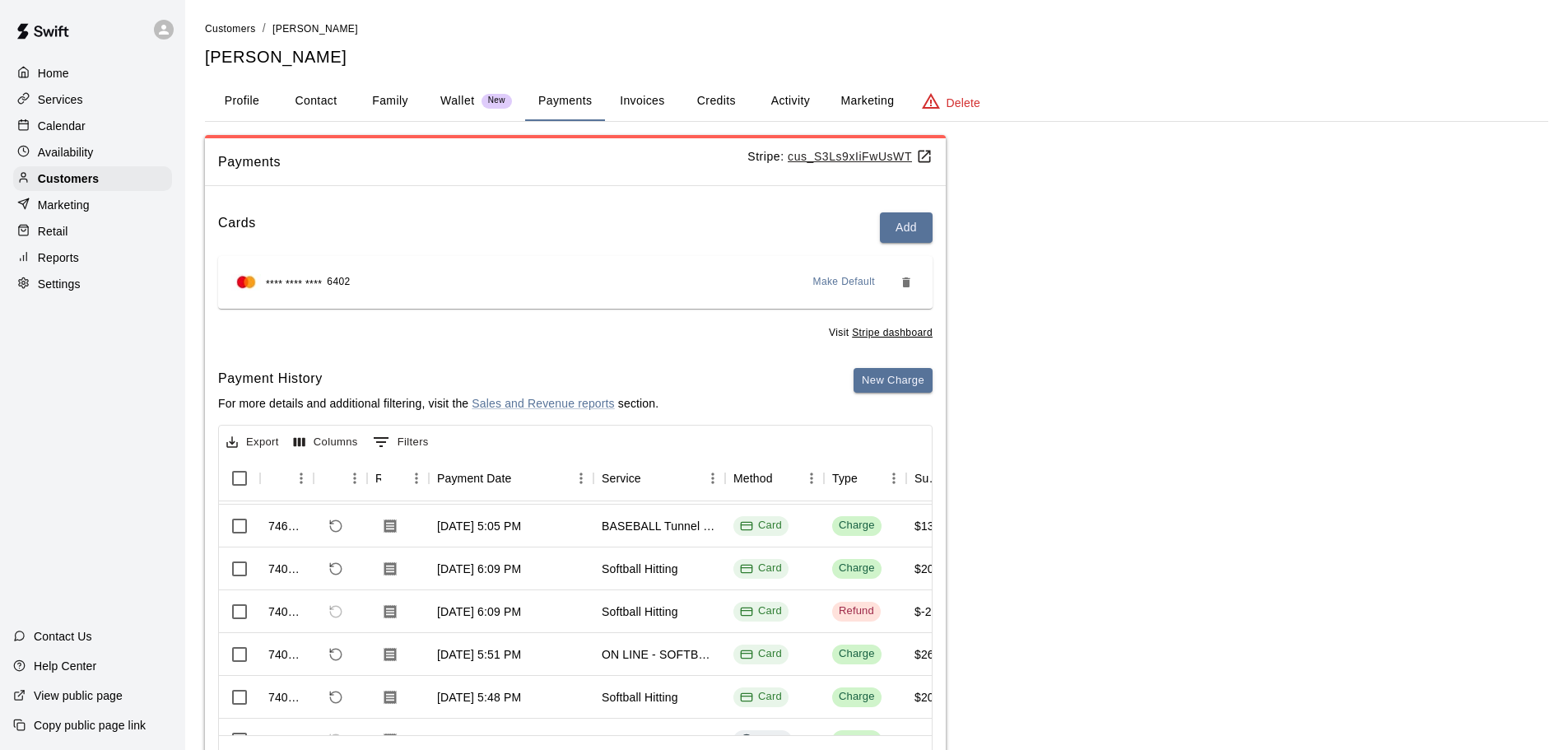
click at [879, 365] on div "Cards Add **** **** **** 6402 Make Default Visit Stripe dashboard Payment Histo…" at bounding box center [575, 499] width 741 height 600
click at [877, 375] on button "New Charge" at bounding box center [894, 380] width 79 height 26
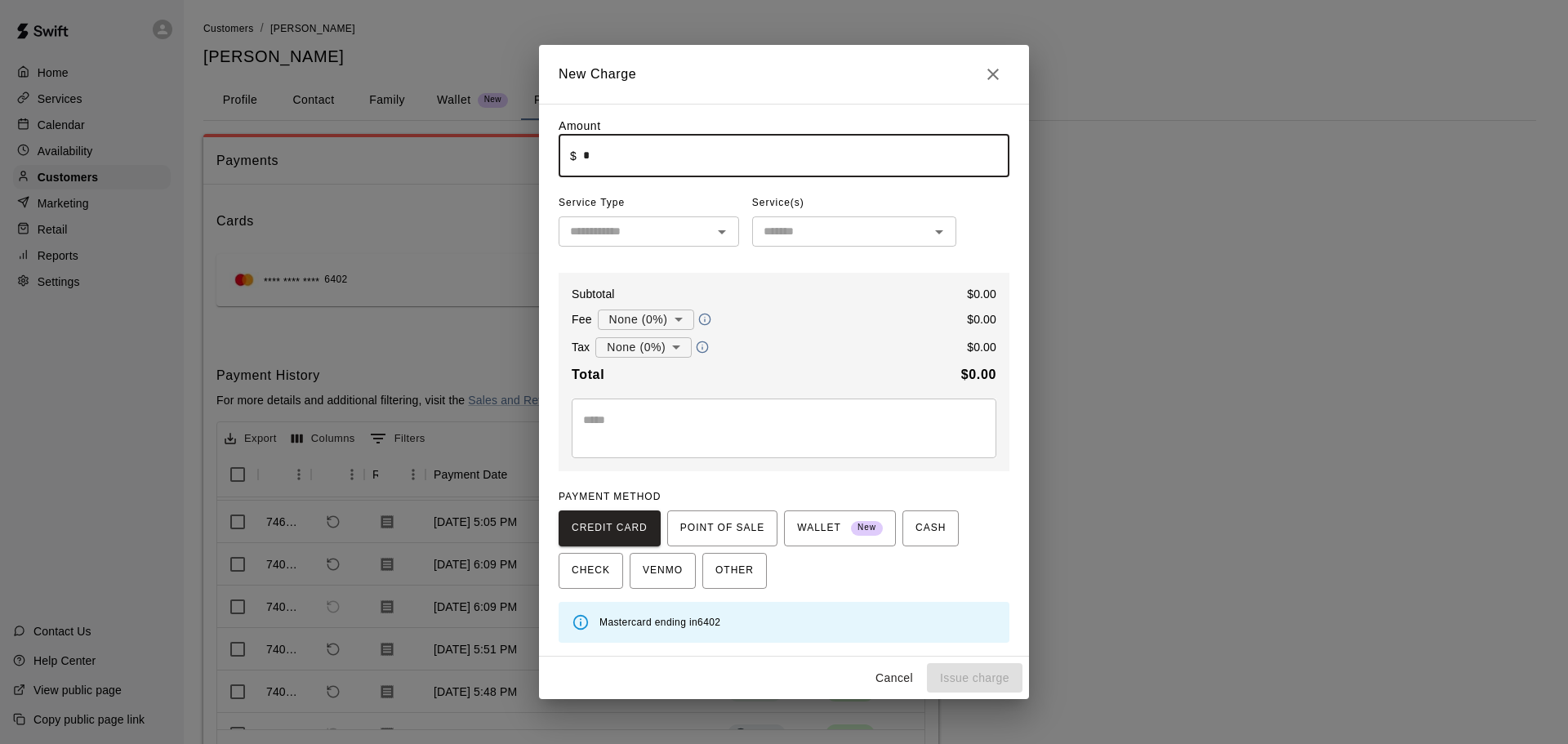
click at [720, 176] on input "*" at bounding box center [796, 155] width 426 height 43
type input "****"
click at [668, 246] on div "​" at bounding box center [649, 231] width 180 height 30
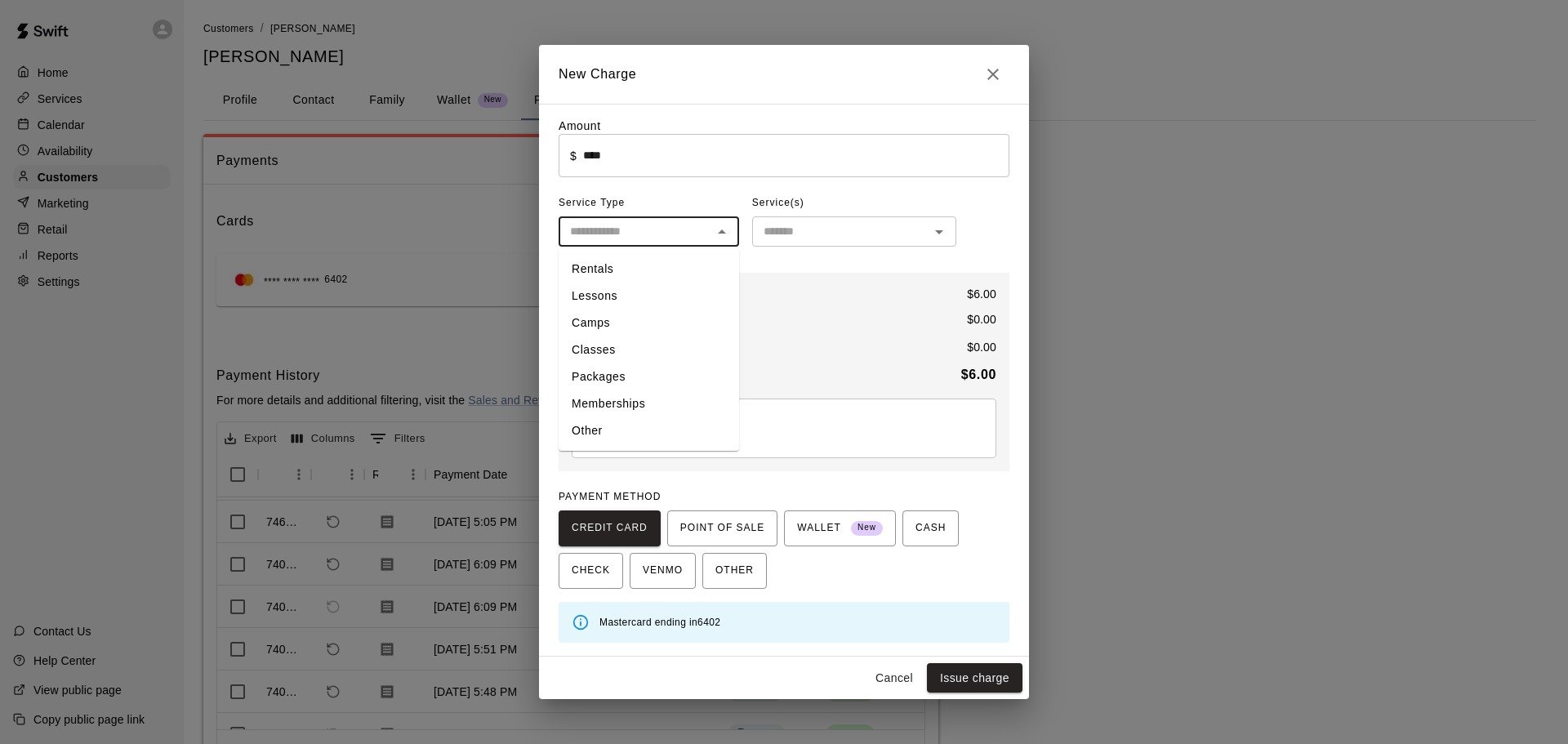
click at [634, 240] on input "text" at bounding box center [635, 231] width 144 height 21
click at [609, 422] on li "Other" at bounding box center [649, 431] width 180 height 27
type input "*****"
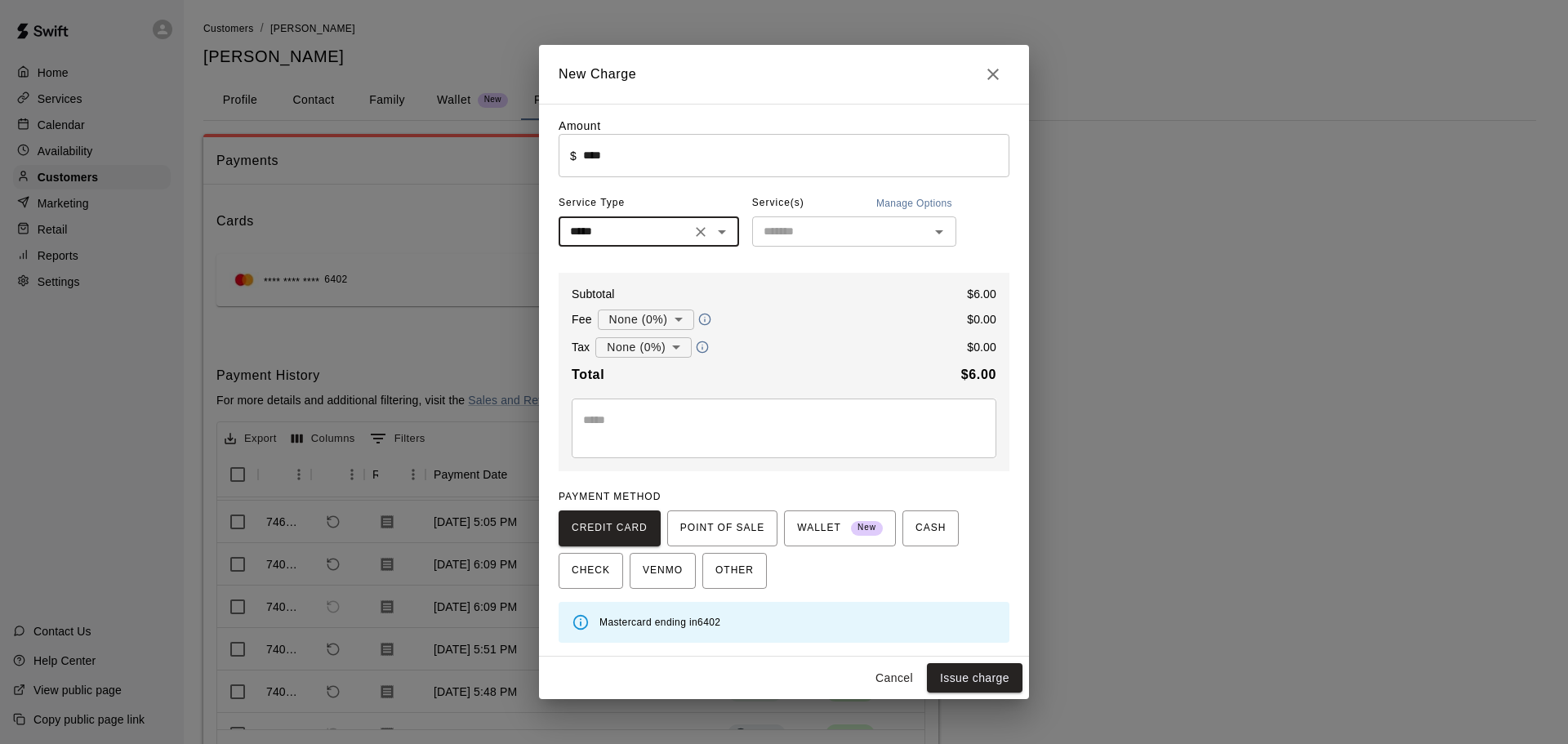
click at [843, 232] on input "text" at bounding box center [841, 231] width 167 height 21
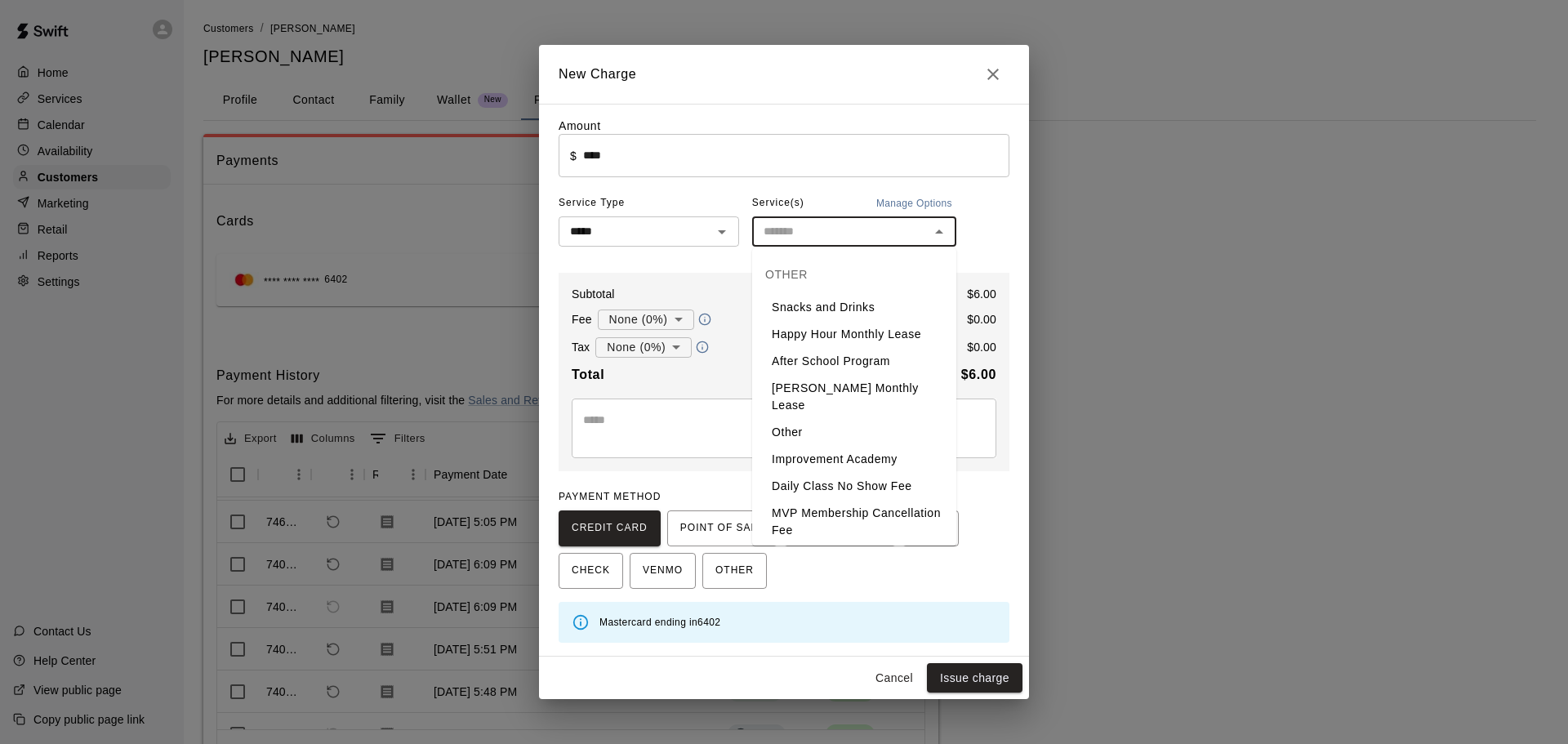
click at [836, 311] on li "Snacks and Drinks" at bounding box center [854, 308] width 204 height 27
type input "**********"
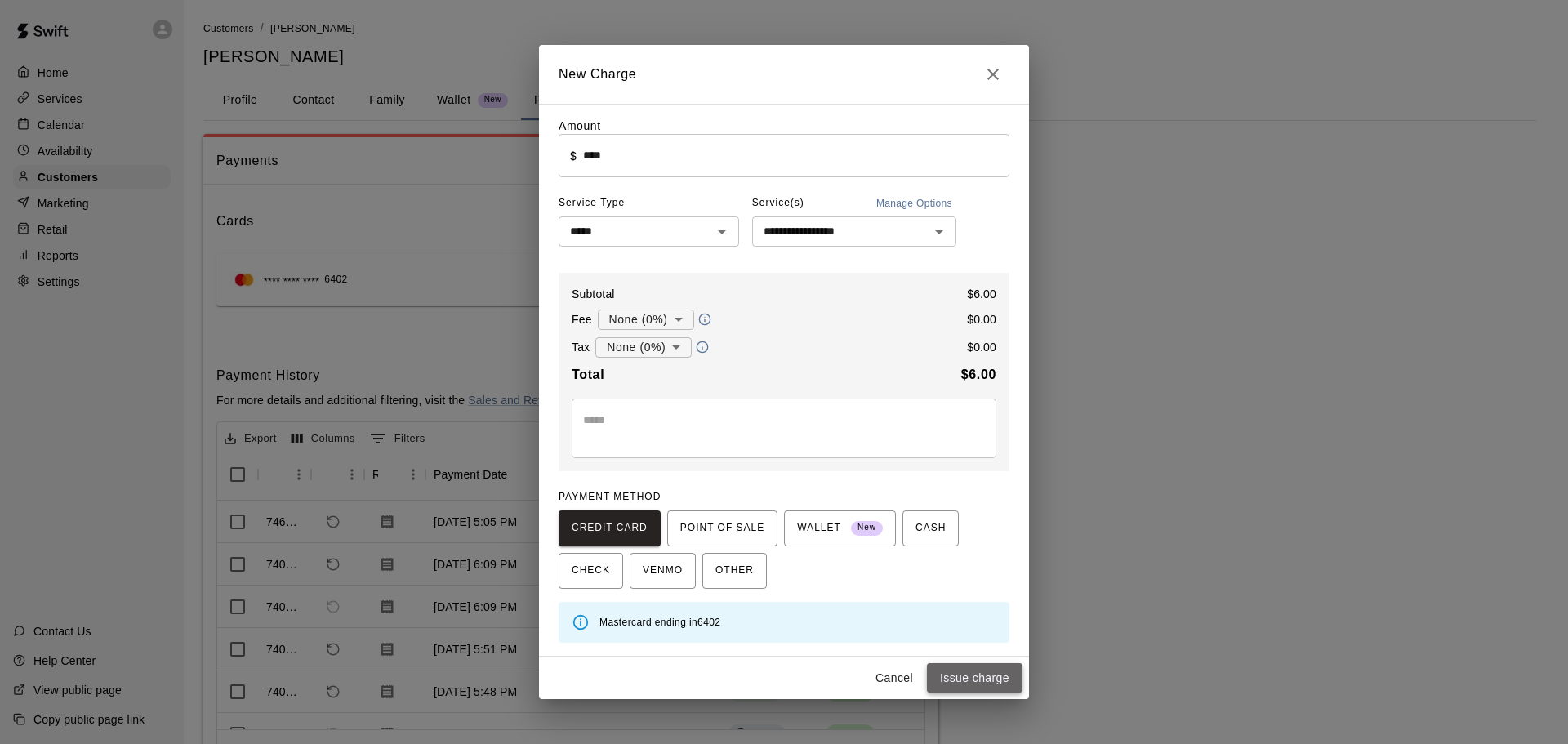
click at [952, 676] on button "Issue charge" at bounding box center [974, 678] width 96 height 30
type input "*"
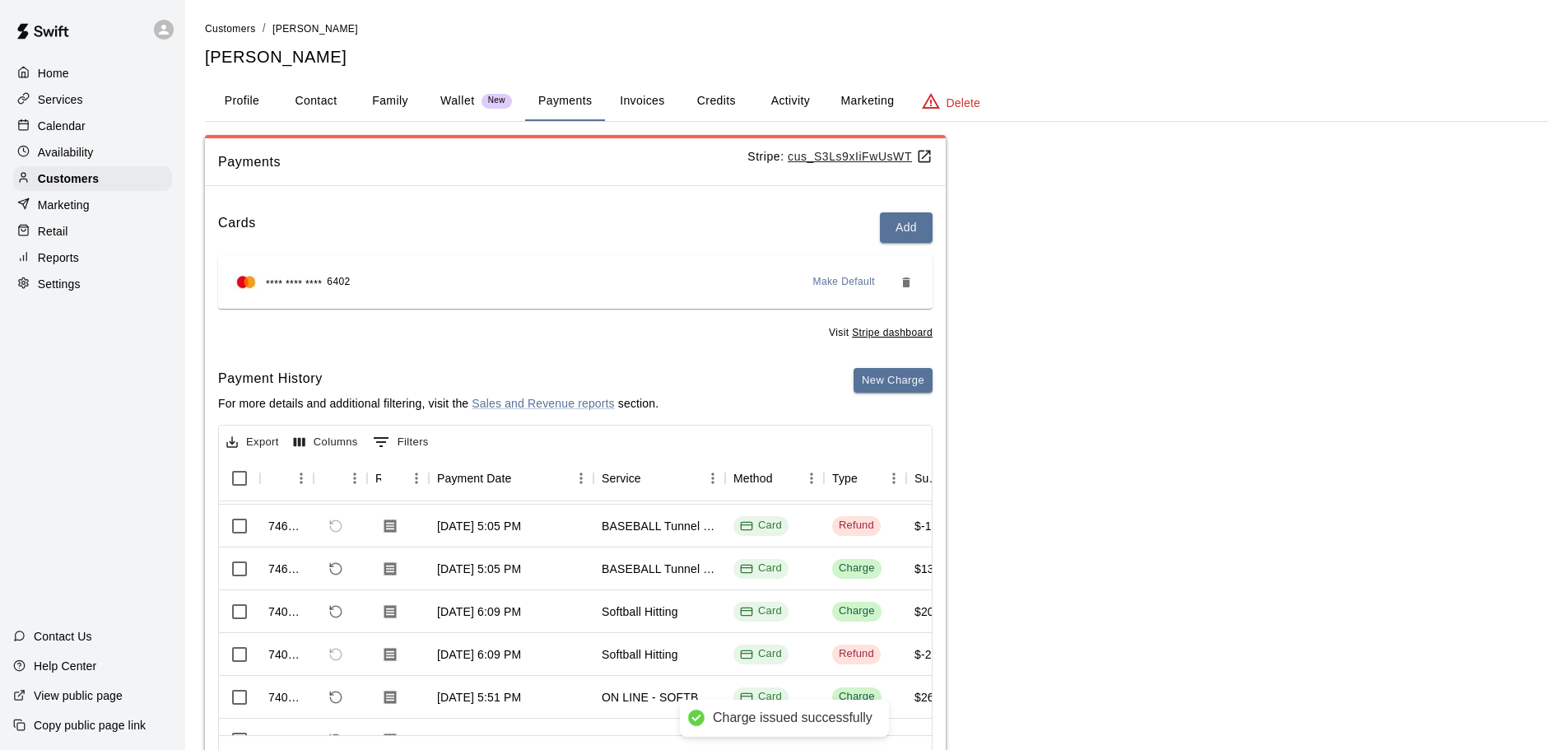
scroll to position [125, 0]
click at [54, 111] on div "Services" at bounding box center [93, 100] width 159 height 25
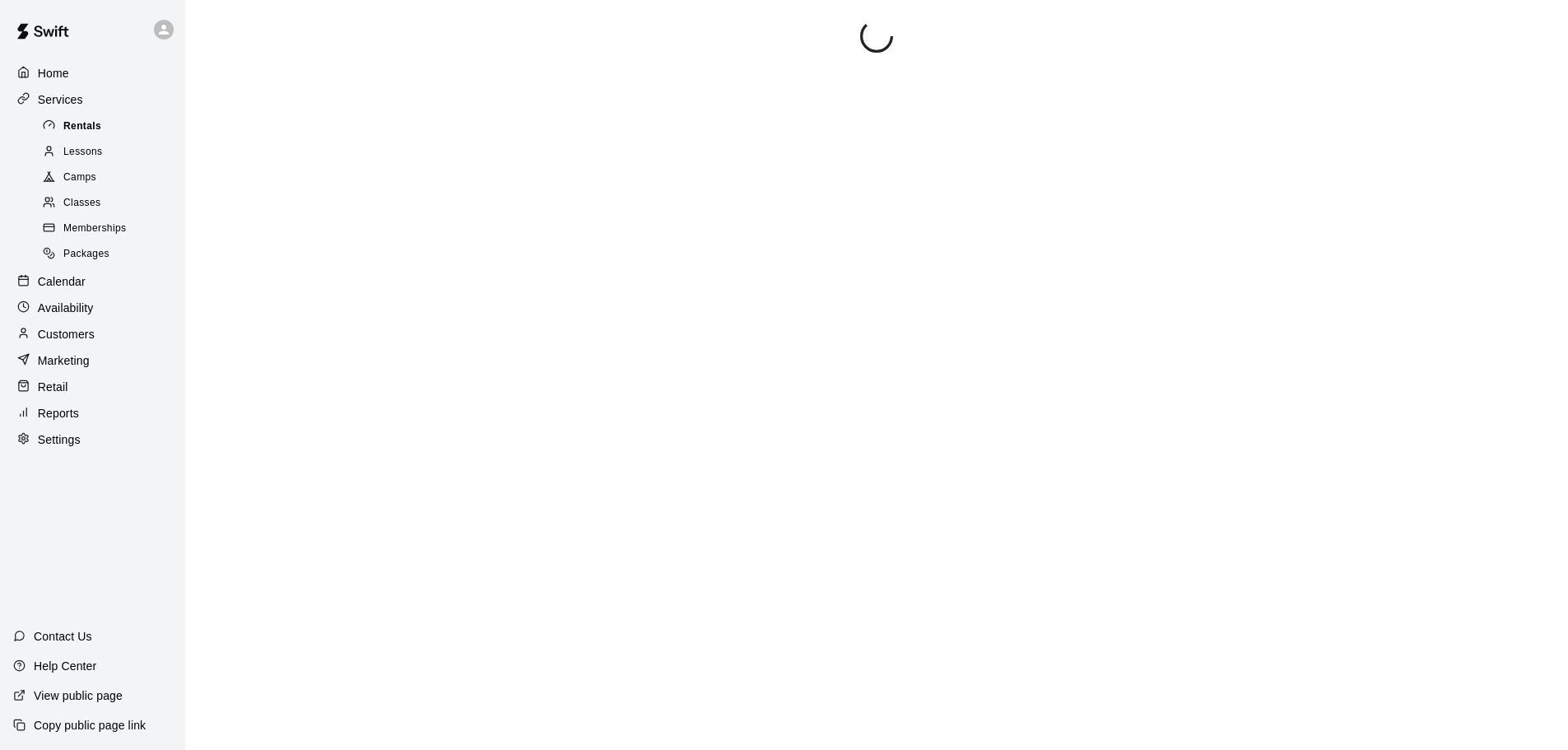
click at [54, 121] on icon at bounding box center [49, 124] width 12 height 12
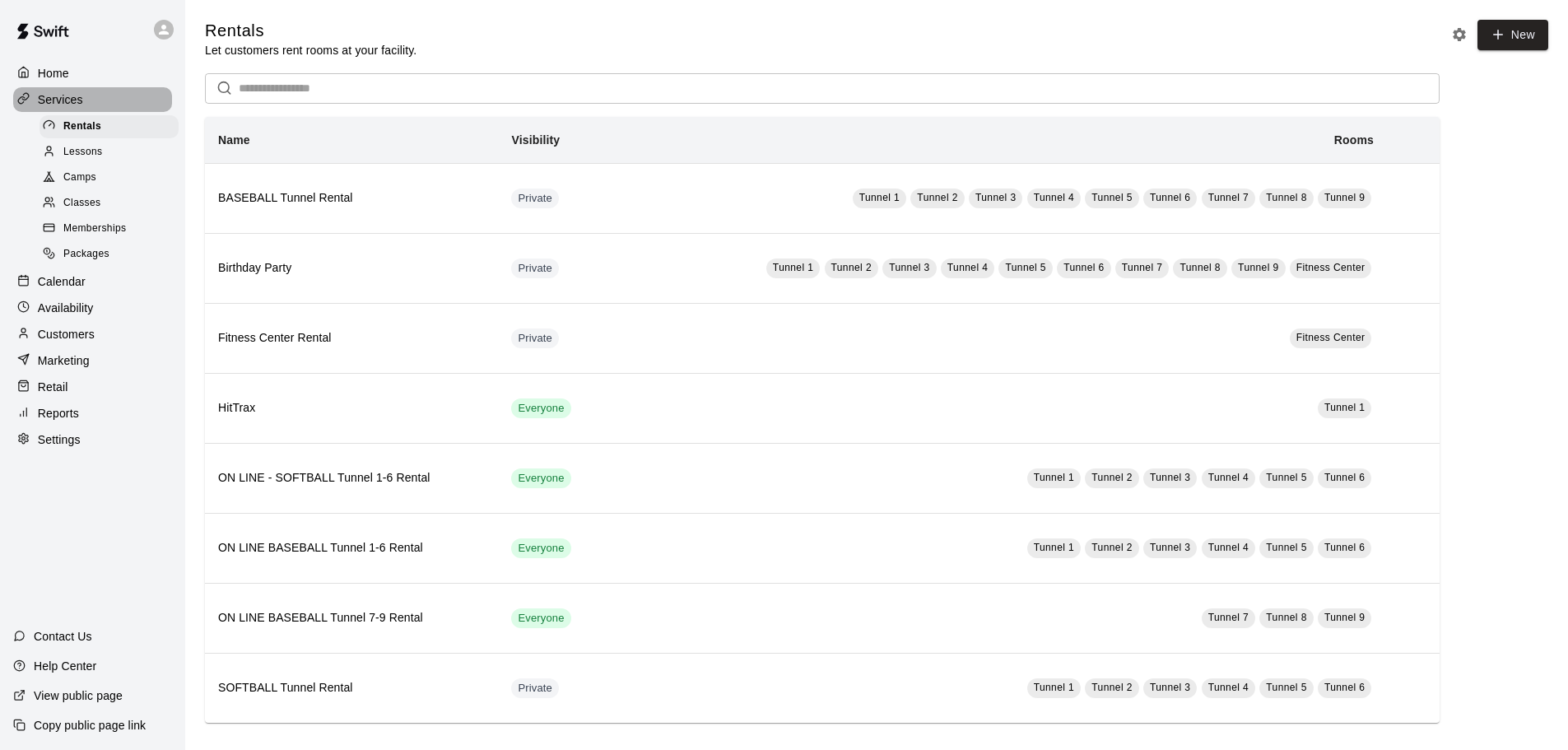
click at [57, 90] on div "Services" at bounding box center [93, 100] width 159 height 25
click at [50, 284] on p "Calendar" at bounding box center [62, 282] width 48 height 17
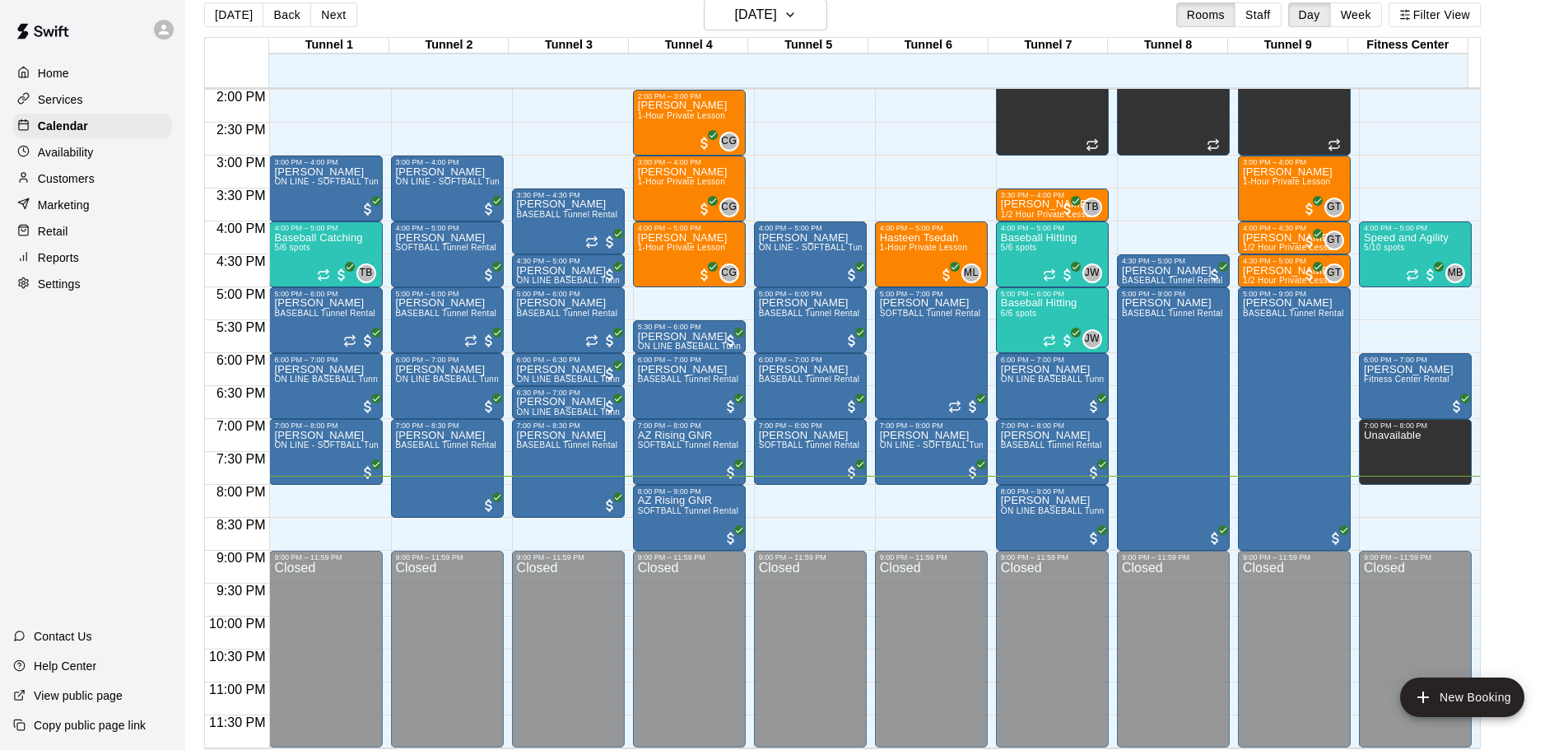
scroll to position [26, 0]
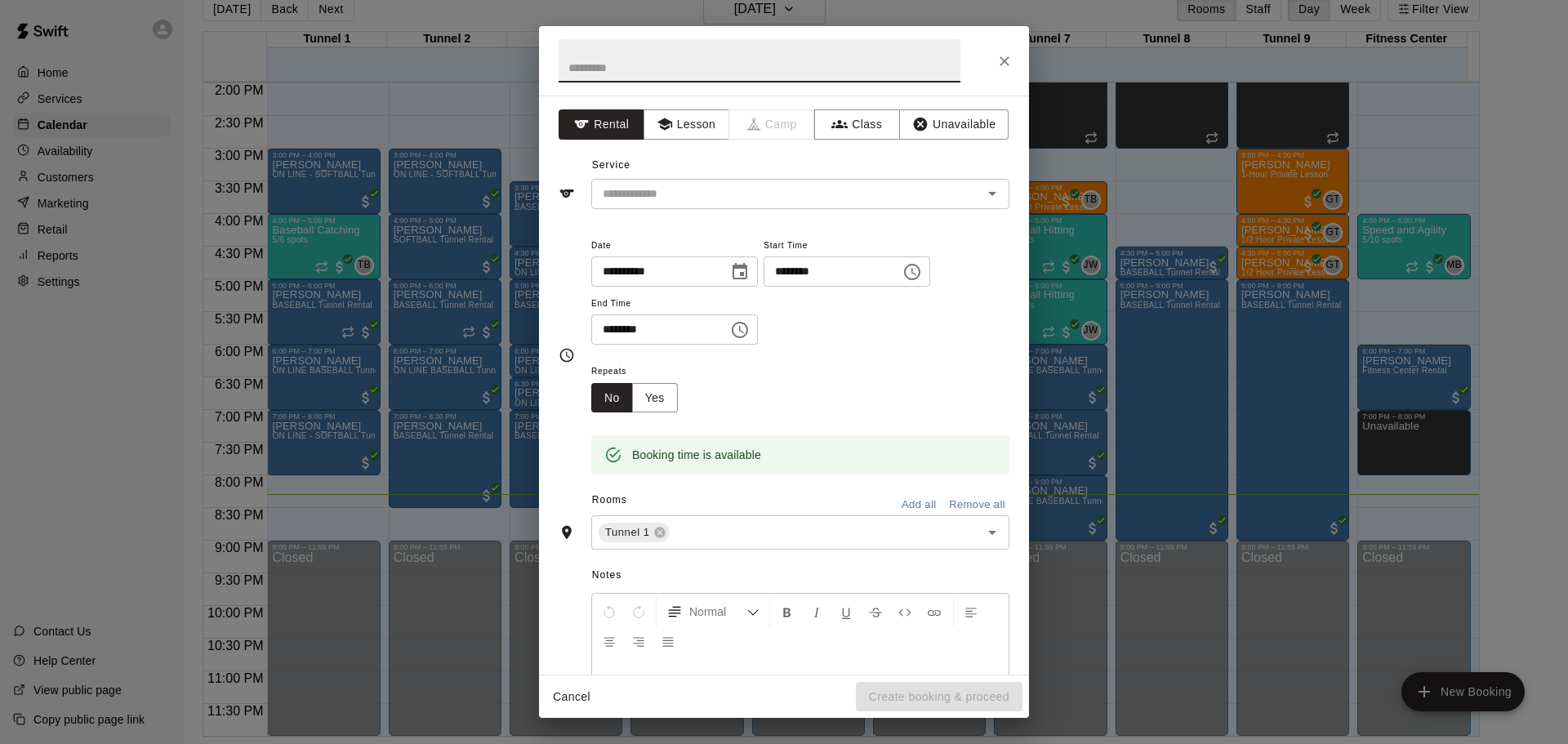
click at [303, 486] on div "**********" at bounding box center [784, 372] width 1568 height 744
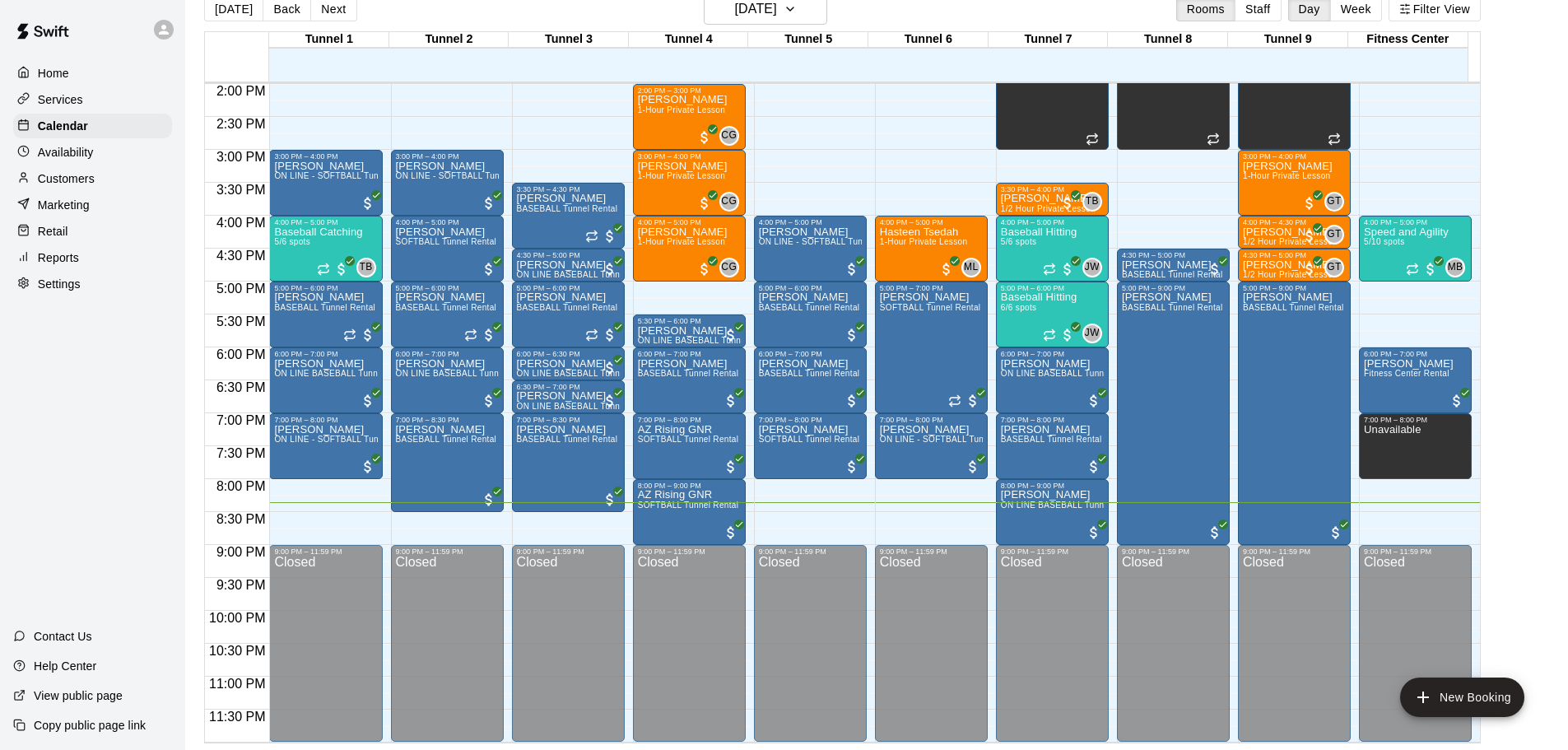
drag, startPoint x: 928, startPoint y: 480, endPoint x: 929, endPoint y: 498, distance: 18.0
drag, startPoint x: 931, startPoint y: 485, endPoint x: 931, endPoint y: 502, distance: 17.0
drag, startPoint x: 923, startPoint y: 490, endPoint x: 920, endPoint y: 518, distance: 28.2
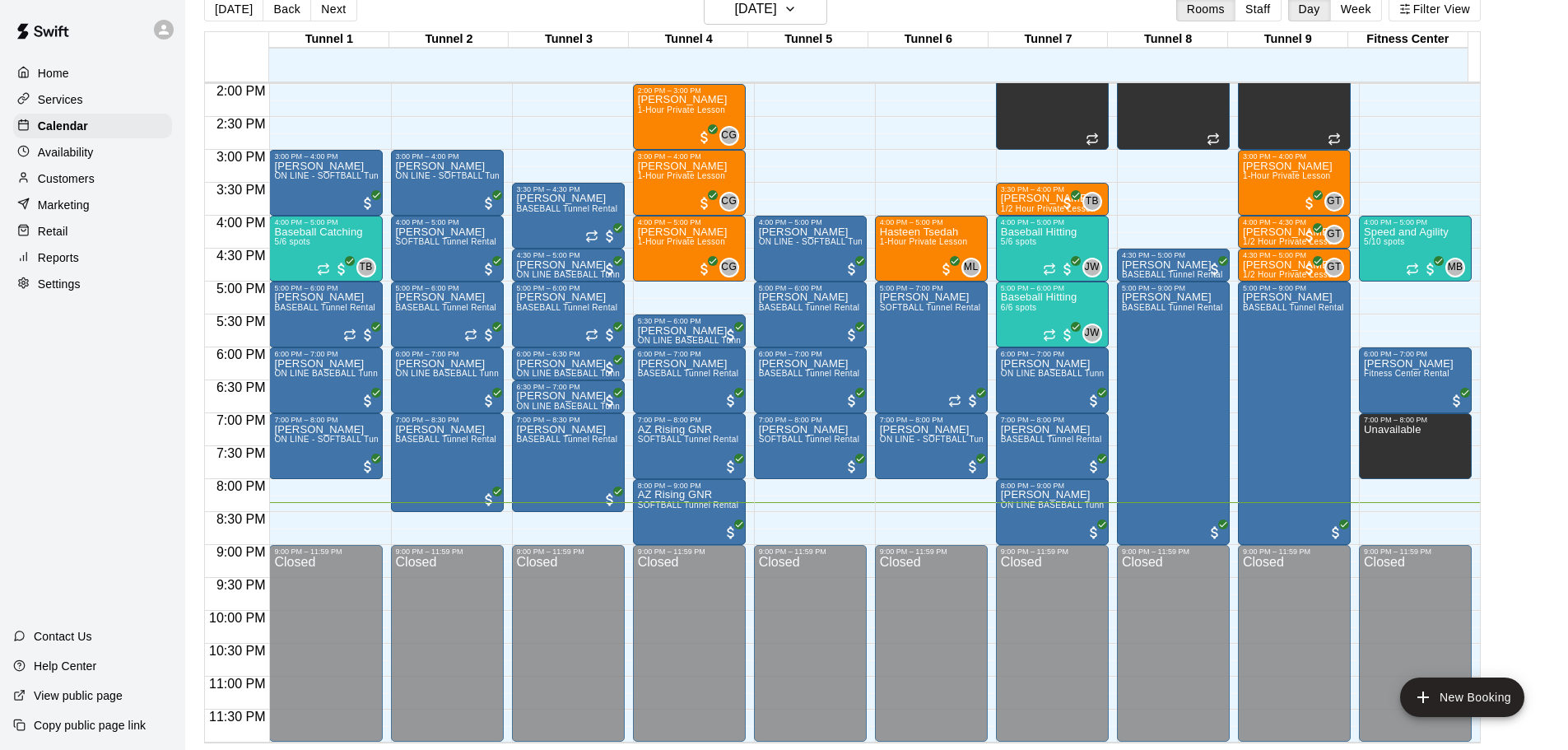
click at [973, 389] on div at bounding box center [965, 399] width 33 height 20
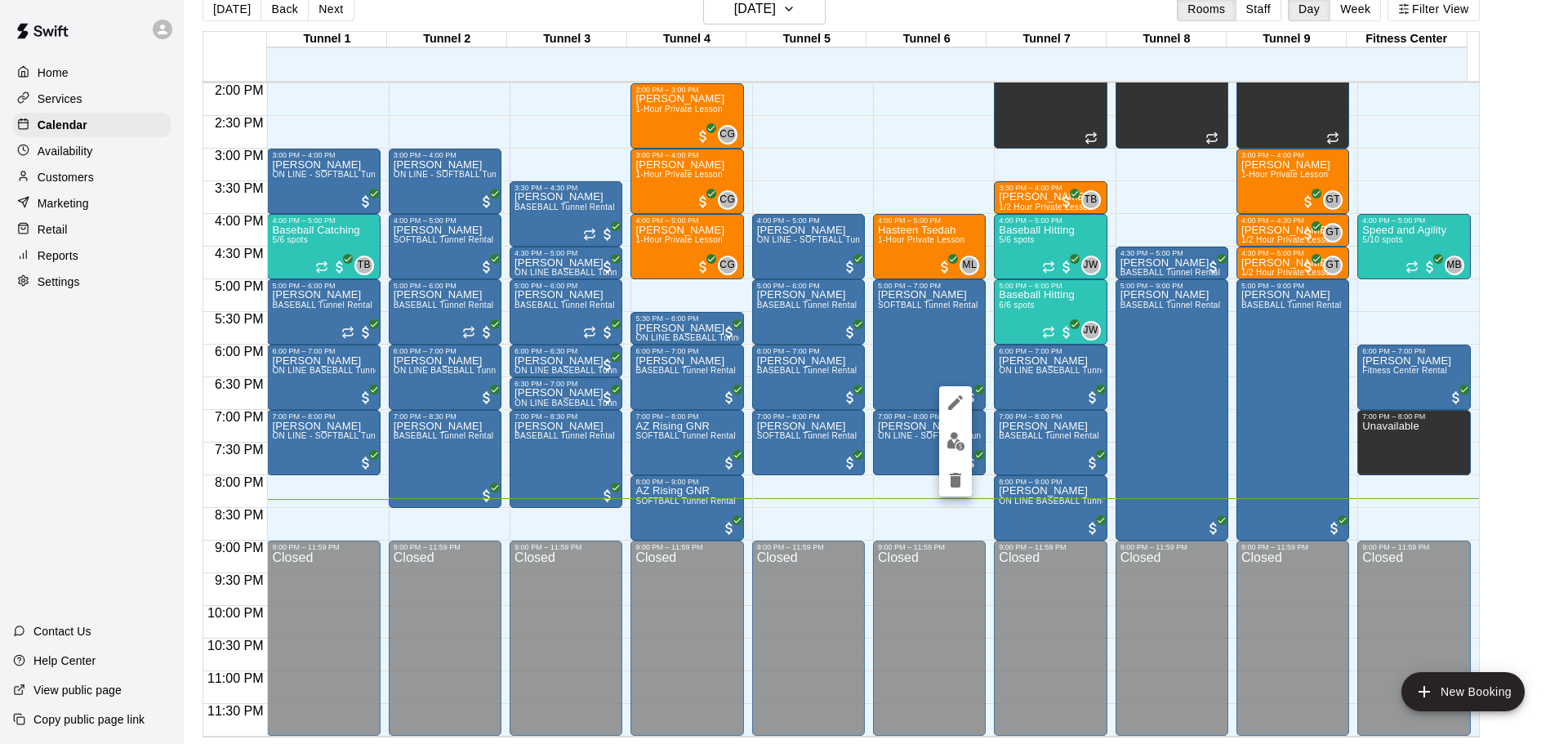
click at [1032, 532] on div at bounding box center [784, 372] width 1568 height 744
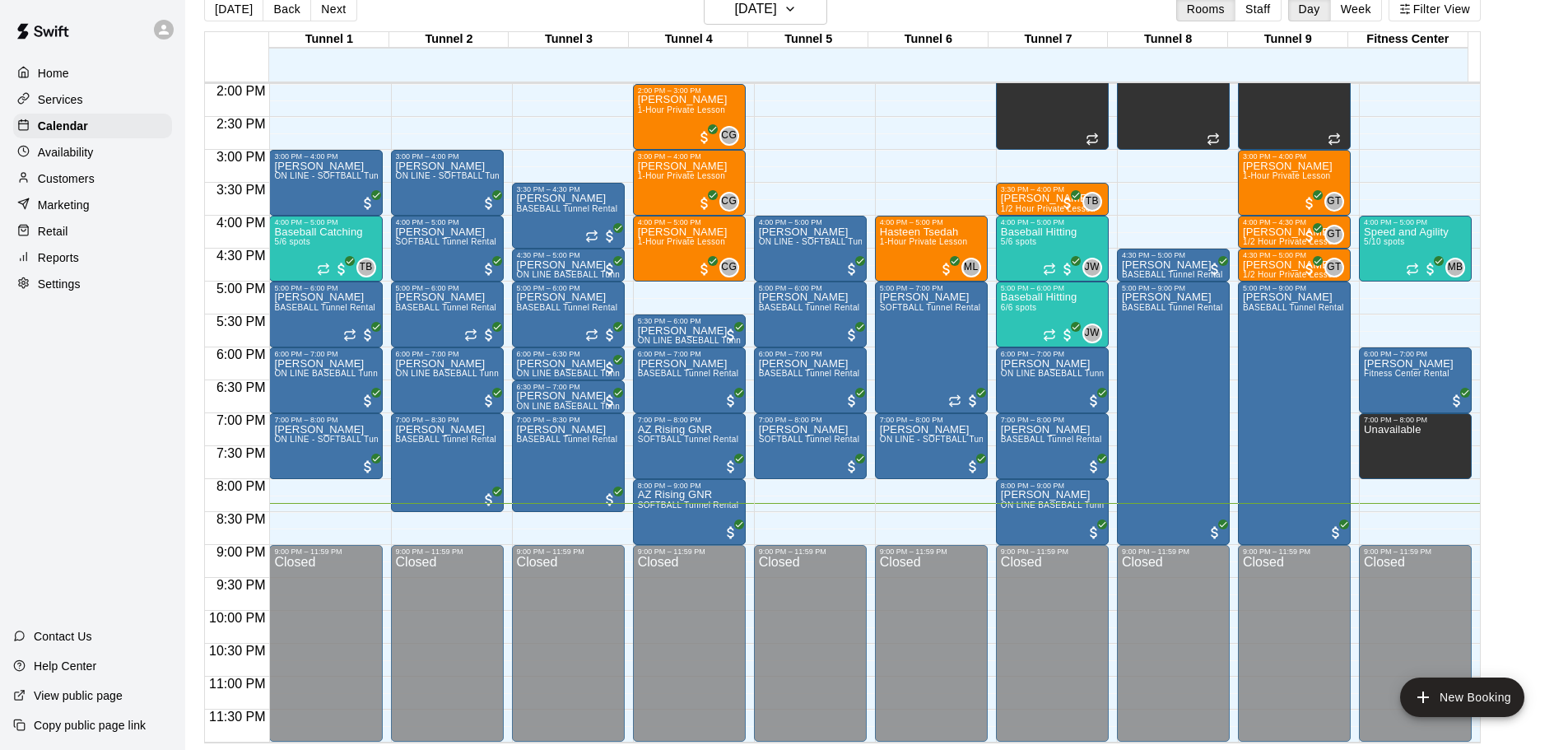
drag, startPoint x: 933, startPoint y: 484, endPoint x: 930, endPoint y: 510, distance: 26.2
click at [111, 180] on div "Customers" at bounding box center [93, 179] width 159 height 25
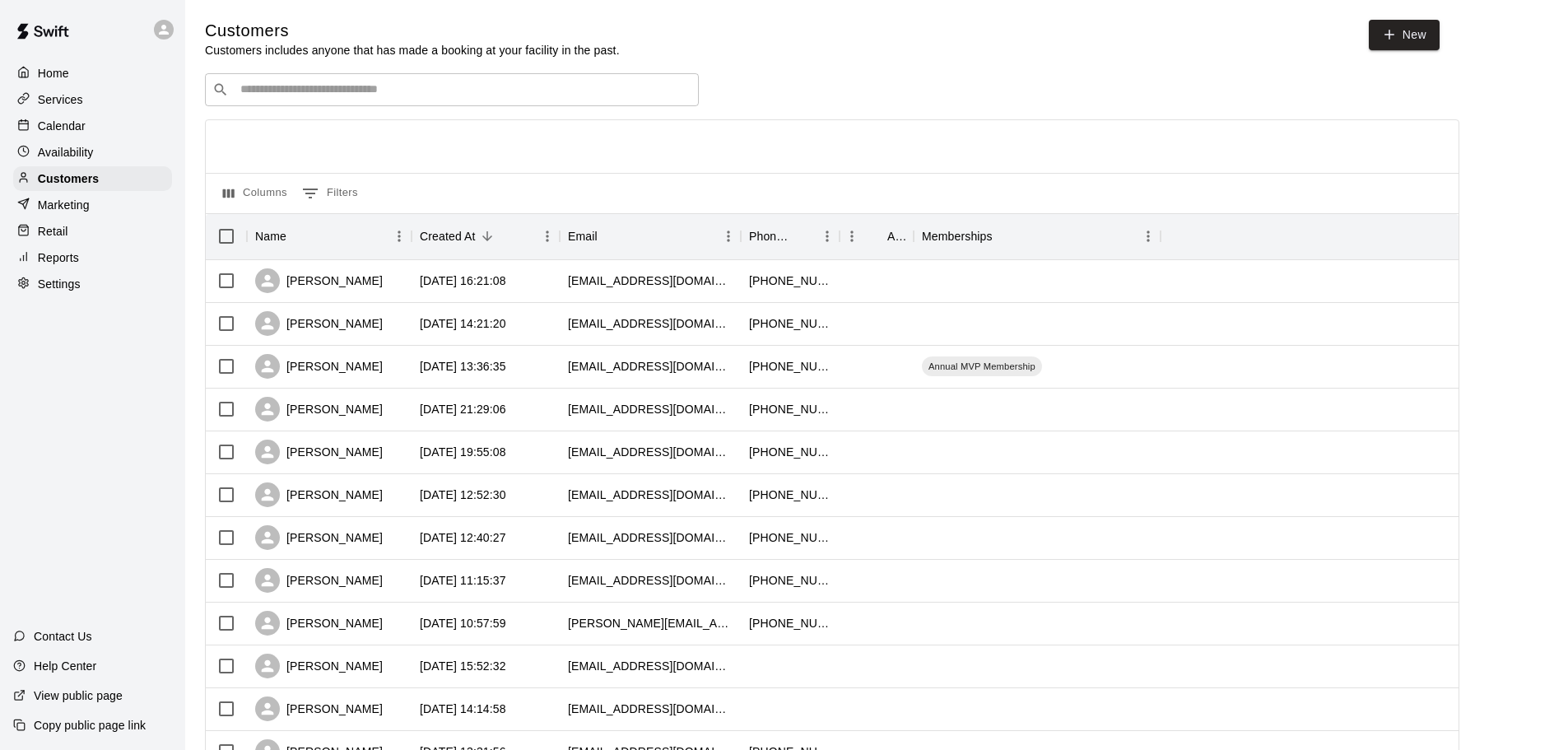
click at [479, 88] on input "Search customers by name or email" at bounding box center [464, 90] width 456 height 17
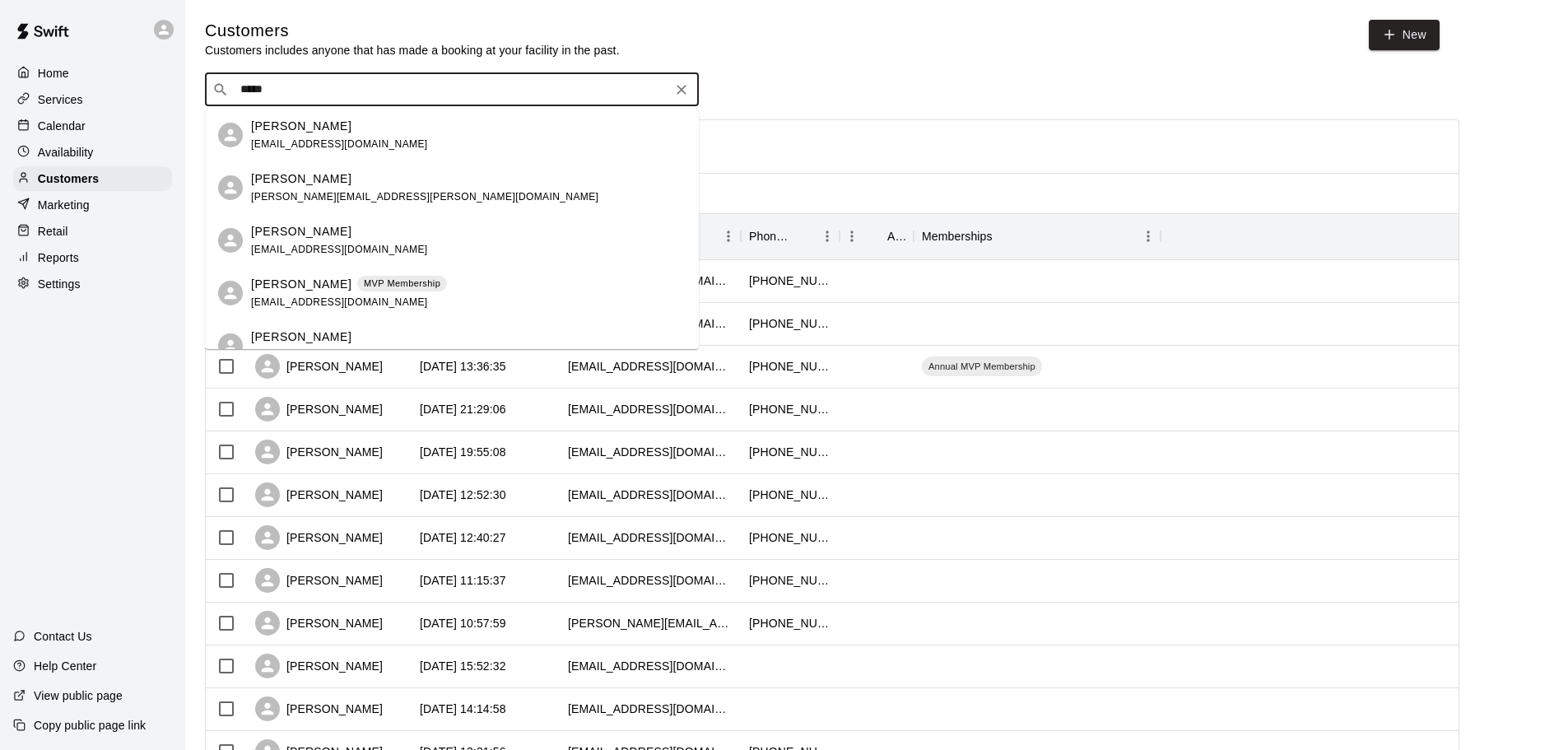
type input "******"
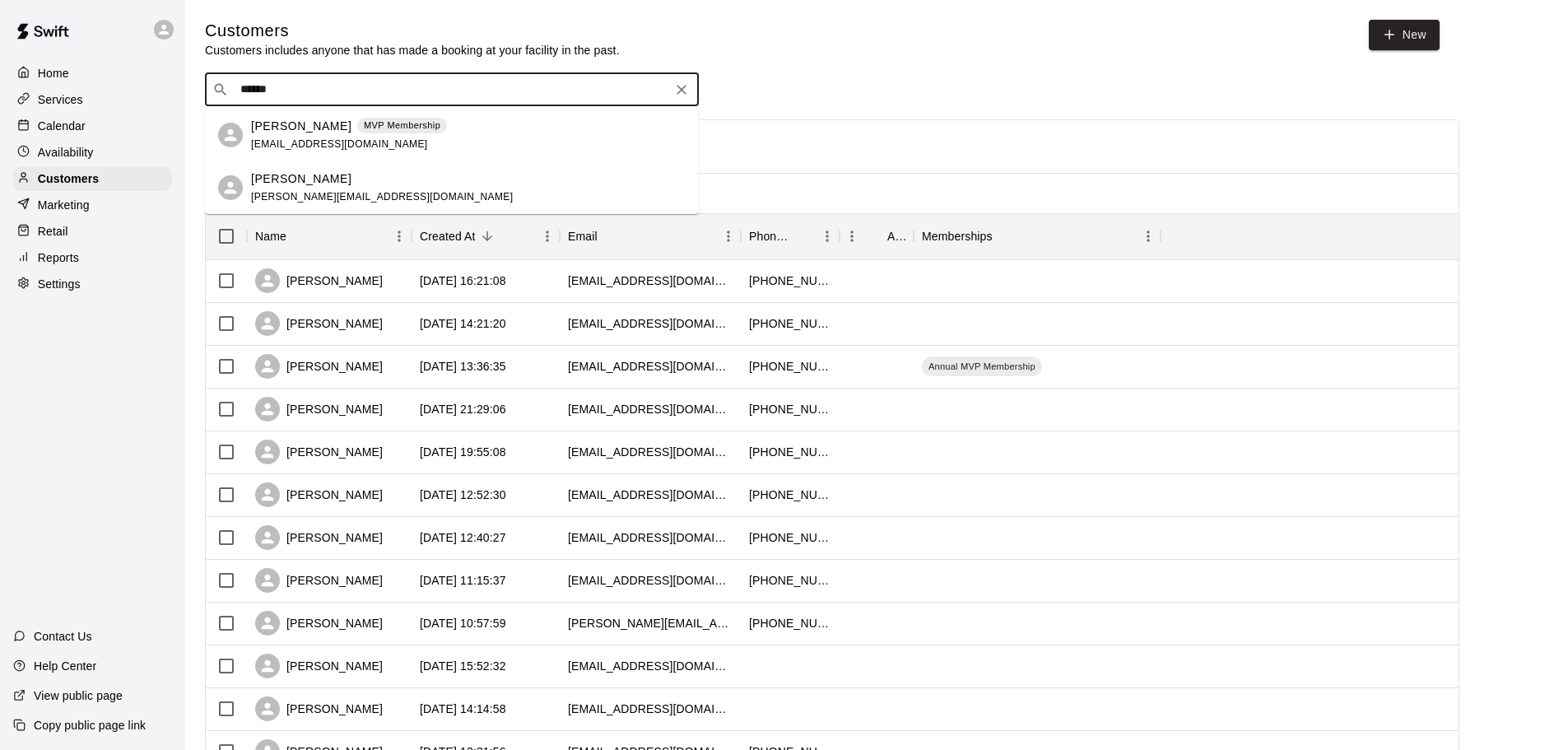
click at [476, 128] on div "[PERSON_NAME] MVP Membership [EMAIL_ADDRESS][DOMAIN_NAME]" at bounding box center [469, 135] width 435 height 36
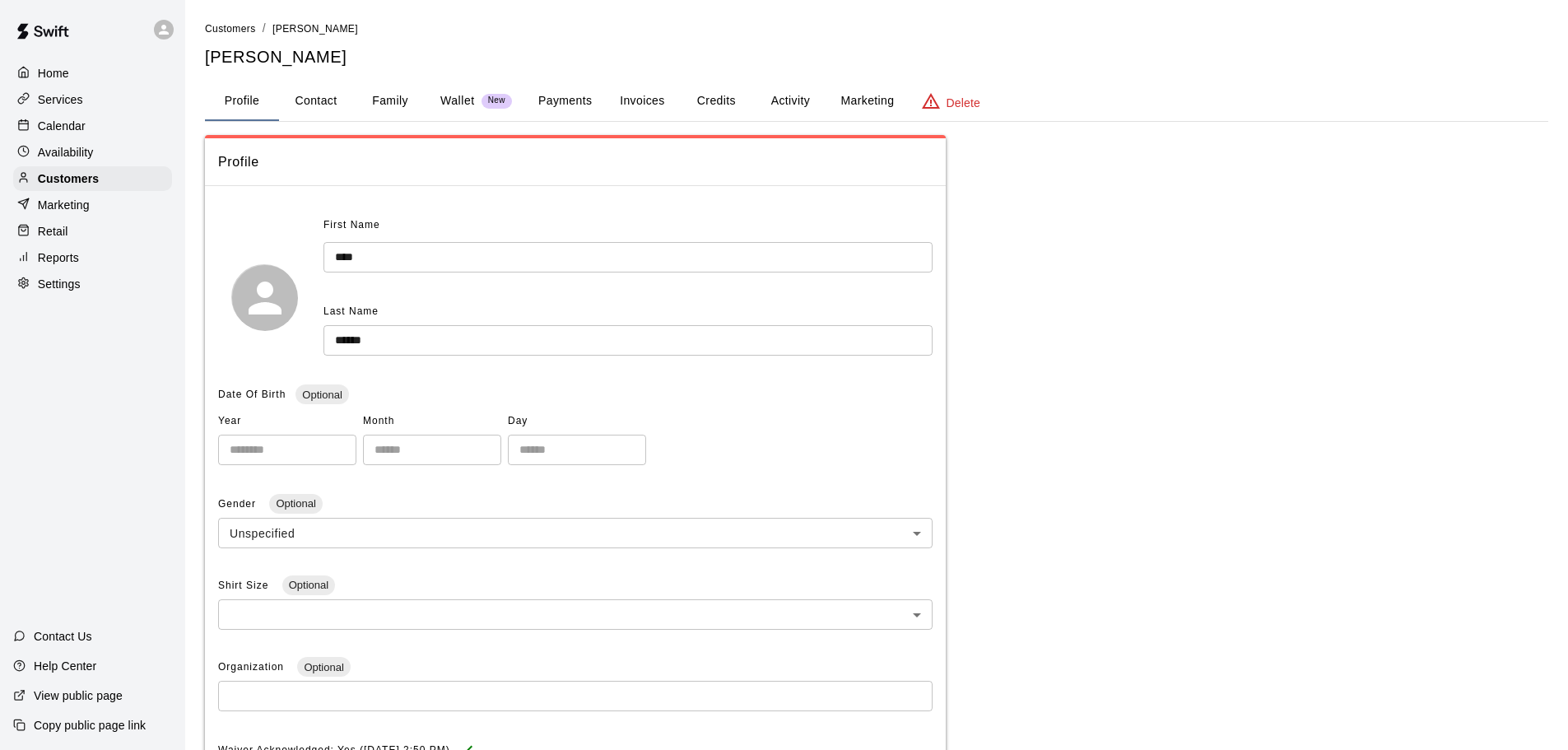
click at [564, 102] on button "Payments" at bounding box center [565, 102] width 80 height 40
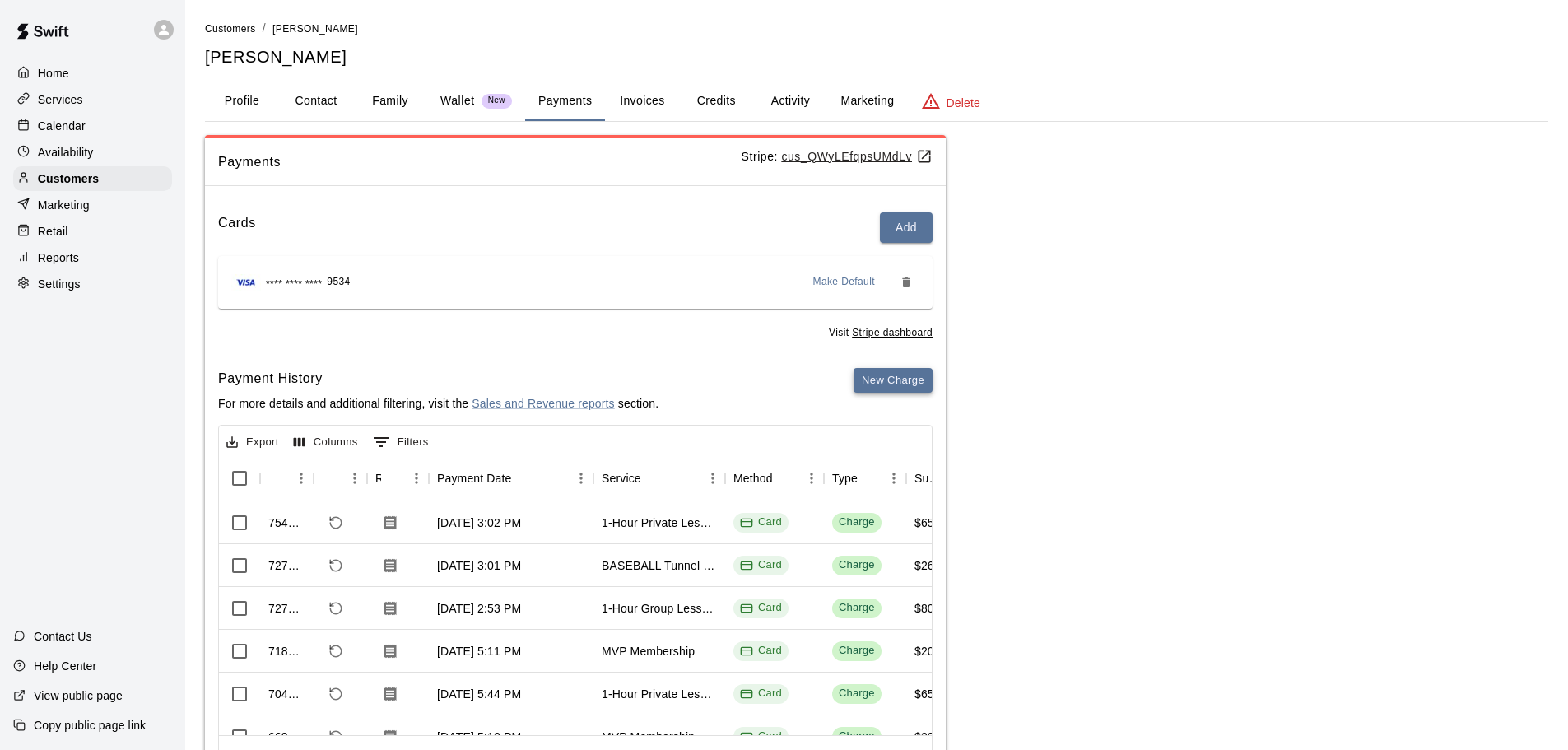
click at [913, 389] on button "New Charge" at bounding box center [894, 380] width 79 height 26
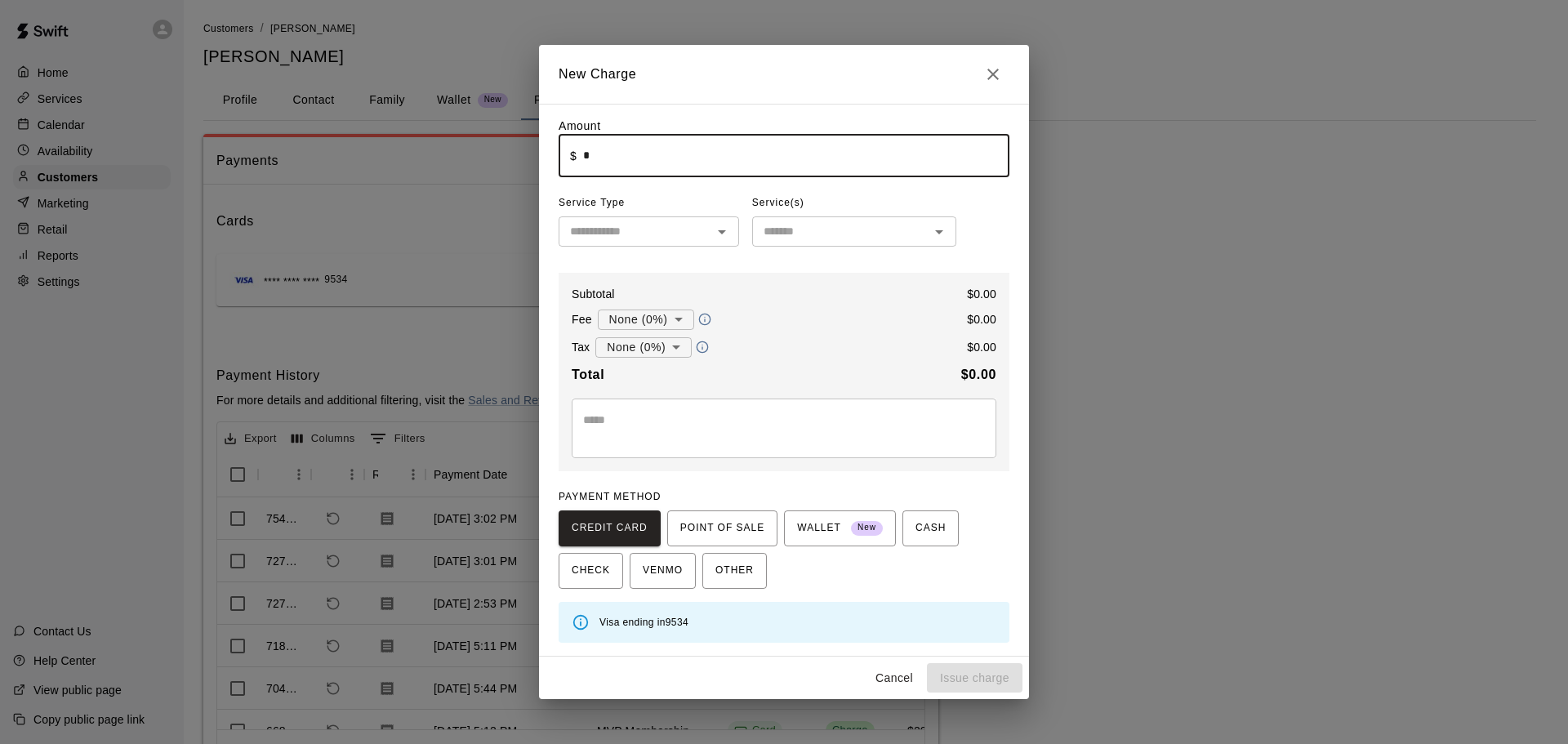
click at [657, 168] on input "*" at bounding box center [796, 155] width 426 height 43
type input "****"
click at [651, 232] on input "text" at bounding box center [635, 231] width 144 height 21
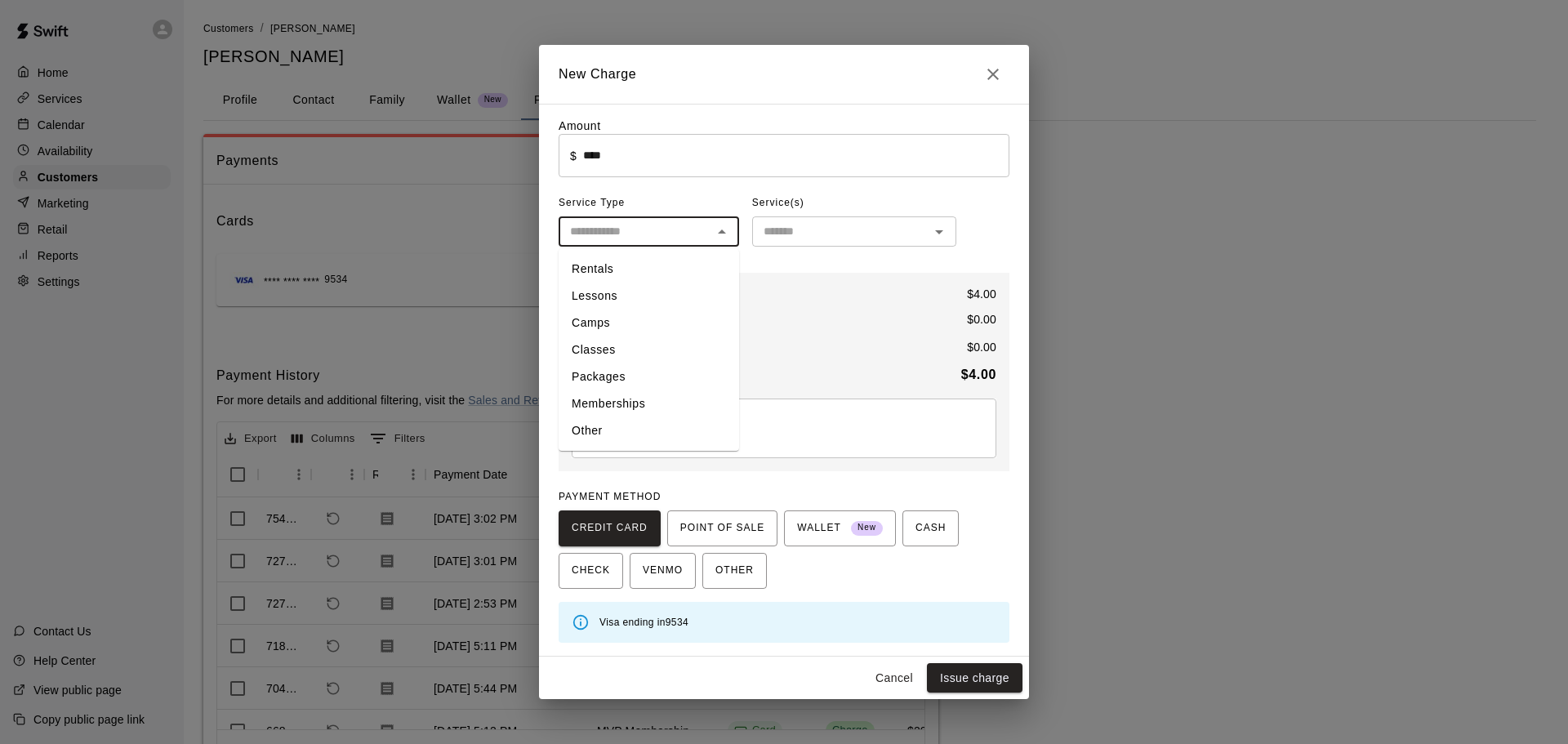
click at [571, 434] on li "Other" at bounding box center [649, 431] width 180 height 27
type input "*****"
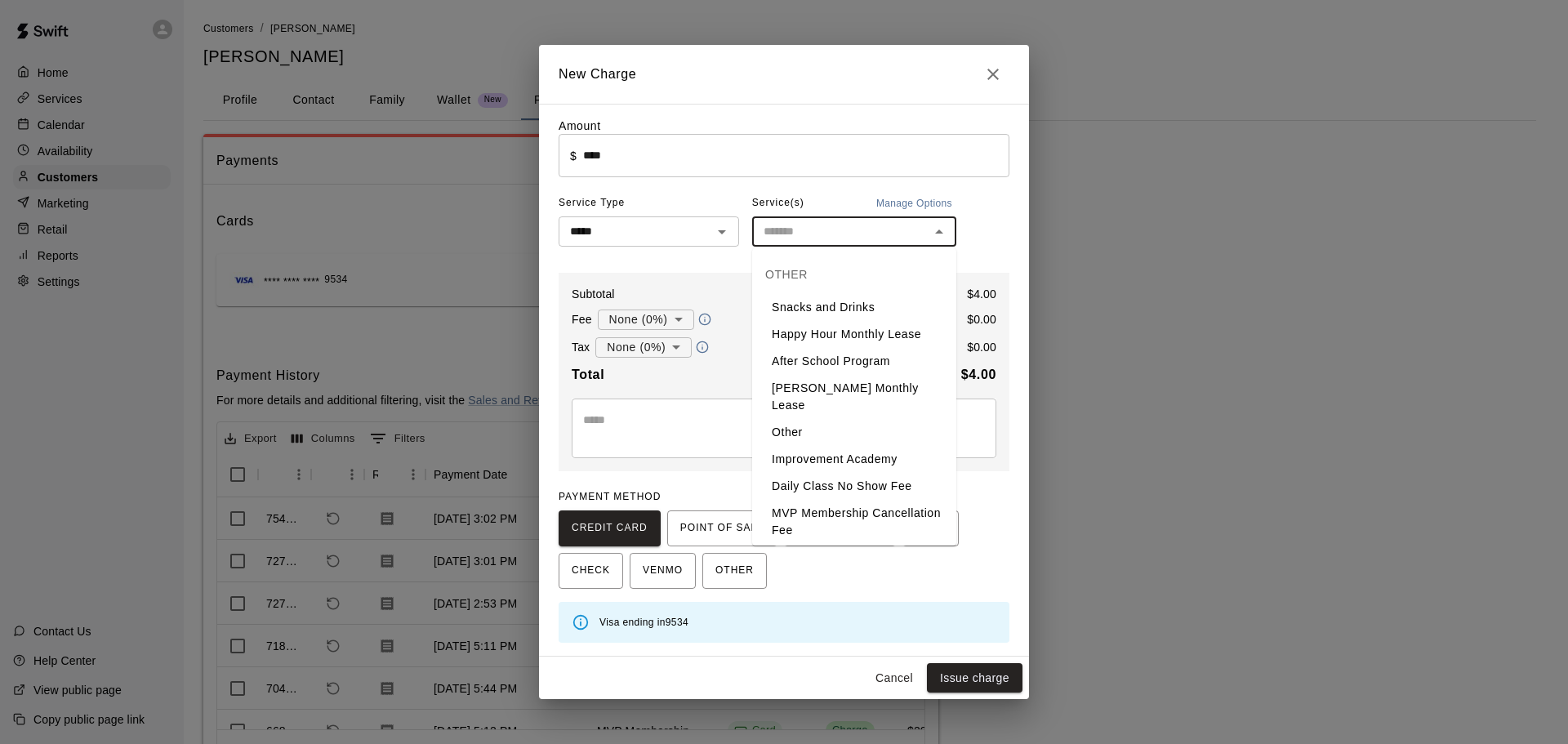
click at [817, 223] on input "text" at bounding box center [841, 231] width 167 height 21
click at [862, 315] on li "Snacks and Drinks" at bounding box center [854, 308] width 204 height 27
type input "**********"
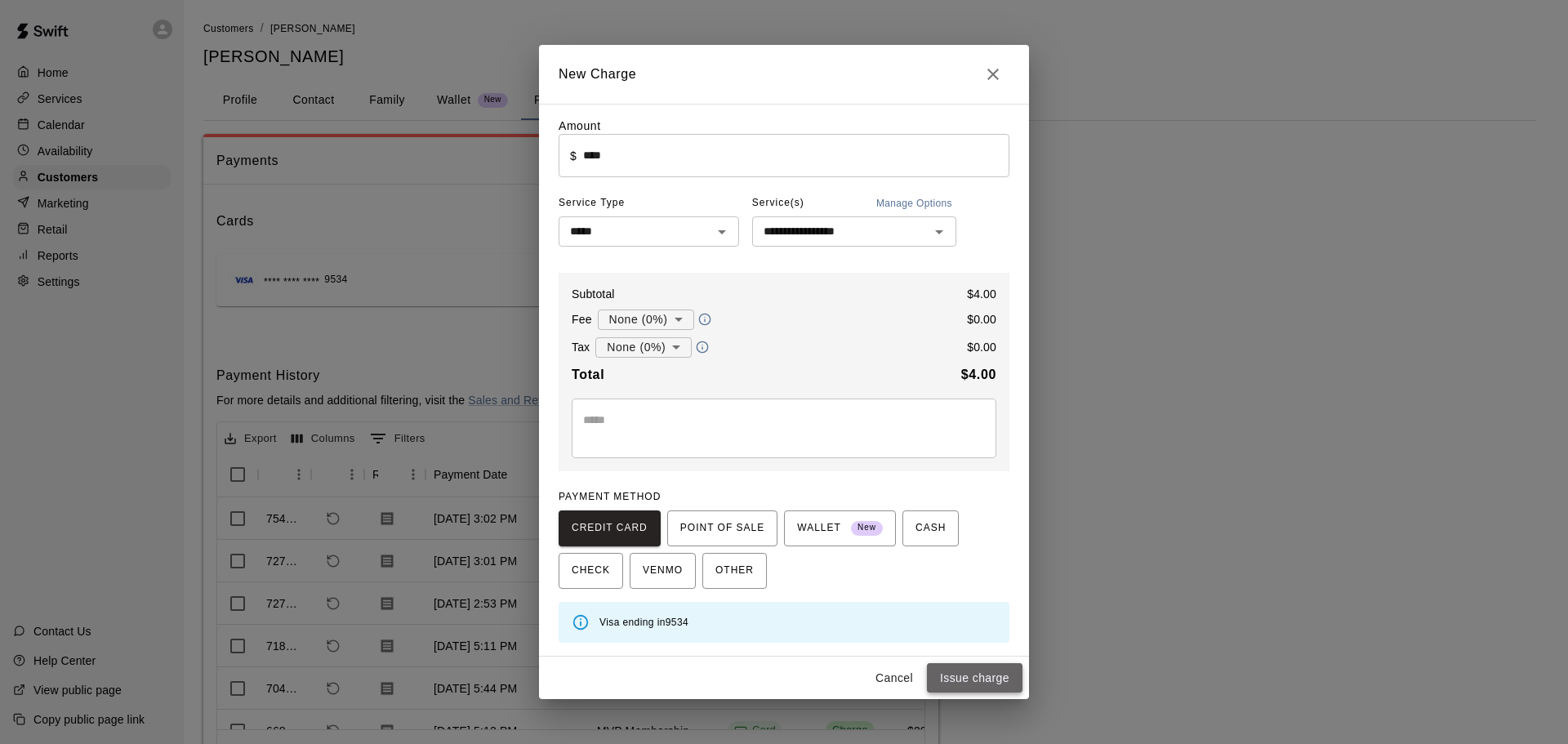
click at [959, 687] on button "Issue charge" at bounding box center [974, 678] width 96 height 30
type input "*"
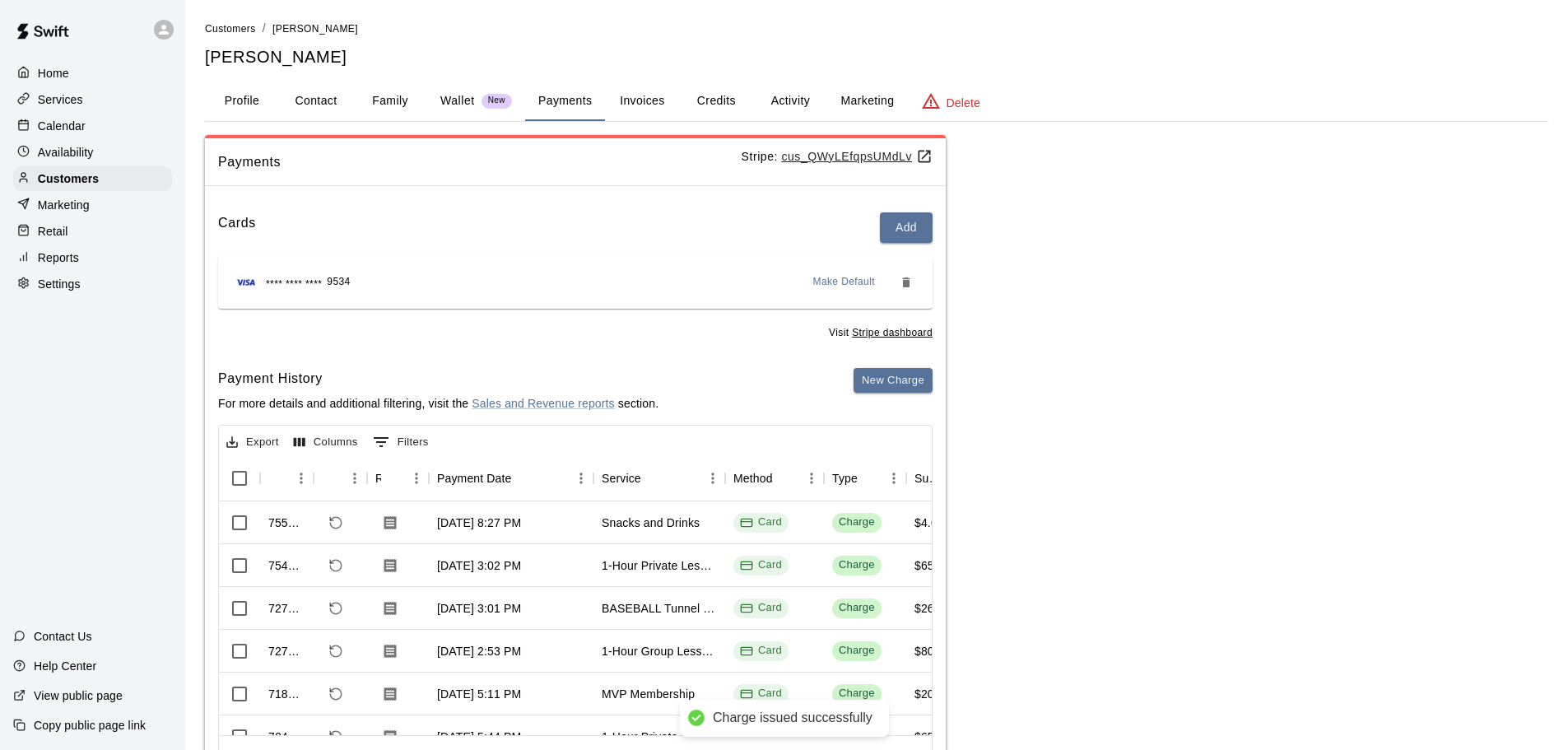
click at [75, 103] on p "Services" at bounding box center [60, 100] width 45 height 17
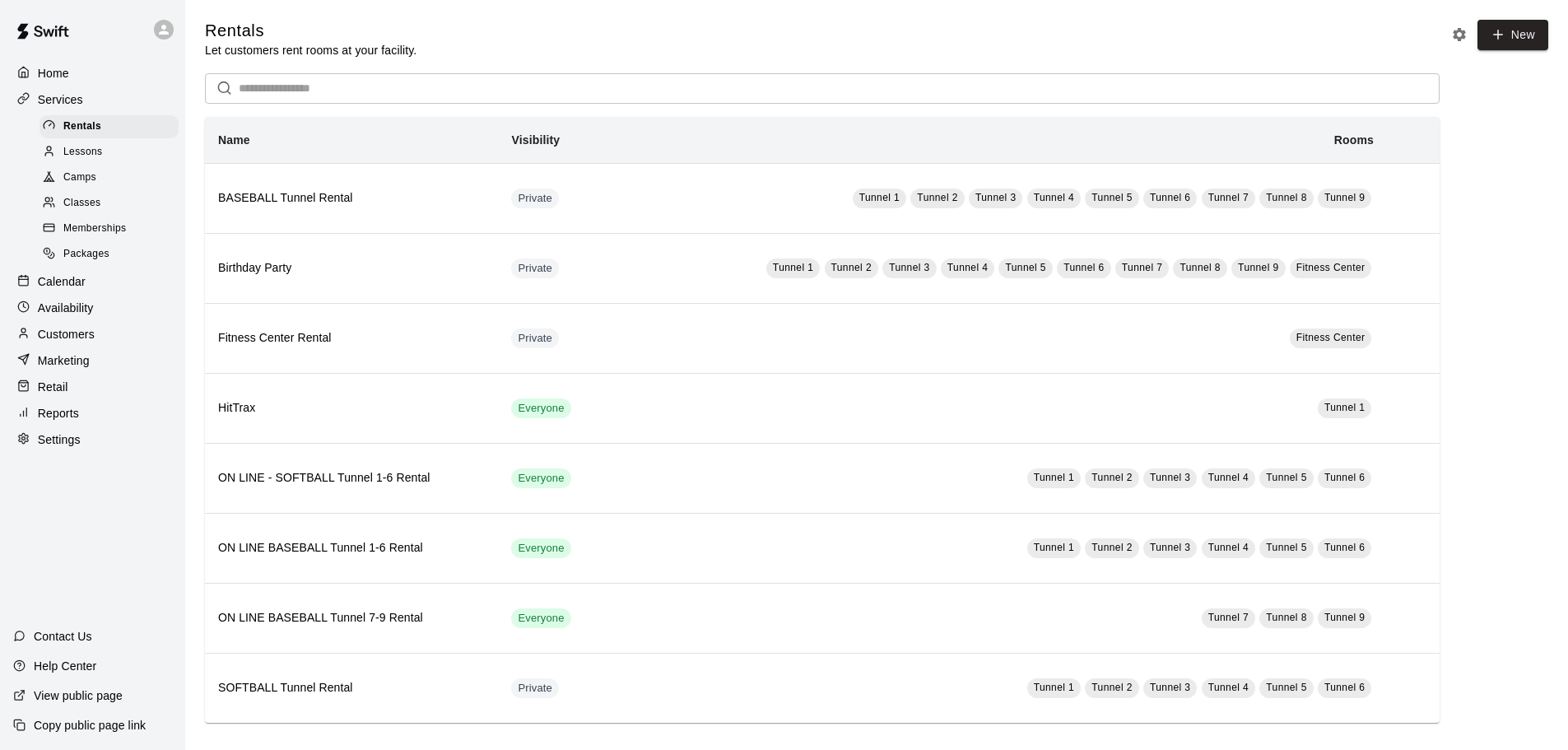
click at [83, 289] on p "Calendar" at bounding box center [62, 282] width 48 height 17
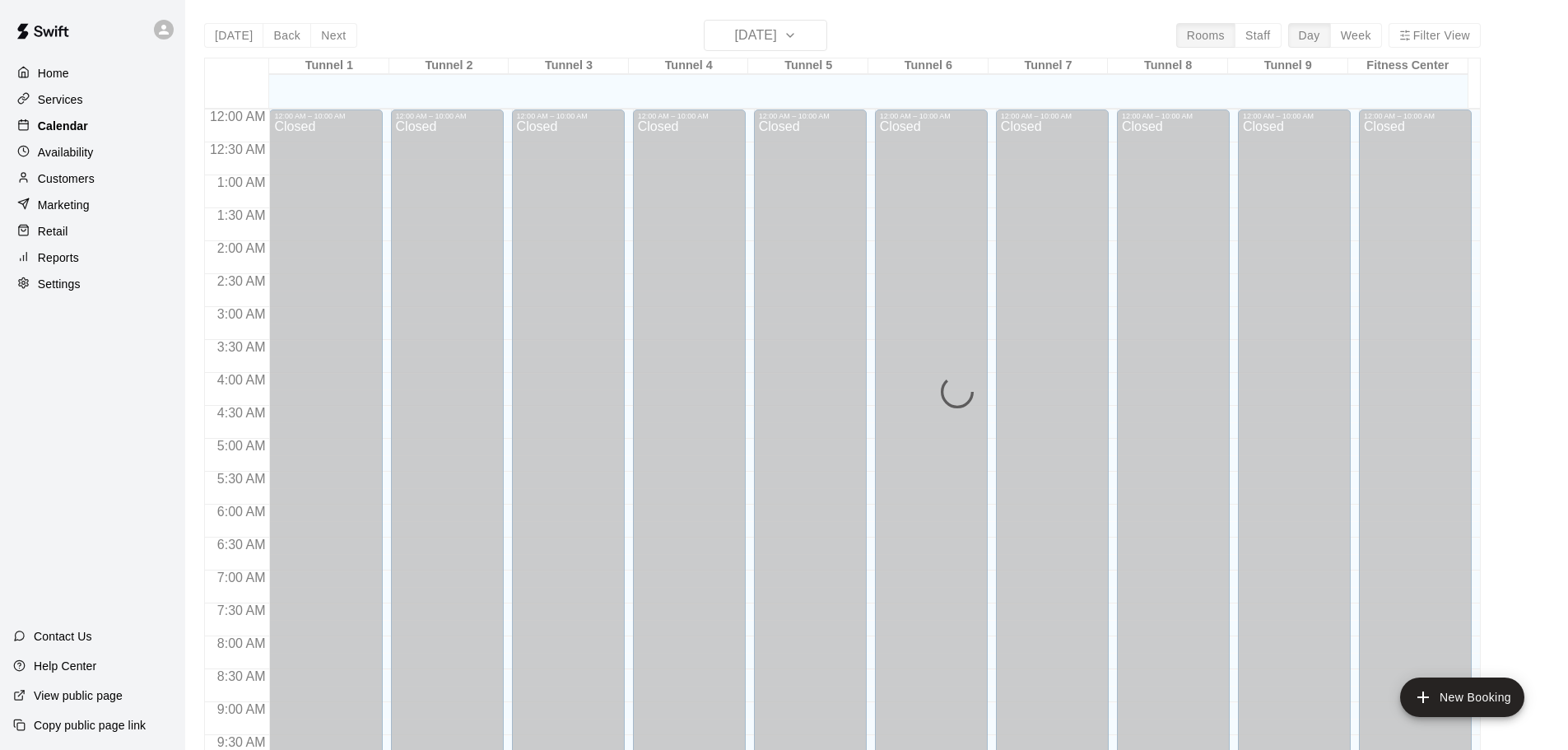
scroll to position [872, 0]
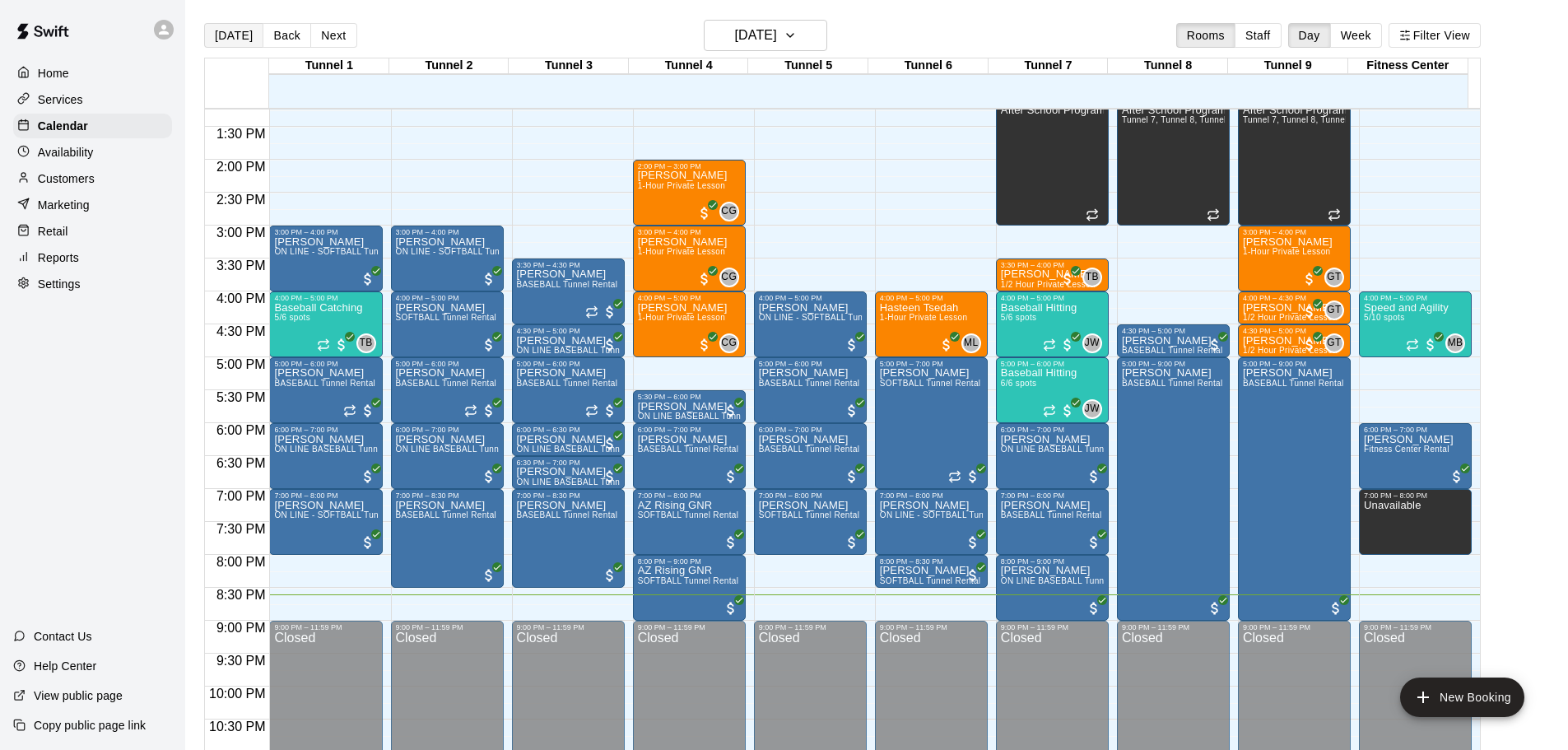
click at [217, 31] on button "[DATE]" at bounding box center [234, 36] width 60 height 25
click at [442, 41] on div "[DATE] Back [DATE][DATE] Rooms Staff Day Week Filter View" at bounding box center [842, 39] width 1277 height 38
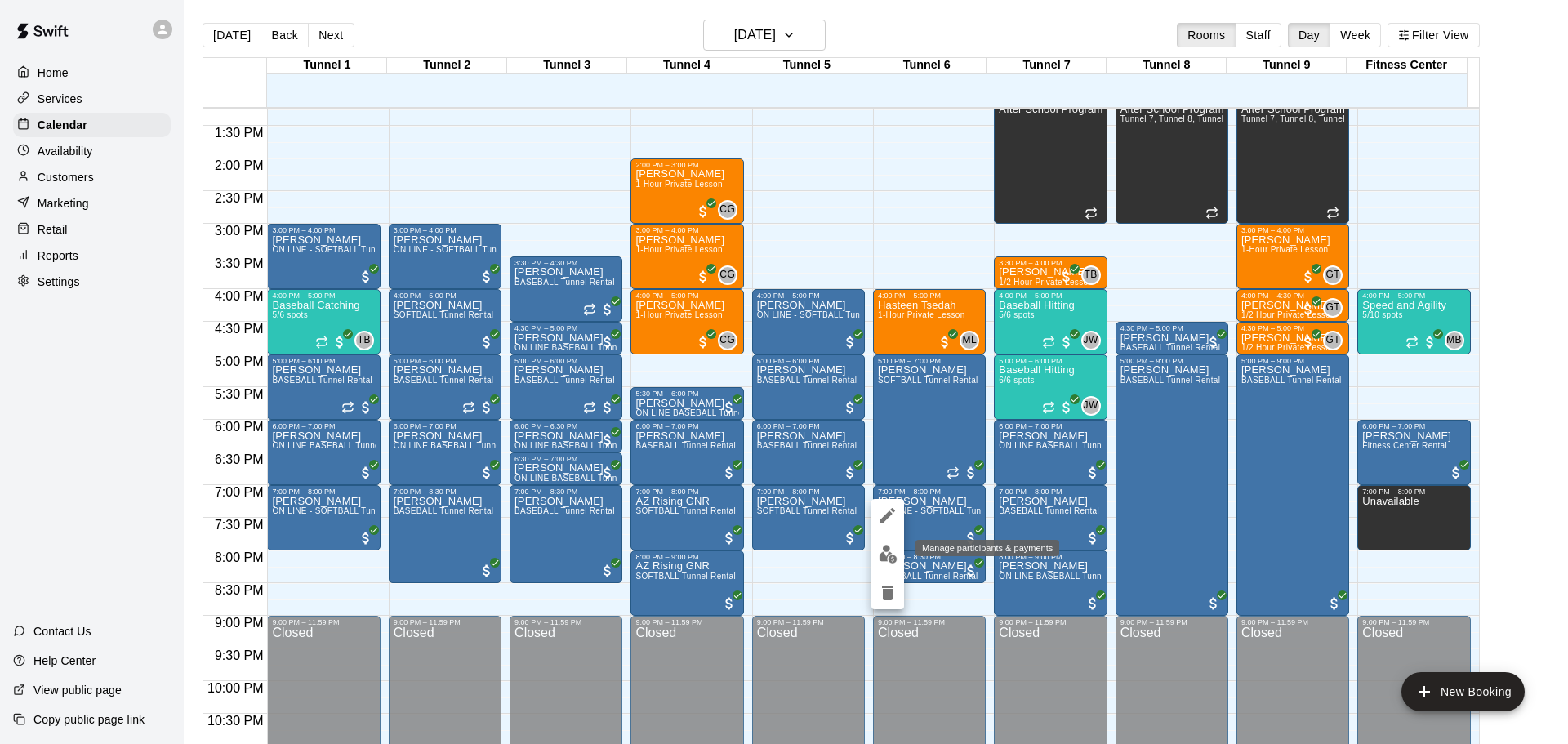
click at [887, 554] on img "edit" at bounding box center [888, 554] width 19 height 19
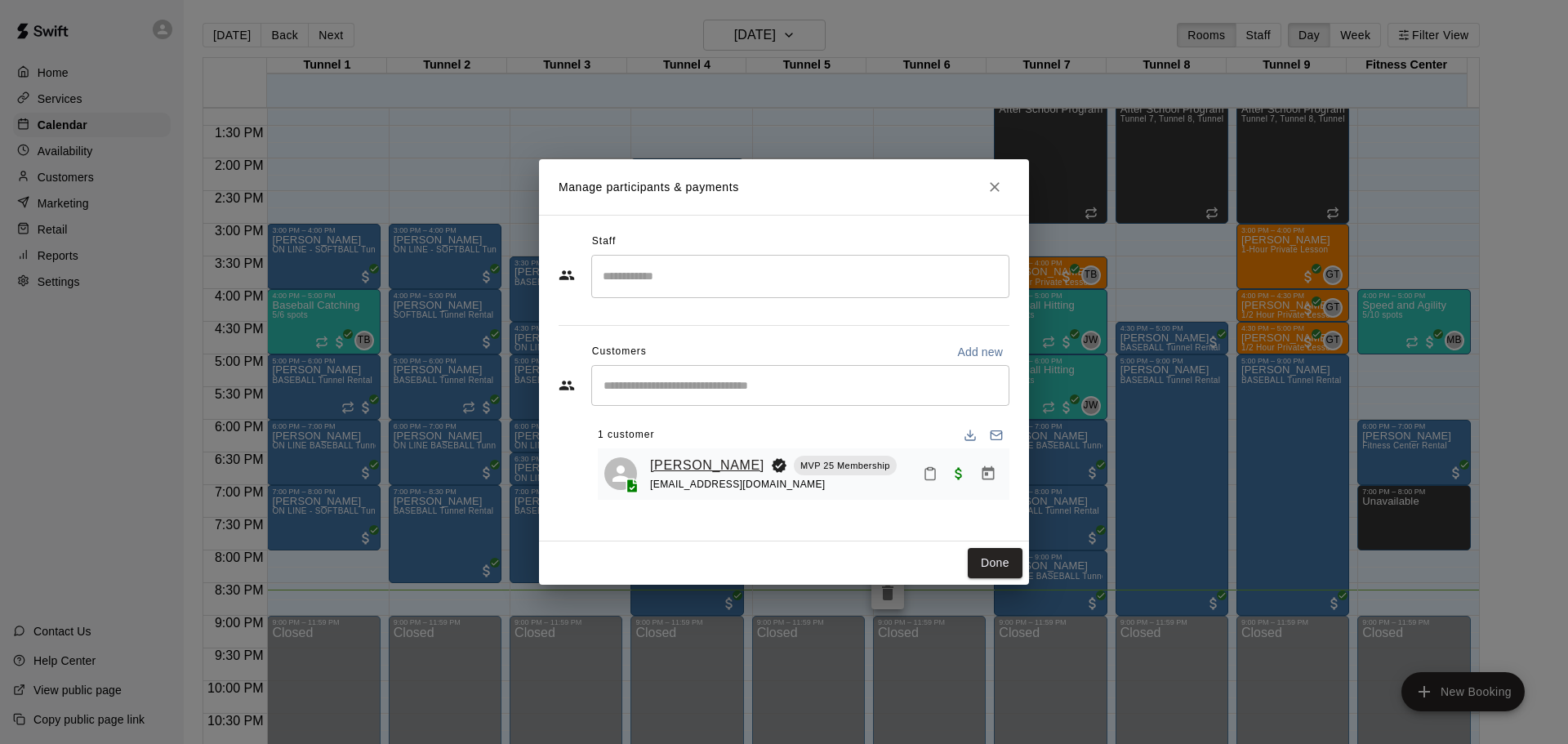
click at [666, 459] on link "[PERSON_NAME]" at bounding box center [707, 466] width 114 height 21
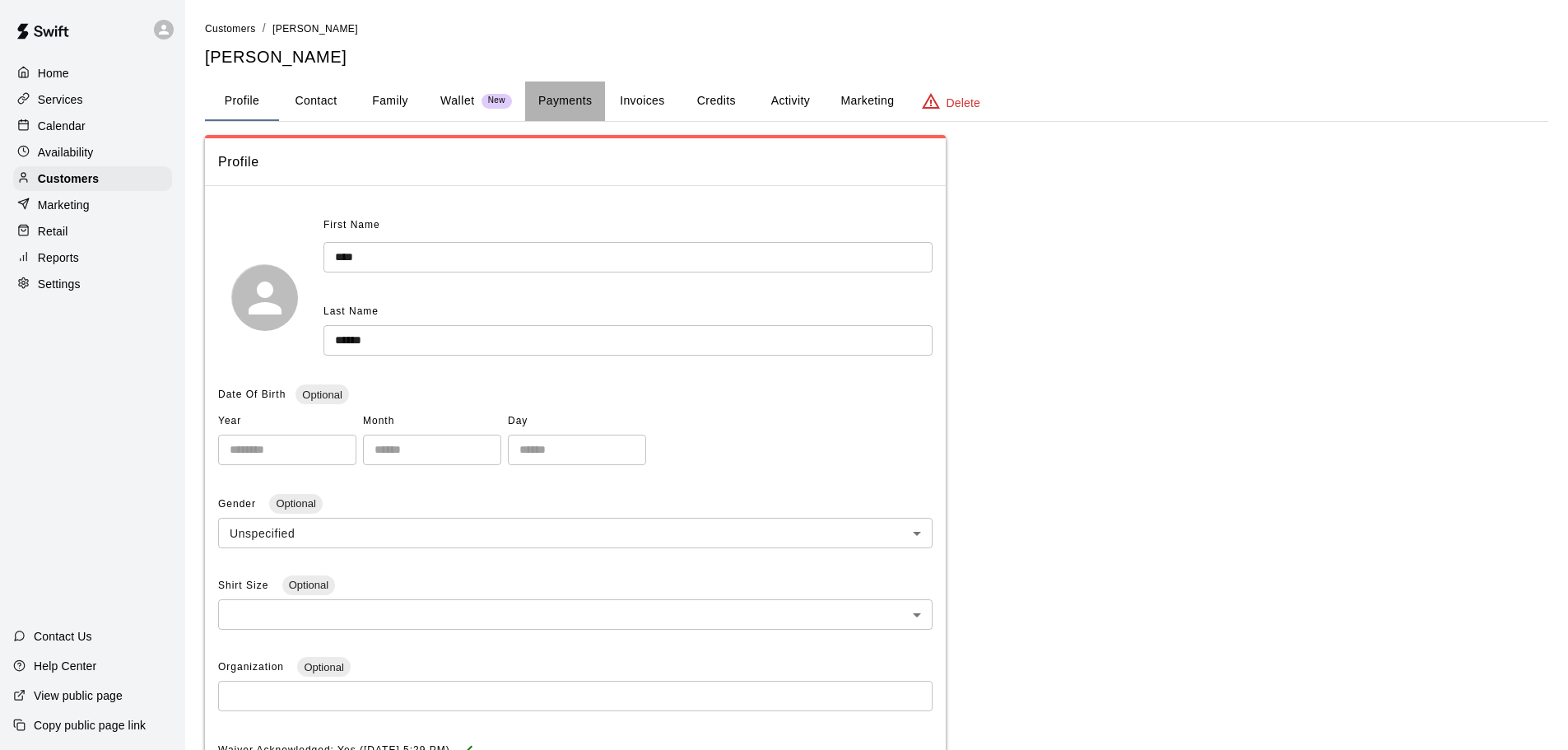
click at [532, 100] on button "Payments" at bounding box center [565, 102] width 80 height 40
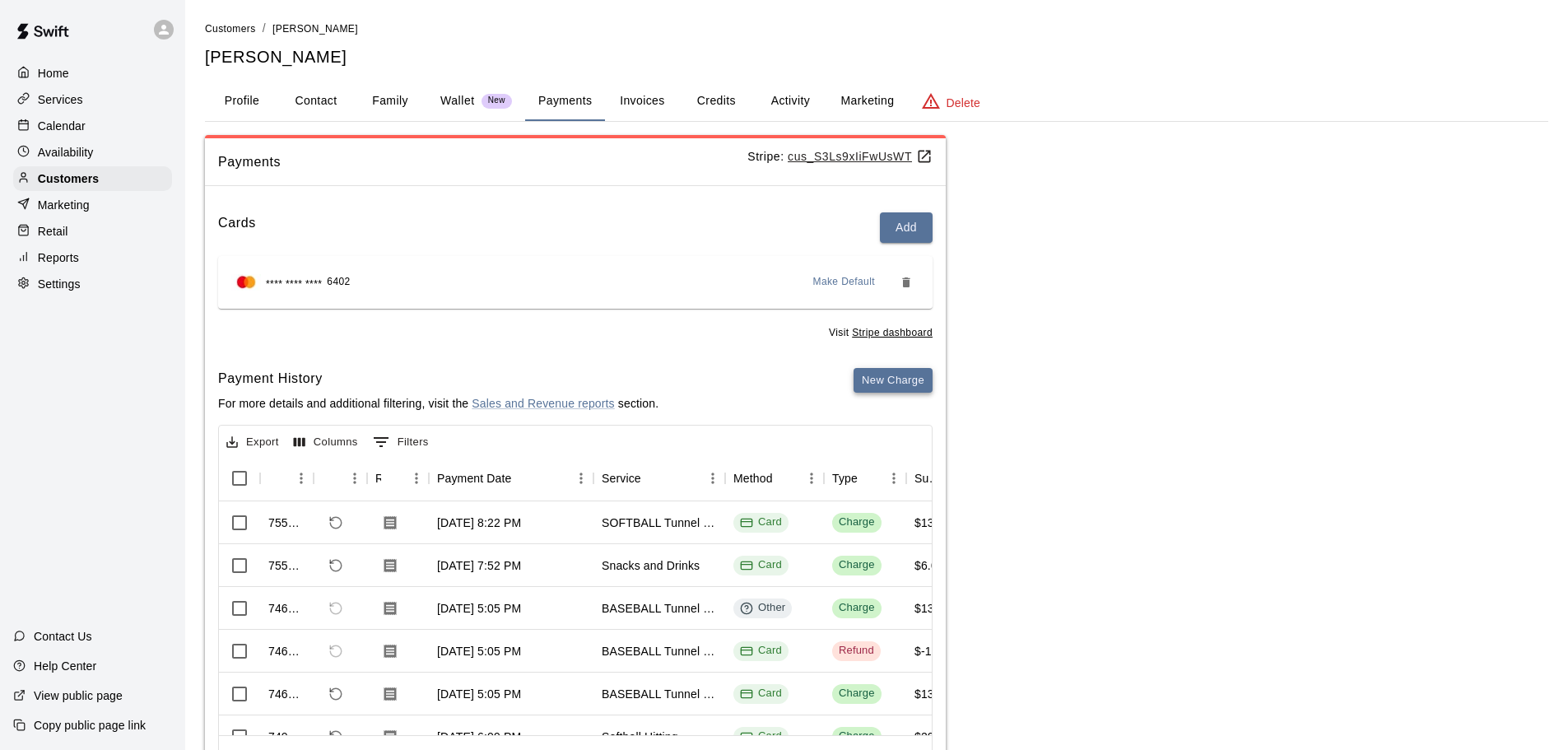
click at [870, 377] on button "New Charge" at bounding box center [894, 380] width 79 height 26
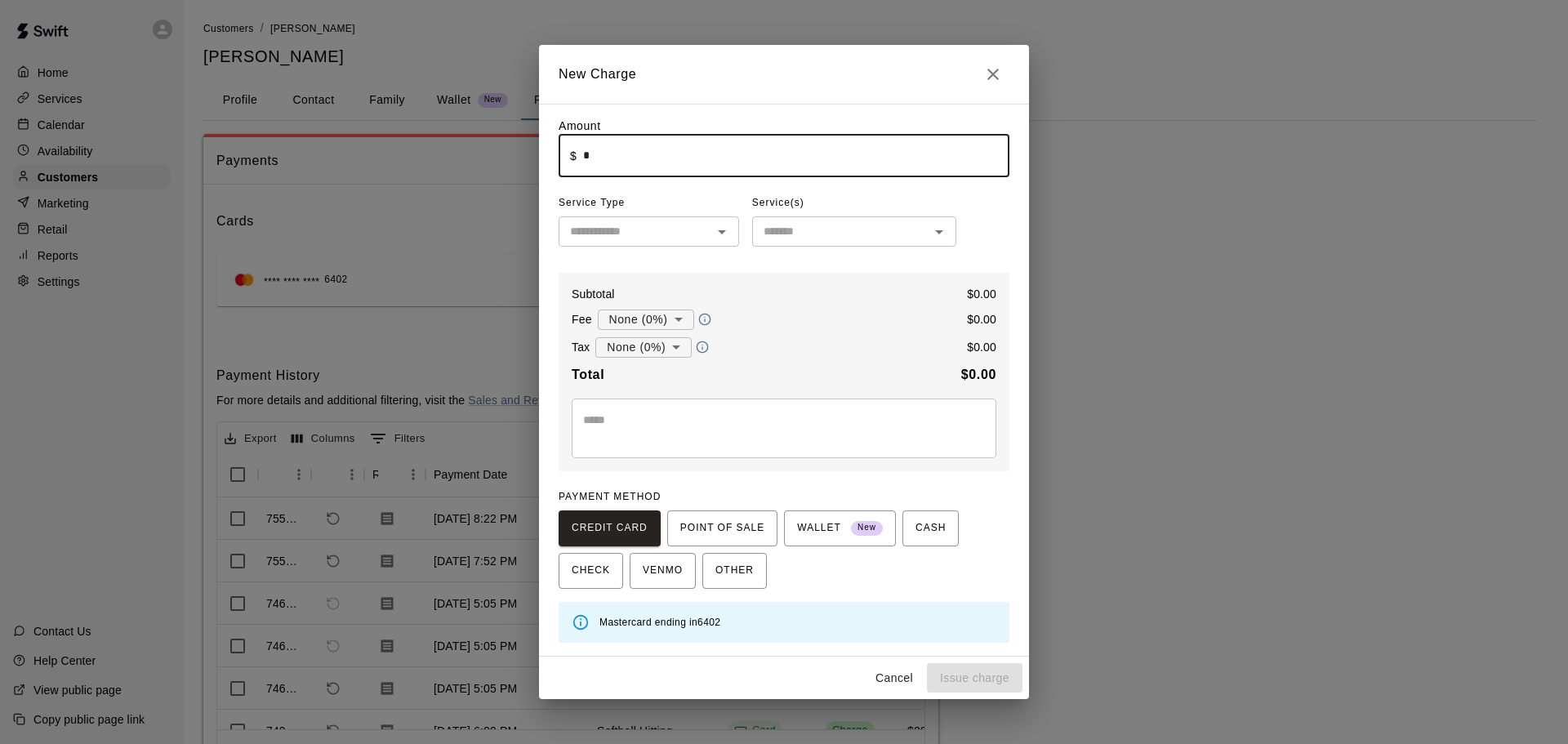
click at [650, 155] on input "*" at bounding box center [796, 155] width 426 height 43
type input "****"
click at [639, 234] on input "text" at bounding box center [635, 231] width 144 height 21
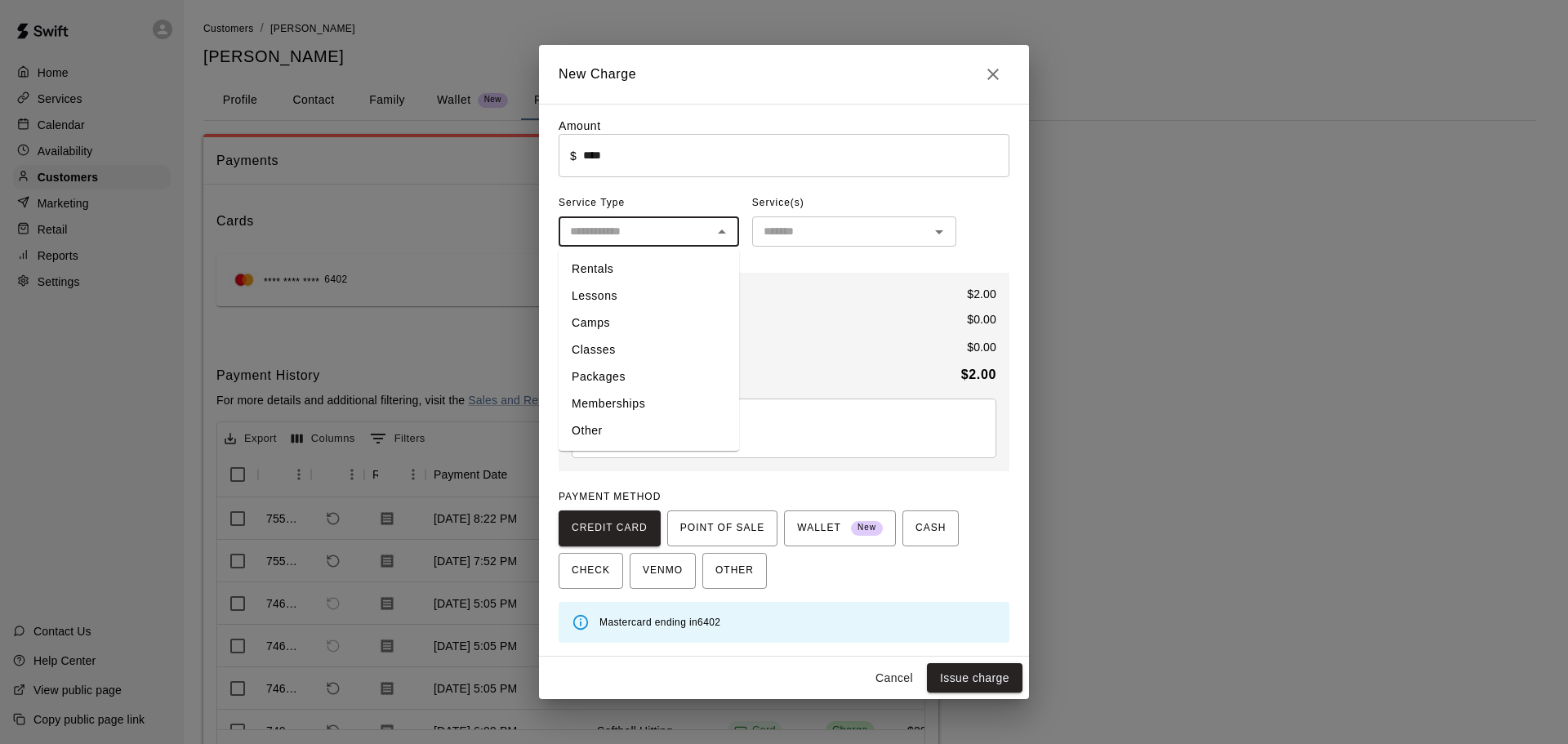
click at [578, 445] on ul "Rentals Lessons Camps Classes Packages Memberships Other" at bounding box center [649, 350] width 180 height 202
click at [577, 432] on li "Other" at bounding box center [649, 431] width 180 height 27
type input "*****"
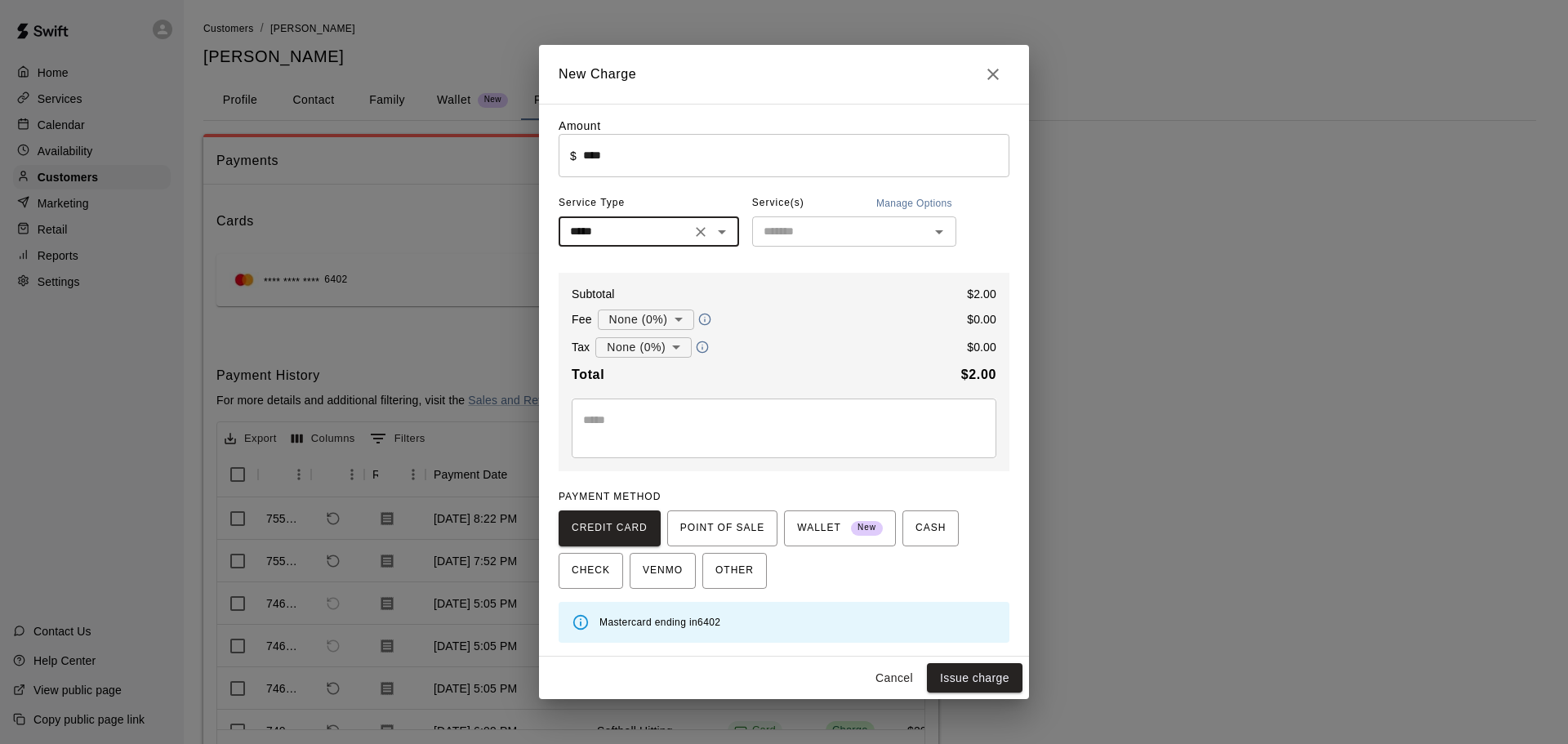
click at [832, 235] on input "text" at bounding box center [841, 231] width 167 height 21
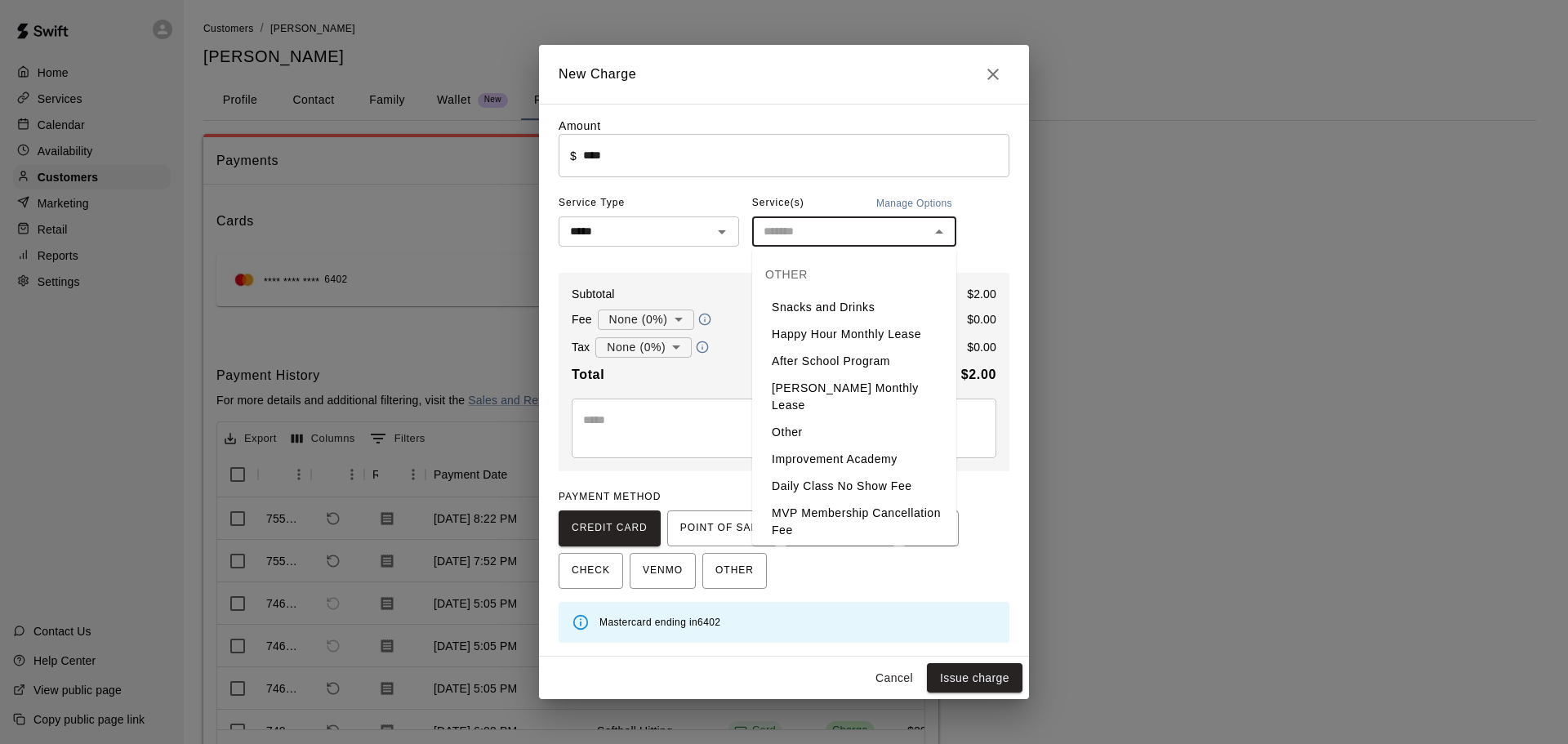
click at [827, 305] on li "Snacks and Drinks" at bounding box center [854, 308] width 204 height 27
type input "**********"
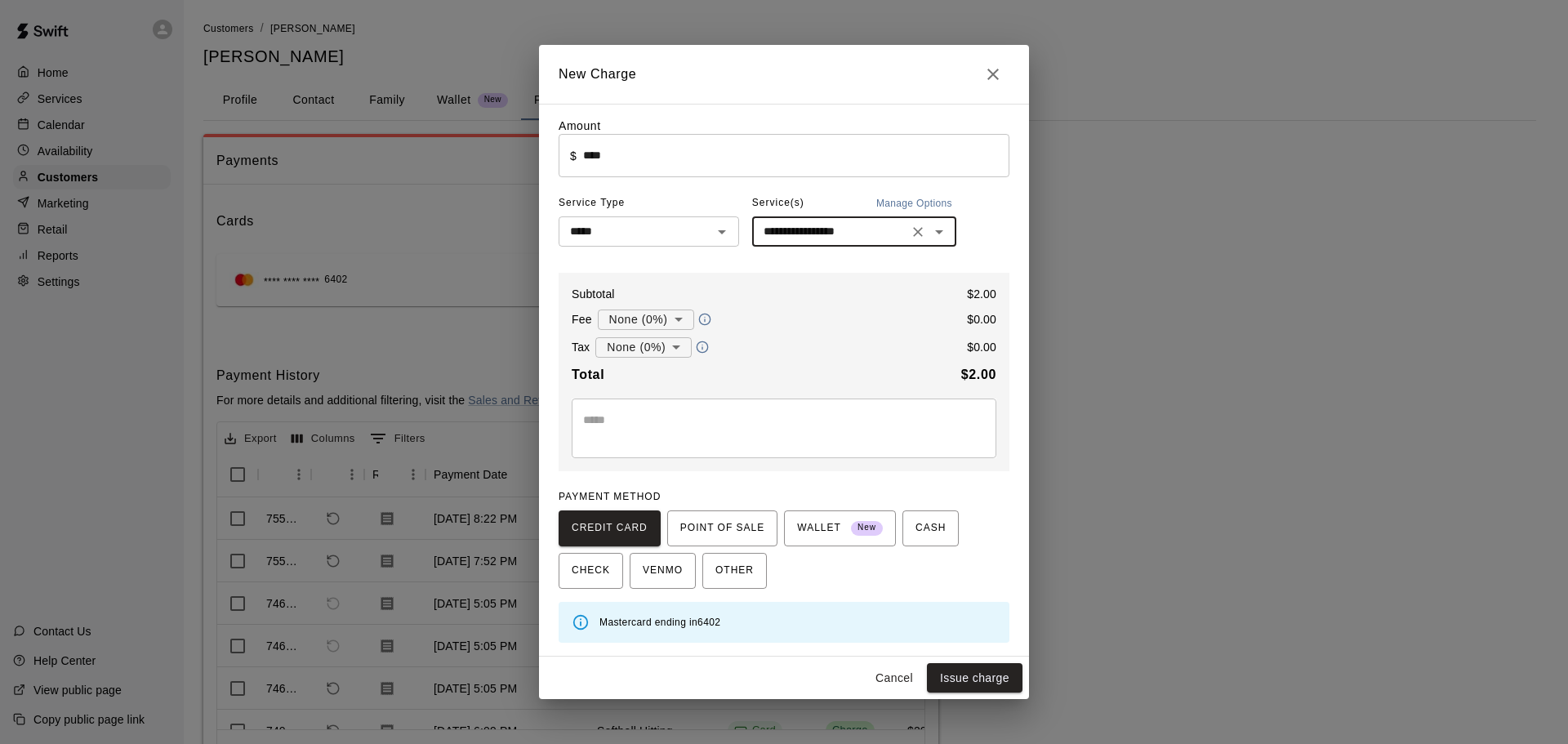
click at [720, 406] on div "* ​" at bounding box center [784, 428] width 425 height 60
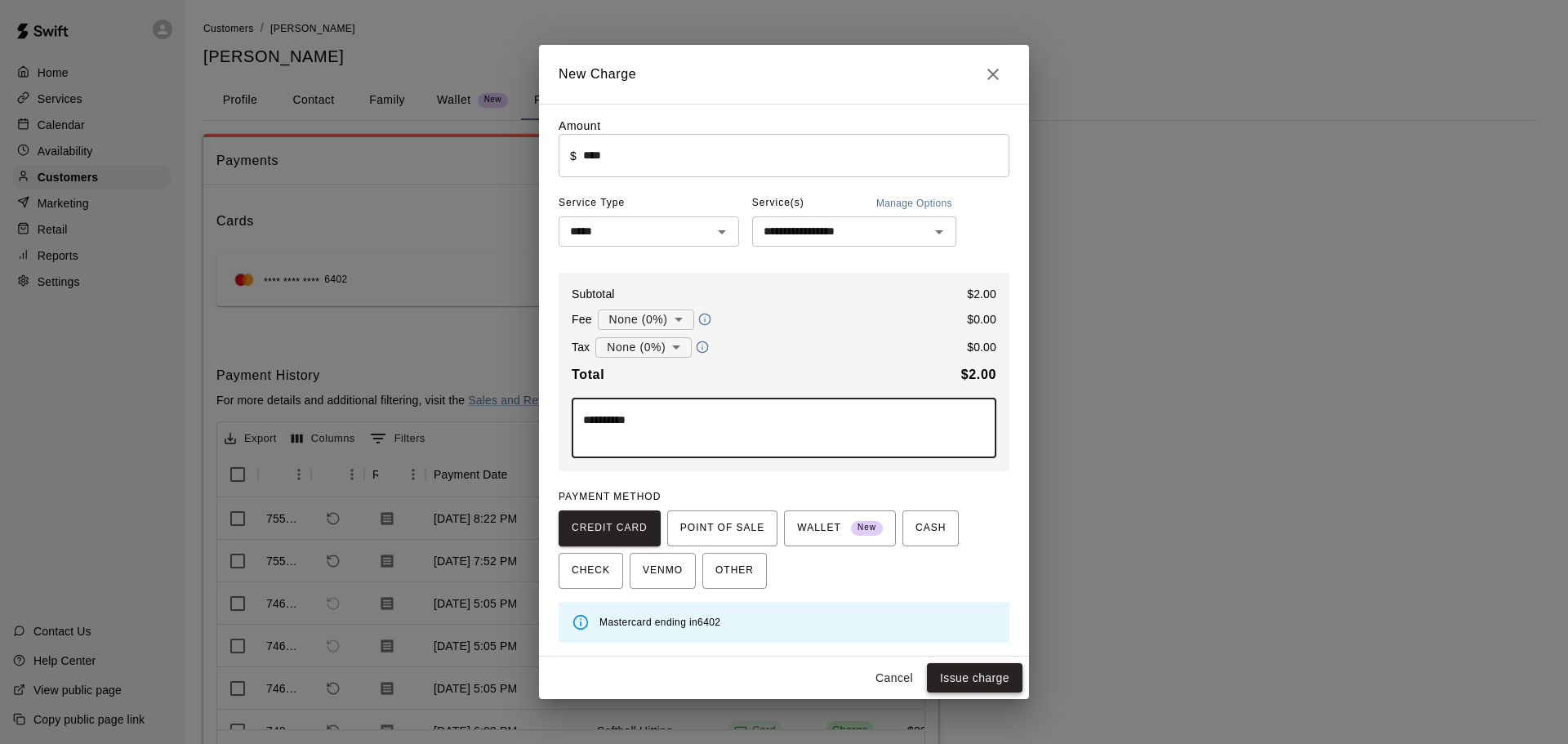
type textarea "**********"
click at [991, 686] on button "Issue charge" at bounding box center [974, 678] width 96 height 30
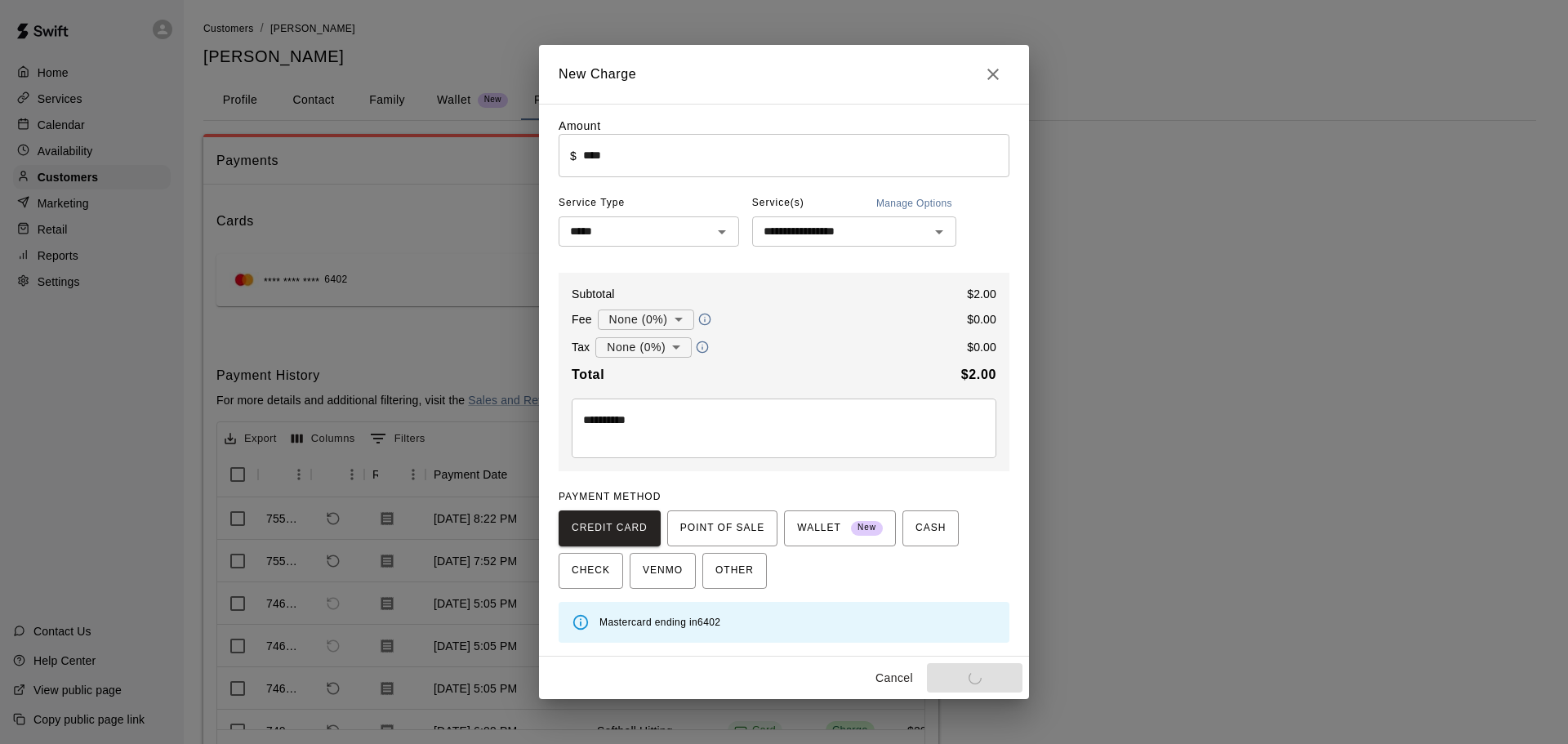
type input "*"
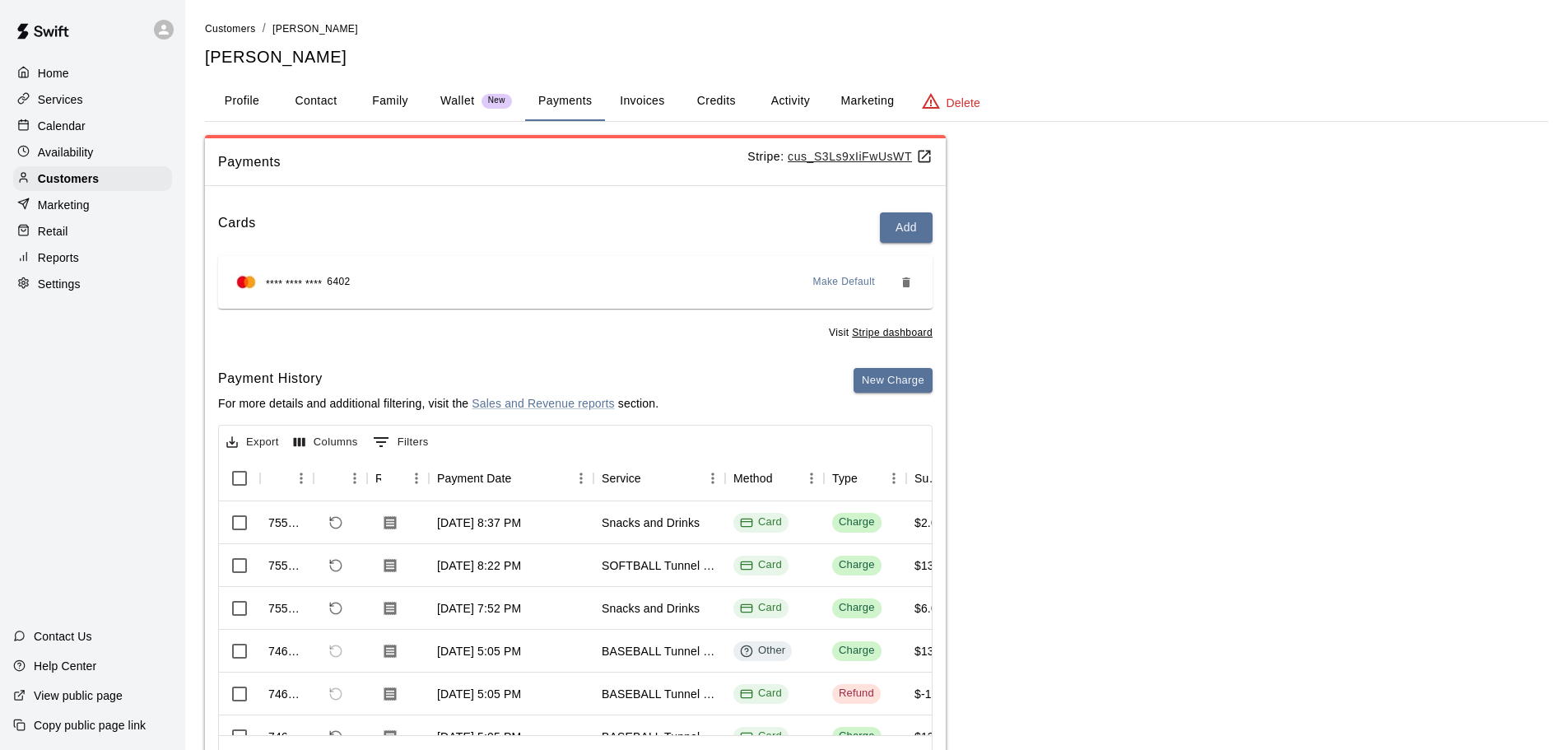
click at [241, 109] on button "Profile" at bounding box center [242, 102] width 74 height 40
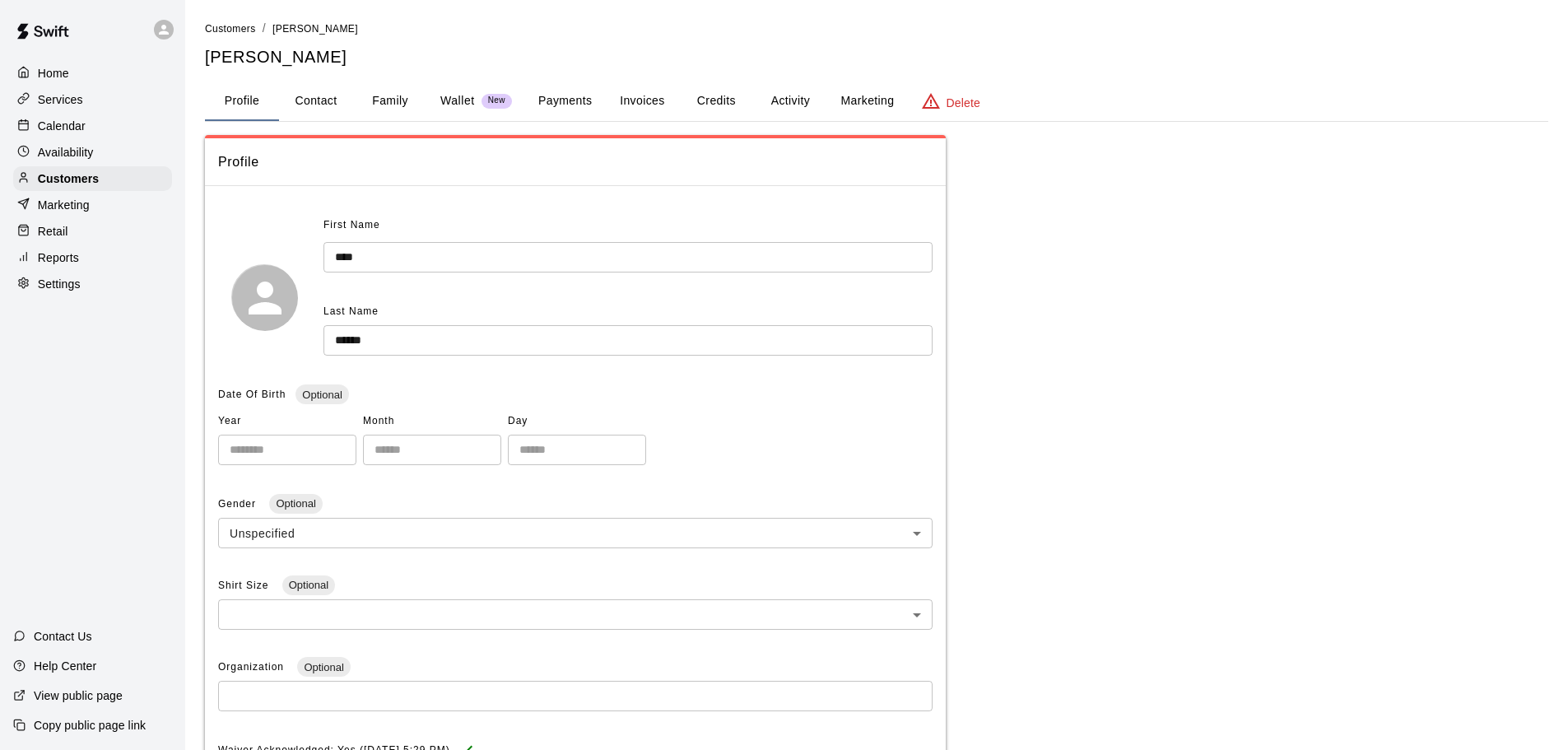
click at [80, 127] on p "Calendar" at bounding box center [62, 126] width 48 height 17
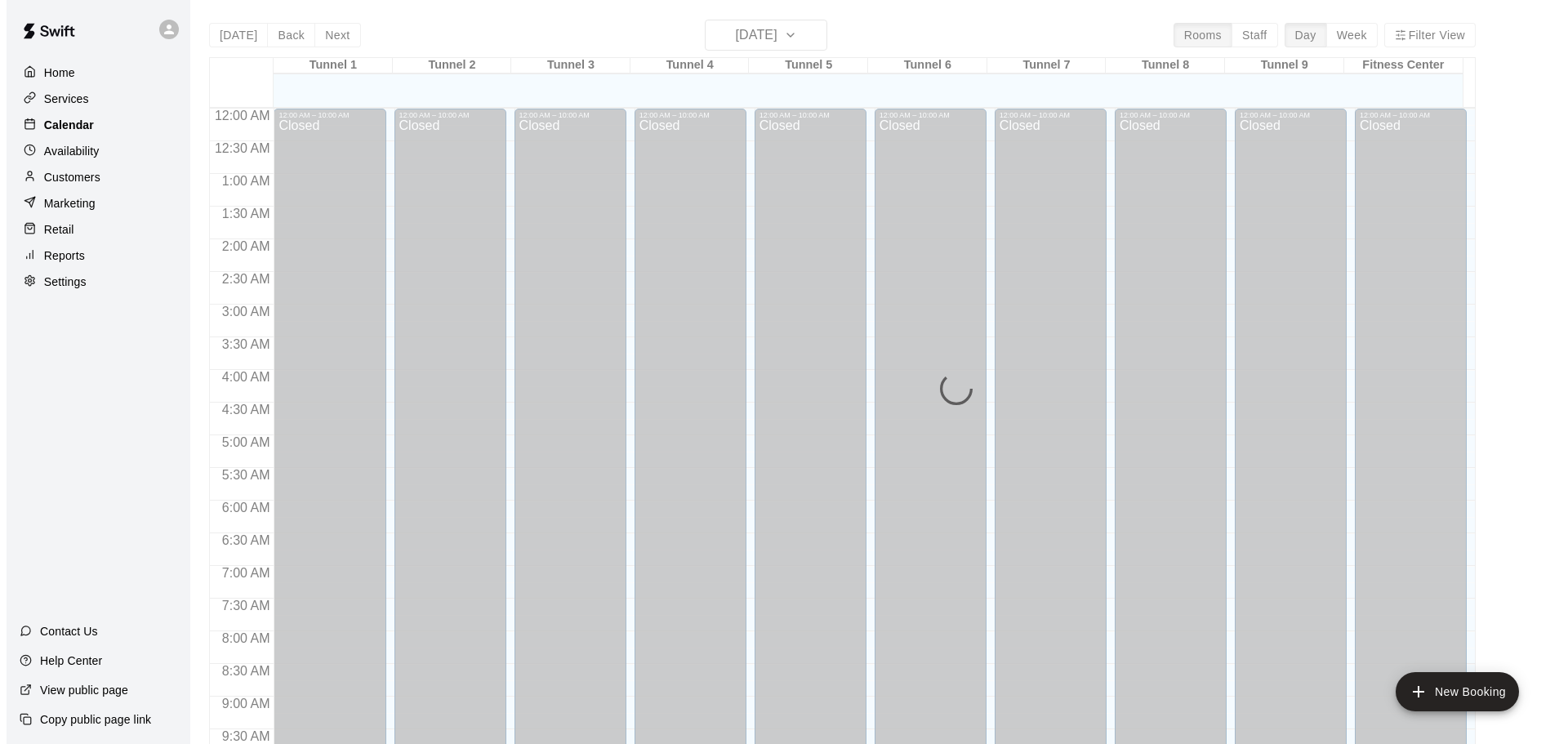
scroll to position [865, 0]
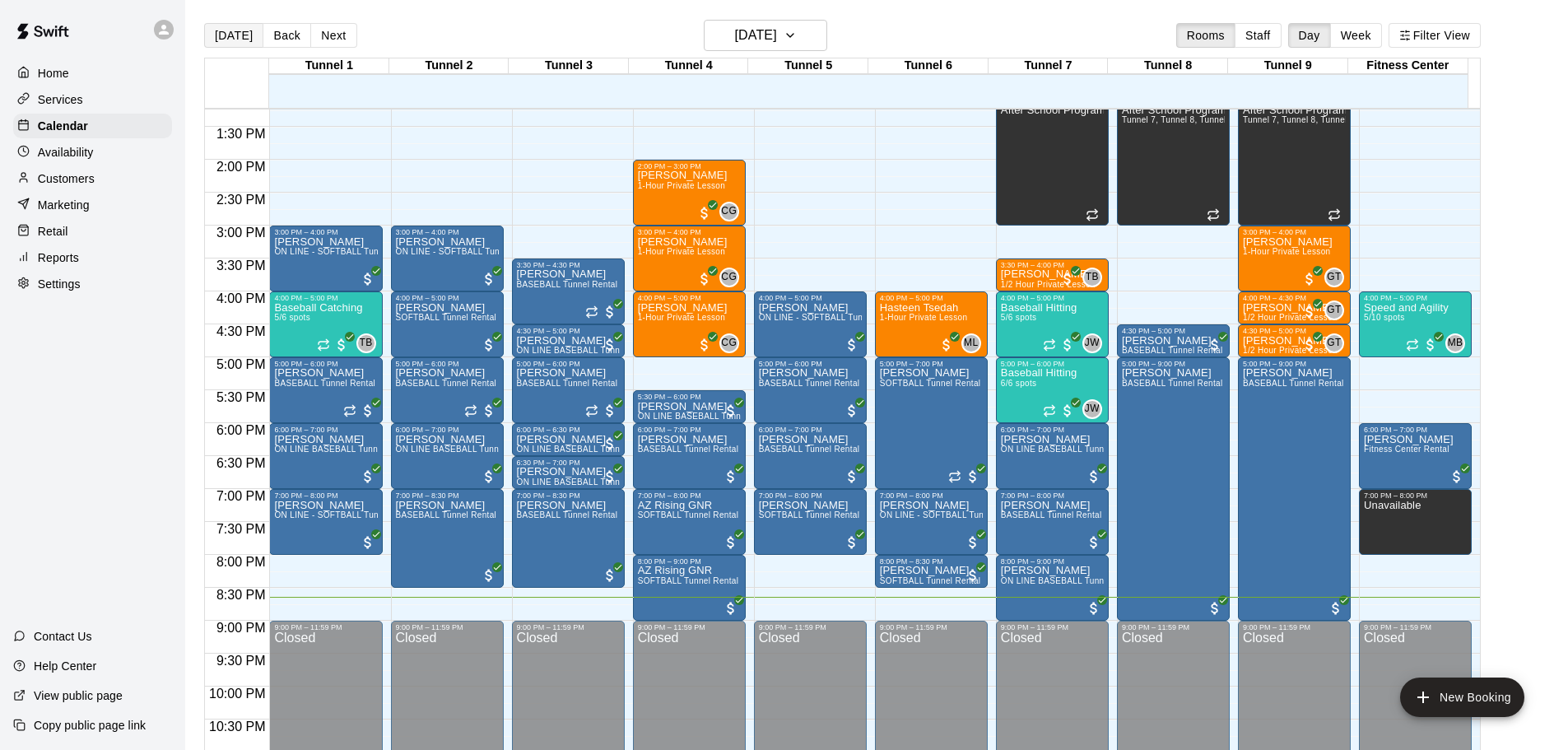
click at [251, 39] on button "[DATE]" at bounding box center [234, 36] width 60 height 25
click at [204, 23] on button "[DATE]" at bounding box center [234, 36] width 60 height 25
click at [58, 264] on p "Reports" at bounding box center [59, 258] width 41 height 17
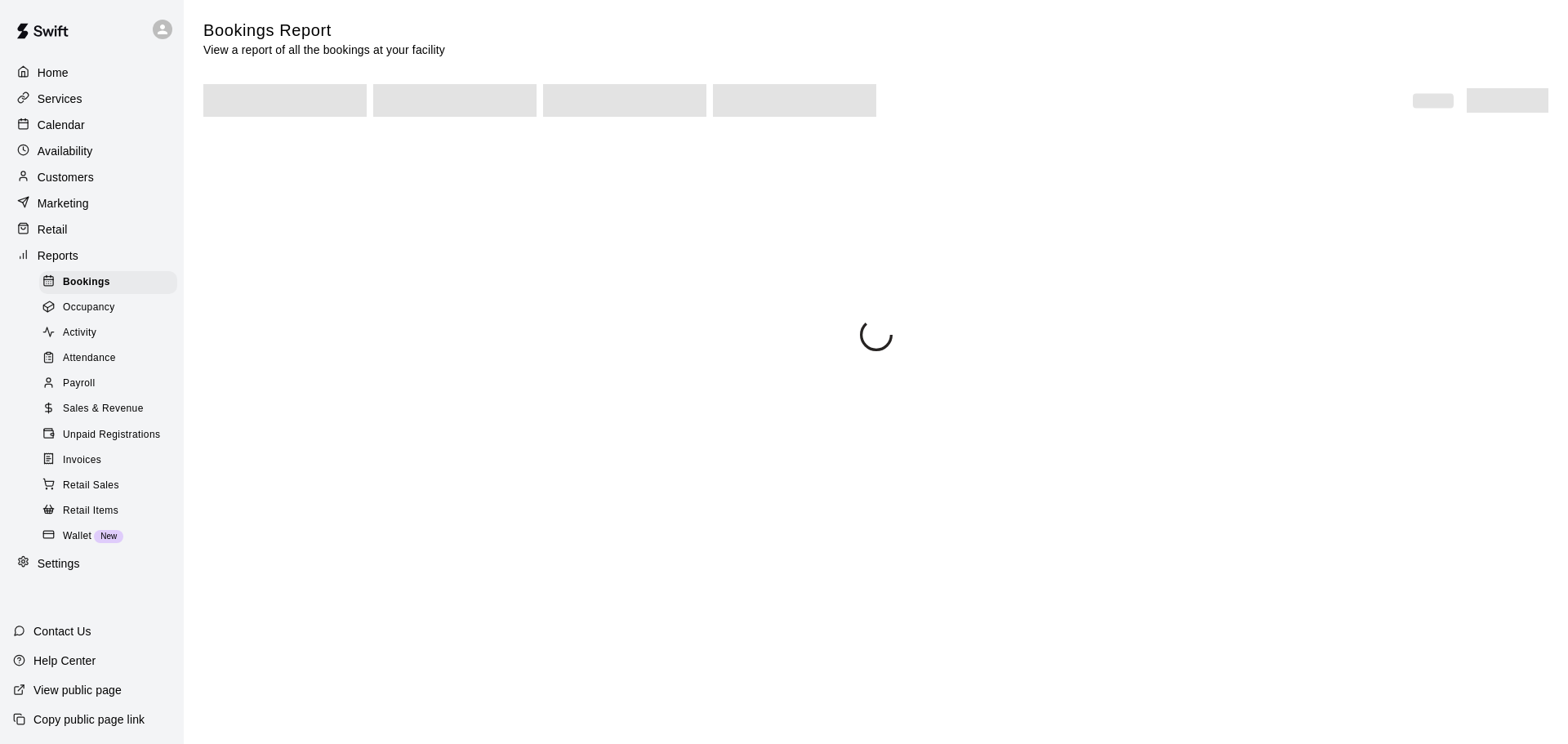
click at [90, 447] on div "Unpaid Registrations" at bounding box center [108, 436] width 138 height 23
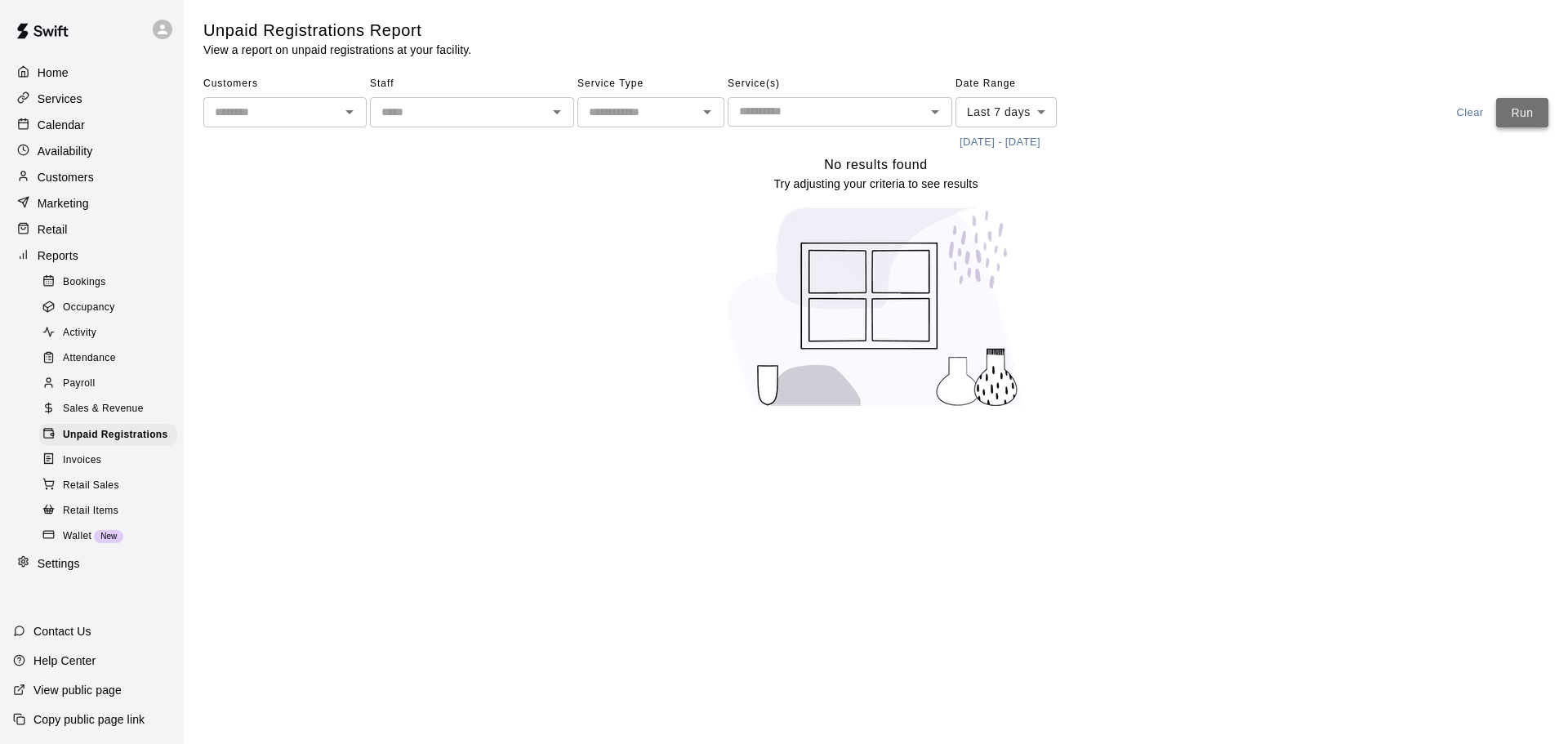
click at [1538, 102] on button "Run" at bounding box center [1523, 113] width 52 height 30
click at [169, 29] on icon at bounding box center [162, 30] width 15 height 15
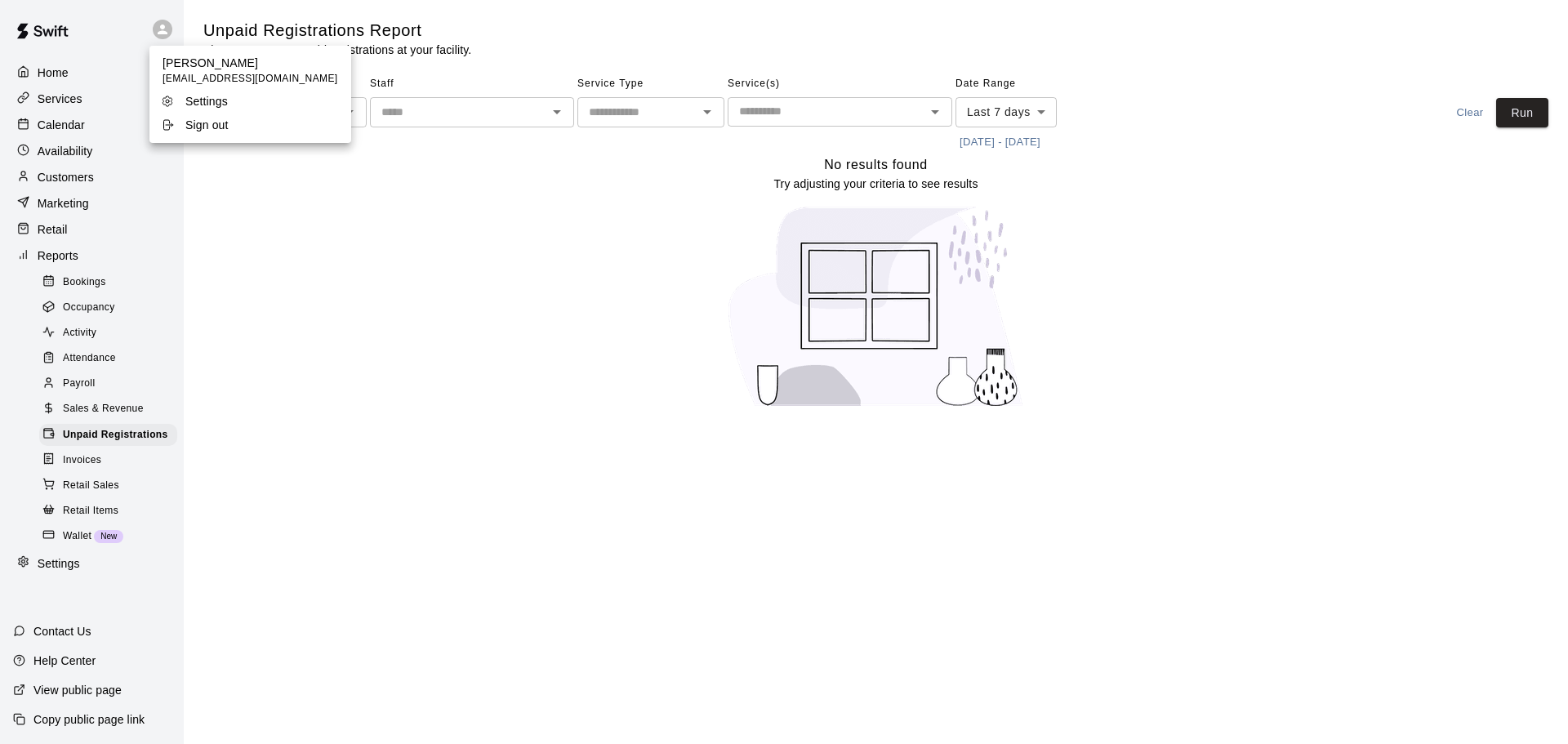
click at [207, 128] on p "Sign out" at bounding box center [207, 125] width 43 height 16
